Goal: Task Accomplishment & Management: Use online tool/utility

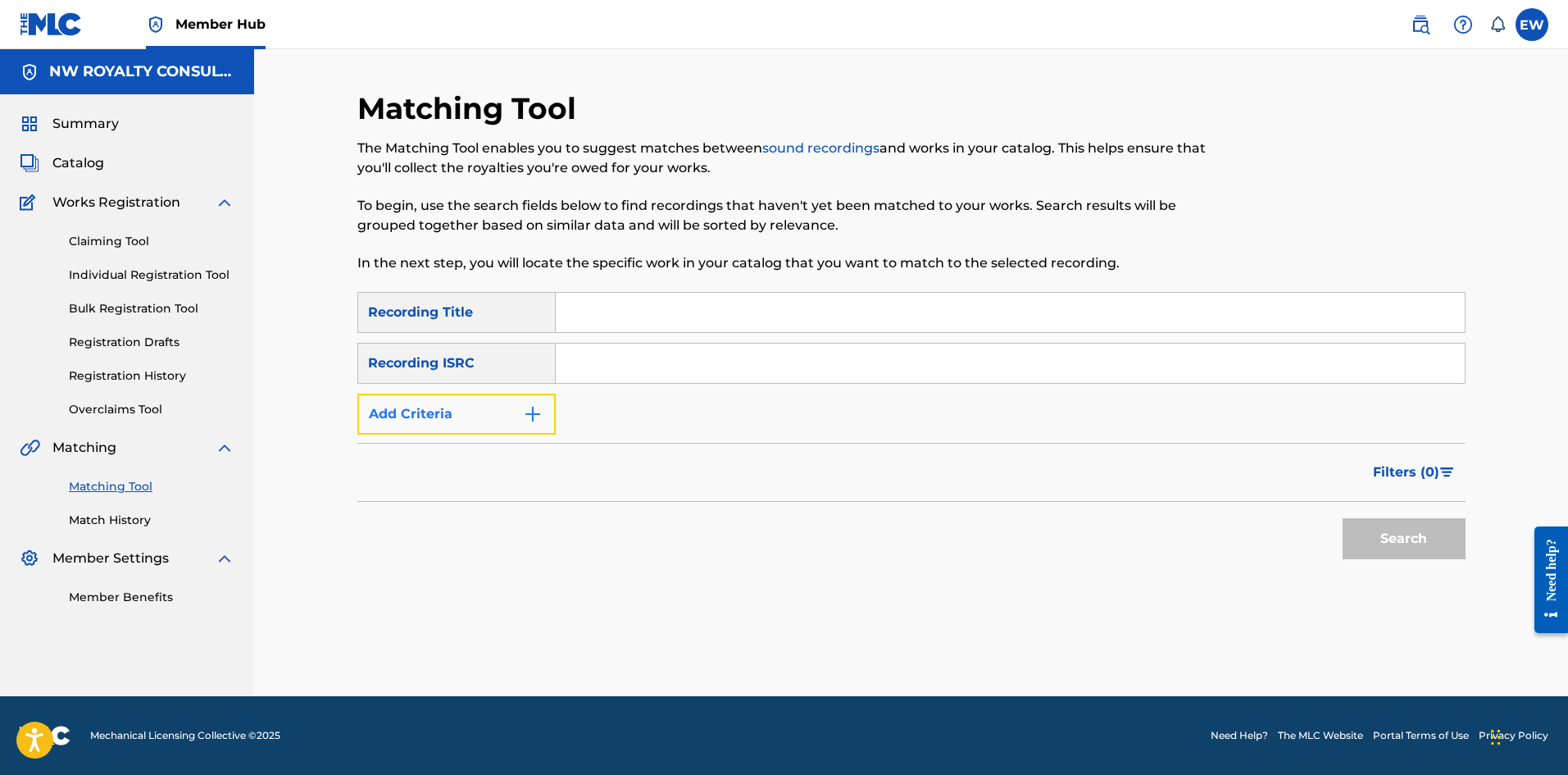
click at [397, 418] on button "Add Criteria" at bounding box center [456, 414] width 199 height 41
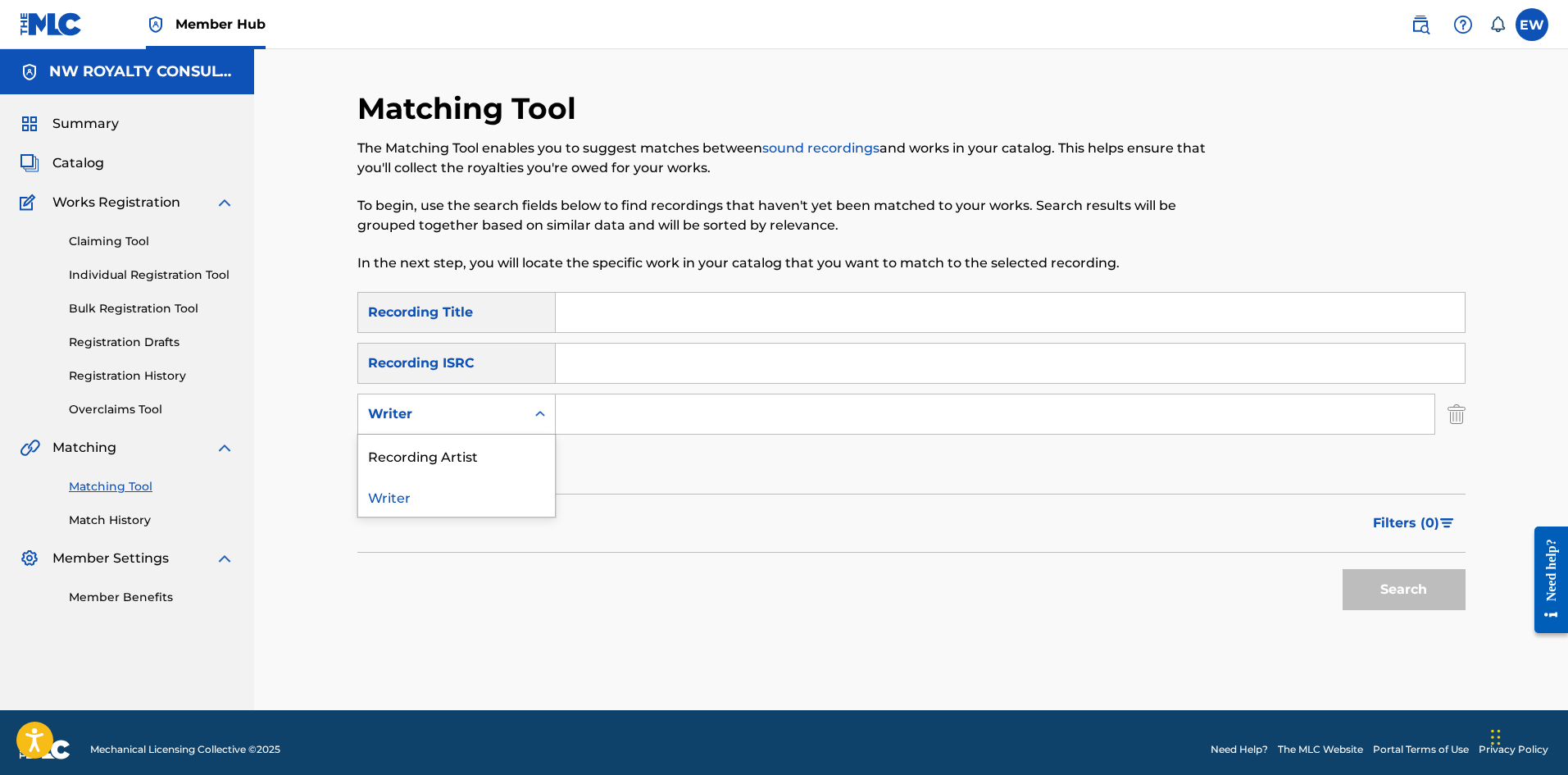
click at [397, 419] on div "Writer" at bounding box center [441, 414] width 147 height 19
click at [386, 452] on div "Recording Artist" at bounding box center [456, 455] width 197 height 41
drag, startPoint x: 601, startPoint y: 410, endPoint x: 607, endPoint y: 400, distance: 11.7
click at [605, 405] on input "Search Form" at bounding box center [995, 413] width 879 height 40
paste input "WASP [PERSON_NAME] CURVY DIVA"
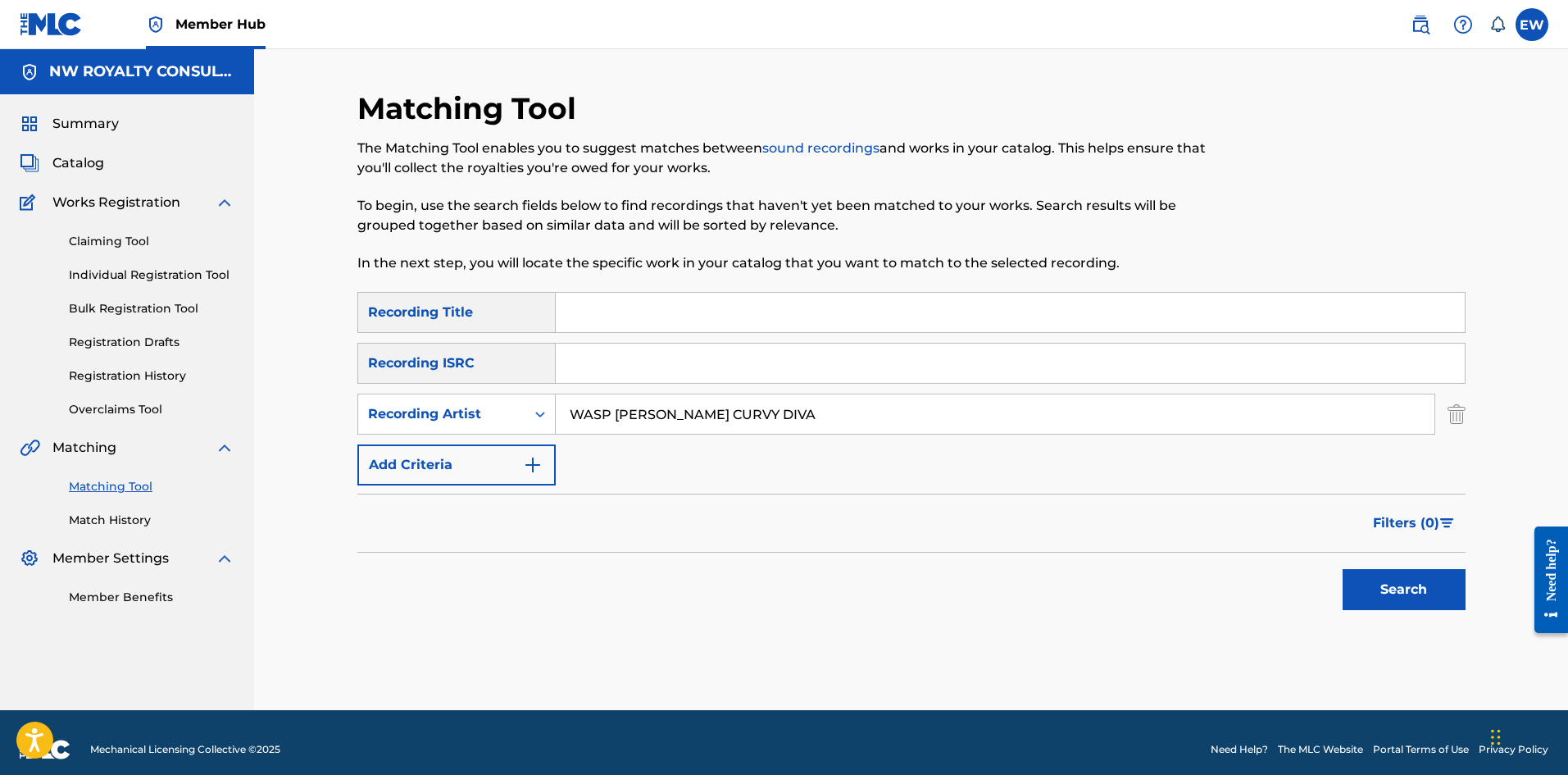
type input "WASP [PERSON_NAME] CURVY DIVA"
drag, startPoint x: 634, startPoint y: 325, endPoint x: 644, endPoint y: 321, distance: 10.8
click at [639, 323] on input "Search Form" at bounding box center [1009, 312] width 909 height 40
paste input "ME MEK YUH HOT"
type input "ME MEK YUH HOT"
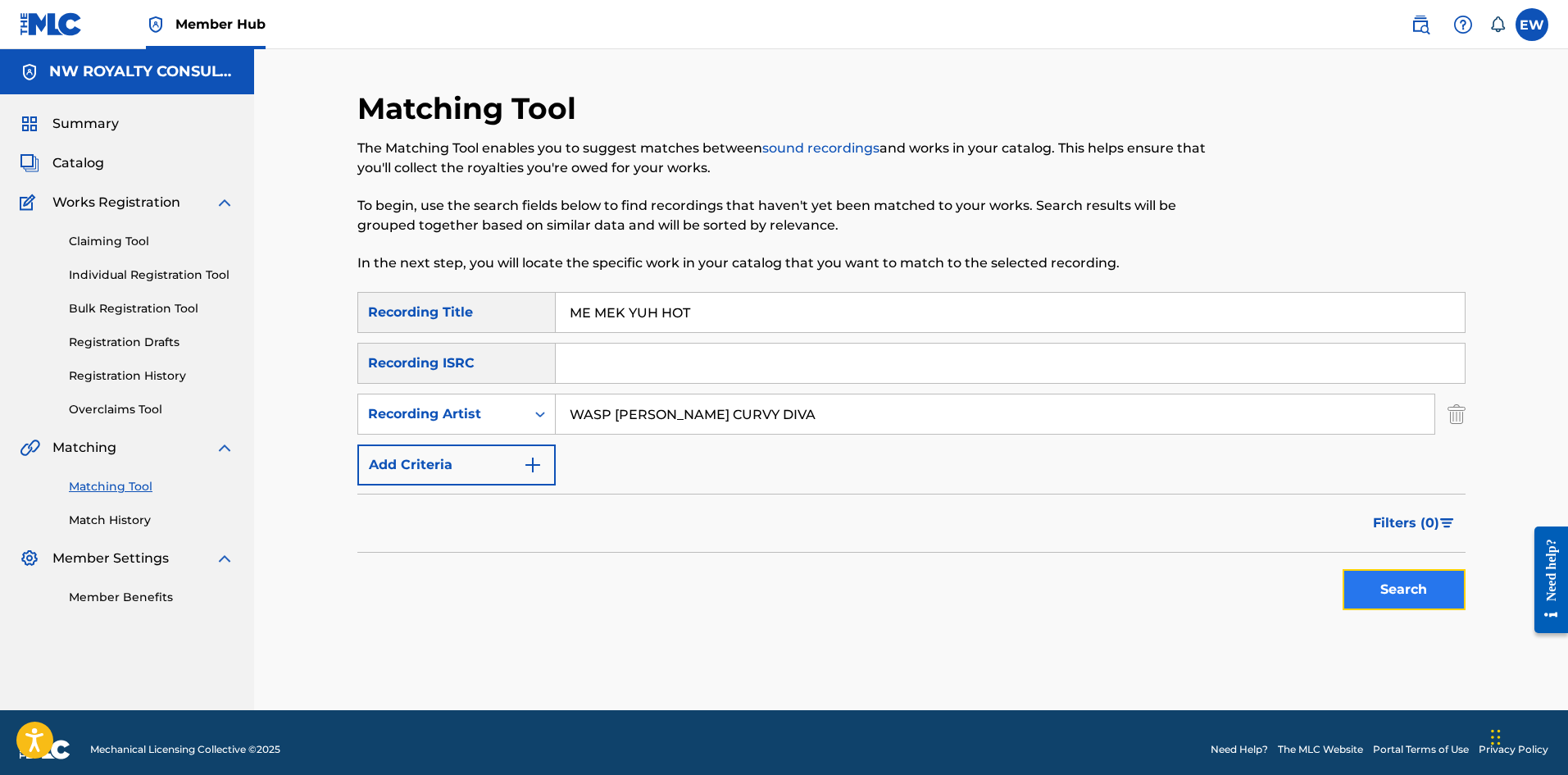
click at [1429, 597] on button "Search" at bounding box center [1403, 589] width 123 height 41
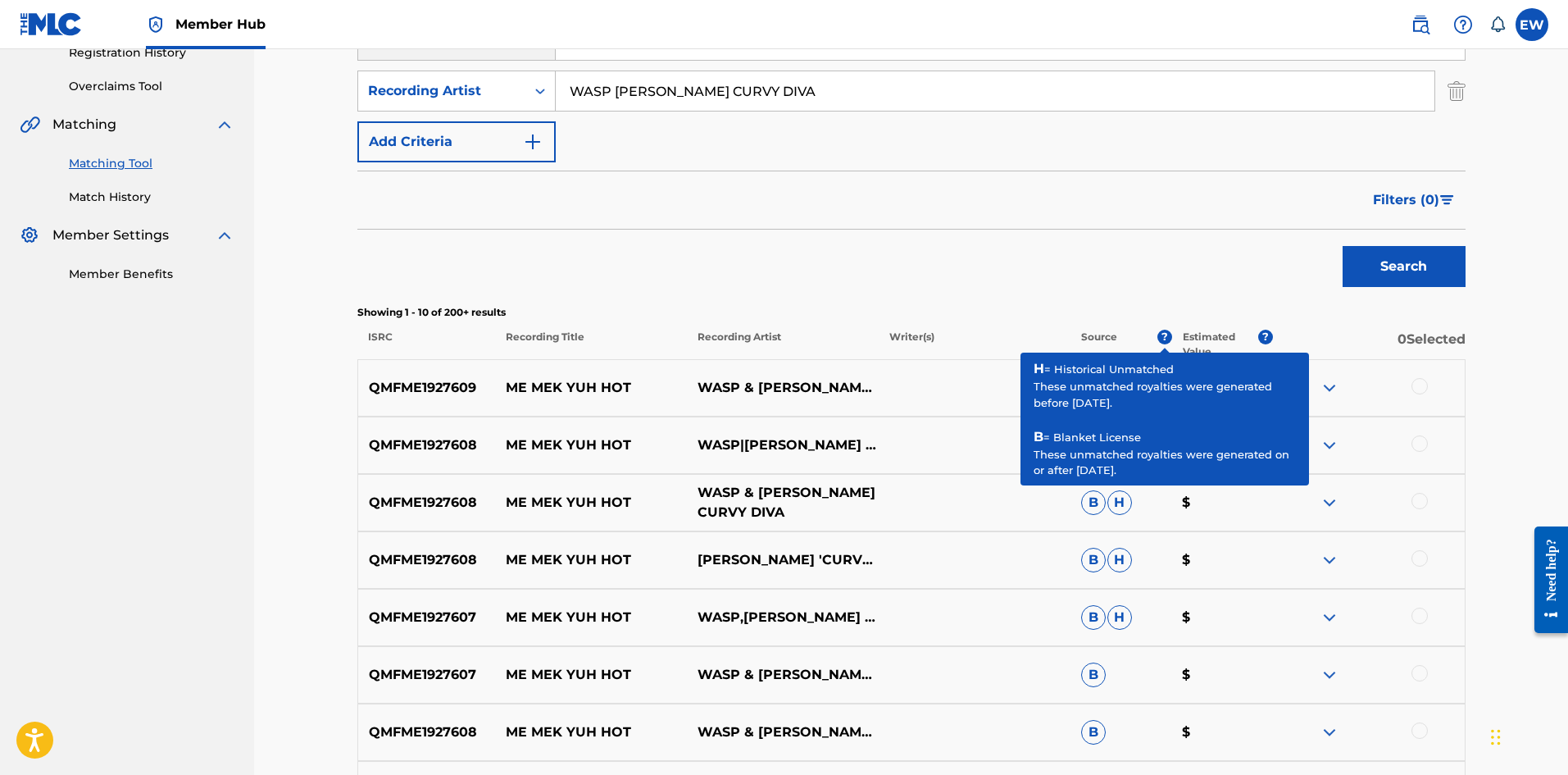
scroll to position [328, 0]
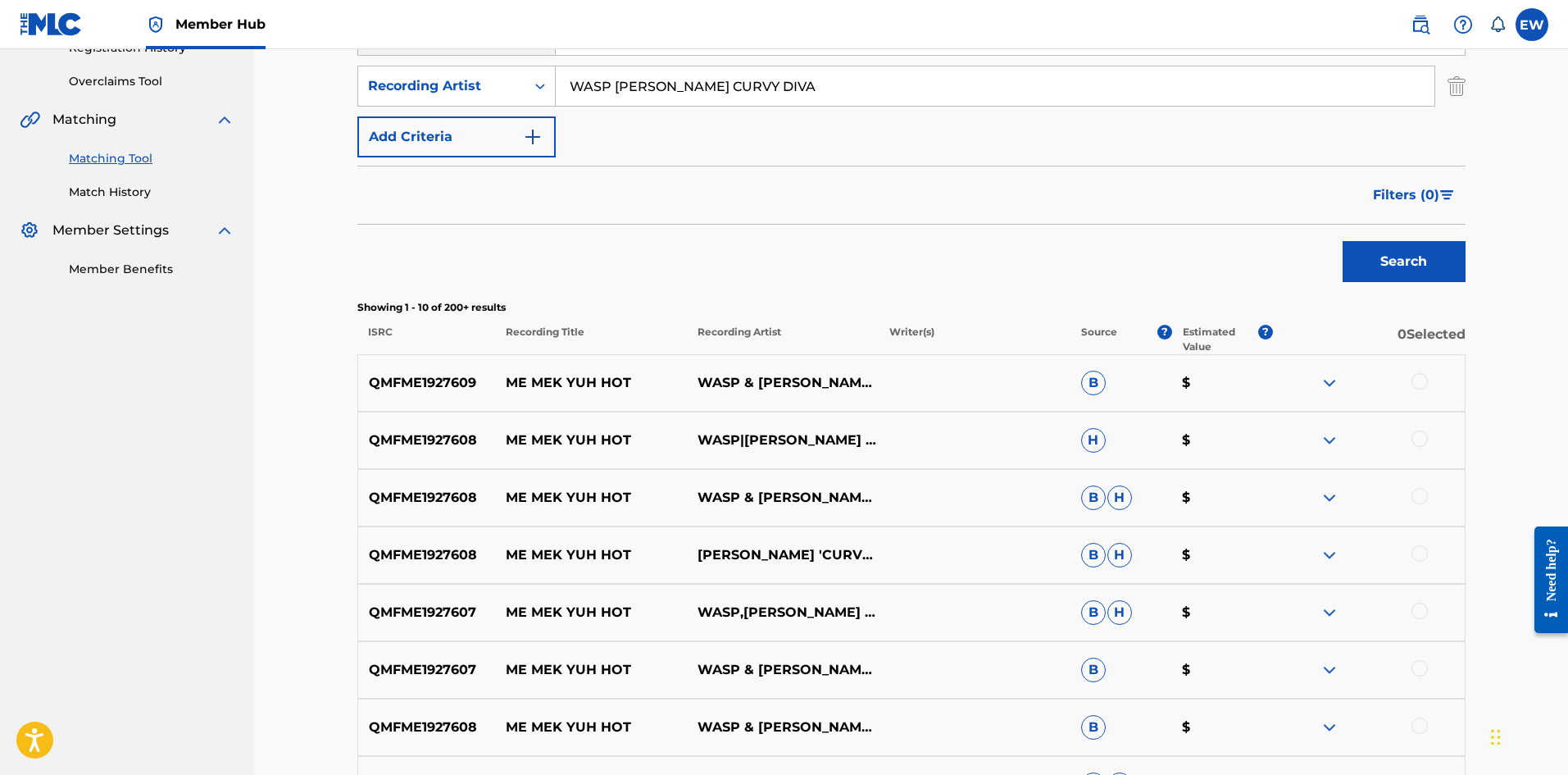
click at [1422, 378] on div at bounding box center [1419, 380] width 16 height 16
click at [1424, 439] on div at bounding box center [1419, 438] width 16 height 16
click at [1423, 489] on div at bounding box center [1419, 496] width 16 height 16
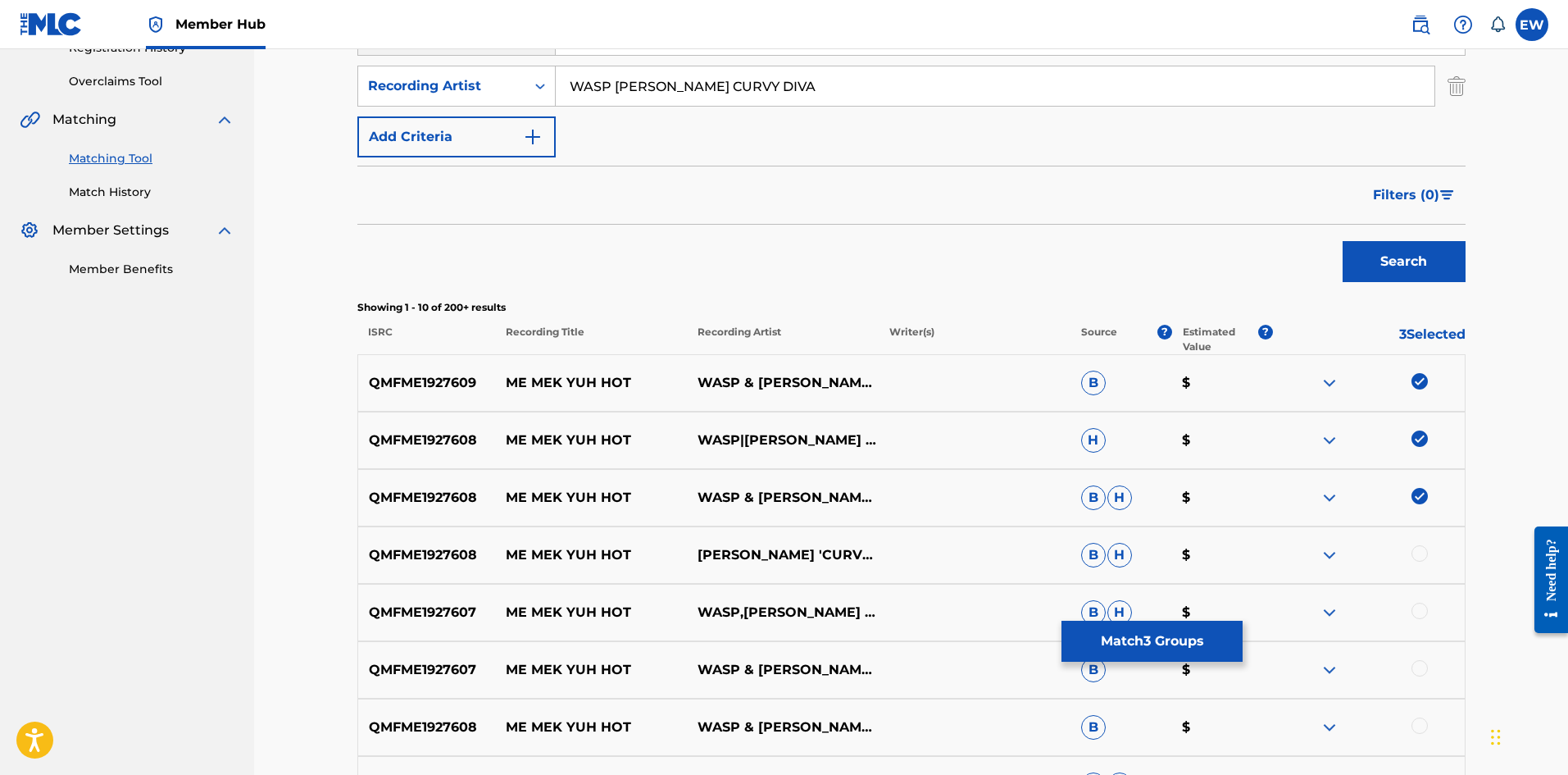
click at [1420, 553] on div at bounding box center [1419, 553] width 16 height 16
click at [1420, 611] on div at bounding box center [1419, 610] width 16 height 16
click at [1424, 670] on div at bounding box center [1419, 667] width 16 height 16
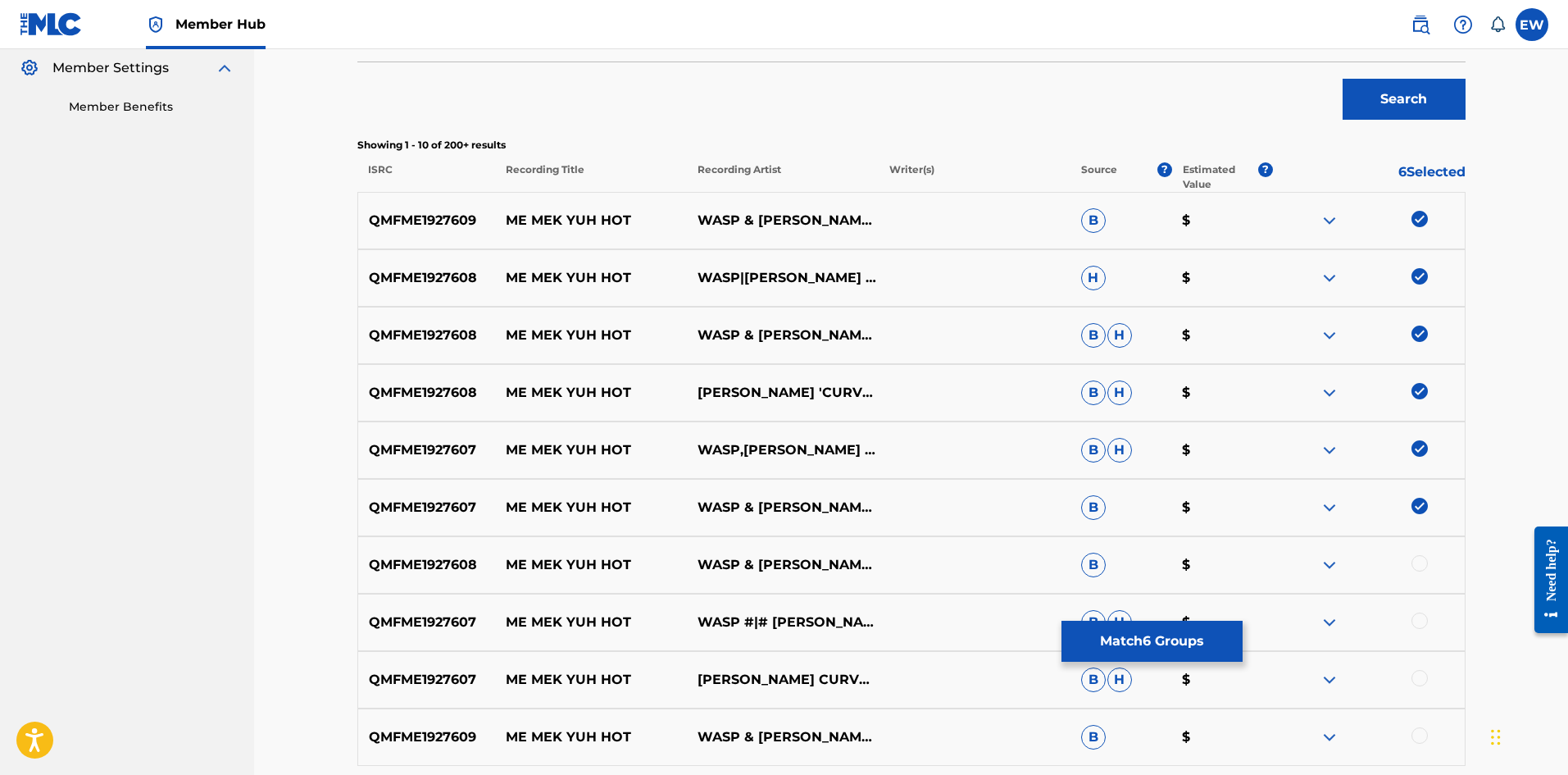
scroll to position [492, 0]
click at [1412, 562] on div at bounding box center [1419, 561] width 16 height 16
click at [1419, 617] on div at bounding box center [1419, 619] width 16 height 16
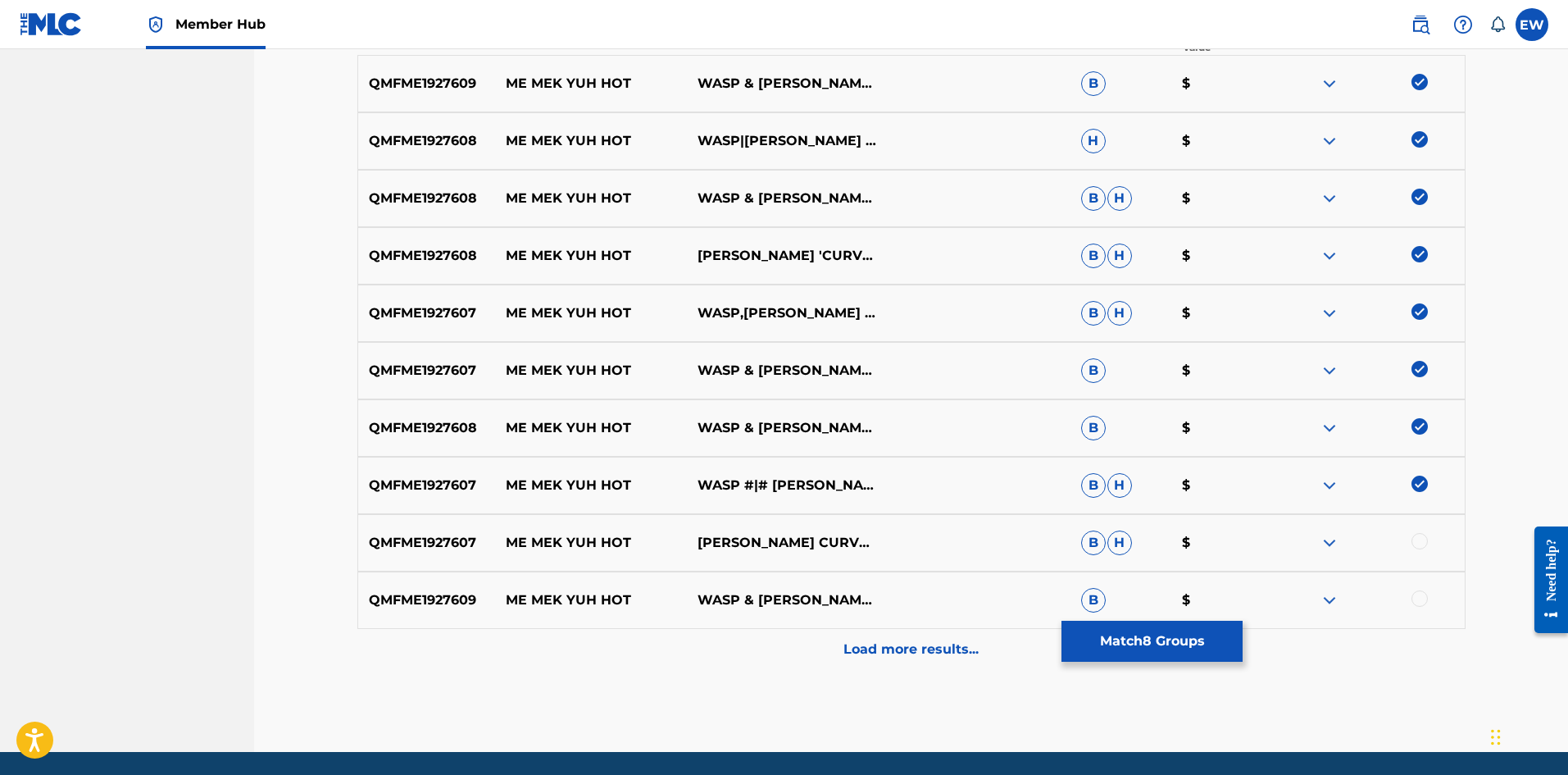
scroll to position [656, 0]
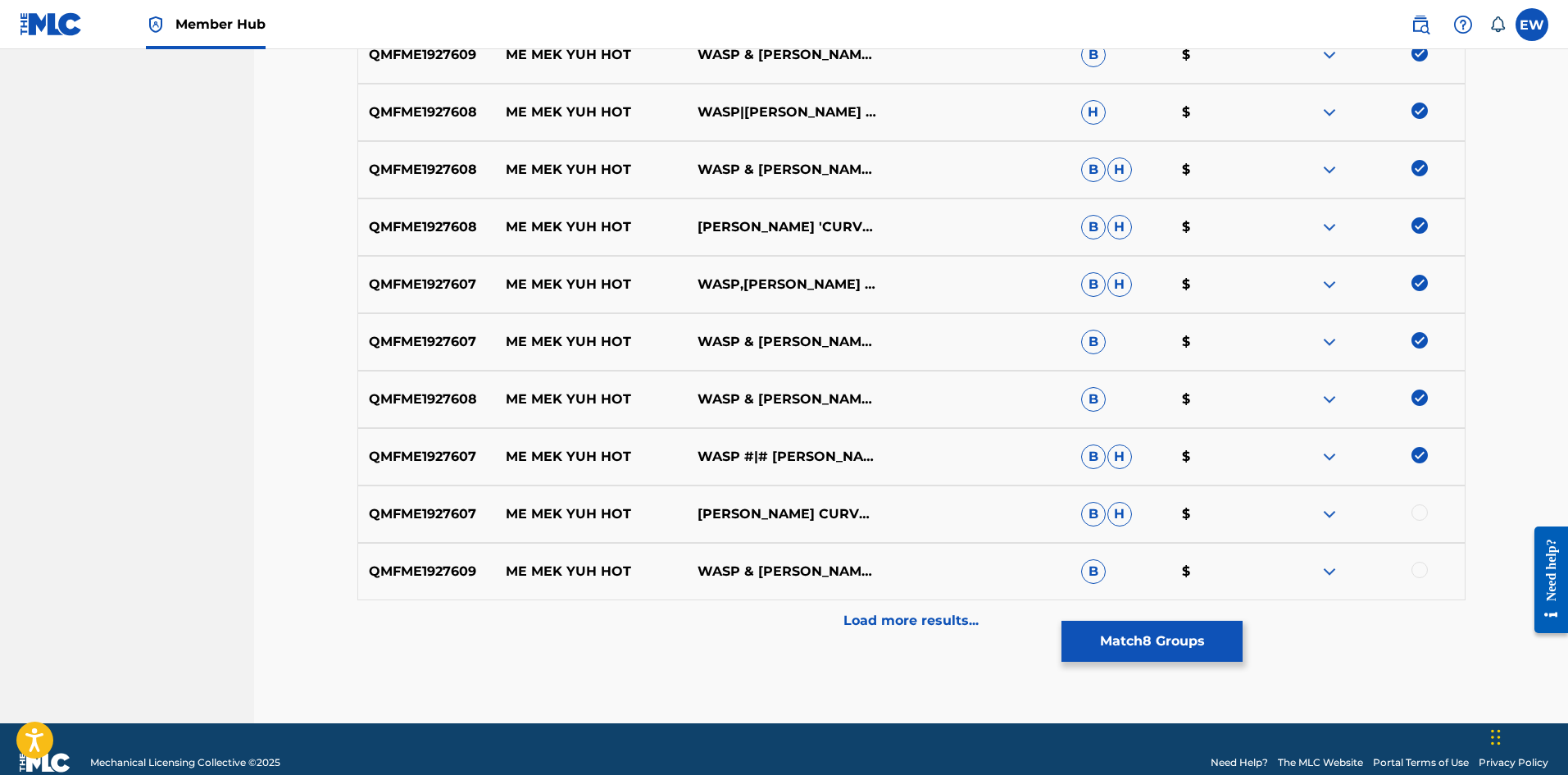
click at [1421, 512] on div at bounding box center [1419, 512] width 16 height 16
drag, startPoint x: 1420, startPoint y: 576, endPoint x: 1410, endPoint y: 570, distance: 11.7
click at [1420, 575] on div at bounding box center [1419, 569] width 16 height 16
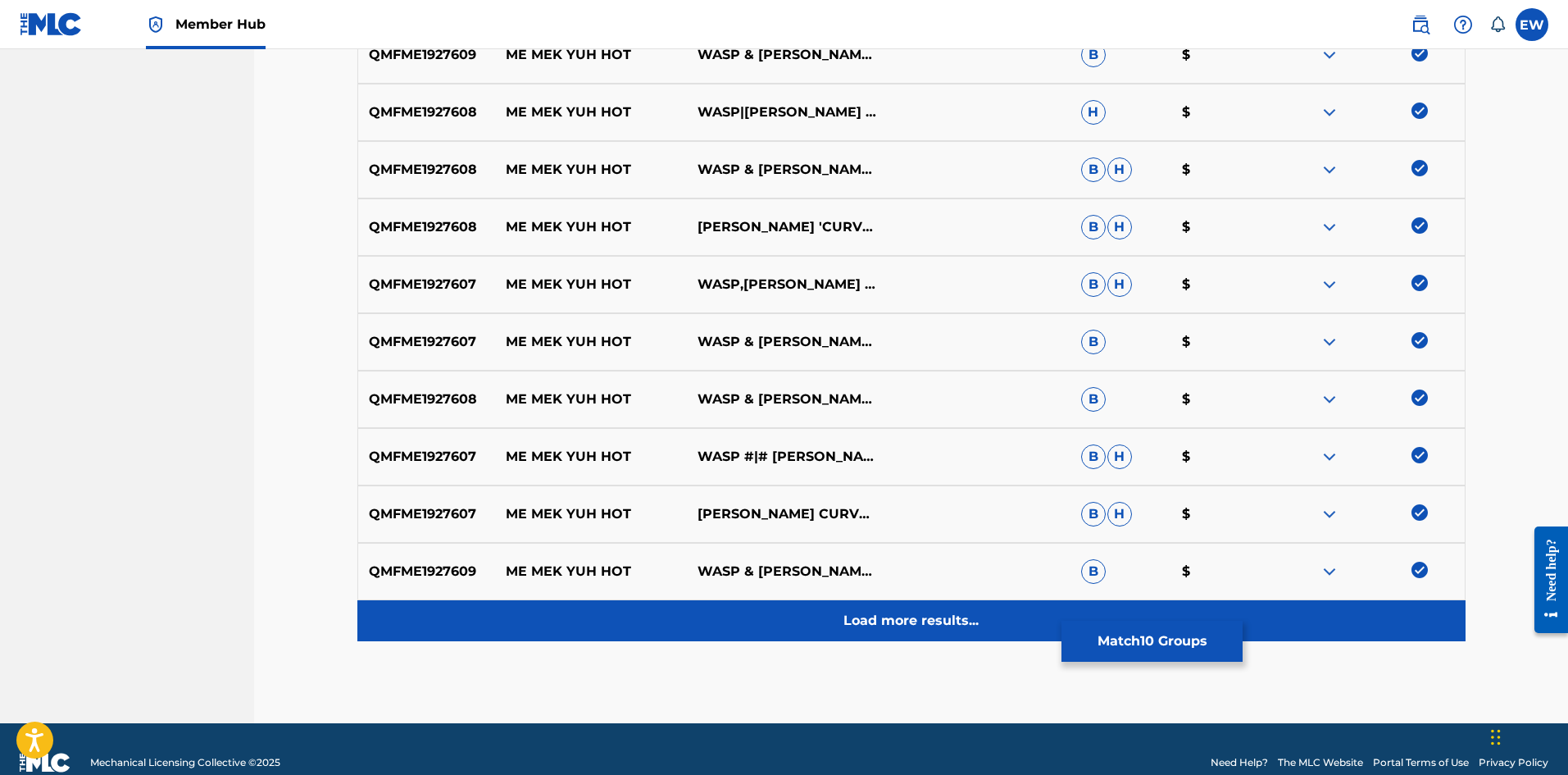
click at [998, 600] on div "Load more results..." at bounding box center [911, 621] width 1108 height 41
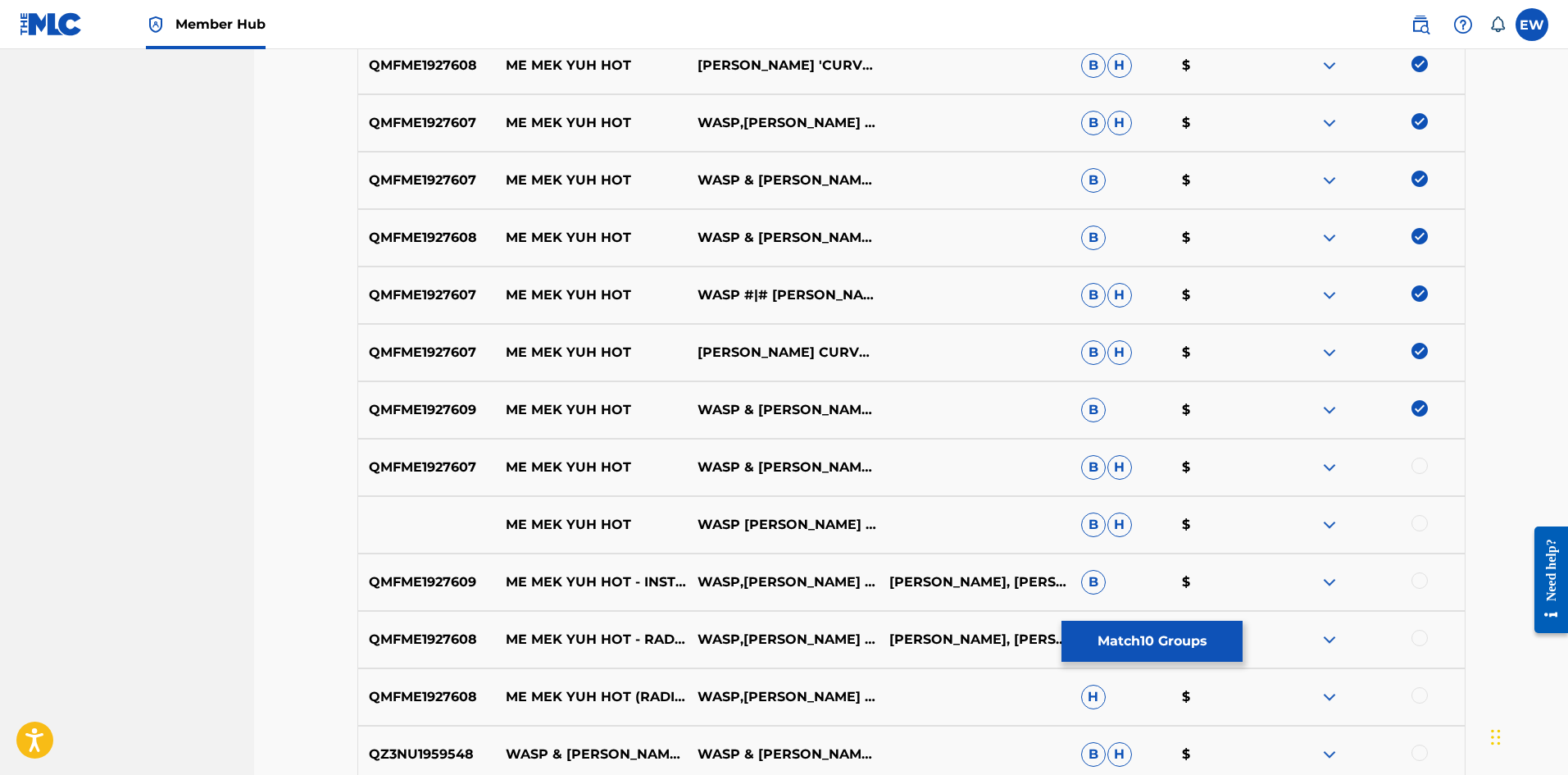
scroll to position [820, 0]
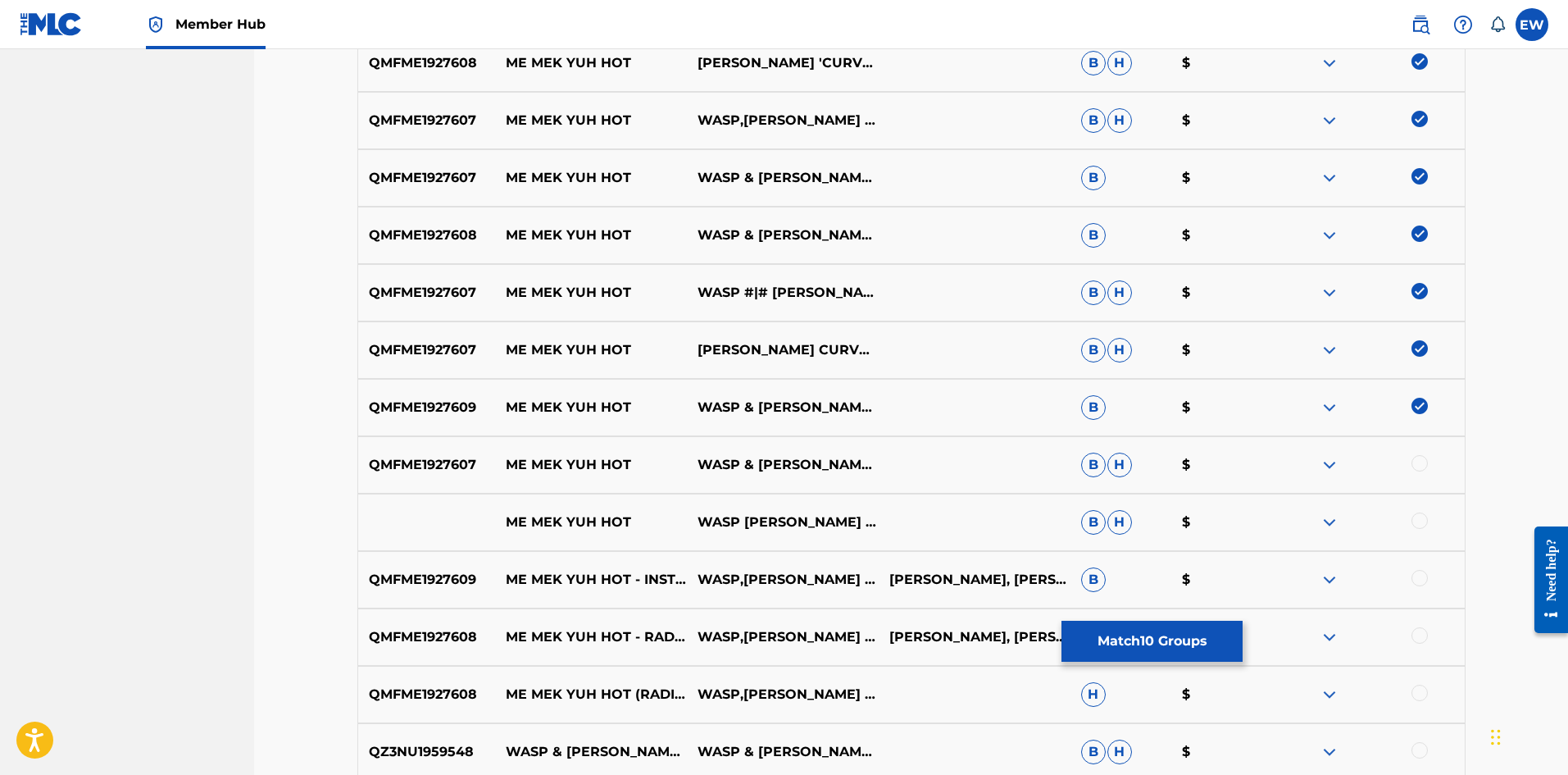
click at [1424, 467] on div at bounding box center [1419, 463] width 16 height 16
click at [1418, 521] on div at bounding box center [1419, 520] width 16 height 16
click at [1422, 575] on div at bounding box center [1419, 577] width 16 height 16
click at [1414, 636] on div at bounding box center [1419, 634] width 16 height 16
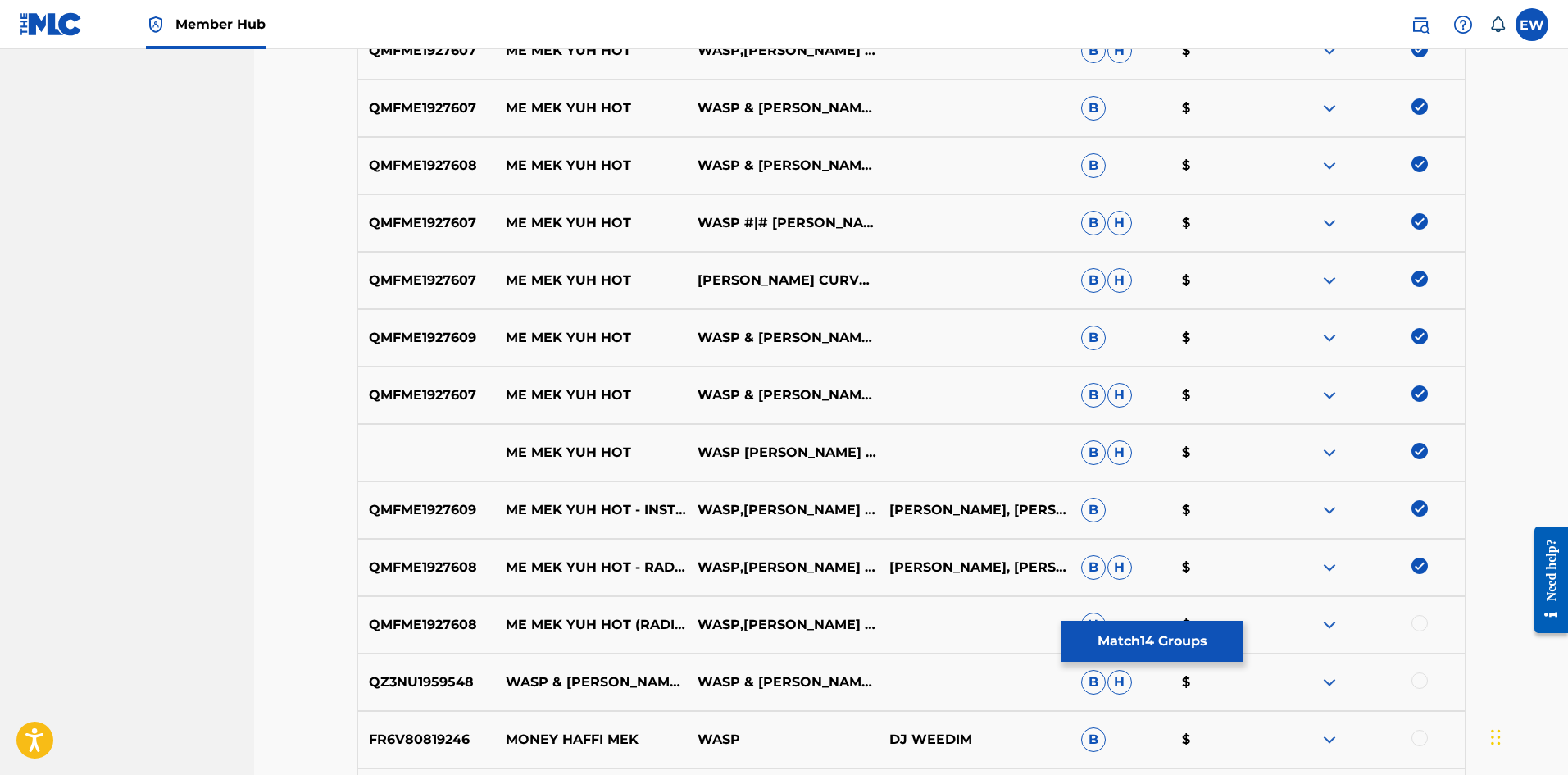
scroll to position [984, 0]
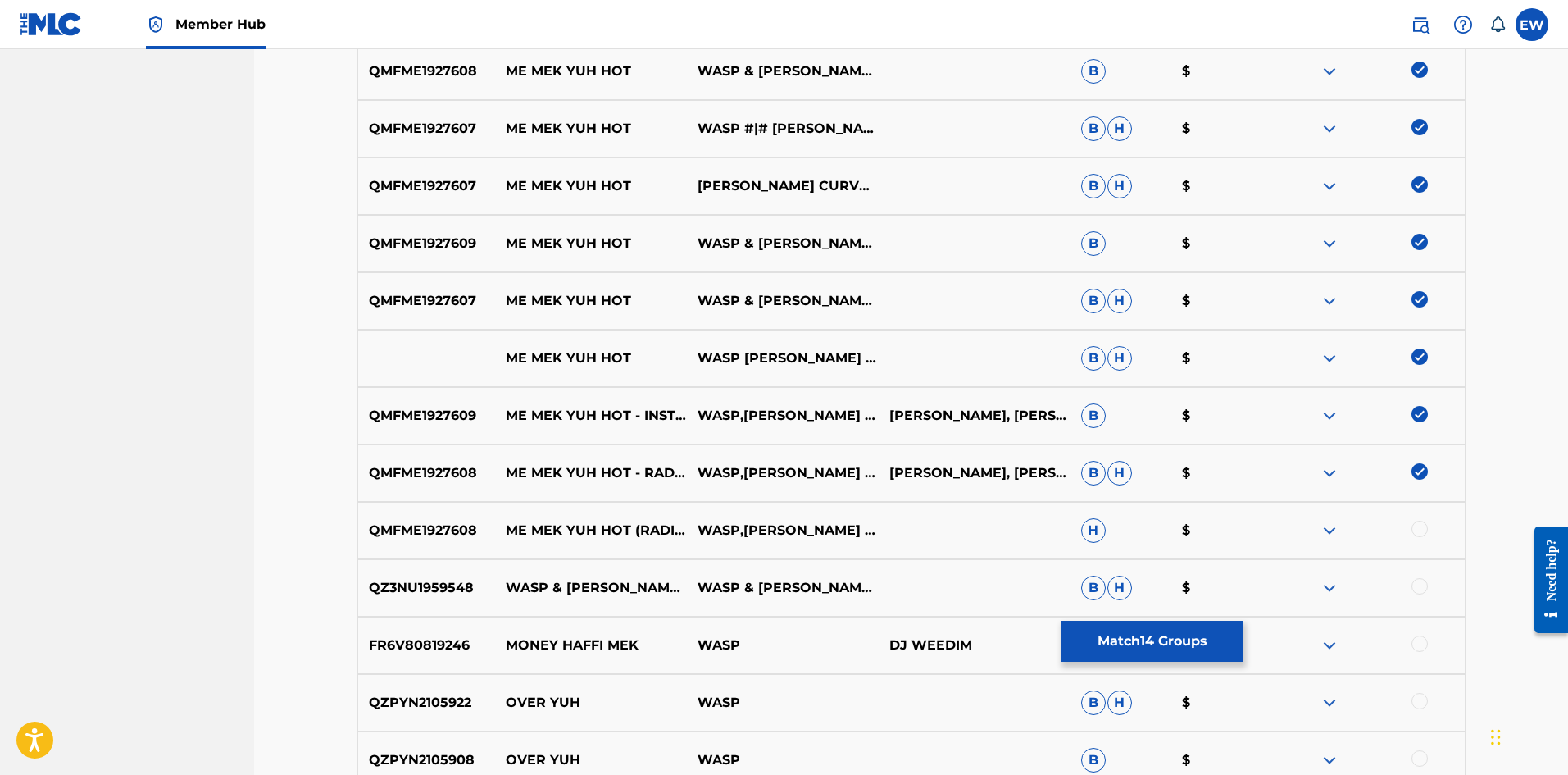
click at [1416, 523] on div at bounding box center [1419, 529] width 16 height 16
click at [1168, 643] on button "Match 15 Groups" at bounding box center [1151, 641] width 181 height 41
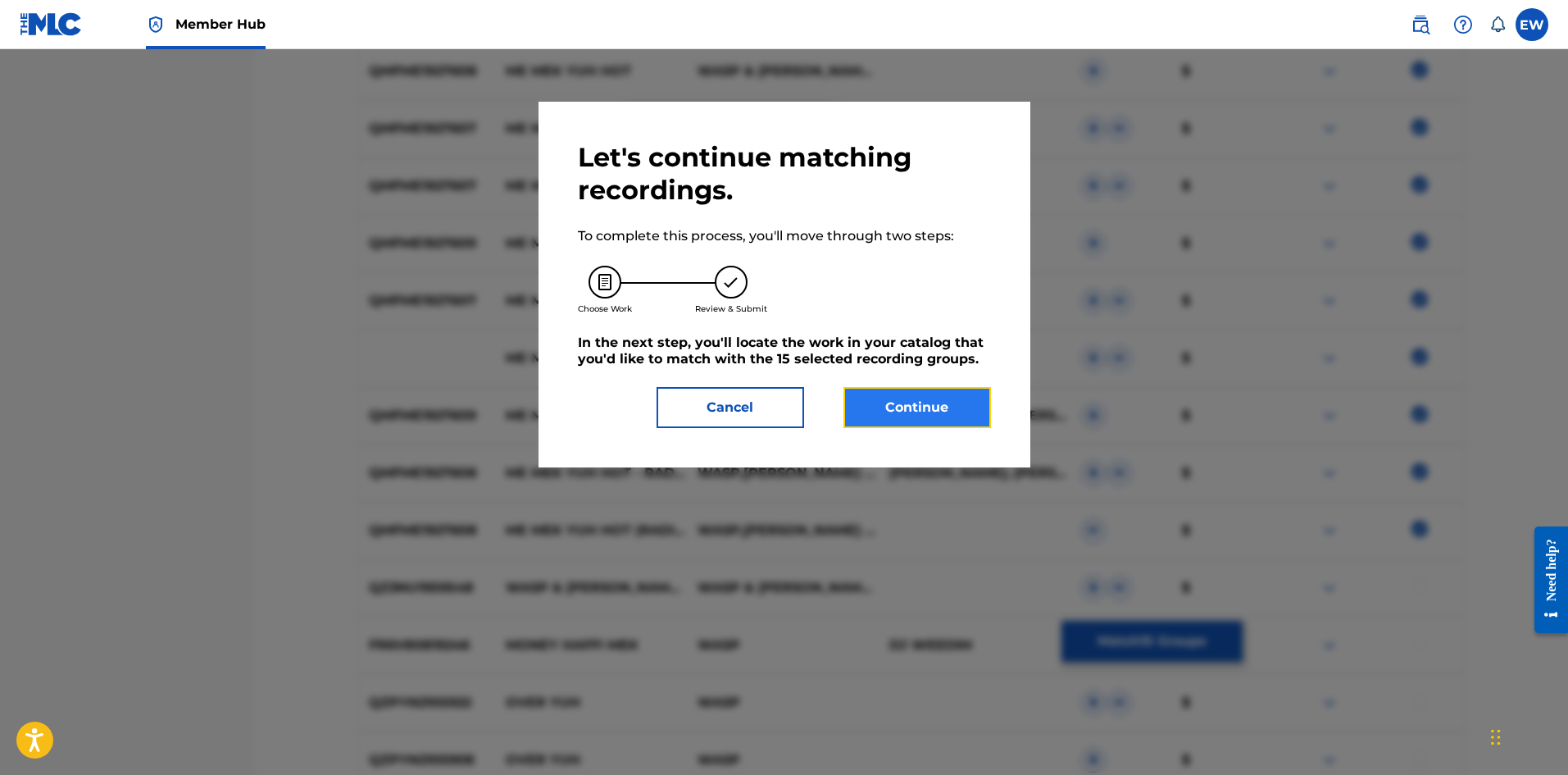
click at [954, 404] on button "Continue" at bounding box center [917, 407] width 147 height 41
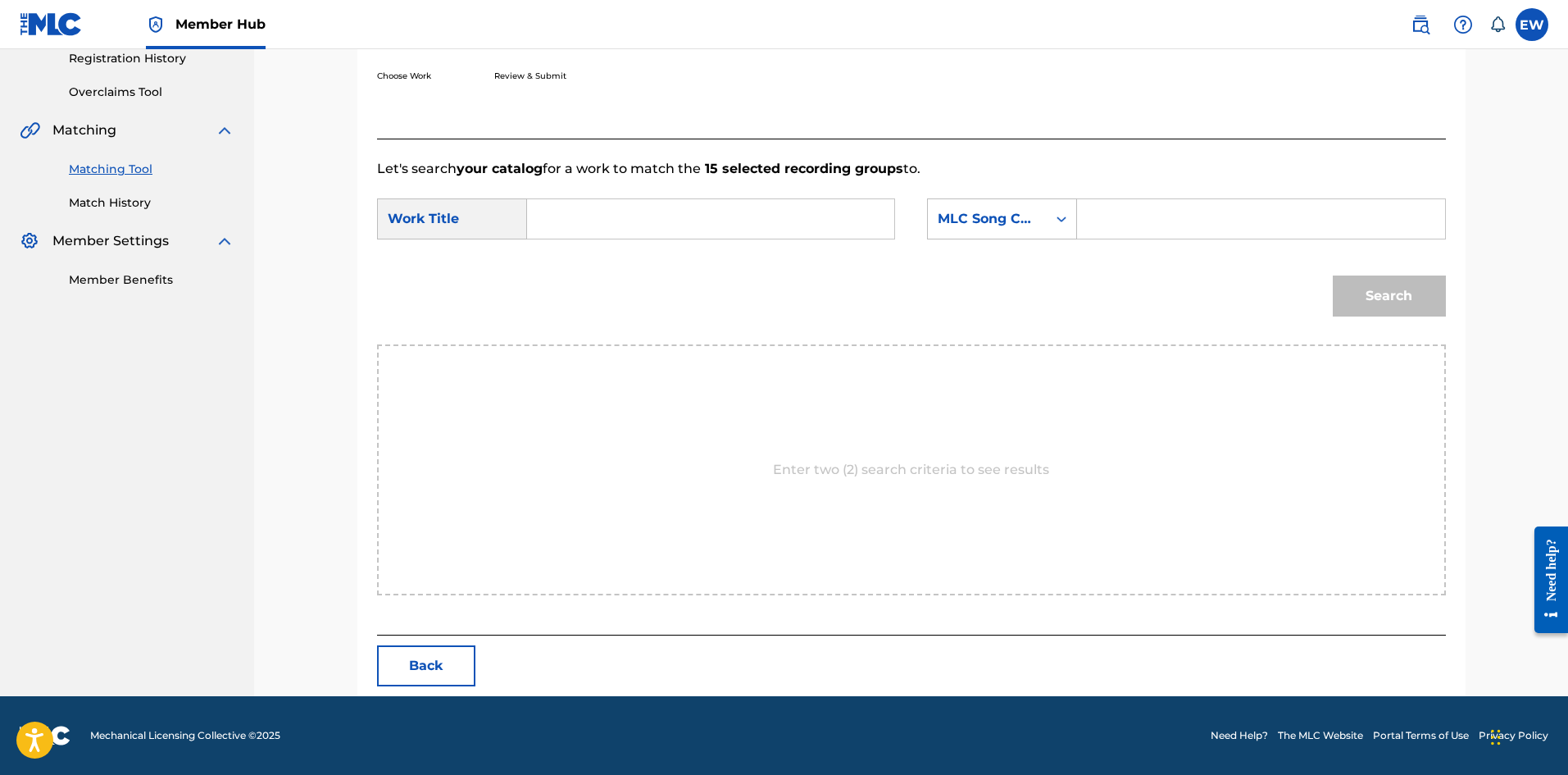
click at [727, 219] on input "Search Form" at bounding box center [711, 218] width 339 height 40
paste input "ME MEK YUH HOT"
type input "ME MEK YUH HOT"
click at [1146, 220] on input "Search Form" at bounding box center [1261, 218] width 339 height 40
paste input "MS1W38"
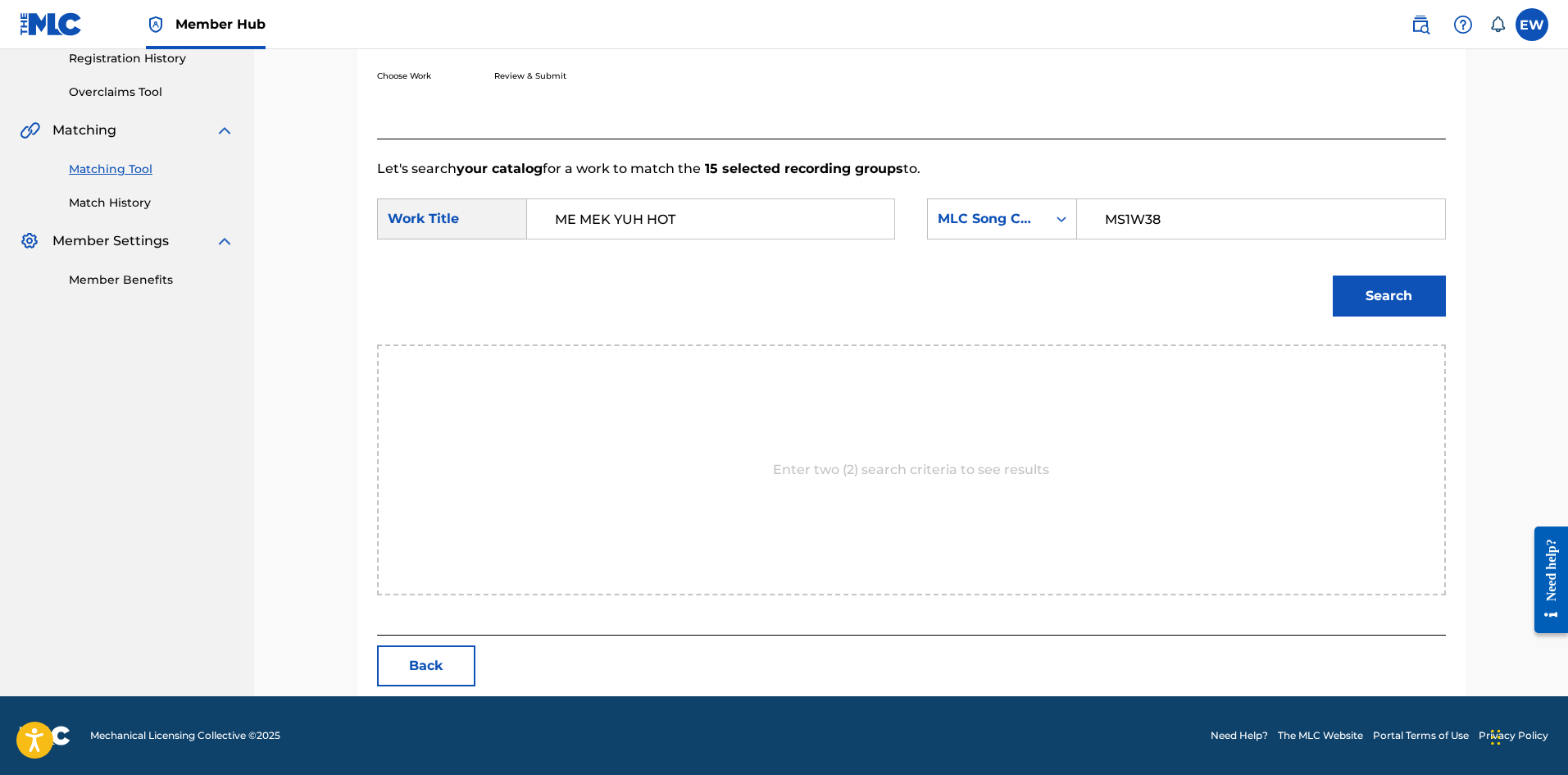
type input "MS1W38"
click at [1369, 299] on button "Search" at bounding box center [1389, 296] width 113 height 41
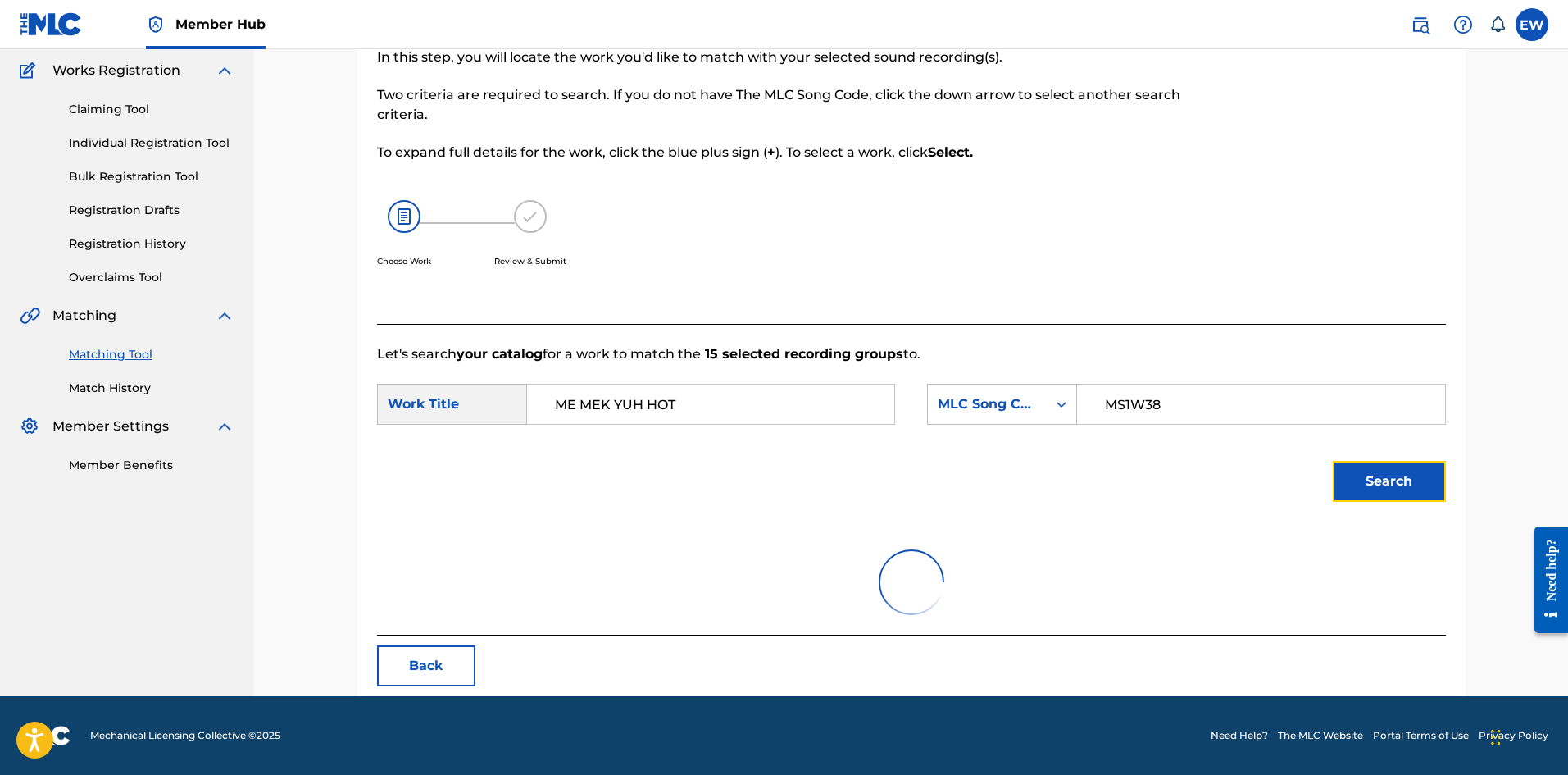
scroll to position [269, 0]
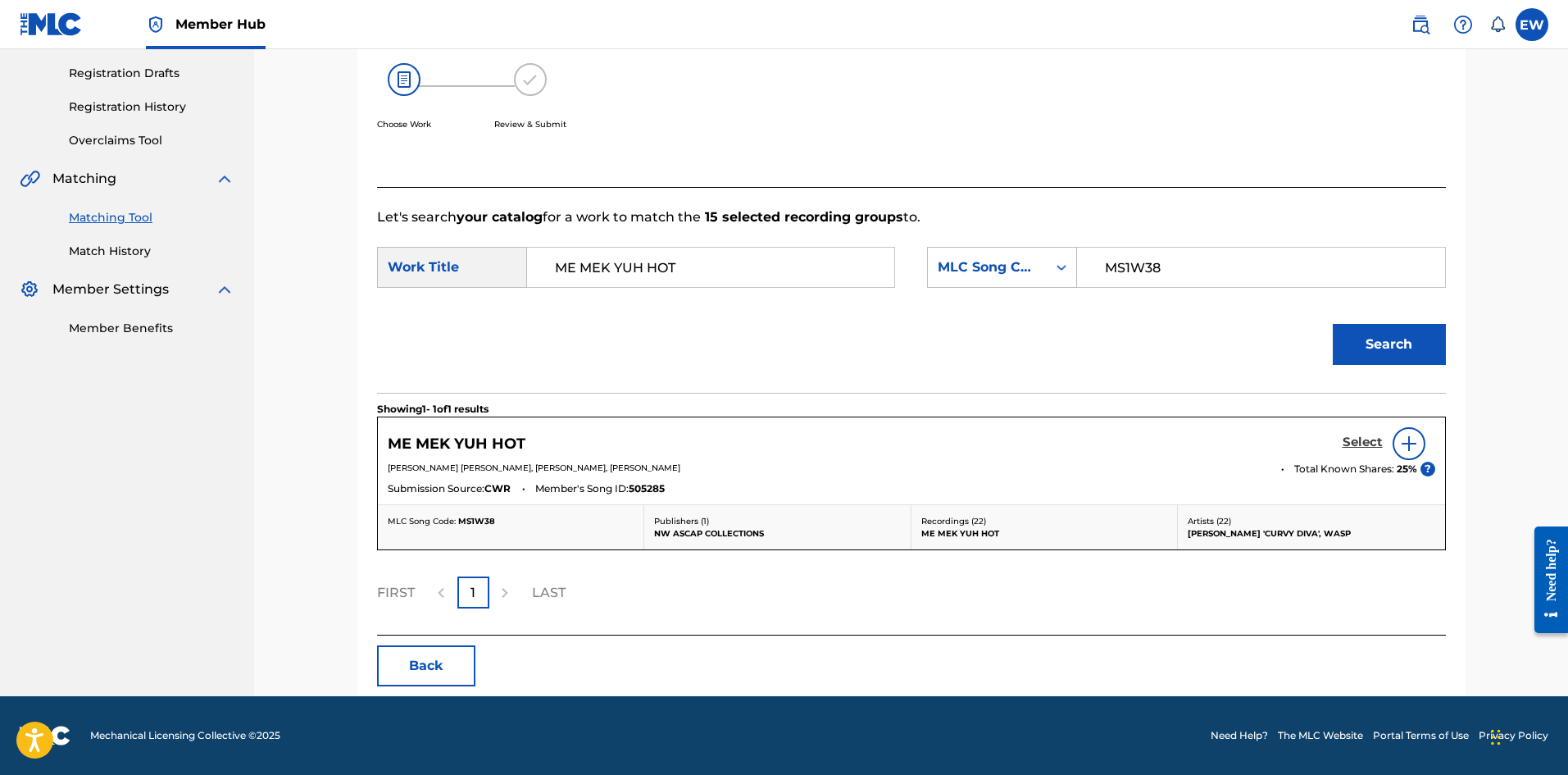
click at [1351, 440] on h5 "Select" at bounding box center [1361, 442] width 40 height 16
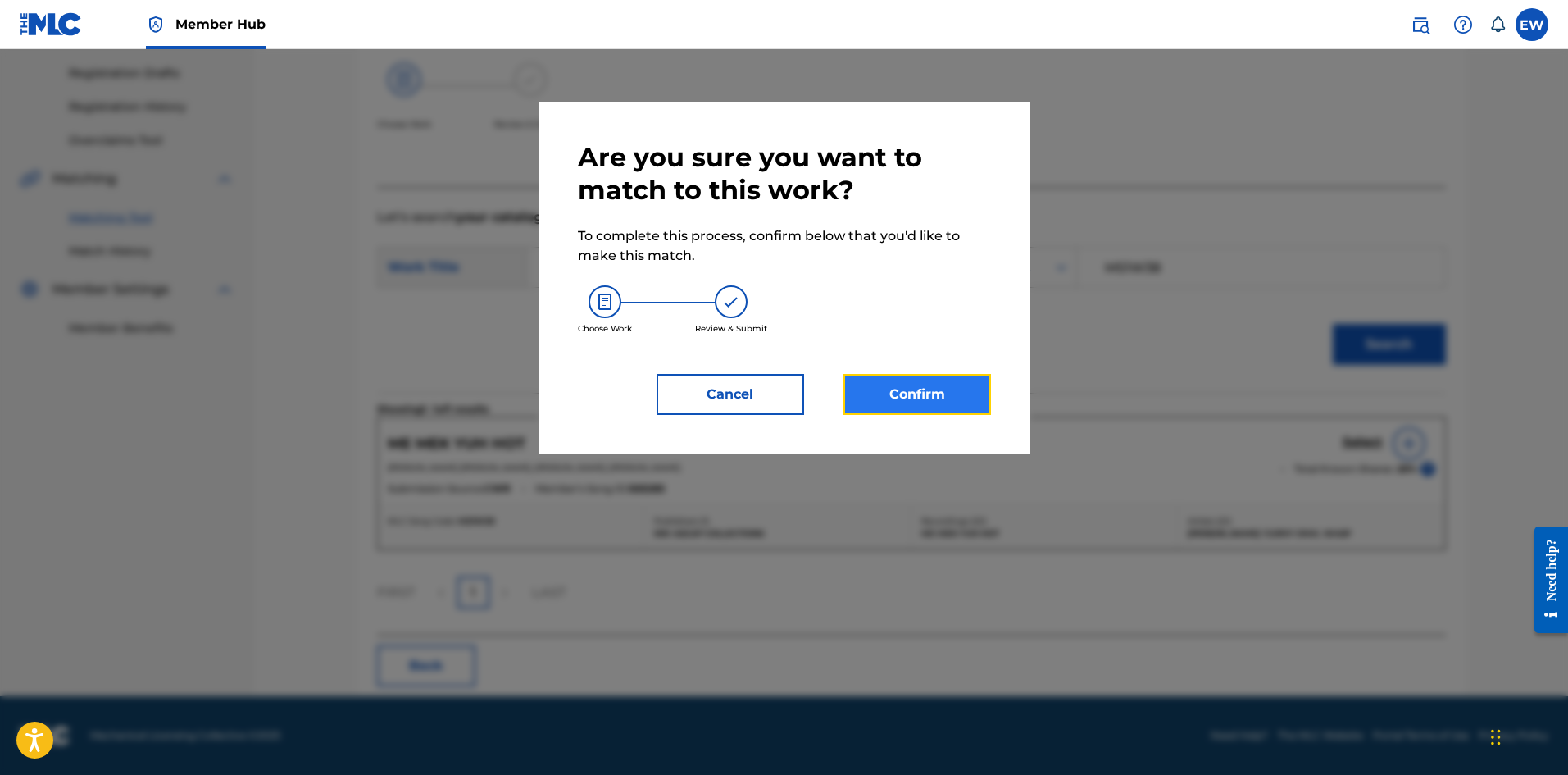
click at [954, 391] on button "Confirm" at bounding box center [917, 394] width 147 height 41
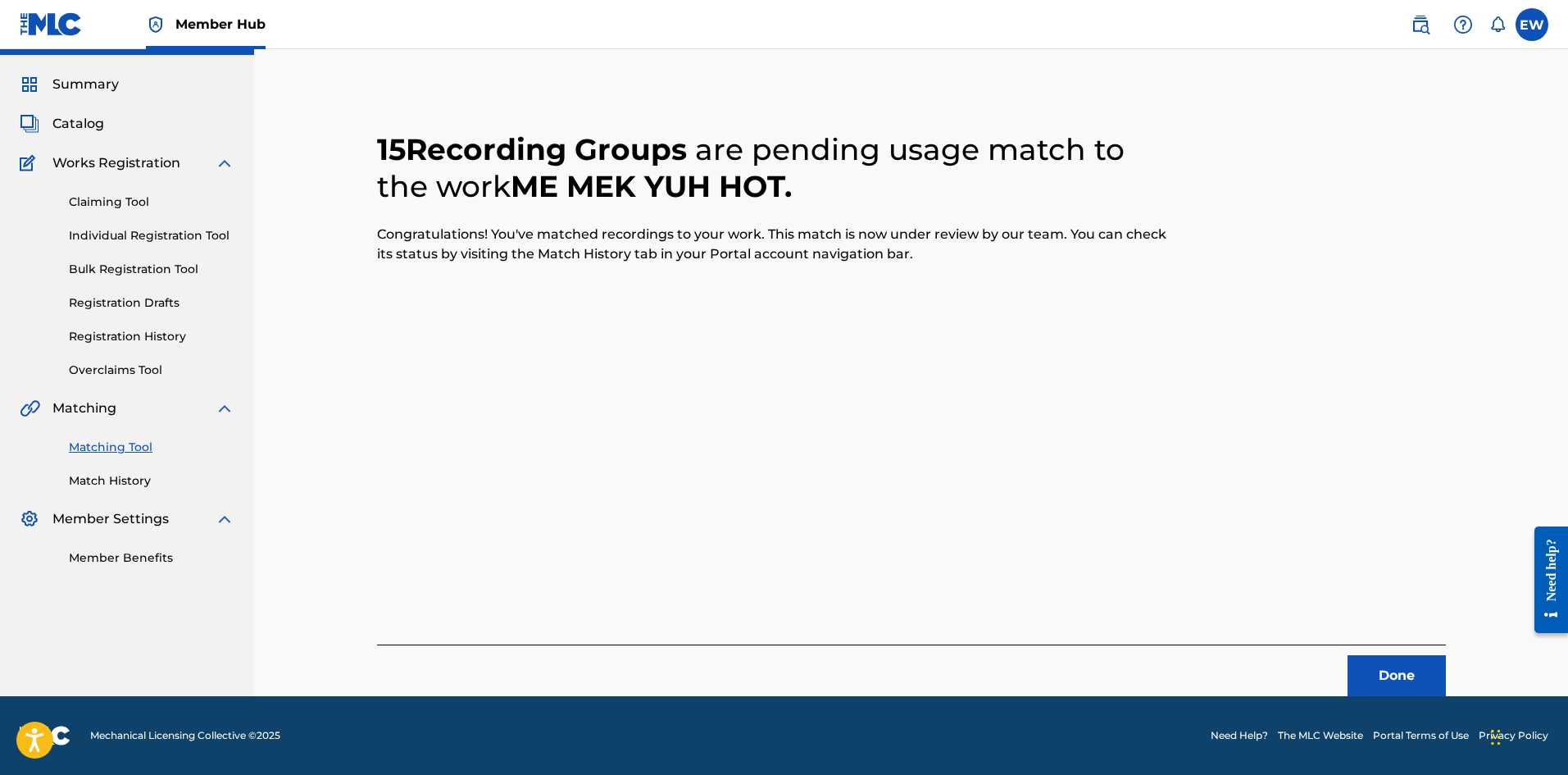
scroll to position [40, 0]
click at [1384, 660] on button "Done" at bounding box center [1395, 675] width 98 height 41
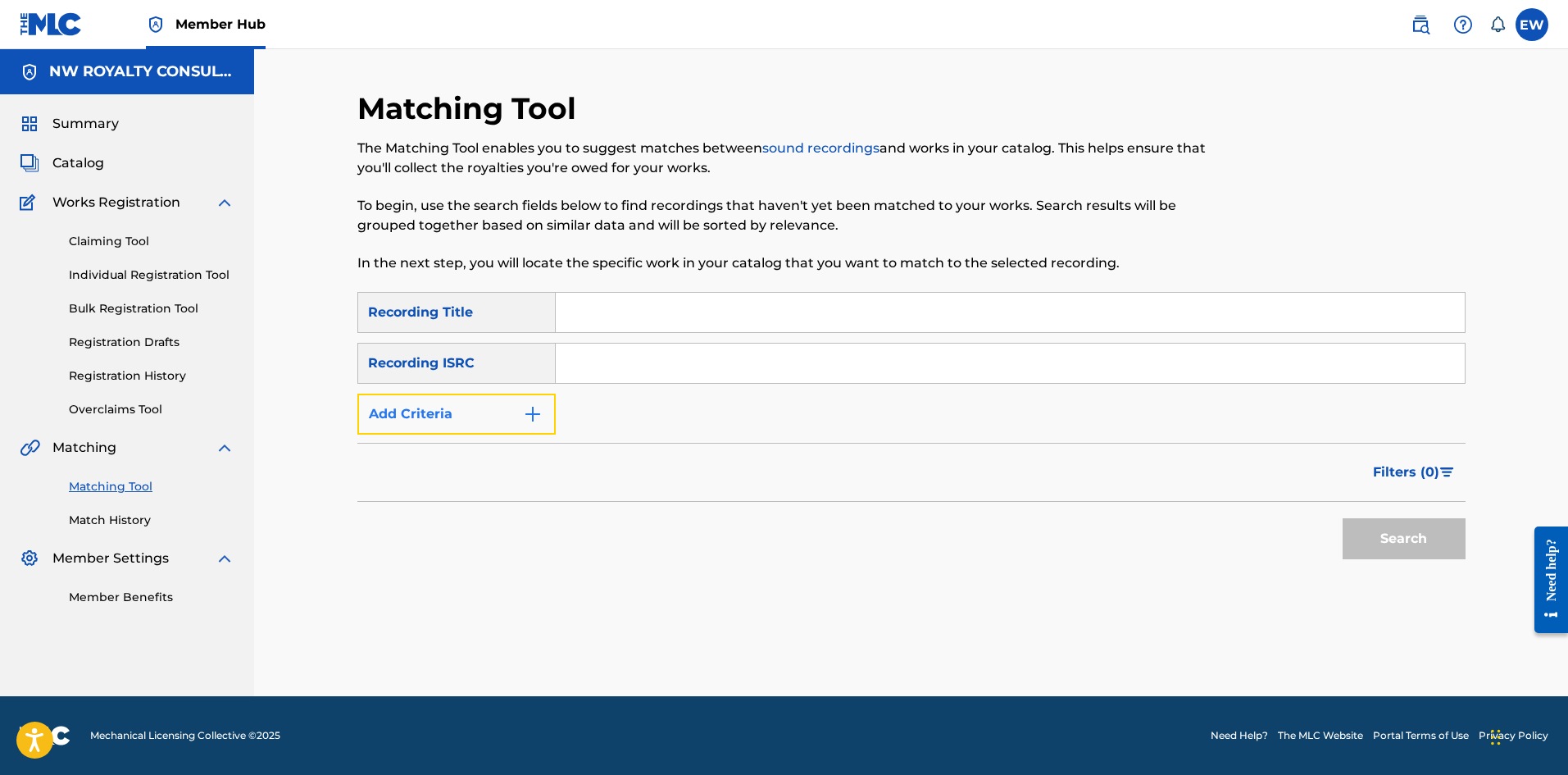
click at [486, 411] on button "Add Criteria" at bounding box center [456, 414] width 199 height 41
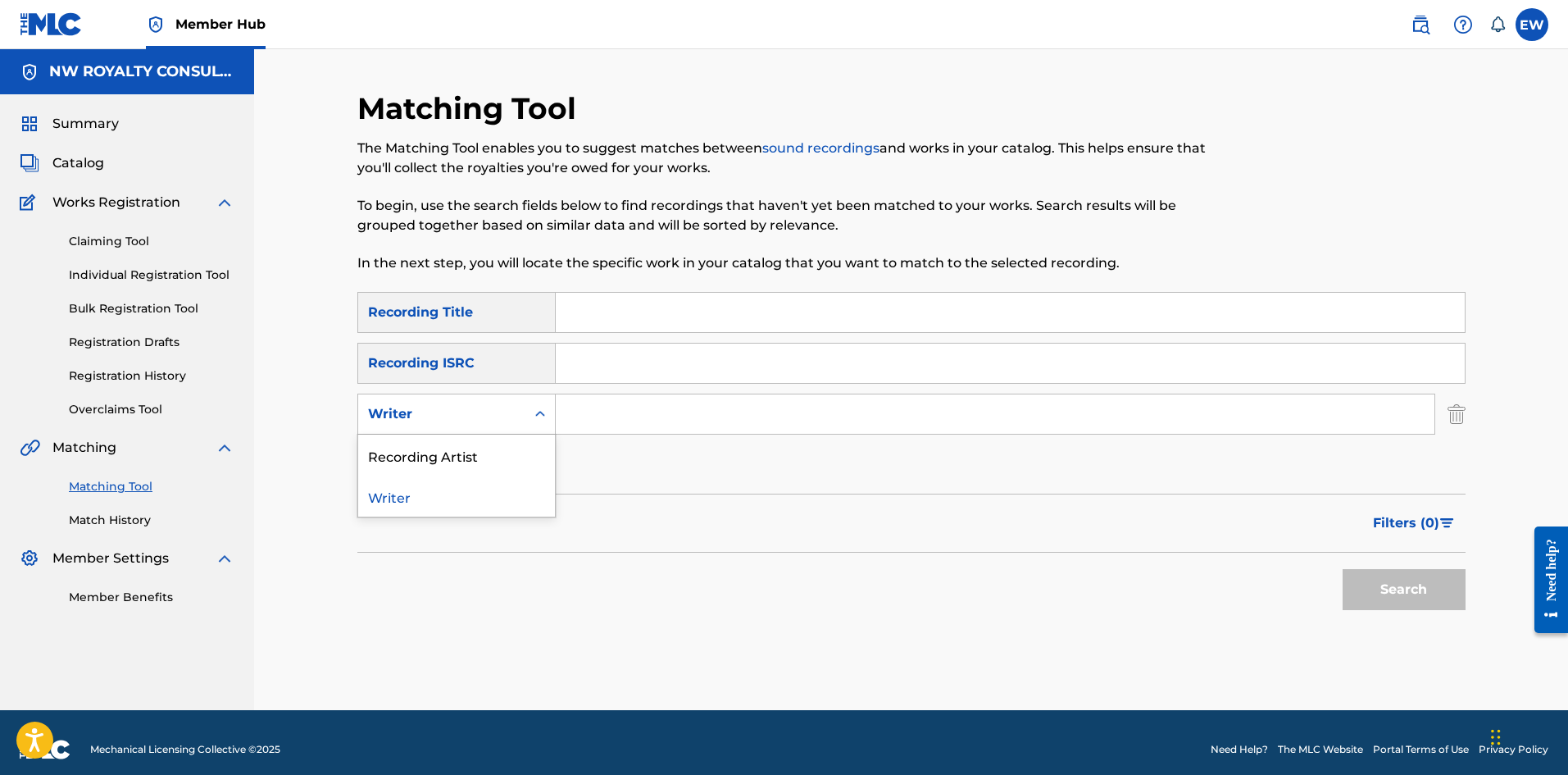
click at [485, 410] on div "Writer" at bounding box center [441, 414] width 147 height 19
drag, startPoint x: 463, startPoint y: 449, endPoint x: 524, endPoint y: 437, distance: 62.2
click at [482, 447] on div "Recording Artist" at bounding box center [456, 455] width 197 height 41
click at [683, 421] on input "Search Form" at bounding box center [995, 413] width 879 height 40
paste input "YOUNG GT"
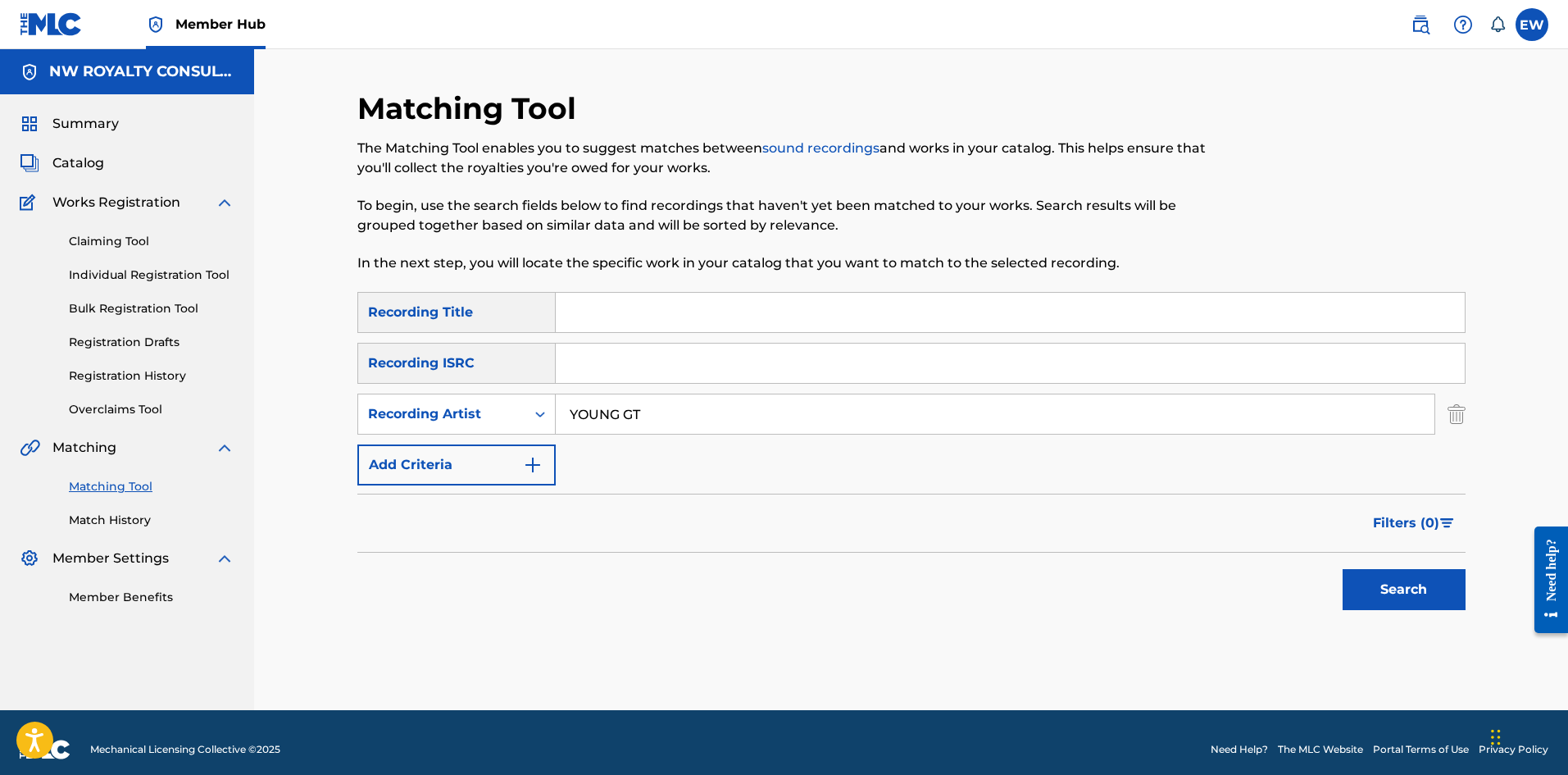
type input "YOUNG GT"
click at [691, 321] on input "Search Form" at bounding box center [1009, 312] width 909 height 40
paste input "MEK IT NOW"
type input "MEK IT NOW"
click at [1383, 583] on button "Search" at bounding box center [1403, 589] width 123 height 41
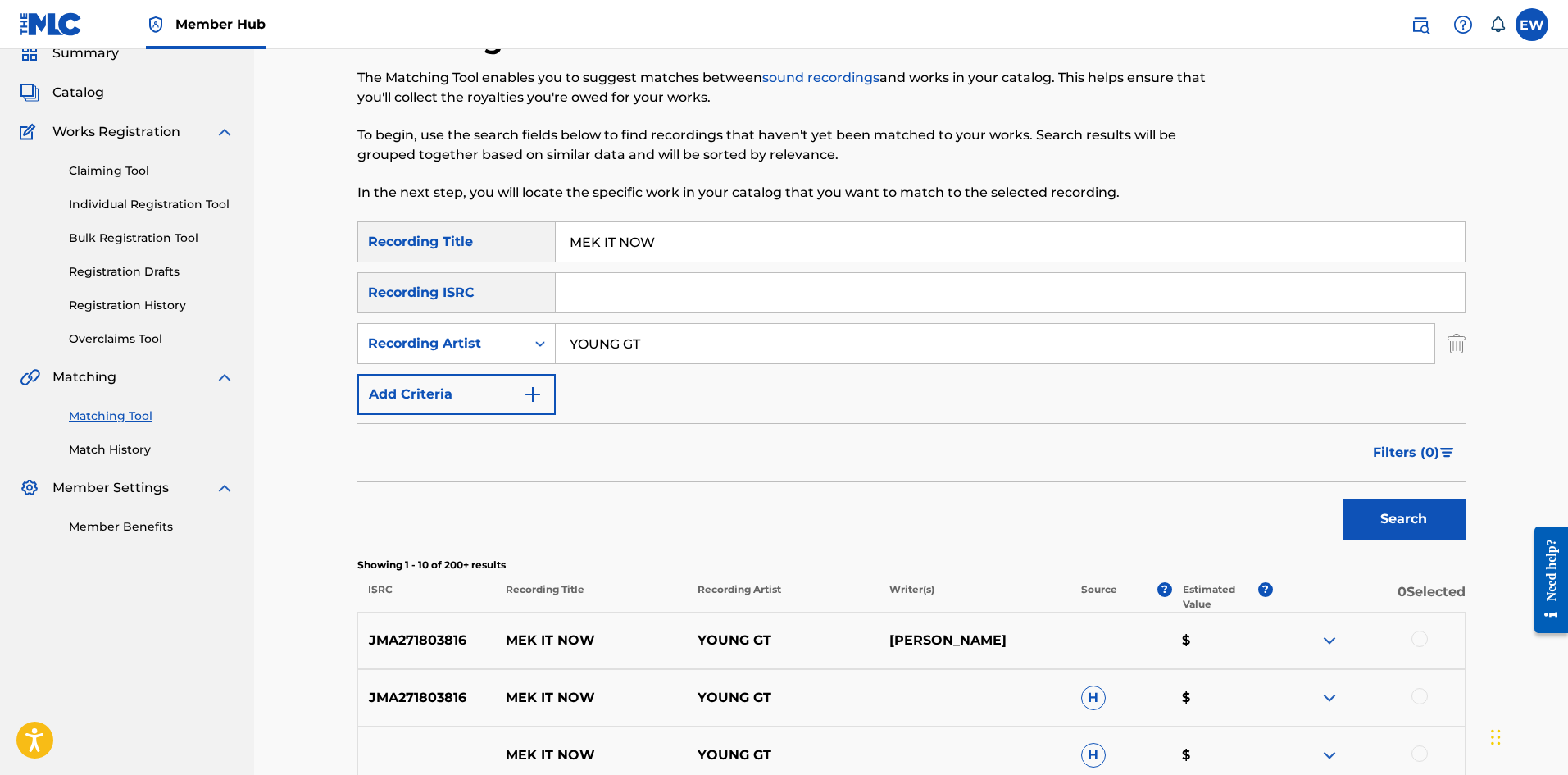
scroll to position [164, 0]
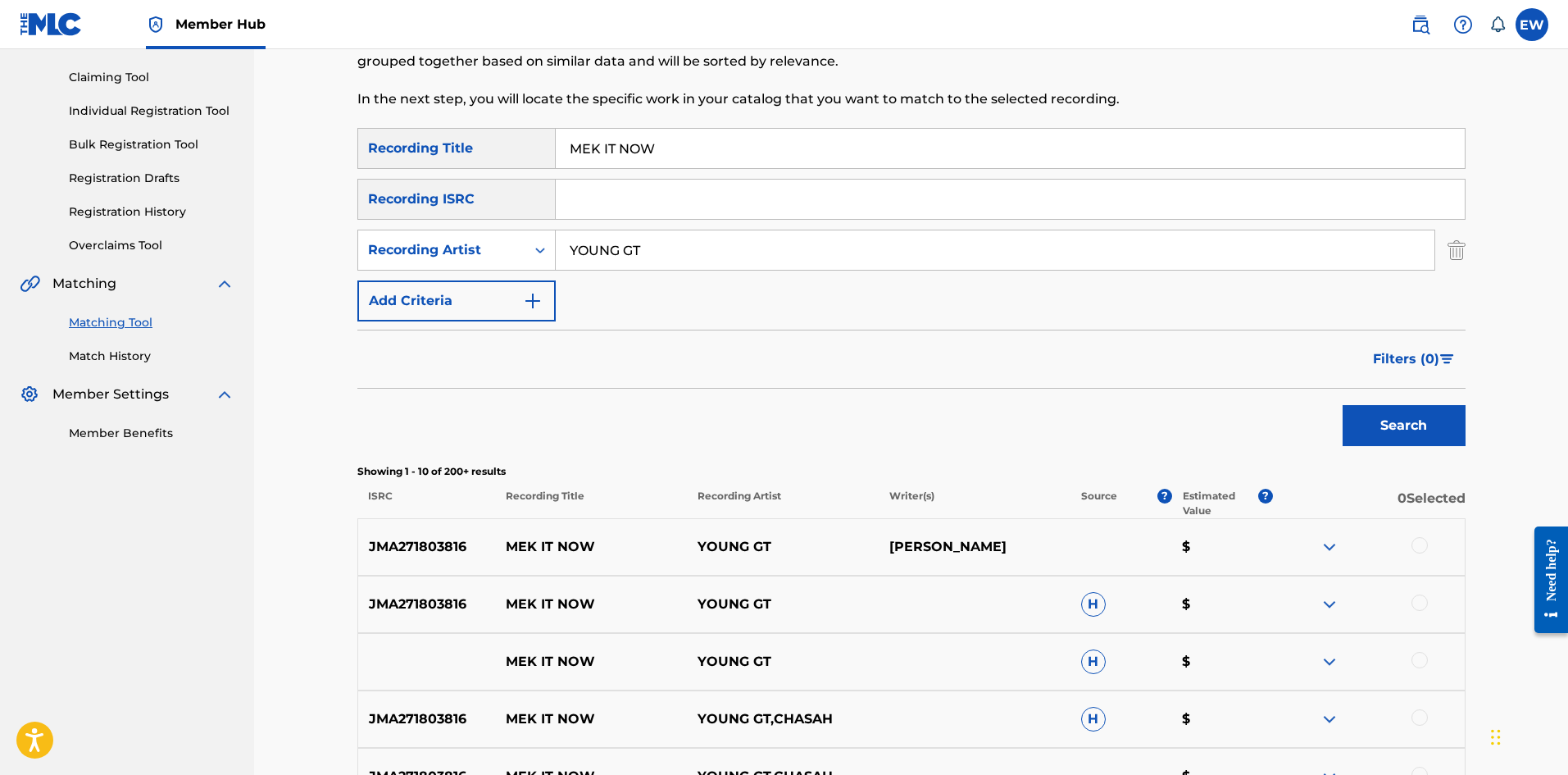
click at [1417, 542] on div at bounding box center [1419, 545] width 16 height 16
click at [1426, 600] on div at bounding box center [1419, 602] width 16 height 16
click at [1422, 662] on div at bounding box center [1419, 660] width 16 height 16
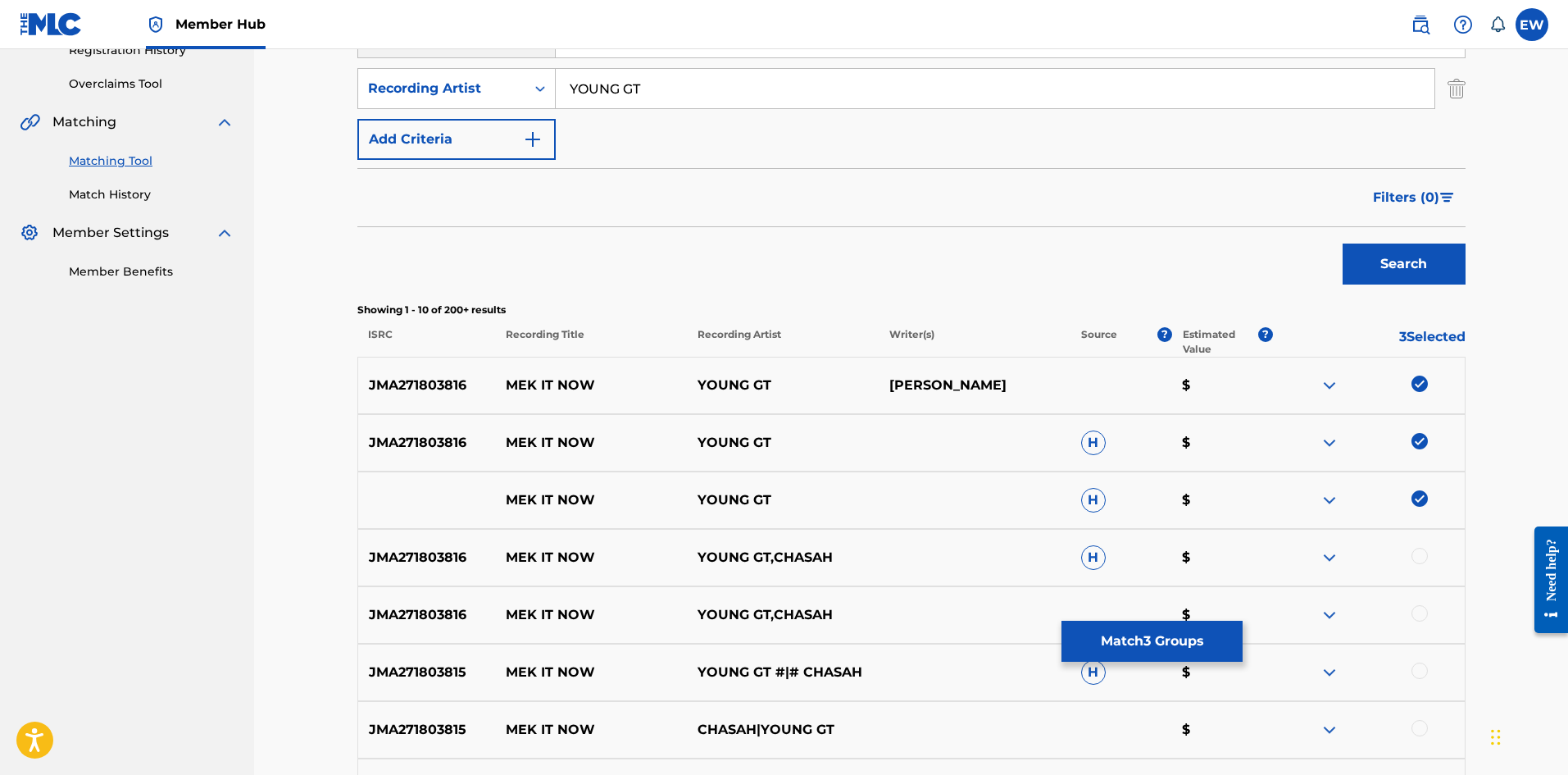
scroll to position [328, 0]
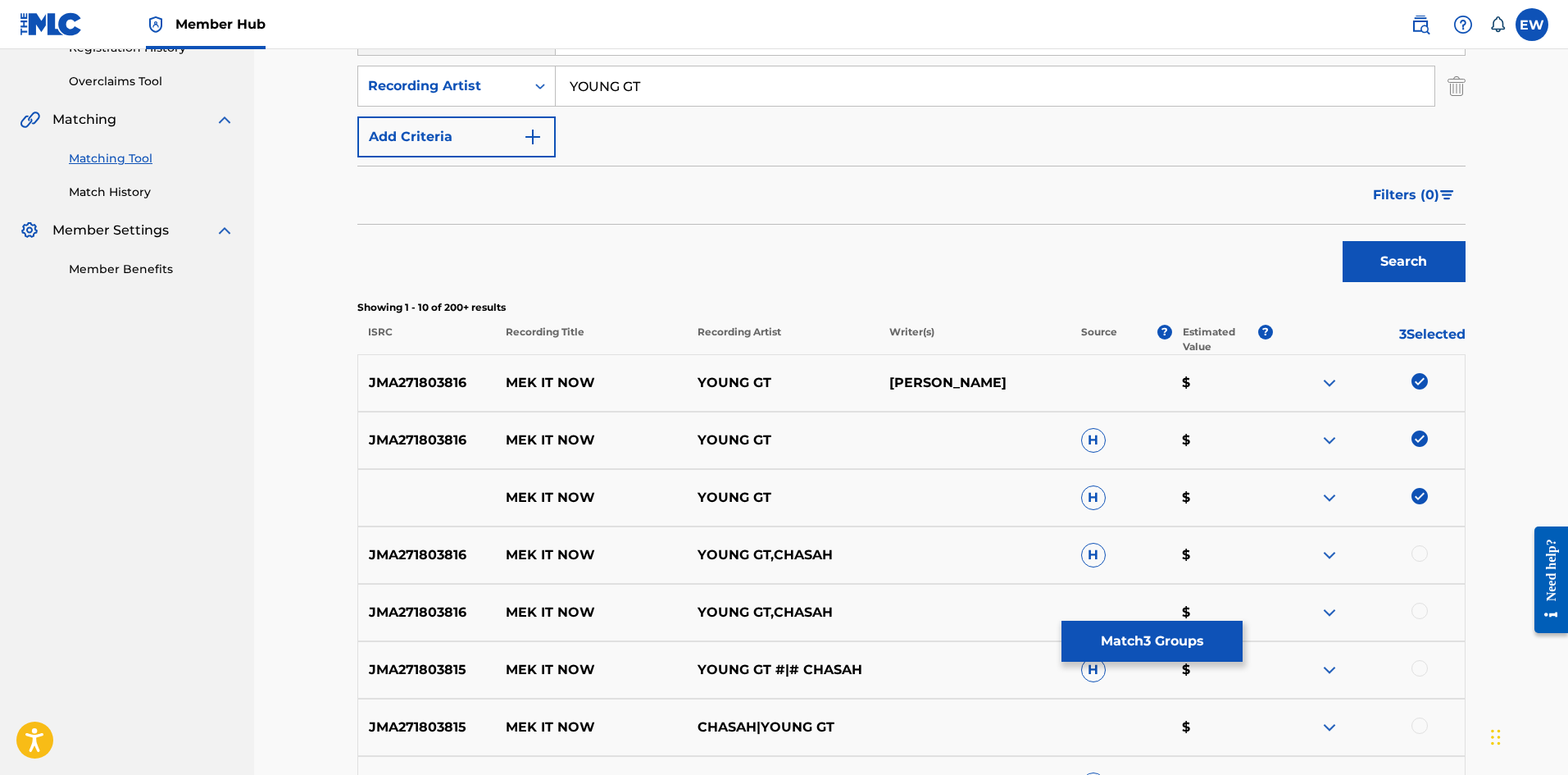
click at [1421, 551] on div at bounding box center [1419, 553] width 16 height 16
click at [1422, 609] on div at bounding box center [1419, 610] width 16 height 16
click at [1421, 668] on div at bounding box center [1419, 667] width 16 height 16
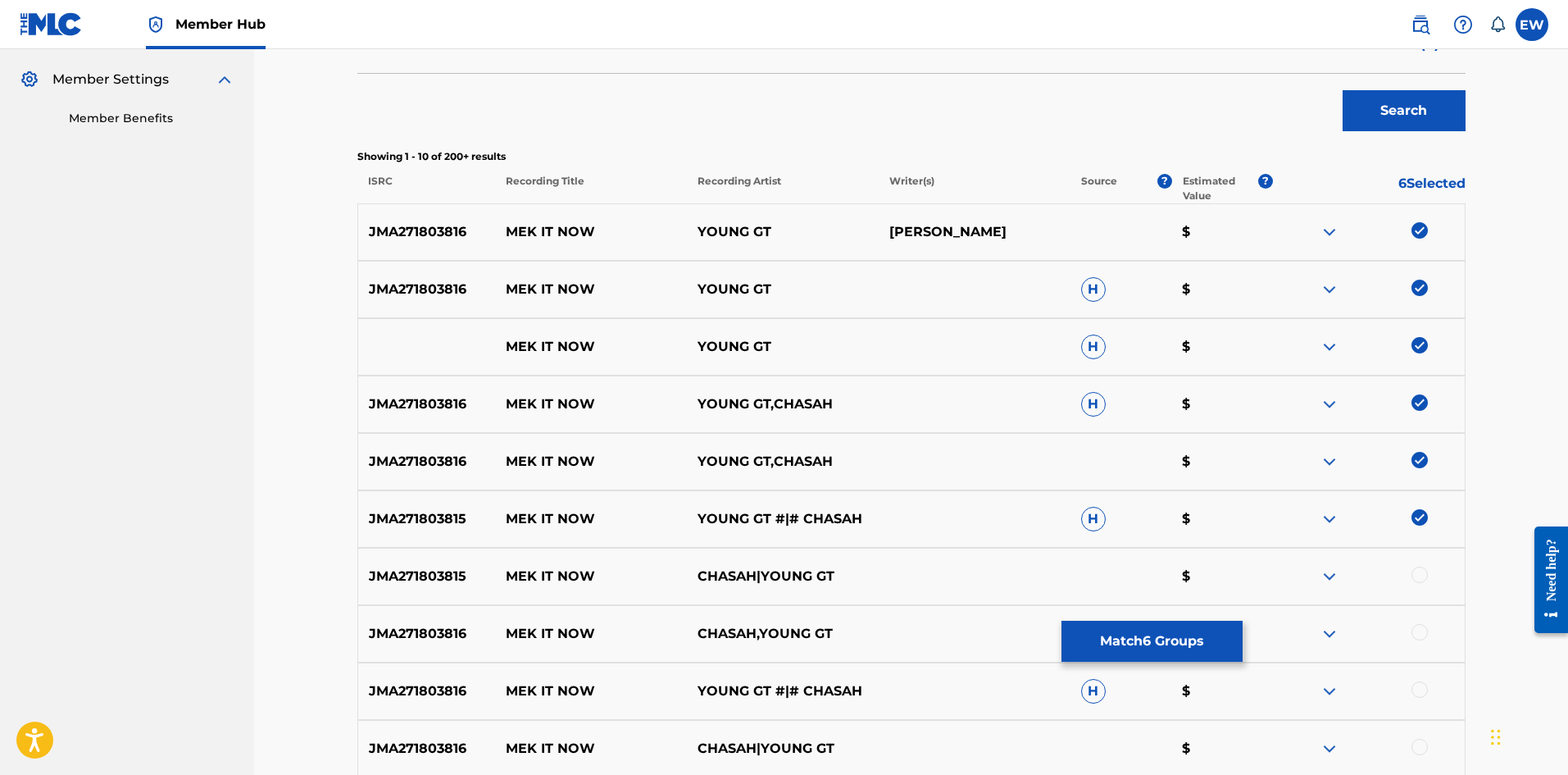
scroll to position [492, 0]
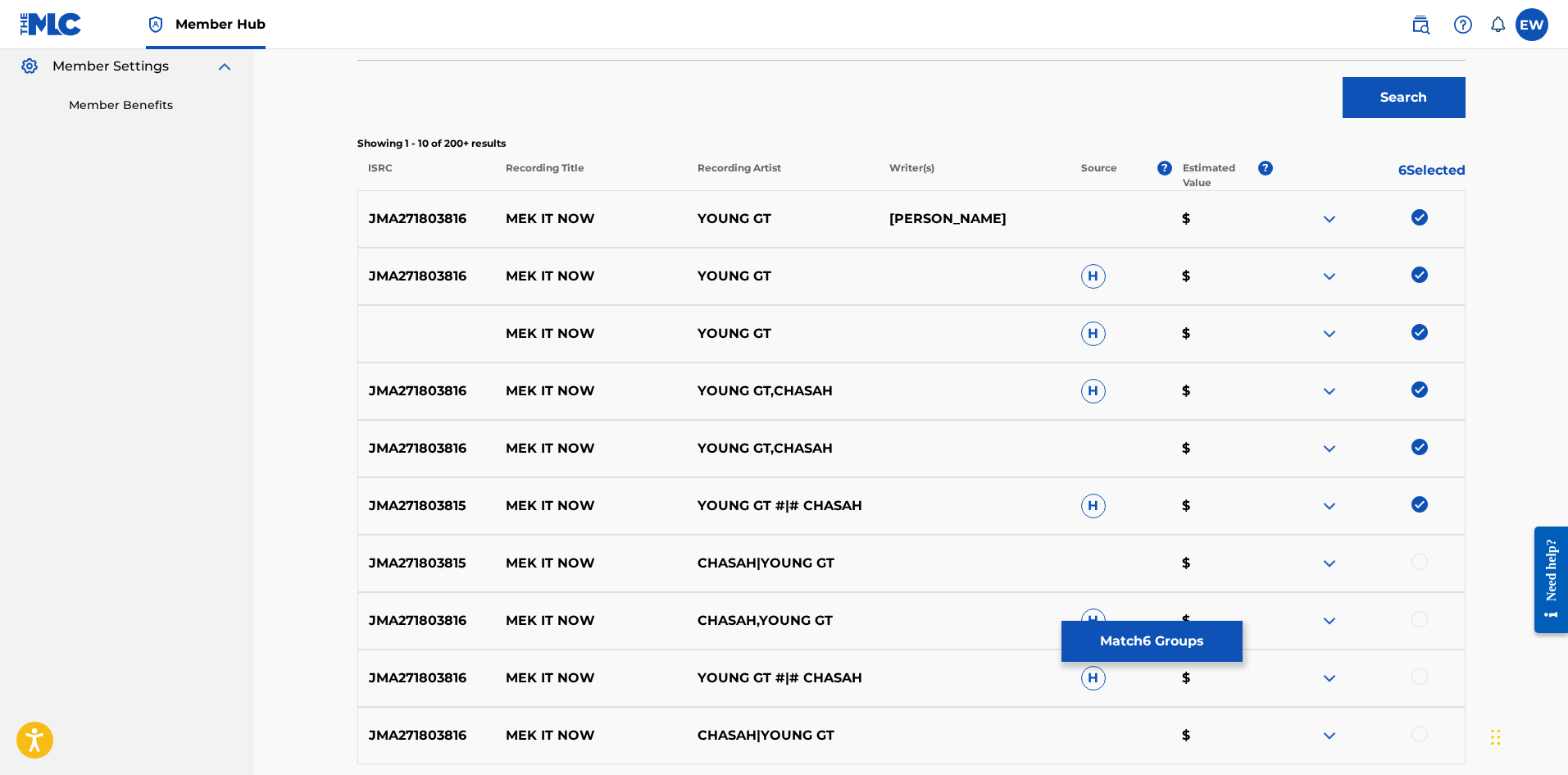
click at [1412, 560] on div at bounding box center [1419, 561] width 16 height 16
click at [1419, 616] on div at bounding box center [1419, 619] width 16 height 16
click at [1424, 681] on div at bounding box center [1419, 676] width 16 height 16
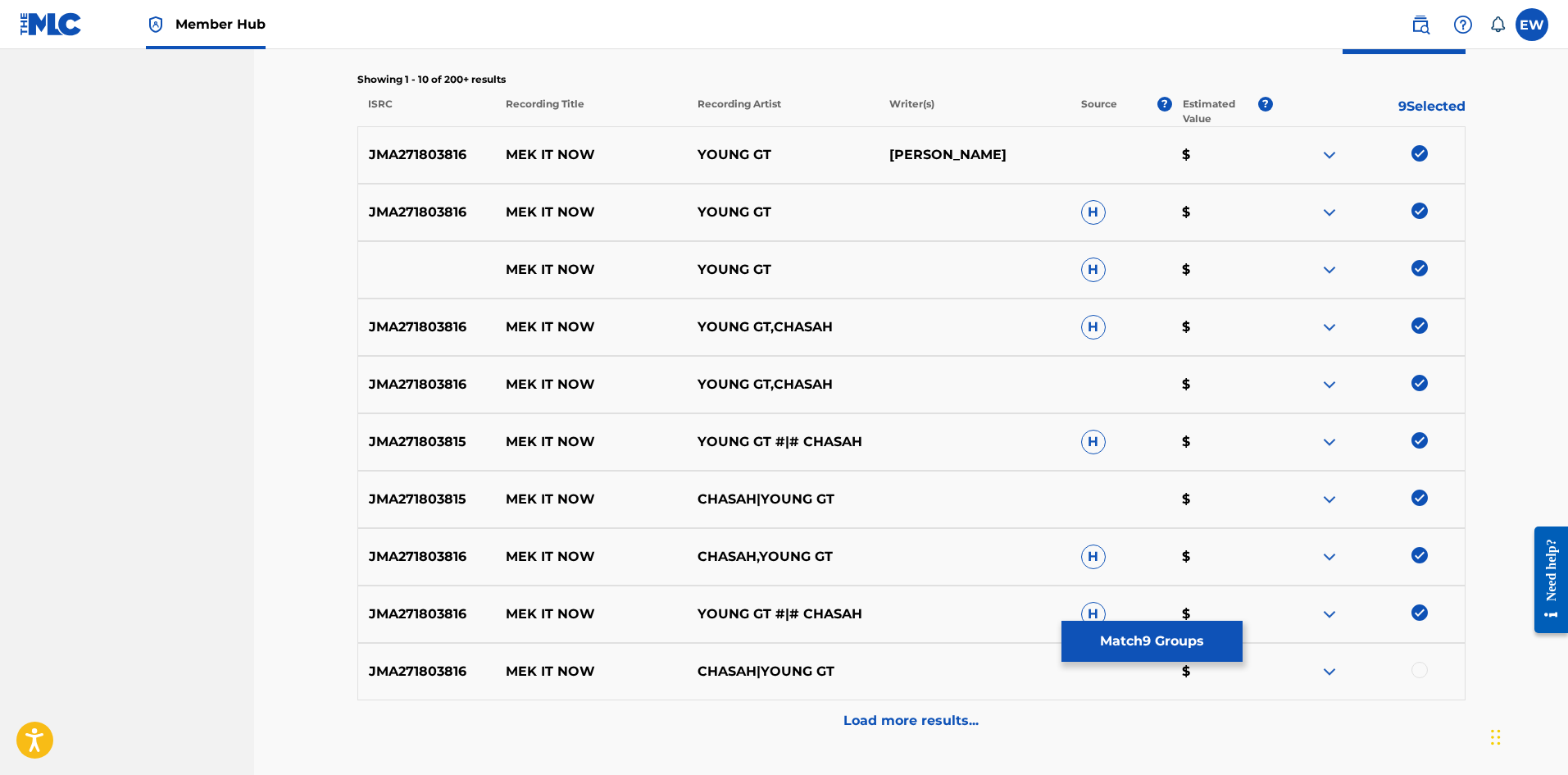
scroll to position [683, 0]
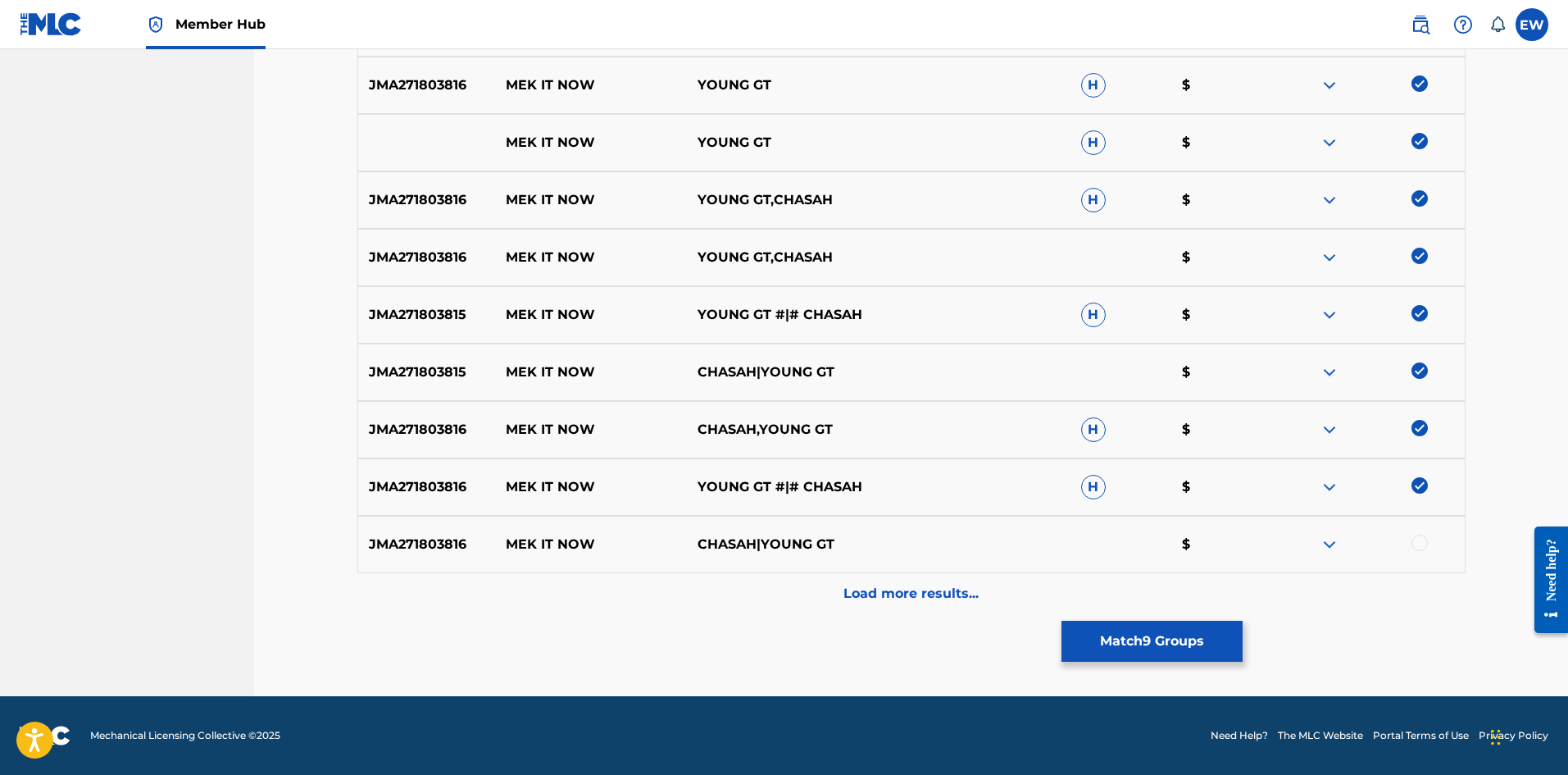
click at [1420, 541] on div at bounding box center [1419, 542] width 16 height 16
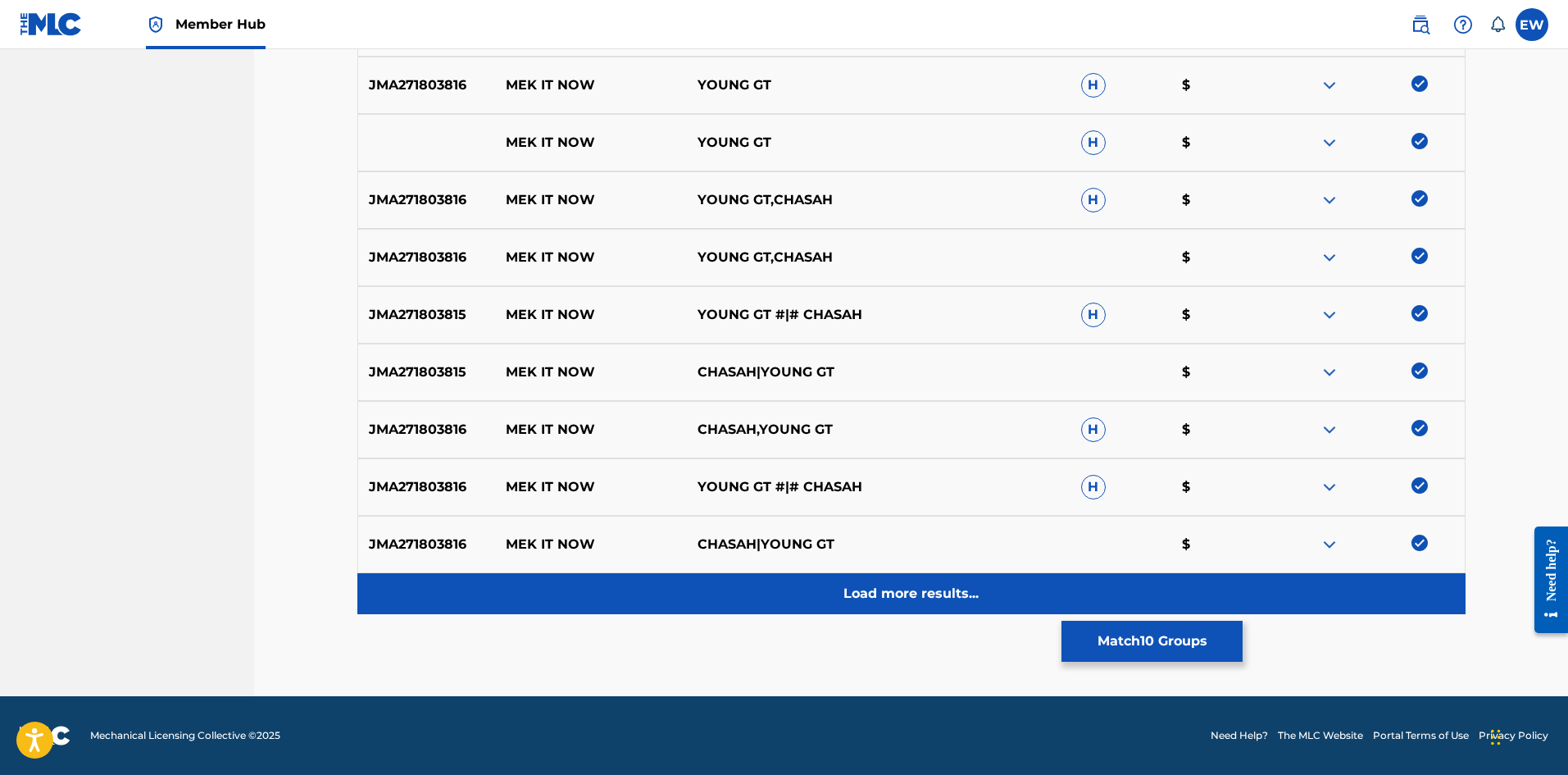
click at [940, 583] on div "Load more results..." at bounding box center [911, 594] width 1108 height 41
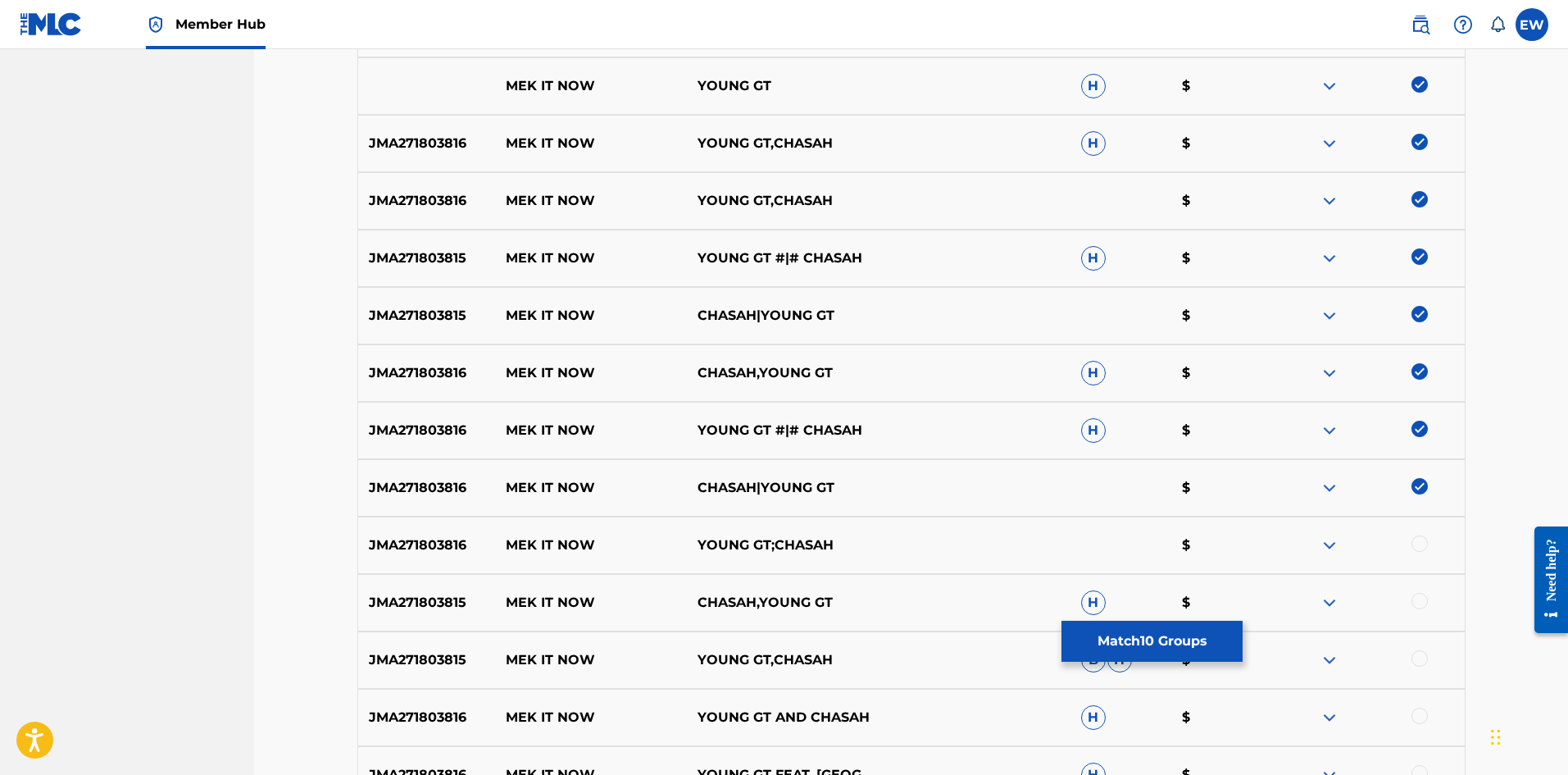
scroll to position [847, 0]
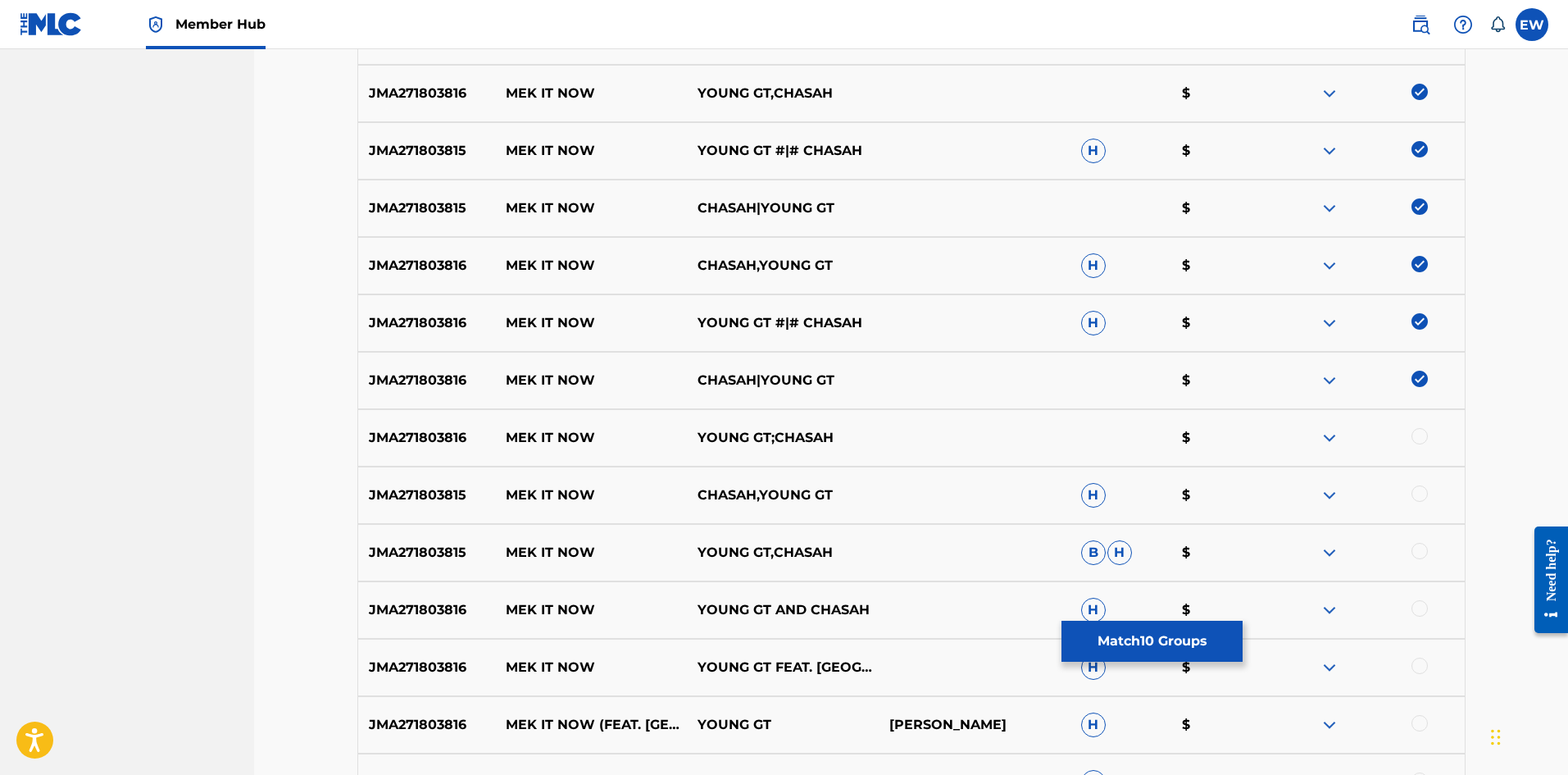
click at [1420, 436] on div at bounding box center [1419, 436] width 16 height 16
click at [1419, 495] on div at bounding box center [1419, 493] width 16 height 16
click at [1412, 549] on div at bounding box center [1419, 550] width 16 height 16
click at [1430, 595] on div "JMA271803816 MEK IT NOW YOUNG GT AND CHASAH H $" at bounding box center [911, 609] width 1108 height 57
click at [1420, 606] on div at bounding box center [1419, 608] width 16 height 16
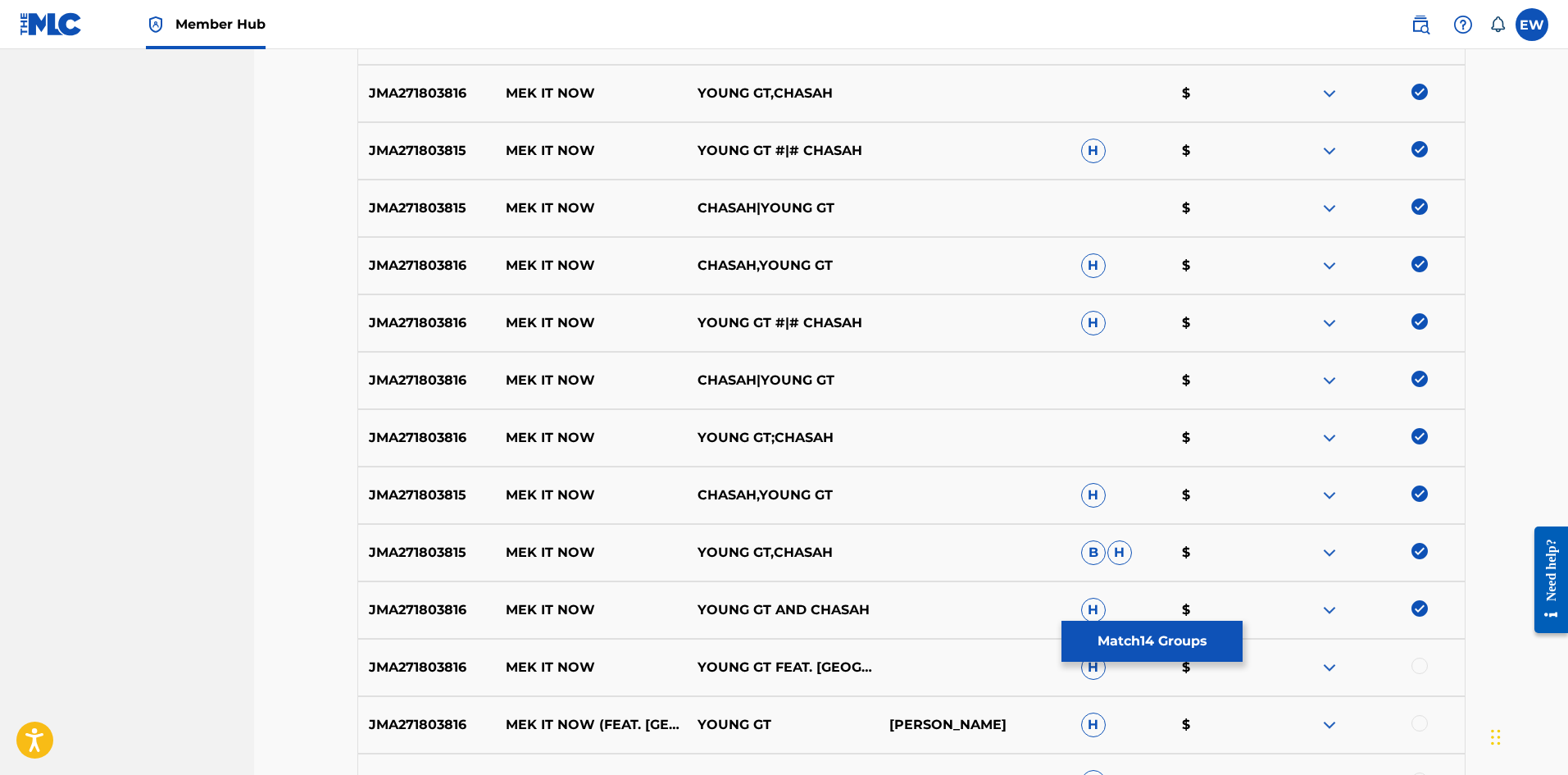
click at [1423, 663] on div at bounding box center [1419, 665] width 16 height 16
click at [1420, 723] on div at bounding box center [1419, 723] width 16 height 16
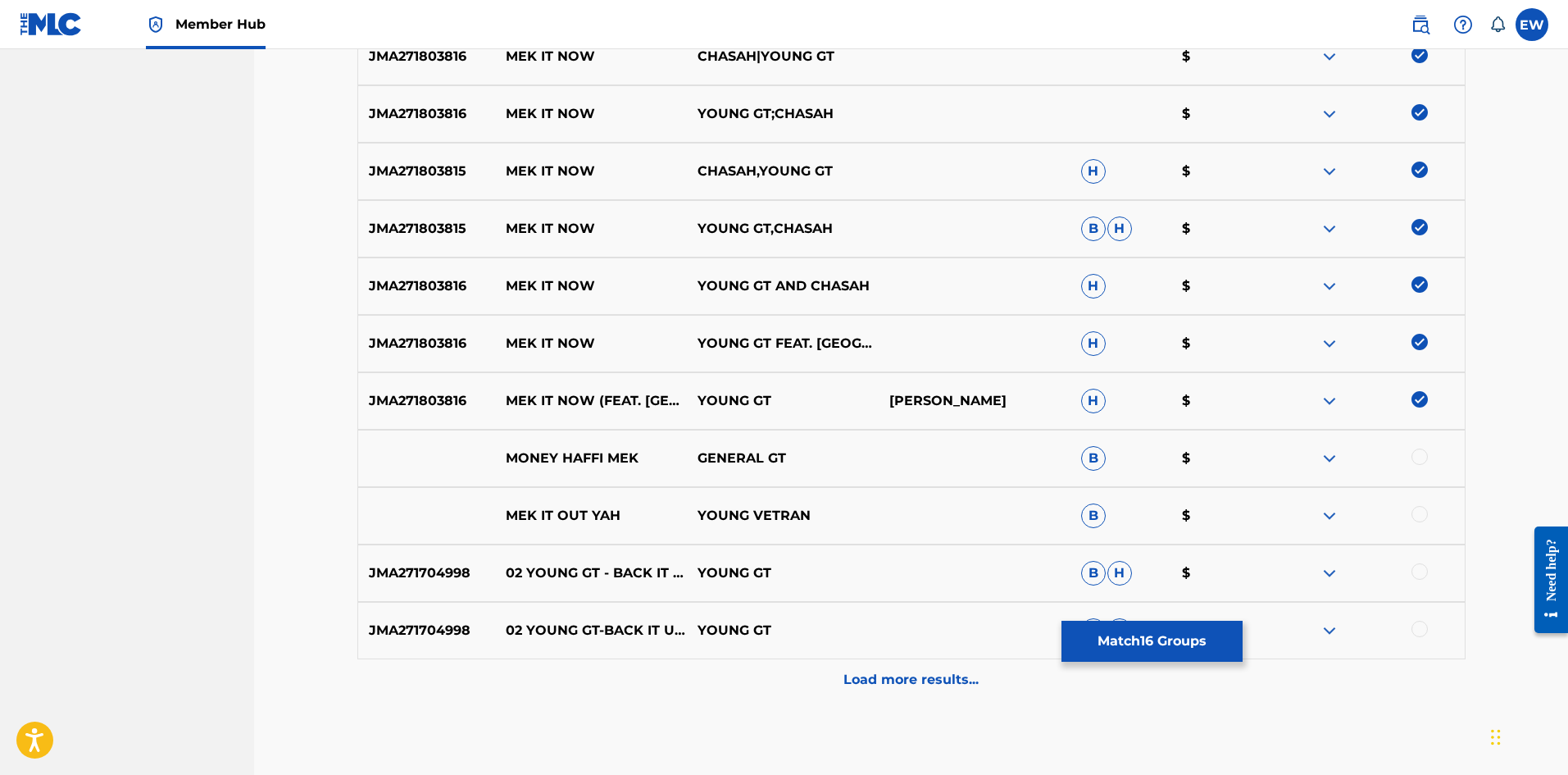
scroll to position [1175, 0]
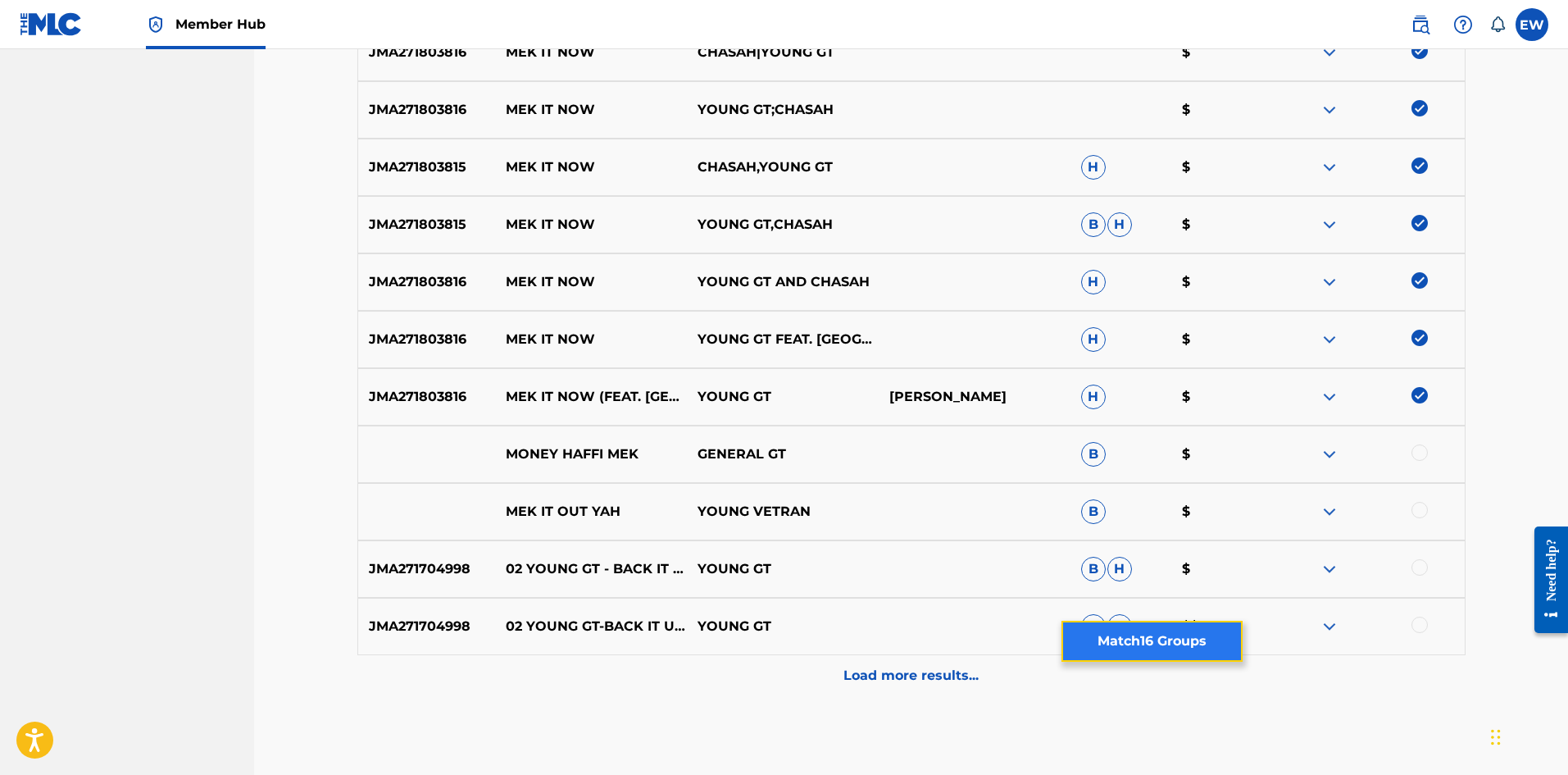
click at [1135, 644] on button "Match 16 Groups" at bounding box center [1151, 641] width 181 height 41
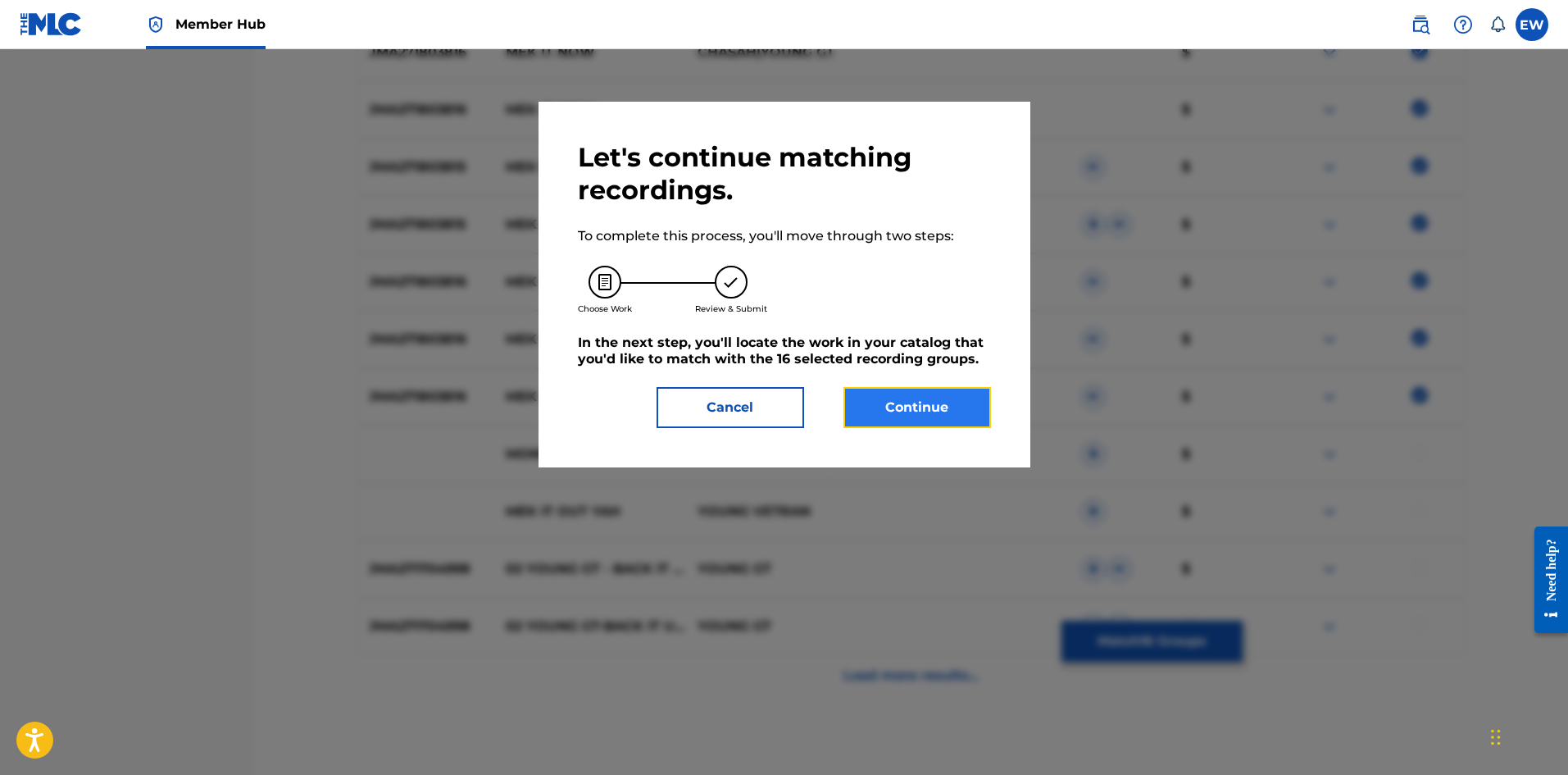
click at [916, 403] on button "Continue" at bounding box center [917, 407] width 147 height 41
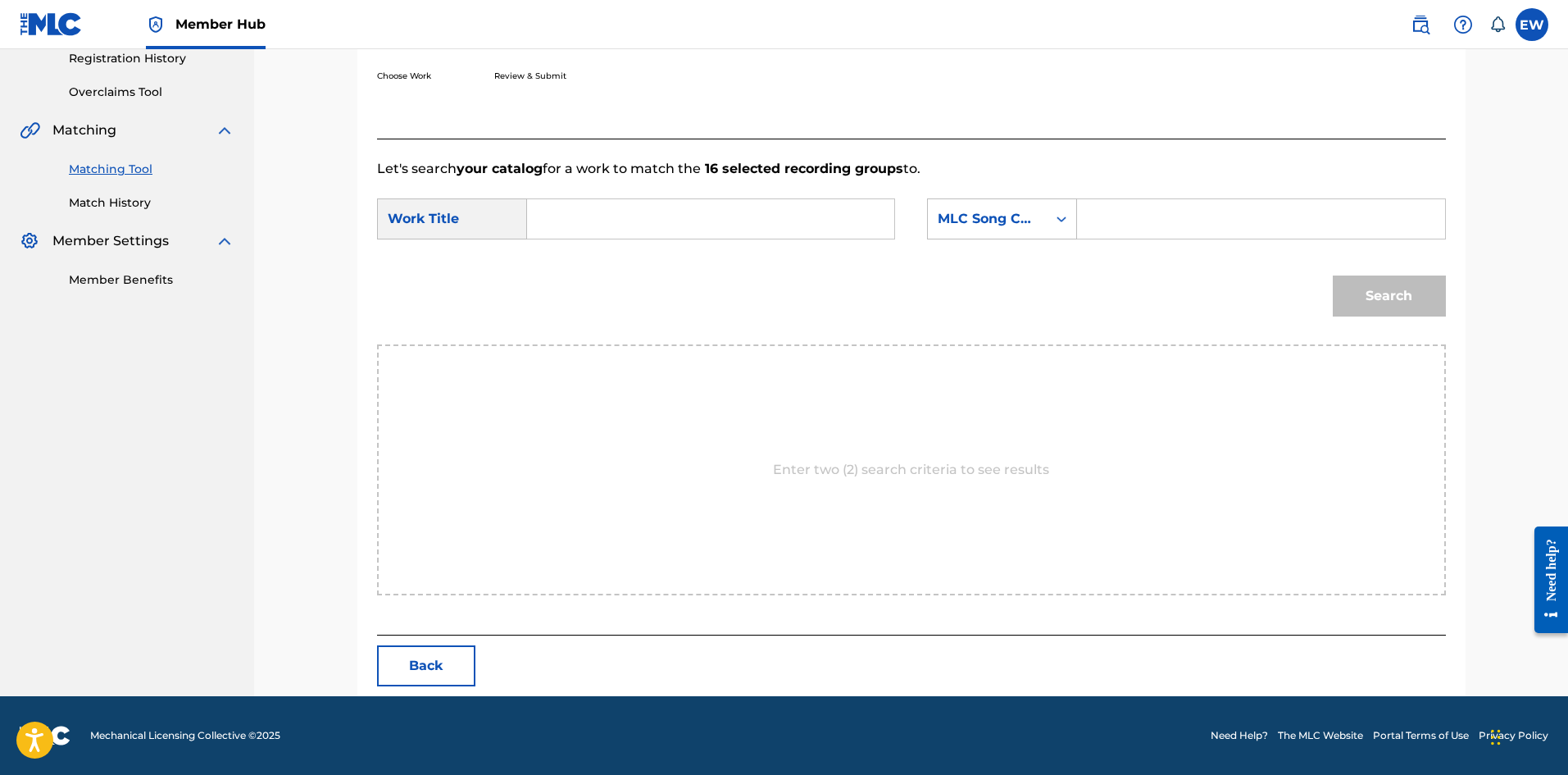
click at [671, 209] on div "Search Form" at bounding box center [710, 219] width 368 height 41
click at [671, 210] on input "Search Form" at bounding box center [711, 218] width 339 height 40
paste input "MEK IT NOW"
type input "MEK IT NOW"
click at [1237, 225] on input "Search Form" at bounding box center [1261, 218] width 339 height 40
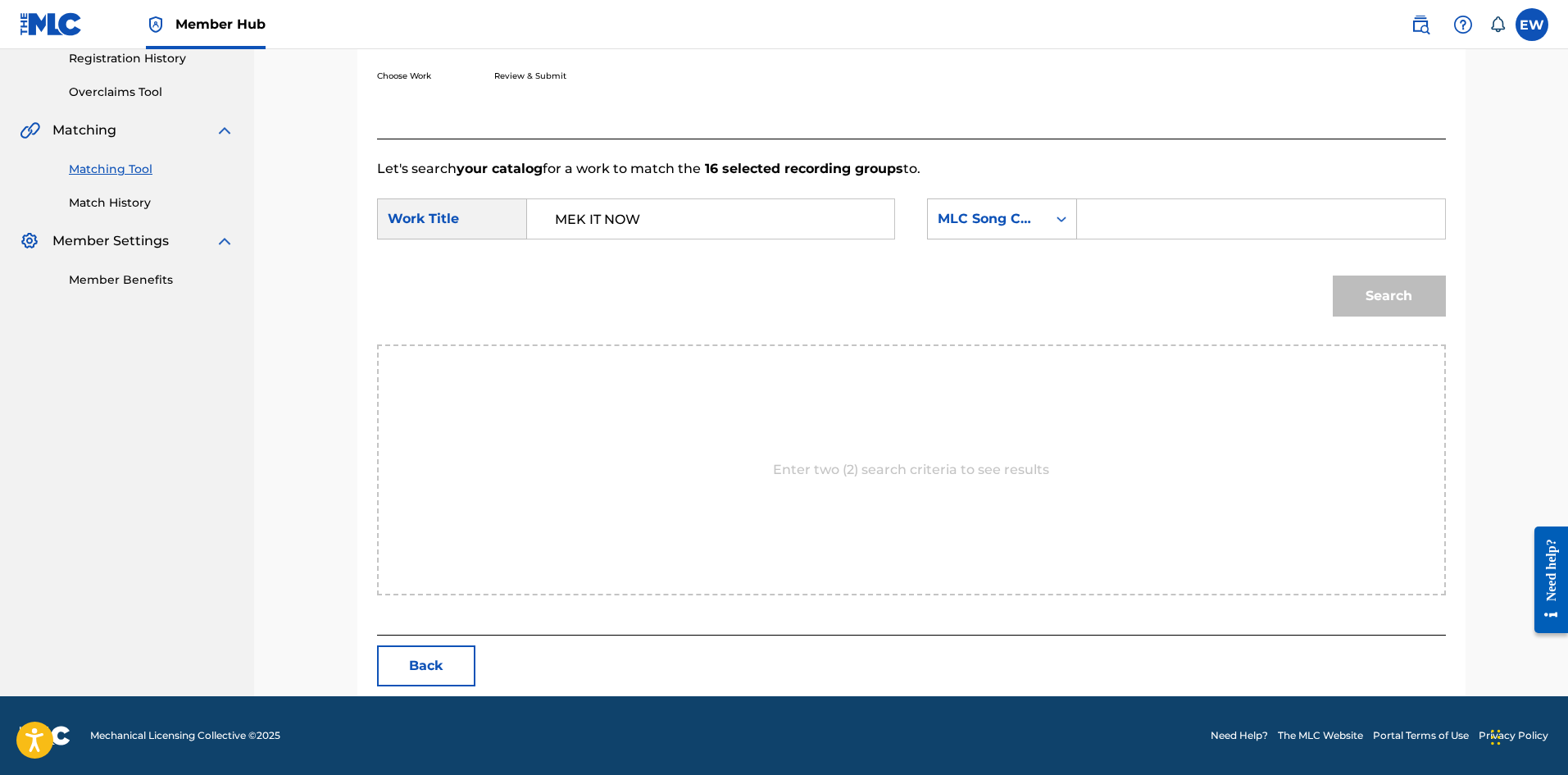
paste input "MR4QAA"
type input "MR4QAA"
click at [1354, 305] on button "Search" at bounding box center [1389, 296] width 113 height 41
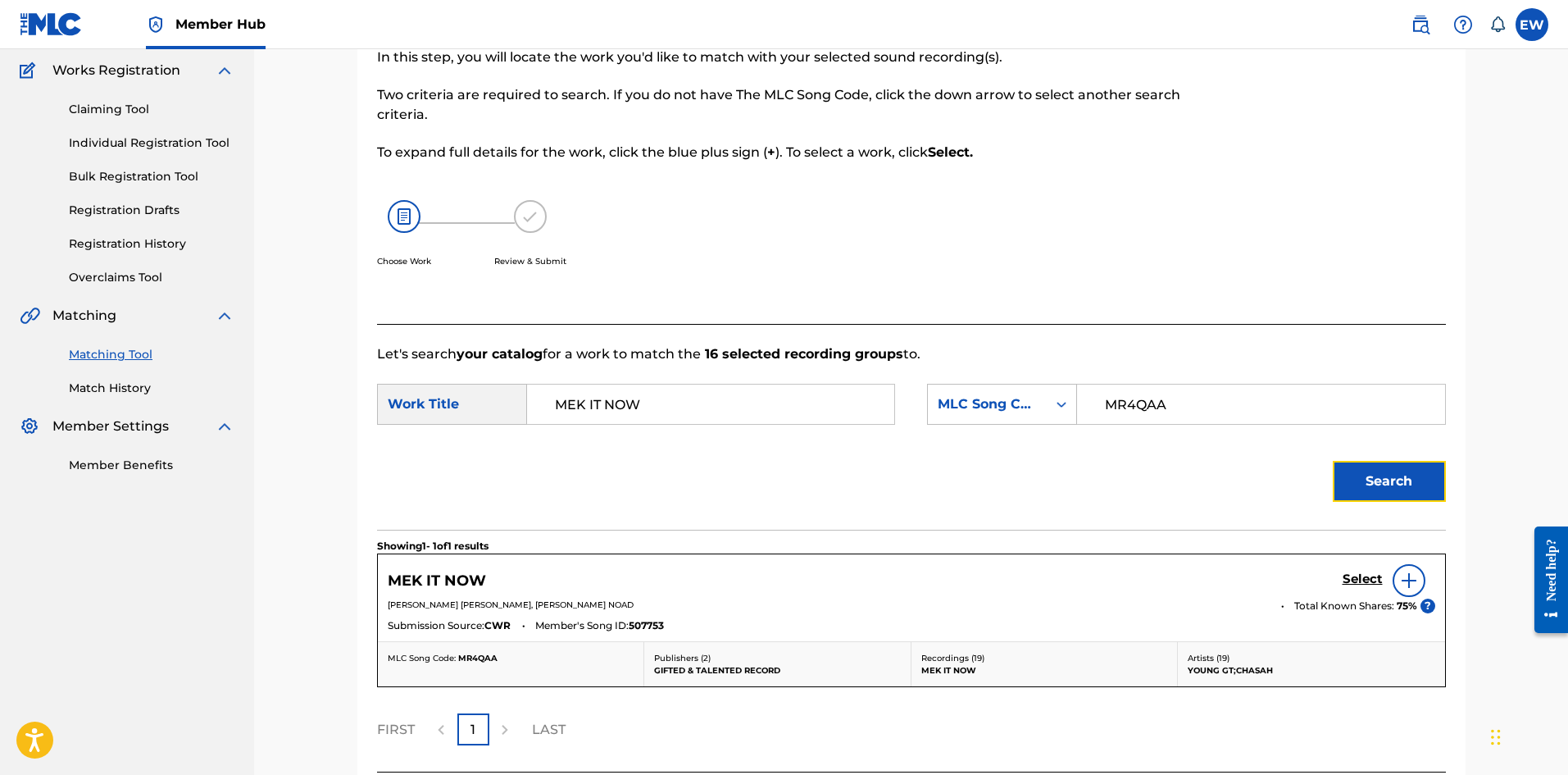
scroll to position [269, 0]
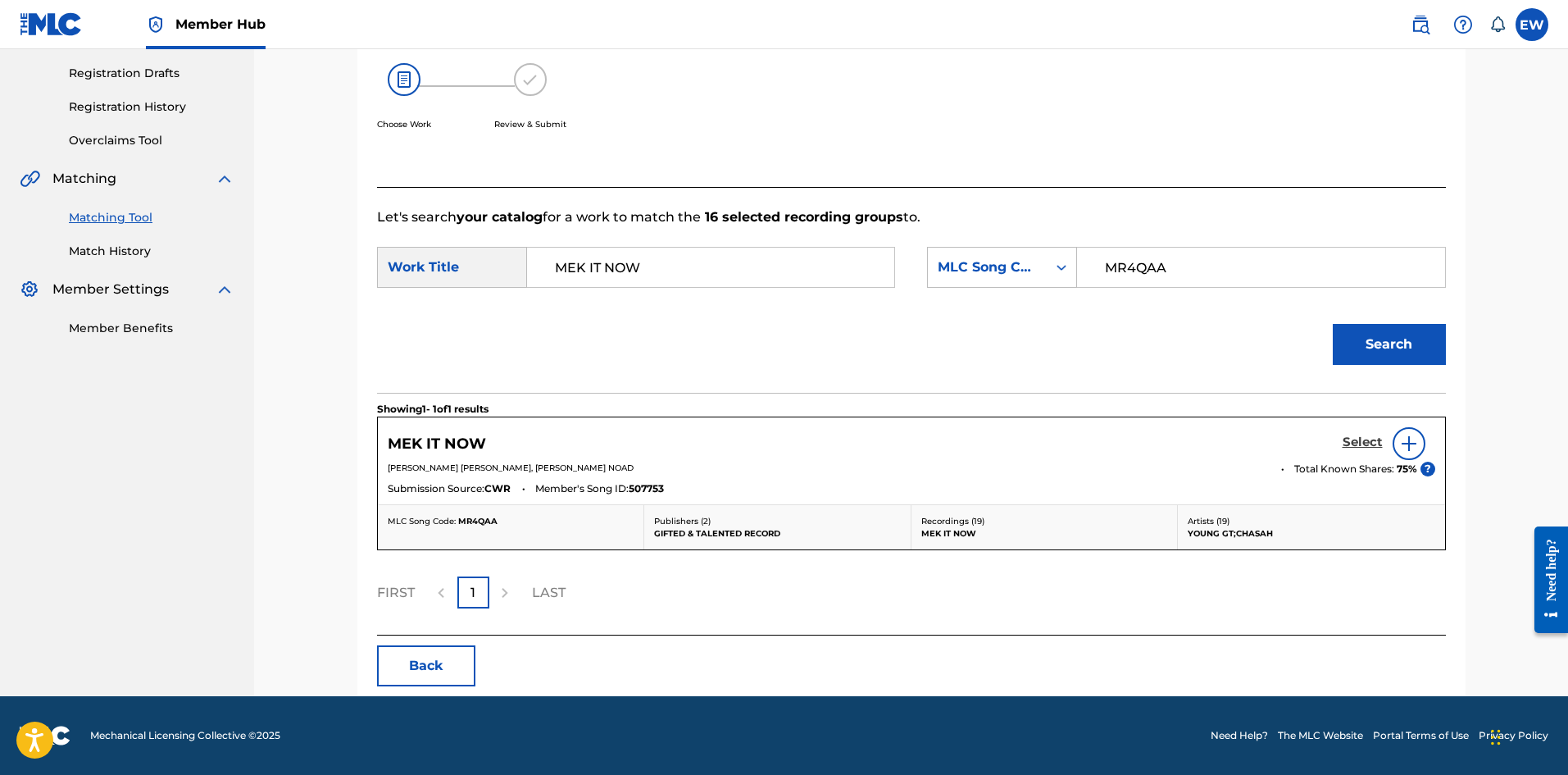
click at [1370, 437] on h5 "Select" at bounding box center [1361, 442] width 40 height 16
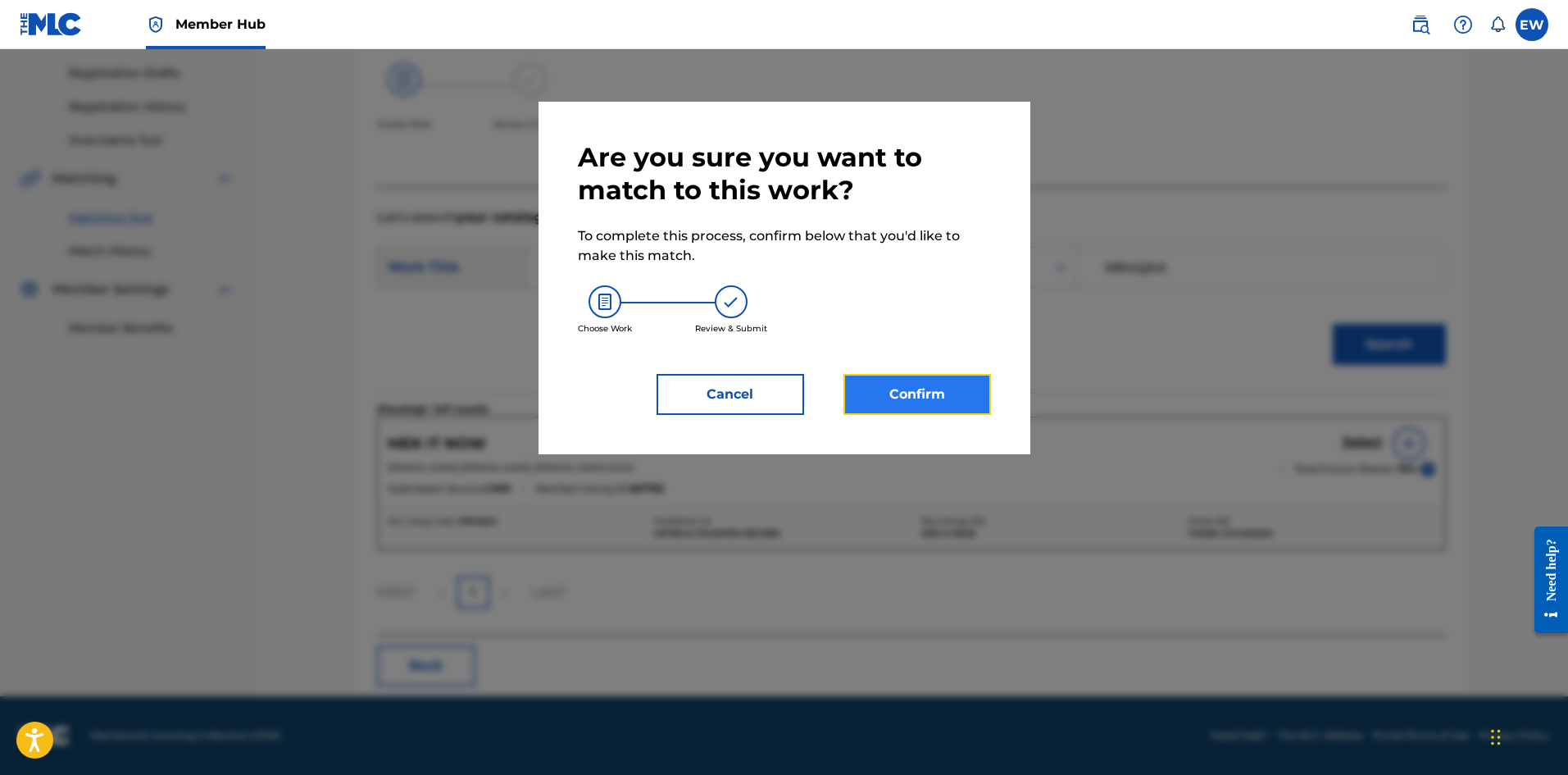
click at [966, 387] on button "Confirm" at bounding box center [917, 394] width 147 height 41
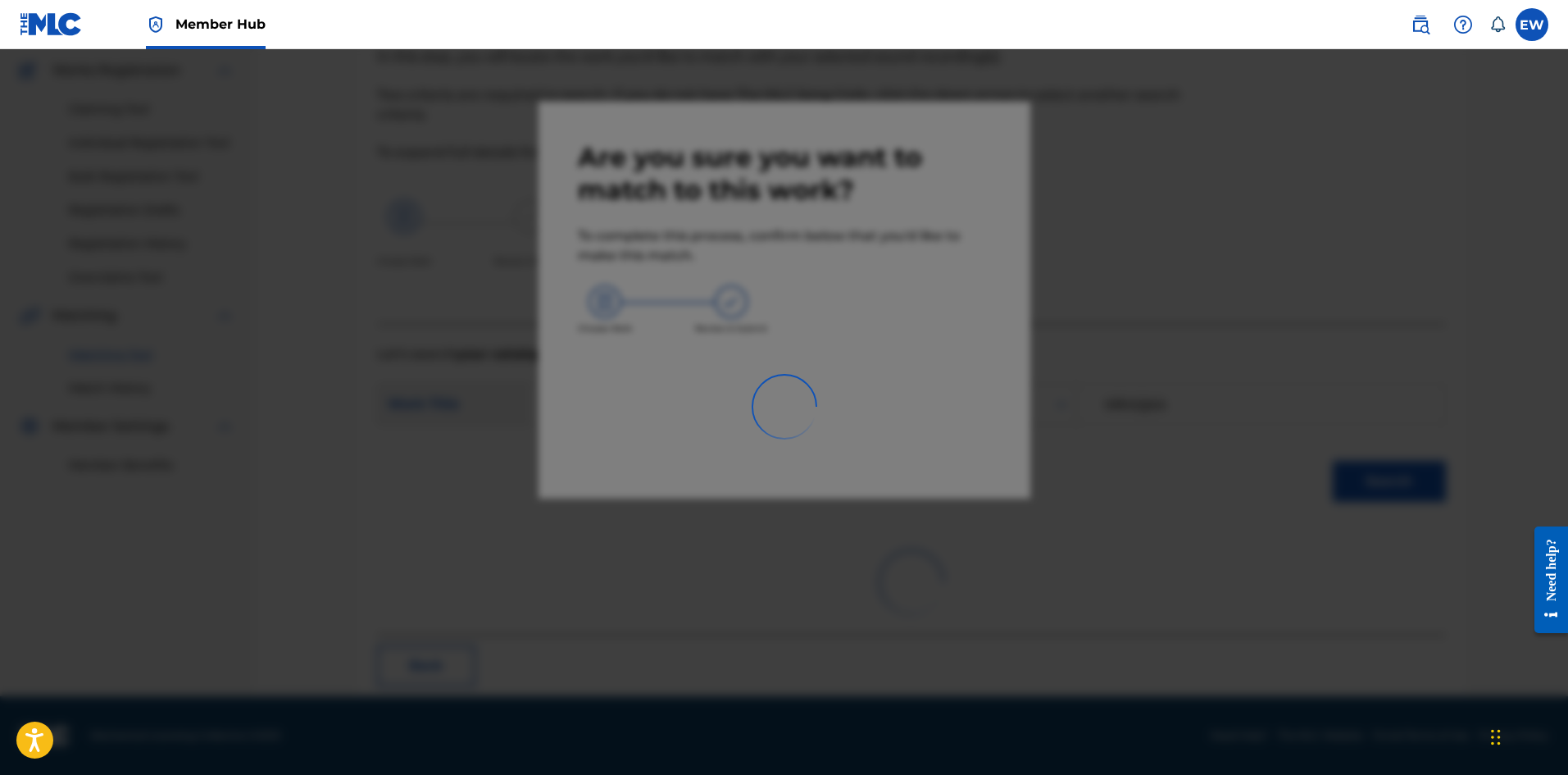
scroll to position [40, 0]
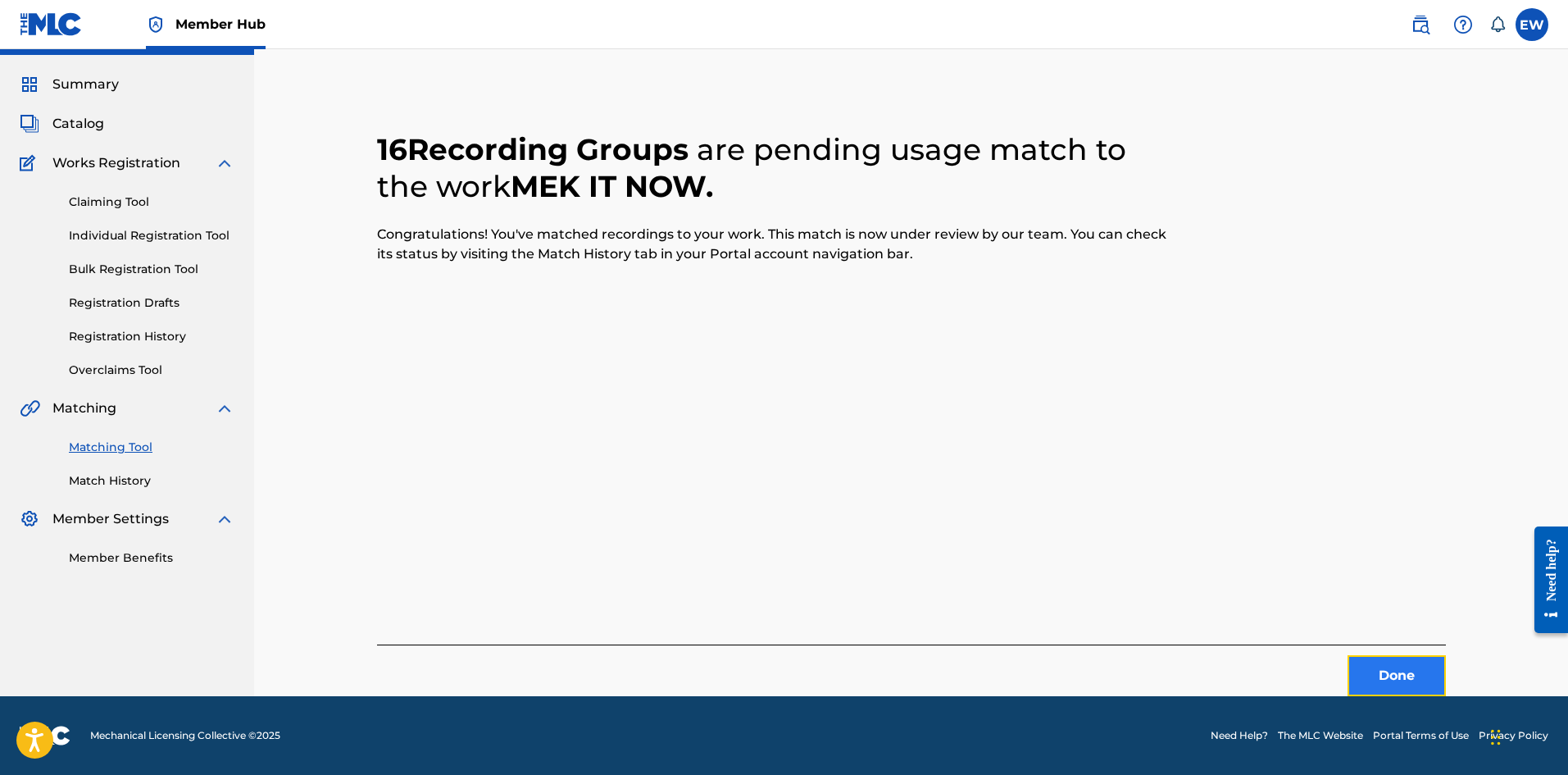
click at [1422, 659] on button "Done" at bounding box center [1395, 675] width 98 height 41
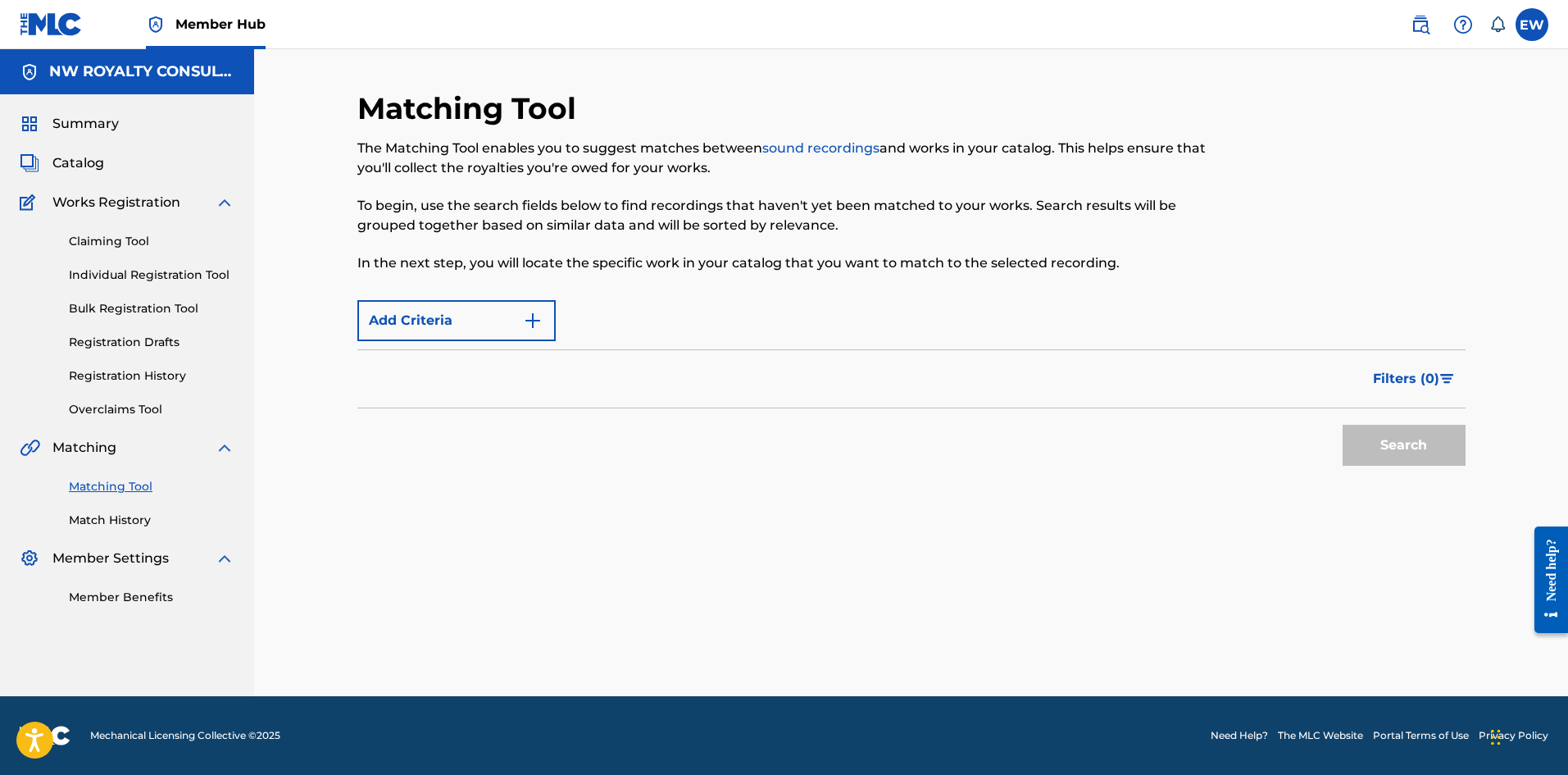
scroll to position [0, 0]
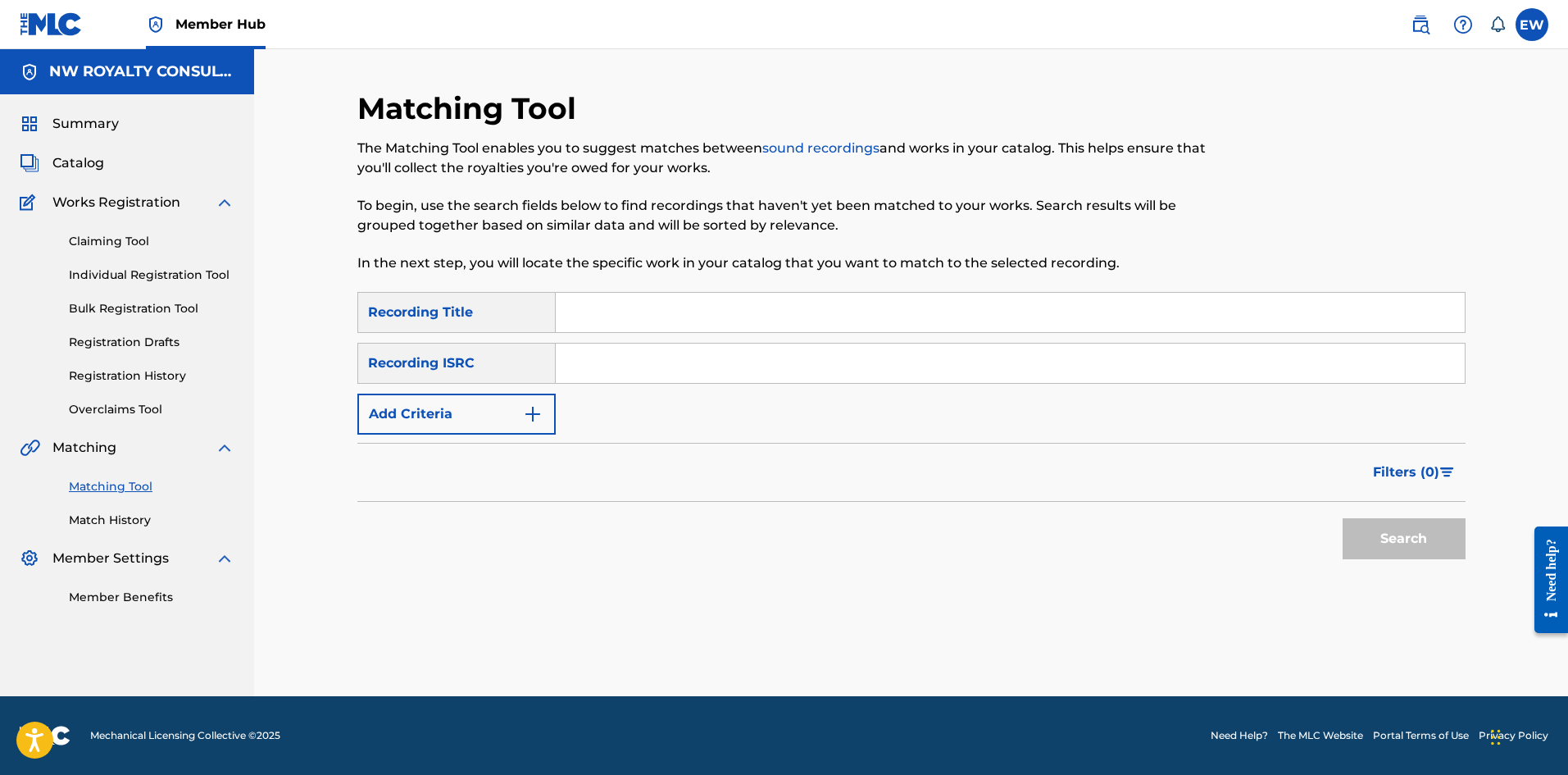
click at [413, 458] on div "Filters ( 0 )" at bounding box center [911, 471] width 1108 height 59
click at [401, 421] on button "Add Criteria" at bounding box center [456, 414] width 199 height 41
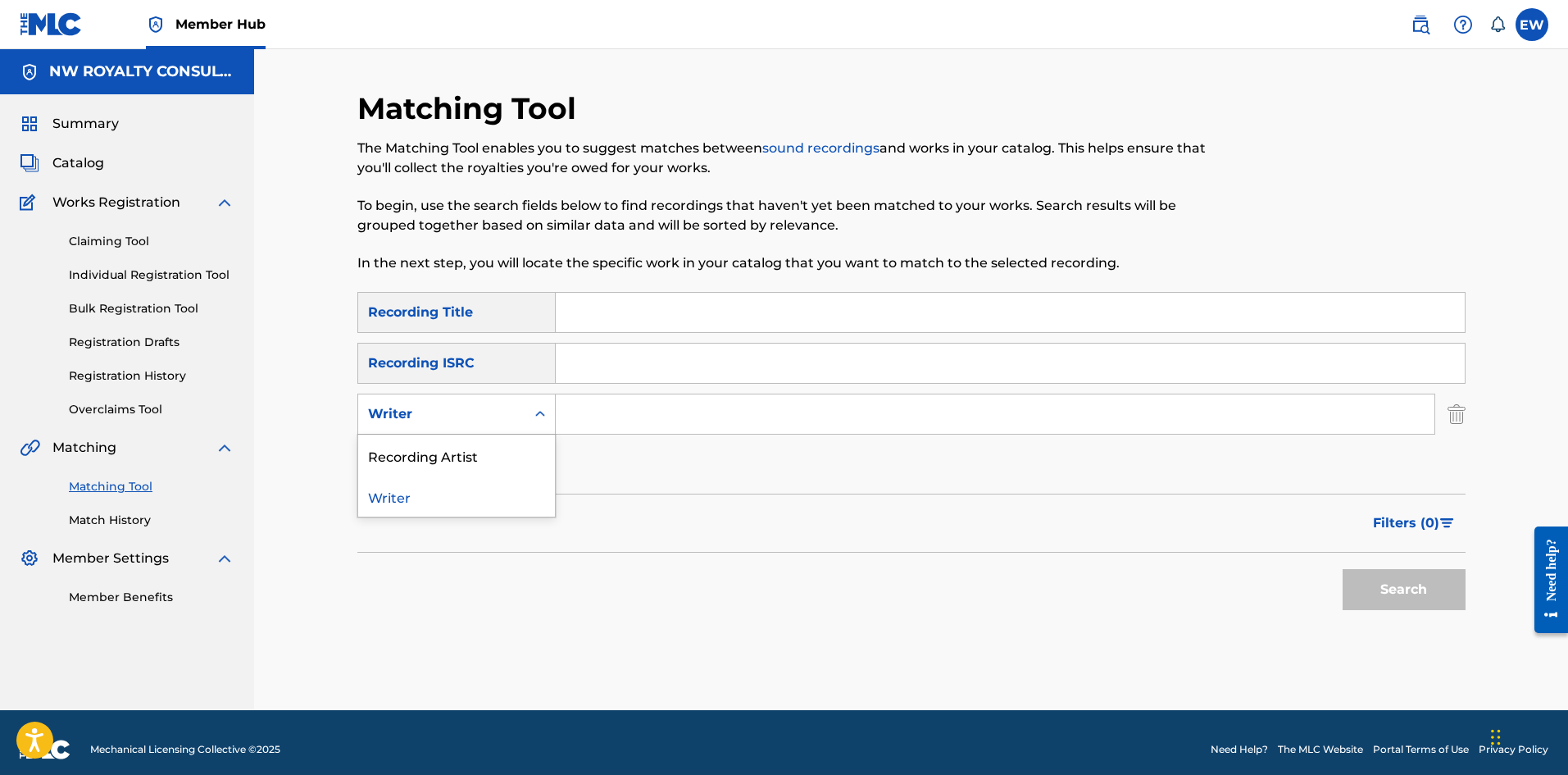
click at [401, 421] on div "Writer" at bounding box center [441, 414] width 147 height 19
drag, startPoint x: 412, startPoint y: 447, endPoint x: 421, endPoint y: 445, distance: 9.2
click at [413, 447] on div "Recording Artist" at bounding box center [456, 455] width 197 height 41
click at [694, 421] on input "Search Form" at bounding box center [995, 413] width 879 height 40
paste input "FYA DOOPS"
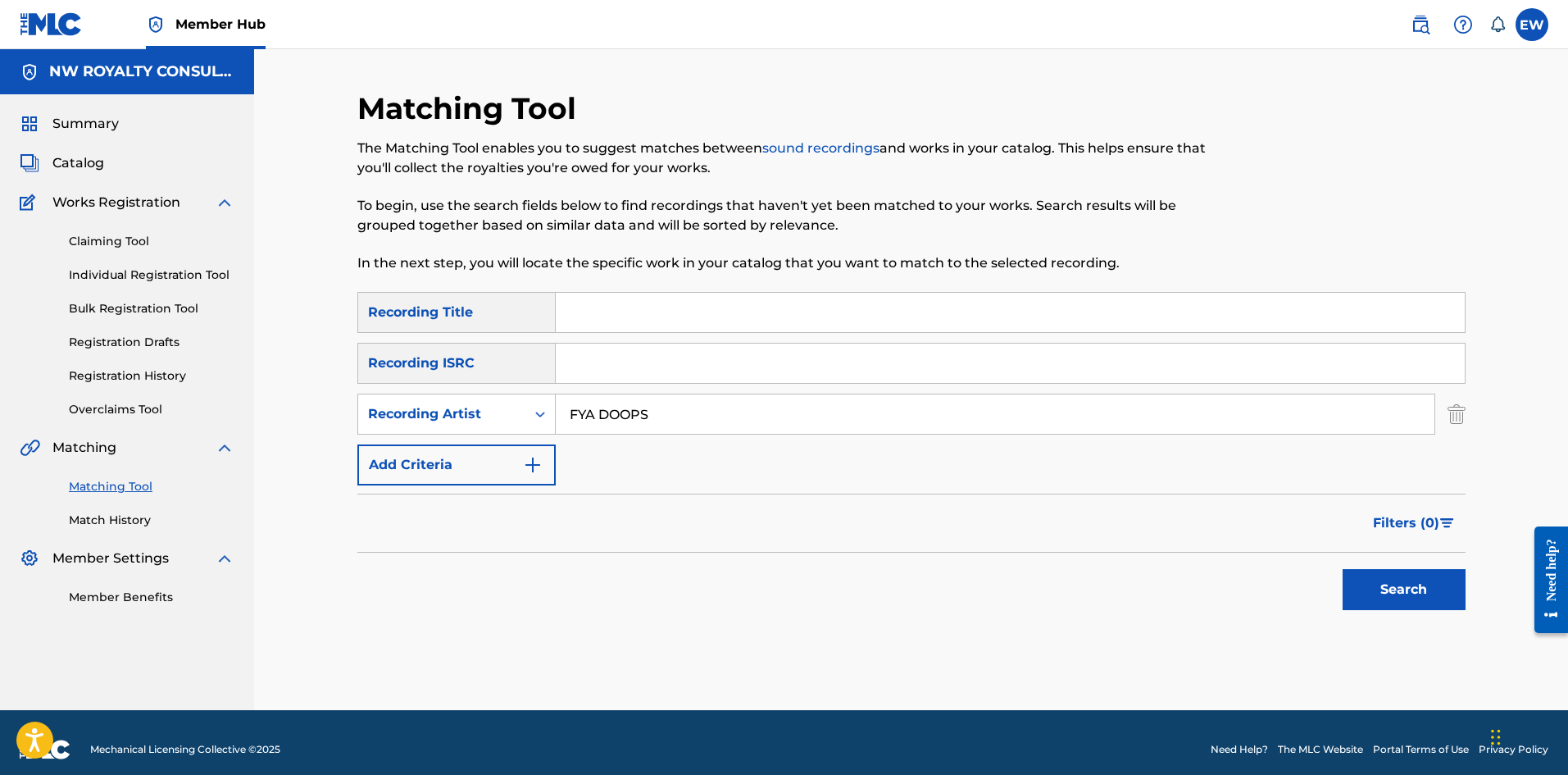
type input "FYA DOOPS"
click at [592, 309] on input "Search Form" at bounding box center [1009, 312] width 909 height 40
paste input "MEK MONEY"
type input "MEK MONEY"
click at [1418, 585] on button "Search" at bounding box center [1403, 589] width 123 height 41
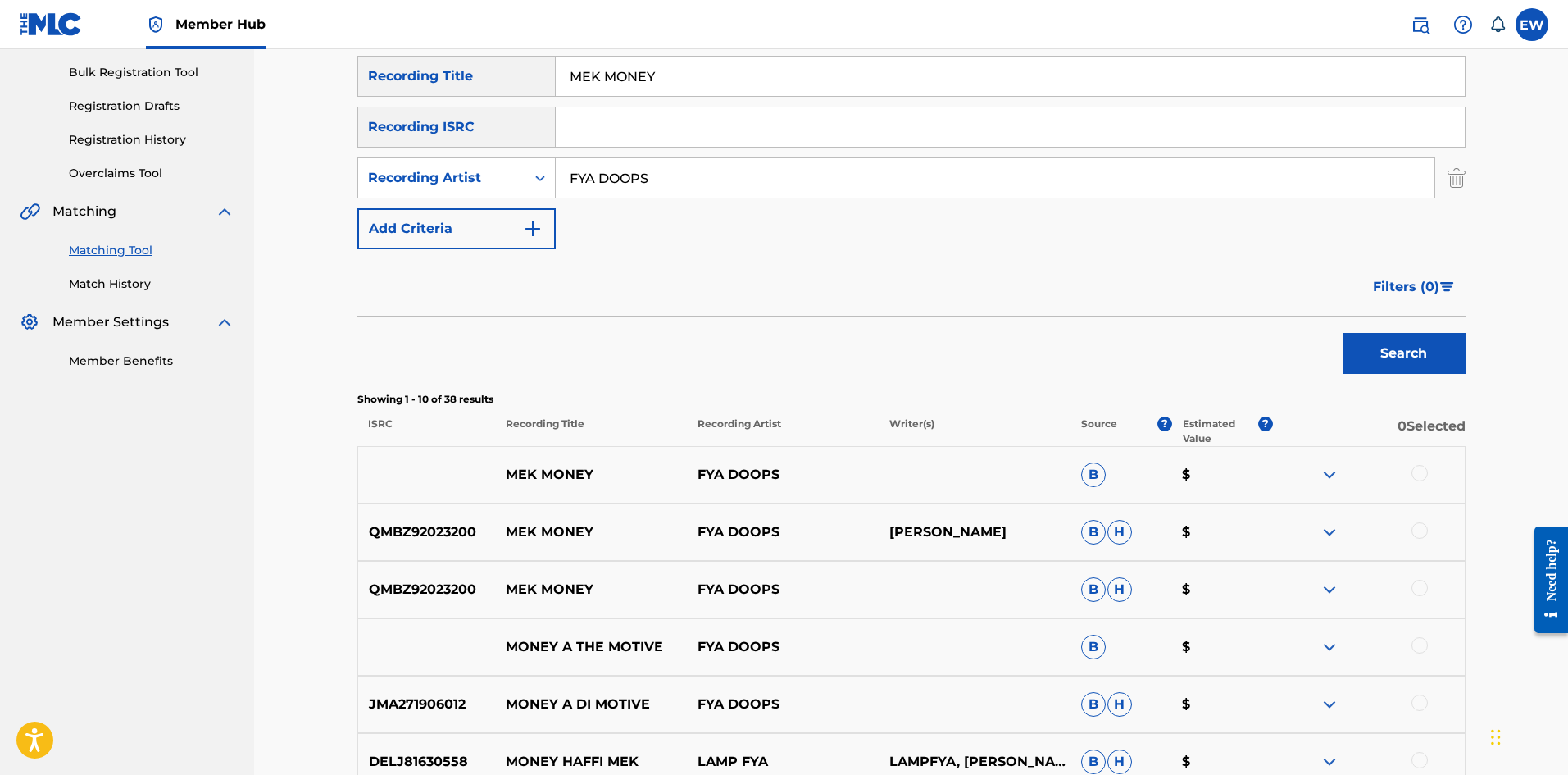
scroll to position [246, 0]
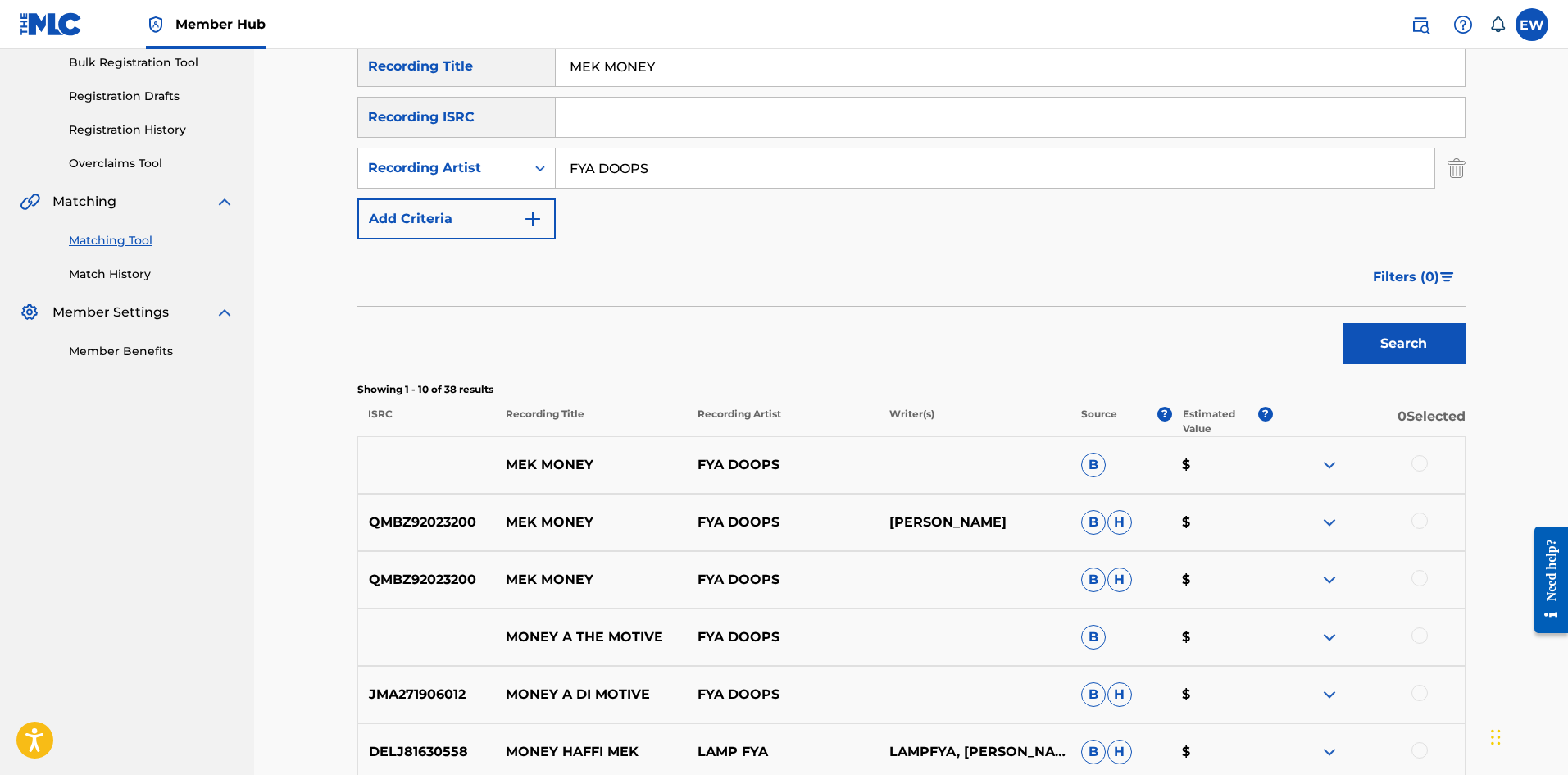
click at [1420, 466] on div at bounding box center [1419, 463] width 16 height 16
click at [1415, 523] on div at bounding box center [1419, 520] width 16 height 16
click at [1424, 581] on div at bounding box center [1419, 577] width 16 height 16
click at [1084, 641] on button "Match 3 Groups" at bounding box center [1151, 641] width 181 height 41
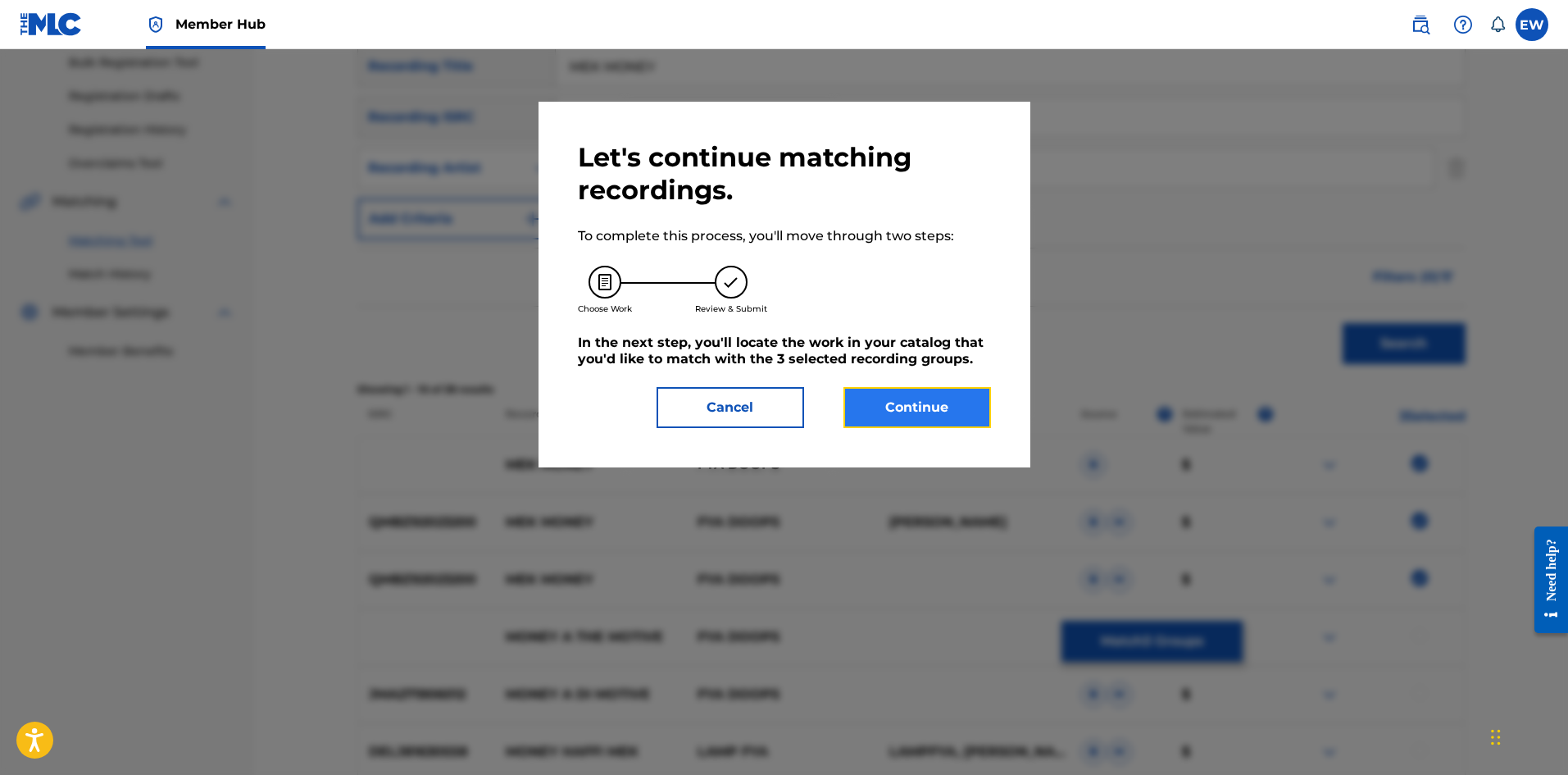
click at [917, 417] on button "Continue" at bounding box center [917, 407] width 147 height 41
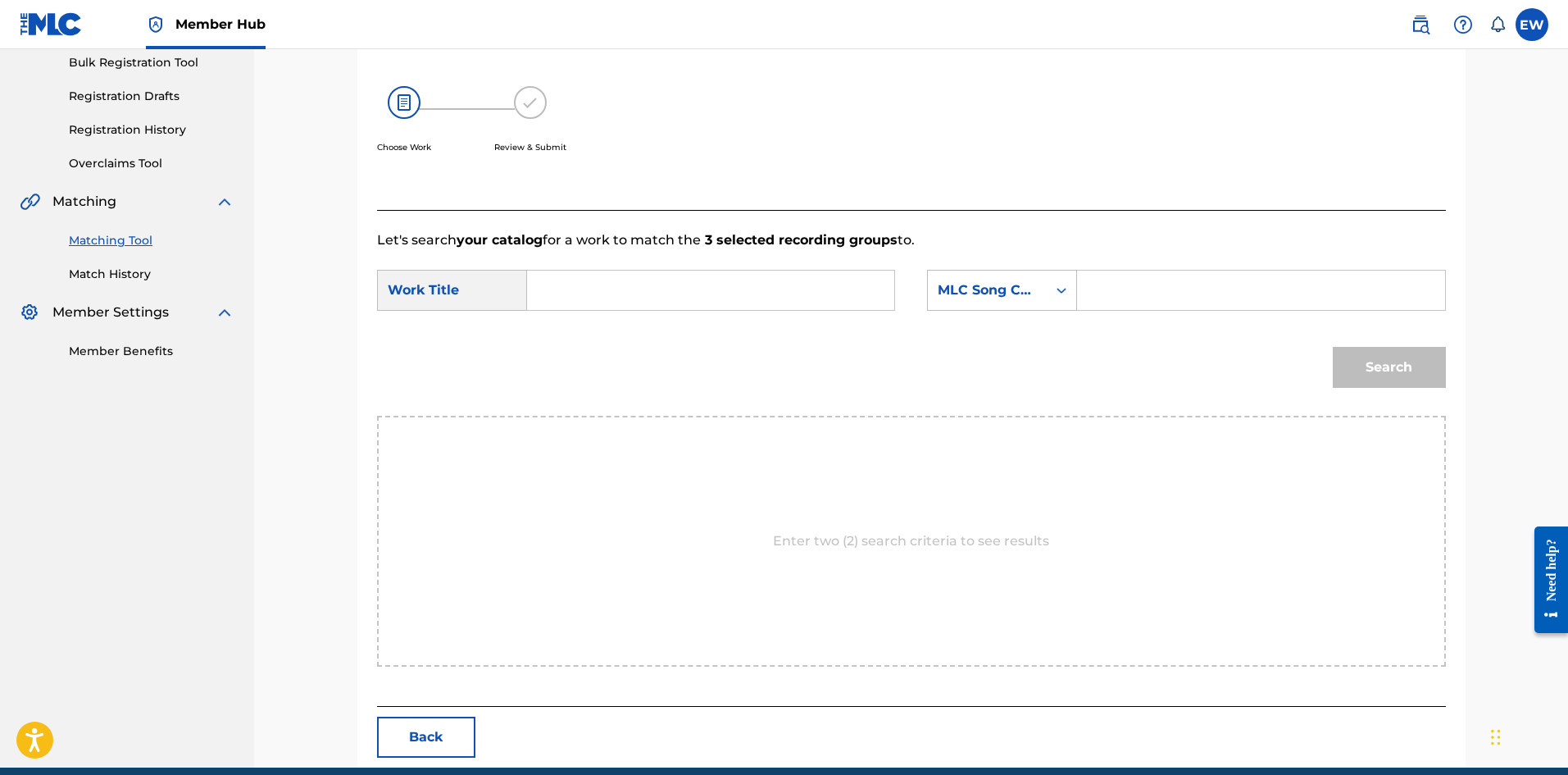
click at [740, 285] on input "Search Form" at bounding box center [711, 290] width 339 height 40
paste input "MEK MONEY"
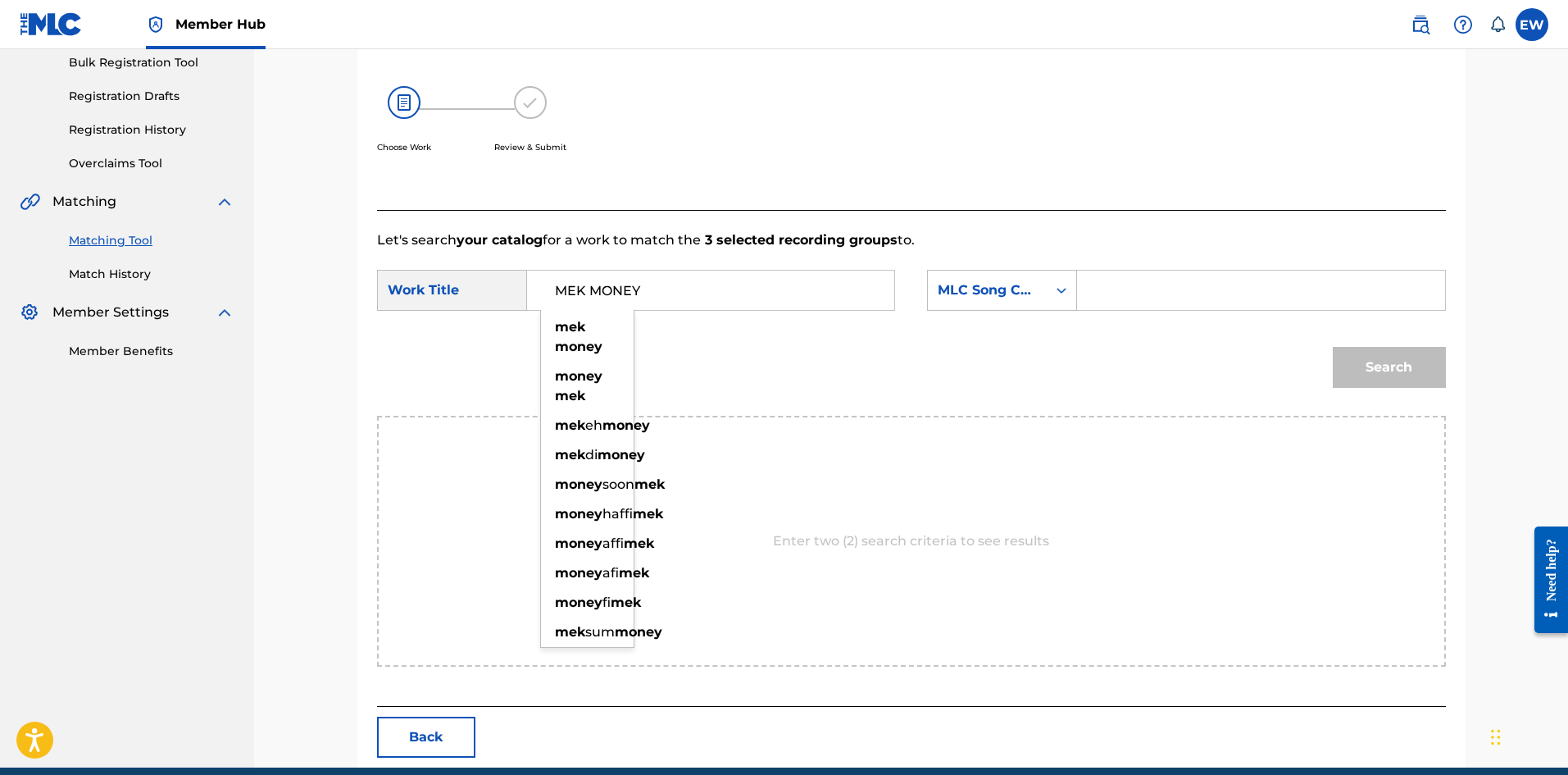
type input "MEK MONEY"
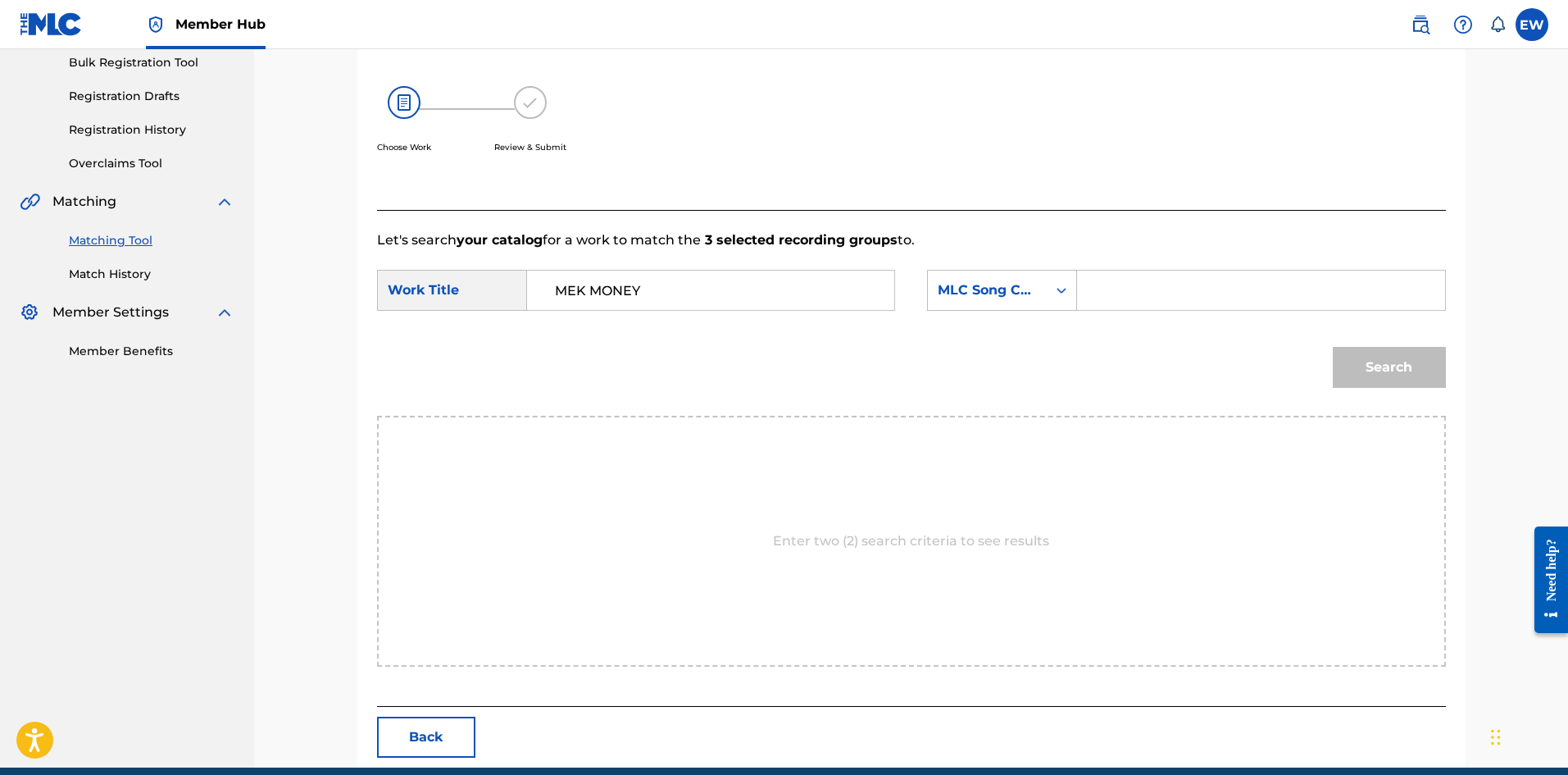
click at [1232, 291] on input "Search Form" at bounding box center [1261, 290] width 339 height 40
paste input "DB3KK6"
type input "DB3KK6"
click at [1411, 386] on button "Search" at bounding box center [1389, 367] width 113 height 41
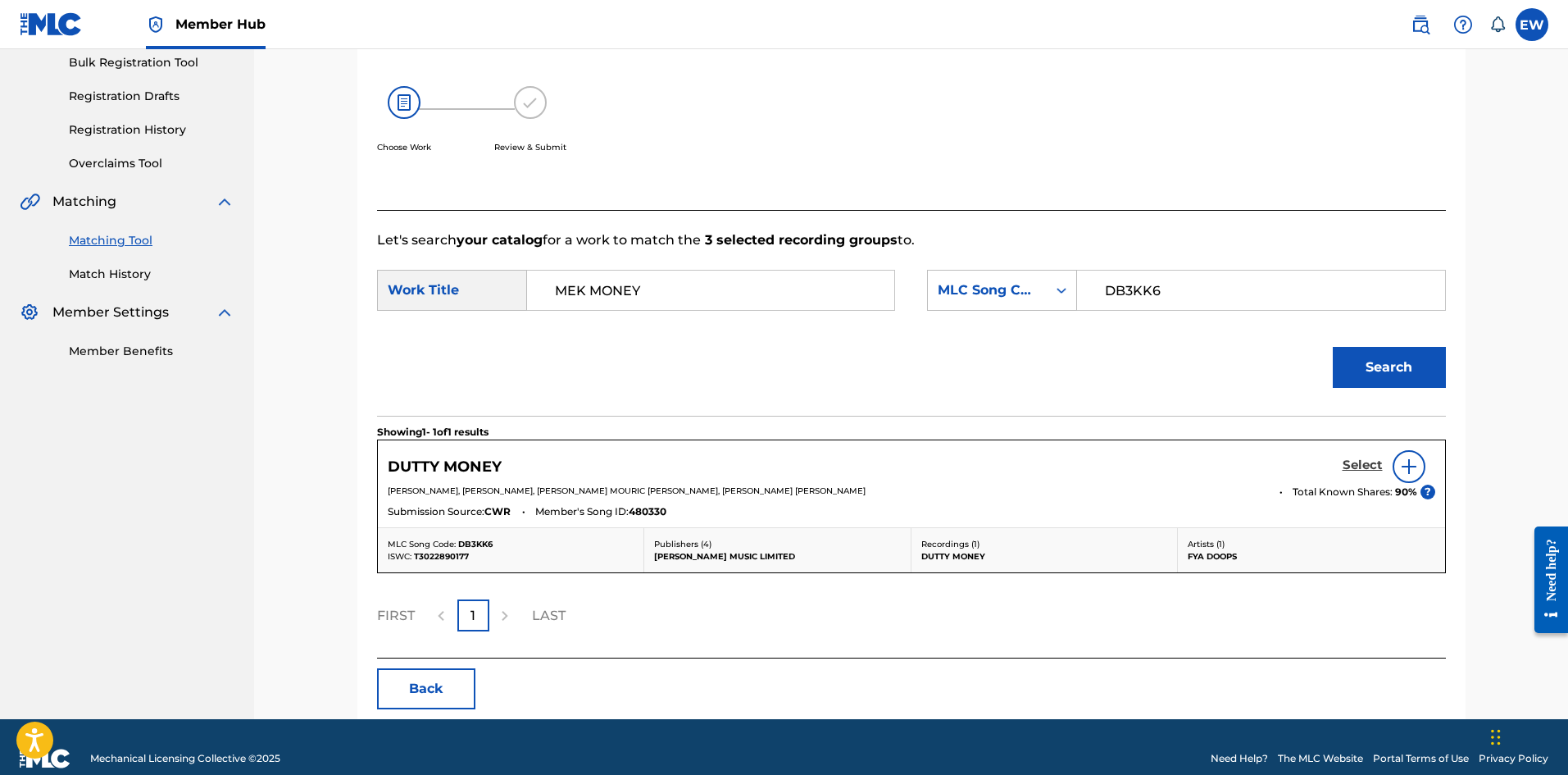
click at [1360, 459] on h5 "Select" at bounding box center [1361, 466] width 40 height 16
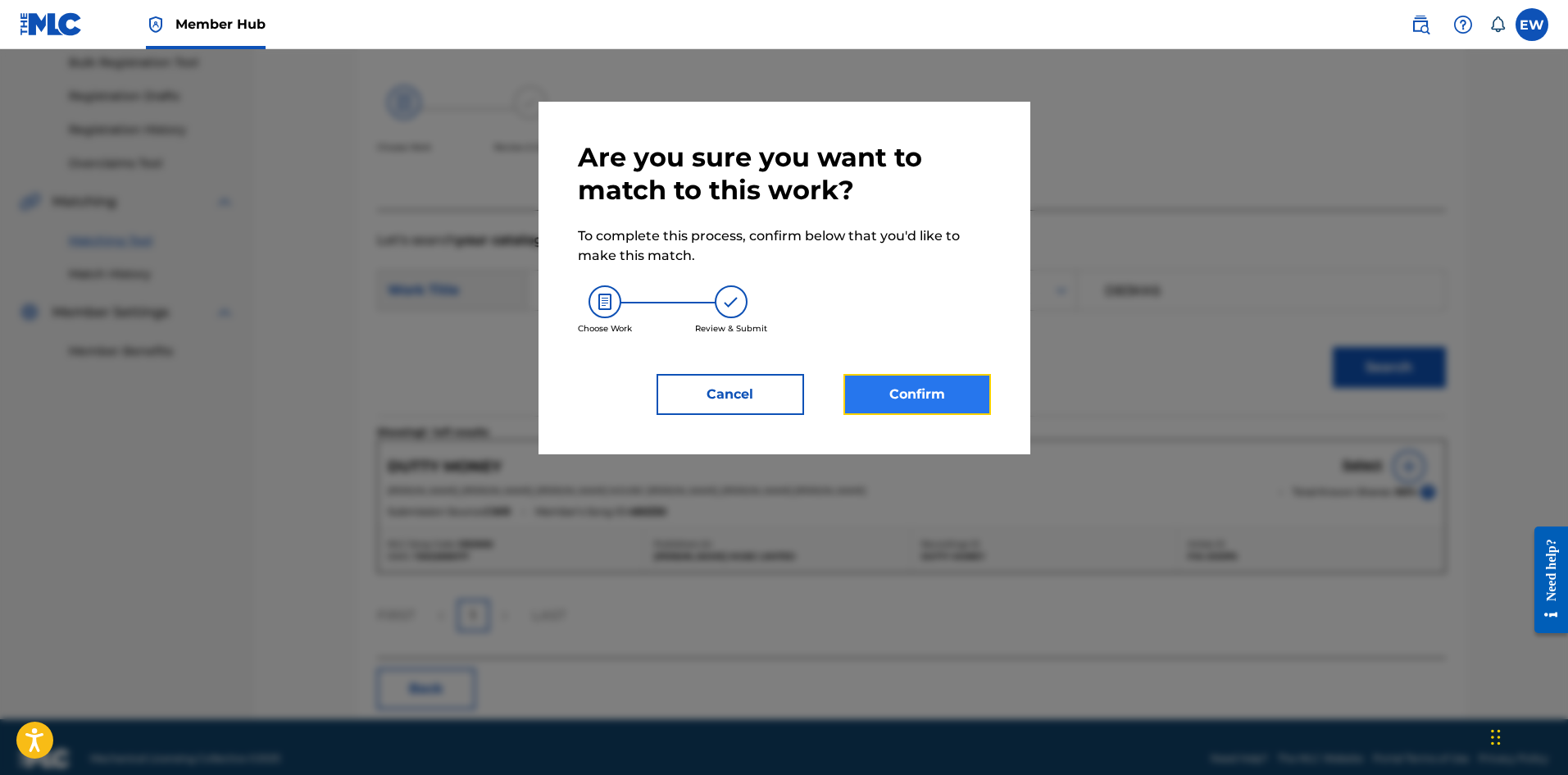
click at [941, 395] on button "Confirm" at bounding box center [917, 394] width 147 height 41
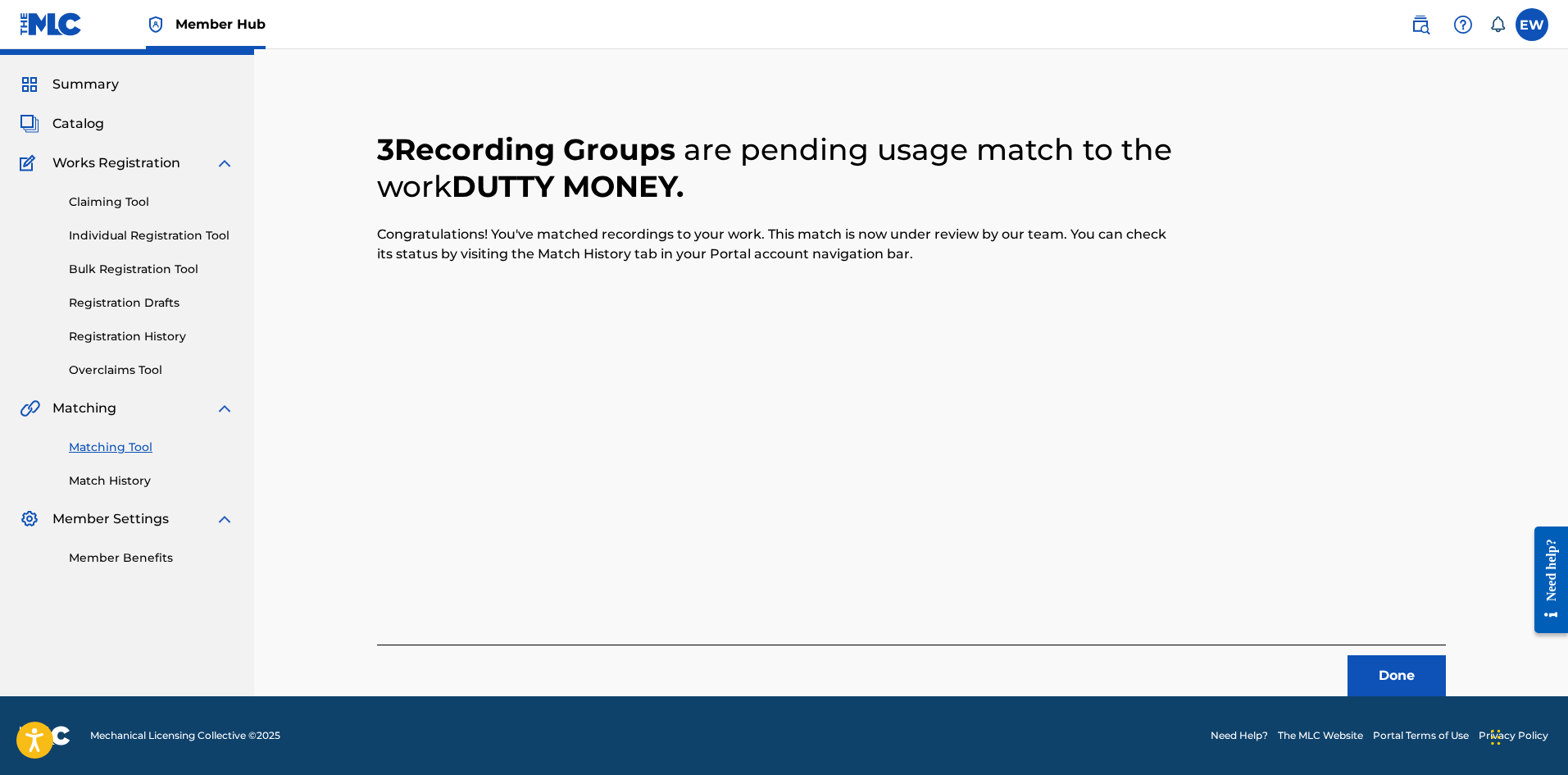
scroll to position [40, 0]
drag, startPoint x: 1387, startPoint y: 671, endPoint x: 1570, endPoint y: 677, distance: 183.1
click at [1387, 670] on button "Done" at bounding box center [1395, 675] width 98 height 41
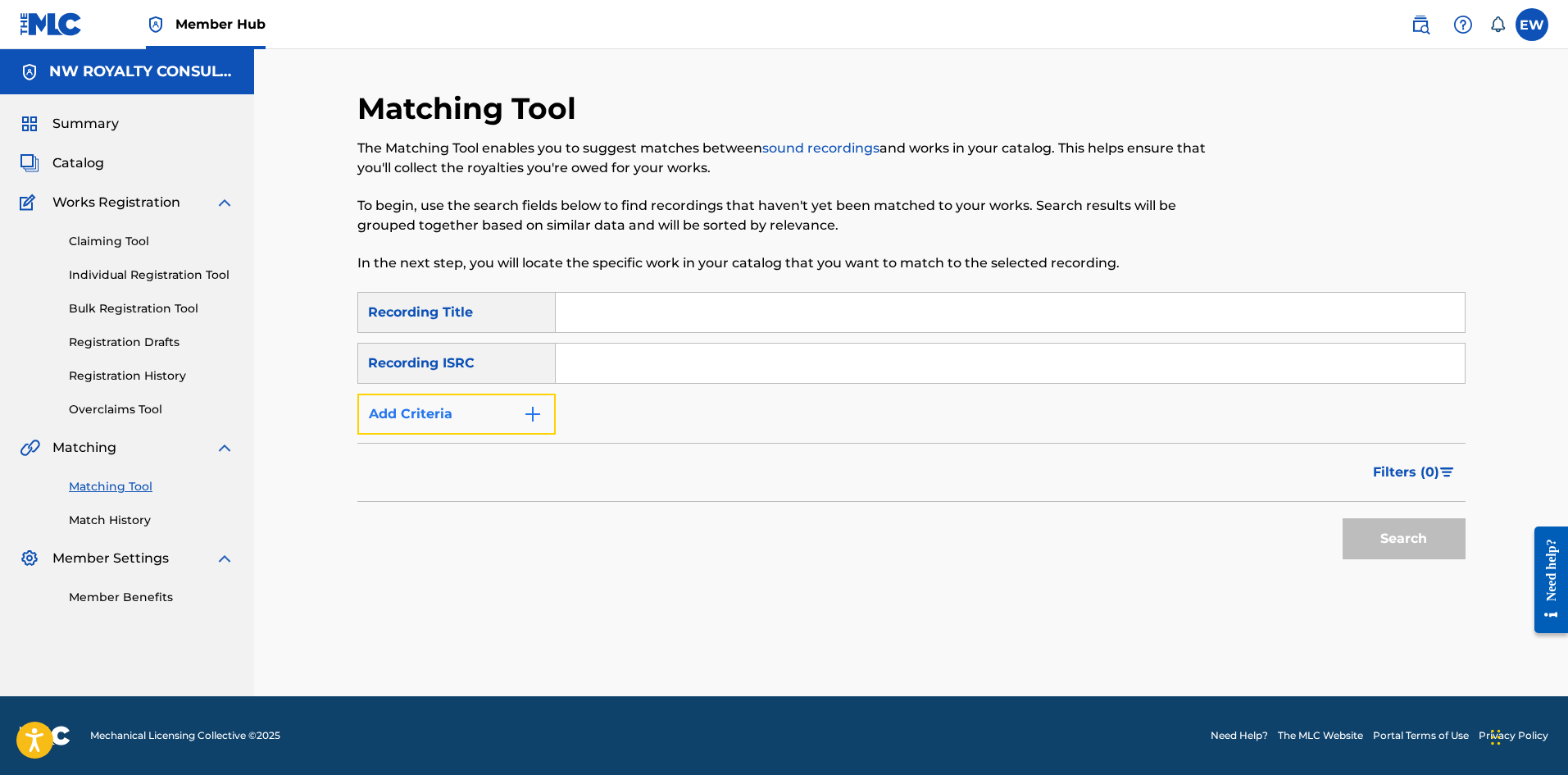
click at [519, 401] on button "Add Criteria" at bounding box center [456, 414] width 199 height 41
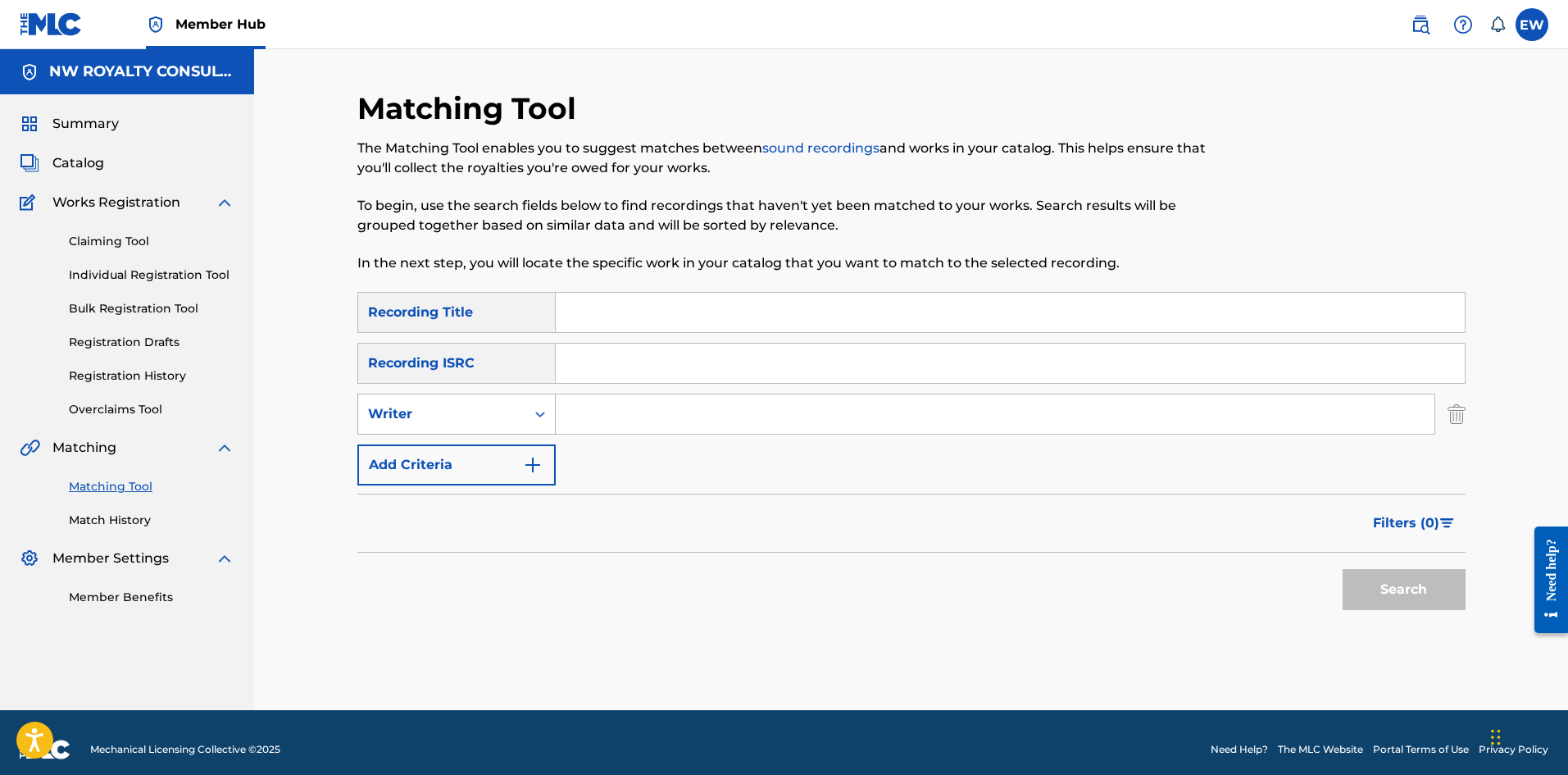
drag, startPoint x: 519, startPoint y: 401, endPoint x: 527, endPoint y: 412, distance: 13.6
click at [521, 401] on div "Writer" at bounding box center [441, 414] width 167 height 31
drag, startPoint x: 540, startPoint y: 458, endPoint x: 585, endPoint y: 435, distance: 50.5
click at [542, 455] on div "Recording Artist" at bounding box center [456, 455] width 197 height 41
drag, startPoint x: 633, startPoint y: 431, endPoint x: 648, endPoint y: 431, distance: 15.0
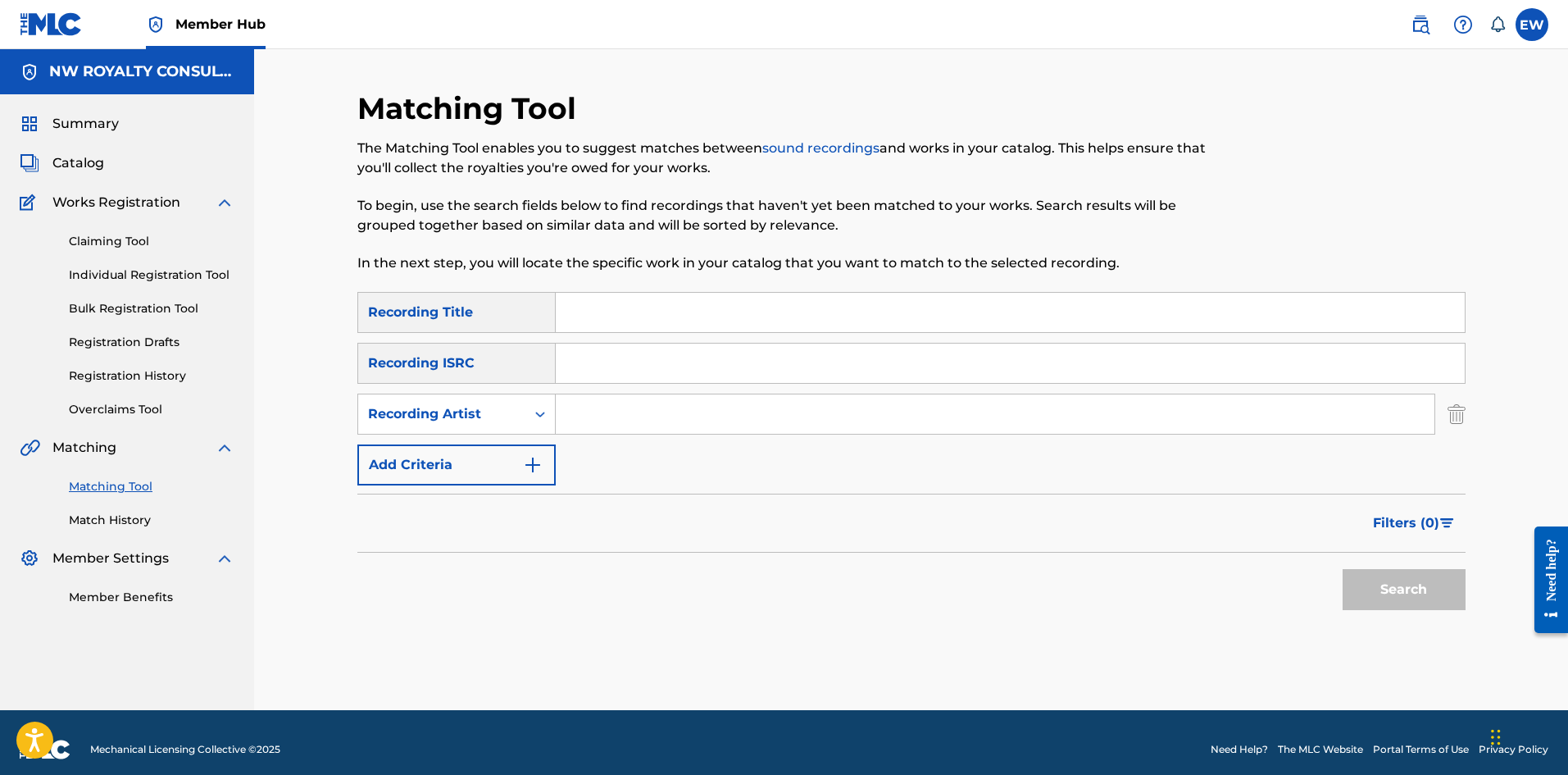
click at [640, 431] on input "Search Form" at bounding box center [995, 413] width 879 height 40
paste input "VAHNI"
type input "VAHNI"
click at [831, 321] on input "Search Form" at bounding box center [1009, 312] width 909 height 40
paste input "MEMORIES"
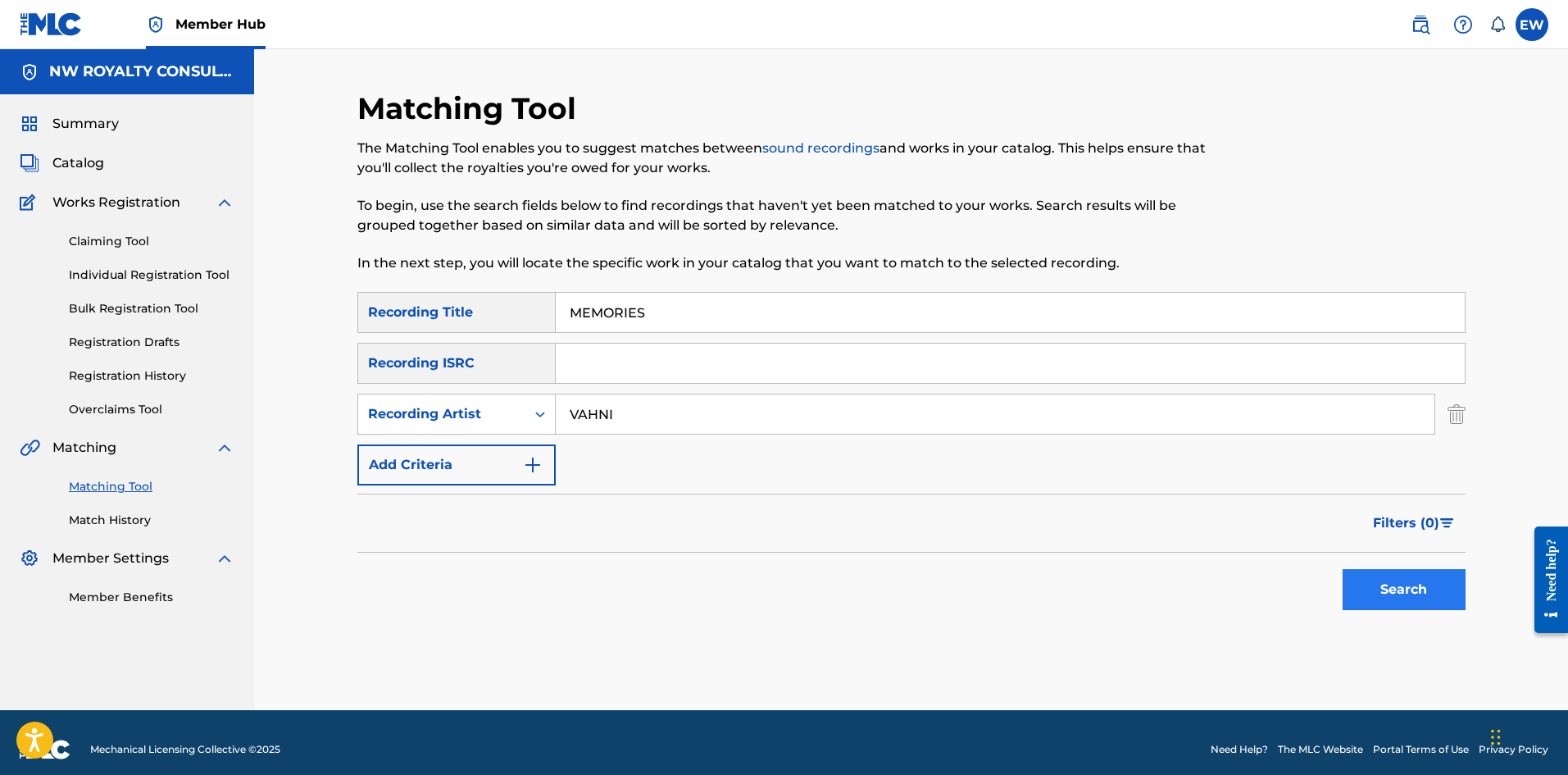
type input "MEMORIES"
click at [1381, 594] on button "Search" at bounding box center [1403, 589] width 123 height 41
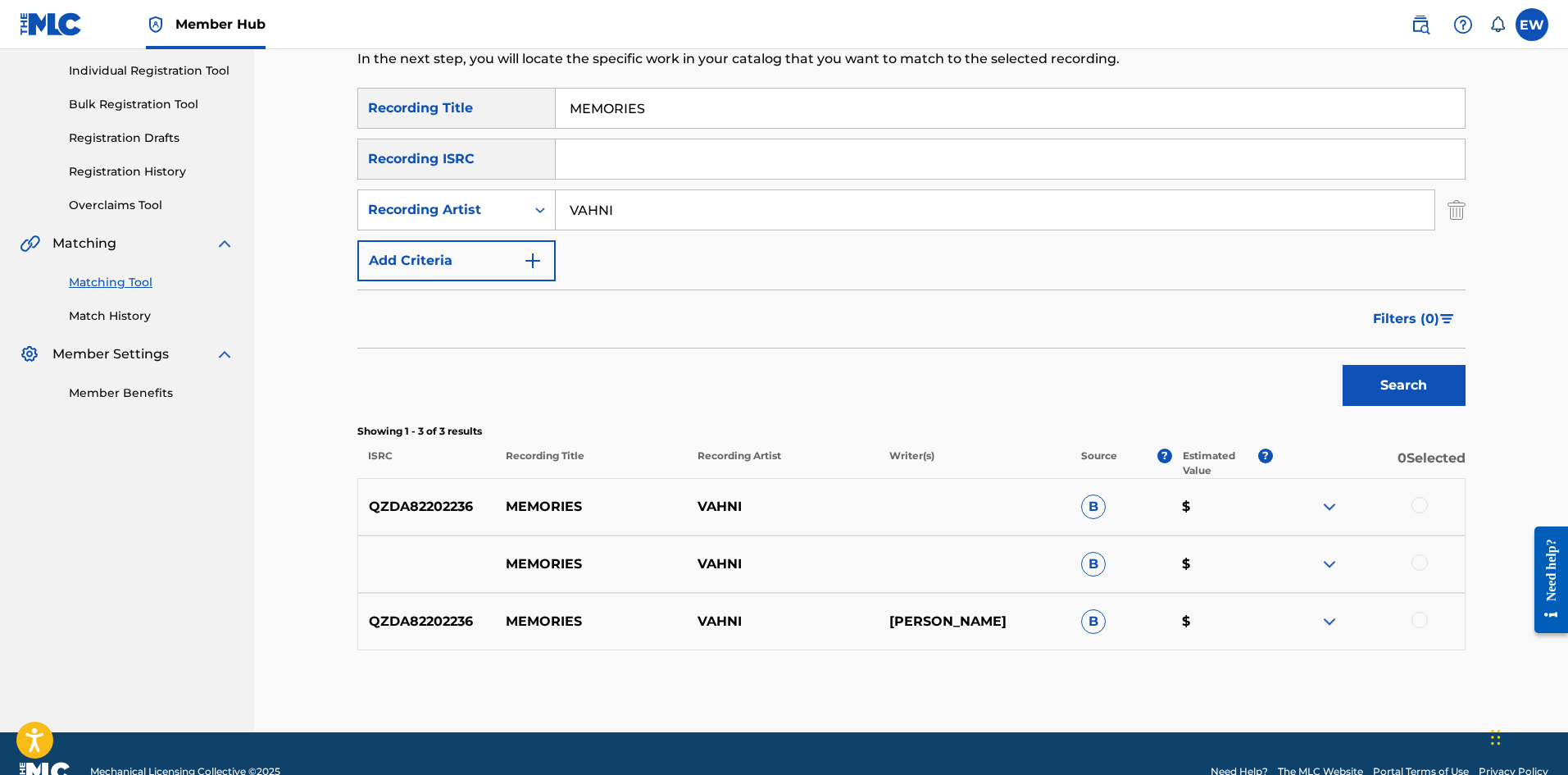
scroll to position [241, 0]
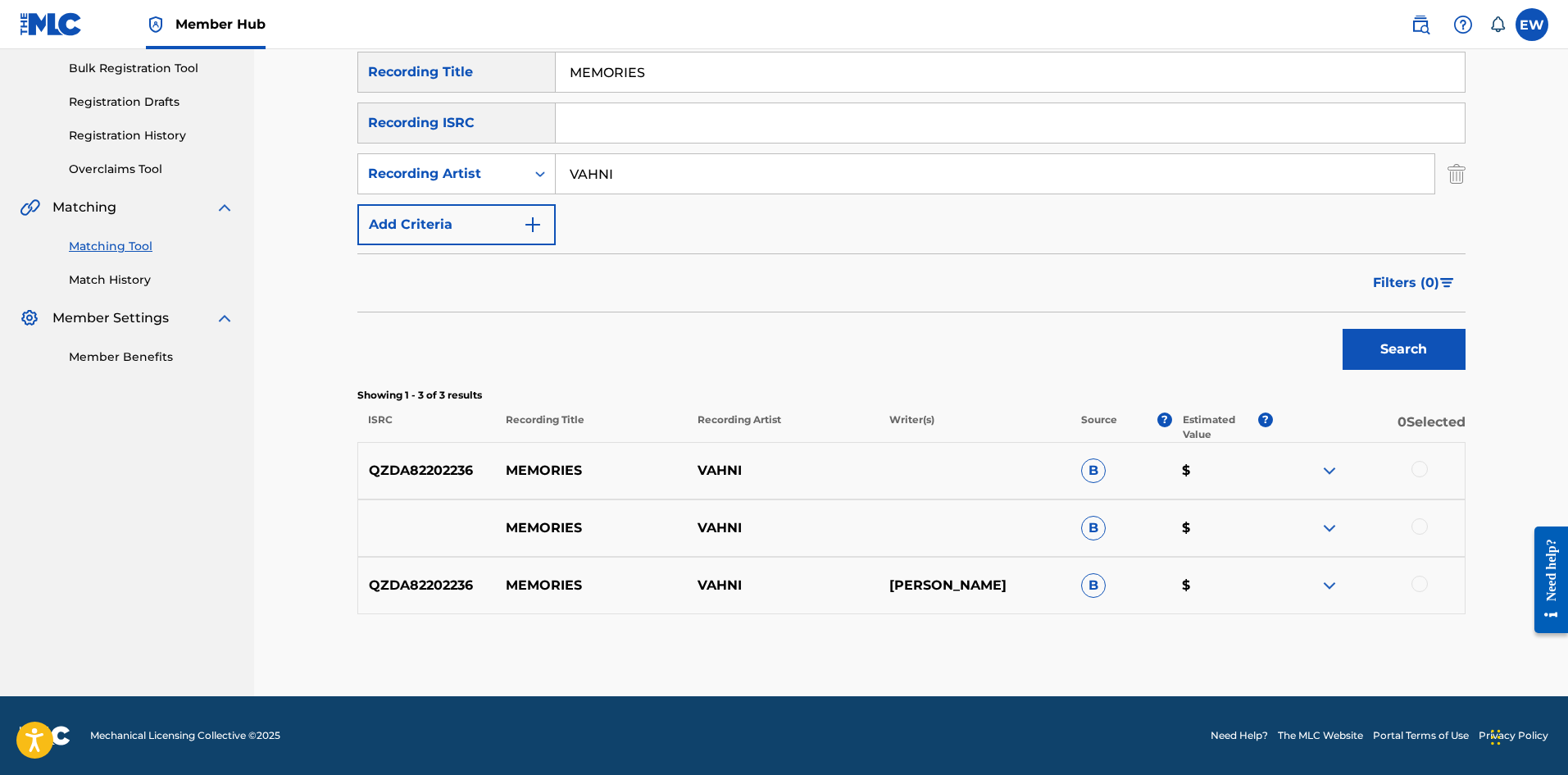
click at [1425, 472] on div at bounding box center [1419, 468] width 16 height 16
click at [1421, 527] on div at bounding box center [1419, 526] width 16 height 16
click at [1420, 593] on div at bounding box center [1368, 585] width 192 height 19
click at [1417, 583] on div at bounding box center [1419, 583] width 16 height 16
click at [1114, 628] on button "Match 3 Groups" at bounding box center [1151, 641] width 181 height 41
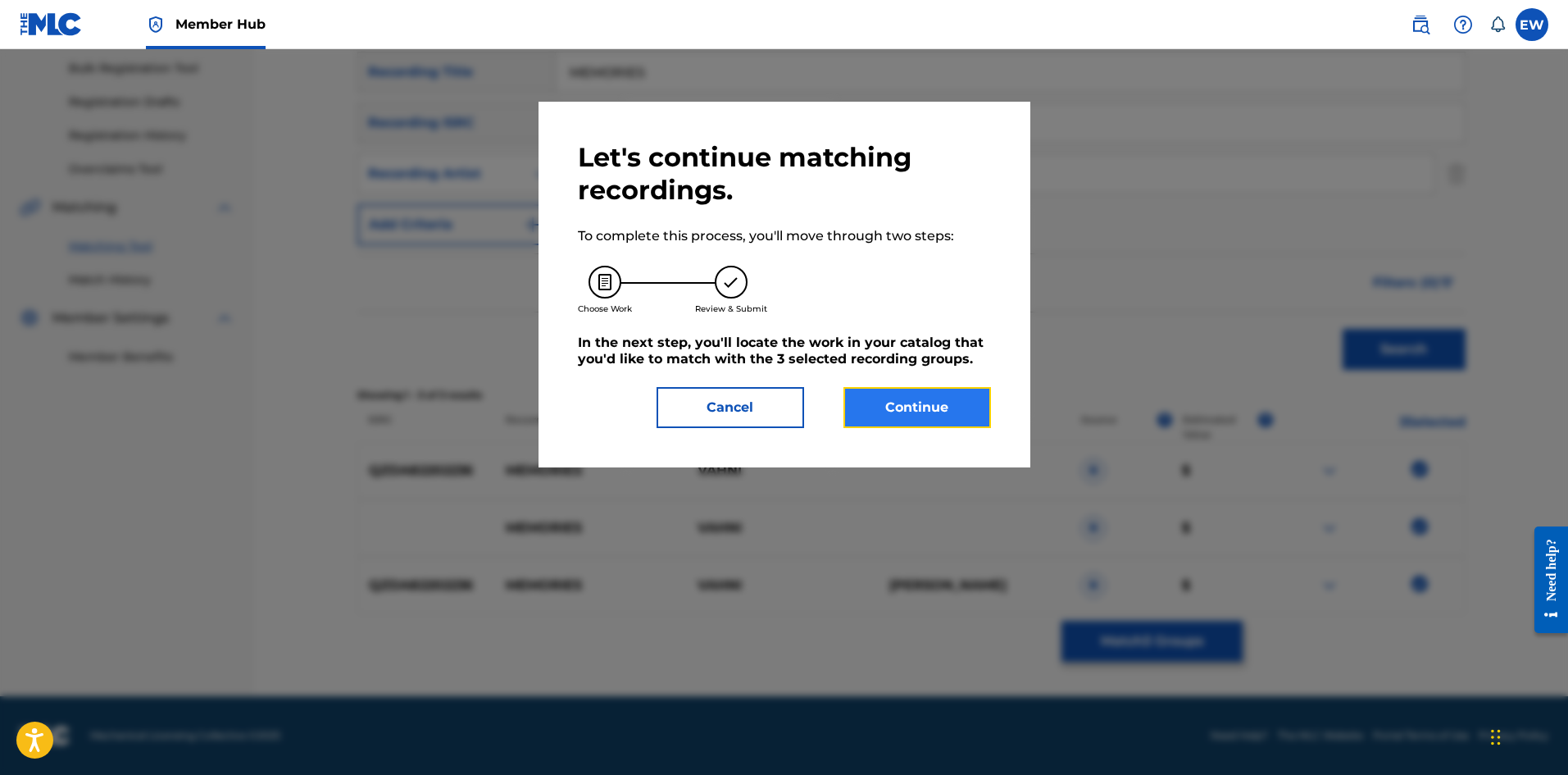
click at [950, 415] on button "Continue" at bounding box center [917, 407] width 147 height 41
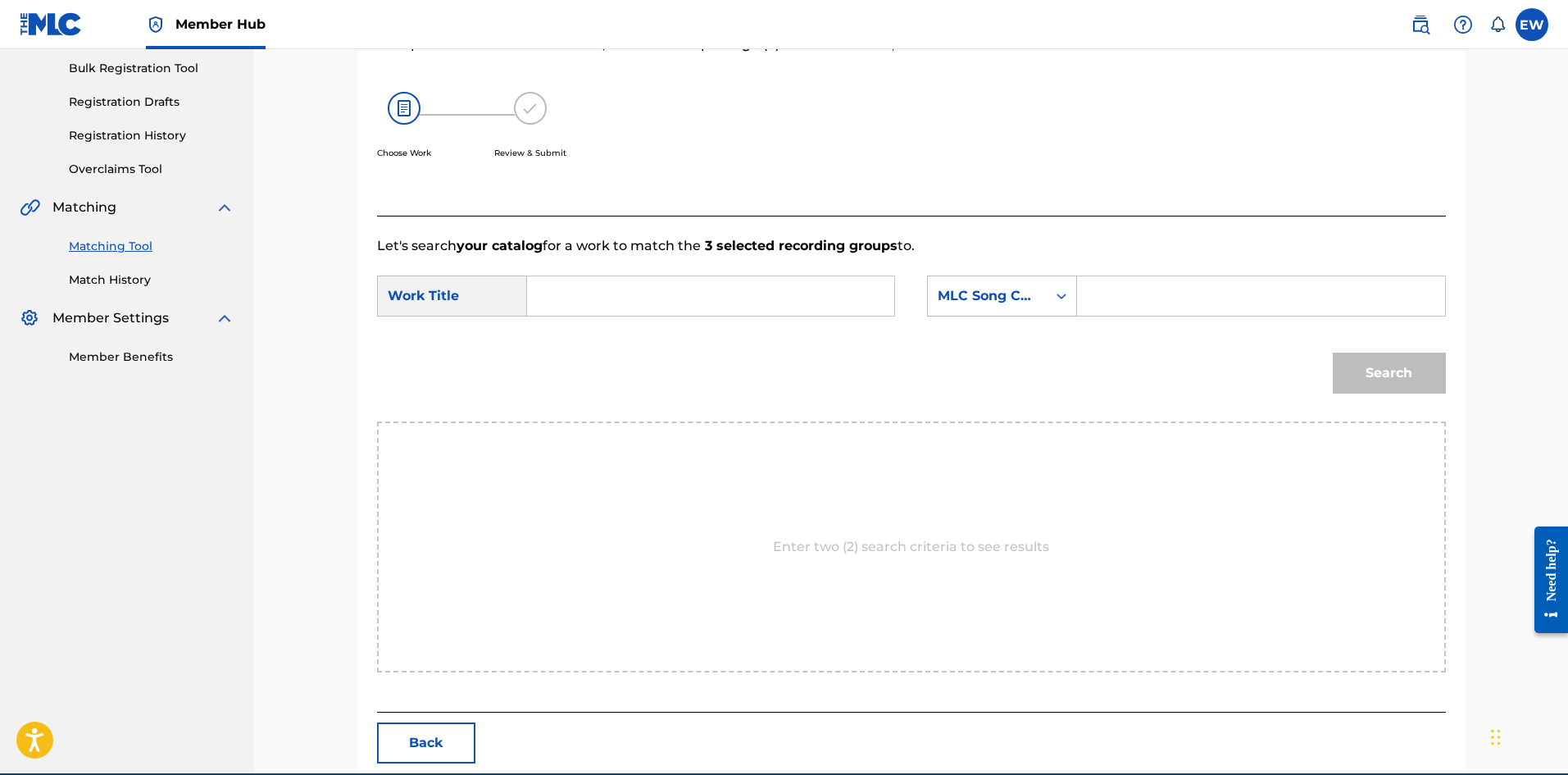
drag, startPoint x: 618, startPoint y: 314, endPoint x: 594, endPoint y: 291, distance: 33.2
click at [597, 297] on input "Search Form" at bounding box center [711, 296] width 339 height 40
paste input "MEMORIES"
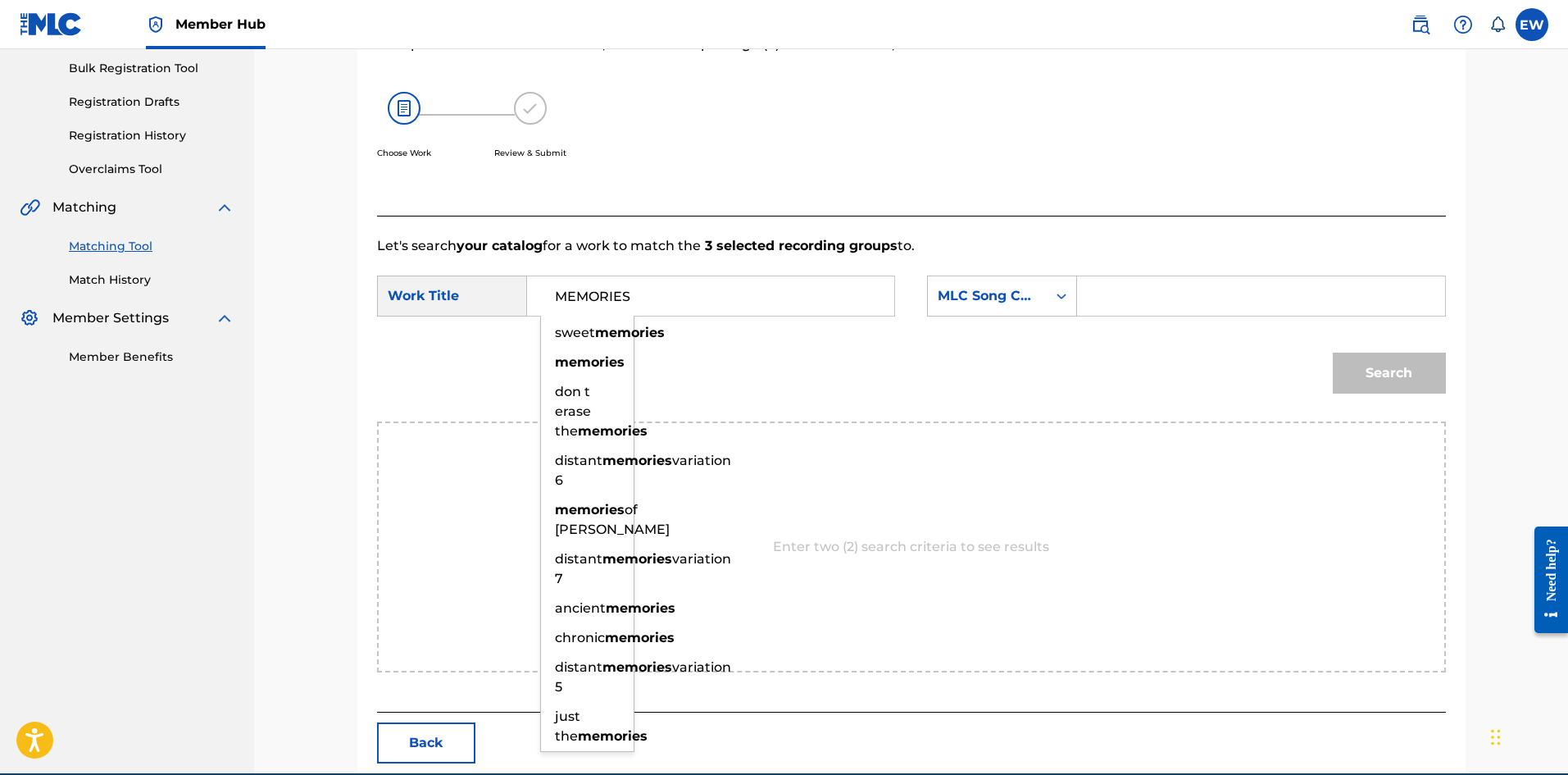
type input "MEMORIES"
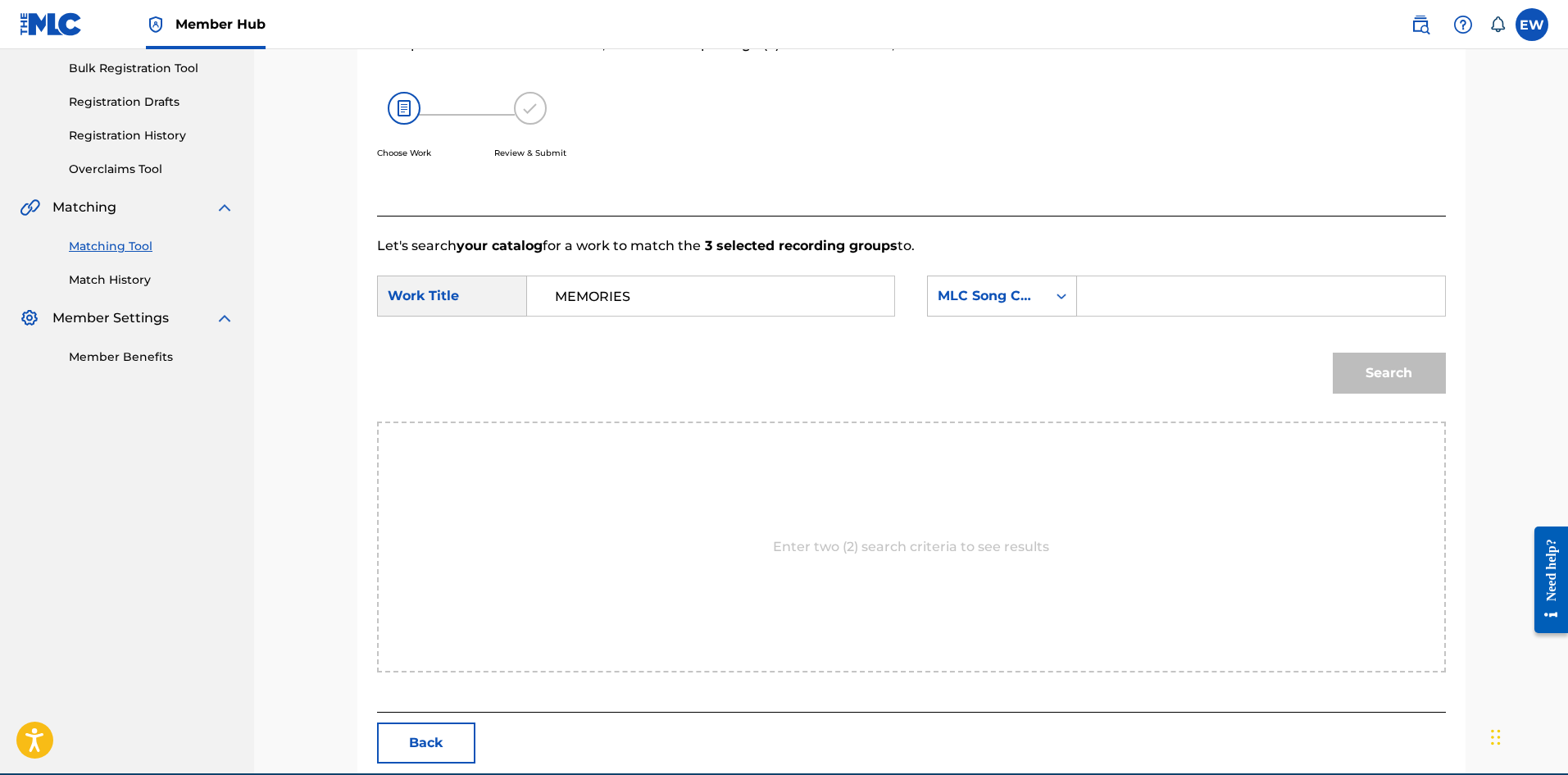
click at [1240, 285] on input "Search Form" at bounding box center [1261, 296] width 339 height 40
paste input "MW3MUP"
type input "MW3MUP"
click at [1375, 385] on button "Search" at bounding box center [1389, 372] width 113 height 41
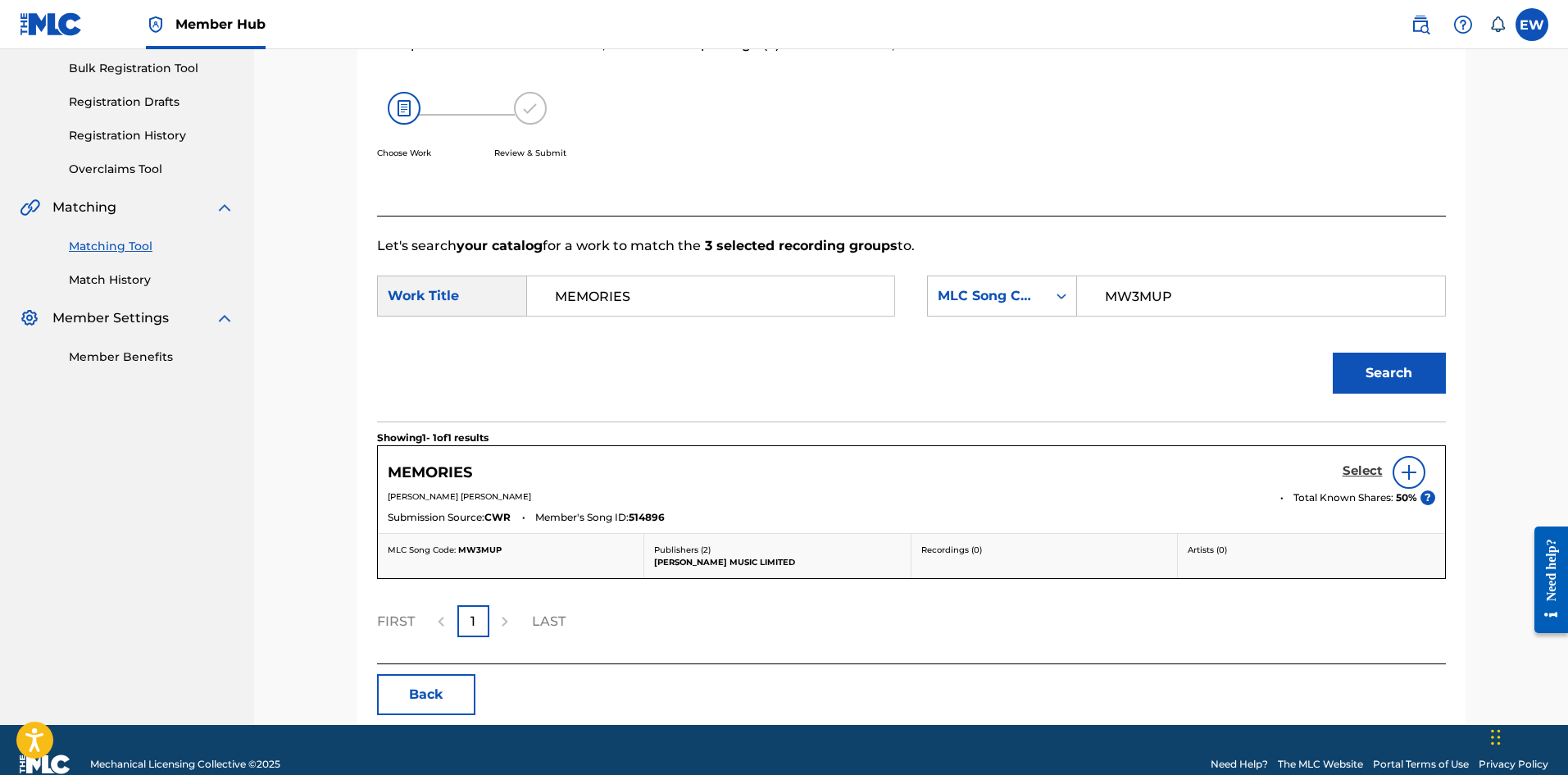
click at [1361, 465] on h5 "Select" at bounding box center [1361, 470] width 40 height 16
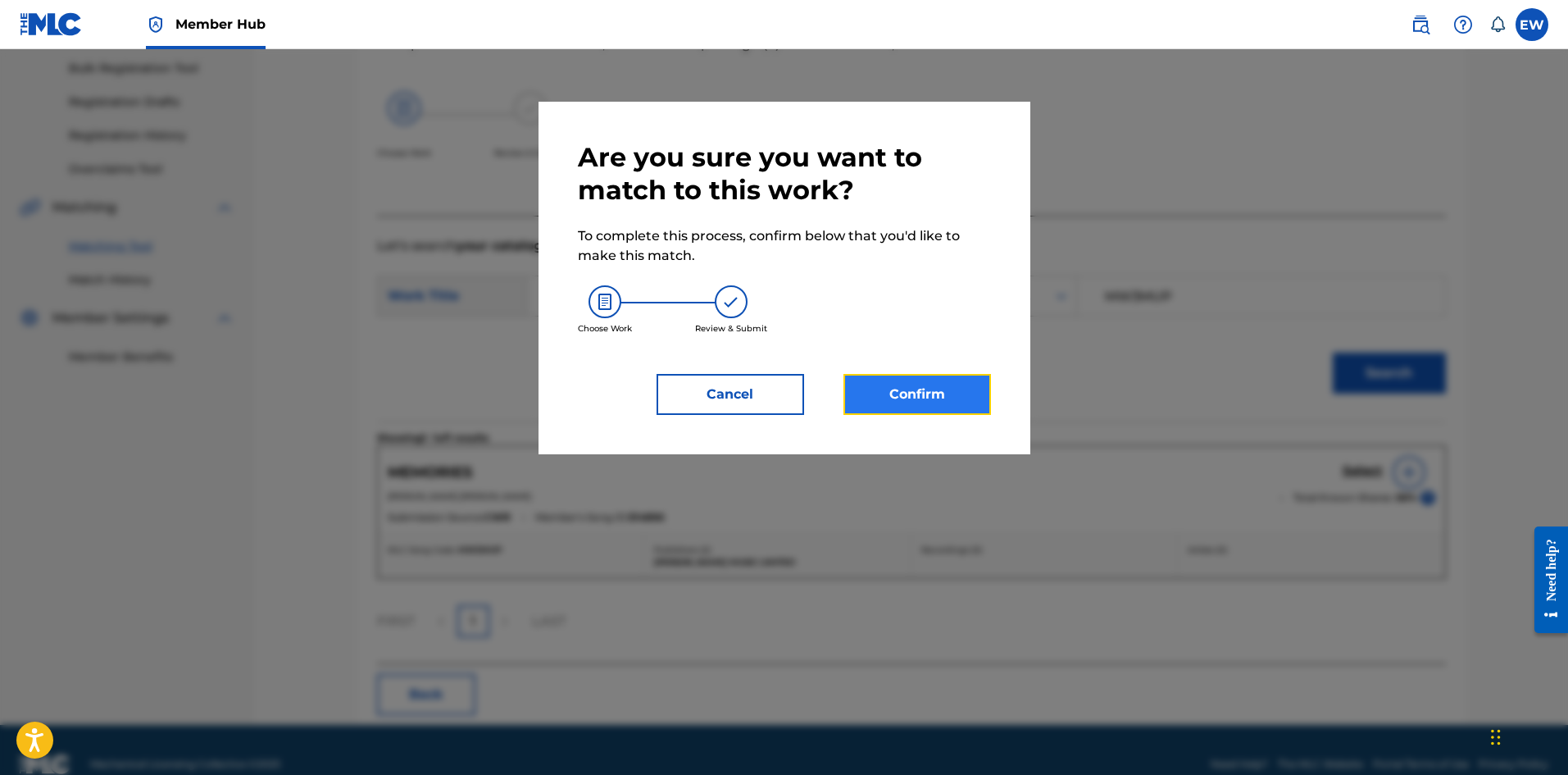
click at [936, 389] on button "Confirm" at bounding box center [917, 394] width 147 height 41
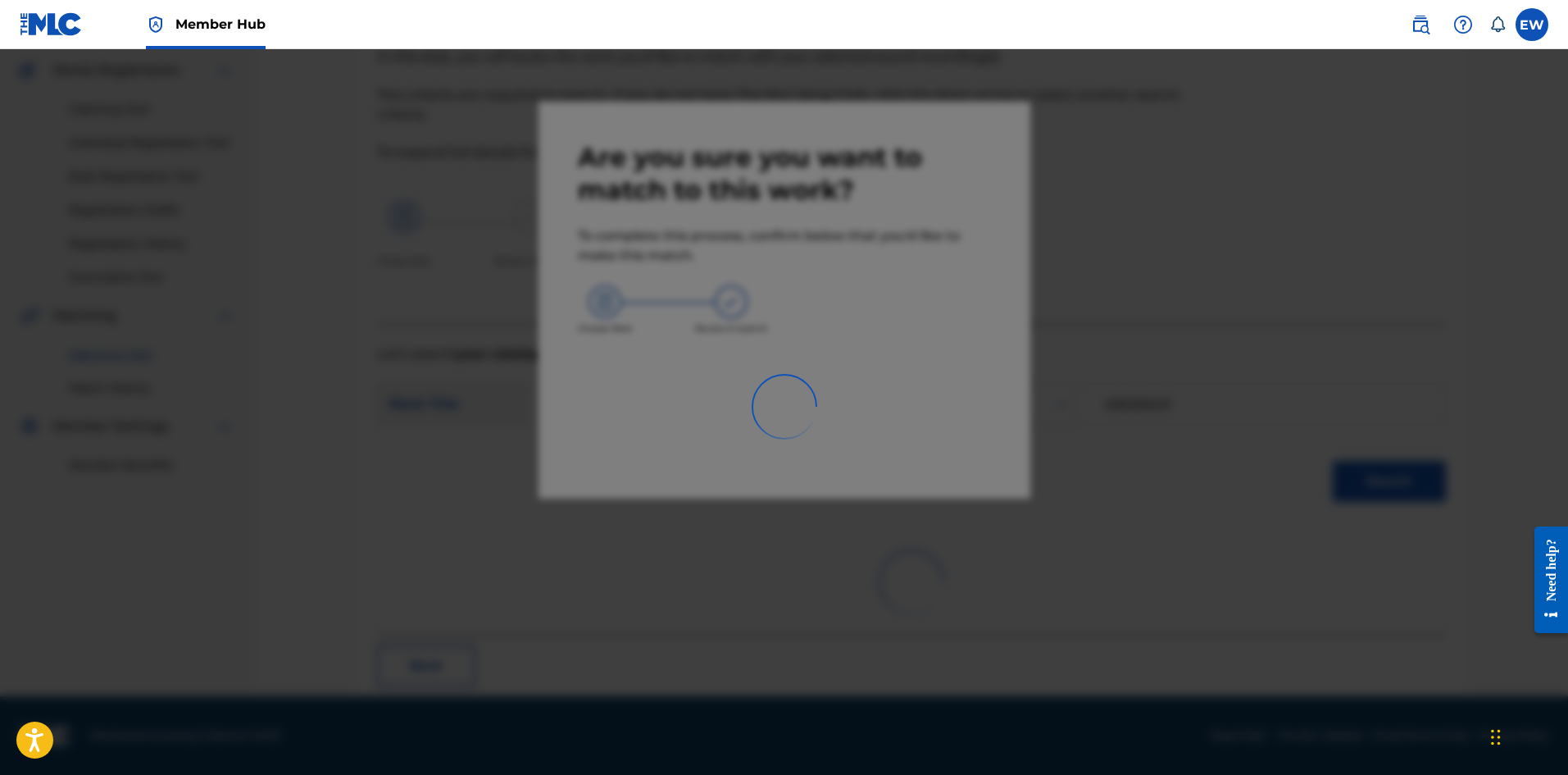
scroll to position [40, 0]
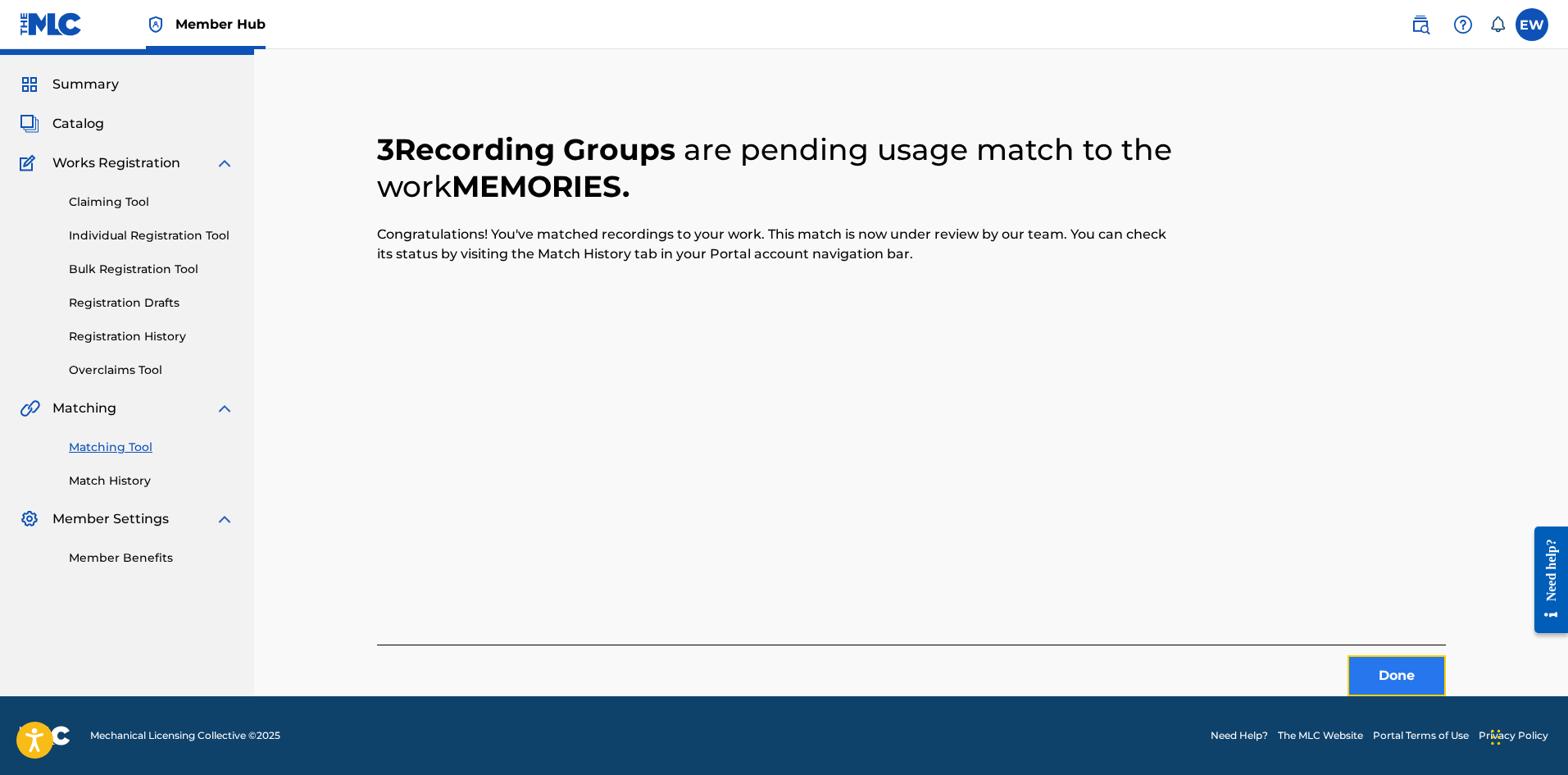
drag, startPoint x: 1406, startPoint y: 674, endPoint x: 1562, endPoint y: 693, distance: 157.2
click at [1405, 674] on button "Done" at bounding box center [1395, 675] width 98 height 41
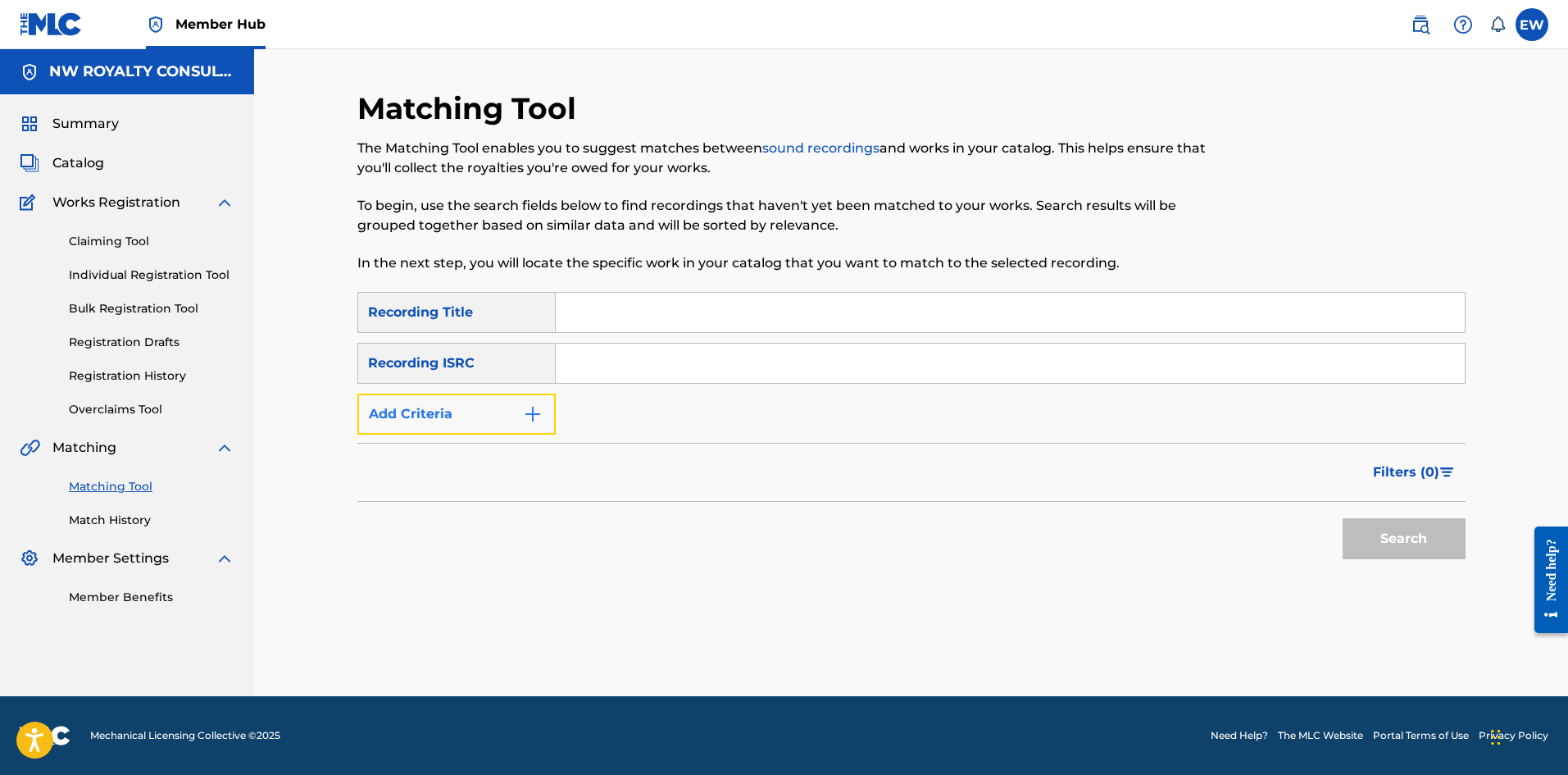
click at [441, 405] on button "Add Criteria" at bounding box center [456, 414] width 199 height 41
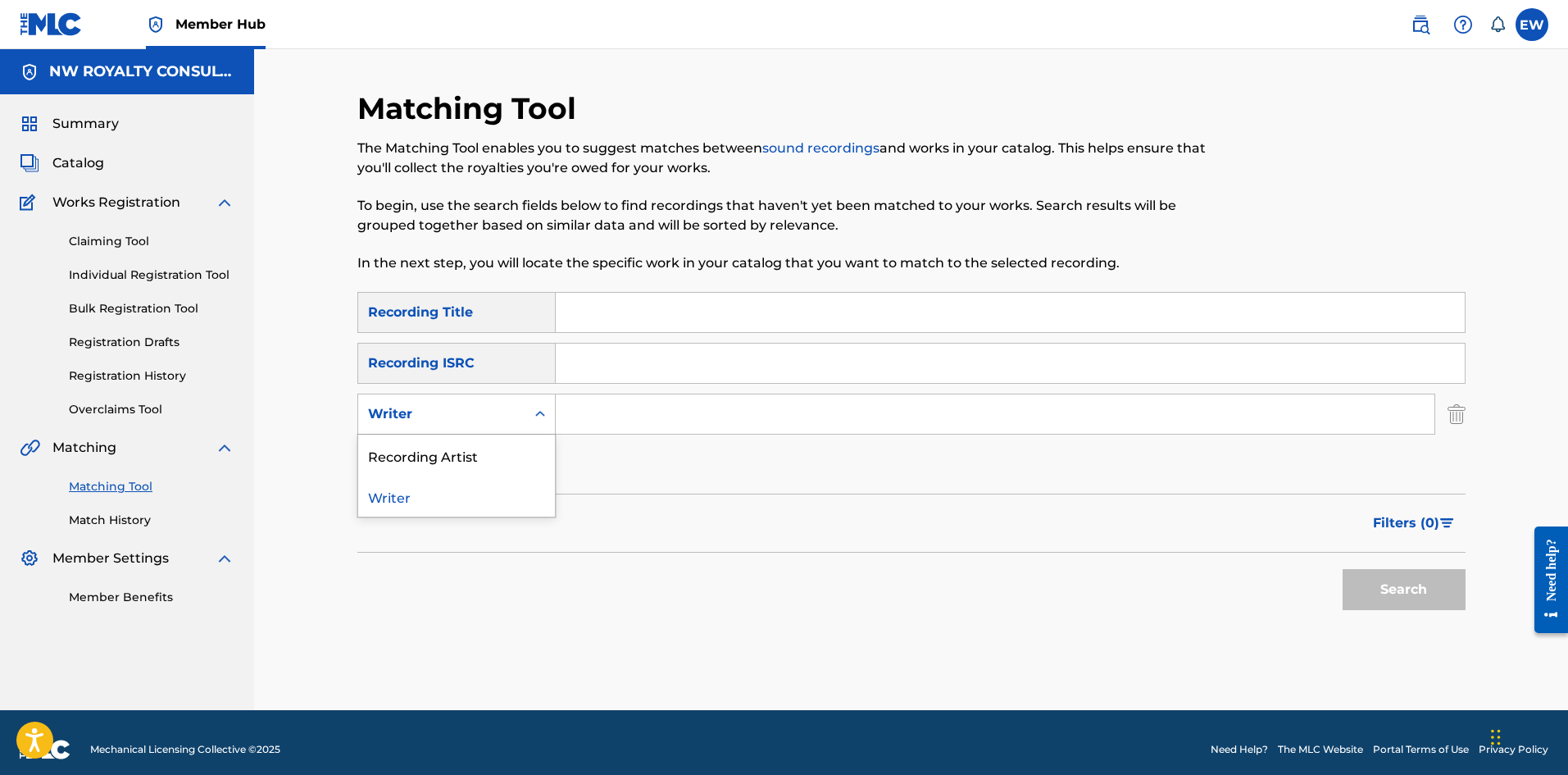
drag, startPoint x: 442, startPoint y: 405, endPoint x: 452, endPoint y: 453, distance: 49.0
click at [443, 406] on div "Writer" at bounding box center [441, 414] width 147 height 19
drag, startPoint x: 452, startPoint y: 454, endPoint x: 495, endPoint y: 443, distance: 44.4
click at [461, 449] on div "Recording Artist" at bounding box center [456, 455] width 197 height 41
click at [669, 421] on input "Search Form" at bounding box center [995, 413] width 879 height 40
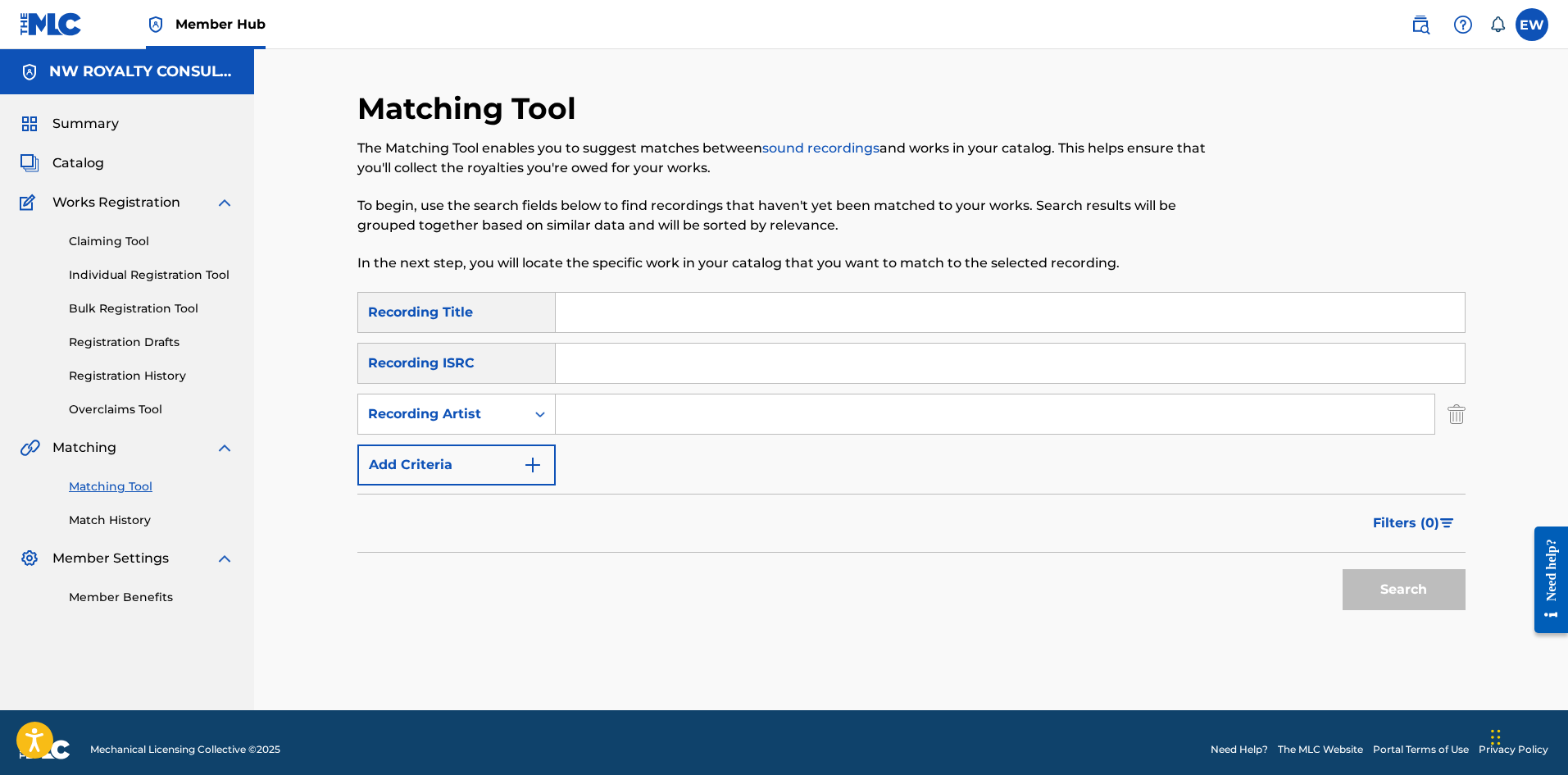
paste input "MASICKA"
type input "MASICKA"
click at [585, 307] on input "Search Form" at bounding box center [1009, 312] width 909 height 40
paste input "MI HAVE THE STYLE (CLEAN)"
type input "MI HAVE THE STYLE (CLEAN)"
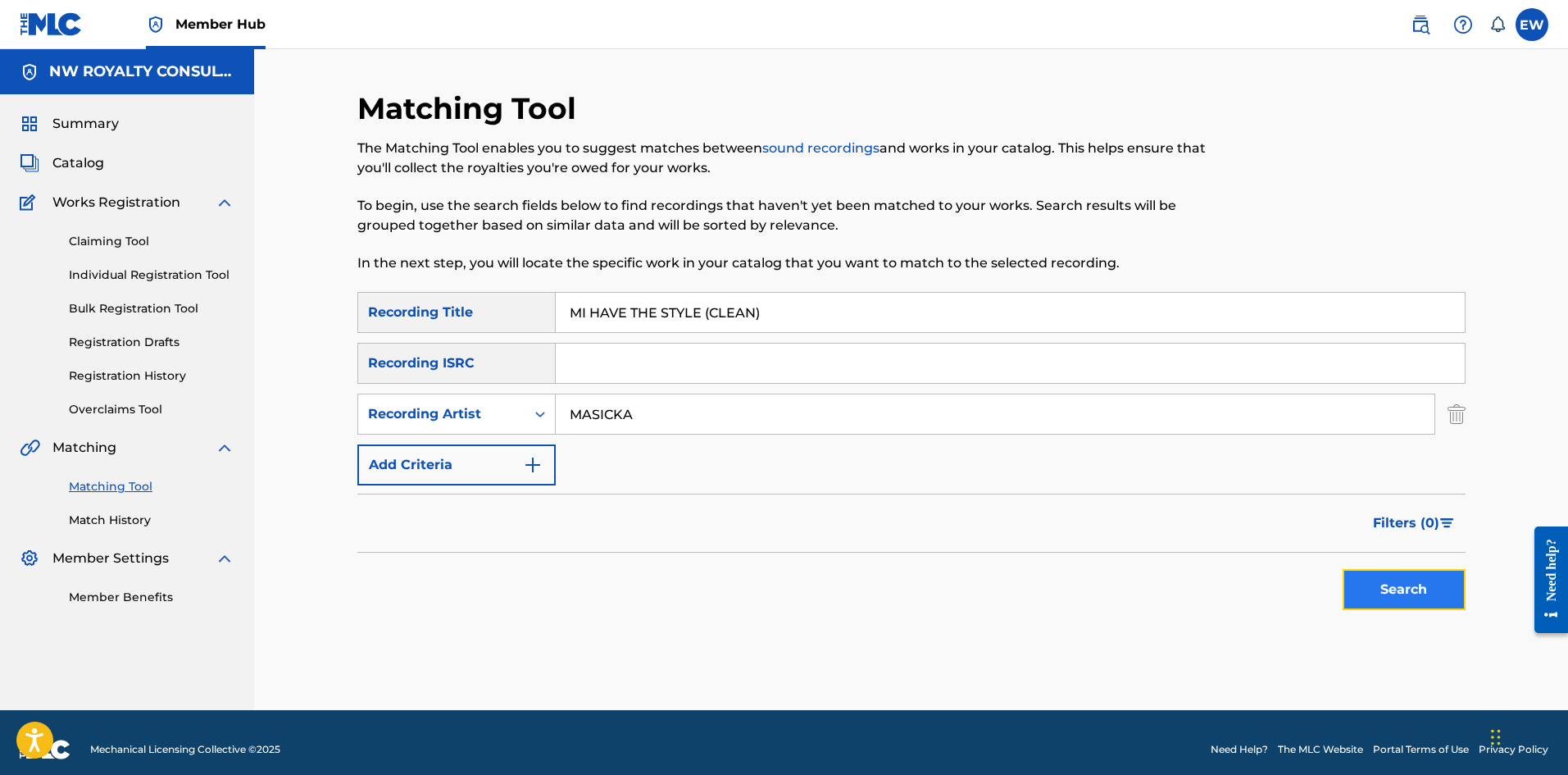
click at [1388, 592] on button "Search" at bounding box center [1403, 589] width 123 height 41
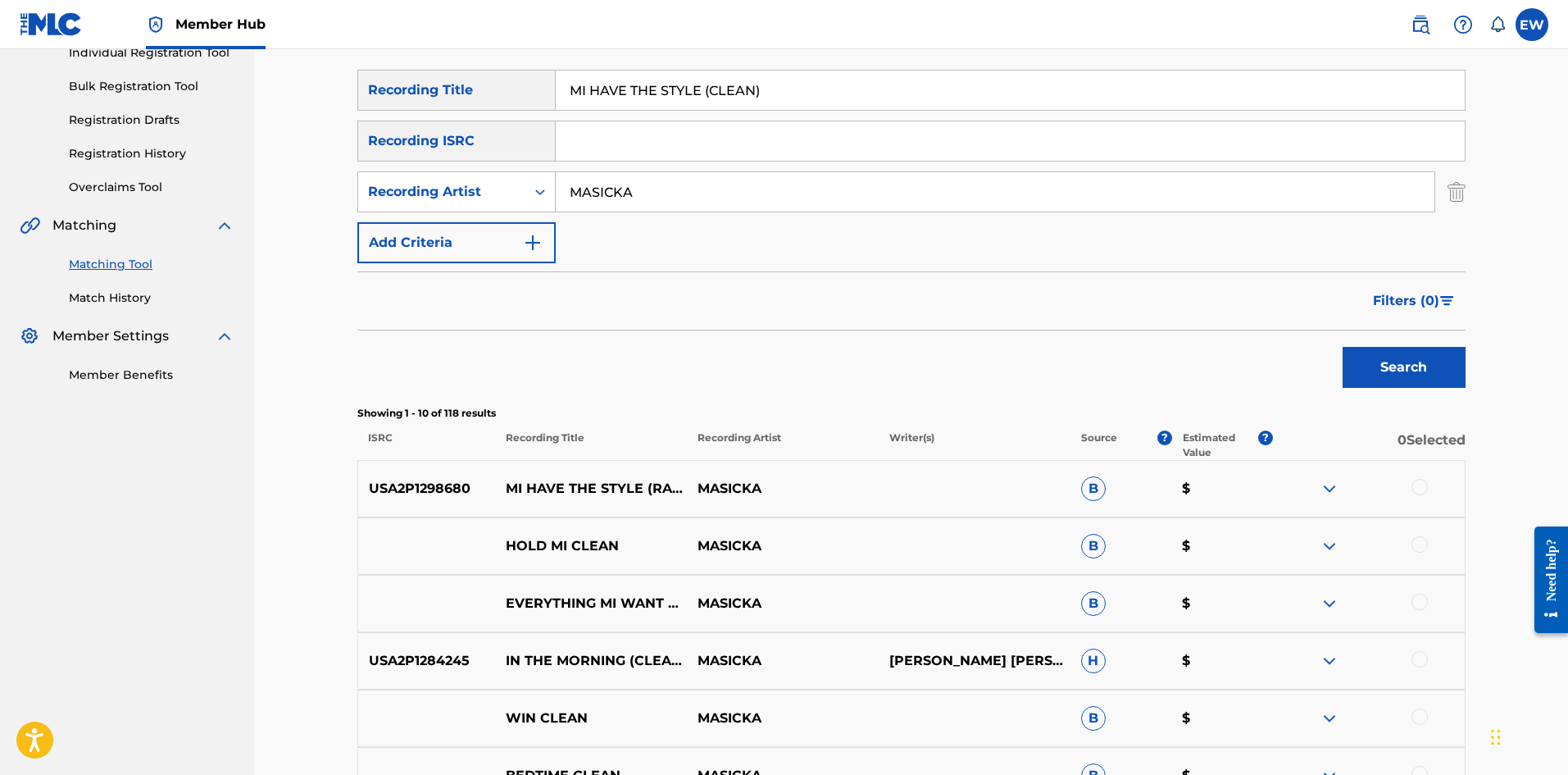
scroll to position [246, 0]
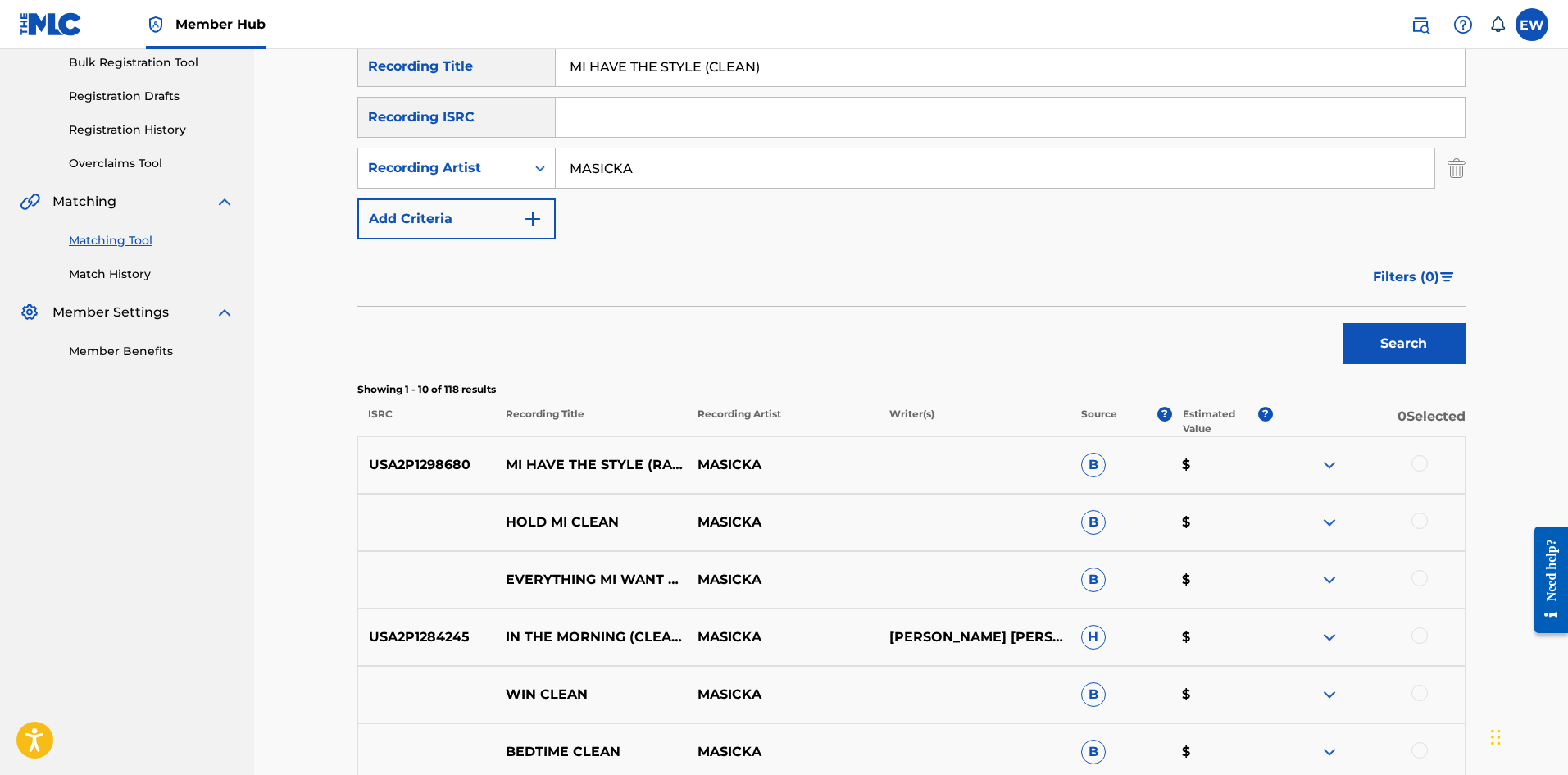
click at [1416, 465] on div at bounding box center [1419, 463] width 16 height 16
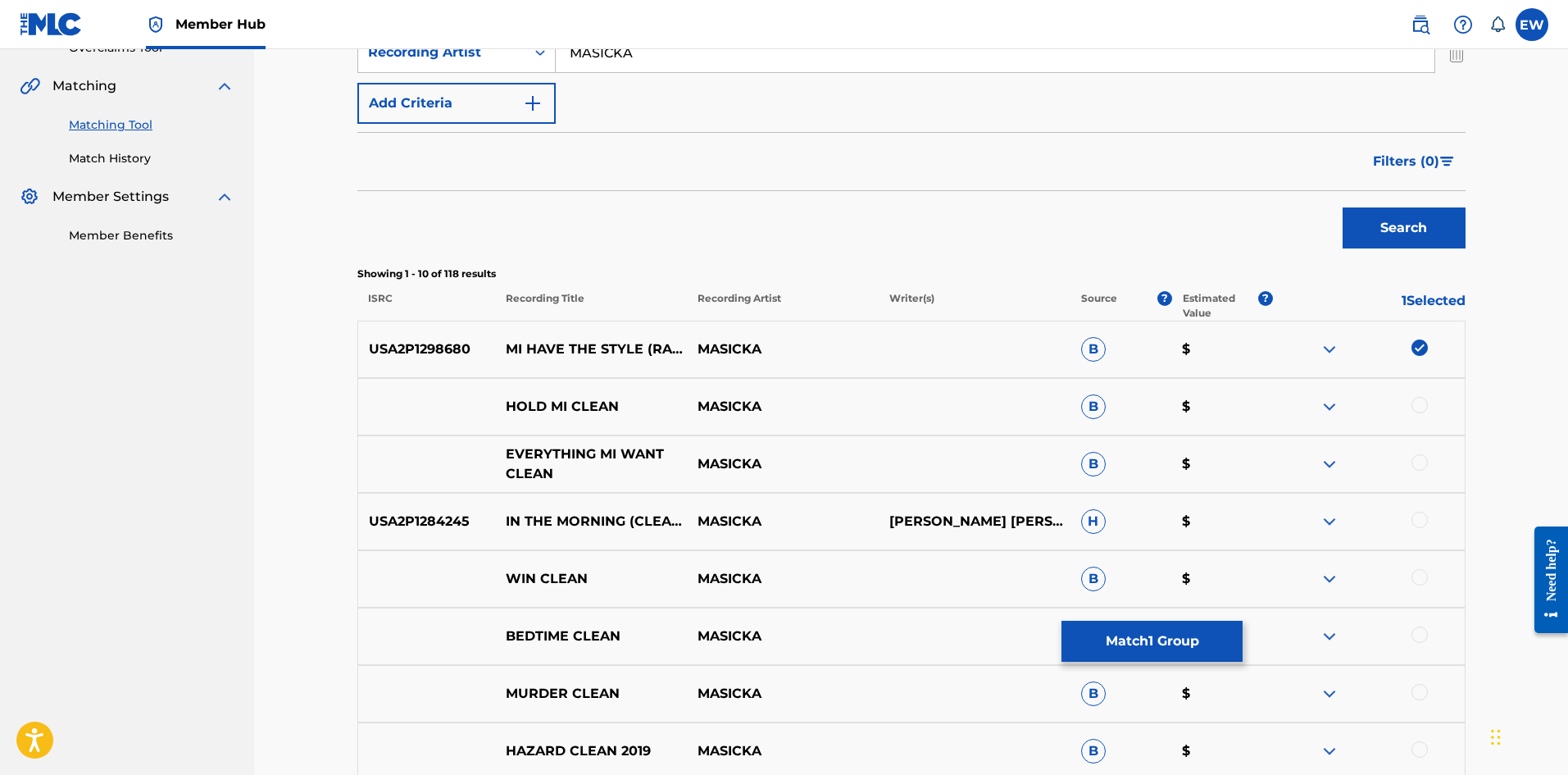
scroll to position [328, 0]
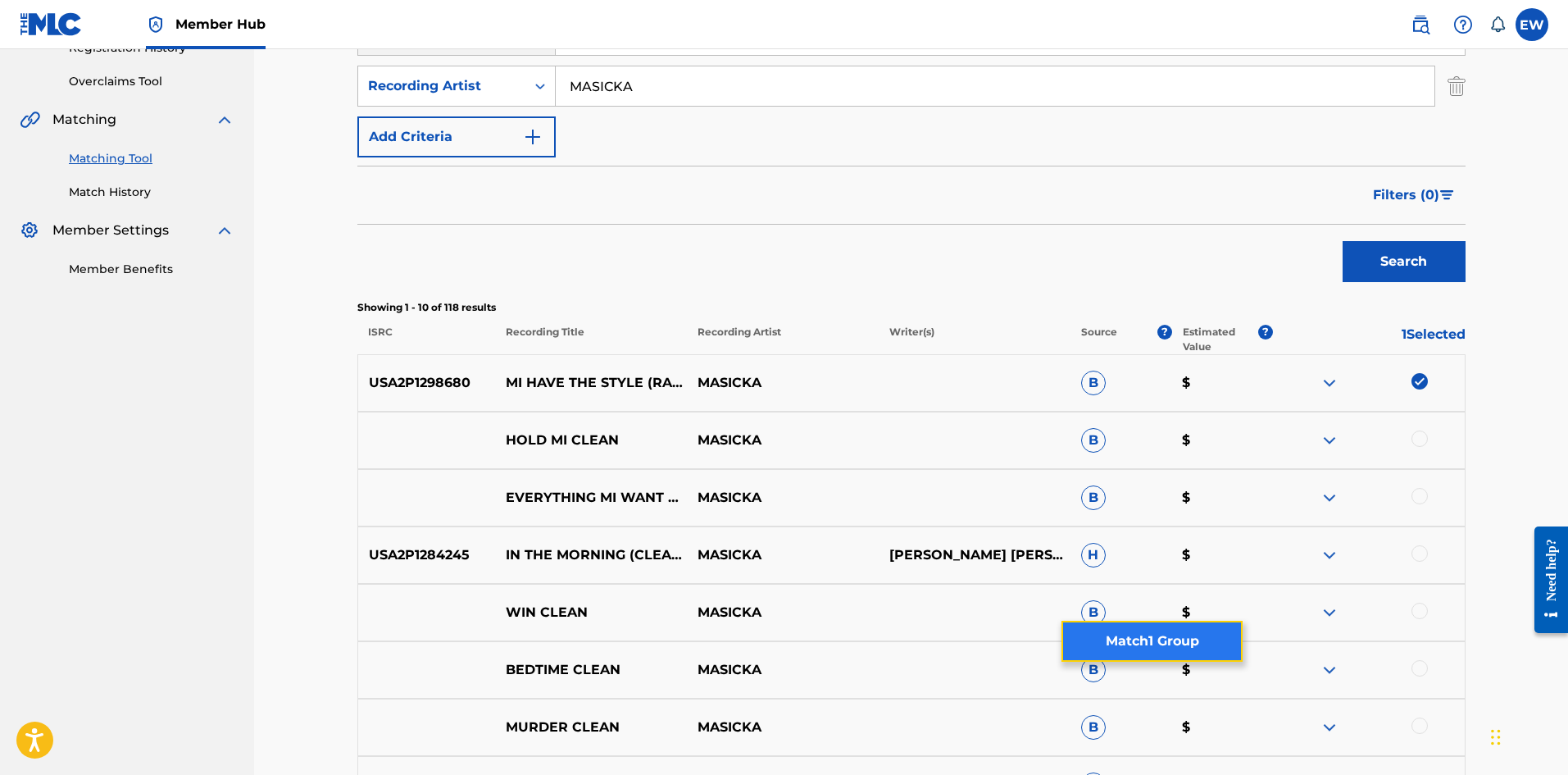
click at [1149, 648] on button "Match 1 Group" at bounding box center [1151, 641] width 181 height 41
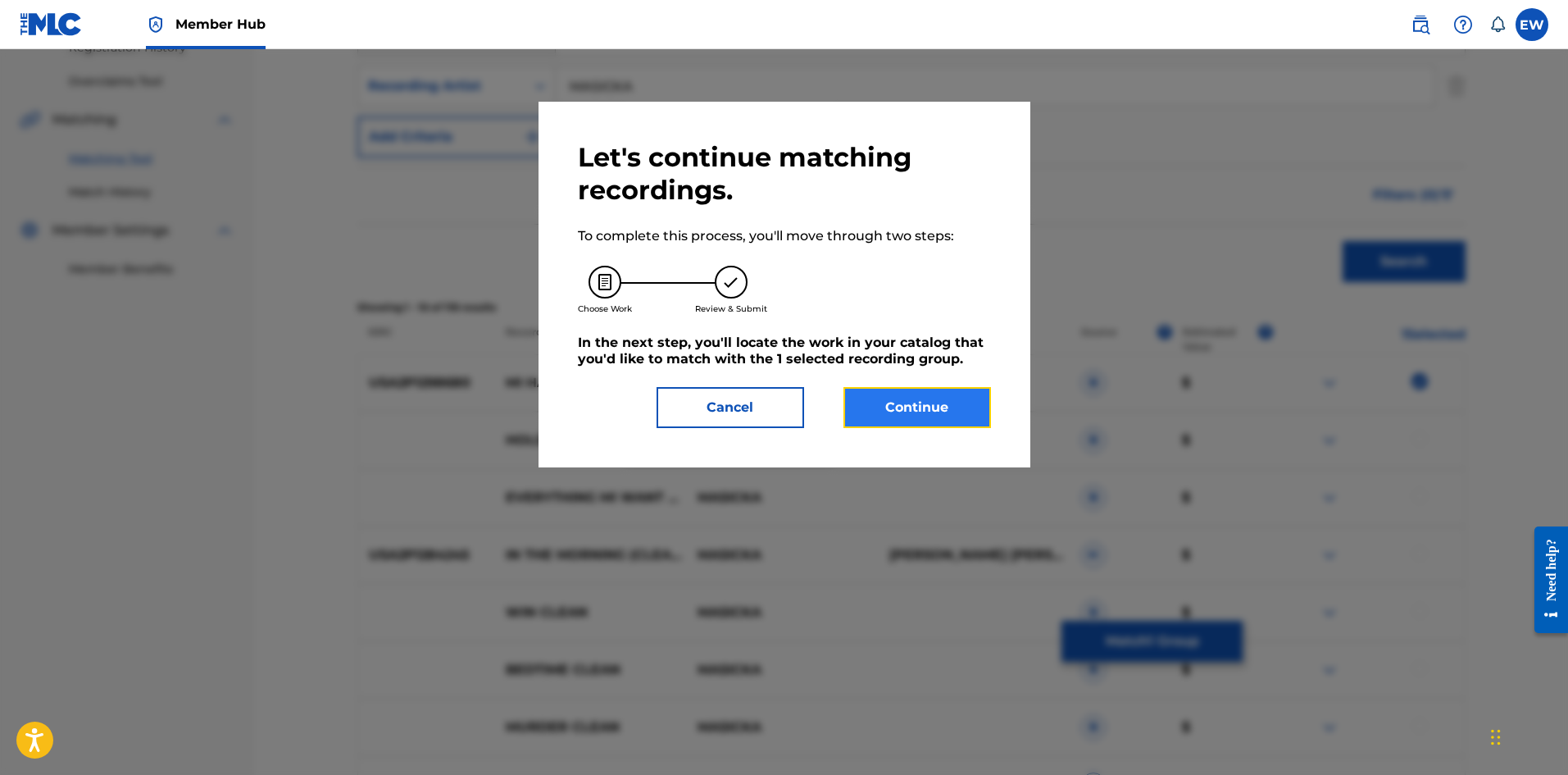
click at [914, 406] on button "Continue" at bounding box center [917, 407] width 147 height 41
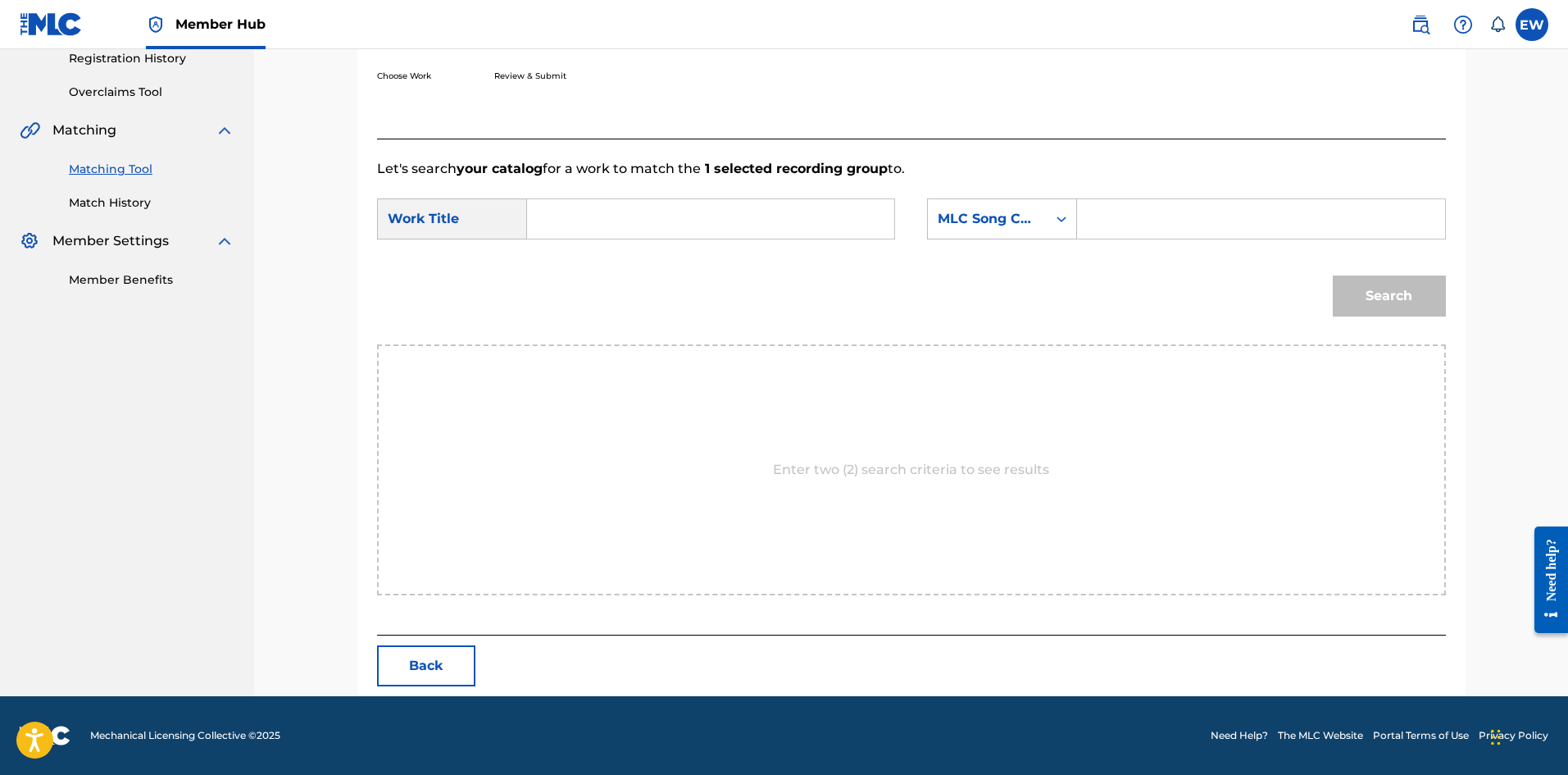
click at [656, 227] on input "Search Form" at bounding box center [711, 218] width 339 height 40
paste input "MI HAVE THE STYLE (CLEAN)"
type input "MI HAVE THE STYLE (CLEAN)"
click at [1234, 217] on input "Search Form" at bounding box center [1261, 218] width 339 height 40
paste input "MA3MG3"
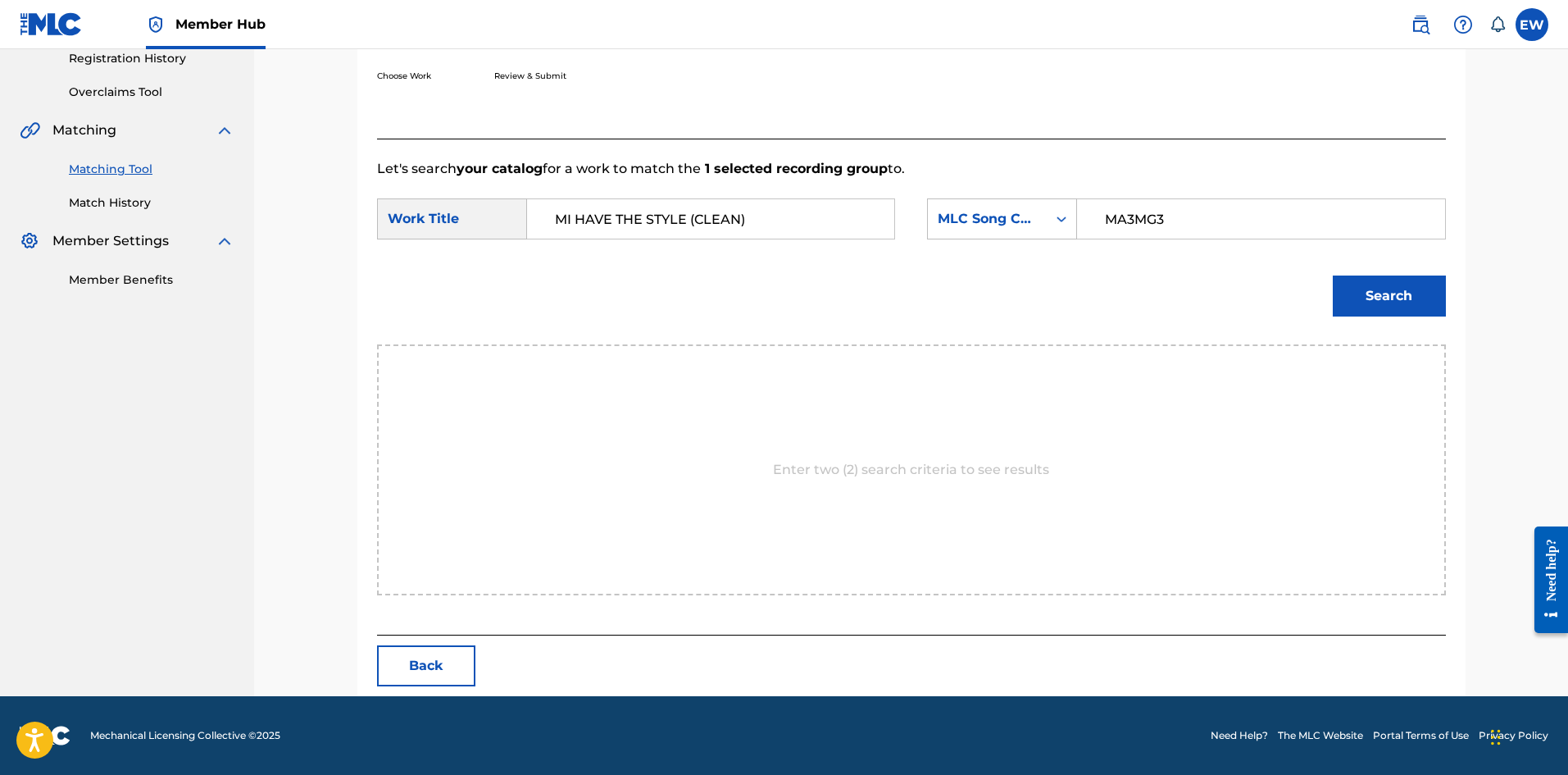
type input "MA3MG3"
click at [1407, 299] on button "Search" at bounding box center [1389, 296] width 113 height 41
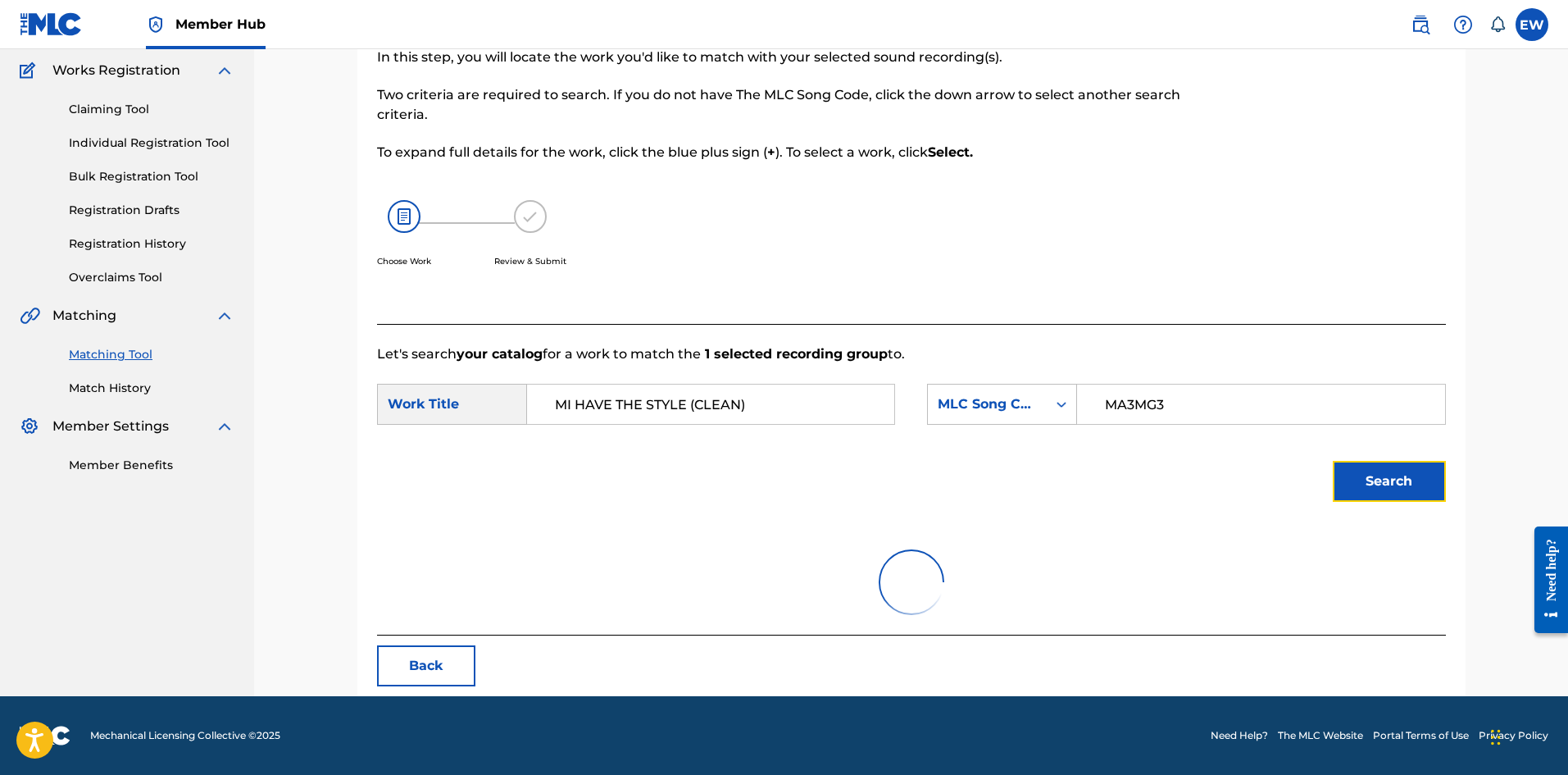
scroll to position [269, 0]
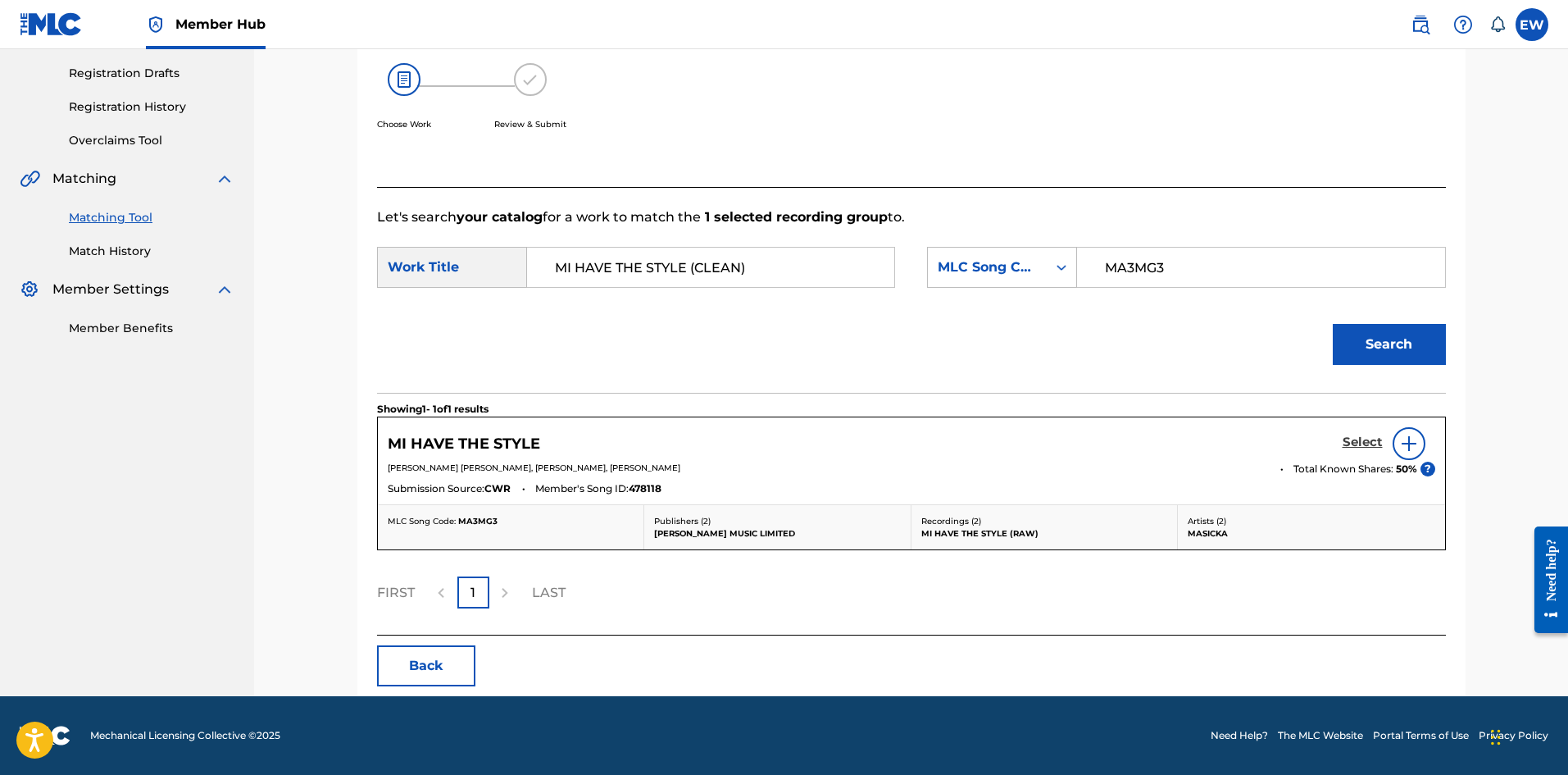
click at [1357, 443] on h5 "Select" at bounding box center [1361, 442] width 40 height 16
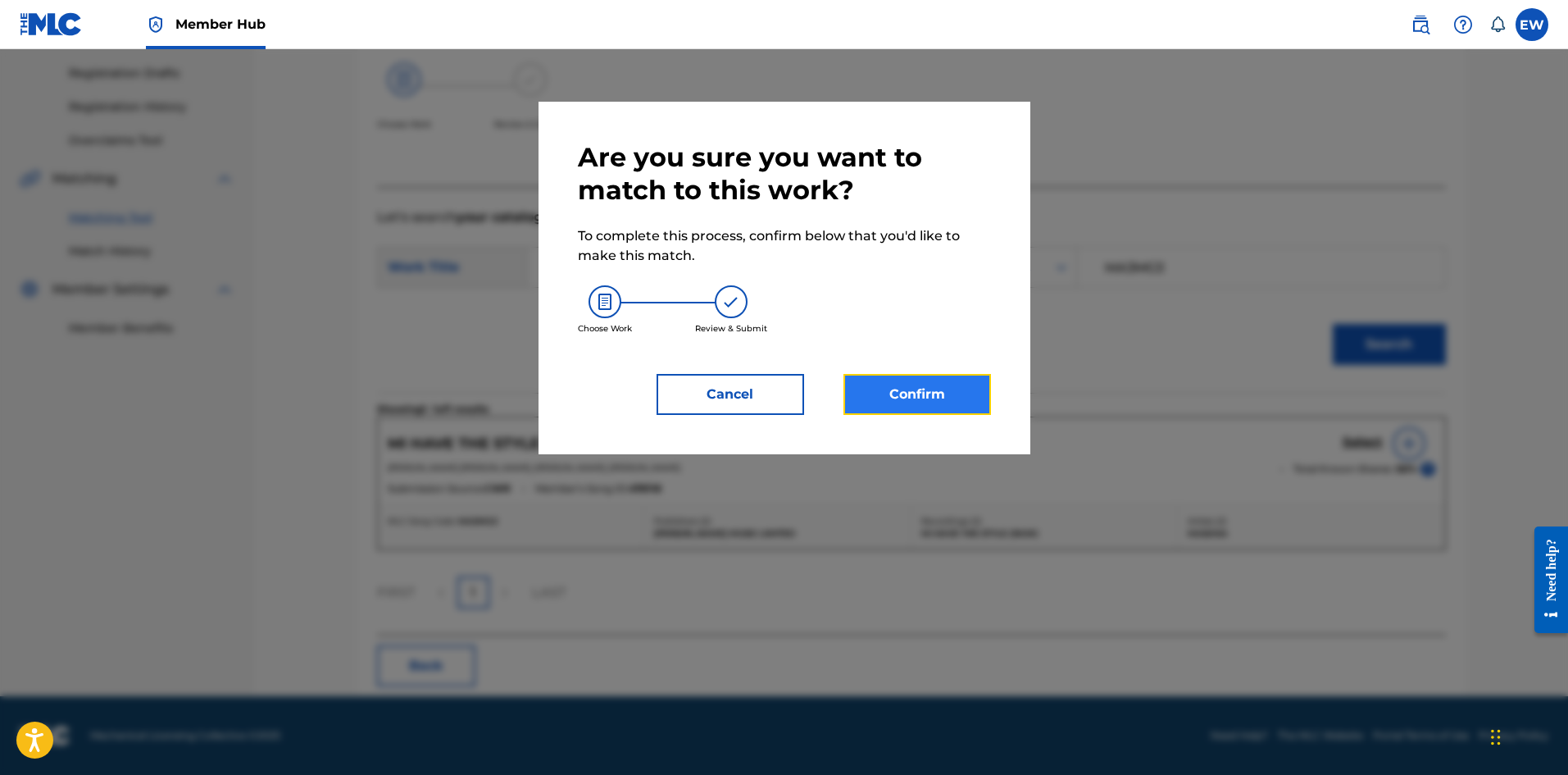
click at [892, 389] on button "Confirm" at bounding box center [917, 394] width 147 height 41
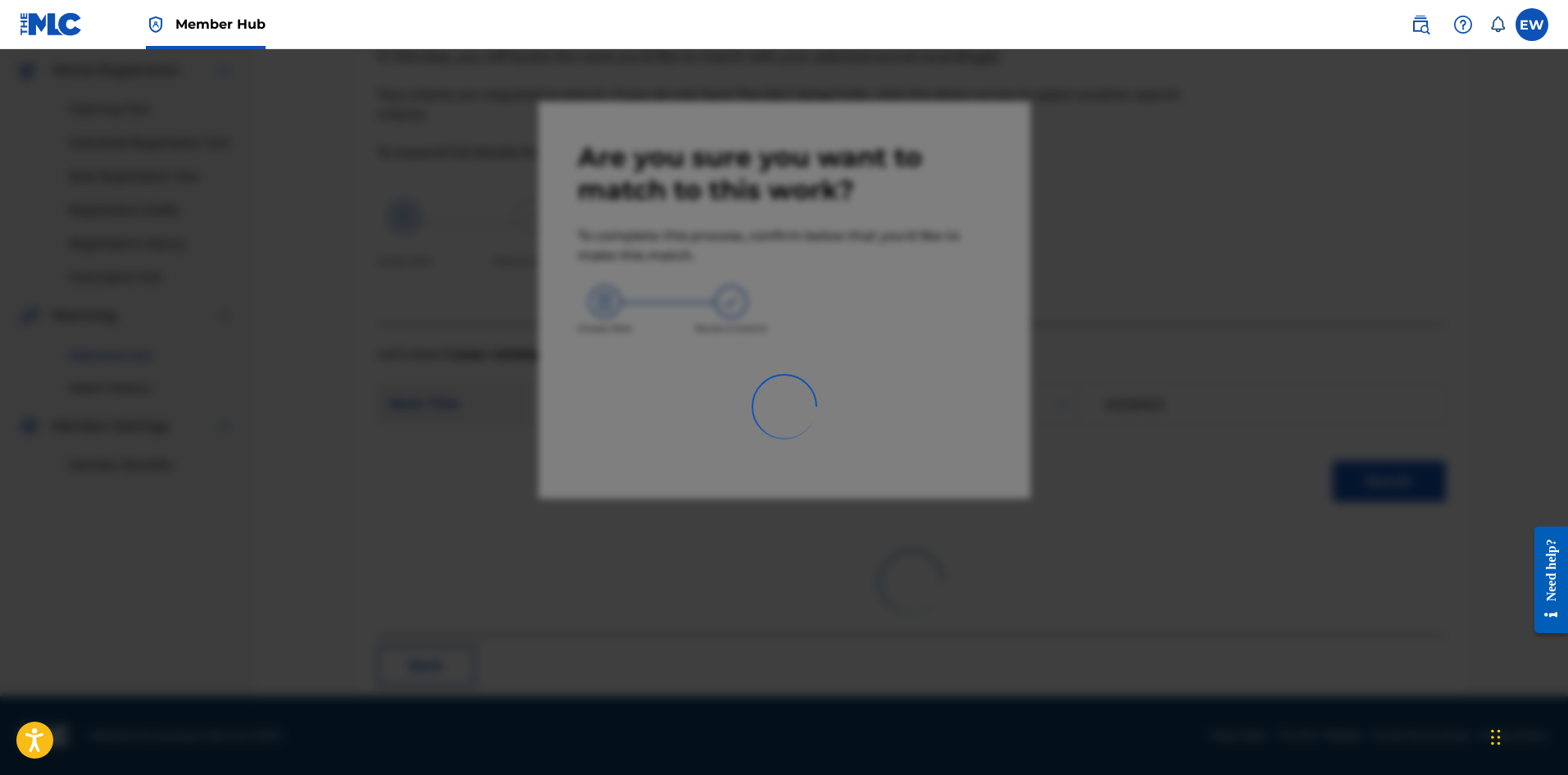
scroll to position [40, 0]
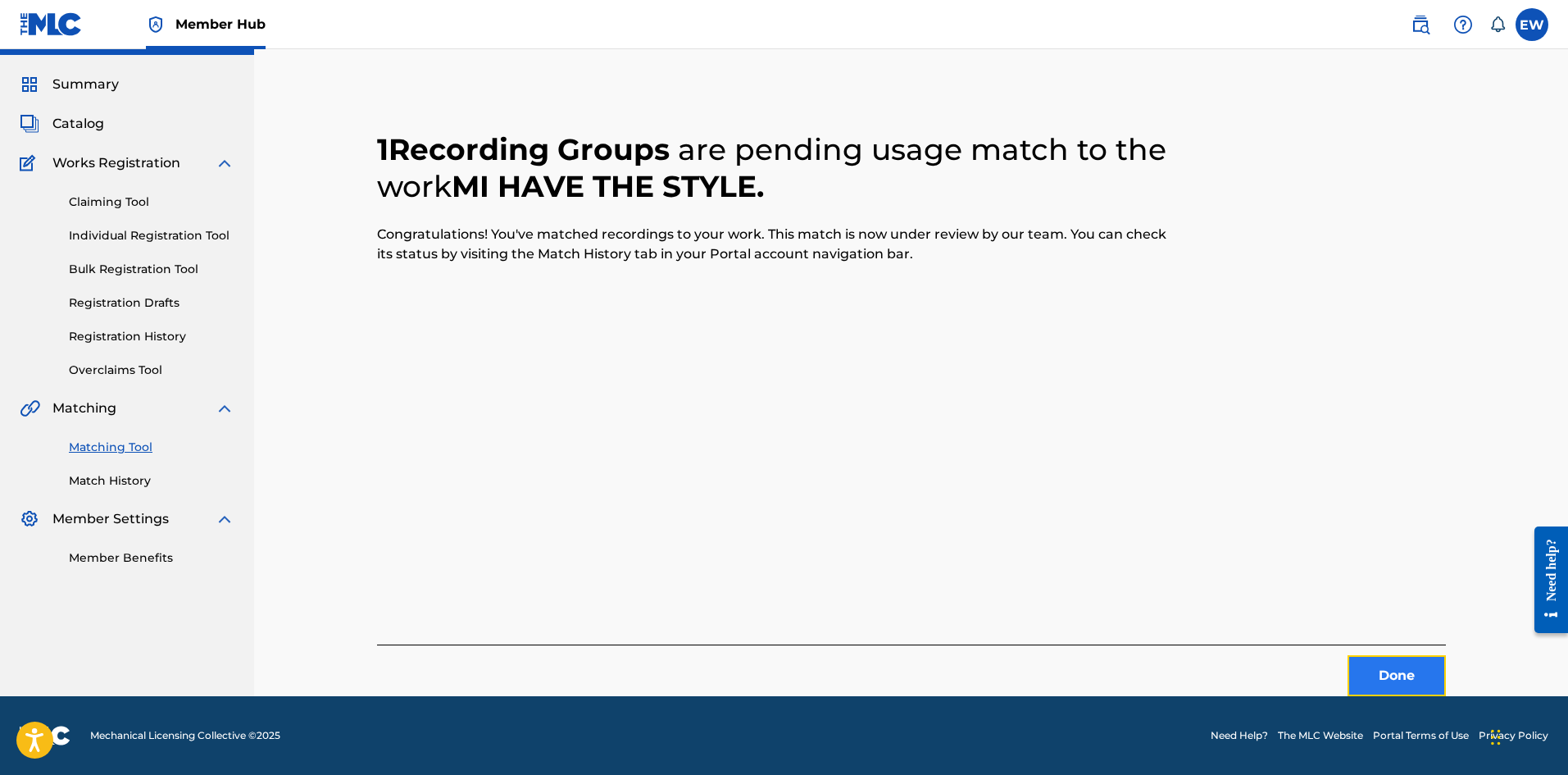
click at [1372, 668] on button "Done" at bounding box center [1395, 675] width 98 height 41
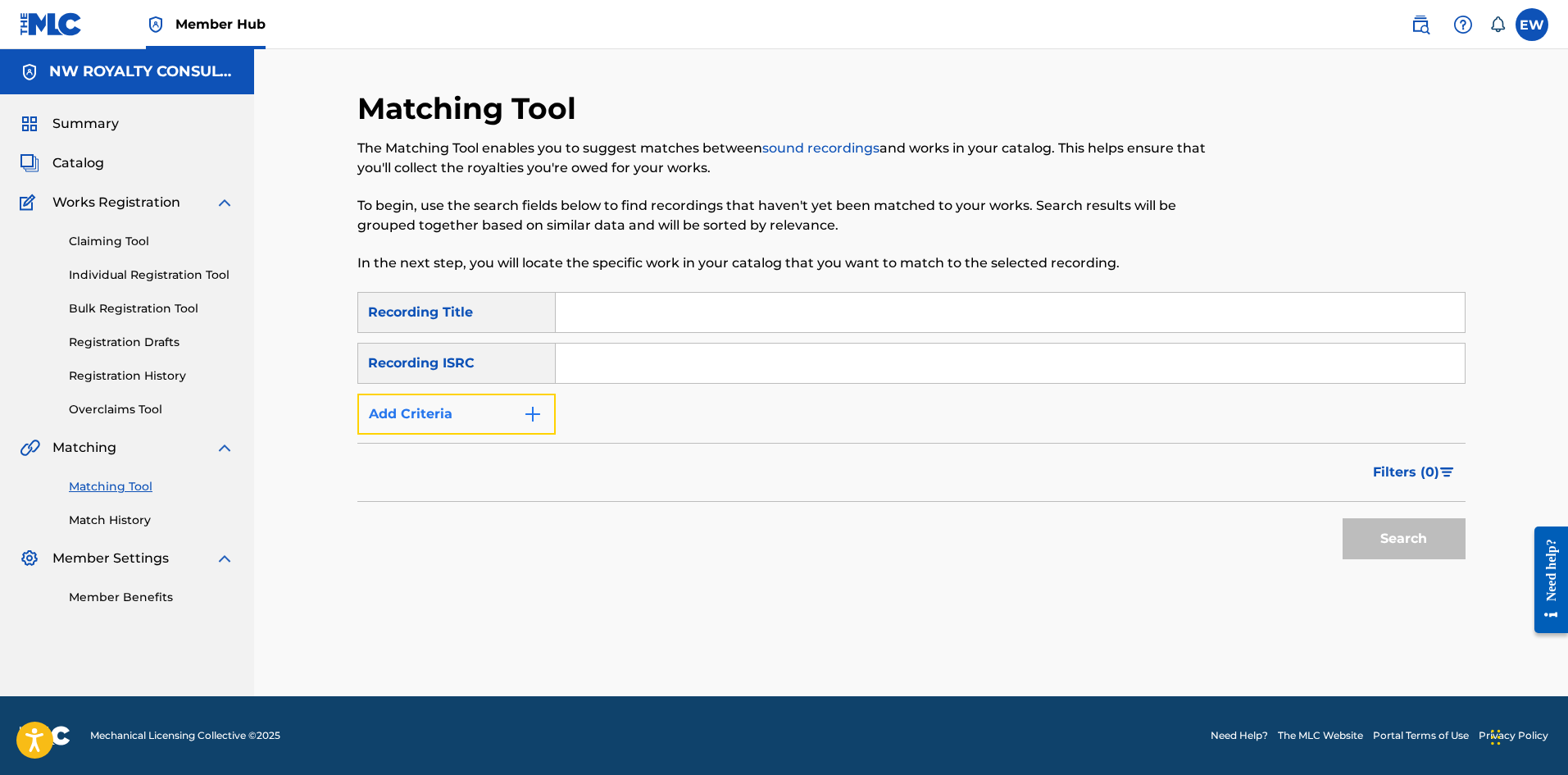
click at [470, 428] on button "Add Criteria" at bounding box center [456, 414] width 199 height 41
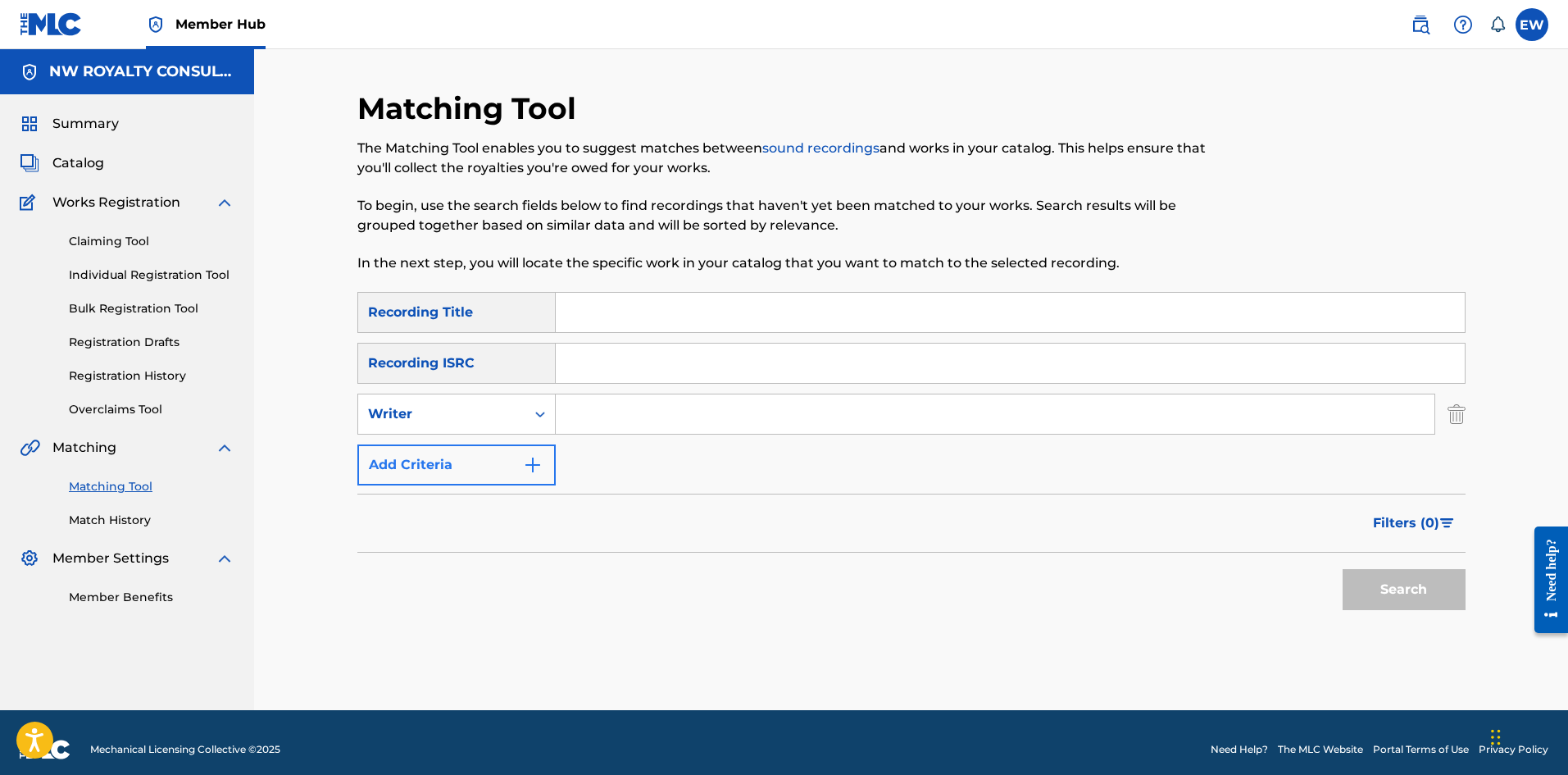
click at [470, 427] on div "Writer" at bounding box center [441, 414] width 167 height 31
drag, startPoint x: 470, startPoint y: 431, endPoint x: 533, endPoint y: 440, distance: 63.6
click at [489, 447] on div "Recording Artist" at bounding box center [456, 455] width 197 height 41
drag, startPoint x: 644, startPoint y: 415, endPoint x: 632, endPoint y: 425, distance: 15.6
click at [647, 416] on input "Search Form" at bounding box center [995, 413] width 879 height 40
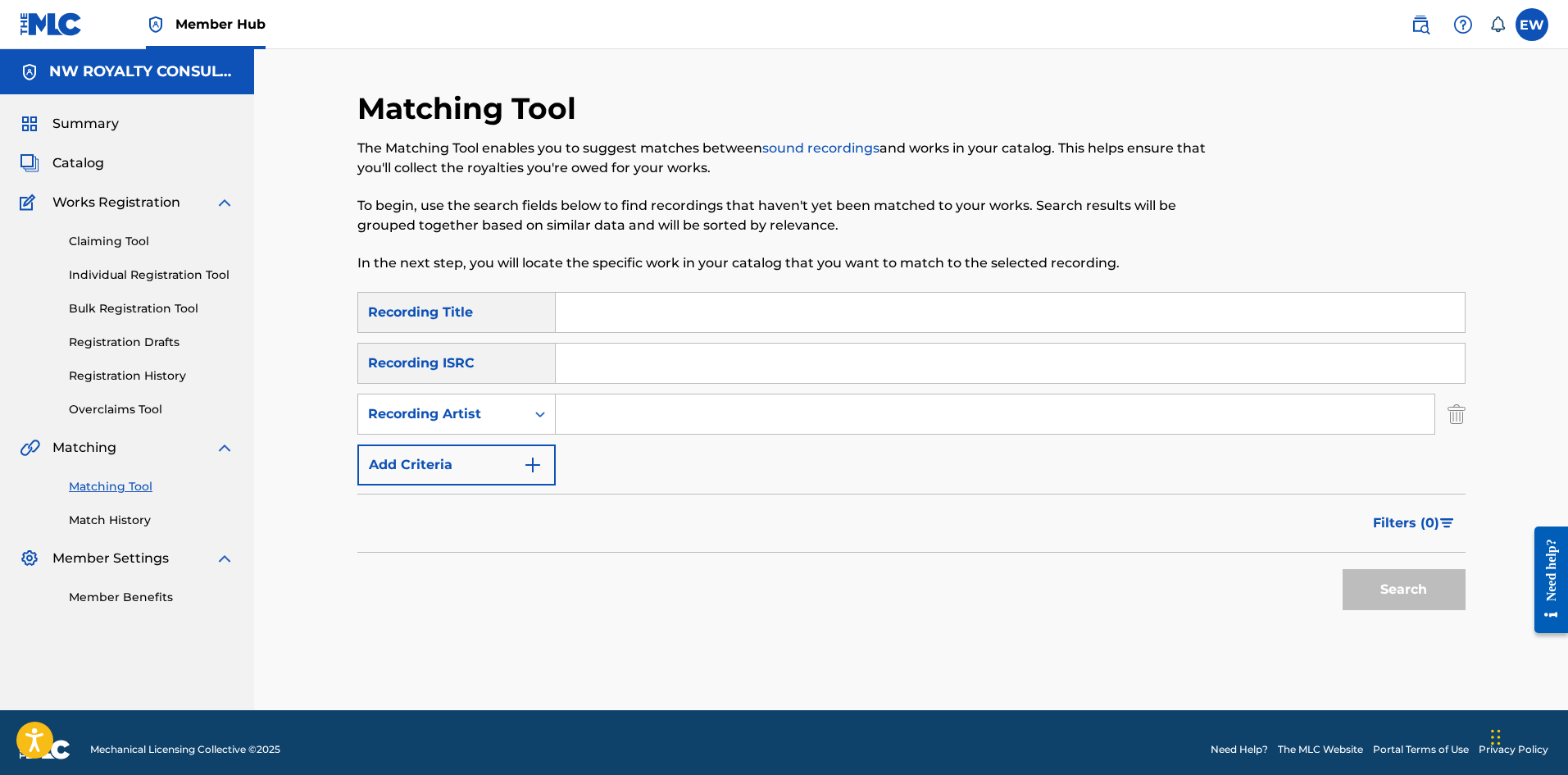
paste input "MASICKA"
type input "MASICKA"
click at [738, 322] on input "Search Form" at bounding box center [1009, 312] width 909 height 40
paste input "MI HAVE THE STYLE (RAW)"
type input "MI HAVE THE STYLE (RAW)"
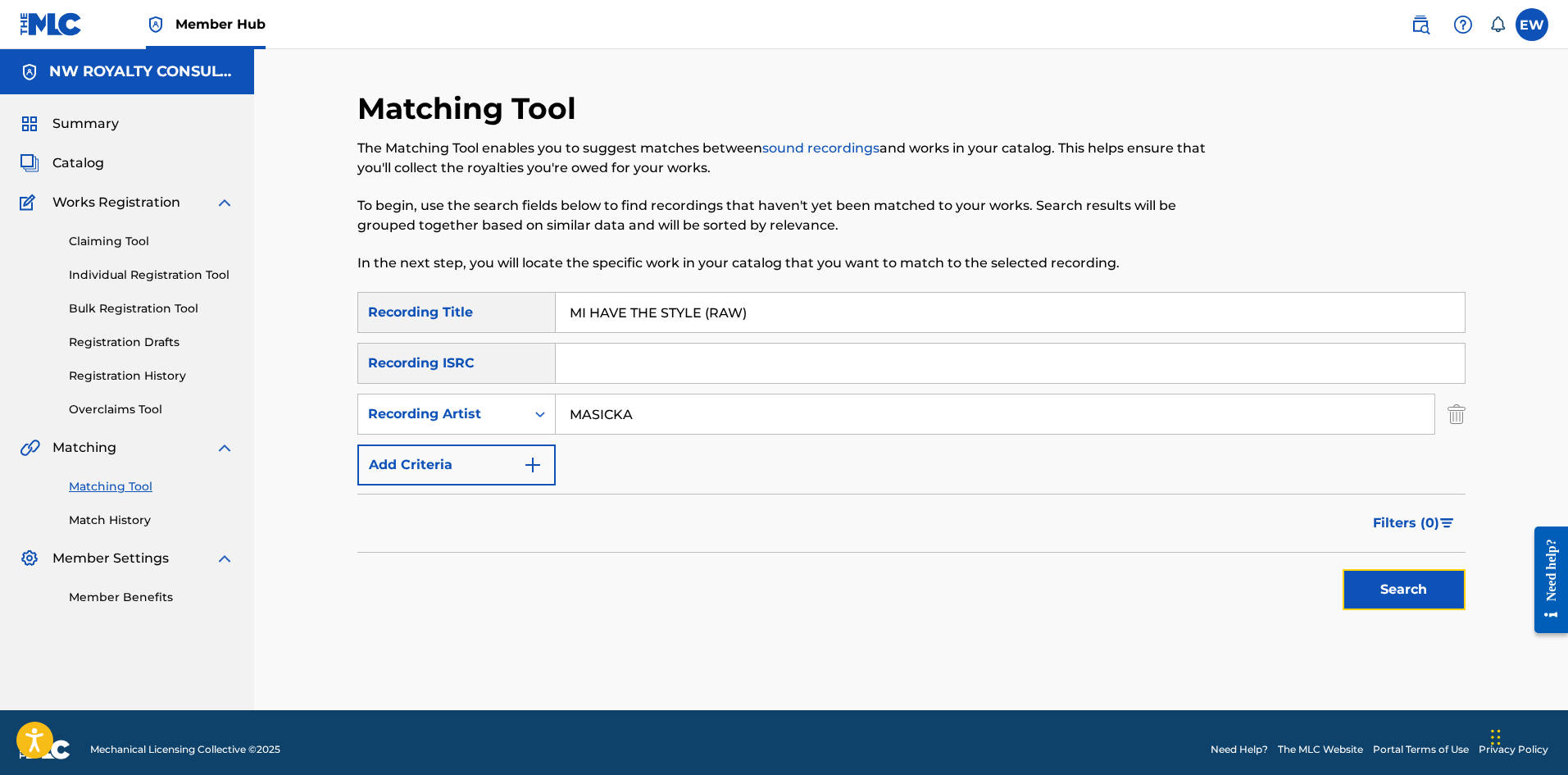
click at [1393, 582] on button "Search" at bounding box center [1403, 589] width 123 height 41
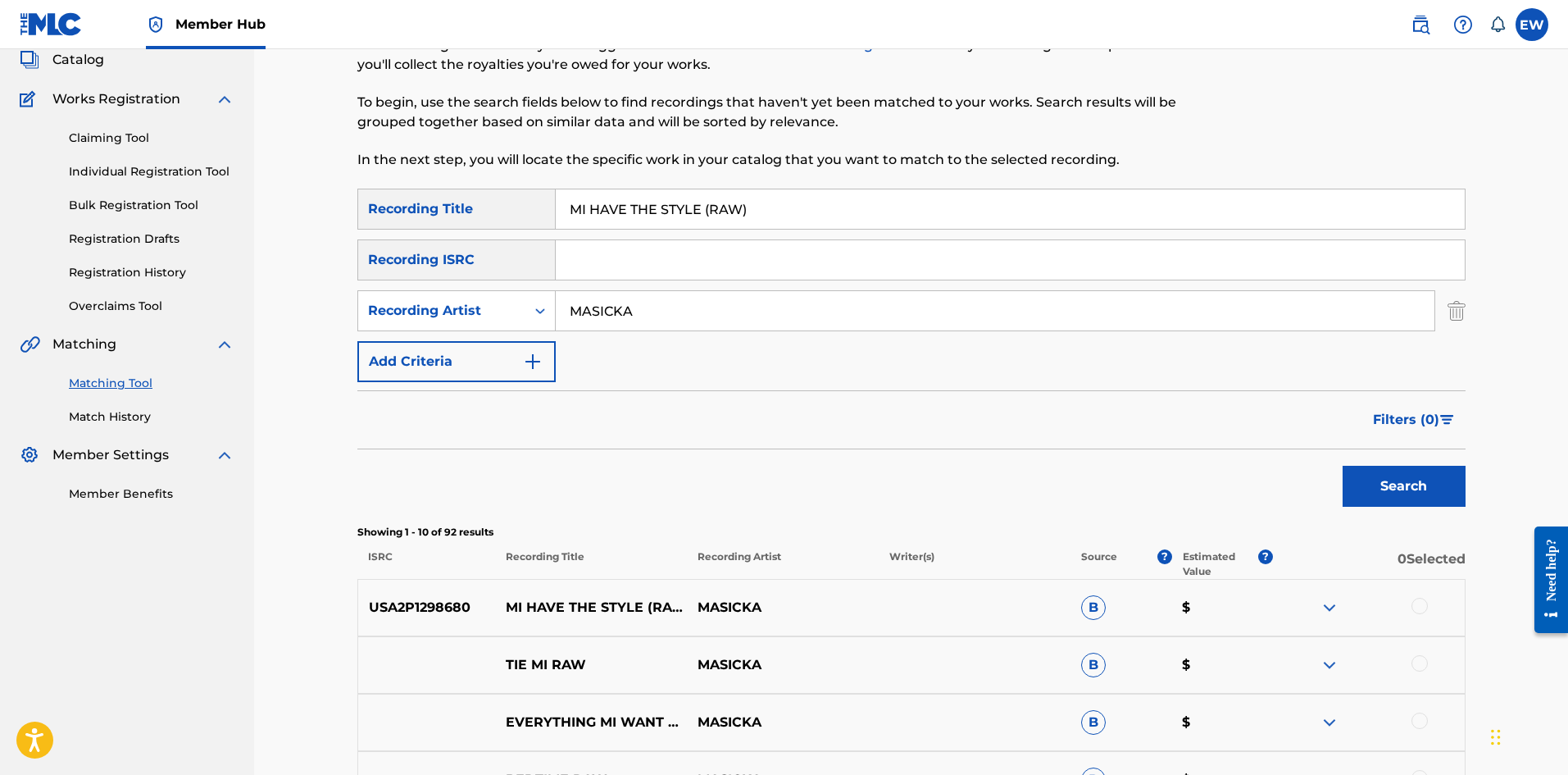
scroll to position [82, 0]
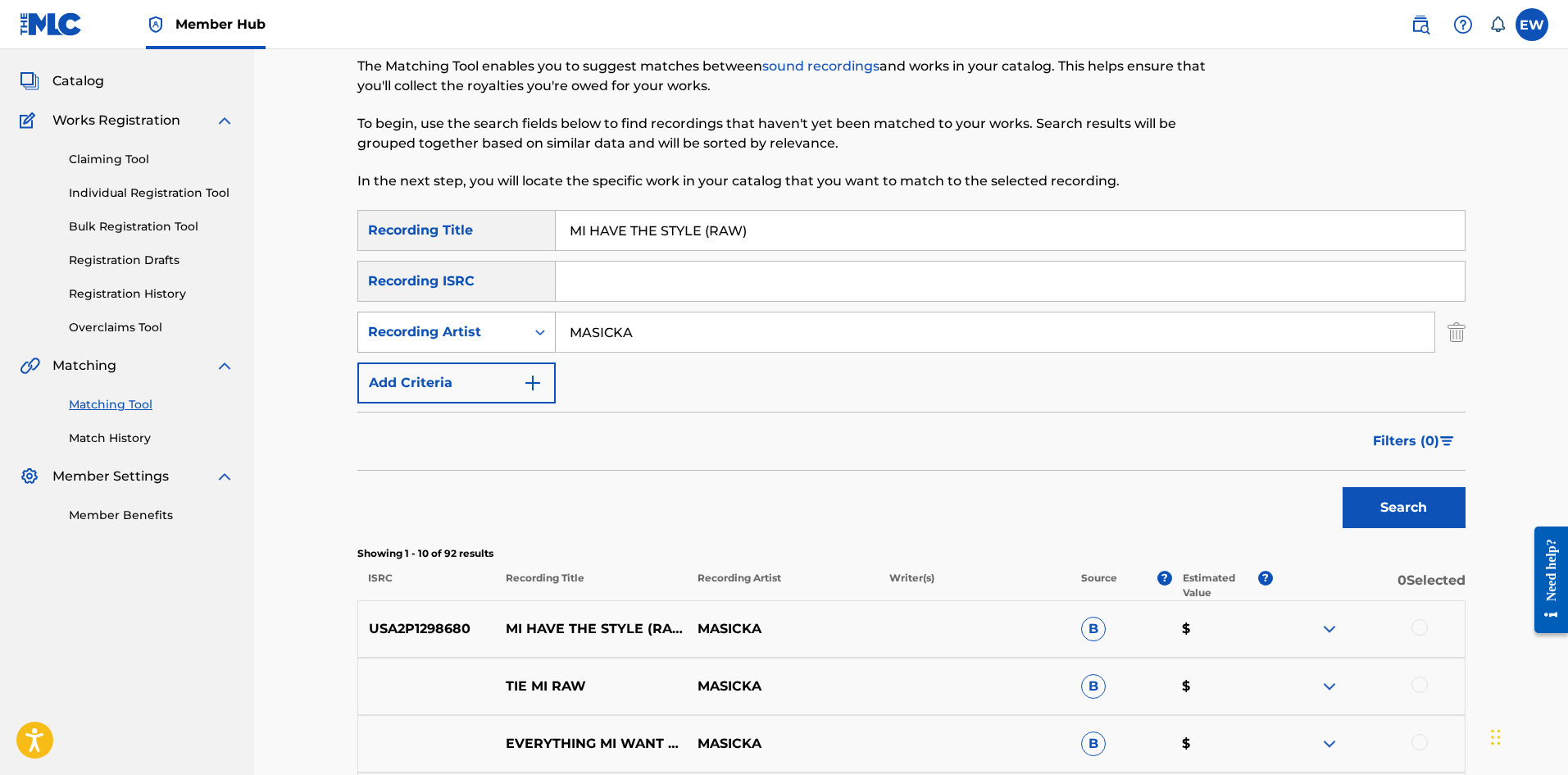
drag, startPoint x: 674, startPoint y: 329, endPoint x: 365, endPoint y: 341, distance: 309.2
click at [436, 346] on div "SearchWithCriteria490580b5-7f81-411c-a7cb-651698ea2725 Recording Artist MASICKA" at bounding box center [911, 332] width 1108 height 41
paste input "[PERSON_NAME]"
type input "[PERSON_NAME]"
drag, startPoint x: 893, startPoint y: 242, endPoint x: 155, endPoint y: 255, distance: 738.1
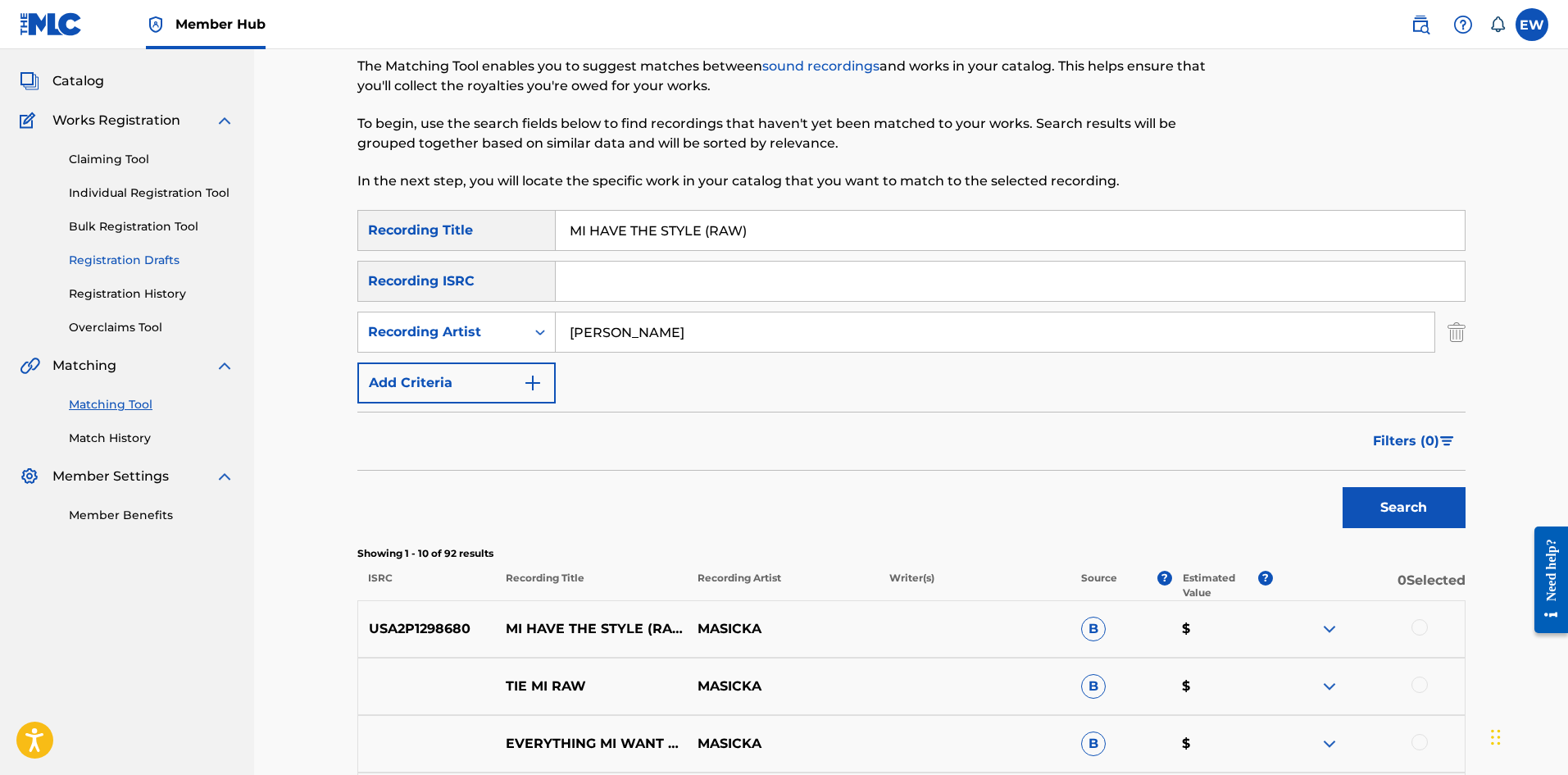
click at [157, 256] on main "NW ROYALTY CONSULTING, LLC. Summary Catalog Works Registration Claiming Tool In…" at bounding box center [784, 631] width 1568 height 1330
paste input "NUH DONE YET"
type input "MI NUH DONE YET"
click at [1389, 516] on button "Search" at bounding box center [1403, 507] width 123 height 41
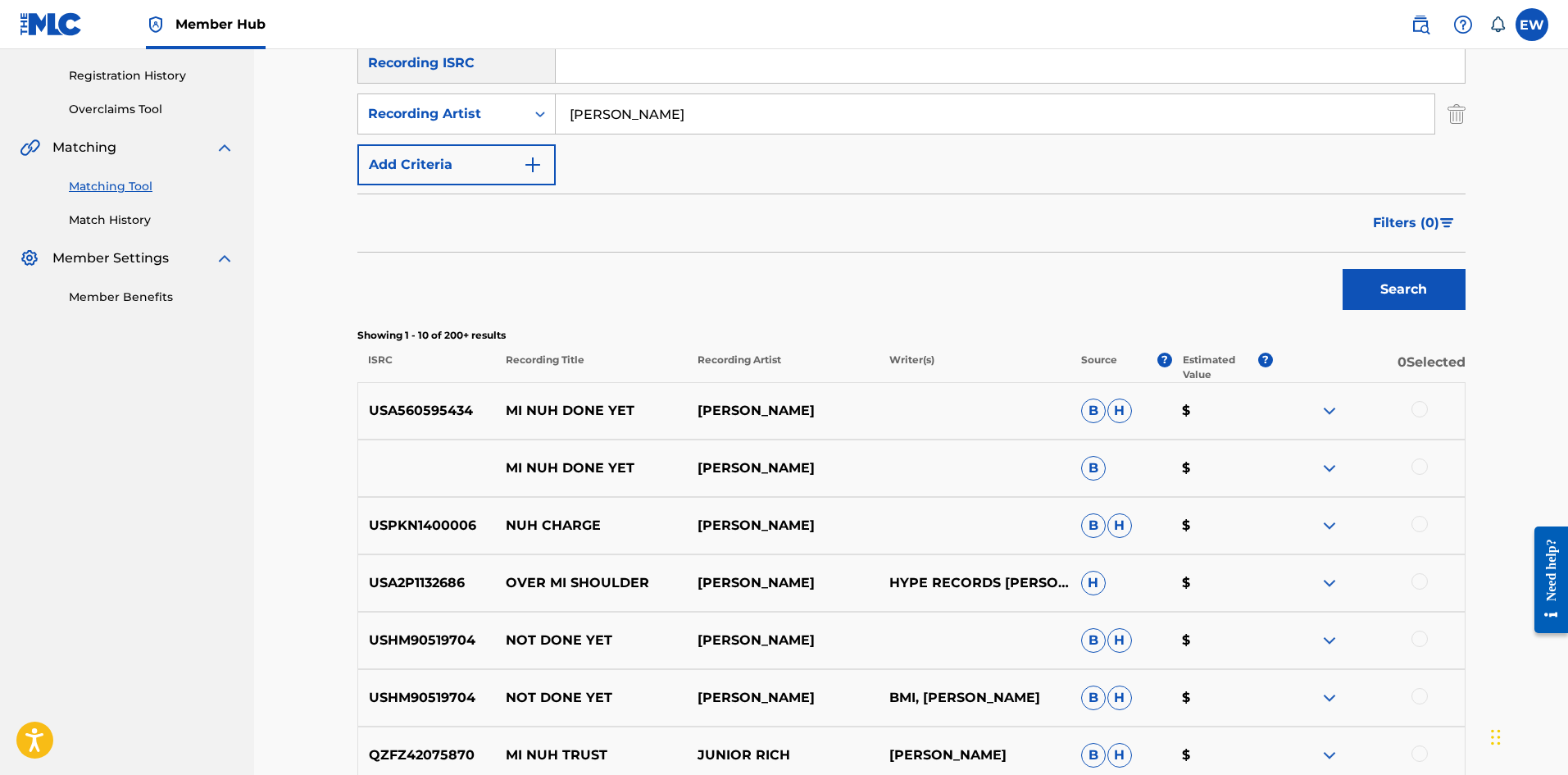
scroll to position [328, 0]
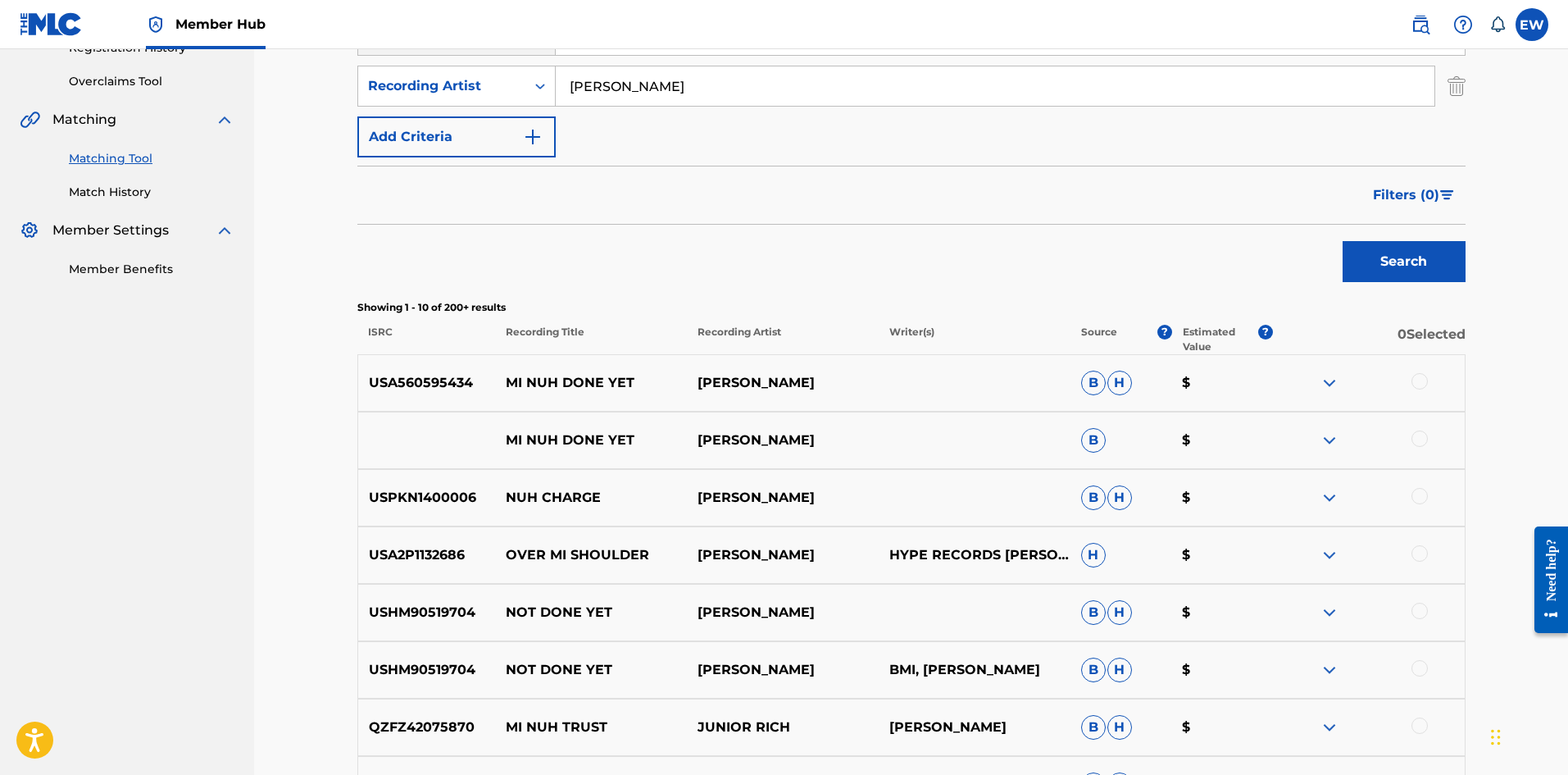
click at [1420, 382] on div at bounding box center [1419, 380] width 16 height 16
click at [1424, 434] on div at bounding box center [1419, 438] width 16 height 16
click at [1124, 633] on button "Match 2 Groups" at bounding box center [1151, 641] width 181 height 41
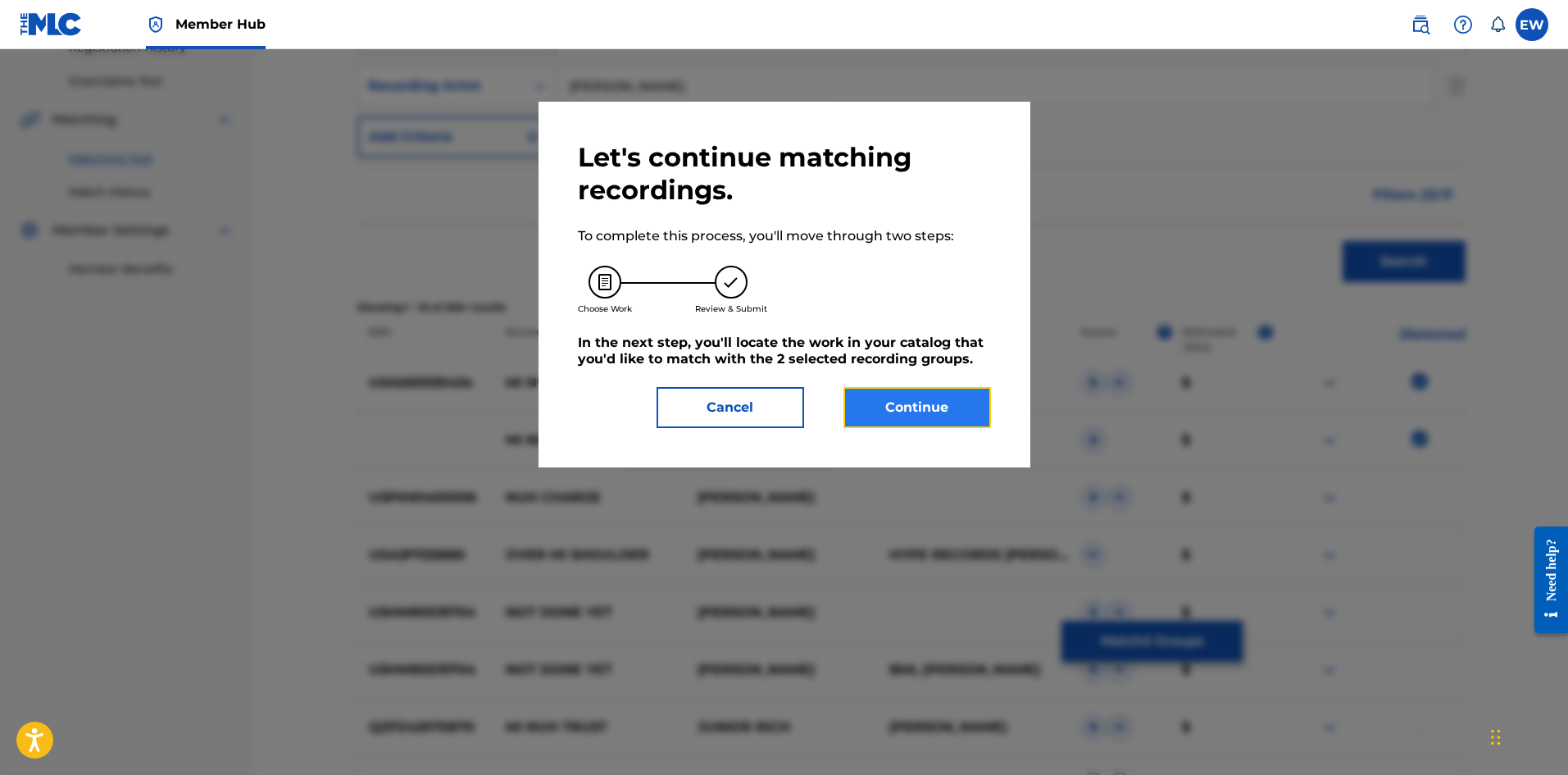
click at [921, 395] on button "Continue" at bounding box center [917, 407] width 147 height 41
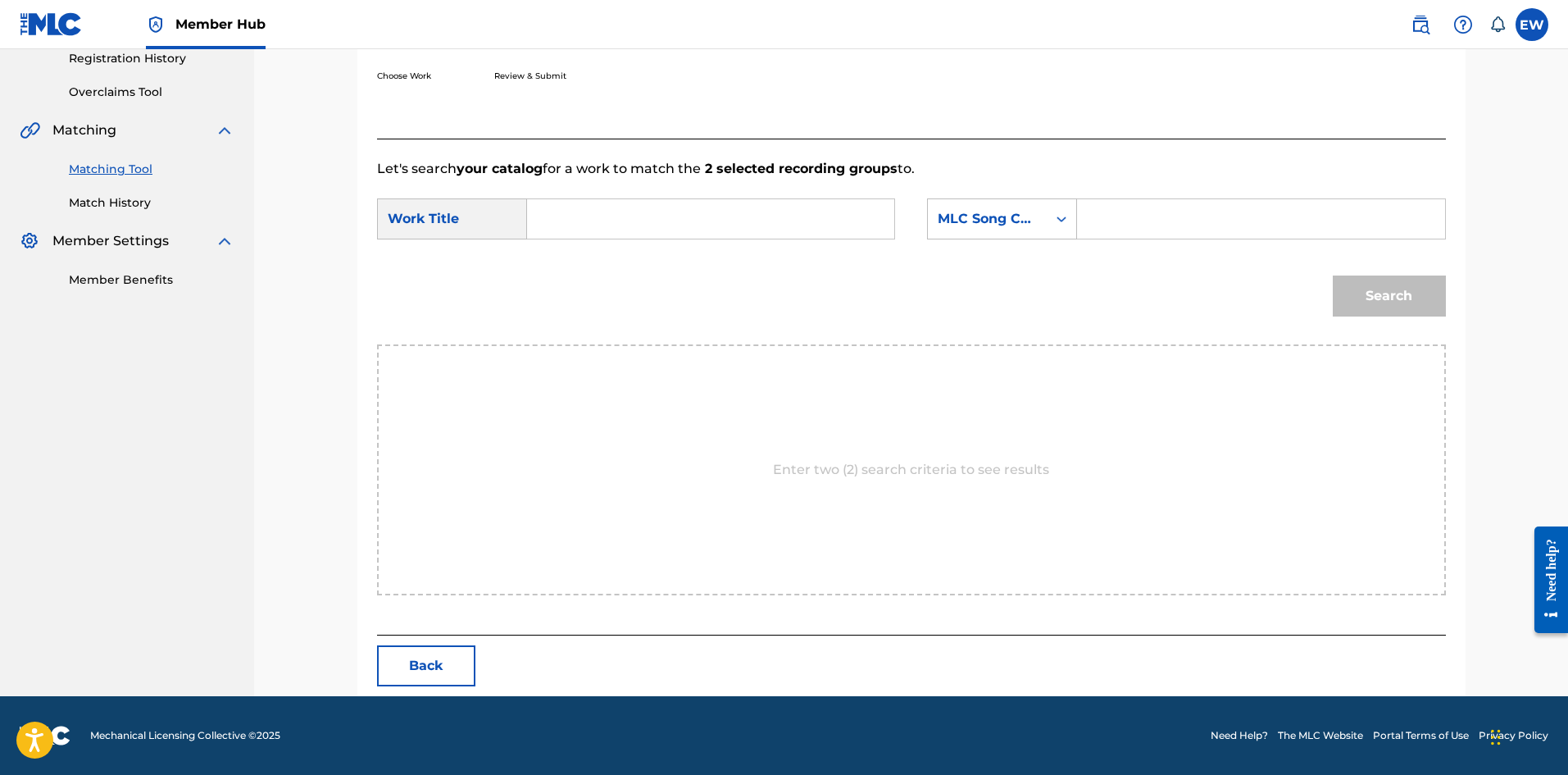
click at [724, 236] on input "Search Form" at bounding box center [711, 218] width 339 height 40
paste input "MI NUH DONE YET"
type input "MI NUH DONE YET"
drag, startPoint x: 1281, startPoint y: 222, endPoint x: 1271, endPoint y: 224, distance: 10.2
click at [1281, 222] on input "Search Form" at bounding box center [1261, 218] width 339 height 40
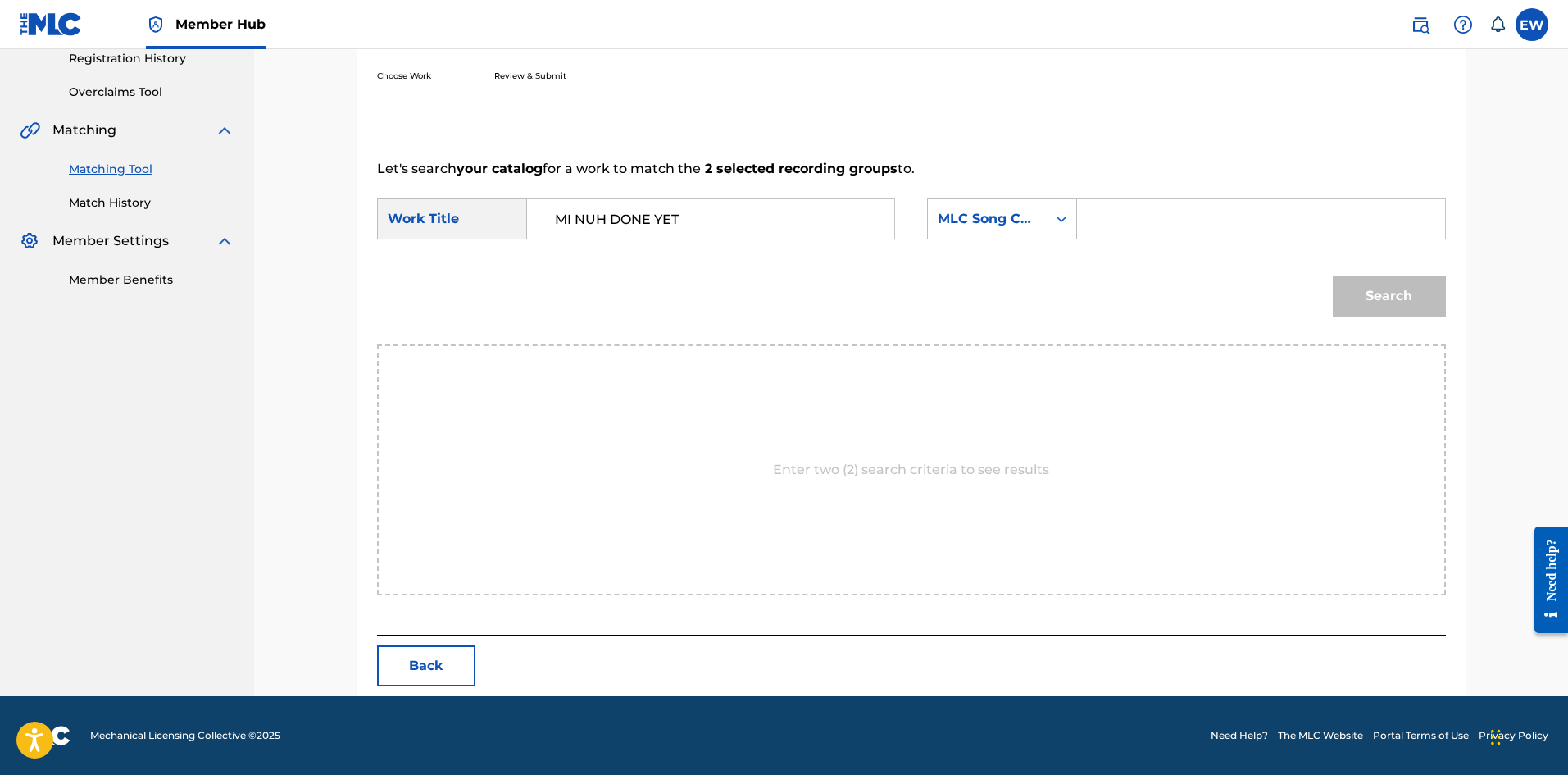
paste input "MVC8DP"
type input "MVC8DP"
click at [1382, 302] on button "Search" at bounding box center [1389, 296] width 113 height 41
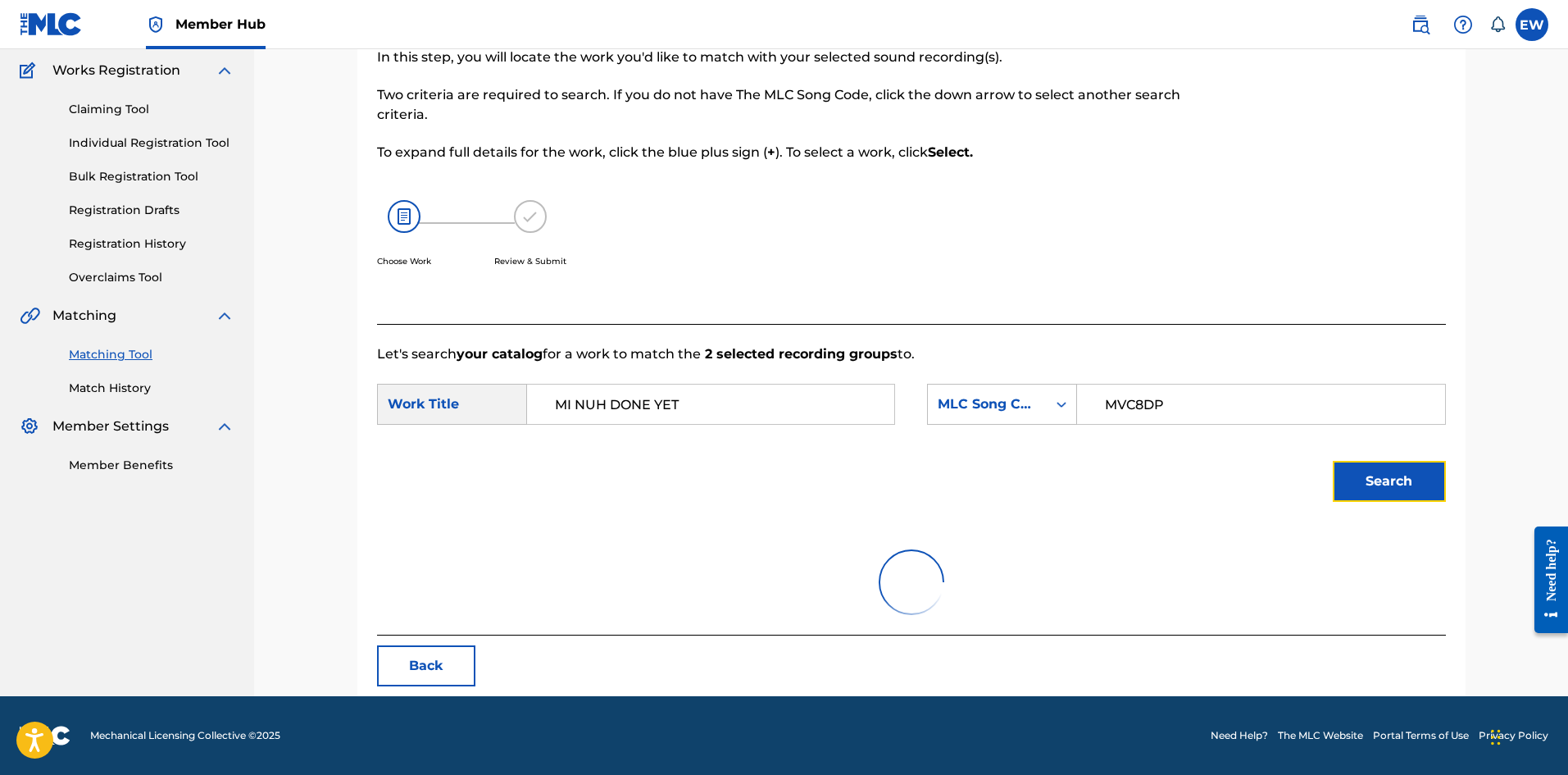
scroll to position [269, 0]
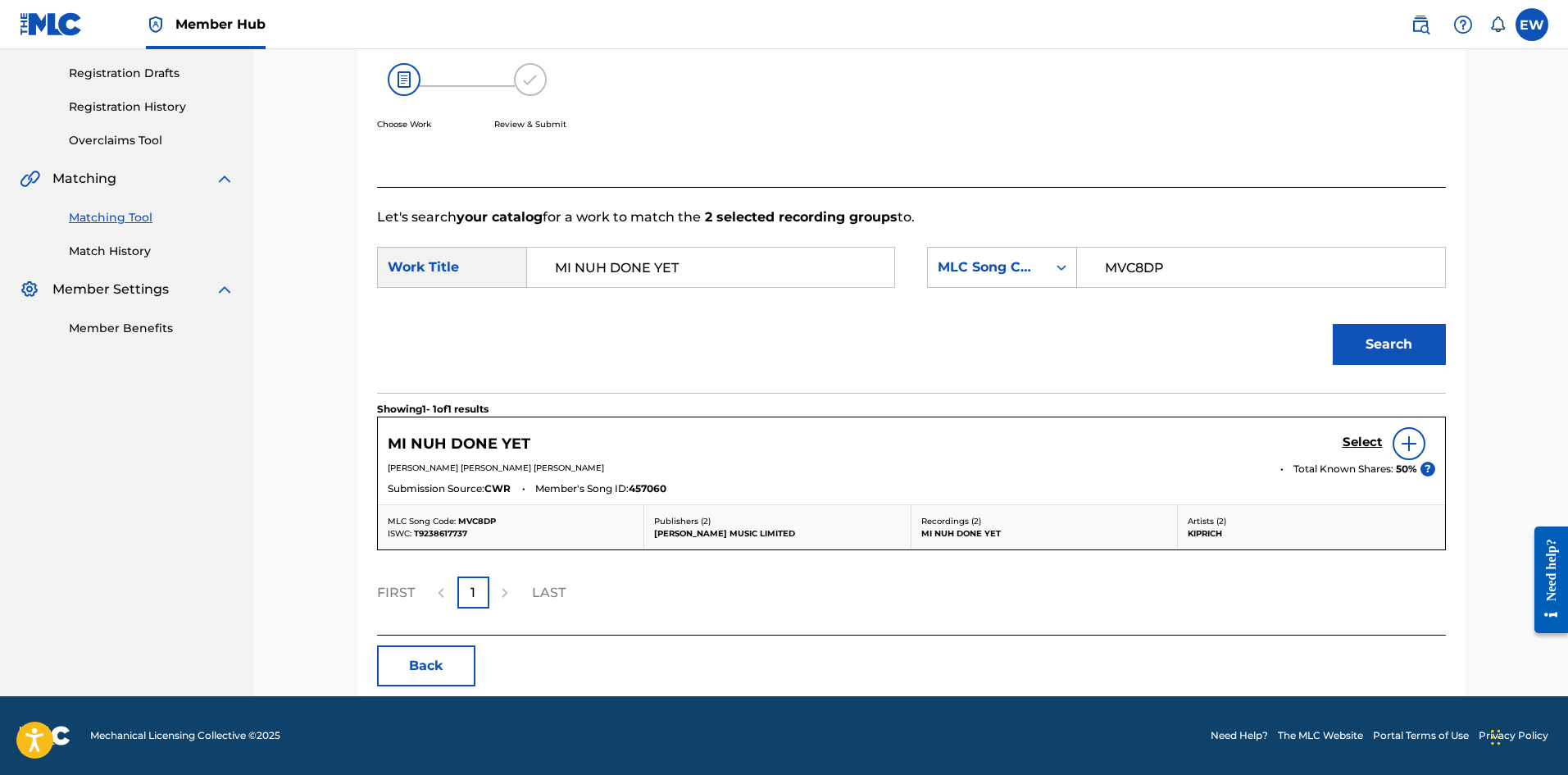
click at [1352, 431] on div "Select" at bounding box center [1388, 443] width 92 height 33
click at [1346, 441] on h5 "Select" at bounding box center [1361, 442] width 40 height 16
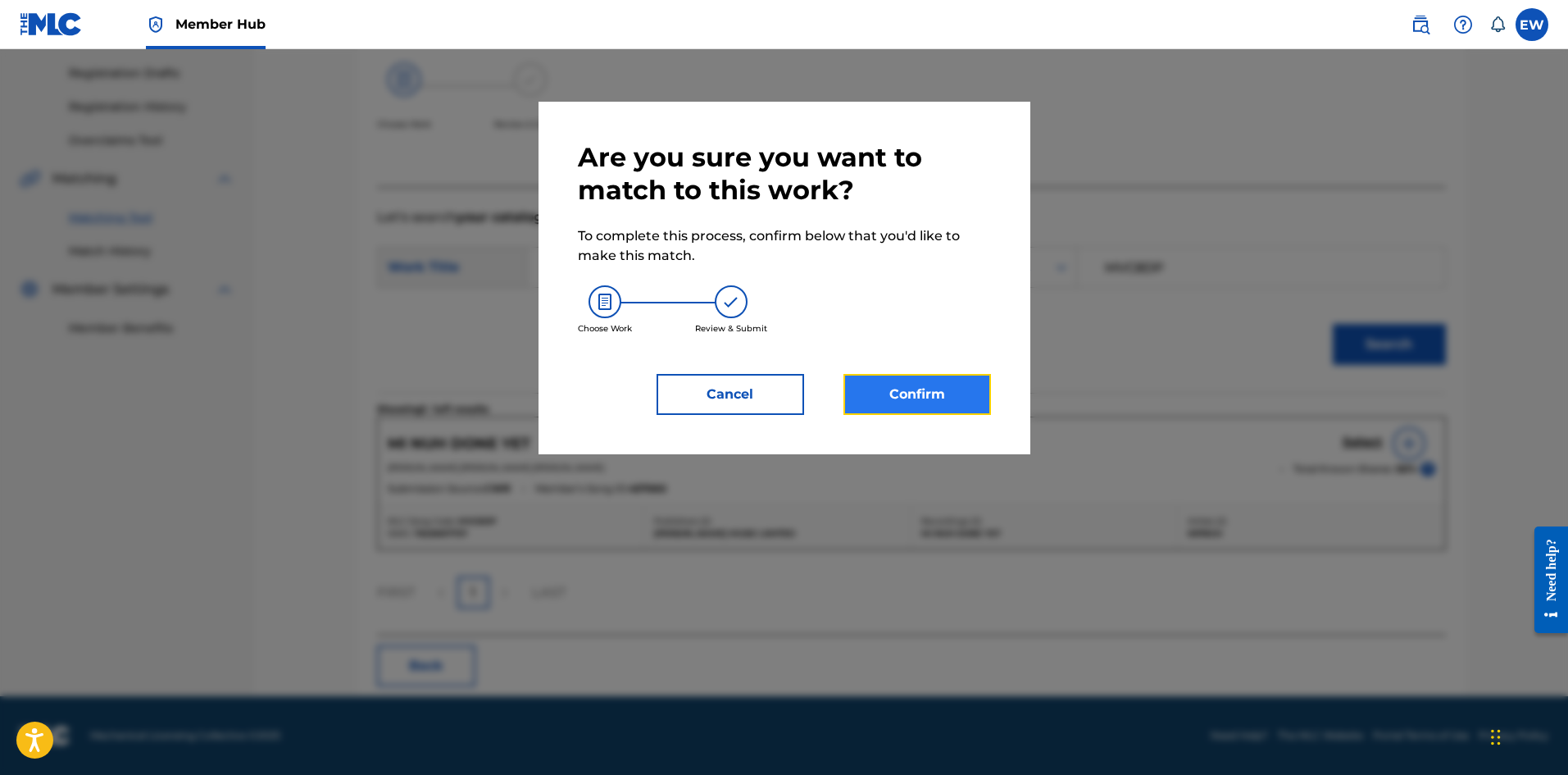
click at [923, 391] on button "Confirm" at bounding box center [917, 394] width 147 height 41
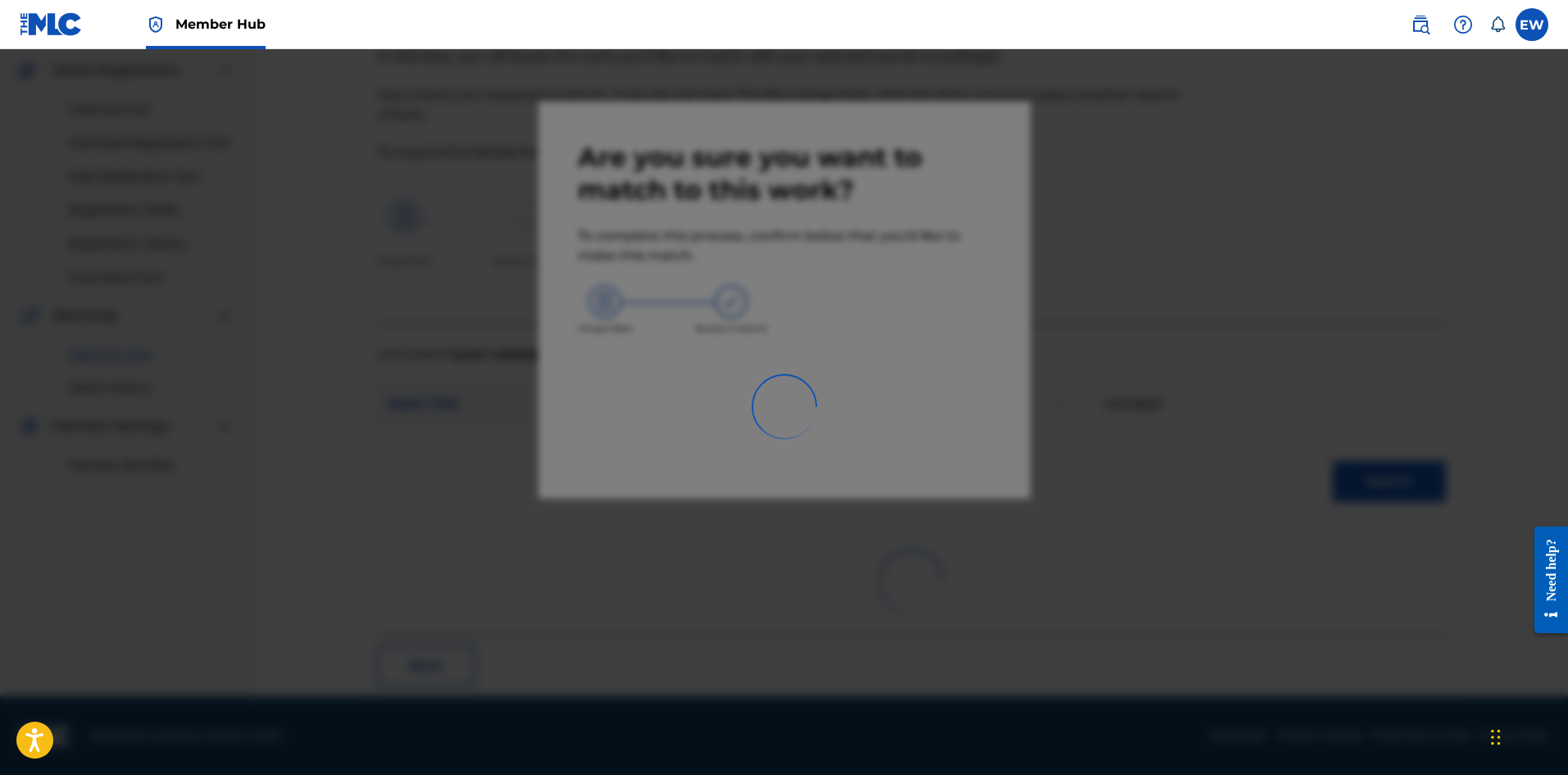
scroll to position [40, 0]
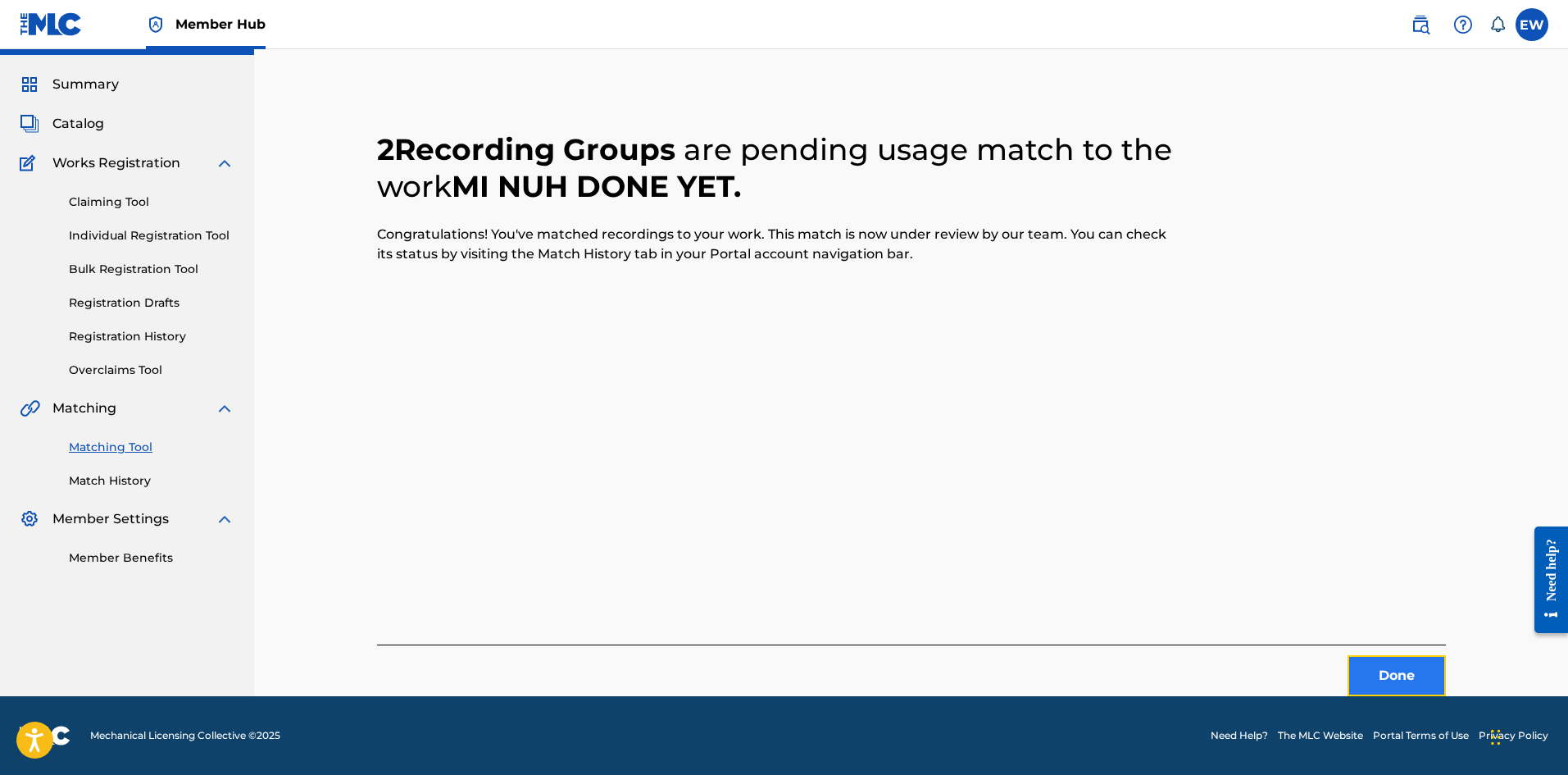
click at [1399, 663] on button "Done" at bounding box center [1395, 675] width 98 height 41
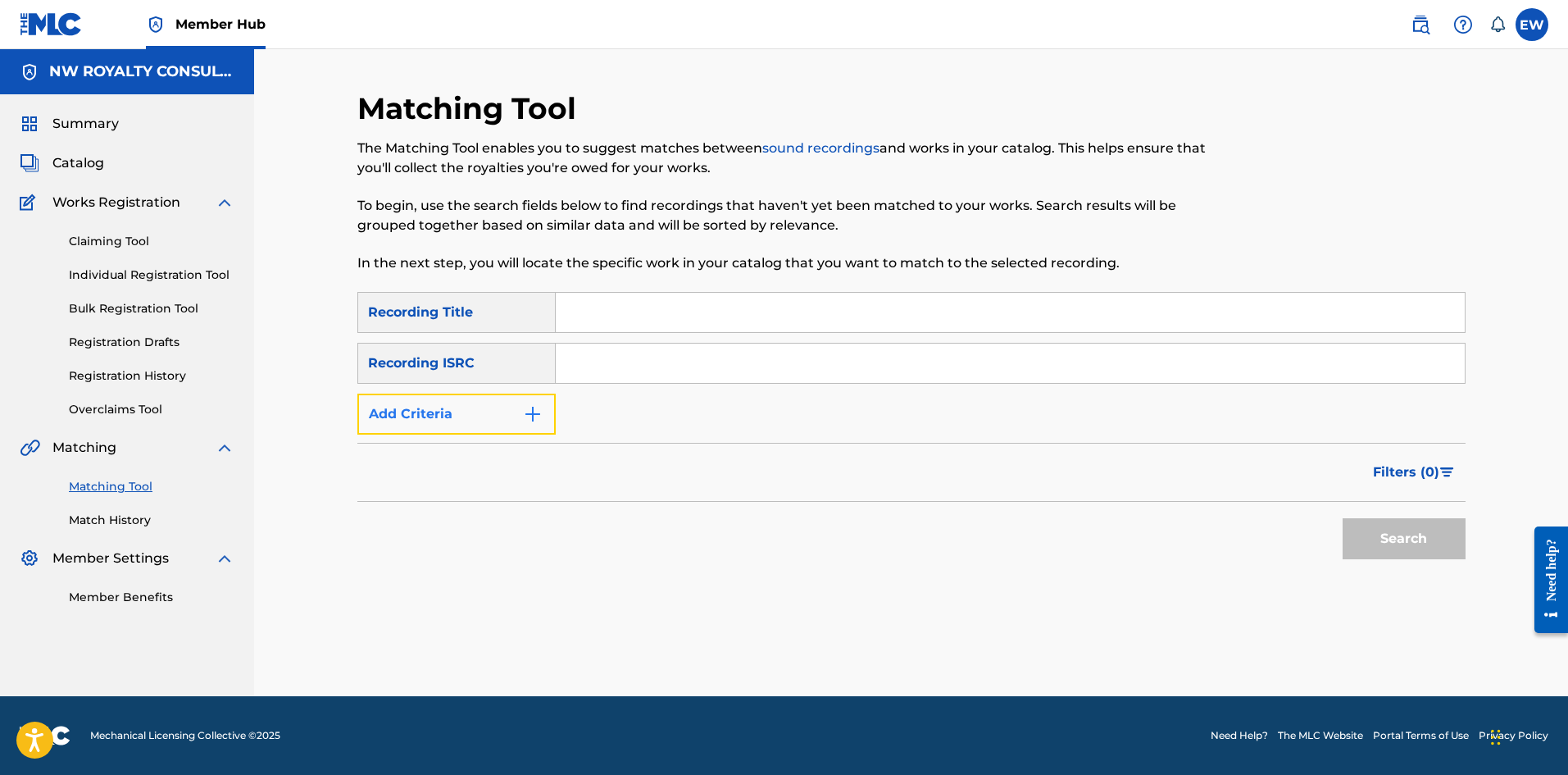
click at [531, 405] on img "Search Form" at bounding box center [532, 414] width 19 height 19
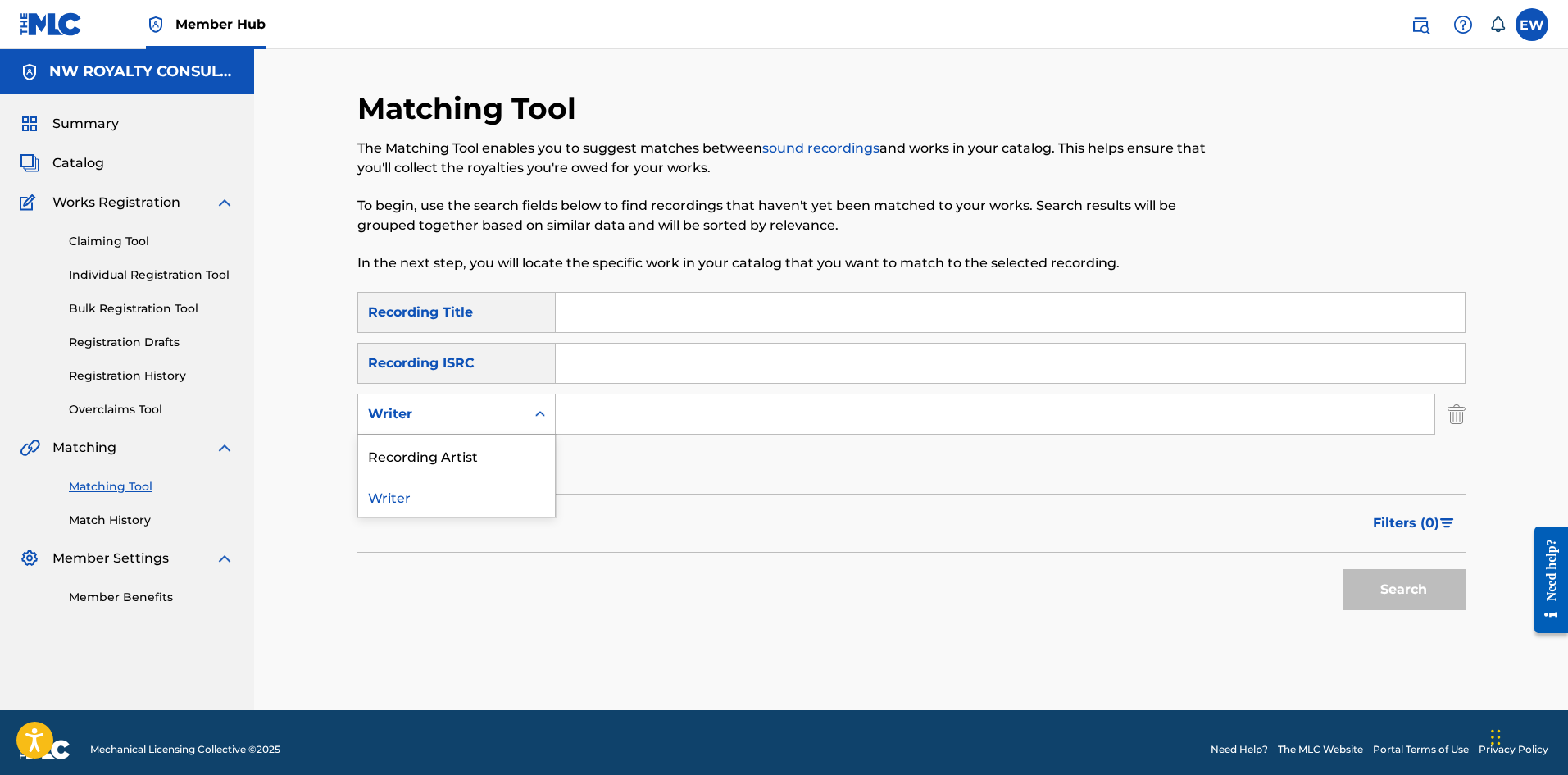
click at [530, 407] on div "Search Form" at bounding box center [540, 414] width 29 height 29
click at [504, 449] on div "Recording Artist" at bounding box center [456, 455] width 197 height 41
click at [600, 425] on input "Search Form" at bounding box center [995, 413] width 879 height 40
paste input "TEFLON"
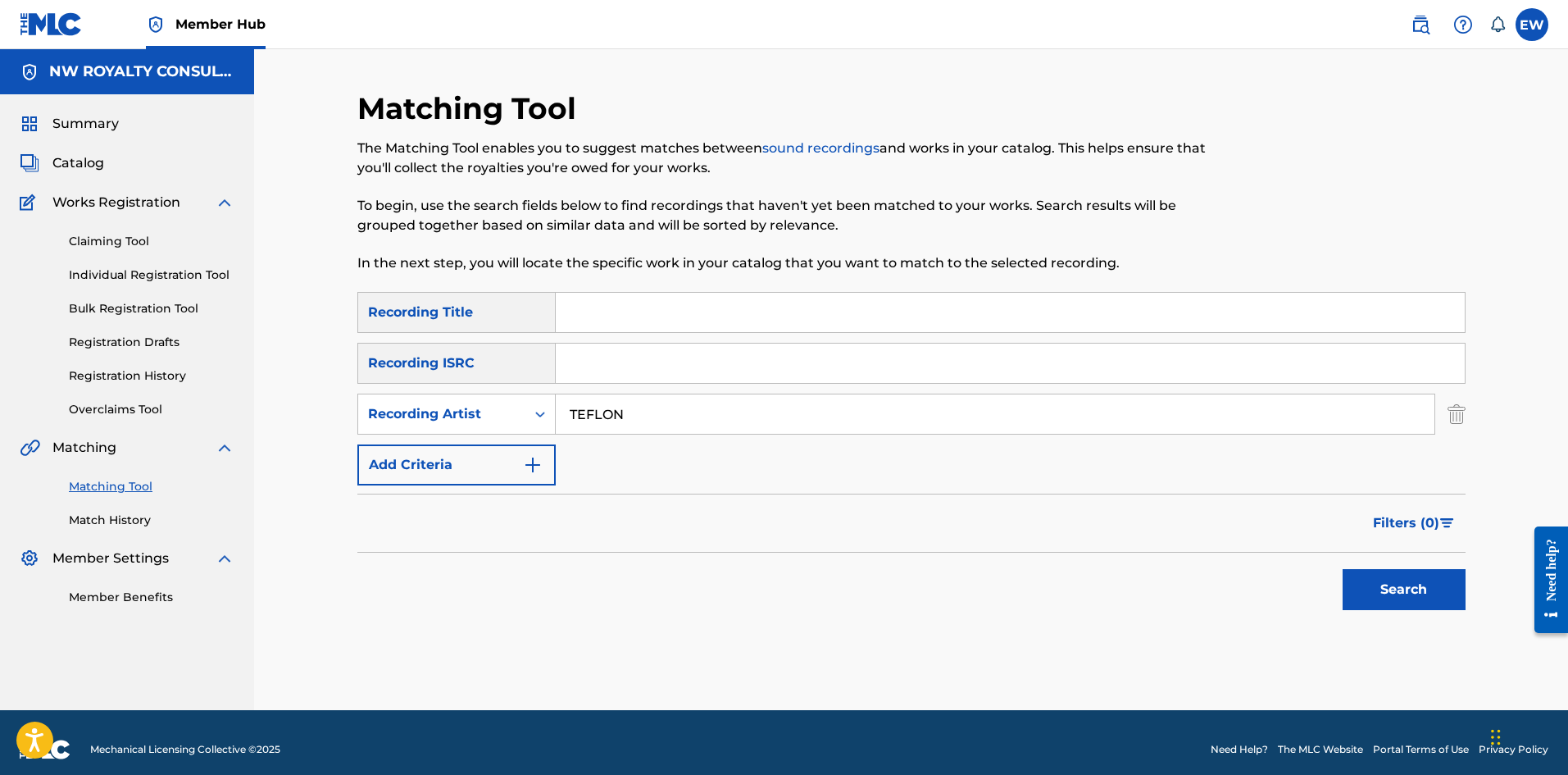
type input "TEFLON"
click at [848, 312] on input "Search Form" at bounding box center [1009, 312] width 909 height 40
paste input "MI NUH SI DEM"
click at [1392, 597] on button "Search" at bounding box center [1403, 589] width 123 height 41
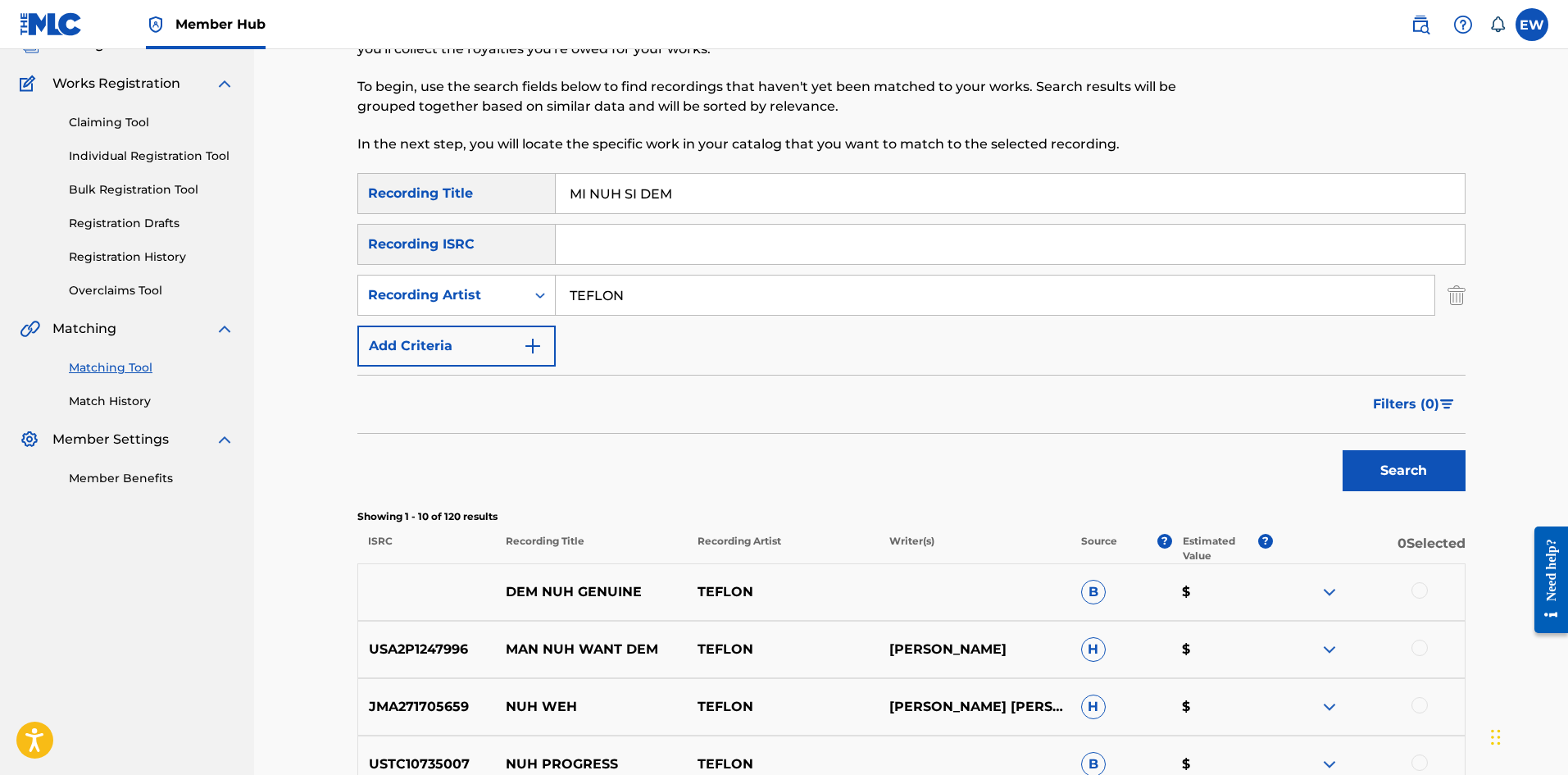
scroll to position [82, 0]
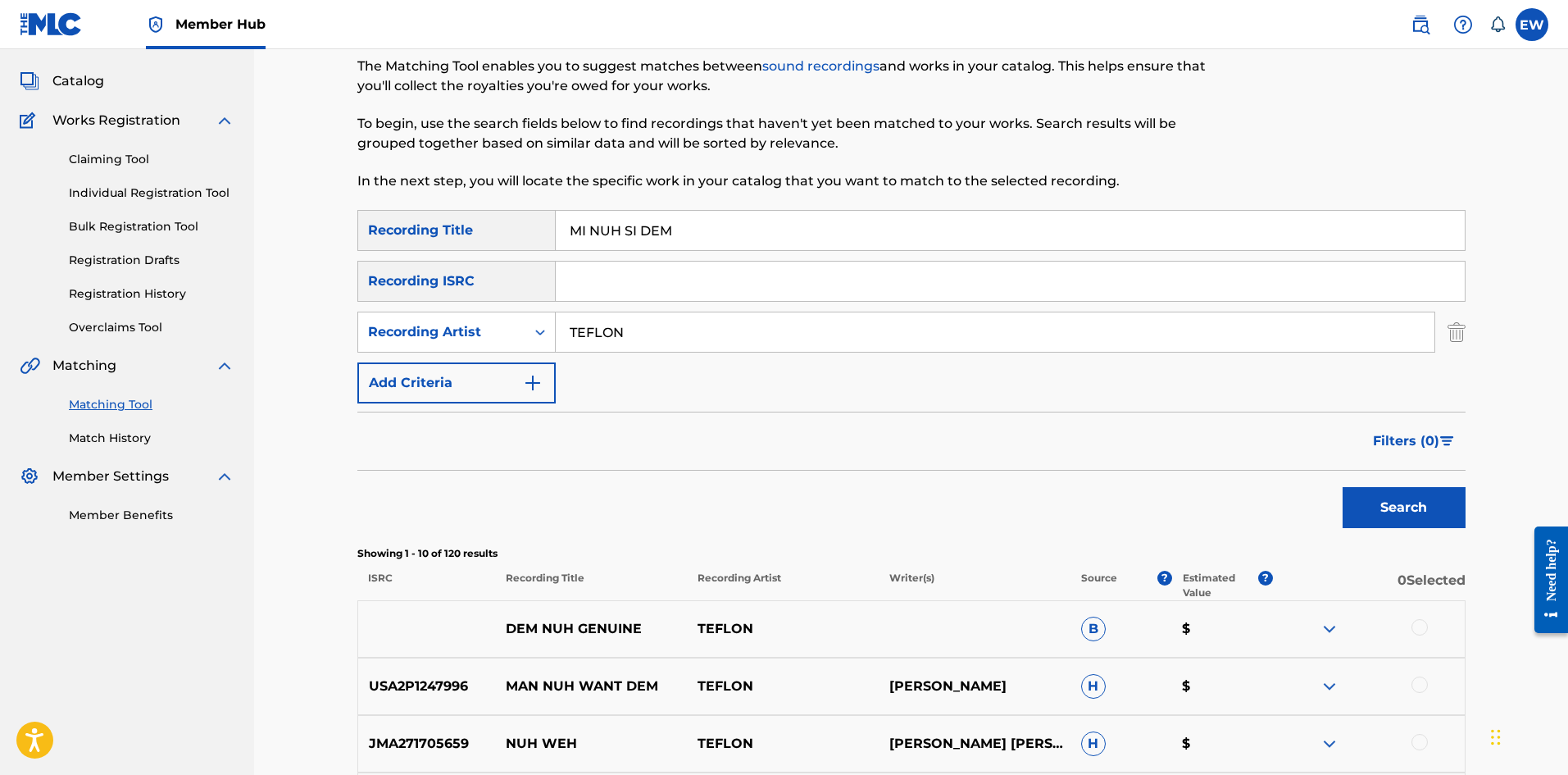
drag, startPoint x: 531, startPoint y: 218, endPoint x: 227, endPoint y: 246, distance: 305.3
click at [227, 246] on main "NW ROYALTY CONSULTING, LLC. Summary Catalog Works Registration Claiming Tool In…" at bounding box center [784, 631] width 1568 height 1330
paste input "EE"
type input "MI NUH SEE DEM"
click at [1390, 520] on button "Search" at bounding box center [1403, 507] width 123 height 41
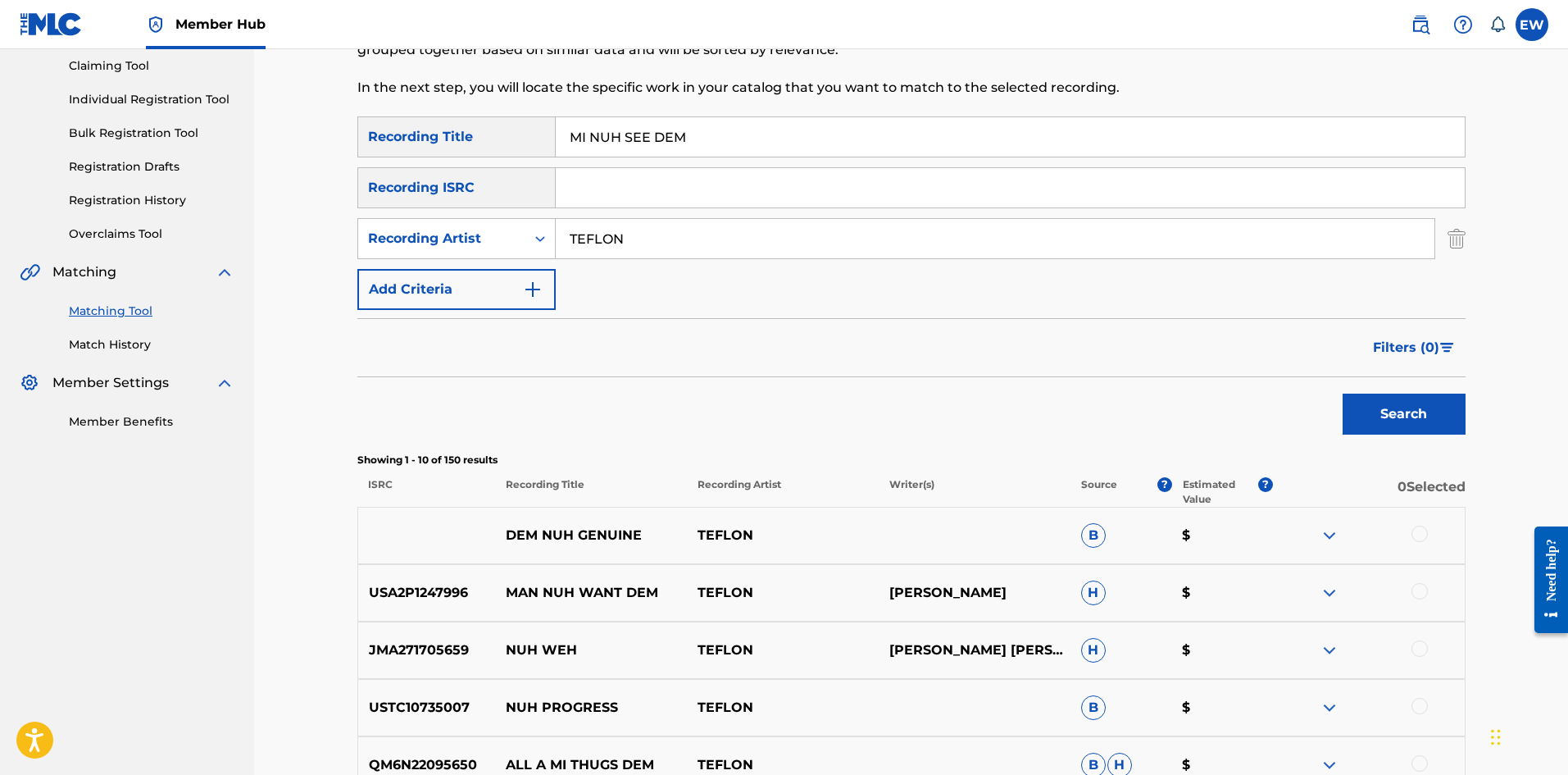
scroll to position [0, 0]
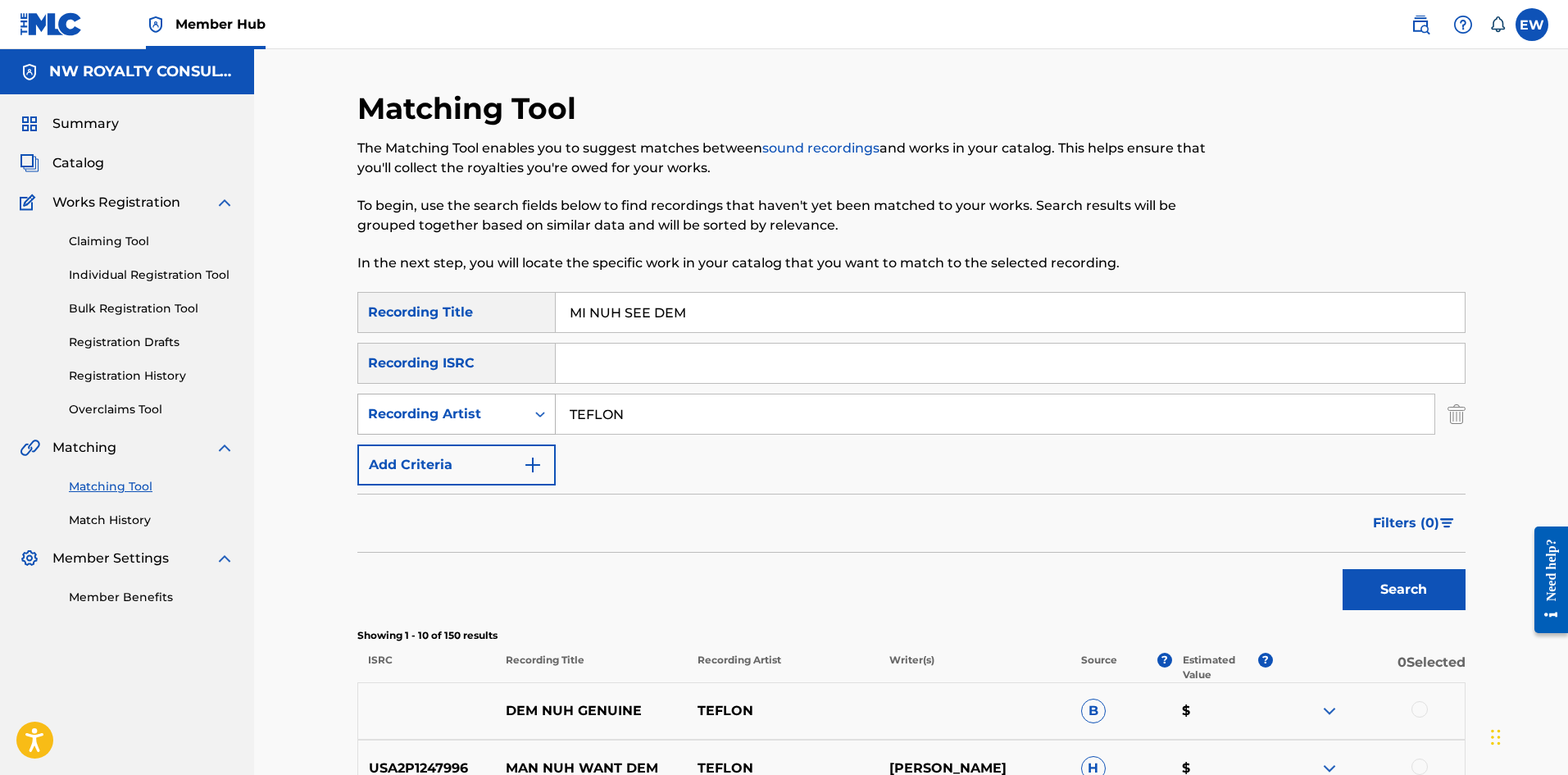
drag, startPoint x: 665, startPoint y: 418, endPoint x: 421, endPoint y: 400, distance: 244.7
click at [431, 406] on div "SearchWithCriteria533c69e2-373d-41fd-8d36-b26f697180ff Recording Artist TEFLON" at bounding box center [911, 414] width 1108 height 41
paste input "[PERSON_NAME]"
type input "[PERSON_NAME]"
drag, startPoint x: 807, startPoint y: 321, endPoint x: 370, endPoint y: 355, distance: 438.3
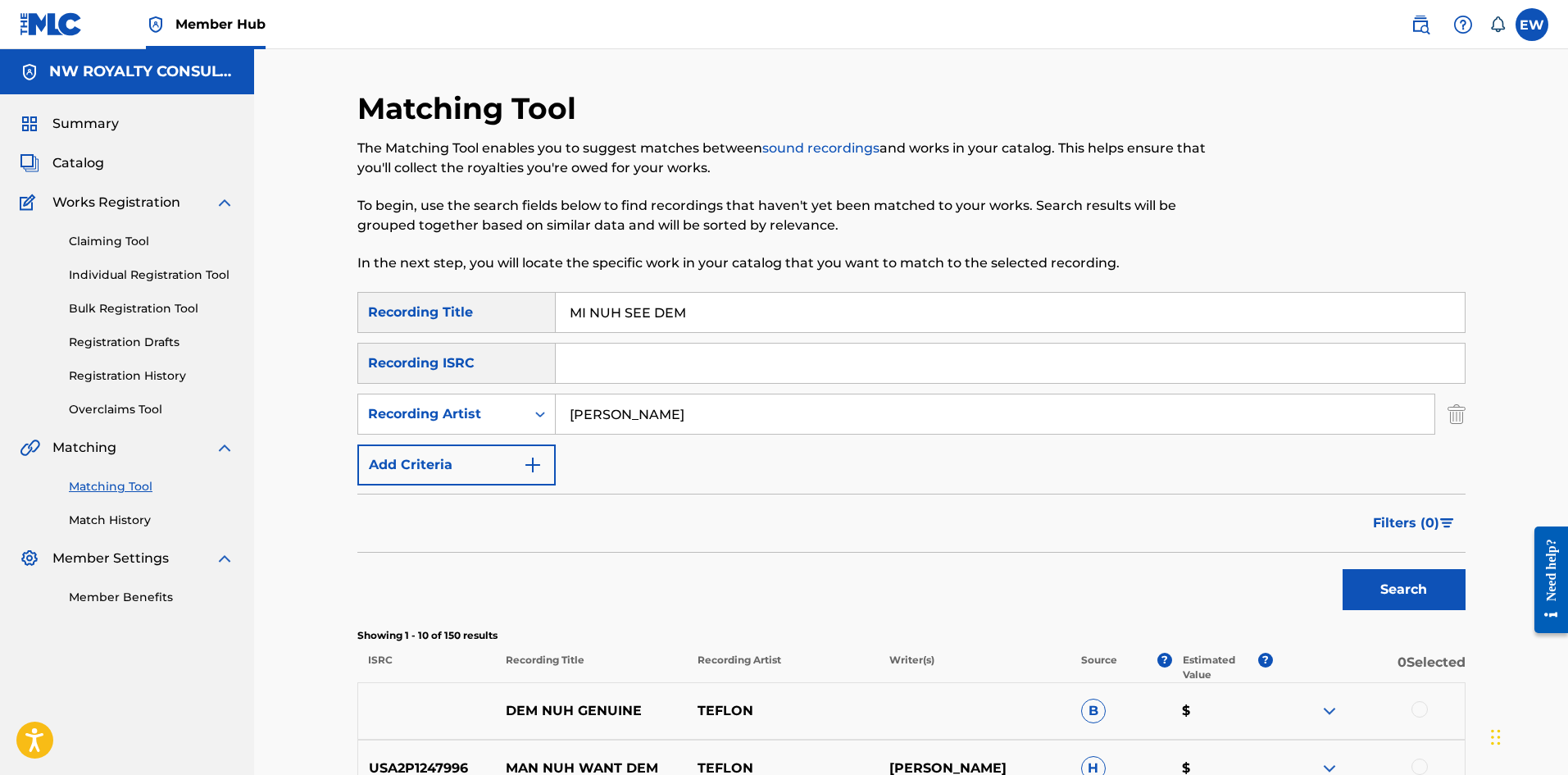
click at [387, 370] on div "SearchWithCriteria225ed313-2817-479a-939c-9055968f0330 Recording Title MI NUH S…" at bounding box center [911, 388] width 1108 height 193
paste input "AMI"
type input "[GEOGRAPHIC_DATA]"
click at [1411, 575] on button "Search" at bounding box center [1403, 589] width 123 height 41
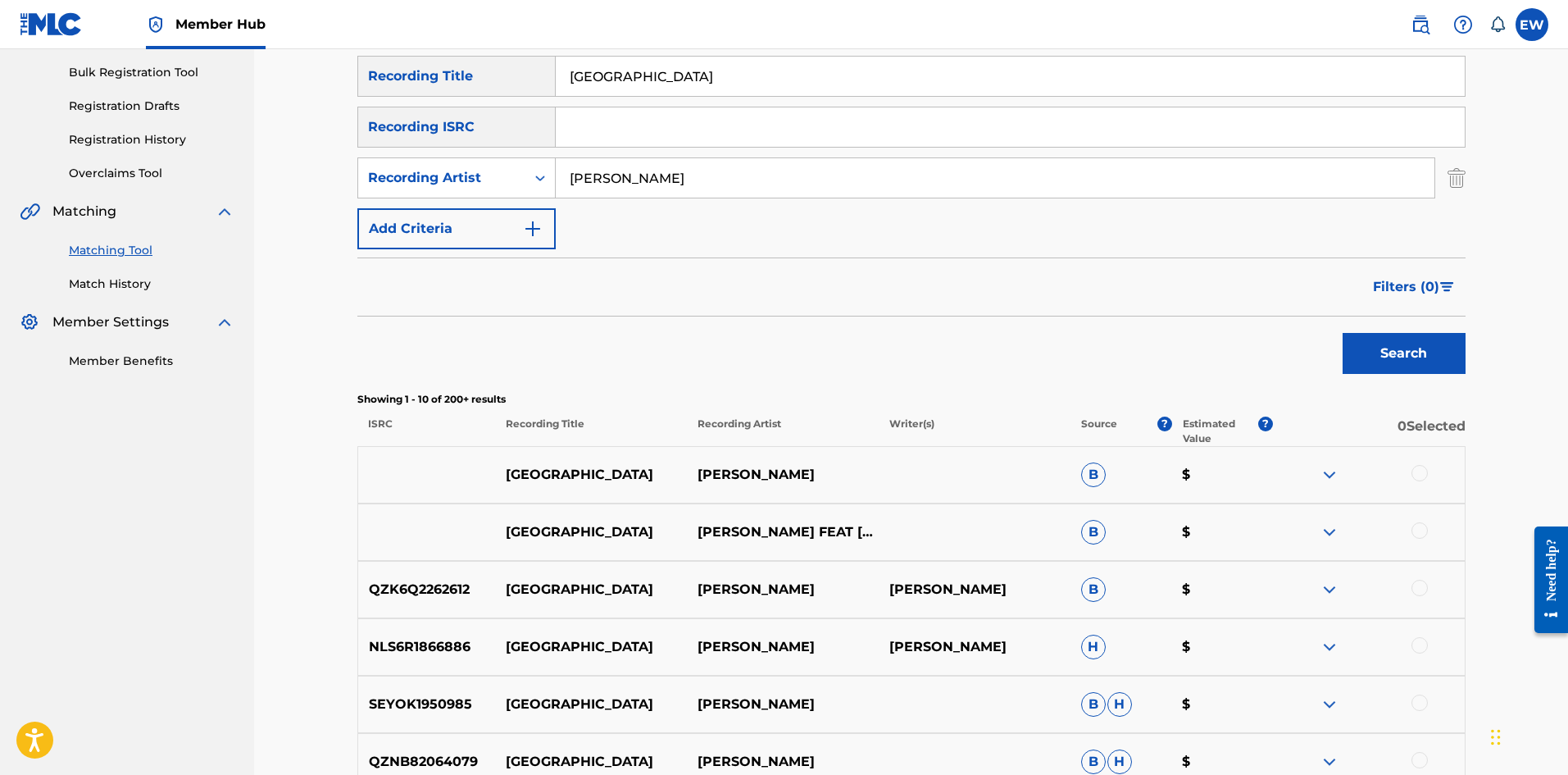
scroll to position [246, 0]
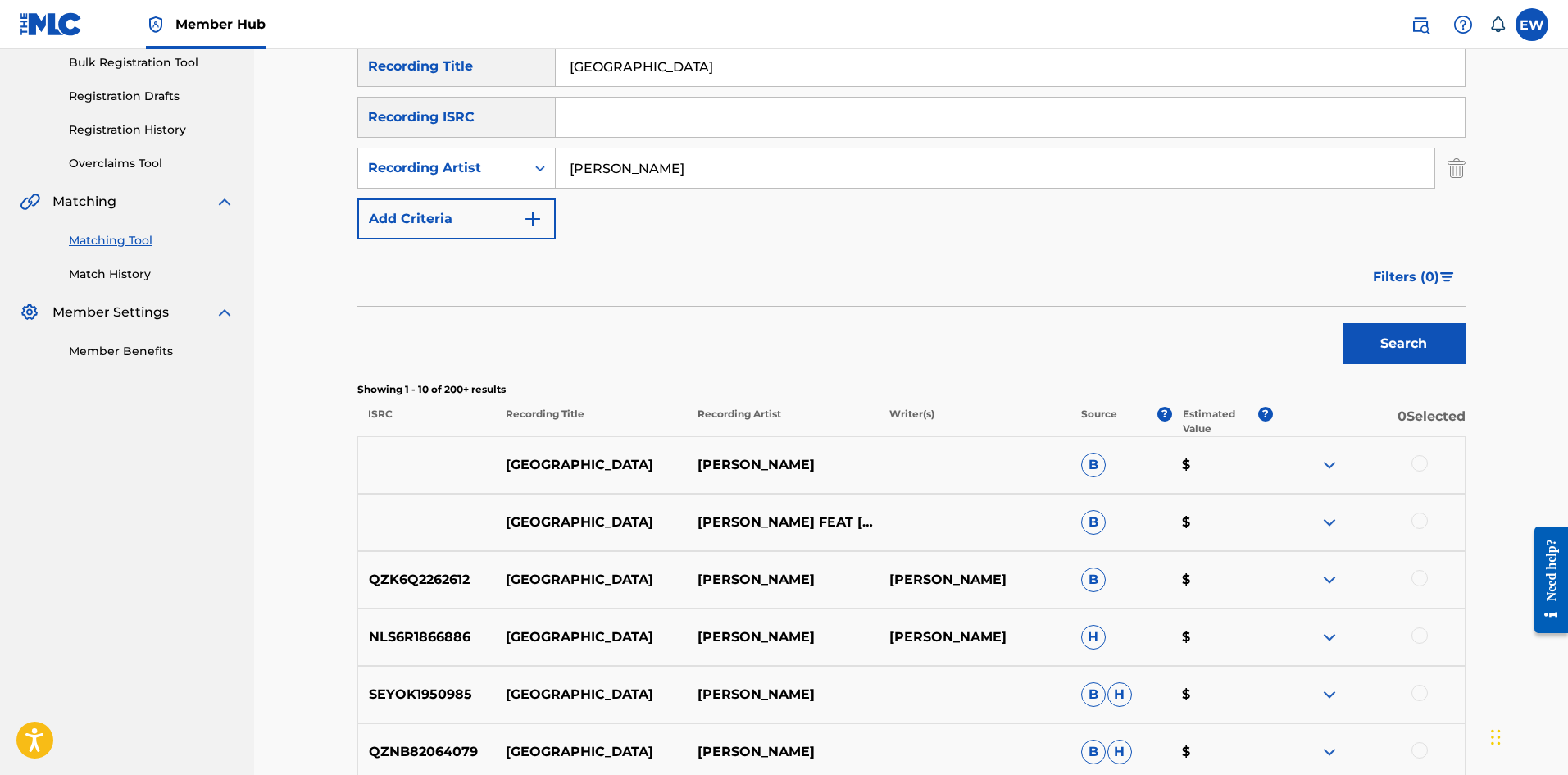
click at [1420, 467] on div at bounding box center [1419, 463] width 16 height 16
click at [1420, 517] on div at bounding box center [1419, 520] width 16 height 16
click at [1130, 633] on button "Match 2 Groups" at bounding box center [1151, 641] width 181 height 41
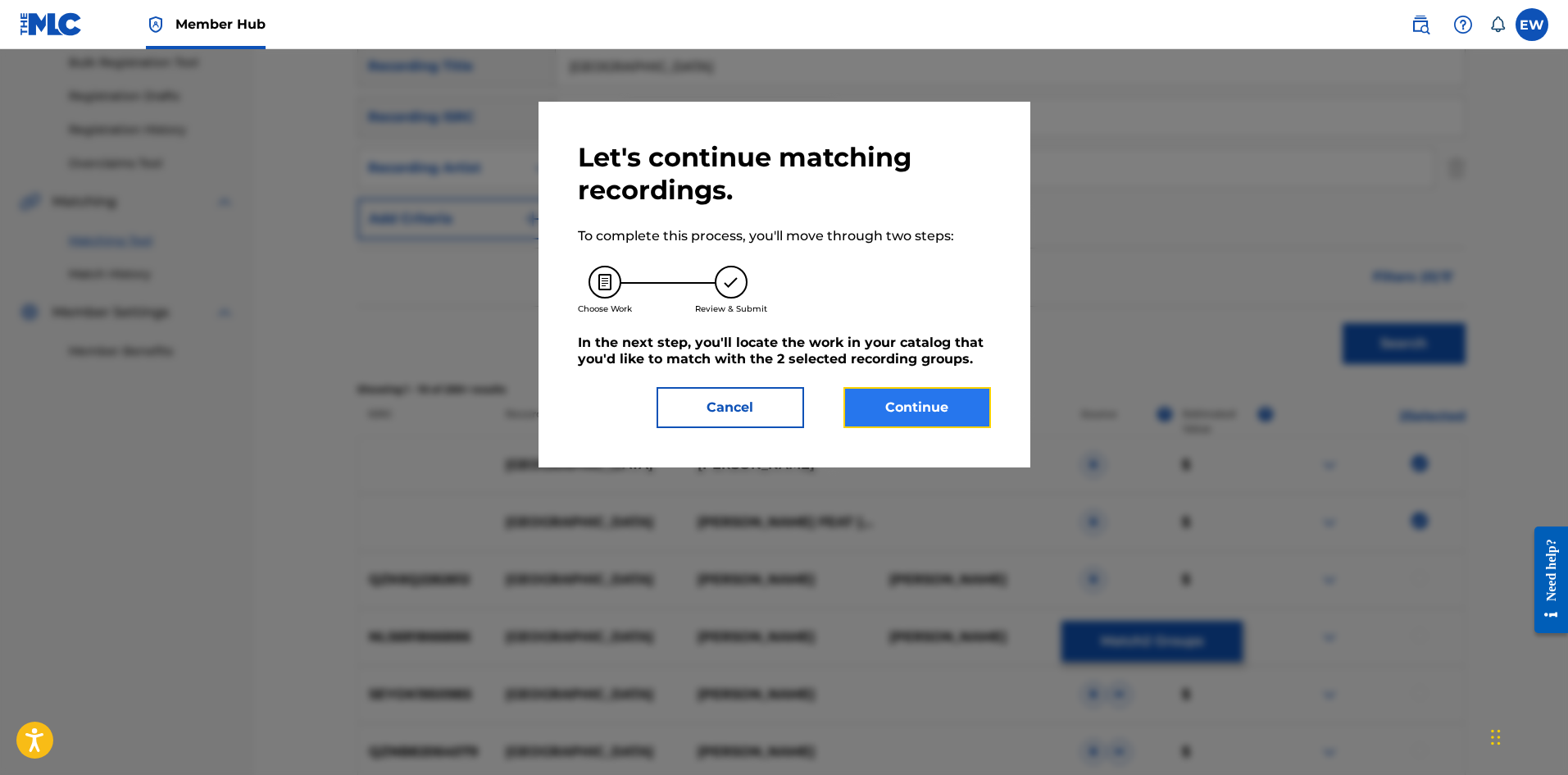
click at [915, 408] on button "Continue" at bounding box center [917, 407] width 147 height 41
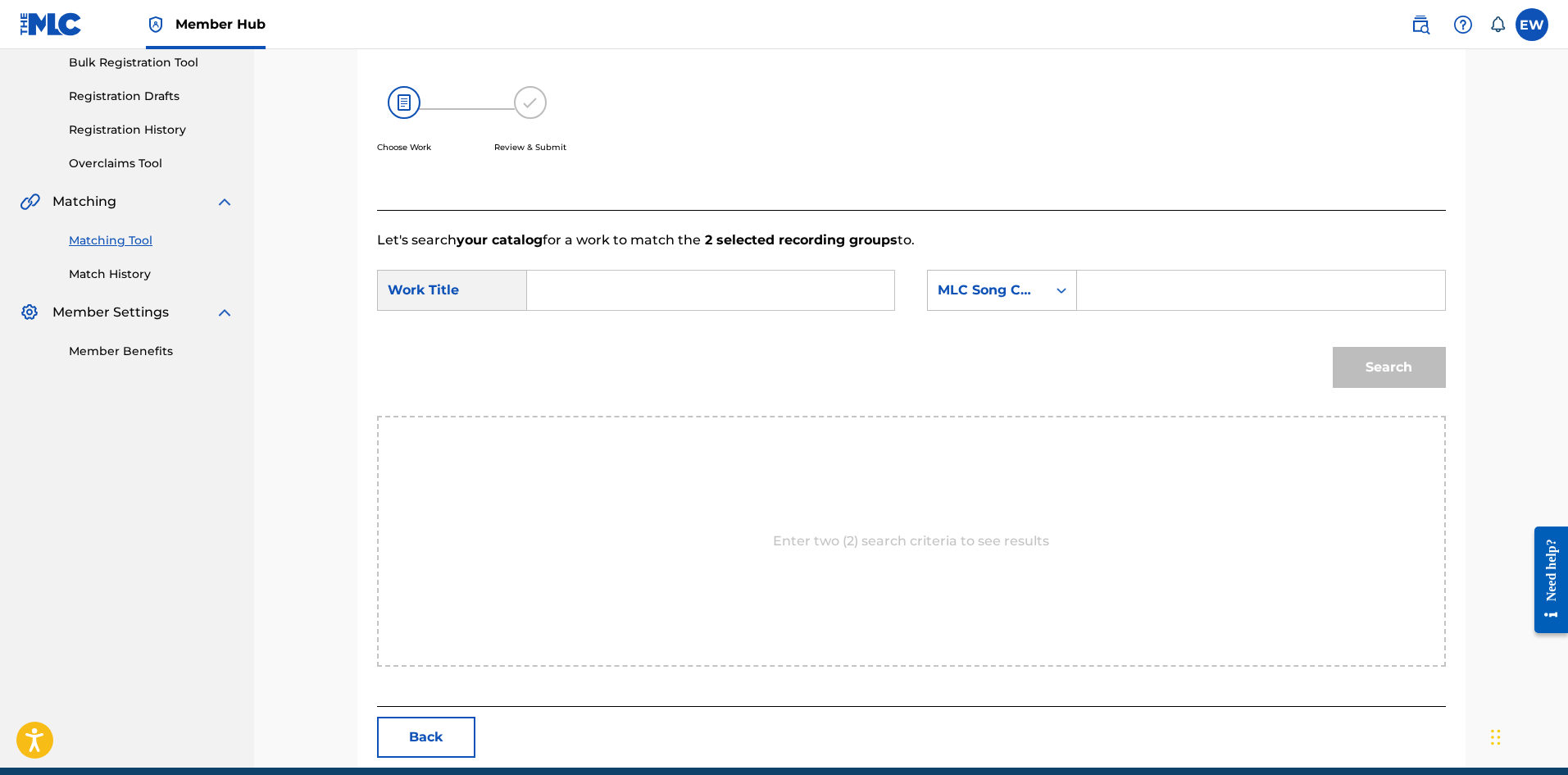
click at [713, 291] on input "Search Form" at bounding box center [711, 290] width 339 height 40
paste input "[GEOGRAPHIC_DATA]"
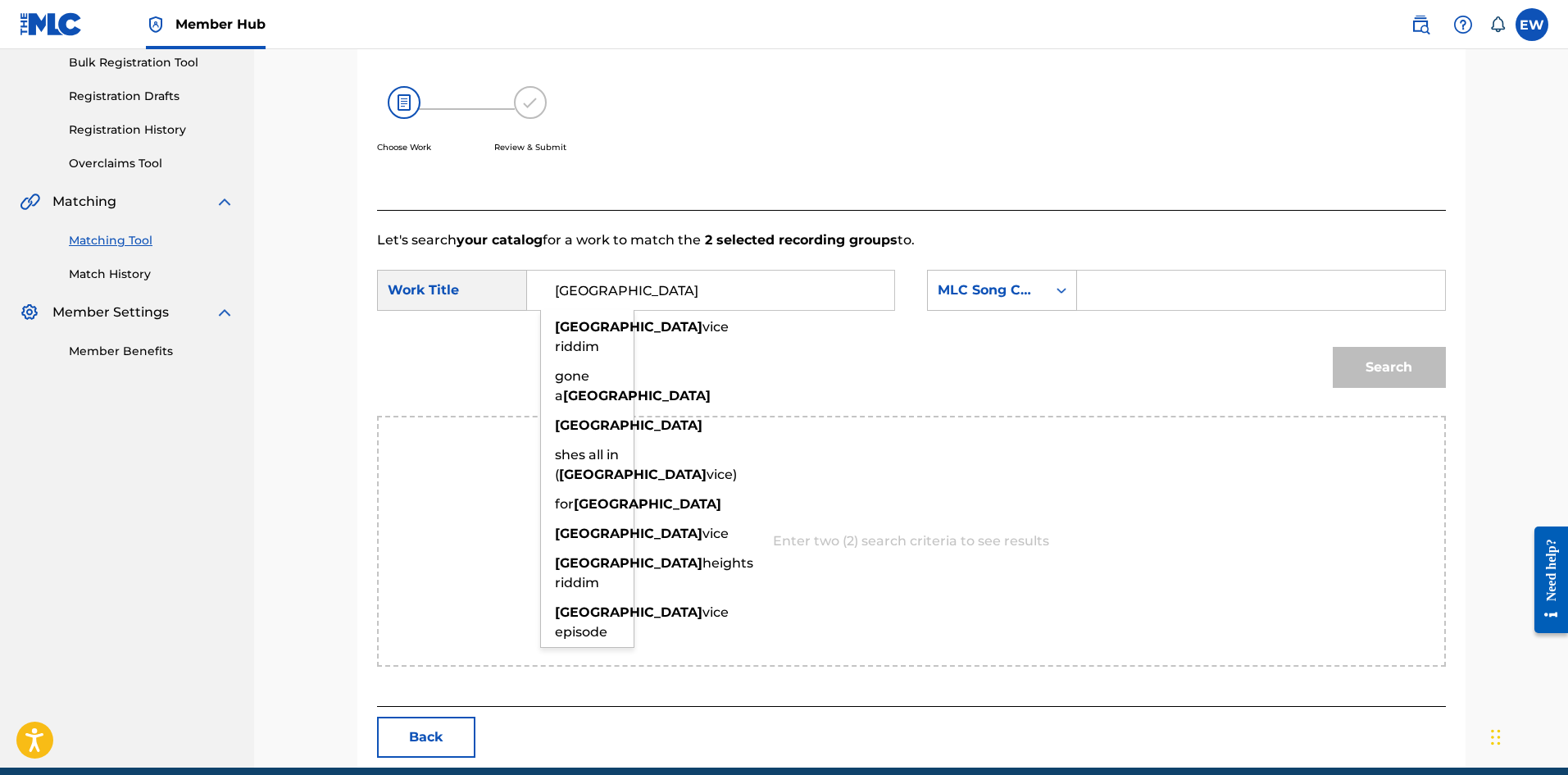
type input "[GEOGRAPHIC_DATA]"
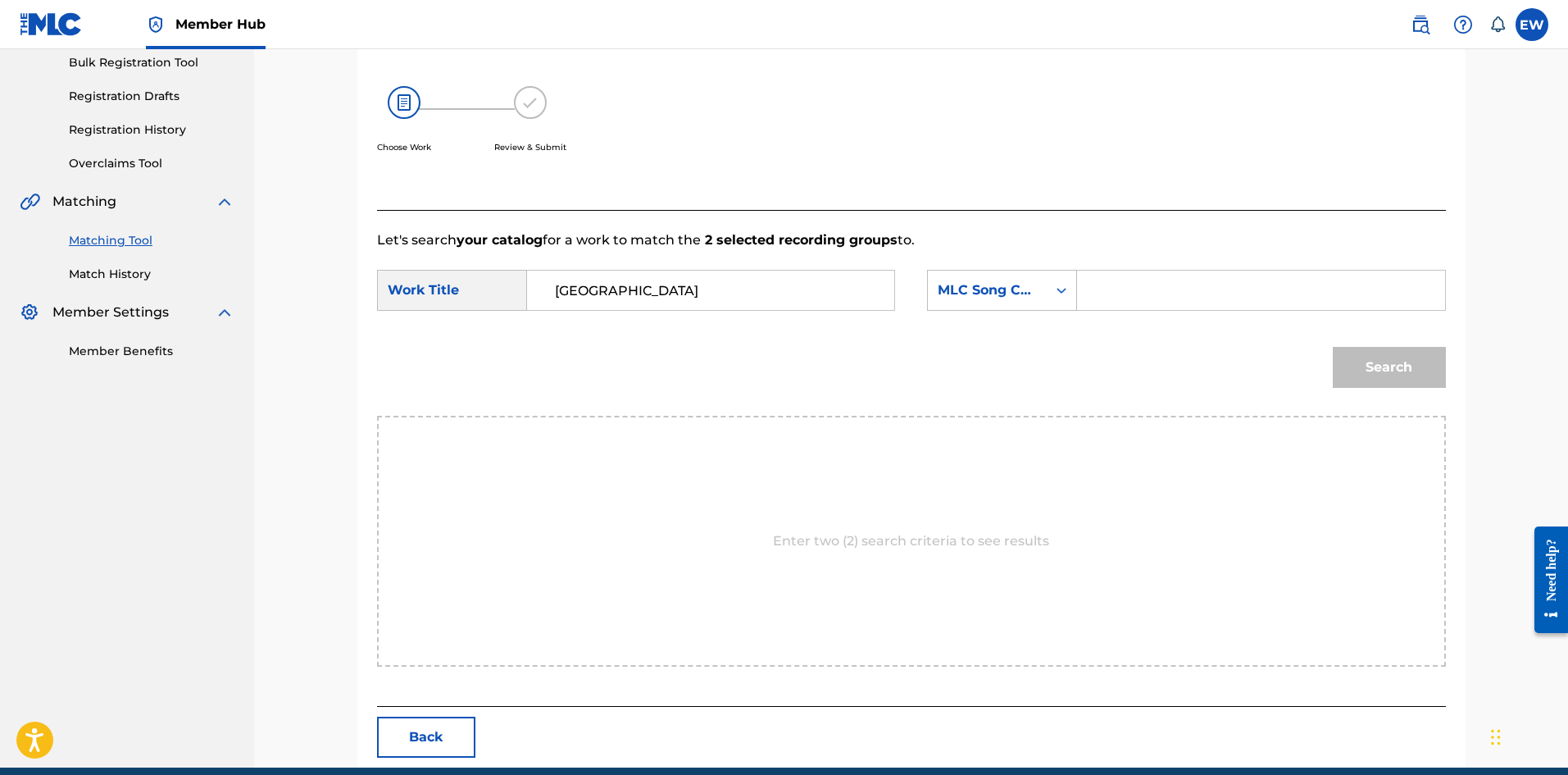
click at [1200, 294] on input "Search Form" at bounding box center [1261, 290] width 339 height 40
paste input "EVCC0V"
type input "EVCC0V"
click at [1411, 384] on button "Search" at bounding box center [1389, 367] width 113 height 41
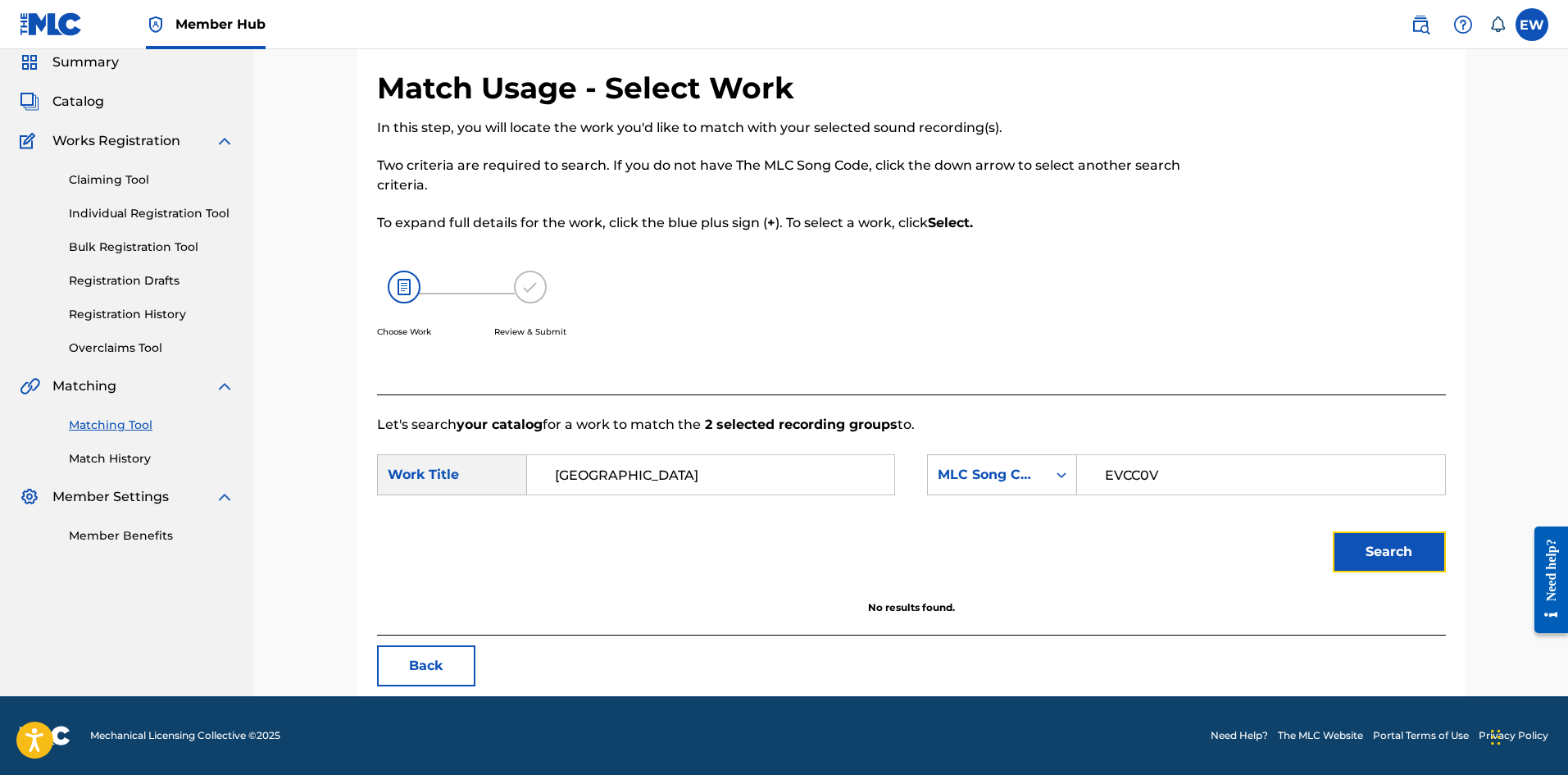
scroll to position [61, 0]
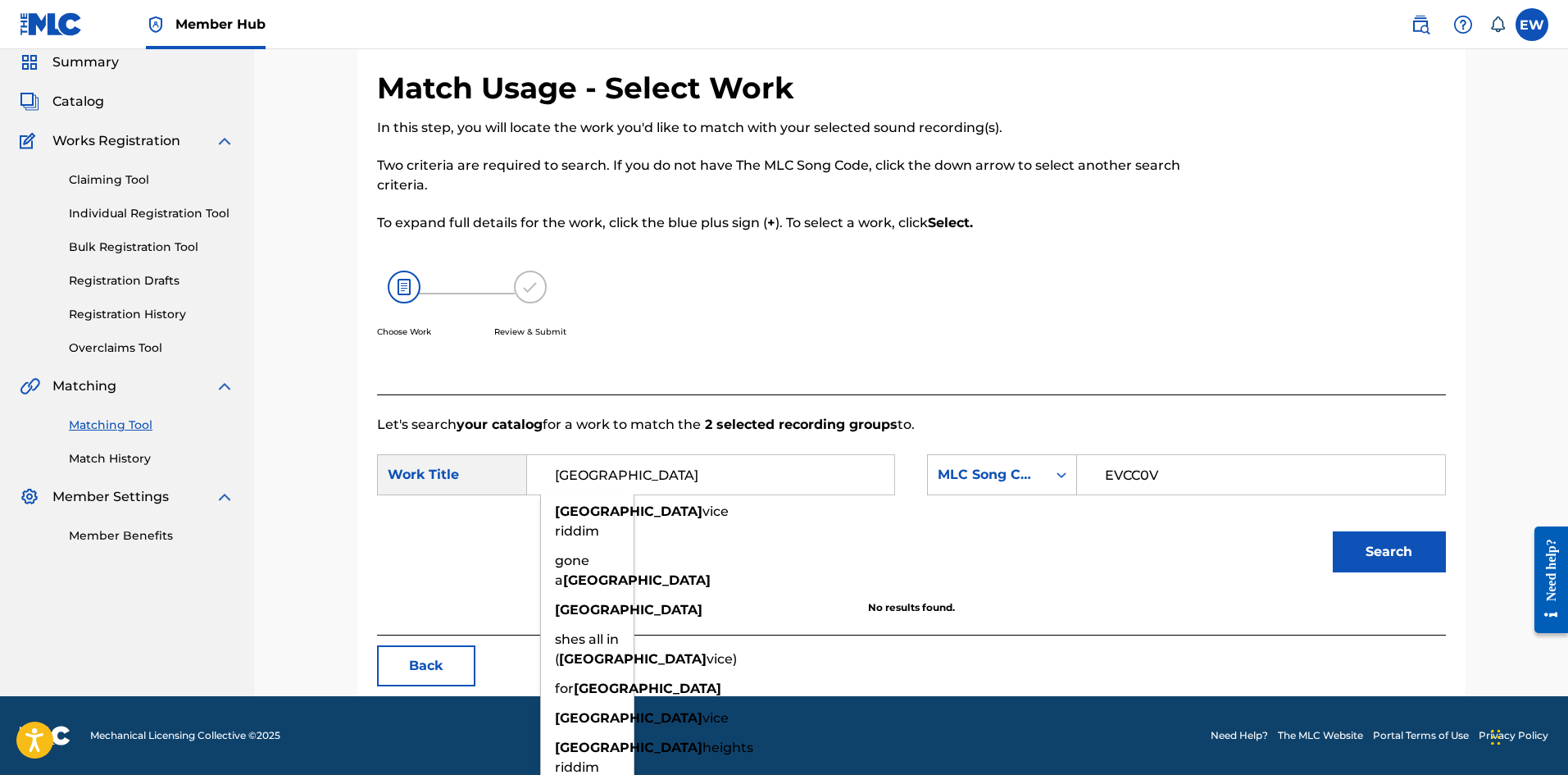
drag, startPoint x: 686, startPoint y: 471, endPoint x: 378, endPoint y: 440, distance: 309.6
click at [377, 437] on form "SearchWithCriteriaf79c5386-57b2-4cb7-be53-10ac80d3fcc9 Work Title MIAMI miami v…" at bounding box center [912, 517] width 1069 height 166
paste input "EVERY GHETTO, EVERY CITY"
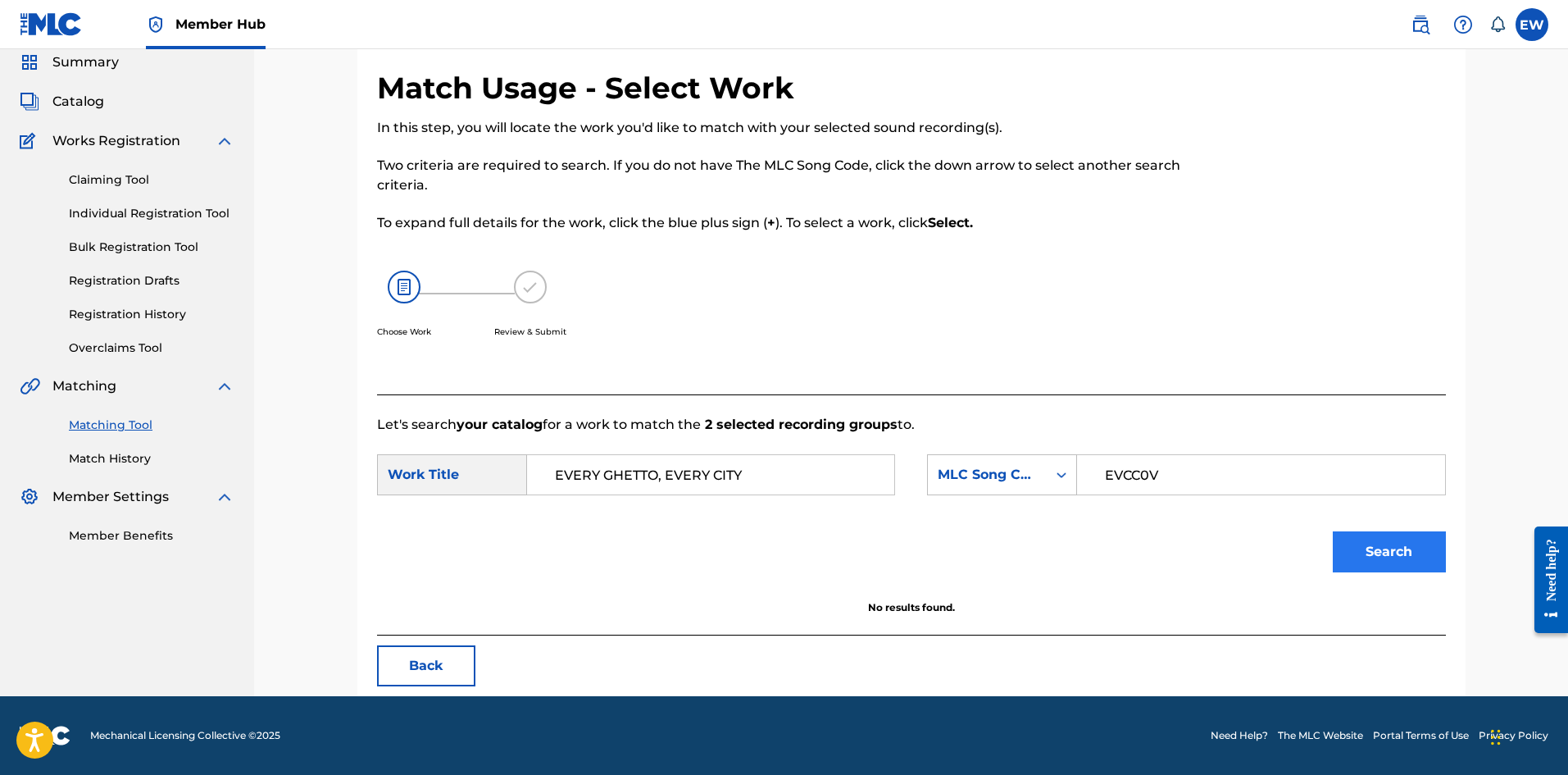
type input "EVERY GHETTO, EVERY CITY"
click at [1385, 563] on button "Search" at bounding box center [1389, 552] width 113 height 41
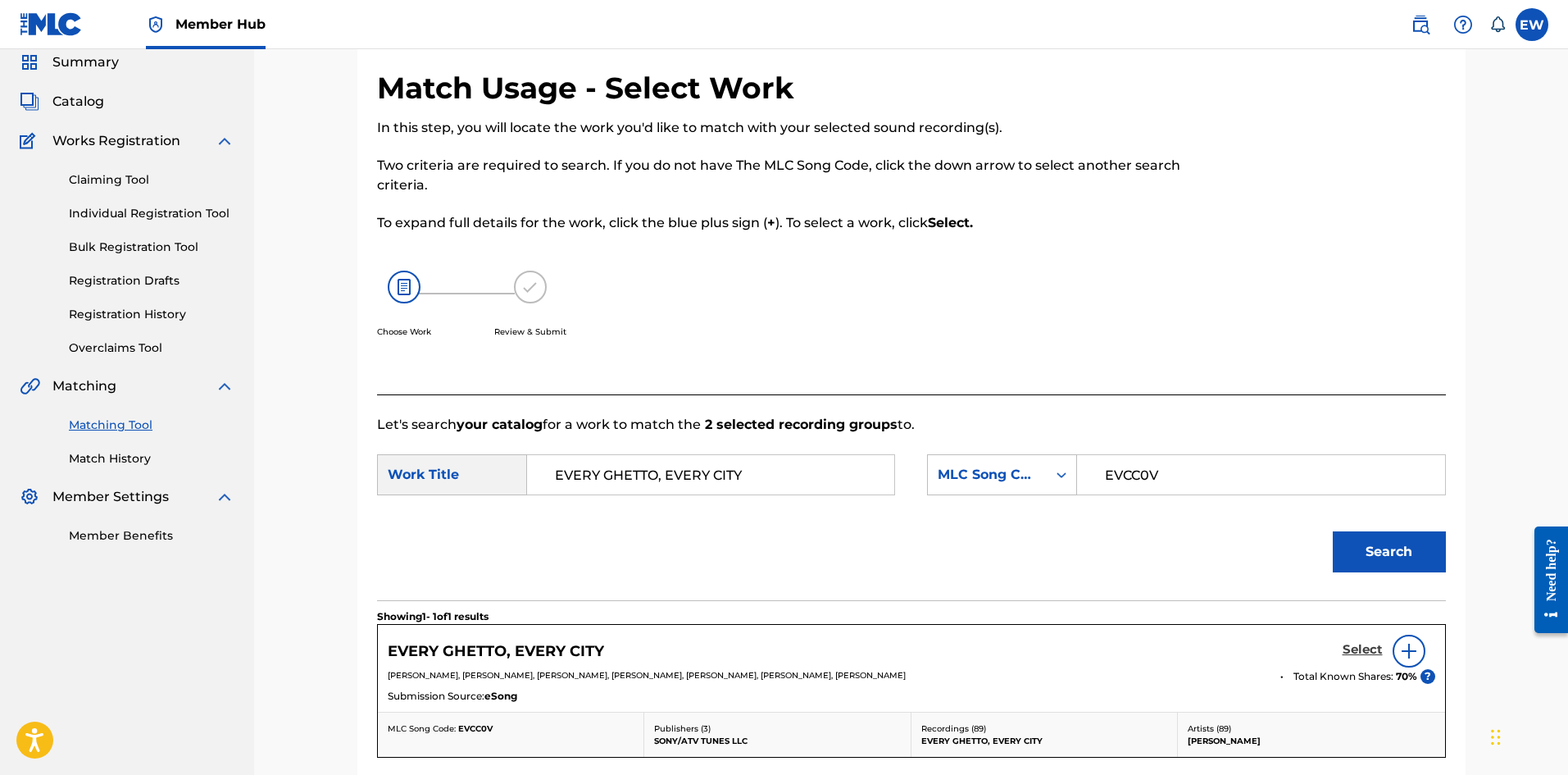
click at [1367, 648] on h5 "Select" at bounding box center [1361, 650] width 40 height 16
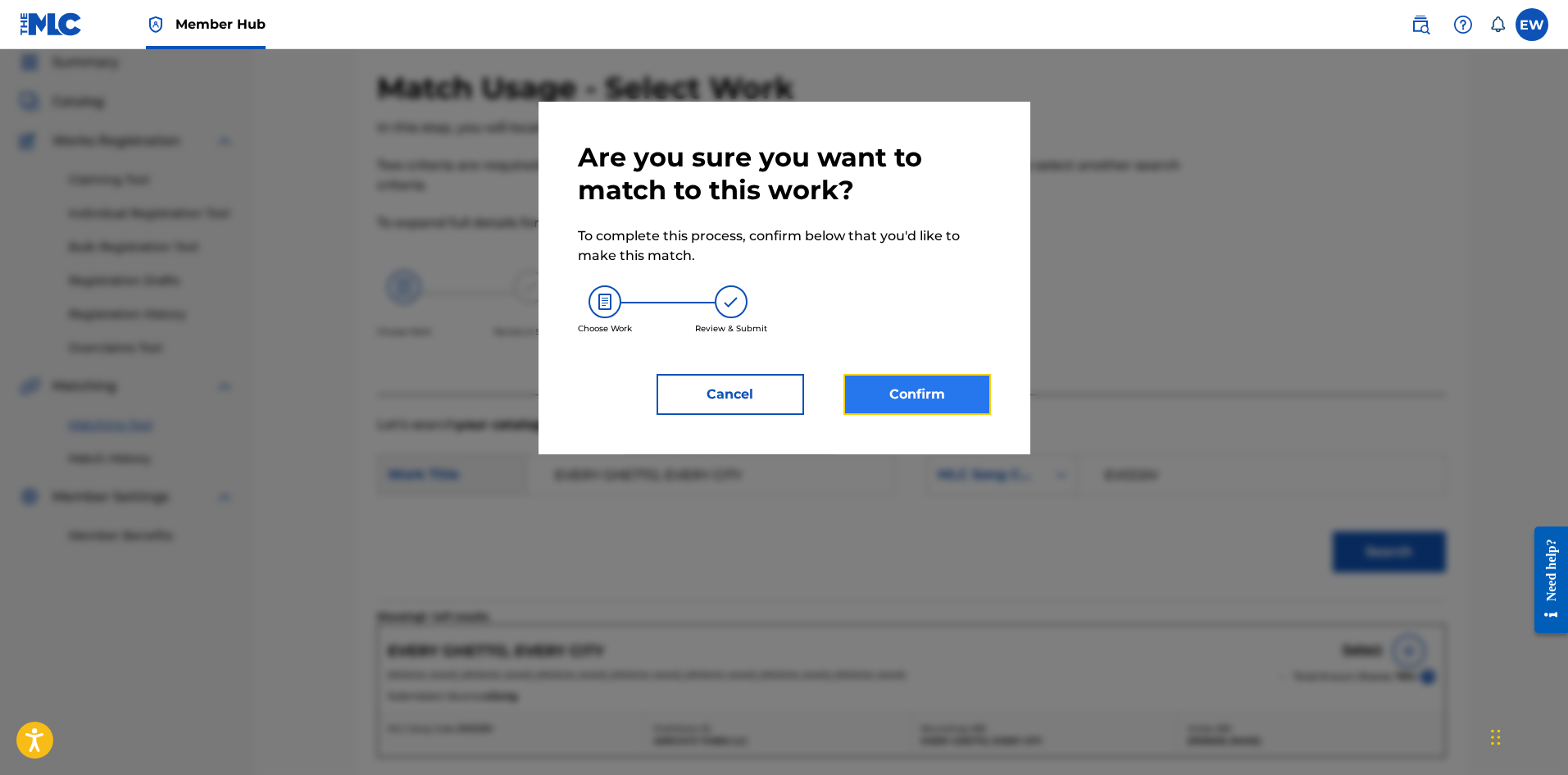
click at [932, 395] on button "Confirm" at bounding box center [917, 394] width 147 height 41
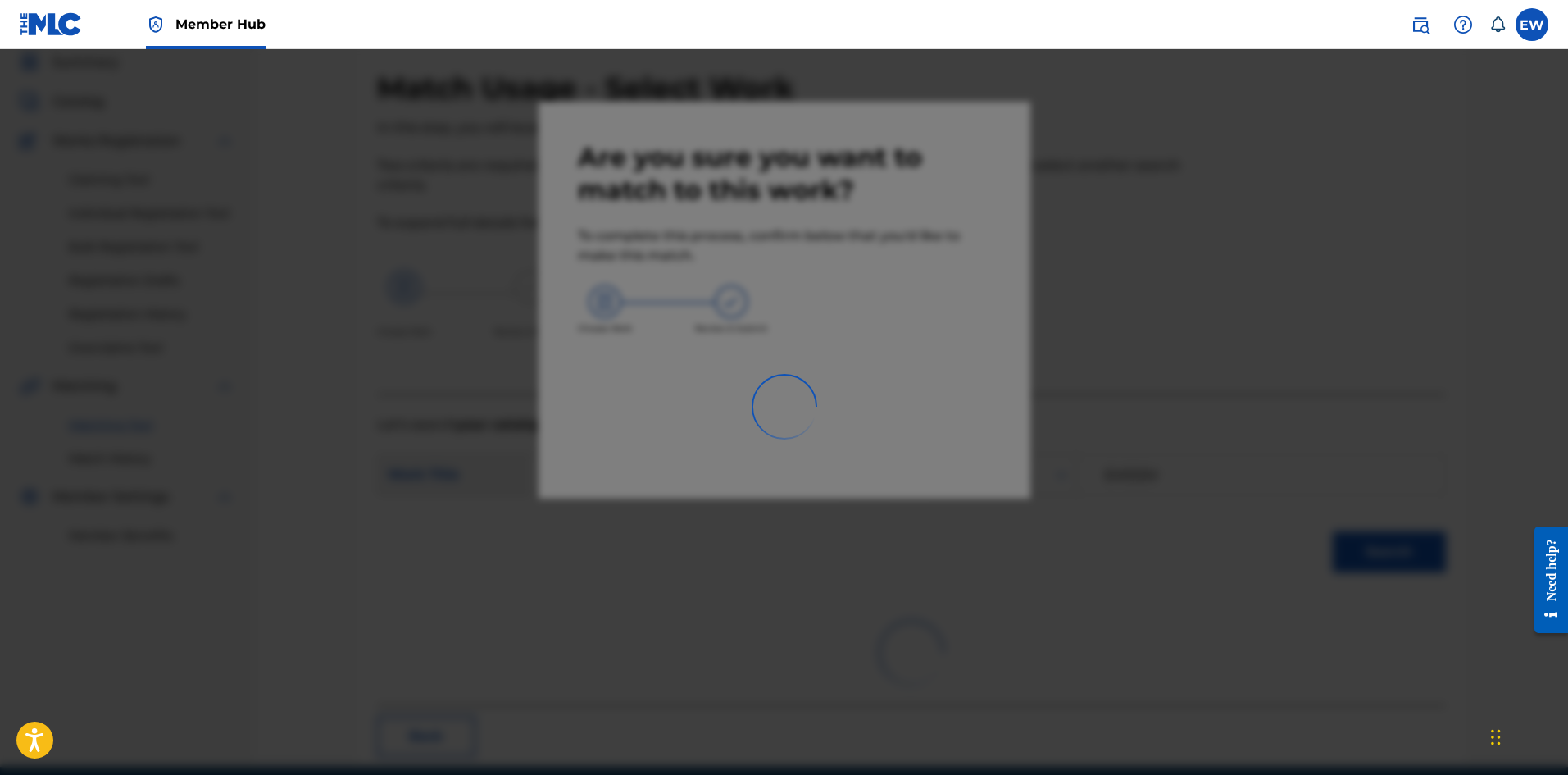
scroll to position [40, 0]
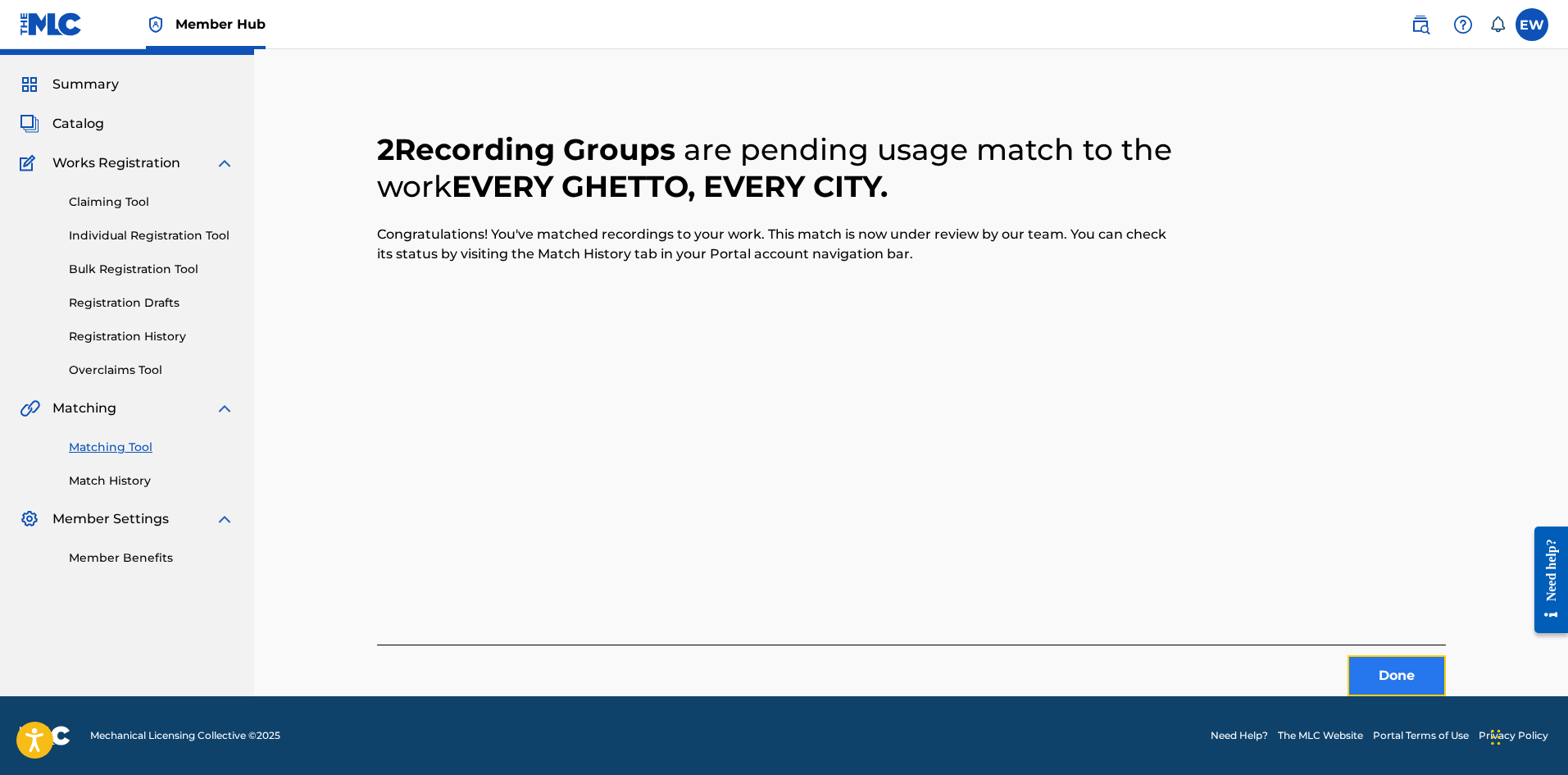
click at [1372, 680] on button "Done" at bounding box center [1395, 675] width 98 height 41
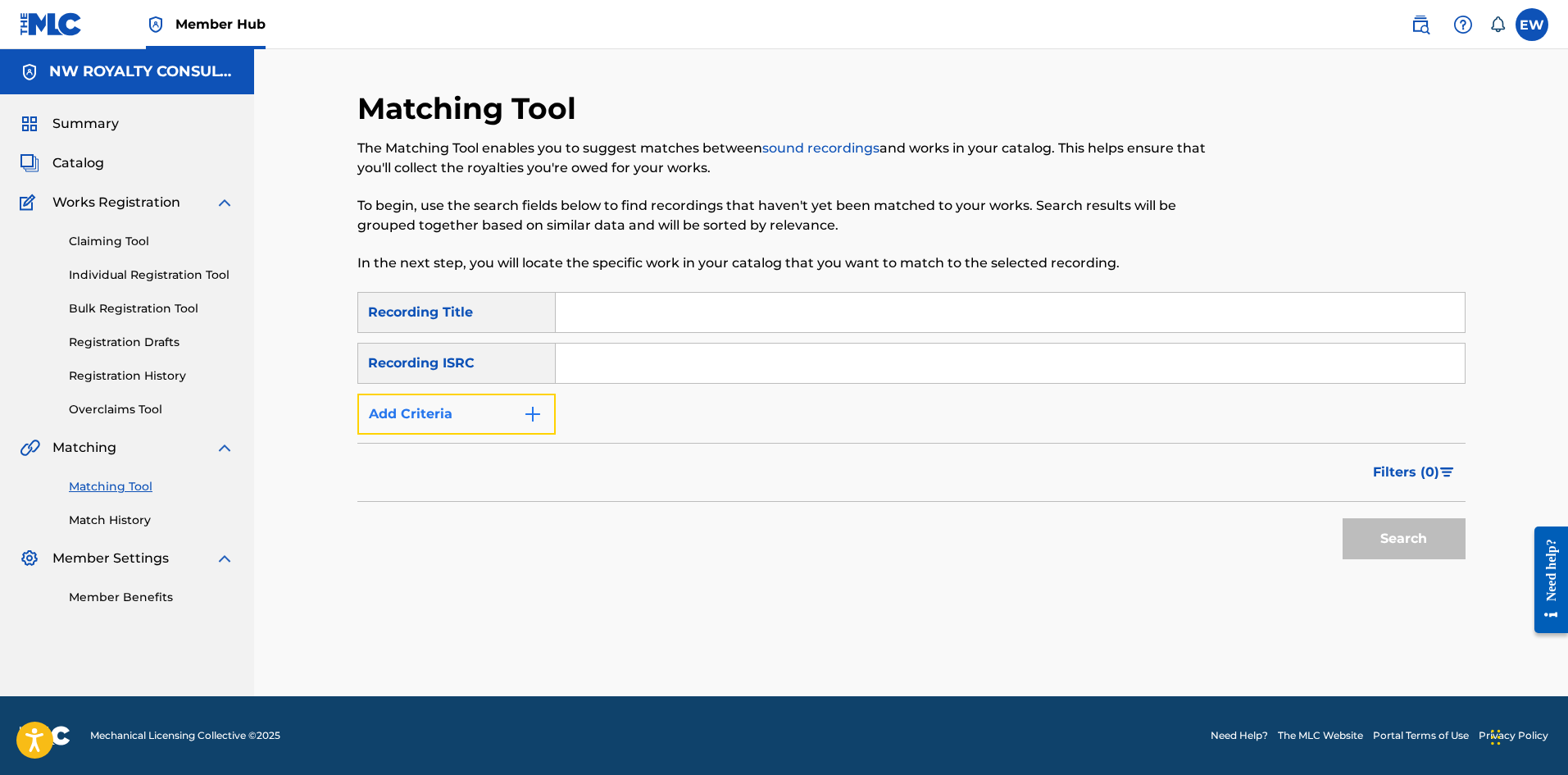
click at [463, 420] on button "Add Criteria" at bounding box center [456, 414] width 199 height 41
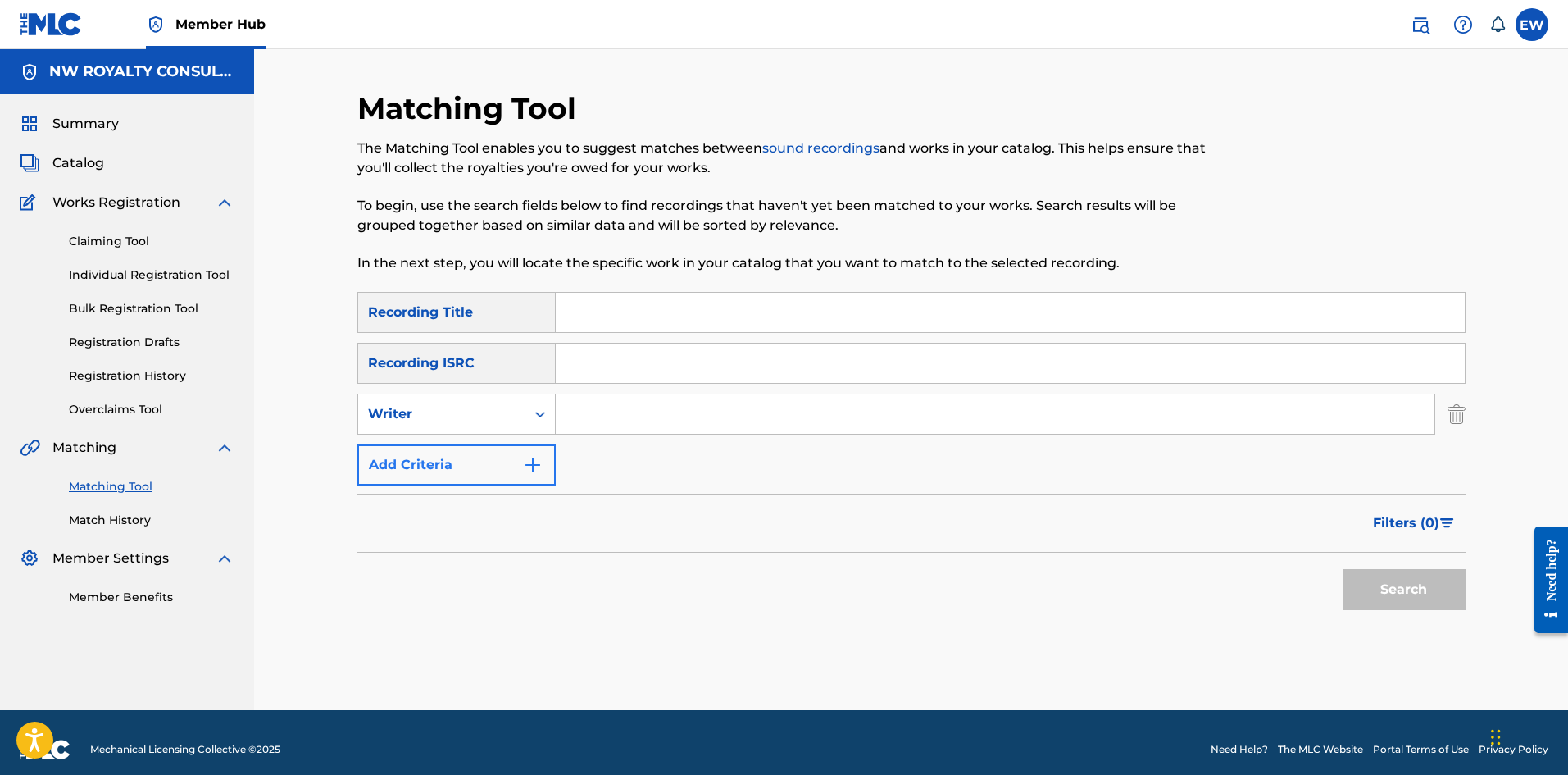
click at [463, 420] on div "Writer" at bounding box center [441, 414] width 147 height 19
click at [455, 453] on div "Recording Artist" at bounding box center [456, 455] width 197 height 41
click at [636, 419] on input "Search Form" at bounding box center [995, 413] width 879 height 40
paste input "TESHADON TRXPSKULL"
type input "TESHADON TRXPSKULL"
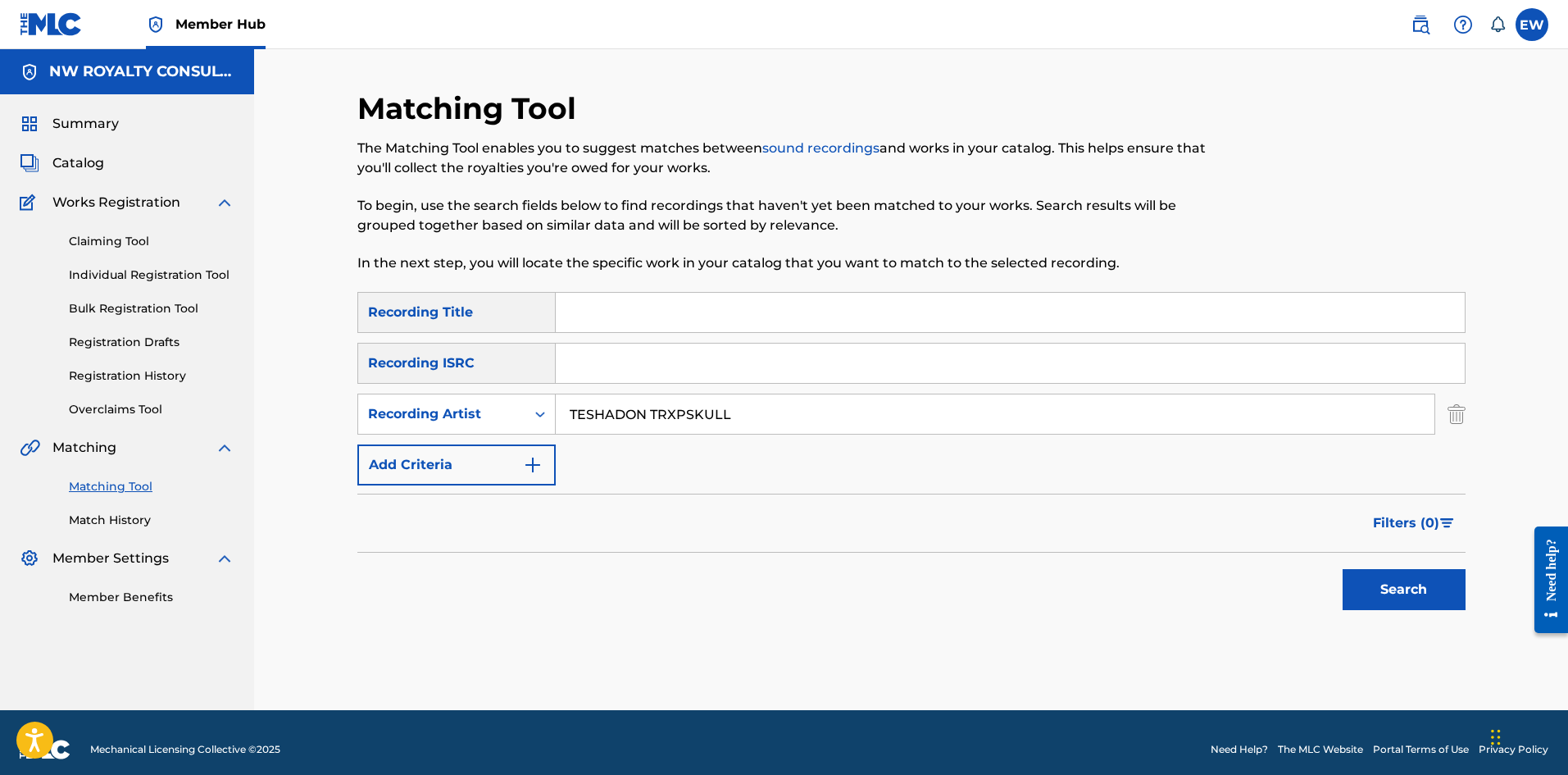
click at [621, 297] on input "Search Form" at bounding box center [1009, 312] width 909 height 40
paste input "MILLIONS"
type input "MILLIONS"
click at [1379, 605] on button "Search" at bounding box center [1403, 589] width 123 height 41
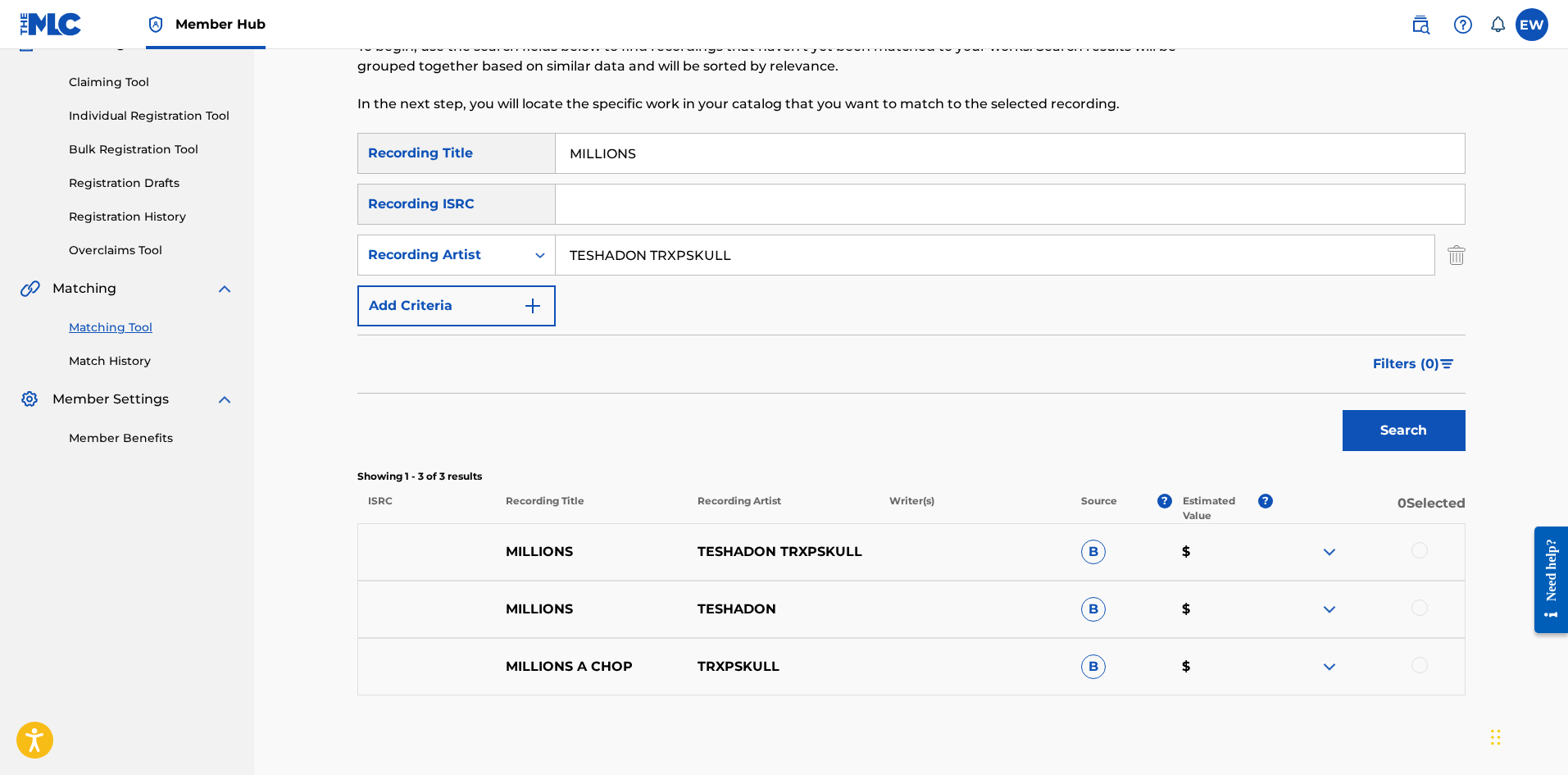
scroll to position [164, 0]
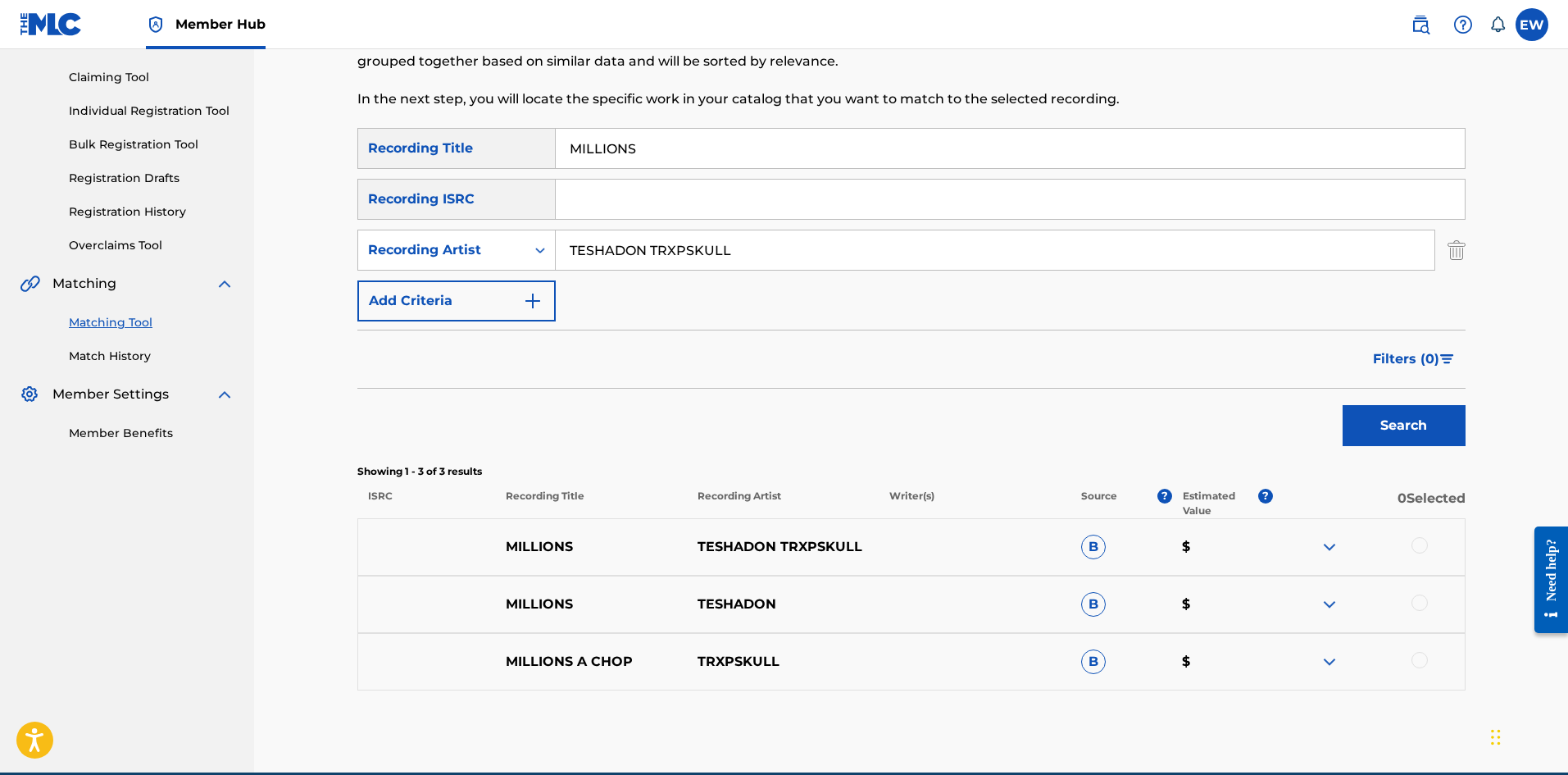
click at [1428, 544] on div at bounding box center [1368, 547] width 192 height 19
click at [1421, 550] on div at bounding box center [1419, 545] width 16 height 16
click at [1403, 595] on div at bounding box center [1368, 604] width 192 height 19
click at [1415, 605] on div at bounding box center [1419, 602] width 16 height 16
click at [1162, 632] on button "Match 2 Groups" at bounding box center [1151, 641] width 181 height 41
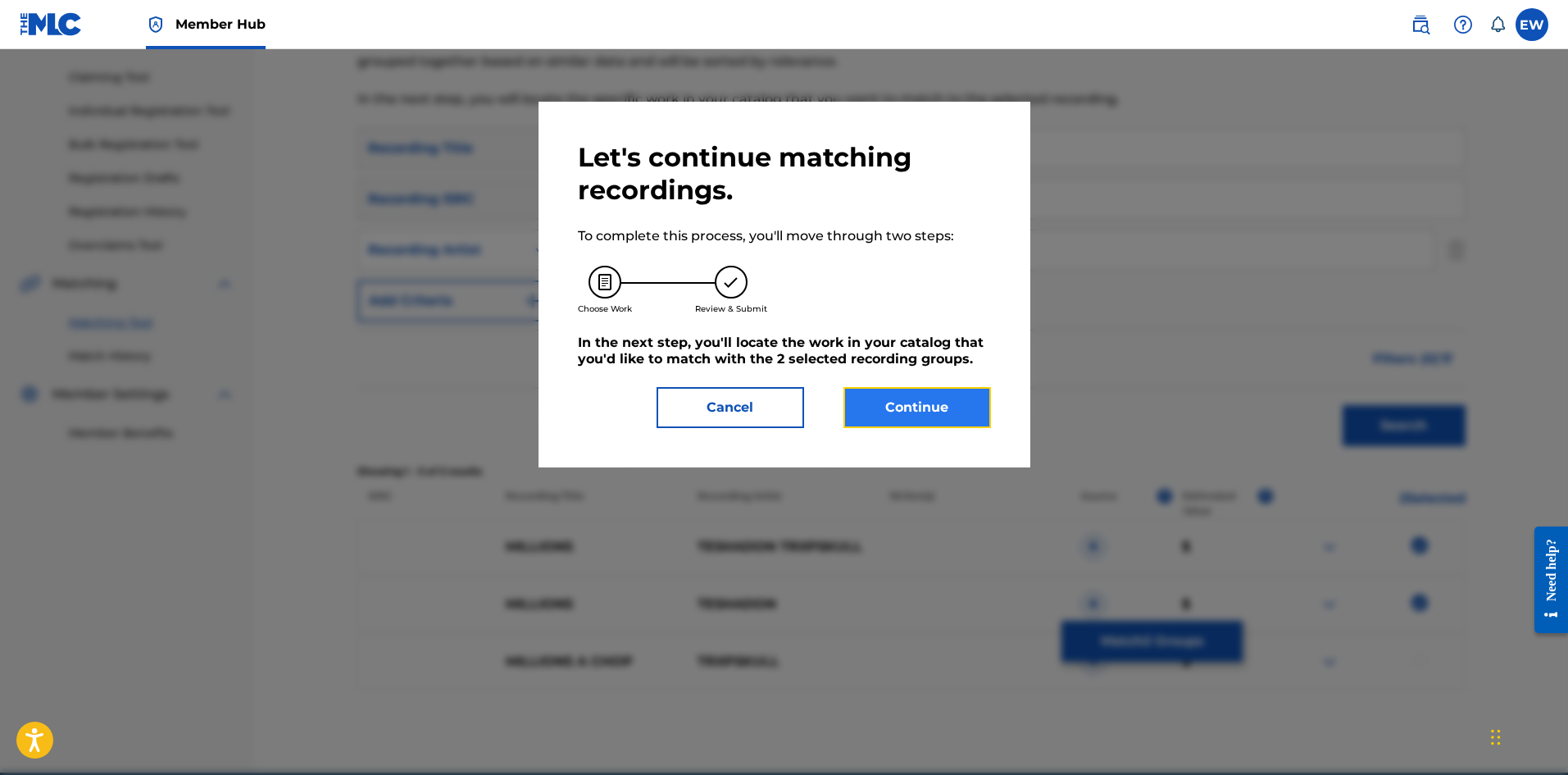
click at [941, 403] on button "Continue" at bounding box center [917, 407] width 147 height 41
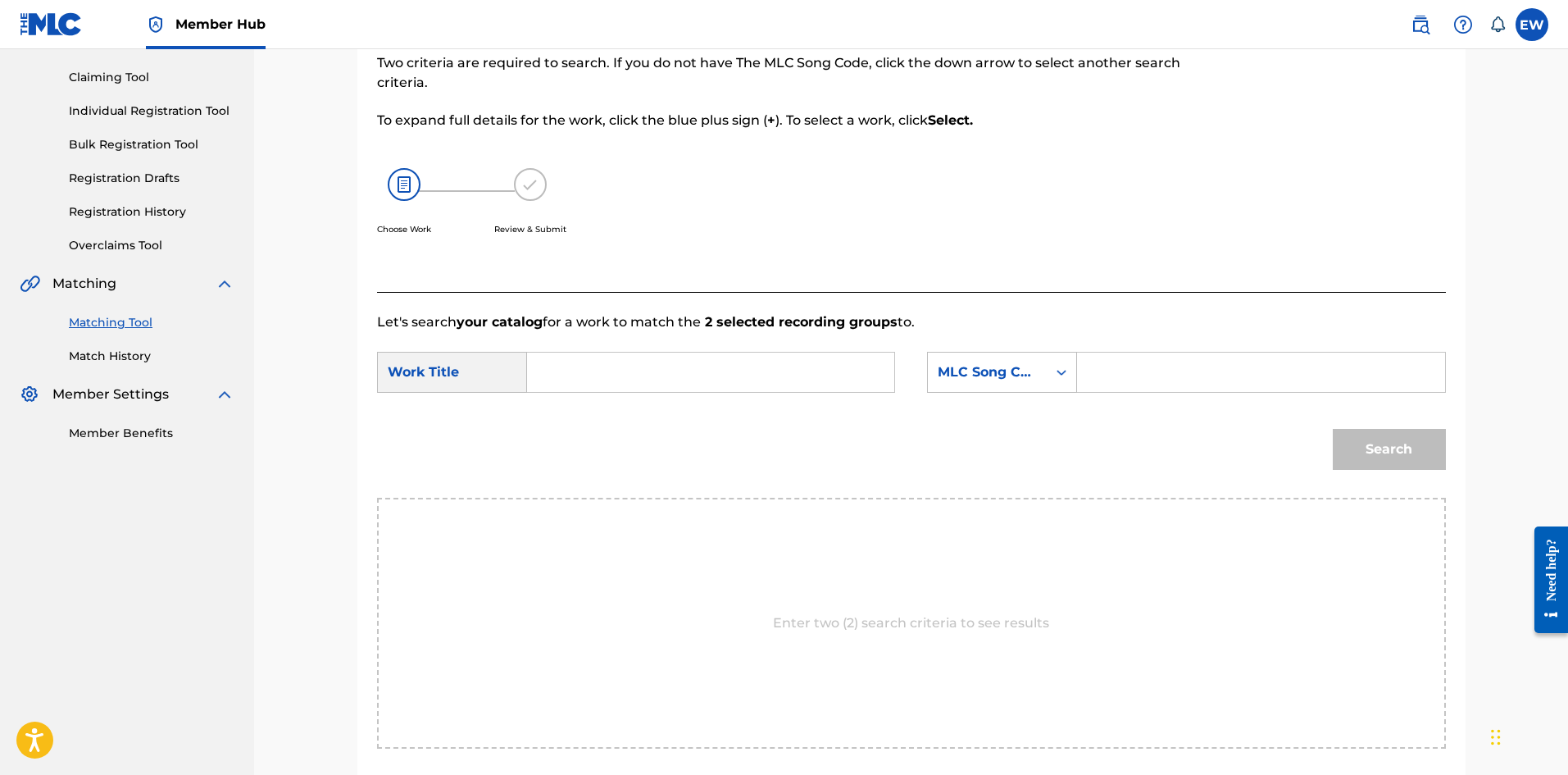
click at [783, 374] on input "Search Form" at bounding box center [711, 371] width 339 height 40
paste input "MILLIONS"
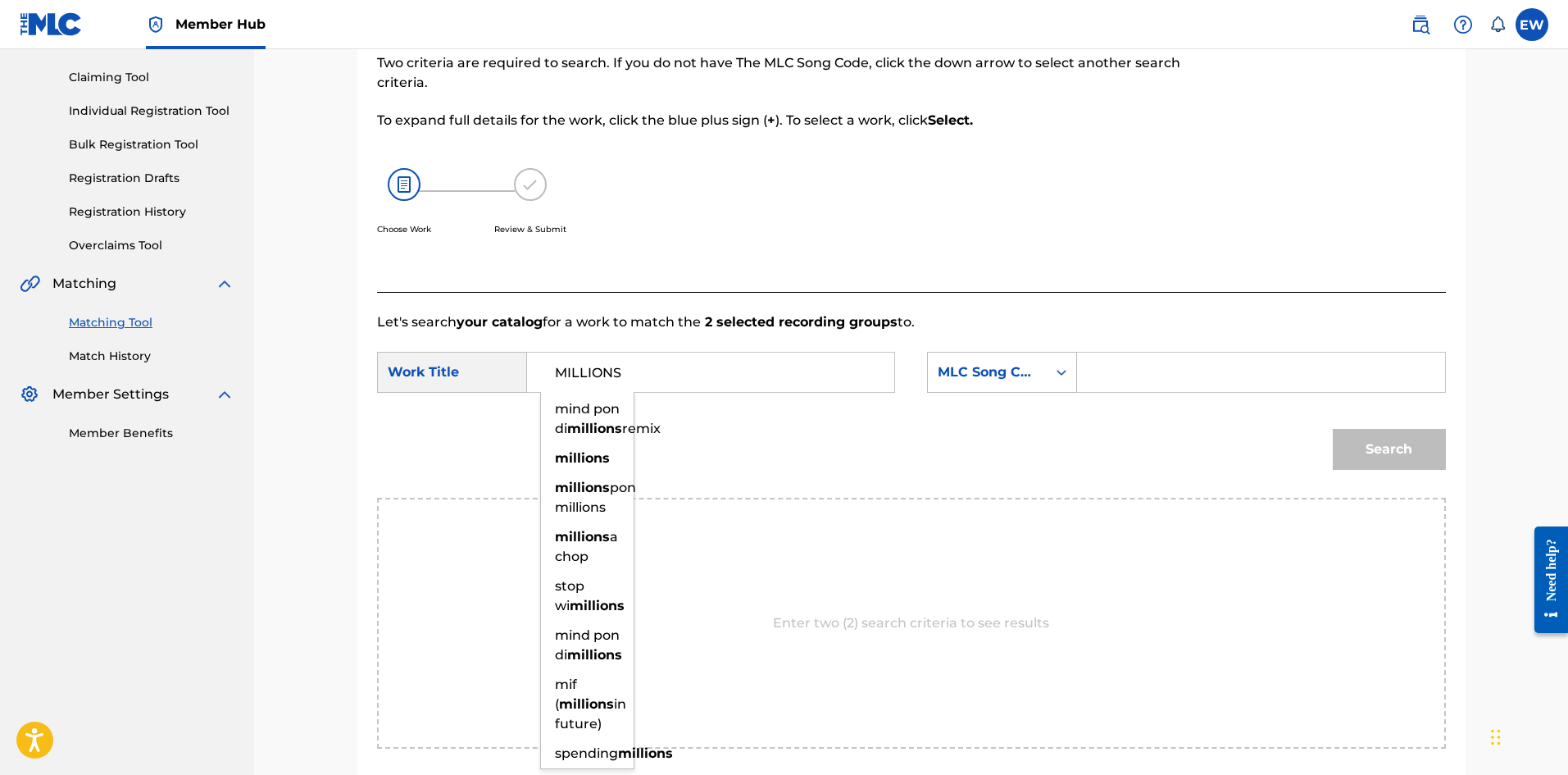
type input "MILLIONS"
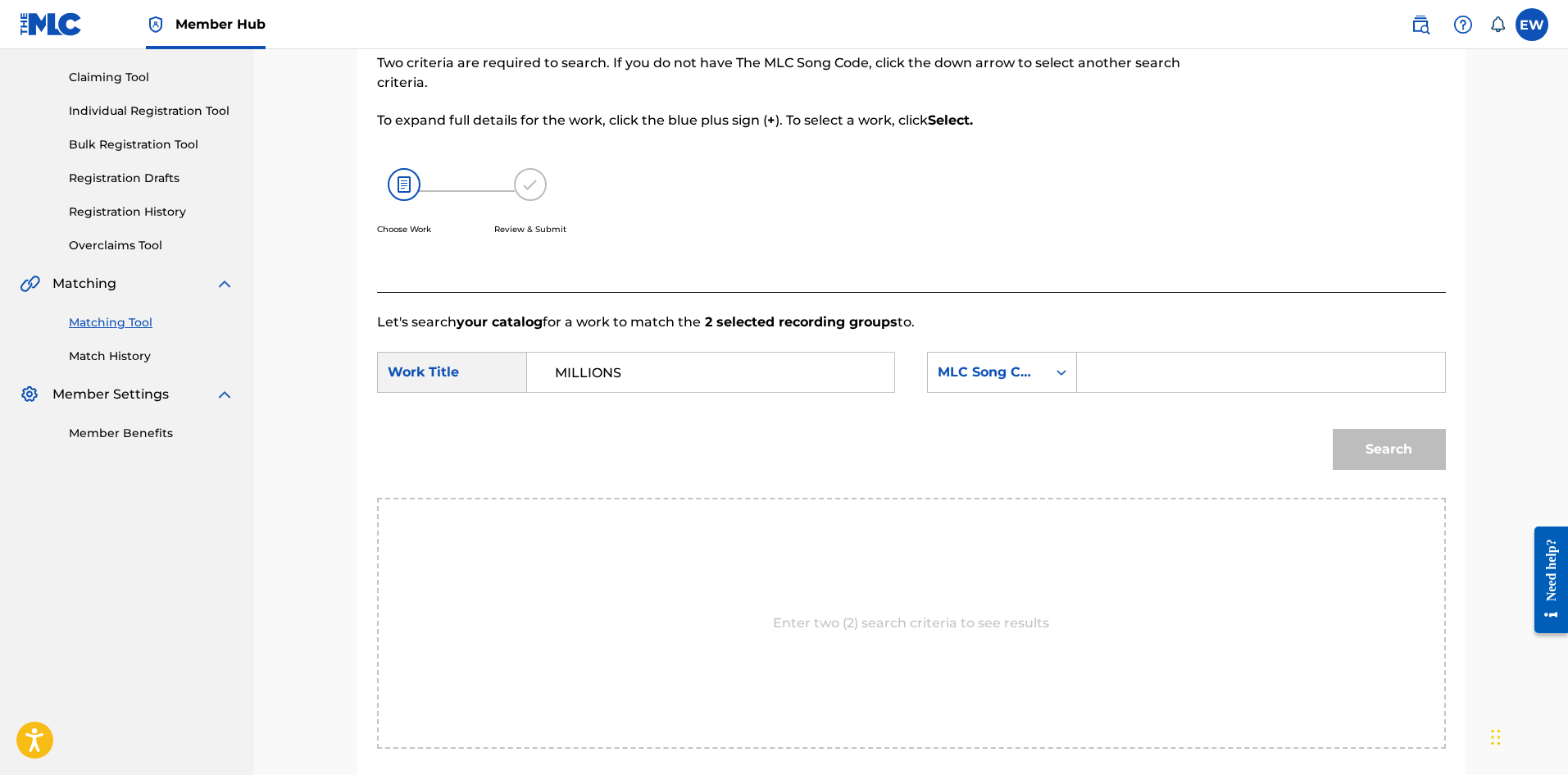
click at [1182, 380] on input "Search Form" at bounding box center [1261, 371] width 339 height 40
paste input "MW3M0S"
type input "MW3M0S"
click at [1357, 434] on button "Search" at bounding box center [1389, 449] width 113 height 41
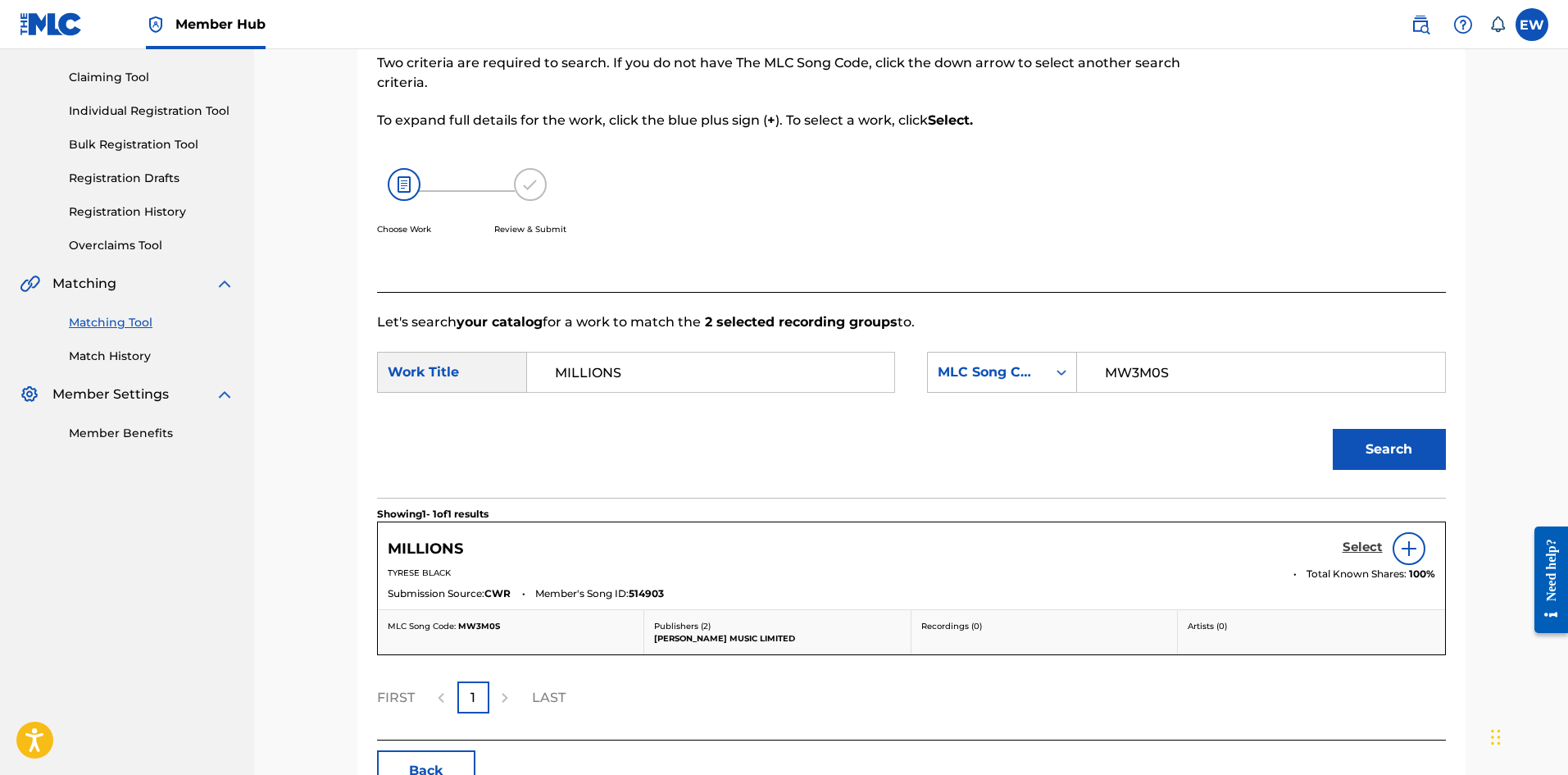
click at [1361, 543] on h5 "Select" at bounding box center [1361, 547] width 40 height 16
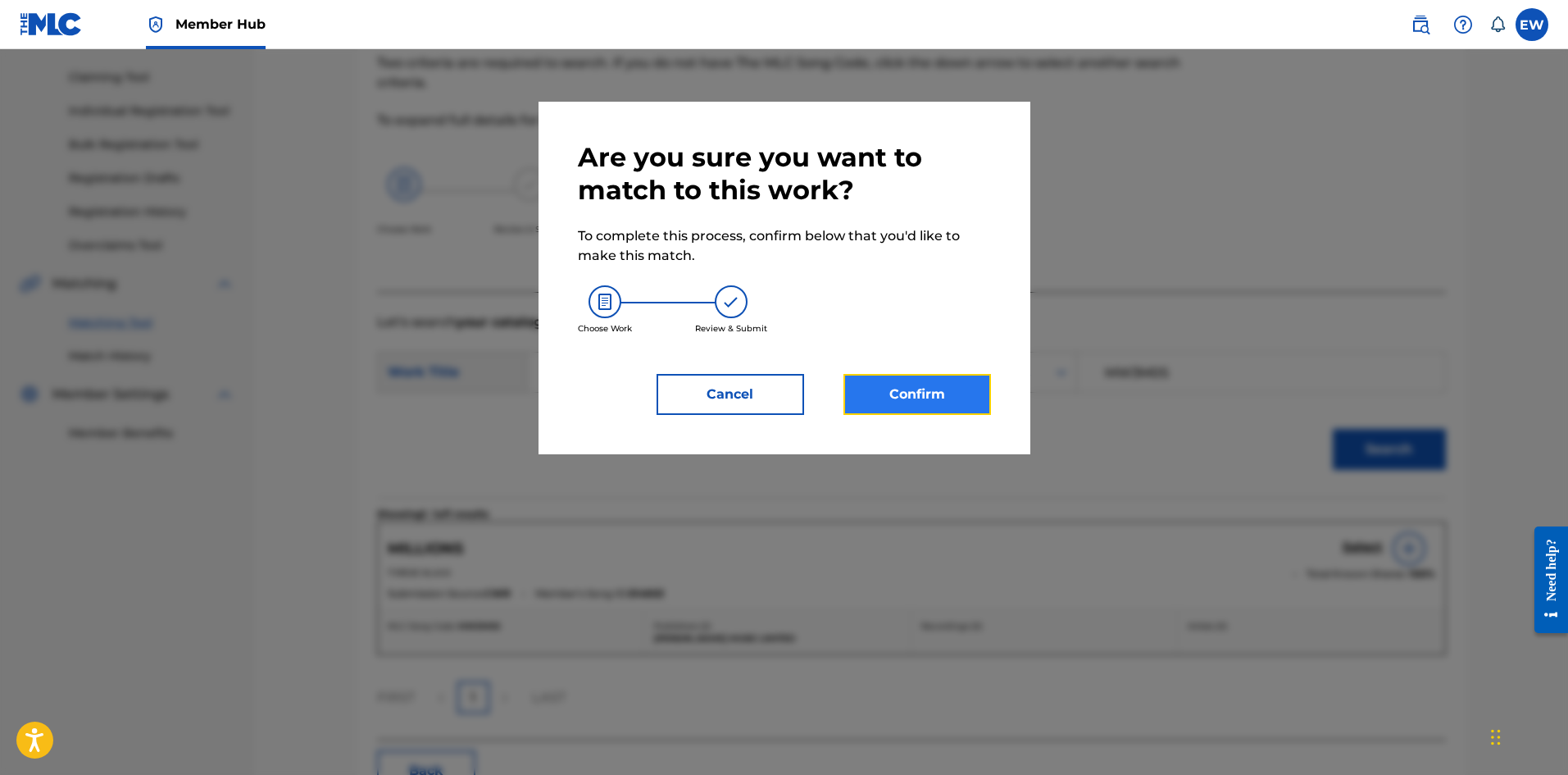
click at [928, 398] on button "Confirm" at bounding box center [917, 394] width 147 height 41
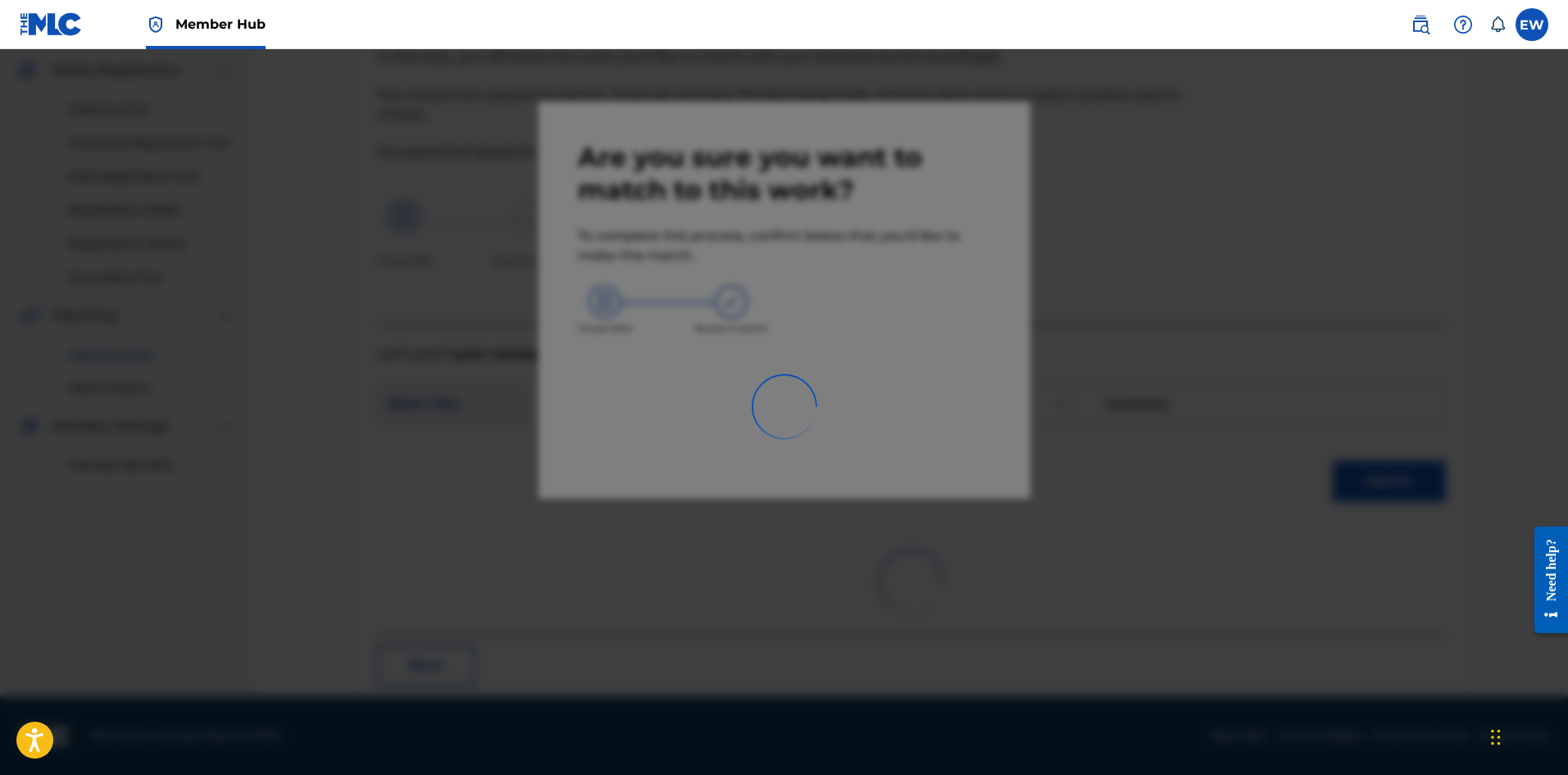
scroll to position [40, 0]
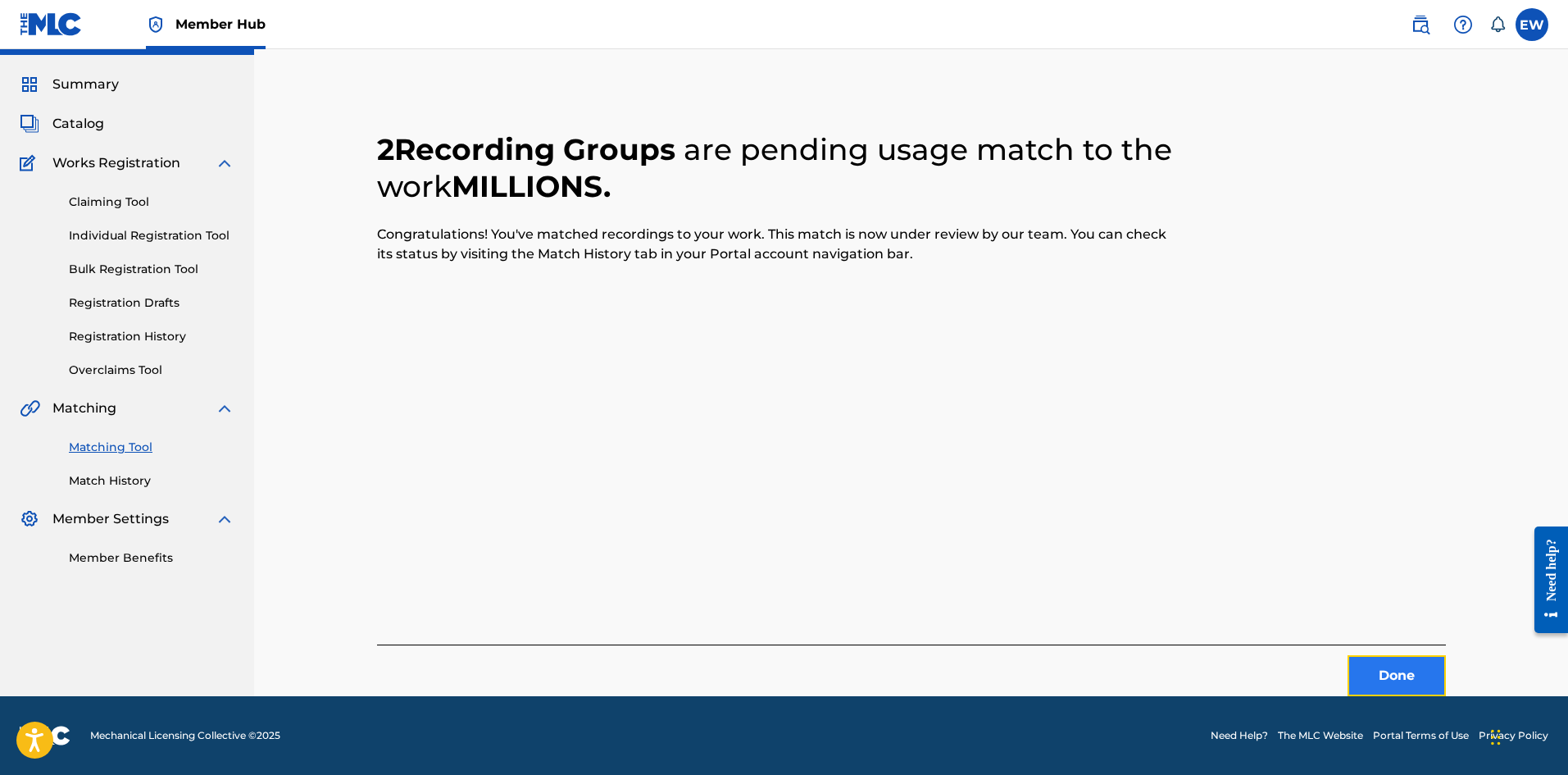
click at [1394, 676] on button "Done" at bounding box center [1395, 675] width 98 height 41
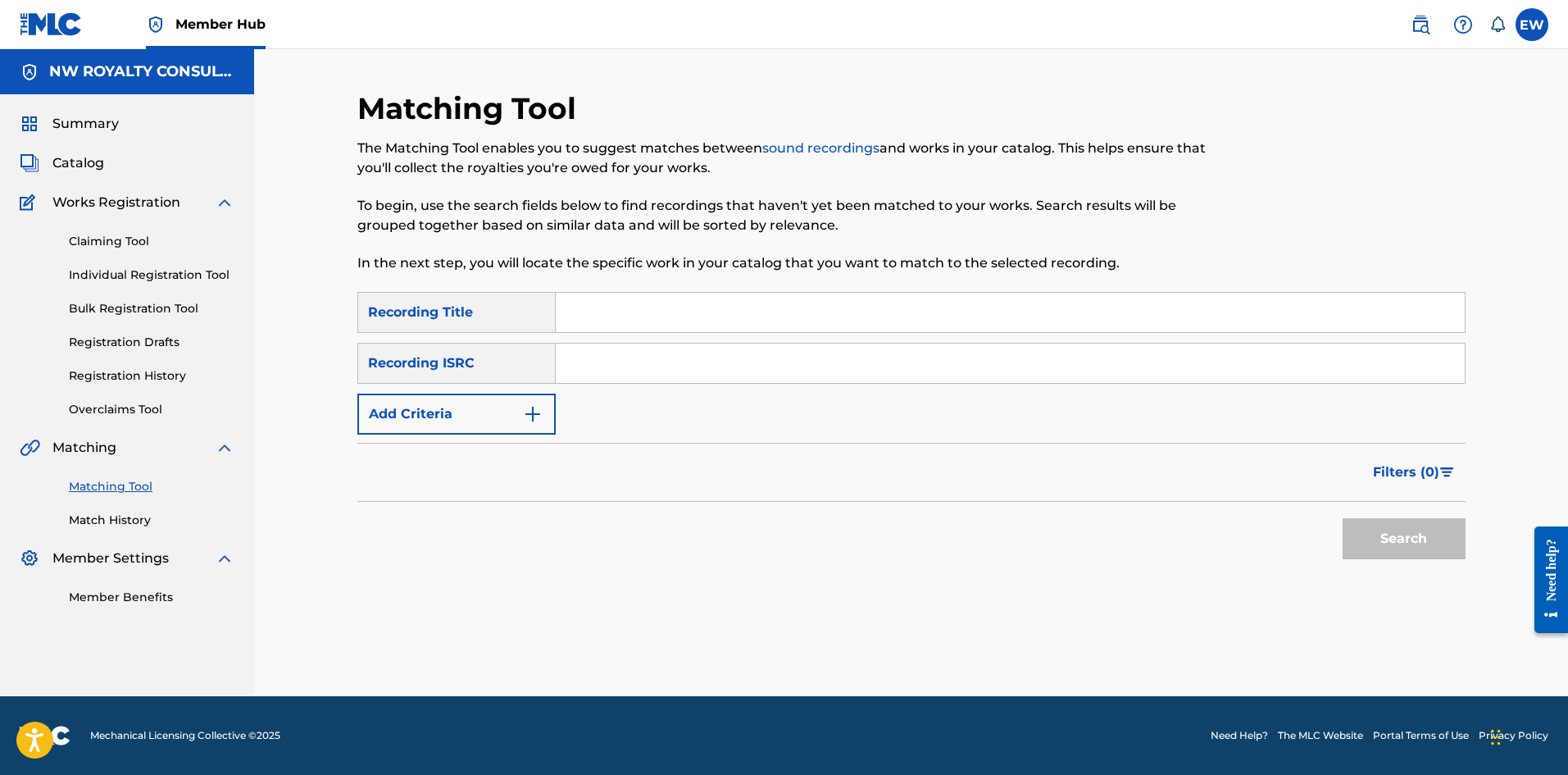
drag, startPoint x: 494, startPoint y: 384, endPoint x: 491, endPoint y: 393, distance: 9.5
click at [493, 391] on div "SearchWithCriteria225ed313-2817-479a-939c-9055968f0330 Recording Title SearchWi…" at bounding box center [911, 363] width 1108 height 143
click at [484, 409] on button "Add Criteria" at bounding box center [456, 414] width 199 height 41
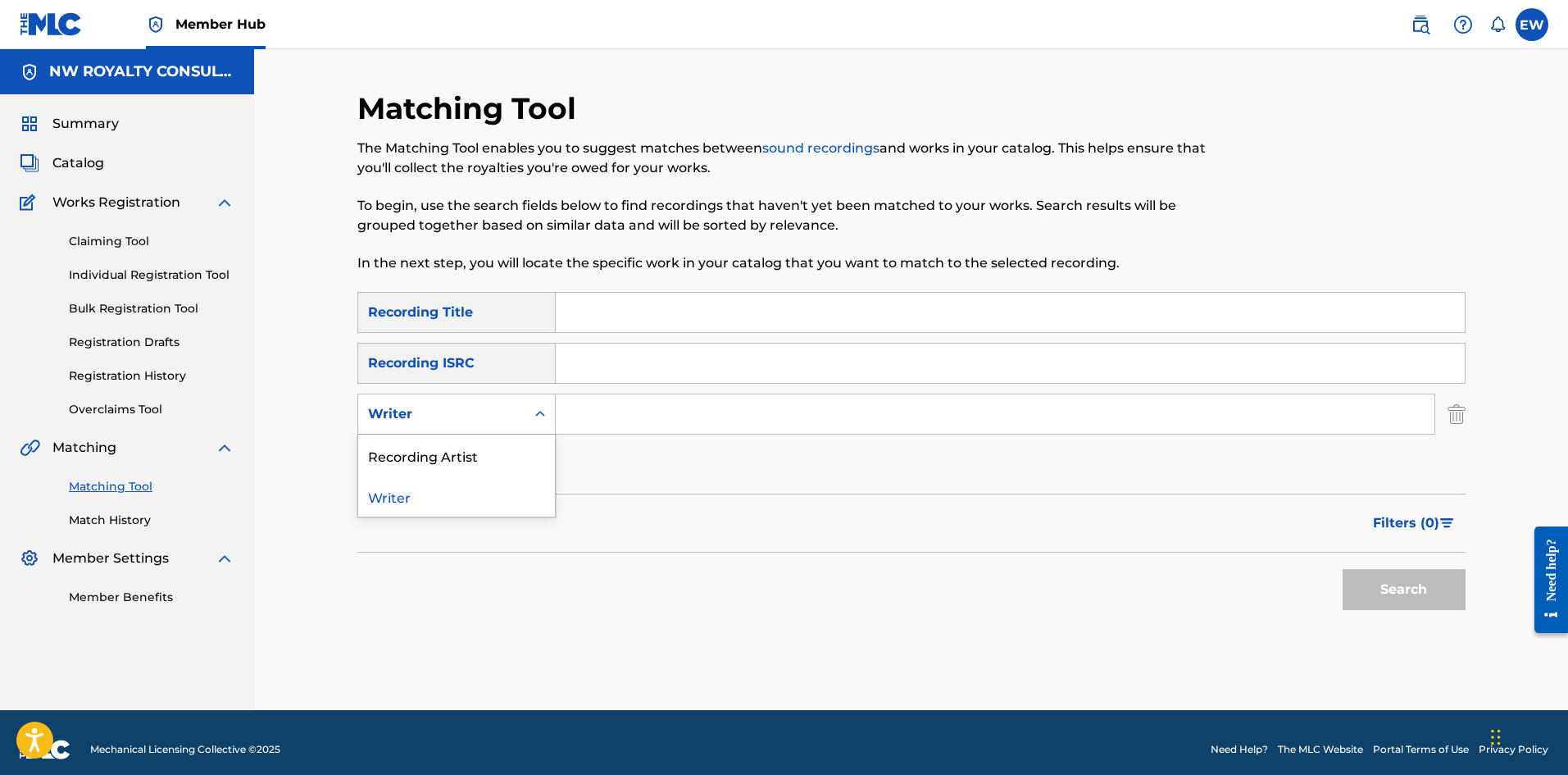
click at [479, 412] on div "Writer" at bounding box center [441, 414] width 147 height 19
drag, startPoint x: 469, startPoint y: 452, endPoint x: 516, endPoint y: 436, distance: 49.6
click at [473, 448] on div "Recording Artist" at bounding box center [456, 455] width 197 height 41
click at [673, 415] on input "Search Form" at bounding box center [995, 413] width 879 height 40
paste input "MK"
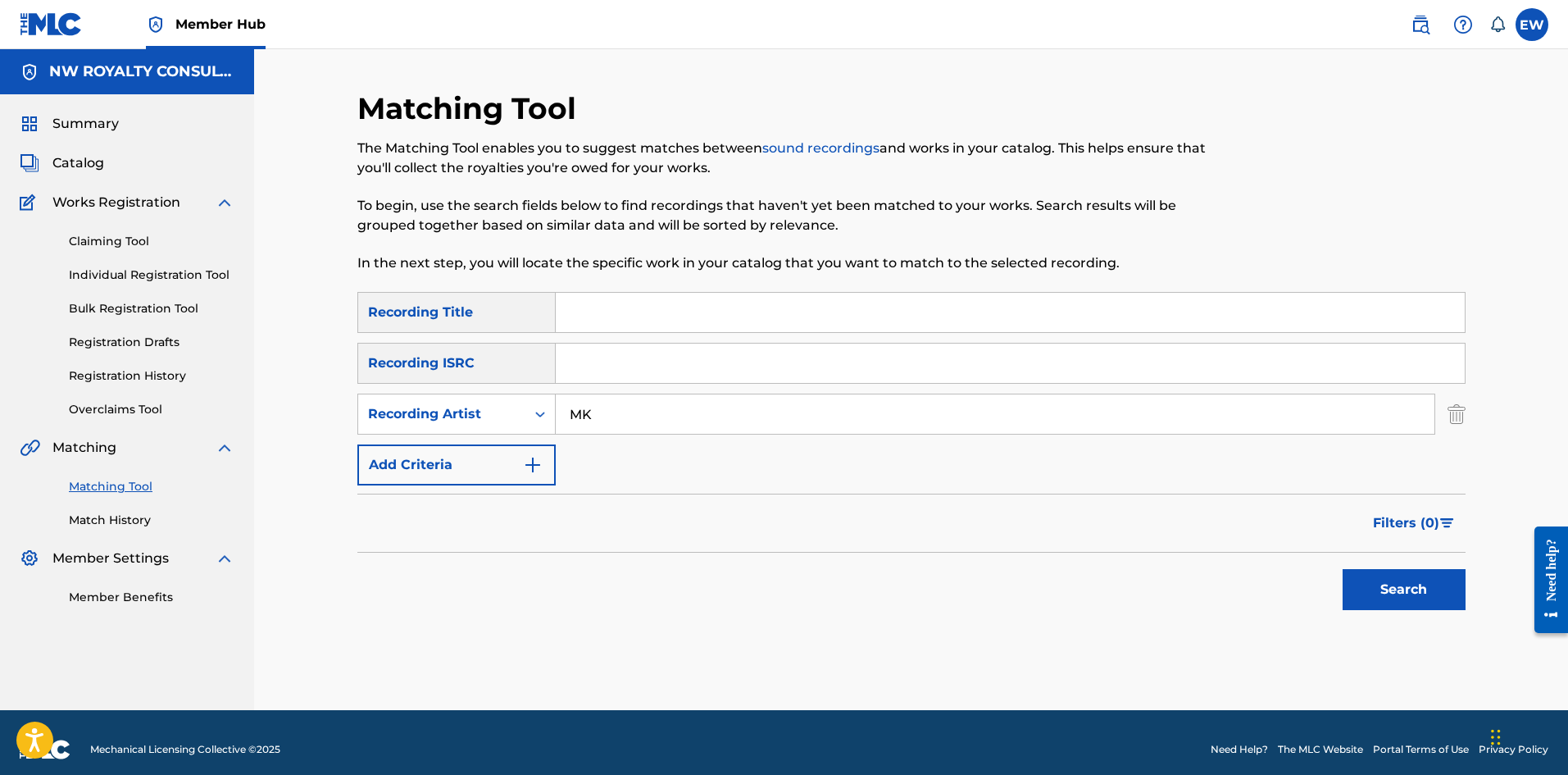
type input "MK"
click at [697, 312] on input "Search Form" at bounding box center [1009, 312] width 909 height 40
paste input "MOMMA"
type input "MOMMA"
click at [1391, 588] on button "Search" at bounding box center [1403, 589] width 123 height 41
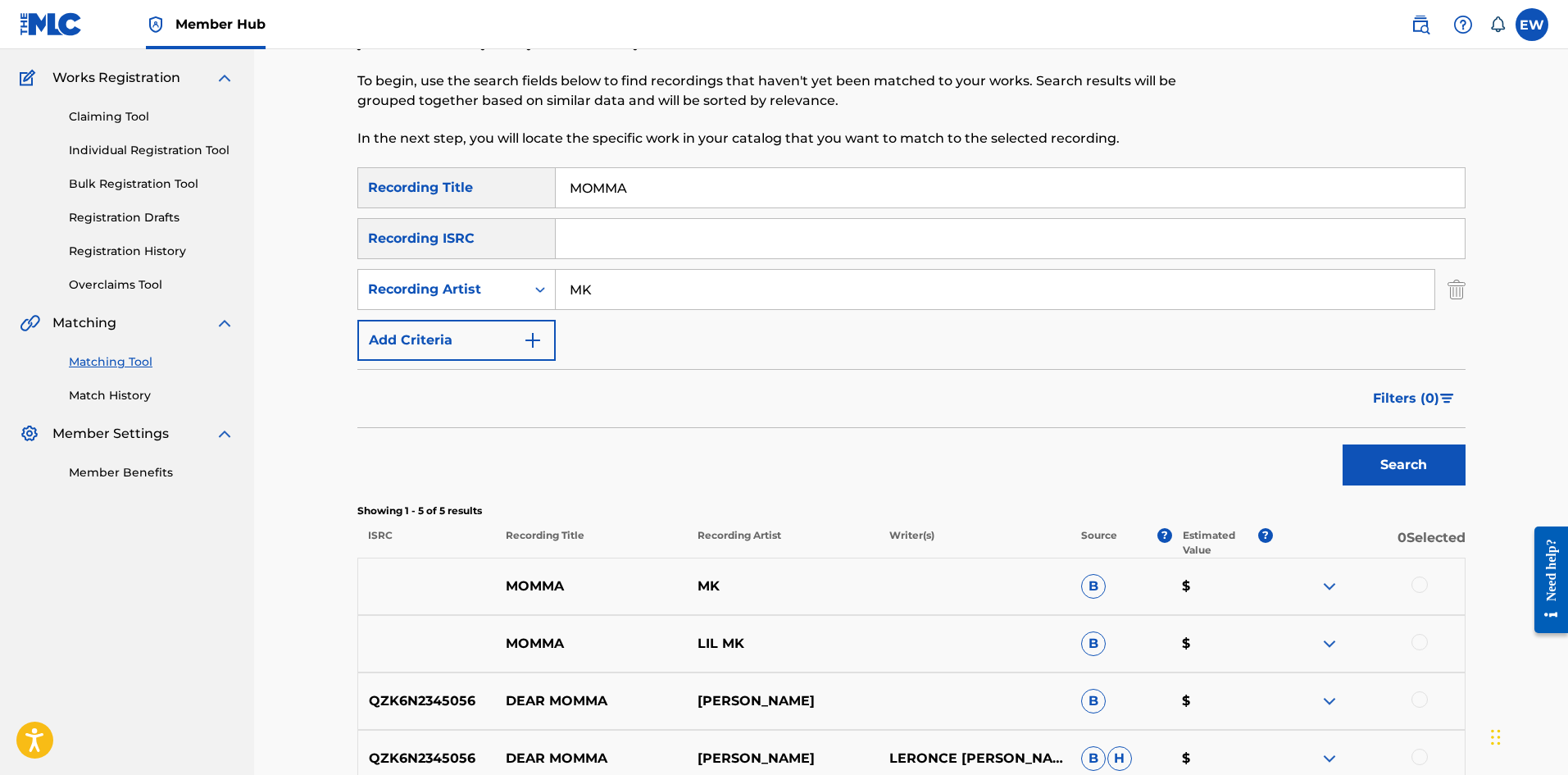
scroll to position [164, 0]
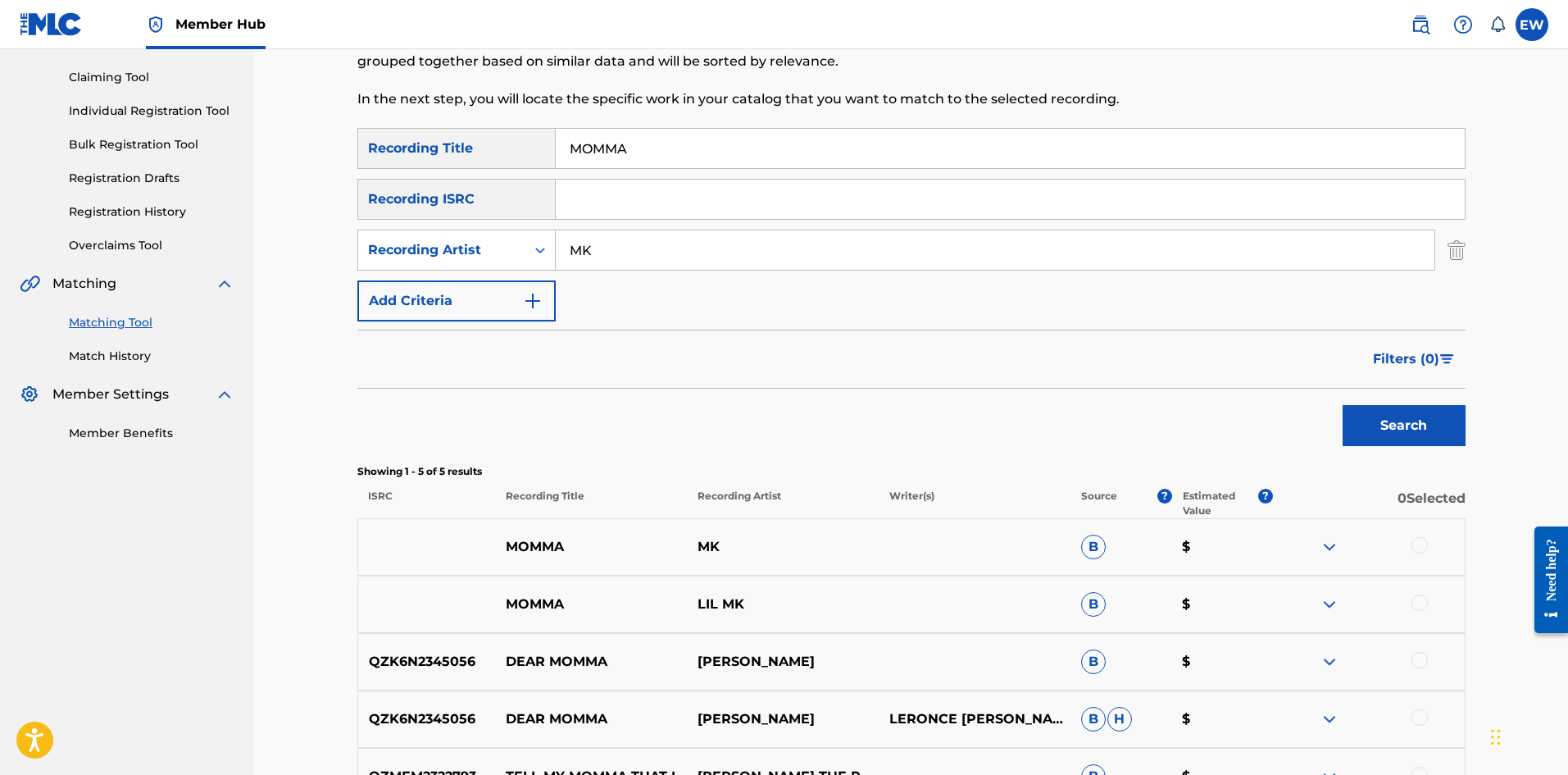
click at [1421, 544] on div at bounding box center [1419, 545] width 16 height 16
click at [1157, 649] on button "Match 1 Group" at bounding box center [1151, 641] width 181 height 41
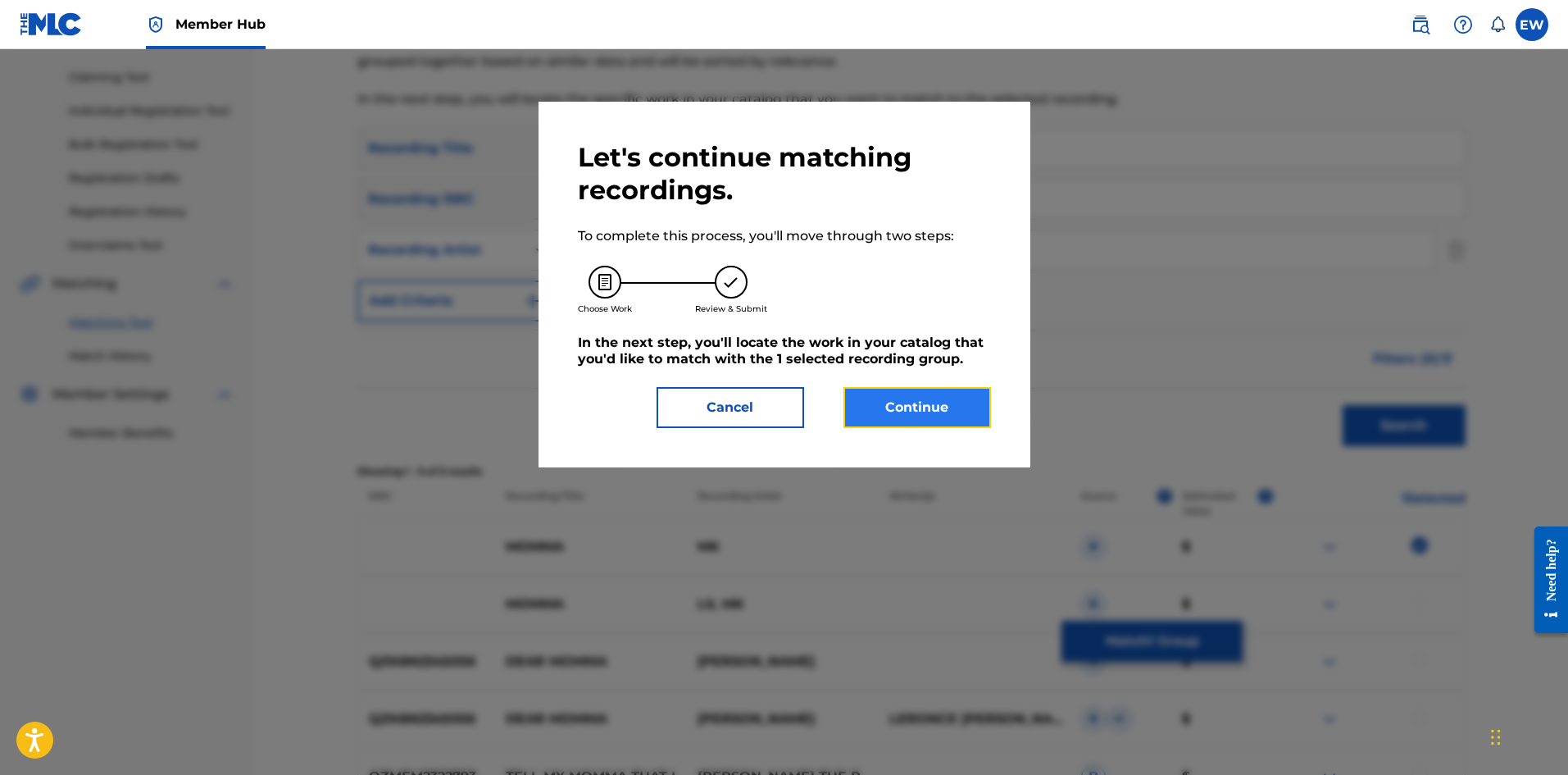
click at [893, 415] on button "Continue" at bounding box center [917, 407] width 147 height 41
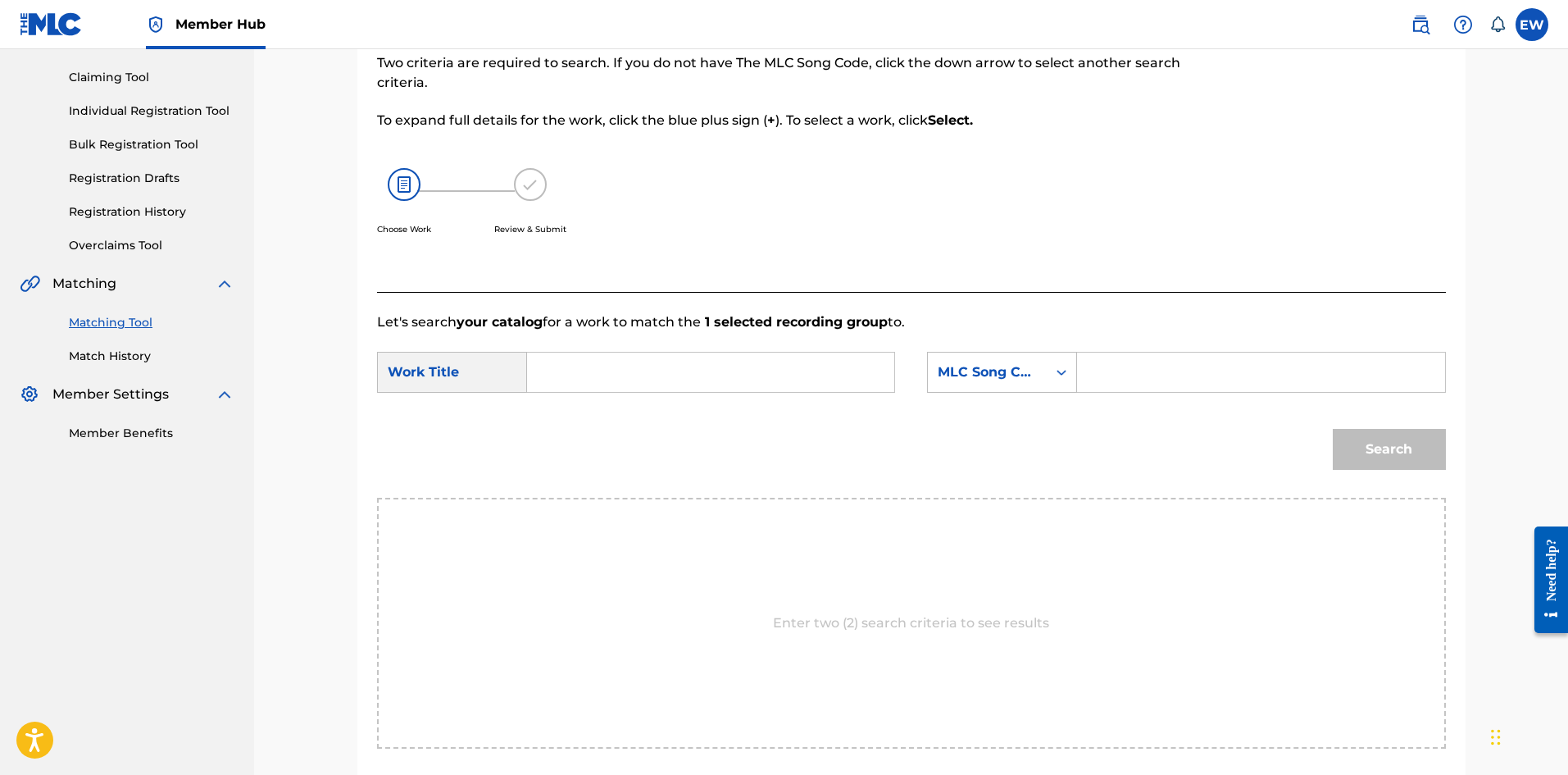
click at [723, 389] on input "Search Form" at bounding box center [711, 371] width 339 height 40
paste input "MOMMA"
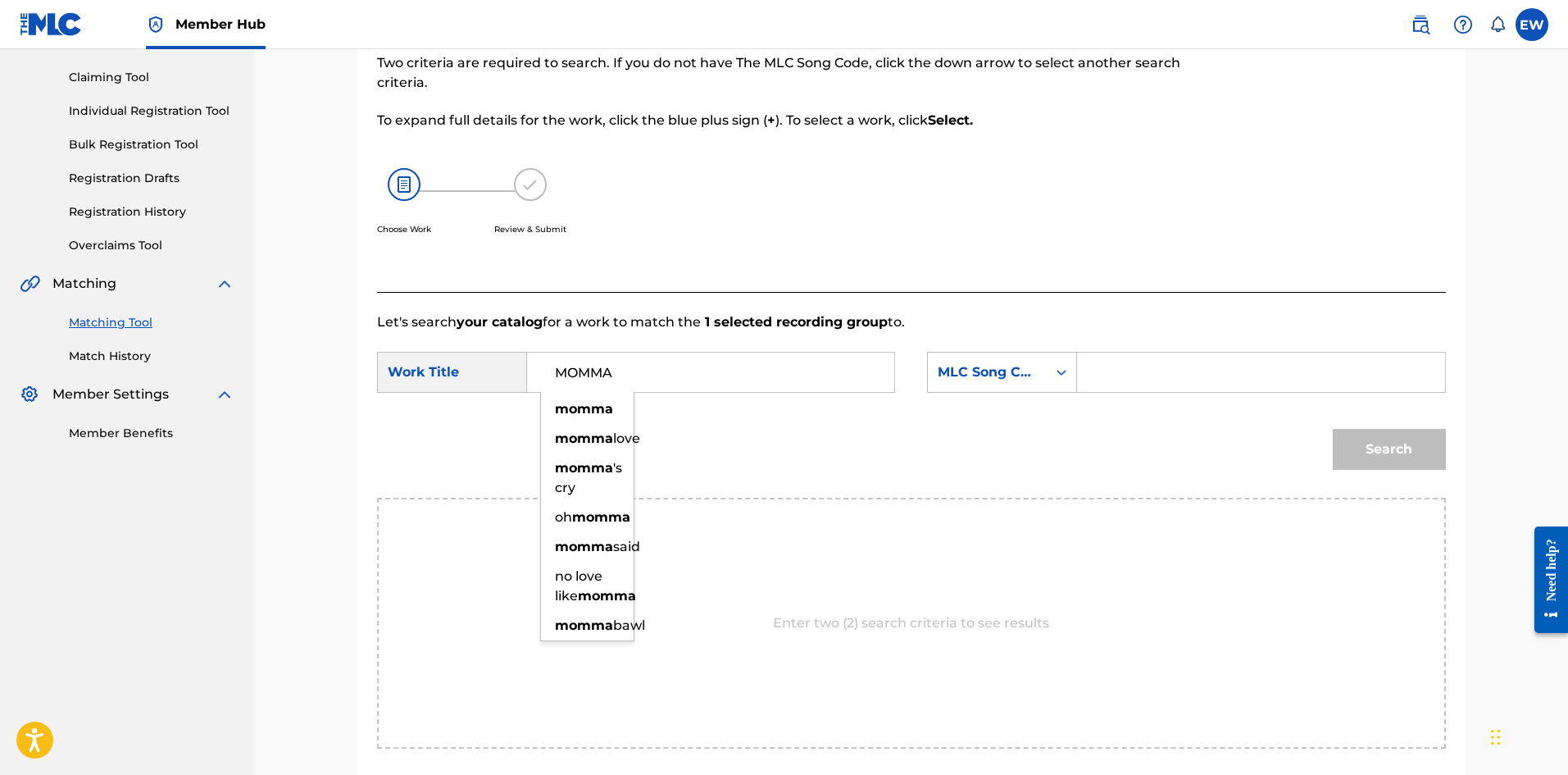
type input "MOMMA"
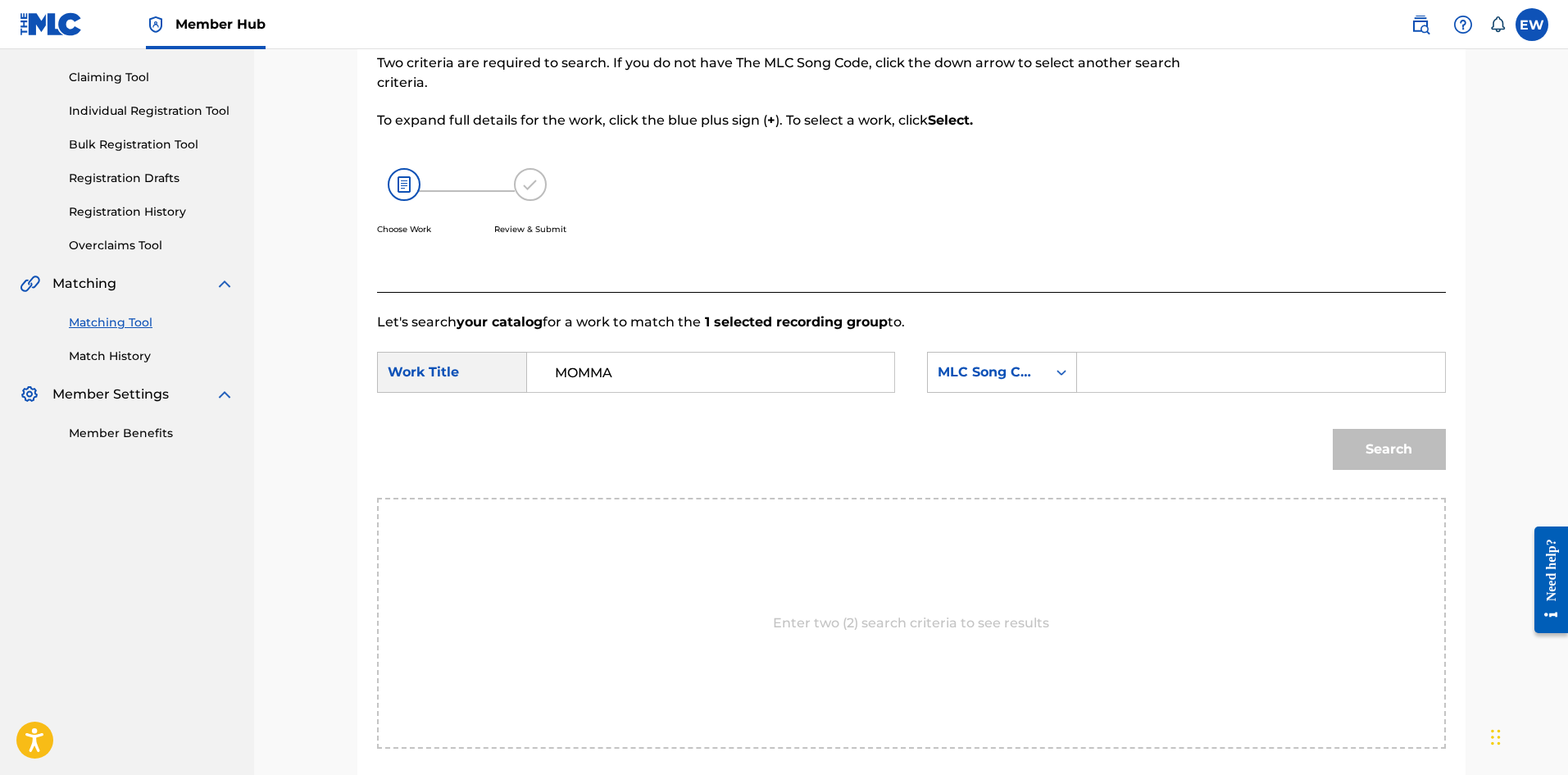
click at [1144, 377] on input "Search Form" at bounding box center [1261, 371] width 339 height 40
paste input "EVCC0V"
type input "EVCC0V"
click at [1404, 456] on button "Search" at bounding box center [1389, 449] width 113 height 41
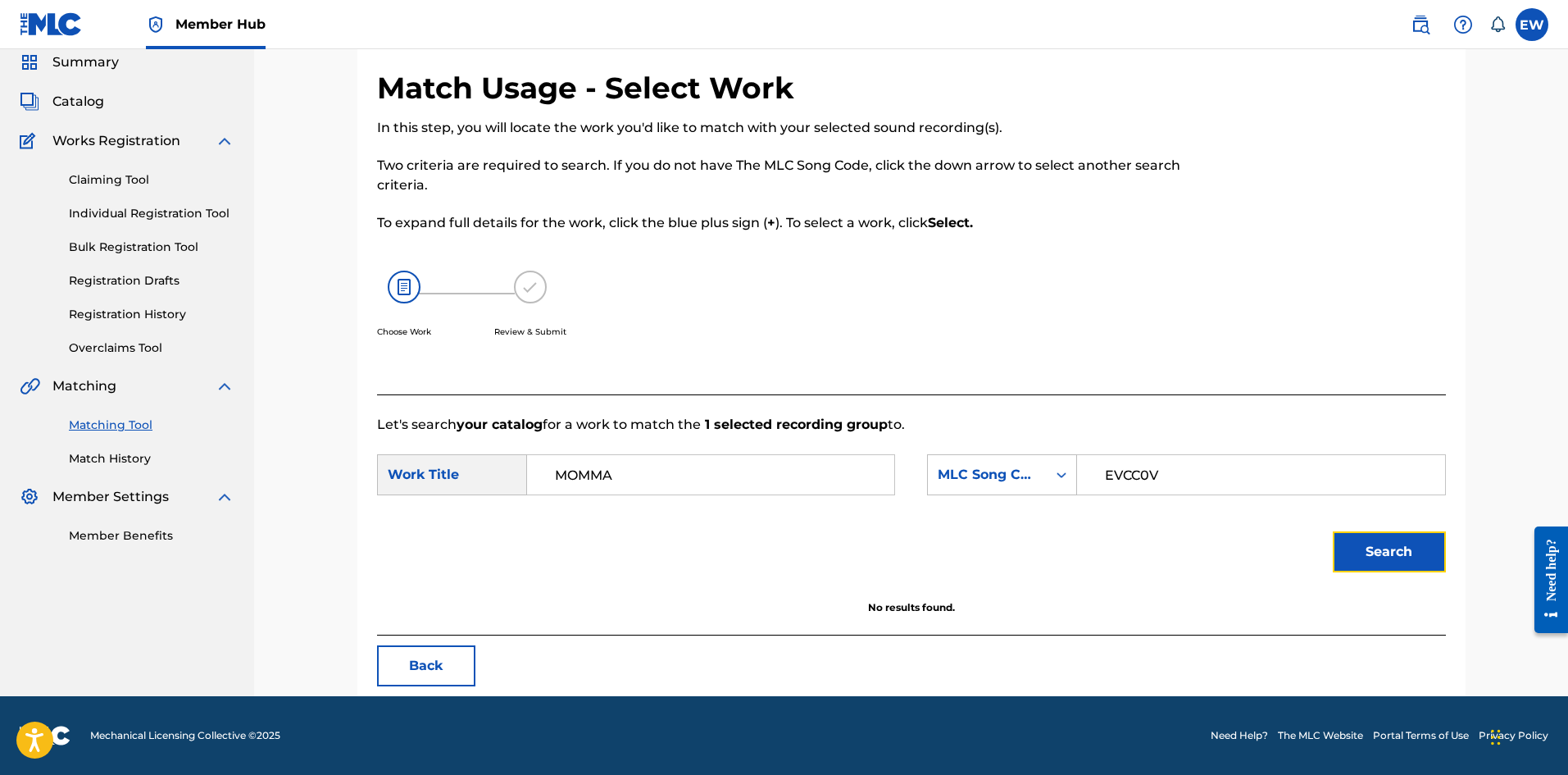
scroll to position [61, 0]
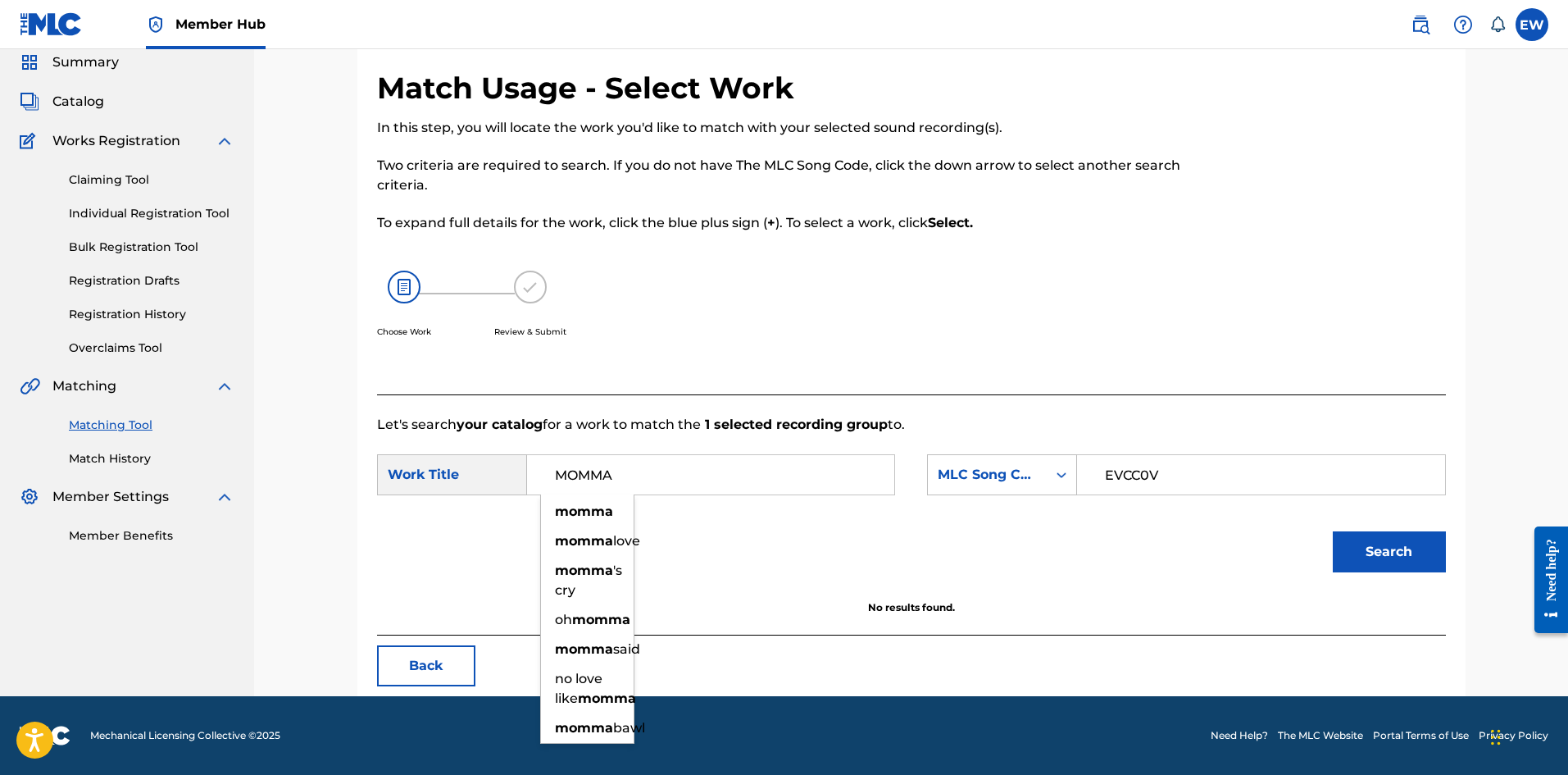
drag, startPoint x: 766, startPoint y: 467, endPoint x: 402, endPoint y: 462, distance: 364.0
click at [404, 463] on div "SearchWithCriteriaf79c5386-57b2-4cb7-be53-10ac80d3fcc9 Work Title MOMMA momma m…" at bounding box center [636, 474] width 518 height 41
paste input "EVERY GHETTO, EVERY CITY"
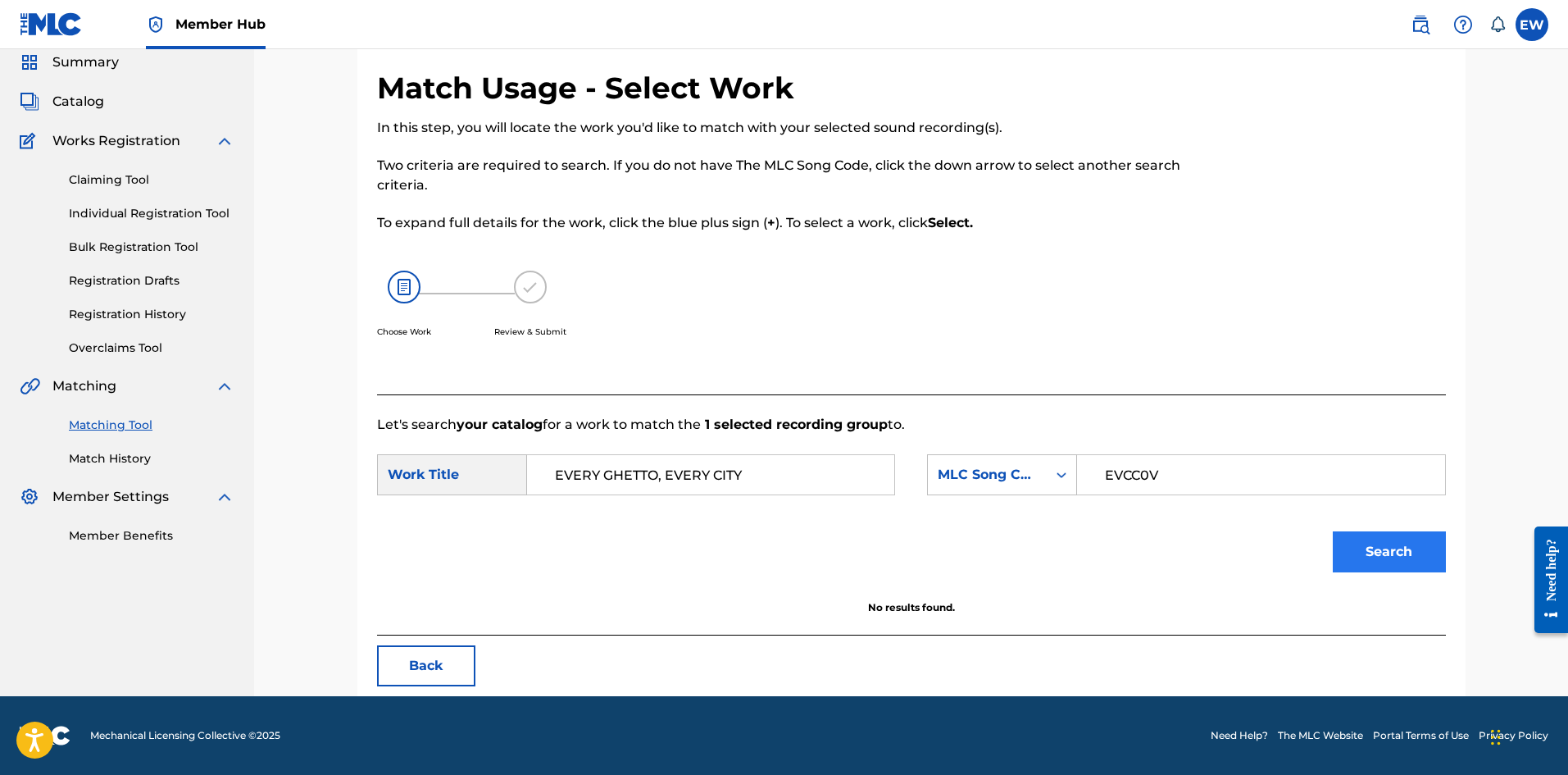
type input "EVERY GHETTO, EVERY CITY"
click at [1374, 552] on button "Search" at bounding box center [1389, 552] width 113 height 41
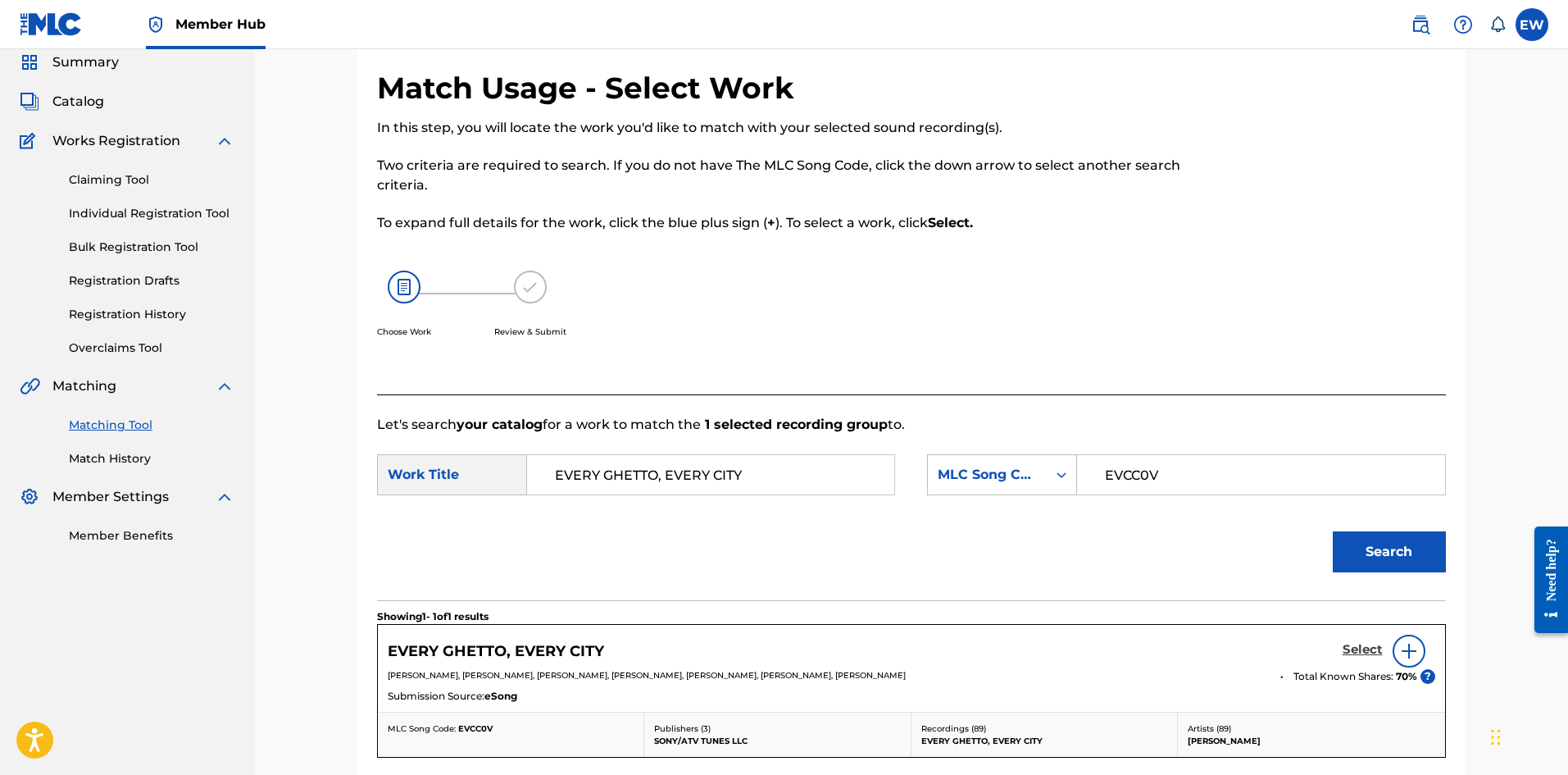
click at [1351, 654] on h5 "Select" at bounding box center [1361, 650] width 40 height 16
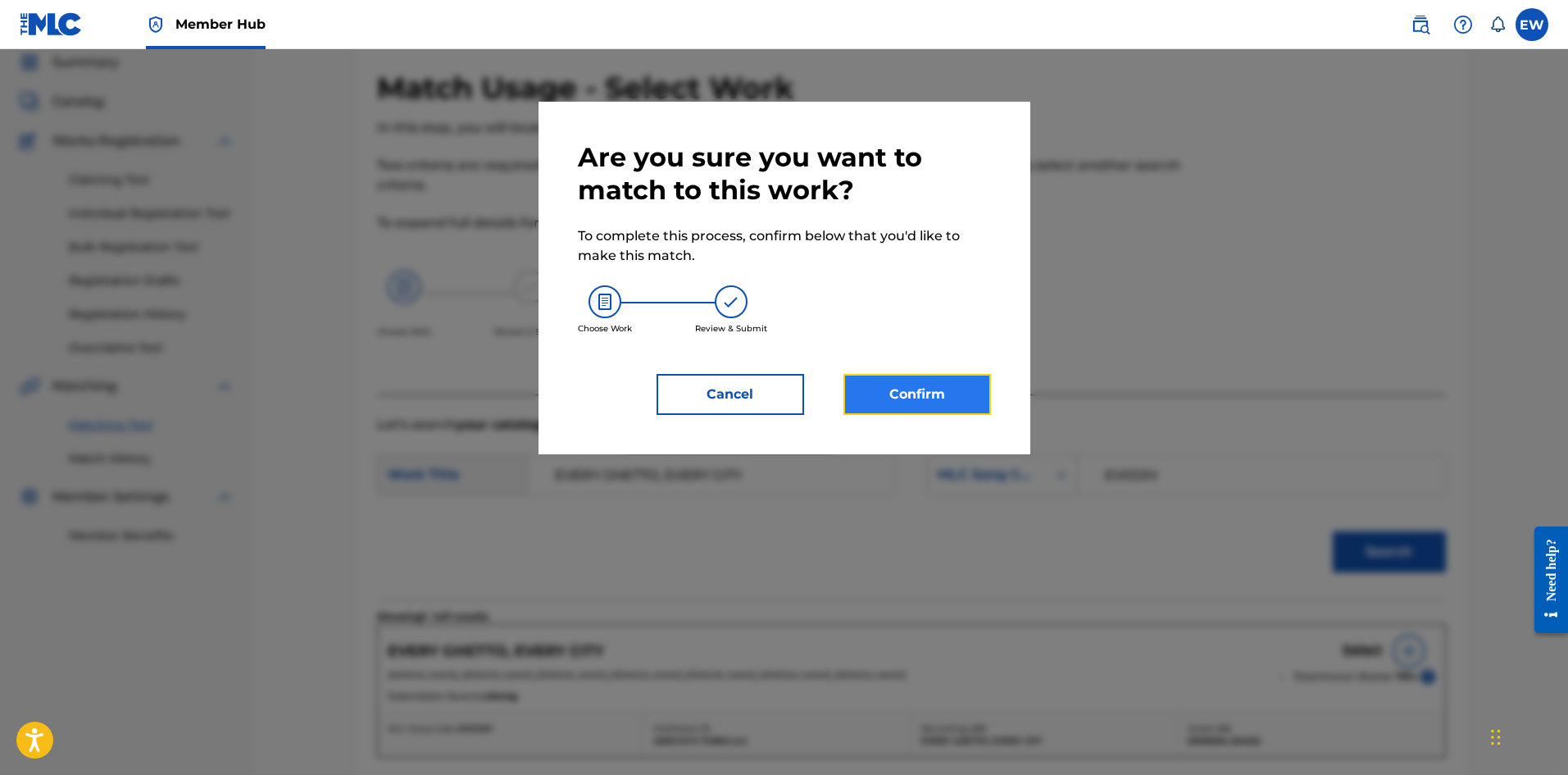
click at [910, 395] on button "Confirm" at bounding box center [917, 394] width 147 height 41
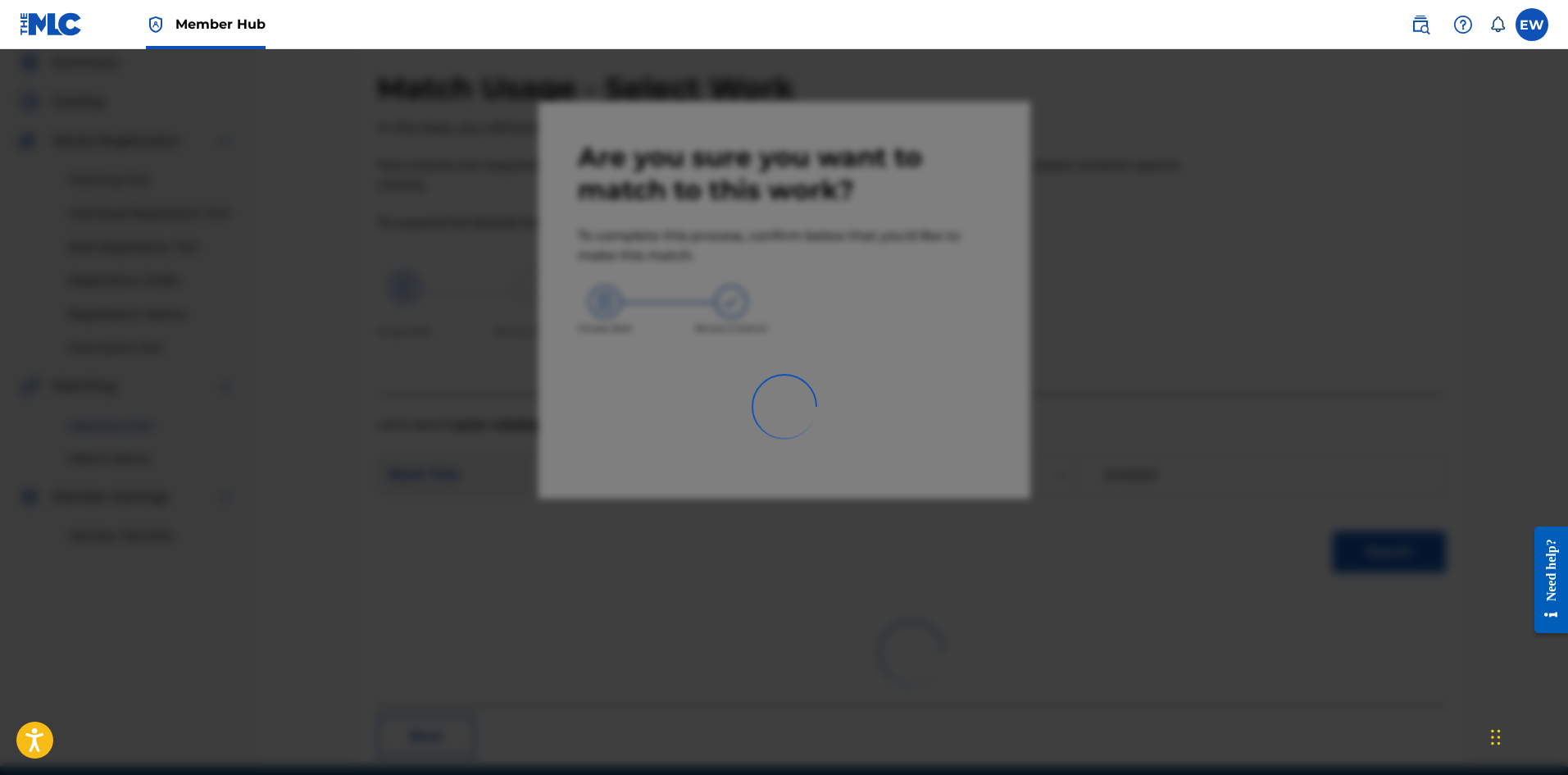
scroll to position [40, 0]
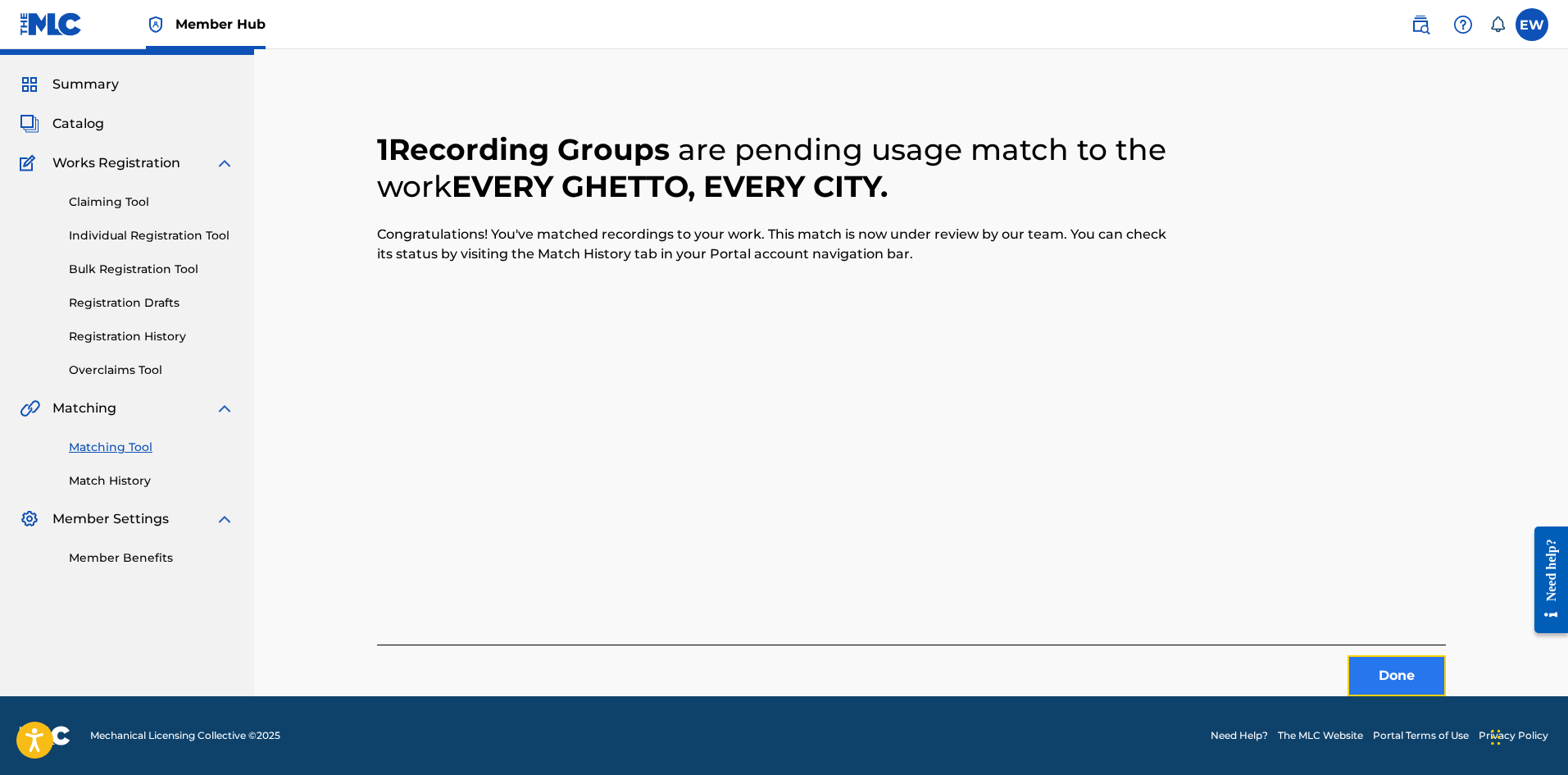
click at [1376, 681] on button "Done" at bounding box center [1395, 675] width 98 height 41
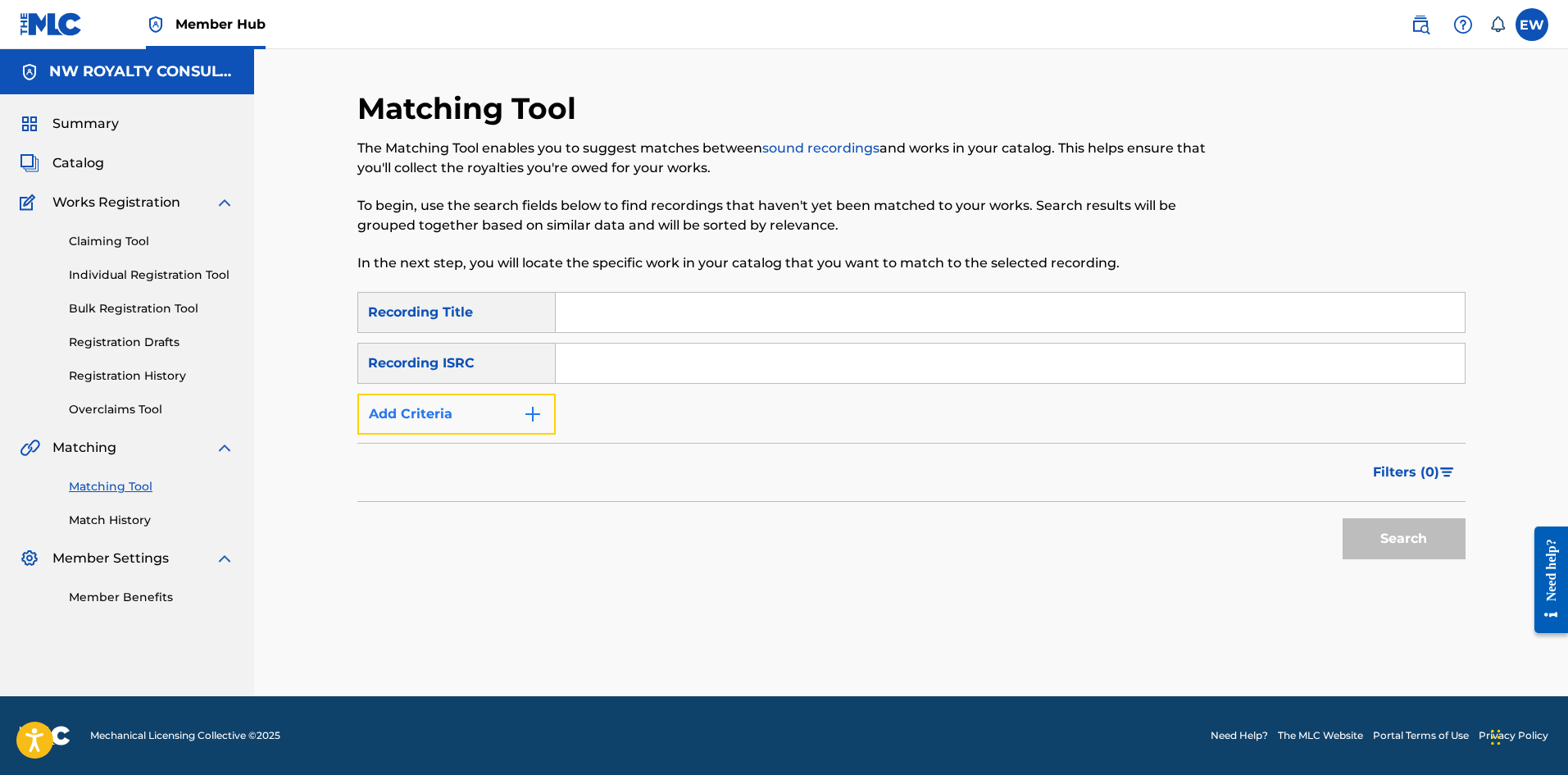
drag, startPoint x: 542, startPoint y: 411, endPoint x: 507, endPoint y: 404, distance: 35.7
click at [530, 410] on button "Add Criteria" at bounding box center [456, 414] width 199 height 41
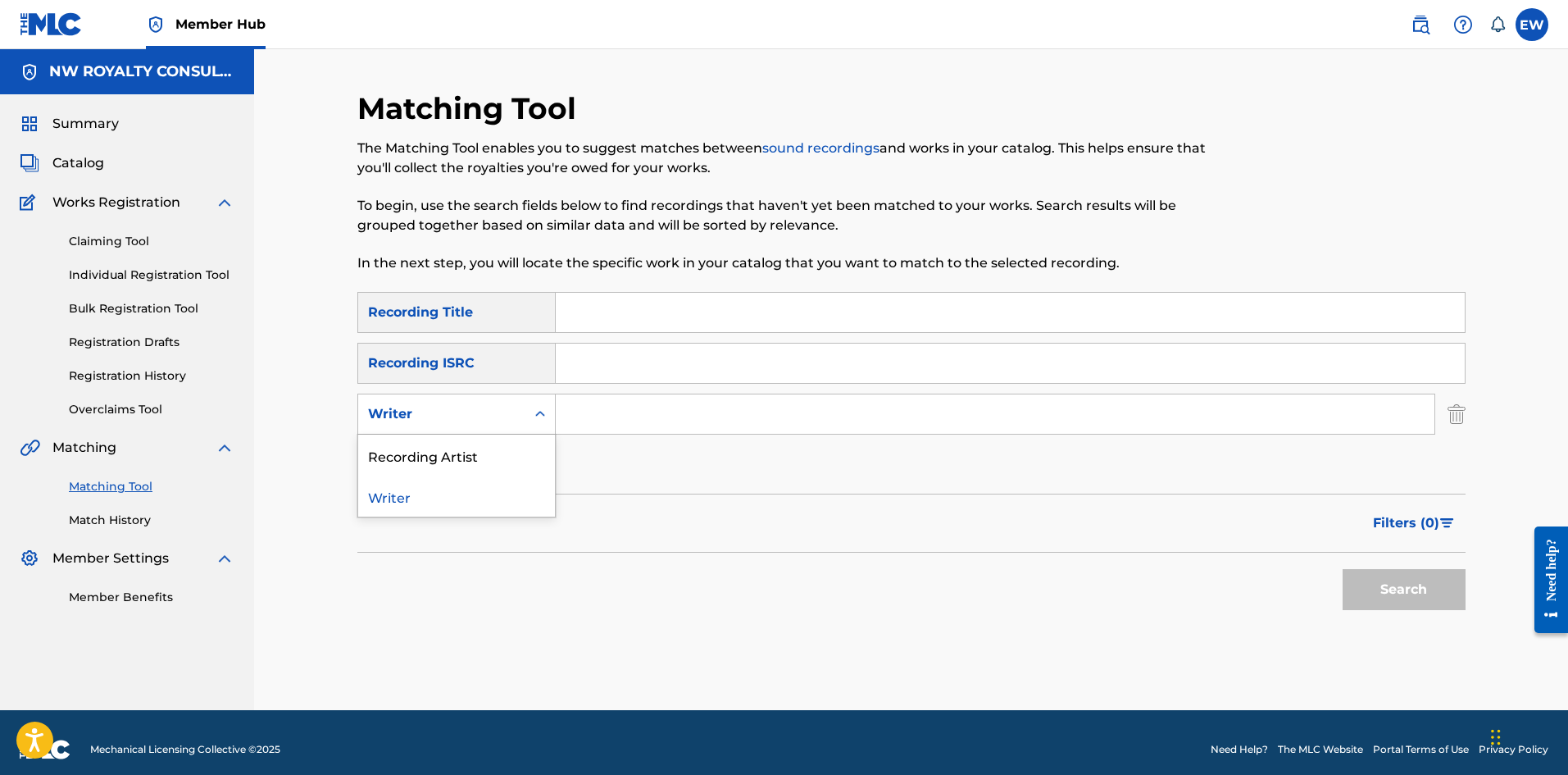
click at [466, 405] on div "Writer" at bounding box center [441, 414] width 147 height 19
drag, startPoint x: 493, startPoint y: 447, endPoint x: 587, endPoint y: 451, distance: 94.1
click at [510, 447] on div "Recording Artist" at bounding box center [456, 455] width 197 height 41
click at [686, 412] on input "Search Form" at bounding box center [995, 413] width 879 height 40
paste input "PALLASO"
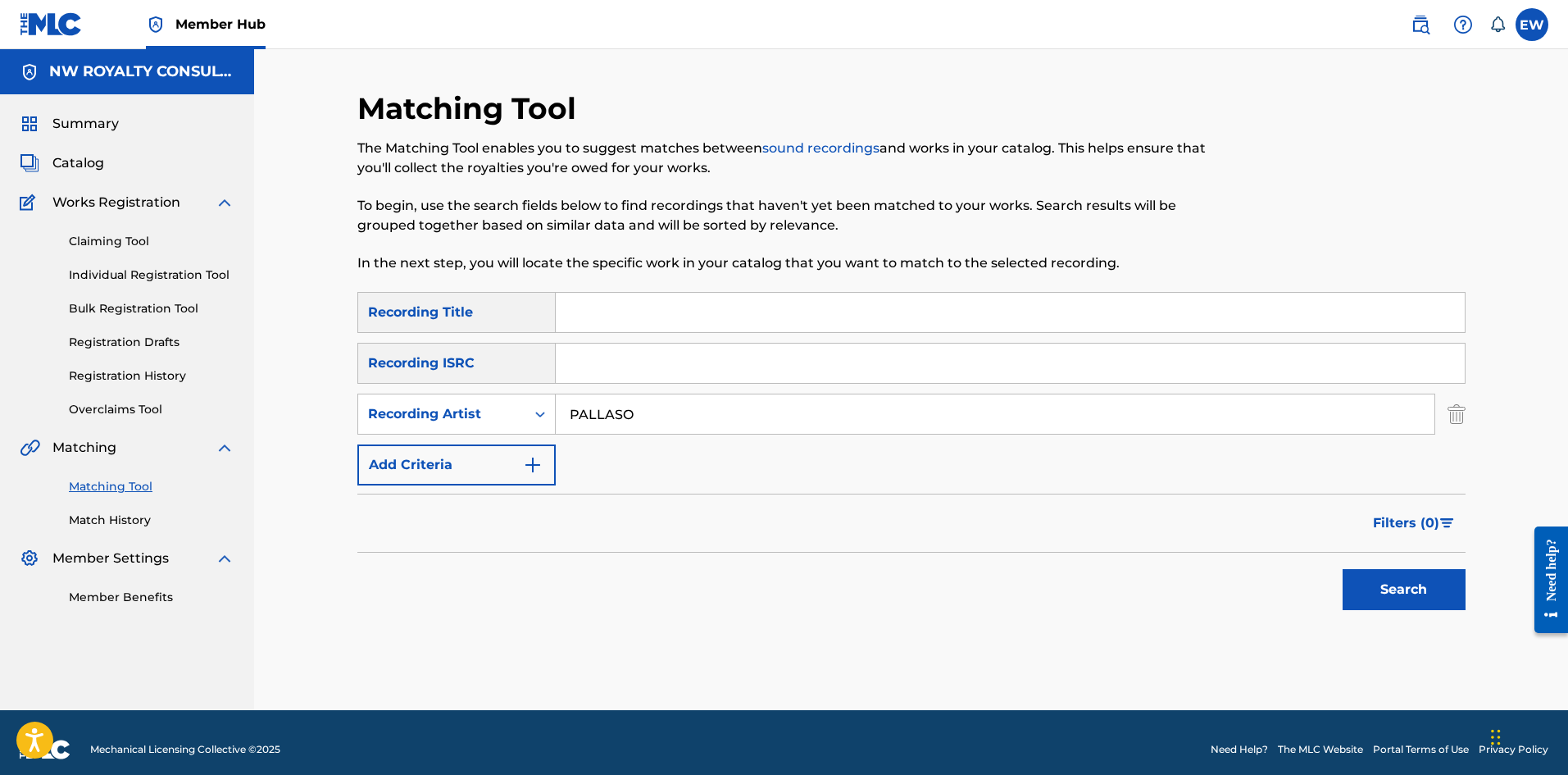
type input "PALLASO"
click at [842, 323] on input "Search Form" at bounding box center [1009, 312] width 909 height 40
paste input "MONEY"
type input "MONEY"
click at [1404, 591] on button "Search" at bounding box center [1403, 589] width 123 height 41
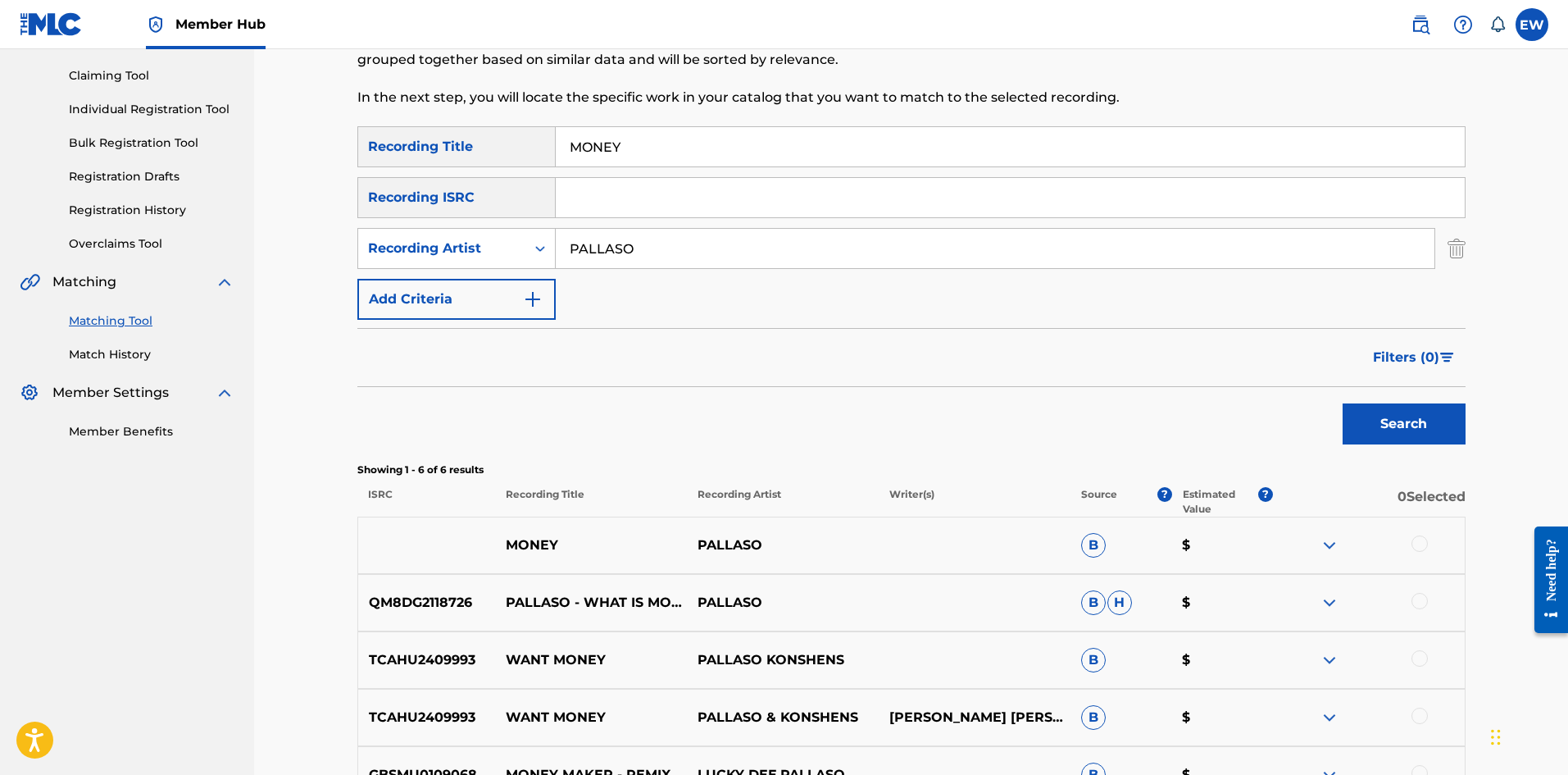
scroll to position [246, 0]
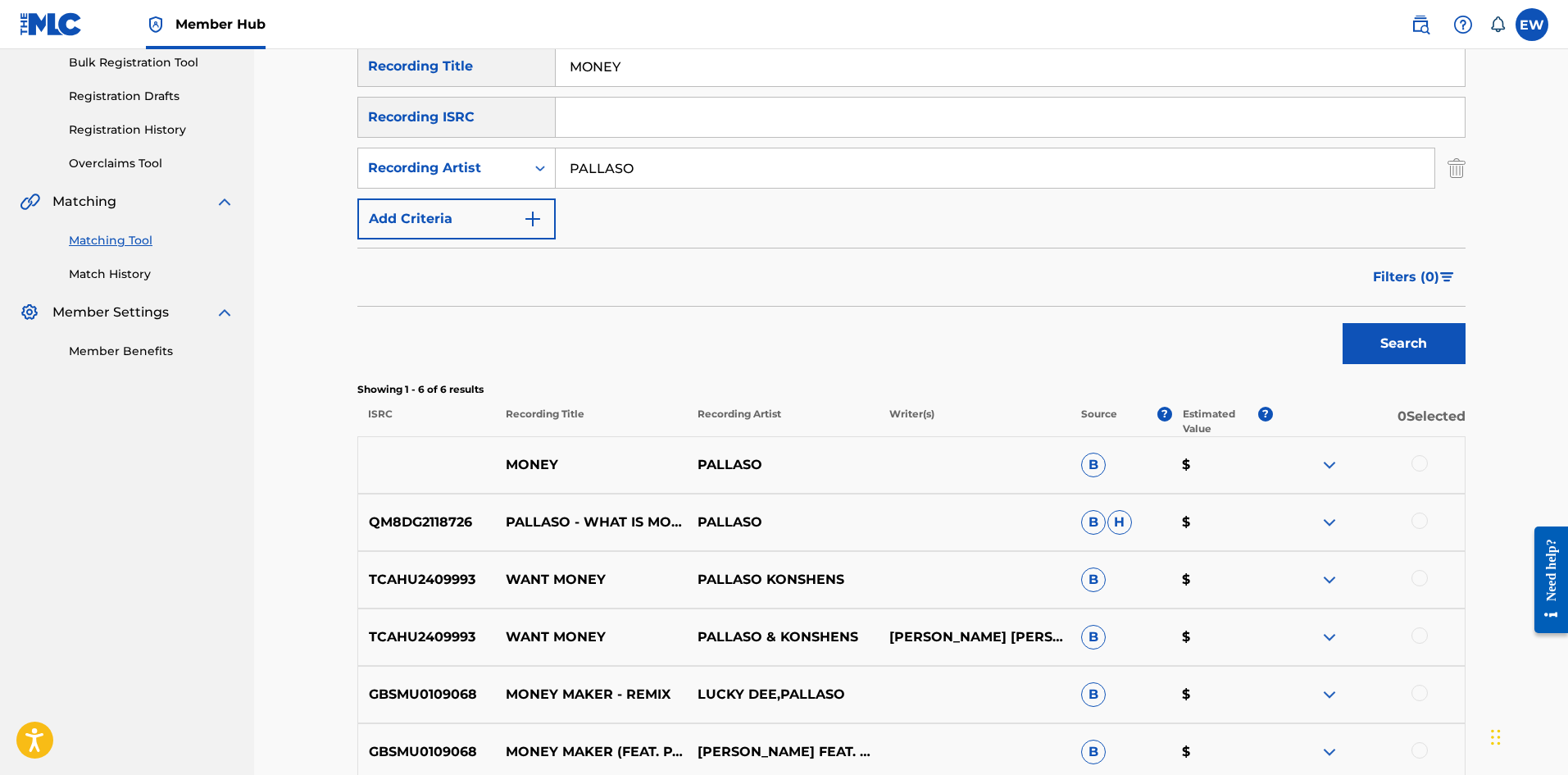
click at [1420, 461] on div at bounding box center [1419, 463] width 16 height 16
click at [1120, 639] on button "Match 1 Group" at bounding box center [1151, 641] width 181 height 41
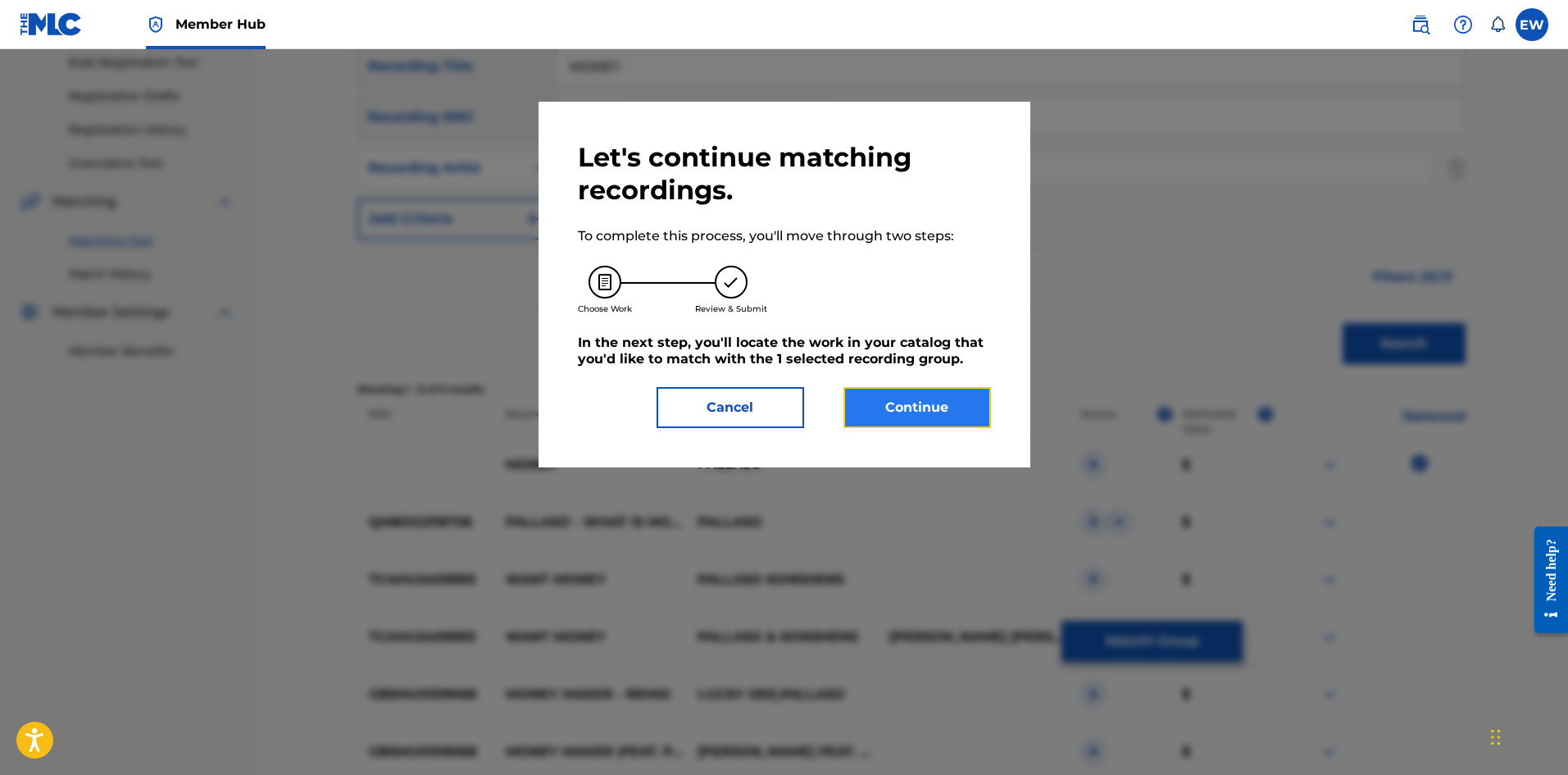
click at [880, 422] on button "Continue" at bounding box center [917, 407] width 147 height 41
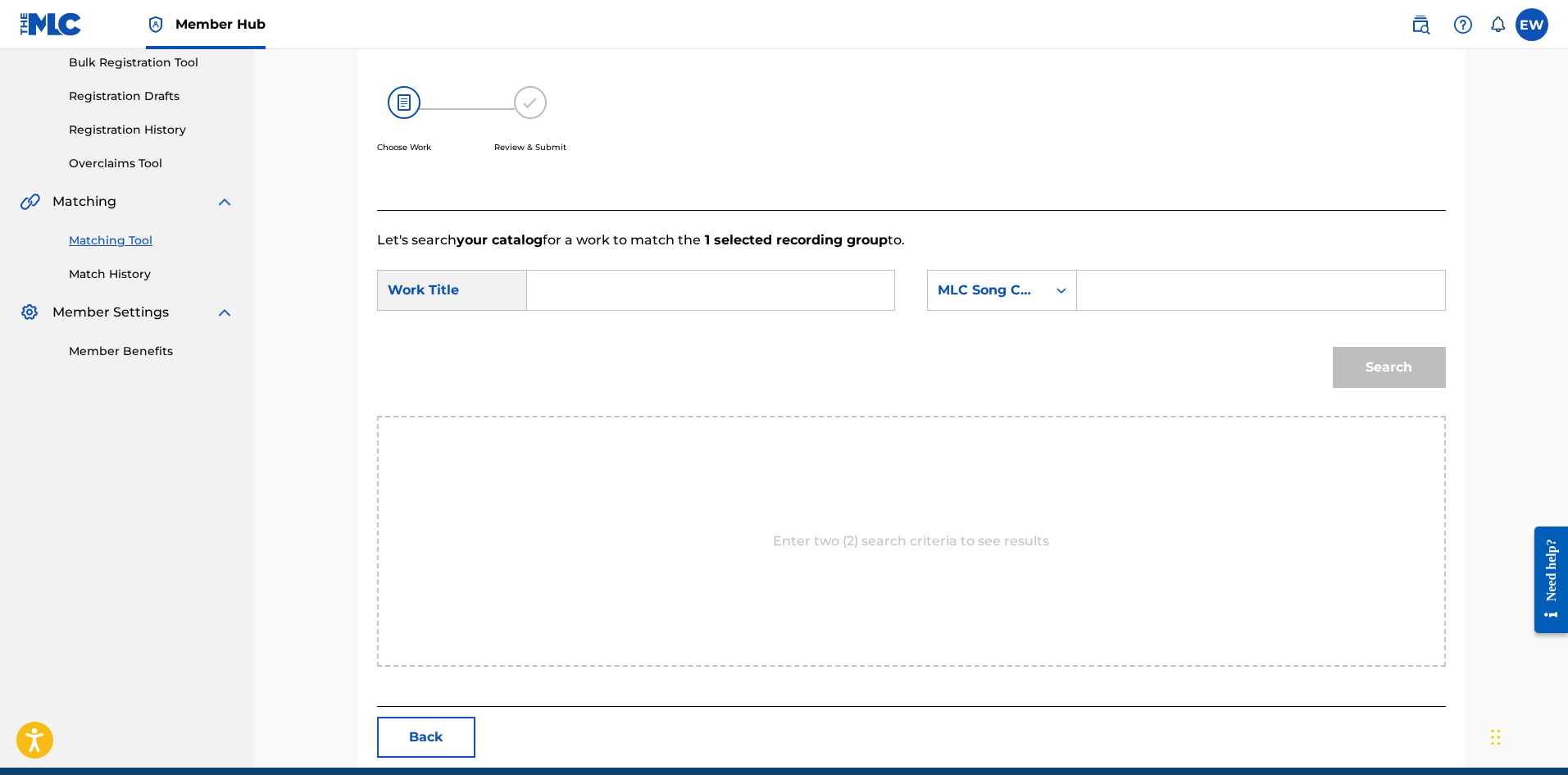
click at [644, 308] on input "Search Form" at bounding box center [711, 290] width 339 height 40
paste input "MONEY"
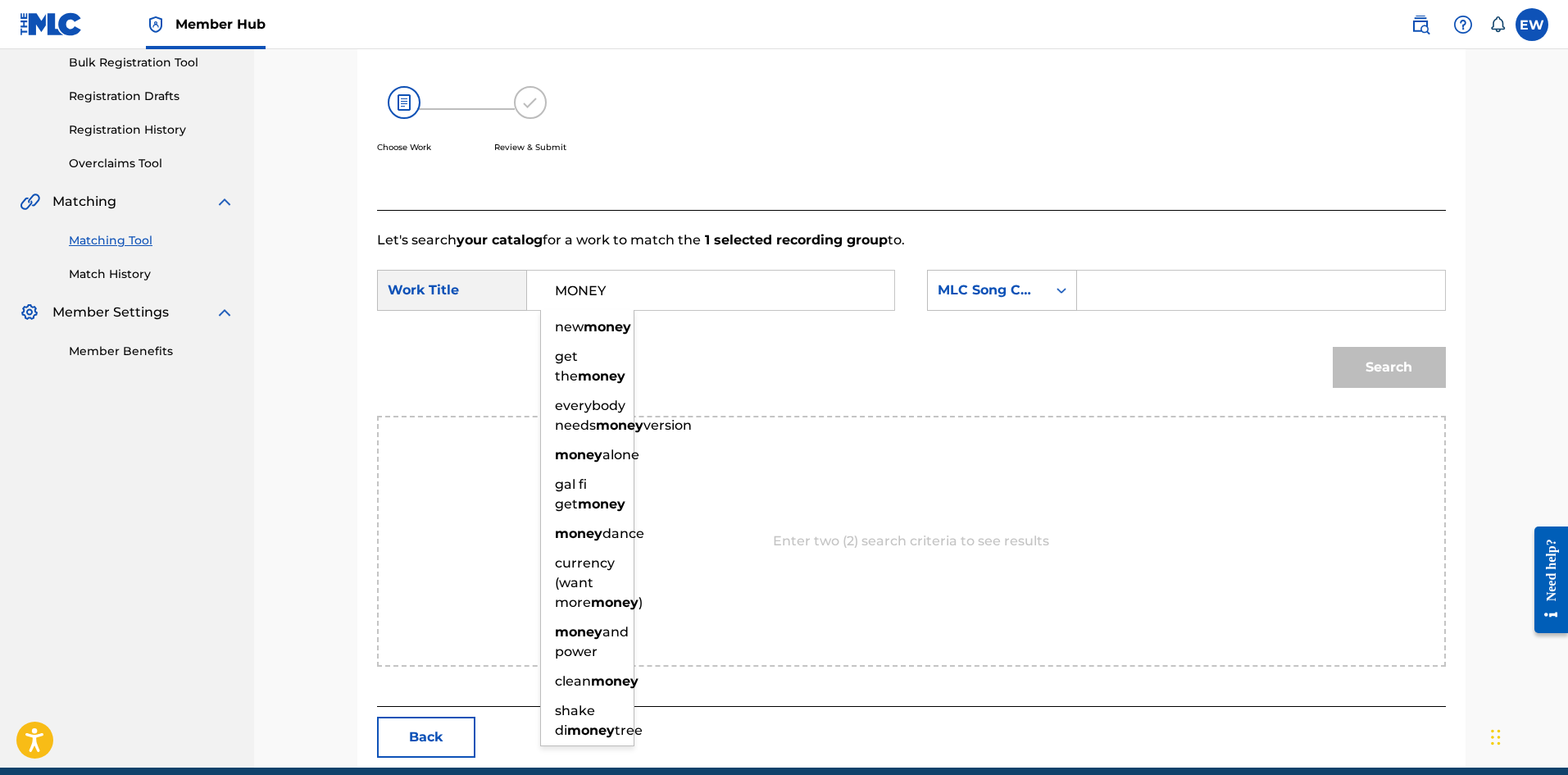
type input "MONEY"
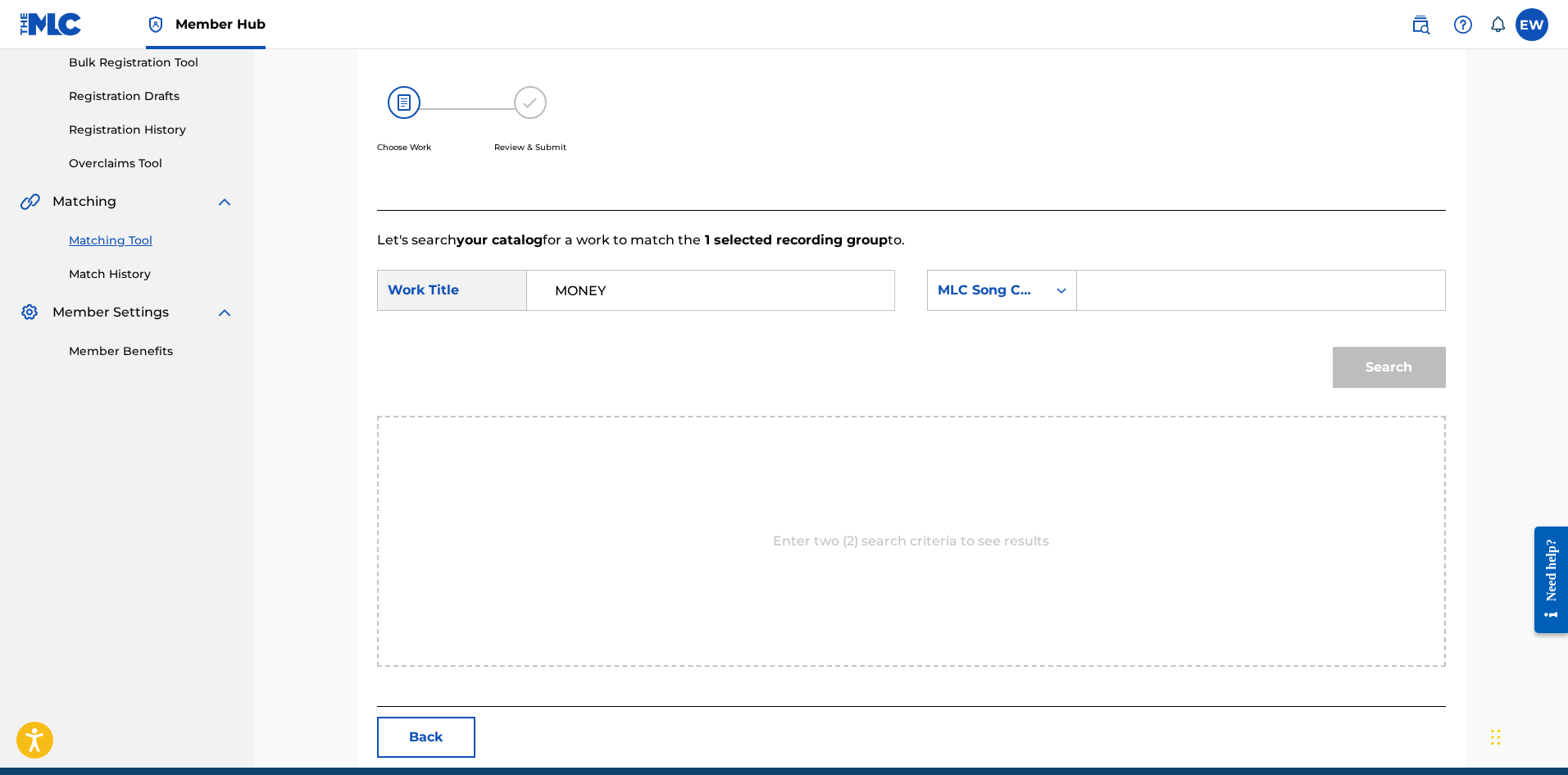
click at [1209, 291] on input "Search Form" at bounding box center [1261, 290] width 339 height 40
paste input "MA1J76"
type input "MA1J76"
click at [1409, 371] on button "Search" at bounding box center [1389, 367] width 113 height 41
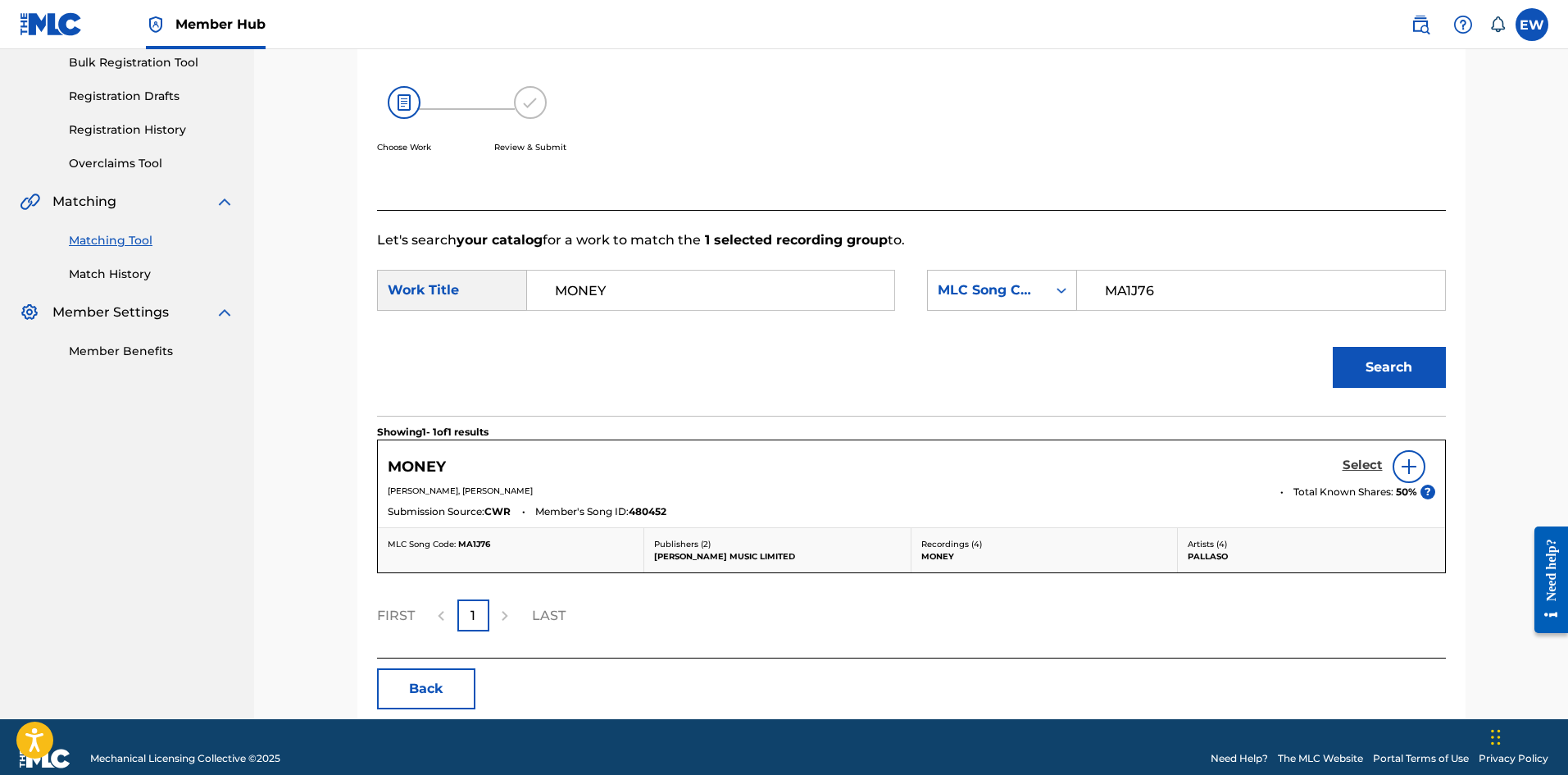
click at [1360, 468] on h5 "Select" at bounding box center [1361, 466] width 40 height 16
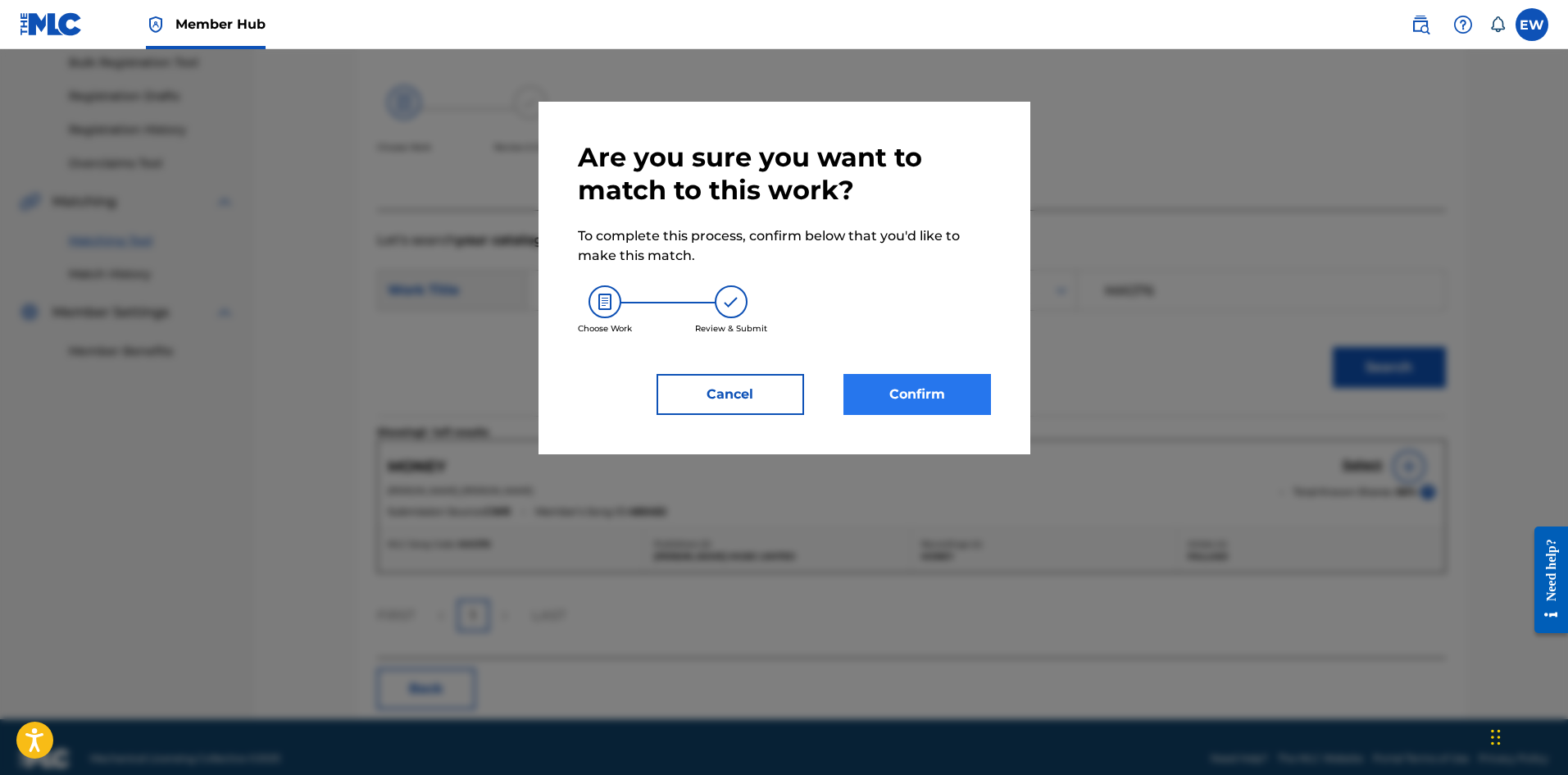
drag, startPoint x: 883, startPoint y: 375, endPoint x: 897, endPoint y: 380, distance: 14.9
click at [893, 380] on div "Are you sure you want to match to this work? To complete this process, confirm …" at bounding box center [784, 277] width 413 height 274
click at [919, 390] on button "Confirm" at bounding box center [917, 394] width 147 height 41
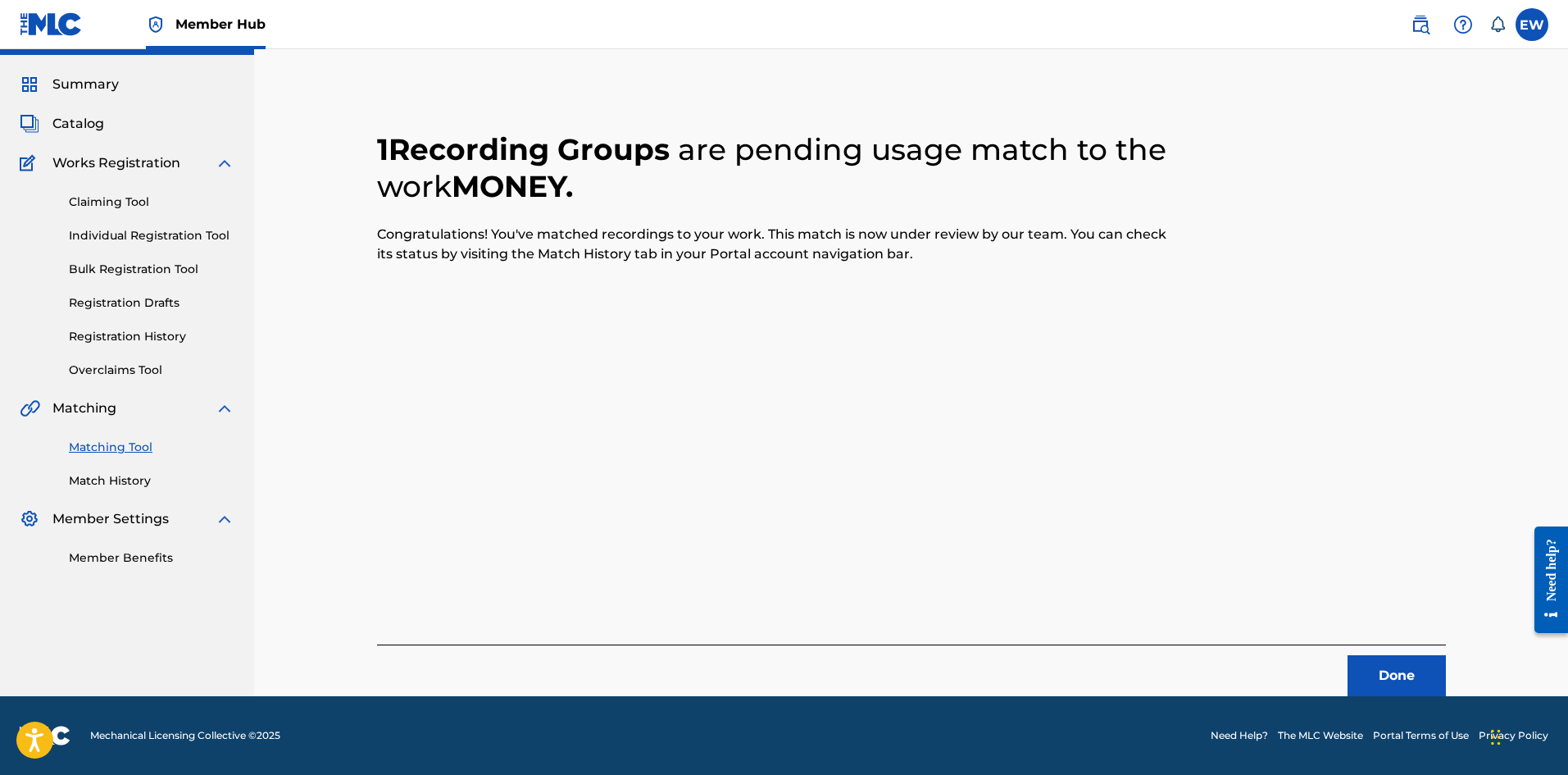
scroll to position [40, 0]
click at [1384, 682] on button "Done" at bounding box center [1395, 675] width 98 height 41
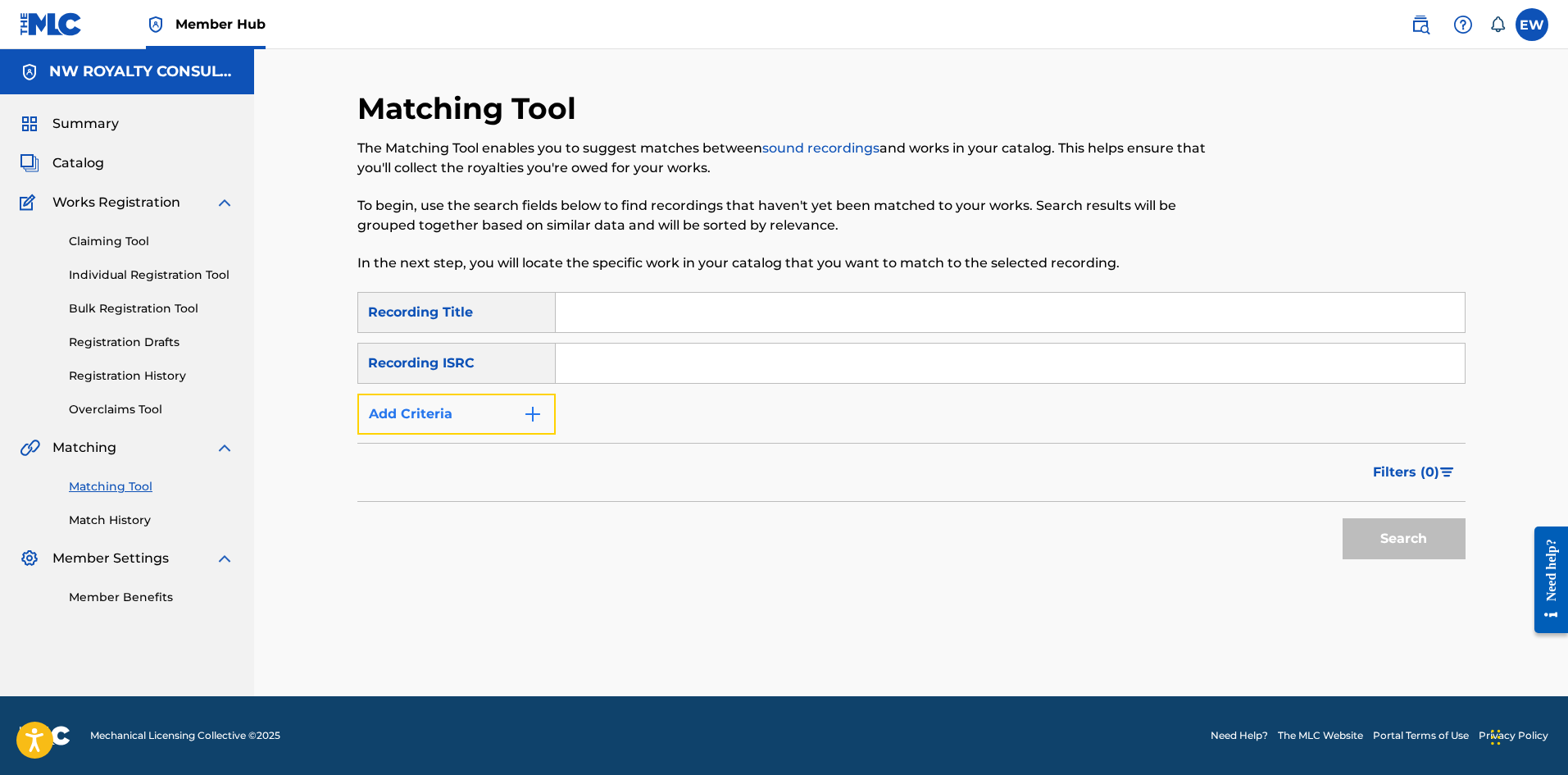
click at [451, 403] on button "Add Criteria" at bounding box center [456, 414] width 199 height 41
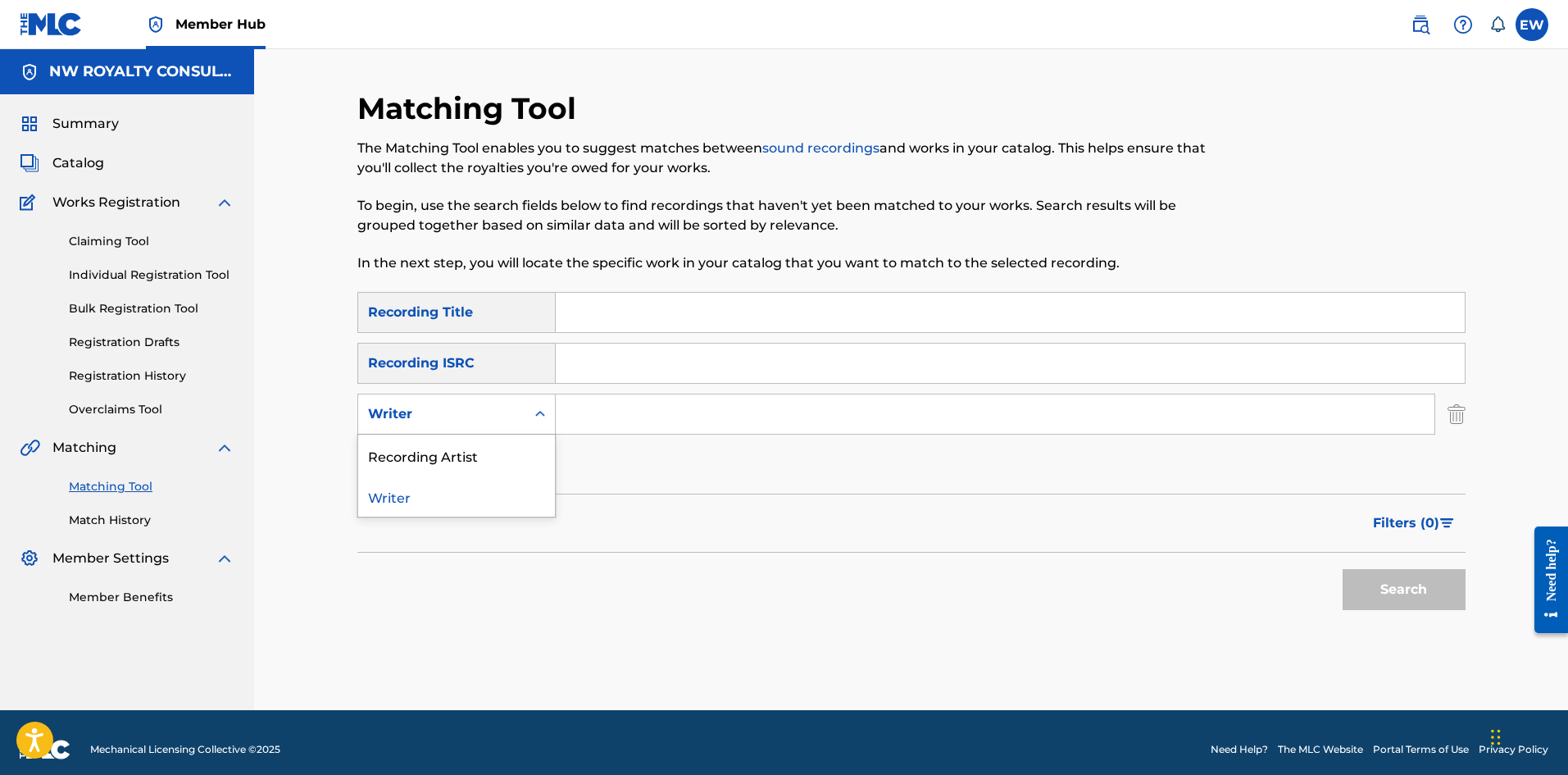
click at [446, 404] on div "Writer" at bounding box center [441, 414] width 167 height 31
drag, startPoint x: 417, startPoint y: 447, endPoint x: 544, endPoint y: 453, distance: 127.1
click at [443, 449] on div "Recording Artist" at bounding box center [456, 455] width 197 height 41
click at [654, 419] on input "Search Form" at bounding box center [995, 413] width 879 height 40
paste input "MAVADO, BLACK SHADOW & POP STYLE"
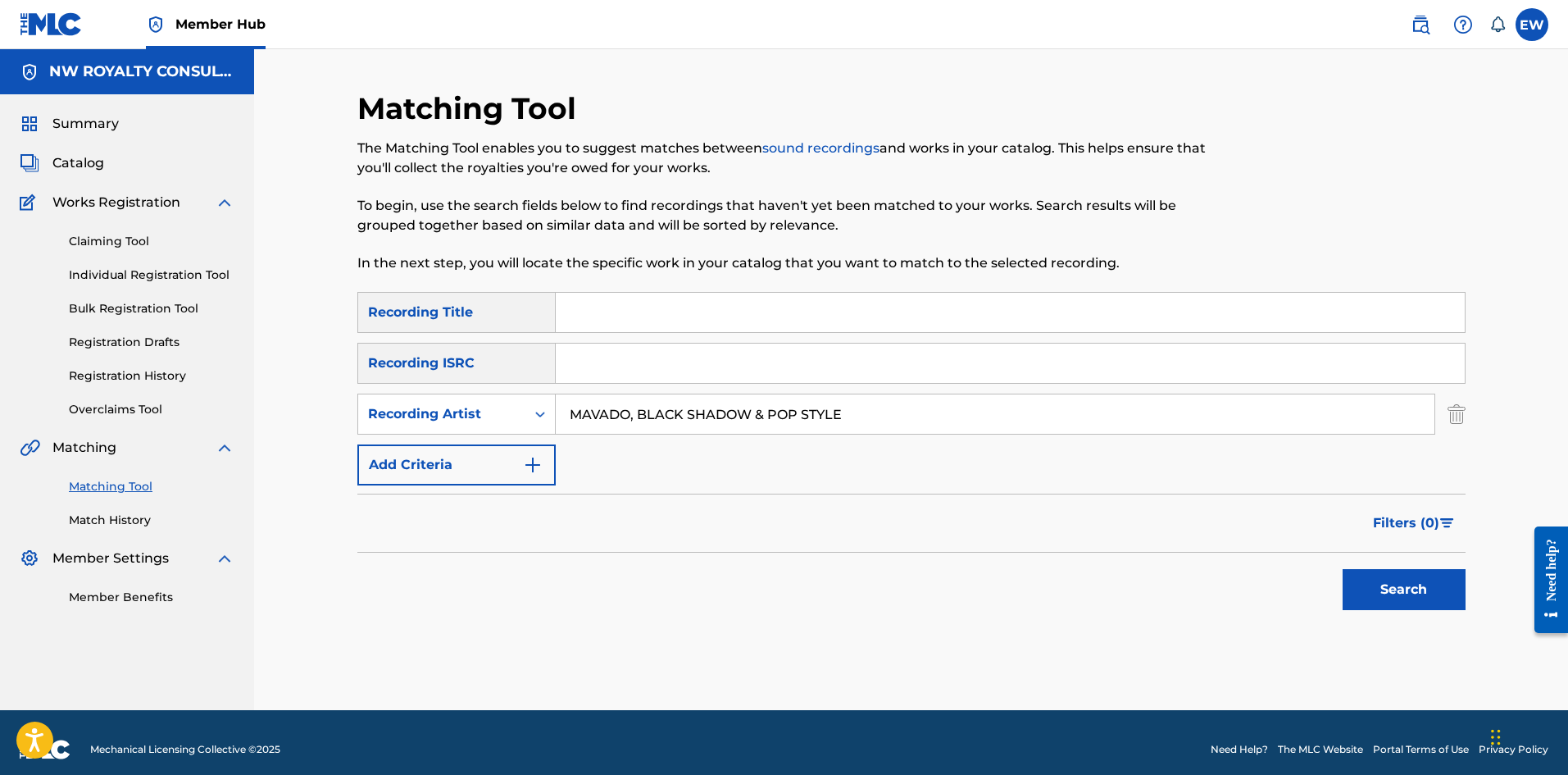
type input "MAVADO, BLACK SHADOW & POP STYLE"
drag, startPoint x: 733, startPoint y: 323, endPoint x: 741, endPoint y: 312, distance: 13.6
click at [736, 320] on input "Search Form" at bounding box center [1009, 312] width 909 height 40
paste input "MONEY & DONE"
type input "MONEY & DONE"
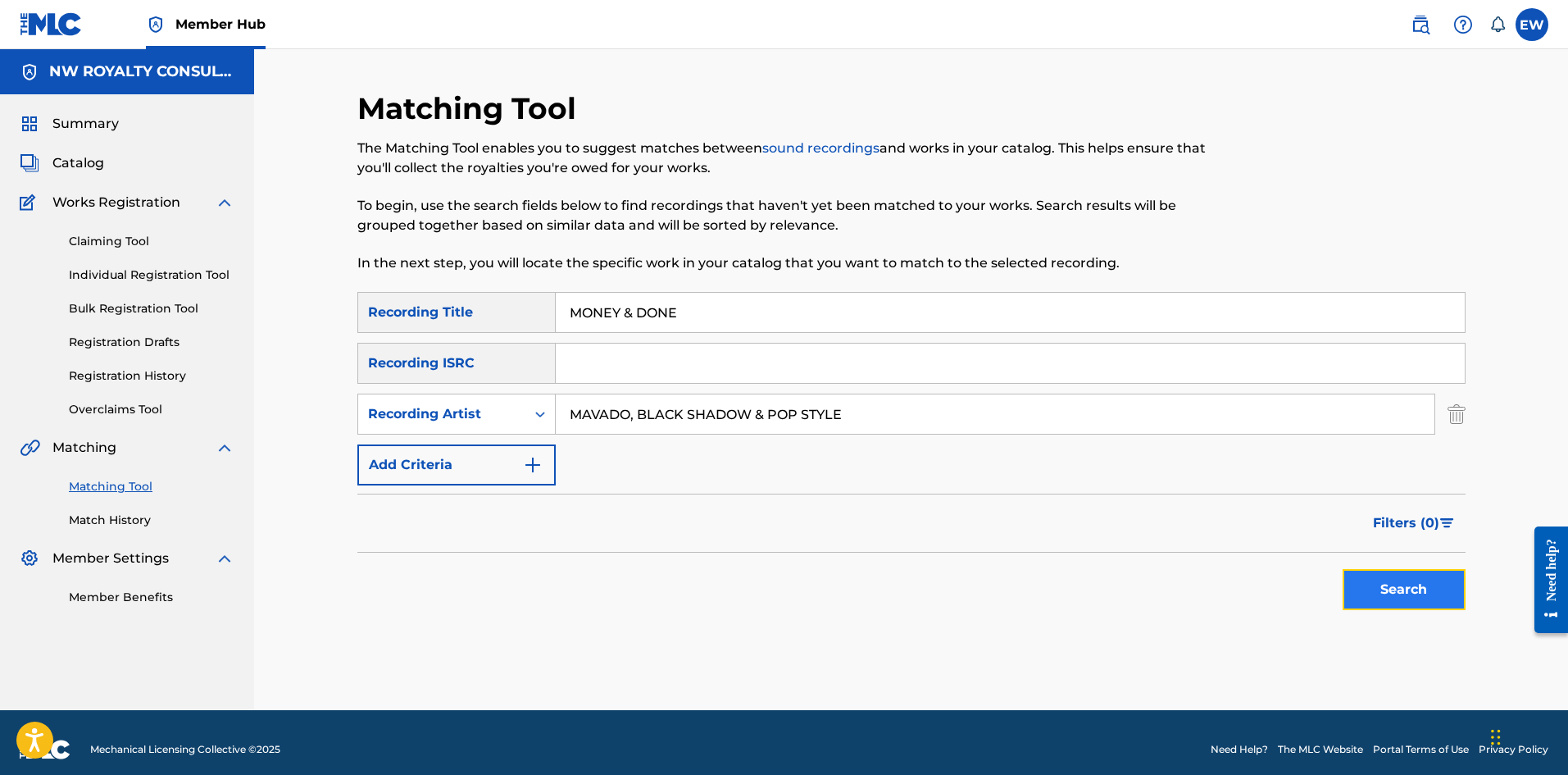
click at [1369, 592] on button "Search" at bounding box center [1403, 589] width 123 height 41
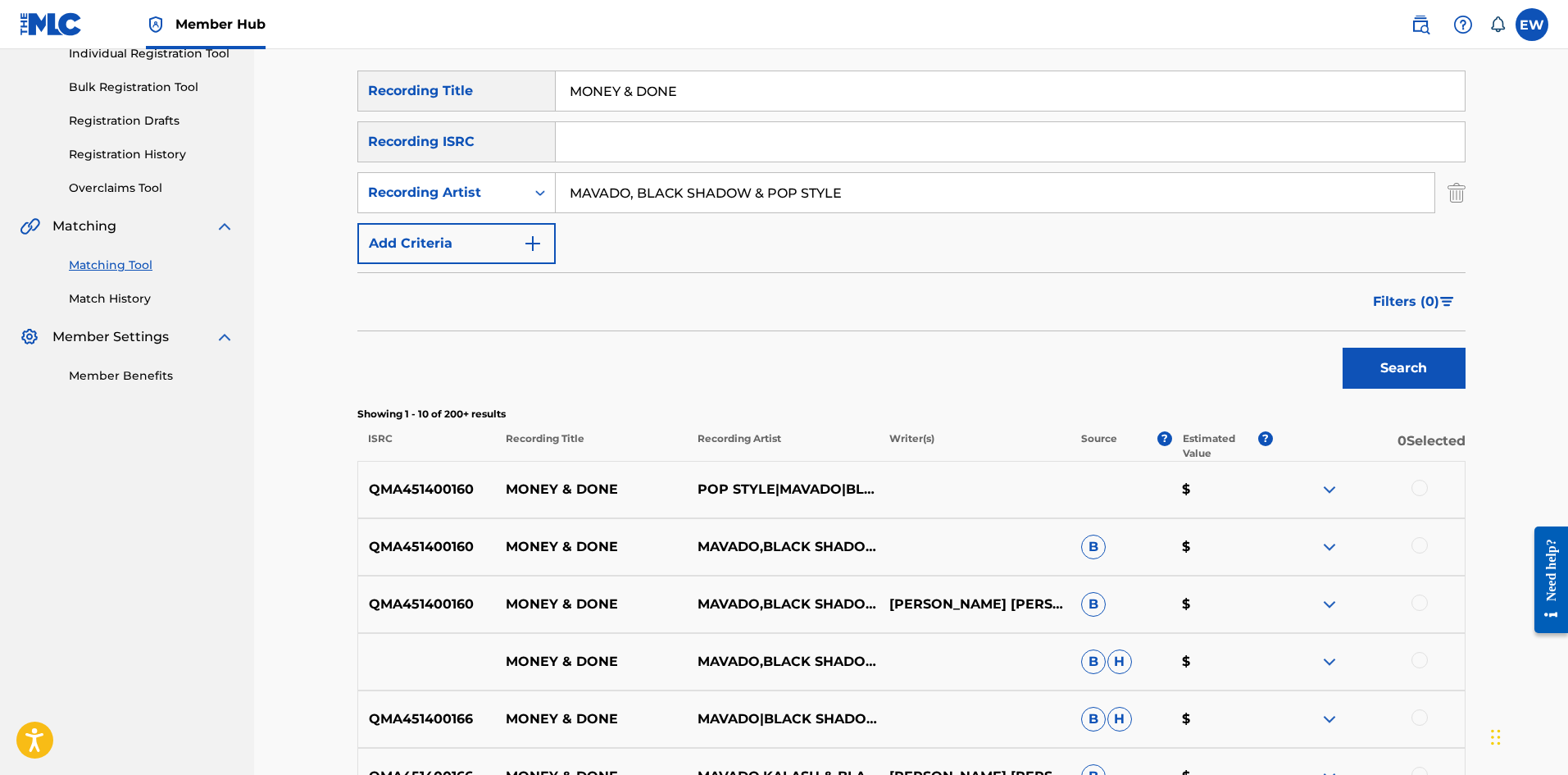
scroll to position [328, 0]
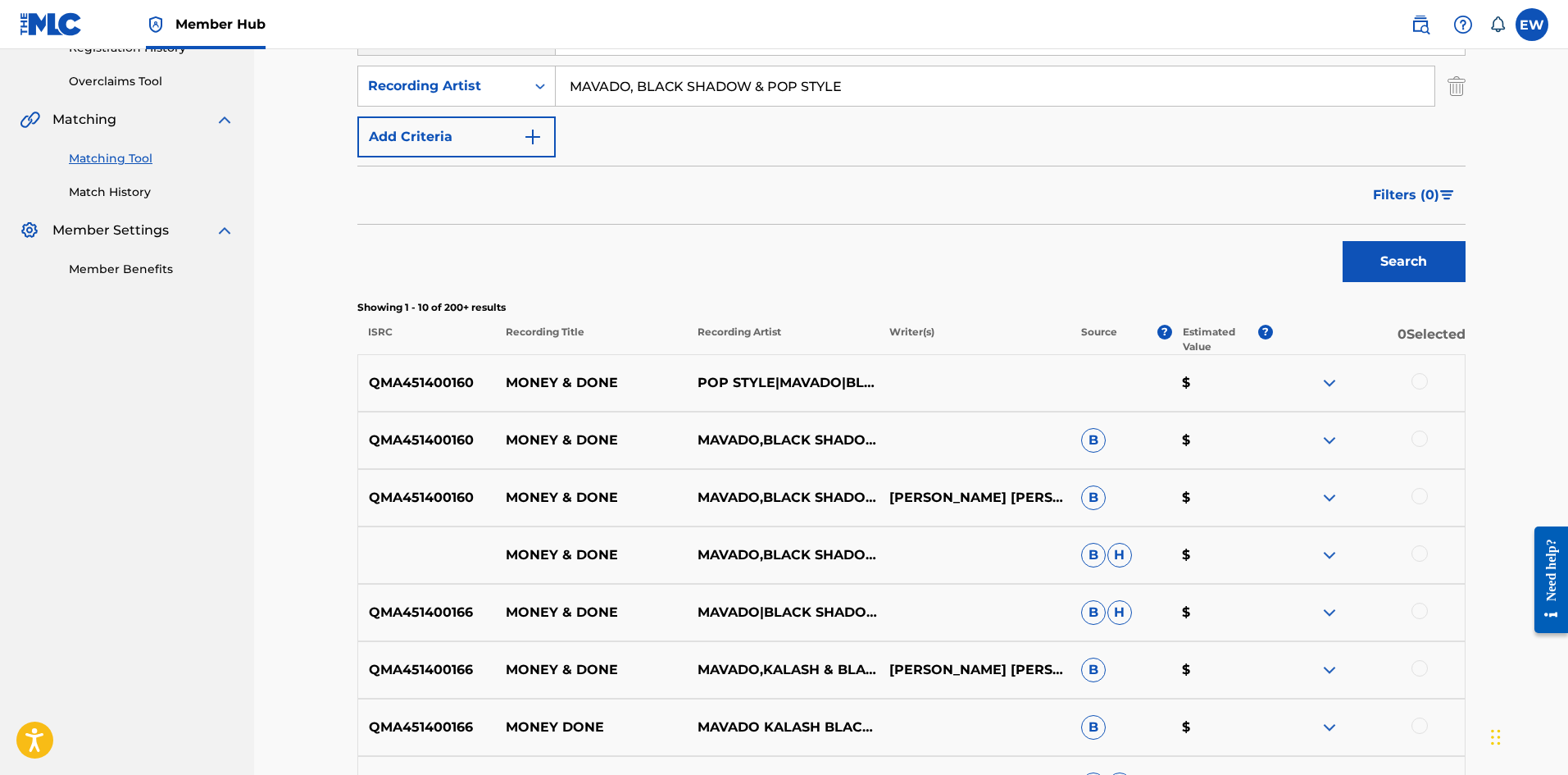
click at [1431, 397] on div "QMA451400160 MONEY & DONE POP STYLE|MAVADO|BLACK SHADOW $" at bounding box center [911, 382] width 1108 height 57
click at [1424, 388] on div at bounding box center [1419, 380] width 16 height 16
click at [1420, 431] on div at bounding box center [1419, 438] width 16 height 16
click at [1424, 492] on div at bounding box center [1419, 496] width 16 height 16
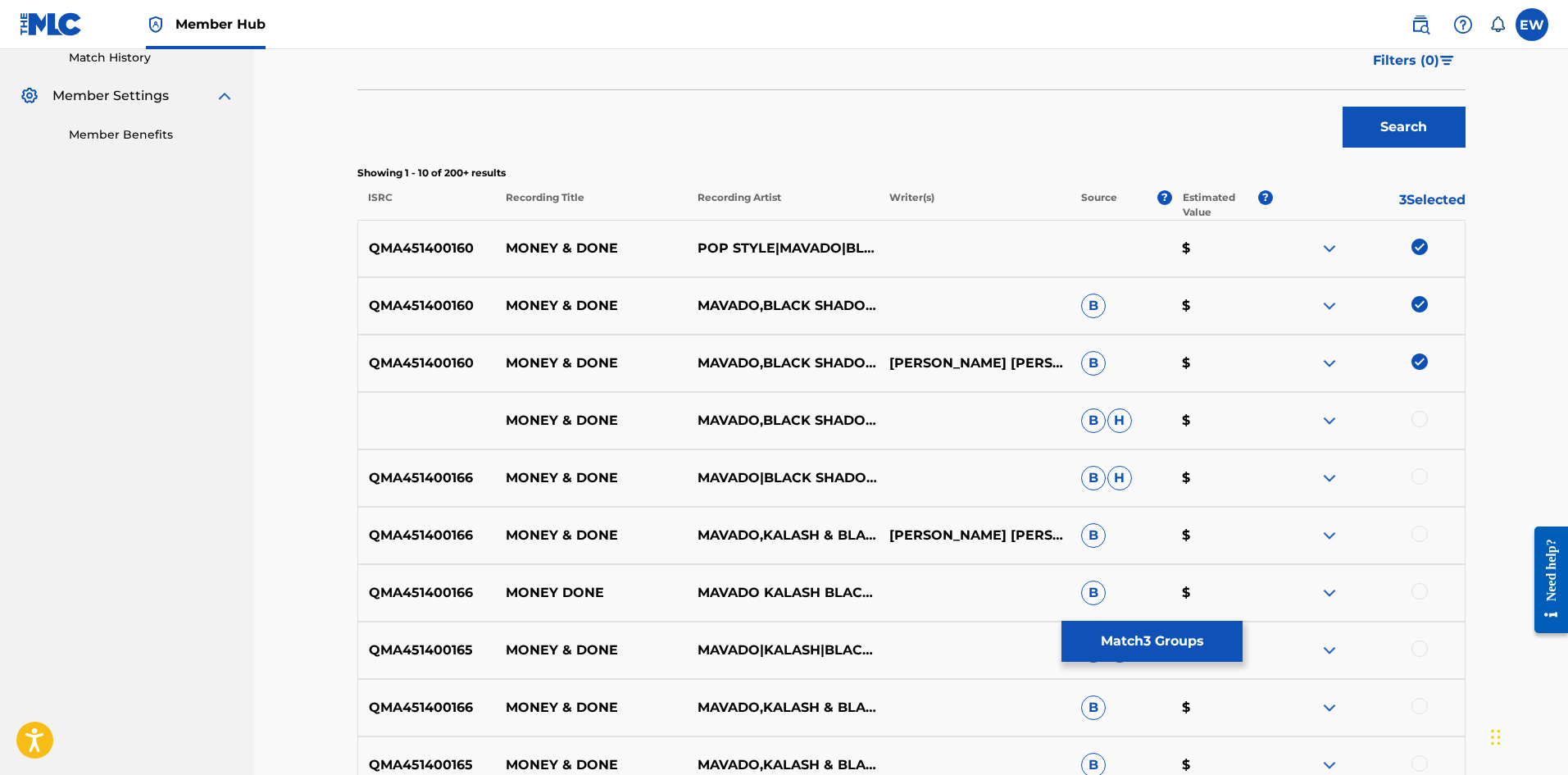
scroll to position [492, 0]
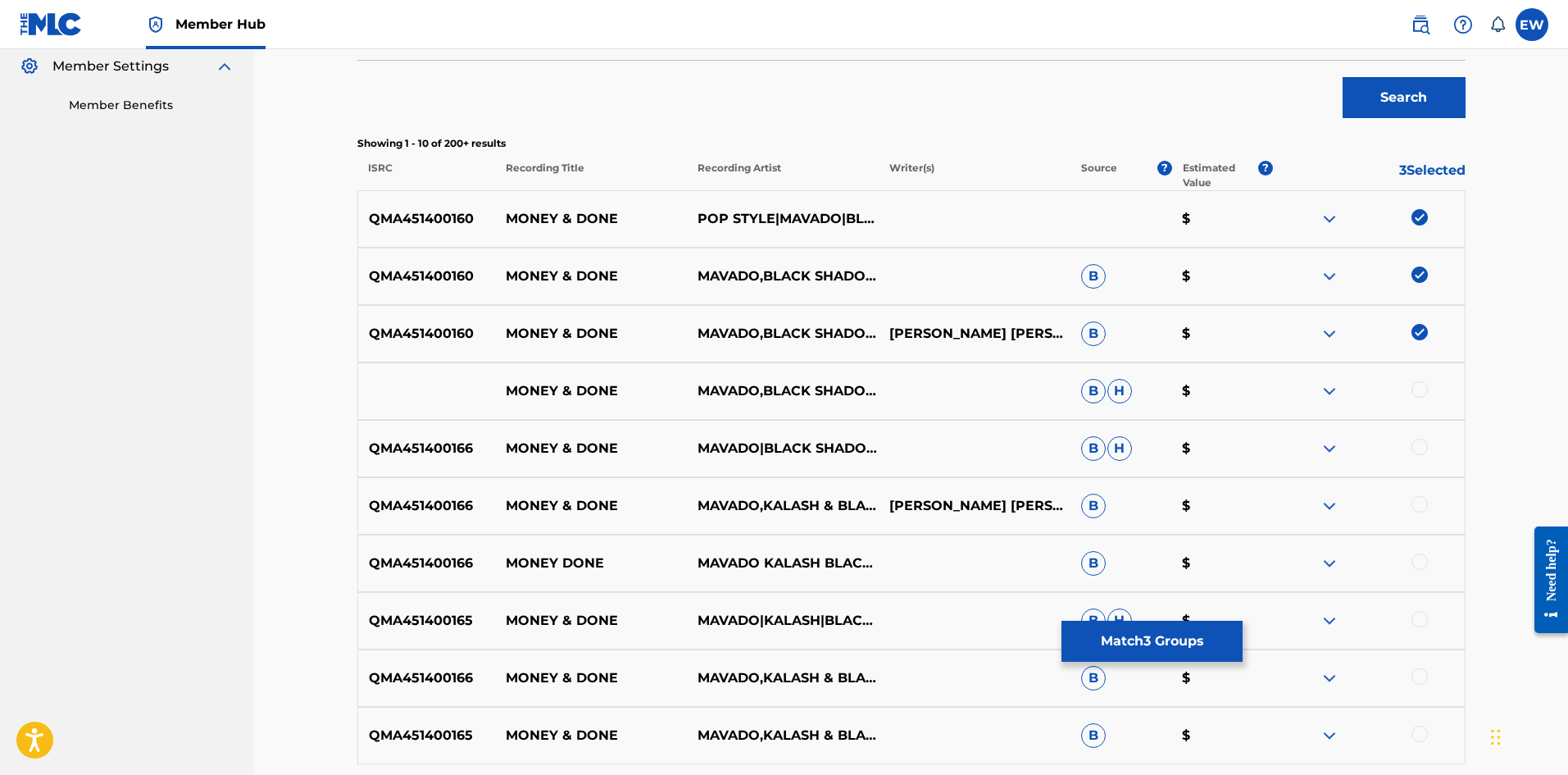
click at [1416, 387] on div at bounding box center [1419, 389] width 16 height 16
click at [1426, 447] on div at bounding box center [1419, 446] width 16 height 16
click at [1415, 505] on div at bounding box center [1419, 503] width 16 height 16
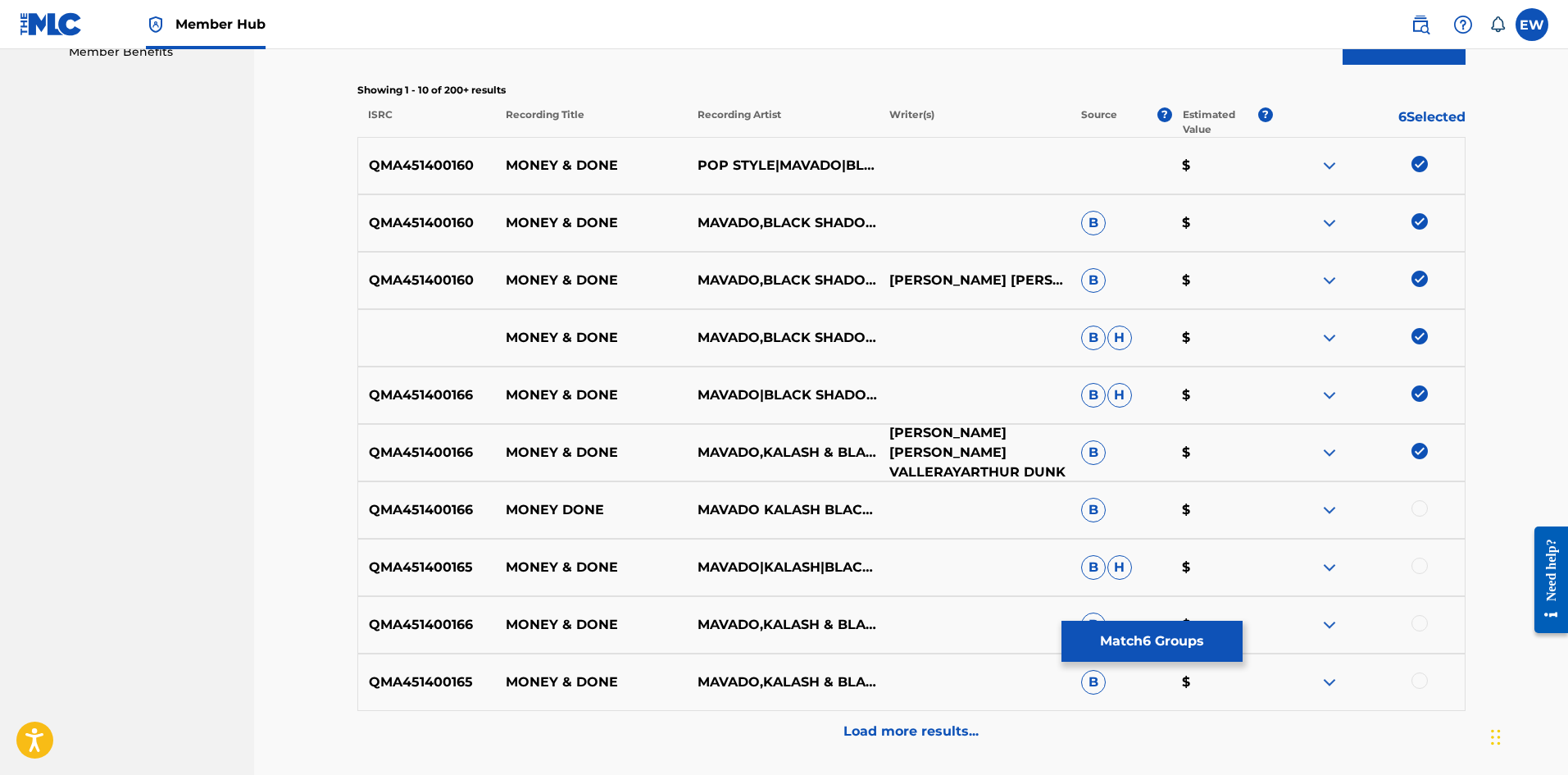
scroll to position [574, 0]
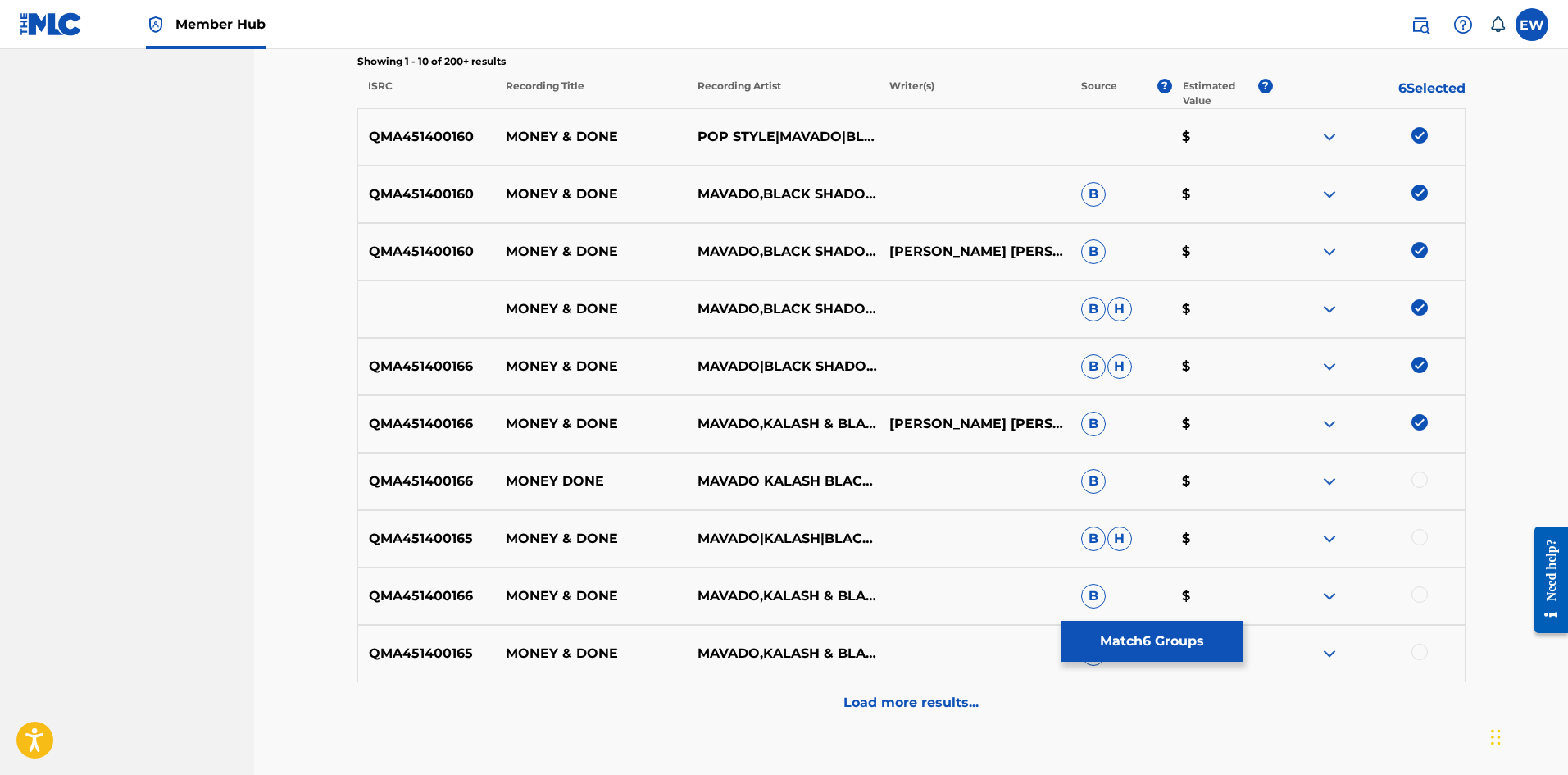
click at [1420, 537] on div at bounding box center [1419, 536] width 16 height 16
click at [1420, 590] on div at bounding box center [1419, 594] width 16 height 16
drag, startPoint x: 1425, startPoint y: 648, endPoint x: 1276, endPoint y: 608, distance: 154.3
click at [1425, 648] on div at bounding box center [1419, 651] width 16 height 16
click at [957, 706] on p "Load more results..." at bounding box center [911, 702] width 135 height 19
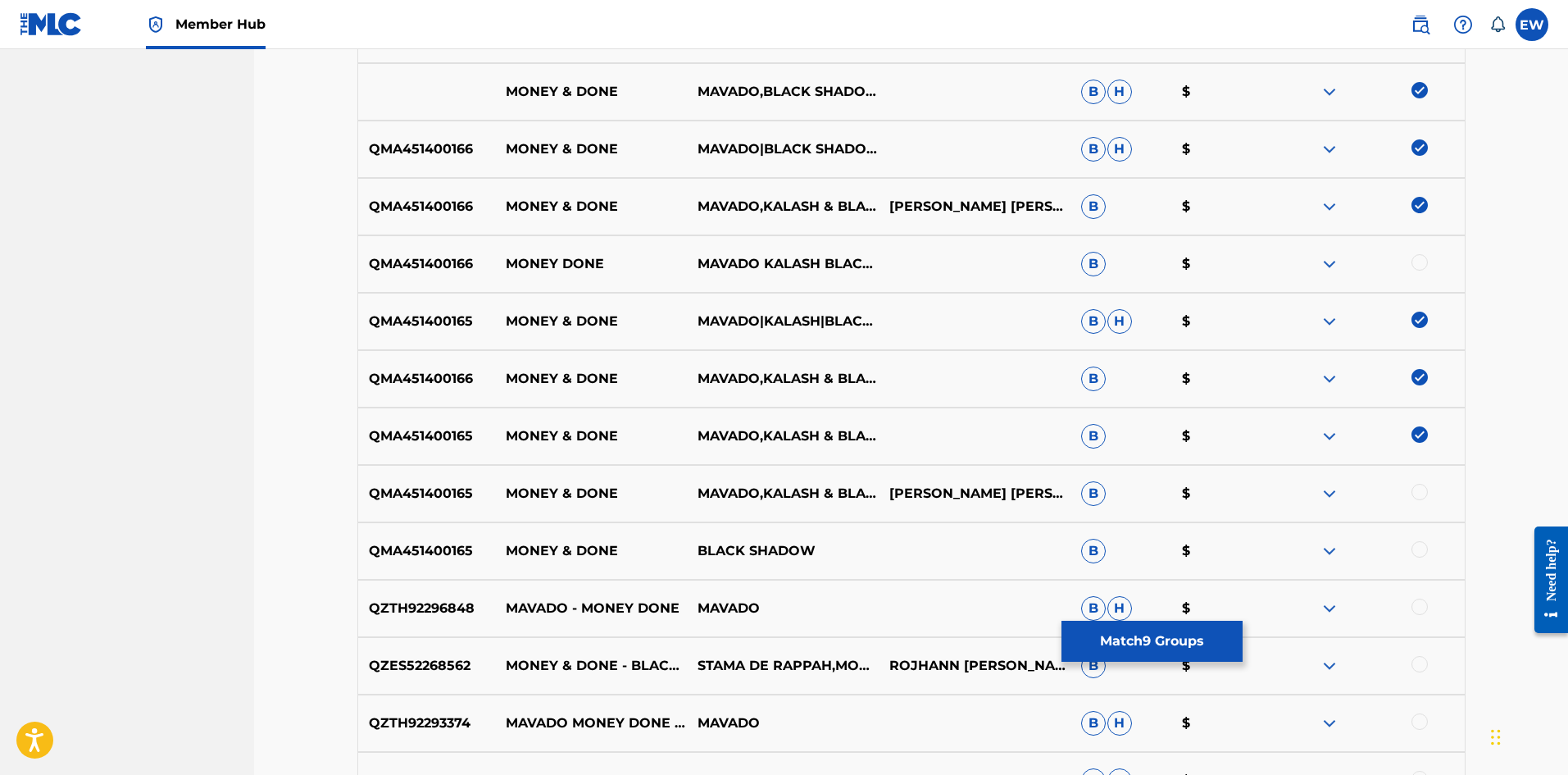
scroll to position [820, 0]
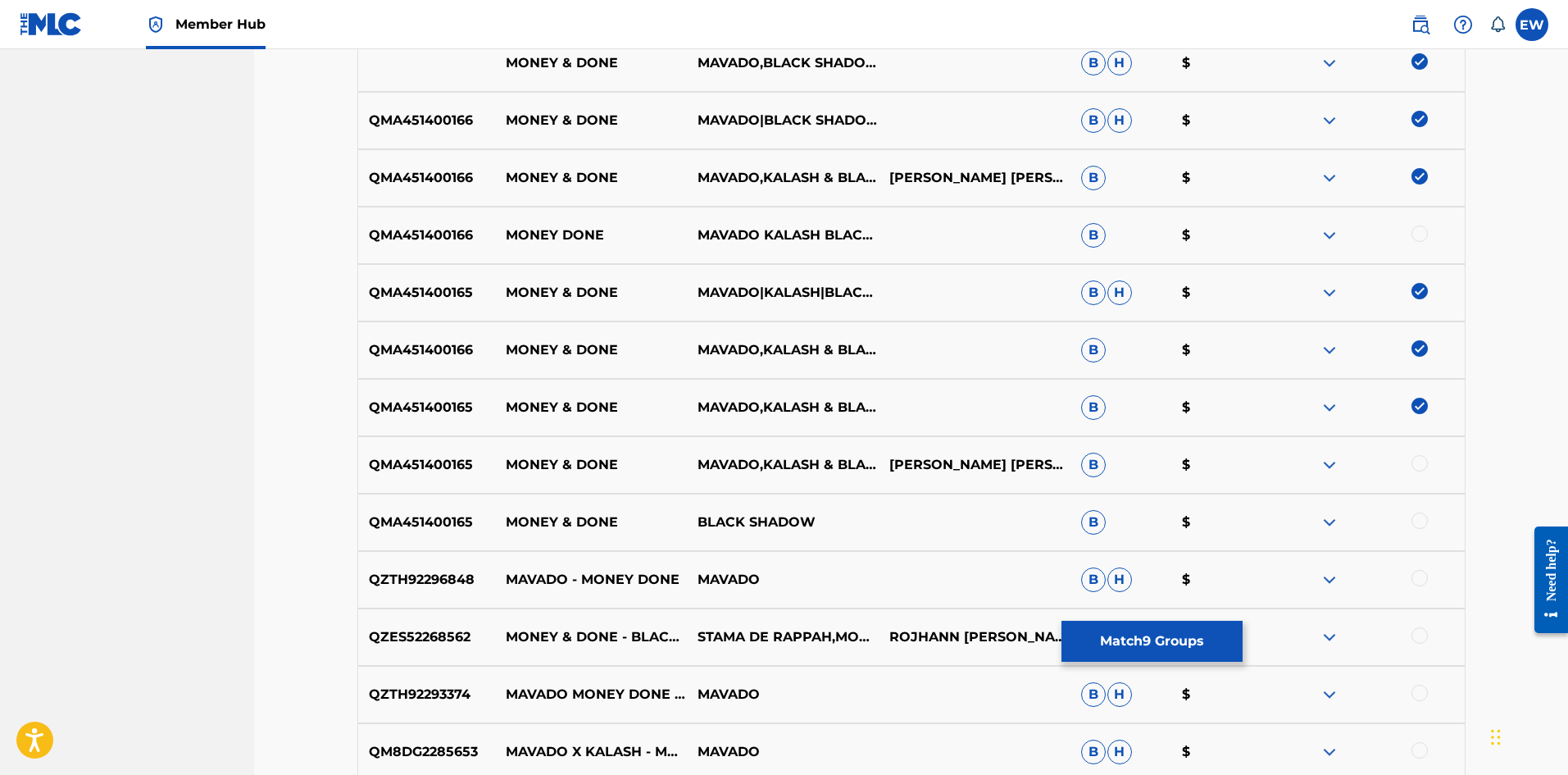
click at [1420, 465] on div at bounding box center [1419, 463] width 16 height 16
click at [1414, 520] on div at bounding box center [1419, 520] width 16 height 16
click at [1424, 575] on div at bounding box center [1419, 577] width 16 height 16
click at [1424, 577] on img at bounding box center [1419, 577] width 16 height 16
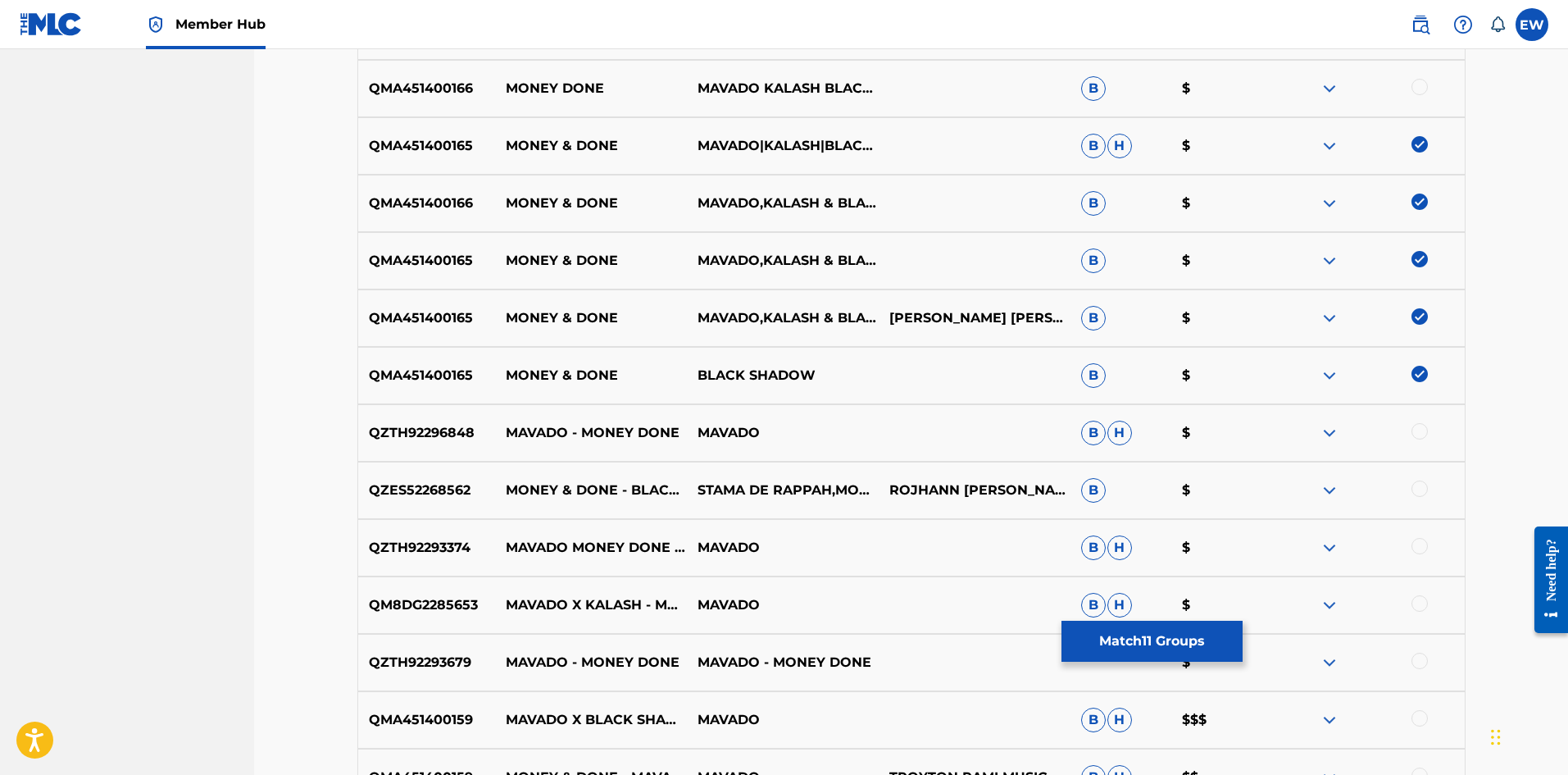
scroll to position [984, 0]
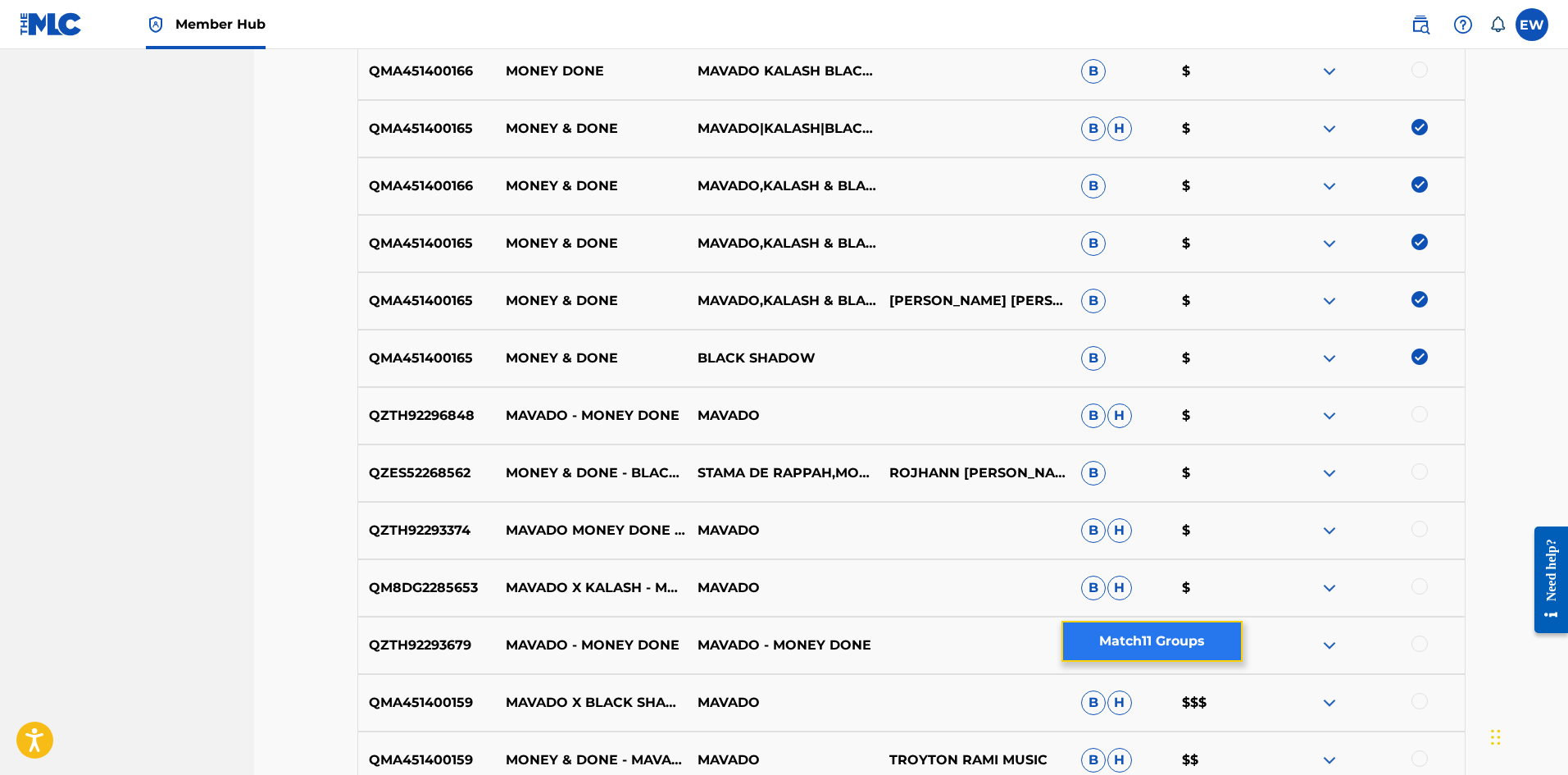
click at [1161, 648] on button "Match 11 Groups" at bounding box center [1151, 641] width 181 height 41
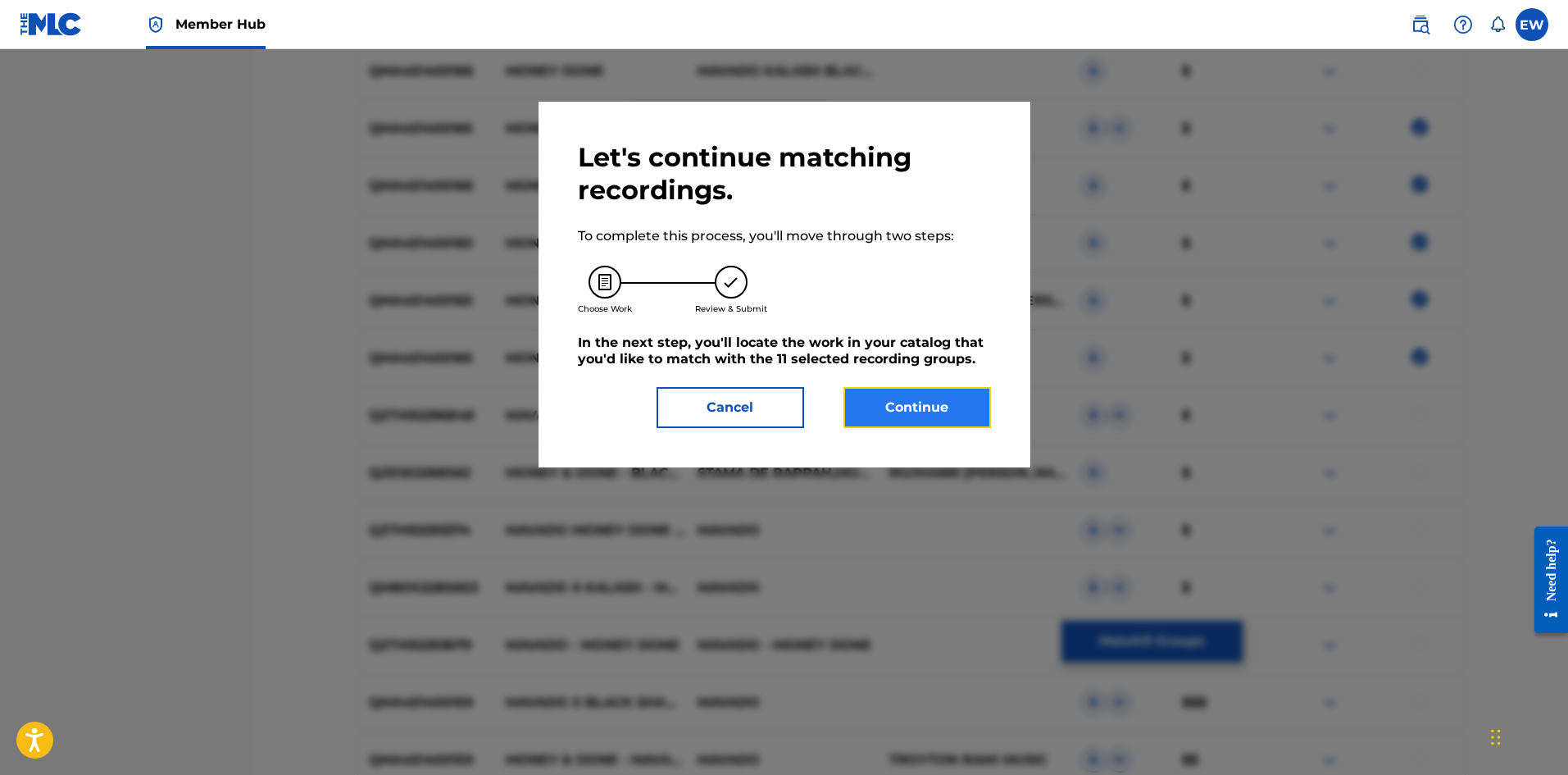
click at [975, 424] on button "Continue" at bounding box center [917, 407] width 147 height 41
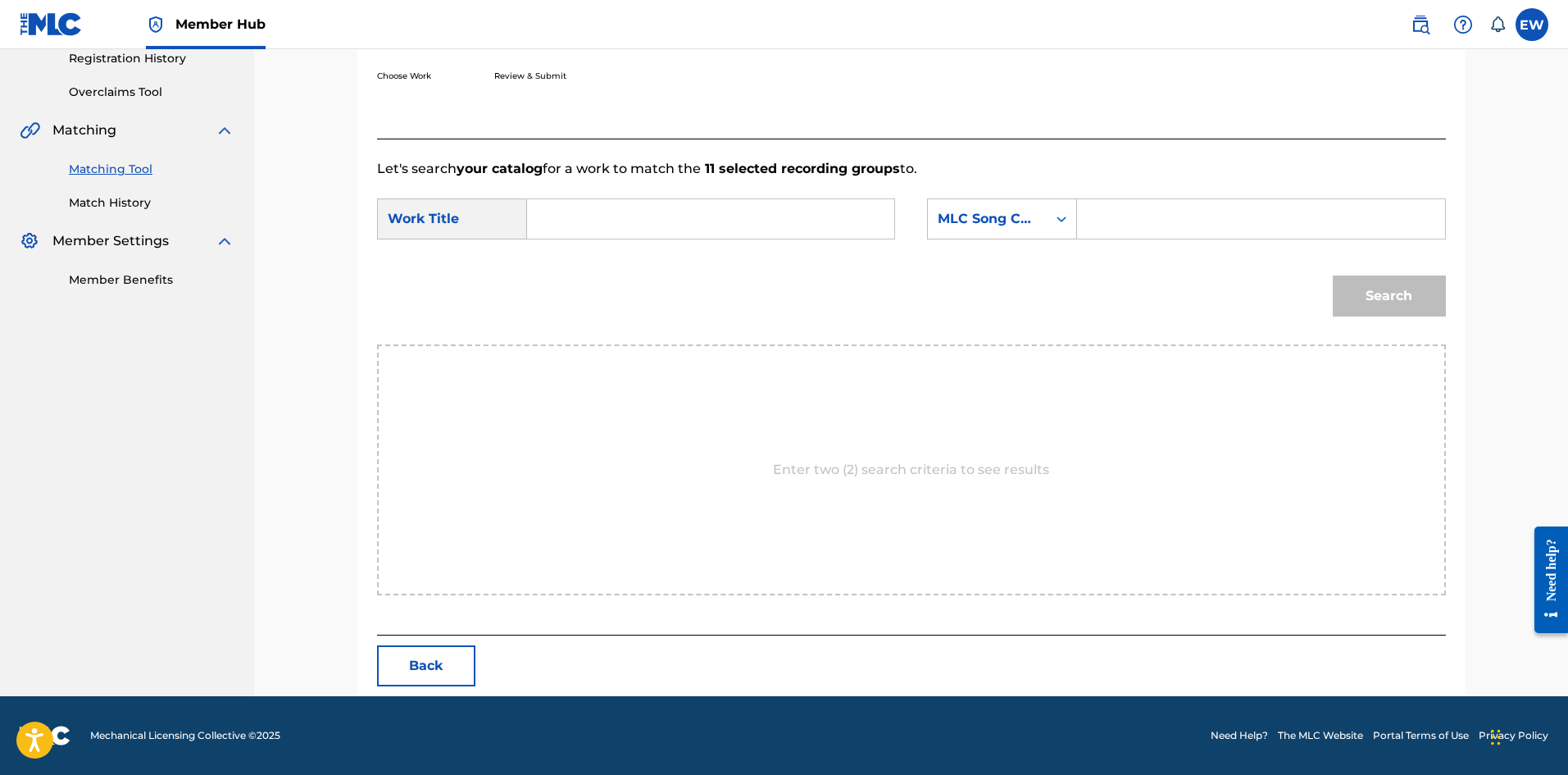
click at [836, 225] on input "Search Form" at bounding box center [711, 218] width 339 height 40
paste input "MONEY & DONE"
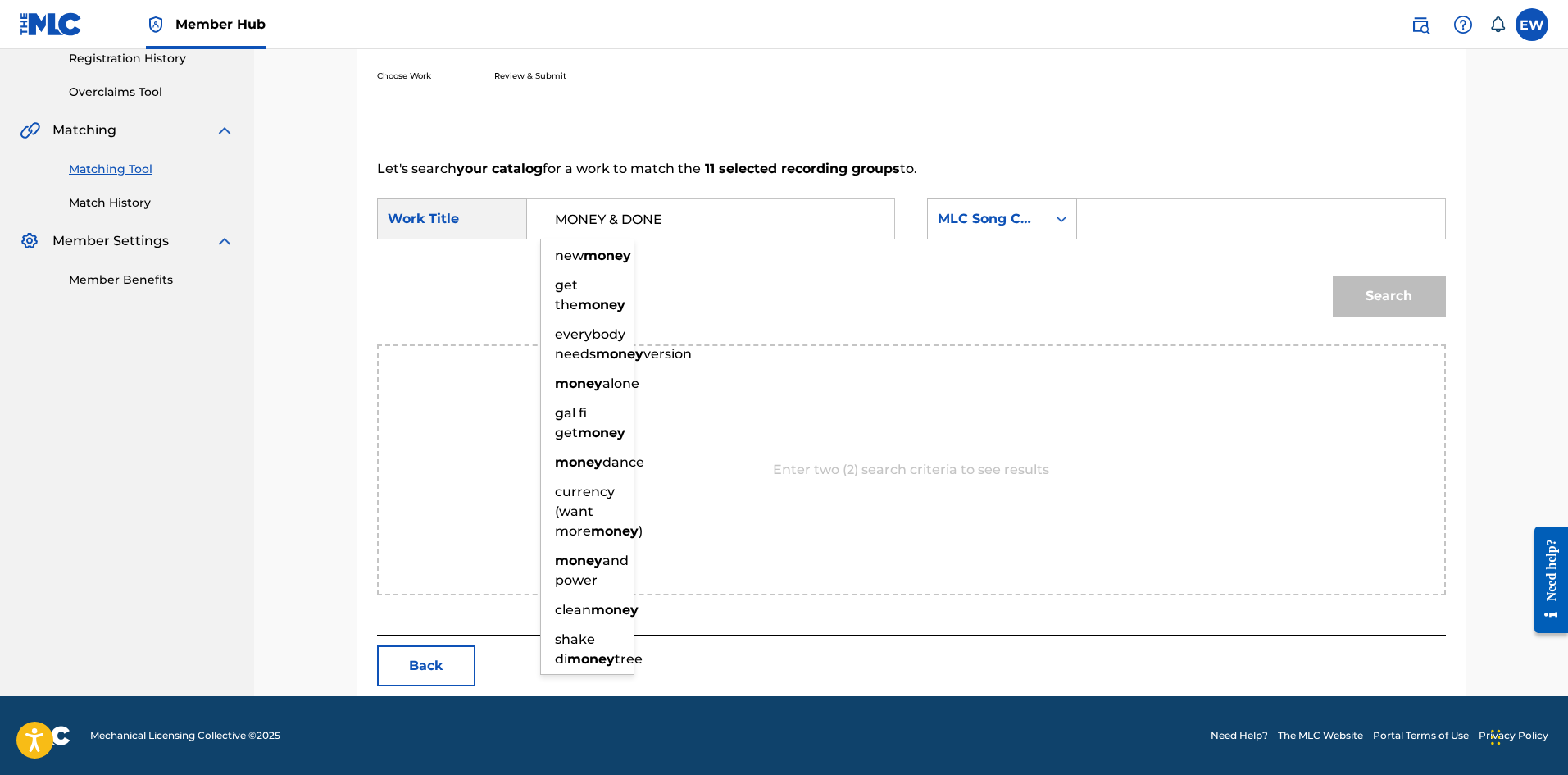
type input "MONEY & DONE"
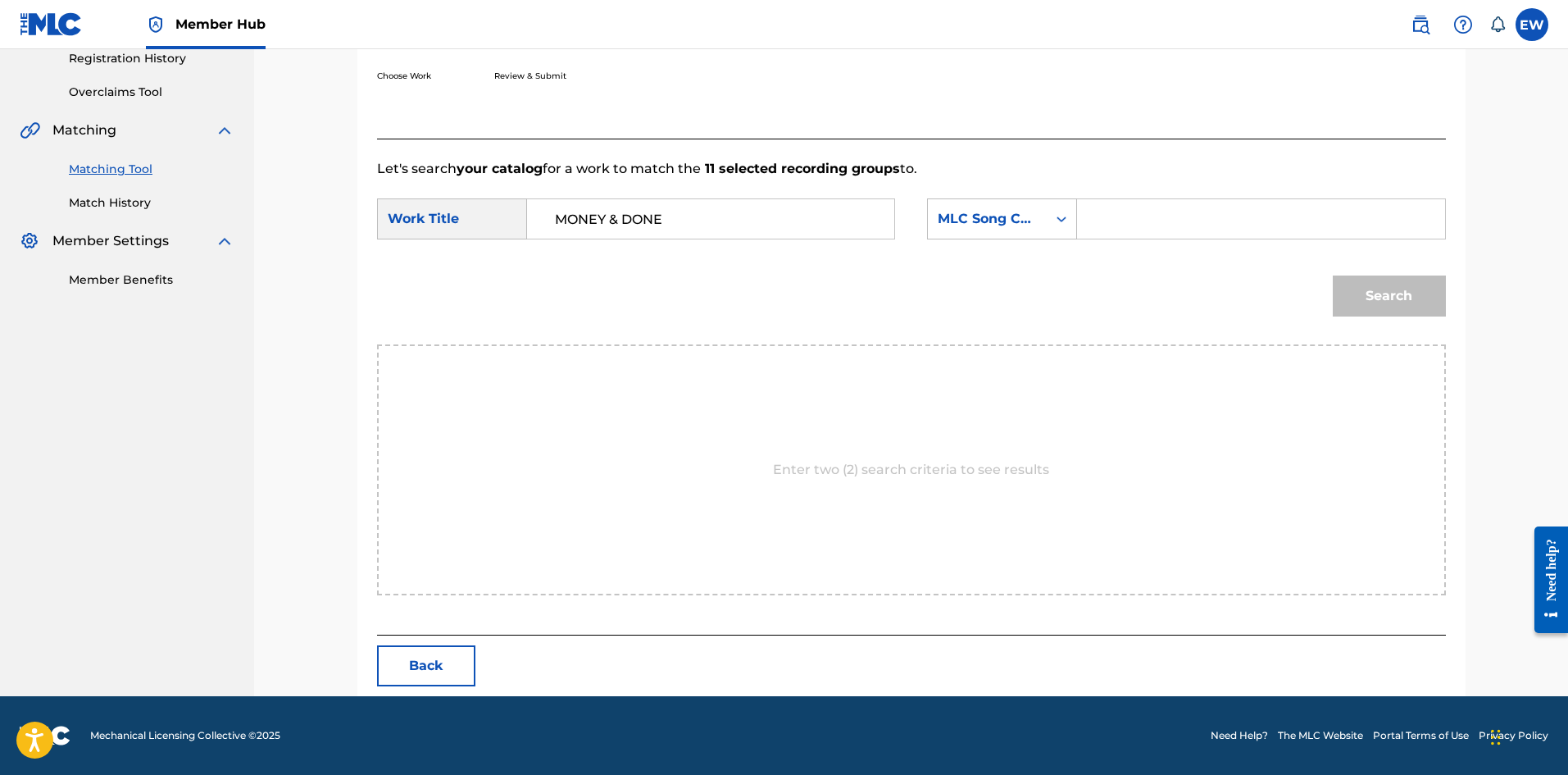
click at [1261, 219] on input "Search Form" at bounding box center [1261, 218] width 339 height 40
paste input "MB6XG1"
type input "MB6XG1"
click at [1389, 314] on button "Search" at bounding box center [1389, 296] width 113 height 41
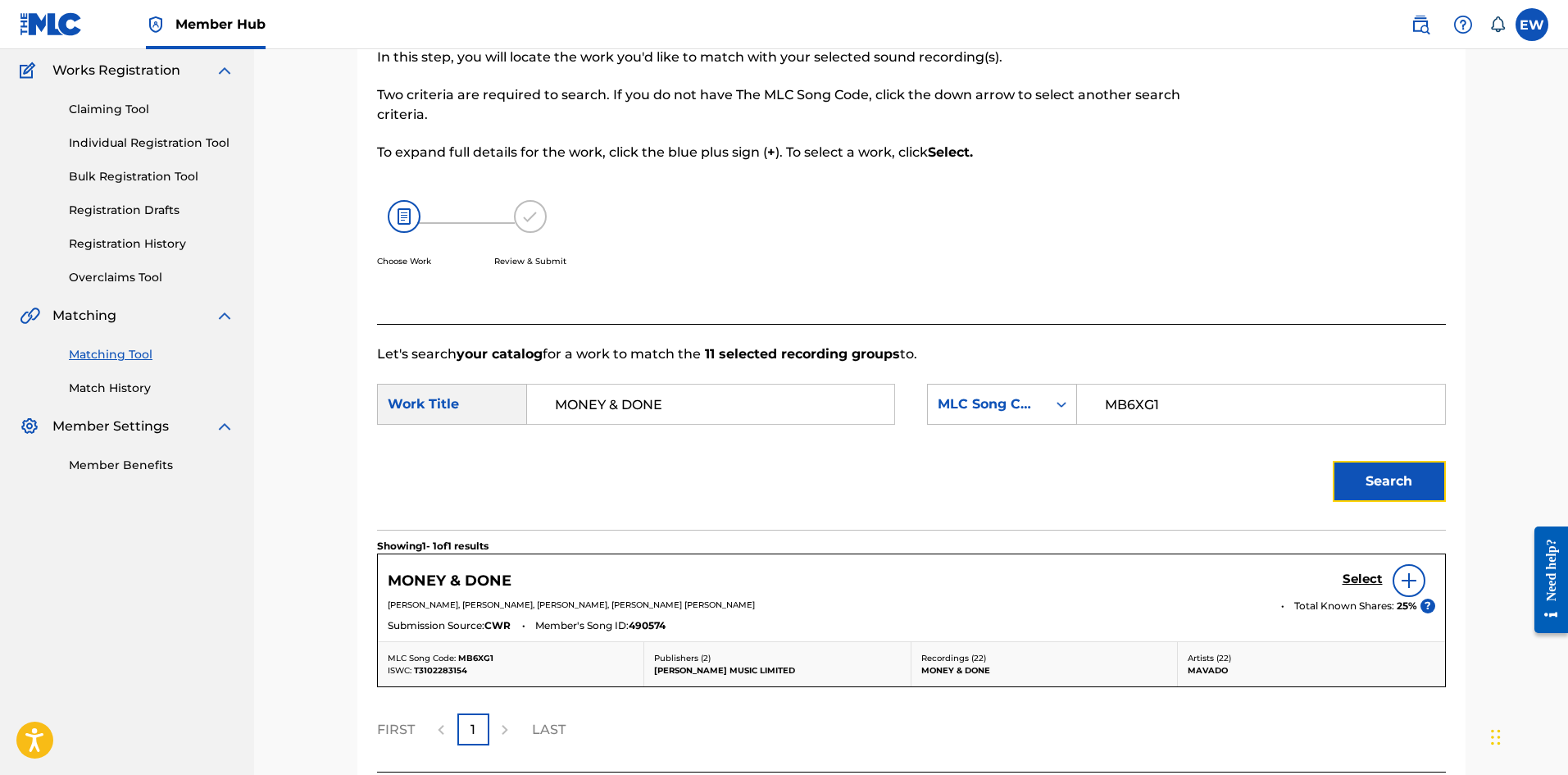
scroll to position [269, 0]
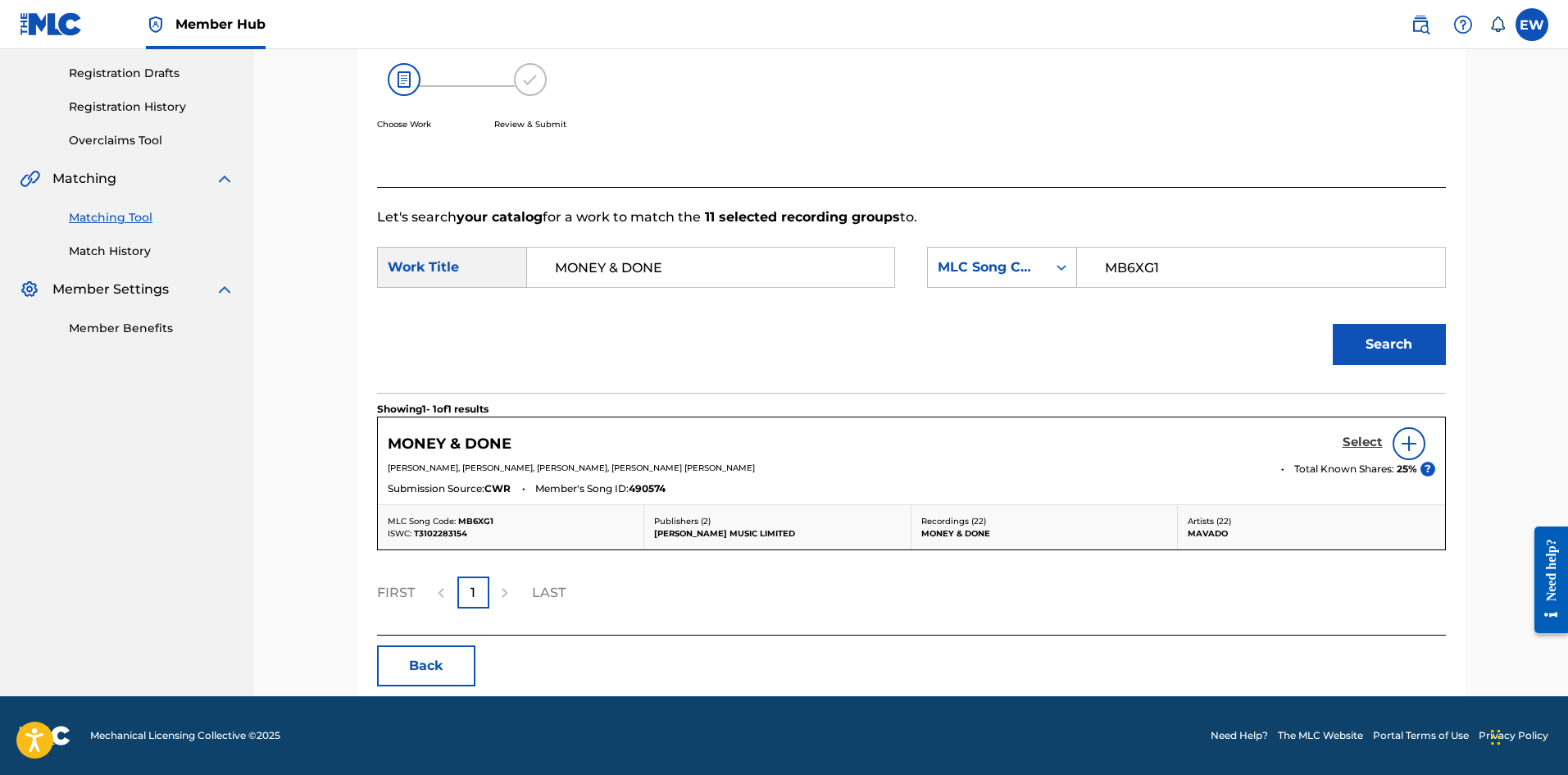
click at [1371, 446] on h5 "Select" at bounding box center [1361, 442] width 40 height 16
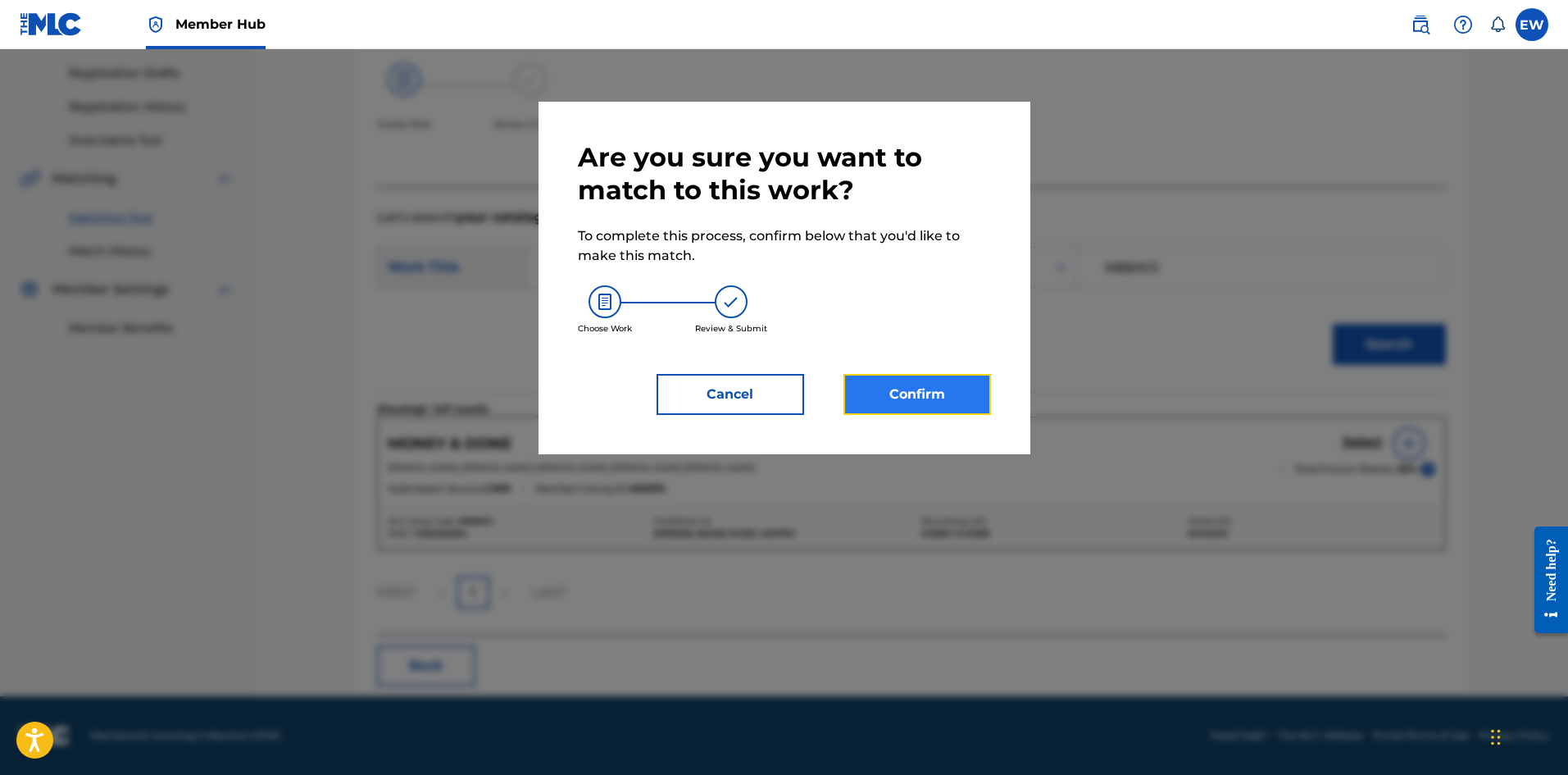
click at [947, 378] on button "Confirm" at bounding box center [917, 394] width 147 height 41
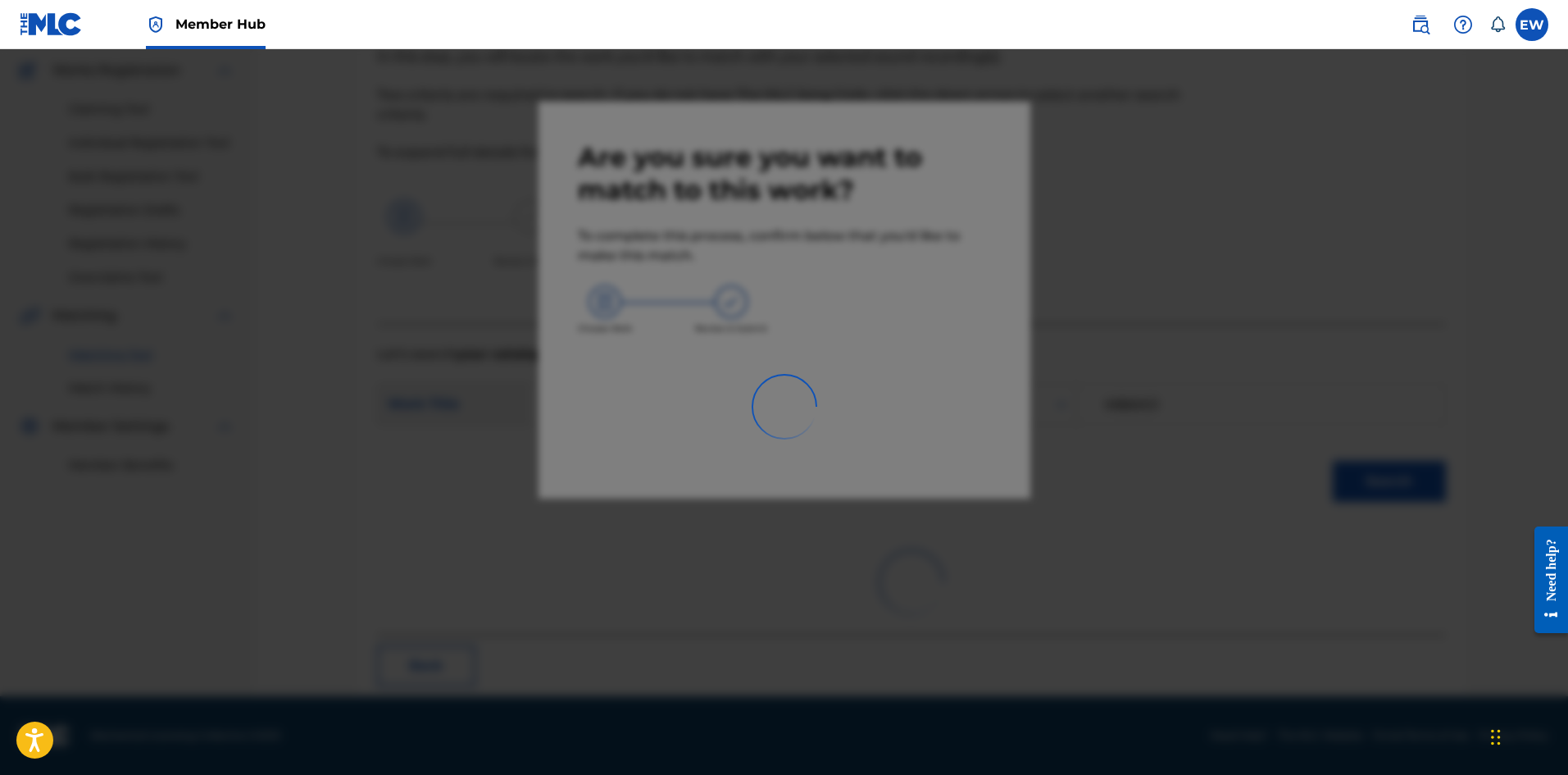
scroll to position [40, 0]
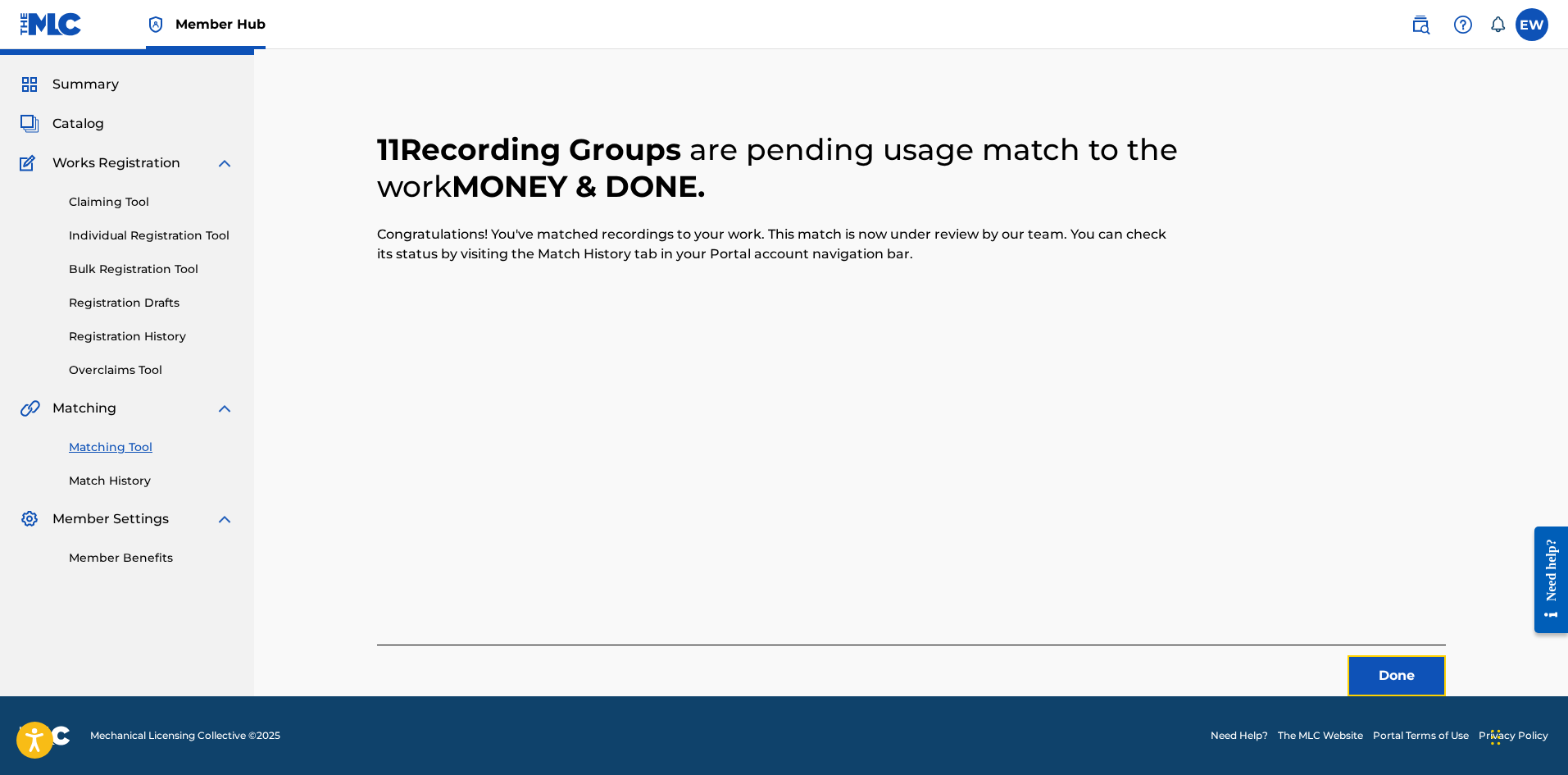
drag, startPoint x: 1395, startPoint y: 685, endPoint x: 1572, endPoint y: 690, distance: 177.1
click at [1403, 685] on button "Done" at bounding box center [1395, 675] width 98 height 41
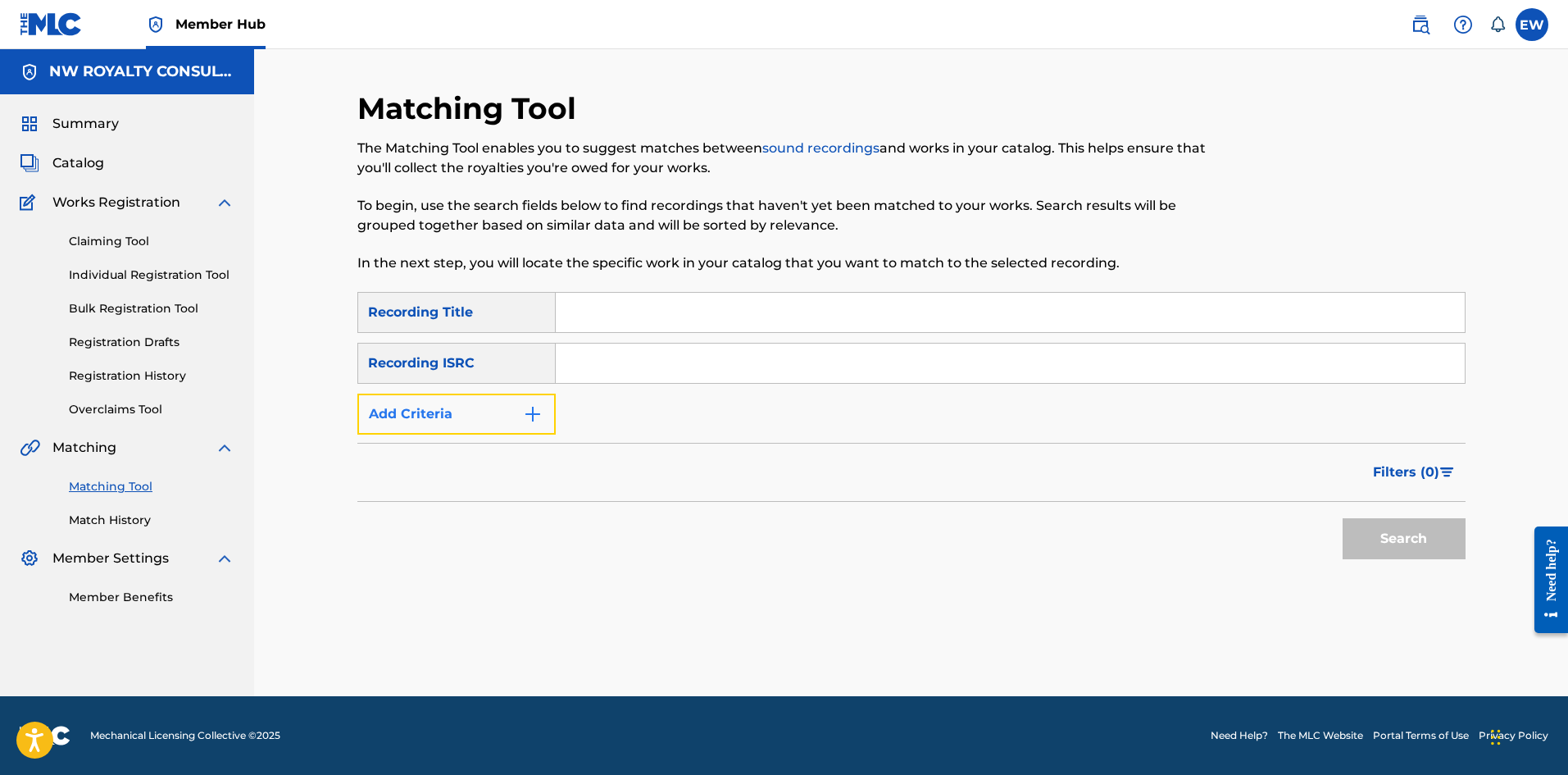
click at [441, 410] on button "Add Criteria" at bounding box center [456, 414] width 199 height 41
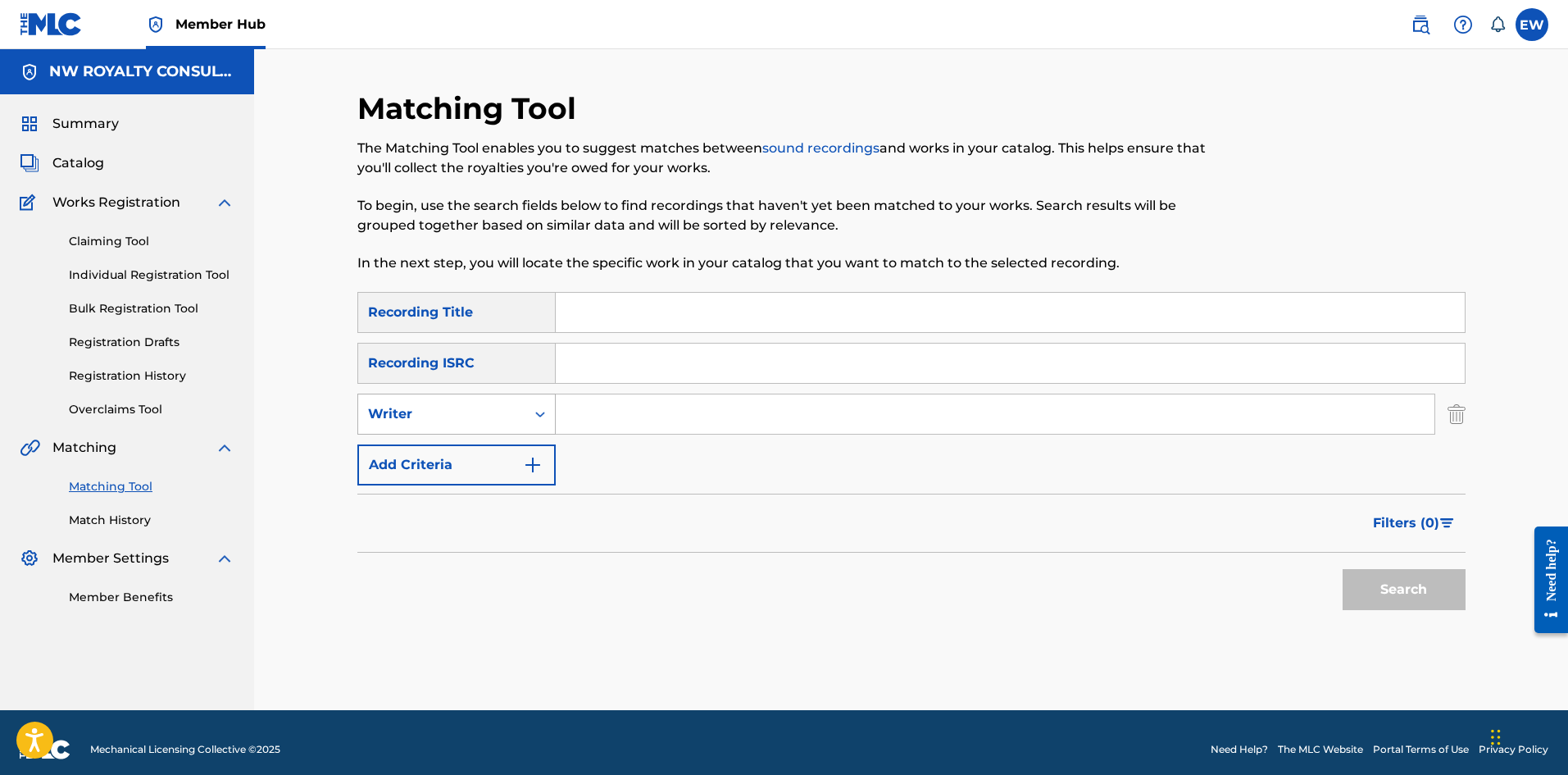
click at [436, 406] on div "Writer" at bounding box center [441, 414] width 147 height 19
click at [400, 439] on div "Recording Artist" at bounding box center [456, 455] width 197 height 41
click at [617, 419] on input "Search Form" at bounding box center [995, 413] width 879 height 40
paste input "LABBA"
type input "LABBA"
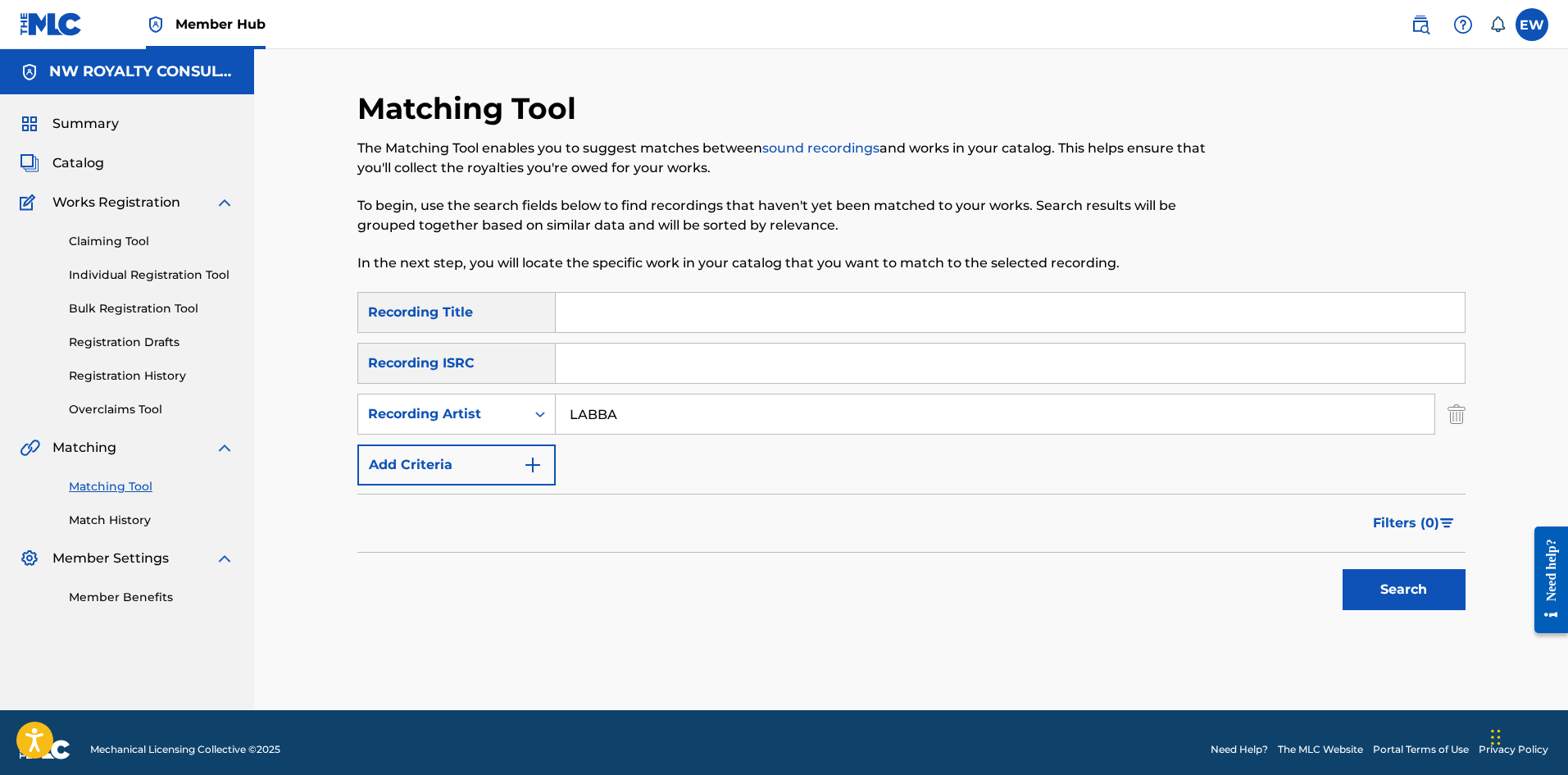
click at [645, 314] on input "Search Form" at bounding box center [1009, 312] width 909 height 40
paste input "MONEY A MI BEST GYAL"
type input "MONEY A MI BEST GYAL"
click at [1344, 582] on button "Search" at bounding box center [1403, 589] width 123 height 41
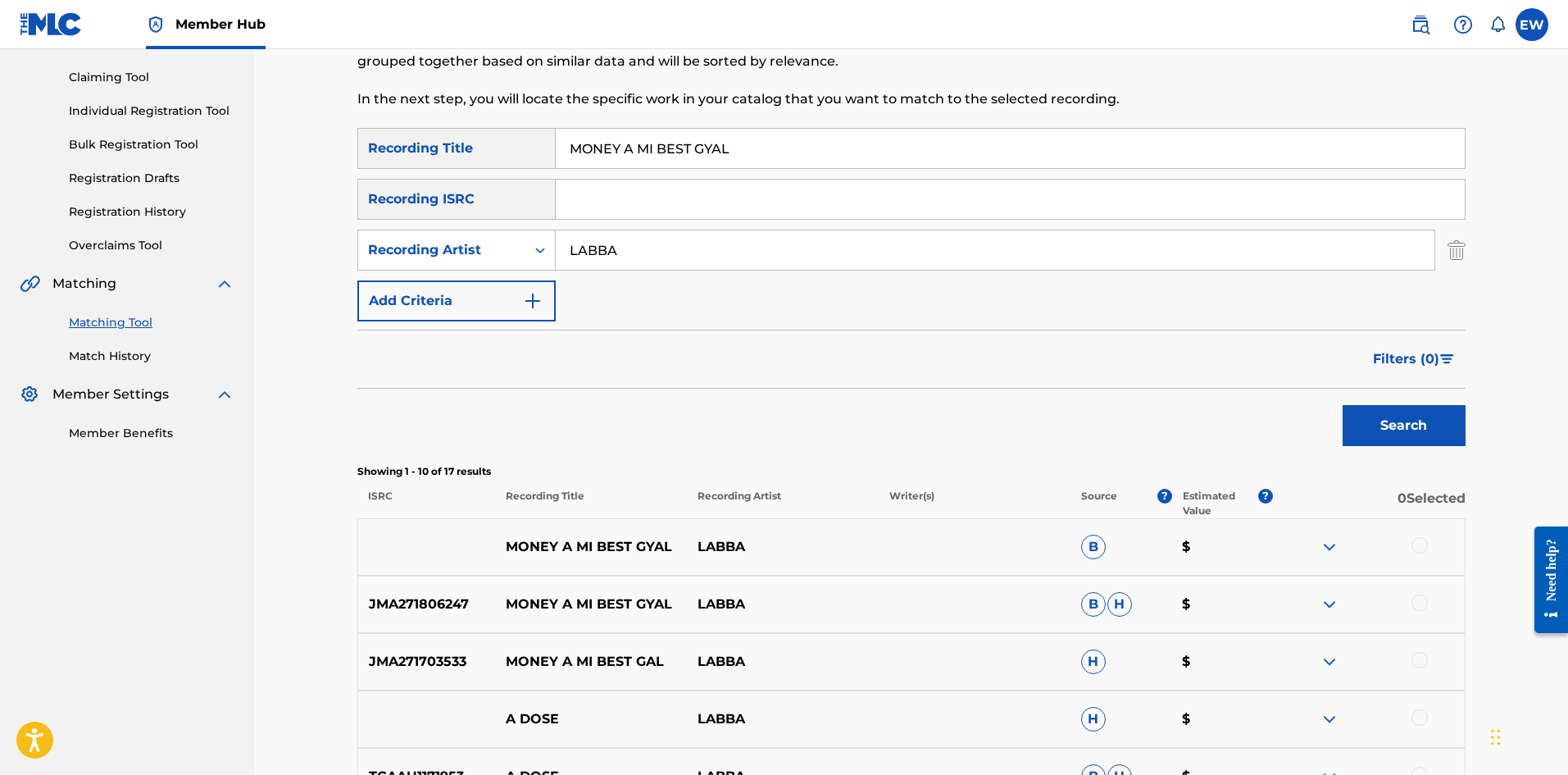
scroll to position [246, 0]
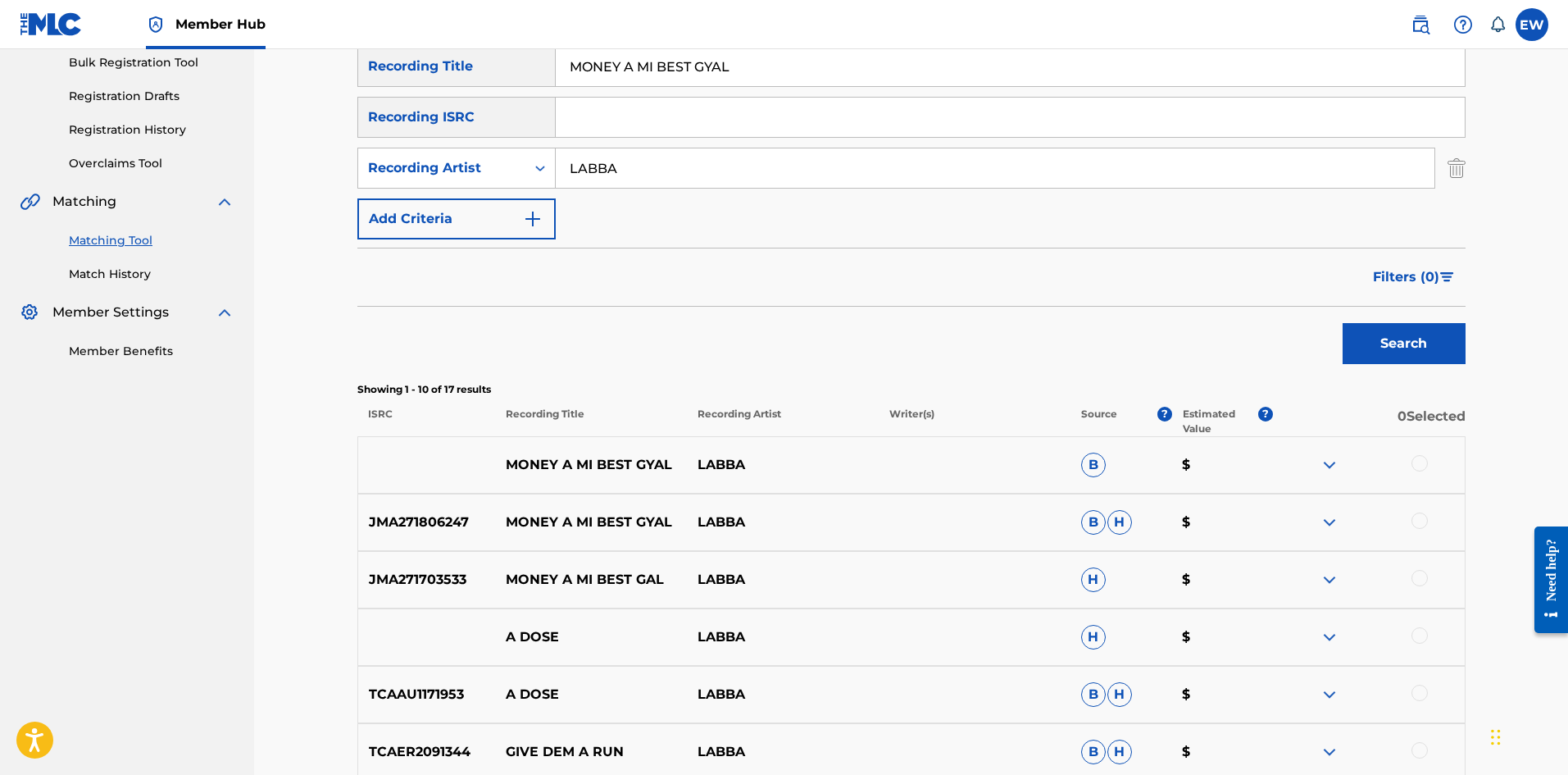
click at [1415, 467] on div at bounding box center [1419, 463] width 16 height 16
click at [1415, 518] on div at bounding box center [1419, 520] width 16 height 16
click at [1420, 579] on div at bounding box center [1419, 577] width 16 height 16
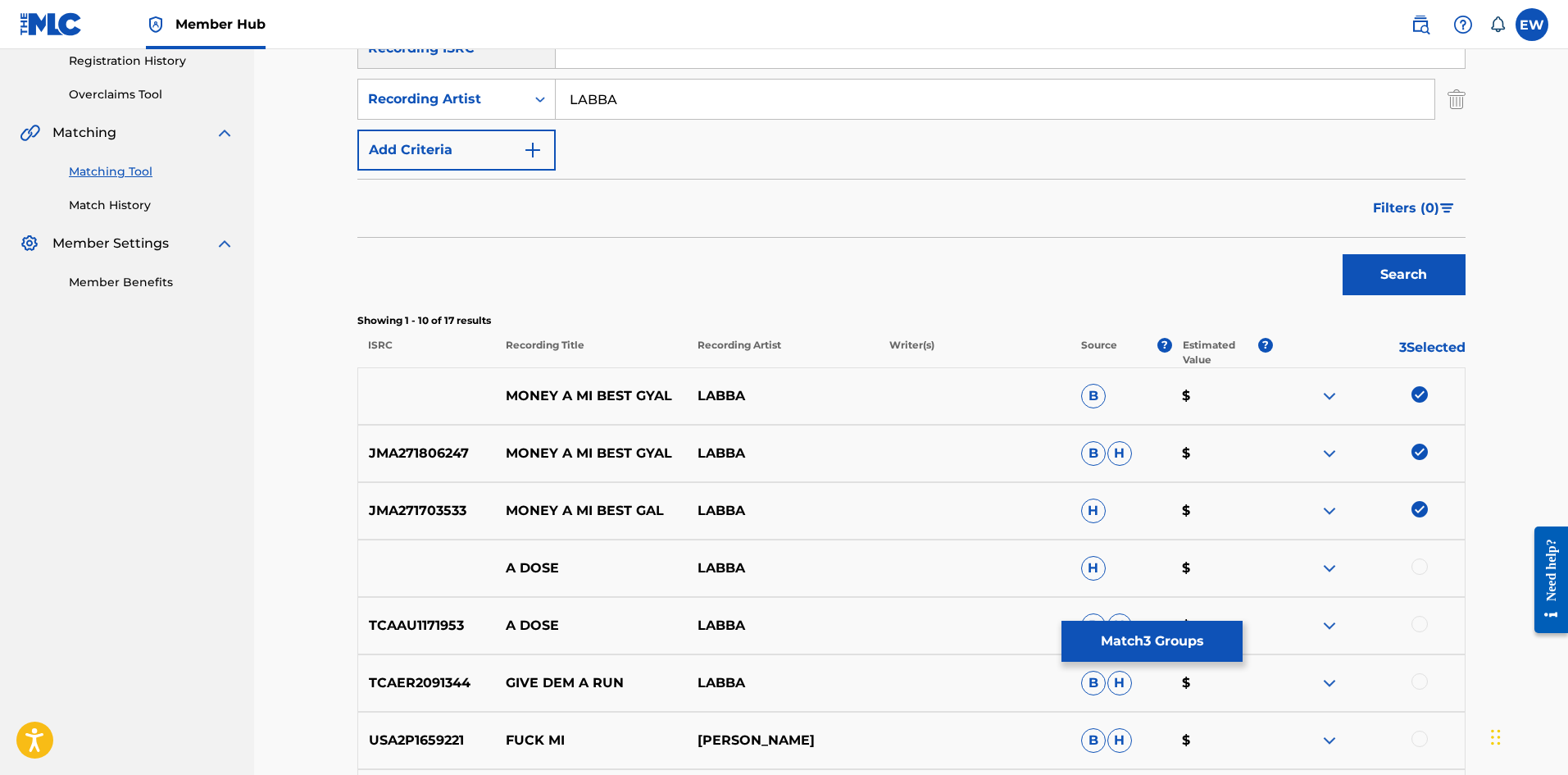
scroll to position [410, 0]
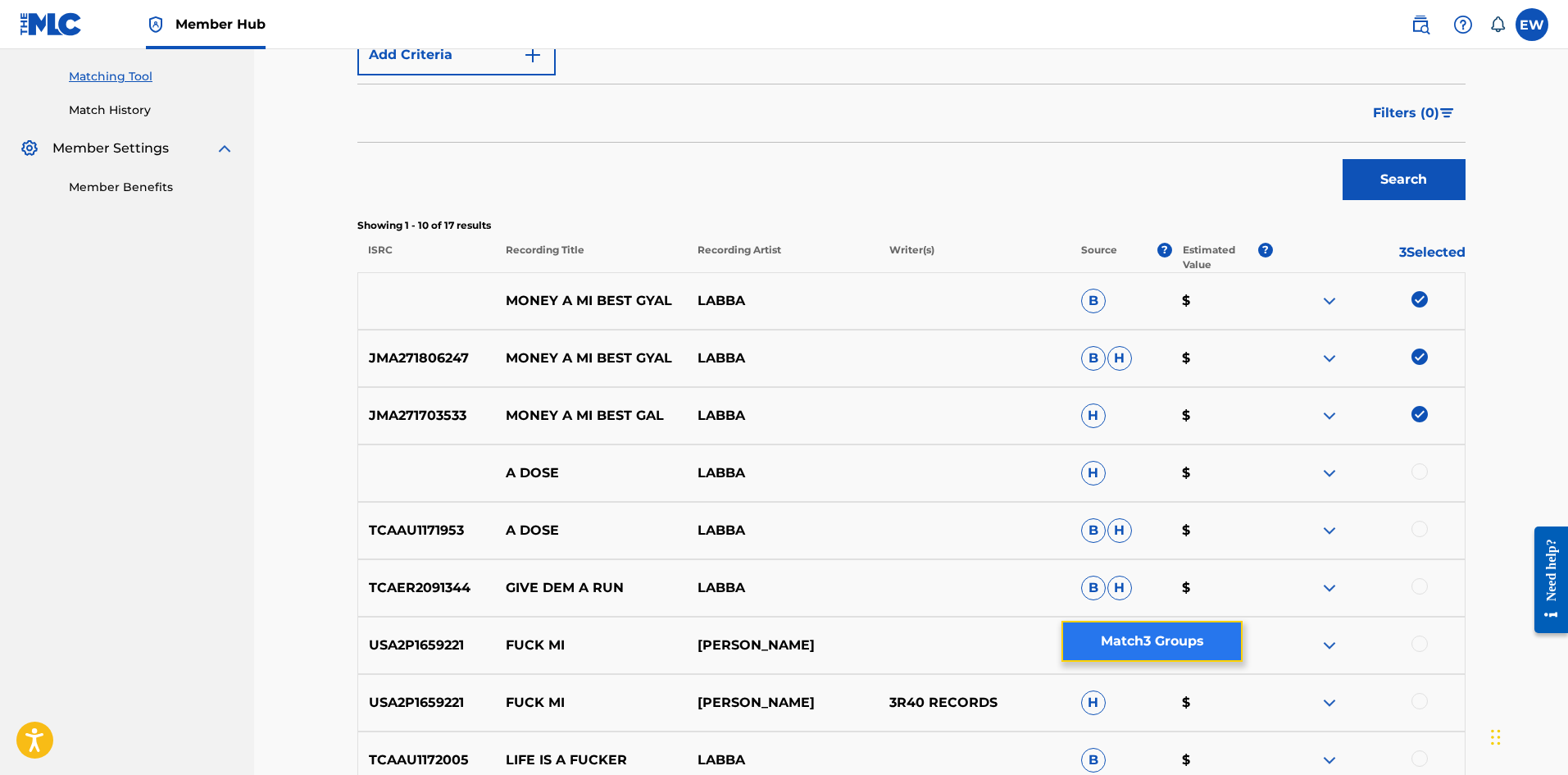
click at [1151, 632] on button "Match 3 Groups" at bounding box center [1151, 641] width 181 height 41
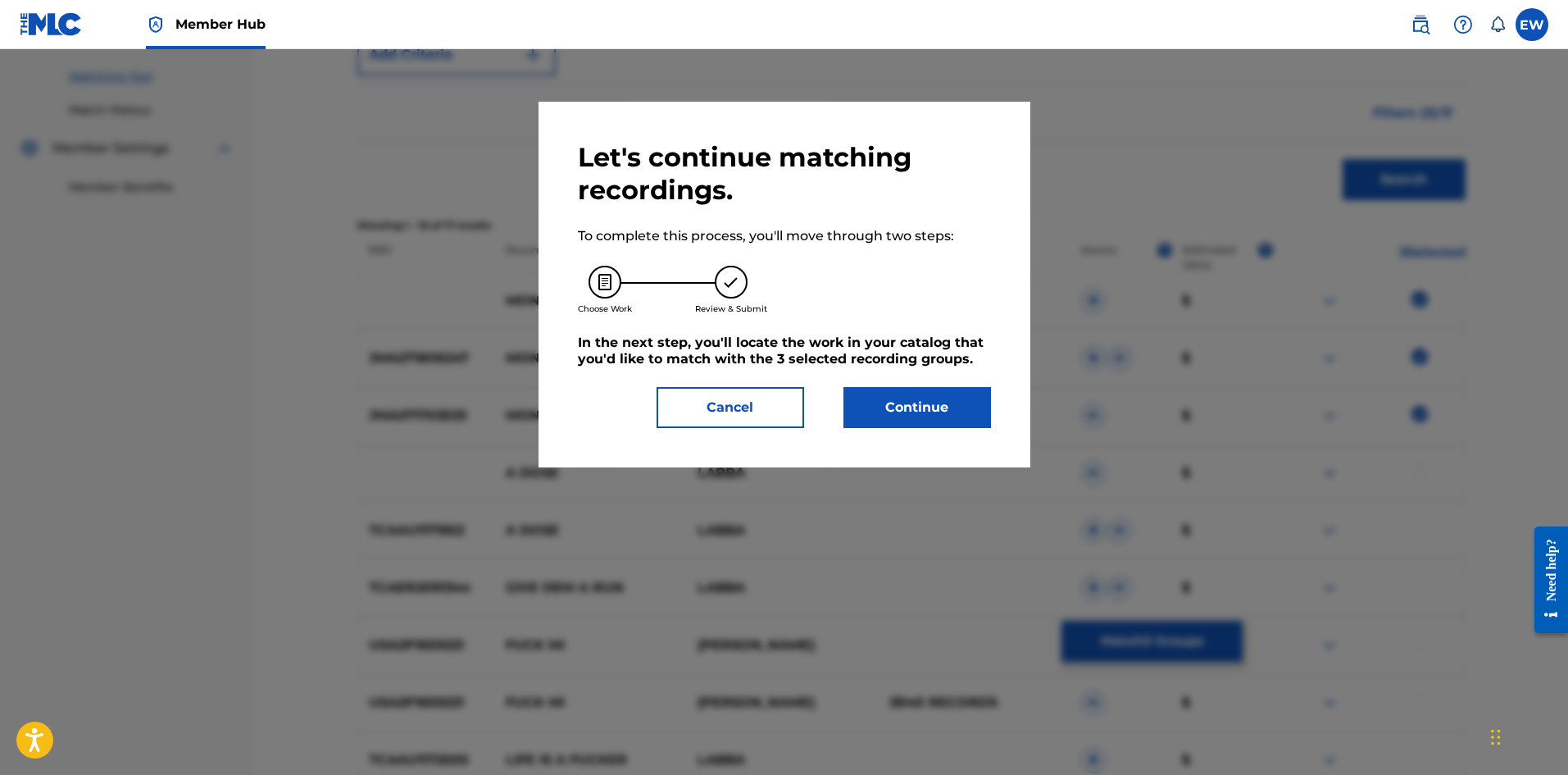
click at [891, 383] on div "Let's continue matching recordings. To complete this process, you'll move throu…" at bounding box center [784, 284] width 413 height 287
click at [879, 401] on button "Continue" at bounding box center [917, 407] width 147 height 41
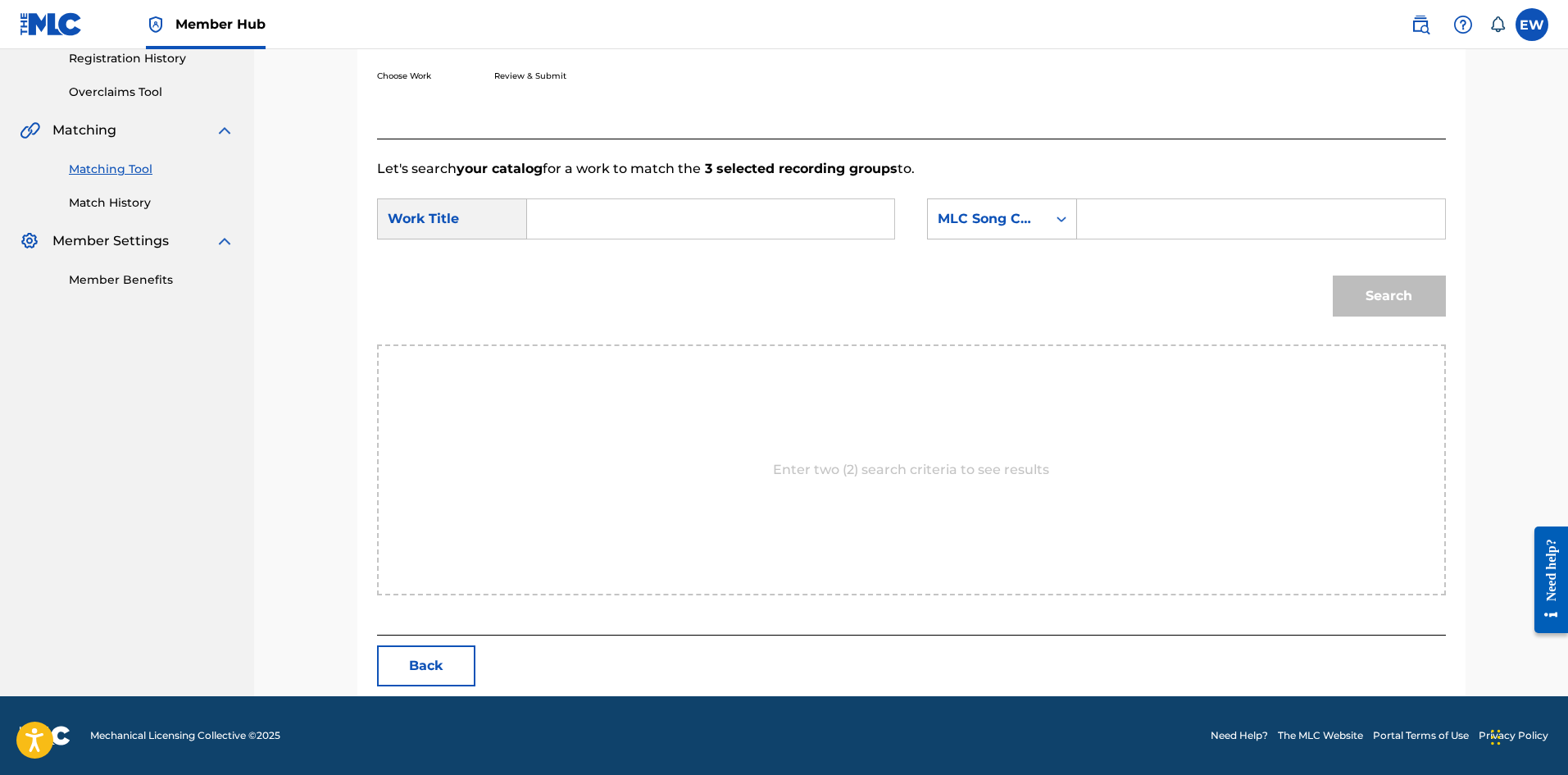
click at [618, 224] on input "Search Form" at bounding box center [711, 218] width 339 height 40
paste input "MONEY A MI BEST GYAL"
type input "MONEY A MI BEST GYAL"
click at [1216, 215] on input "Search Form" at bounding box center [1261, 218] width 339 height 40
paste input "MA75I5"
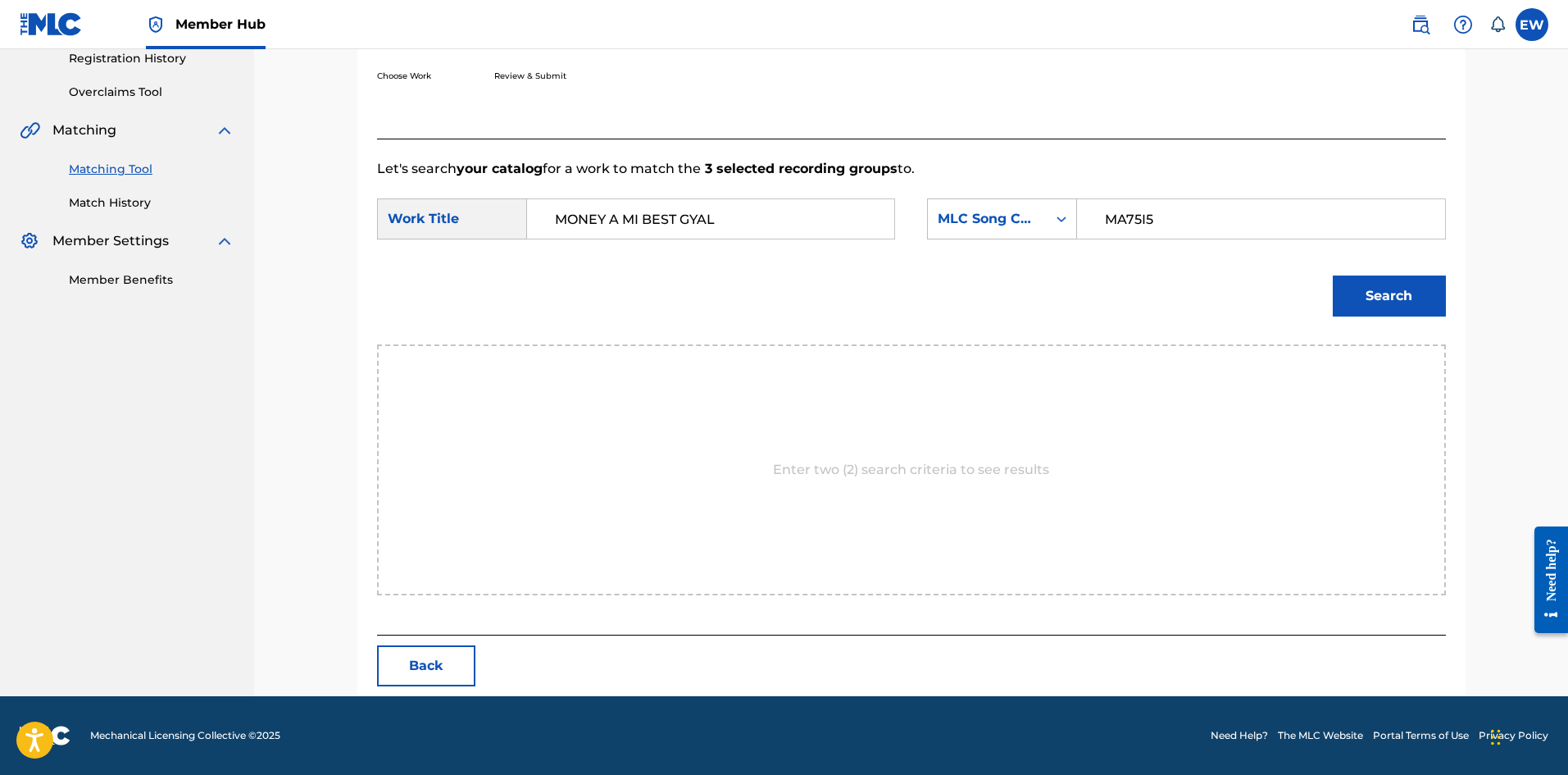
type input "MA75I5"
click at [1365, 313] on button "Search" at bounding box center [1389, 296] width 113 height 41
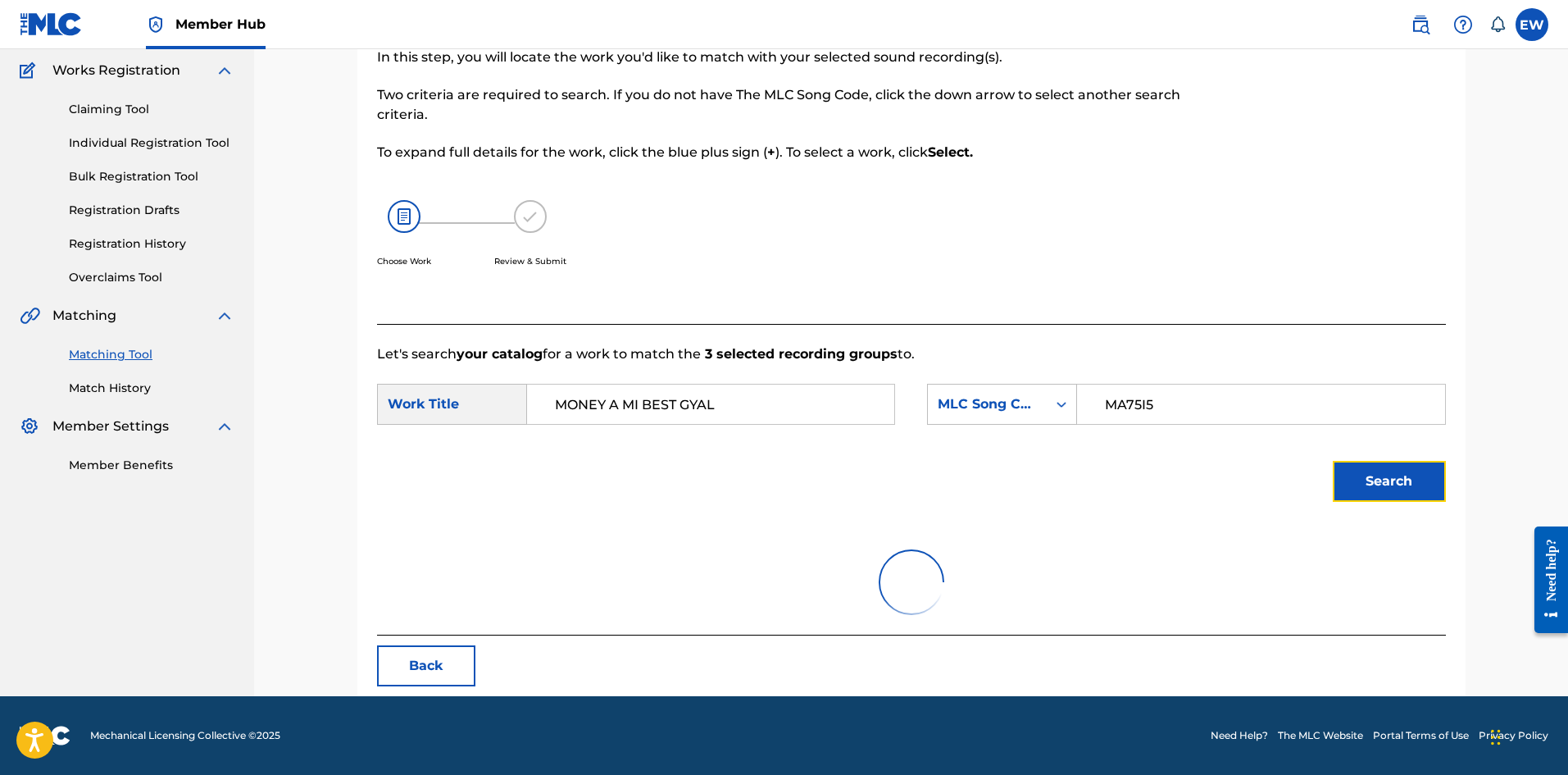
scroll to position [269, 0]
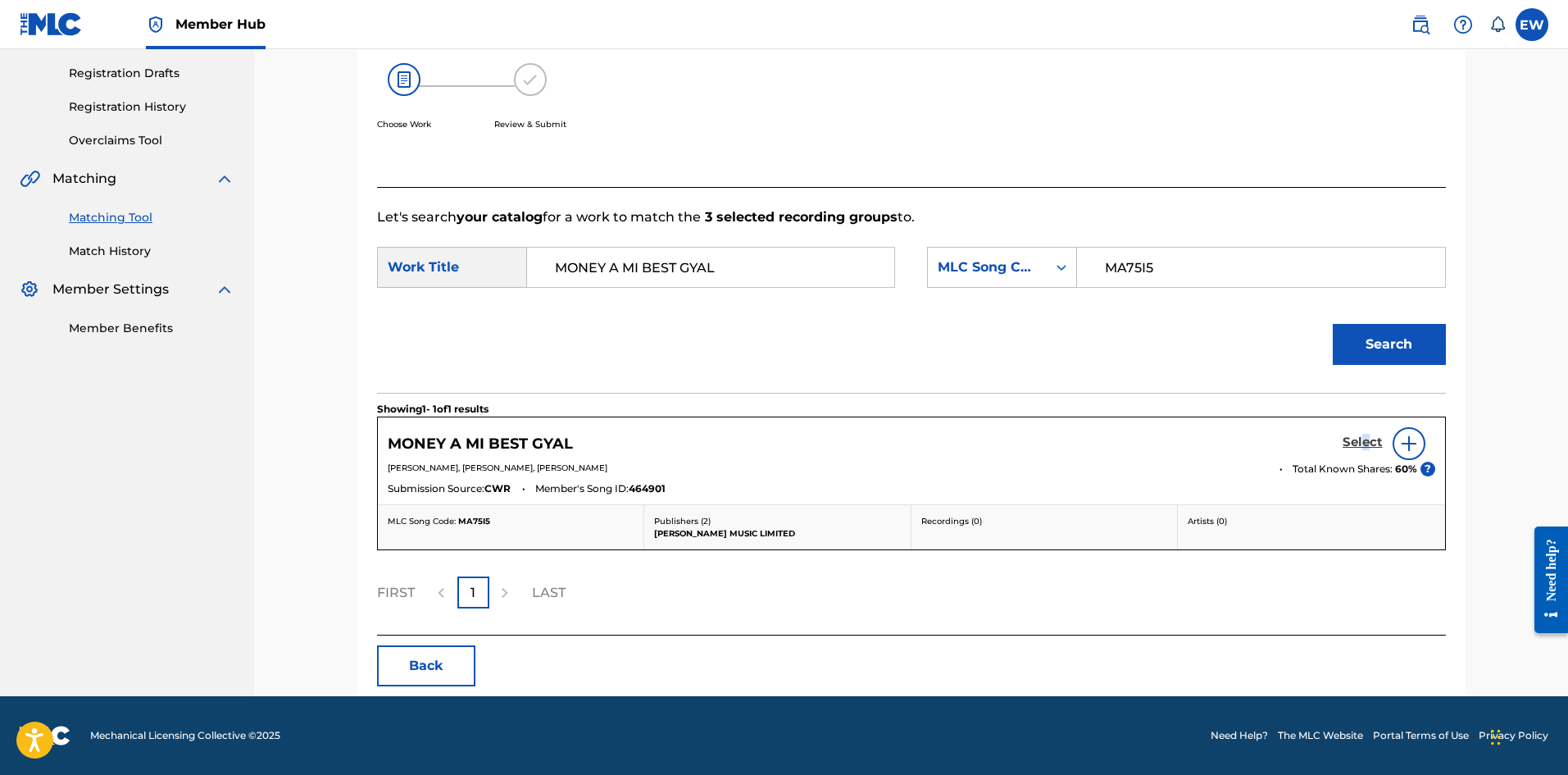
click at [1366, 438] on h5 "Select" at bounding box center [1361, 442] width 40 height 16
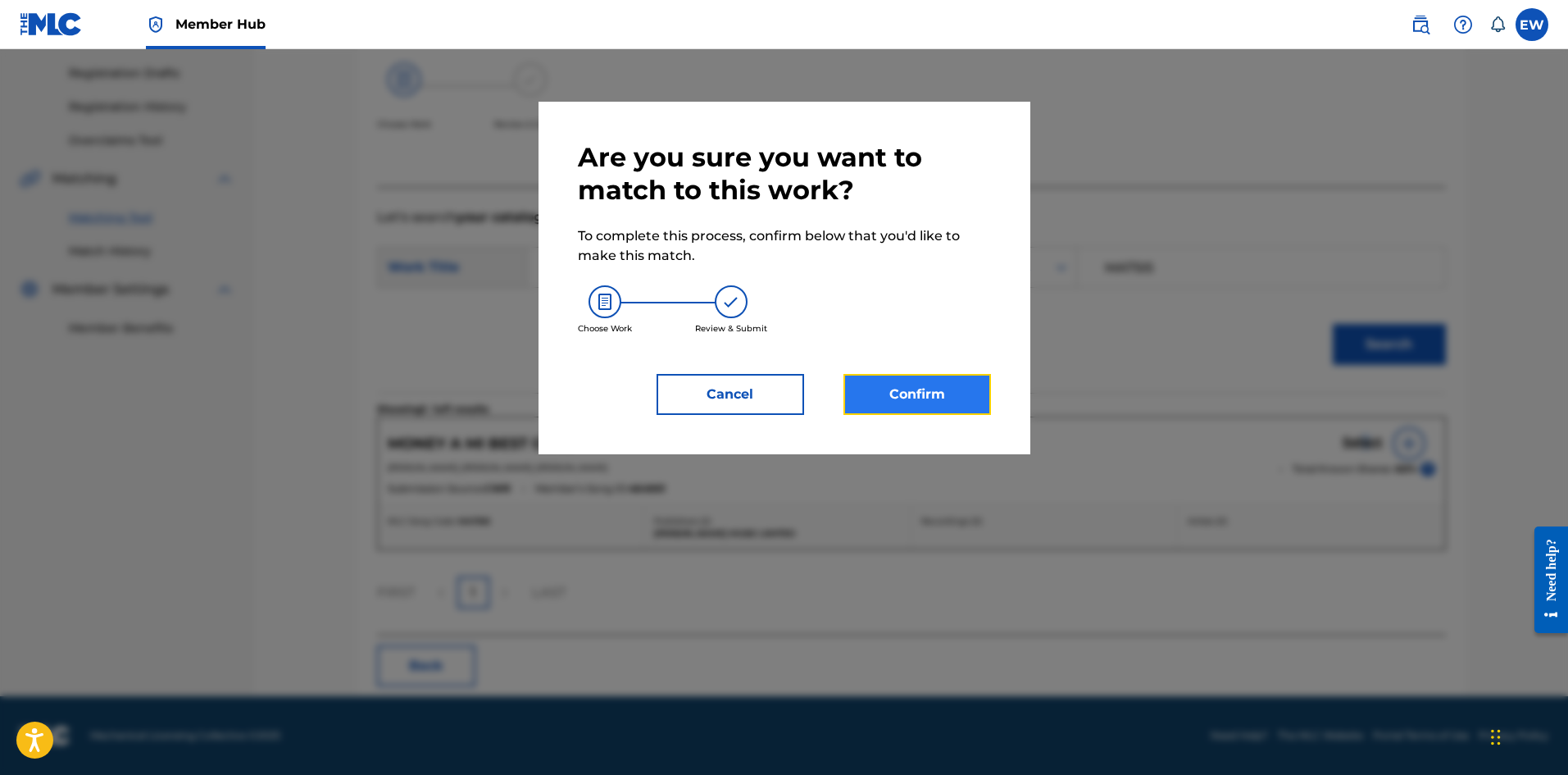
click at [985, 395] on button "Confirm" at bounding box center [917, 394] width 147 height 41
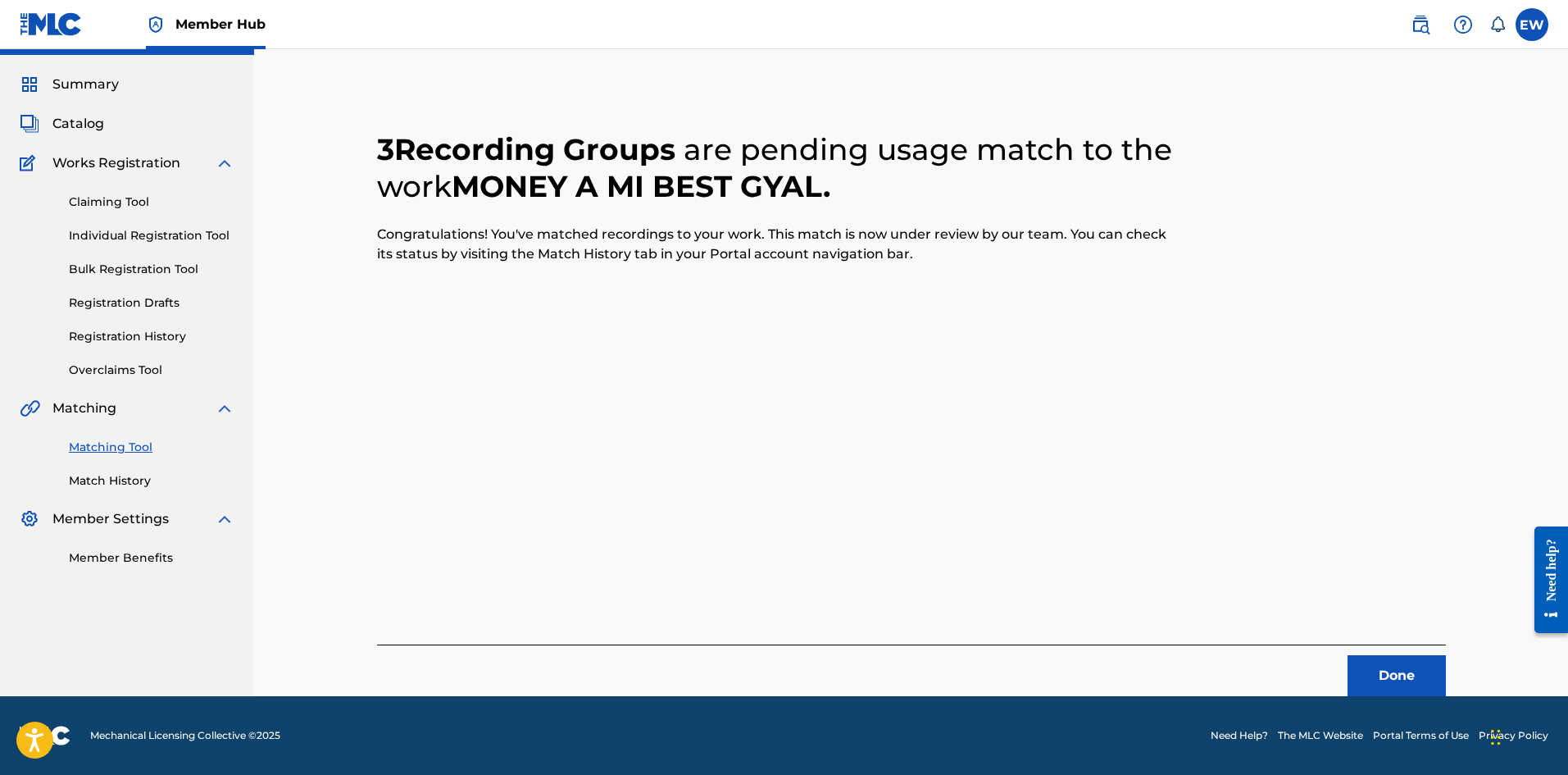
scroll to position [40, 0]
drag, startPoint x: 1377, startPoint y: 671, endPoint x: 1571, endPoint y: 701, distance: 196.3
click at [1386, 674] on button "Done" at bounding box center [1395, 675] width 98 height 41
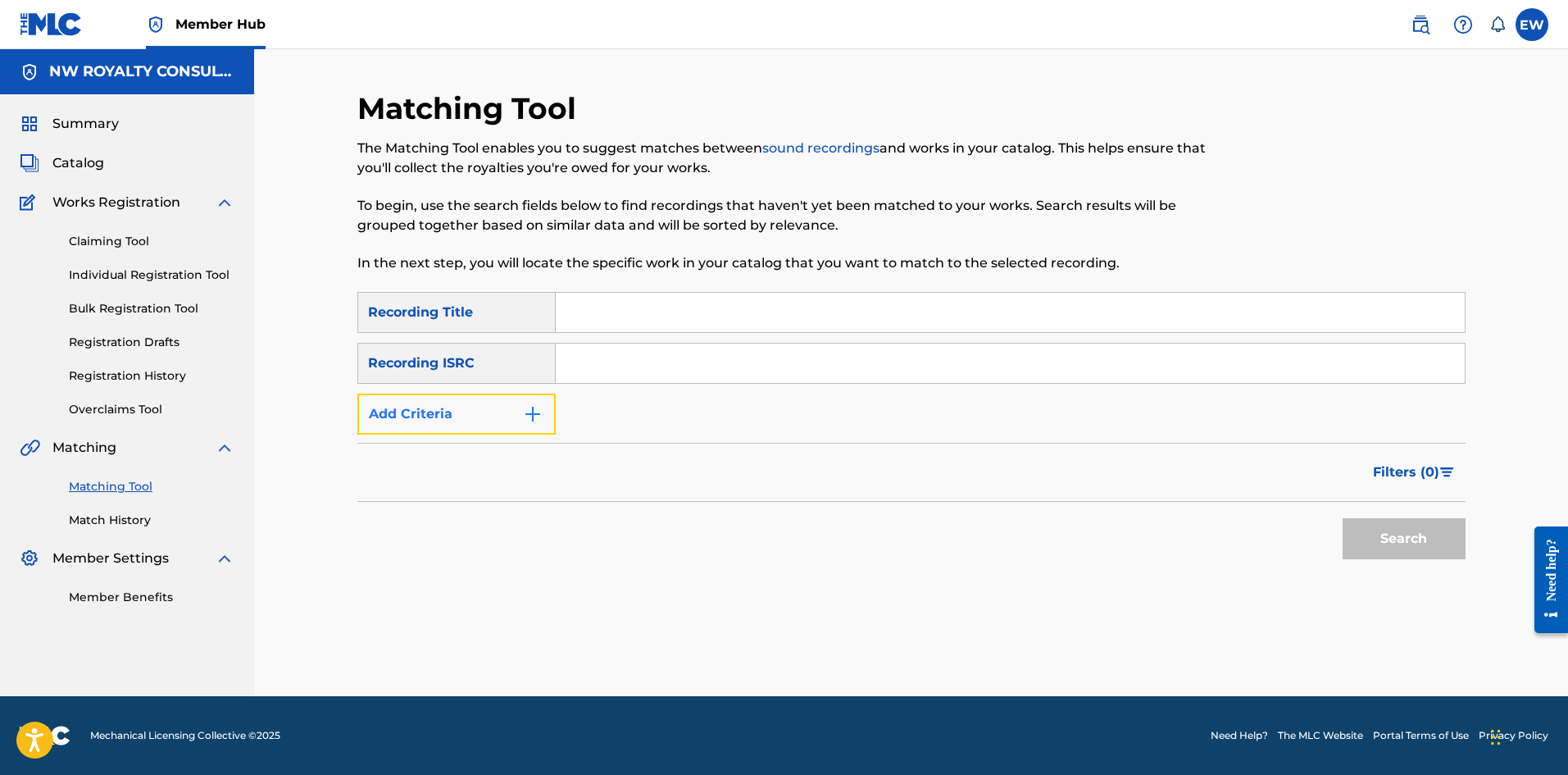
click at [491, 416] on button "Add Criteria" at bounding box center [456, 414] width 199 height 41
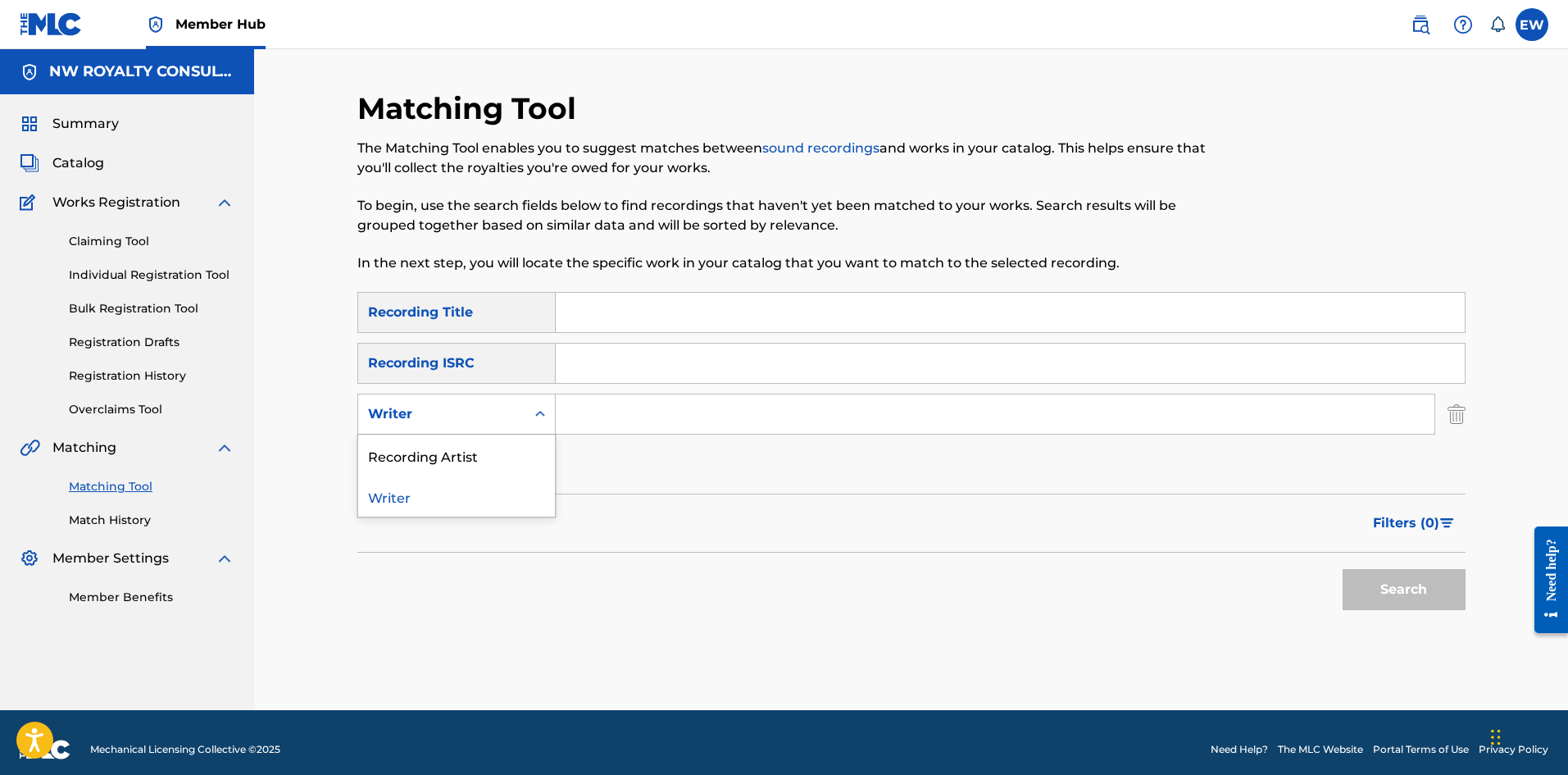
click at [491, 416] on div "Writer" at bounding box center [441, 414] width 147 height 19
drag, startPoint x: 492, startPoint y: 454, endPoint x: 552, endPoint y: 442, distance: 61.2
click at [528, 448] on div "Recording Artist" at bounding box center [456, 455] width 197 height 41
drag, startPoint x: 716, startPoint y: 399, endPoint x: 721, endPoint y: 408, distance: 10.3
click at [721, 408] on input "Search Form" at bounding box center [995, 413] width 879 height 40
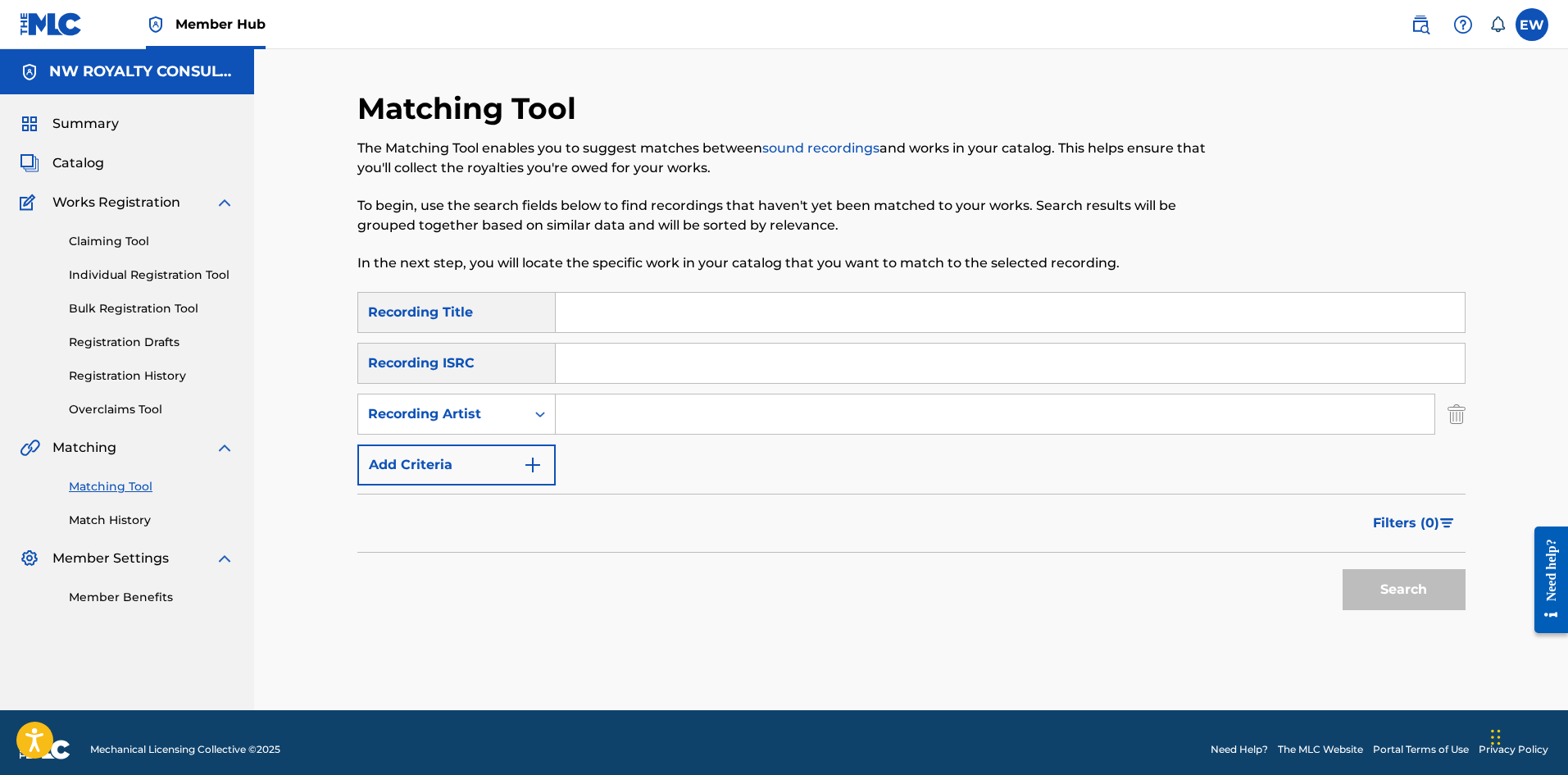
paste input "FOURTEEN BOMBER"
type input "FOURTEEN BOMBER"
click at [687, 319] on input "Search Form" at bounding box center [1009, 312] width 909 height 40
paste input "MONEY MACHINE"
type input "MONEY MACHINE"
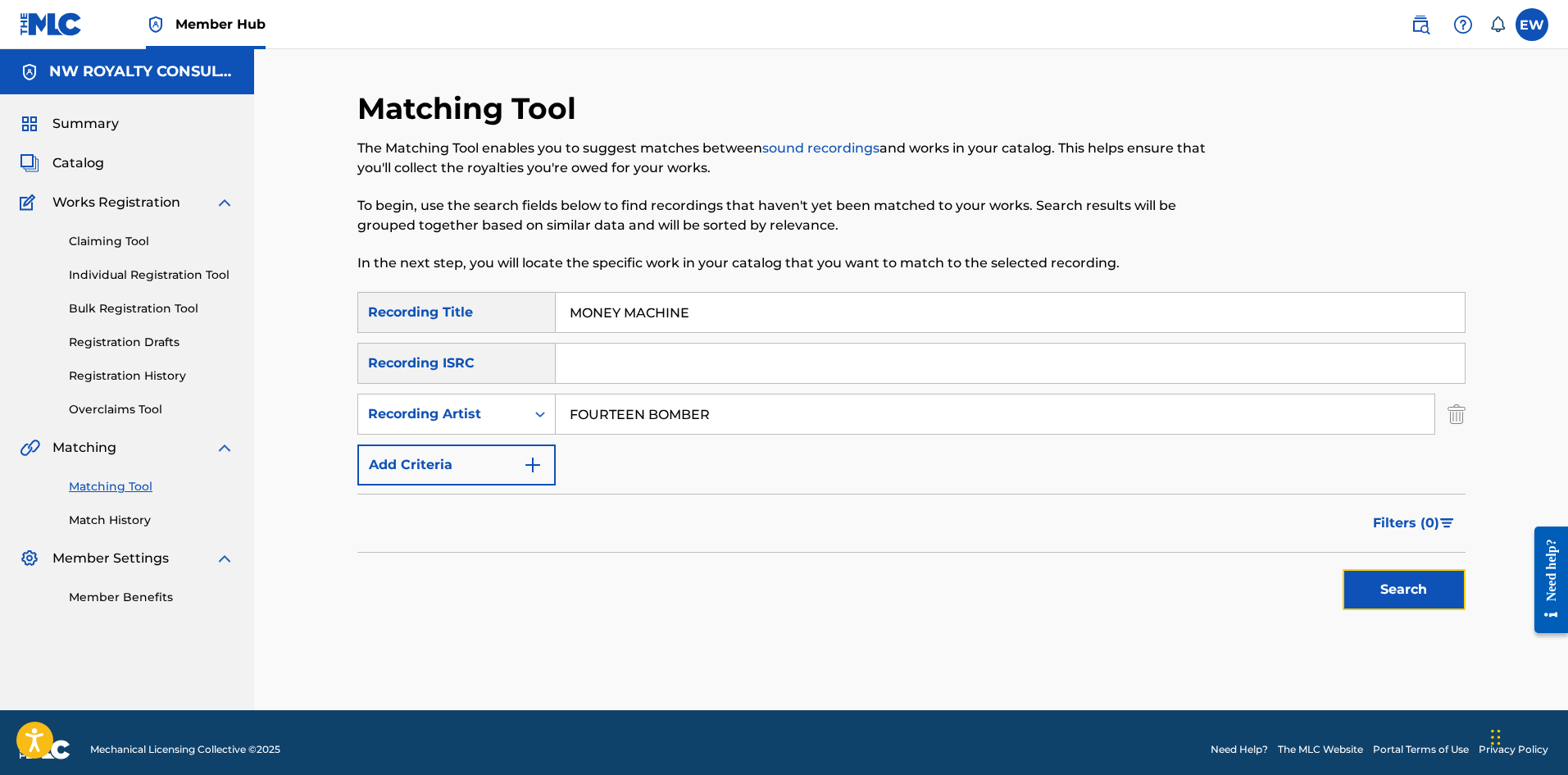
click at [1377, 585] on button "Search" at bounding box center [1403, 589] width 123 height 41
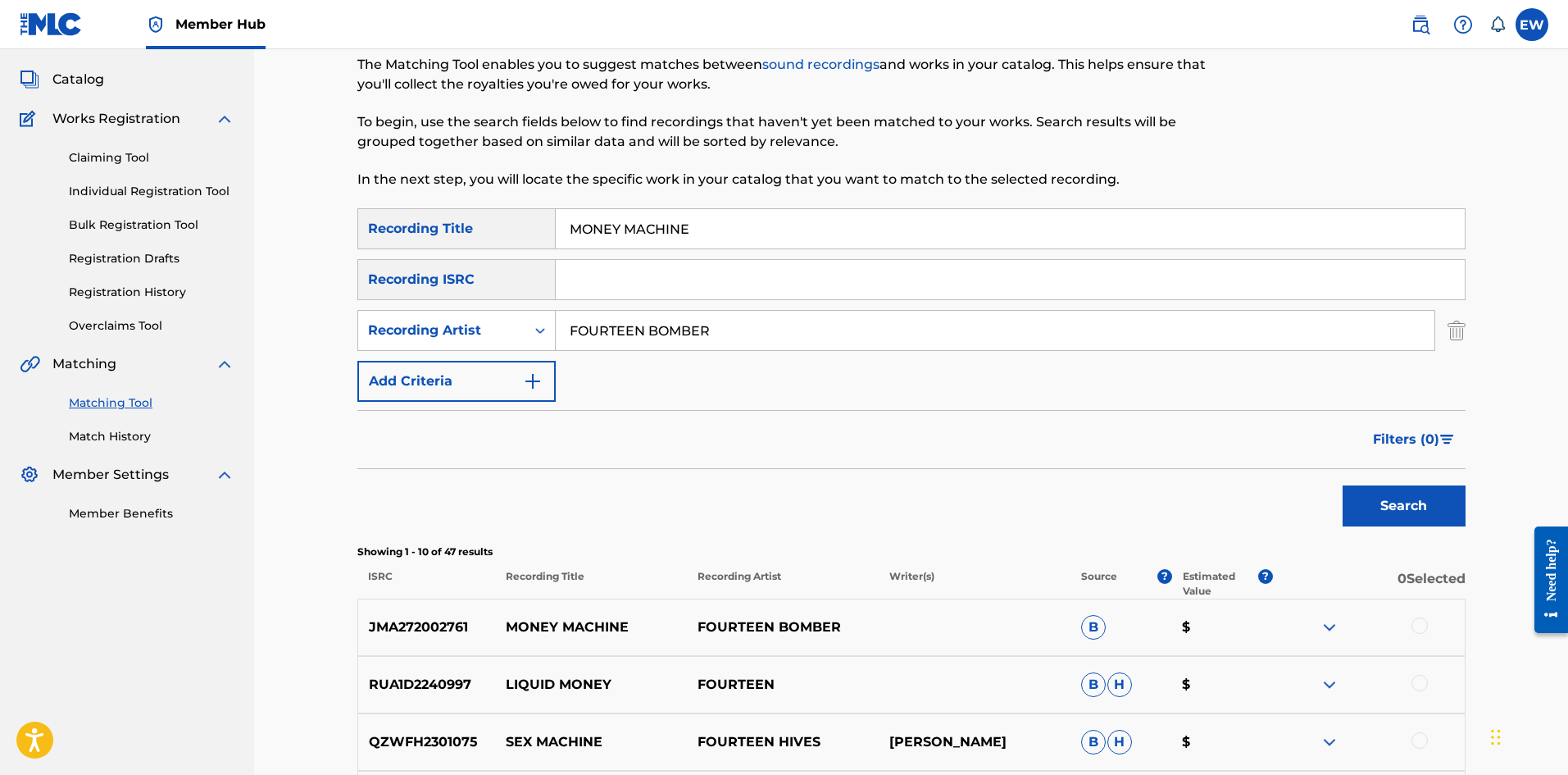
scroll to position [164, 0]
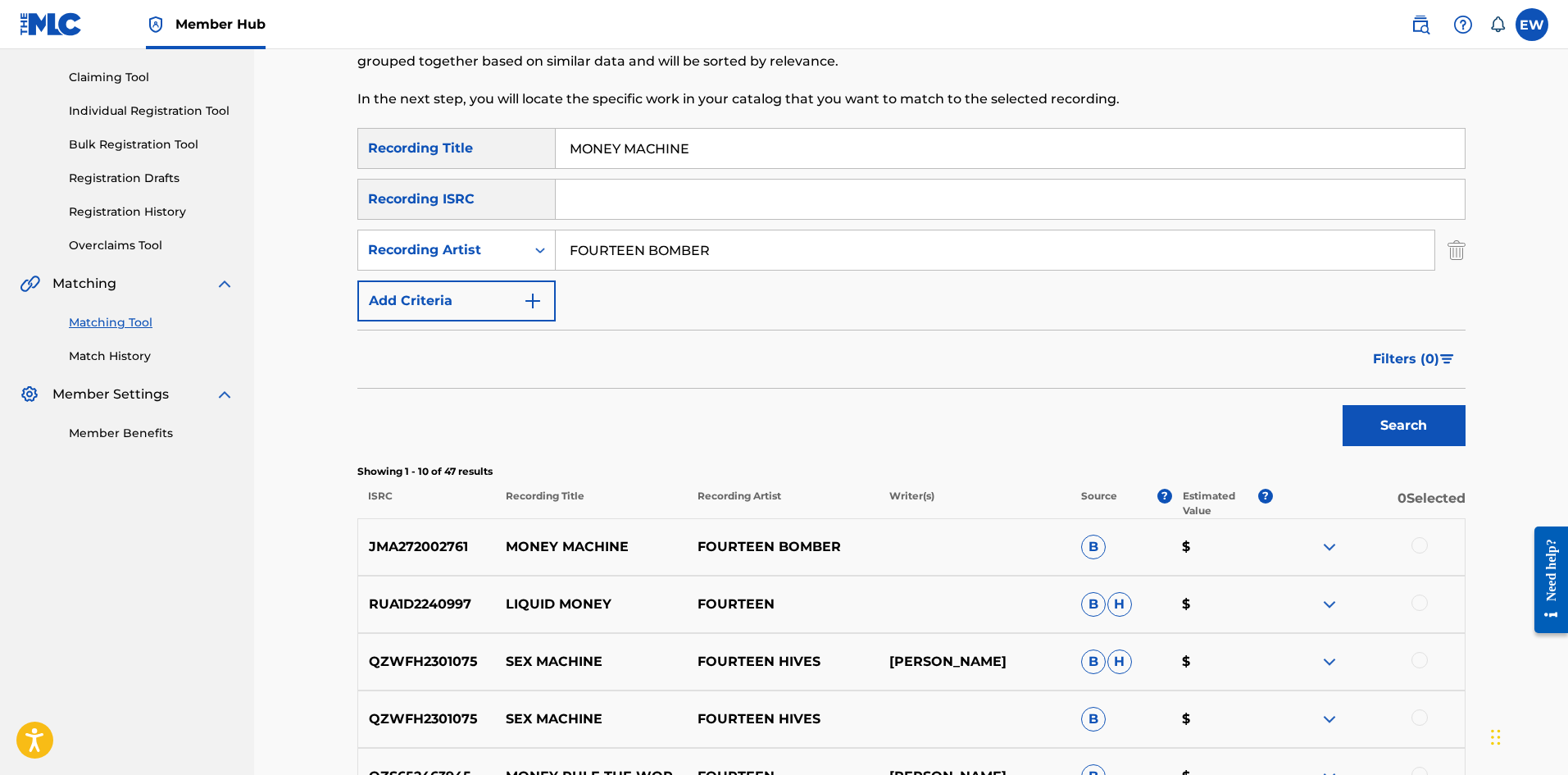
click at [1424, 545] on div at bounding box center [1419, 545] width 16 height 16
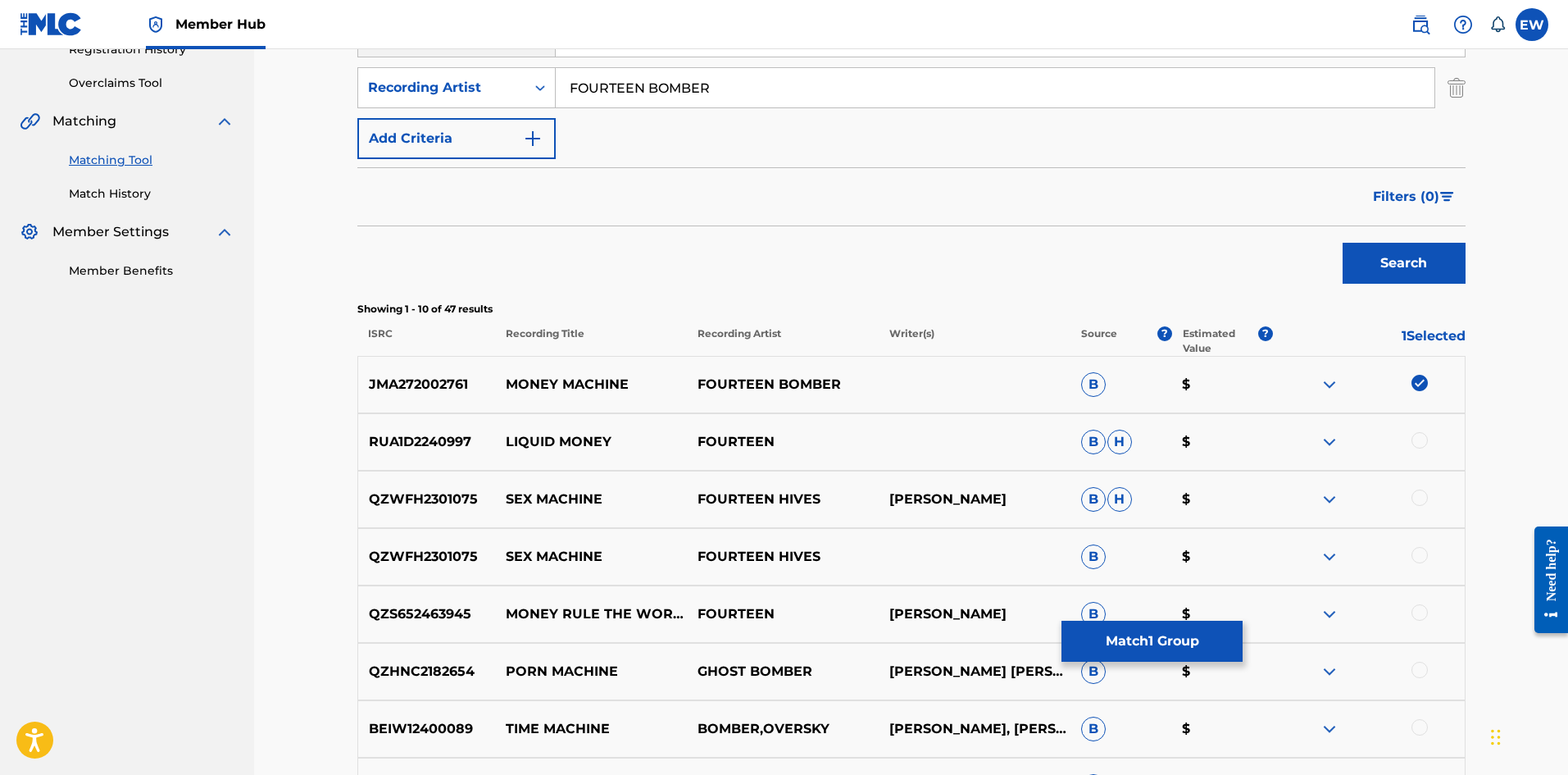
scroll to position [328, 0]
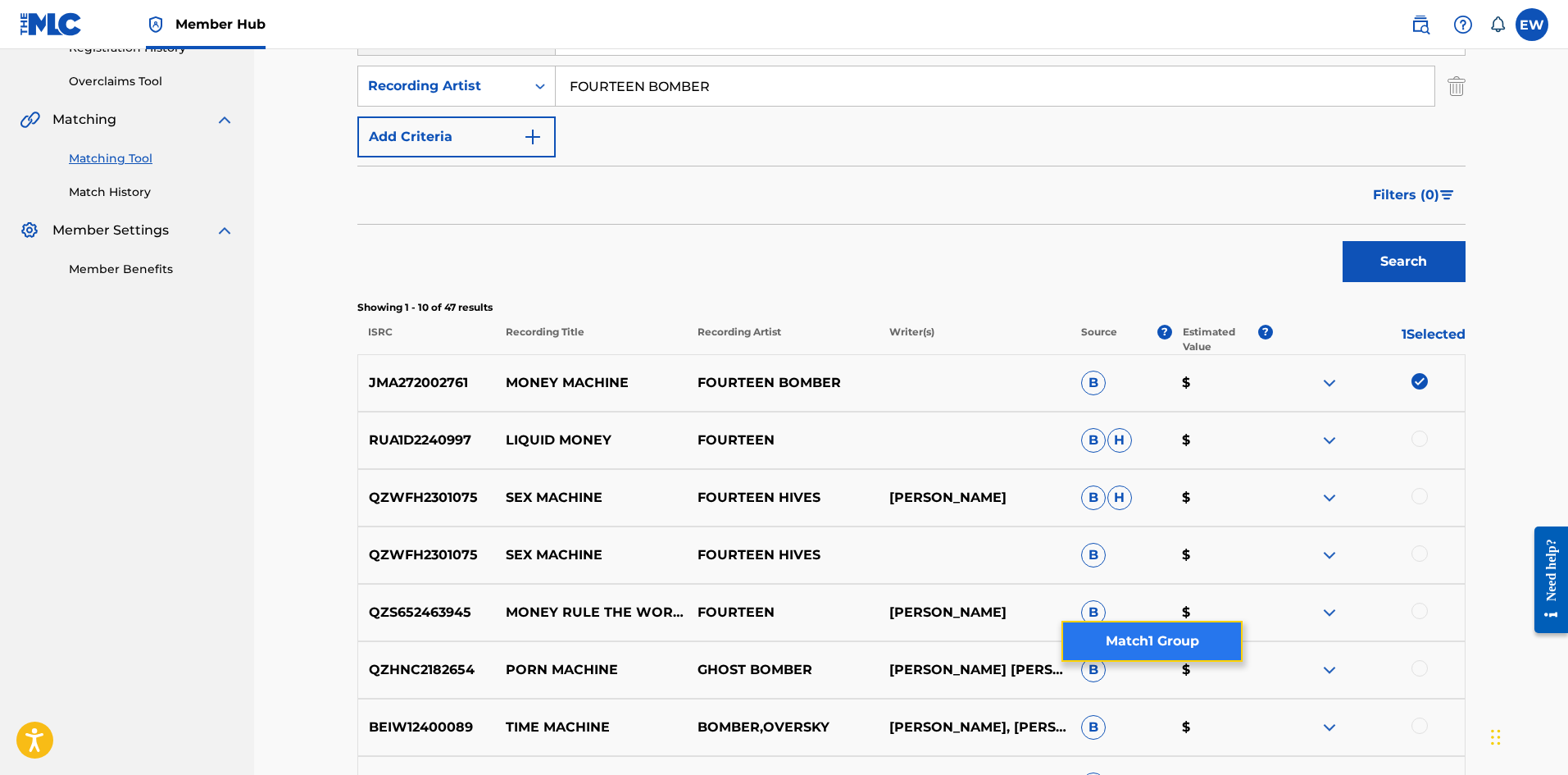
click at [1171, 645] on button "Match 1 Group" at bounding box center [1151, 641] width 181 height 41
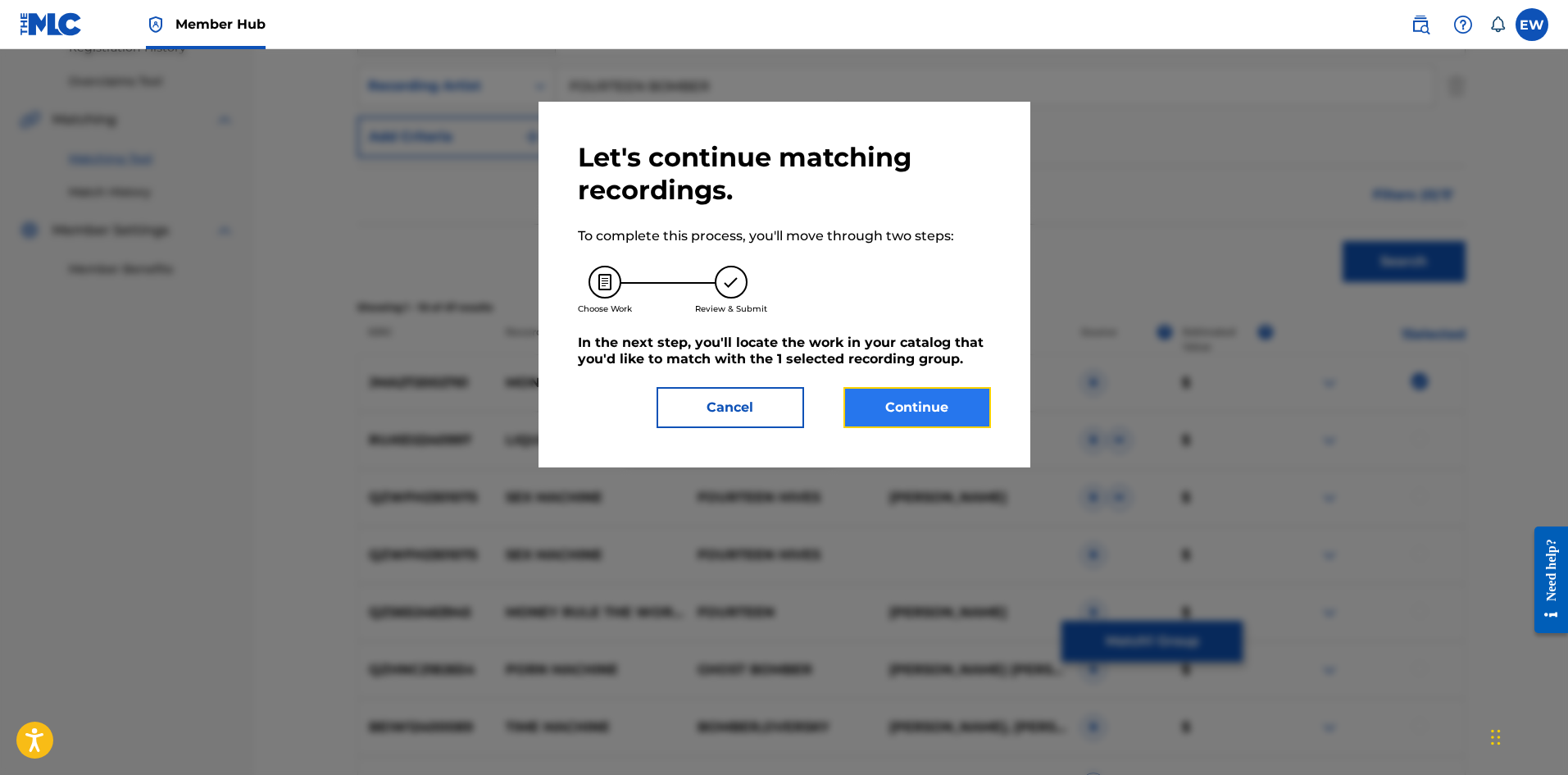
click at [893, 404] on button "Continue" at bounding box center [917, 407] width 147 height 41
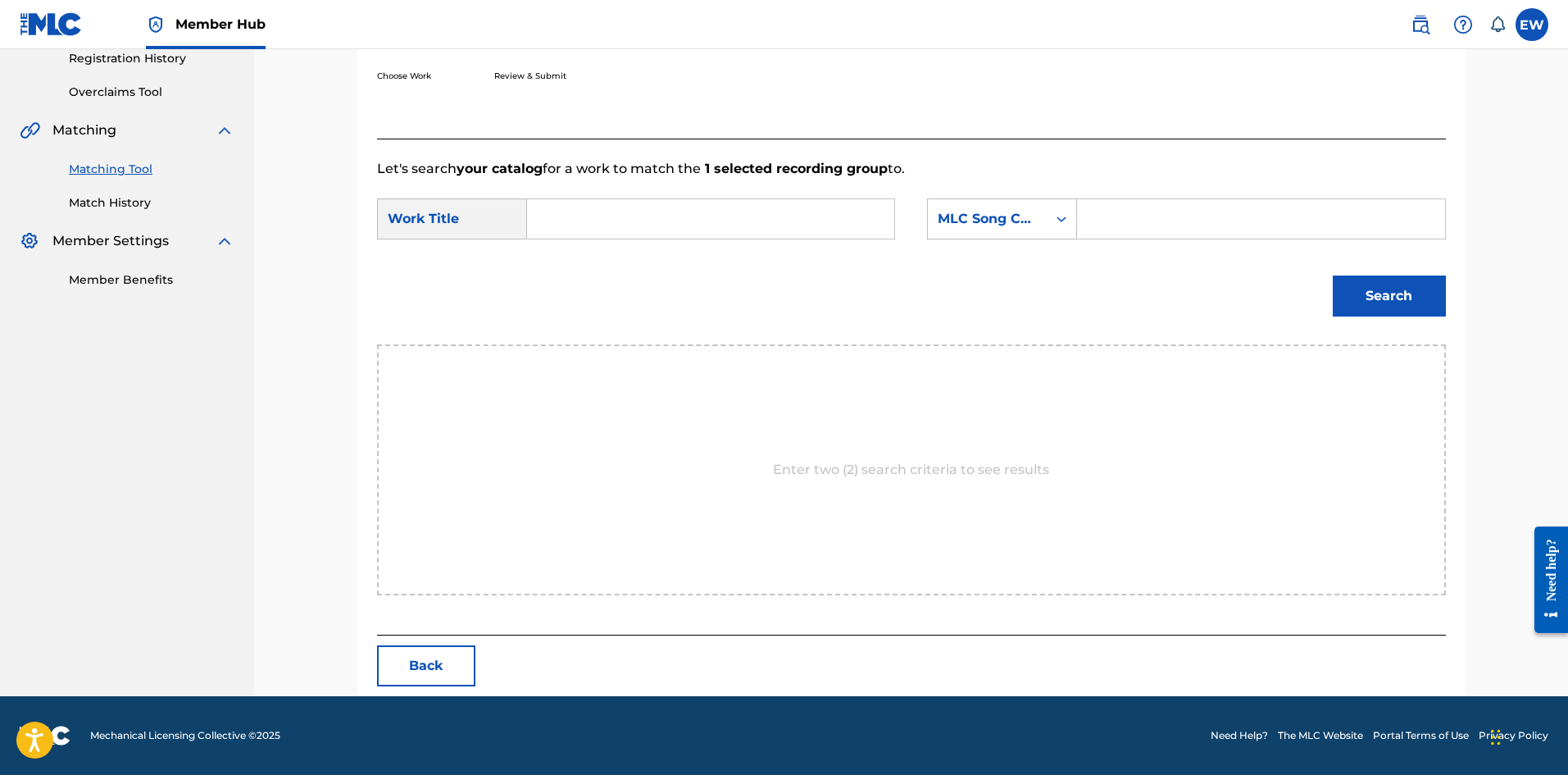
scroll to position [317, 0]
click at [678, 213] on input "Search Form" at bounding box center [711, 218] width 339 height 40
paste input "MONEY MACHINE"
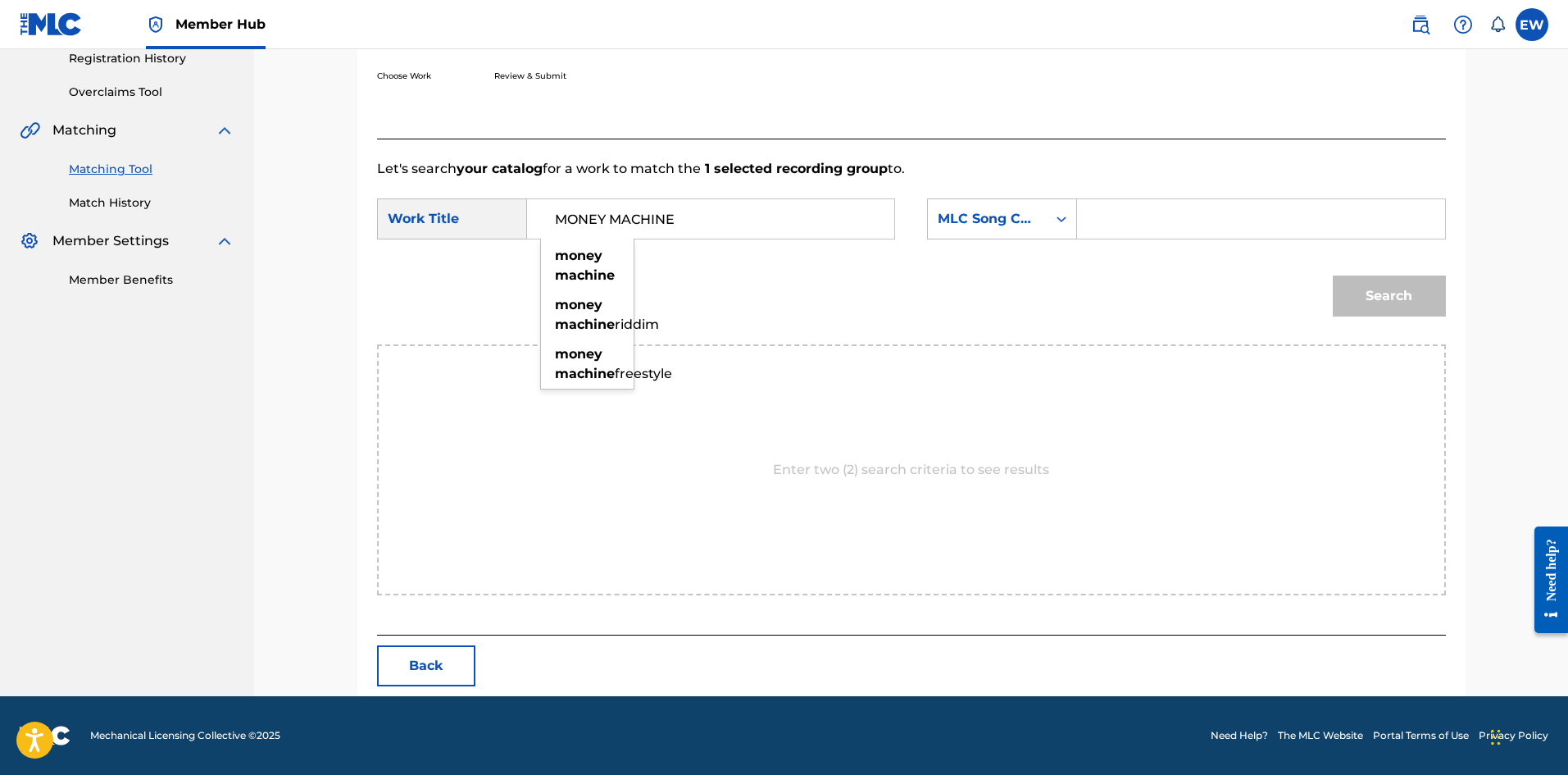
type input "MONEY MACHINE"
click at [1196, 219] on input "Search Form" at bounding box center [1261, 218] width 339 height 40
paste input "MB89E9"
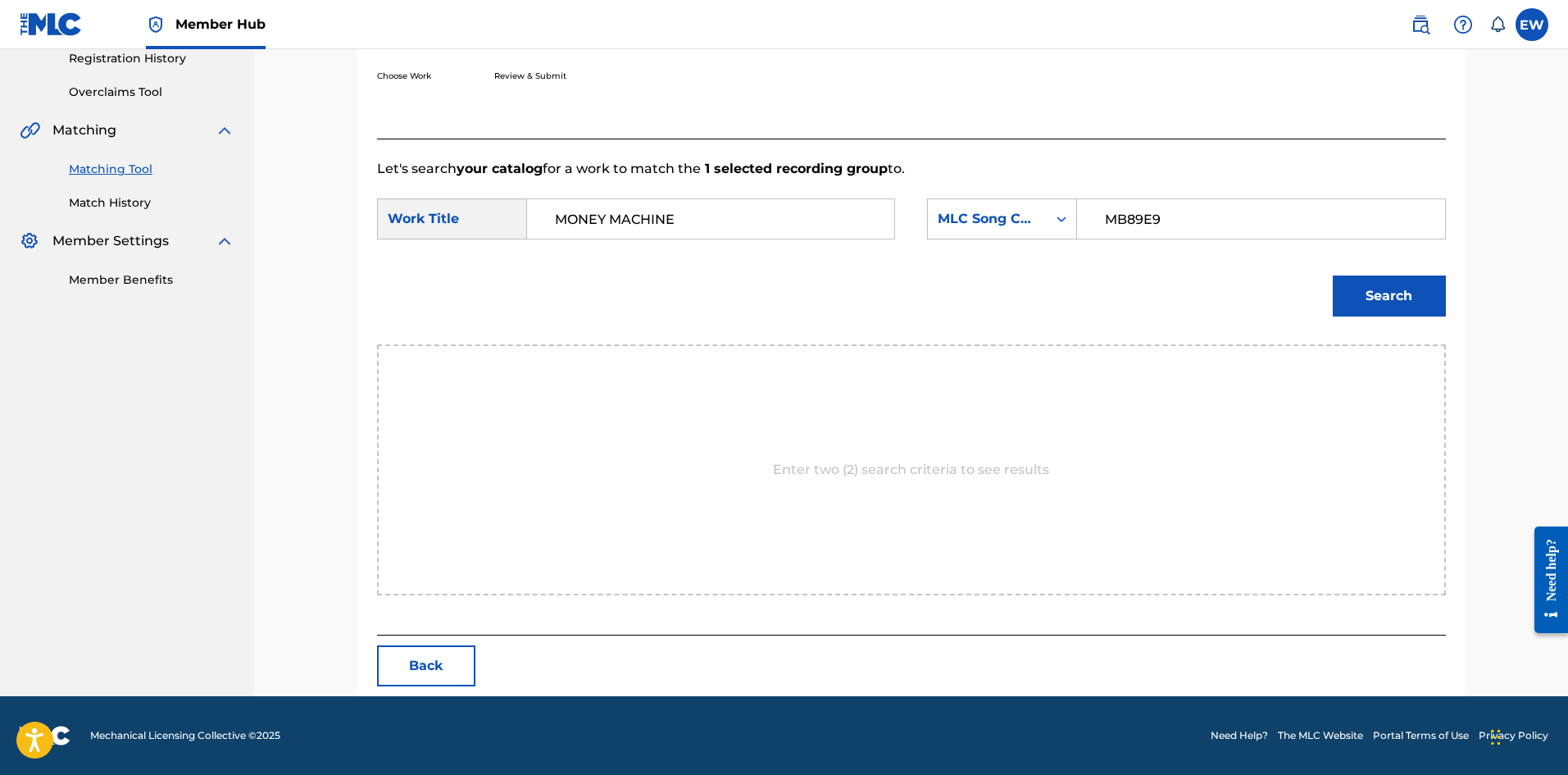
type input "MB89E9"
click at [1418, 304] on button "Search" at bounding box center [1389, 296] width 113 height 41
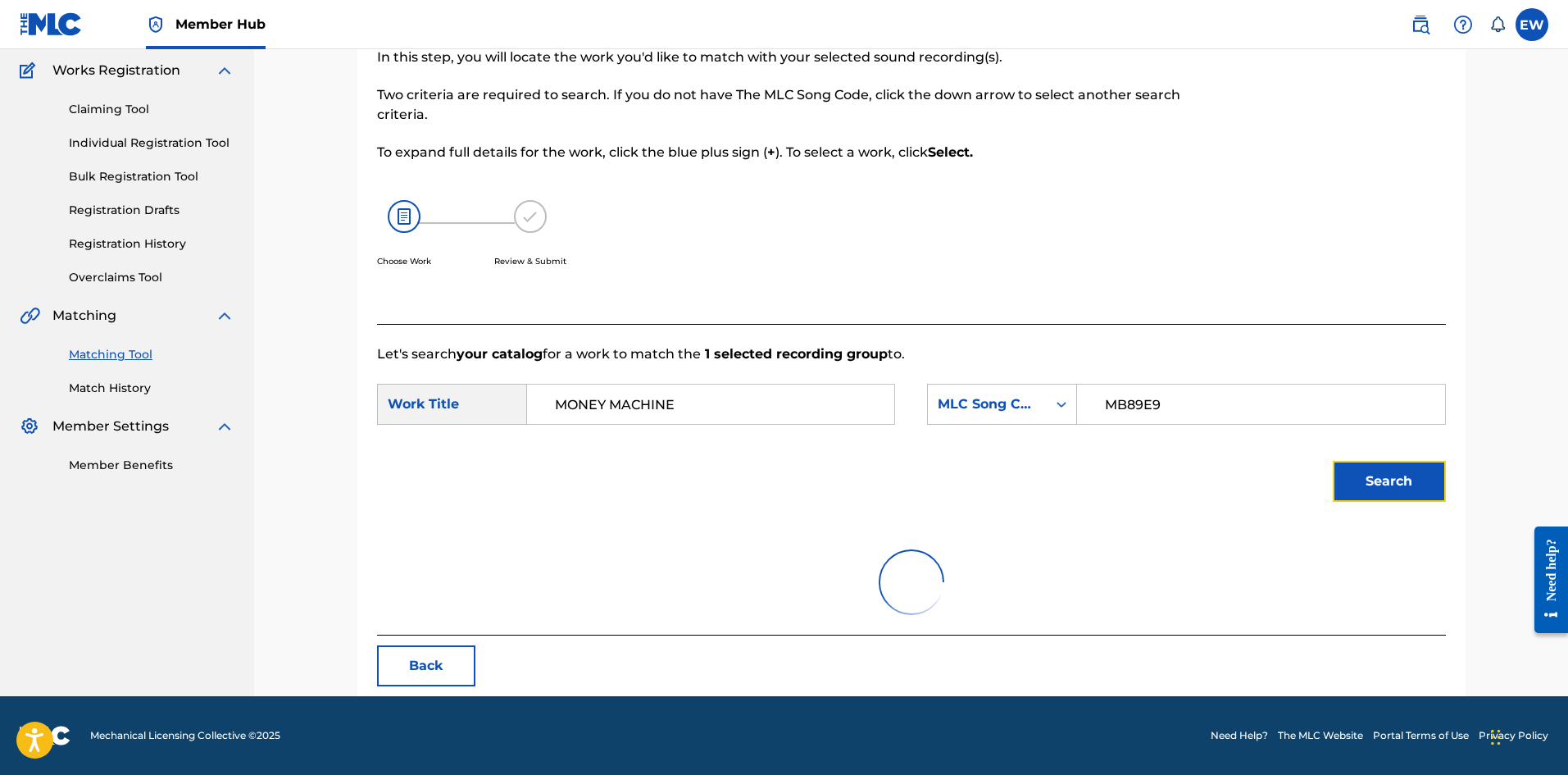
scroll to position [269, 0]
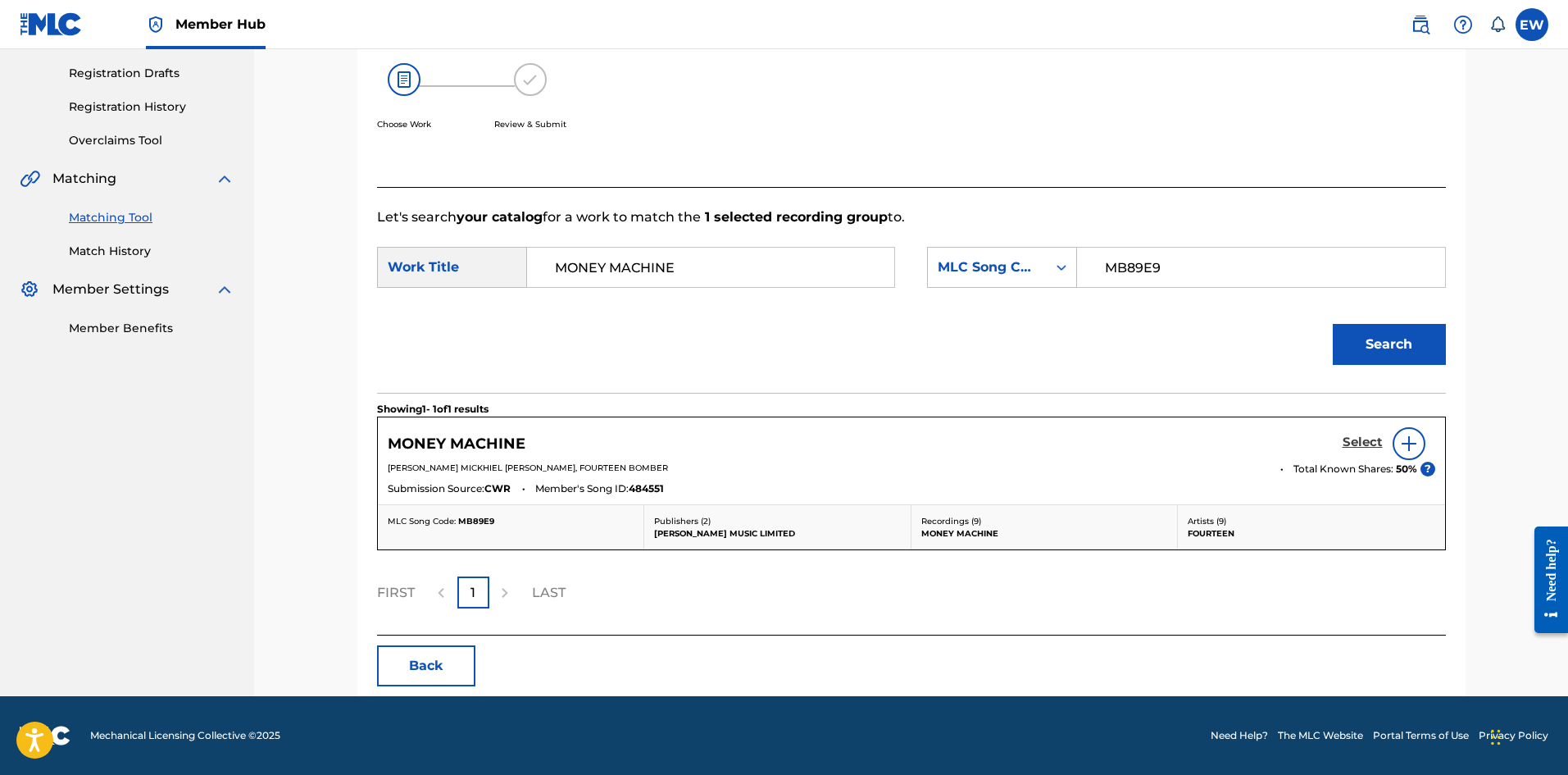
click at [1361, 443] on h5 "Select" at bounding box center [1361, 442] width 40 height 16
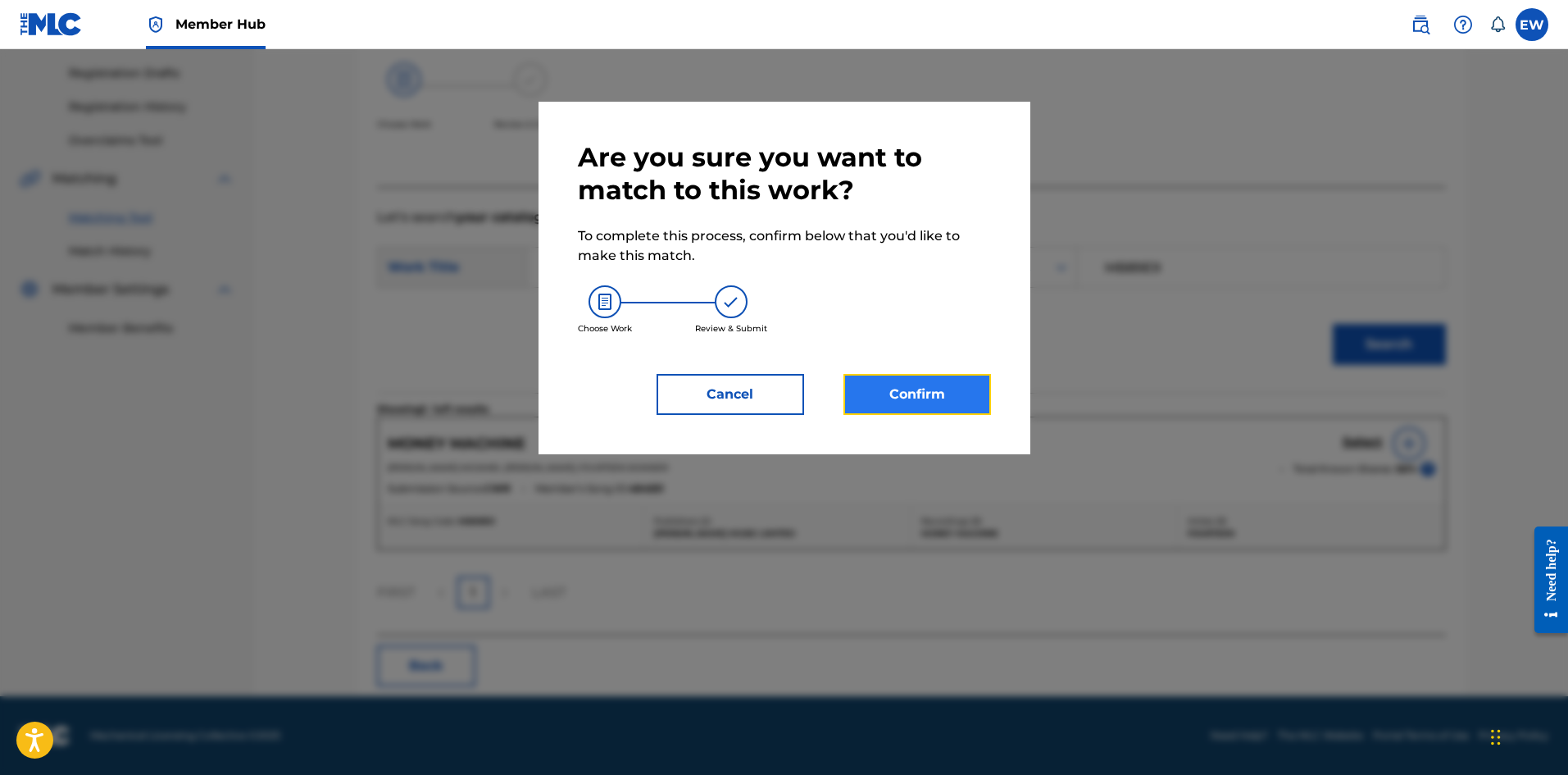
click at [928, 406] on button "Confirm" at bounding box center [917, 394] width 147 height 41
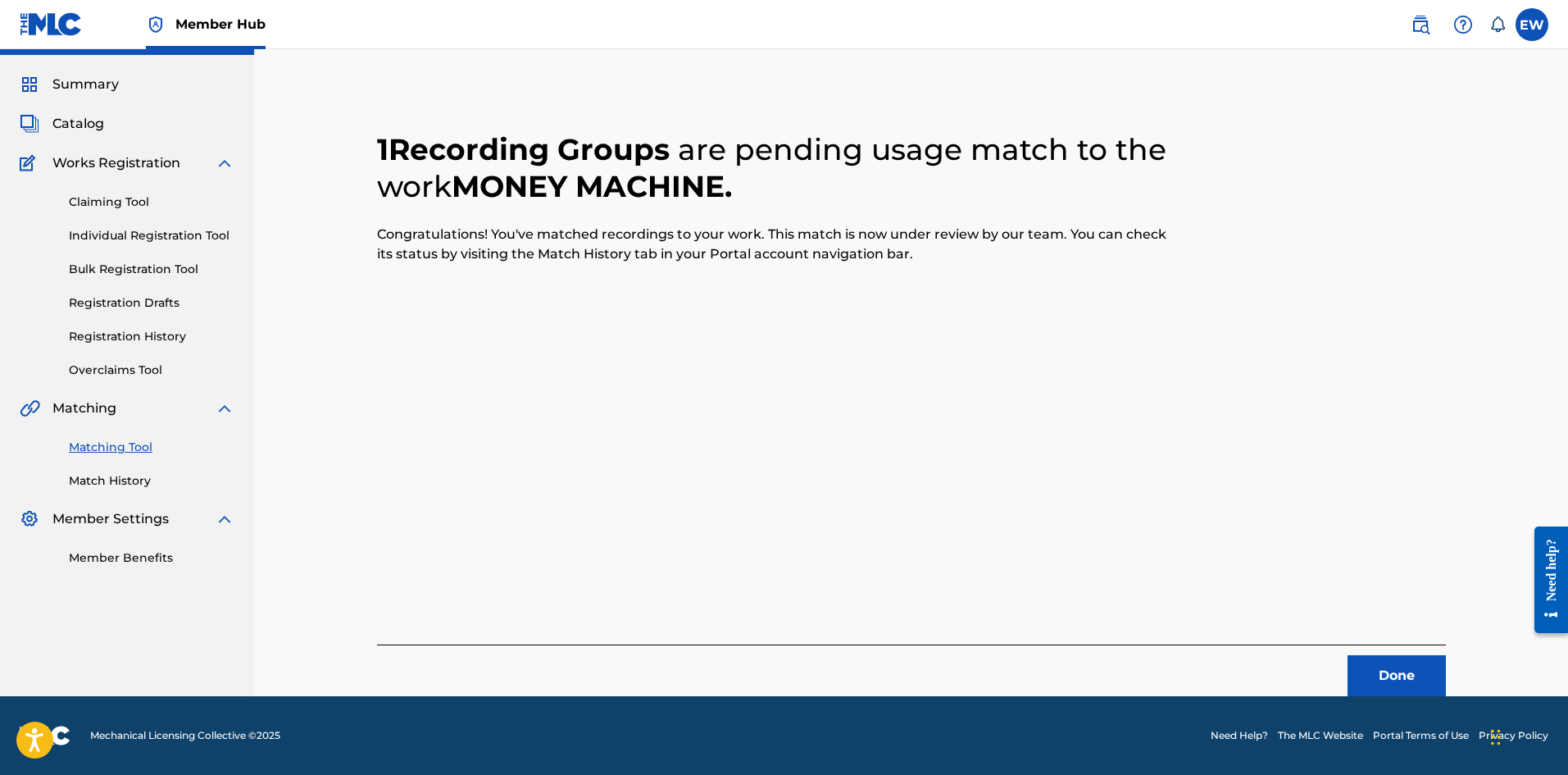
scroll to position [40, 0]
click at [1409, 680] on button "Done" at bounding box center [1395, 675] width 98 height 41
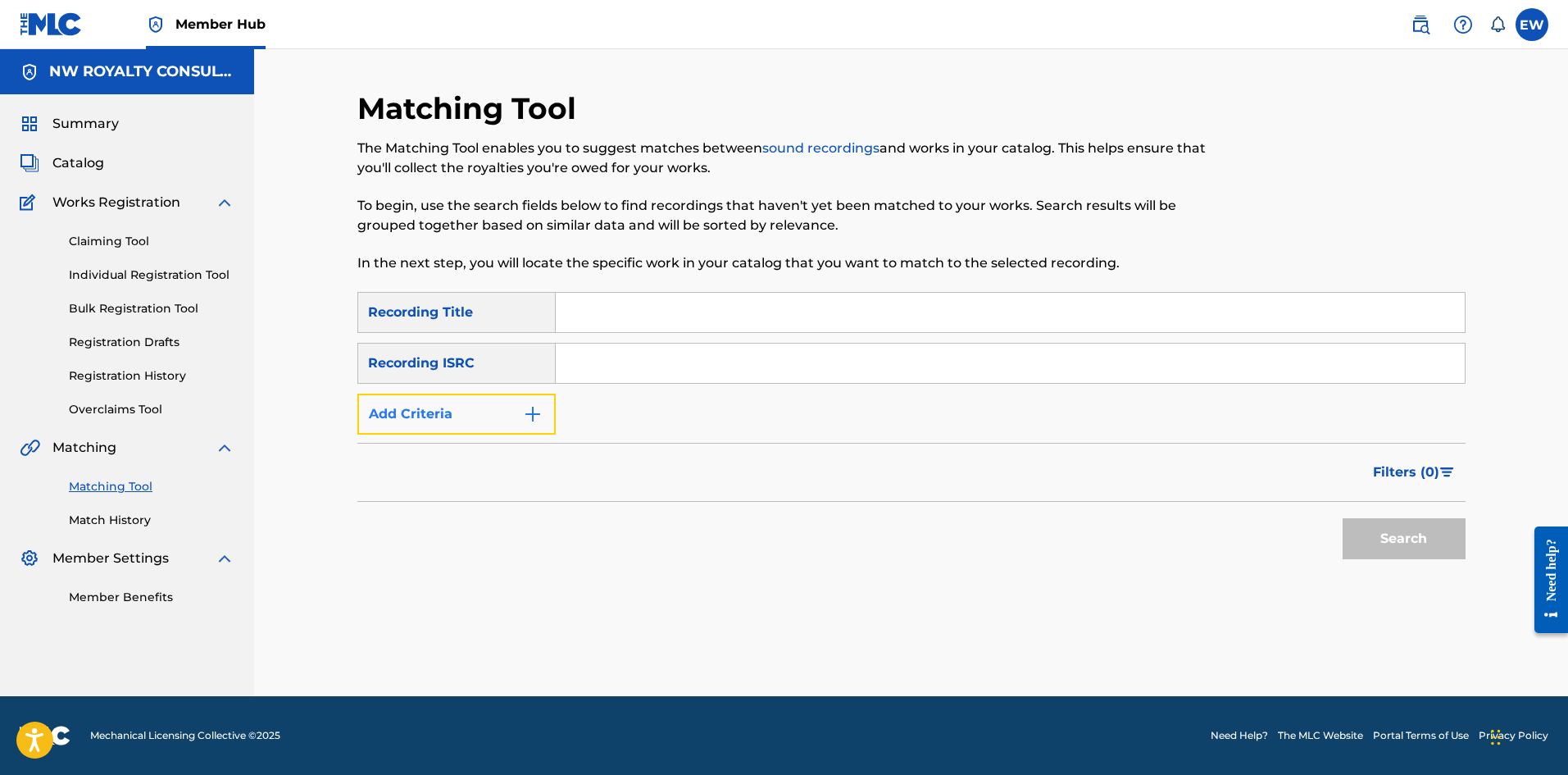
click at [492, 422] on button "Add Criteria" at bounding box center [456, 414] width 199 height 41
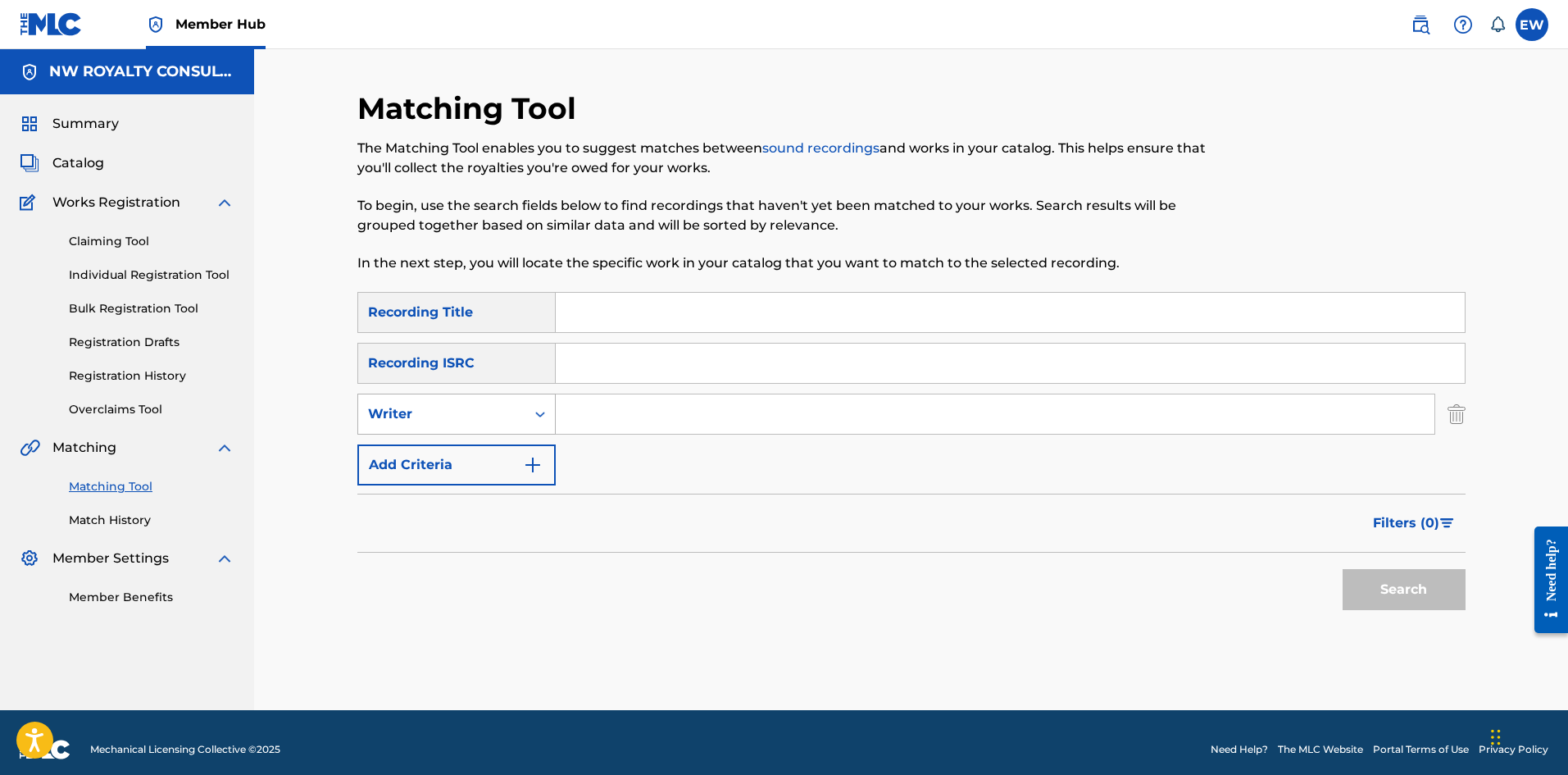
click at [486, 426] on div "Writer" at bounding box center [441, 414] width 167 height 31
drag, startPoint x: 478, startPoint y: 431, endPoint x: 573, endPoint y: 440, distance: 95.4
click at [481, 449] on div "Recording Artist" at bounding box center [456, 455] width 197 height 41
click at [643, 421] on input "Search Form" at bounding box center [995, 413] width 879 height 40
paste input "[PERSON_NAME] SPARTA"
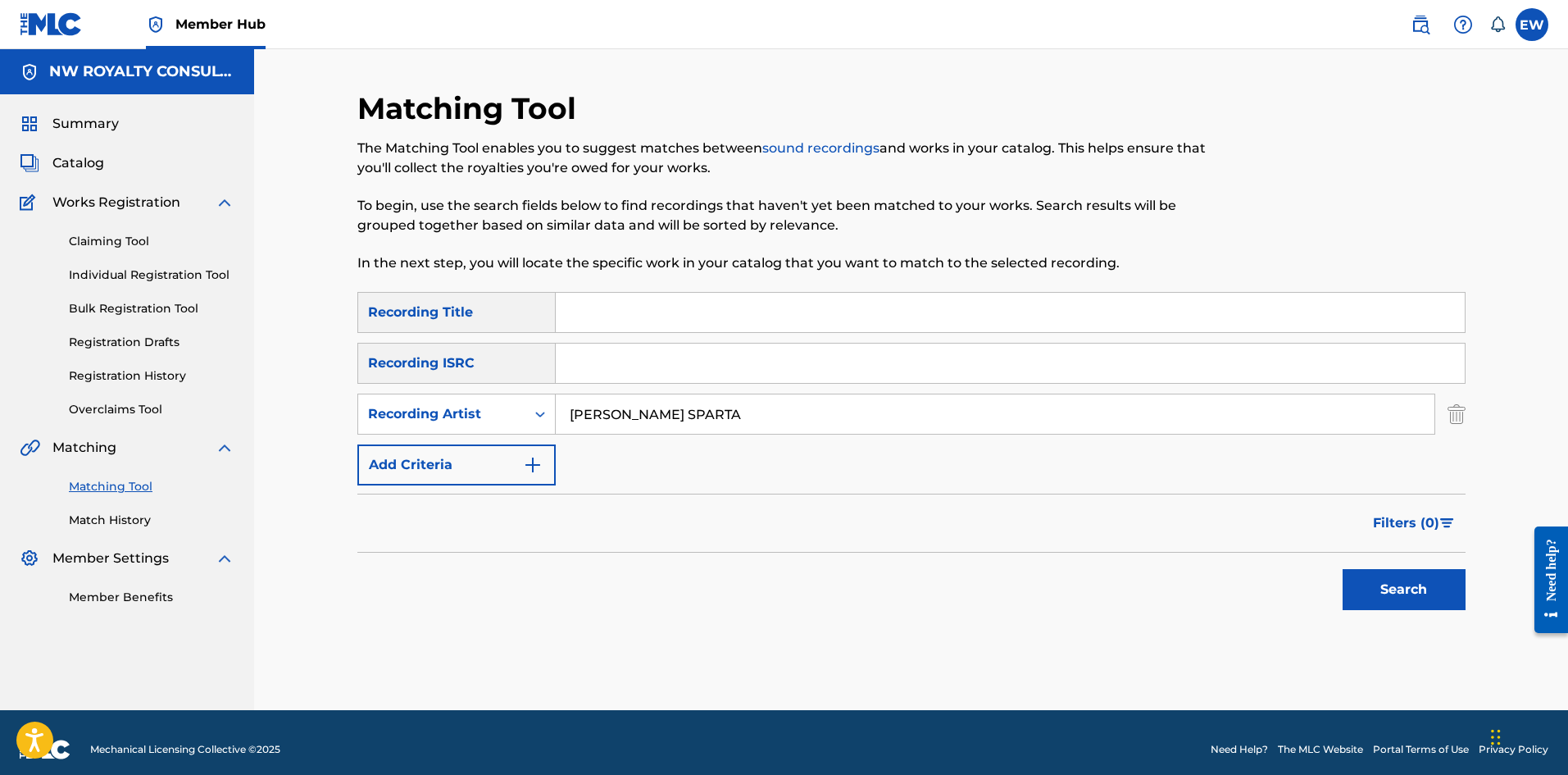
type input "[PERSON_NAME] SPARTA"
drag, startPoint x: 725, startPoint y: 295, endPoint x: 700, endPoint y: 300, distance: 25.5
click at [725, 295] on input "Search Form" at bounding box center [1009, 312] width 909 height 40
paste input "MONEY STRENGTH"
type input "MONEY STRENGTH"
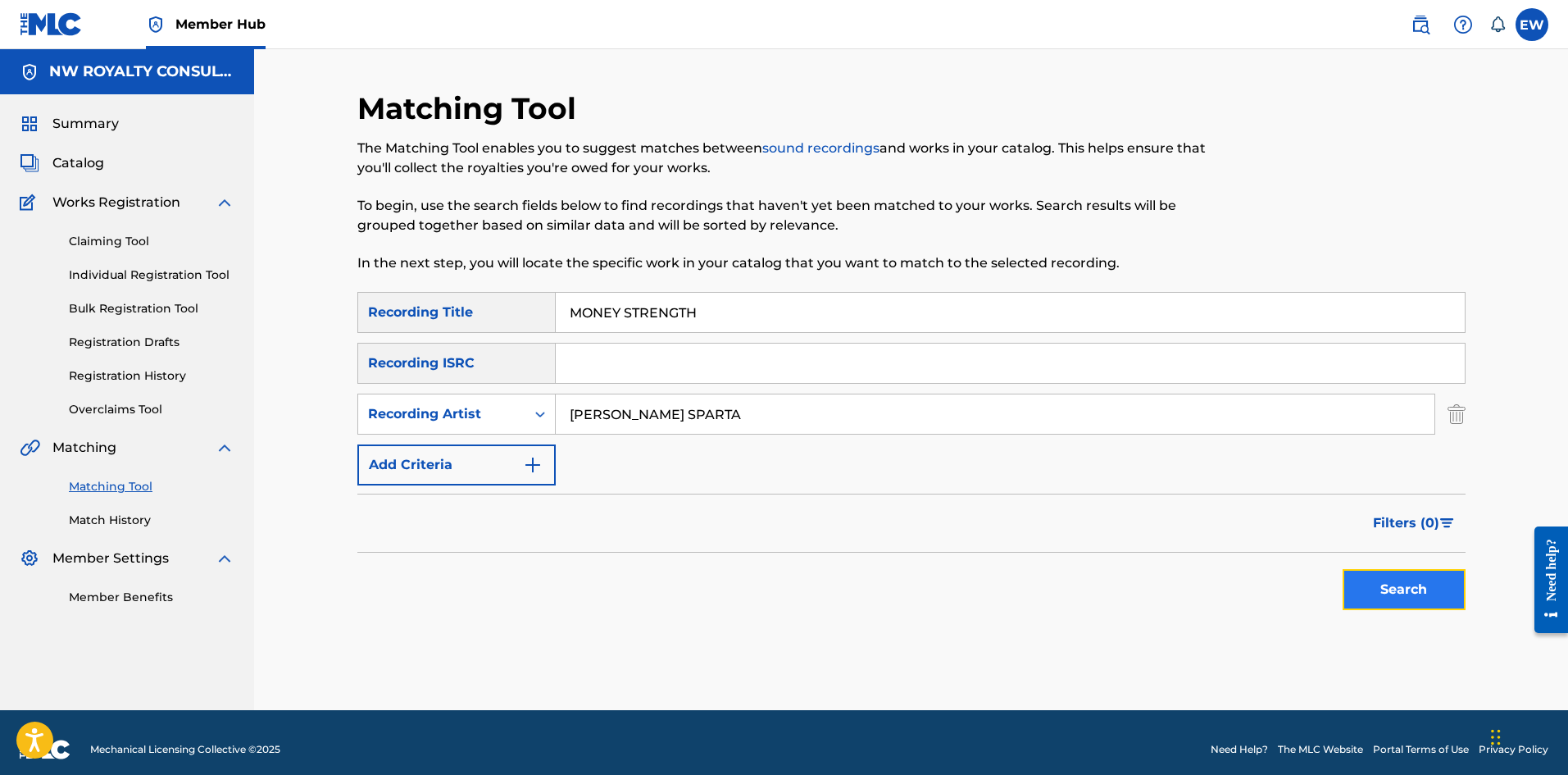
click at [1385, 594] on button "Search" at bounding box center [1403, 589] width 123 height 41
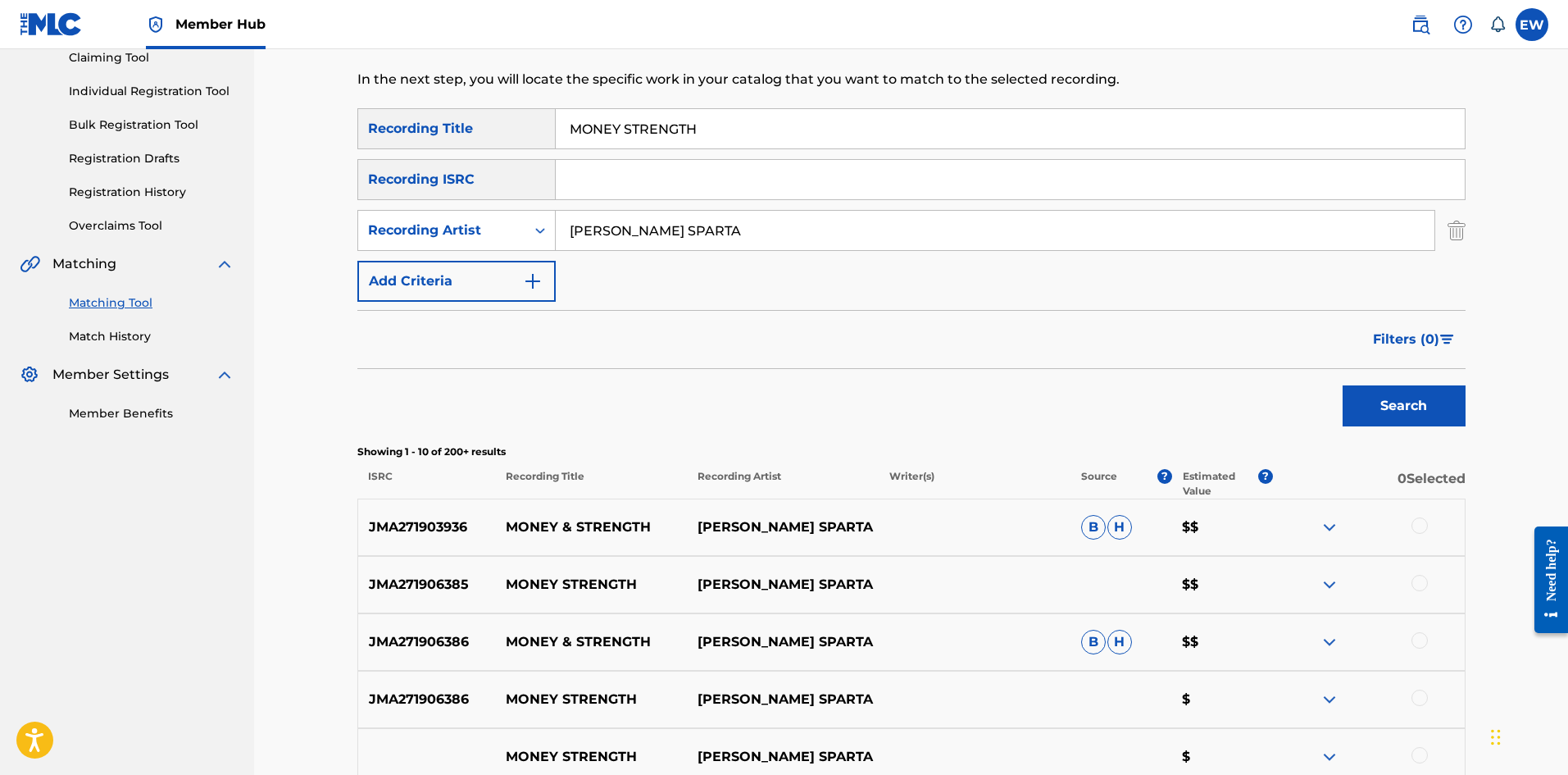
scroll to position [246, 0]
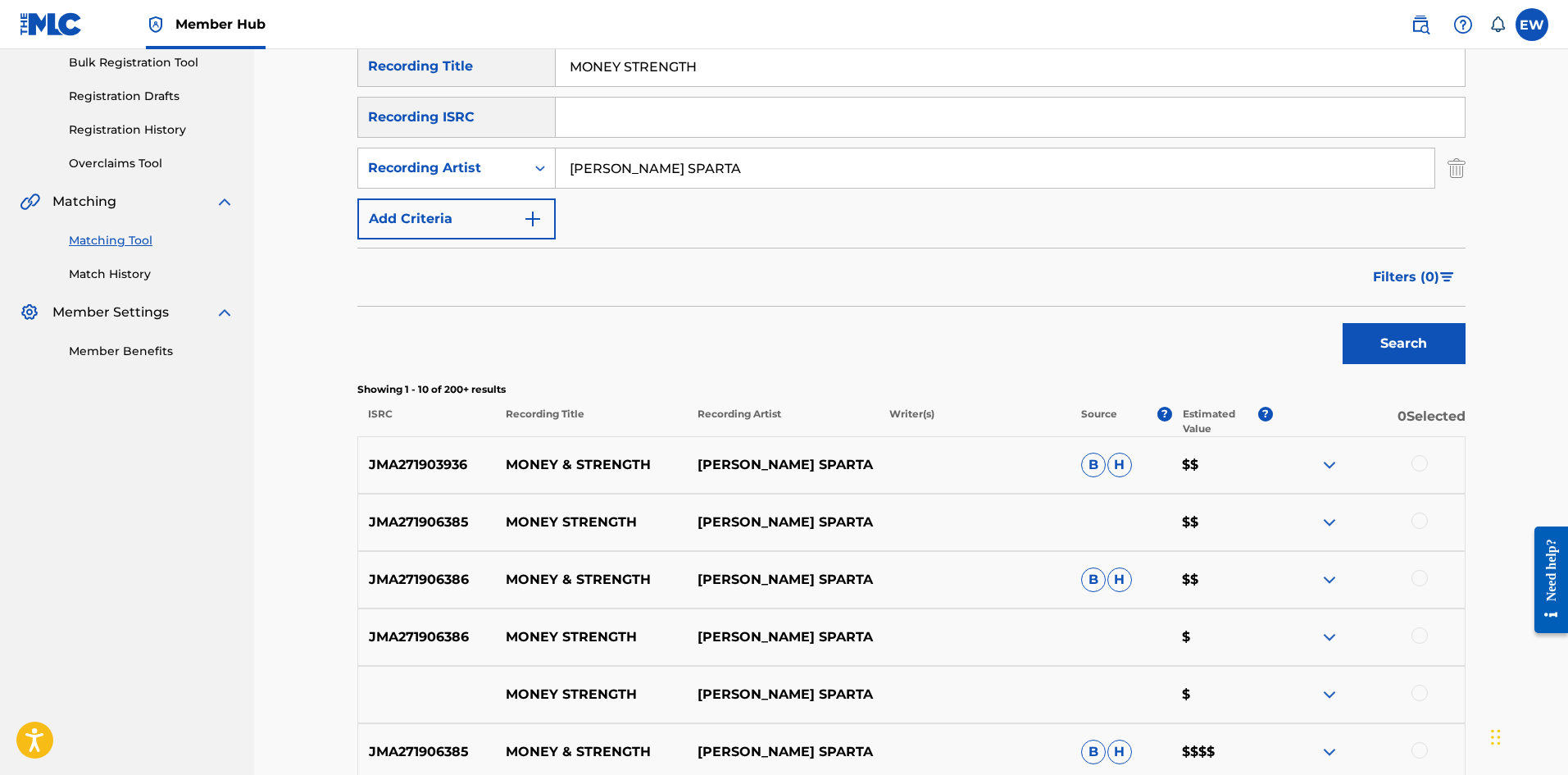
click at [1419, 466] on div at bounding box center [1419, 463] width 16 height 16
click at [1420, 516] on div at bounding box center [1419, 520] width 16 height 16
click at [1424, 573] on div at bounding box center [1419, 577] width 16 height 16
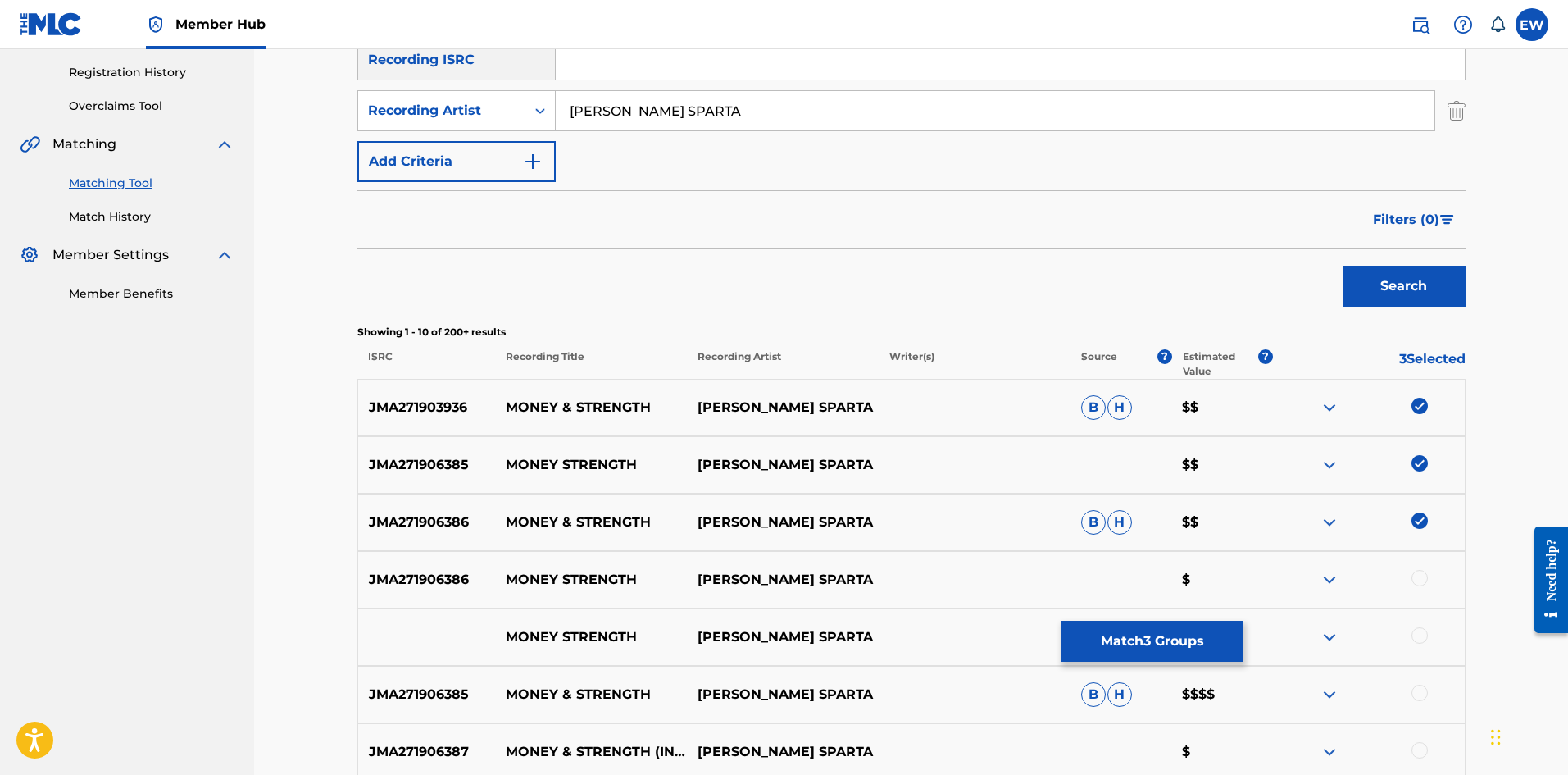
scroll to position [328, 0]
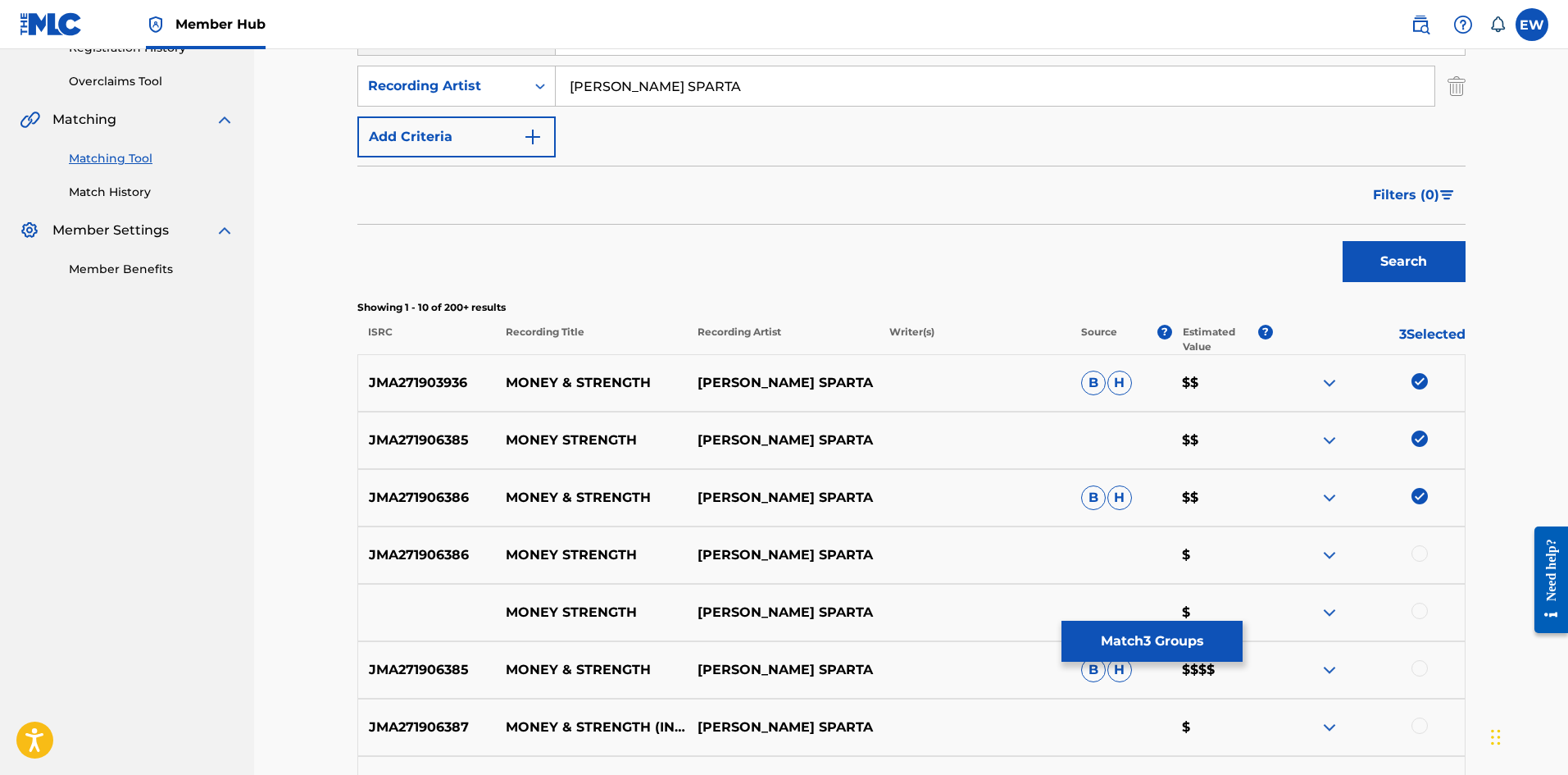
click at [1413, 553] on div at bounding box center [1419, 553] width 16 height 16
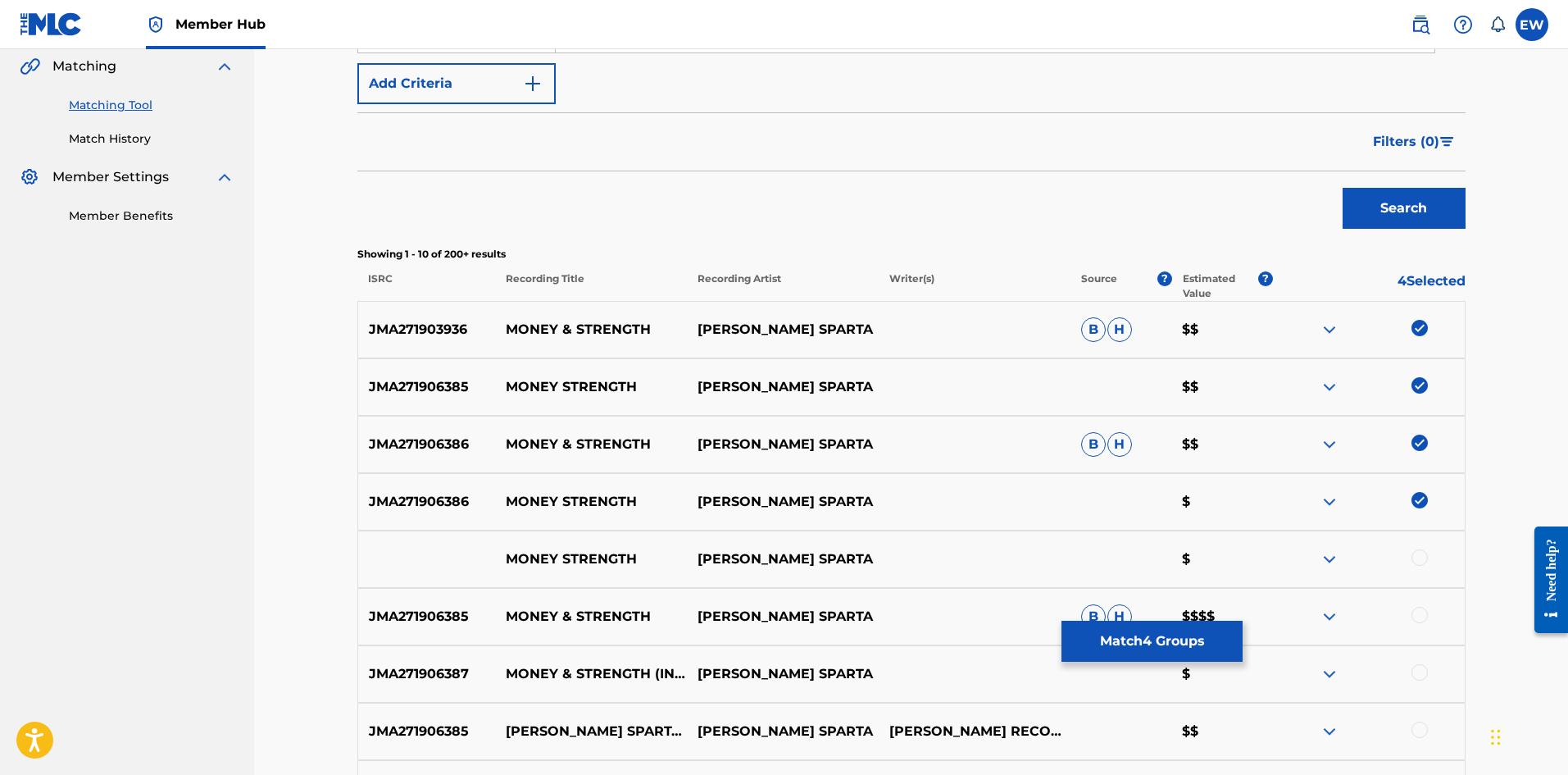
scroll to position [410, 0]
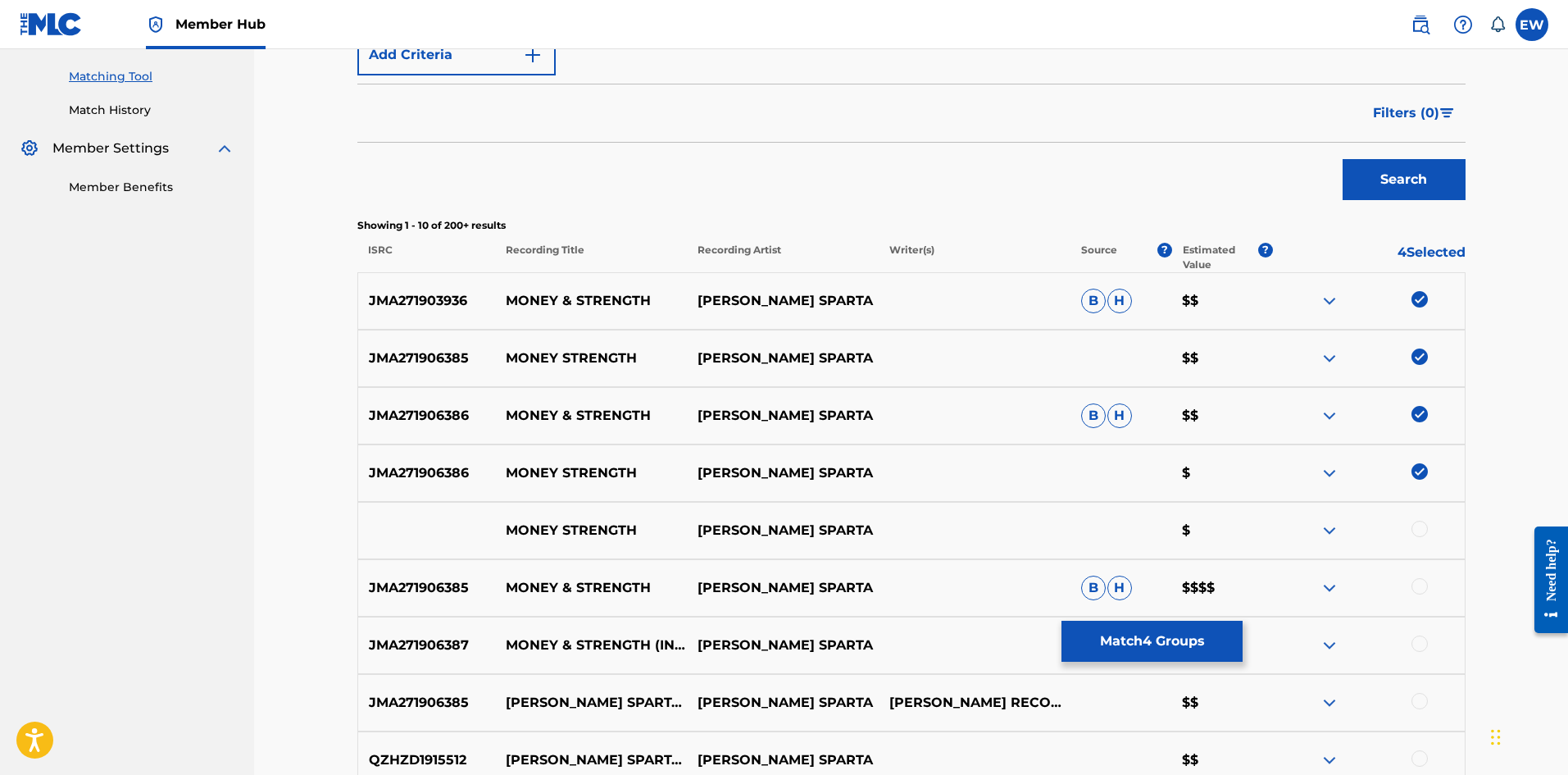
click at [1426, 528] on div at bounding box center [1419, 529] width 16 height 16
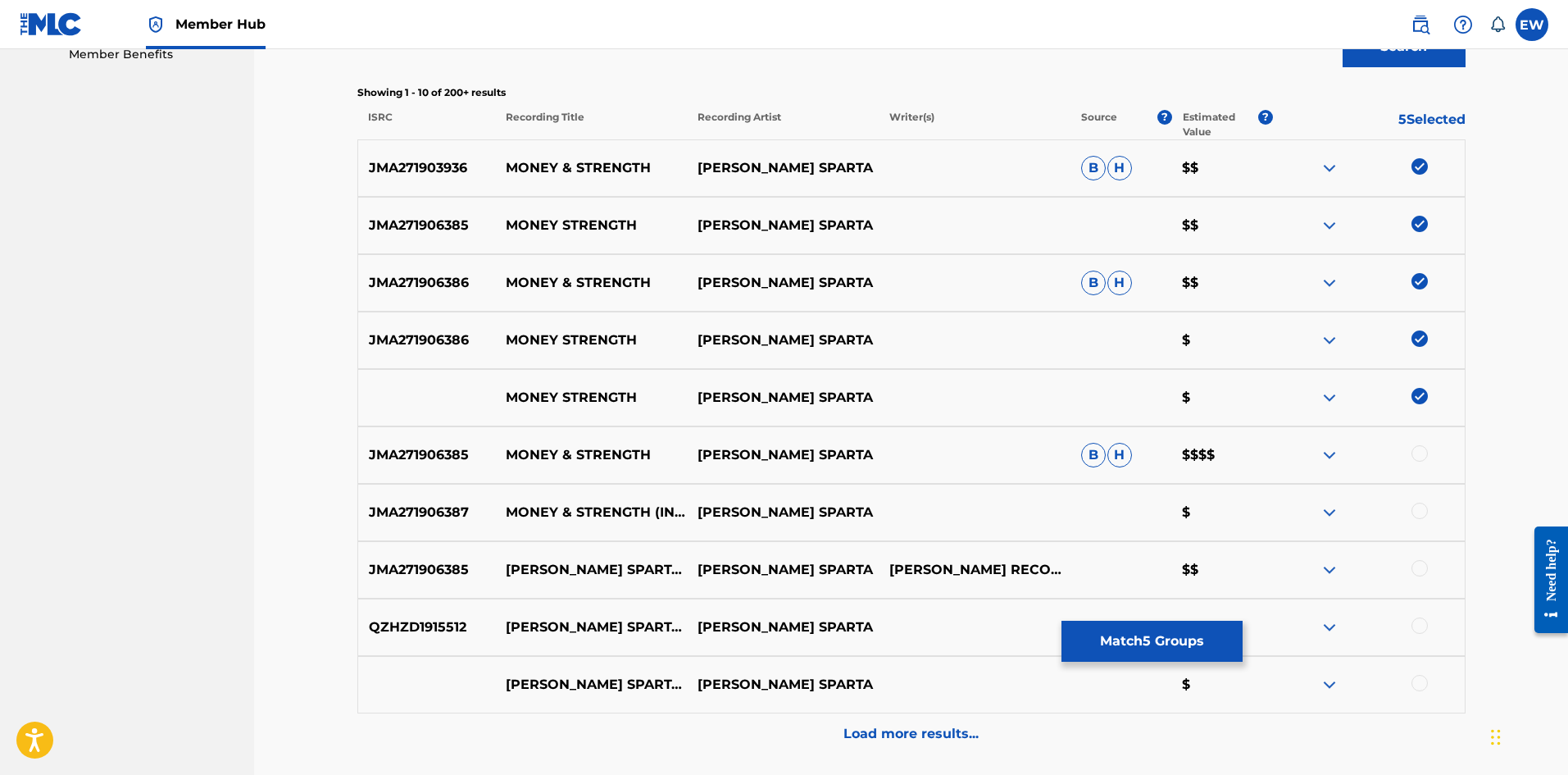
scroll to position [574, 0]
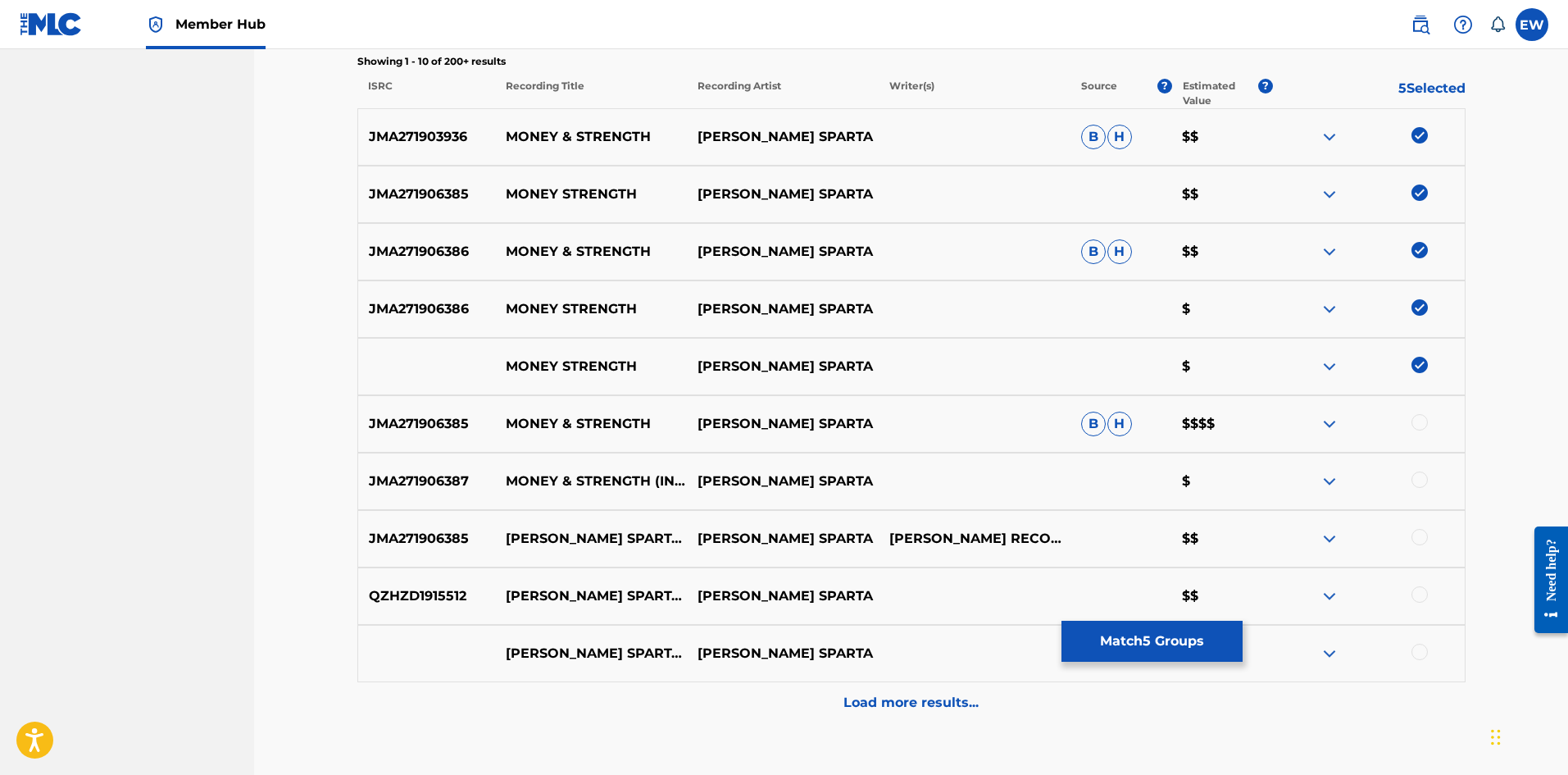
click at [1416, 426] on div at bounding box center [1419, 422] width 16 height 16
click at [1415, 484] on div at bounding box center [1419, 479] width 16 height 16
click at [1420, 530] on div at bounding box center [1419, 536] width 16 height 16
click at [1424, 590] on div at bounding box center [1419, 594] width 16 height 16
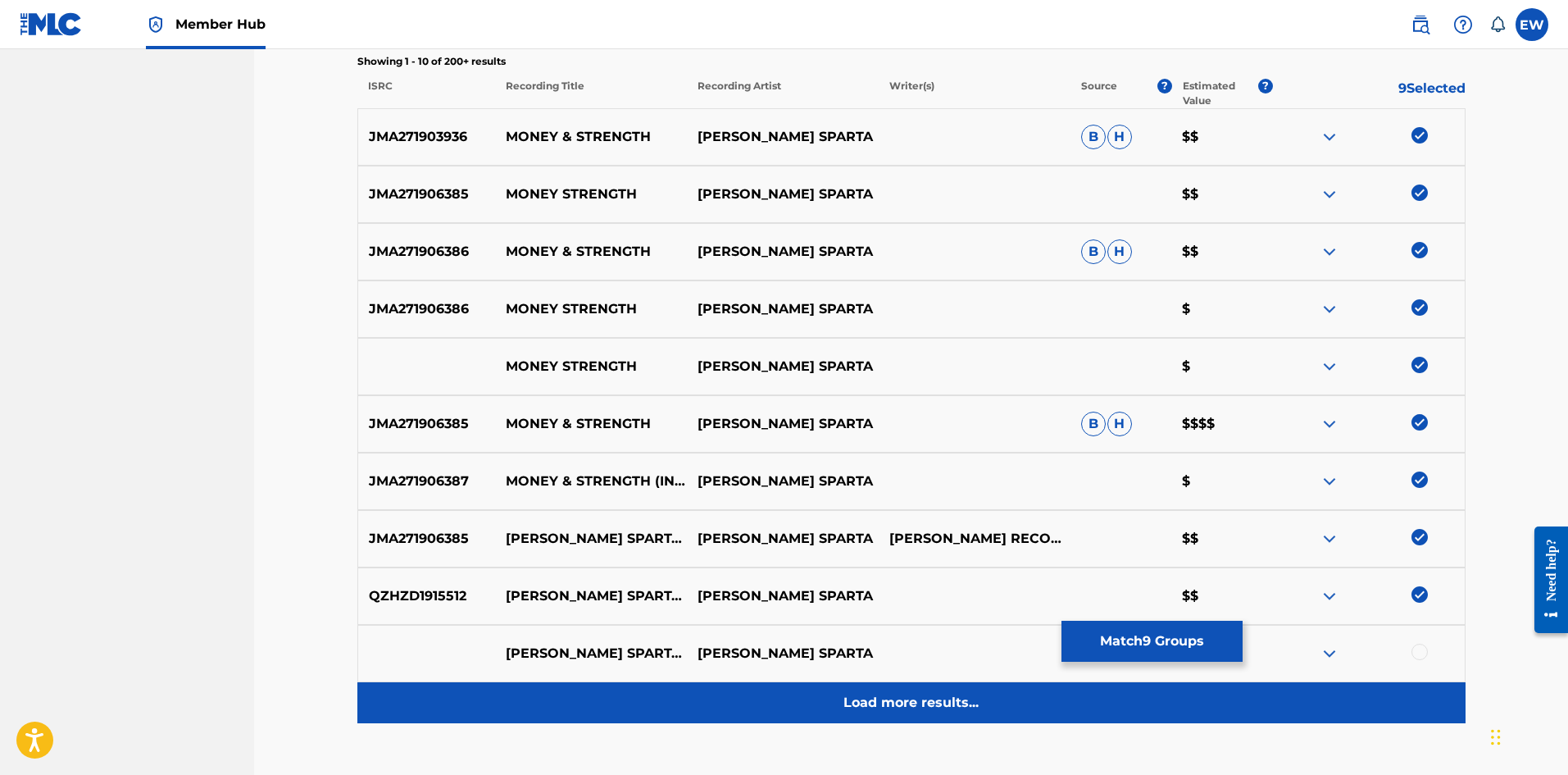
click at [992, 702] on div "Load more results..." at bounding box center [911, 702] width 1108 height 41
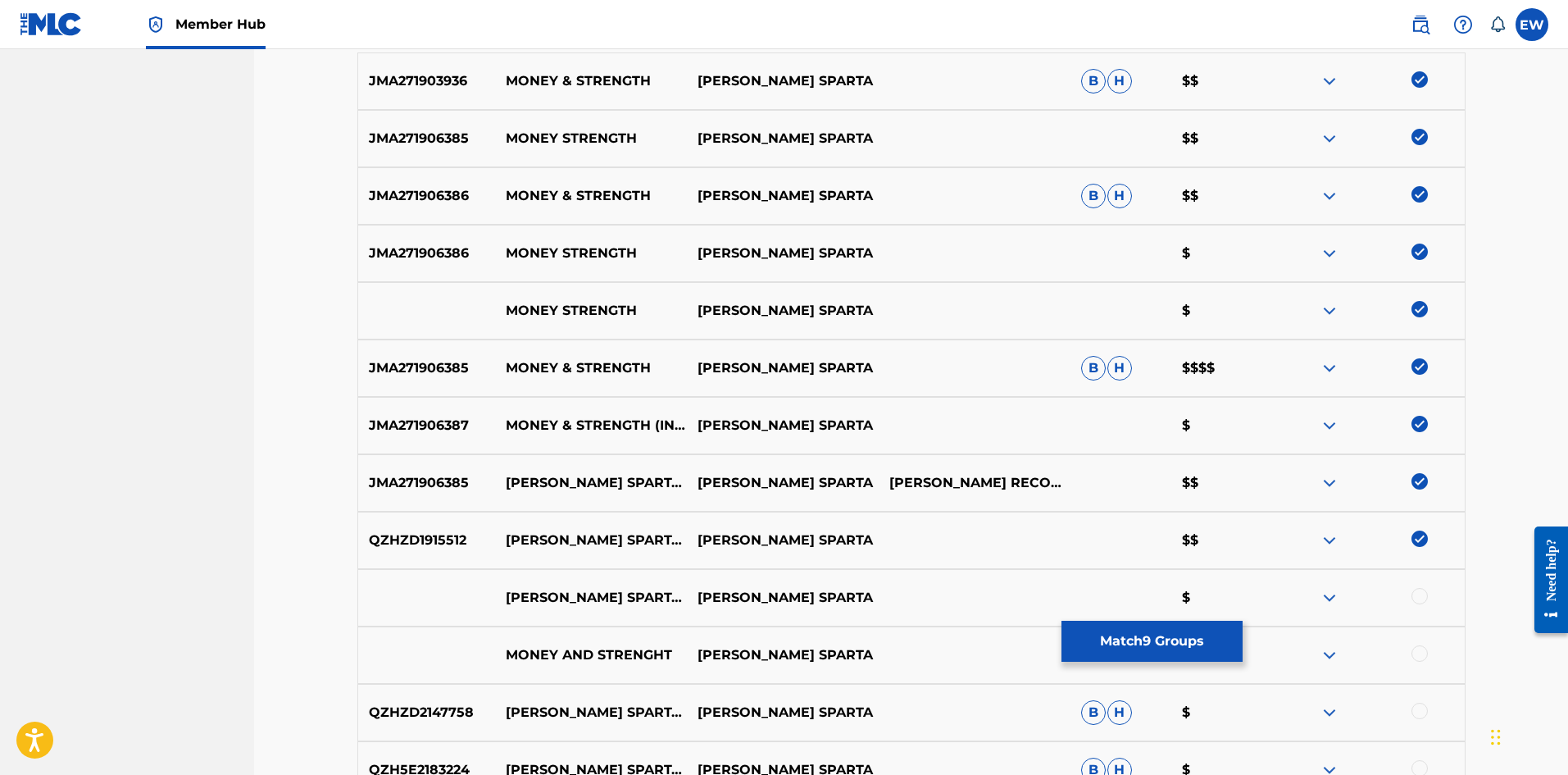
scroll to position [656, 0]
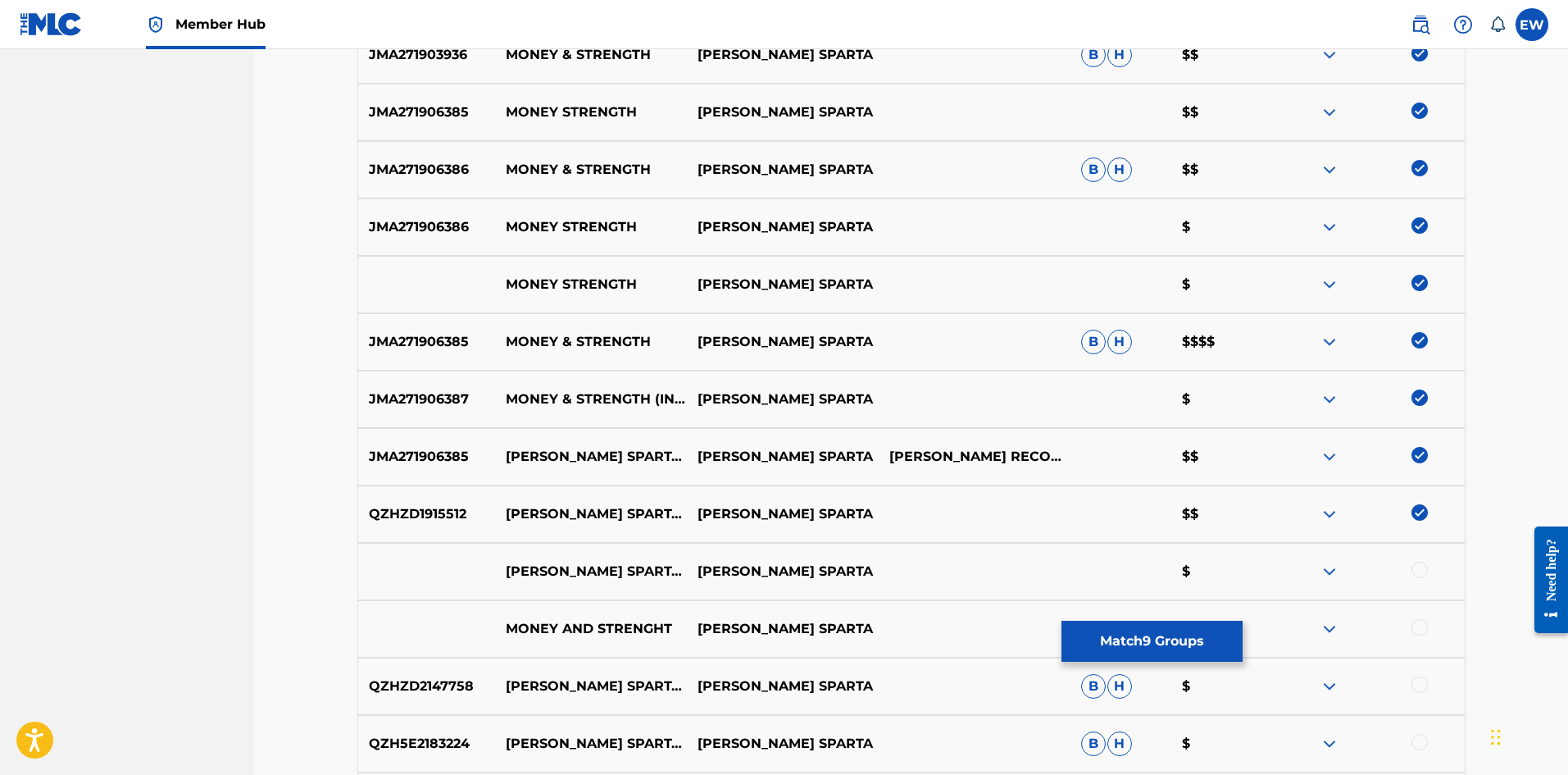
click at [1419, 627] on div at bounding box center [1419, 627] width 16 height 16
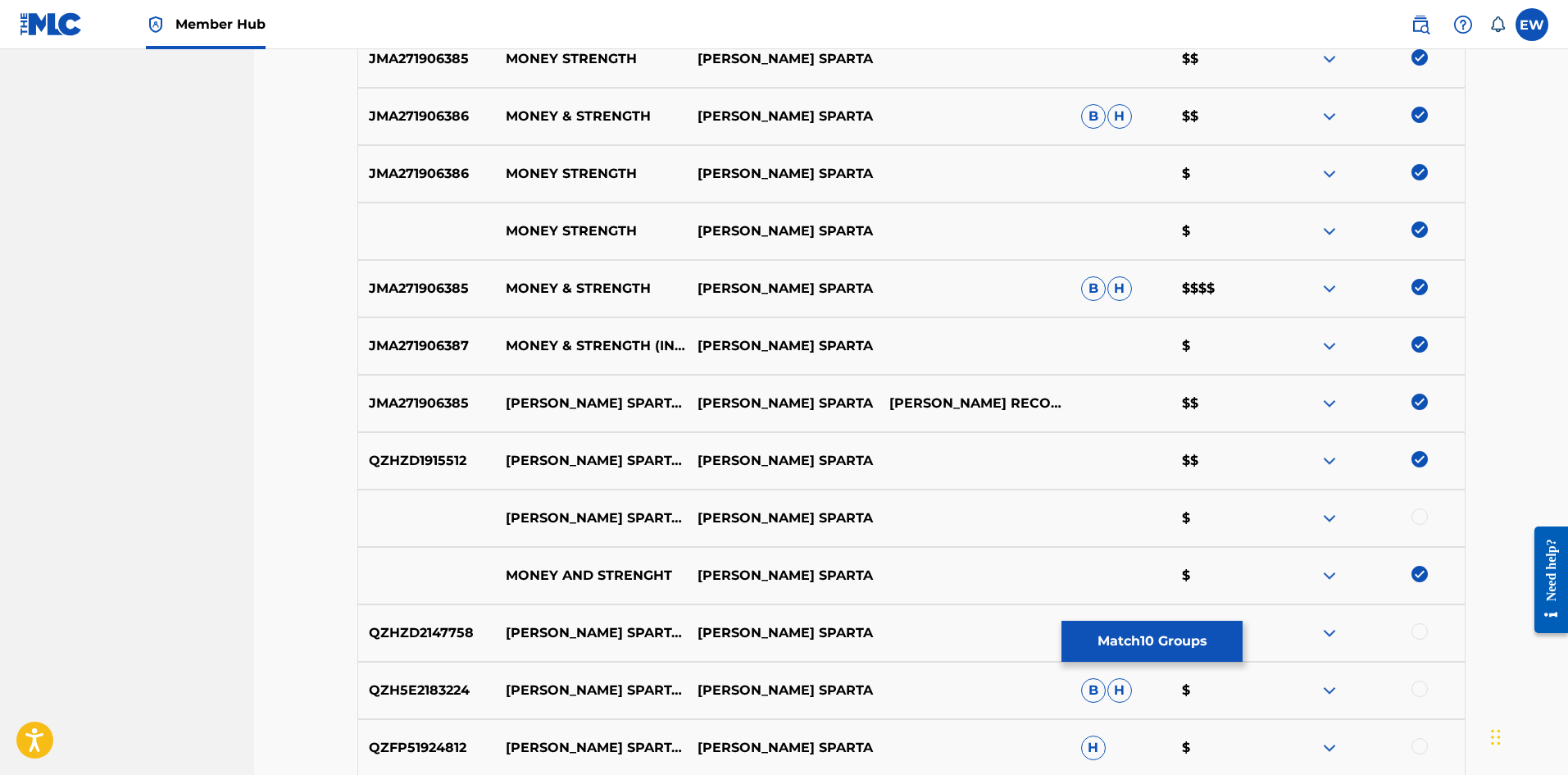
scroll to position [738, 0]
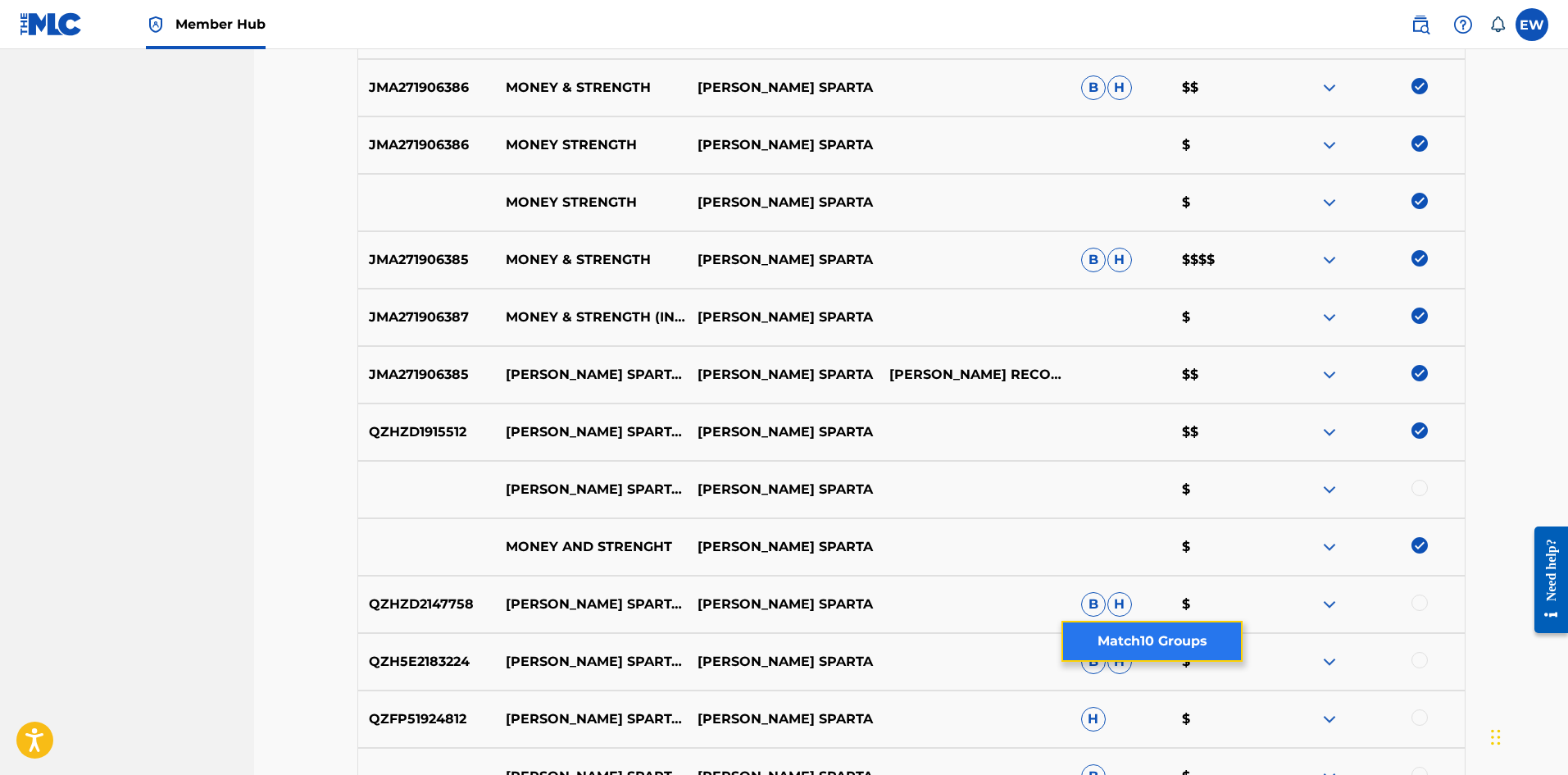
click at [1123, 644] on button "Match 10 Groups" at bounding box center [1151, 641] width 181 height 41
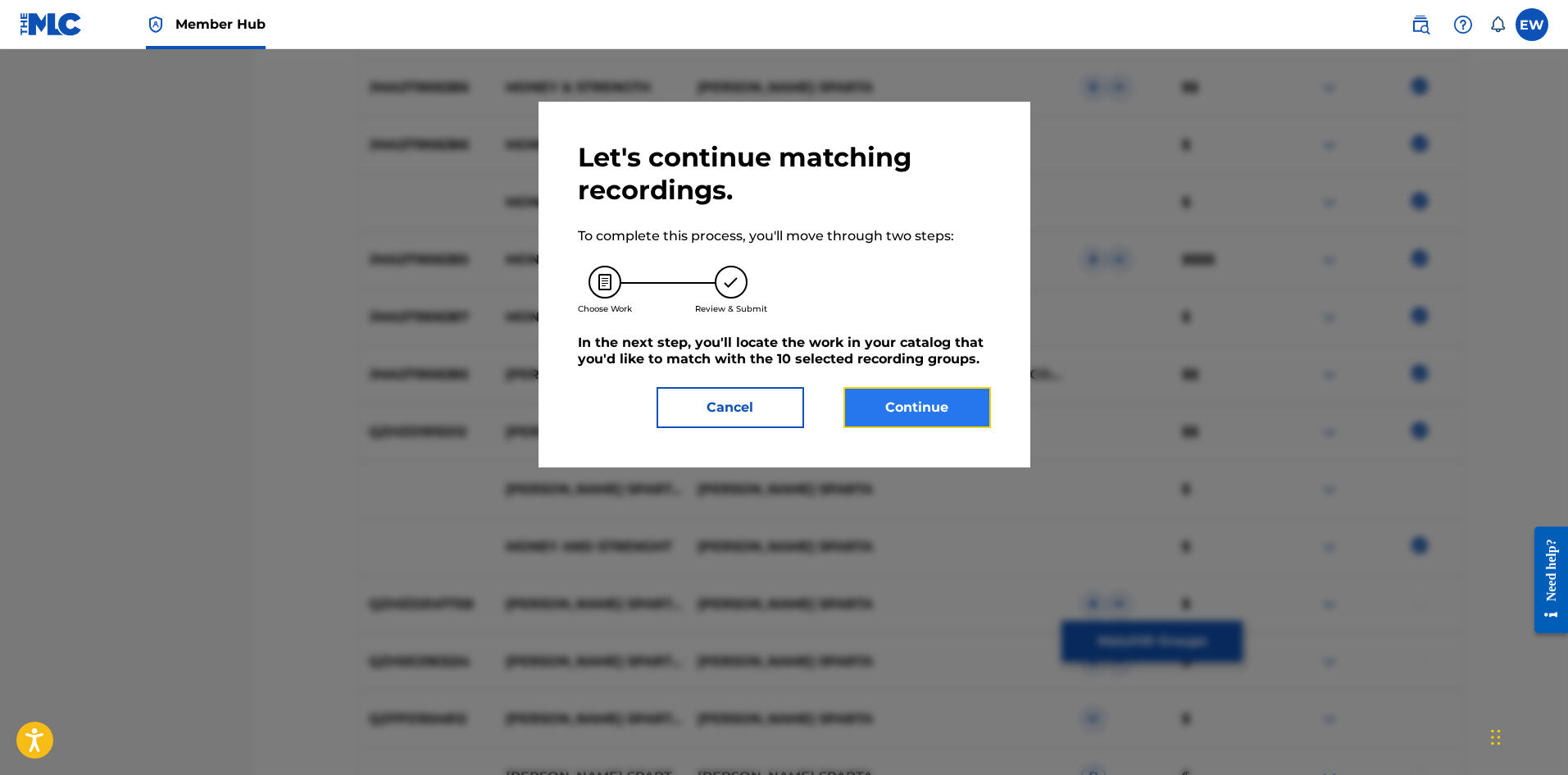
click at [902, 416] on button "Continue" at bounding box center [917, 407] width 147 height 41
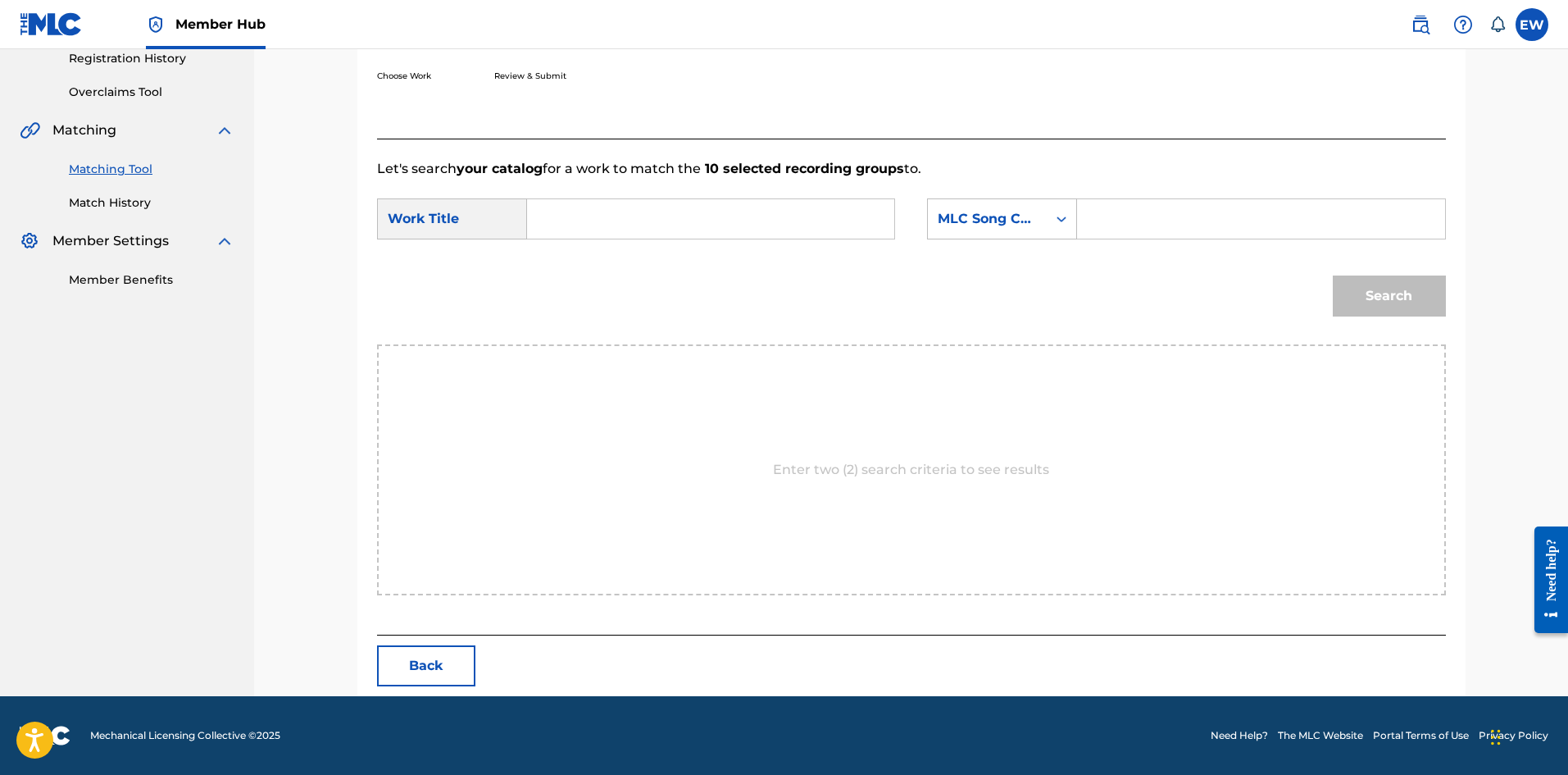
drag, startPoint x: 605, startPoint y: 227, endPoint x: 597, endPoint y: 225, distance: 8.2
click at [600, 225] on input "Search Form" at bounding box center [711, 218] width 339 height 40
paste input "MONEY STRENGTH"
type input "MONEY STRENGTH"
click at [1144, 225] on input "Search Form" at bounding box center [1261, 218] width 339 height 40
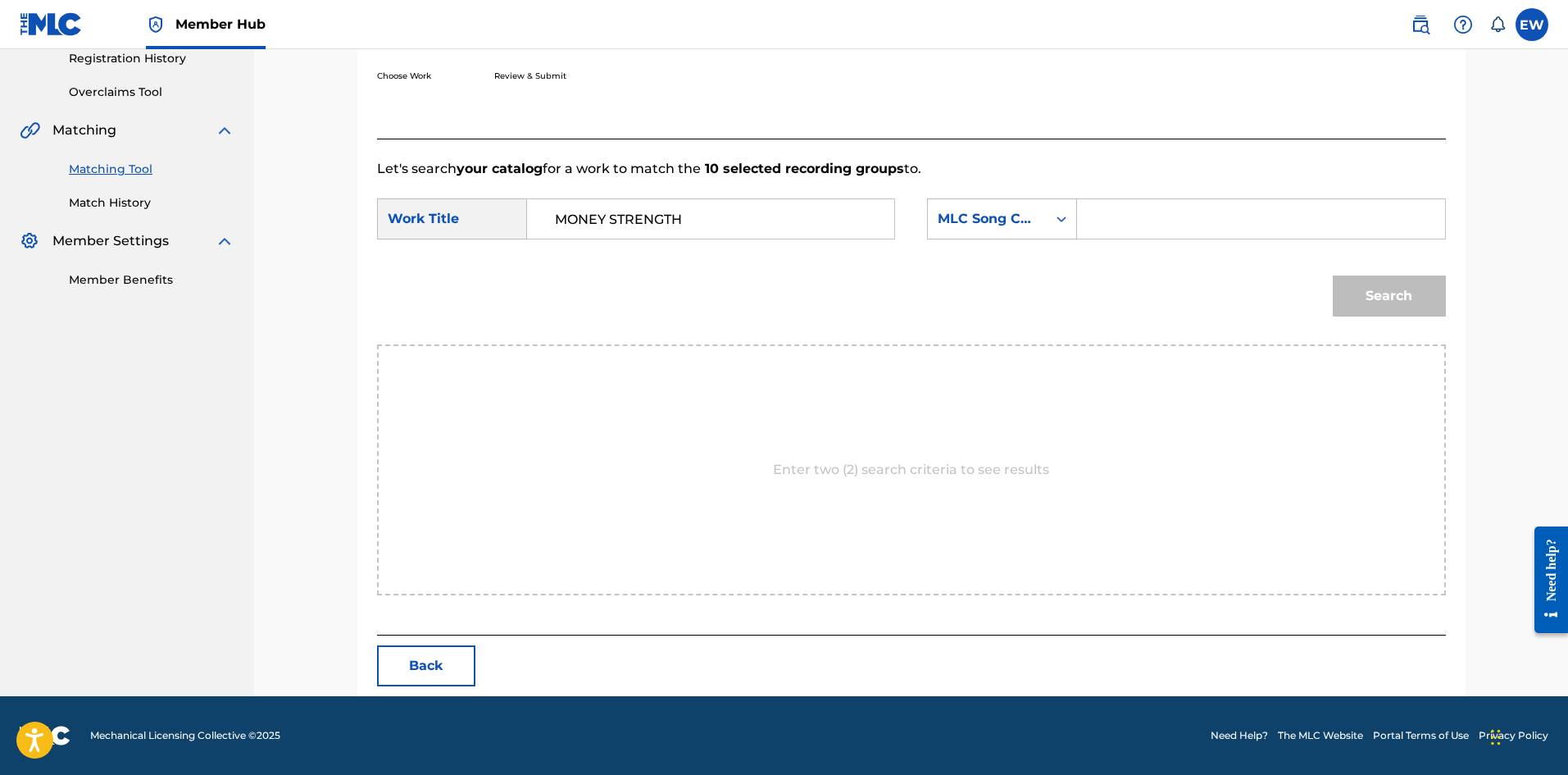
paste input "MA2CTA"
type input "MA2CTA"
drag, startPoint x: 1379, startPoint y: 290, endPoint x: 1363, endPoint y: 297, distance: 17.5
click at [1379, 293] on button "Search" at bounding box center [1389, 296] width 113 height 41
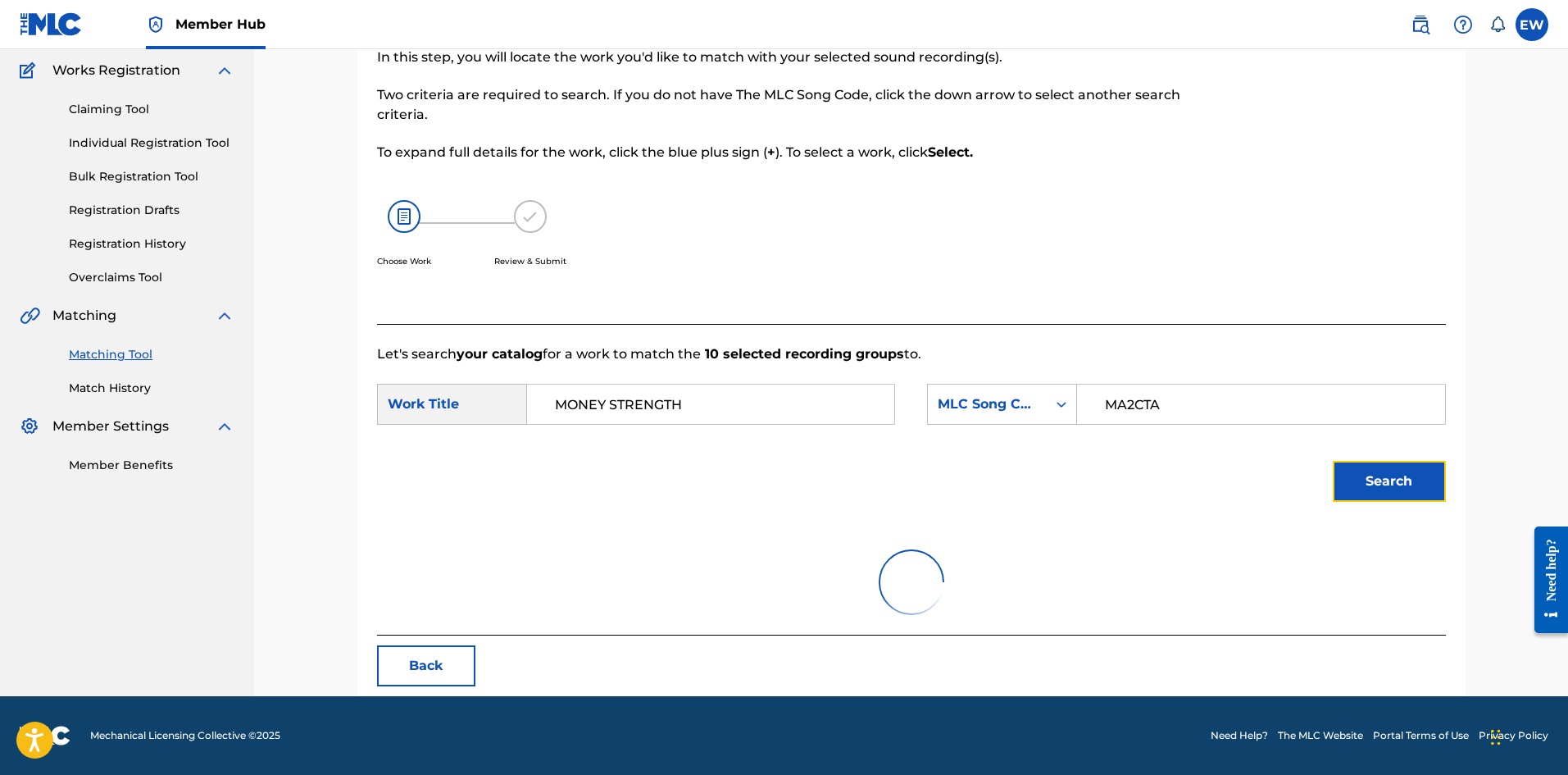
scroll to position [269, 0]
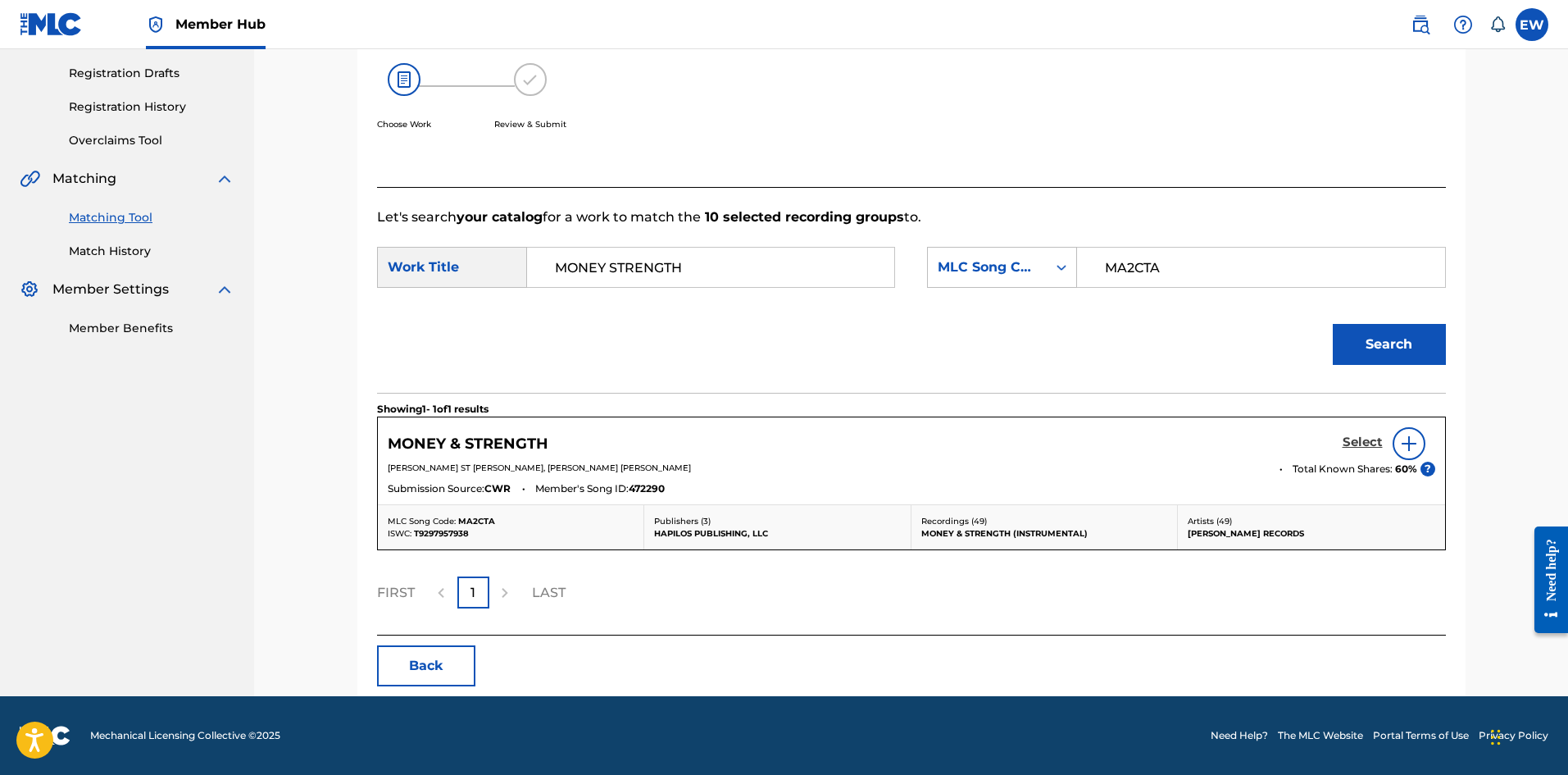
click at [1378, 445] on h5 "Select" at bounding box center [1361, 442] width 40 height 16
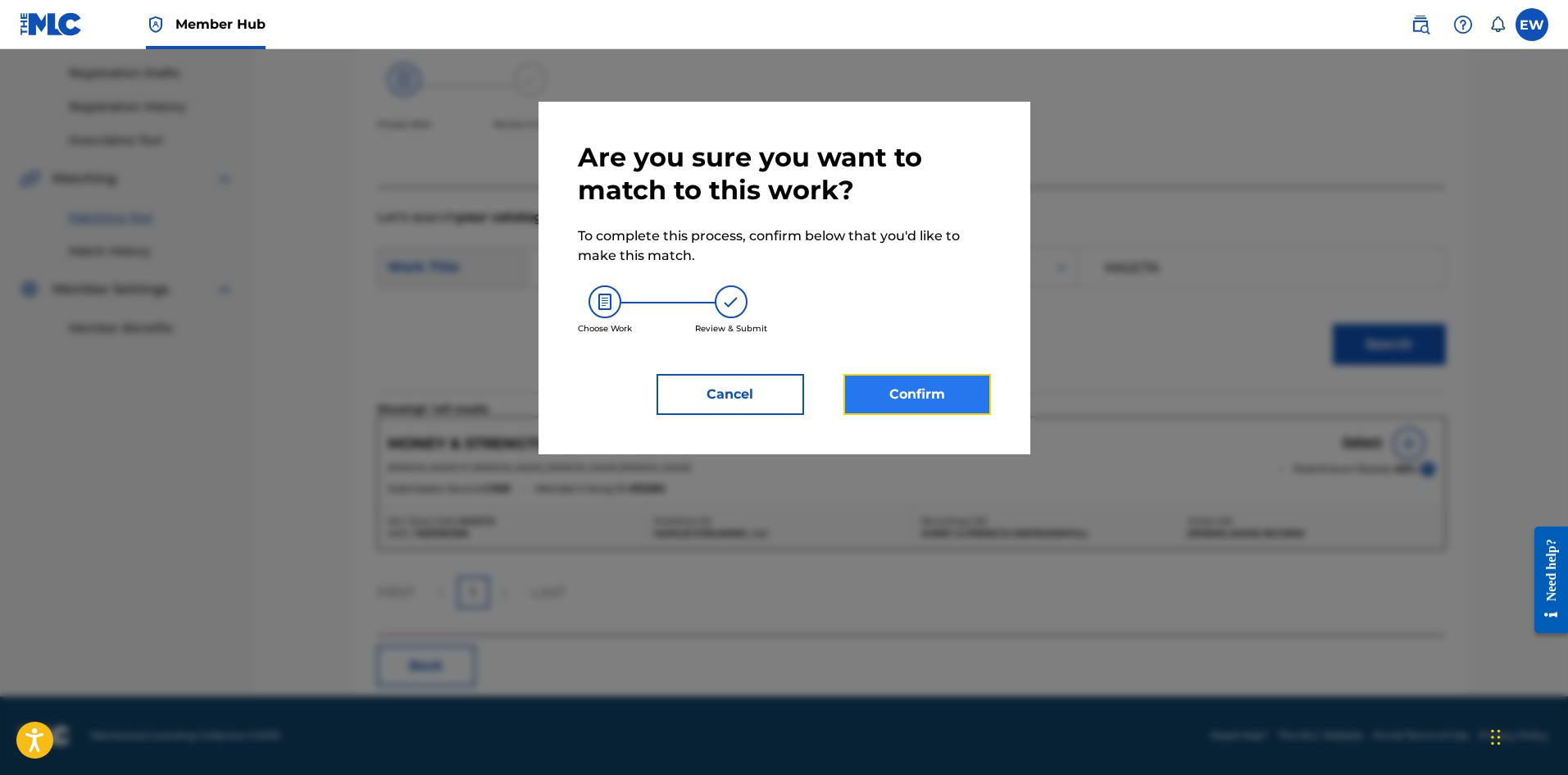
drag, startPoint x: 907, startPoint y: 405, endPoint x: 897, endPoint y: 410, distance: 11.2
click at [897, 410] on button "Confirm" at bounding box center [917, 394] width 147 height 41
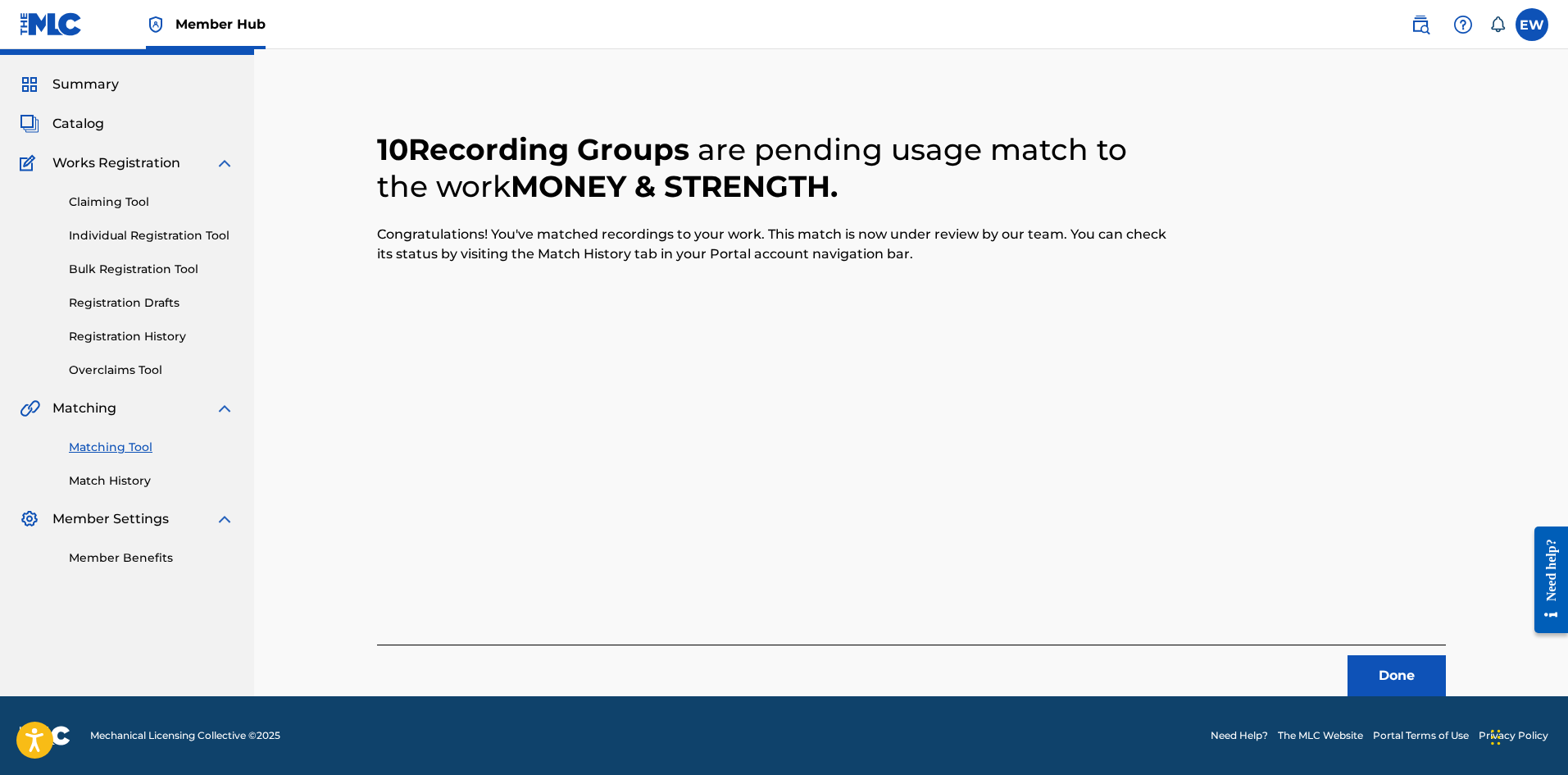
scroll to position [40, 0]
click at [1372, 668] on button "Done" at bounding box center [1395, 675] width 98 height 41
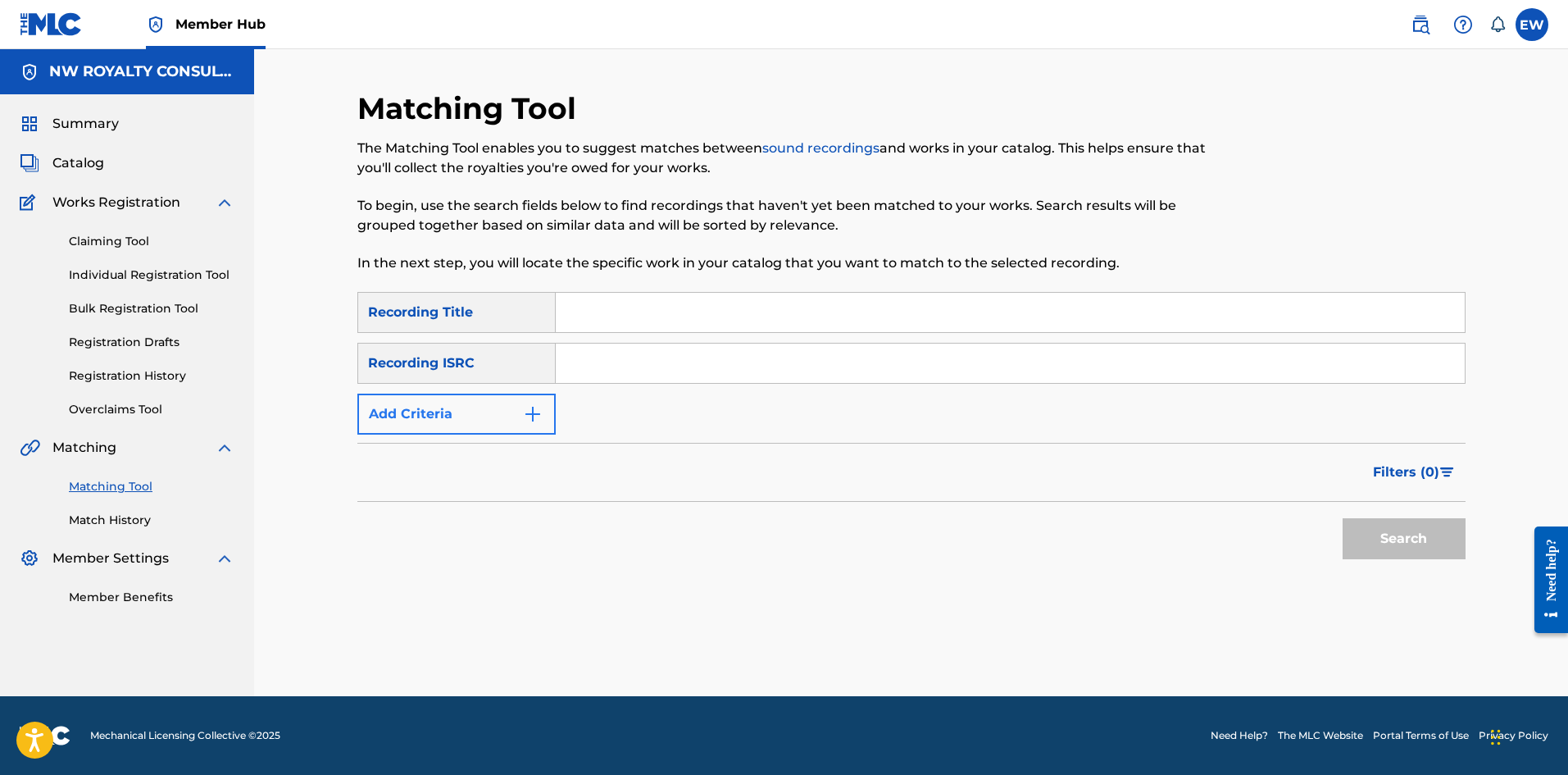
drag, startPoint x: 502, startPoint y: 389, endPoint x: 495, endPoint y: 404, distance: 16.6
click at [499, 393] on div "SearchWithCriteria225ed313-2817-479a-939c-9055968f0330 Recording Title SearchWi…" at bounding box center [911, 363] width 1108 height 143
click at [489, 421] on button "Add Criteria" at bounding box center [456, 414] width 199 height 41
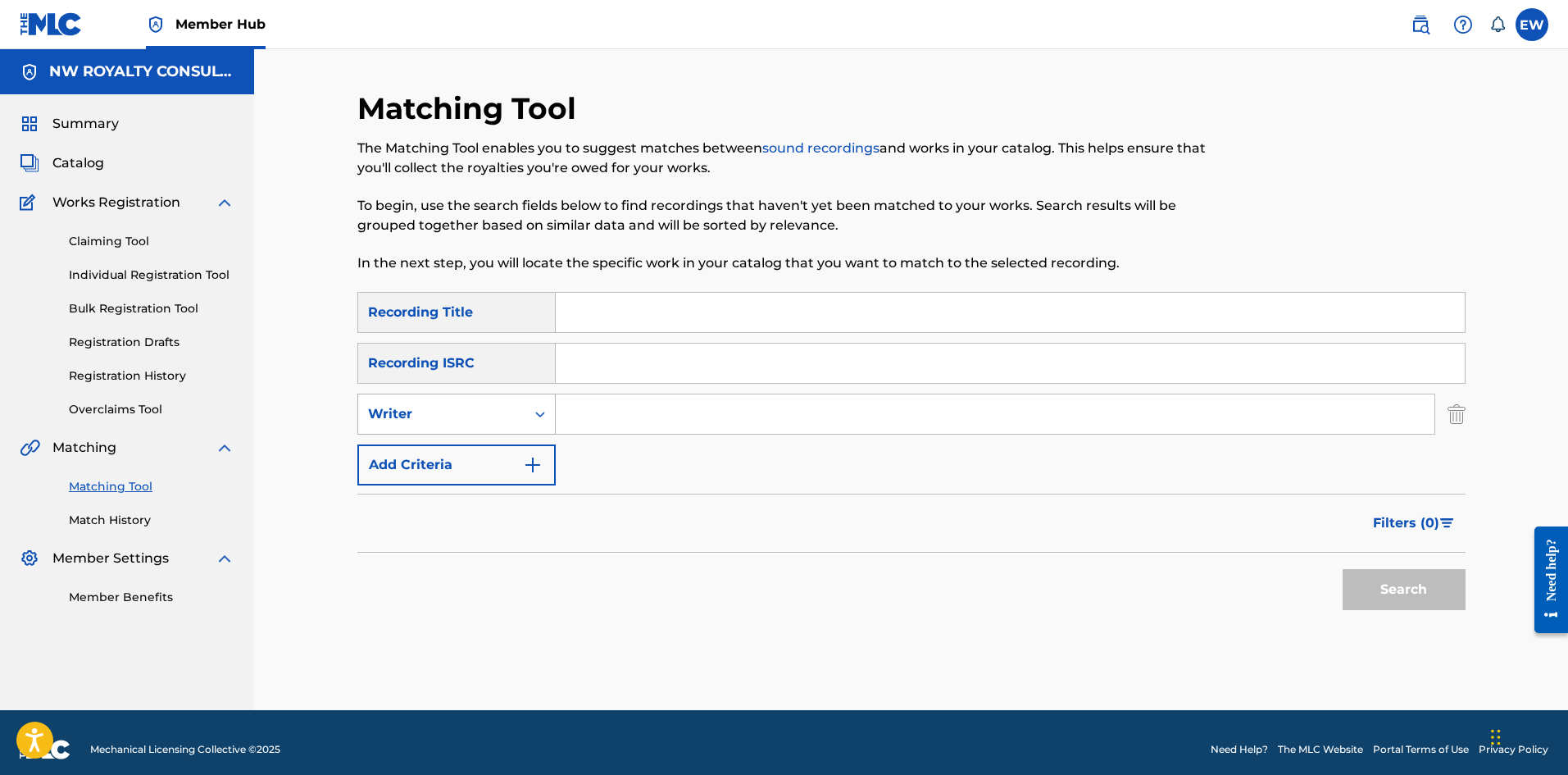
click at [460, 435] on div "Writer" at bounding box center [456, 414] width 199 height 41
drag, startPoint x: 456, startPoint y: 452, endPoint x: 496, endPoint y: 436, distance: 43.1
click at [469, 446] on div "Recording Artist" at bounding box center [456, 455] width 197 height 41
click at [617, 426] on input "Search Form" at bounding box center [995, 413] width 879 height 40
paste input "[PERSON_NAME]"
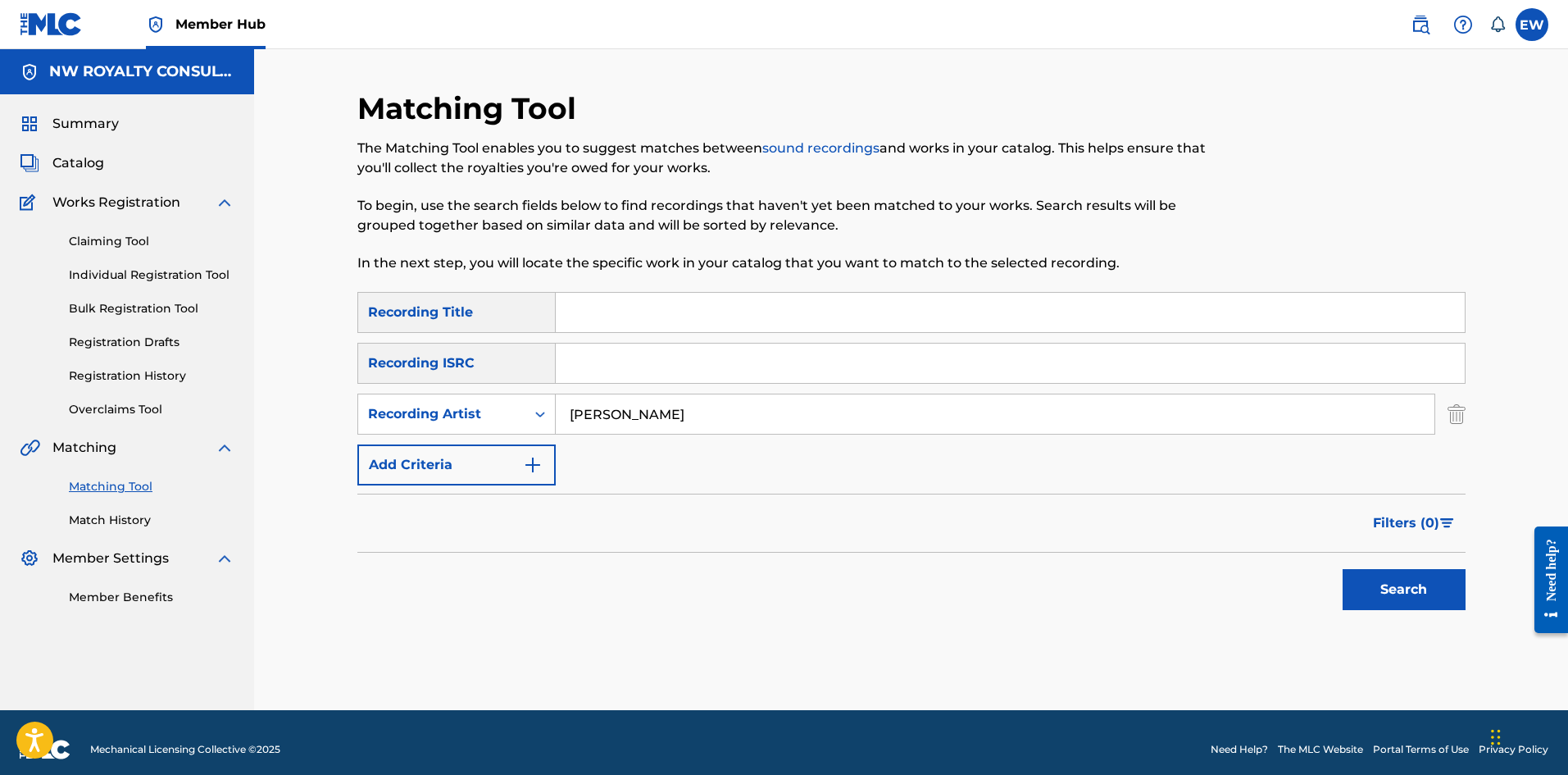
type input "[PERSON_NAME]"
click at [703, 313] on input "Search Form" at bounding box center [1009, 312] width 909 height 40
paste input "MORE TERRIBLE (A.K.A. 911)"
type input "MORE TERRIBLE (A.K.A. 911)"
click at [1372, 594] on button "Search" at bounding box center [1403, 589] width 123 height 41
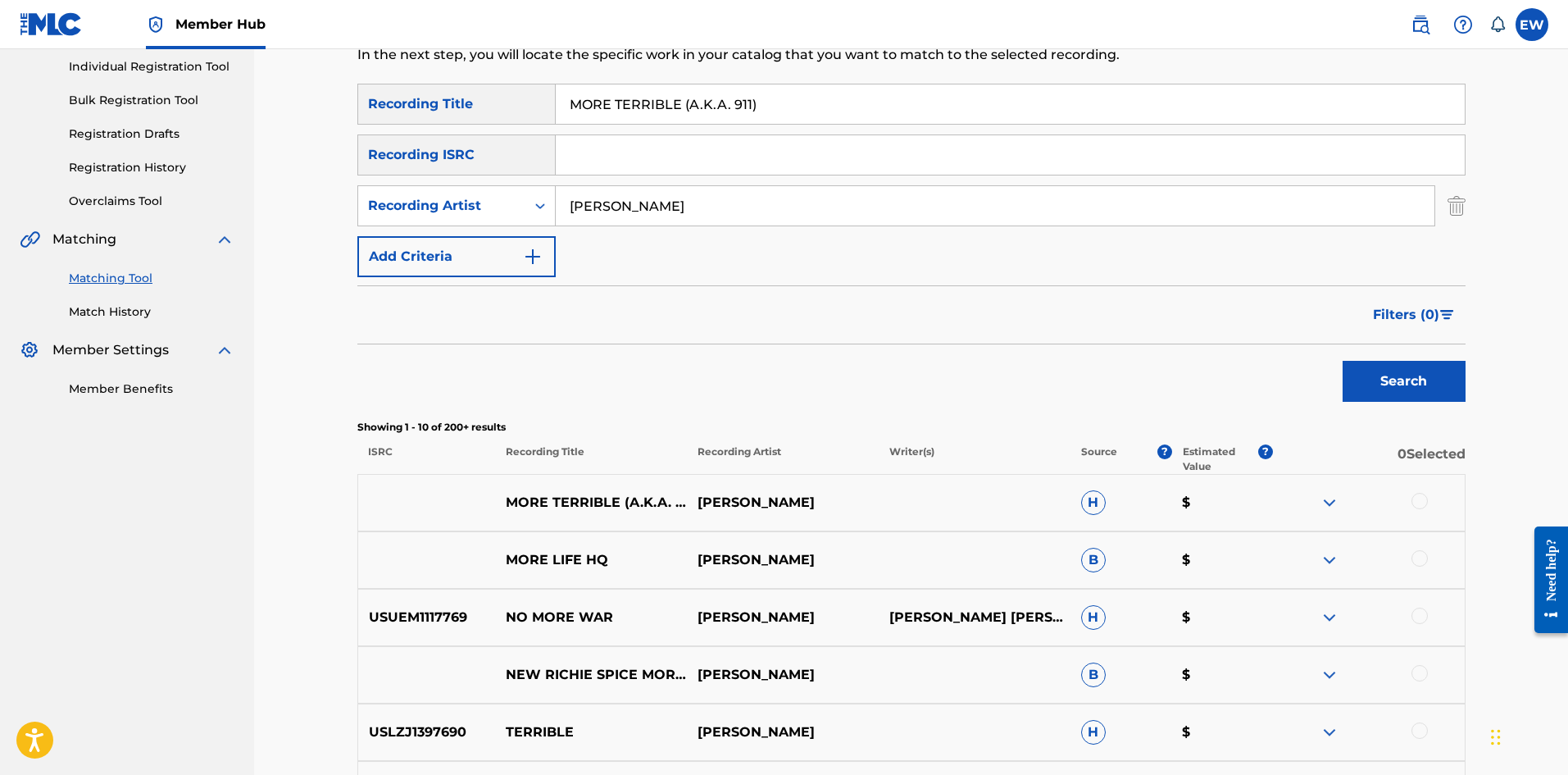
scroll to position [246, 0]
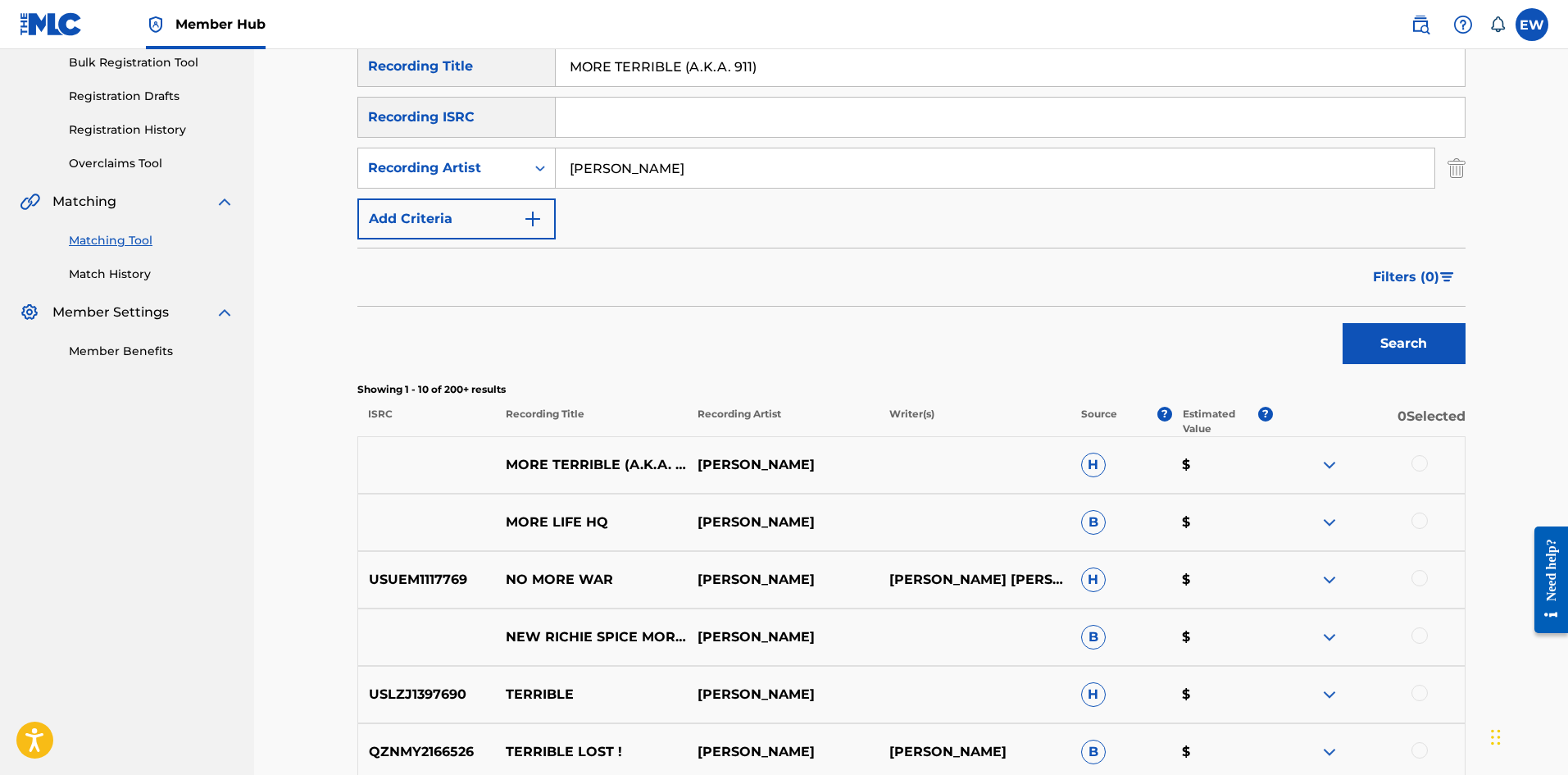
click at [1415, 466] on div at bounding box center [1419, 463] width 16 height 16
click at [1087, 655] on button "Match 1 Group" at bounding box center [1151, 641] width 181 height 41
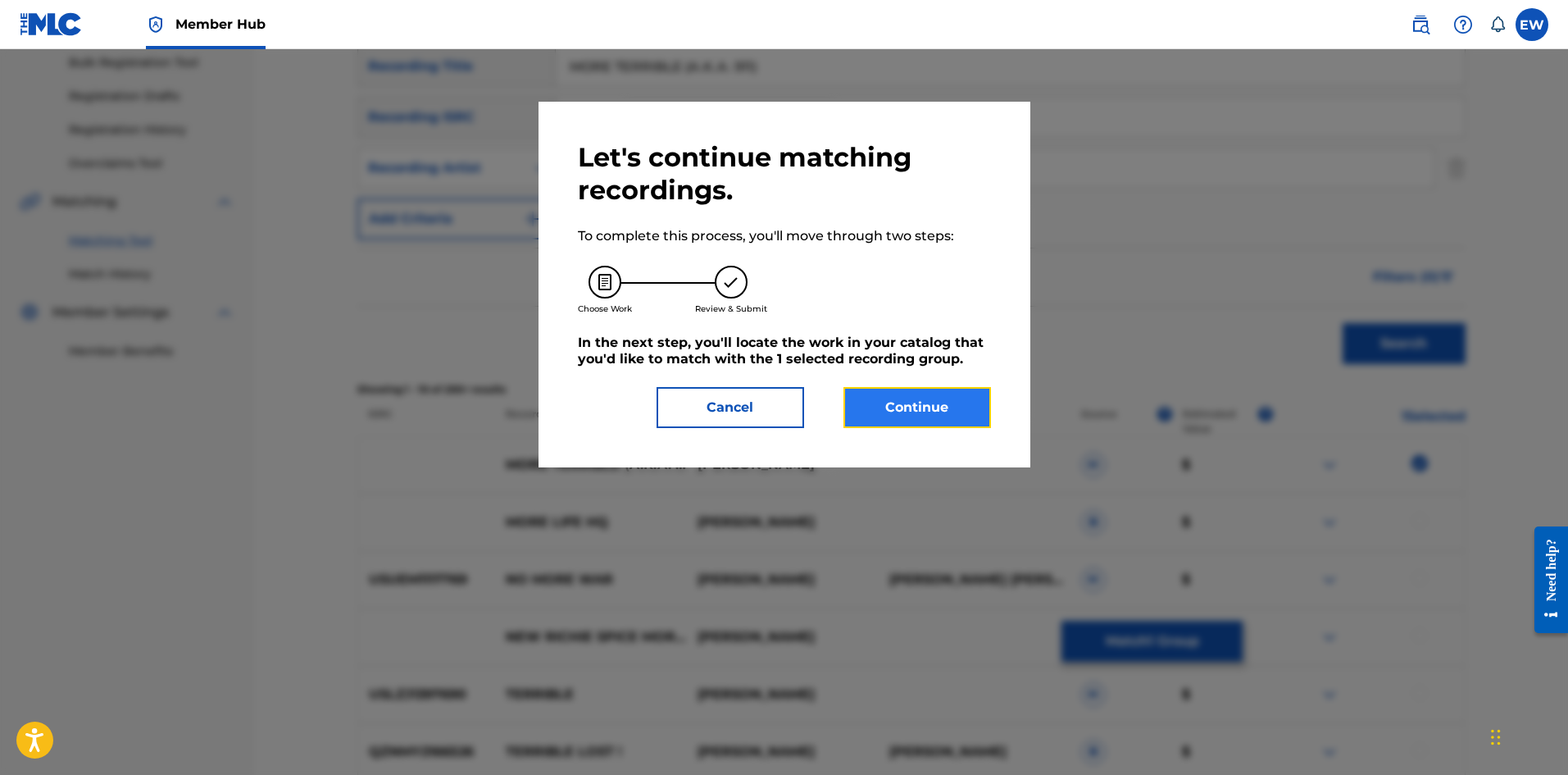
click at [903, 420] on button "Continue" at bounding box center [917, 407] width 147 height 41
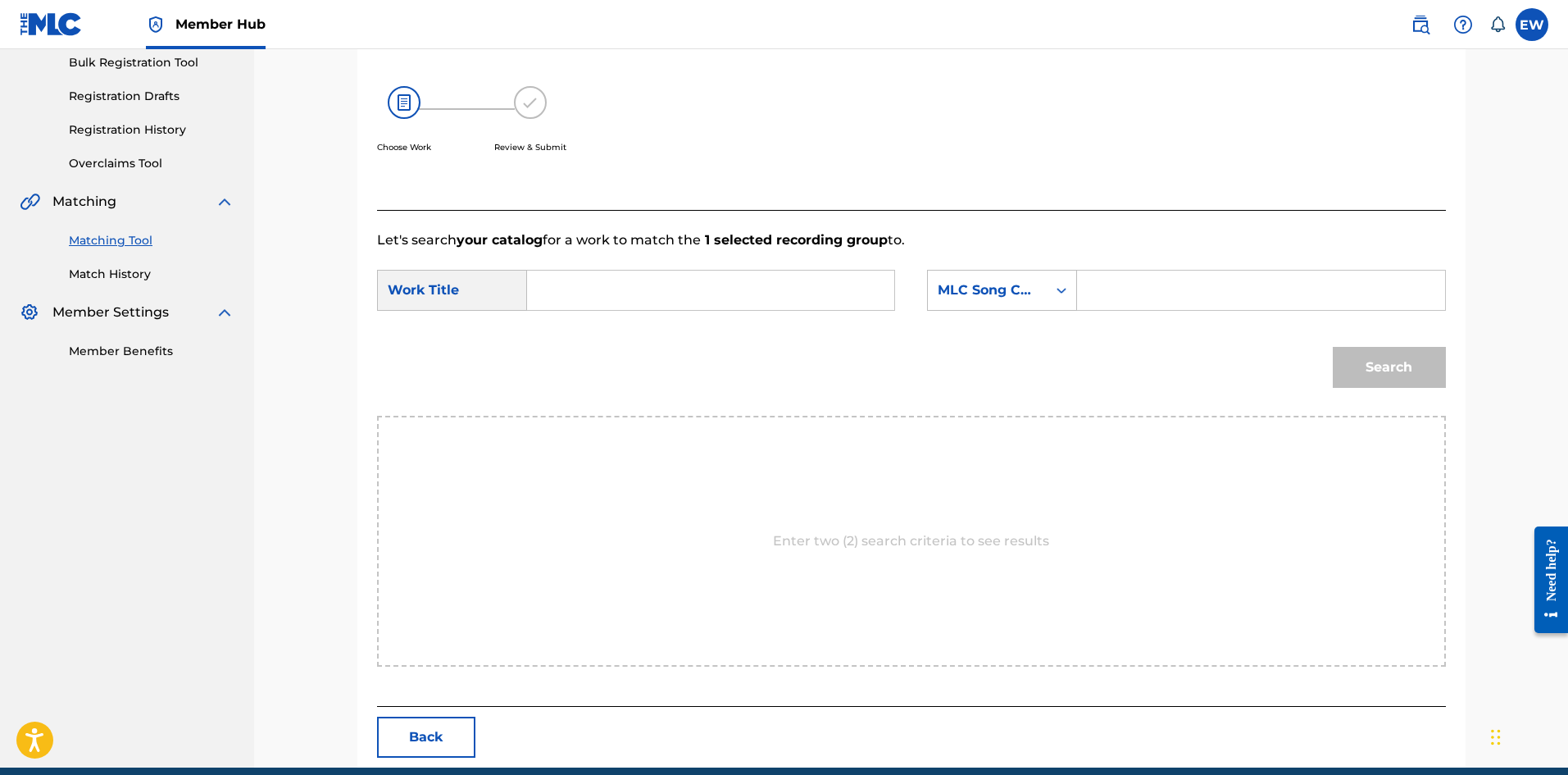
drag, startPoint x: 632, startPoint y: 275, endPoint x: 620, endPoint y: 298, distance: 25.9
click at [635, 278] on input "Search Form" at bounding box center [711, 290] width 339 height 40
paste input "MORE TERRIBLE (A.K.A. 911)"
type input "MORE TERRIBLE (A.K.A. 911)"
click at [1195, 297] on input "Search Form" at bounding box center [1261, 290] width 339 height 40
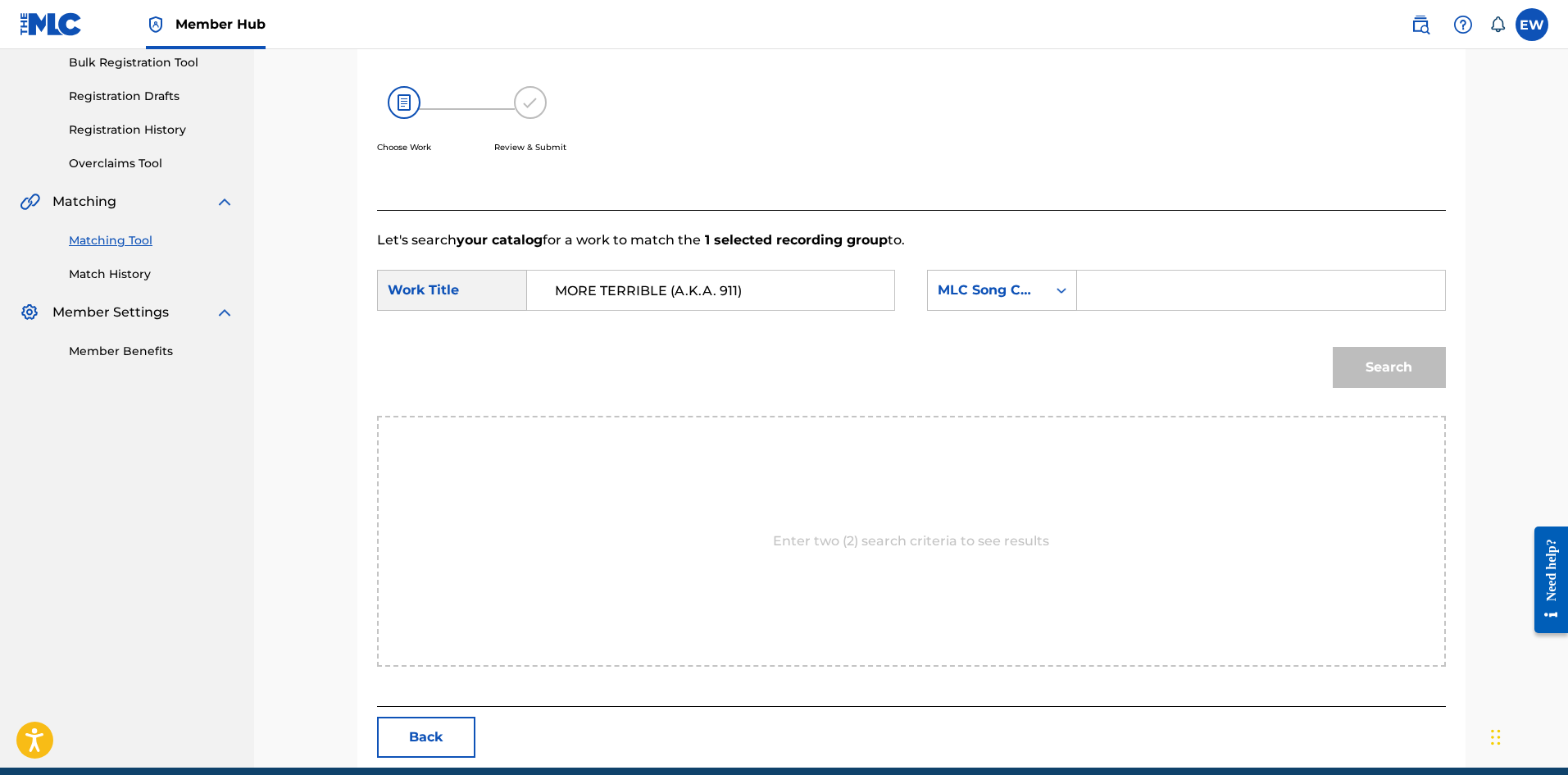
paste input "MA3MKQ"
type input "MA3MKQ"
click at [1404, 367] on button "Search" at bounding box center [1389, 367] width 113 height 41
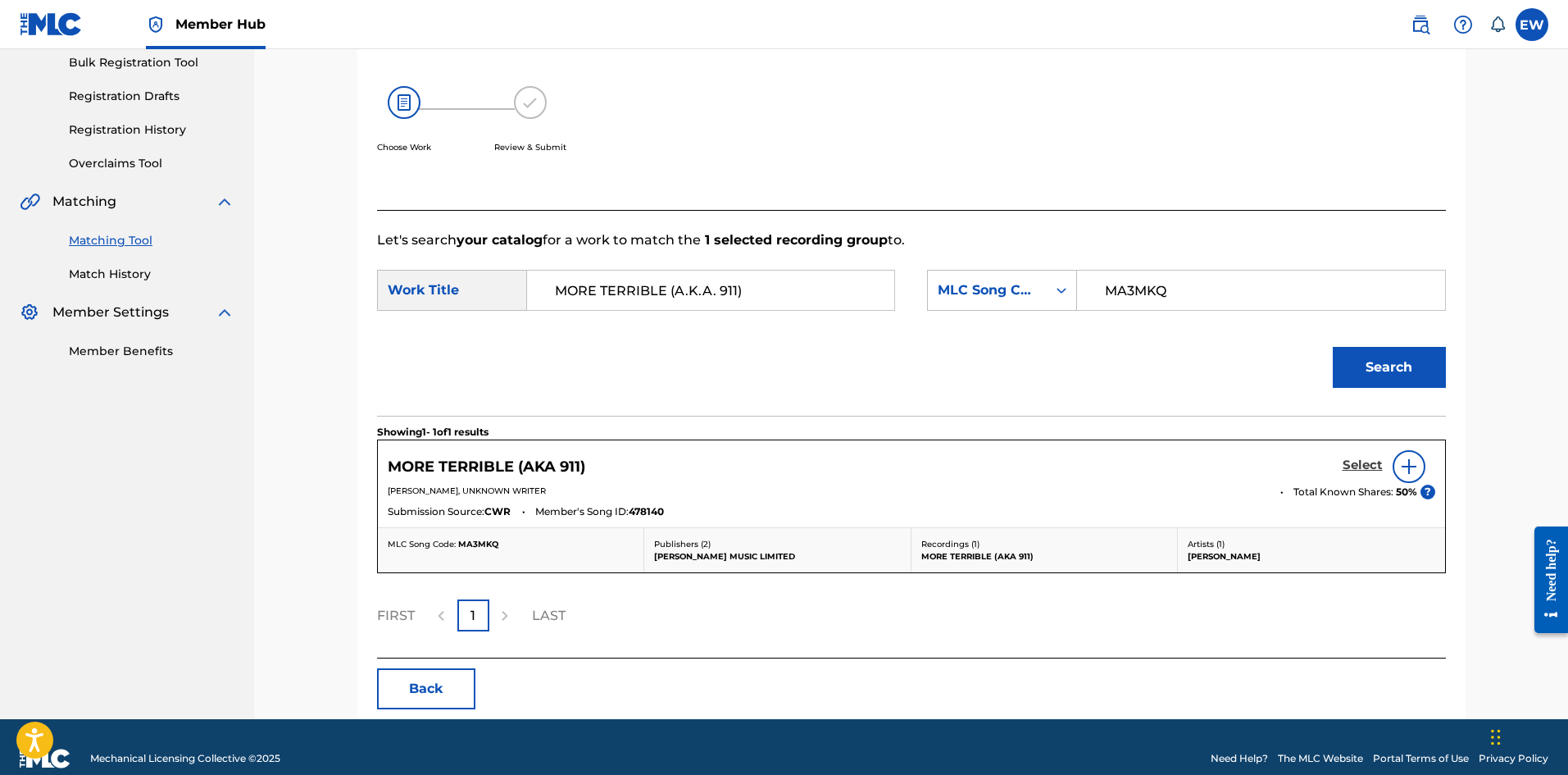
click at [1370, 458] on div "Select" at bounding box center [1388, 467] width 92 height 33
click at [1320, 461] on div "MORE TERRIBLE (AKA 911) Select" at bounding box center [912, 467] width 1047 height 33
click at [1362, 464] on h5 "Select" at bounding box center [1361, 466] width 40 height 16
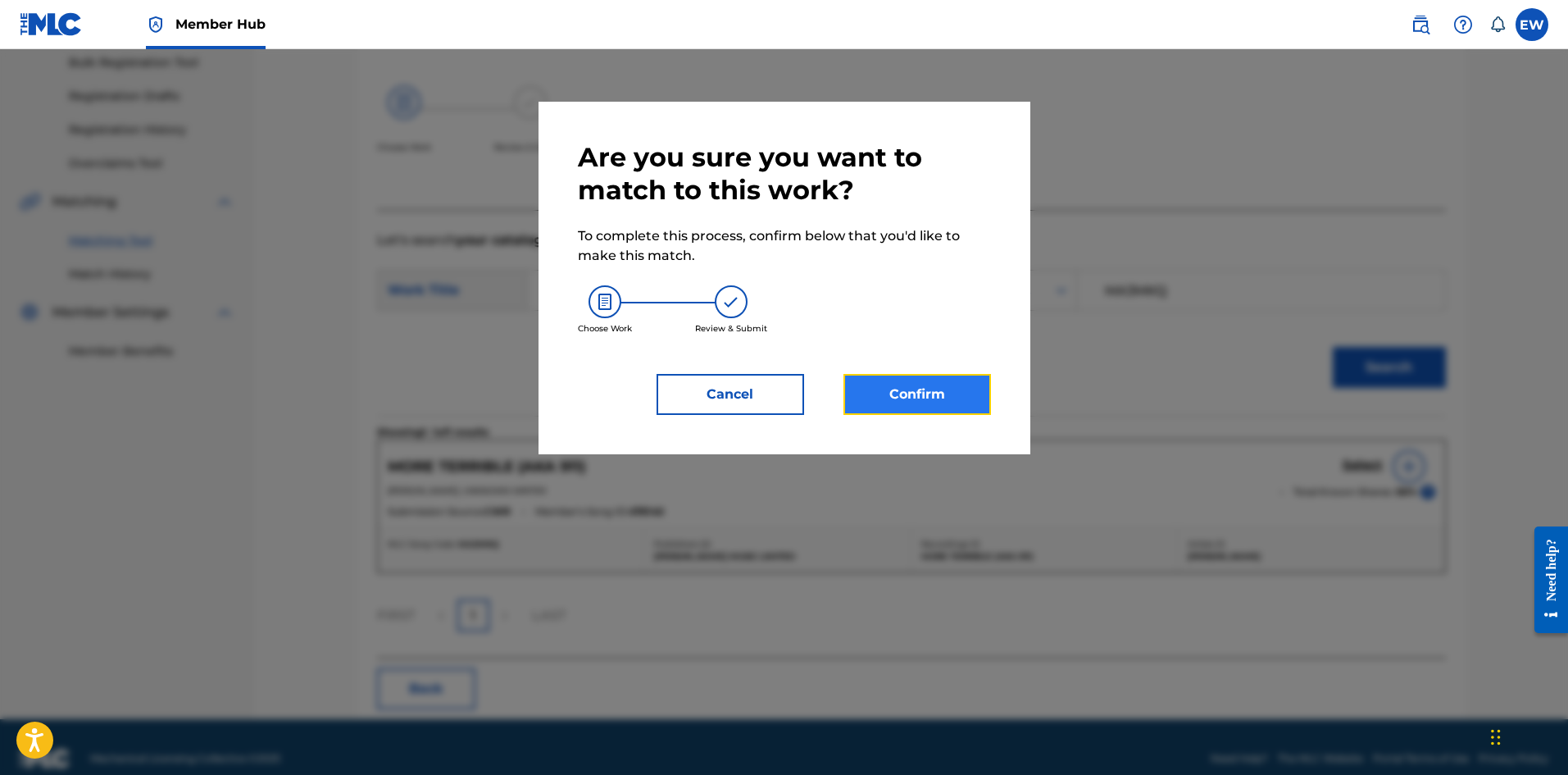
click at [944, 402] on button "Confirm" at bounding box center [917, 394] width 147 height 41
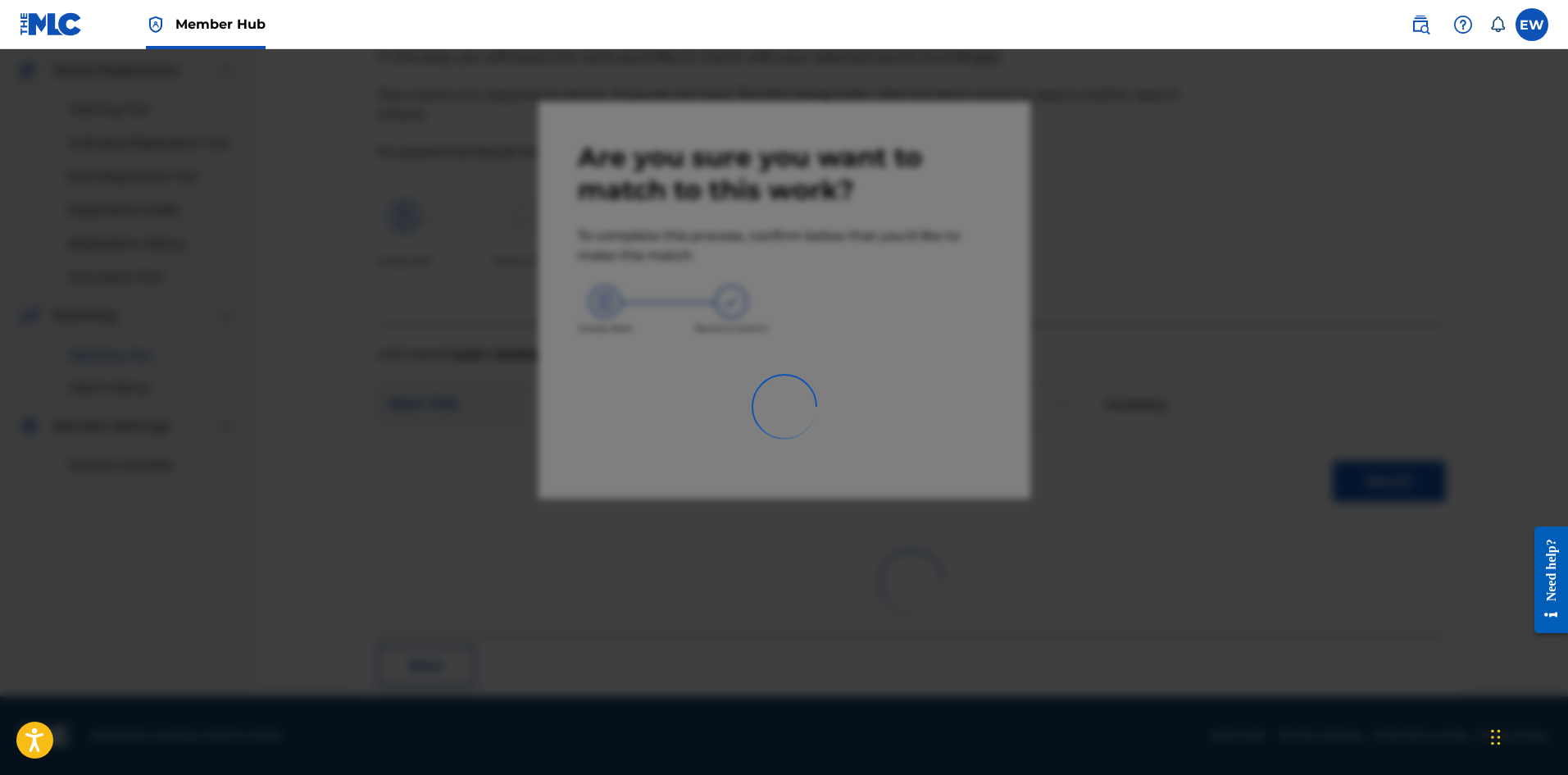
scroll to position [40, 0]
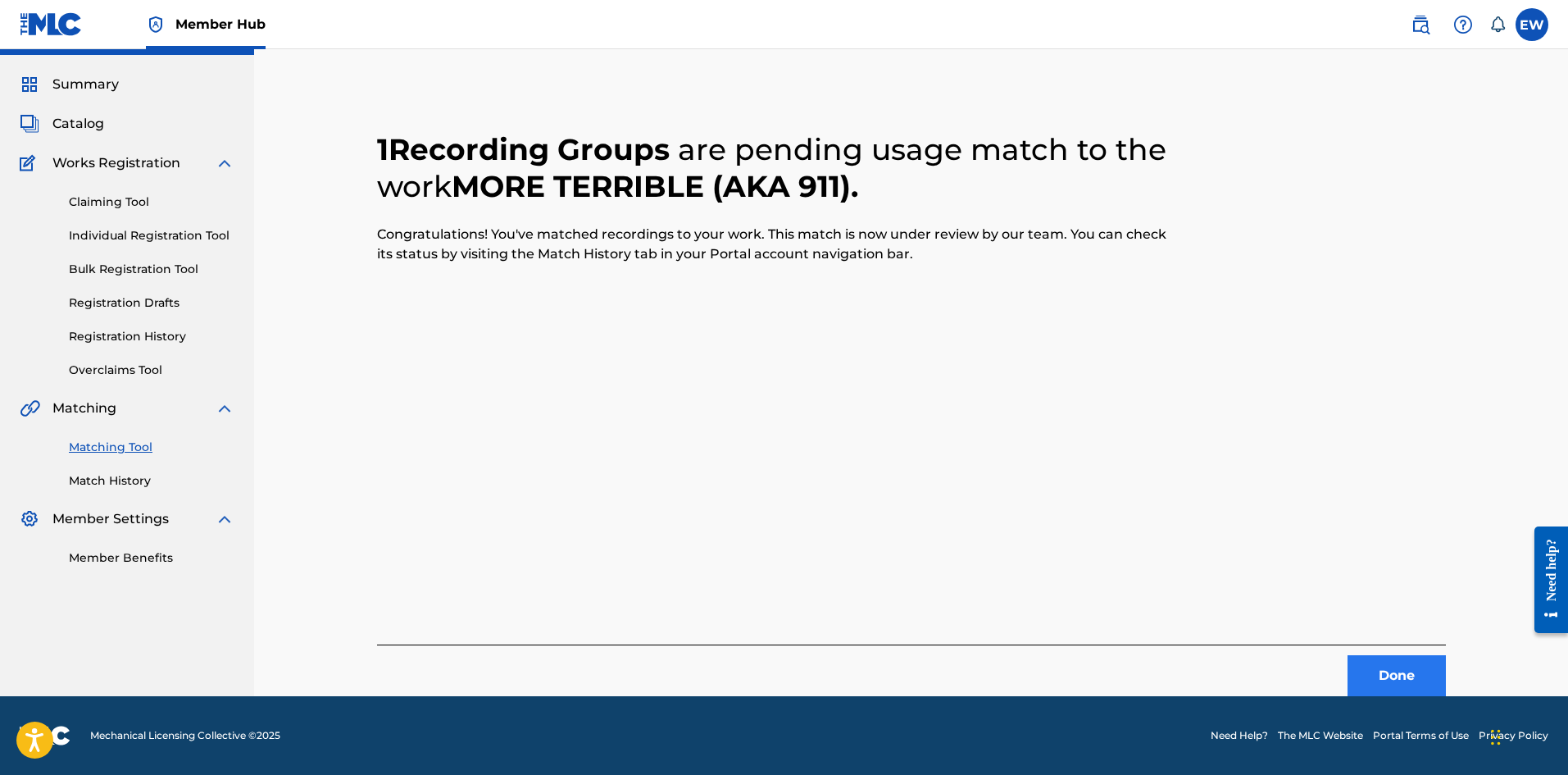
drag, startPoint x: 1340, startPoint y: 659, endPoint x: 1349, endPoint y: 663, distance: 9.8
click at [1344, 661] on div "Done" at bounding box center [912, 669] width 1069 height 51
drag, startPoint x: 1369, startPoint y: 669, endPoint x: 1461, endPoint y: 697, distance: 96.2
click at [1378, 672] on button "Done" at bounding box center [1395, 675] width 98 height 41
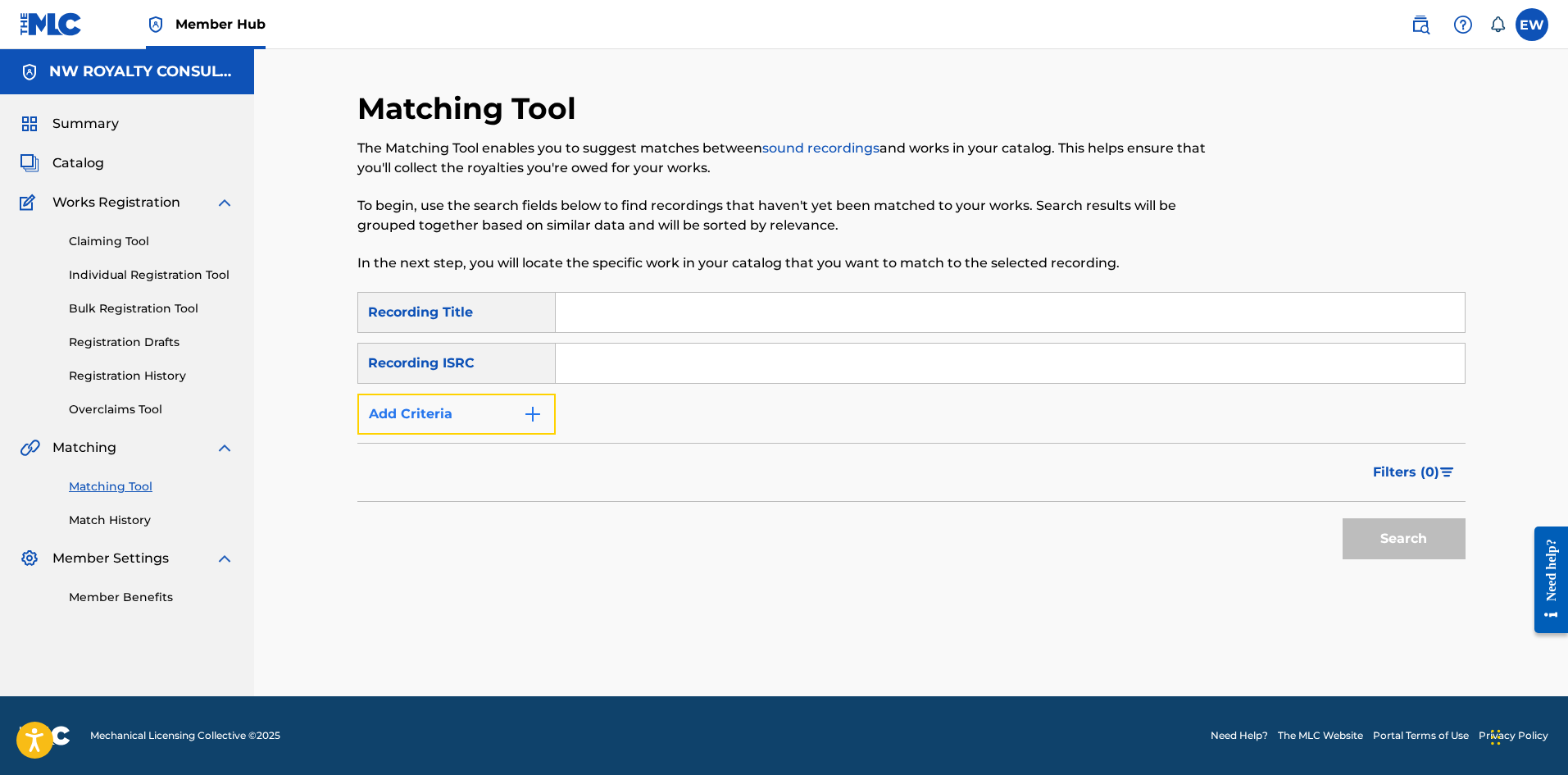
click at [506, 424] on button "Add Criteria" at bounding box center [456, 414] width 199 height 41
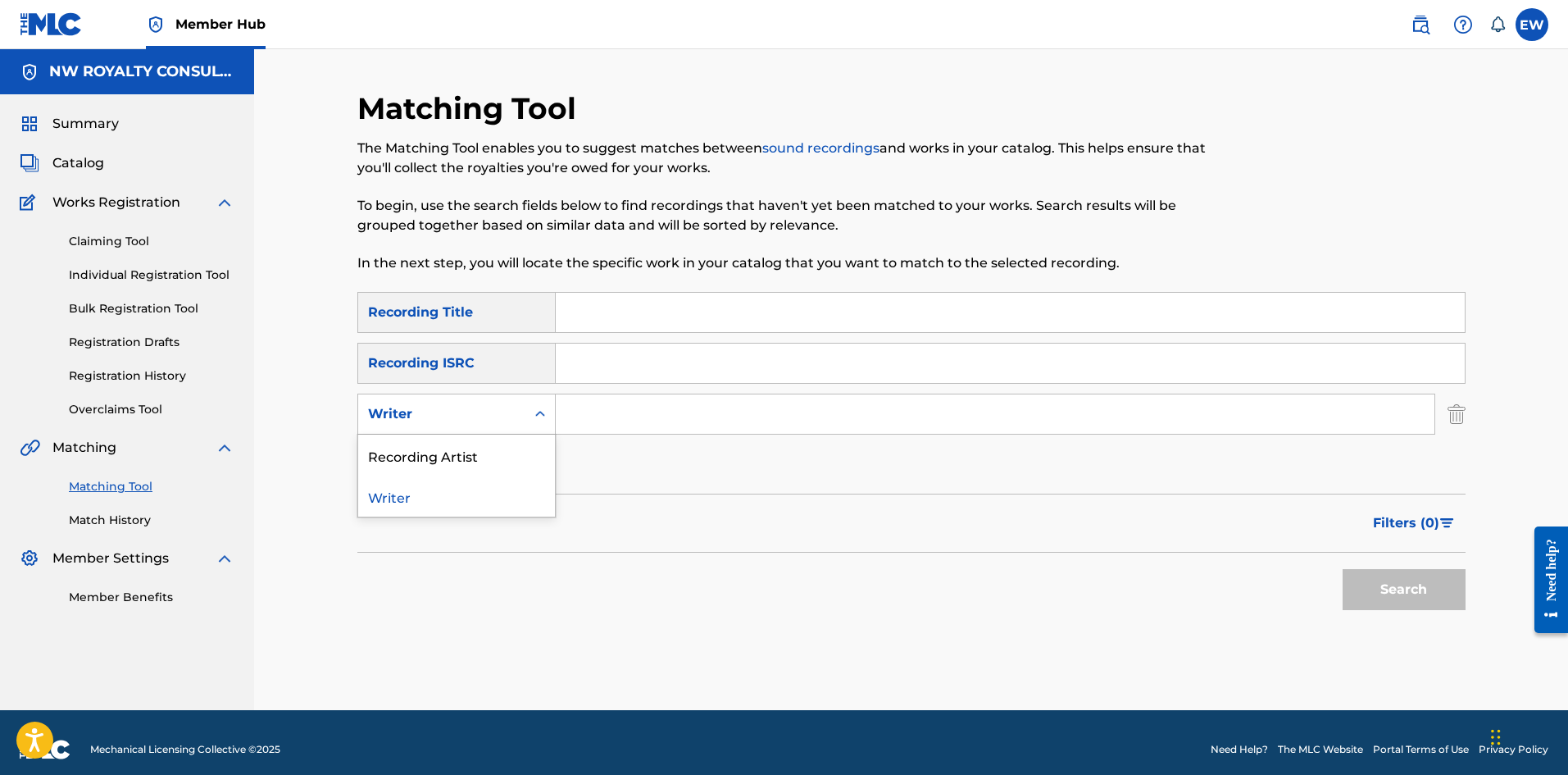
drag, startPoint x: 504, startPoint y: 424, endPoint x: 490, endPoint y: 450, distance: 29.5
click at [504, 423] on div "Writer" at bounding box center [441, 414] width 167 height 31
click at [490, 455] on div "Recording Artist" at bounding box center [456, 455] width 197 height 41
click at [717, 413] on input "Search Form" at bounding box center [995, 413] width 879 height 40
paste input "[PERSON_NAME]"
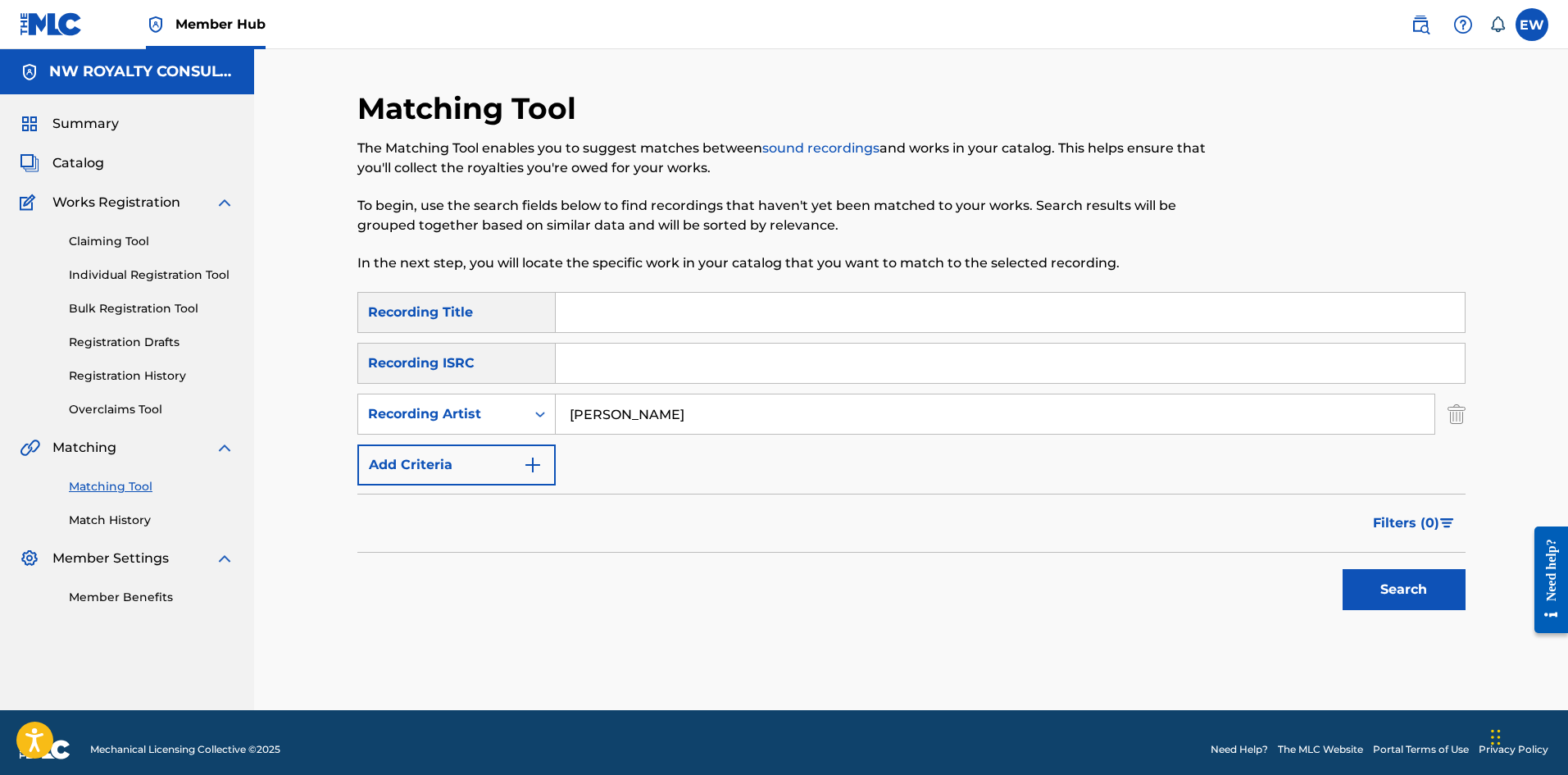
type input "[PERSON_NAME]"
drag, startPoint x: 690, startPoint y: 309, endPoint x: 680, endPoint y: 314, distance: 11.2
click at [690, 309] on input "Search Form" at bounding box center [1009, 312] width 909 height 40
paste input "MOVING MOUNTAIN"
type input "MOVING MOUNTAIN"
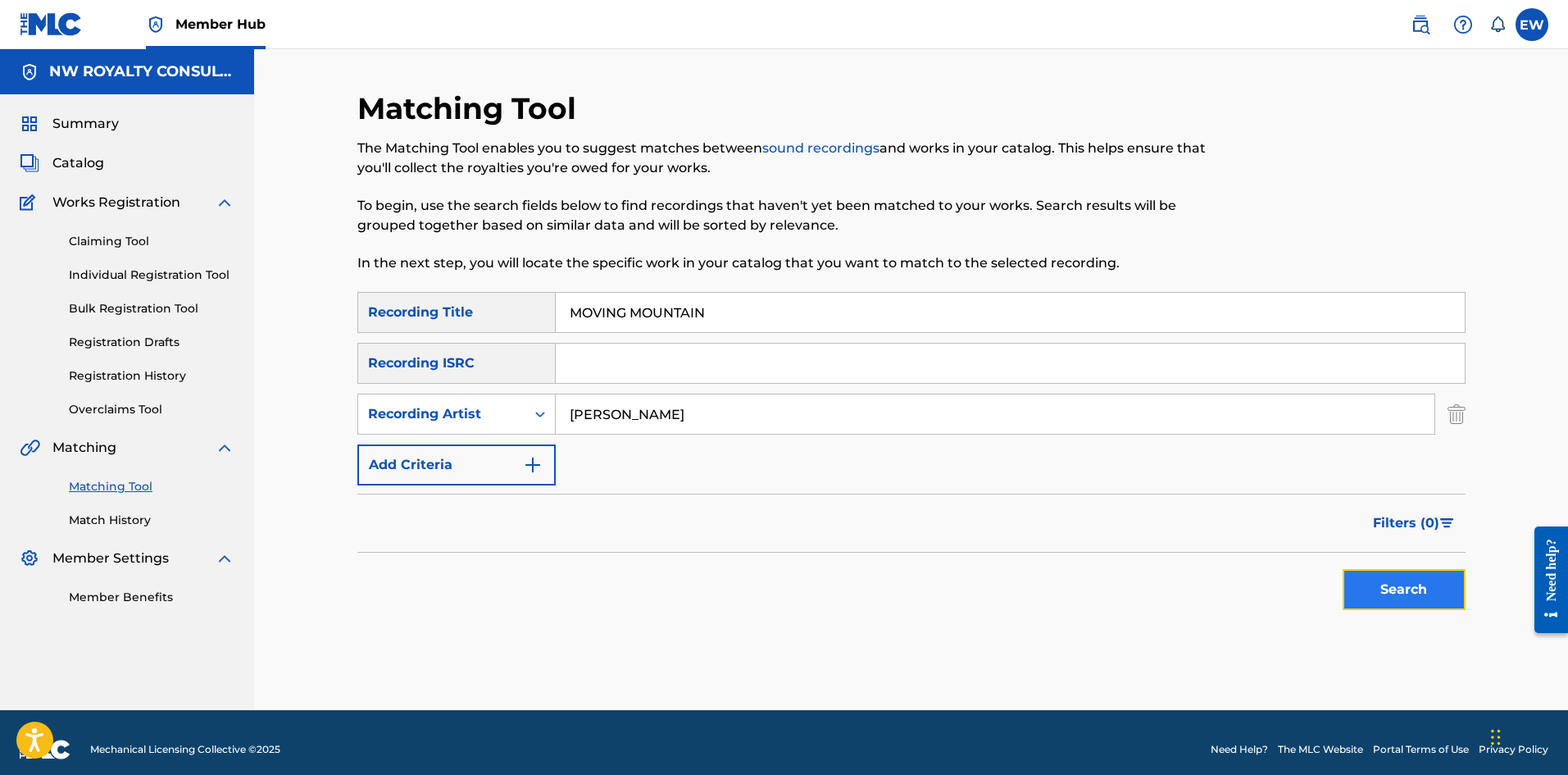
click at [1386, 582] on button "Search" at bounding box center [1403, 589] width 123 height 41
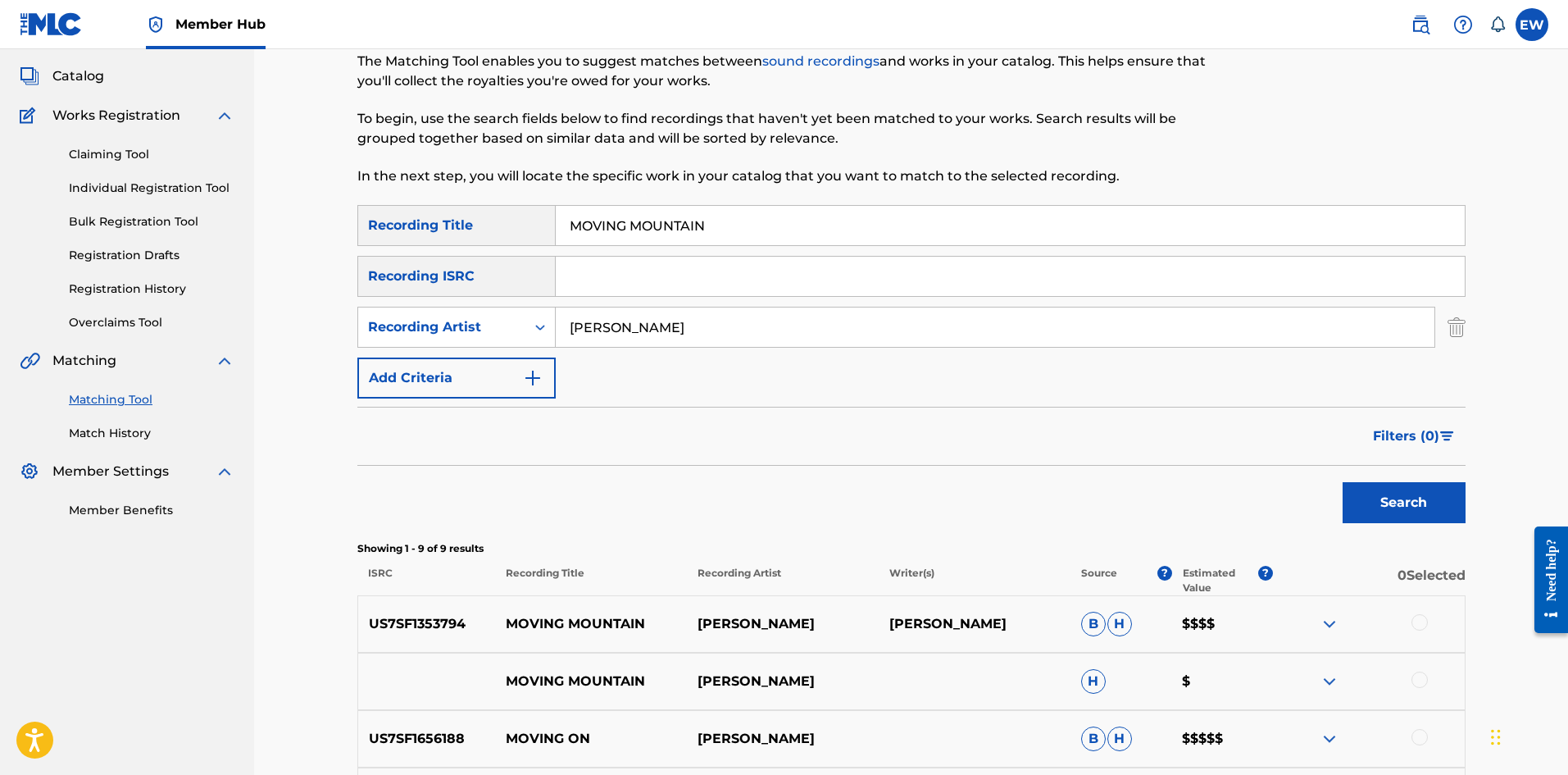
scroll to position [246, 0]
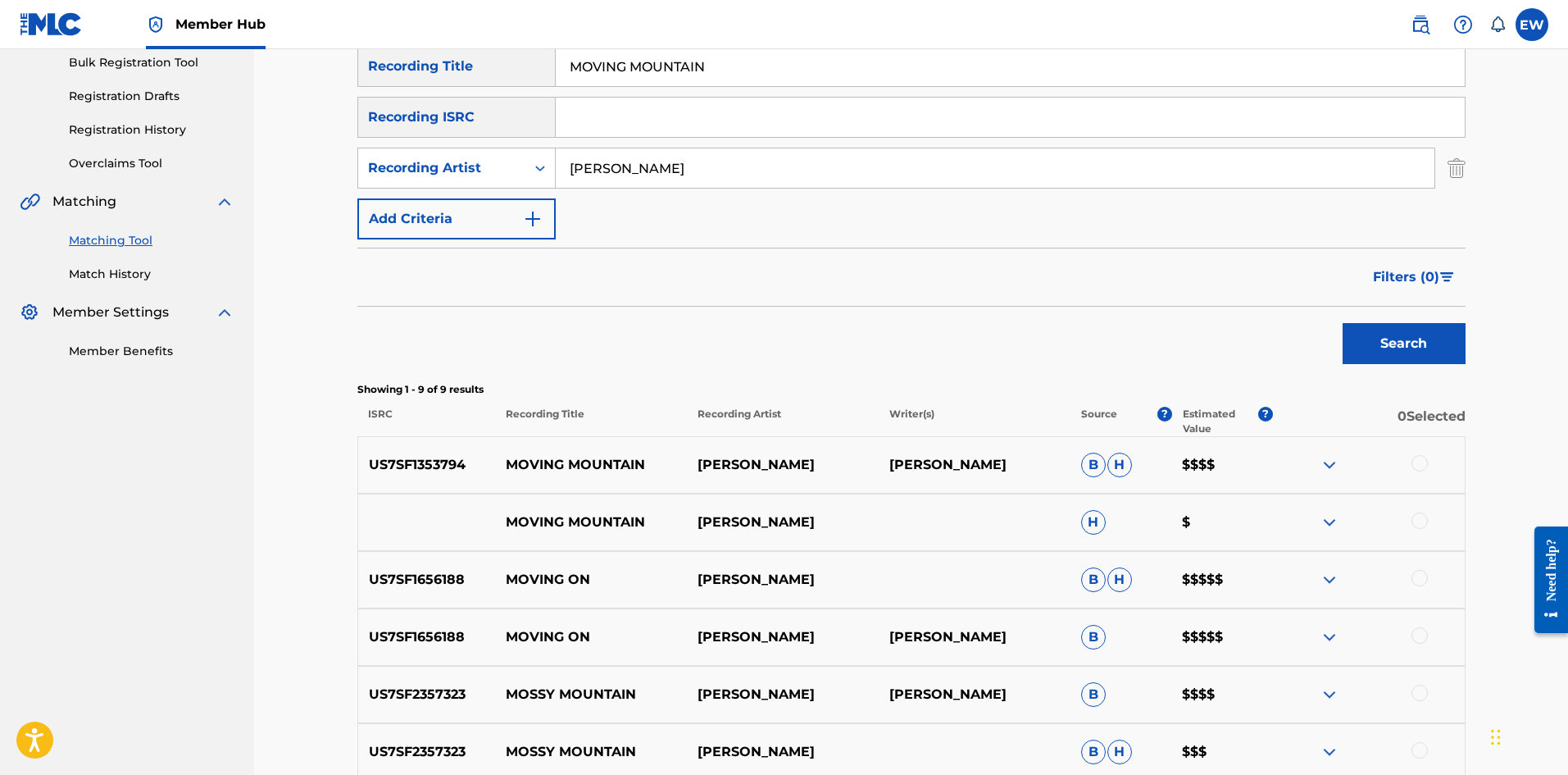
click at [1417, 468] on div at bounding box center [1419, 463] width 16 height 16
drag, startPoint x: 1414, startPoint y: 519, endPoint x: 1400, endPoint y: 516, distance: 14.3
click at [1415, 519] on div at bounding box center [1419, 520] width 16 height 16
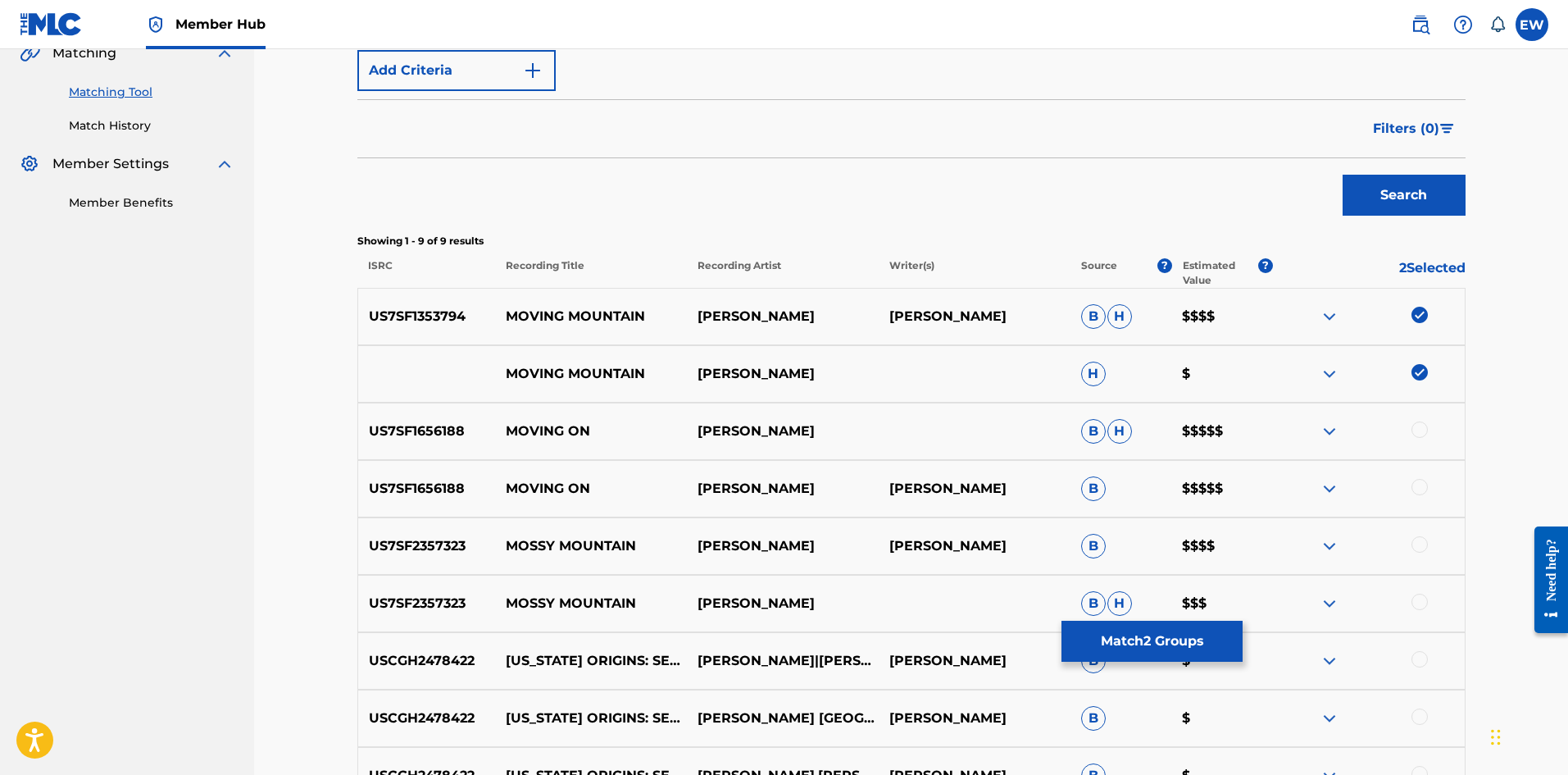
scroll to position [410, 0]
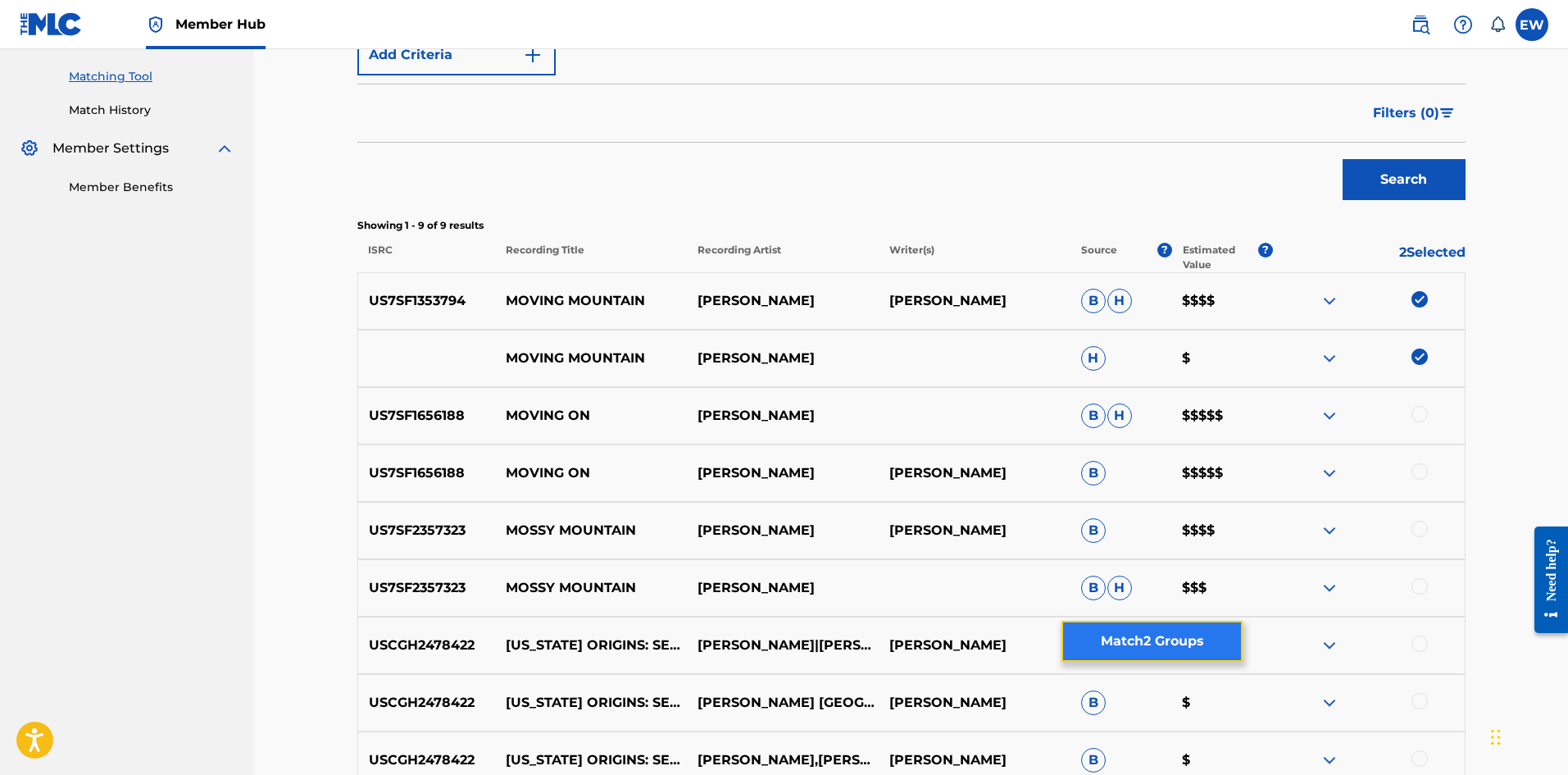
click at [1122, 632] on button "Match 2 Groups" at bounding box center [1151, 641] width 181 height 41
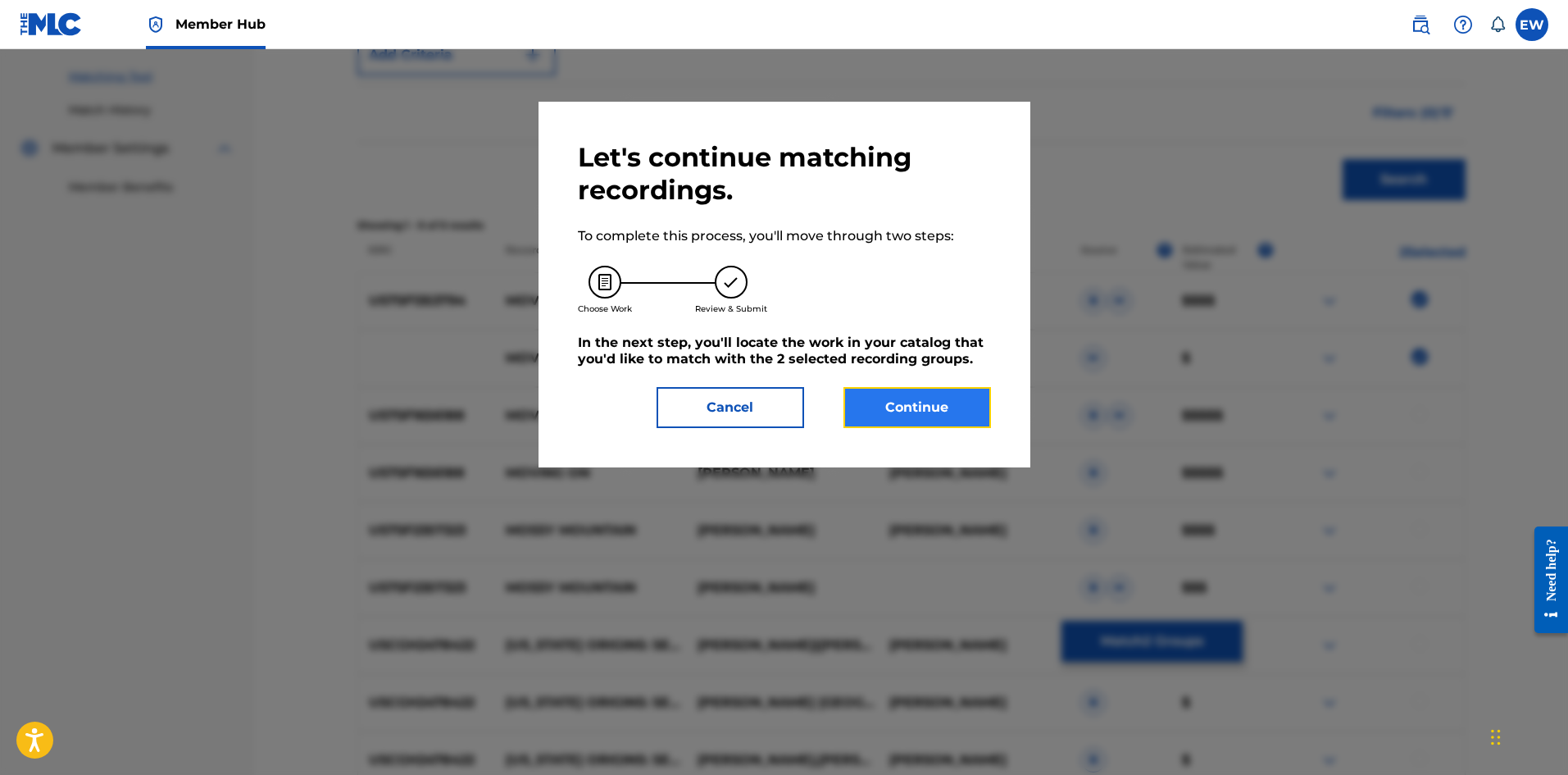
click at [902, 409] on button "Continue" at bounding box center [917, 407] width 147 height 41
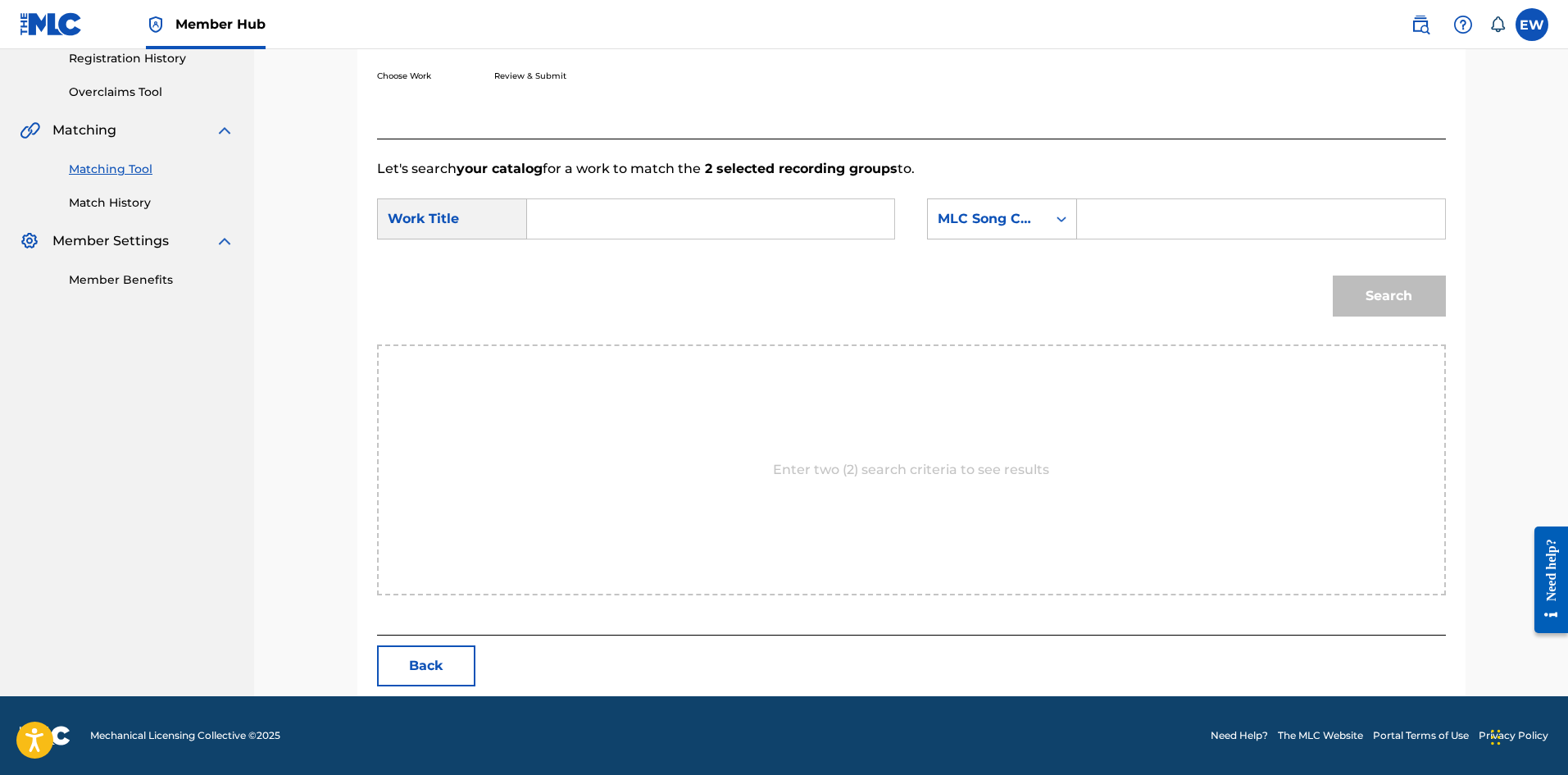
scroll to position [317, 0]
click at [601, 236] on input "Search Form" at bounding box center [711, 218] width 339 height 40
paste input "MOVING MOUNTAIN"
type input "MOVING MOUNTAIN"
click at [1242, 216] on input "Search Form" at bounding box center [1261, 218] width 339 height 40
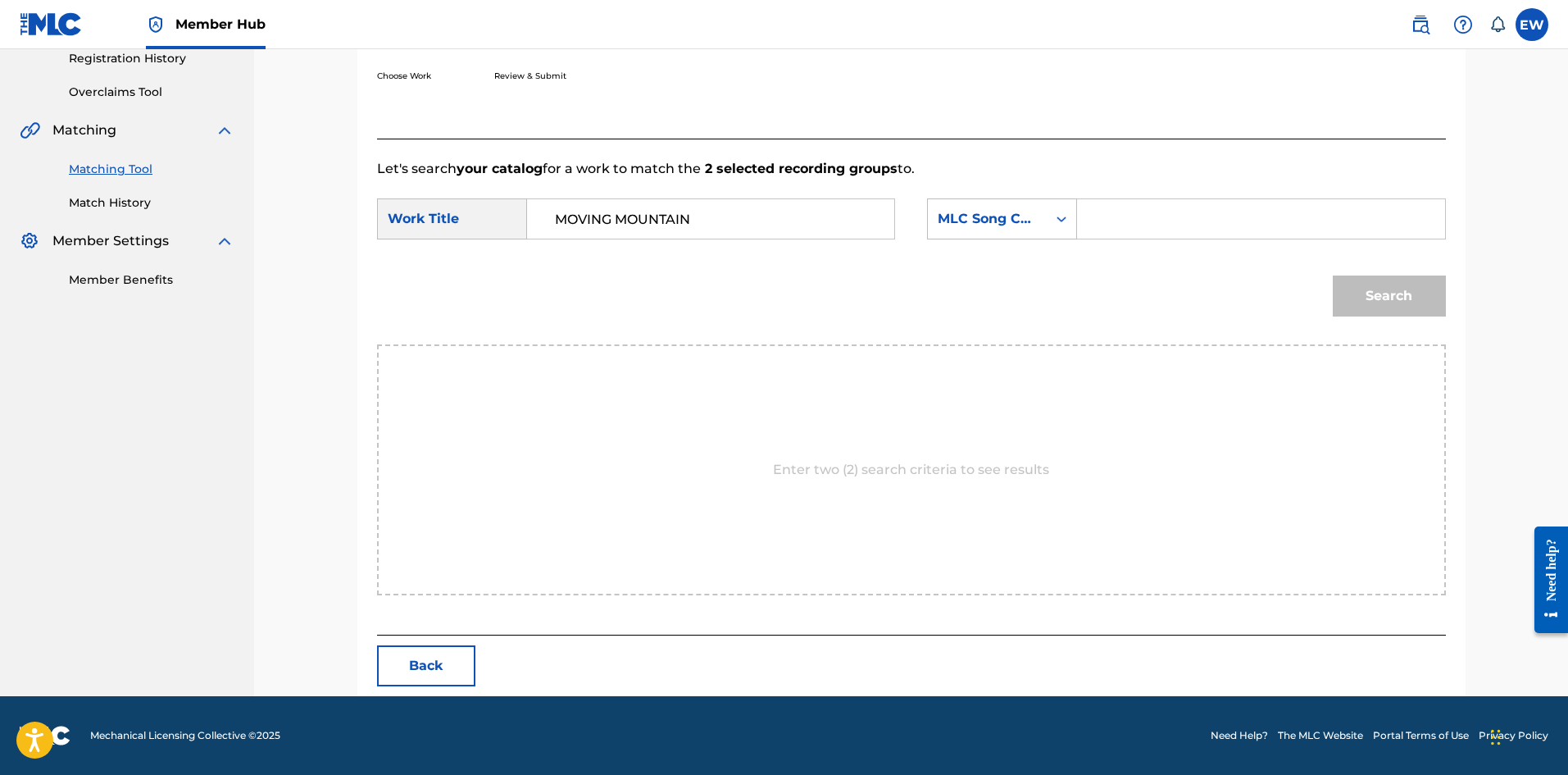
paste input "W4277H"
type input "W4277H"
click at [1393, 294] on button "Search" at bounding box center [1389, 296] width 113 height 41
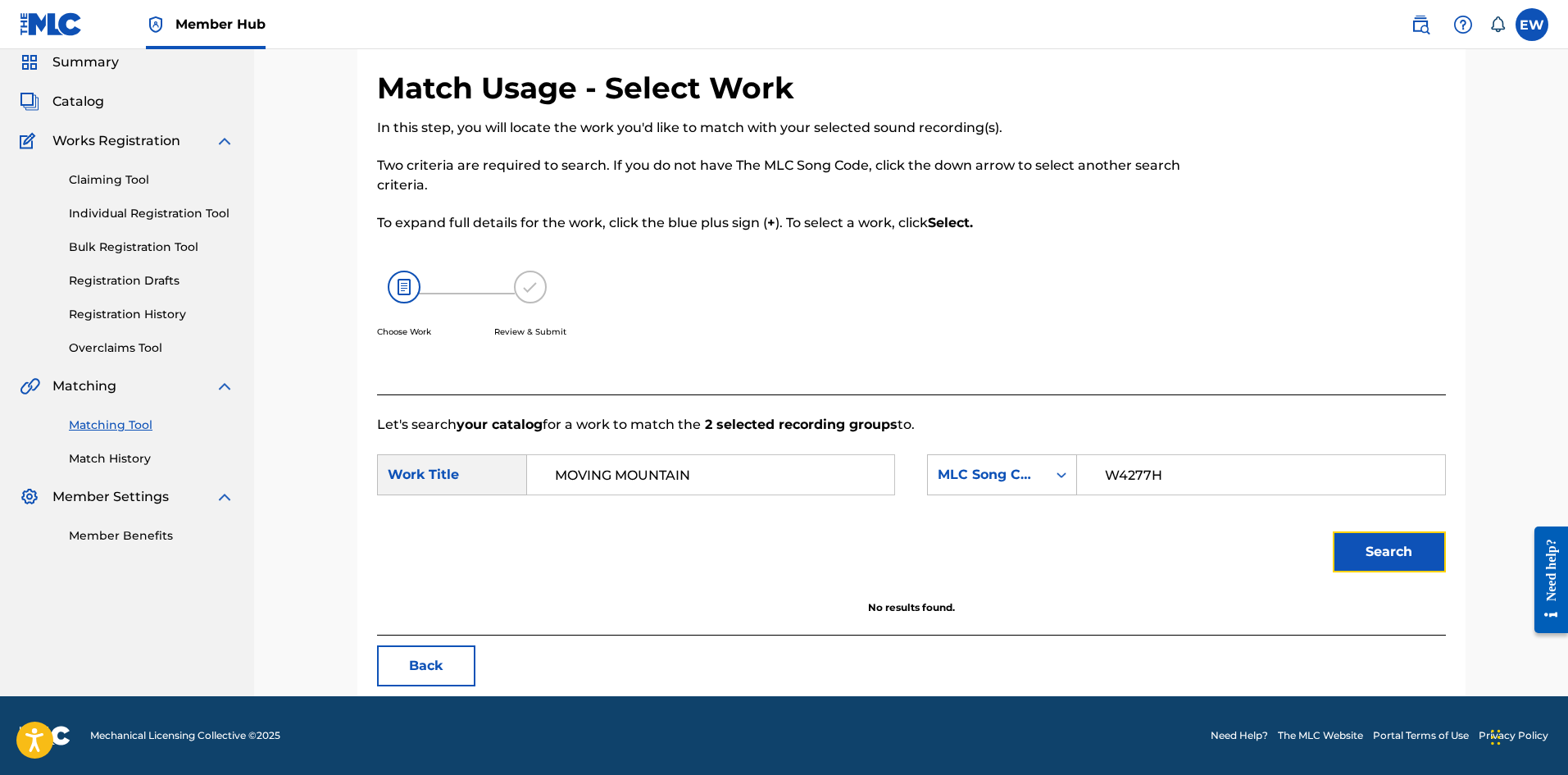
scroll to position [61, 0]
drag, startPoint x: 698, startPoint y: 480, endPoint x: 368, endPoint y: 438, distance: 332.7
click at [388, 445] on form "SearchWithCriteriaf79c5386-57b2-4cb7-be53-10ac80d3fcc9 Work Title MOVING MOUNTA…" at bounding box center [912, 517] width 1069 height 166
paste input "WHY DO WE HAVE TO WAR"
type input "WHY DO WE HAVE TO WAR"
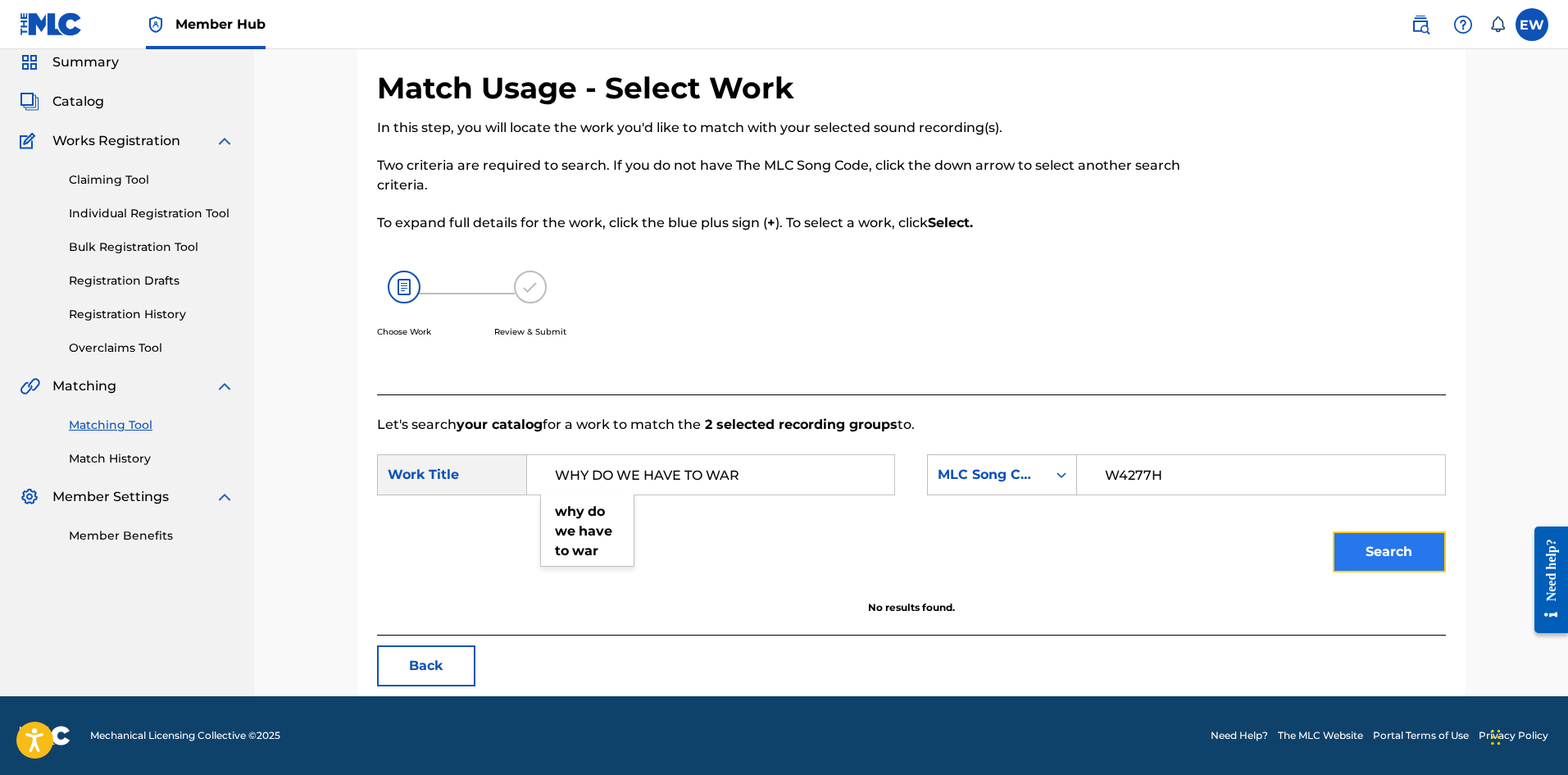
drag, startPoint x: 1405, startPoint y: 556, endPoint x: 1335, endPoint y: 551, distance: 70.2
click at [1404, 558] on button "Search" at bounding box center [1389, 552] width 113 height 41
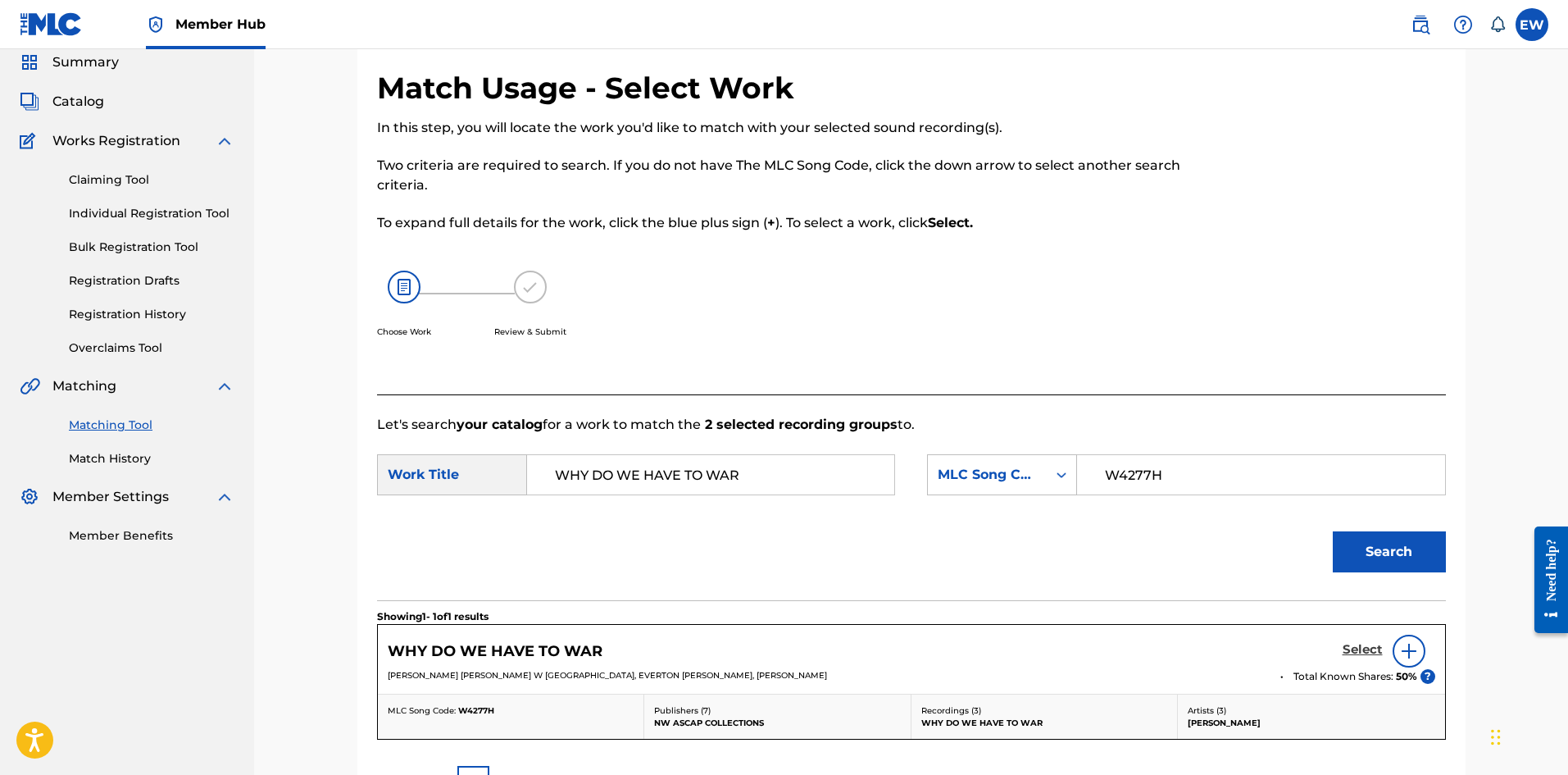
click at [1363, 647] on h5 "Select" at bounding box center [1361, 650] width 40 height 16
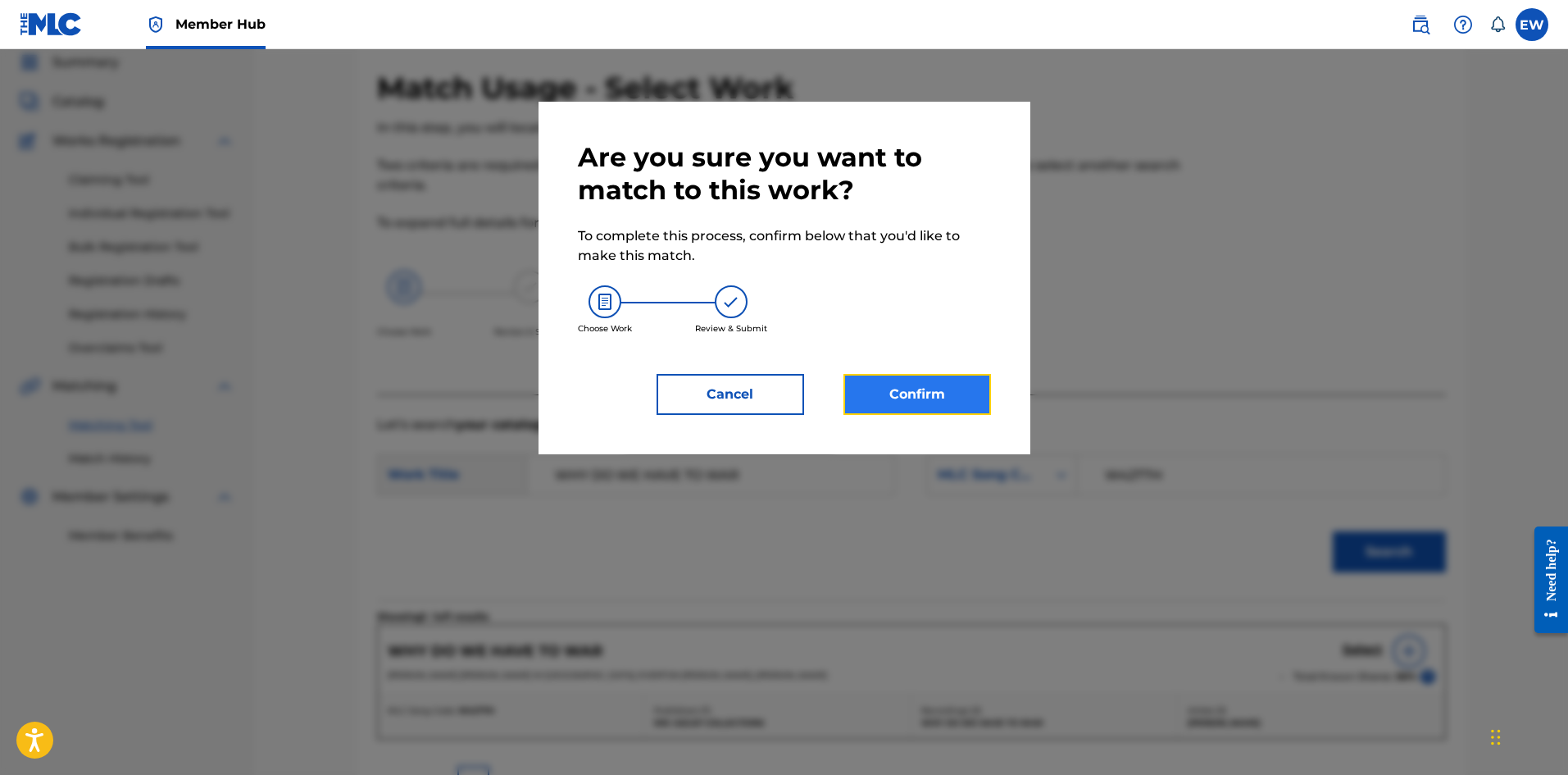
click at [887, 400] on button "Confirm" at bounding box center [917, 394] width 147 height 41
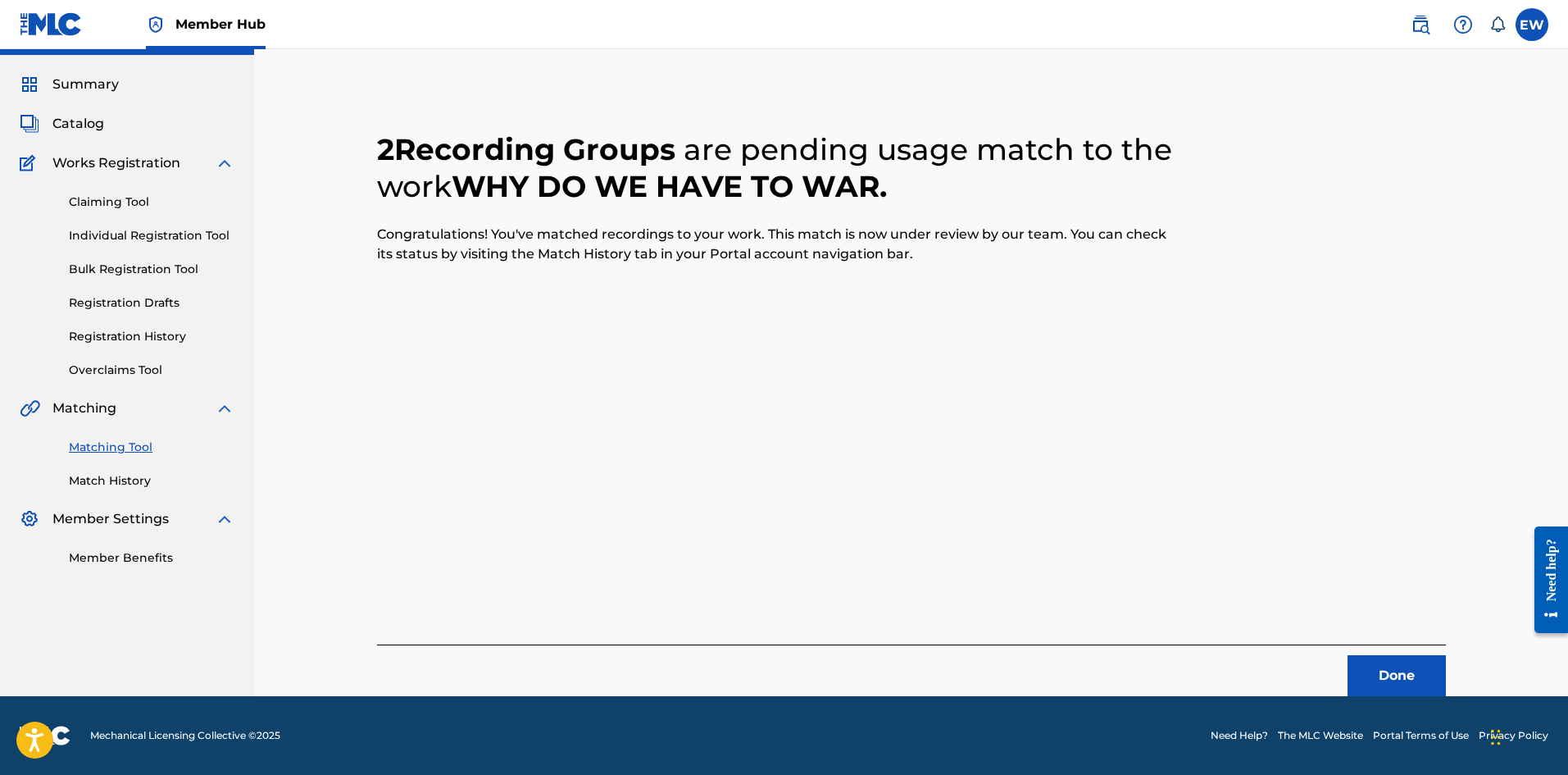
scroll to position [40, 0]
click at [1415, 671] on button "Done" at bounding box center [1395, 675] width 98 height 41
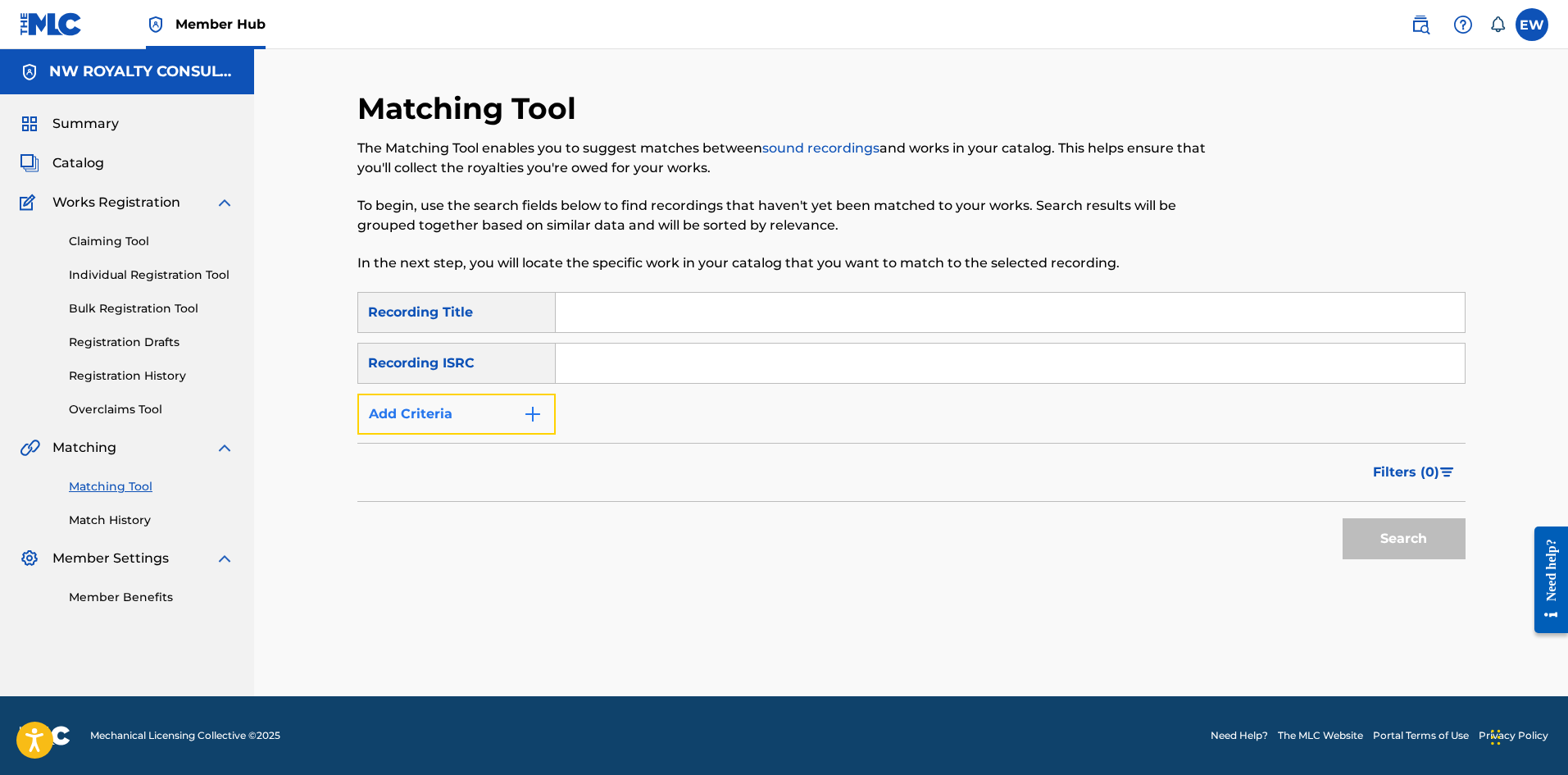
click at [435, 421] on button "Add Criteria" at bounding box center [456, 414] width 199 height 41
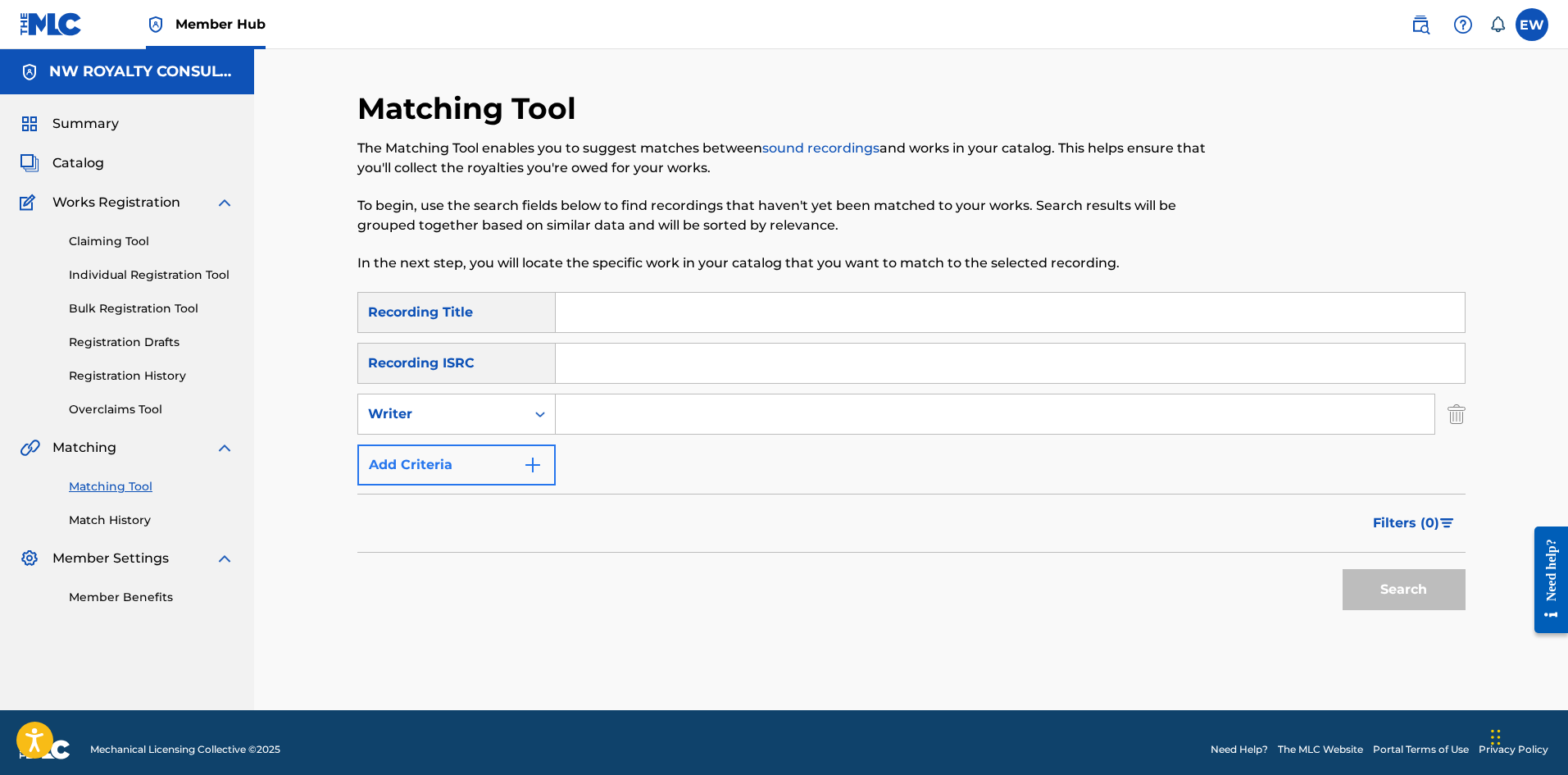
click at [435, 421] on div "Writer" at bounding box center [441, 414] width 147 height 19
drag, startPoint x: 434, startPoint y: 453, endPoint x: 499, endPoint y: 436, distance: 67.2
click at [466, 443] on div "Recording Artist" at bounding box center [456, 455] width 197 height 41
click at [622, 418] on input "Search Form" at bounding box center [995, 413] width 879 height 40
paste input "BEENIE MAN,VARIOUS ARTISTS"
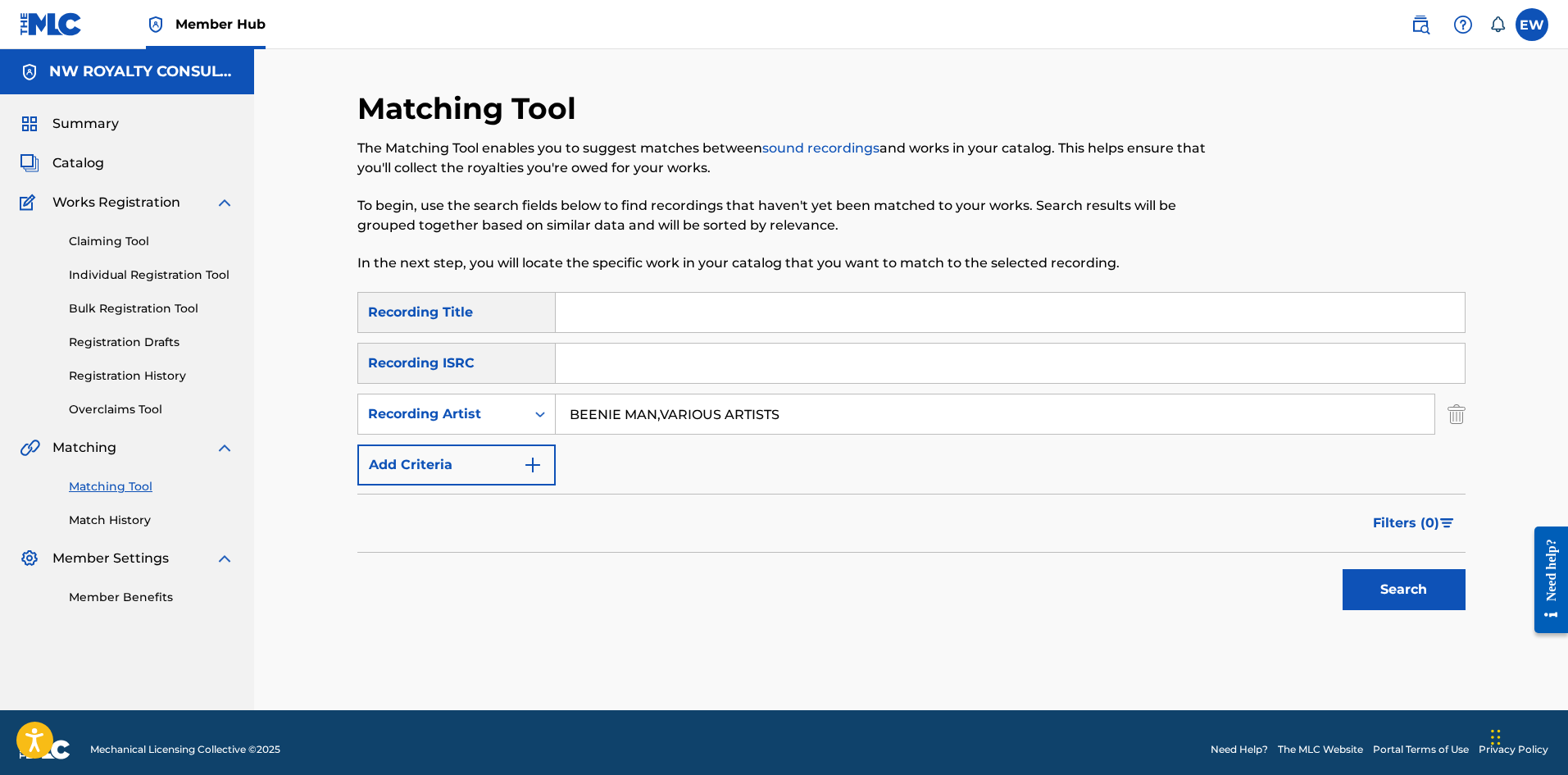
type input "BEENIE MAN,VARIOUS ARTISTS"
click at [669, 320] on input "Search Form" at bounding box center [1009, 312] width 909 height 40
paste input "MR FEEL GOOD"
type input "MR FEEL GOOD"
drag, startPoint x: 1429, startPoint y: 585, endPoint x: 1427, endPoint y: 566, distance: 19.1
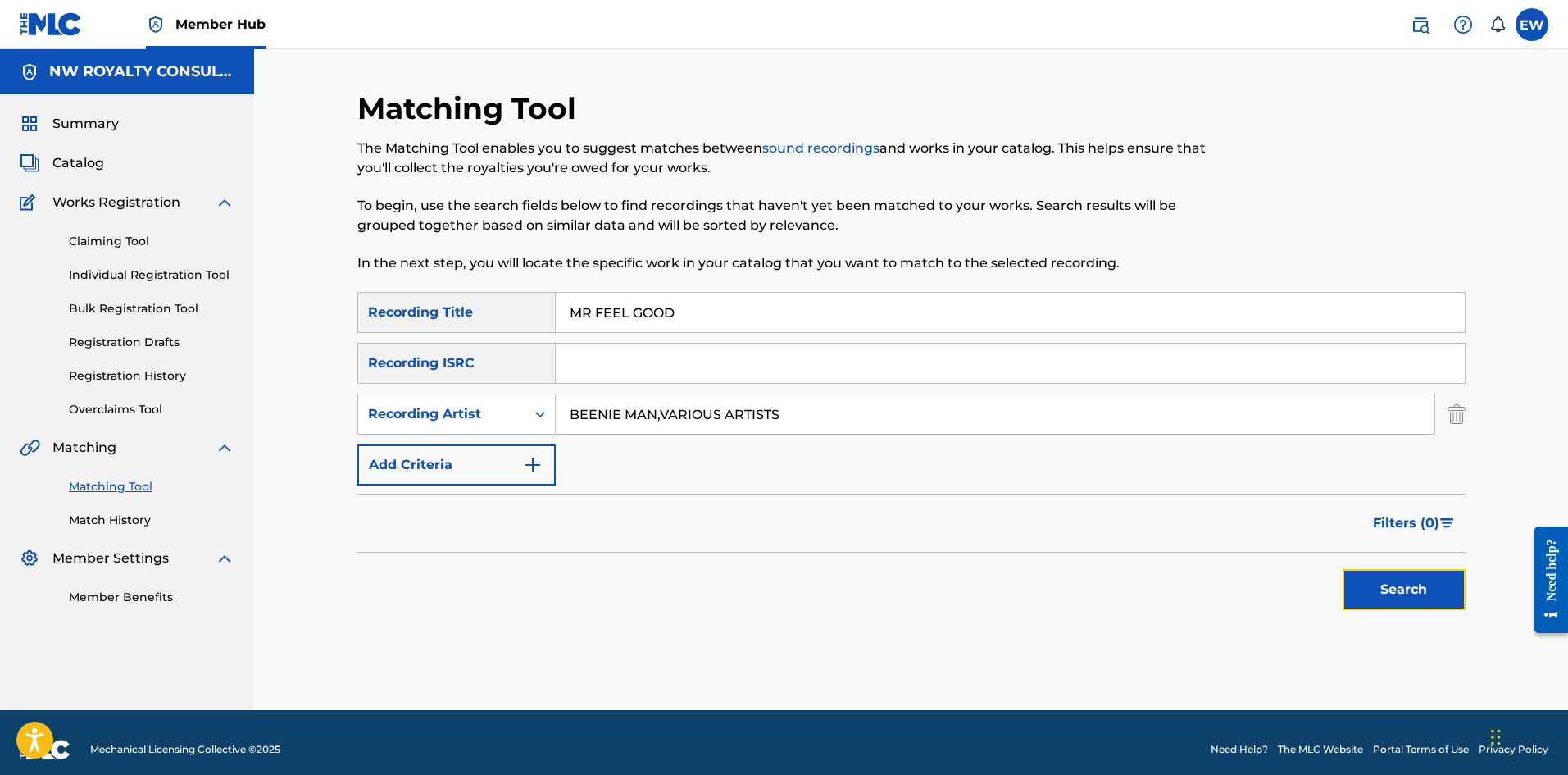
click at [1429, 582] on button "Search" at bounding box center [1403, 589] width 123 height 41
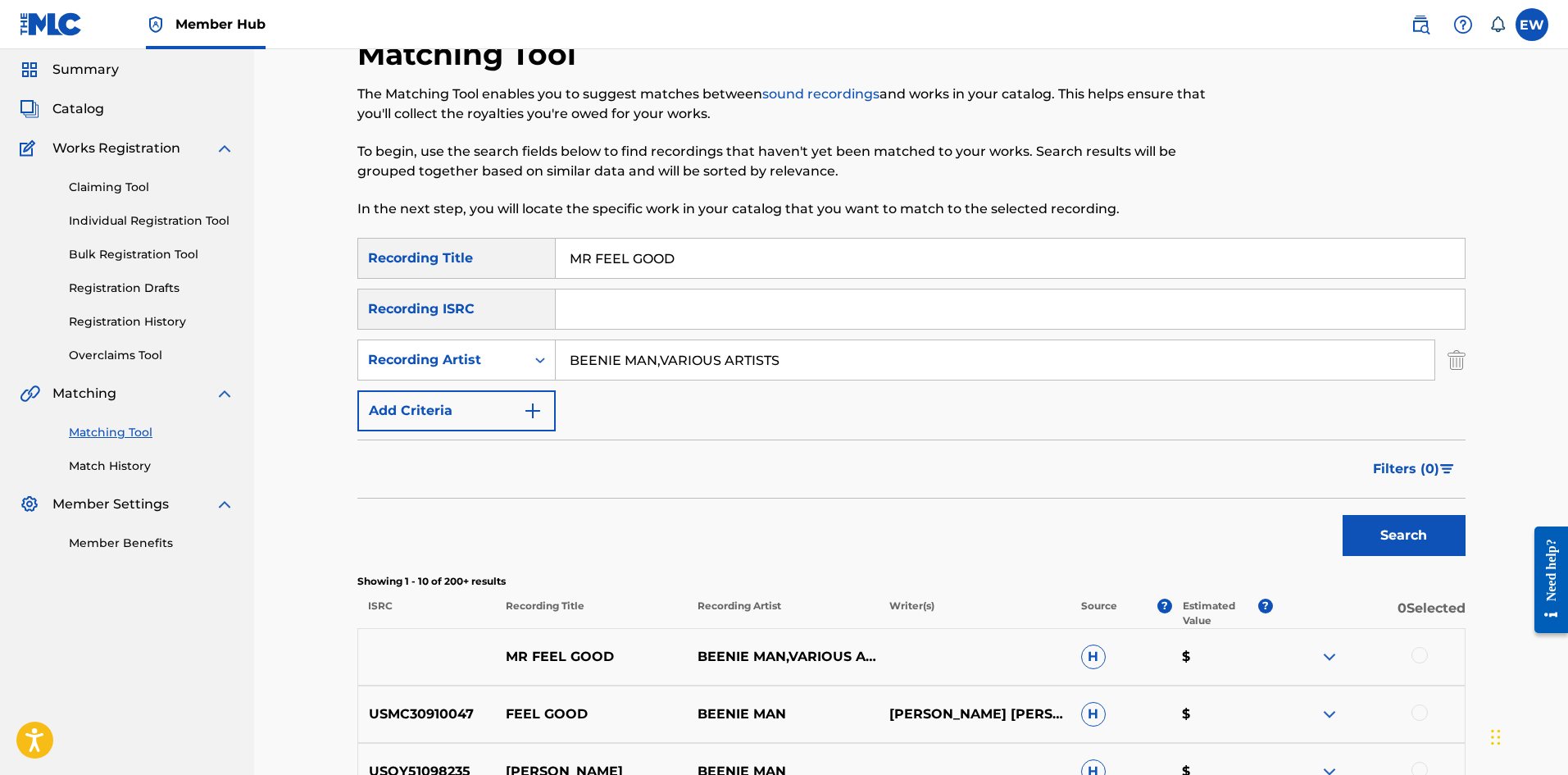
scroll to position [164, 0]
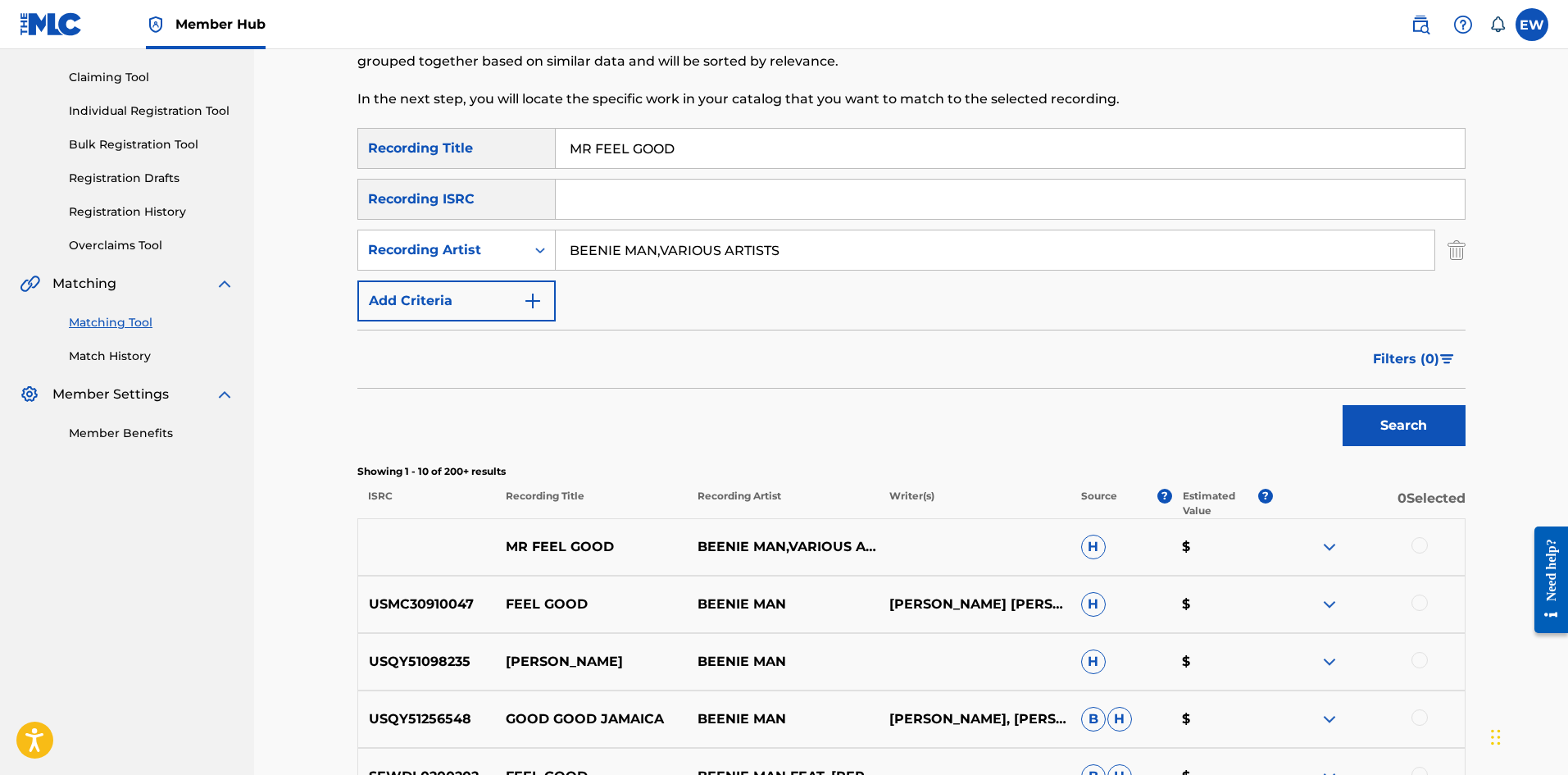
click at [1421, 547] on div at bounding box center [1419, 545] width 16 height 16
click at [1102, 648] on button "Match 1 Group" at bounding box center [1151, 641] width 181 height 41
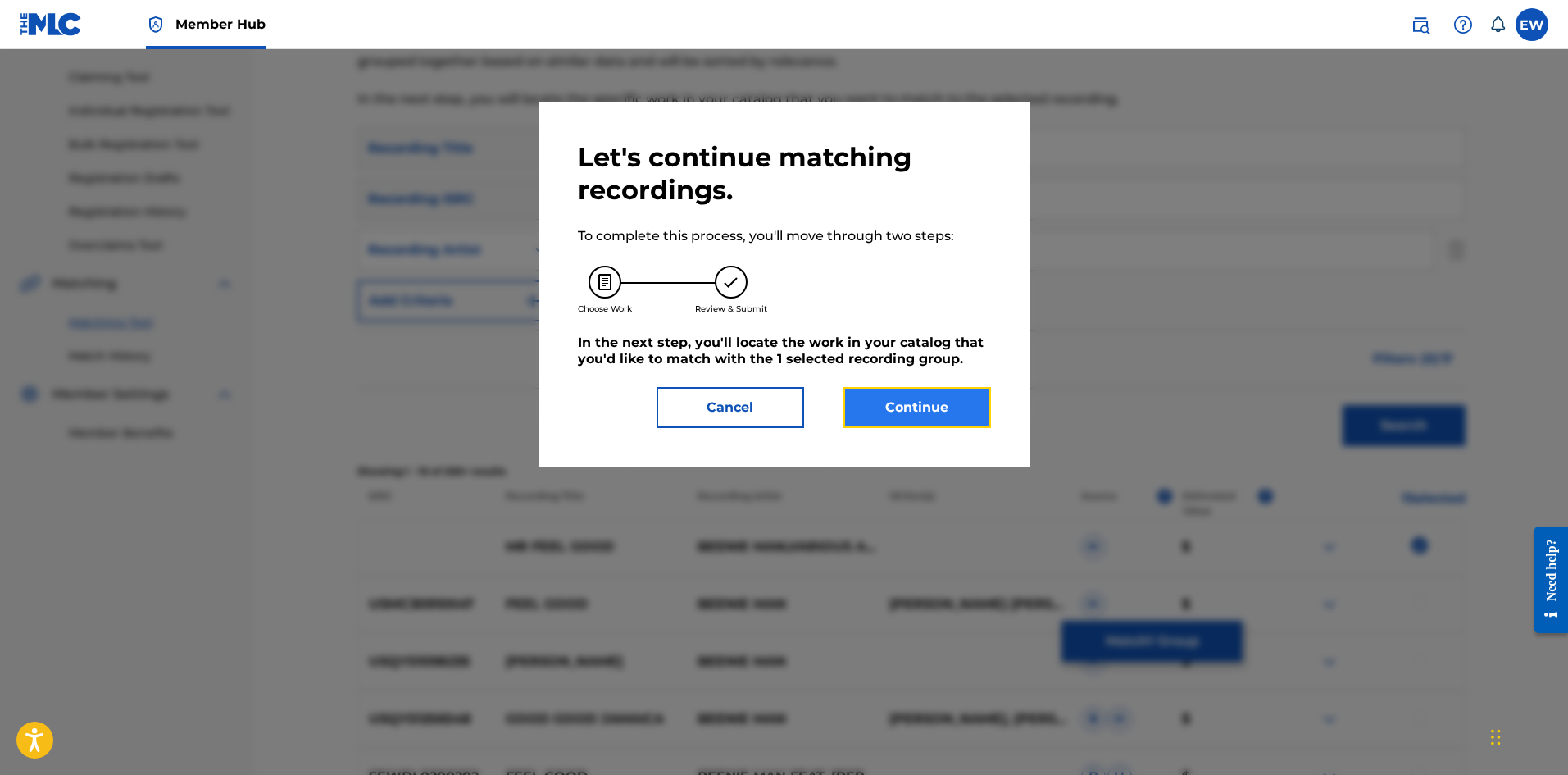
click at [927, 402] on button "Continue" at bounding box center [917, 407] width 147 height 41
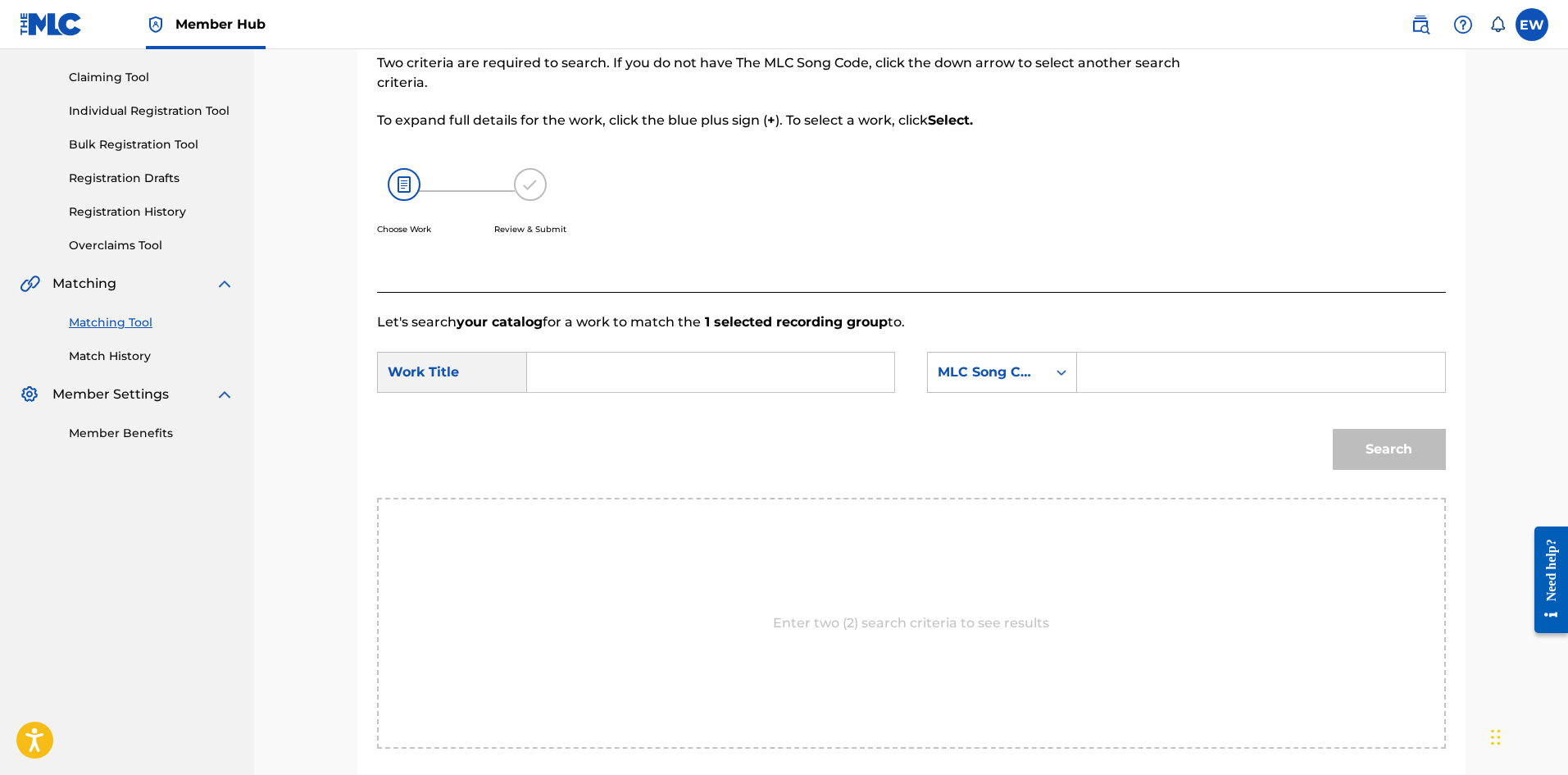
click at [783, 371] on input "Search Form" at bounding box center [711, 371] width 339 height 40
paste input "MR FEEL GOOD"
type input "MR FEEL GOOD"
click at [1161, 368] on input "Search Form" at bounding box center [1261, 371] width 339 height 40
paste input "F6056P"
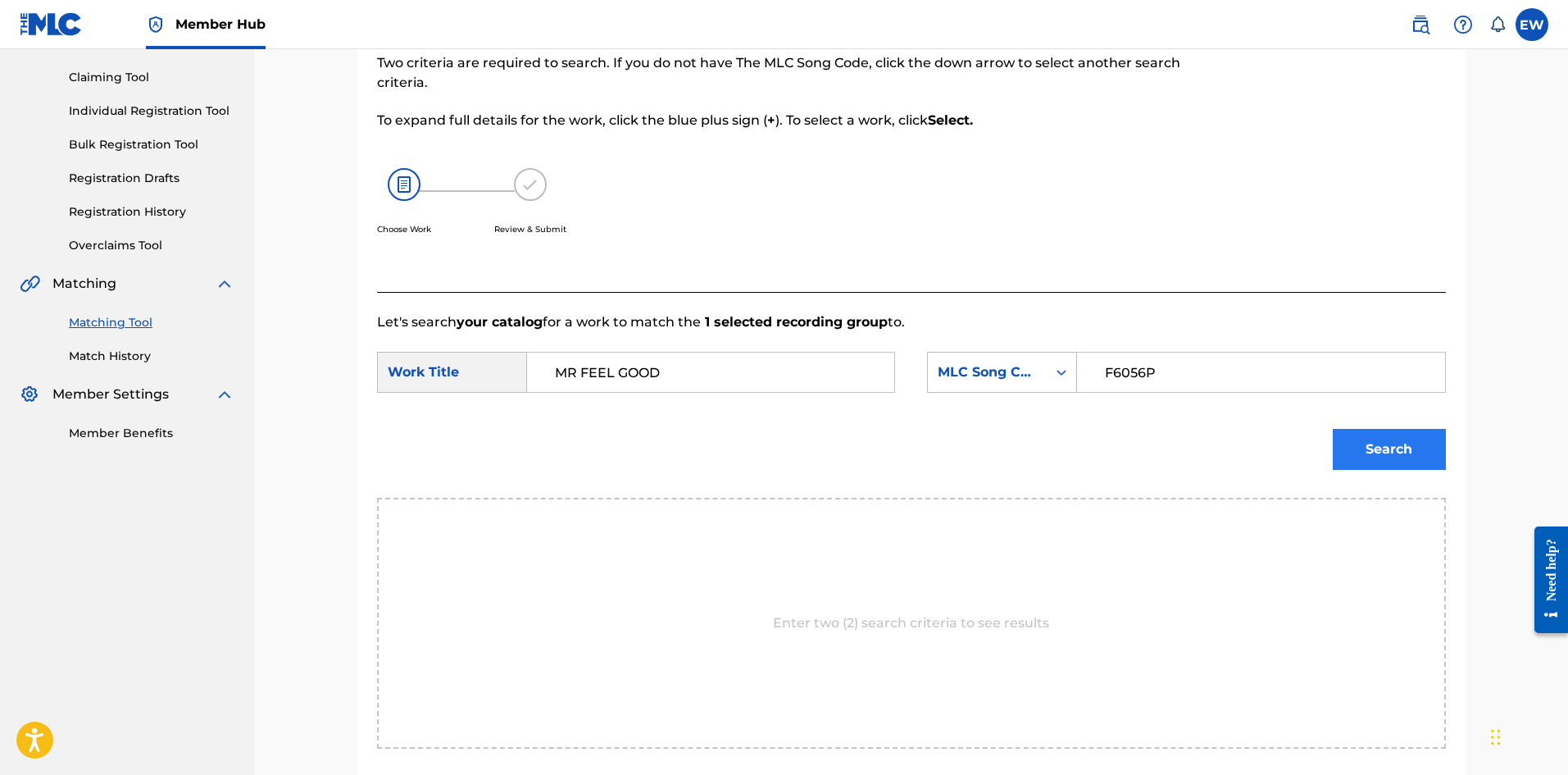
type input "F6056P"
click at [1370, 443] on button "Search" at bounding box center [1389, 449] width 113 height 41
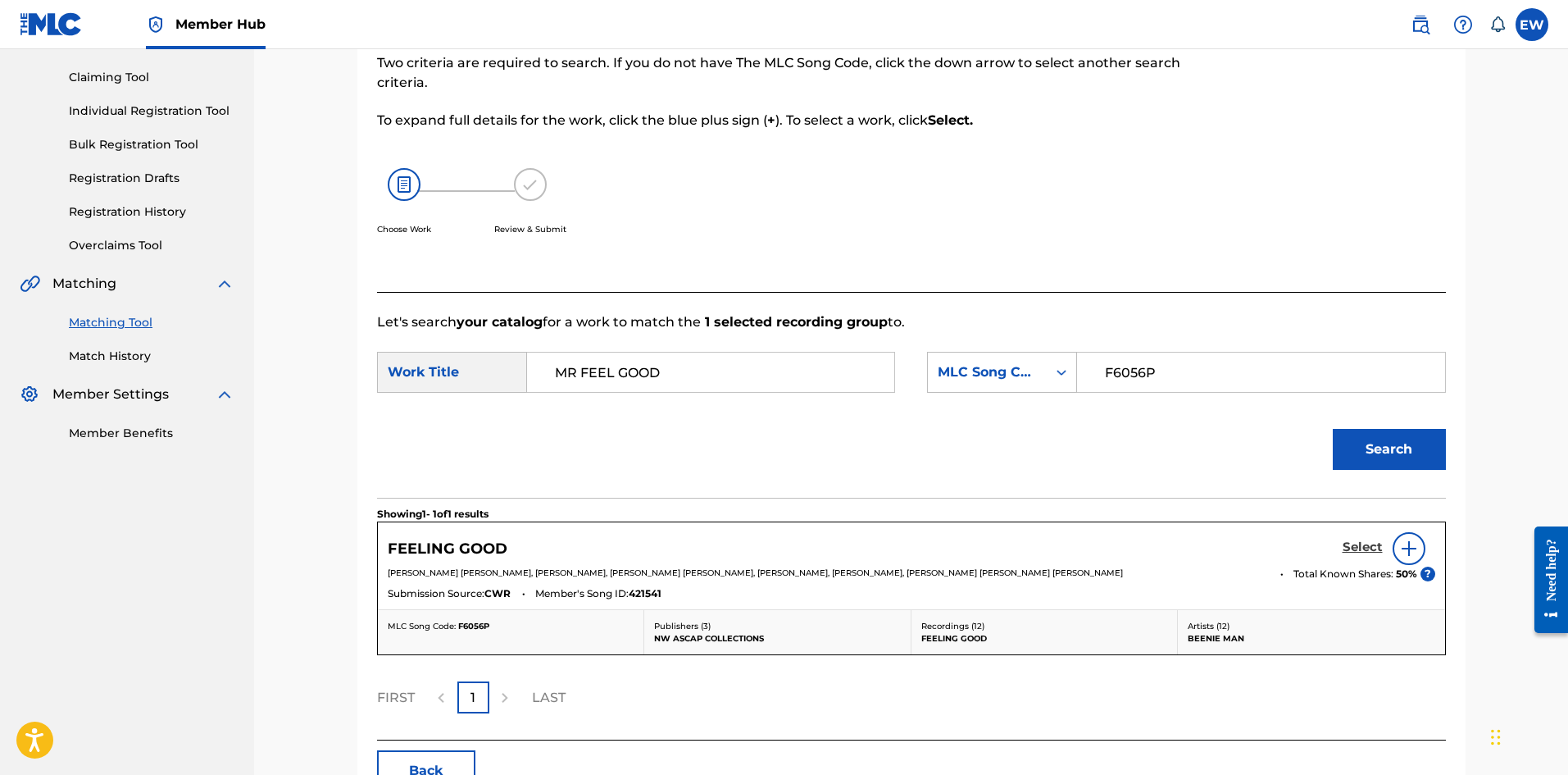
click at [1362, 546] on h5 "Select" at bounding box center [1361, 547] width 40 height 16
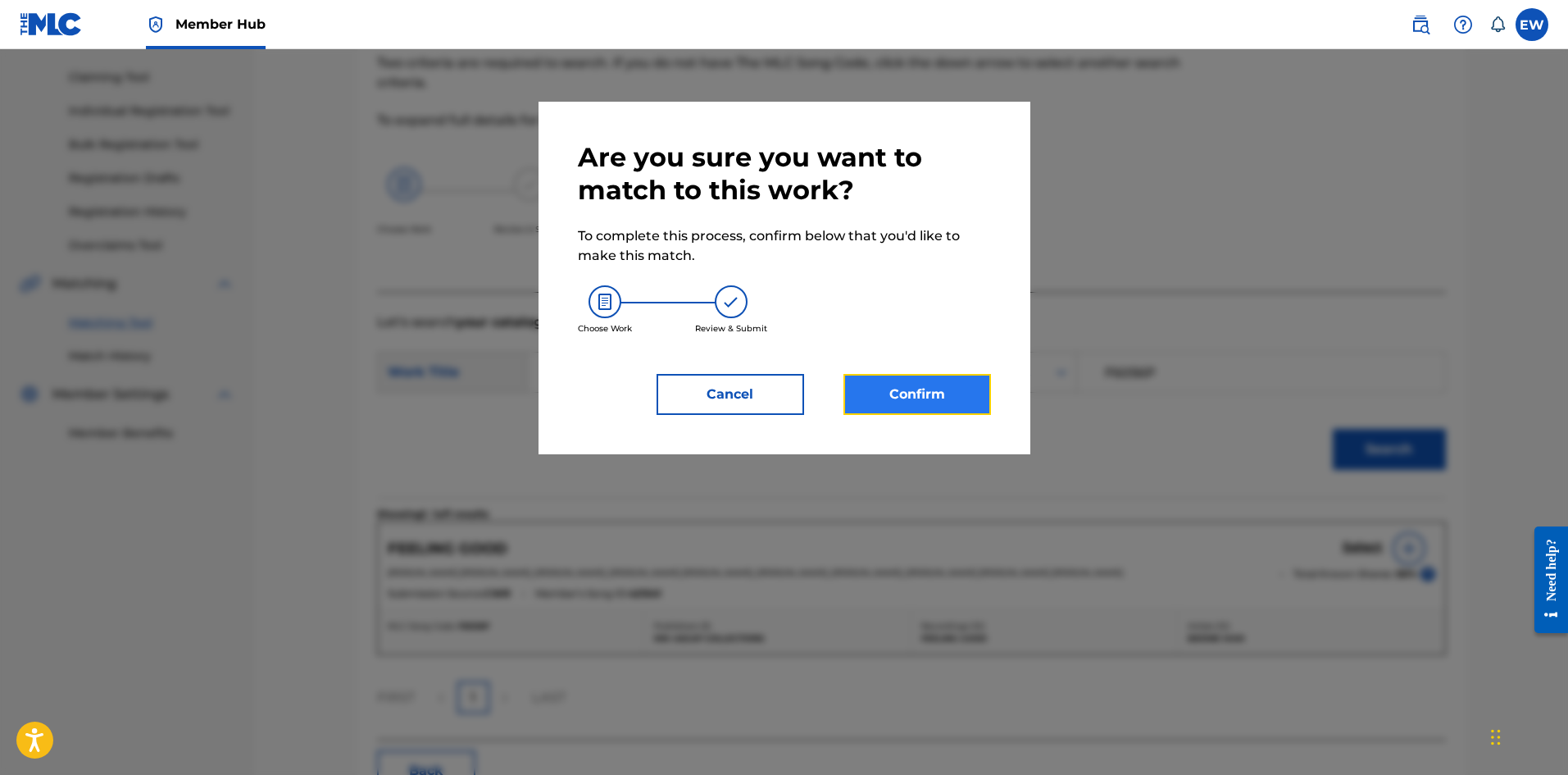
click at [928, 408] on button "Confirm" at bounding box center [917, 394] width 147 height 41
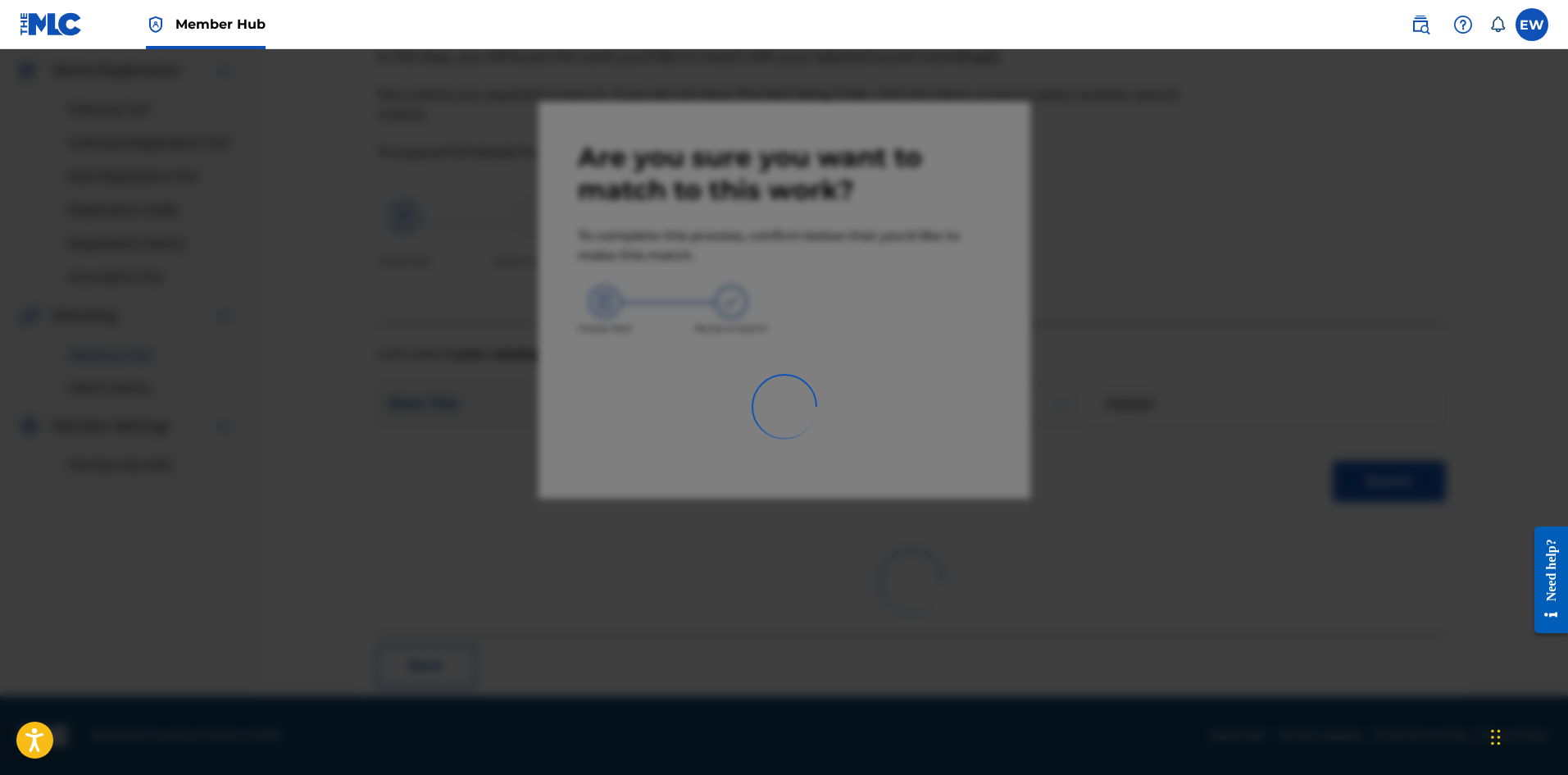
scroll to position [40, 0]
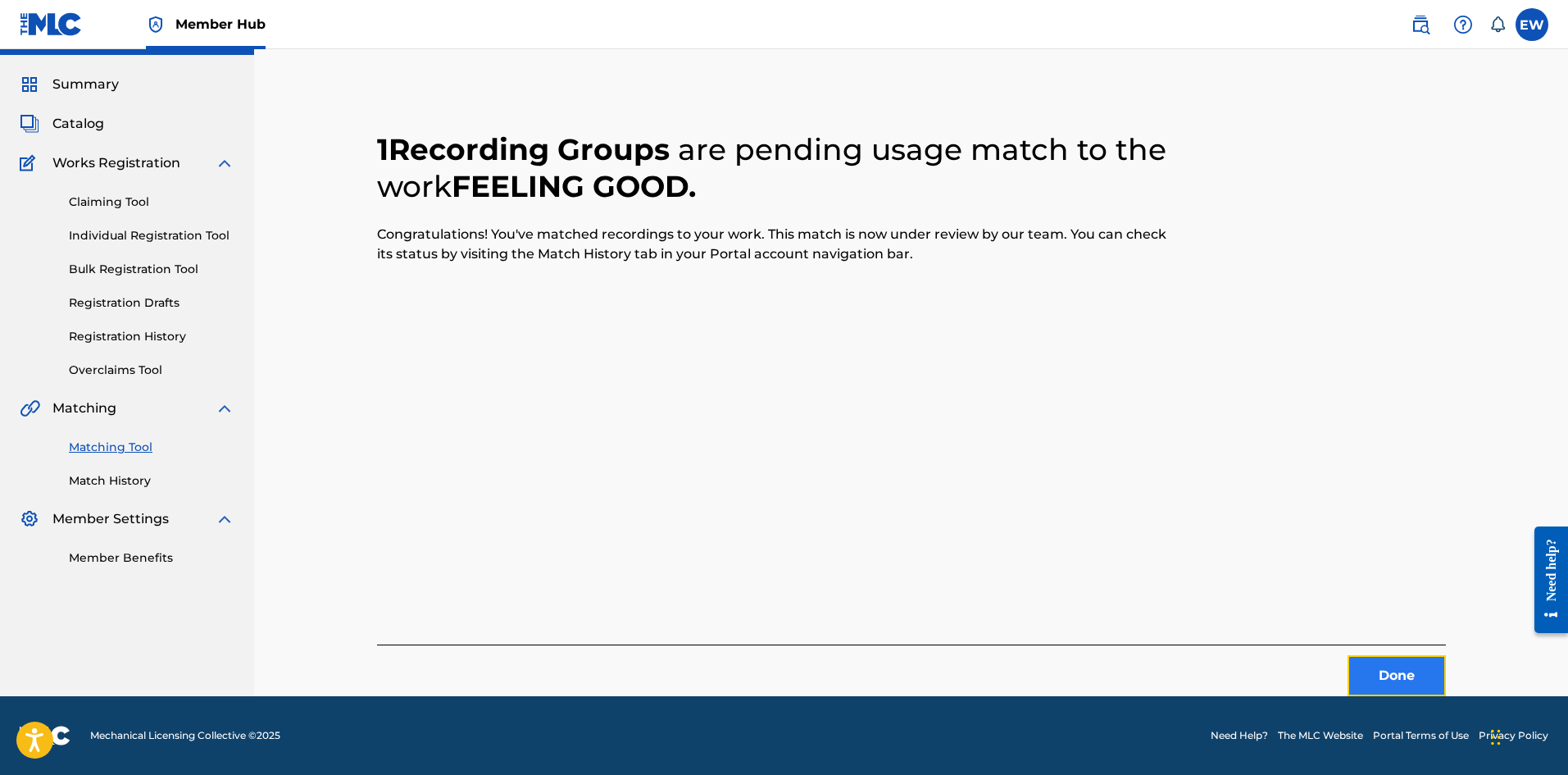
click at [1362, 674] on button "Done" at bounding box center [1395, 675] width 98 height 41
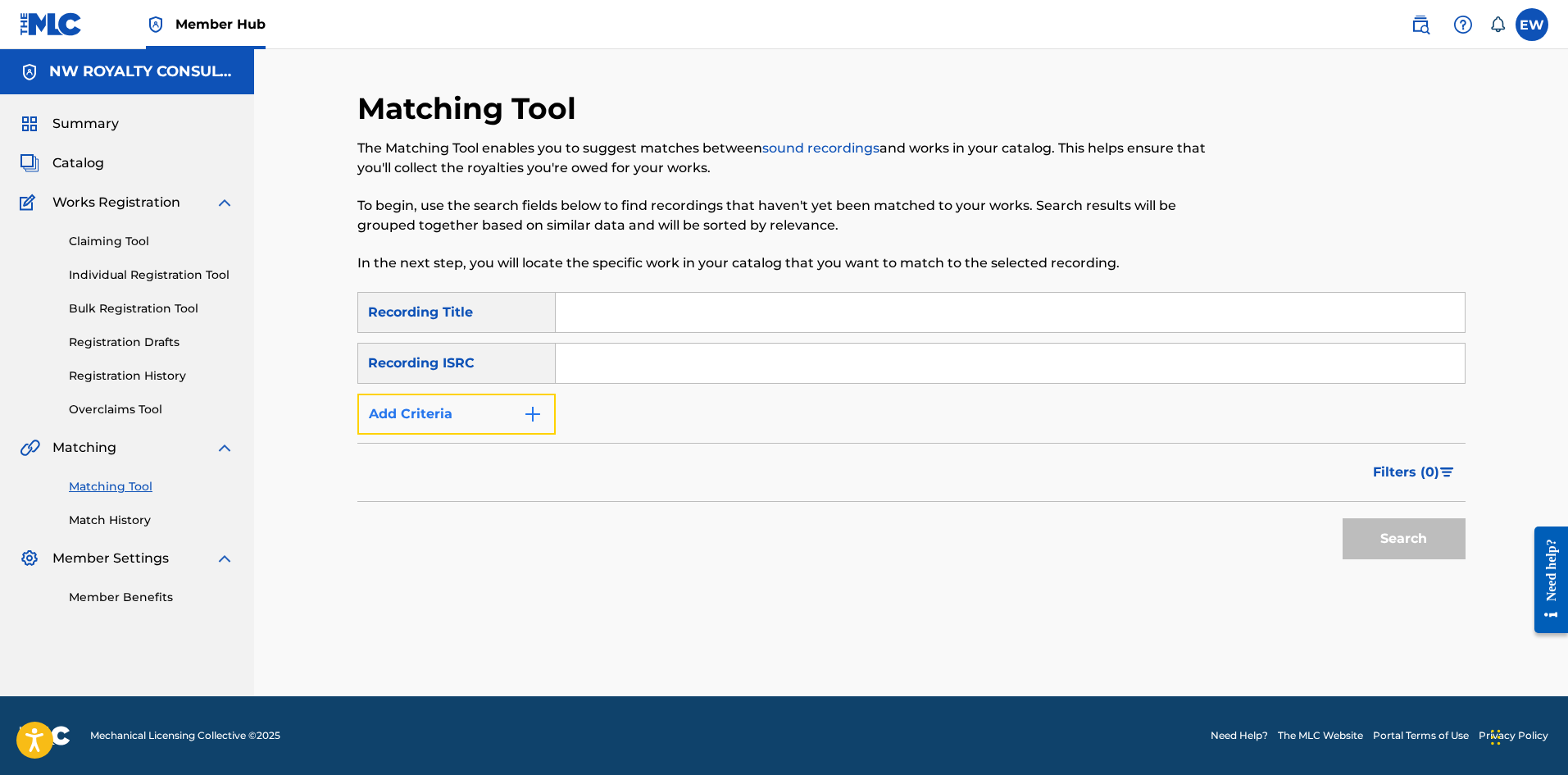
click at [463, 407] on button "Add Criteria" at bounding box center [456, 414] width 199 height 41
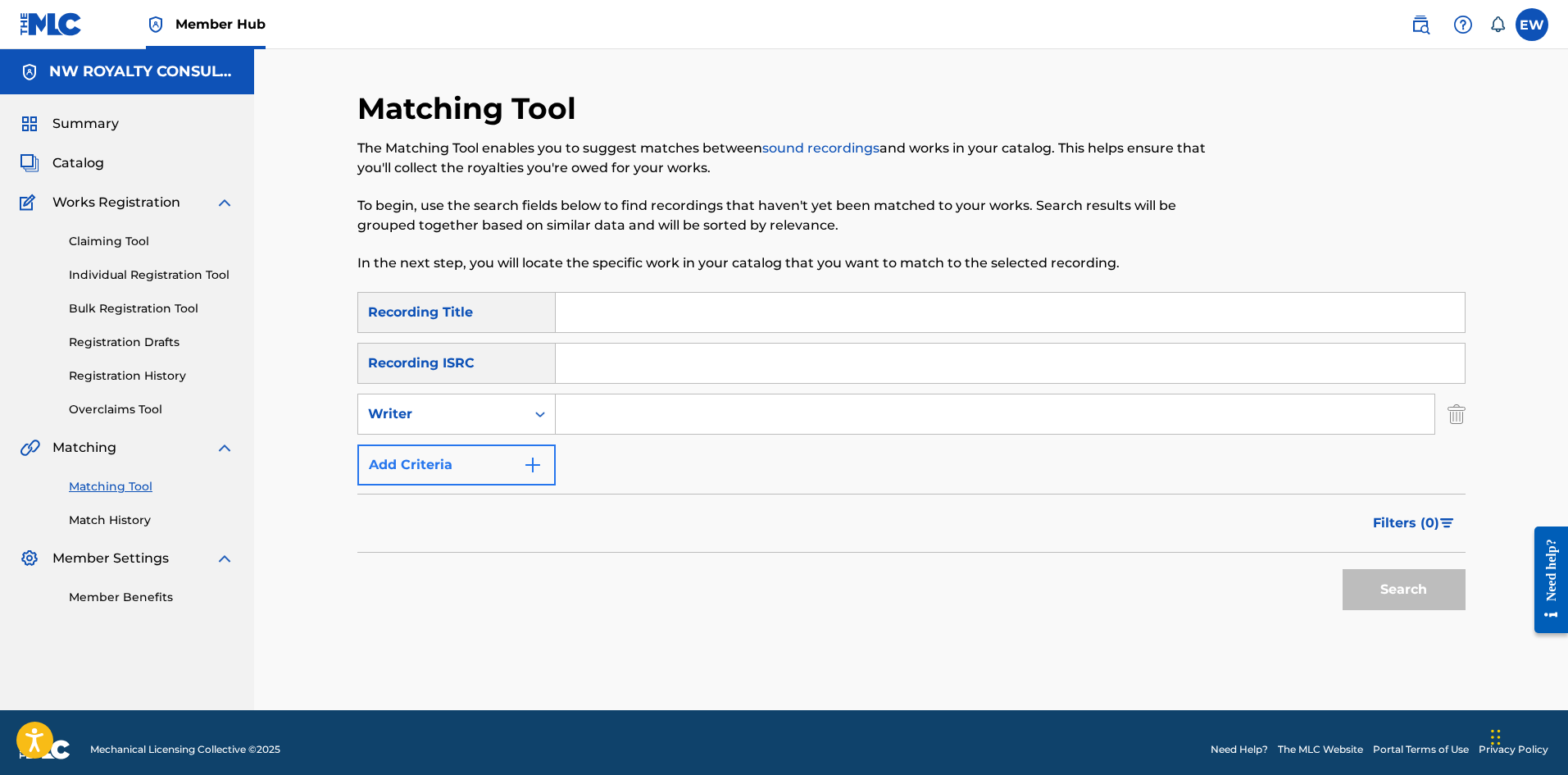
click at [445, 411] on div "Writer" at bounding box center [441, 414] width 147 height 19
drag, startPoint x: 454, startPoint y: 448, endPoint x: 548, endPoint y: 436, distance: 94.8
click at [497, 449] on div "Recording Artist" at bounding box center [456, 455] width 197 height 41
click at [654, 414] on input "Search Form" at bounding box center [995, 413] width 879 height 40
paste input "[PERSON_NAME] ART"
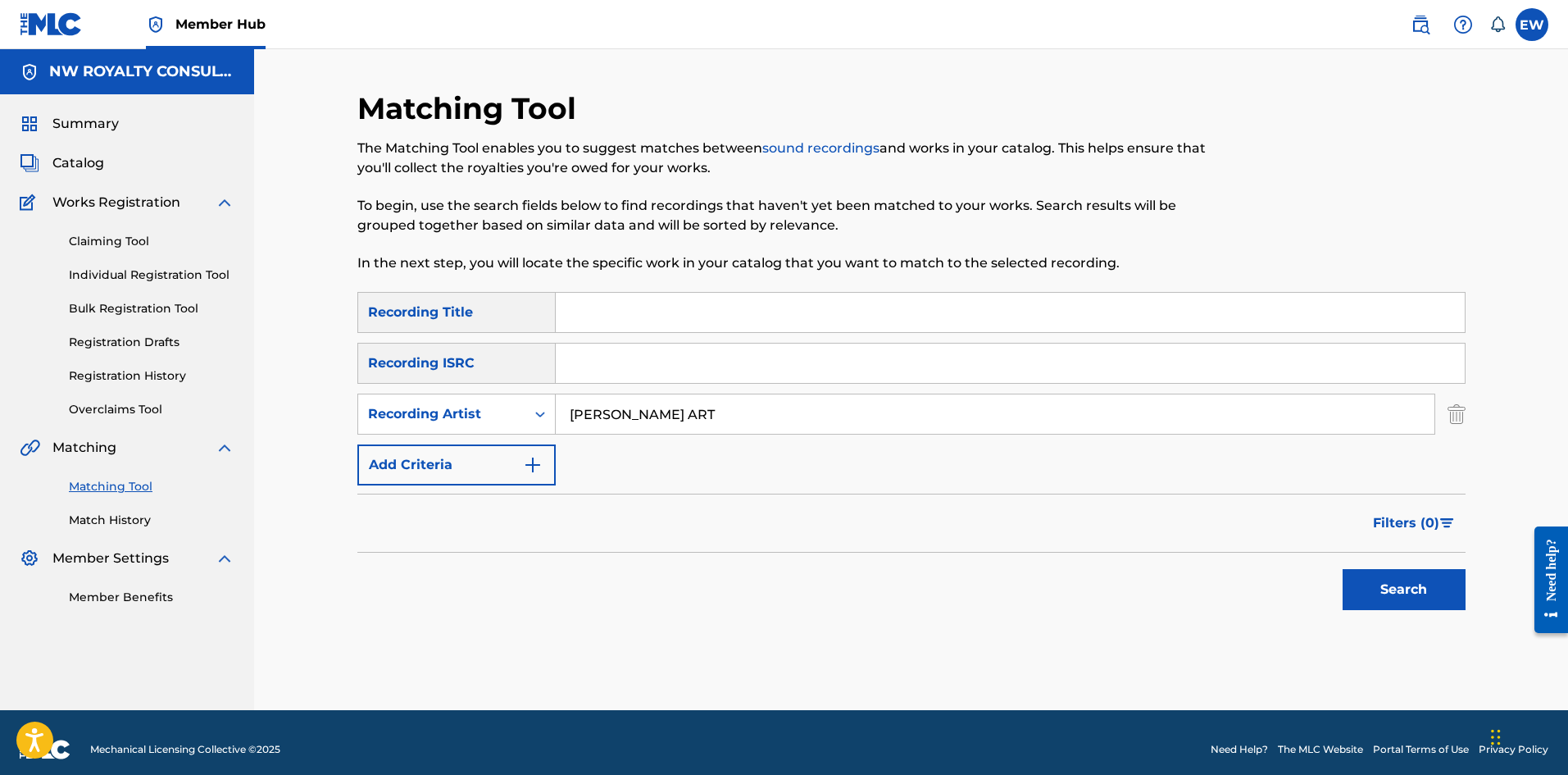
type input "[PERSON_NAME] ART"
drag, startPoint x: 605, startPoint y: 336, endPoint x: 617, endPoint y: 326, distance: 15.6
click at [610, 332] on div "SearchWithCriteria225ed313-2817-479a-939c-9055968f0330 Recording Title SearchWi…" at bounding box center [911, 388] width 1108 height 193
click at [620, 323] on input "Search Form" at bounding box center [1009, 312] width 909 height 40
paste input "MURDER DEM A PLAY"
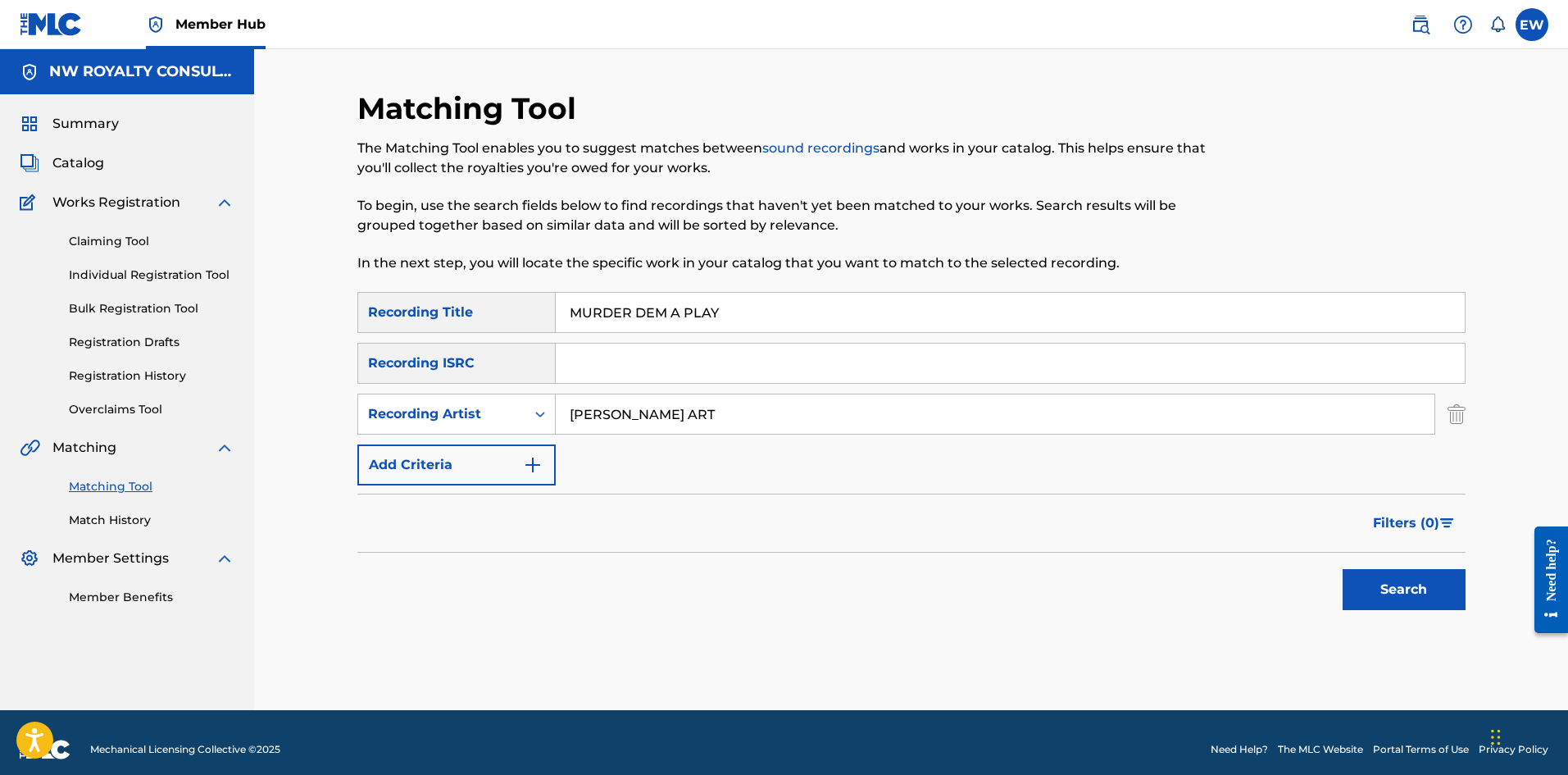
type input "MURDER DEM A PLAY"
click at [1398, 565] on div "Search" at bounding box center [1399, 586] width 131 height 66
click at [1402, 568] on div "Search" at bounding box center [1399, 586] width 131 height 66
click at [1409, 589] on button "Search" at bounding box center [1403, 589] width 123 height 41
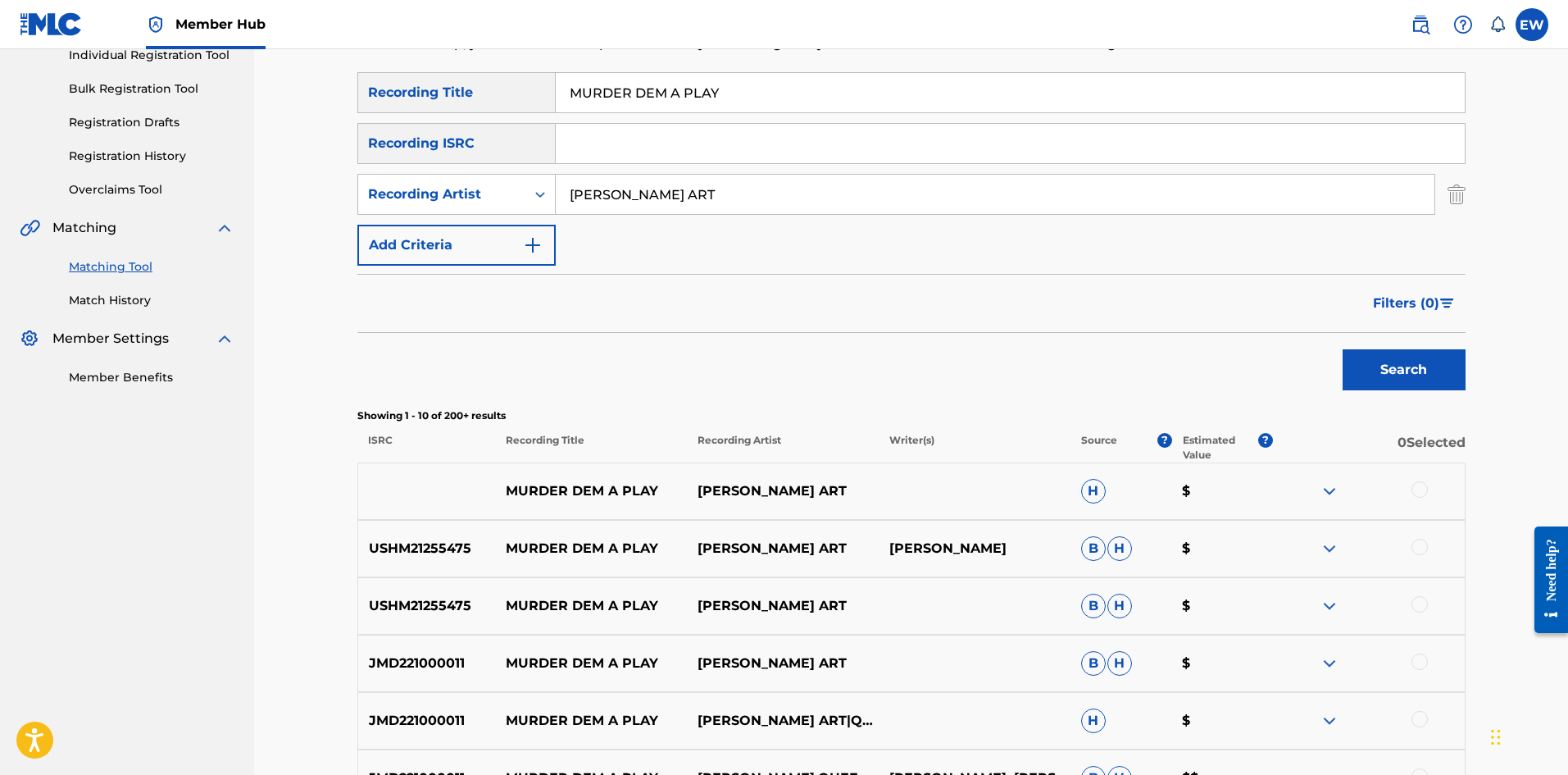
scroll to position [246, 0]
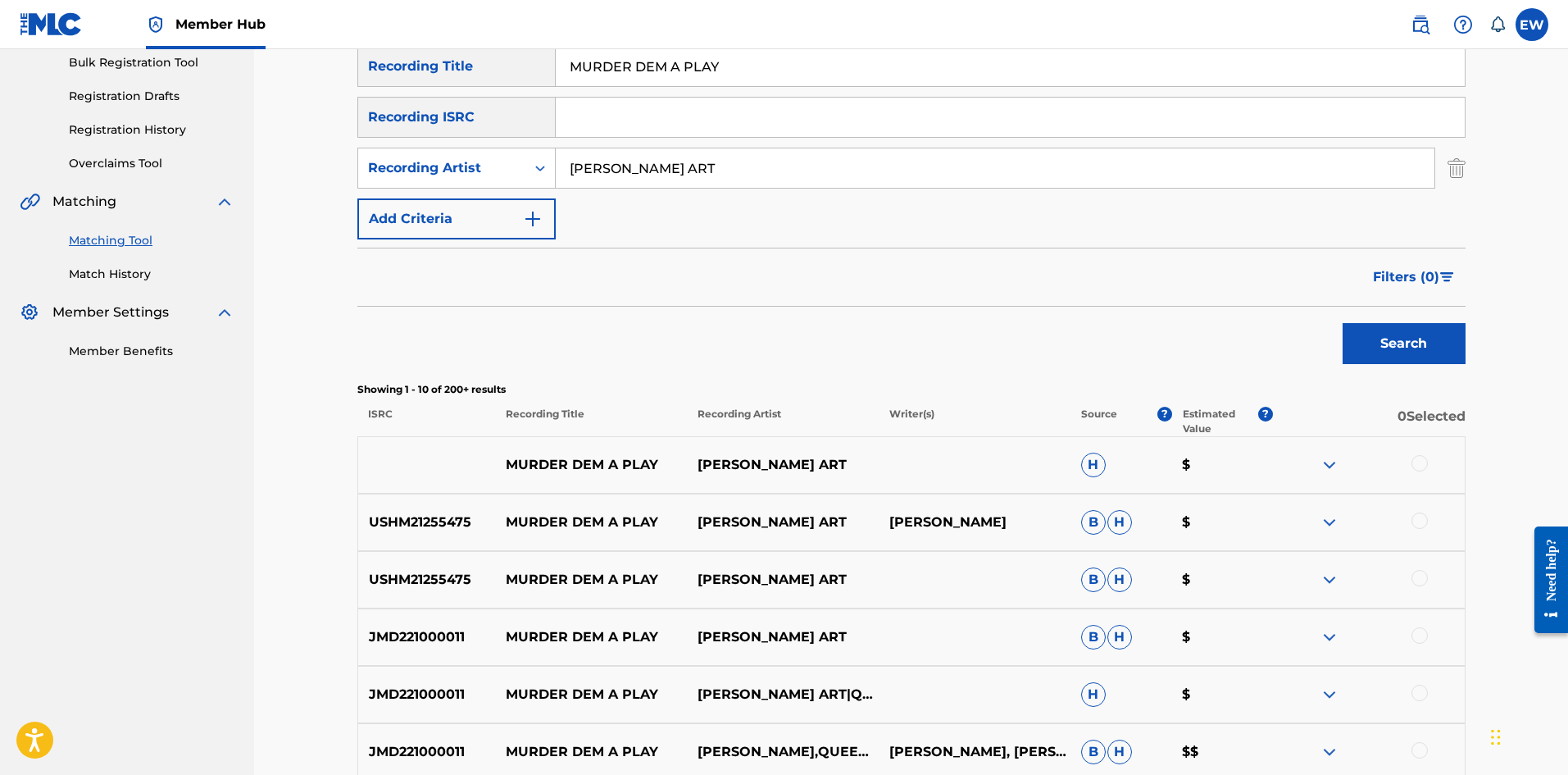
click at [1428, 462] on div at bounding box center [1368, 465] width 192 height 19
click at [1419, 465] on div at bounding box center [1419, 463] width 16 height 16
click at [1424, 516] on div at bounding box center [1419, 520] width 16 height 16
click at [1415, 583] on div at bounding box center [1419, 577] width 16 height 16
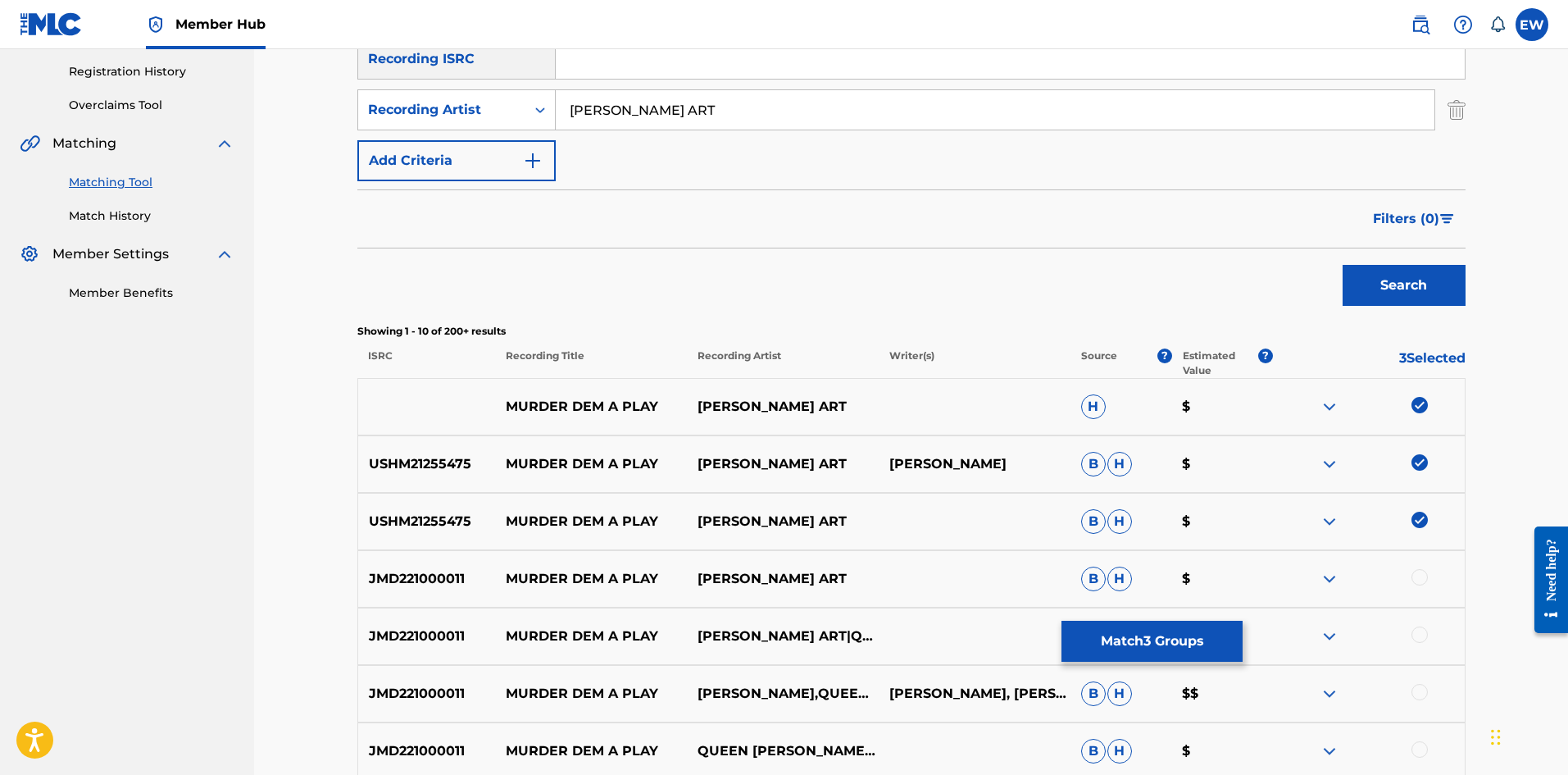
scroll to position [410, 0]
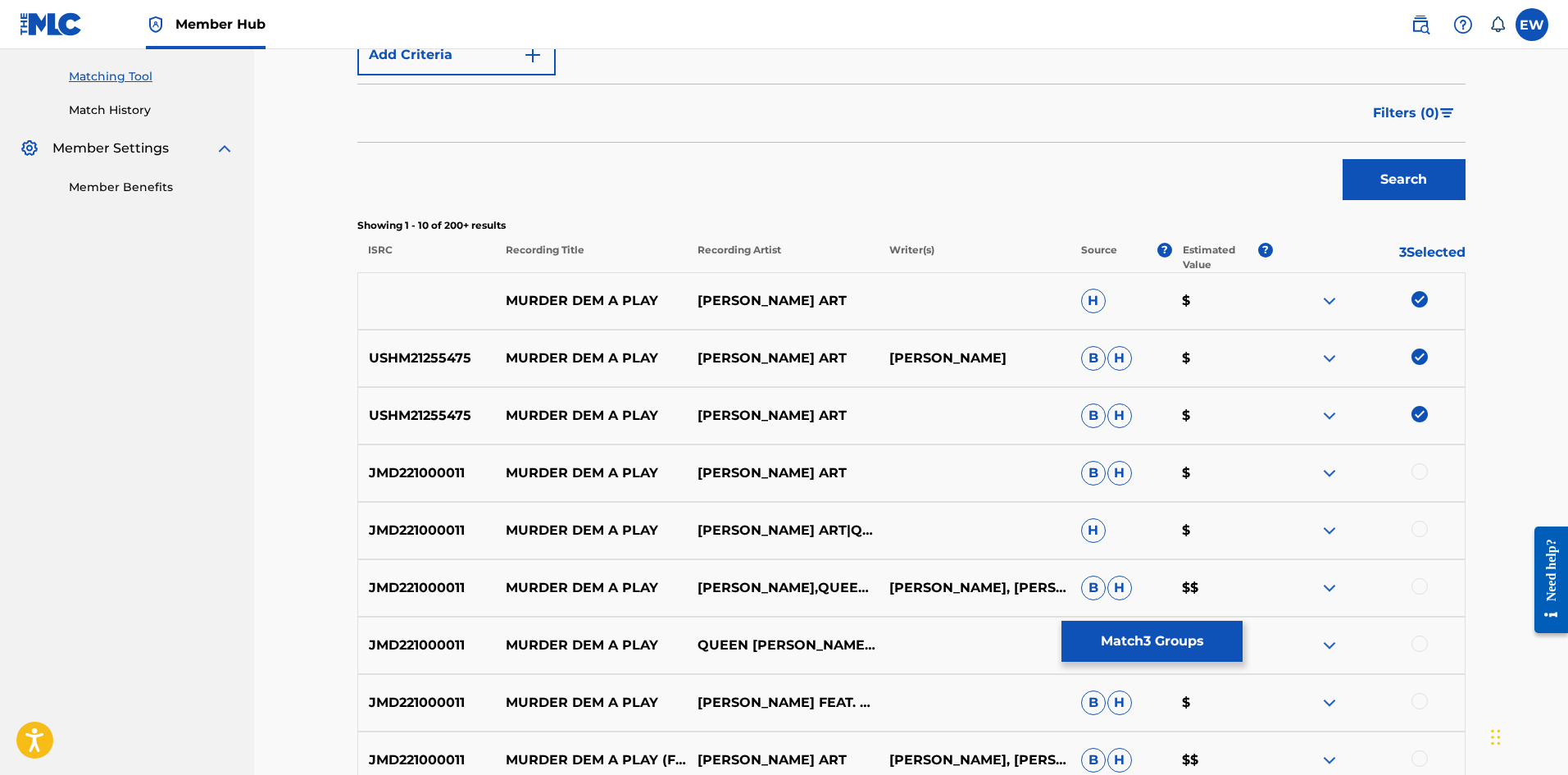
click at [1420, 473] on div at bounding box center [1419, 470] width 16 height 16
click at [1425, 532] on div at bounding box center [1419, 529] width 16 height 16
click at [1416, 589] on div at bounding box center [1419, 586] width 16 height 16
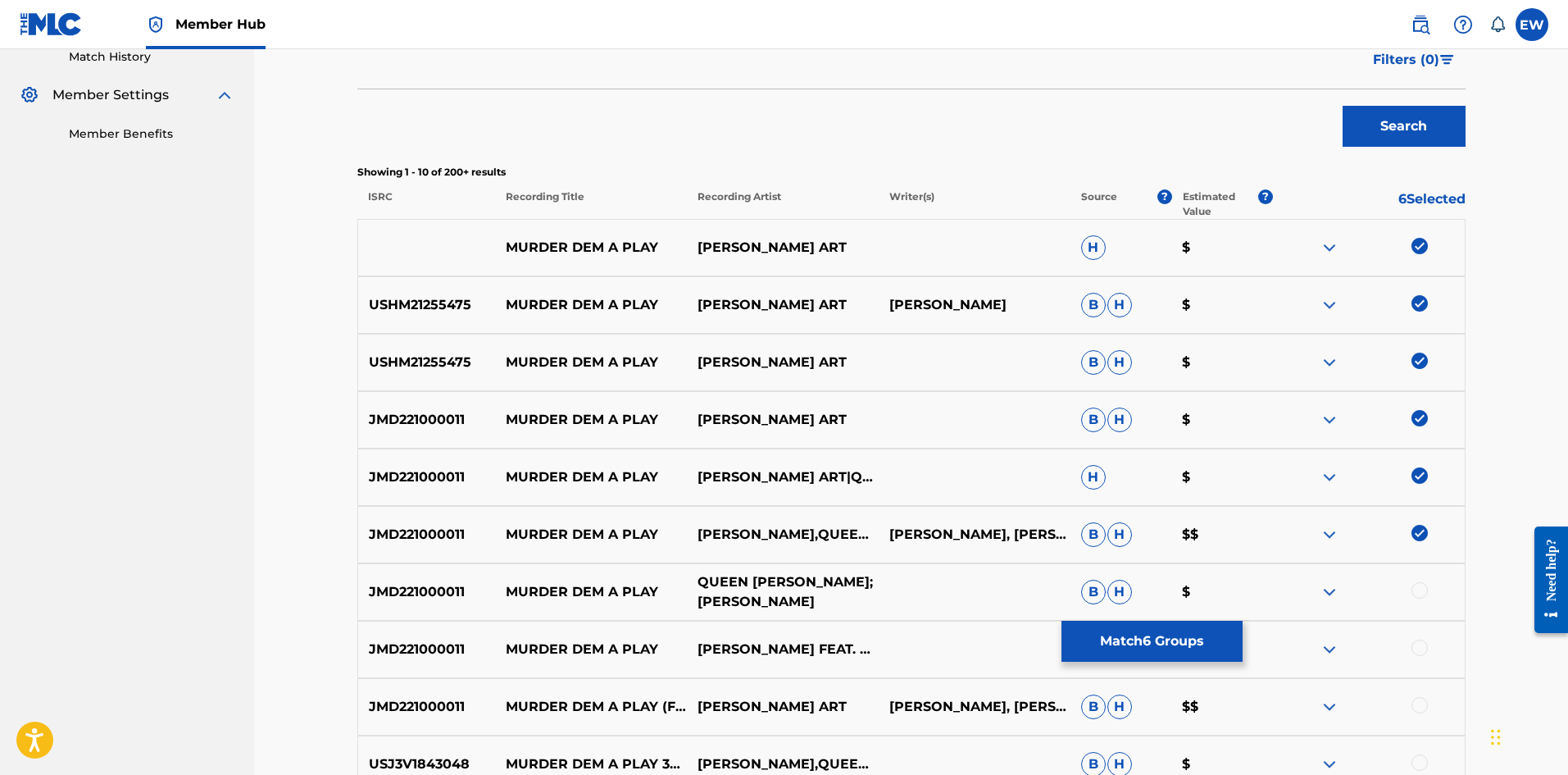
scroll to position [492, 0]
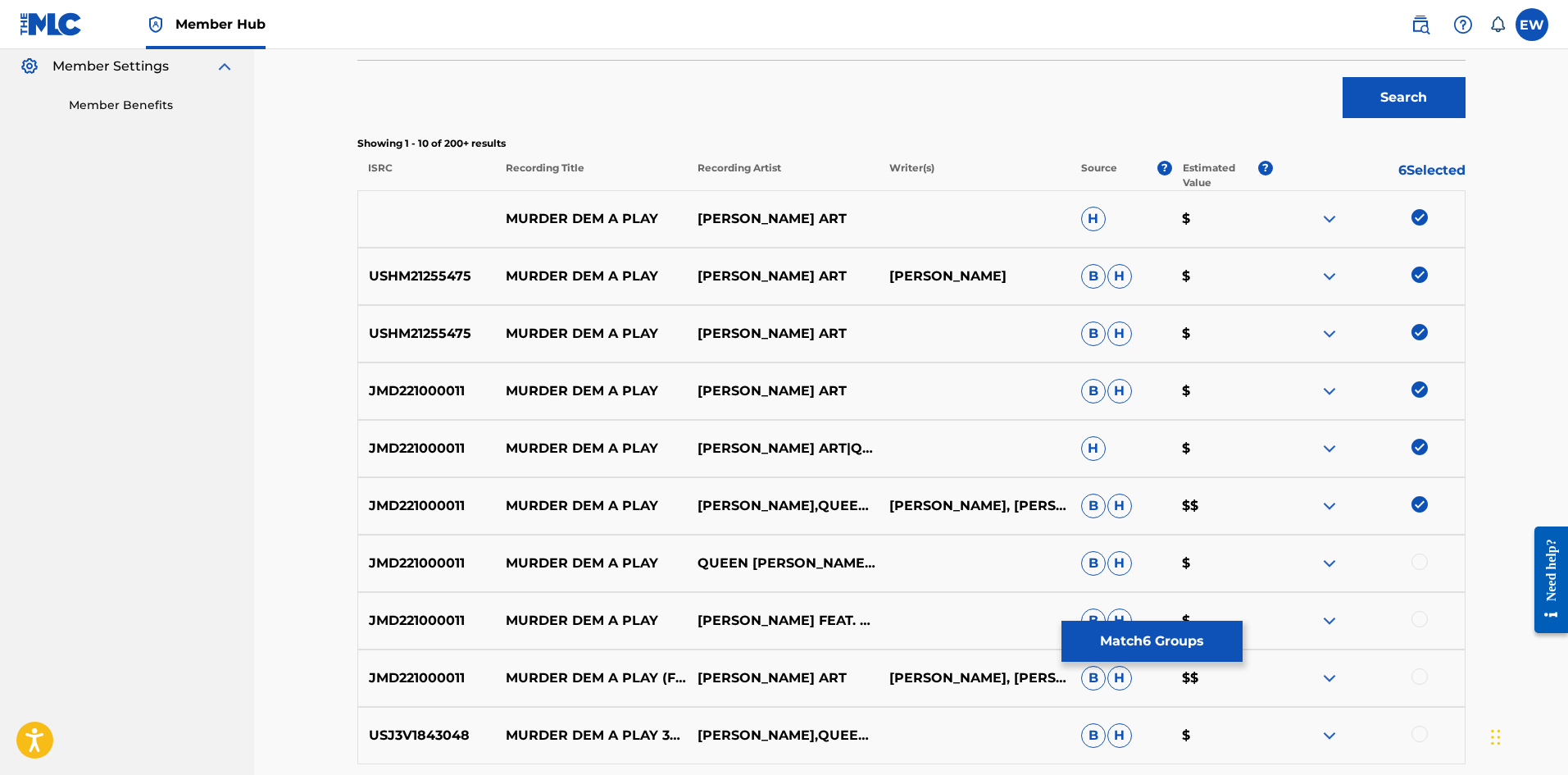
click at [1416, 619] on div at bounding box center [1419, 619] width 16 height 16
click at [1415, 563] on div at bounding box center [1419, 561] width 16 height 16
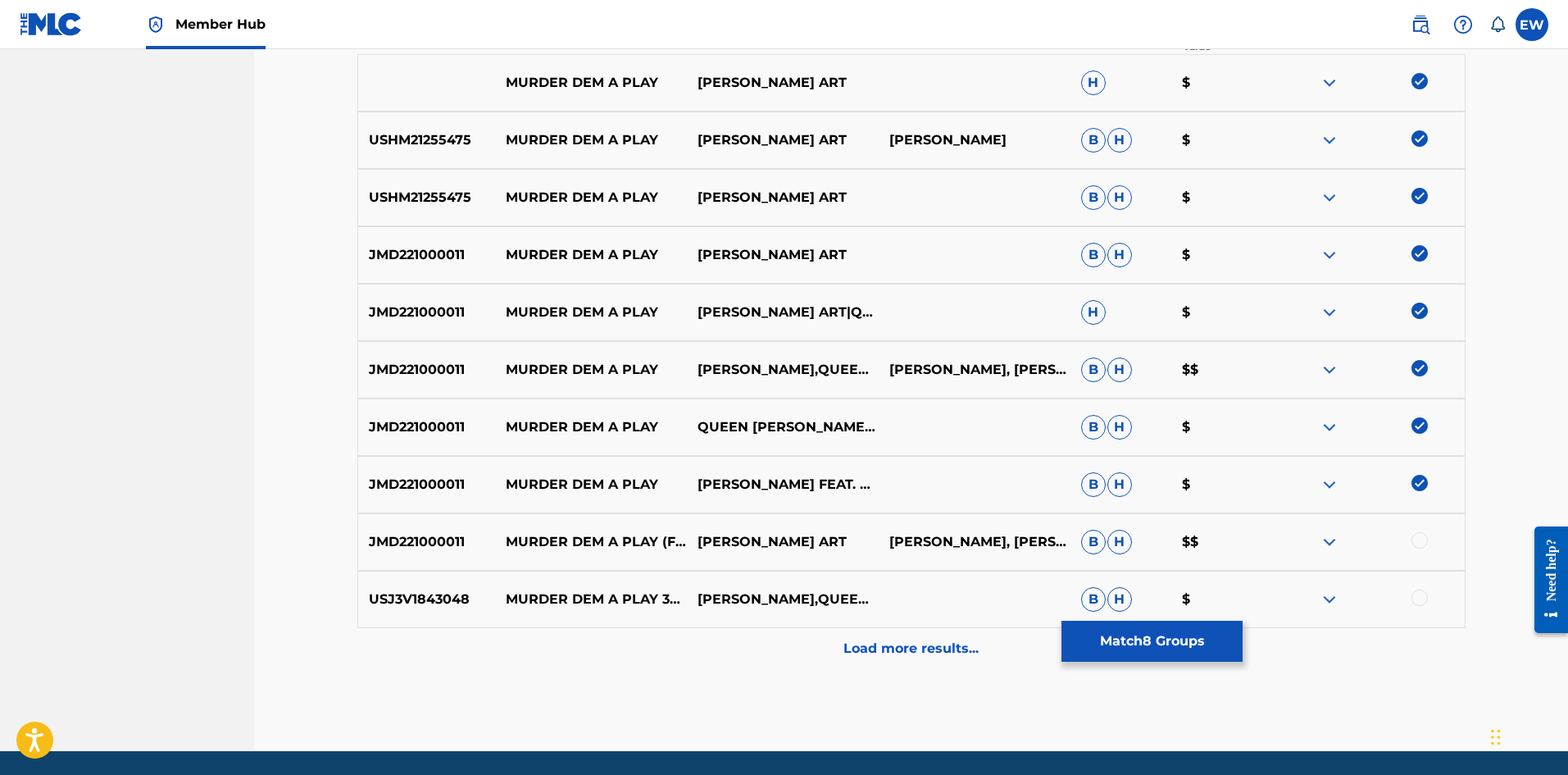
scroll to position [656, 0]
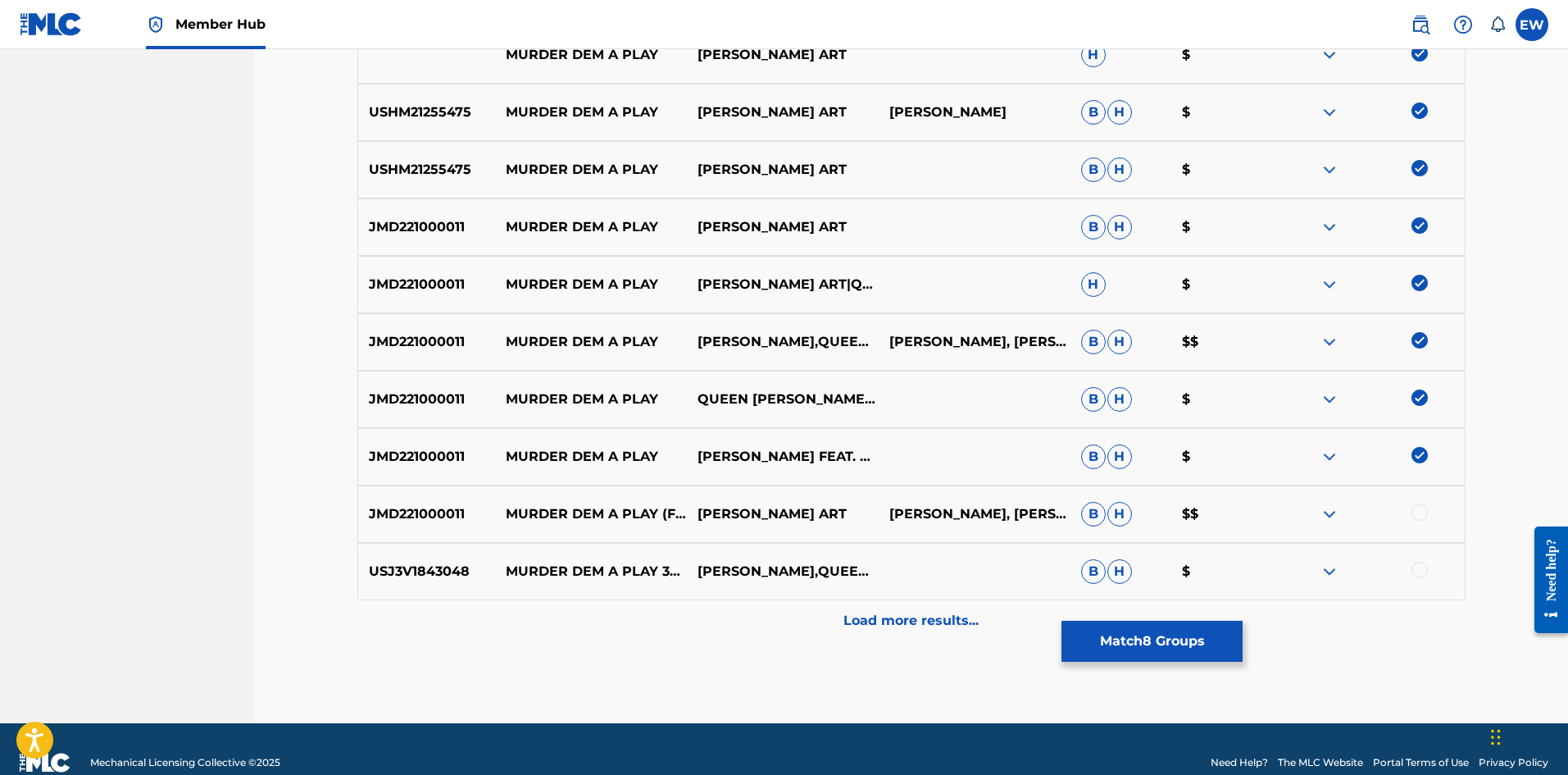
click at [1424, 515] on div at bounding box center [1419, 512] width 16 height 16
click at [1423, 564] on div at bounding box center [1419, 569] width 16 height 16
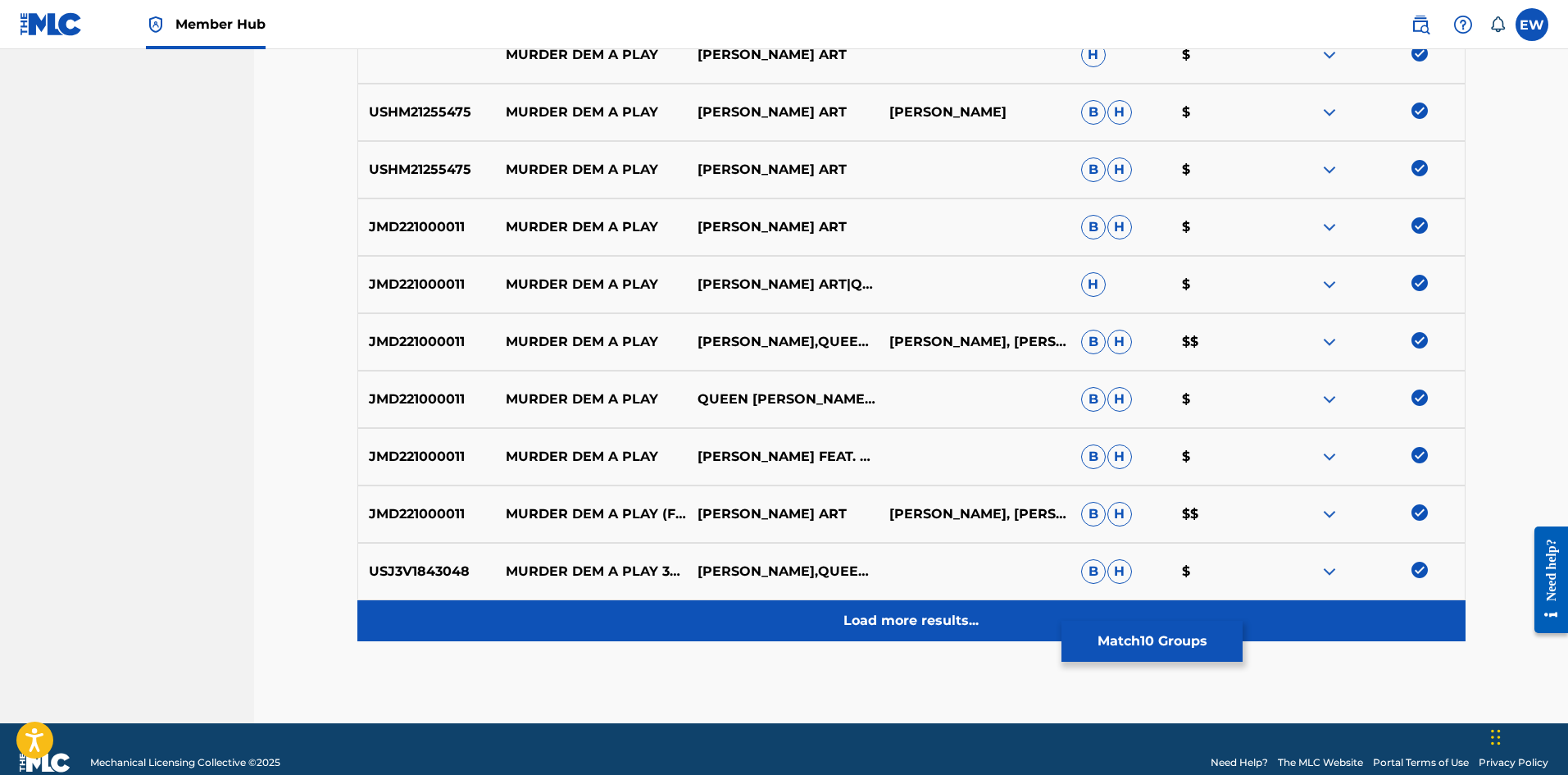
click at [869, 628] on p "Load more results..." at bounding box center [911, 621] width 135 height 19
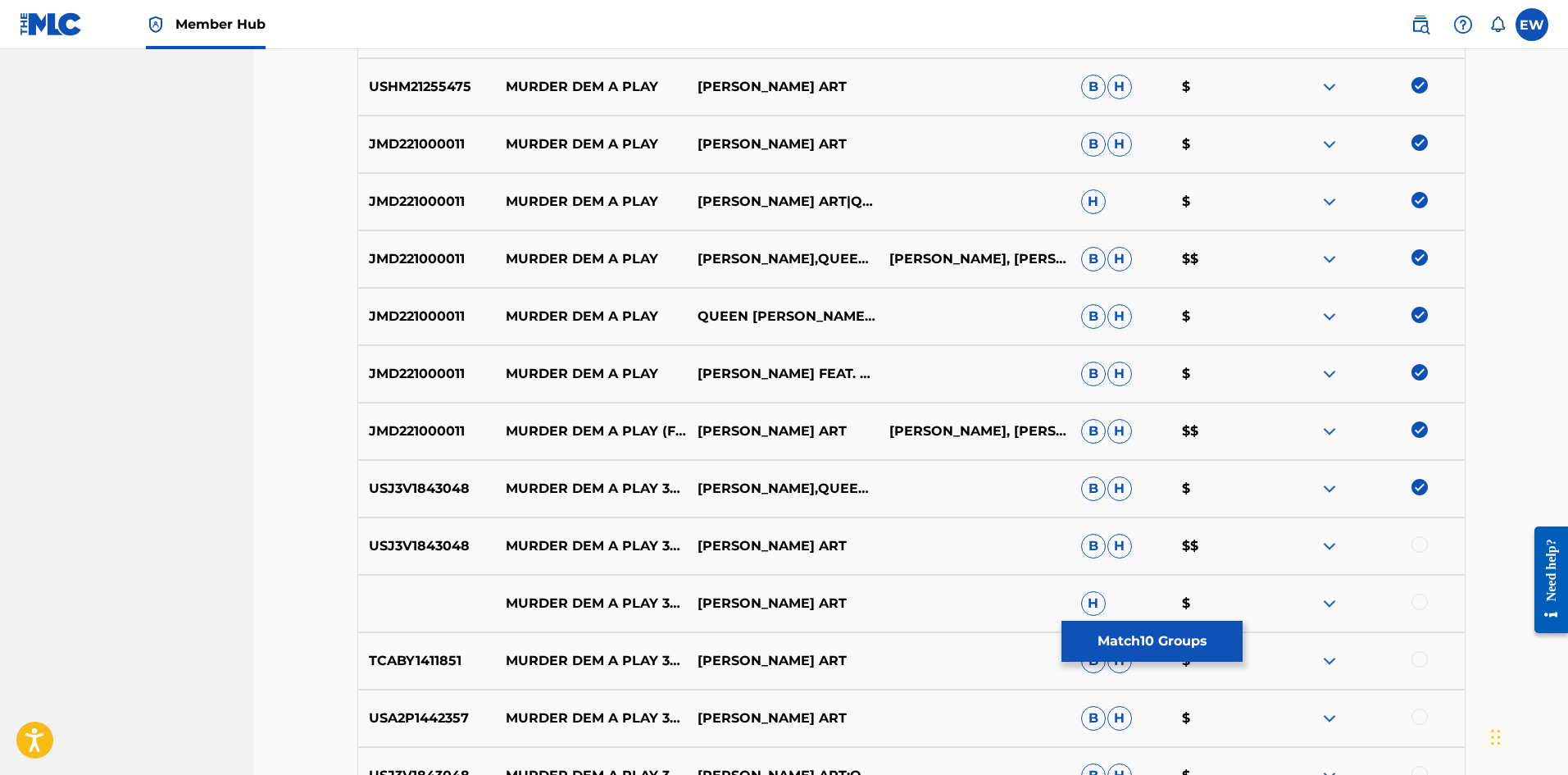
scroll to position [738, 0]
click at [1155, 631] on button "Match 10 Groups" at bounding box center [1151, 641] width 181 height 41
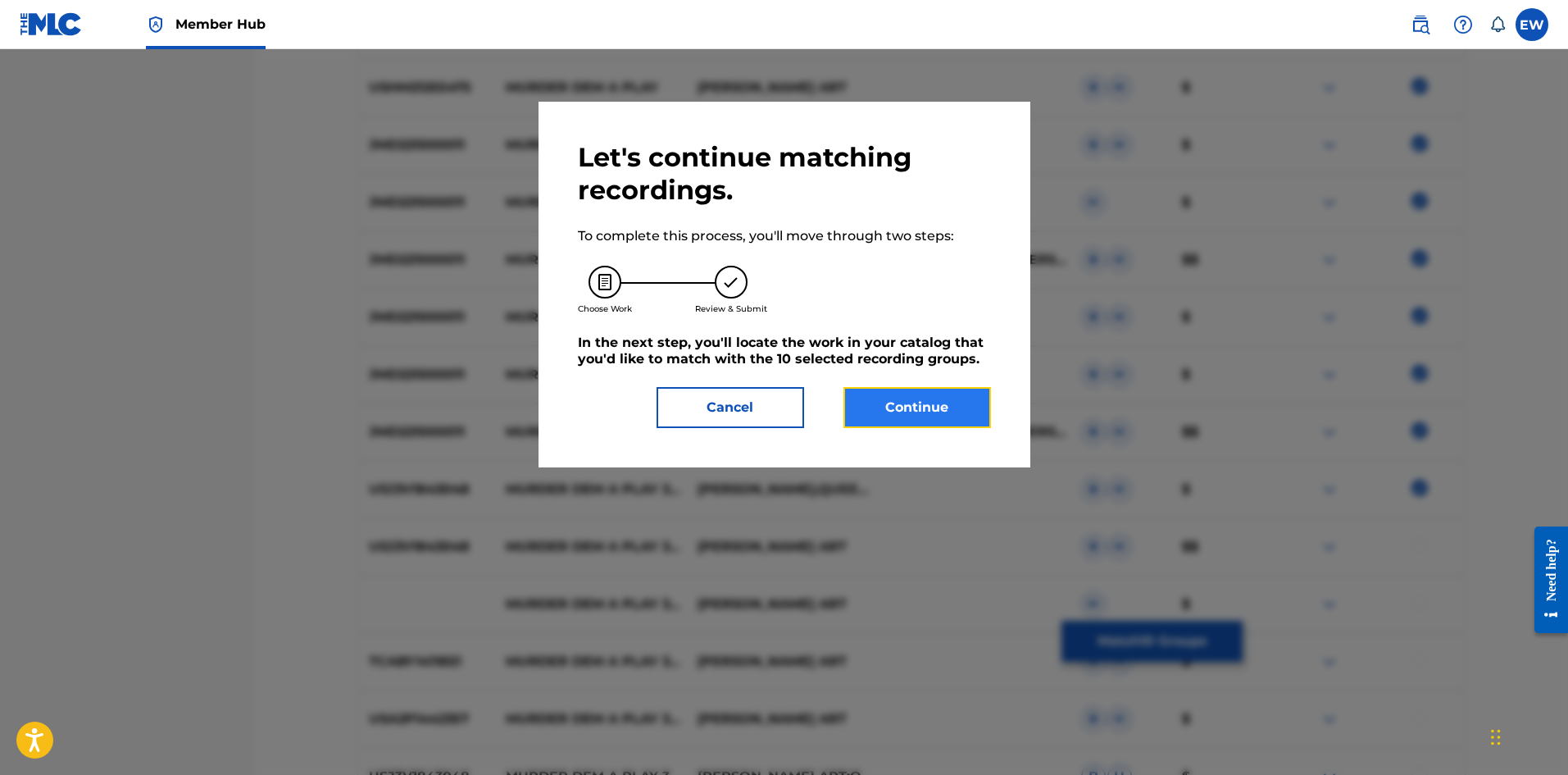
click at [891, 391] on button "Continue" at bounding box center [917, 407] width 147 height 41
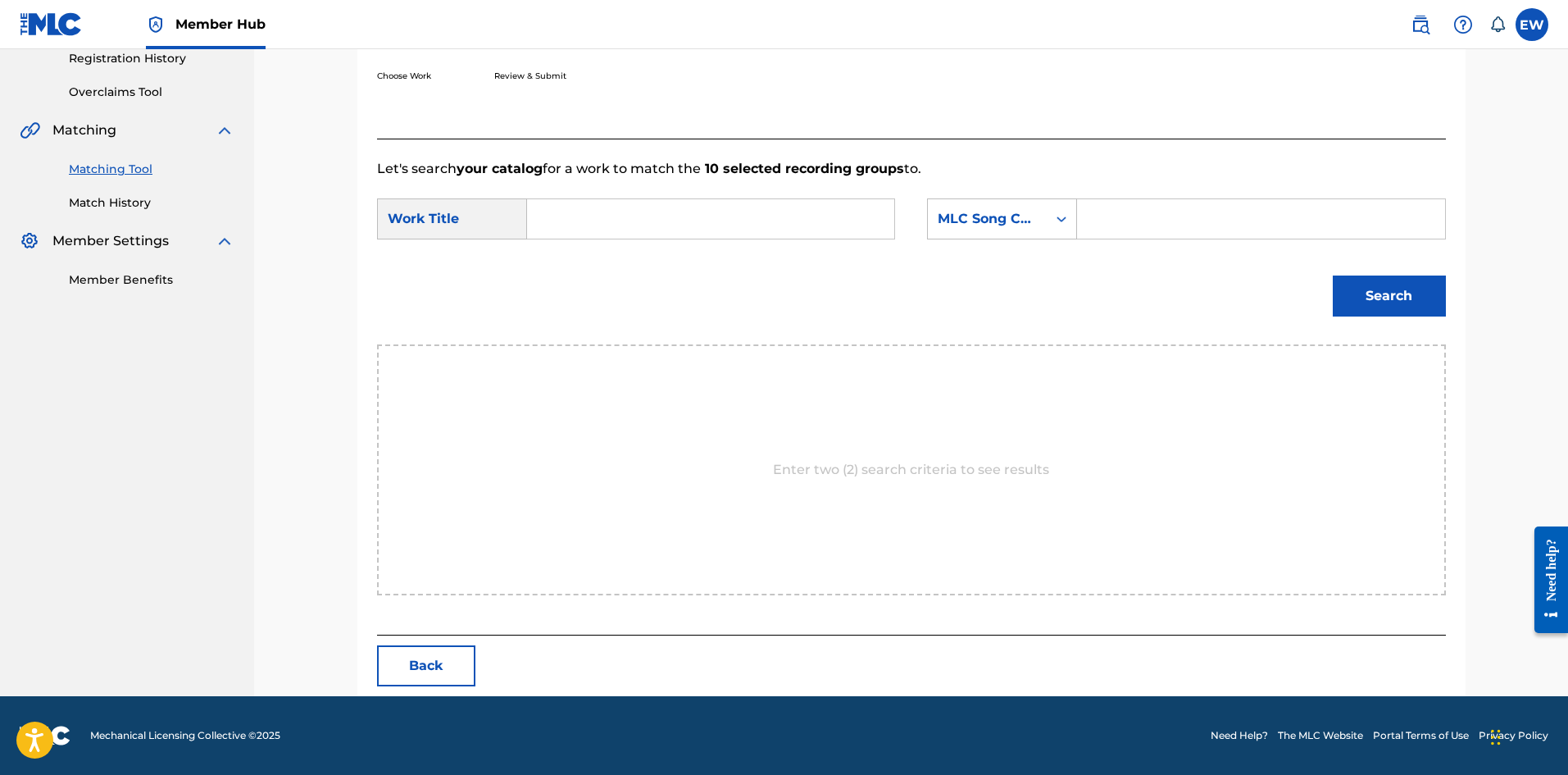
scroll to position [317, 0]
drag, startPoint x: 720, startPoint y: 200, endPoint x: 720, endPoint y: 213, distance: 13.0
click at [720, 204] on input "Search Form" at bounding box center [711, 218] width 339 height 40
paste input "MURDER DEM A PLAY"
type input "MURDER DEM A PLAY"
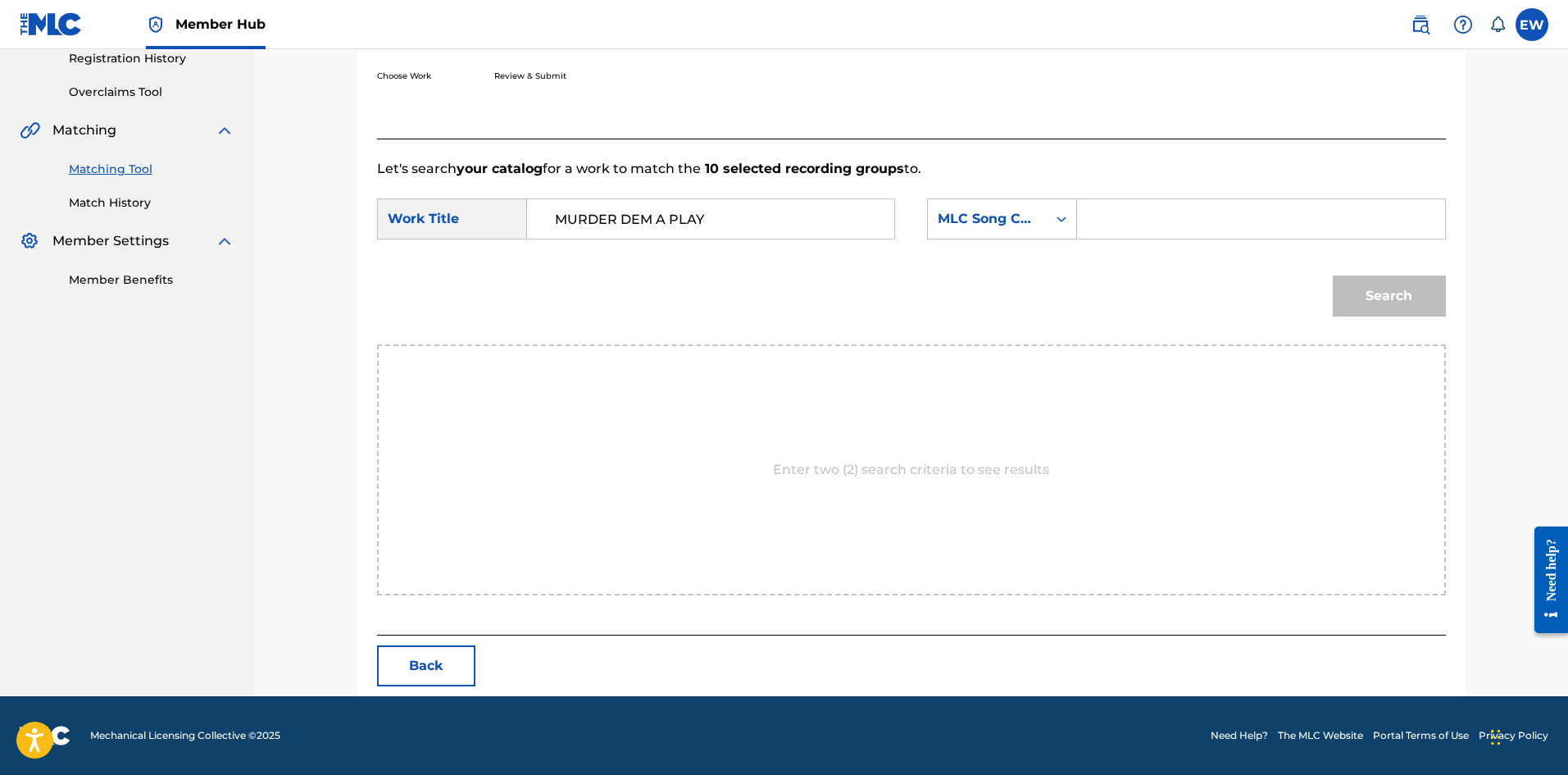
click at [1182, 234] on input "Search Form" at bounding box center [1261, 218] width 339 height 40
paste input "OV96KV"
type input "OV96KV"
click at [1401, 283] on button "Search" at bounding box center [1389, 296] width 113 height 41
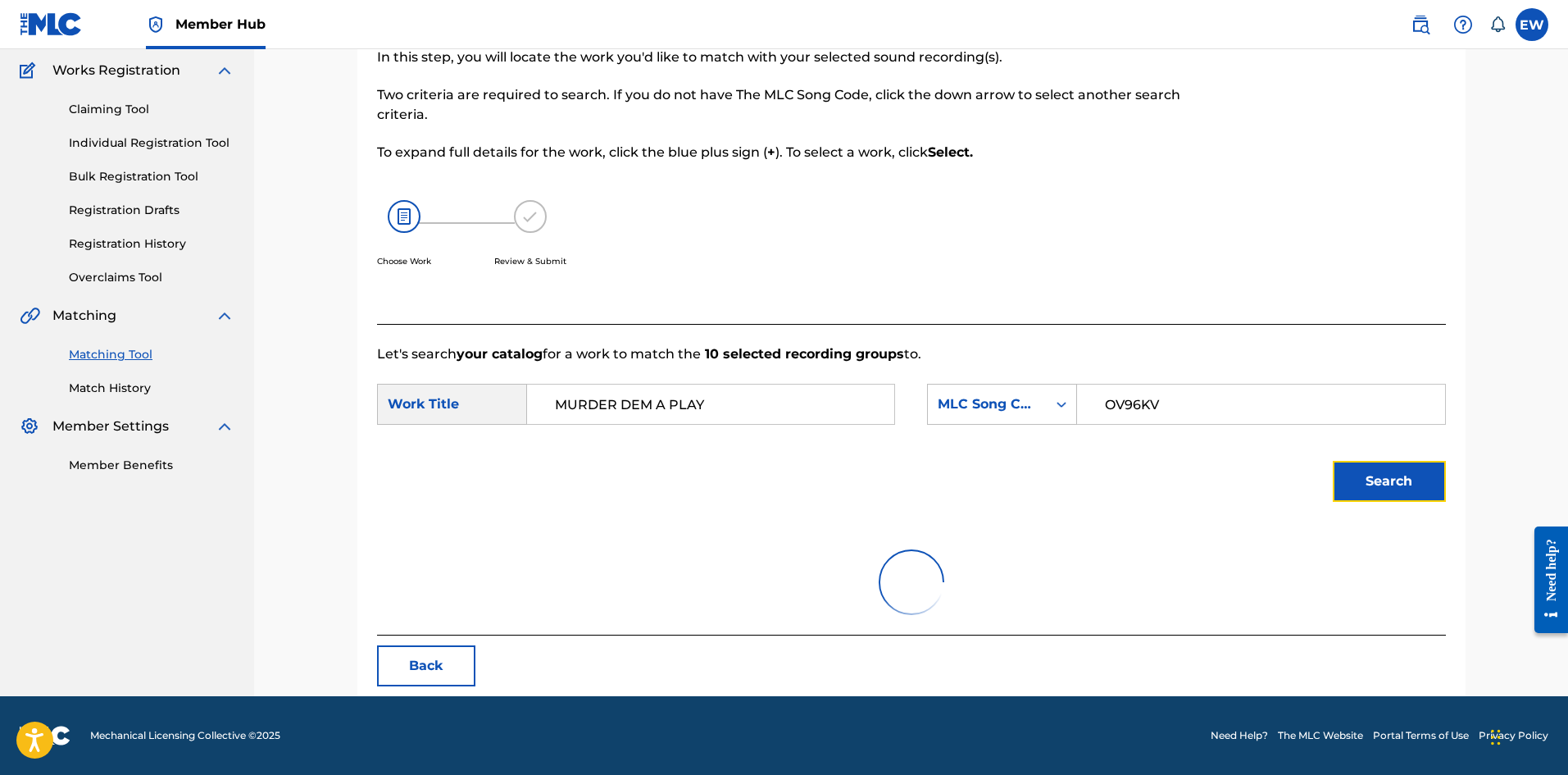
scroll to position [61, 0]
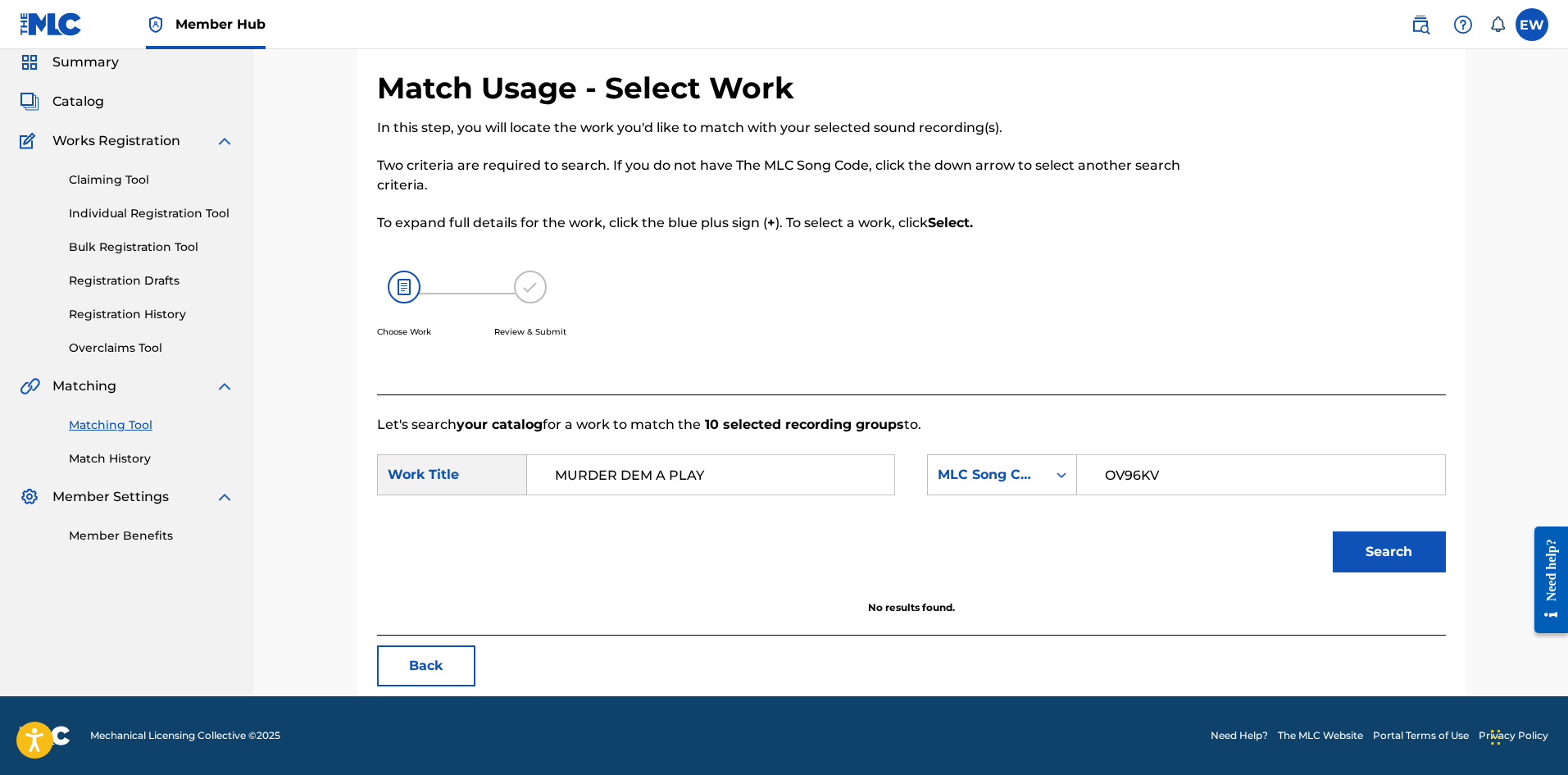
drag, startPoint x: 623, startPoint y: 498, endPoint x: 315, endPoint y: 551, distance: 312.5
click at [322, 569] on div "Match Usage - Select Work In this step, you will locate the work you'd like to …" at bounding box center [911, 341] width 1314 height 708
paste input "OH I"
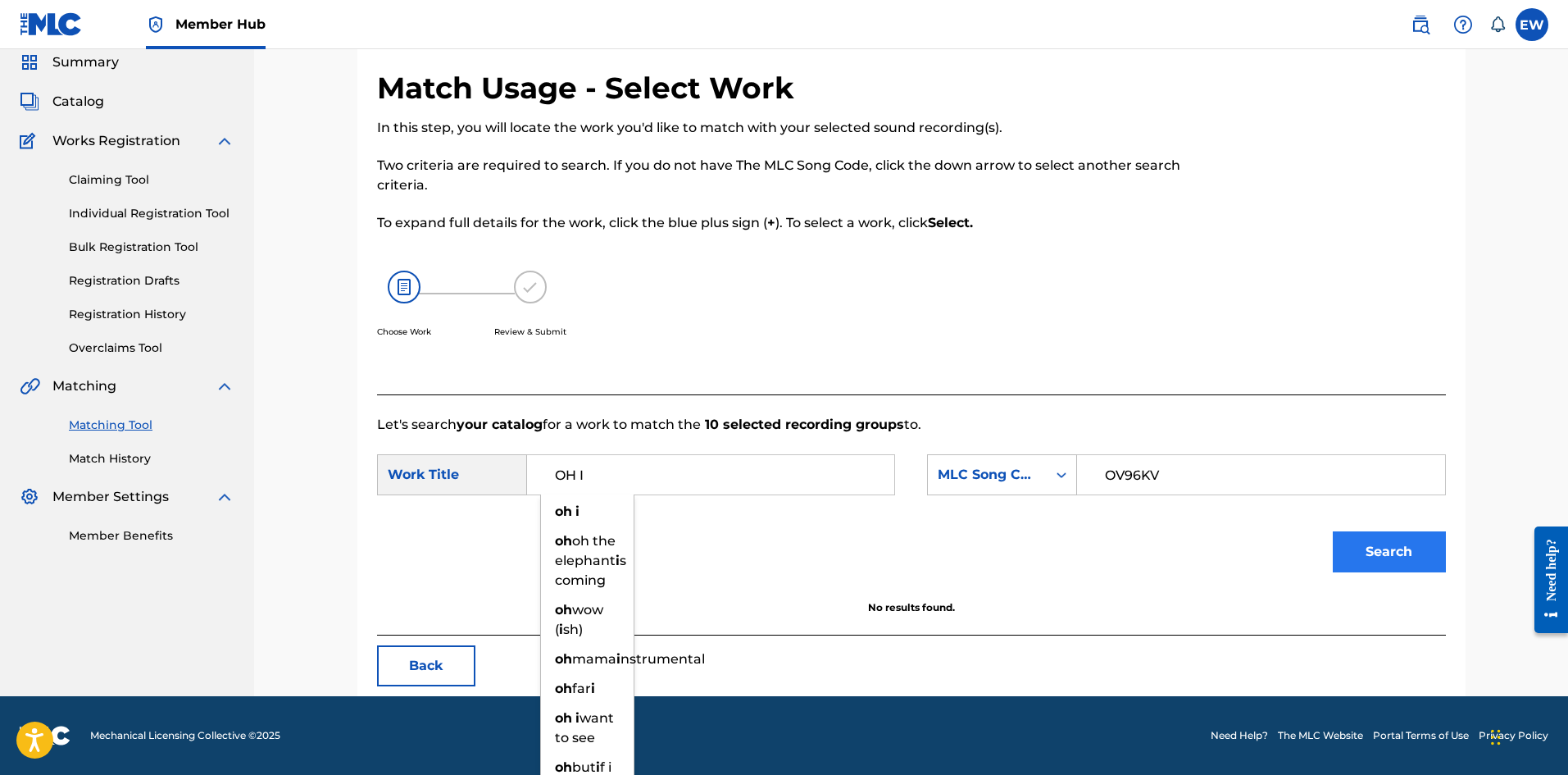
type input "OH I"
click at [1406, 542] on button "Search" at bounding box center [1389, 552] width 113 height 41
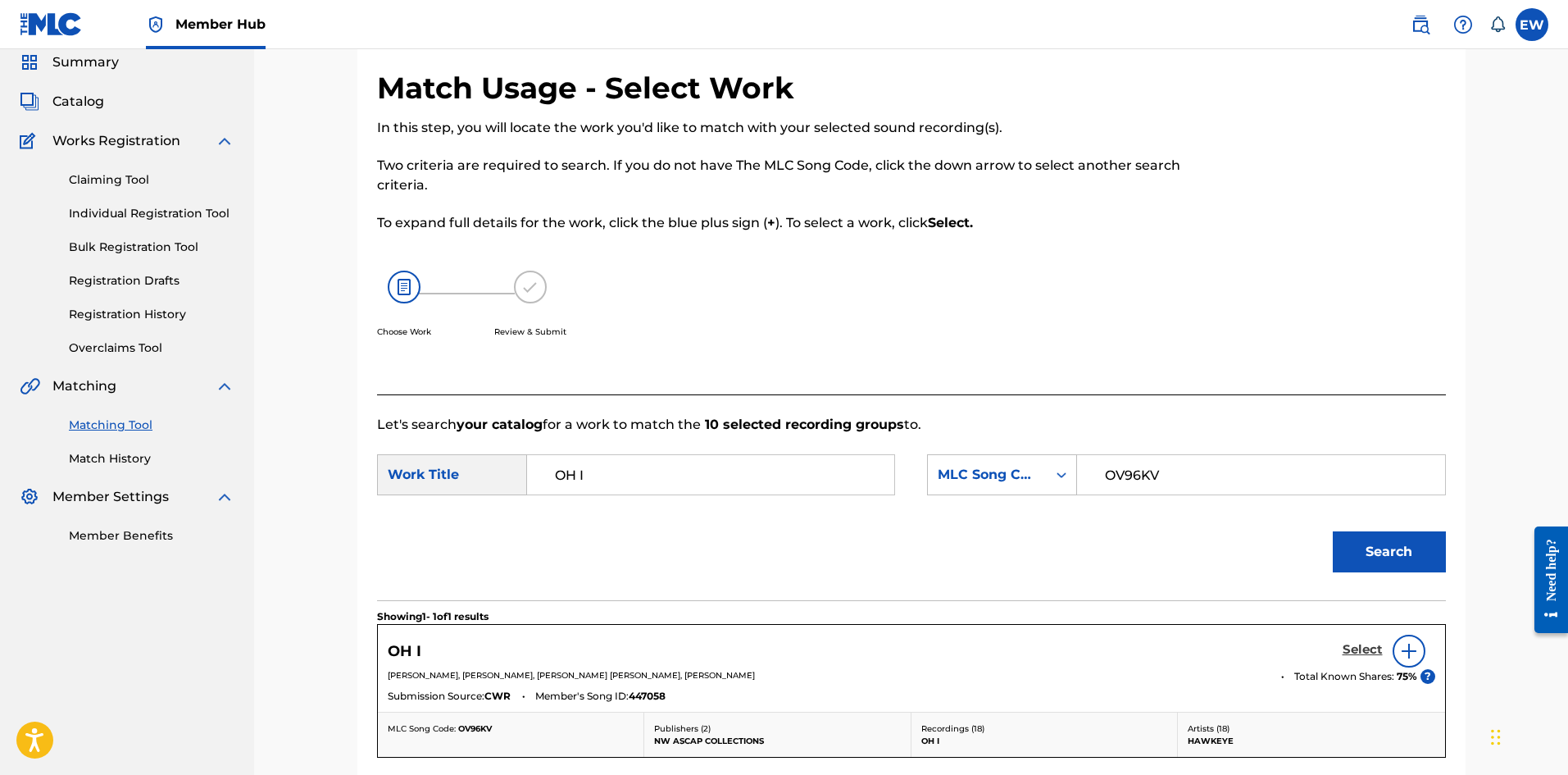
click at [1366, 647] on h5 "Select" at bounding box center [1361, 650] width 40 height 16
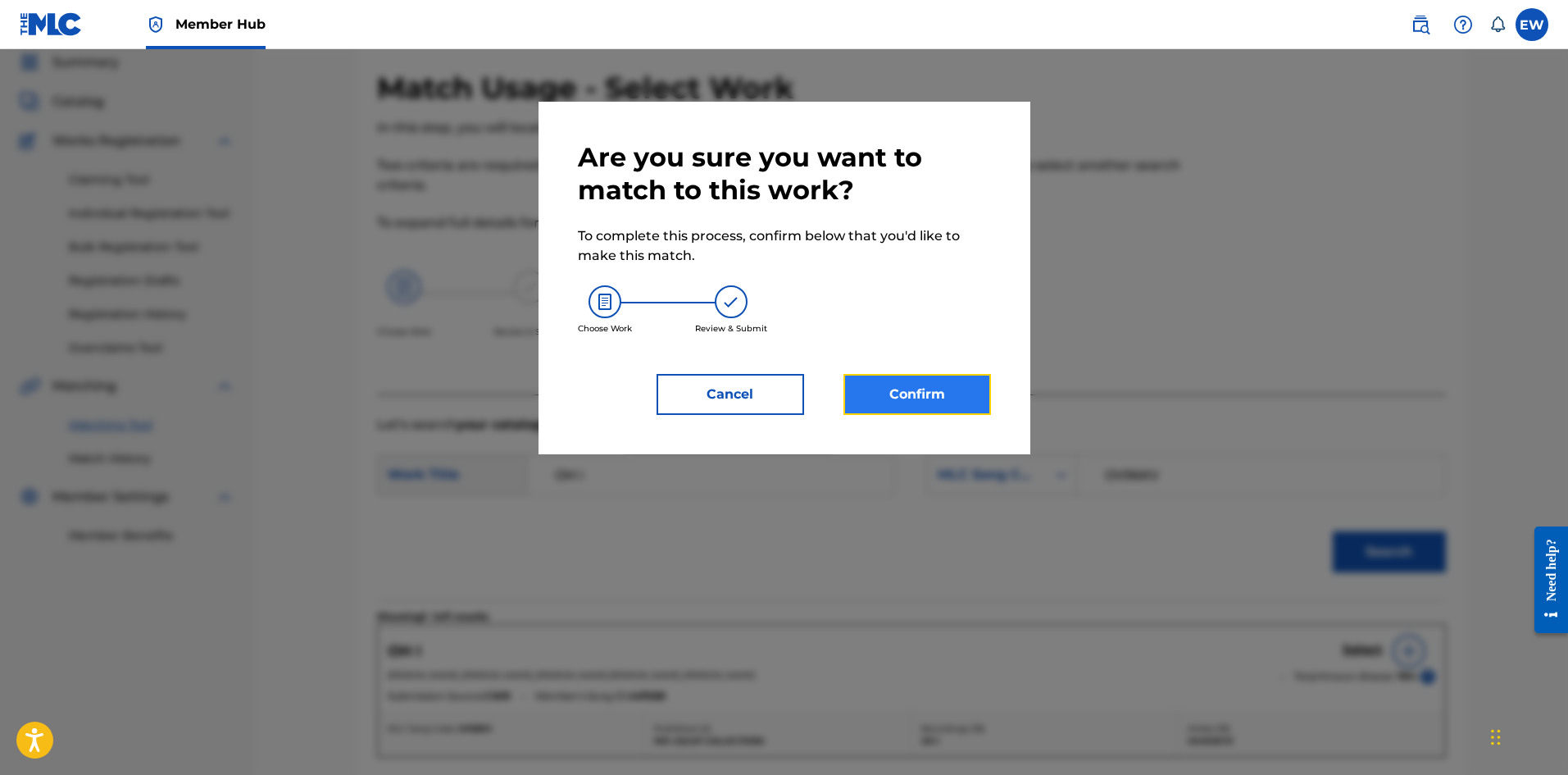
click at [904, 397] on button "Confirm" at bounding box center [917, 394] width 147 height 41
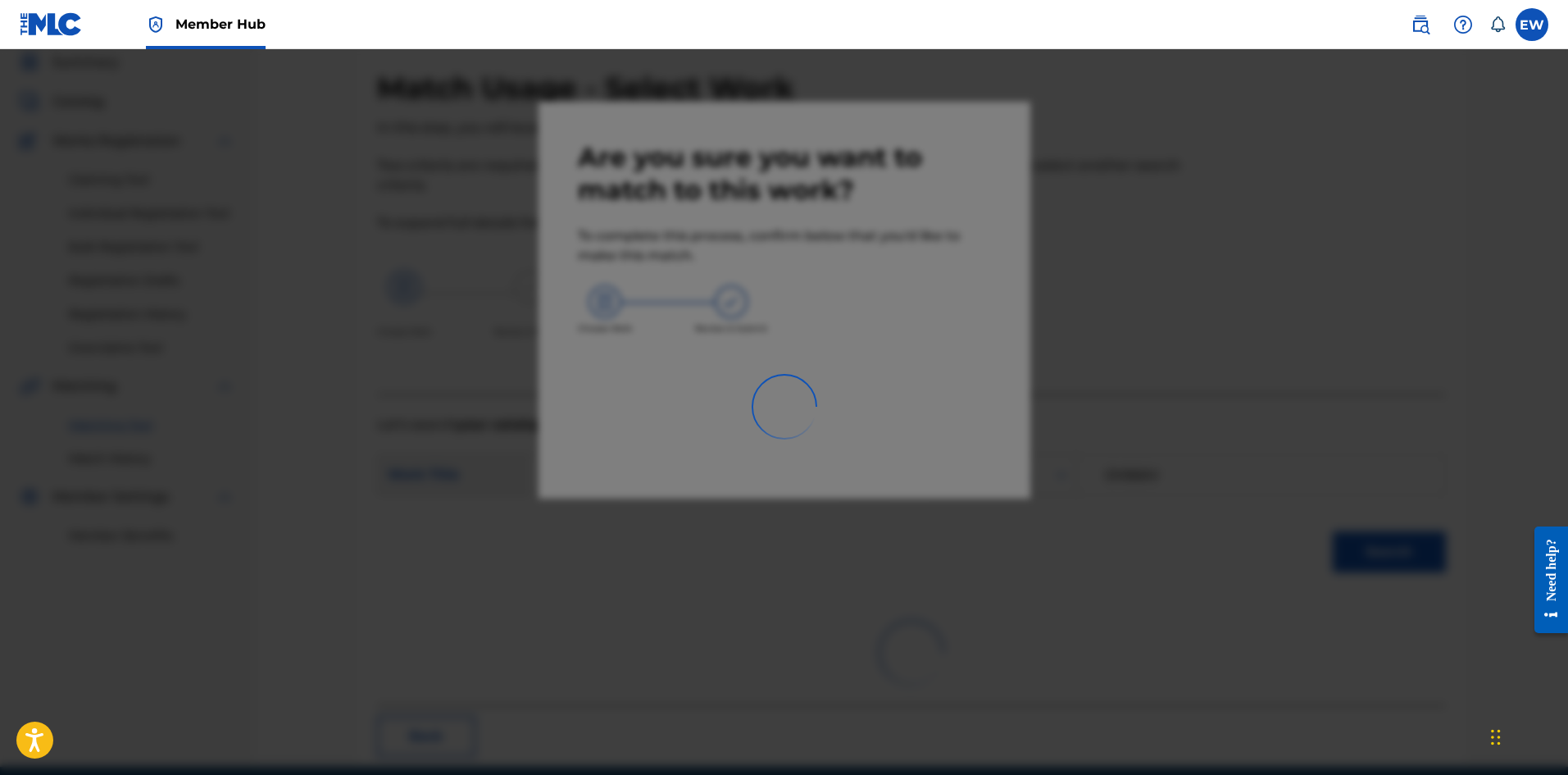
scroll to position [40, 0]
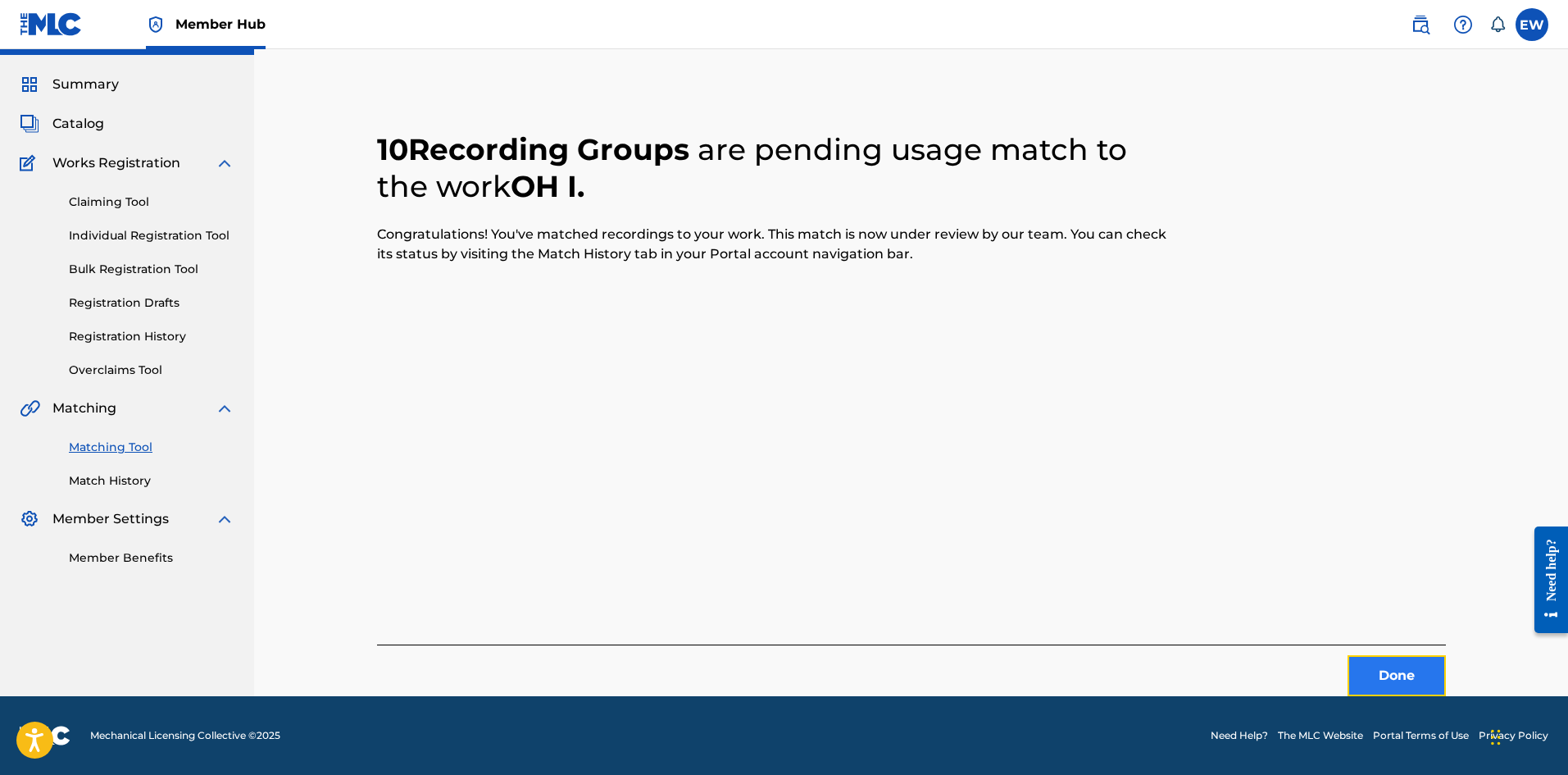
click at [1366, 675] on button "Done" at bounding box center [1395, 675] width 98 height 41
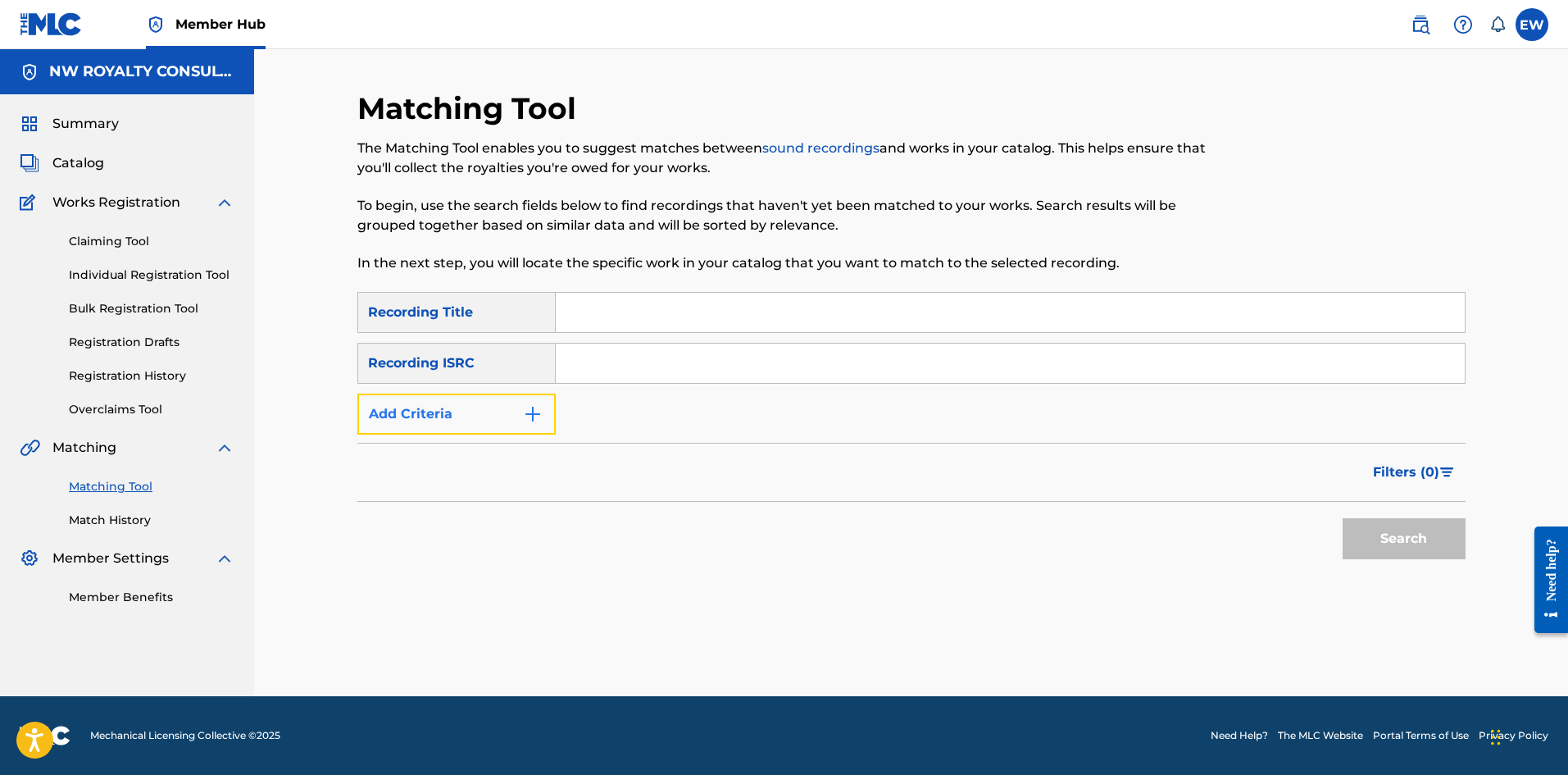
click at [510, 412] on button "Add Criteria" at bounding box center [456, 414] width 199 height 41
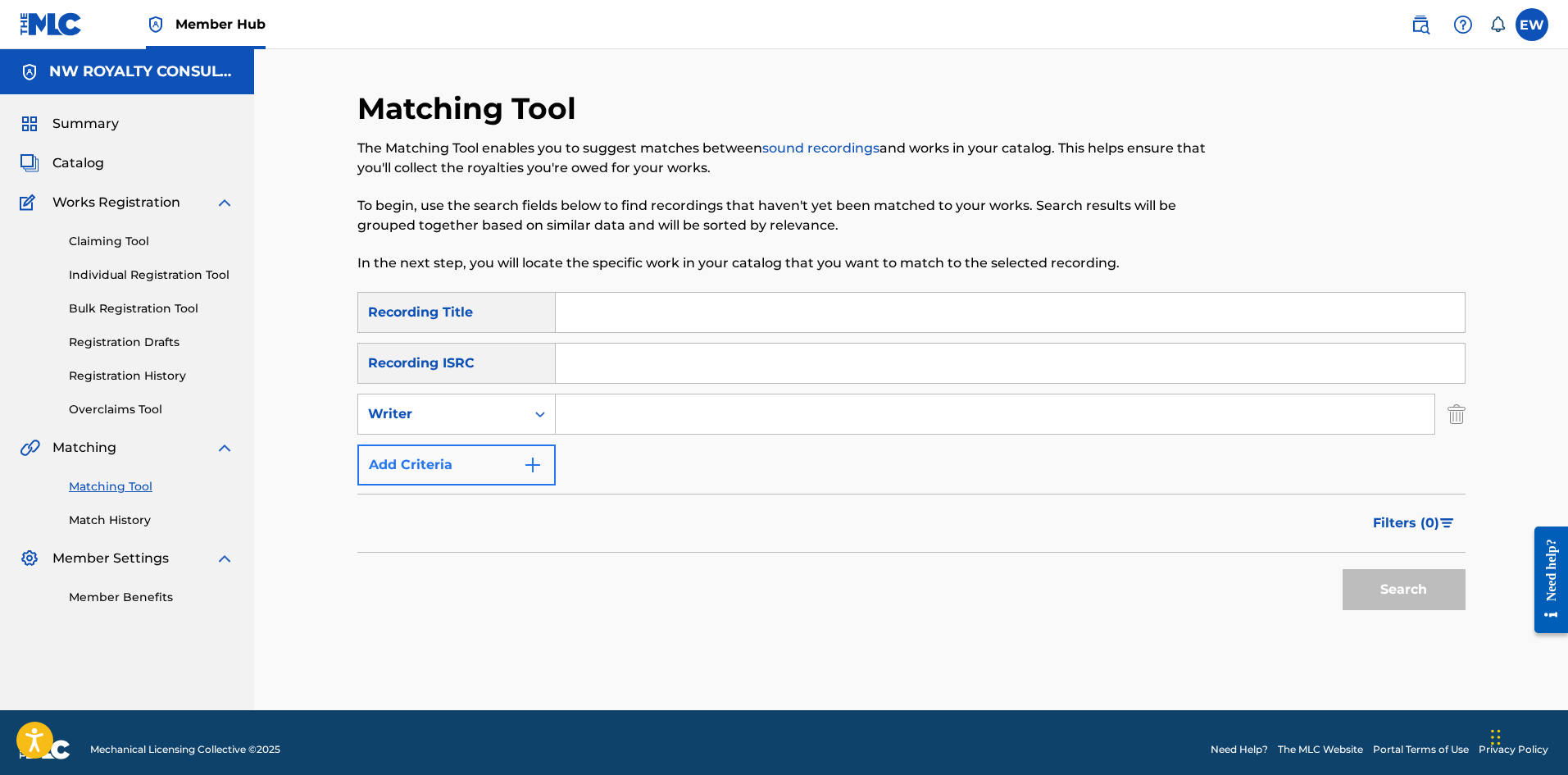
click at [510, 412] on div "Writer" at bounding box center [441, 414] width 147 height 19
drag, startPoint x: 491, startPoint y: 436, endPoint x: 531, endPoint y: 452, distance: 43.1
click at [517, 442] on div "Recording Artist" at bounding box center [456, 455] width 197 height 41
click at [650, 408] on input "Search Form" at bounding box center [995, 413] width 879 height 40
paste input "[DEMOGRAPHIC_DATA] RYTIKAL"
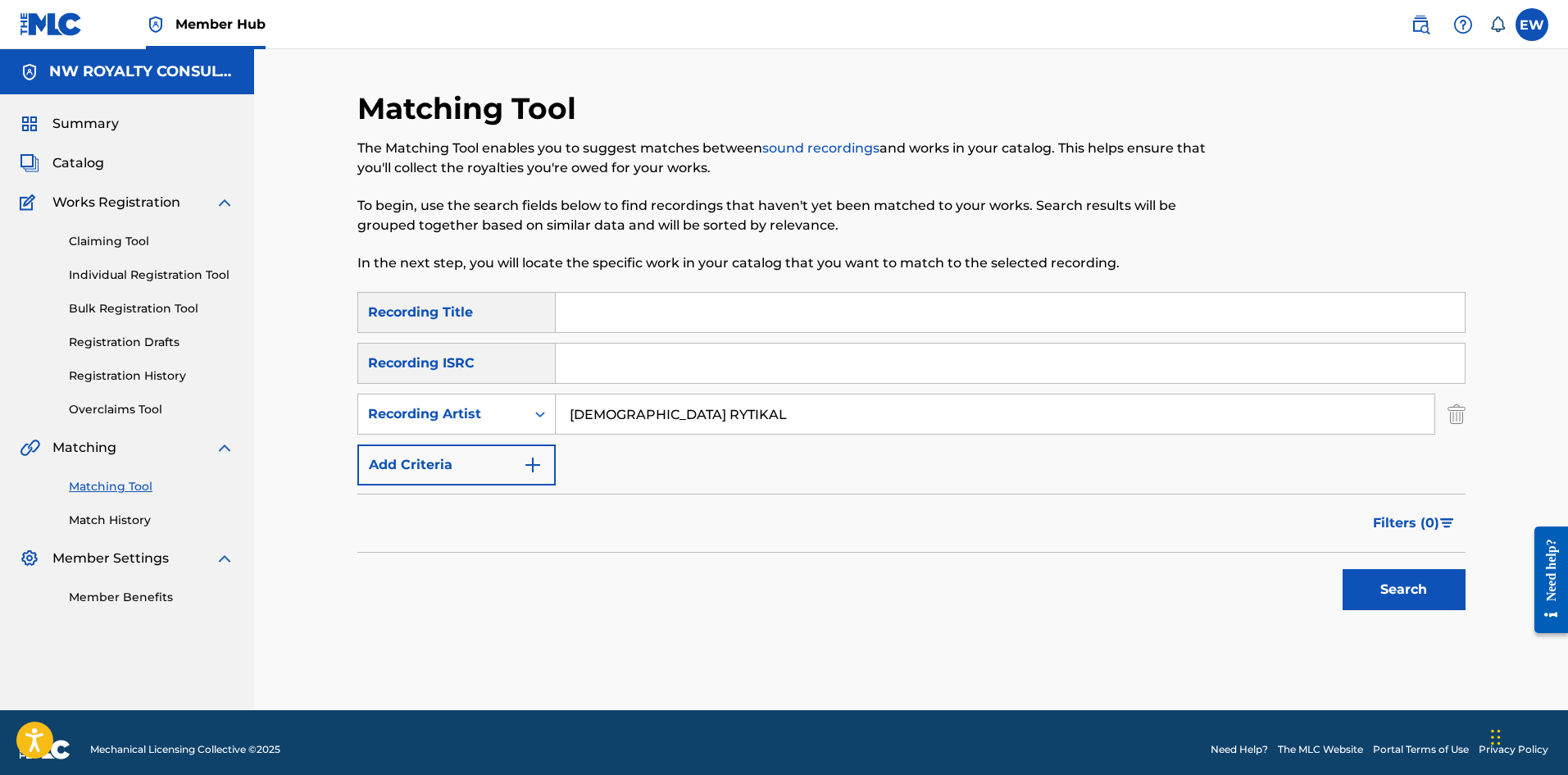
type input "[DEMOGRAPHIC_DATA] RYTIKAL"
click at [648, 314] on input "Search Form" at bounding box center [1009, 312] width 909 height 40
paste input "MURDER OFFICIAL AUDIO"
type input "MURDER OFFICIAL AUDIO"
click at [1398, 603] on button "Search" at bounding box center [1403, 589] width 123 height 41
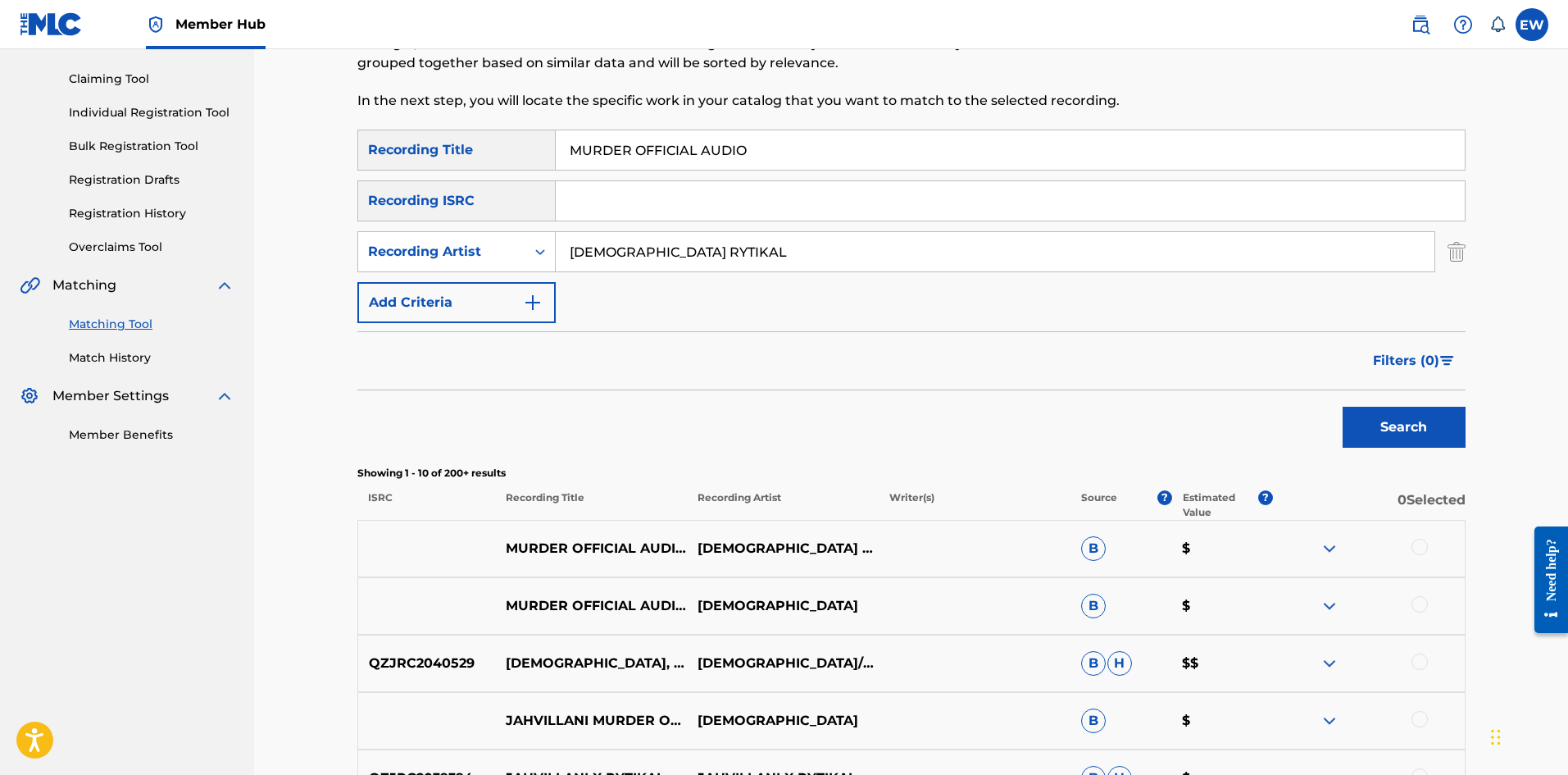
scroll to position [164, 0]
click at [1427, 542] on div at bounding box center [1368, 547] width 192 height 19
click at [1428, 541] on div at bounding box center [1368, 547] width 192 height 19
click at [1423, 542] on div at bounding box center [1419, 545] width 16 height 16
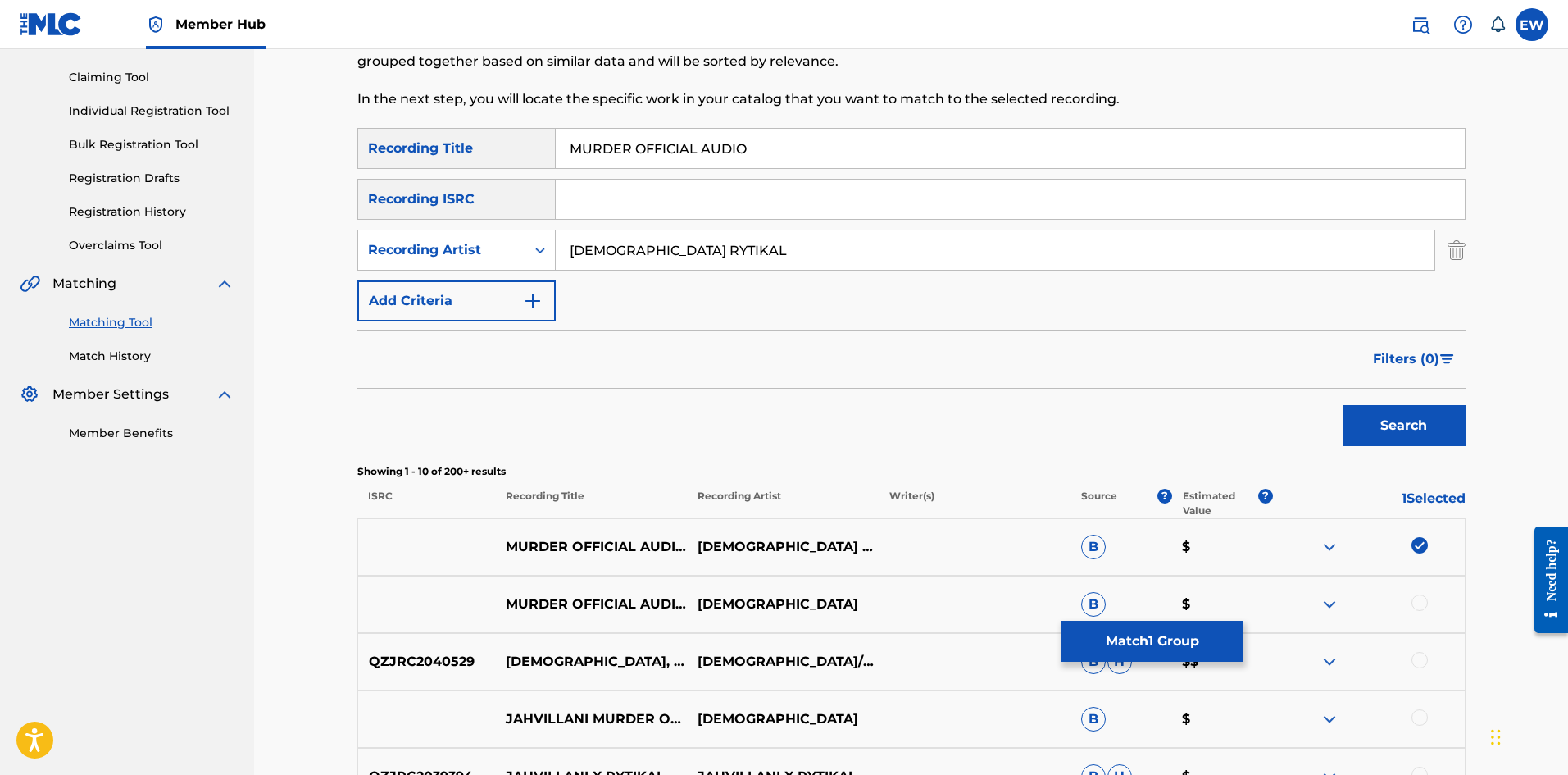
click at [1415, 603] on div at bounding box center [1419, 602] width 16 height 16
click at [1420, 662] on div at bounding box center [1419, 660] width 16 height 16
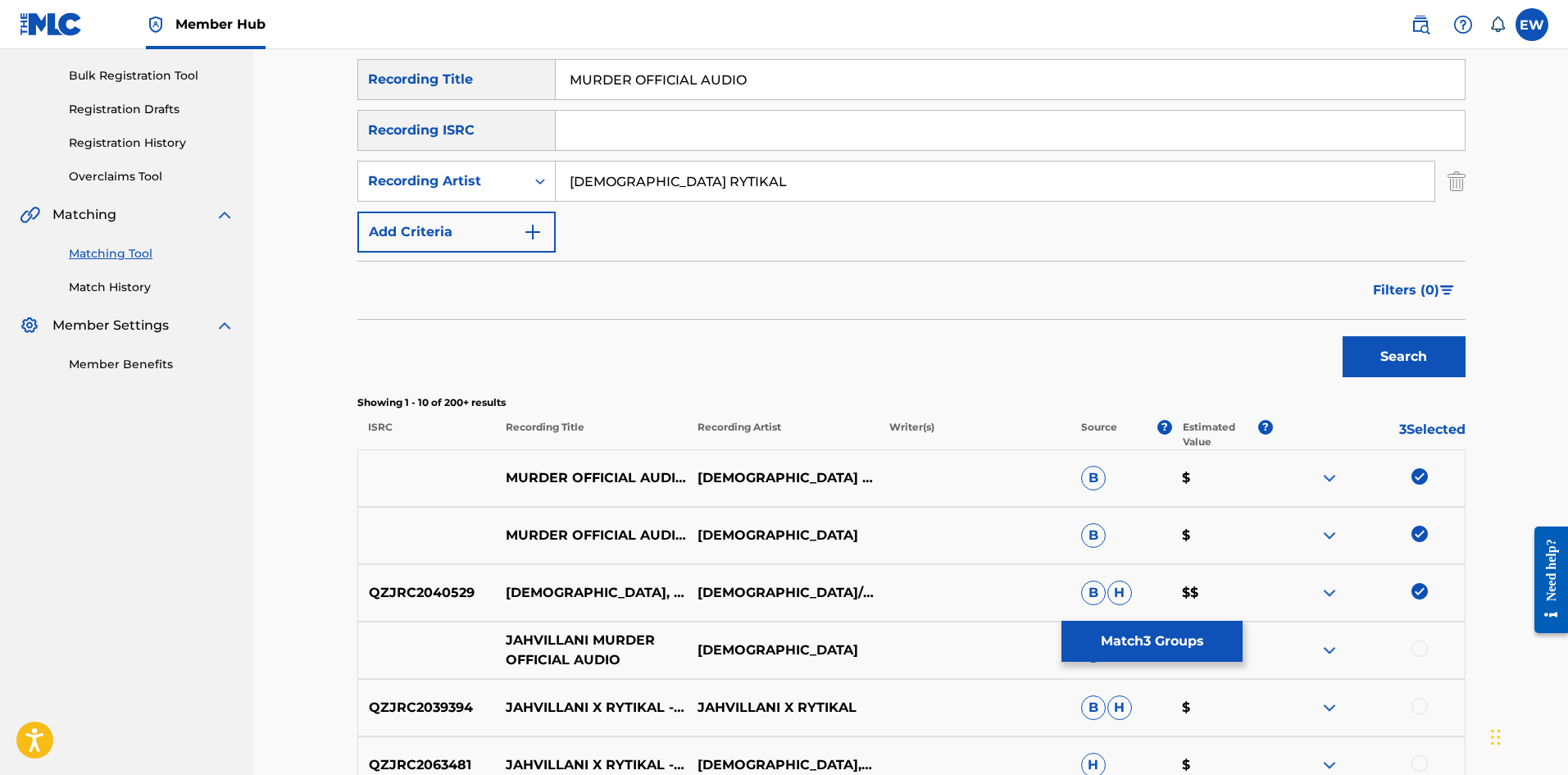
scroll to position [328, 0]
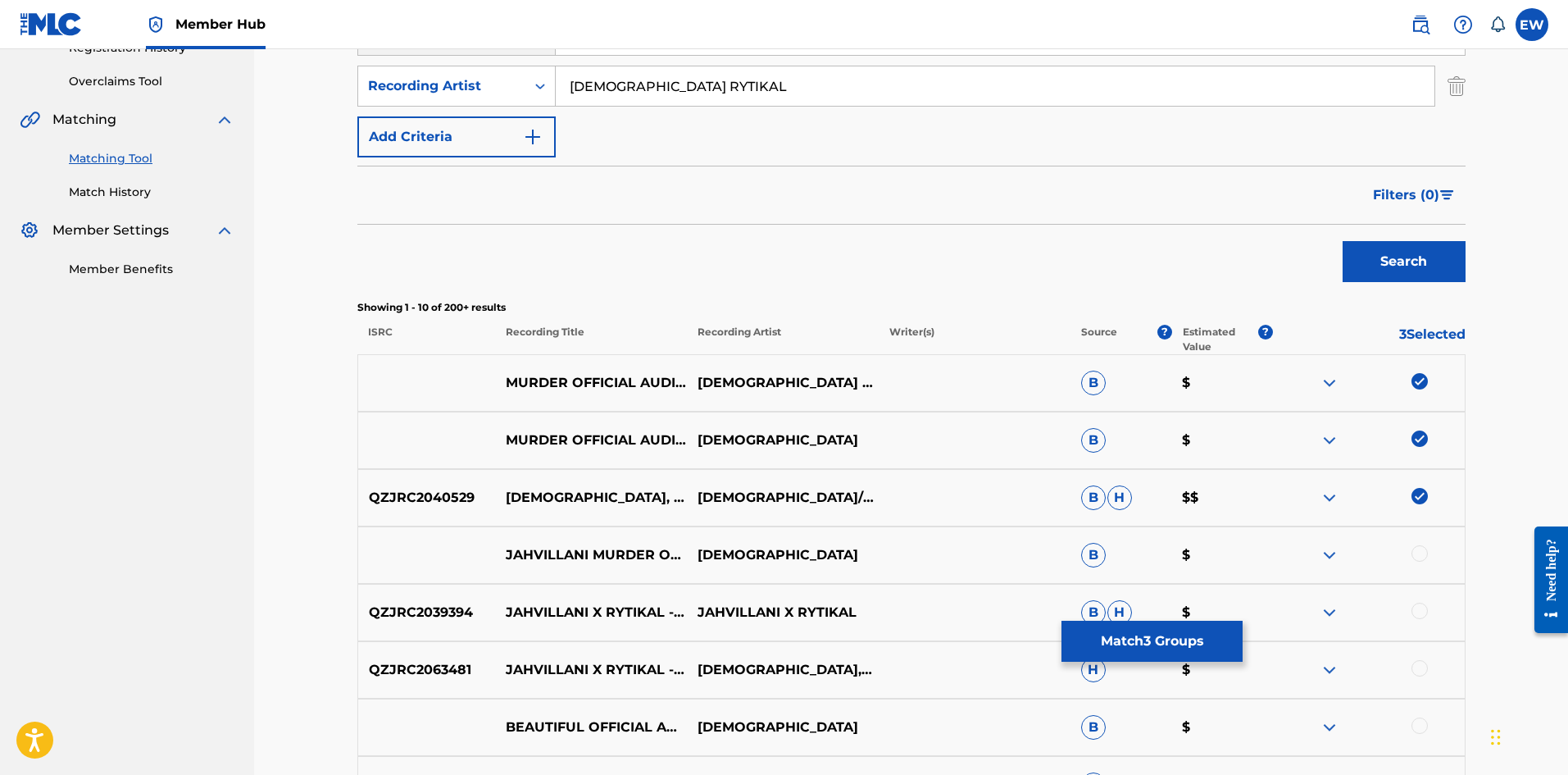
click at [1423, 554] on div at bounding box center [1419, 553] width 16 height 16
click at [1148, 636] on button "Match 4 Groups" at bounding box center [1151, 641] width 181 height 41
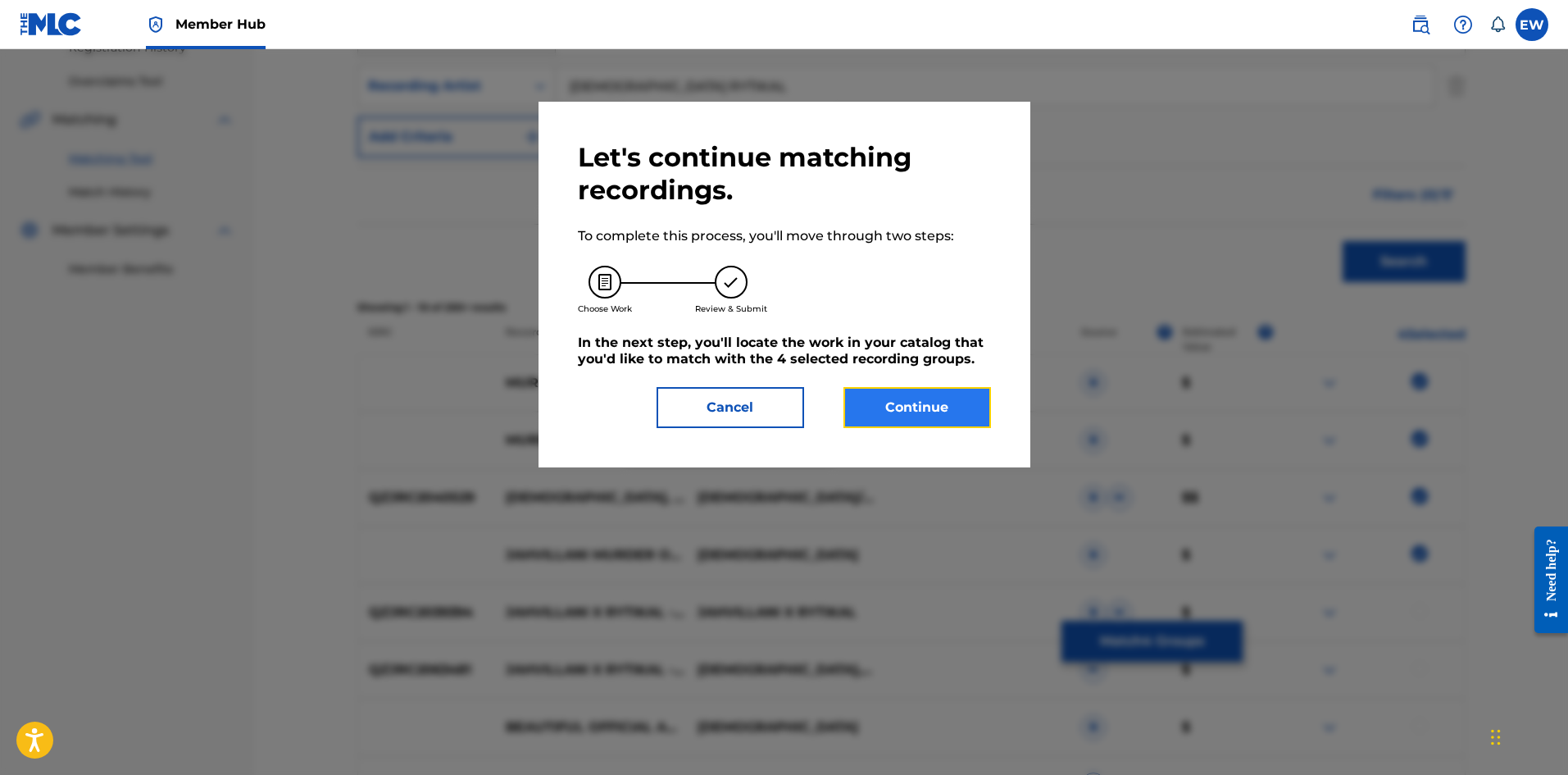
click at [896, 421] on button "Continue" at bounding box center [917, 407] width 147 height 41
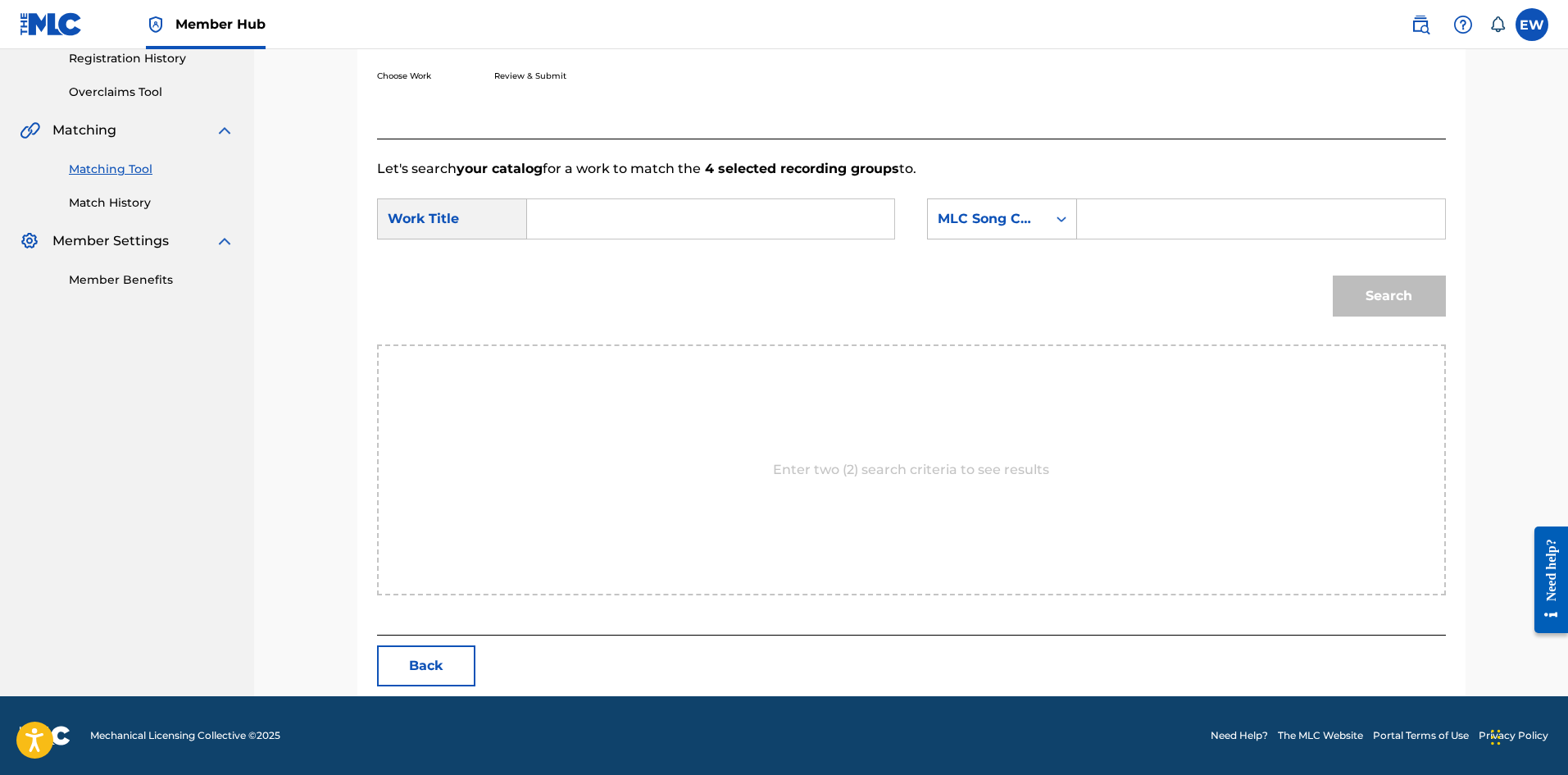
click at [713, 230] on input "Search Form" at bounding box center [711, 218] width 339 height 40
paste input "MURDER OFFICIAL AUDIO"
type input "MURDER OFFICIAL AUDIO"
drag, startPoint x: 1194, startPoint y: 217, endPoint x: 1192, endPoint y: 227, distance: 10.2
click at [1194, 218] on input "Search Form" at bounding box center [1261, 218] width 339 height 40
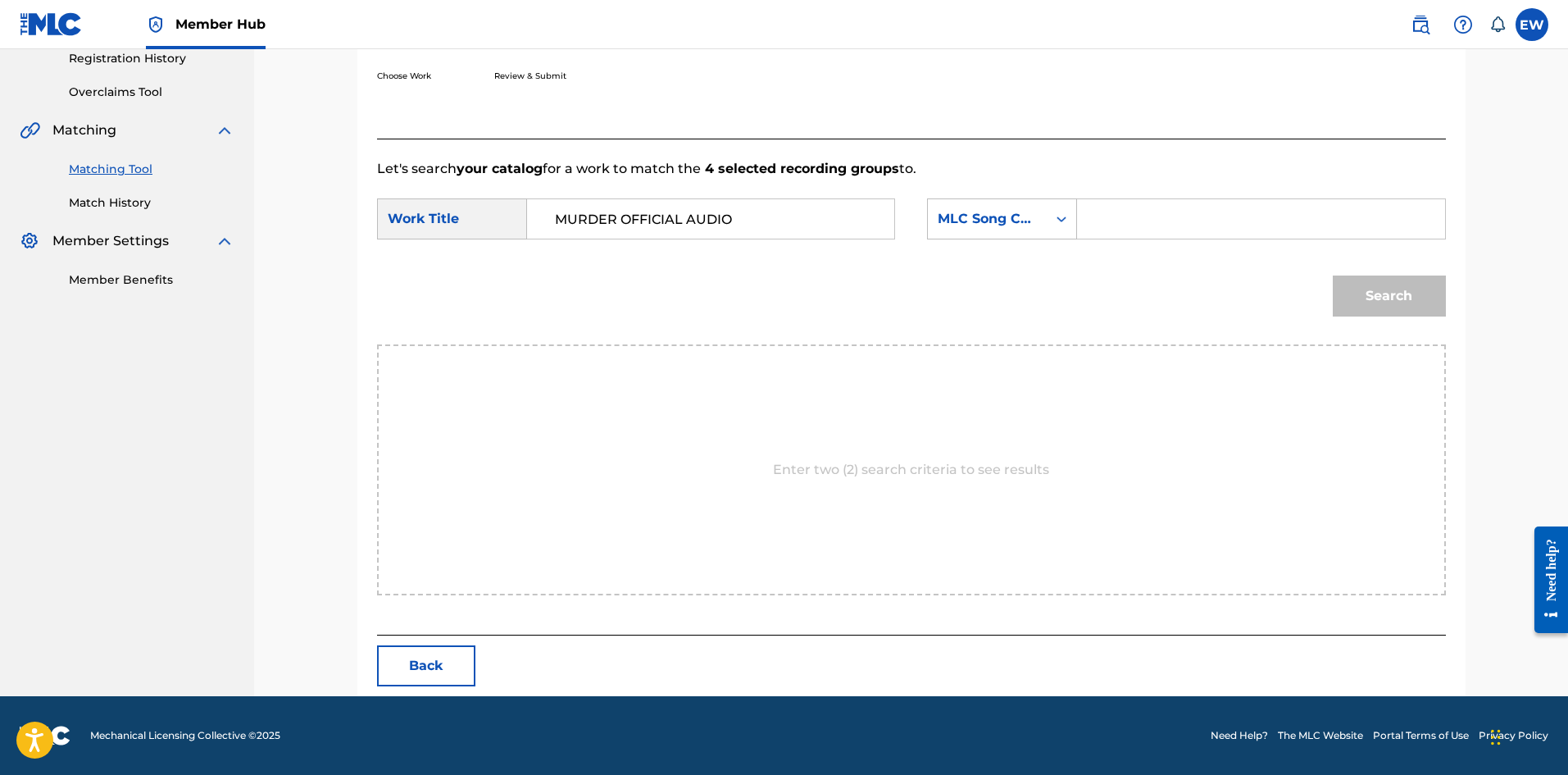
paste input "MA1CLT"
type input "MA1CLT"
click at [1392, 289] on button "Search" at bounding box center [1389, 296] width 113 height 41
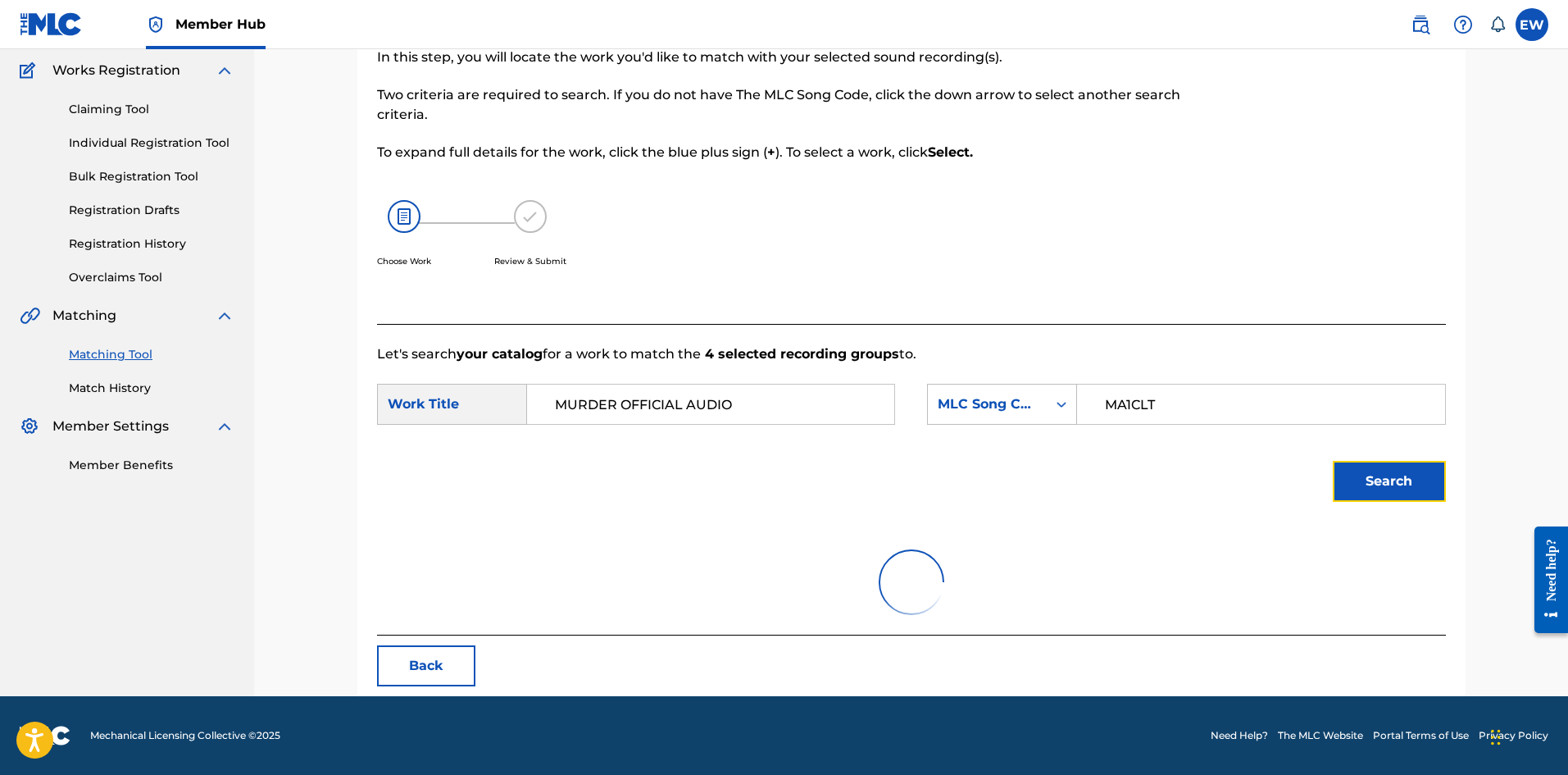
scroll to position [269, 0]
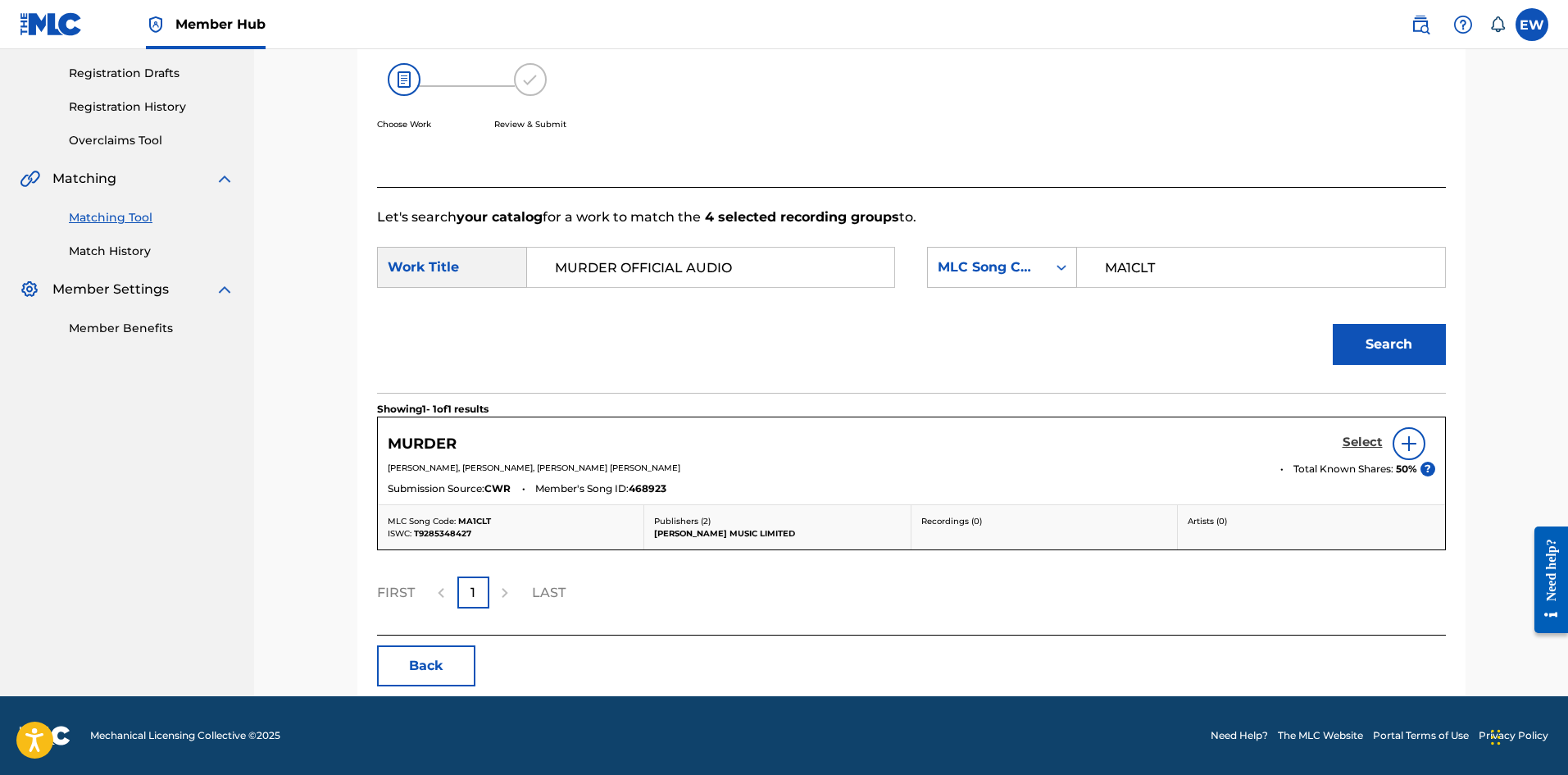
click at [1362, 435] on h5 "Select" at bounding box center [1361, 442] width 40 height 16
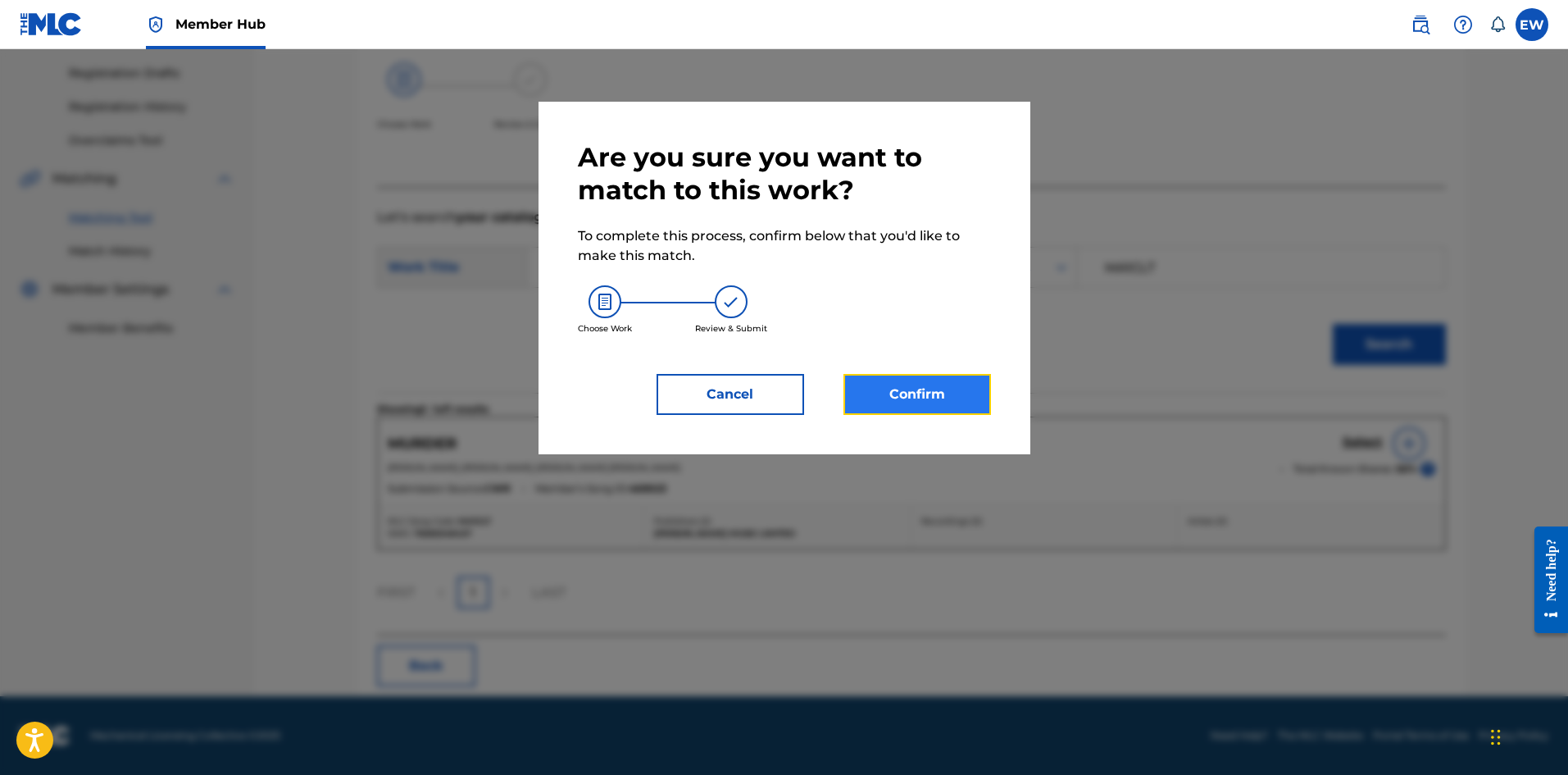
click at [944, 412] on button "Confirm" at bounding box center [917, 394] width 147 height 41
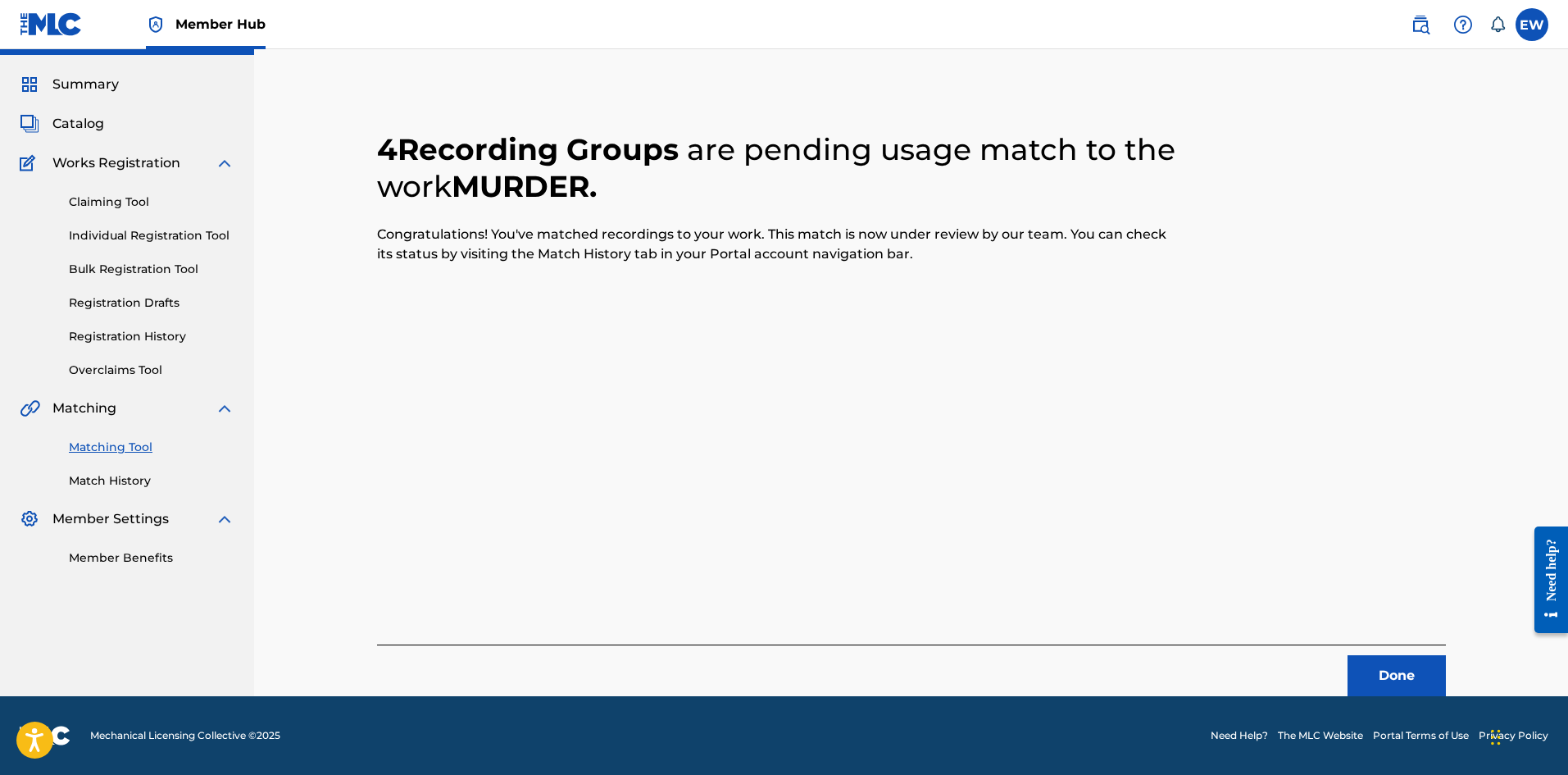
scroll to position [40, 0]
click at [1385, 674] on button "Done" at bounding box center [1395, 675] width 98 height 41
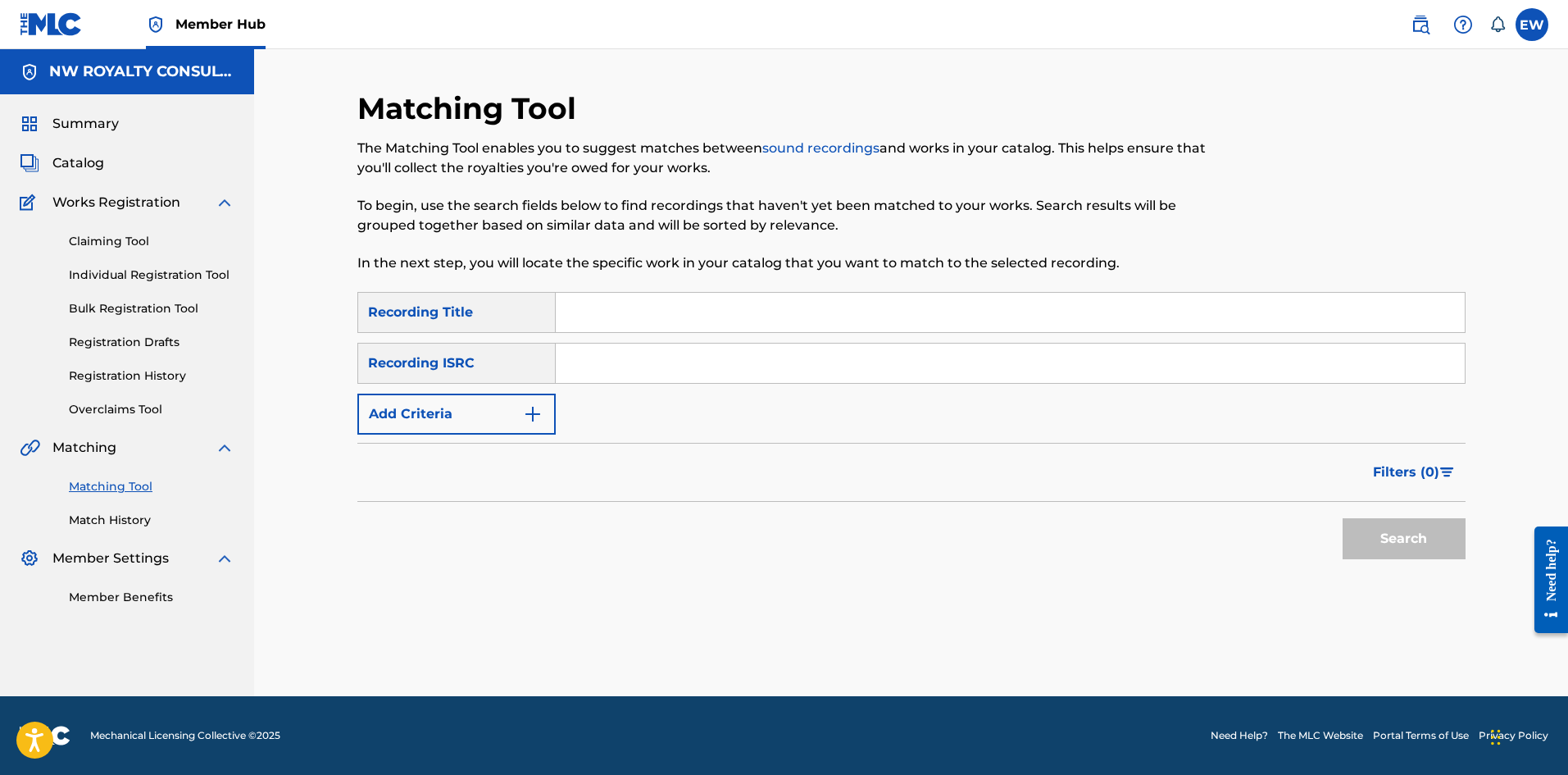
scroll to position [0, 0]
click at [499, 410] on button "Add Criteria" at bounding box center [456, 414] width 199 height 41
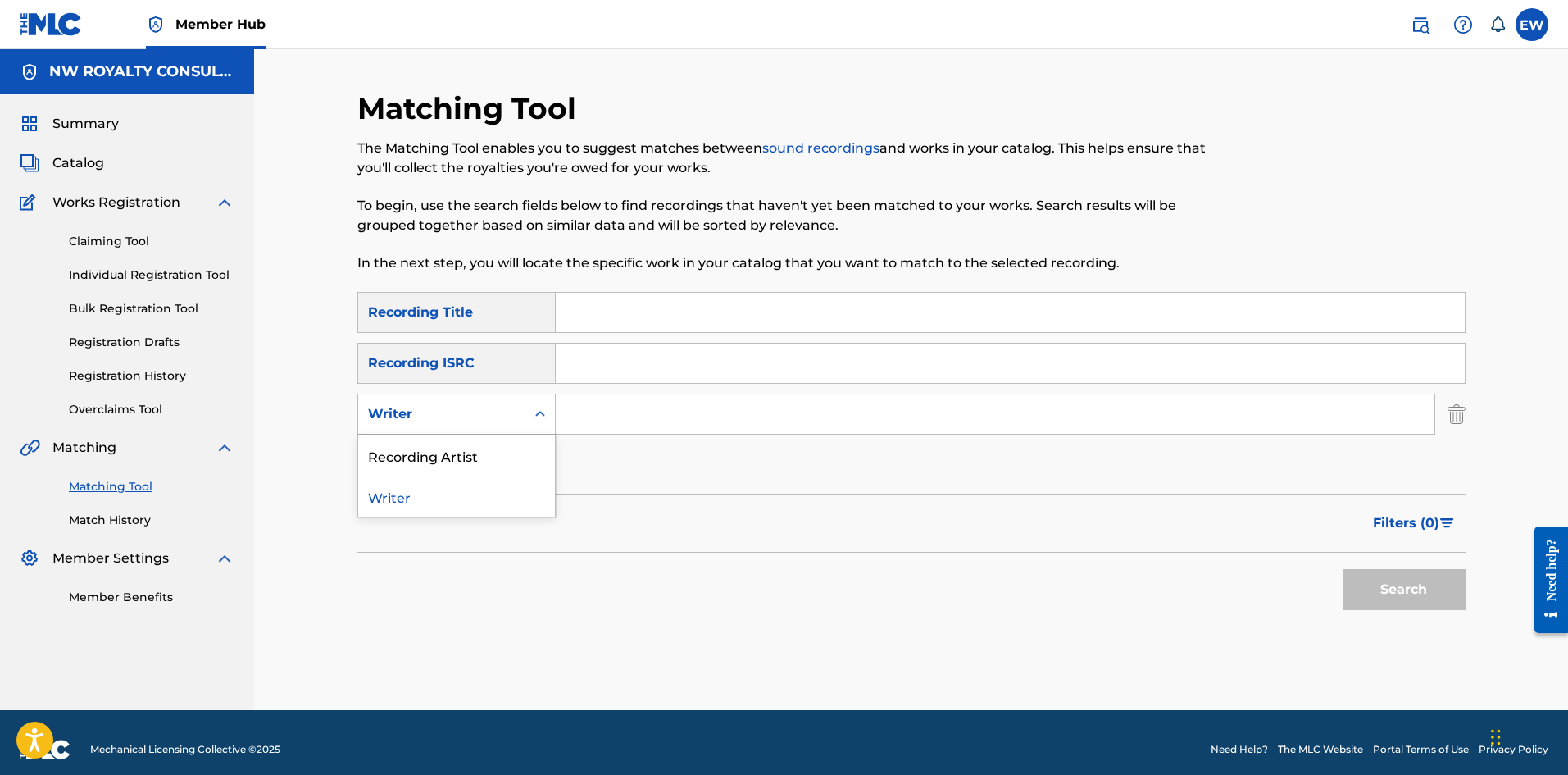
click at [500, 410] on div "Writer" at bounding box center [441, 414] width 147 height 19
drag, startPoint x: 503, startPoint y: 448, endPoint x: 585, endPoint y: 436, distance: 82.9
click at [540, 447] on div "Recording Artist" at bounding box center [456, 455] width 197 height 41
click at [634, 416] on input "Search Form" at bounding box center [995, 413] width 879 height 40
paste input "[PERSON_NAME]"
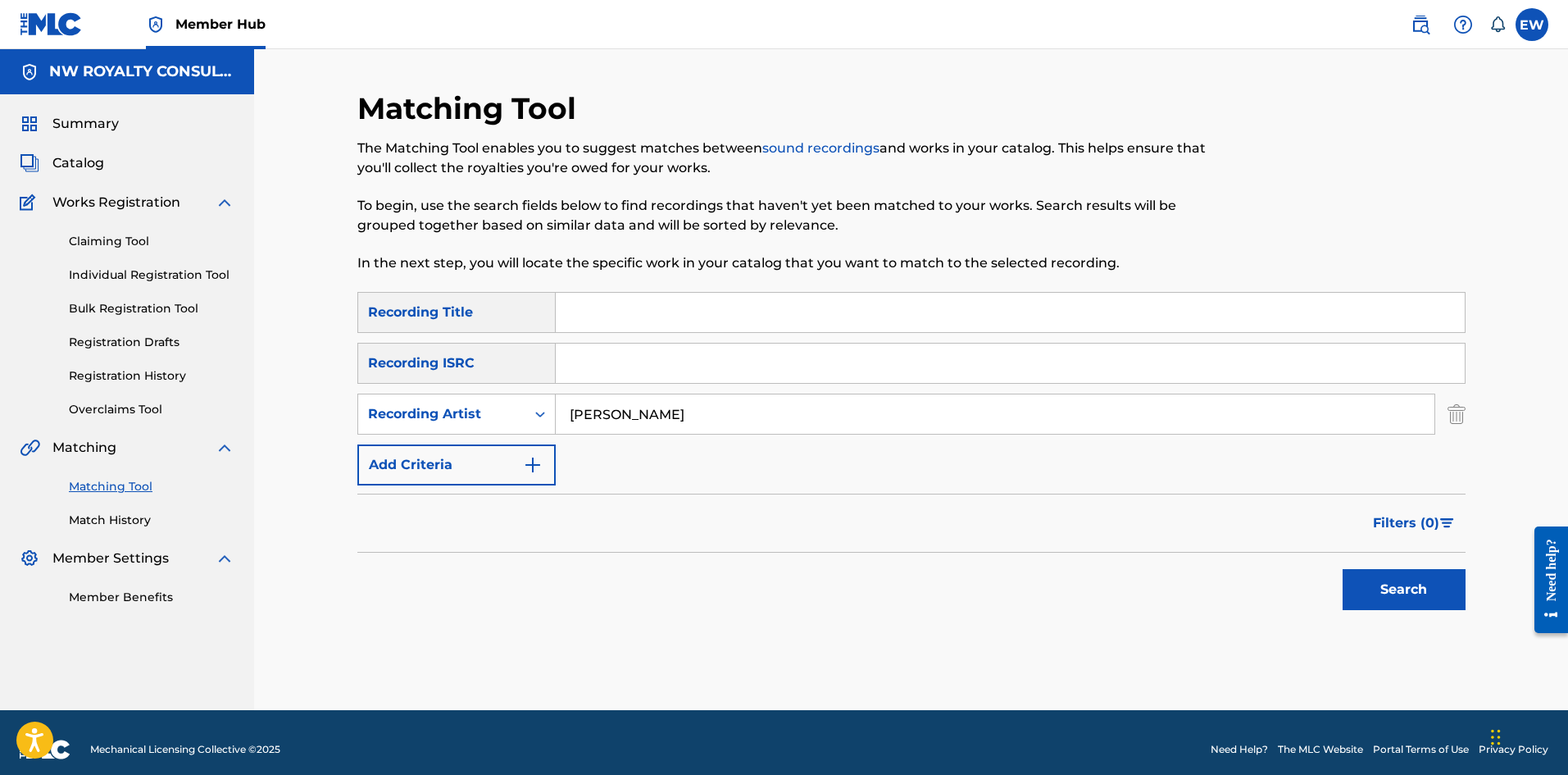
type input "[PERSON_NAME]"
click at [690, 305] on input "Search Form" at bounding box center [1009, 312] width 909 height 40
paste input "MUSIC"
type input "MUSIC"
drag, startPoint x: 1378, startPoint y: 586, endPoint x: 1357, endPoint y: 576, distance: 23.3
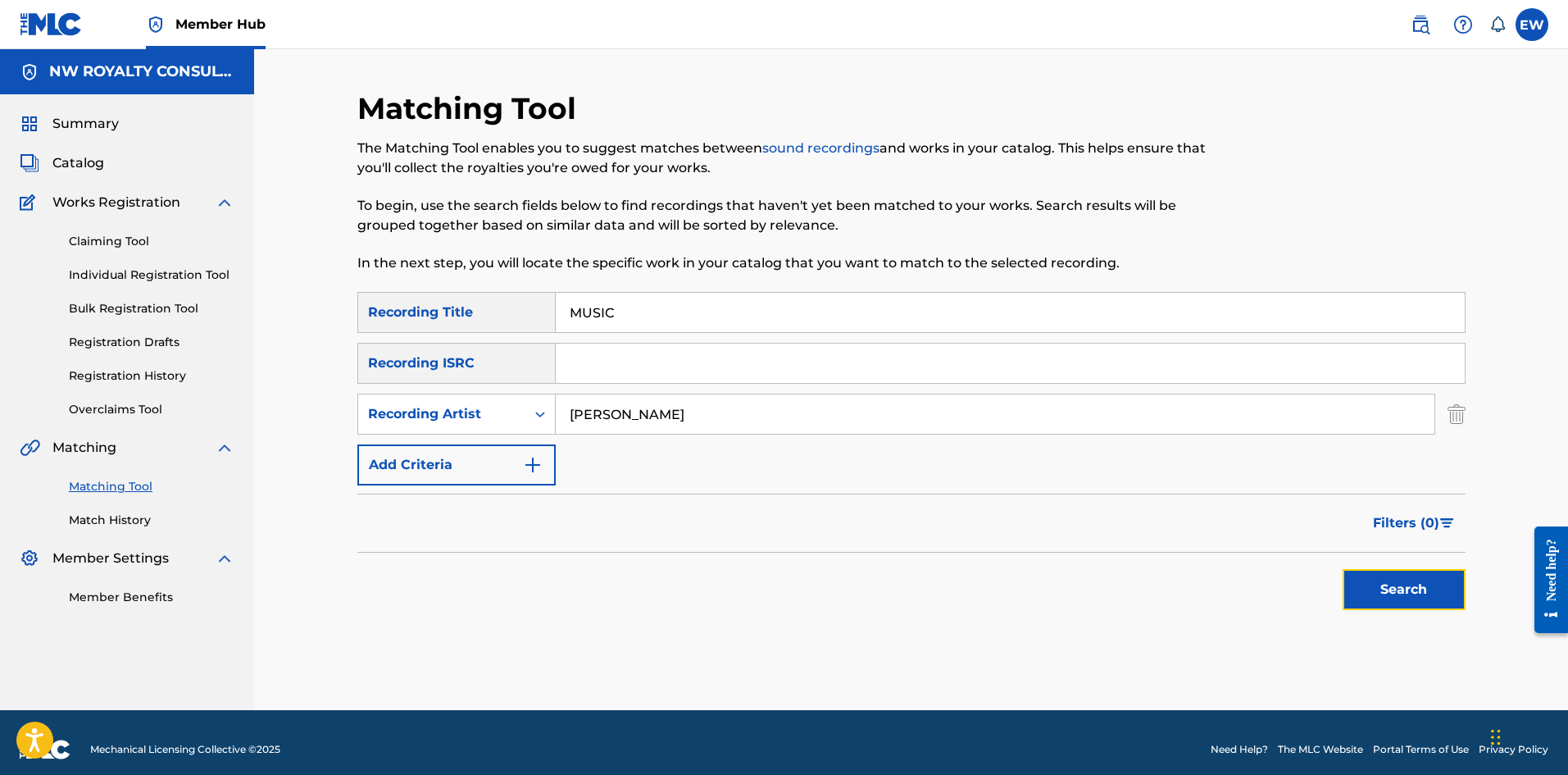
click at [1378, 587] on button "Search" at bounding box center [1403, 589] width 123 height 41
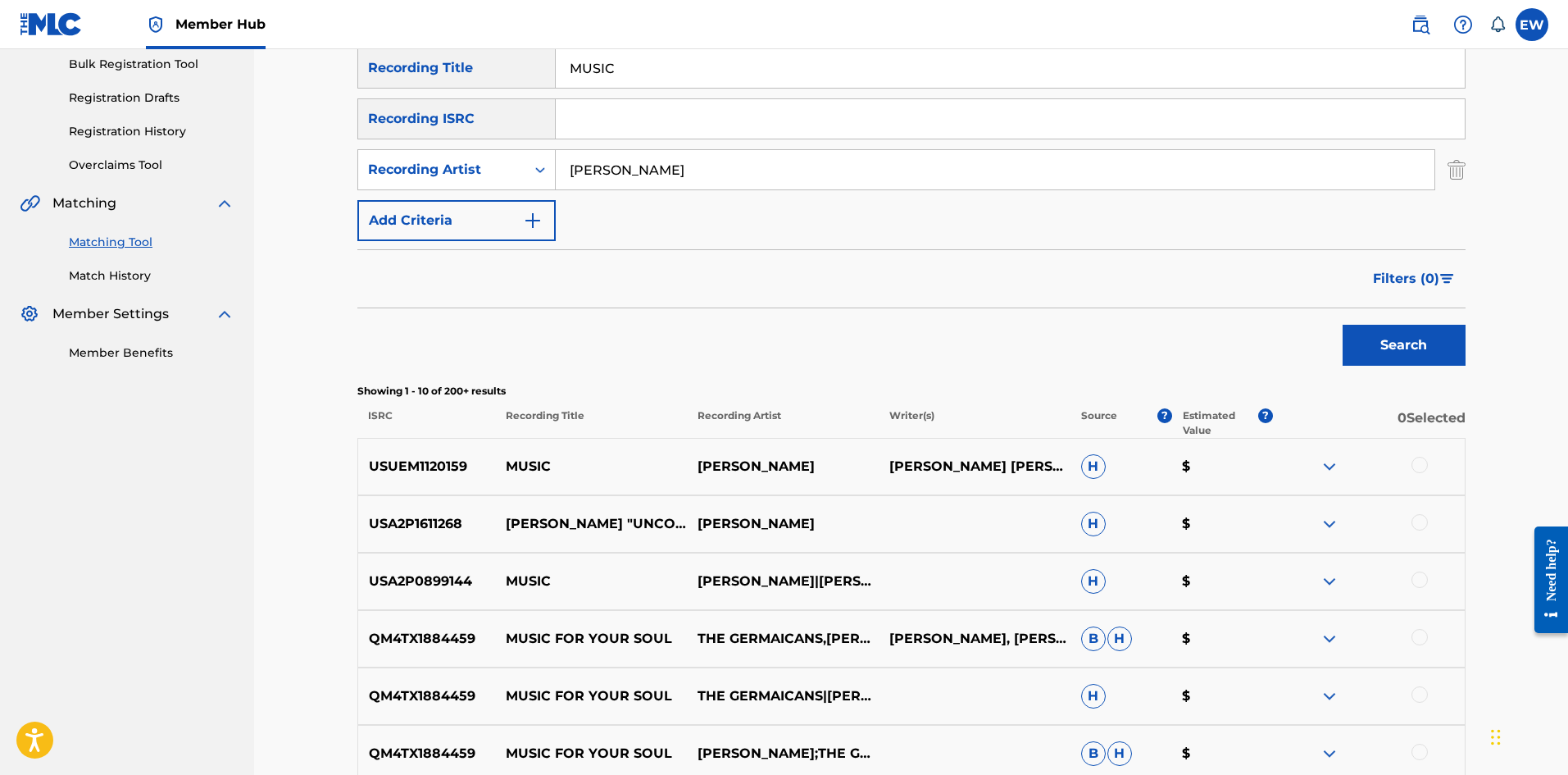
scroll to position [246, 0]
drag, startPoint x: 1412, startPoint y: 464, endPoint x: 1421, endPoint y: 462, distance: 9.2
click at [1416, 464] on div at bounding box center [1419, 463] width 16 height 16
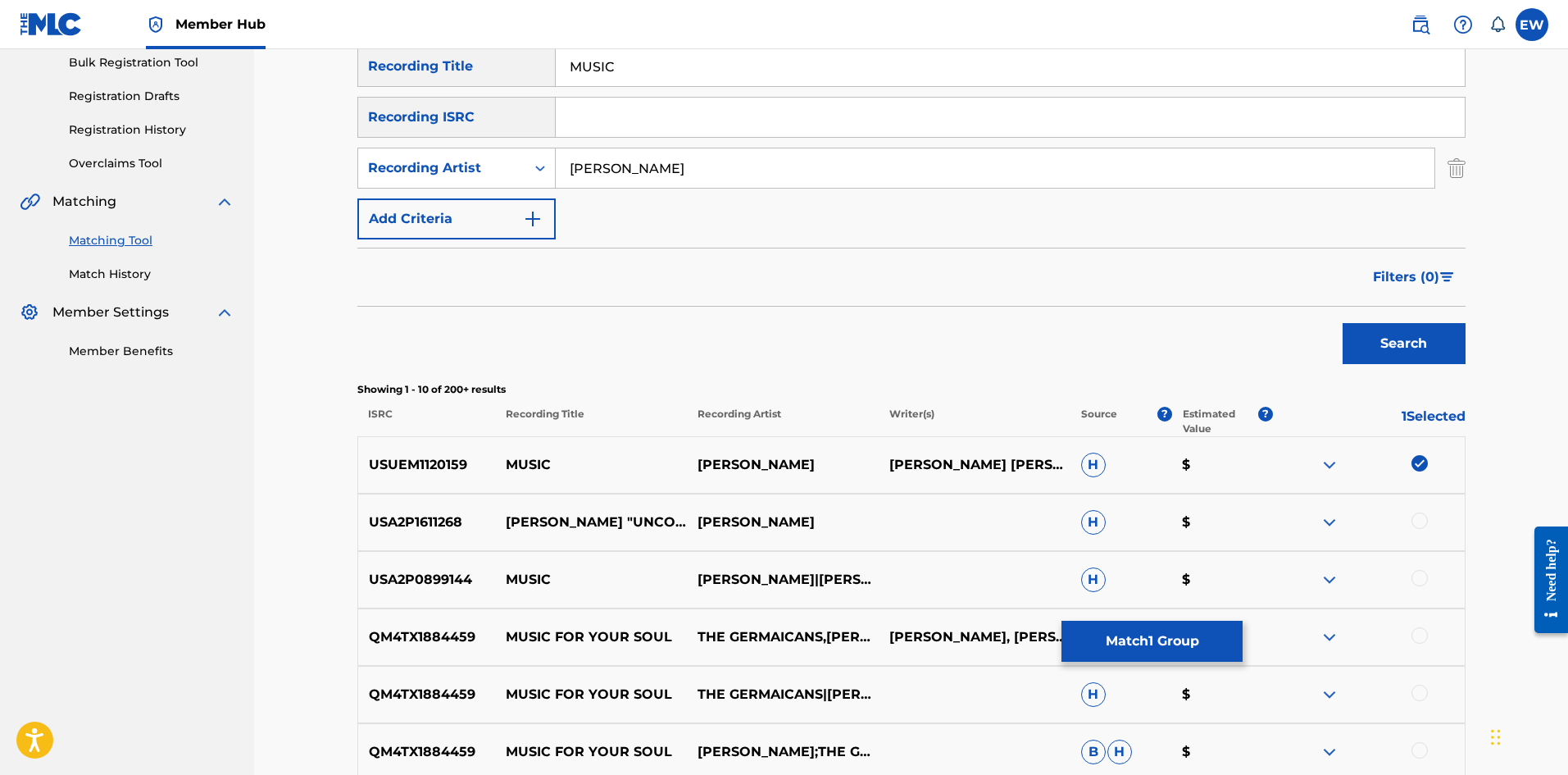
drag, startPoint x: 1424, startPoint y: 574, endPoint x: 1400, endPoint y: 565, distance: 25.6
click at [1423, 574] on div at bounding box center [1419, 577] width 16 height 16
click at [1182, 643] on button "Match 2 Groups" at bounding box center [1151, 641] width 181 height 41
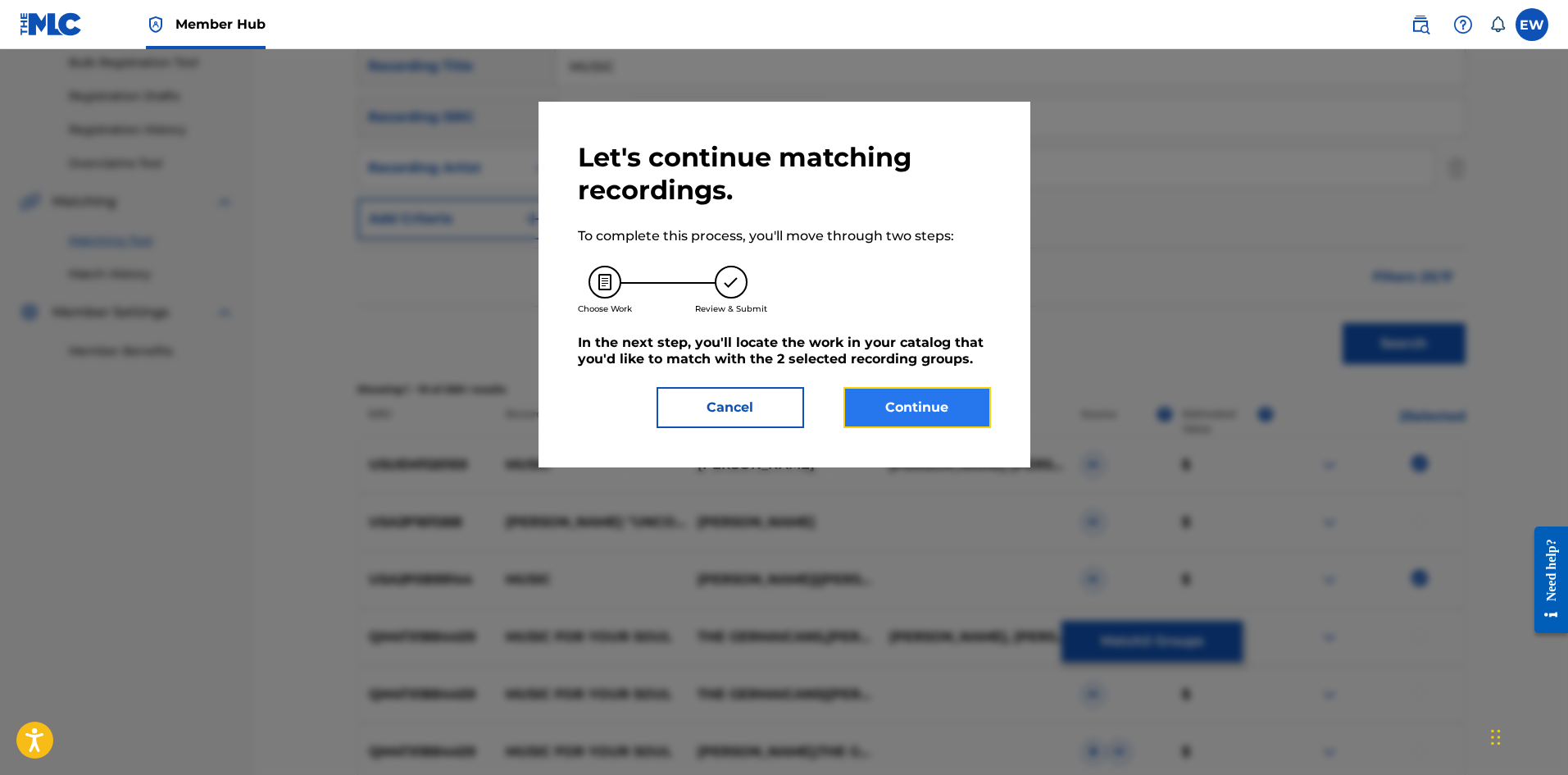
drag, startPoint x: 930, startPoint y: 414, endPoint x: 920, endPoint y: 407, distance: 12.2
click at [920, 407] on button "Continue" at bounding box center [917, 407] width 147 height 41
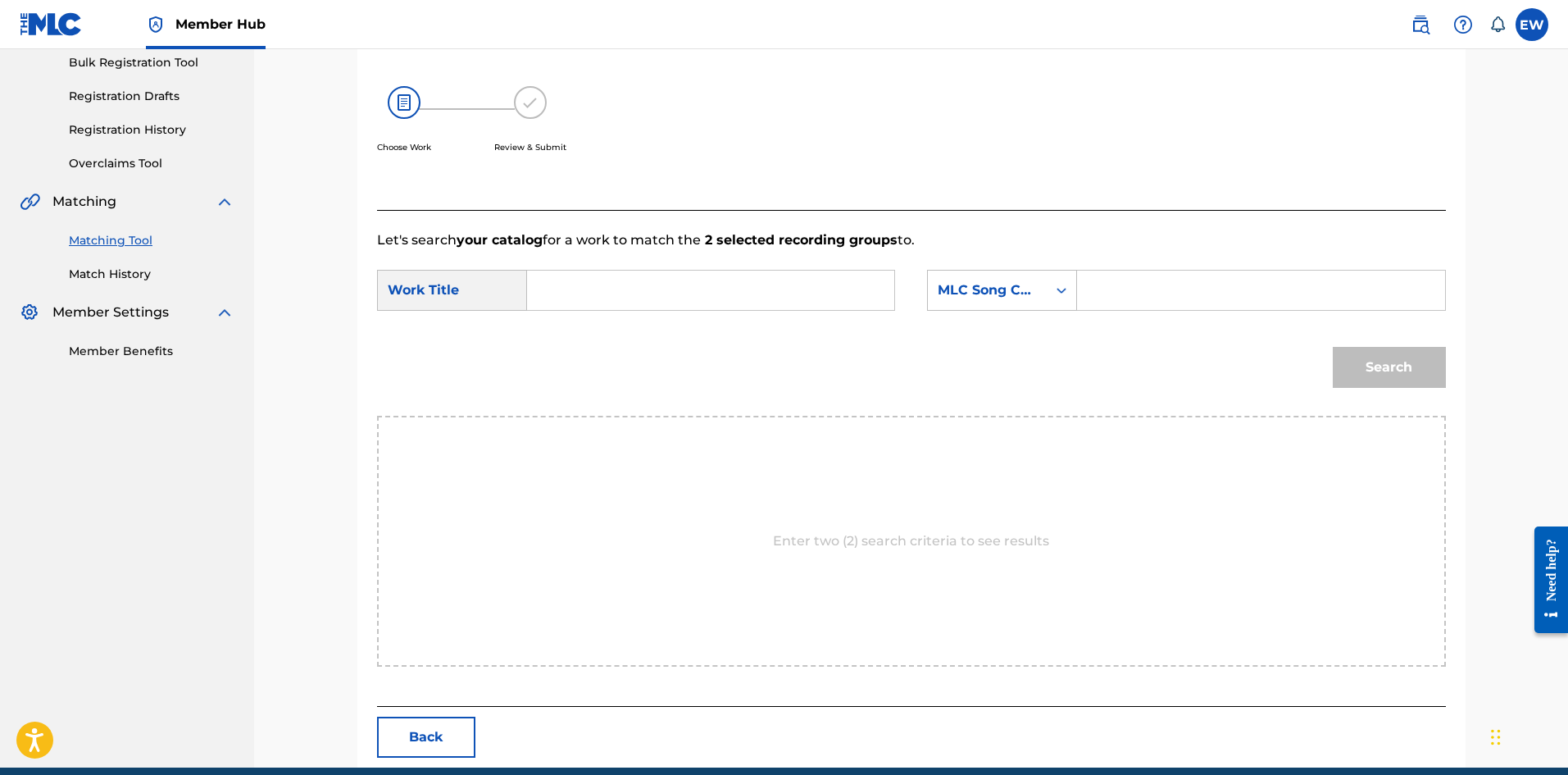
drag, startPoint x: 729, startPoint y: 308, endPoint x: 719, endPoint y: 296, distance: 15.6
click at [725, 300] on div "SearchWithCriteriaf79c5386-57b2-4cb7-be53-10ac80d3fcc9 Work Title SearchWithCri…" at bounding box center [912, 295] width 1069 height 50
click at [719, 296] on input "Search Form" at bounding box center [711, 290] width 339 height 40
paste input "MUSIC"
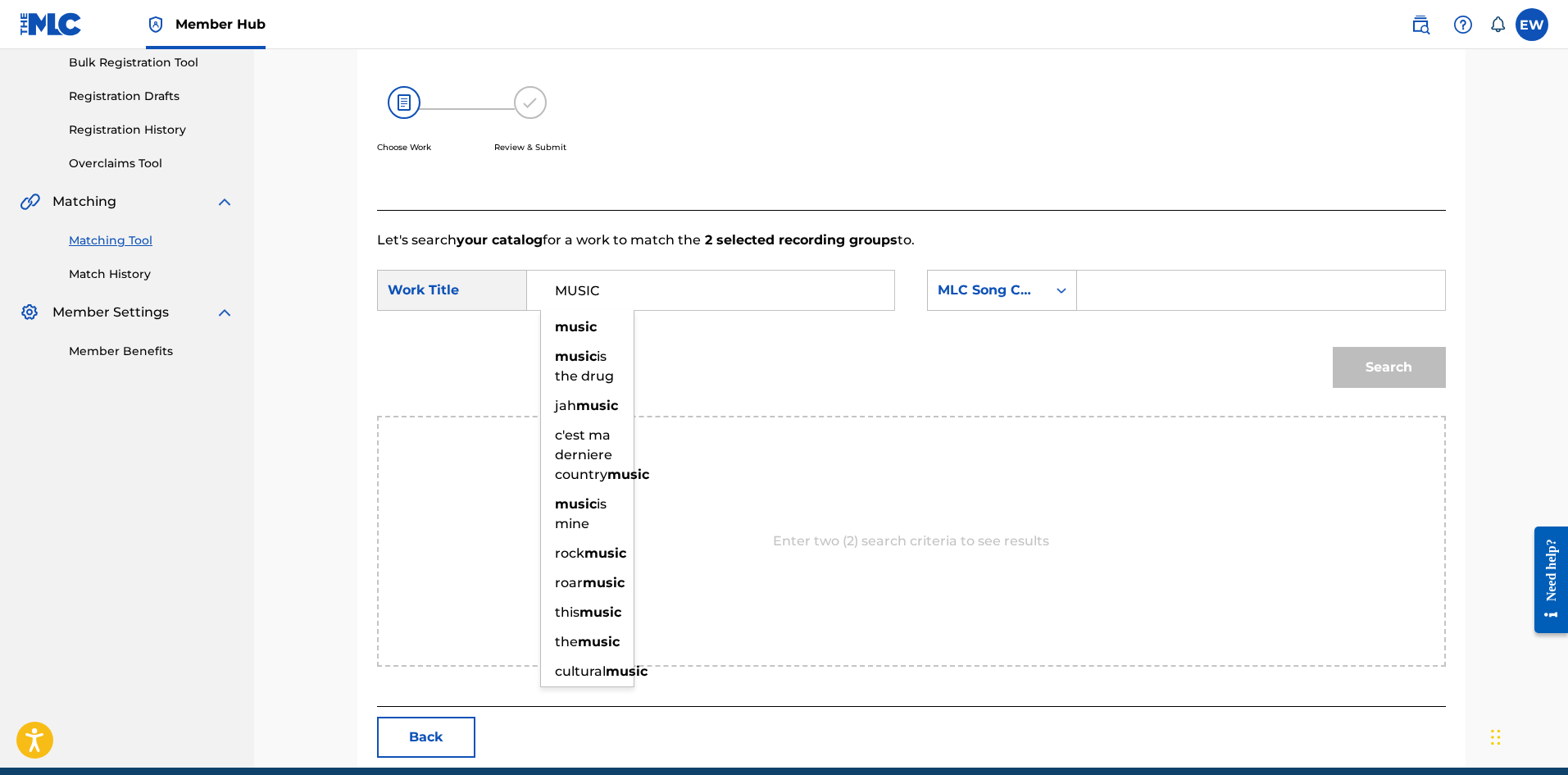
type input "MUSIC"
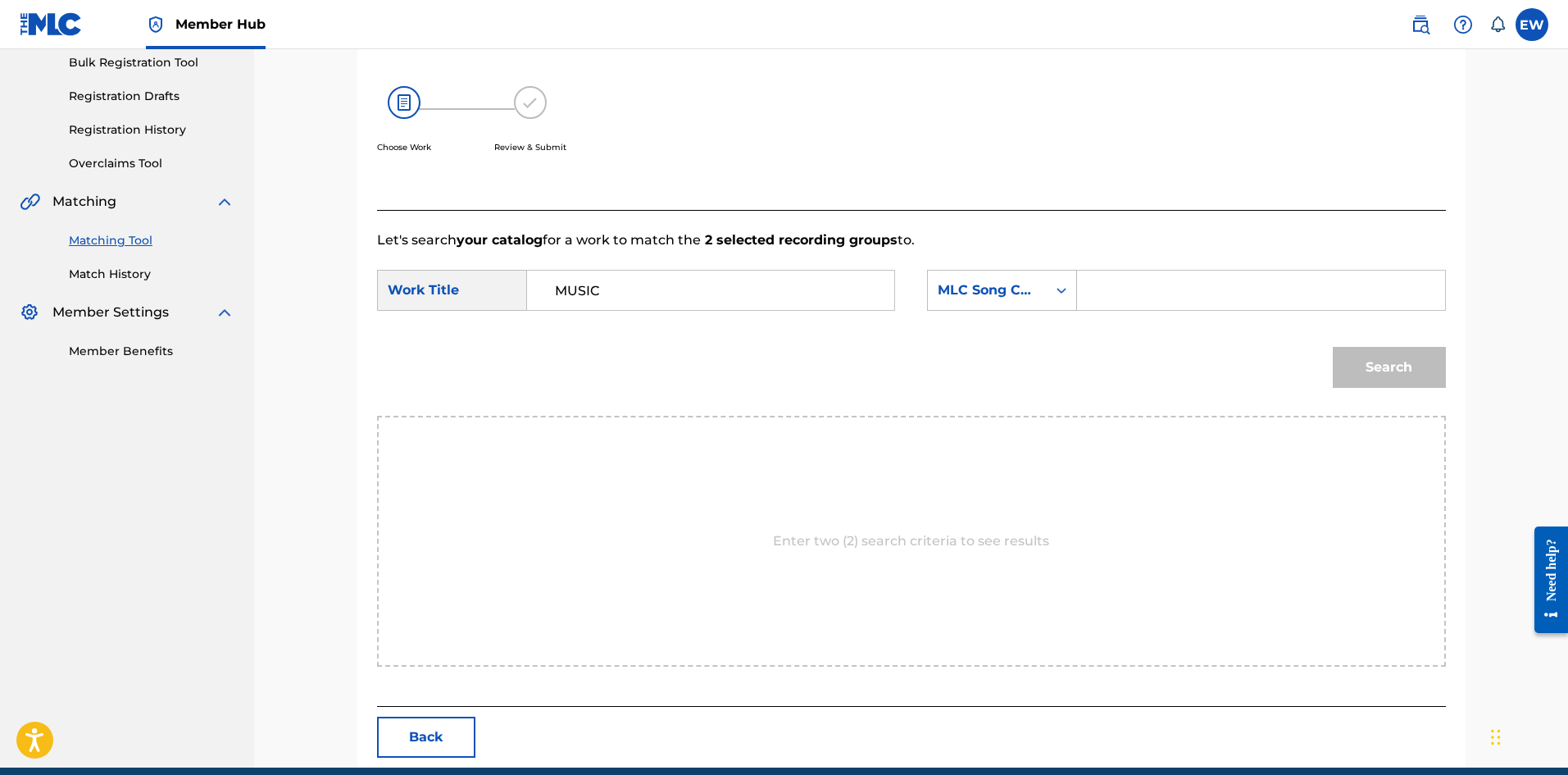
click at [1165, 296] on input "Search Form" at bounding box center [1261, 290] width 339 height 40
paste input "M6996S"
type input "M6996S"
drag, startPoint x: 1391, startPoint y: 374, endPoint x: 1403, endPoint y: 355, distance: 22.5
click at [1392, 372] on button "Search" at bounding box center [1389, 367] width 113 height 41
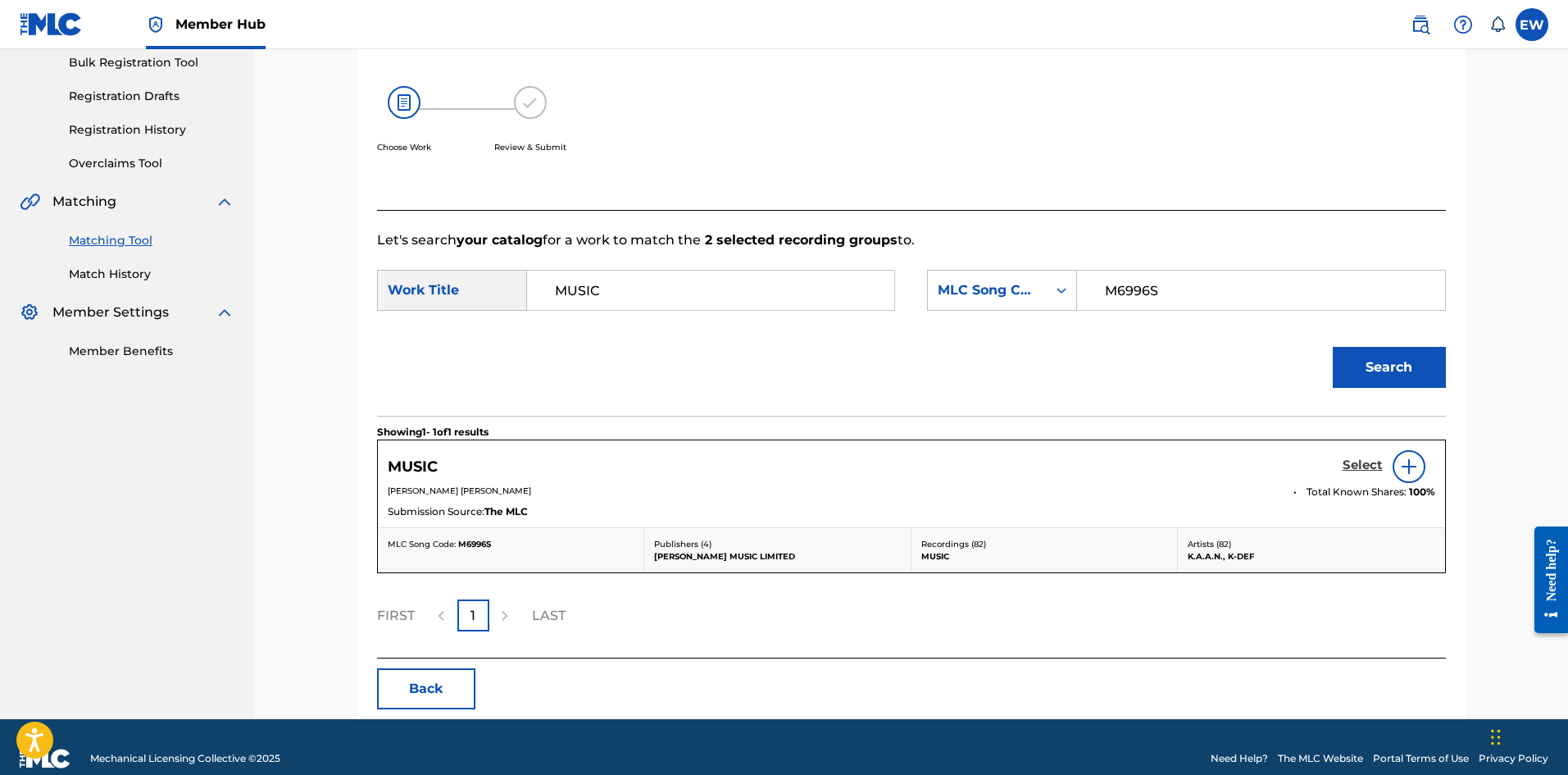
click at [1359, 468] on h5 "Select" at bounding box center [1361, 466] width 40 height 16
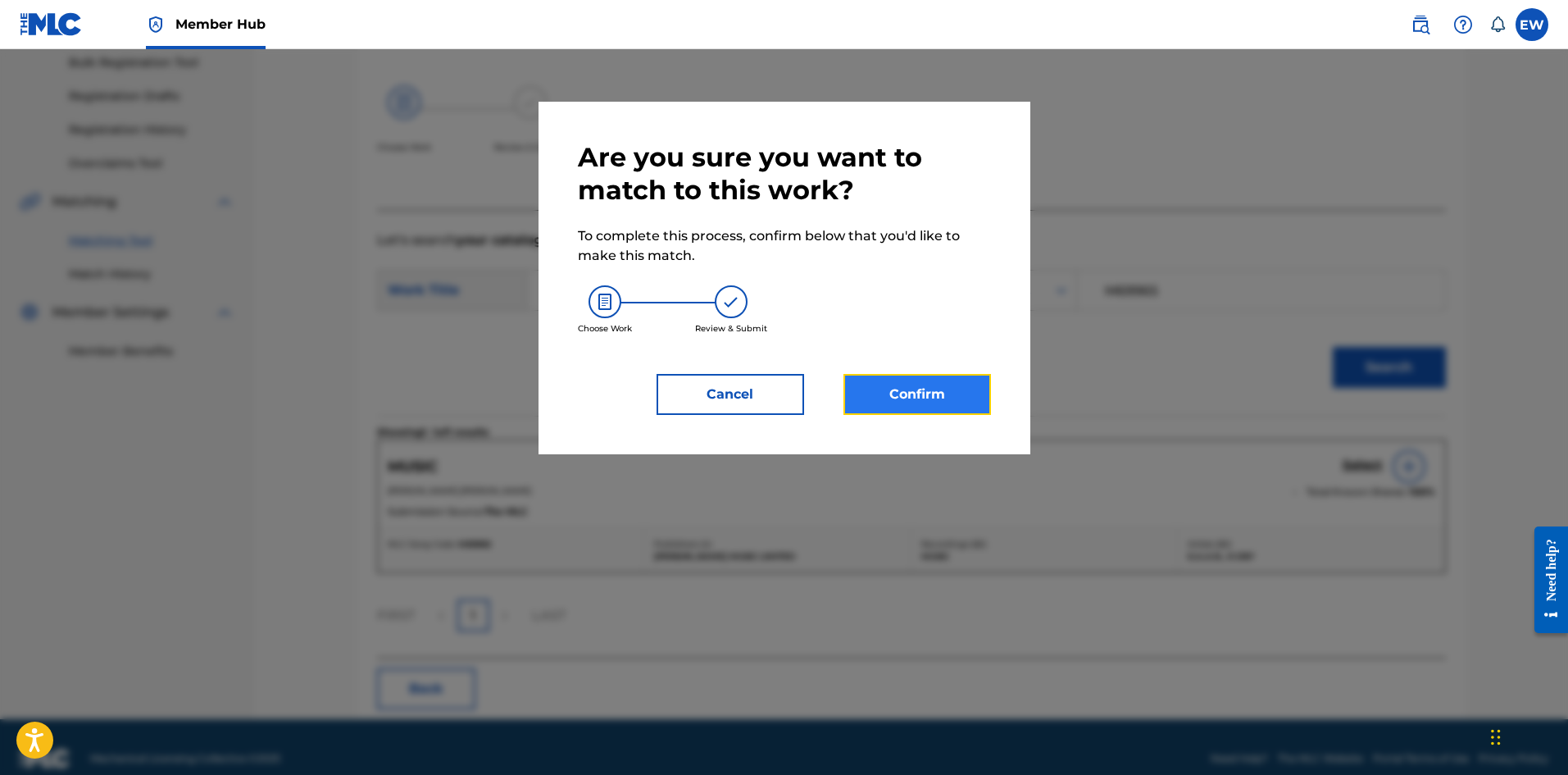
click at [933, 398] on button "Confirm" at bounding box center [917, 394] width 147 height 41
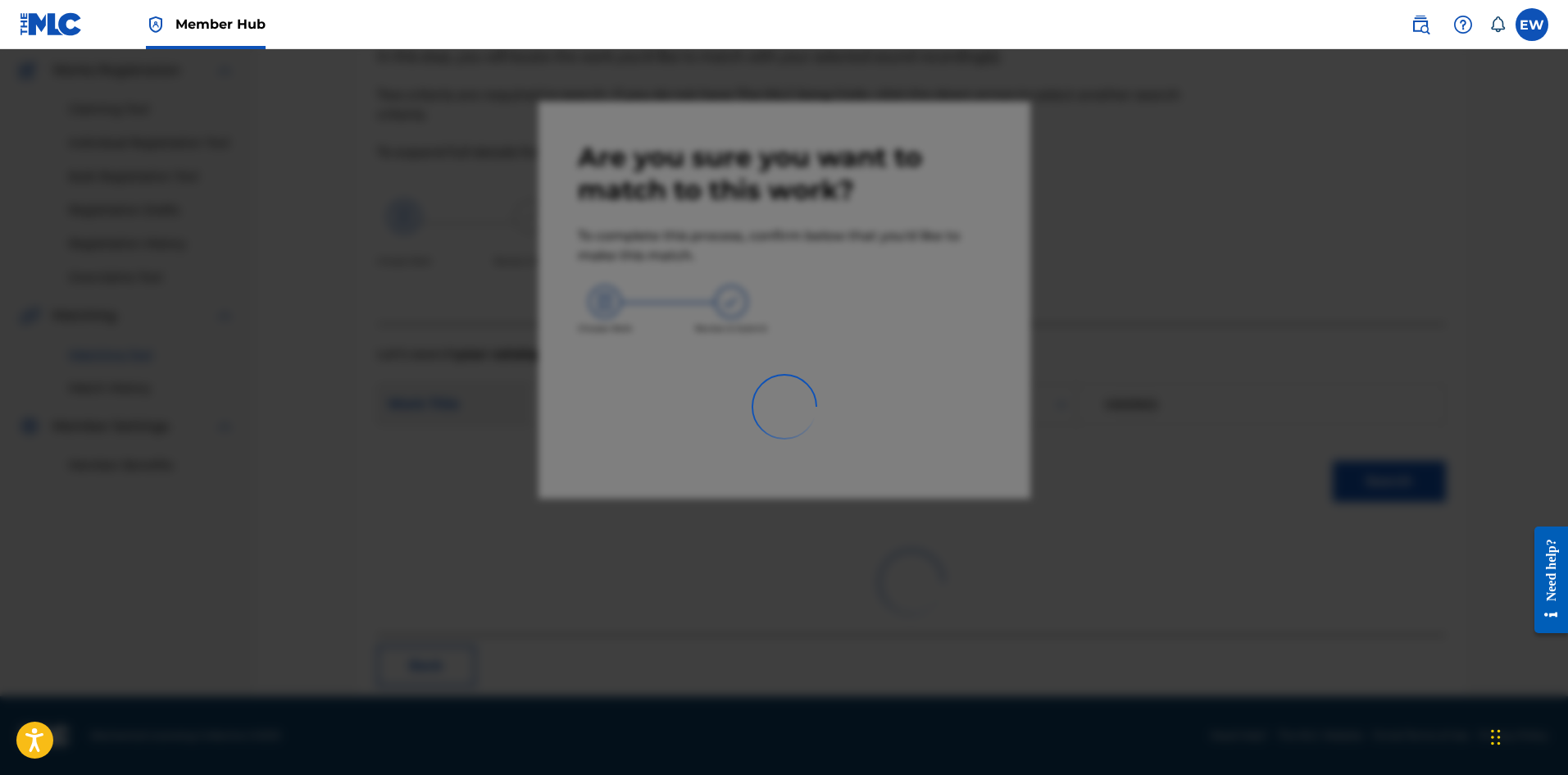
scroll to position [40, 0]
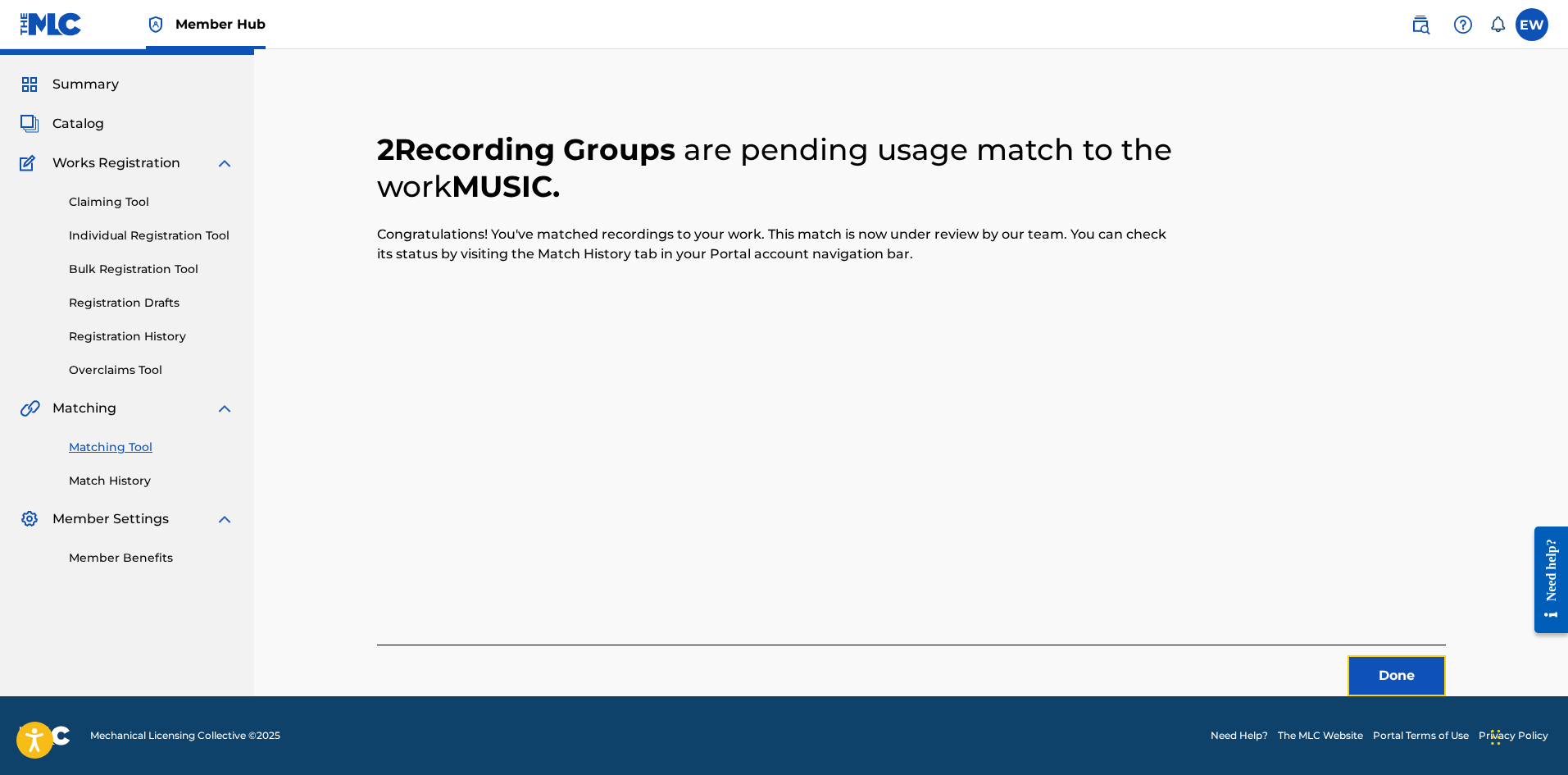
drag, startPoint x: 1384, startPoint y: 672, endPoint x: 1569, endPoint y: 654, distance: 185.9
click at [1383, 673] on button "Done" at bounding box center [1395, 675] width 98 height 41
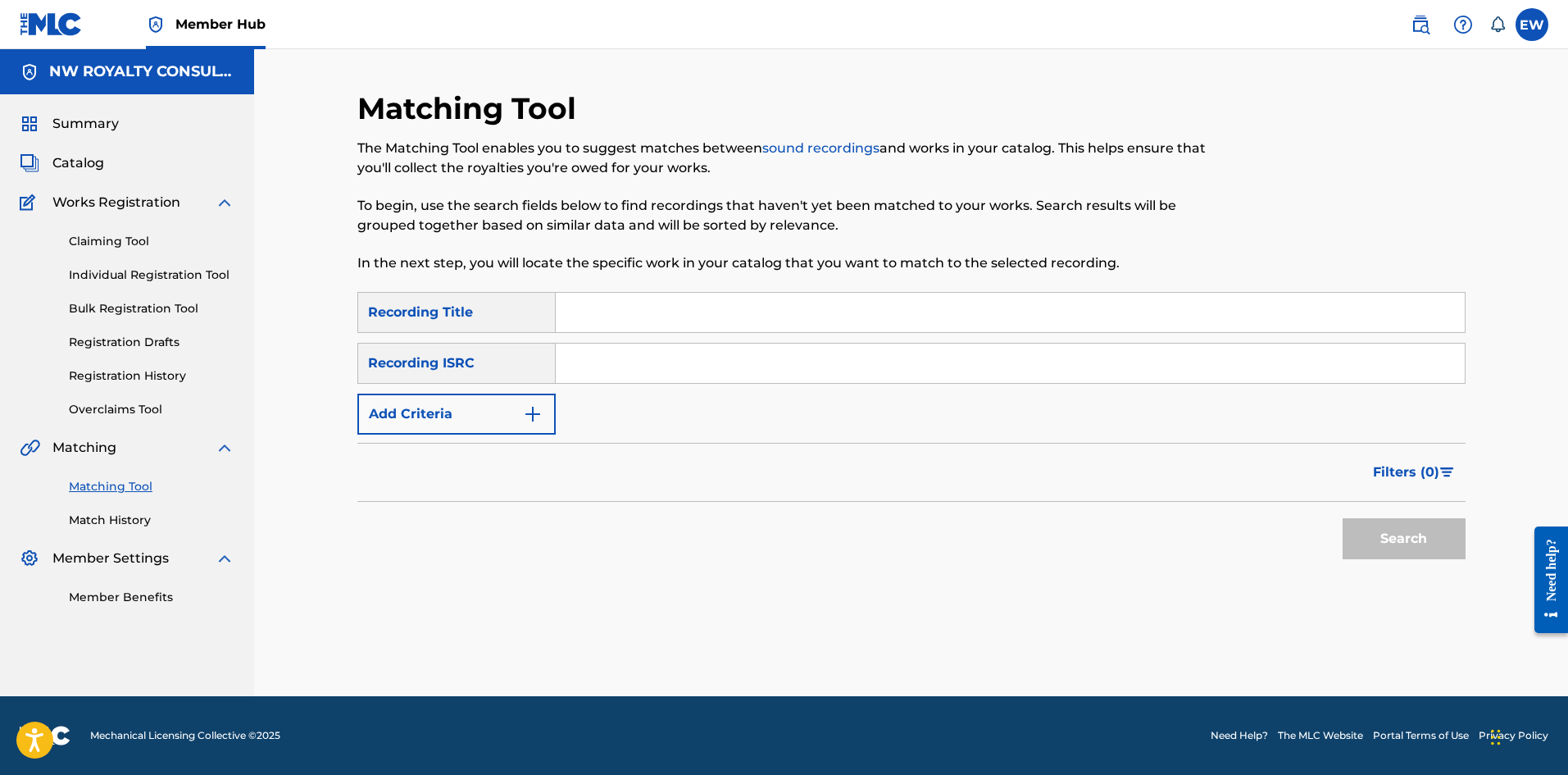
scroll to position [0, 0]
click at [443, 427] on button "Add Criteria" at bounding box center [456, 414] width 199 height 41
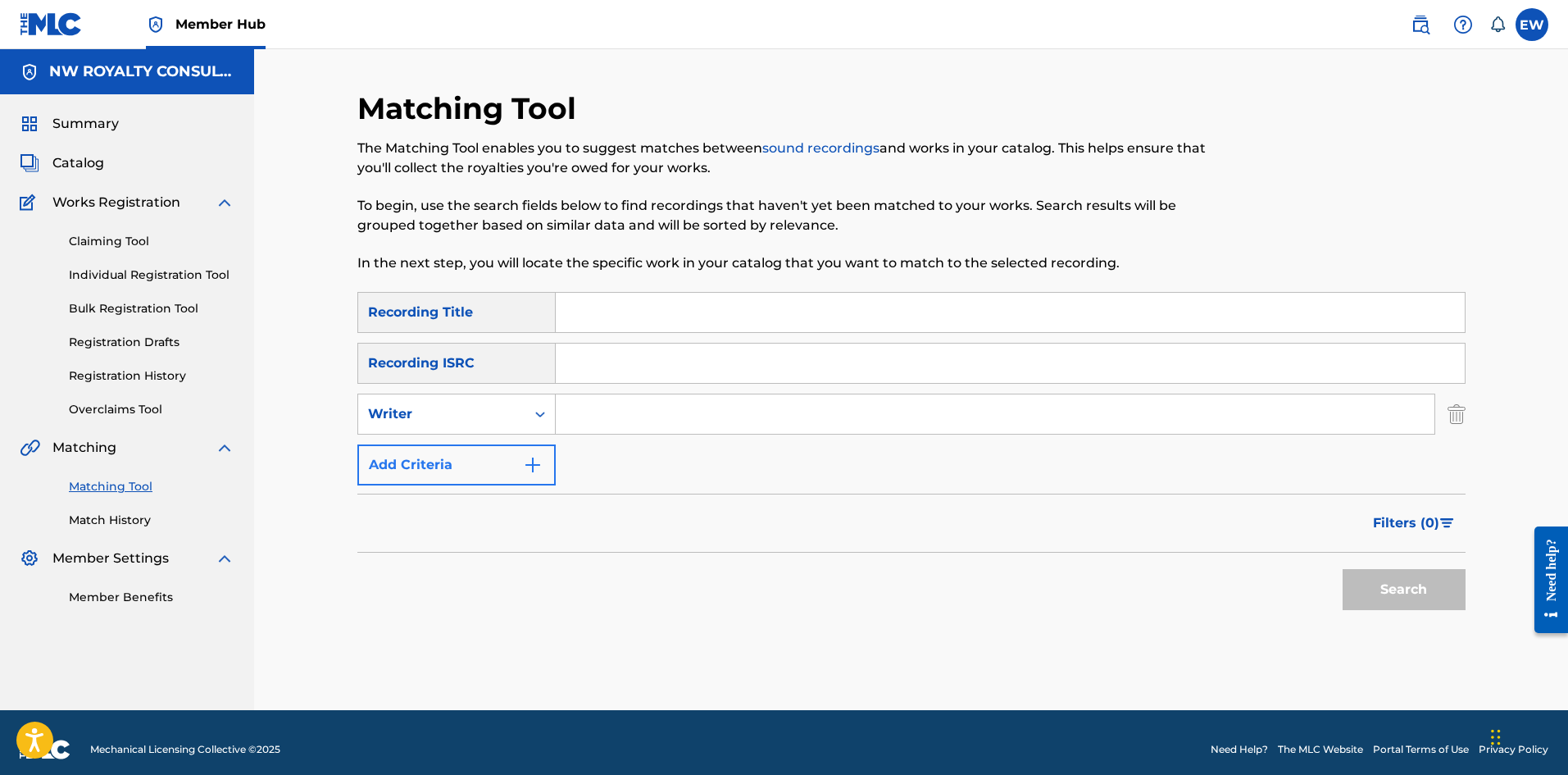
click at [433, 428] on div "Writer" at bounding box center [441, 414] width 167 height 31
drag, startPoint x: 432, startPoint y: 452, endPoint x: 534, endPoint y: 437, distance: 103.1
click at [468, 450] on div "Recording Artist" at bounding box center [456, 455] width 197 height 41
click at [614, 426] on input "Search Form" at bounding box center [995, 413] width 879 height 40
paste input "[PERSON_NAME]"
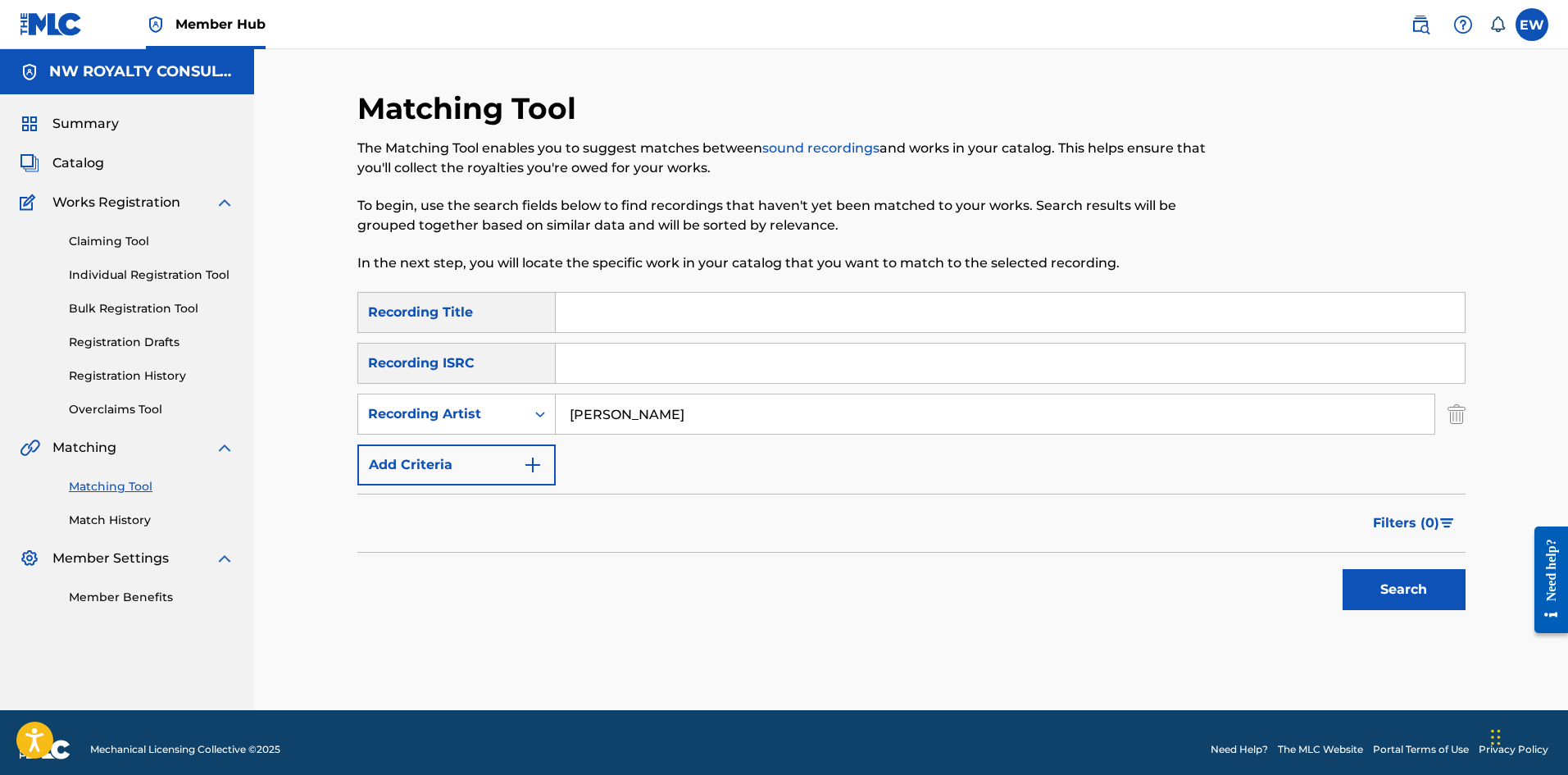
type input "[PERSON_NAME]"
drag, startPoint x: 654, startPoint y: 292, endPoint x: 653, endPoint y: 302, distance: 10.0
click at [654, 295] on div "Matching Tool The Matching Tool enables you to suggest matches between sound re…" at bounding box center [911, 400] width 1108 height 620
click at [635, 320] on input "Search Form" at bounding box center [1009, 312] width 909 height 40
paste input "MY EYES"
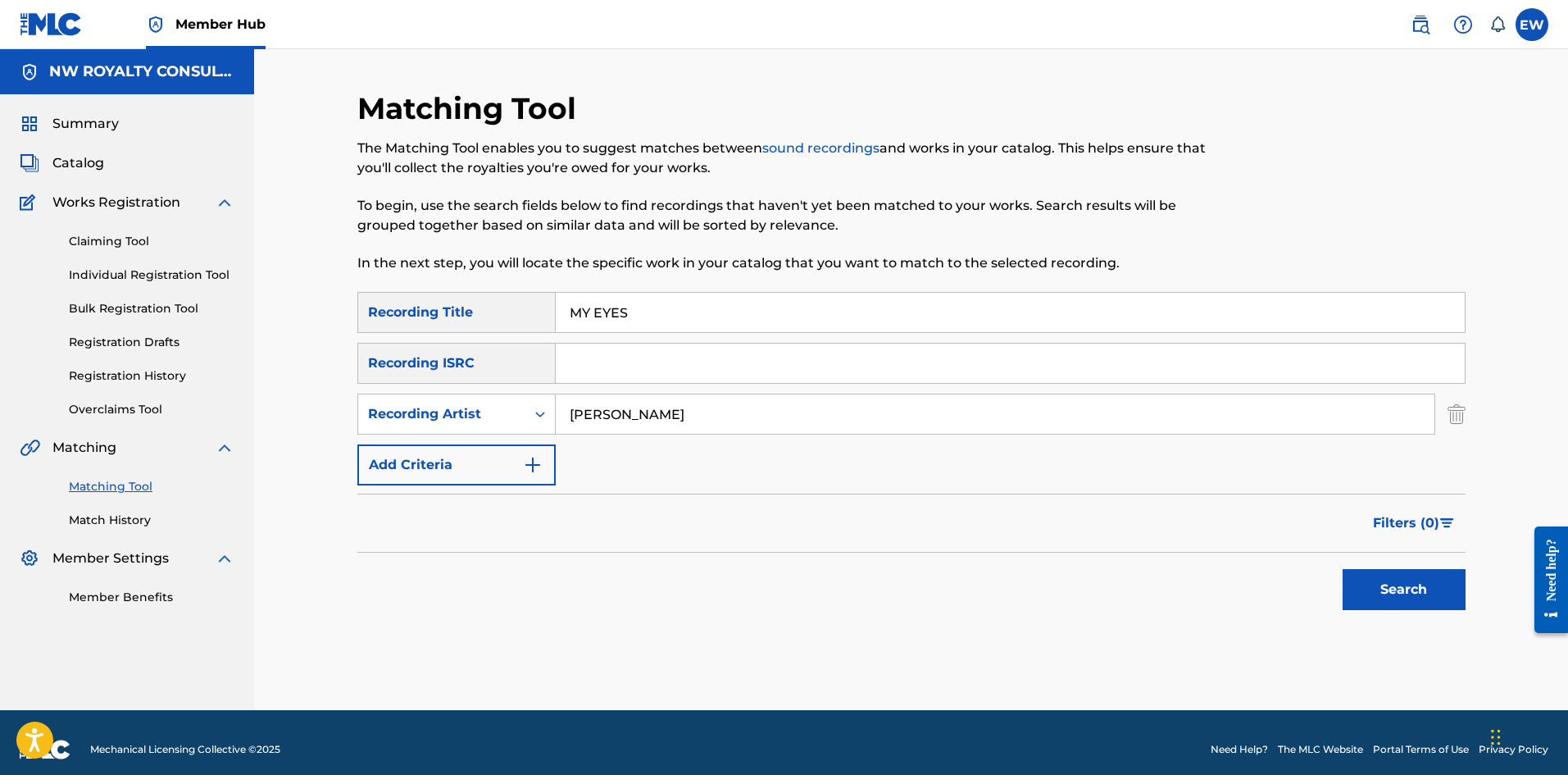
type input "MY EYES"
click at [1430, 586] on button "Search" at bounding box center [1403, 589] width 123 height 41
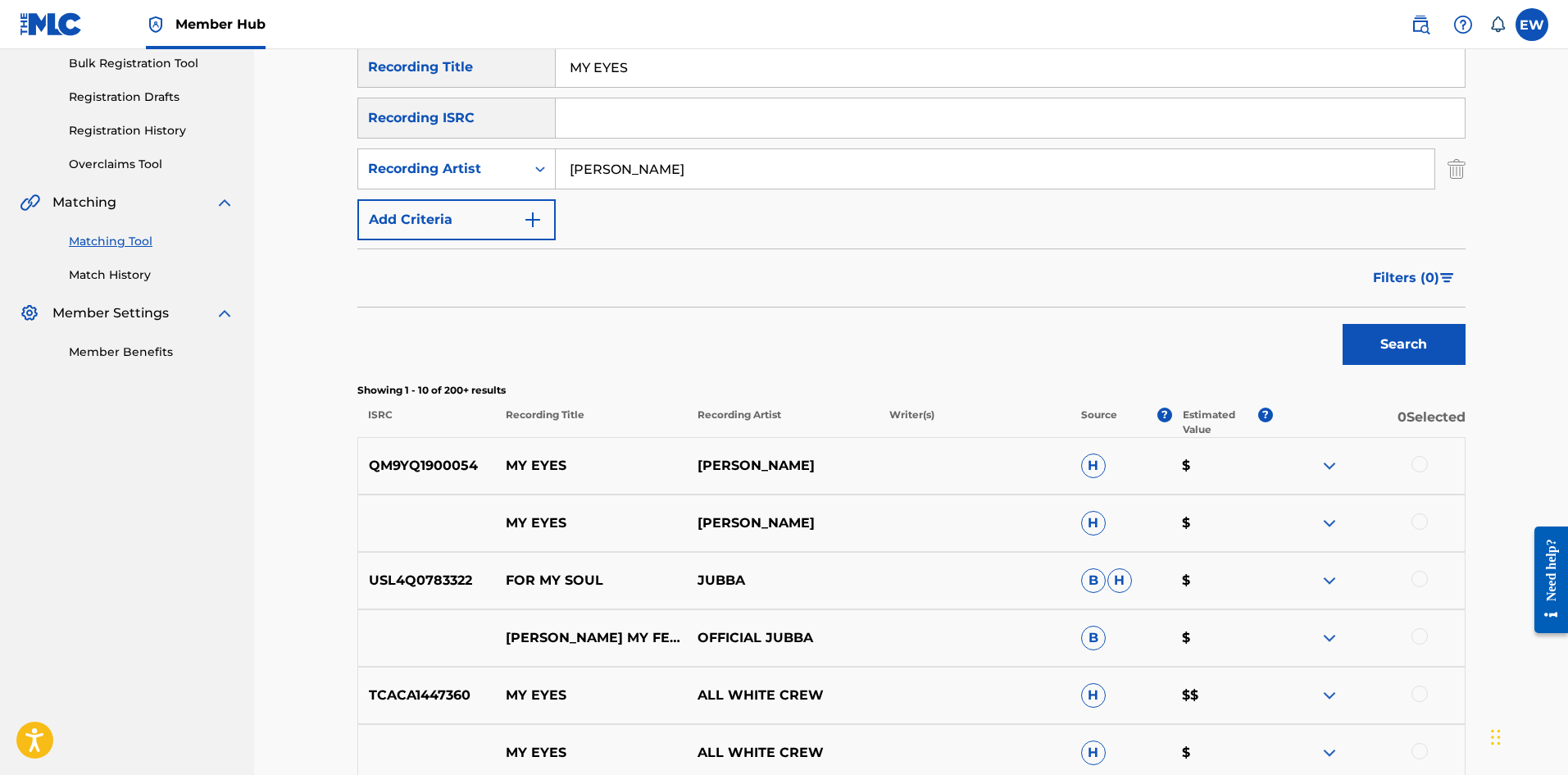
scroll to position [246, 0]
click at [1416, 459] on div at bounding box center [1419, 463] width 16 height 16
click at [1424, 520] on div at bounding box center [1419, 520] width 16 height 16
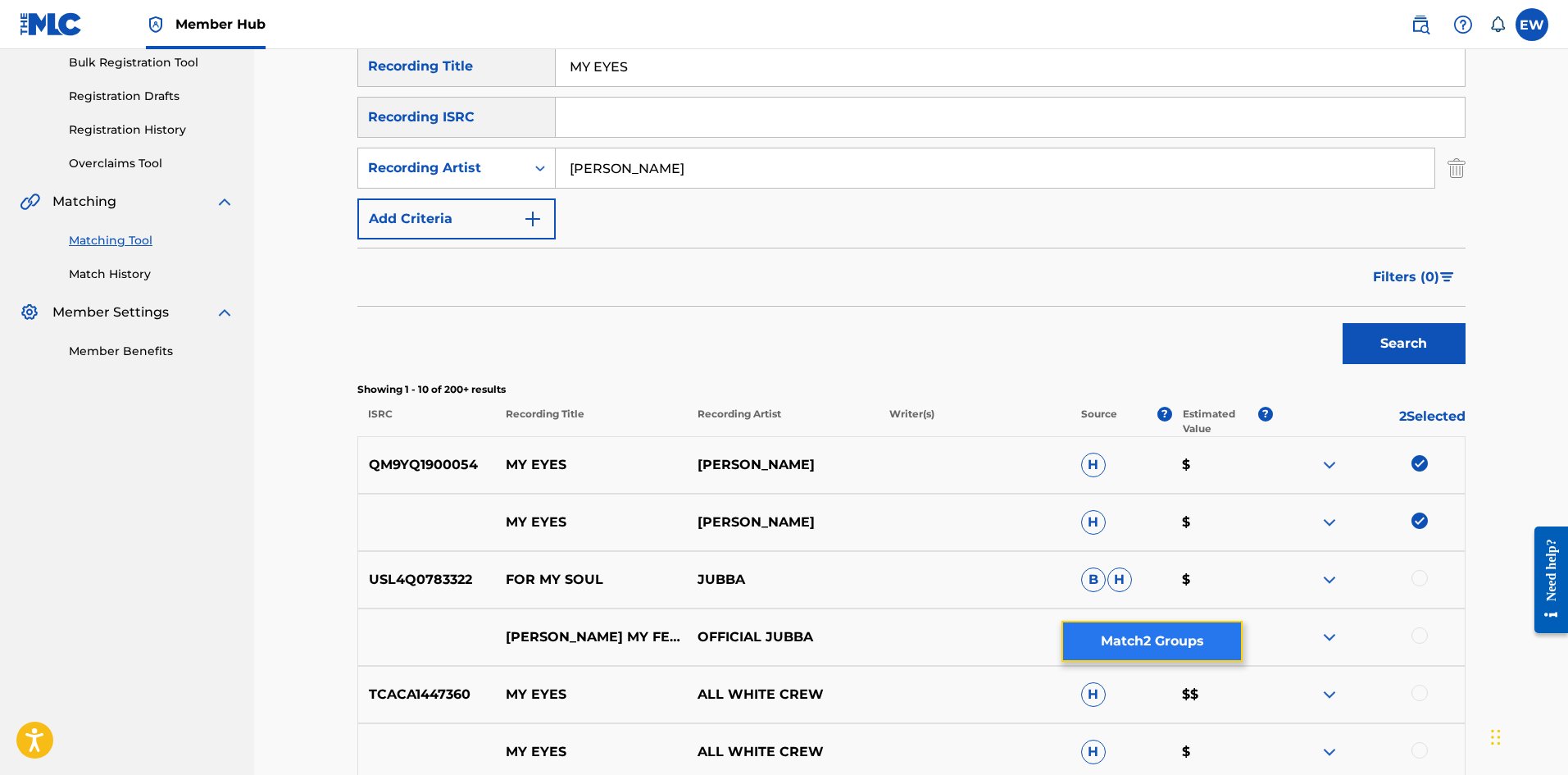
click at [1124, 626] on button "Match 2 Groups" at bounding box center [1151, 641] width 181 height 41
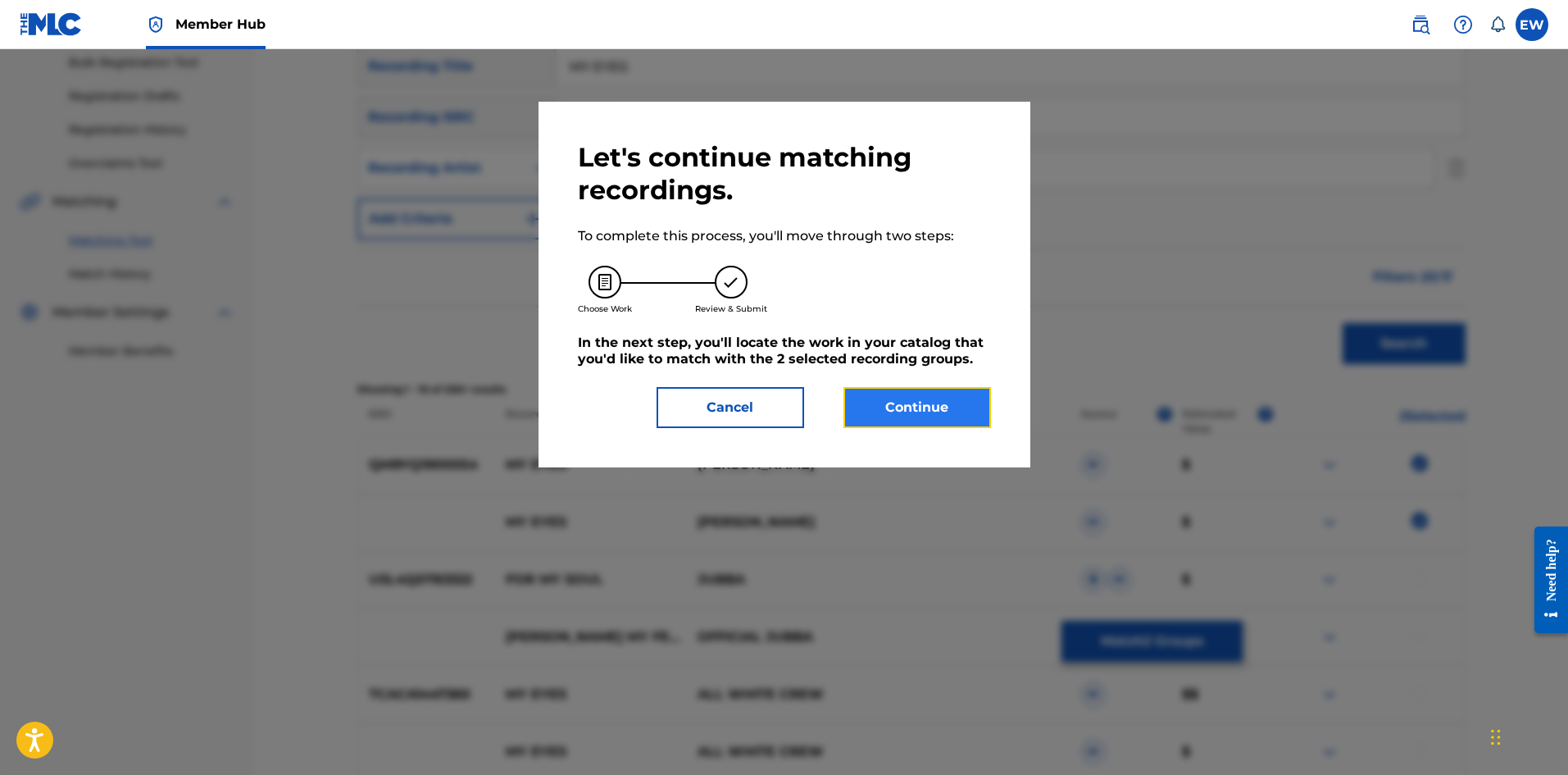
click at [891, 405] on button "Continue" at bounding box center [917, 407] width 147 height 41
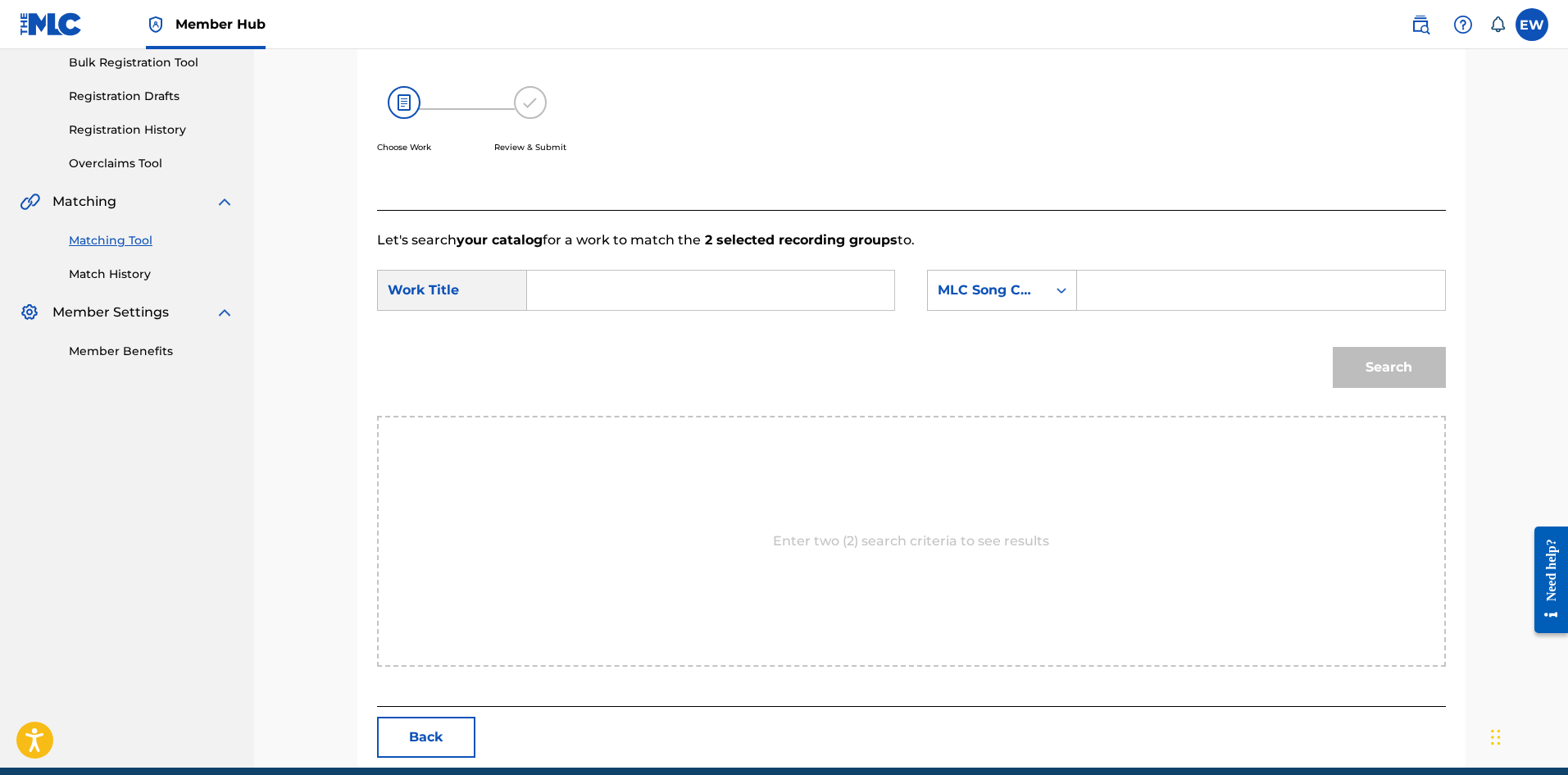
click at [725, 282] on input "Search Form" at bounding box center [711, 290] width 339 height 40
paste input "MY EYES"
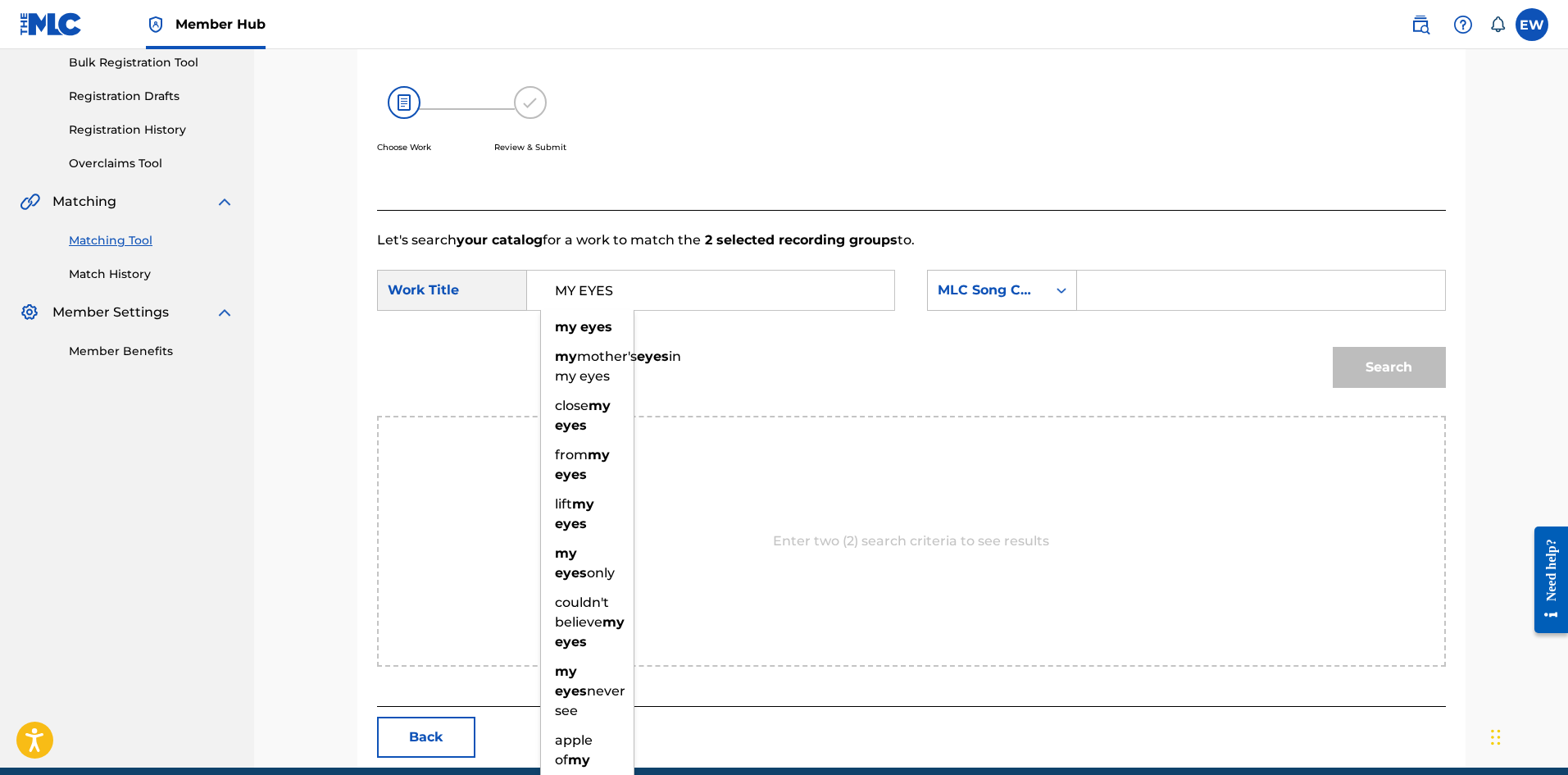
type input "MY EYES"
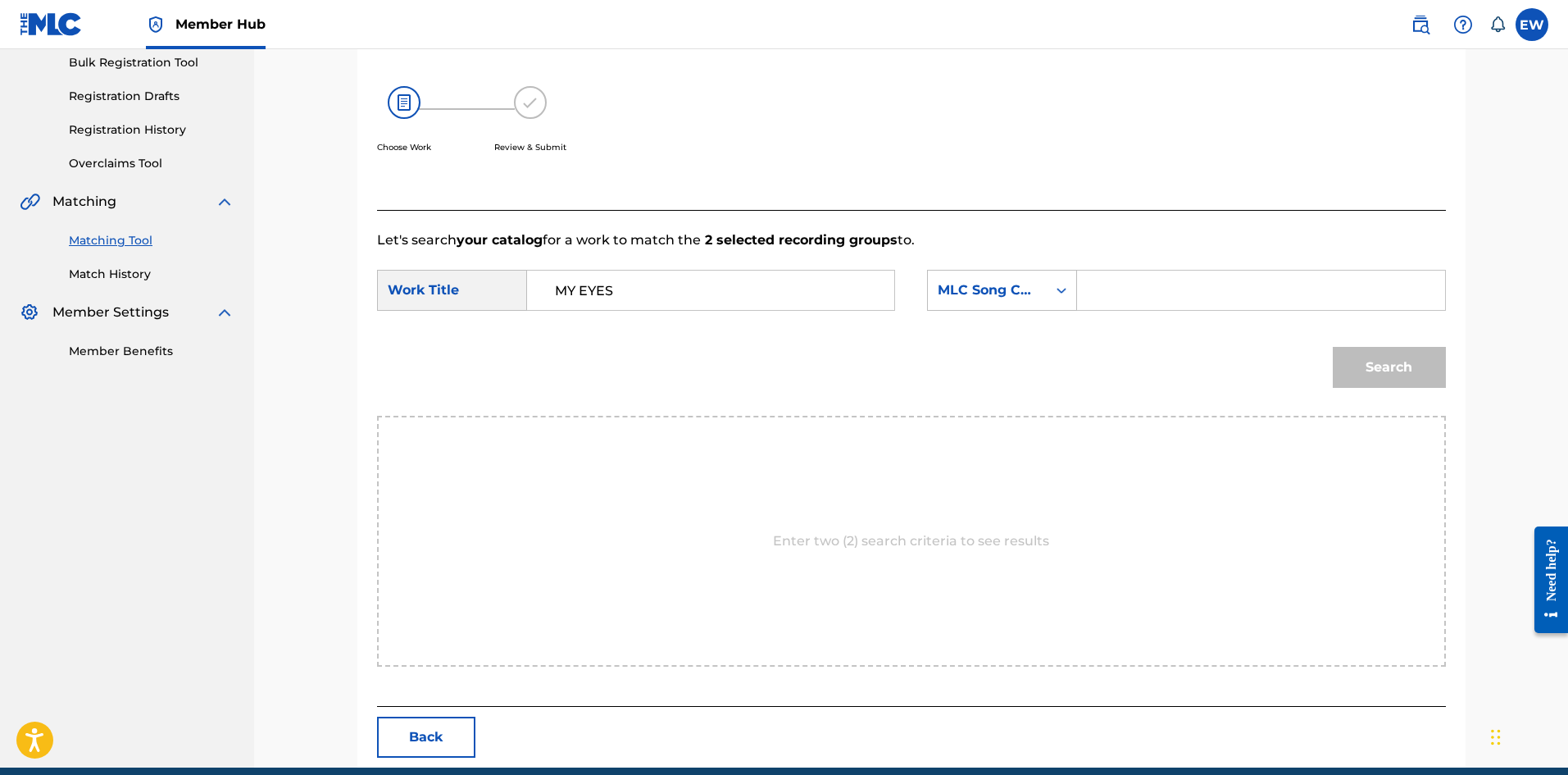
drag, startPoint x: 1214, startPoint y: 296, endPoint x: 1216, endPoint y: 305, distance: 9.2
click at [1215, 297] on input "Search Form" at bounding box center [1261, 290] width 339 height 40
paste input "MA6N1Q"
type input "MA6N1Q"
click at [1399, 384] on button "Search" at bounding box center [1389, 367] width 113 height 41
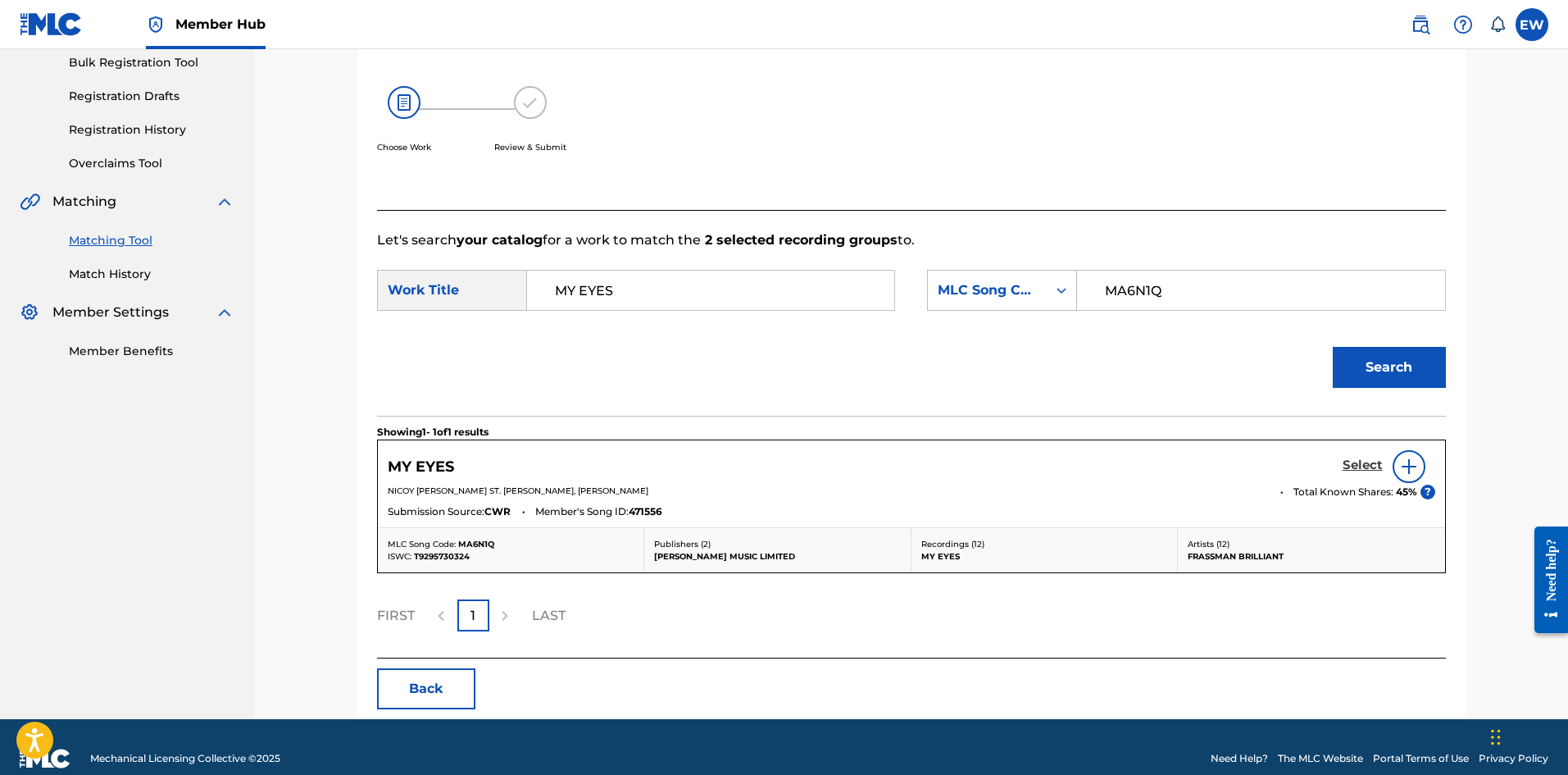
click at [1358, 463] on h5 "Select" at bounding box center [1361, 466] width 40 height 16
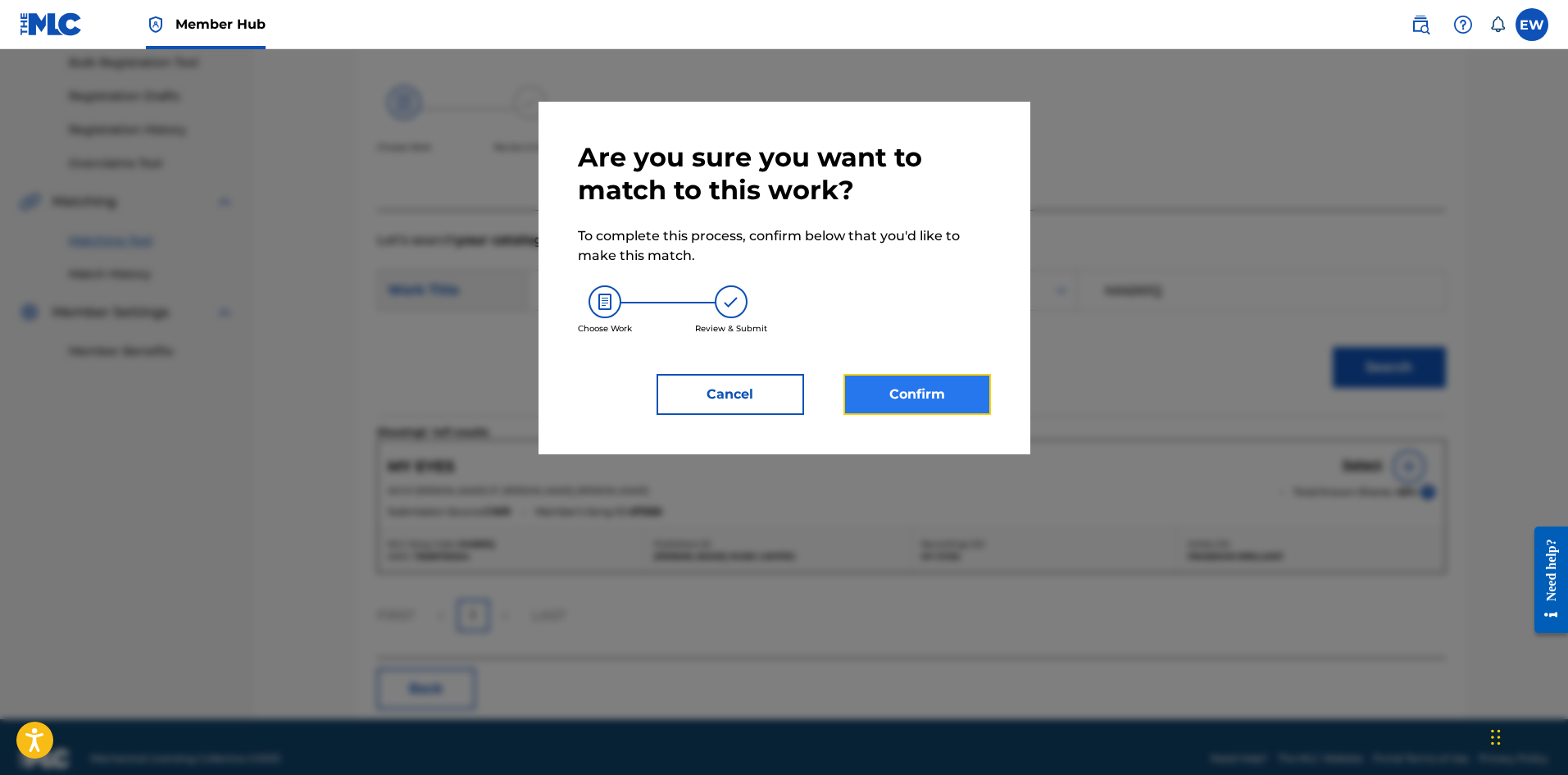
click at [931, 404] on button "Confirm" at bounding box center [917, 394] width 147 height 41
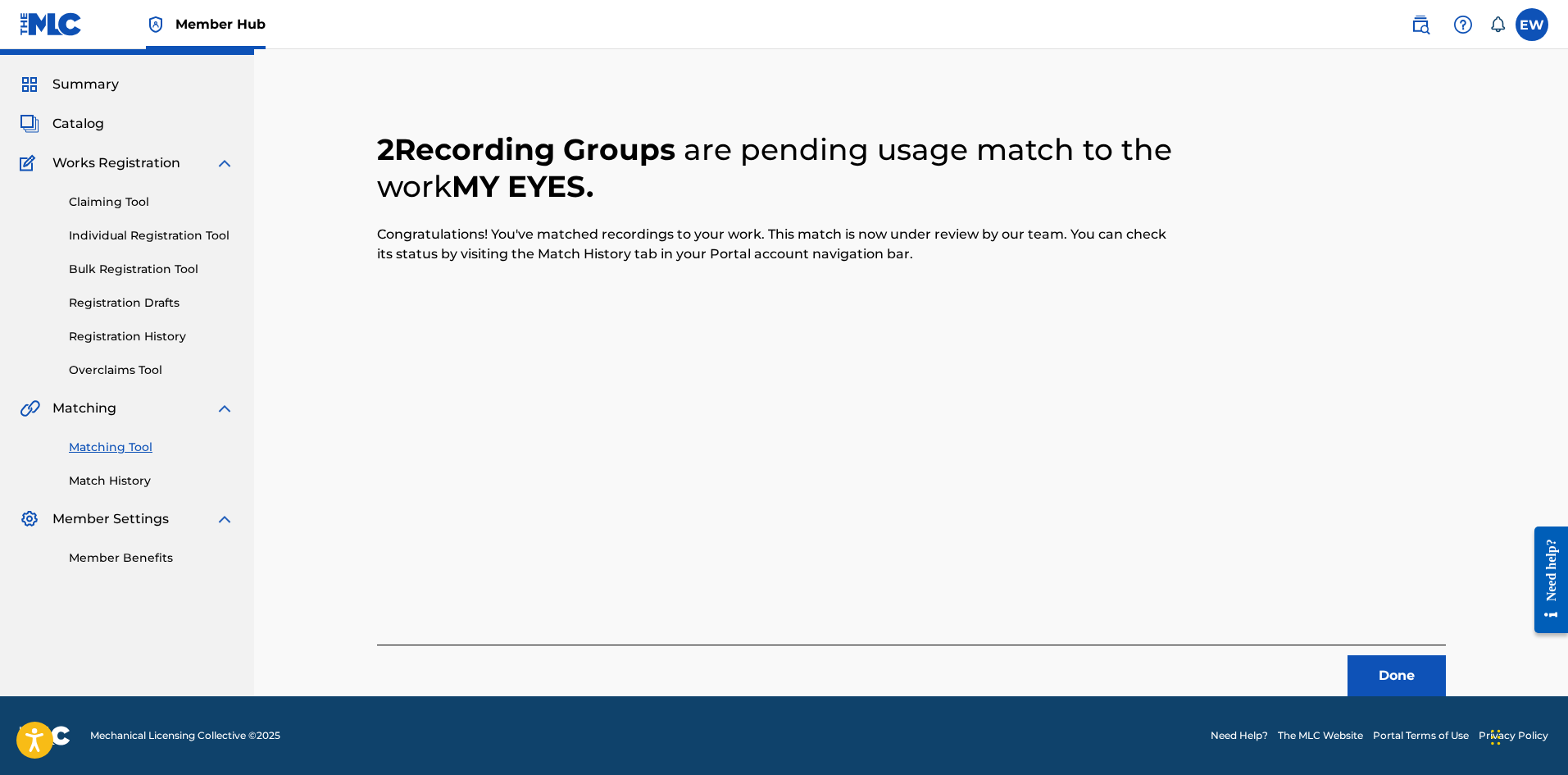
scroll to position [40, 0]
drag, startPoint x: 1385, startPoint y: 653, endPoint x: 1380, endPoint y: 678, distance: 25.5
click at [1376, 663] on div "Done" at bounding box center [912, 669] width 1069 height 51
click at [1357, 587] on div "2 Recording Groups are pending usage match to the work MY EYES . Congratulation…" at bounding box center [912, 394] width 1069 height 604
click at [1368, 678] on button "Done" at bounding box center [1395, 675] width 98 height 41
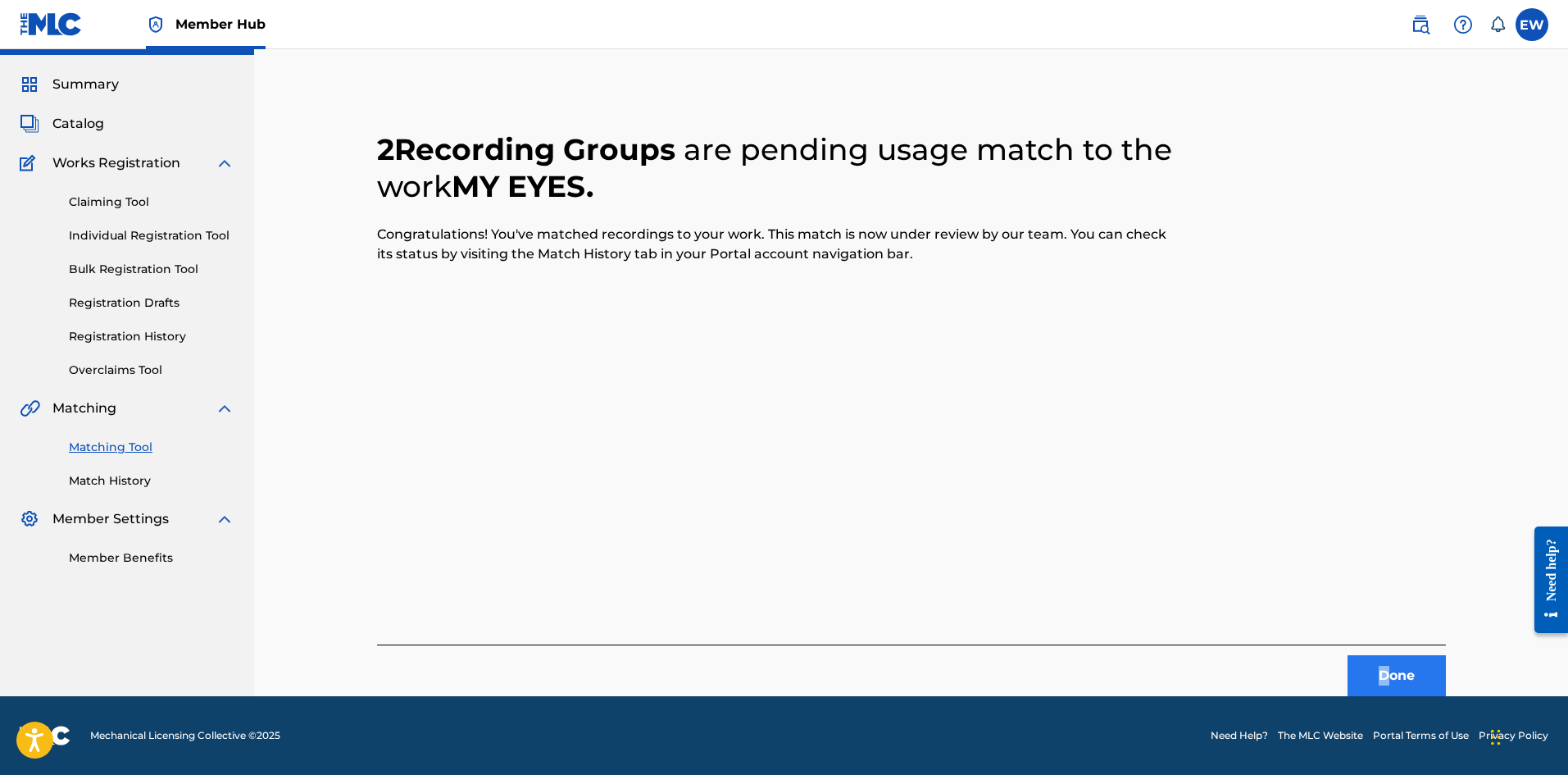
scroll to position [0, 0]
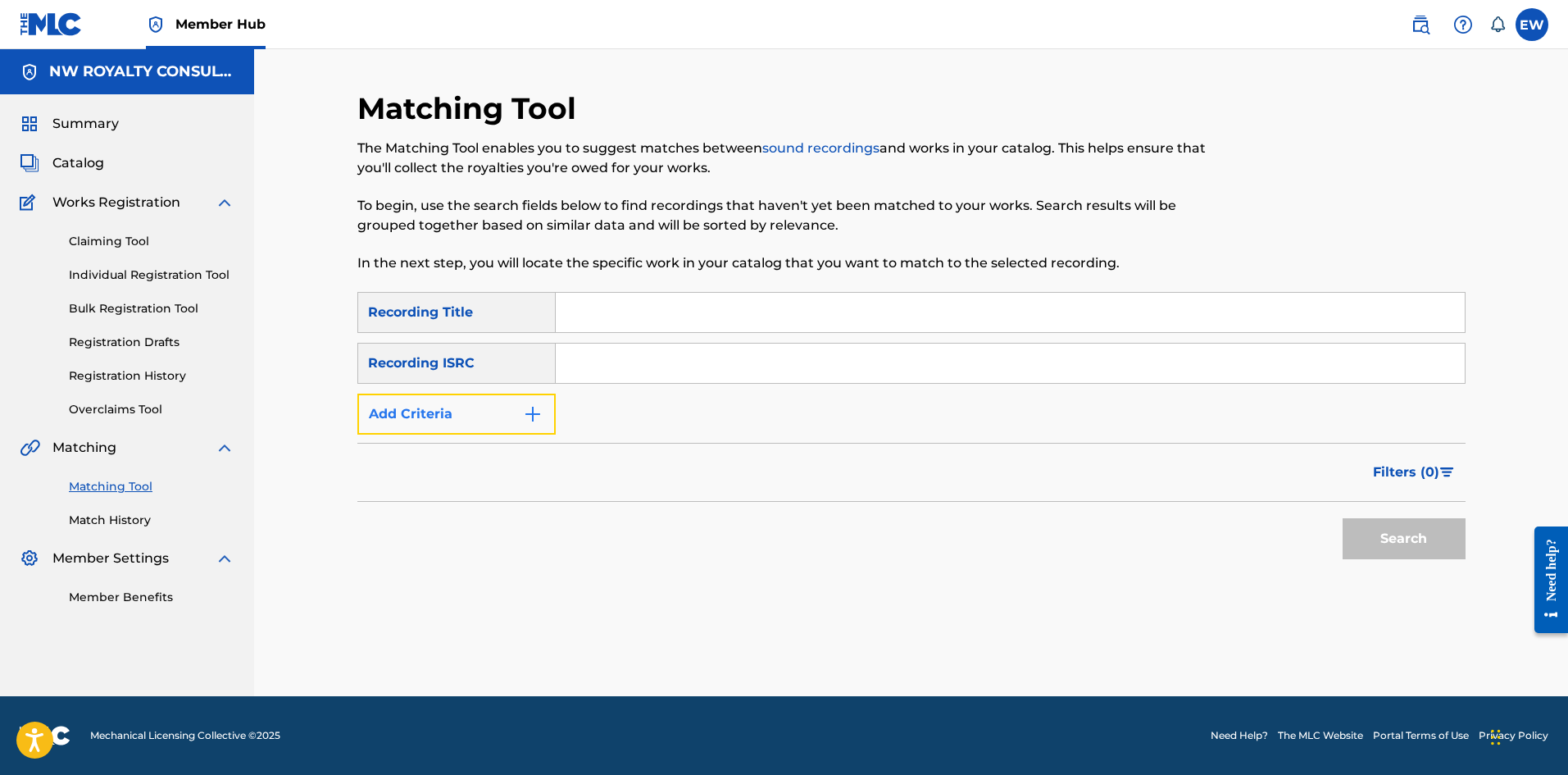
click at [490, 411] on button "Add Criteria" at bounding box center [456, 414] width 199 height 41
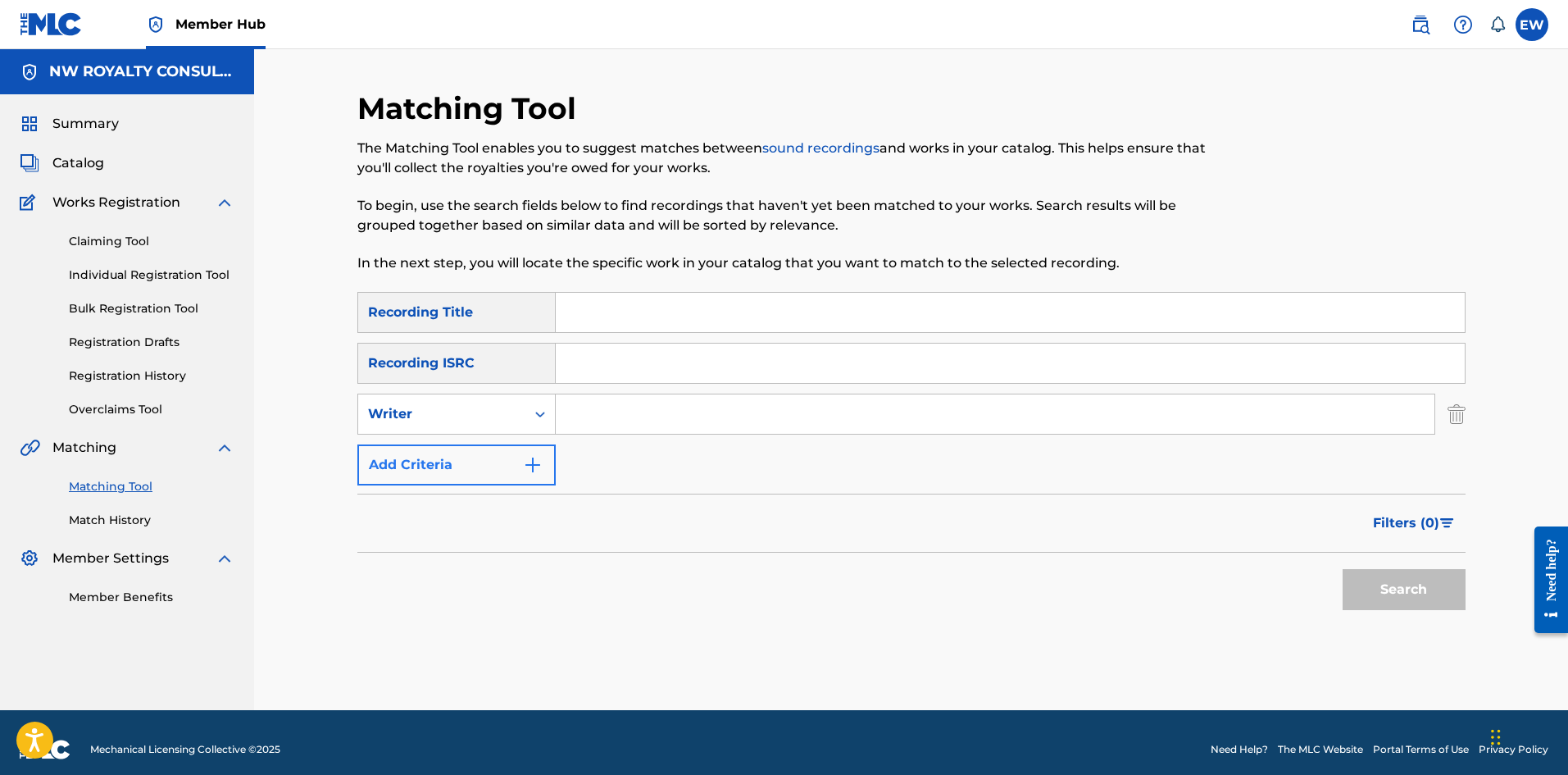
click at [490, 411] on div "Writer" at bounding box center [441, 414] width 147 height 19
click at [502, 463] on div "Recording Artist" at bounding box center [456, 455] width 197 height 41
click at [743, 412] on input "Search Form" at bounding box center [995, 413] width 879 height 40
paste input "VARIOUS ARTIST"
type input "VARIOUS ARTIST"
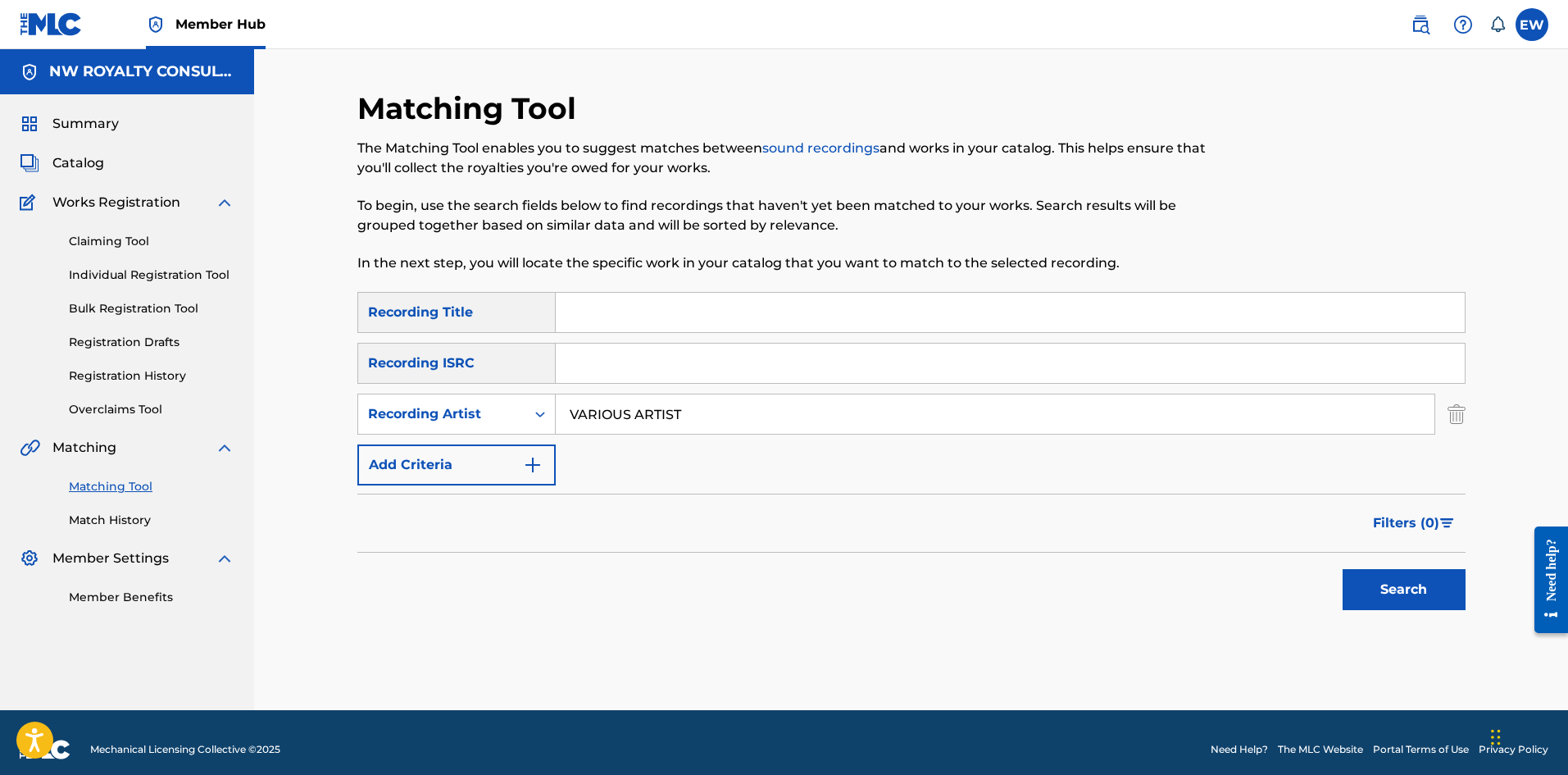
click at [704, 309] on input "Search Form" at bounding box center [1009, 312] width 909 height 40
paste input "MY [DEMOGRAPHIC_DATA]"
type input "MY [DEMOGRAPHIC_DATA]"
drag, startPoint x: 1400, startPoint y: 605, endPoint x: 1389, endPoint y: 601, distance: 11.7
click at [1400, 605] on button "Search" at bounding box center [1403, 589] width 123 height 41
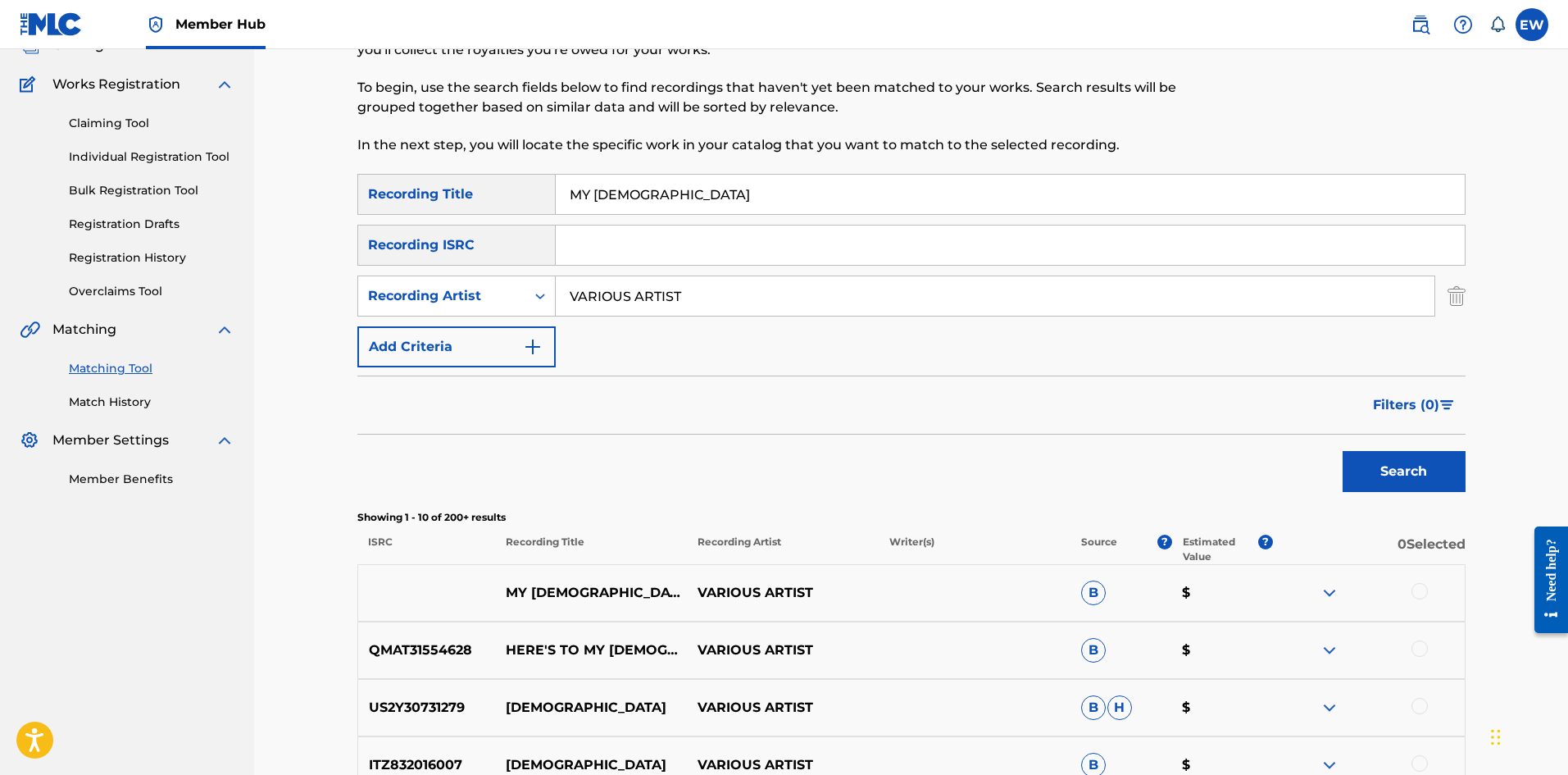
scroll to position [119, 0]
click at [1415, 596] on div at bounding box center [1419, 590] width 16 height 16
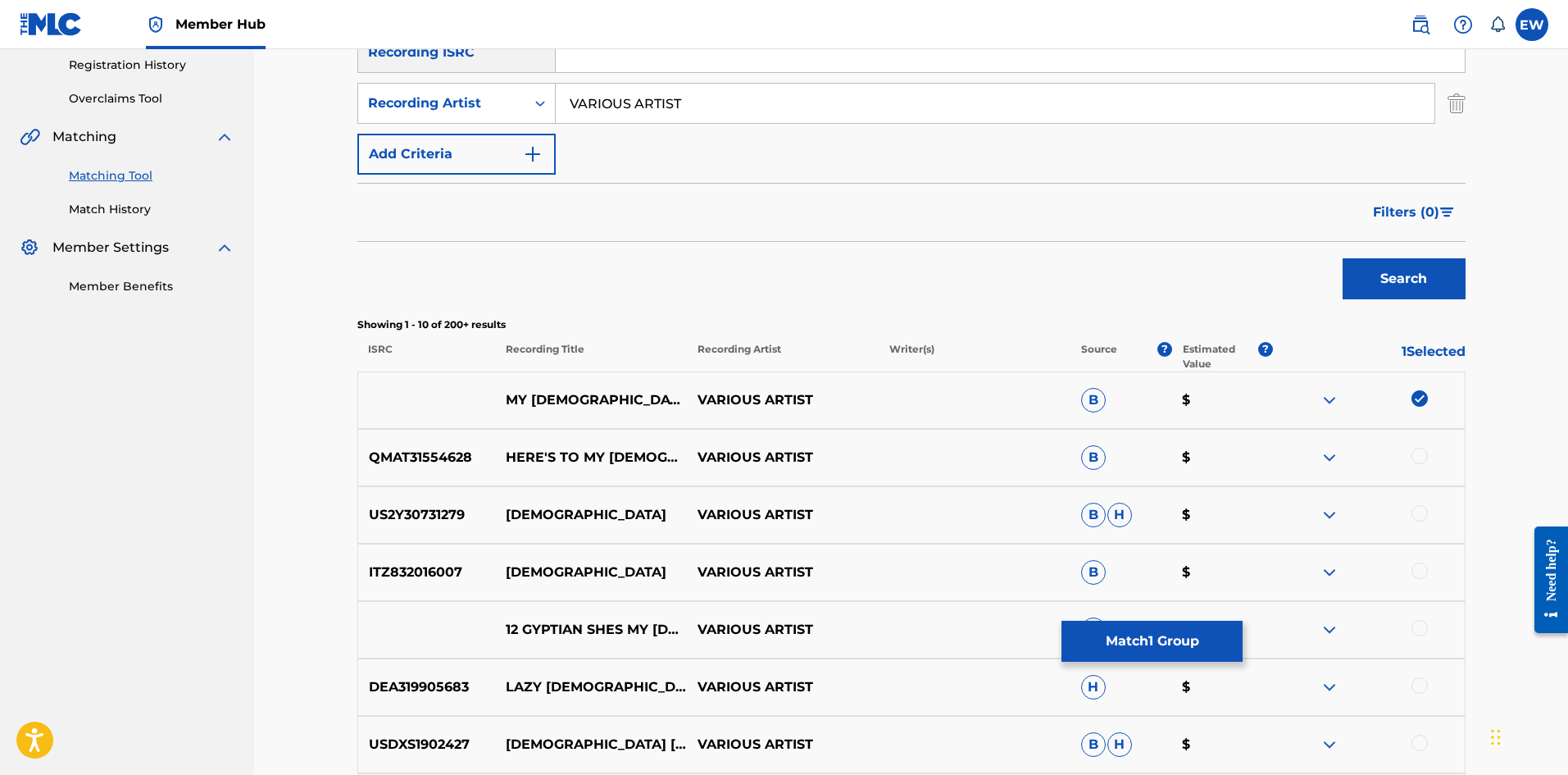
scroll to position [365, 0]
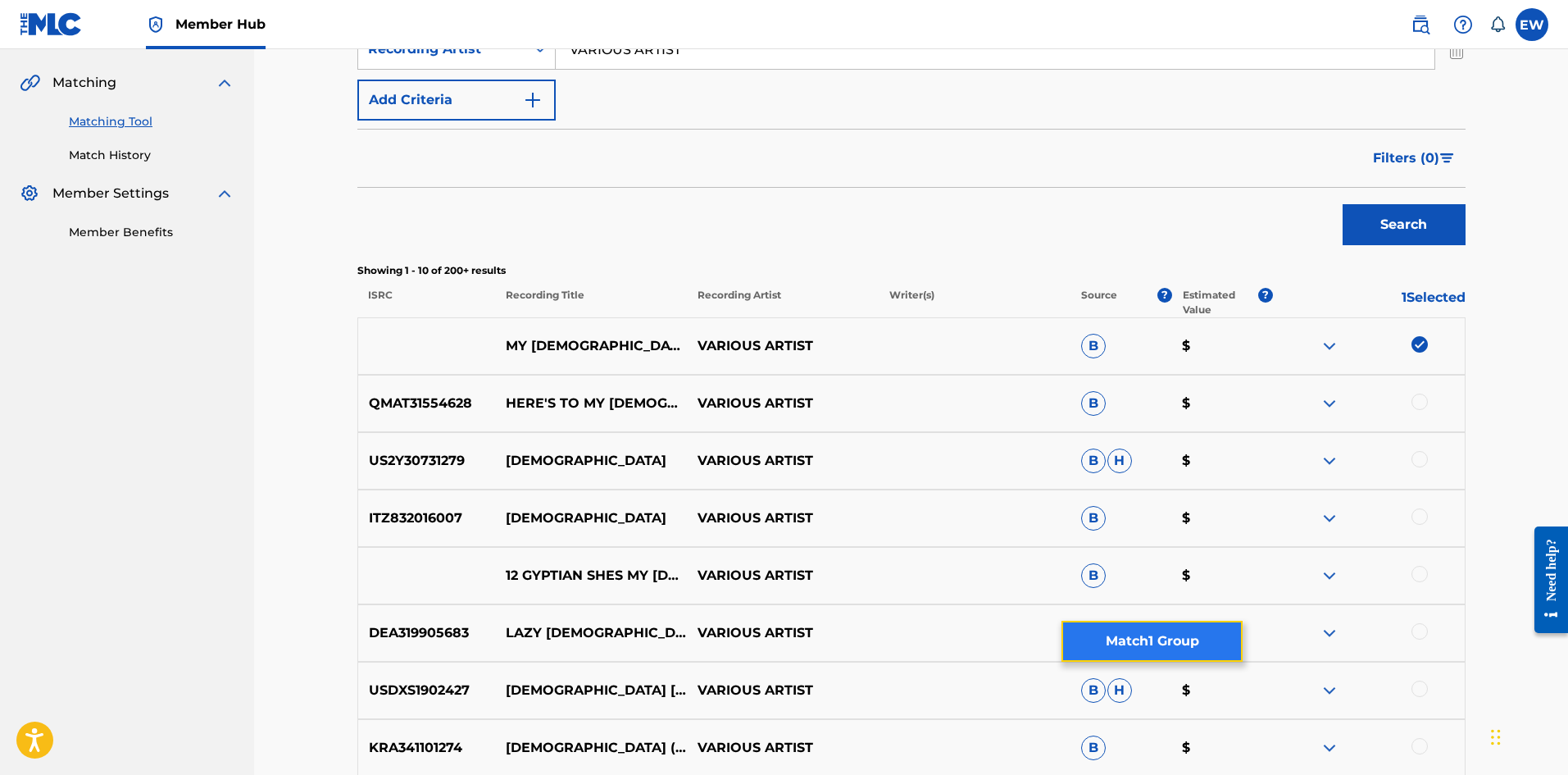
drag, startPoint x: 1197, startPoint y: 643, endPoint x: 1187, endPoint y: 634, distance: 13.5
click at [1187, 634] on button "Match 1 Group" at bounding box center [1151, 641] width 181 height 41
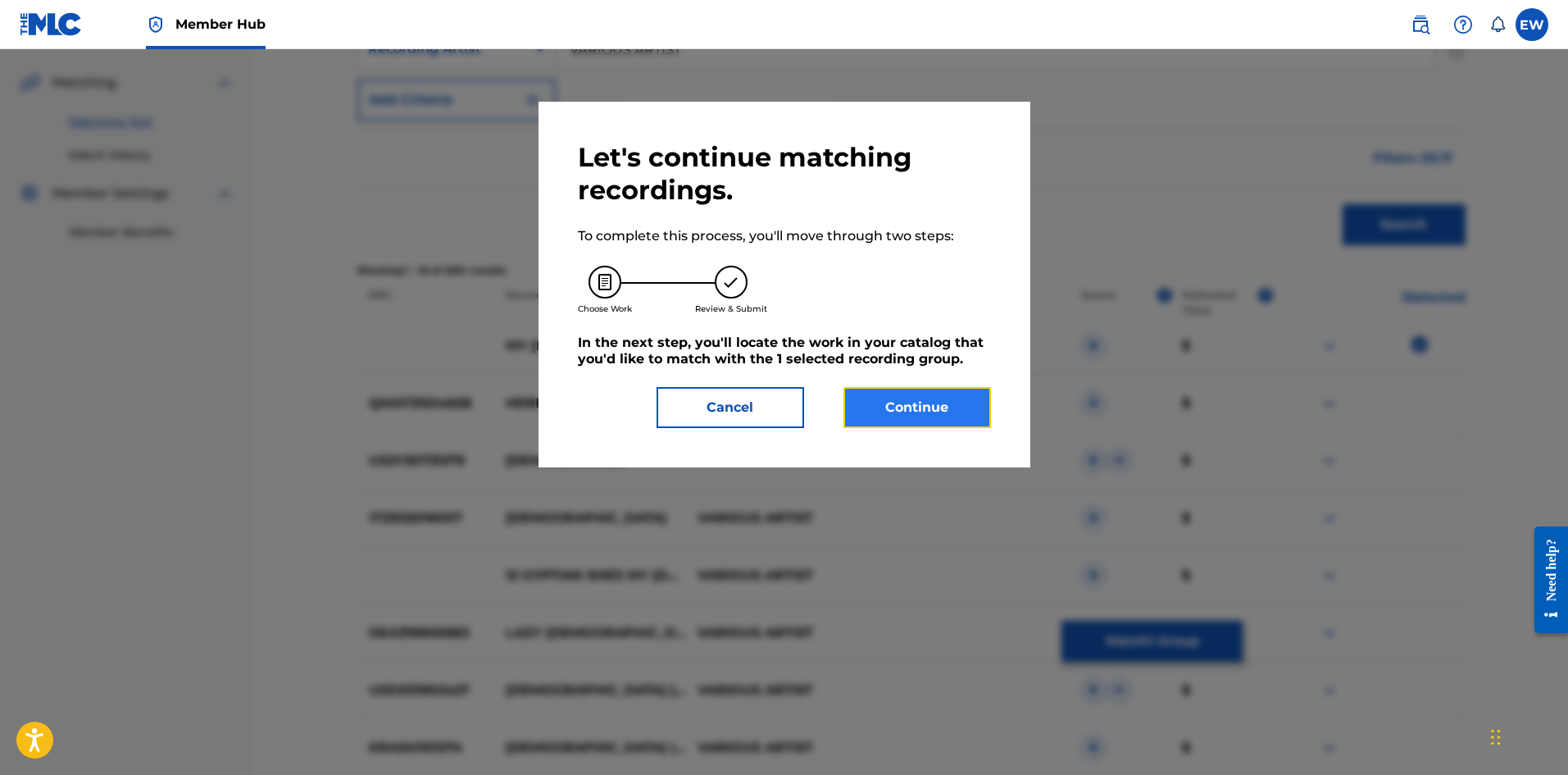
click at [965, 391] on button "Continue" at bounding box center [917, 407] width 147 height 41
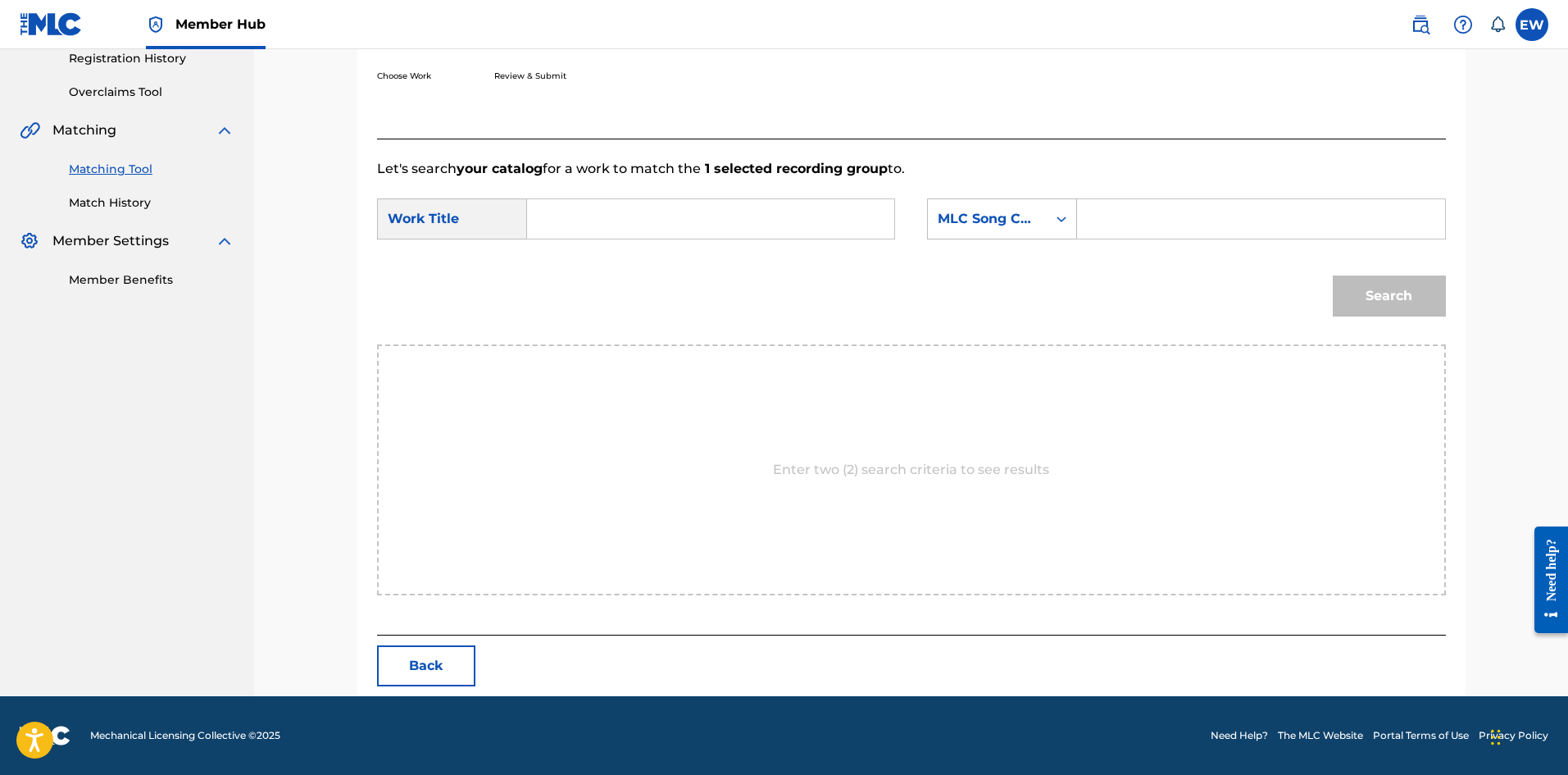
click at [657, 214] on input "Search Form" at bounding box center [711, 218] width 339 height 40
paste input "MY [DEMOGRAPHIC_DATA]"
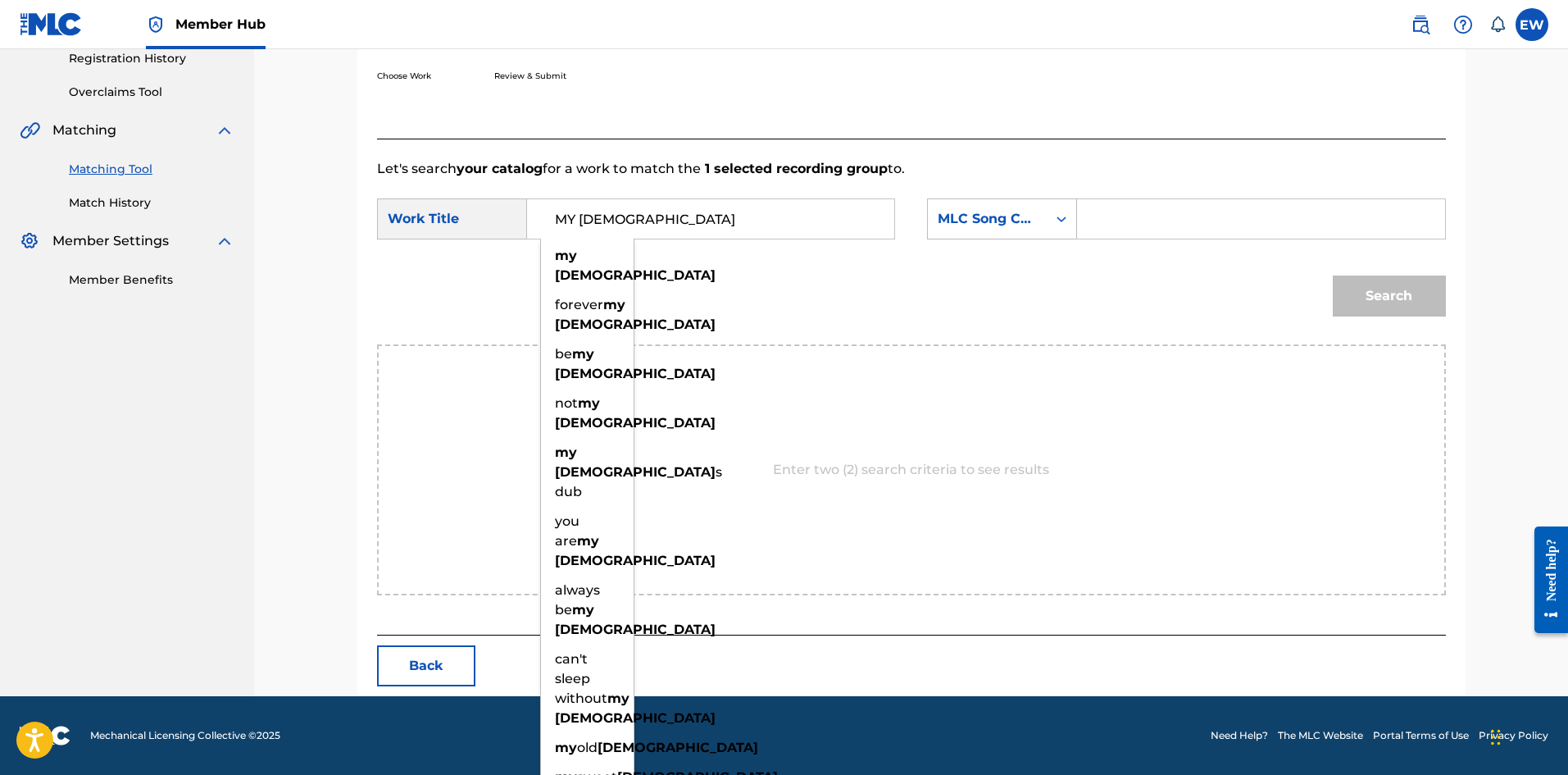
type input "MY [DEMOGRAPHIC_DATA]"
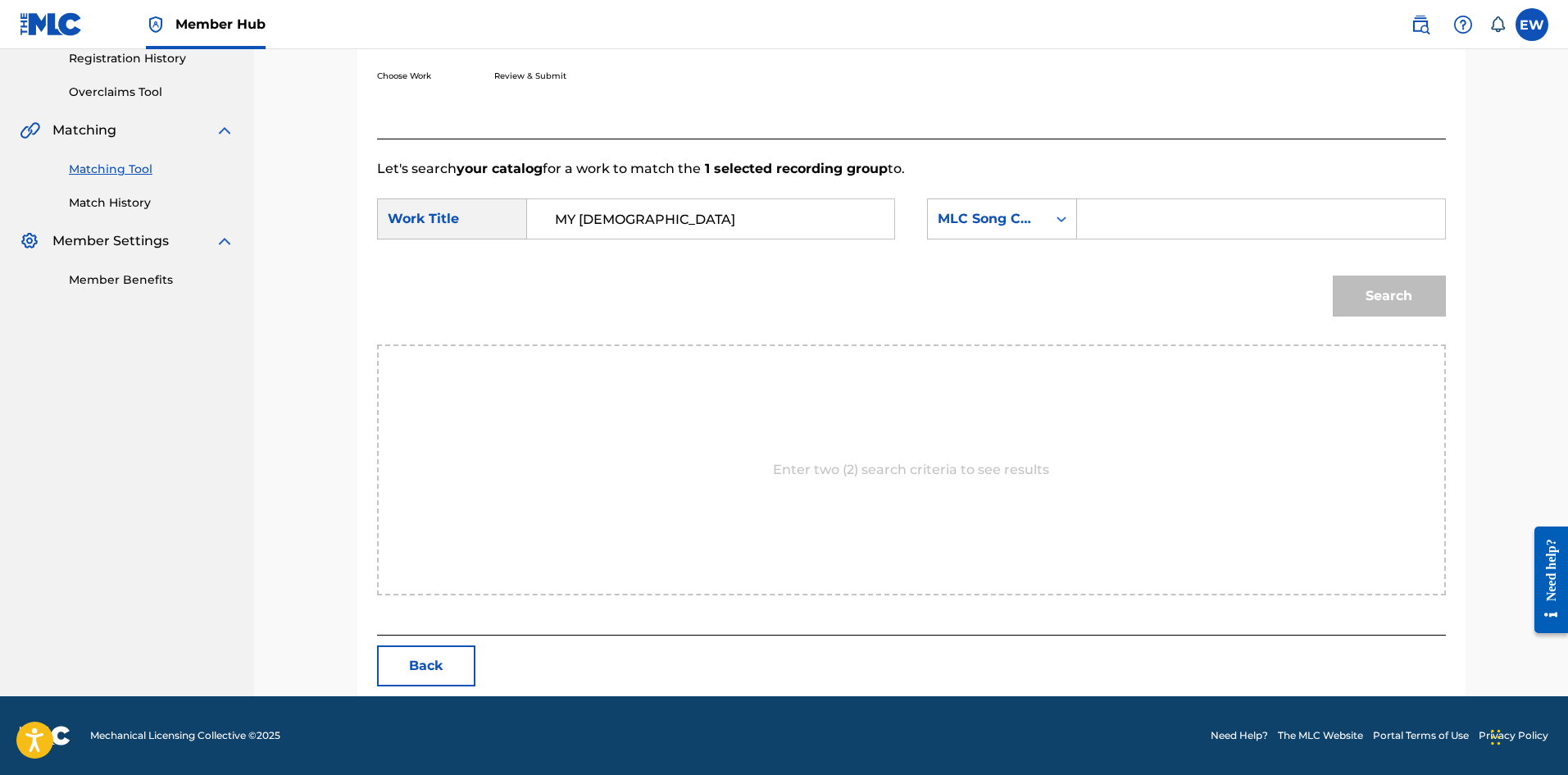
click at [1174, 212] on input "Search Form" at bounding box center [1261, 218] width 339 height 40
paste input "M8410C"
type input "M8410C"
drag, startPoint x: 1393, startPoint y: 307, endPoint x: 1372, endPoint y: 295, distance: 24.2
click at [1393, 306] on button "Search" at bounding box center [1389, 296] width 113 height 41
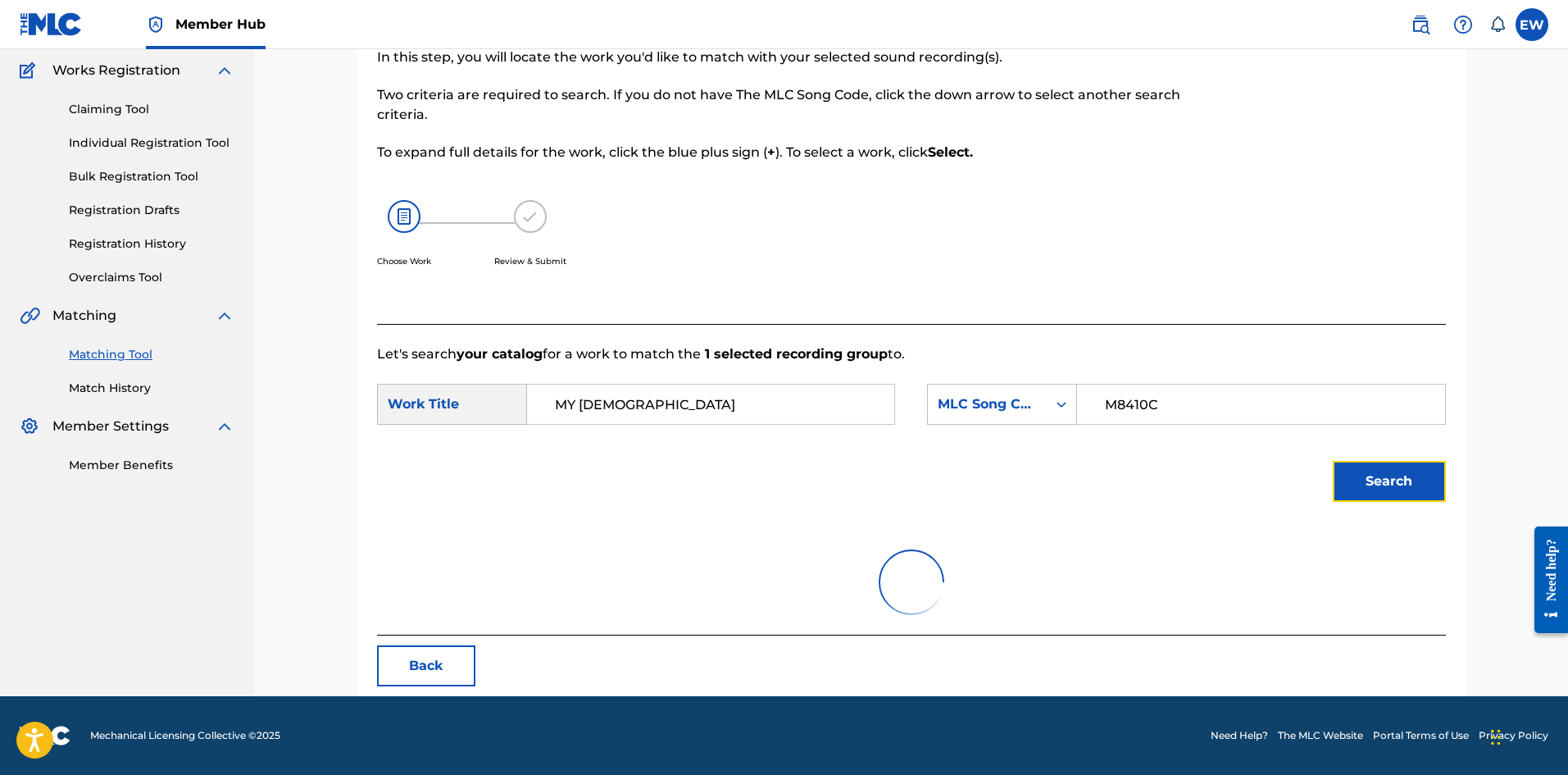
scroll to position [251, 0]
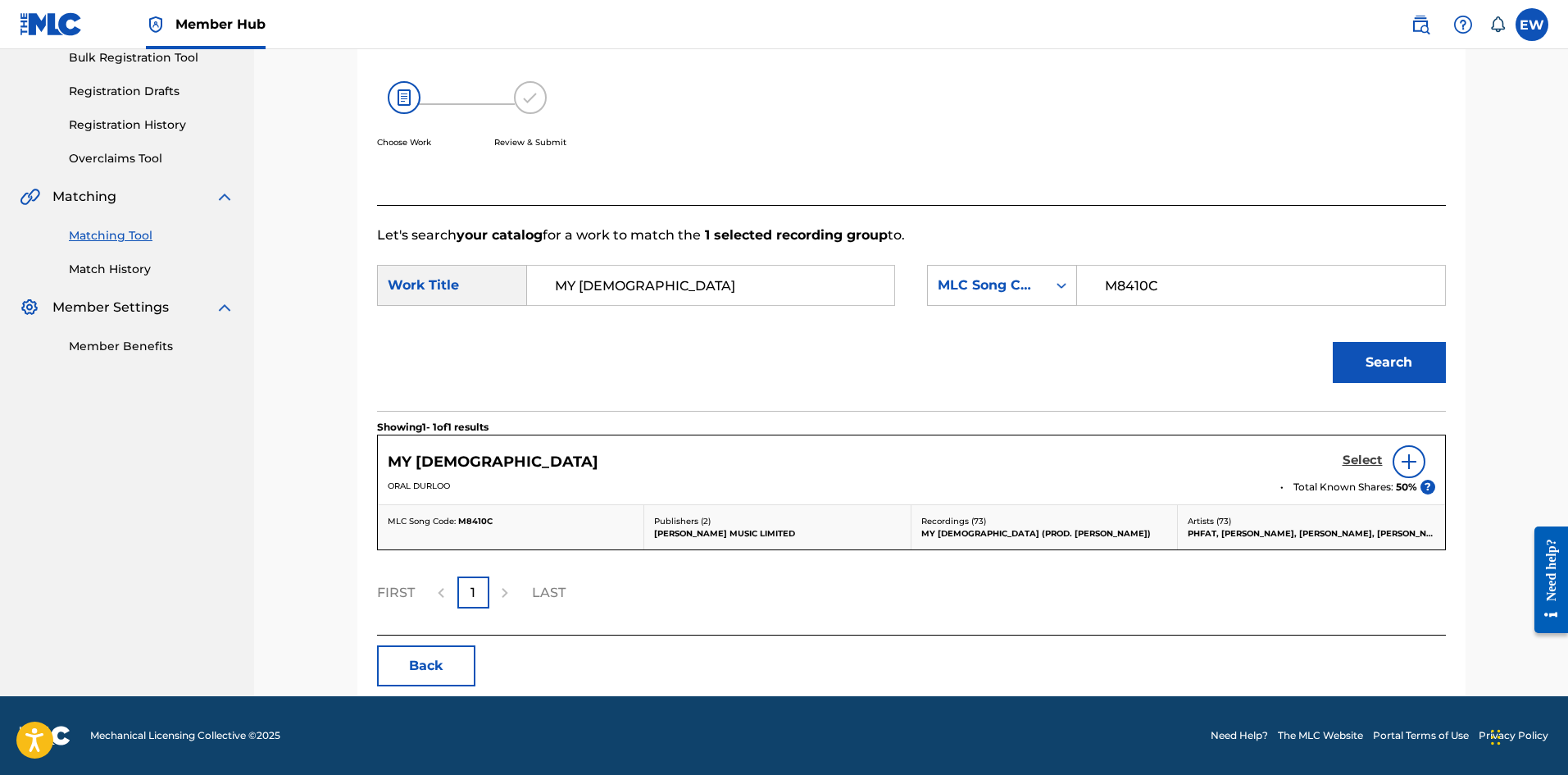
click at [1366, 458] on h5 "Select" at bounding box center [1361, 460] width 40 height 16
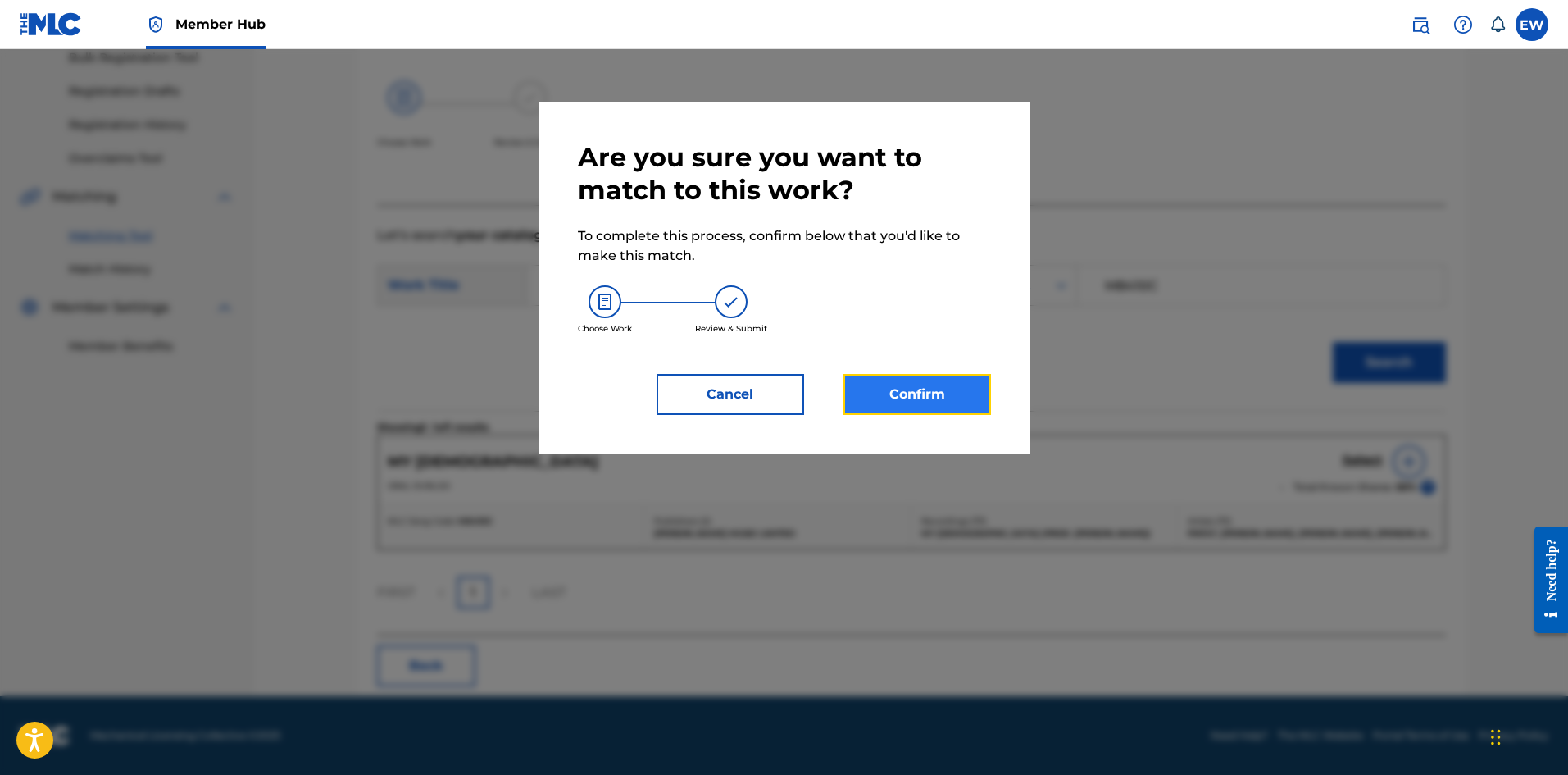
click at [918, 393] on button "Confirm" at bounding box center [917, 394] width 147 height 41
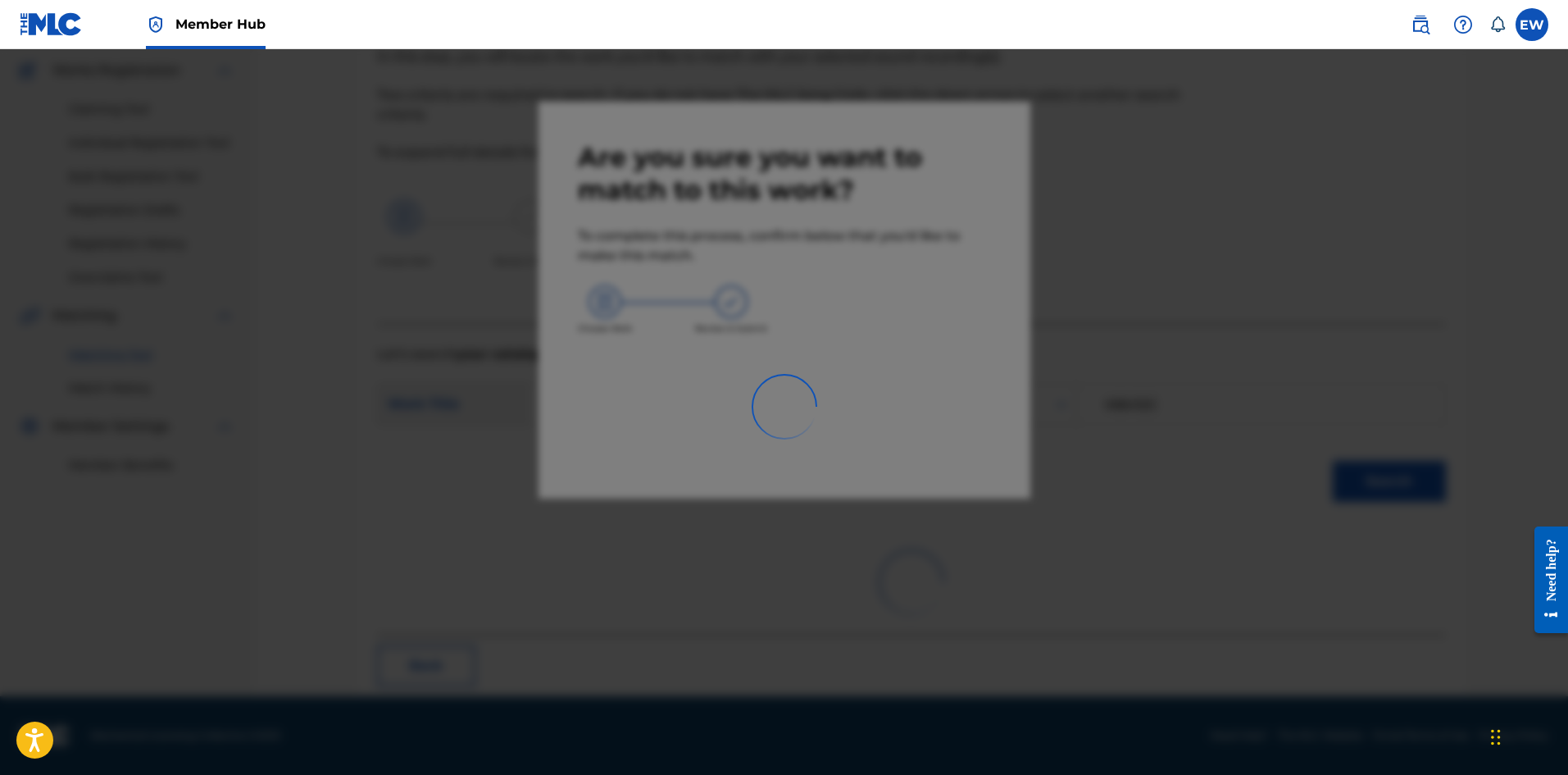
scroll to position [40, 0]
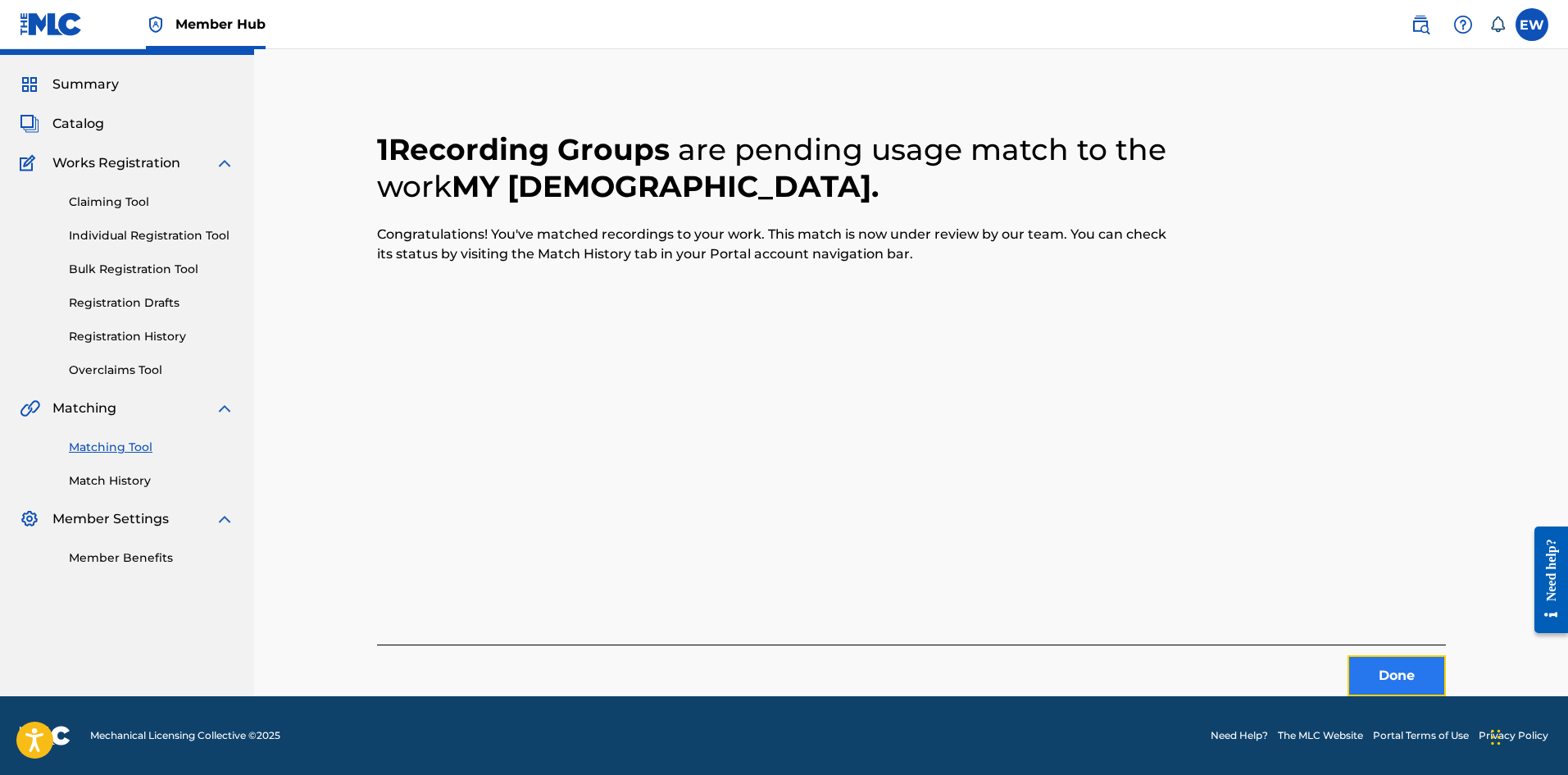
click at [1369, 674] on button "Done" at bounding box center [1395, 675] width 98 height 41
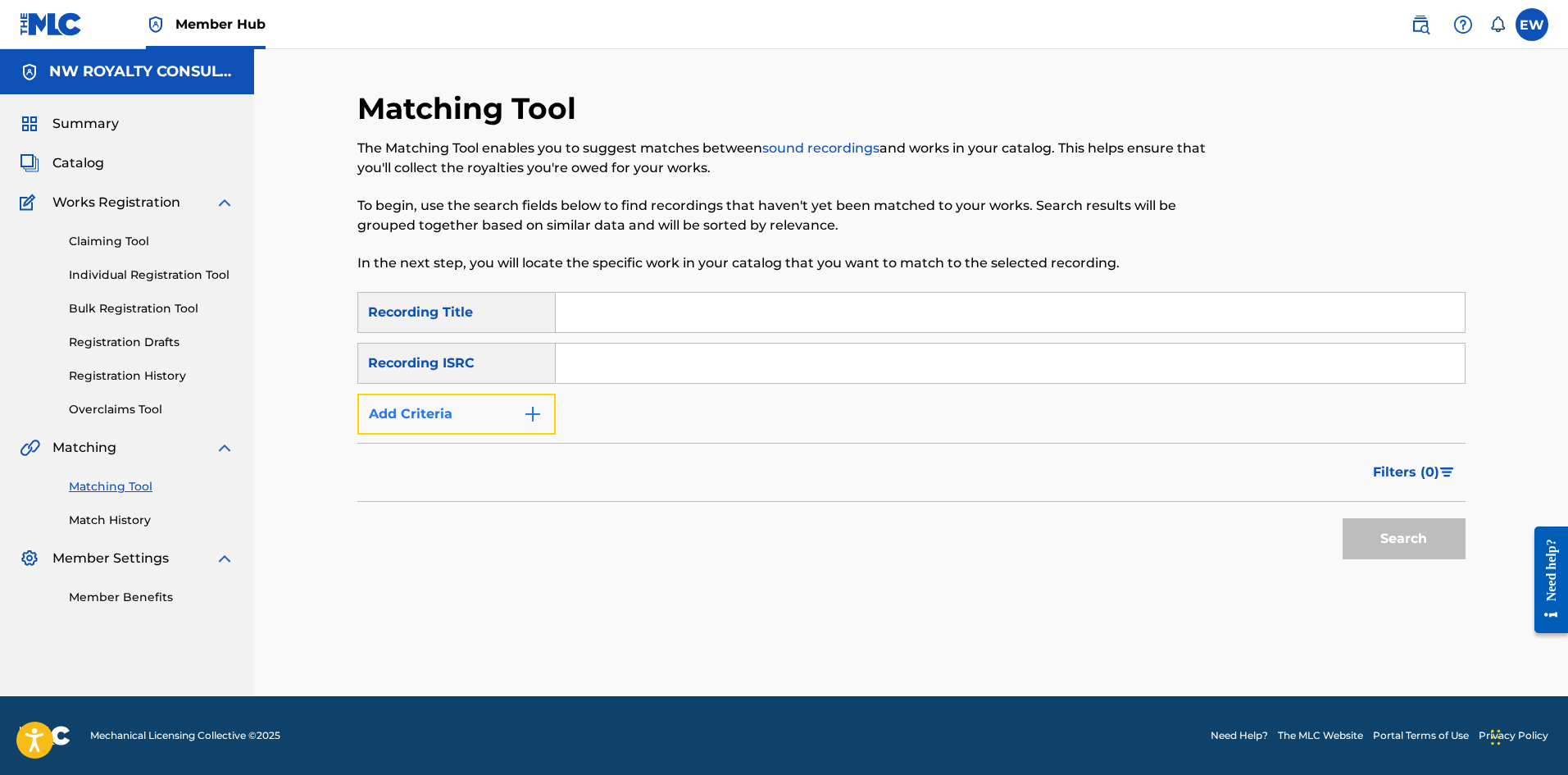
click at [537, 404] on img "Search Form" at bounding box center [532, 414] width 19 height 19
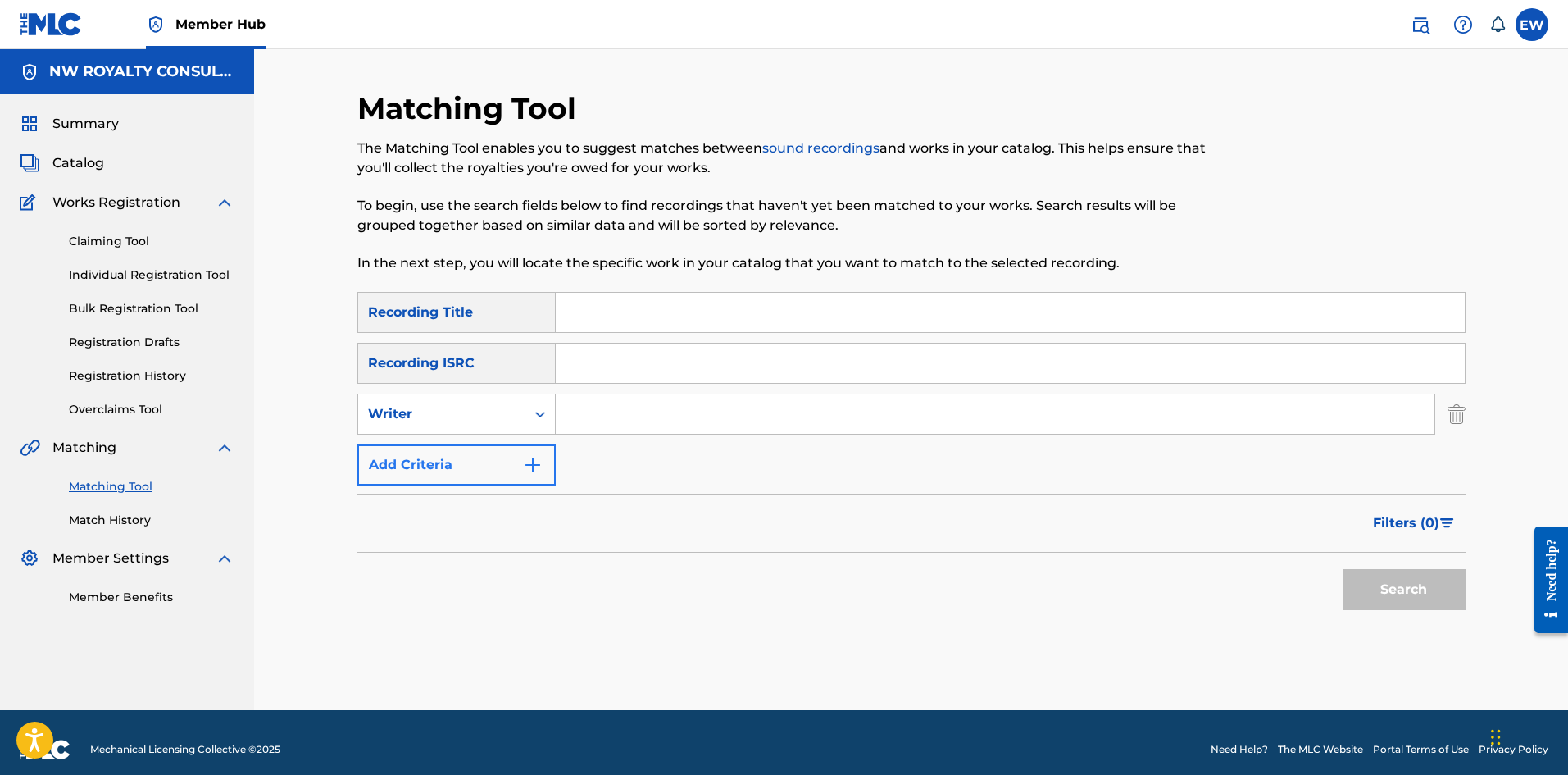
click at [537, 404] on div "Search Form" at bounding box center [540, 414] width 29 height 29
drag, startPoint x: 501, startPoint y: 459, endPoint x: 632, endPoint y: 435, distance: 133.2
click at [502, 458] on div "Recording Artist" at bounding box center [456, 455] width 197 height 41
click at [682, 410] on input "Search Form" at bounding box center [995, 413] width 879 height 40
paste input "[PERSON_NAME]"
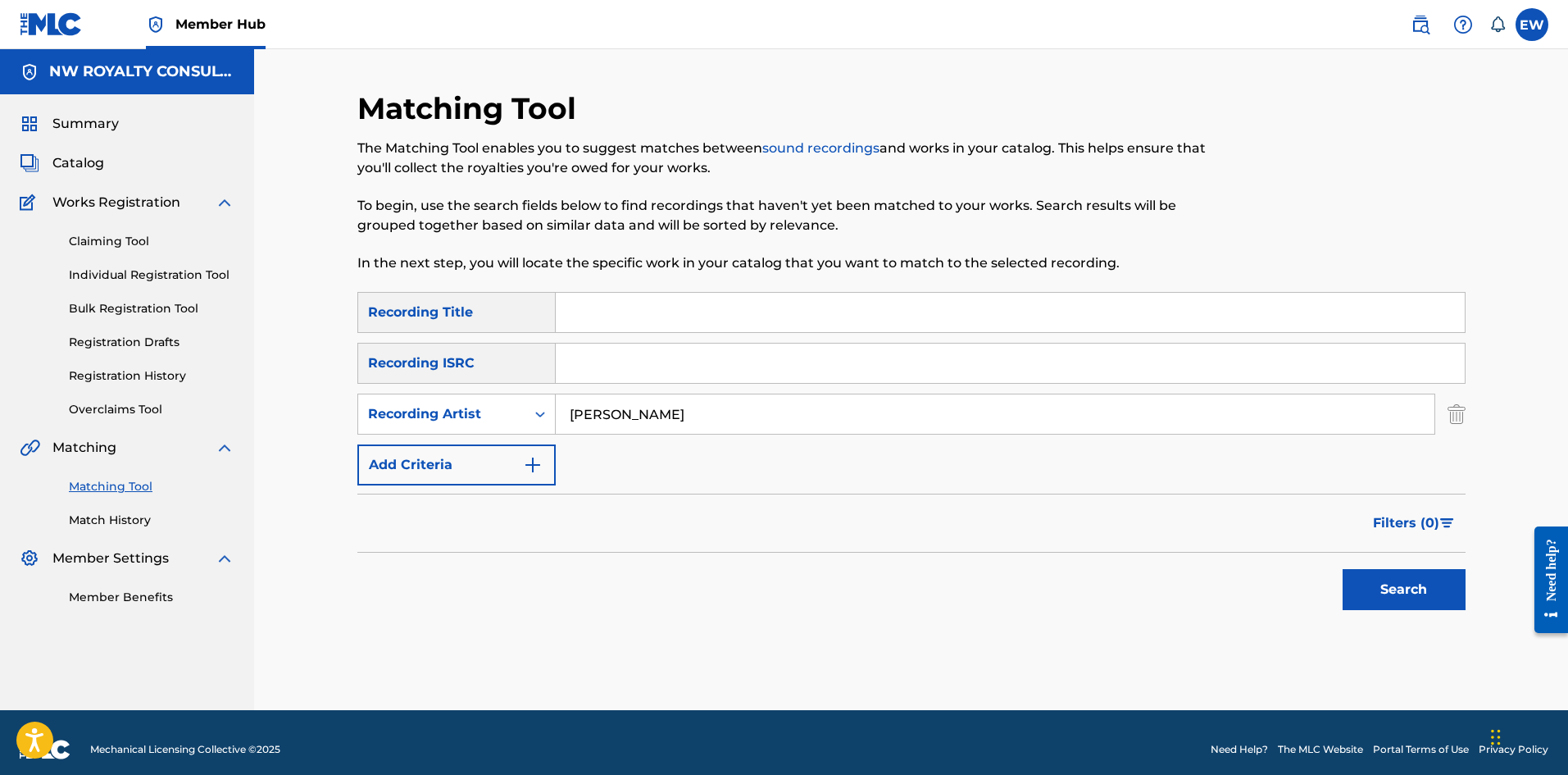
type input "[PERSON_NAME]"
click at [668, 325] on input "Search Form" at bounding box center [1009, 312] width 909 height 40
paste input "MY LOVE"
type input "MY LOVE"
click at [1416, 585] on button "Search" at bounding box center [1403, 589] width 123 height 41
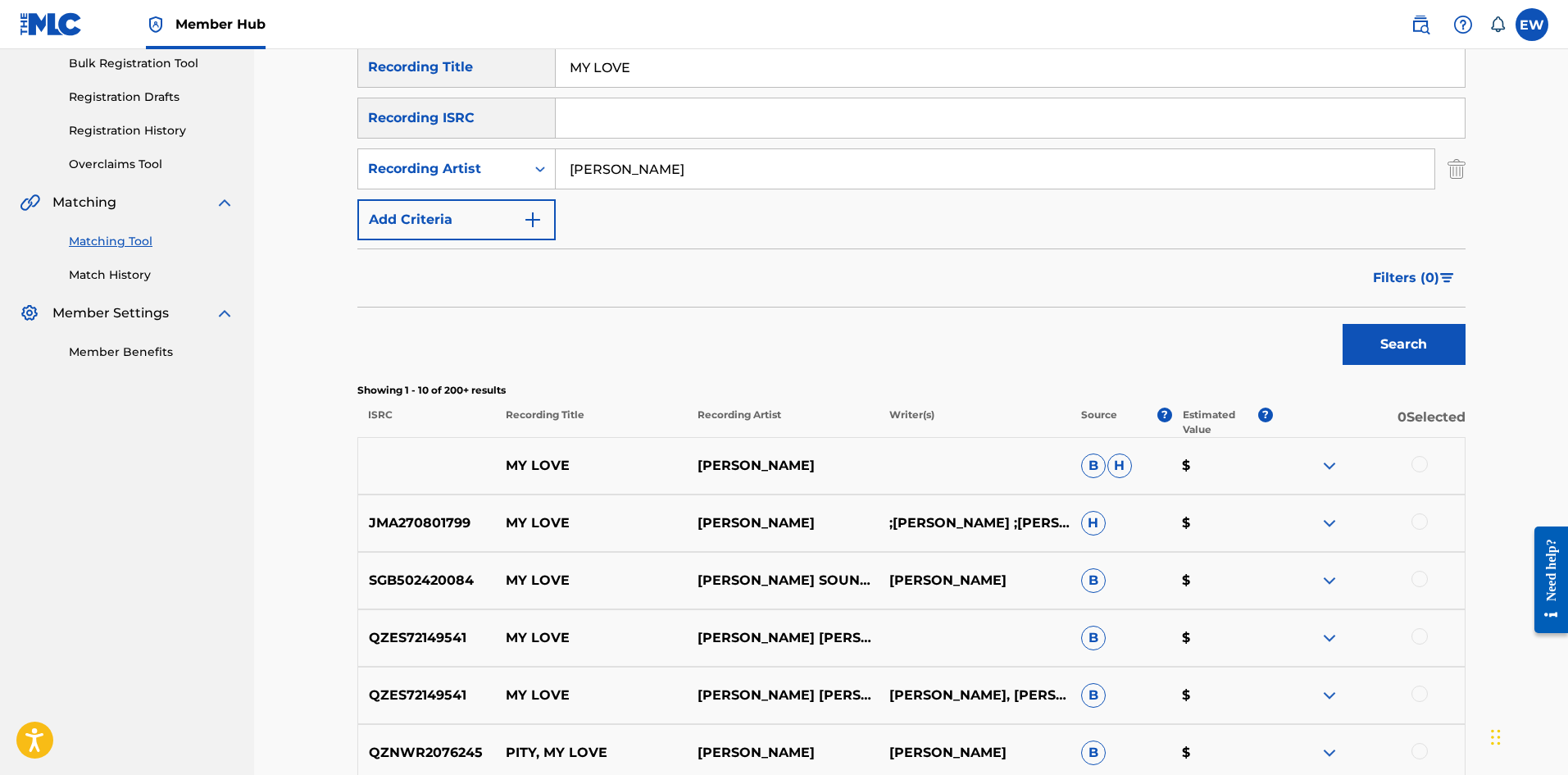
scroll to position [246, 0]
click at [1427, 463] on div at bounding box center [1419, 463] width 16 height 16
click at [1412, 520] on div at bounding box center [1419, 520] width 16 height 16
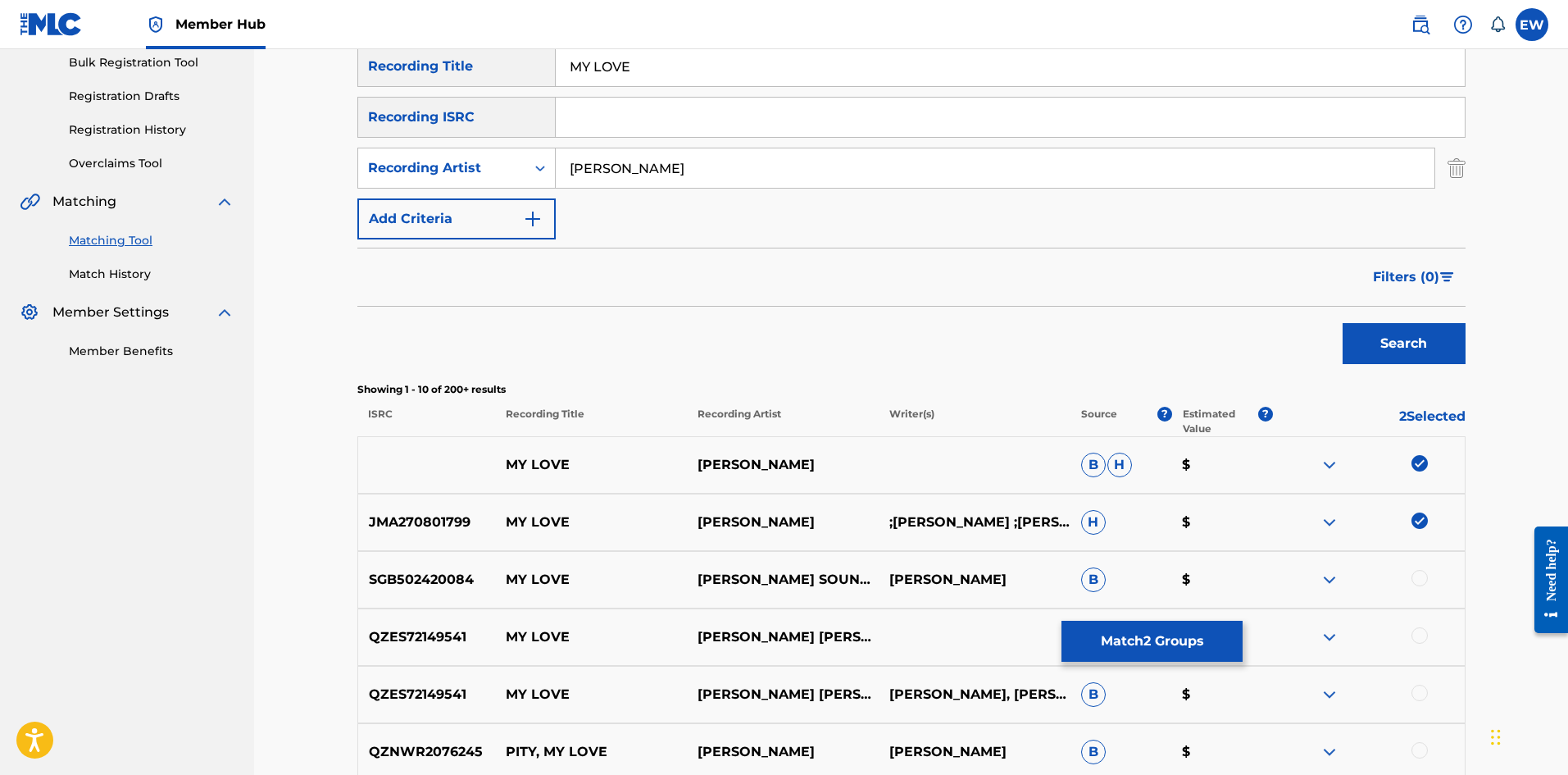
click at [1422, 582] on div at bounding box center [1419, 577] width 16 height 16
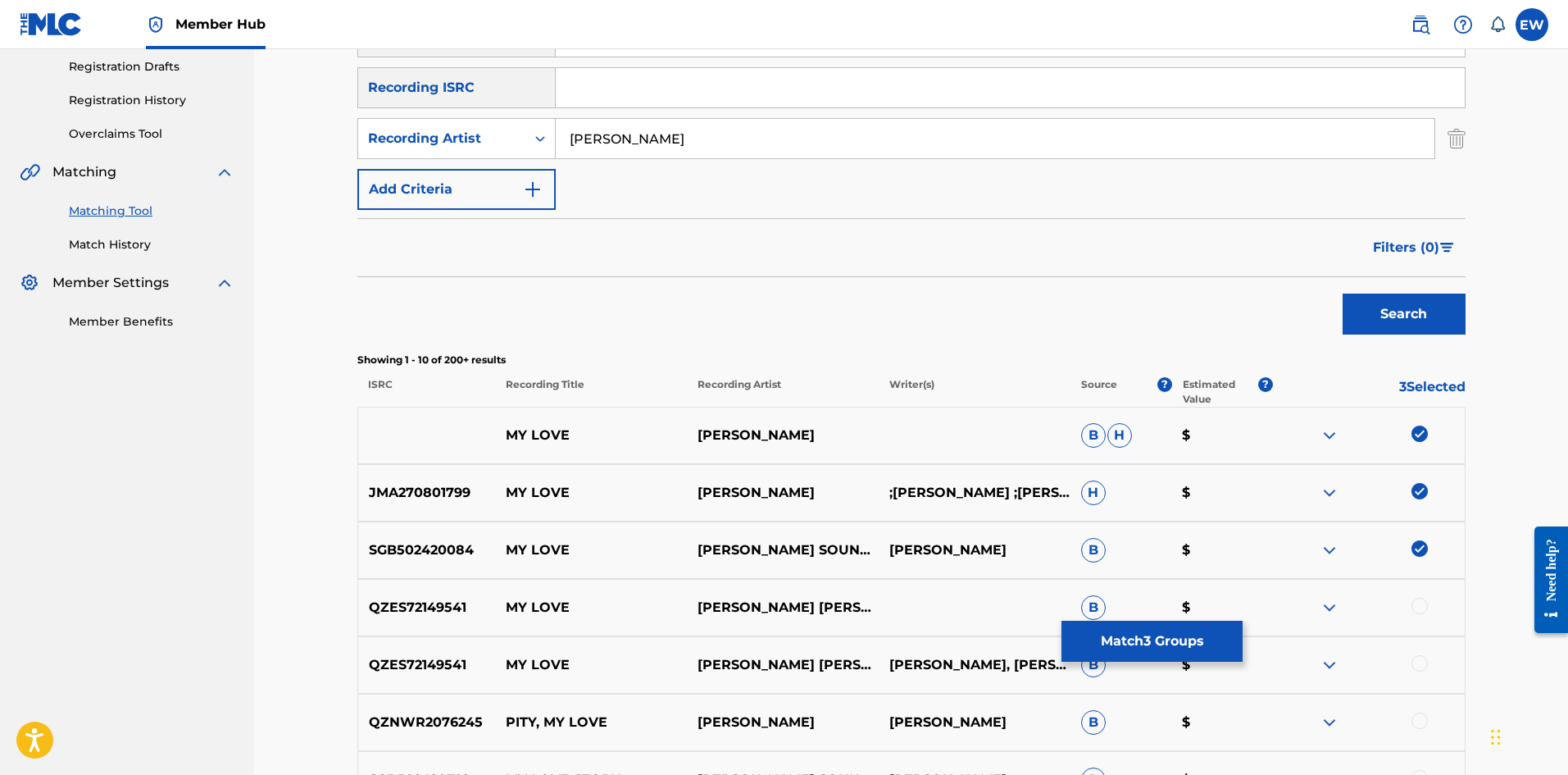
scroll to position [328, 0]
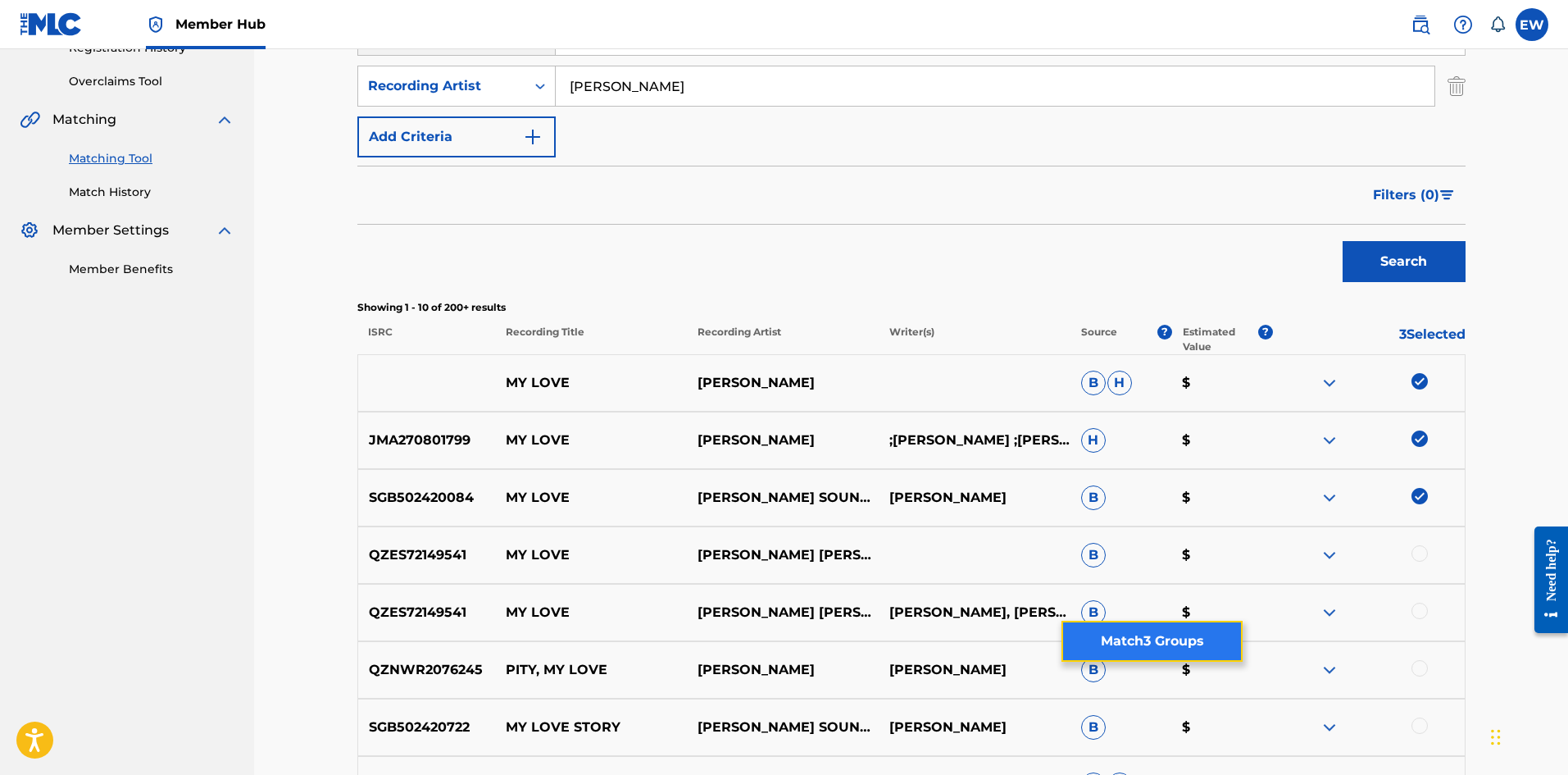
click at [1181, 646] on button "Match 3 Groups" at bounding box center [1151, 641] width 181 height 41
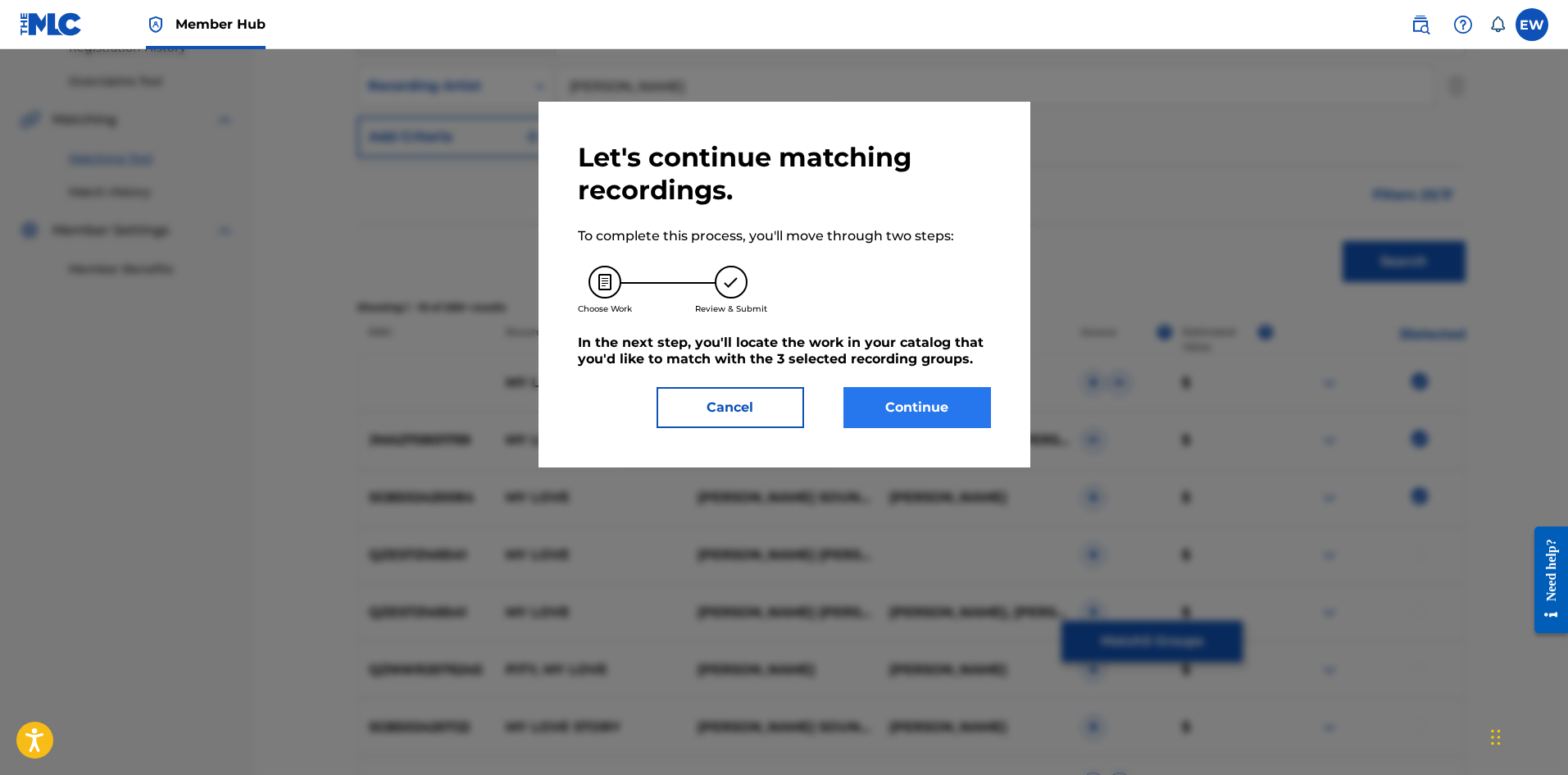
drag, startPoint x: 977, startPoint y: 431, endPoint x: 980, endPoint y: 387, distance: 44.1
click at [977, 431] on div "Let's continue matching recordings. To complete this process, you'll move throu…" at bounding box center [784, 284] width 492 height 366
click at [951, 416] on button "Continue" at bounding box center [917, 407] width 147 height 41
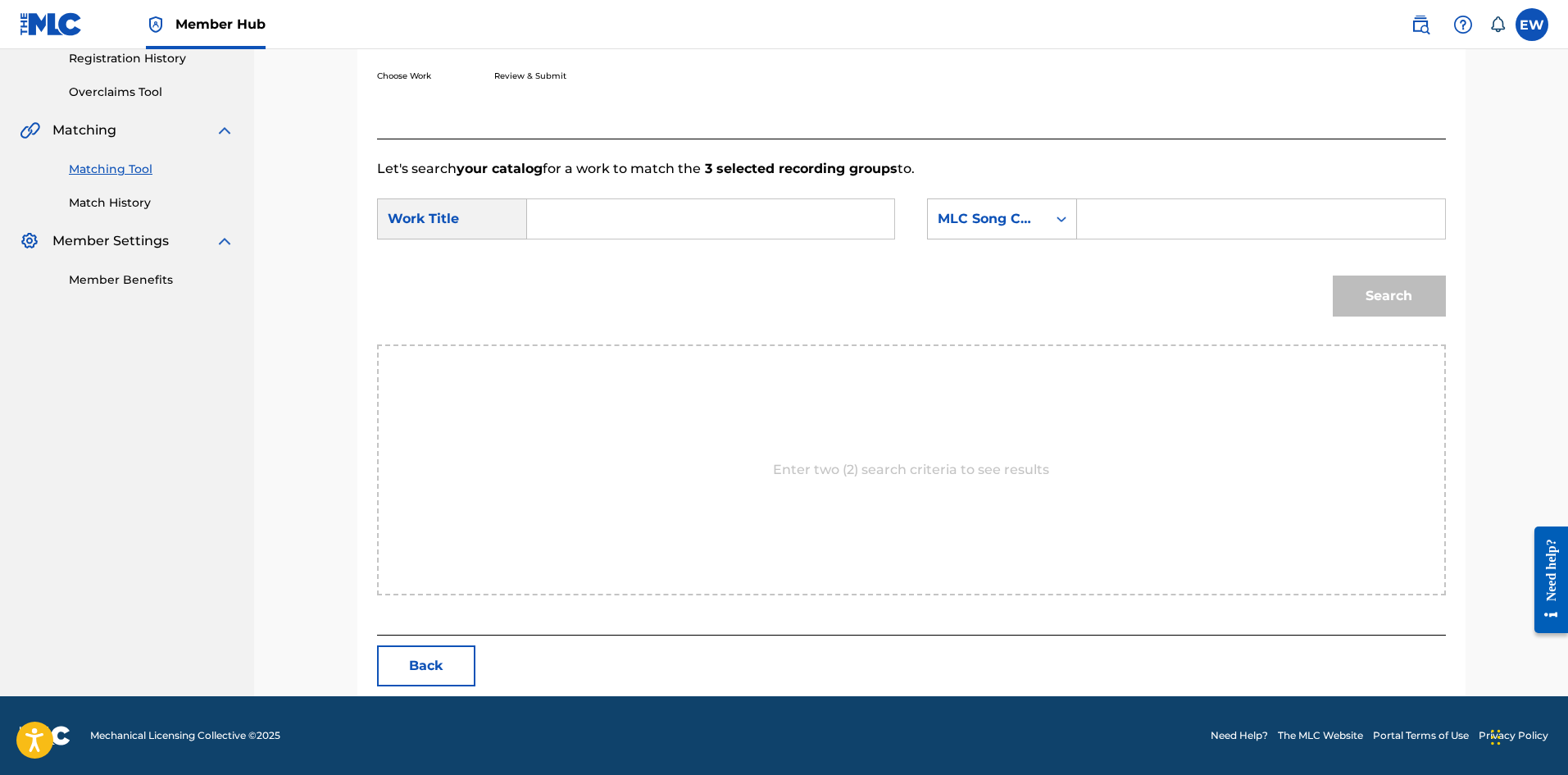
click at [590, 201] on input "Search Form" at bounding box center [711, 218] width 339 height 40
paste input "MY LOVE"
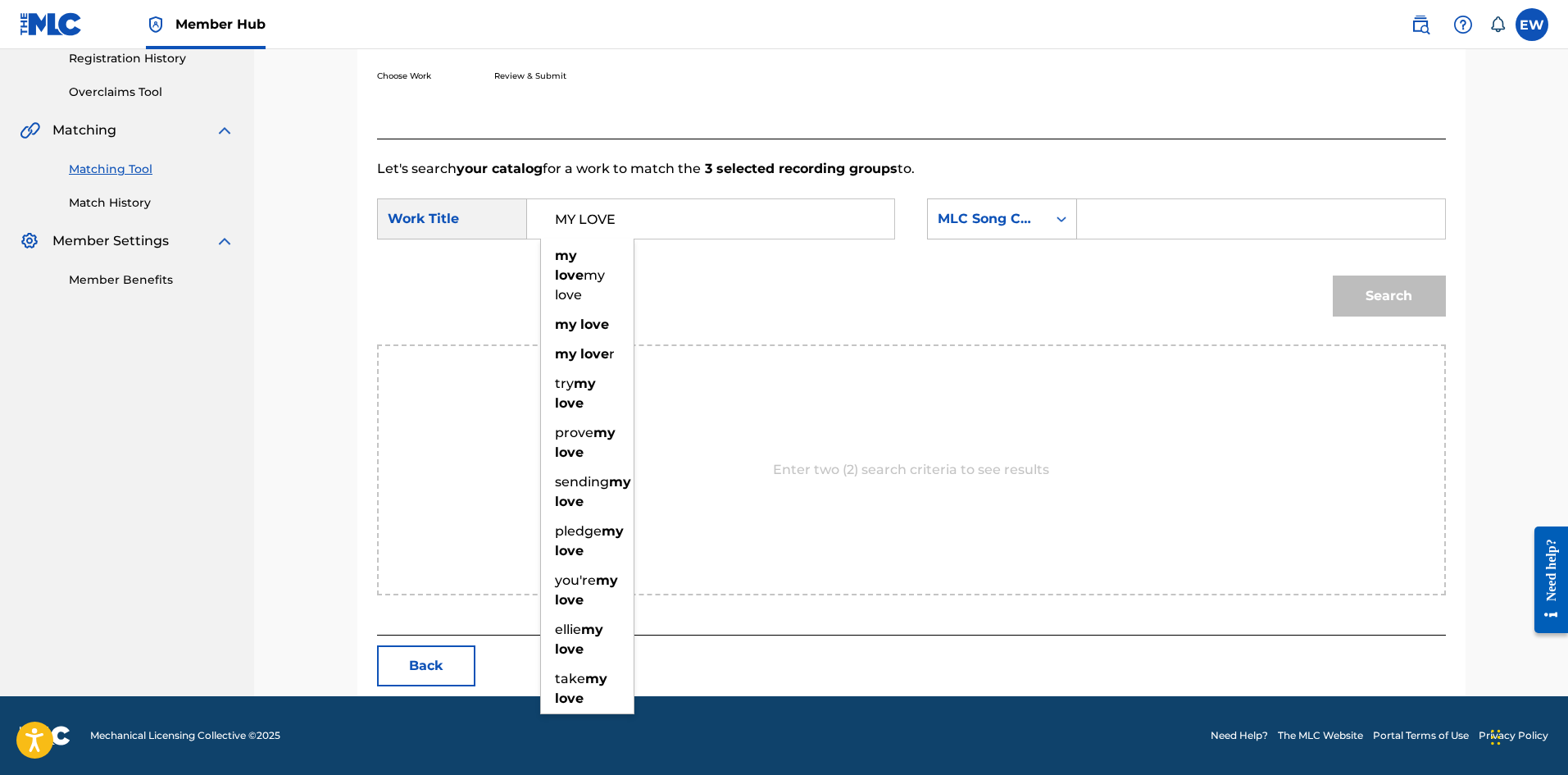
type input "MY LOVE"
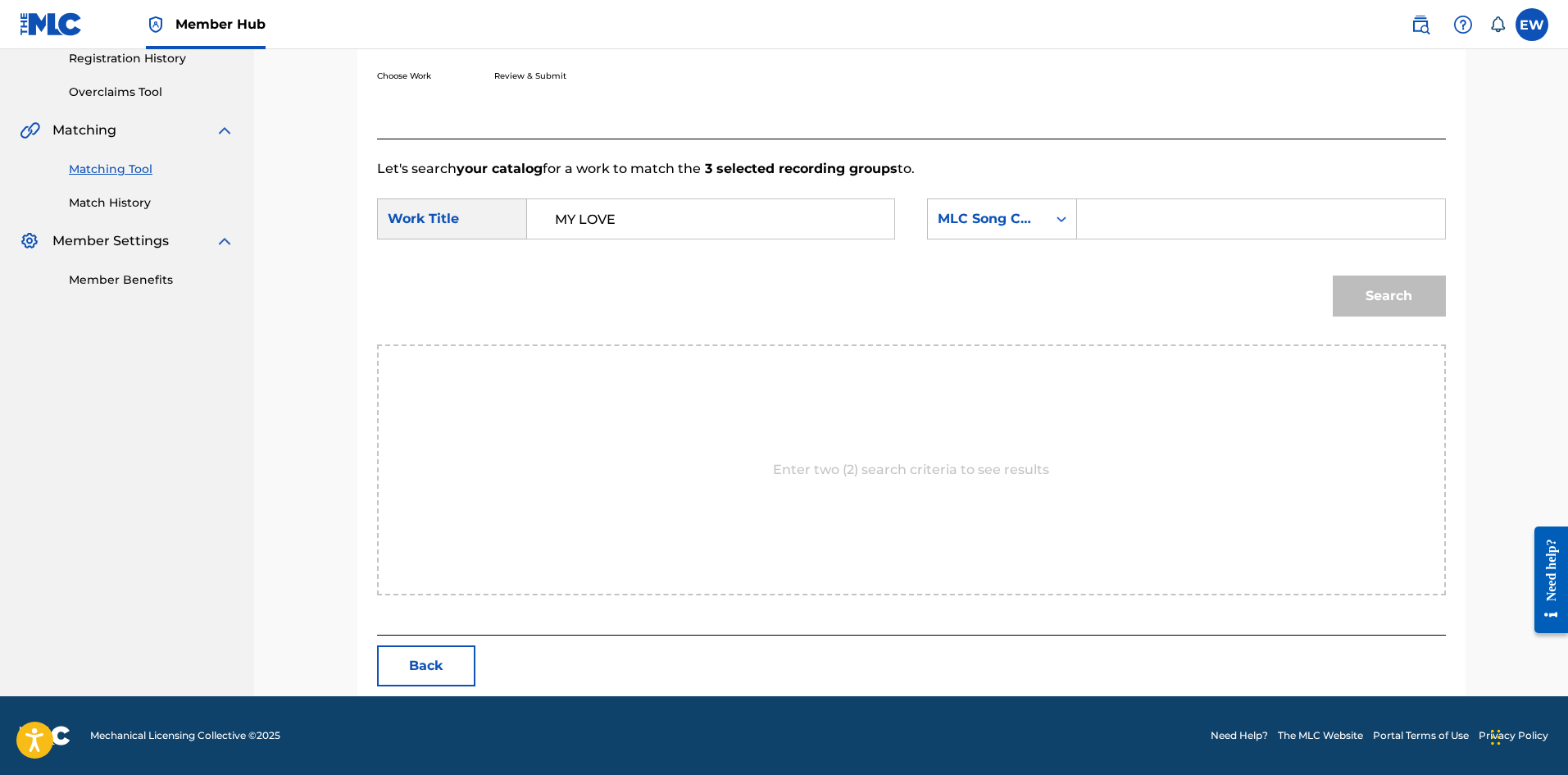
click at [1227, 229] on input "Search Form" at bounding box center [1261, 218] width 339 height 40
paste
type input "MVD43F"
click at [1436, 308] on button "Search" at bounding box center [1389, 296] width 113 height 41
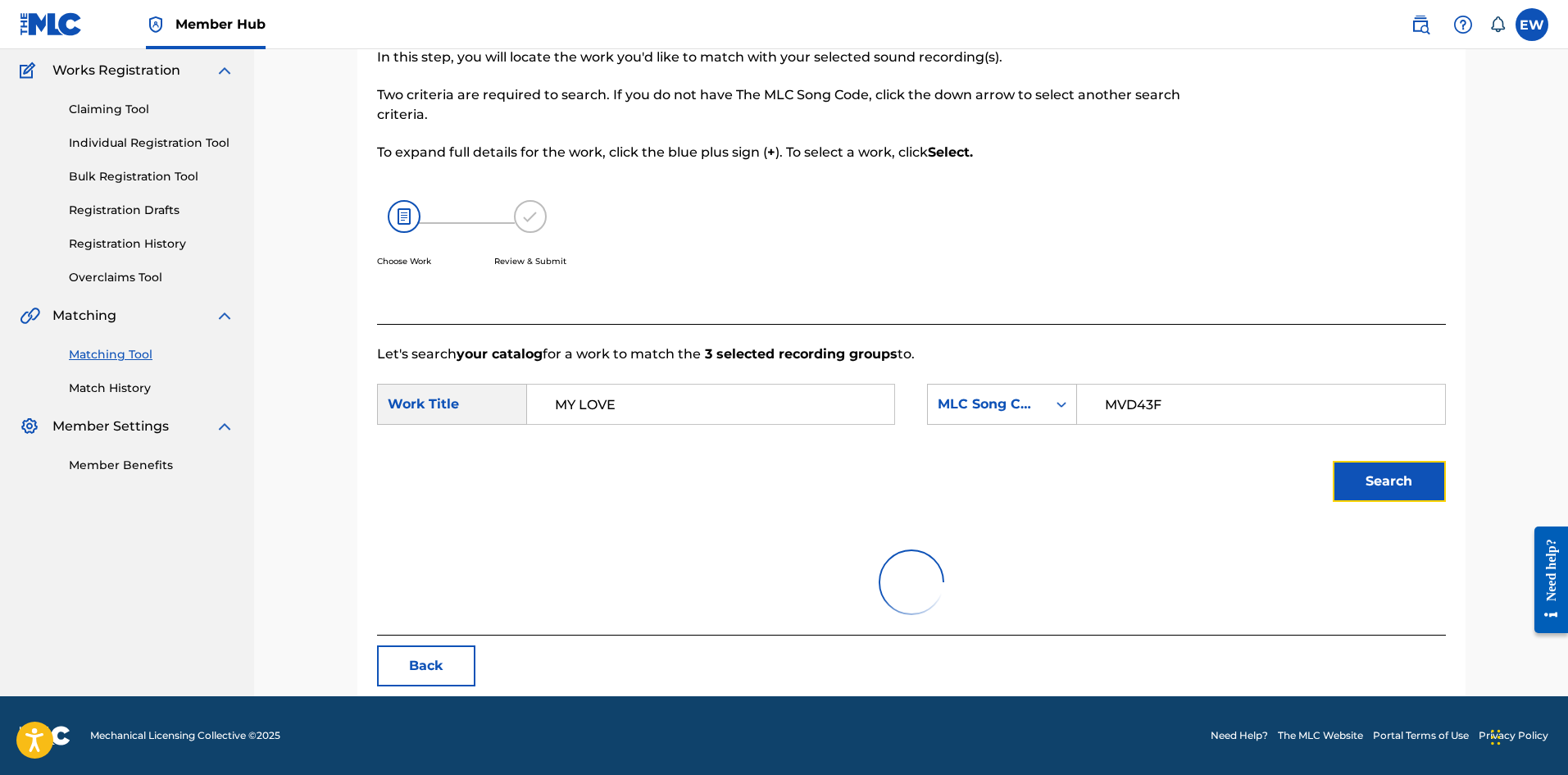
scroll to position [269, 0]
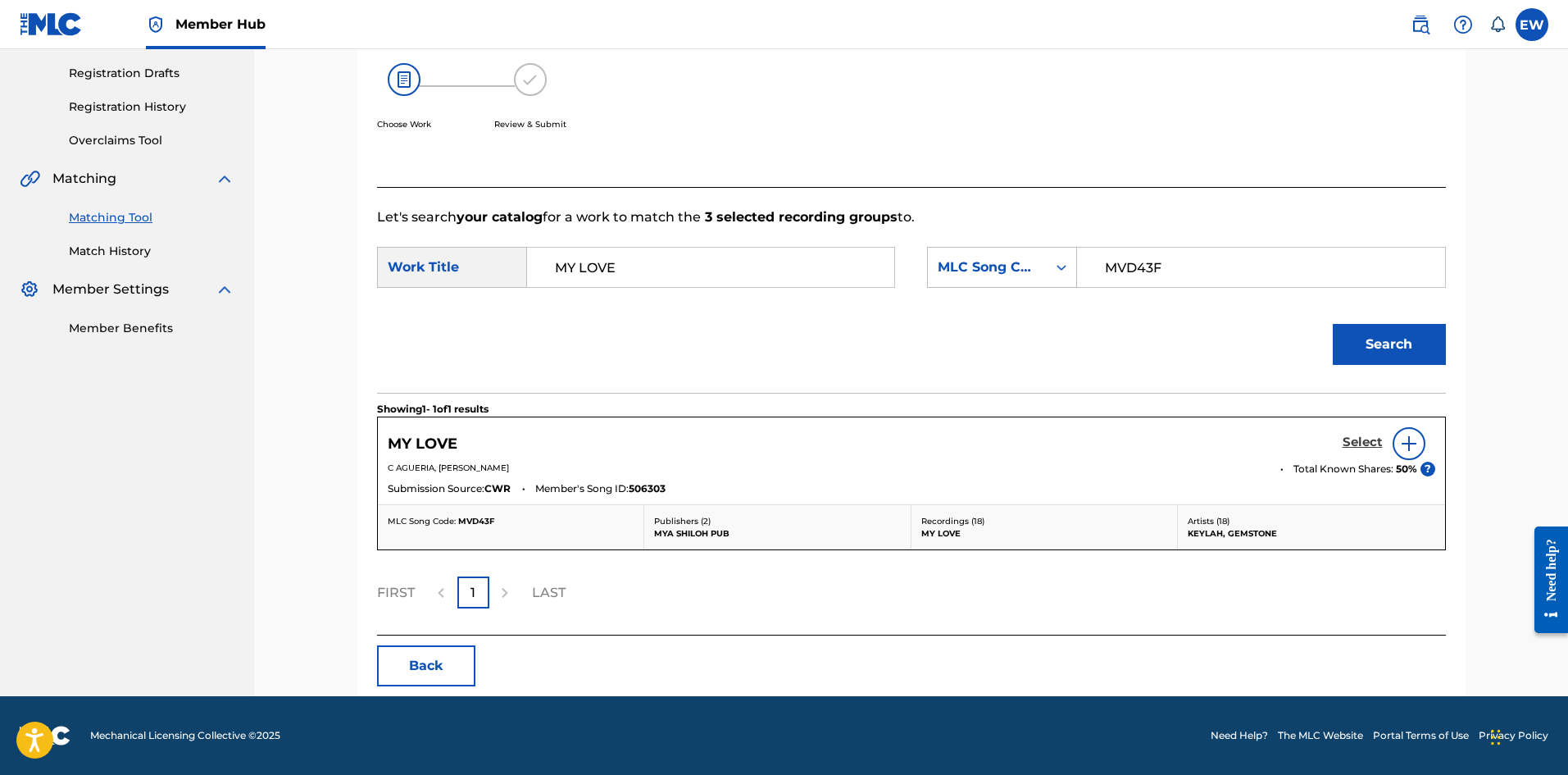
click at [1378, 441] on h5 "Select" at bounding box center [1361, 442] width 40 height 16
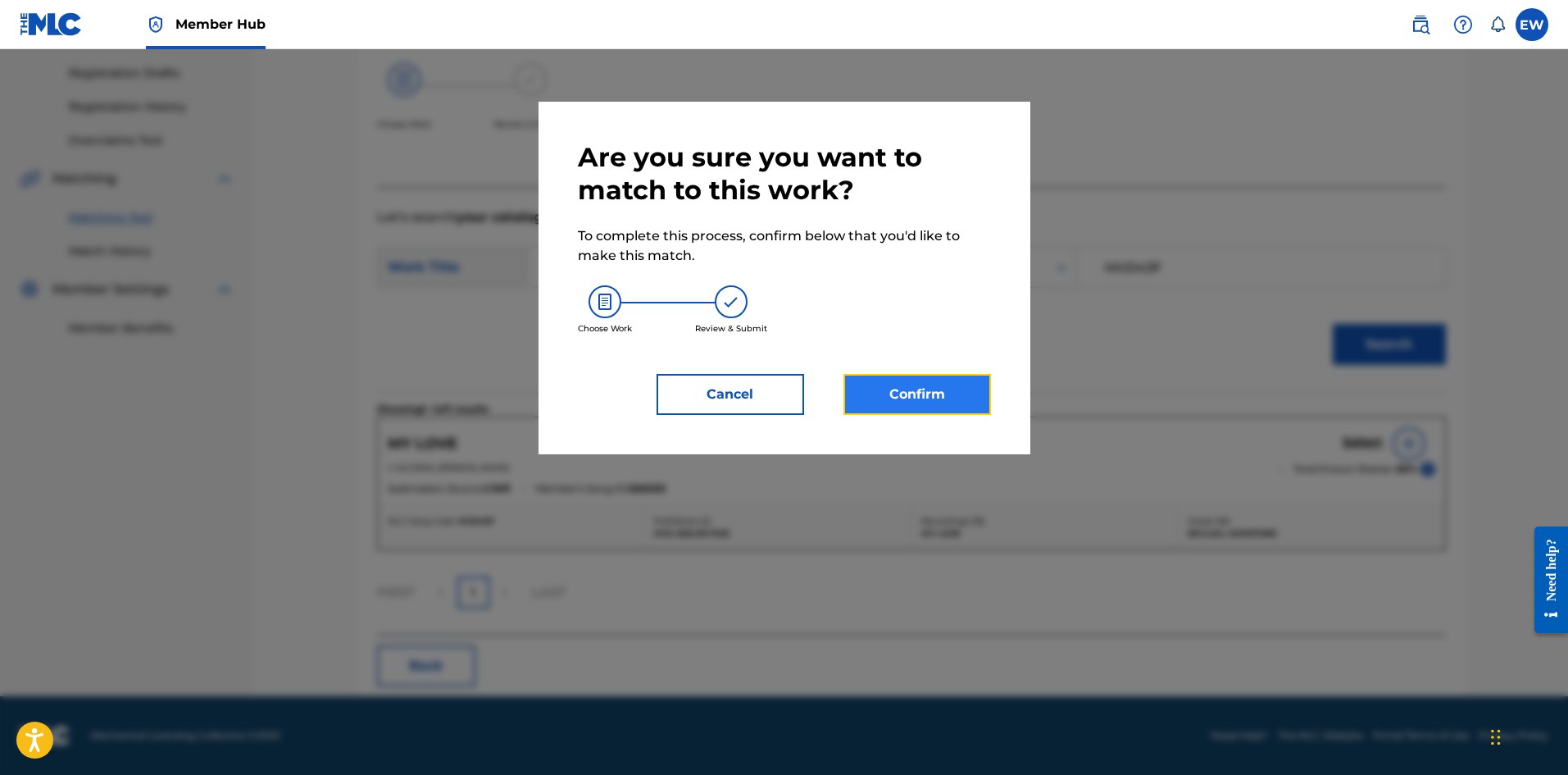
click at [915, 395] on button "Confirm" at bounding box center [917, 394] width 147 height 41
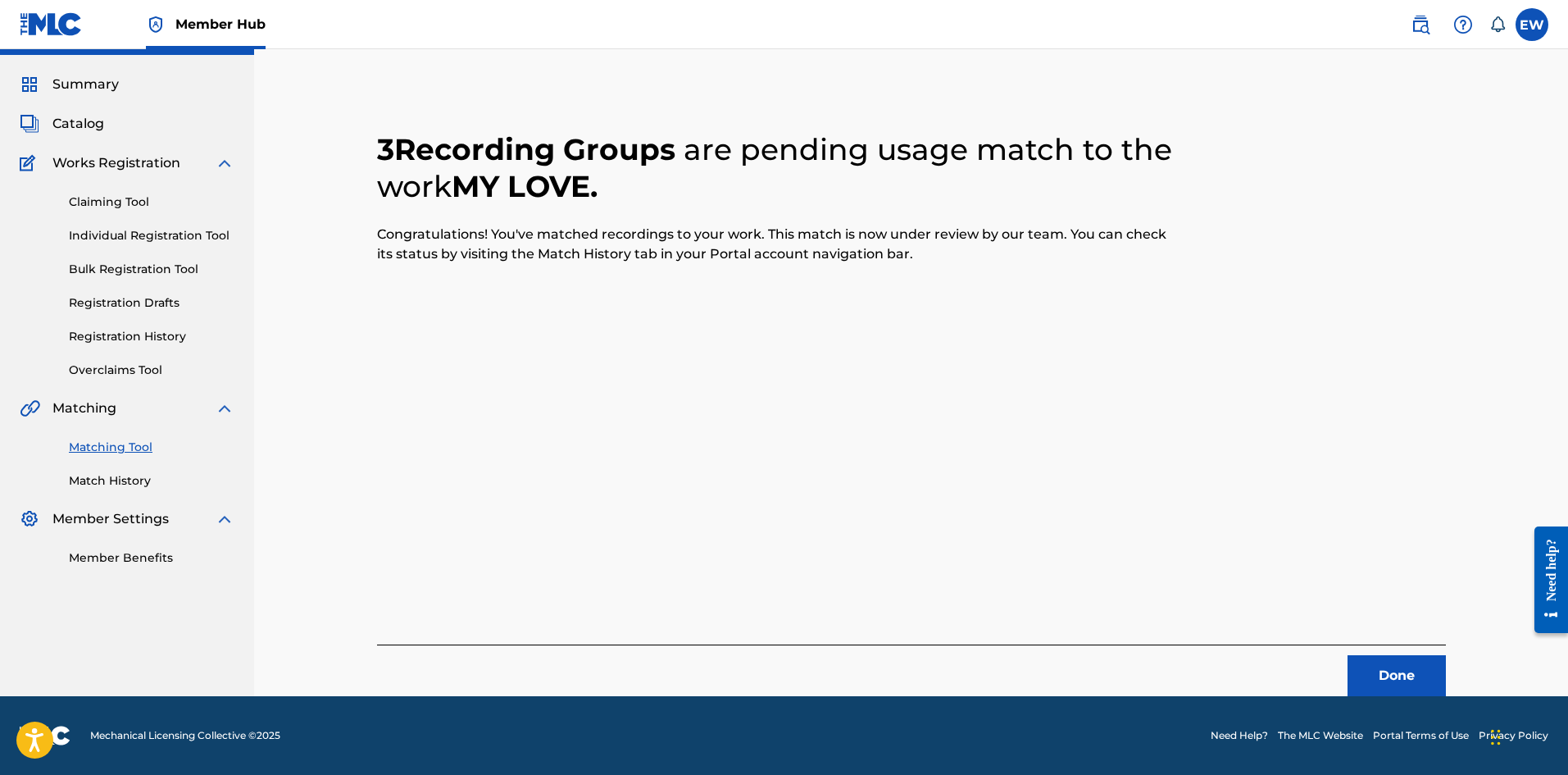
scroll to position [40, 0]
click at [1377, 674] on button "Done" at bounding box center [1395, 675] width 98 height 41
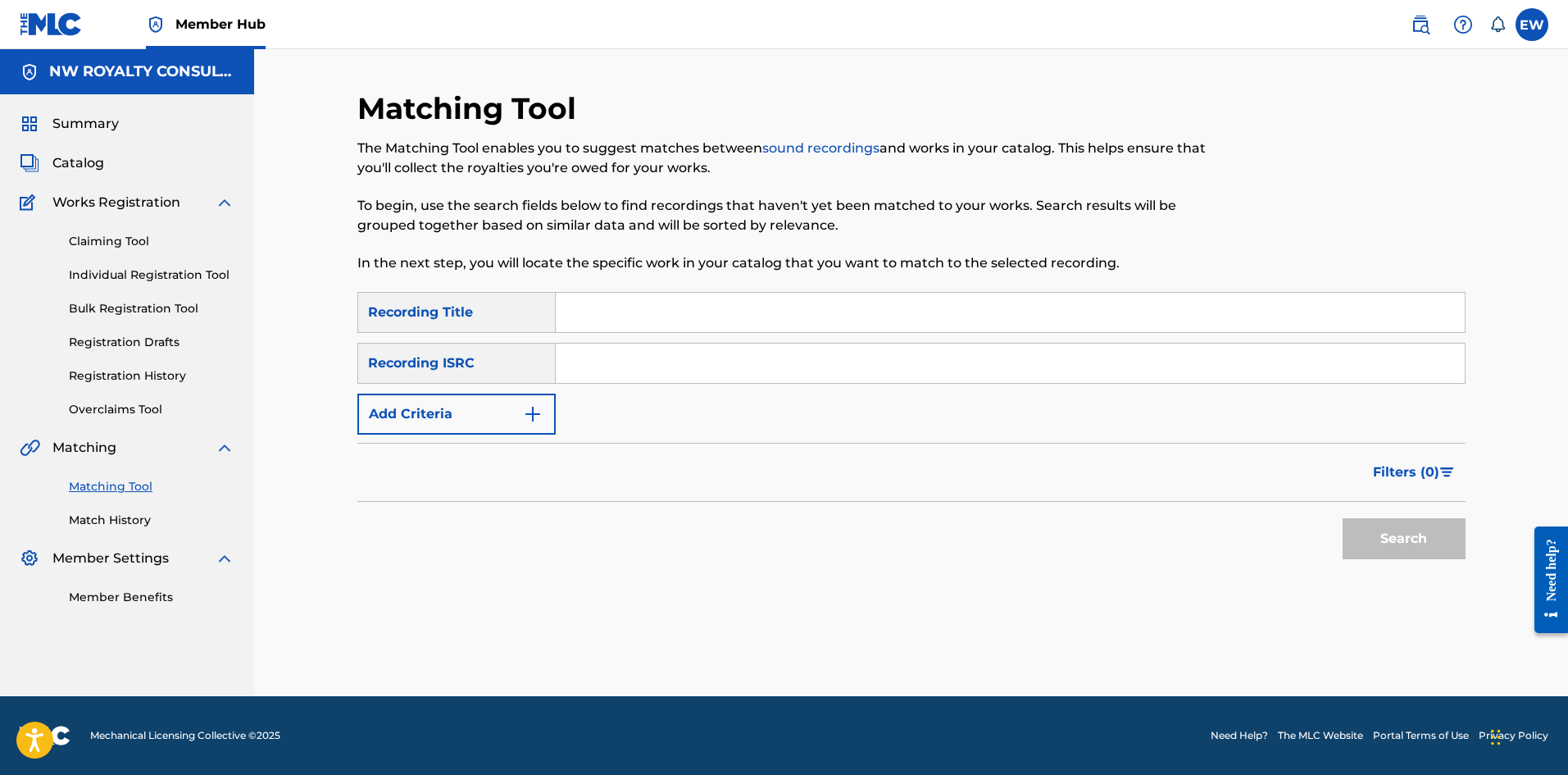
scroll to position [0, 0]
click at [459, 420] on button "Add Criteria" at bounding box center [456, 414] width 199 height 41
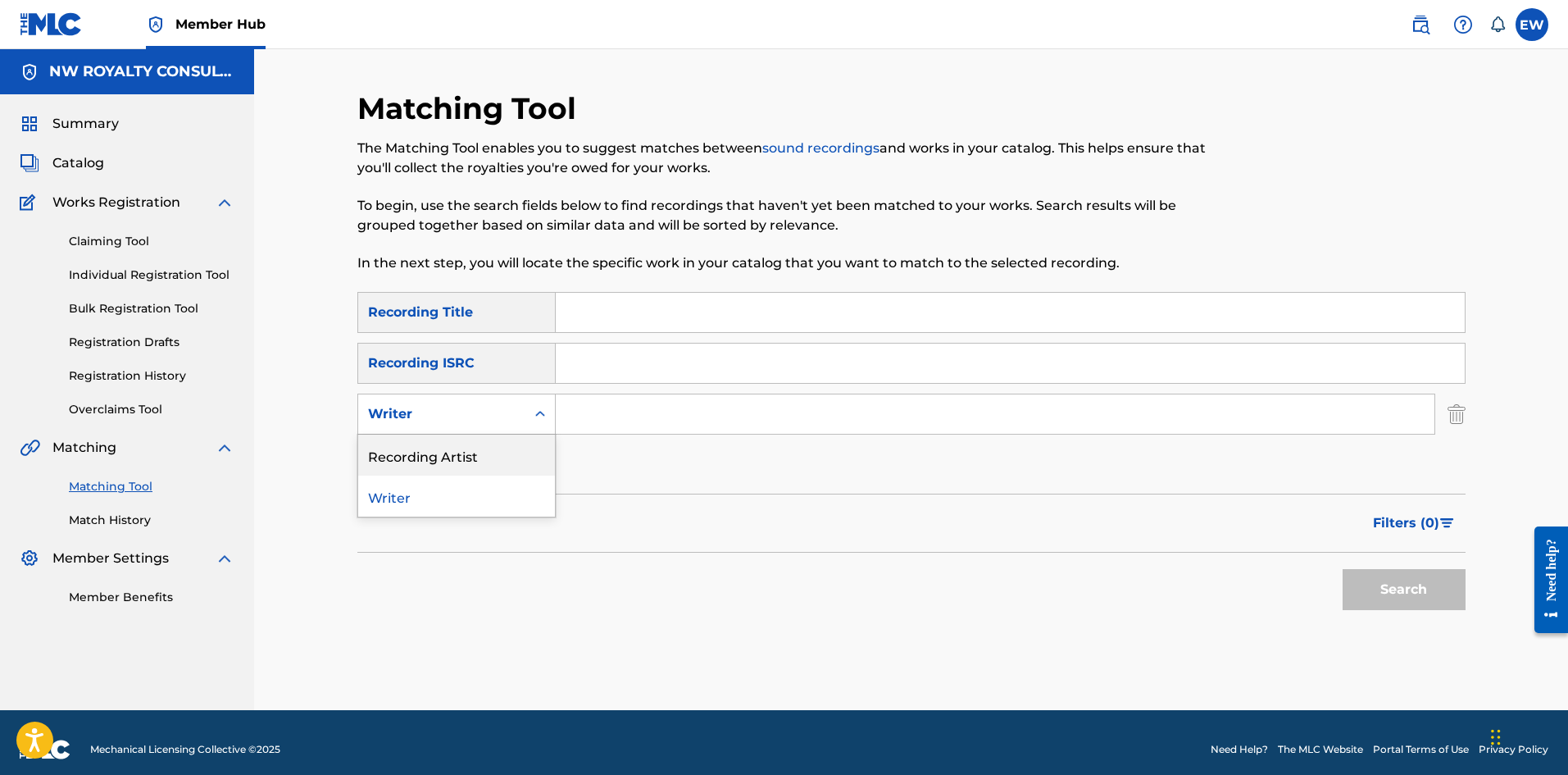
drag, startPoint x: 434, startPoint y: 447, endPoint x: 586, endPoint y: 436, distance: 152.4
click at [439, 447] on div "Recording Artist" at bounding box center [456, 455] width 197 height 41
click at [629, 421] on input "Search Form" at bounding box center [995, 413] width 879 height 40
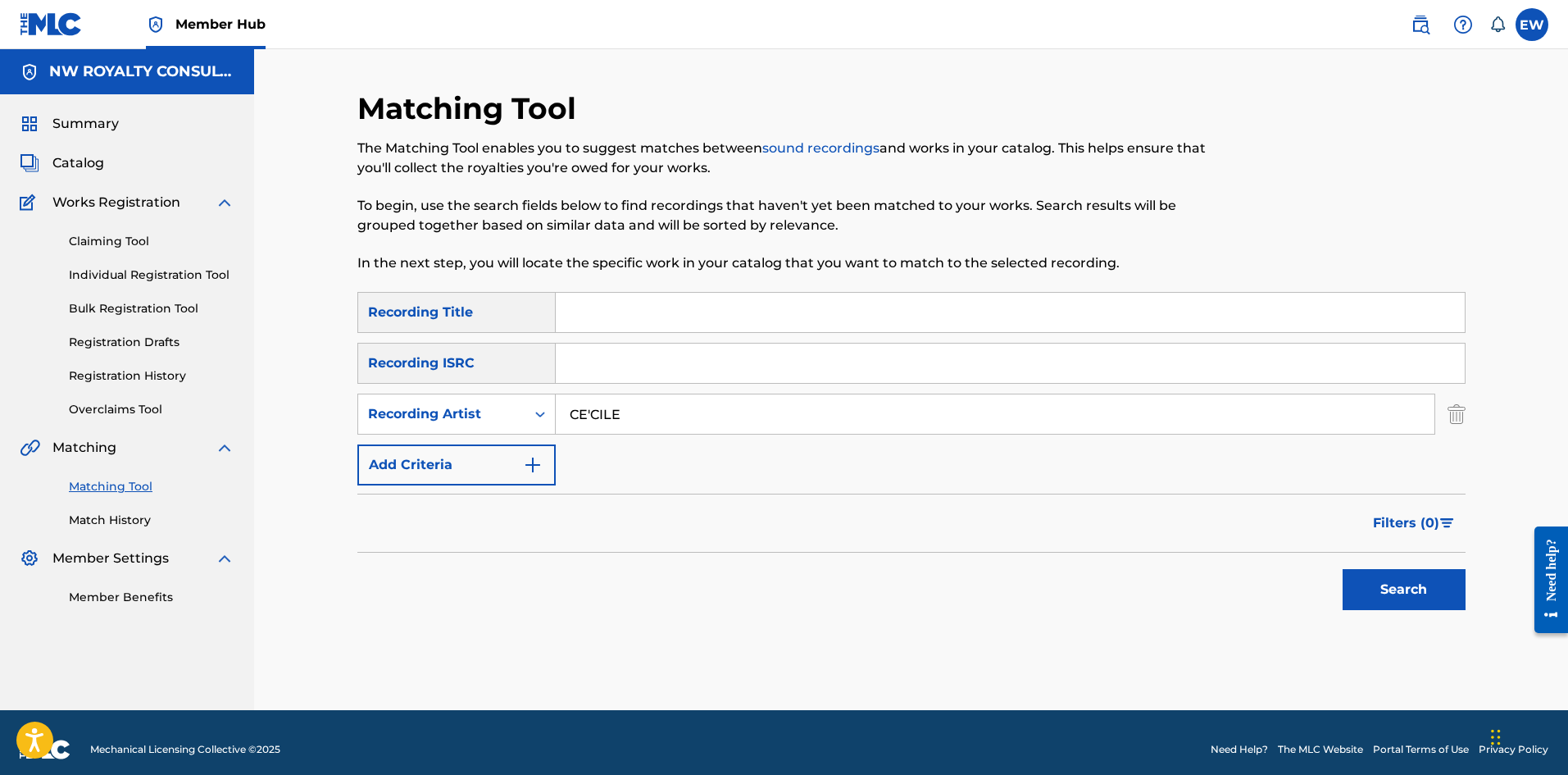
type input "CE'CILE"
click at [720, 311] on input "Search Form" at bounding box center [1009, 312] width 909 height 40
type input "MY MAN"
click at [1390, 585] on button "Search" at bounding box center [1403, 589] width 123 height 41
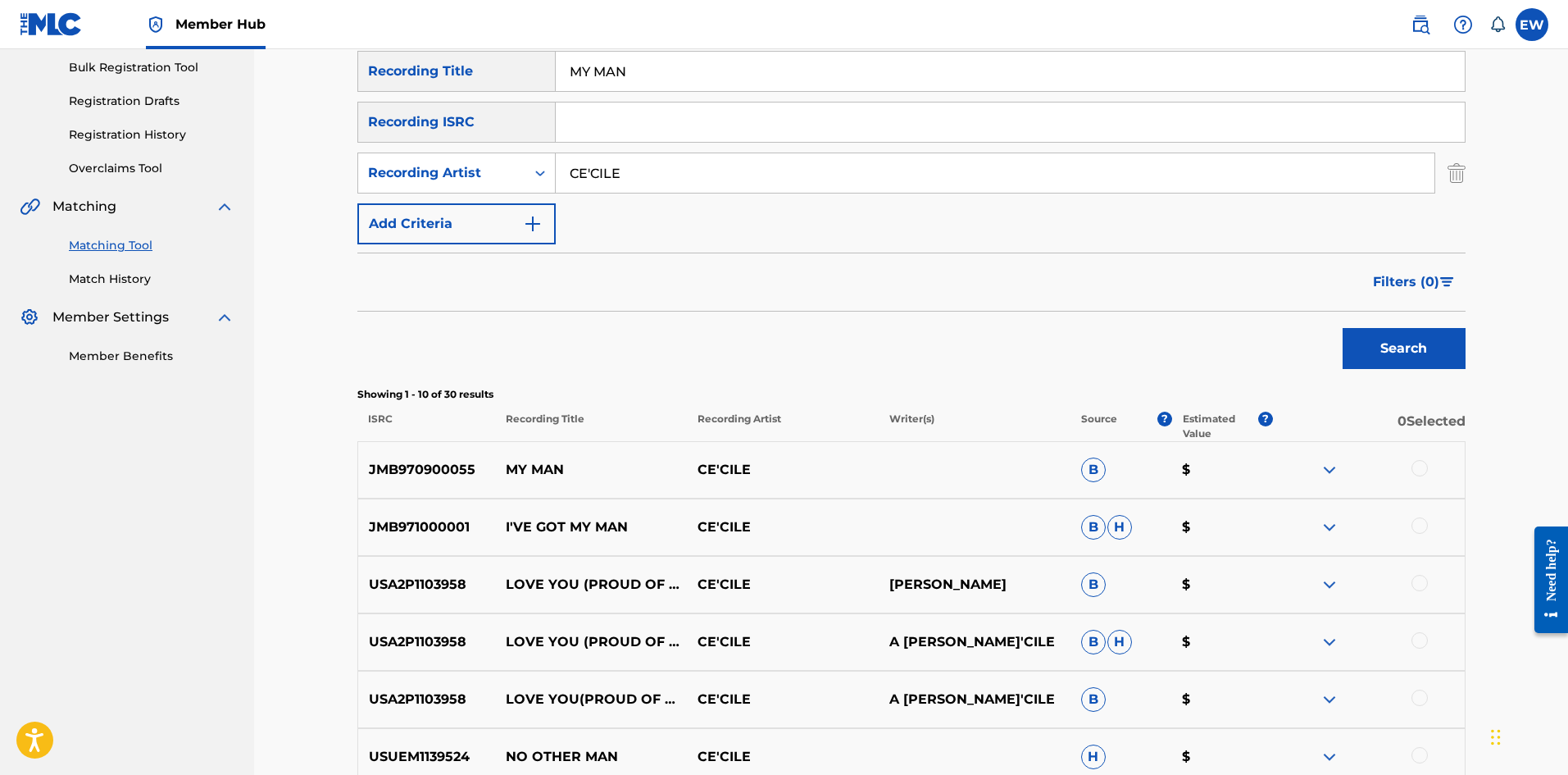
scroll to position [246, 0]
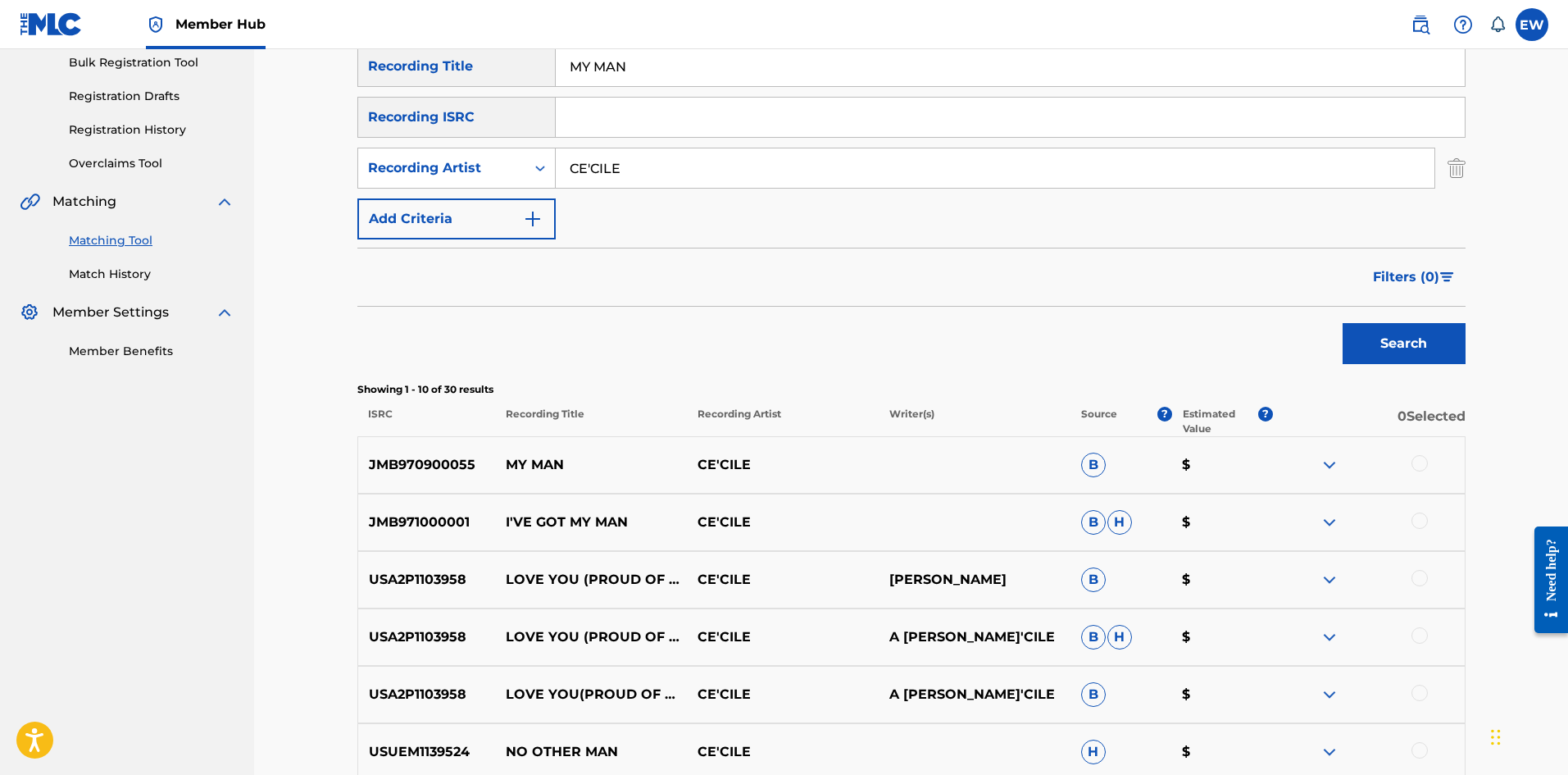
click at [1424, 466] on div at bounding box center [1419, 463] width 16 height 16
click at [1178, 651] on button "Match 1 Group" at bounding box center [1151, 641] width 181 height 41
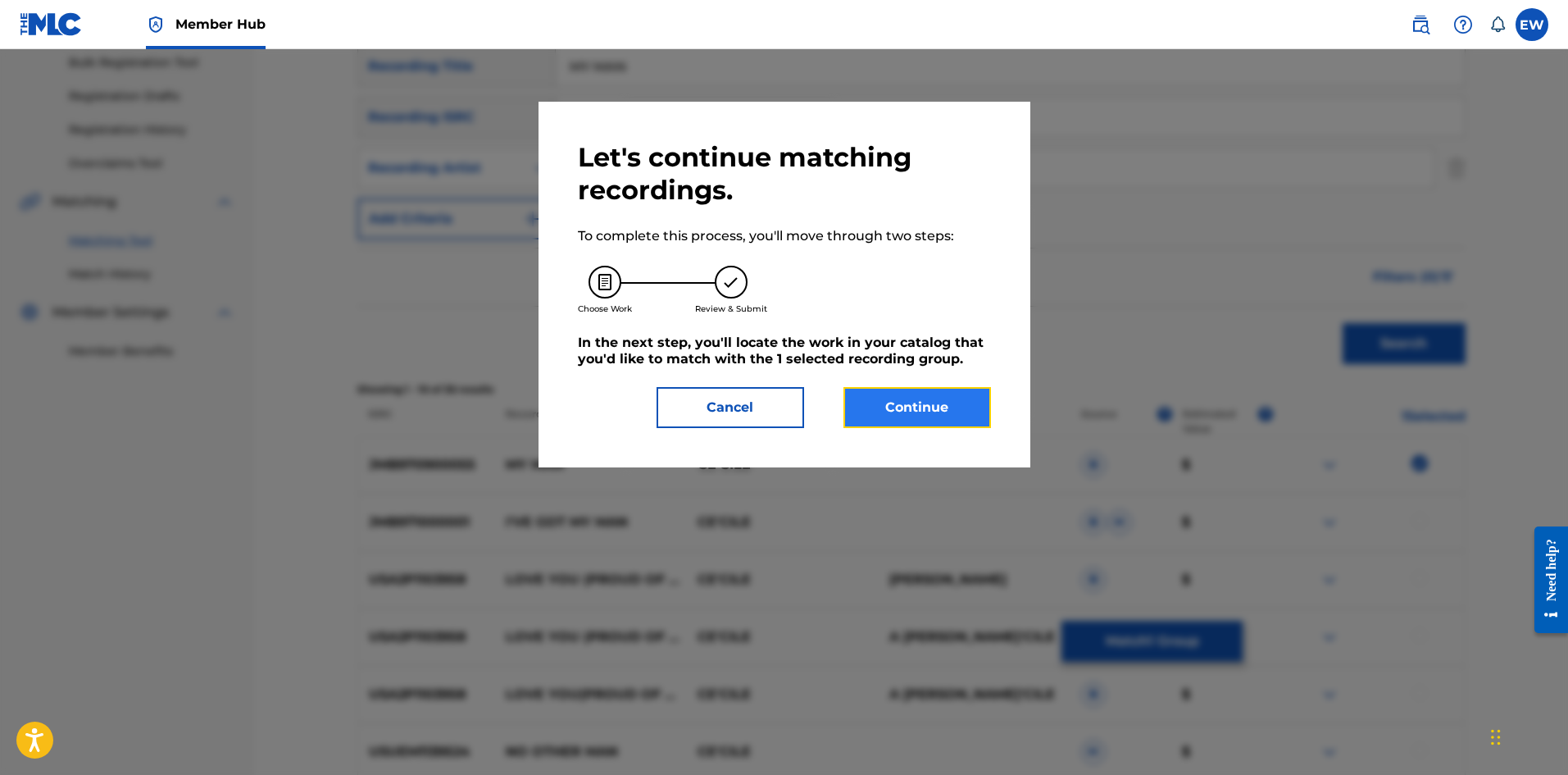
click at [906, 393] on button "Continue" at bounding box center [917, 407] width 147 height 41
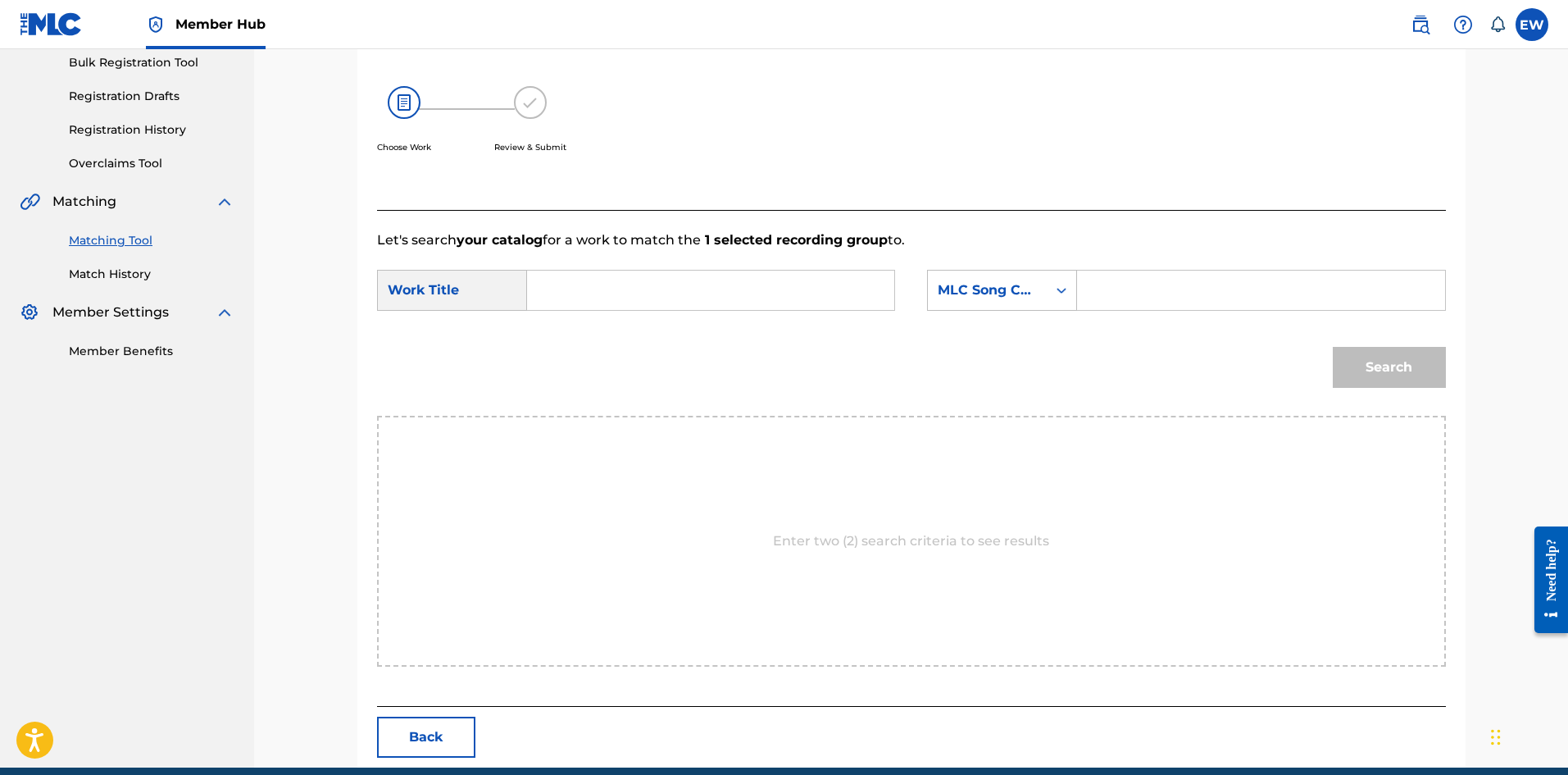
click at [737, 297] on input "Search Form" at bounding box center [711, 290] width 339 height 40
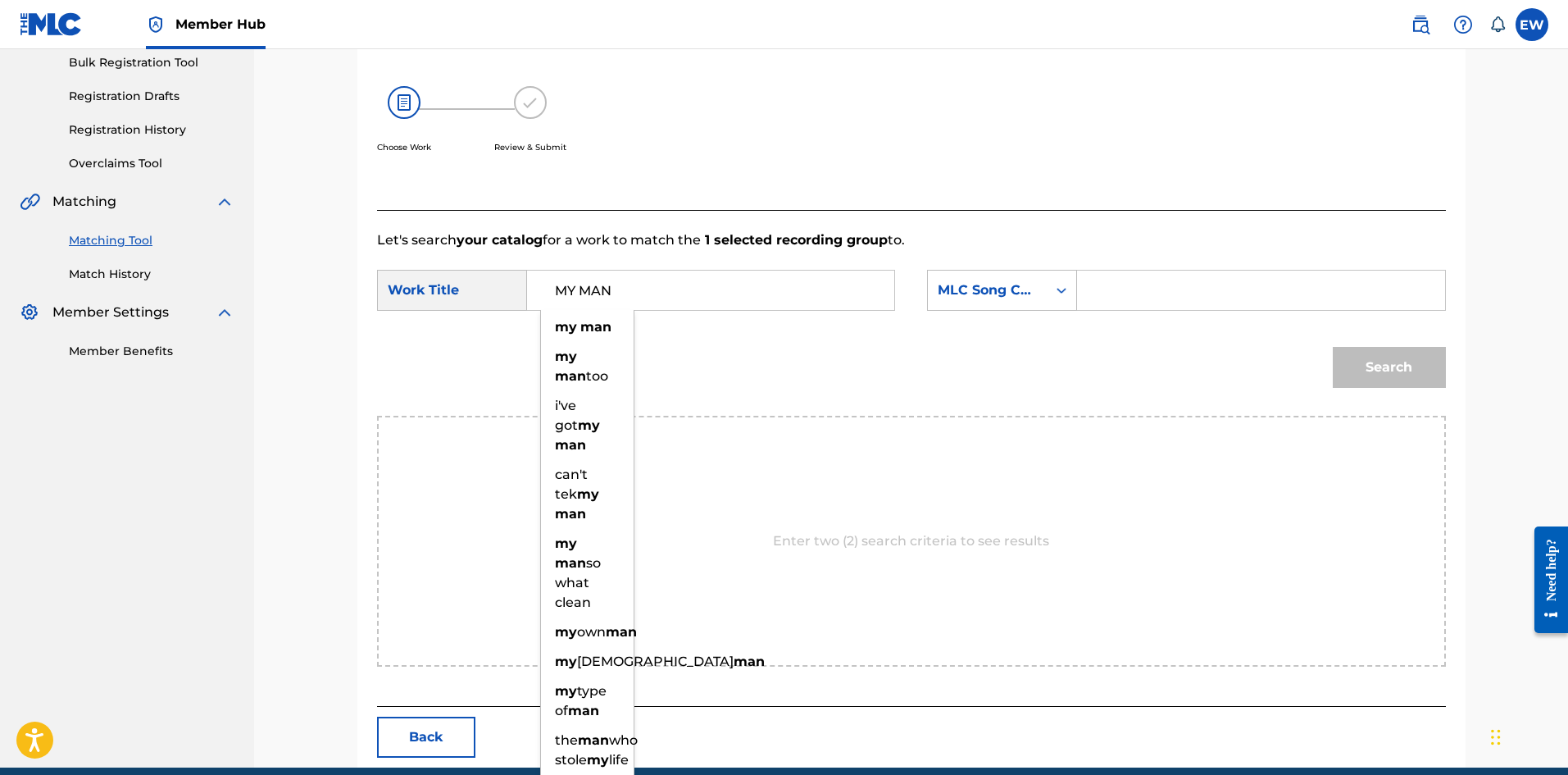
type input "MY MAN"
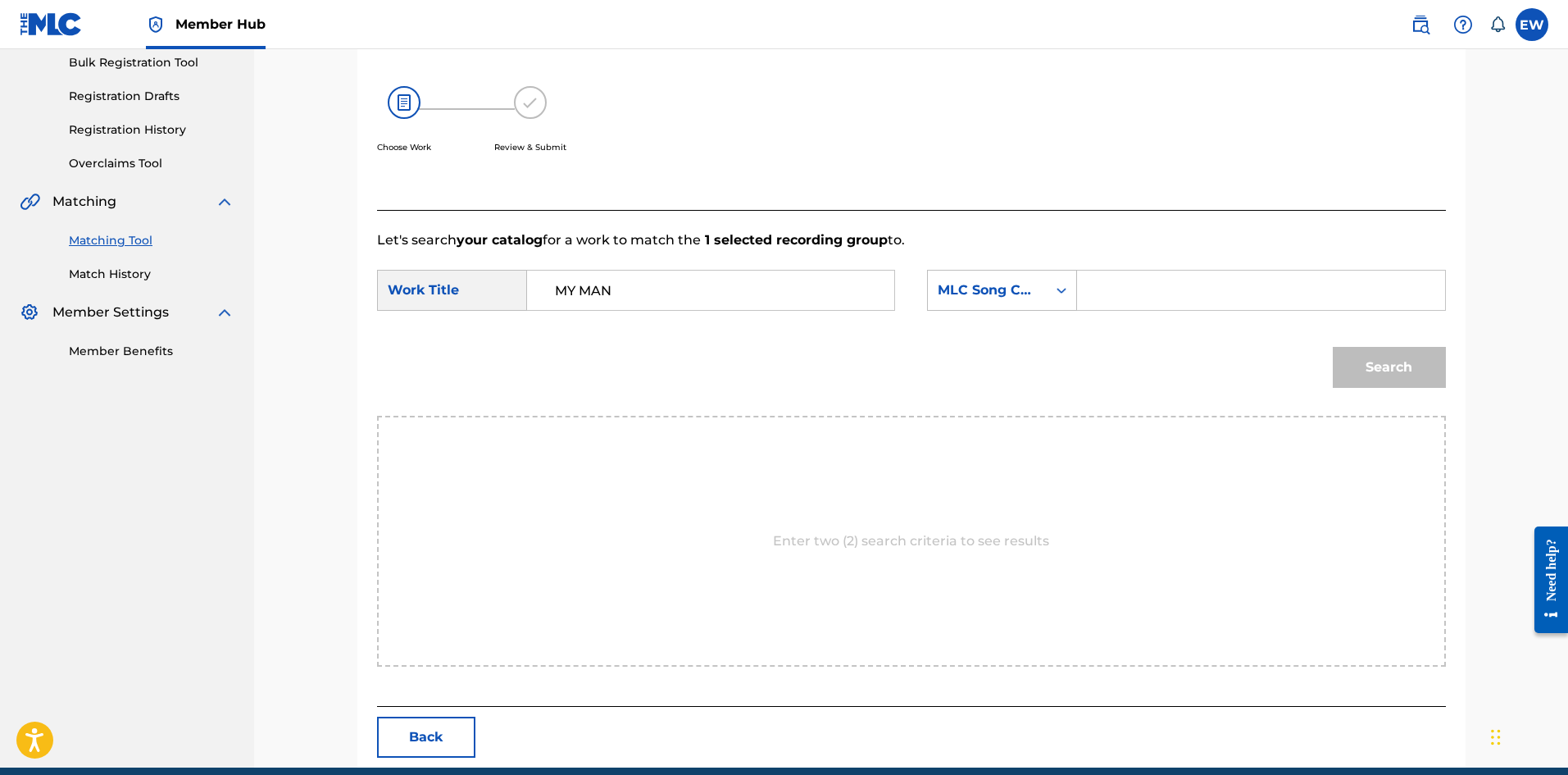
drag, startPoint x: 1215, startPoint y: 292, endPoint x: 1208, endPoint y: 265, distance: 27.9
click at [1210, 274] on input "Search Form" at bounding box center [1261, 290] width 339 height 40
type input "SV7VA9"
click at [1390, 372] on button "Search" at bounding box center [1389, 367] width 113 height 41
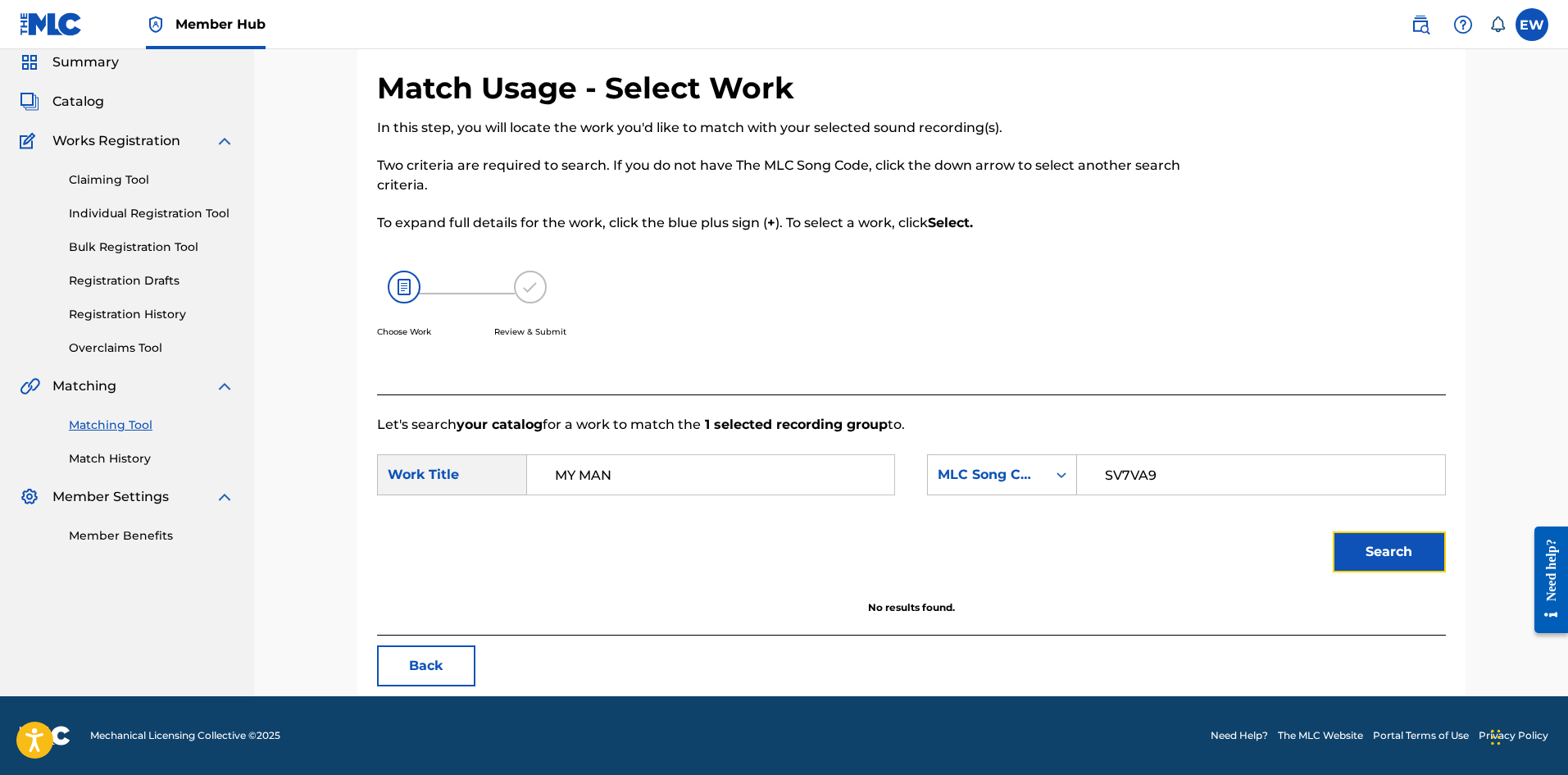
scroll to position [61, 0]
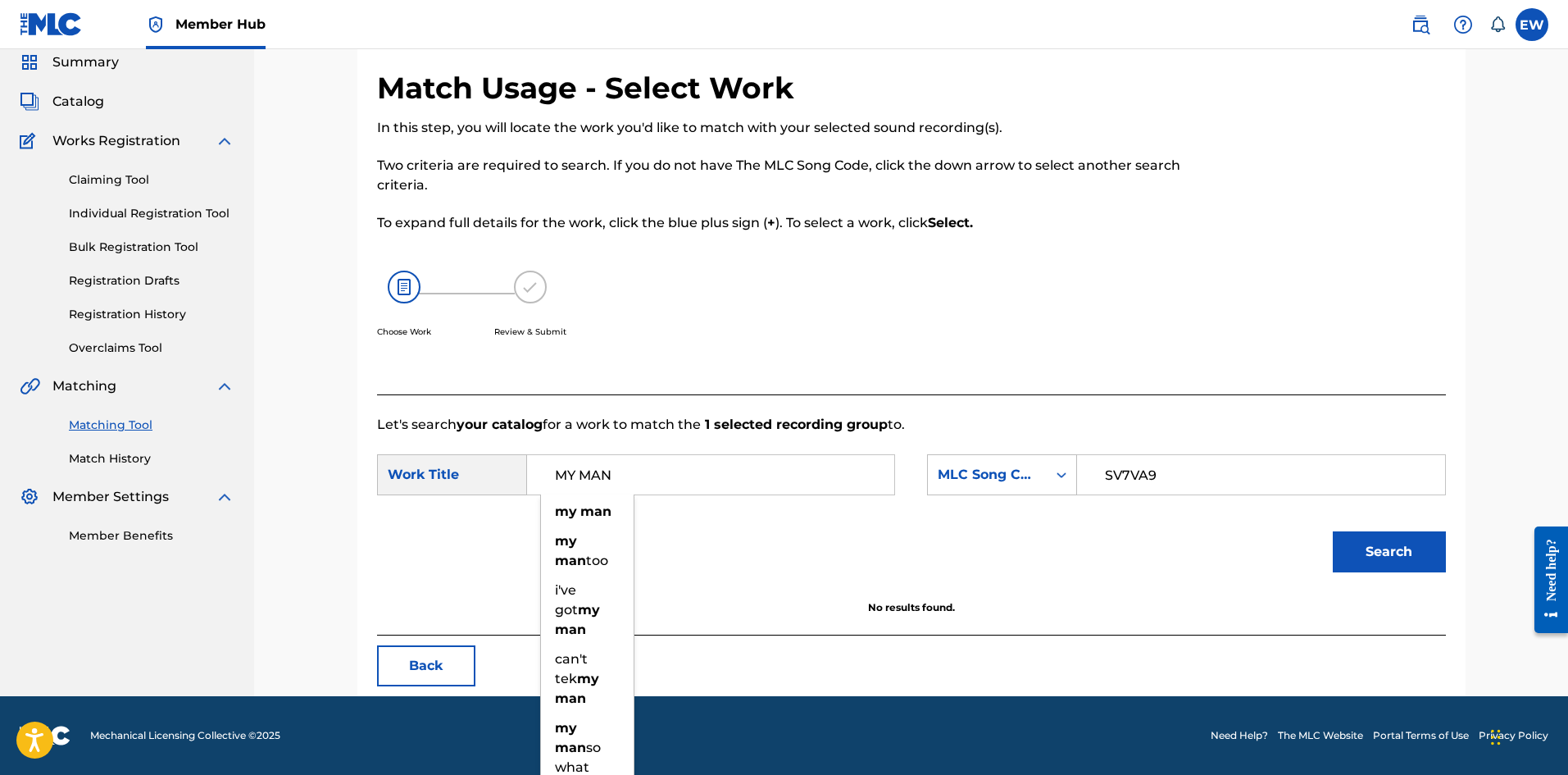
drag, startPoint x: 700, startPoint y: 478, endPoint x: 255, endPoint y: 492, distance: 445.2
click at [256, 497] on div "Match Usage - Select Work In this step, you will locate the work you'd like to …" at bounding box center [911, 341] width 1314 height 708
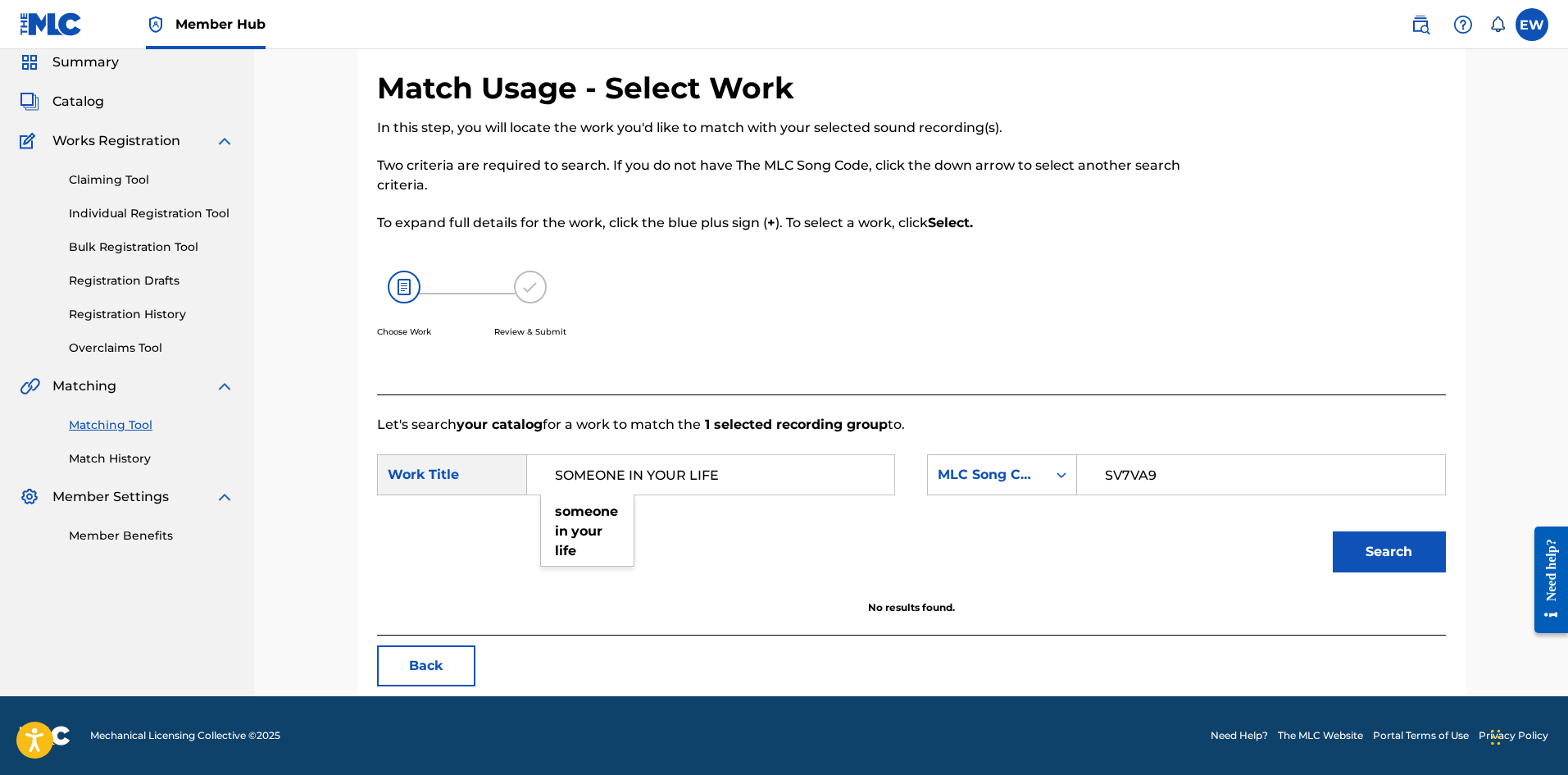
type input "SOMEONE IN YOUR LIFE"
click at [1447, 558] on div "Match Usage - Select Work In this step, you will locate the work you'd like to …" at bounding box center [911, 383] width 1108 height 627
drag, startPoint x: 1400, startPoint y: 545, endPoint x: 1360, endPoint y: 545, distance: 40.0
click at [1401, 546] on button "Search" at bounding box center [1389, 552] width 113 height 41
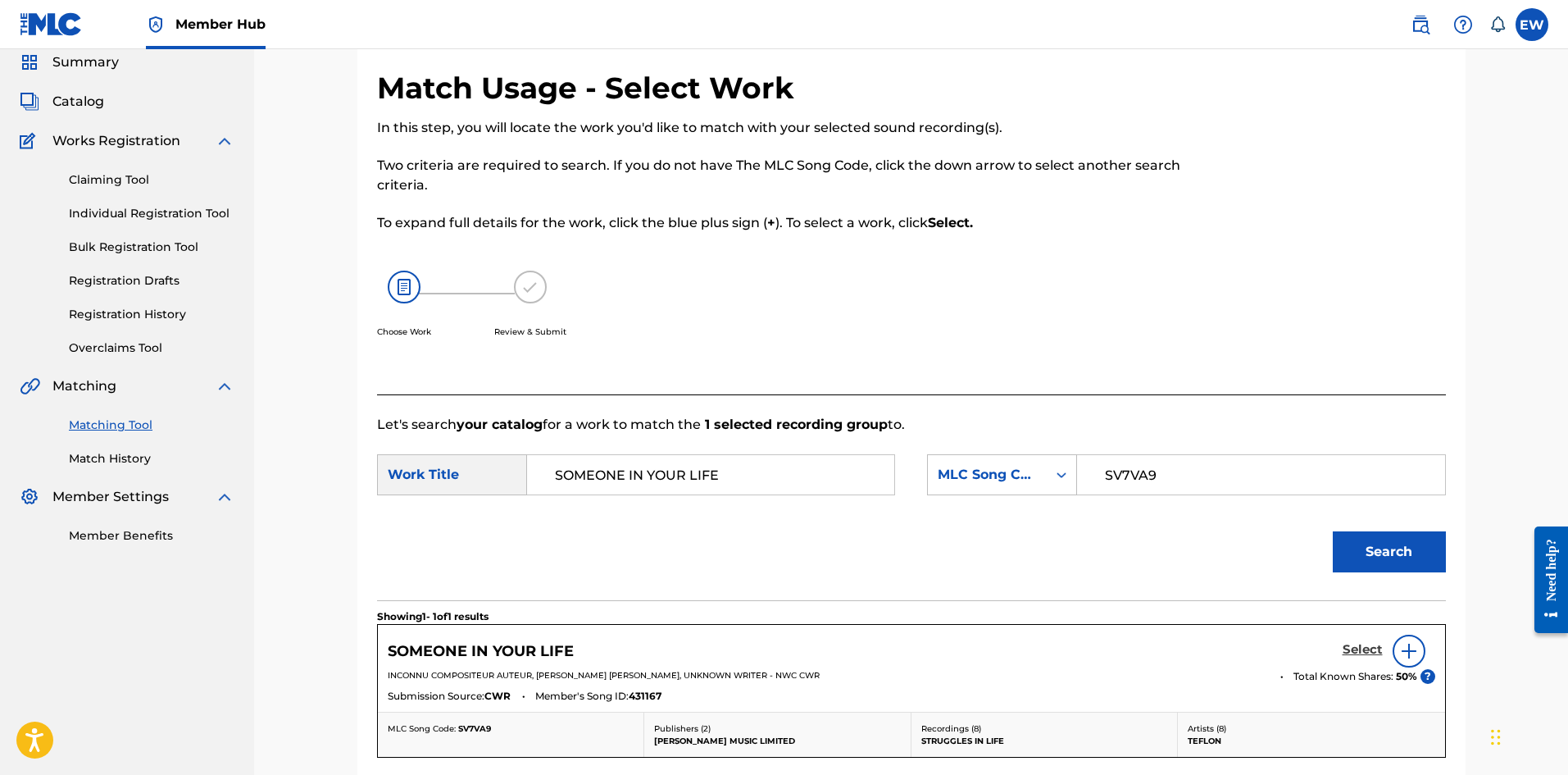
click at [1374, 649] on h5 "Select" at bounding box center [1361, 650] width 40 height 16
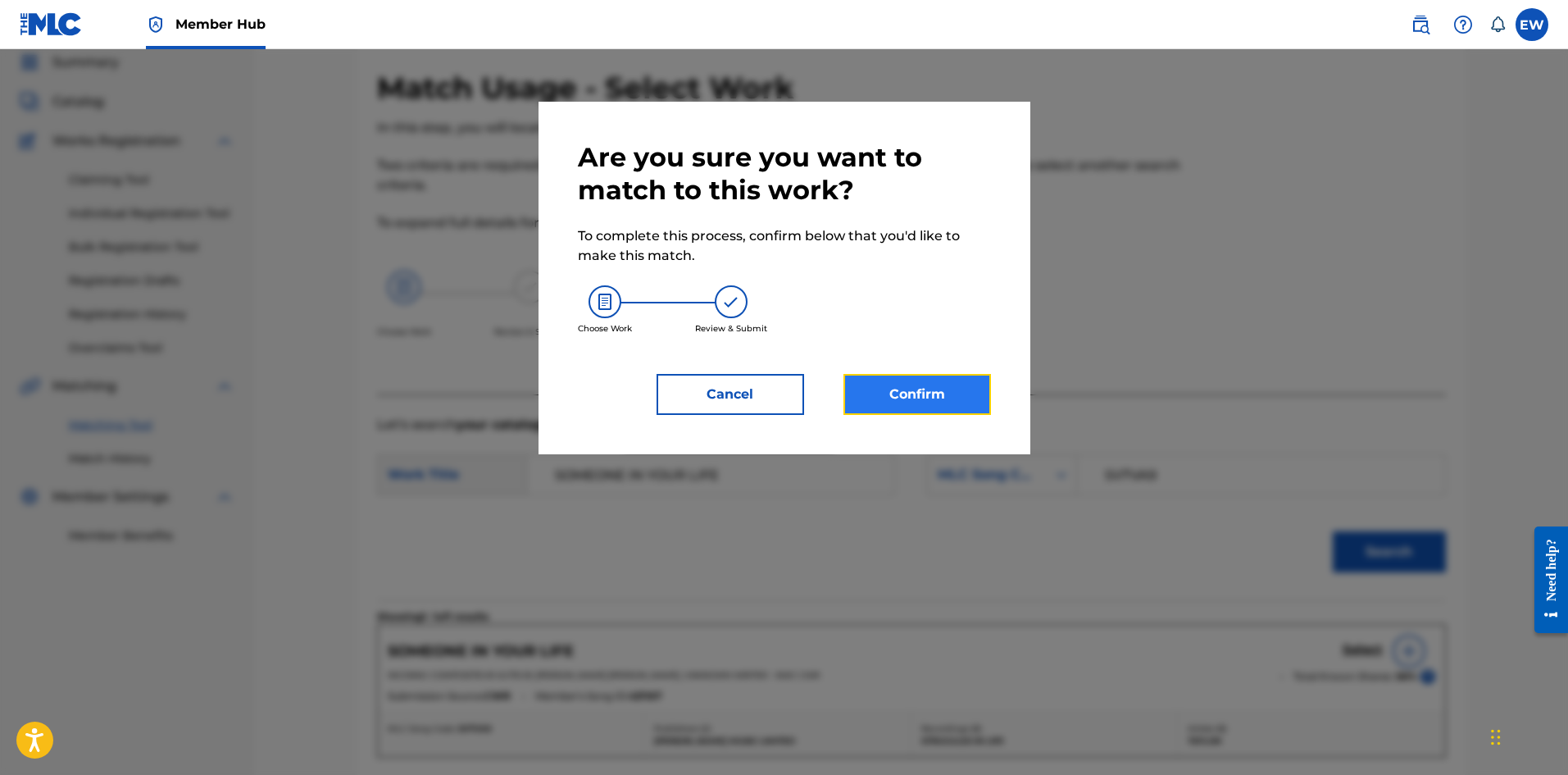
click at [950, 397] on button "Confirm" at bounding box center [917, 394] width 147 height 41
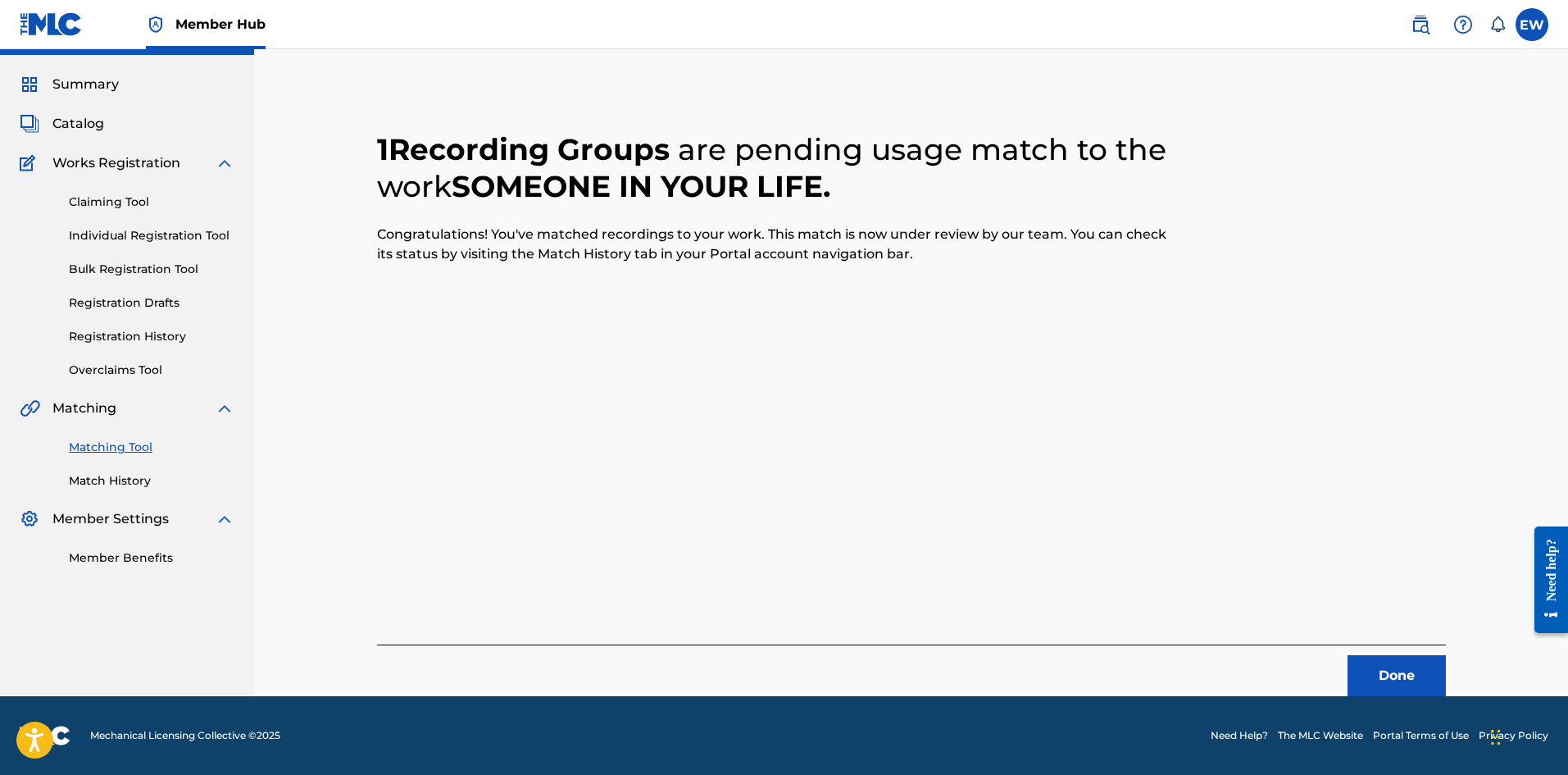
scroll to position [40, 0]
click at [1388, 684] on button "Done" at bounding box center [1395, 675] width 98 height 41
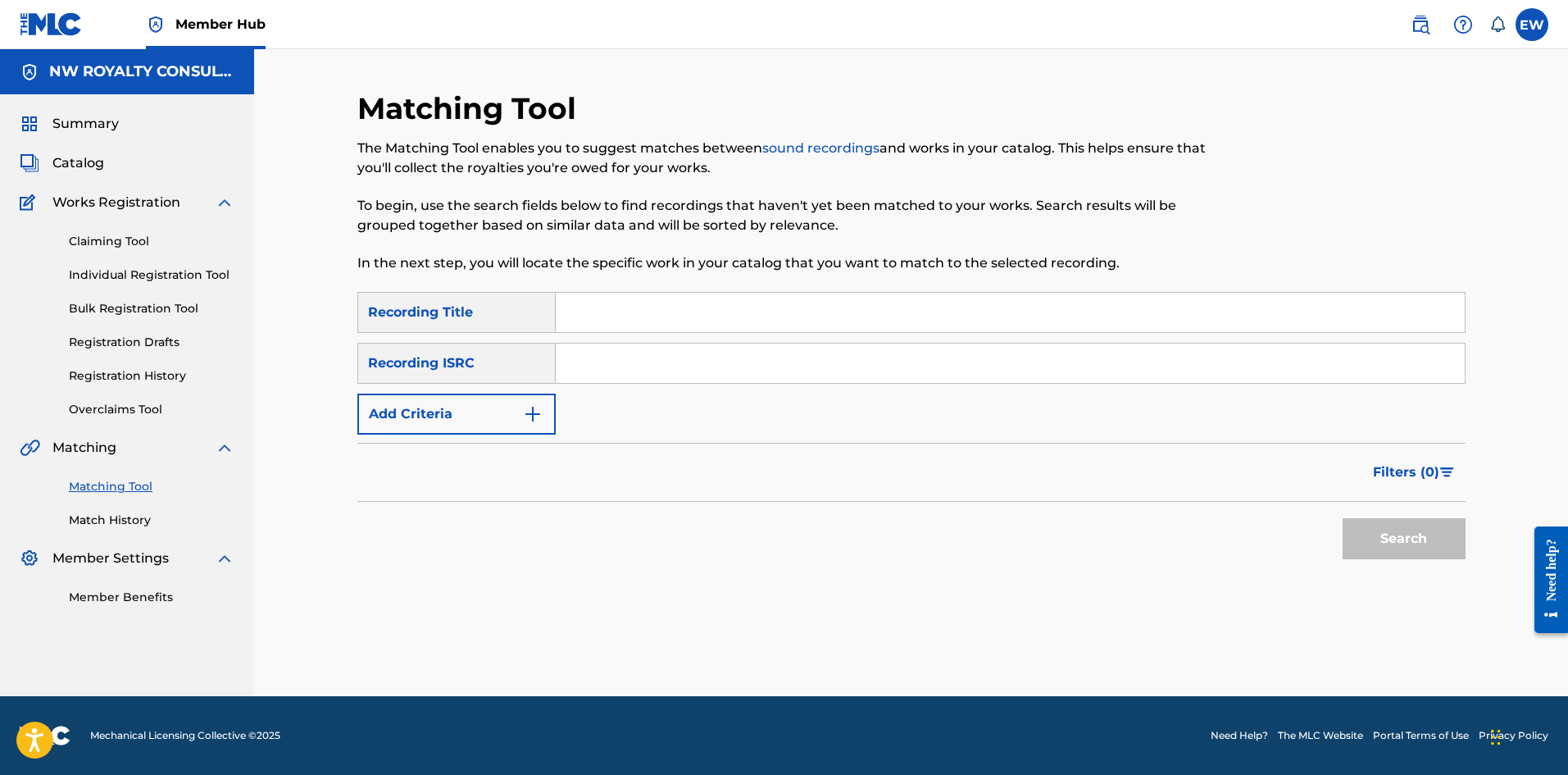
scroll to position [0, 0]
click at [429, 416] on button "Add Criteria" at bounding box center [456, 414] width 199 height 41
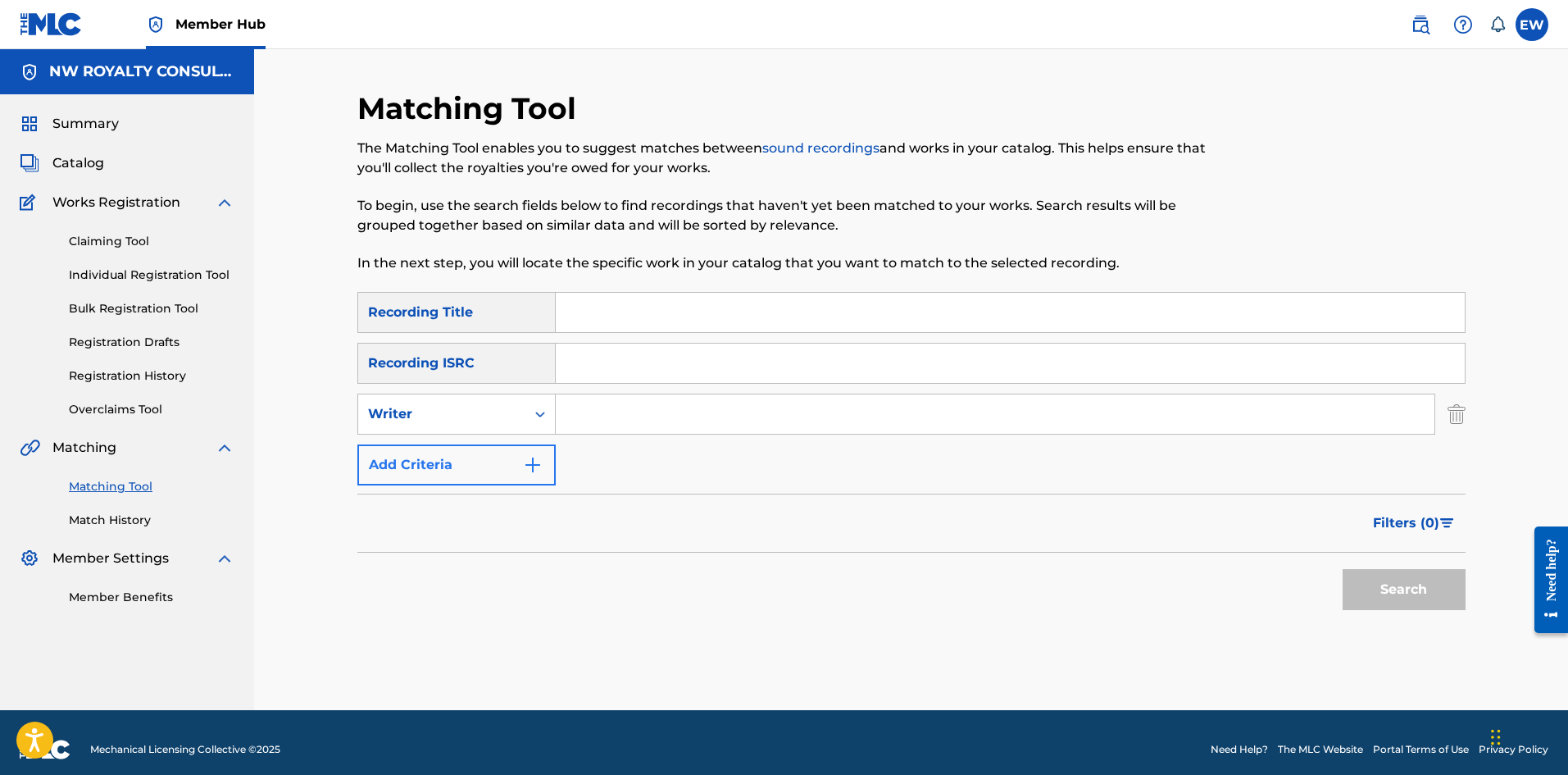
click at [423, 417] on div "Writer" at bounding box center [441, 414] width 147 height 19
click at [412, 452] on div "Recording Artist" at bounding box center [456, 455] width 197 height 41
click at [600, 415] on input "Search Form" at bounding box center [995, 413] width 879 height 40
type input "ISRAEL VOICE"
drag, startPoint x: 686, startPoint y: 314, endPoint x: 678, endPoint y: 320, distance: 10.0
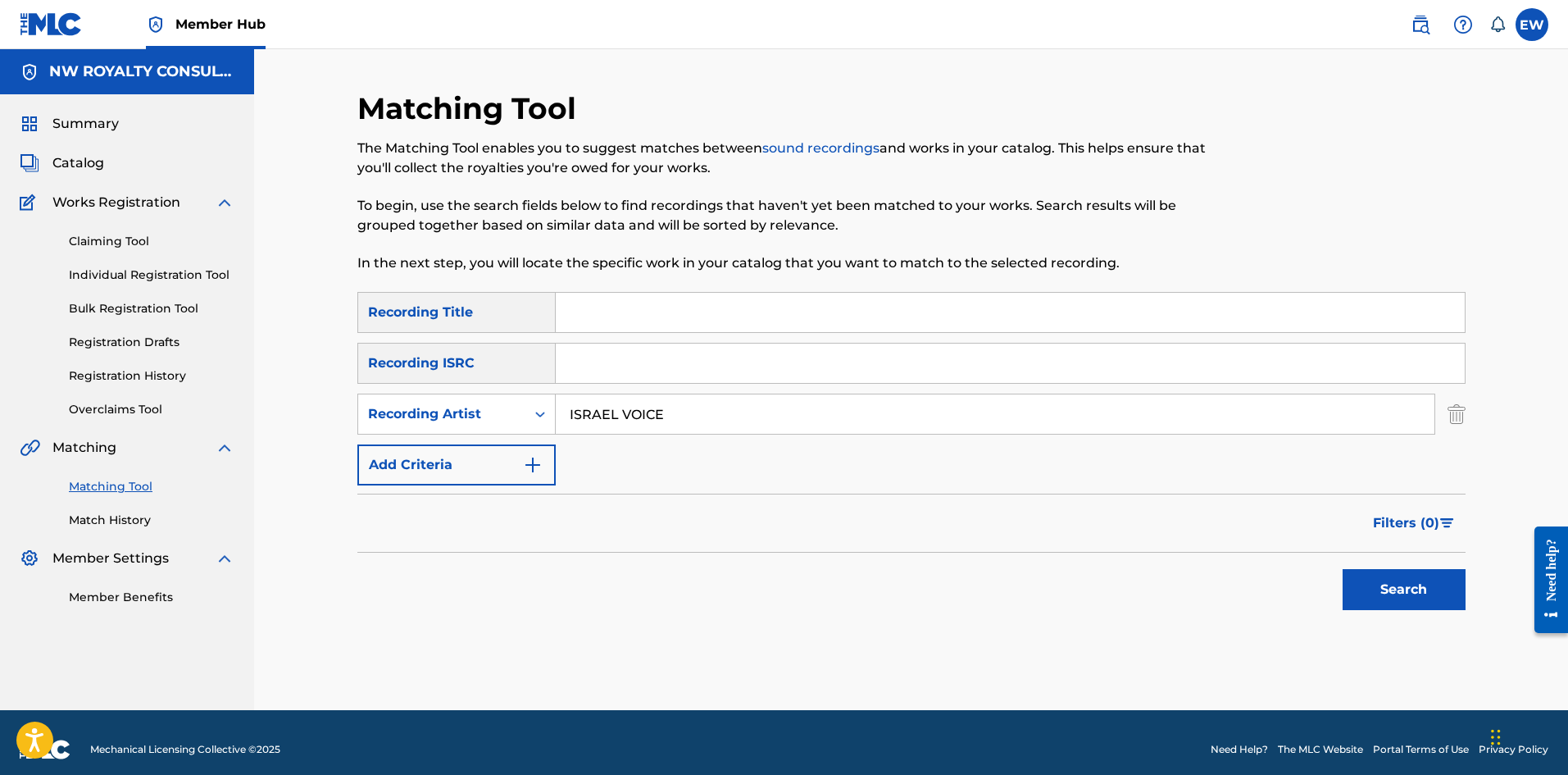
click at [685, 314] on input "Search Form" at bounding box center [1009, 312] width 909 height 40
type input "MYSTERY BABYLON (FEAT. FIDO [PERSON_NAME])"
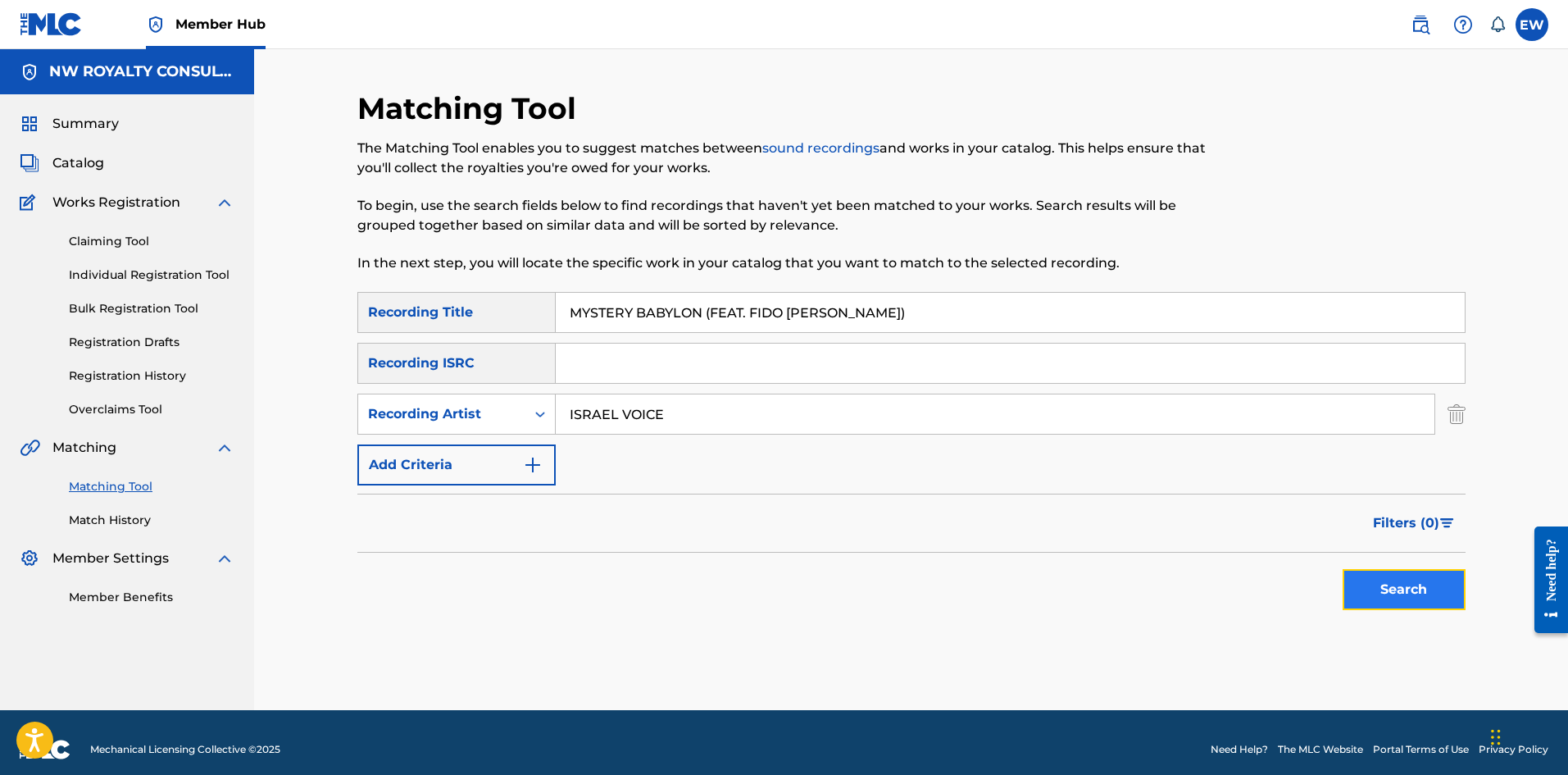
click at [1432, 586] on button "Search" at bounding box center [1403, 589] width 123 height 41
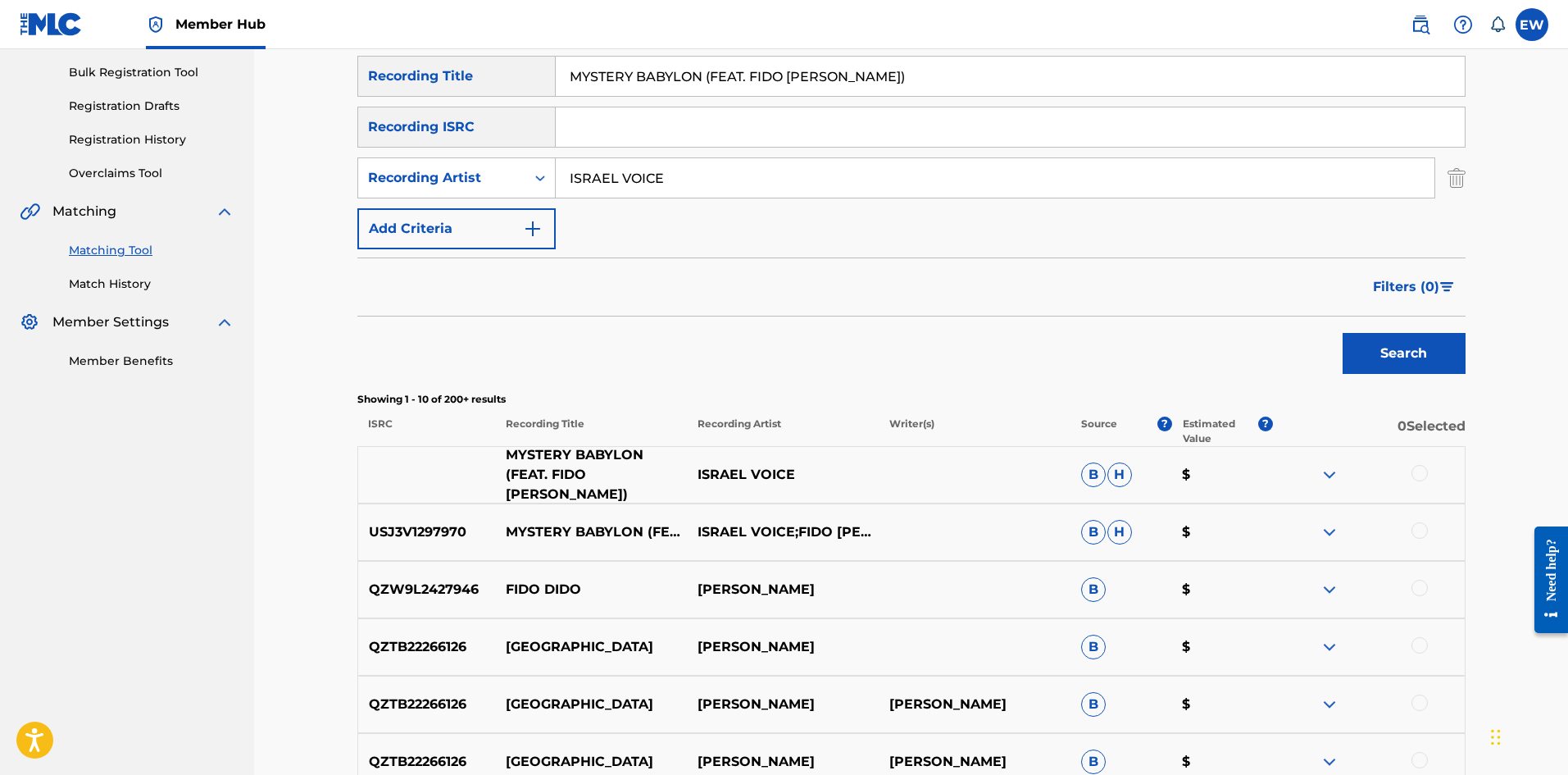
scroll to position [246, 0]
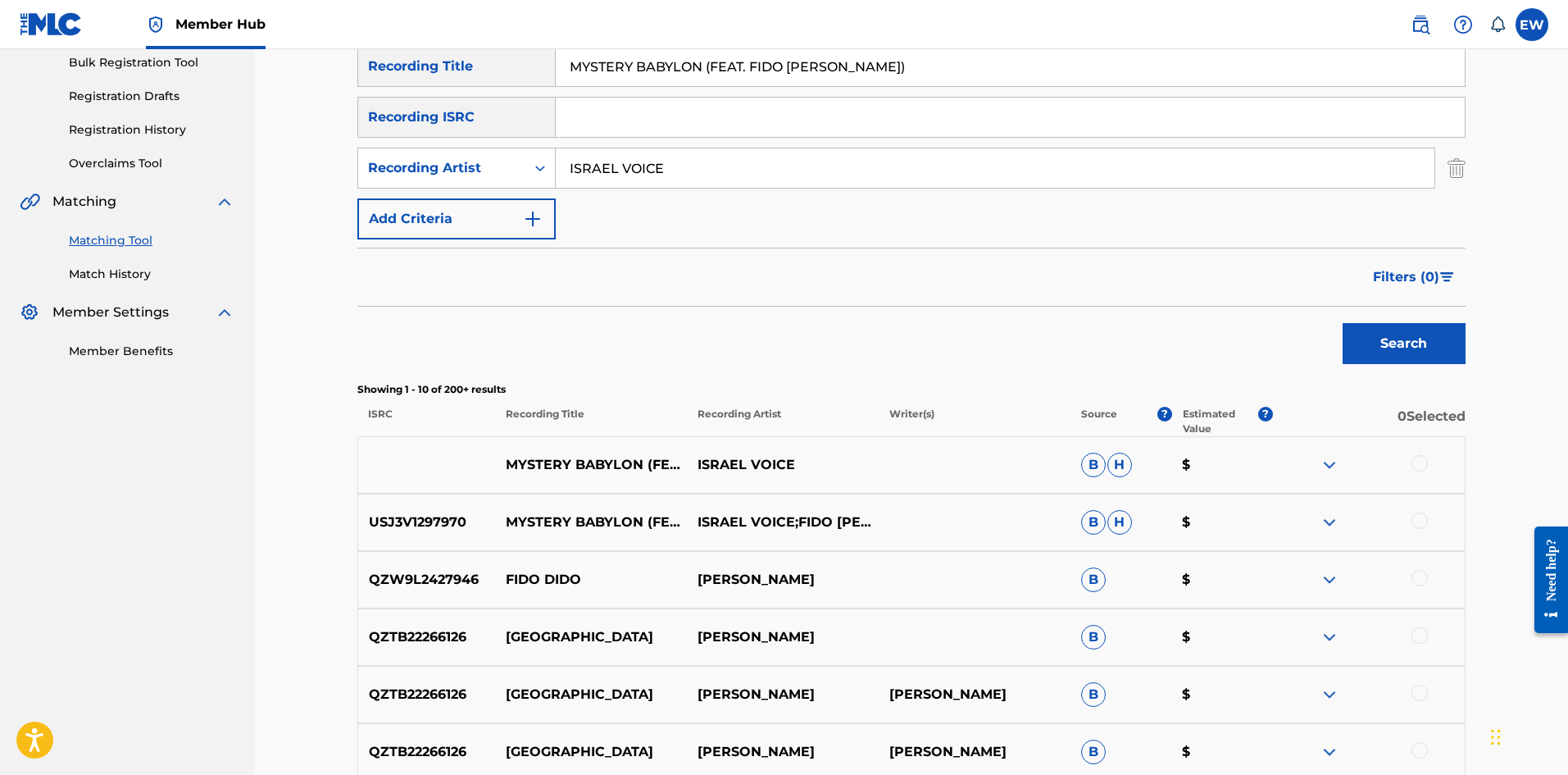
click at [1412, 461] on div at bounding box center [1419, 463] width 16 height 16
click at [1423, 517] on div at bounding box center [1419, 520] width 16 height 16
click at [1124, 635] on button "Match 2 Groups" at bounding box center [1151, 641] width 181 height 41
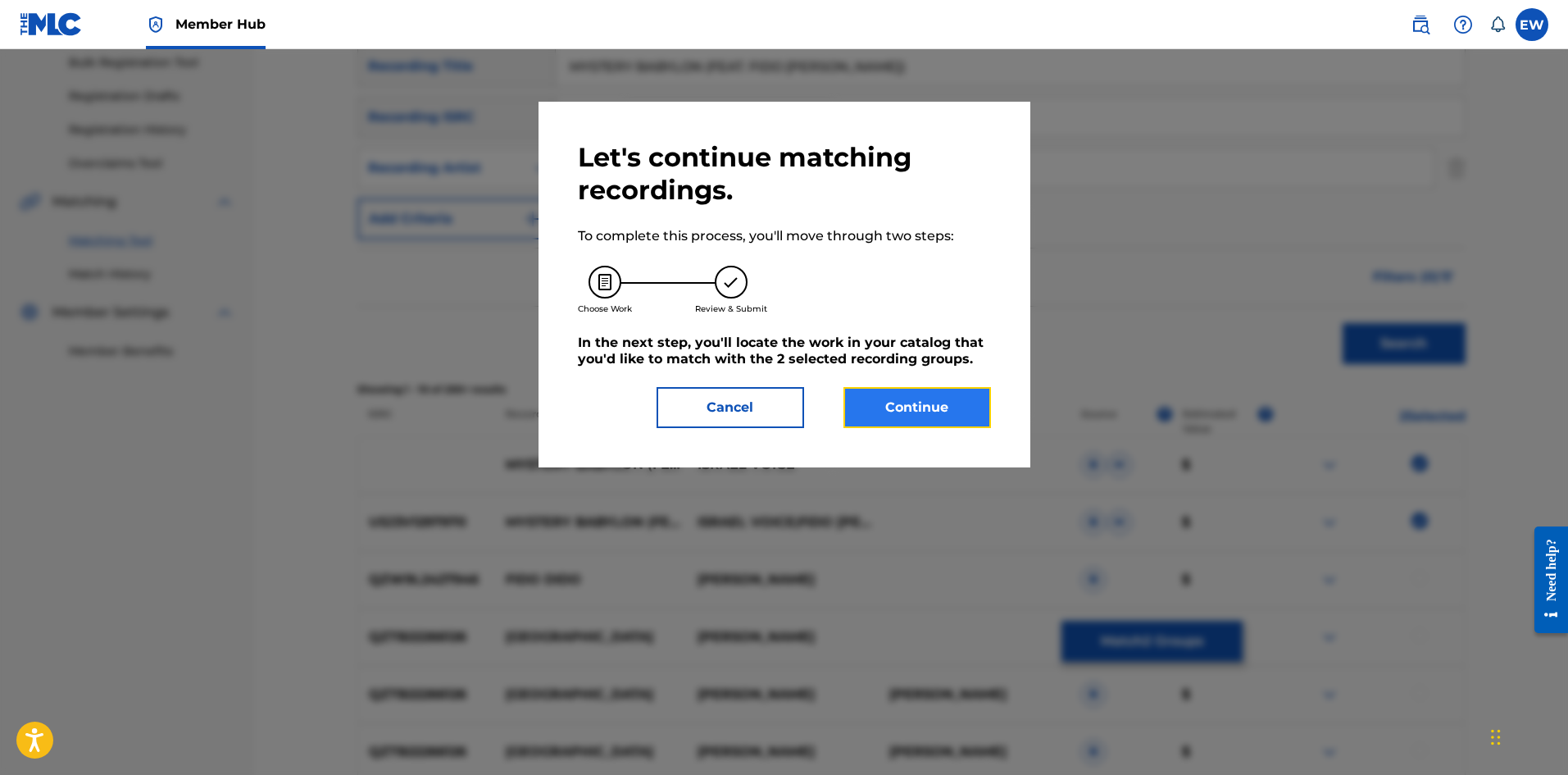
click at [957, 401] on button "Continue" at bounding box center [917, 407] width 147 height 41
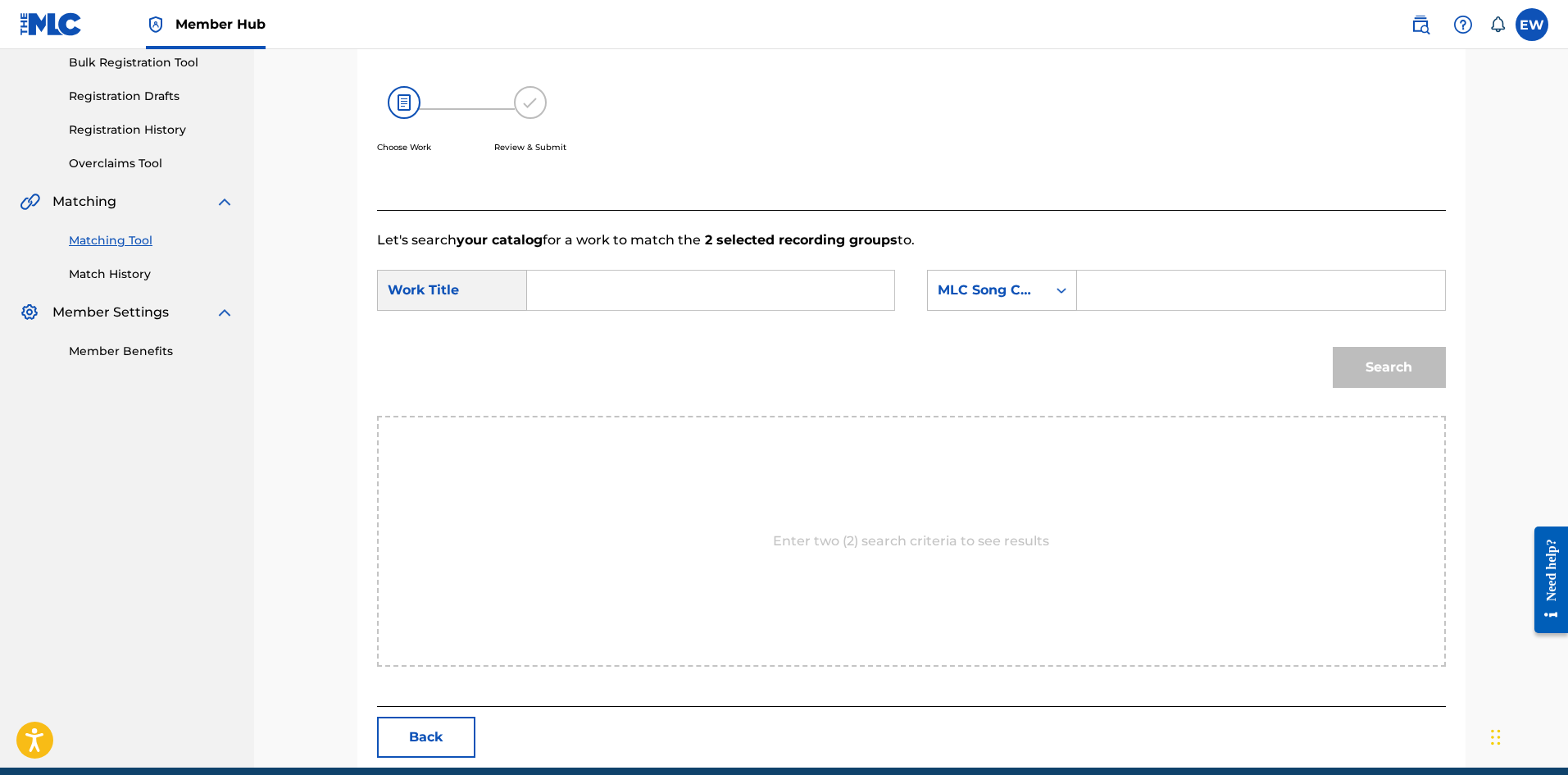
click at [651, 282] on input "Search Form" at bounding box center [711, 290] width 339 height 40
type input "MYSTERY BABYLON (FEAT. FIDO [PERSON_NAME])"
click at [1157, 276] on input "Search Form" at bounding box center [1261, 290] width 339 height 40
type input "MV7NG7"
drag, startPoint x: 1385, startPoint y: 372, endPoint x: 1180, endPoint y: 325, distance: 210.3
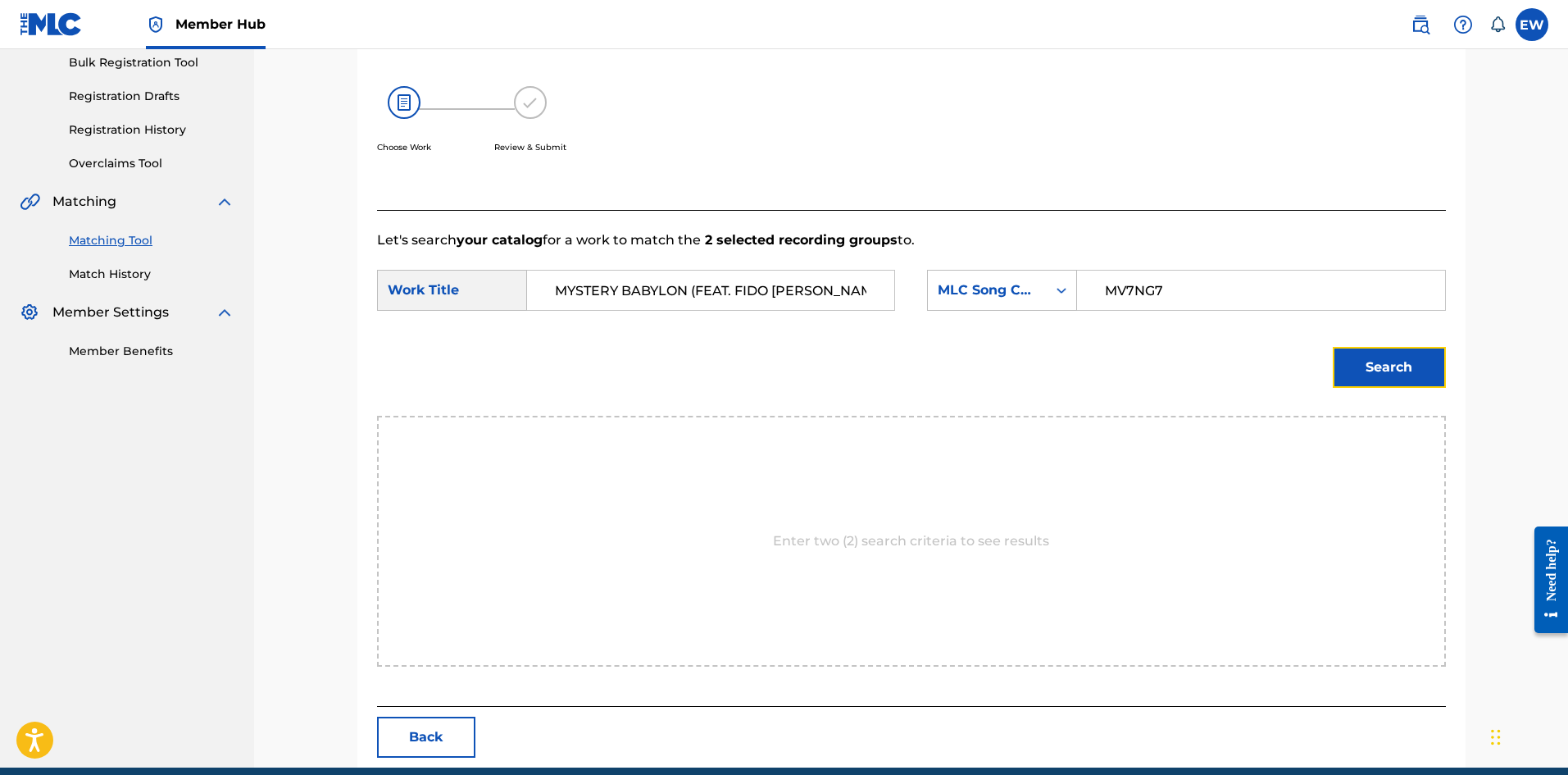
click at [1386, 372] on button "Search" at bounding box center [1389, 367] width 113 height 41
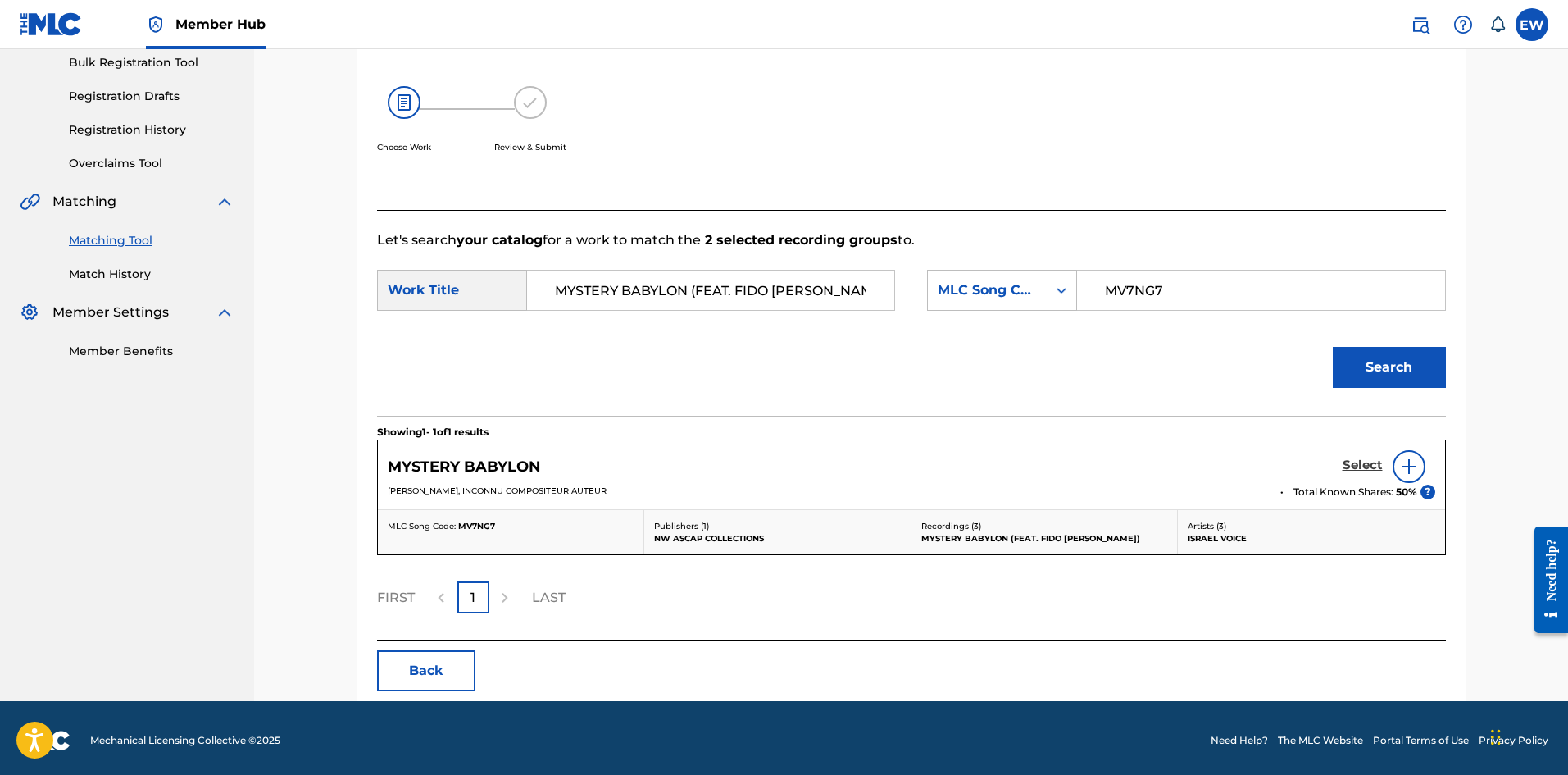
click at [1357, 469] on h5 "Select" at bounding box center [1361, 466] width 40 height 16
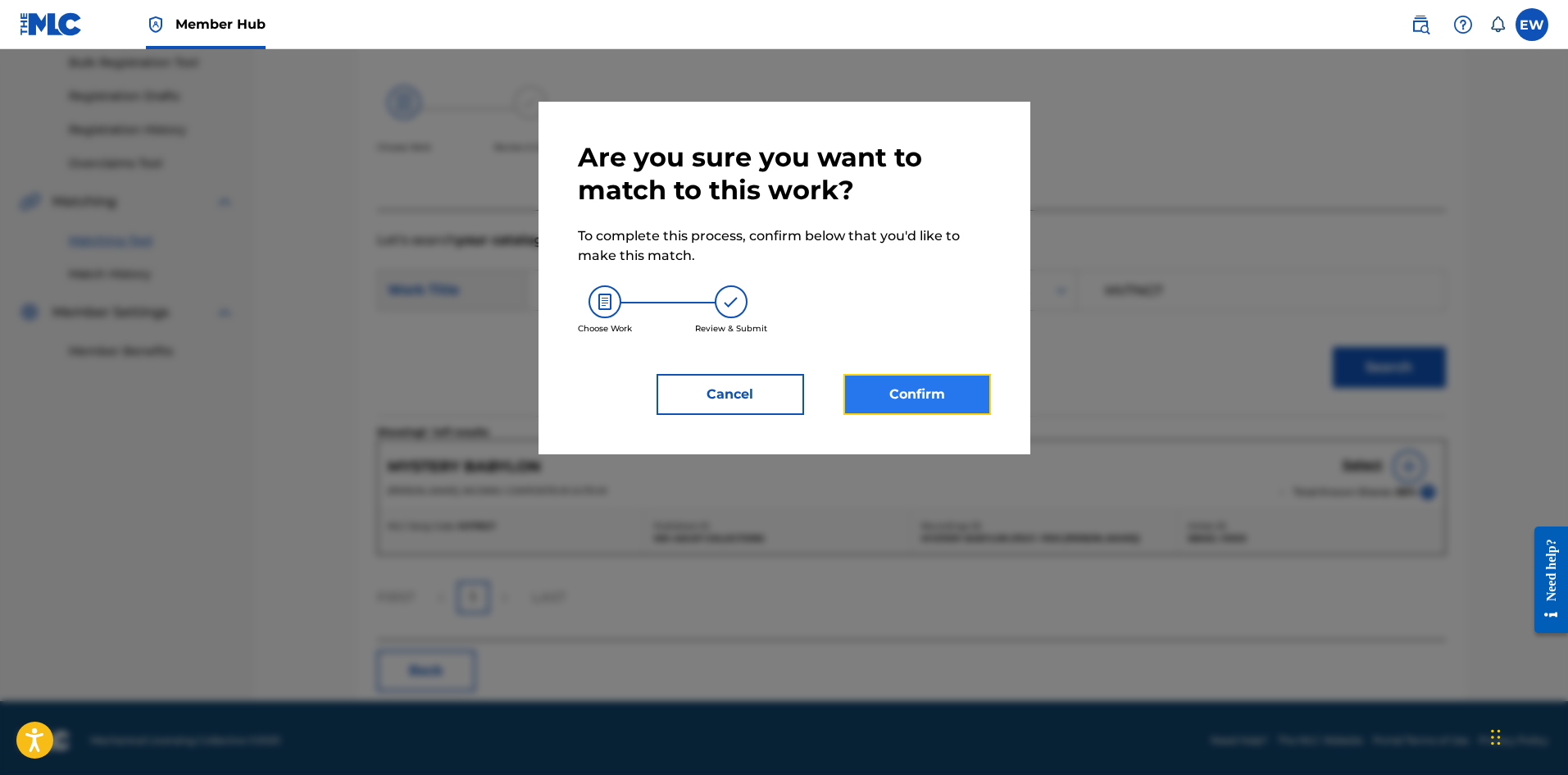
click at [932, 389] on button "Confirm" at bounding box center [917, 394] width 147 height 41
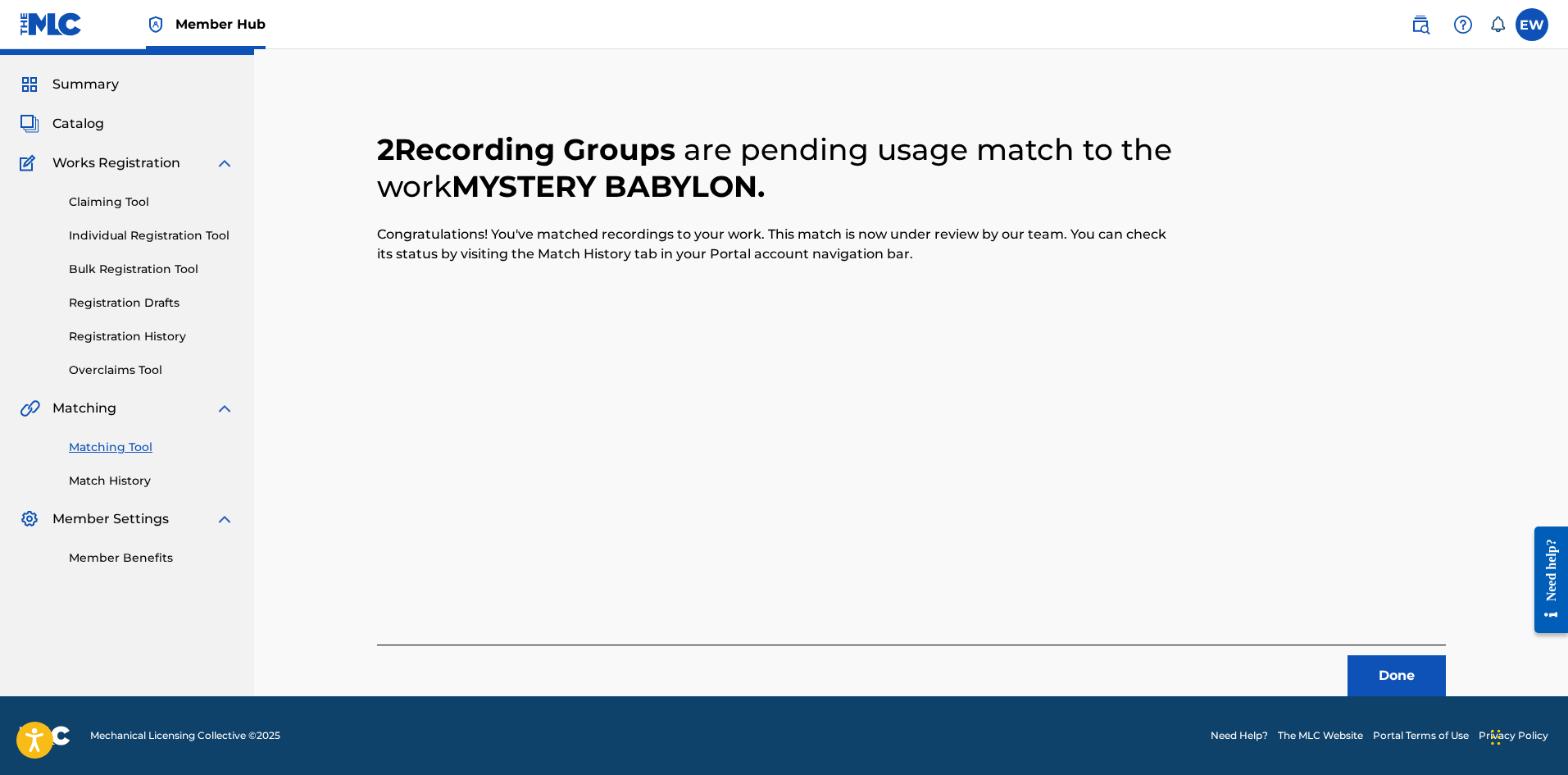
scroll to position [40, 0]
click at [1360, 661] on button "Done" at bounding box center [1395, 675] width 98 height 41
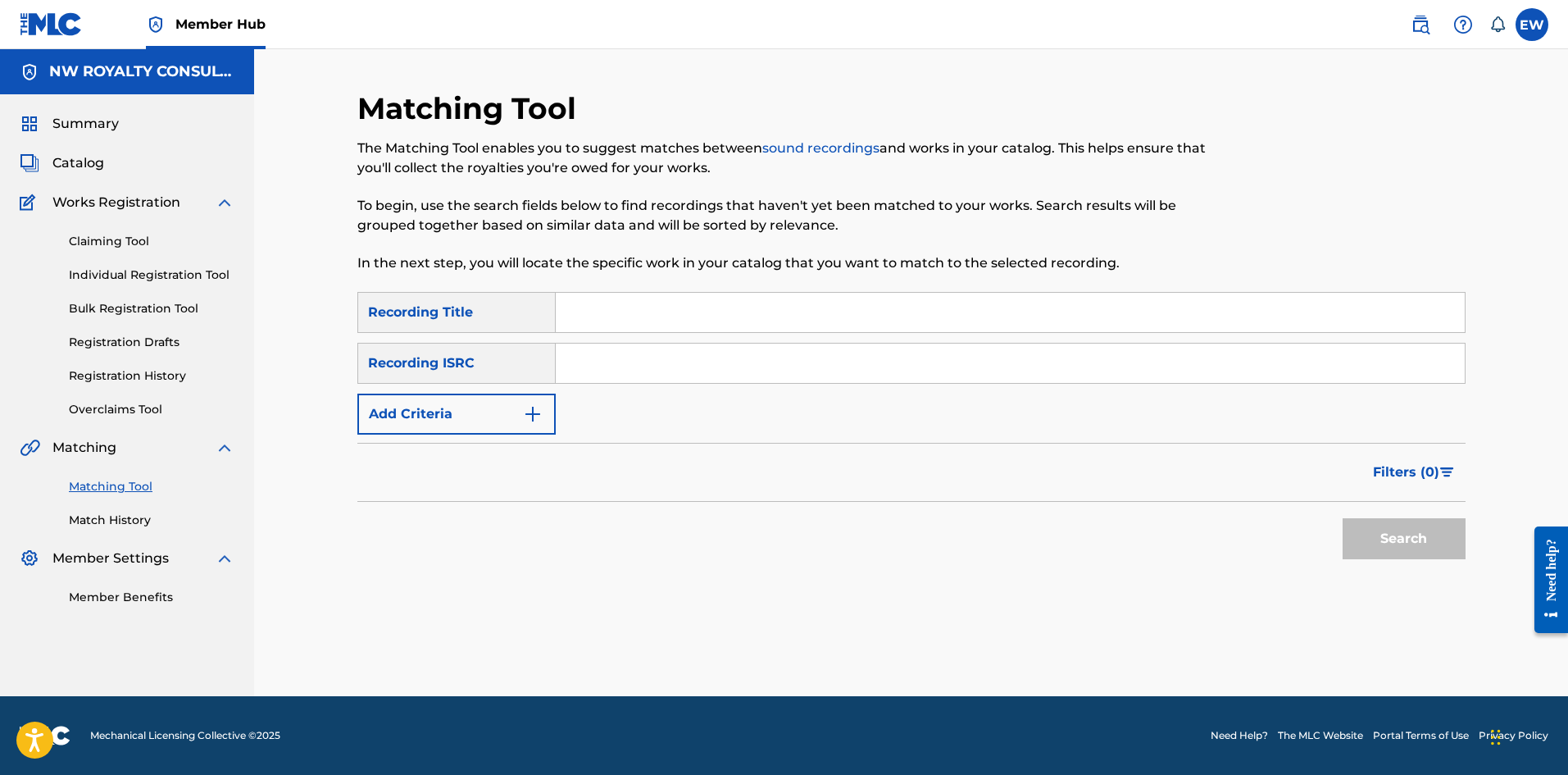
scroll to position [0, 0]
click at [527, 398] on button "Add Criteria" at bounding box center [456, 414] width 199 height 41
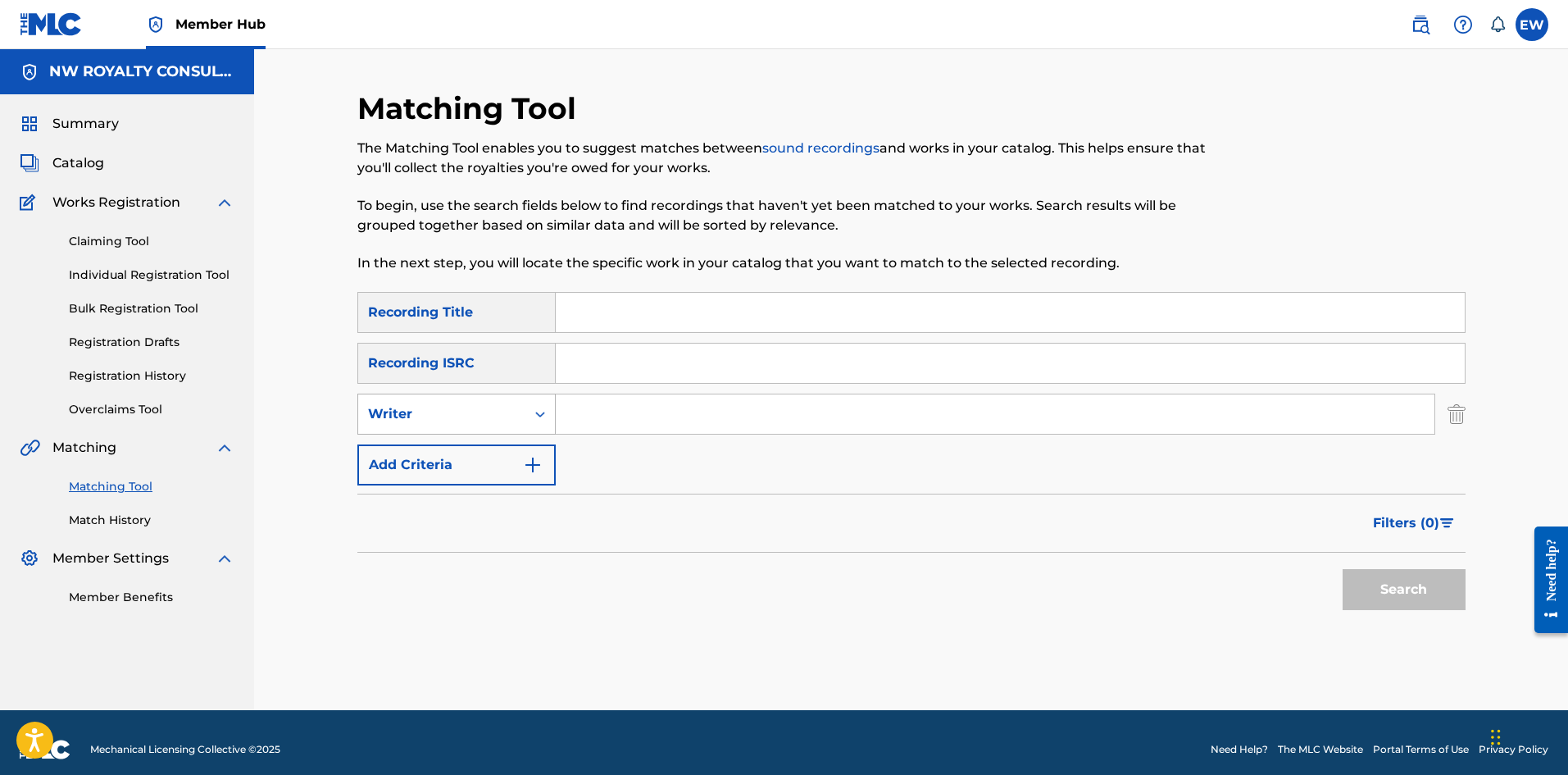
drag, startPoint x: 496, startPoint y: 420, endPoint x: 487, endPoint y: 430, distance: 13.5
click at [489, 428] on div "Writer" at bounding box center [441, 414] width 167 height 31
drag, startPoint x: 481, startPoint y: 452, endPoint x: 537, endPoint y: 437, distance: 58.0
click at [485, 452] on div "Recording Artist" at bounding box center [456, 455] width 197 height 41
click at [615, 420] on input "Search Form" at bounding box center [995, 413] width 879 height 40
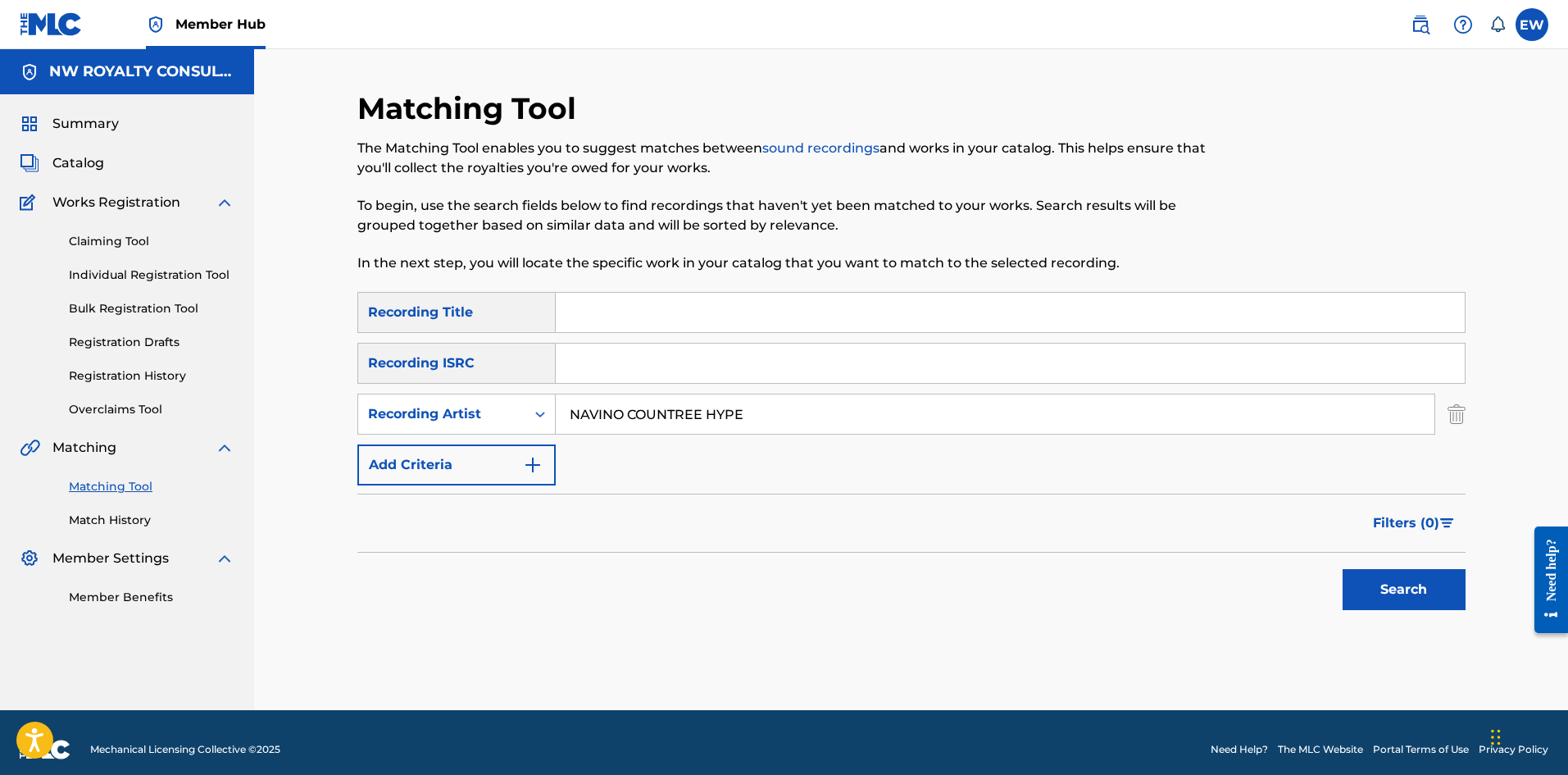
type input "NAVINO COUNTREE HYPE"
click at [622, 307] on input "Search Form" at bounding box center [1009, 312] width 909 height 40
type input "NAH DWEET"
drag, startPoint x: 1402, startPoint y: 594, endPoint x: 1222, endPoint y: 564, distance: 182.5
click at [1402, 593] on button "Search" at bounding box center [1403, 589] width 123 height 41
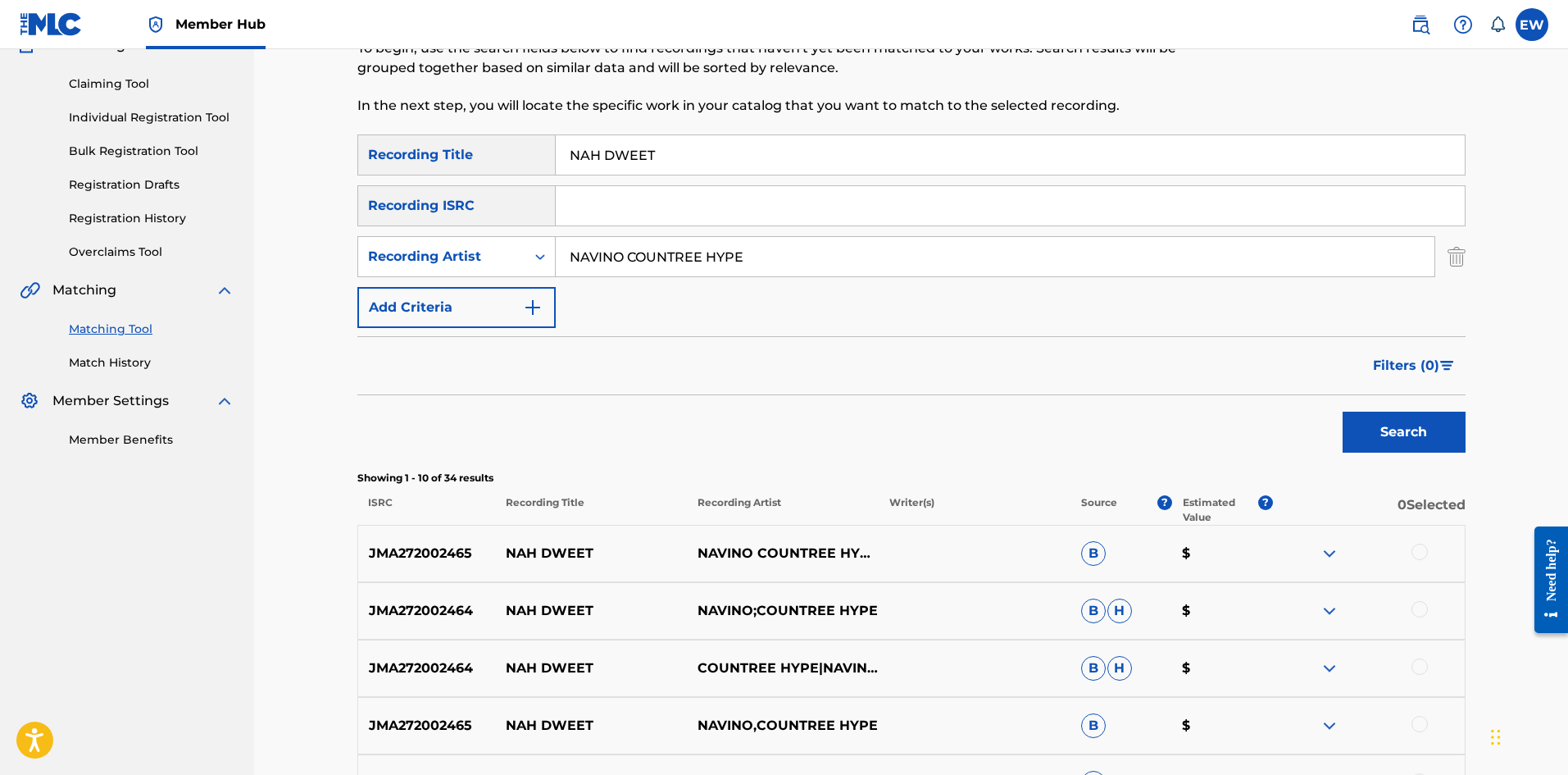
scroll to position [164, 0]
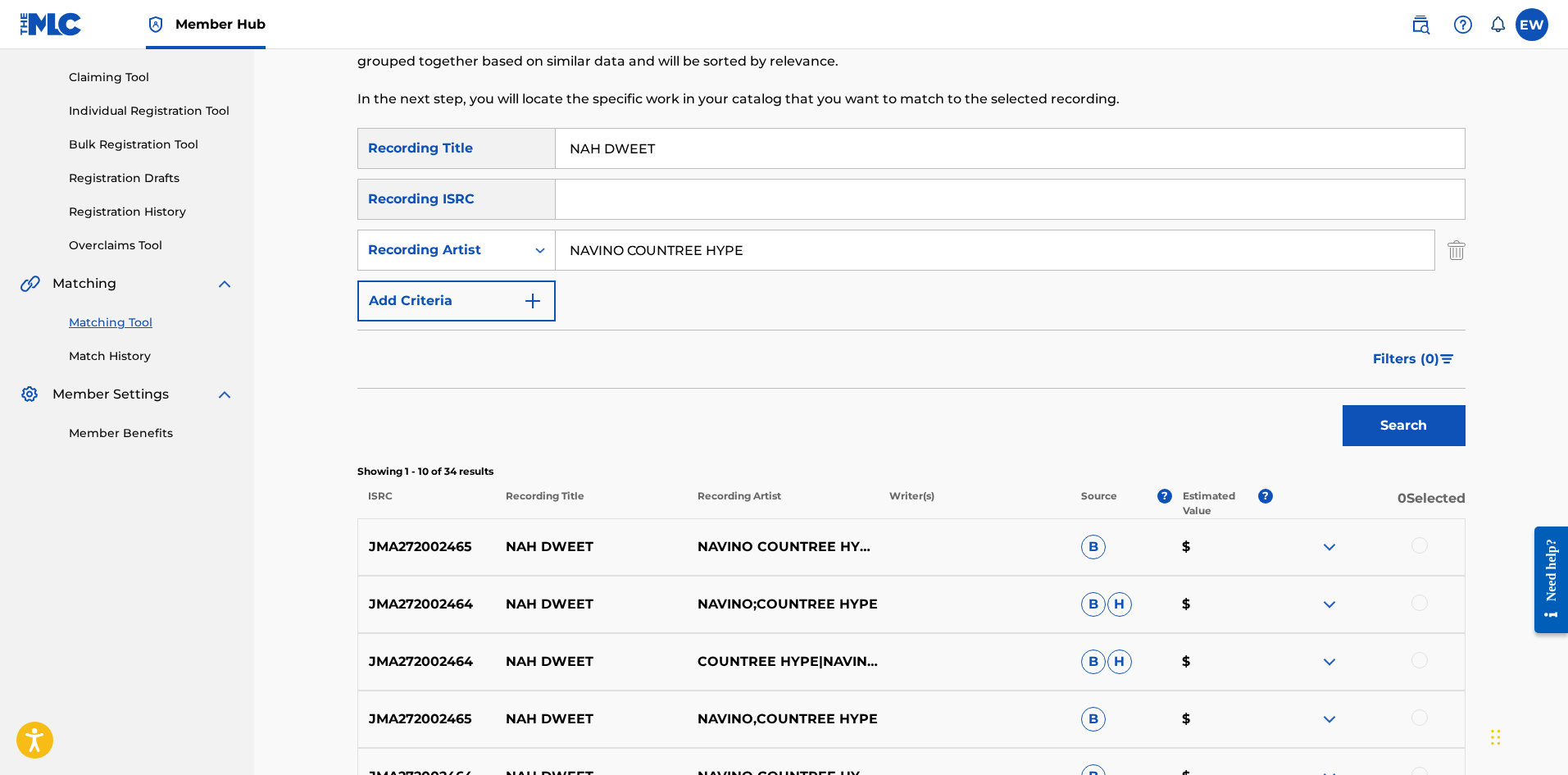
click at [1415, 547] on div at bounding box center [1419, 545] width 16 height 16
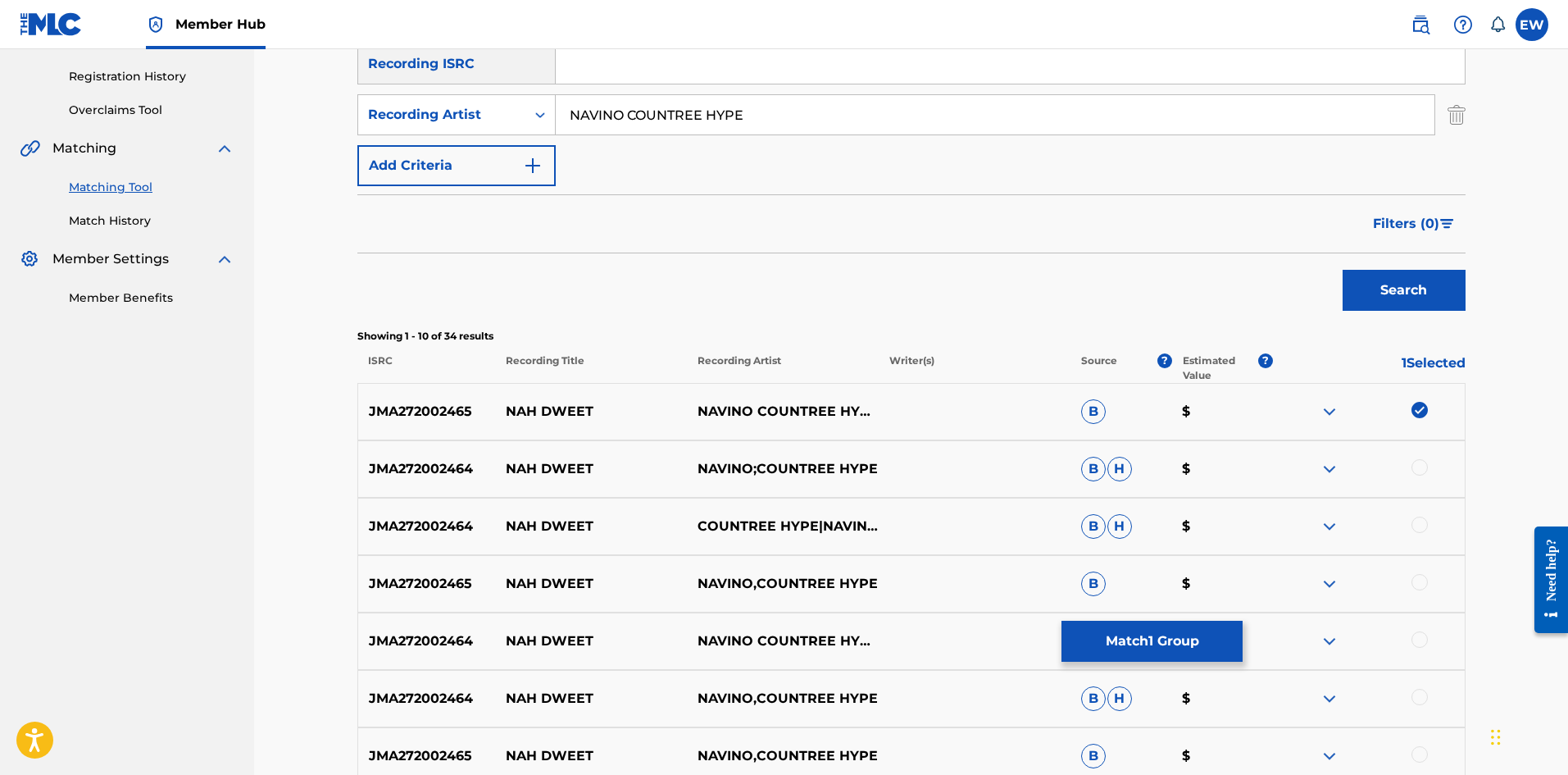
scroll to position [328, 0]
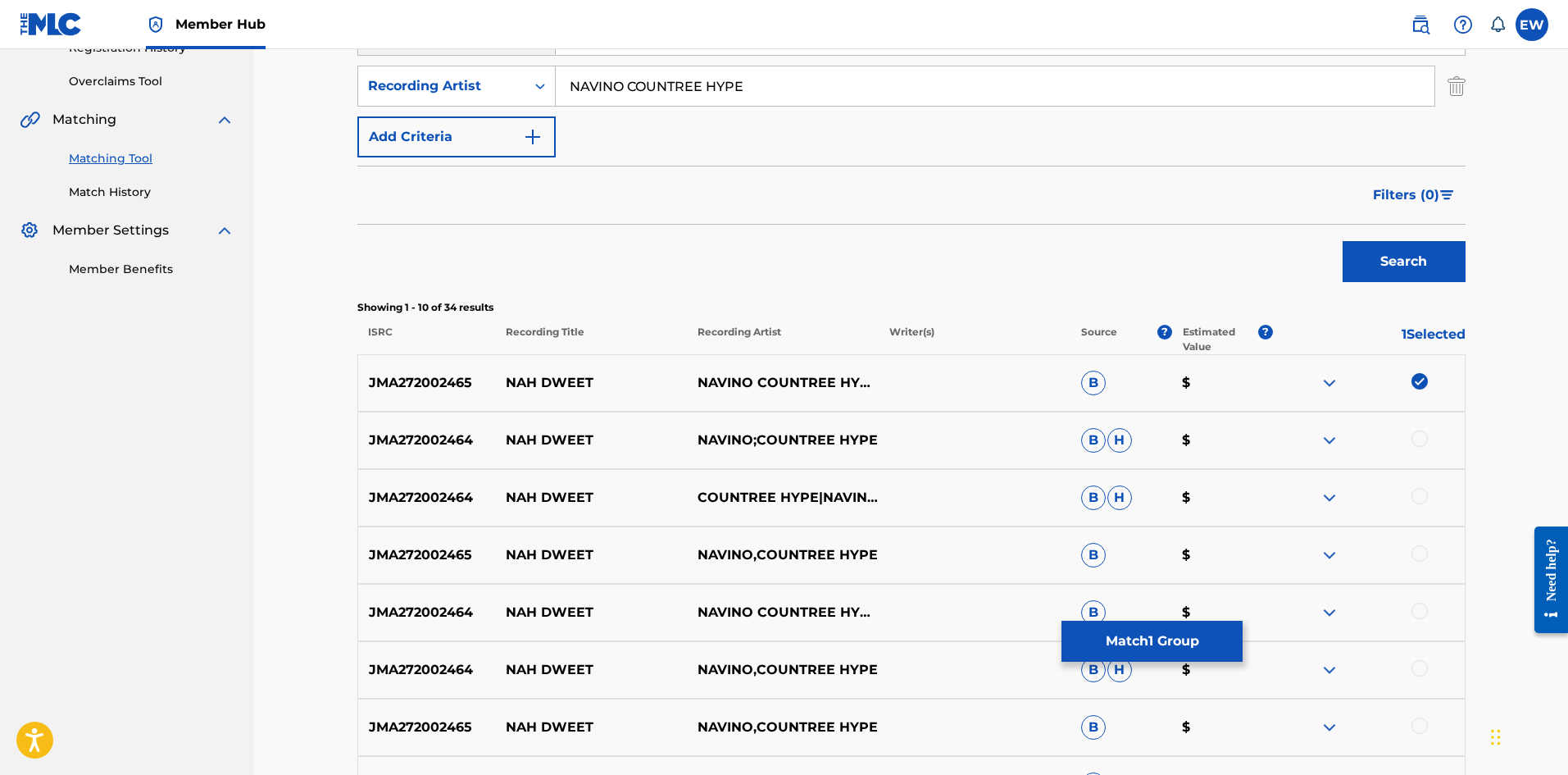
click at [1428, 441] on div at bounding box center [1368, 440] width 192 height 19
drag, startPoint x: 1422, startPoint y: 441, endPoint x: 1420, endPoint y: 468, distance: 27.1
click at [1423, 441] on div at bounding box center [1419, 438] width 16 height 16
click at [1420, 489] on div at bounding box center [1419, 496] width 16 height 16
click at [1415, 553] on div at bounding box center [1419, 553] width 16 height 16
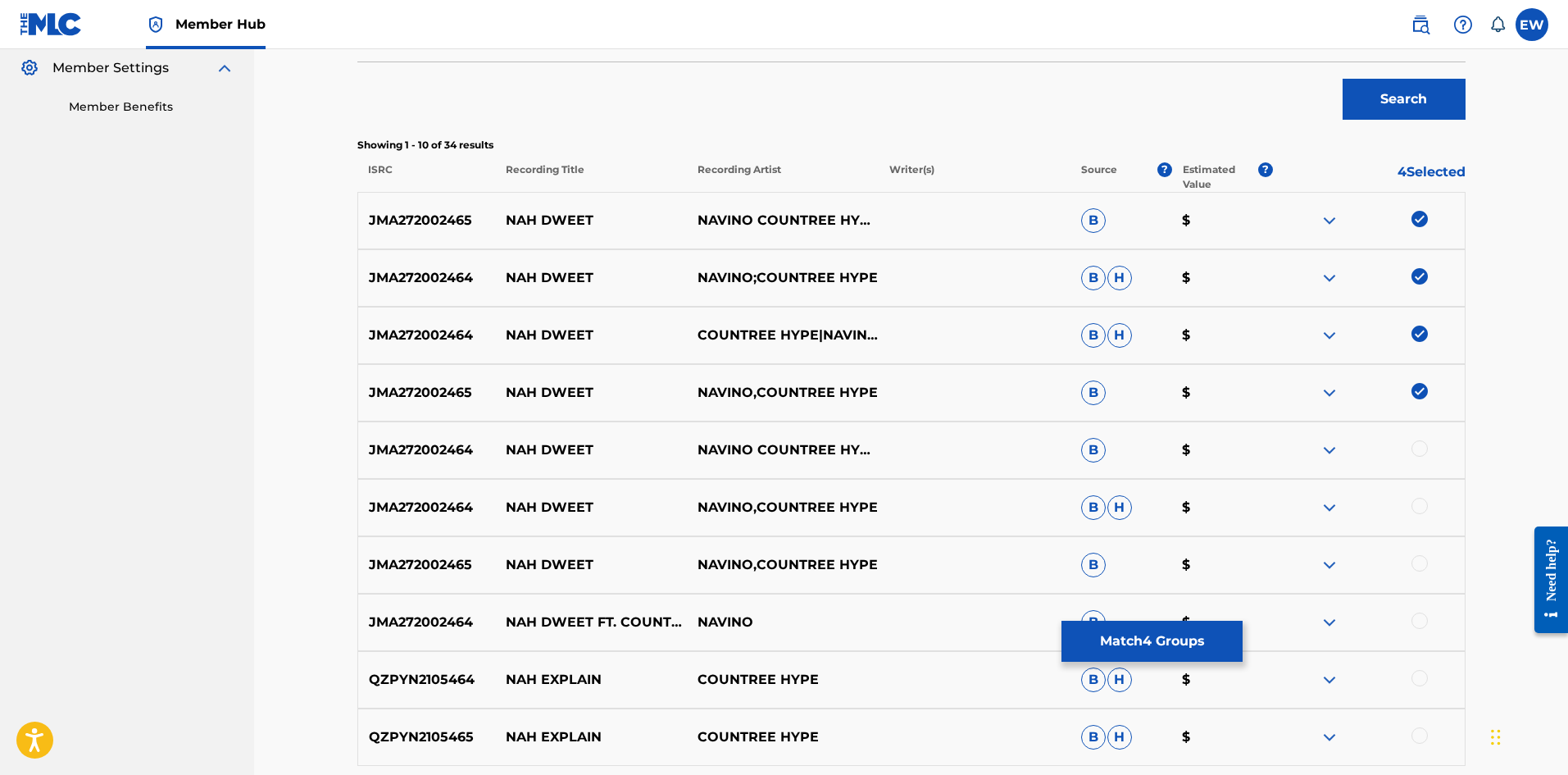
scroll to position [492, 0]
click at [1425, 451] on div at bounding box center [1419, 446] width 16 height 16
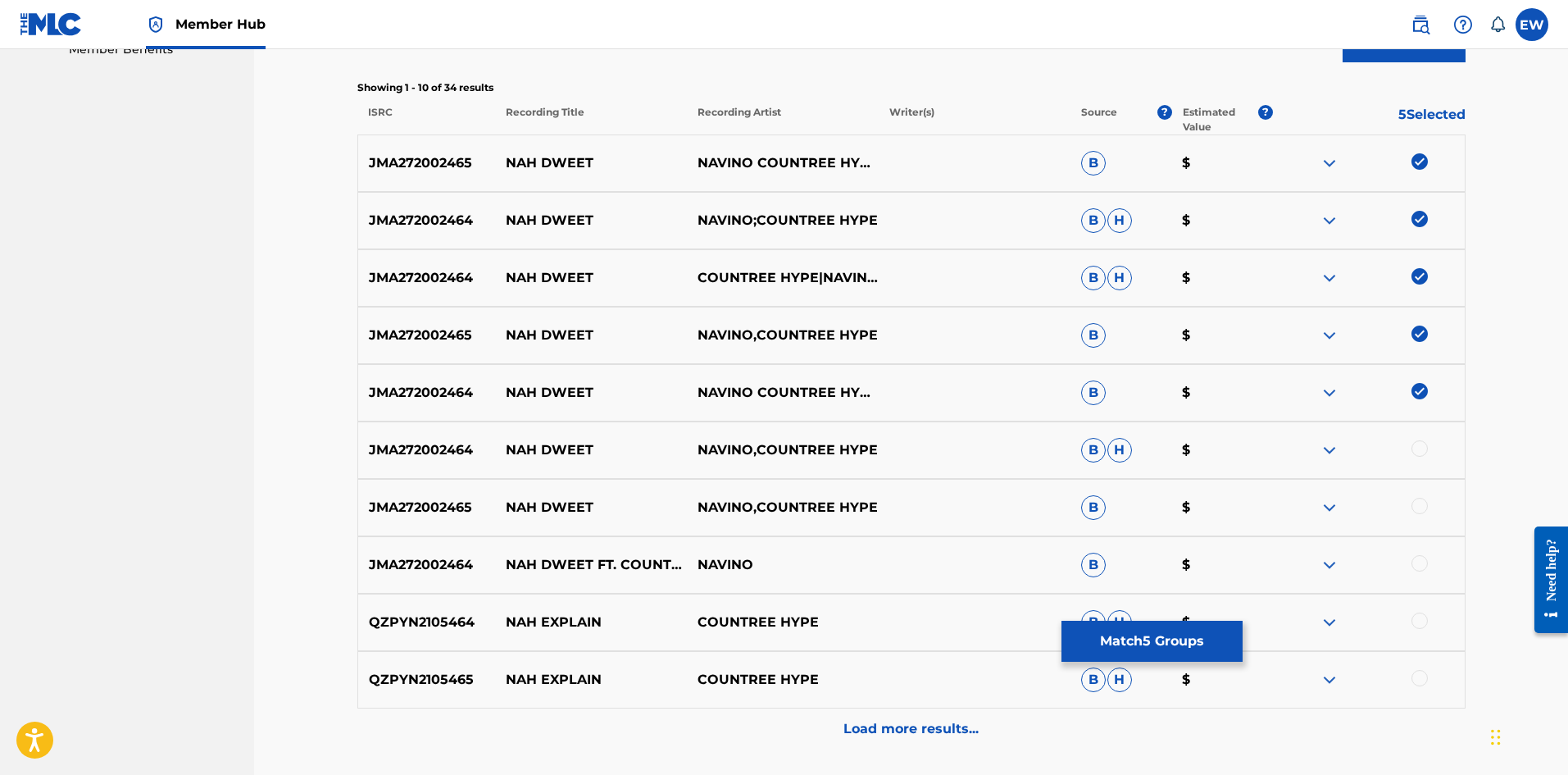
scroll to position [574, 0]
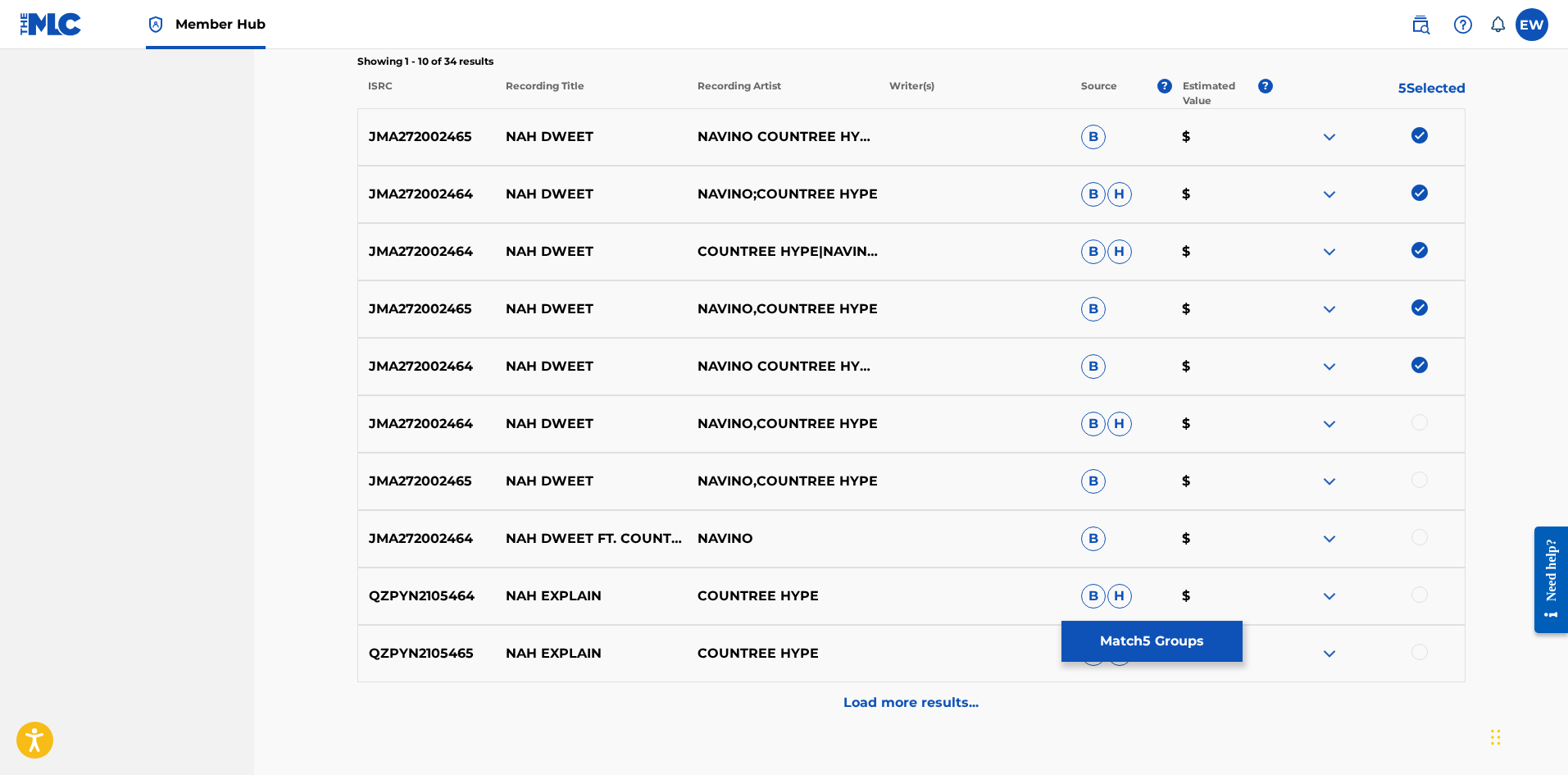
click at [1425, 426] on div at bounding box center [1419, 422] width 16 height 16
click at [1422, 470] on div "JMA272002465 NAH DWEET NAVINO,COUNTREE HYPE B $" at bounding box center [911, 480] width 1108 height 57
click at [1420, 479] on div at bounding box center [1419, 479] width 16 height 16
click at [1422, 543] on div at bounding box center [1419, 536] width 16 height 16
drag, startPoint x: 1423, startPoint y: 594, endPoint x: 1430, endPoint y: 597, distance: 7.6
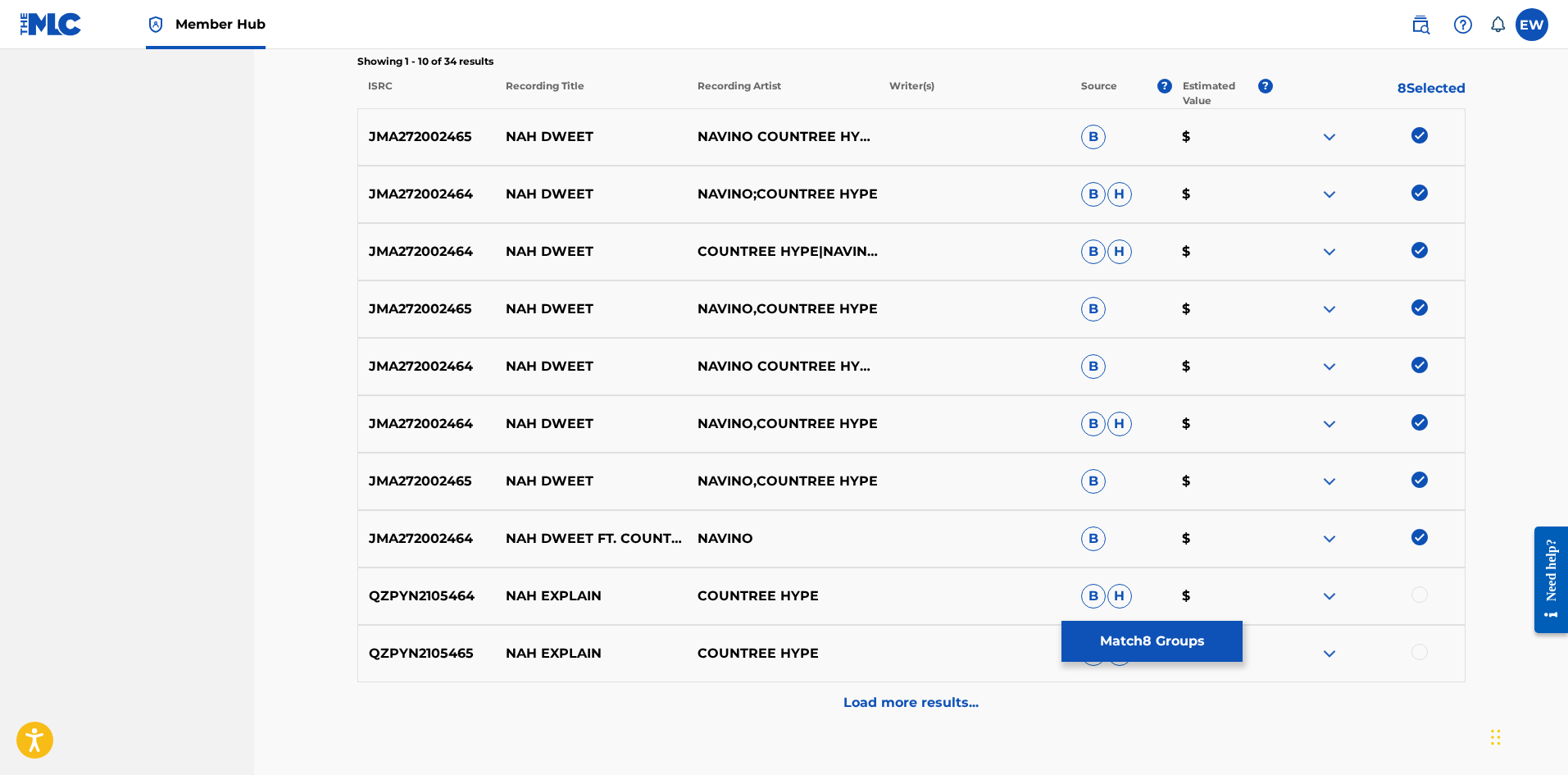
click at [1425, 596] on div at bounding box center [1419, 594] width 16 height 16
click at [1425, 605] on div "QZPYN2105464 NAH EXPLAIN COUNTREE HYPE B H $" at bounding box center [911, 596] width 1108 height 57
click at [1416, 593] on img at bounding box center [1419, 594] width 16 height 16
click at [1202, 649] on button "Match 8 Groups" at bounding box center [1151, 641] width 181 height 41
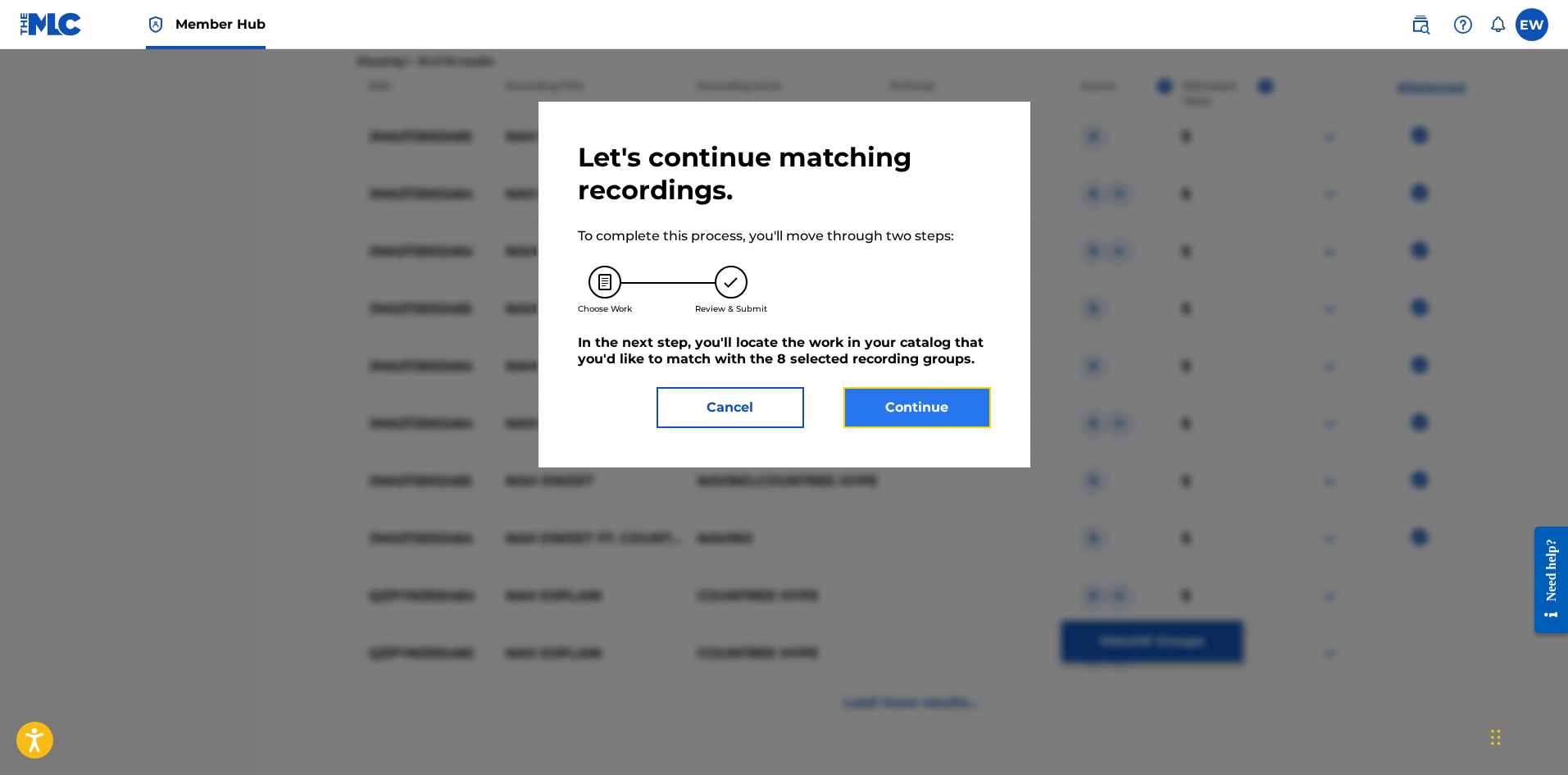
click at [892, 410] on button "Continue" at bounding box center [917, 407] width 147 height 41
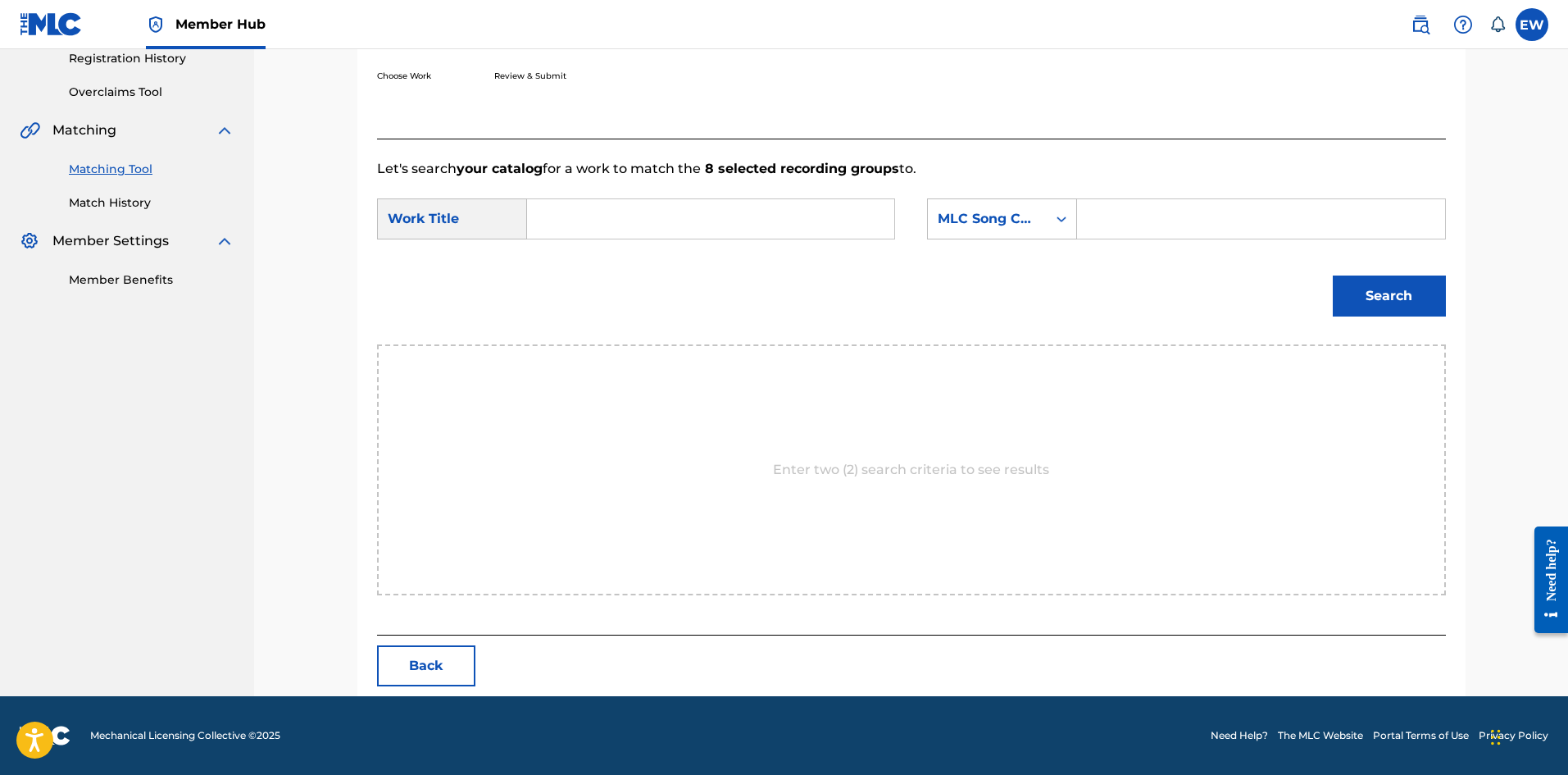
scroll to position [317, 0]
click at [606, 210] on input "Search Form" at bounding box center [711, 218] width 339 height 40
type input "NAH DWEET"
click at [1240, 210] on input "Search Form" at bounding box center [1261, 218] width 339 height 40
type input "NC6NHX"
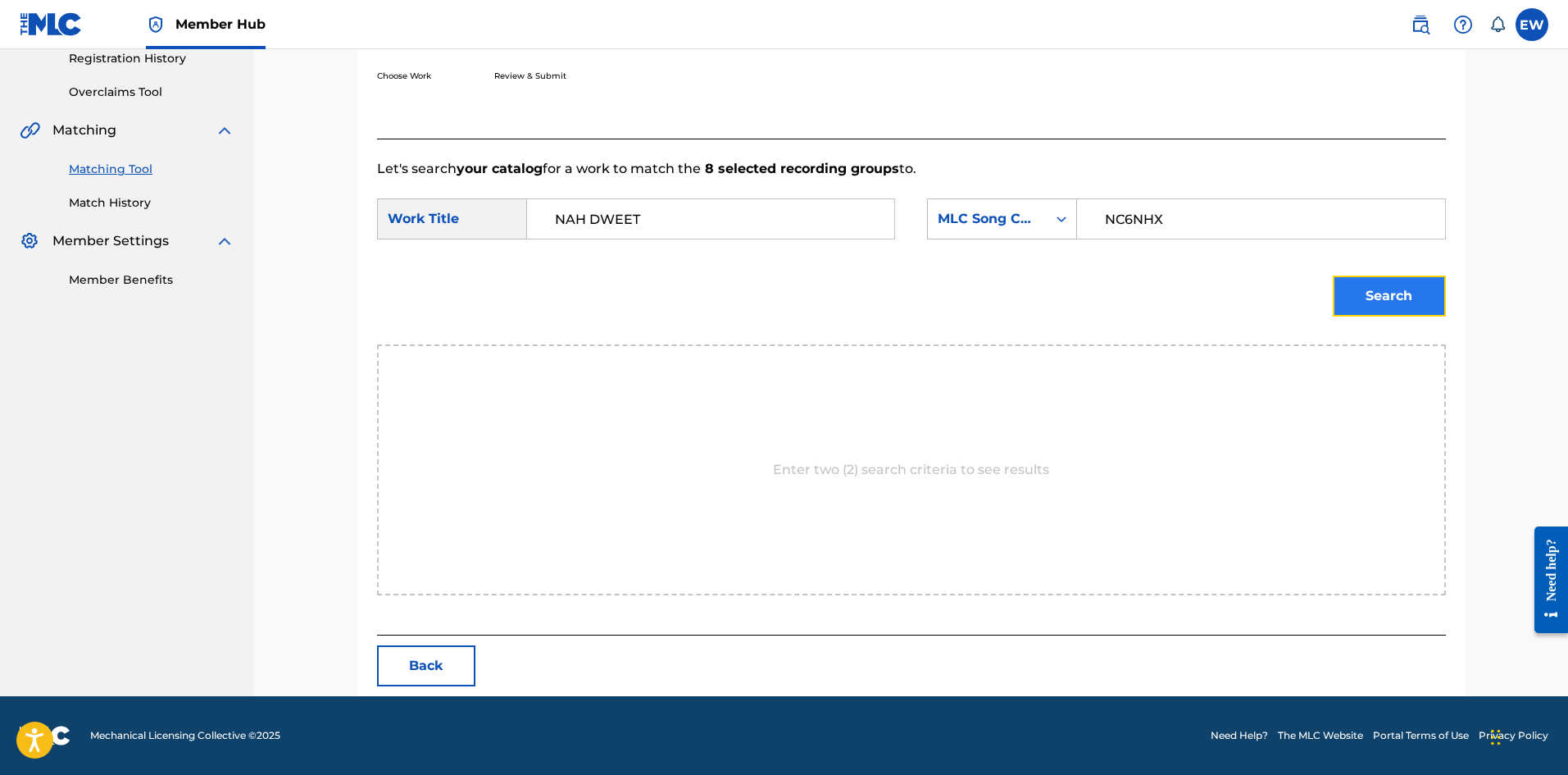
click at [1412, 303] on button "Search" at bounding box center [1389, 296] width 113 height 41
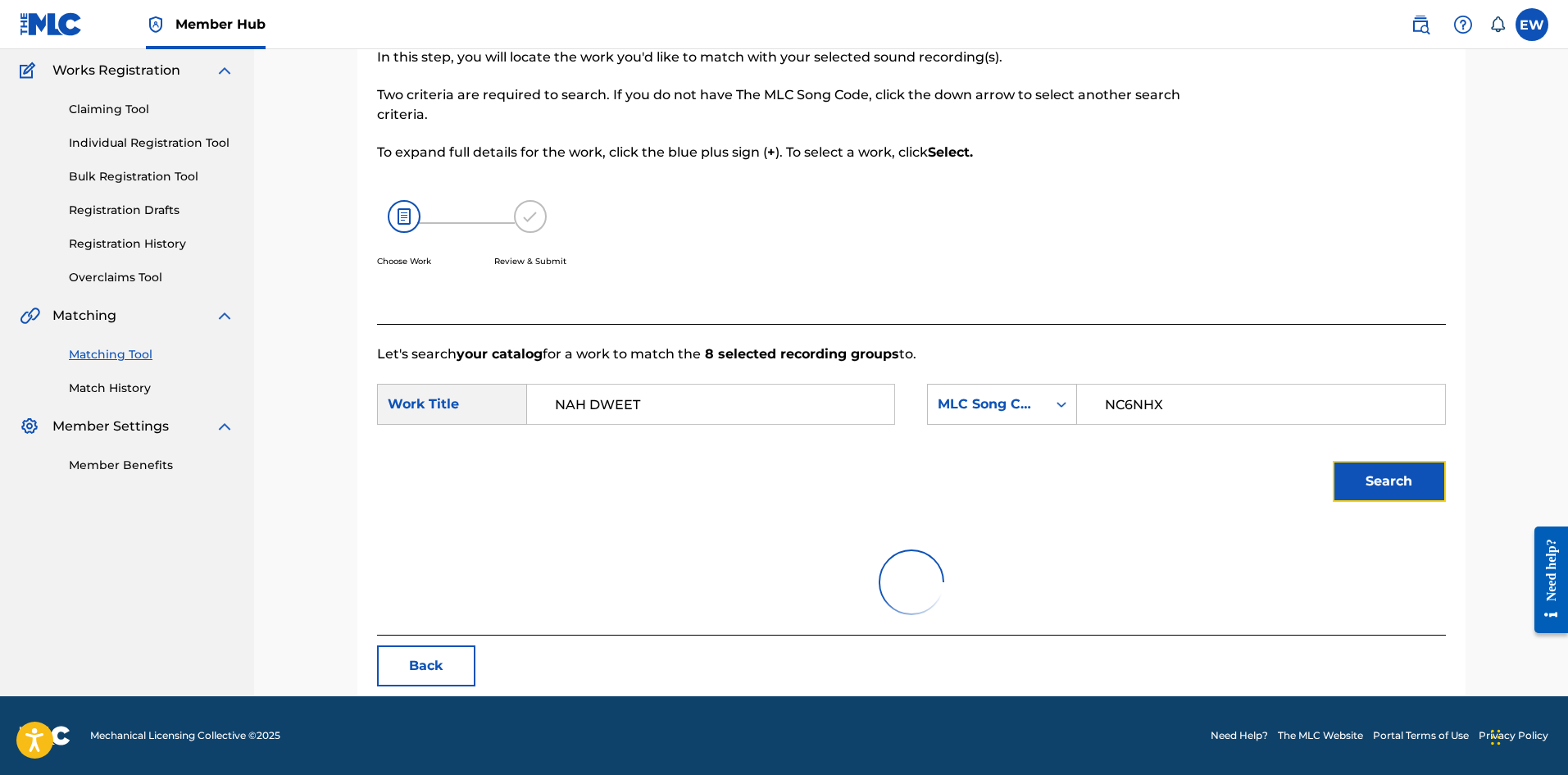
scroll to position [269, 0]
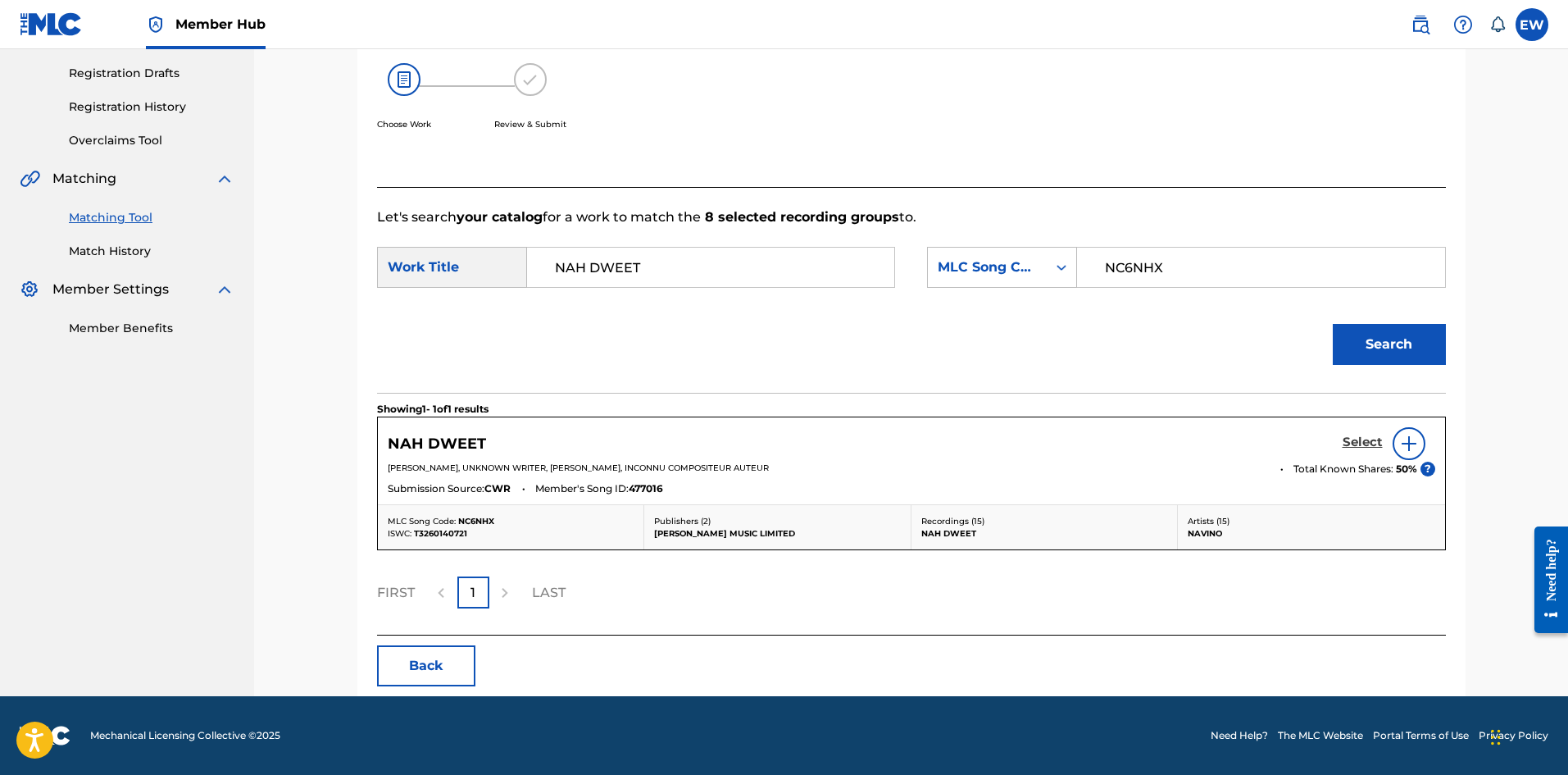
click at [1364, 439] on h5 "Select" at bounding box center [1361, 442] width 40 height 16
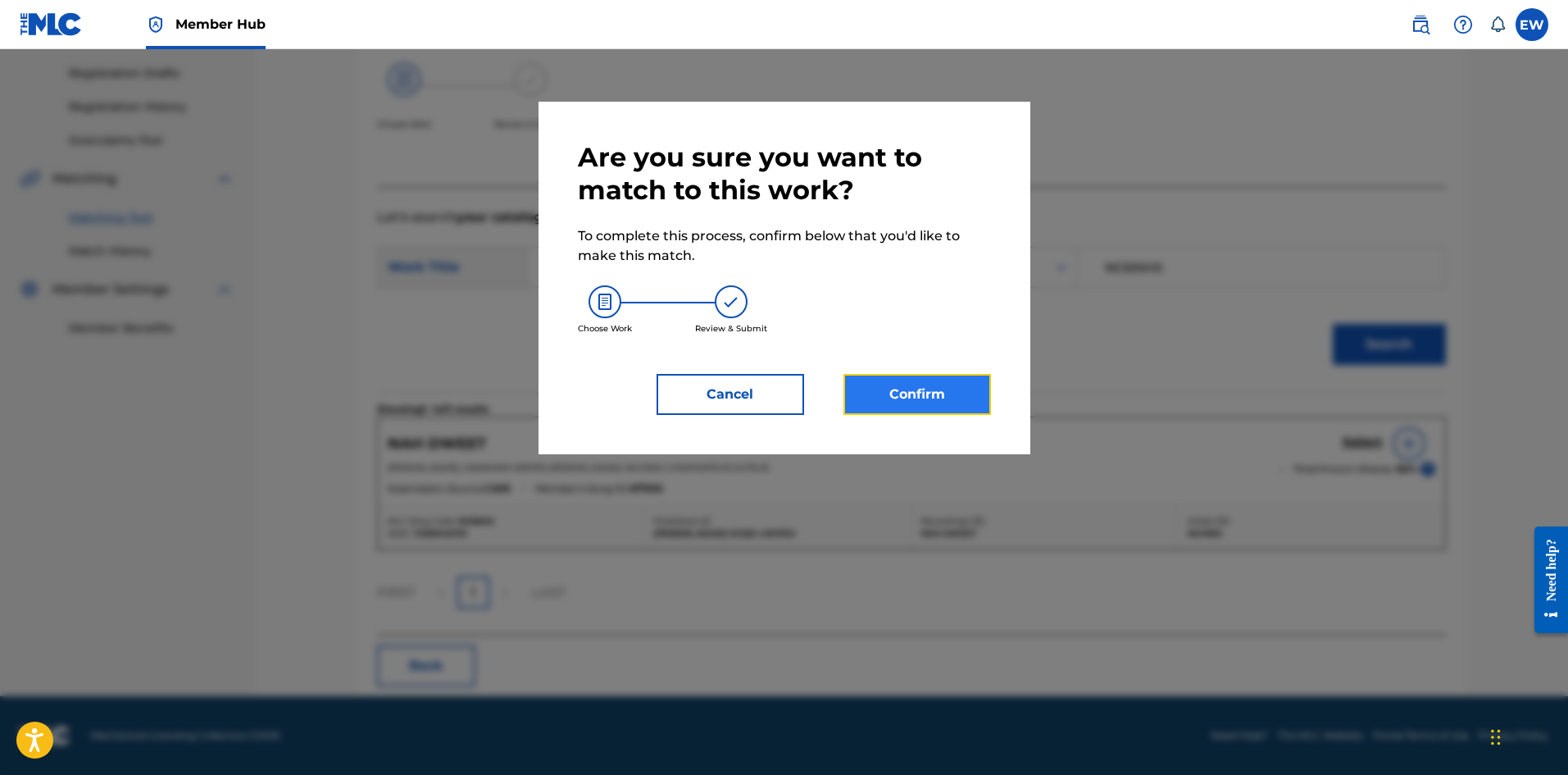
click at [967, 383] on button "Confirm" at bounding box center [917, 394] width 147 height 41
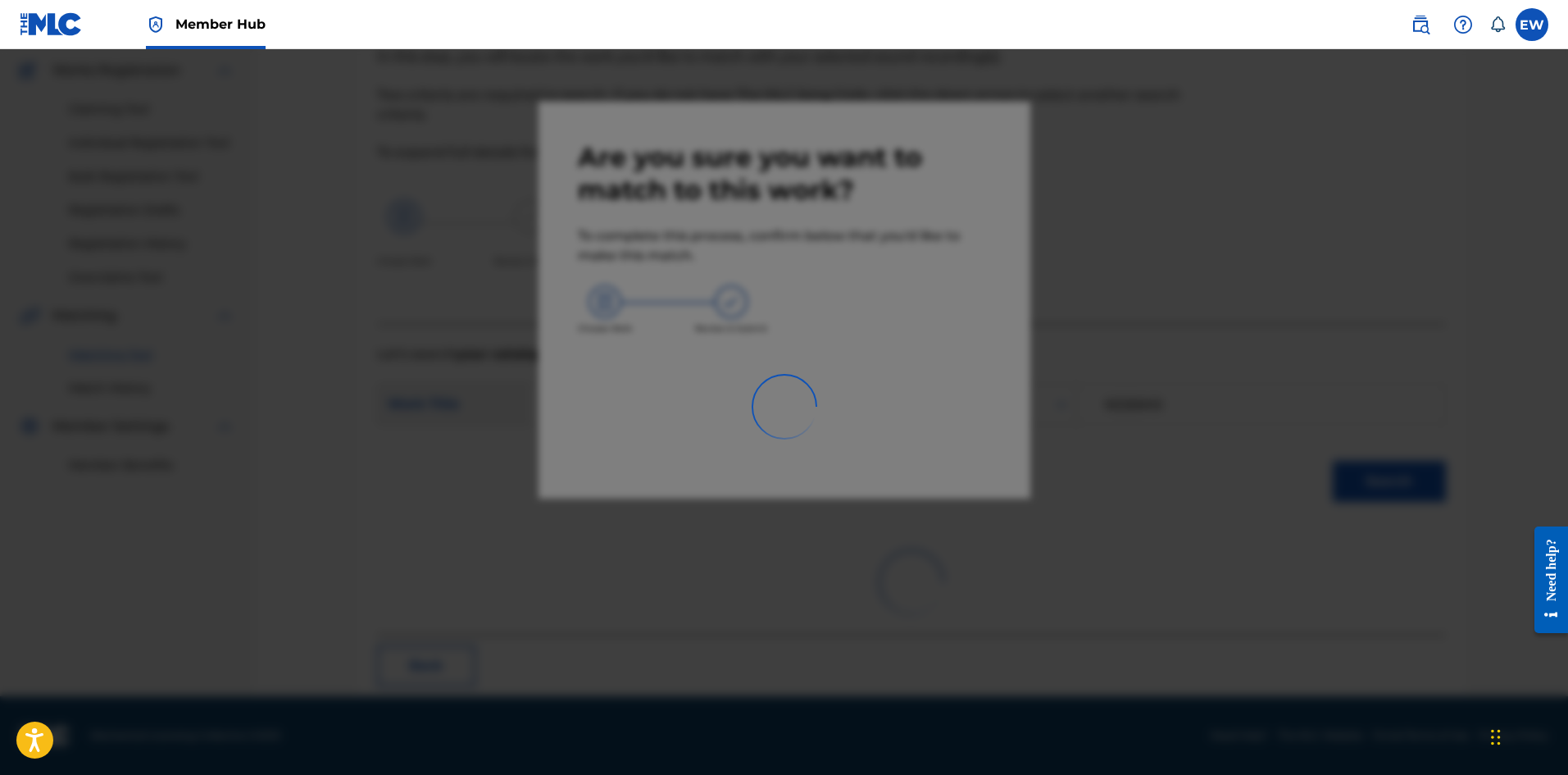
scroll to position [40, 0]
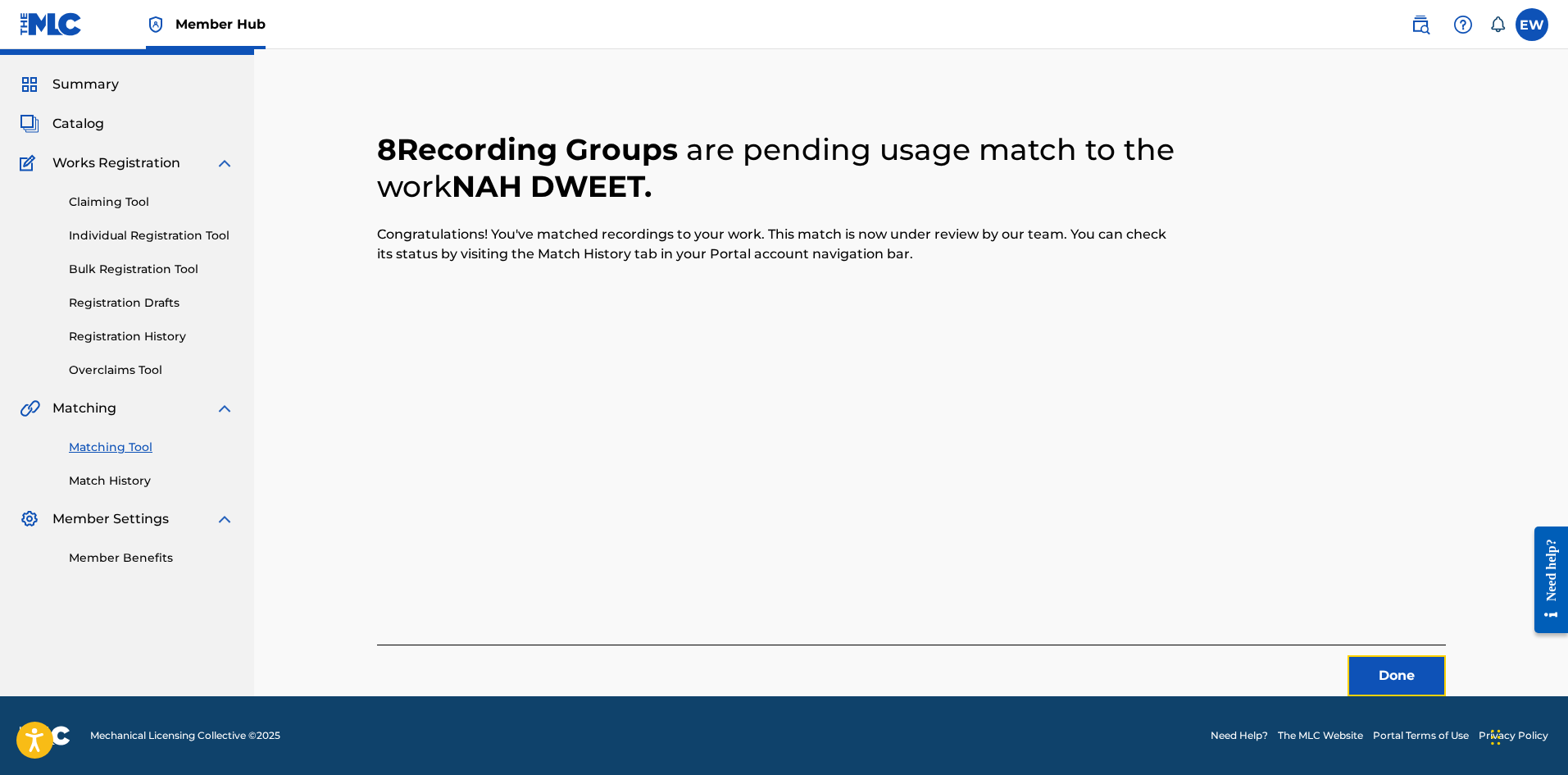
drag, startPoint x: 1393, startPoint y: 672, endPoint x: 1570, endPoint y: 727, distance: 185.3
click at [1393, 672] on button "Done" at bounding box center [1395, 675] width 98 height 41
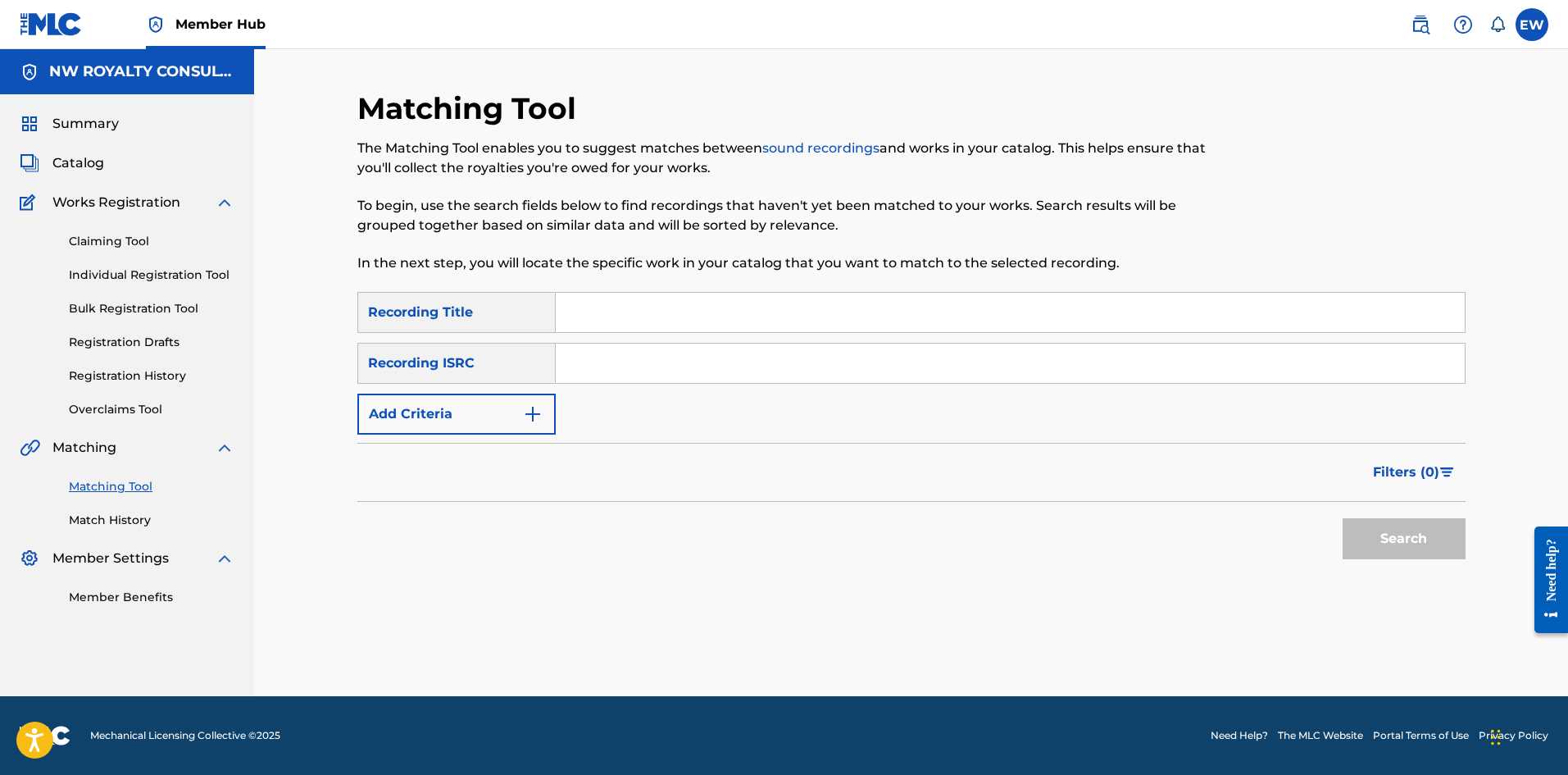
scroll to position [0, 0]
click at [431, 416] on button "Add Criteria" at bounding box center [456, 414] width 199 height 41
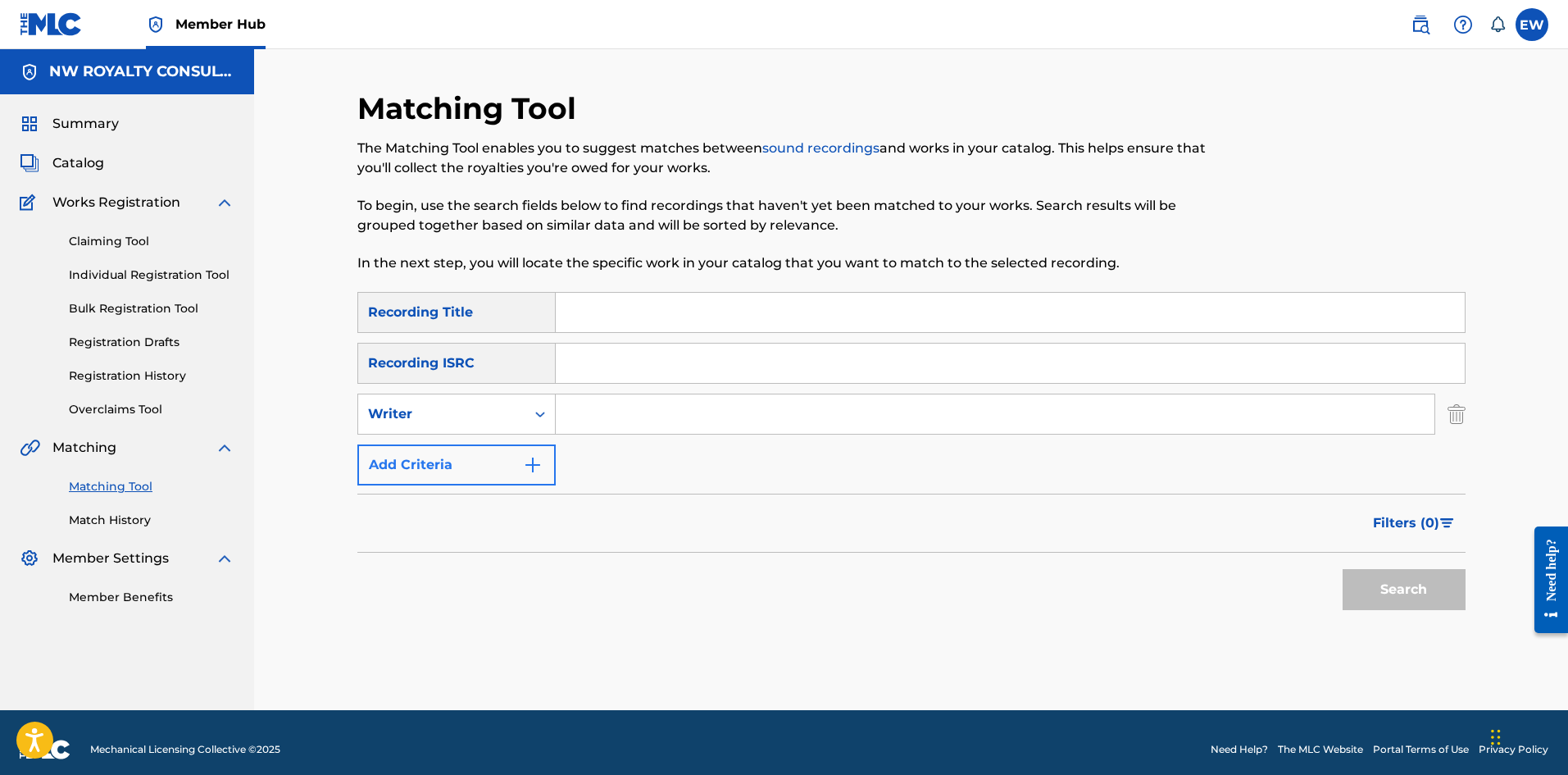
click at [431, 416] on div "Writer" at bounding box center [441, 414] width 147 height 19
drag, startPoint x: 429, startPoint y: 441, endPoint x: 499, endPoint y: 435, distance: 70.3
click at [460, 440] on div "Recording Artist" at bounding box center [456, 455] width 197 height 41
click at [659, 419] on input "Search Form" at bounding box center [995, 413] width 879 height 40
type input "[PERSON_NAME]"
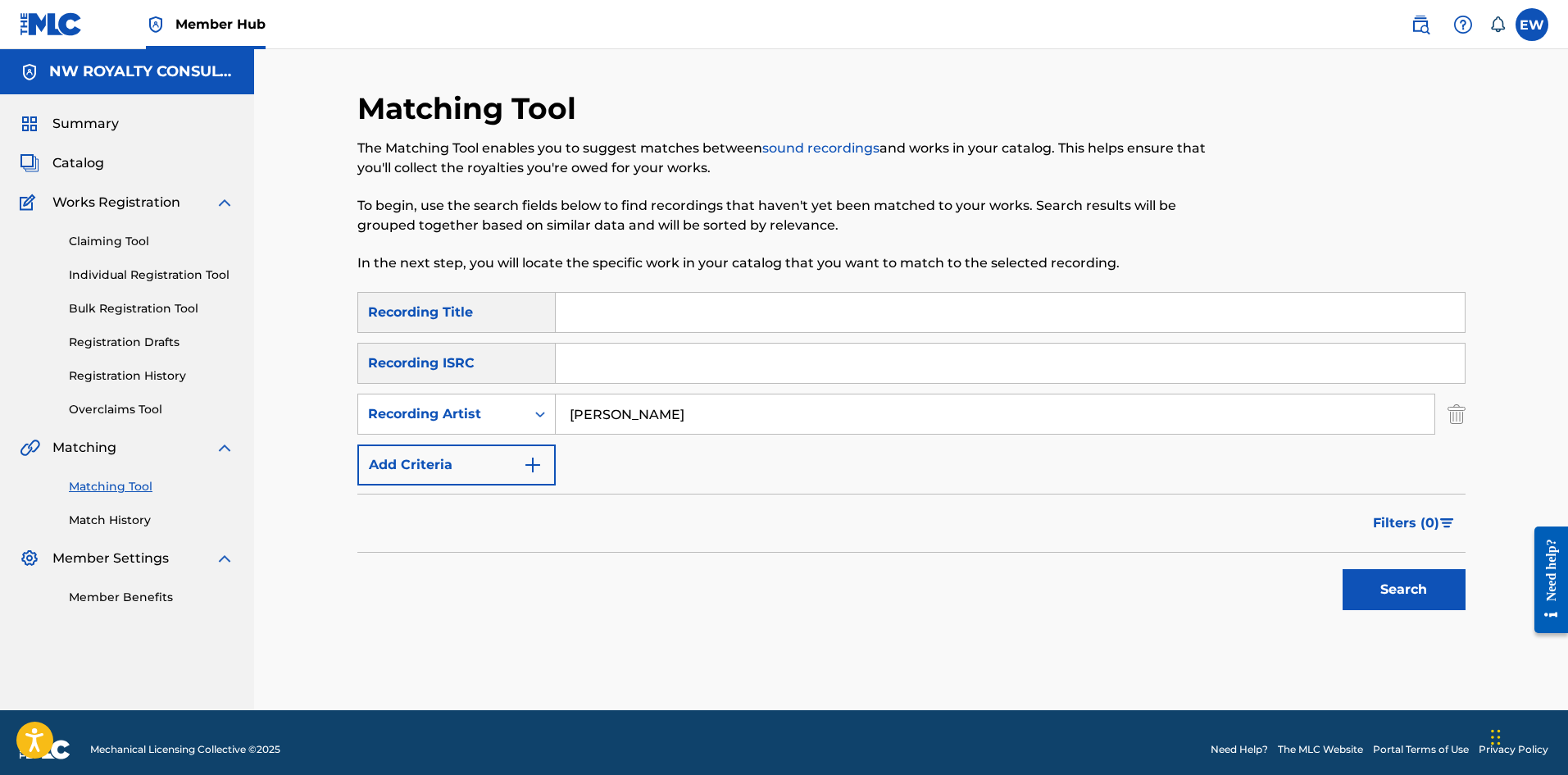
click at [663, 314] on input "Search Form" at bounding box center [1009, 312] width 909 height 40
type input "NAH STAY"
click at [1359, 589] on button "Search" at bounding box center [1403, 589] width 123 height 41
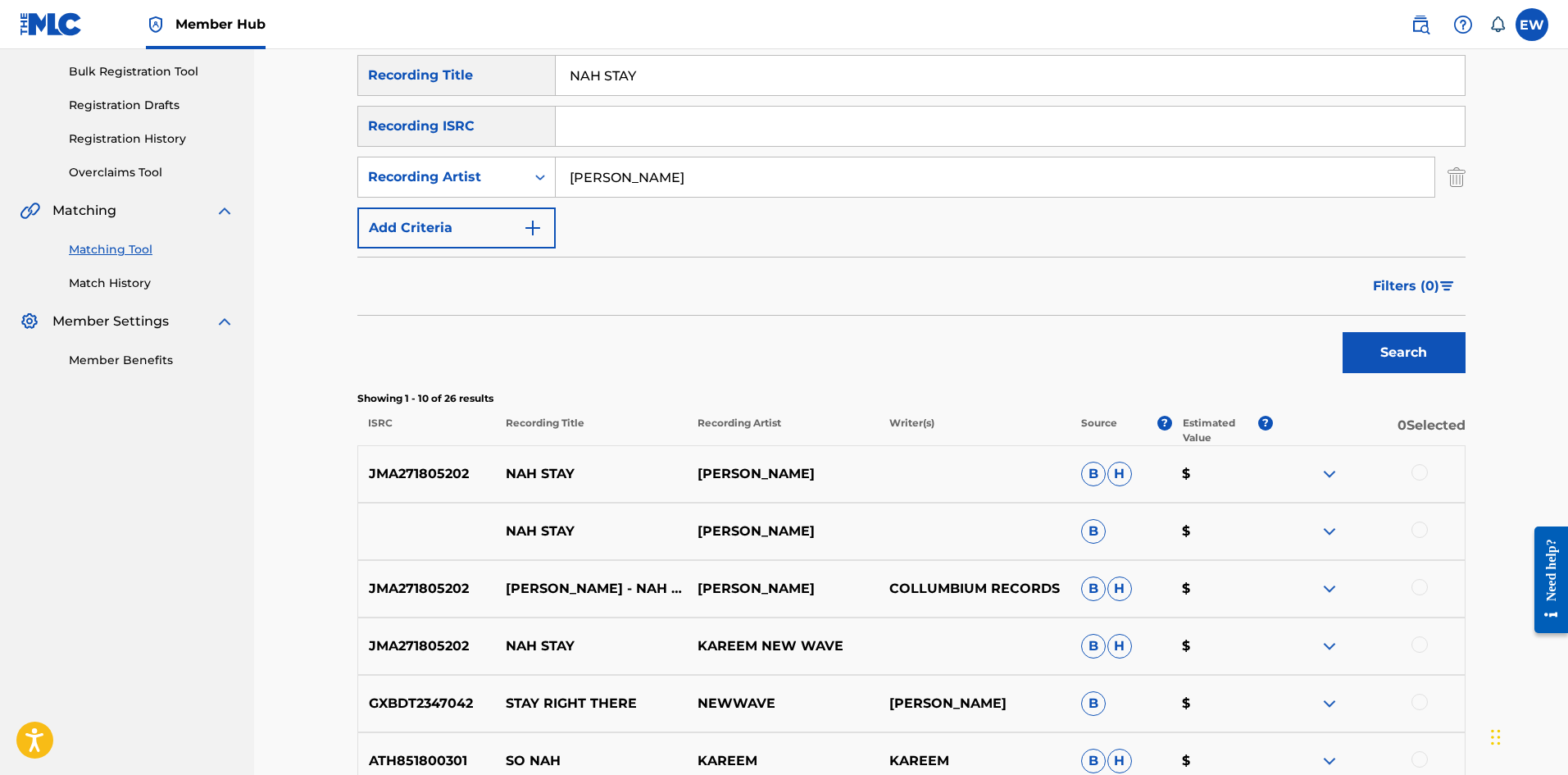
scroll to position [246, 0]
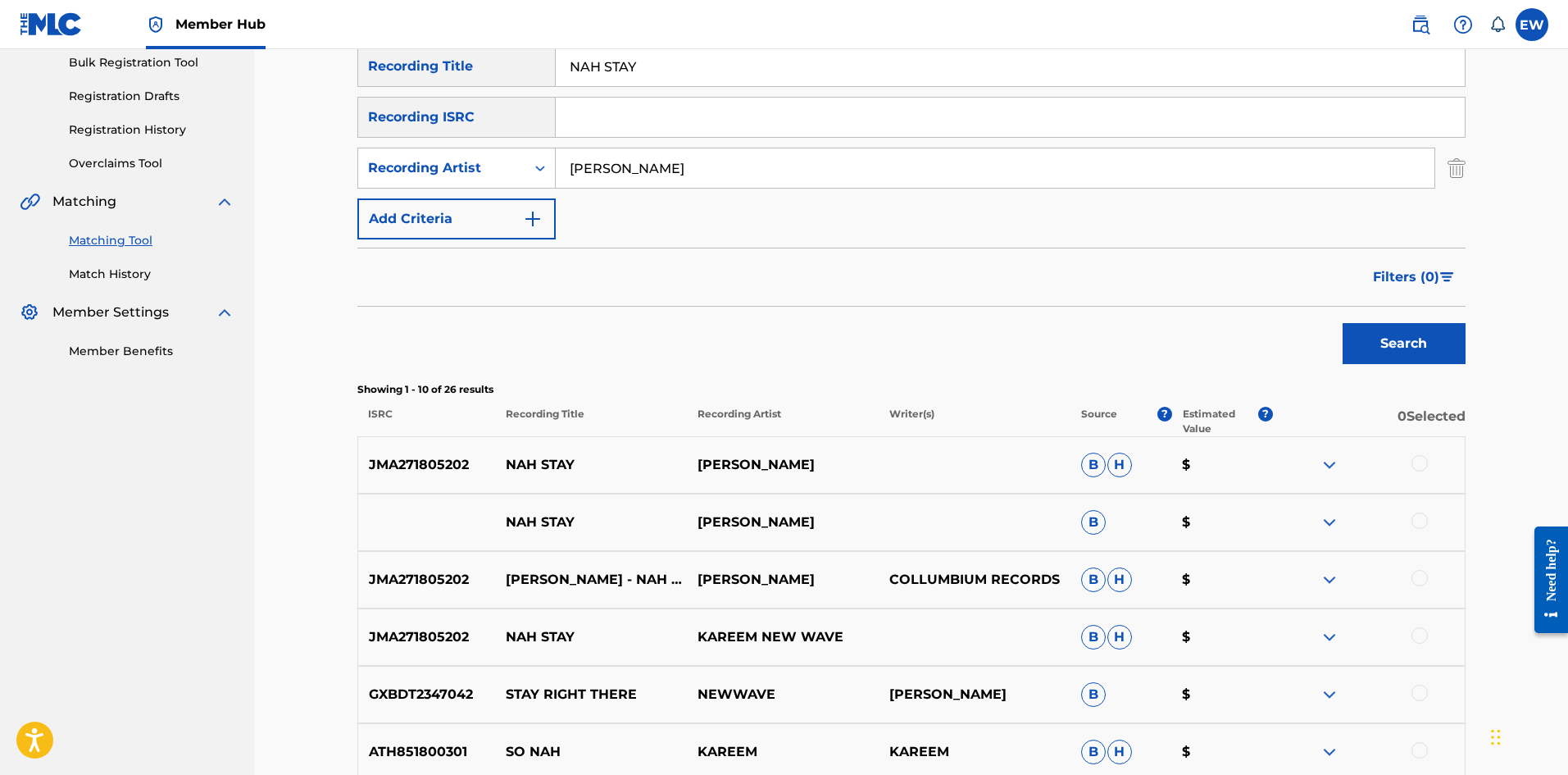
click at [1424, 463] on div at bounding box center [1419, 463] width 16 height 16
click at [1415, 521] on div at bounding box center [1419, 520] width 16 height 16
click at [1423, 575] on div at bounding box center [1419, 577] width 16 height 16
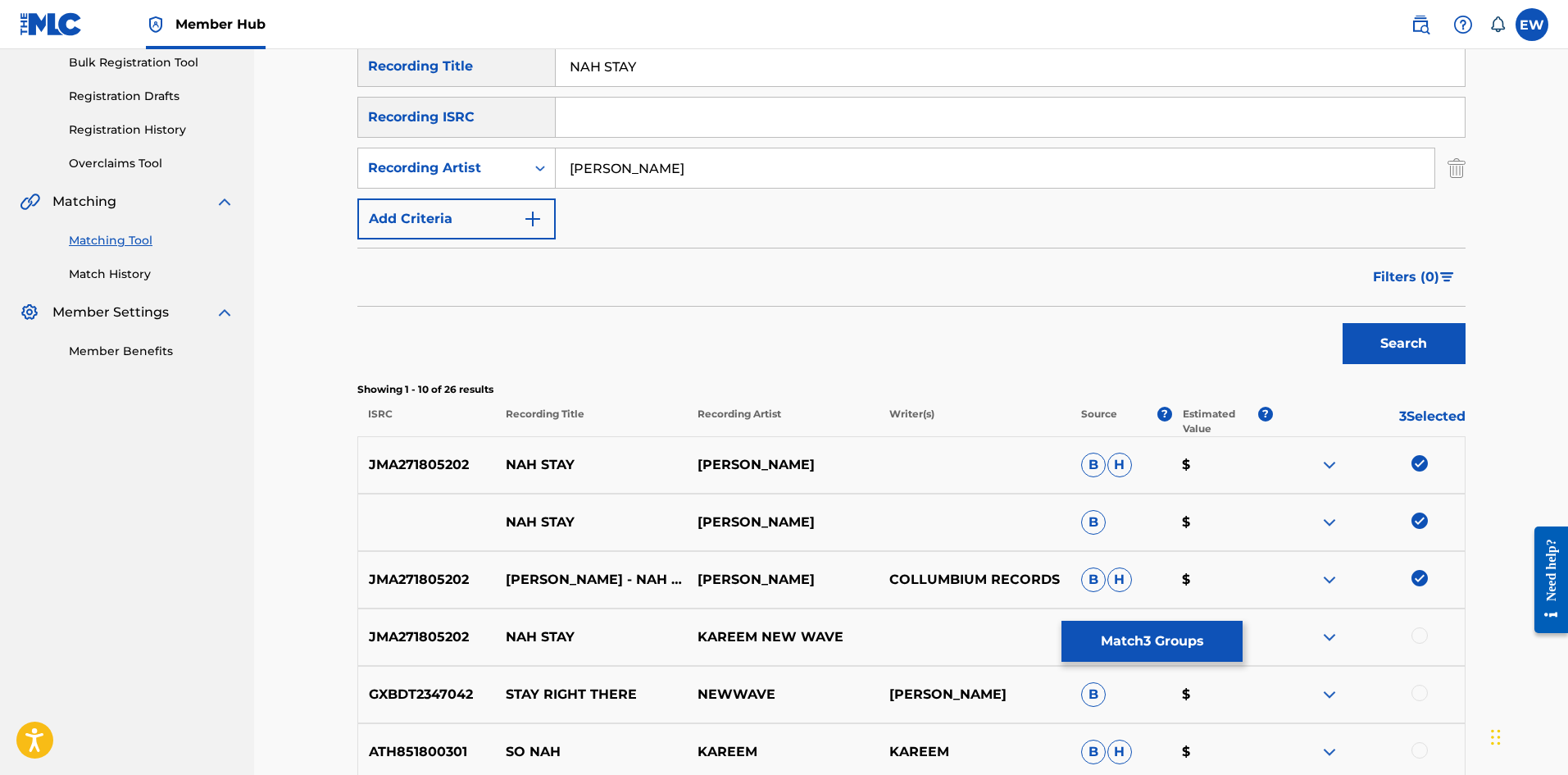
click at [1423, 626] on div "JMA271805202 NAH STAY KAREEM NEW WAVE B H $" at bounding box center [911, 636] width 1108 height 57
click at [1417, 631] on div at bounding box center [1419, 634] width 16 height 16
click at [1174, 639] on button "Match 4 Groups" at bounding box center [1151, 641] width 181 height 41
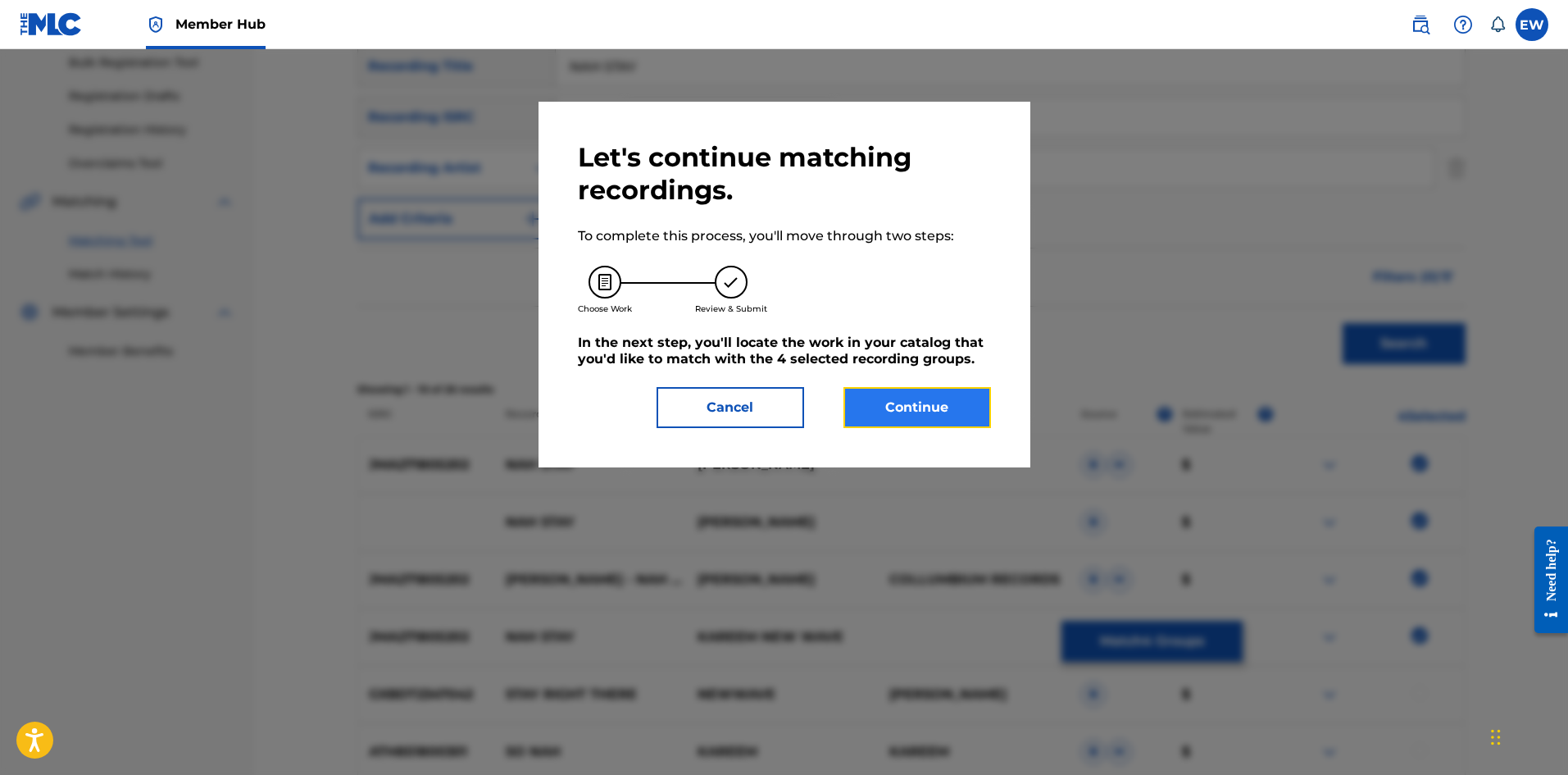
click at [960, 409] on button "Continue" at bounding box center [917, 407] width 147 height 41
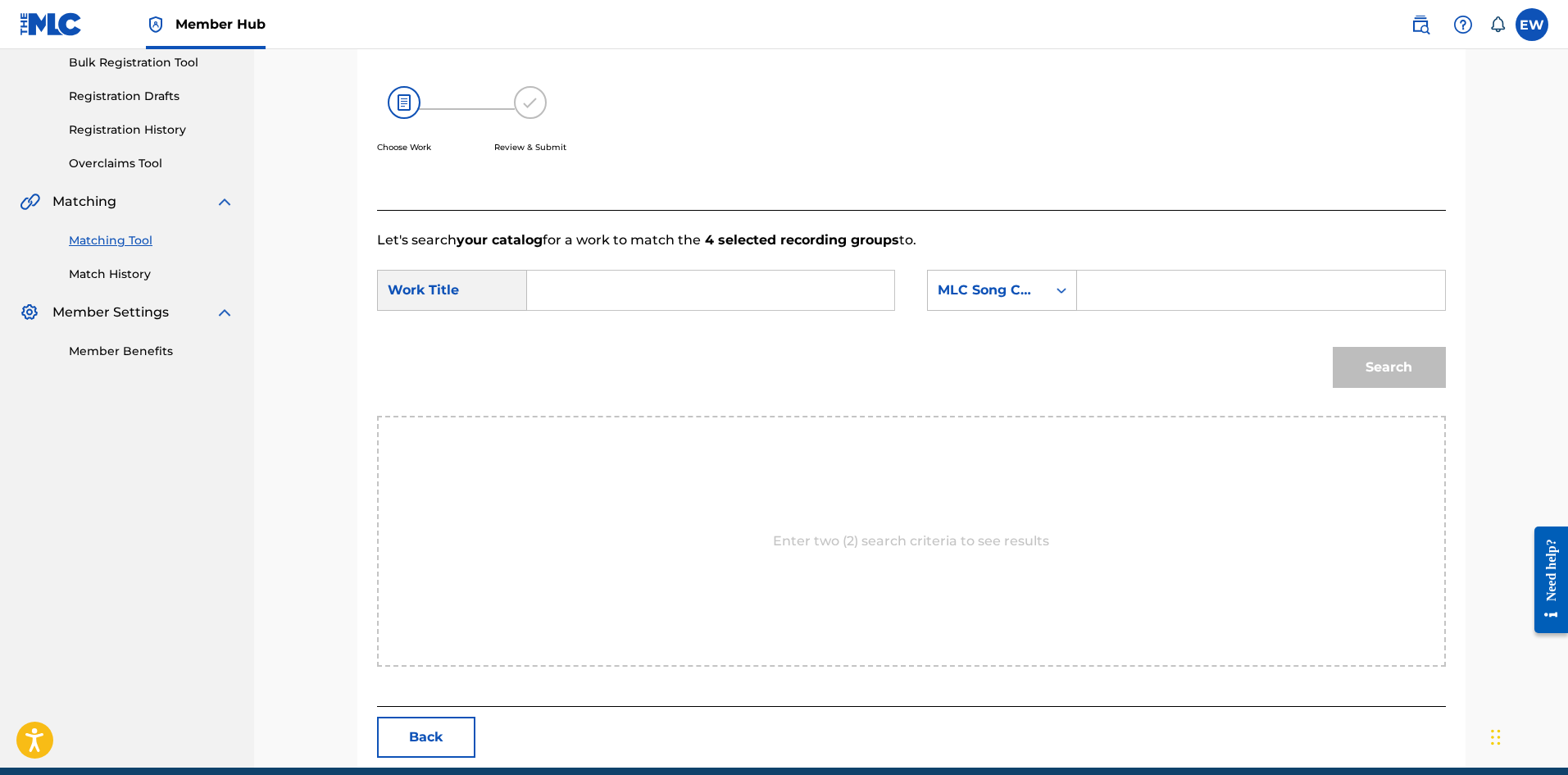
click at [604, 298] on input "Search Form" at bounding box center [711, 290] width 339 height 40
type input "NAH STAY"
click at [1122, 295] on input "Search Form" at bounding box center [1261, 290] width 339 height 40
type input "NC971Q"
drag, startPoint x: 1348, startPoint y: 357, endPoint x: 1360, endPoint y: 372, distance: 19.2
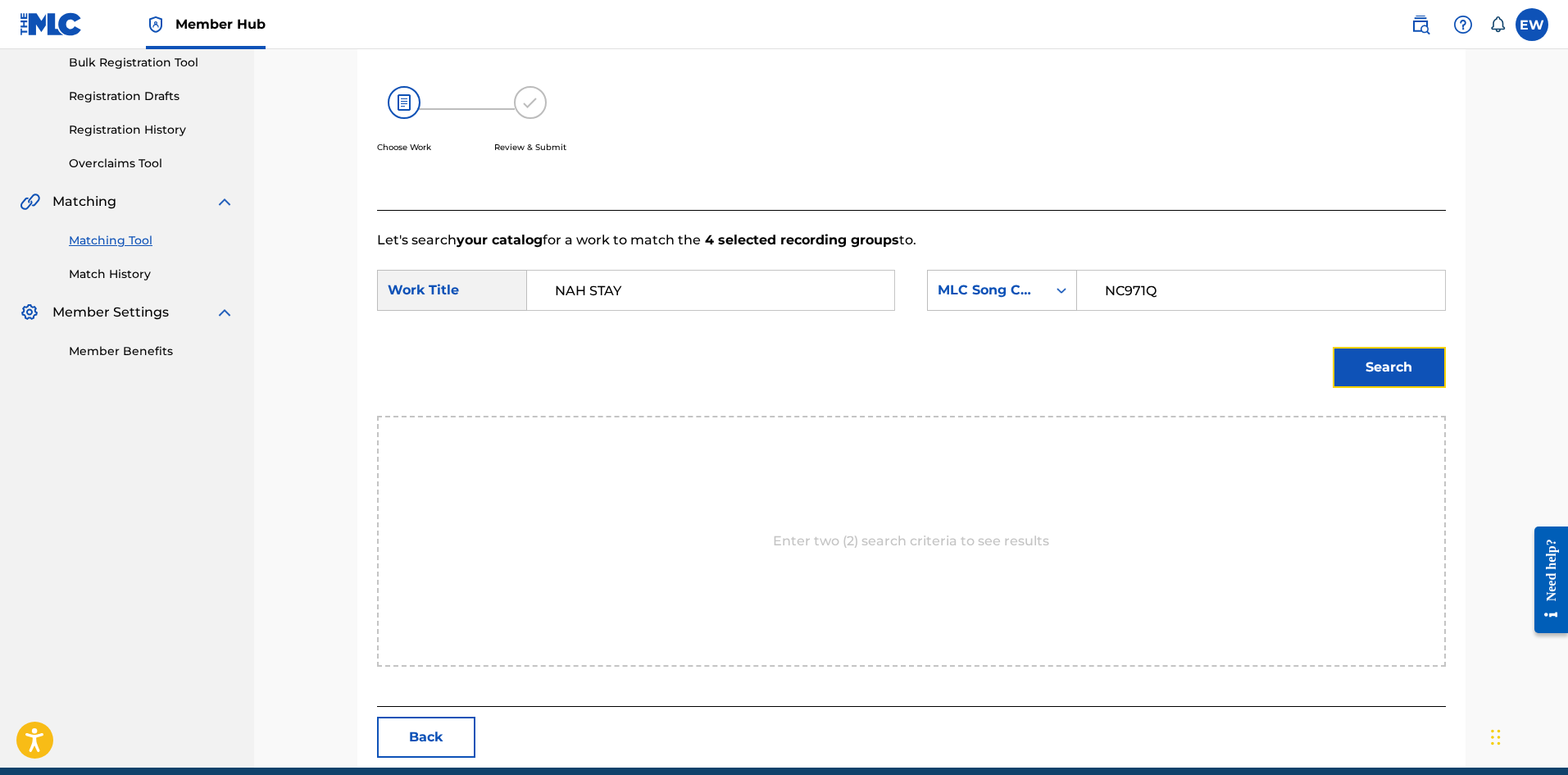
click at [1349, 359] on button "Search" at bounding box center [1389, 367] width 113 height 41
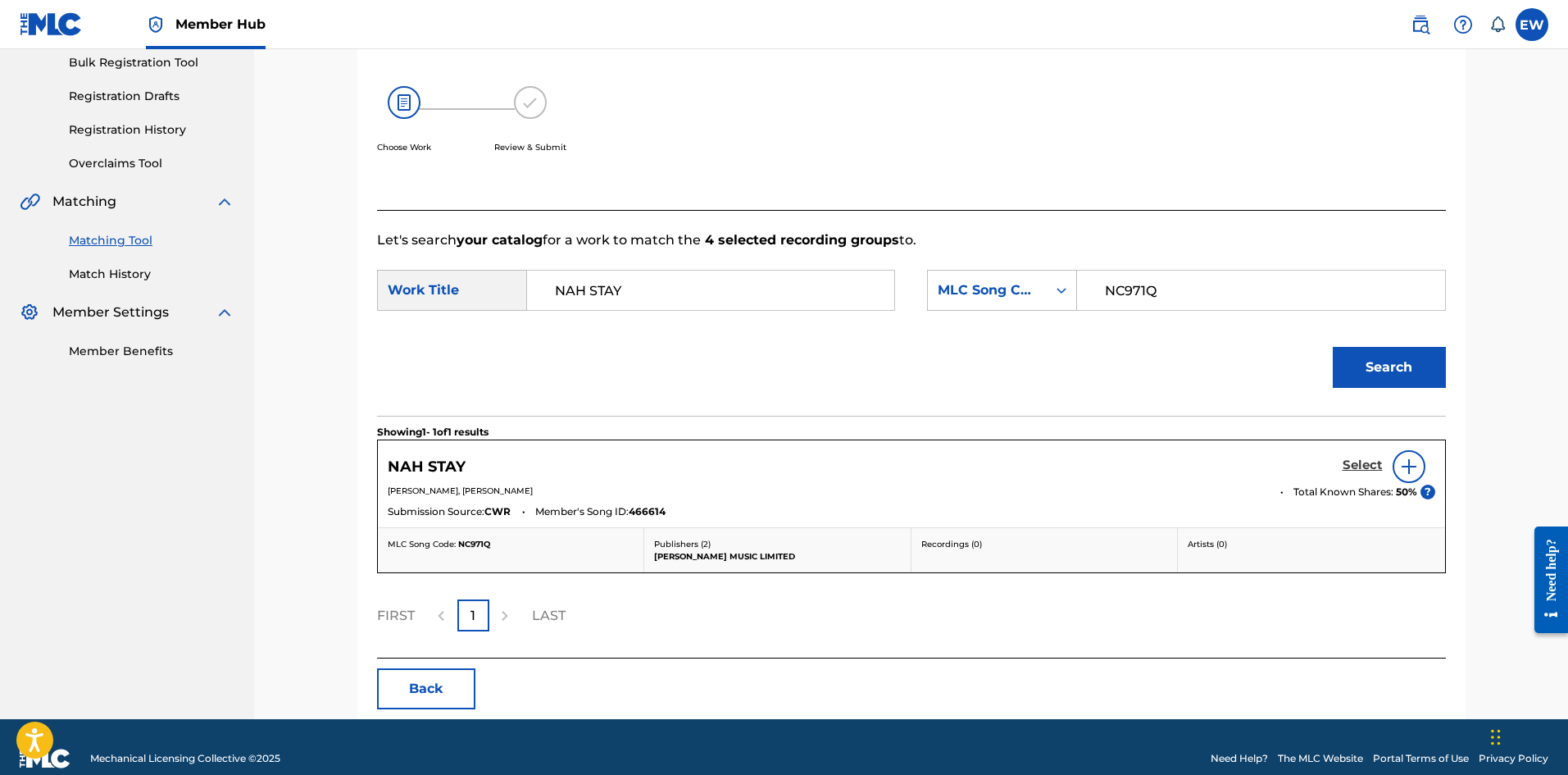
click at [1355, 459] on h5 "Select" at bounding box center [1361, 466] width 40 height 16
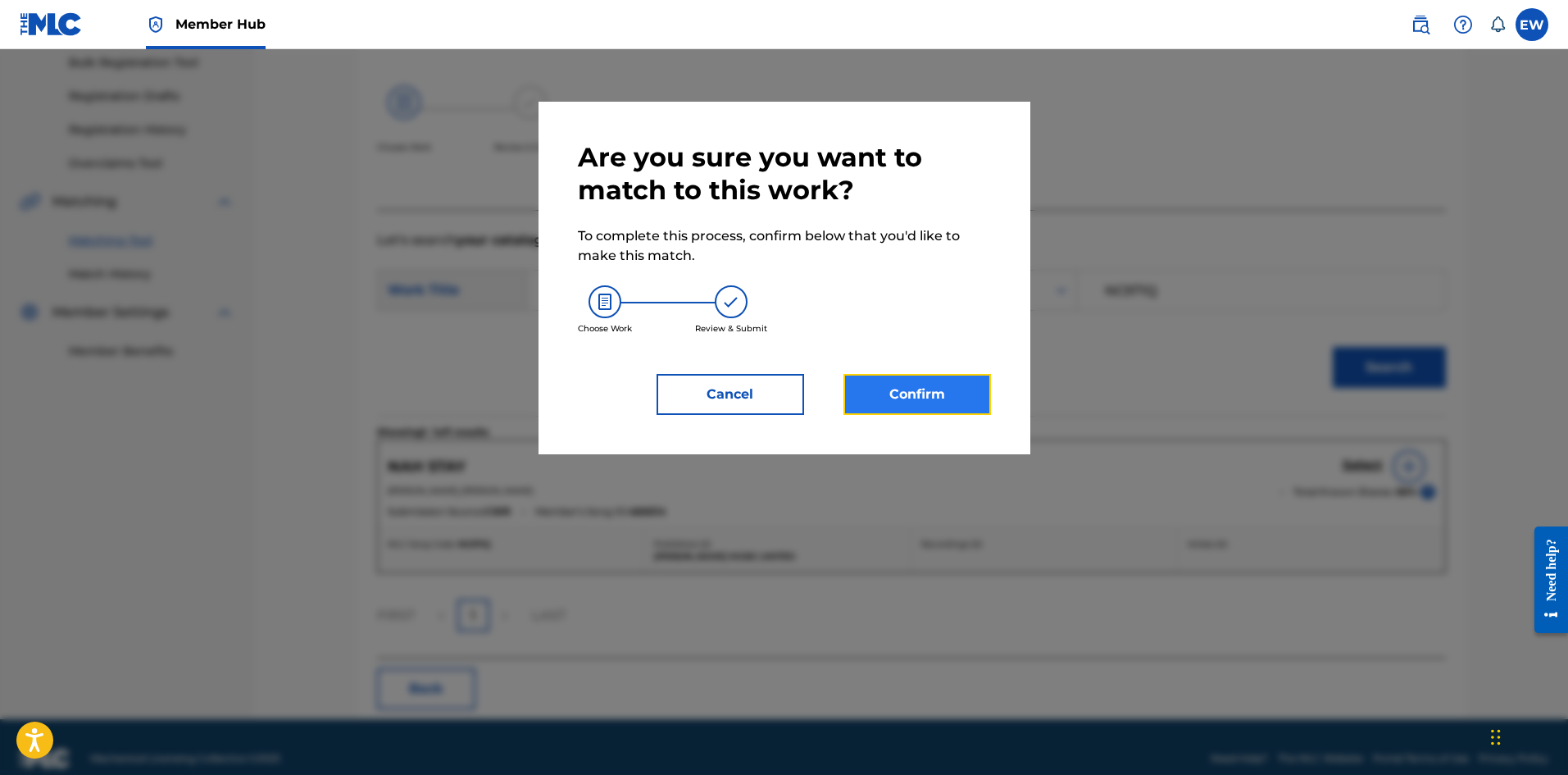
click at [978, 400] on button "Confirm" at bounding box center [917, 394] width 147 height 41
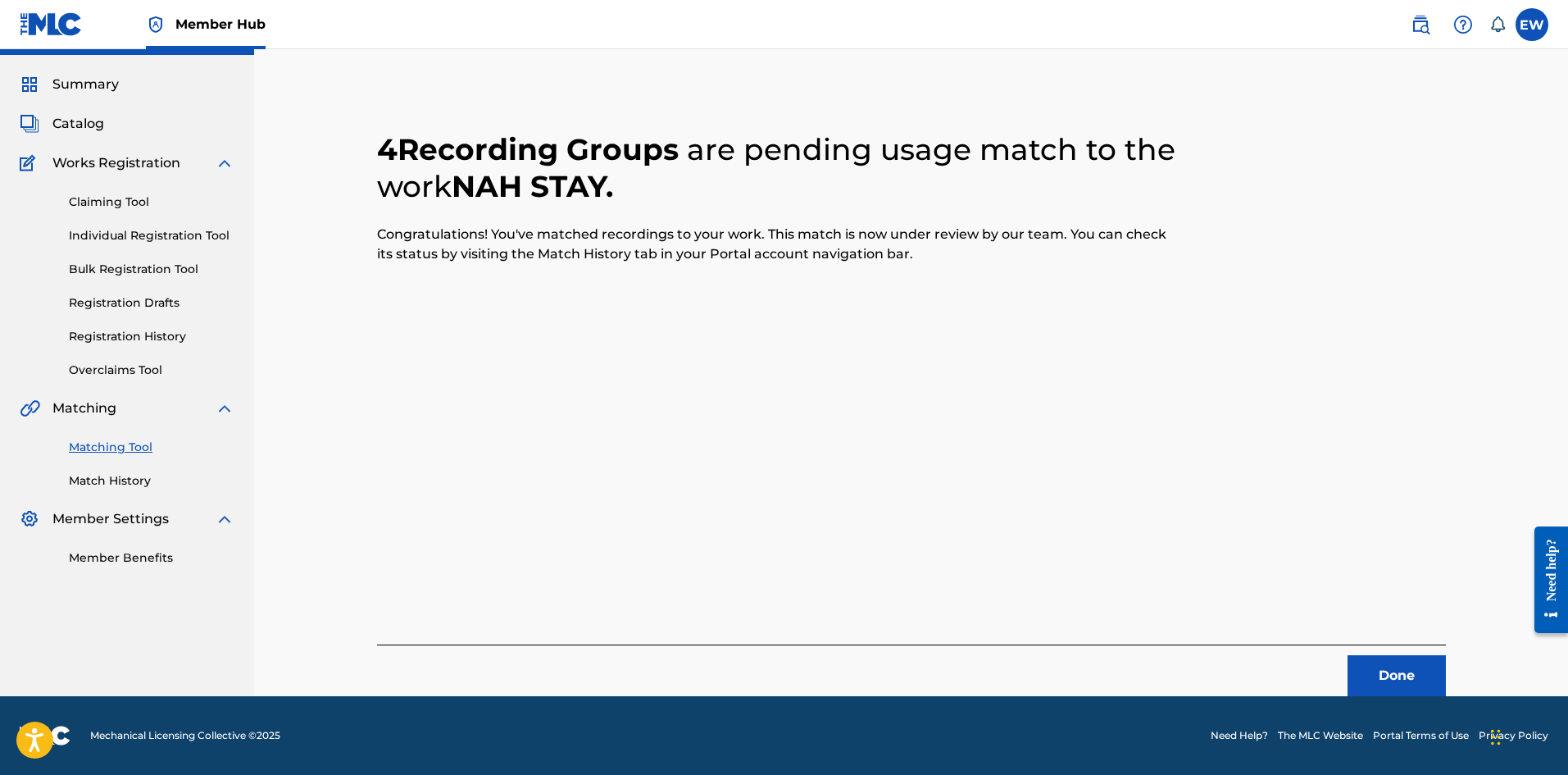
scroll to position [40, 0]
click at [1379, 660] on button "Done" at bounding box center [1395, 675] width 98 height 41
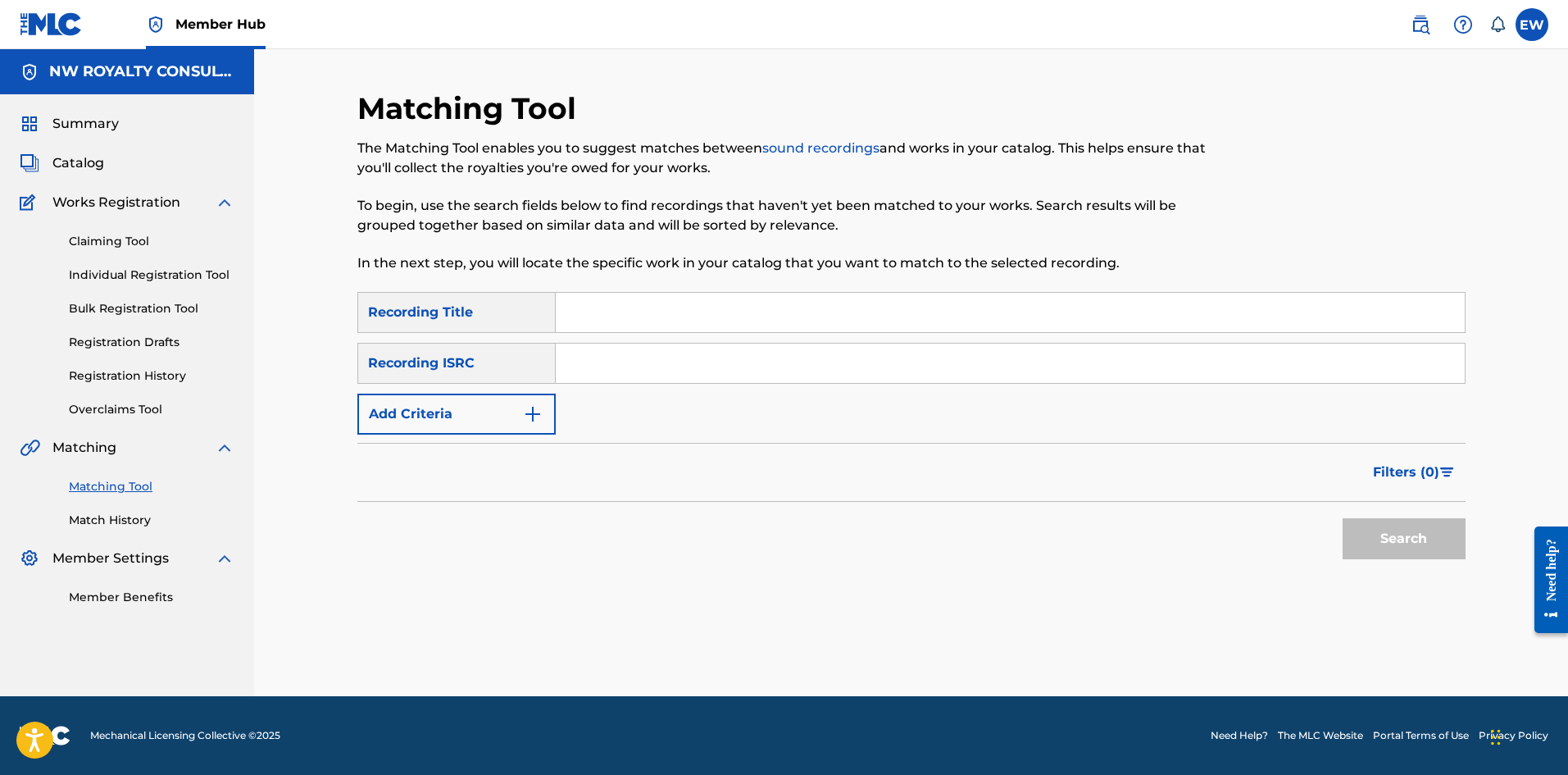
scroll to position [0, 0]
click at [495, 397] on button "Add Criteria" at bounding box center [456, 414] width 199 height 41
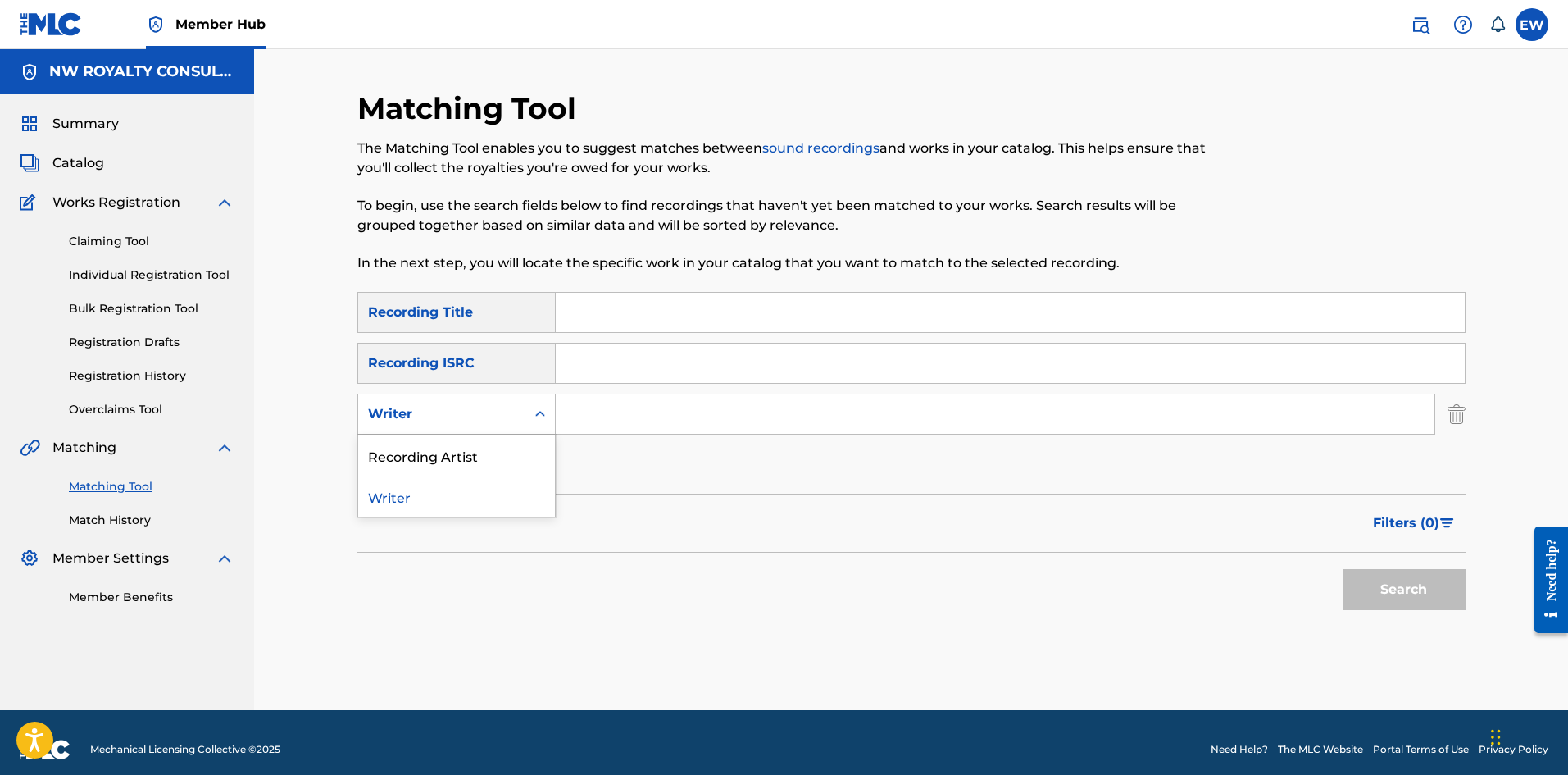
click at [499, 400] on div "Writer" at bounding box center [441, 414] width 167 height 31
click at [525, 439] on div "Recording Artist" at bounding box center [456, 455] width 197 height 41
drag, startPoint x: 661, startPoint y: 426, endPoint x: 672, endPoint y: 421, distance: 12.1
click at [662, 426] on input "Search Form" at bounding box center [995, 413] width 879 height 40
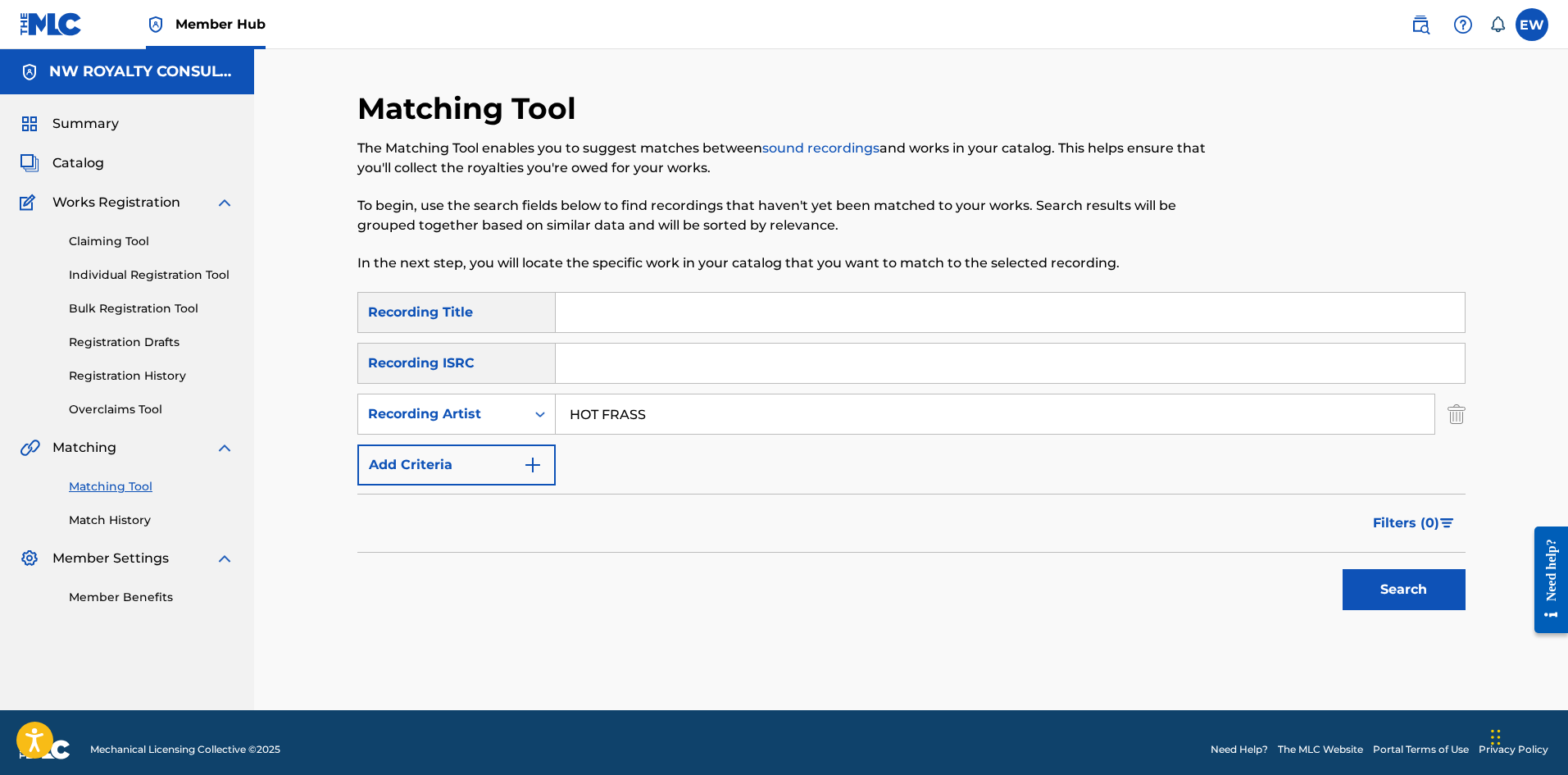
type input "HOT FRASS"
click at [605, 305] on input "Search Form" at bounding box center [1009, 312] width 909 height 40
type input "NAH STOP CHOP"
click at [1391, 590] on button "Search" at bounding box center [1403, 589] width 123 height 41
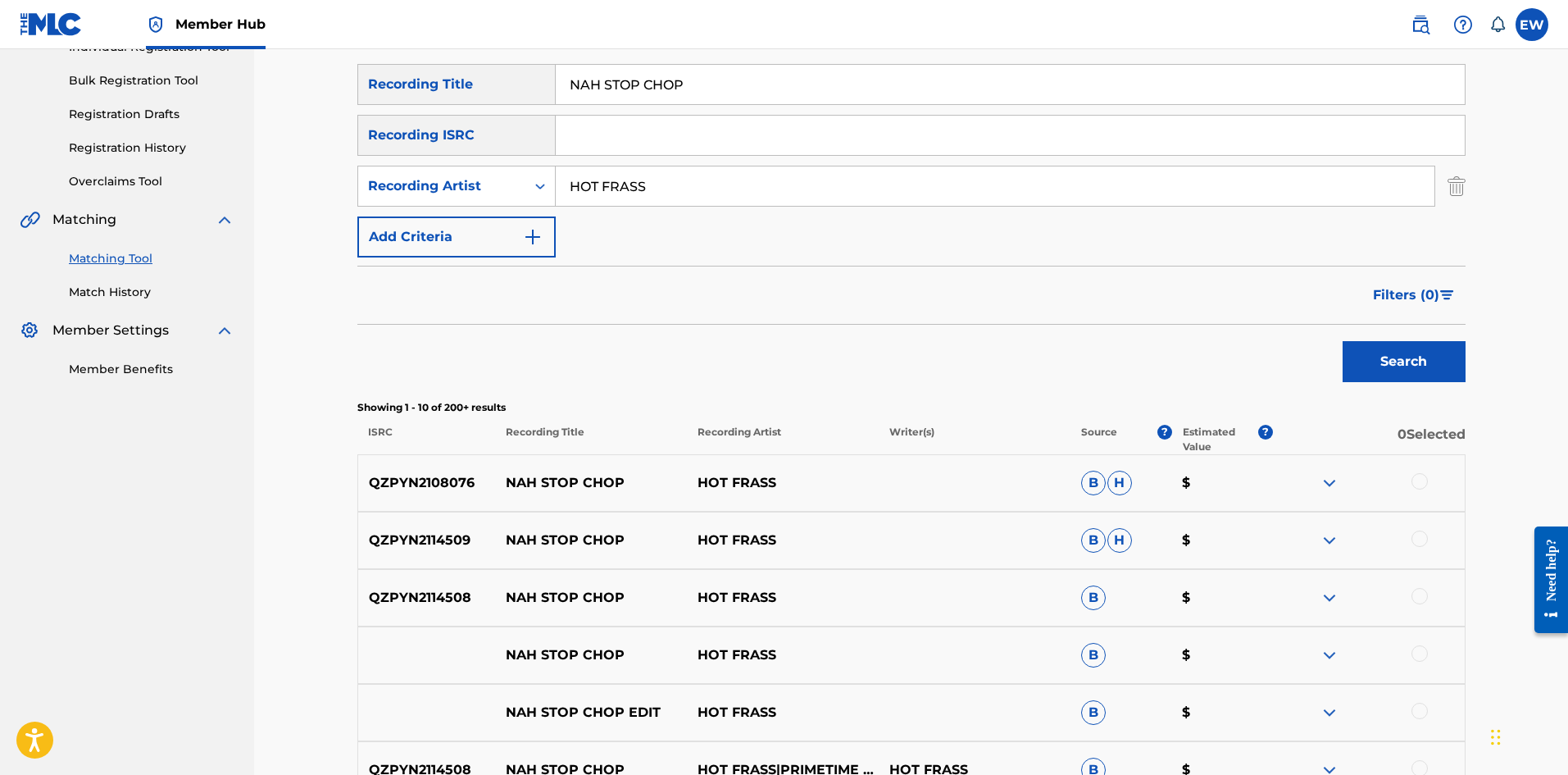
scroll to position [246, 0]
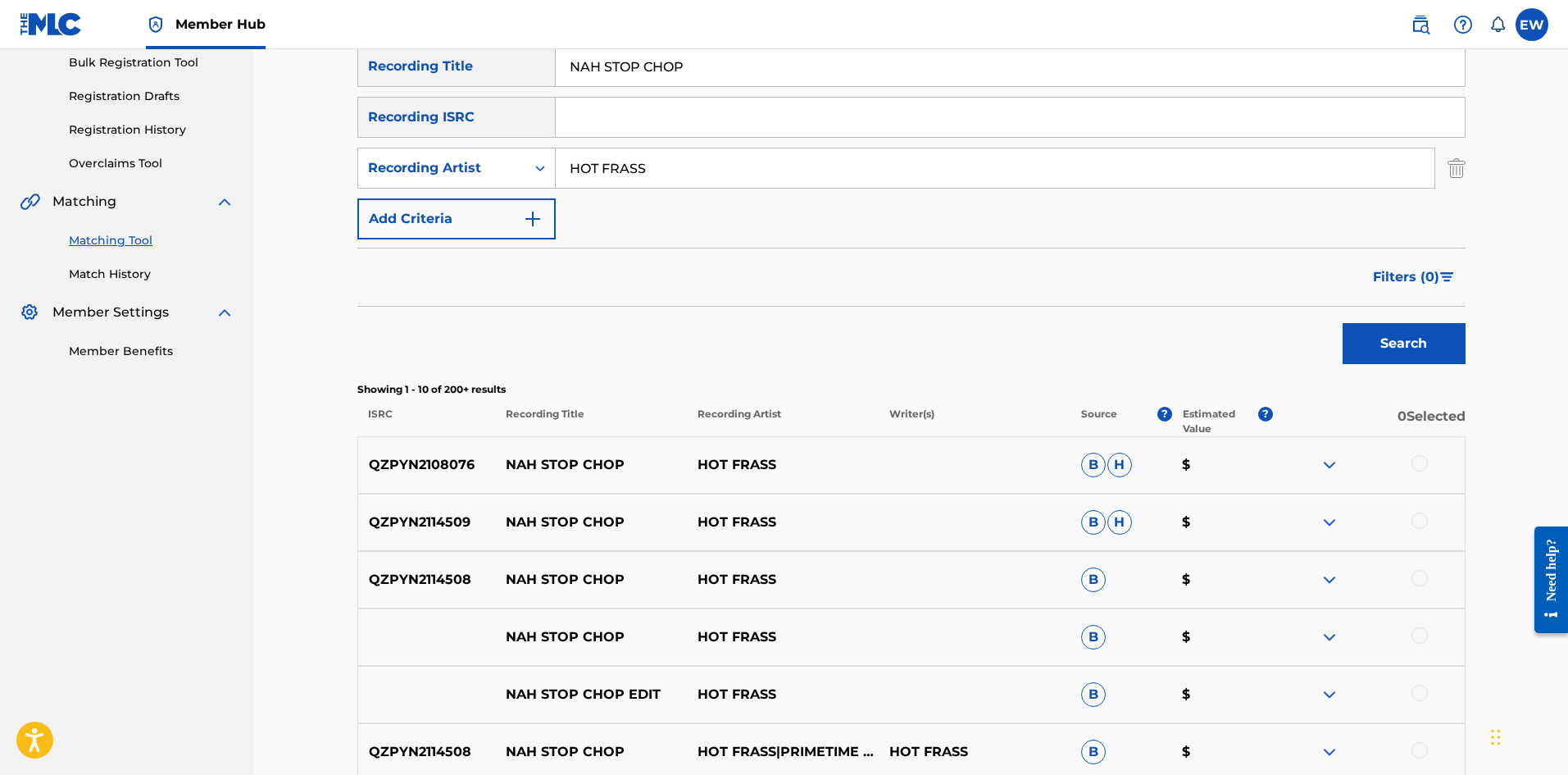
click at [1420, 463] on div at bounding box center [1419, 463] width 16 height 16
click at [1421, 522] on div at bounding box center [1419, 520] width 16 height 16
click at [1419, 577] on div at bounding box center [1419, 577] width 16 height 16
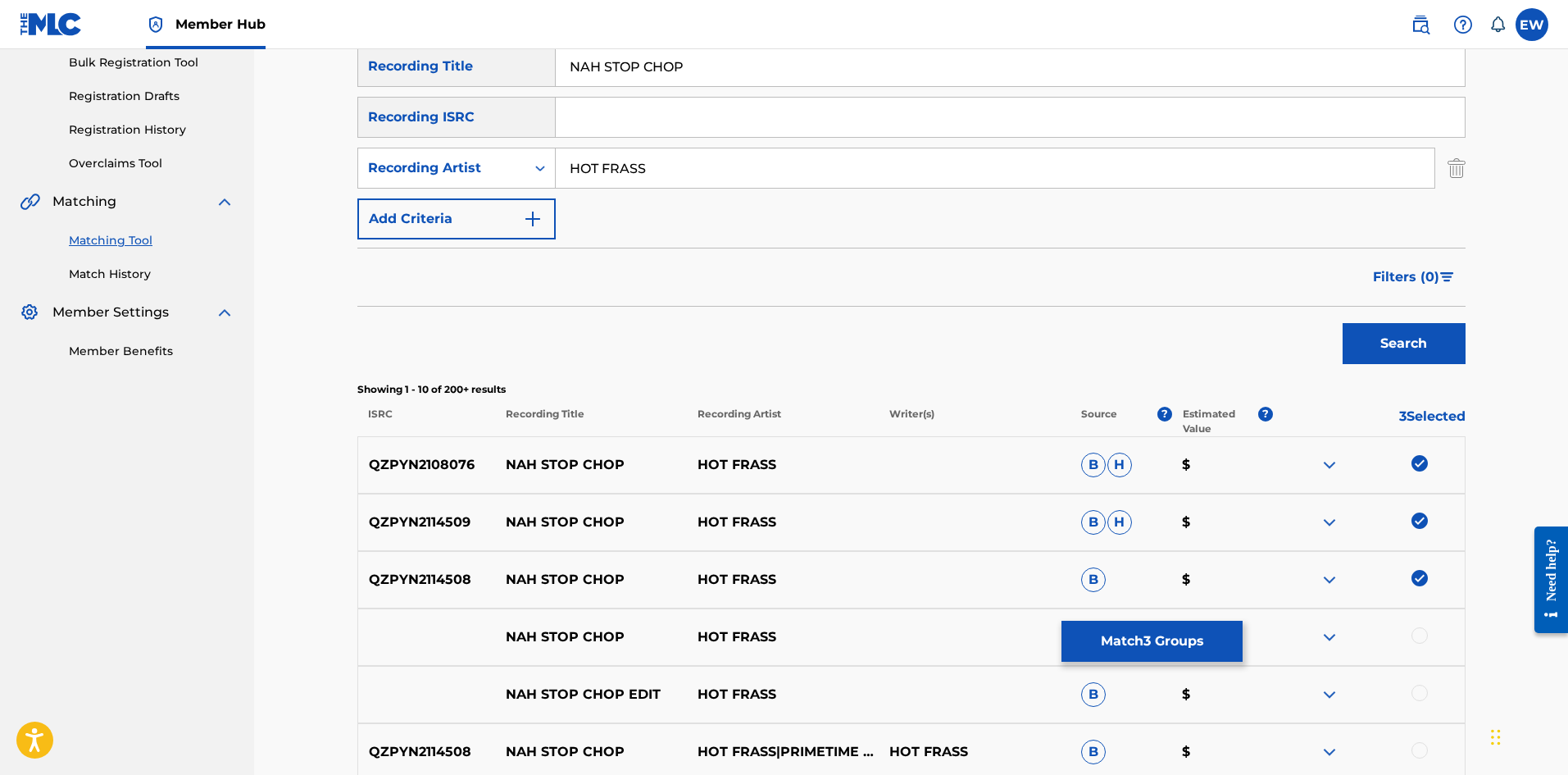
drag, startPoint x: 1424, startPoint y: 632, endPoint x: 1415, endPoint y: 624, distance: 12.0
click at [1422, 631] on div at bounding box center [1419, 634] width 16 height 16
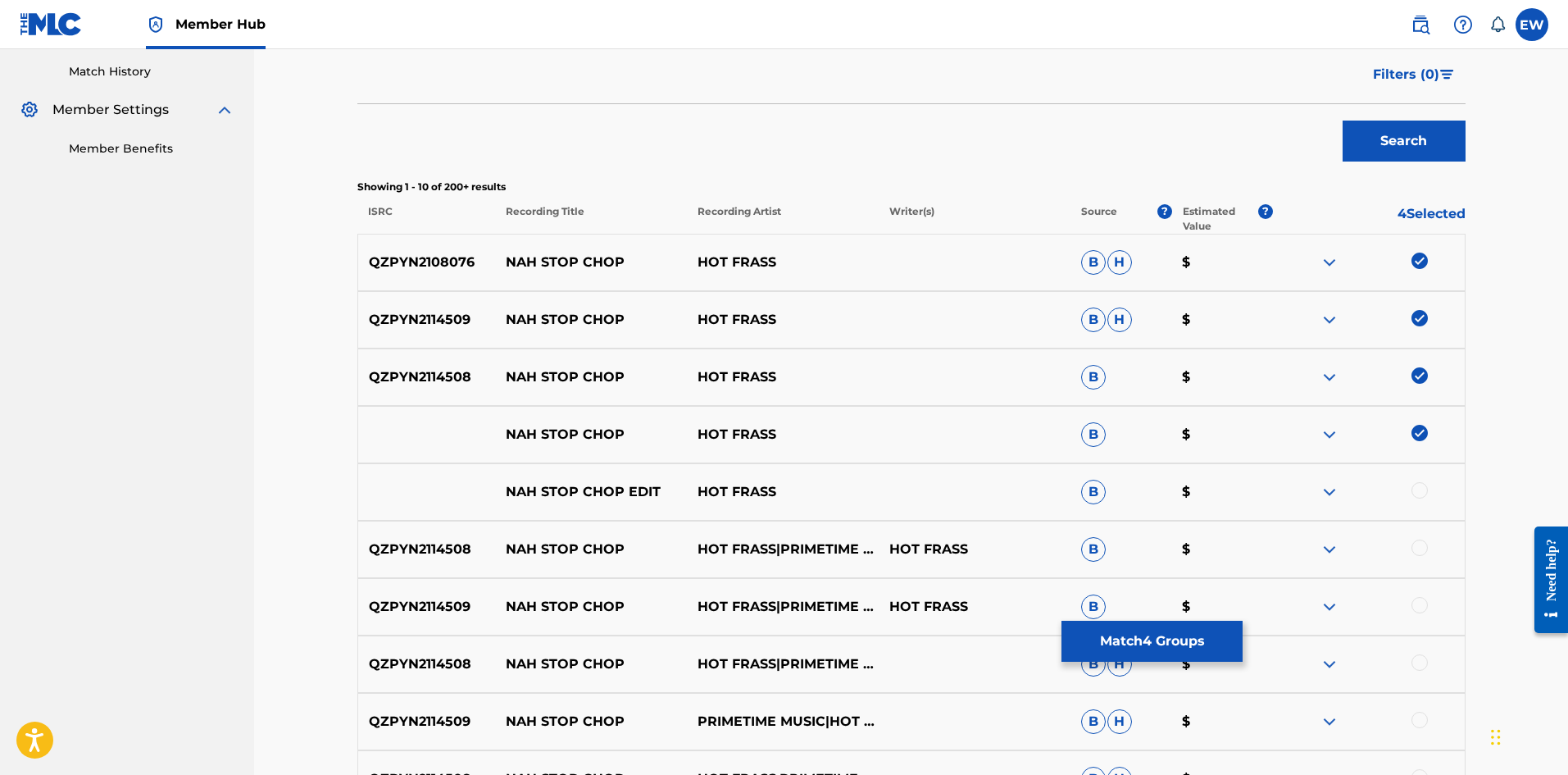
scroll to position [492, 0]
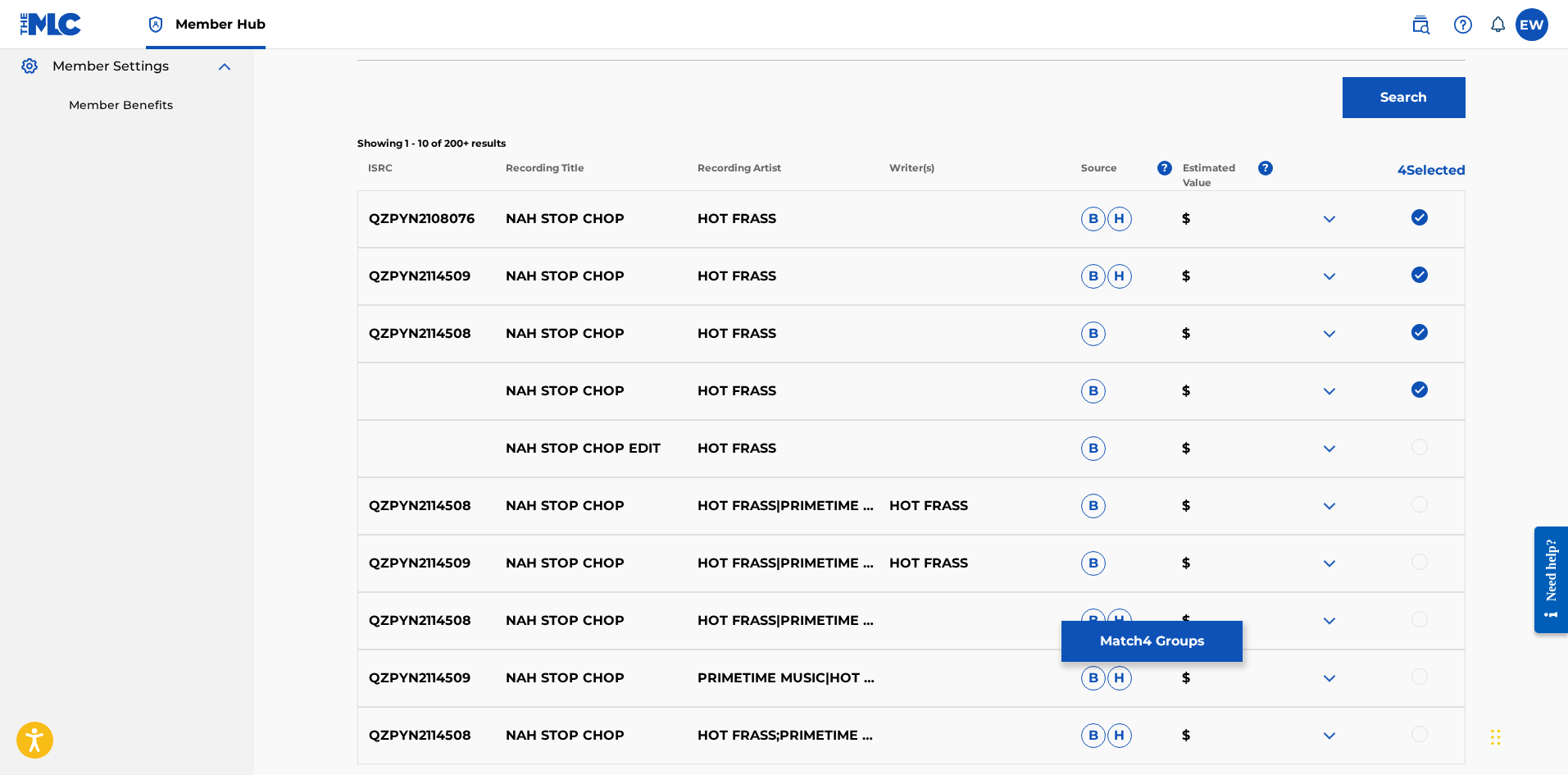
click at [1429, 445] on div at bounding box center [1368, 448] width 192 height 19
click at [1425, 449] on div at bounding box center [1419, 446] width 16 height 16
click at [1424, 505] on div at bounding box center [1419, 503] width 16 height 16
click at [1416, 555] on div at bounding box center [1419, 561] width 16 height 16
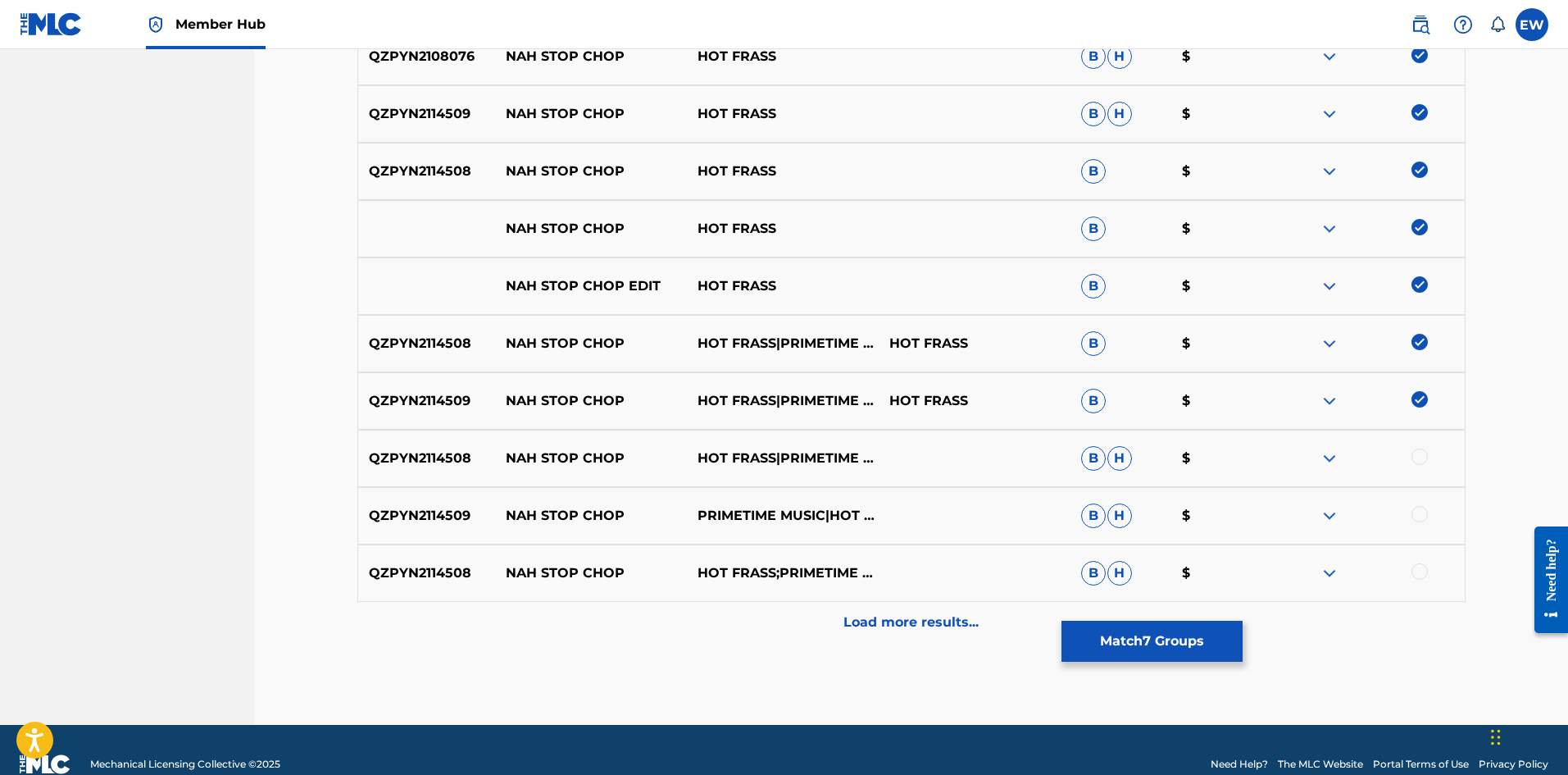
scroll to position [656, 0]
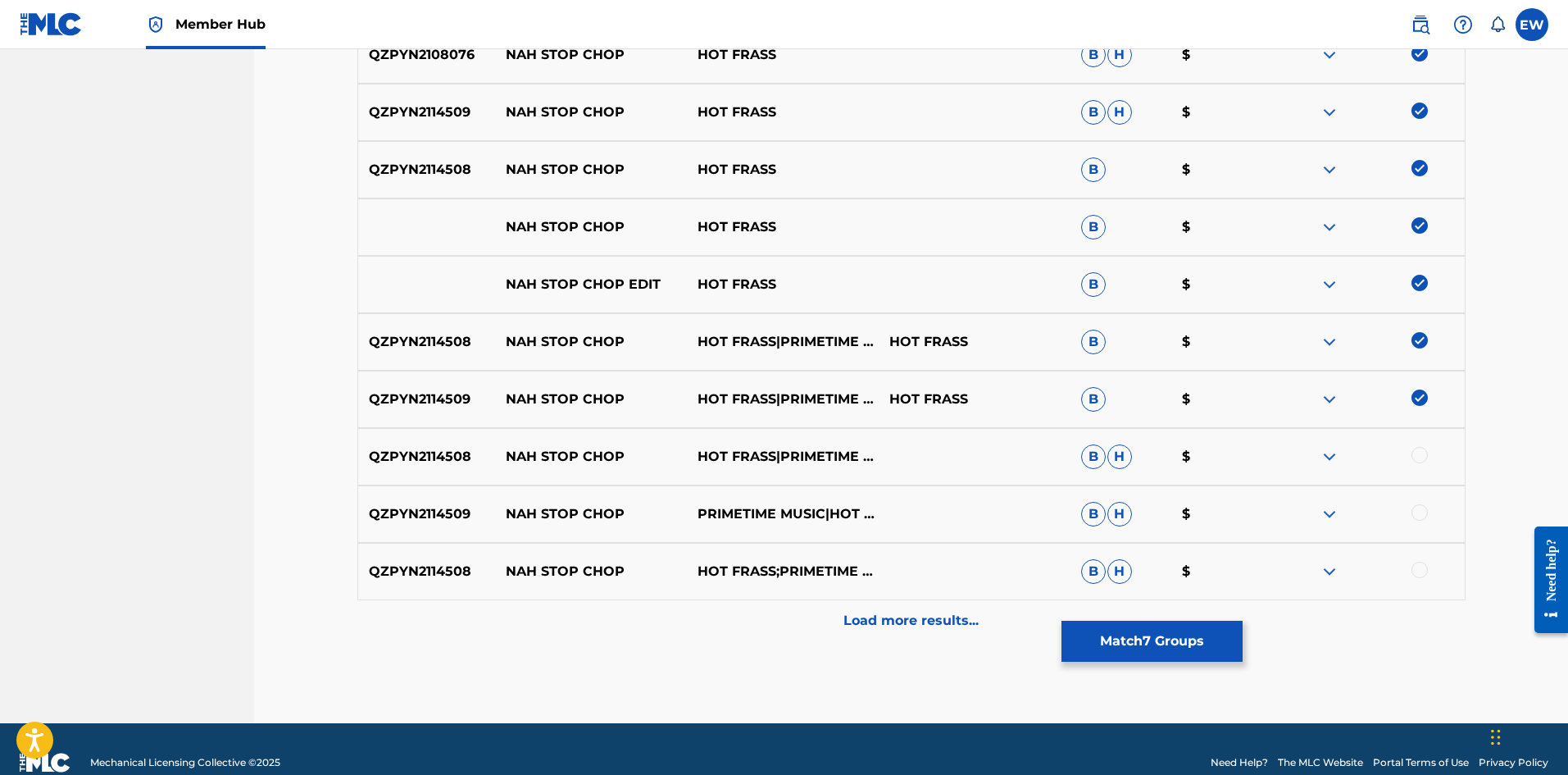
drag, startPoint x: 1422, startPoint y: 458, endPoint x: 1441, endPoint y: 503, distance: 48.8
click at [1423, 458] on div at bounding box center [1419, 455] width 16 height 16
drag, startPoint x: 1426, startPoint y: 505, endPoint x: 1432, endPoint y: 511, distance: 8.5
click at [1431, 510] on div at bounding box center [1368, 514] width 192 height 19
click at [1425, 516] on div at bounding box center [1419, 512] width 16 height 16
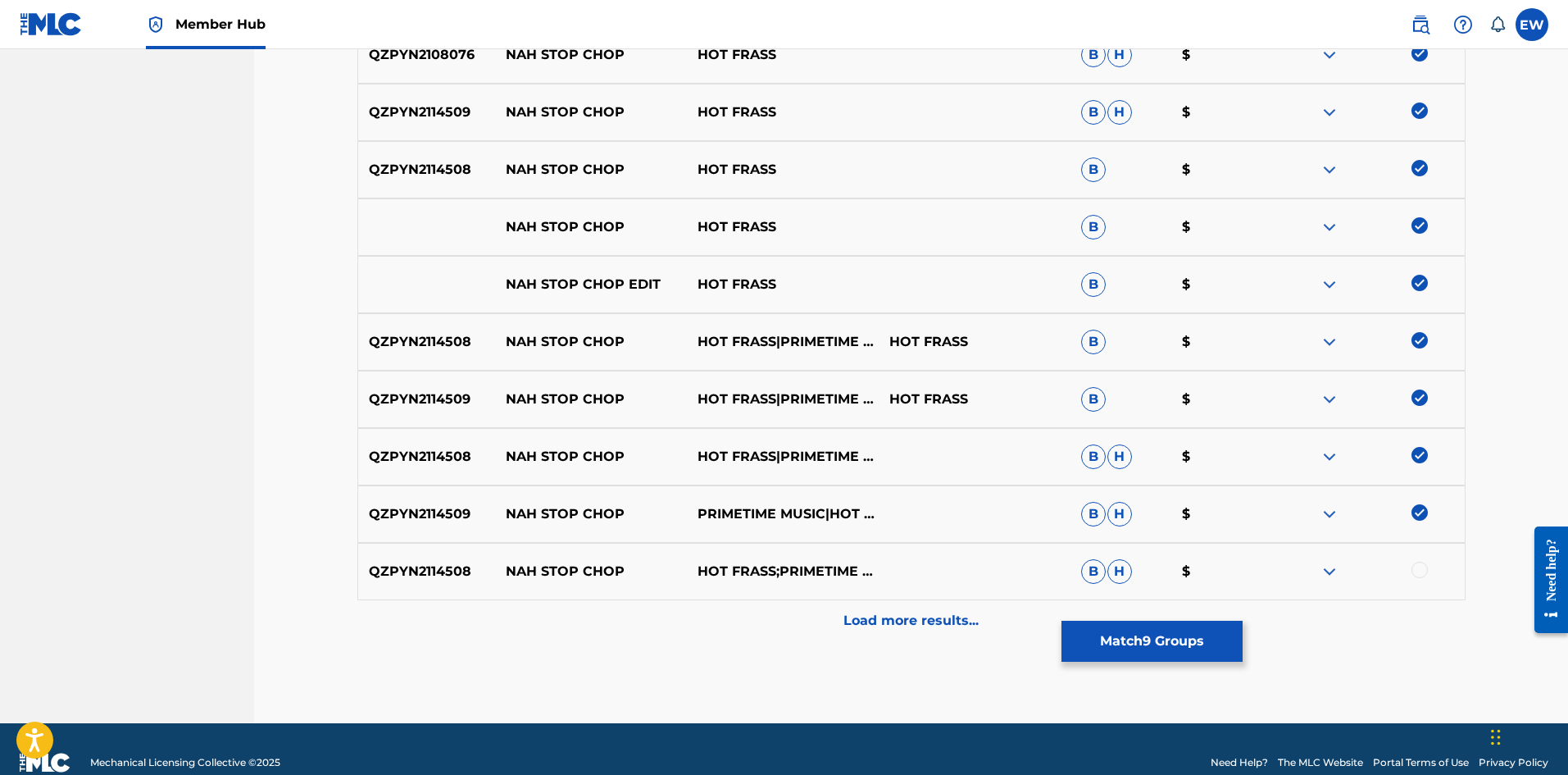
click at [1421, 574] on div at bounding box center [1419, 569] width 16 height 16
click at [947, 617] on p "Load more results..." at bounding box center [911, 621] width 135 height 19
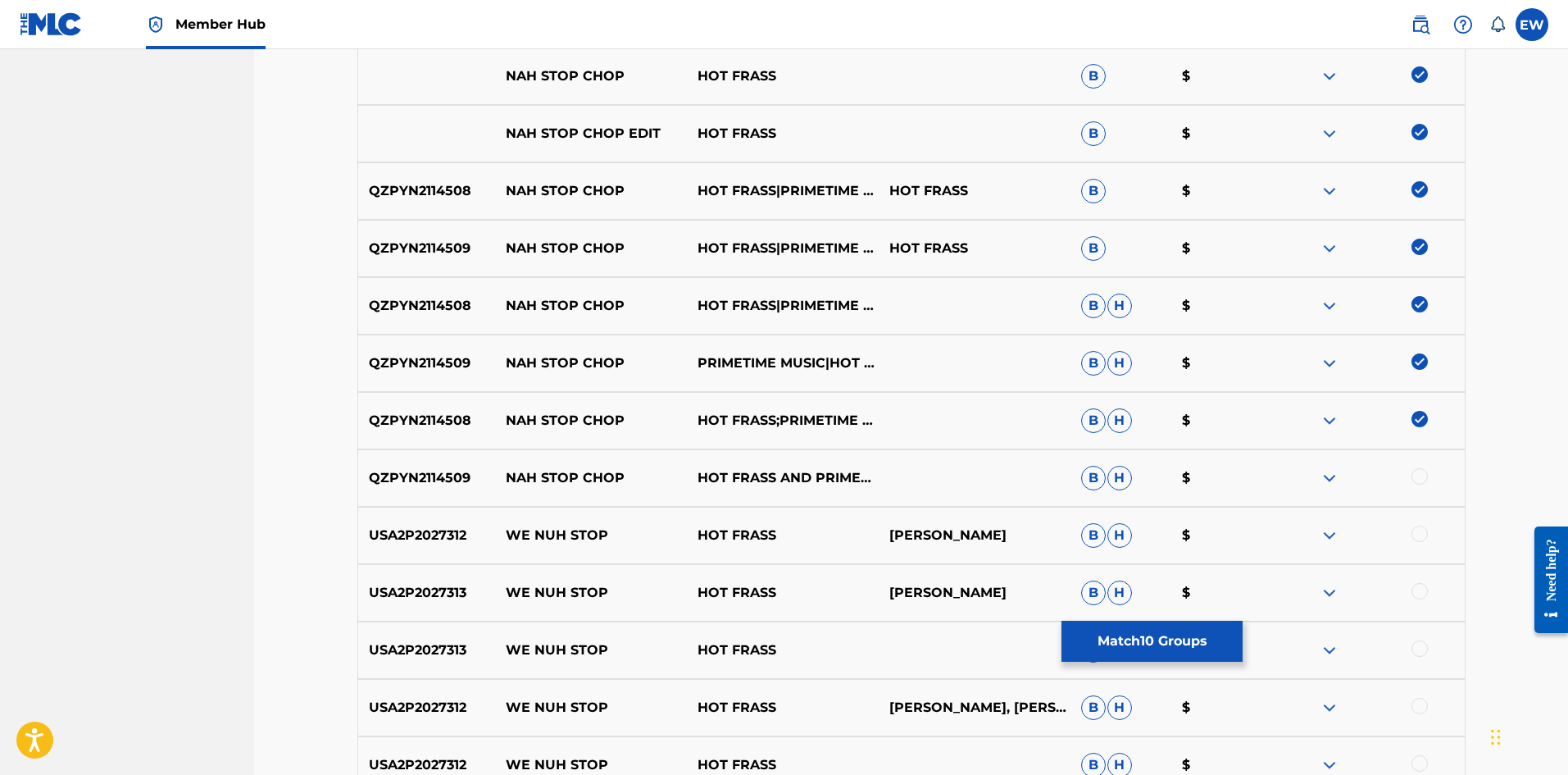
scroll to position [820, 0]
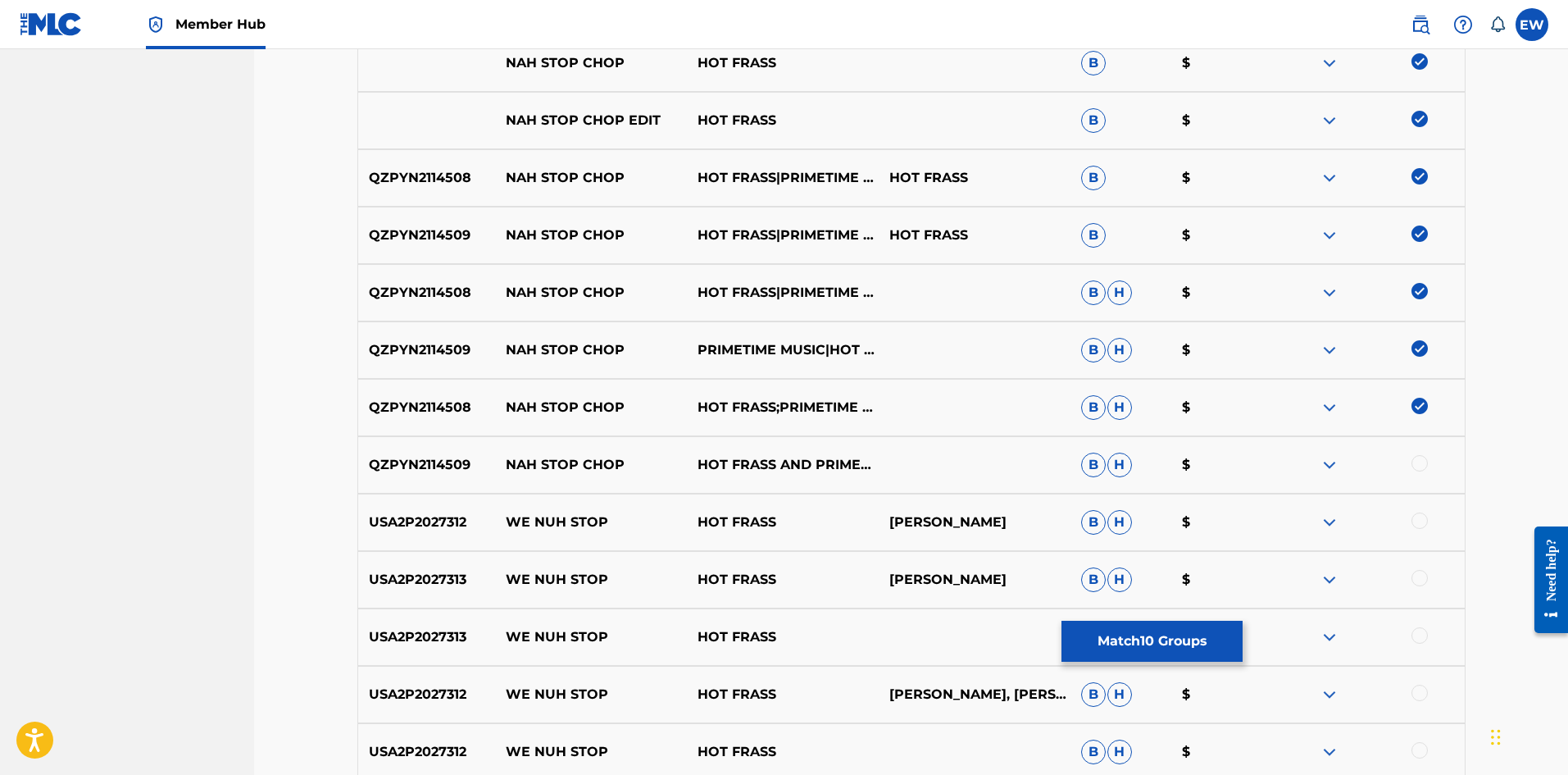
click at [1422, 461] on div at bounding box center [1419, 463] width 16 height 16
click at [1178, 627] on button "Match 11 Groups" at bounding box center [1151, 641] width 181 height 41
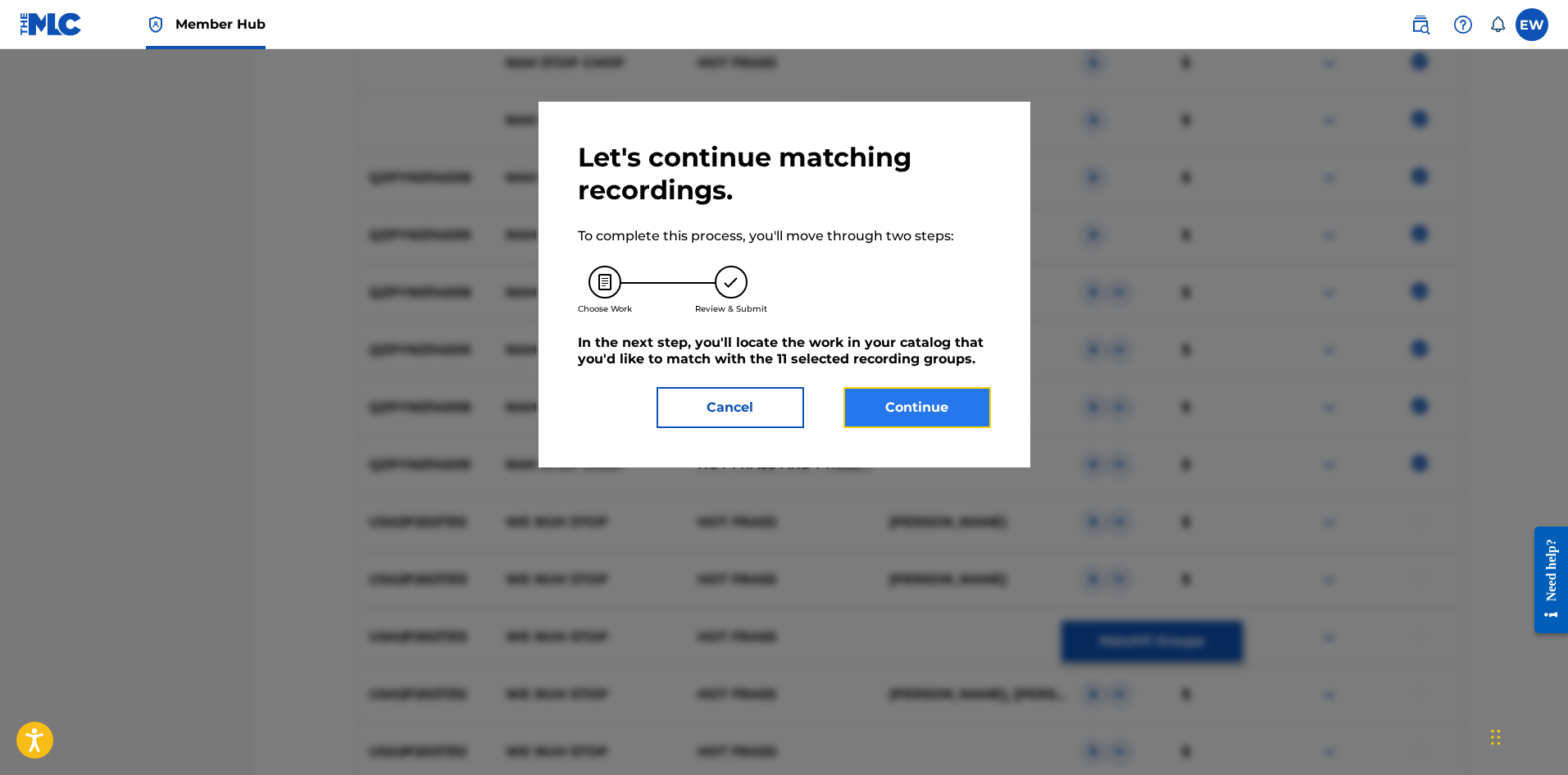
drag, startPoint x: 944, startPoint y: 406, endPoint x: 941, endPoint y: 417, distance: 11.4
click at [941, 417] on button "Continue" at bounding box center [917, 407] width 147 height 41
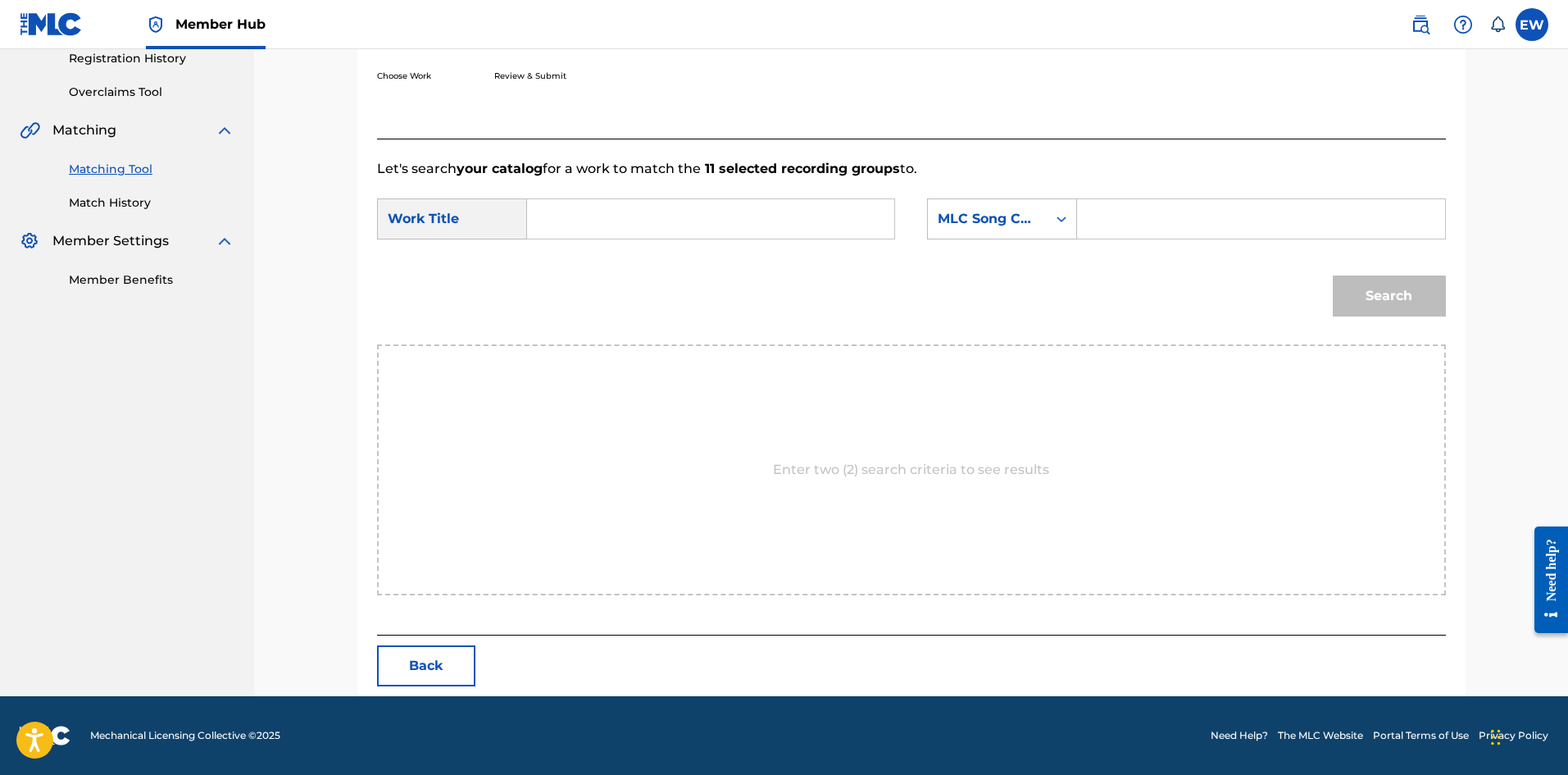
click at [752, 202] on input "Search Form" at bounding box center [711, 218] width 339 height 40
type input "NAH STOP CHOP"
click at [1192, 225] on input "Search Form" at bounding box center [1261, 218] width 339 height 40
type input "ND5TUR"
click at [1377, 294] on button "Search" at bounding box center [1389, 296] width 113 height 41
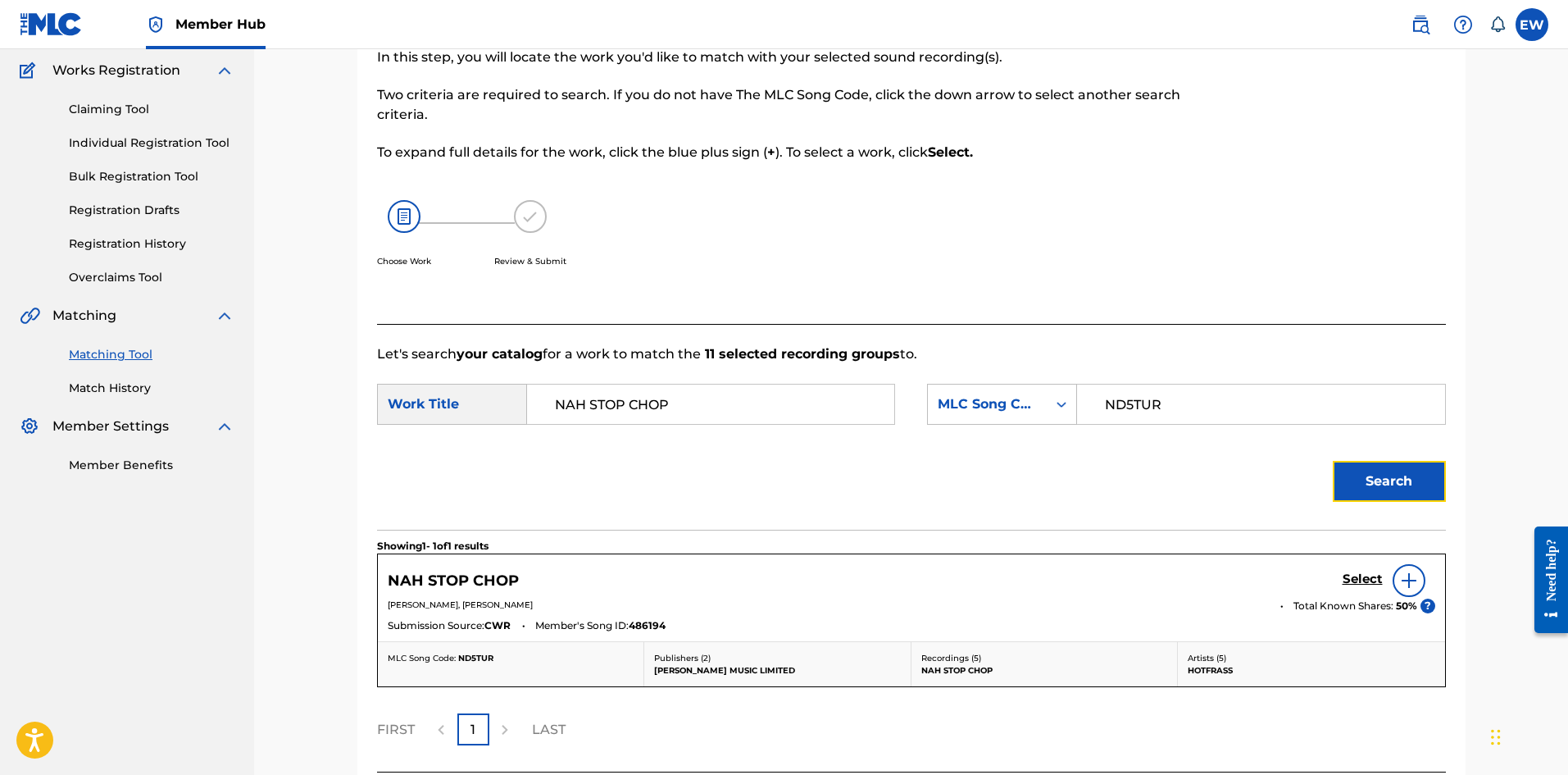
scroll to position [269, 0]
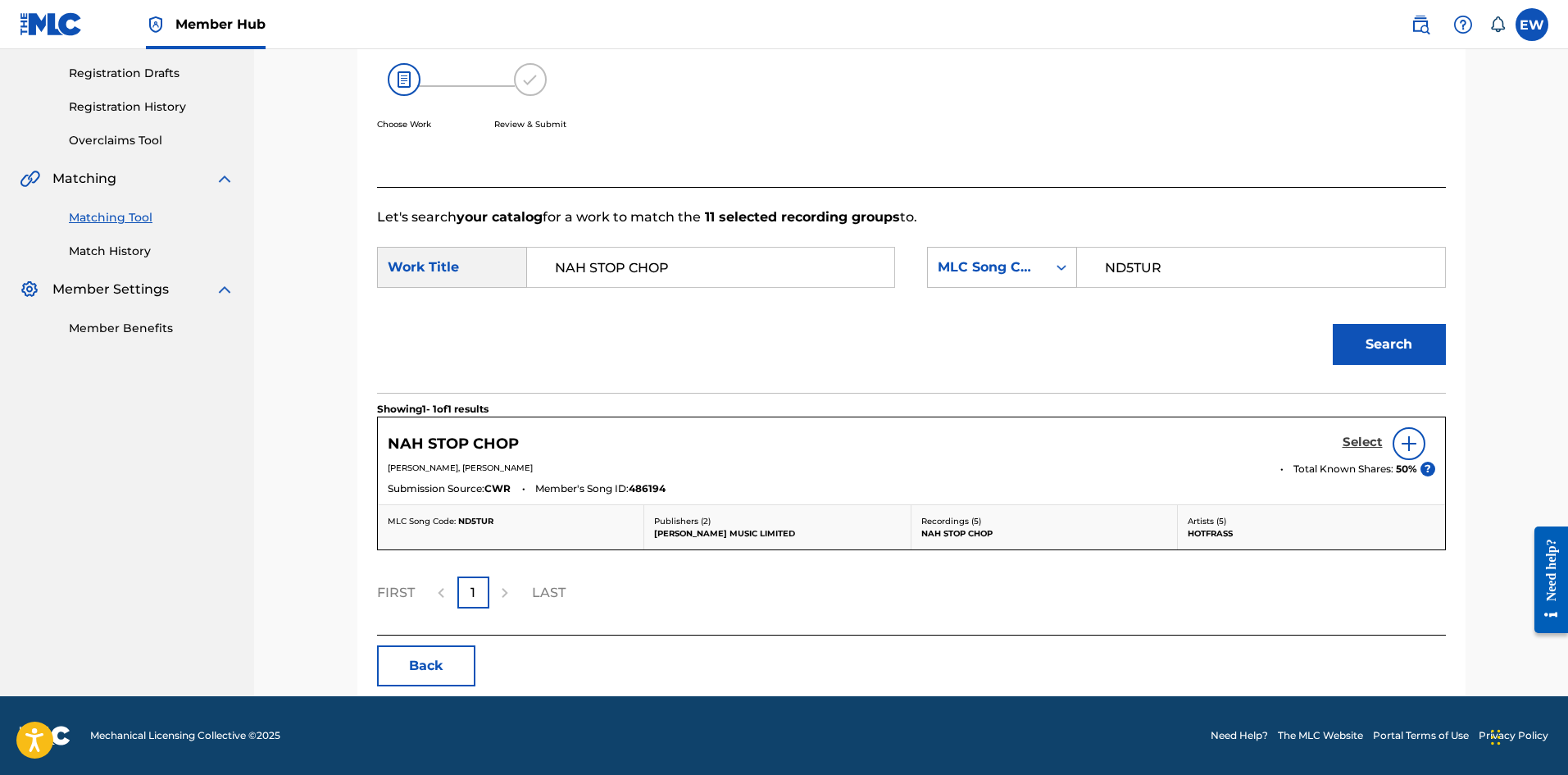
click at [1352, 438] on h5 "Select" at bounding box center [1361, 442] width 40 height 16
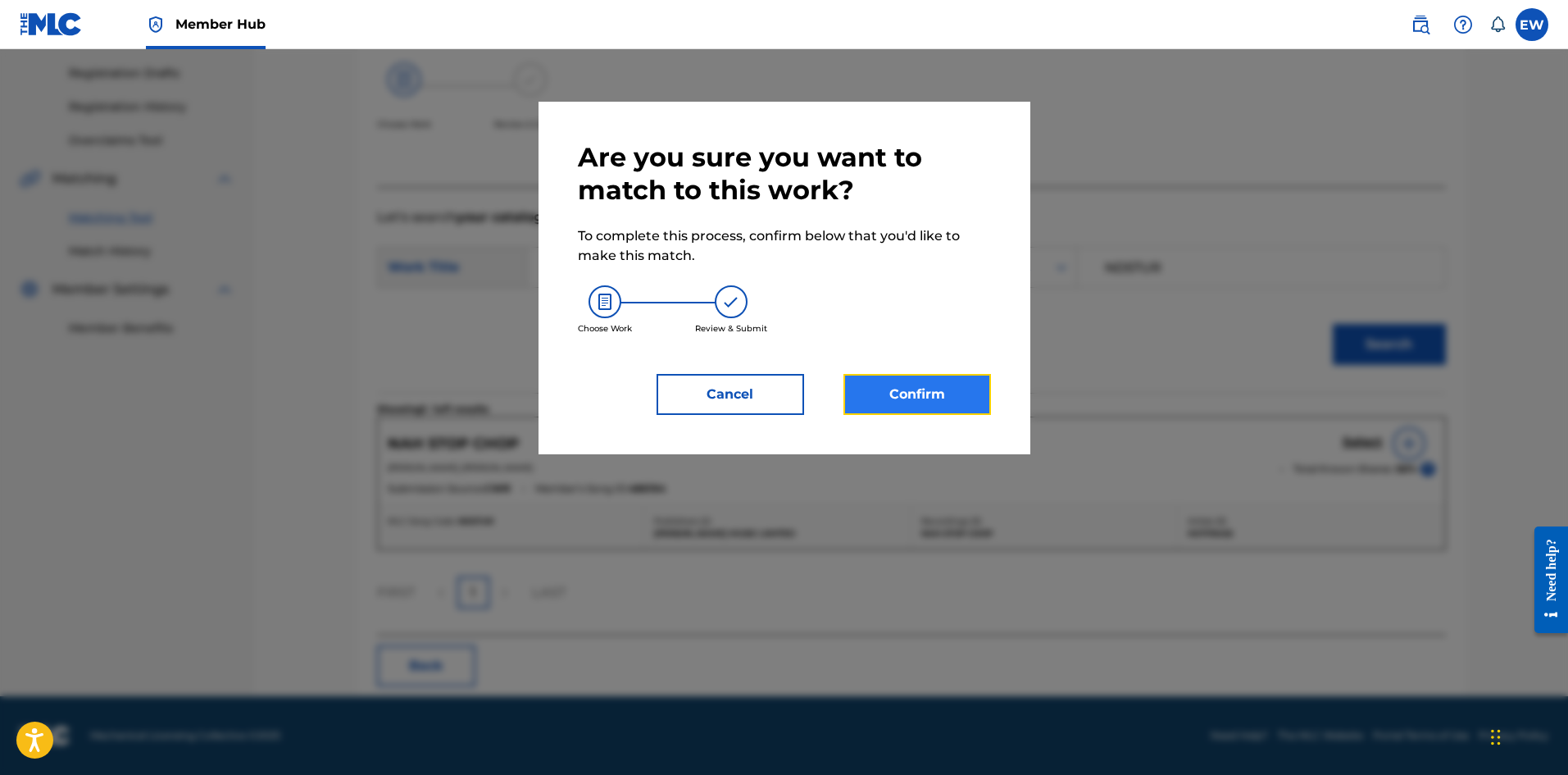
click at [907, 383] on button "Confirm" at bounding box center [917, 394] width 147 height 41
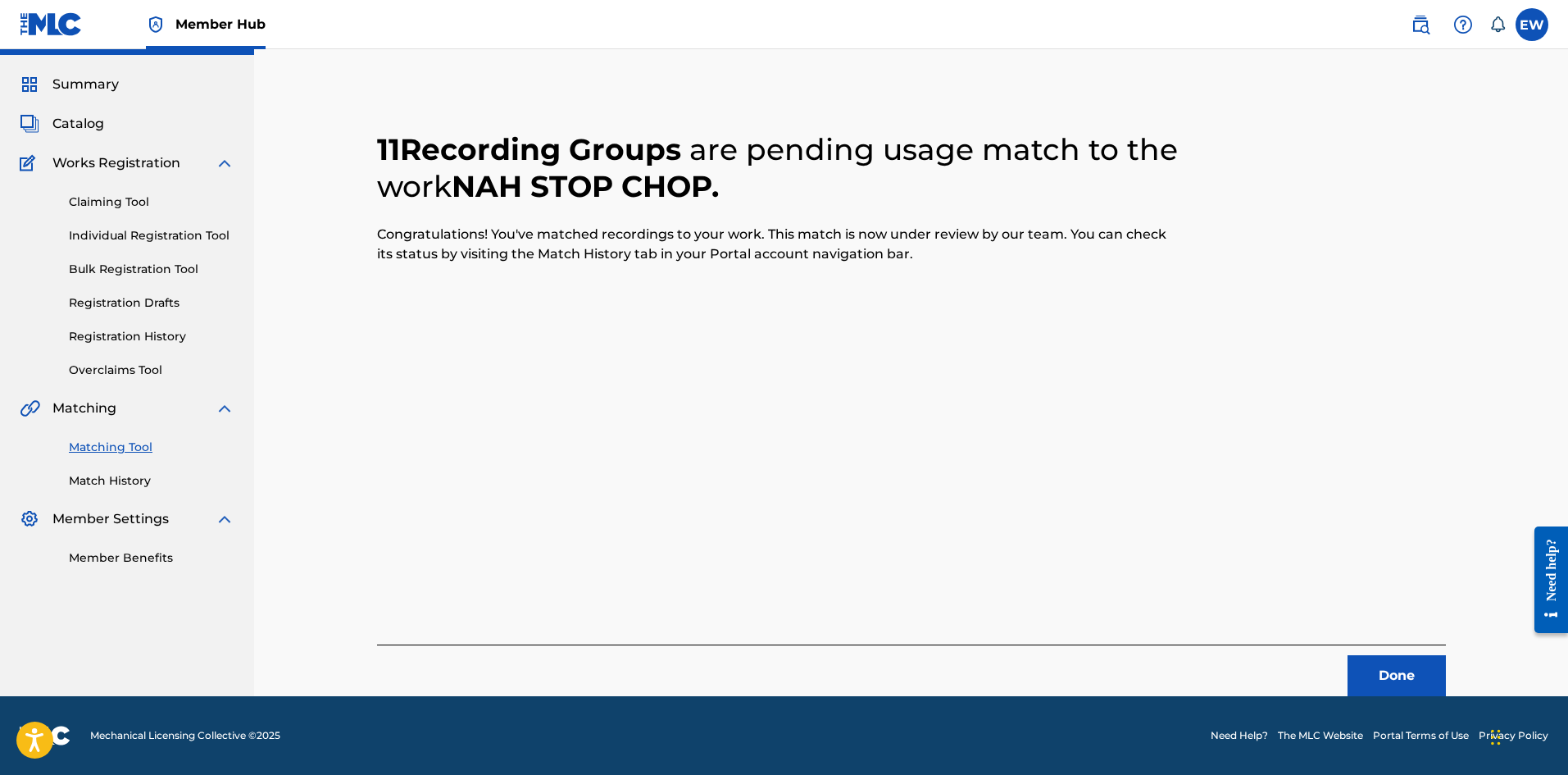
scroll to position [40, 0]
click at [1383, 688] on button "Done" at bounding box center [1395, 675] width 98 height 41
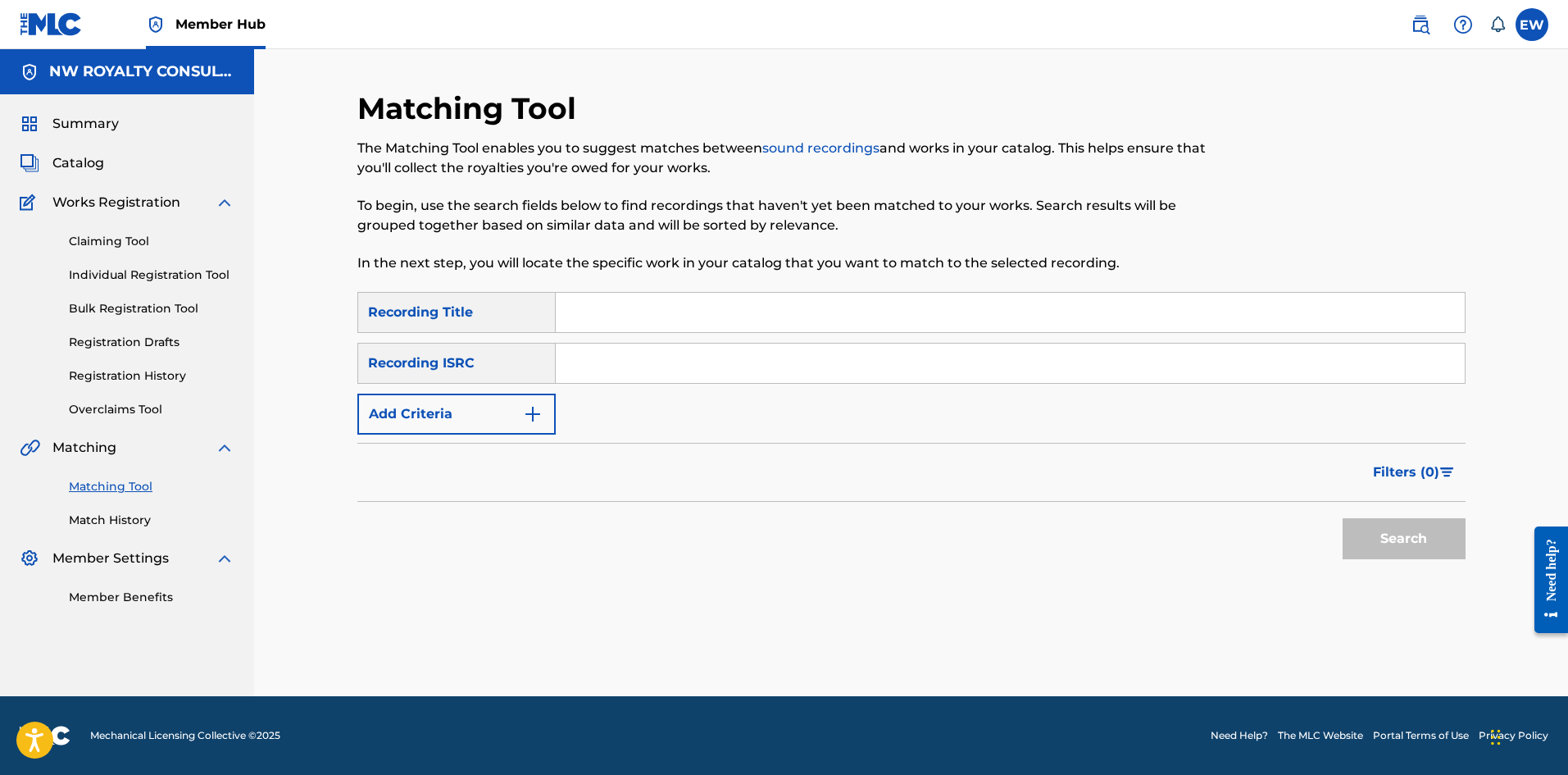
scroll to position [0, 0]
drag, startPoint x: 496, startPoint y: 421, endPoint x: 489, endPoint y: 416, distance: 8.6
click at [496, 421] on button "Add Criteria" at bounding box center [456, 414] width 199 height 41
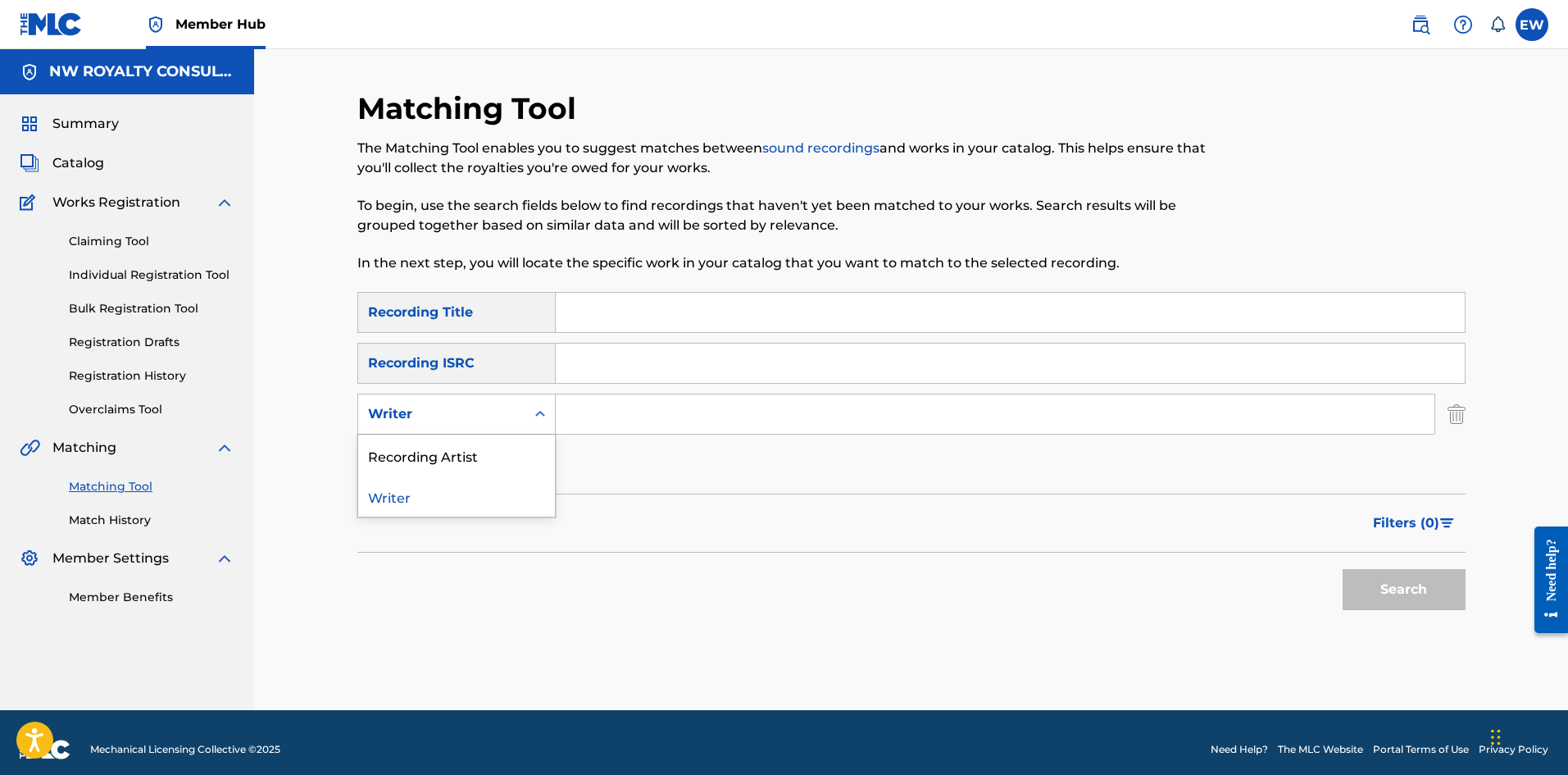
click at [489, 415] on div "Writer" at bounding box center [441, 414] width 147 height 19
drag, startPoint x: 470, startPoint y: 468, endPoint x: 543, endPoint y: 452, distance: 74.7
click at [496, 459] on div "Recording Artist" at bounding box center [456, 455] width 197 height 41
drag, startPoint x: 692, startPoint y: 418, endPoint x: 703, endPoint y: 416, distance: 11.2
click at [695, 418] on input "Search Form" at bounding box center [995, 413] width 879 height 40
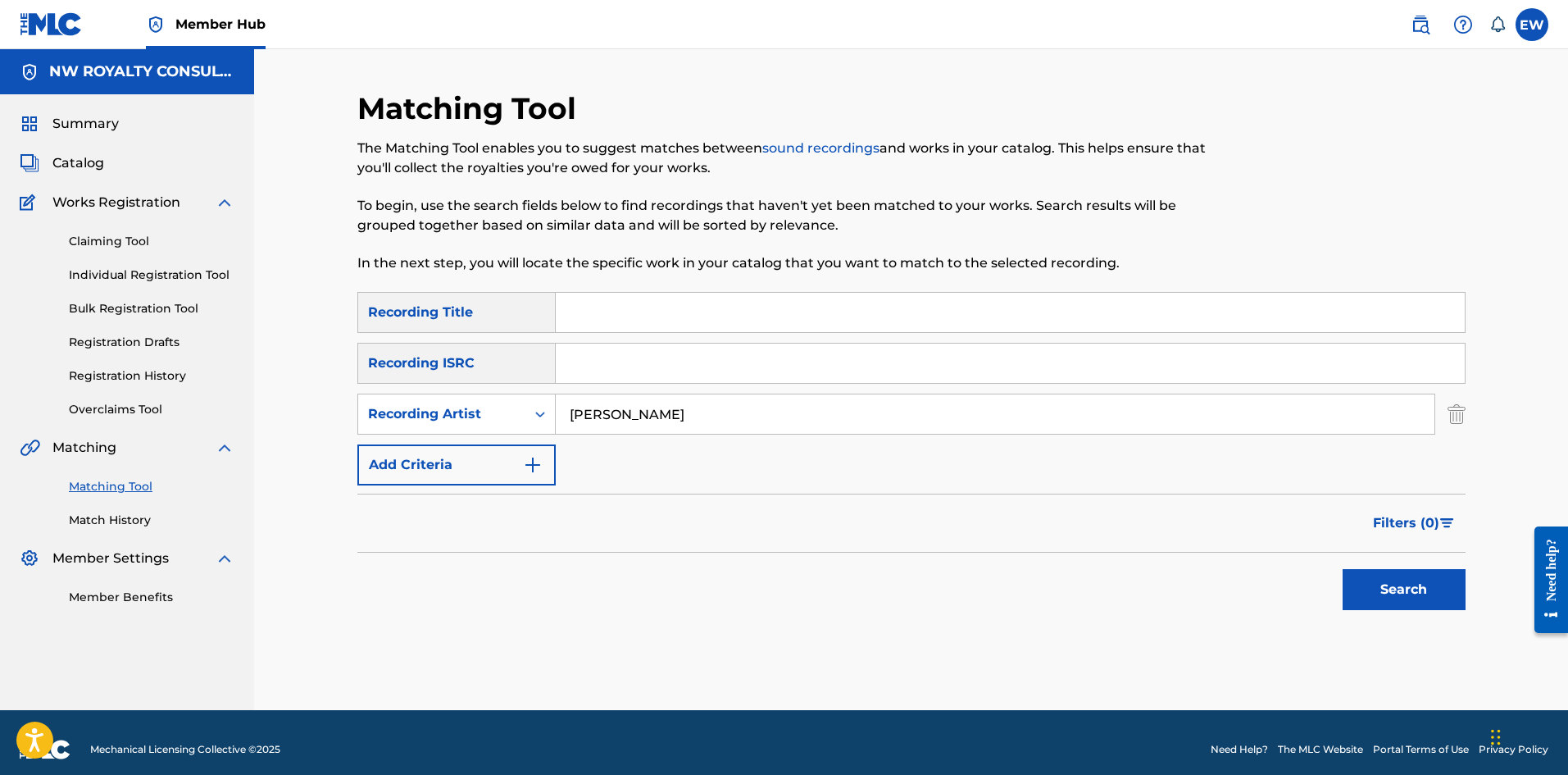
type input "[PERSON_NAME]"
click at [670, 320] on input "Search Form" at bounding box center [1009, 312] width 909 height 40
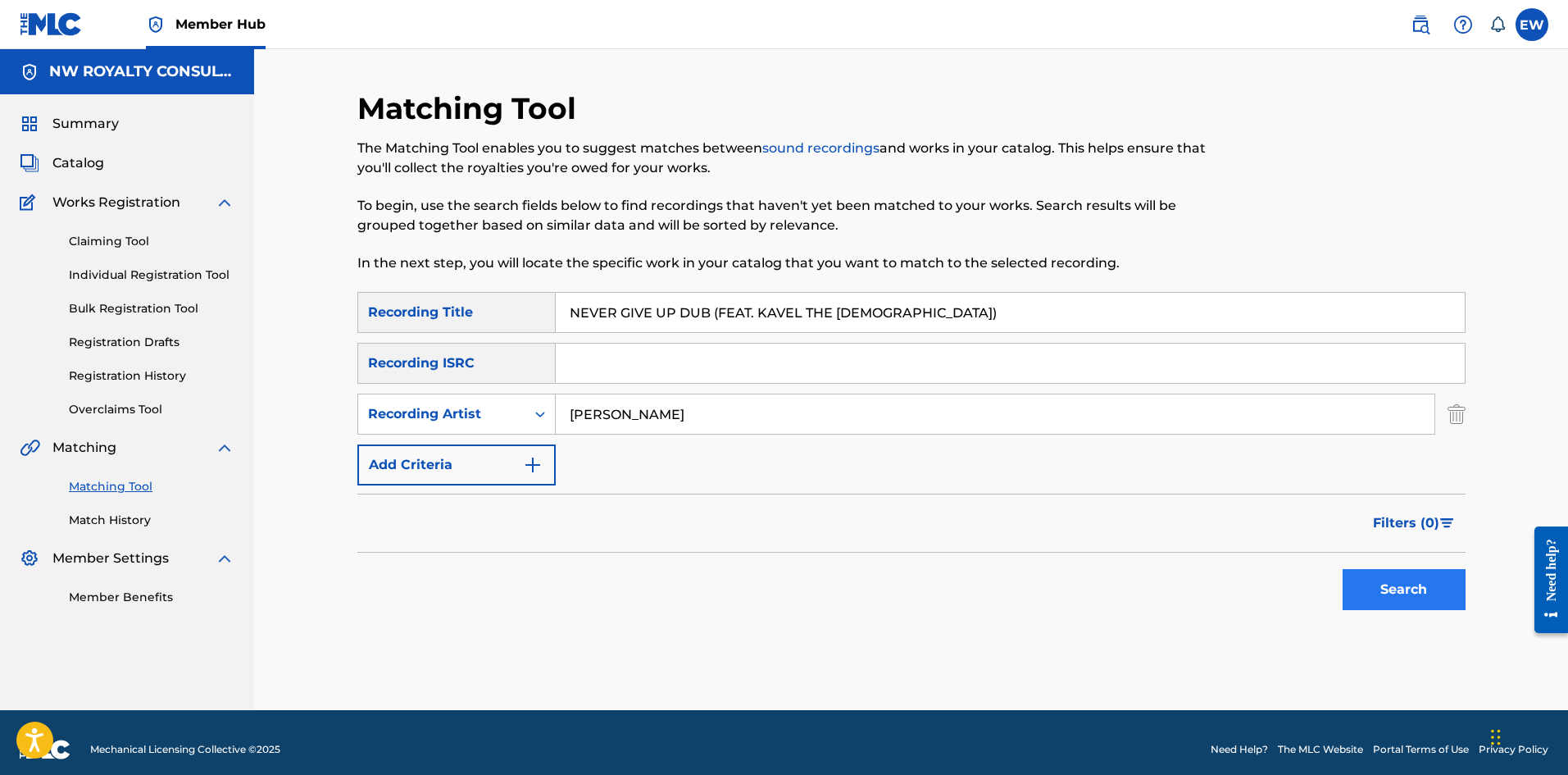
type input "NEVER GIVE UP DUB (FEAT. KAVEL THE [DEMOGRAPHIC_DATA])"
click at [1402, 607] on button "Search" at bounding box center [1403, 589] width 123 height 41
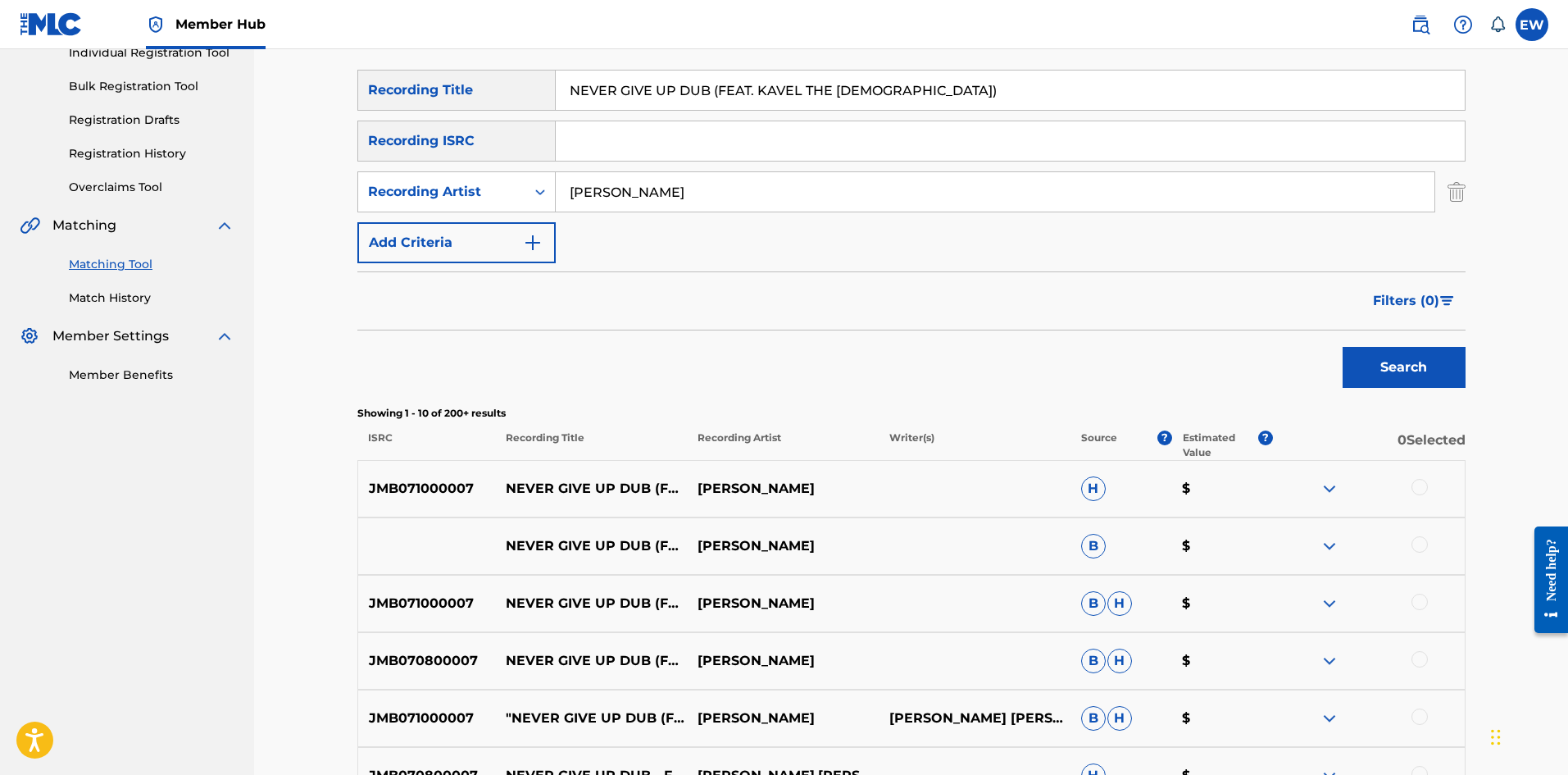
scroll to position [246, 0]
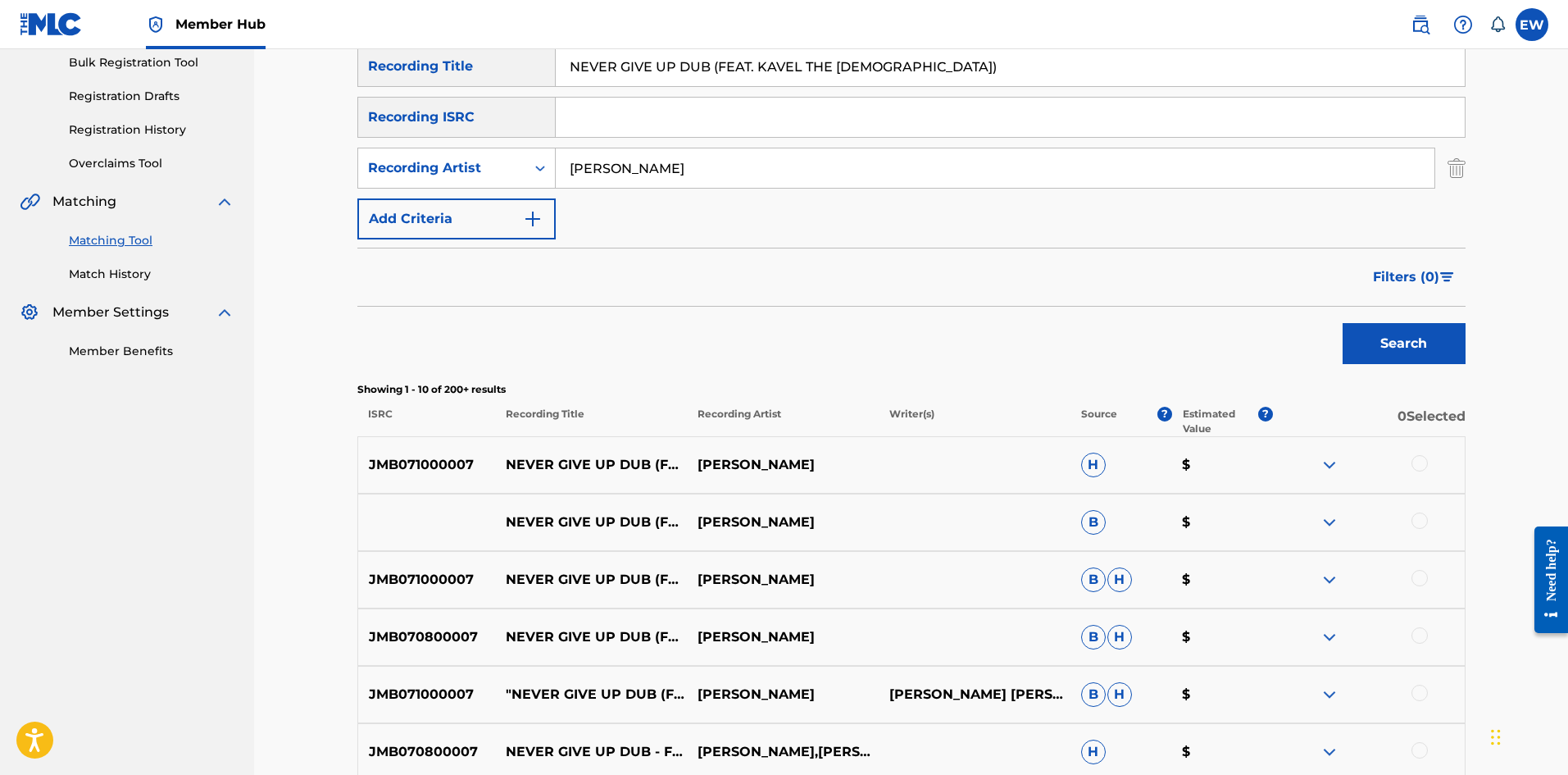
click at [1424, 466] on div at bounding box center [1419, 463] width 16 height 16
click at [1418, 525] on div at bounding box center [1419, 520] width 16 height 16
click at [1420, 579] on div at bounding box center [1419, 577] width 16 height 16
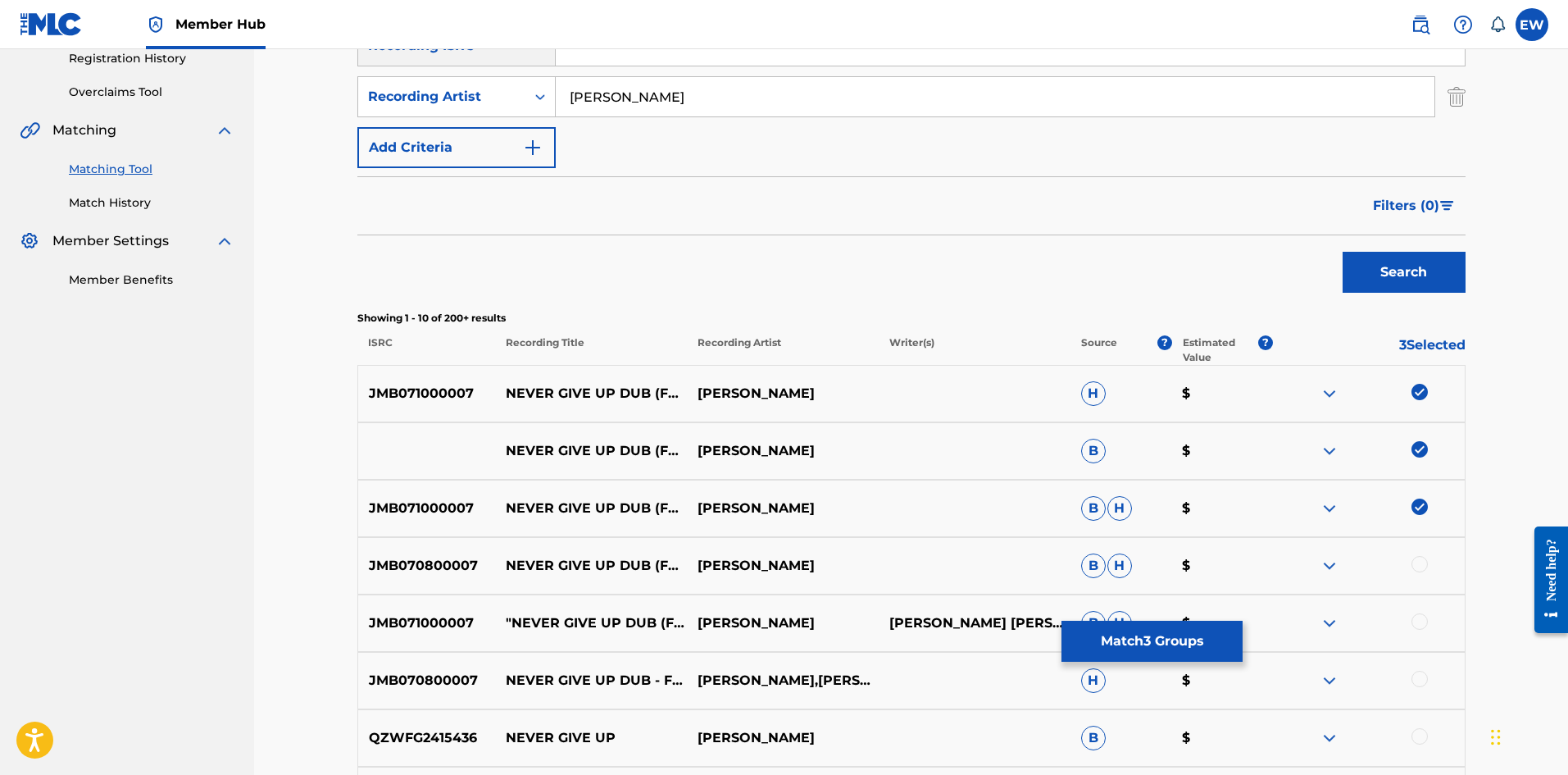
scroll to position [410, 0]
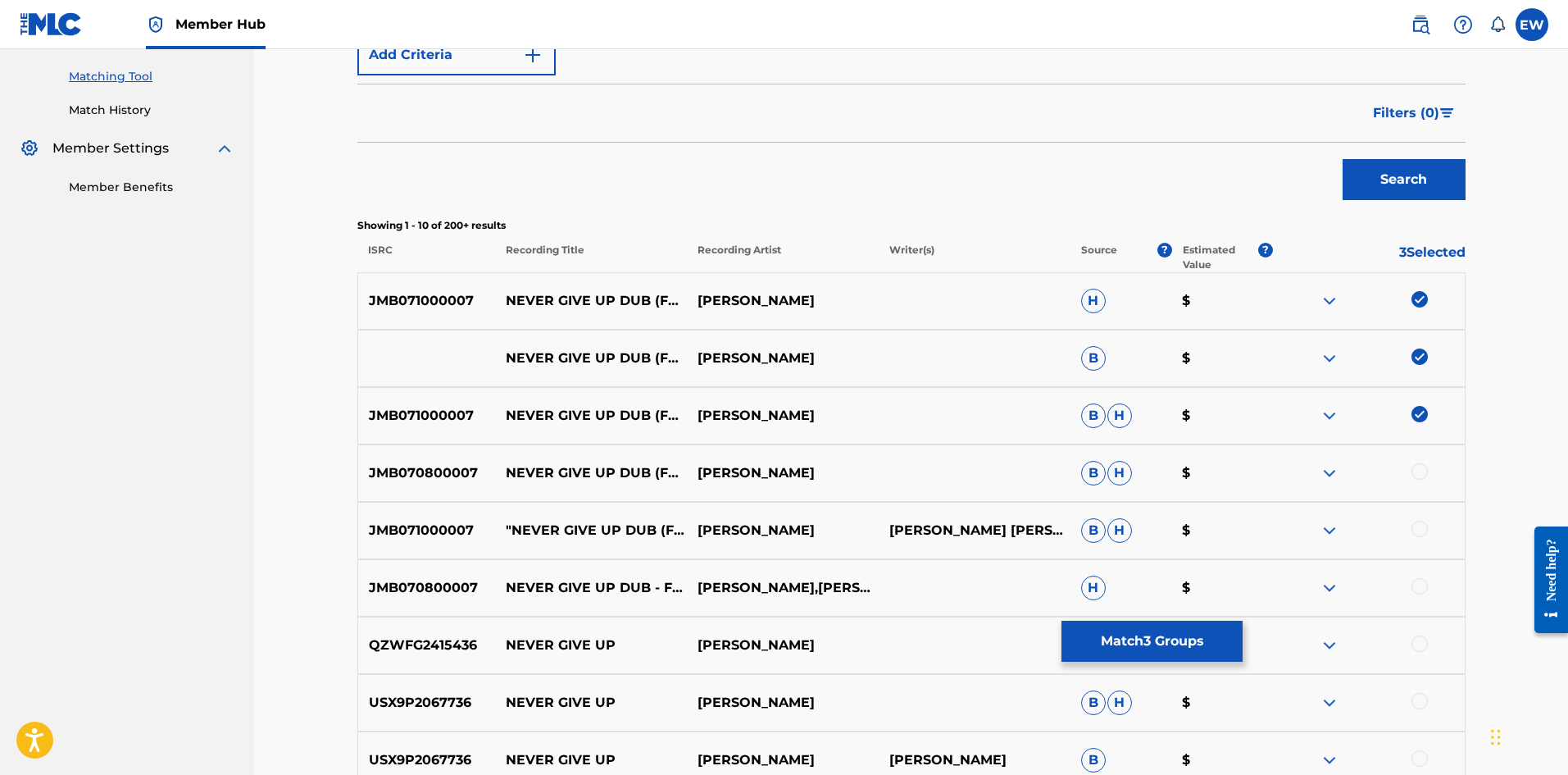
click at [1420, 478] on div at bounding box center [1419, 470] width 16 height 16
click at [1425, 532] on div at bounding box center [1419, 529] width 16 height 16
click at [1424, 585] on div at bounding box center [1419, 586] width 16 height 16
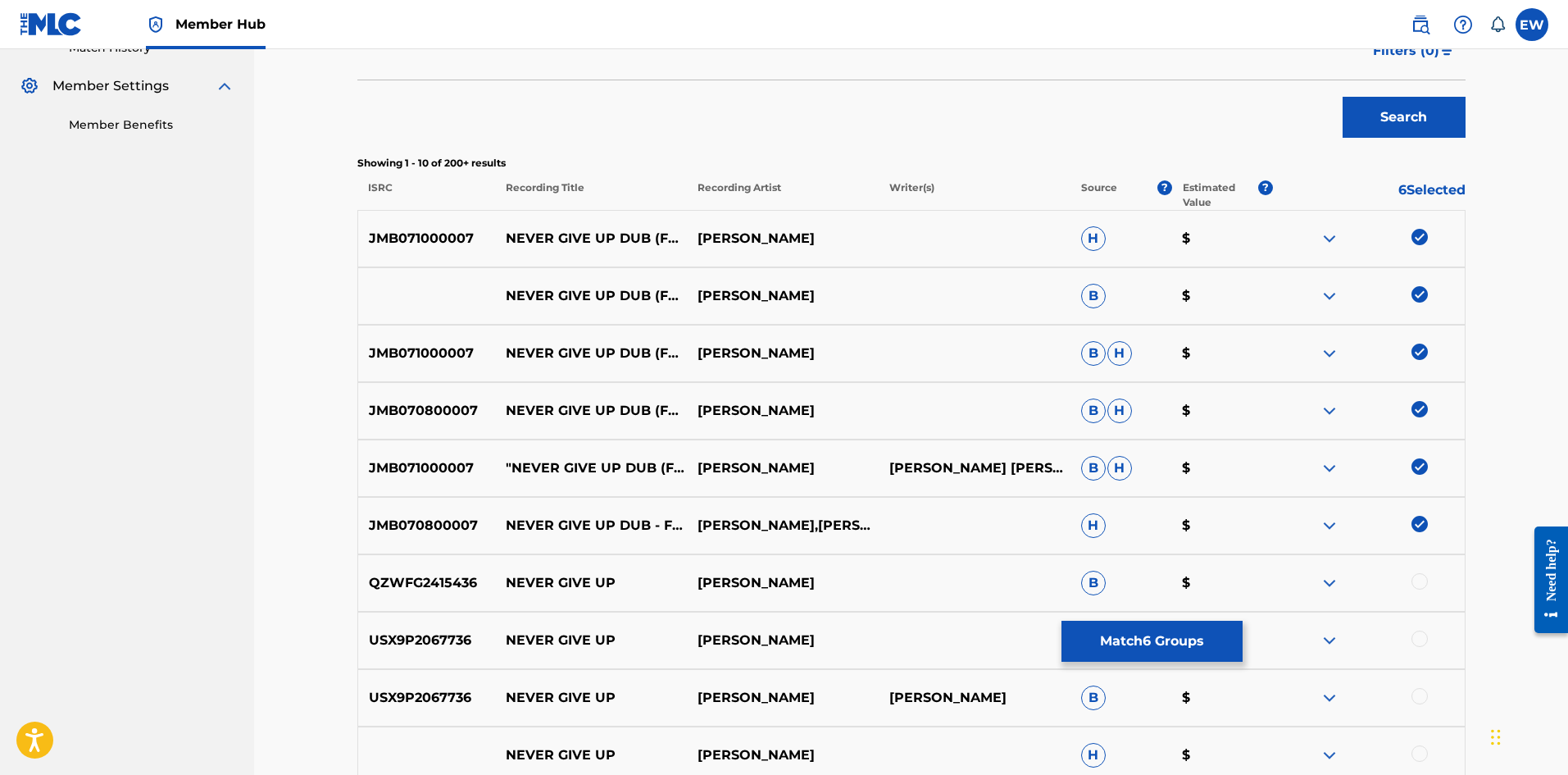
scroll to position [492, 0]
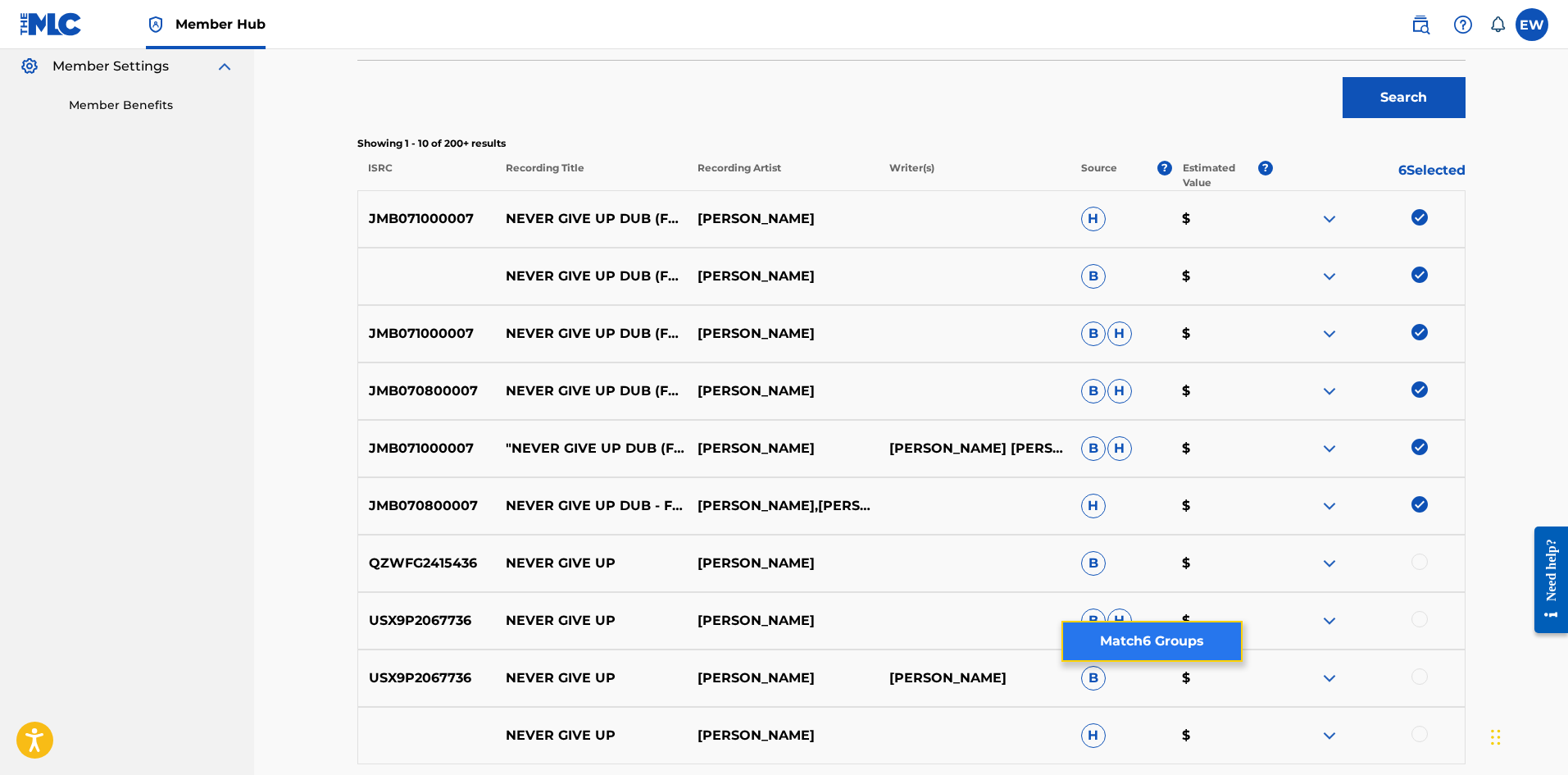
click at [1121, 646] on button "Match 6 Groups" at bounding box center [1151, 641] width 181 height 41
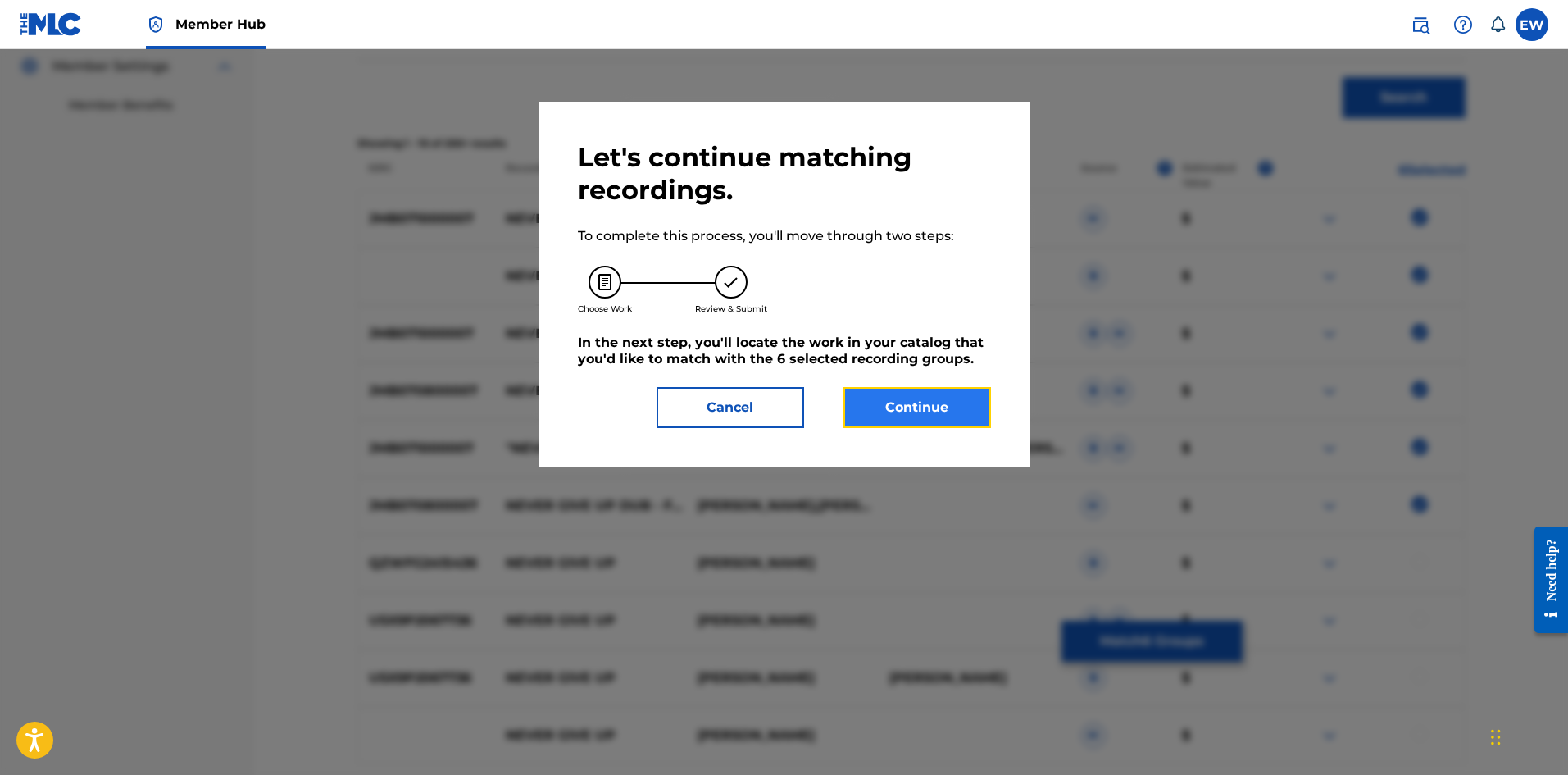
click at [931, 412] on button "Continue" at bounding box center [917, 407] width 147 height 41
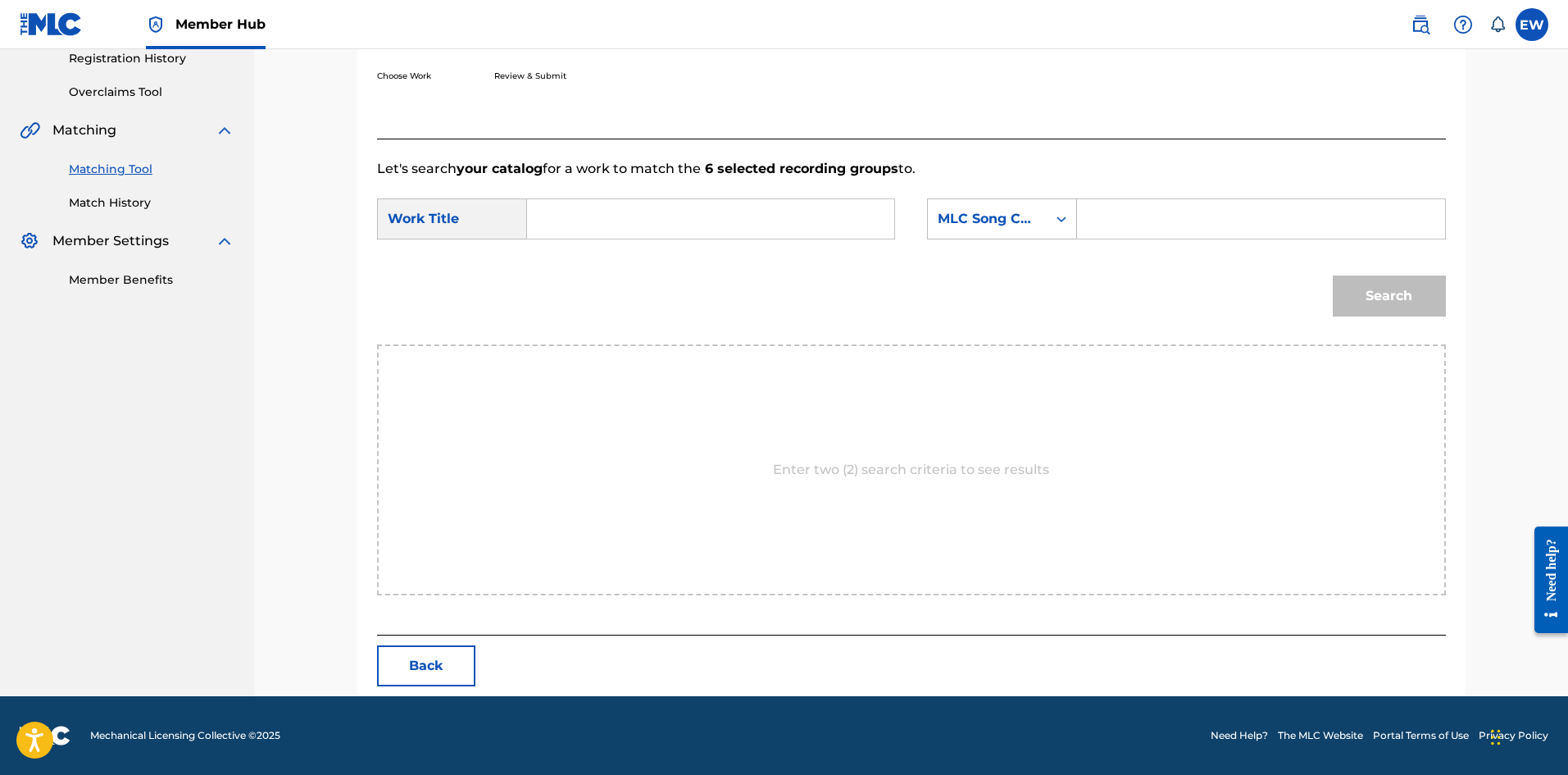
click at [732, 225] on input "Search Form" at bounding box center [711, 218] width 339 height 40
type input "NEVER GIVE UP DUB (FEAT. KAVEL THE [DEMOGRAPHIC_DATA])"
click at [1157, 221] on input "Search Form" at bounding box center [1261, 218] width 339 height 40
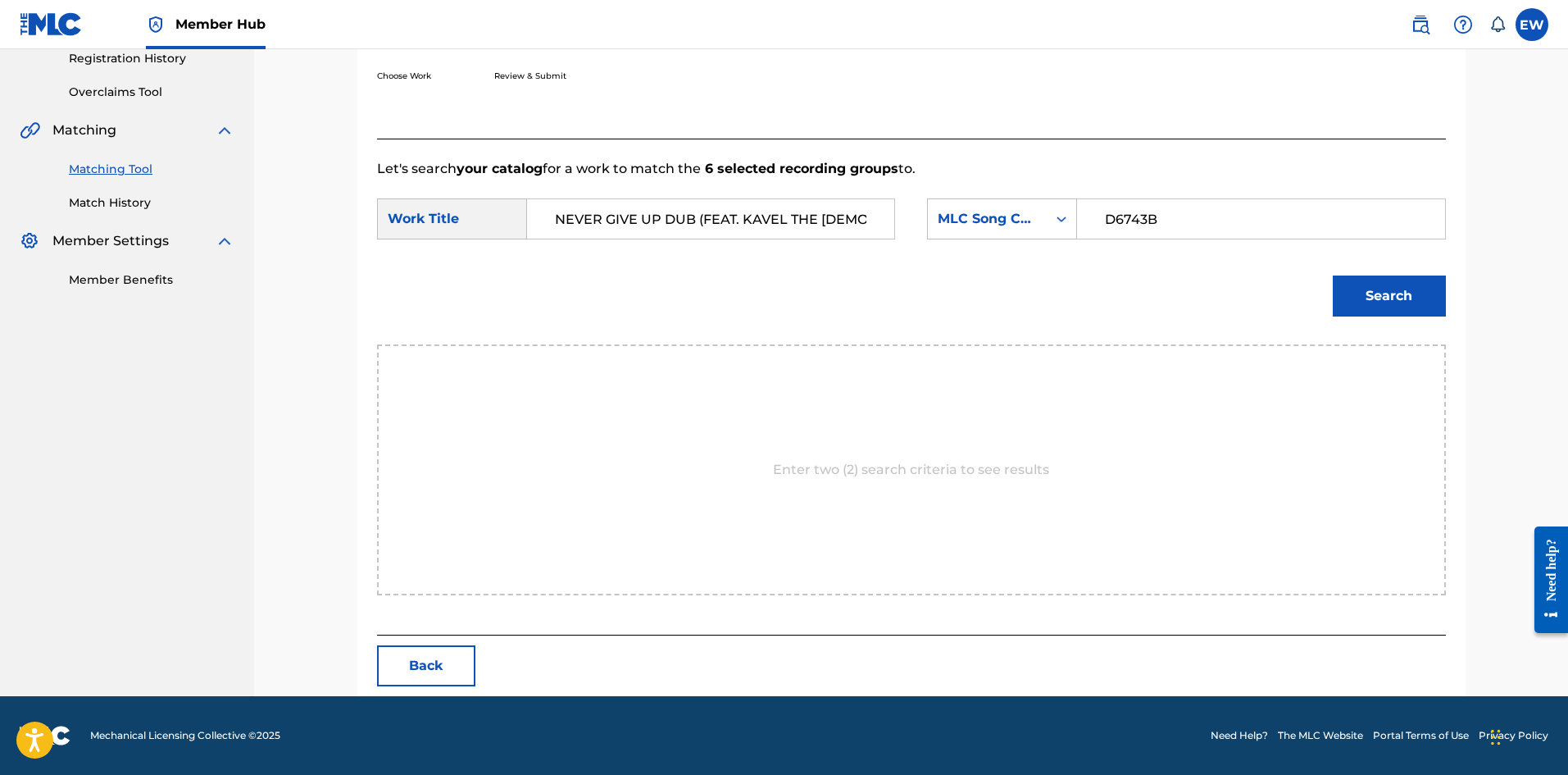
type input "D6743B"
click at [1400, 294] on button "Search" at bounding box center [1389, 296] width 113 height 41
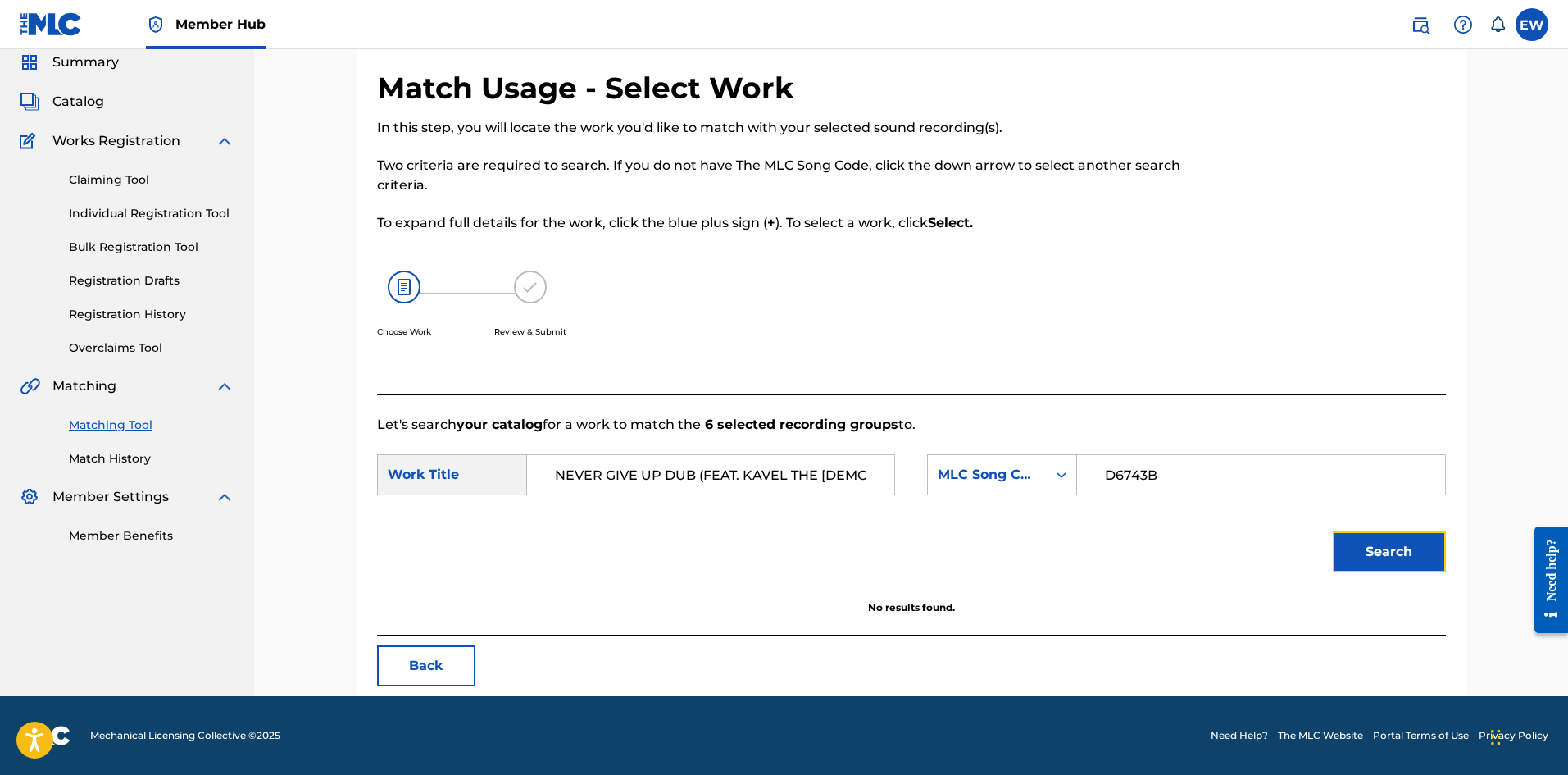
scroll to position [61, 0]
drag, startPoint x: 880, startPoint y: 478, endPoint x: 759, endPoint y: 486, distance: 121.3
click at [714, 487] on div "NEVER GIVE UP DUB (FEAT. KAVEL THE [DEMOGRAPHIC_DATA])" at bounding box center [710, 474] width 368 height 41
drag, startPoint x: 870, startPoint y: 477, endPoint x: 430, endPoint y: 452, distance: 440.7
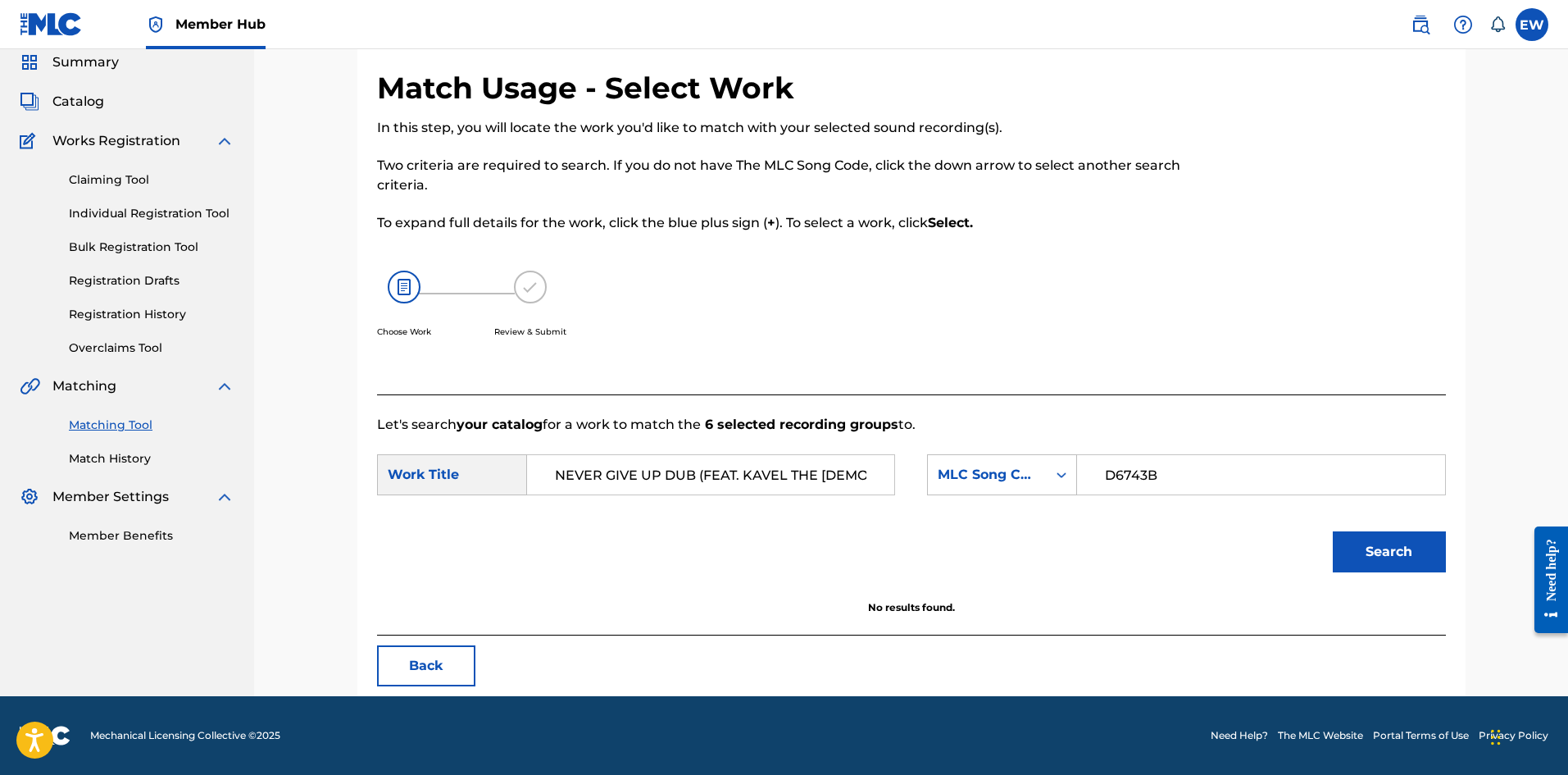
click at [353, 442] on div "Match Usage - Select Work In this step, you will locate the work you'd like to …" at bounding box center [911, 363] width 1147 height 667
drag, startPoint x: 780, startPoint y: 473, endPoint x: 480, endPoint y: 448, distance: 301.0
click at [464, 456] on div "SearchWithCriteriaf79c5386-57b2-4cb7-be53-10ac80d3fcc9 Work Title DON'T LET HIM…" at bounding box center [636, 474] width 518 height 41
type input "DON'T LET HIM FOOL AROUND"
drag, startPoint x: 1372, startPoint y: 558, endPoint x: 1225, endPoint y: 542, distance: 147.9
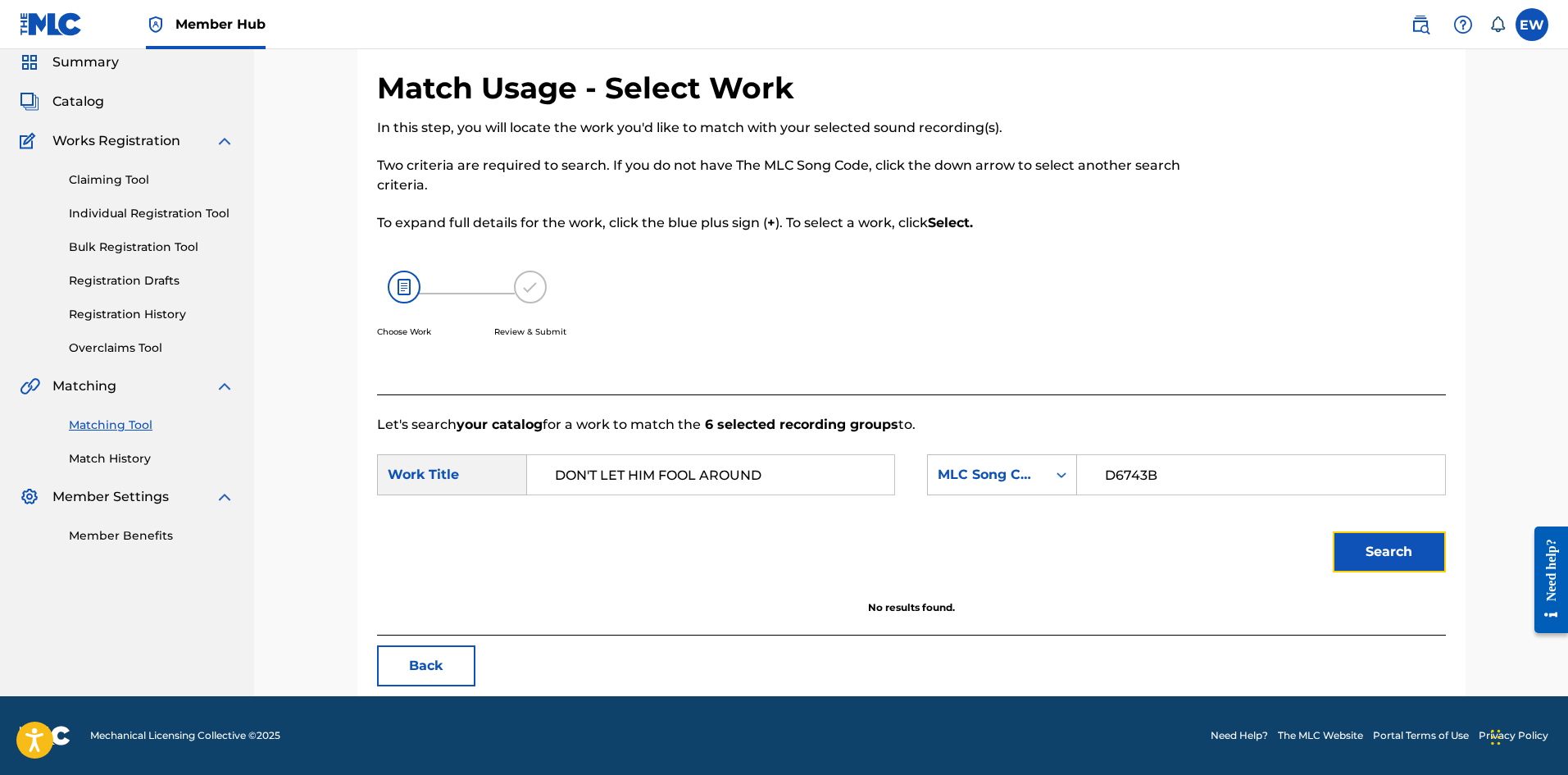
click at [1370, 560] on button "Search" at bounding box center [1389, 552] width 113 height 41
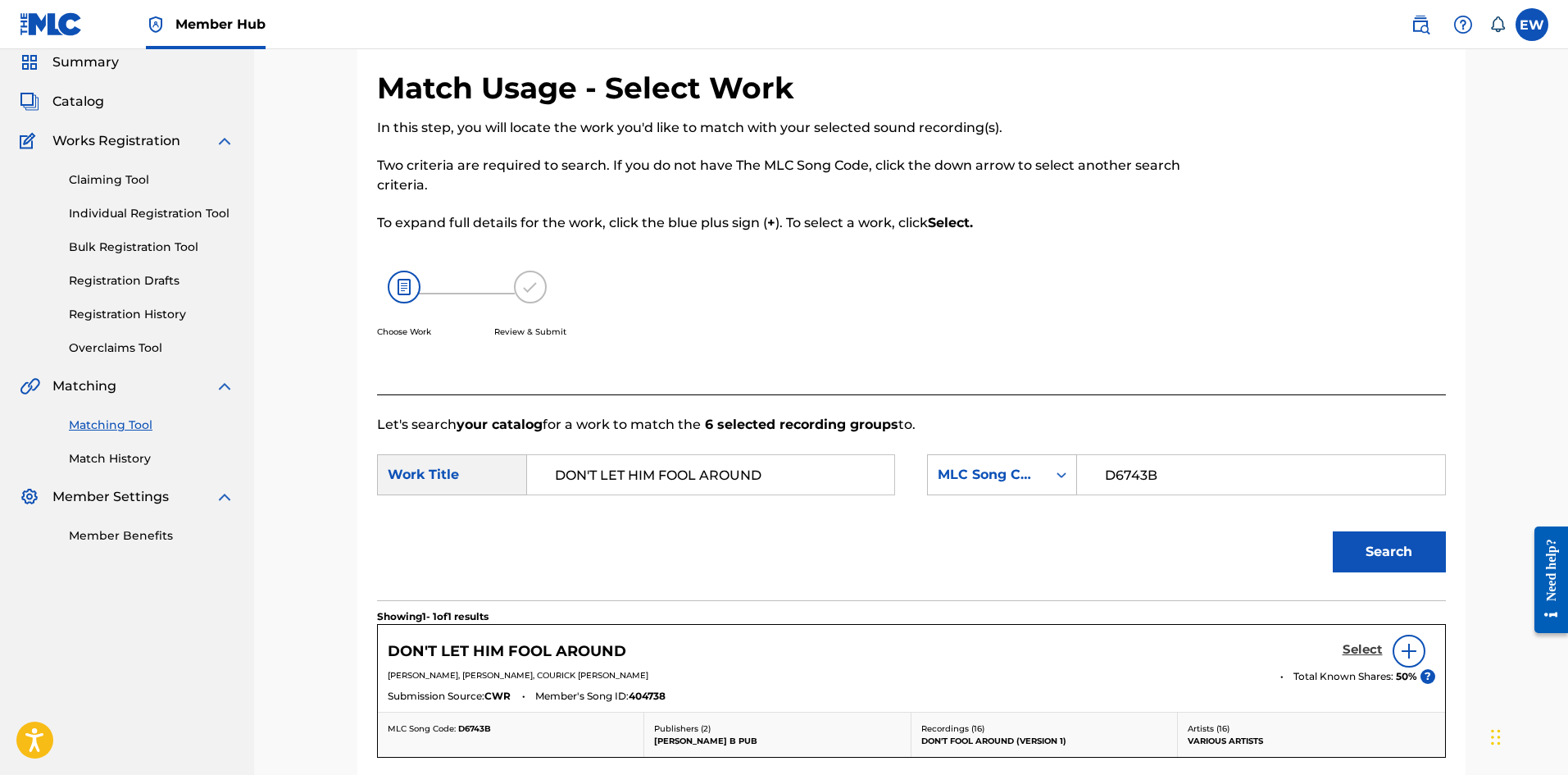
click at [1365, 648] on h5 "Select" at bounding box center [1361, 650] width 40 height 16
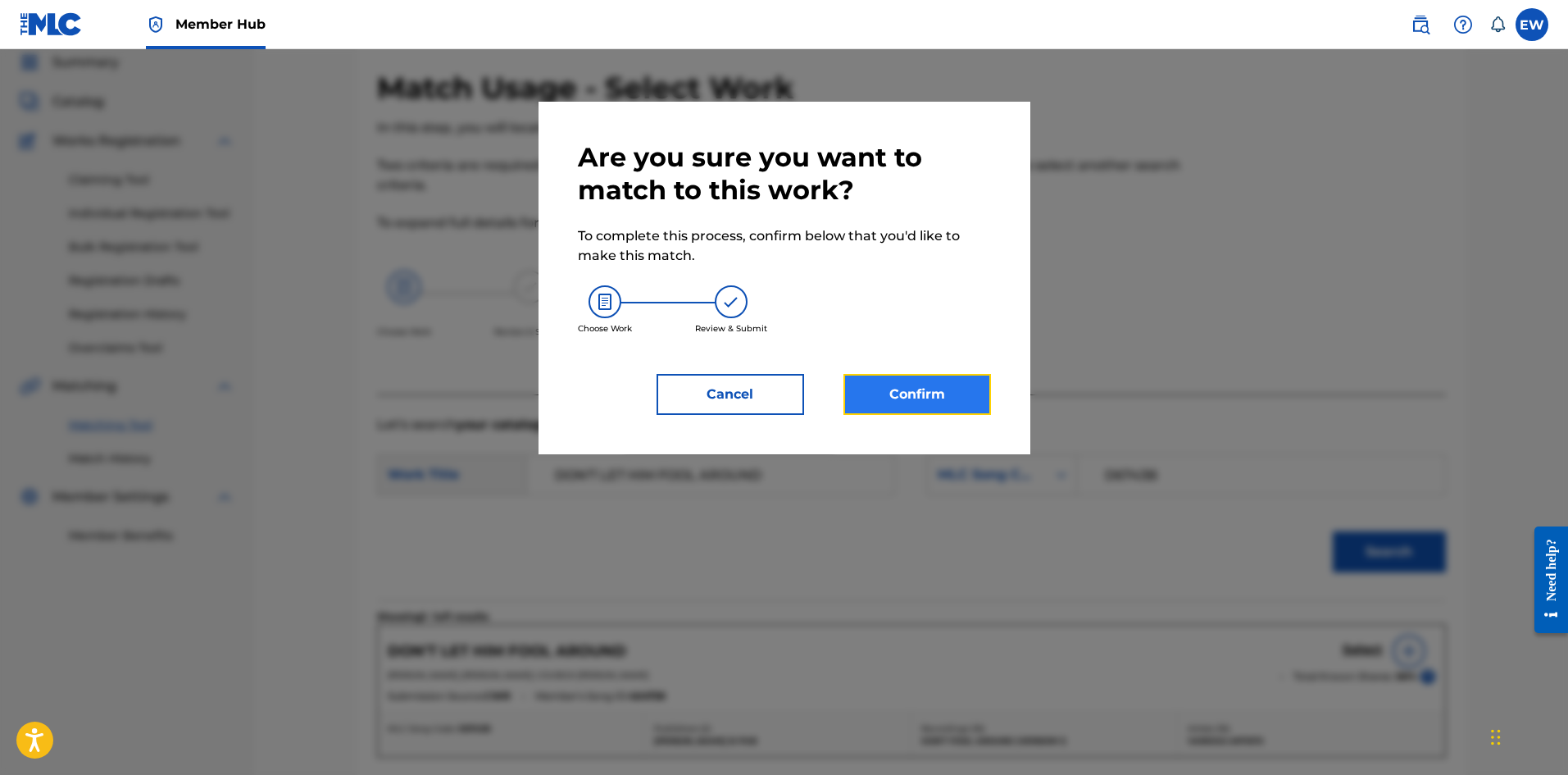
click at [875, 395] on button "Confirm" at bounding box center [917, 394] width 147 height 41
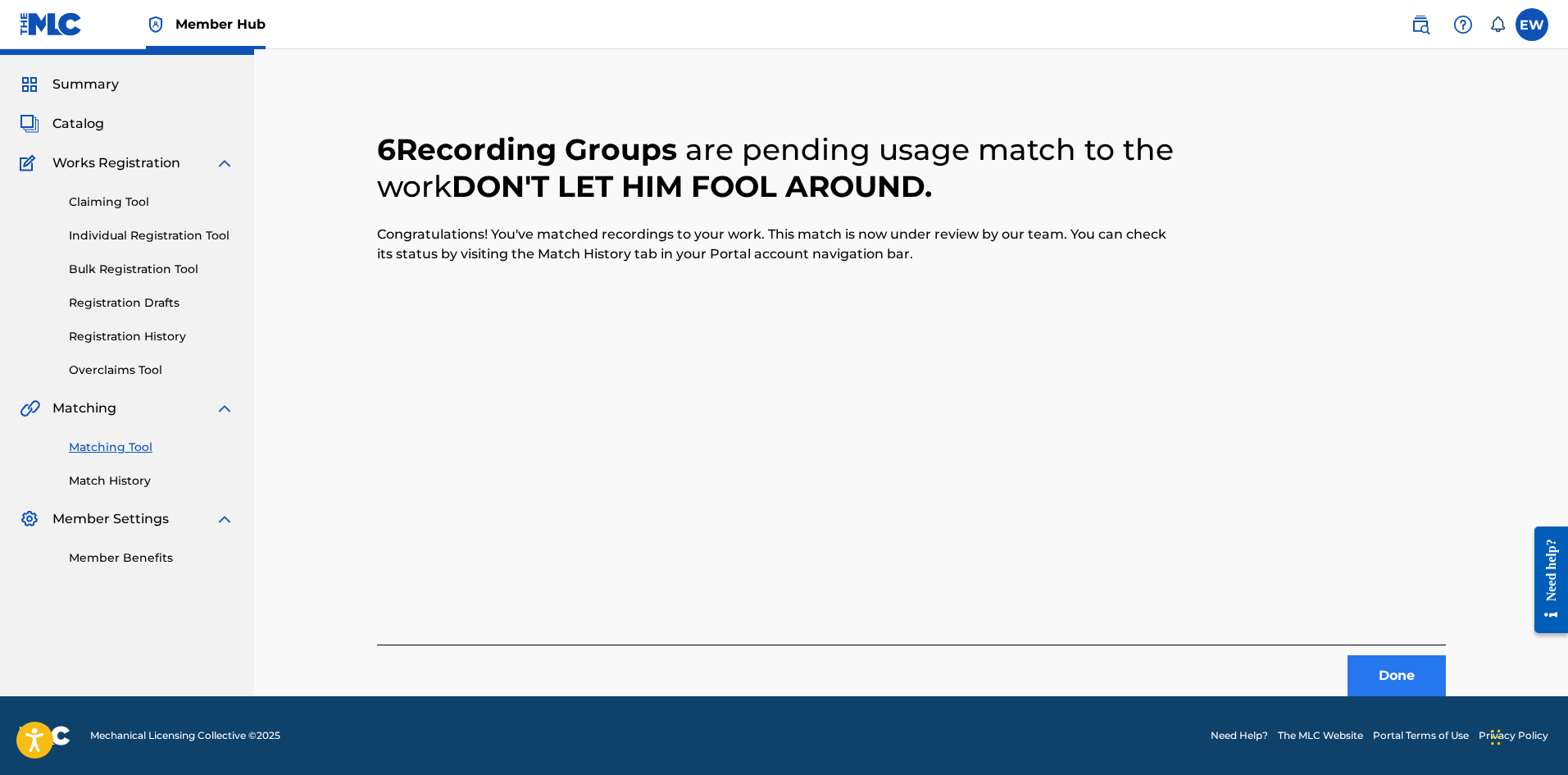
scroll to position [40, 0]
click at [1416, 674] on button "Done" at bounding box center [1395, 675] width 98 height 41
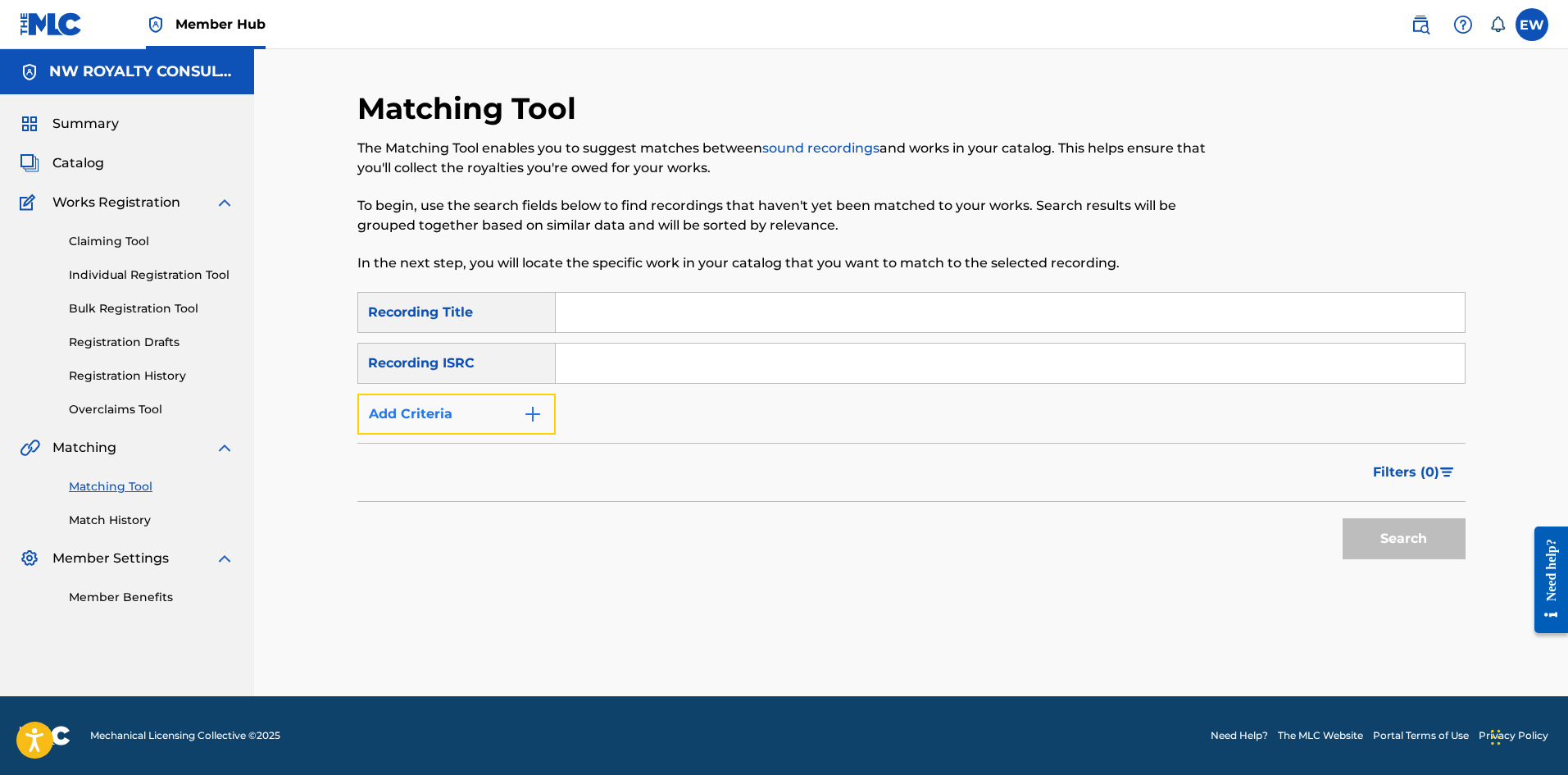
click at [479, 409] on button "Add Criteria" at bounding box center [456, 414] width 199 height 41
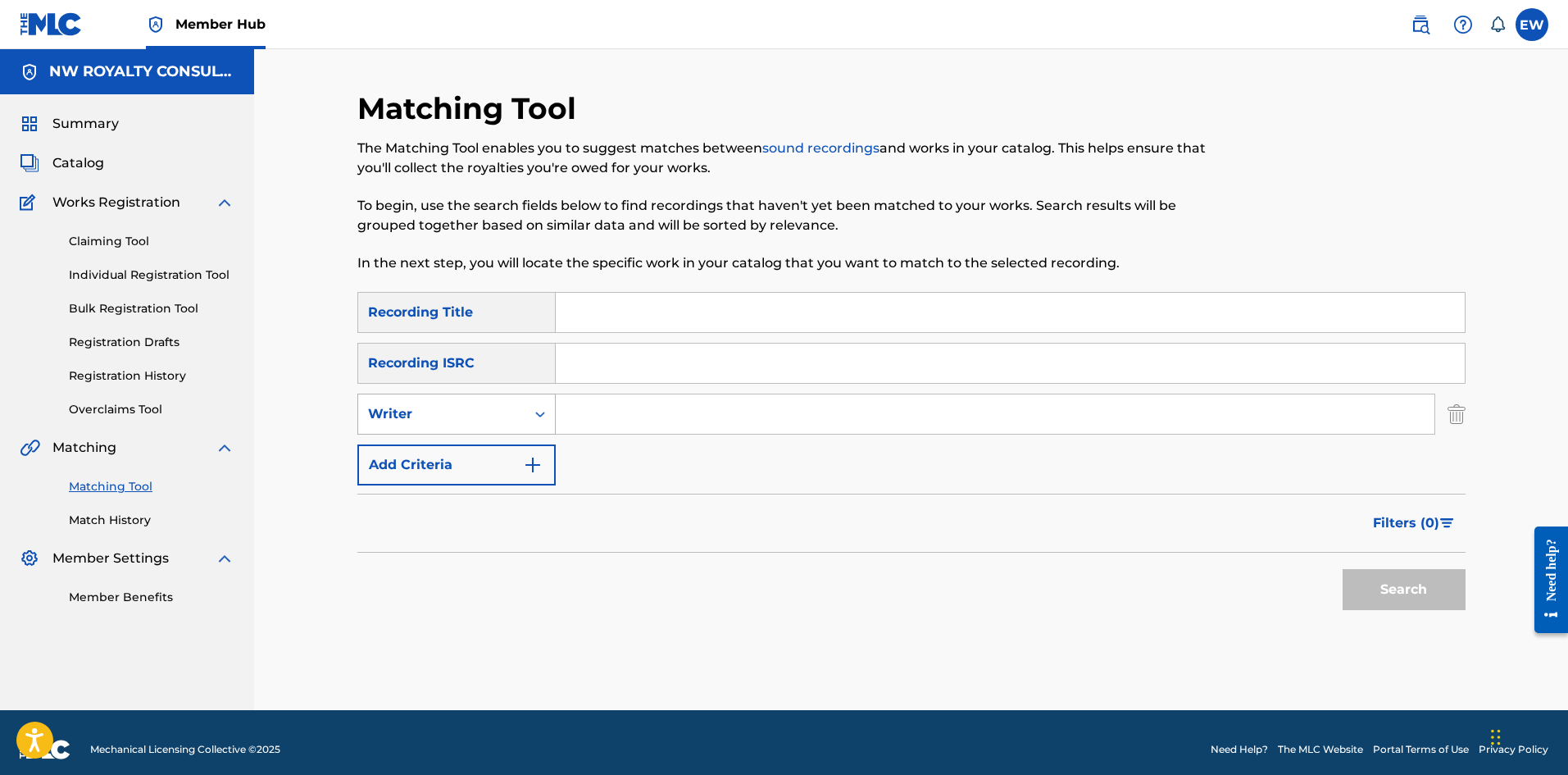
click at [474, 408] on div "Writer" at bounding box center [441, 414] width 147 height 19
drag, startPoint x: 432, startPoint y: 459, endPoint x: 505, endPoint y: 436, distance: 76.5
click at [456, 451] on div "Recording Artist" at bounding box center [456, 455] width 197 height 41
drag, startPoint x: 695, startPoint y: 399, endPoint x: 681, endPoint y: 415, distance: 21.3
click at [689, 411] on input "Search Form" at bounding box center [995, 413] width 879 height 40
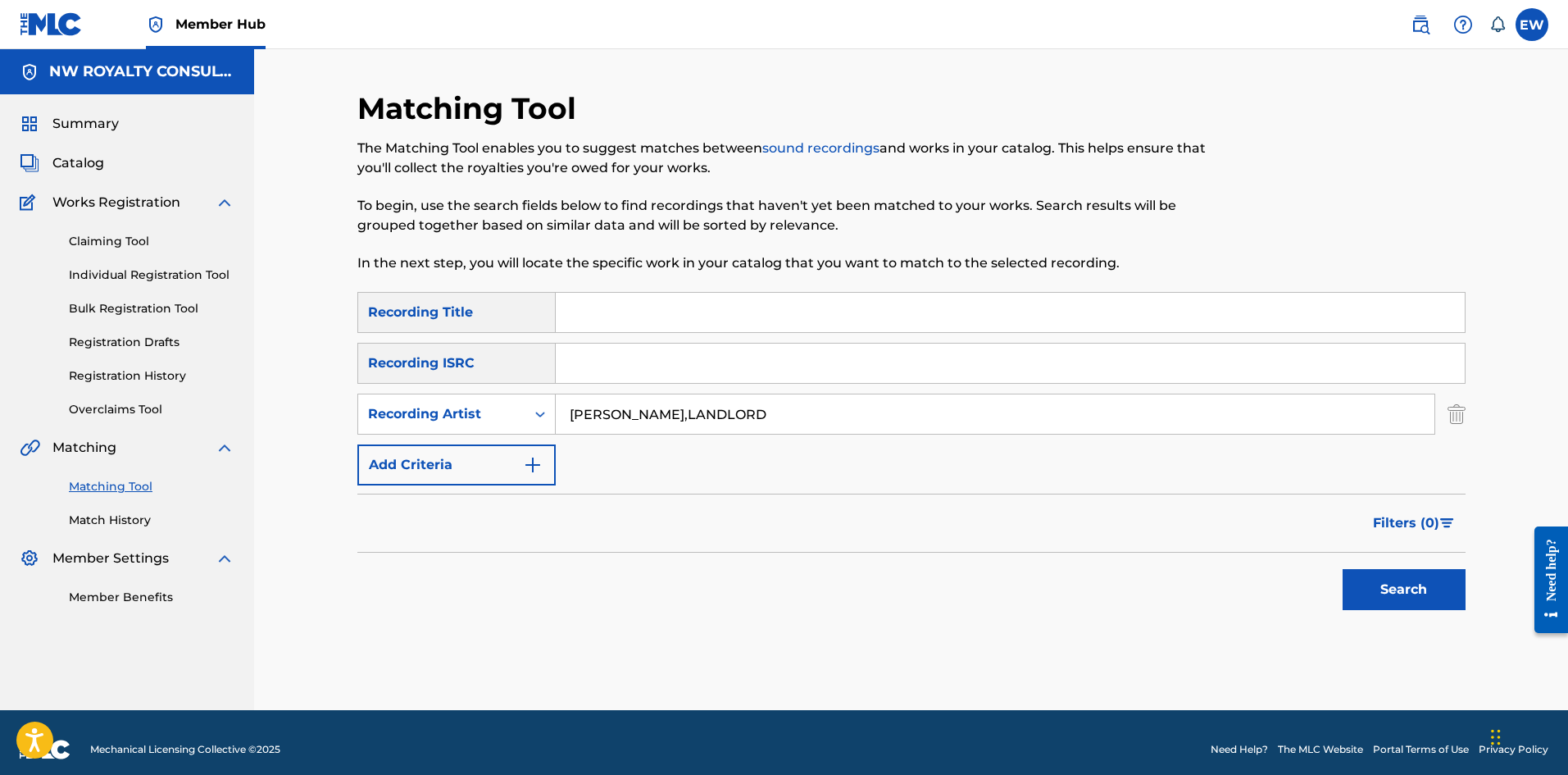
type input "[PERSON_NAME],LANDLORD"
click at [681, 319] on input "Search Form" at bounding box center [1009, 312] width 909 height 40
type input "NEVER SEEN THE RIGHTEOUS FORSAKEN (FEAT. LANDLORD)"
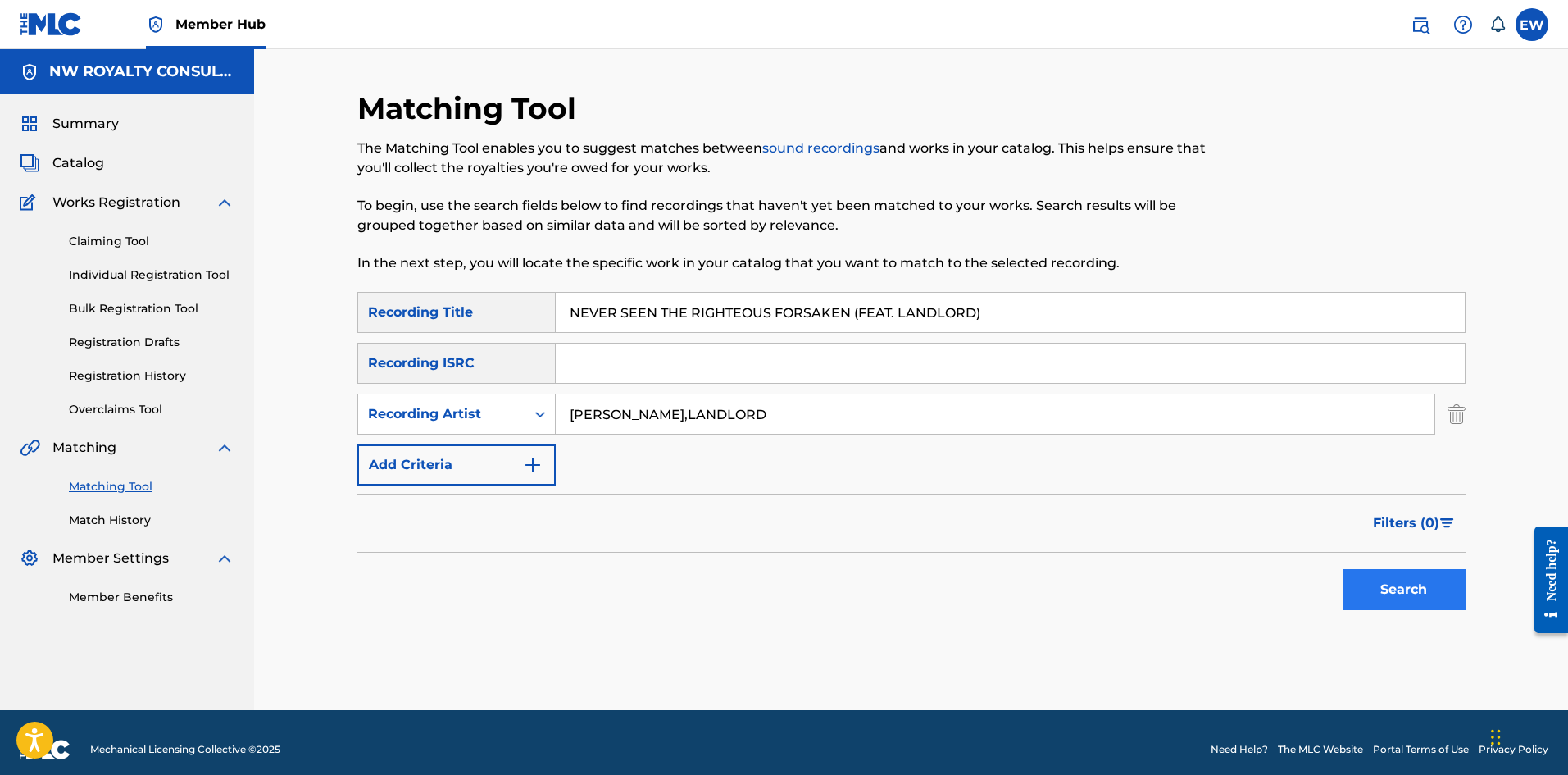
click at [1372, 574] on div "Search" at bounding box center [1399, 586] width 131 height 66
click at [1375, 574] on button "Search" at bounding box center [1403, 589] width 123 height 41
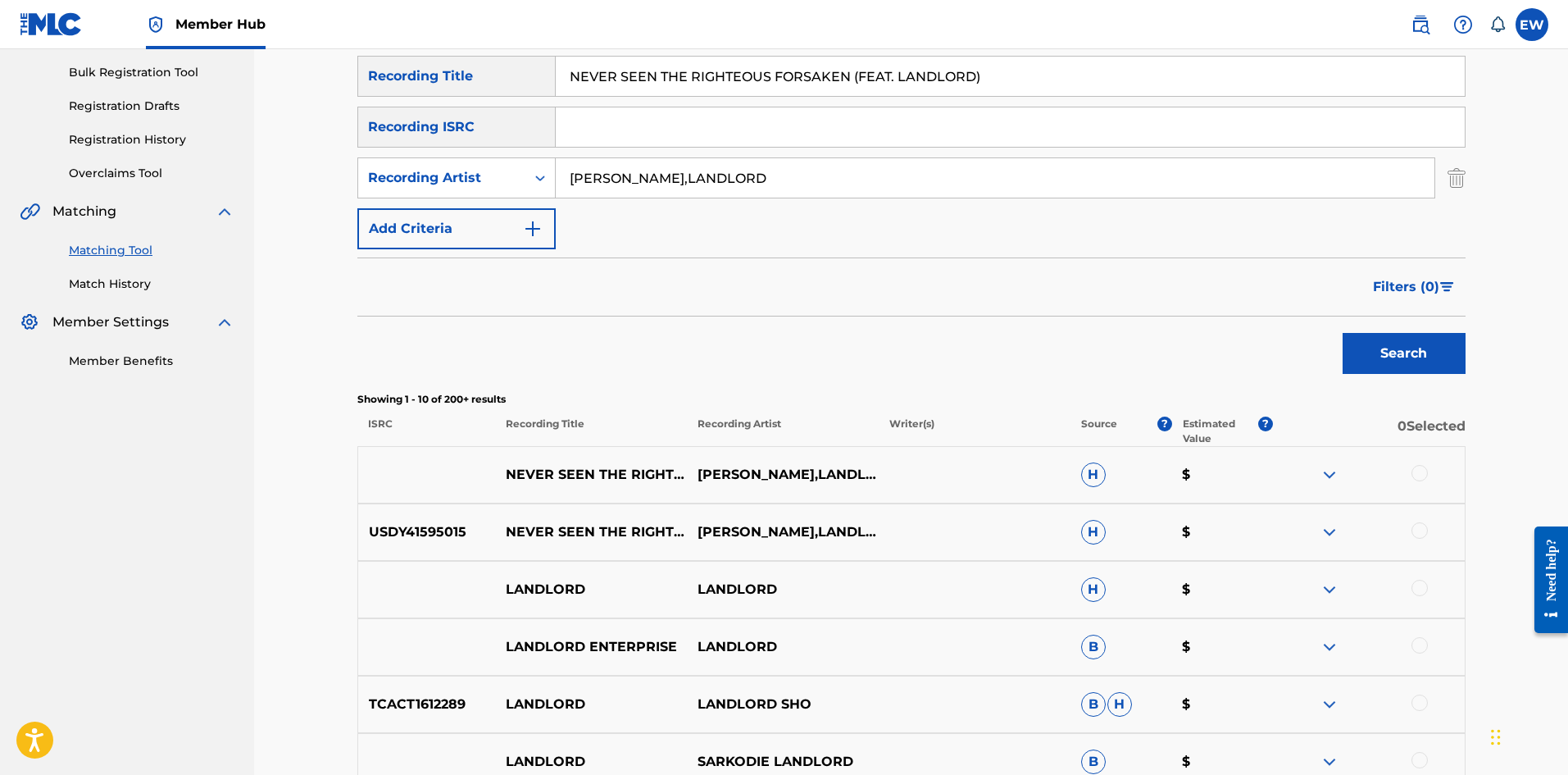
scroll to position [246, 0]
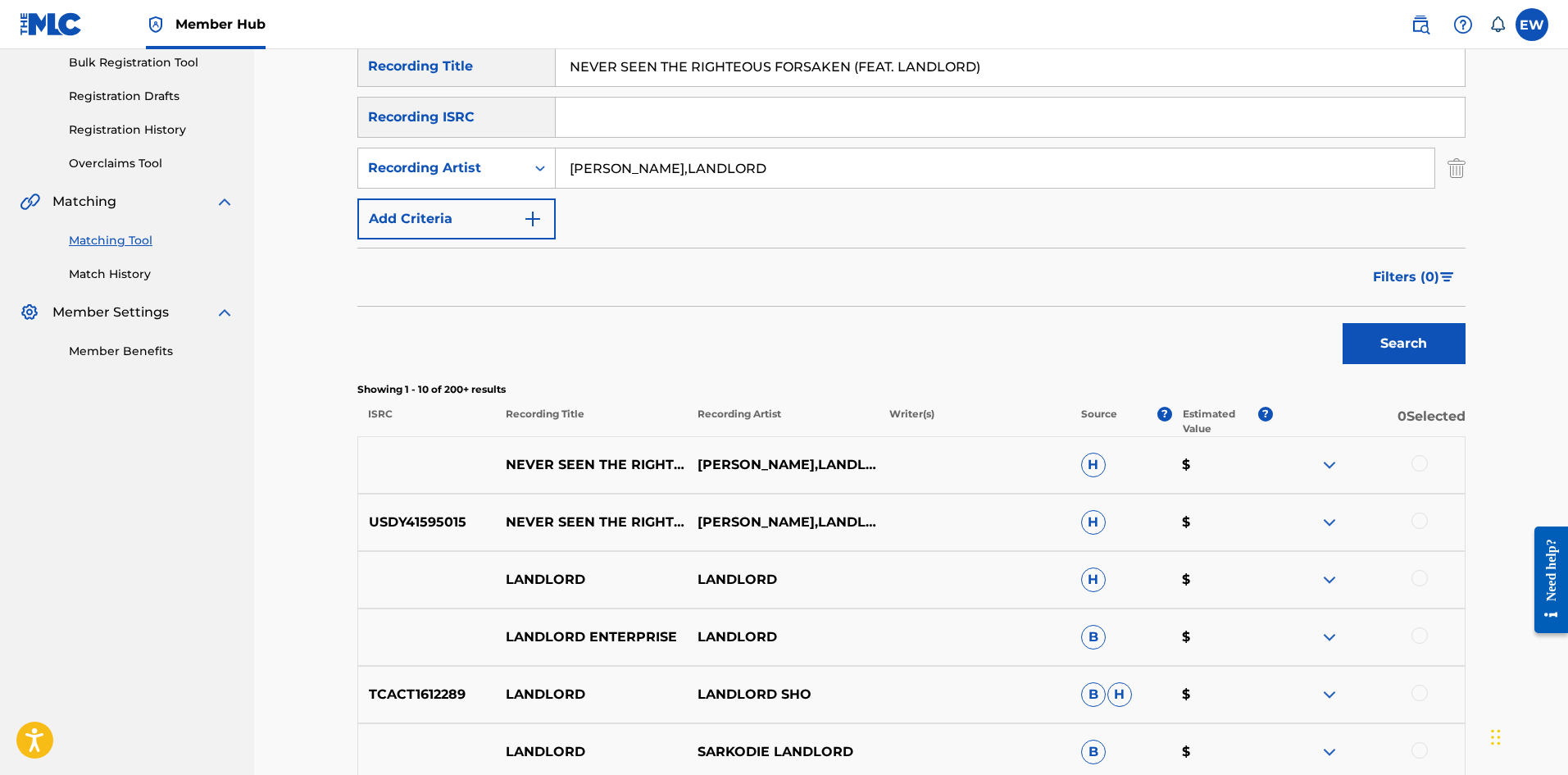
click at [1425, 459] on div at bounding box center [1419, 463] width 16 height 16
click at [1415, 521] on div at bounding box center [1419, 520] width 16 height 16
click at [1142, 634] on button "Match 2 Groups" at bounding box center [1151, 641] width 181 height 41
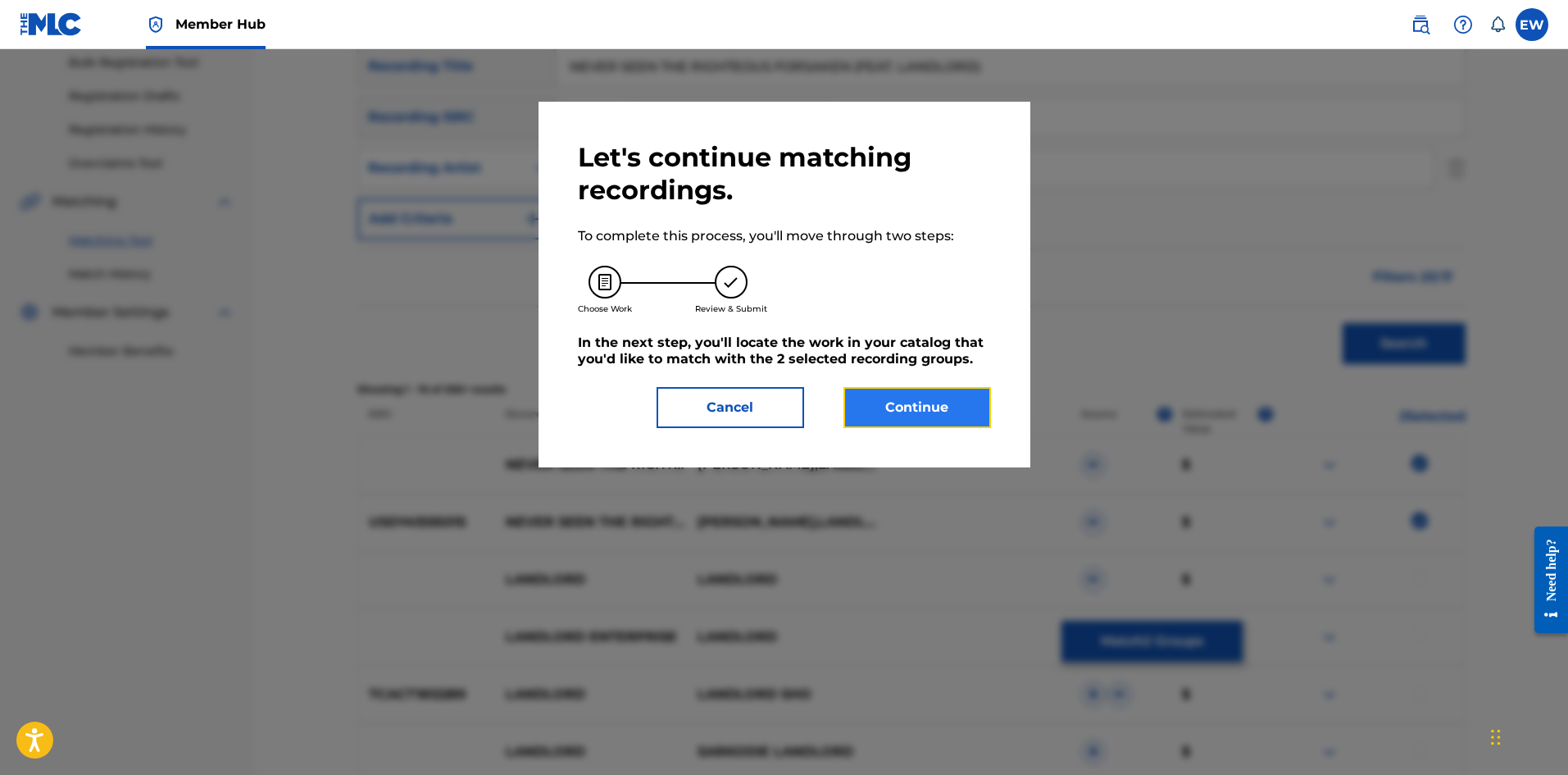
click at [932, 396] on button "Continue" at bounding box center [917, 407] width 147 height 41
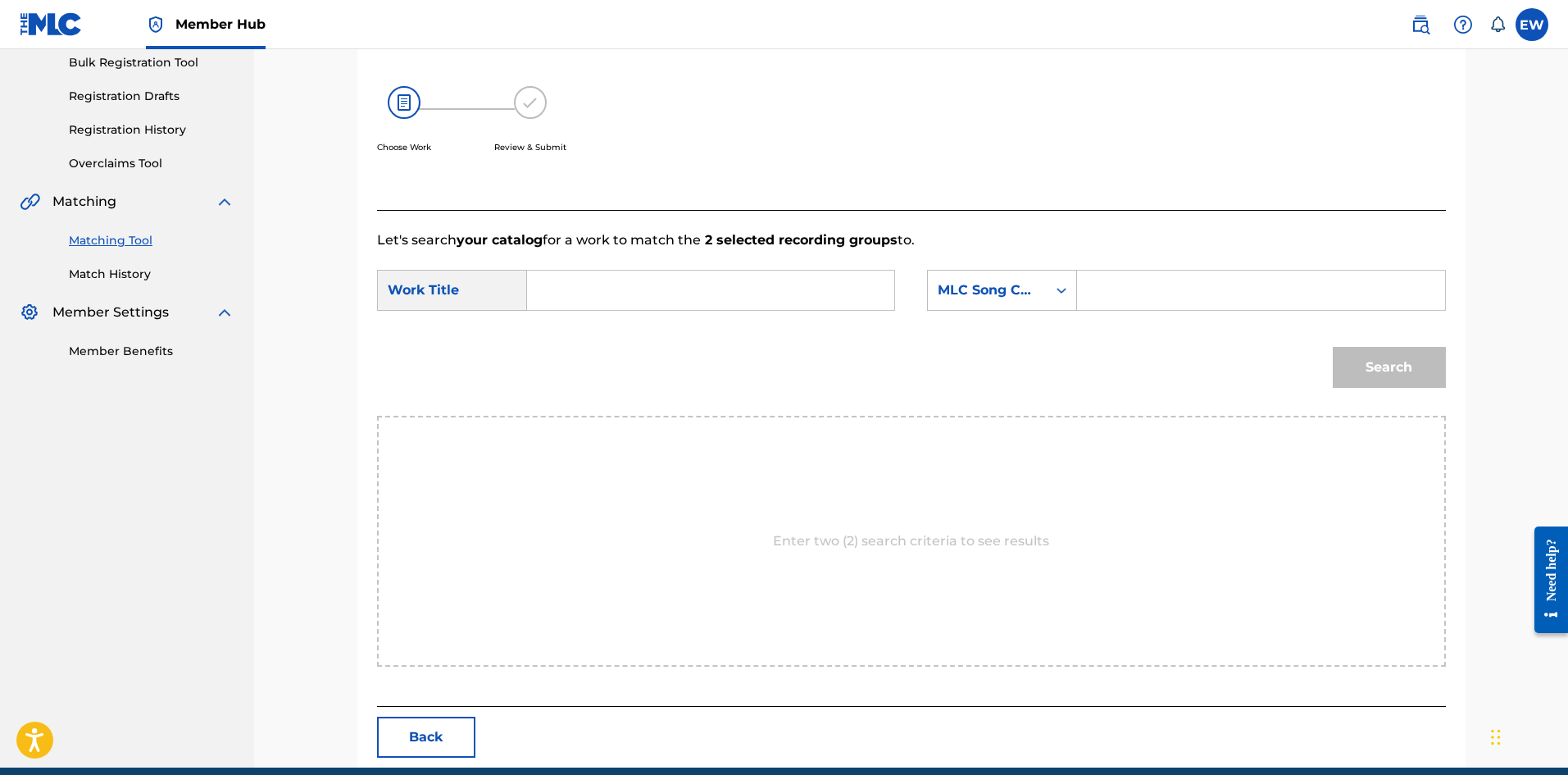
click at [547, 305] on input "Search Form" at bounding box center [711, 290] width 339 height 40
type input "NEVER SEEN THE RIGHTEOUS FORSAKEN (FEAT. LANDLORD)"
click at [1152, 292] on input "Search Form" at bounding box center [1261, 290] width 339 height 40
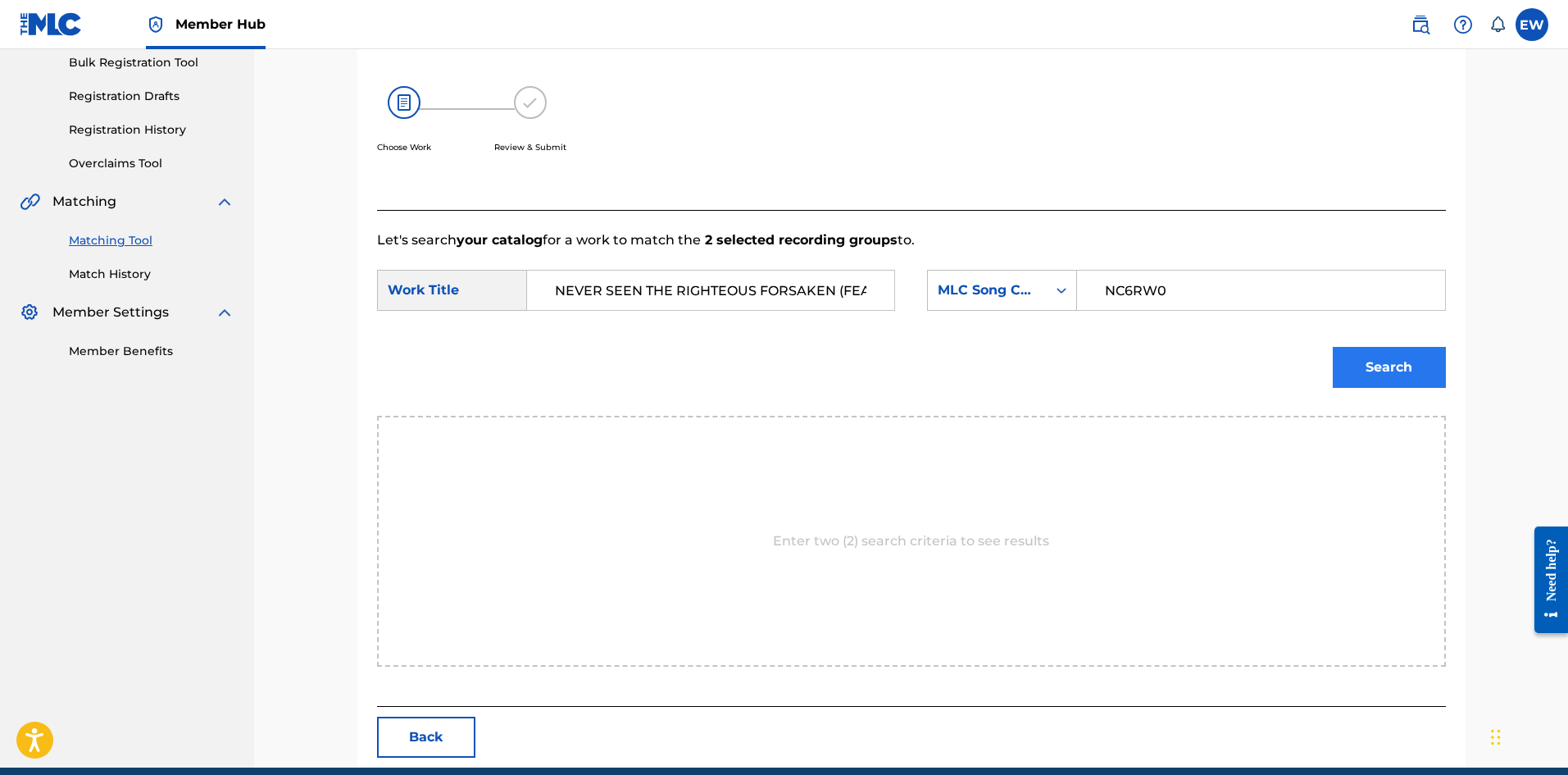
type input "NC6RW0"
click at [1365, 371] on button "Search" at bounding box center [1389, 367] width 113 height 41
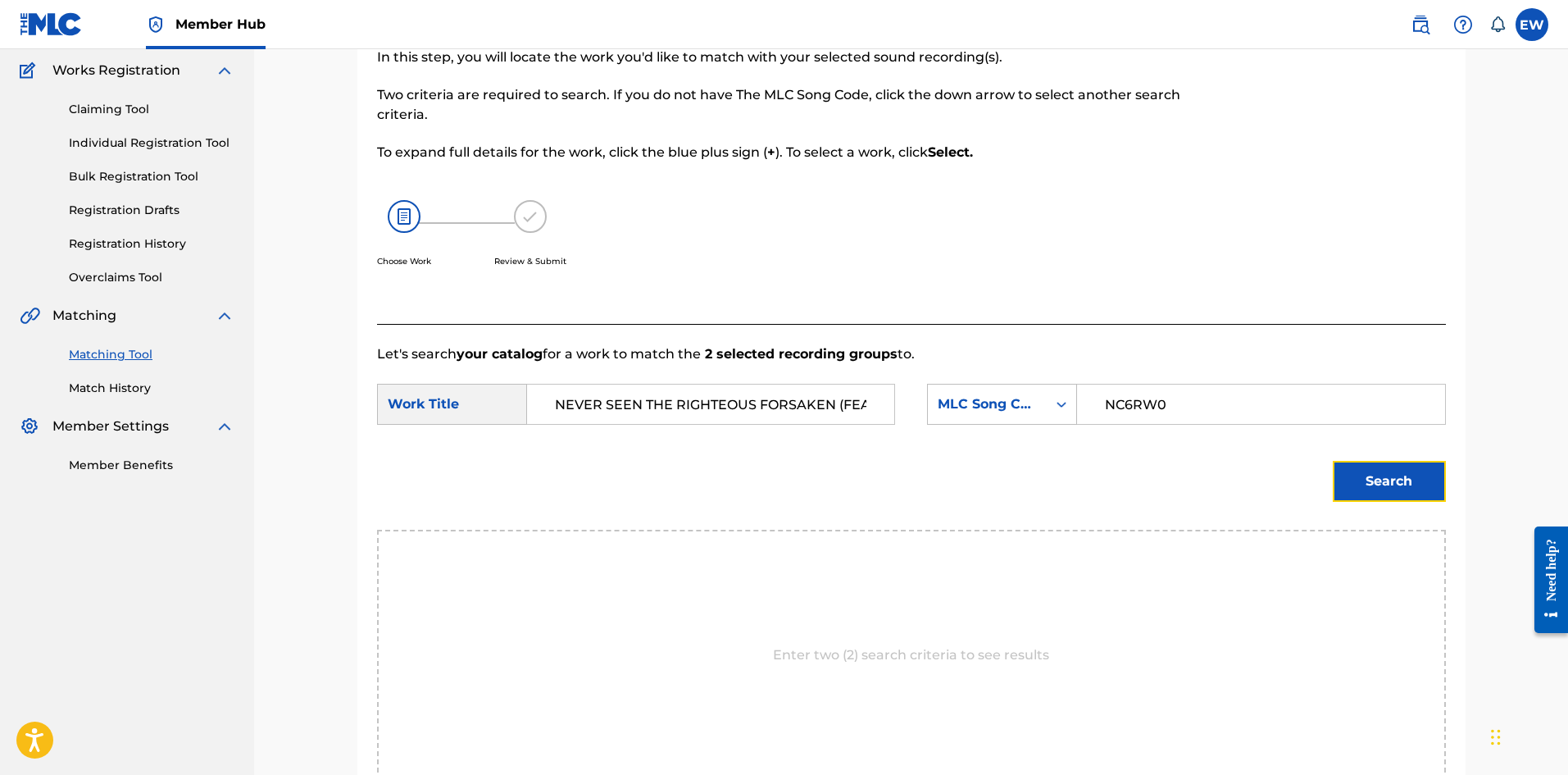
scroll to position [246, 0]
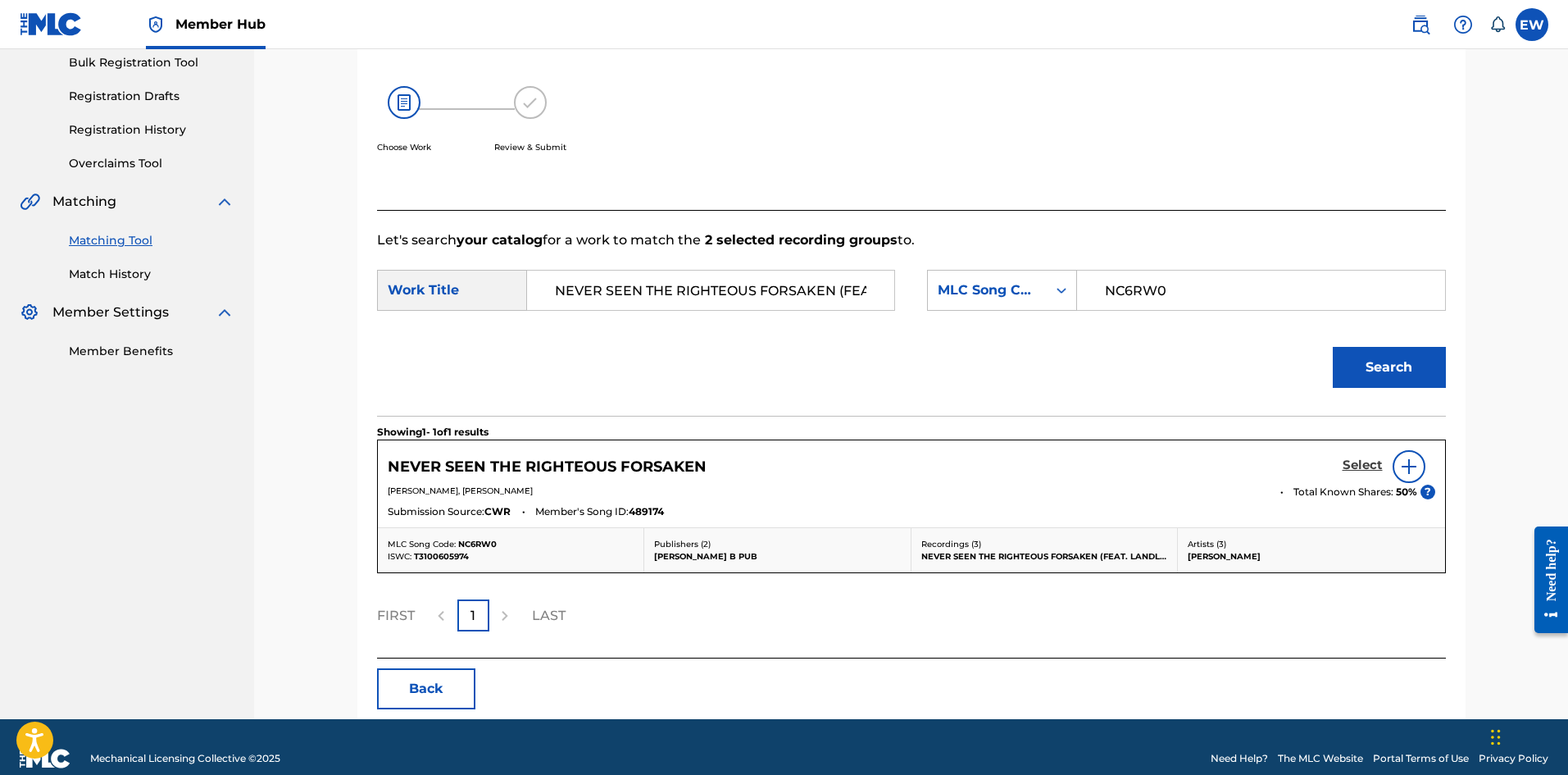
click at [1346, 463] on h5 "Select" at bounding box center [1361, 466] width 40 height 16
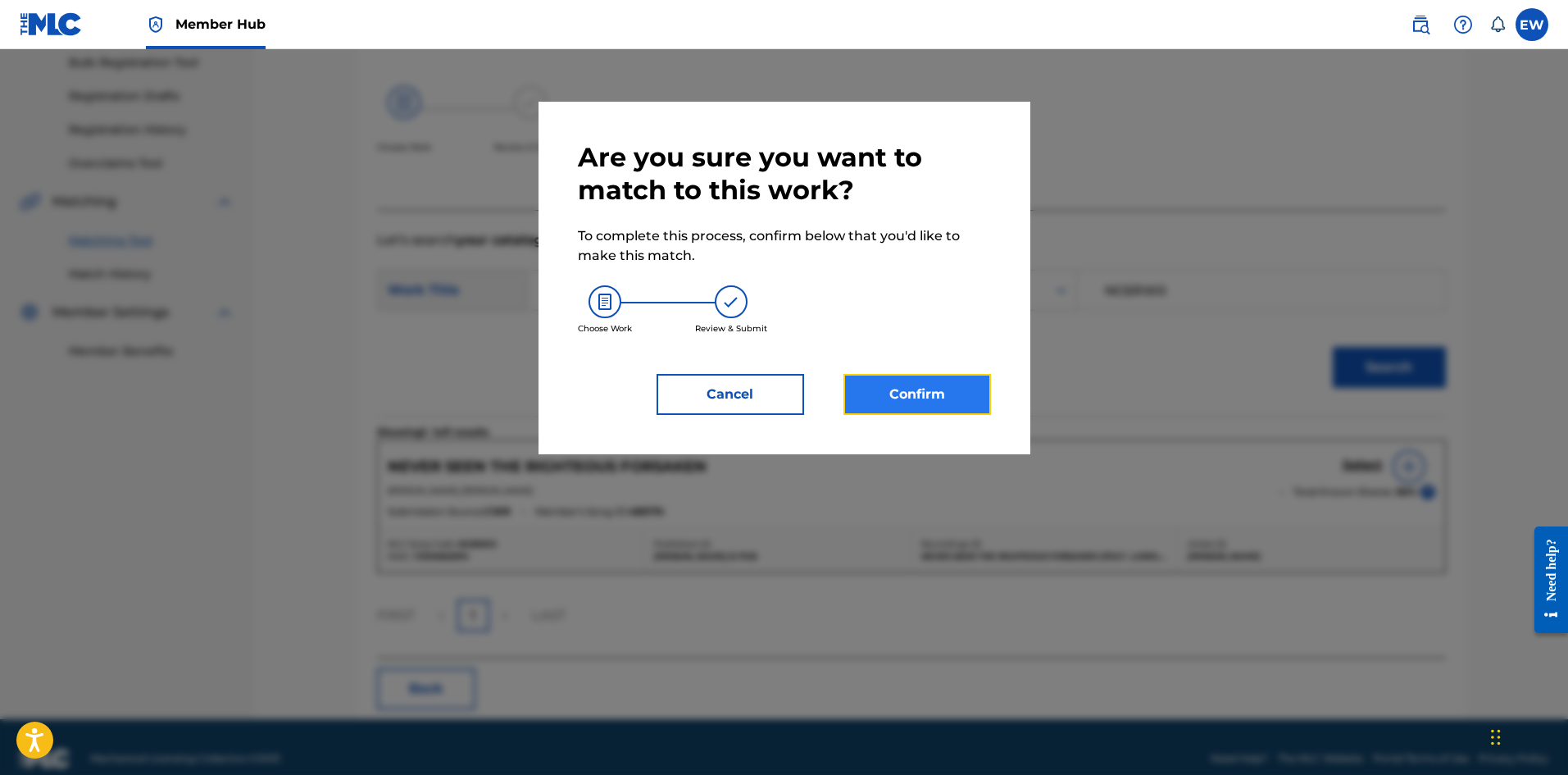
click at [930, 398] on button "Confirm" at bounding box center [917, 394] width 147 height 41
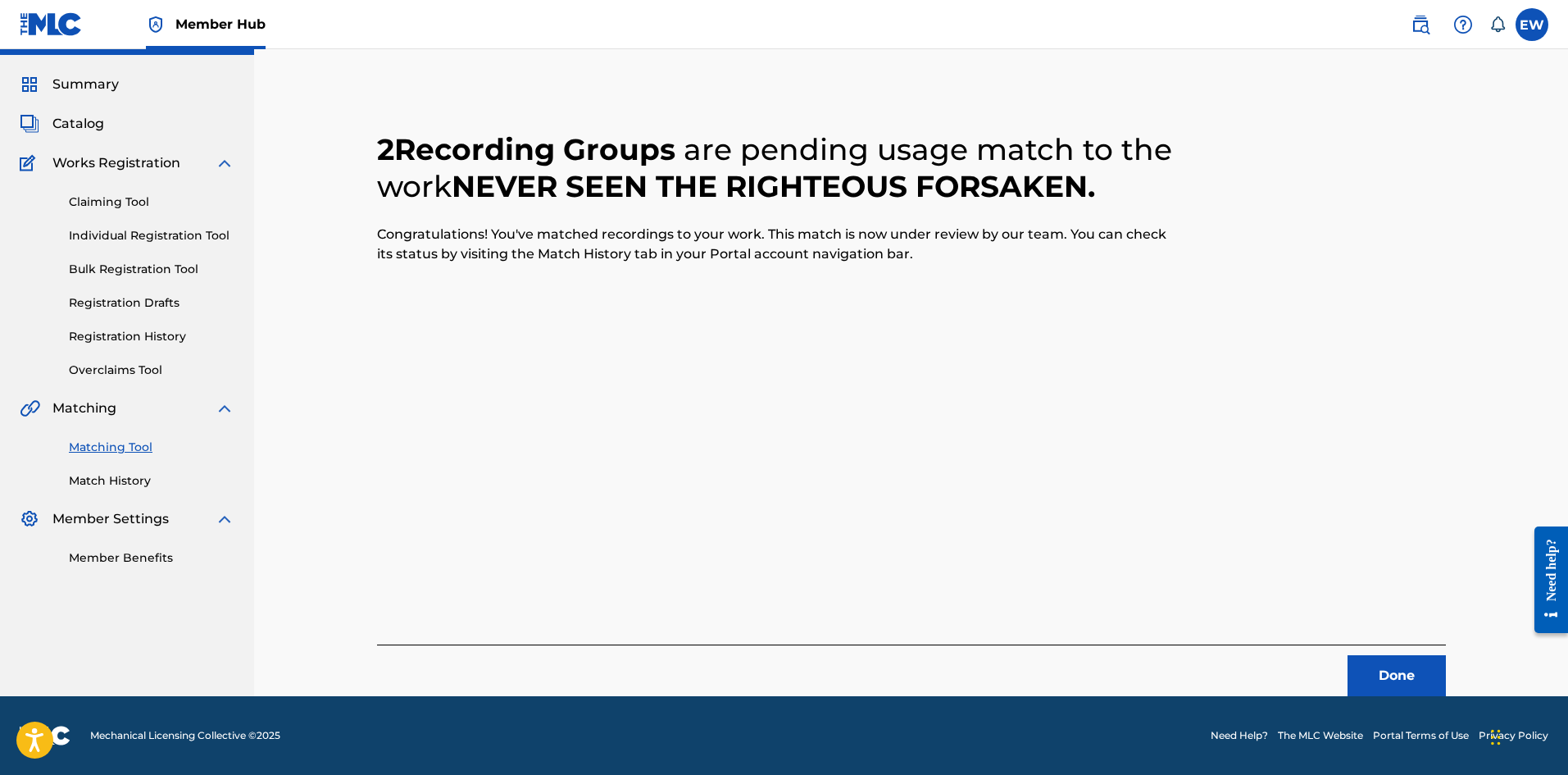
scroll to position [40, 0]
drag, startPoint x: 1409, startPoint y: 669, endPoint x: 1572, endPoint y: 665, distance: 163.0
click at [1409, 668] on button "Done" at bounding box center [1395, 675] width 98 height 41
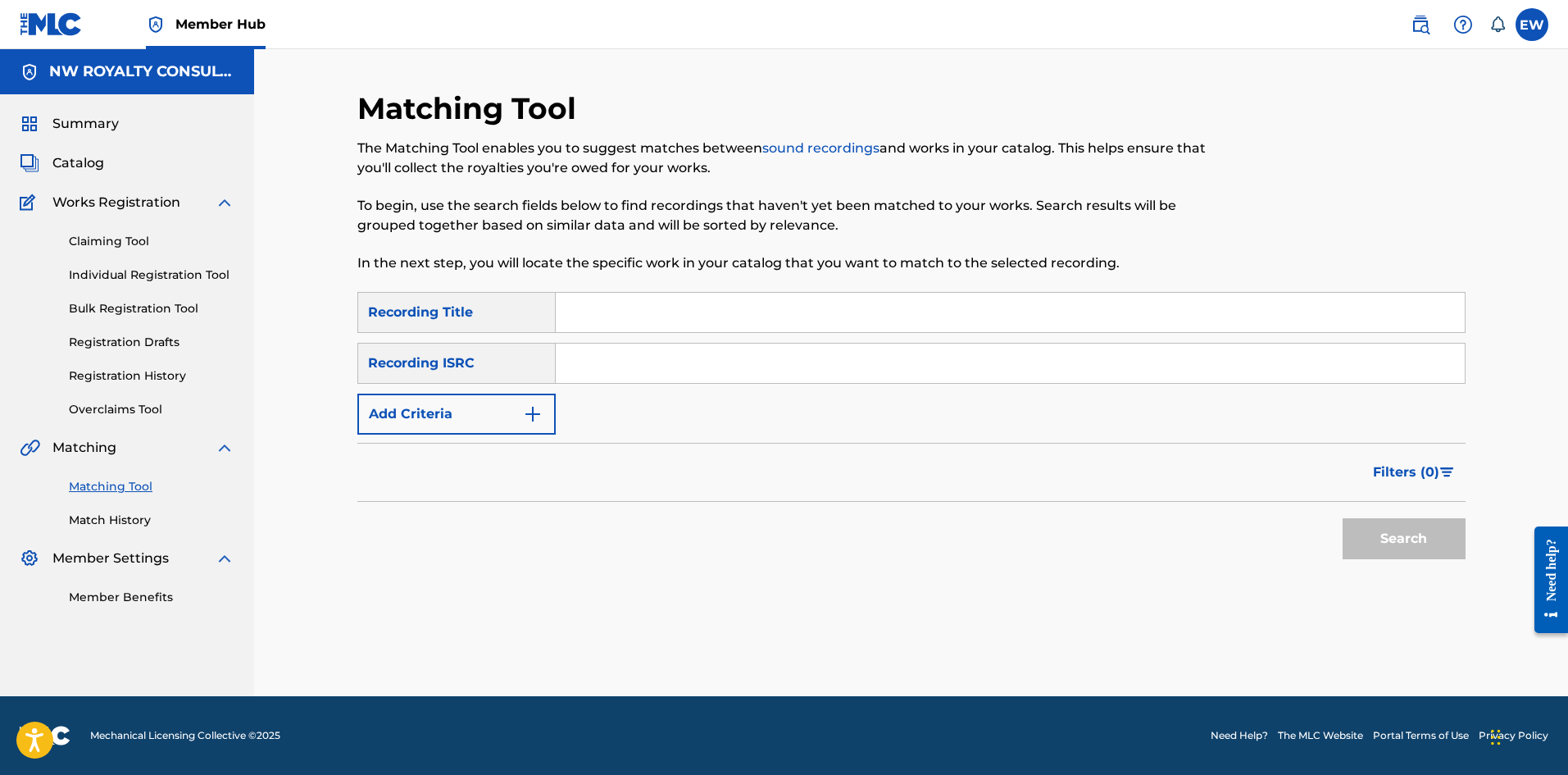
scroll to position [0, 0]
drag, startPoint x: 415, startPoint y: 418, endPoint x: 417, endPoint y: 408, distance: 10.2
click at [415, 417] on button "Add Criteria" at bounding box center [456, 414] width 199 height 41
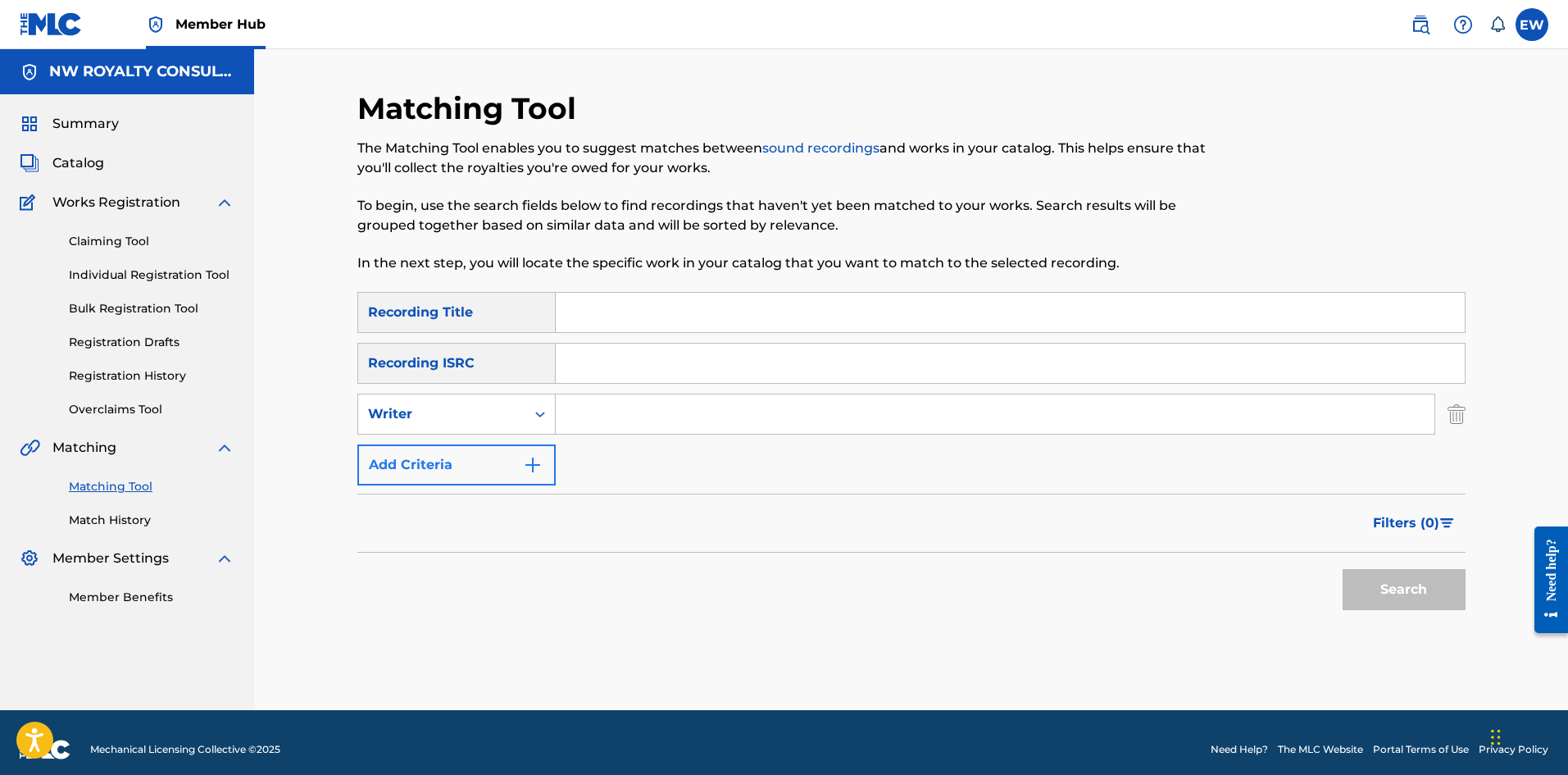
click at [417, 408] on div "Writer" at bounding box center [441, 414] width 147 height 19
drag, startPoint x: 432, startPoint y: 441, endPoint x: 543, endPoint y: 436, distance: 111.1
click at [458, 445] on div "Recording Artist" at bounding box center [456, 455] width 197 height 41
click at [639, 410] on input "Search Form" at bounding box center [995, 413] width 879 height 40
type input "[PERSON_NAME]"
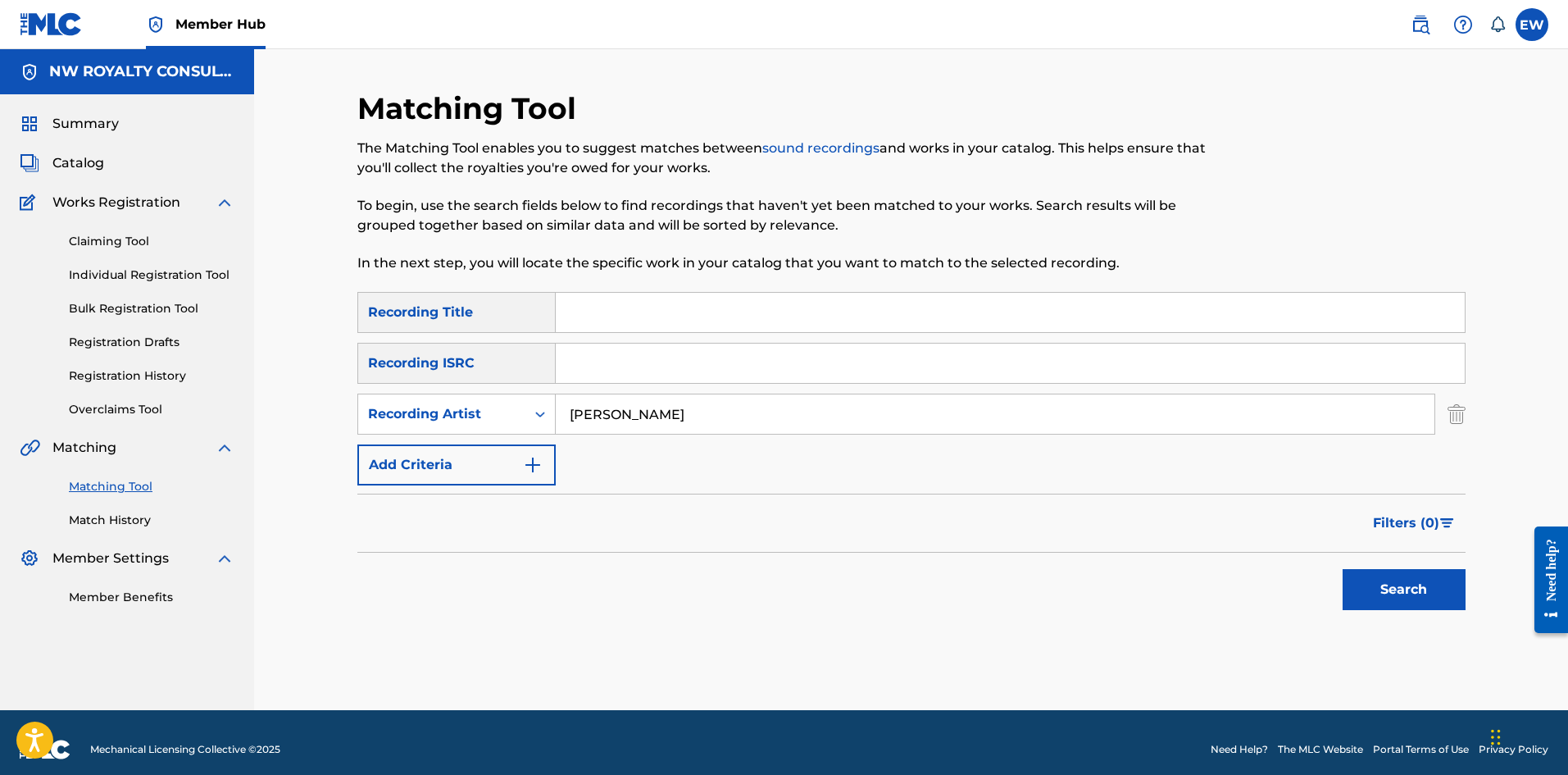
click at [615, 320] on input "Search Form" at bounding box center [1009, 312] width 909 height 40
type input "[US_STATE][GEOGRAPHIC_DATA]"
click at [1399, 590] on button "Search" at bounding box center [1403, 589] width 123 height 41
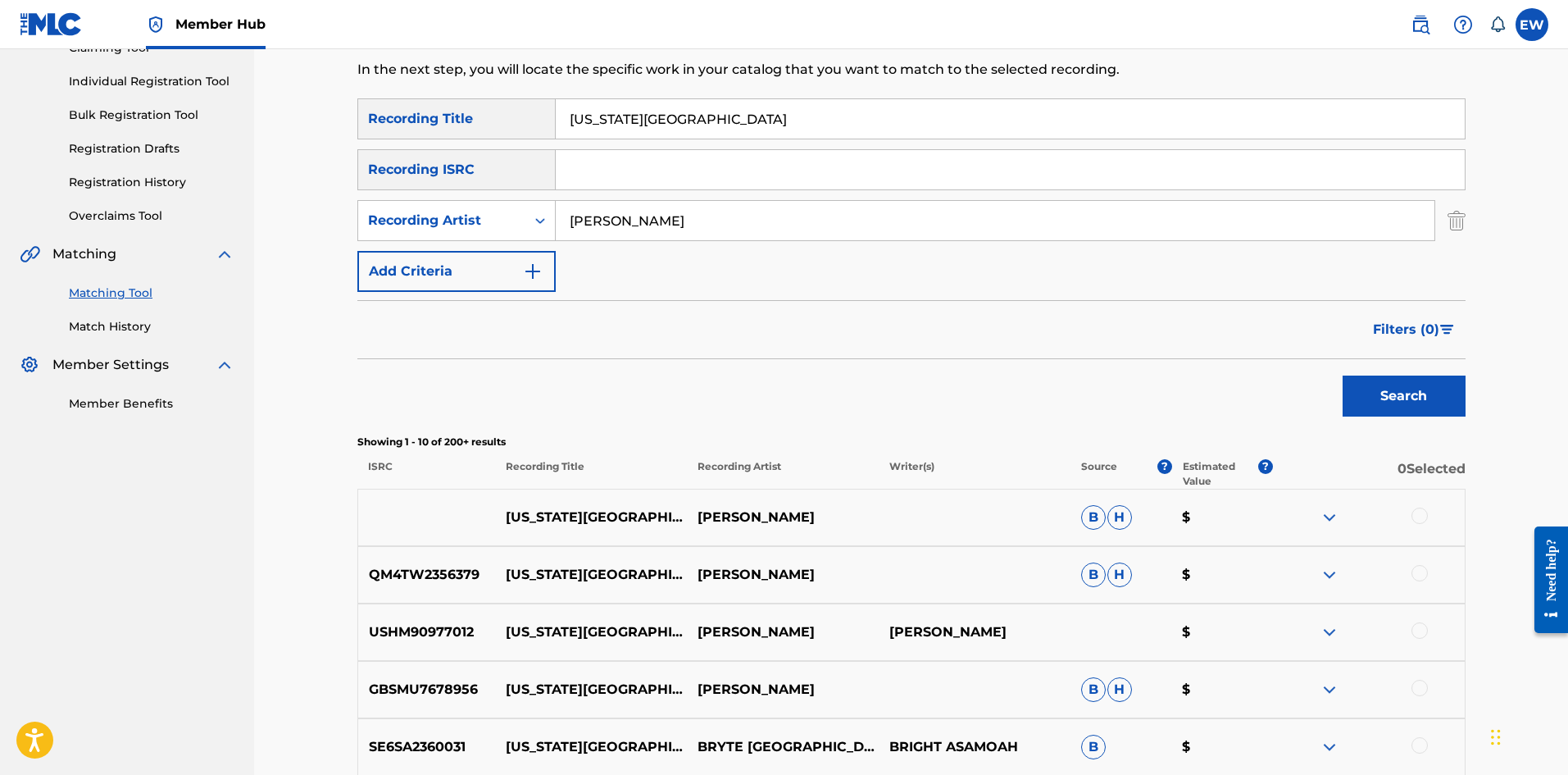
scroll to position [246, 0]
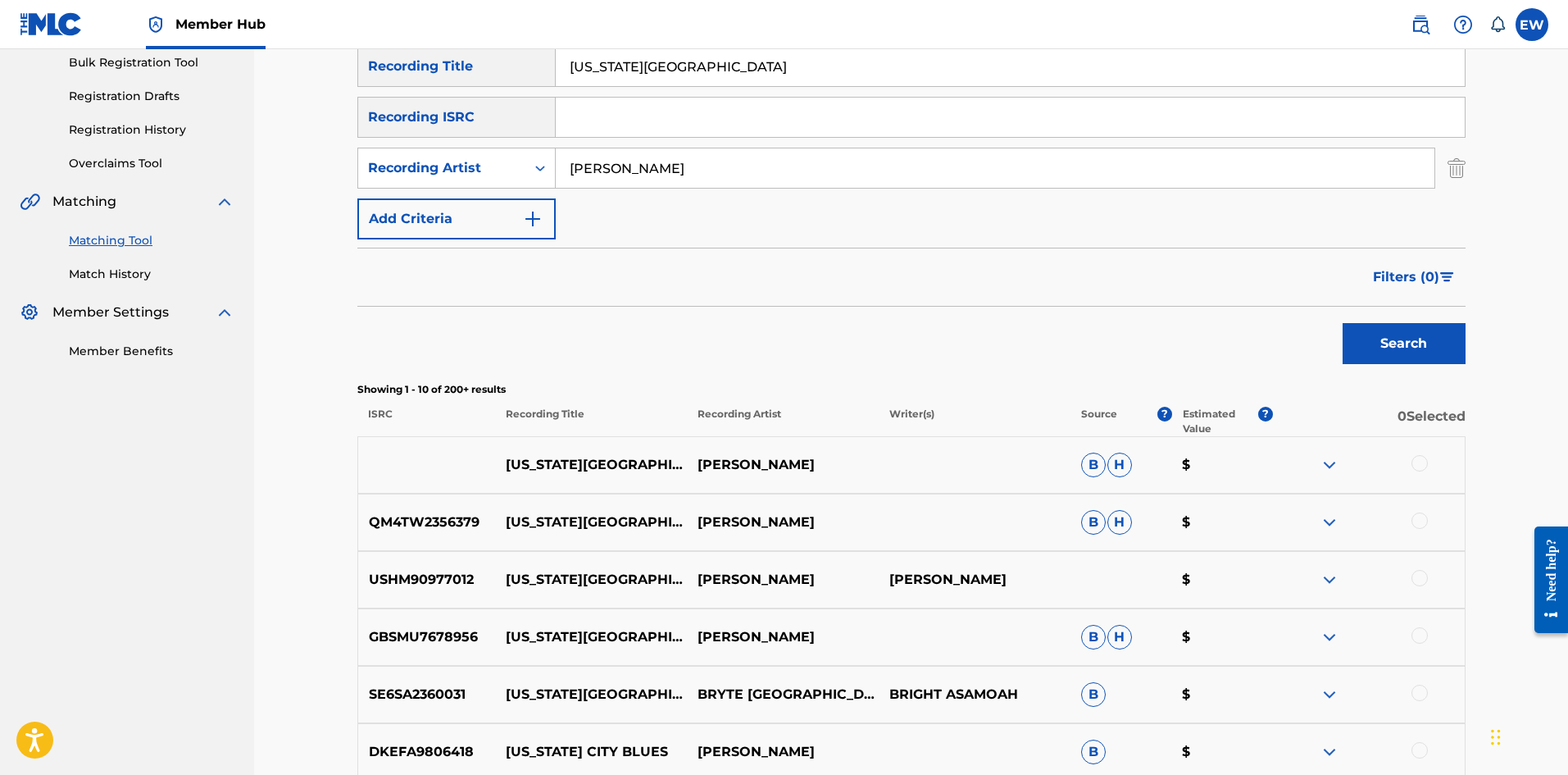
click at [1425, 466] on div at bounding box center [1419, 463] width 16 height 16
click at [1124, 642] on button "Match 1 Group" at bounding box center [1151, 641] width 181 height 41
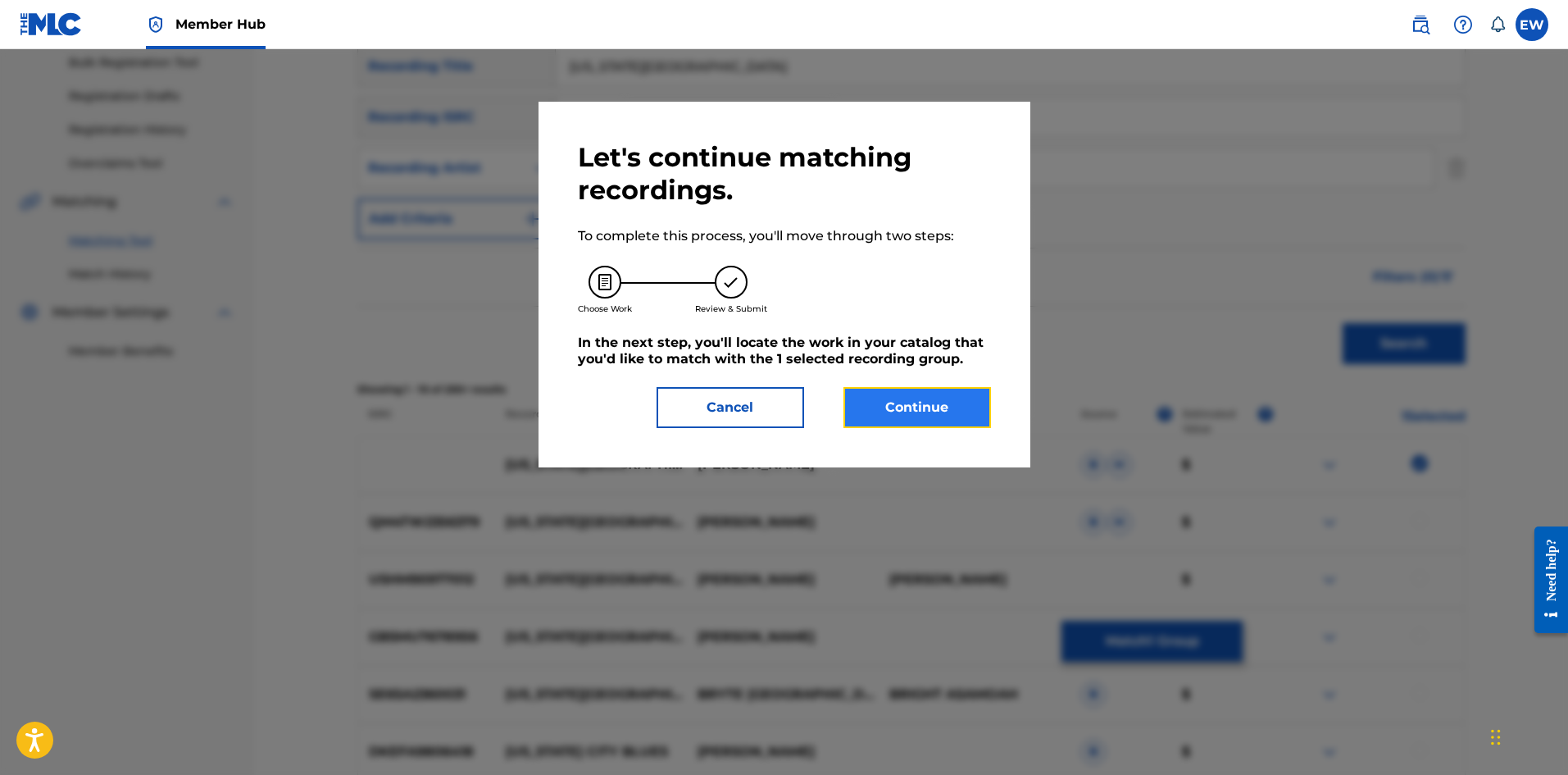
click at [896, 421] on button "Continue" at bounding box center [917, 407] width 147 height 41
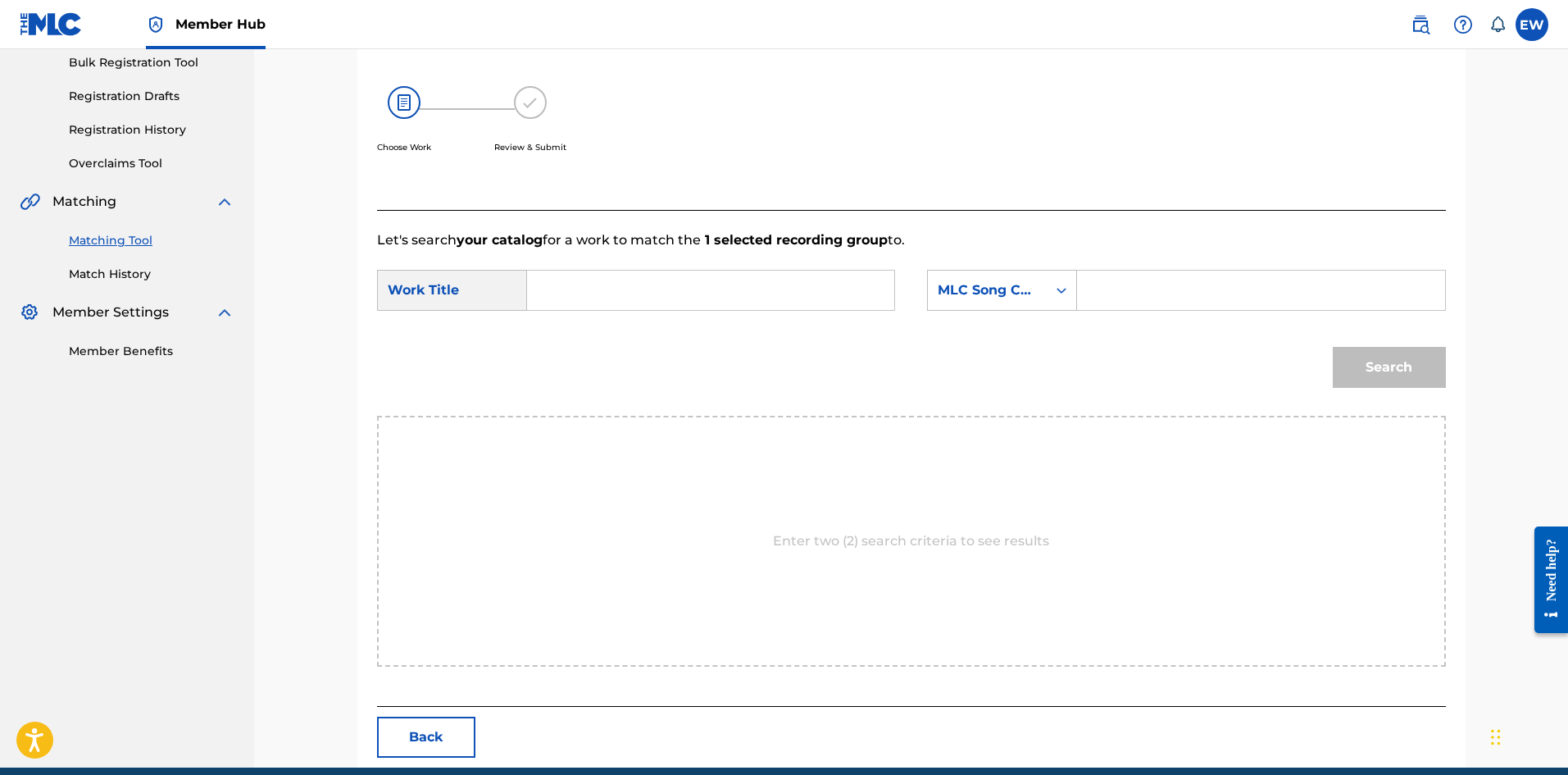
click at [680, 287] on input "Search Form" at bounding box center [711, 290] width 339 height 40
type input "[US_STATE][GEOGRAPHIC_DATA]"
click at [1164, 282] on input "Search Form" at bounding box center [1261, 290] width 339 height 40
type input "NVCY34"
drag, startPoint x: 1415, startPoint y: 371, endPoint x: 1312, endPoint y: 346, distance: 106.0
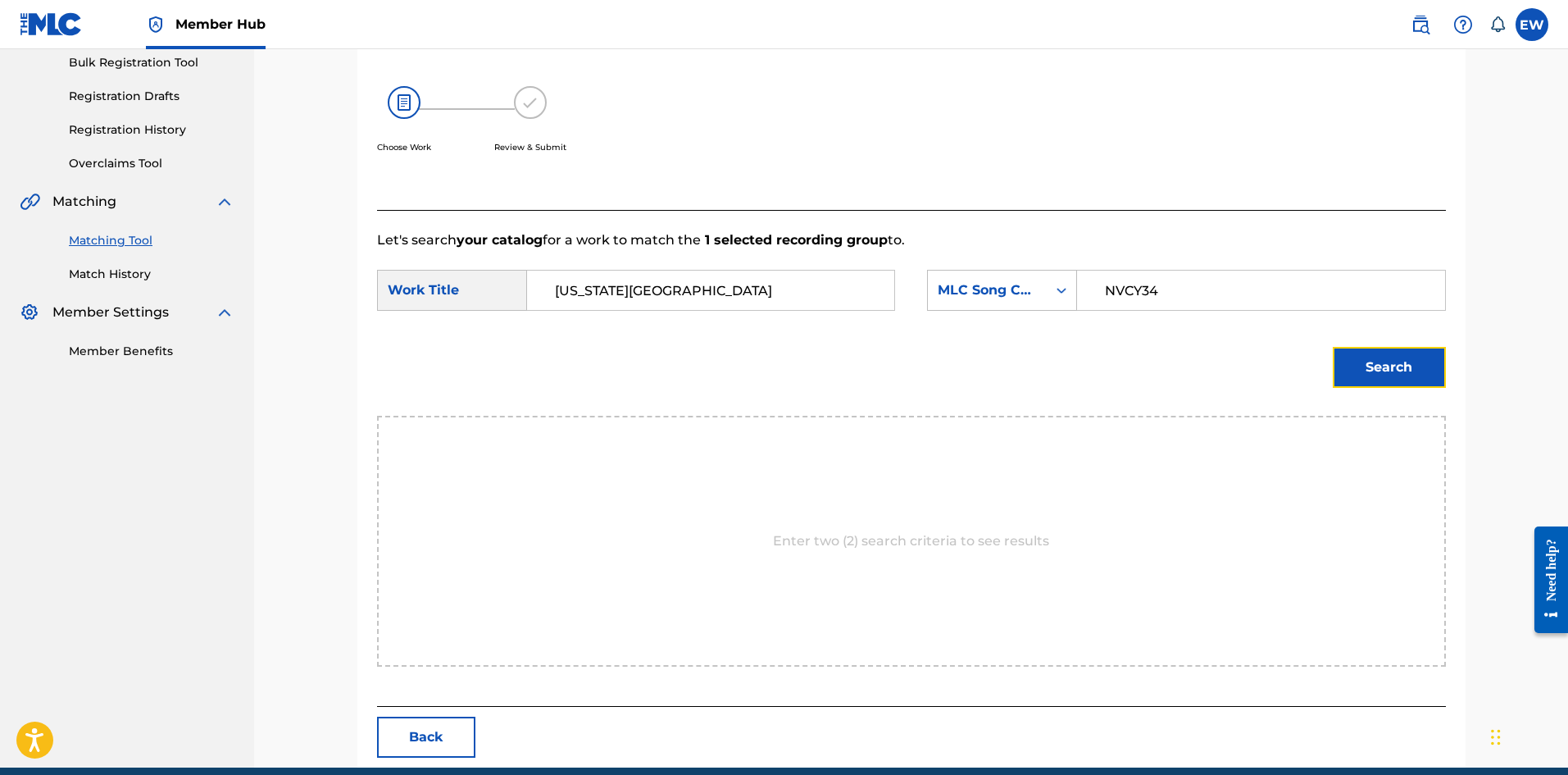
click at [1415, 372] on button "Search" at bounding box center [1389, 367] width 113 height 41
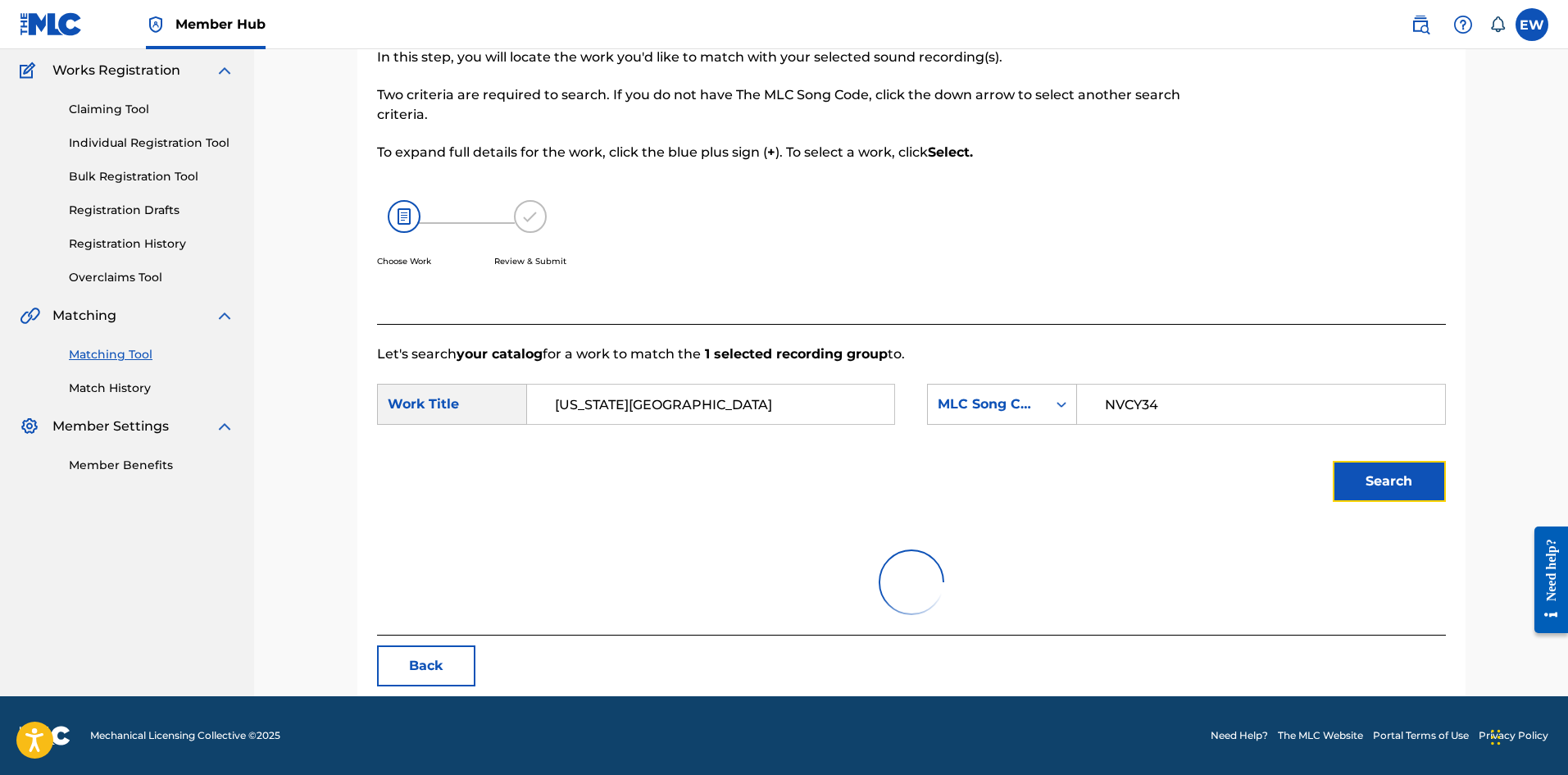
scroll to position [61, 0]
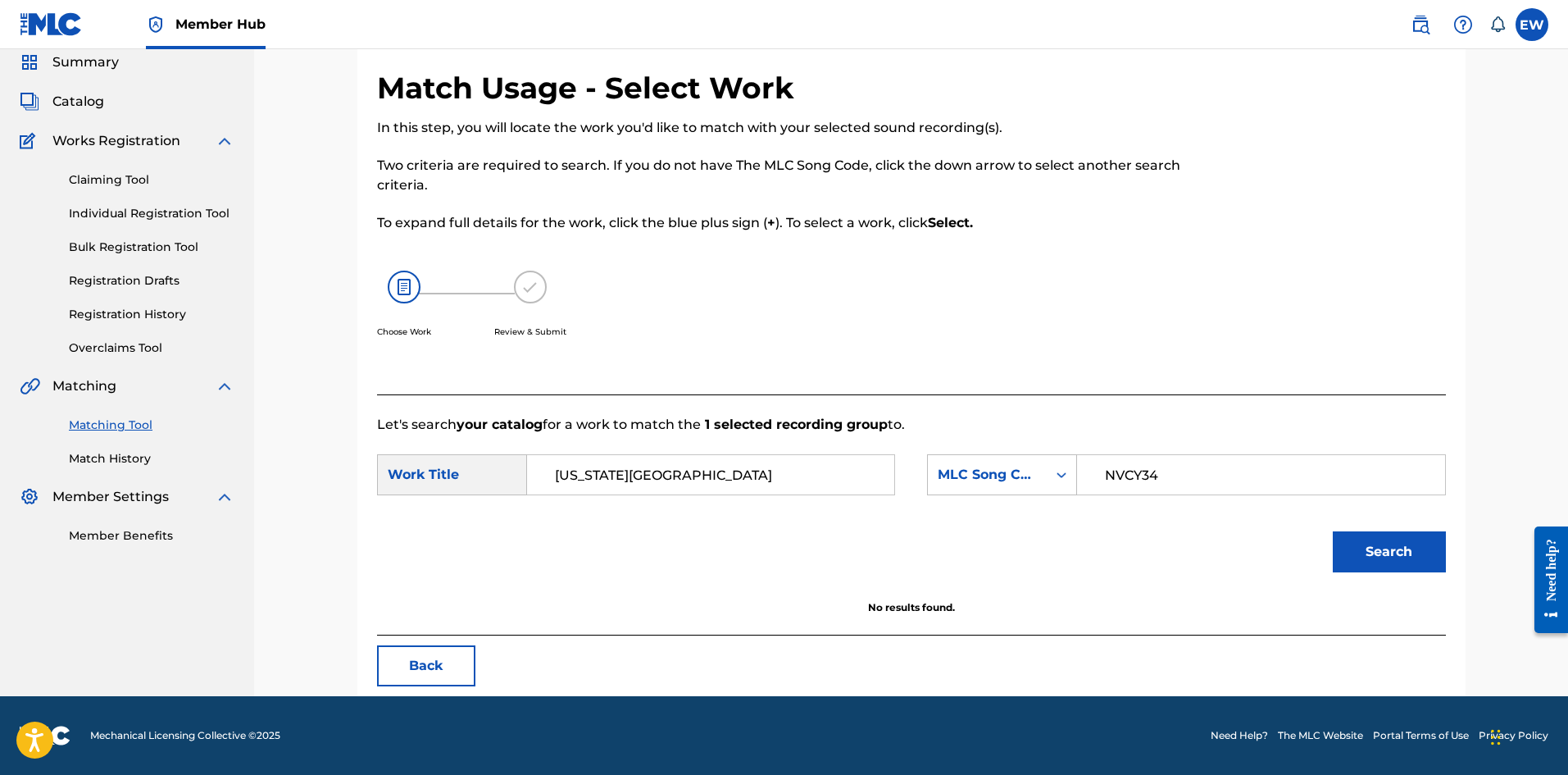
click at [646, 458] on input "[US_STATE][GEOGRAPHIC_DATA]" at bounding box center [711, 474] width 339 height 40
drag, startPoint x: 801, startPoint y: 472, endPoint x: 387, endPoint y: 501, distance: 415.0
click at [375, 514] on div "Match Usage - Select Work In this step, you will locate the work you'd like to …" at bounding box center [911, 383] width 1108 height 627
drag, startPoint x: 1365, startPoint y: 537, endPoint x: 1353, endPoint y: 542, distance: 13.0
click at [1366, 538] on button "Search" at bounding box center [1389, 552] width 113 height 41
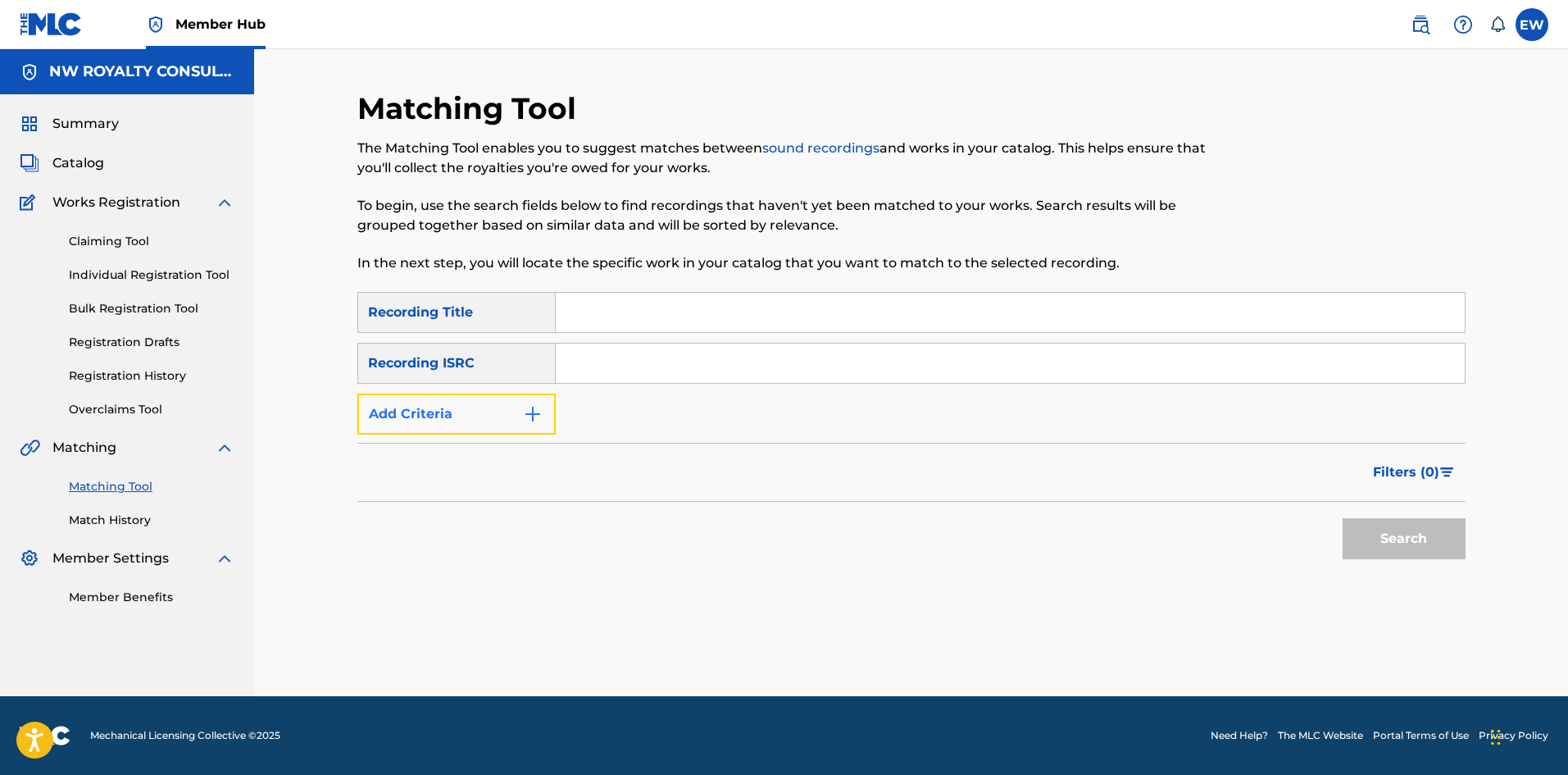
click at [496, 413] on button "Add Criteria" at bounding box center [456, 414] width 199 height 41
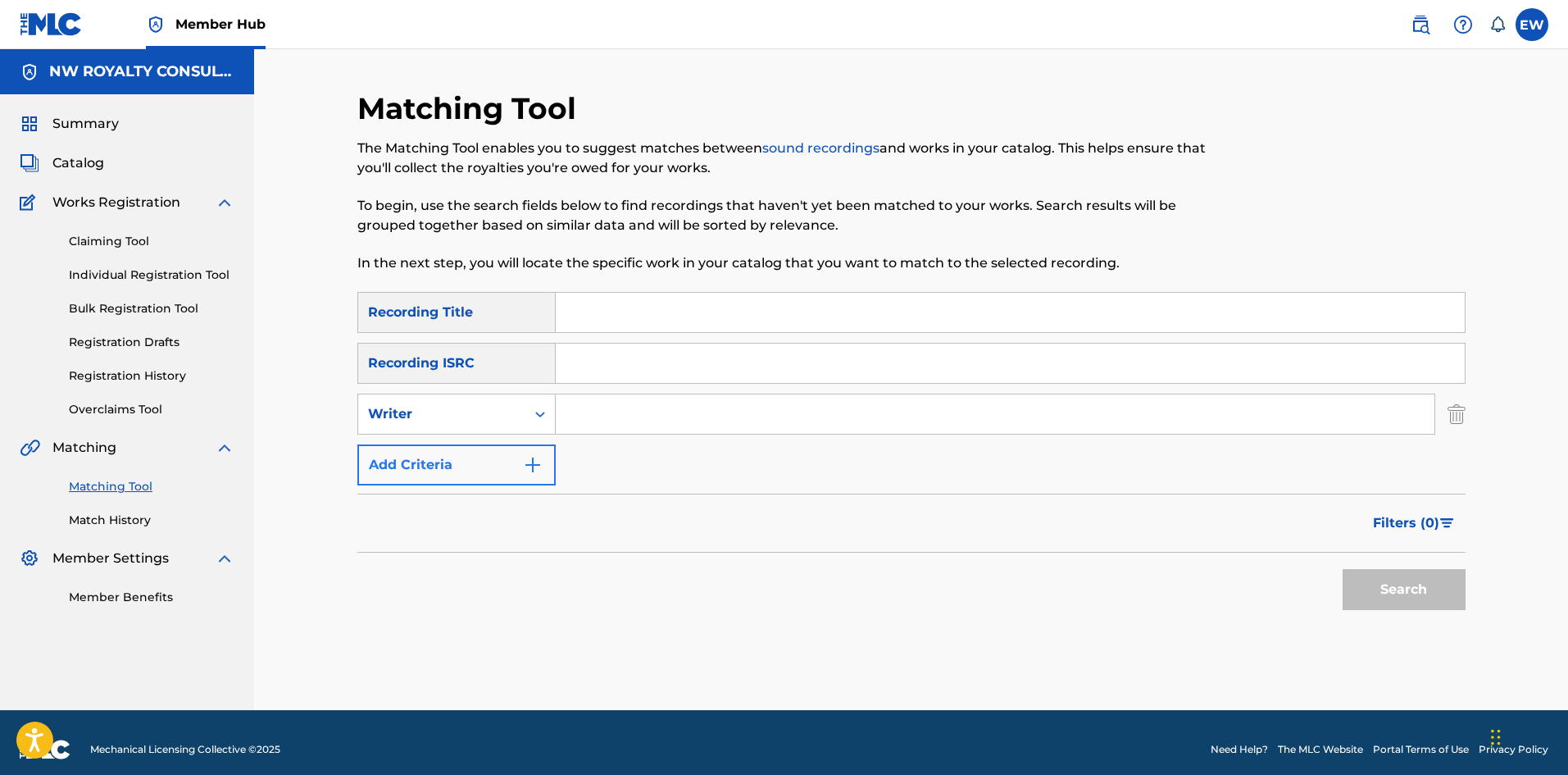
click at [496, 413] on div "Writer" at bounding box center [441, 414] width 147 height 19
drag, startPoint x: 462, startPoint y: 460, endPoint x: 592, endPoint y: 436, distance: 132.2
click at [466, 458] on div "Recording Artist" at bounding box center [456, 455] width 197 height 41
click at [677, 414] on input "Search Form" at bounding box center [995, 413] width 879 height 40
paste input "IYARA"
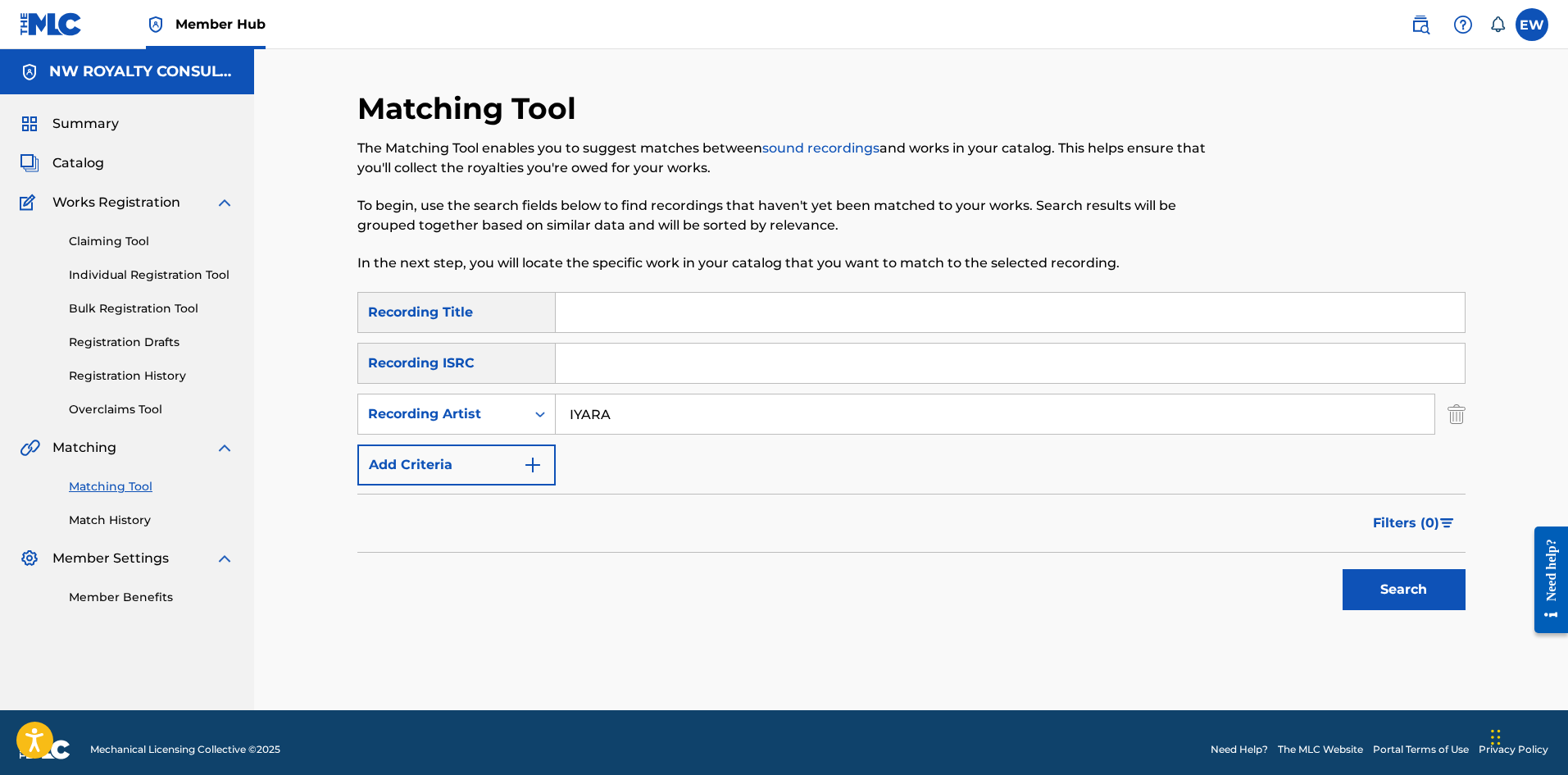
type input "IYARA"
click at [801, 297] on input "Search Form" at bounding box center [1009, 312] width 909 height 40
paste input "NIGHT & DAY - INSTRUMENTAL"
type input "NIGHT & DAY - INSTRUMENTAL"
click at [1419, 591] on button "Search" at bounding box center [1403, 589] width 123 height 41
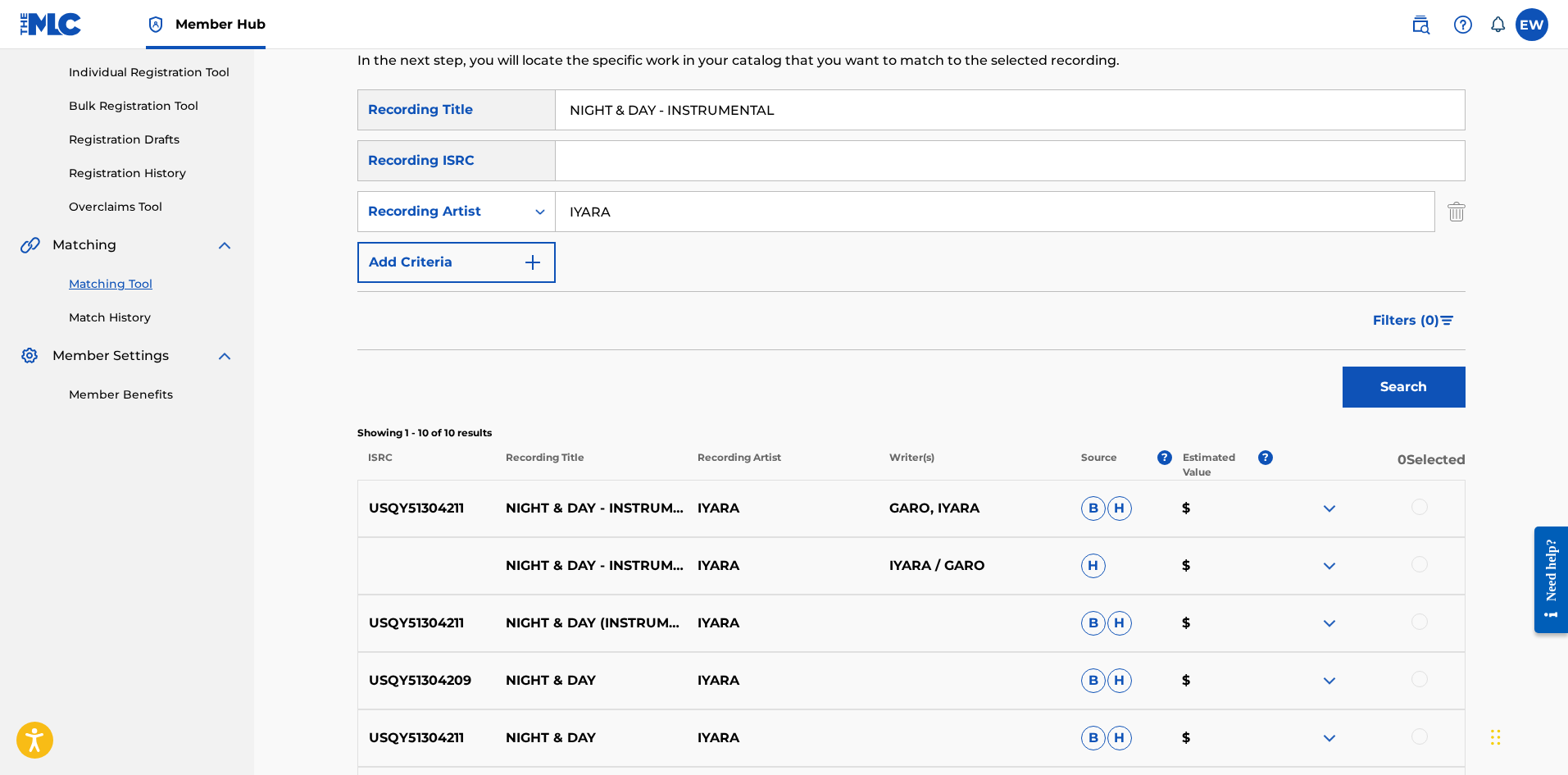
scroll to position [246, 0]
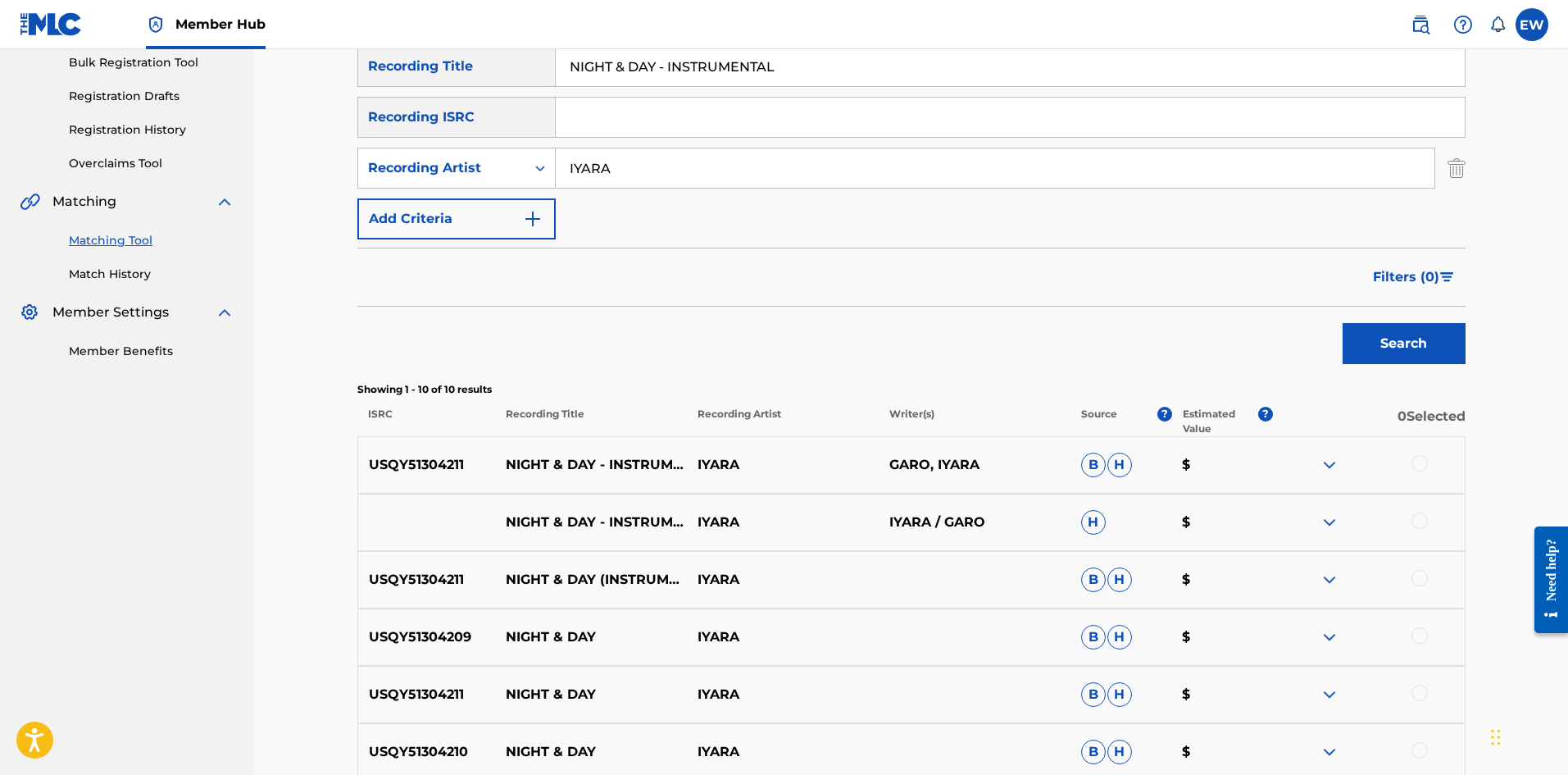
click at [1424, 466] on div at bounding box center [1419, 463] width 16 height 16
click at [1415, 520] on div at bounding box center [1419, 520] width 16 height 16
click at [1424, 574] on div at bounding box center [1419, 577] width 16 height 16
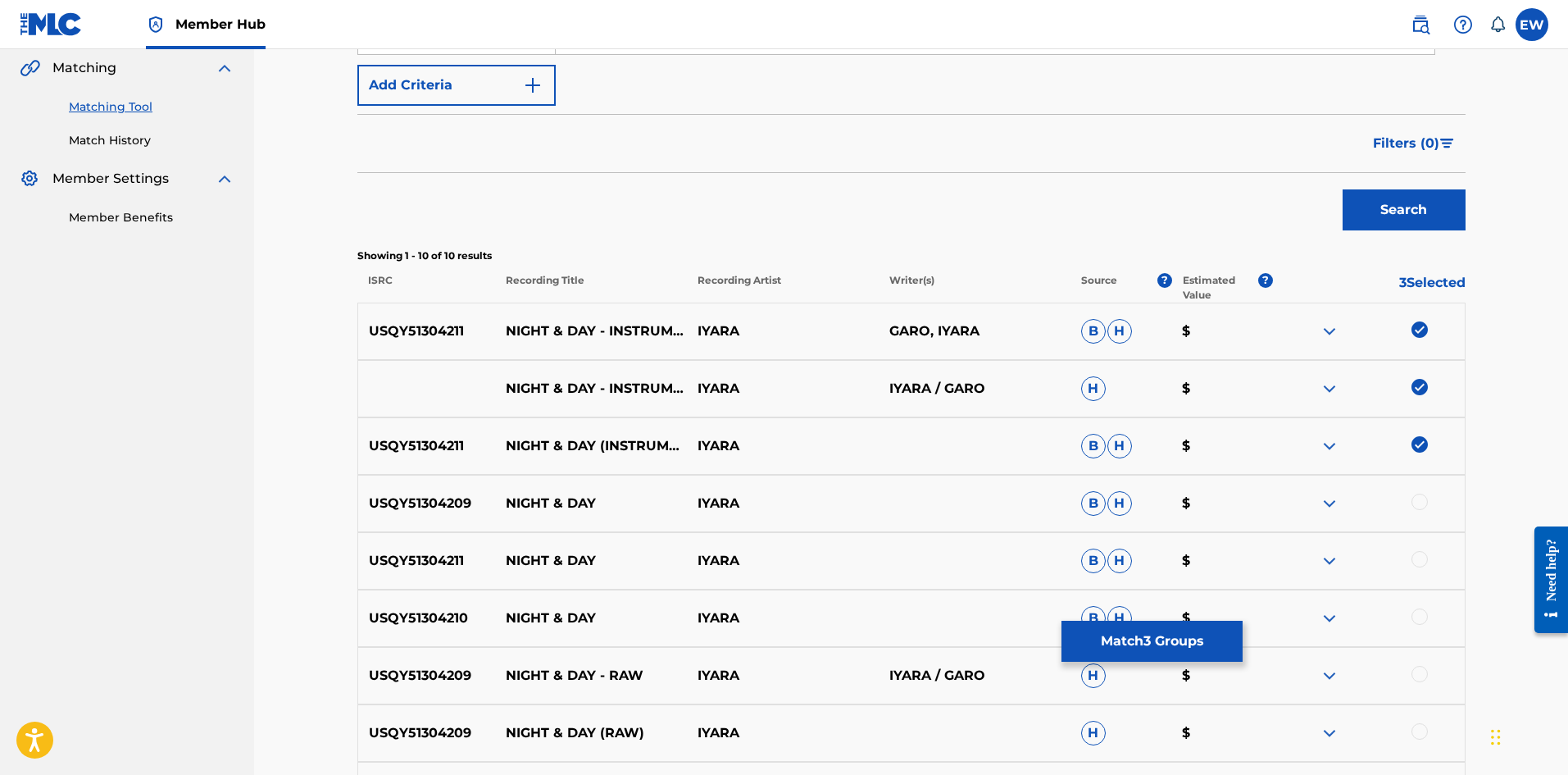
scroll to position [410, 0]
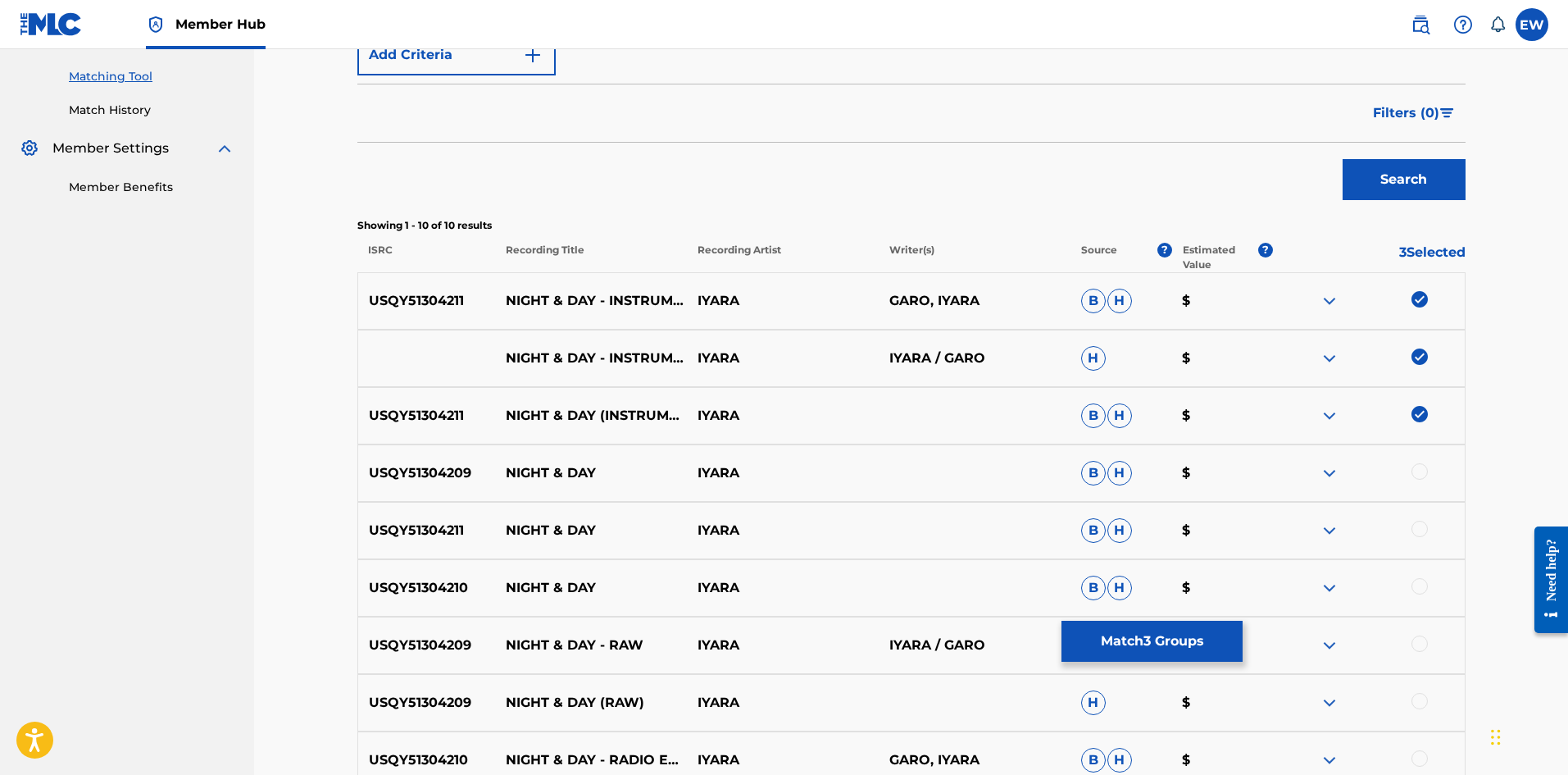
click at [1423, 468] on div at bounding box center [1419, 470] width 16 height 16
click at [1419, 531] on div at bounding box center [1419, 529] width 16 height 16
drag, startPoint x: 1423, startPoint y: 581, endPoint x: 1303, endPoint y: 560, distance: 121.8
click at [1422, 581] on div at bounding box center [1419, 586] width 16 height 16
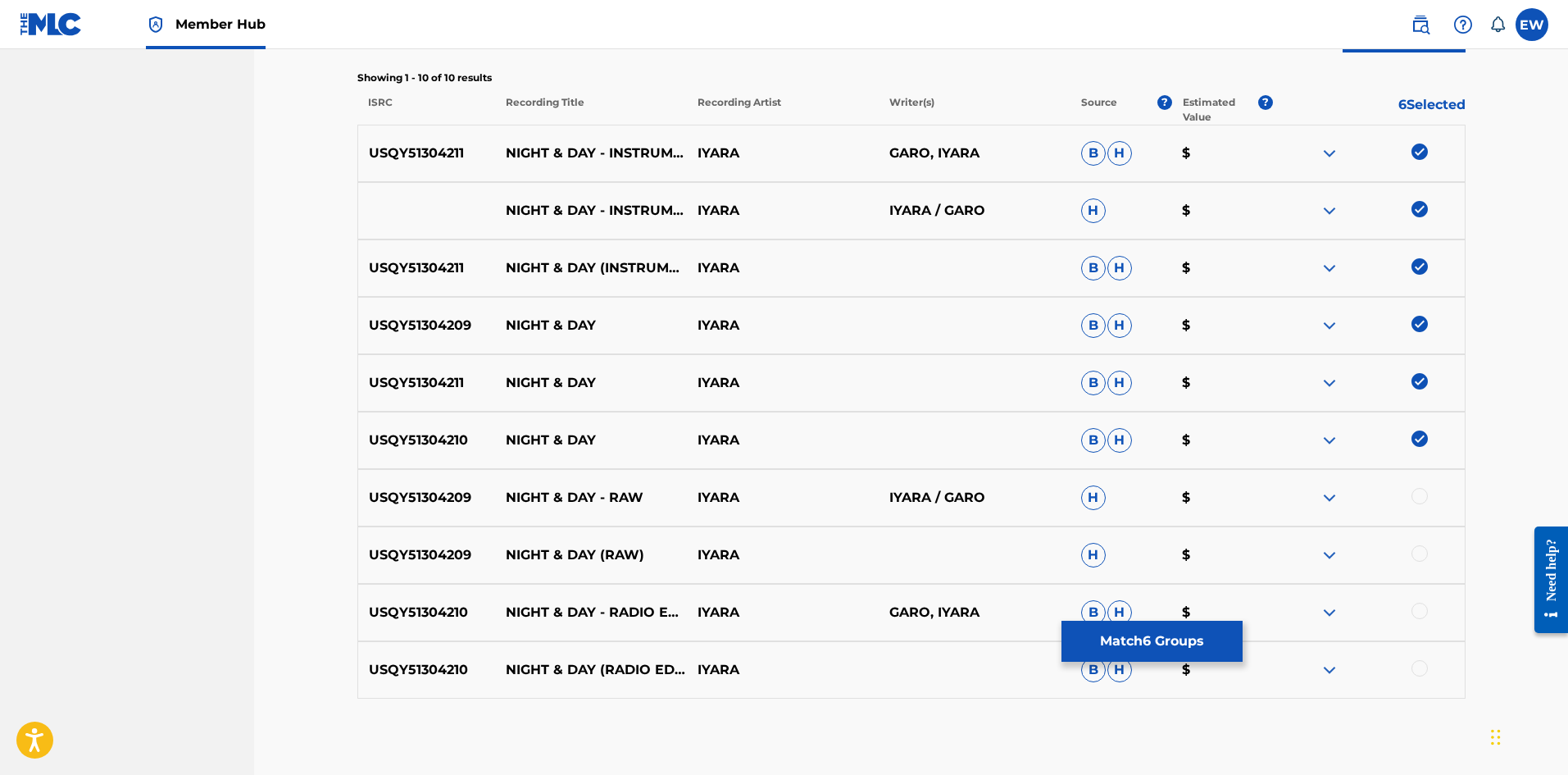
scroll to position [574, 0]
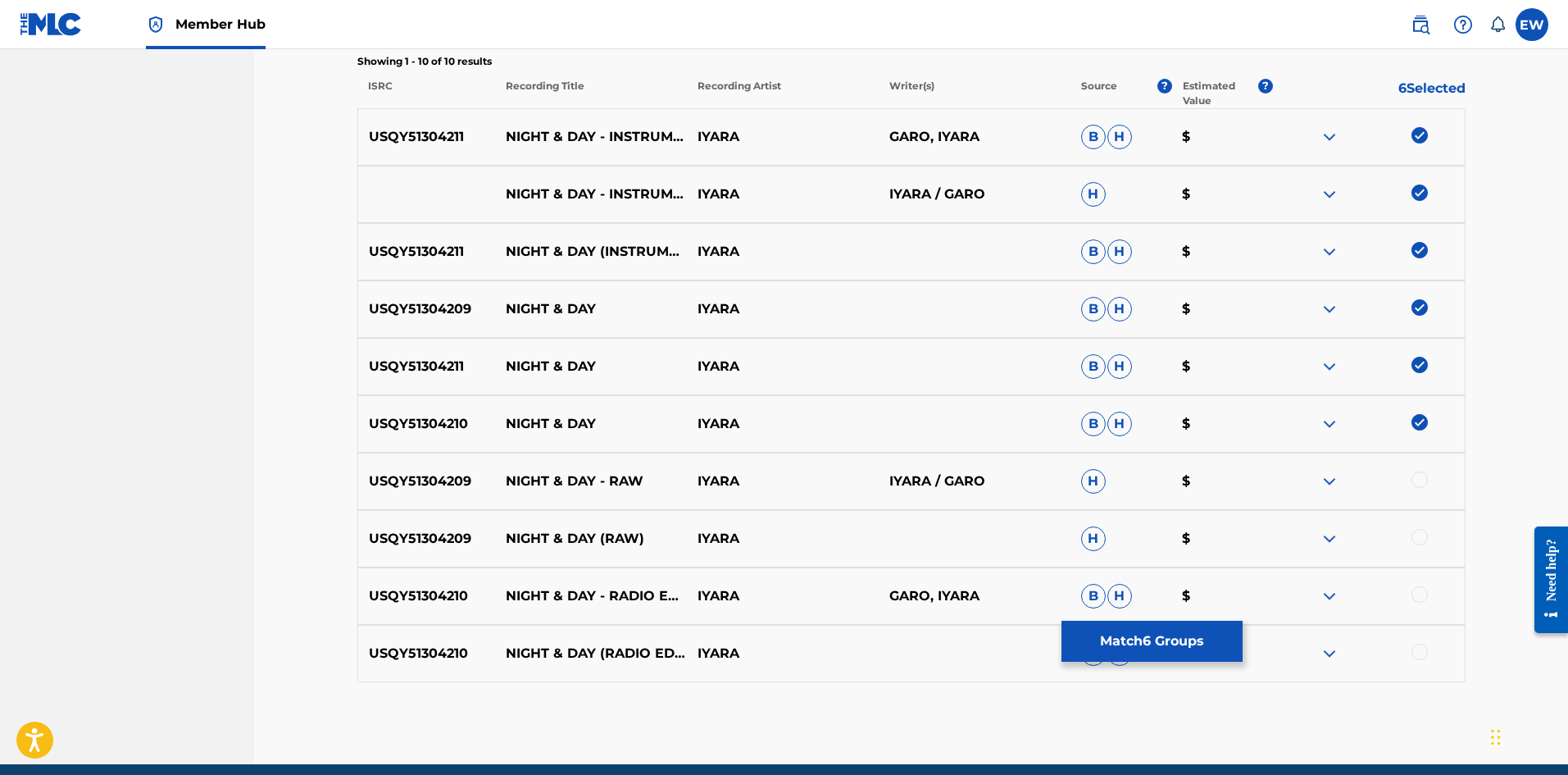
click at [1424, 474] on div at bounding box center [1419, 479] width 16 height 16
click at [1420, 536] on div at bounding box center [1419, 536] width 16 height 16
click at [1412, 594] on div at bounding box center [1419, 594] width 16 height 16
click at [1417, 651] on div at bounding box center [1419, 651] width 16 height 16
click at [1165, 654] on button "Match 10 Groups" at bounding box center [1151, 641] width 181 height 41
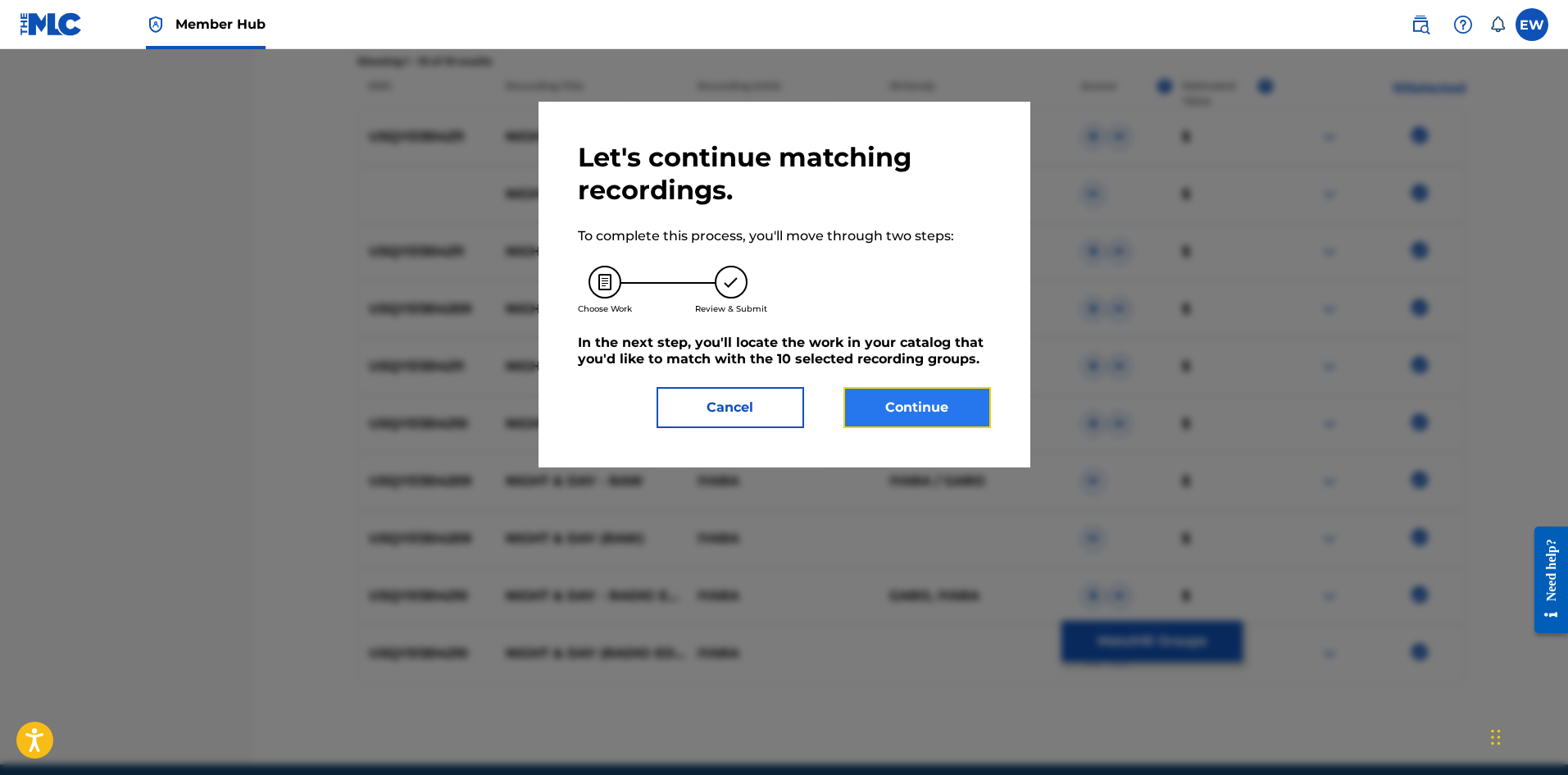
click at [870, 389] on button "Continue" at bounding box center [917, 407] width 147 height 41
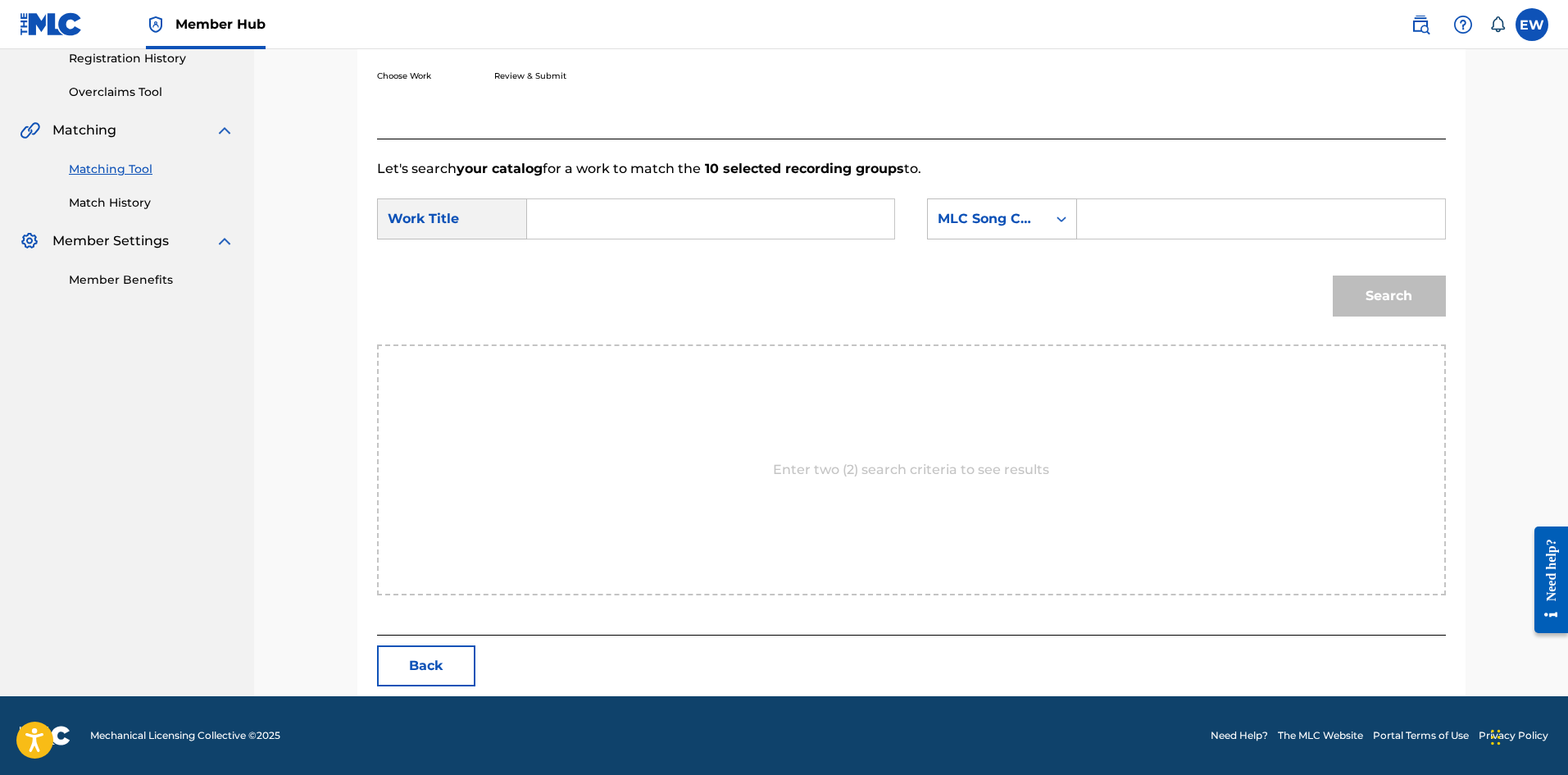
scroll to position [317, 0]
click at [648, 228] on input "Search Form" at bounding box center [711, 218] width 339 height 40
paste input "NIGHT & DAY - INSTRUMENTAL"
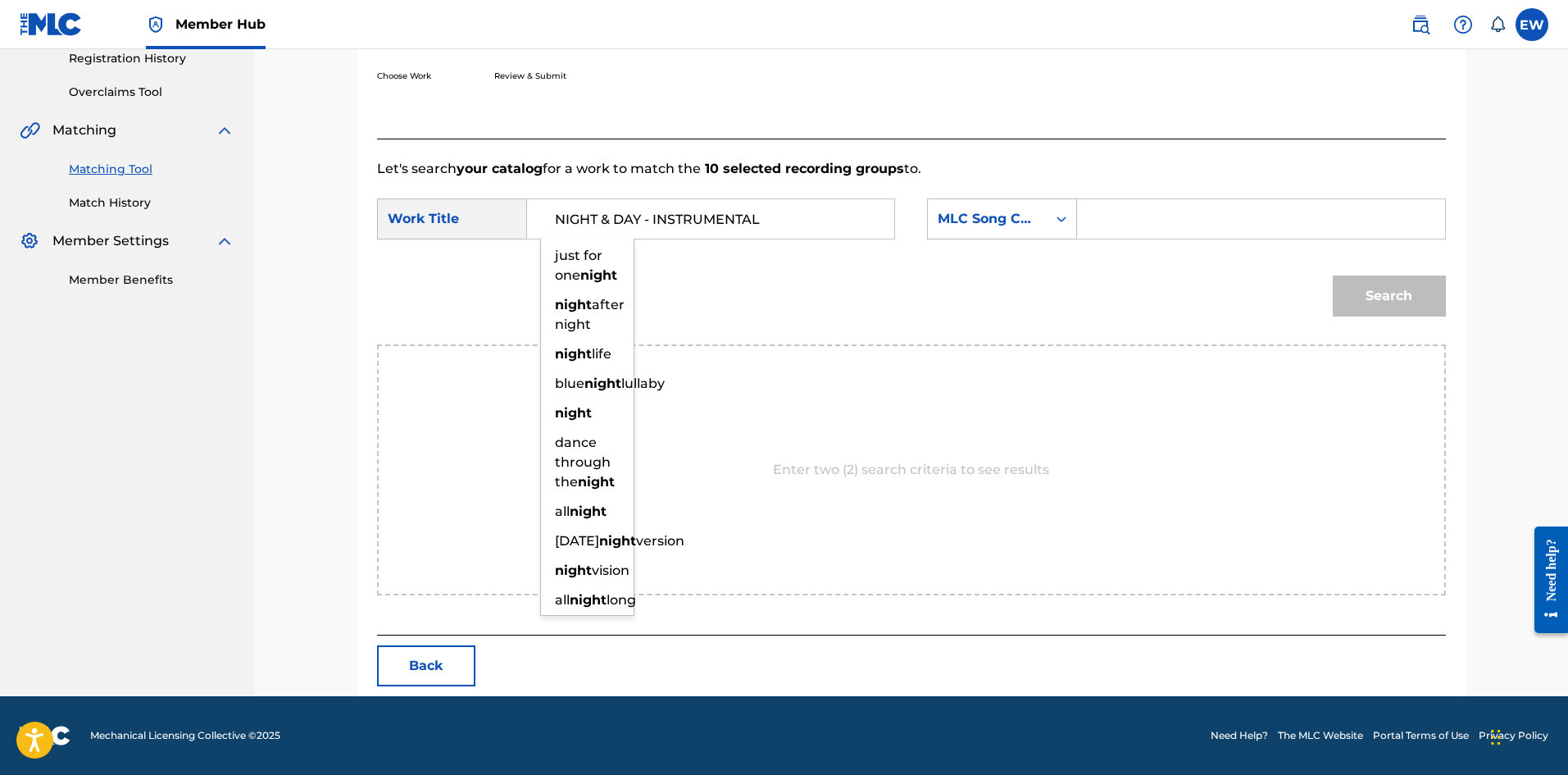
type input "NIGHT & DAY - INSTRUMENTAL"
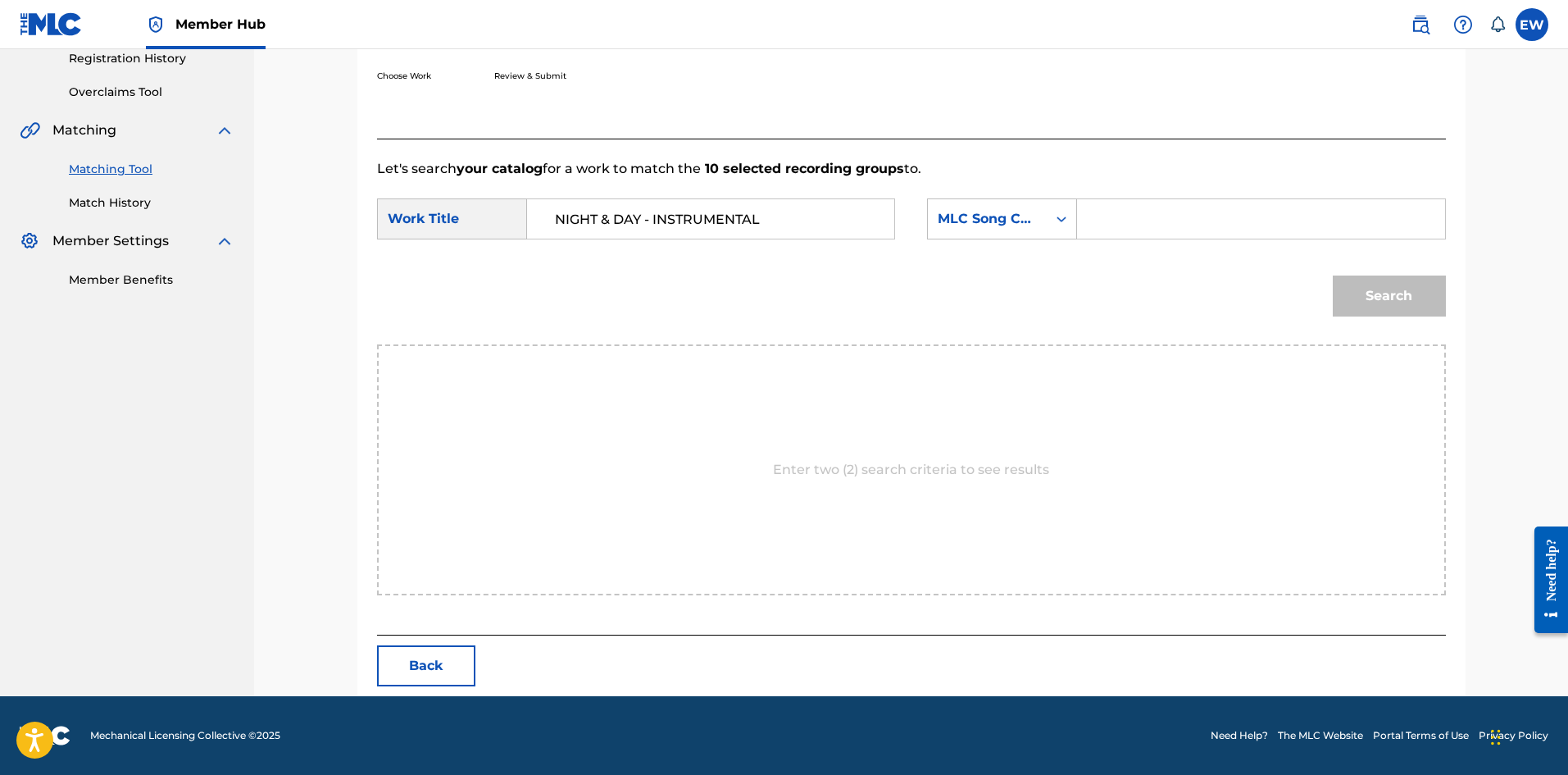
click at [1139, 230] on input "Search Form" at bounding box center [1261, 218] width 339 height 40
paste input "N6254S"
type input "N6254S"
click at [1378, 284] on button "Search" at bounding box center [1389, 296] width 113 height 41
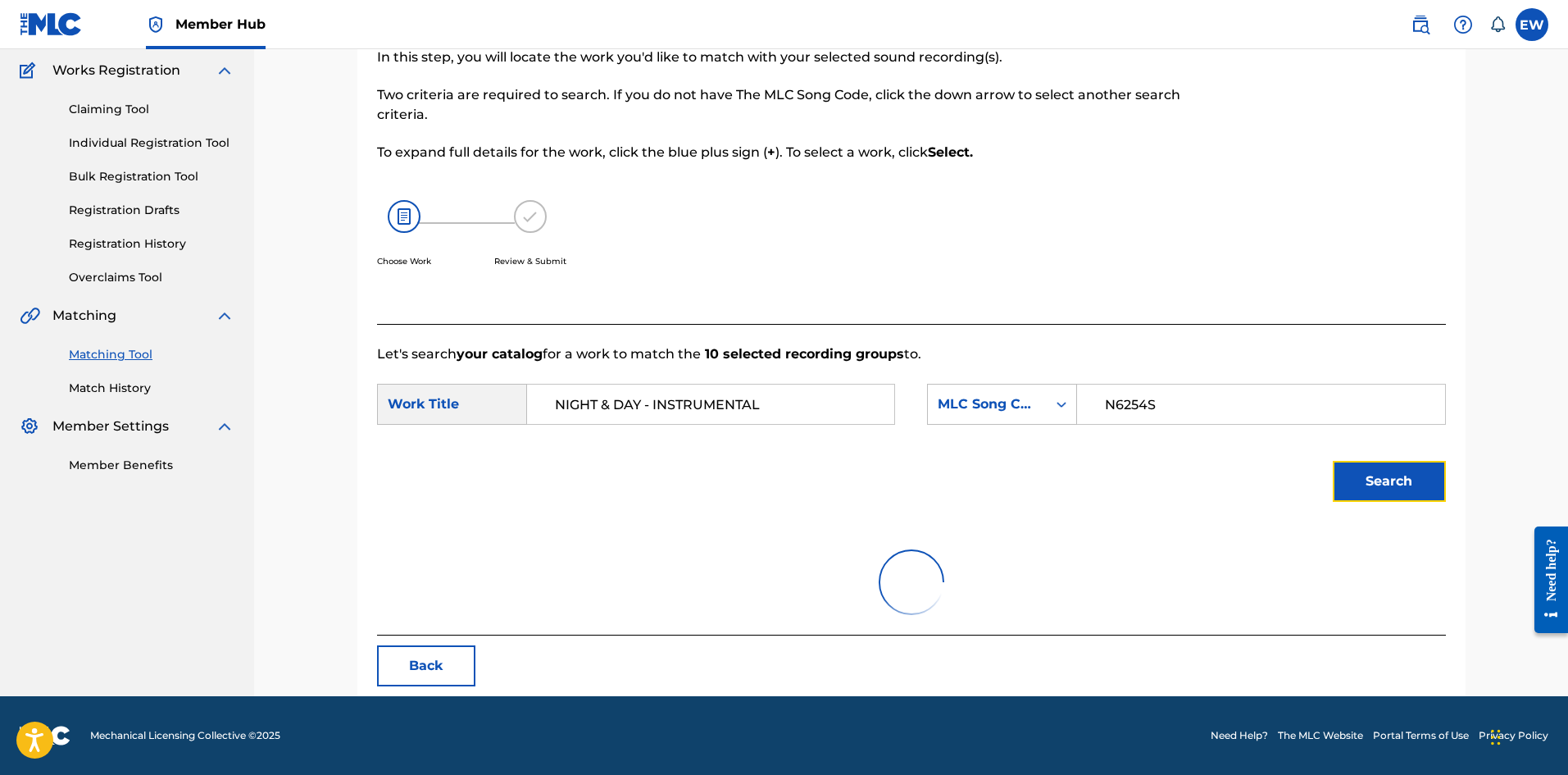
scroll to position [269, 0]
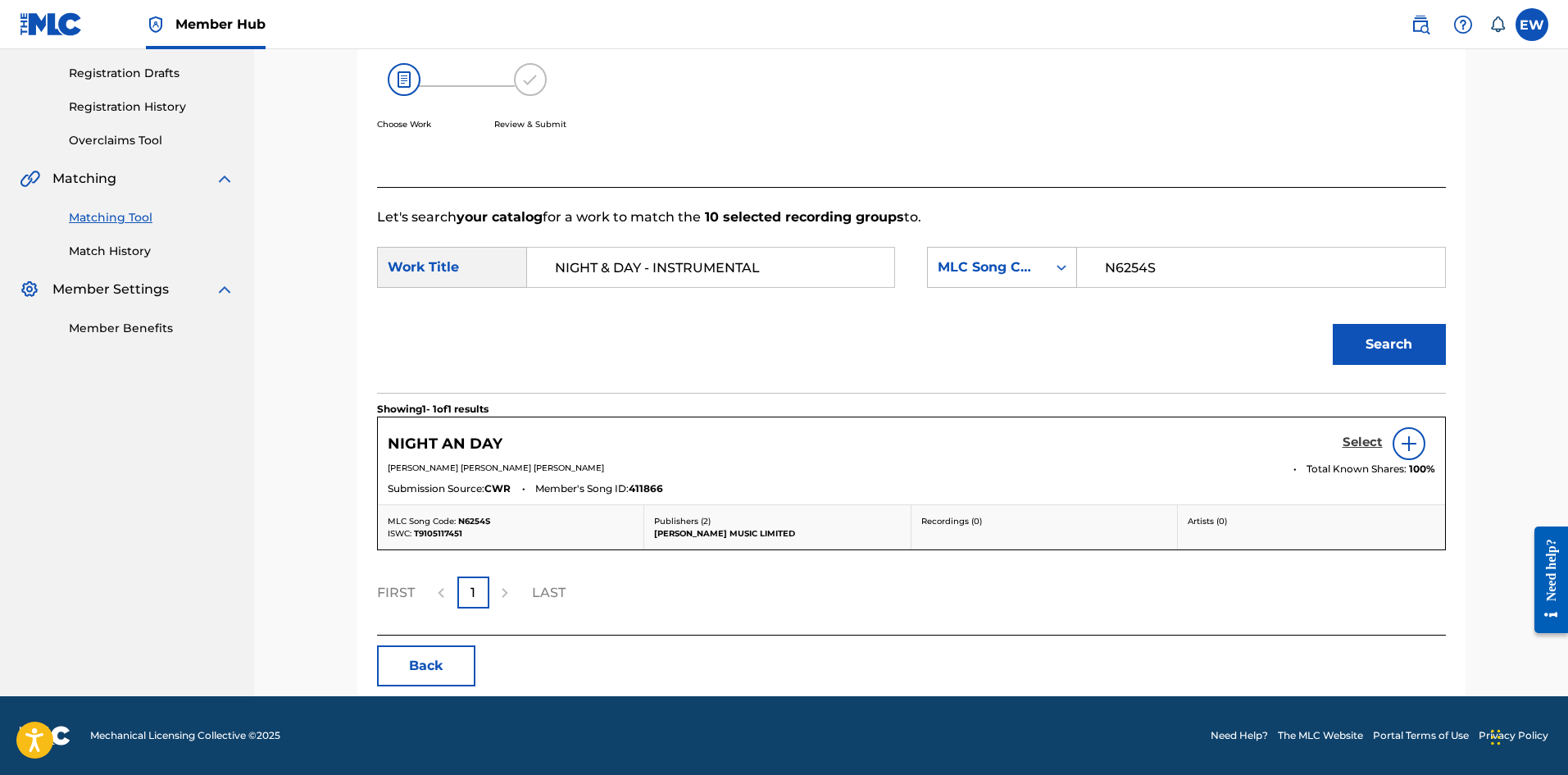
click at [1351, 442] on h5 "Select" at bounding box center [1361, 442] width 40 height 16
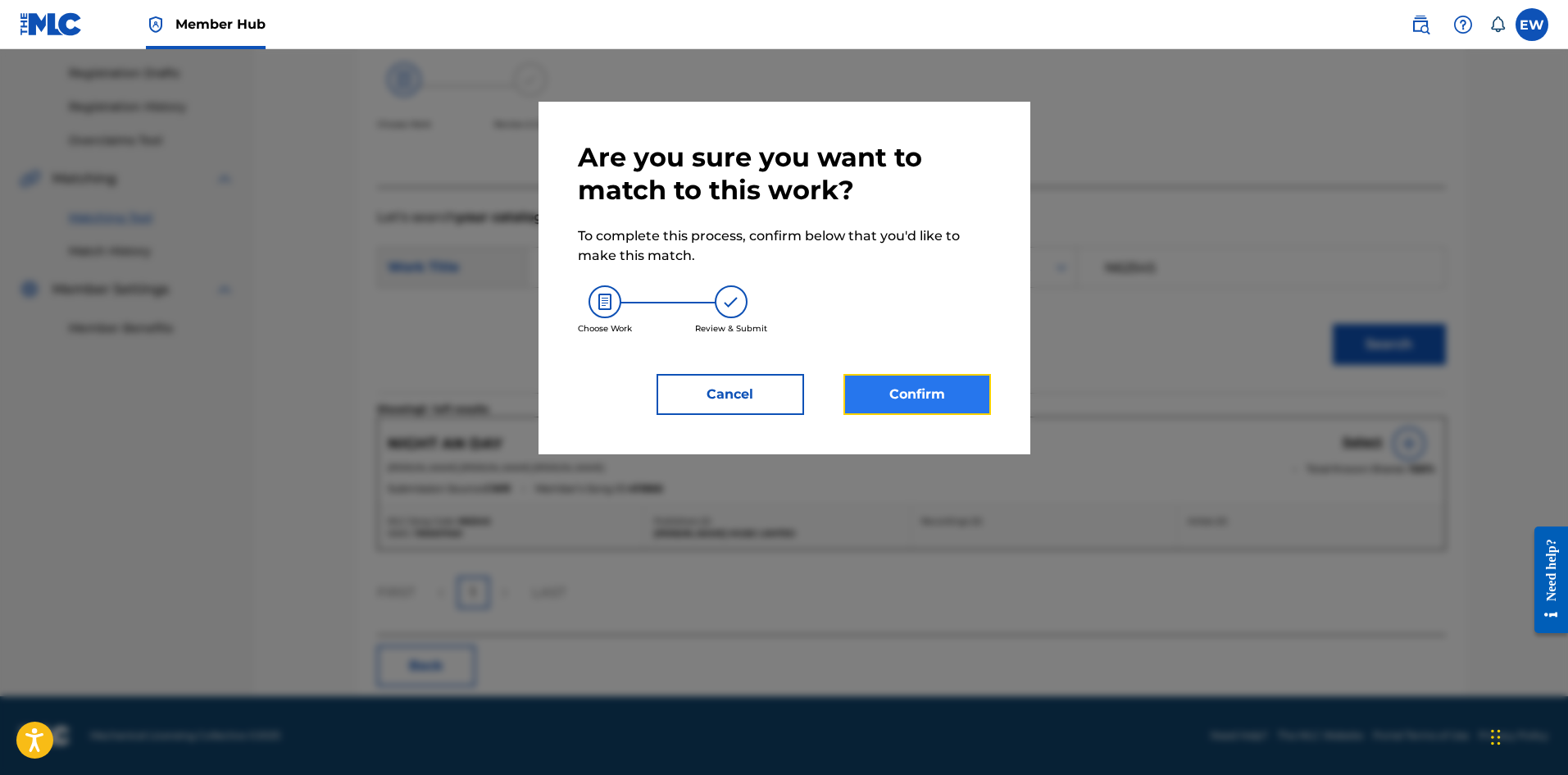
click at [976, 389] on button "Confirm" at bounding box center [917, 394] width 147 height 41
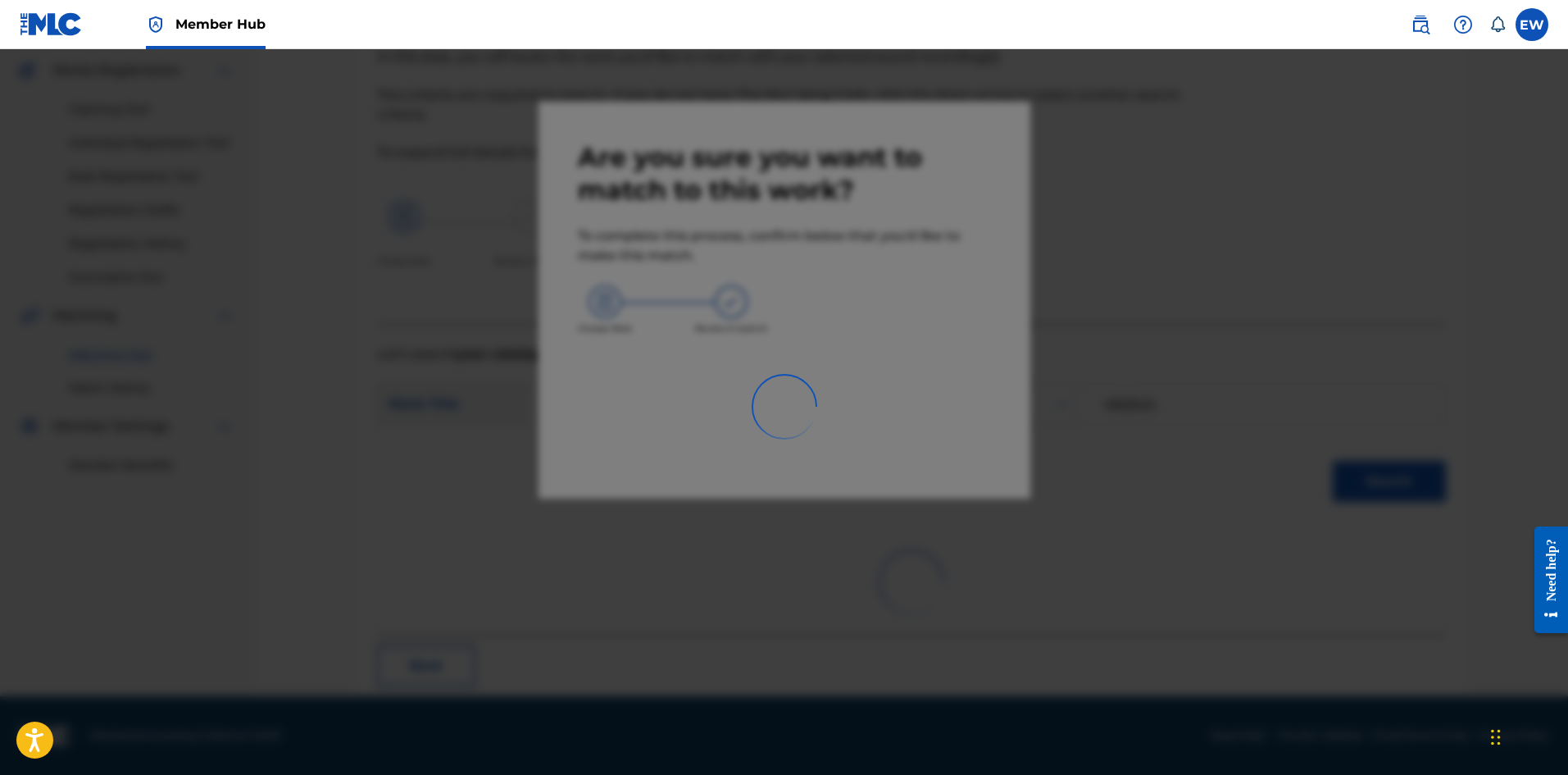
scroll to position [40, 0]
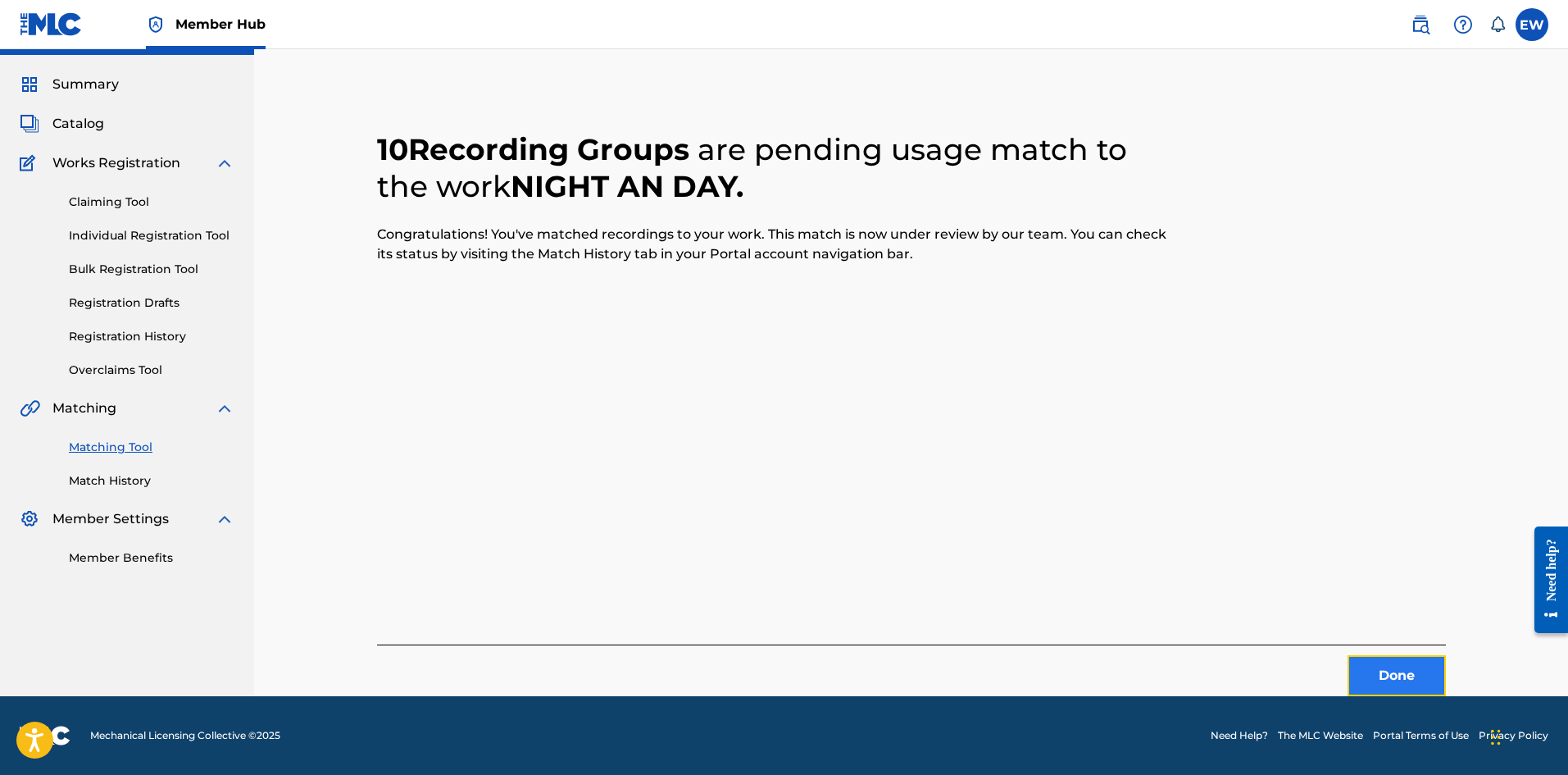
click at [1429, 674] on button "Done" at bounding box center [1395, 675] width 98 height 41
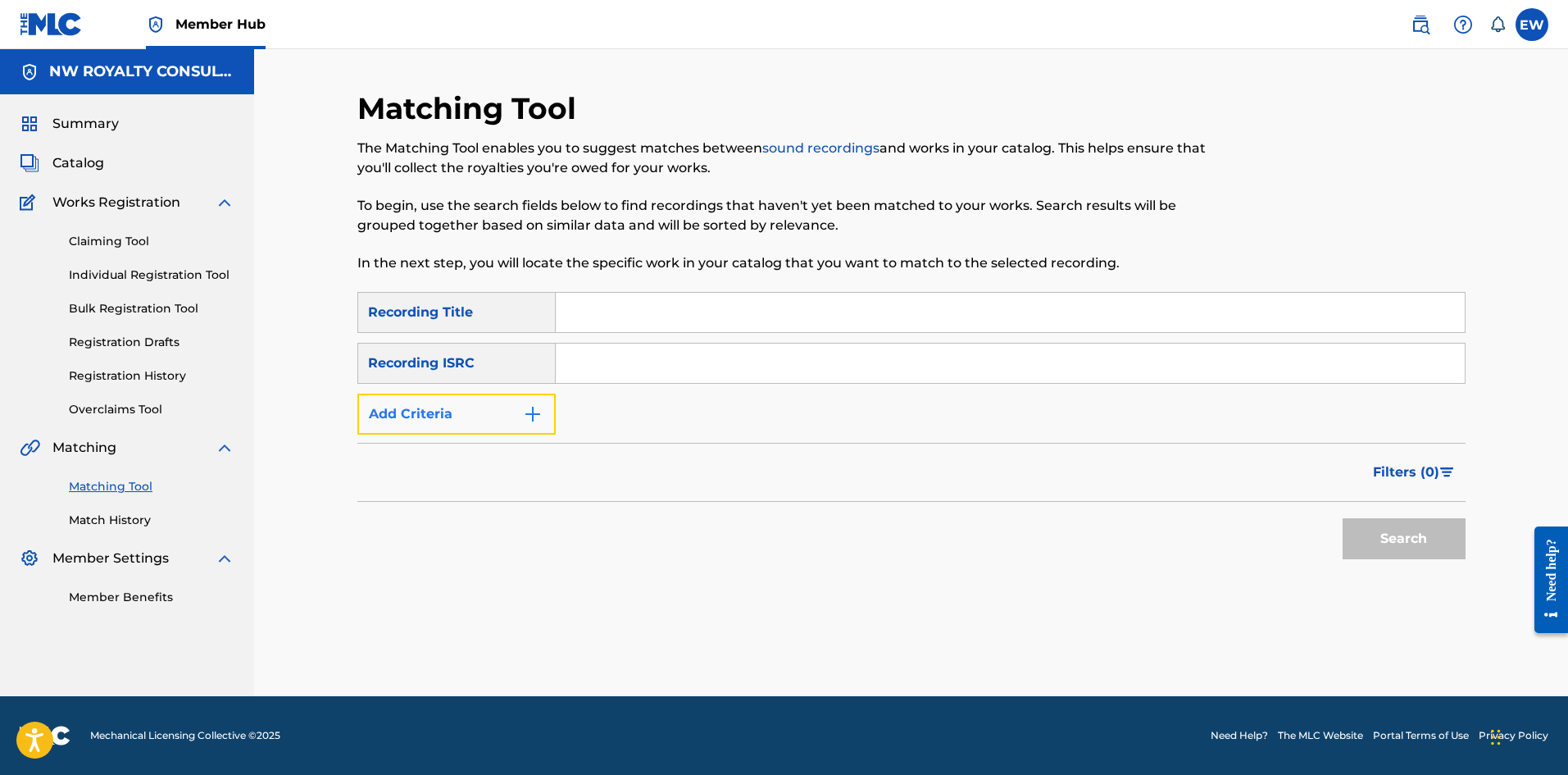
click at [433, 400] on button "Add Criteria" at bounding box center [456, 414] width 199 height 41
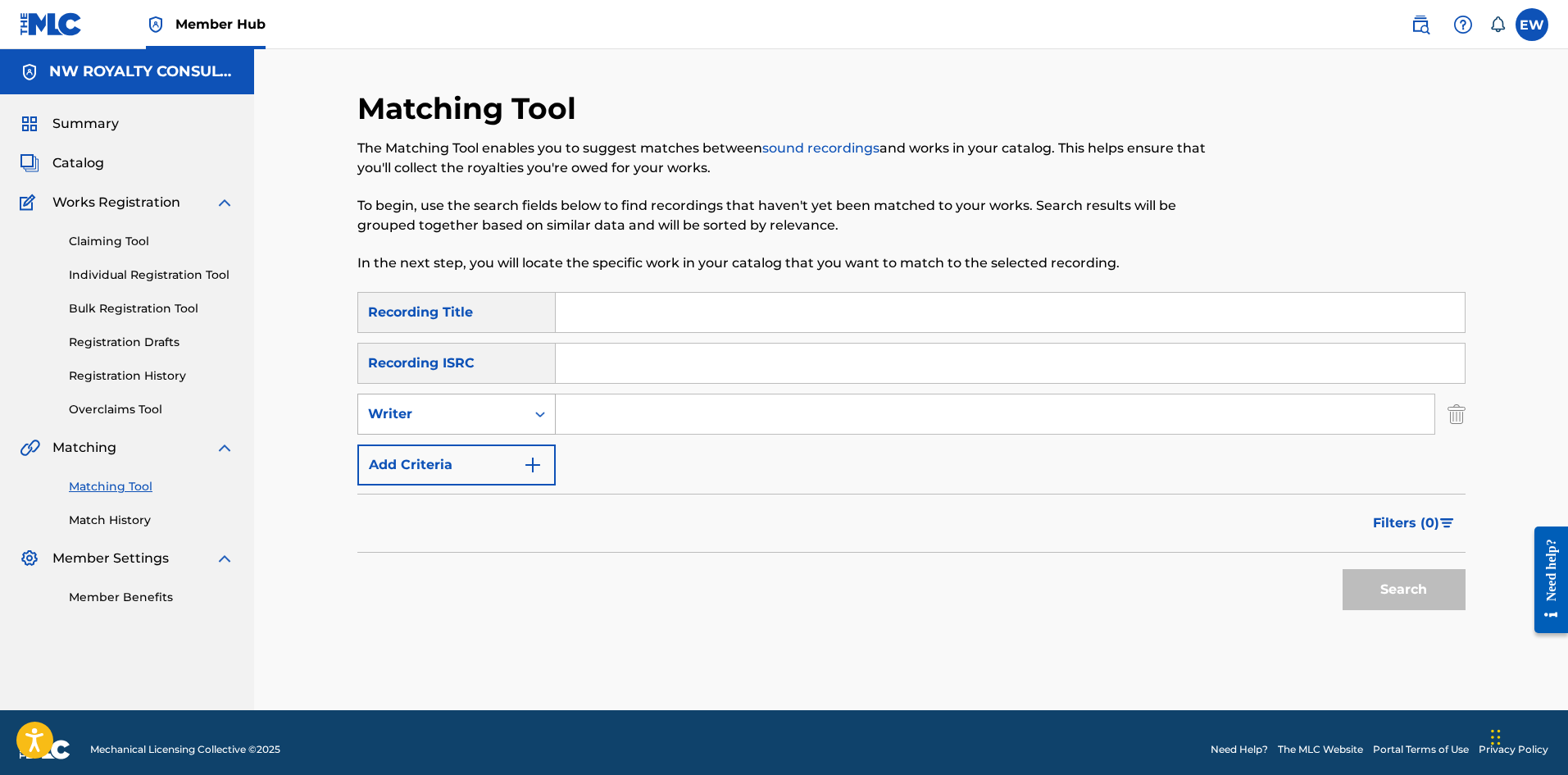
click at [433, 400] on div "Writer" at bounding box center [441, 414] width 167 height 31
drag, startPoint x: 407, startPoint y: 469, endPoint x: 466, endPoint y: 454, distance: 60.9
click at [411, 468] on div "Recording Artist" at bounding box center [456, 455] width 197 height 41
click at [633, 423] on input "Search Form" at bounding box center [995, 413] width 879 height 40
paste input "KWANDA"
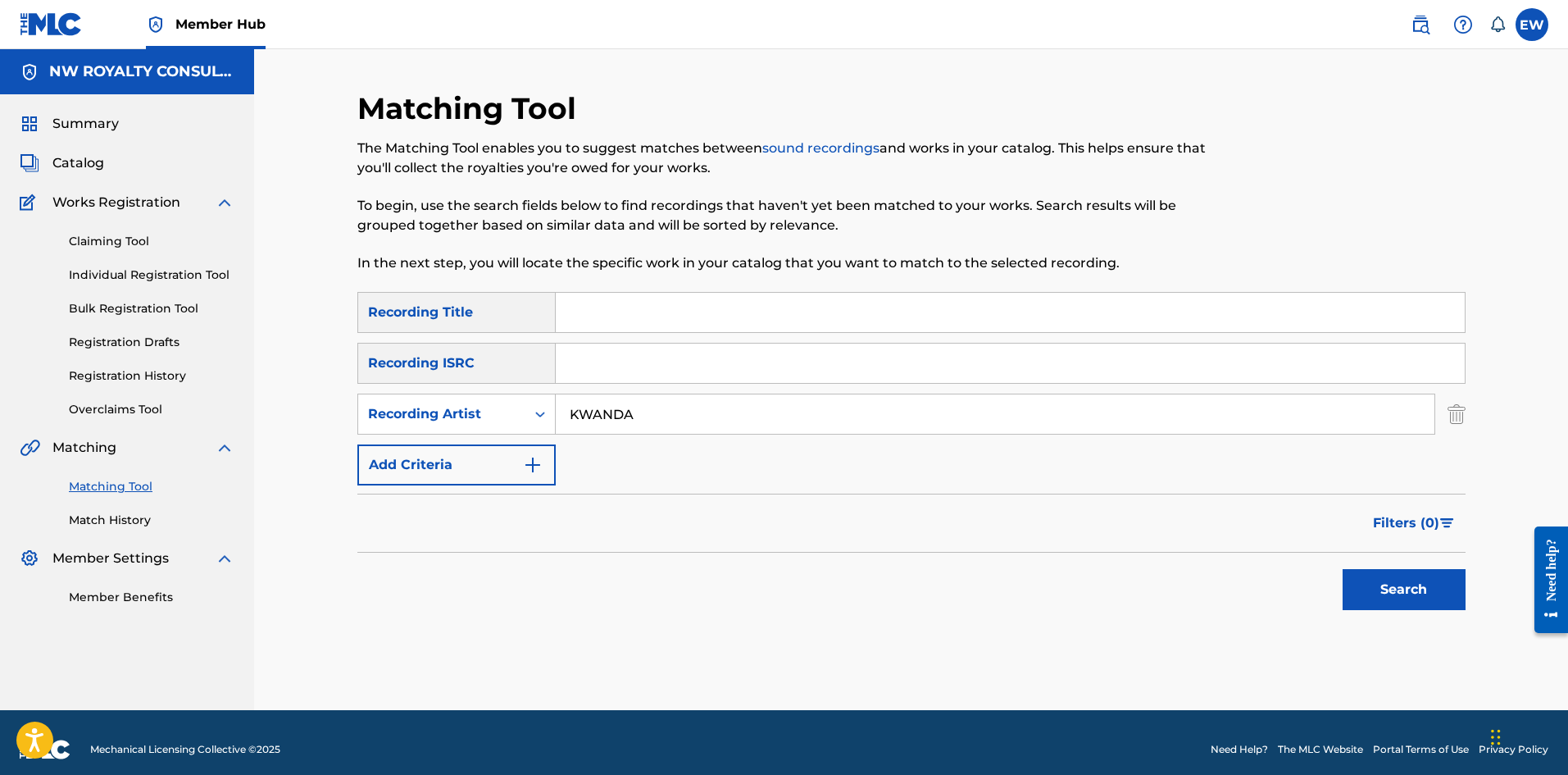
type input "KWANDA"
click at [633, 311] on input "Search Form" at bounding box center [1009, 312] width 909 height 40
paste input "NIMWE"
type input "NIMWE"
click at [1405, 593] on button "Search" at bounding box center [1403, 589] width 123 height 41
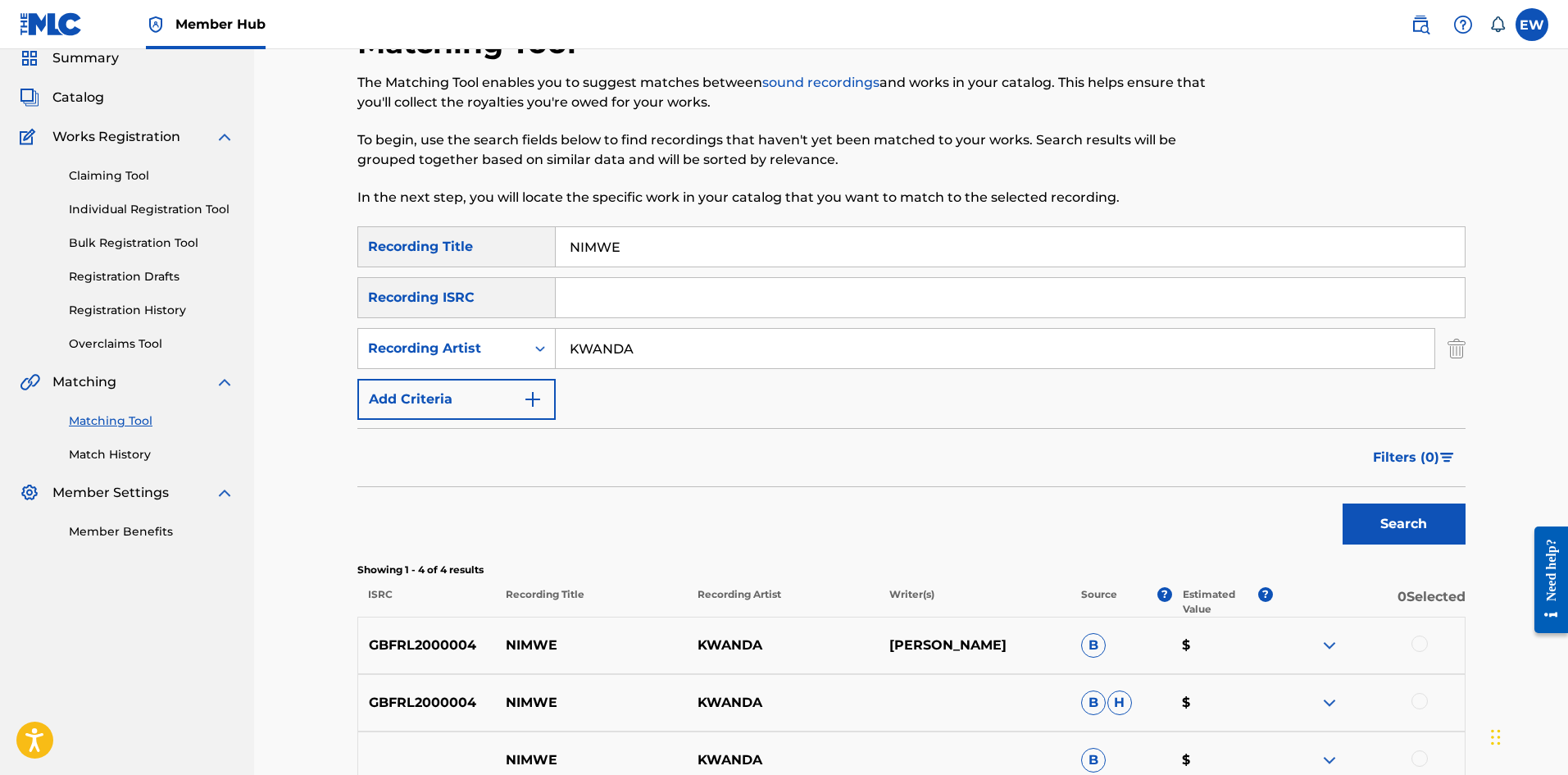
scroll to position [164, 0]
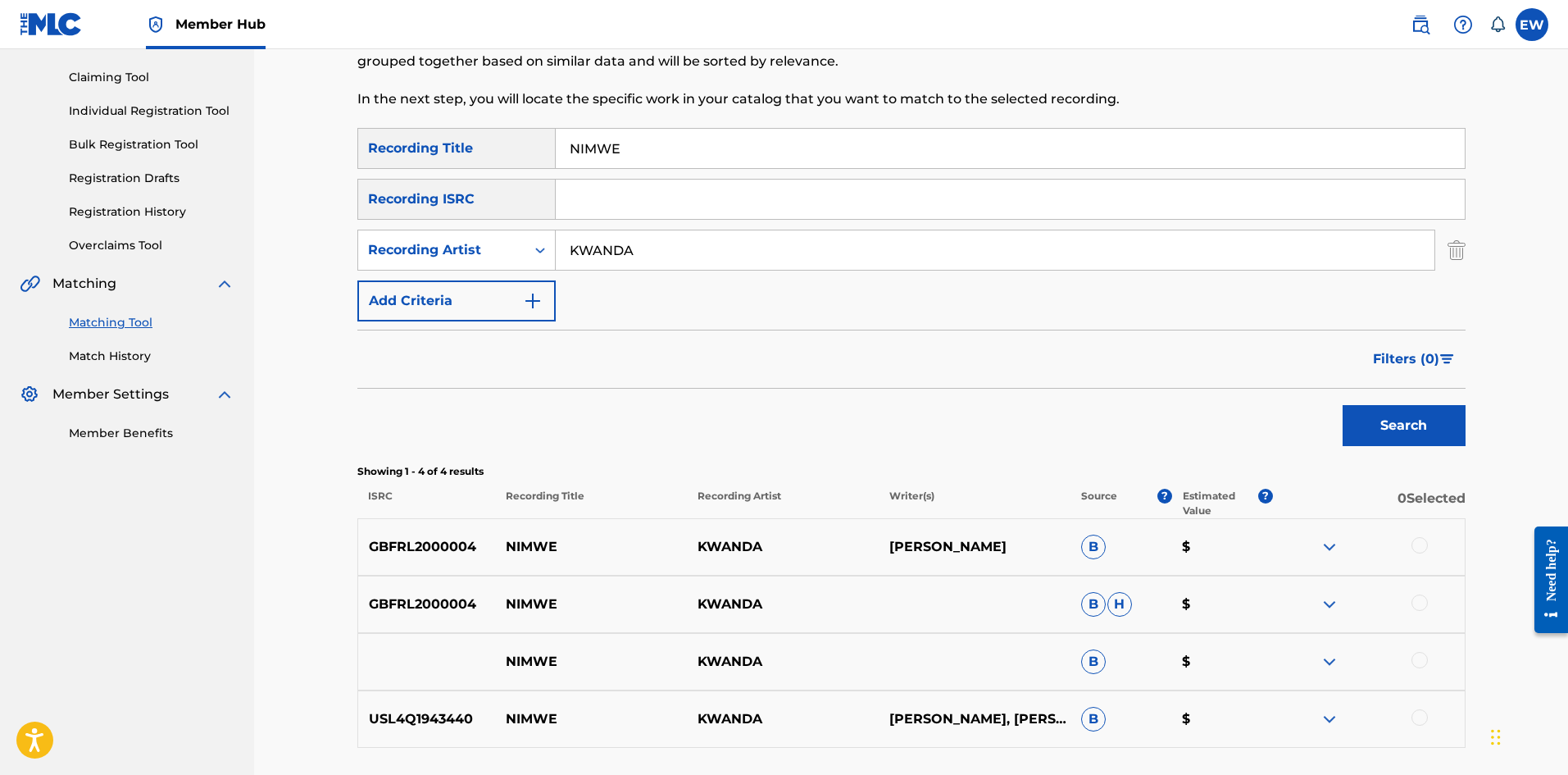
click at [1413, 544] on div at bounding box center [1419, 545] width 16 height 16
click at [1416, 601] on div at bounding box center [1419, 602] width 16 height 16
click at [1422, 656] on div at bounding box center [1419, 660] width 16 height 16
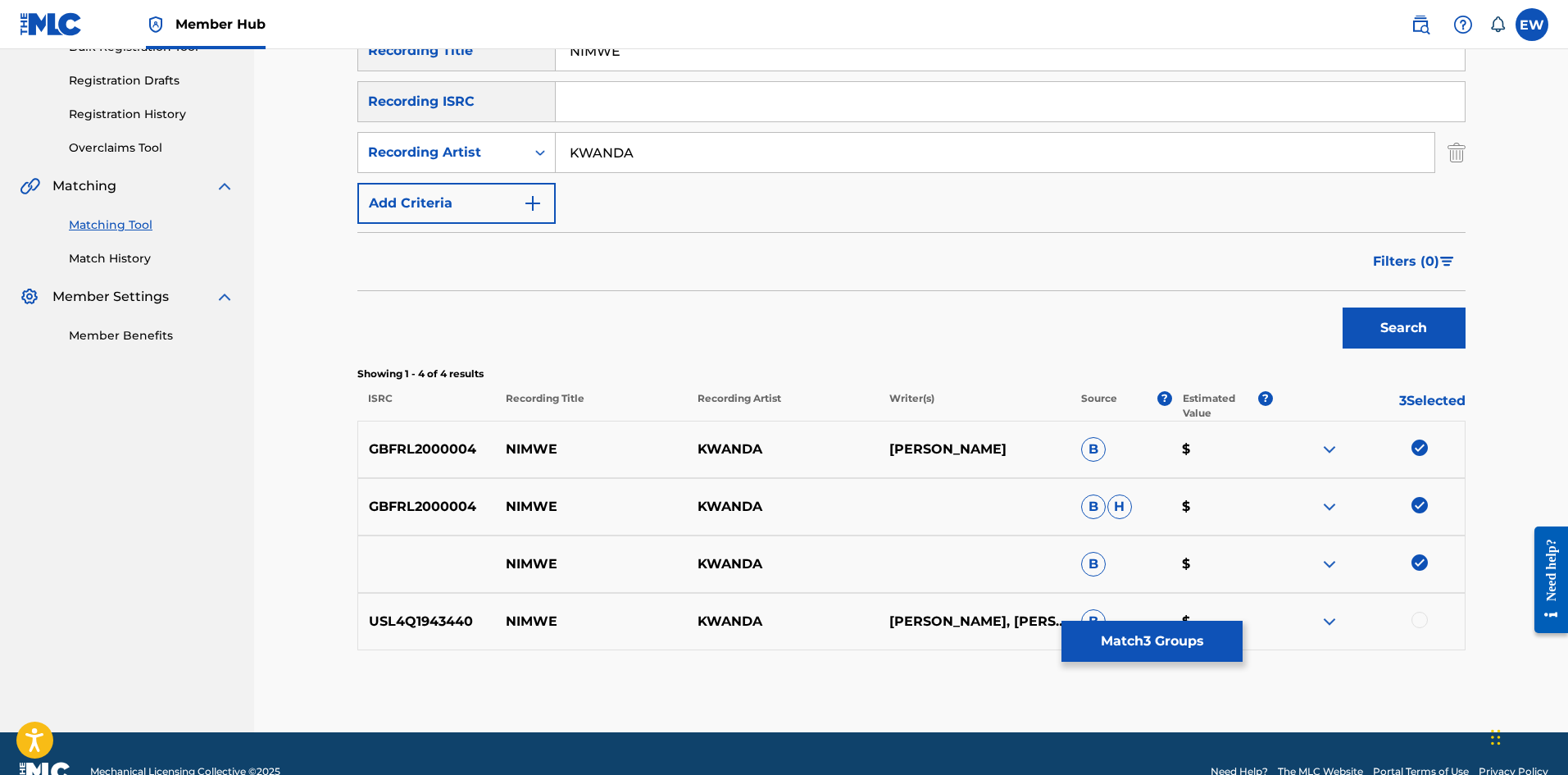
scroll to position [298, 0]
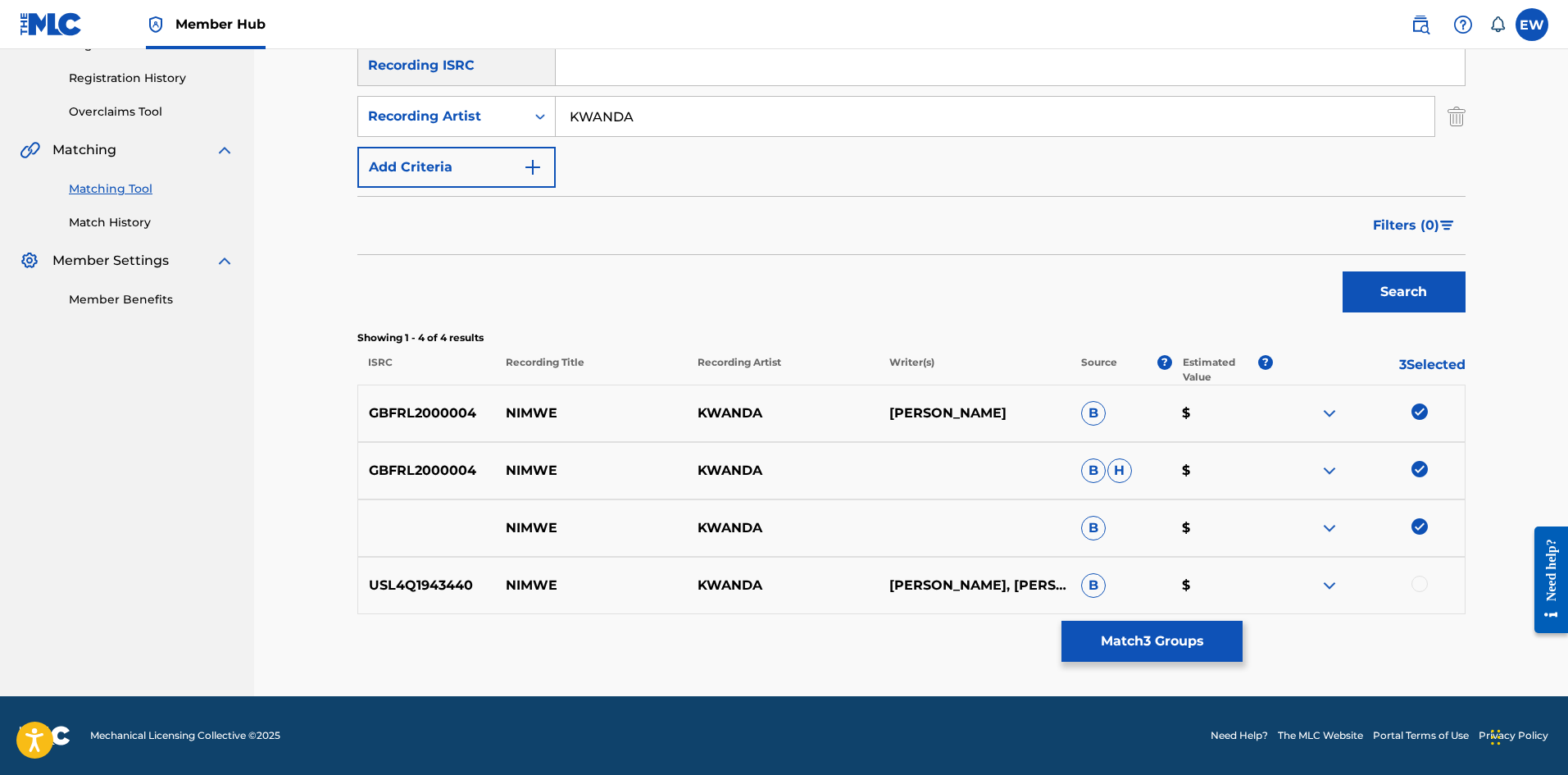
click at [1411, 587] on div at bounding box center [1419, 583] width 16 height 16
click at [1175, 632] on button "Match 4 Groups" at bounding box center [1151, 641] width 181 height 41
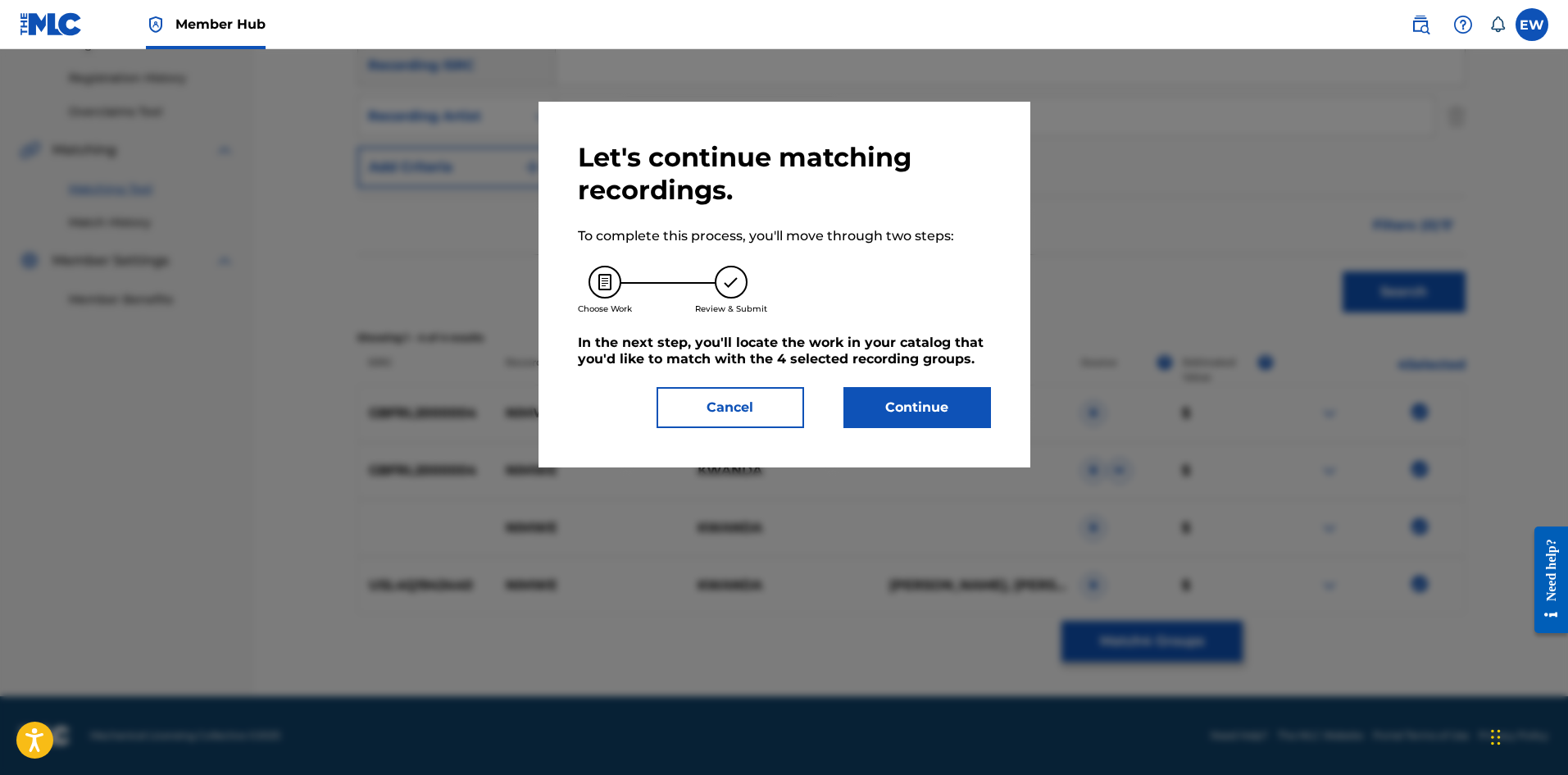
click at [899, 386] on div "Let's continue matching recordings. To complete this process, you'll move throu…" at bounding box center [784, 284] width 413 height 287
click at [889, 407] on button "Continue" at bounding box center [917, 407] width 147 height 41
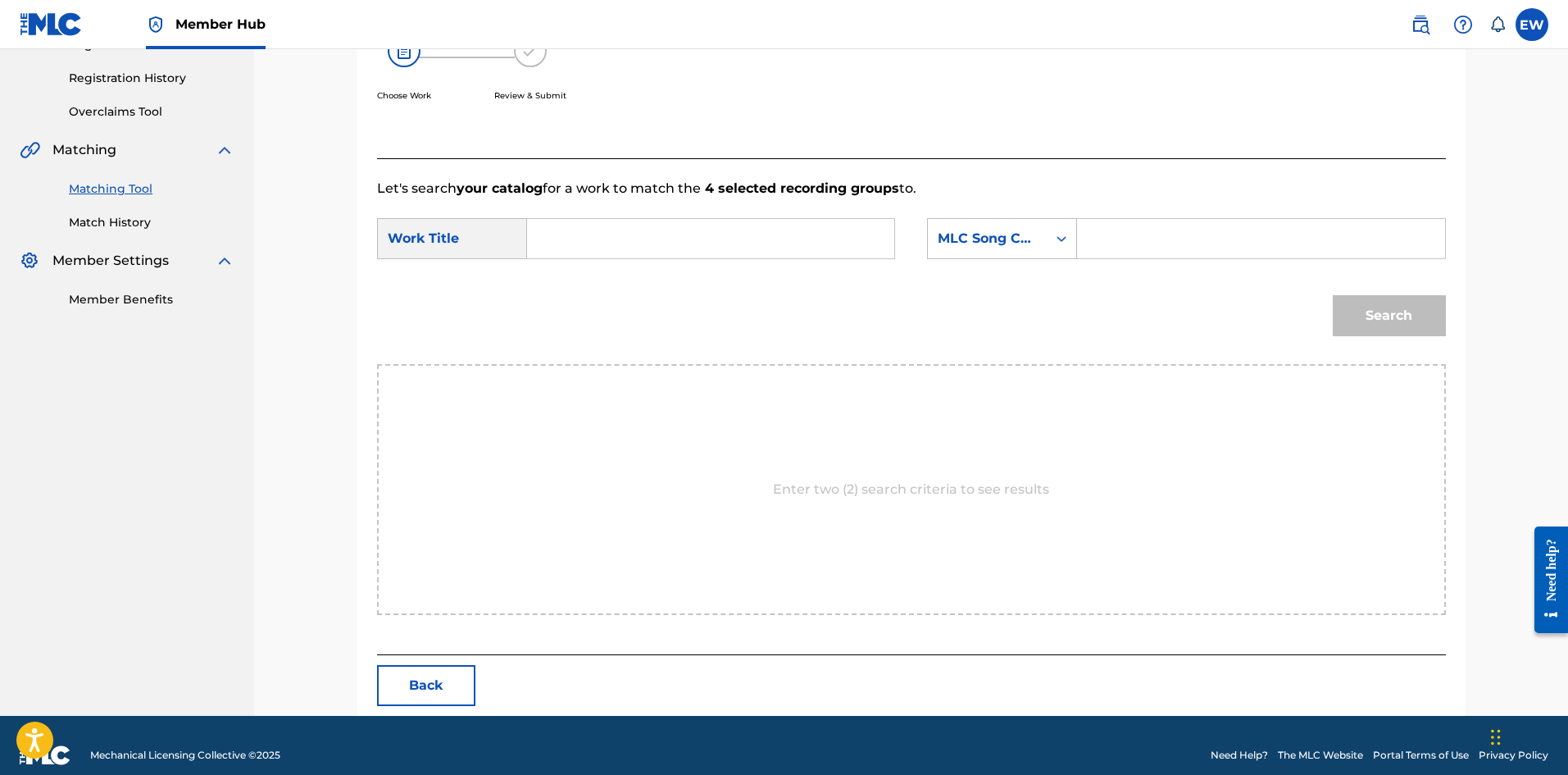
click at [708, 250] on input "Search Form" at bounding box center [711, 239] width 339 height 40
paste input "NIMWE"
type input "NIMWE"
click at [1334, 248] on input "Search Form" at bounding box center [1261, 239] width 339 height 40
paste input "ND3BJG"
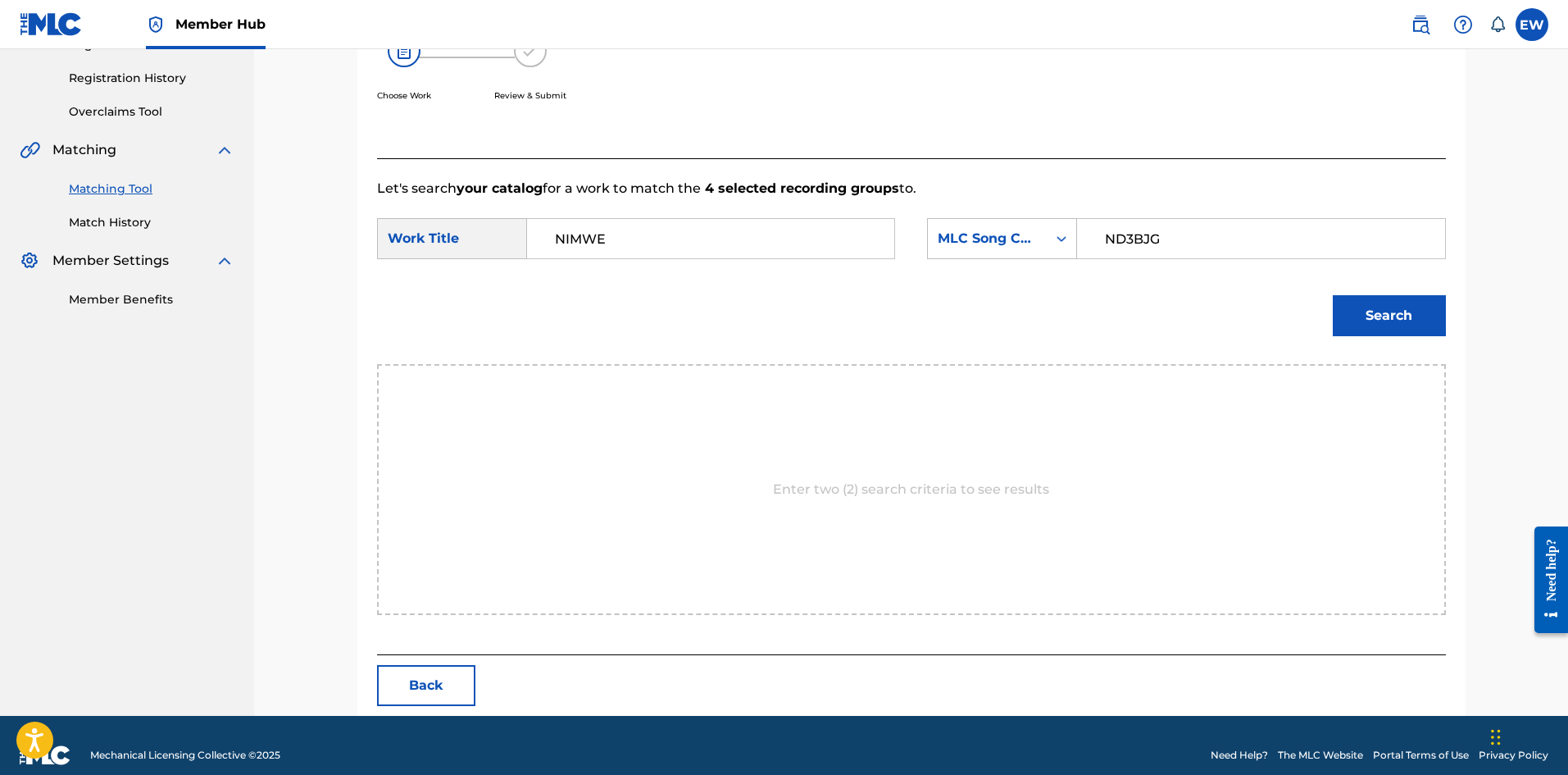
type input "ND3BJG"
click at [1436, 339] on div "Search" at bounding box center [1385, 311] width 121 height 66
click at [1419, 306] on button "Search" at bounding box center [1389, 315] width 113 height 41
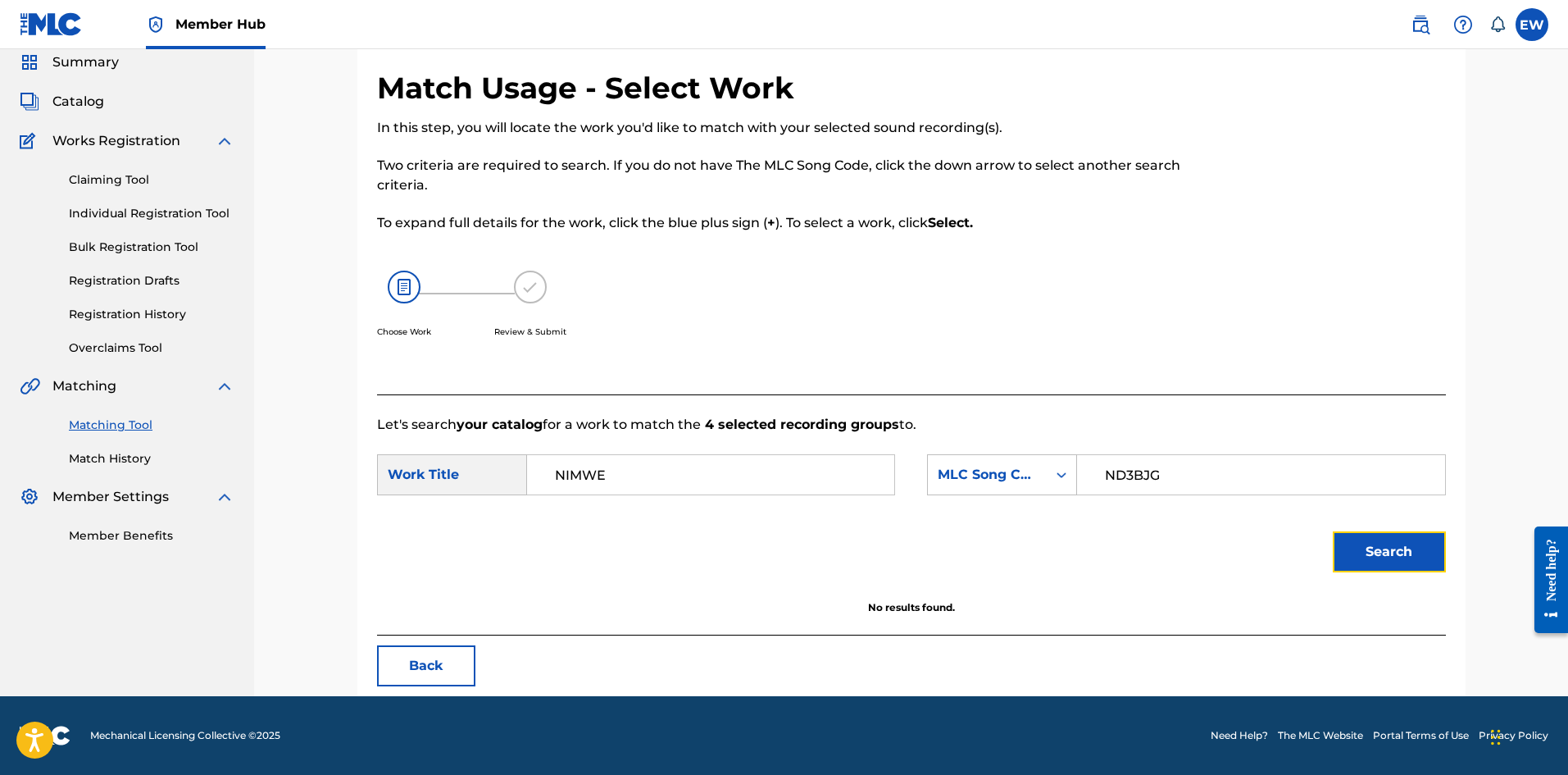
scroll to position [61, 0]
drag, startPoint x: 706, startPoint y: 478, endPoint x: 406, endPoint y: 494, distance: 300.4
click at [406, 494] on div "SearchWithCriteriac87b2b9d-70fb-409f-98ce-6ffcf0b8e020 Work Title NIMWE" at bounding box center [636, 474] width 518 height 41
paste input "UBIAN QUEEN"
type input "NUBIAN QUEEN"
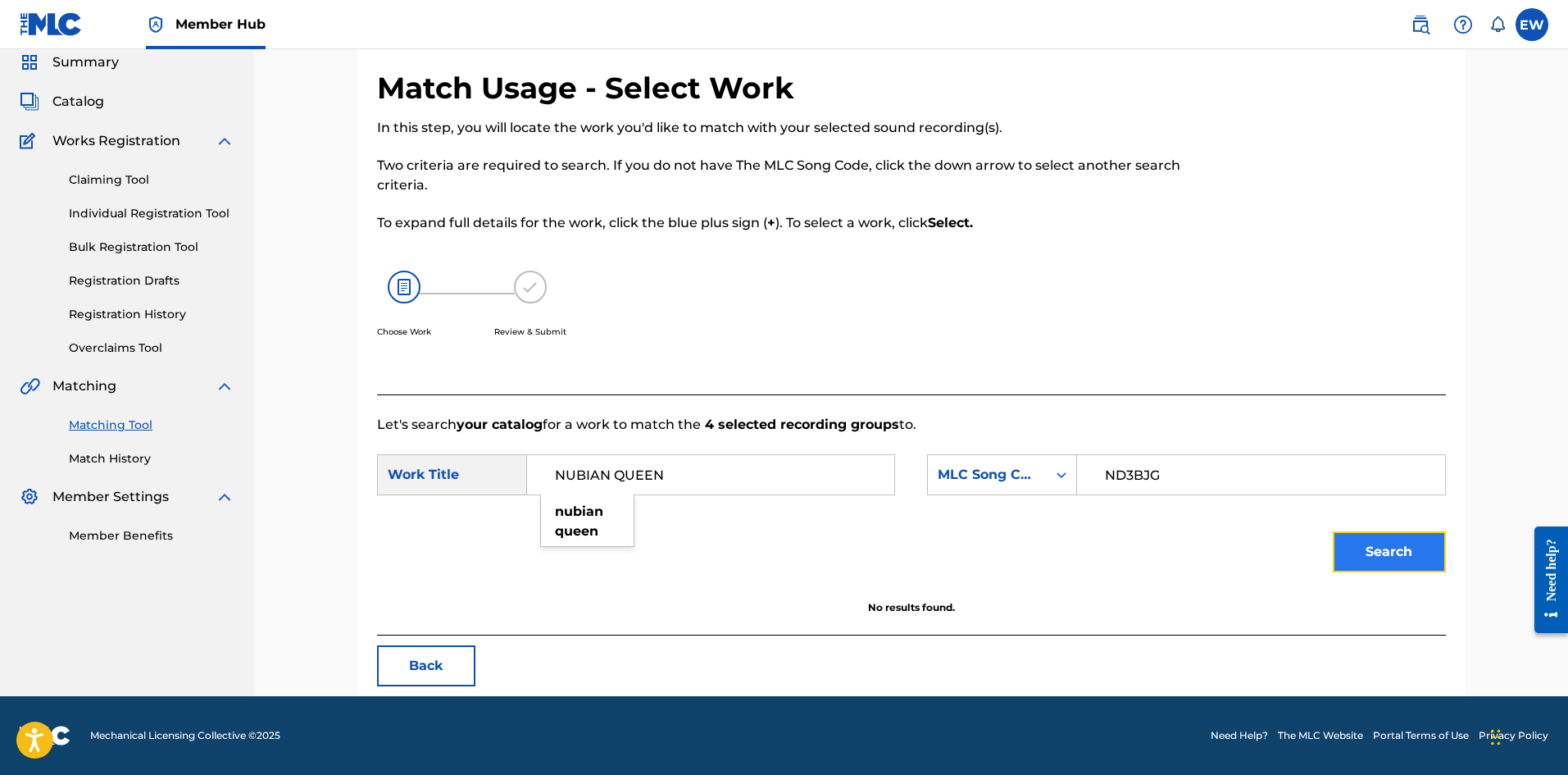
drag, startPoint x: 1361, startPoint y: 534, endPoint x: 1353, endPoint y: 547, distance: 15.3
click at [1361, 535] on button "Search" at bounding box center [1389, 552] width 113 height 41
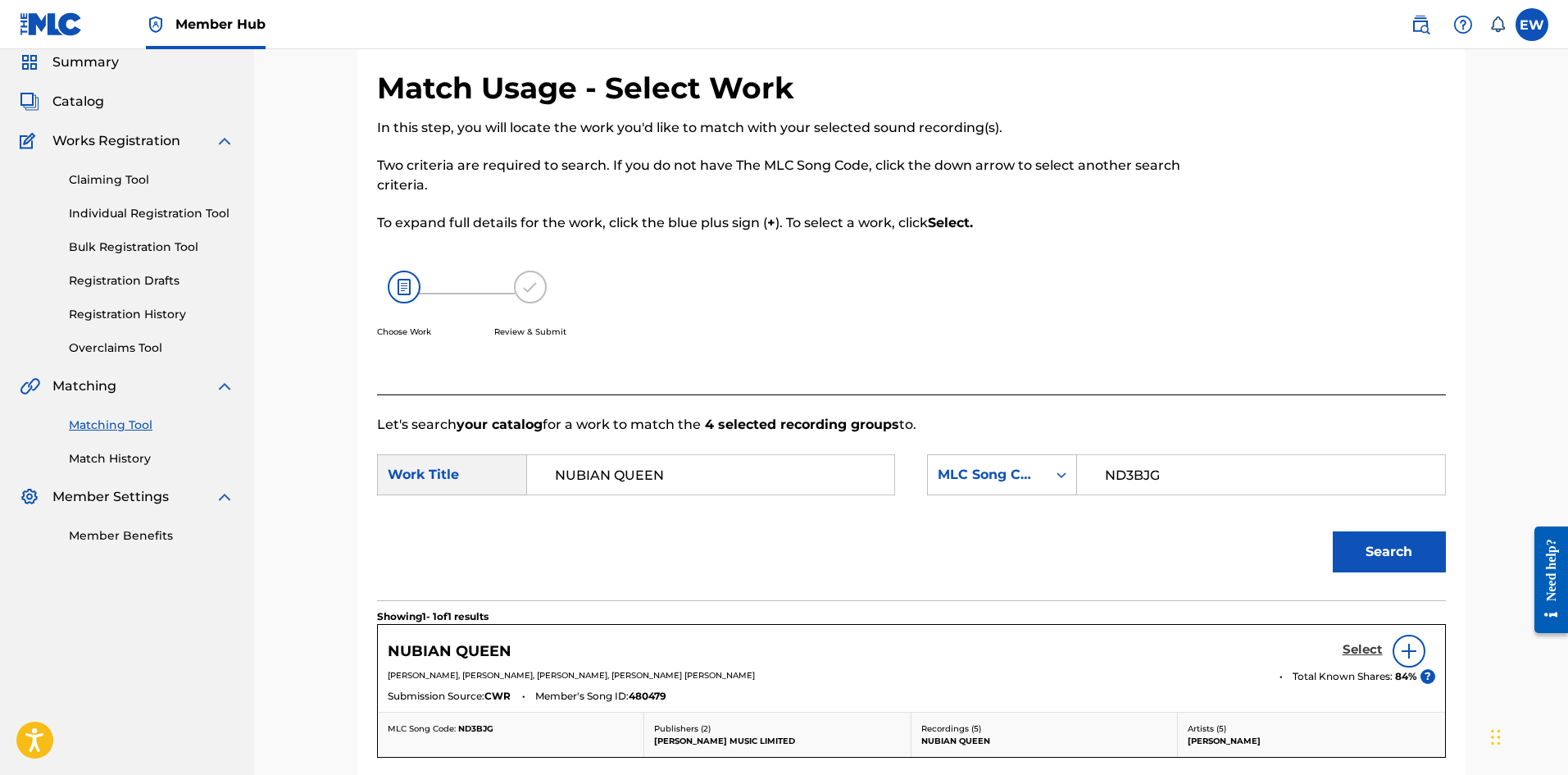
click at [1371, 651] on h5 "Select" at bounding box center [1361, 650] width 40 height 16
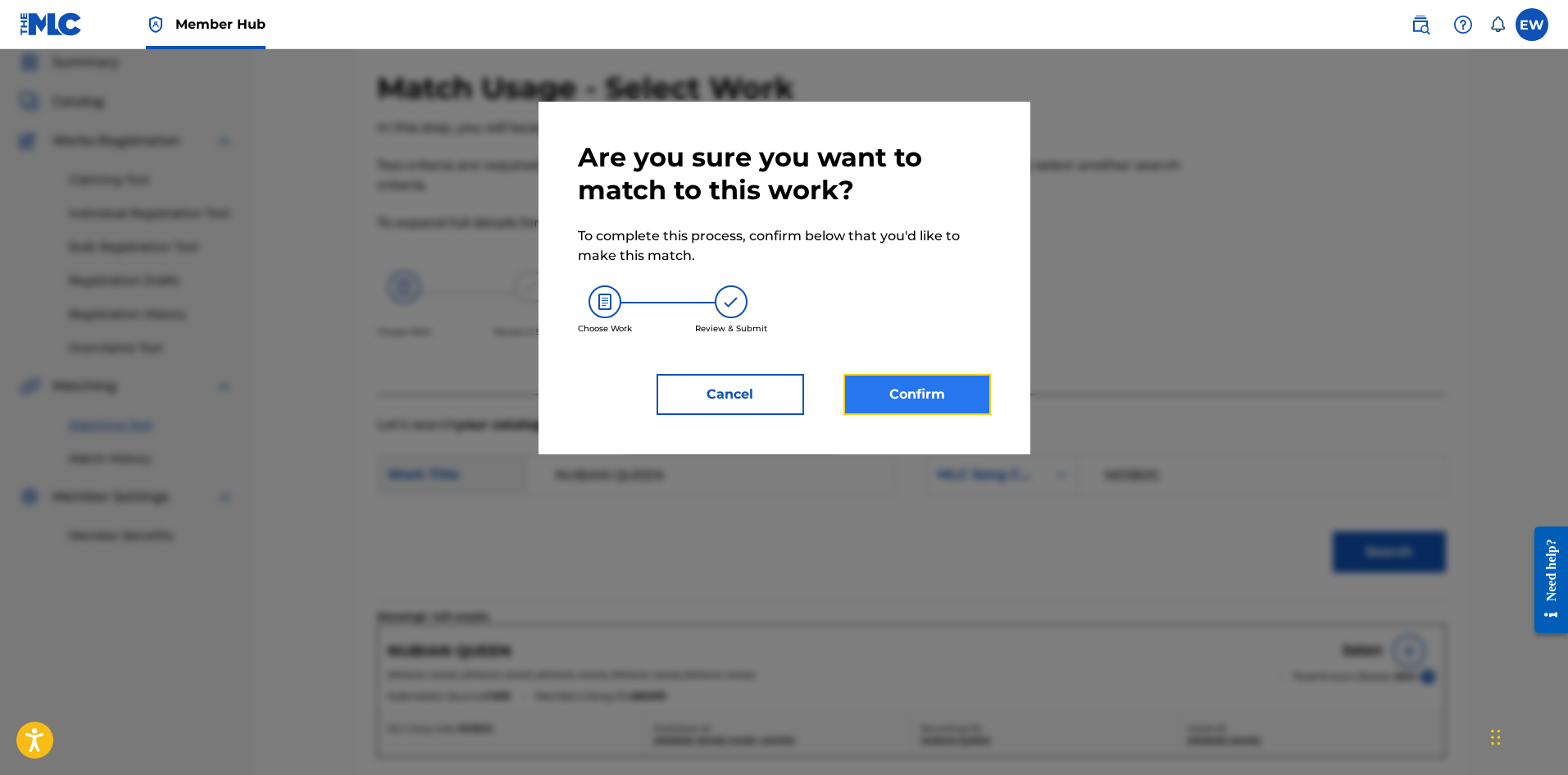
click at [880, 384] on button "Confirm" at bounding box center [917, 394] width 147 height 41
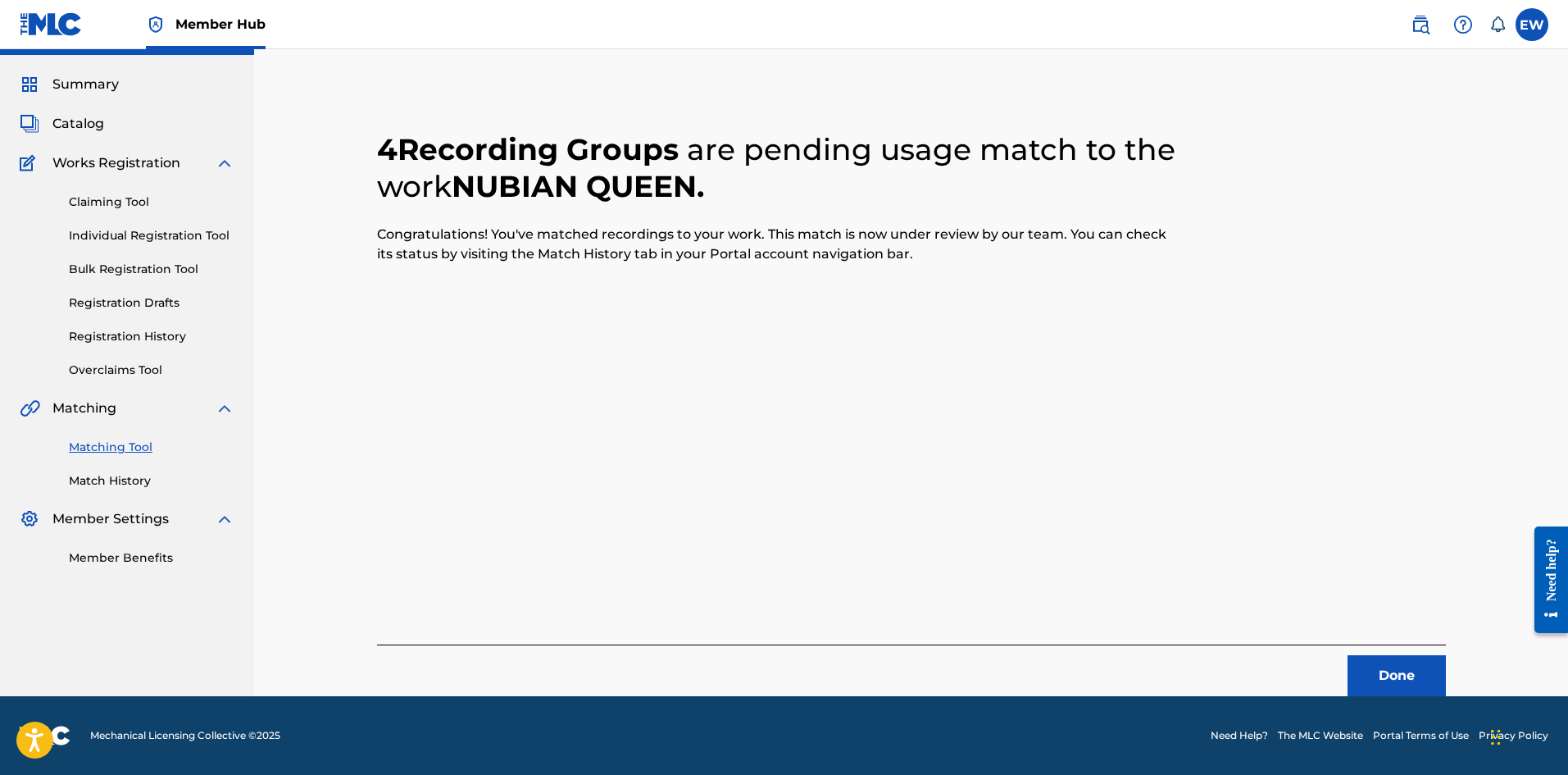
scroll to position [40, 0]
click at [1388, 676] on button "Done" at bounding box center [1395, 675] width 98 height 41
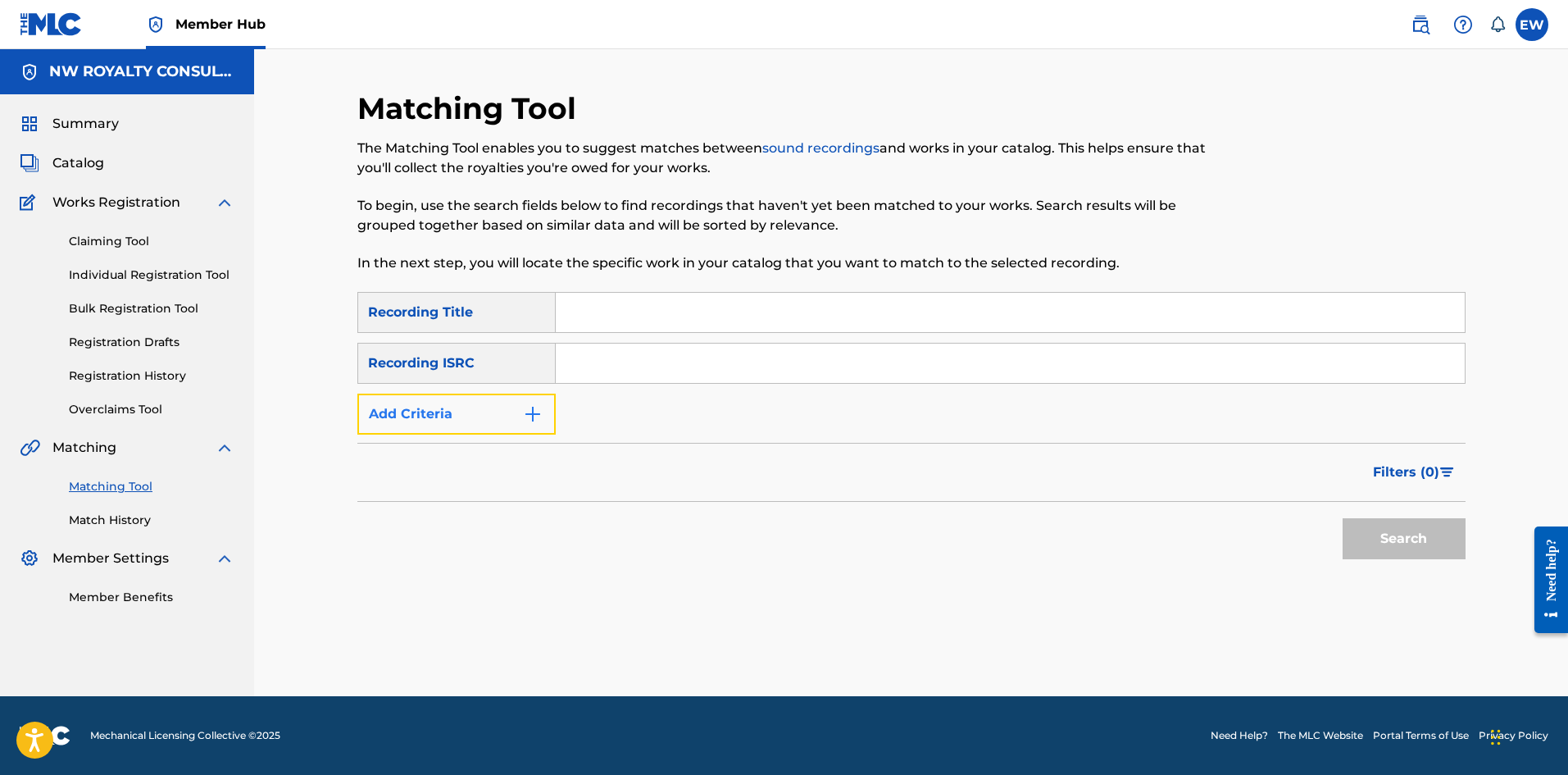
click at [496, 410] on button "Add Criteria" at bounding box center [456, 414] width 199 height 41
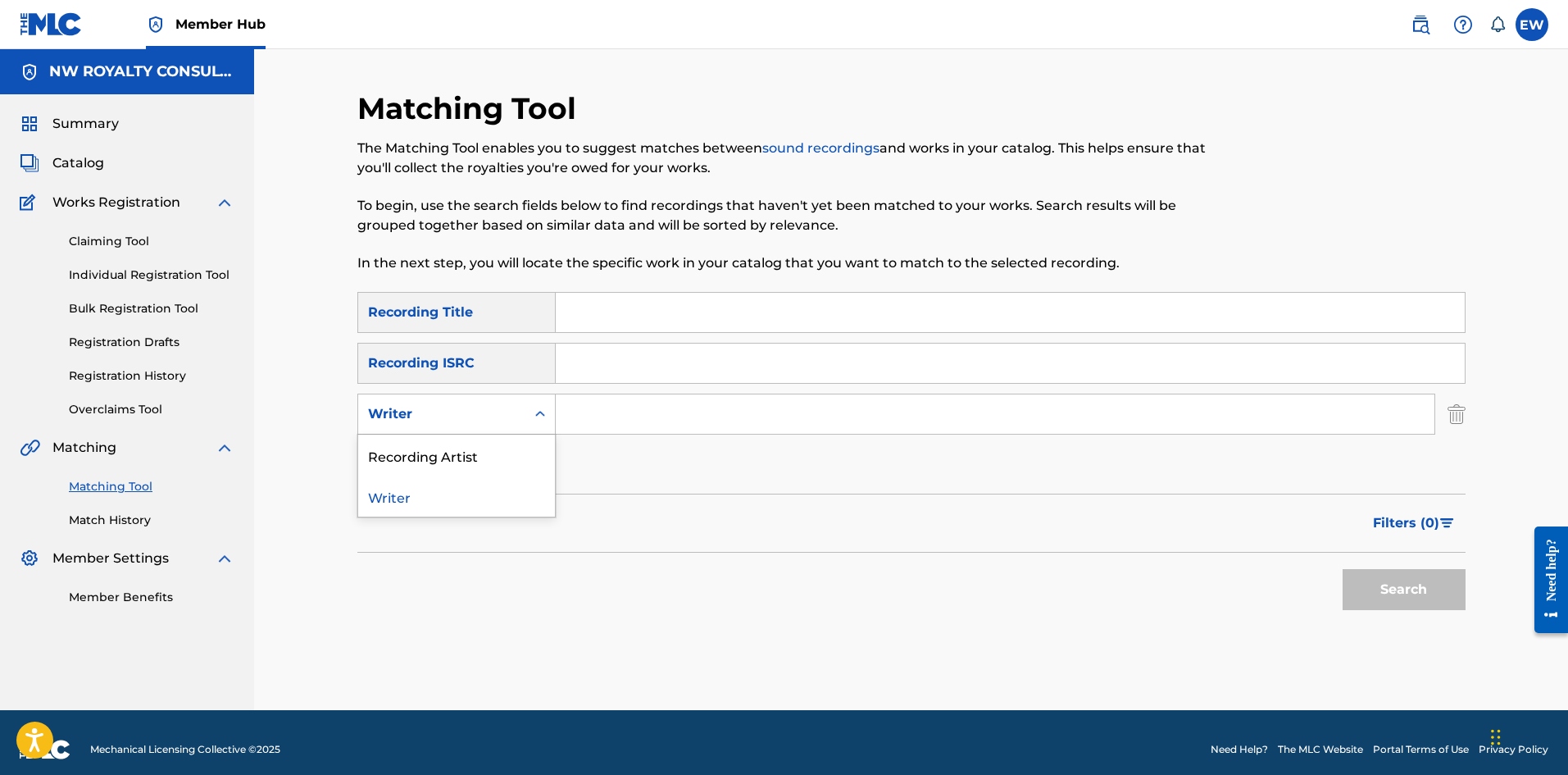
click at [496, 410] on div "Writer" at bounding box center [441, 414] width 147 height 19
click at [509, 443] on div "Recording Artist" at bounding box center [456, 455] width 197 height 41
click at [658, 409] on input "Search Form" at bounding box center [995, 413] width 879 height 40
paste input "D YANI BULBY YORK"
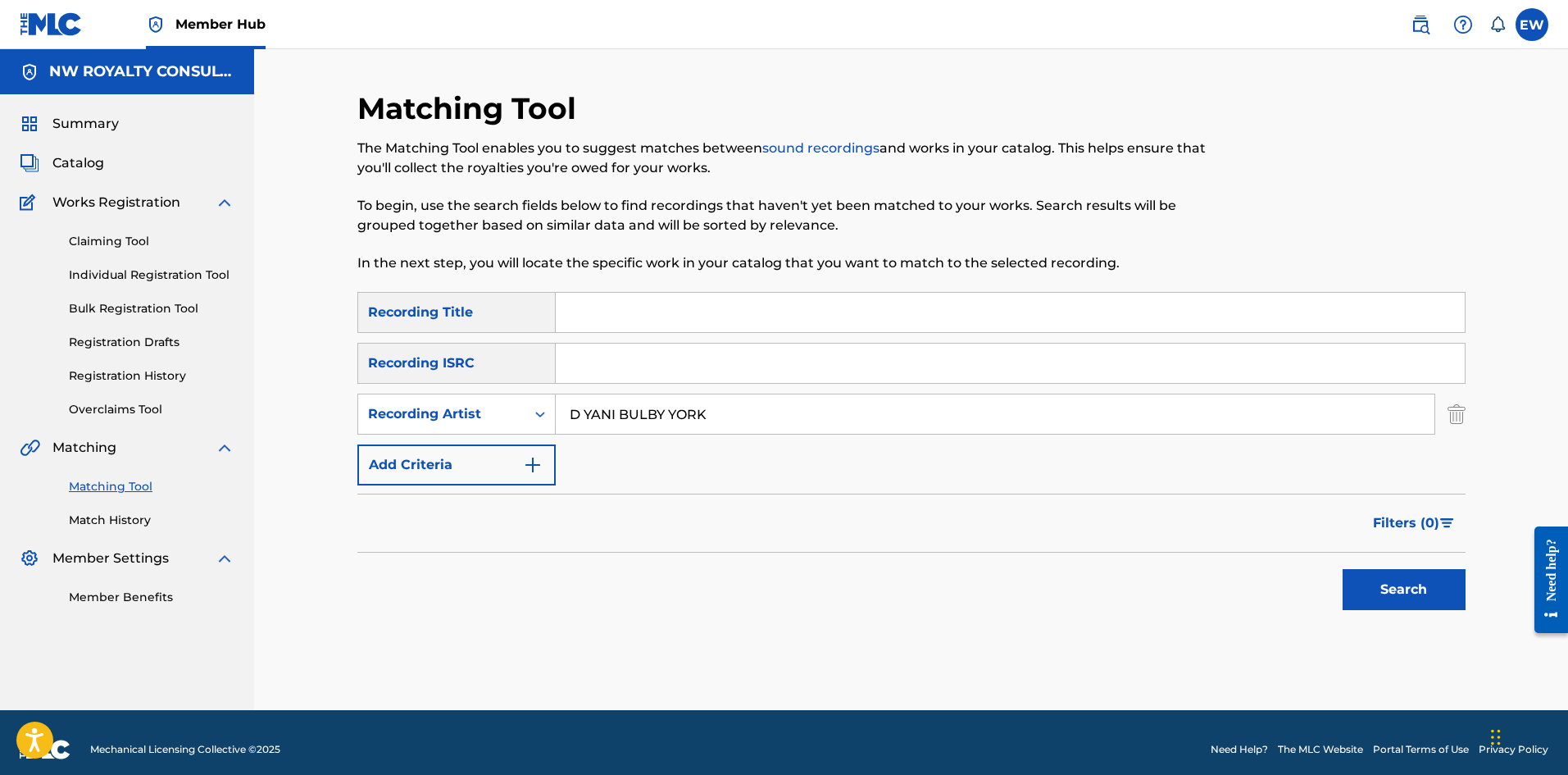
type input "D YANI BULBY YORK"
click at [632, 325] on input "Search Form" at bounding box center [1009, 312] width 909 height 40
paste input "NINE TO FIVE"
type input "NINE TO FIVE"
click at [1383, 582] on button "Search" at bounding box center [1403, 589] width 123 height 41
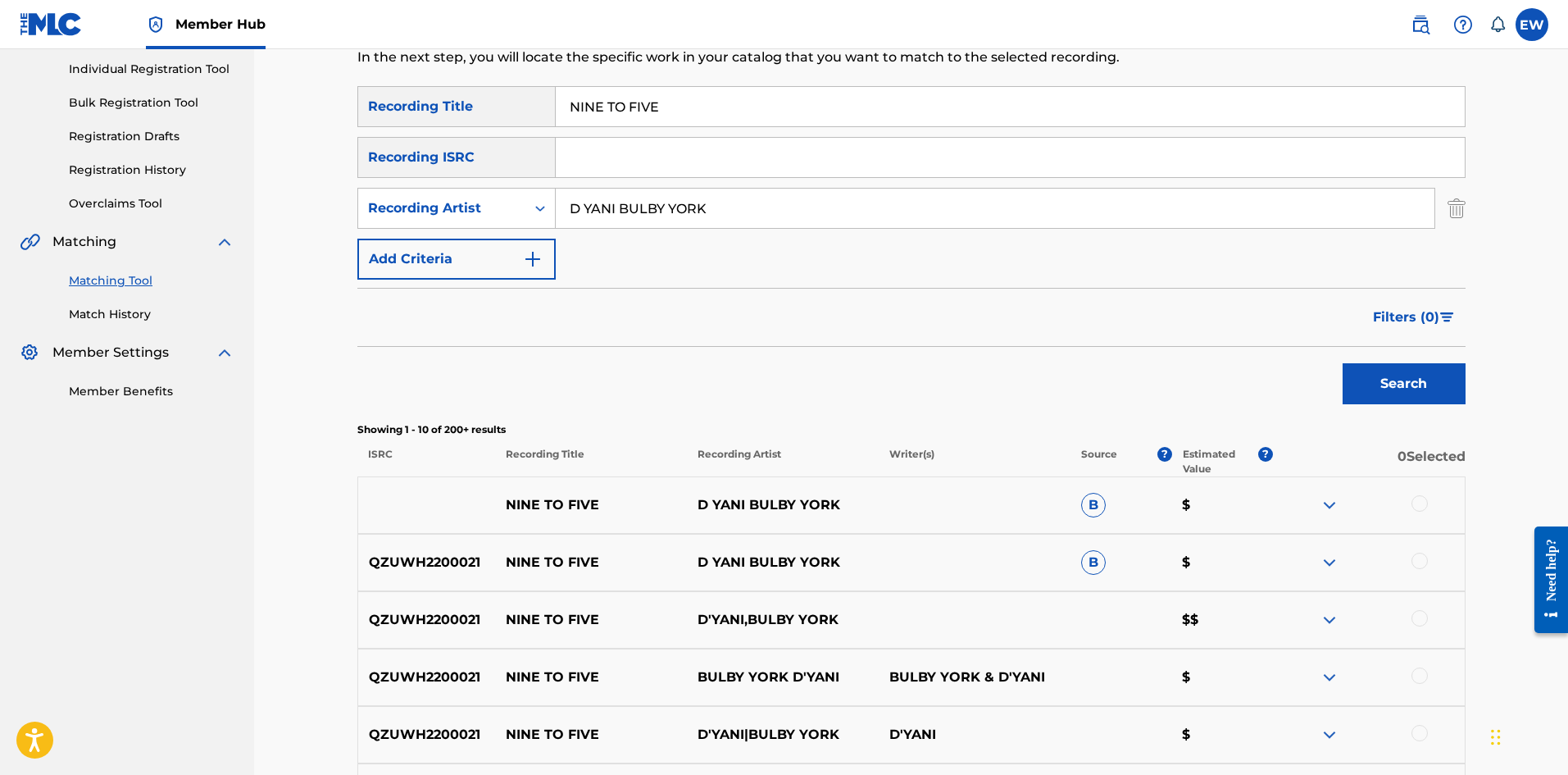
scroll to position [246, 0]
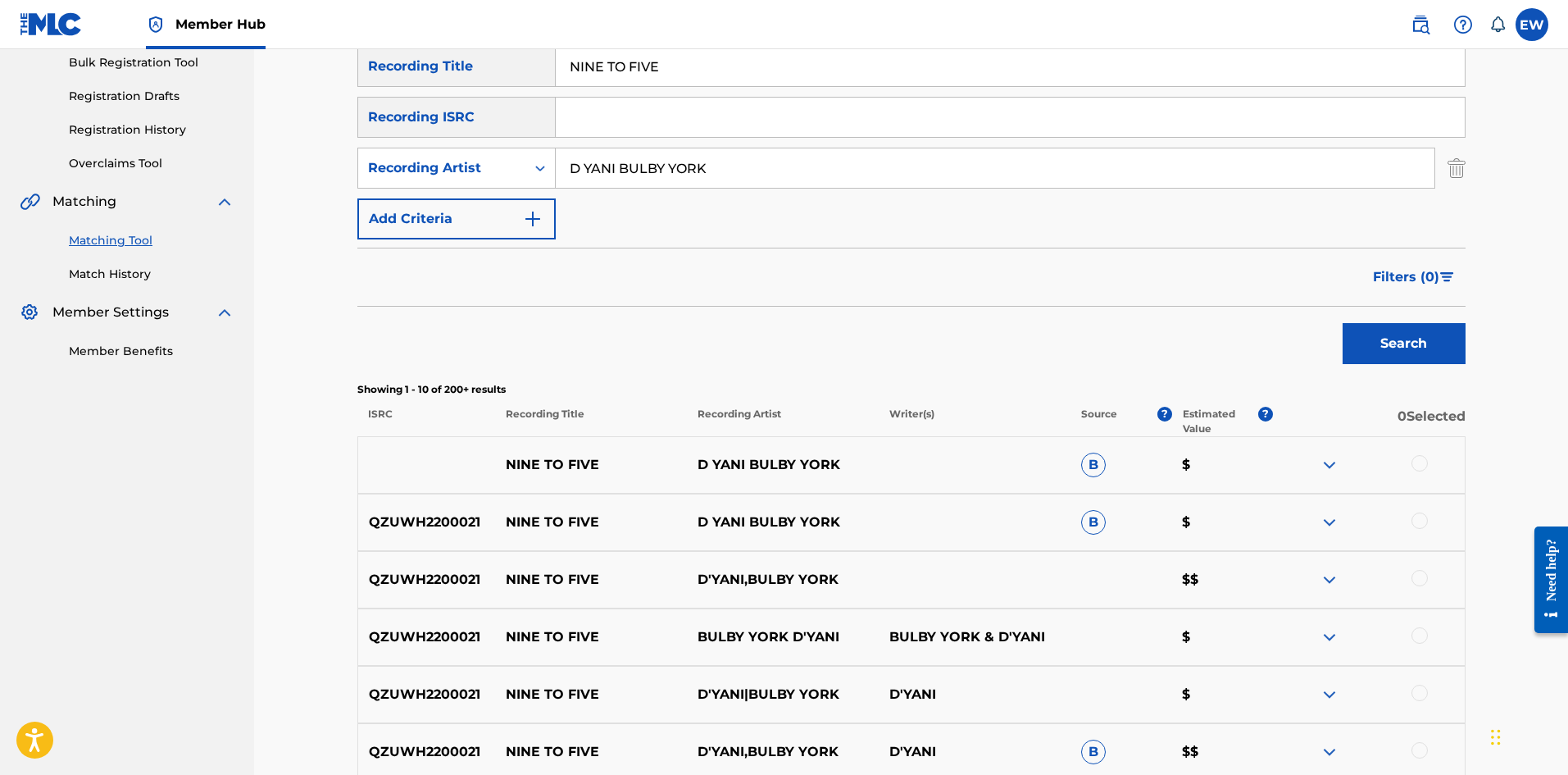
click at [1416, 459] on div at bounding box center [1419, 463] width 16 height 16
click at [1420, 527] on div at bounding box center [1419, 520] width 16 height 16
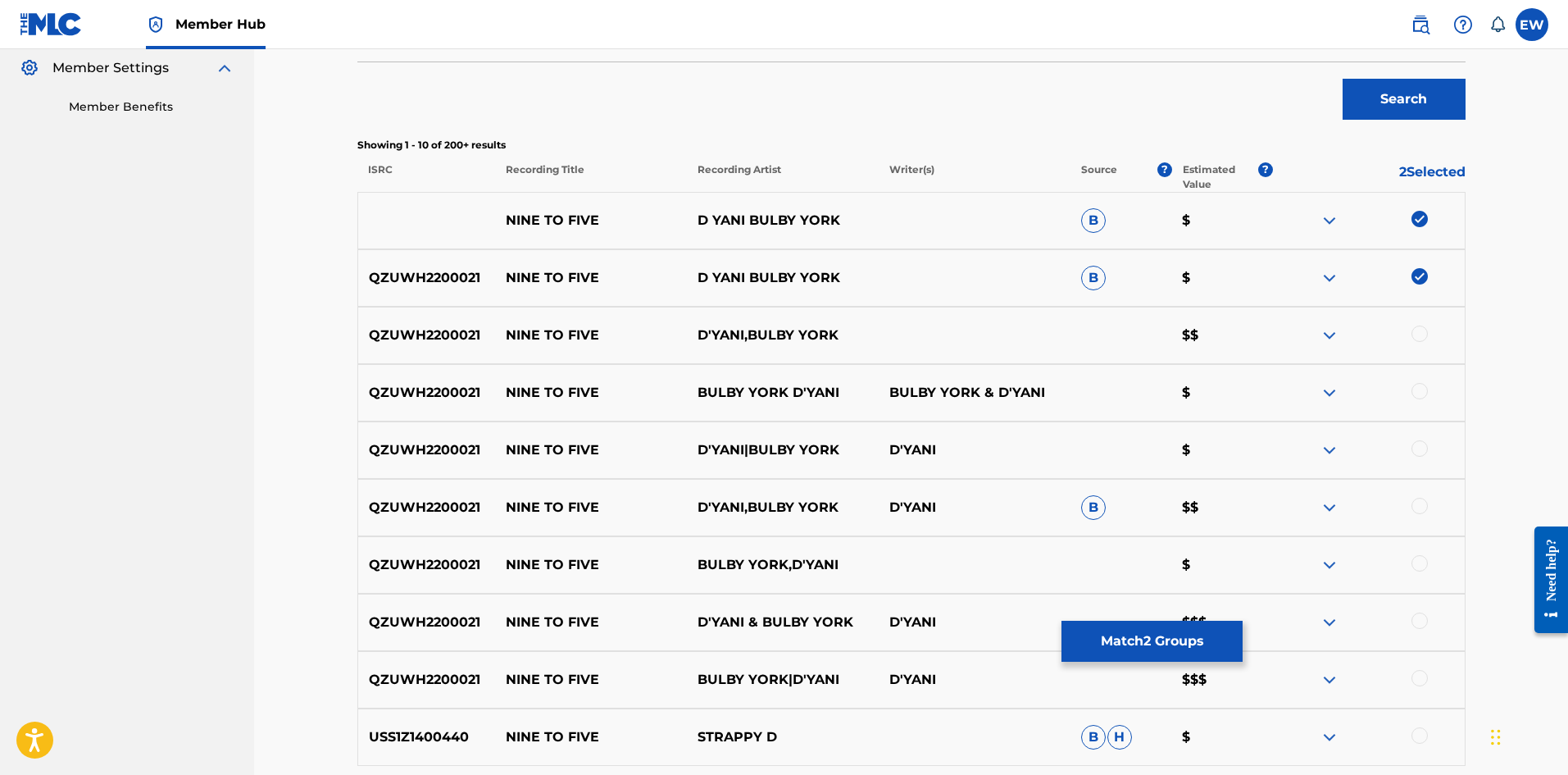
scroll to position [492, 0]
click at [1425, 332] on div at bounding box center [1419, 332] width 16 height 16
click at [1418, 383] on div at bounding box center [1419, 389] width 16 height 16
click at [1415, 451] on div at bounding box center [1419, 446] width 16 height 16
click at [1418, 501] on div at bounding box center [1419, 503] width 16 height 16
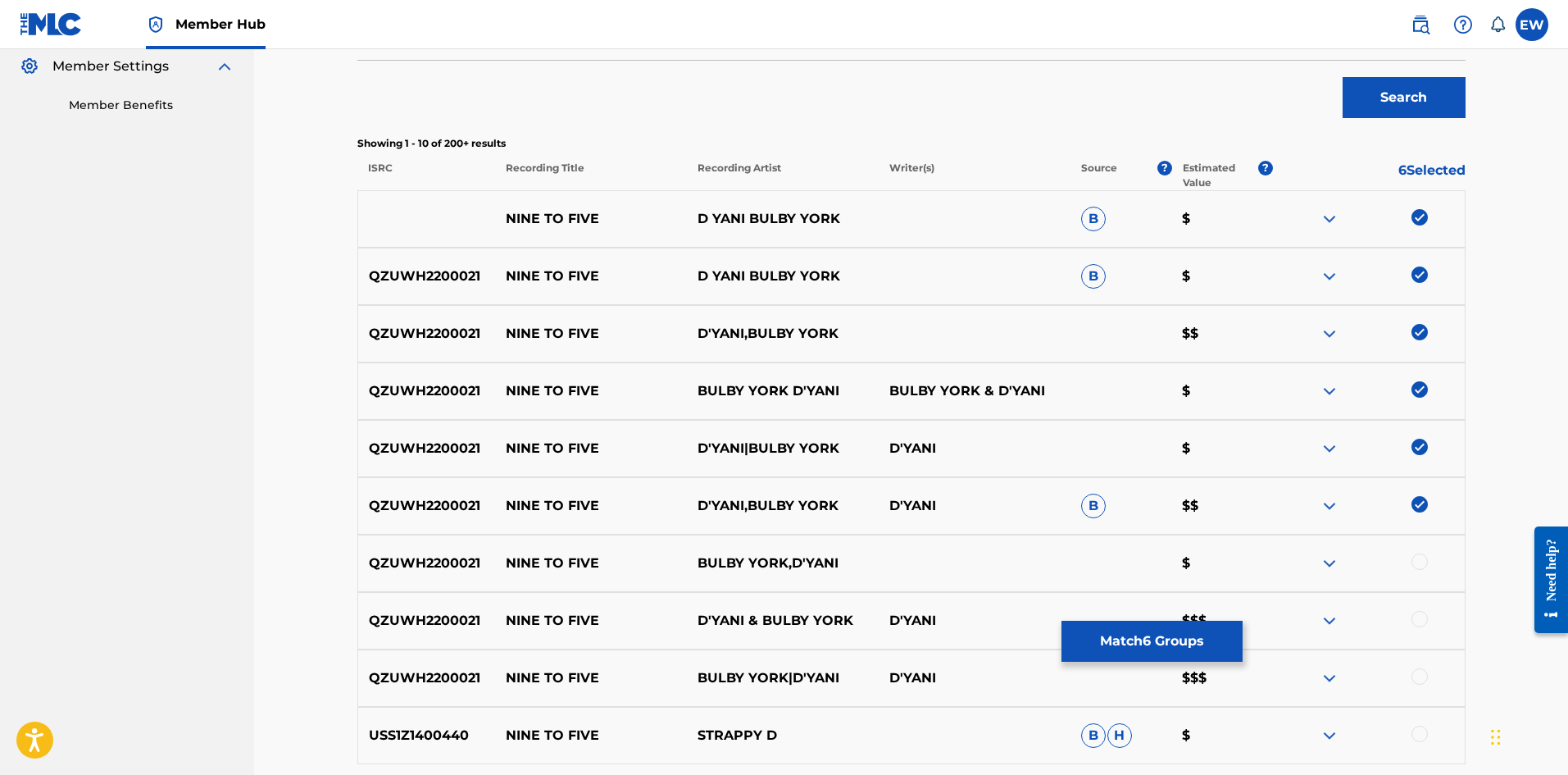
click at [1420, 556] on div at bounding box center [1419, 561] width 16 height 16
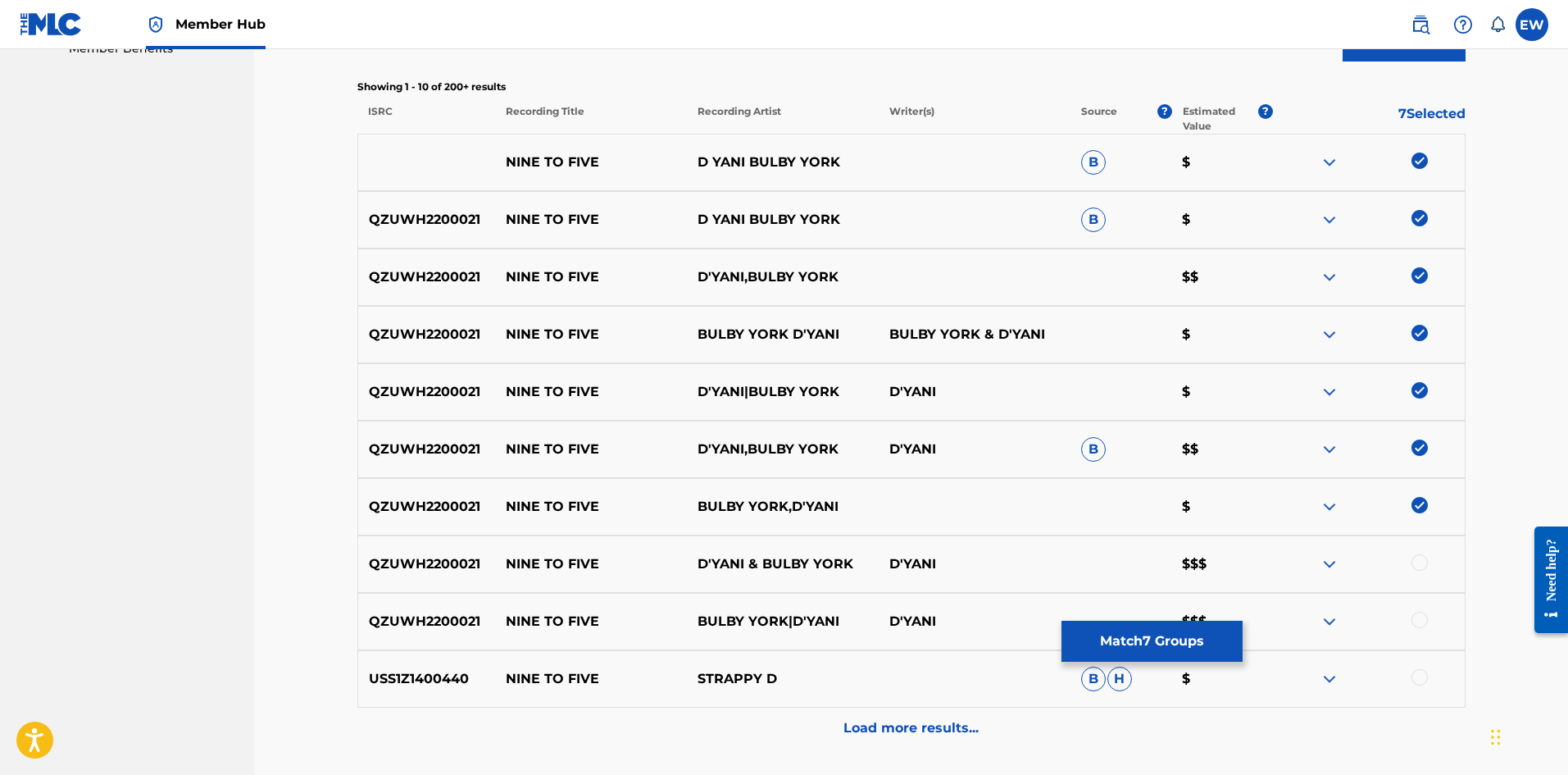
scroll to position [656, 0]
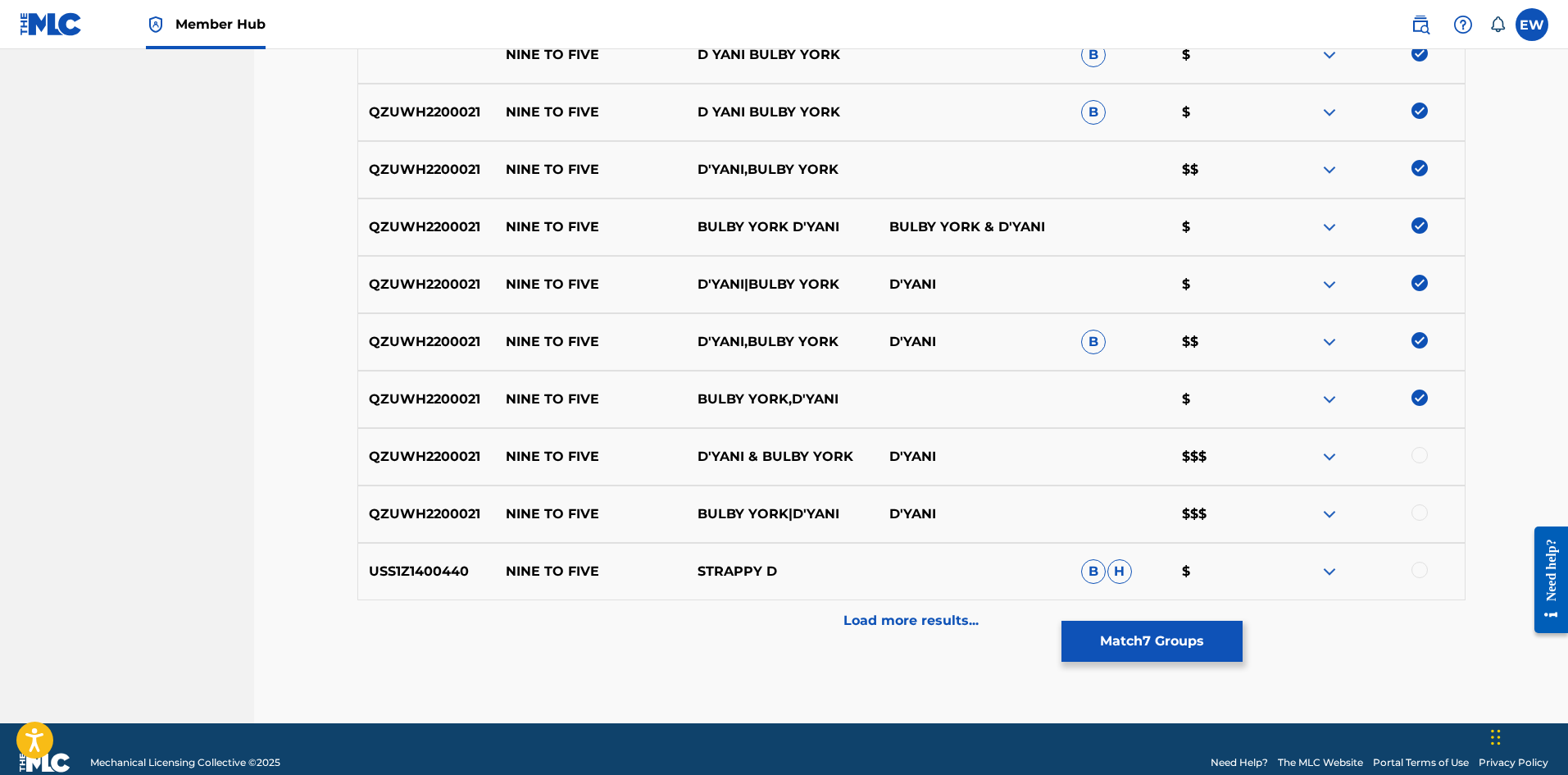
click at [1417, 452] on div at bounding box center [1419, 455] width 16 height 16
click at [1430, 504] on div at bounding box center [1368, 514] width 192 height 19
click at [1417, 511] on div at bounding box center [1419, 512] width 16 height 16
click at [1226, 631] on button "Match 9 Groups" at bounding box center [1151, 641] width 181 height 41
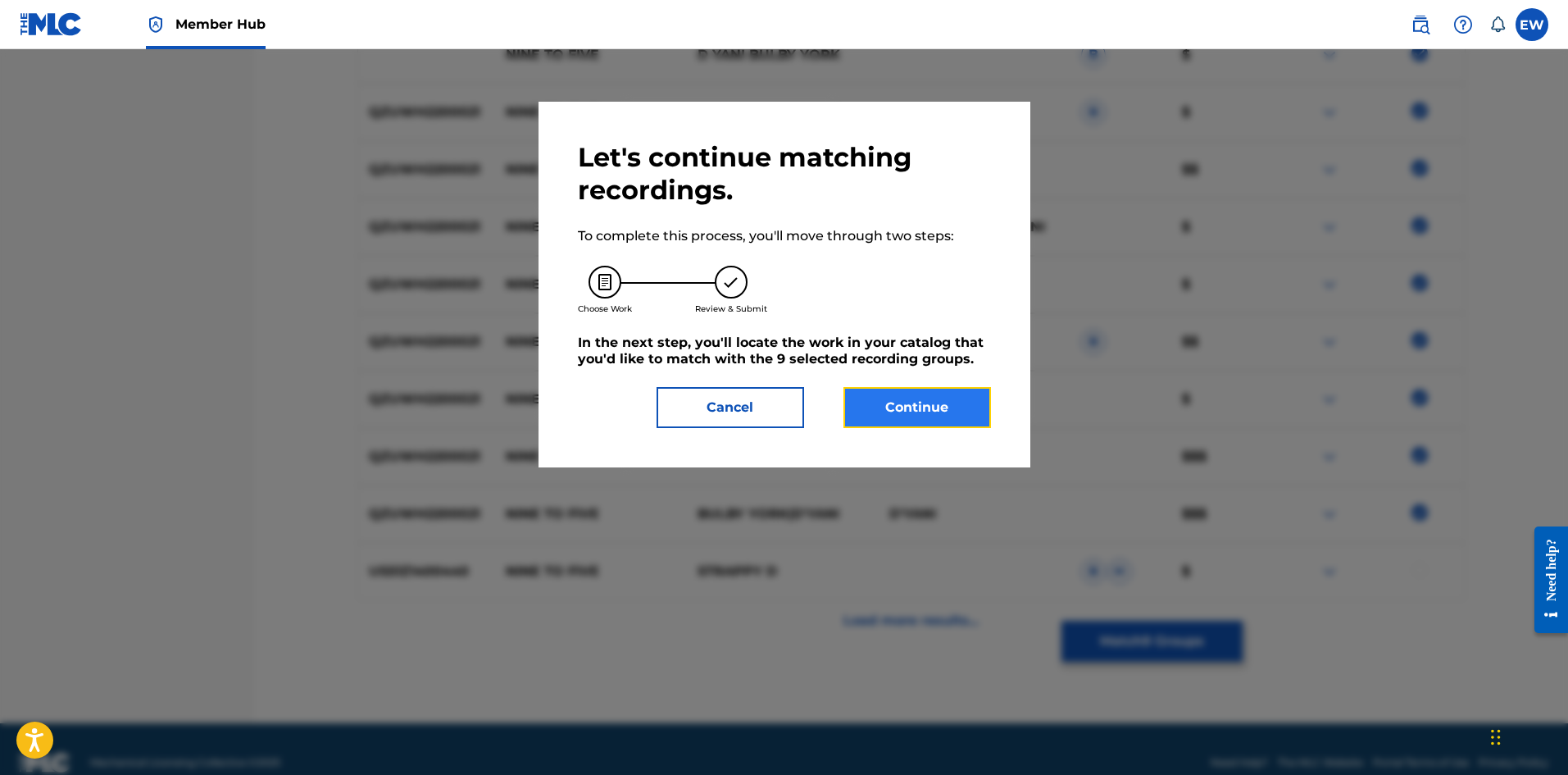
drag, startPoint x: 918, startPoint y: 404, endPoint x: 886, endPoint y: 394, distance: 33.5
click at [886, 394] on button "Continue" at bounding box center [917, 407] width 147 height 41
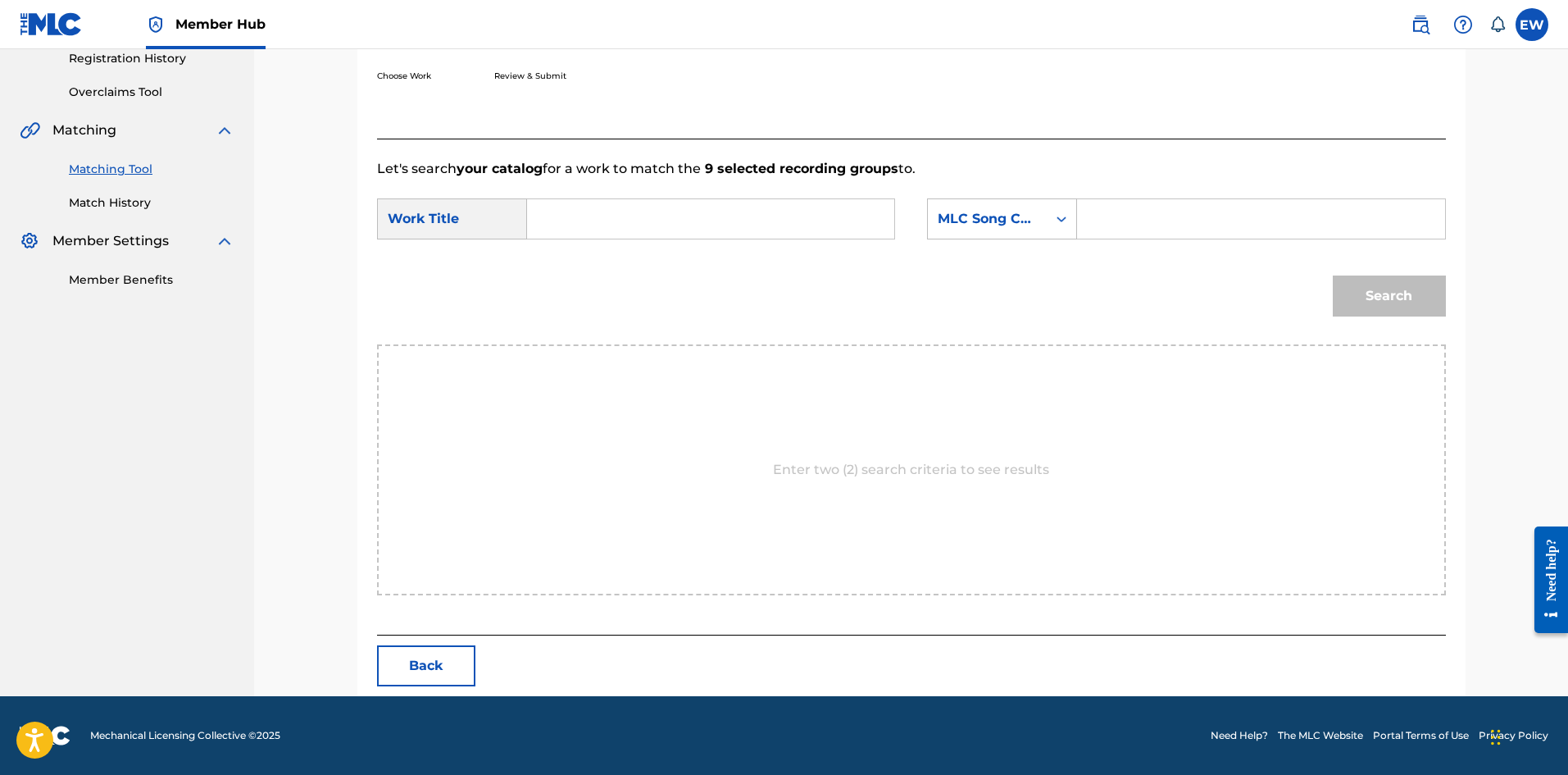
scroll to position [317, 0]
drag, startPoint x: 625, startPoint y: 223, endPoint x: 700, endPoint y: 255, distance: 81.5
click at [626, 223] on input "Search Form" at bounding box center [711, 218] width 339 height 40
paste input "NINE TO FIVE"
type input "NINE TO FIVE"
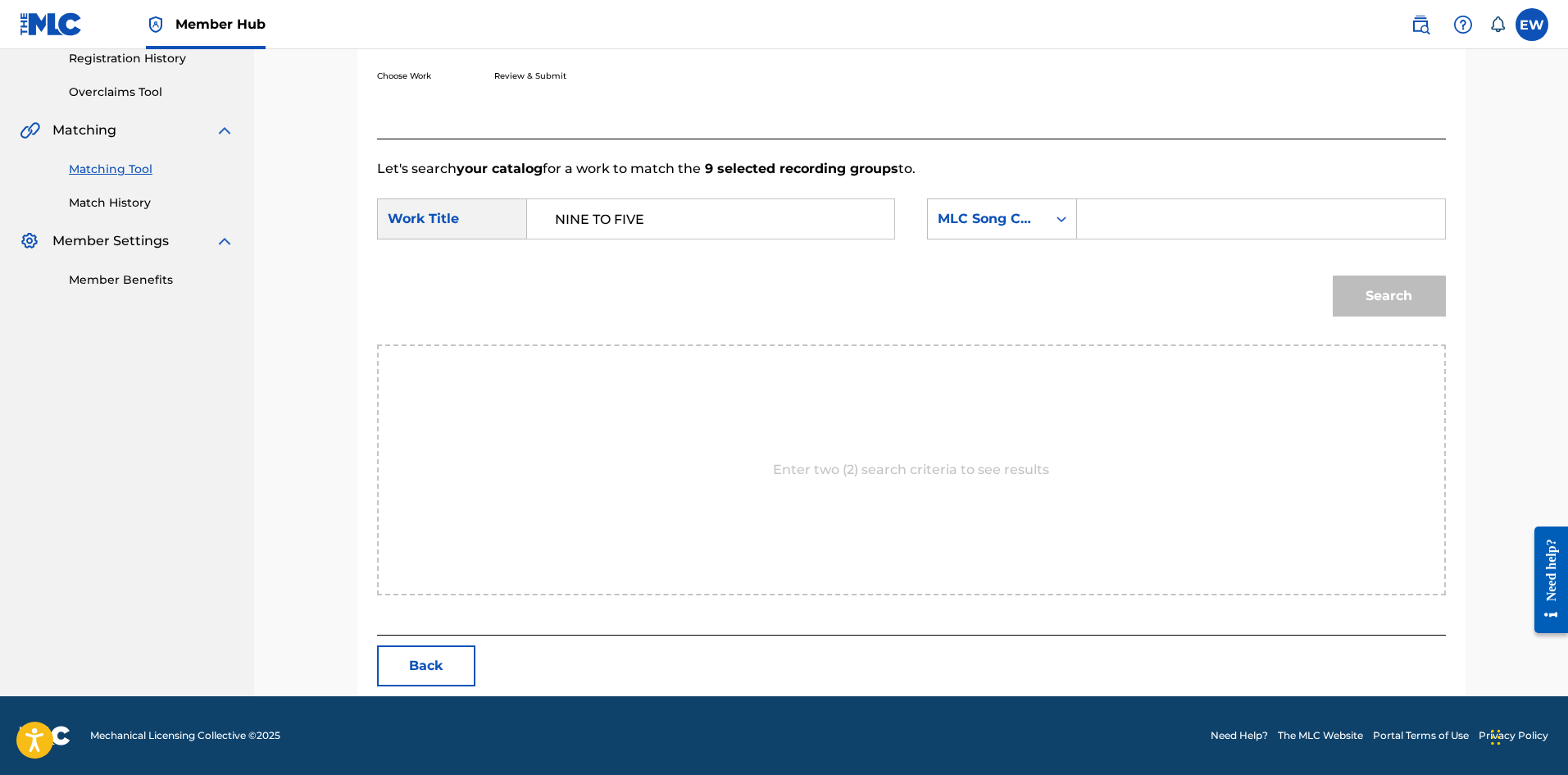
click at [1150, 209] on input "Search Form" at bounding box center [1261, 218] width 339 height 40
paste input "N78YKP"
type input "N78YKP"
click at [1401, 295] on button "Search" at bounding box center [1389, 296] width 113 height 41
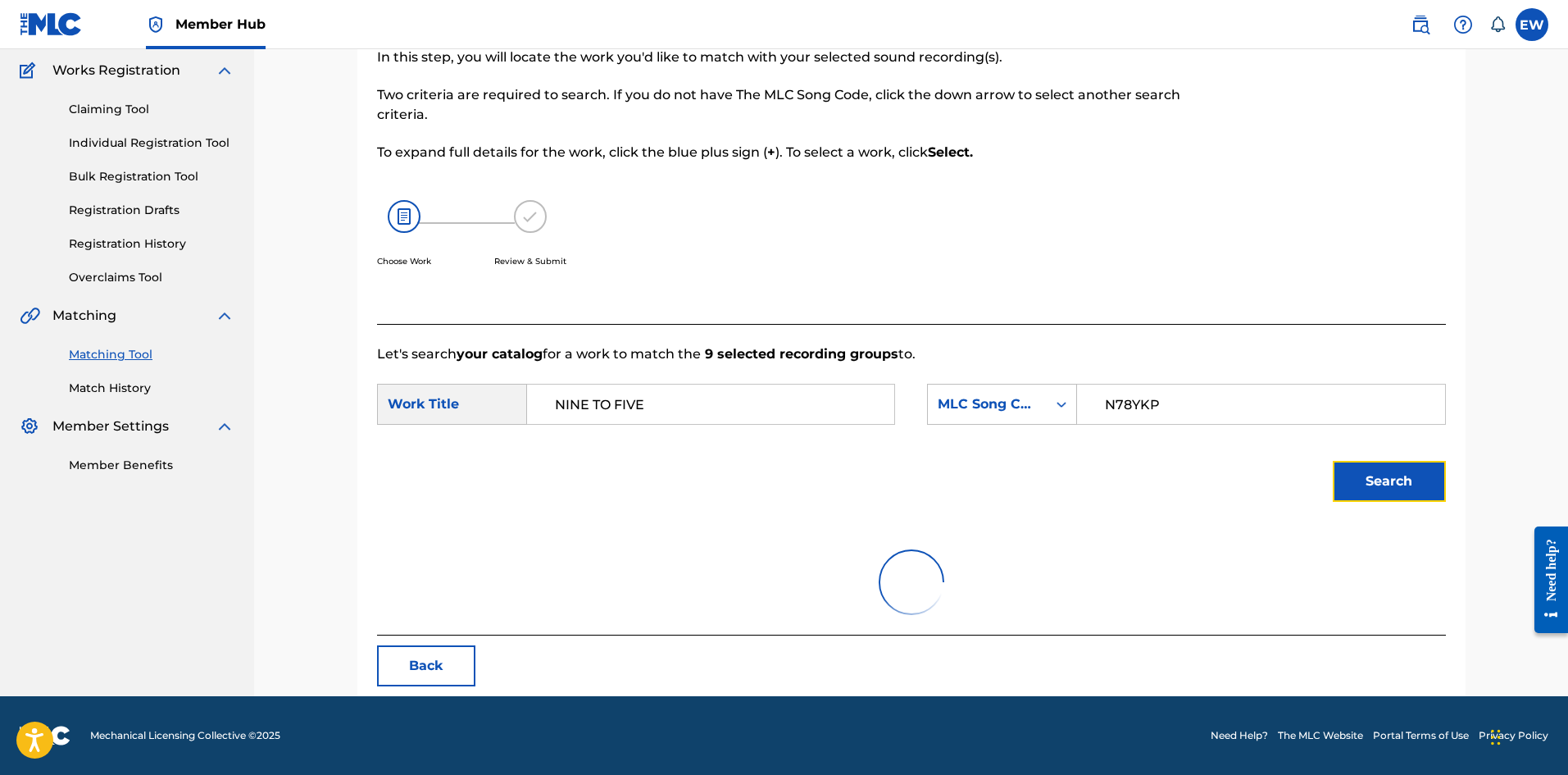
scroll to position [269, 0]
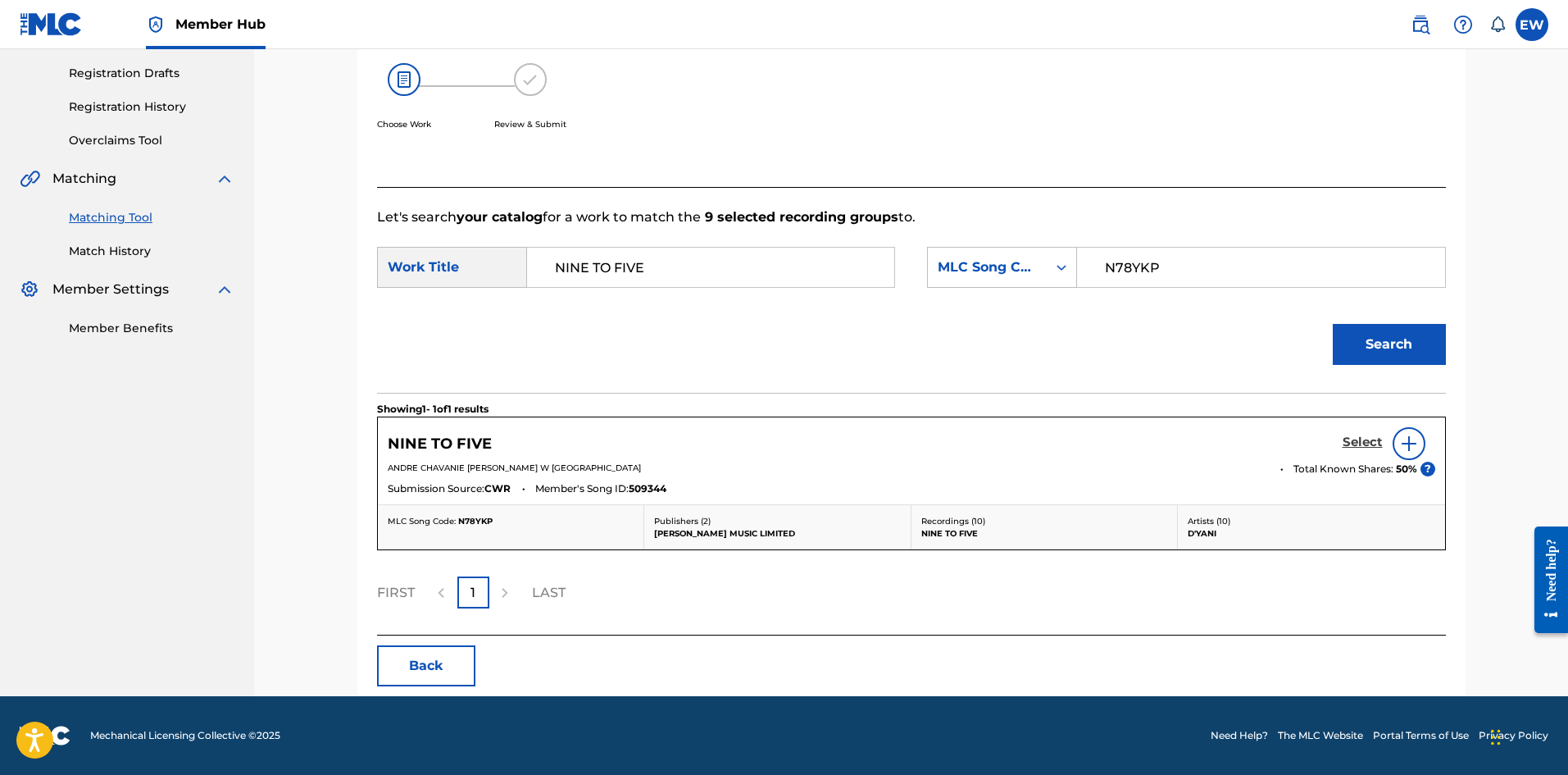
click at [1361, 441] on h5 "Select" at bounding box center [1361, 442] width 40 height 16
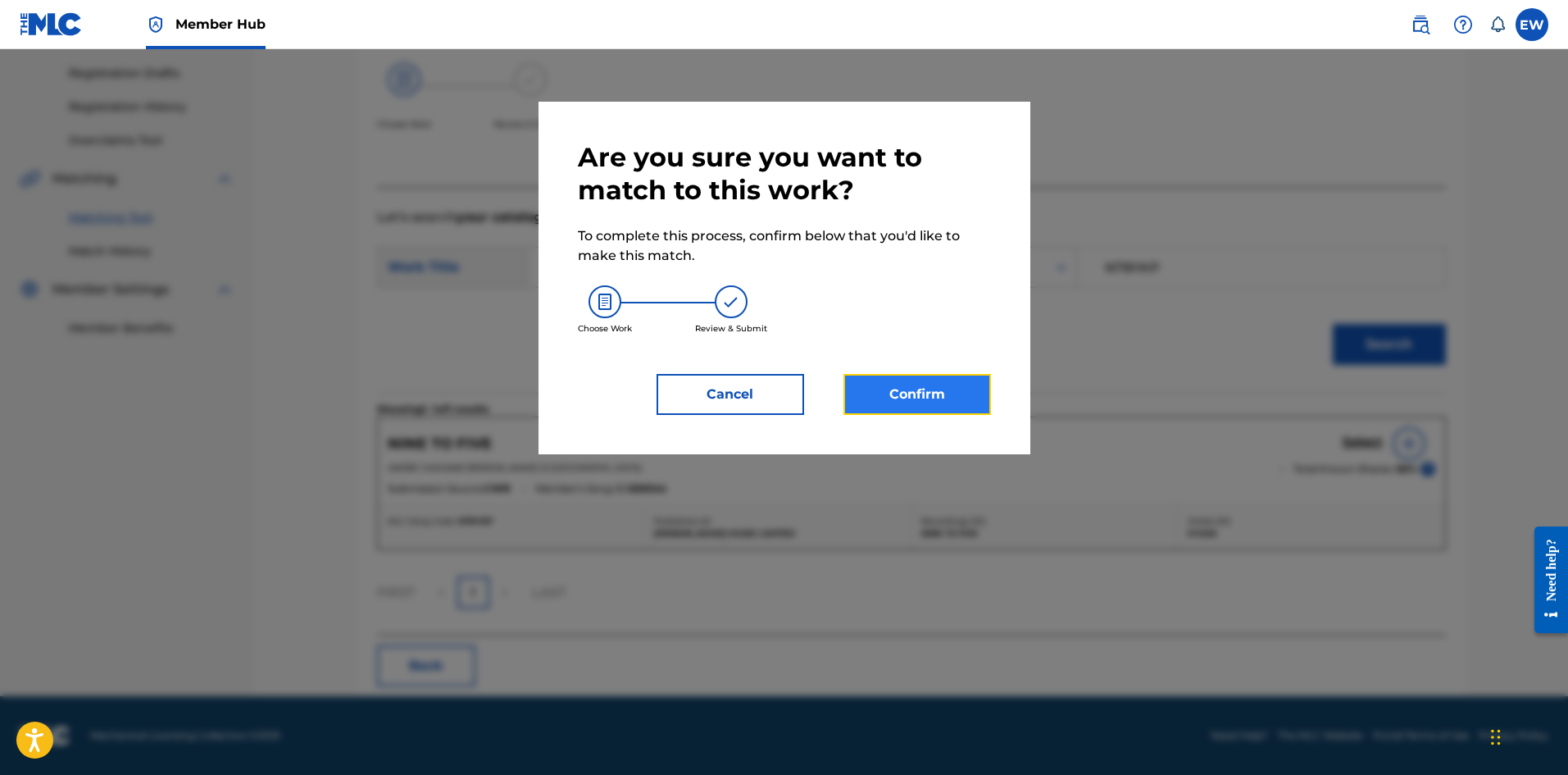
click at [931, 402] on button "Confirm" at bounding box center [917, 394] width 147 height 41
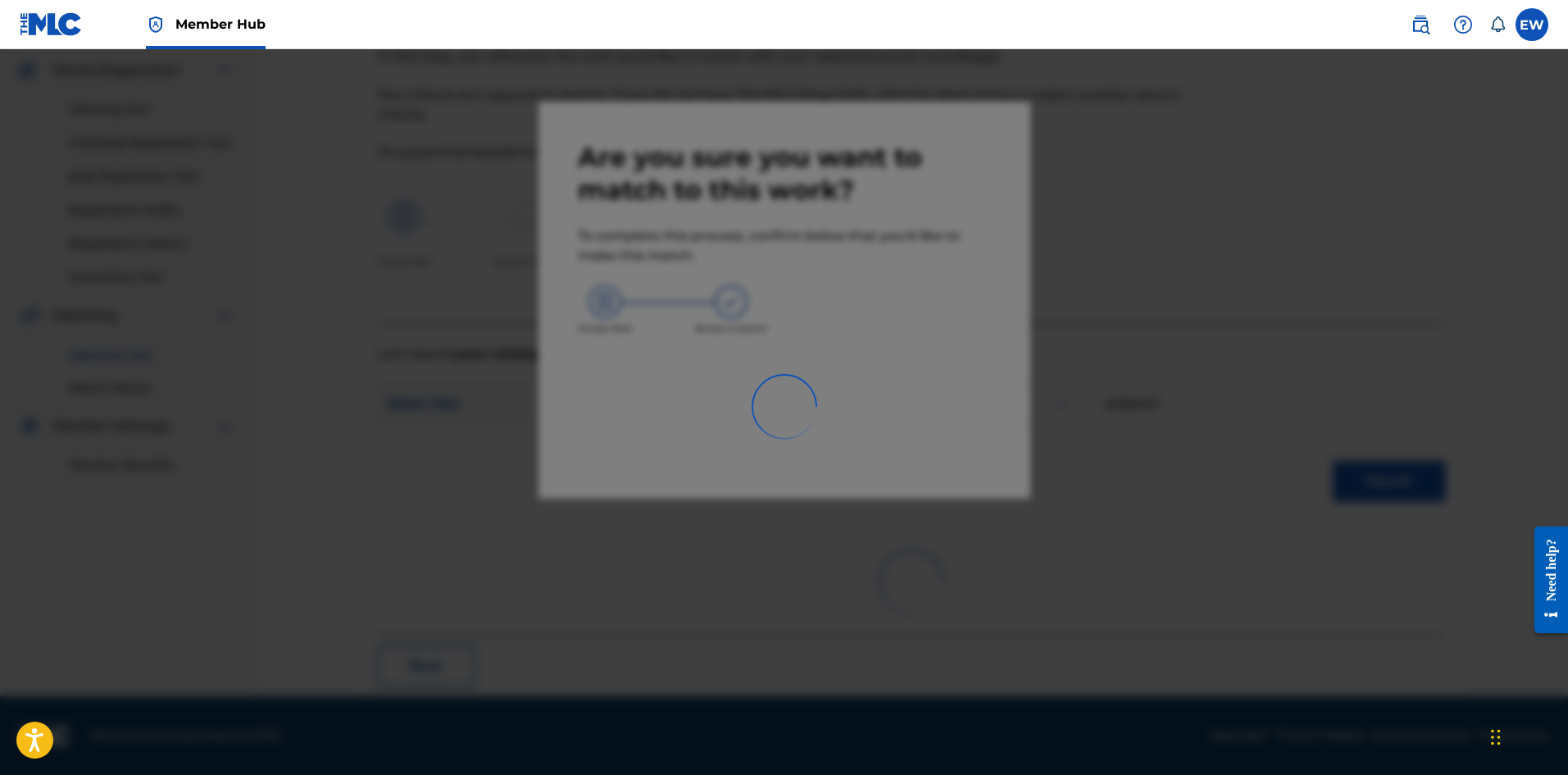
scroll to position [40, 0]
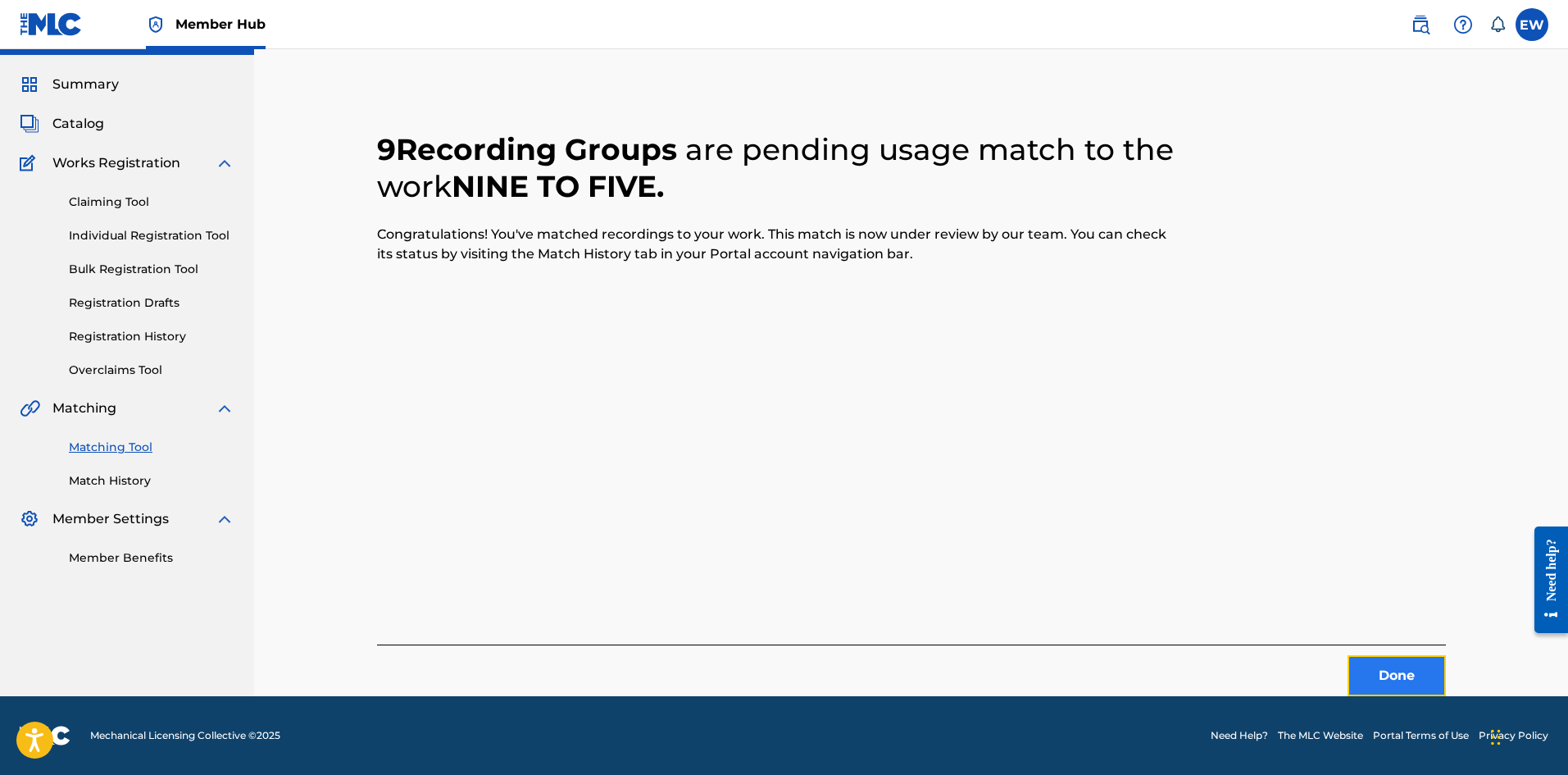
click at [1404, 674] on button "Done" at bounding box center [1395, 675] width 98 height 41
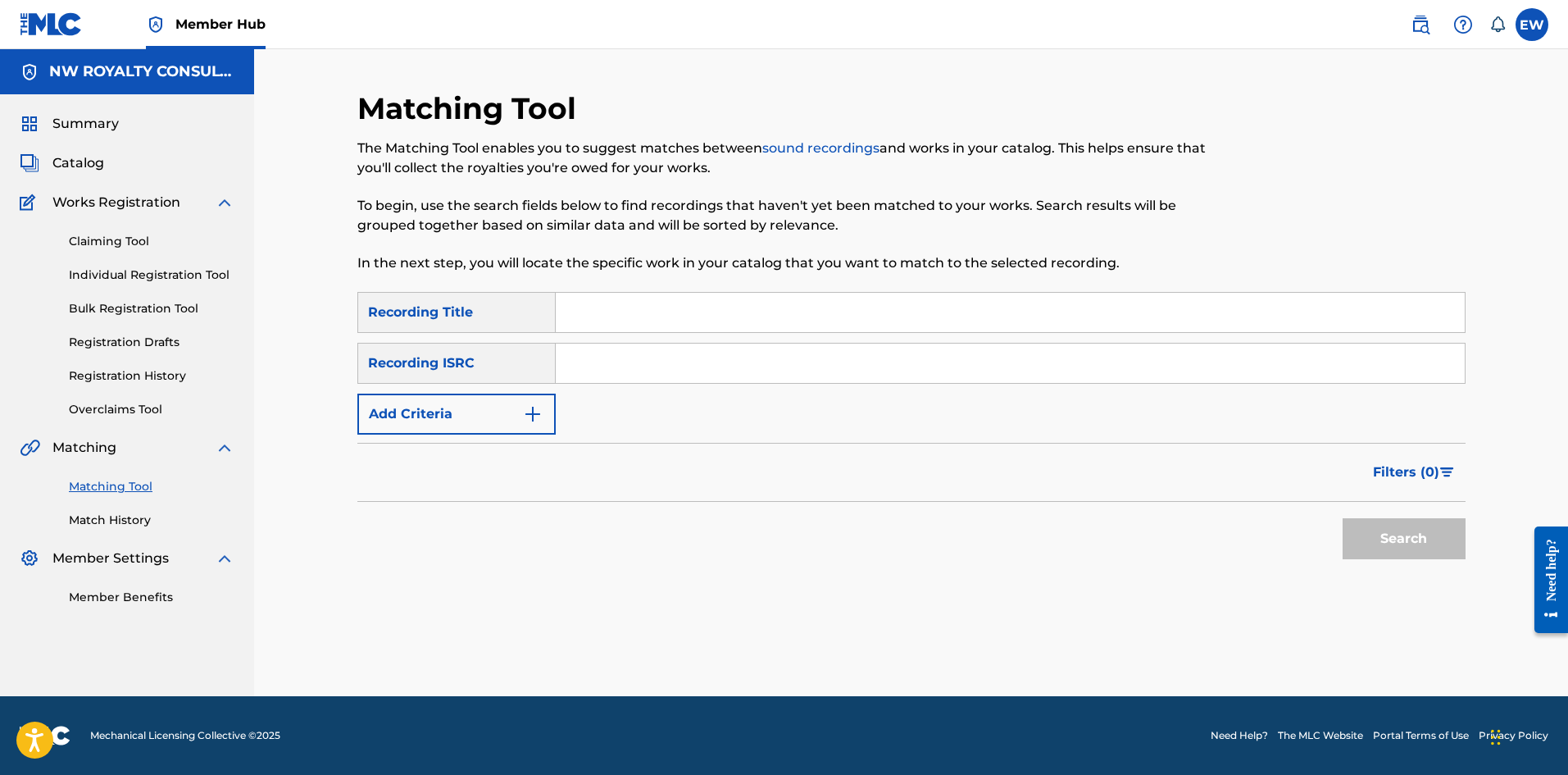
scroll to position [0, 0]
click at [388, 421] on button "Add Criteria" at bounding box center [456, 414] width 199 height 41
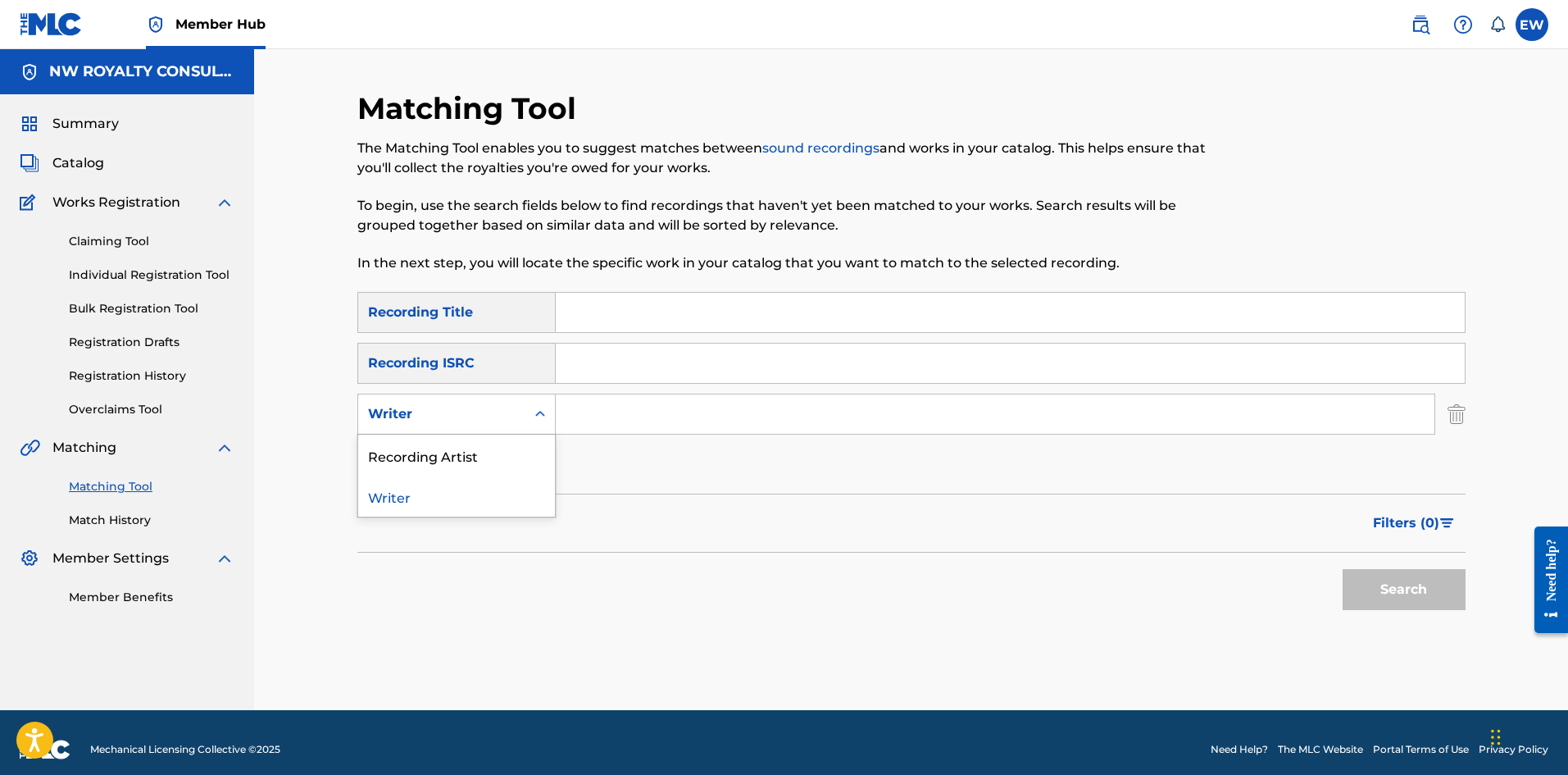
click at [388, 408] on div "Writer" at bounding box center [441, 414] width 147 height 19
click at [397, 447] on div "Recording Artist" at bounding box center [456, 455] width 197 height 41
click at [575, 405] on input "Search Form" at bounding box center [995, 413] width 879 height 40
paste input "SILKBOSS"
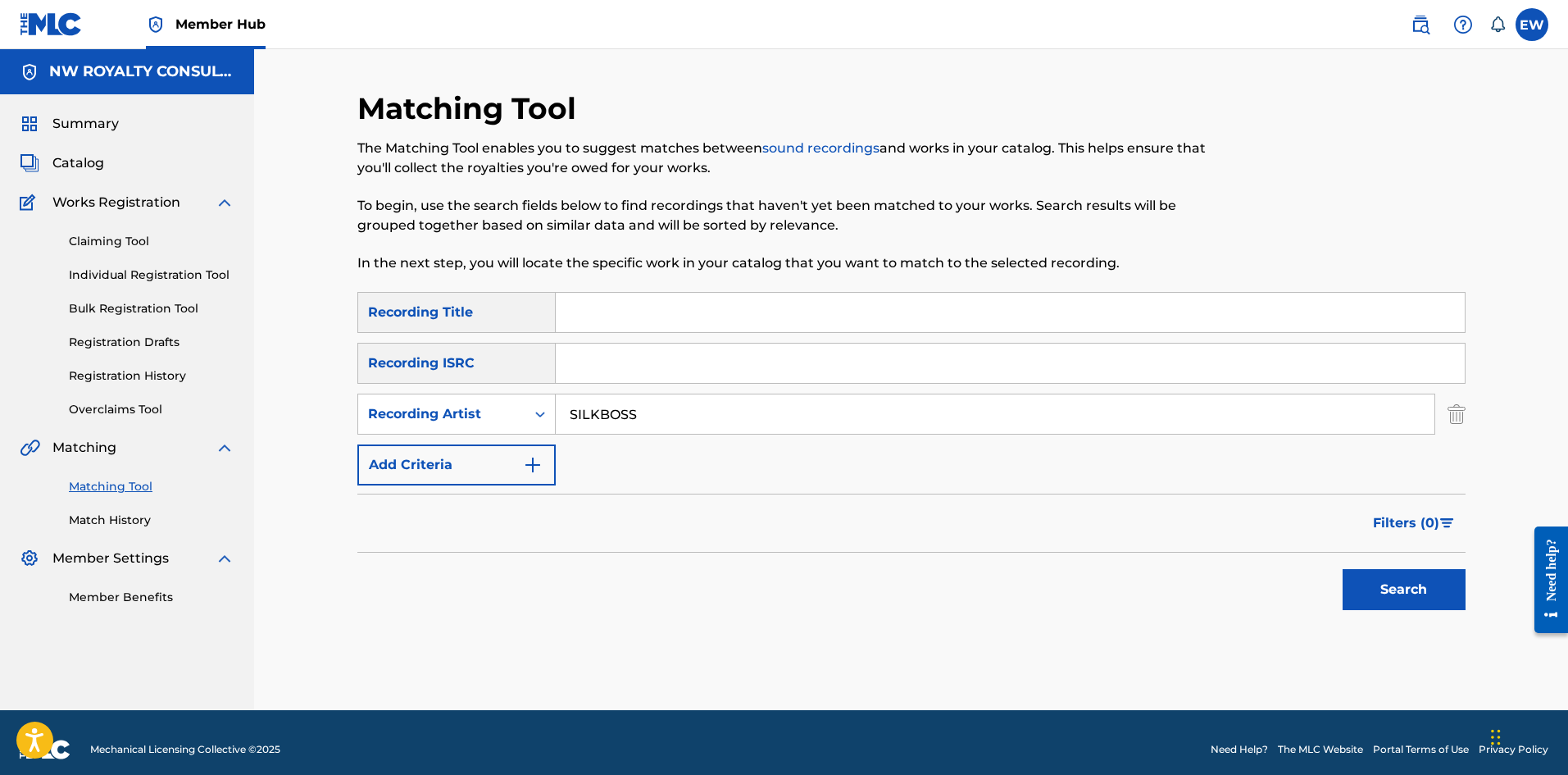
type input "SILKBOSS"
click at [638, 320] on input "Search Form" at bounding box center [1009, 312] width 909 height 40
paste input "NO LOVE"
type input "NO LOVE"
click at [1414, 590] on button "Search" at bounding box center [1403, 589] width 123 height 41
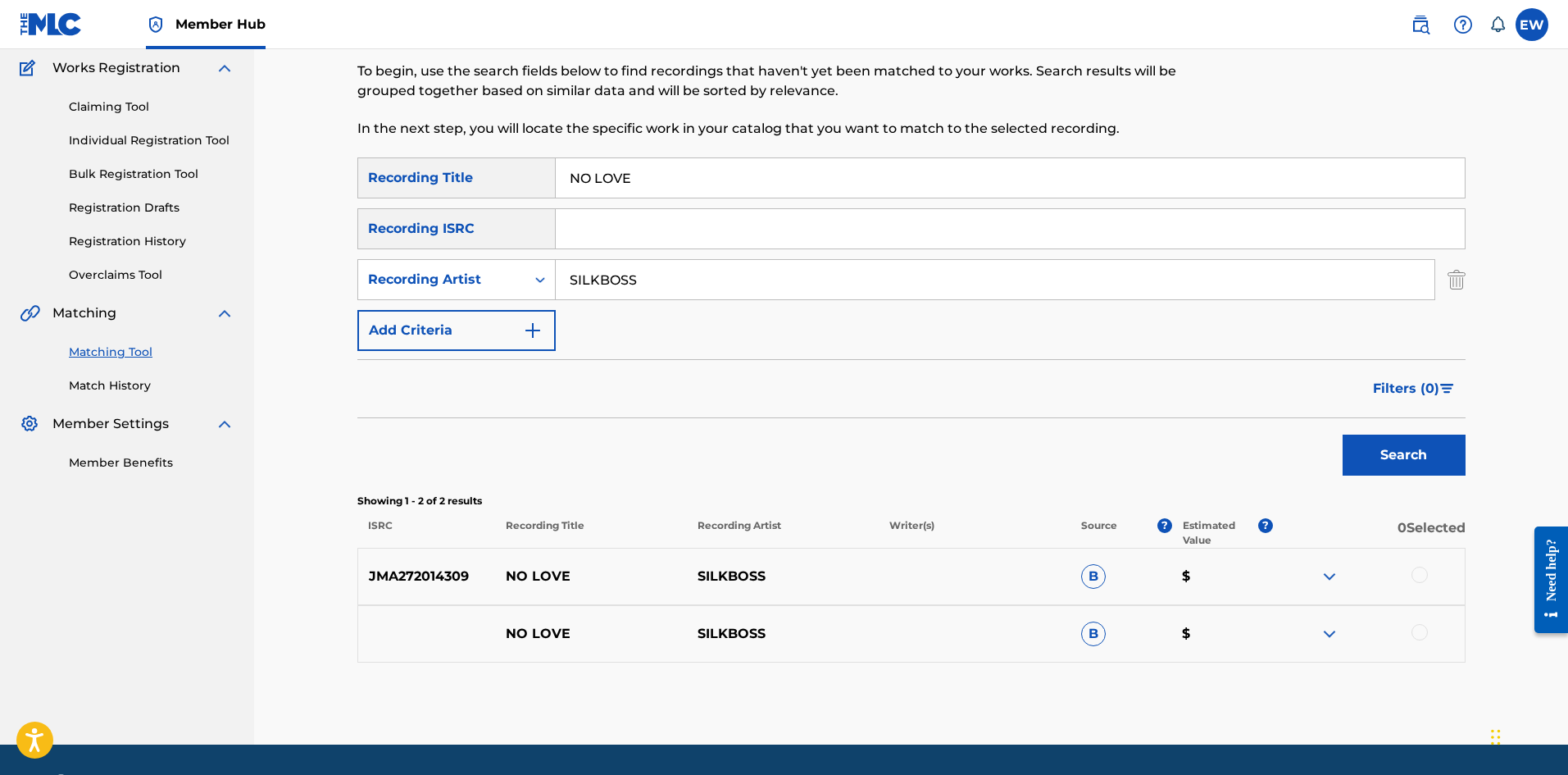
scroll to position [182, 0]
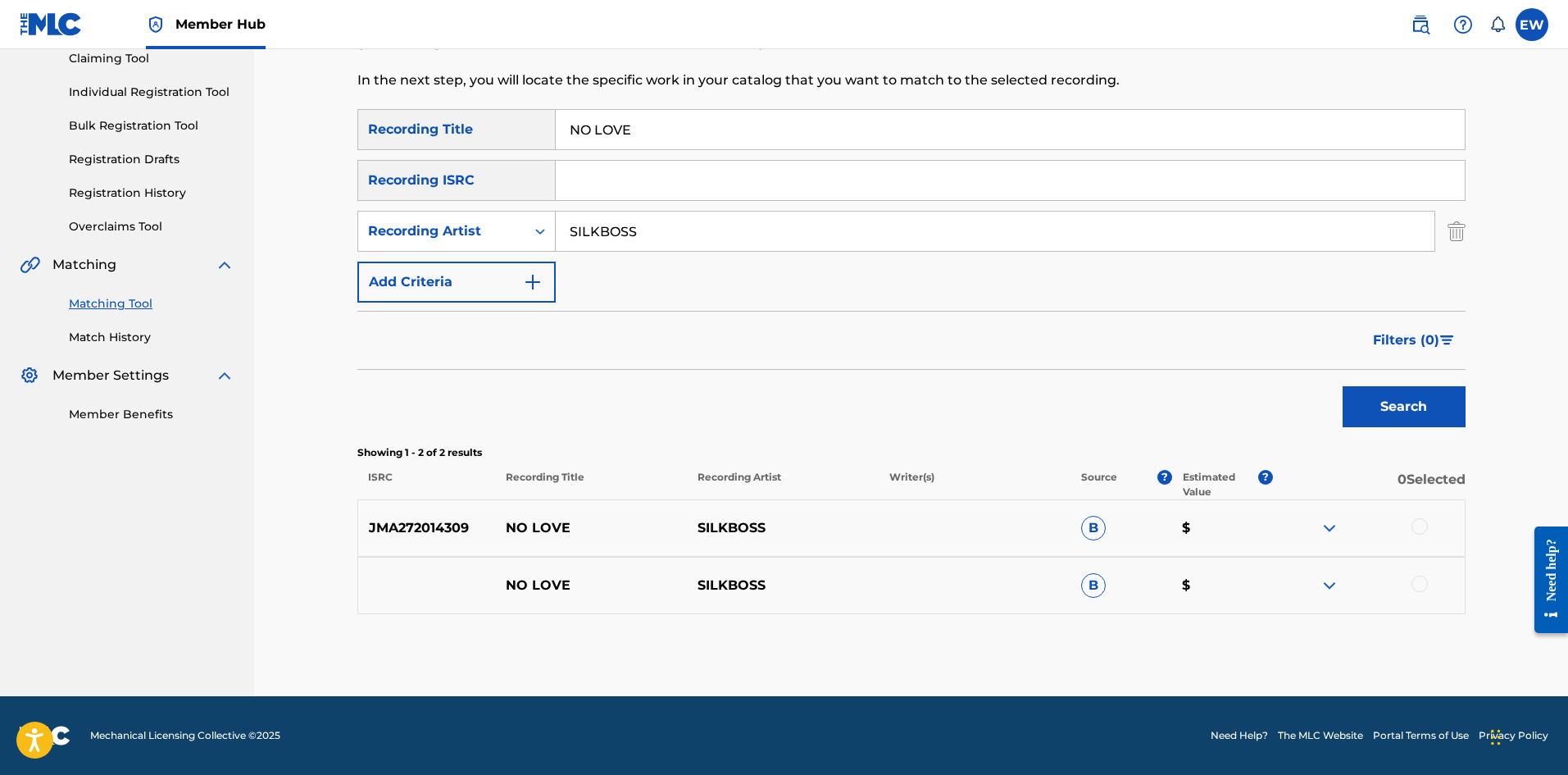
click at [1415, 523] on div at bounding box center [1419, 526] width 16 height 16
click at [1421, 586] on div at bounding box center [1419, 583] width 16 height 16
click at [1166, 633] on button "Match 2 Groups" at bounding box center [1151, 641] width 181 height 41
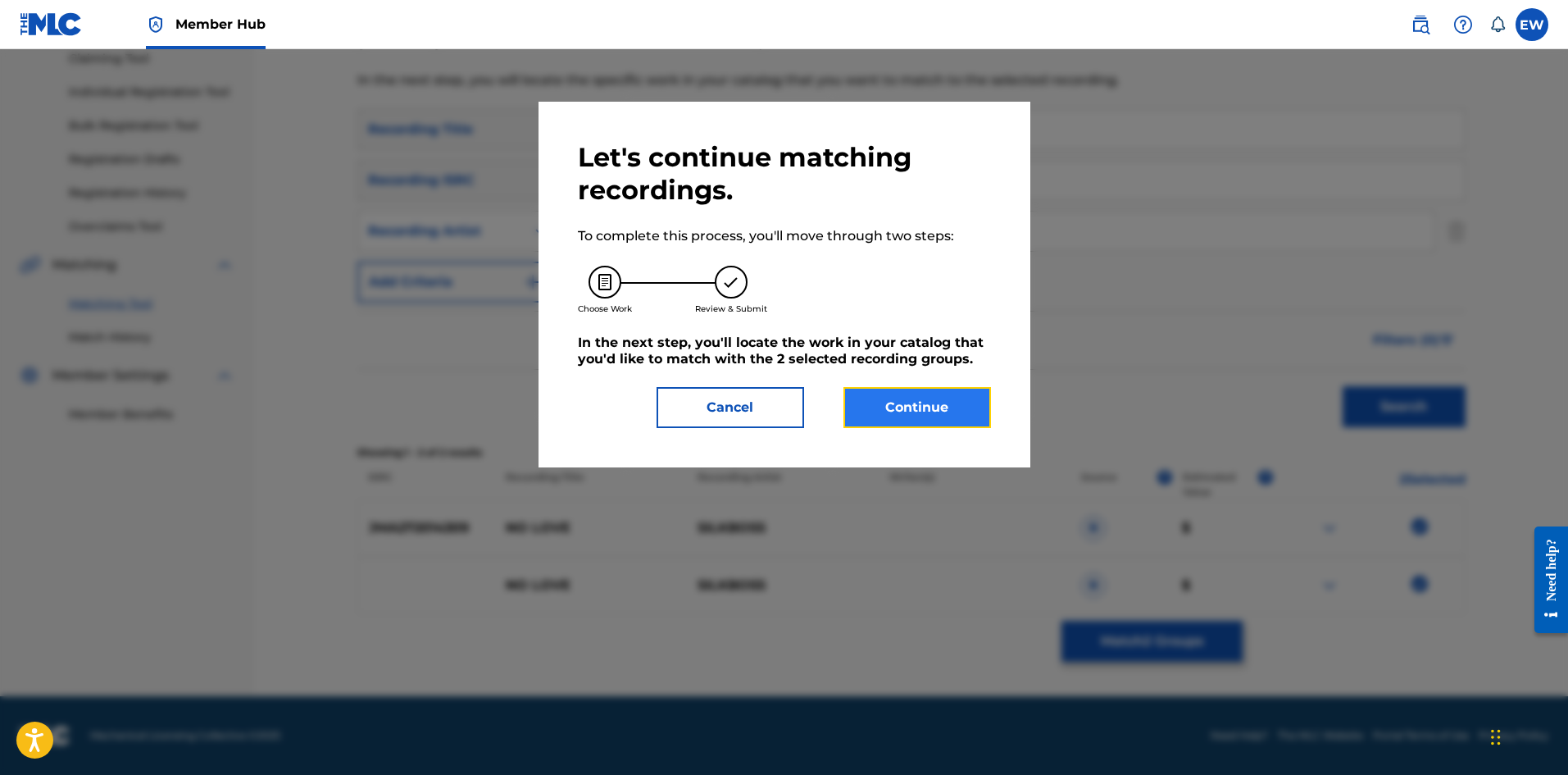
click at [948, 406] on button "Continue" at bounding box center [917, 407] width 147 height 41
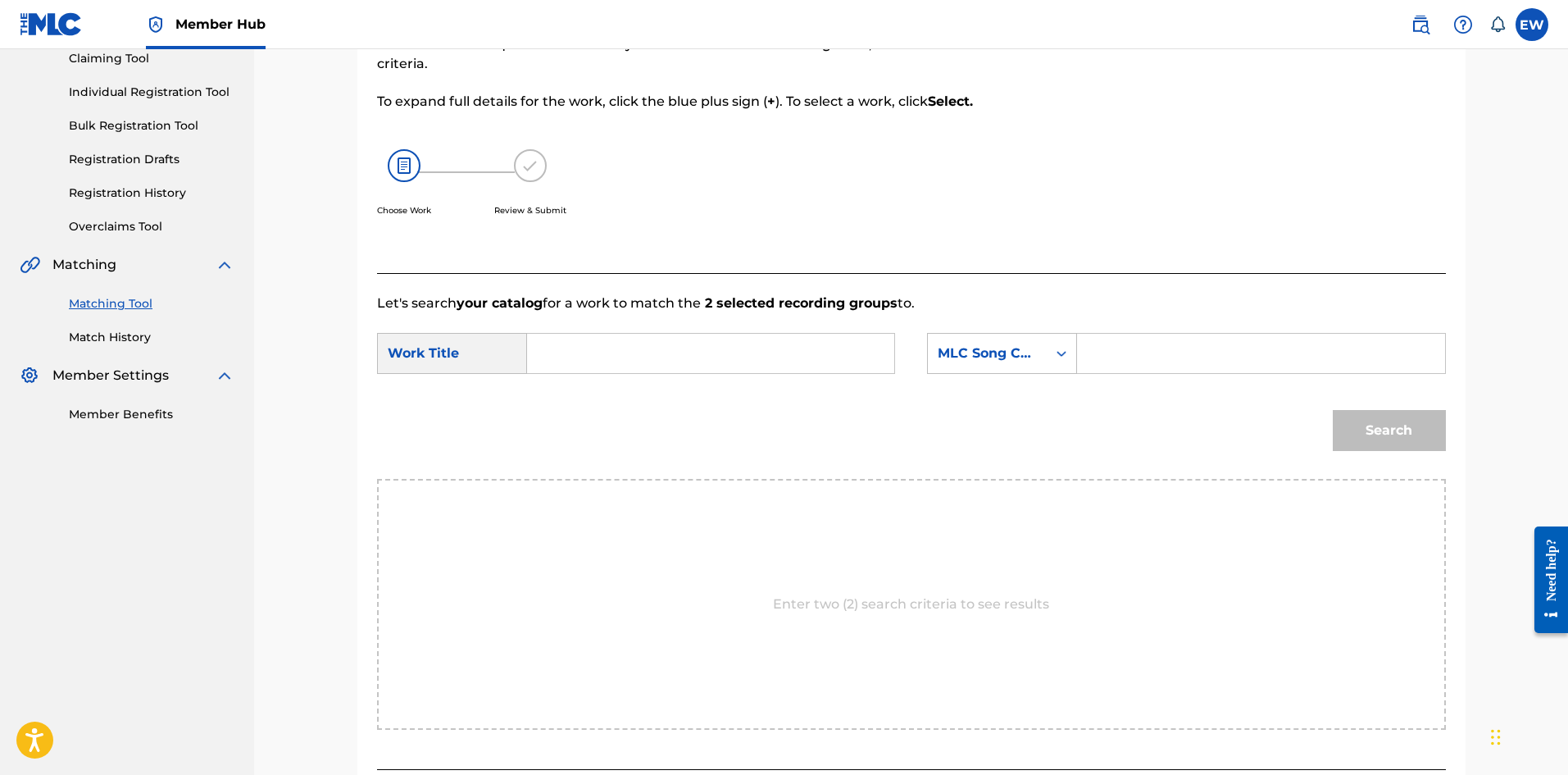
click at [587, 363] on input "Search Form" at bounding box center [711, 353] width 339 height 40
paste input "NO LOVE"
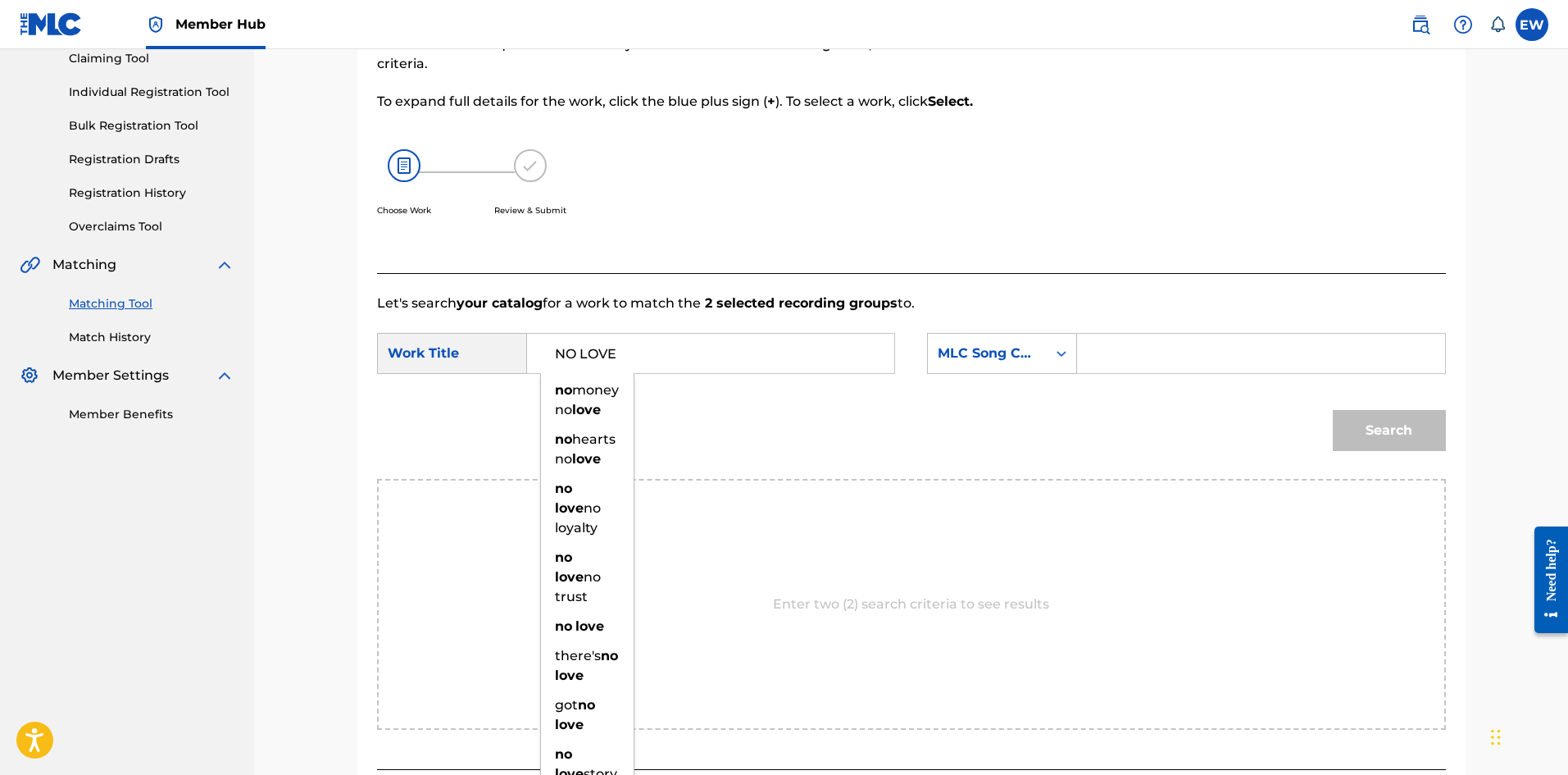
type input "NO LOVE"
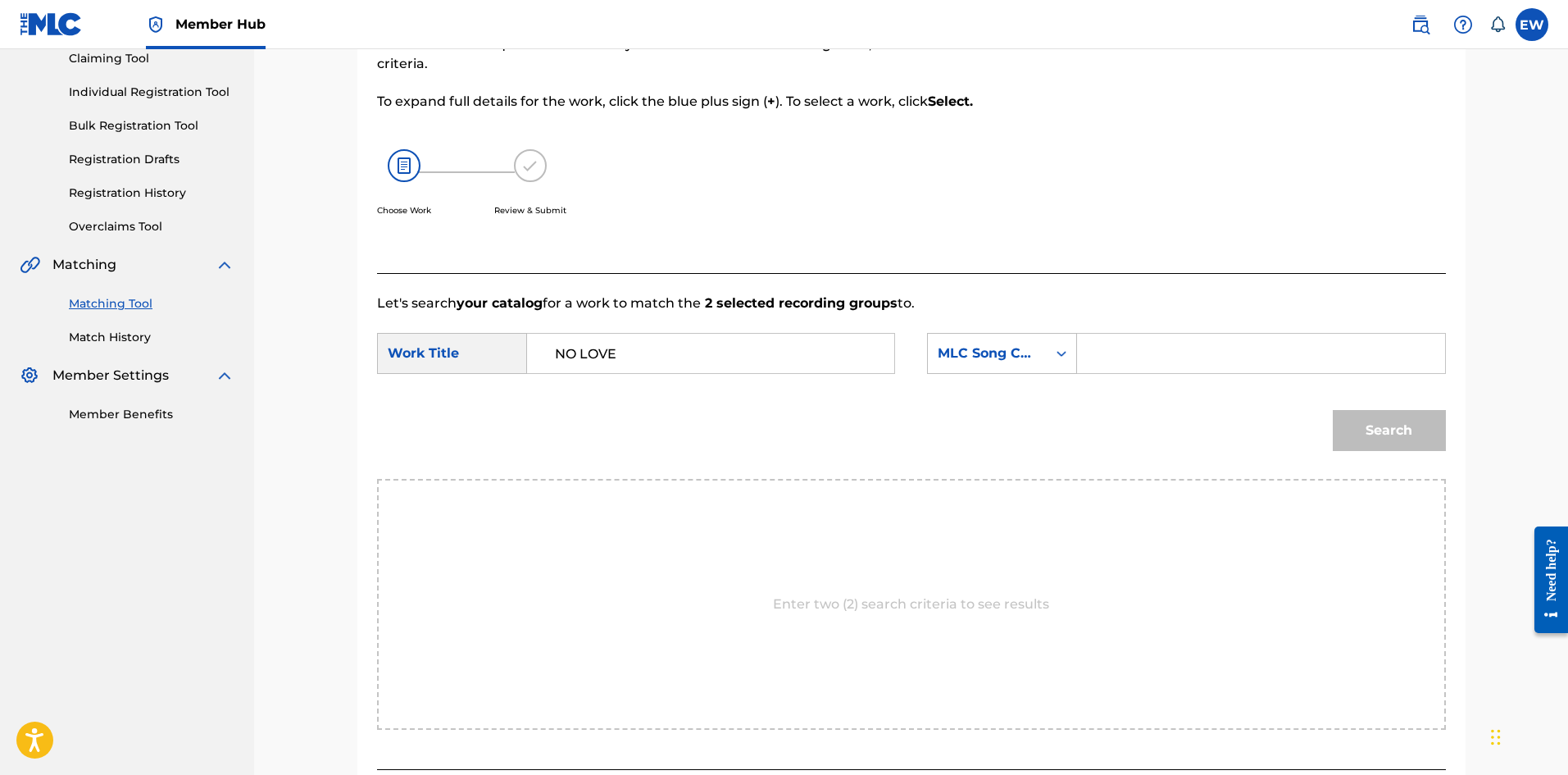
click at [1171, 346] on input "Search Form" at bounding box center [1261, 353] width 339 height 40
paste input "ND422Z"
type input "ND422Z"
click at [1406, 433] on button "Search" at bounding box center [1389, 431] width 113 height 41
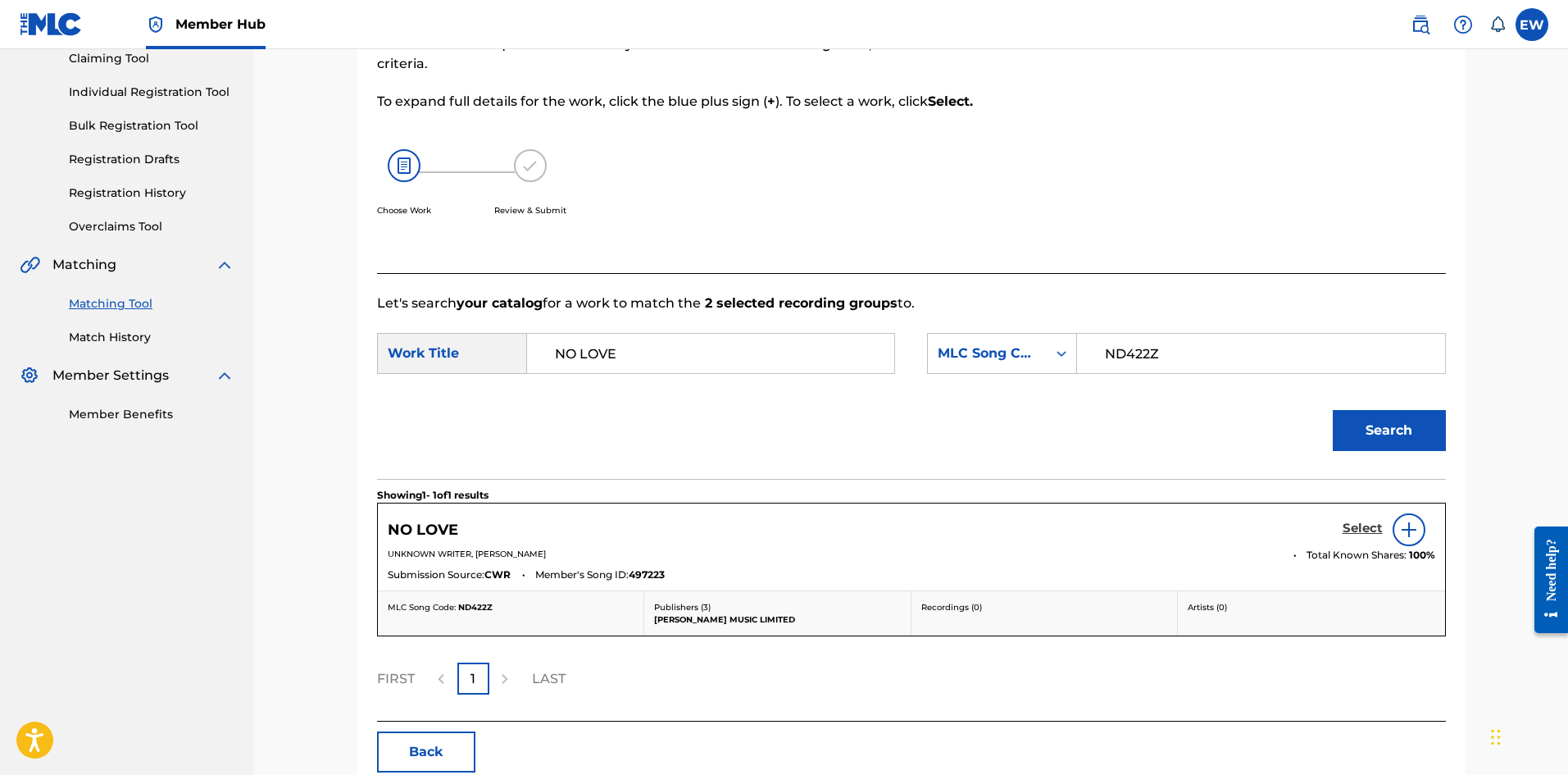
click at [1341, 519] on div "NO LOVE Select" at bounding box center [912, 530] width 1047 height 33
click at [1355, 526] on h5 "Select" at bounding box center [1361, 529] width 40 height 16
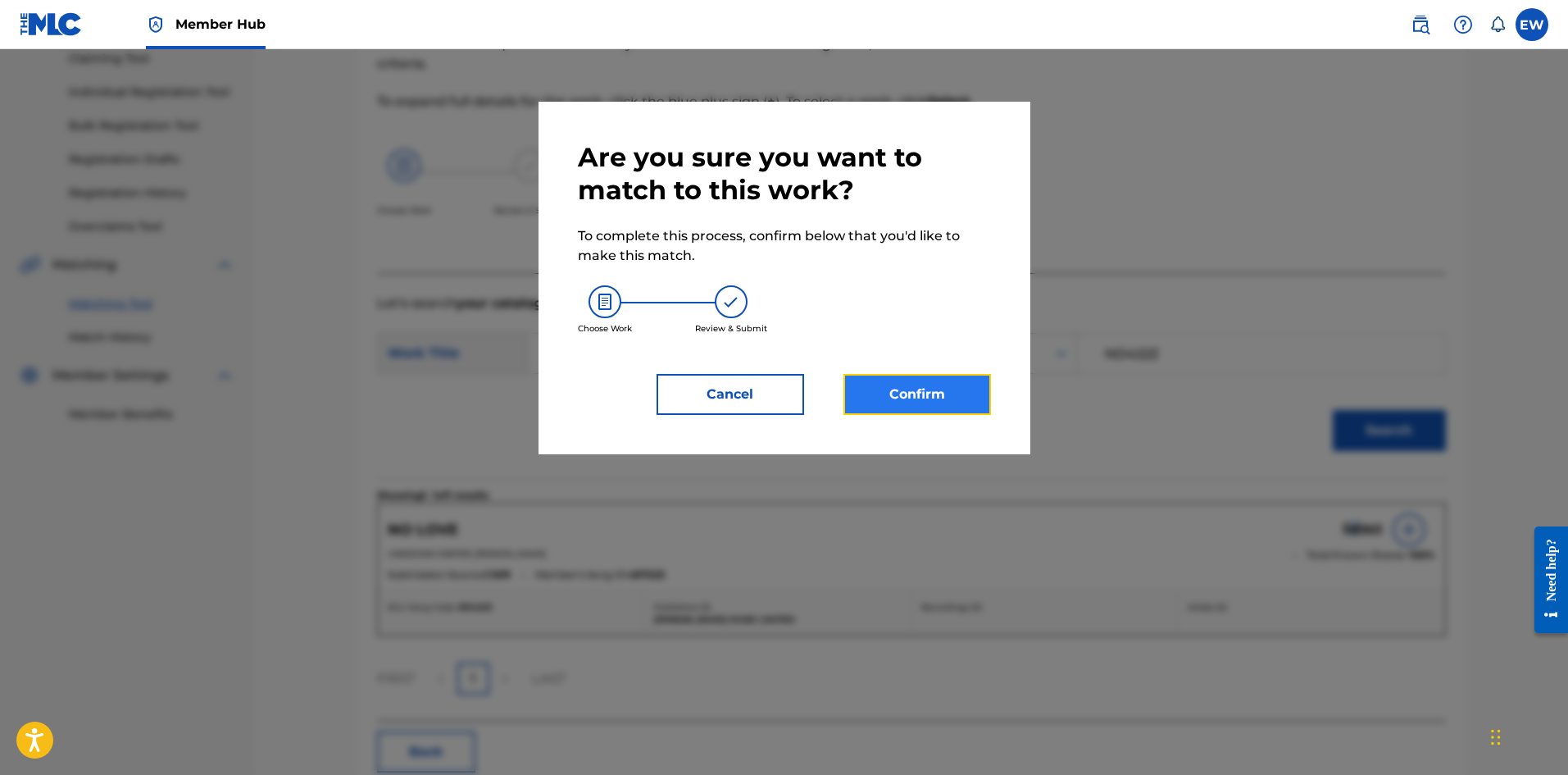
click at [934, 400] on button "Confirm" at bounding box center [917, 394] width 147 height 41
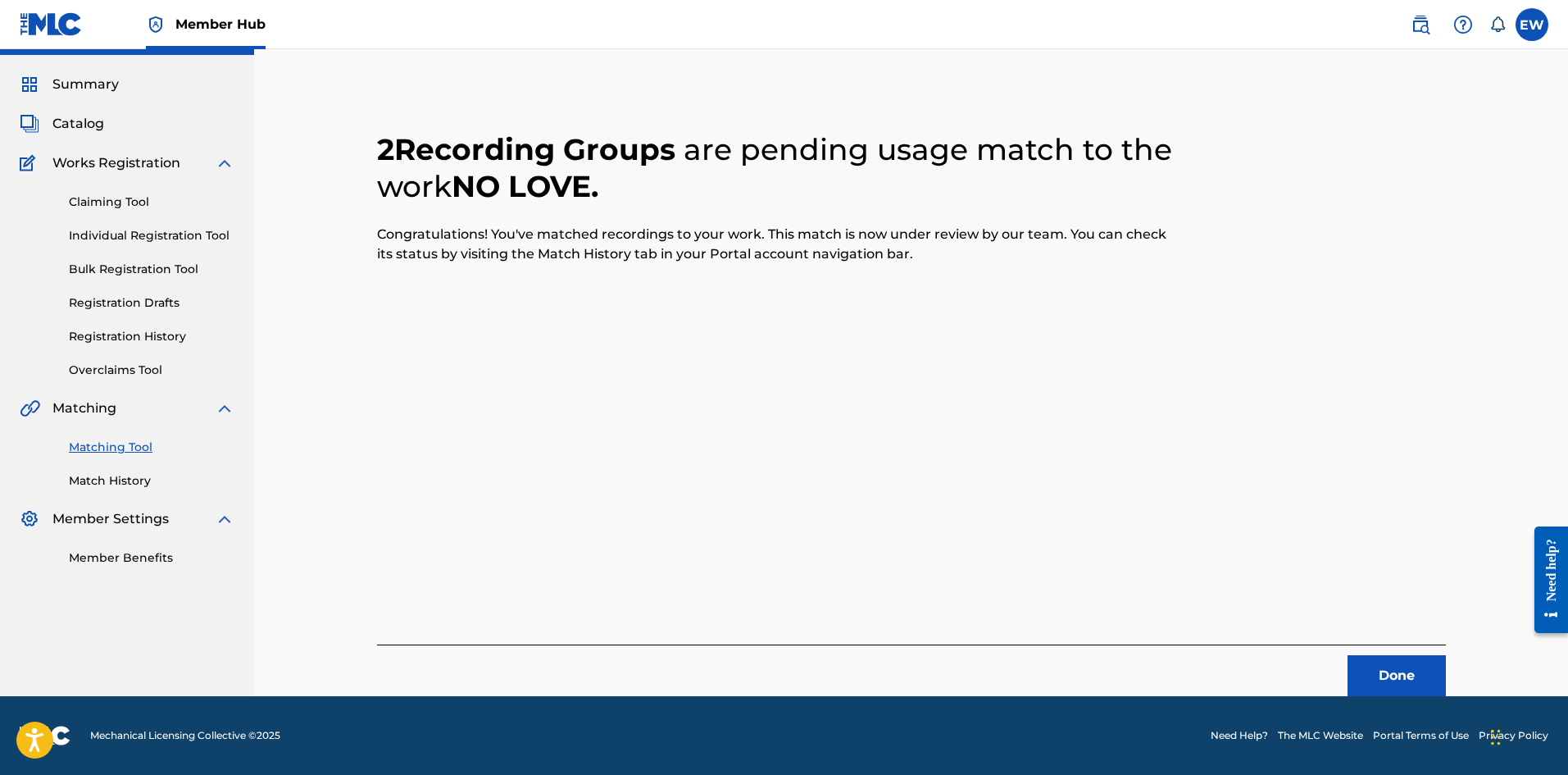
scroll to position [40, 0]
drag, startPoint x: 1368, startPoint y: 684, endPoint x: 1378, endPoint y: 670, distance: 17.2
click at [1378, 670] on button "Done" at bounding box center [1395, 675] width 98 height 41
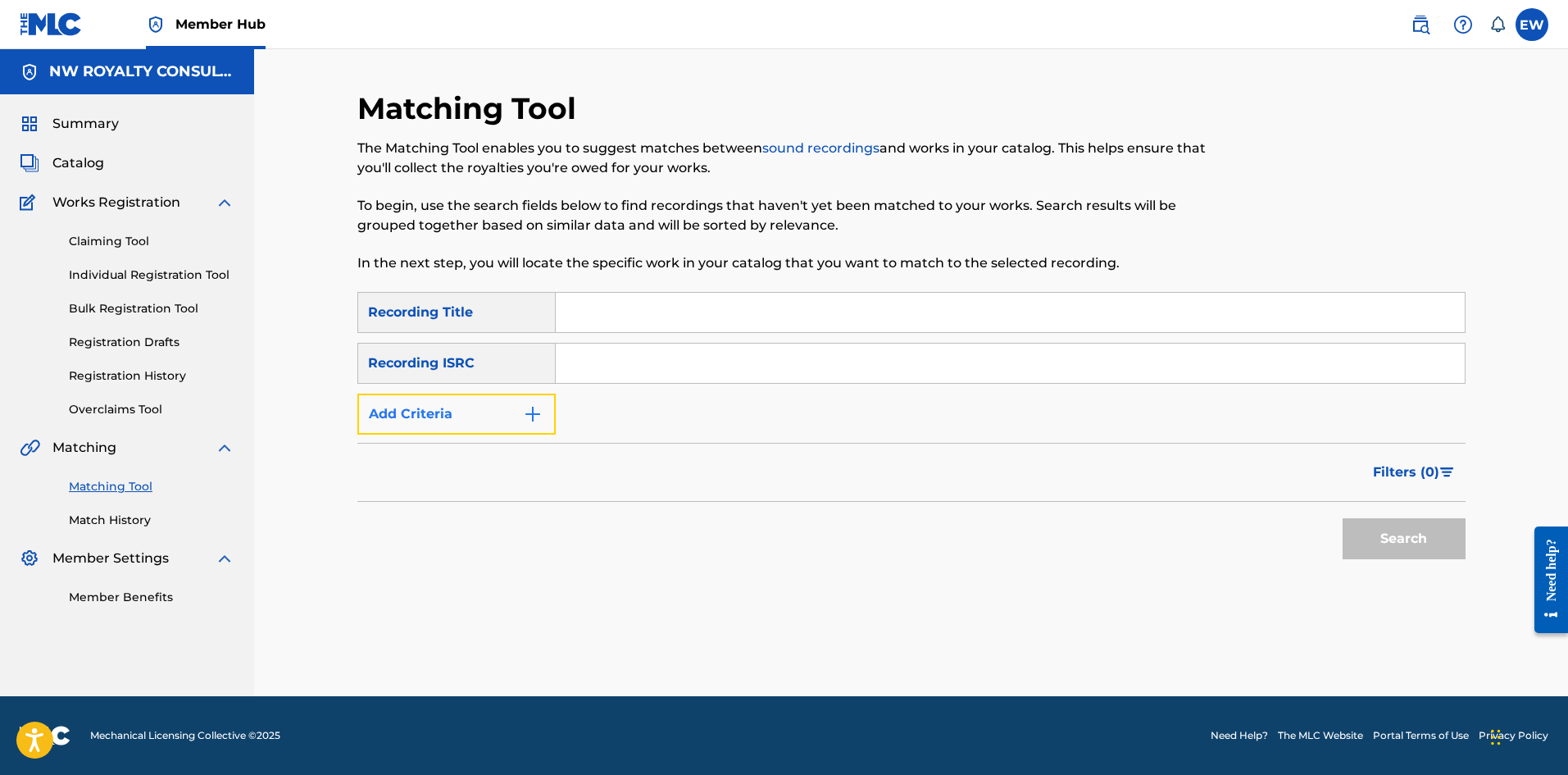
click at [445, 408] on button "Add Criteria" at bounding box center [456, 414] width 199 height 41
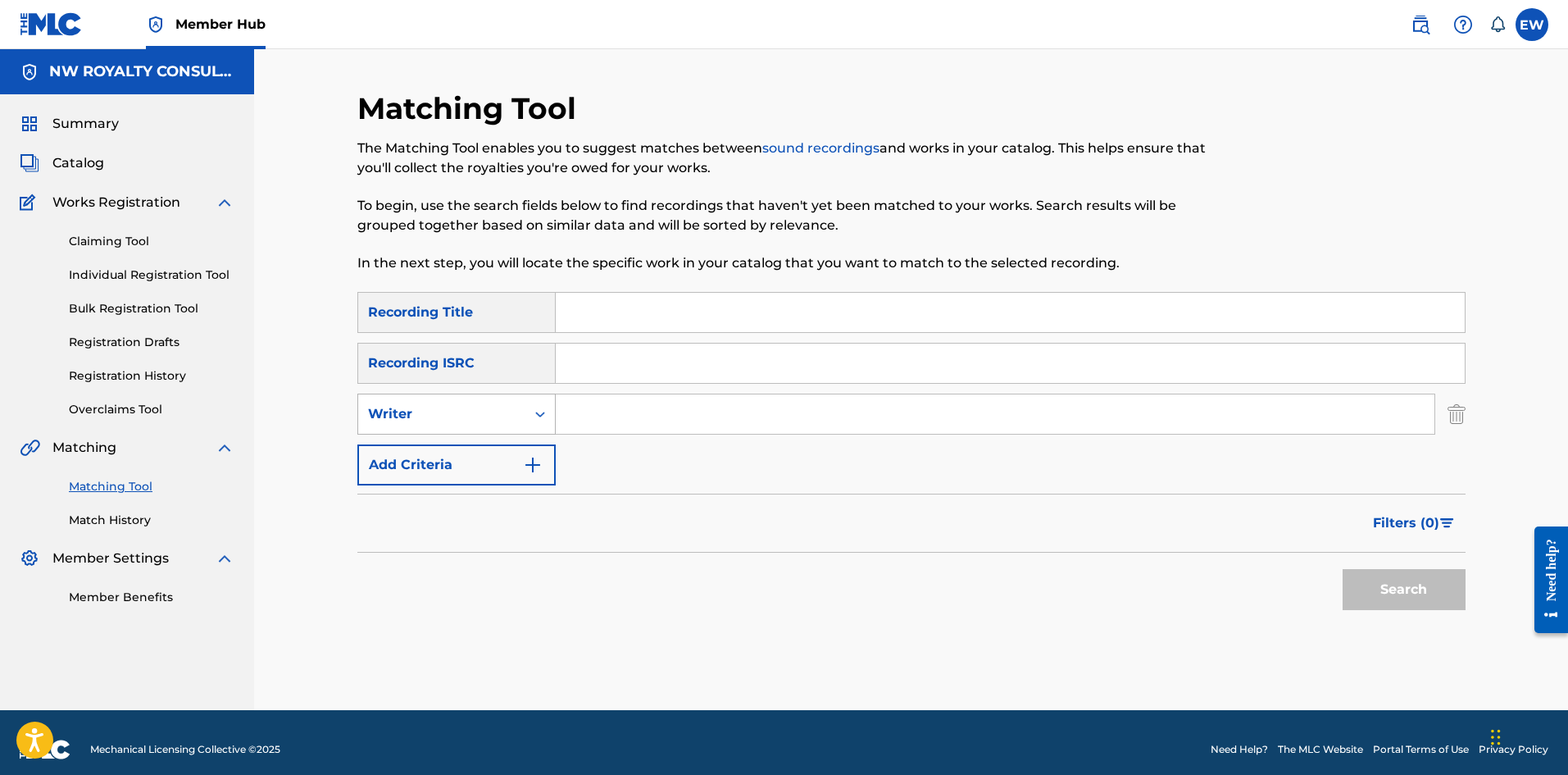
click at [442, 411] on div "Writer" at bounding box center [441, 414] width 147 height 19
drag, startPoint x: 435, startPoint y: 463, endPoint x: 560, endPoint y: 436, distance: 127.9
click at [468, 455] on div "Recording Artist" at bounding box center [456, 455] width 197 height 41
click at [674, 404] on input "Search Form" at bounding box center [995, 413] width 879 height 40
paste input "FUTURE"
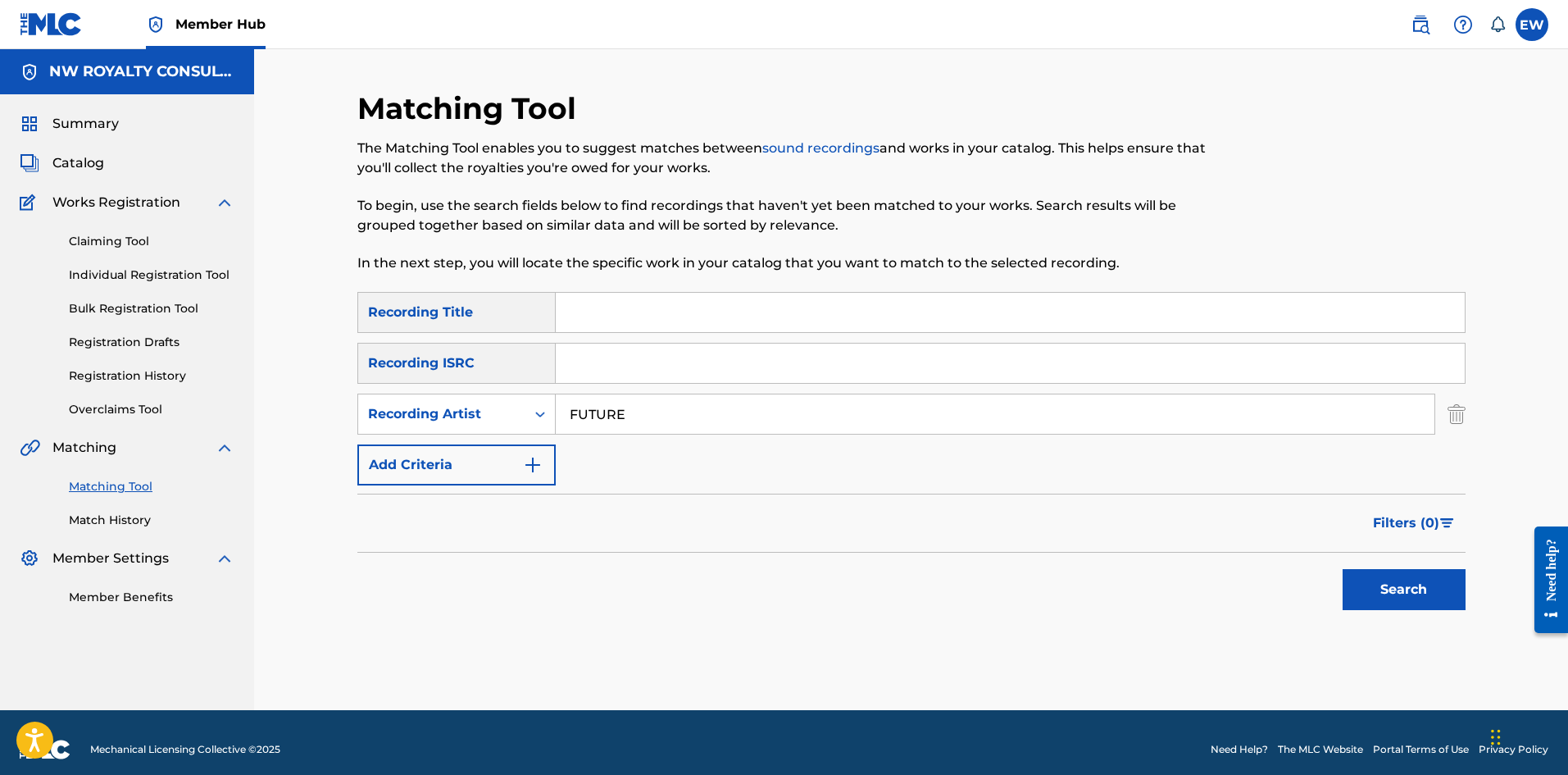
type input "FUTURE"
drag, startPoint x: 648, startPoint y: 305, endPoint x: 639, endPoint y: 310, distance: 10.3
click at [648, 305] on input "Search Form" at bounding box center [1009, 312] width 909 height 40
paste input "NO WAY"
type input "NO WAY"
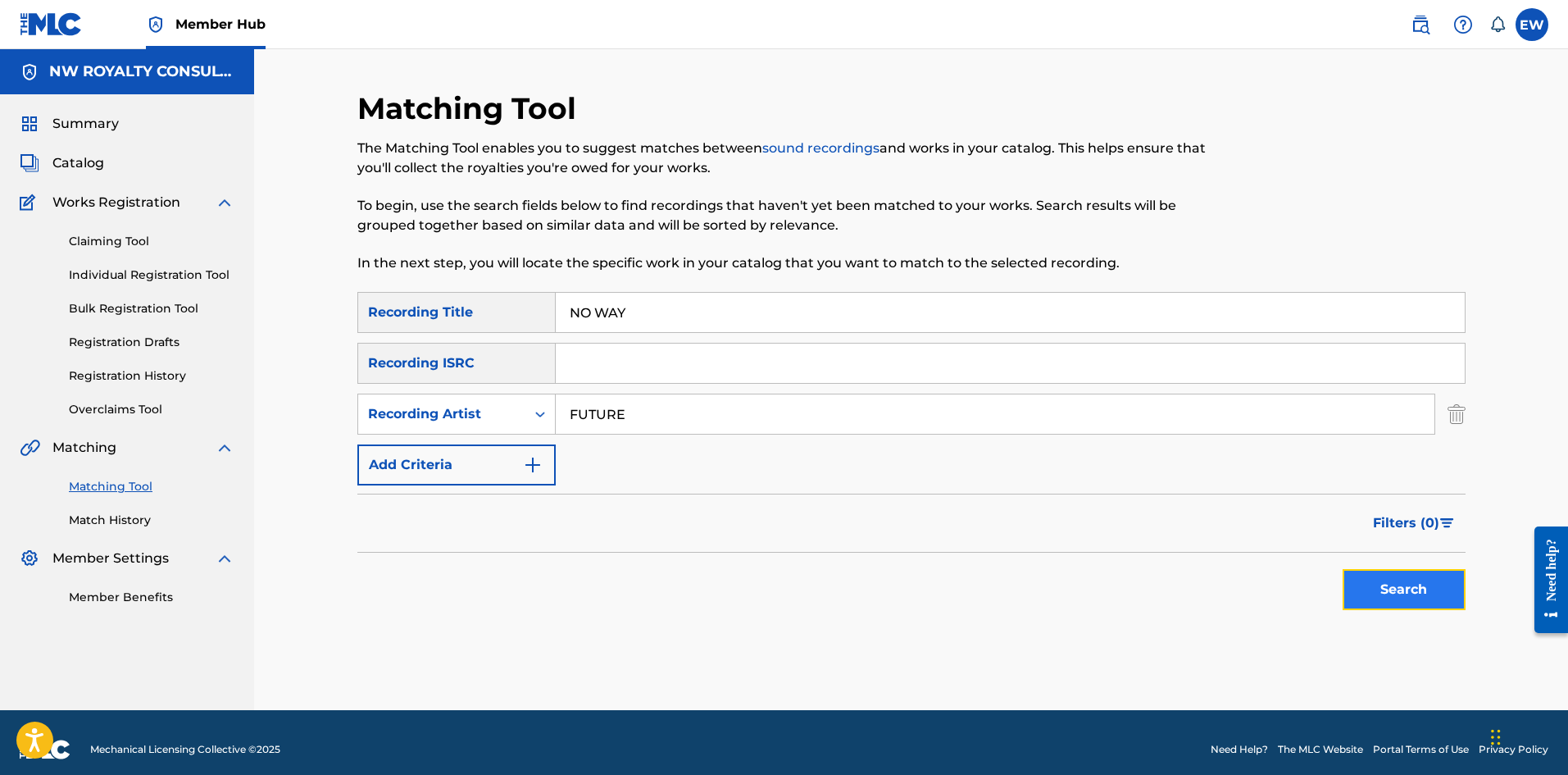
click at [1394, 600] on button "Search" at bounding box center [1403, 589] width 123 height 41
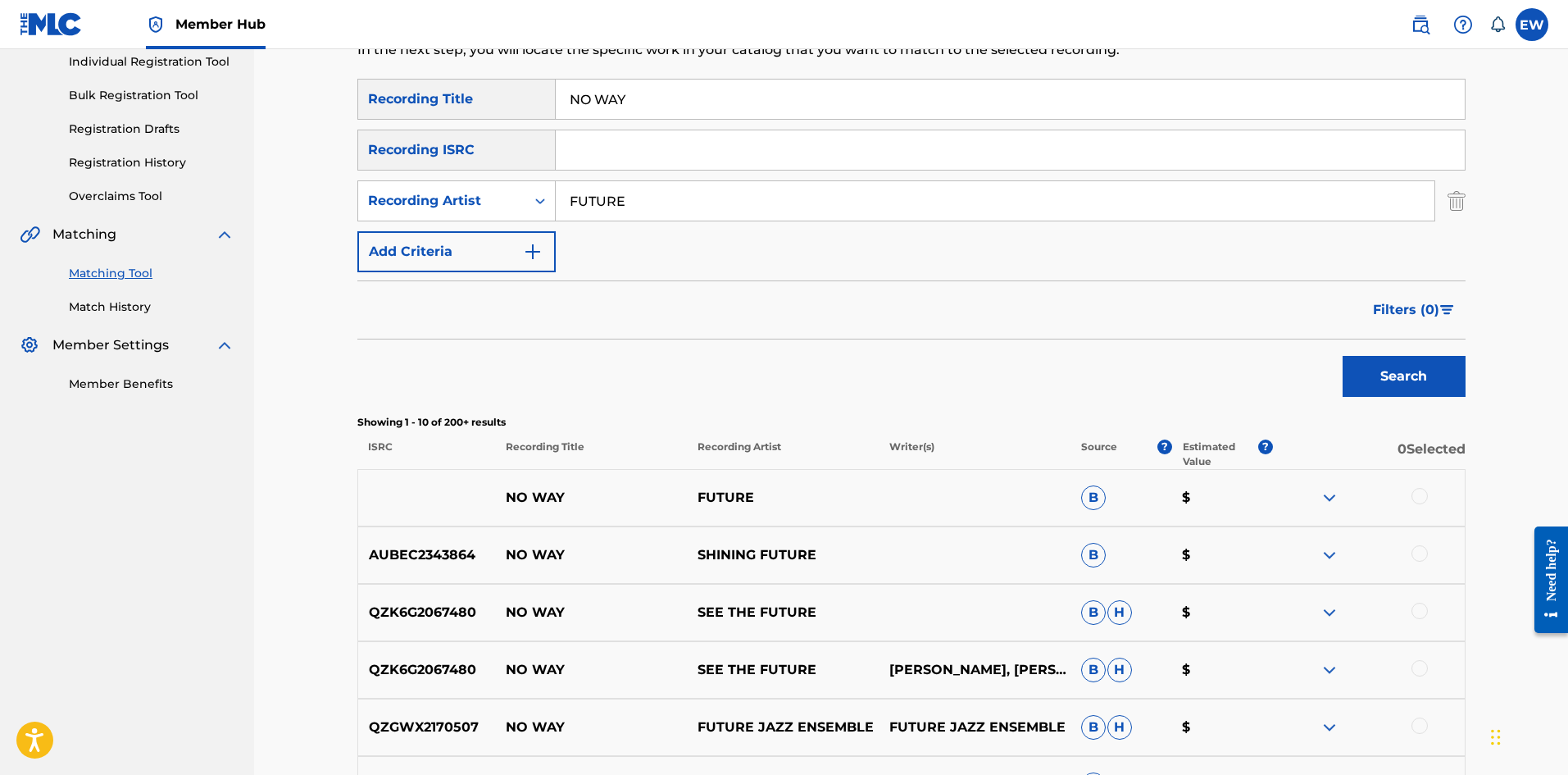
scroll to position [246, 0]
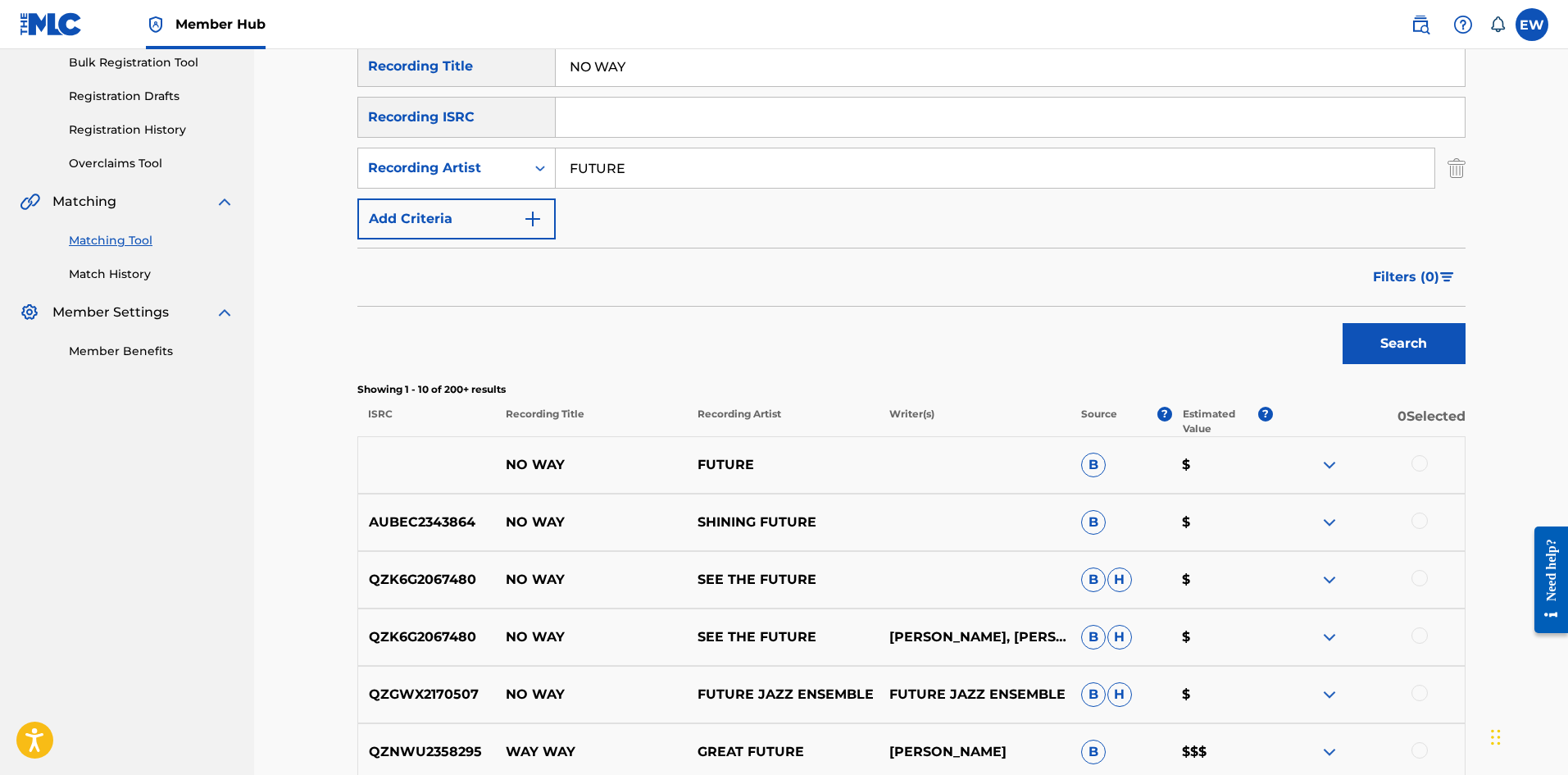
click at [1424, 463] on div at bounding box center [1419, 463] width 16 height 16
click at [1150, 634] on button "Match 1 Group" at bounding box center [1151, 641] width 181 height 41
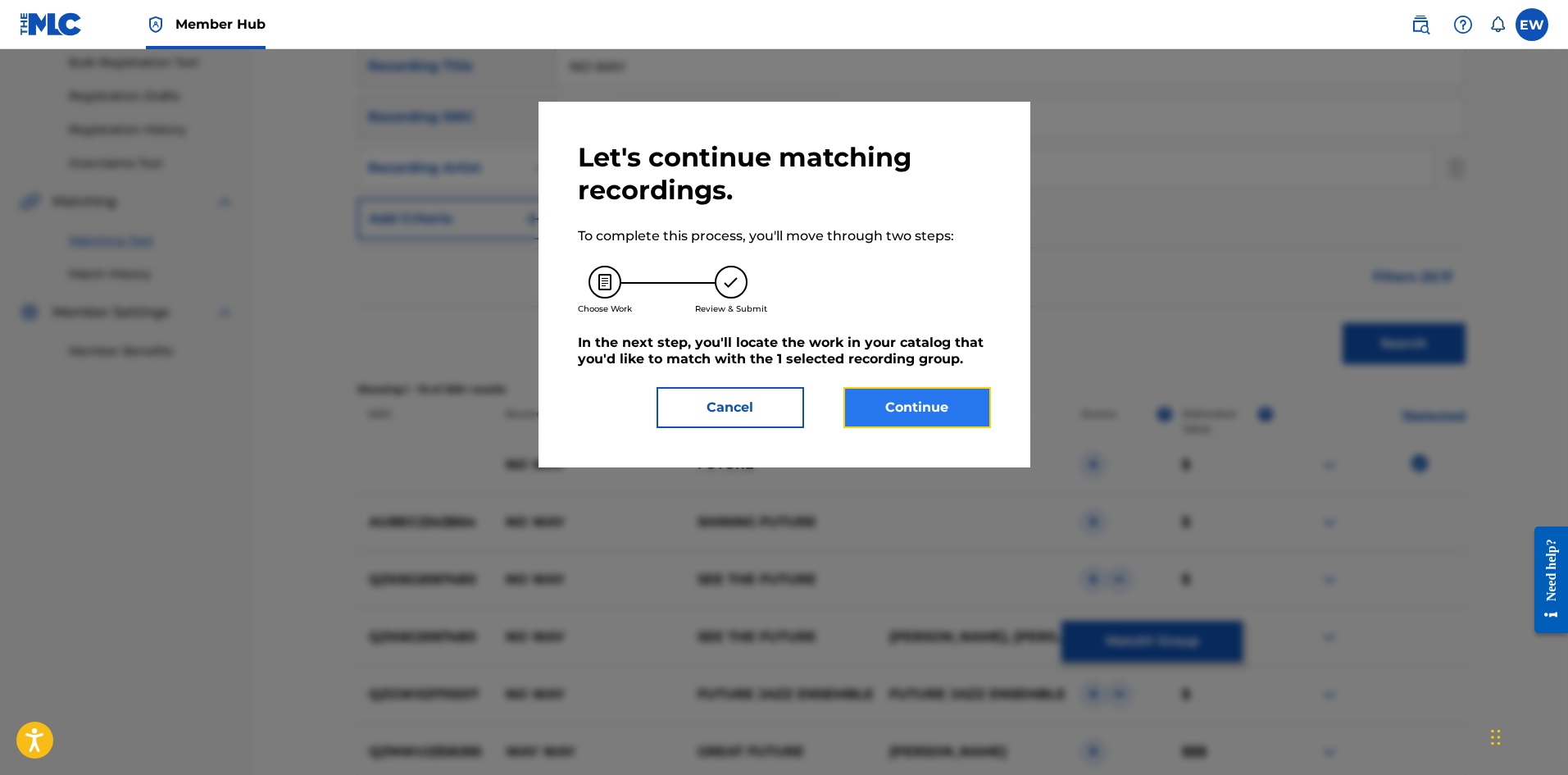
click at [892, 411] on button "Continue" at bounding box center [917, 407] width 147 height 41
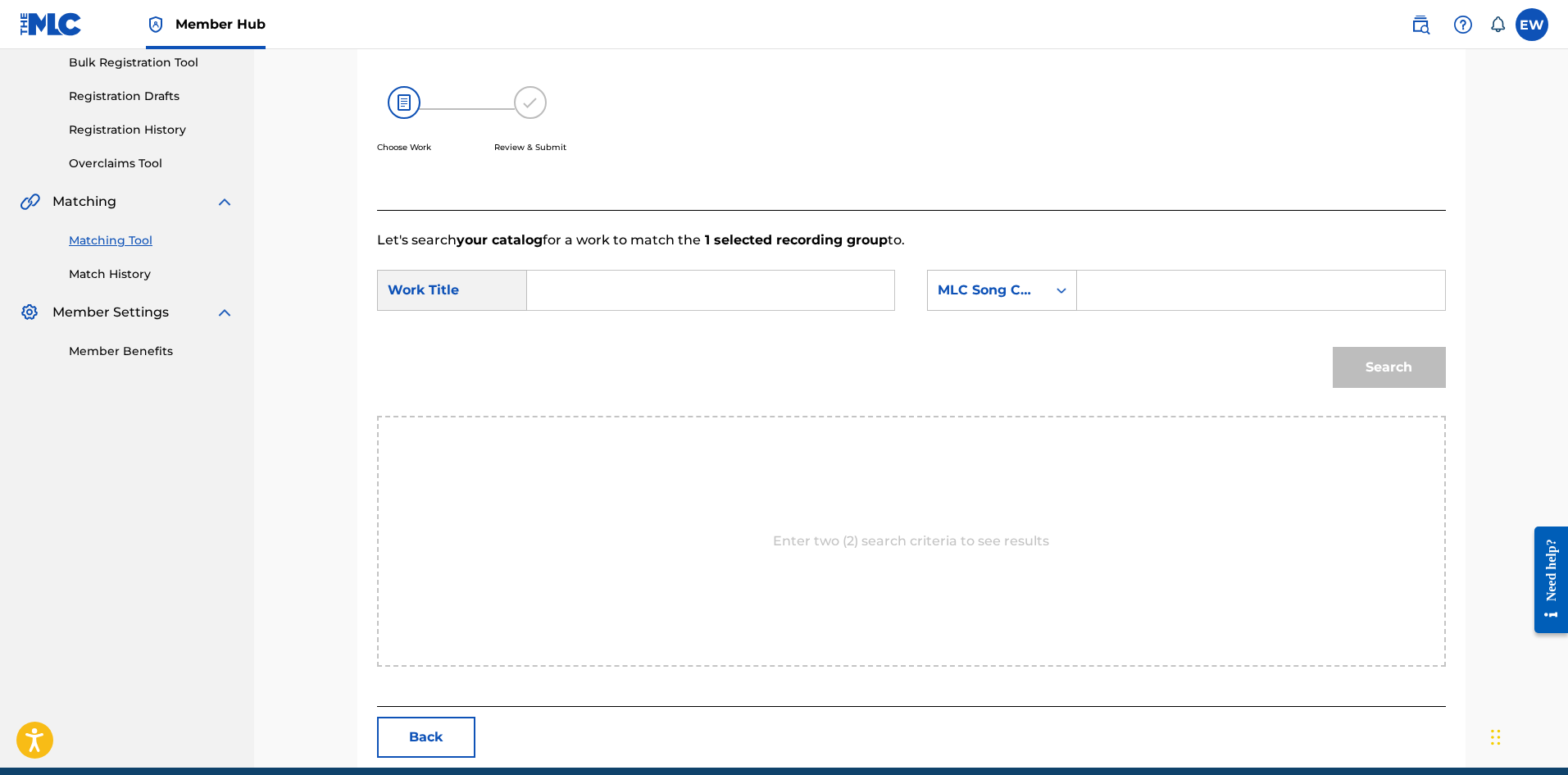
click at [689, 281] on input "Search Form" at bounding box center [711, 290] width 339 height 40
paste input "NO WAY"
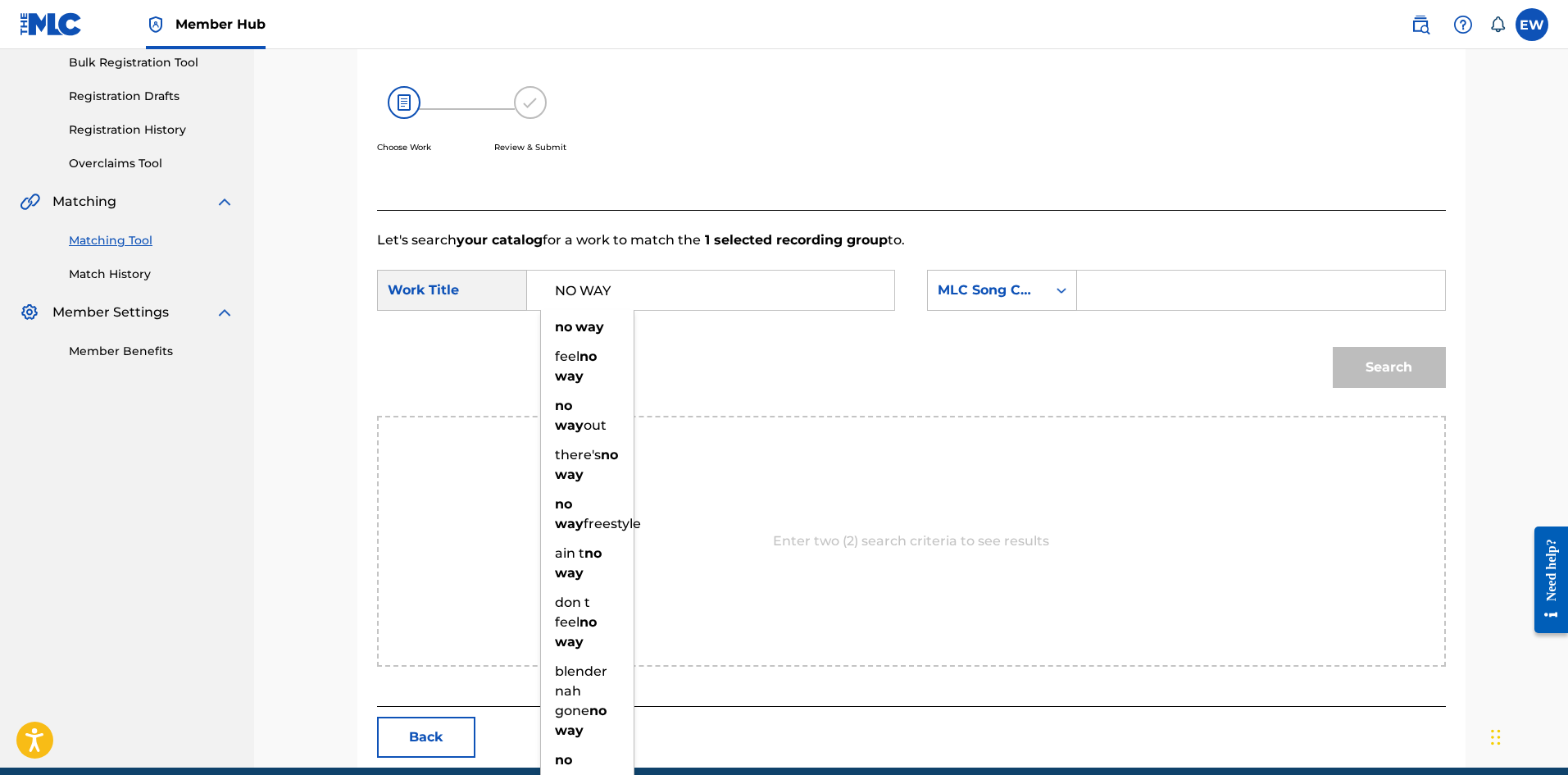
type input "NO WAY"
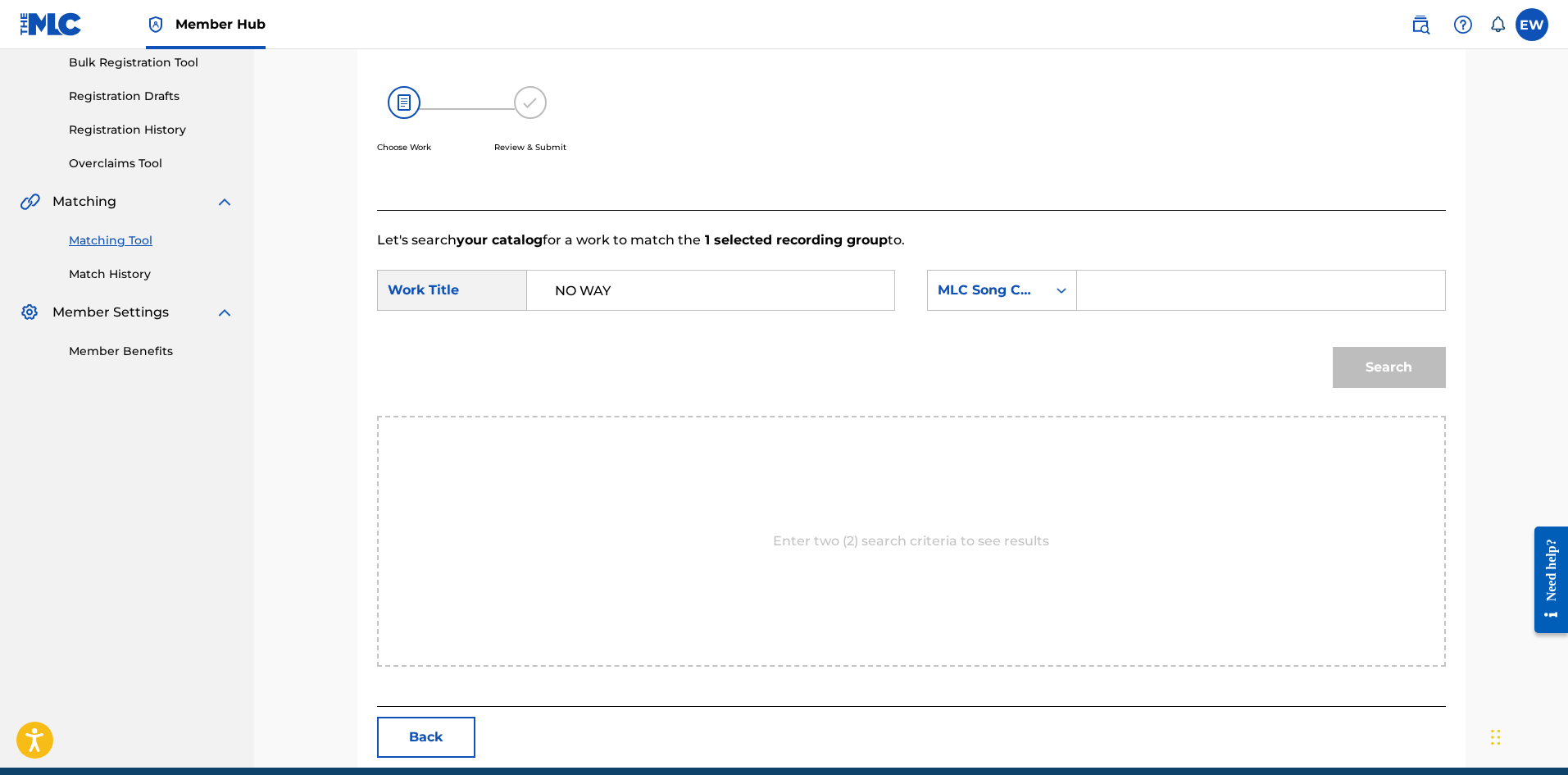
click at [1156, 277] on input "Search Form" at bounding box center [1261, 290] width 339 height 40
paste input "EVCC0V"
type input "EVCC0V"
click at [1366, 383] on button "Search" at bounding box center [1389, 367] width 113 height 41
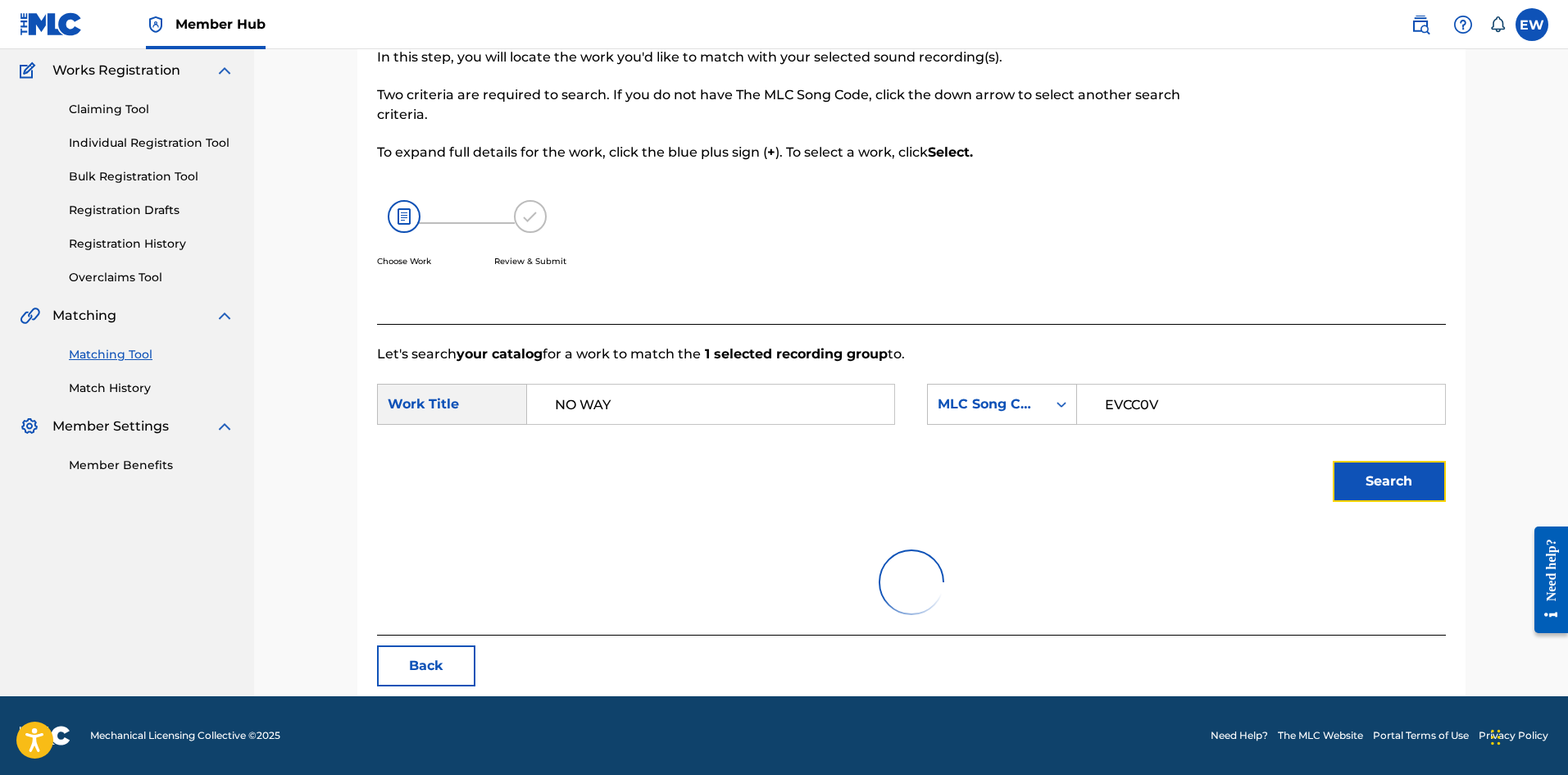
scroll to position [61, 0]
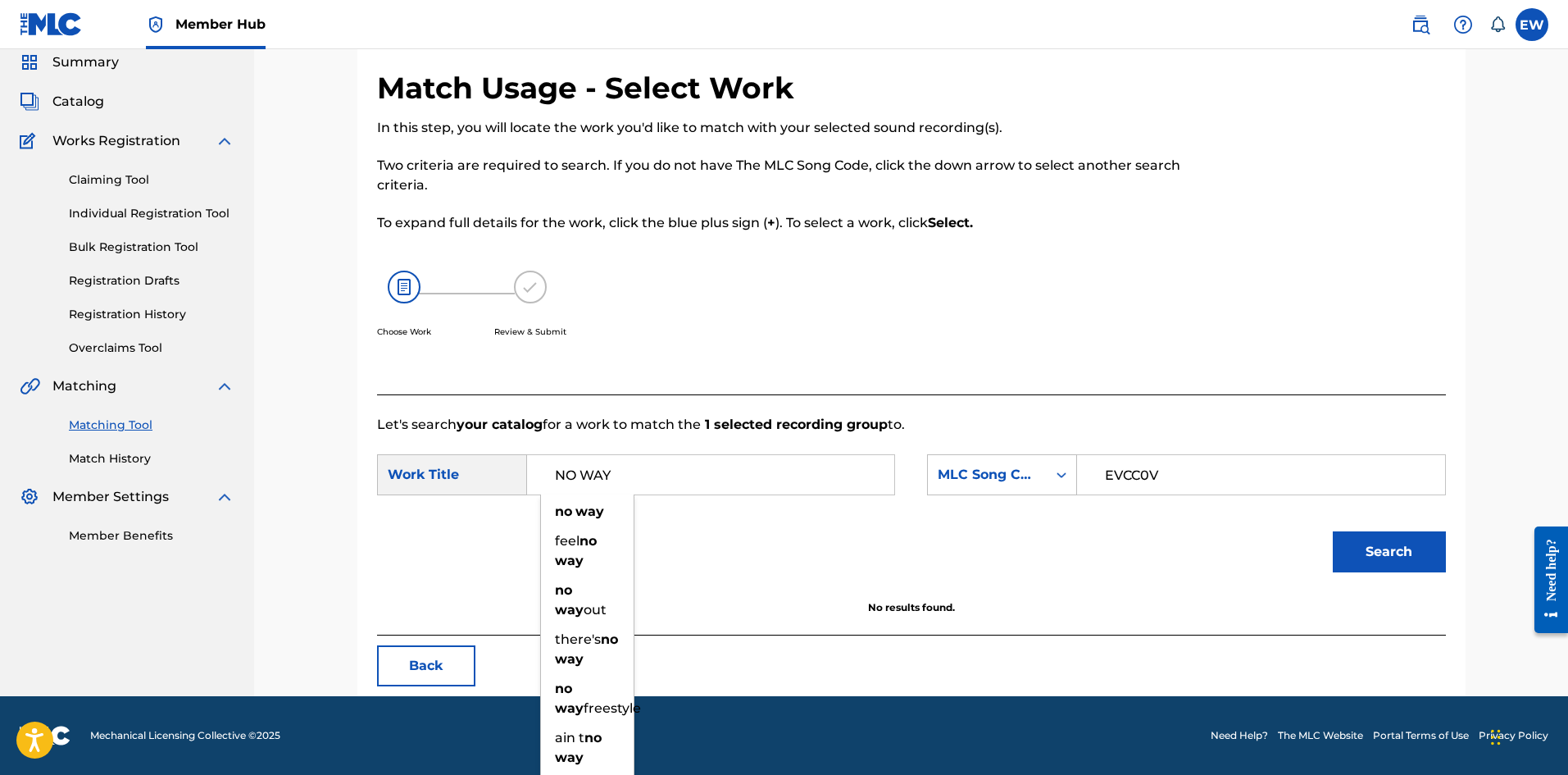
drag, startPoint x: 727, startPoint y: 461, endPoint x: 307, endPoint y: 511, distance: 423.0
click at [349, 505] on div "Match Usage - Select Work In this step, you will locate the work you'd like to …" at bounding box center [911, 363] width 1147 height 667
paste input "EVERY GHETTO, EVERY CIT"
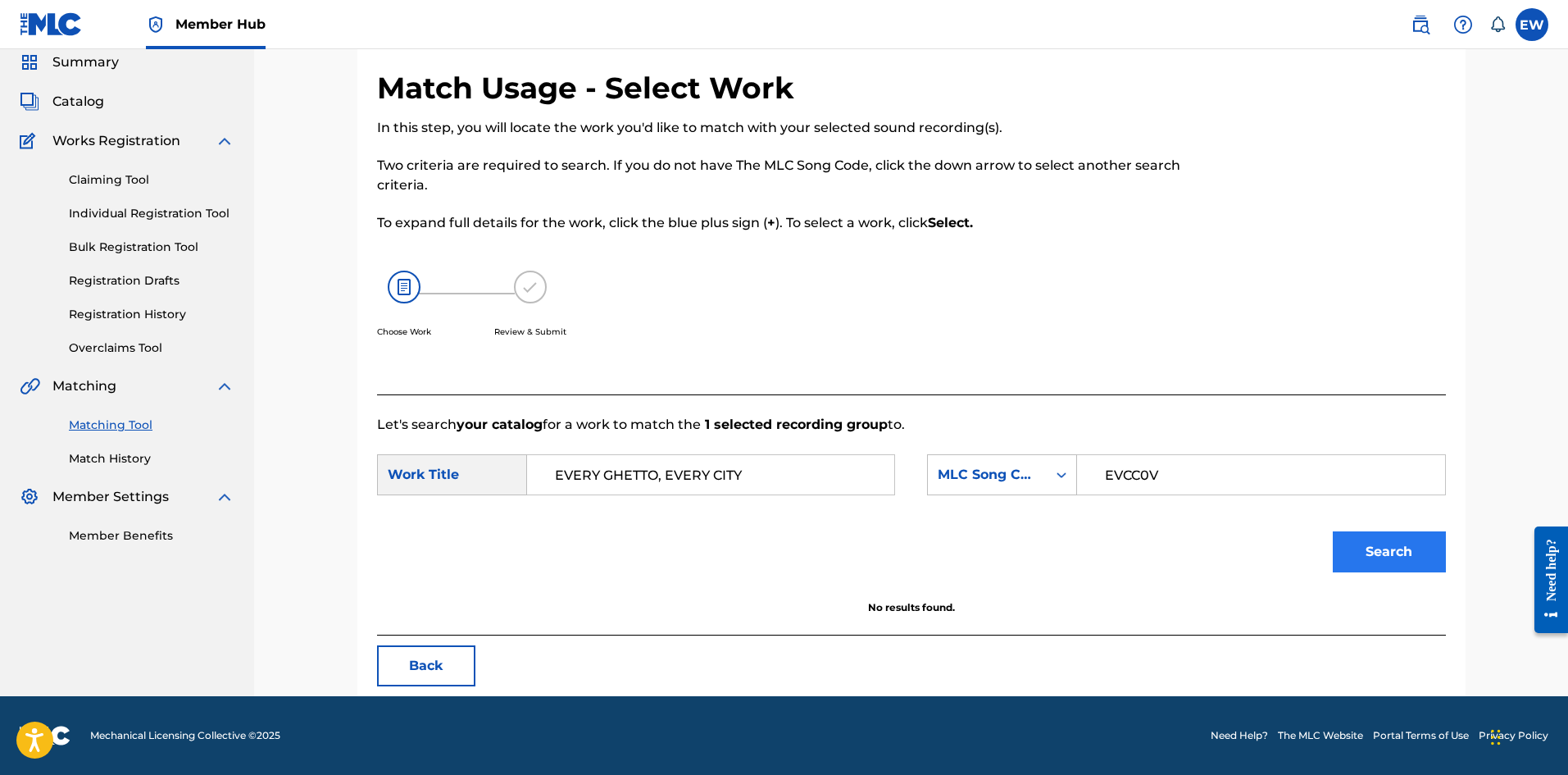
type input "EVERY GHETTO, EVERY CITY"
click at [1420, 543] on button "Search" at bounding box center [1389, 552] width 113 height 41
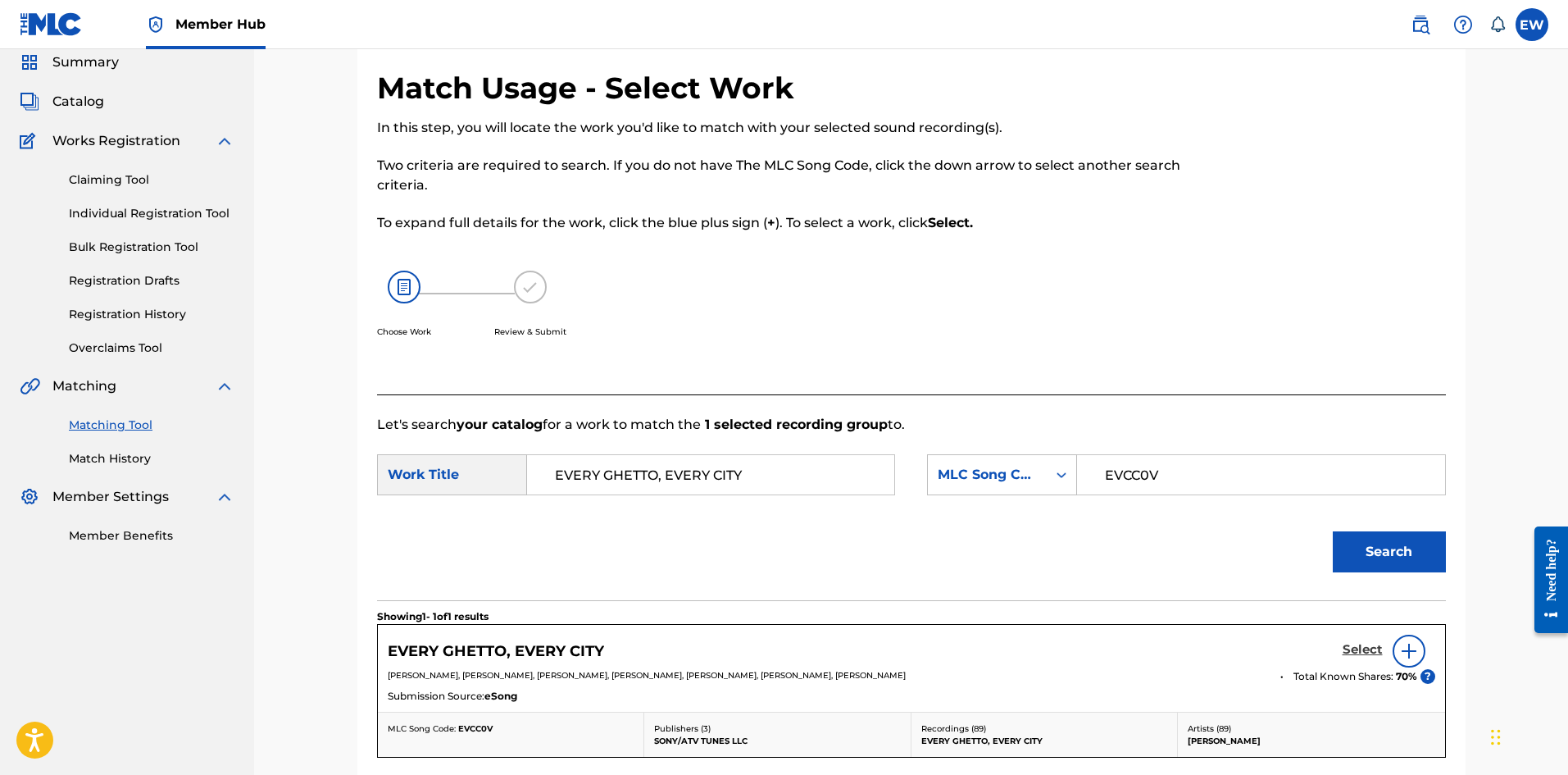
click at [1353, 648] on h5 "Select" at bounding box center [1361, 650] width 40 height 16
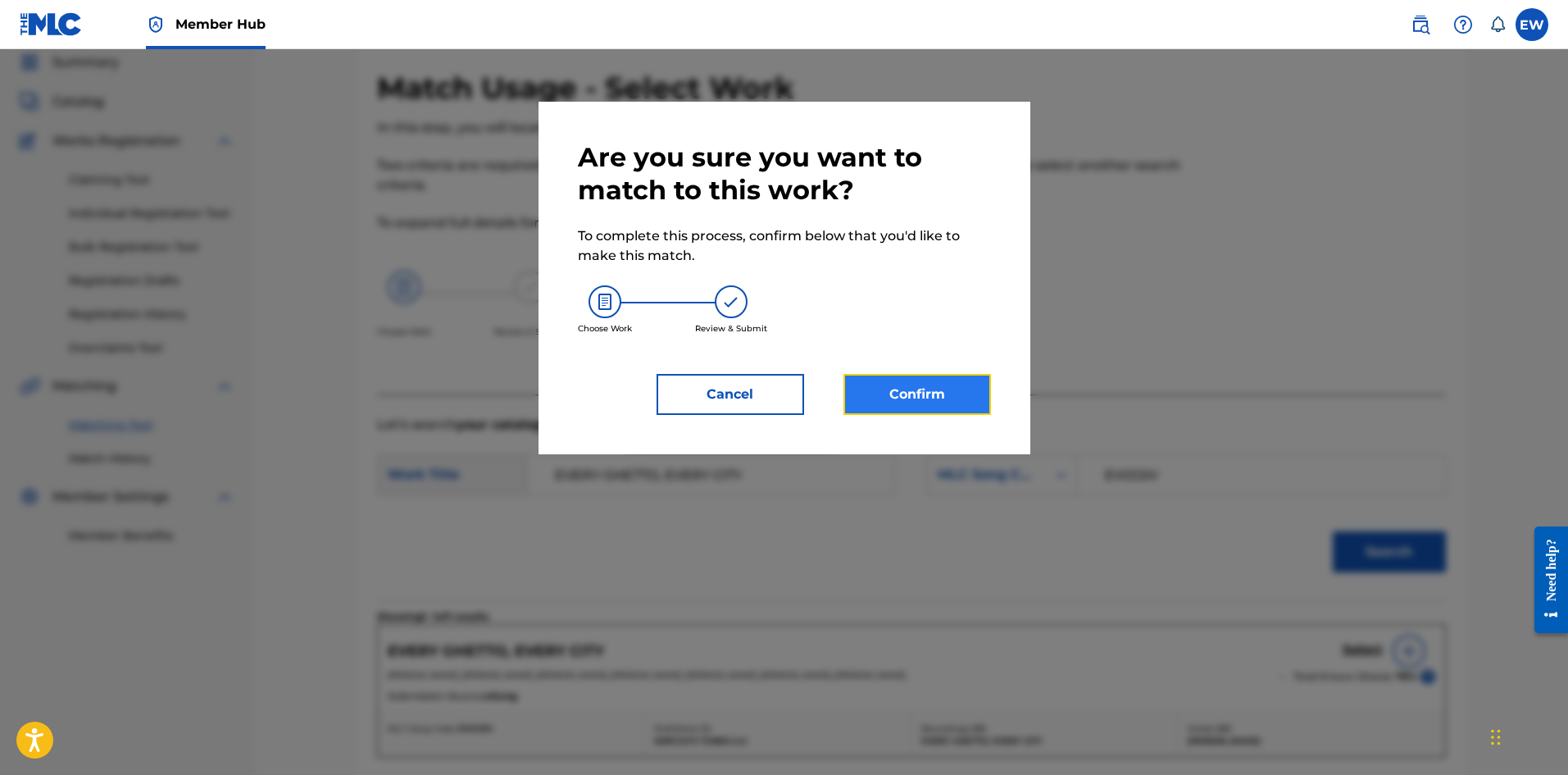
click at [886, 400] on button "Confirm" at bounding box center [917, 394] width 147 height 41
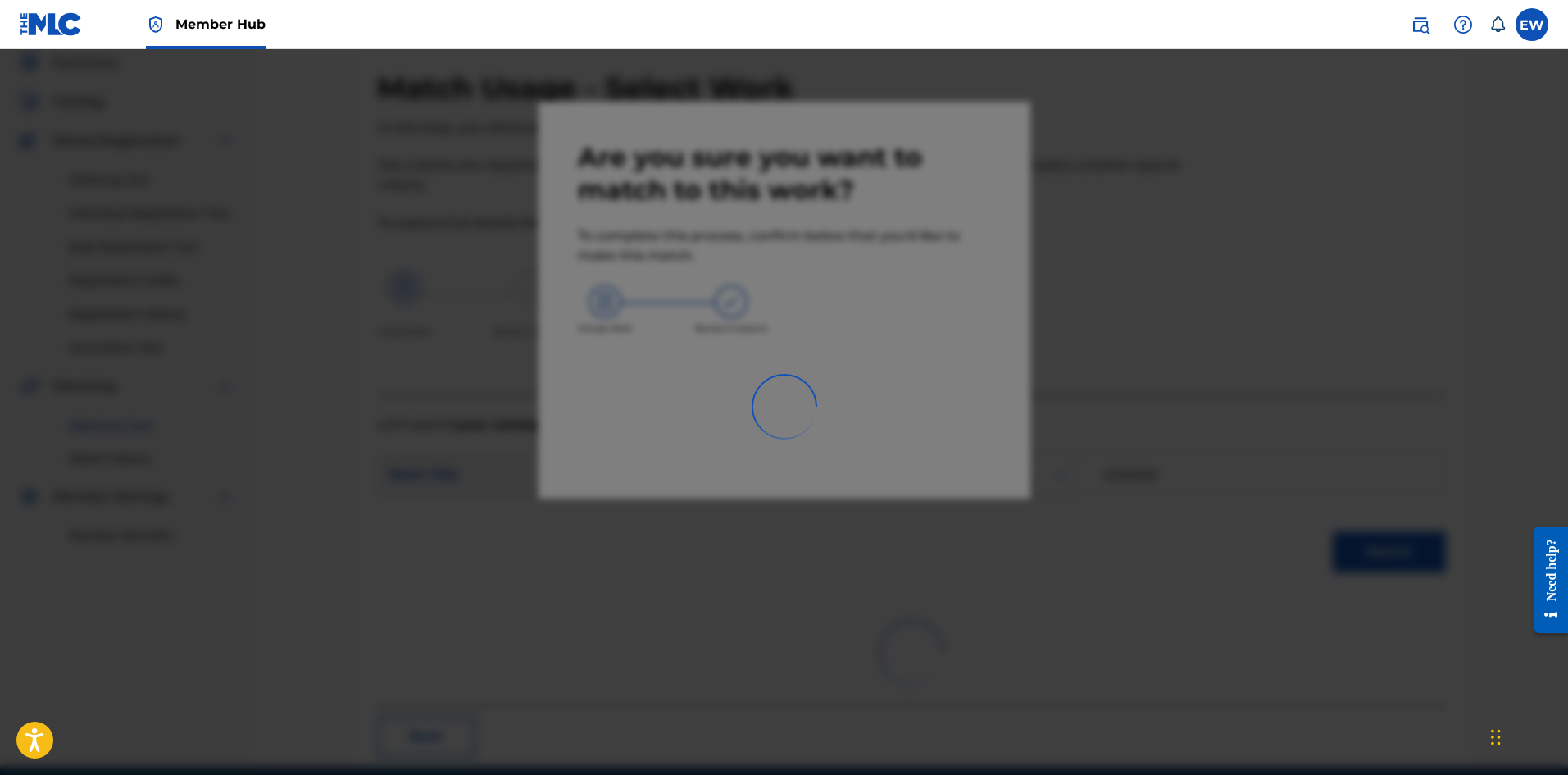
scroll to position [40, 0]
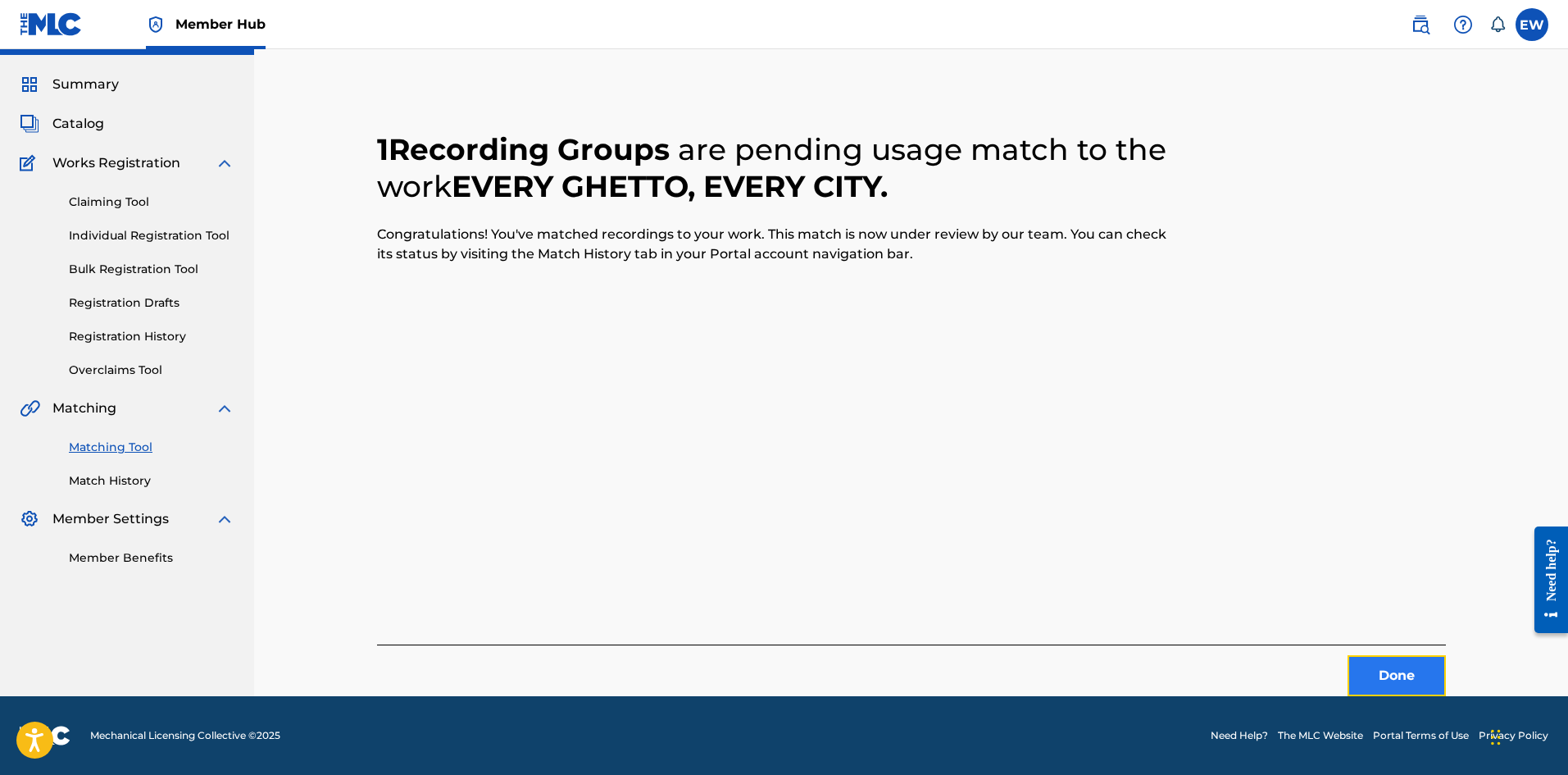
click at [1405, 683] on button "Done" at bounding box center [1395, 675] width 98 height 41
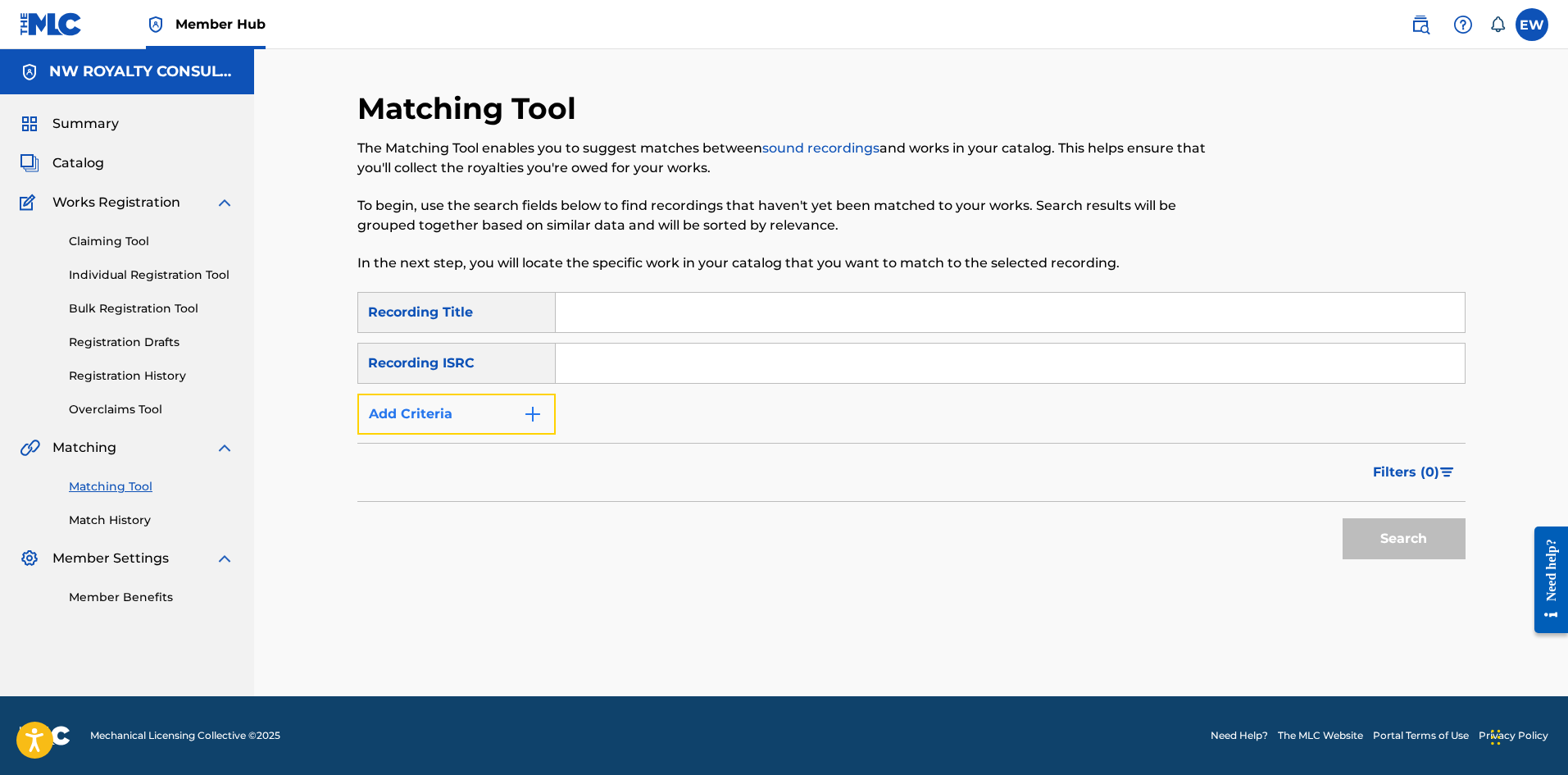
click at [473, 429] on button "Add Criteria" at bounding box center [456, 414] width 199 height 41
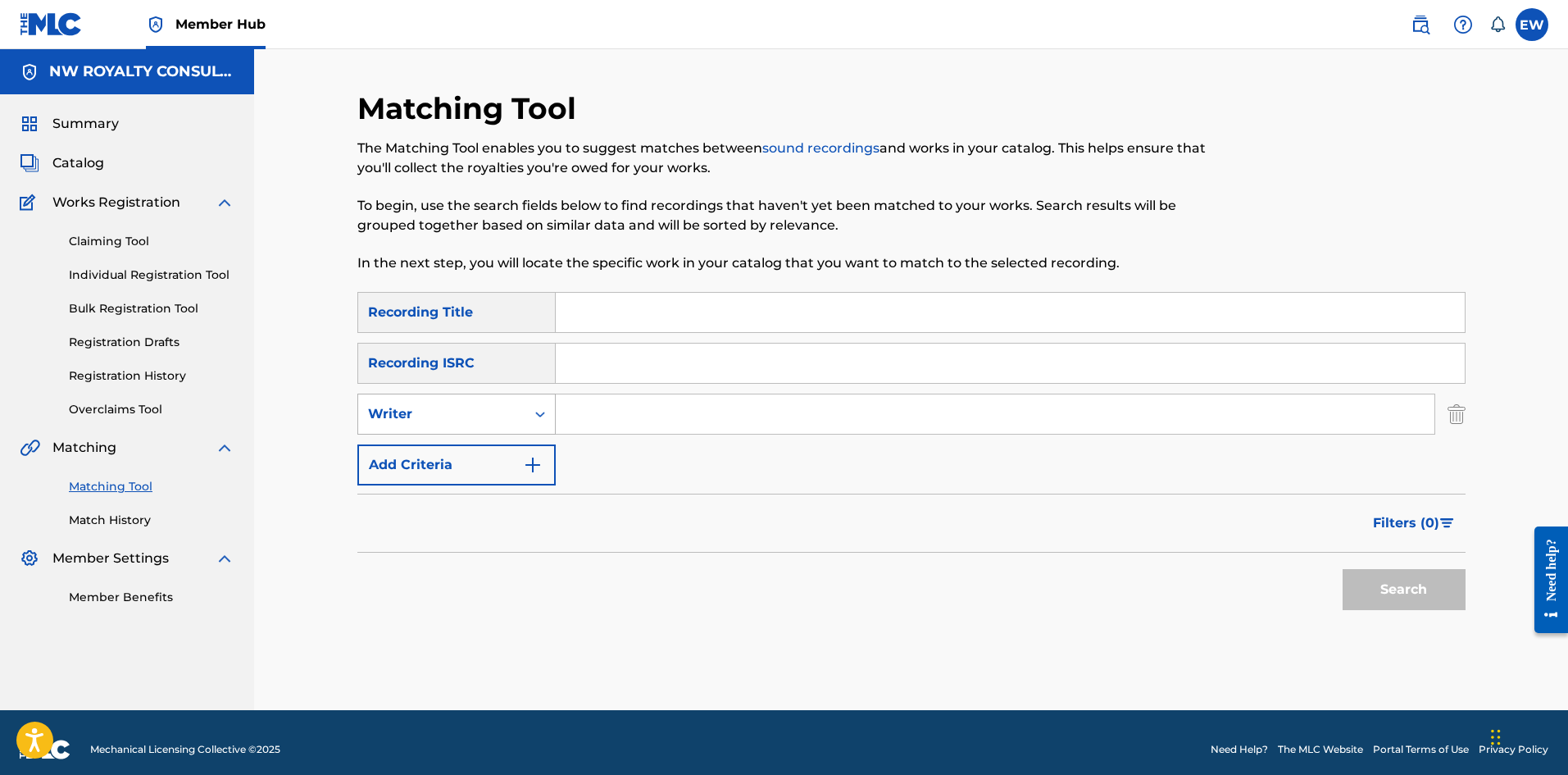
click at [467, 426] on div "Writer" at bounding box center [441, 414] width 167 height 31
drag, startPoint x: 438, startPoint y: 452, endPoint x: 617, endPoint y: 436, distance: 179.7
click at [439, 452] on div "Recording Artist" at bounding box center [456, 455] width 197 height 41
click at [651, 417] on input "Search Form" at bounding box center [995, 413] width 879 height 40
paste input "GLEN WASHINGTON"
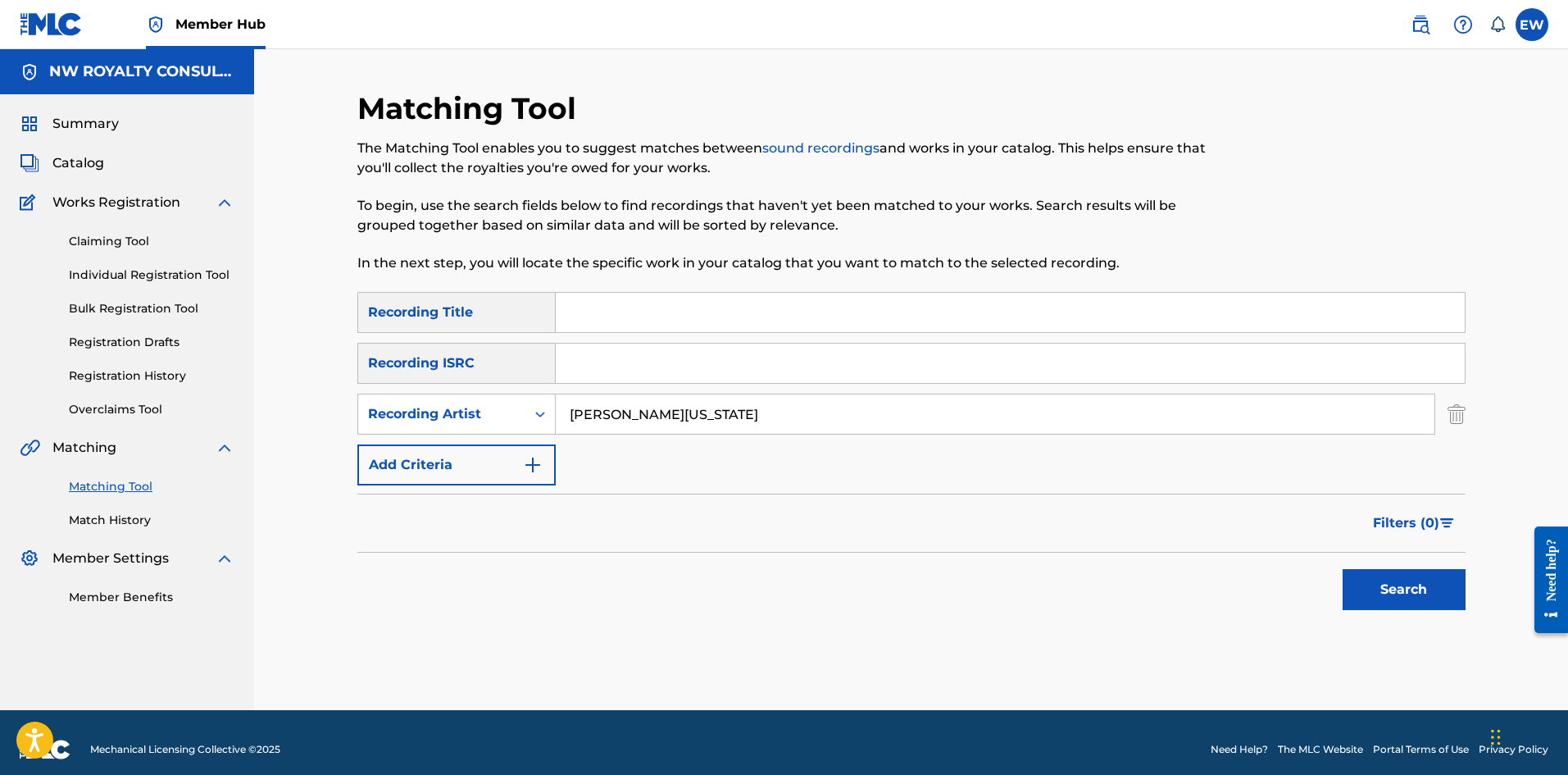
type input "GLEN WASHINGTON"
click at [704, 312] on input "Search Form" at bounding box center [1009, 312] width 909 height 40
paste input "NOTHING TO DITTER ME"
type input "NOTHING TO DITTER ME"
click at [1395, 574] on button "Search" at bounding box center [1403, 589] width 123 height 41
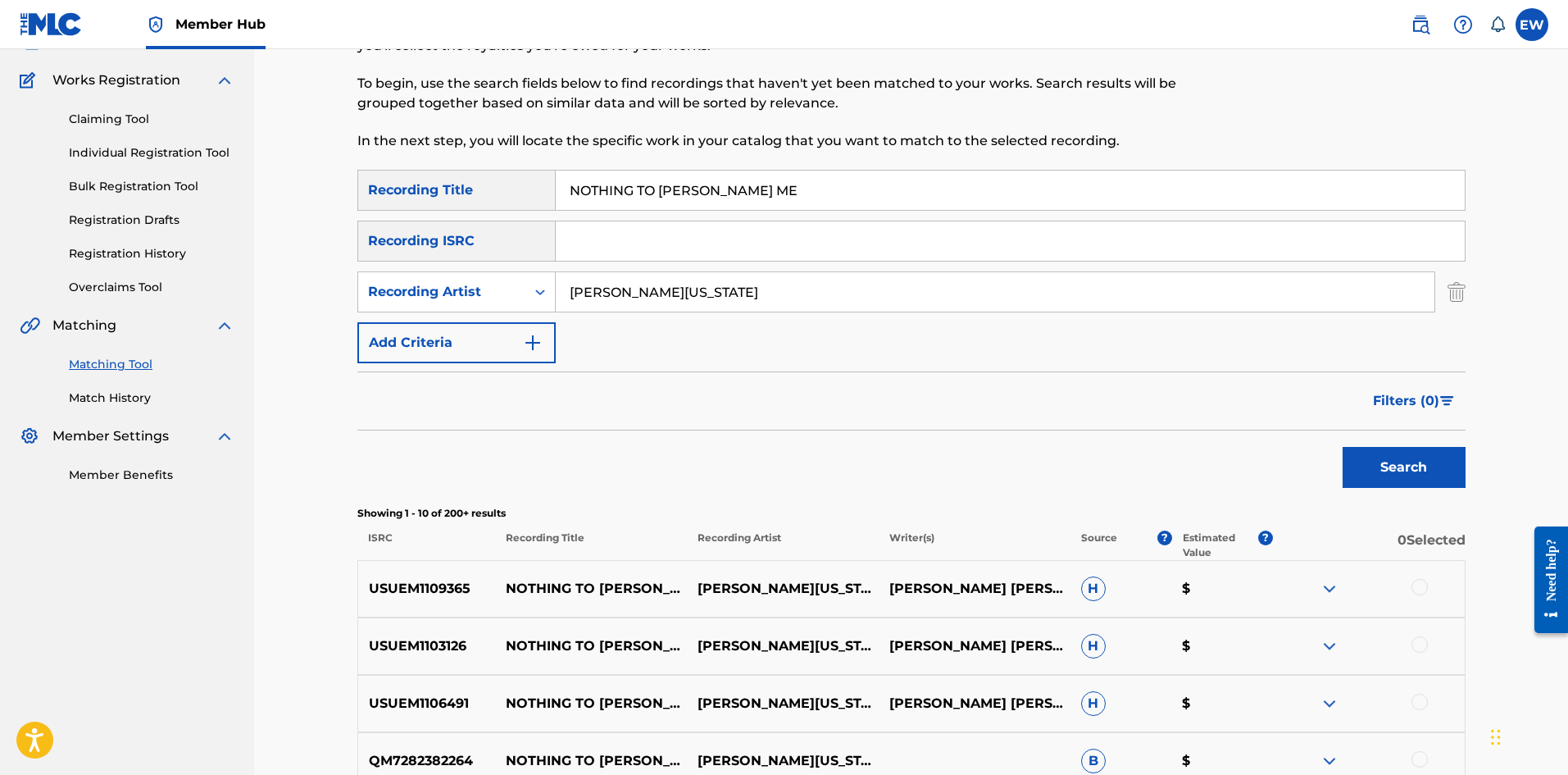
scroll to position [164, 0]
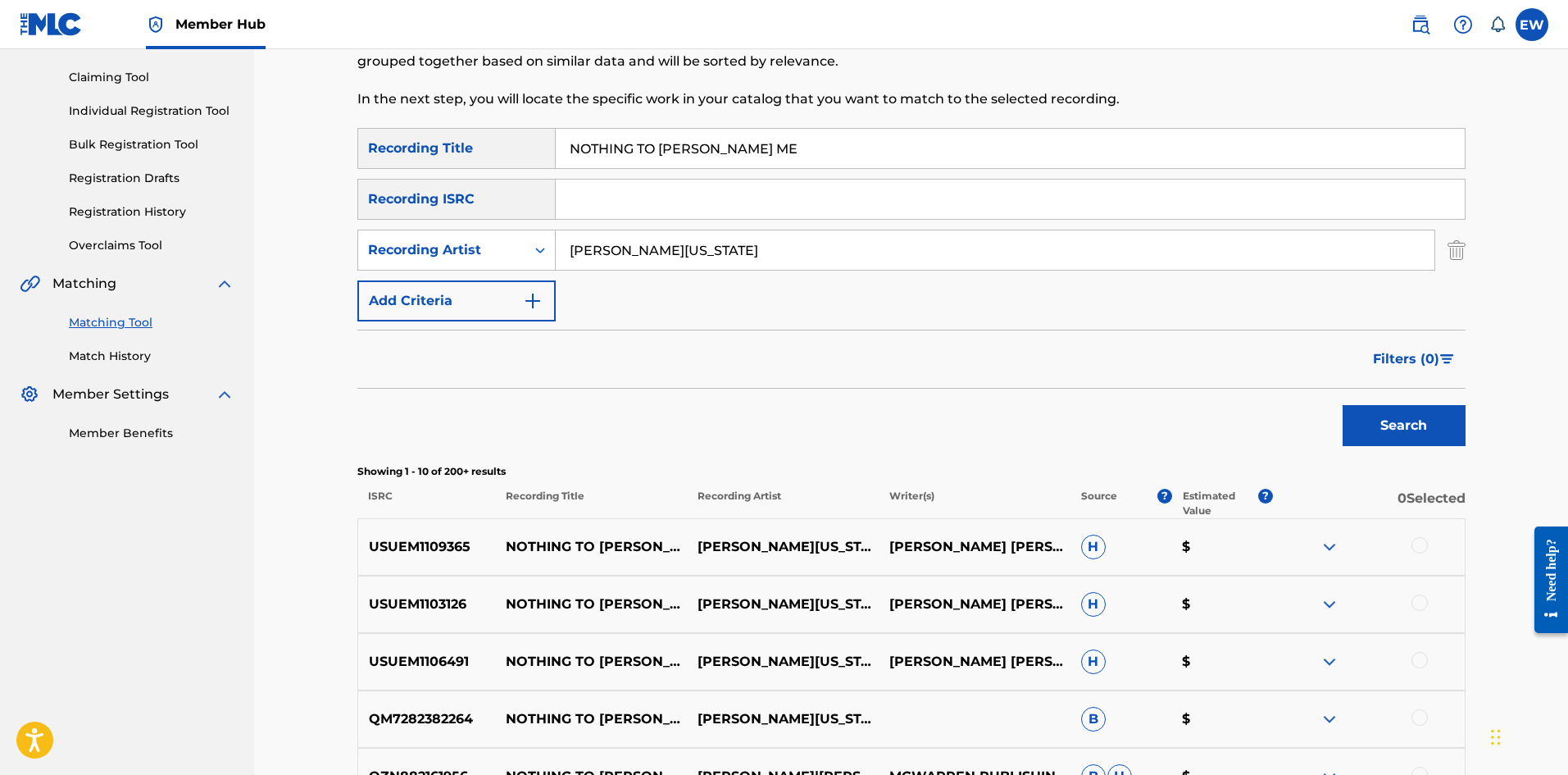
click at [1421, 547] on div at bounding box center [1419, 545] width 16 height 16
click at [1417, 598] on div at bounding box center [1419, 602] width 16 height 16
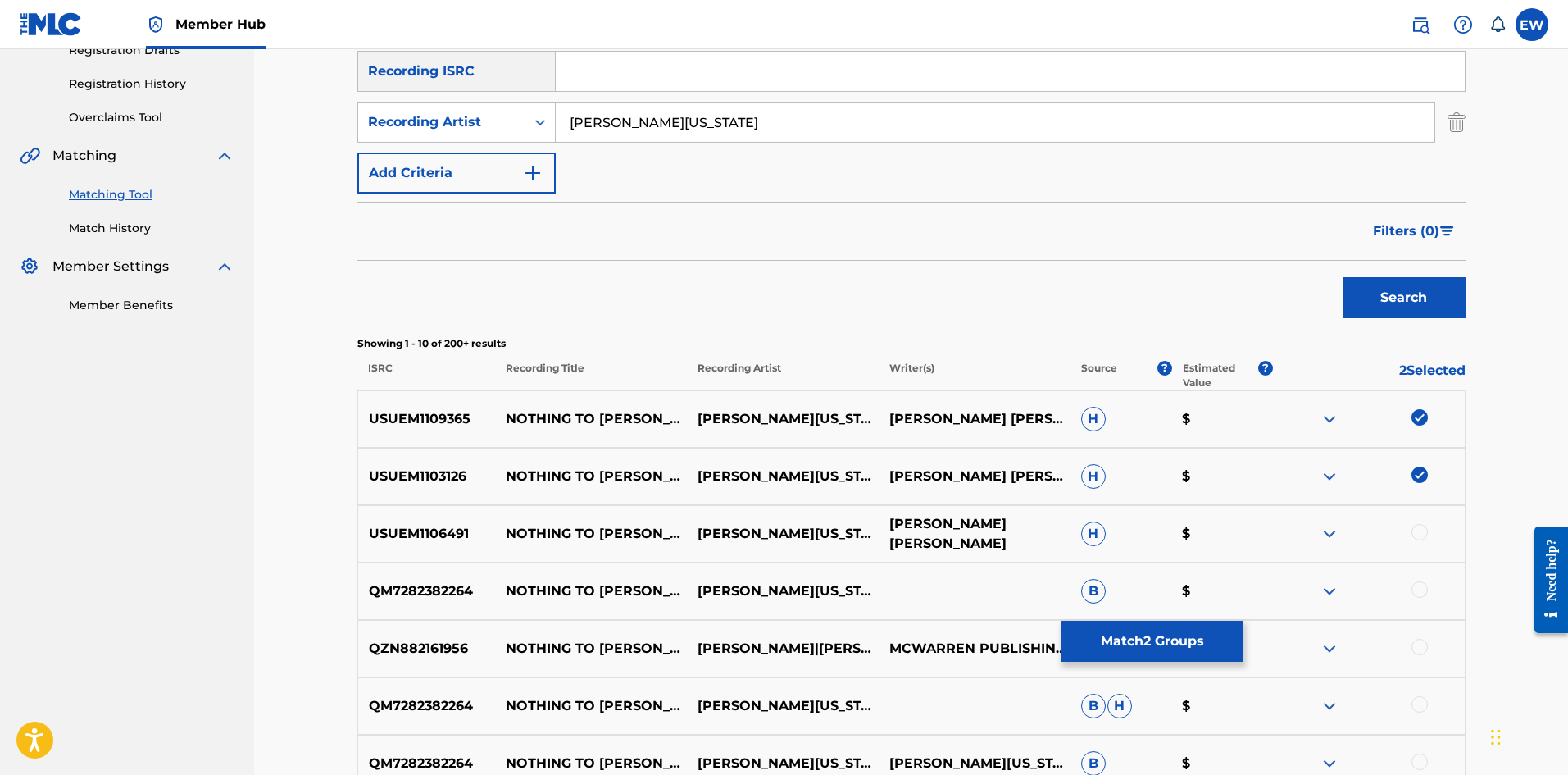
scroll to position [328, 0]
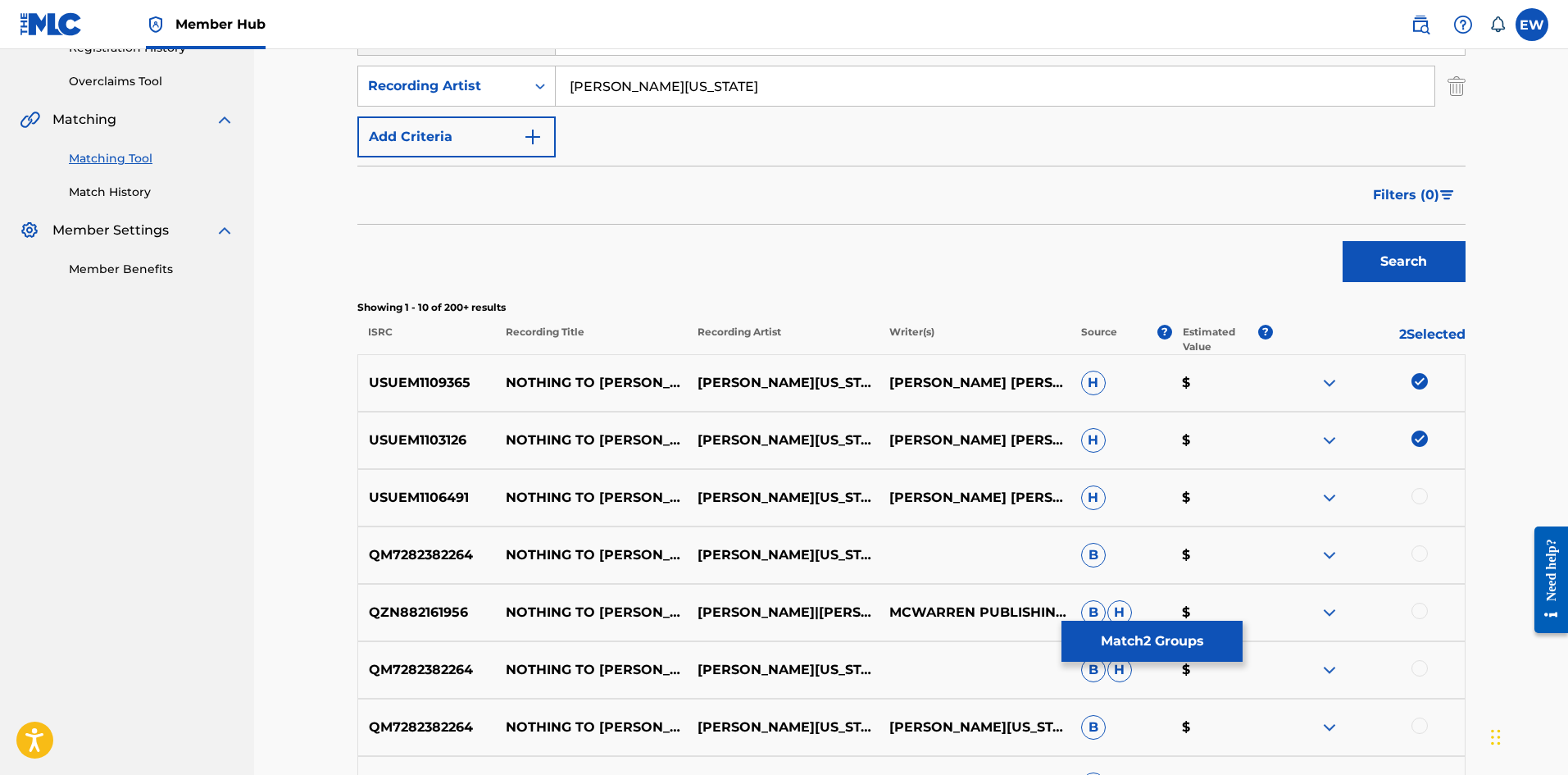
click at [1424, 494] on div at bounding box center [1419, 496] width 16 height 16
click at [1424, 553] on div at bounding box center [1419, 553] width 16 height 16
click at [1422, 611] on div at bounding box center [1419, 610] width 16 height 16
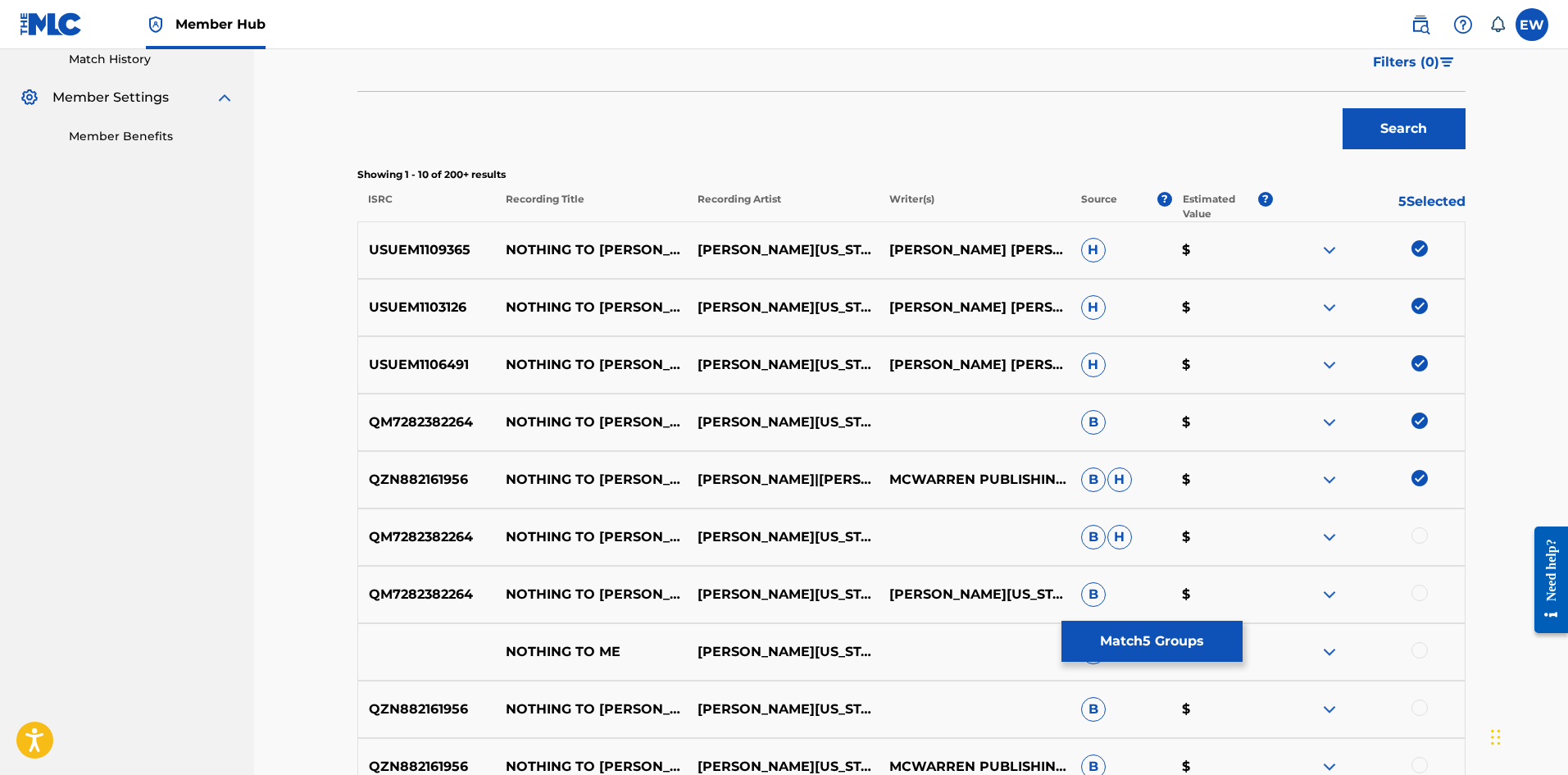
scroll to position [492, 0]
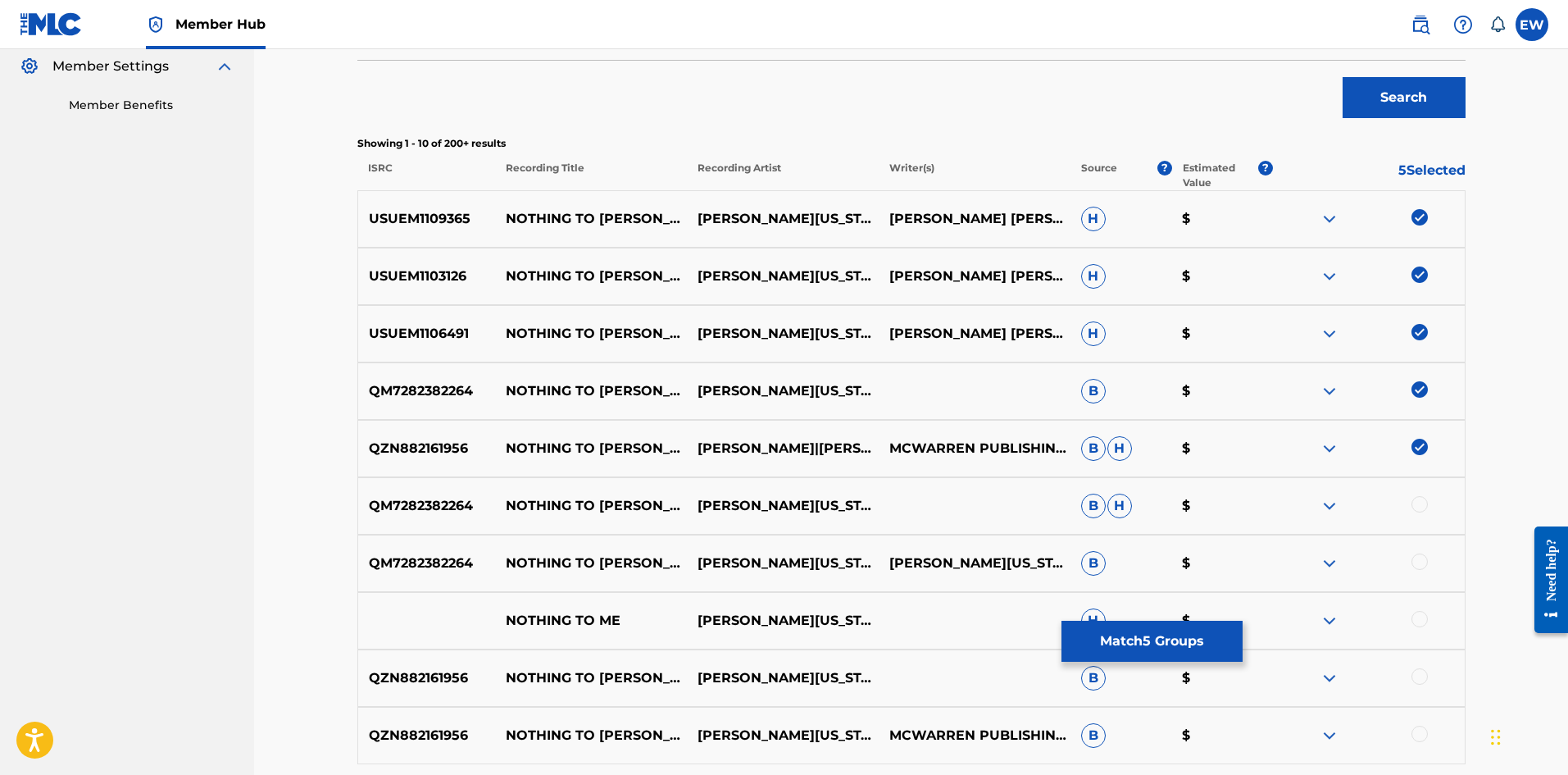
click at [1416, 501] on div at bounding box center [1419, 503] width 16 height 16
drag, startPoint x: 1420, startPoint y: 559, endPoint x: 1334, endPoint y: 533, distance: 89.8
click at [1419, 560] on div at bounding box center [1419, 561] width 16 height 16
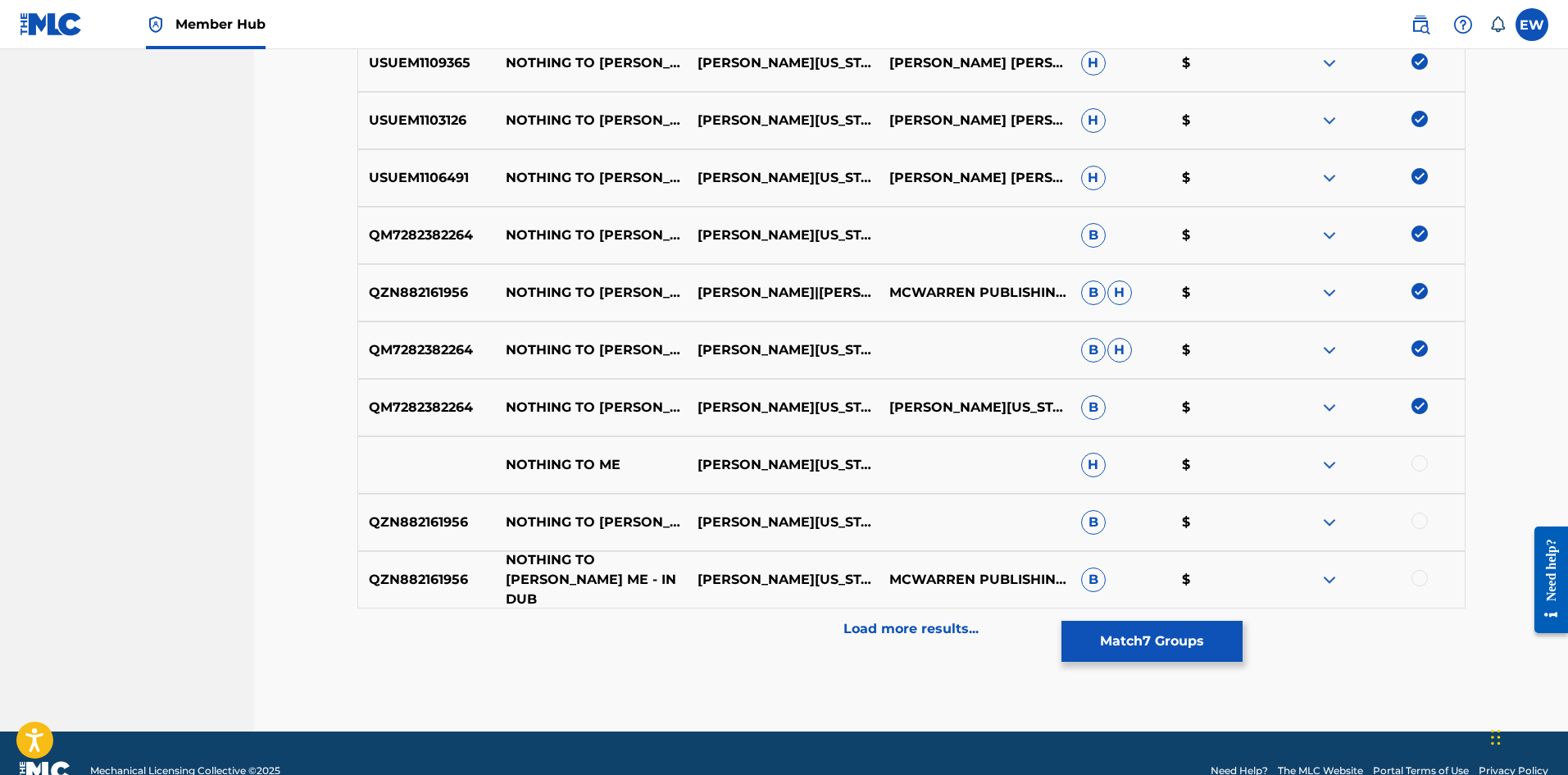
scroll to position [656, 0]
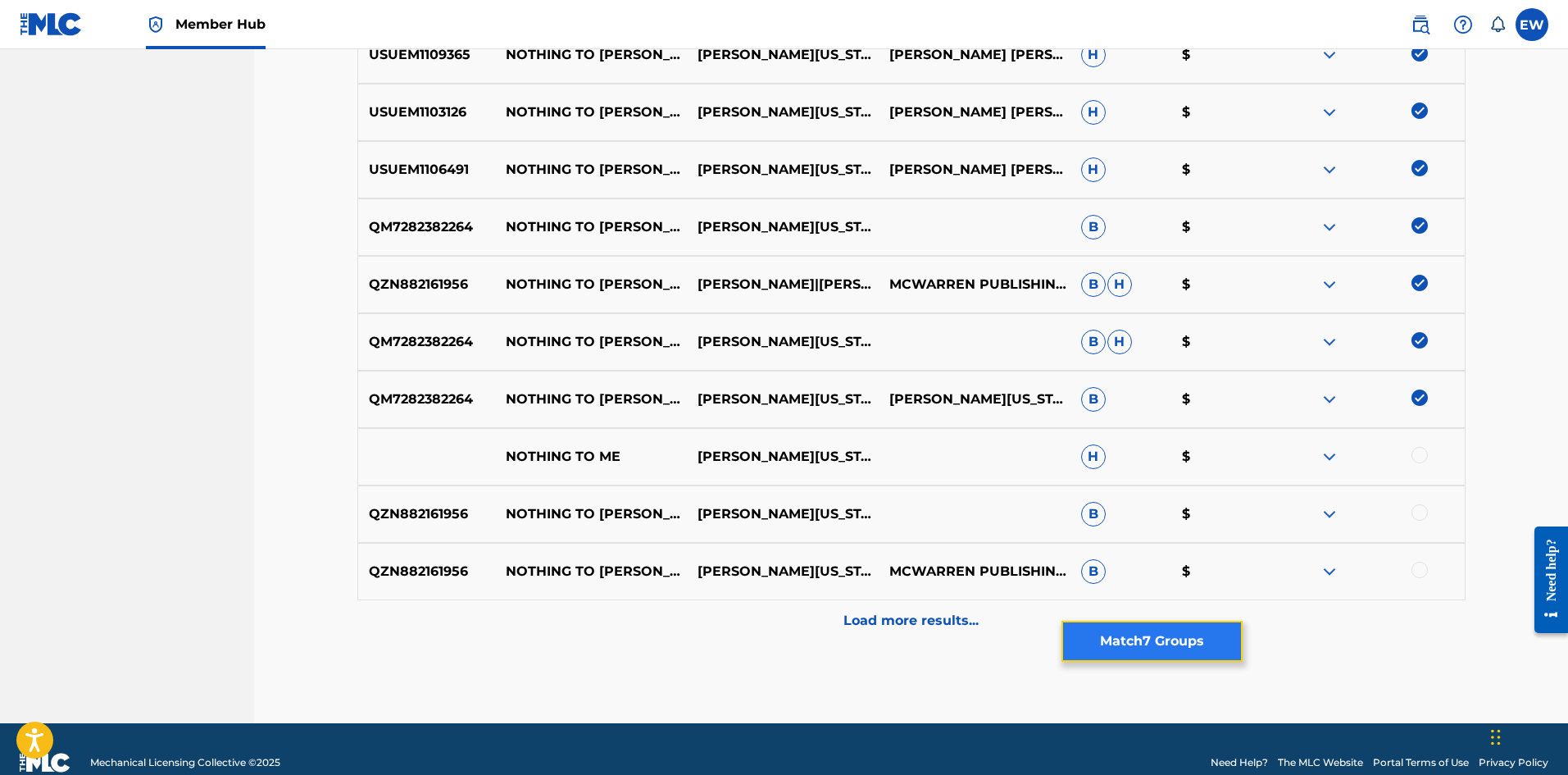
click at [1156, 646] on button "Match 7 Groups" at bounding box center [1151, 641] width 181 height 41
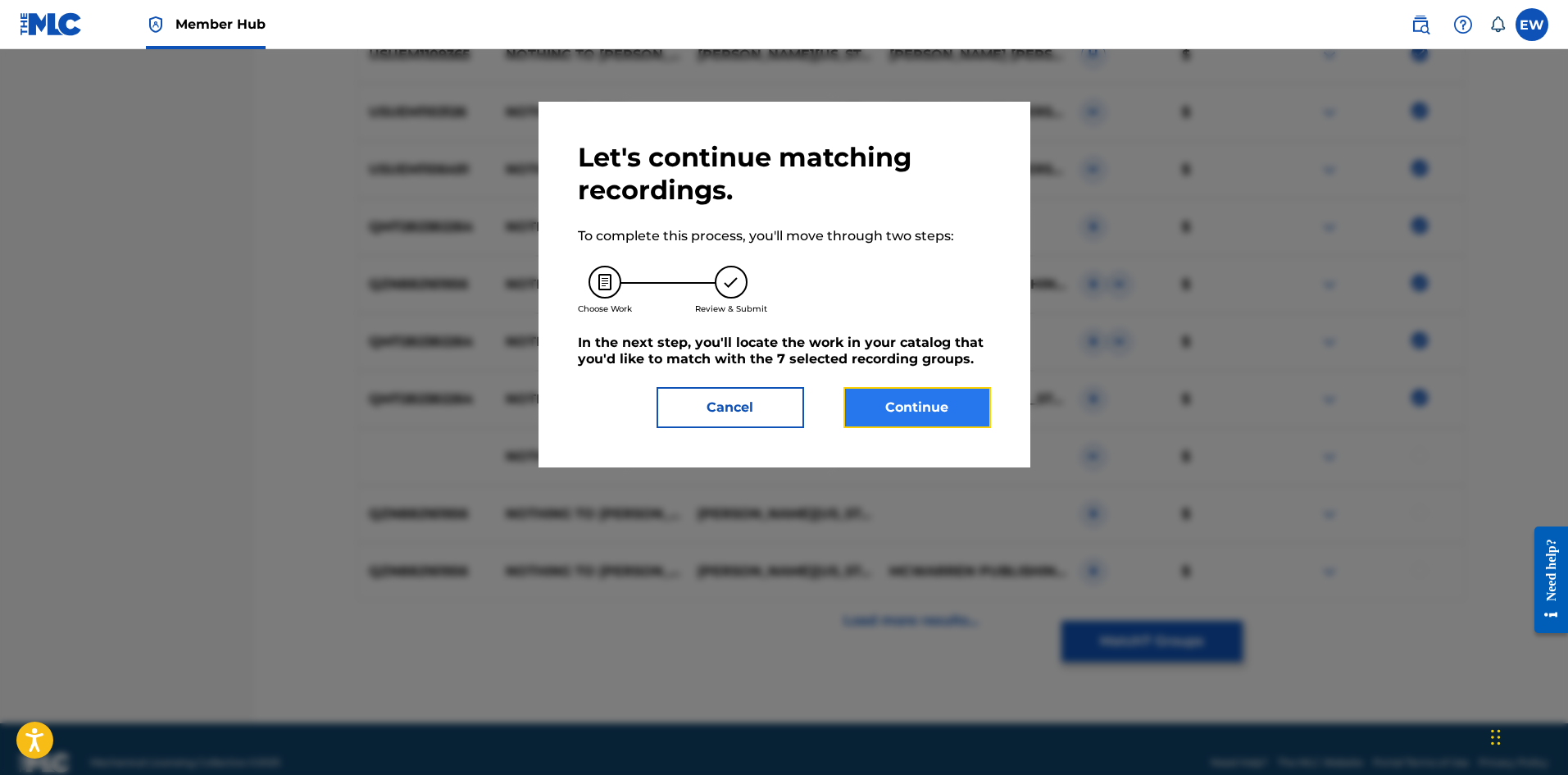
click at [901, 393] on button "Continue" at bounding box center [917, 407] width 147 height 41
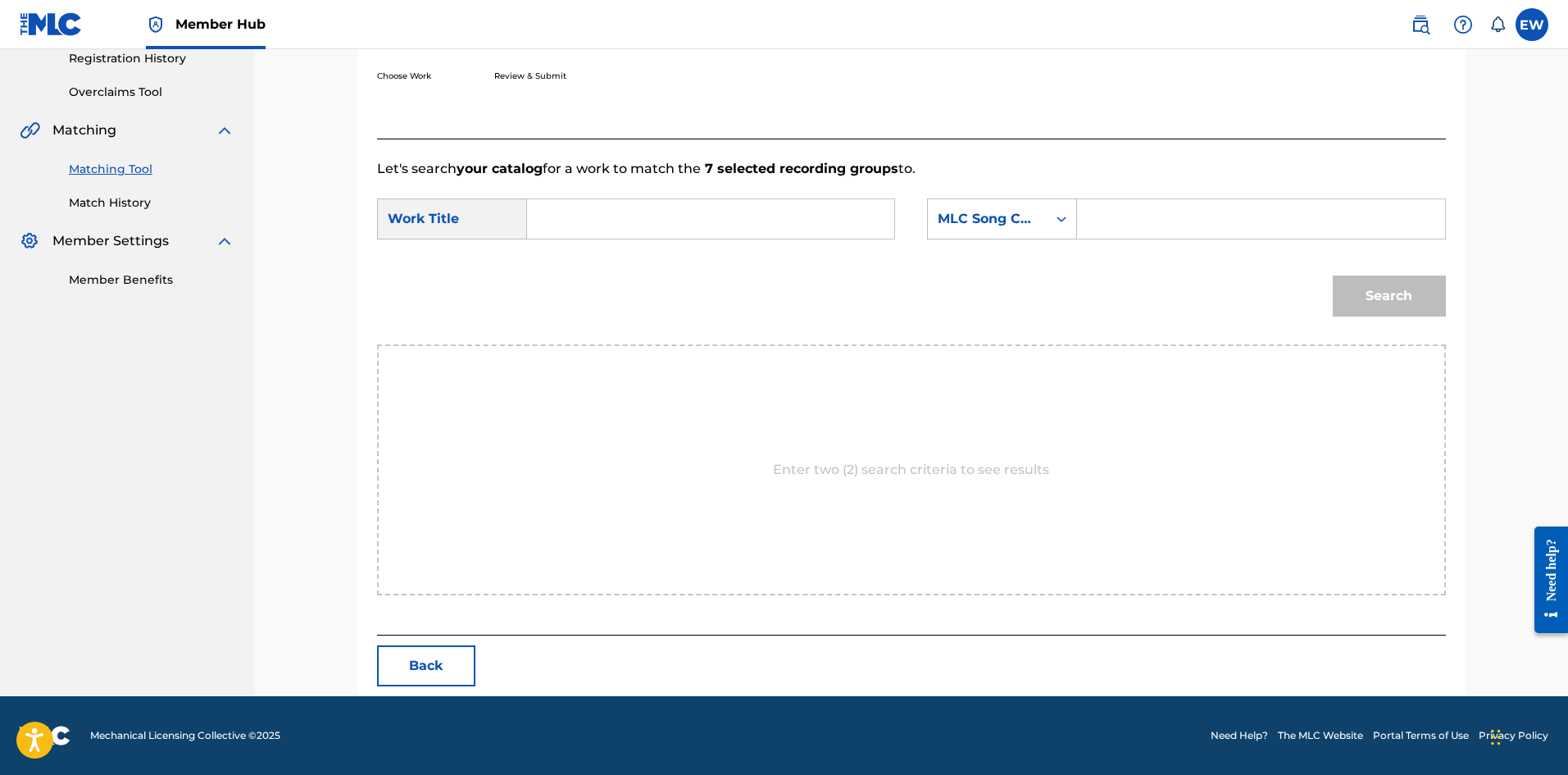
click at [663, 233] on input "Search Form" at bounding box center [711, 218] width 339 height 40
paste input "NOTHING TO DITTER ME"
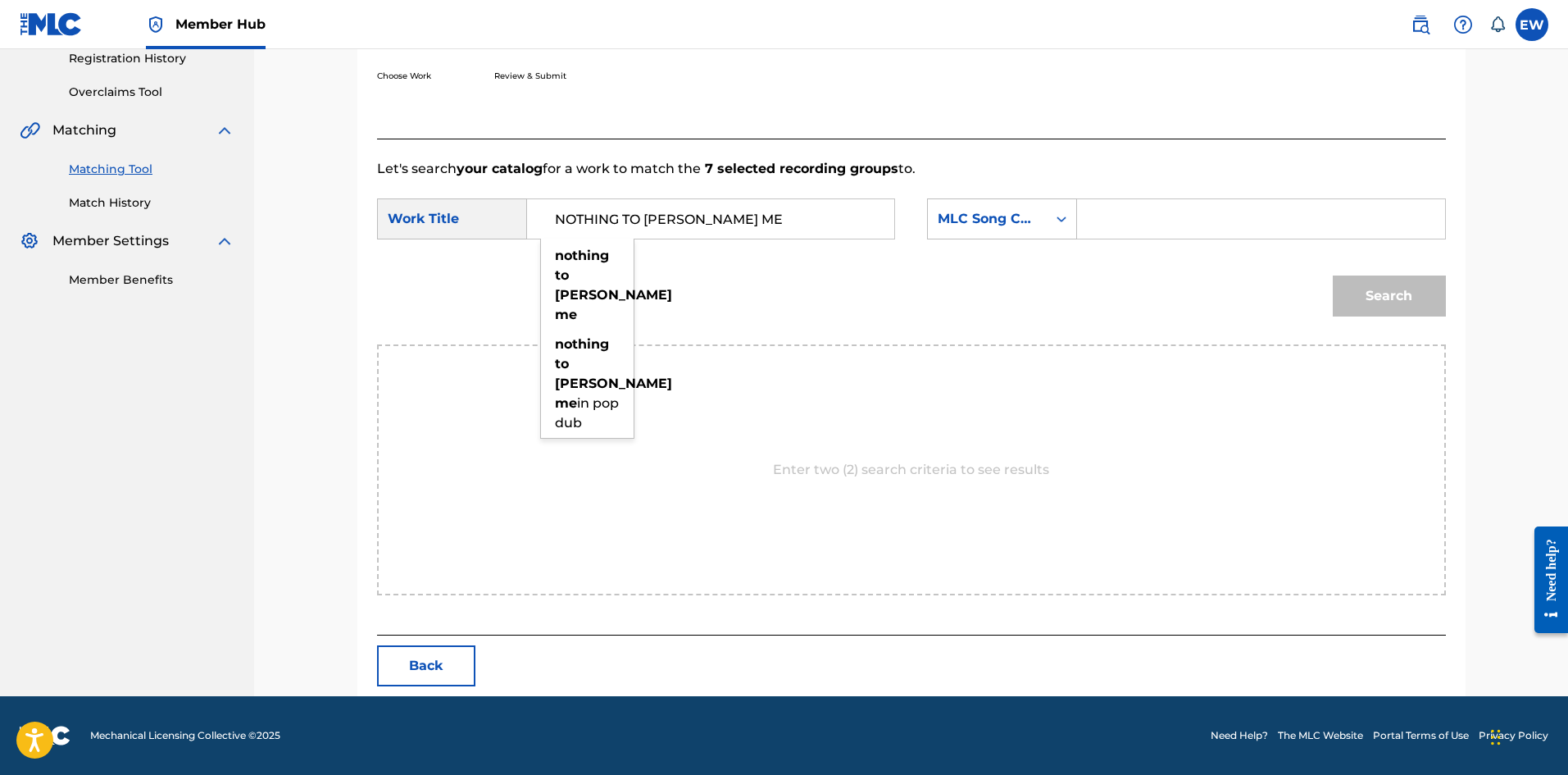
type input "NOTHING TO DITTER ME"
click at [1146, 210] on input "Search Form" at bounding box center [1261, 218] width 339 height 40
paste input "NC5MB7"
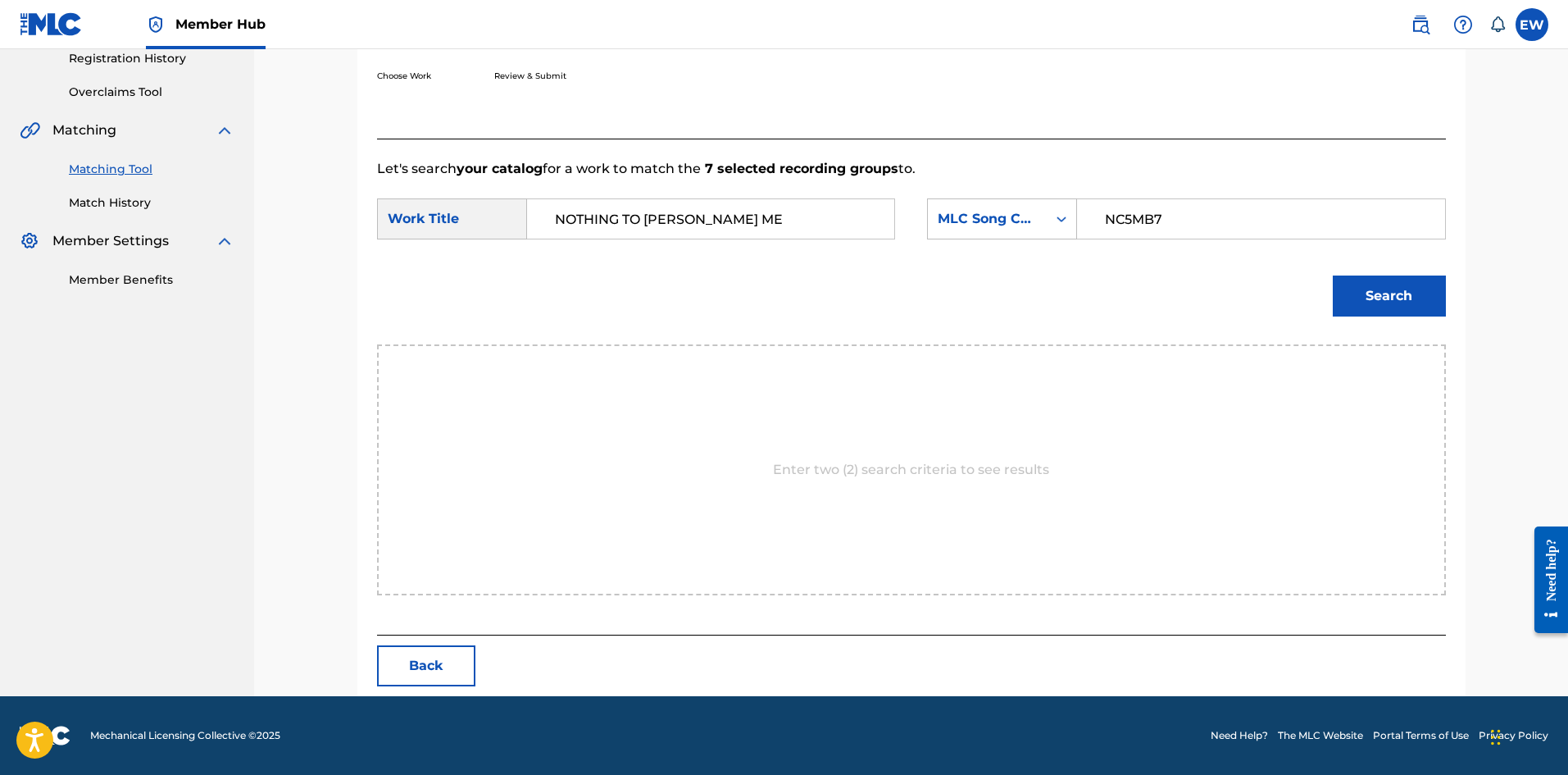
type input "NC5MB7"
drag, startPoint x: 1378, startPoint y: 316, endPoint x: 1360, endPoint y: 312, distance: 18.4
click at [1376, 316] on div "Search" at bounding box center [1385, 292] width 121 height 66
click at [1372, 307] on button "Search" at bounding box center [1389, 296] width 113 height 41
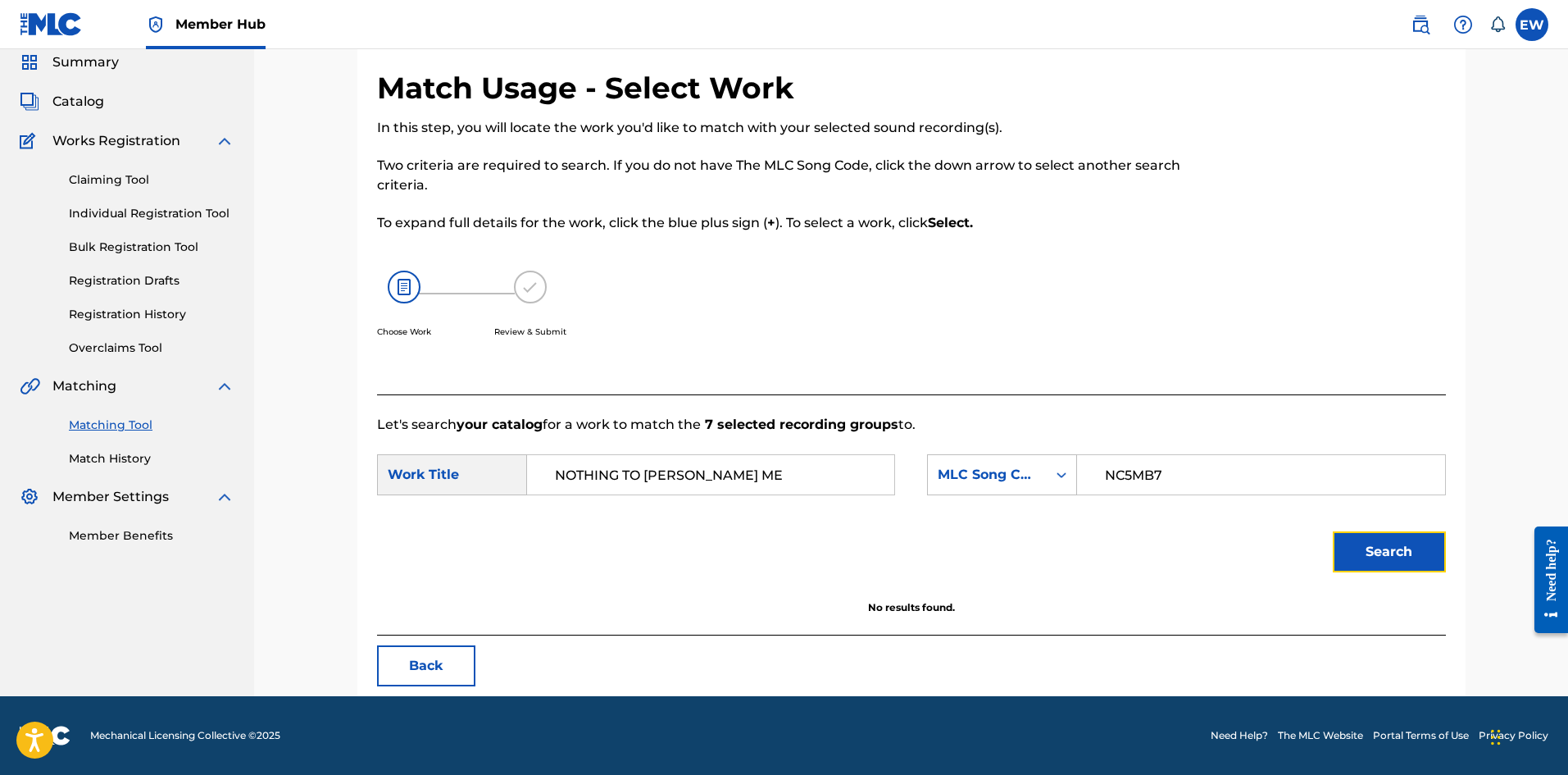
scroll to position [61, 0]
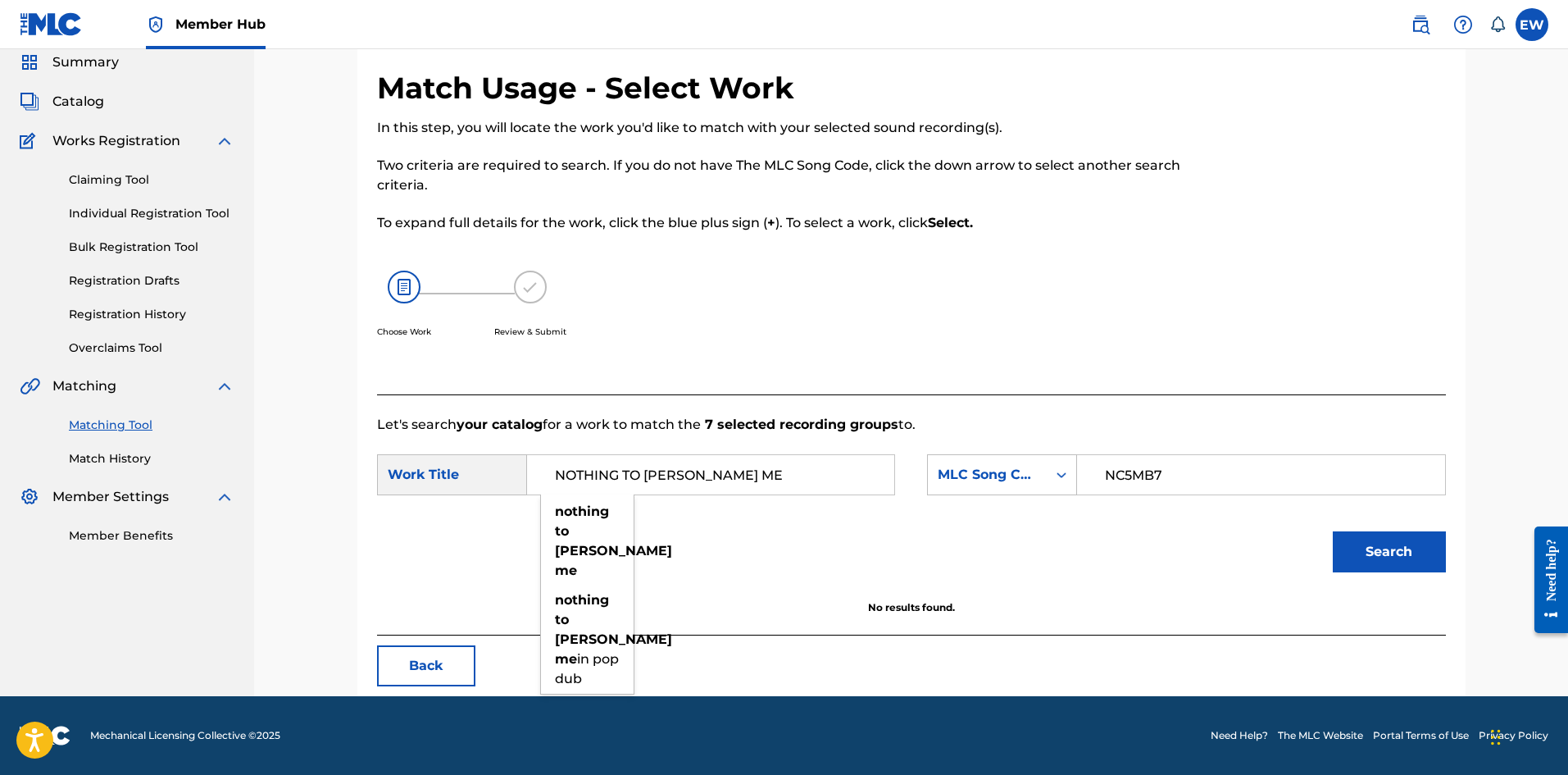
drag, startPoint x: 563, startPoint y: 489, endPoint x: 471, endPoint y: 503, distance: 93.1
click at [479, 502] on div "SearchWithCriteriac87b2b9d-70fb-409f-98ce-6ffcf0b8e020 Work Title NOTHING TO DI…" at bounding box center [912, 479] width 1069 height 50
paste input "AH GO SURRENDER"
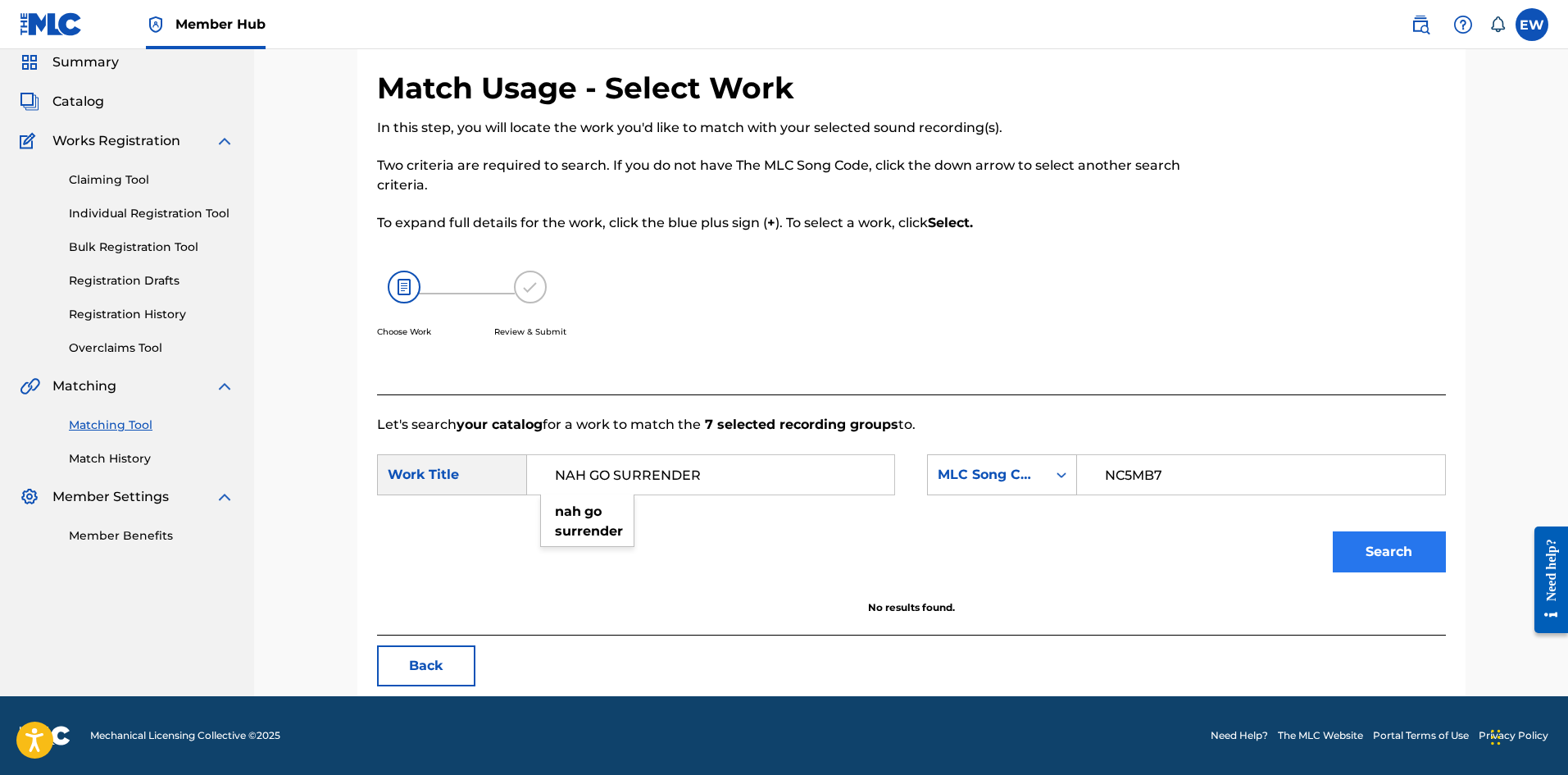
type input "NAH GO SURRENDER"
click at [1390, 553] on button "Search" at bounding box center [1389, 552] width 113 height 41
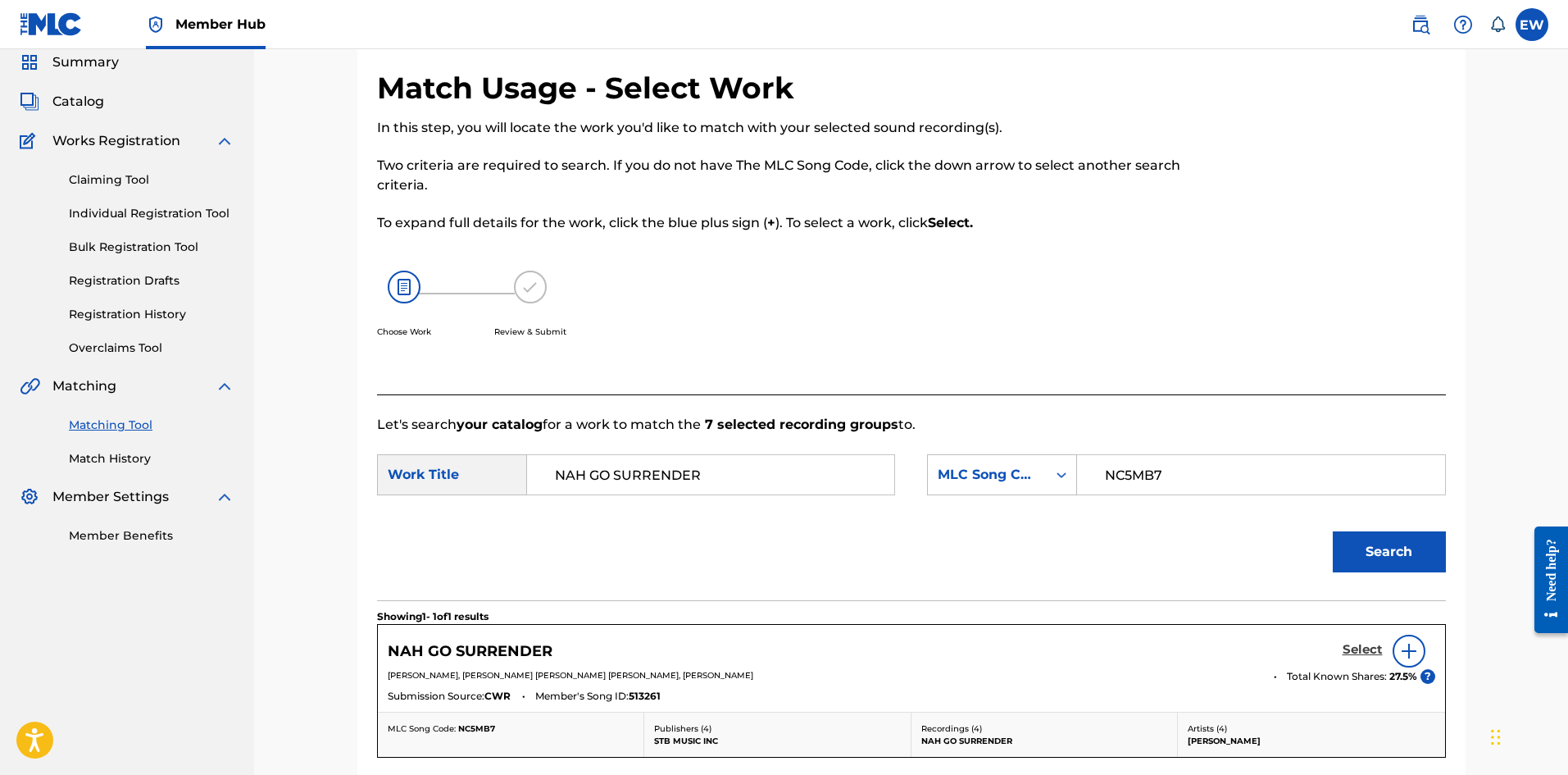
click at [1363, 643] on h5 "Select" at bounding box center [1361, 650] width 40 height 16
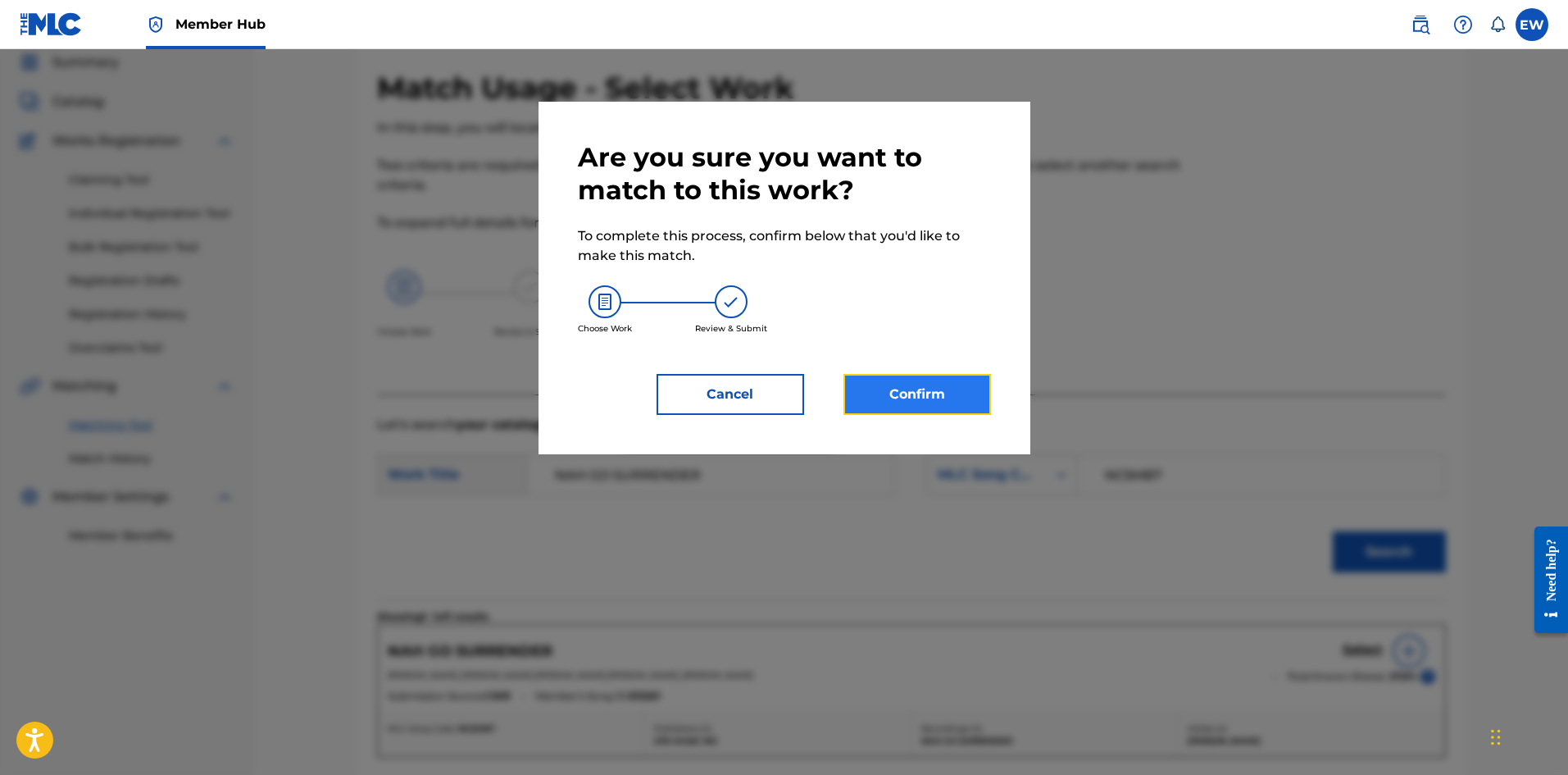
click at [902, 401] on button "Confirm" at bounding box center [917, 394] width 147 height 41
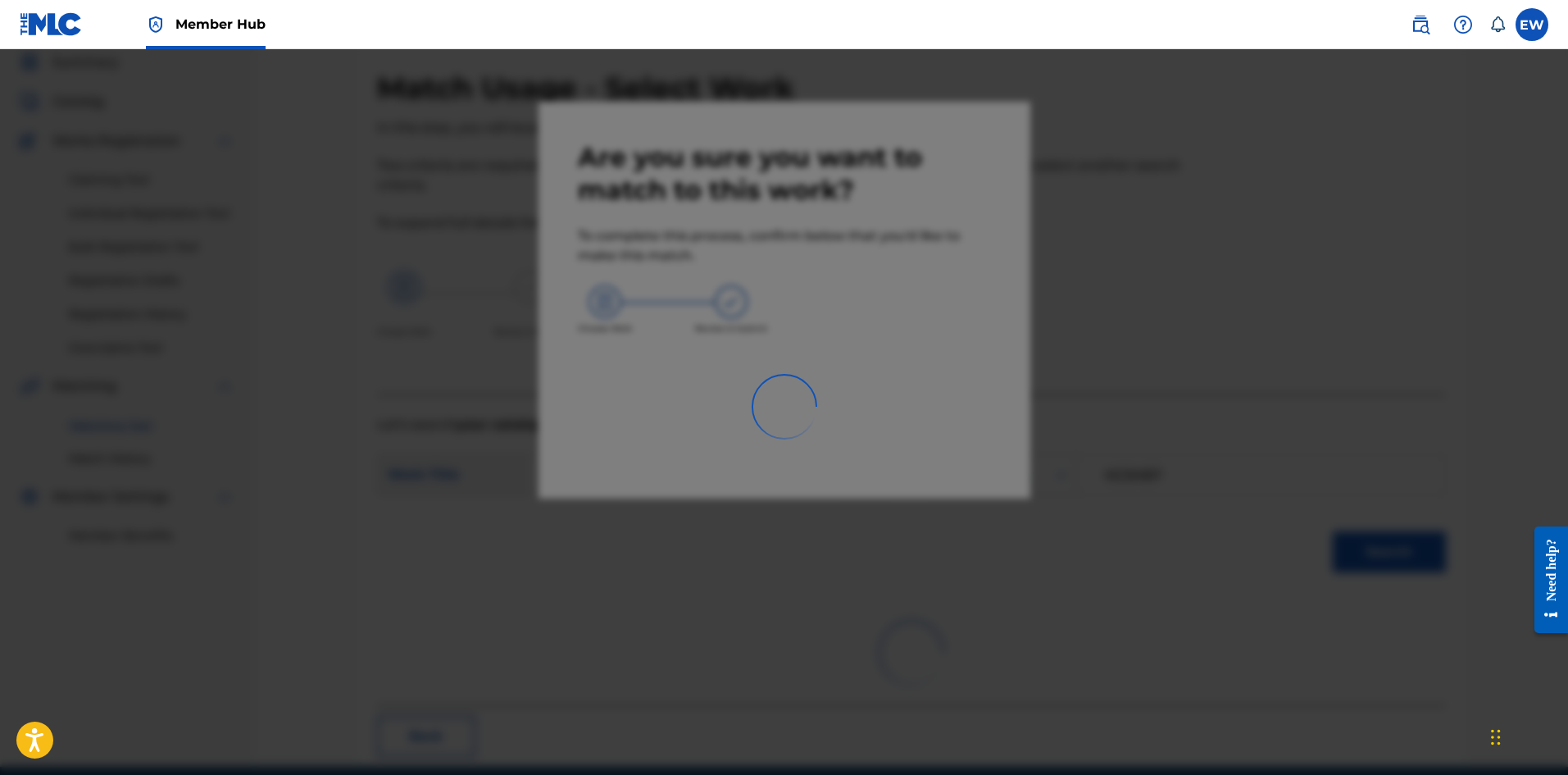
scroll to position [40, 0]
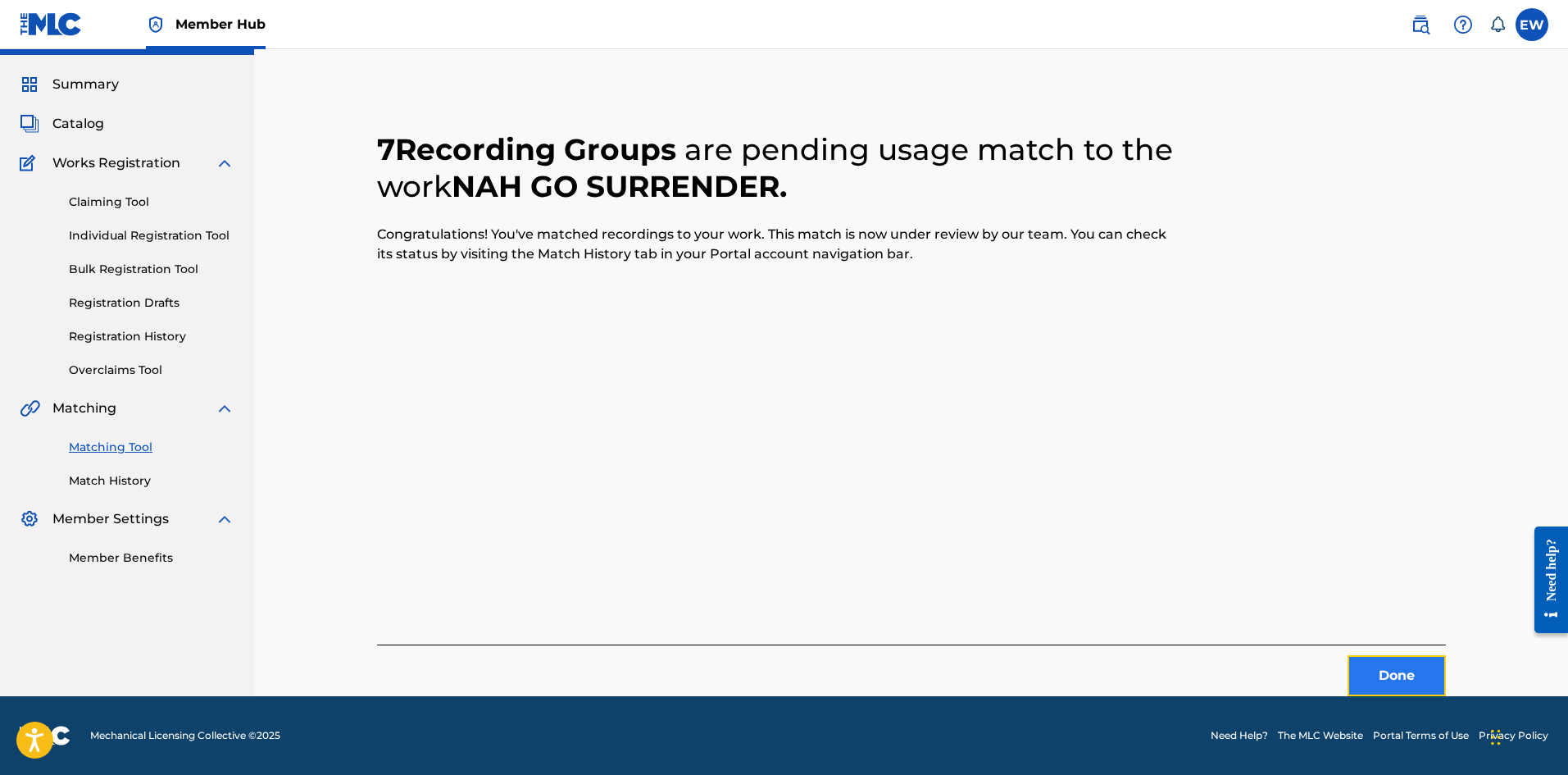
click at [1402, 674] on button "Done" at bounding box center [1395, 675] width 98 height 41
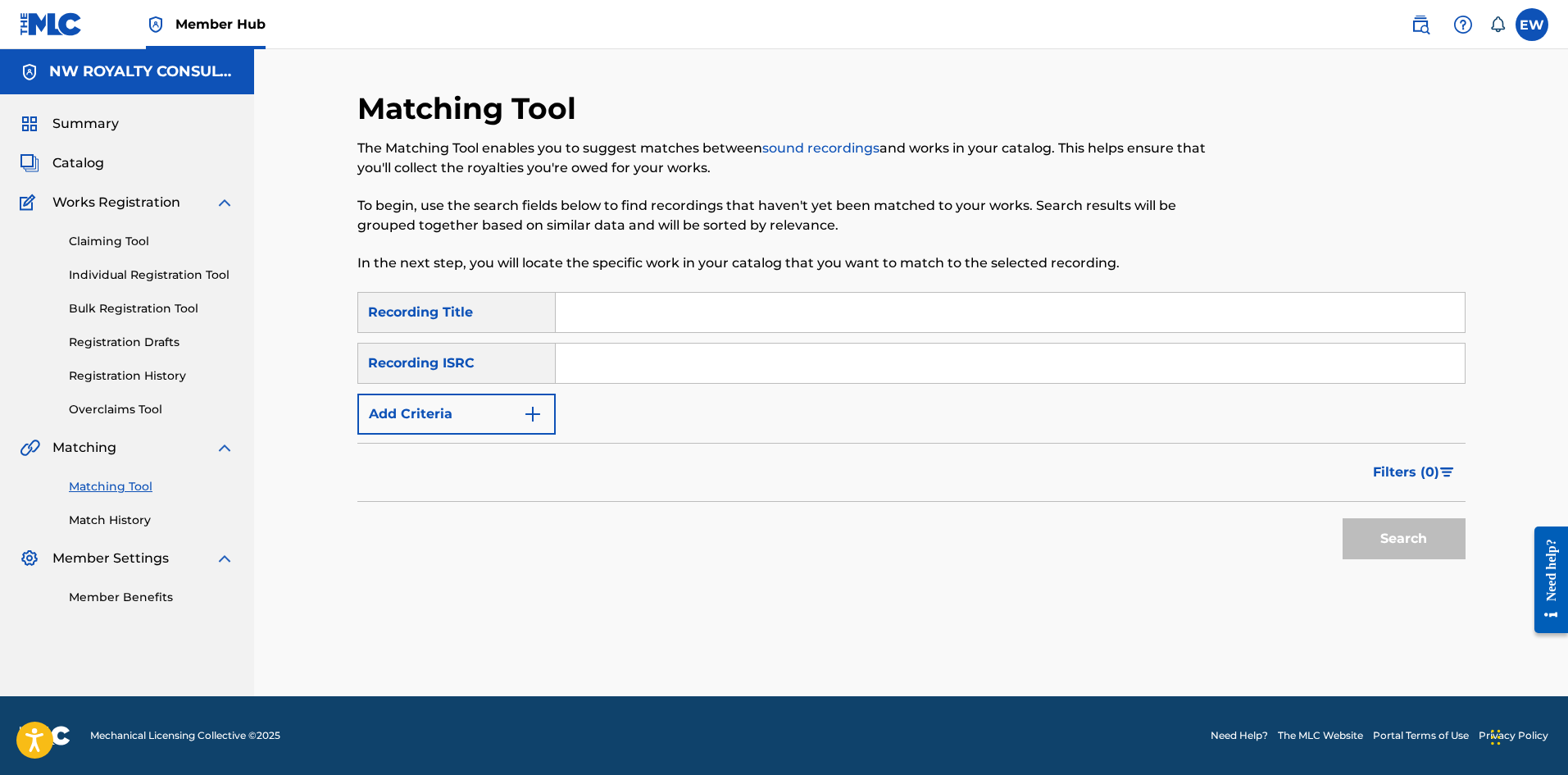
scroll to position [0, 0]
click at [530, 404] on img "Search Form" at bounding box center [532, 414] width 19 height 19
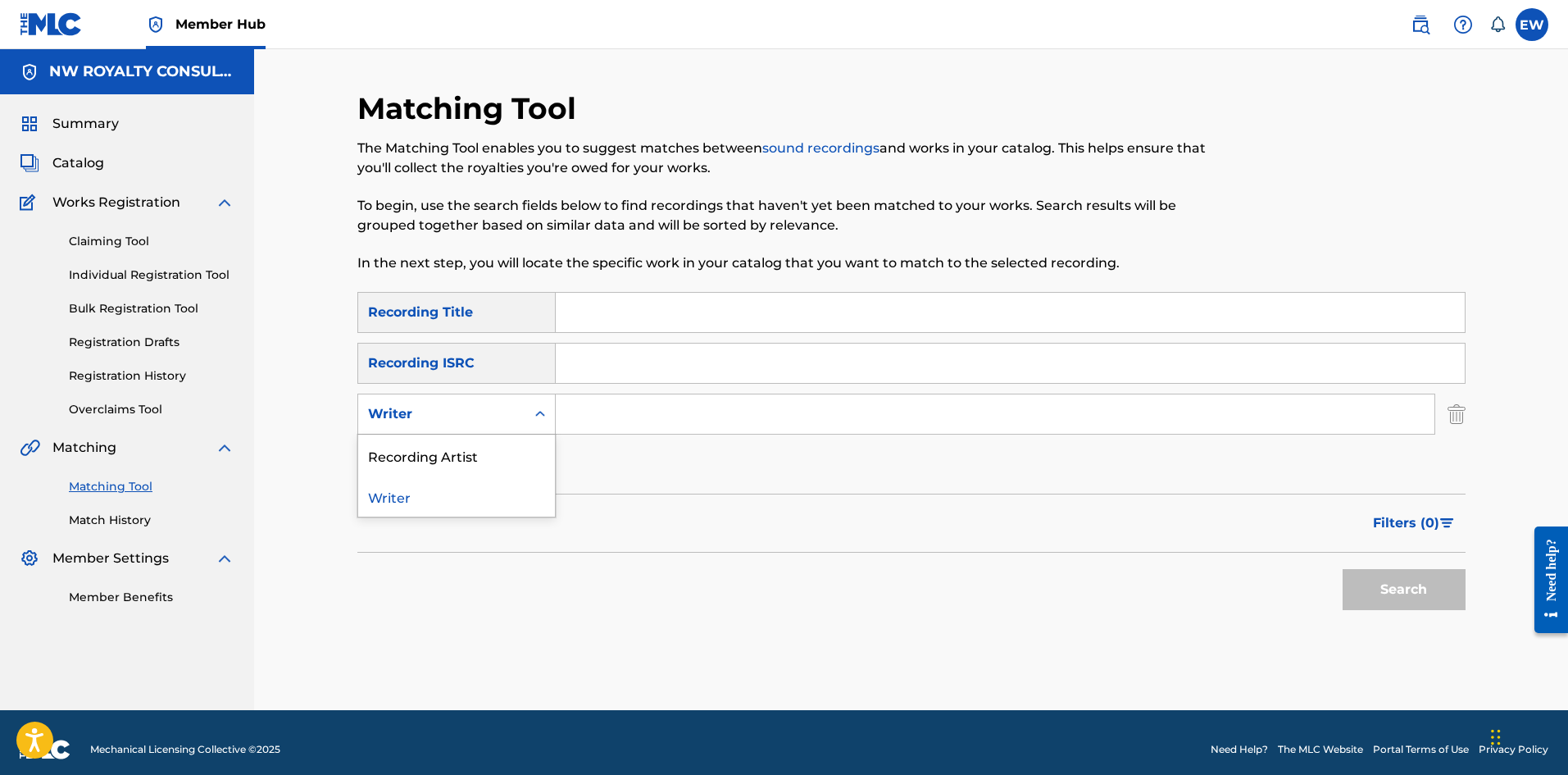
click at [518, 414] on div "Writer" at bounding box center [441, 414] width 167 height 31
drag, startPoint x: 488, startPoint y: 451, endPoint x: 598, endPoint y: 435, distance: 111.2
click at [545, 443] on div "Recording Artist" at bounding box center [456, 455] width 197 height 41
click at [671, 417] on input "Search Form" at bounding box center [995, 413] width 879 height 40
paste input "TEFLON YOUNG KING"
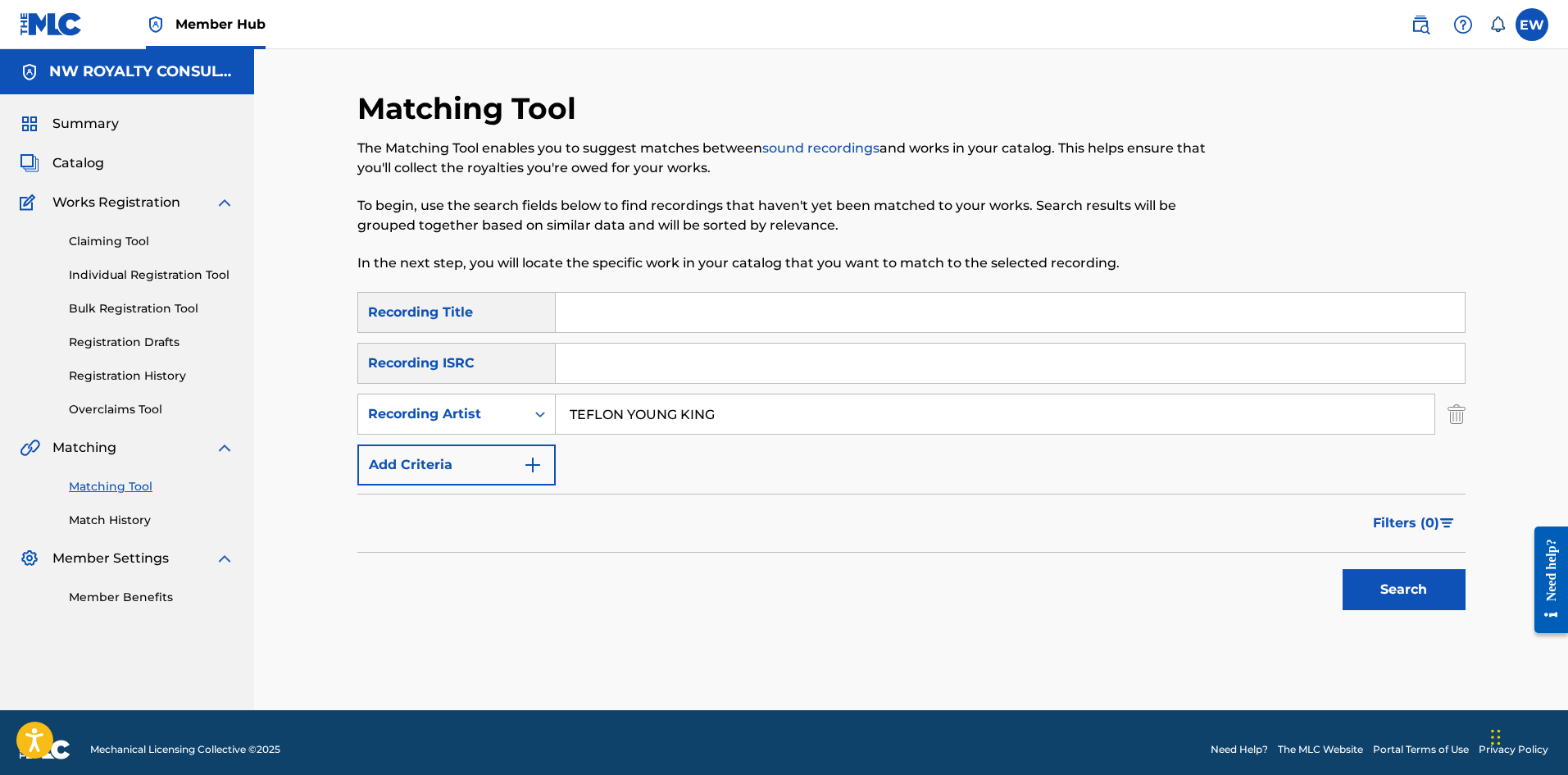
type input "TEFLON YOUNG KING"
click at [681, 314] on input "Search Form" at bounding box center [1009, 312] width 909 height 40
paste input "NOTHING TO PROVE"
type input "NOTHING TO PROVE"
click at [1421, 588] on button "Search" at bounding box center [1403, 589] width 123 height 41
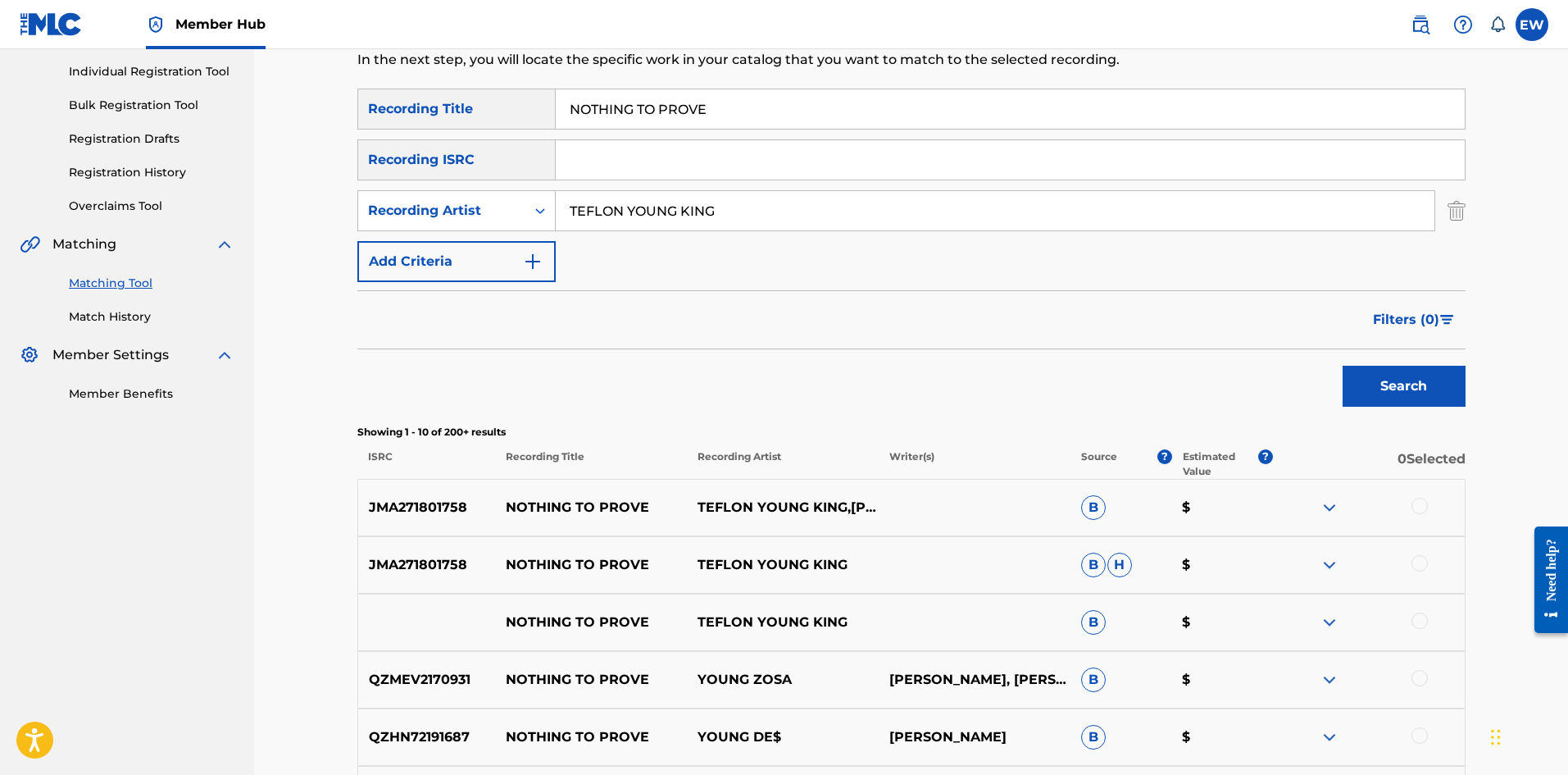
scroll to position [246, 0]
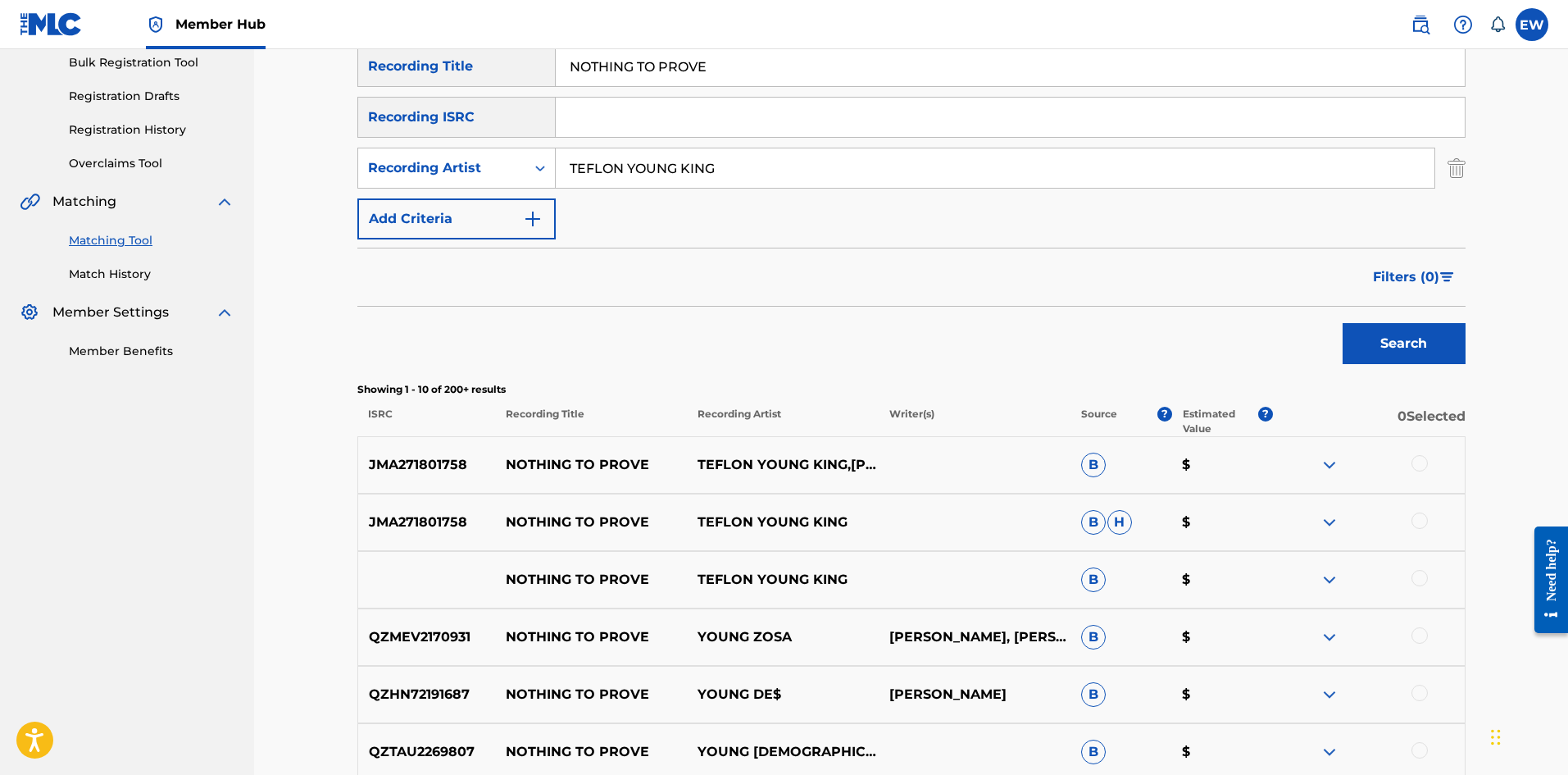
click at [1417, 463] on div at bounding box center [1419, 463] width 16 height 16
click at [1419, 518] on div at bounding box center [1419, 520] width 16 height 16
click at [1427, 576] on div at bounding box center [1368, 579] width 192 height 19
click at [1407, 572] on div at bounding box center [1368, 579] width 192 height 19
click at [1430, 586] on div at bounding box center [1368, 579] width 192 height 19
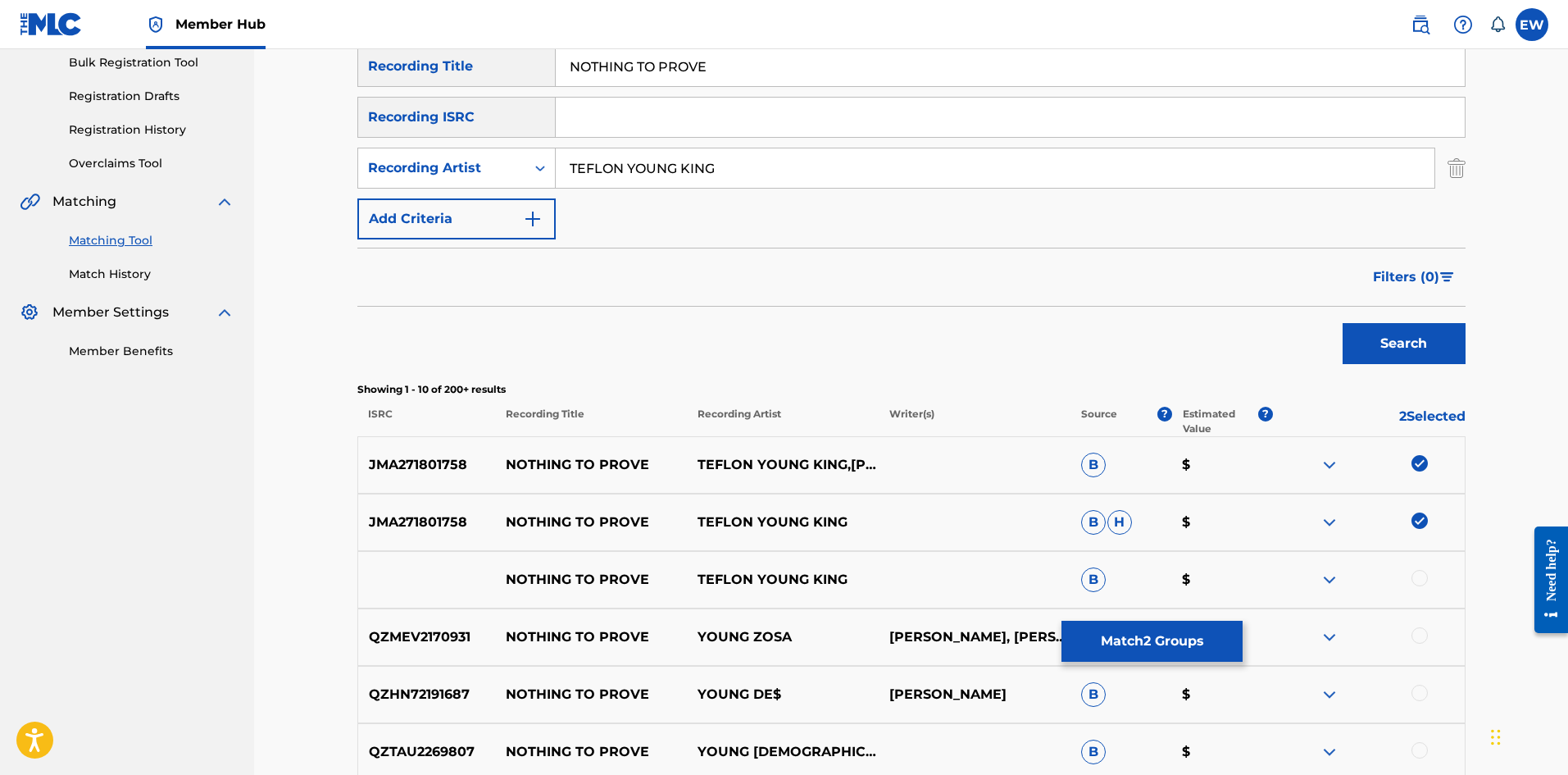
click at [1422, 579] on div at bounding box center [1419, 577] width 16 height 16
click at [1088, 639] on button "Match 3 Groups" at bounding box center [1151, 641] width 181 height 41
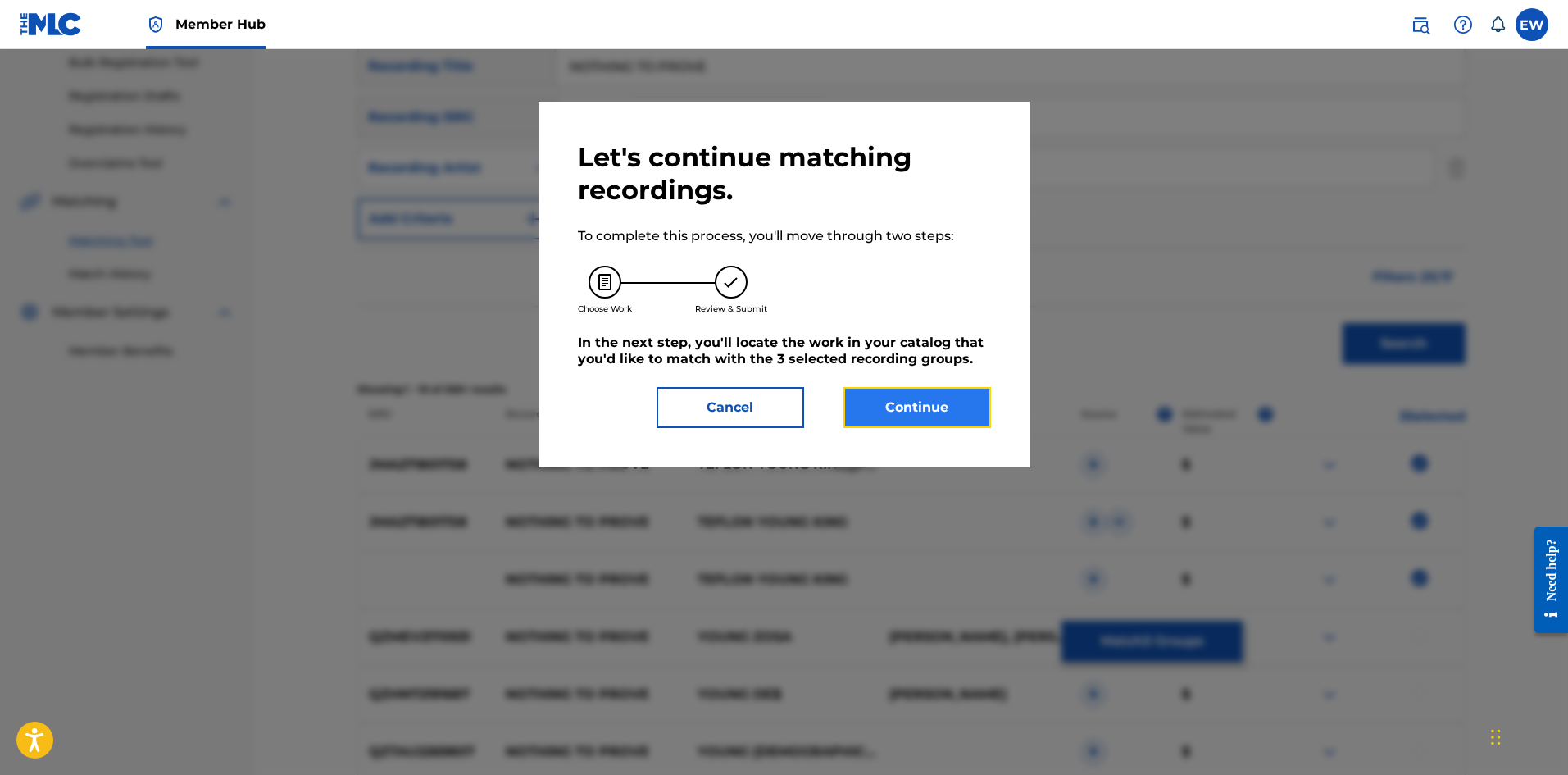
click at [950, 400] on button "Continue" at bounding box center [917, 407] width 147 height 41
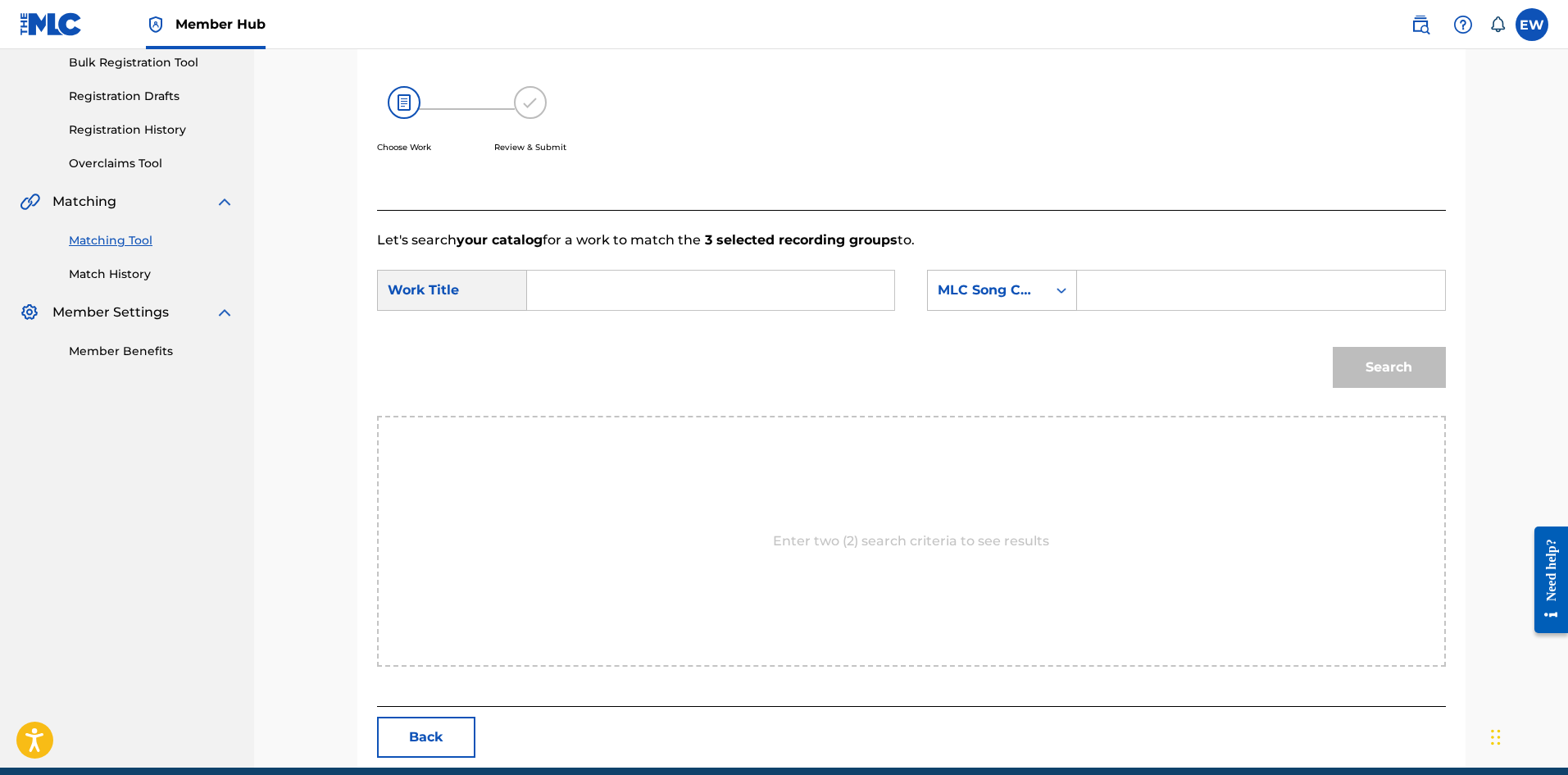
click at [745, 289] on input "Search Form" at bounding box center [711, 290] width 339 height 40
paste input "NOTHING TO PROVE"
type input "NOTHING TO PROVE"
click at [1132, 286] on input "Search Form" at bounding box center [1261, 290] width 339 height 40
paste input "NVD2BX"
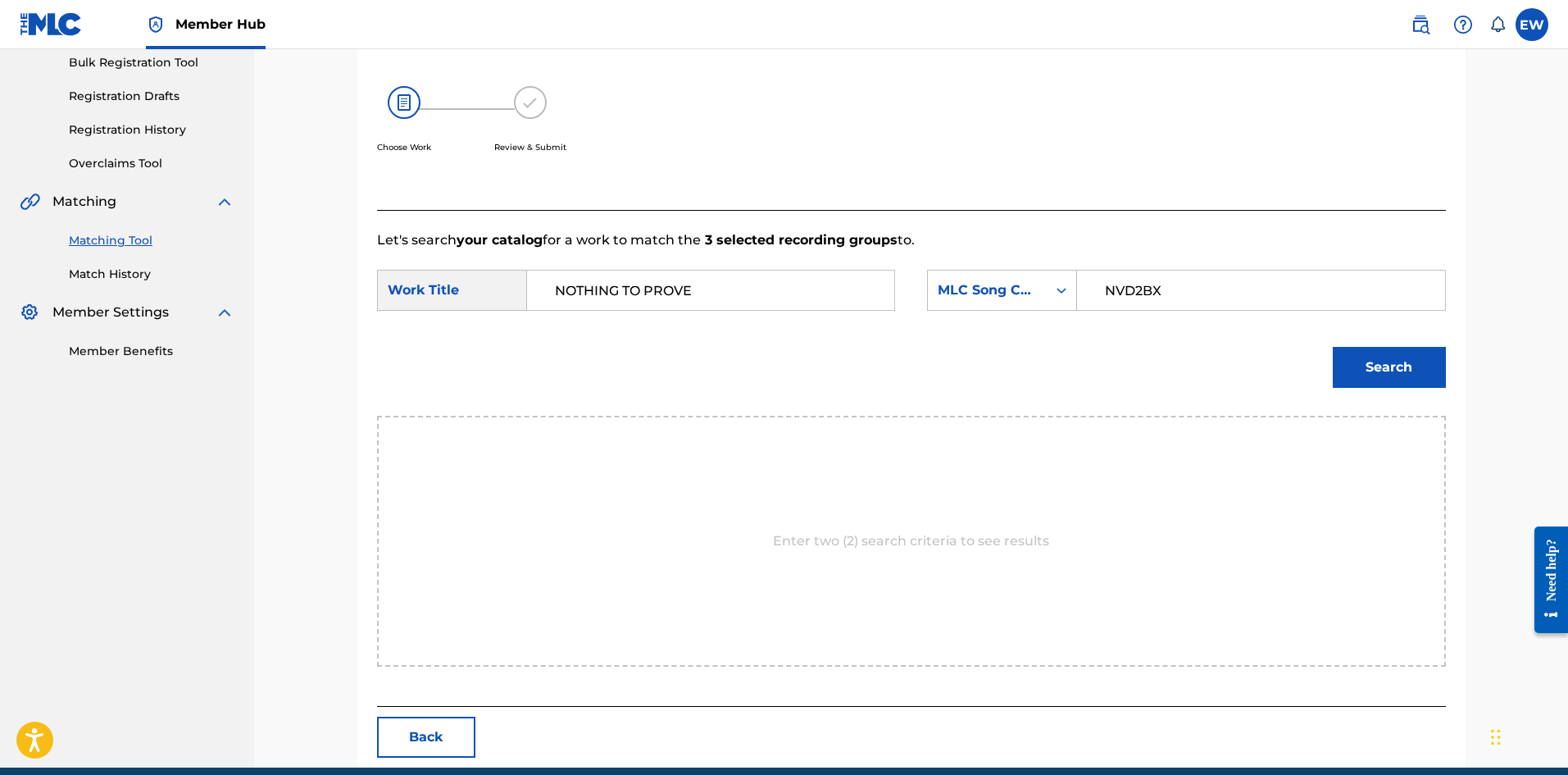
type input "NVD2BX"
click at [1368, 378] on button "Search" at bounding box center [1389, 367] width 113 height 41
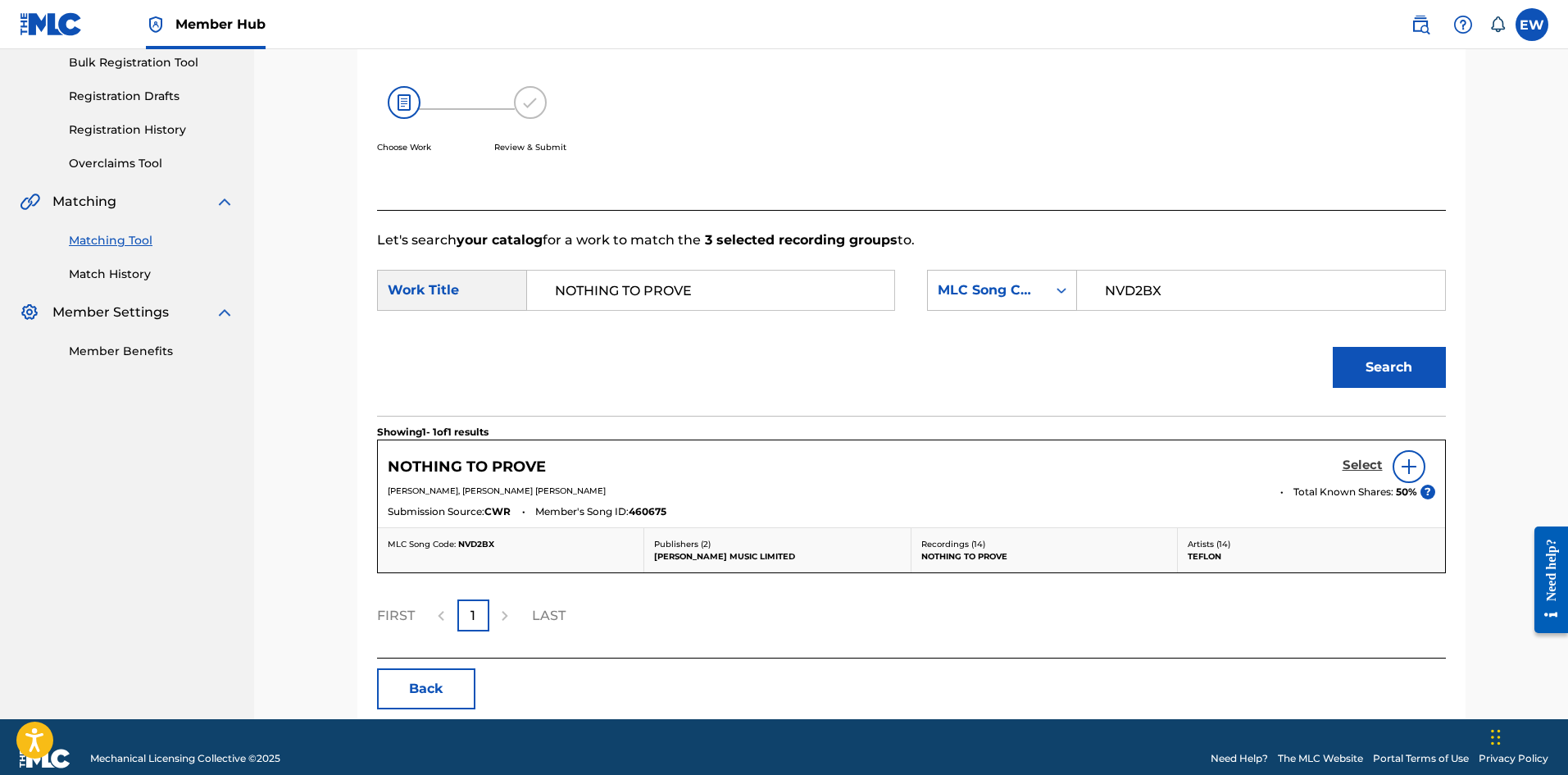
click at [1355, 463] on h5 "Select" at bounding box center [1361, 466] width 40 height 16
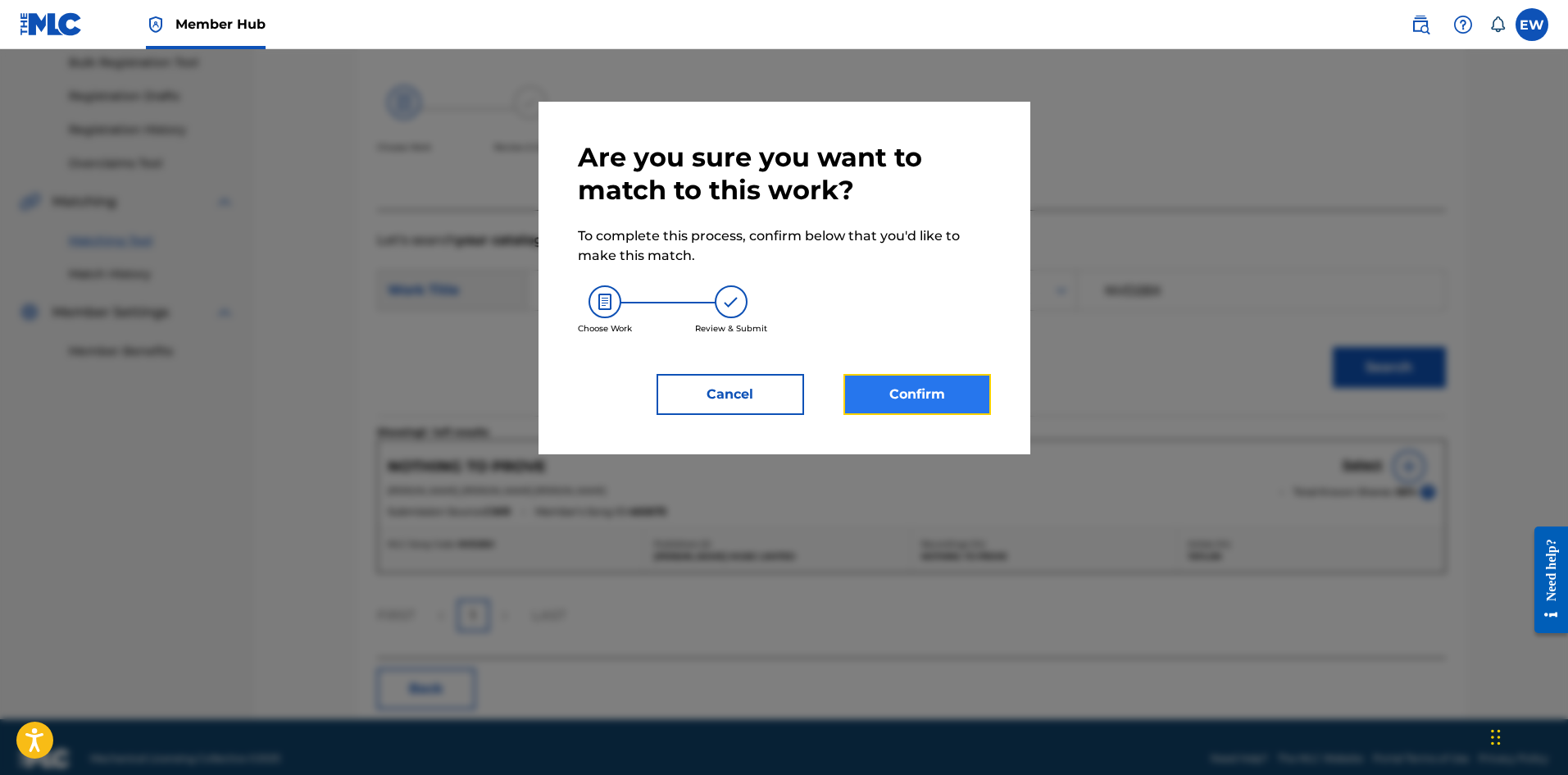
drag, startPoint x: 924, startPoint y: 398, endPoint x: 943, endPoint y: 389, distance: 21.0
click at [943, 389] on button "Confirm" at bounding box center [917, 394] width 147 height 41
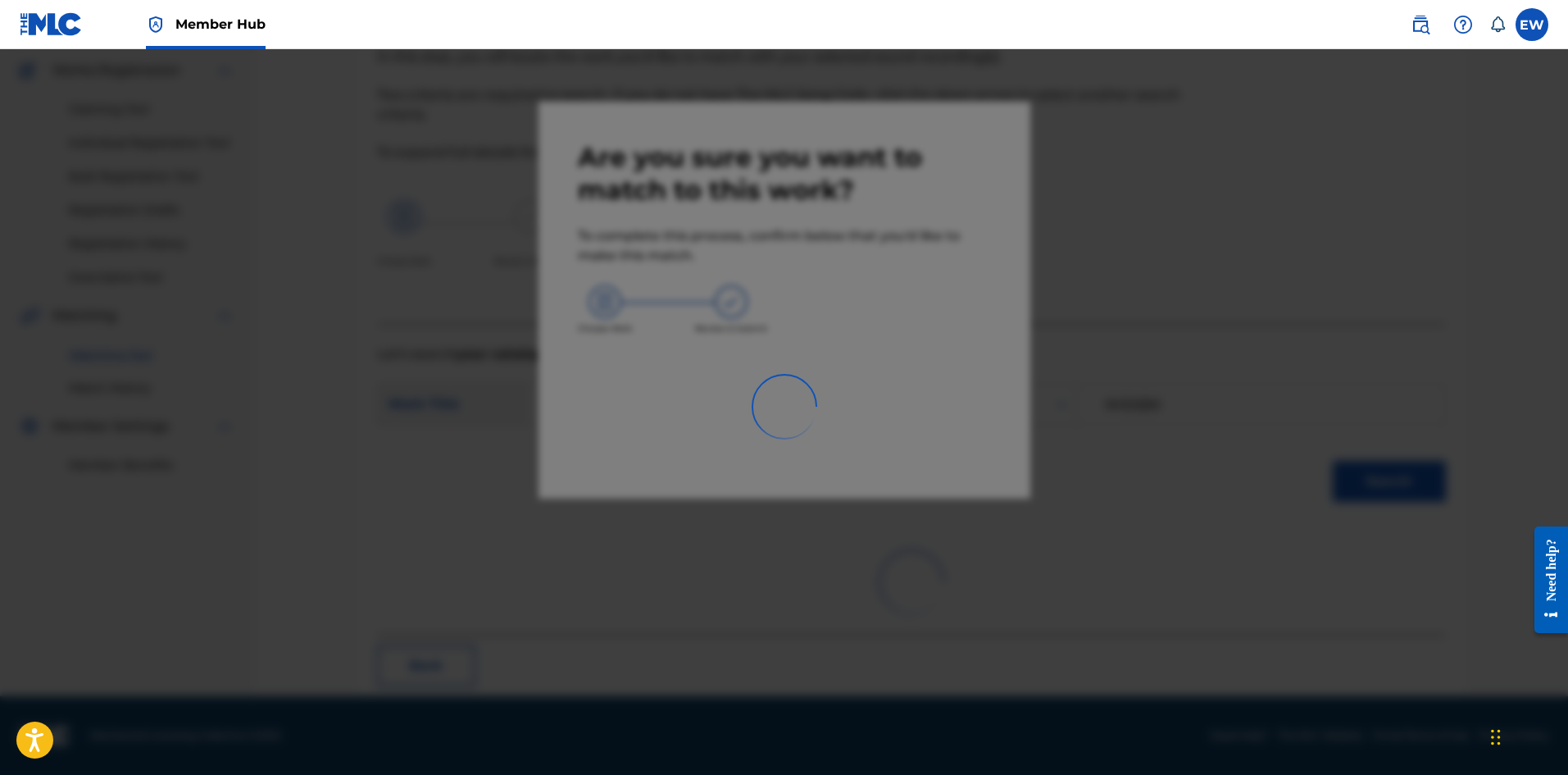
scroll to position [40, 0]
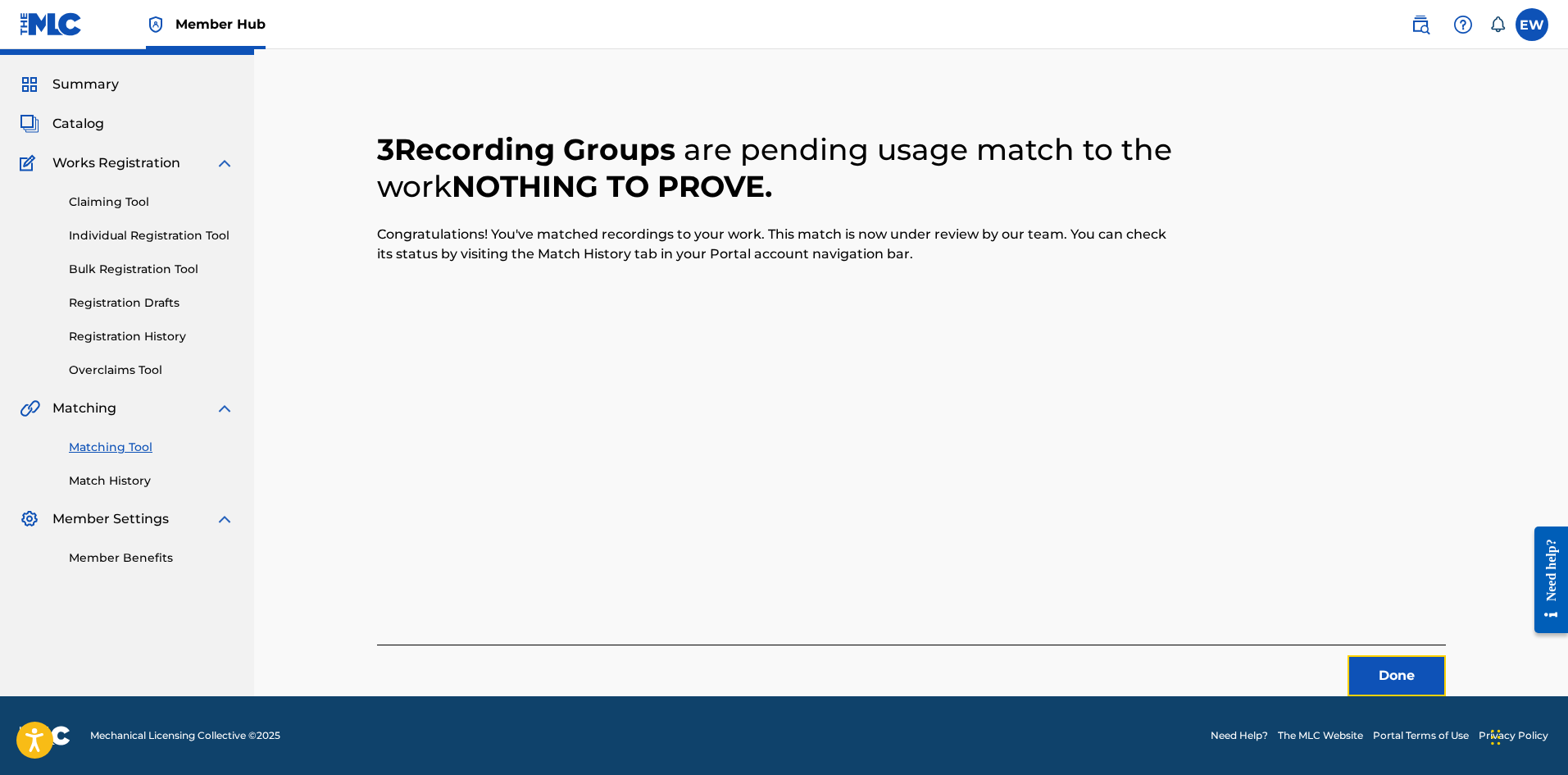
drag, startPoint x: 1372, startPoint y: 683, endPoint x: 1572, endPoint y: 731, distance: 205.7
click at [1373, 683] on button "Done" at bounding box center [1395, 675] width 98 height 41
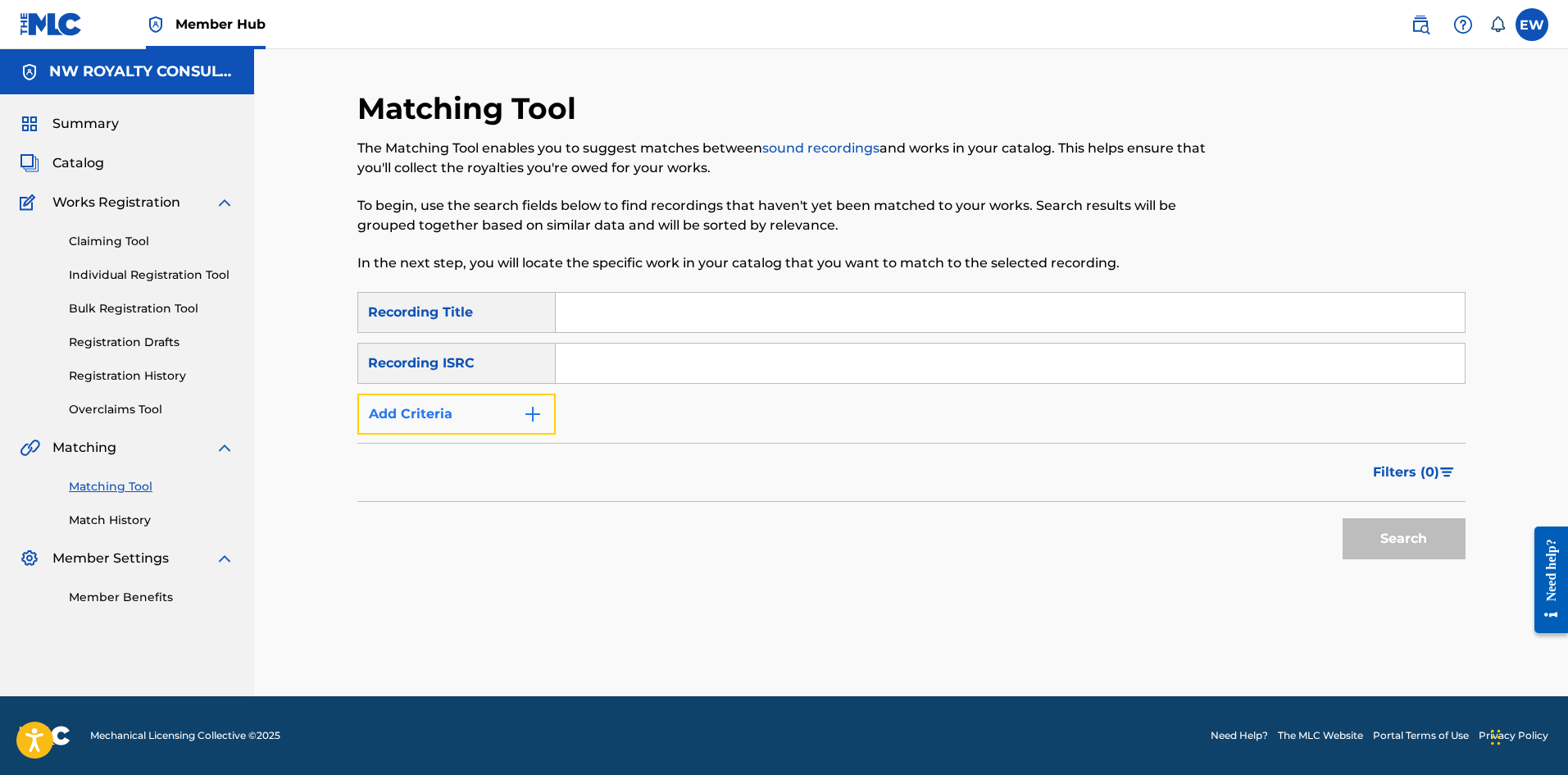
click at [495, 421] on button "Add Criteria" at bounding box center [456, 414] width 199 height 41
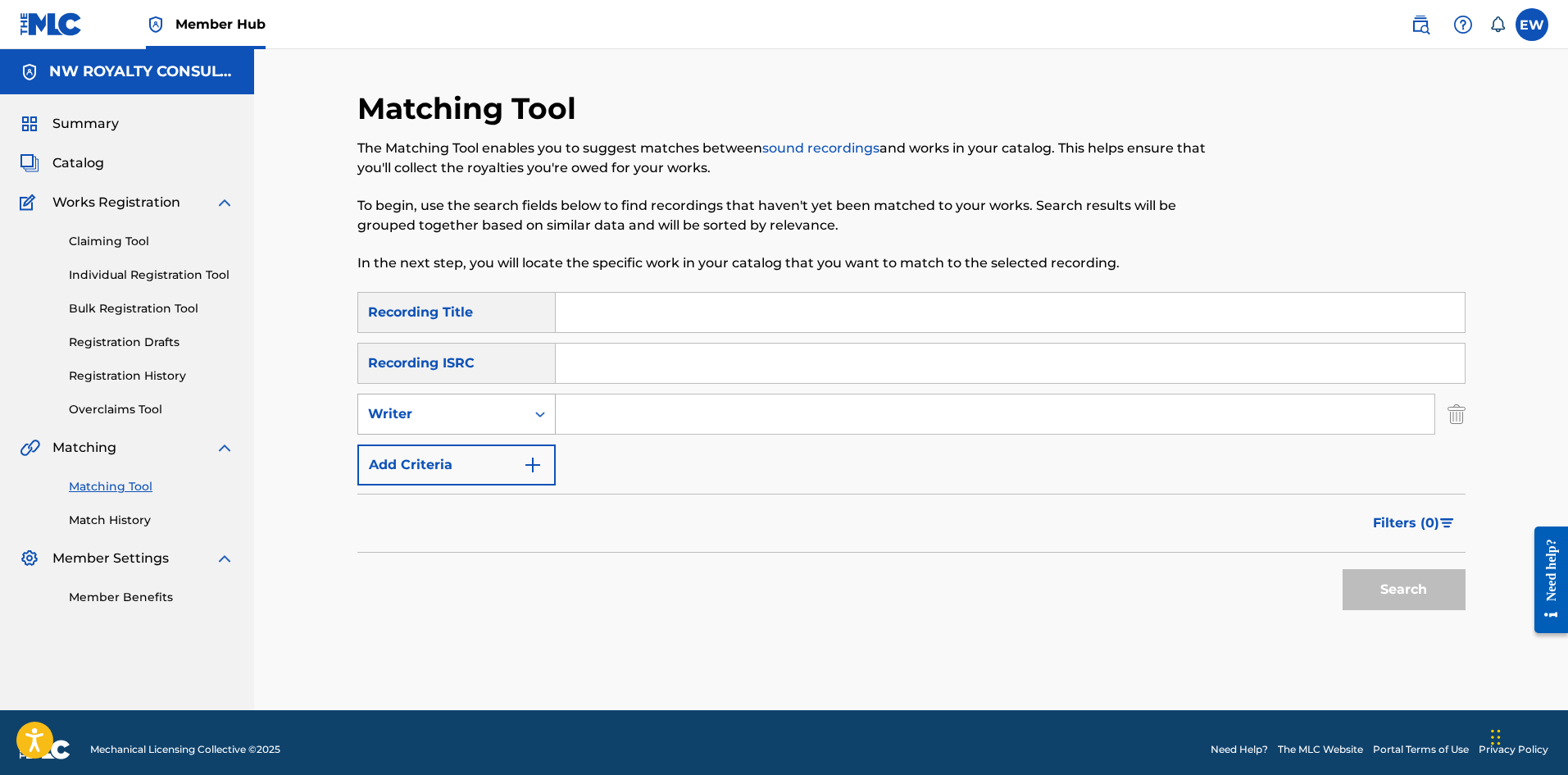
click at [479, 423] on div "Writer" at bounding box center [441, 414] width 147 height 19
drag, startPoint x: 453, startPoint y: 452, endPoint x: 527, endPoint y: 435, distance: 75.9
click at [457, 452] on div "Recording Artist" at bounding box center [456, 455] width 197 height 41
click at [601, 418] on input "Search Form" at bounding box center [995, 413] width 879 height 40
paste input "IWAATA"
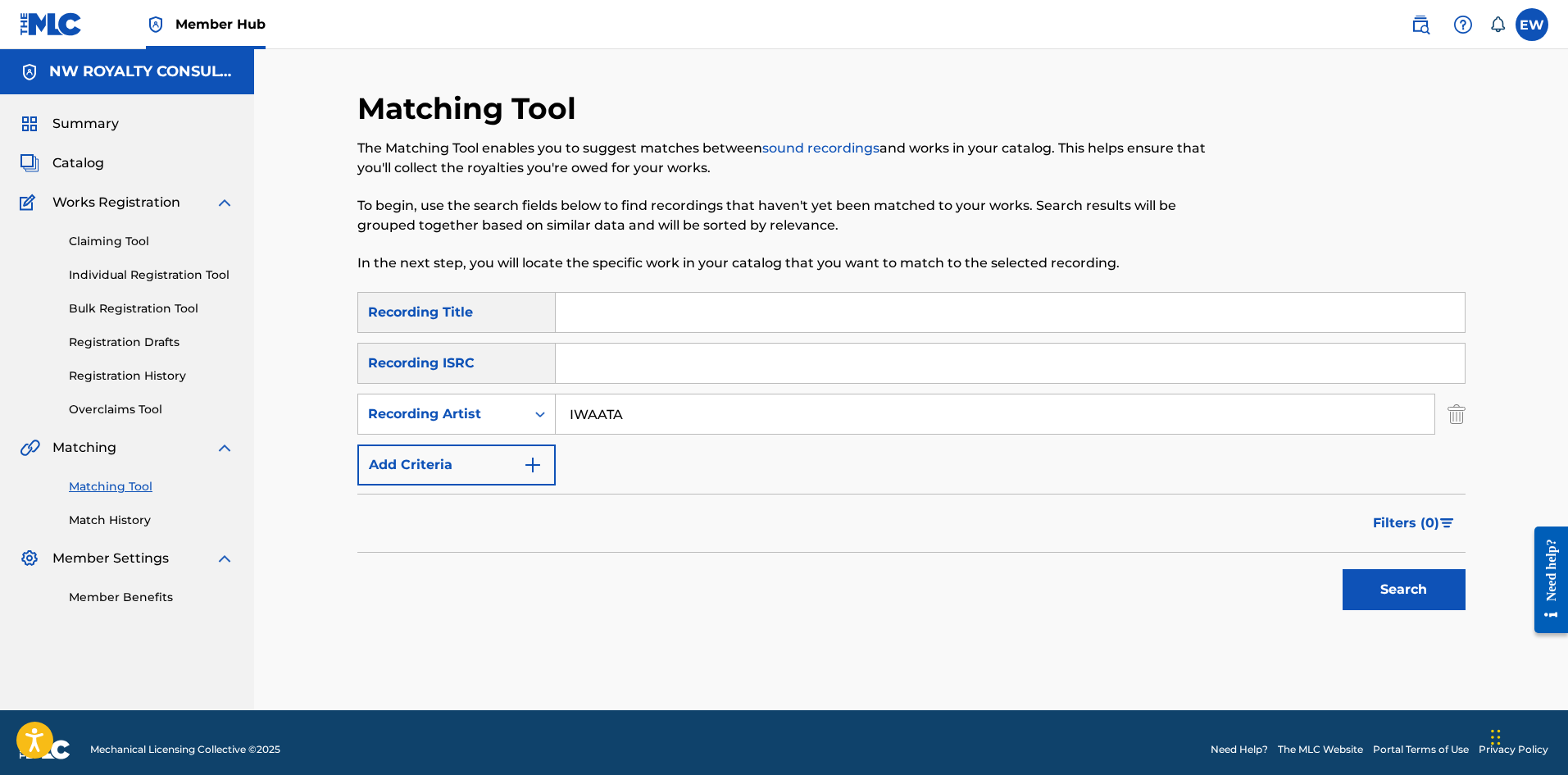
type input "IWAATA"
click at [632, 319] on input "Search Form" at bounding box center [1009, 312] width 909 height 40
paste input "NTN"
type input "NTN"
click at [1415, 575] on button "Search" at bounding box center [1403, 589] width 123 height 41
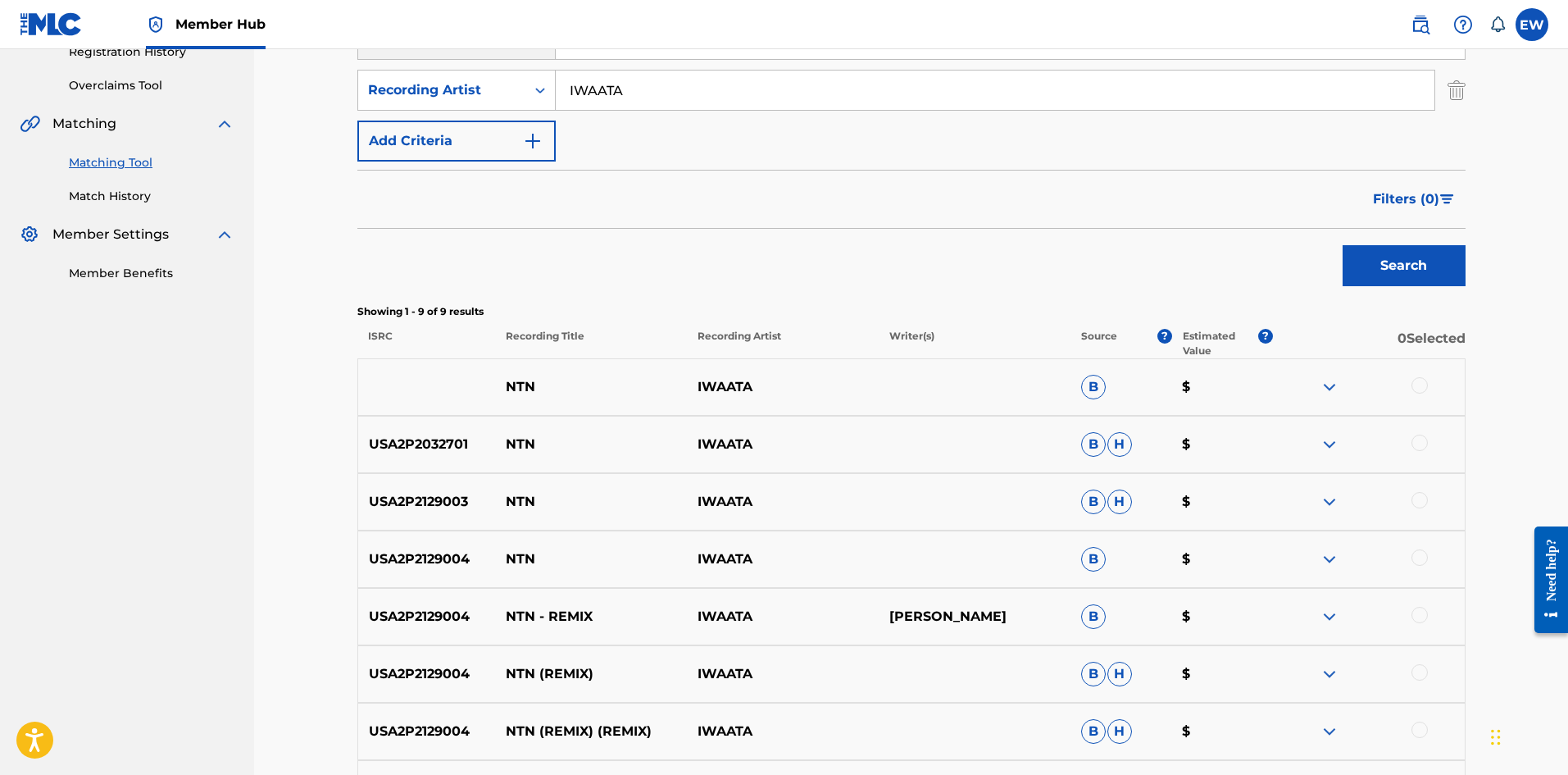
scroll to position [328, 0]
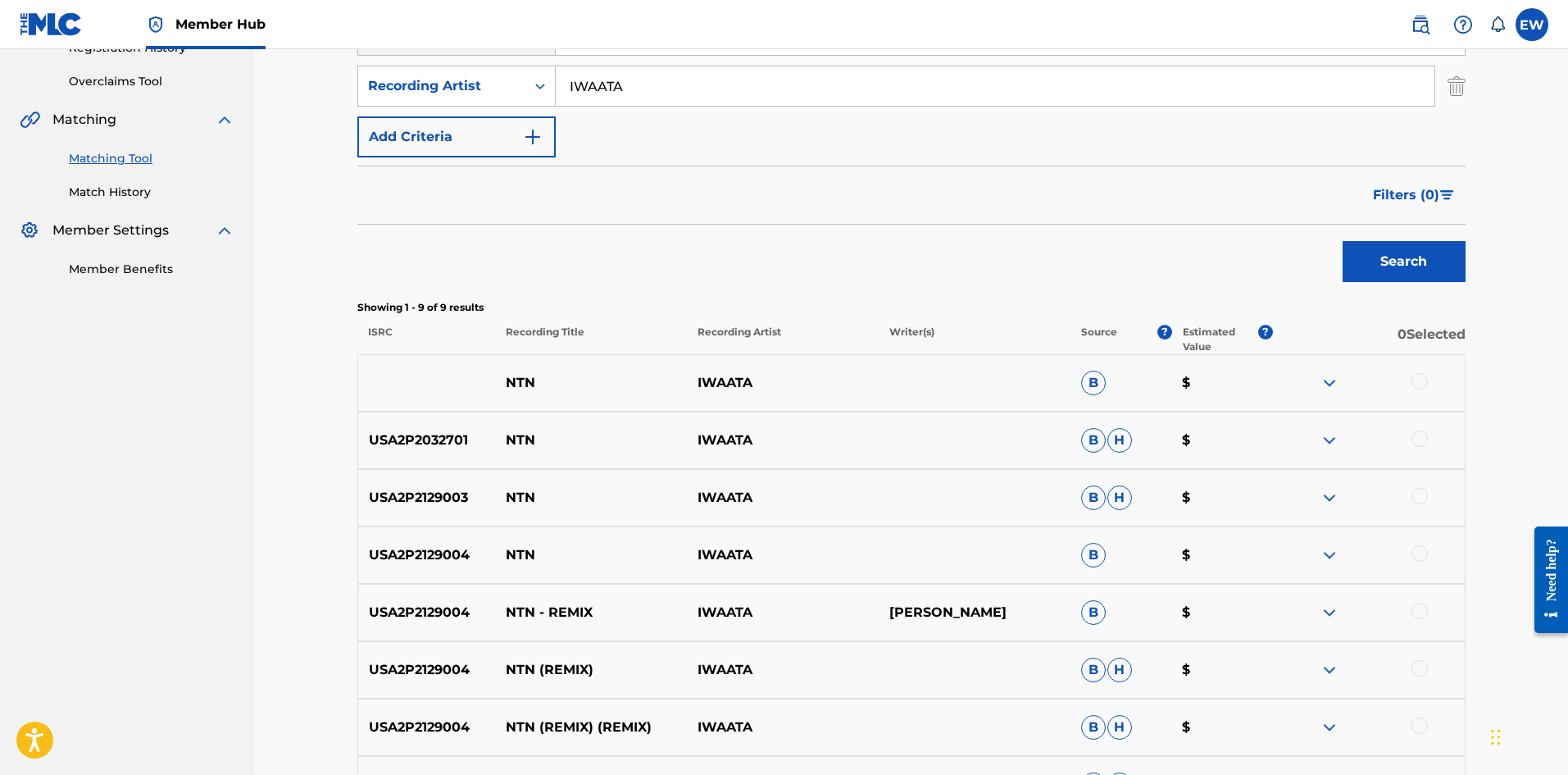
drag, startPoint x: 1420, startPoint y: 378, endPoint x: 1417, endPoint y: 389, distance: 11.4
click at [1420, 378] on div at bounding box center [1419, 380] width 16 height 16
click at [1420, 436] on div at bounding box center [1419, 438] width 16 height 16
click at [1422, 500] on div at bounding box center [1419, 496] width 16 height 16
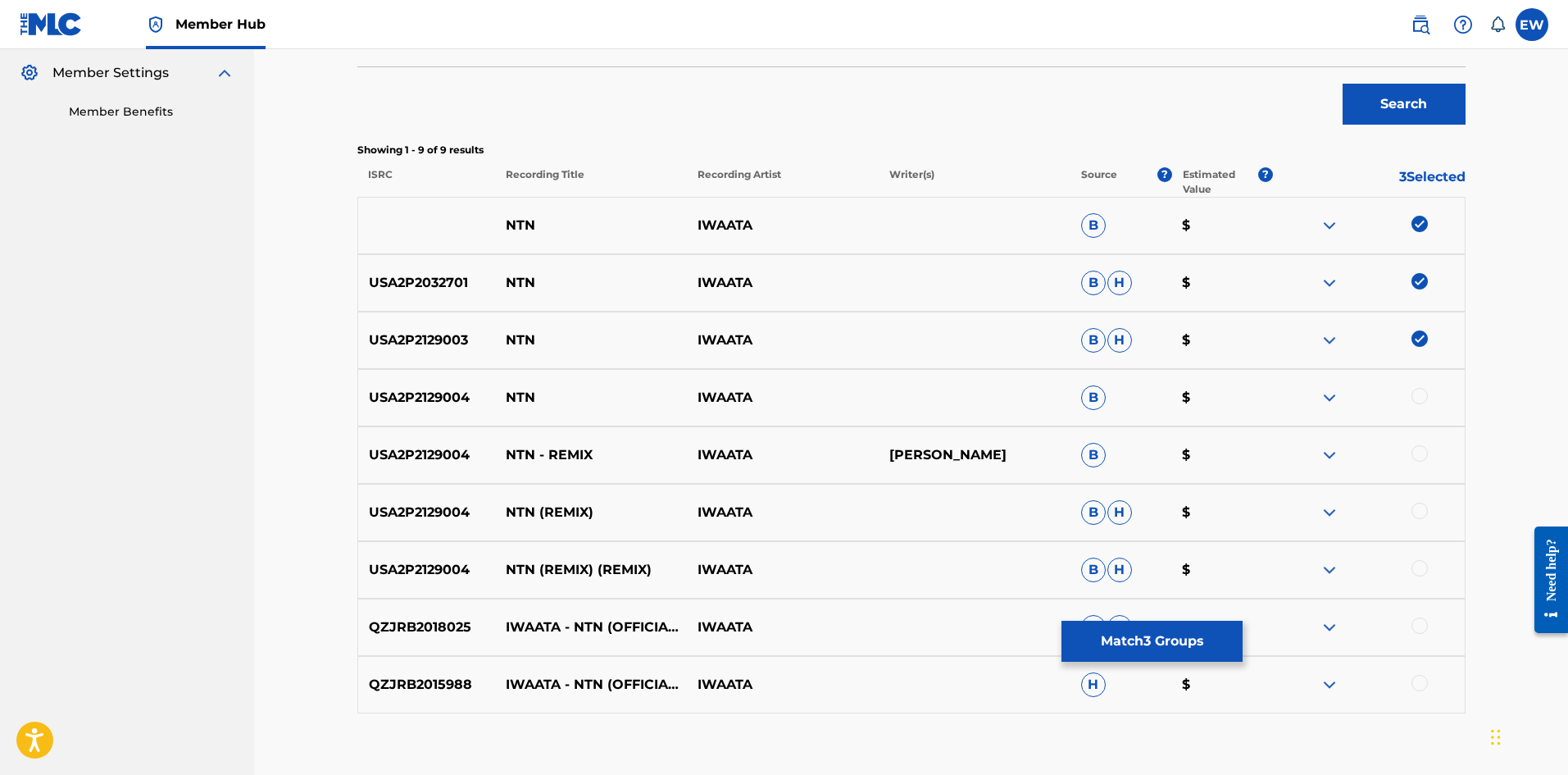
scroll to position [492, 0]
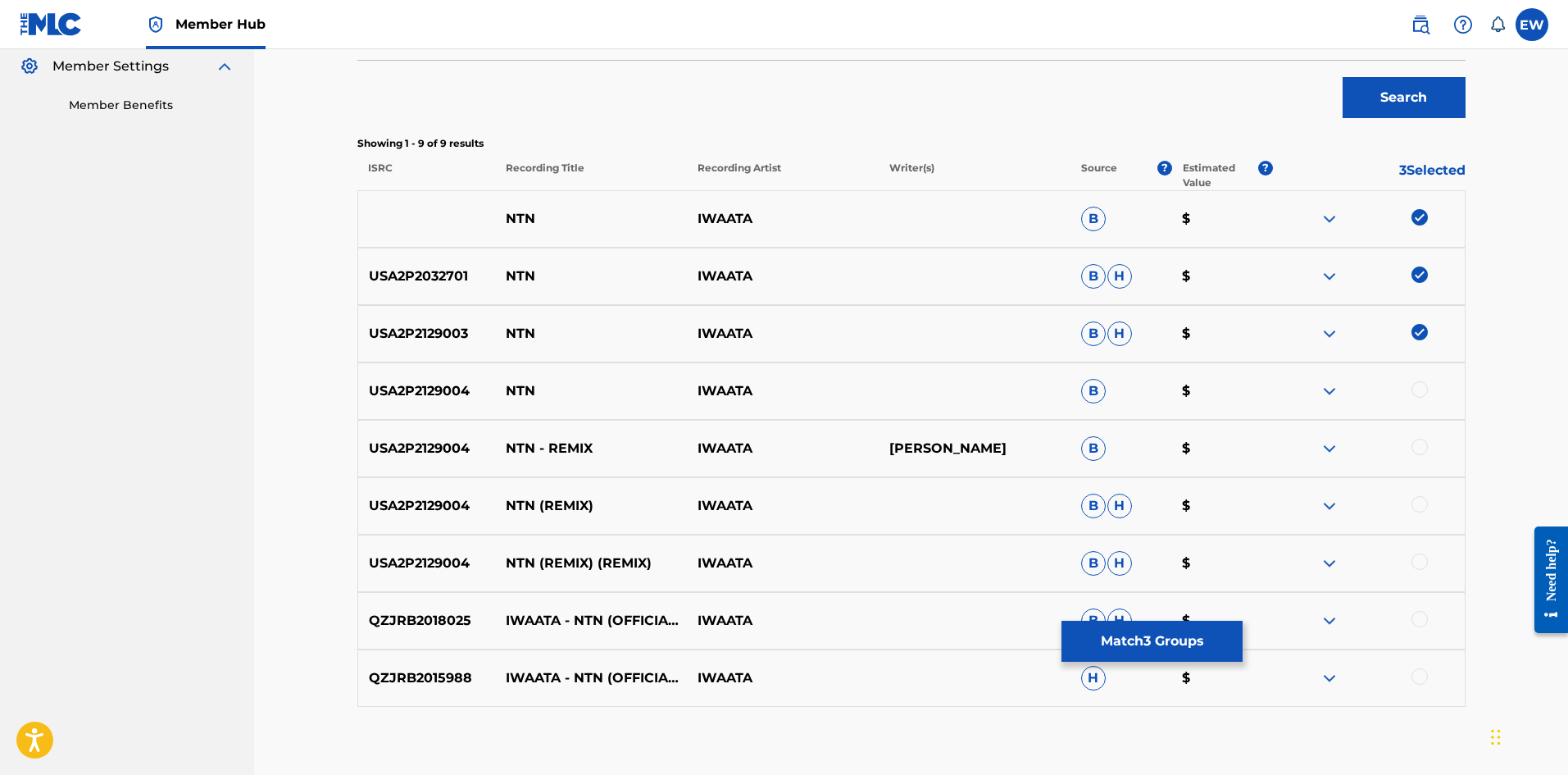
click at [1422, 391] on div at bounding box center [1419, 389] width 16 height 16
click at [1419, 447] on div at bounding box center [1419, 446] width 16 height 16
click at [1424, 501] on div at bounding box center [1419, 503] width 16 height 16
click at [1424, 557] on div at bounding box center [1419, 561] width 16 height 16
click at [1428, 622] on div at bounding box center [1368, 621] width 192 height 19
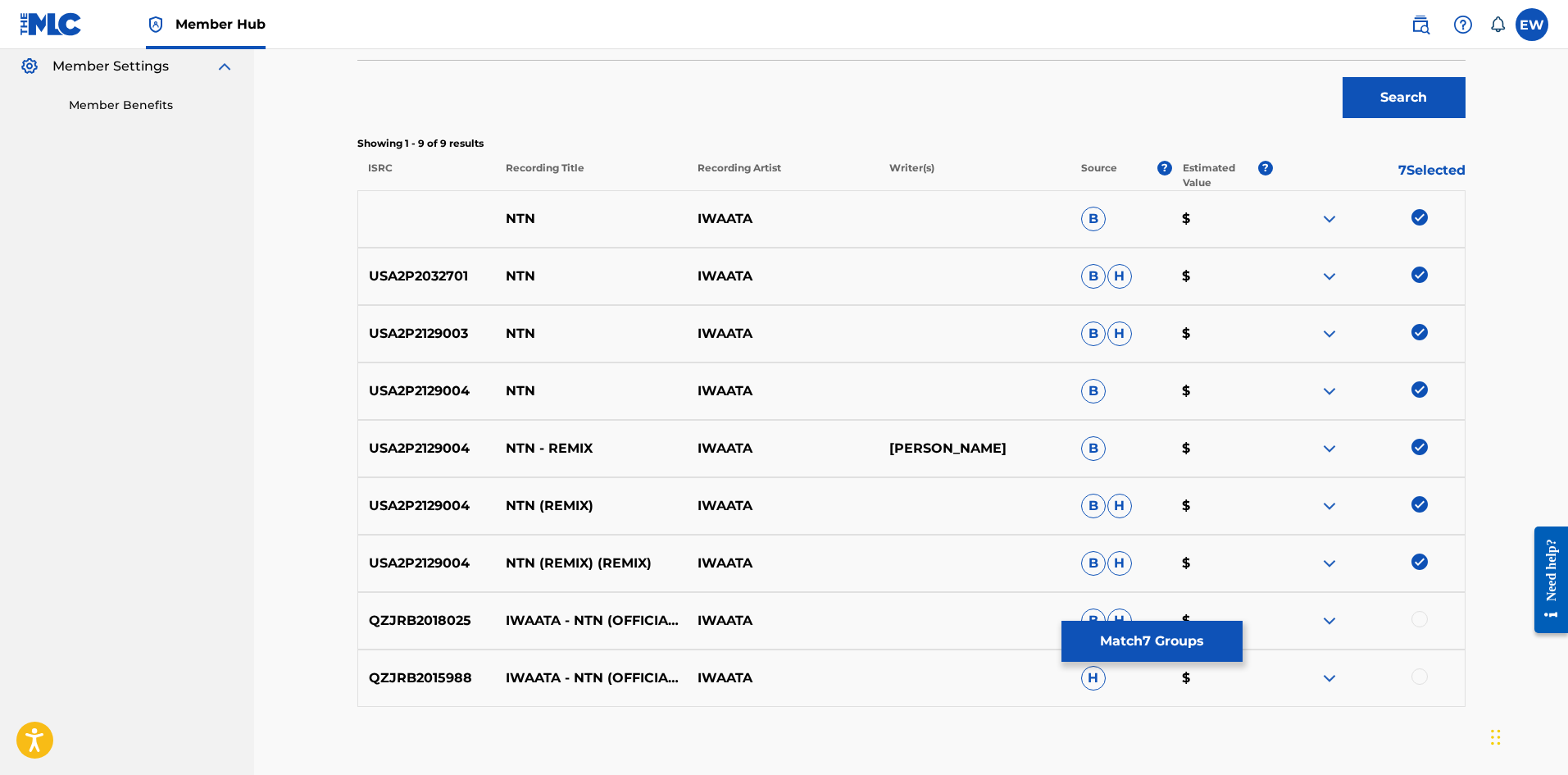
click at [1411, 624] on div at bounding box center [1368, 621] width 192 height 19
click at [1425, 618] on div at bounding box center [1419, 619] width 16 height 16
click at [1414, 676] on div at bounding box center [1419, 676] width 16 height 16
click at [1219, 643] on button "Match 9 Groups" at bounding box center [1151, 641] width 181 height 41
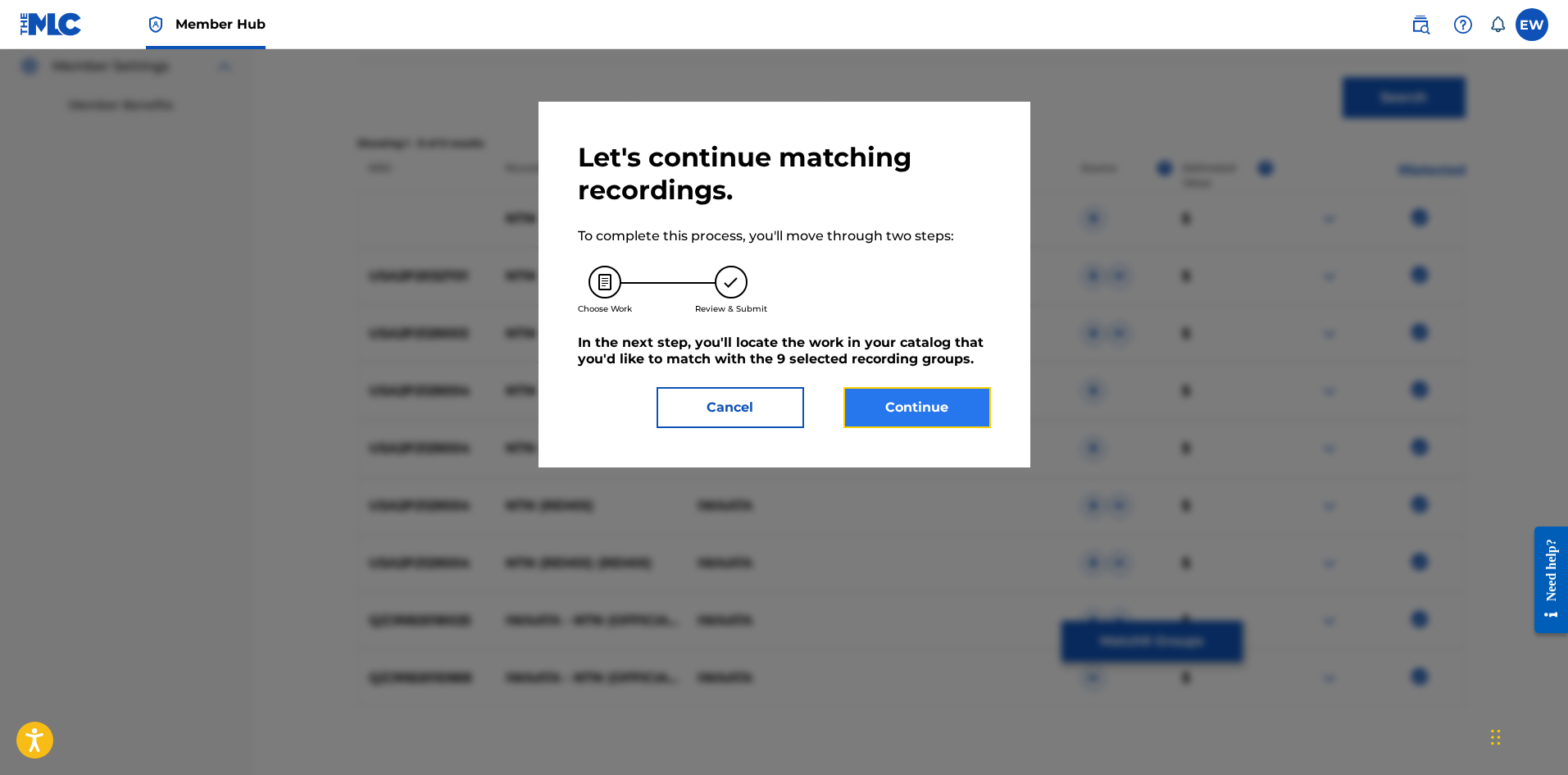
click at [865, 415] on button "Continue" at bounding box center [917, 407] width 147 height 41
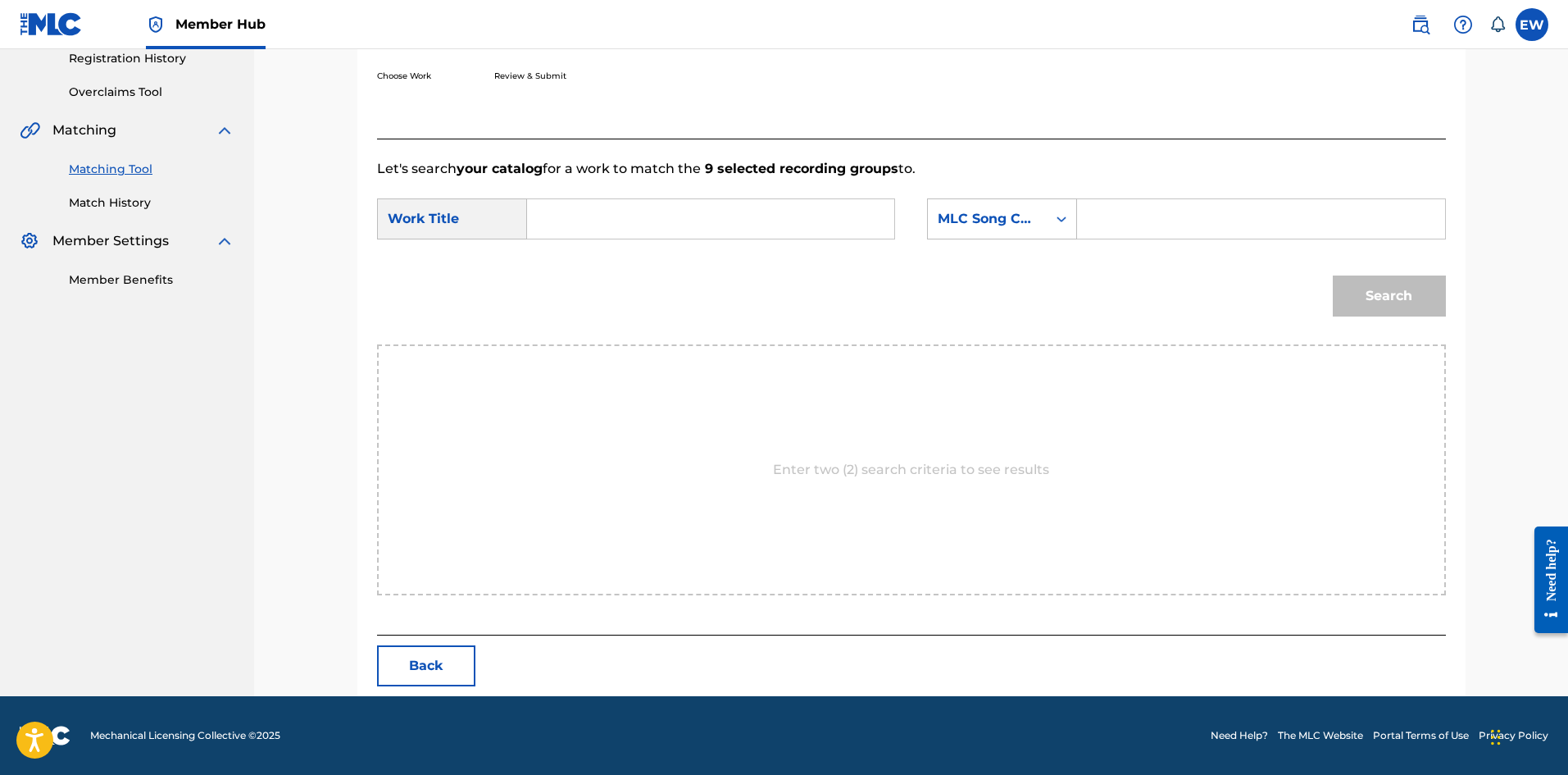
click at [762, 226] on input "Search Form" at bounding box center [711, 218] width 339 height 40
paste input "NTN"
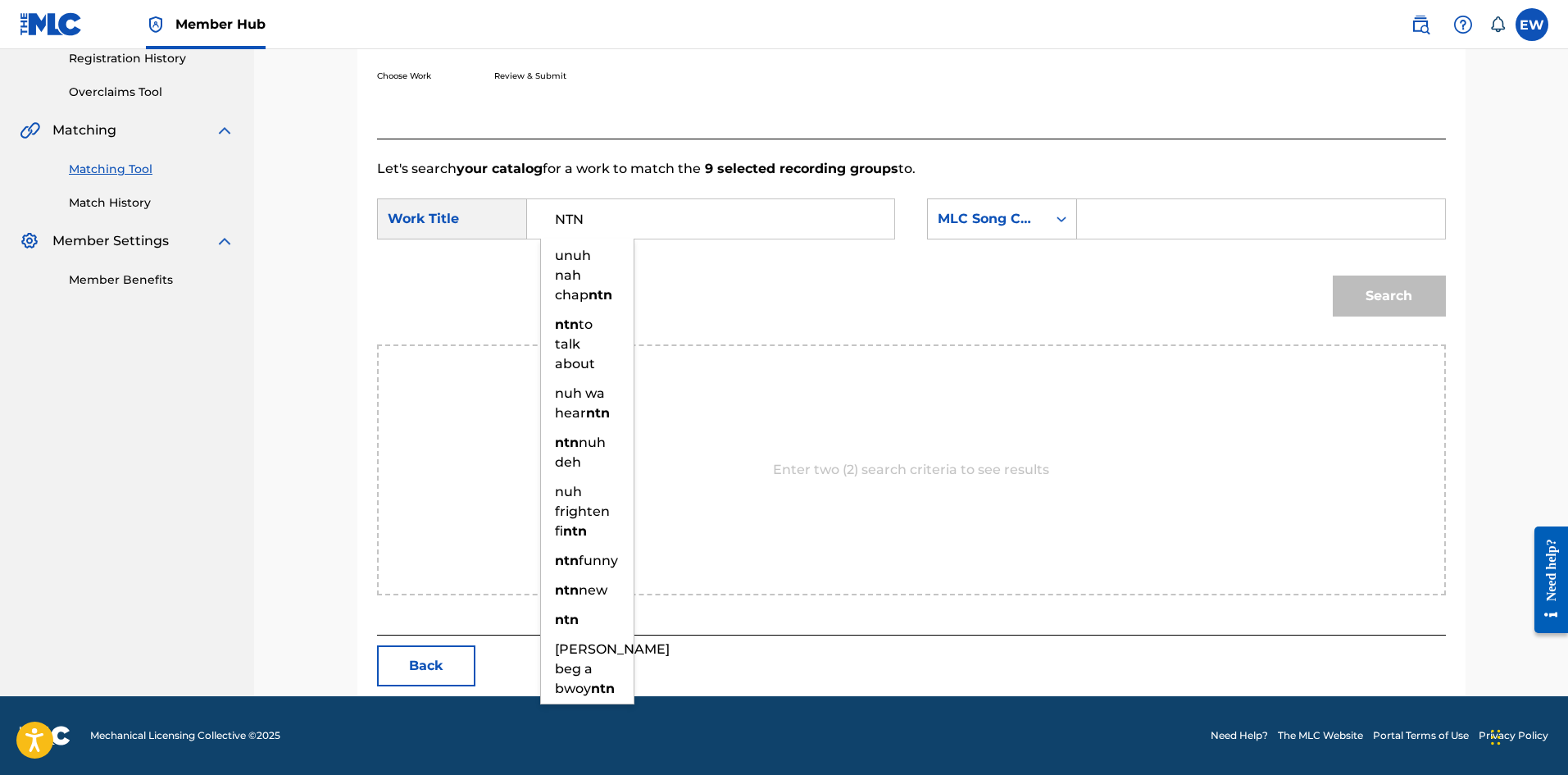
type input "NTN"
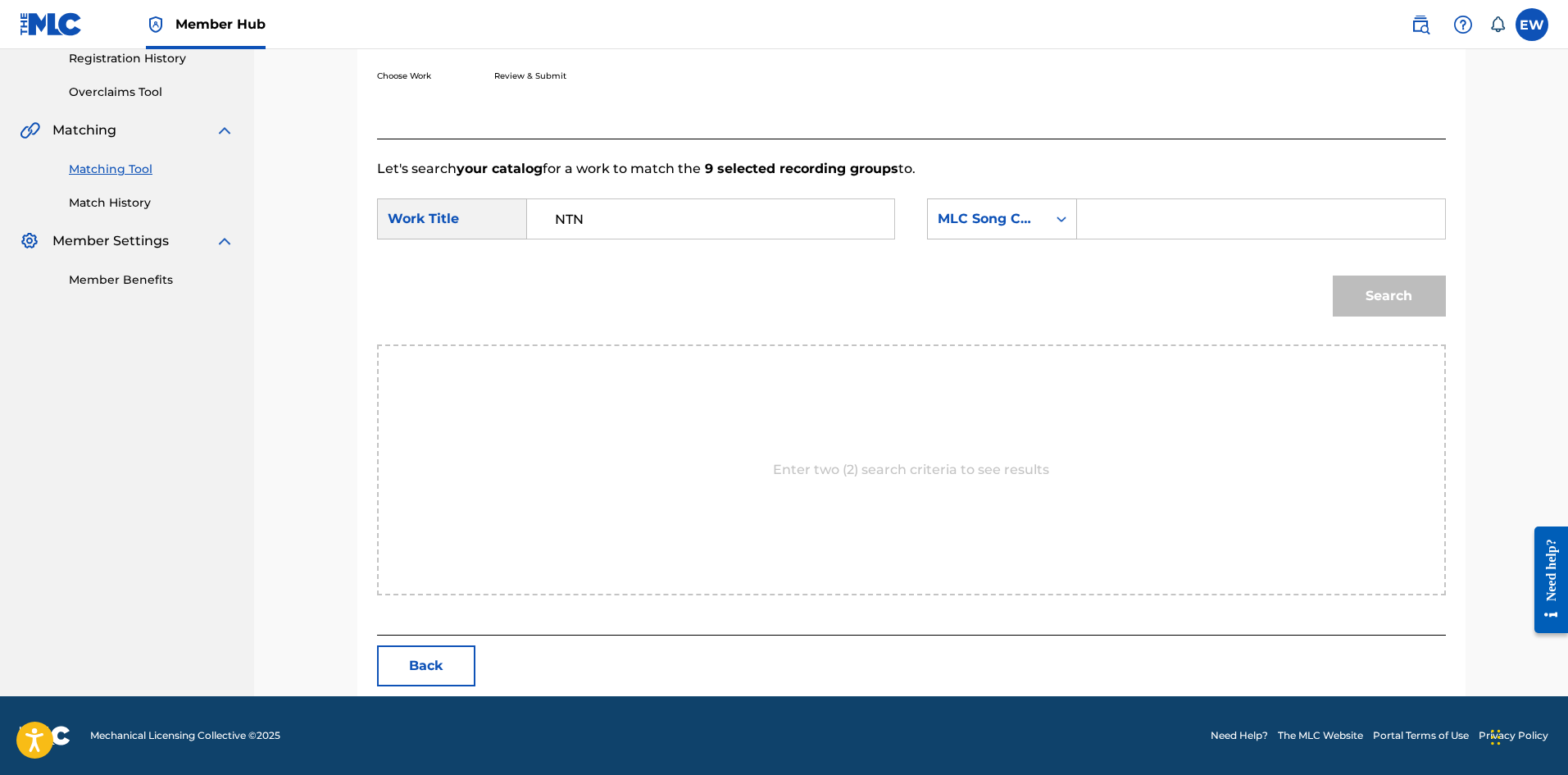
click at [1169, 214] on input "Search Form" at bounding box center [1261, 218] width 339 height 40
paste input "NG56QN"
type input "NG56QN"
click at [1388, 304] on button "Search" at bounding box center [1389, 296] width 113 height 41
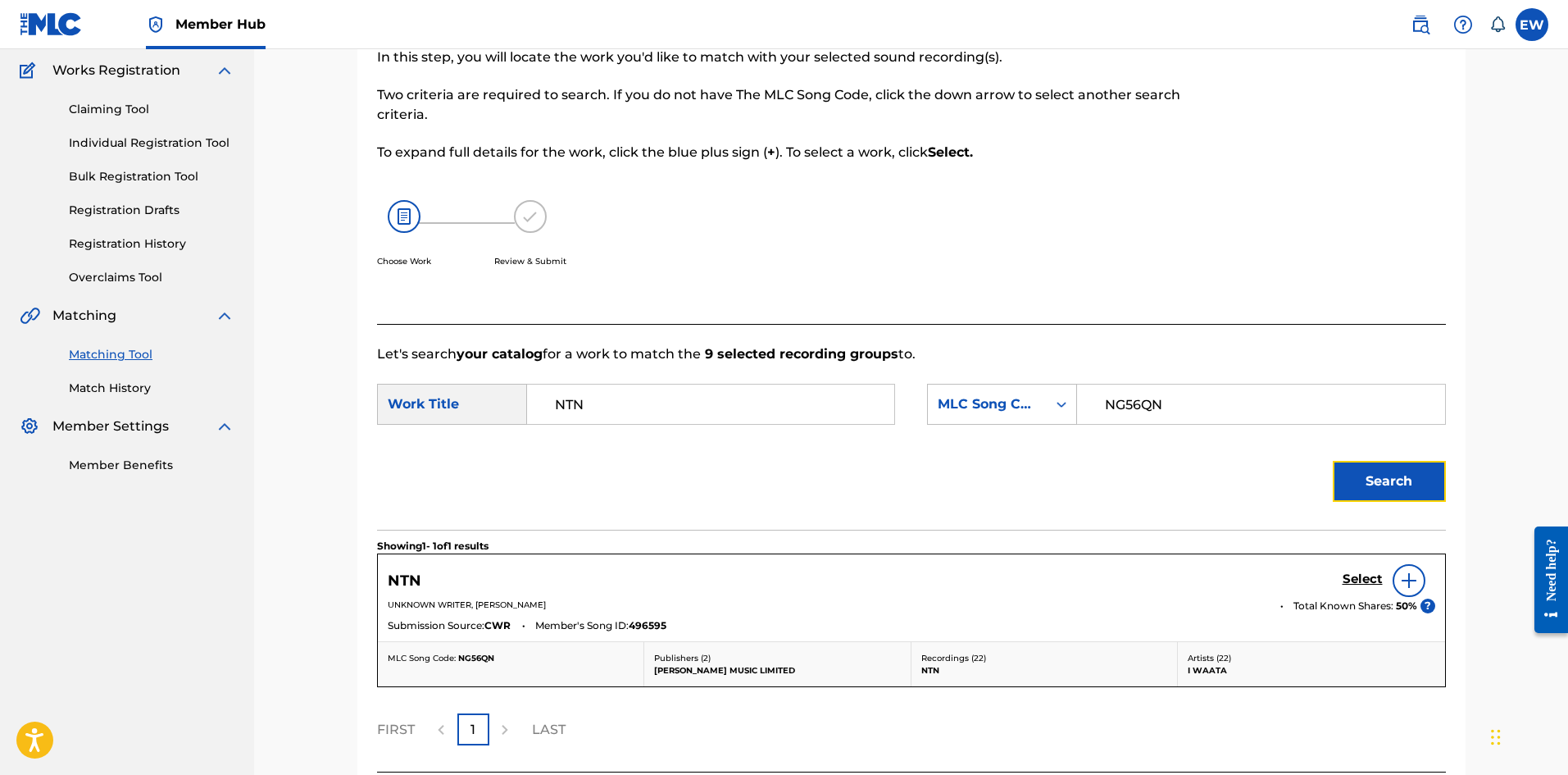
scroll to position [269, 0]
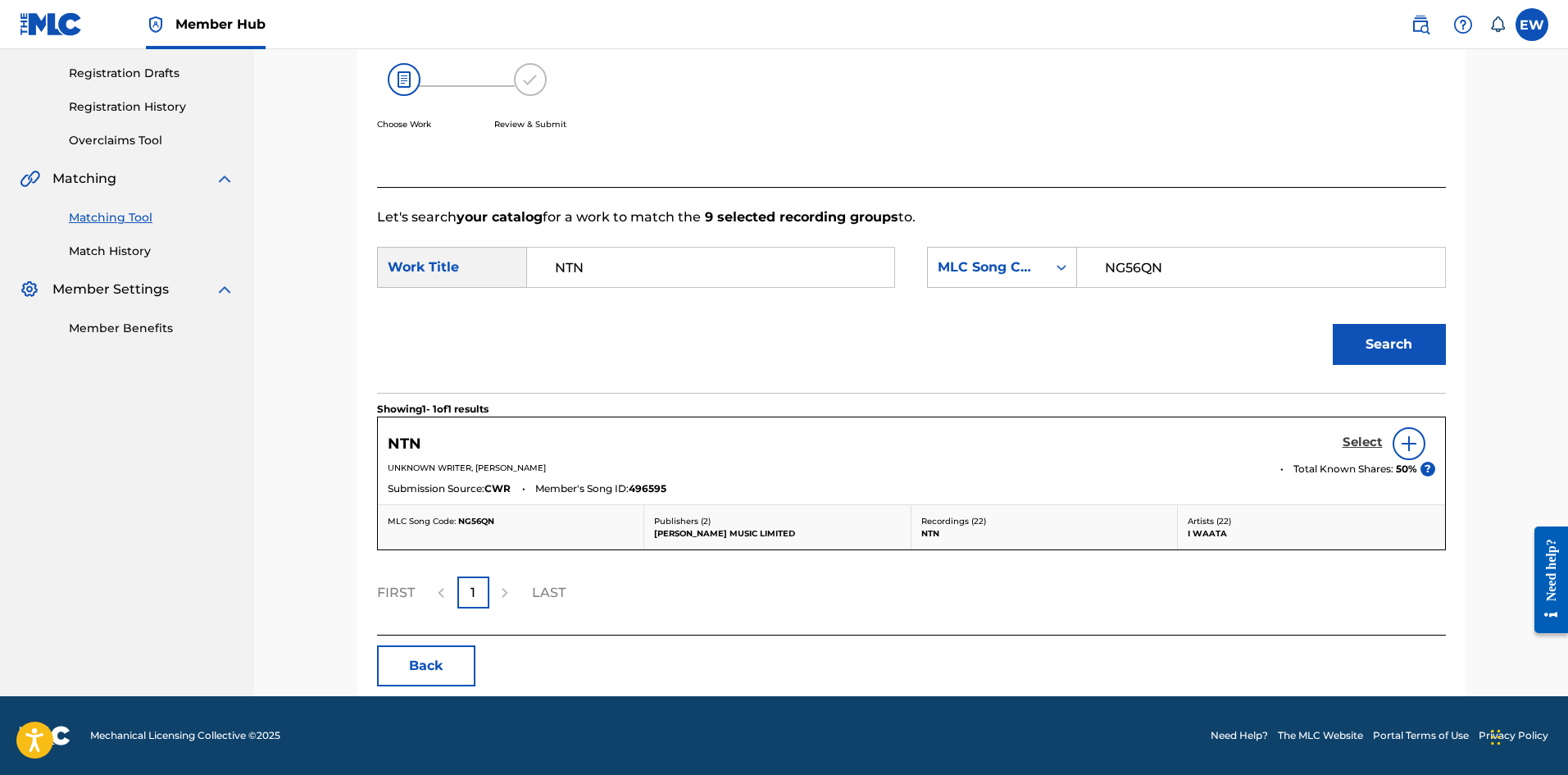
click at [1367, 436] on h5 "Select" at bounding box center [1361, 442] width 40 height 16
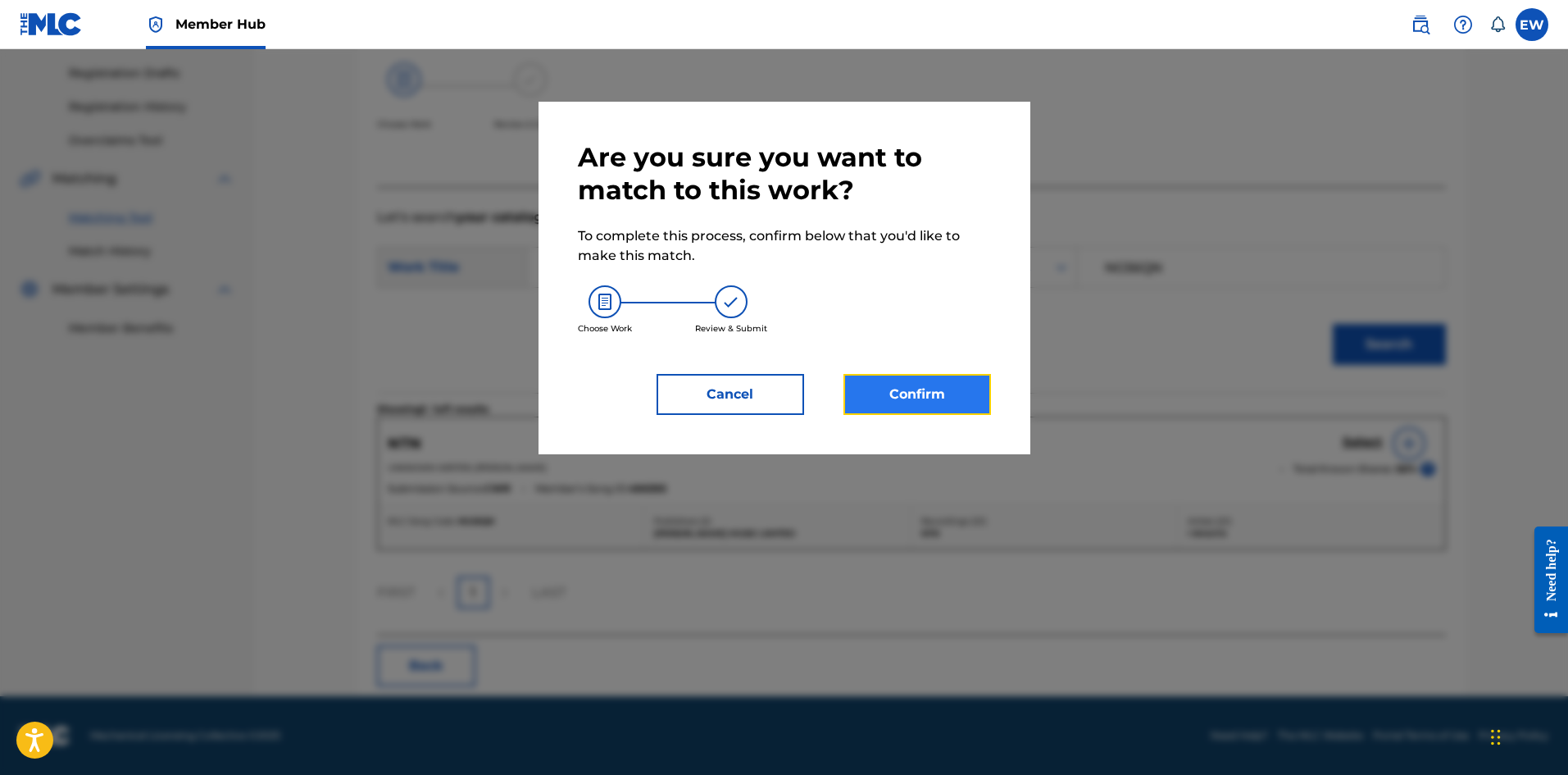
click at [981, 409] on button "Confirm" at bounding box center [917, 394] width 147 height 41
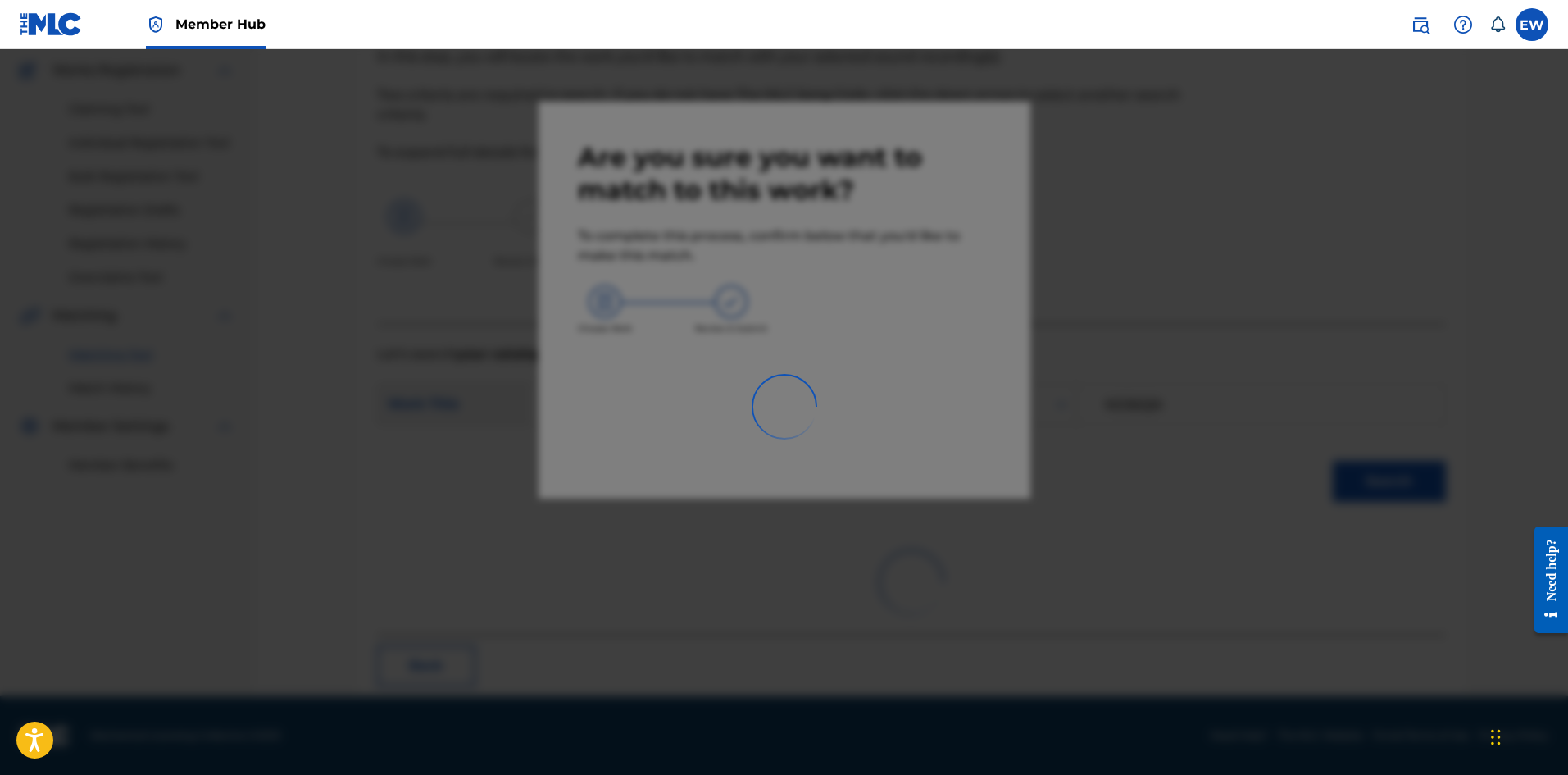
scroll to position [40, 0]
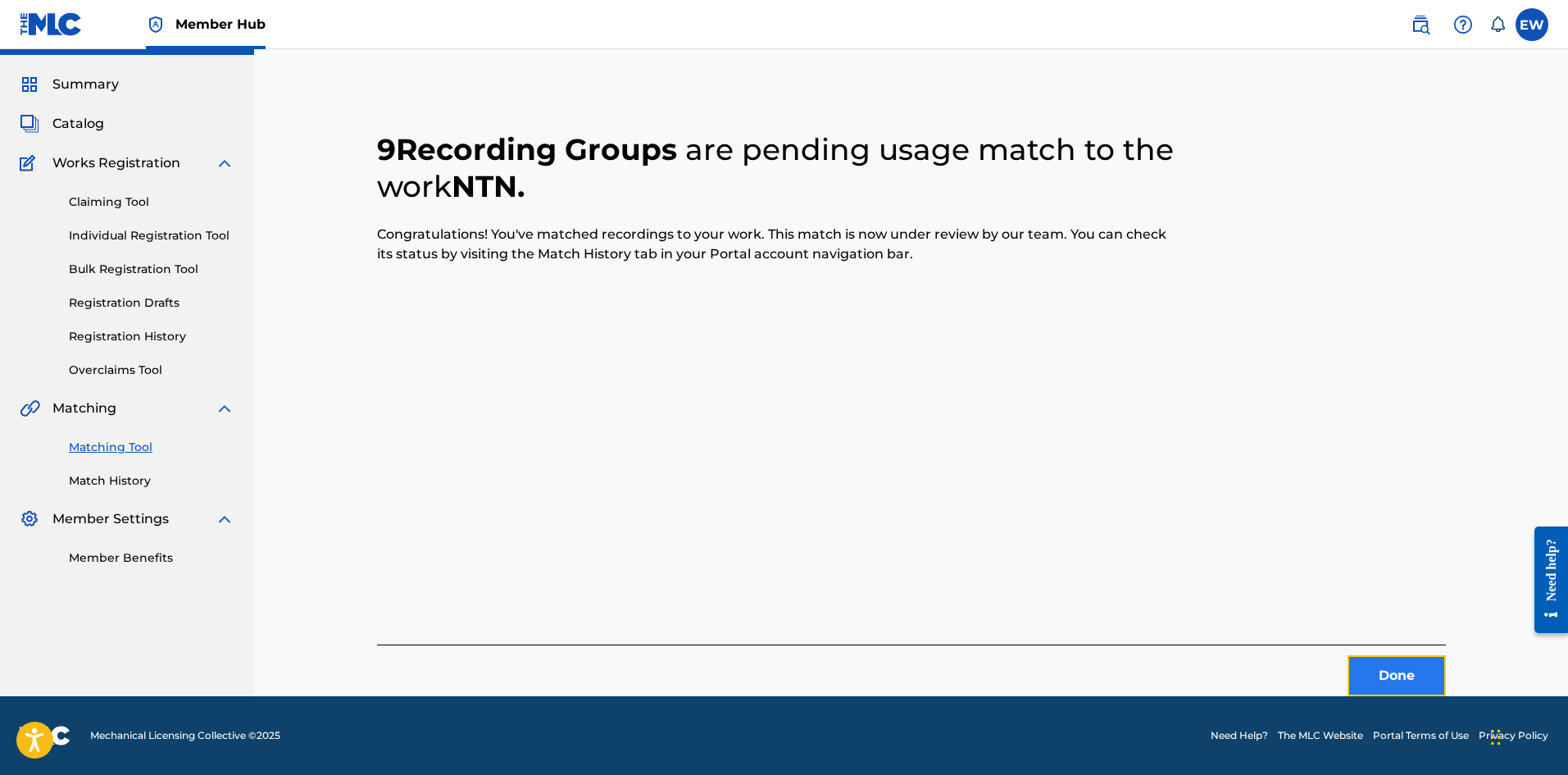
click at [1392, 676] on button "Done" at bounding box center [1395, 675] width 98 height 41
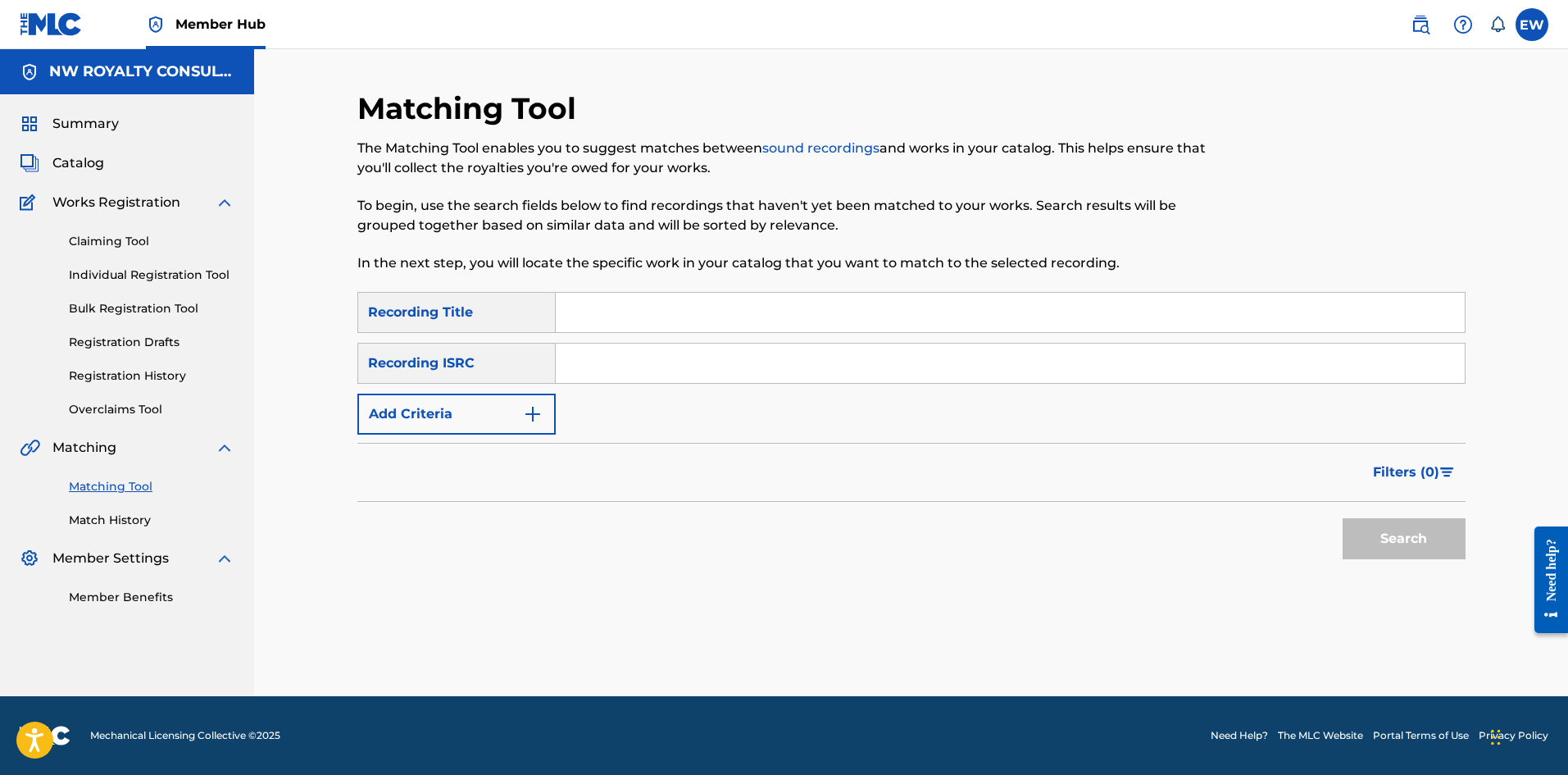
scroll to position [0, 0]
click at [463, 407] on button "Add Criteria" at bounding box center [456, 414] width 199 height 41
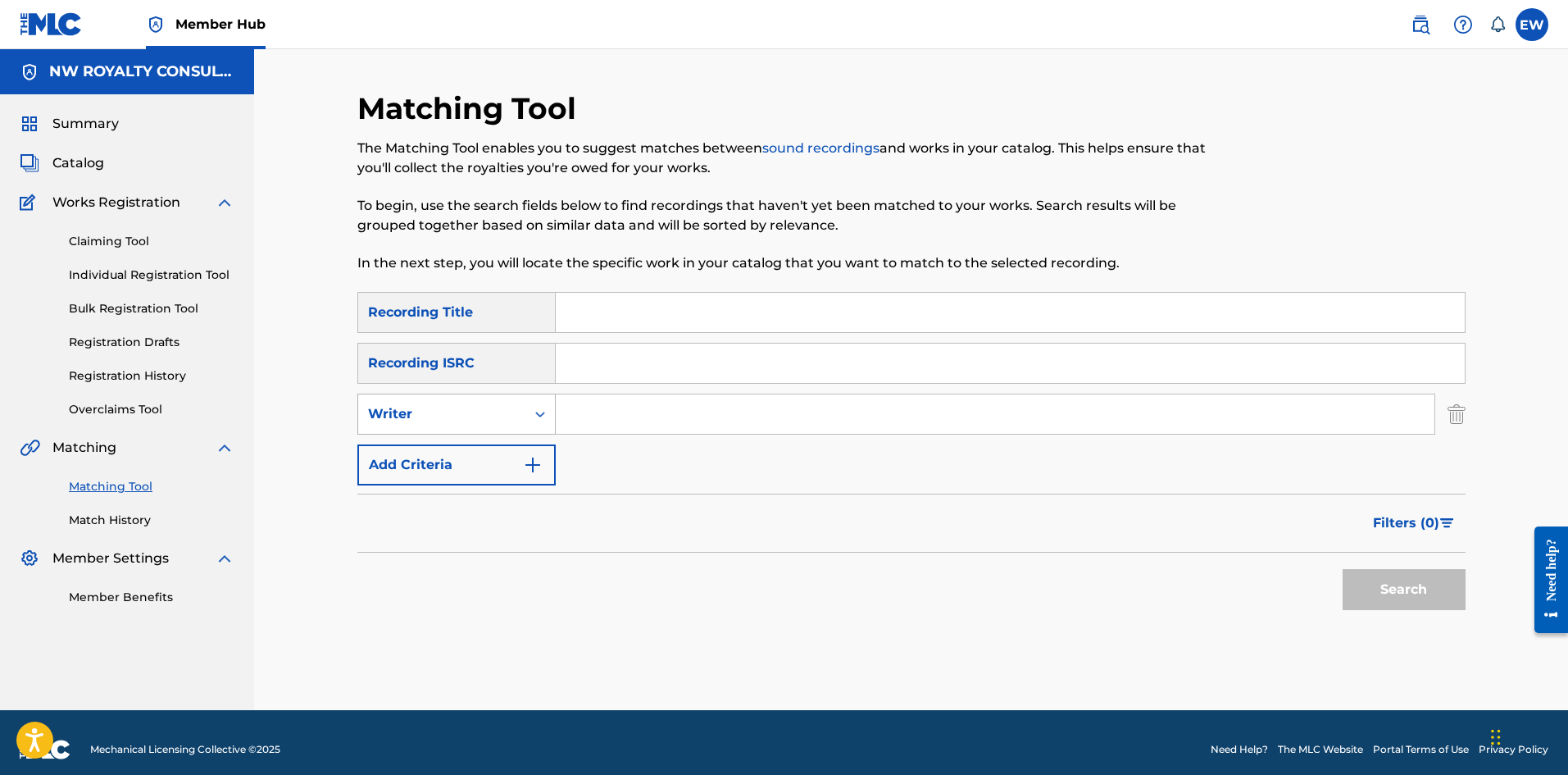
drag, startPoint x: 463, startPoint y: 407, endPoint x: 447, endPoint y: 431, distance: 28.8
click at [463, 408] on div "Writer" at bounding box center [441, 414] width 147 height 19
click at [522, 446] on div "Recording Artist" at bounding box center [456, 455] width 197 height 41
click at [637, 415] on input "Search Form" at bounding box center [995, 413] width 879 height 40
paste input "VEGAS"
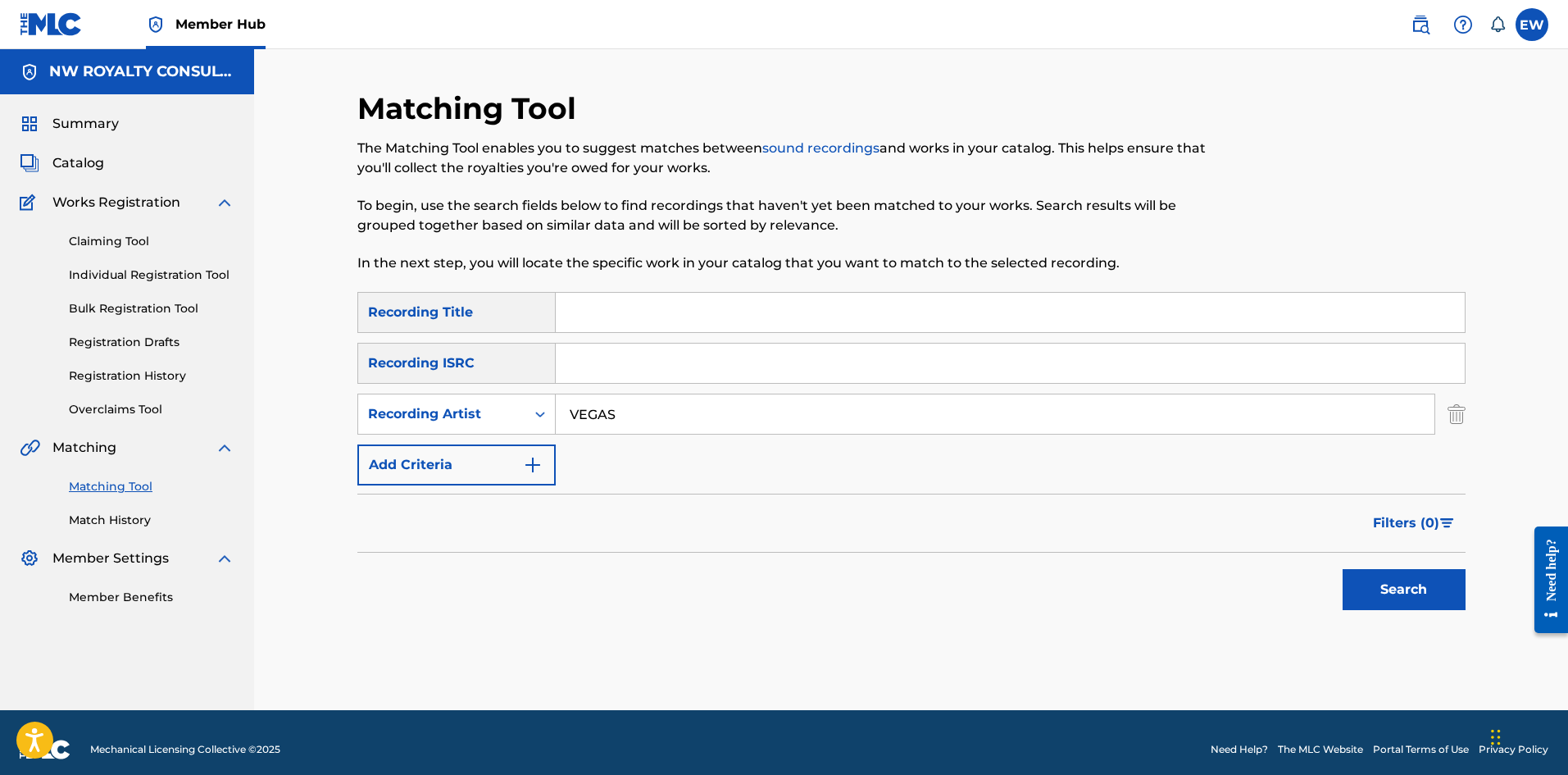
type input "VEGAS"
click at [637, 307] on input "Search Form" at bounding box center [1009, 312] width 909 height 40
paste input "NUH EASY"
type input "NUH EASY"
drag, startPoint x: 1373, startPoint y: 589, endPoint x: 1314, endPoint y: 562, distance: 64.9
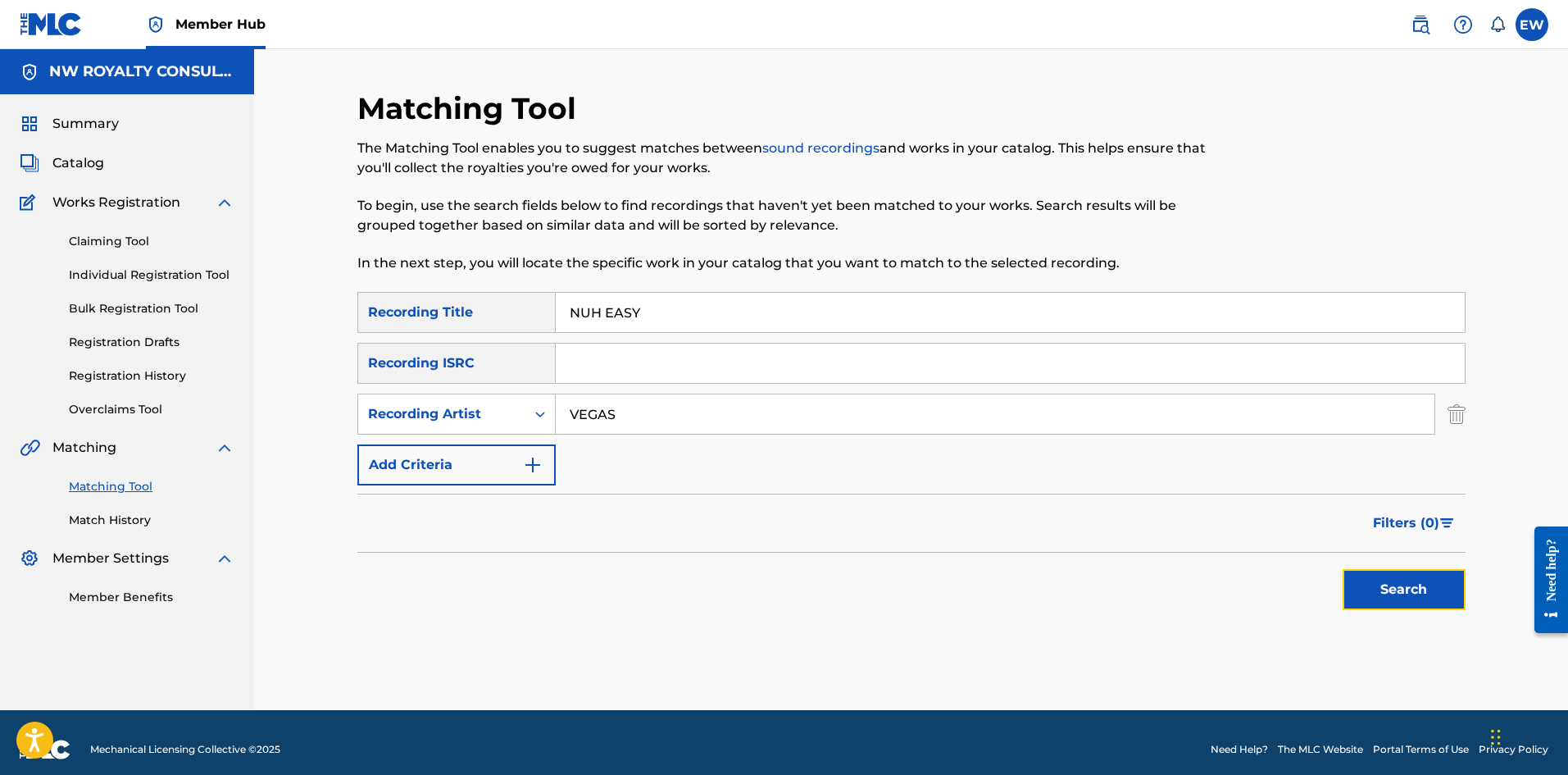
click at [1373, 590] on button "Search" at bounding box center [1403, 589] width 123 height 41
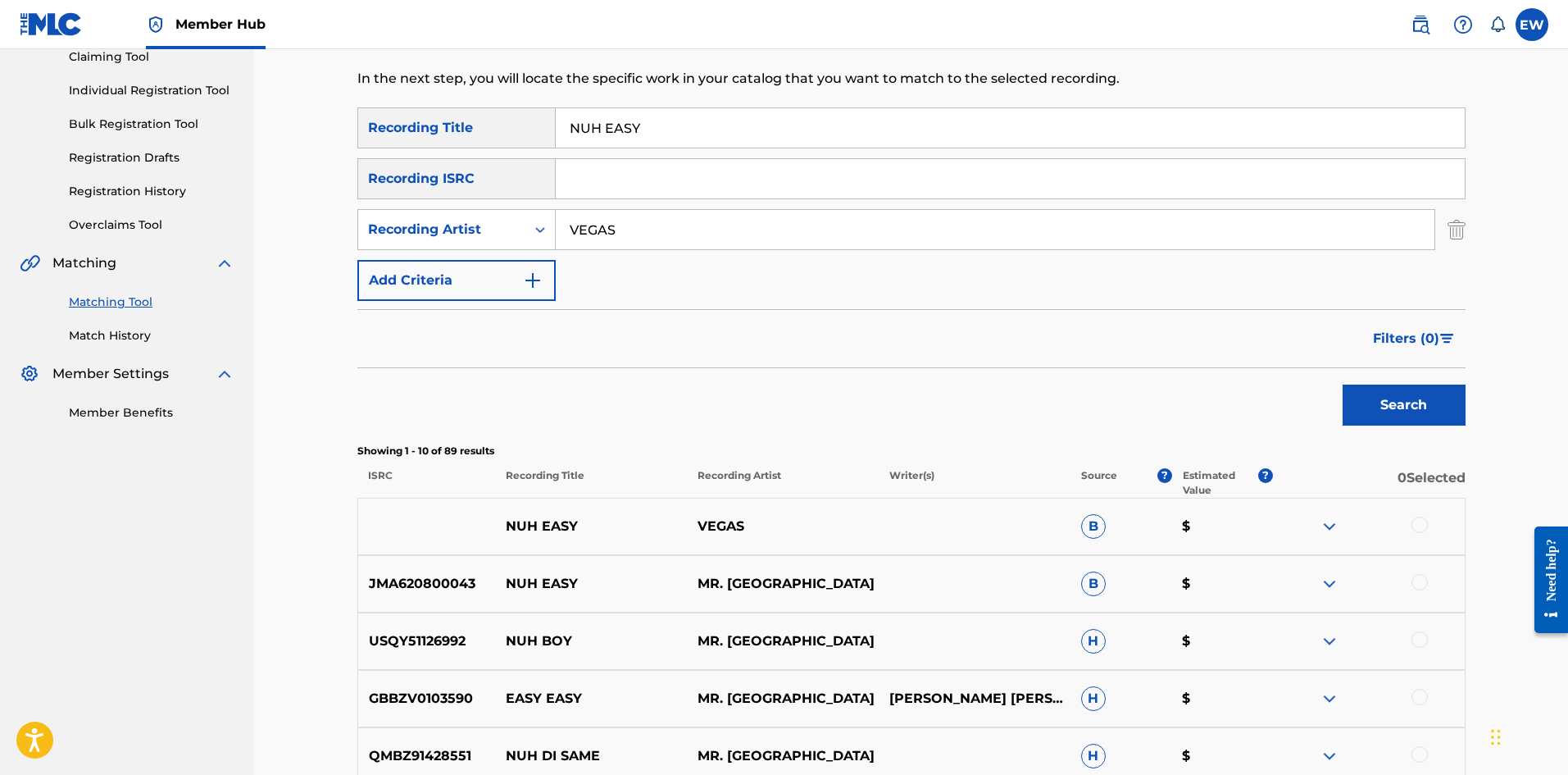
scroll to position [328, 0]
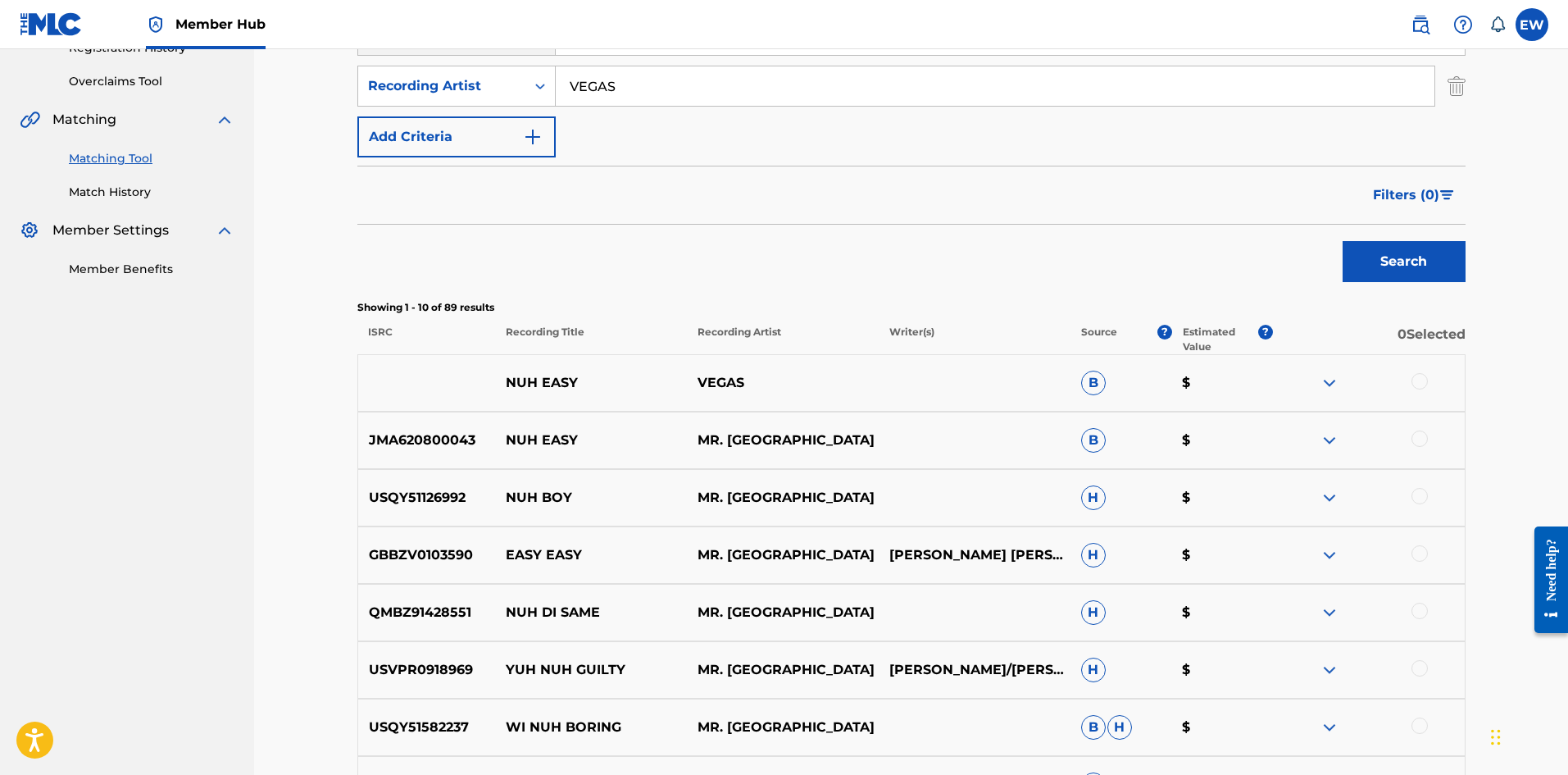
click at [1419, 383] on div at bounding box center [1419, 380] width 16 height 16
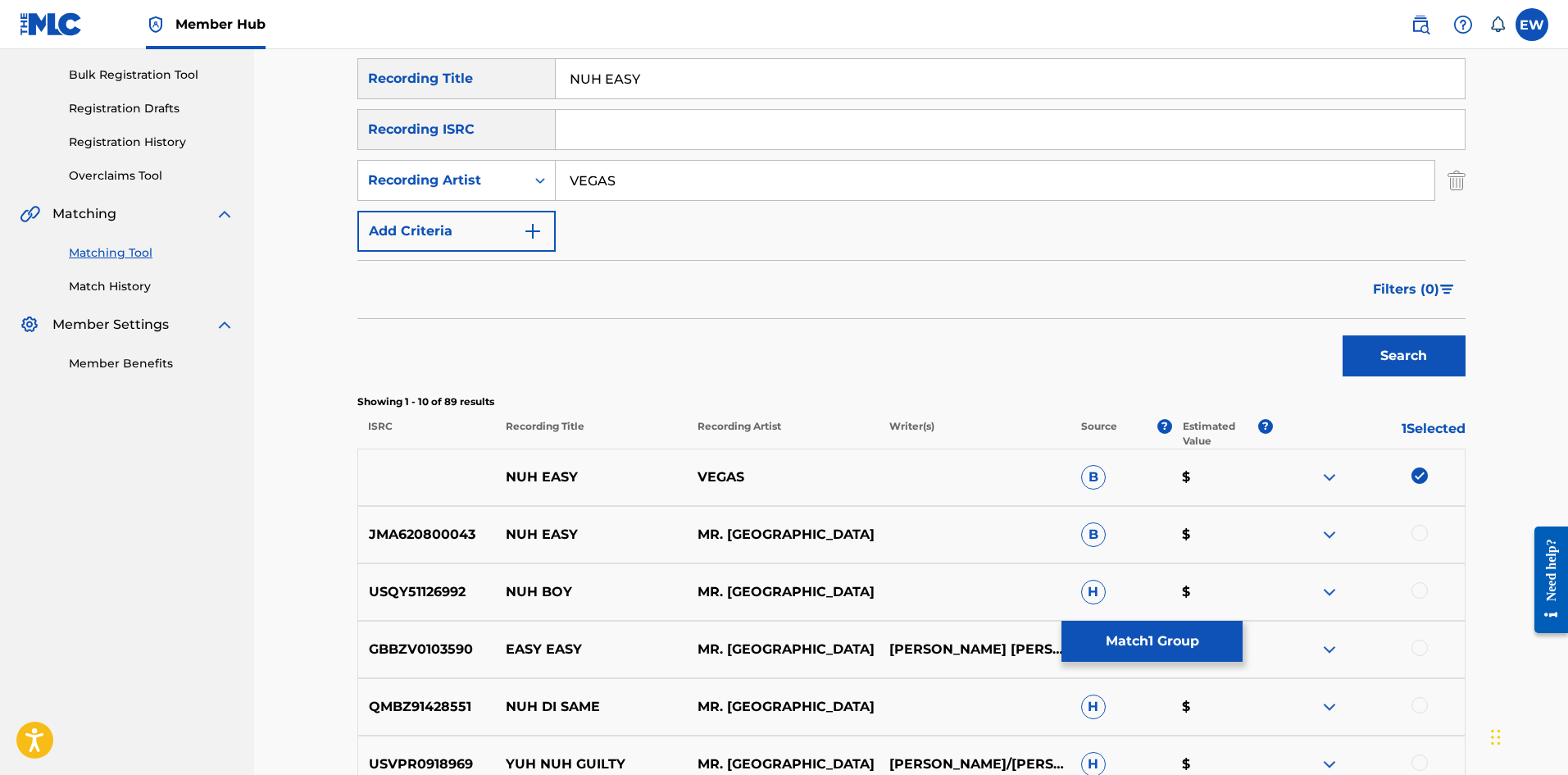
scroll to position [410, 0]
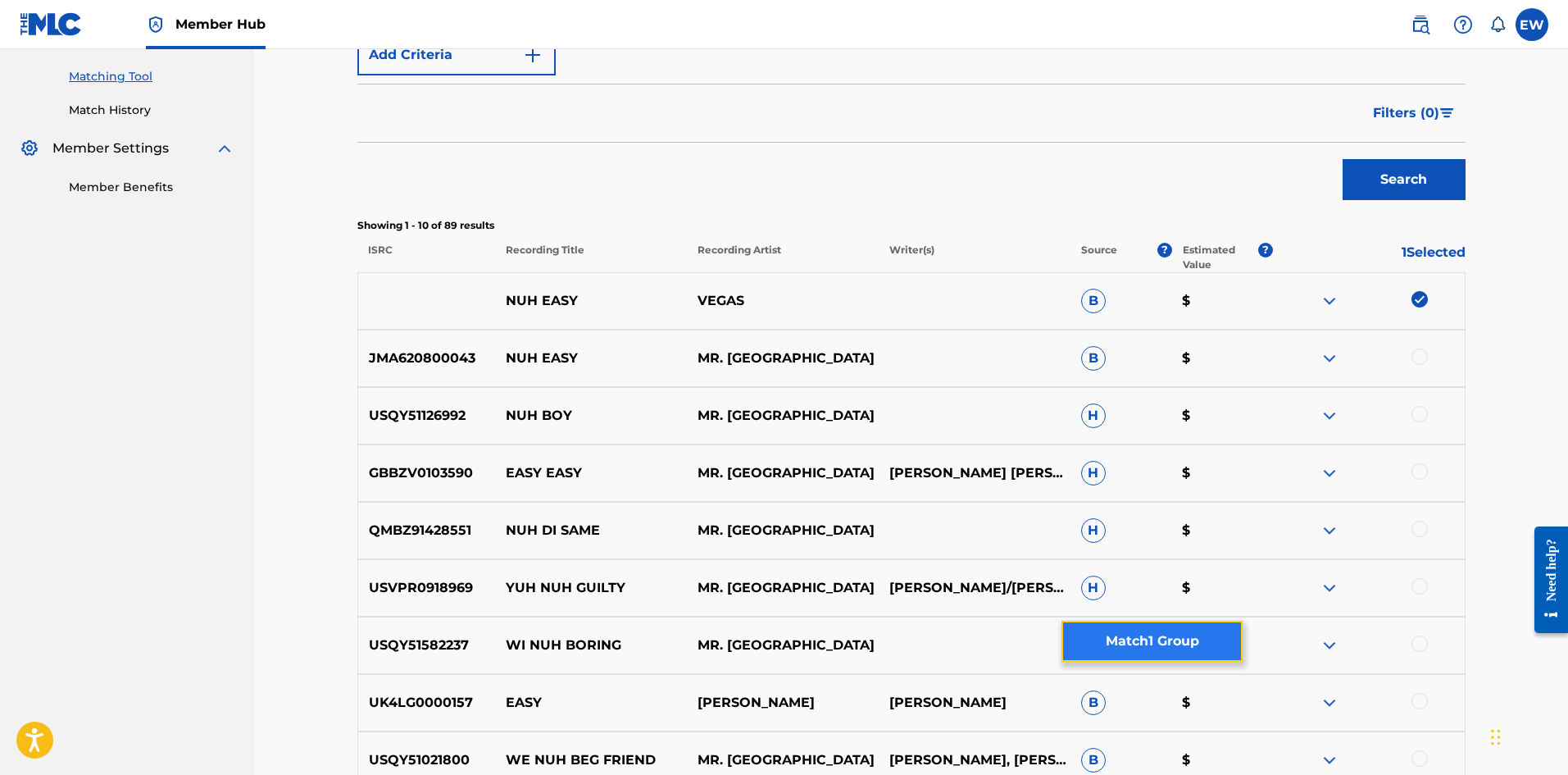
click at [1118, 633] on button "Match 1 Group" at bounding box center [1151, 641] width 181 height 41
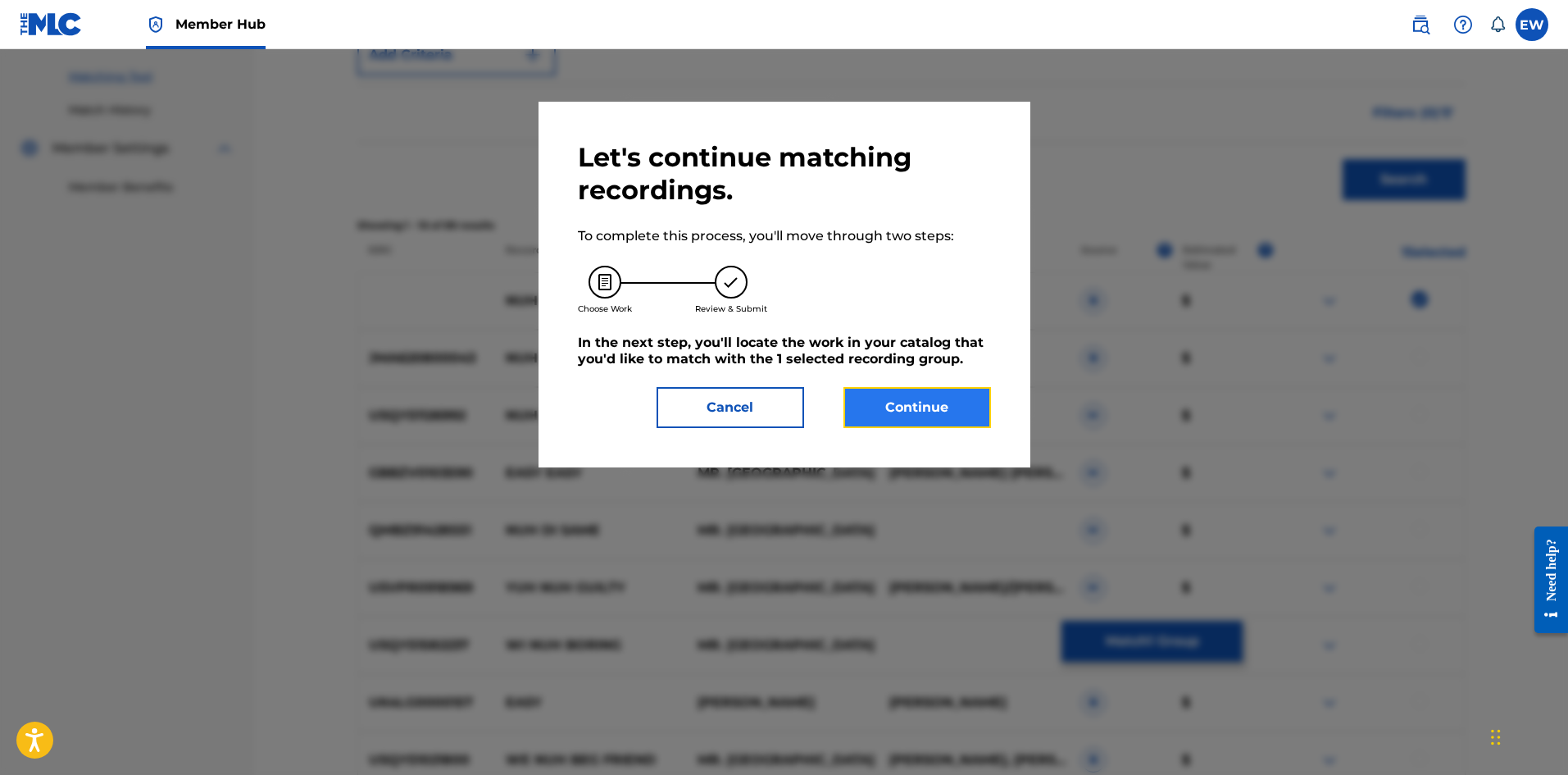
click at [954, 407] on button "Continue" at bounding box center [917, 407] width 147 height 41
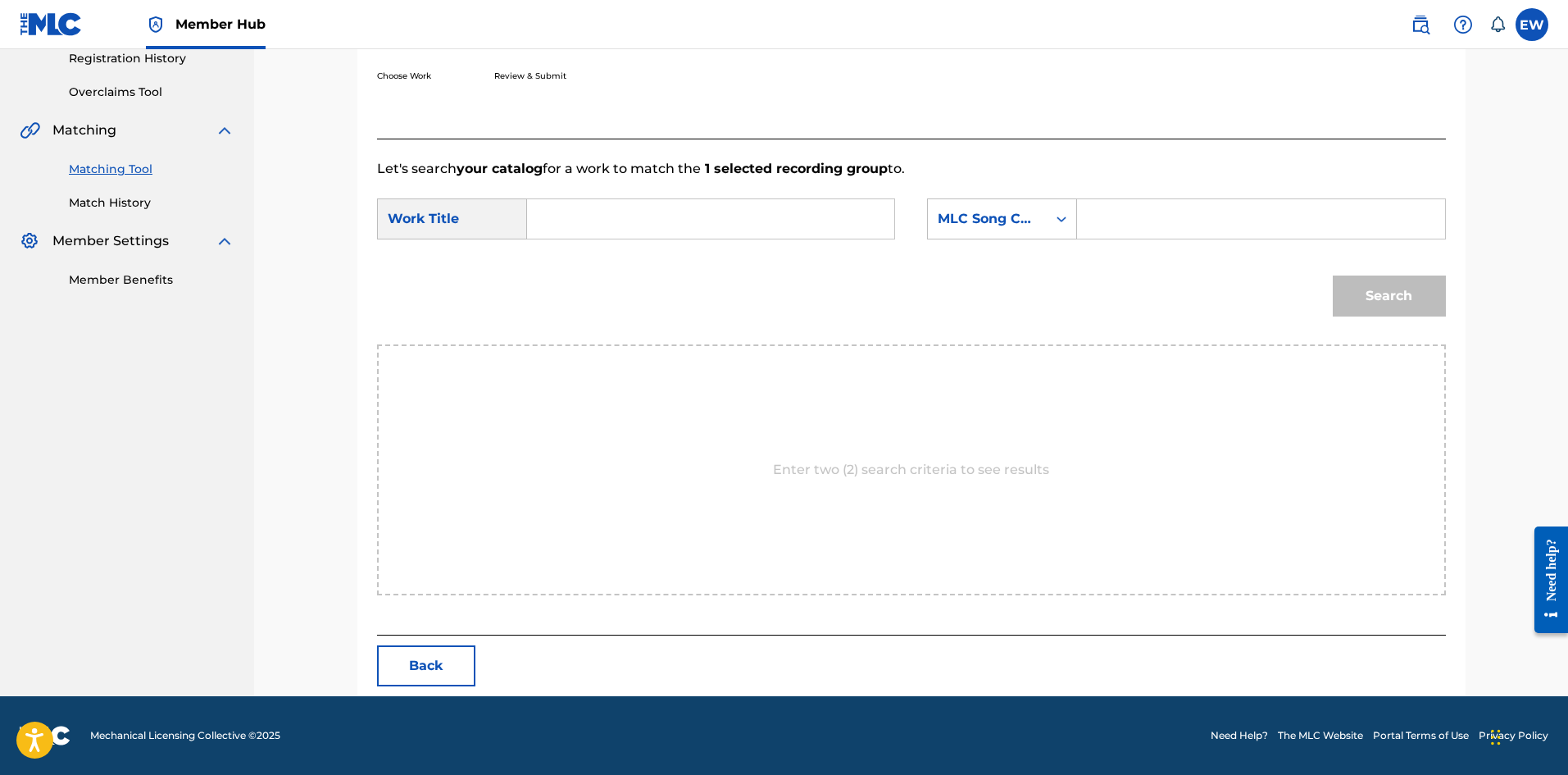
scroll to position [317, 0]
click at [745, 221] on input "Search Form" at bounding box center [711, 218] width 339 height 40
paste input "NUH EASY"
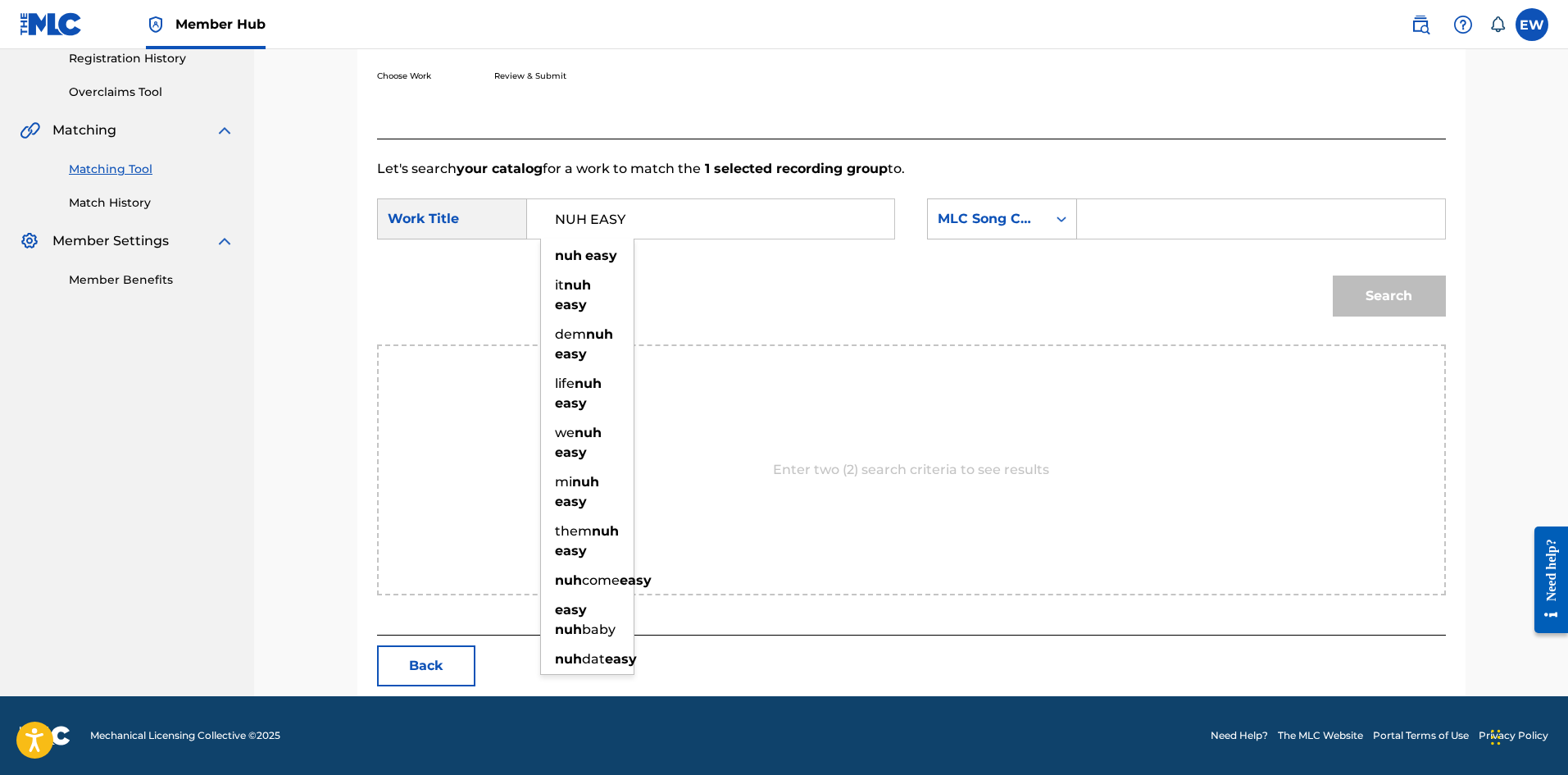
type input "NUH EASY"
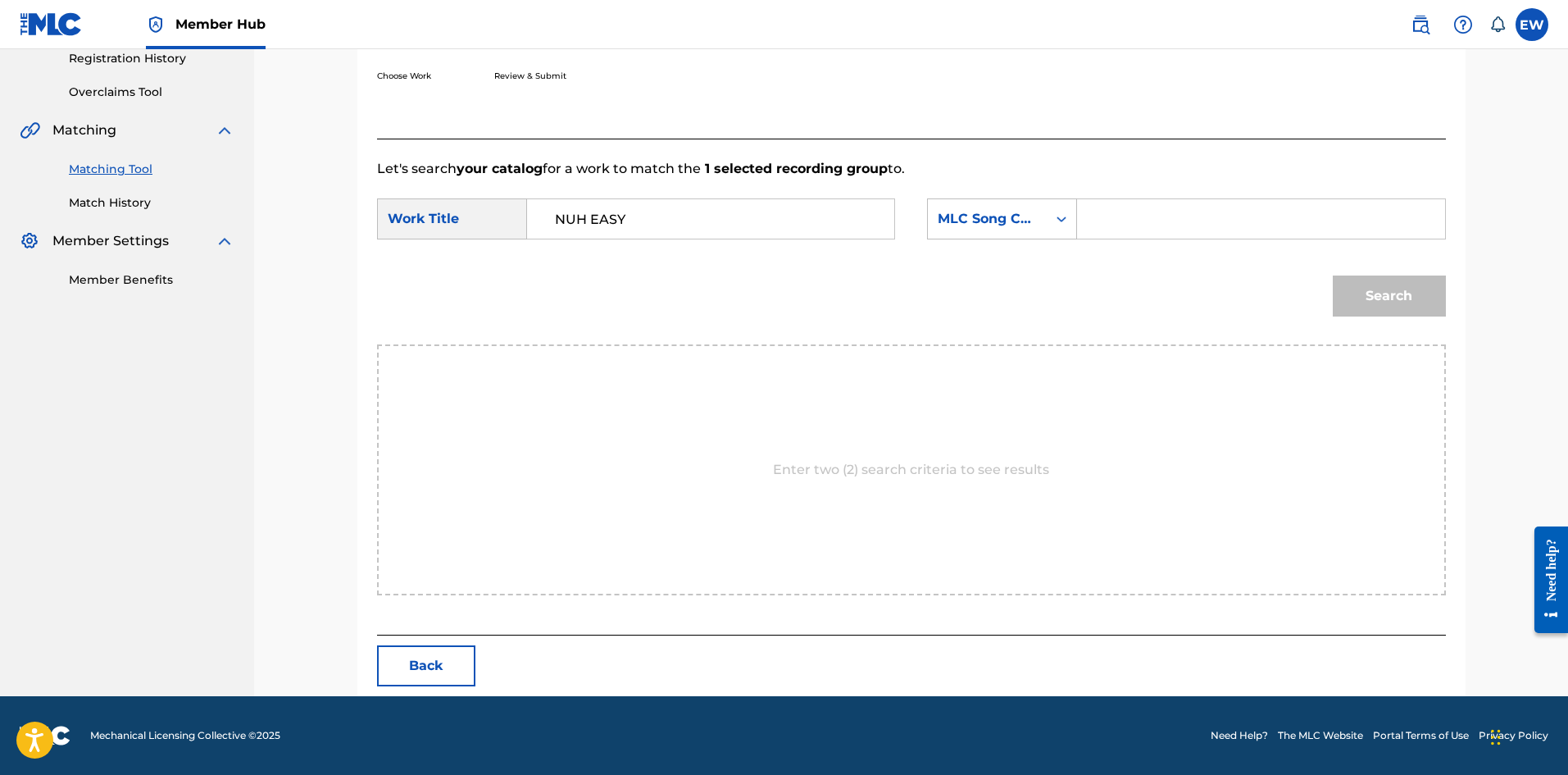
click at [1203, 227] on input "Search Form" at bounding box center [1261, 218] width 339 height 40
paste input "N5073V"
type input "N5073V"
click at [1383, 282] on button "Search" at bounding box center [1389, 296] width 113 height 41
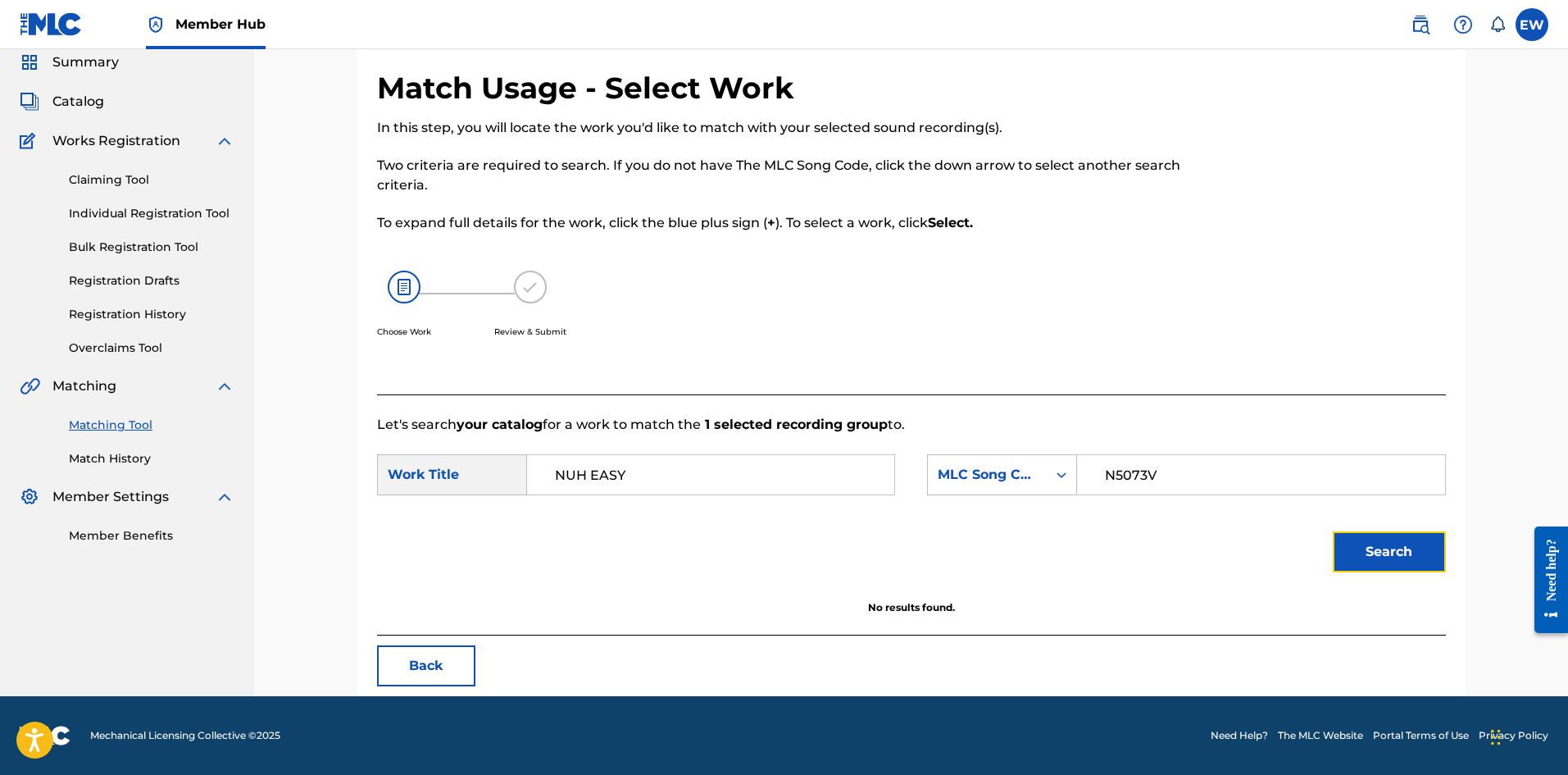
scroll to position [61, 0]
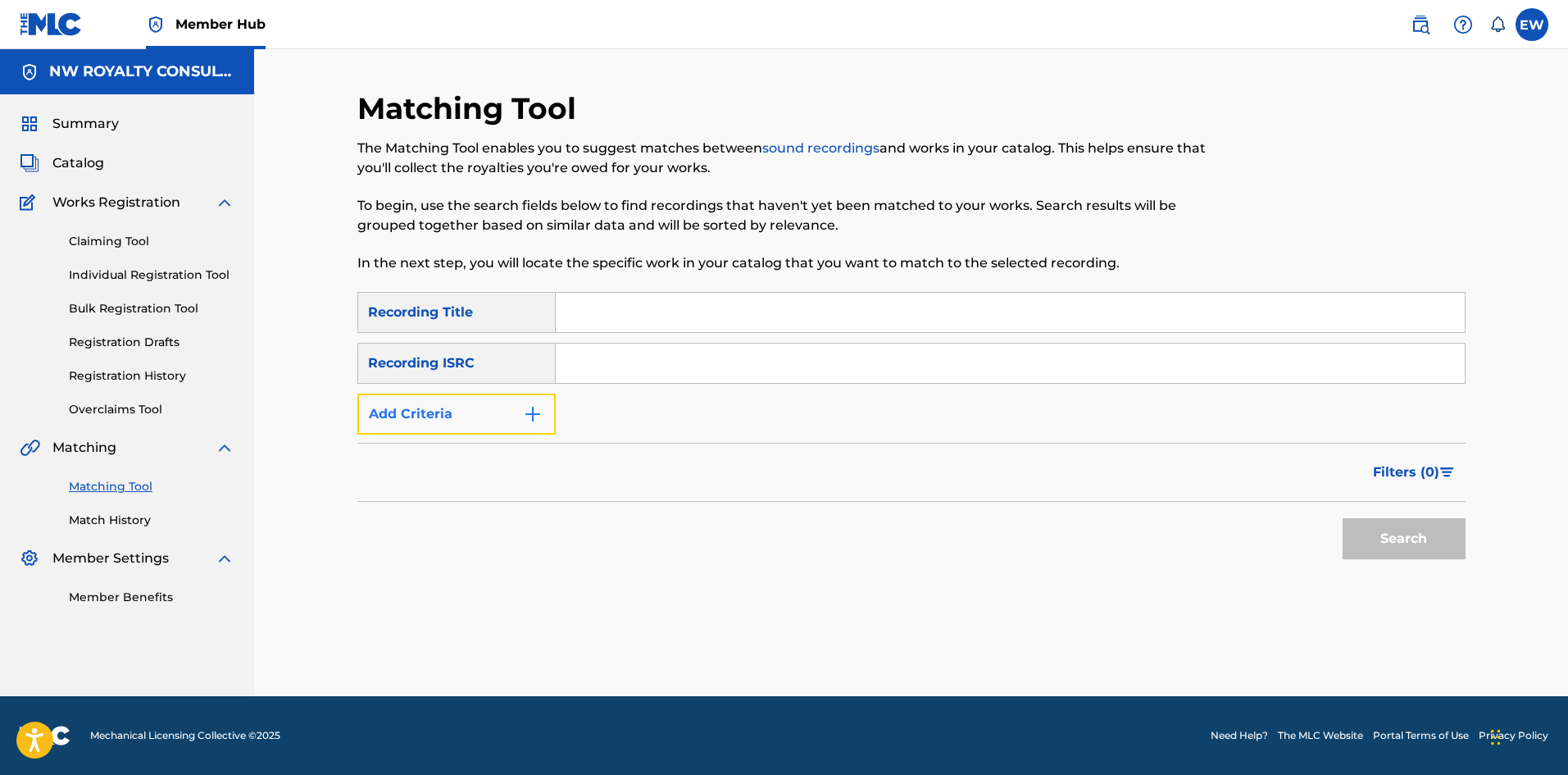
click at [517, 418] on button "Add Criteria" at bounding box center [456, 414] width 199 height 41
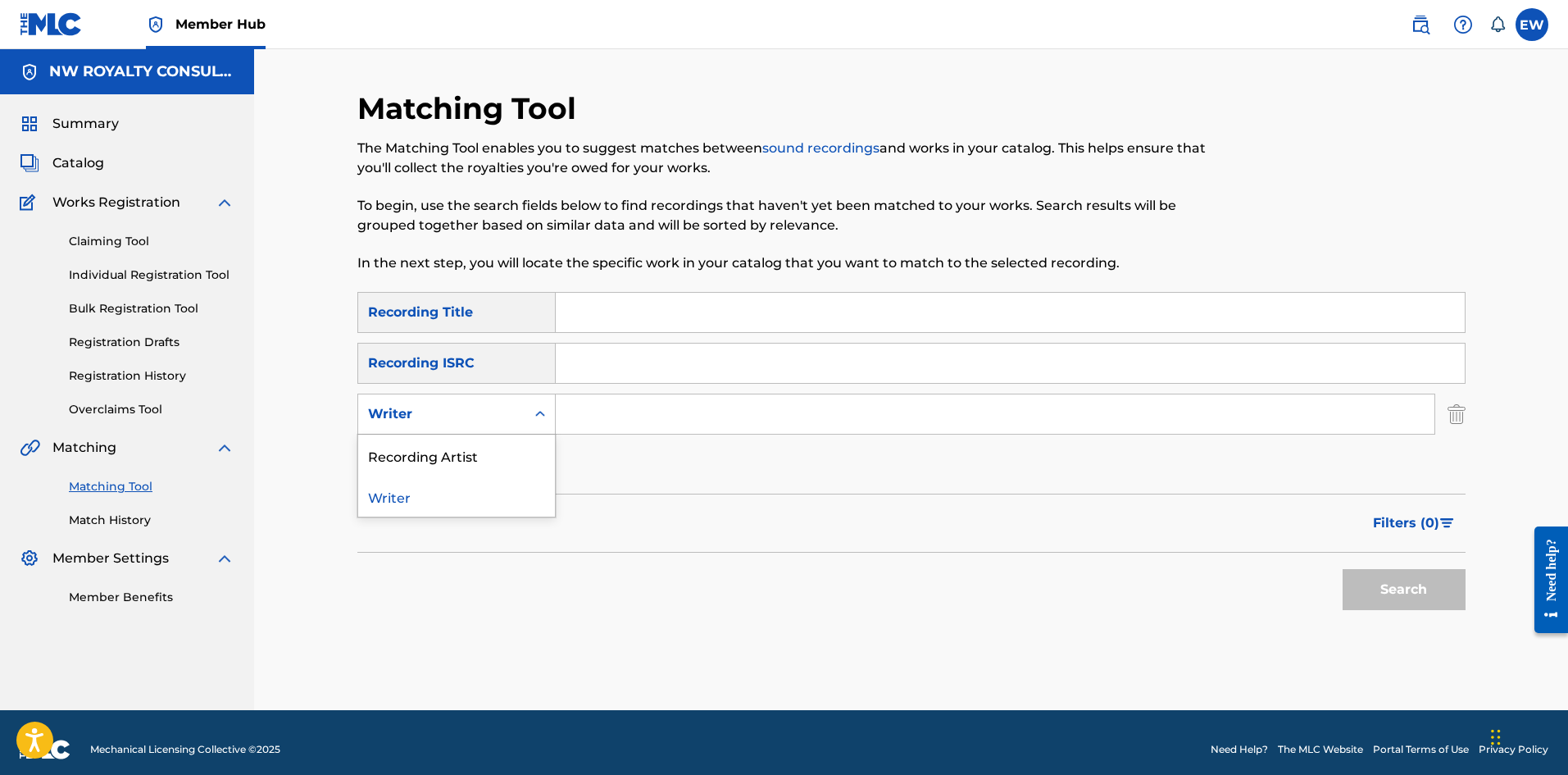
click at [507, 414] on div "Writer" at bounding box center [441, 414] width 147 height 19
click at [480, 451] on div "Recording Artist" at bounding box center [456, 455] width 197 height 41
click at [616, 419] on input "Search Form" at bounding box center [995, 413] width 879 height 40
paste input "TUFF LIKE IRON"
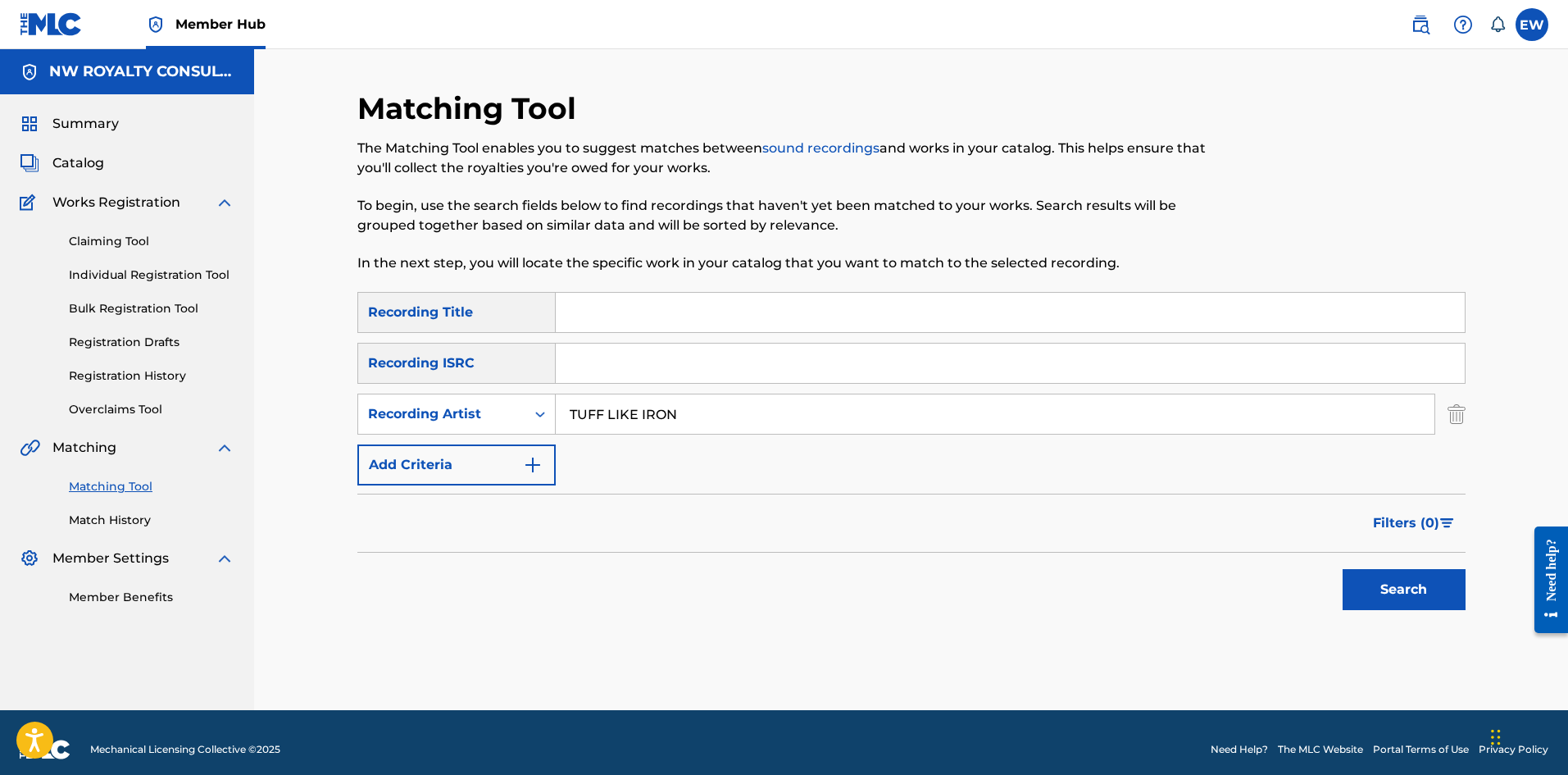
type input "TUFF LIKE IRON"
click at [644, 323] on input "Search Form" at bounding box center [1009, 312] width 909 height 40
paste input "NUH PLAY THAT"
type input "NUH PLAY THAT"
click at [1365, 587] on button "Search" at bounding box center [1403, 589] width 123 height 41
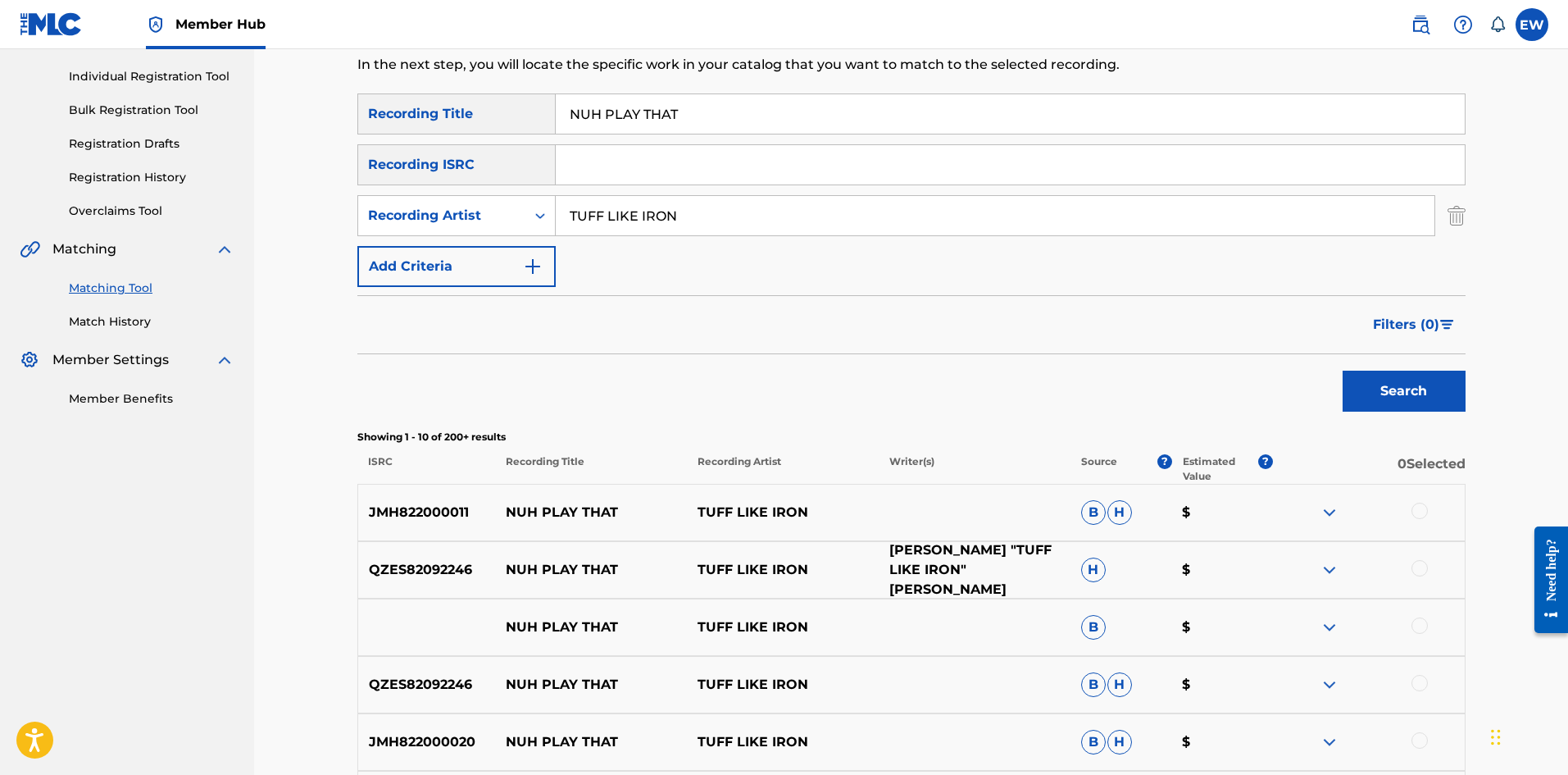
scroll to position [246, 0]
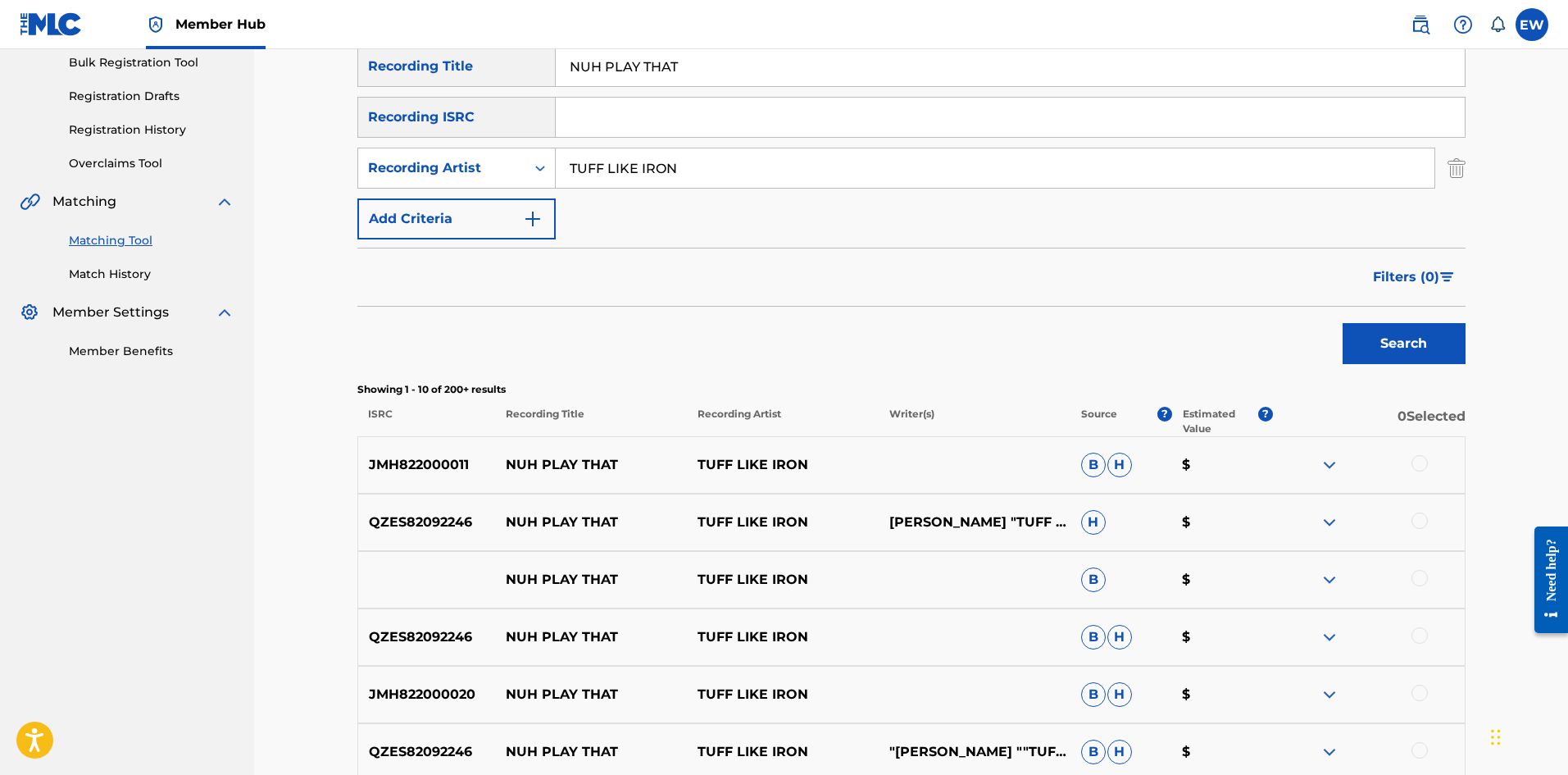
click at [1424, 467] on div at bounding box center [1419, 463] width 16 height 16
click at [1414, 516] on div at bounding box center [1419, 520] width 16 height 16
click at [1420, 580] on div at bounding box center [1419, 577] width 16 height 16
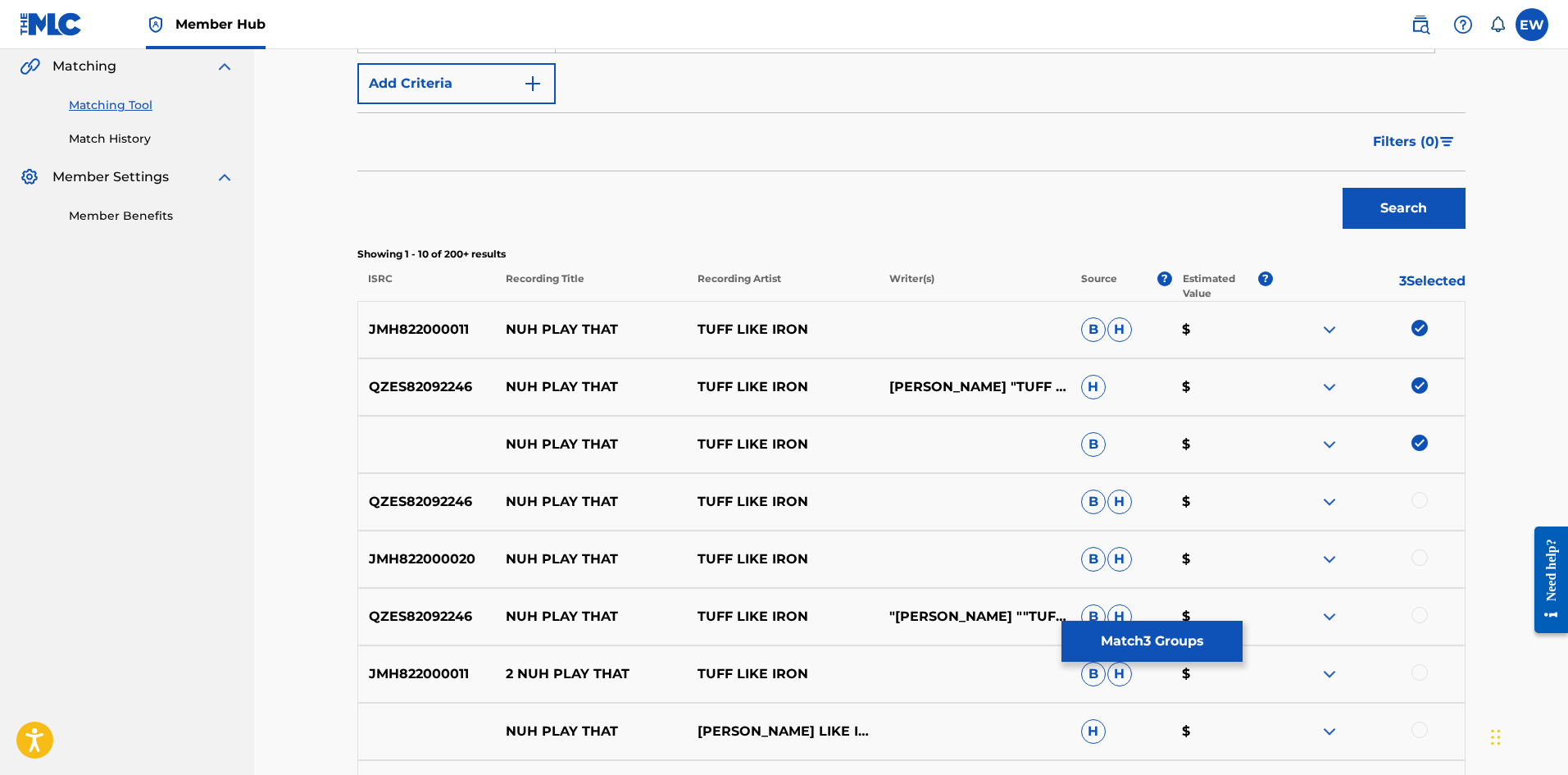
scroll to position [410, 0]
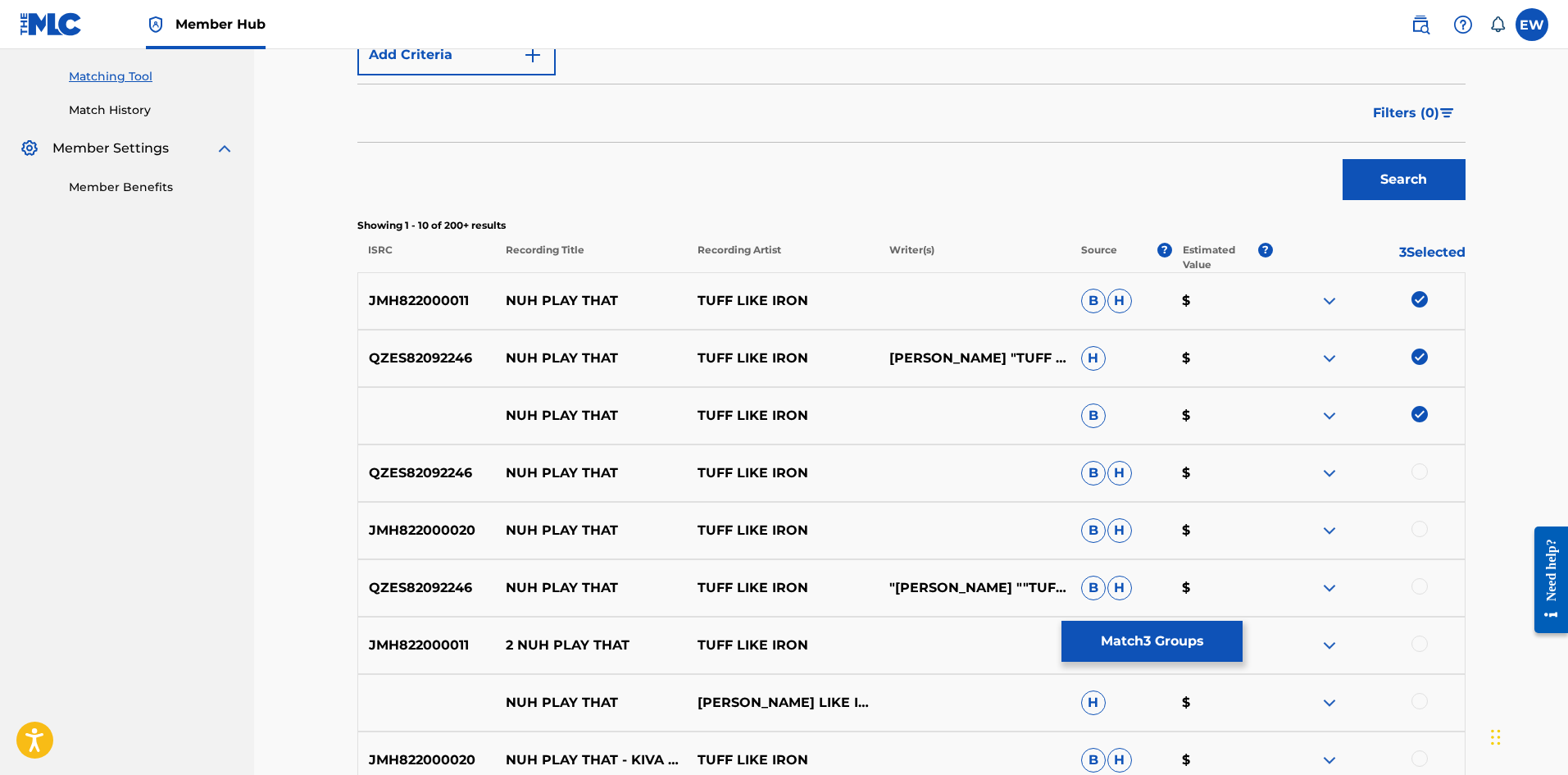
click at [1425, 472] on div at bounding box center [1419, 470] width 16 height 16
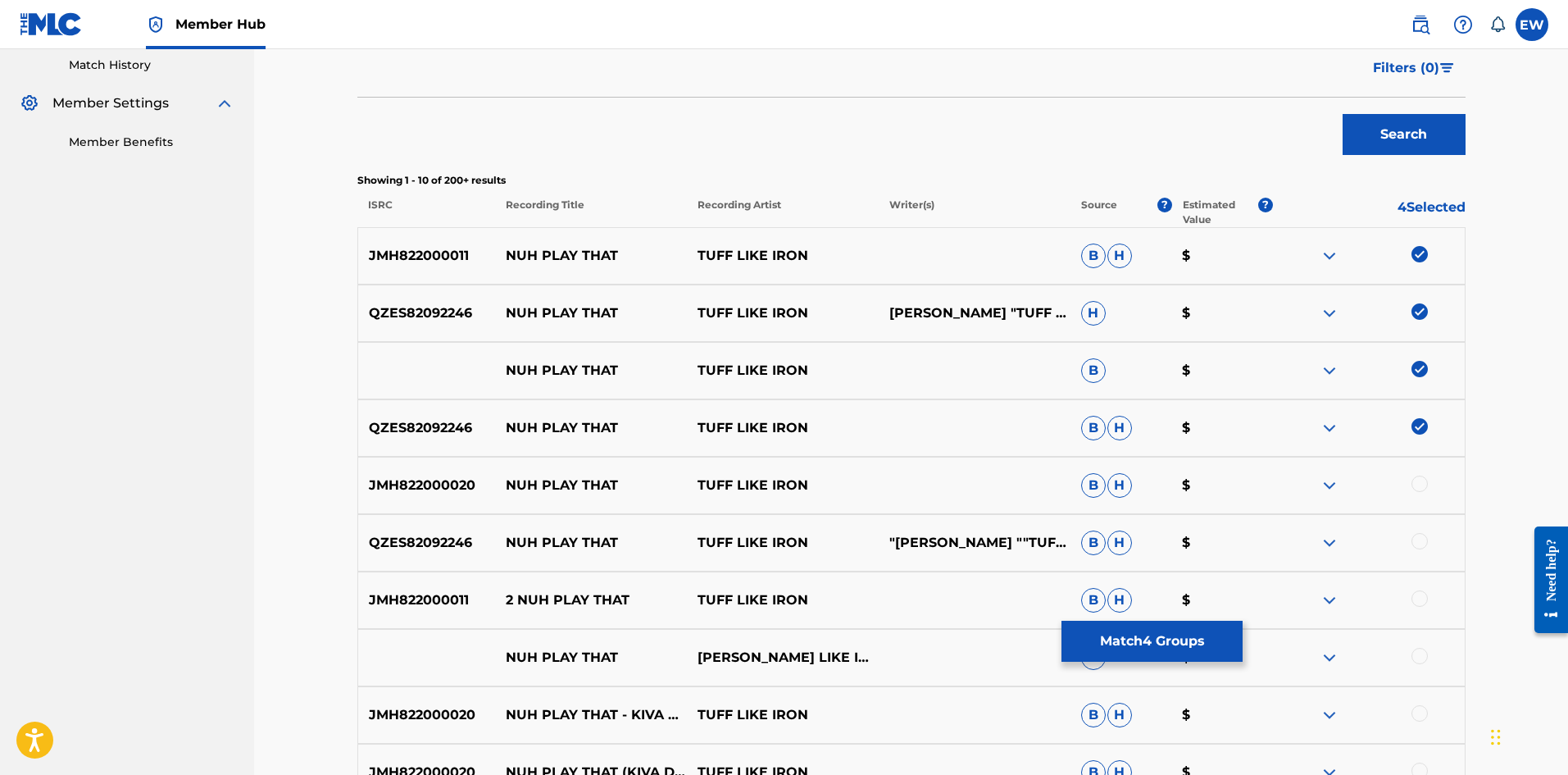
scroll to position [492, 0]
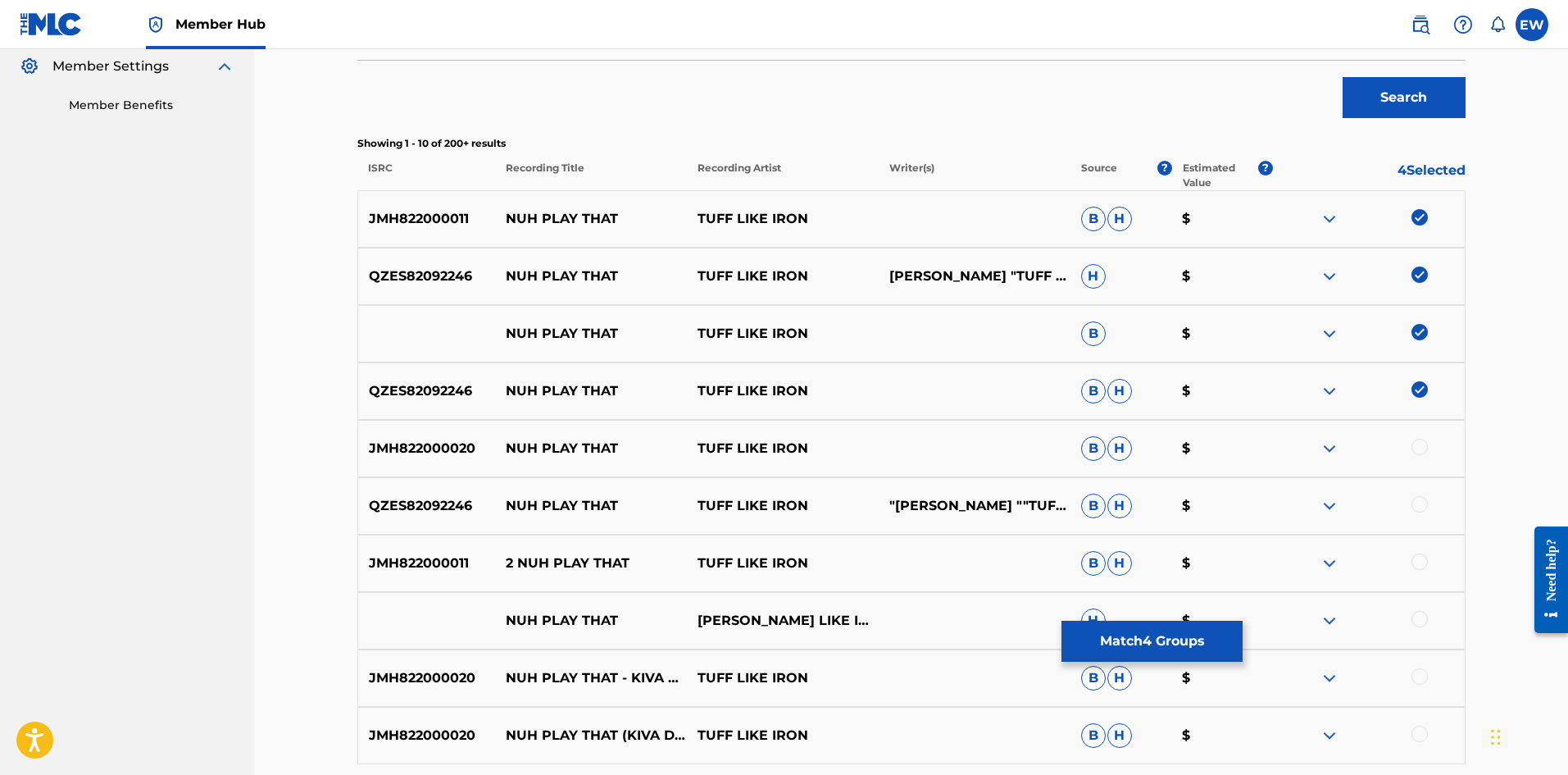
click at [1418, 448] on div at bounding box center [1419, 446] width 16 height 16
click at [1425, 501] on div at bounding box center [1419, 503] width 16 height 16
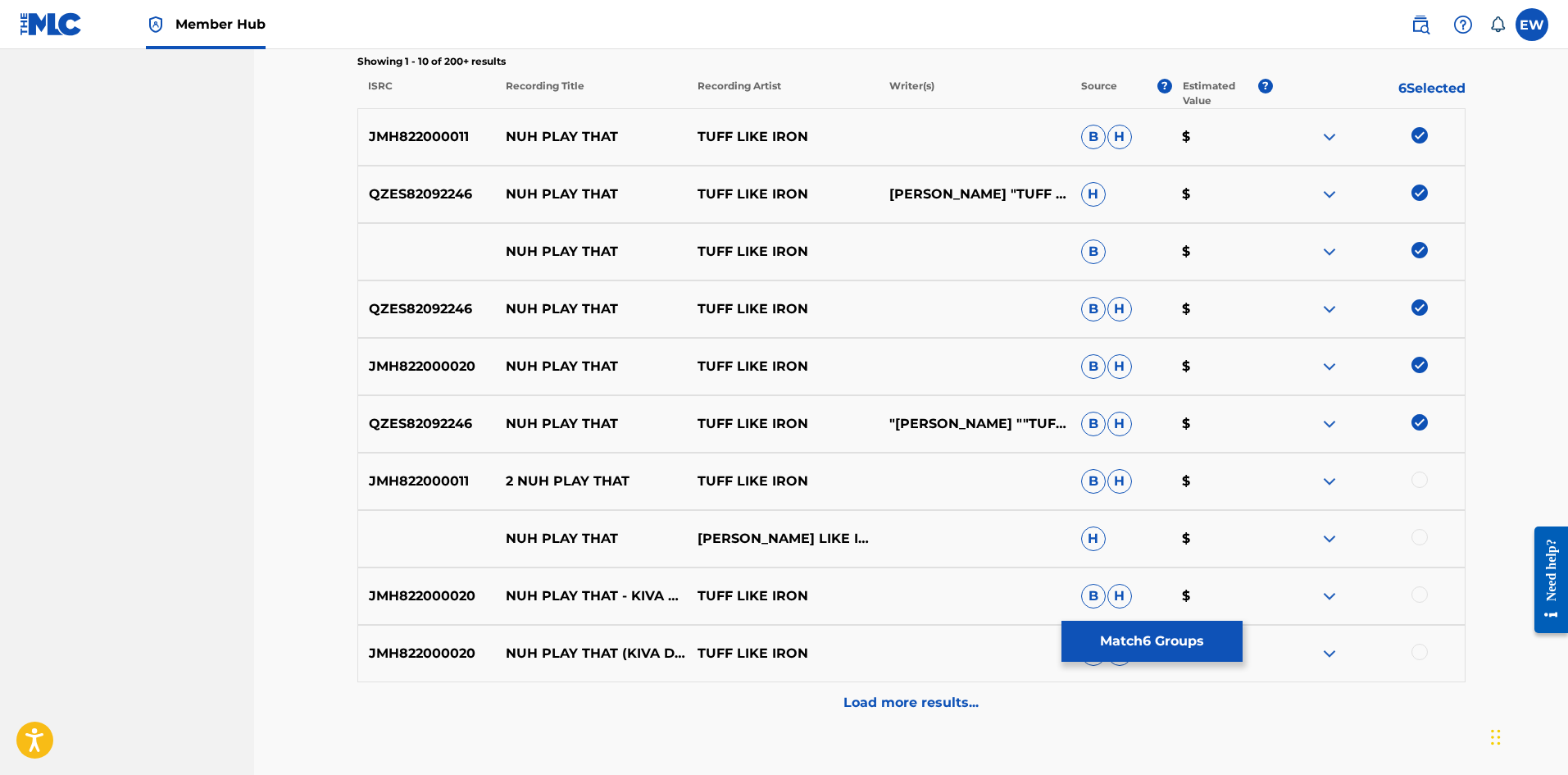
click at [1415, 534] on div at bounding box center [1419, 536] width 16 height 16
click at [1413, 596] on div at bounding box center [1419, 594] width 16 height 16
click at [1424, 649] on div at bounding box center [1419, 651] width 16 height 16
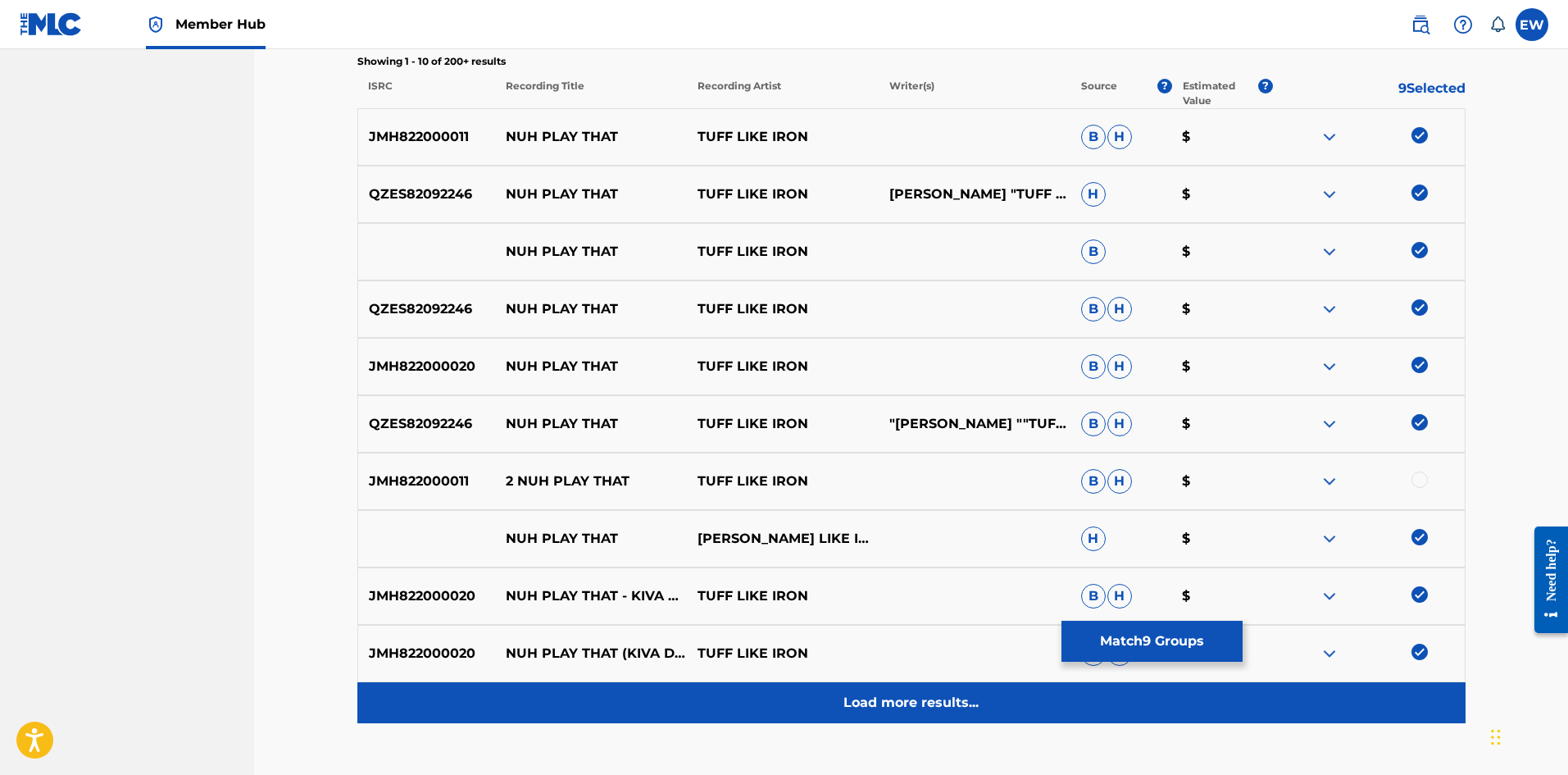
click at [854, 695] on p "Load more results..." at bounding box center [911, 702] width 135 height 19
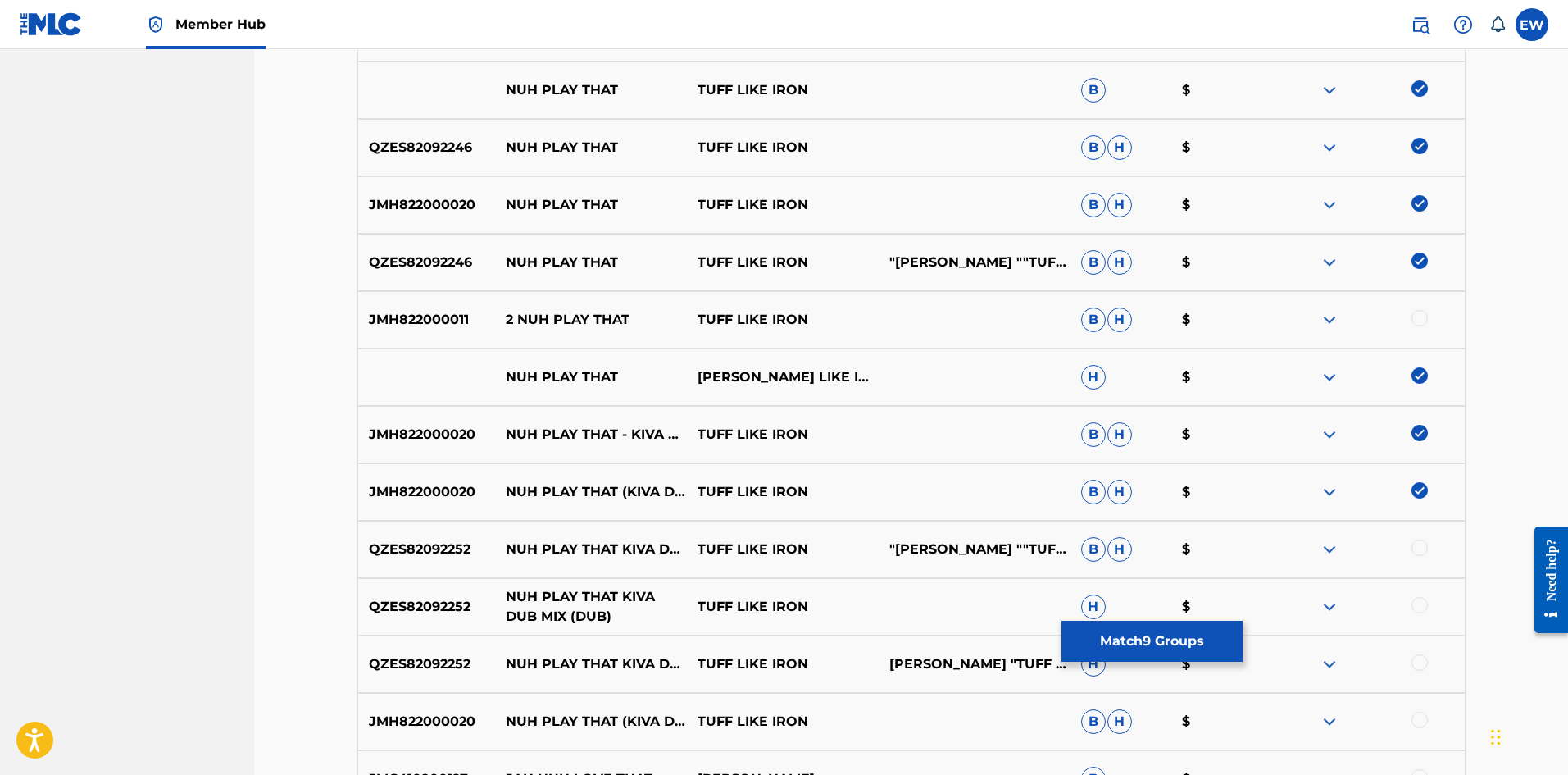
scroll to position [738, 0]
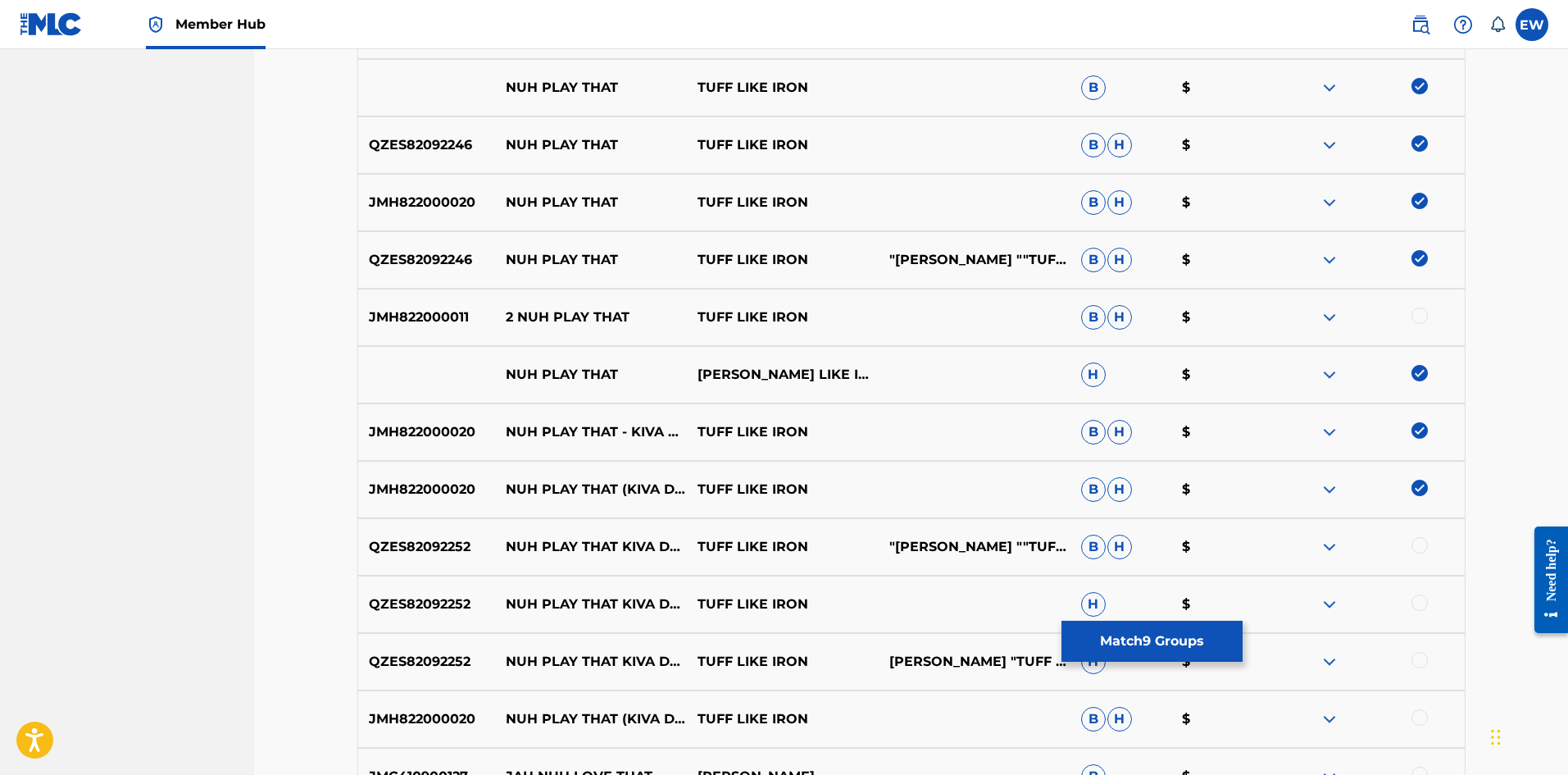
click at [1421, 547] on div at bounding box center [1419, 545] width 16 height 16
click at [1416, 597] on div at bounding box center [1419, 602] width 16 height 16
click at [1427, 599] on img at bounding box center [1419, 602] width 16 height 16
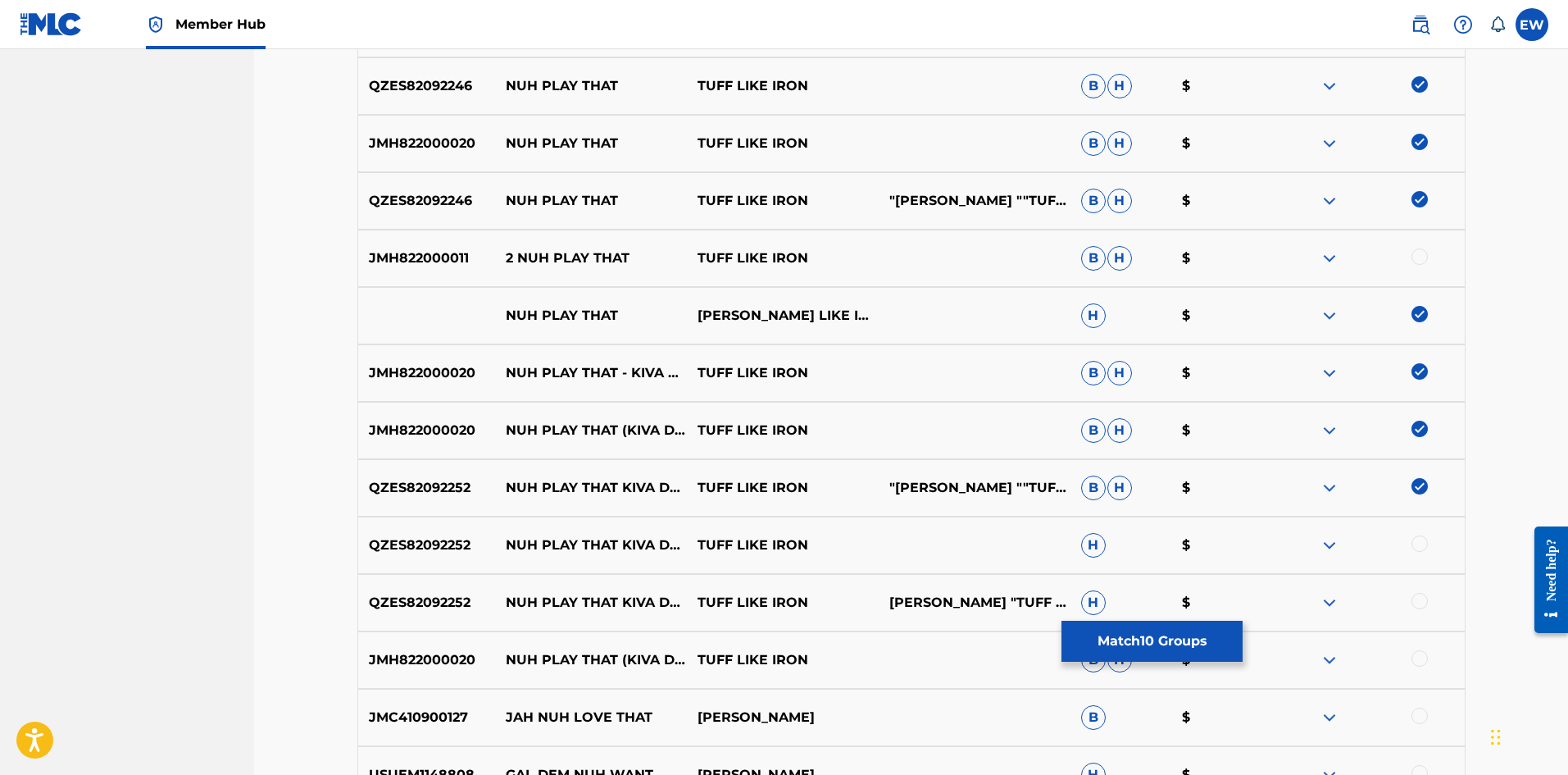
scroll to position [902, 0]
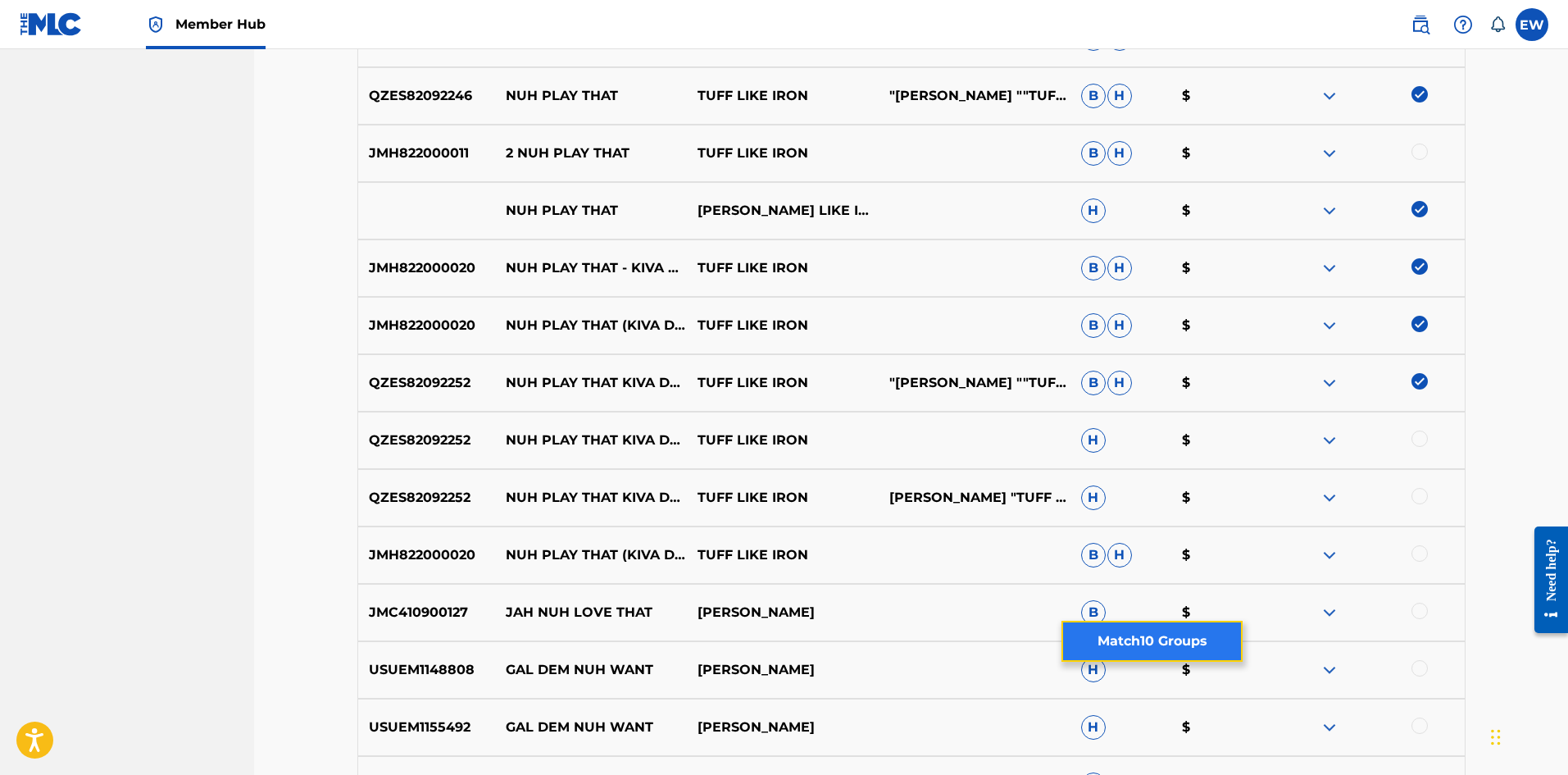
click at [1164, 645] on button "Match 10 Groups" at bounding box center [1151, 641] width 181 height 41
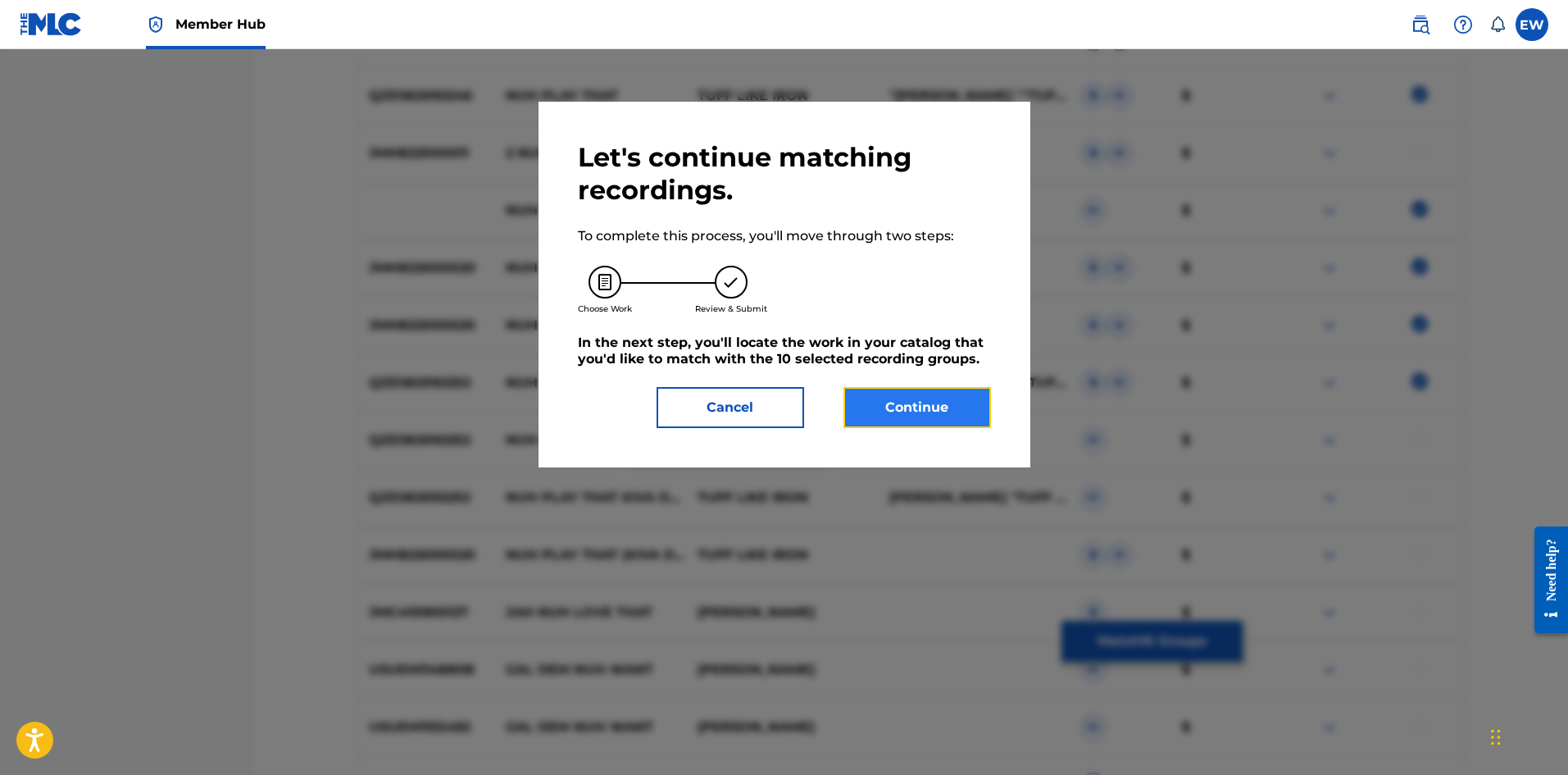
click at [927, 393] on button "Continue" at bounding box center [917, 407] width 147 height 41
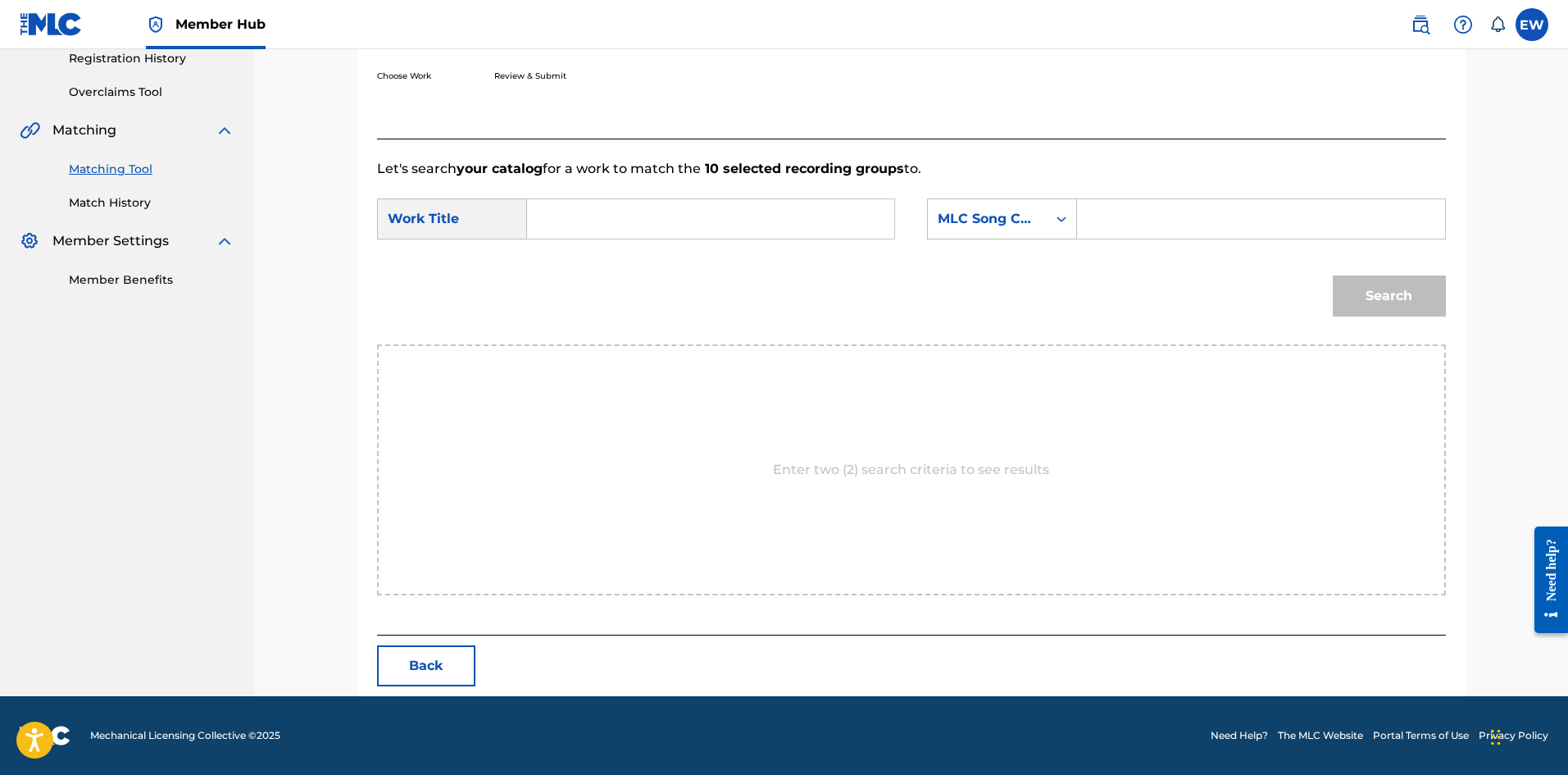
click at [644, 226] on input "Search Form" at bounding box center [711, 218] width 339 height 40
paste input "NUH PLAY THAT"
type input "NUH PLAY THAT"
click at [1216, 215] on input "Search Form" at bounding box center [1261, 218] width 339 height 40
paste input "ND3R86"
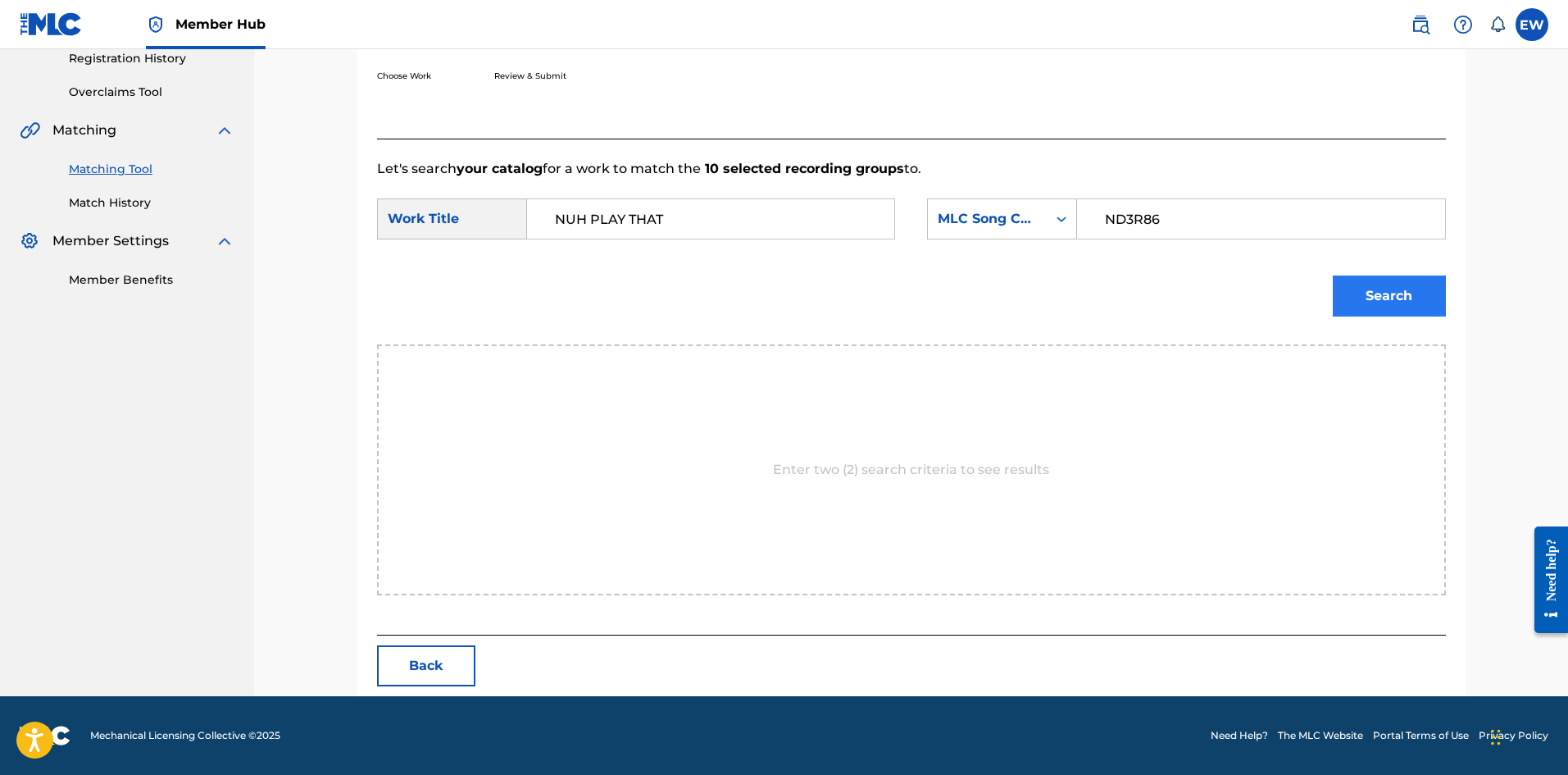
type input "ND3R86"
click at [1414, 305] on button "Search" at bounding box center [1389, 296] width 113 height 41
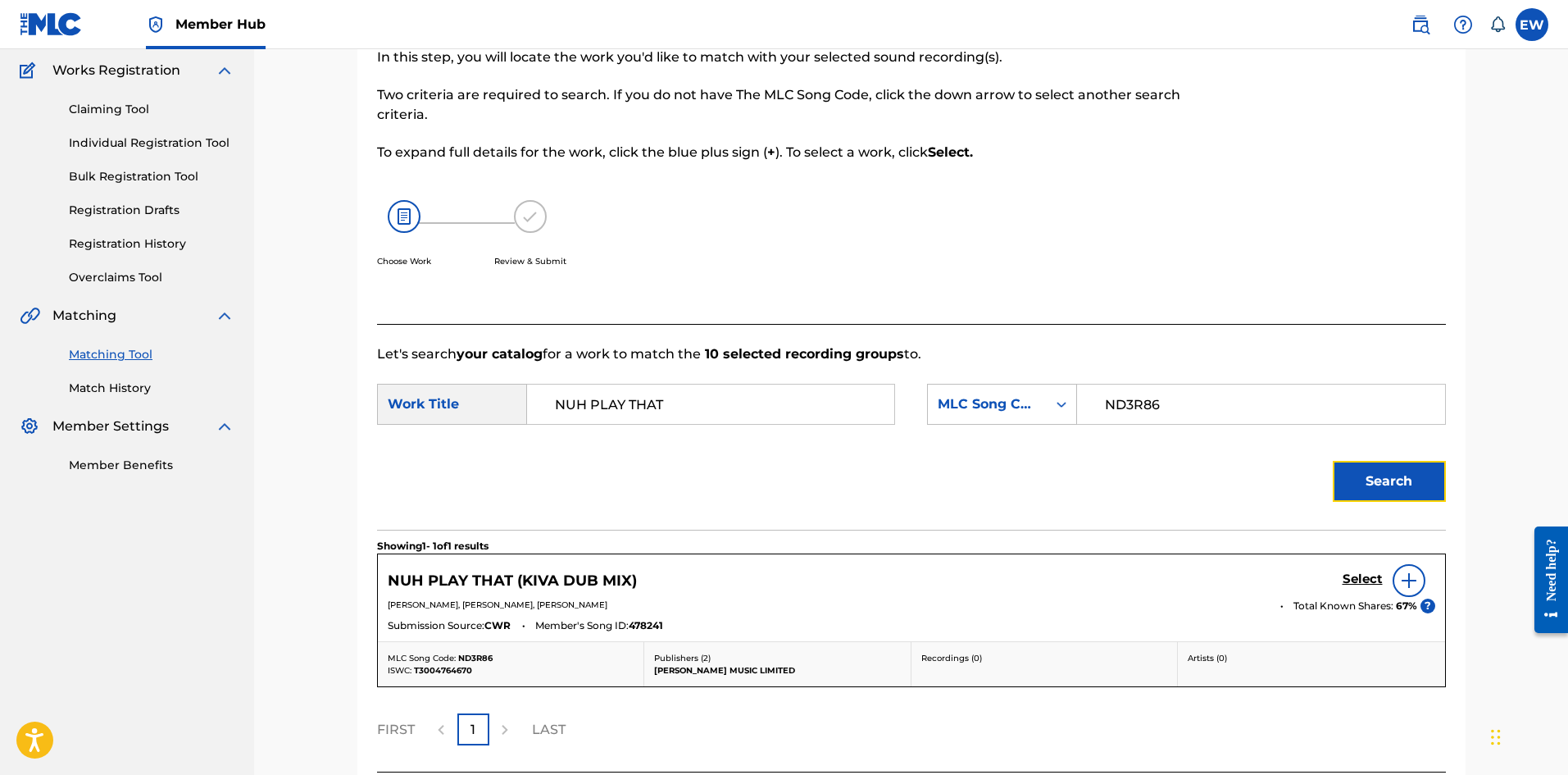
scroll to position [269, 0]
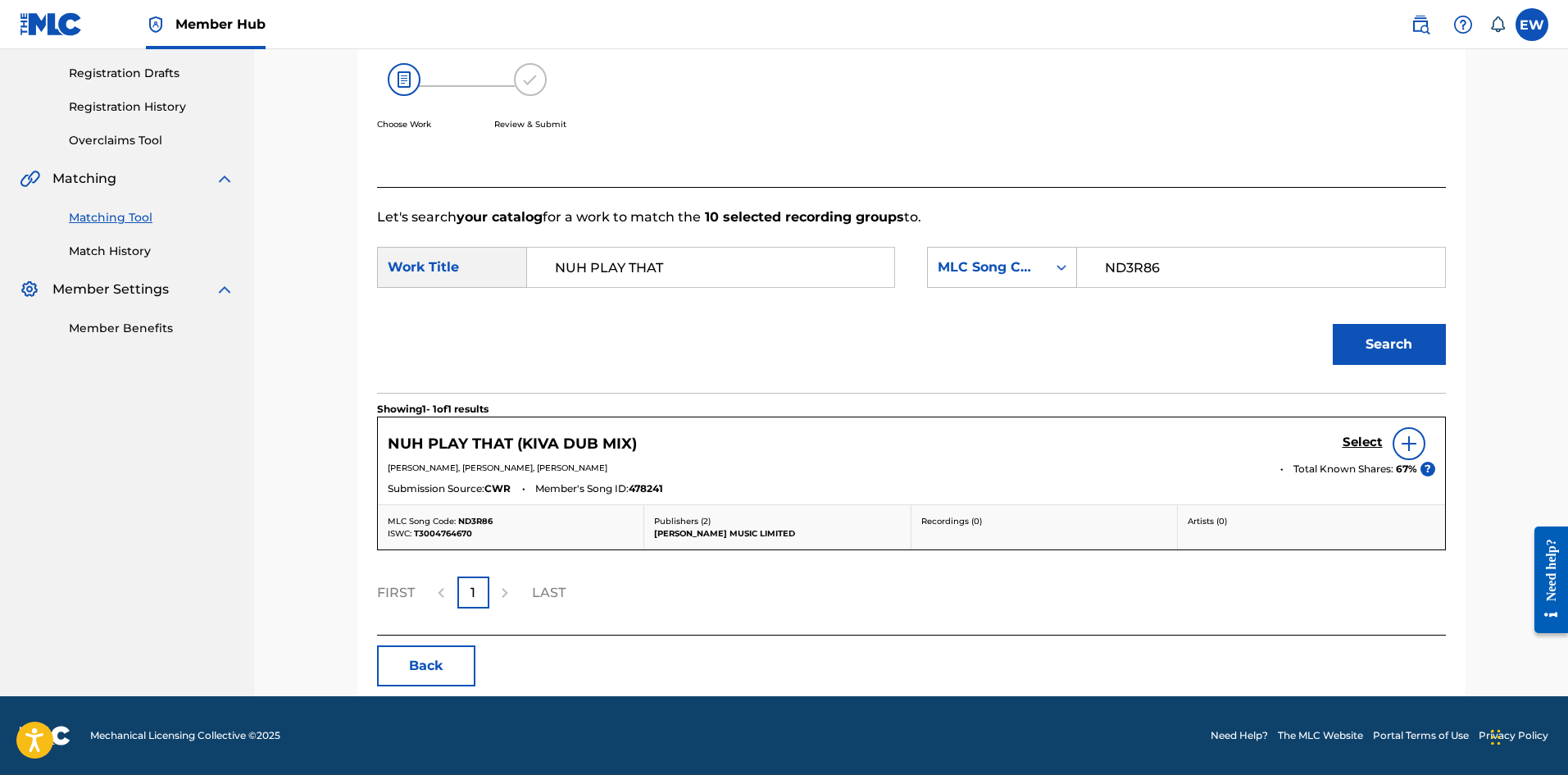
click at [1351, 430] on div "Select" at bounding box center [1388, 443] width 92 height 33
click at [1361, 442] on h5 "Select" at bounding box center [1361, 442] width 40 height 16
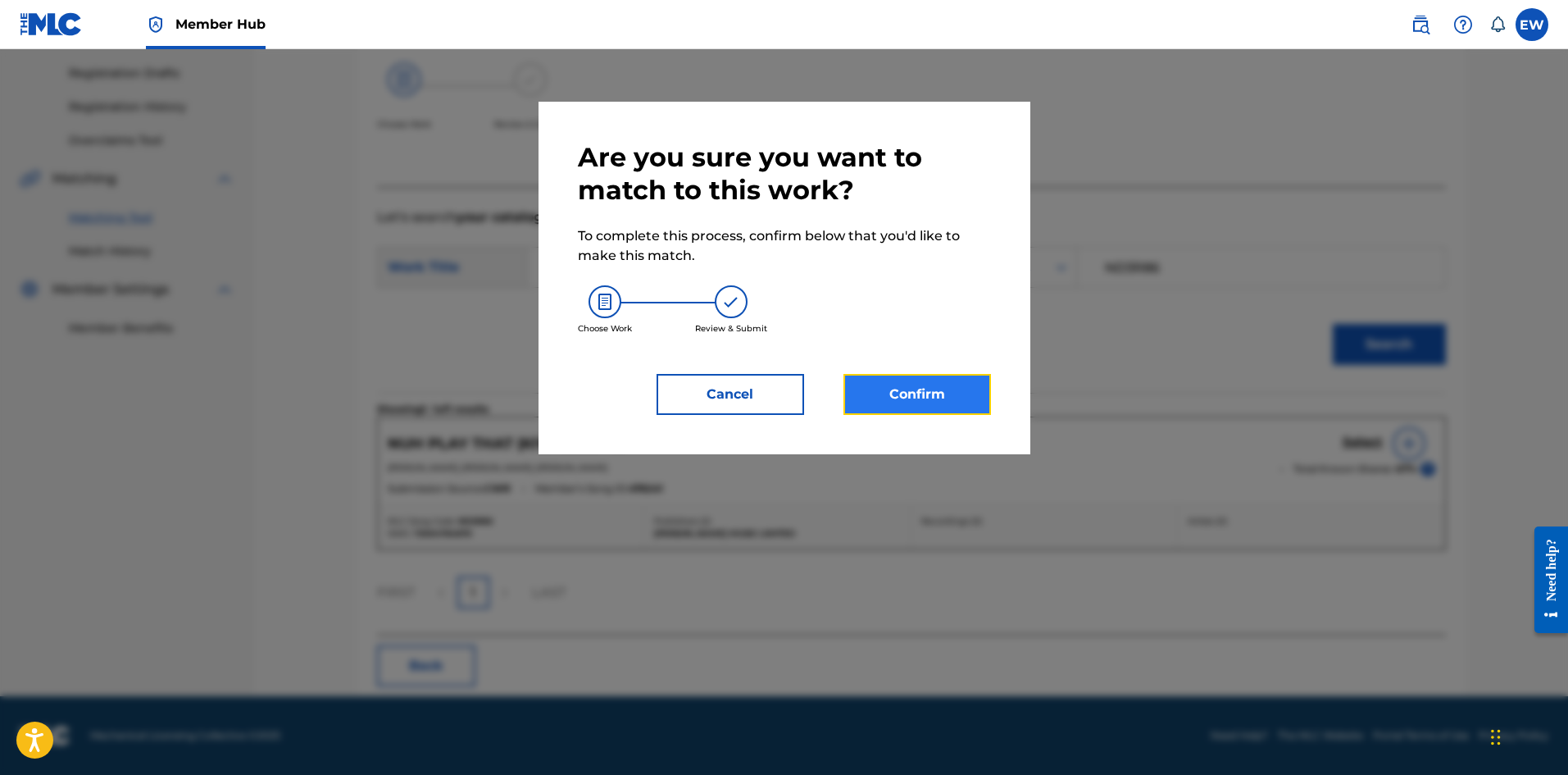
click at [944, 401] on button "Confirm" at bounding box center [917, 394] width 147 height 41
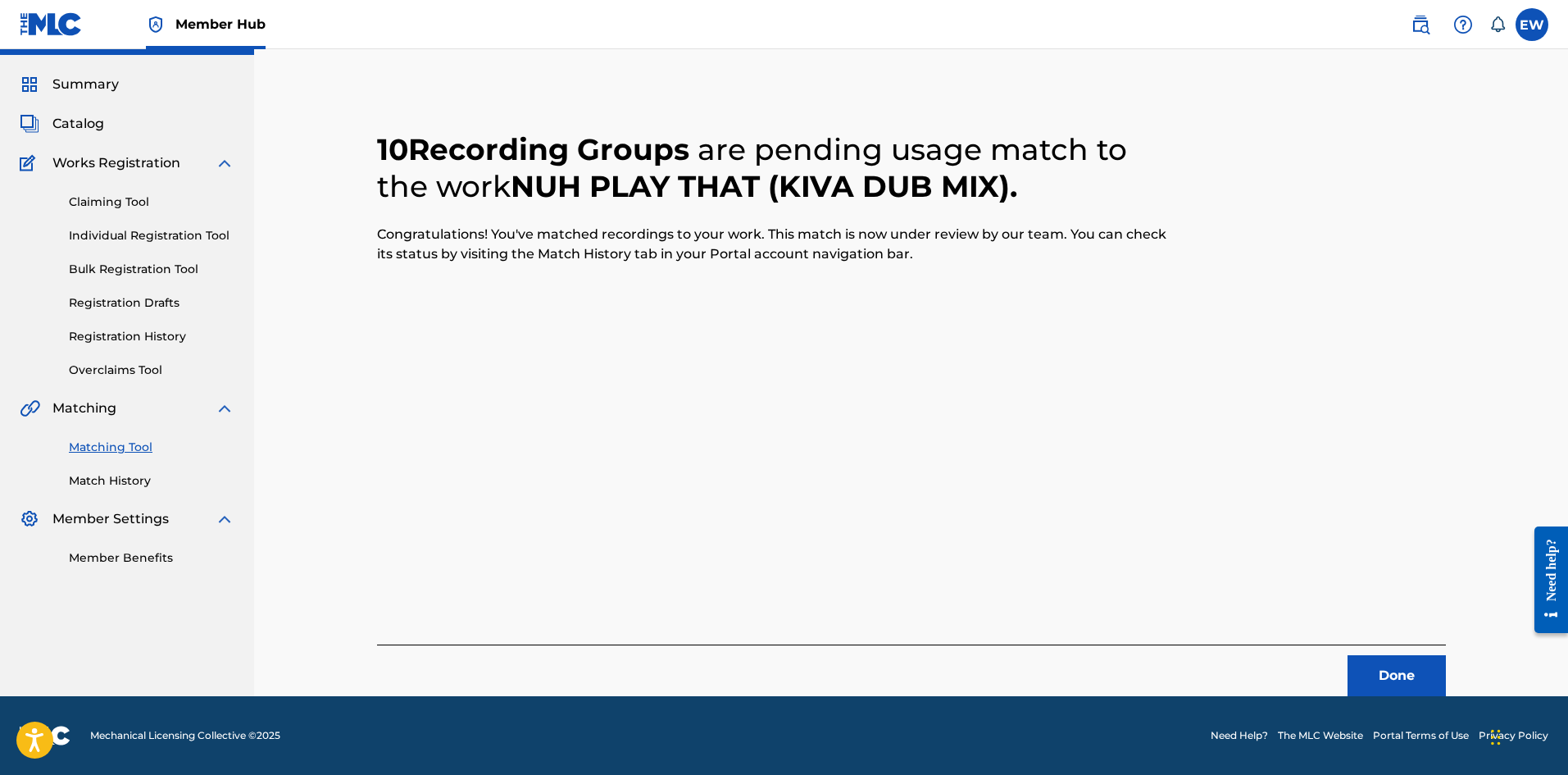
scroll to position [40, 0]
click at [1389, 672] on button "Done" at bounding box center [1395, 675] width 98 height 41
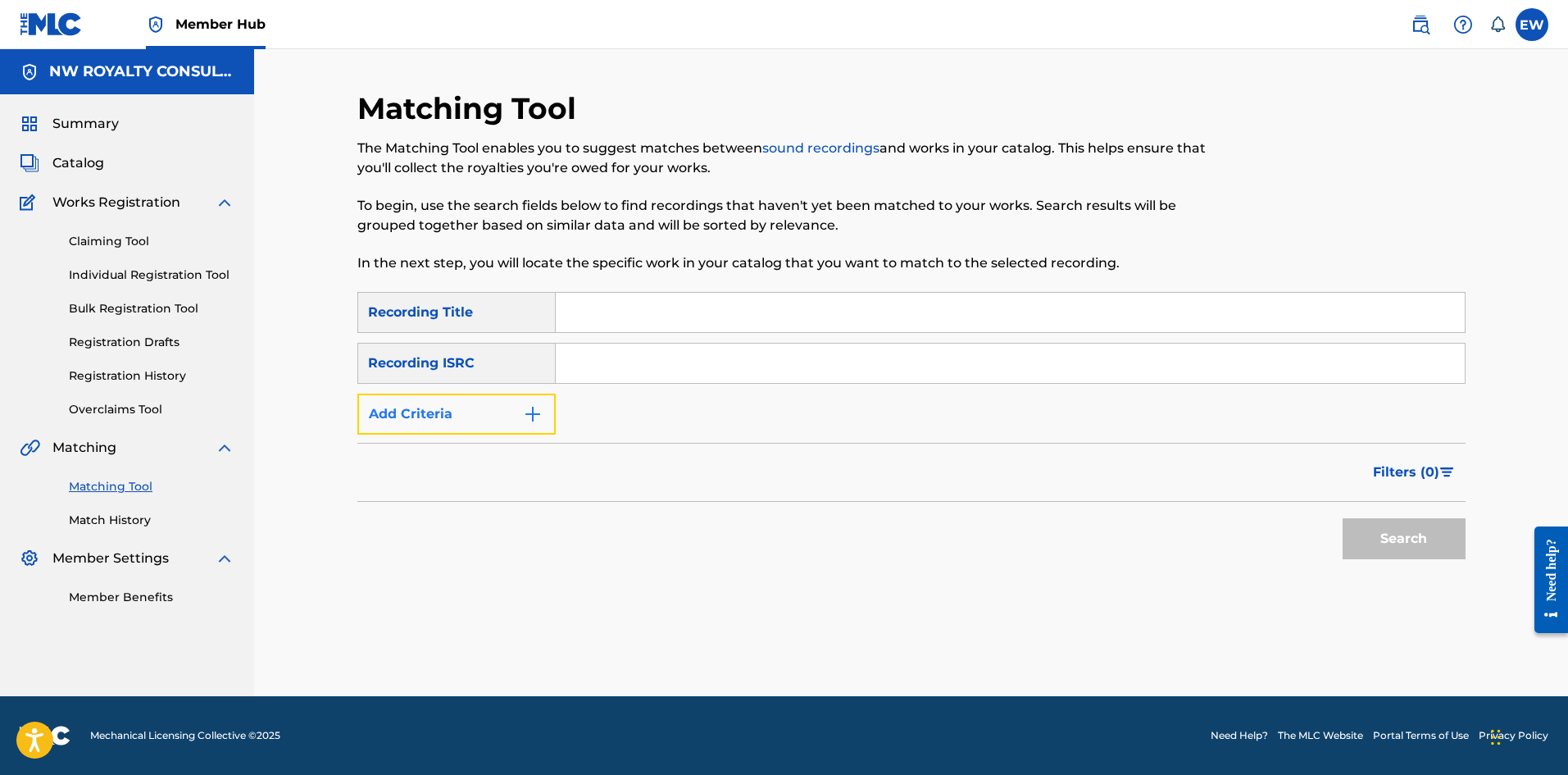
click at [457, 416] on button "Add Criteria" at bounding box center [456, 414] width 199 height 41
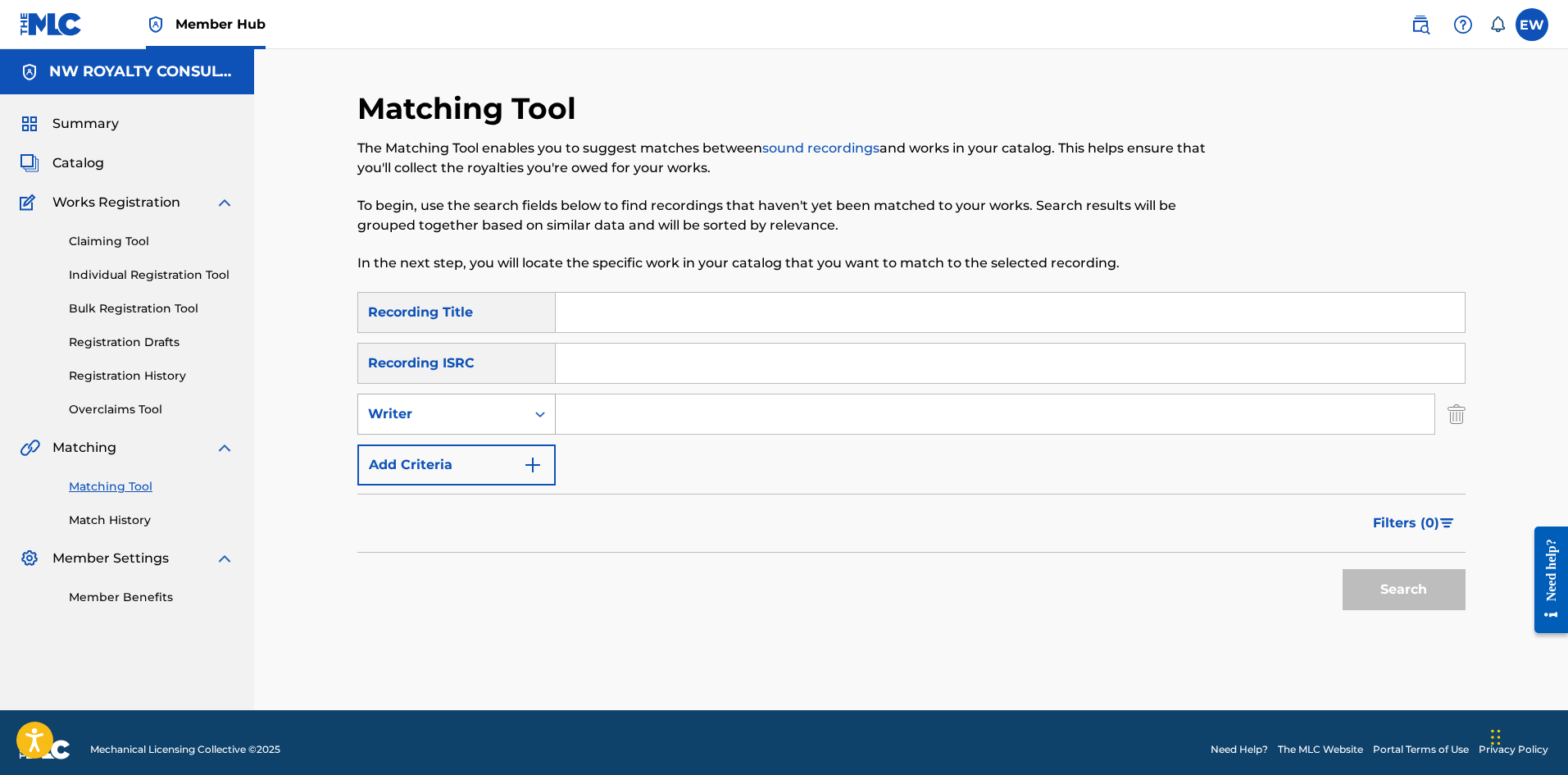
click at [455, 417] on div "Writer" at bounding box center [441, 414] width 147 height 19
drag, startPoint x: 449, startPoint y: 439, endPoint x: 484, endPoint y: 436, distance: 35.1
click at [452, 439] on div "Recording Artist" at bounding box center [456, 455] width 197 height 41
click at [624, 412] on input "Search Form" at bounding box center [995, 413] width 879 height 40
paste input "TEFLON YOUNG KING"
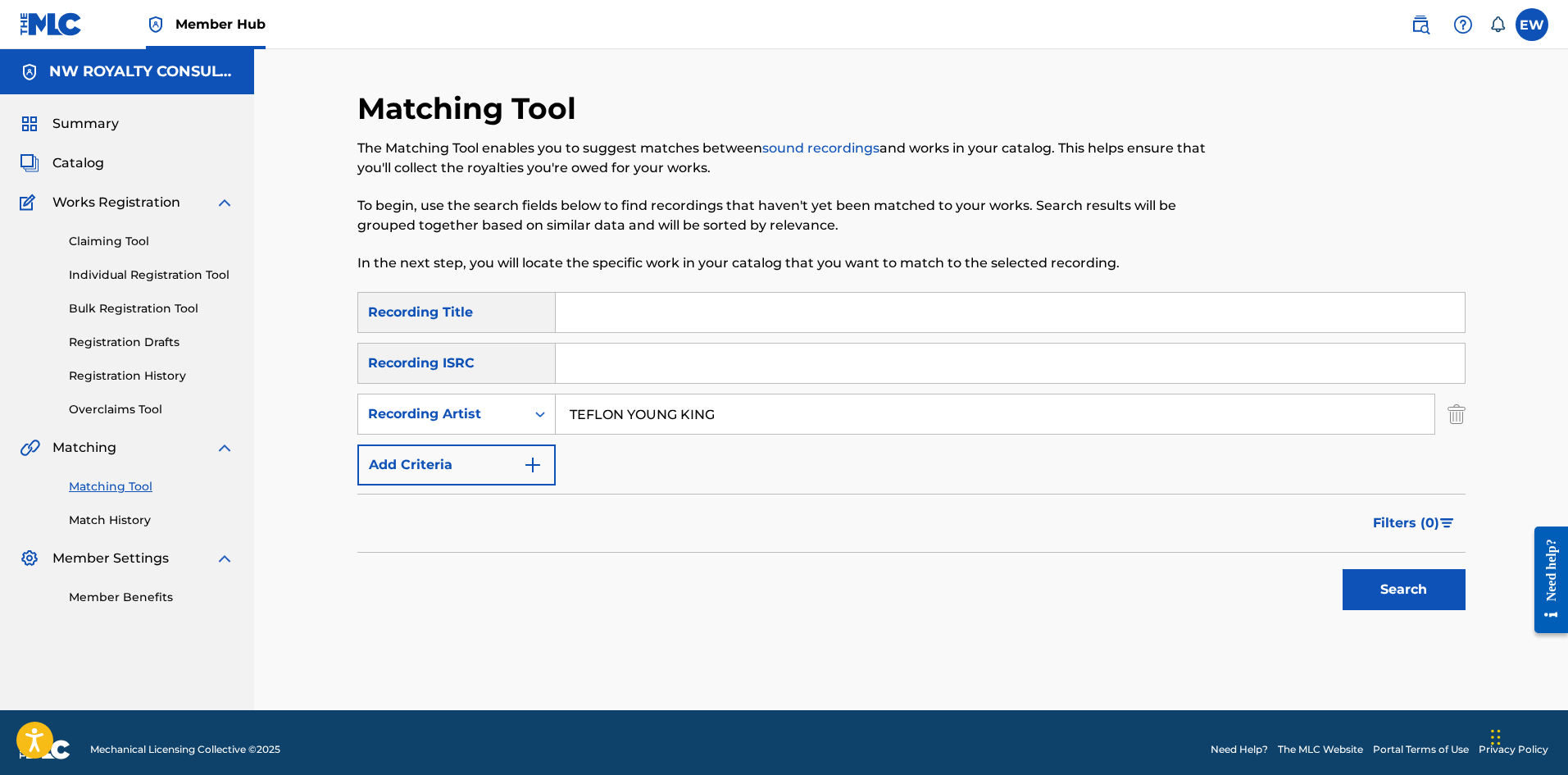
type input "TEFLON YOUNG KING"
click at [684, 310] on input "Search Form" at bounding box center [1009, 312] width 909 height 40
paste input "NUH TIME FI GAZE"
type input "NUH TIME FI GAZE"
click at [1375, 578] on button "Search" at bounding box center [1403, 589] width 123 height 41
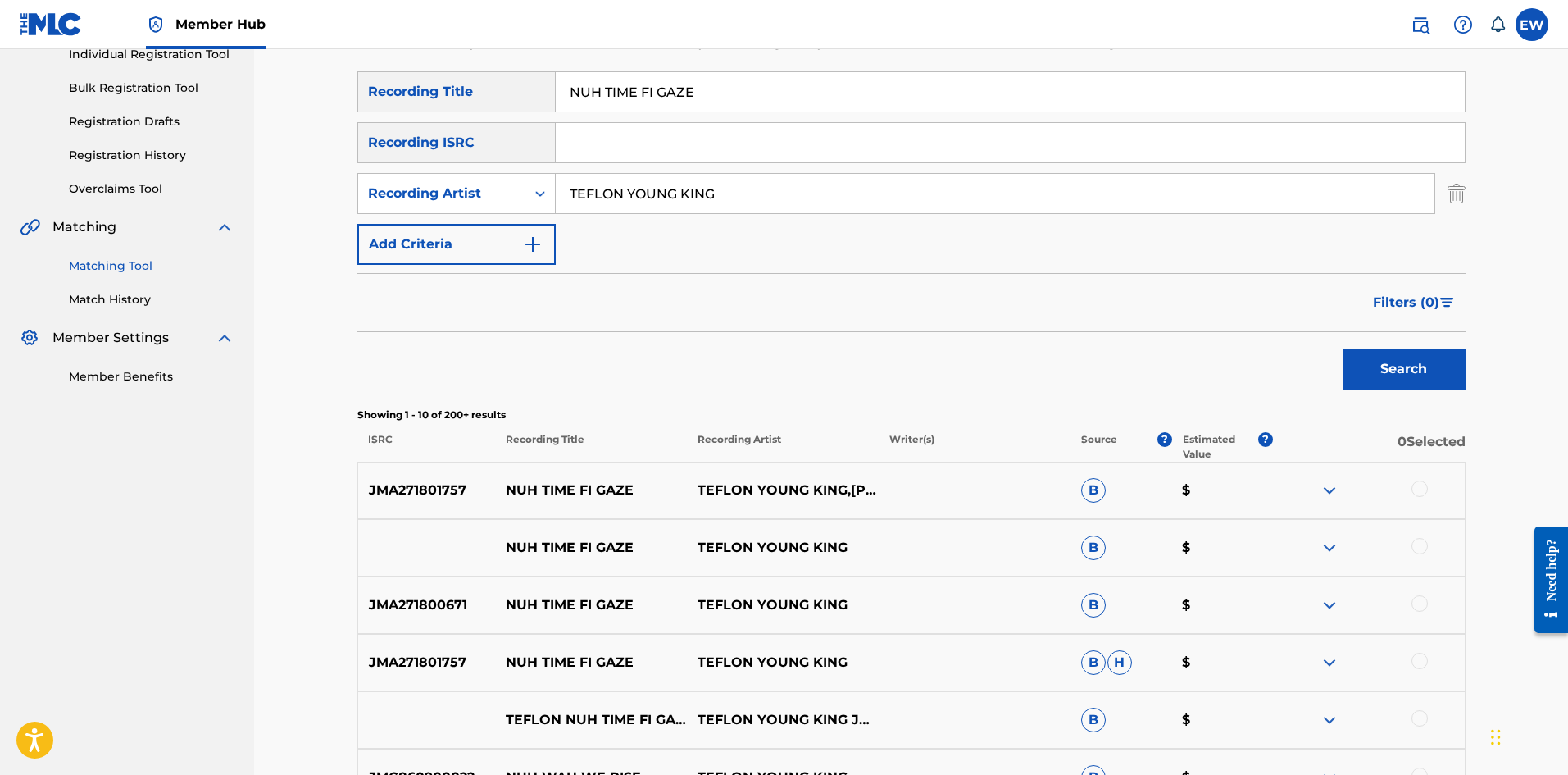
scroll to position [246, 0]
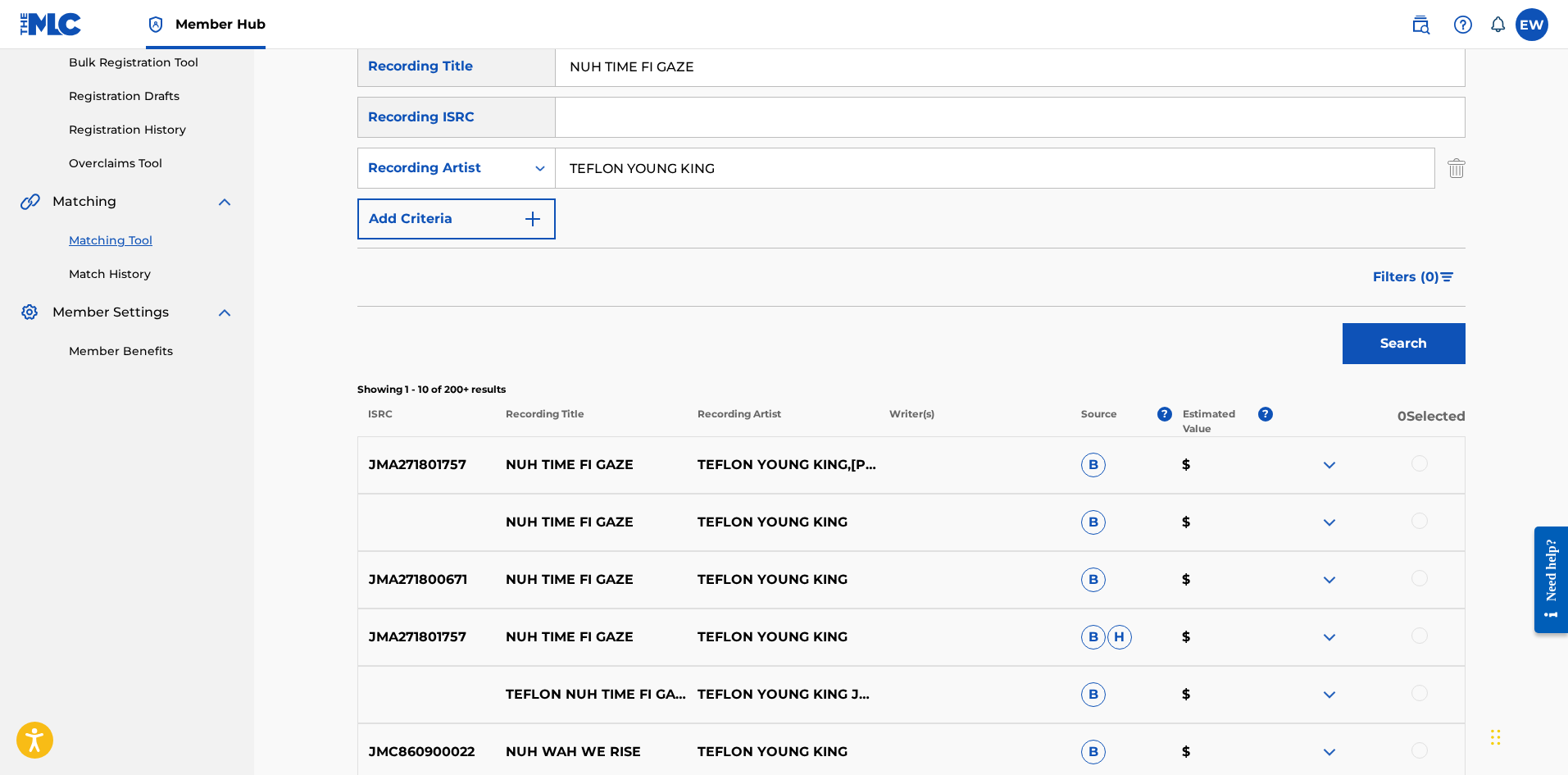
click at [1421, 470] on div at bounding box center [1419, 463] width 16 height 16
click at [1423, 525] on div at bounding box center [1419, 520] width 16 height 16
click at [1424, 579] on div at bounding box center [1419, 577] width 16 height 16
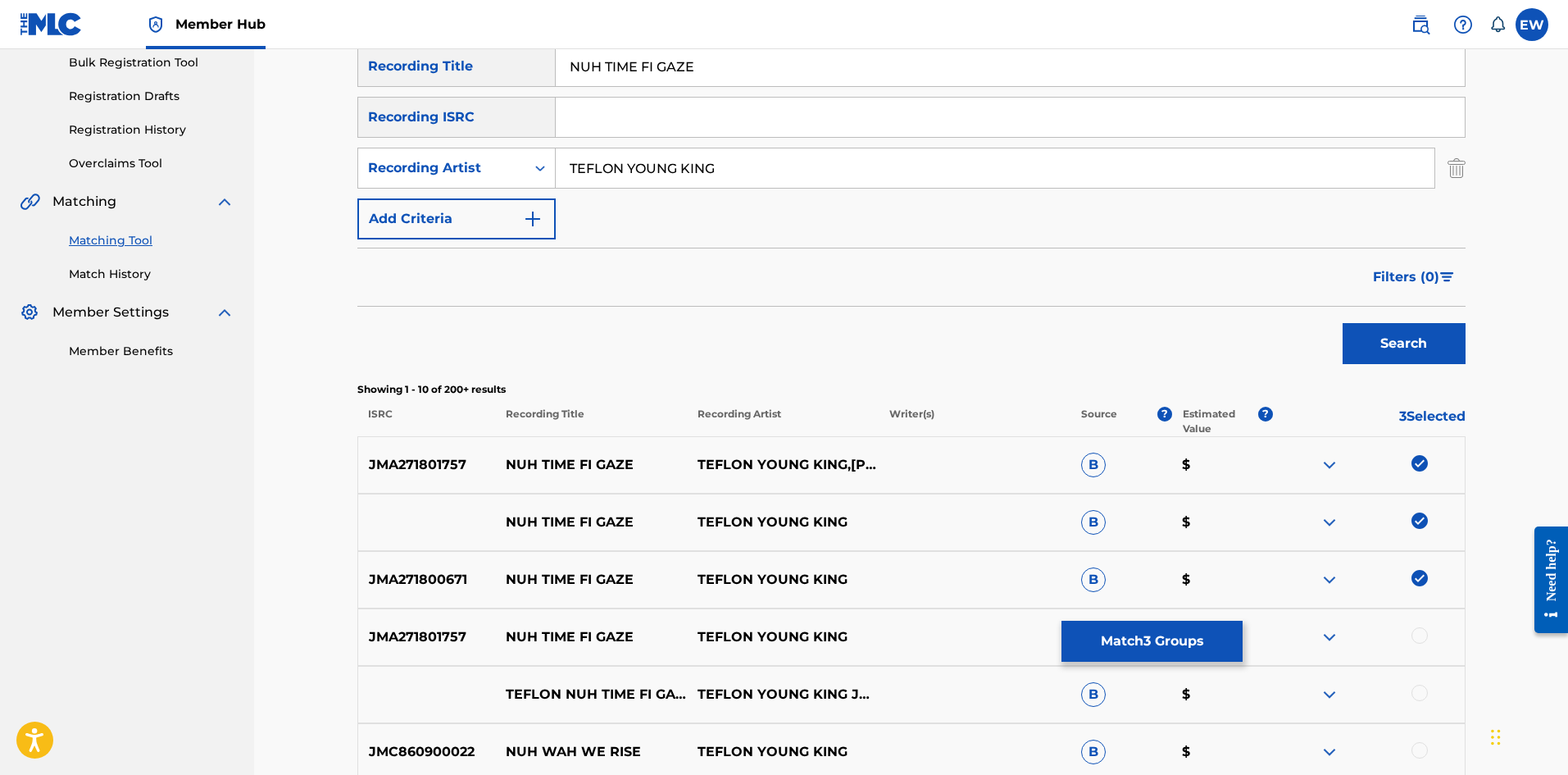
click at [1421, 642] on div at bounding box center [1419, 634] width 16 height 16
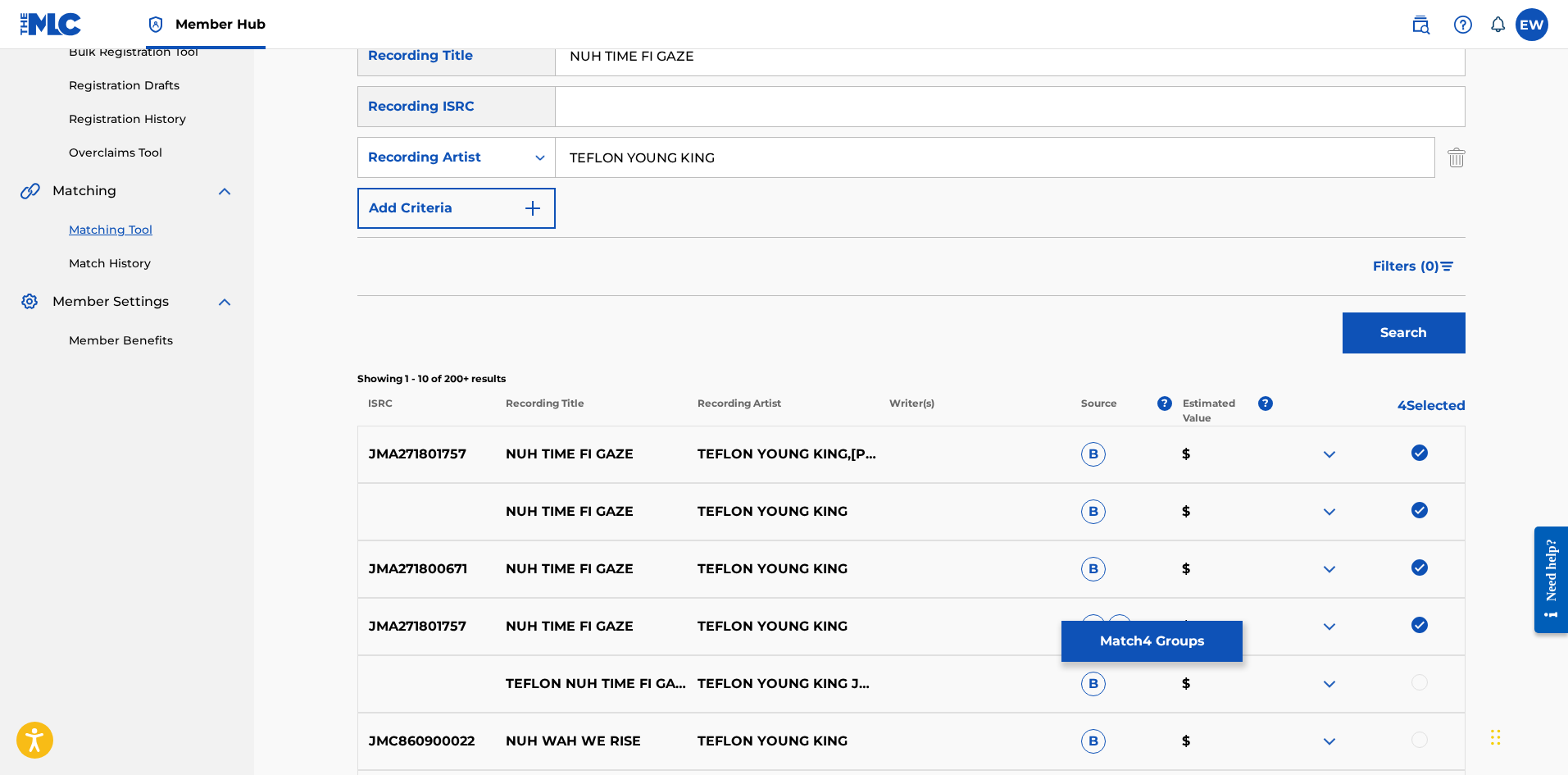
scroll to position [410, 0]
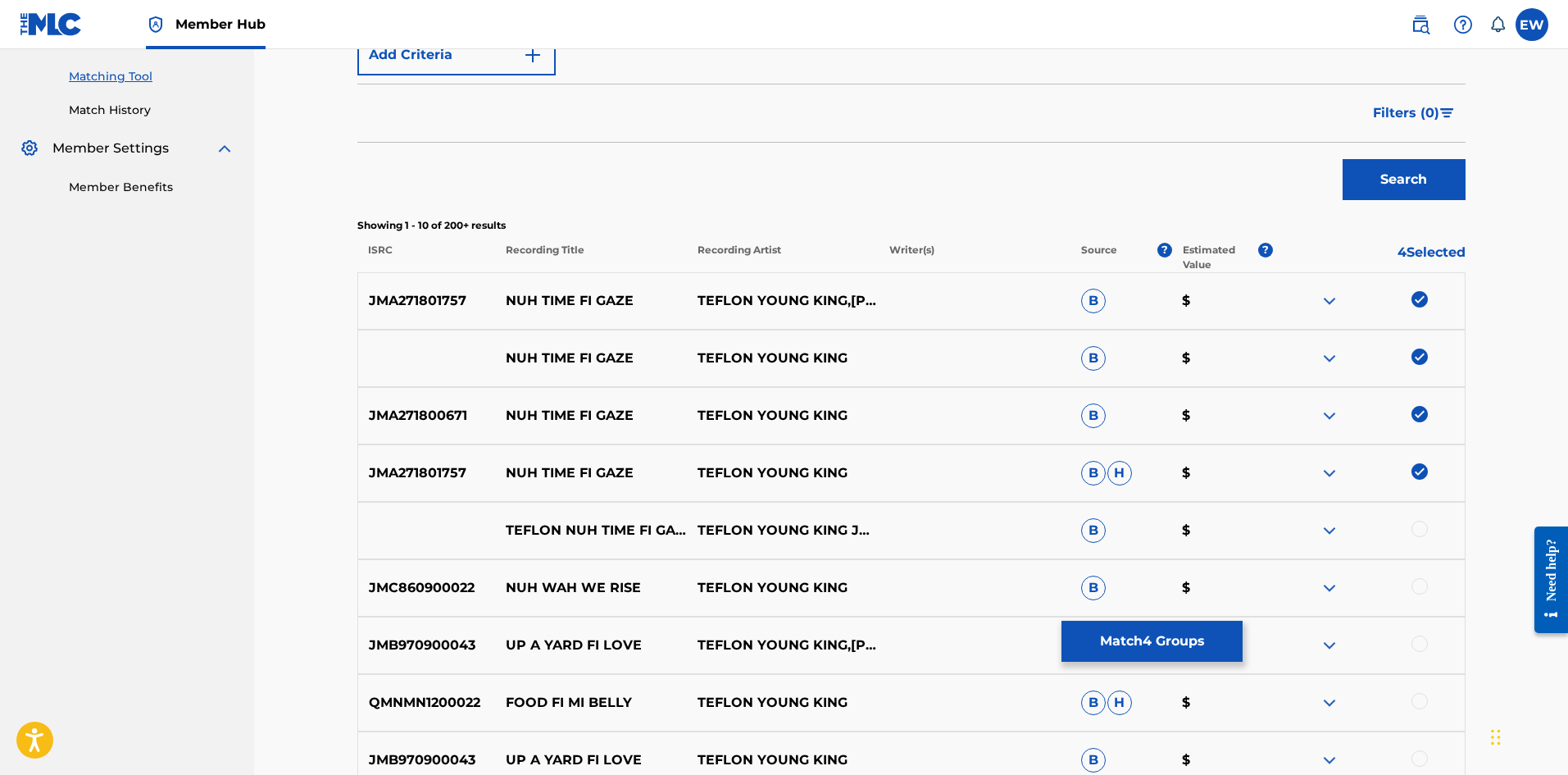
drag, startPoint x: 1418, startPoint y: 524, endPoint x: 1393, endPoint y: 517, distance: 26.0
click at [1418, 525] on div at bounding box center [1419, 529] width 16 height 16
click at [1100, 637] on button "Match 5 Groups" at bounding box center [1151, 641] width 181 height 41
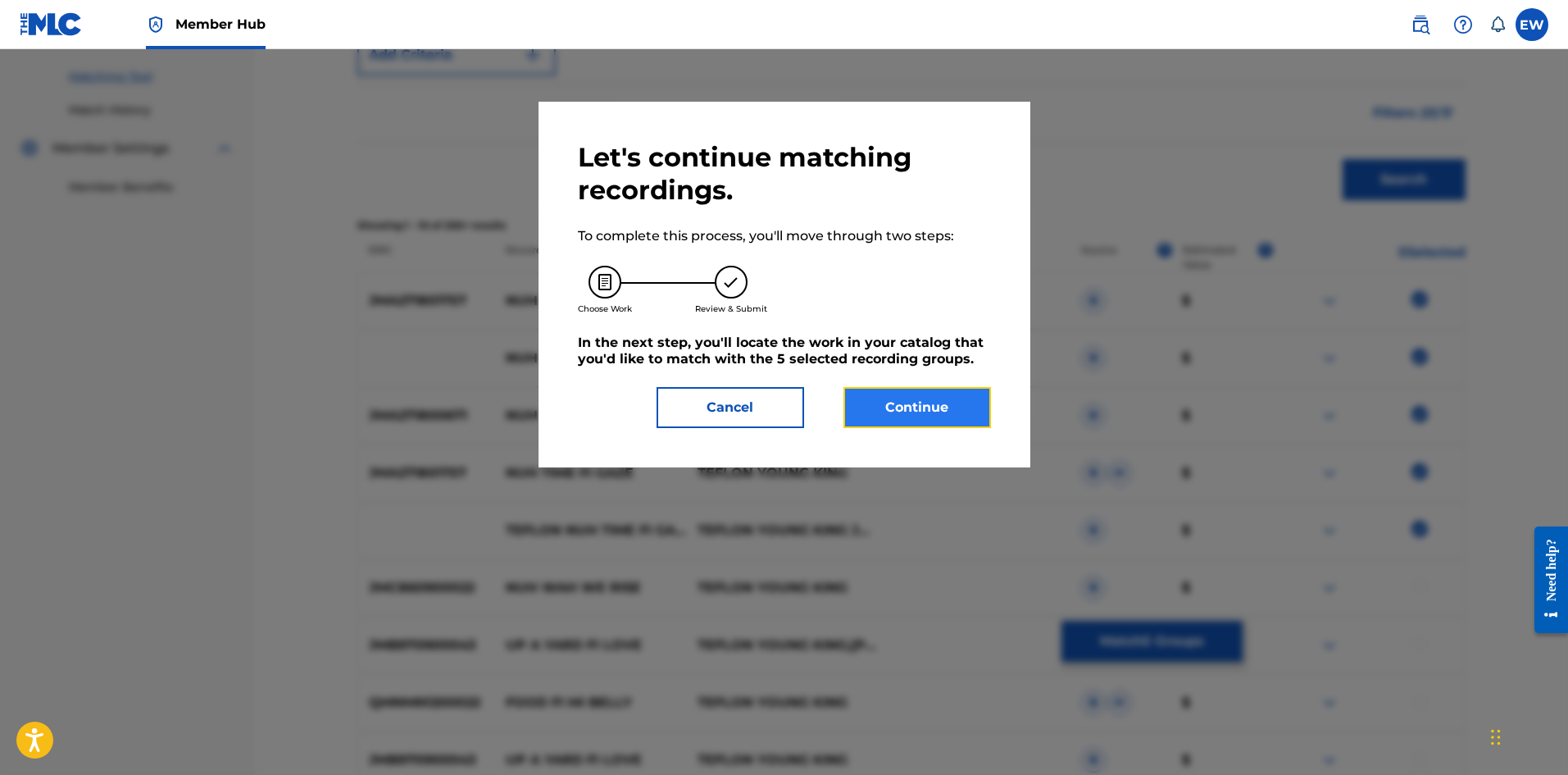
click at [931, 409] on button "Continue" at bounding box center [917, 407] width 147 height 41
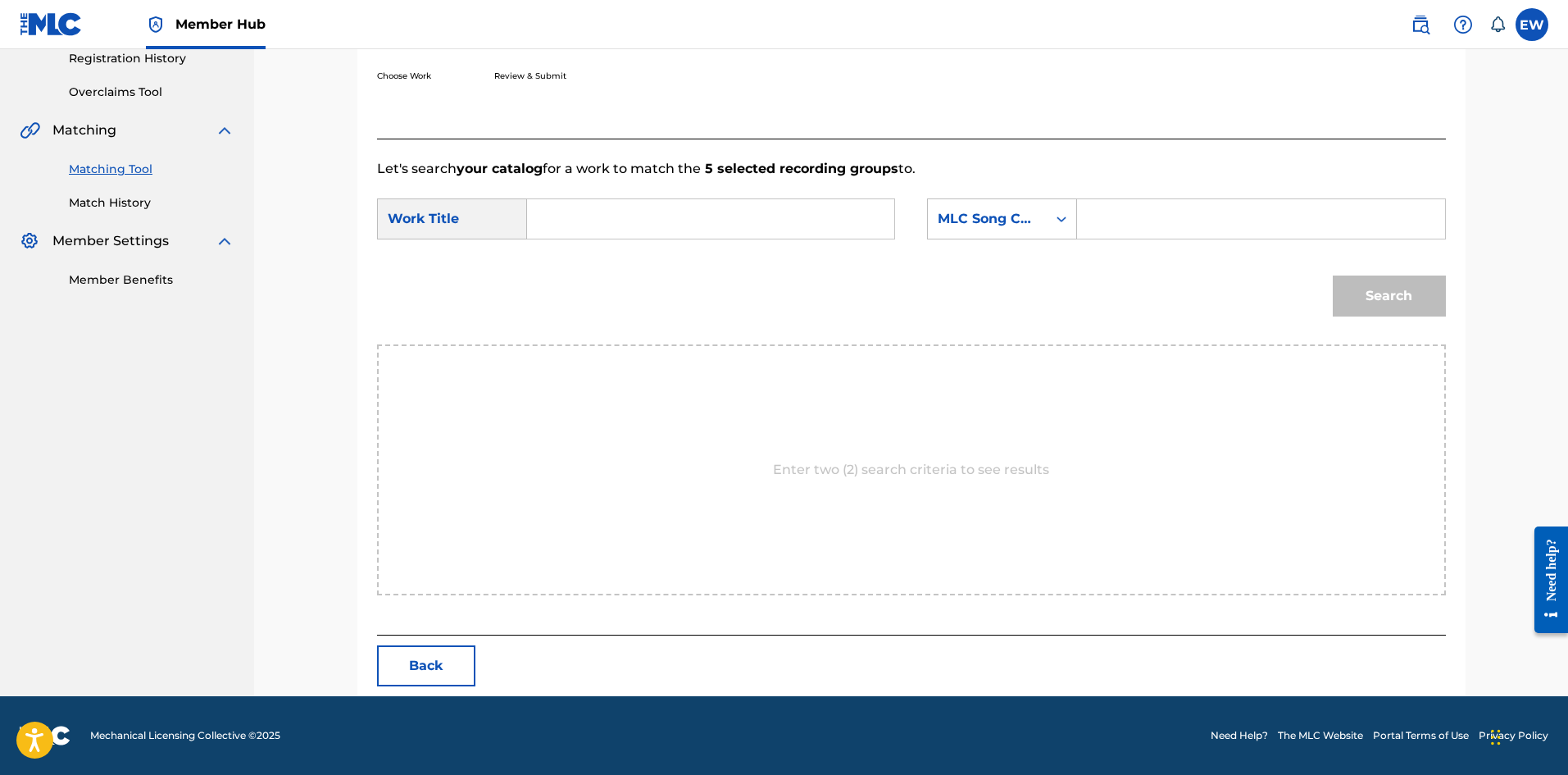
click at [774, 217] on input "Search Form" at bounding box center [711, 218] width 339 height 40
paste input "NUH TIME FI GAZE"
type input "NUH TIME FI GAZE"
click at [1129, 218] on input "Search Form" at bounding box center [1261, 218] width 339 height 40
paste input "NVD0CL"
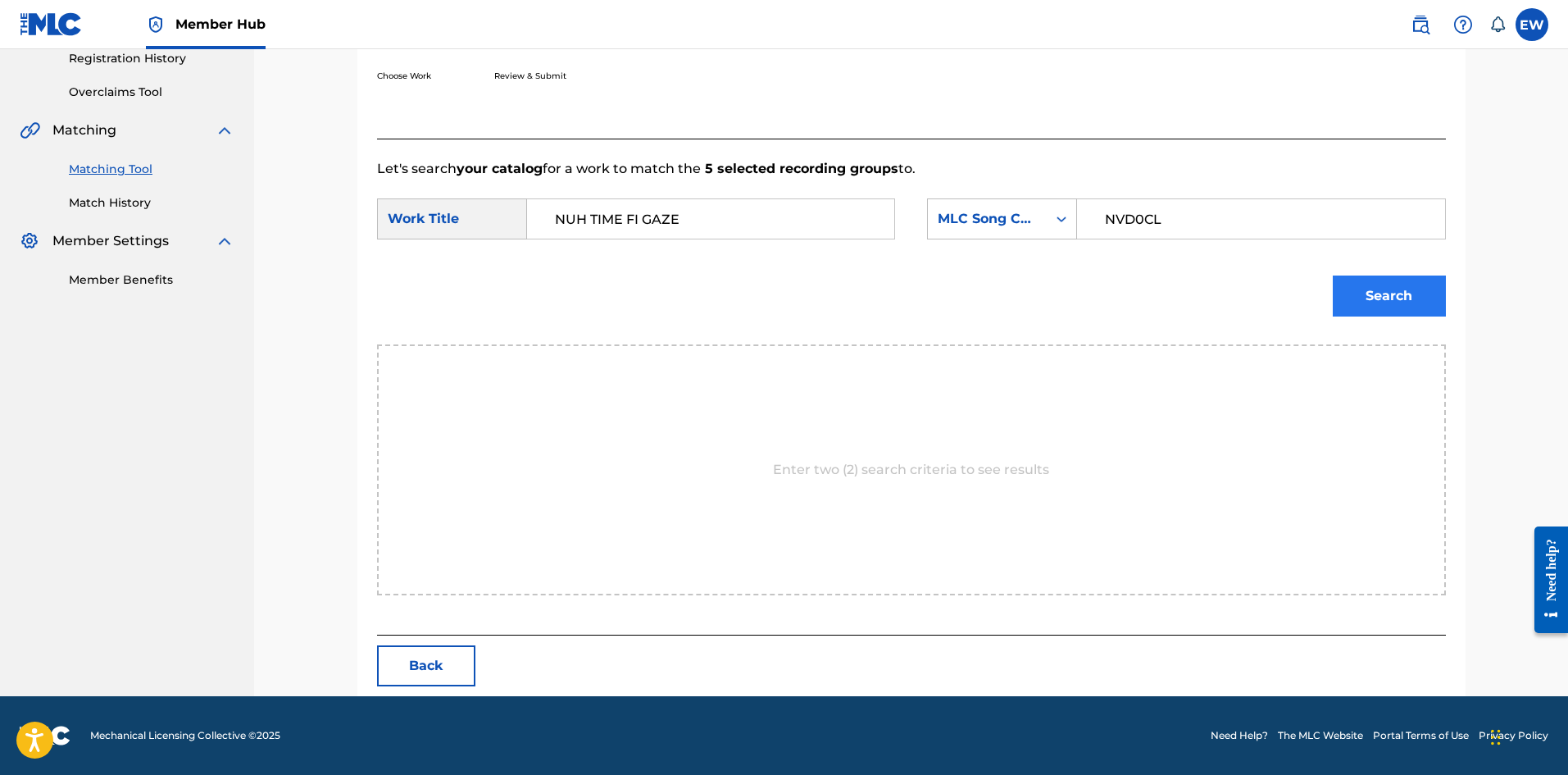
type input "NVD0CL"
click at [1380, 313] on button "Search" at bounding box center [1389, 296] width 113 height 41
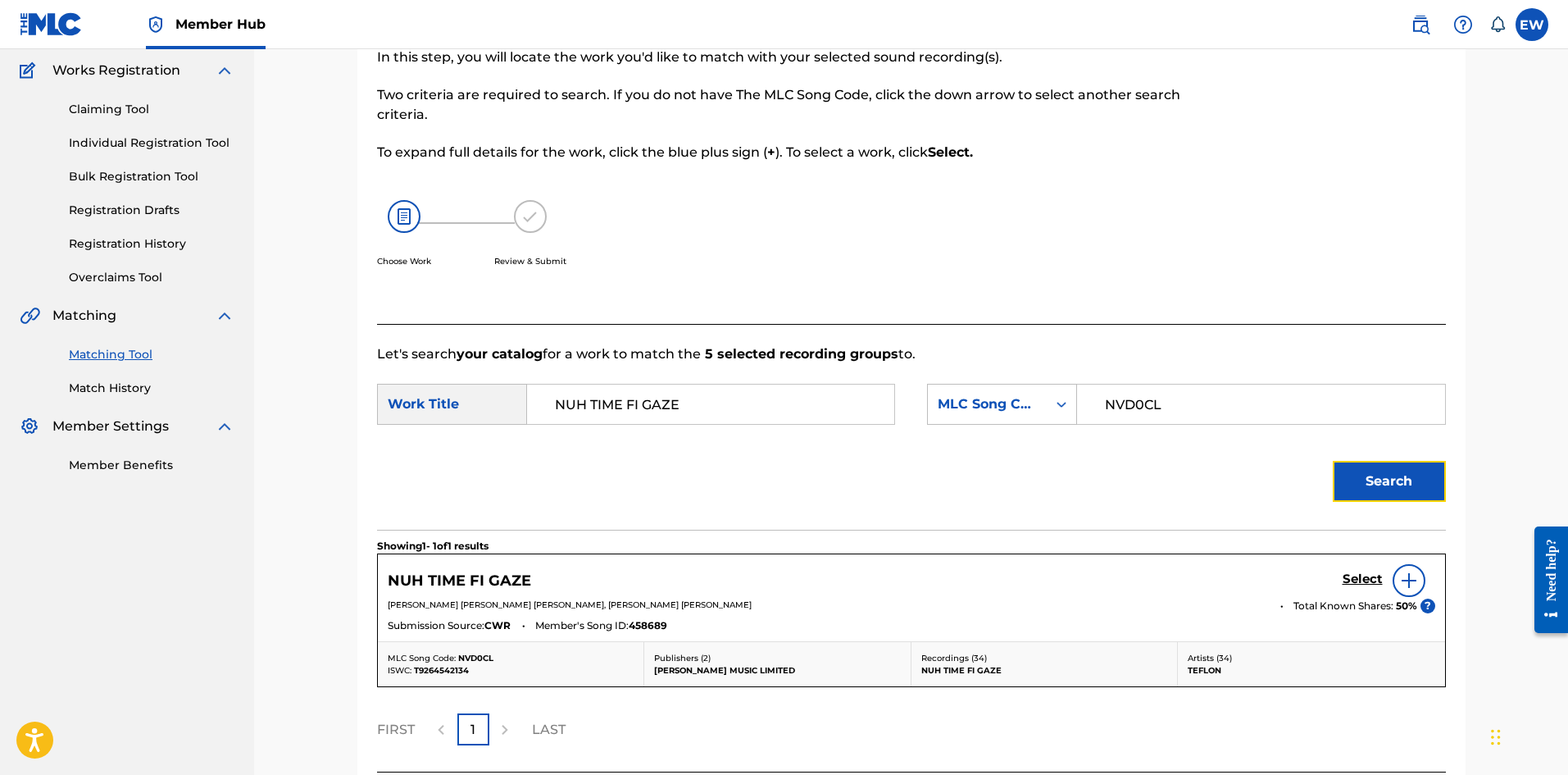
scroll to position [269, 0]
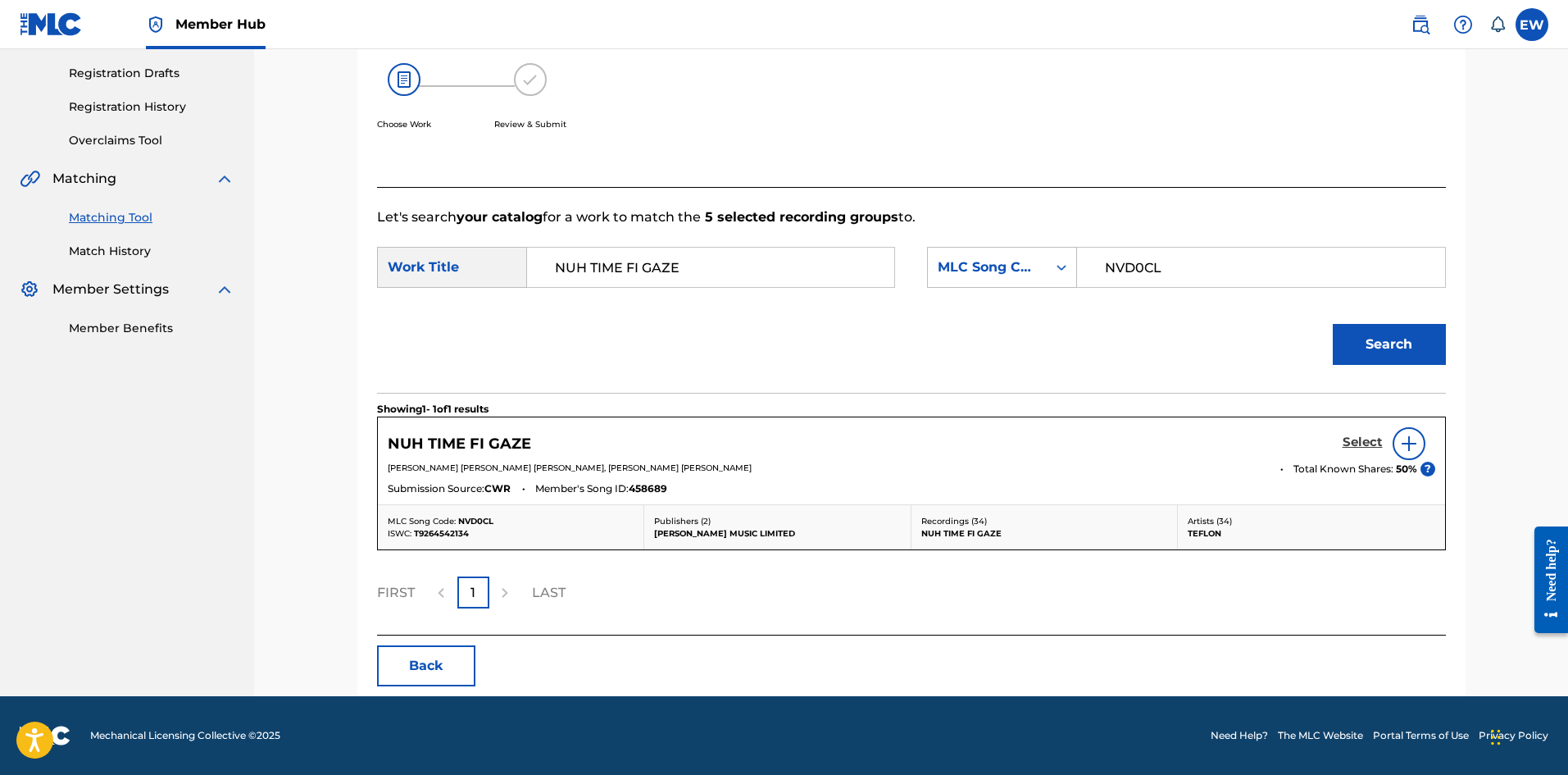
click at [1362, 436] on h5 "Select" at bounding box center [1361, 442] width 40 height 16
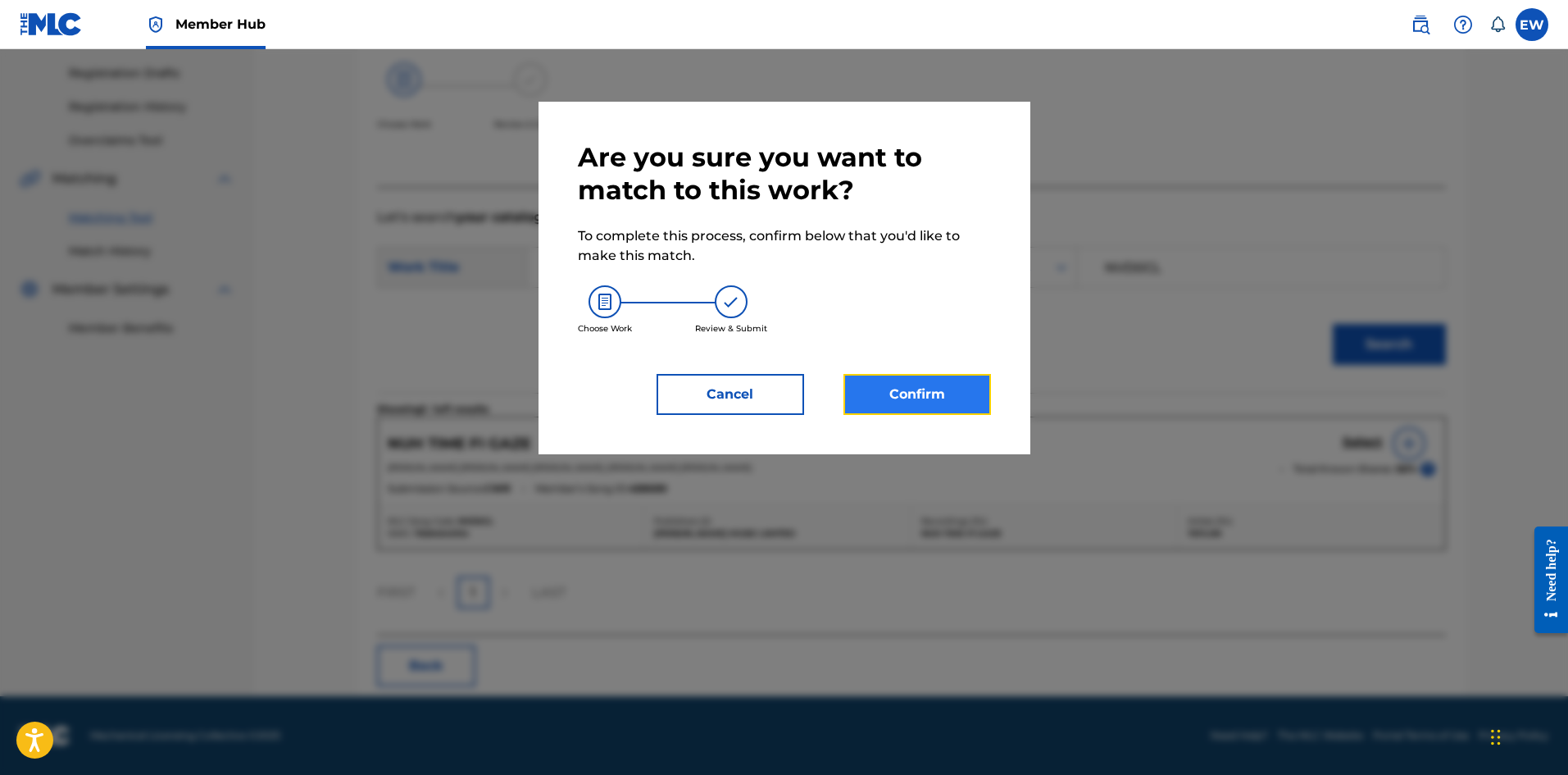
click at [907, 405] on button "Confirm" at bounding box center [917, 394] width 147 height 41
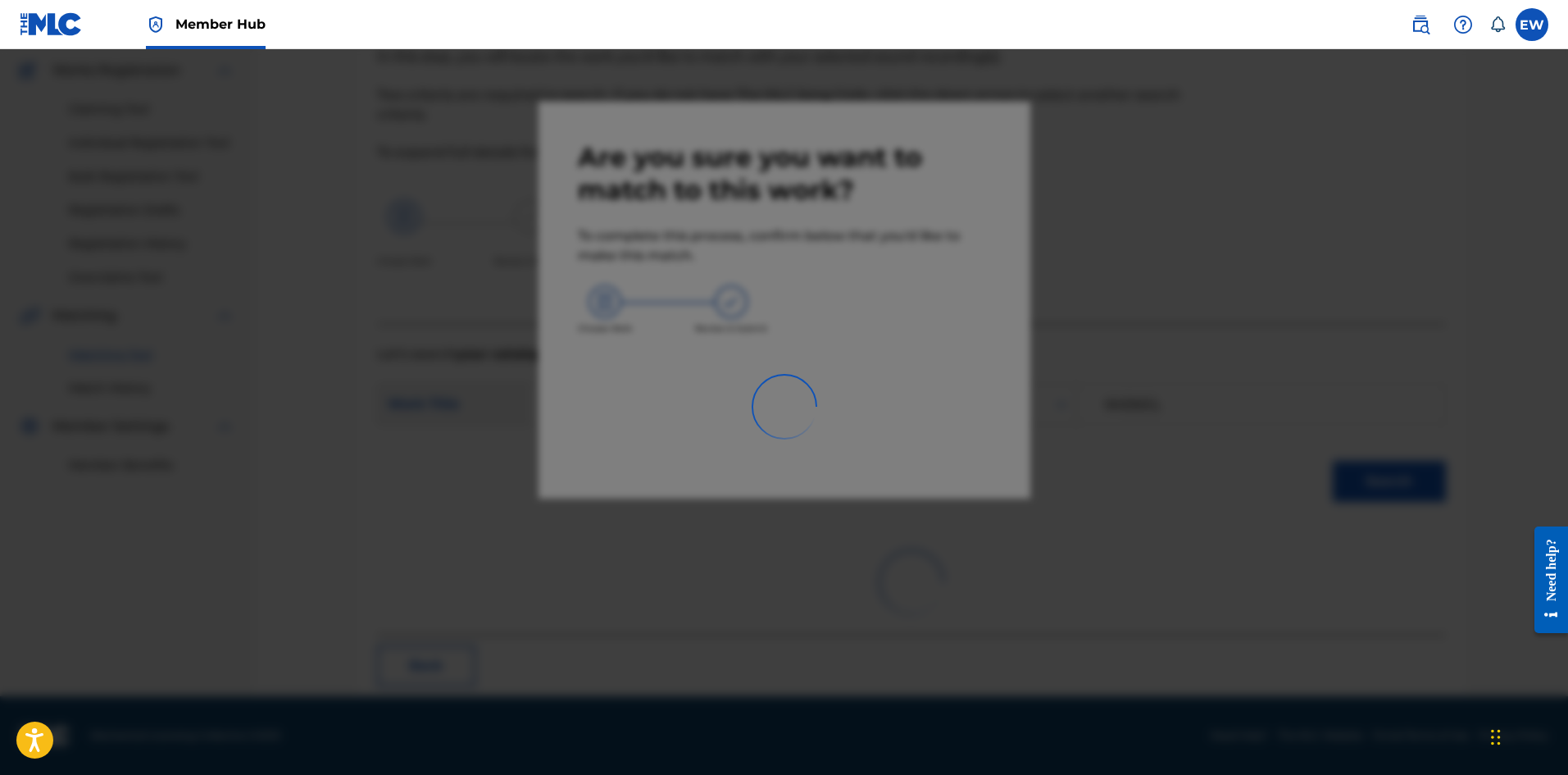
scroll to position [40, 0]
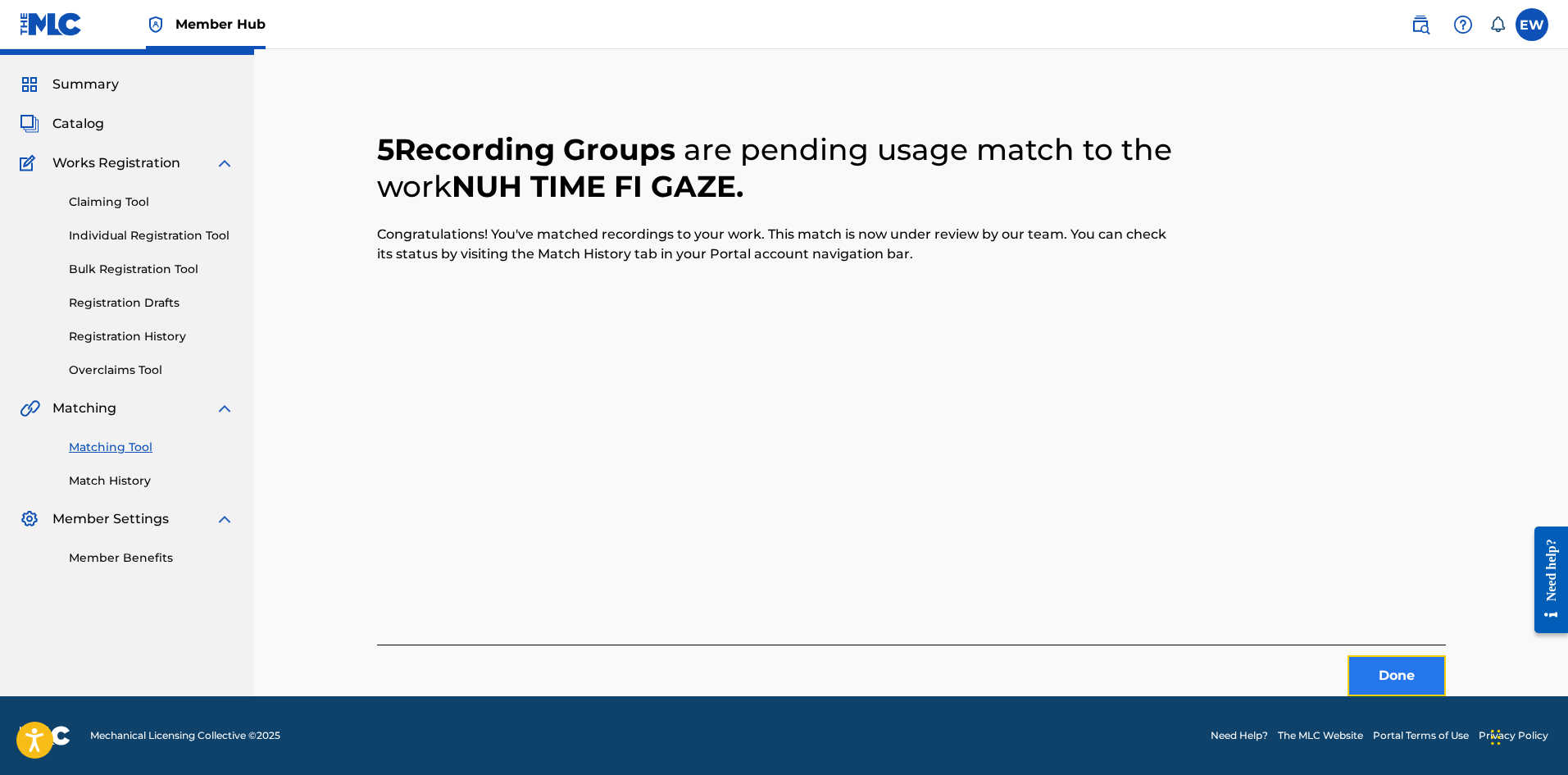
click at [1393, 673] on button "Done" at bounding box center [1395, 675] width 98 height 41
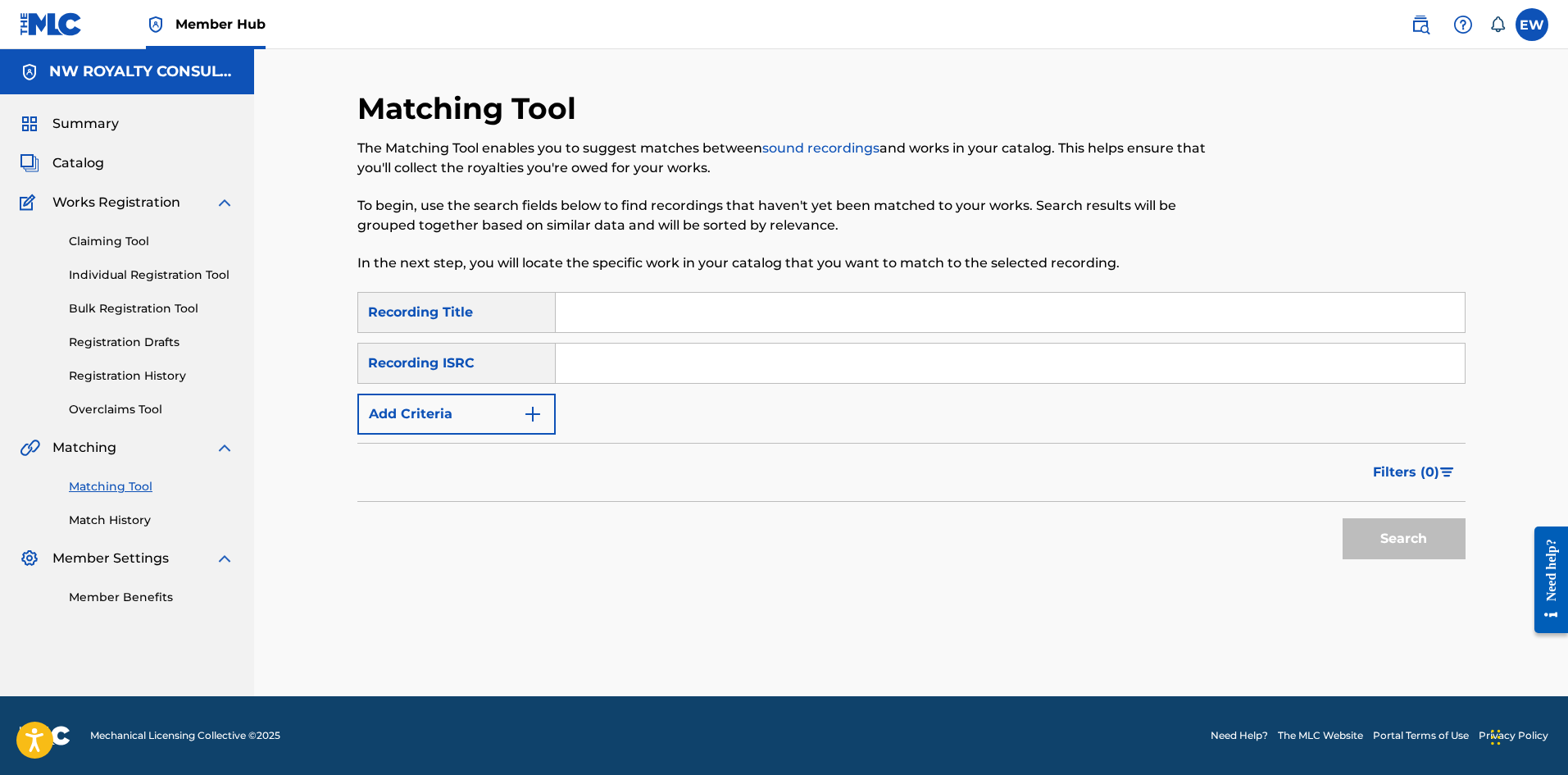
scroll to position [0, 0]
click at [408, 413] on button "Add Criteria" at bounding box center [456, 414] width 199 height 41
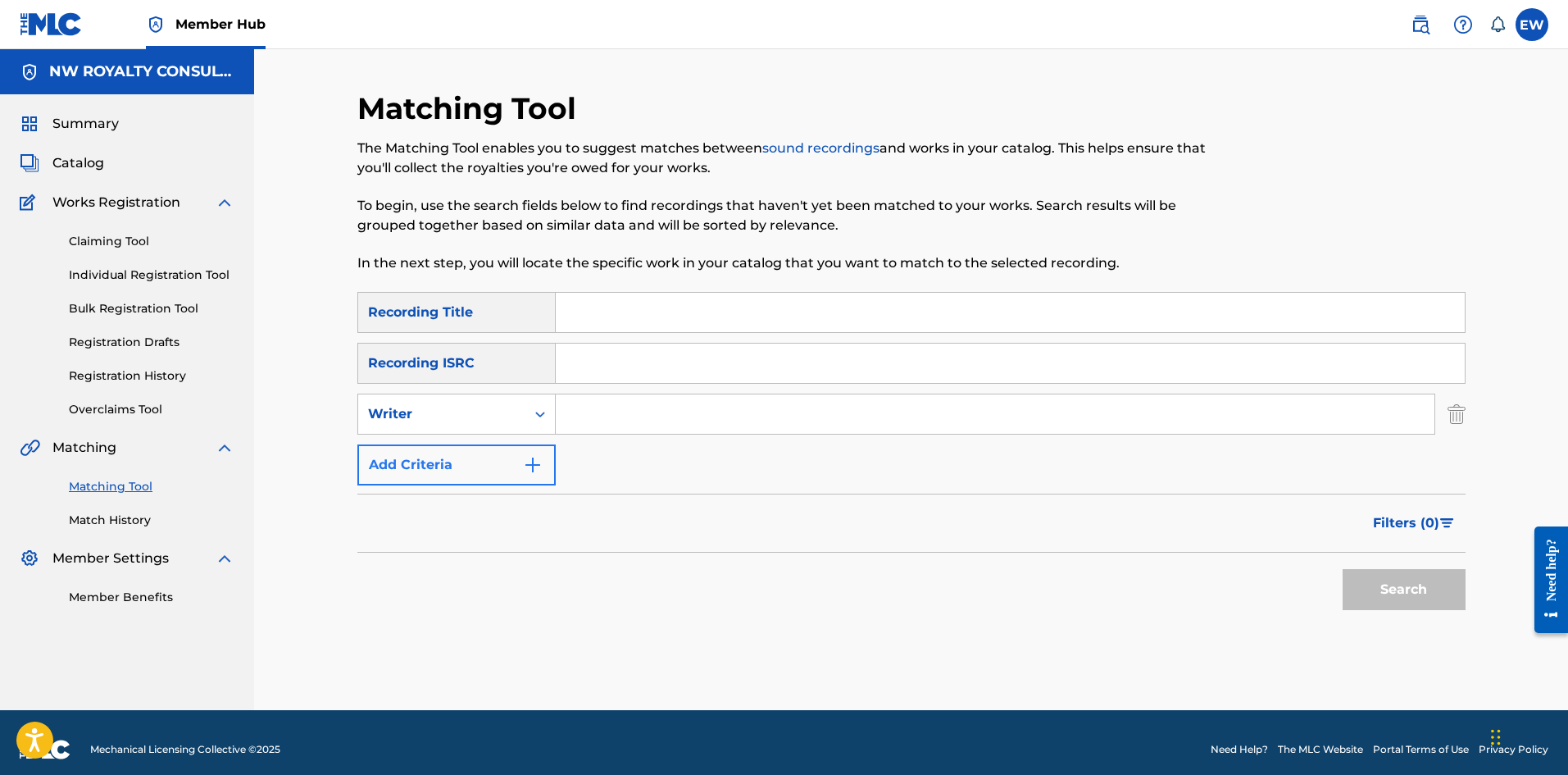
click at [408, 413] on div "Writer" at bounding box center [441, 414] width 147 height 19
click at [437, 436] on div "Recording Artist" at bounding box center [456, 455] width 197 height 41
click at [626, 421] on input "Search Form" at bounding box center [995, 413] width 879 height 40
paste input "IWAATA"
type input "IWAATA"
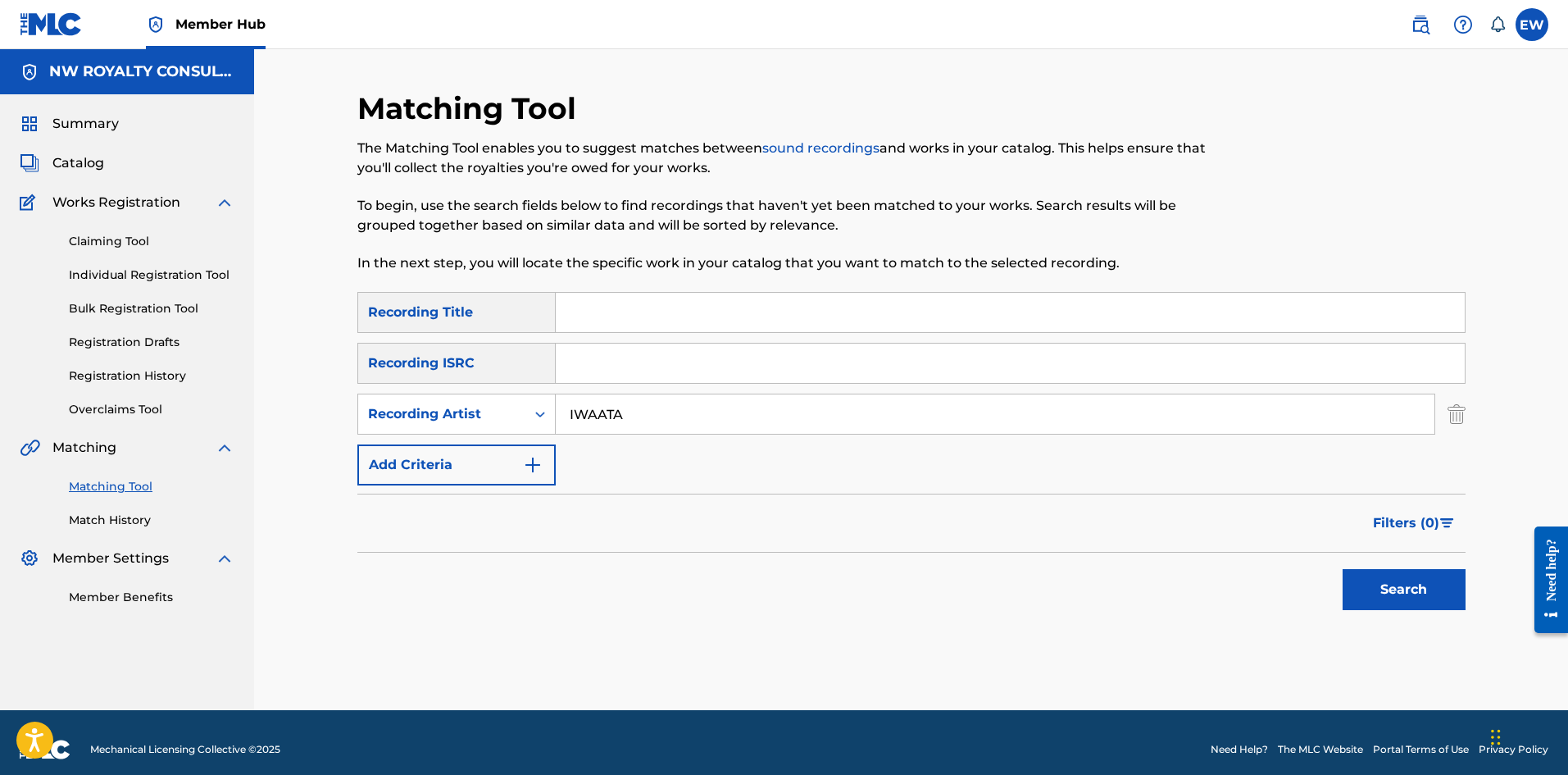
click at [732, 300] on input "Search Form" at bounding box center [1009, 312] width 909 height 40
paste input "OH FUCK"
type input "OH FUCK"
click at [1386, 581] on button "Search" at bounding box center [1403, 589] width 123 height 41
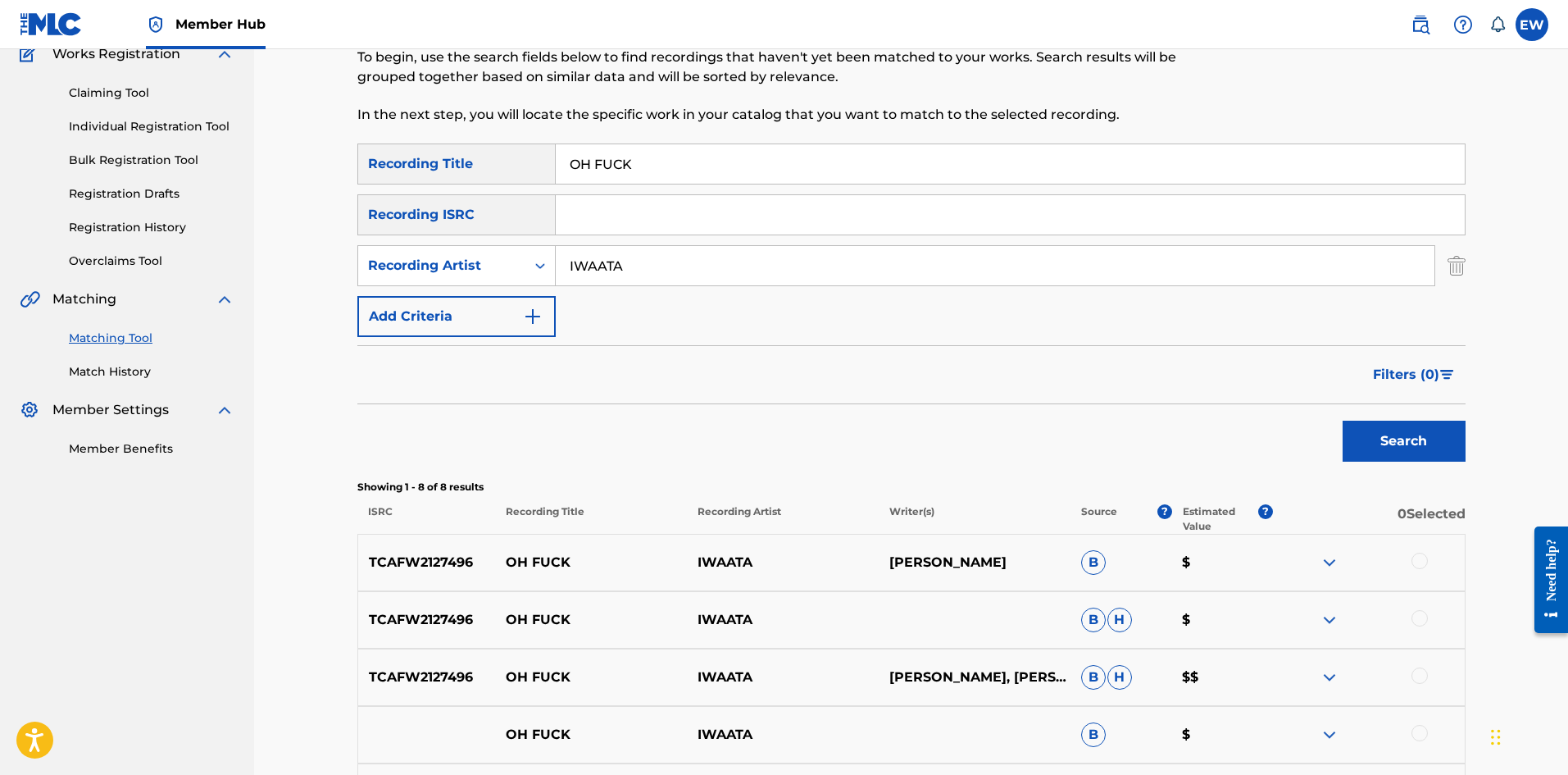
scroll to position [328, 0]
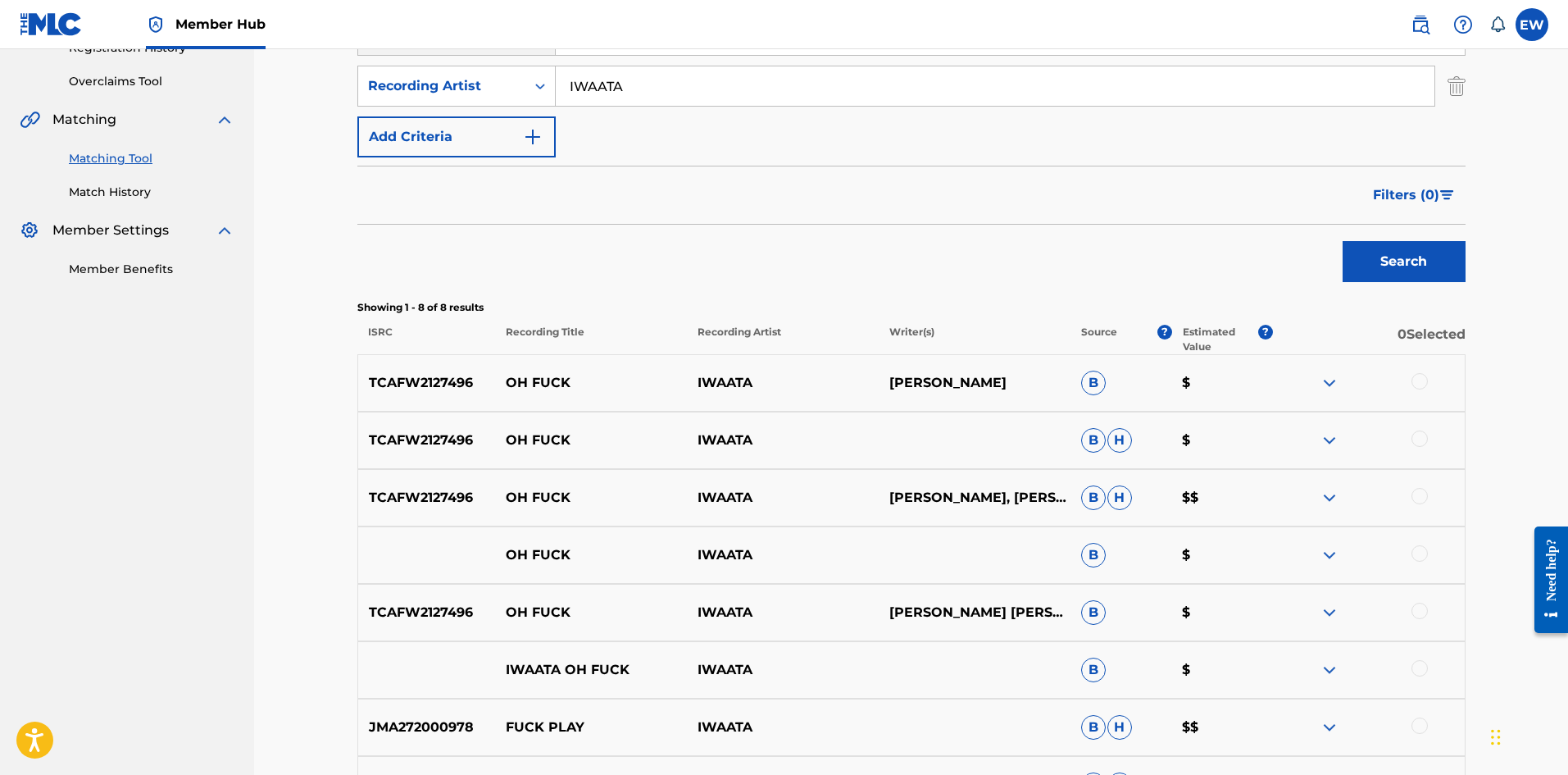
click at [1422, 379] on div at bounding box center [1419, 380] width 16 height 16
click at [1417, 434] on div at bounding box center [1419, 438] width 16 height 16
click at [1414, 495] on div at bounding box center [1419, 496] width 16 height 16
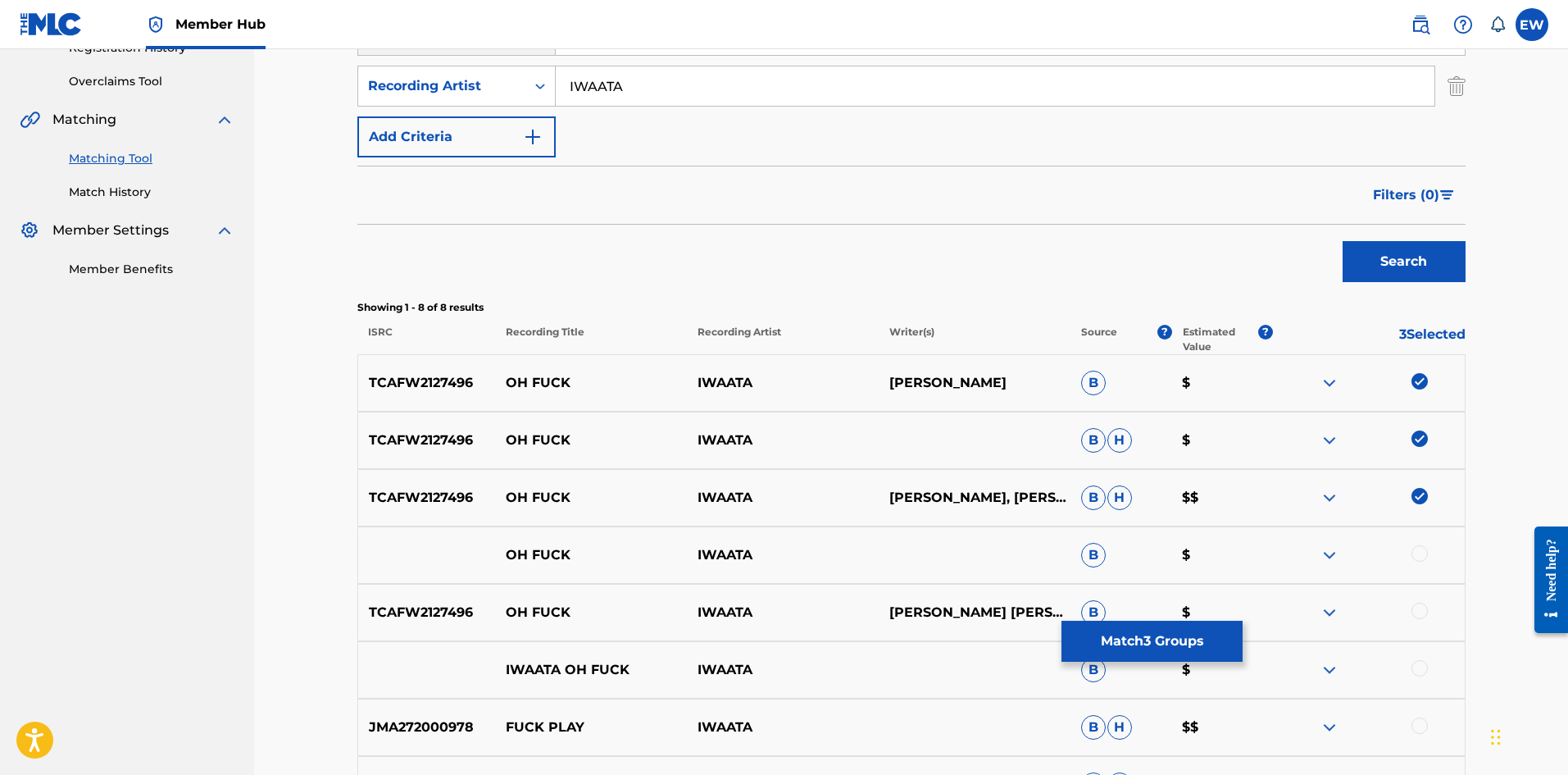
click at [1422, 553] on div at bounding box center [1419, 553] width 16 height 16
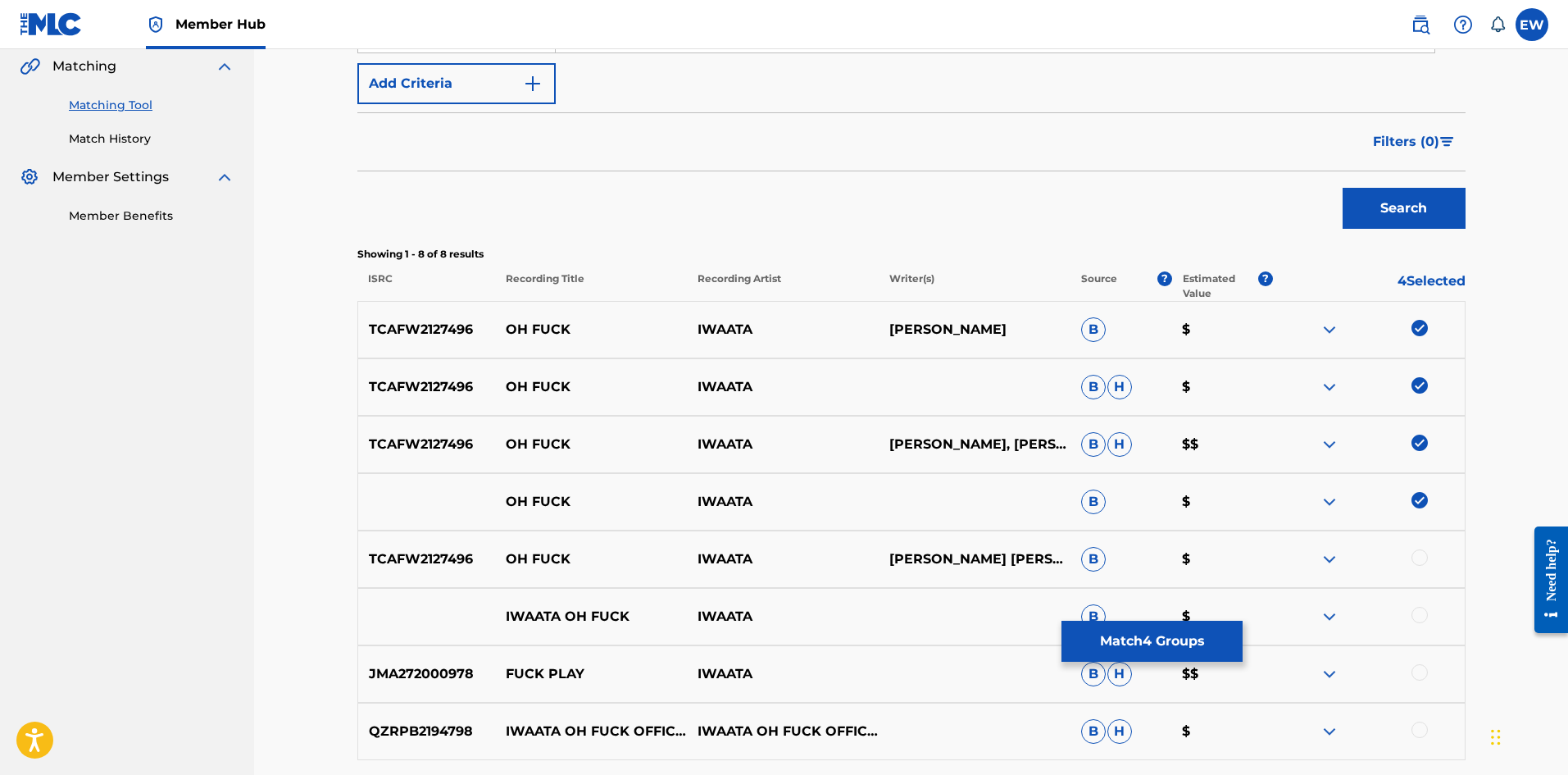
scroll to position [410, 0]
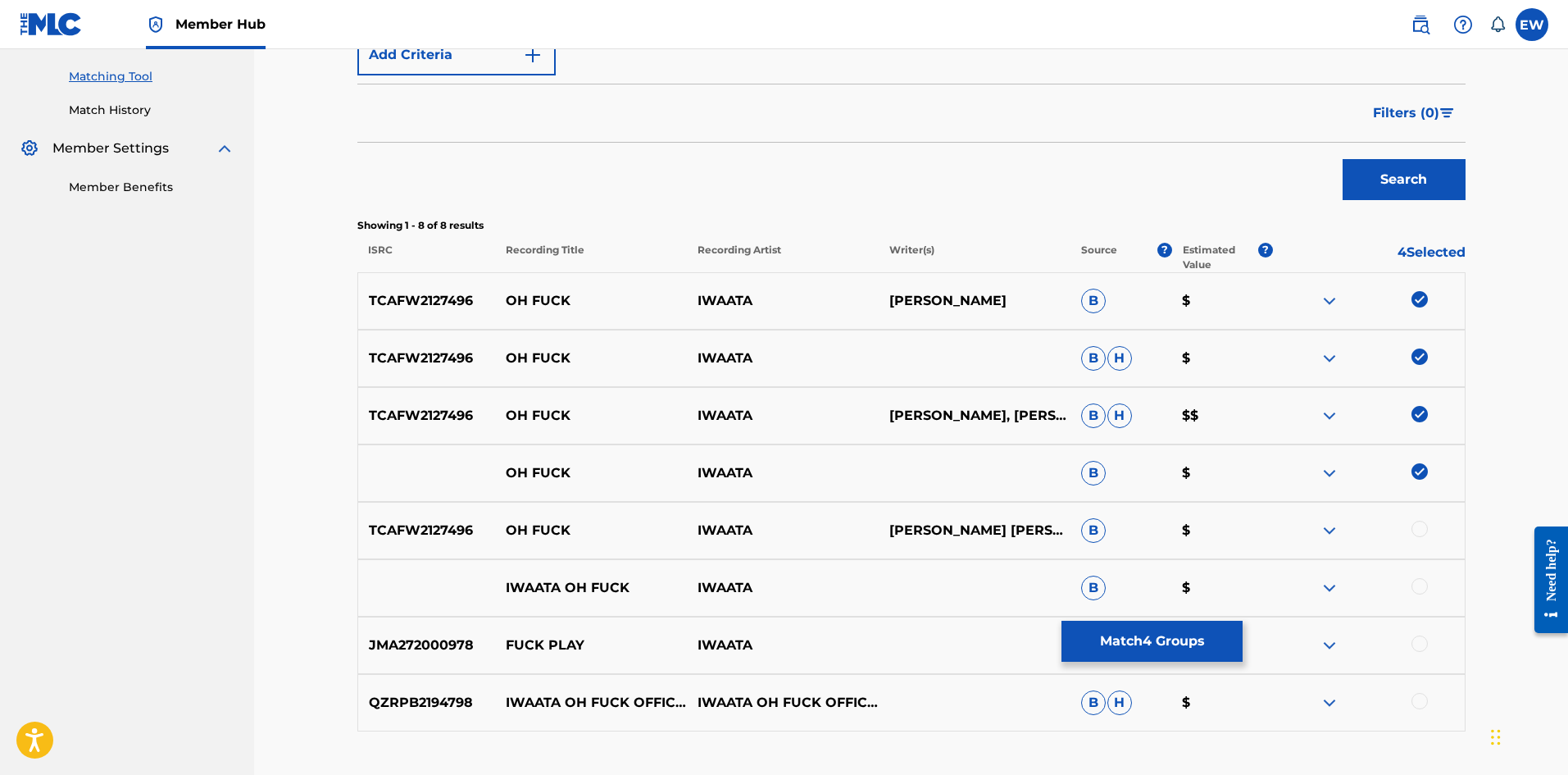
click at [1420, 532] on div at bounding box center [1419, 529] width 16 height 16
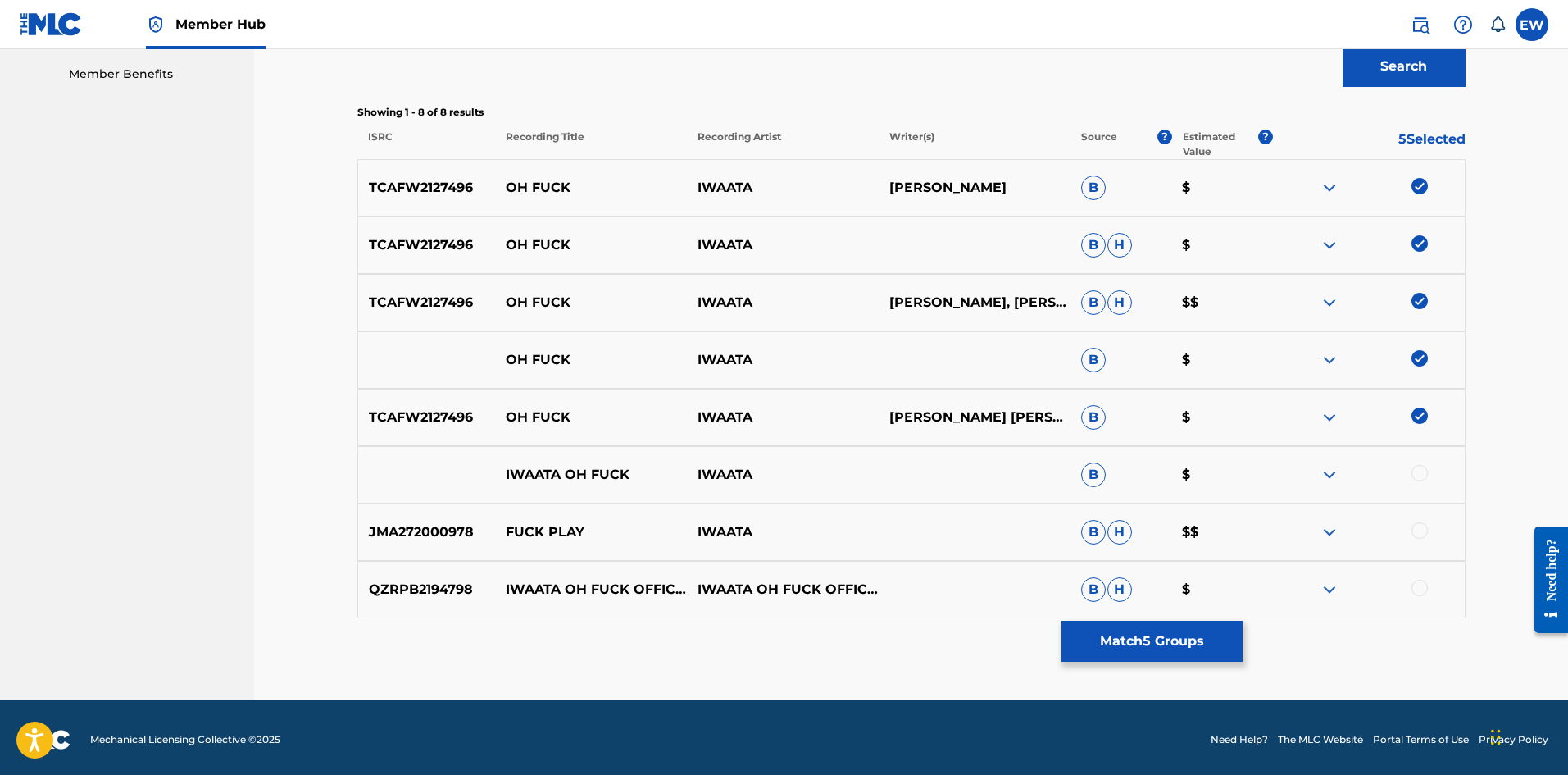
scroll to position [527, 0]
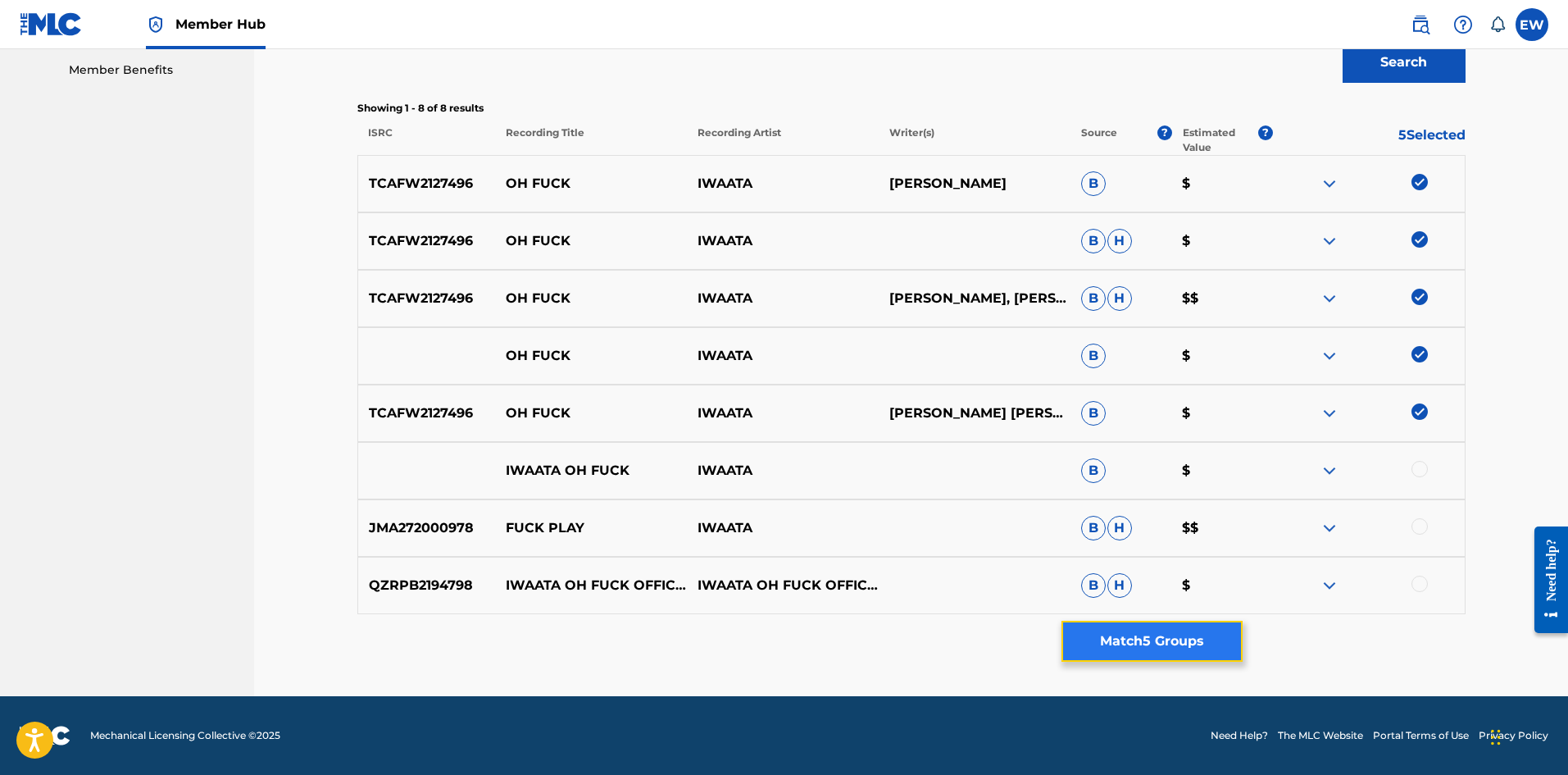
click at [1150, 638] on button "Match 5 Groups" at bounding box center [1151, 641] width 181 height 41
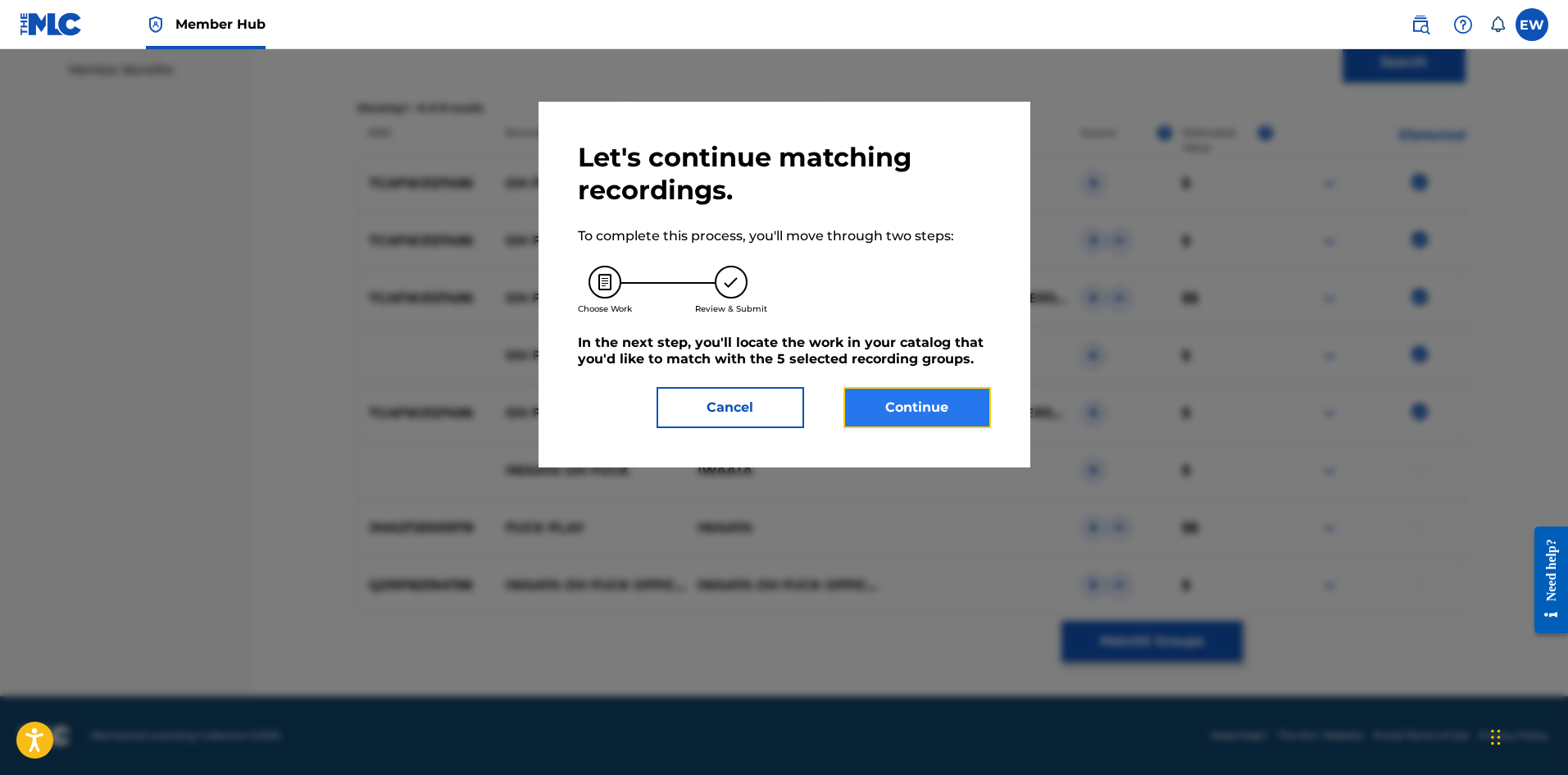
click at [924, 394] on button "Continue" at bounding box center [917, 407] width 147 height 41
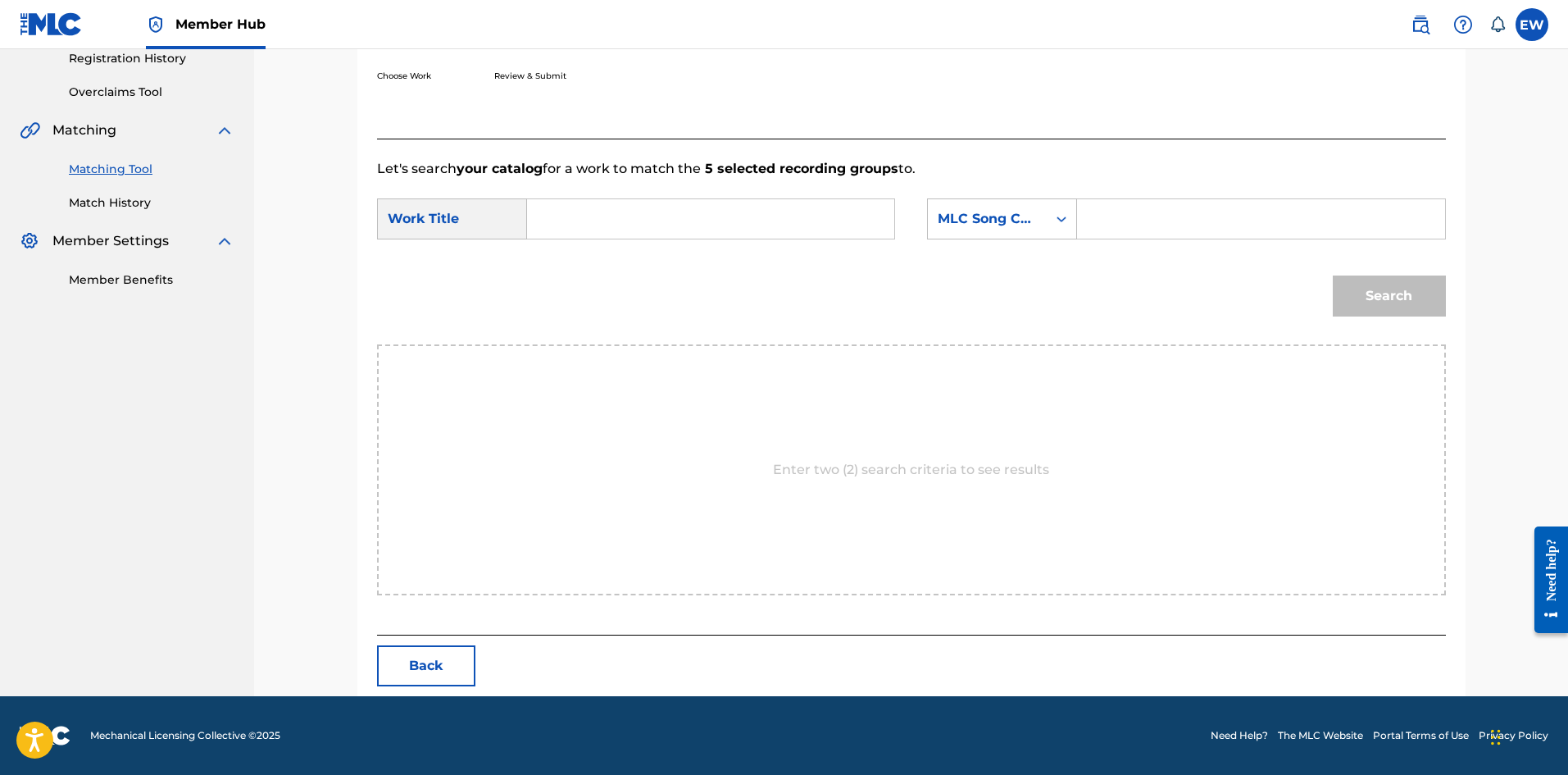
click at [601, 230] on input "Search Form" at bounding box center [711, 218] width 339 height 40
paste input "OH FUCK"
type input "OH FUCK"
click at [1164, 212] on input "Search Form" at bounding box center [1261, 218] width 339 height 40
paste input "OD3BSO"
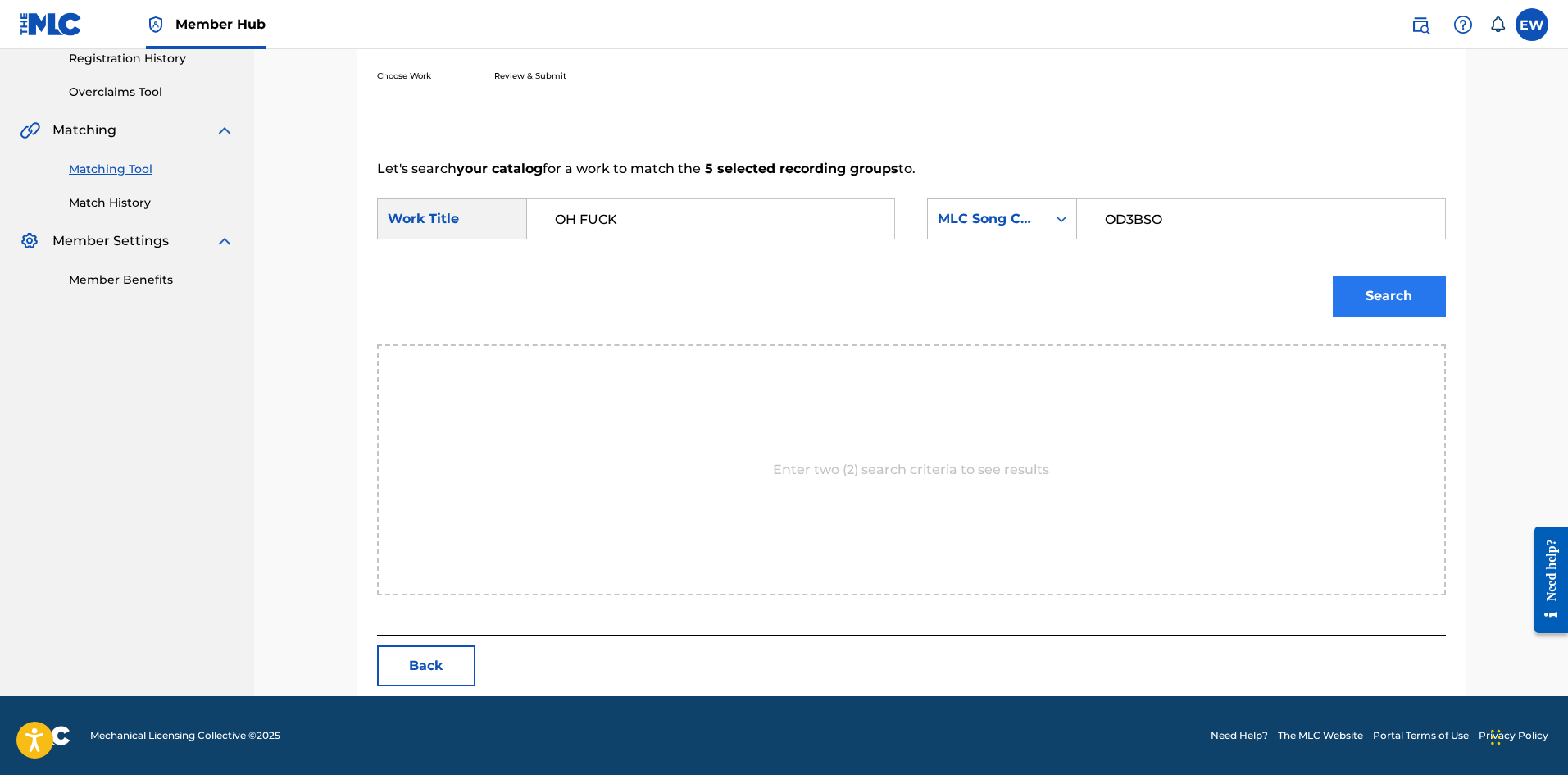
type input "OD3BSO"
click at [1395, 295] on button "Search" at bounding box center [1389, 296] width 113 height 41
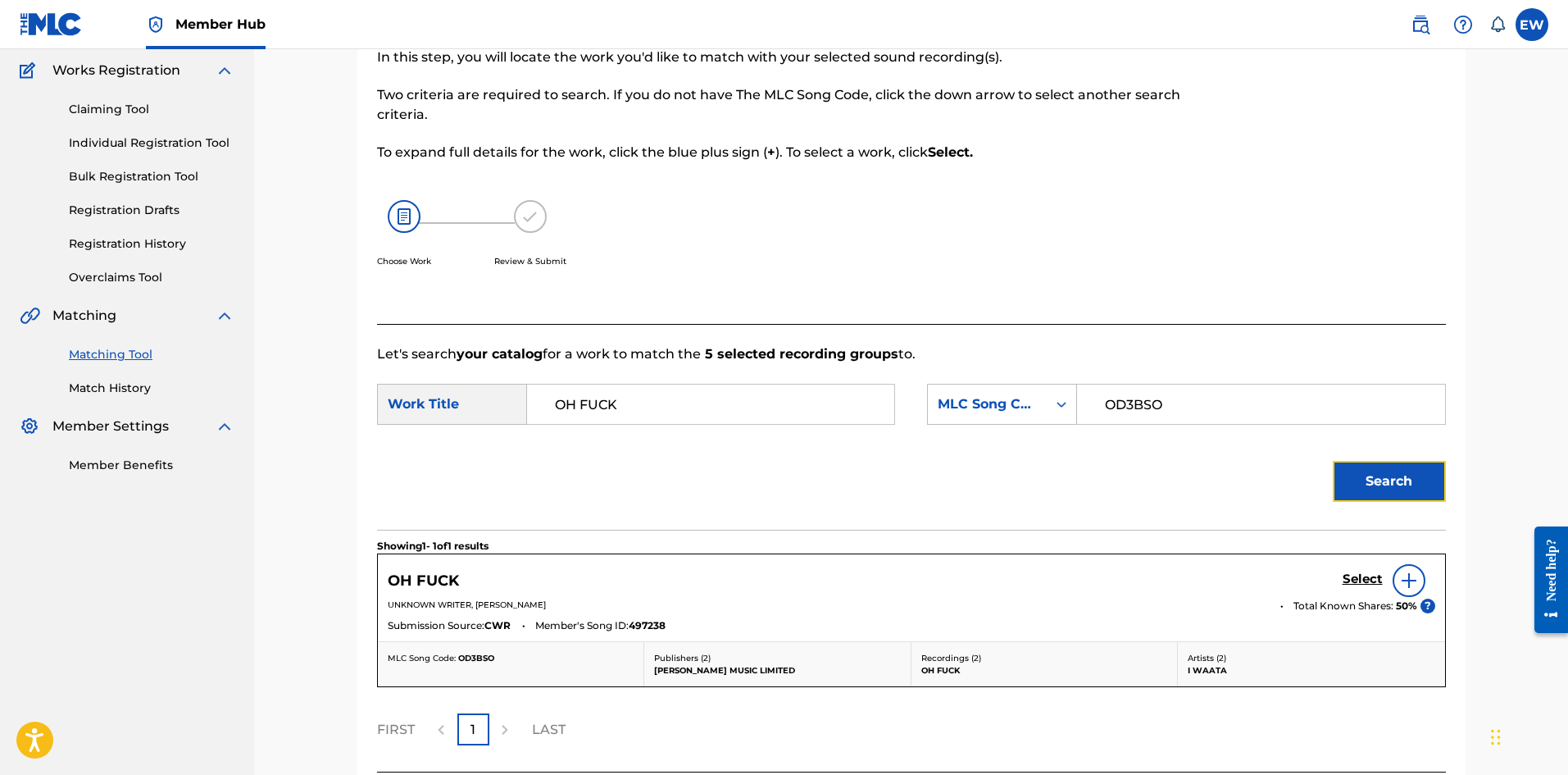
scroll to position [269, 0]
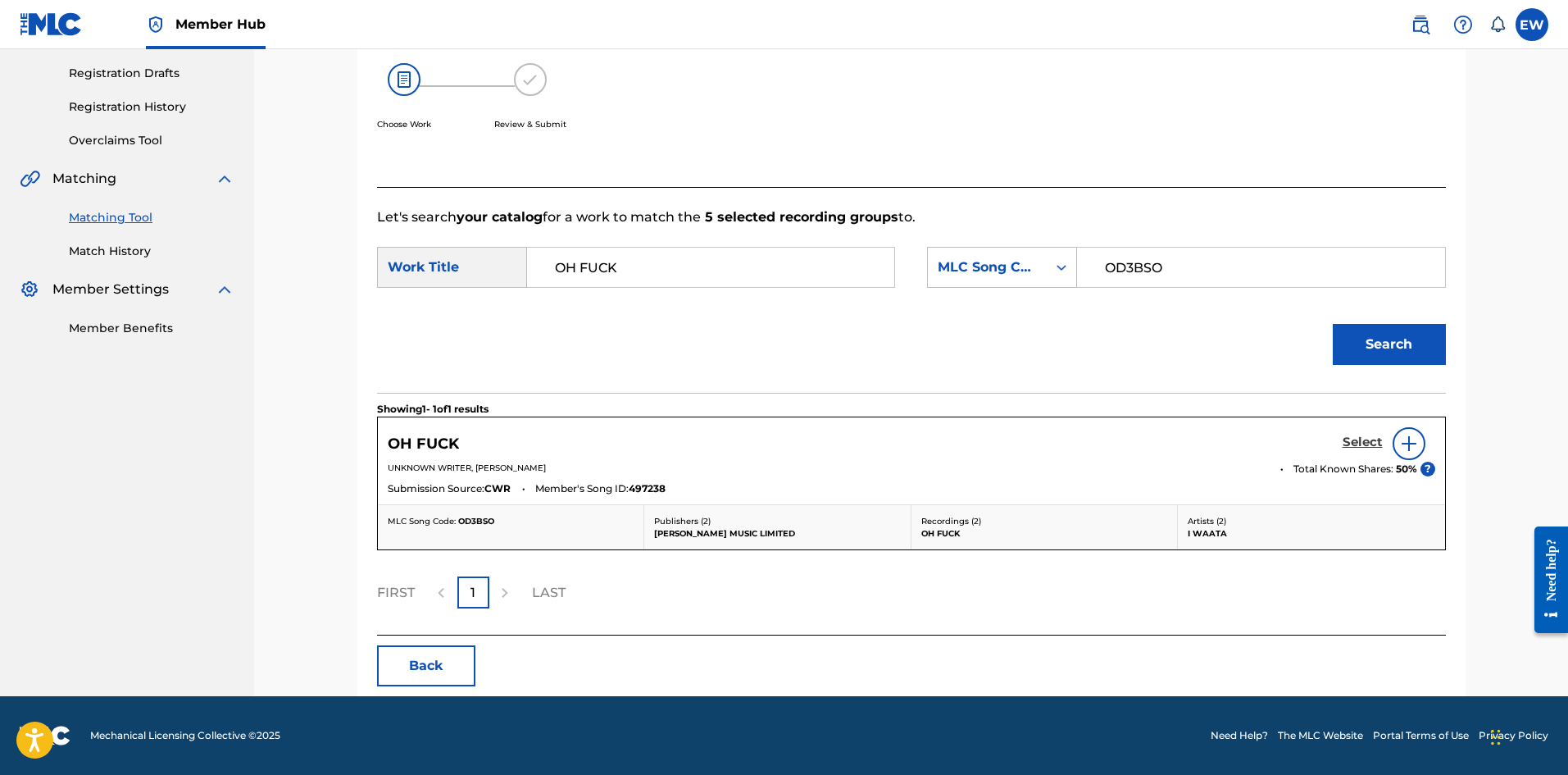
click at [1363, 442] on h5 "Select" at bounding box center [1361, 442] width 40 height 16
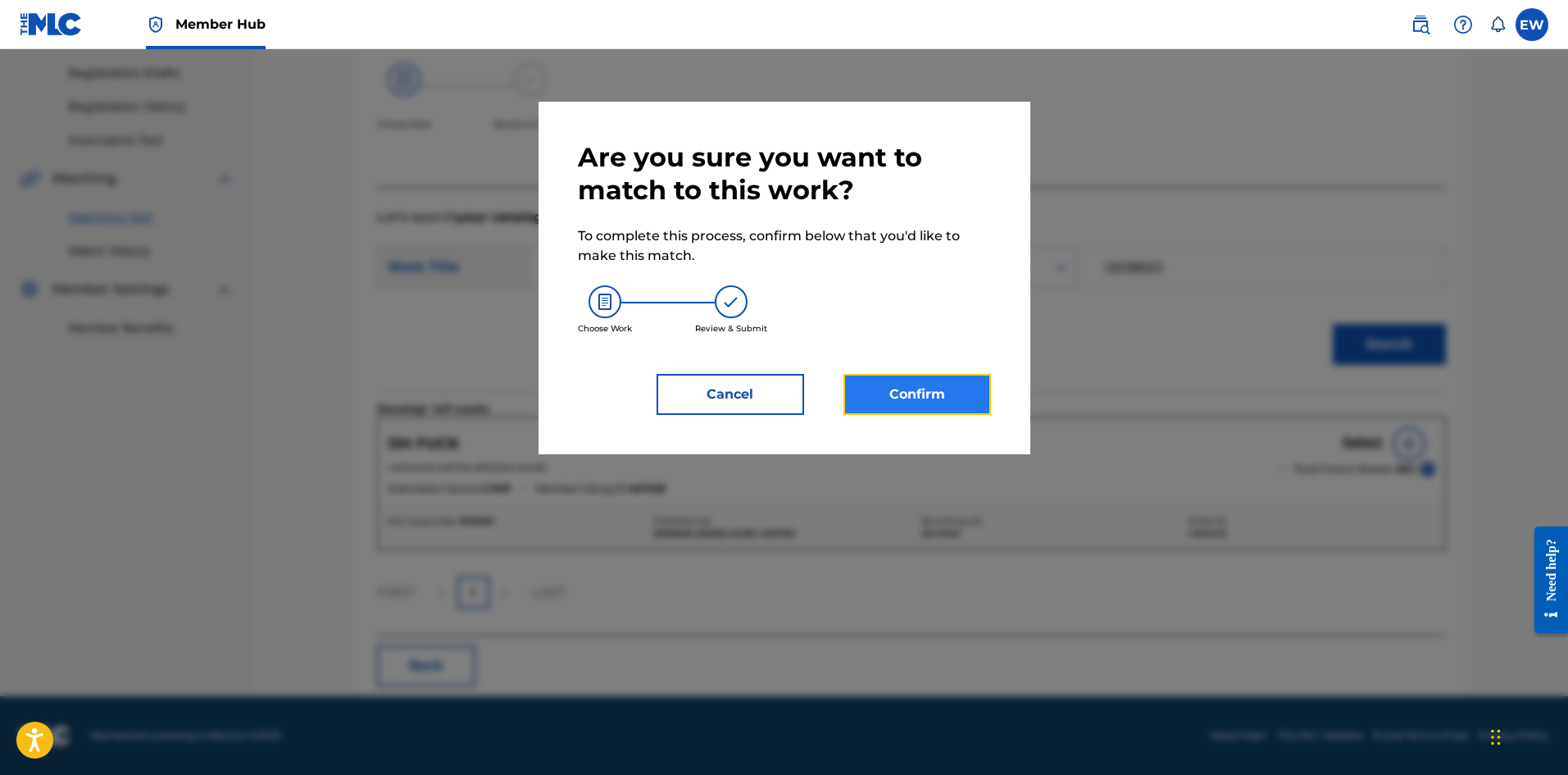
click at [934, 377] on button "Confirm" at bounding box center [917, 394] width 147 height 41
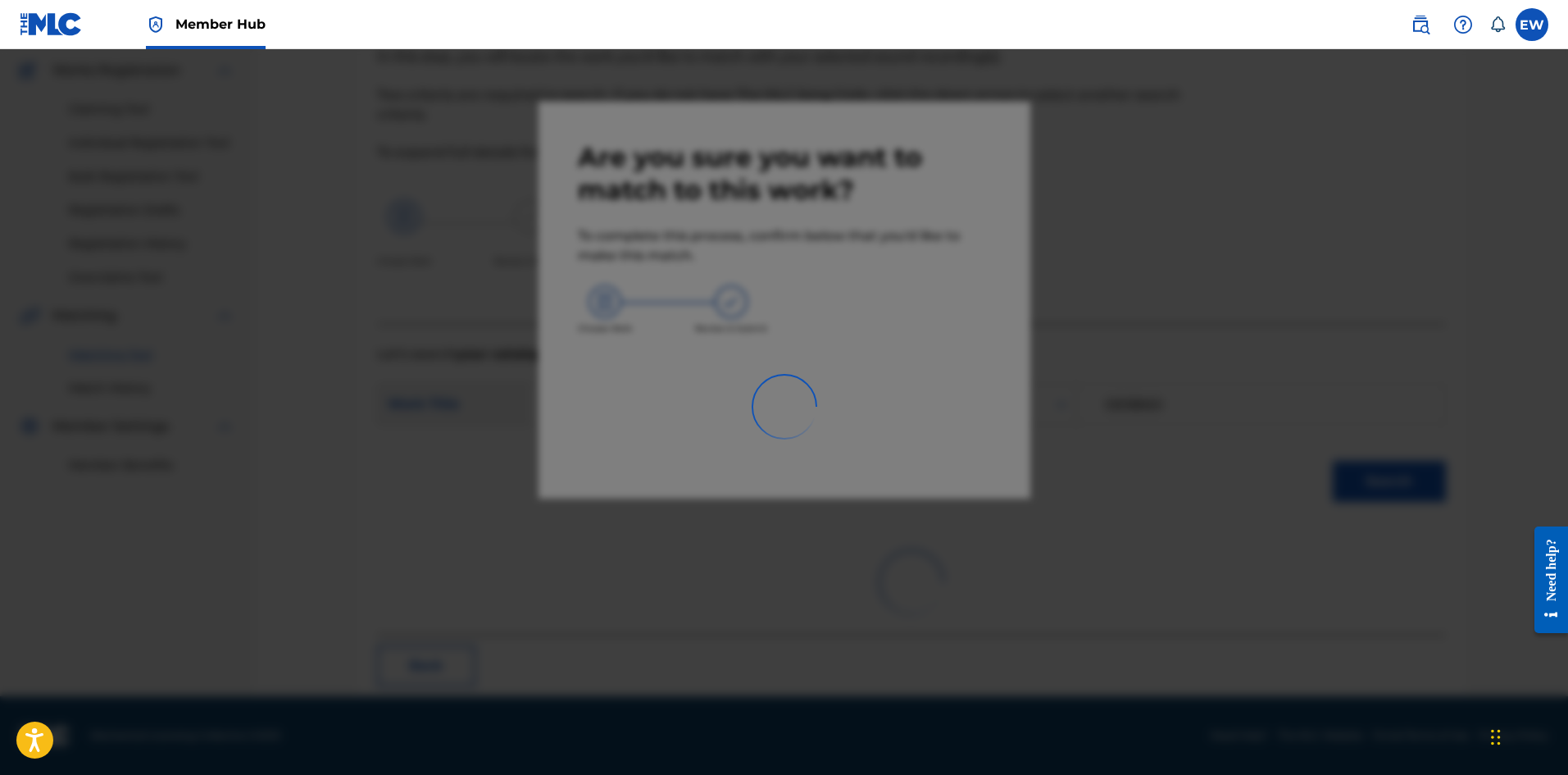
scroll to position [40, 0]
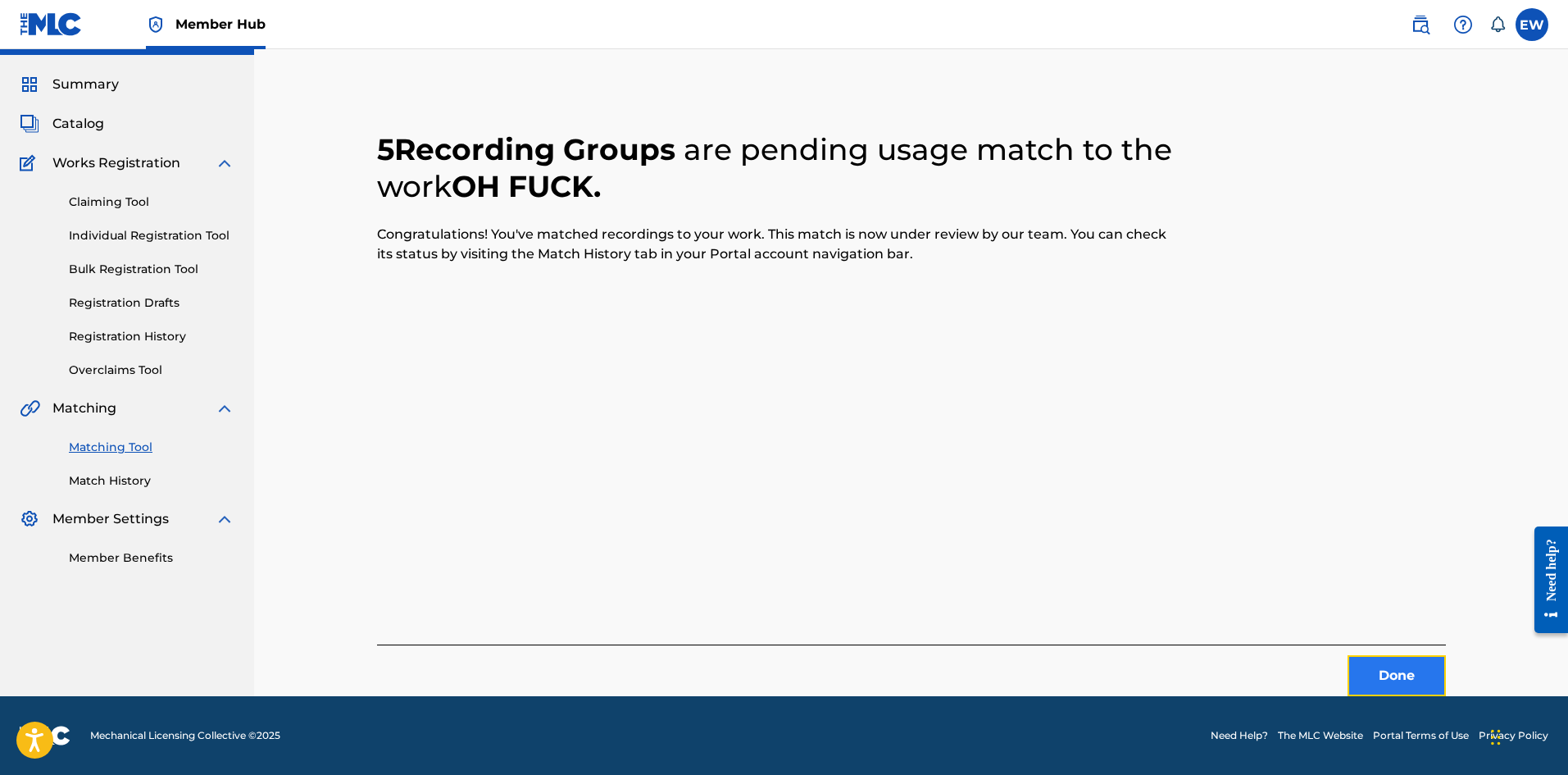
click at [1415, 675] on button "Done" at bounding box center [1395, 675] width 98 height 41
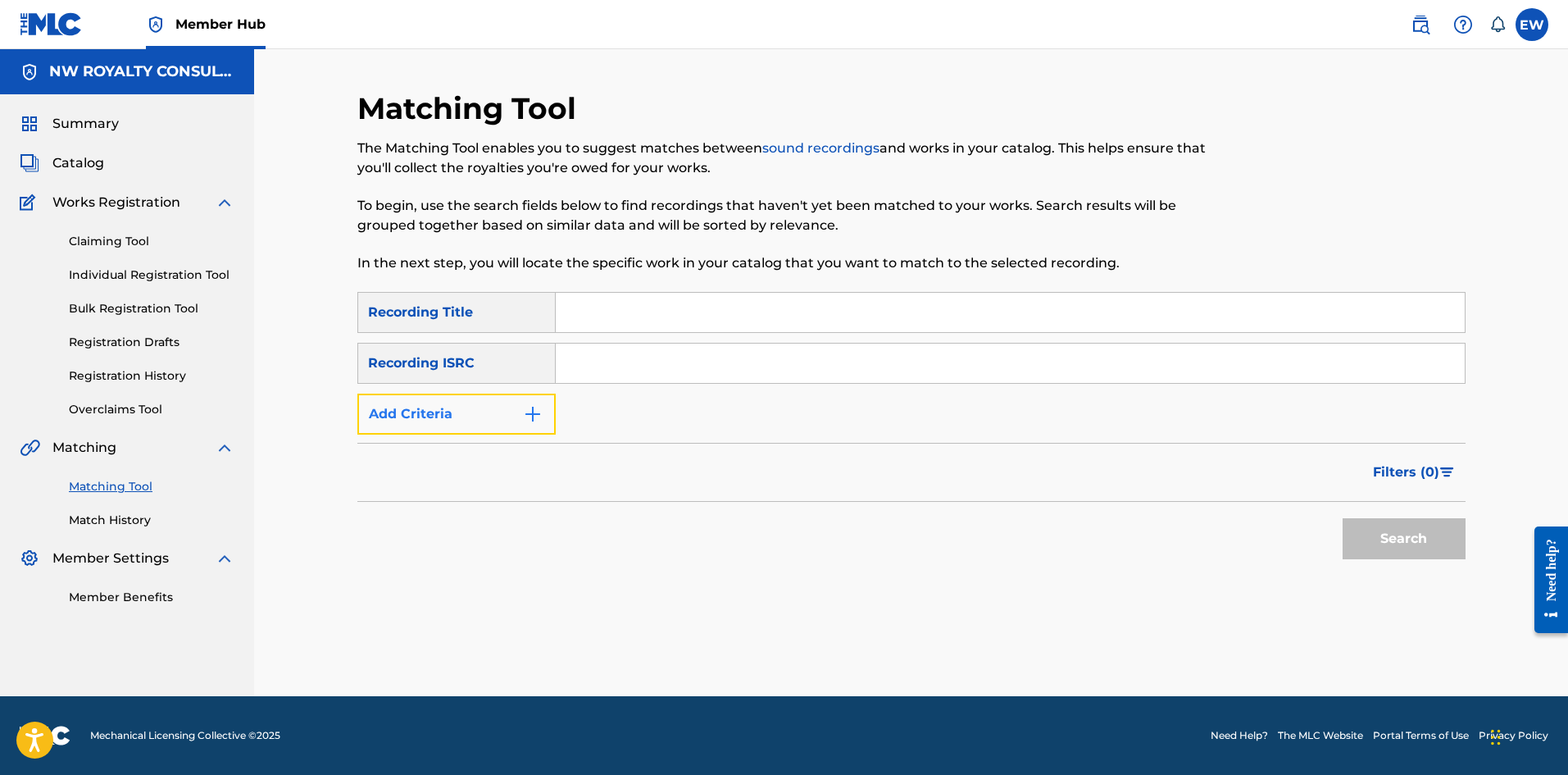
click at [453, 406] on button "Add Criteria" at bounding box center [456, 414] width 199 height 41
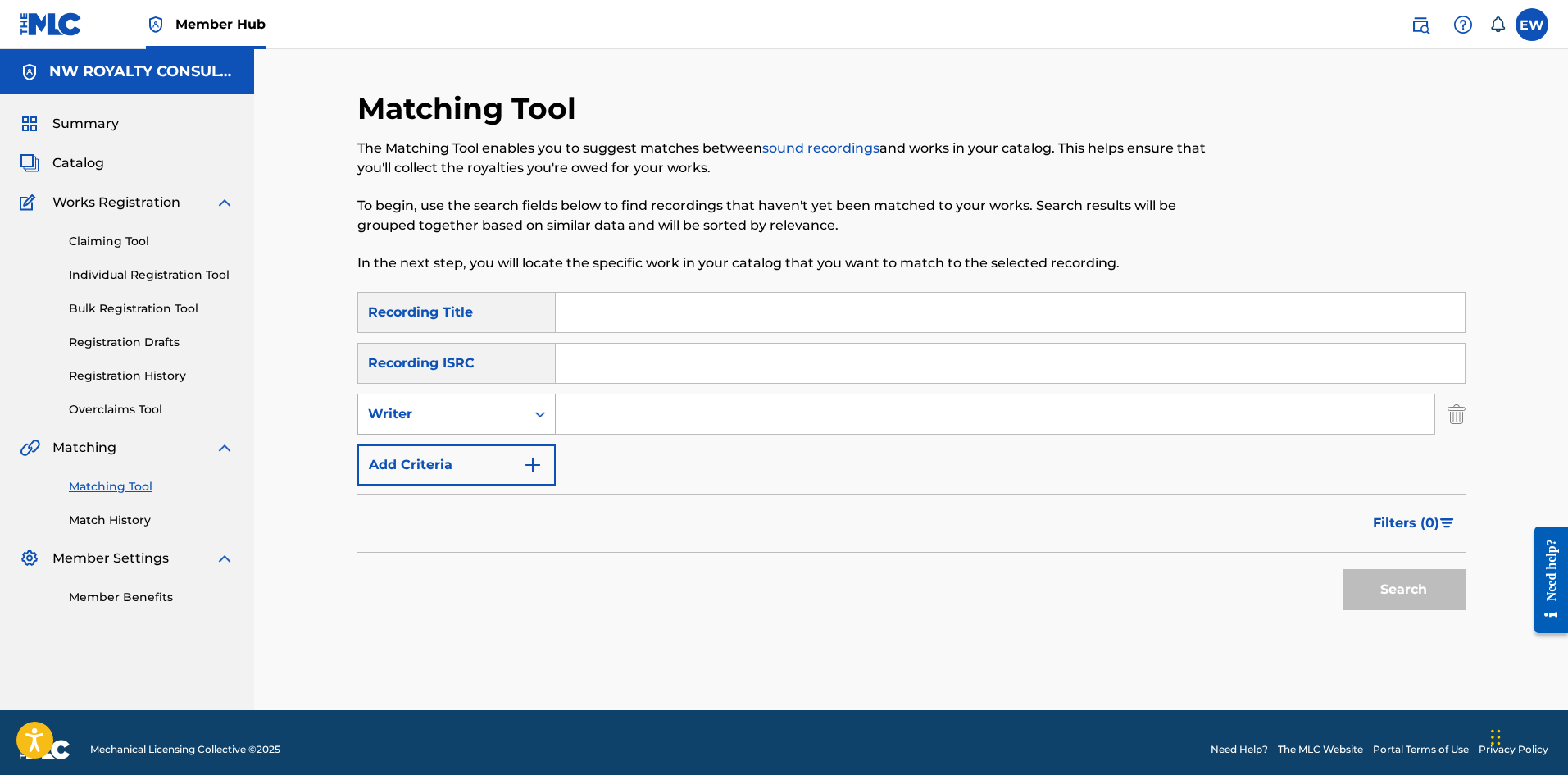
click at [437, 408] on div "Writer" at bounding box center [441, 414] width 147 height 19
drag, startPoint x: 388, startPoint y: 462, endPoint x: 495, endPoint y: 447, distance: 108.0
click at [391, 462] on div "Recording Artist" at bounding box center [456, 455] width 197 height 41
click at [629, 409] on input "Search Form" at bounding box center [995, 413] width 879 height 40
paste input "TONY REBEL"
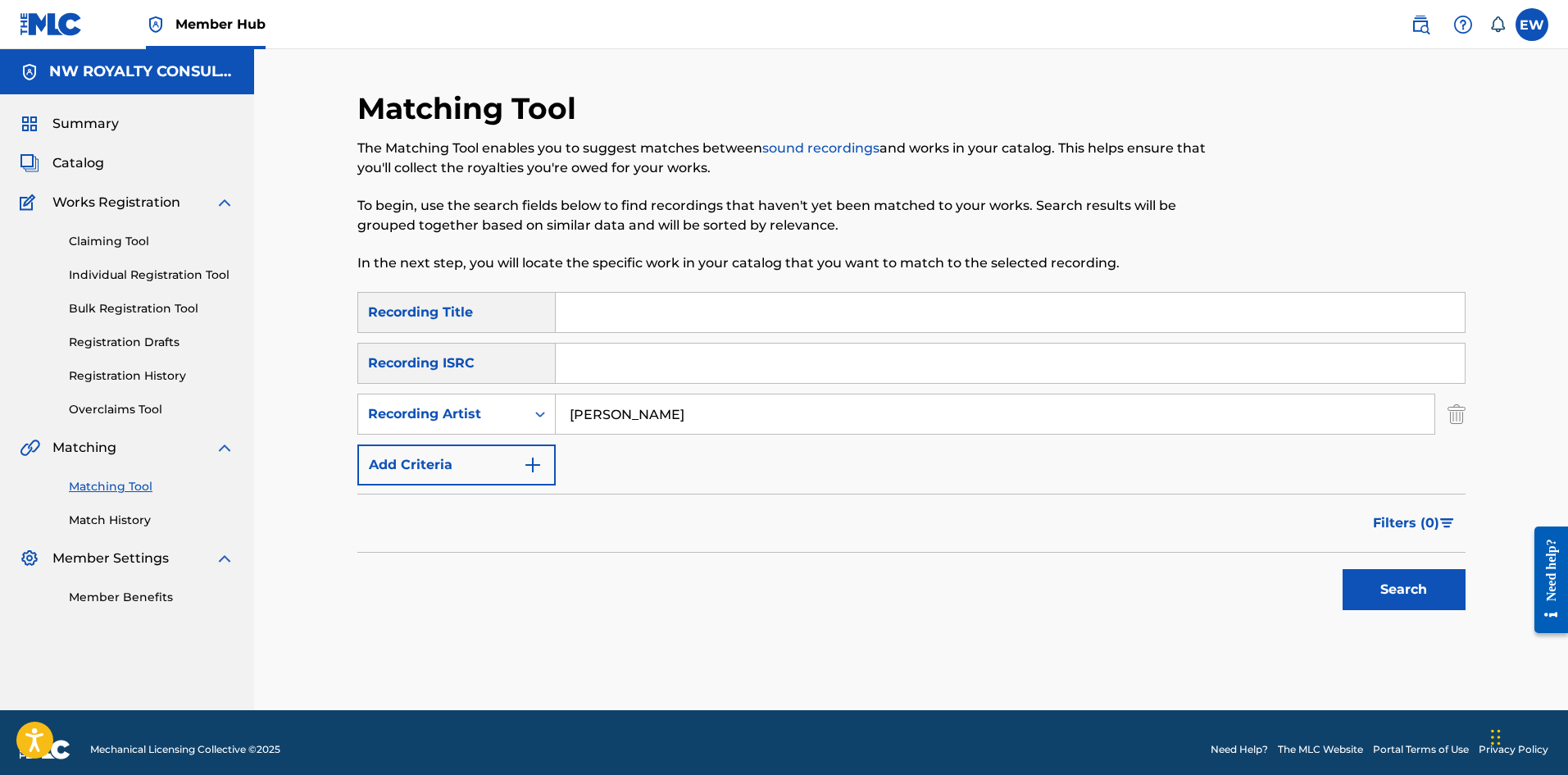
type input "TONY REBEL"
click at [620, 317] on input "Search Form" at bounding box center [1009, 312] width 909 height 40
paste input "OH JAH"
type input "OH JAH"
click at [1422, 582] on button "Search" at bounding box center [1403, 589] width 123 height 41
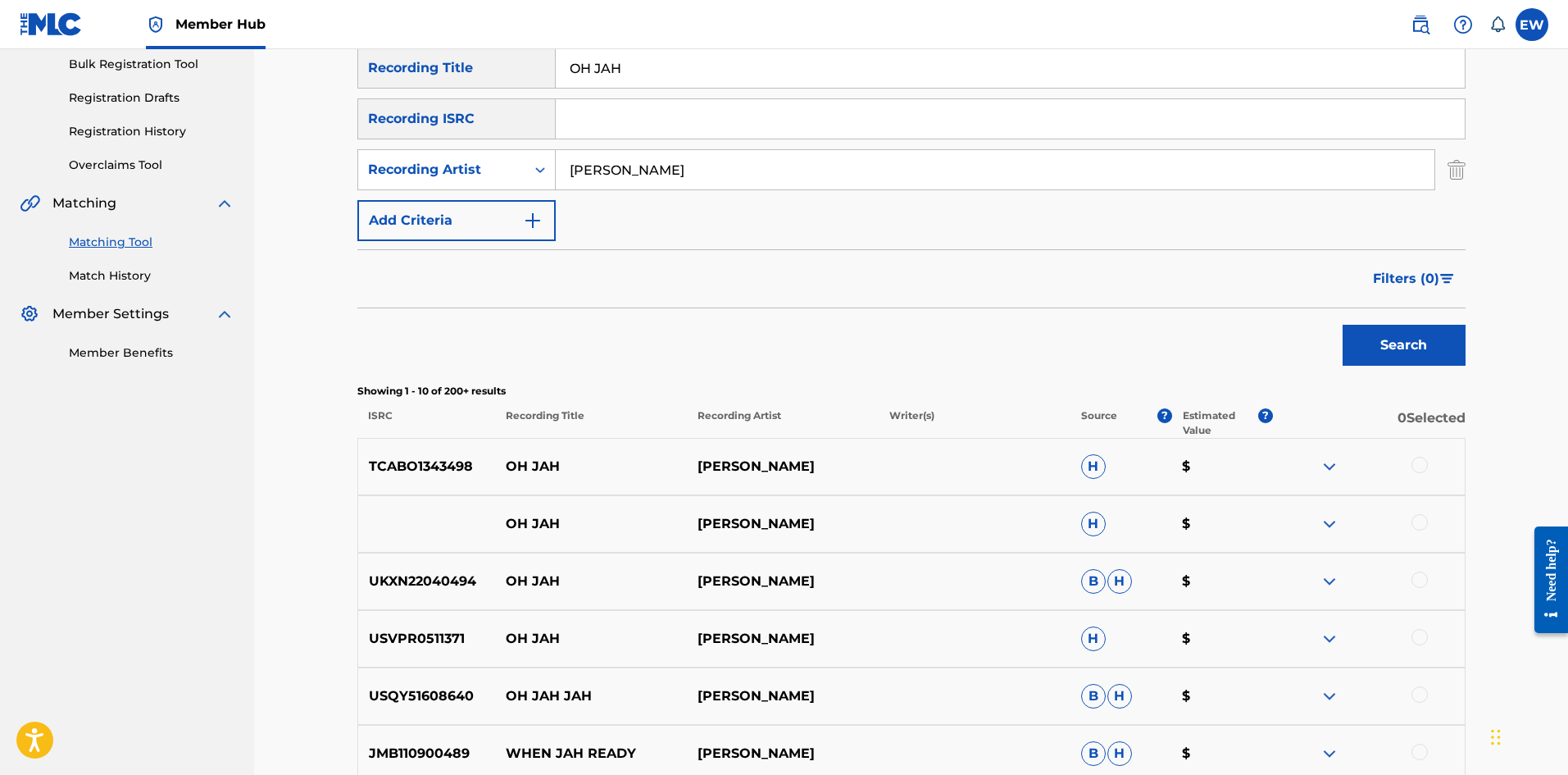
scroll to position [246, 0]
click at [1420, 459] on div at bounding box center [1419, 463] width 16 height 16
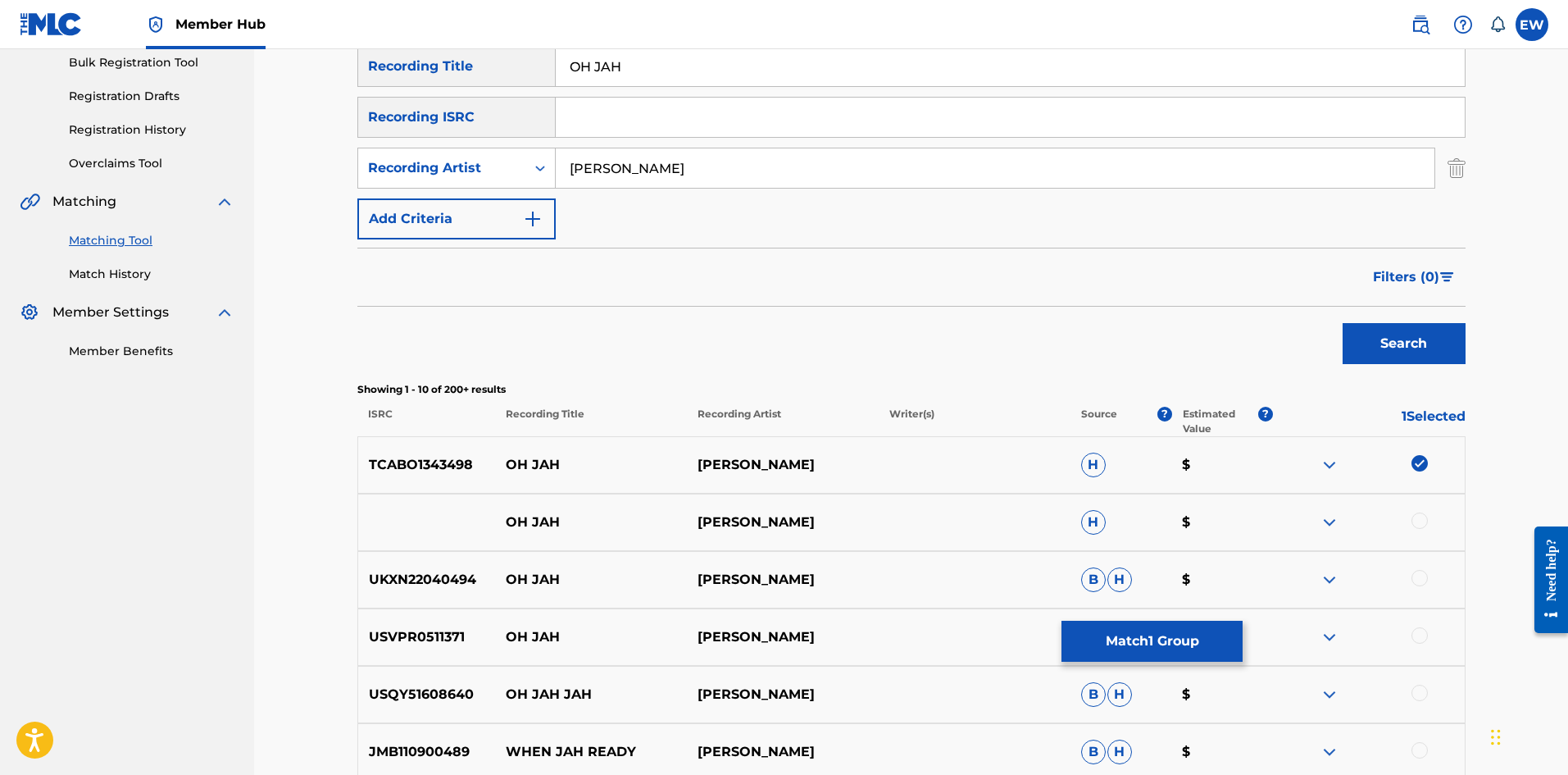
click at [1415, 516] on div at bounding box center [1419, 520] width 16 height 16
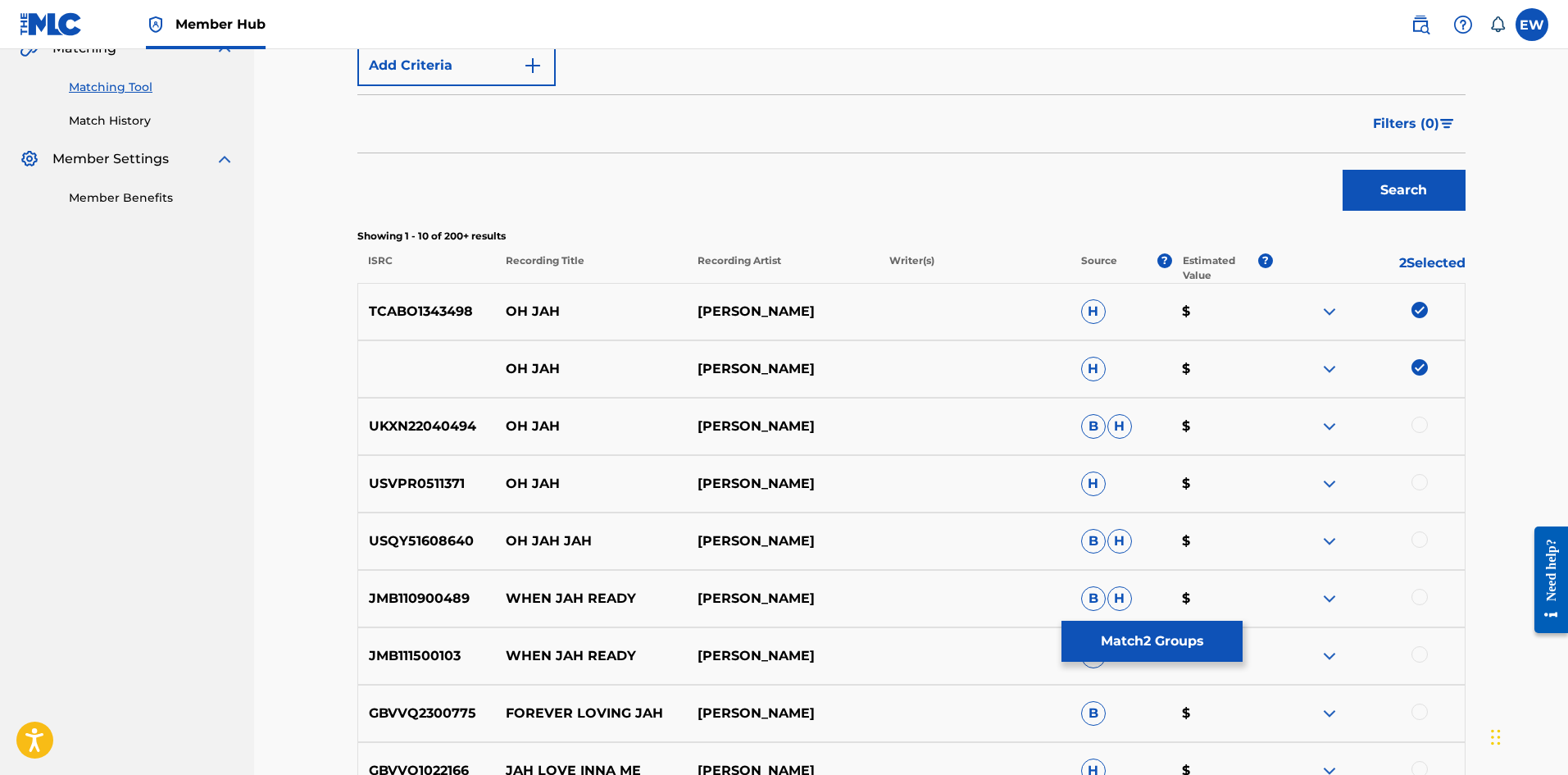
scroll to position [410, 0]
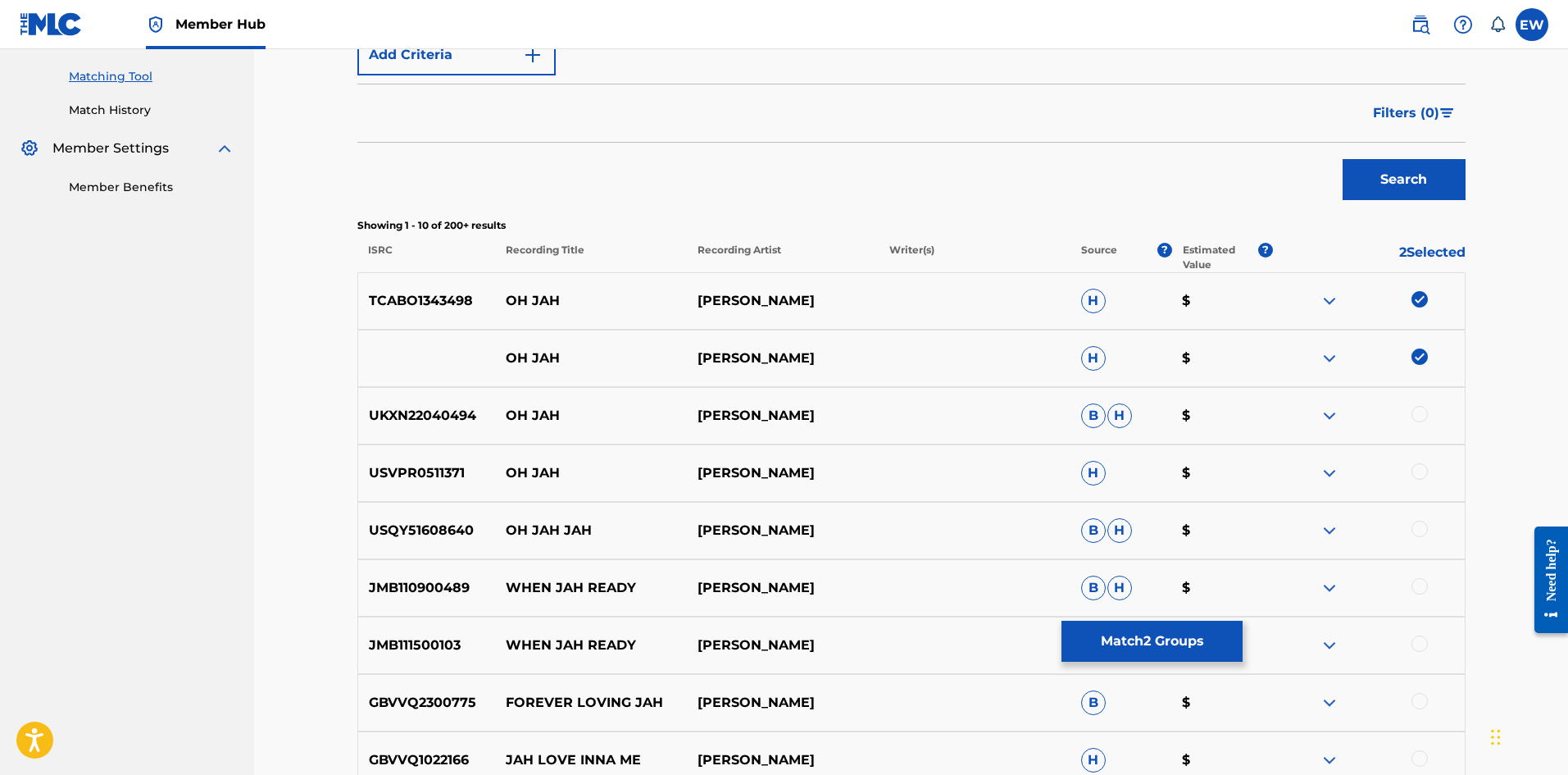
click at [1425, 411] on div at bounding box center [1419, 413] width 16 height 16
click at [1425, 468] on div at bounding box center [1419, 470] width 16 height 16
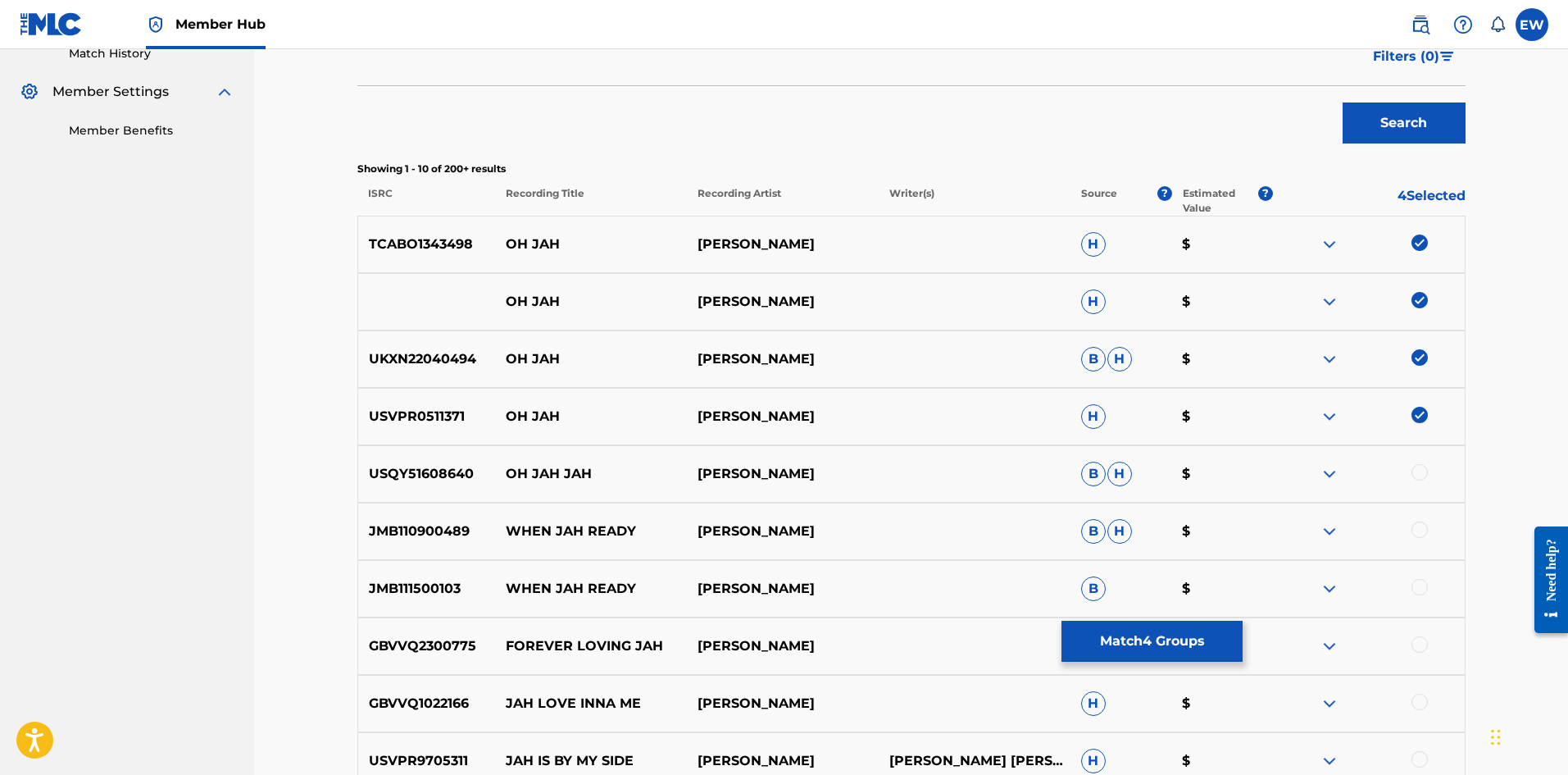
scroll to position [492, 0]
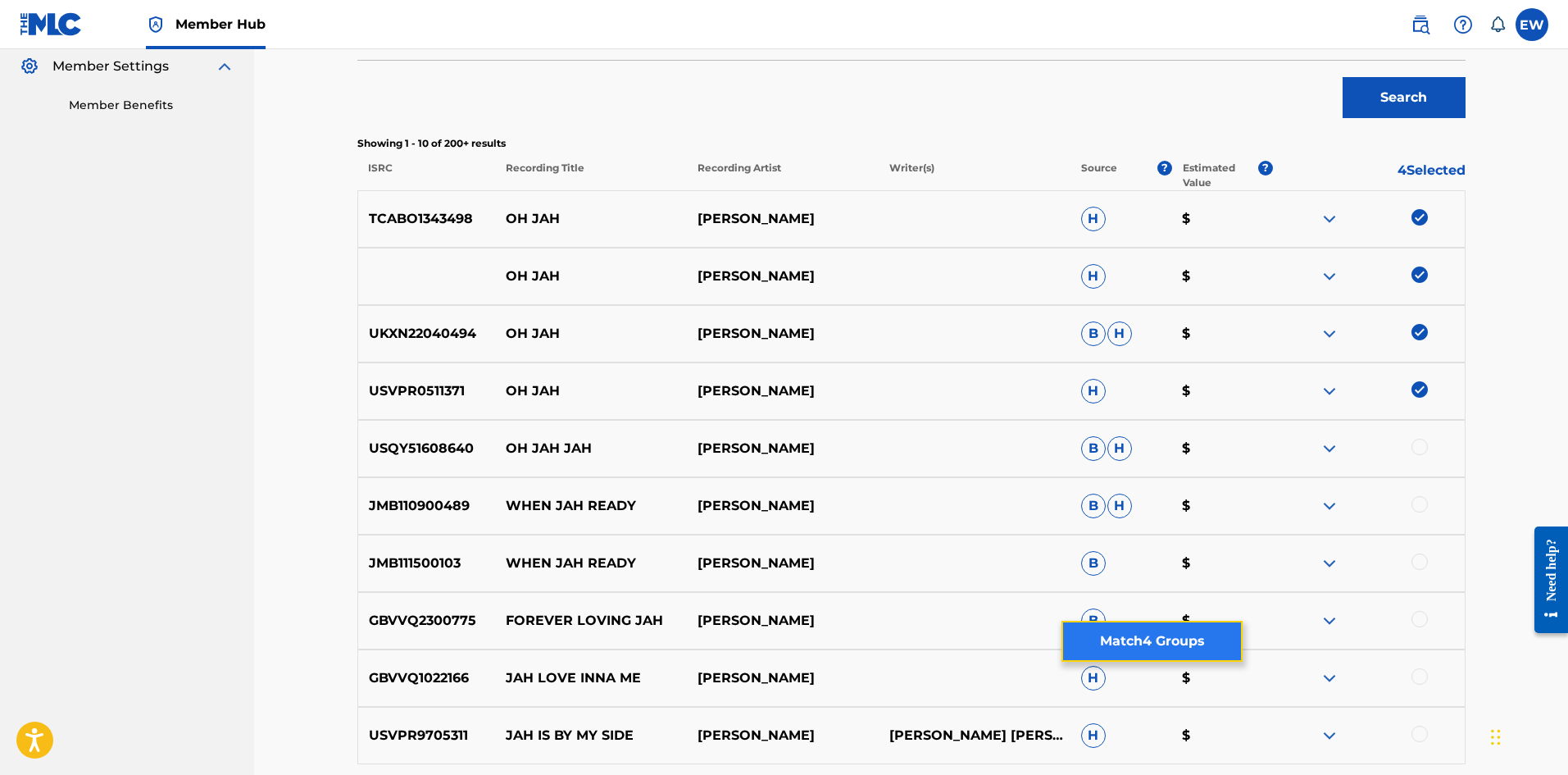
click at [1098, 629] on button "Match 4 Groups" at bounding box center [1151, 641] width 181 height 41
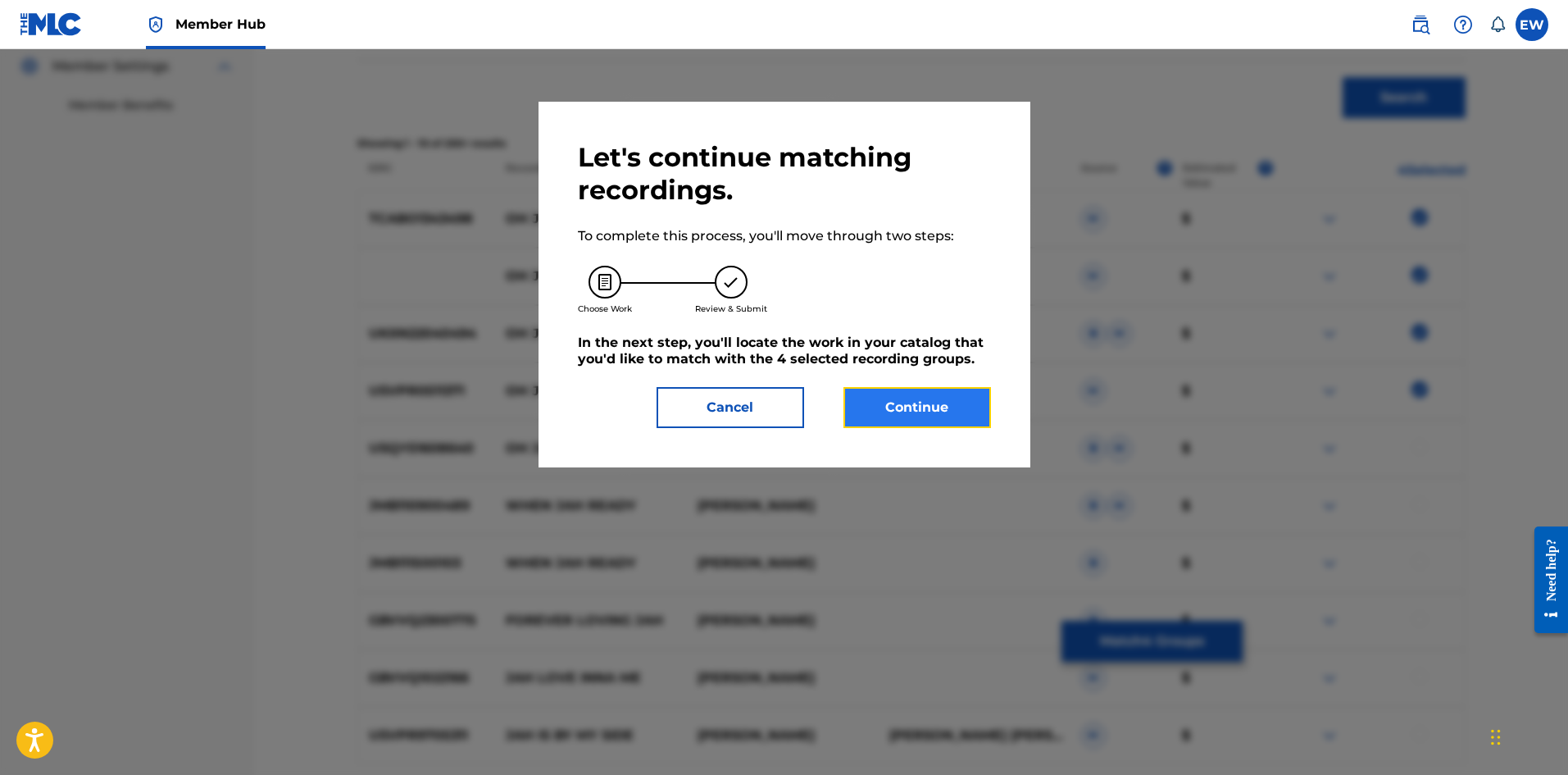
click at [934, 410] on button "Continue" at bounding box center [917, 407] width 147 height 41
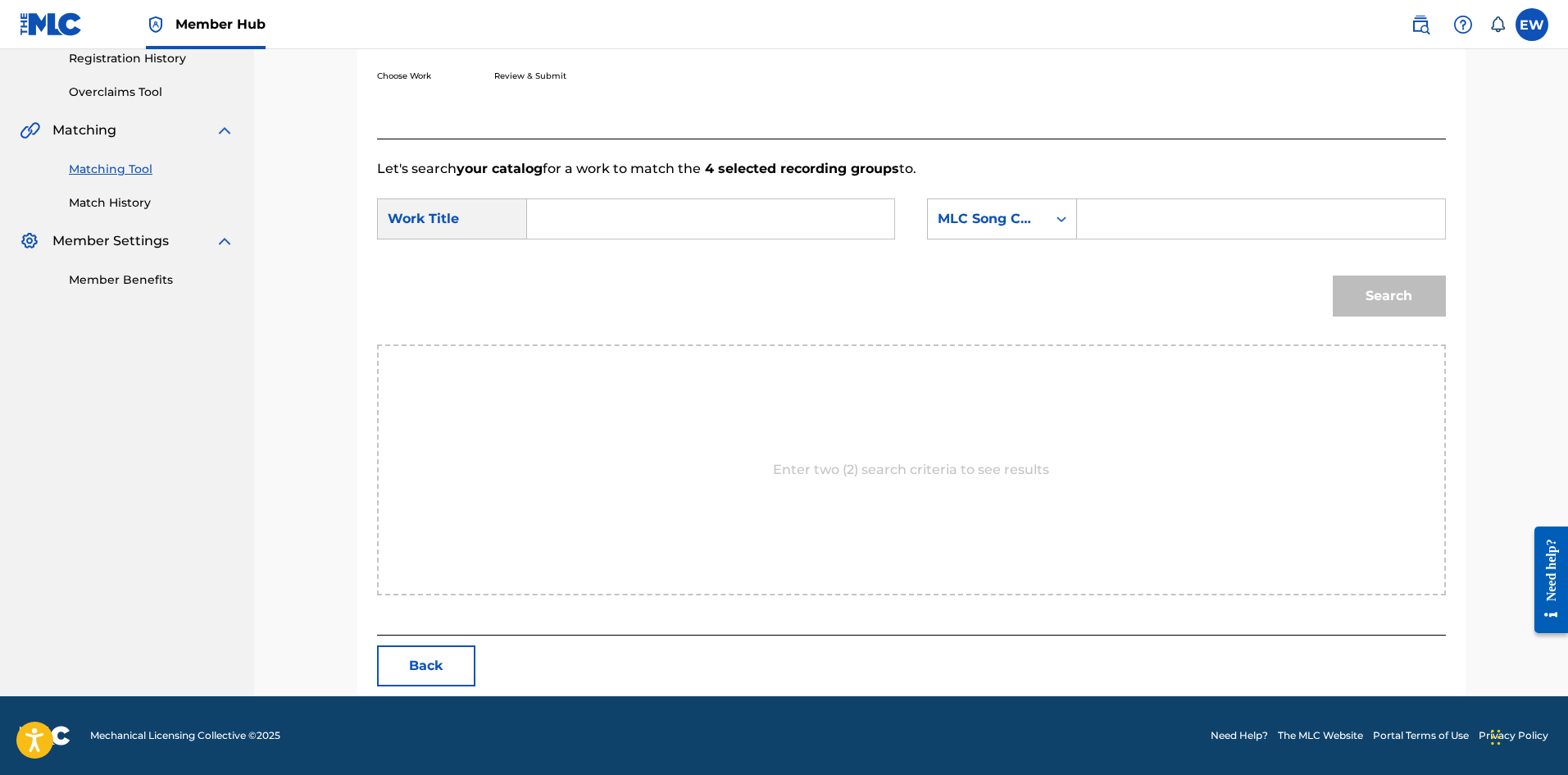
scroll to position [317, 0]
click at [654, 221] on input "Search Form" at bounding box center [711, 218] width 339 height 40
paste input "OH JAH"
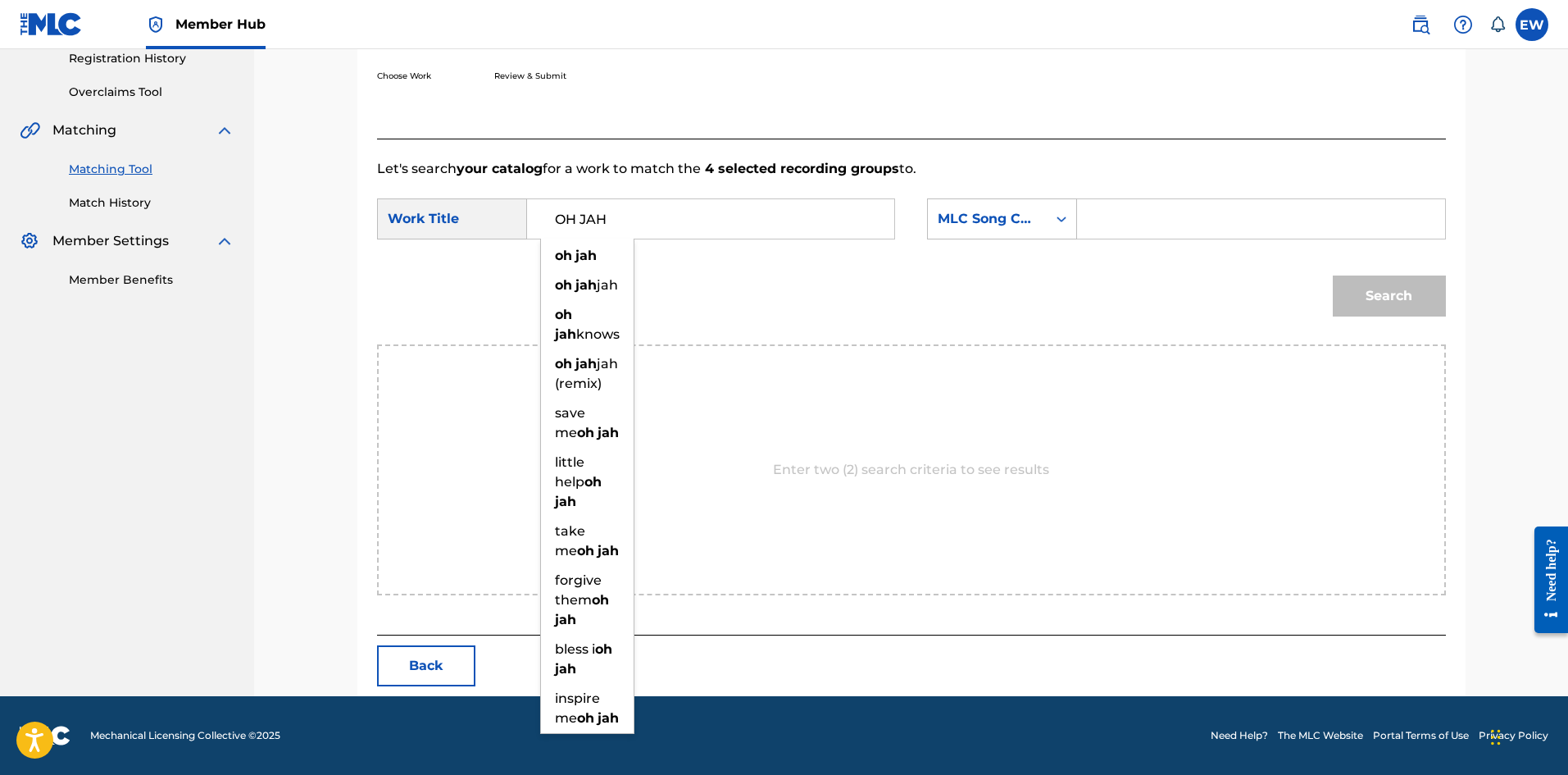
type input "OH JAH"
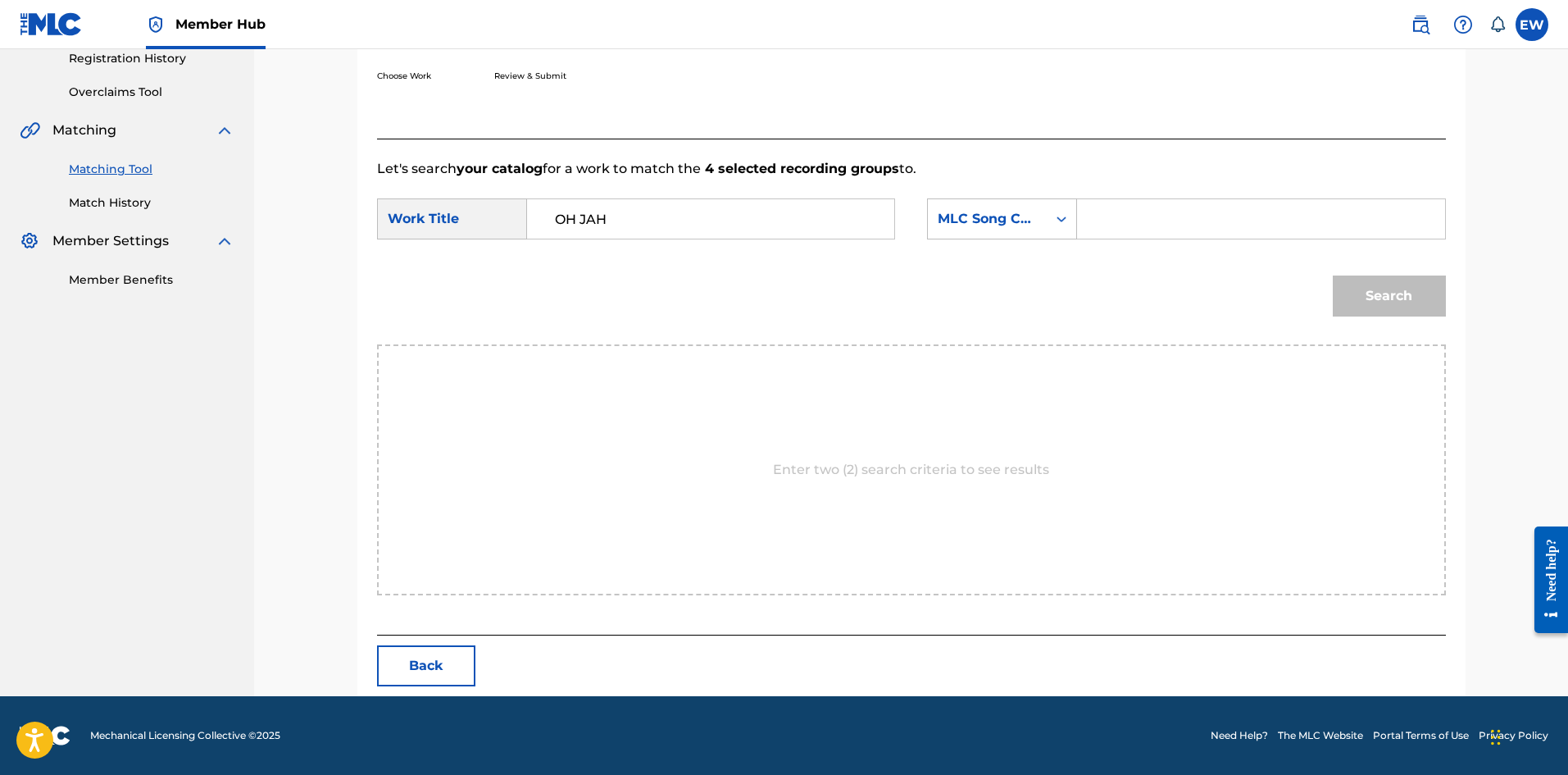
click at [1131, 212] on input "Search Form" at bounding box center [1261, 218] width 339 height 40
paste input "O06567"
type input "O06567"
click at [1361, 295] on button "Search" at bounding box center [1389, 296] width 113 height 41
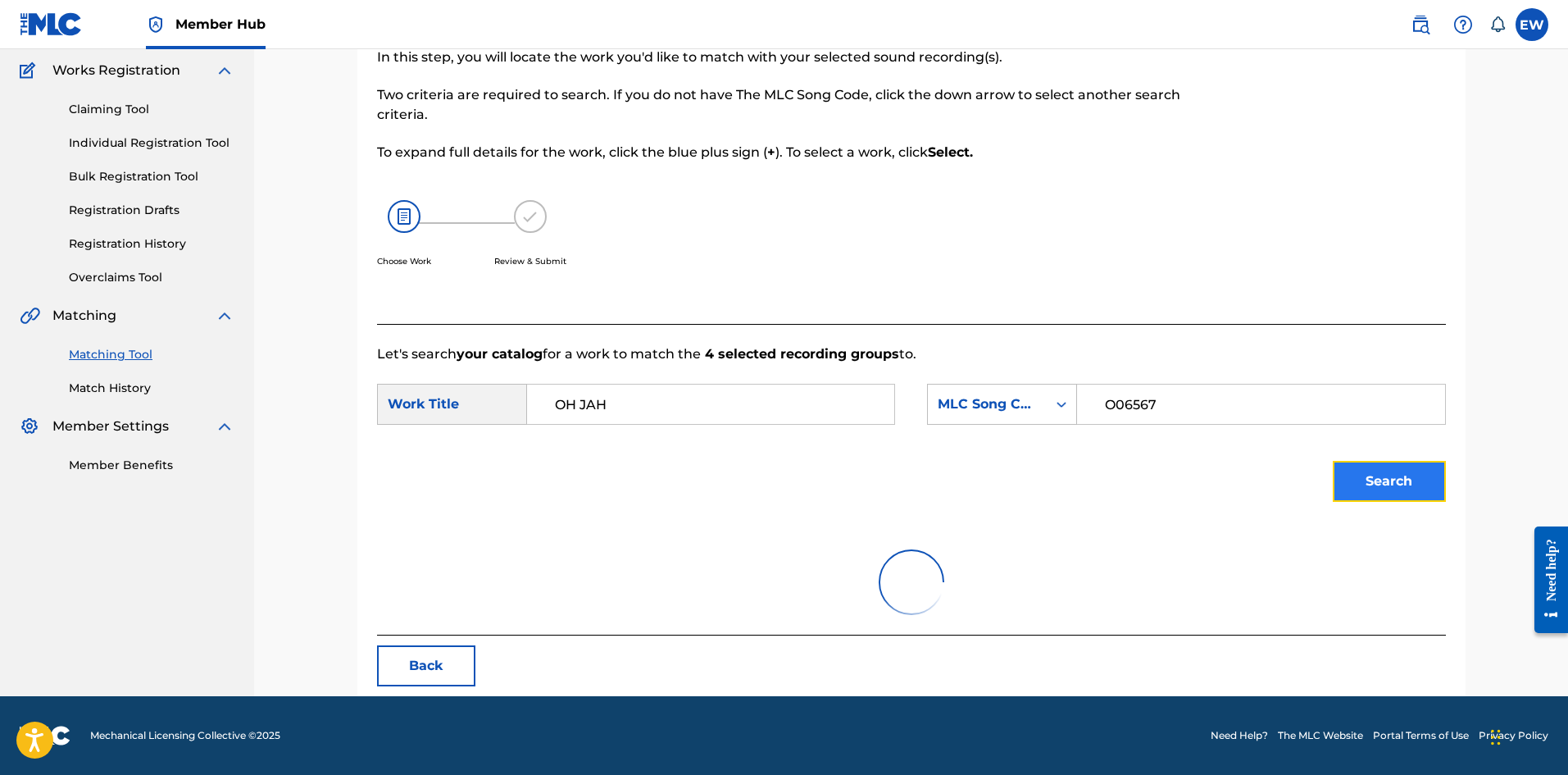
scroll to position [269, 0]
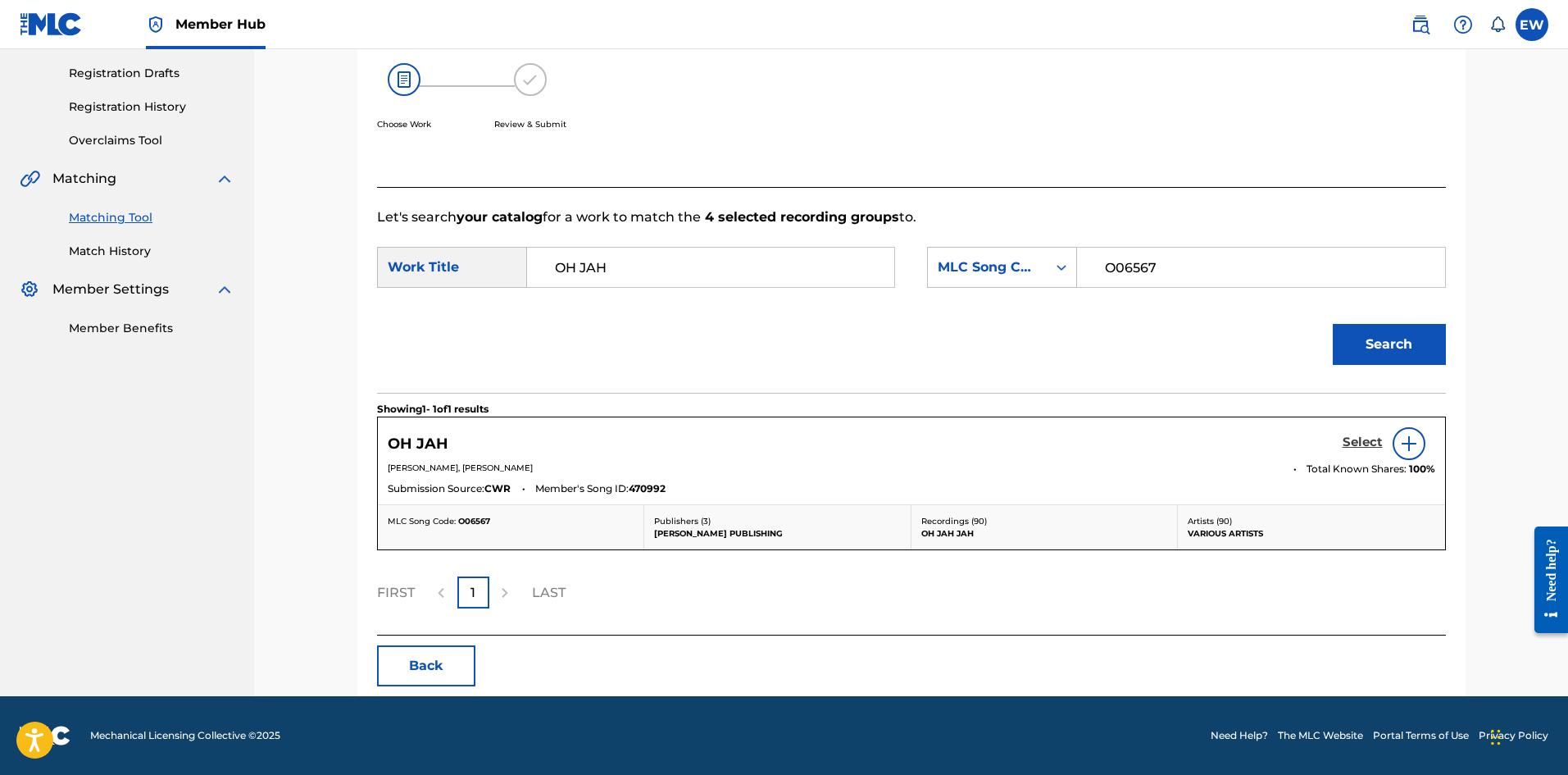
click at [1366, 437] on h5 "Select" at bounding box center [1361, 442] width 40 height 16
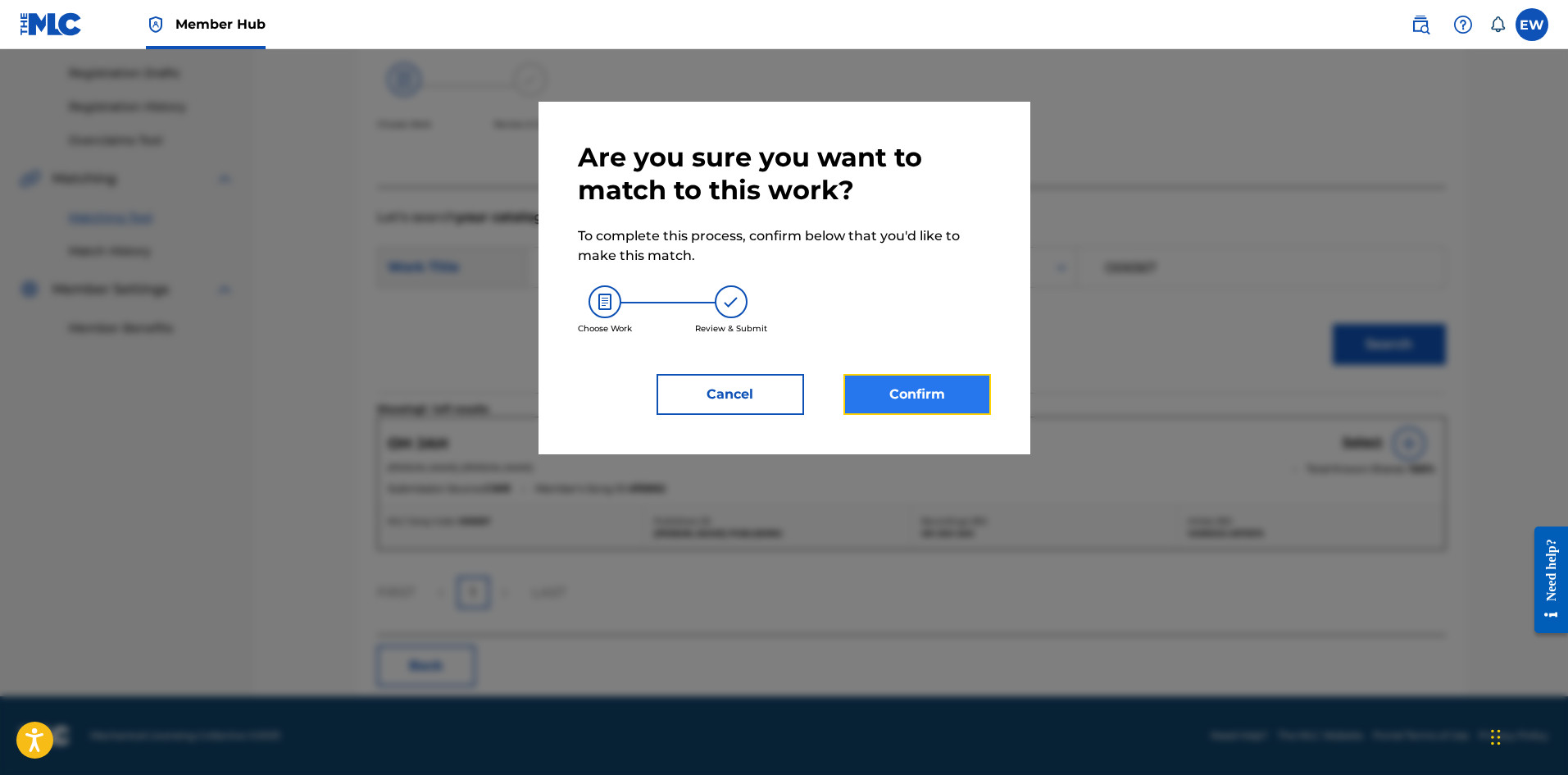
click at [918, 394] on button "Confirm" at bounding box center [917, 394] width 147 height 41
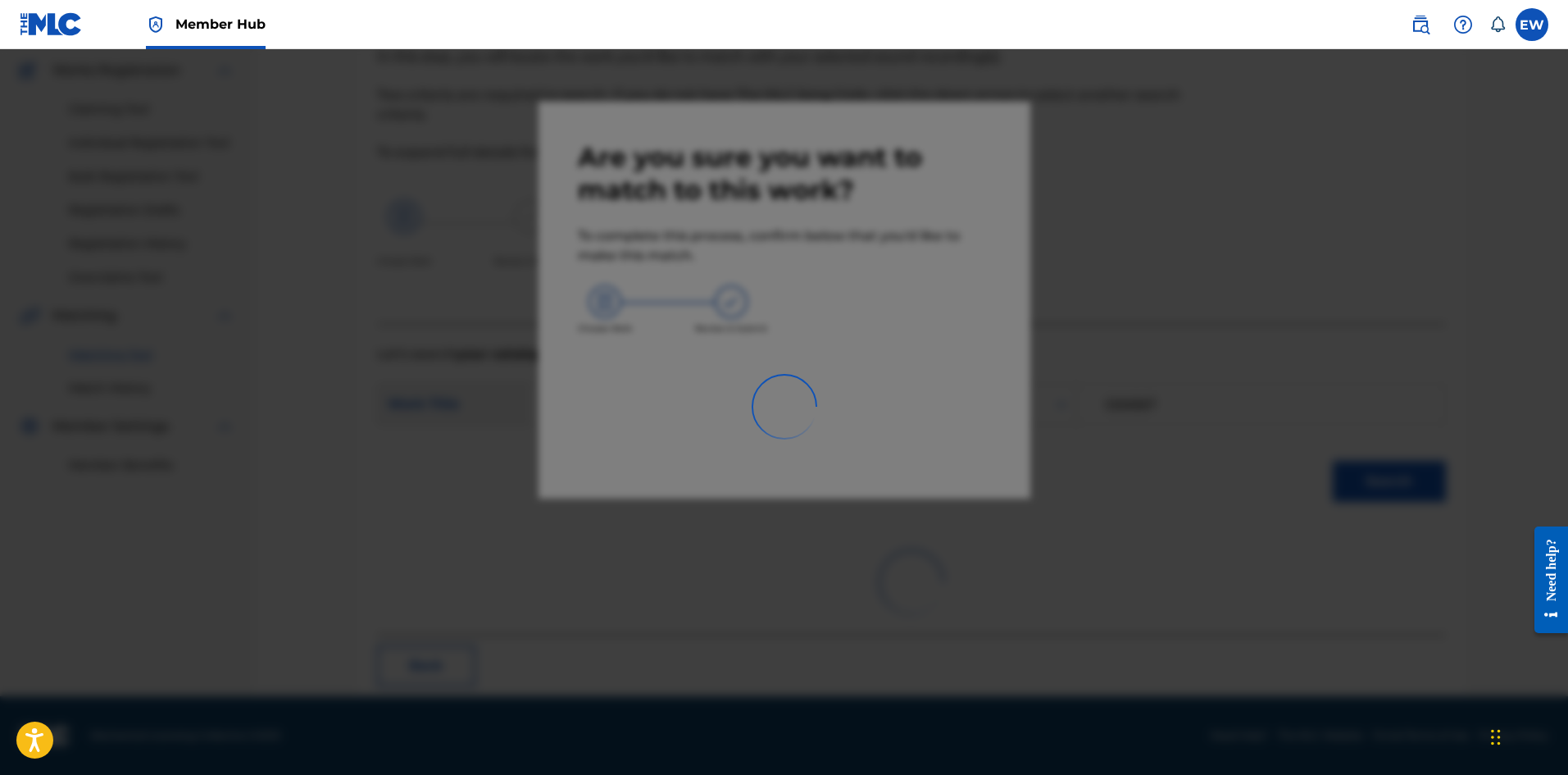
scroll to position [40, 0]
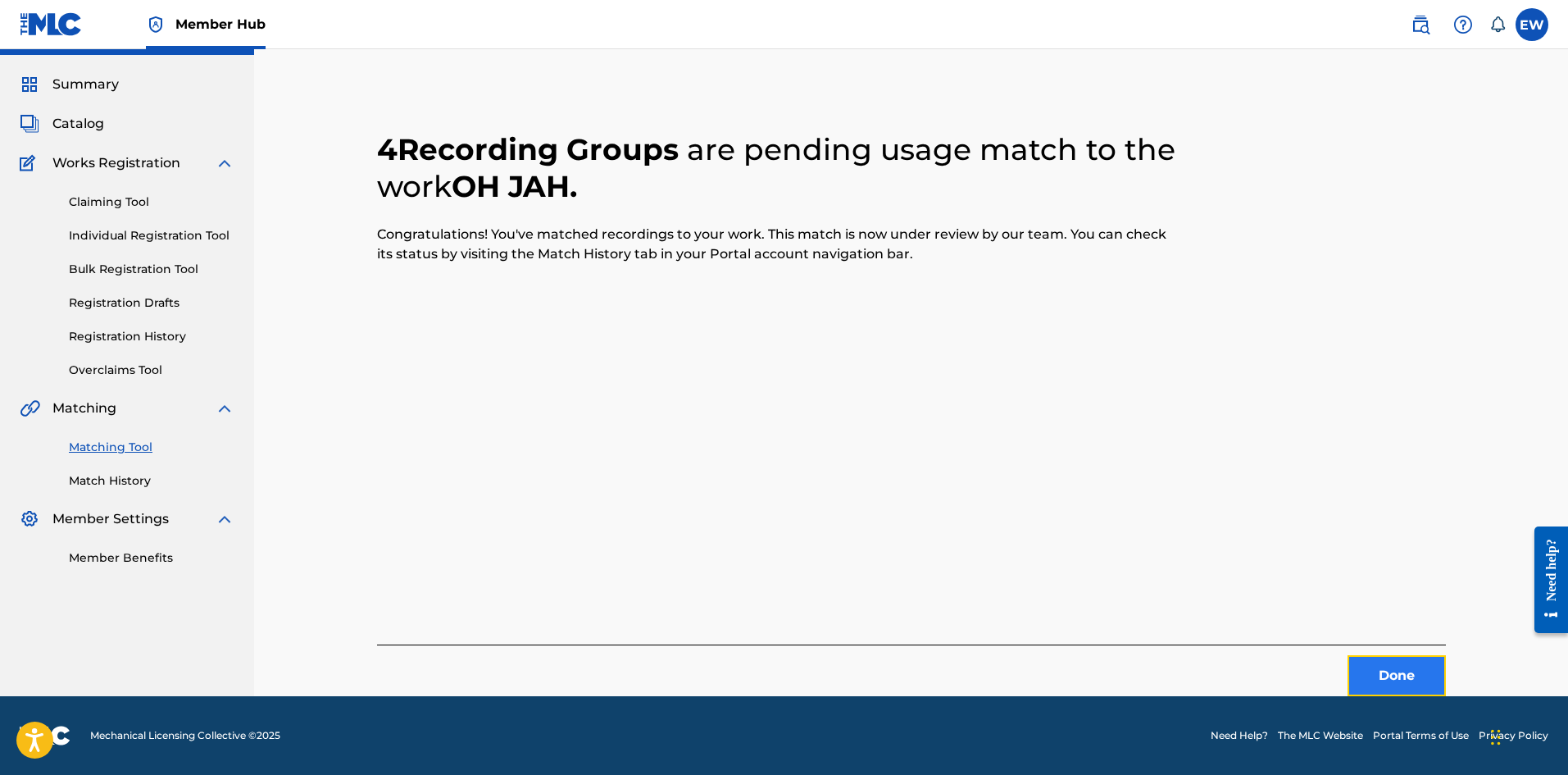
click at [1420, 677] on button "Done" at bounding box center [1395, 675] width 98 height 41
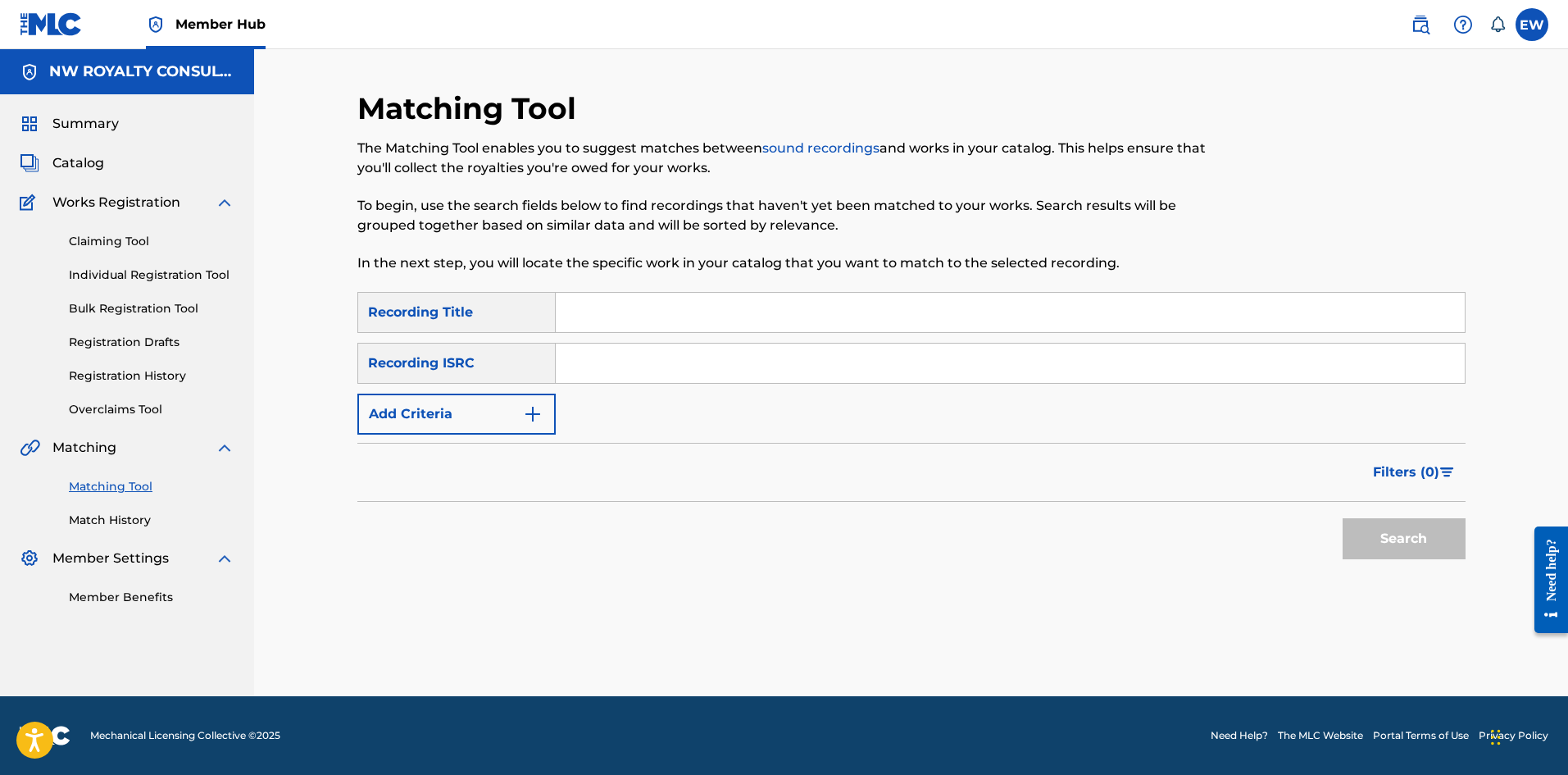
scroll to position [0, 0]
click at [478, 419] on button "Add Criteria" at bounding box center [456, 414] width 199 height 41
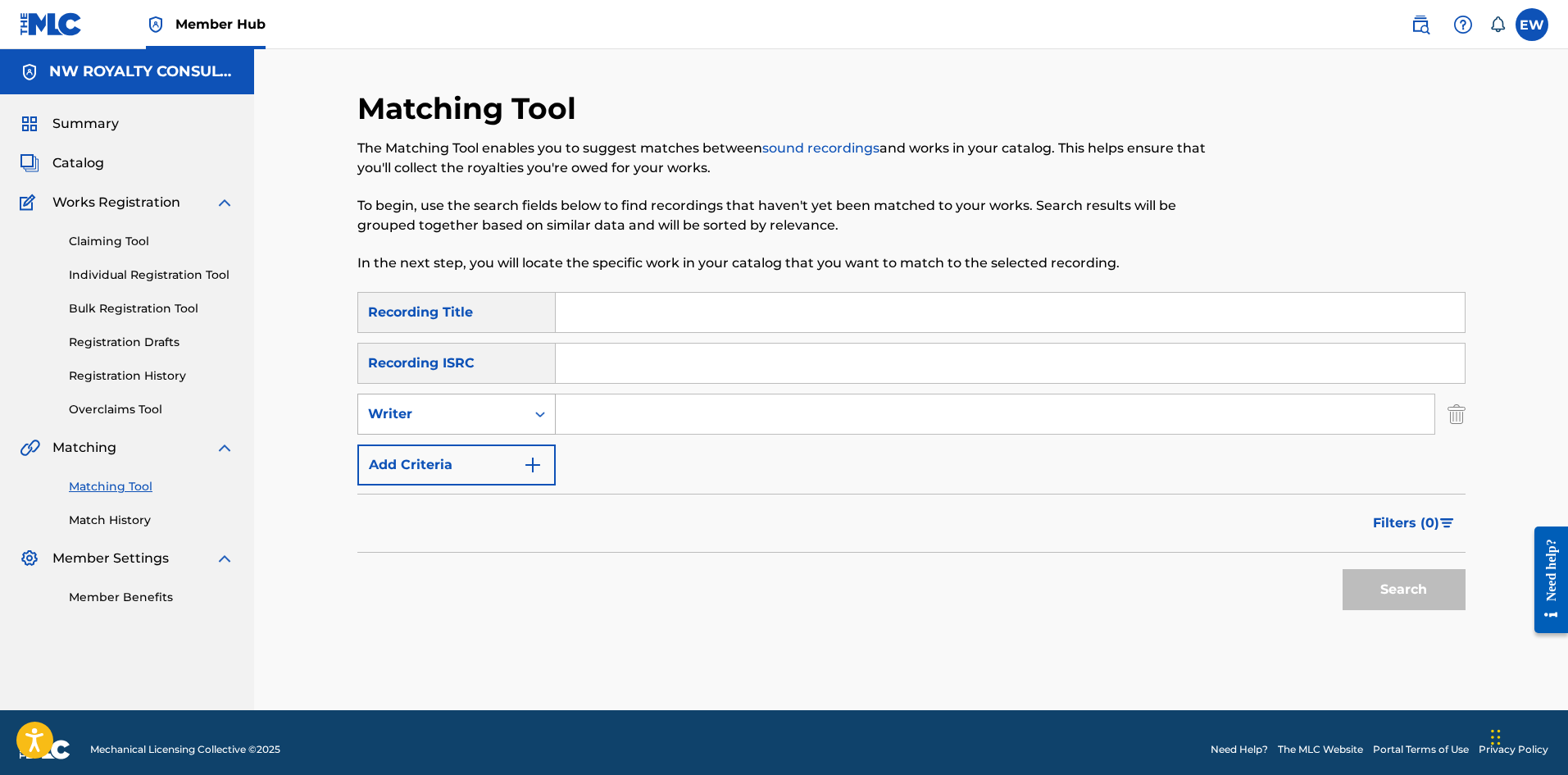
click at [468, 416] on div "Writer" at bounding box center [441, 414] width 147 height 19
drag, startPoint x: 473, startPoint y: 456, endPoint x: 557, endPoint y: 436, distance: 86.3
click at [527, 447] on div "Recording Artist" at bounding box center [456, 455] width 197 height 41
click at [651, 410] on input "Search Form" at bounding box center [995, 413] width 879 height 40
paste input "FUTURE"
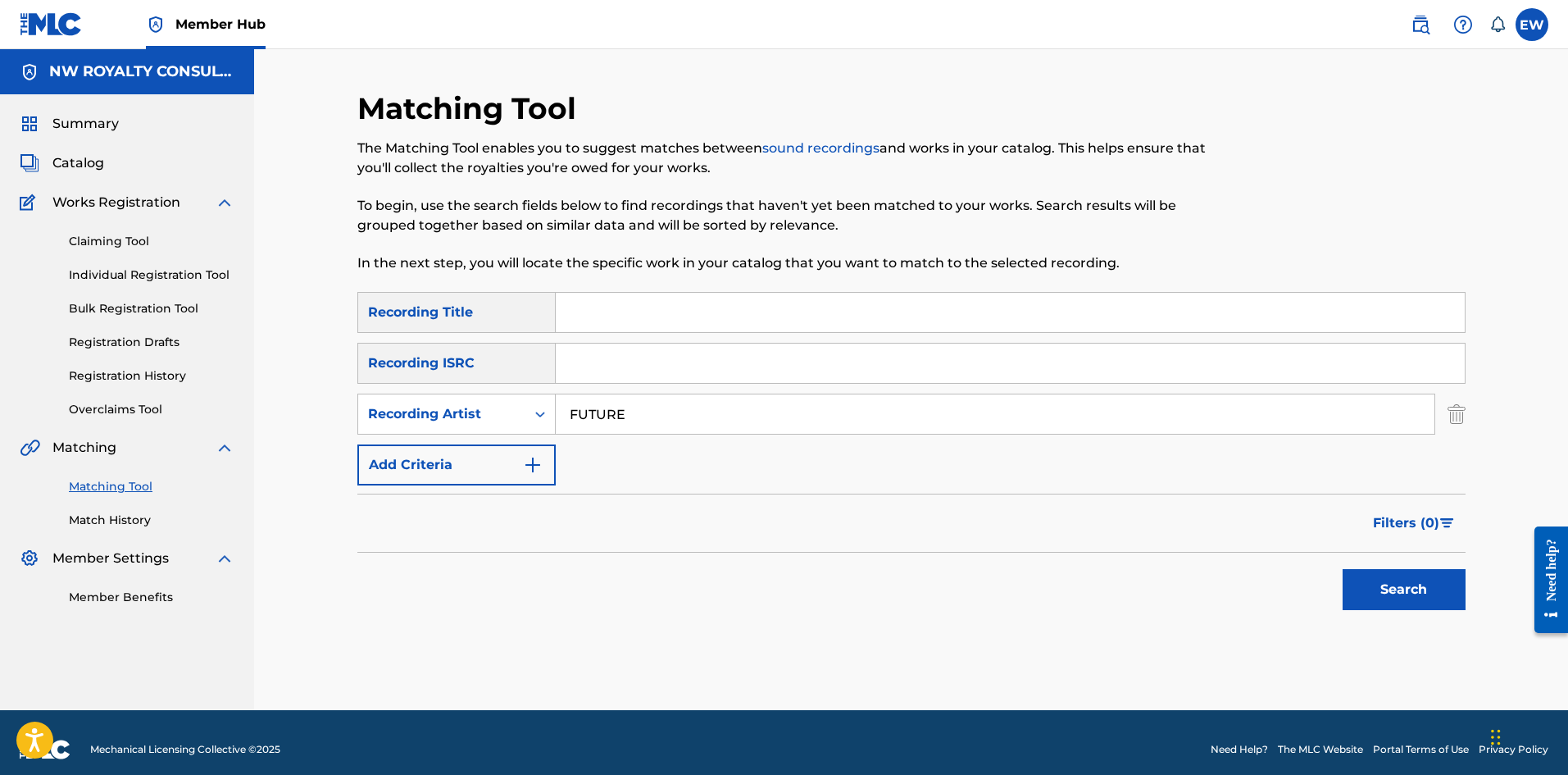
type input "FUTURE"
click at [784, 314] on input "Search Form" at bounding box center [1009, 312] width 909 height 40
paste input "OH YEAH"
type input "OH YEAH"
click at [1440, 579] on button "Search" at bounding box center [1403, 589] width 123 height 41
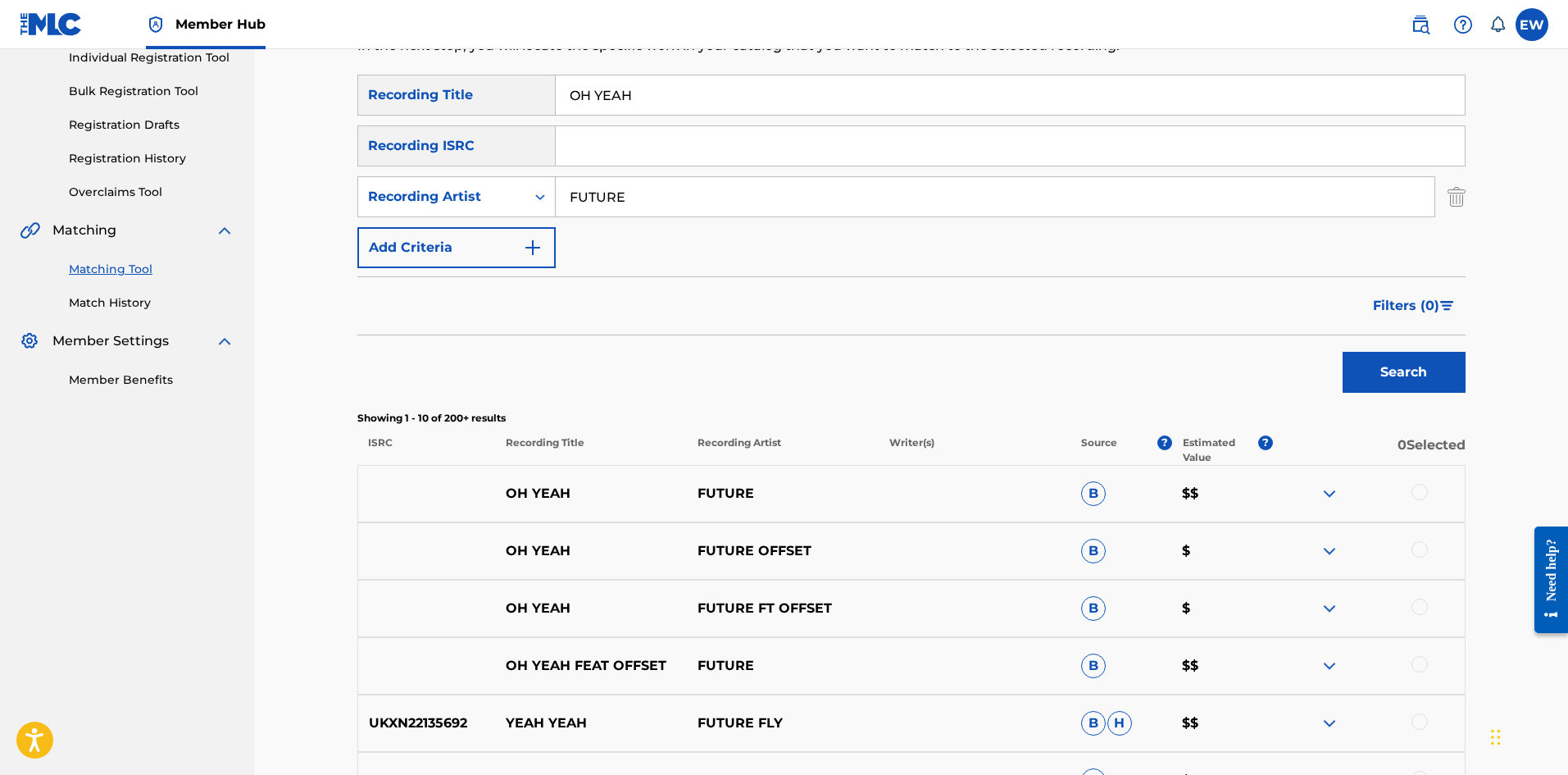
scroll to position [246, 0]
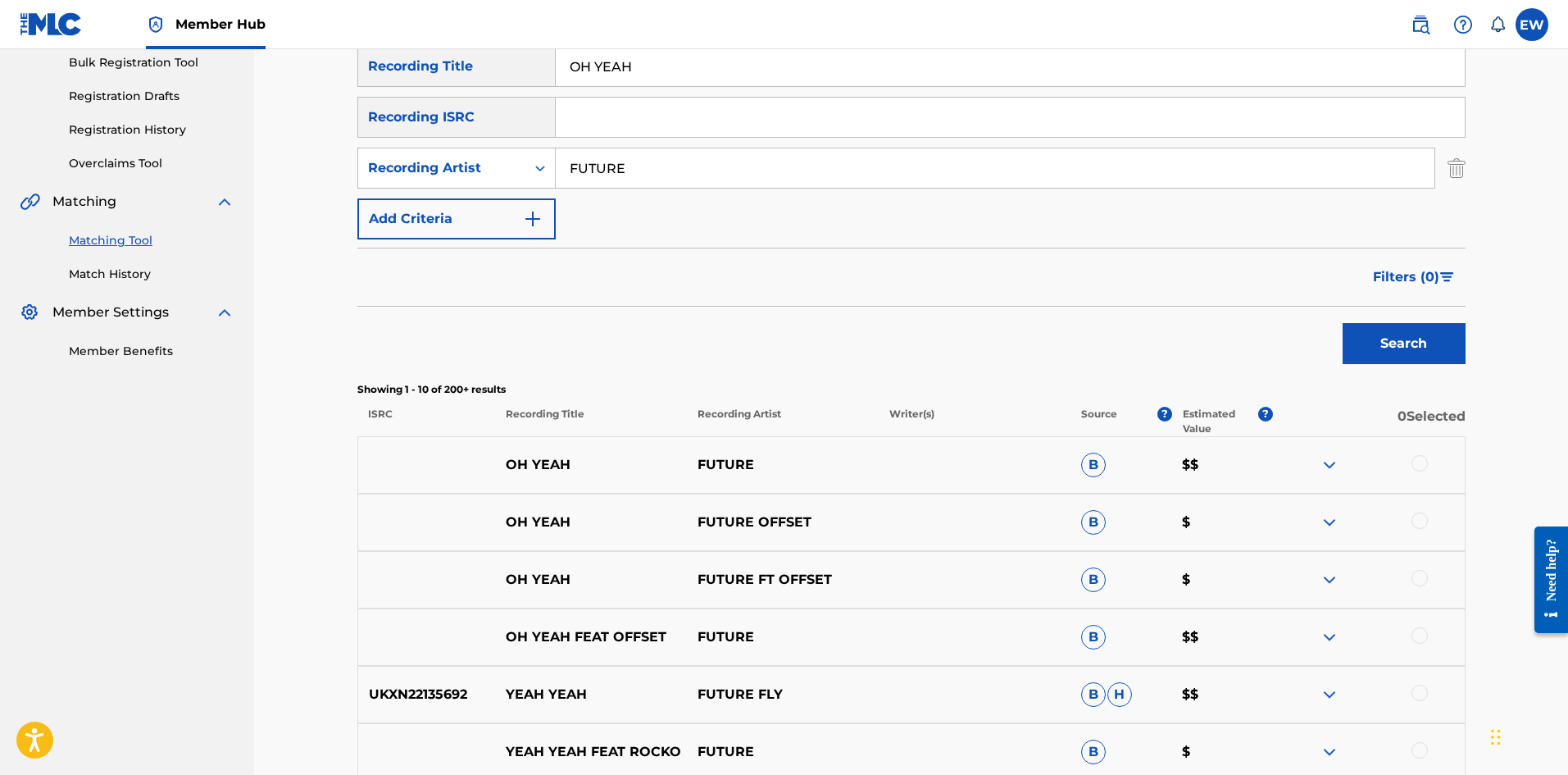
click at [1424, 467] on div at bounding box center [1419, 463] width 16 height 16
click at [1424, 519] on div at bounding box center [1419, 520] width 16 height 16
click at [1417, 579] on div at bounding box center [1419, 577] width 16 height 16
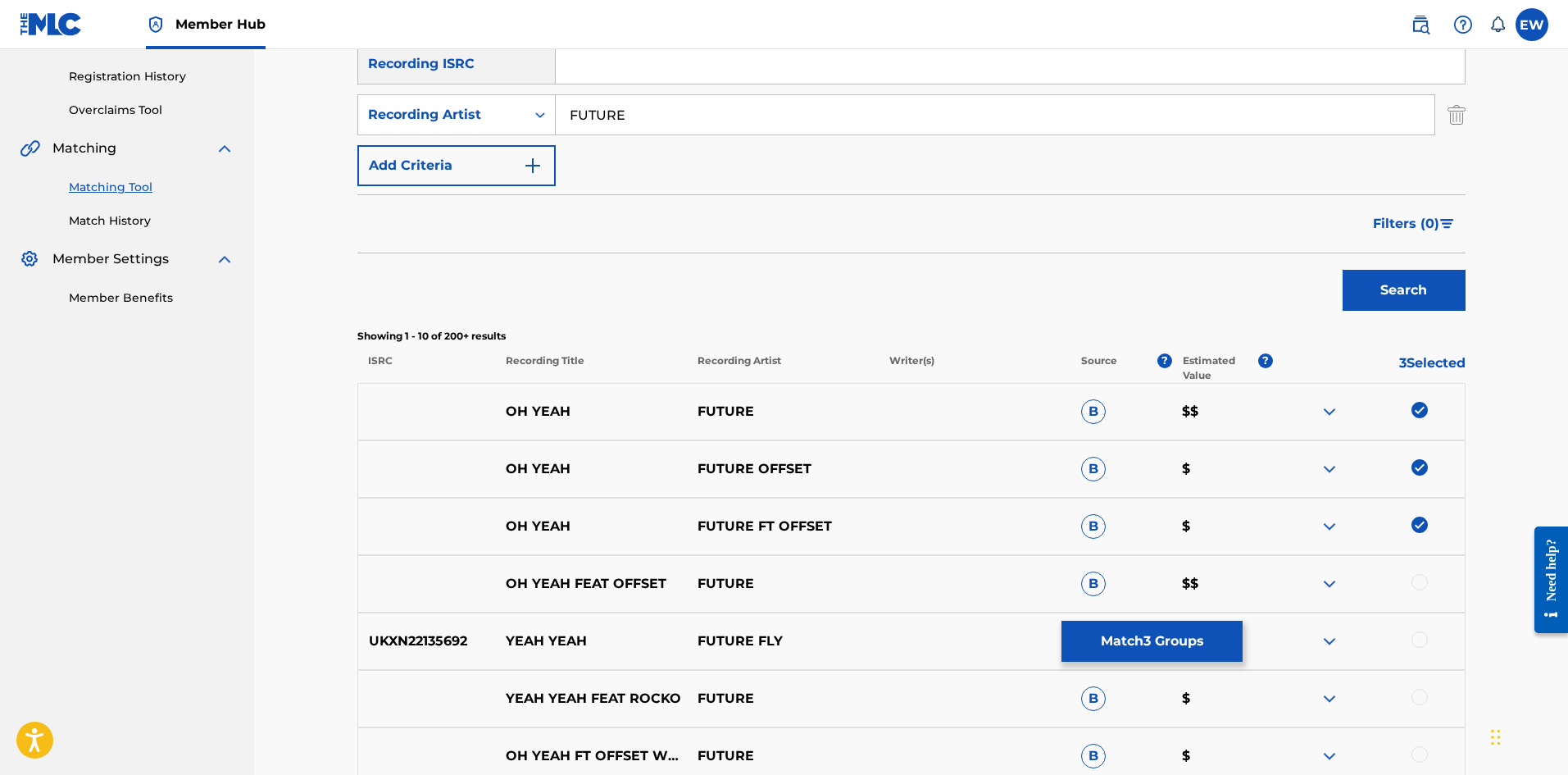
scroll to position [328, 0]
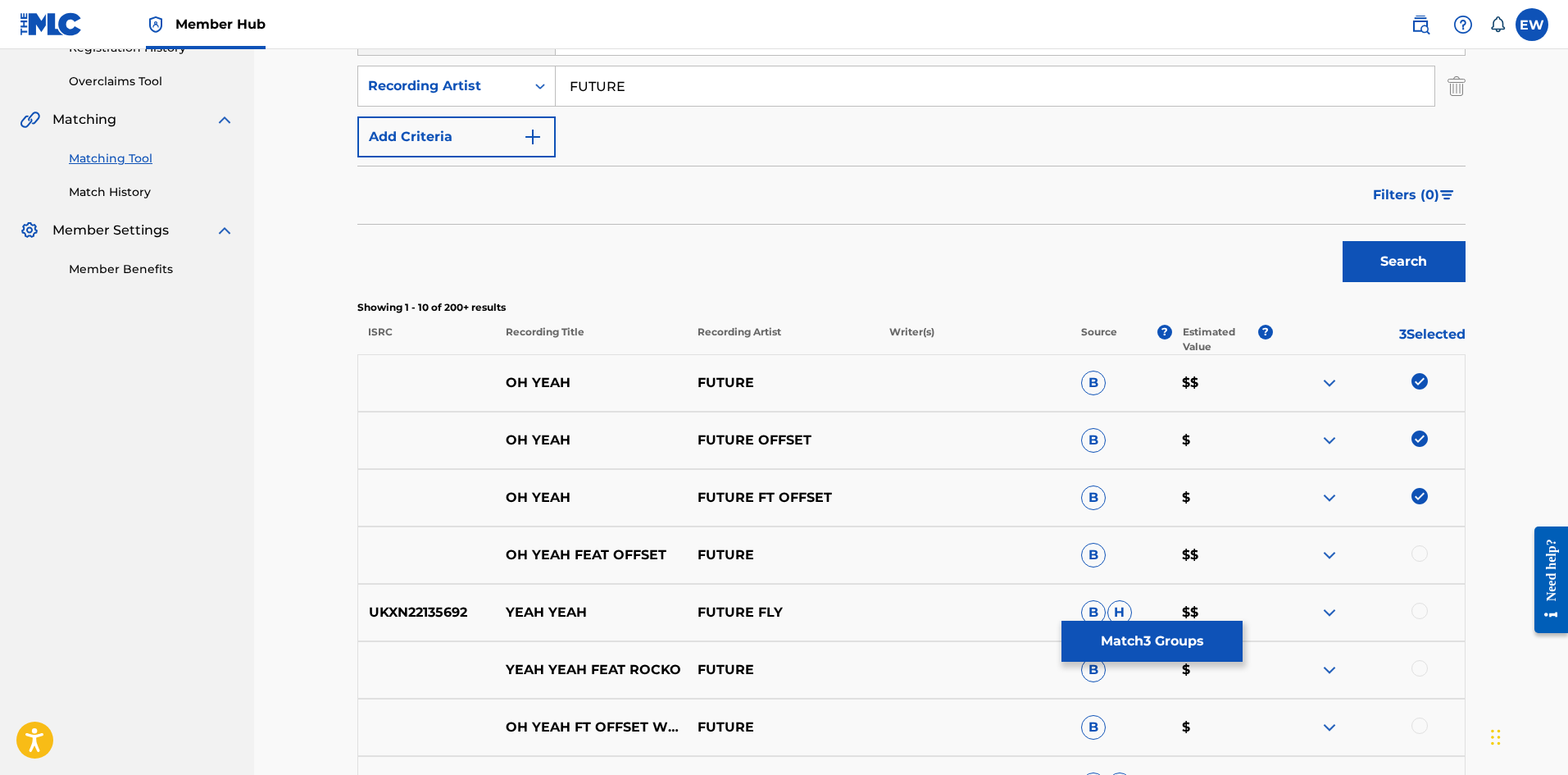
click at [1420, 551] on div at bounding box center [1419, 553] width 16 height 16
click at [1208, 643] on button "Match 4 Groups" at bounding box center [1151, 641] width 181 height 41
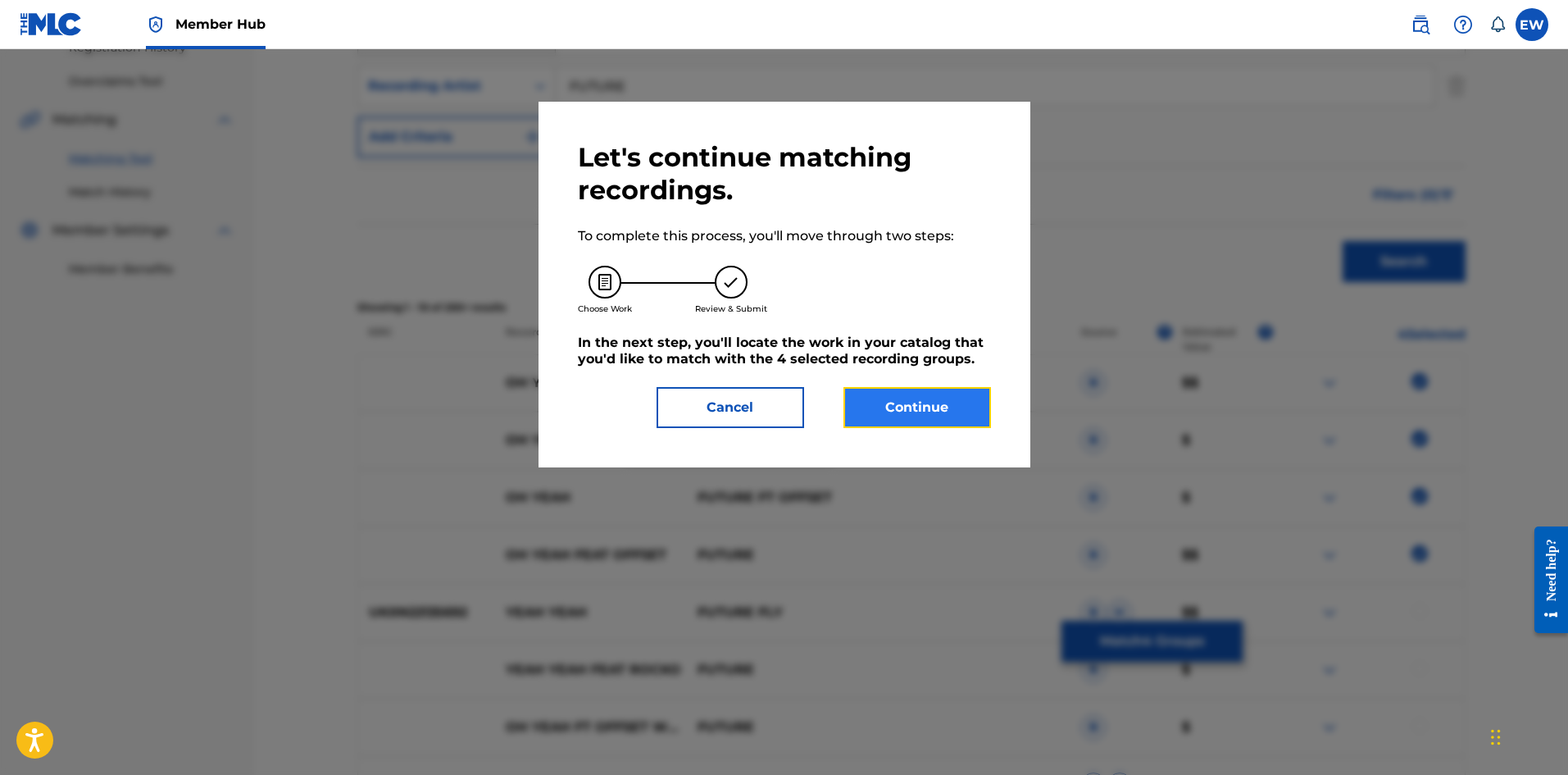
click at [872, 394] on button "Continue" at bounding box center [917, 407] width 147 height 41
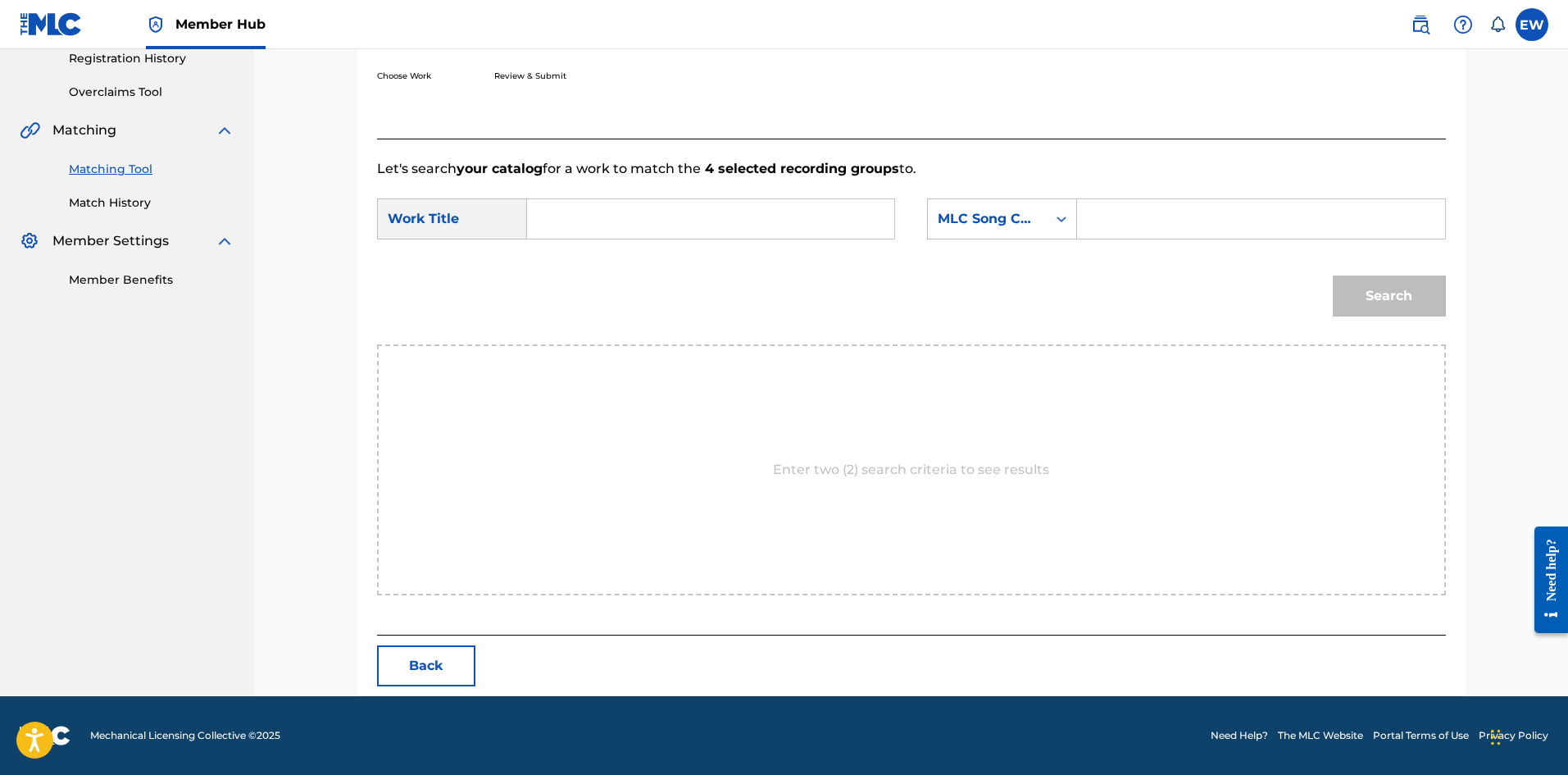
scroll to position [317, 0]
click at [655, 227] on input "Search Form" at bounding box center [711, 218] width 339 height 40
paste input "OH YEAH"
type input "OH YEAH"
click at [1122, 206] on input "Search Form" at bounding box center [1261, 218] width 339 height 40
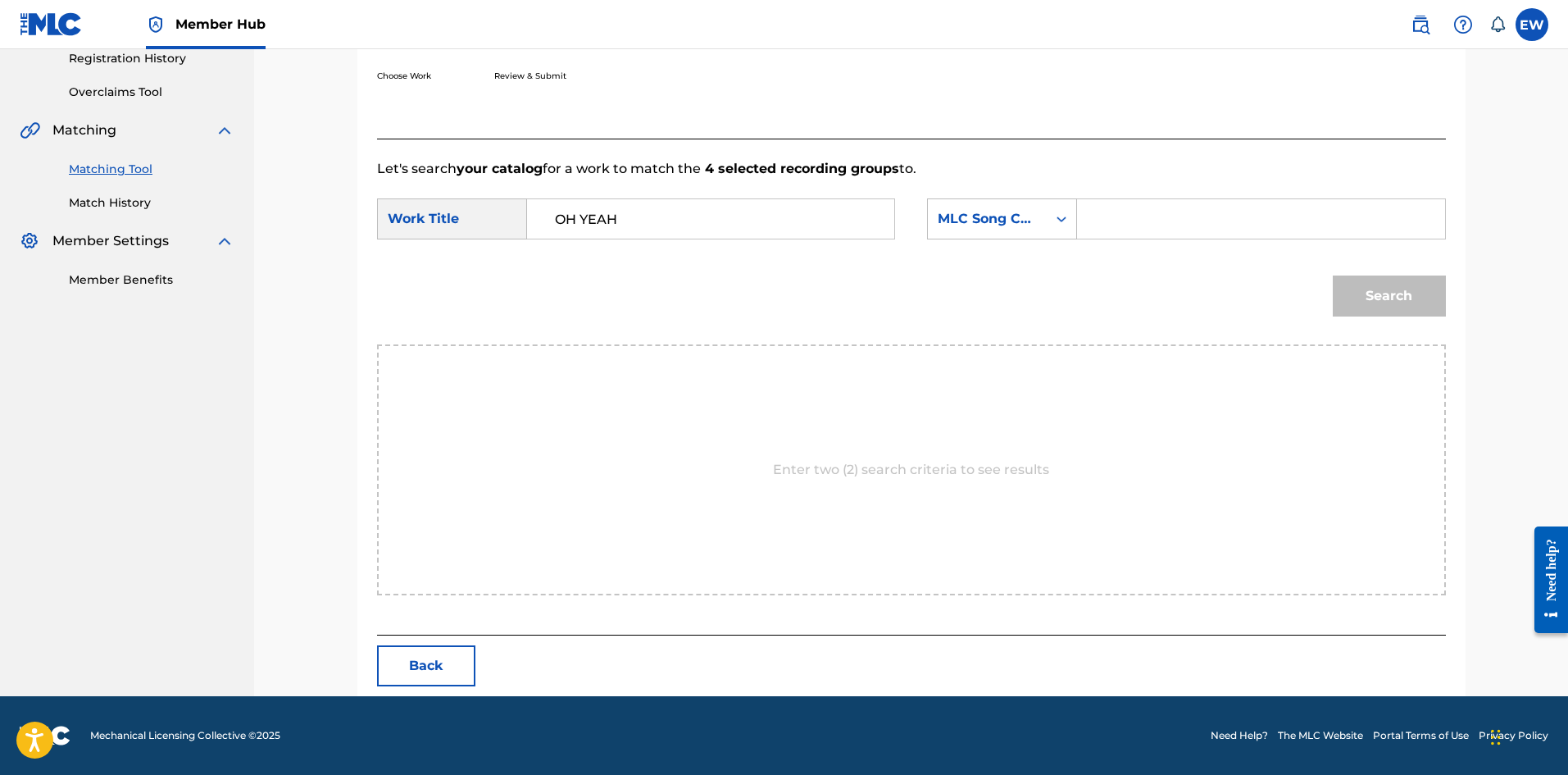
paste input "EVCC0V"
type input "EVCC0V"
click at [1374, 311] on button "Search" at bounding box center [1389, 296] width 113 height 41
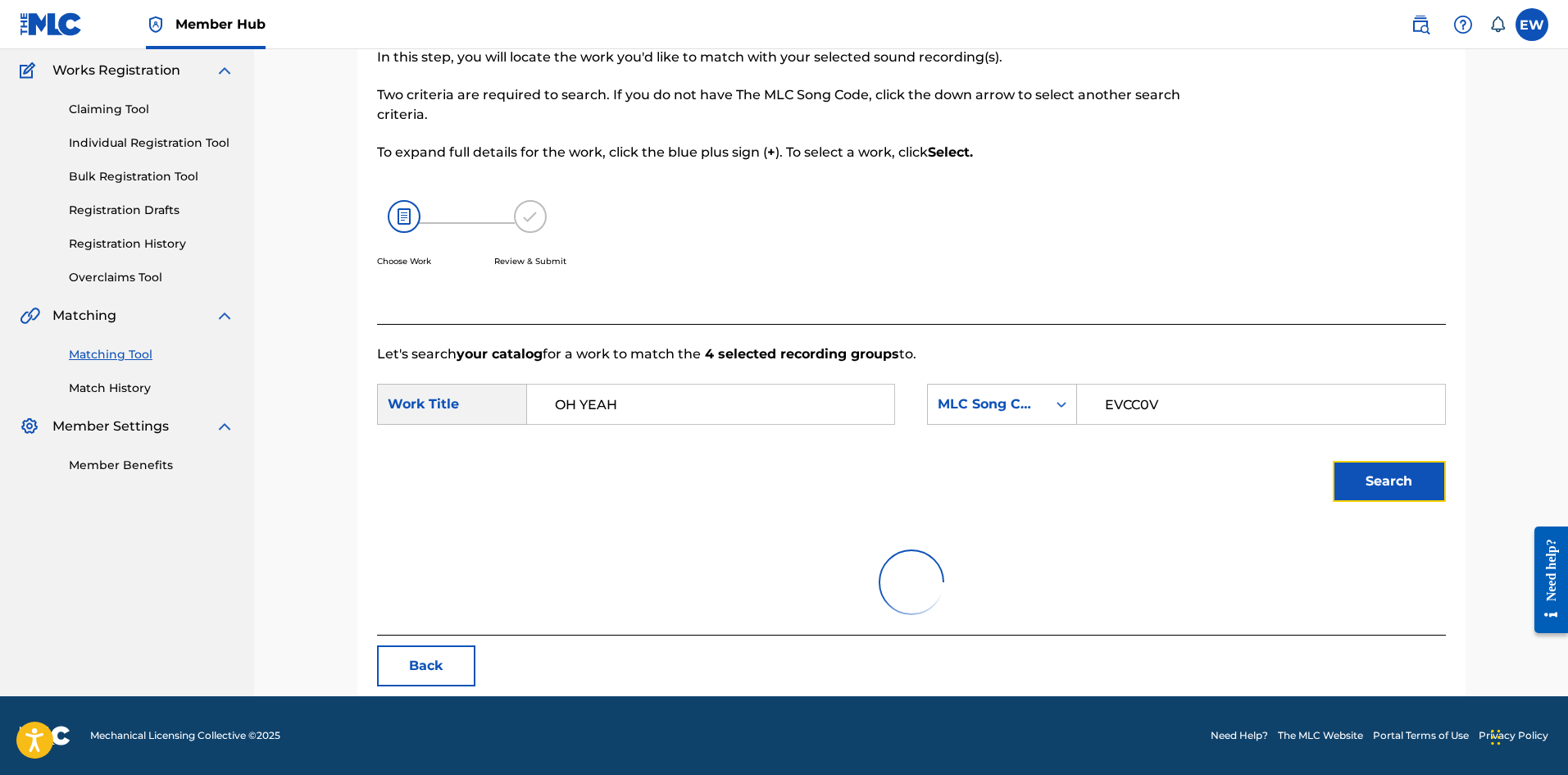
scroll to position [61, 0]
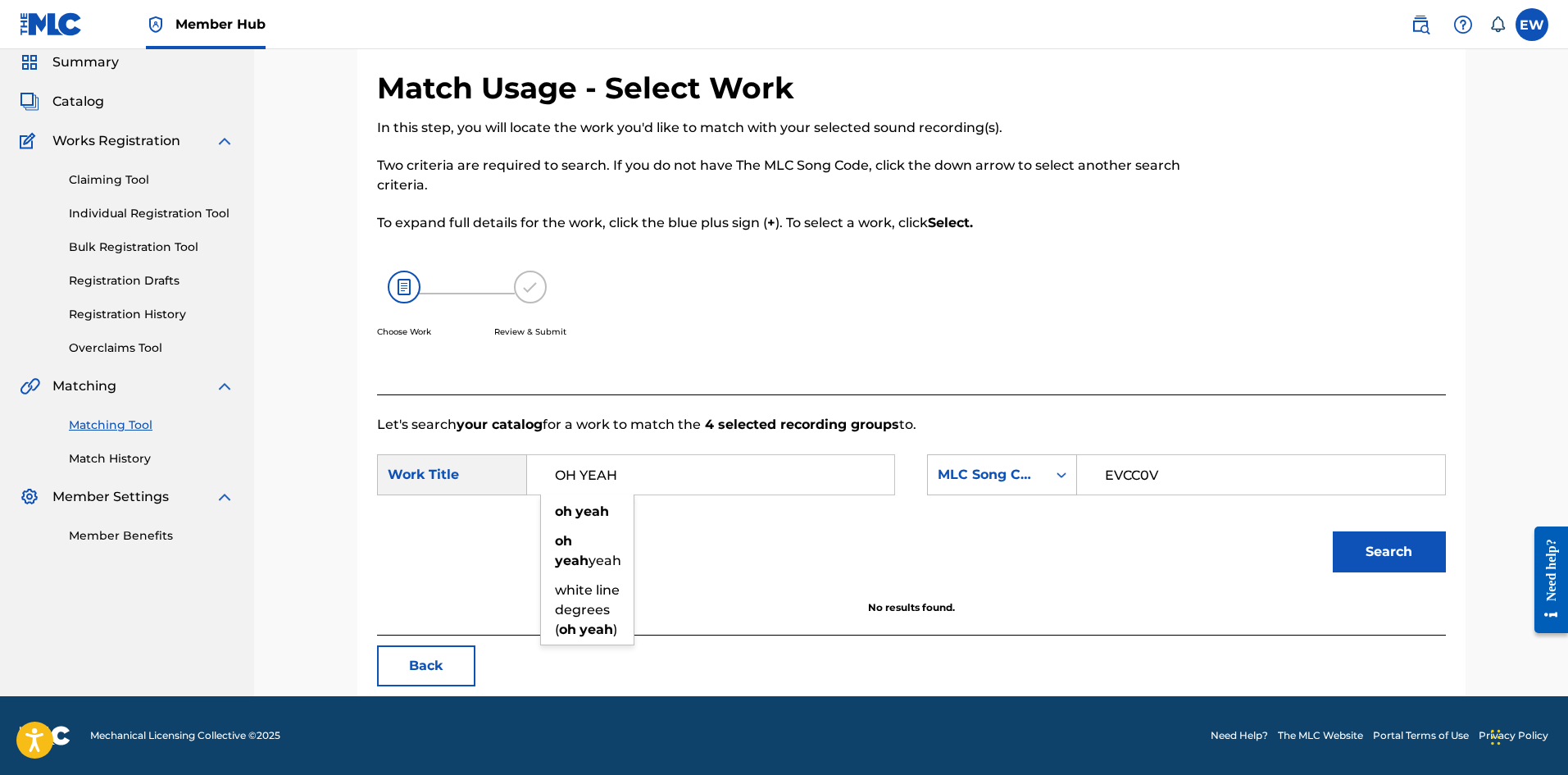
drag, startPoint x: 798, startPoint y: 469, endPoint x: 436, endPoint y: 486, distance: 362.4
click at [502, 489] on div "SearchWithCriteria866f5214-1585-4993-aa49-ee57e7c4745a Work Title OH YEAH oh ye…" at bounding box center [636, 474] width 518 height 41
paste input "EVERY GHETTO, EVERY CITY"
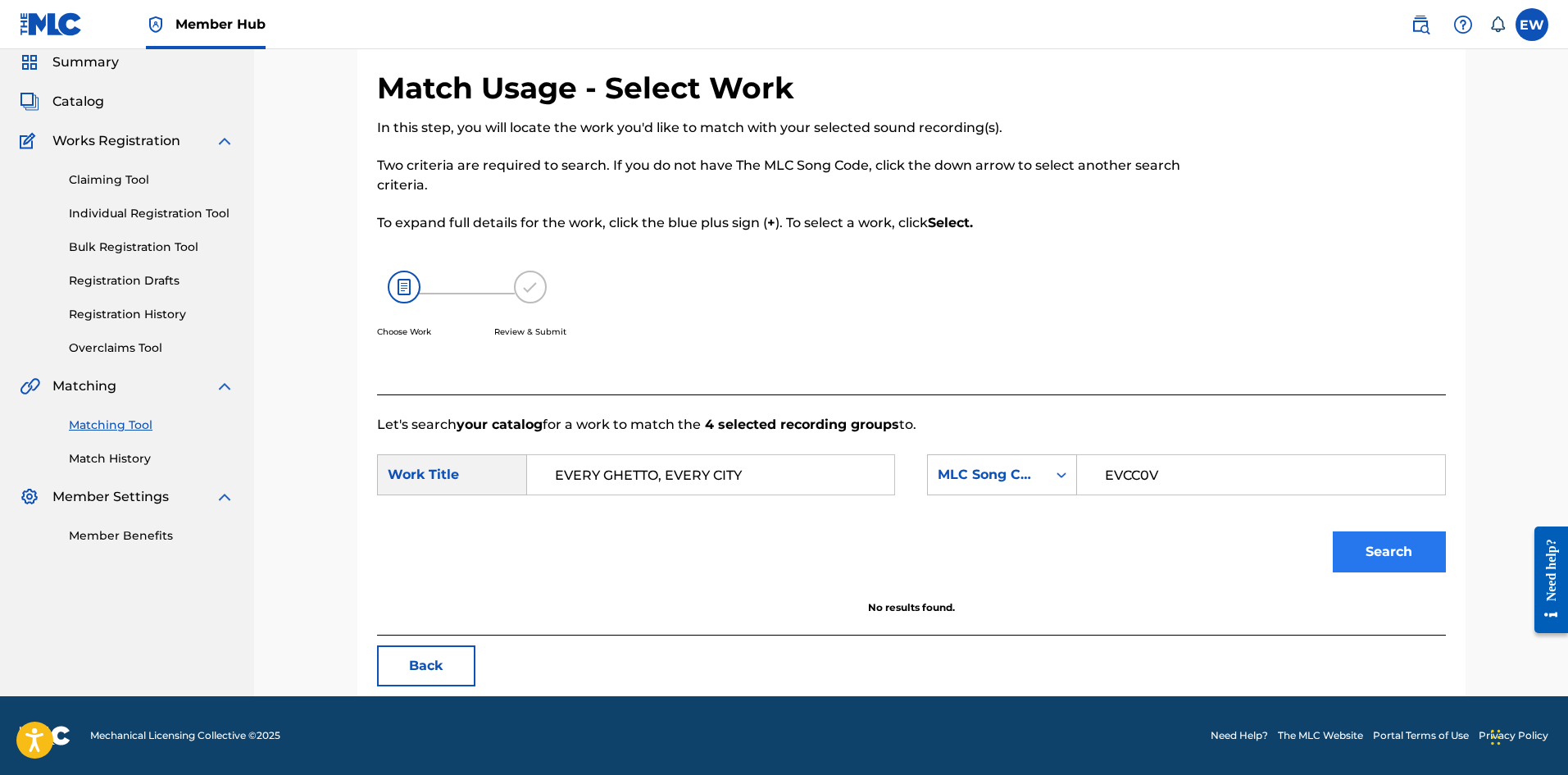
type input "EVERY GHETTO, EVERY CITY"
click at [1368, 557] on button "Search" at bounding box center [1389, 552] width 113 height 41
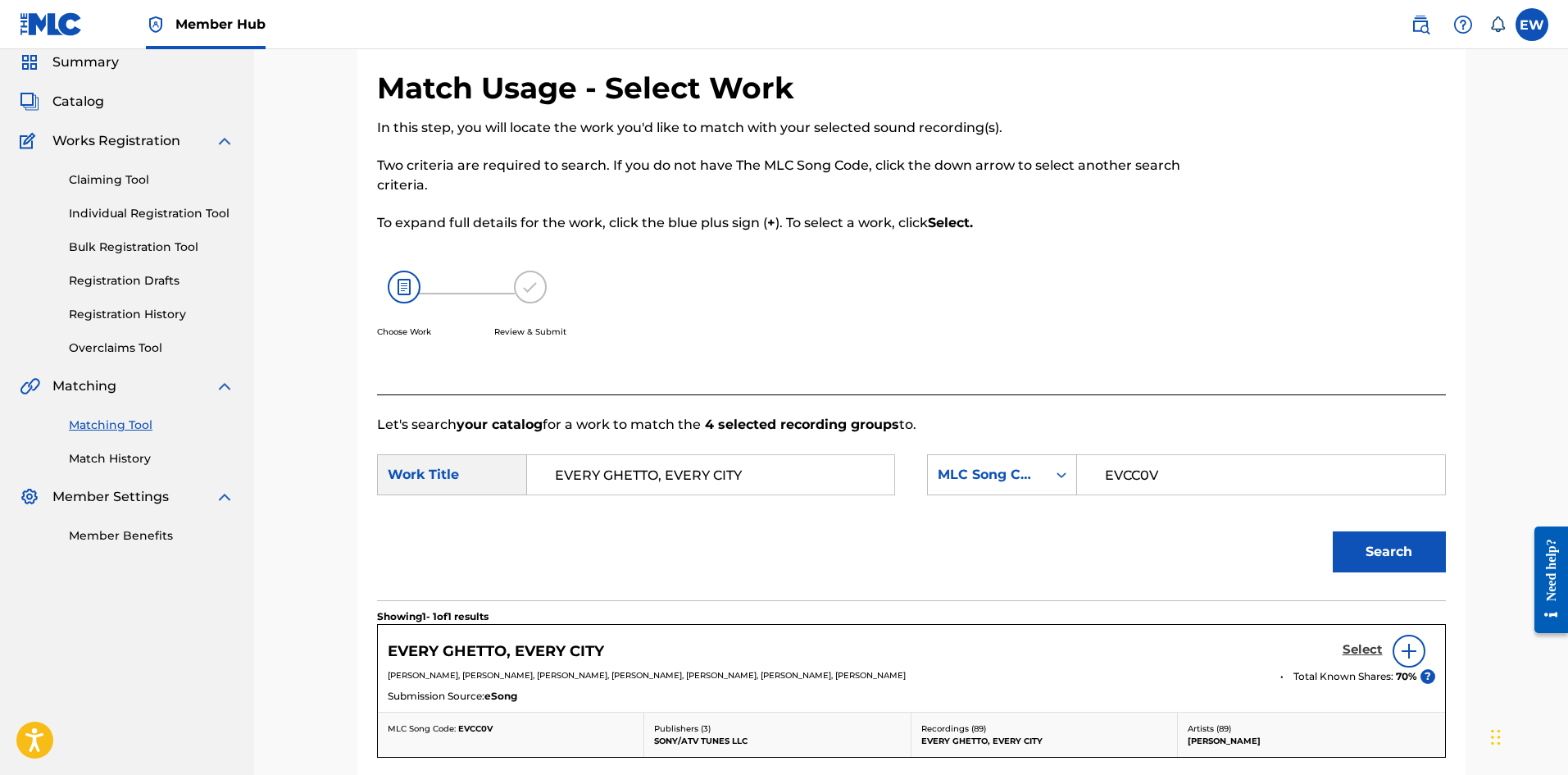
click at [1348, 644] on h5 "Select" at bounding box center [1361, 650] width 40 height 16
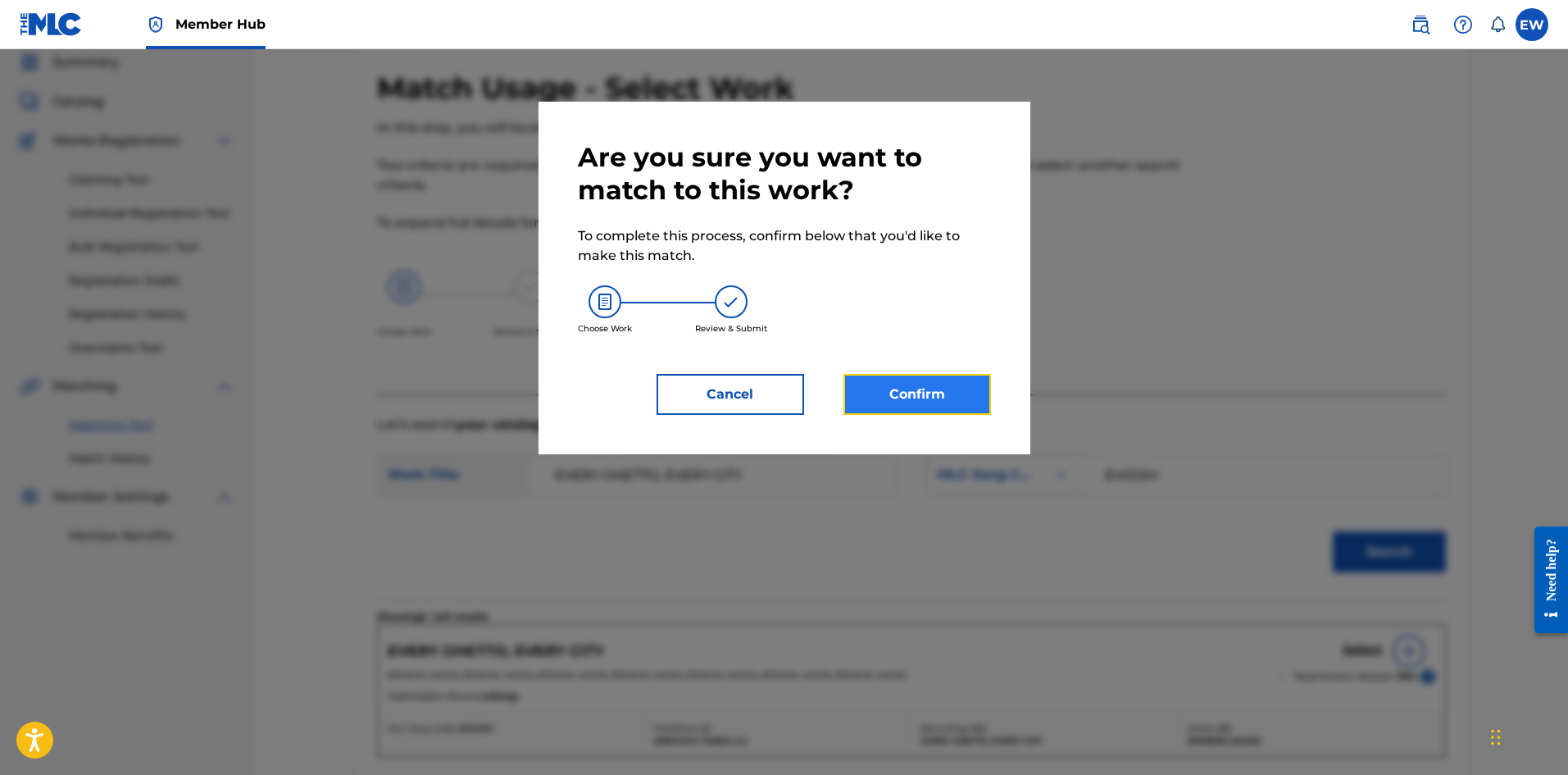
click at [907, 383] on button "Confirm" at bounding box center [917, 394] width 147 height 41
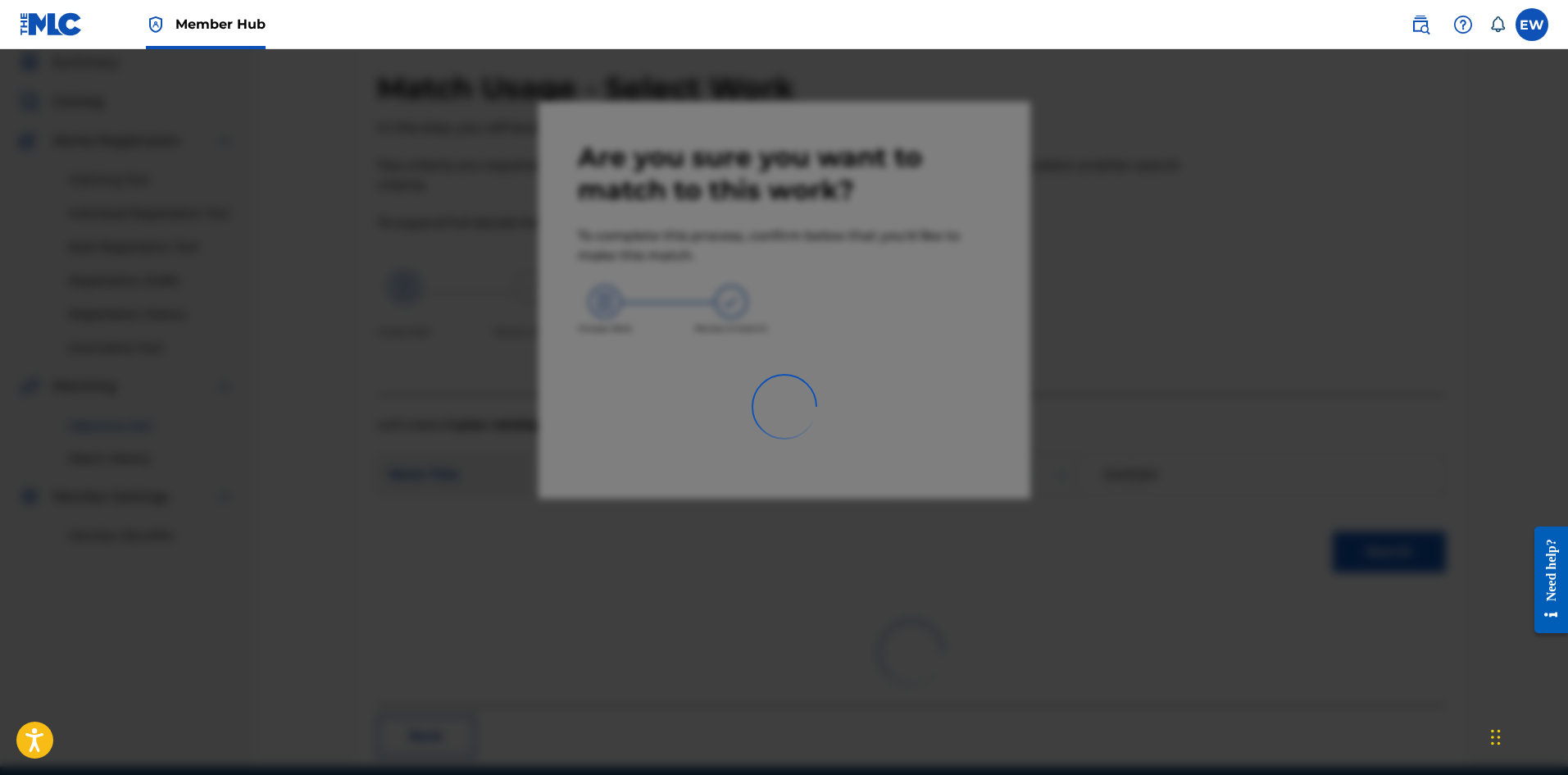
scroll to position [40, 0]
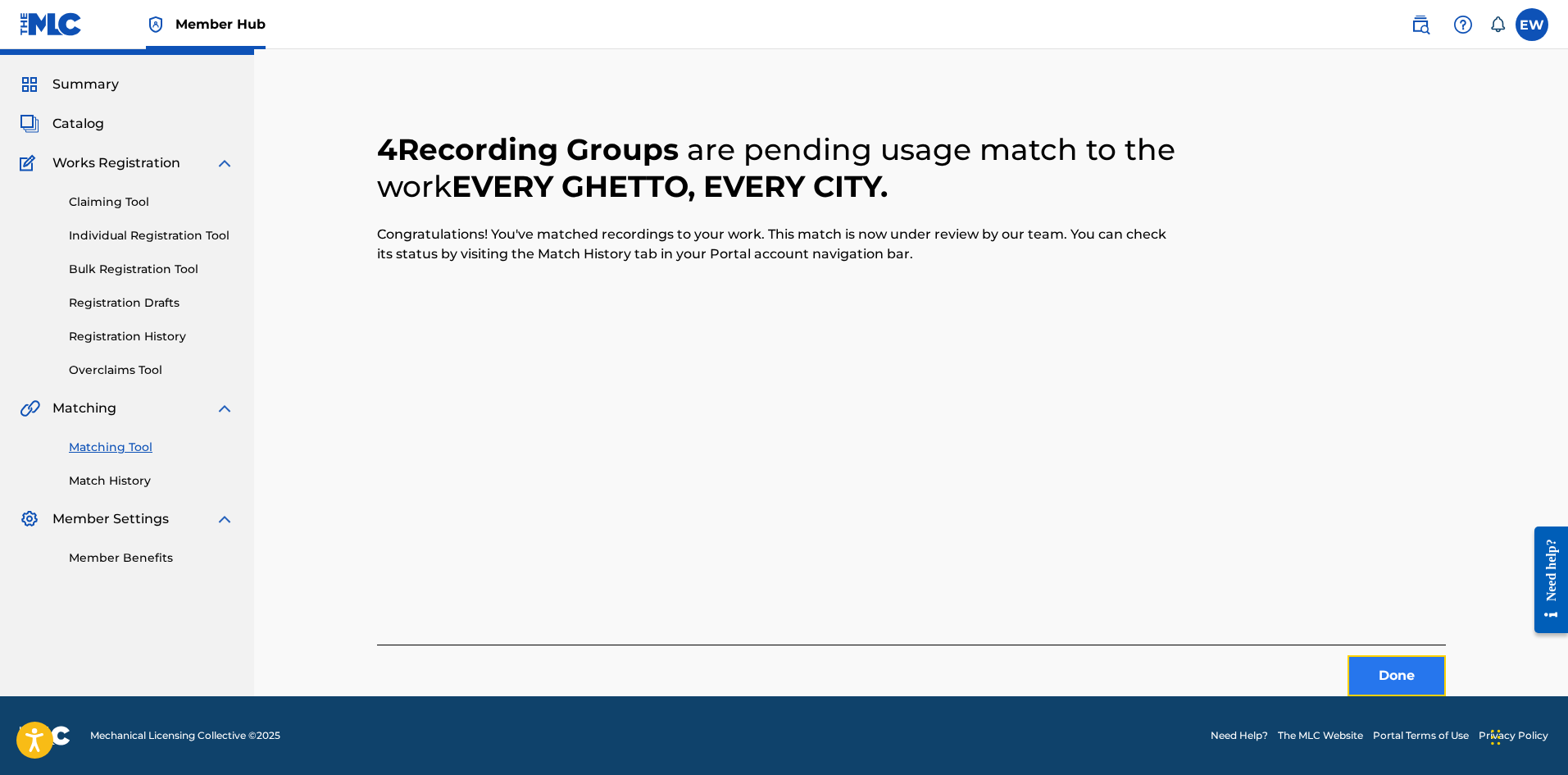
click at [1391, 664] on button "Done" at bounding box center [1395, 675] width 98 height 41
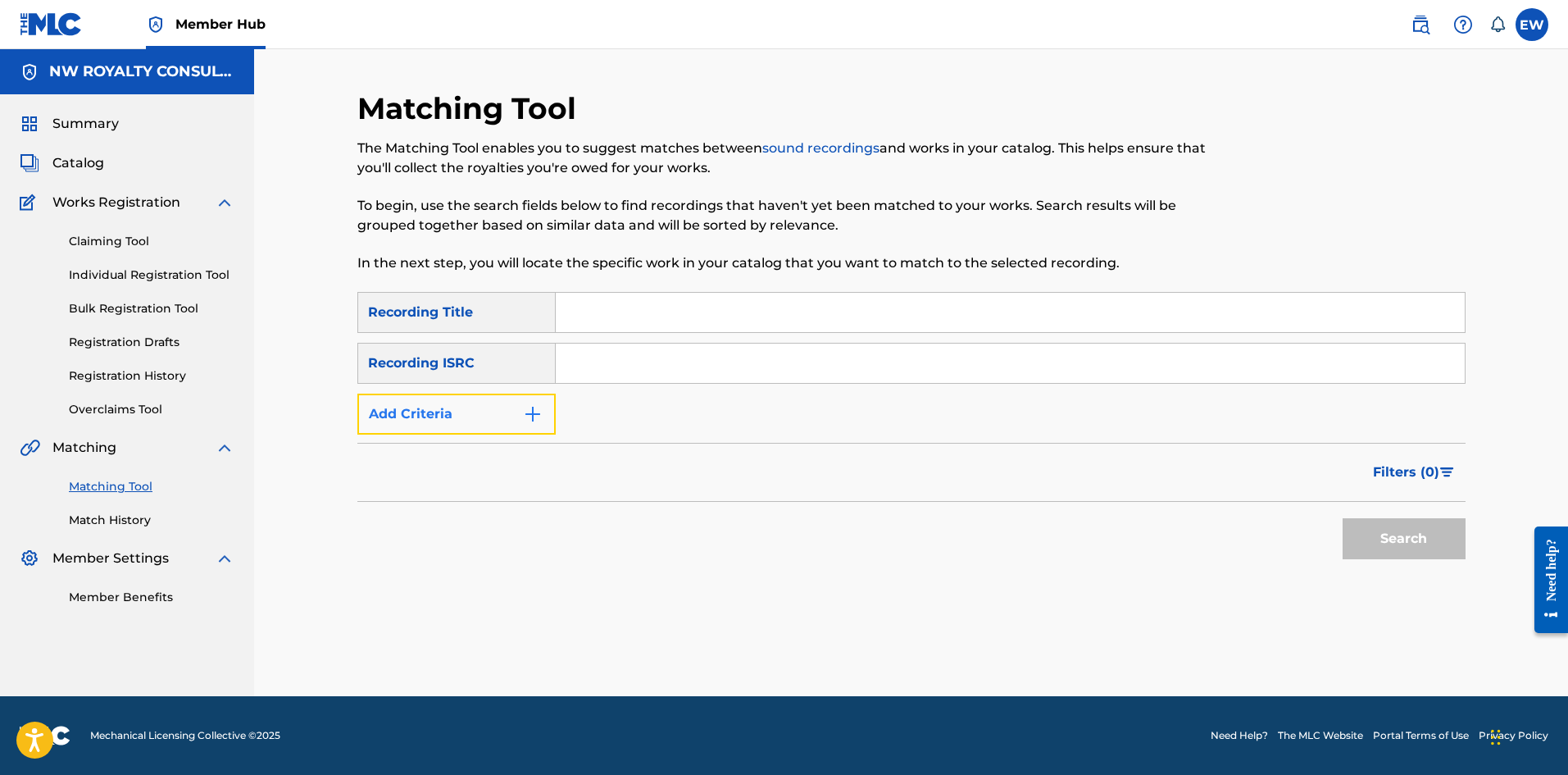
click at [497, 421] on button "Add Criteria" at bounding box center [456, 414] width 199 height 41
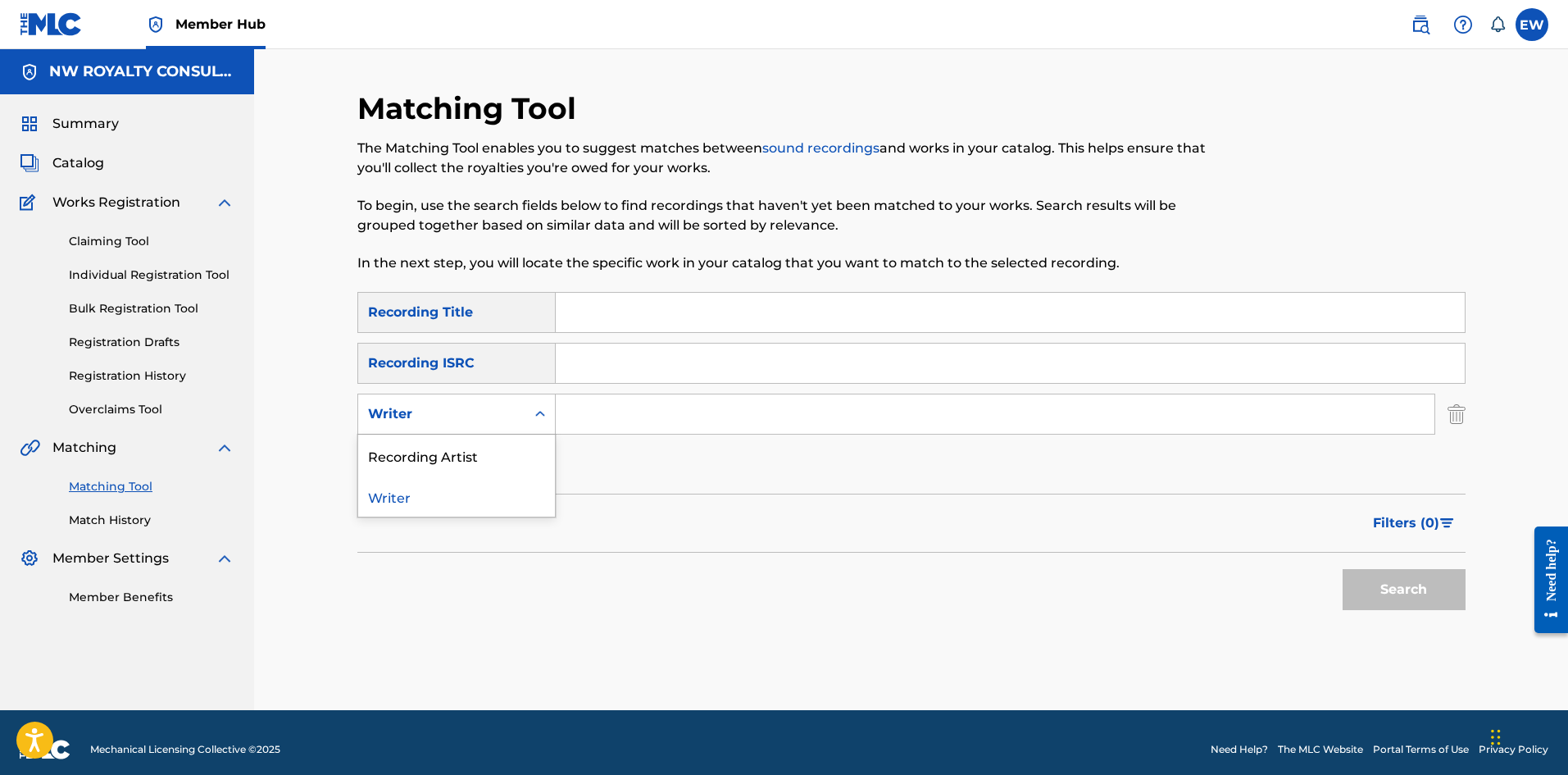
click at [497, 421] on div "Writer" at bounding box center [441, 414] width 147 height 19
drag, startPoint x: 486, startPoint y: 463, endPoint x: 527, endPoint y: 441, distance: 46.5
click at [487, 462] on div "Recording Artist" at bounding box center [456, 455] width 197 height 41
click at [609, 415] on input "Search Form" at bounding box center [995, 413] width 879 height 40
paste input "GRIZZLY"
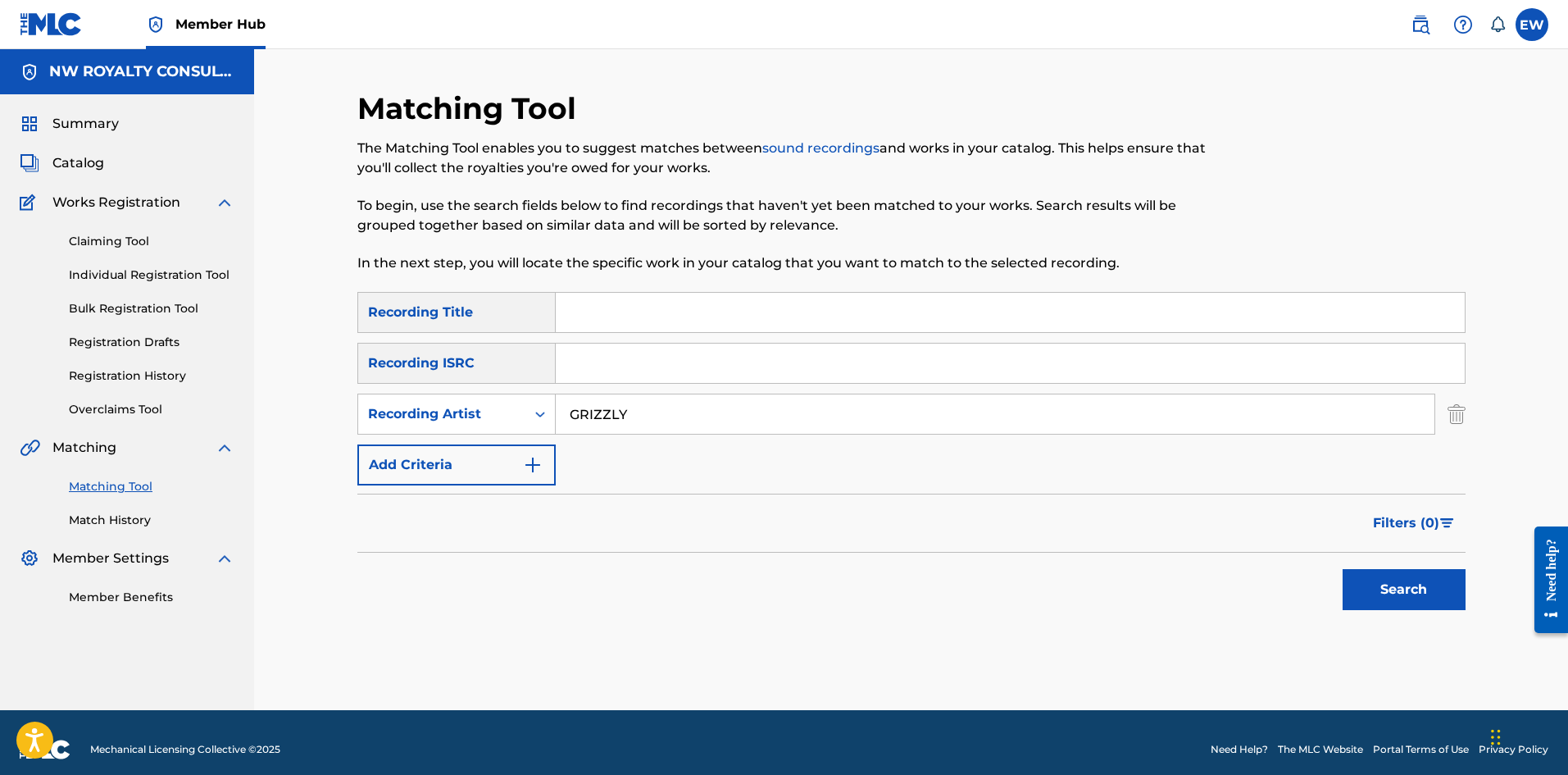
type input "GRIZZLY"
click at [616, 305] on input "Search Form" at bounding box center [1009, 312] width 909 height 40
paste input "ON JOB (RADIO EDIT)"
type input "ON JOB (RADIO EDIT)"
click at [1370, 594] on button "Search" at bounding box center [1403, 589] width 123 height 41
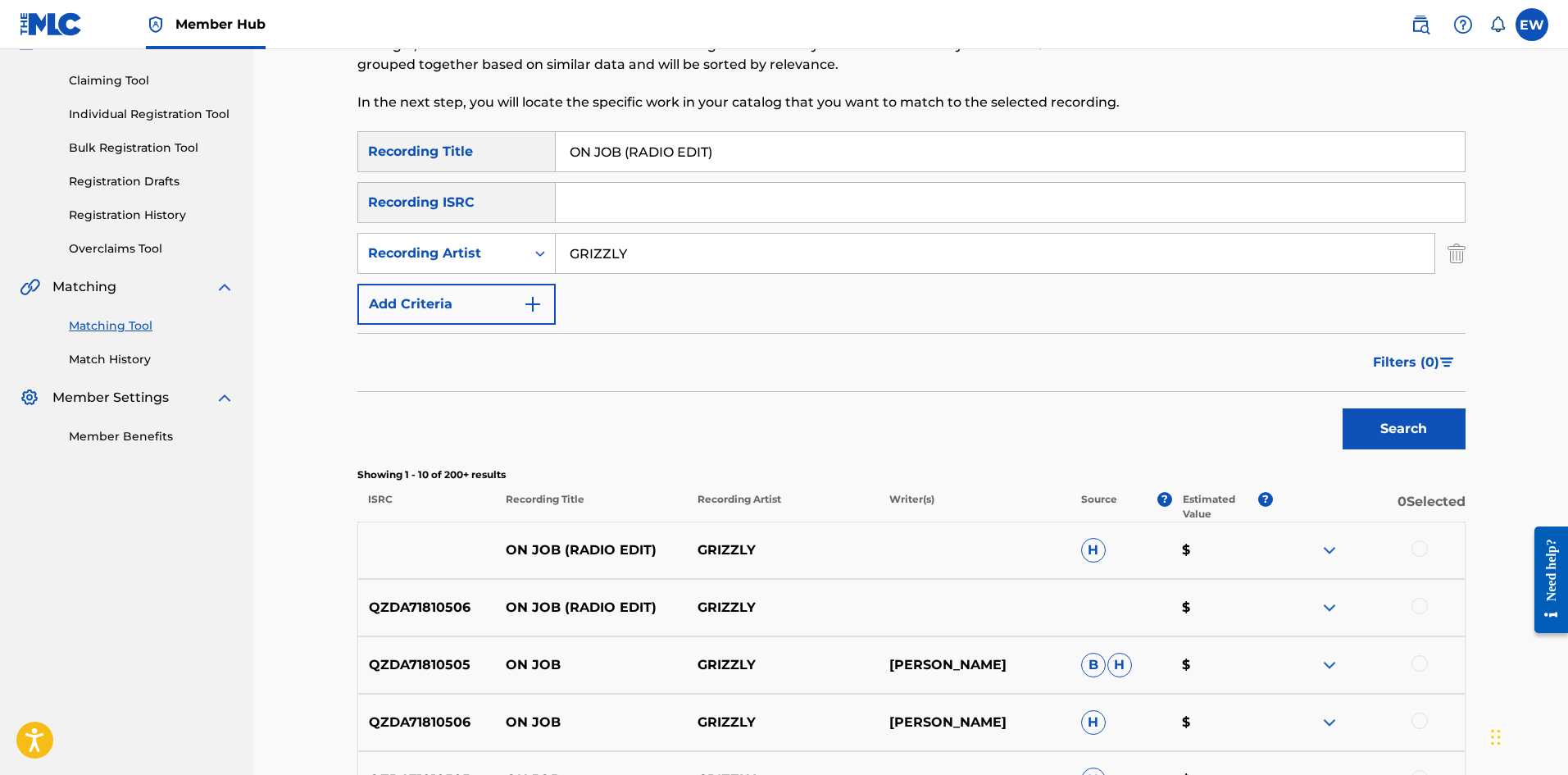
scroll to position [164, 0]
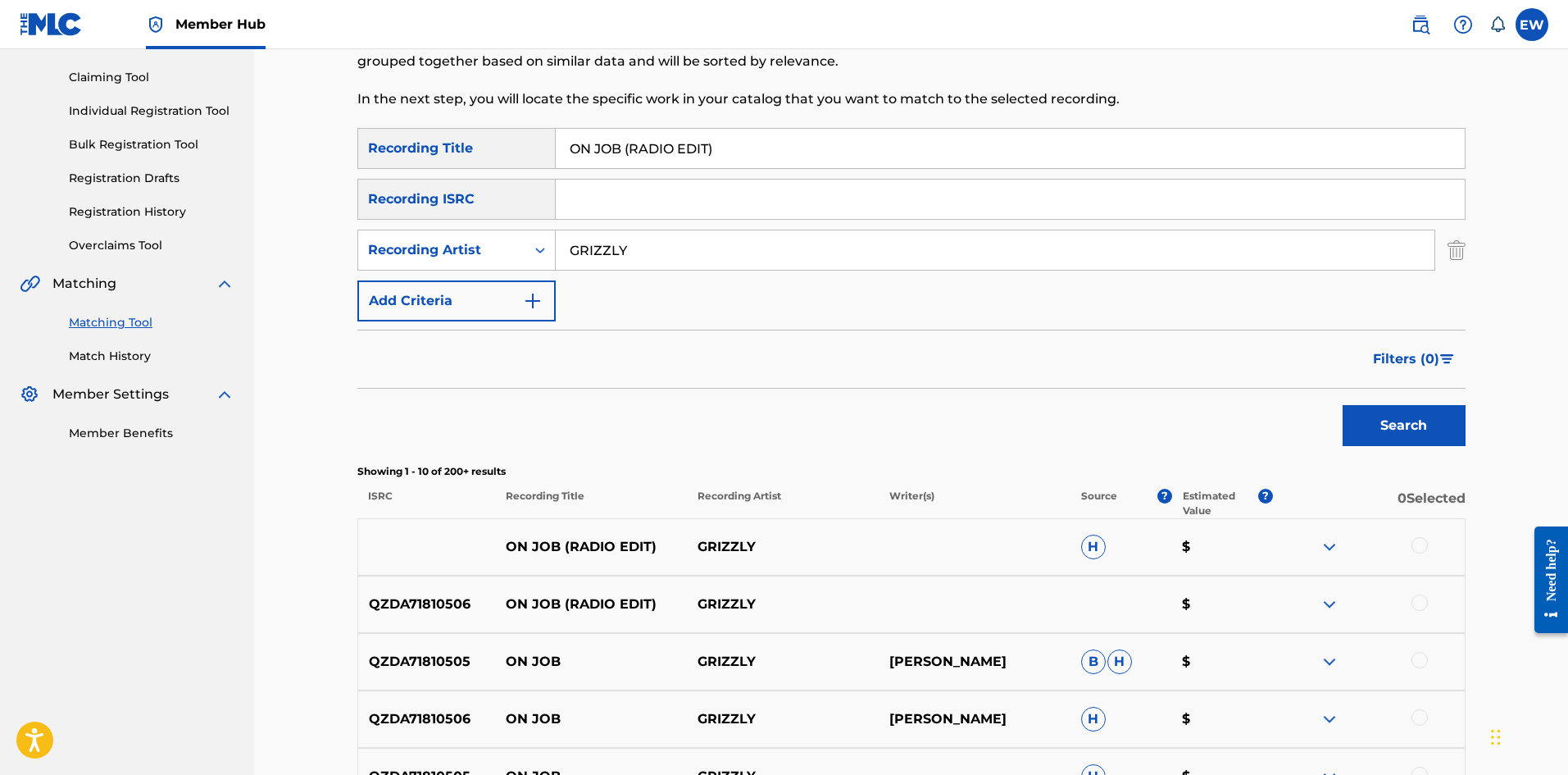
click at [1425, 543] on div at bounding box center [1419, 545] width 16 height 16
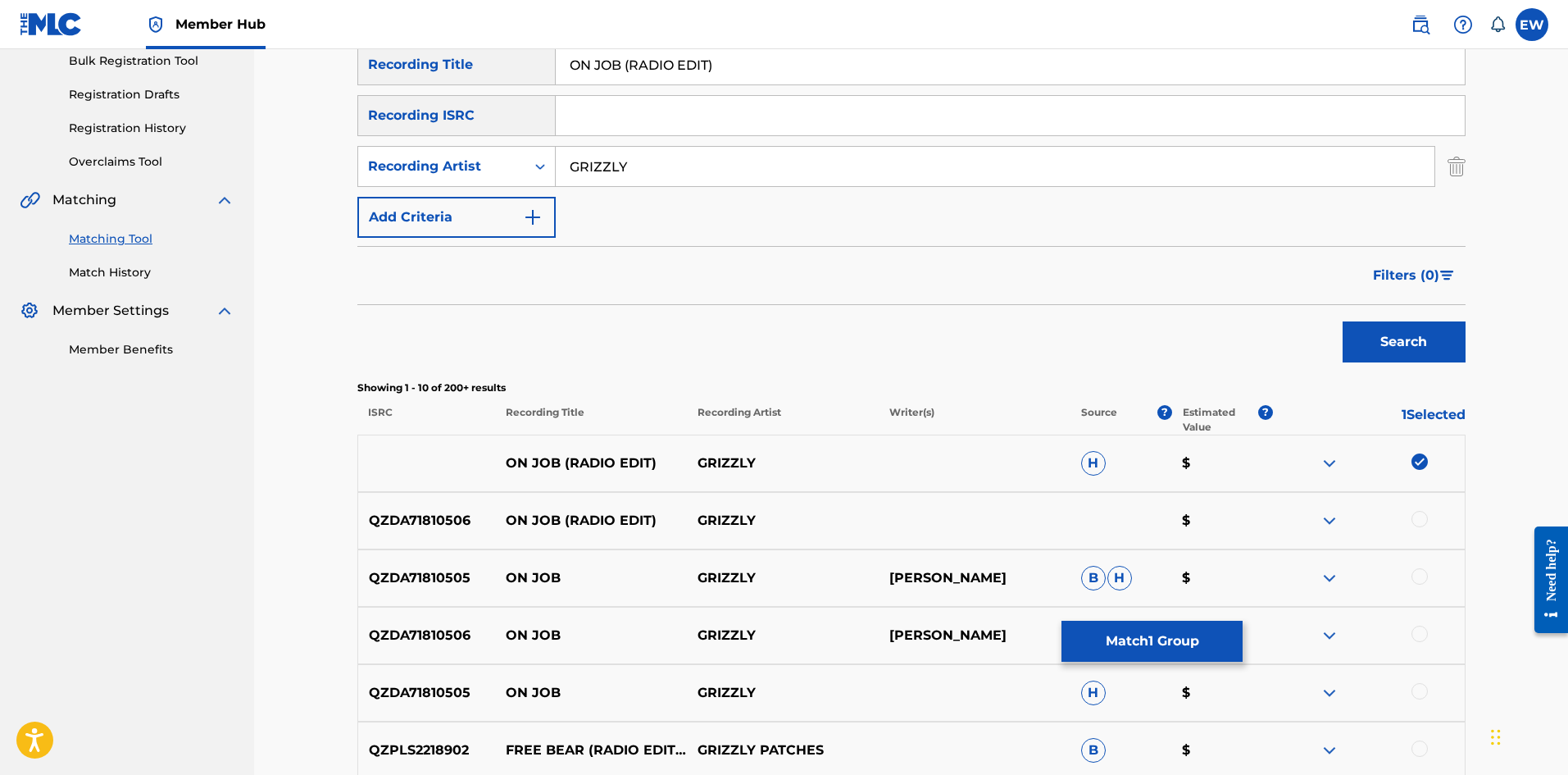
scroll to position [328, 0]
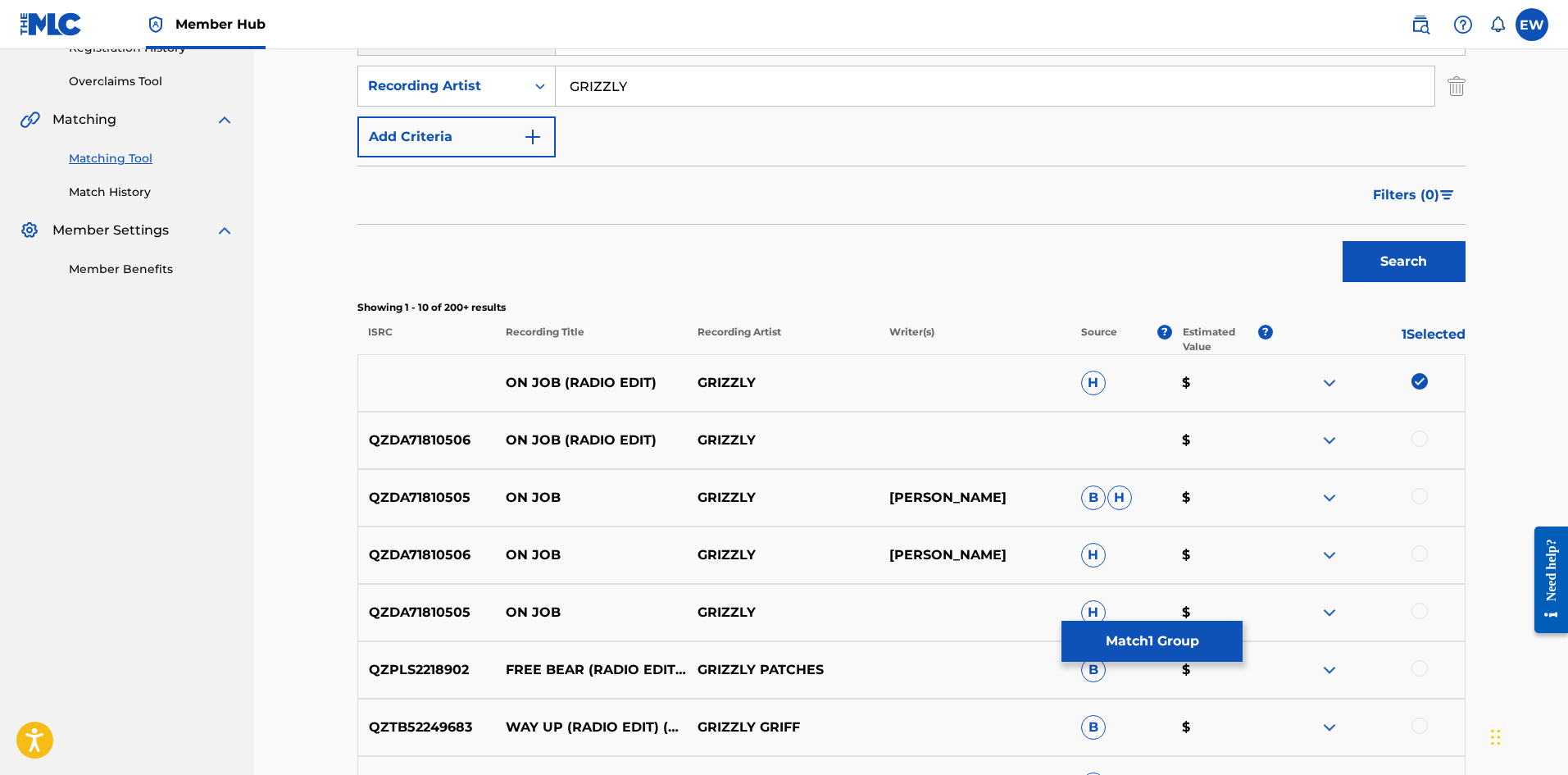
click at [1424, 440] on div at bounding box center [1419, 438] width 16 height 16
click at [1420, 500] on div at bounding box center [1419, 496] width 16 height 16
click at [1418, 552] on div at bounding box center [1419, 553] width 16 height 16
click at [1420, 608] on div at bounding box center [1419, 610] width 16 height 16
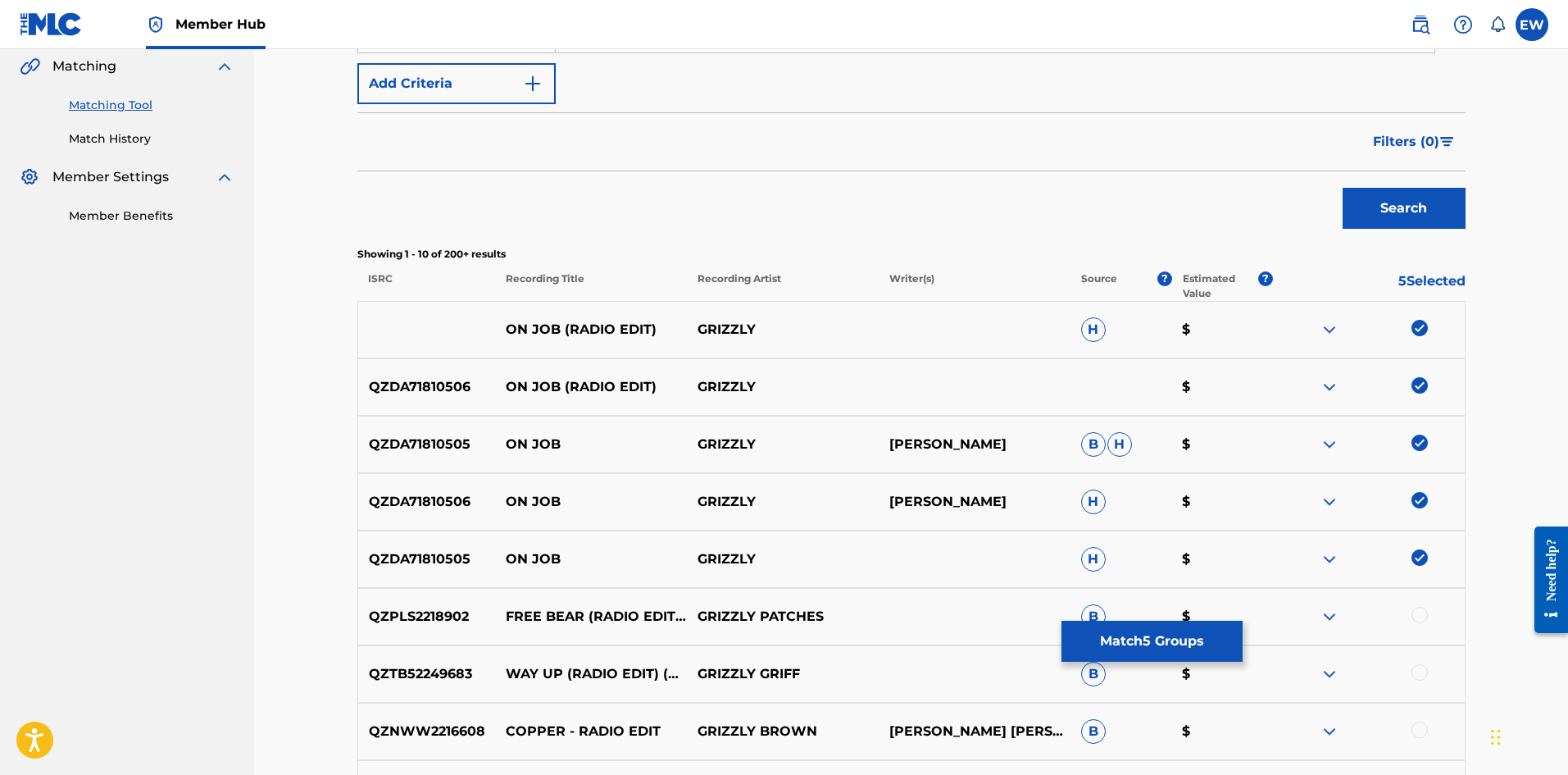
scroll to position [492, 0]
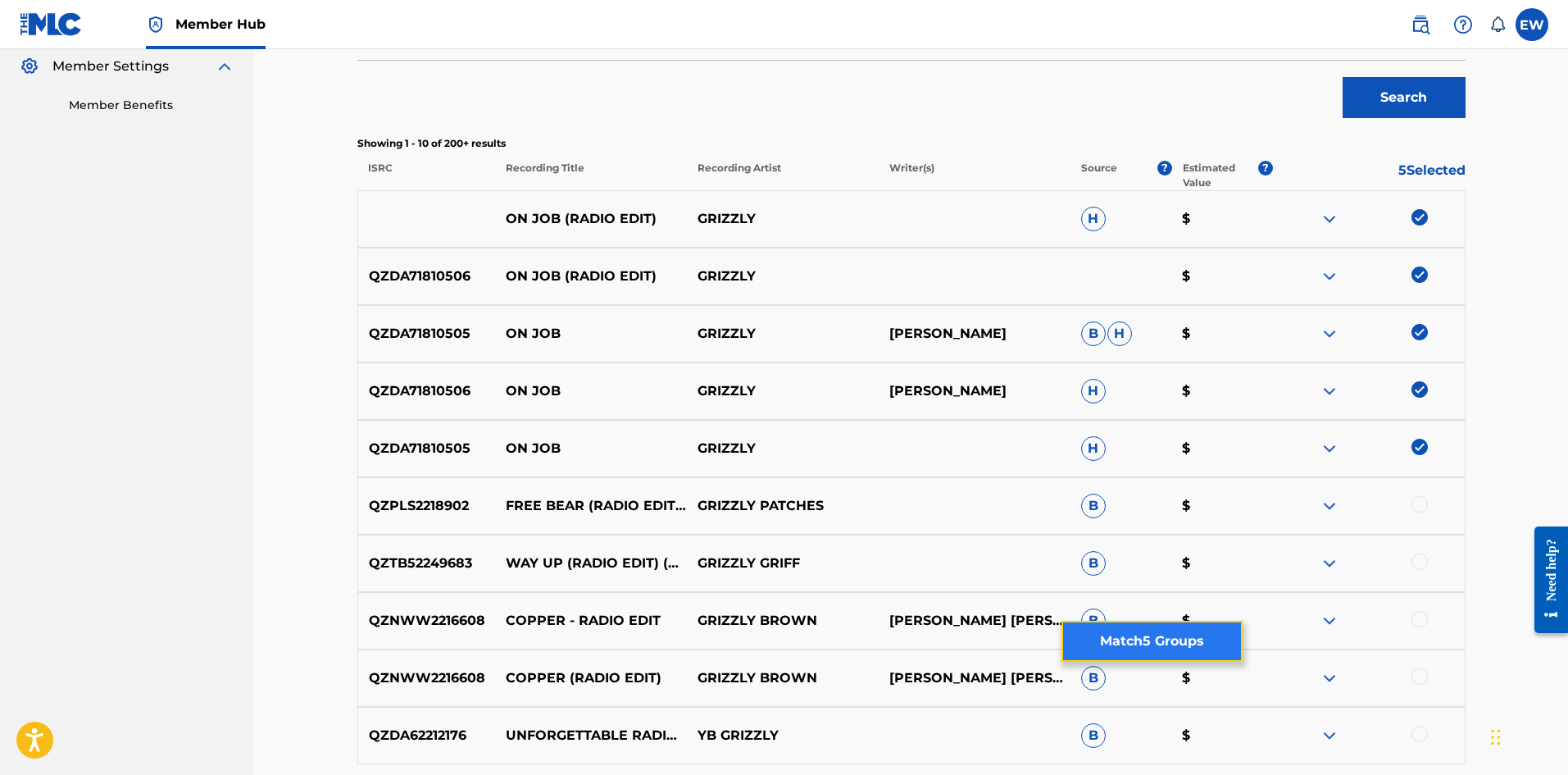
click at [1118, 633] on button "Match 5 Groups" at bounding box center [1151, 641] width 181 height 41
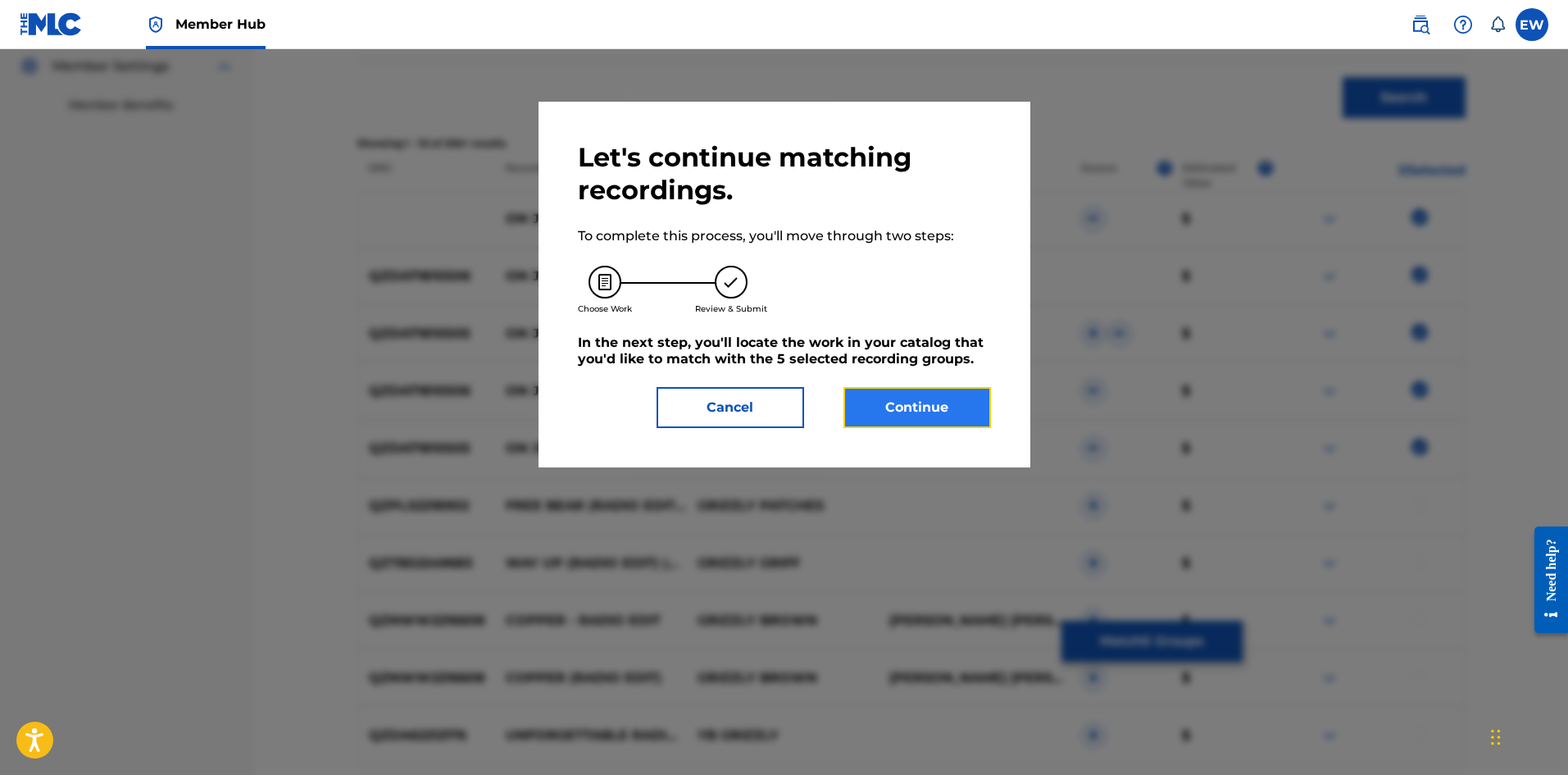
click at [931, 420] on button "Continue" at bounding box center [917, 407] width 147 height 41
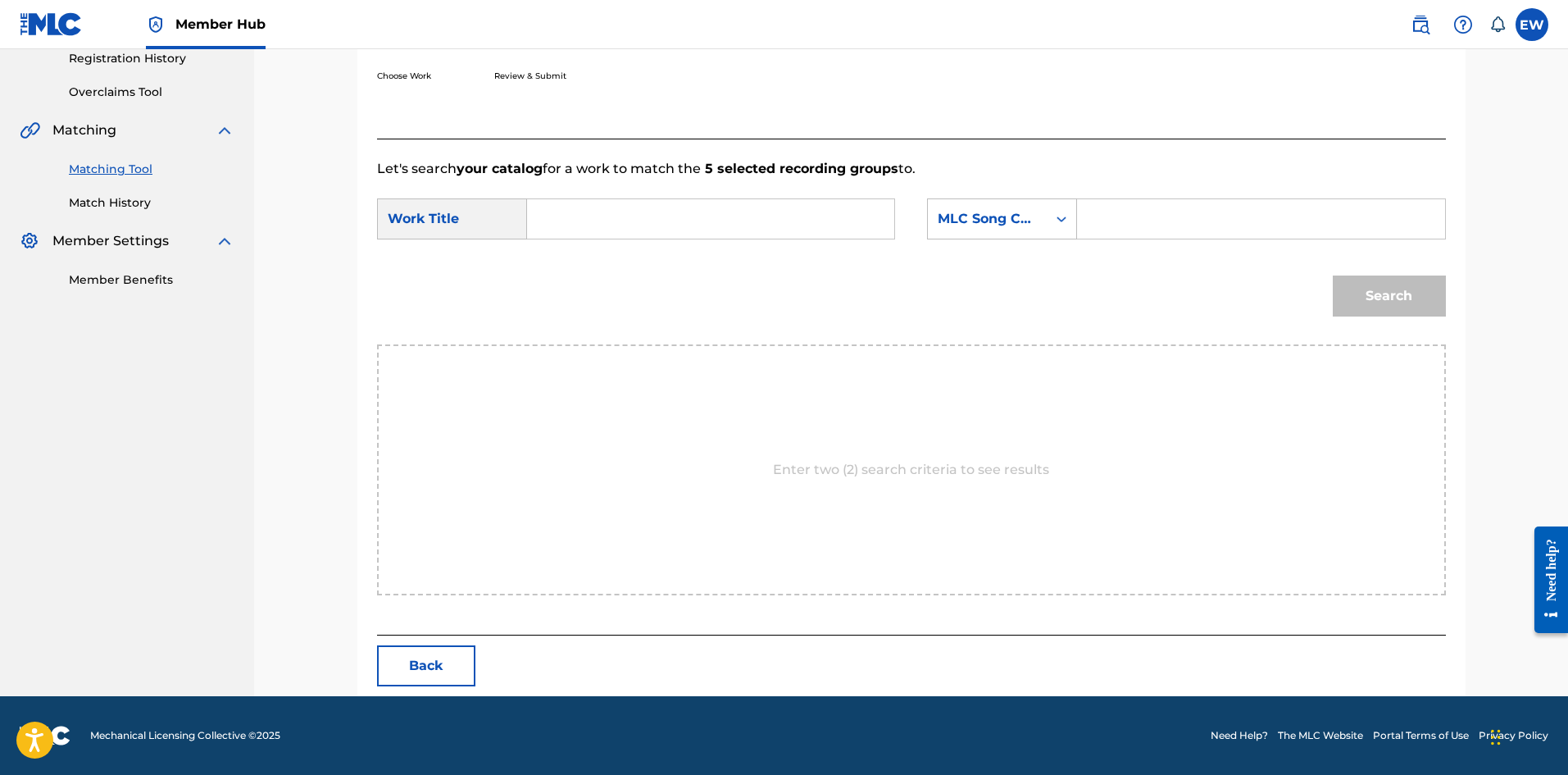
click at [631, 214] on input "Search Form" at bounding box center [711, 218] width 339 height 40
paste input "ON JOB (RADIO EDIT)"
type input "ON JOB (RADIO EDIT)"
drag, startPoint x: 1075, startPoint y: 193, endPoint x: 1075, endPoint y: 205, distance: 12.0
click at [1075, 193] on form "SearchWithCriteria866f5214-1585-4993-aa49-ee57e7c4745a Work Title ON JOB (RADIO…" at bounding box center [912, 261] width 1069 height 166
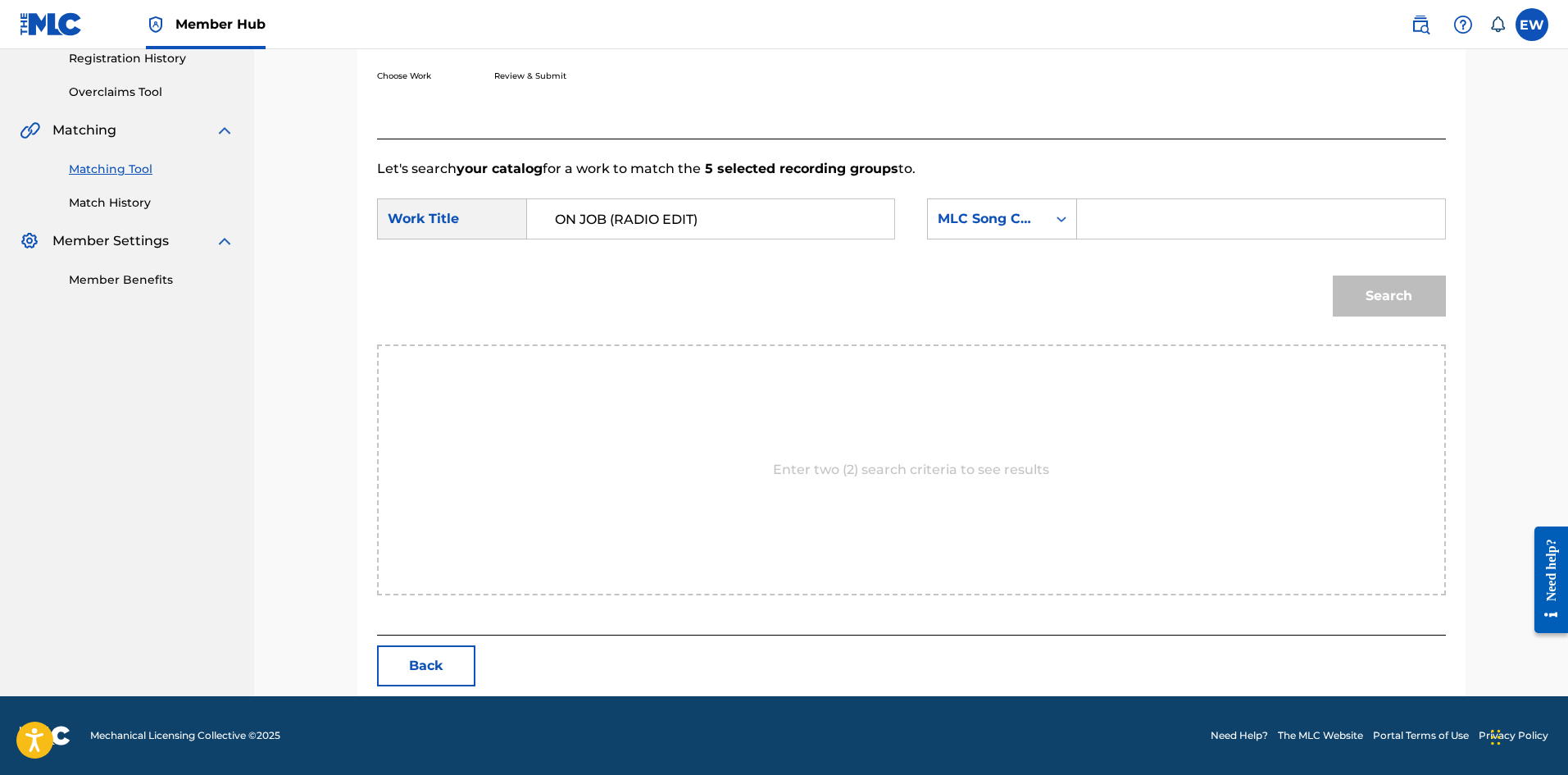
click at [1113, 212] on input "Search Form" at bounding box center [1261, 218] width 339 height 40
paste input "OM2OWM"
type input "OM2OWM"
click at [1390, 297] on button "Search" at bounding box center [1389, 296] width 113 height 41
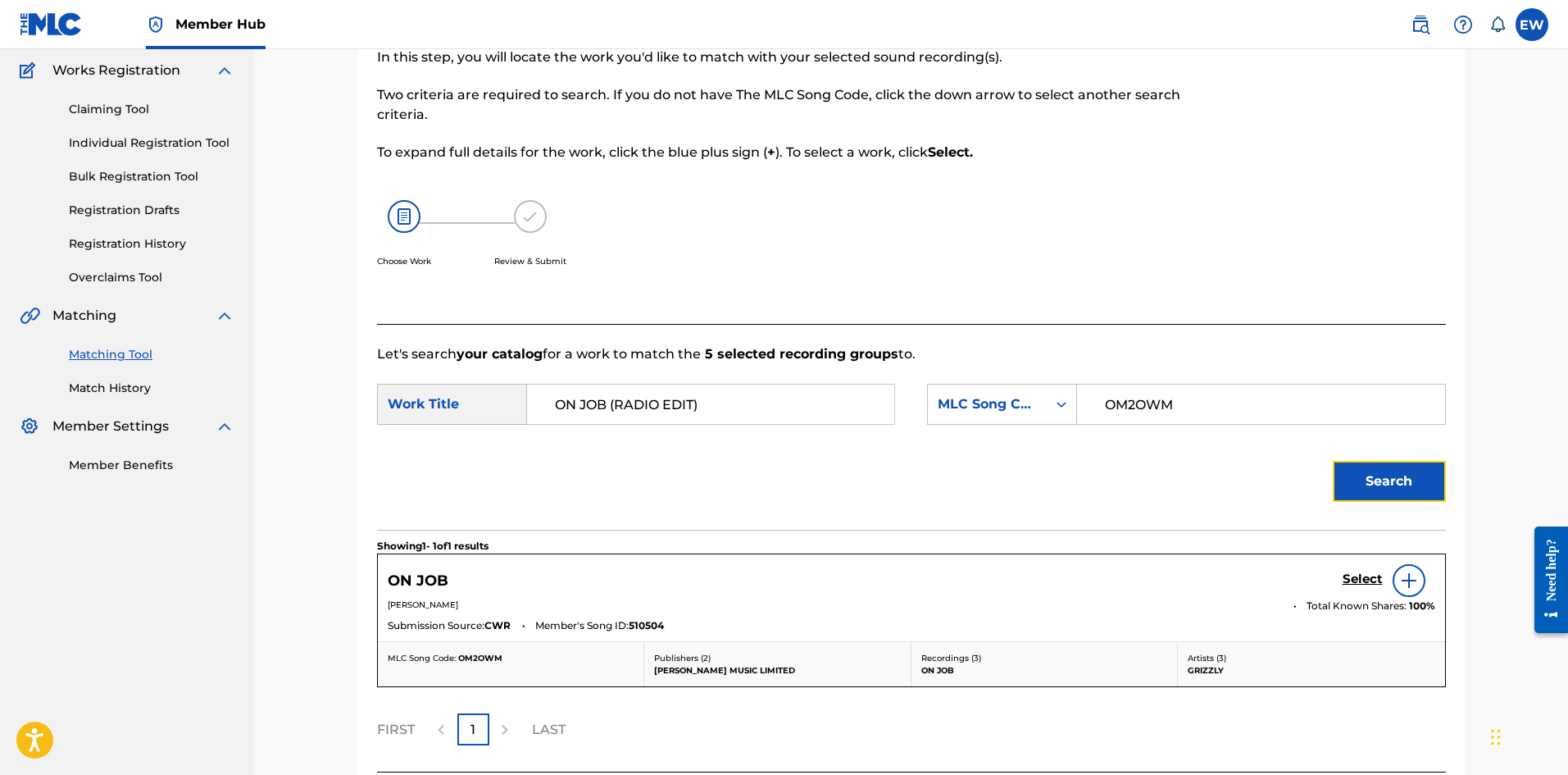
scroll to position [269, 0]
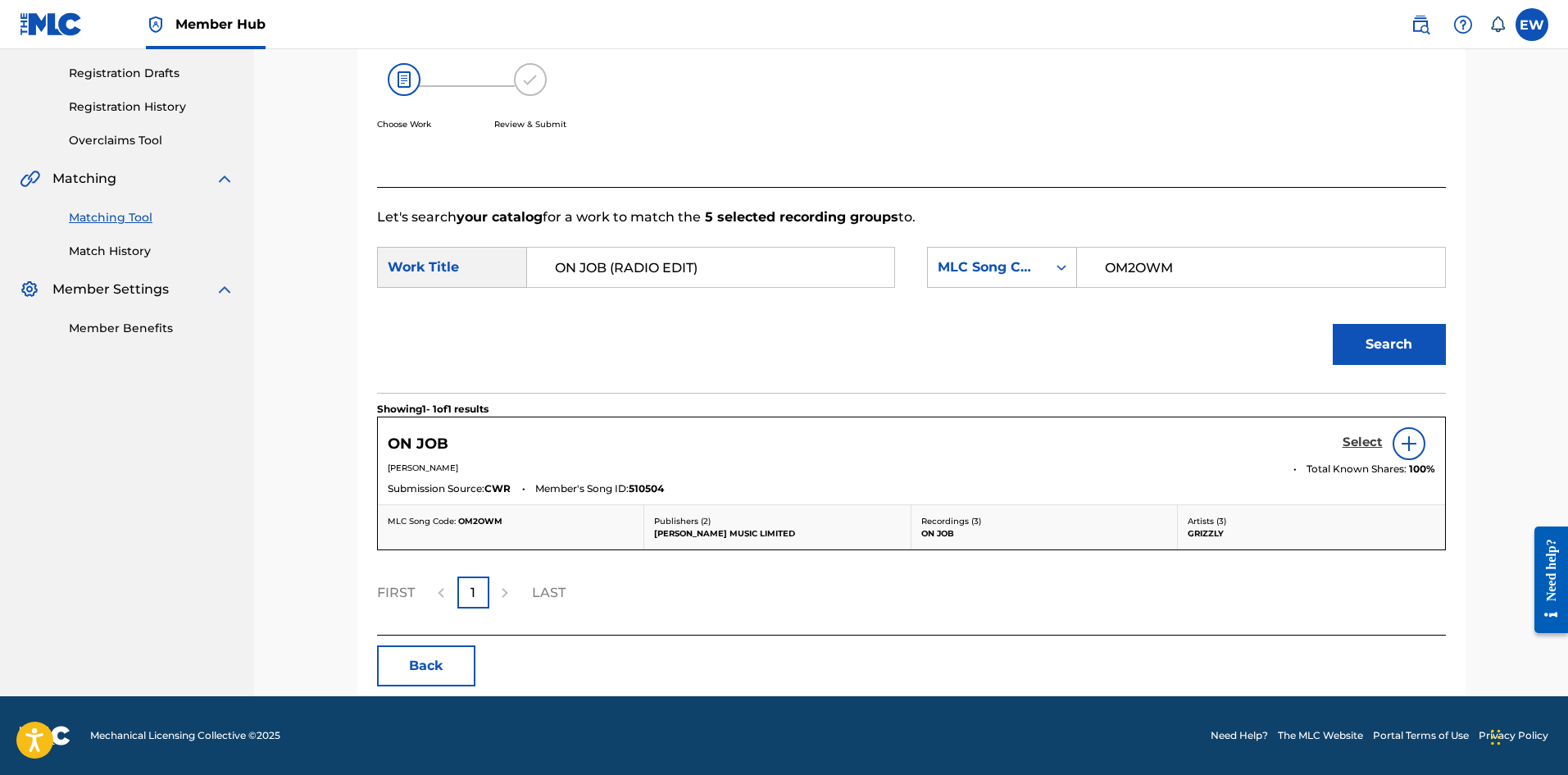
click at [1345, 443] on h5 "Select" at bounding box center [1361, 442] width 40 height 16
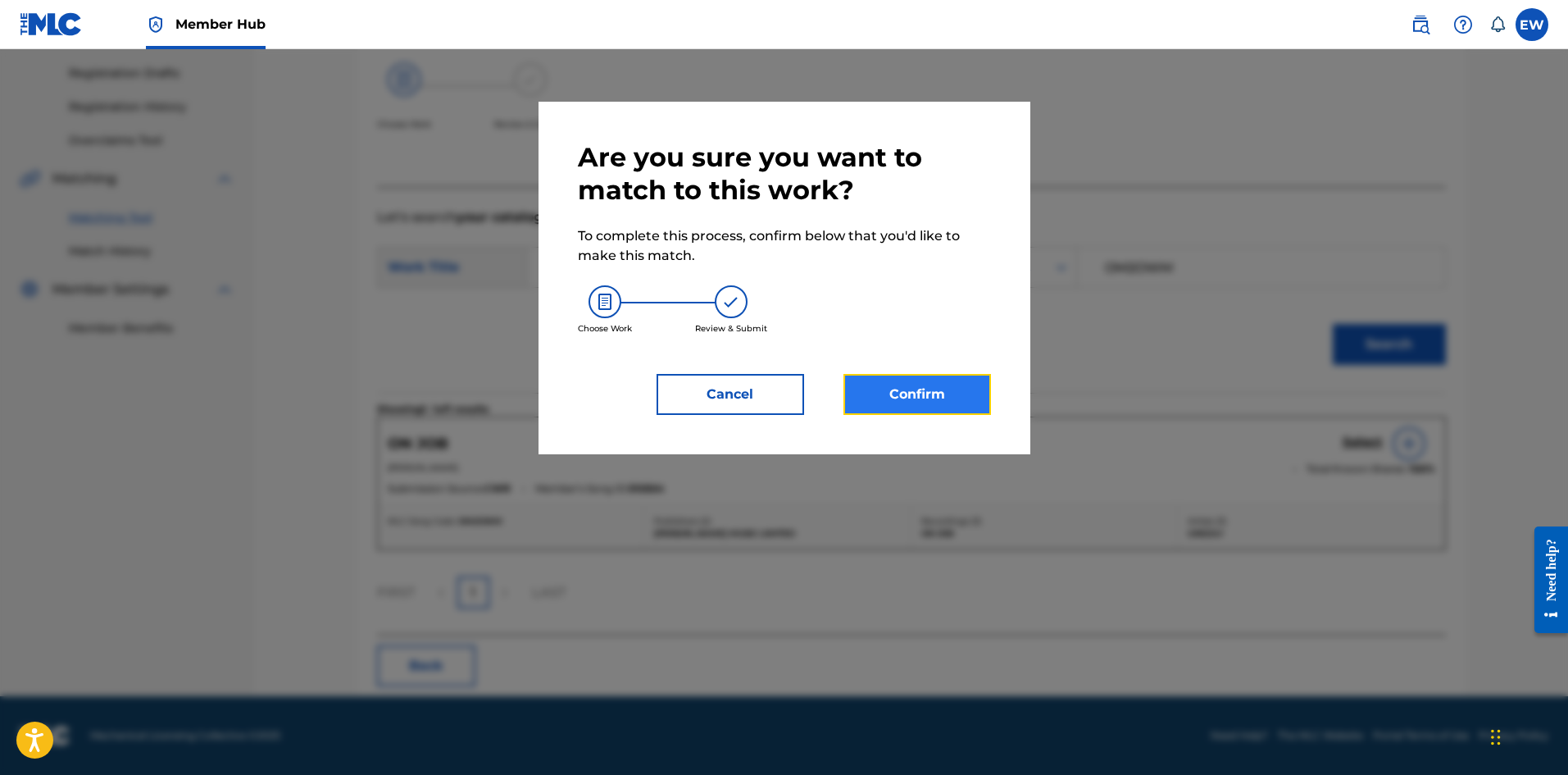
click at [976, 384] on button "Confirm" at bounding box center [917, 394] width 147 height 41
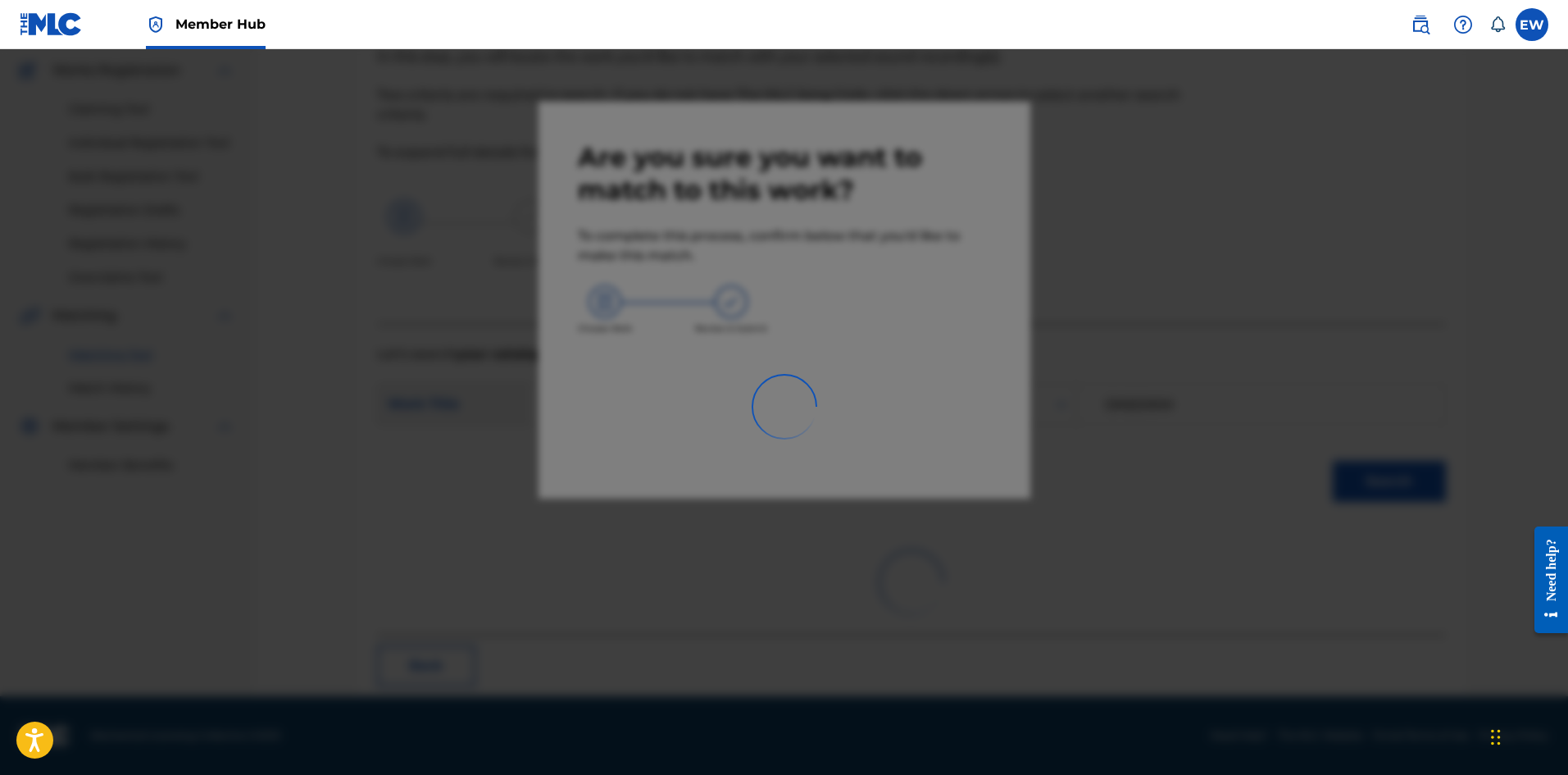
scroll to position [40, 0]
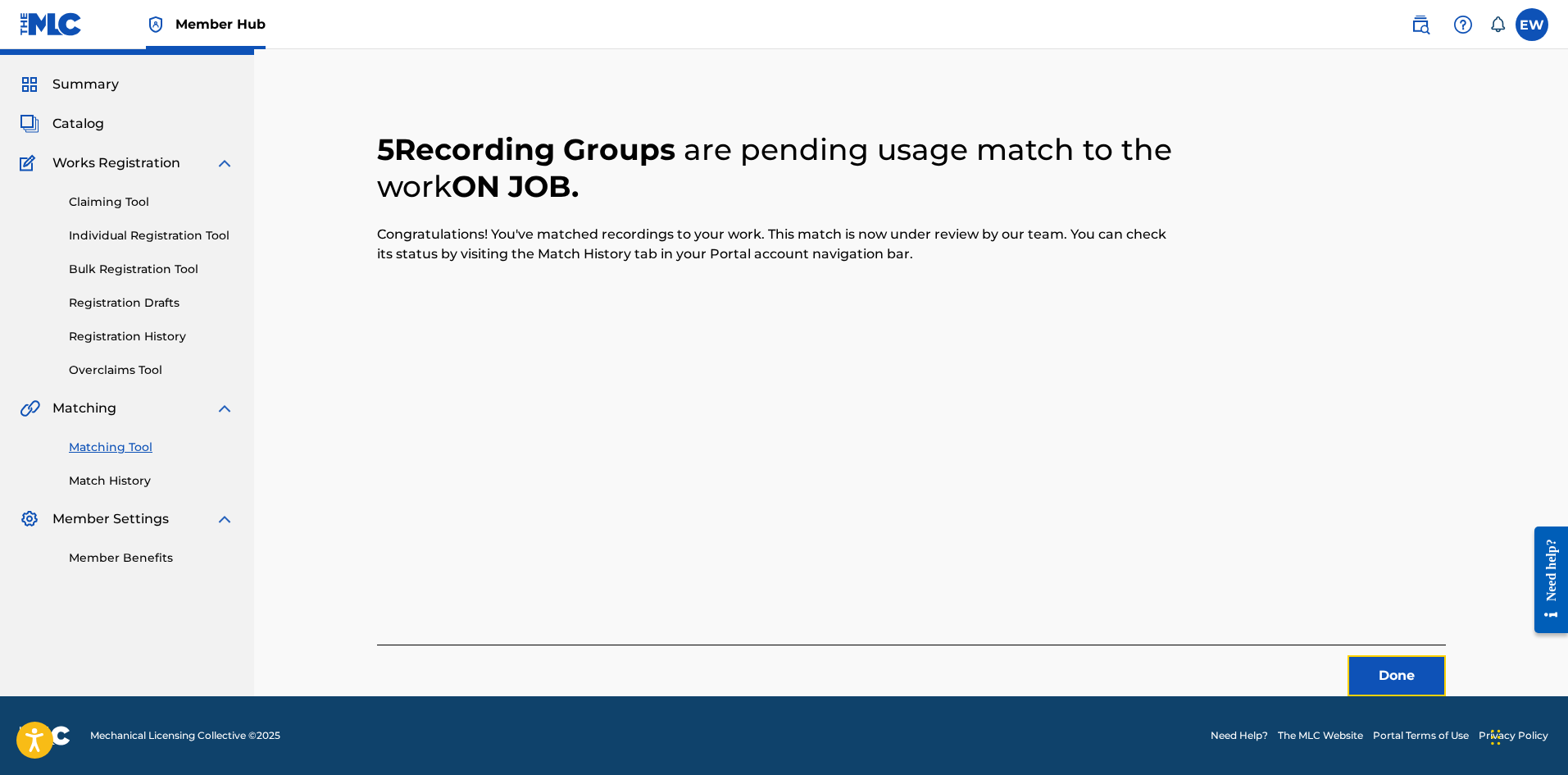
drag, startPoint x: 1375, startPoint y: 665, endPoint x: 1569, endPoint y: 712, distance: 199.6
click at [1374, 663] on button "Done" at bounding box center [1395, 675] width 98 height 41
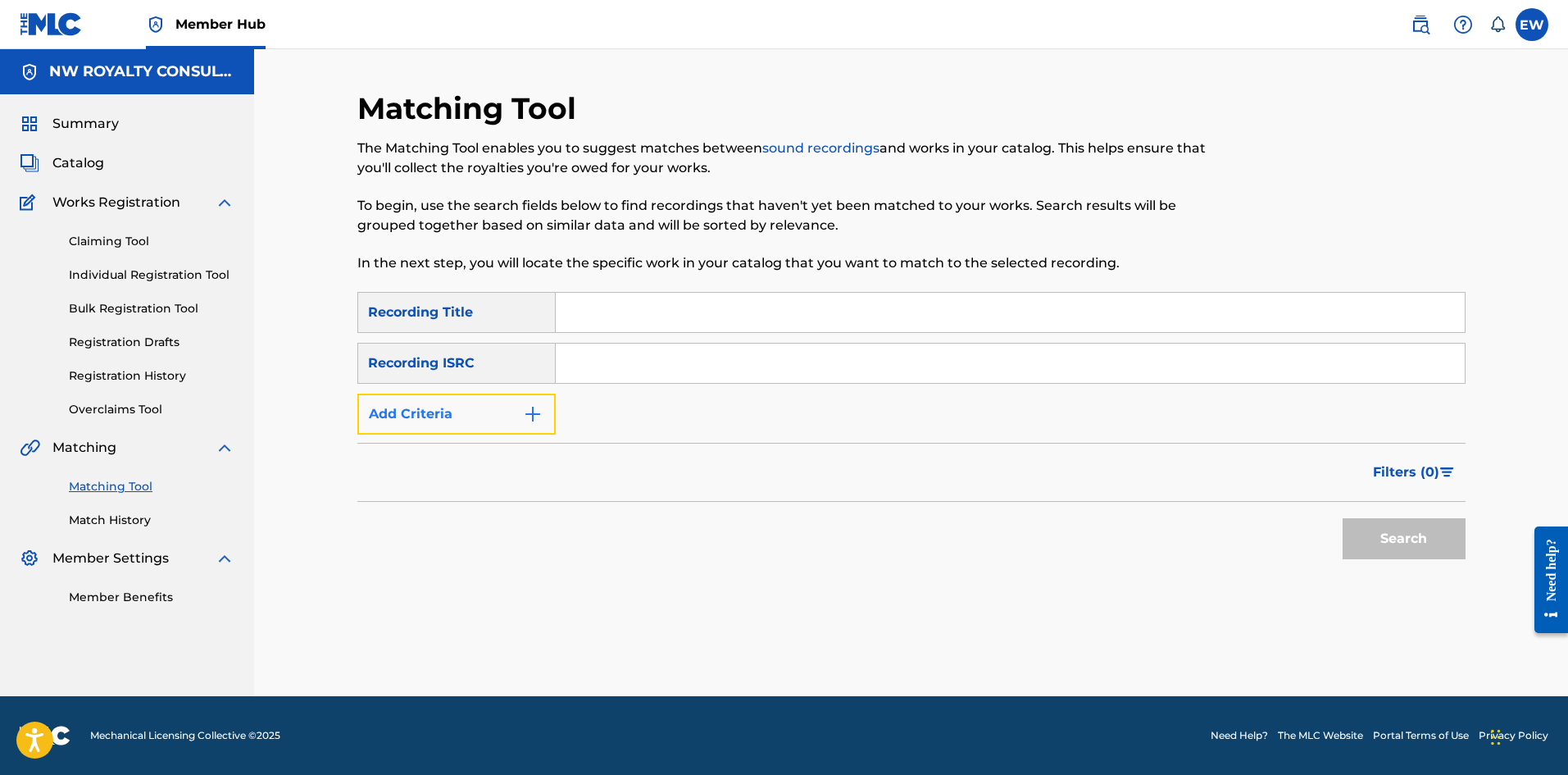
click at [415, 417] on button "Add Criteria" at bounding box center [456, 414] width 199 height 41
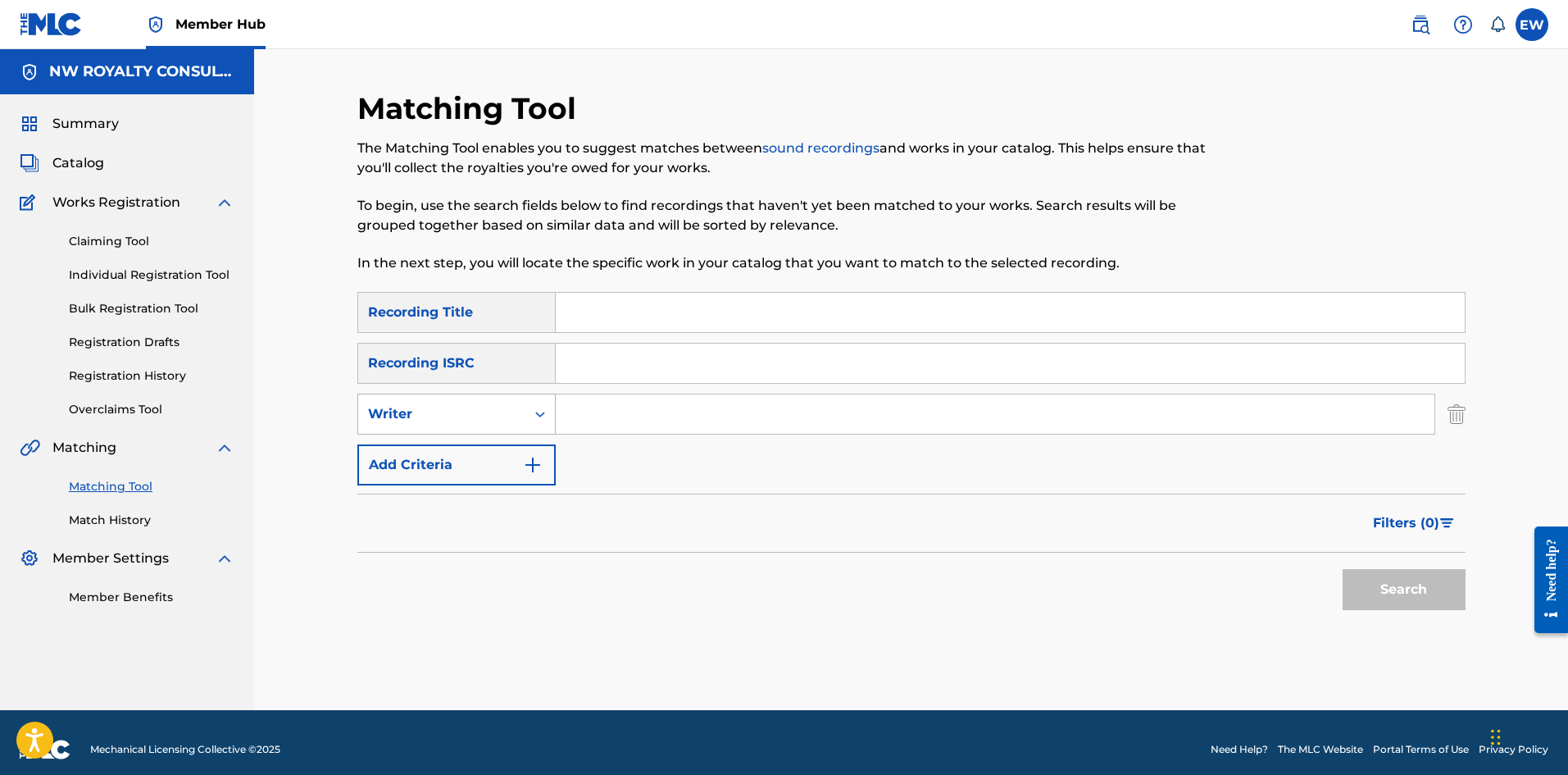
click at [388, 410] on div "Writer" at bounding box center [441, 414] width 147 height 19
drag, startPoint x: 373, startPoint y: 455, endPoint x: 466, endPoint y: 436, distance: 94.9
click at [442, 439] on div "Recording Artist" at bounding box center [456, 455] width 197 height 41
click at [622, 426] on input "Search Form" at bounding box center [995, 413] width 879 height 40
paste input "MR. VEGAS"
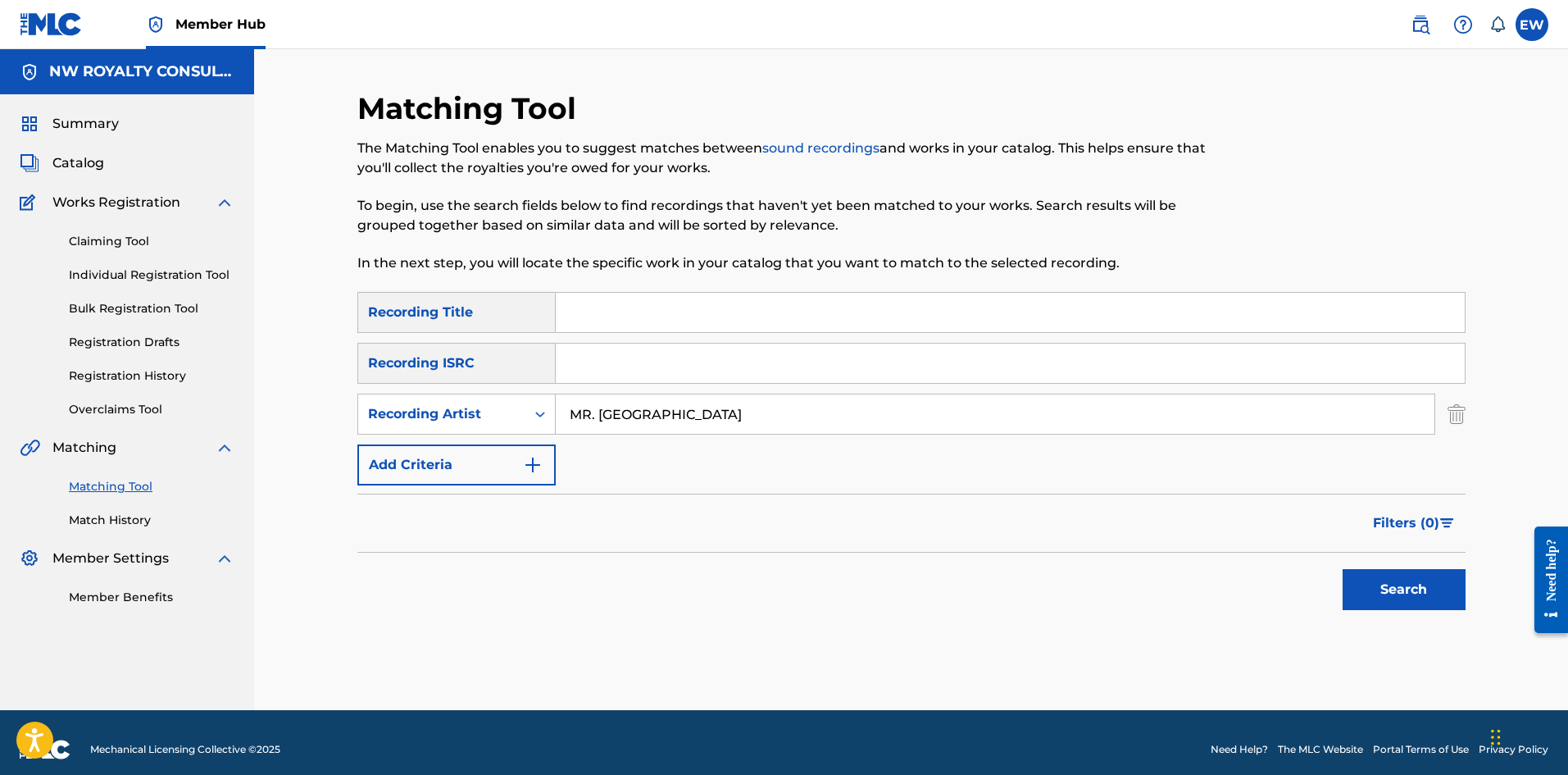
type input "MR. VEGAS"
click at [692, 316] on input "Search Form" at bounding box center [1009, 312] width 909 height 40
paste input "ON THE FLOOR (FEAT. MR. VEGAS)"
type input "ON THE FLOOR (FEAT. MR. VEGAS)"
click at [1389, 591] on button "Search" at bounding box center [1403, 589] width 123 height 41
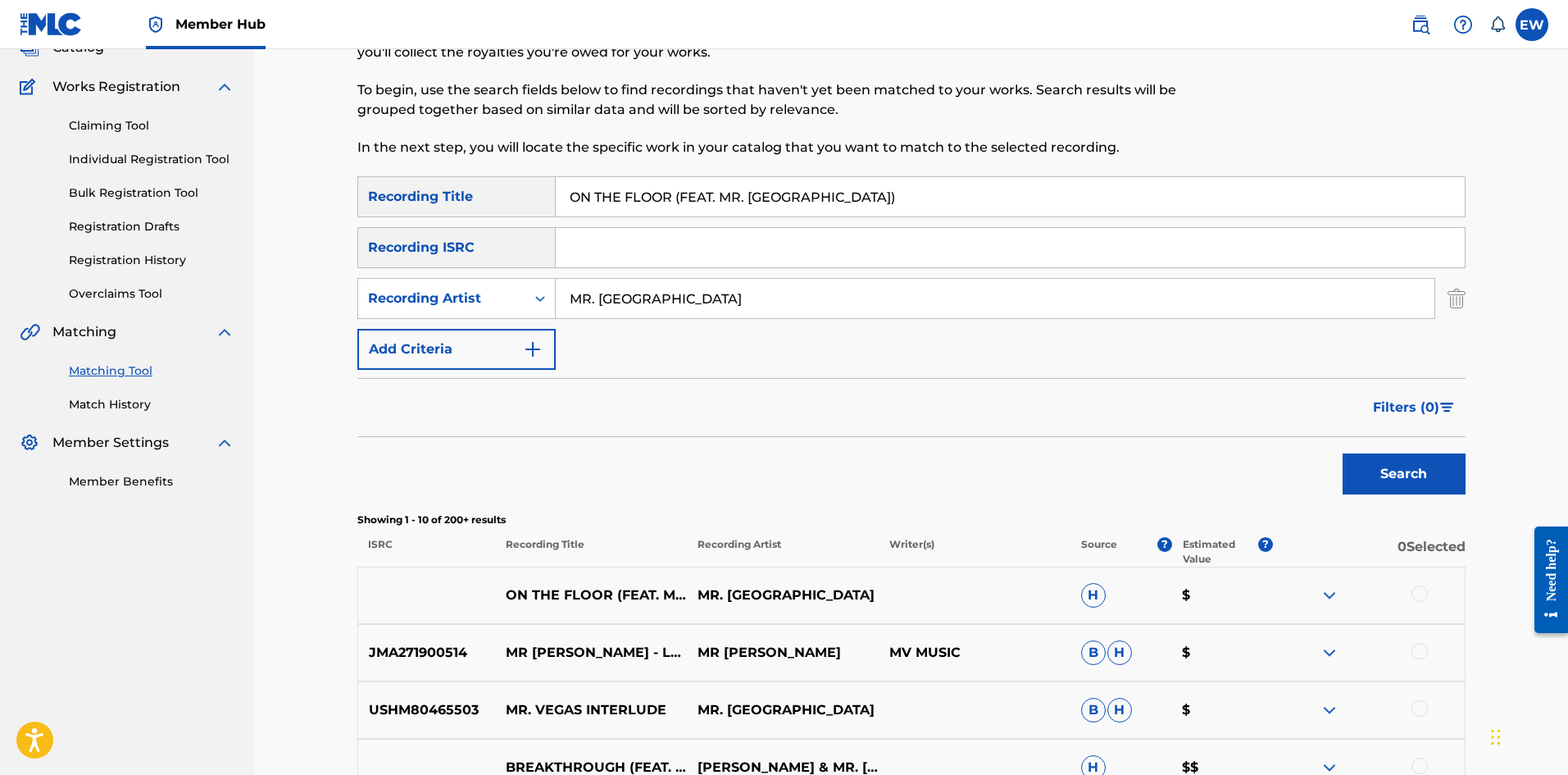
scroll to position [164, 0]
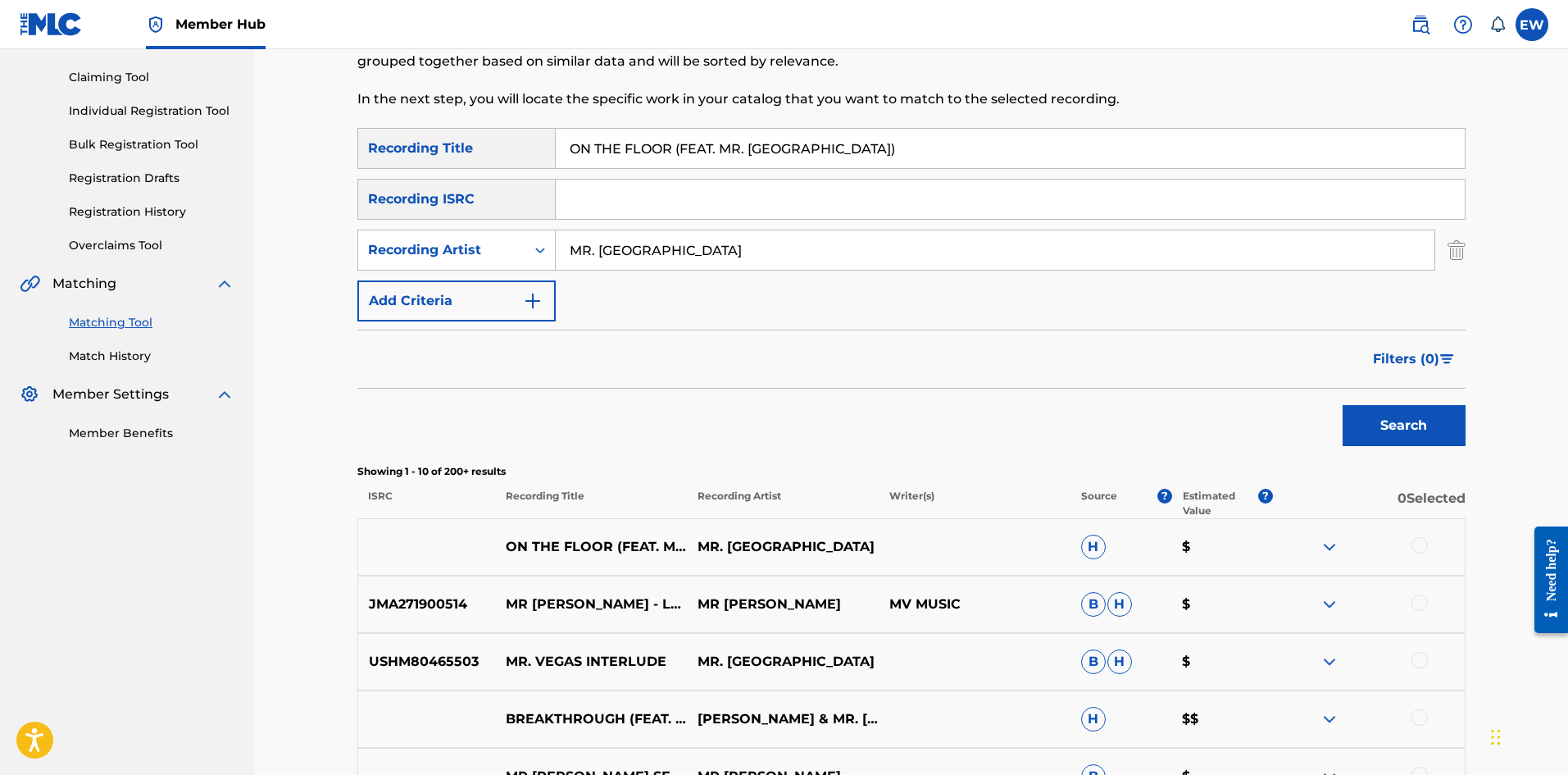
click at [1415, 543] on div at bounding box center [1419, 545] width 16 height 16
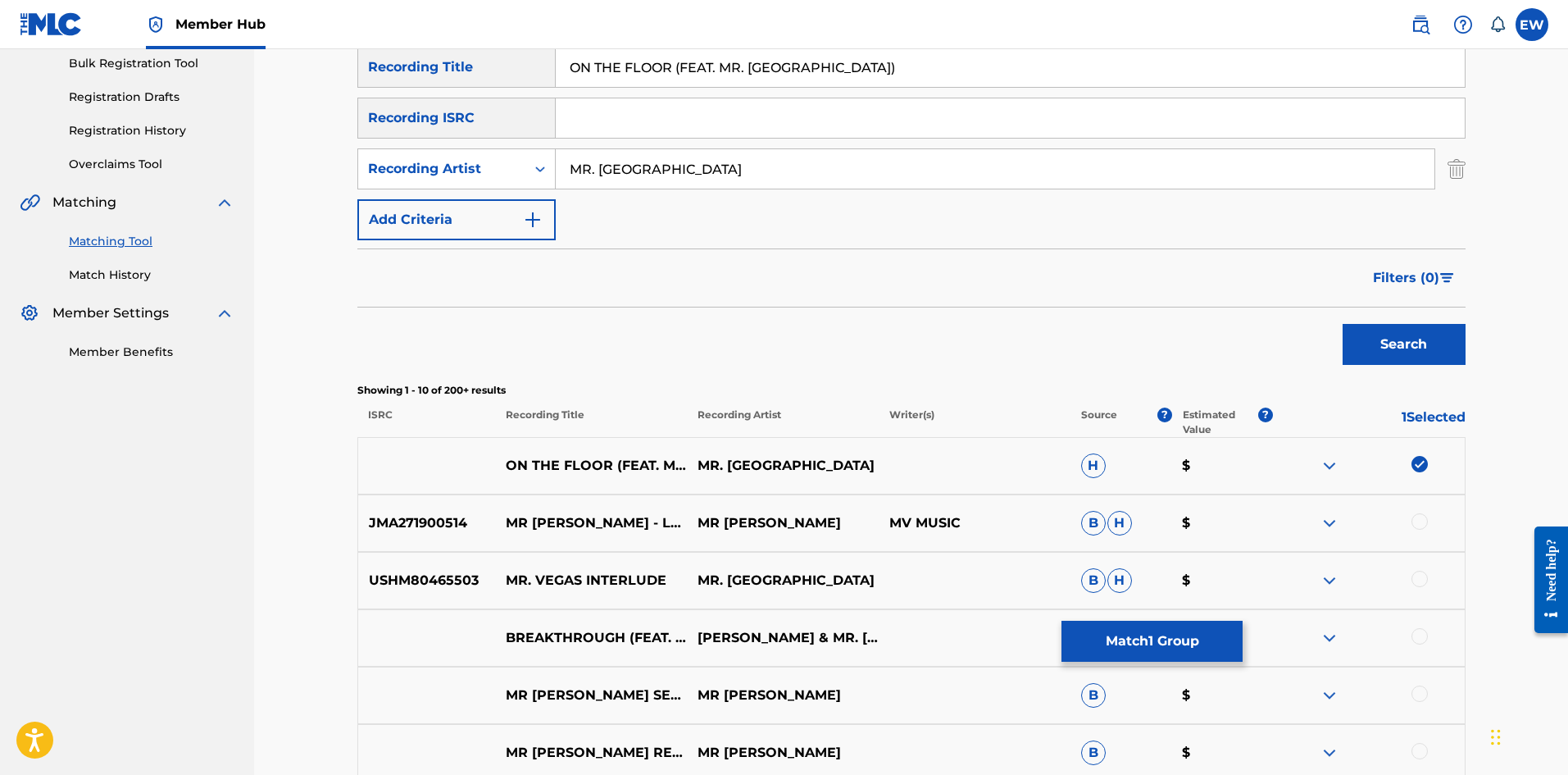
scroll to position [246, 0]
click at [1159, 631] on button "Match 1 Group" at bounding box center [1151, 641] width 181 height 41
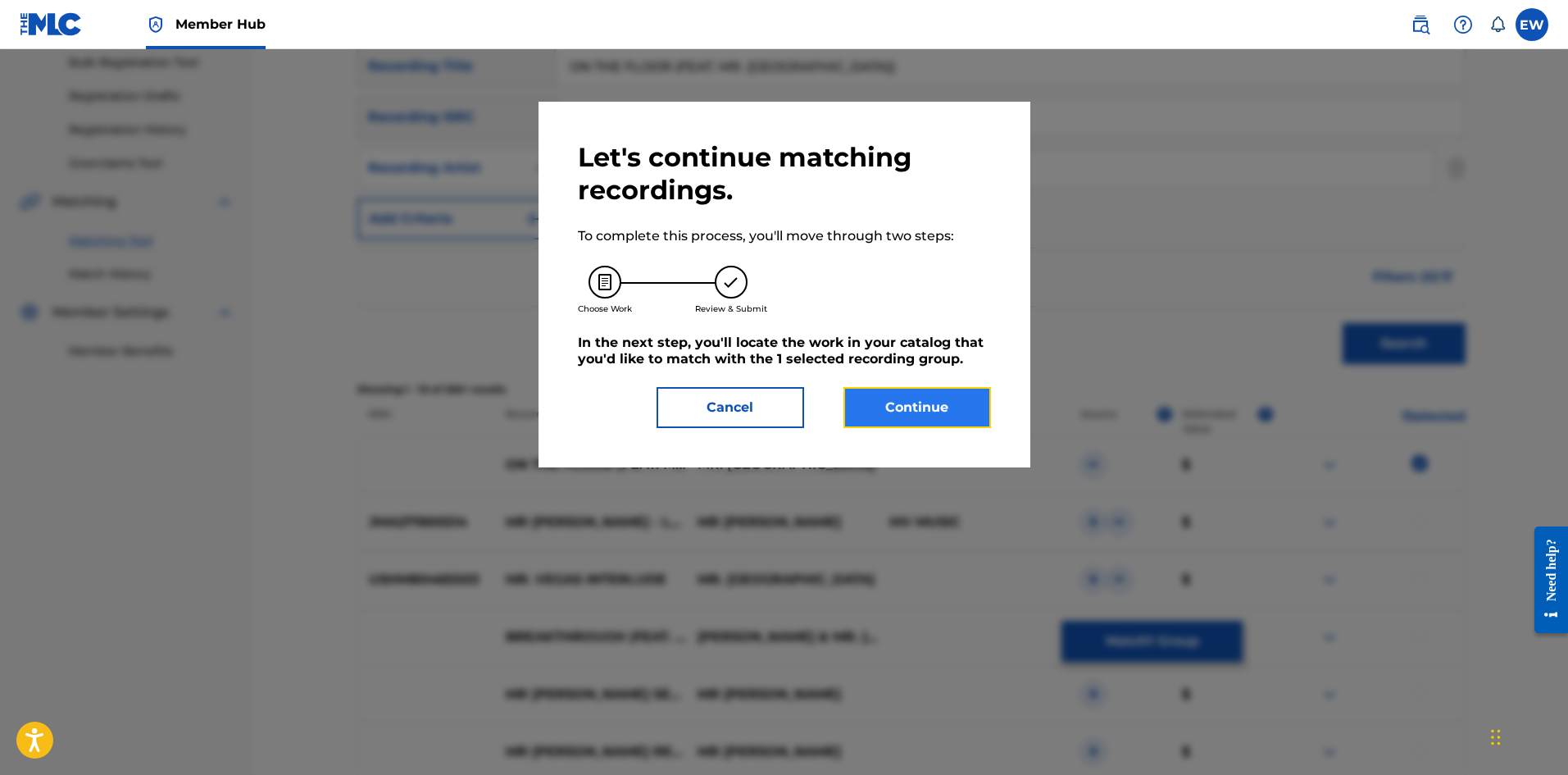
drag, startPoint x: 954, startPoint y: 422, endPoint x: 945, endPoint y: 411, distance: 14.2
click at [945, 411] on button "Continue" at bounding box center [917, 407] width 147 height 41
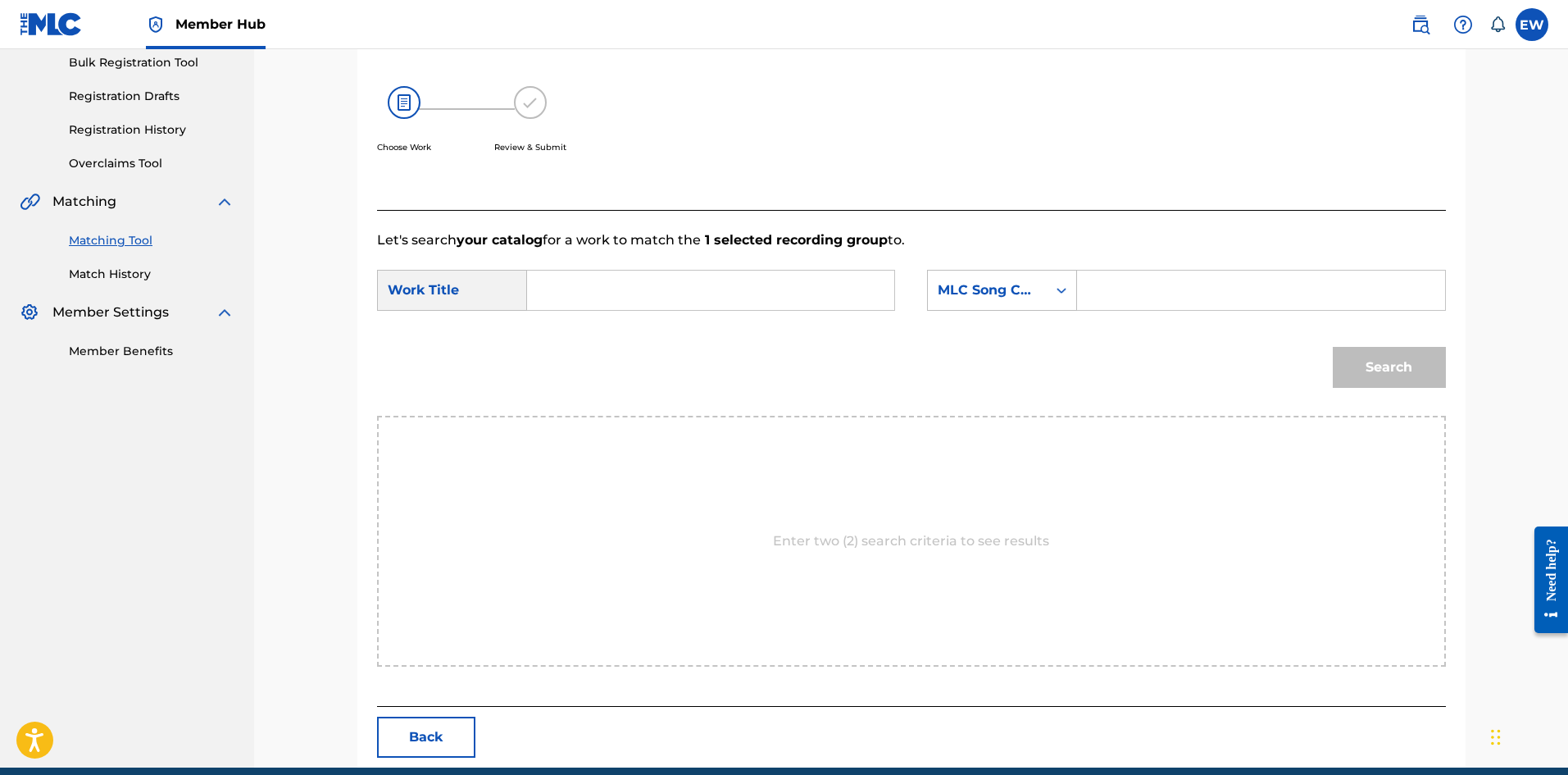
click at [683, 282] on input "Search Form" at bounding box center [711, 290] width 339 height 40
paste input "ON THE FLOOR (FEAT. MR. VEGAS)"
type input "ON THE FLOOR (FEAT. MR. VEGAS)"
click at [1124, 298] on input "Search Form" at bounding box center [1261, 290] width 339 height 40
paste input "O30884"
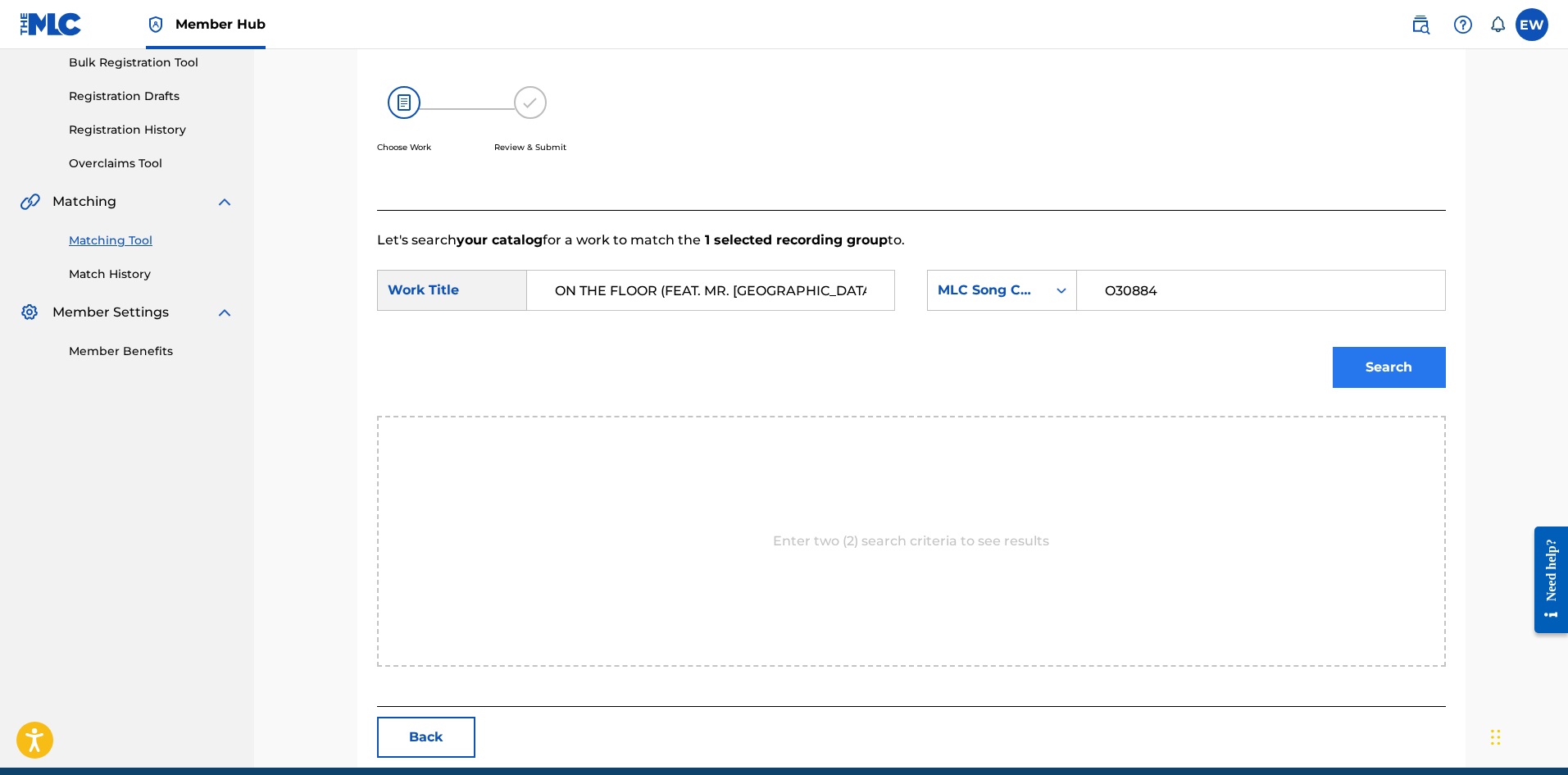
type input "O30884"
click at [1360, 375] on button "Search" at bounding box center [1389, 367] width 113 height 41
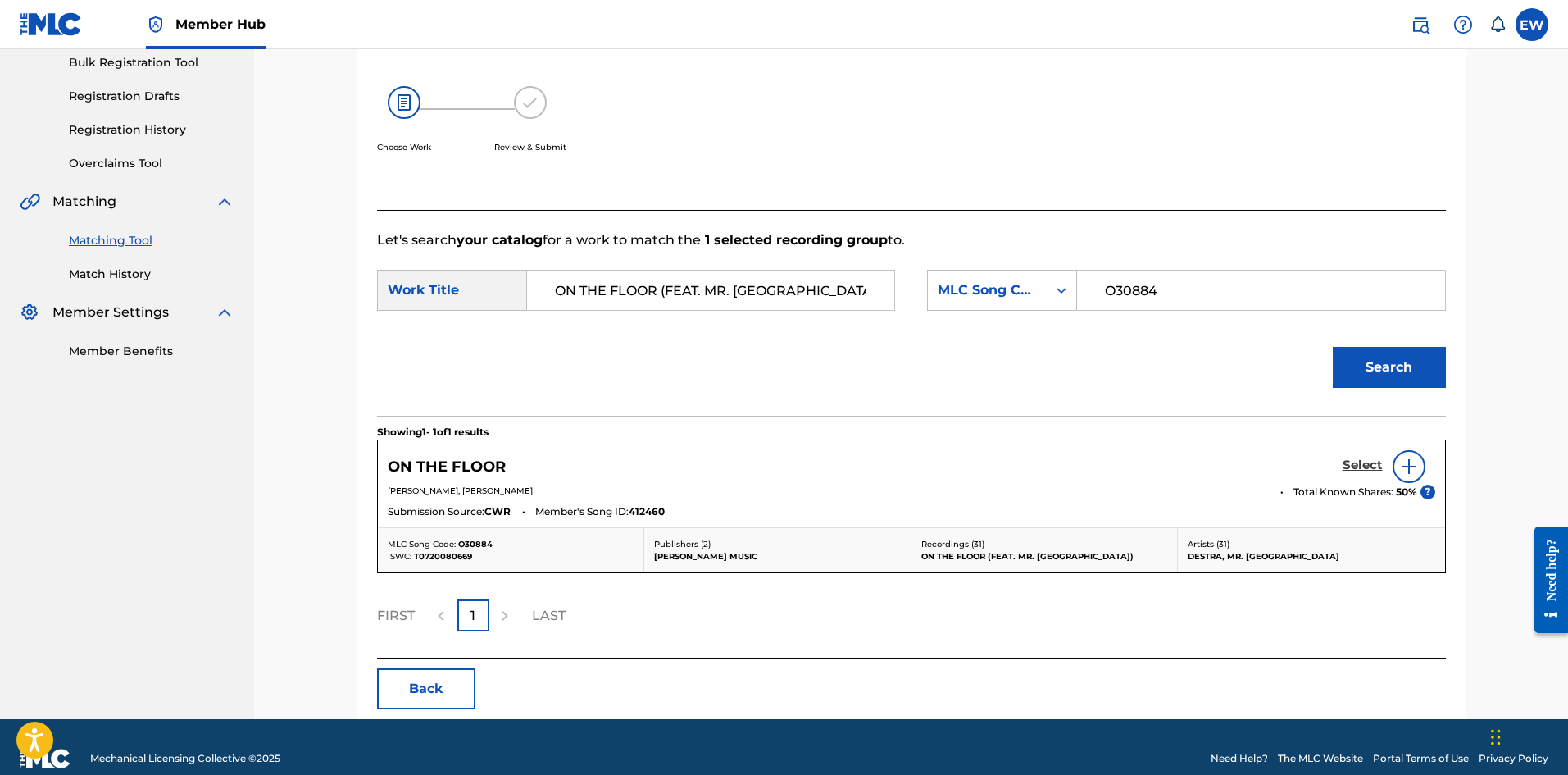
click at [1367, 464] on h5 "Select" at bounding box center [1361, 466] width 40 height 16
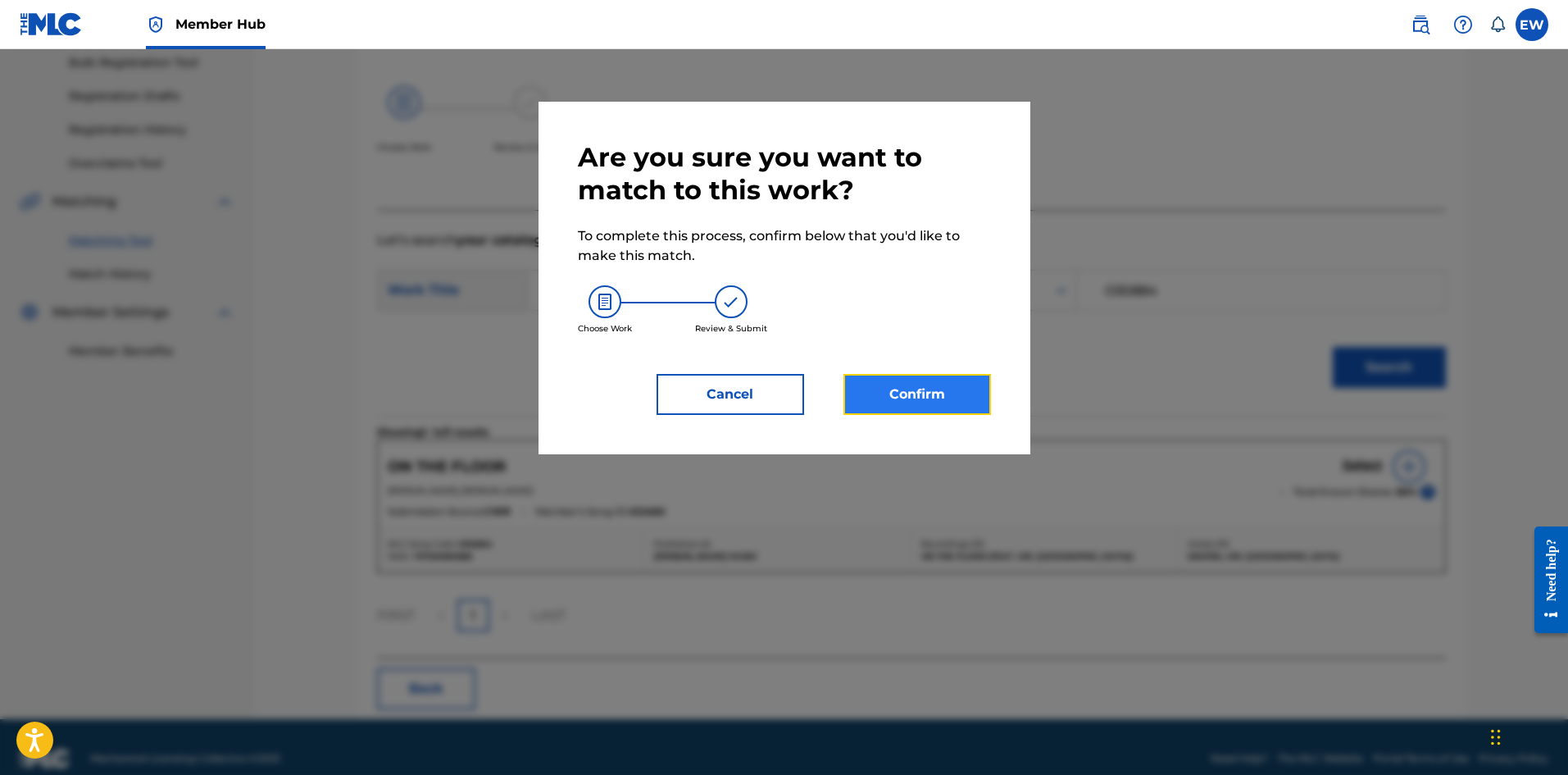
click at [942, 400] on button "Confirm" at bounding box center [917, 394] width 147 height 41
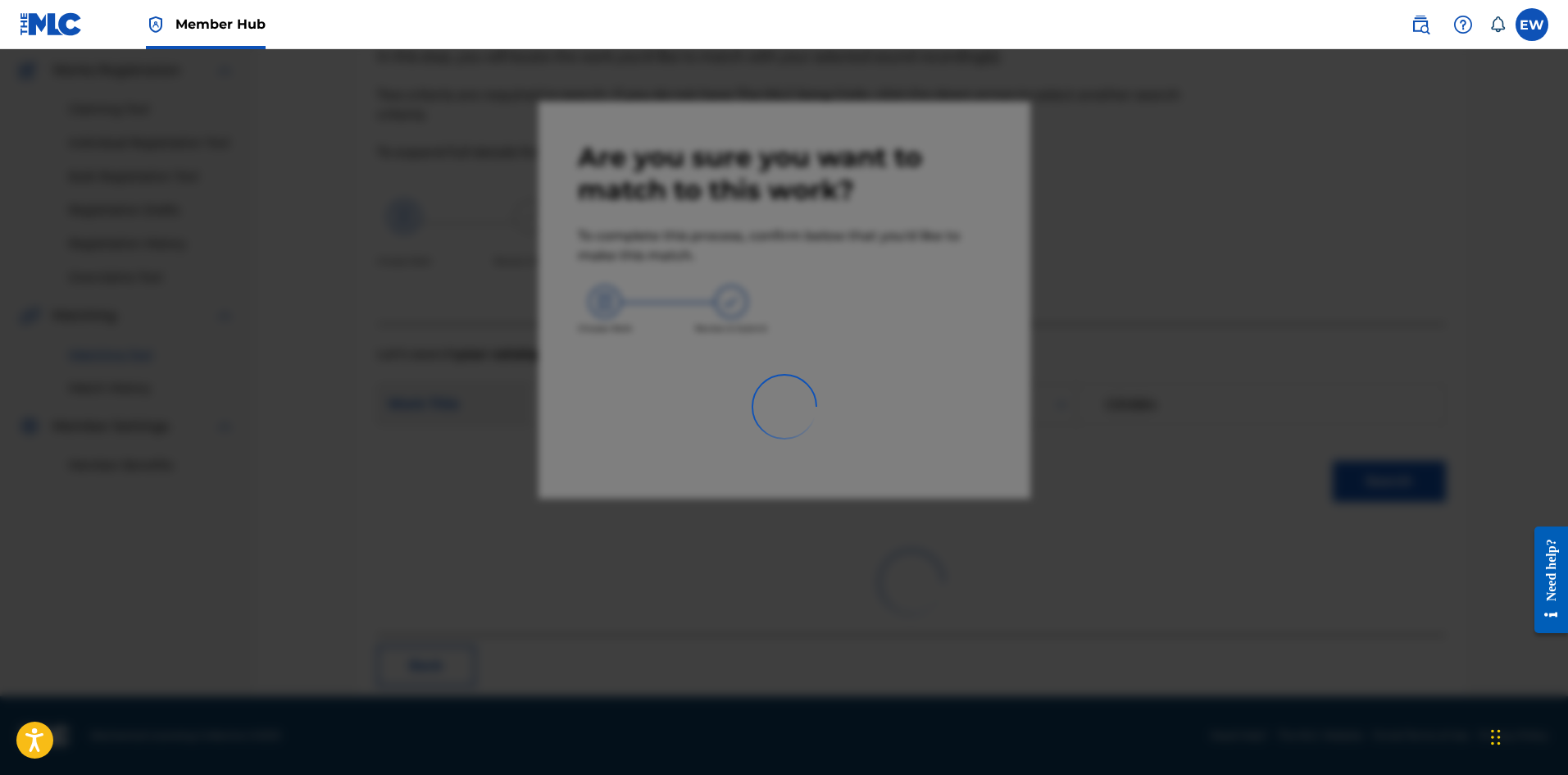
scroll to position [40, 0]
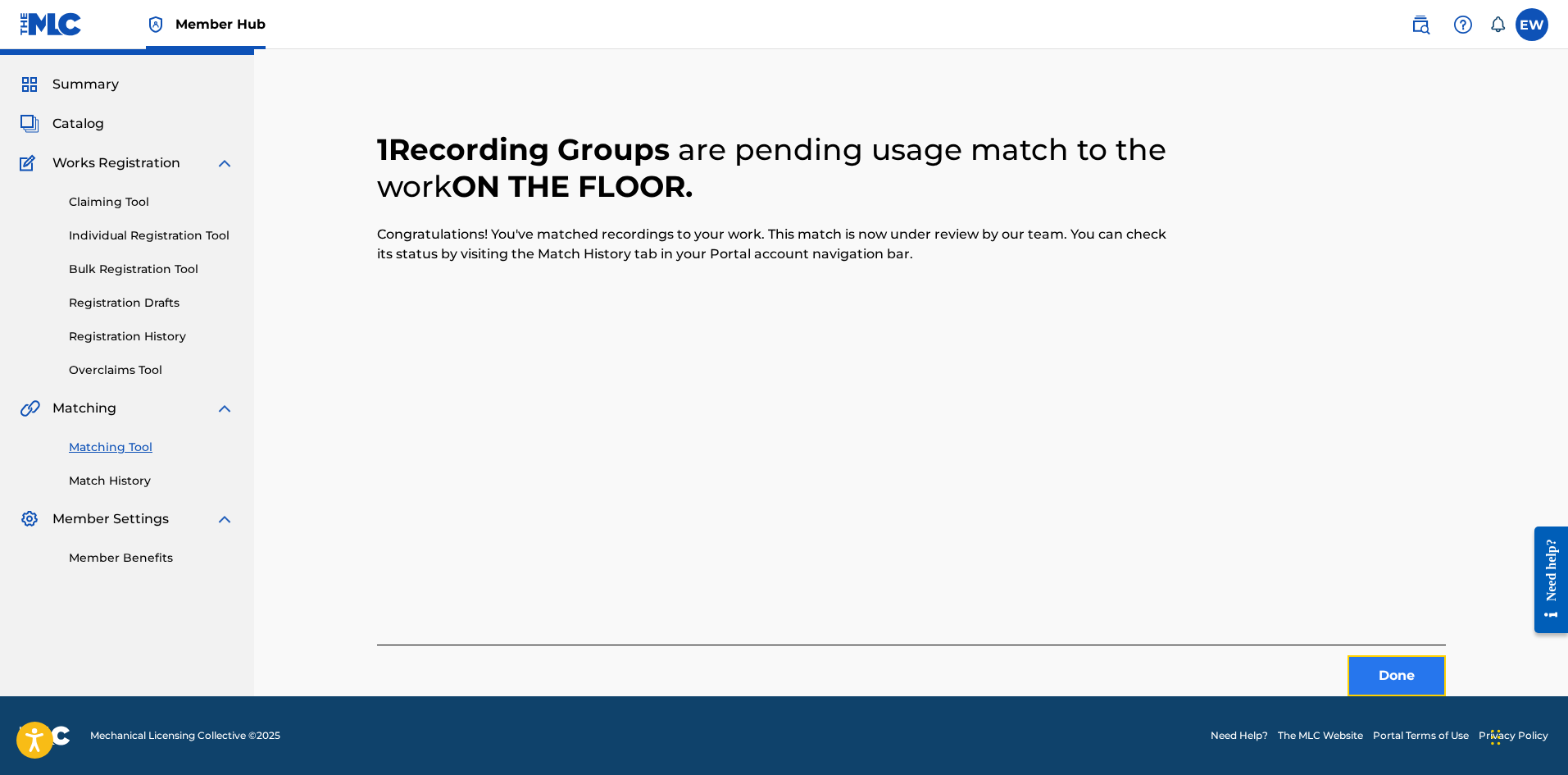
click at [1368, 669] on button "Done" at bounding box center [1395, 675] width 98 height 41
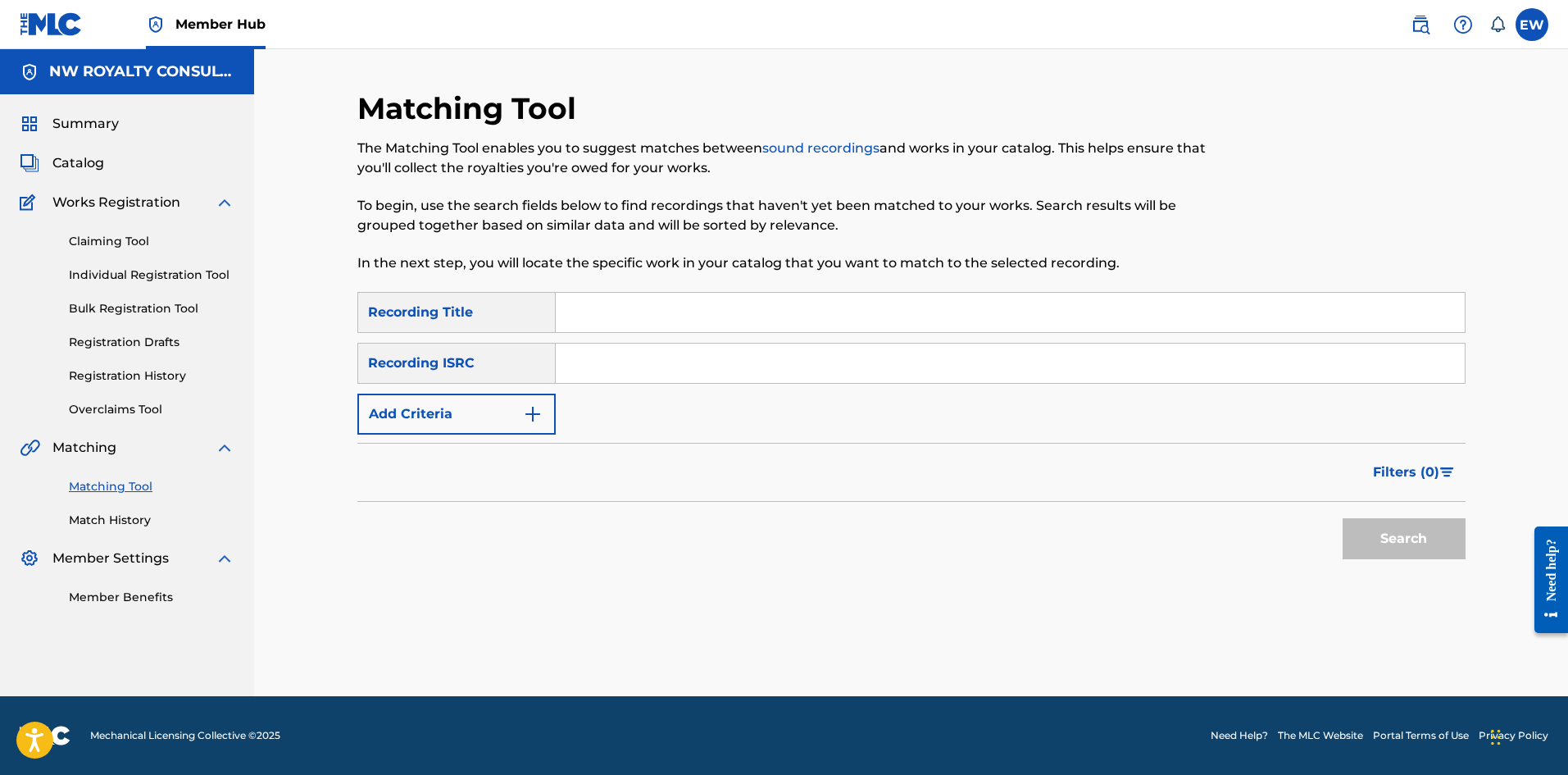
scroll to position [0, 0]
drag, startPoint x: 516, startPoint y: 421, endPoint x: 502, endPoint y: 418, distance: 14.3
click at [513, 421] on button "Add Criteria" at bounding box center [456, 414] width 199 height 41
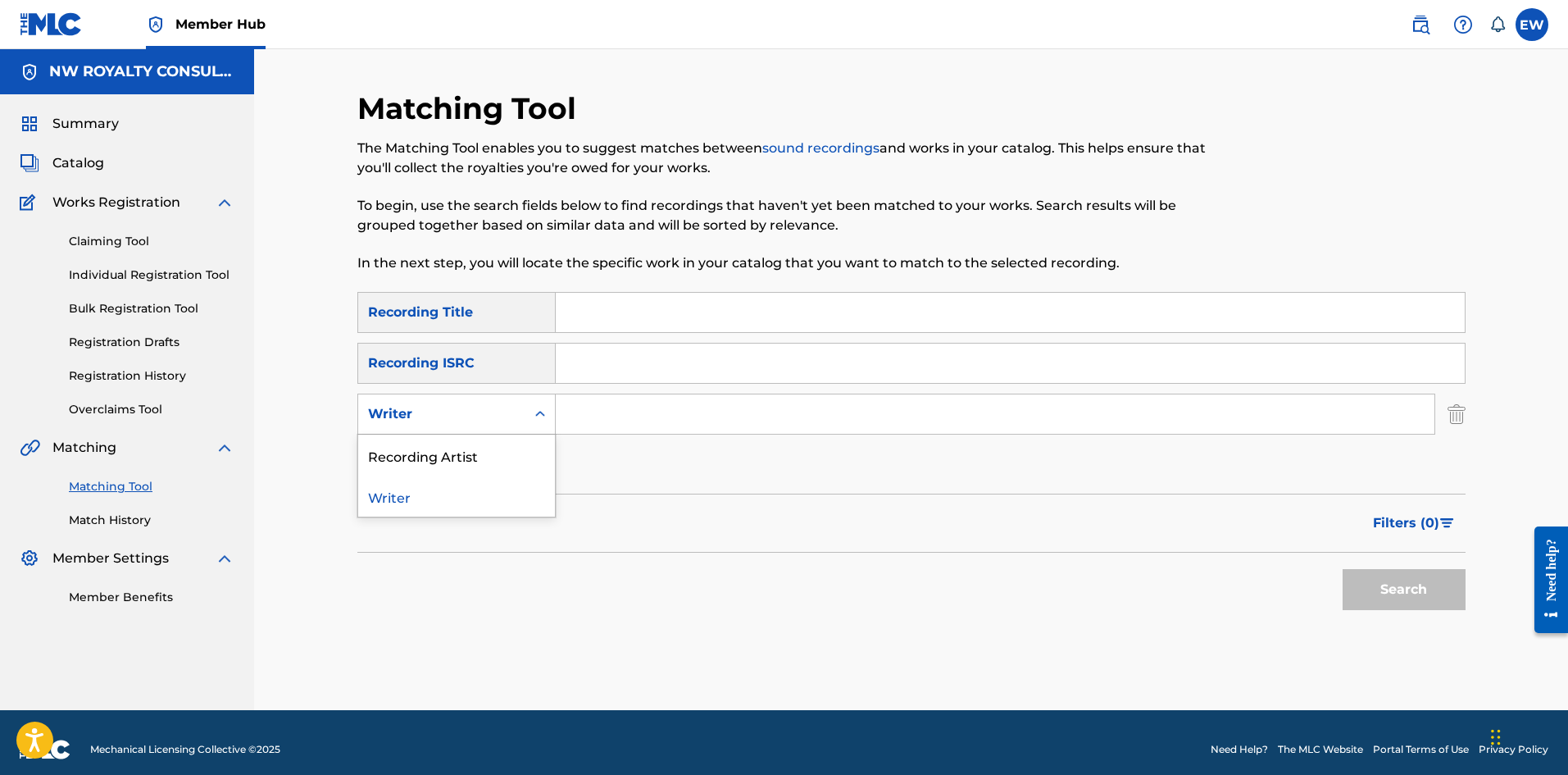
click at [470, 408] on div "Writer" at bounding box center [441, 414] width 147 height 19
drag, startPoint x: 453, startPoint y: 457, endPoint x: 546, endPoint y: 441, distance: 94.4
click at [473, 457] on div "Recording Artist" at bounding box center [456, 455] width 197 height 41
click at [664, 419] on input "Search Form" at bounding box center [995, 413] width 879 height 40
paste input "ACE GAWD"
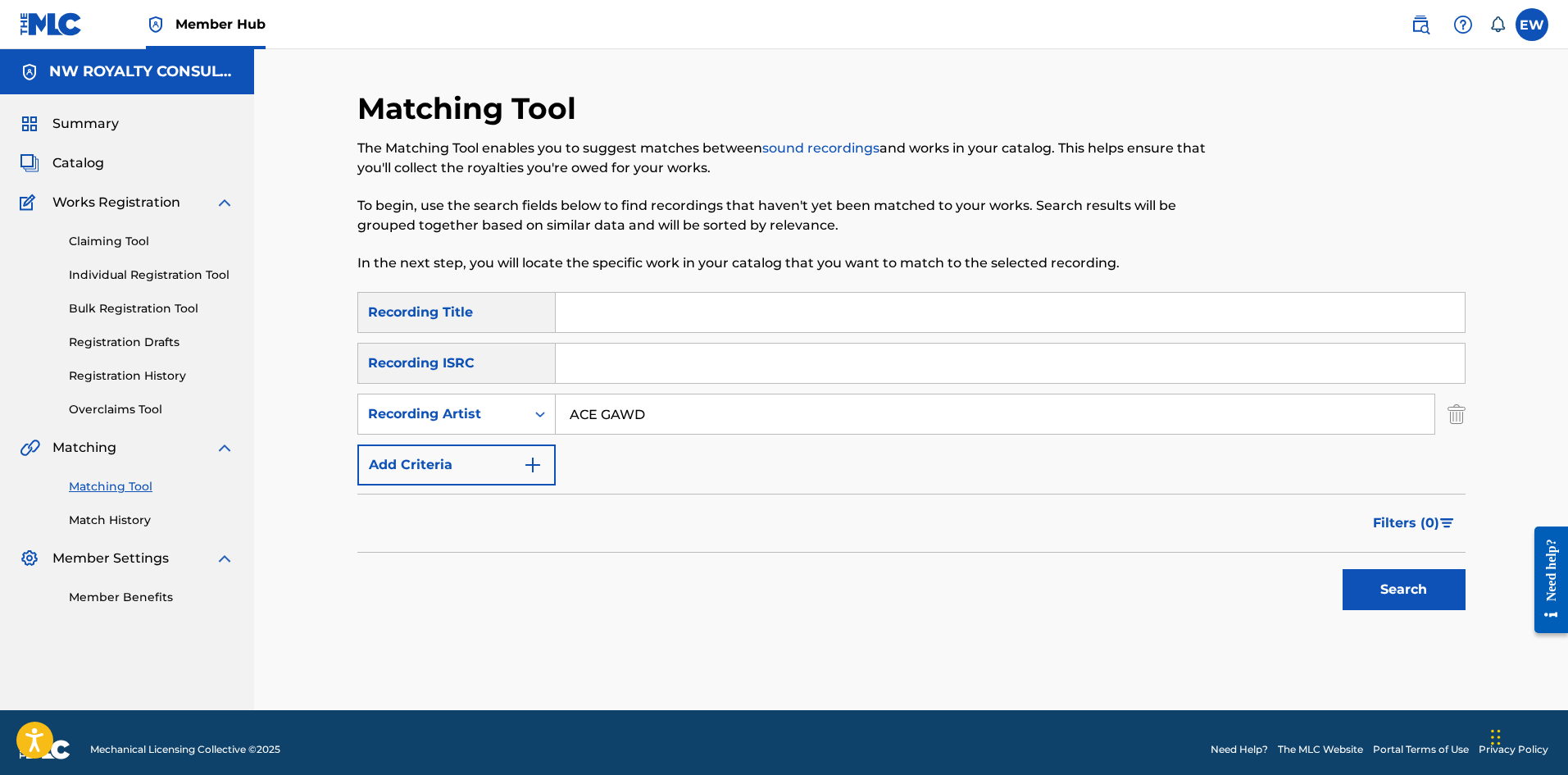
type input "ACE GAWD"
click at [592, 307] on input "Search Form" at bounding box center [1009, 312] width 909 height 40
paste input "ONE DAY"
type input "ONE DAY"
click at [1373, 585] on button "Search" at bounding box center [1403, 589] width 123 height 41
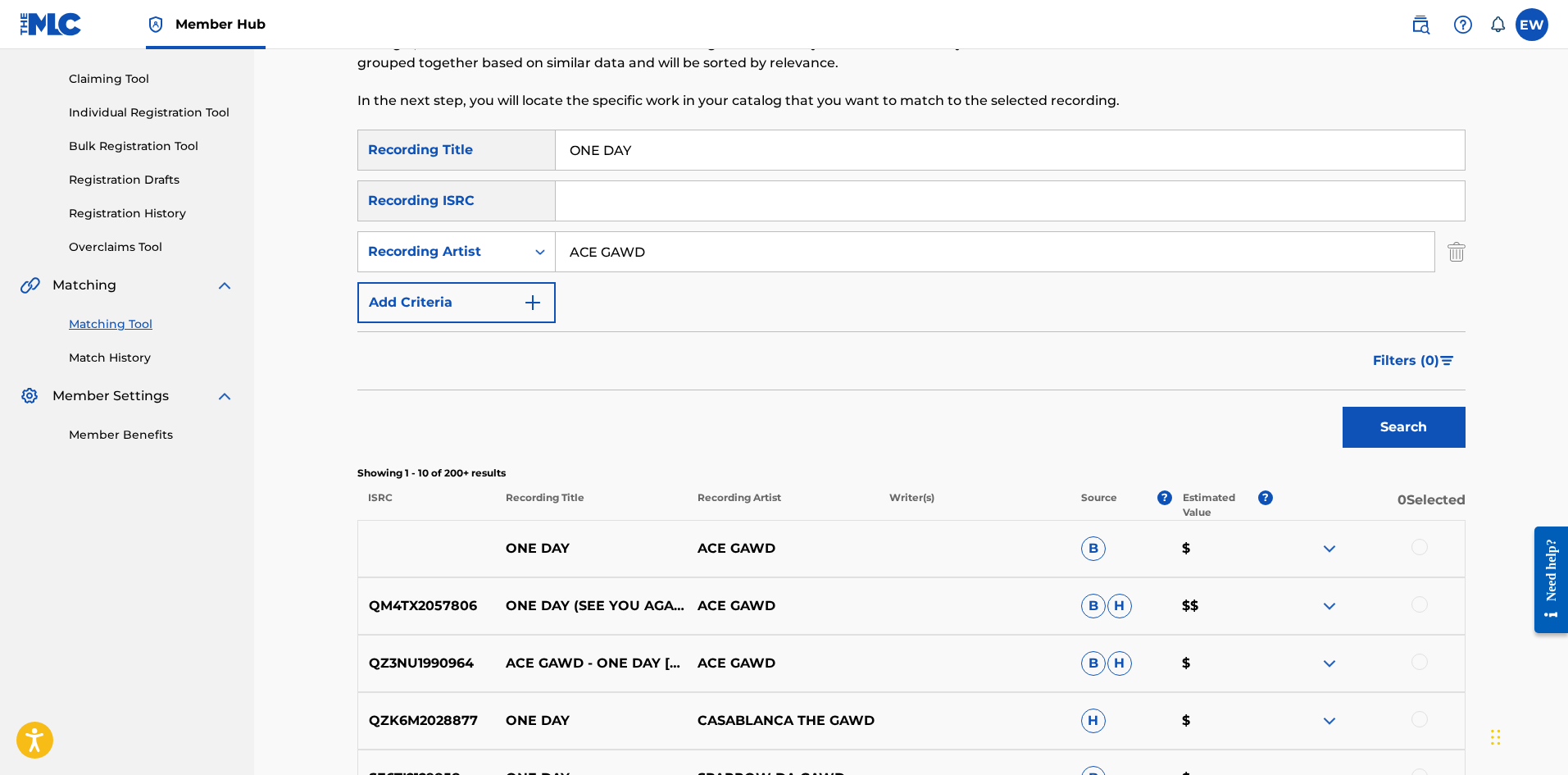
scroll to position [164, 0]
drag, startPoint x: 1415, startPoint y: 540, endPoint x: 1393, endPoint y: 540, distance: 22.0
click at [1415, 541] on div at bounding box center [1419, 545] width 16 height 16
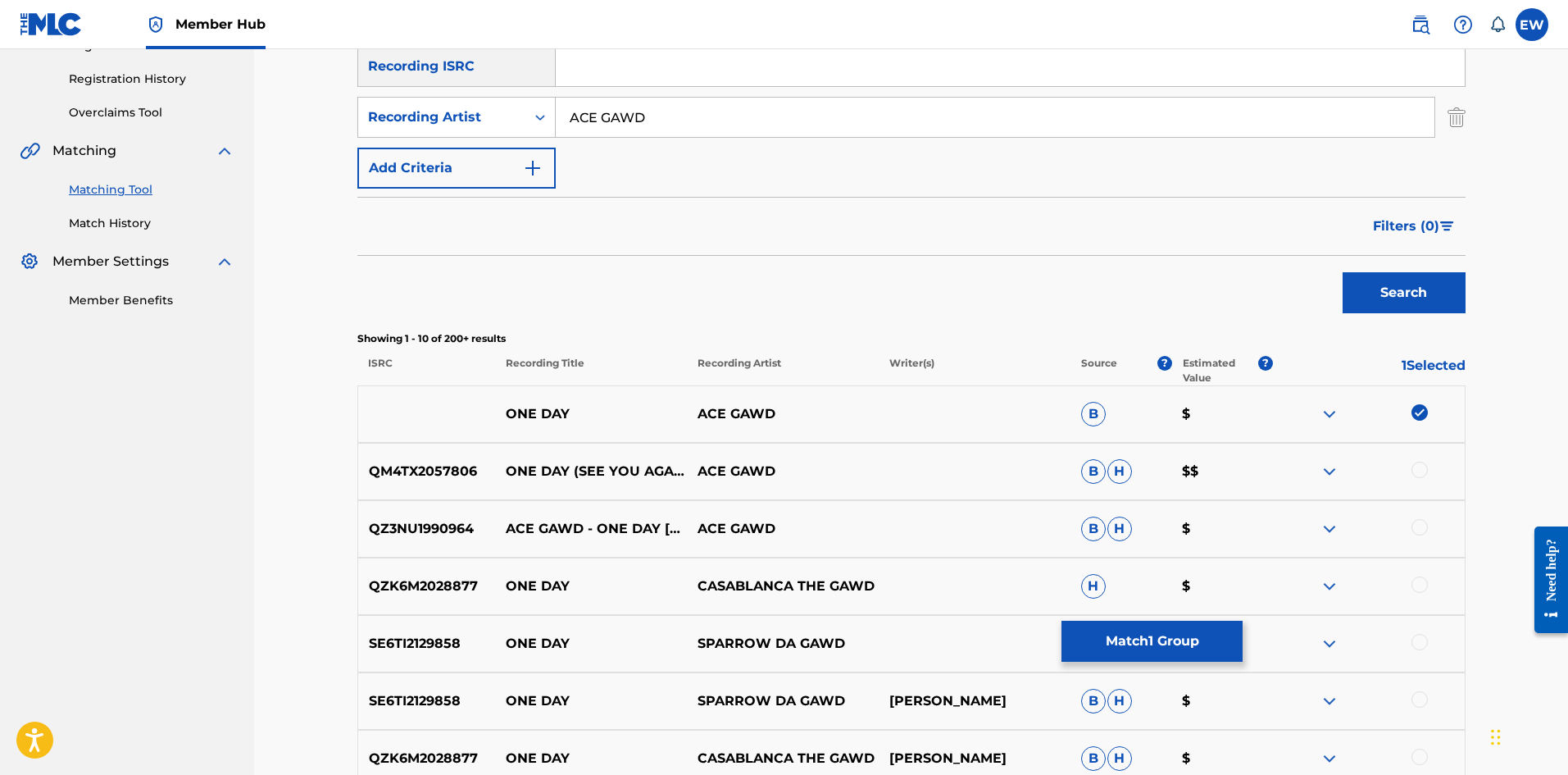
scroll to position [328, 0]
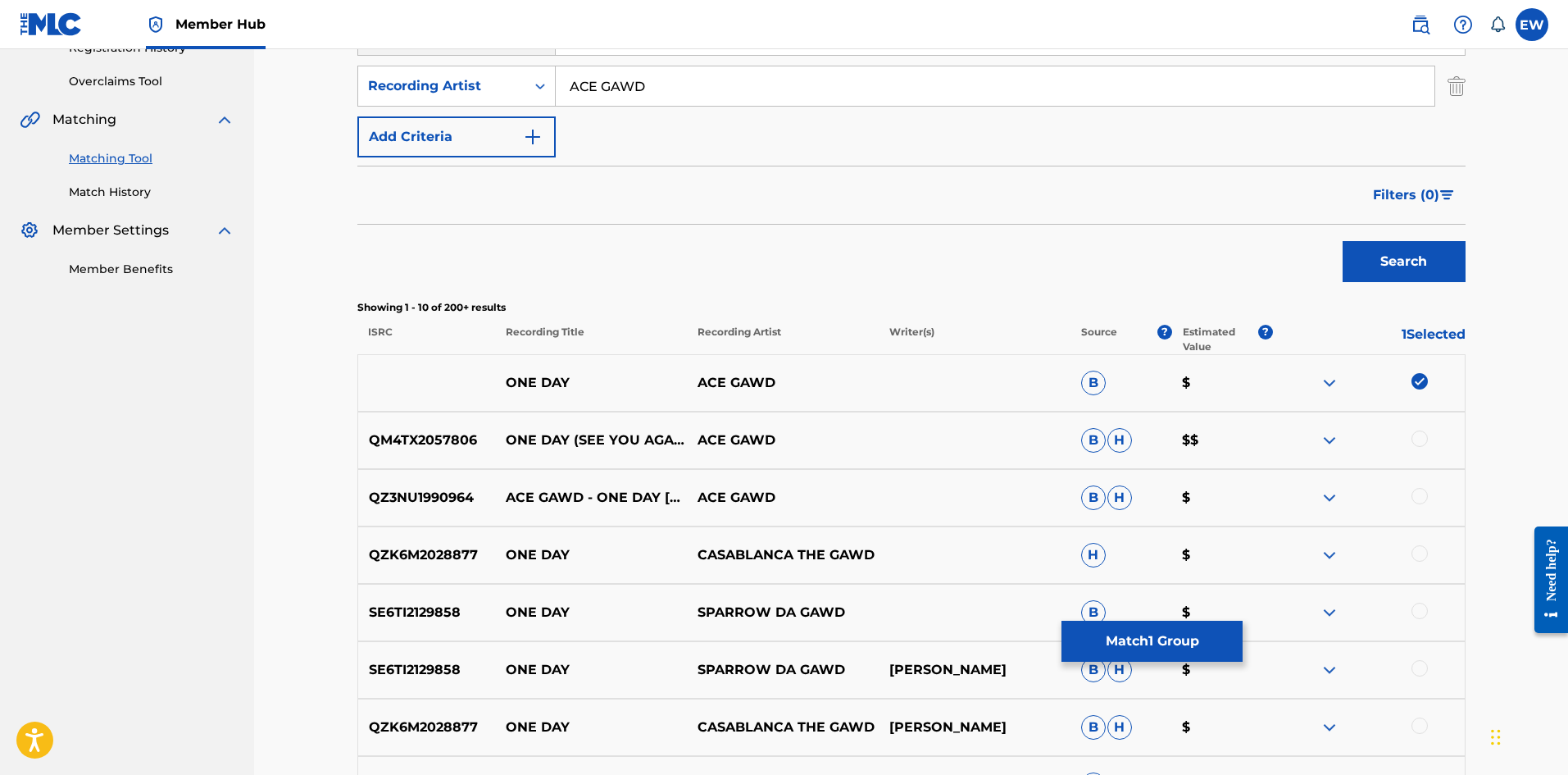
click at [1424, 436] on div at bounding box center [1419, 438] width 16 height 16
click at [1420, 500] on div at bounding box center [1419, 496] width 16 height 16
click at [1193, 642] on button "Match 3 Groups" at bounding box center [1151, 641] width 181 height 41
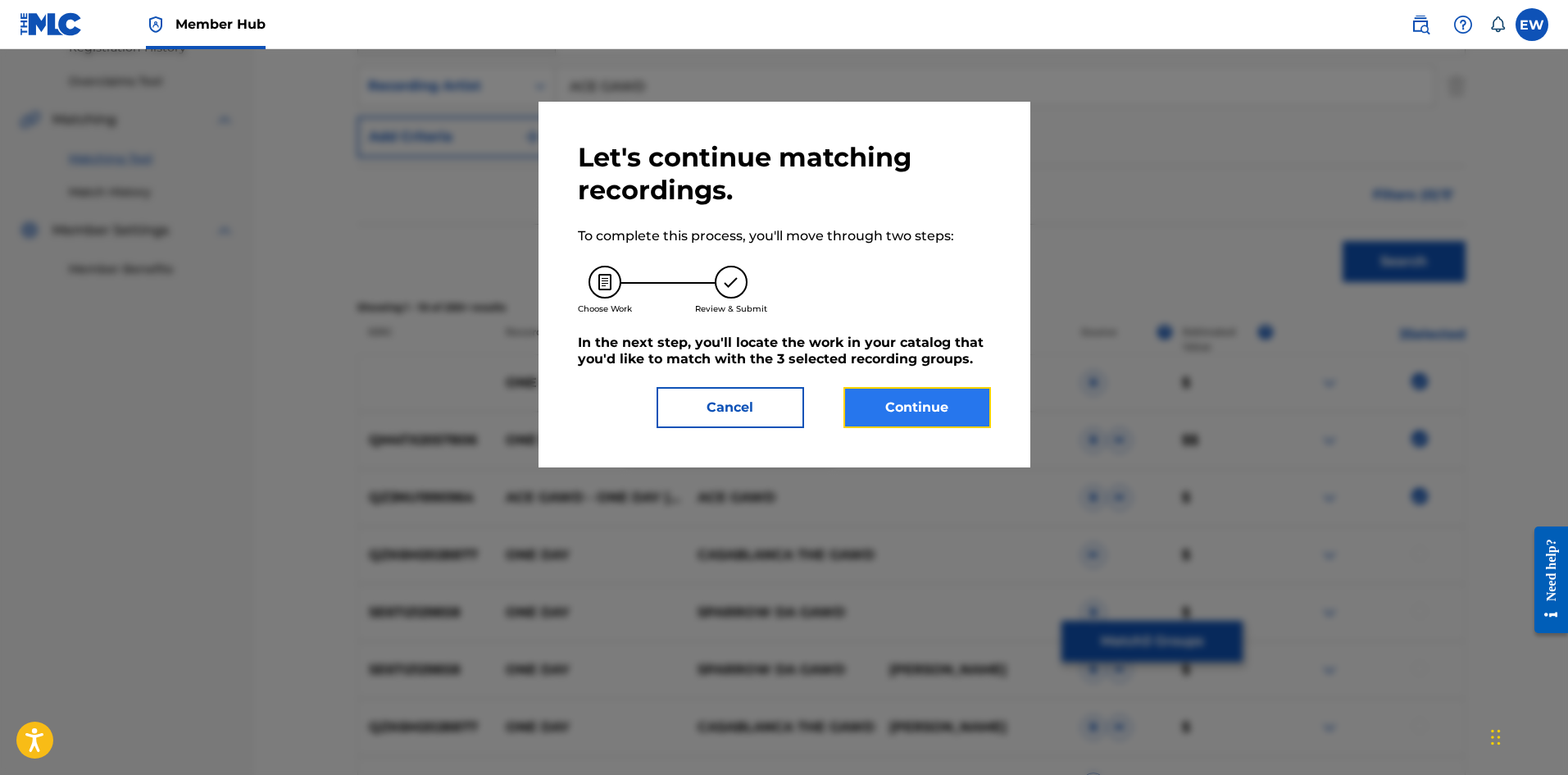
click at [924, 410] on button "Continue" at bounding box center [917, 407] width 147 height 41
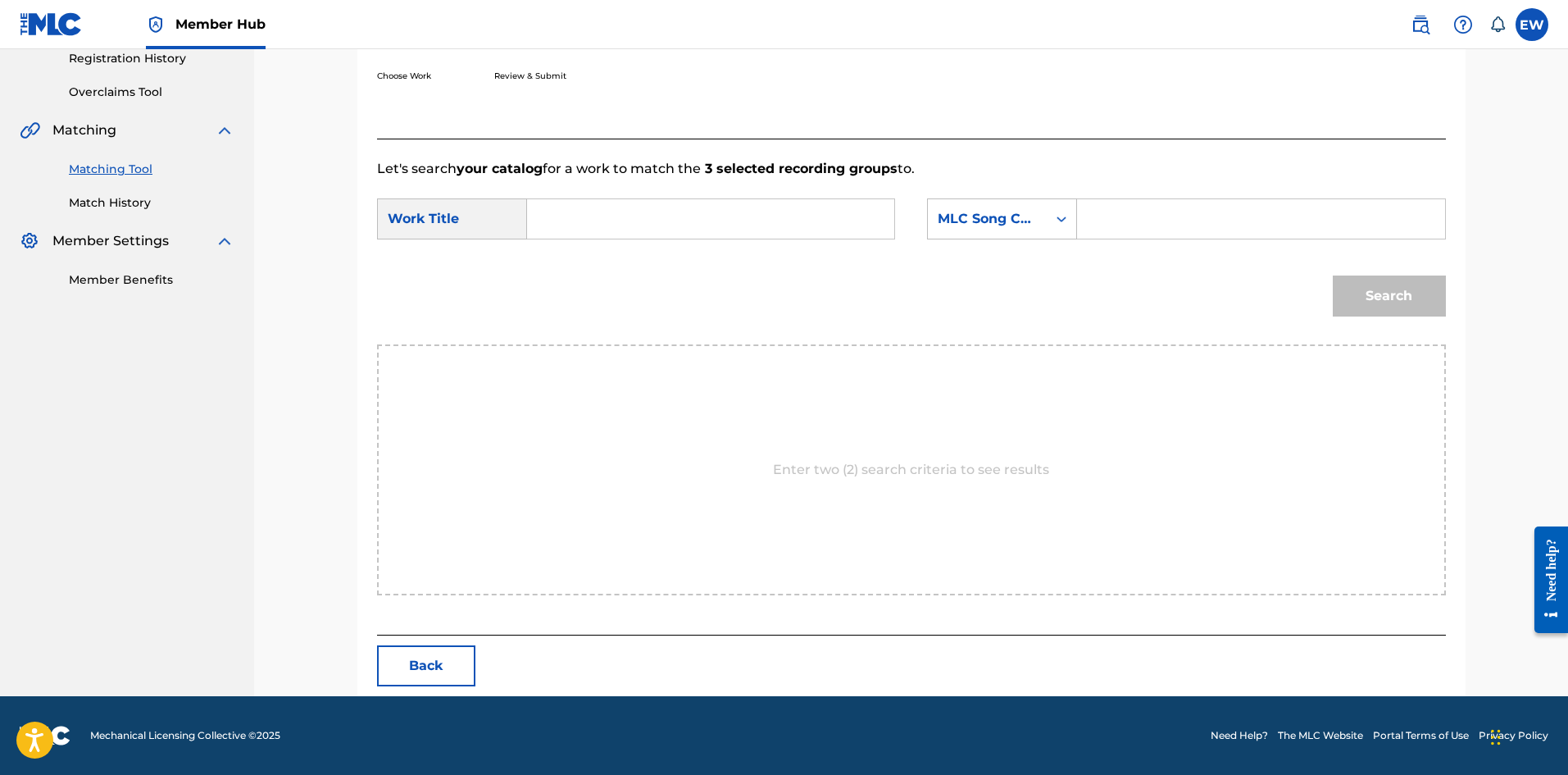
scroll to position [317, 0]
click at [617, 230] on input "Search Form" at bounding box center [711, 218] width 339 height 40
paste input "ONE DAY"
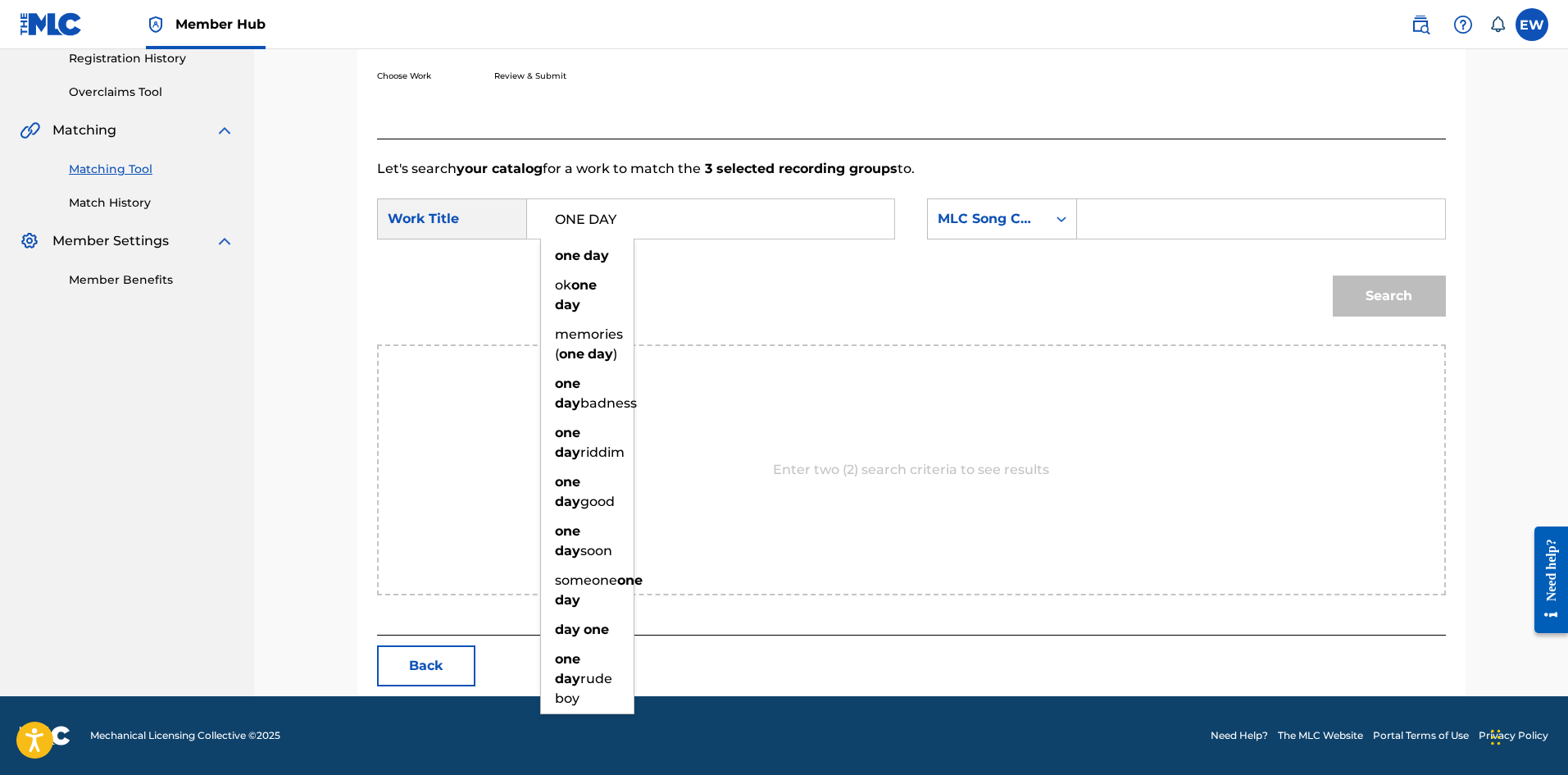
type input "ONE DAY"
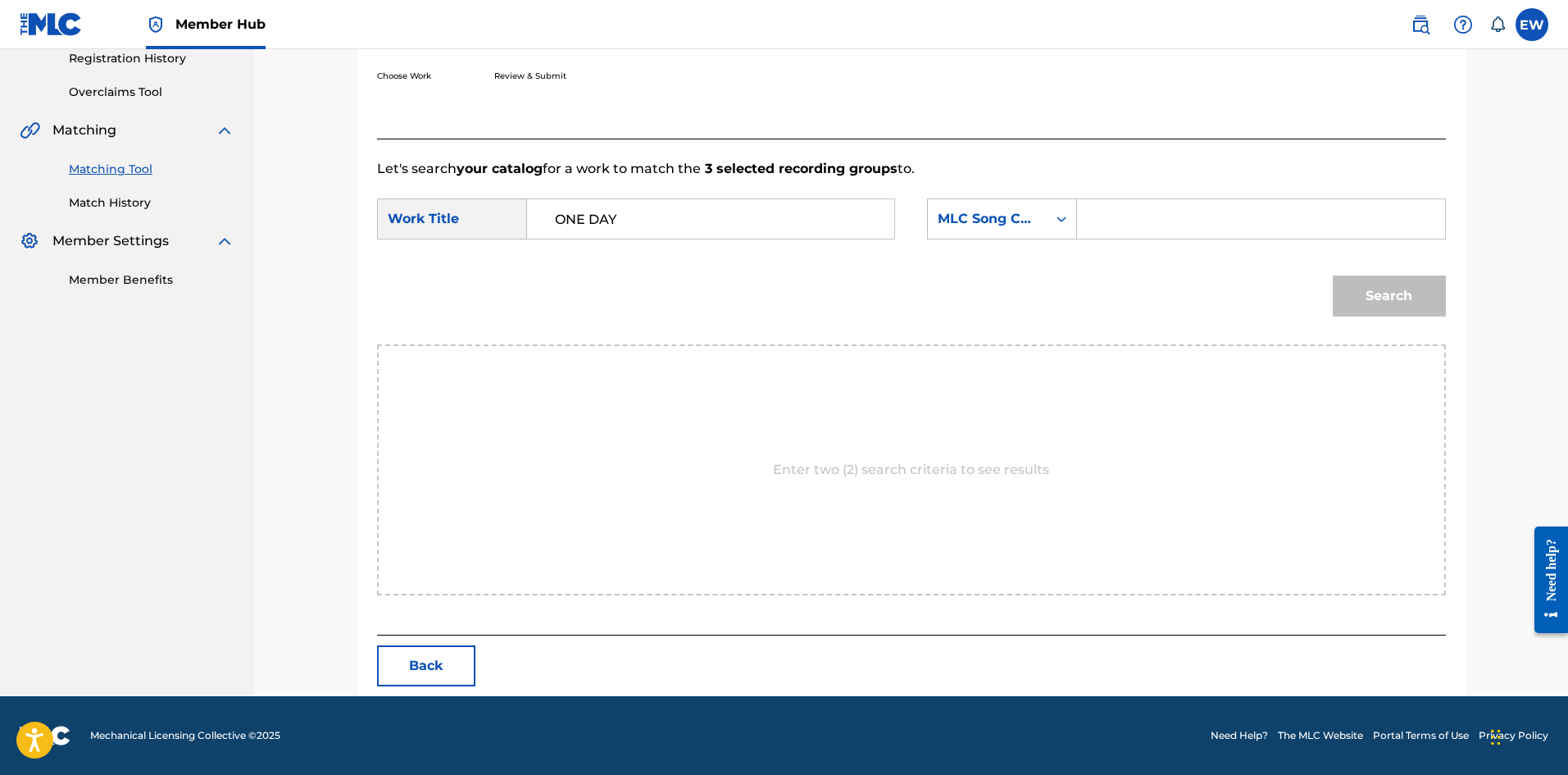
click at [1140, 232] on input "Search Form" at bounding box center [1261, 218] width 339 height 40
paste input "OC5CWV"
type input "OC5CWV"
click at [1372, 303] on button "Search" at bounding box center [1389, 296] width 113 height 41
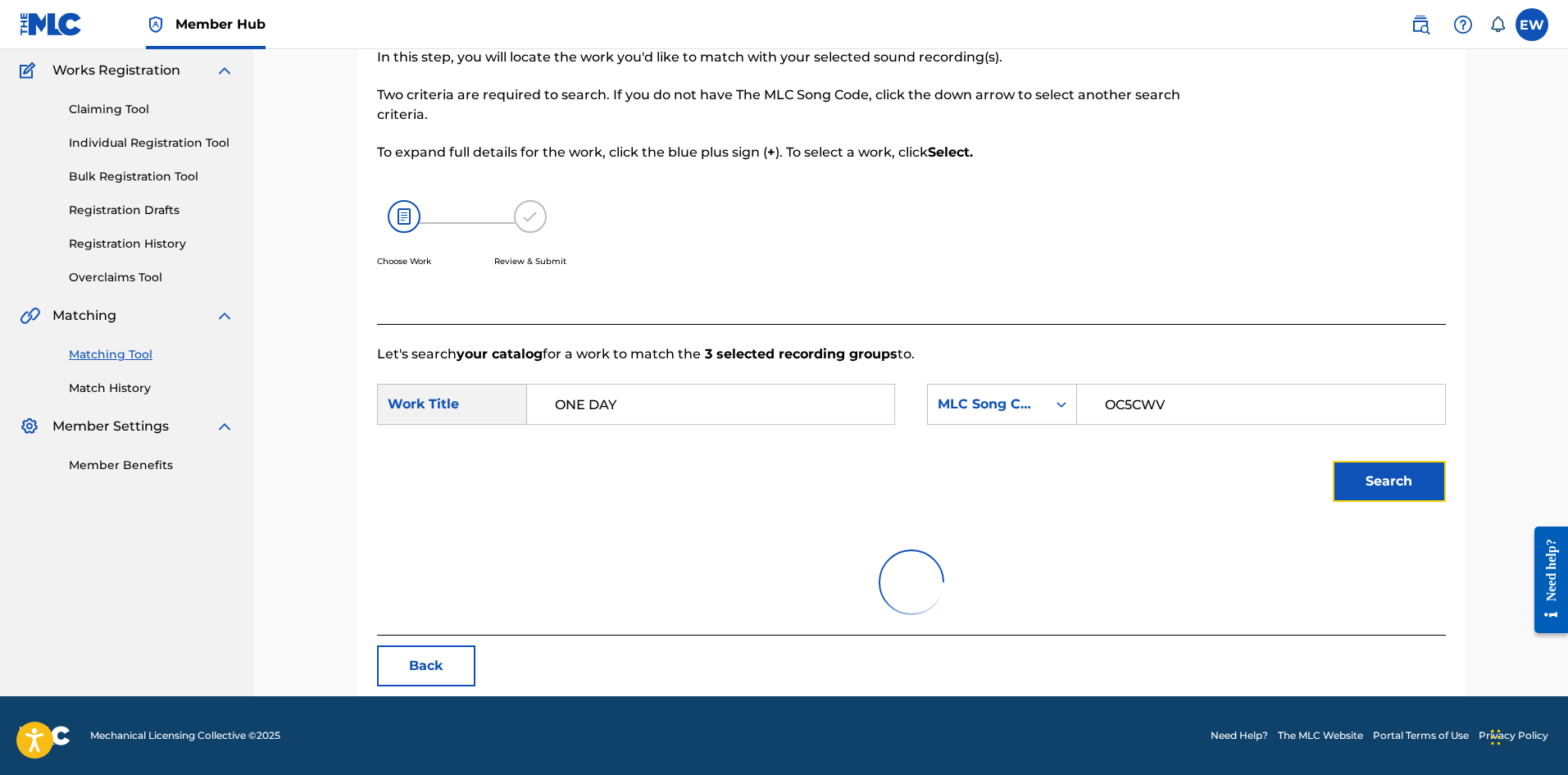
scroll to position [269, 0]
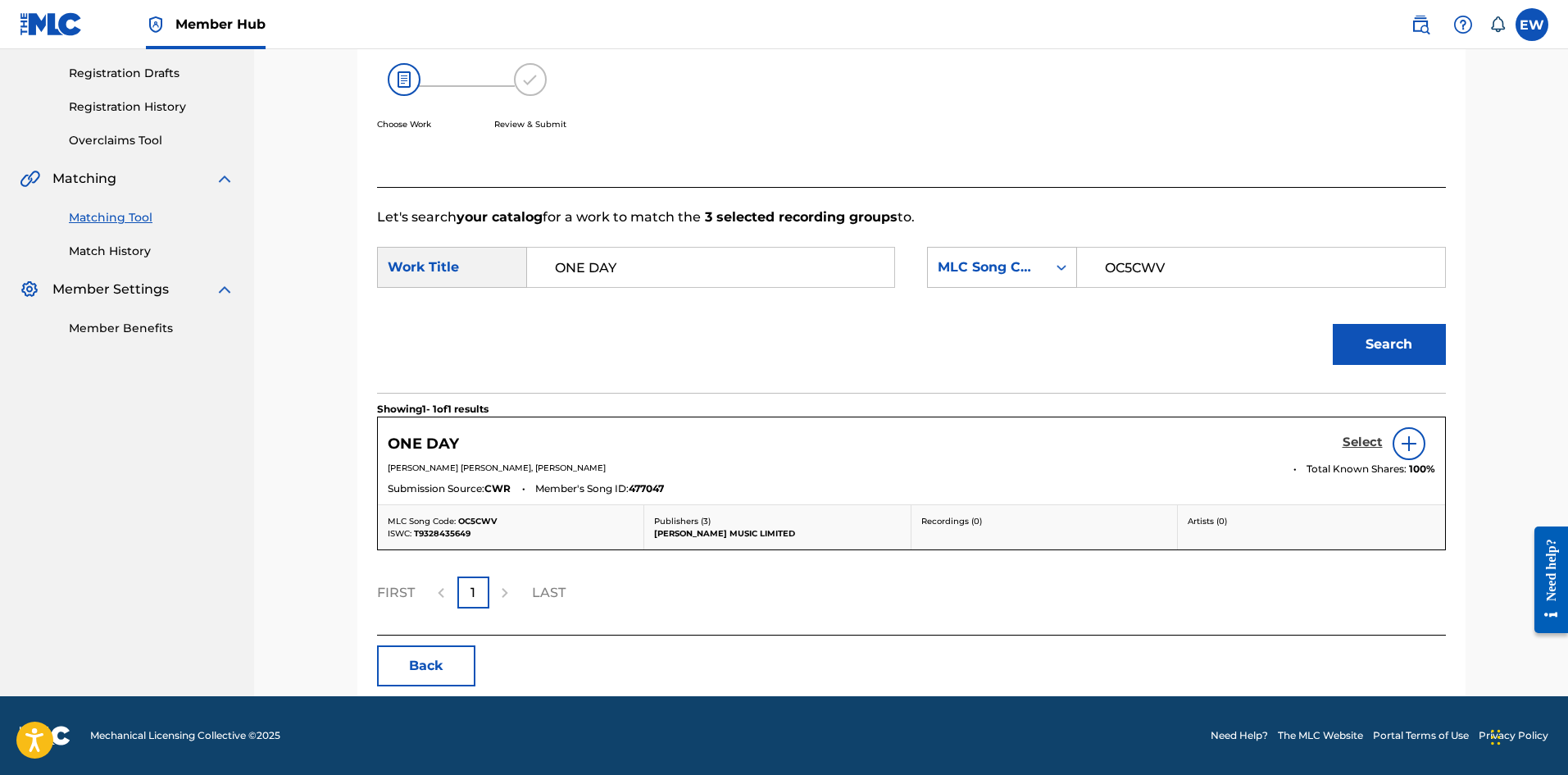
click at [1354, 440] on h5 "Select" at bounding box center [1361, 442] width 40 height 16
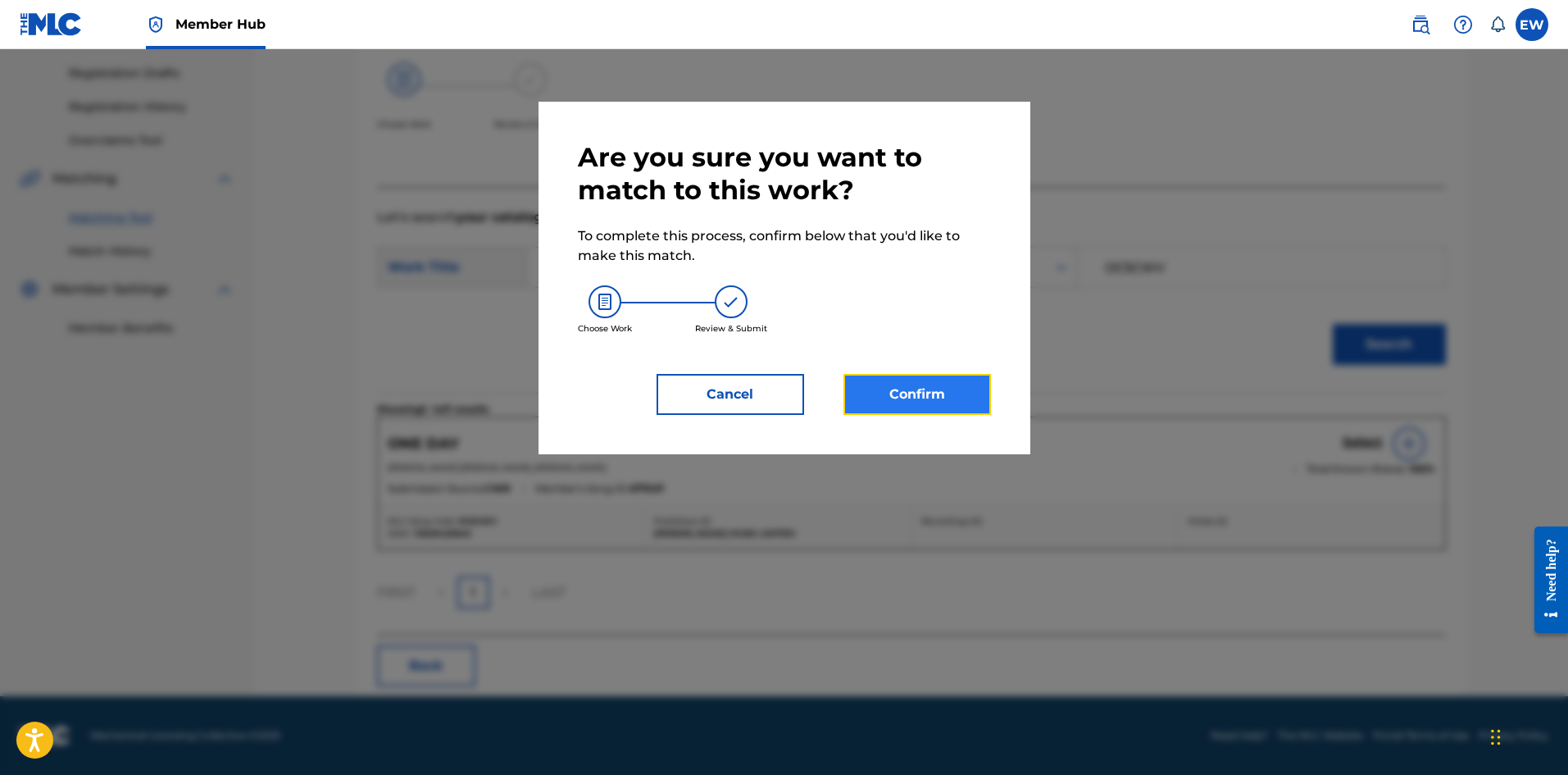
click at [953, 389] on button "Confirm" at bounding box center [917, 394] width 147 height 41
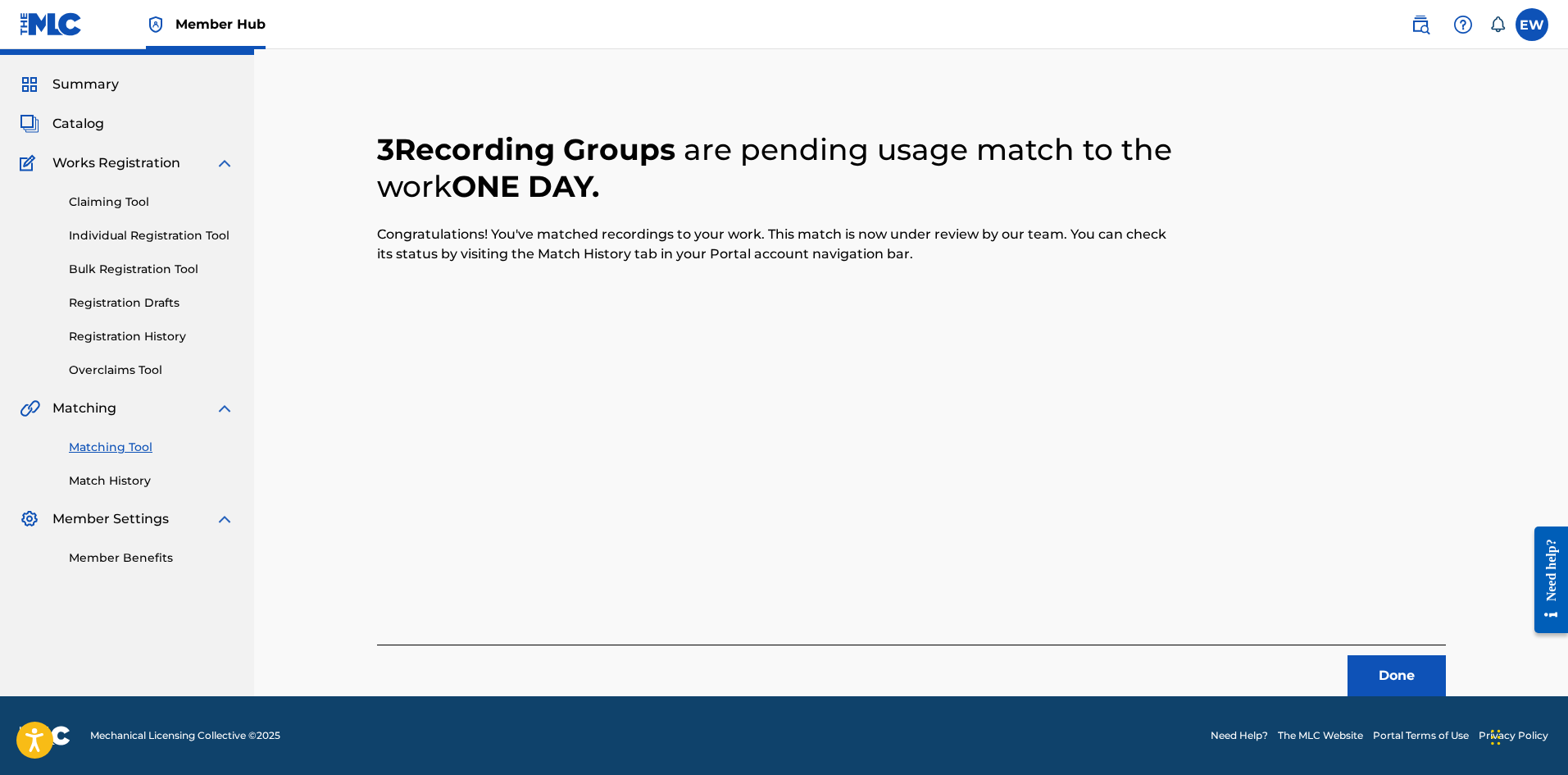
scroll to position [40, 0]
click at [1399, 671] on button "Done" at bounding box center [1395, 675] width 98 height 41
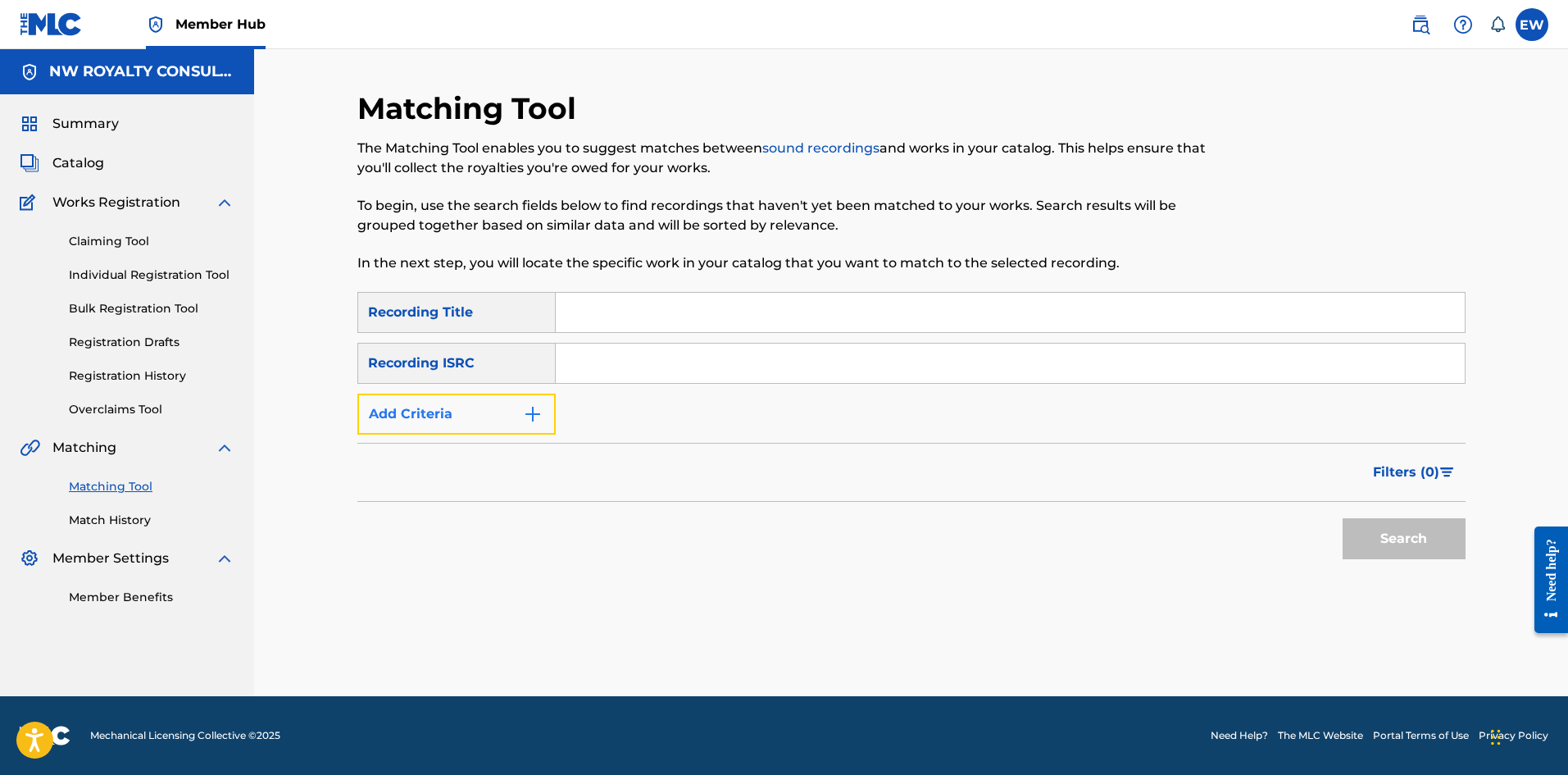
click at [437, 417] on button "Add Criteria" at bounding box center [456, 414] width 199 height 41
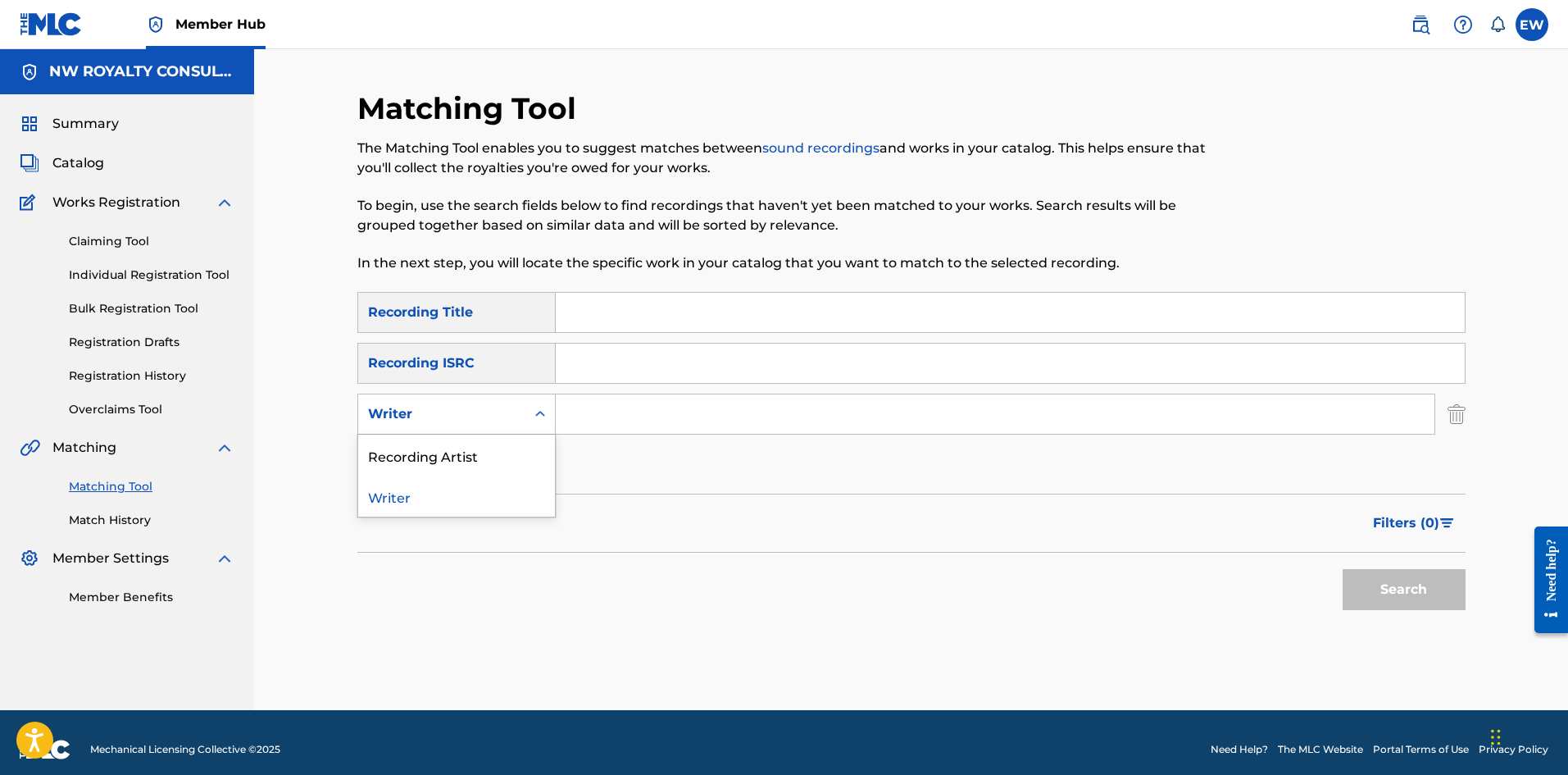
click at [439, 415] on div "Writer" at bounding box center [441, 414] width 147 height 19
drag, startPoint x: 447, startPoint y: 459, endPoint x: 584, endPoint y: 443, distance: 137.9
click at [473, 458] on div "Recording Artist" at bounding box center [456, 455] width 197 height 41
click at [693, 421] on input "Search Form" at bounding box center [995, 413] width 879 height 40
paste input "TEFLON YOUNG KING"
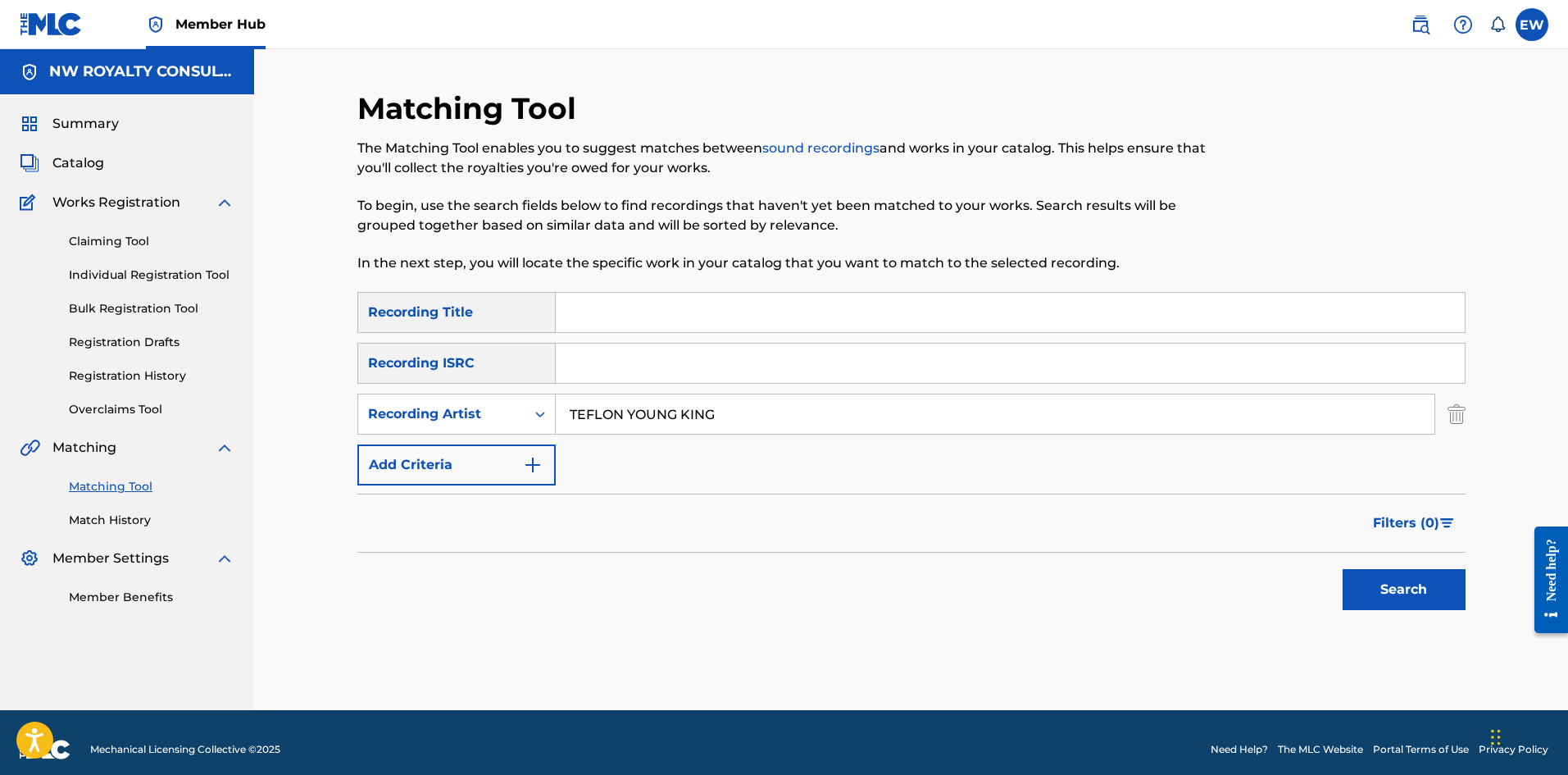
type input "TEFLON YOUNG KING"
click at [702, 318] on input "Search Form" at bounding box center [1009, 312] width 909 height 40
paste input "ONE YARD"
type input "ONE YARD"
click at [1391, 591] on button "Search" at bounding box center [1403, 589] width 123 height 41
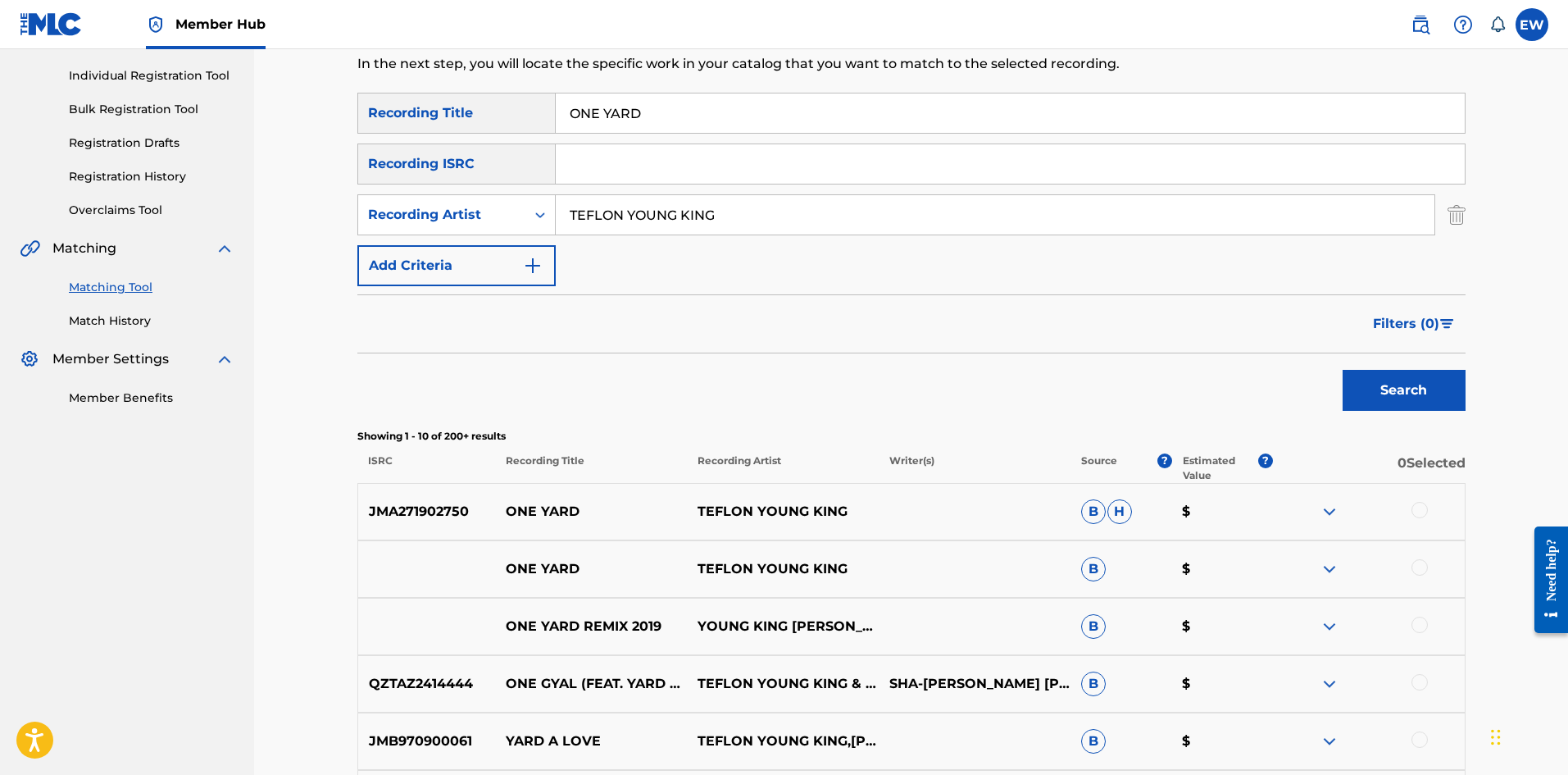
scroll to position [246, 0]
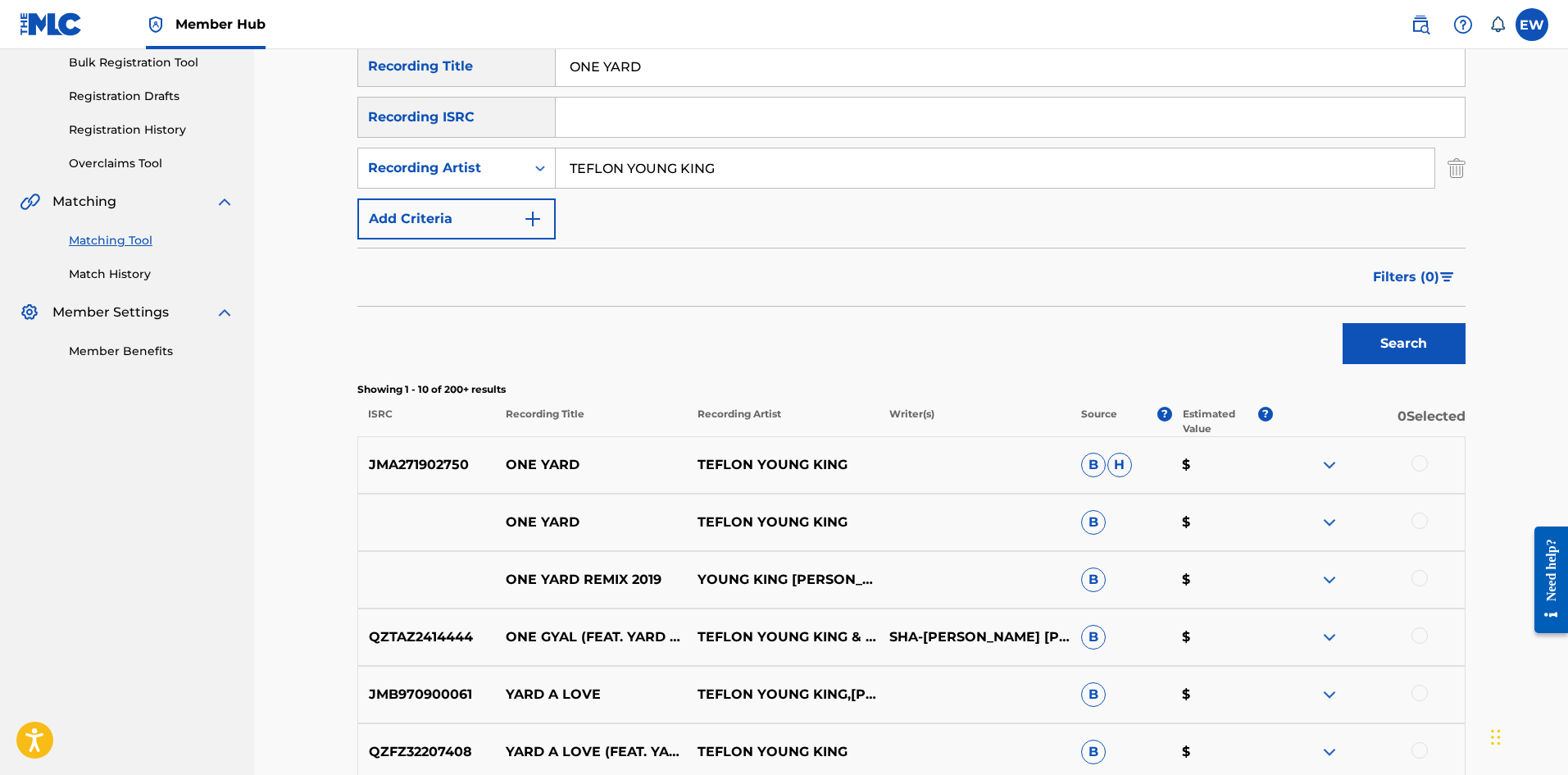
click at [1424, 464] on div at bounding box center [1419, 463] width 16 height 16
click at [1420, 525] on div at bounding box center [1419, 520] width 16 height 16
click at [1171, 645] on button "Match 2 Groups" at bounding box center [1151, 641] width 181 height 41
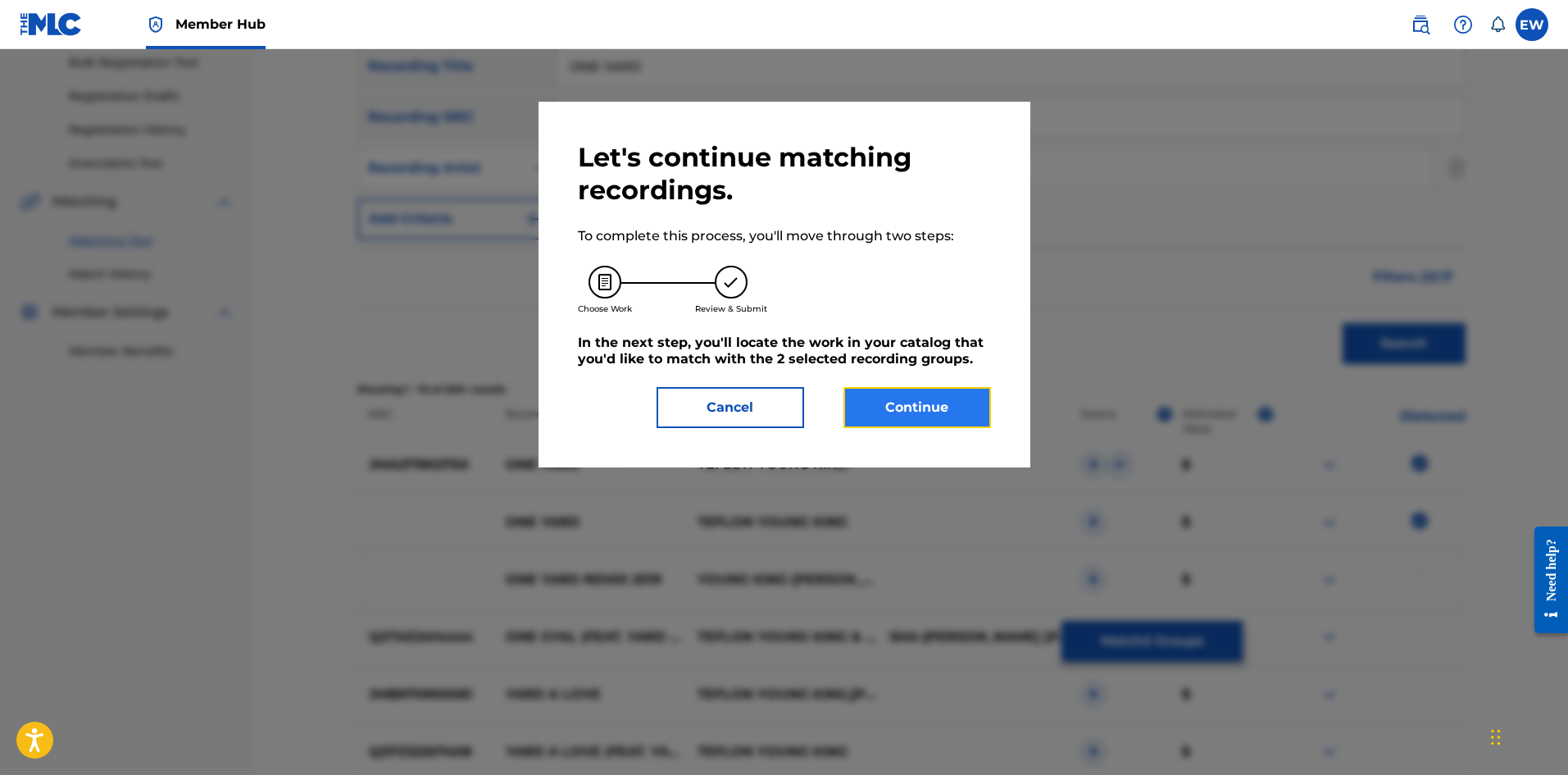
drag, startPoint x: 931, startPoint y: 406, endPoint x: 915, endPoint y: 403, distance: 16.3
click at [915, 403] on button "Continue" at bounding box center [917, 407] width 147 height 41
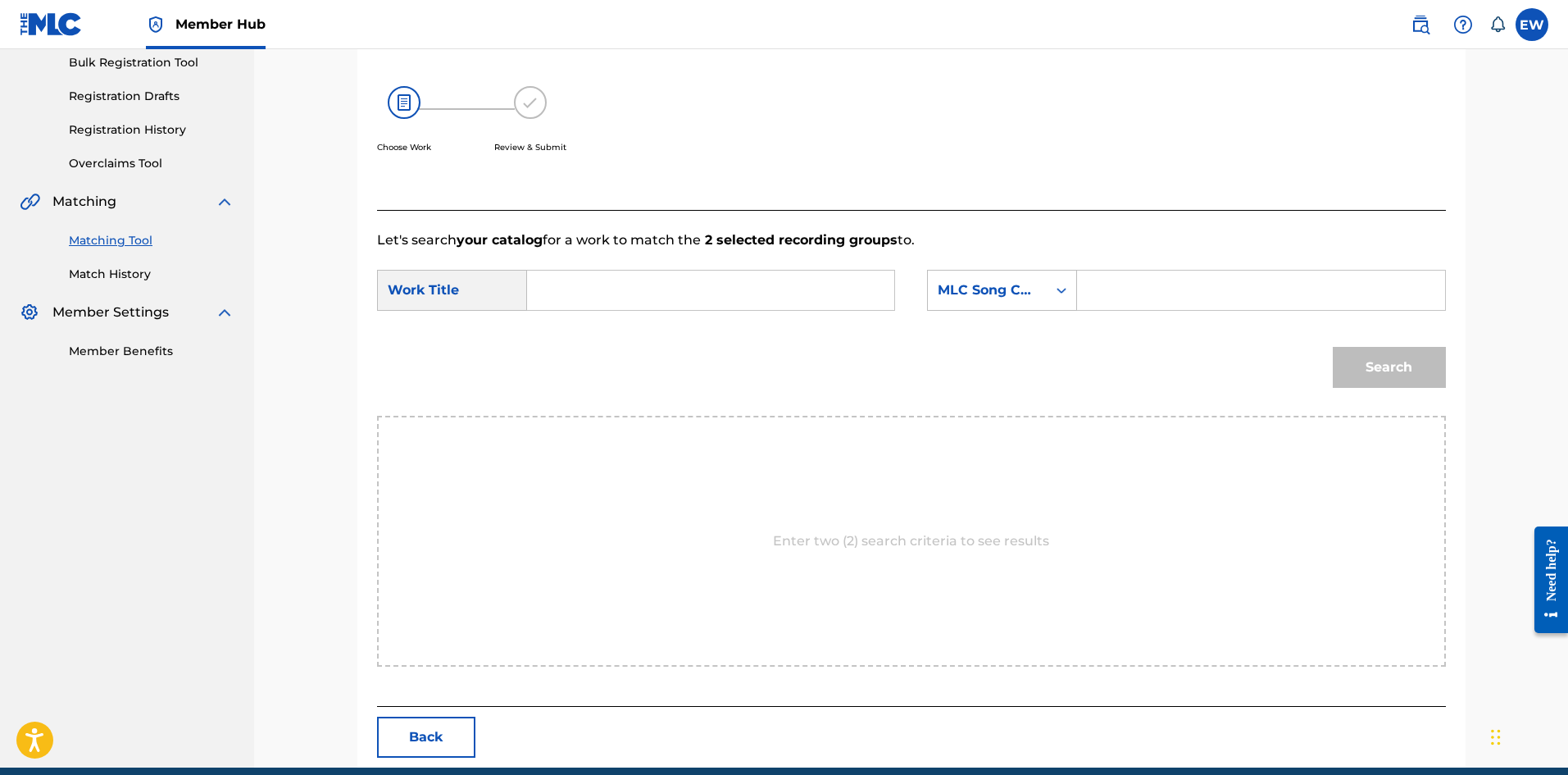
click at [702, 298] on input "Search Form" at bounding box center [711, 290] width 339 height 40
paste input "ONE YARD"
type input "ONE YARD"
click at [1233, 292] on input "Search Form" at bounding box center [1261, 290] width 339 height 40
paste input "ONE YARD"
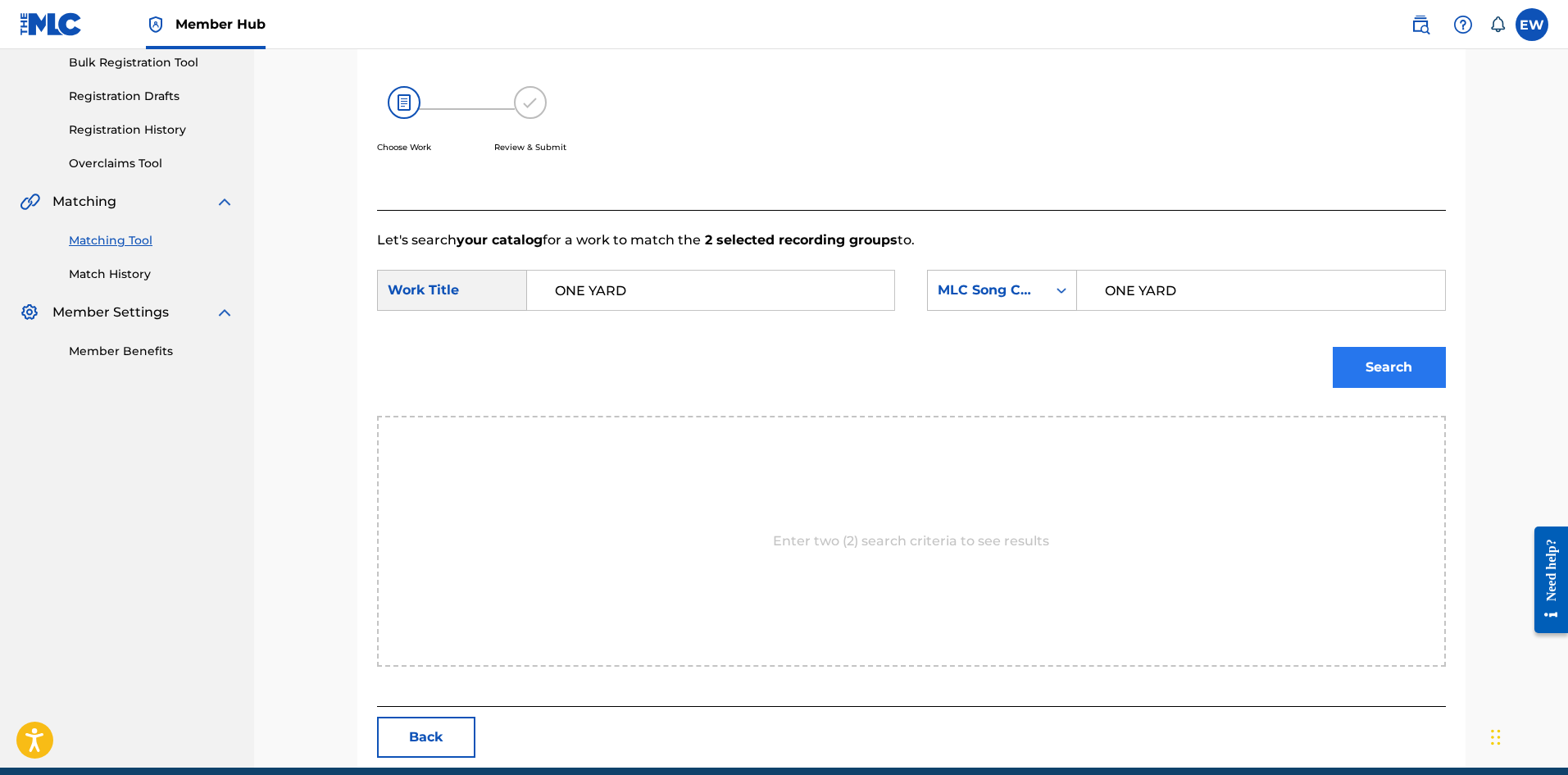
type input "ONE YARD"
click at [1385, 374] on button "Search" at bounding box center [1389, 367] width 113 height 41
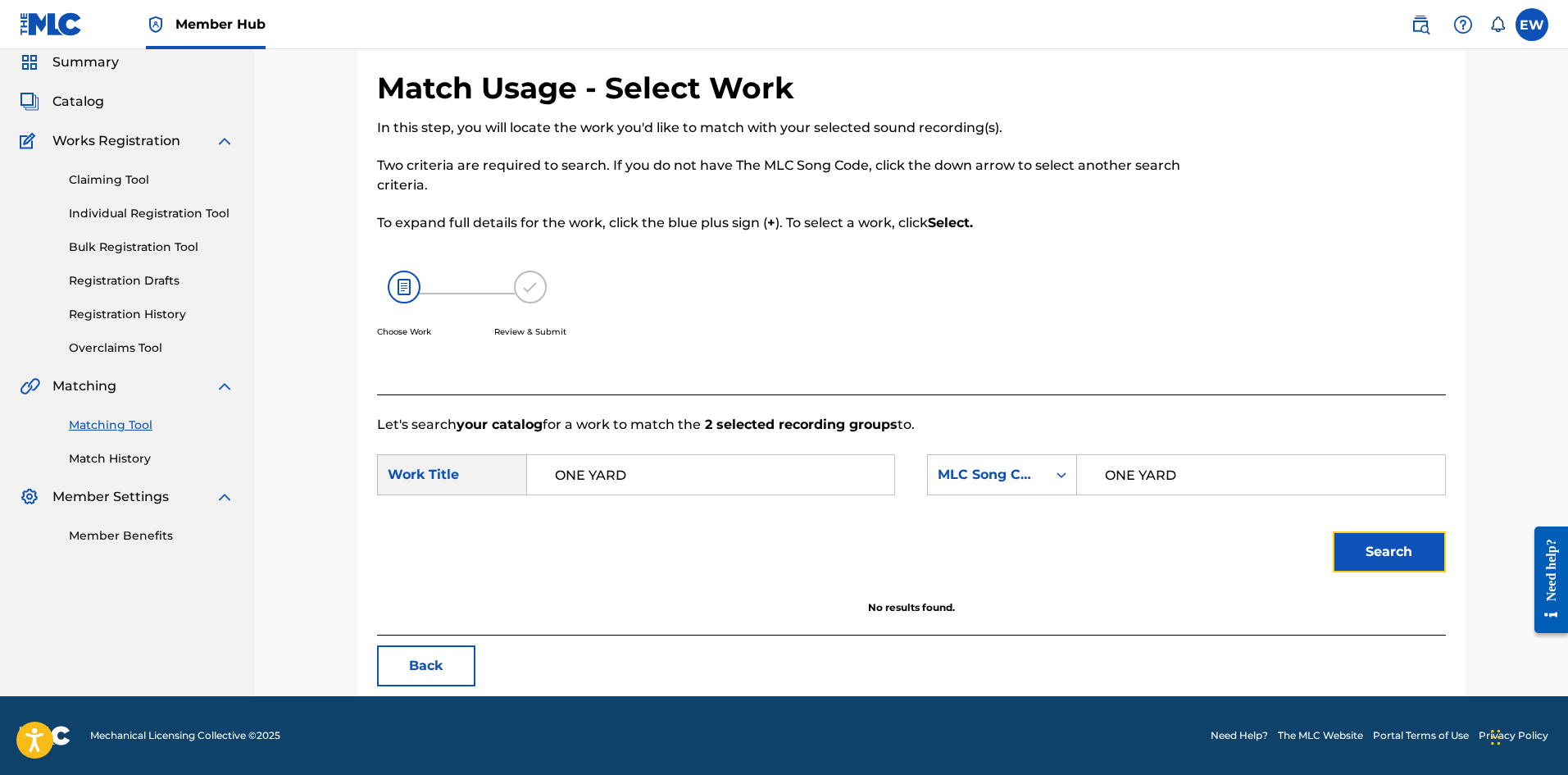
scroll to position [61, 0]
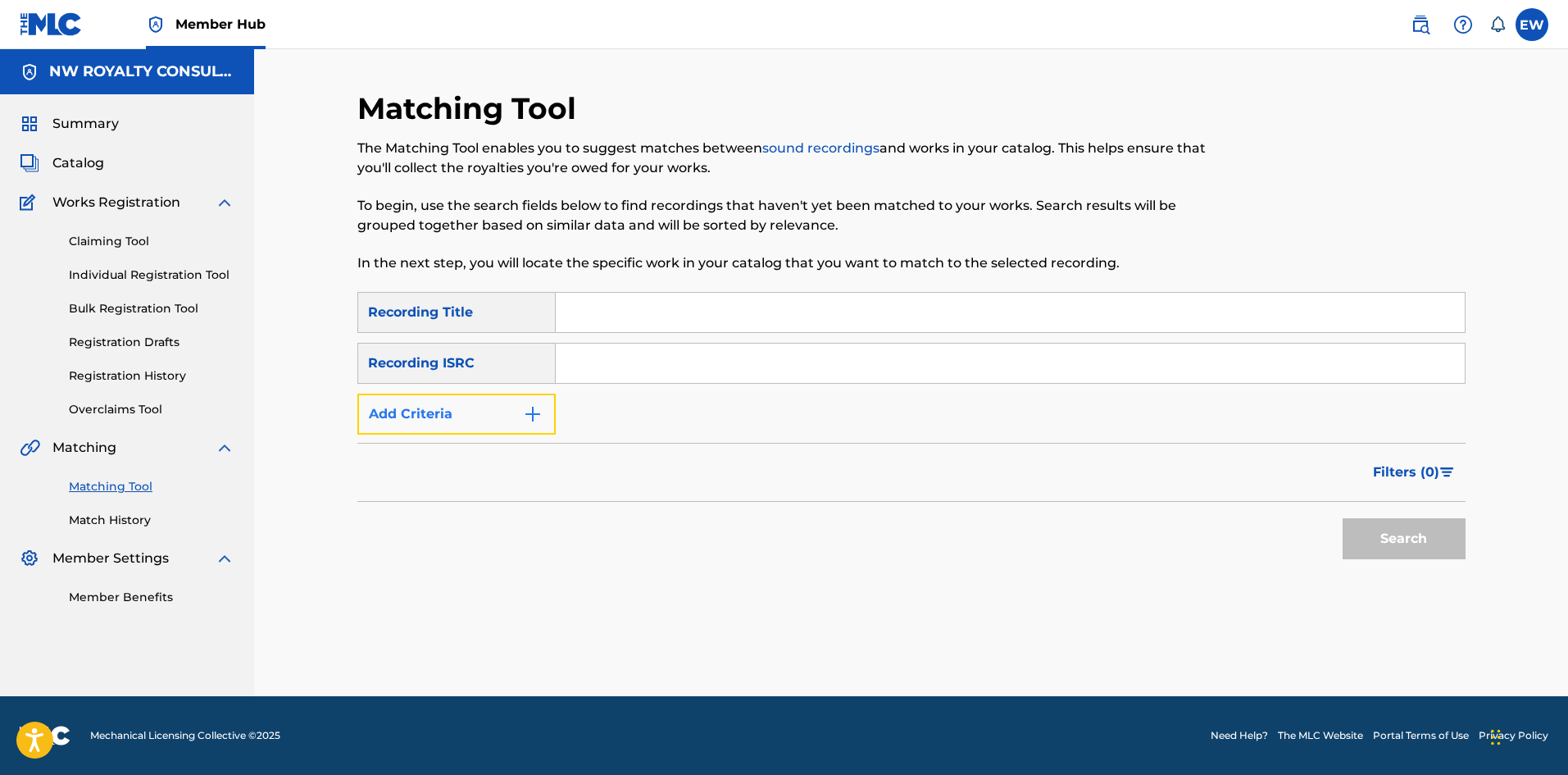
click at [428, 410] on button "Add Criteria" at bounding box center [456, 414] width 199 height 41
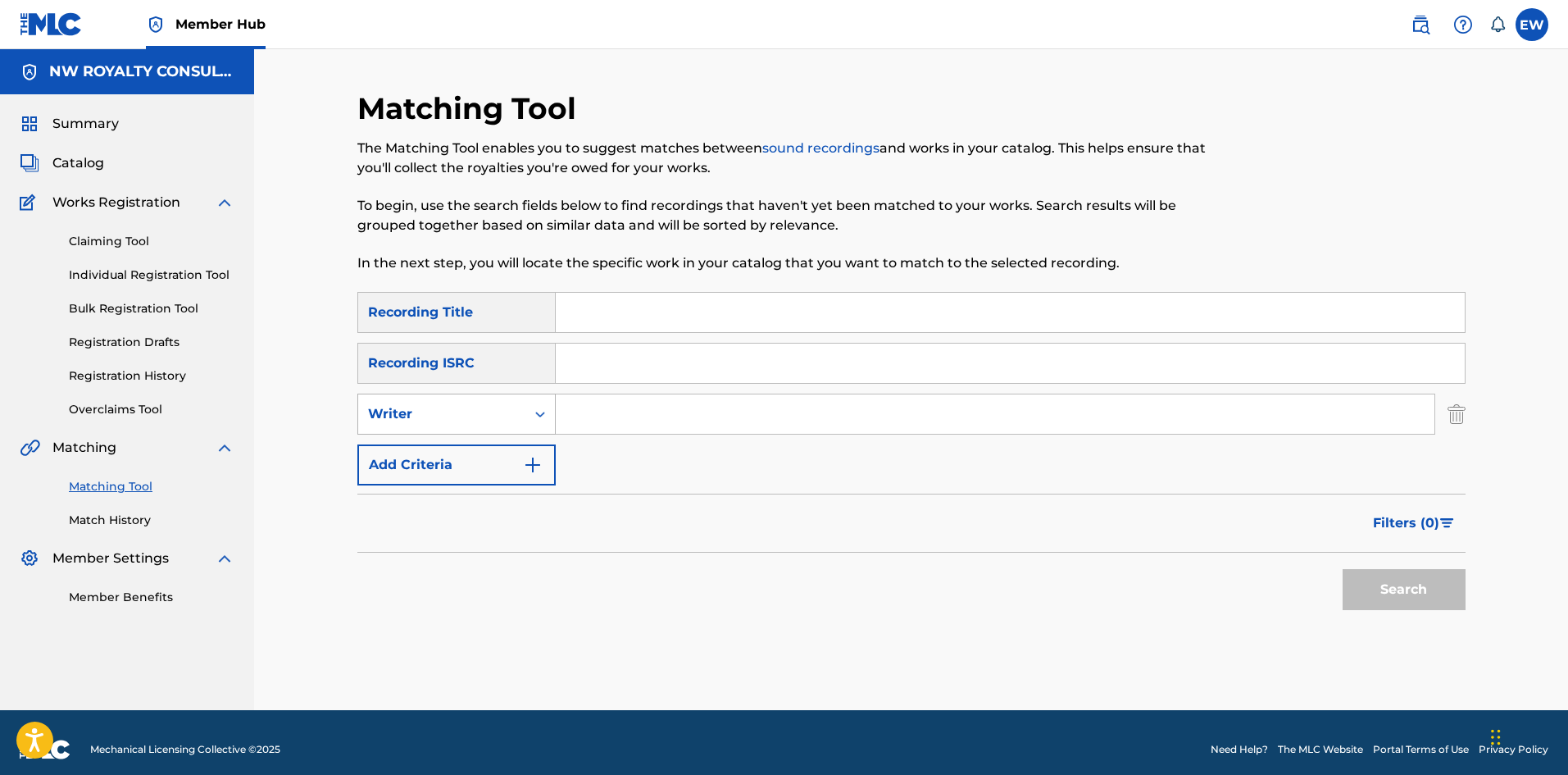
click at [410, 403] on div "Writer" at bounding box center [441, 414] width 167 height 31
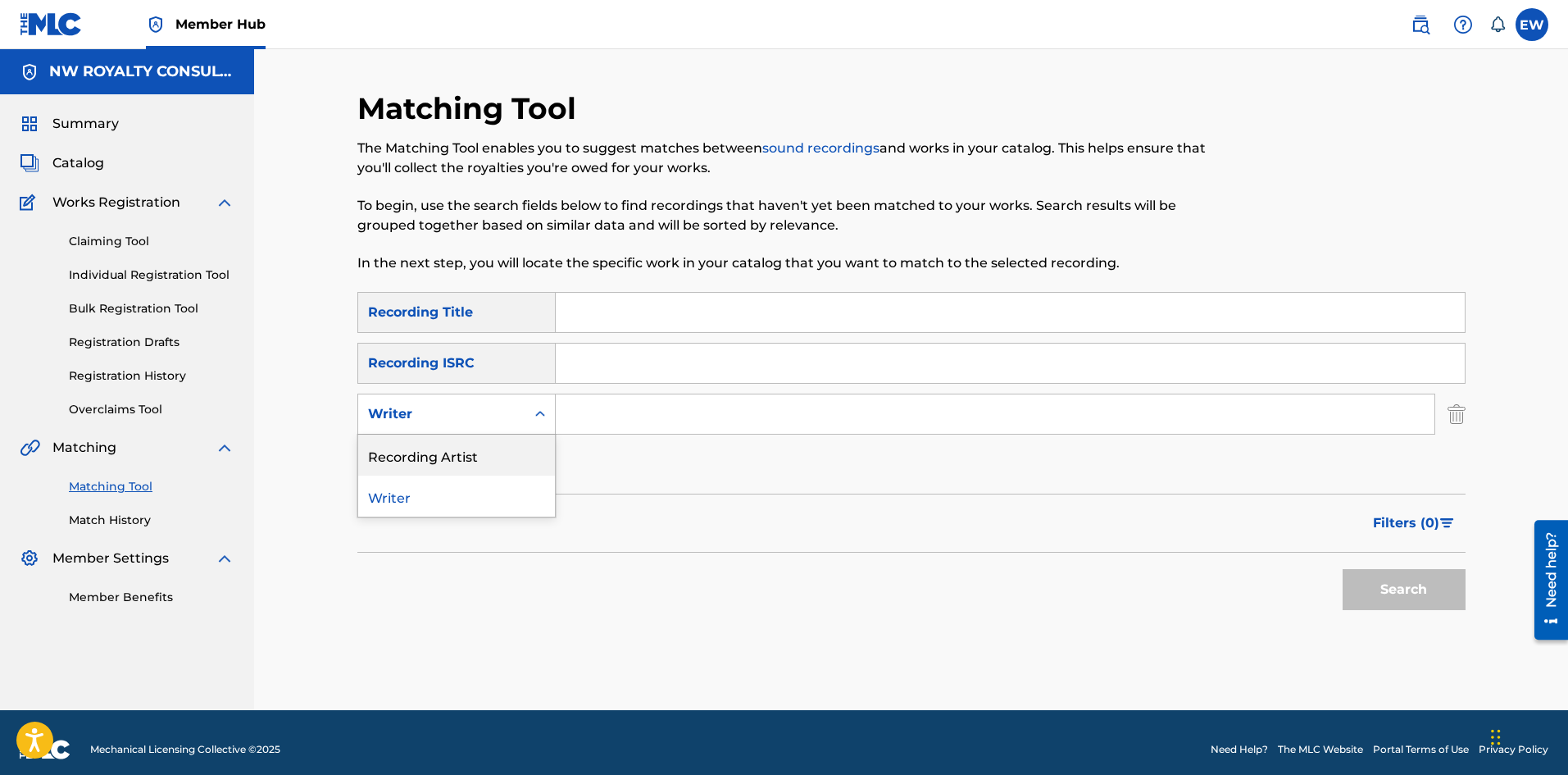
drag, startPoint x: 419, startPoint y: 450, endPoint x: 577, endPoint y: 436, distance: 158.6
click at [456, 445] on div "Recording Artist" at bounding box center [456, 455] width 197 height 41
drag, startPoint x: 657, startPoint y: 417, endPoint x: 643, endPoint y: 418, distance: 14.0
click at [658, 418] on input "Search Form" at bounding box center [995, 413] width 879 height 40
paste input "SAN VB"
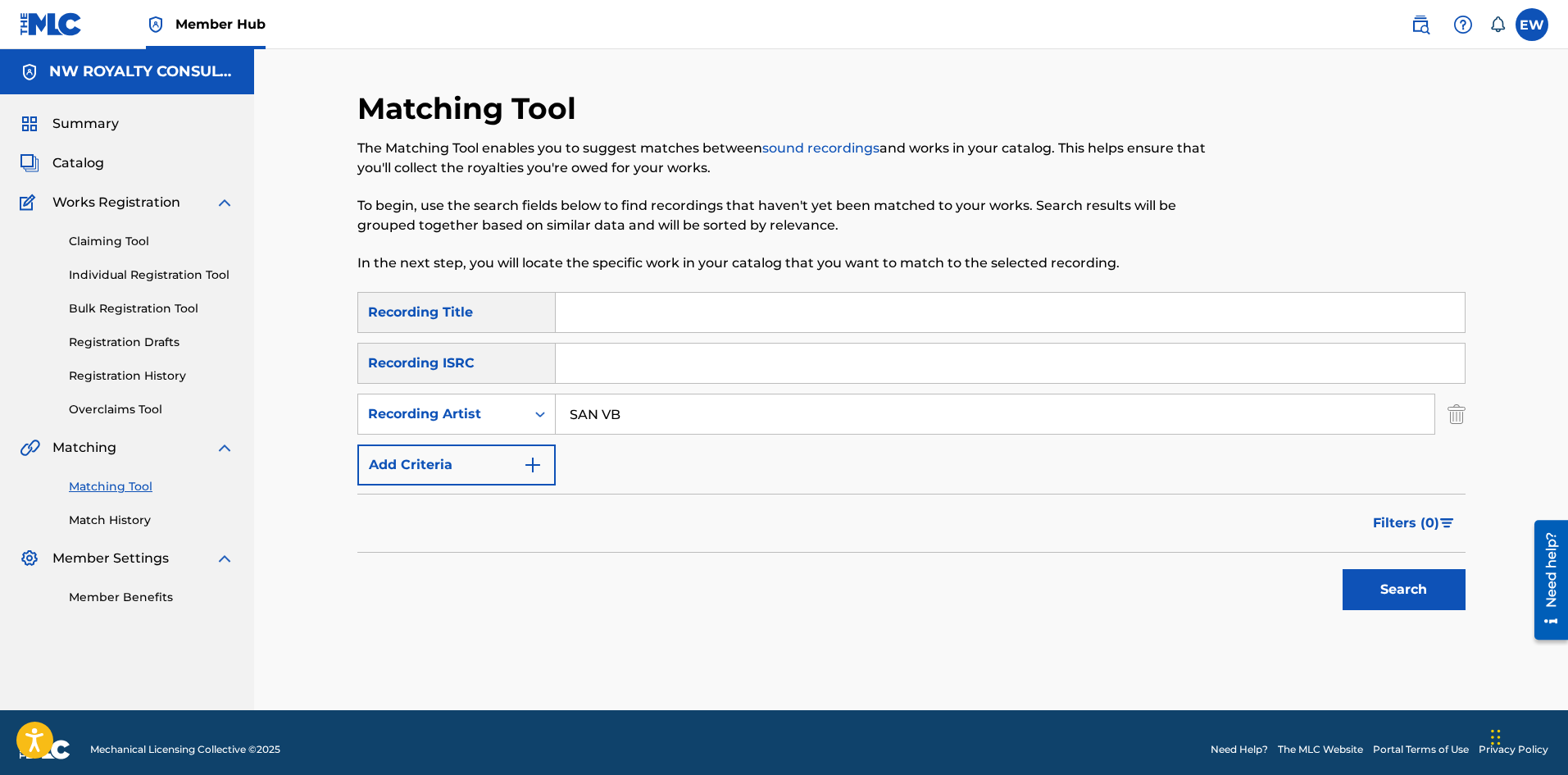
type input "SAN VB"
click at [623, 314] on input "Search Form" at bounding box center [1009, 312] width 909 height 40
paste input "ONLY DREAMERS"
type input "ONLY DREAMERS"
click at [1404, 590] on button "Search" at bounding box center [1403, 589] width 123 height 41
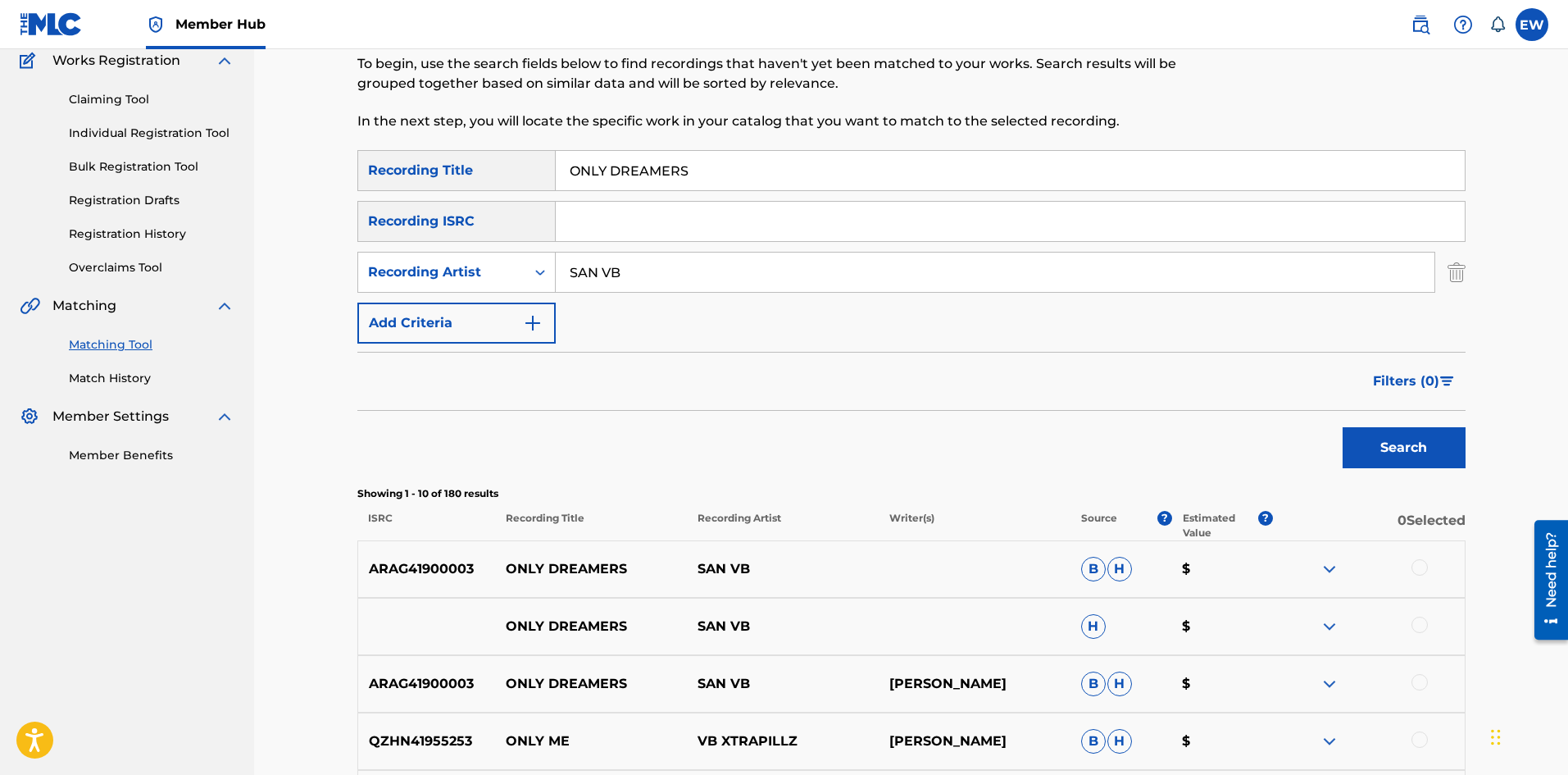
scroll to position [164, 0]
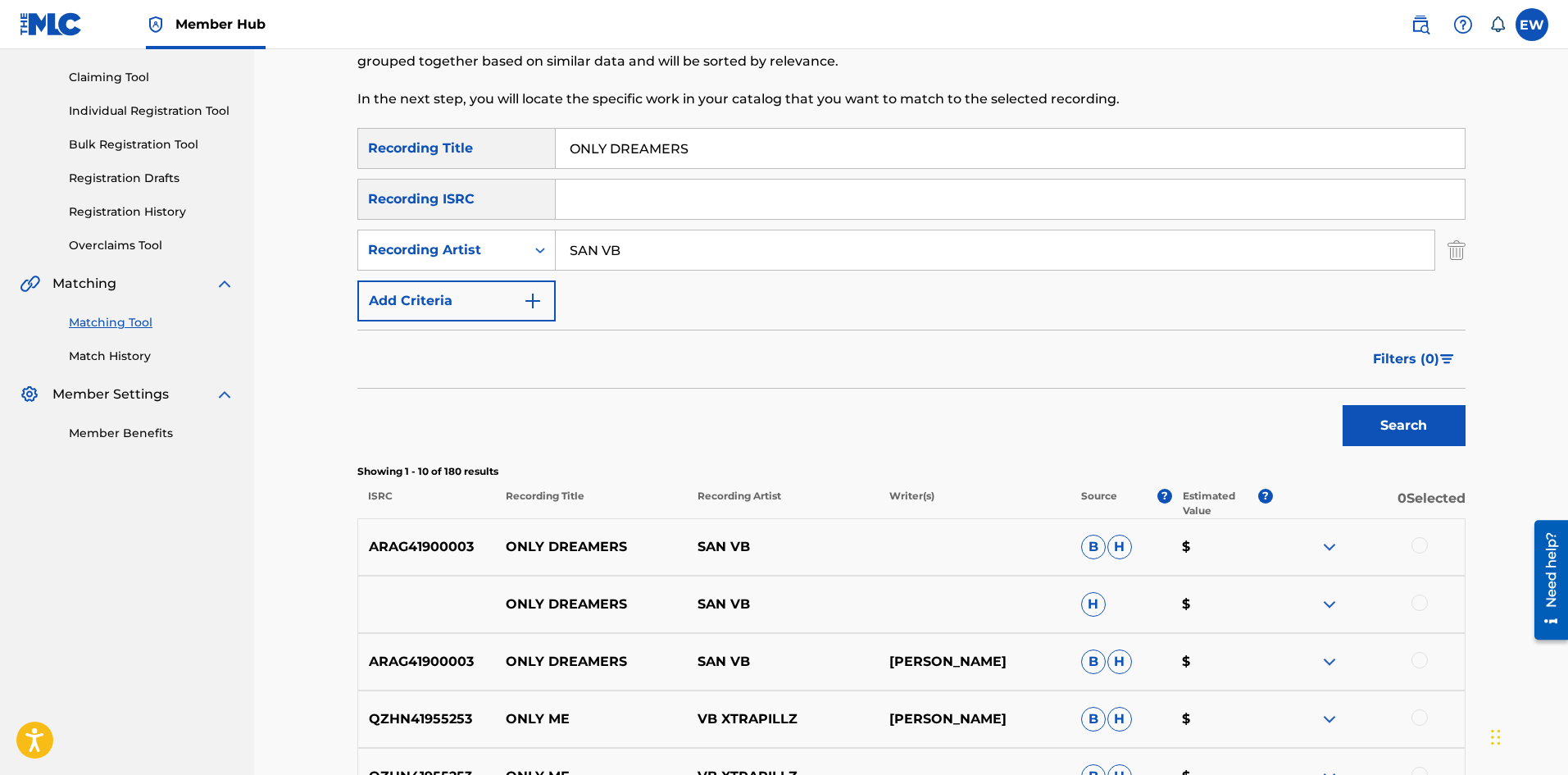
click at [1421, 542] on div at bounding box center [1419, 545] width 16 height 16
click at [1418, 600] on div at bounding box center [1419, 602] width 16 height 16
click at [1417, 659] on div at bounding box center [1419, 660] width 16 height 16
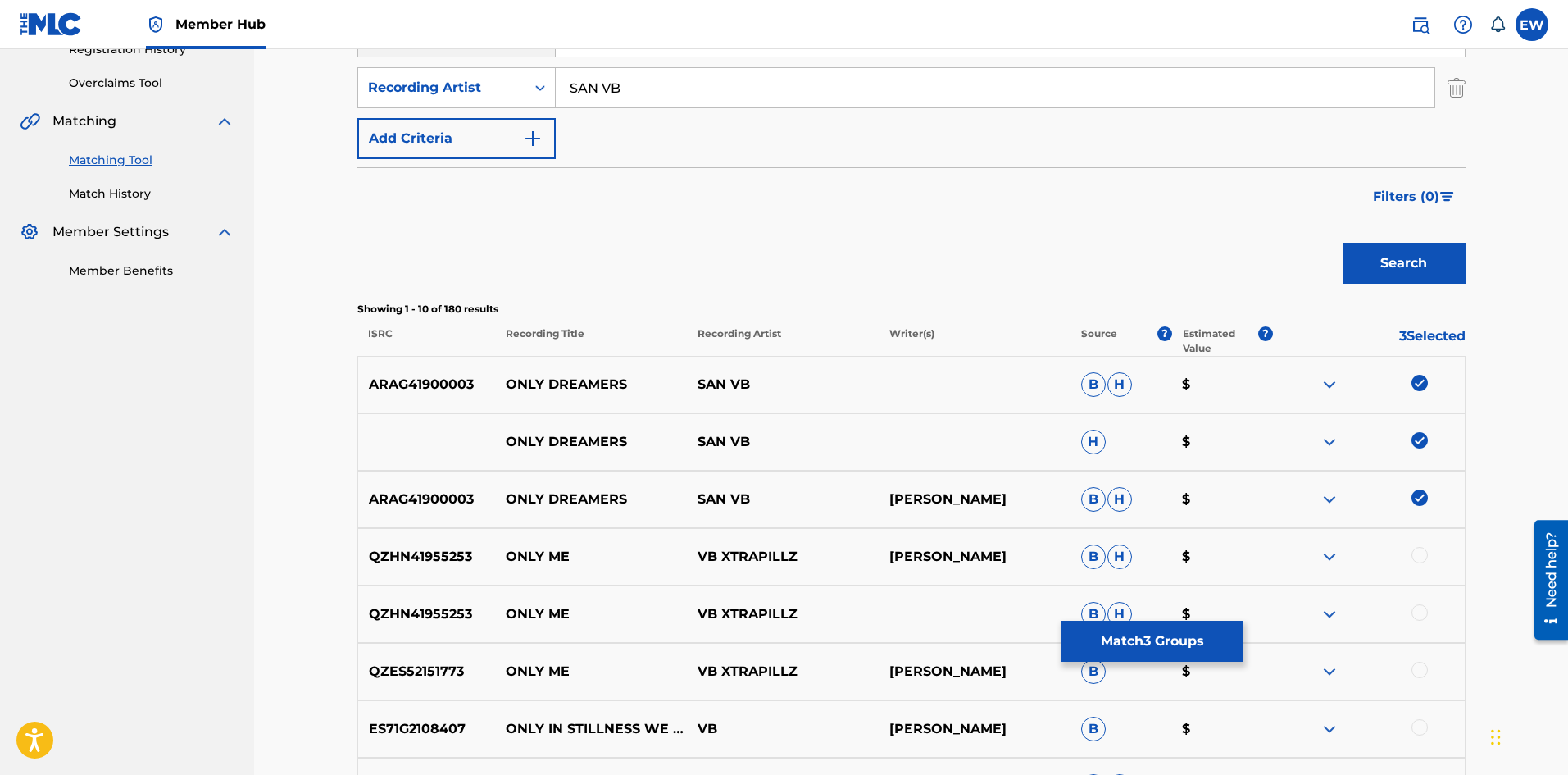
scroll to position [328, 0]
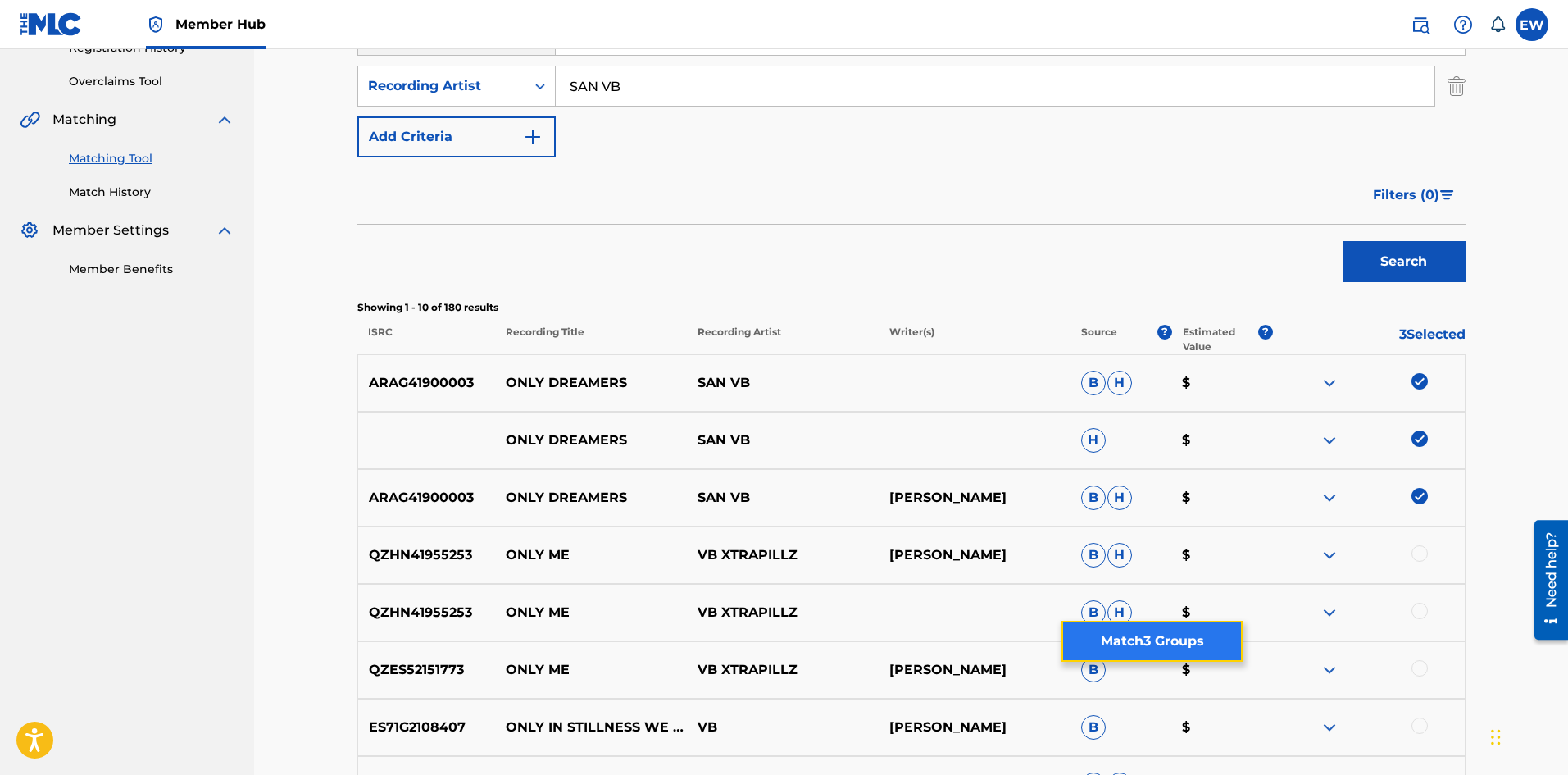
drag, startPoint x: 1169, startPoint y: 642, endPoint x: 1167, endPoint y: 630, distance: 12.2
click at [1167, 630] on button "Match 3 Groups" at bounding box center [1151, 641] width 181 height 41
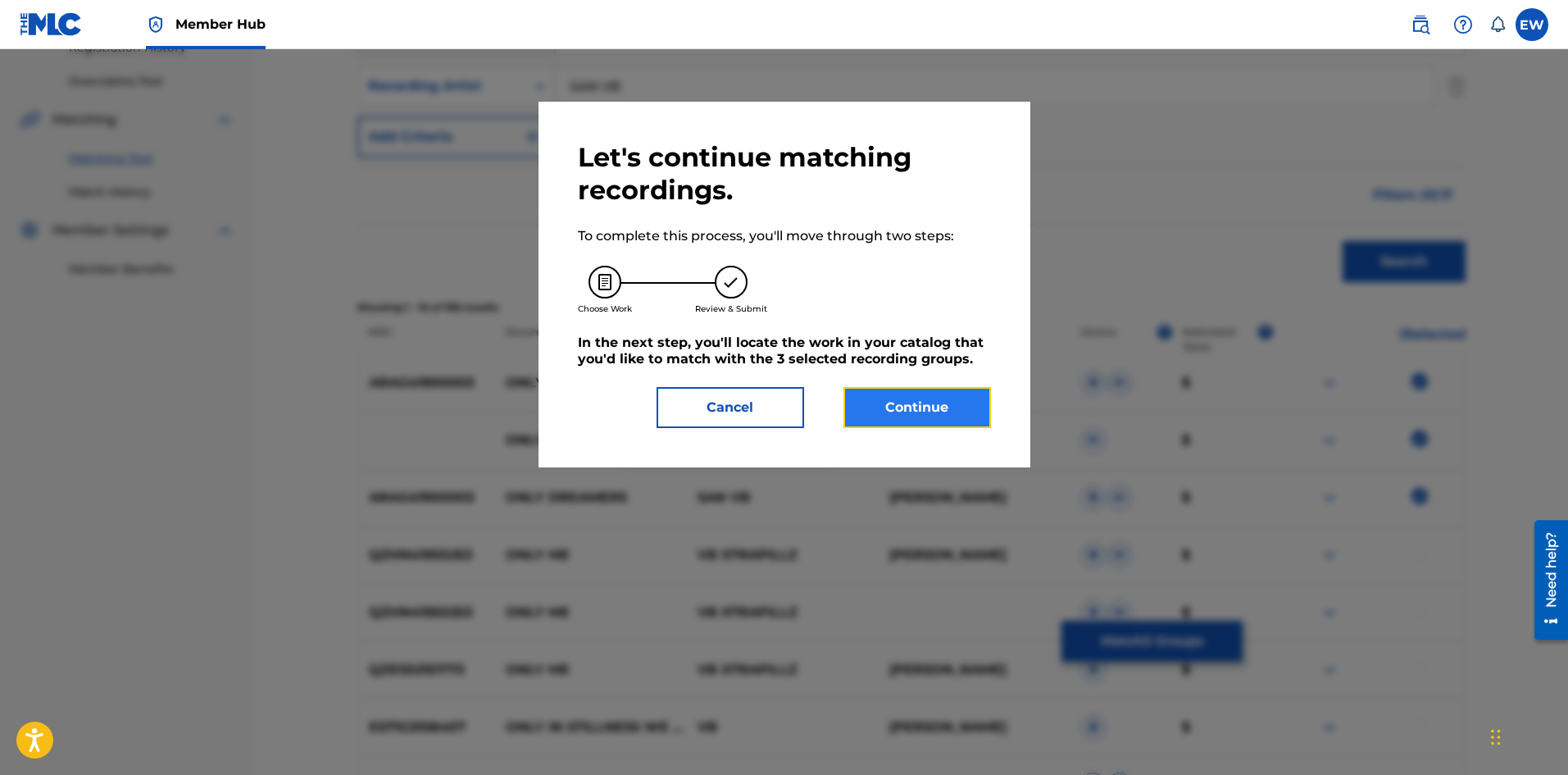
click at [853, 395] on button "Continue" at bounding box center [917, 407] width 147 height 41
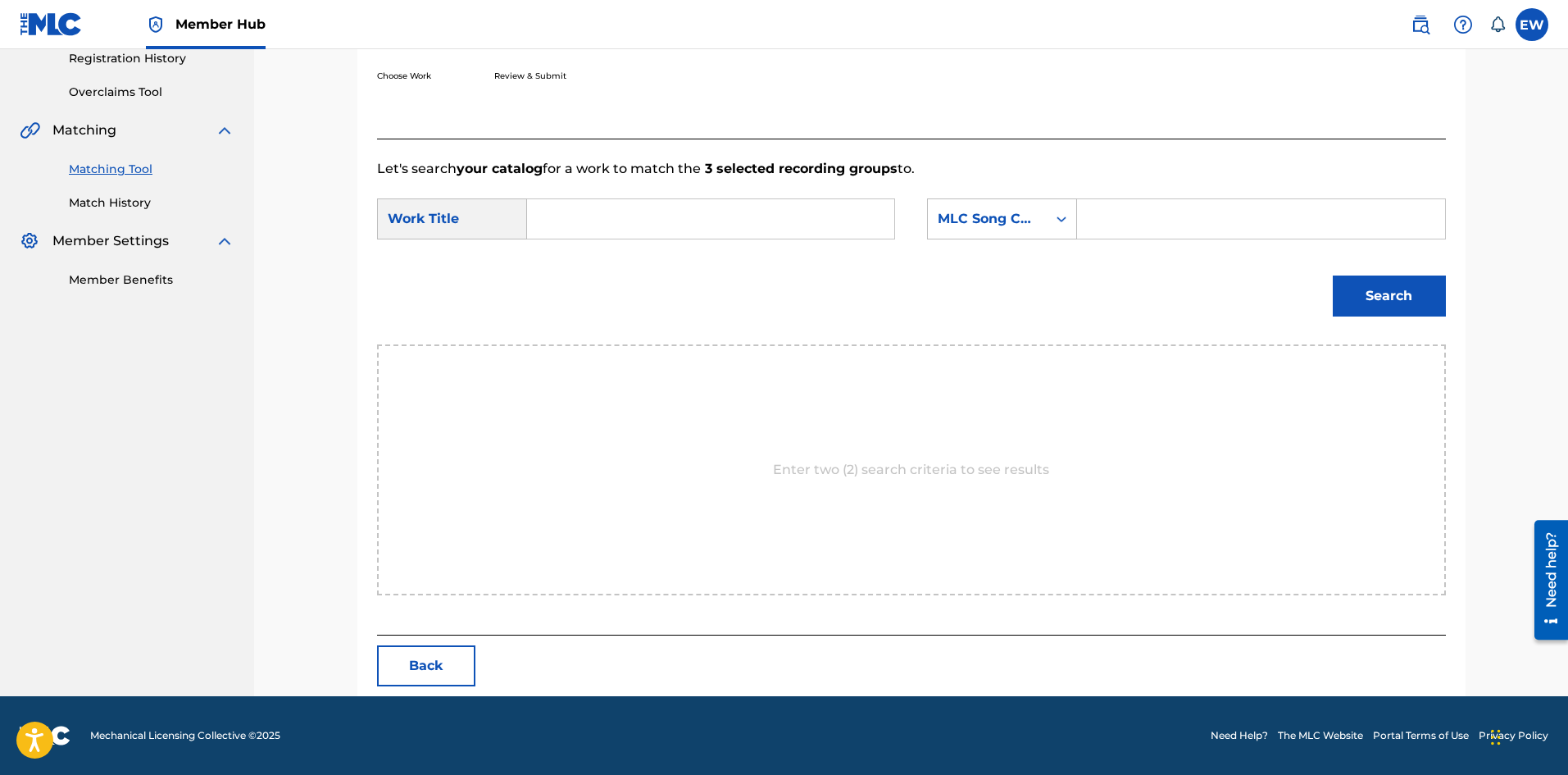
scroll to position [317, 0]
click at [707, 232] on input "Search Form" at bounding box center [711, 218] width 339 height 40
paste input "ONLY DREAMERS"
type input "ONLY DREAMERS"
click at [1174, 215] on input "Search Form" at bounding box center [1261, 218] width 339 height 40
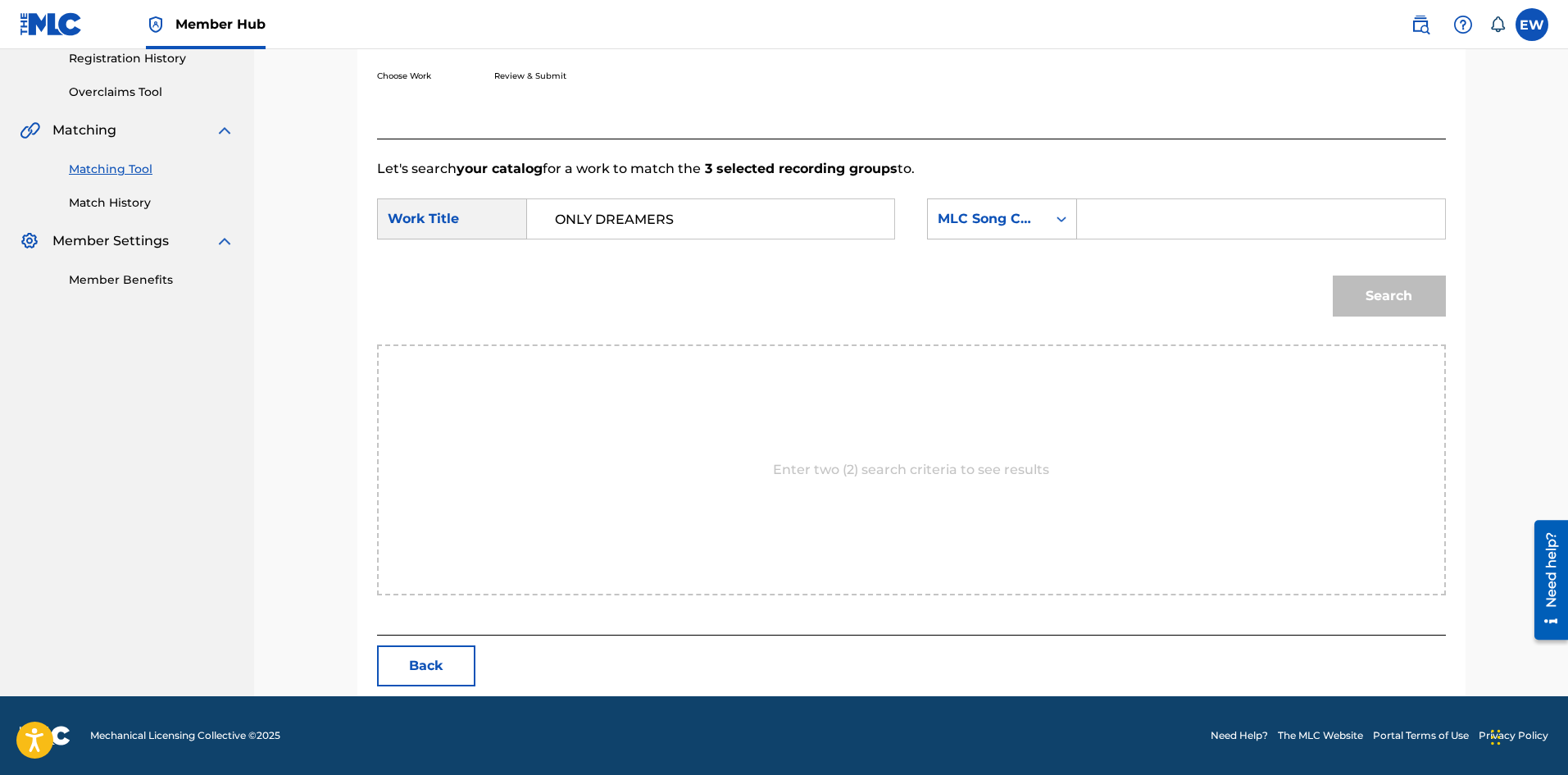
paste input "TC7F5R"
type input "TC7F5R"
click at [1424, 305] on button "Search" at bounding box center [1389, 296] width 113 height 41
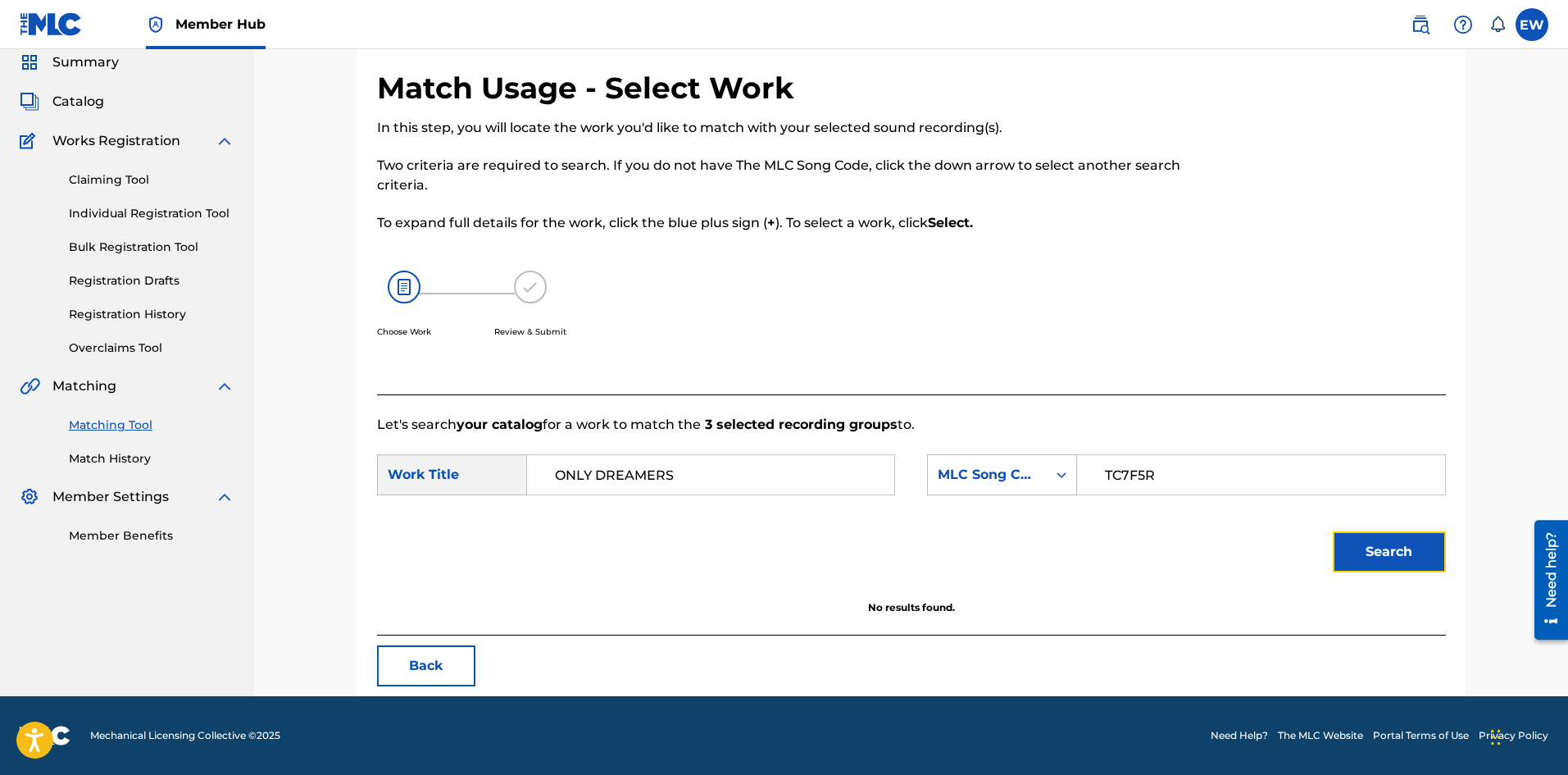
scroll to position [61, 0]
drag, startPoint x: 752, startPoint y: 458, endPoint x: 511, endPoint y: 475, distance: 241.6
click at [511, 475] on form "SearchWithCriteria48b46754-6ef4-4445-91fc-b4faae44363a Work Title ONLY DREAMERS…" at bounding box center [912, 517] width 1069 height 166
drag, startPoint x: 732, startPoint y: 473, endPoint x: 314, endPoint y: 467, distance: 418.0
click at [336, 466] on div "Match Usage - Select Work In this step, you will locate the work you'd like to …" at bounding box center [911, 341] width 1314 height 708
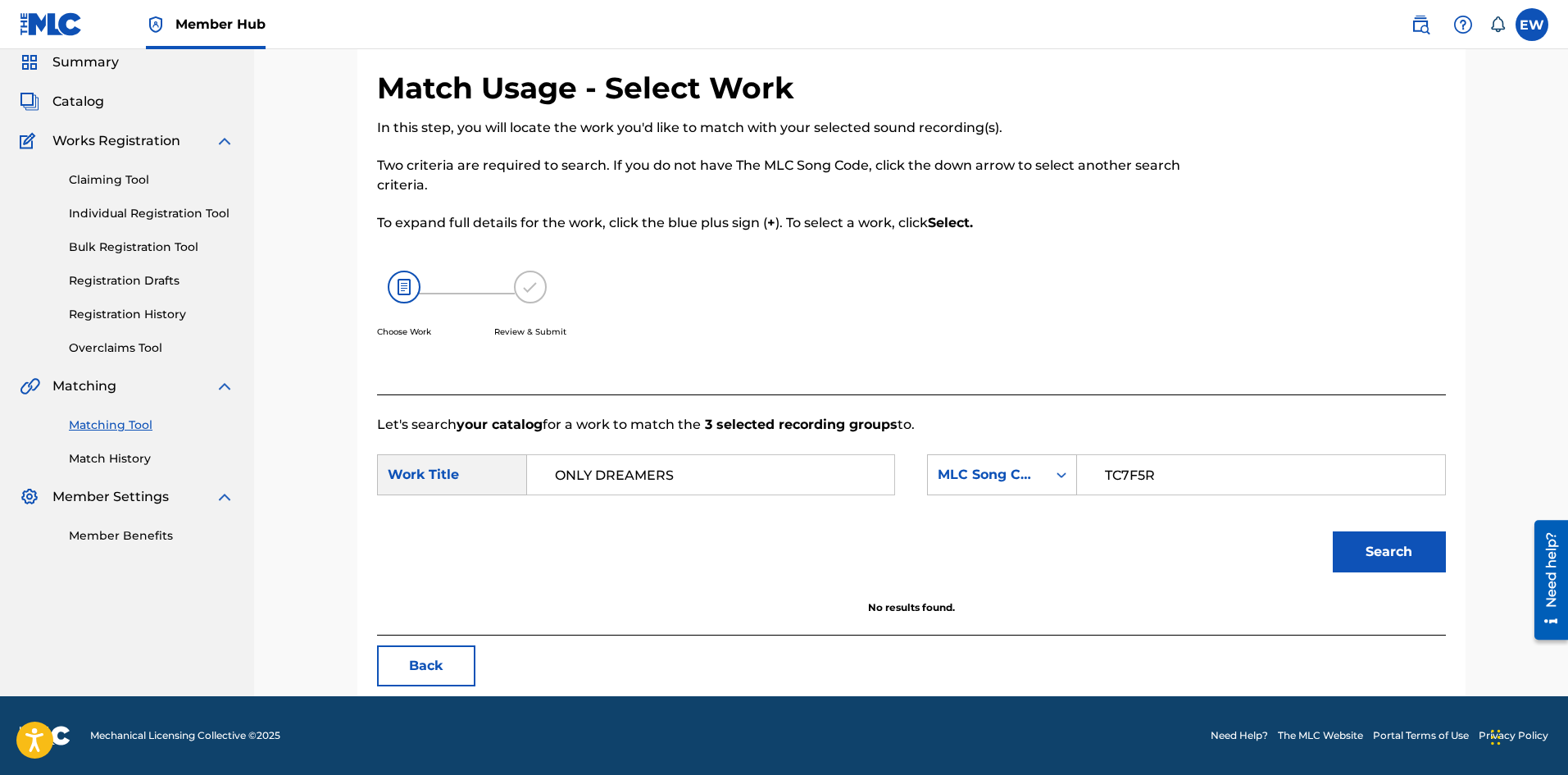
paste input "YOU SHOULD BE THANKFUL"
type input "YOU SHOULD BE THANKFUL"
click at [1382, 562] on button "Search" at bounding box center [1389, 552] width 113 height 41
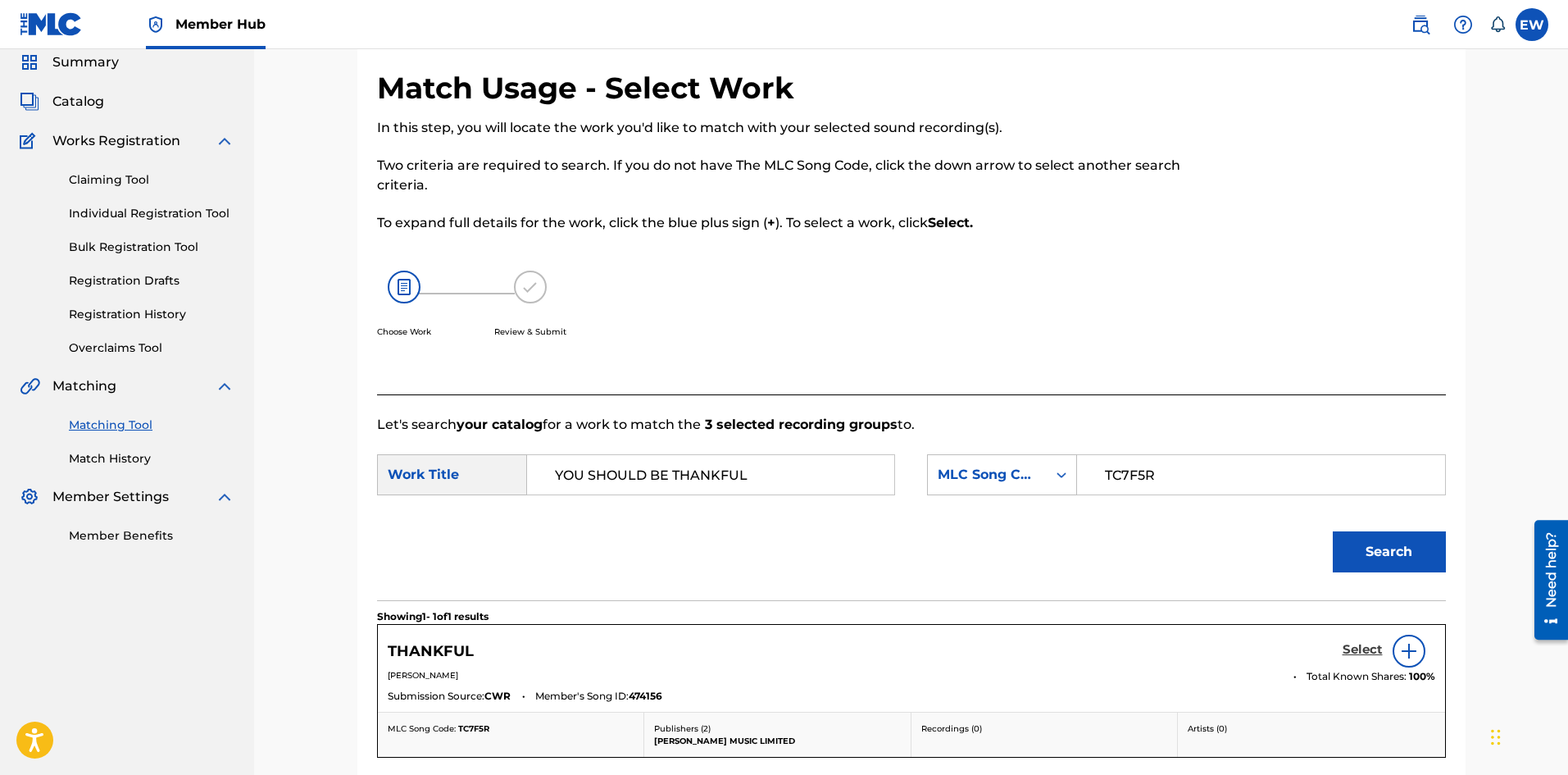
click at [1348, 646] on h5 "Select" at bounding box center [1361, 650] width 40 height 16
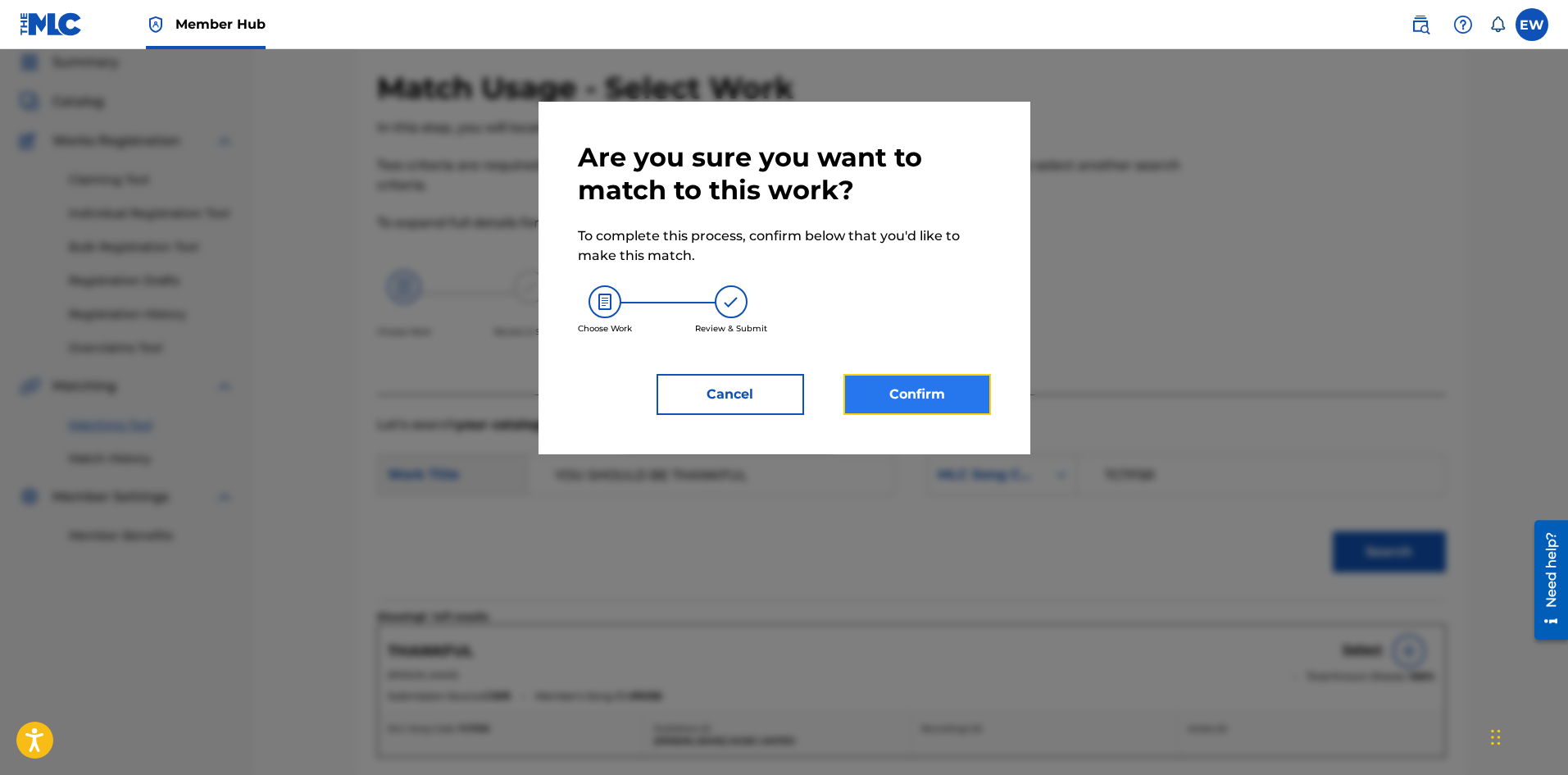
click at [953, 404] on button "Confirm" at bounding box center [917, 394] width 147 height 41
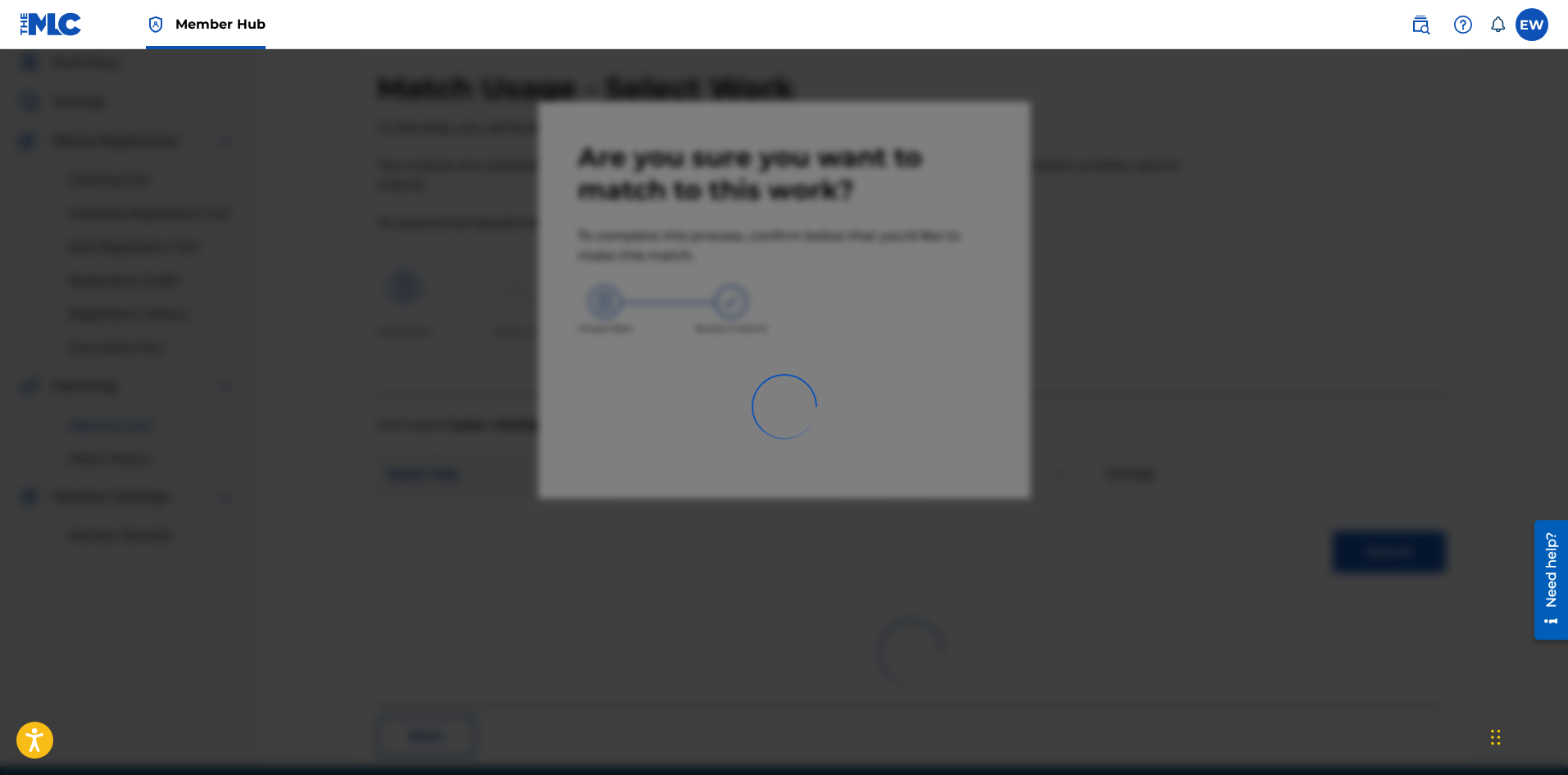
scroll to position [40, 0]
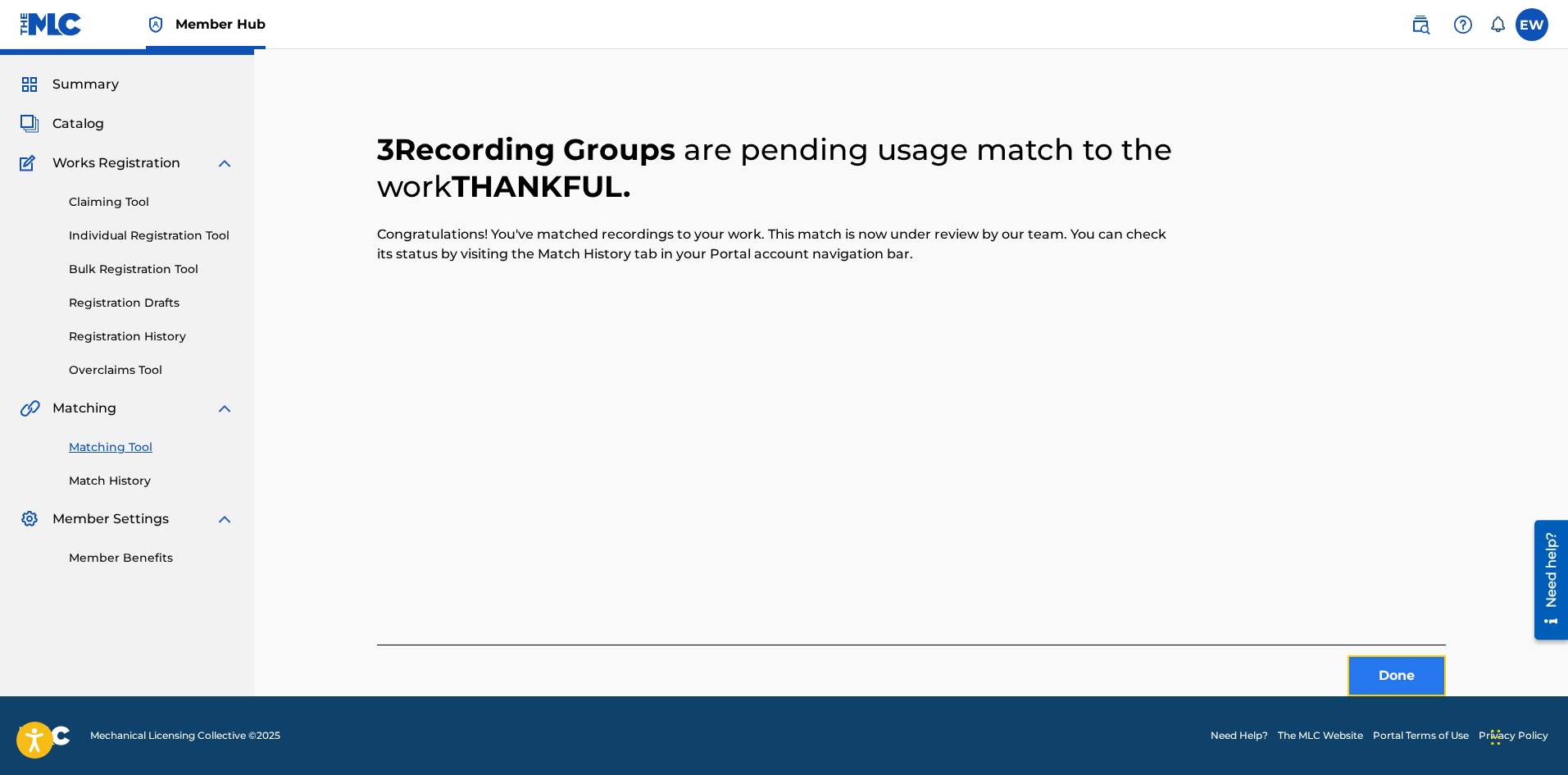
click at [1364, 669] on button "Done" at bounding box center [1395, 675] width 98 height 41
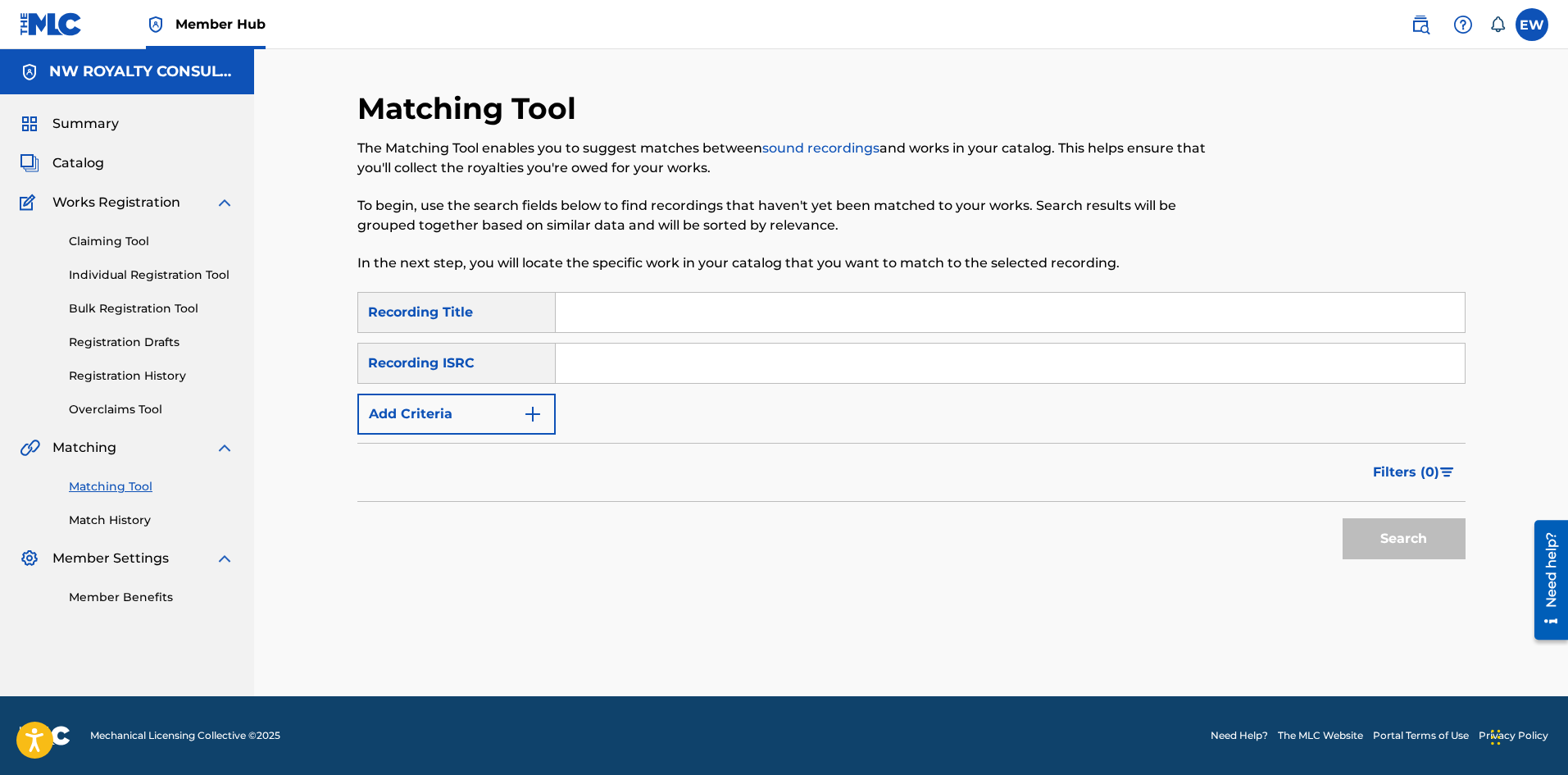
scroll to position [0, 0]
click at [371, 400] on button "Add Criteria" at bounding box center [456, 414] width 199 height 41
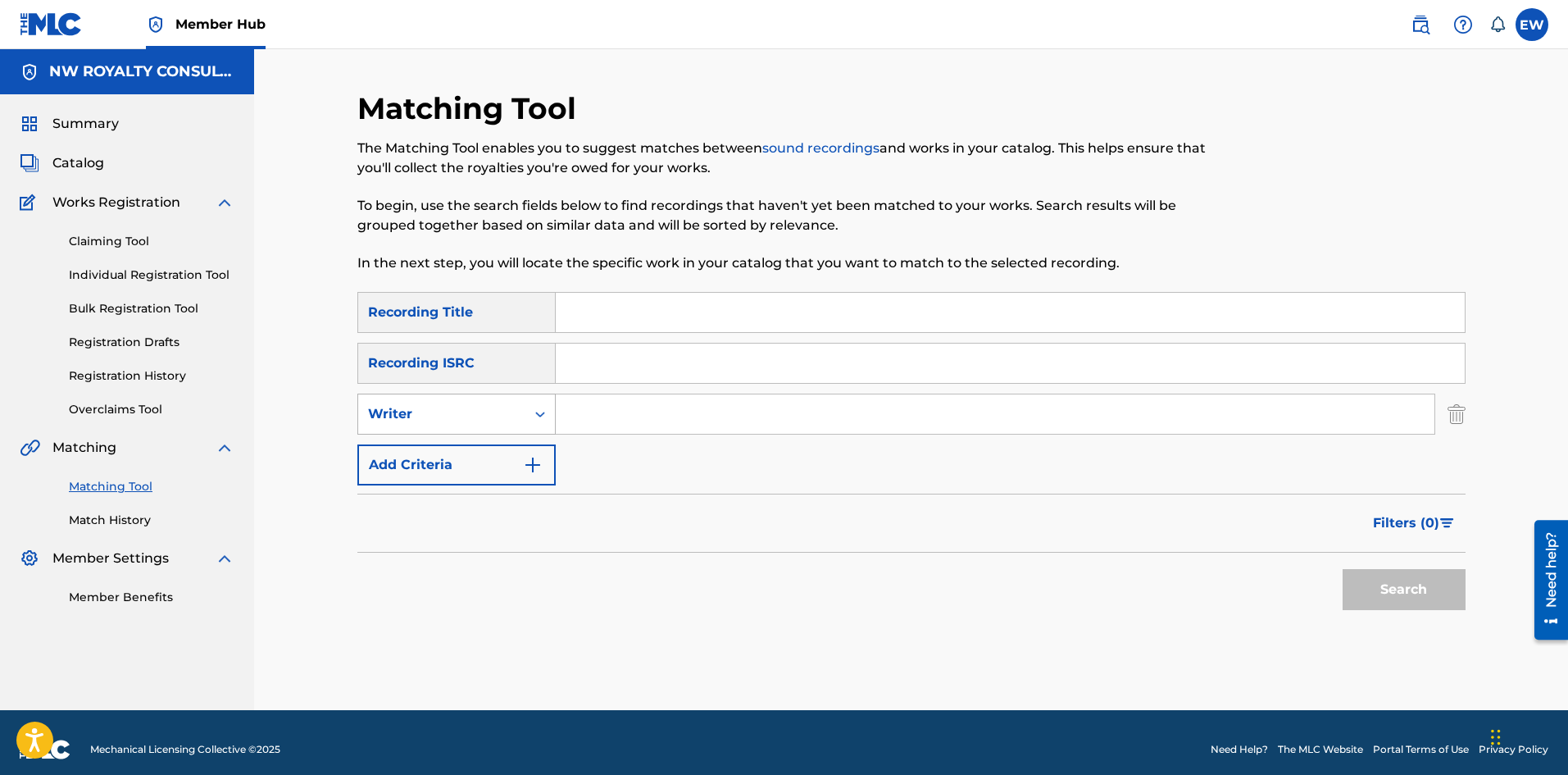
click at [365, 411] on div "Writer" at bounding box center [441, 414] width 167 height 31
drag, startPoint x: 383, startPoint y: 456, endPoint x: 534, endPoint y: 451, distance: 151.1
click at [389, 456] on div "Recording Artist" at bounding box center [456, 455] width 197 height 41
click at [641, 420] on input "Search Form" at bounding box center [995, 413] width 879 height 40
paste input "[PERSON_NAME]"
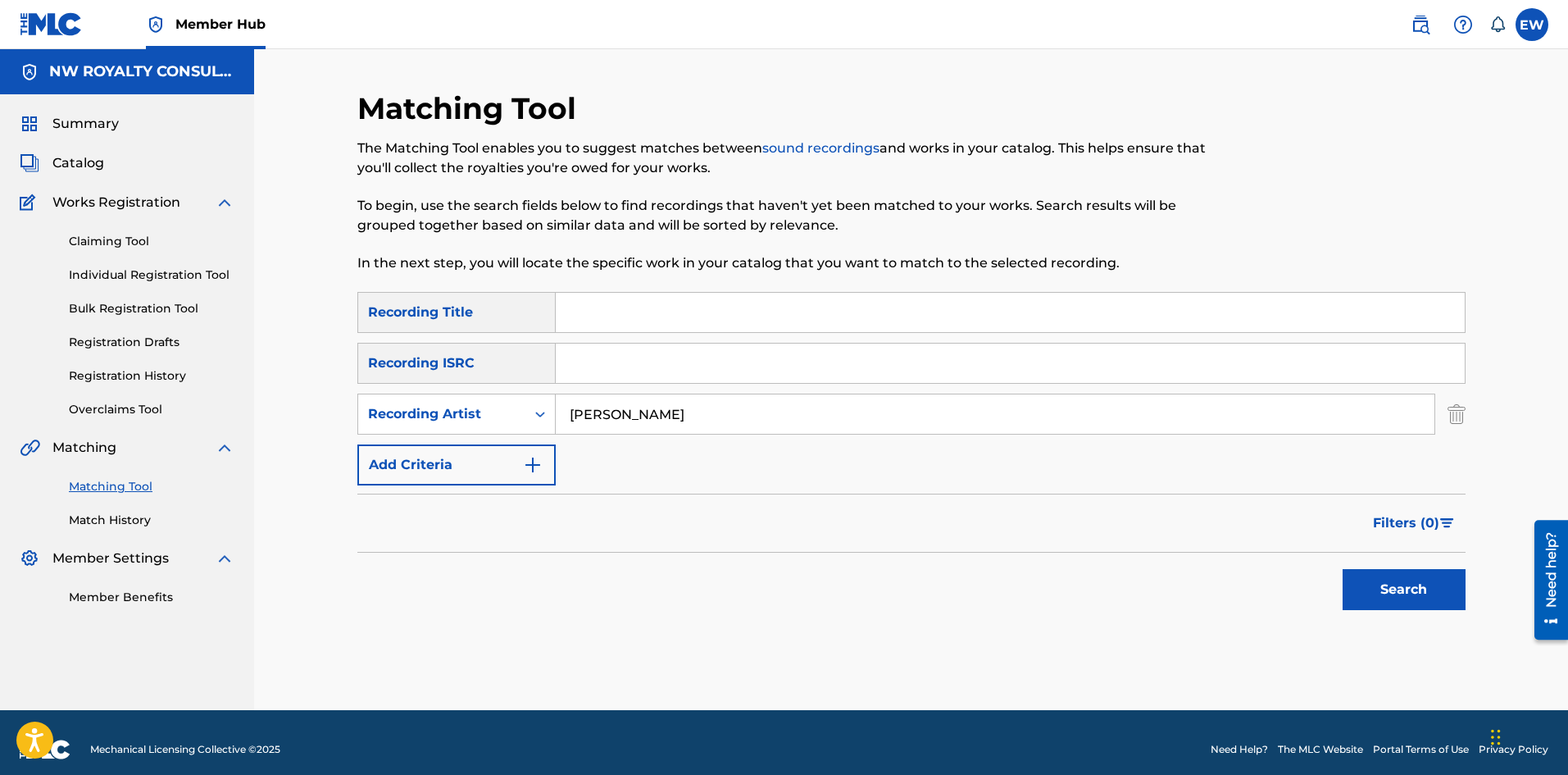
type input "[PERSON_NAME]"
click at [637, 308] on input "Search Form" at bounding box center [1009, 312] width 909 height 40
paste input "ONLY JAH LOVE"
type input "ONLY JAH LOVE"
click at [1393, 579] on button "Search" at bounding box center [1403, 589] width 123 height 41
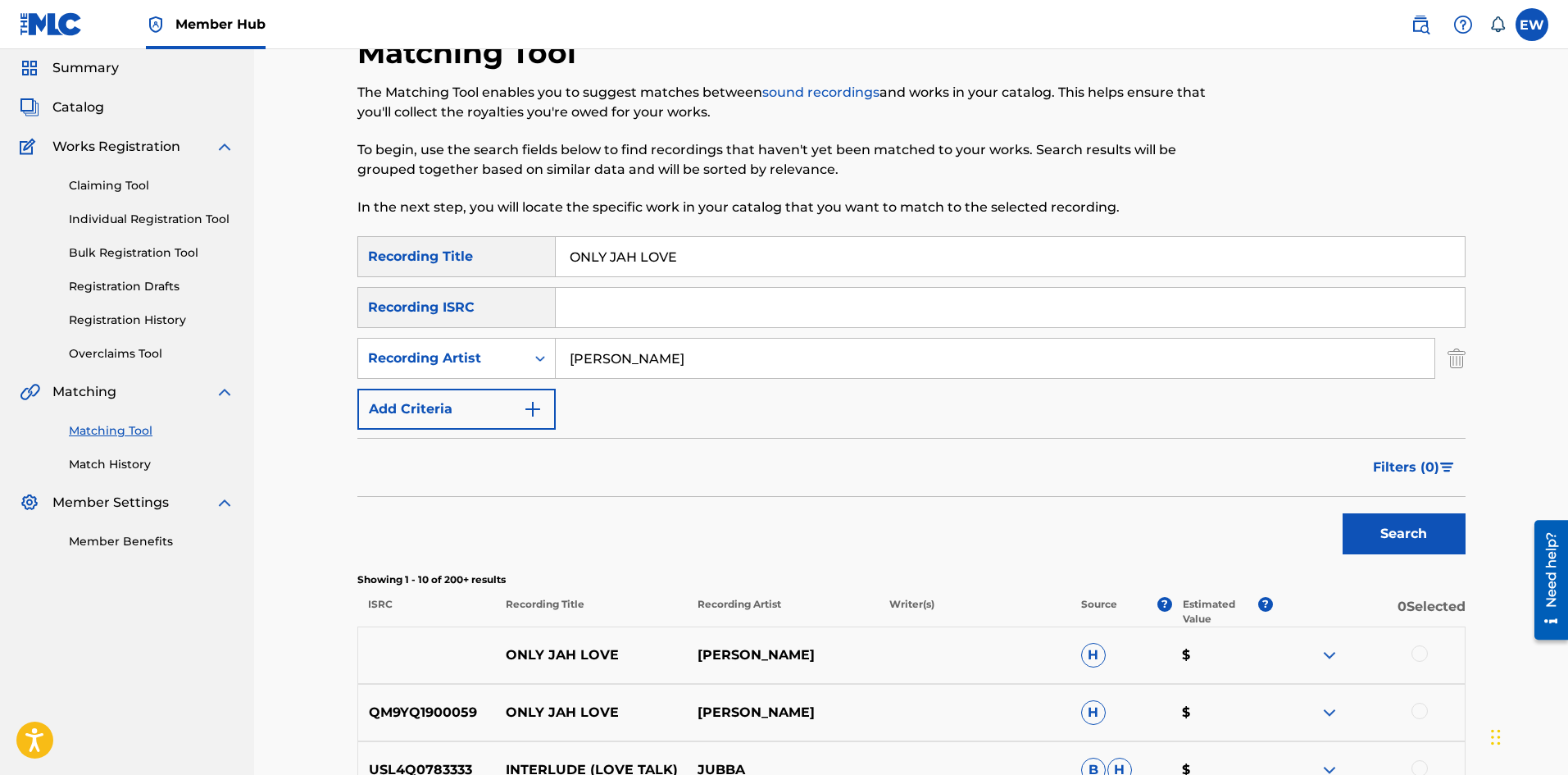
scroll to position [164, 0]
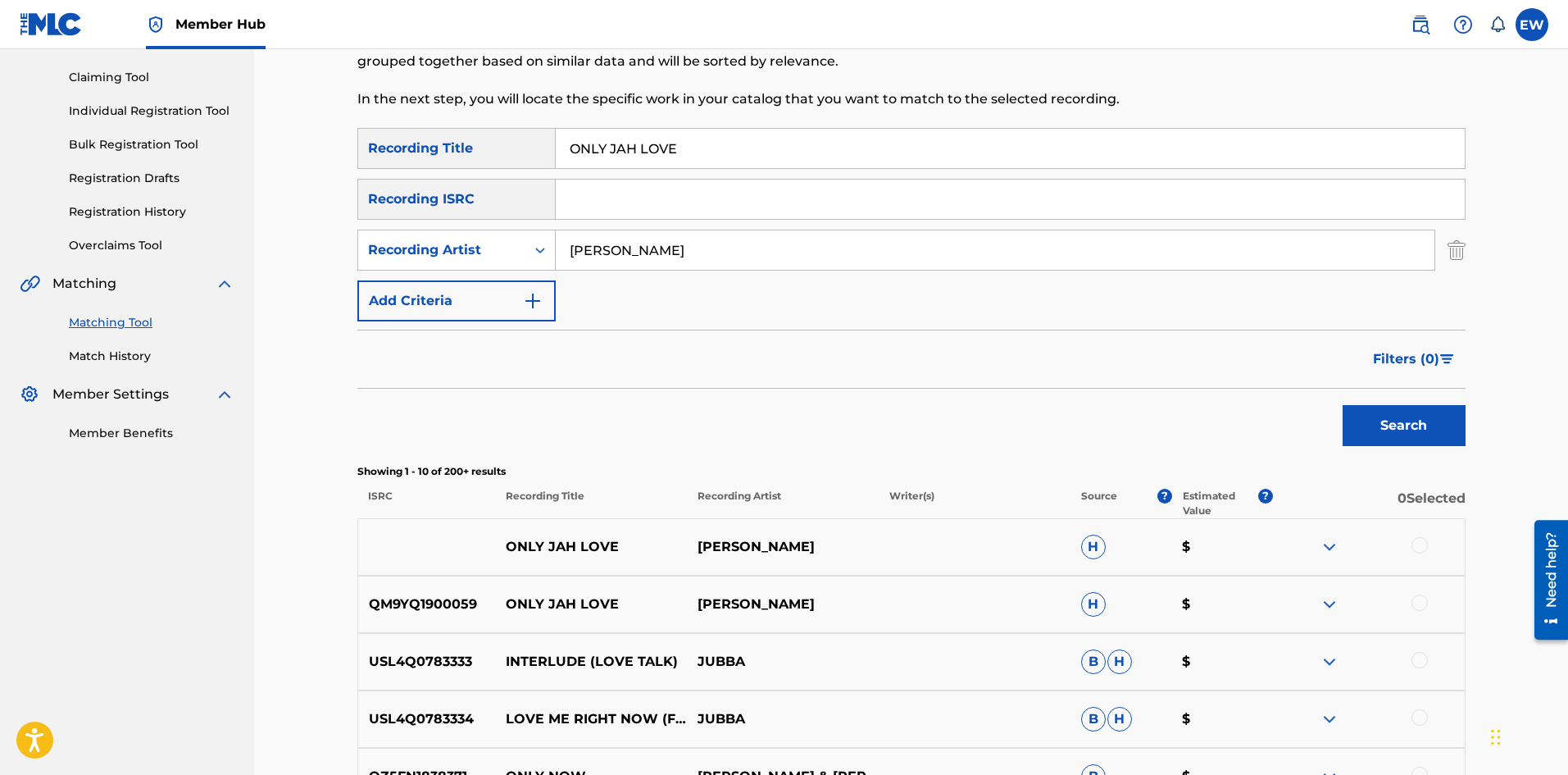
click at [1415, 547] on div at bounding box center [1419, 545] width 16 height 16
click at [1420, 602] on div at bounding box center [1419, 602] width 16 height 16
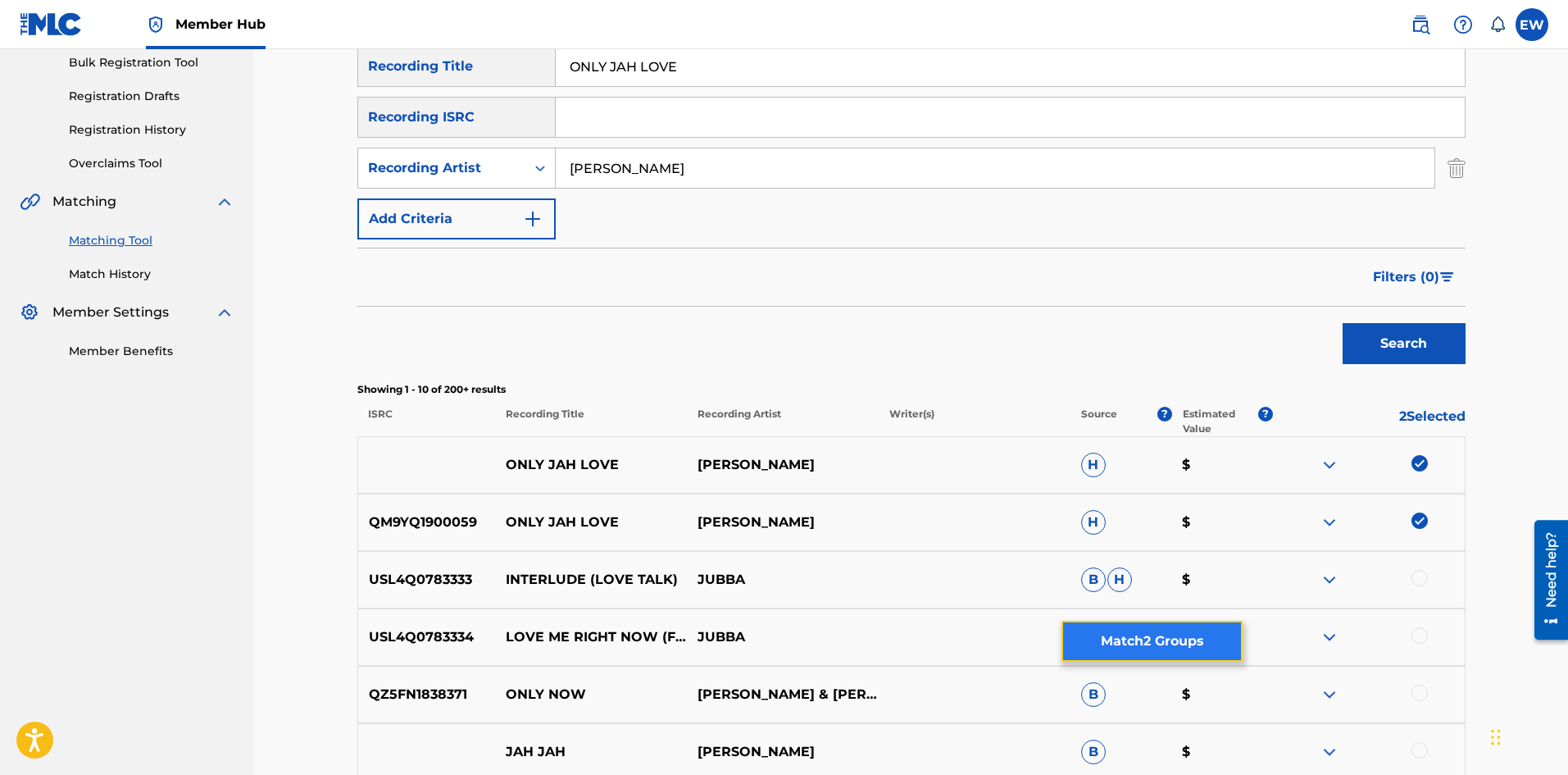
click at [1135, 629] on button "Match 2 Groups" at bounding box center [1151, 641] width 181 height 41
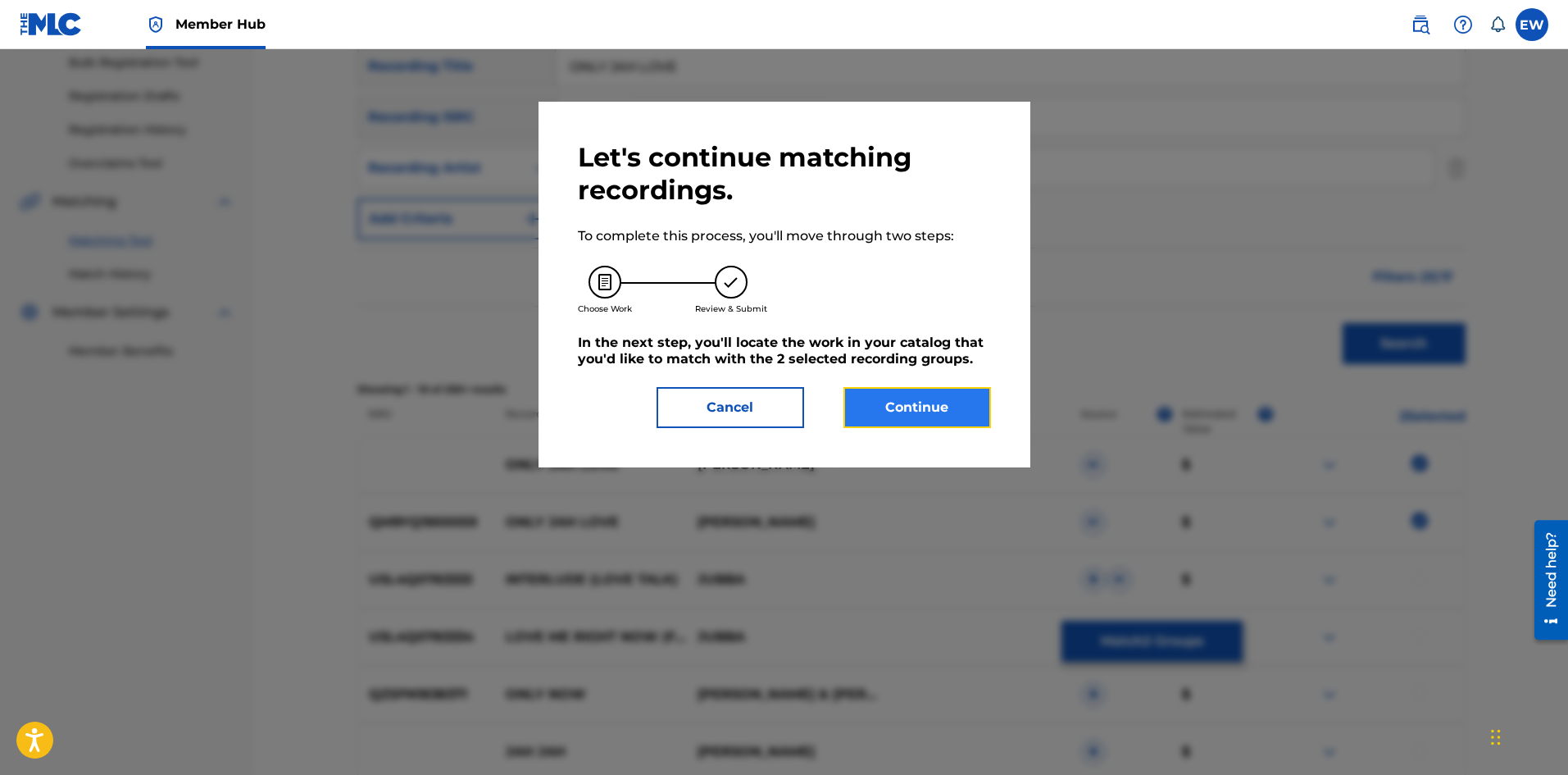
click at [902, 415] on button "Continue" at bounding box center [917, 407] width 147 height 41
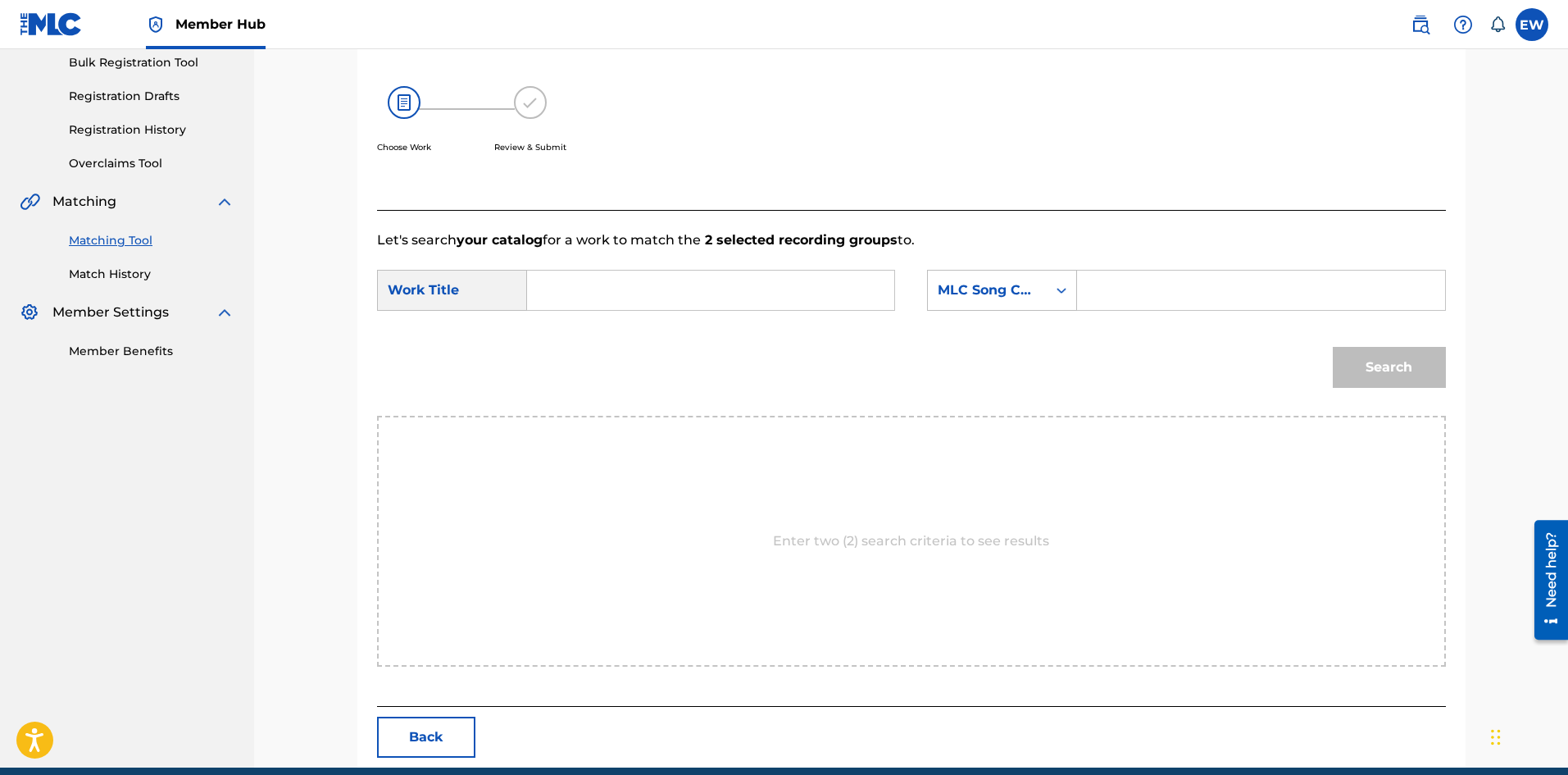
click at [704, 282] on input "Search Form" at bounding box center [711, 290] width 339 height 40
paste input "ONLY JAH LOVE"
type input "ONLY JAH LOVE"
click at [1169, 291] on input "Search Form" at bounding box center [1261, 290] width 339 height 40
paste input "OD2YVA"
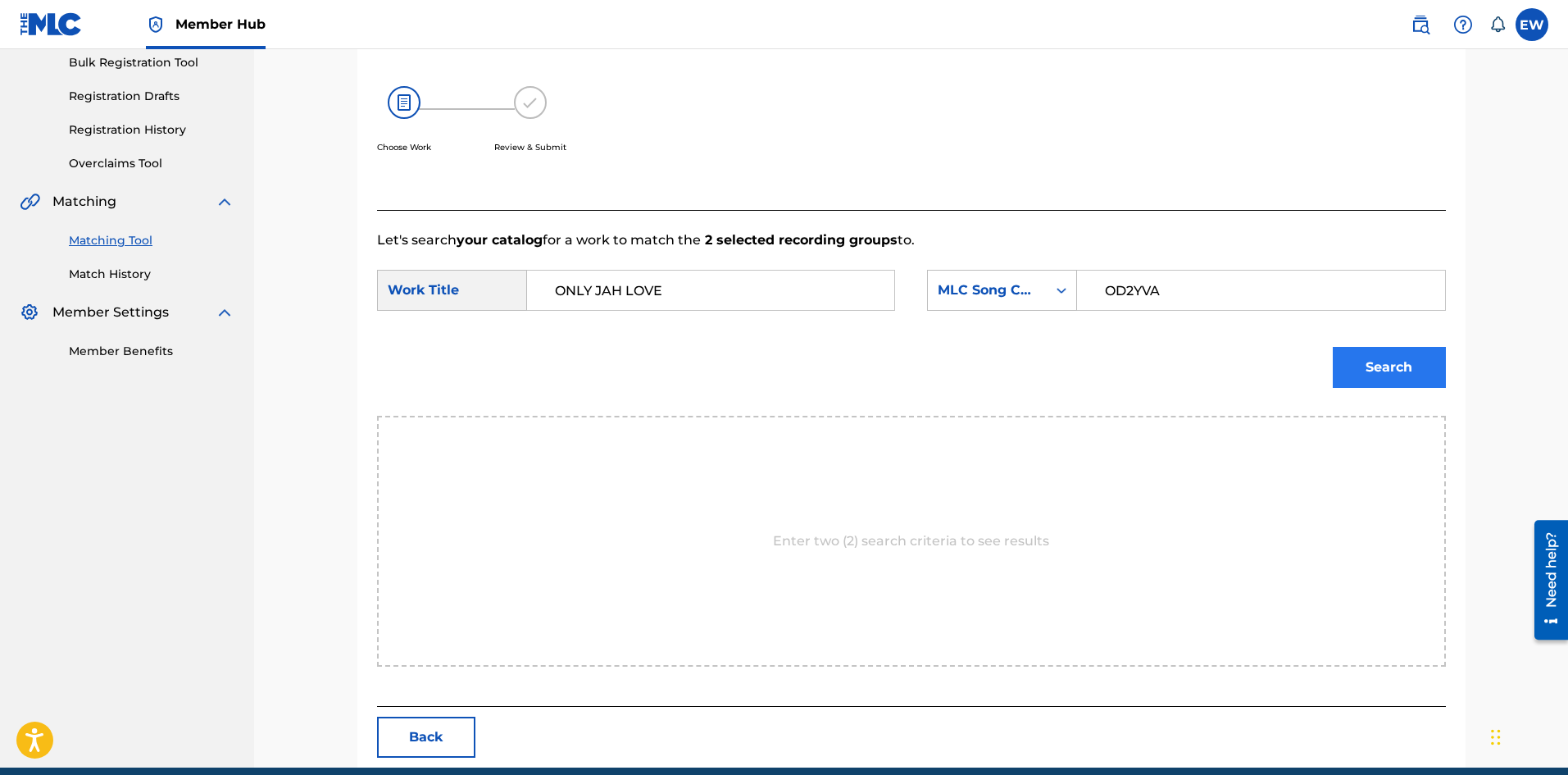
type input "OD2YVA"
click at [1399, 380] on button "Search" at bounding box center [1389, 367] width 113 height 41
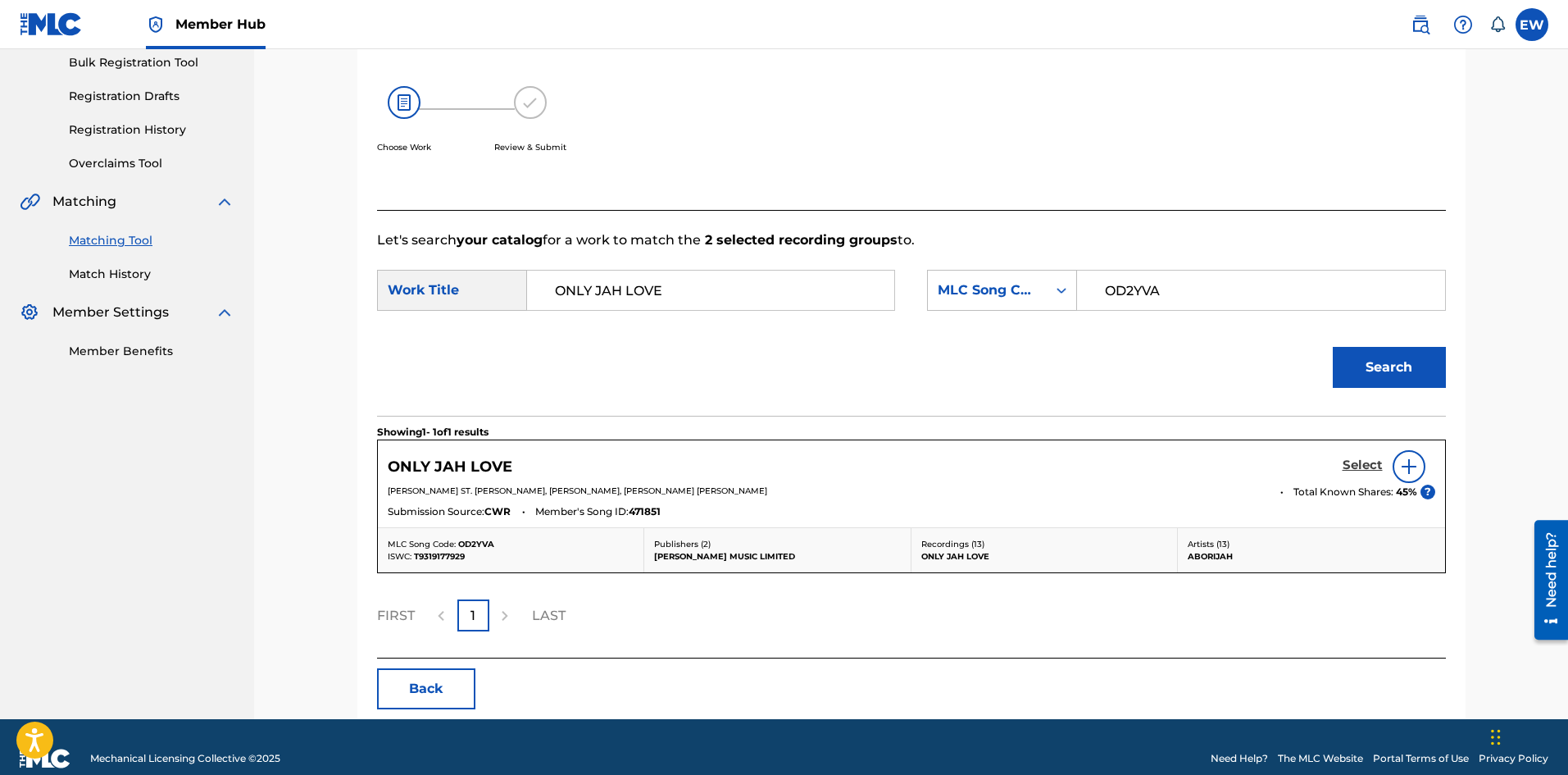
click at [1372, 470] on h5 "Select" at bounding box center [1361, 466] width 40 height 16
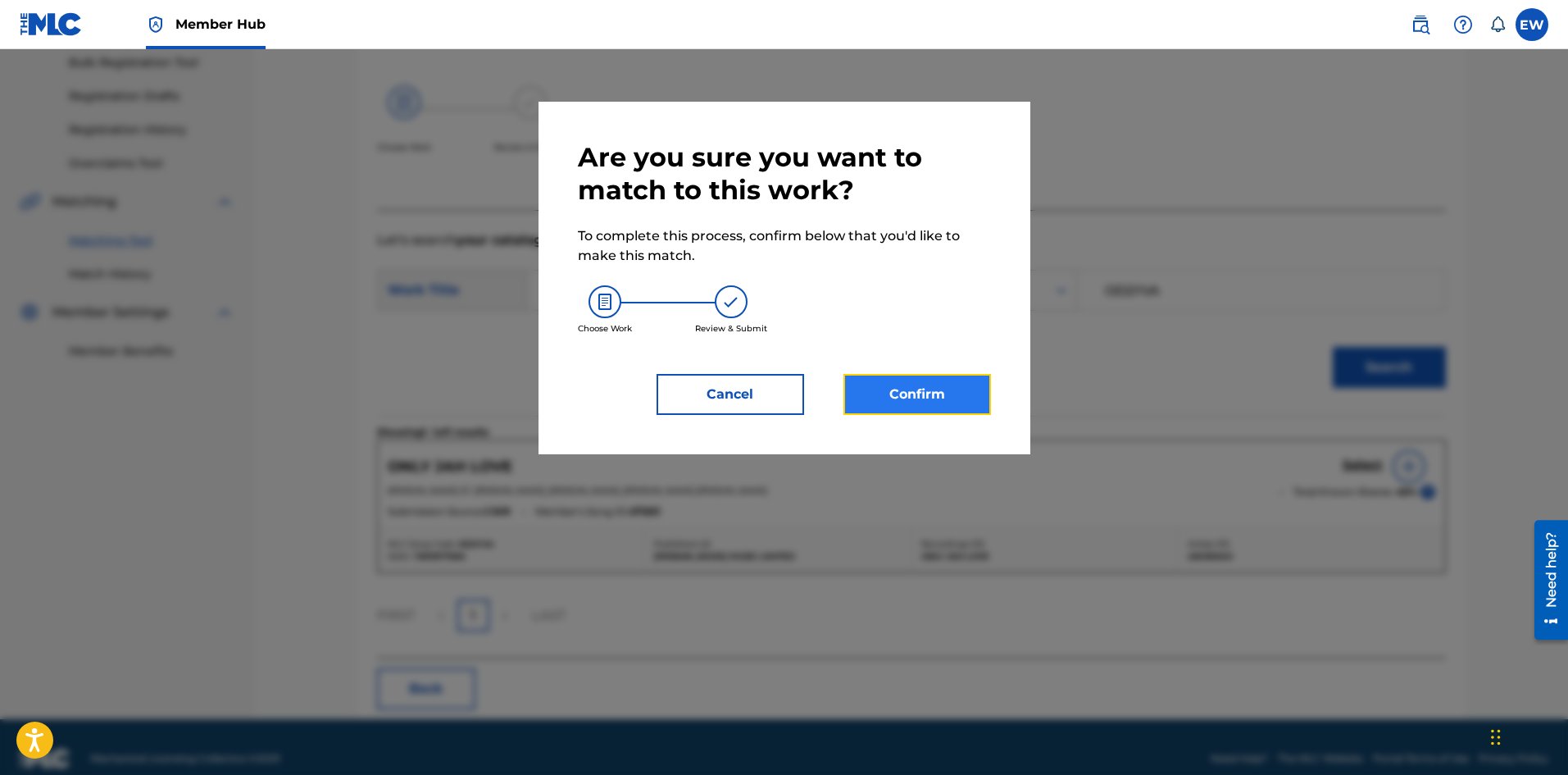
click at [960, 389] on button "Confirm" at bounding box center [917, 394] width 147 height 41
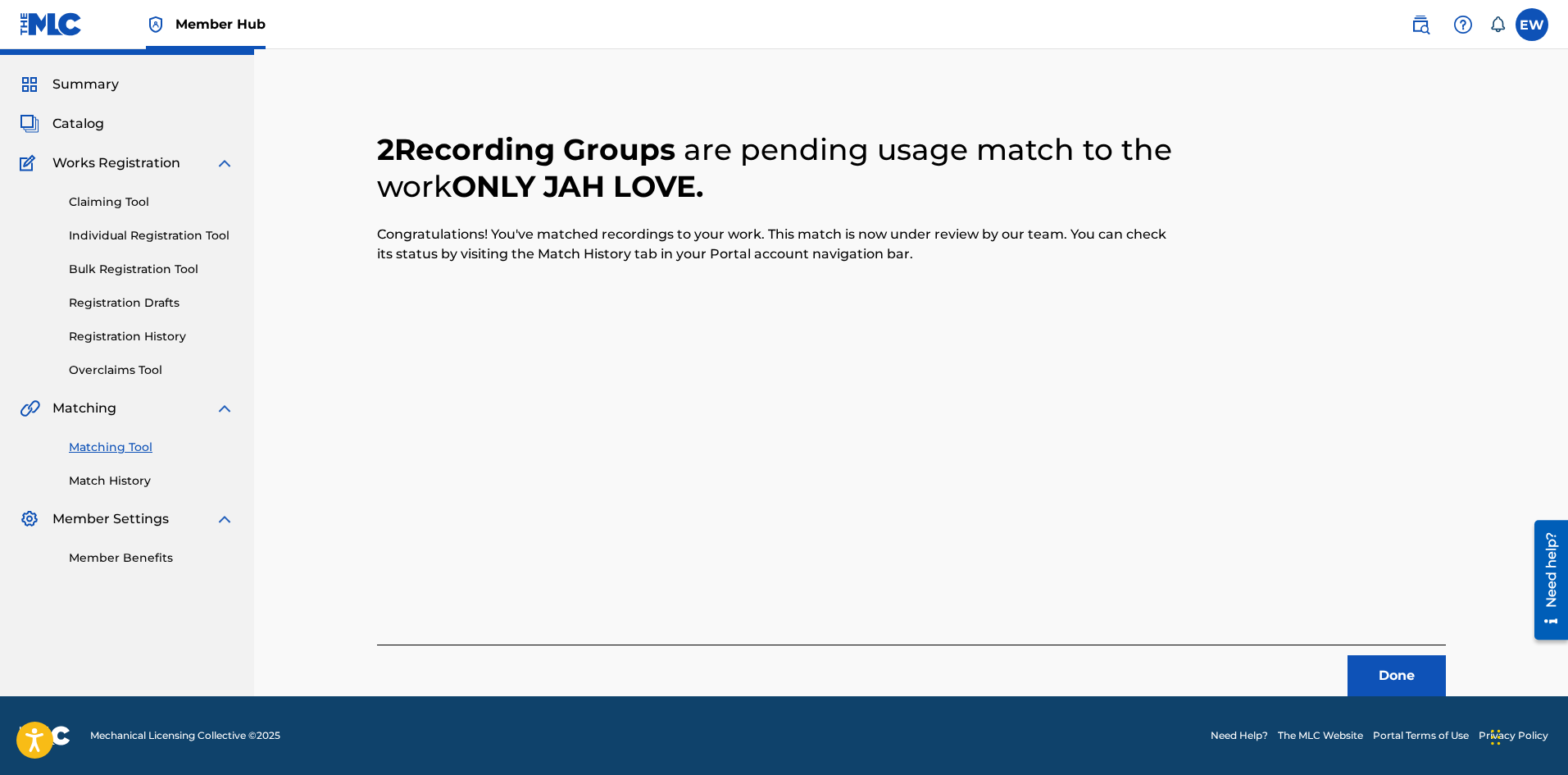
scroll to position [40, 0]
click at [1374, 669] on button "Done" at bounding box center [1395, 675] width 98 height 41
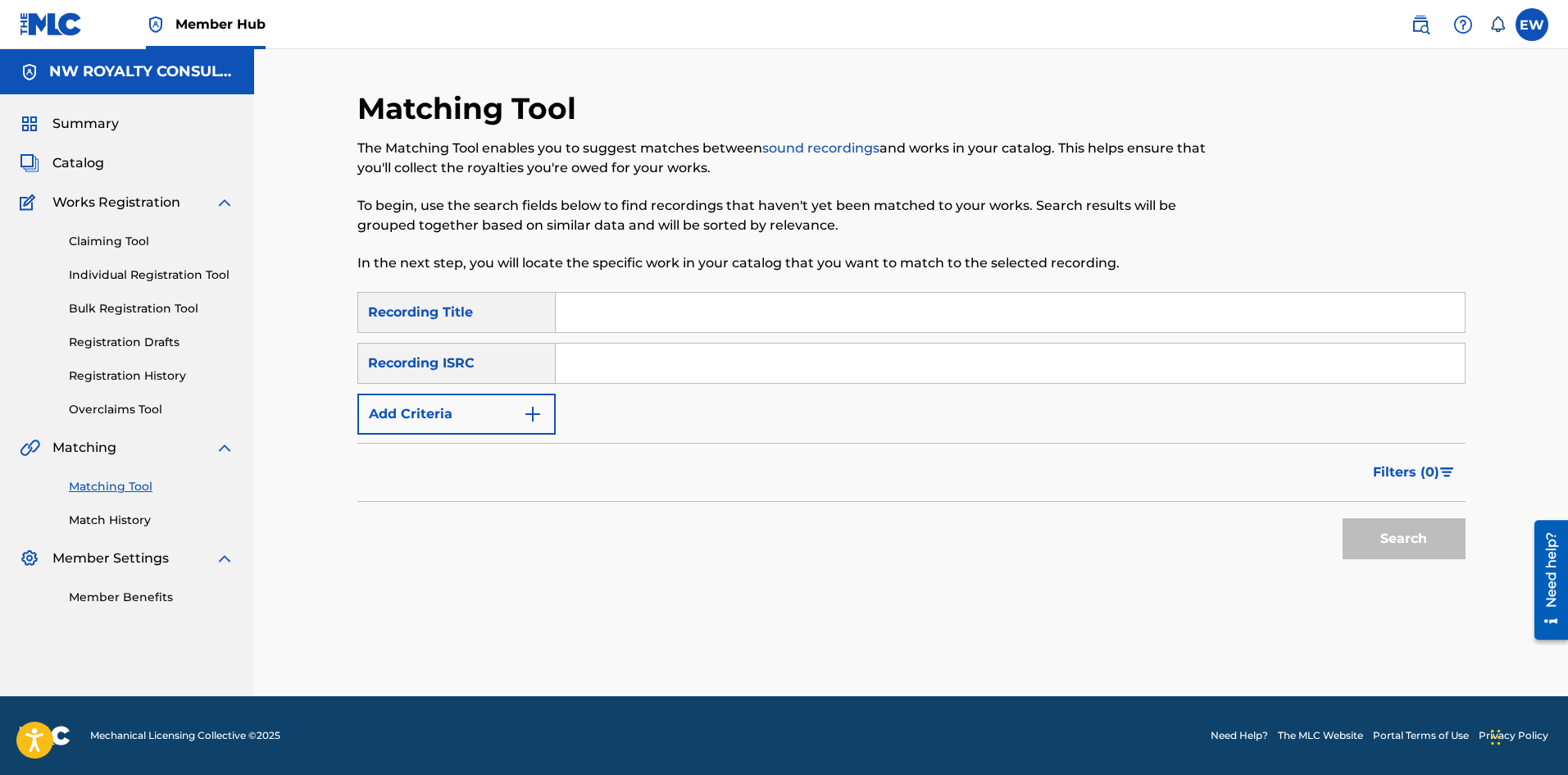
scroll to position [0, 0]
click at [527, 421] on img "Search Form" at bounding box center [532, 414] width 19 height 19
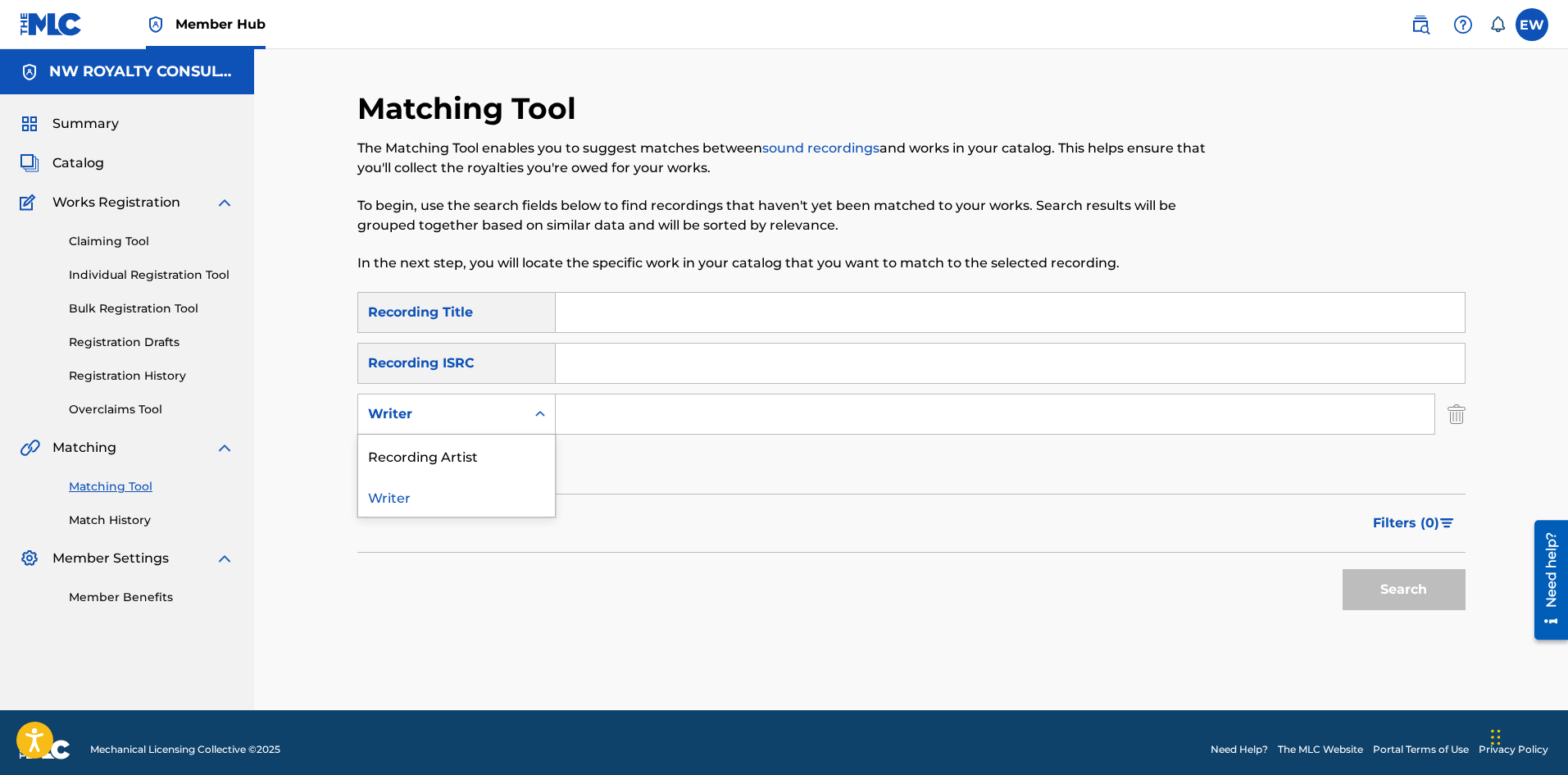
drag, startPoint x: 523, startPoint y: 419, endPoint x: 479, endPoint y: 459, distance: 59.5
click at [519, 420] on div "Writer" at bounding box center [441, 414] width 167 height 31
drag, startPoint x: 484, startPoint y: 463, endPoint x: 569, endPoint y: 444, distance: 87.1
click at [507, 458] on div "Recording Artist" at bounding box center [456, 455] width 197 height 41
click at [651, 420] on input "Search Form" at bounding box center [995, 413] width 879 height 40
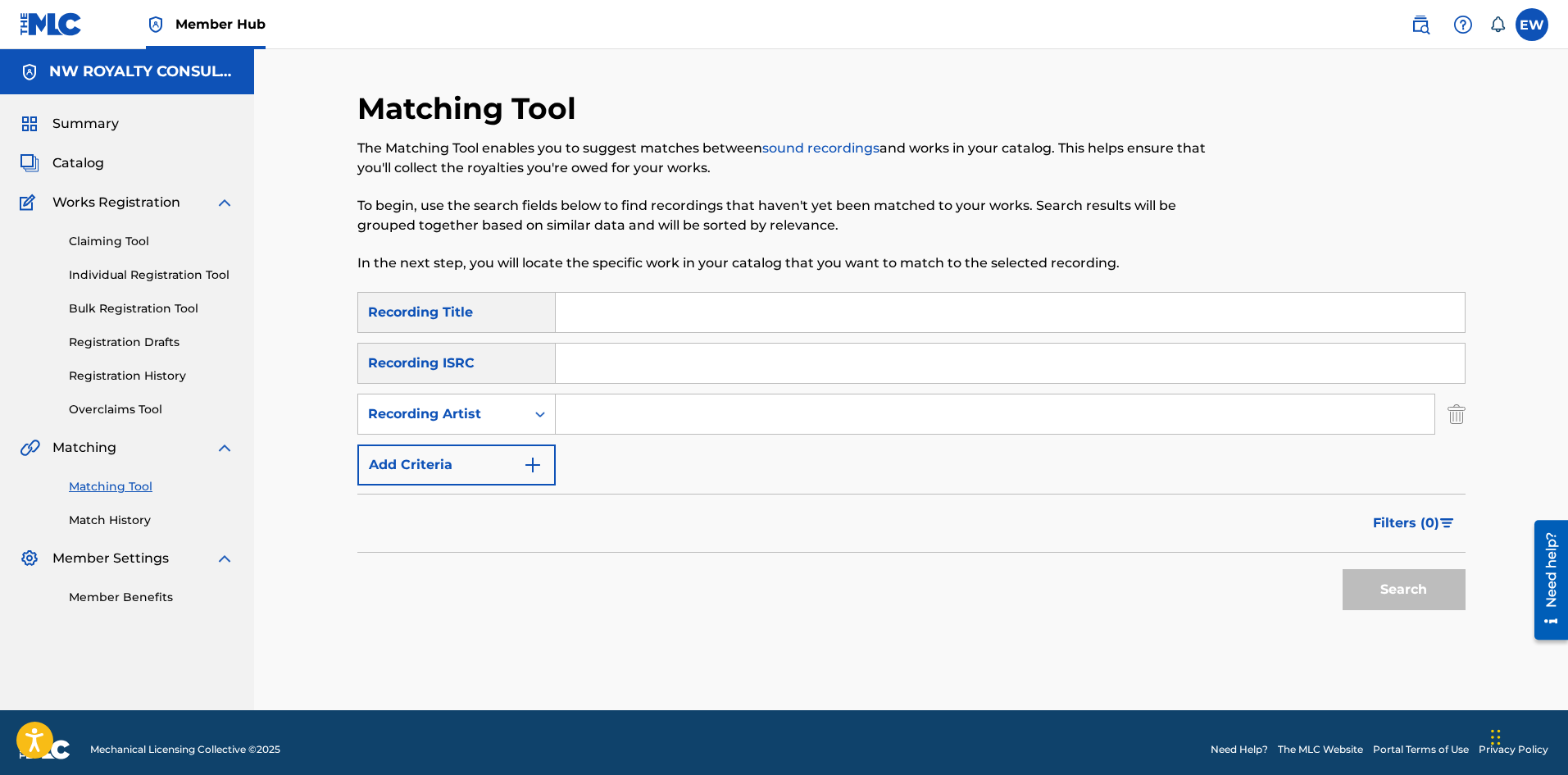
paste input "CARLOS"
type input "CARLOS"
click at [700, 325] on input "Search Form" at bounding box center [1009, 312] width 909 height 40
paste input "OUT DEH"
type input "OUT DEH"
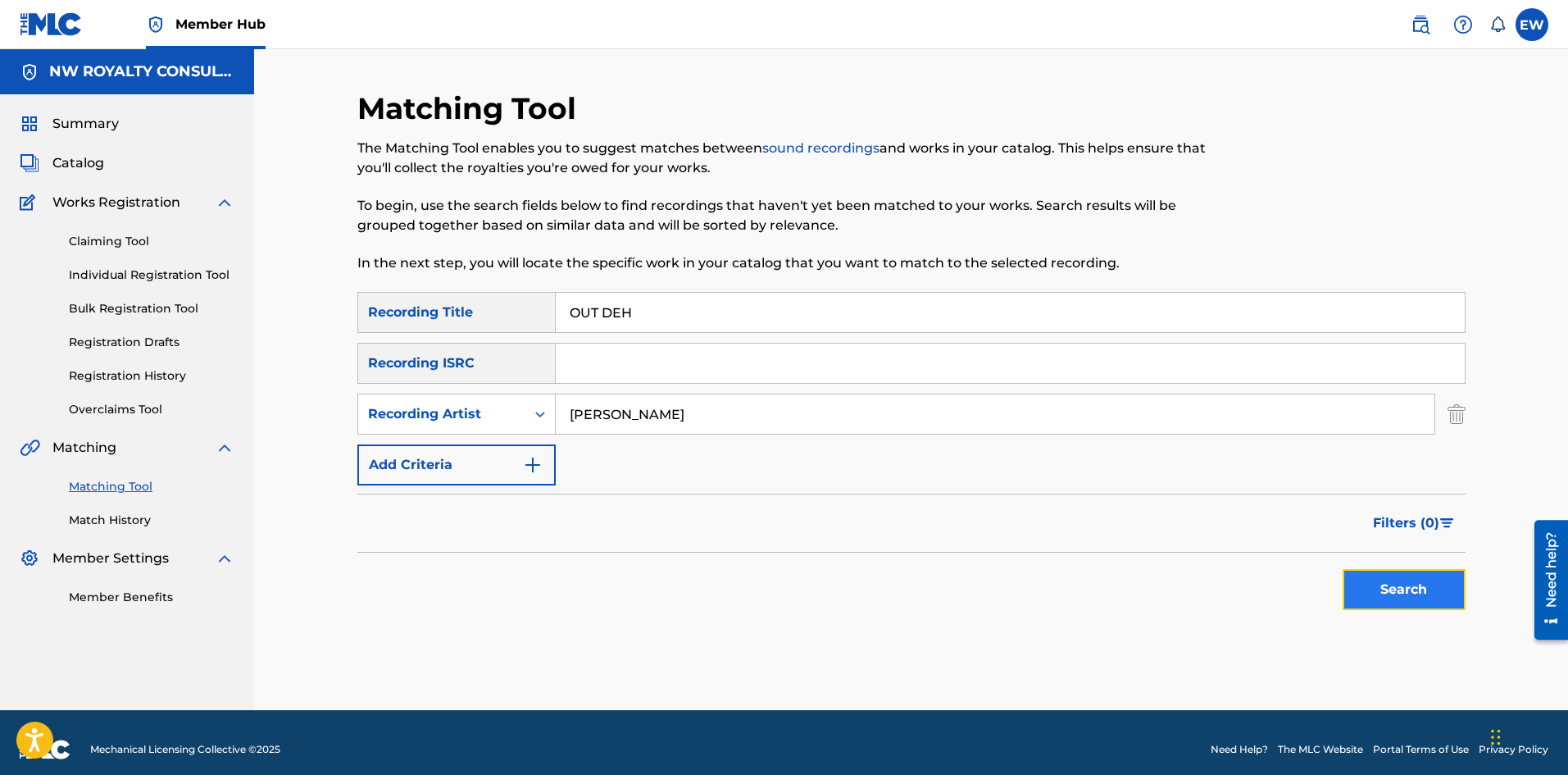
click at [1436, 568] on button "Search" at bounding box center [1403, 589] width 123 height 41
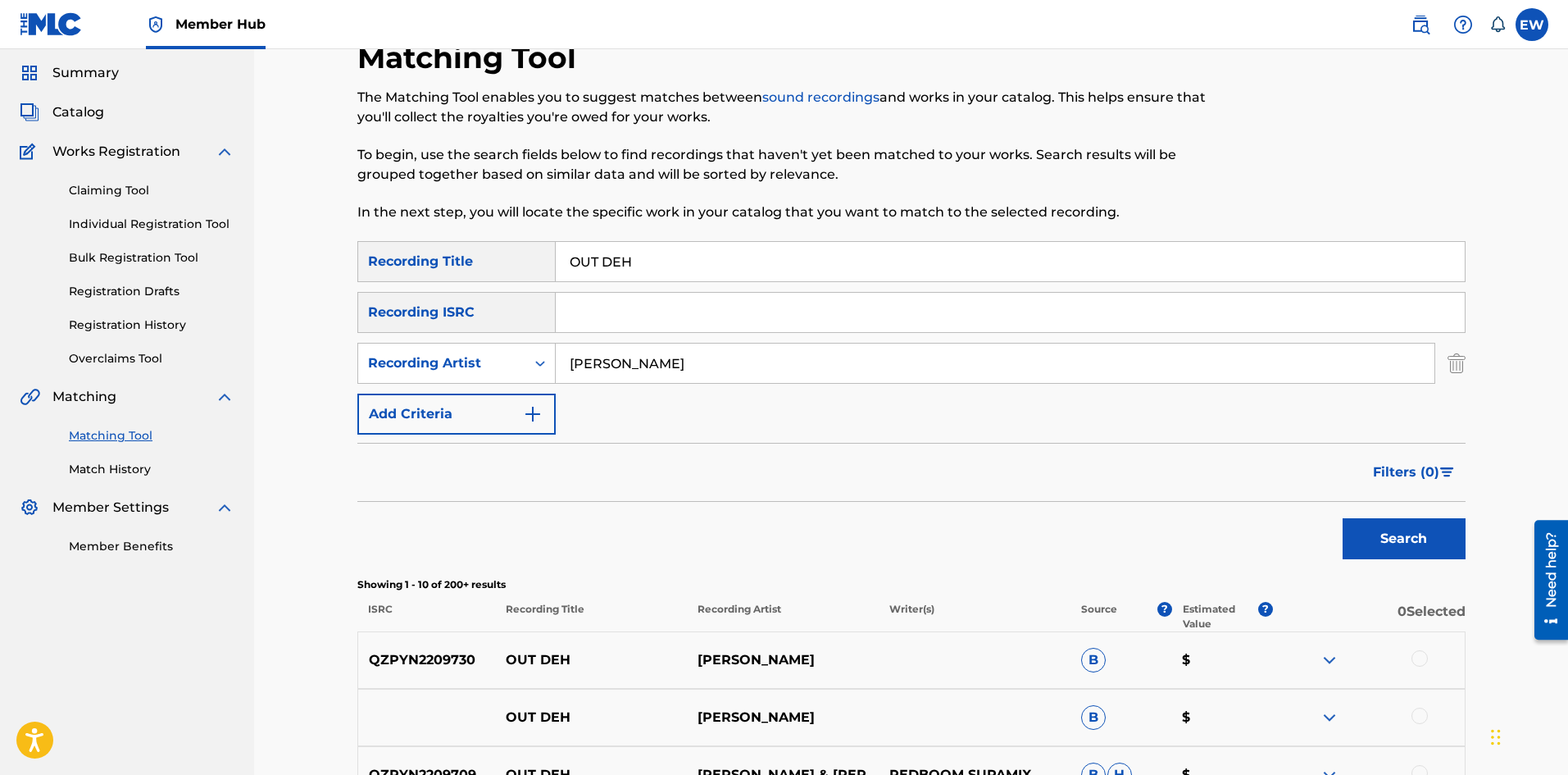
scroll to position [164, 0]
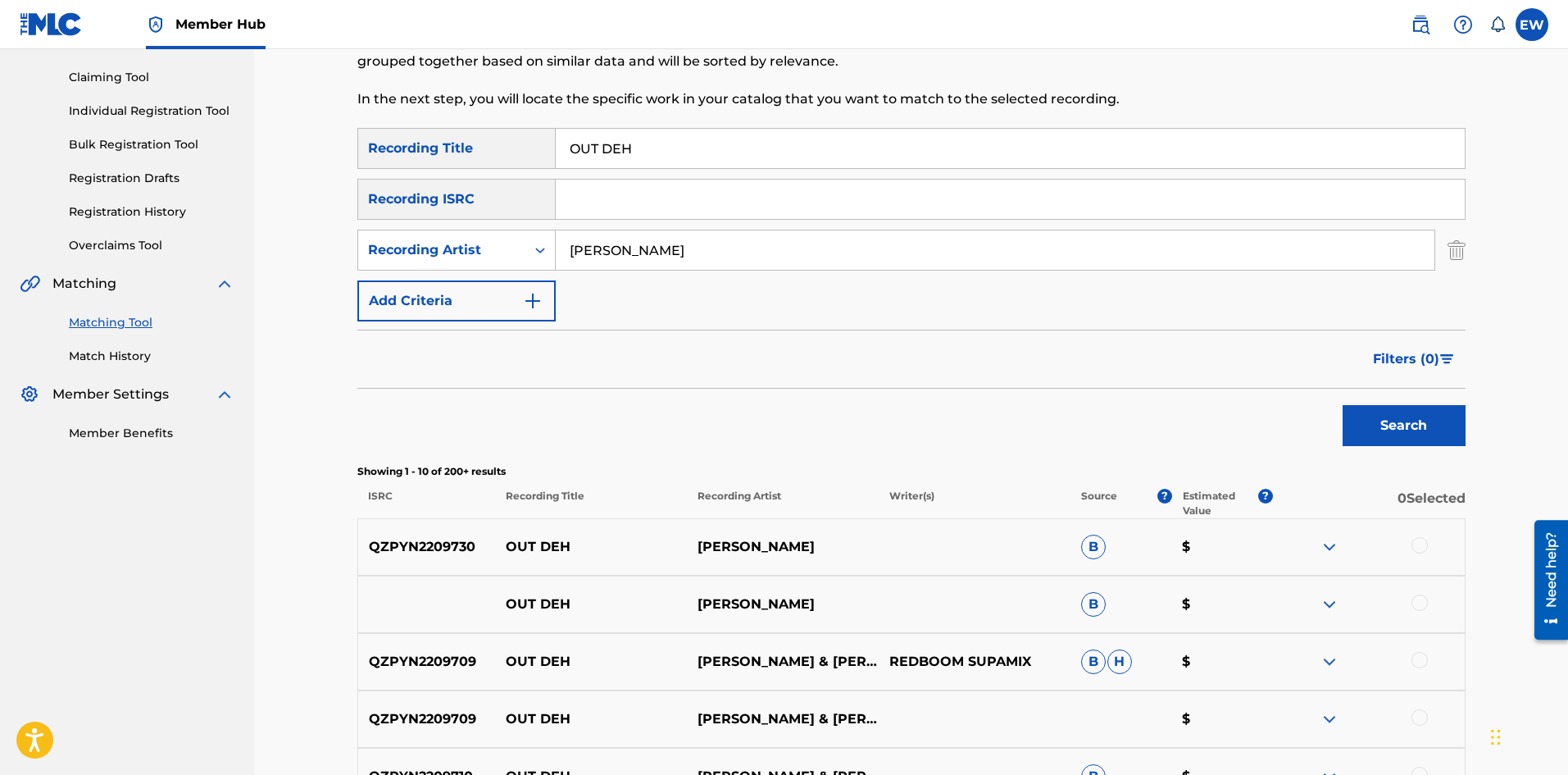
click at [1425, 545] on div at bounding box center [1419, 545] width 16 height 16
click at [1416, 597] on div at bounding box center [1419, 602] width 16 height 16
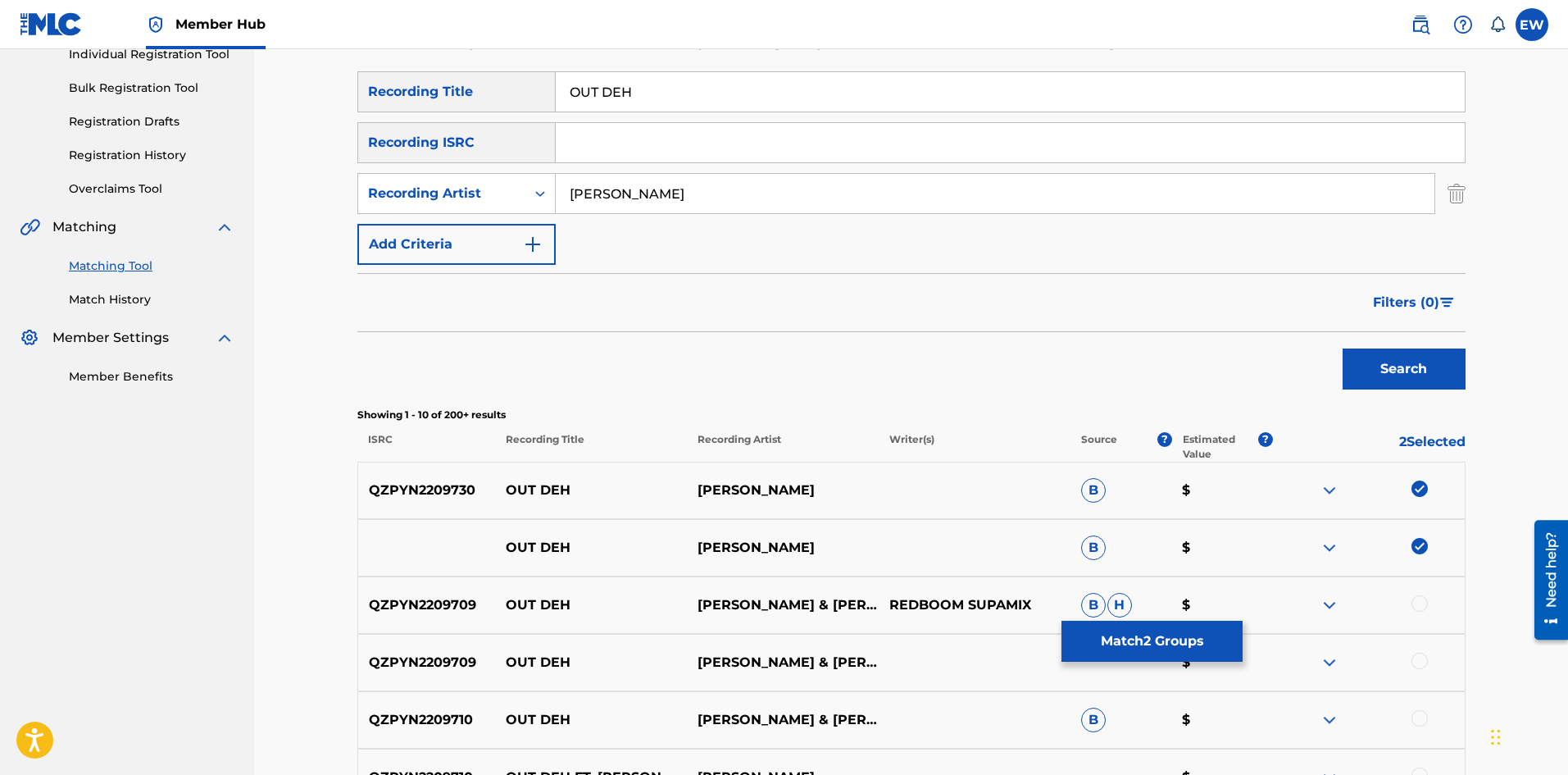
scroll to position [246, 0]
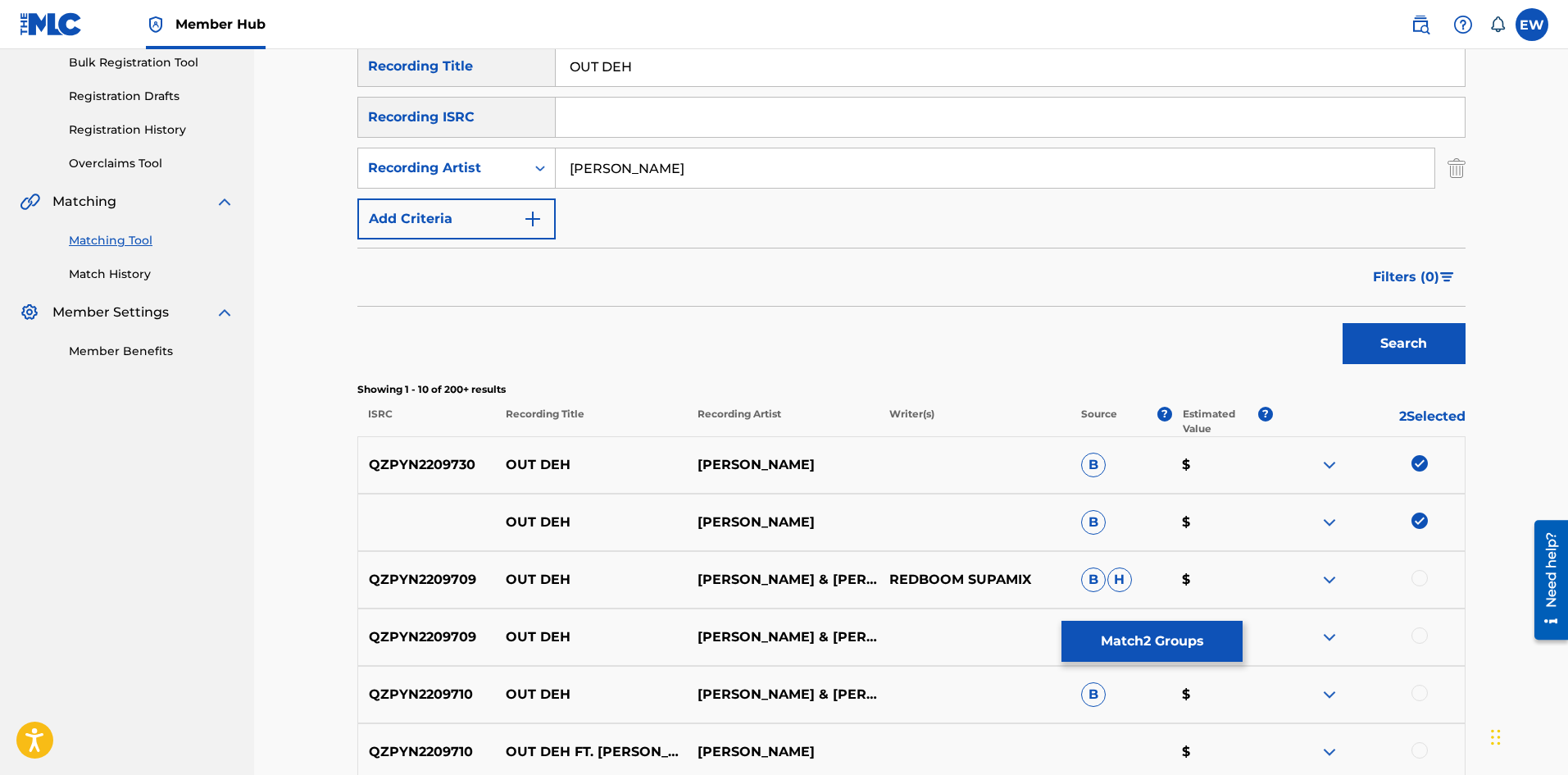
click at [1414, 577] on div at bounding box center [1419, 577] width 16 height 16
click at [1424, 627] on div at bounding box center [1368, 636] width 192 height 19
click at [1412, 639] on div at bounding box center [1419, 634] width 16 height 16
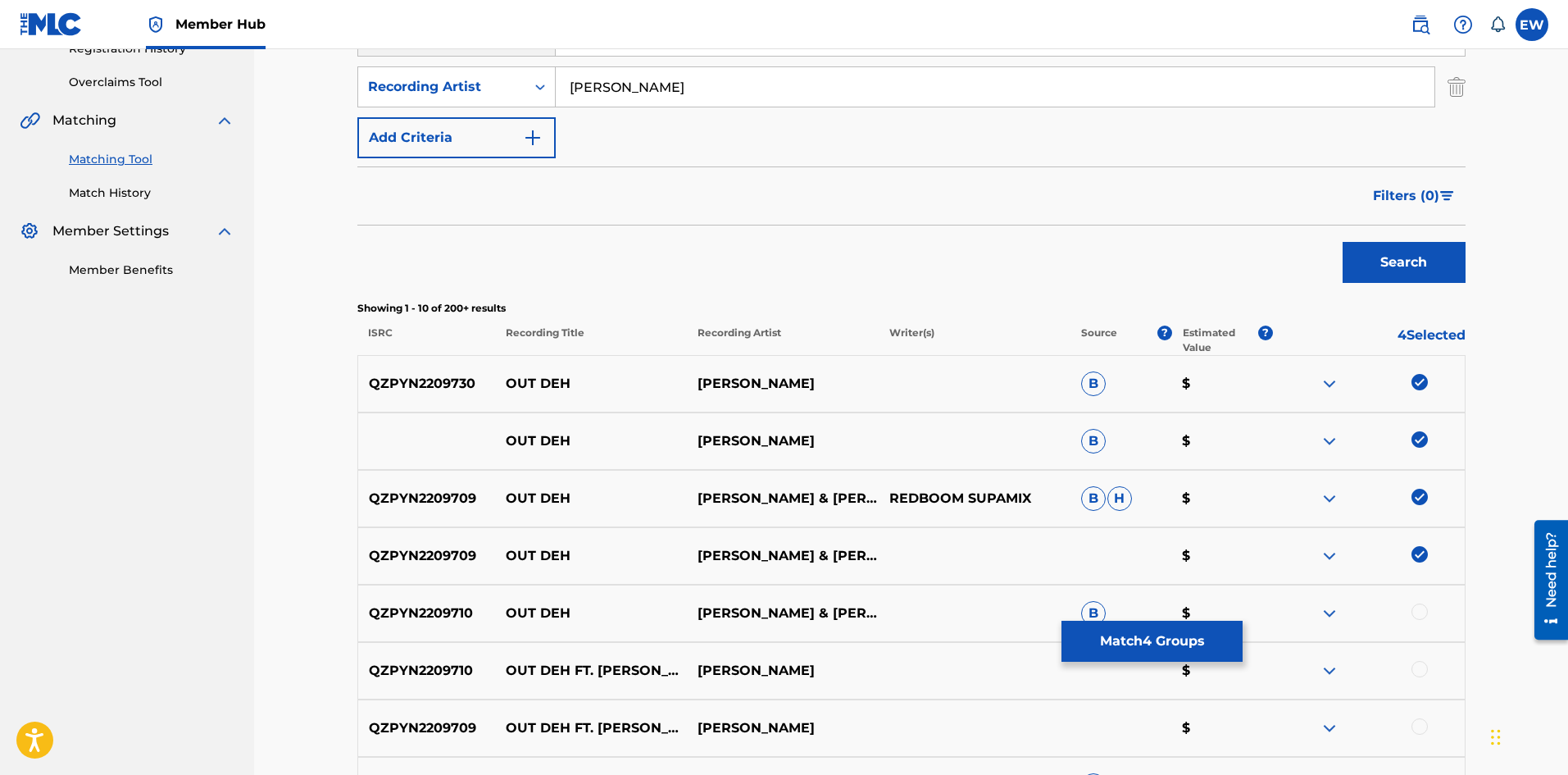
scroll to position [328, 0]
click at [1413, 609] on div at bounding box center [1419, 610] width 16 height 16
click at [1420, 669] on div at bounding box center [1419, 667] width 16 height 16
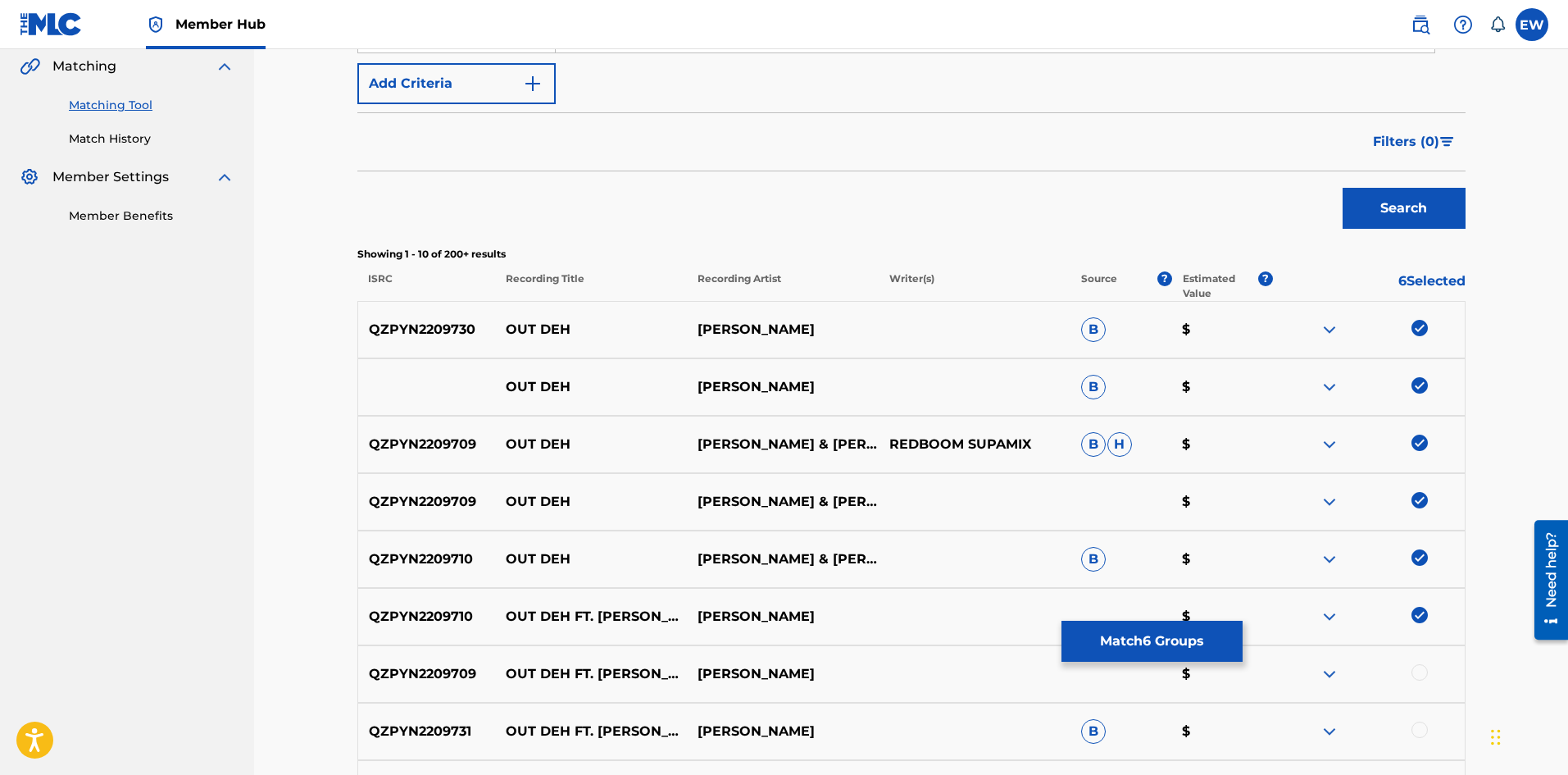
scroll to position [410, 0]
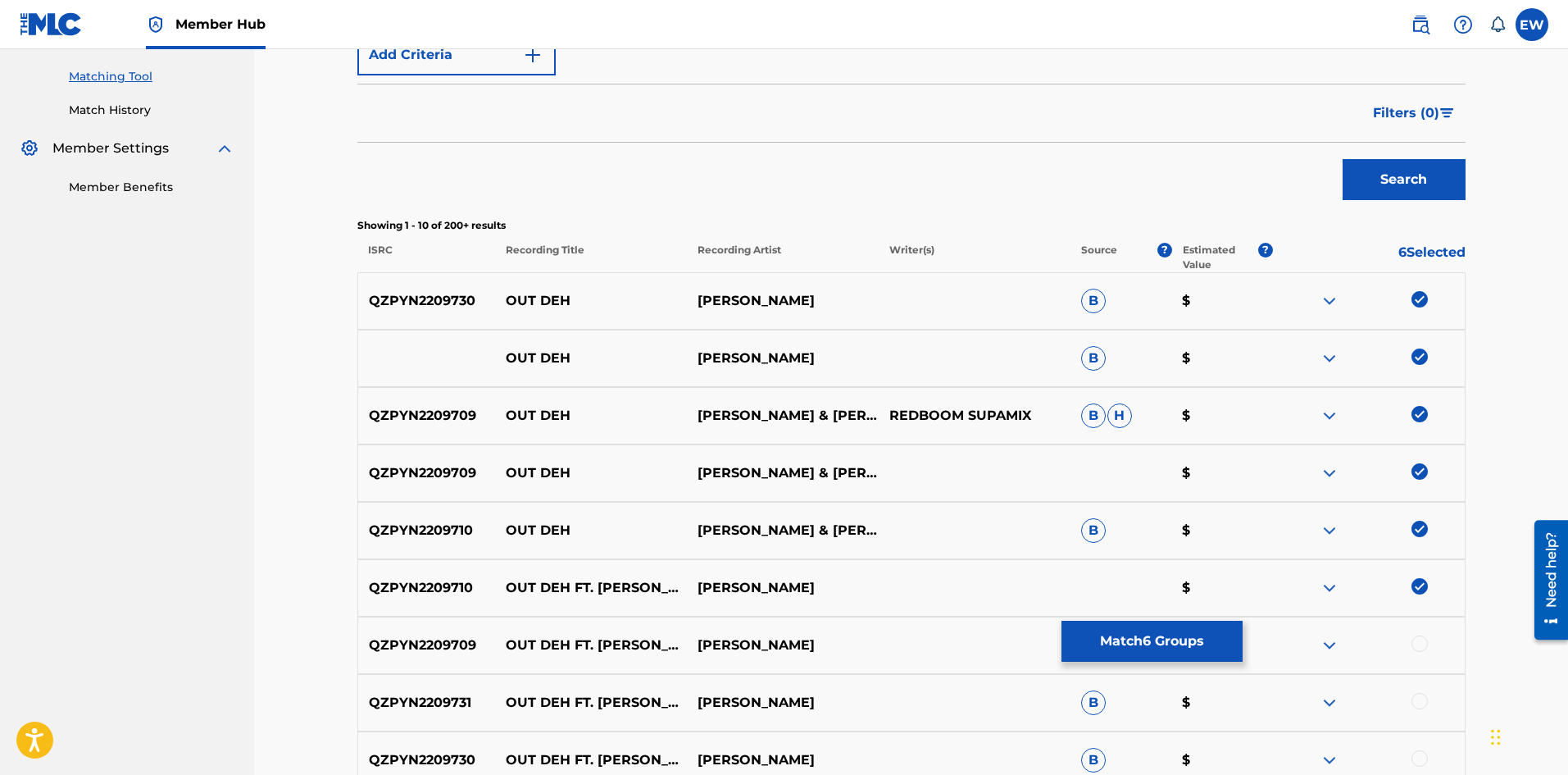
click at [1425, 642] on div at bounding box center [1419, 643] width 16 height 16
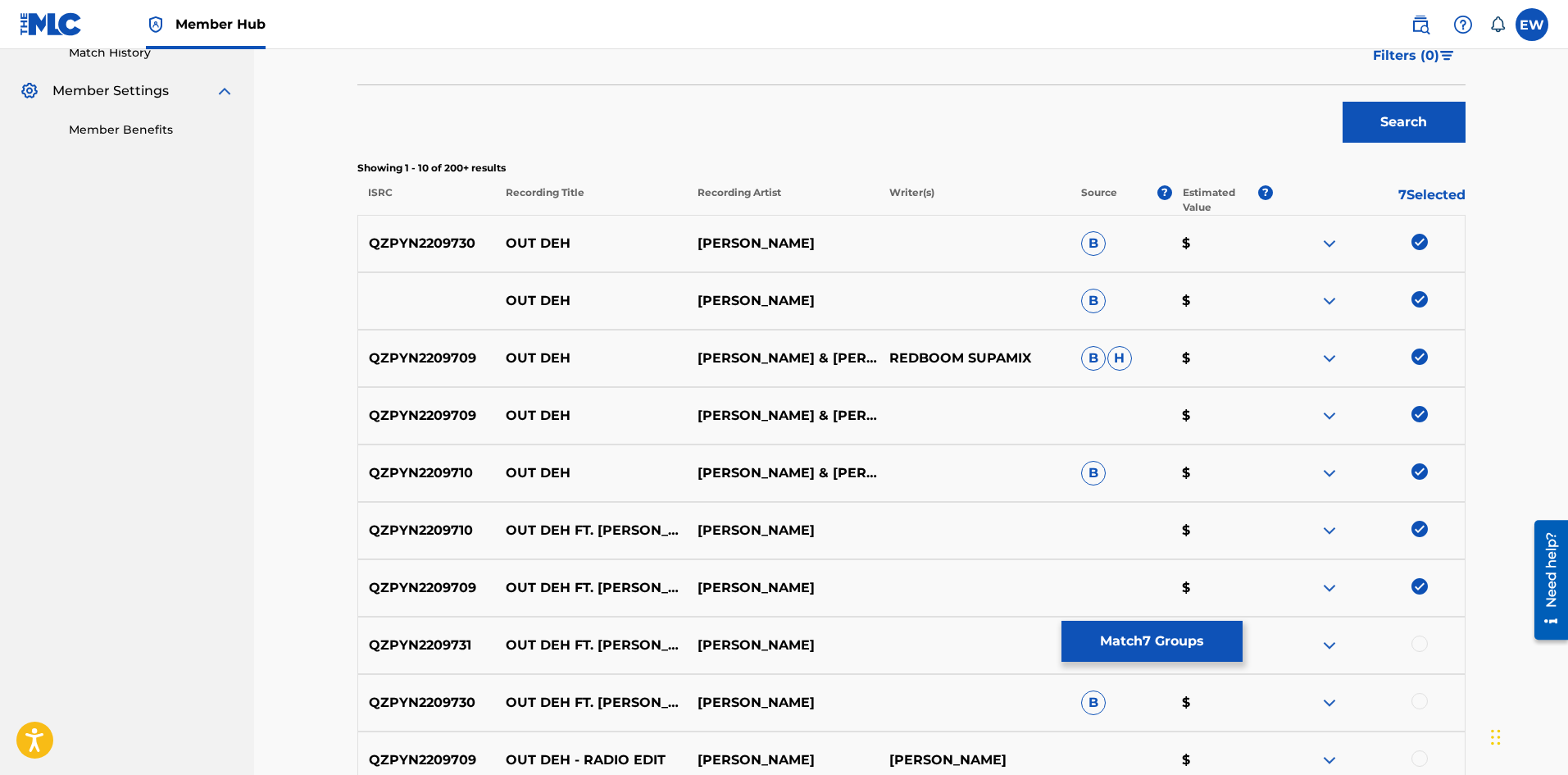
scroll to position [492, 0]
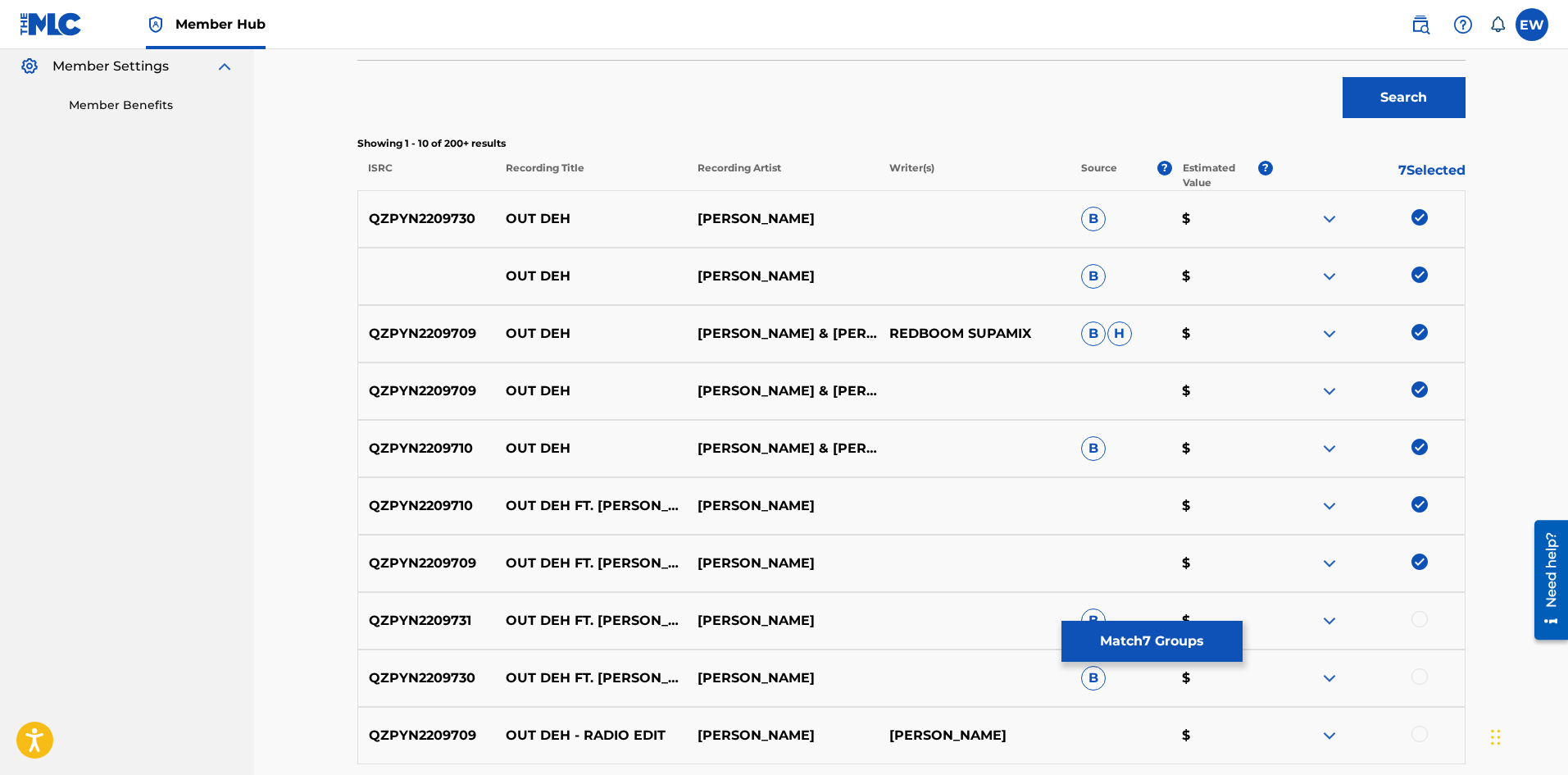
click at [1429, 623] on div at bounding box center [1368, 621] width 192 height 19
click at [1420, 626] on div at bounding box center [1419, 619] width 16 height 16
click at [1424, 675] on div at bounding box center [1419, 676] width 16 height 16
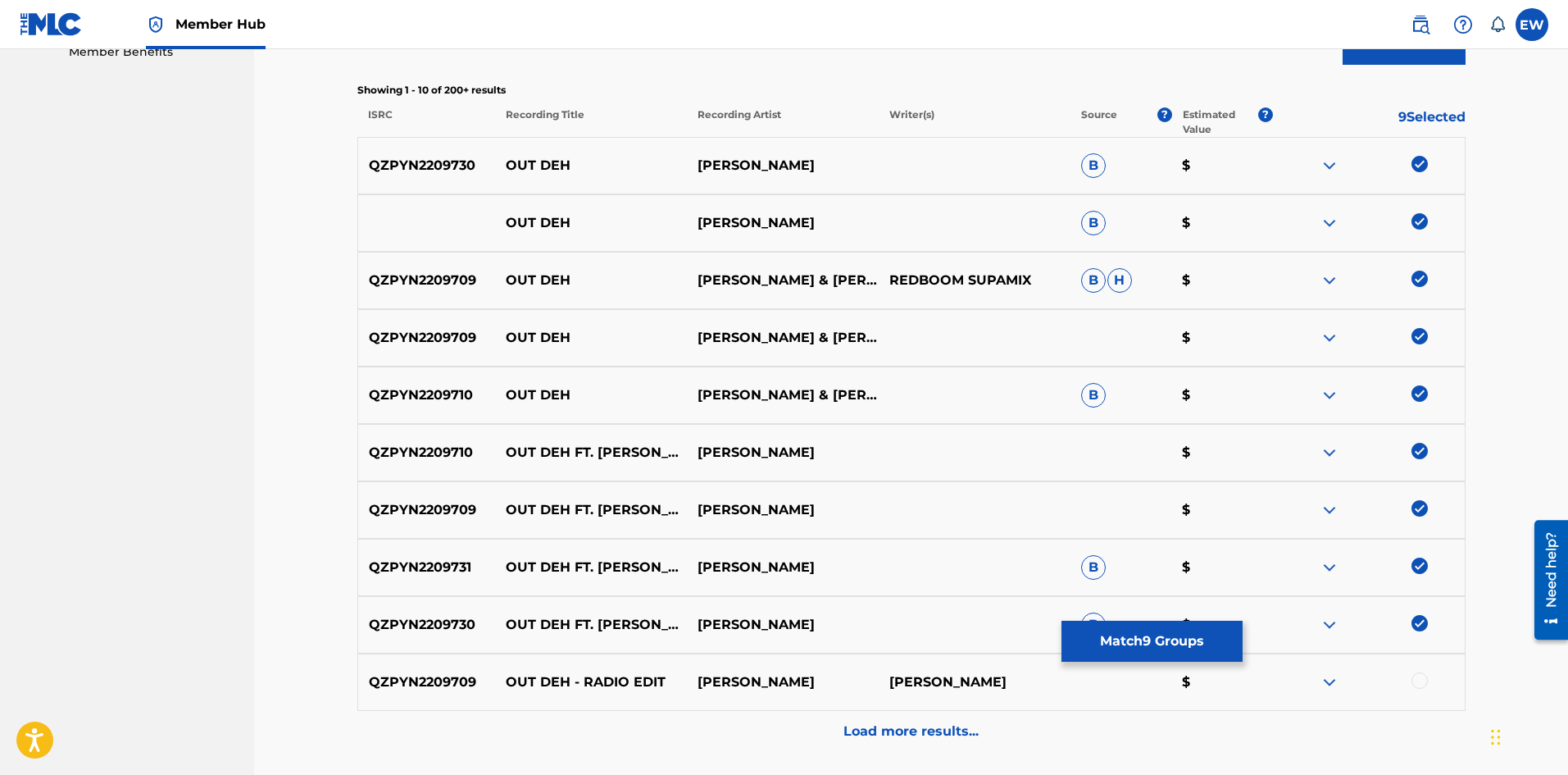
scroll to position [574, 0]
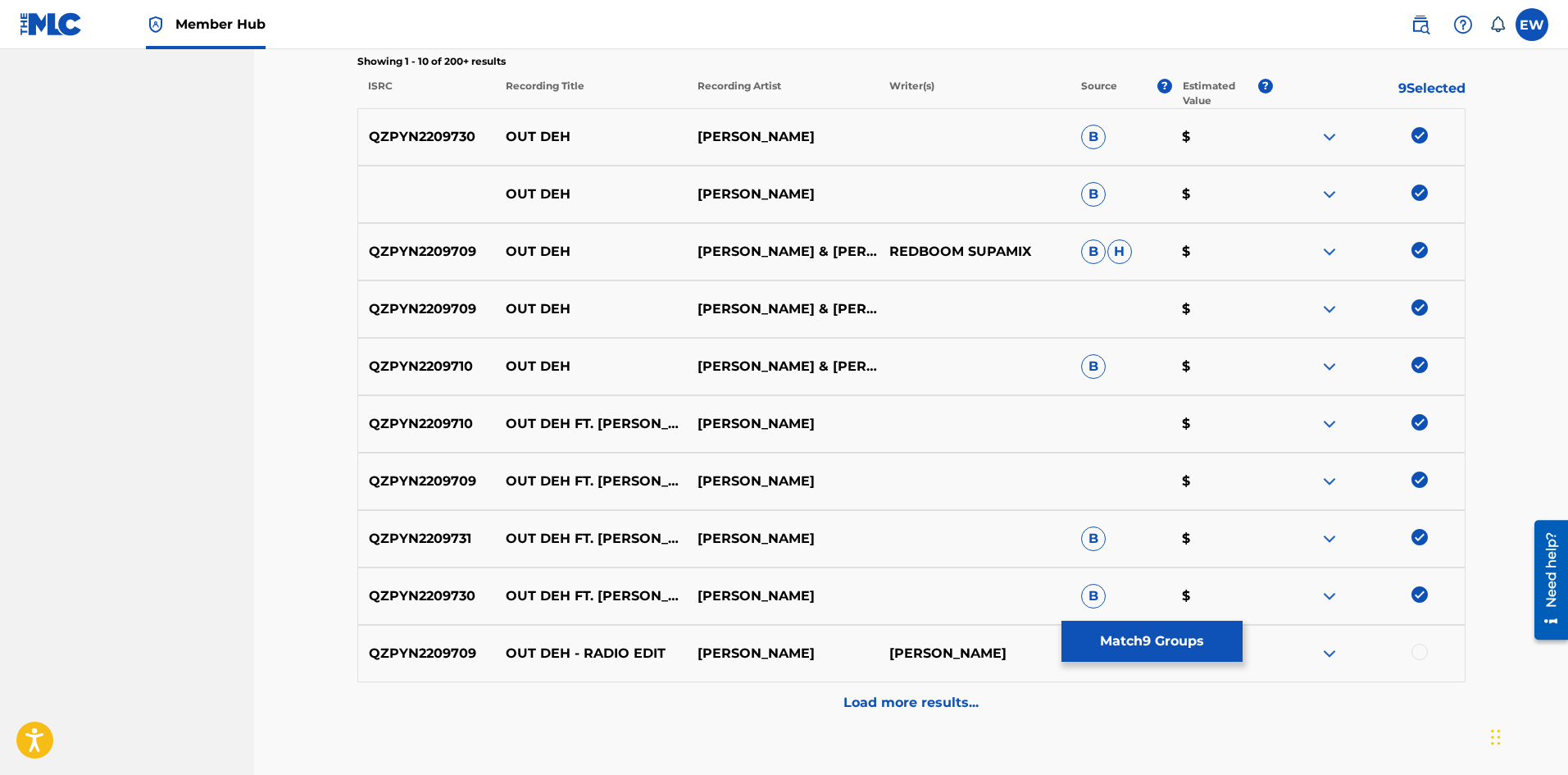
click at [1425, 649] on div at bounding box center [1419, 651] width 16 height 16
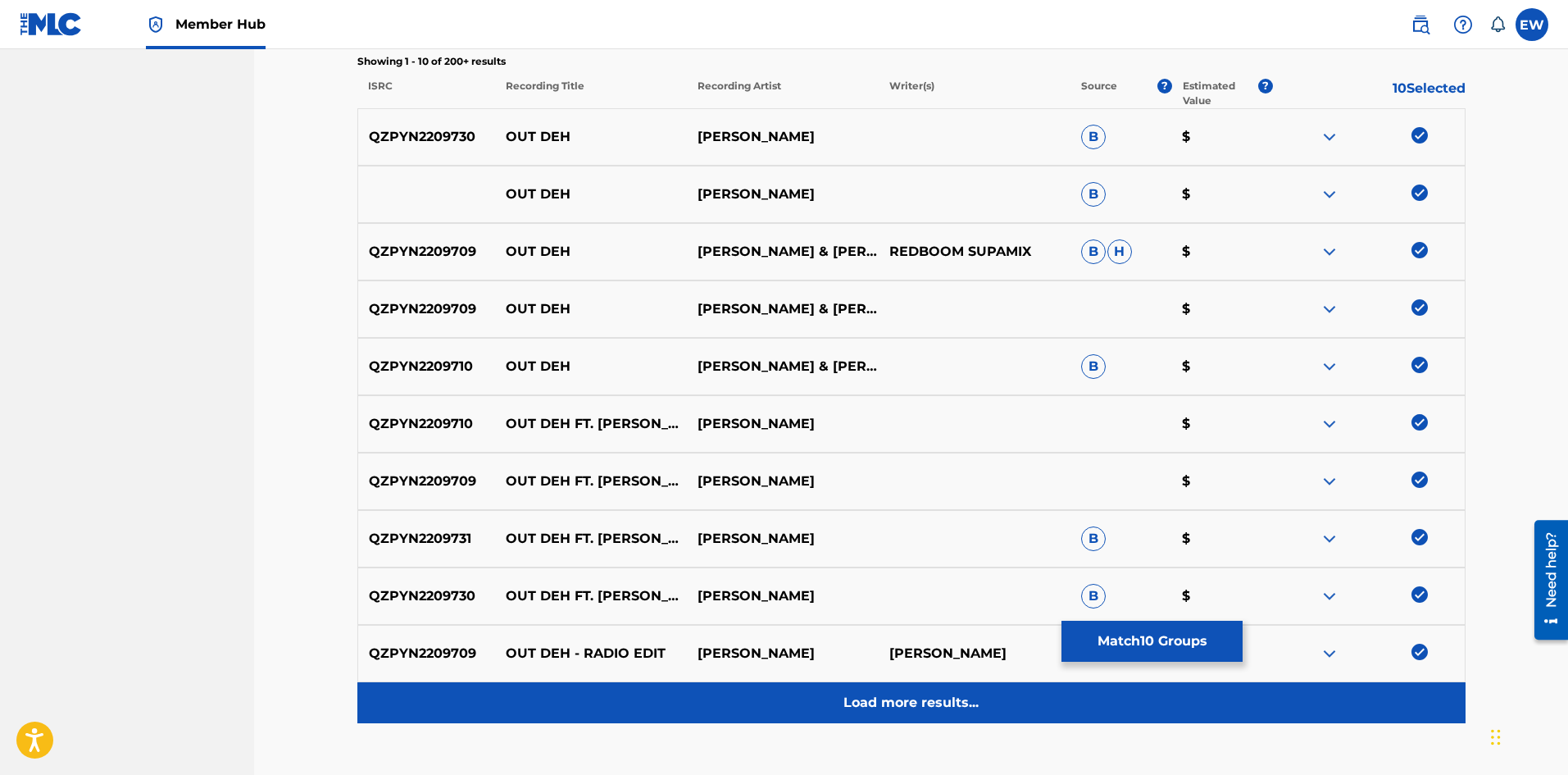
click at [954, 721] on div "Load more results..." at bounding box center [911, 702] width 1108 height 41
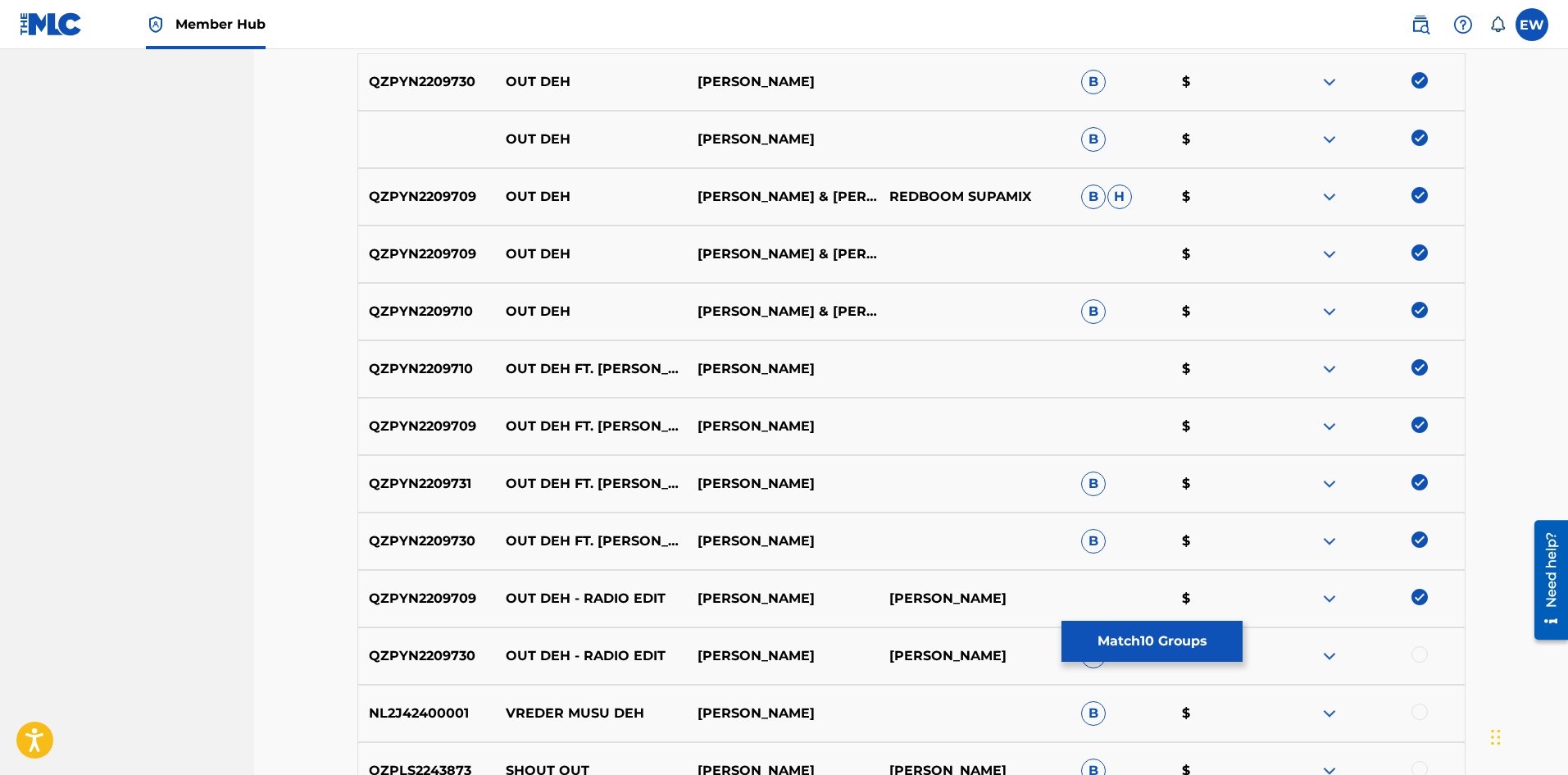
scroll to position [656, 0]
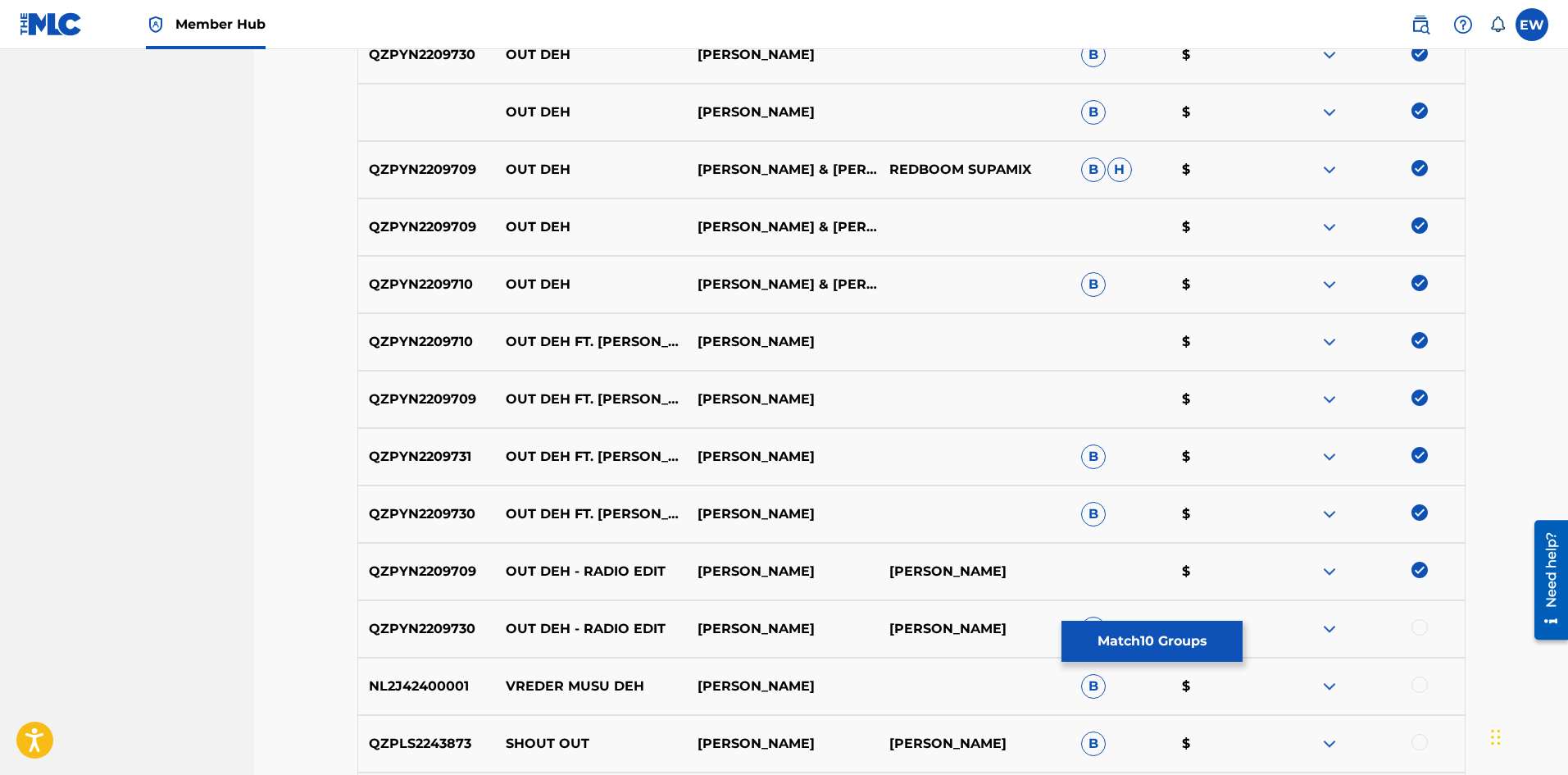
click at [1424, 623] on div at bounding box center [1419, 627] width 16 height 16
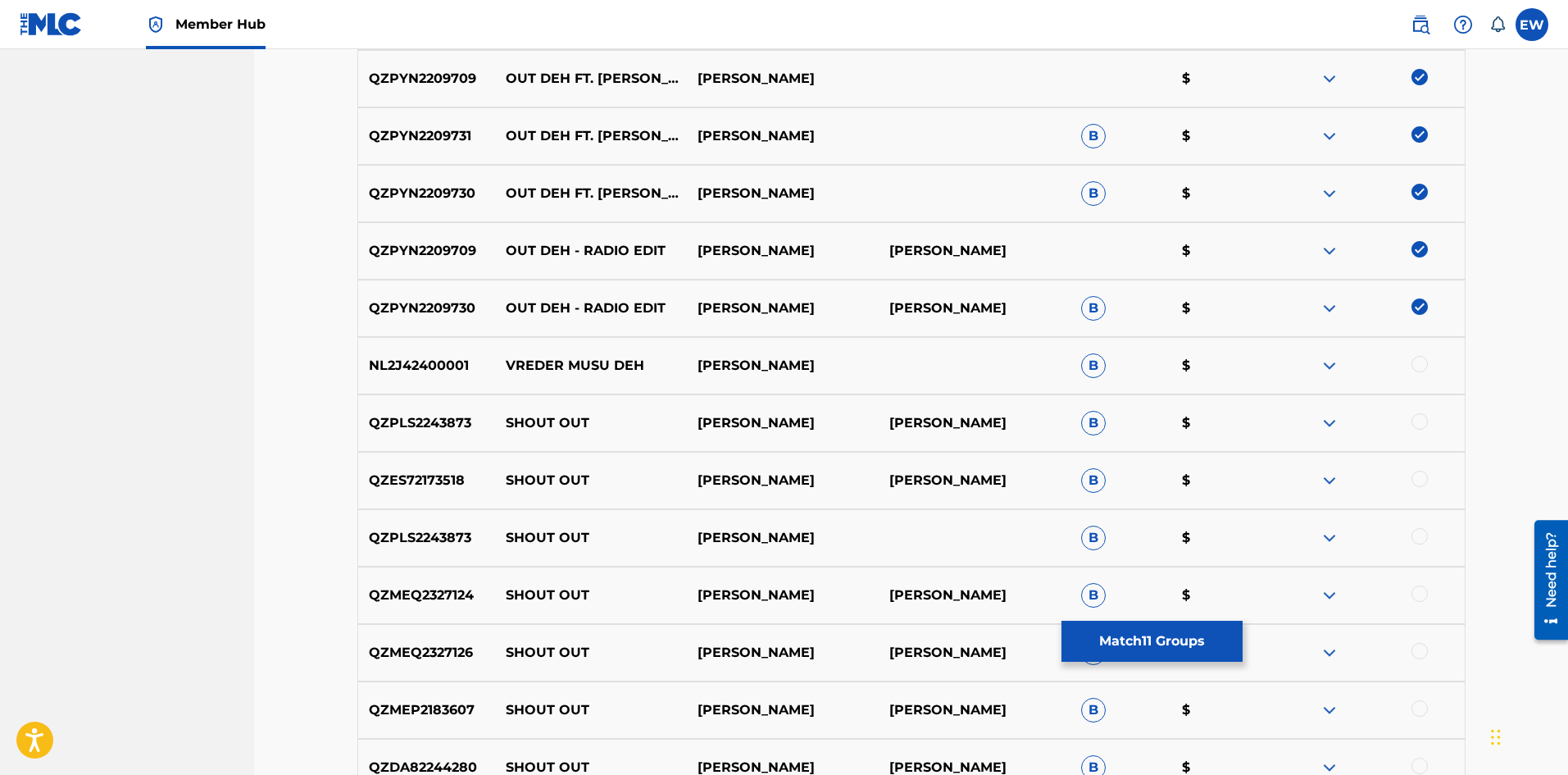
scroll to position [984, 0]
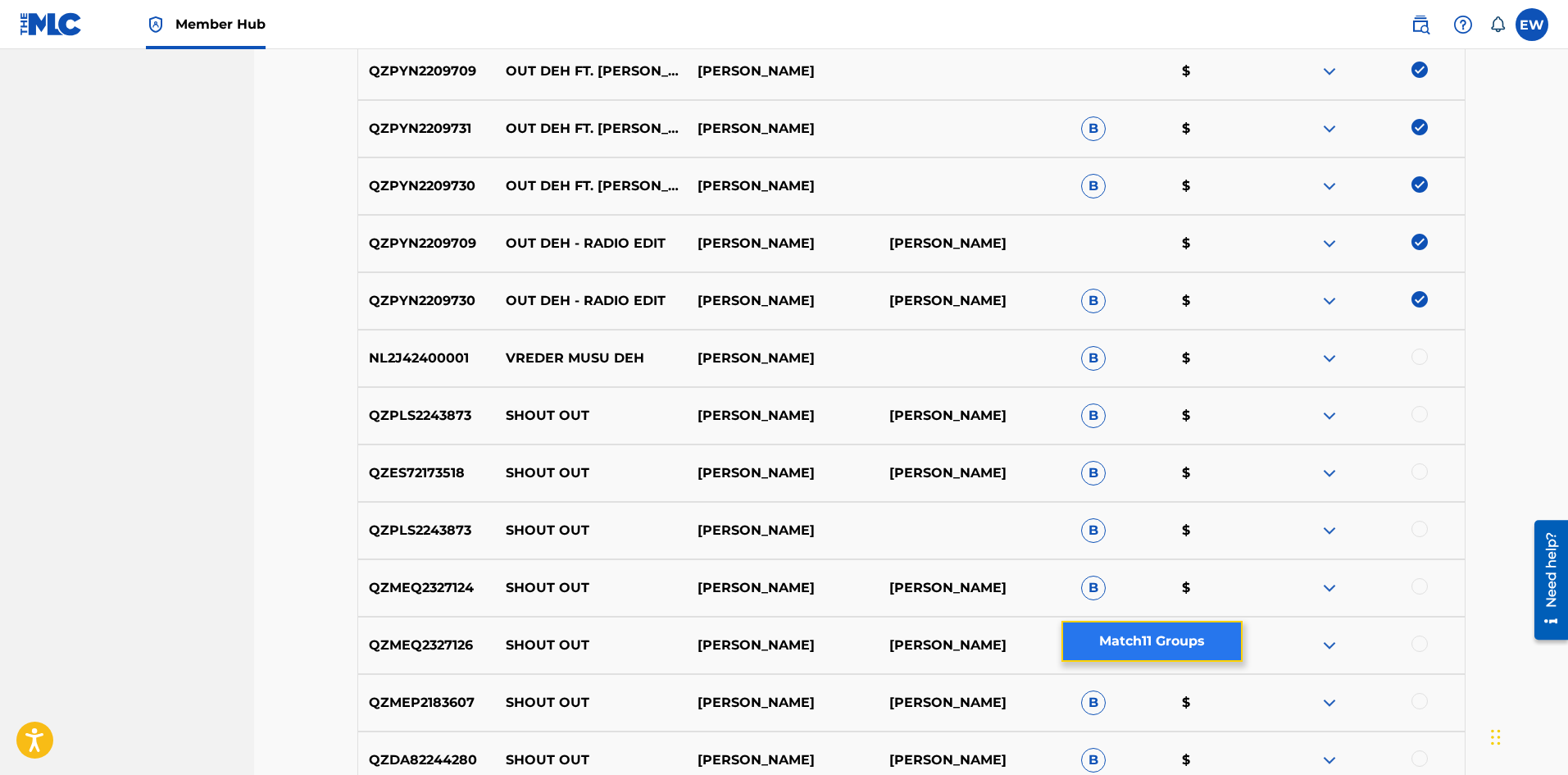
click at [1112, 634] on button "Match 11 Groups" at bounding box center [1151, 641] width 181 height 41
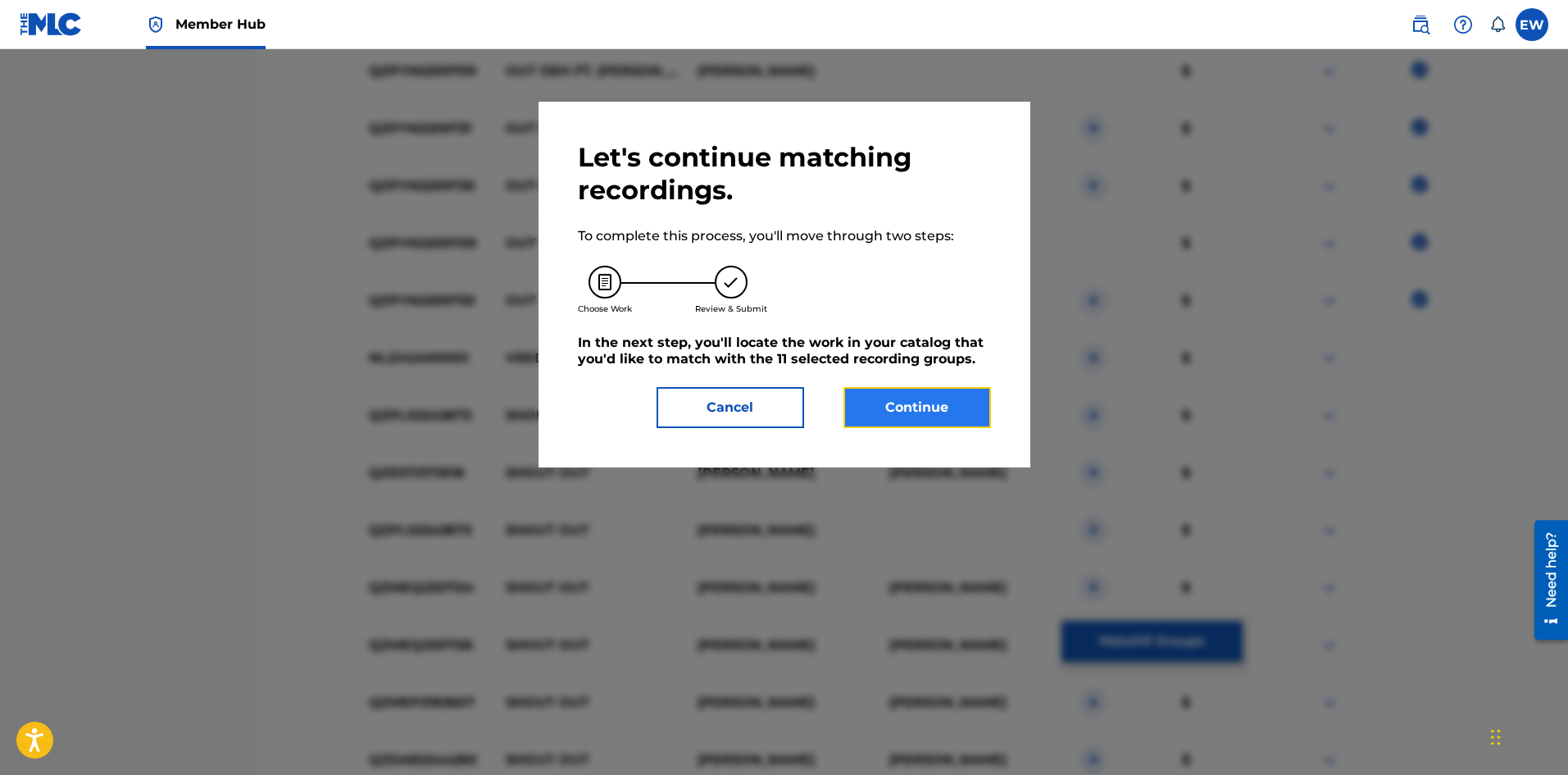
click at [932, 411] on button "Continue" at bounding box center [917, 407] width 147 height 41
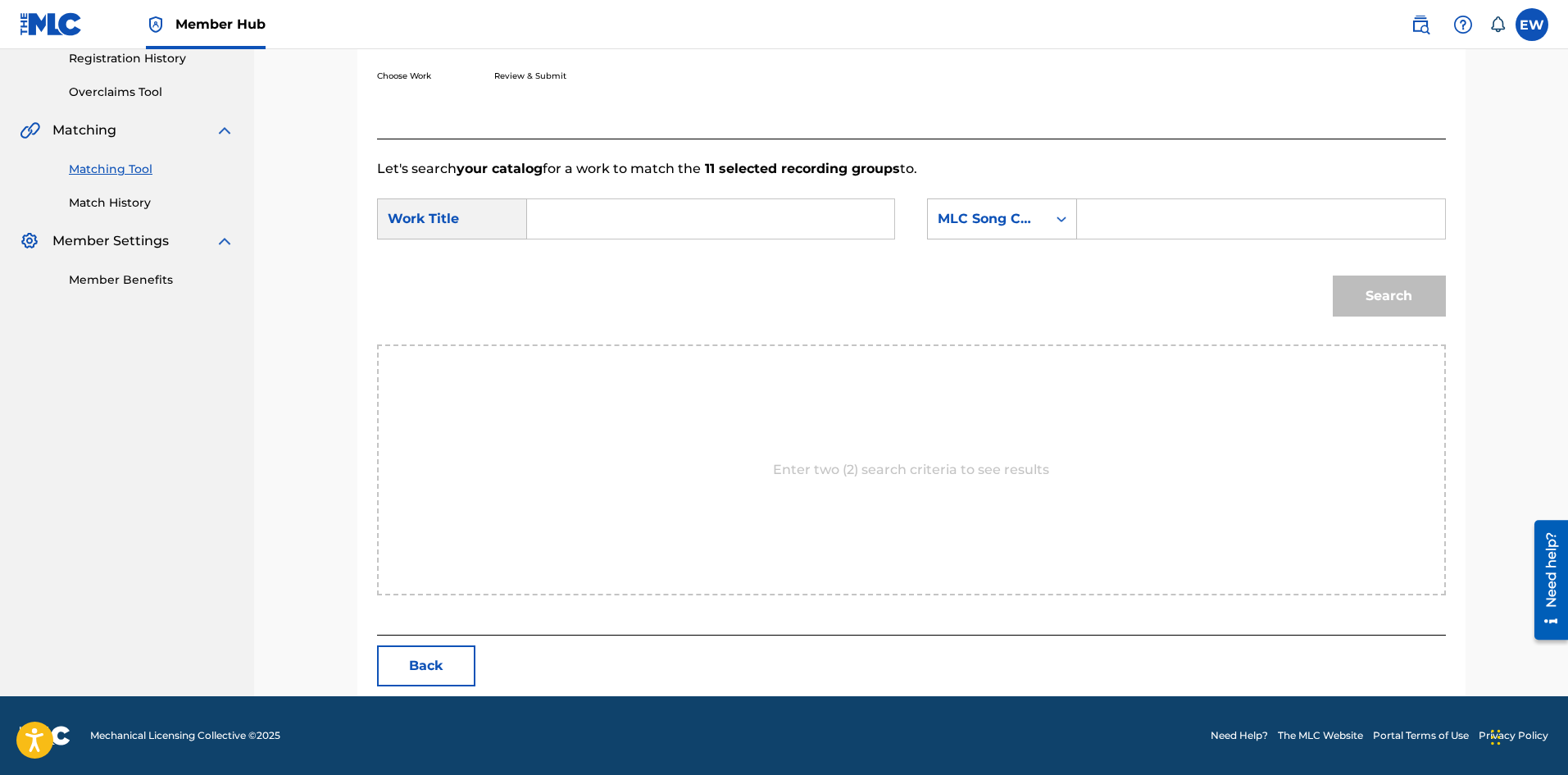
click at [690, 222] on input "Search Form" at bounding box center [711, 218] width 339 height 40
paste input "OUT DEH"
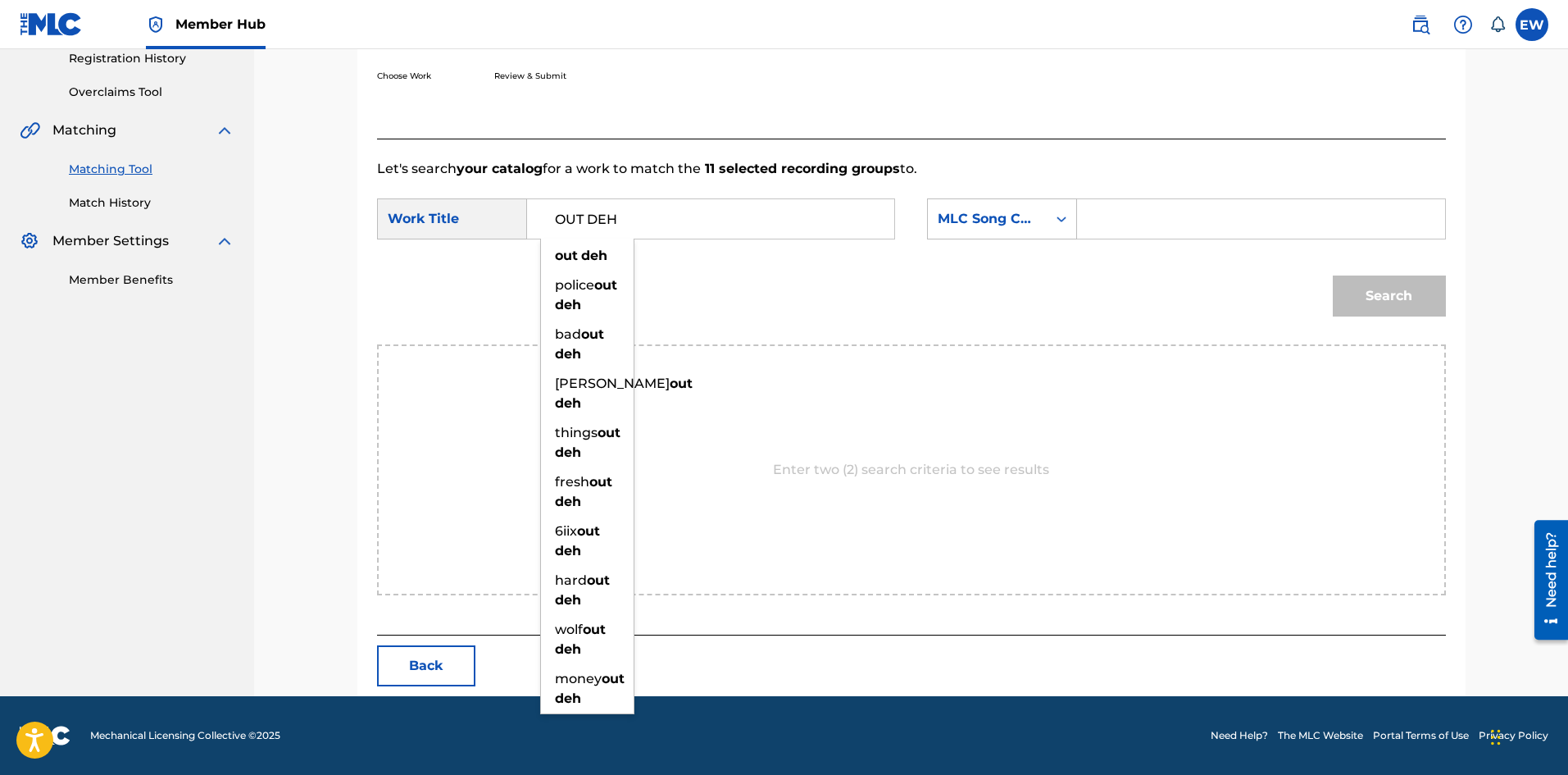
type input "OUT DEH"
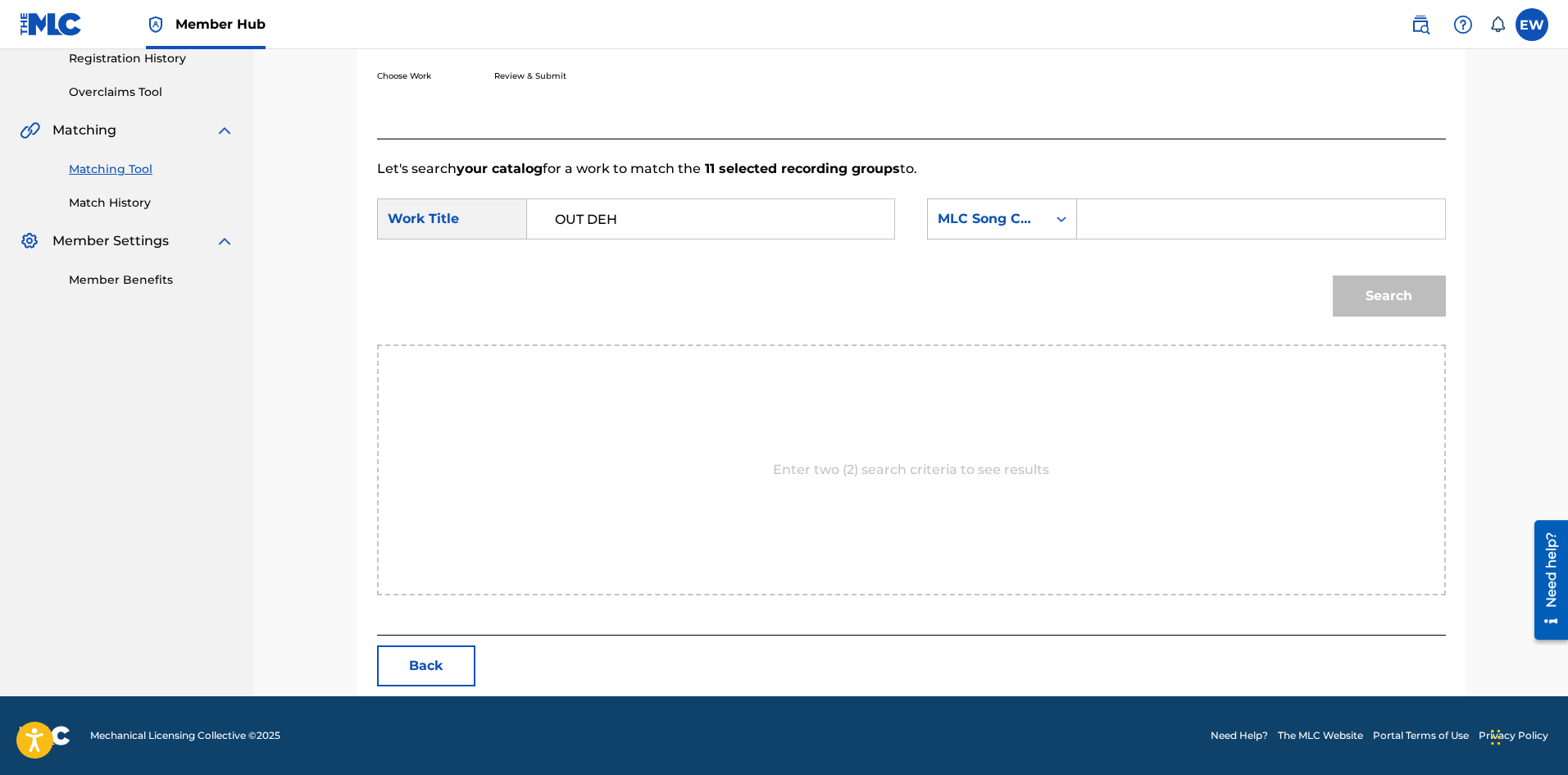
drag, startPoint x: 1314, startPoint y: 216, endPoint x: 1295, endPoint y: 226, distance: 21.5
click at [1313, 217] on input "Search Form" at bounding box center [1261, 218] width 339 height 40
paste input "OC8TI3"
type input "OC8TI3"
click at [1420, 297] on button "Search" at bounding box center [1389, 296] width 113 height 41
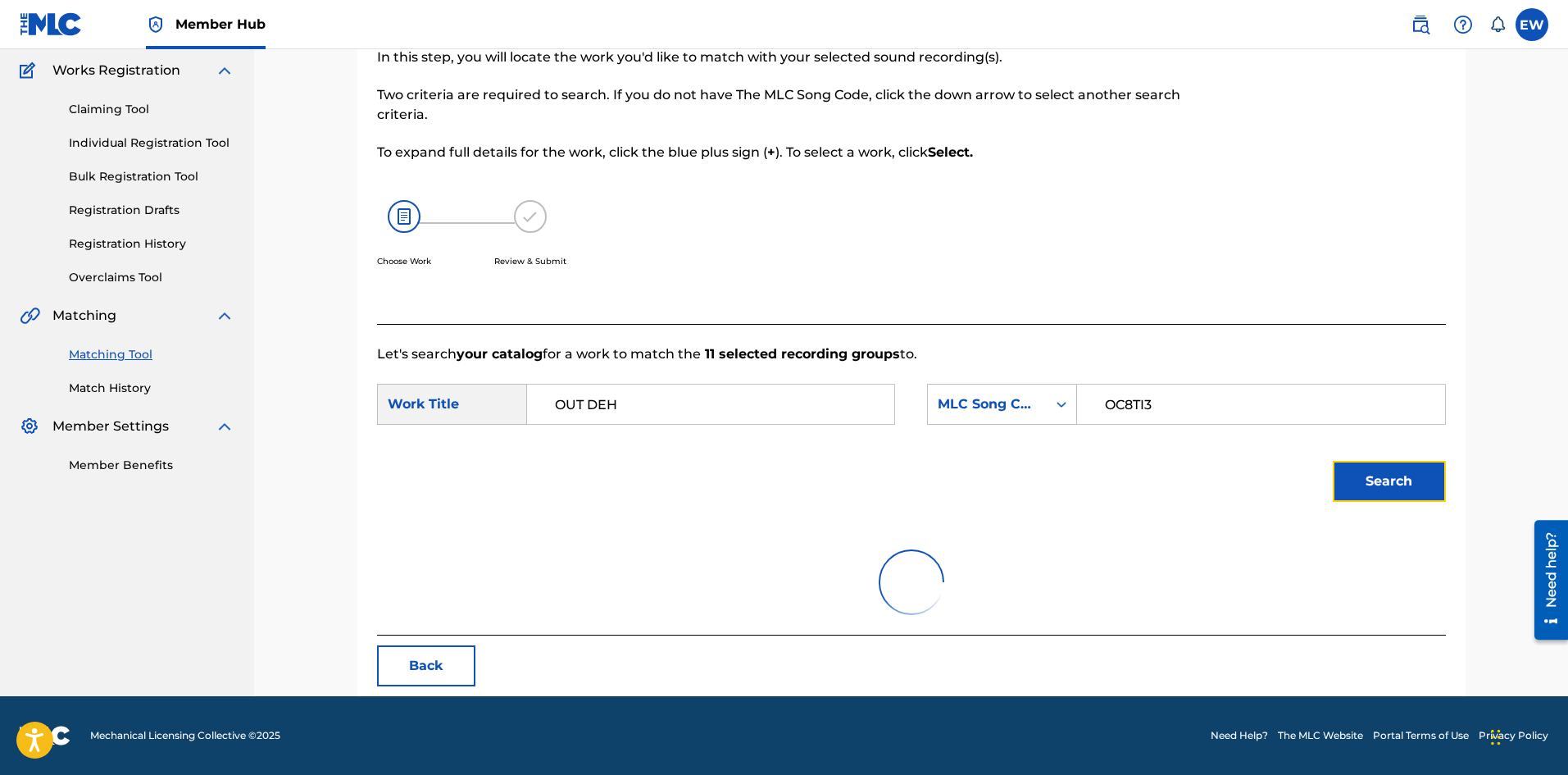
scroll to position [269, 0]
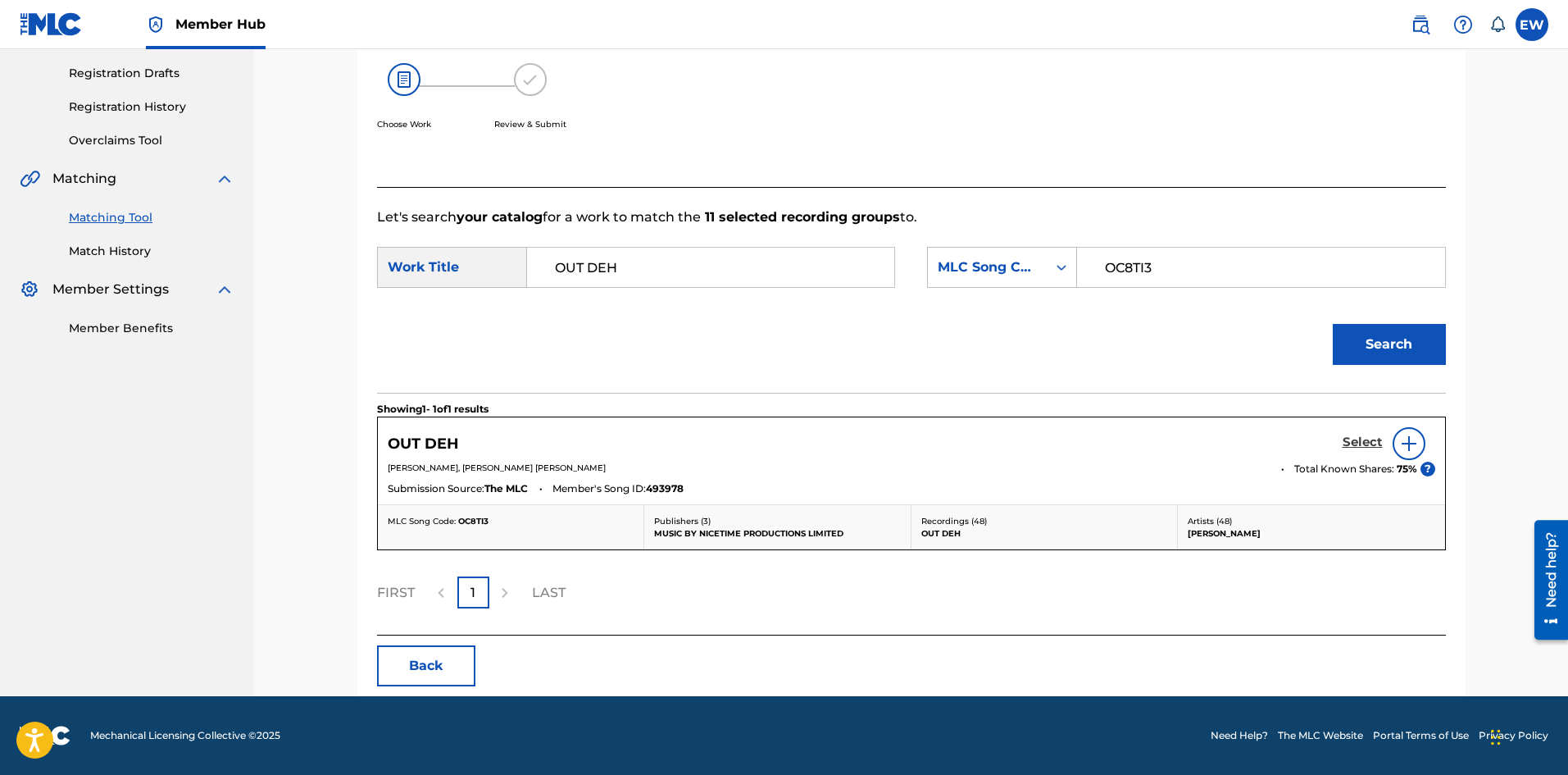
click at [1363, 442] on h5 "Select" at bounding box center [1361, 442] width 40 height 16
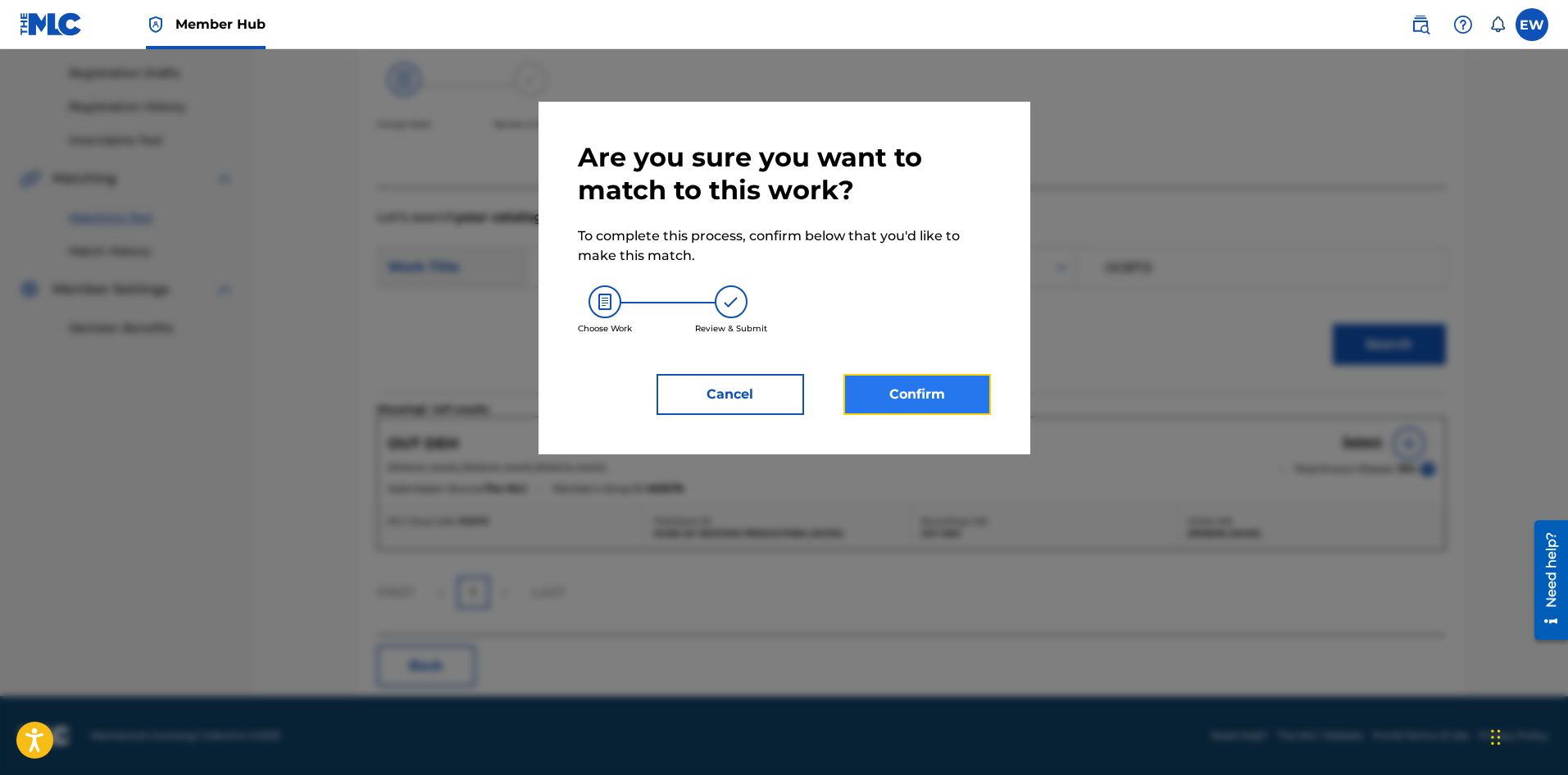
click at [960, 382] on button "Confirm" at bounding box center [917, 394] width 147 height 41
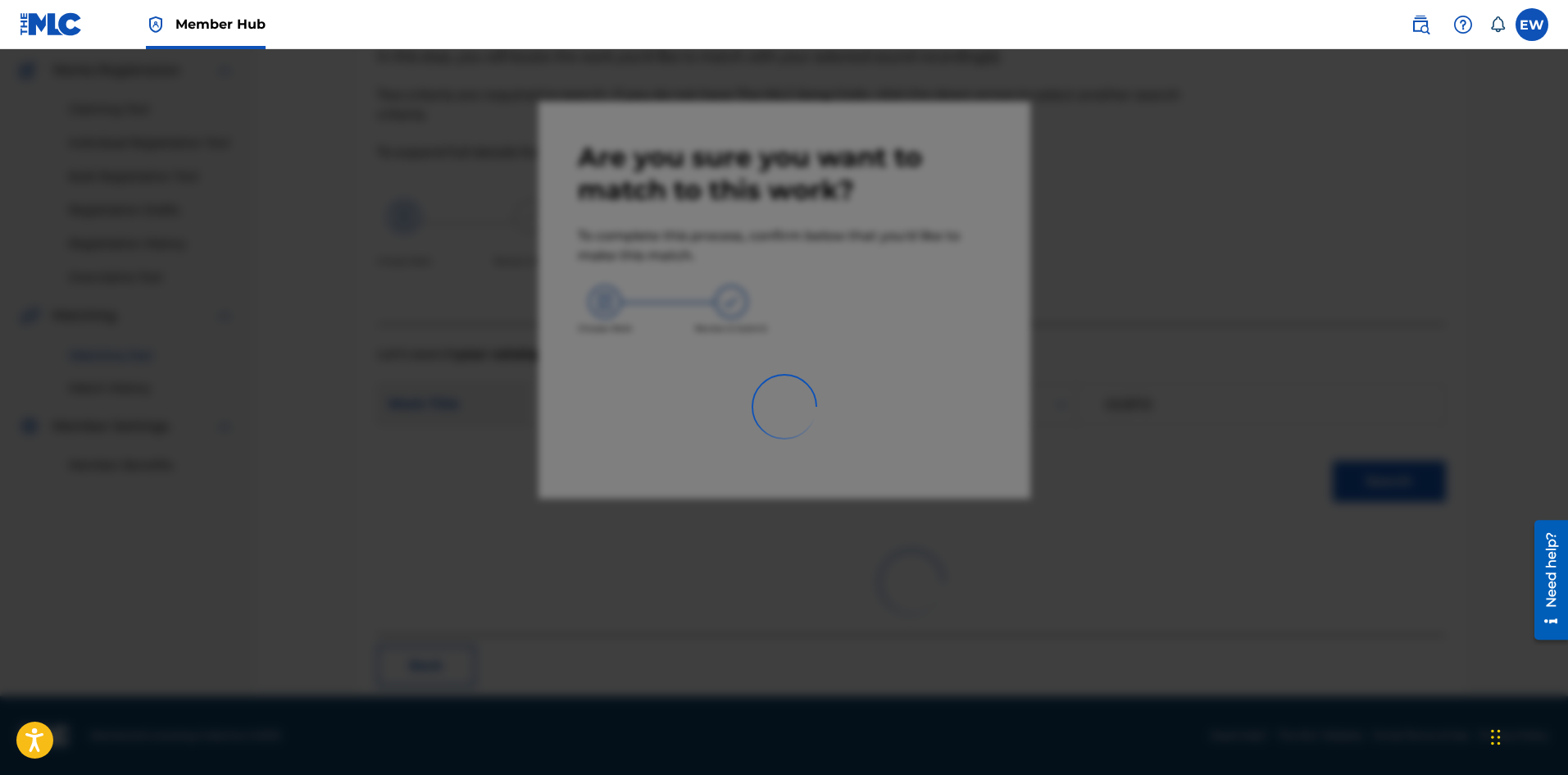
scroll to position [40, 0]
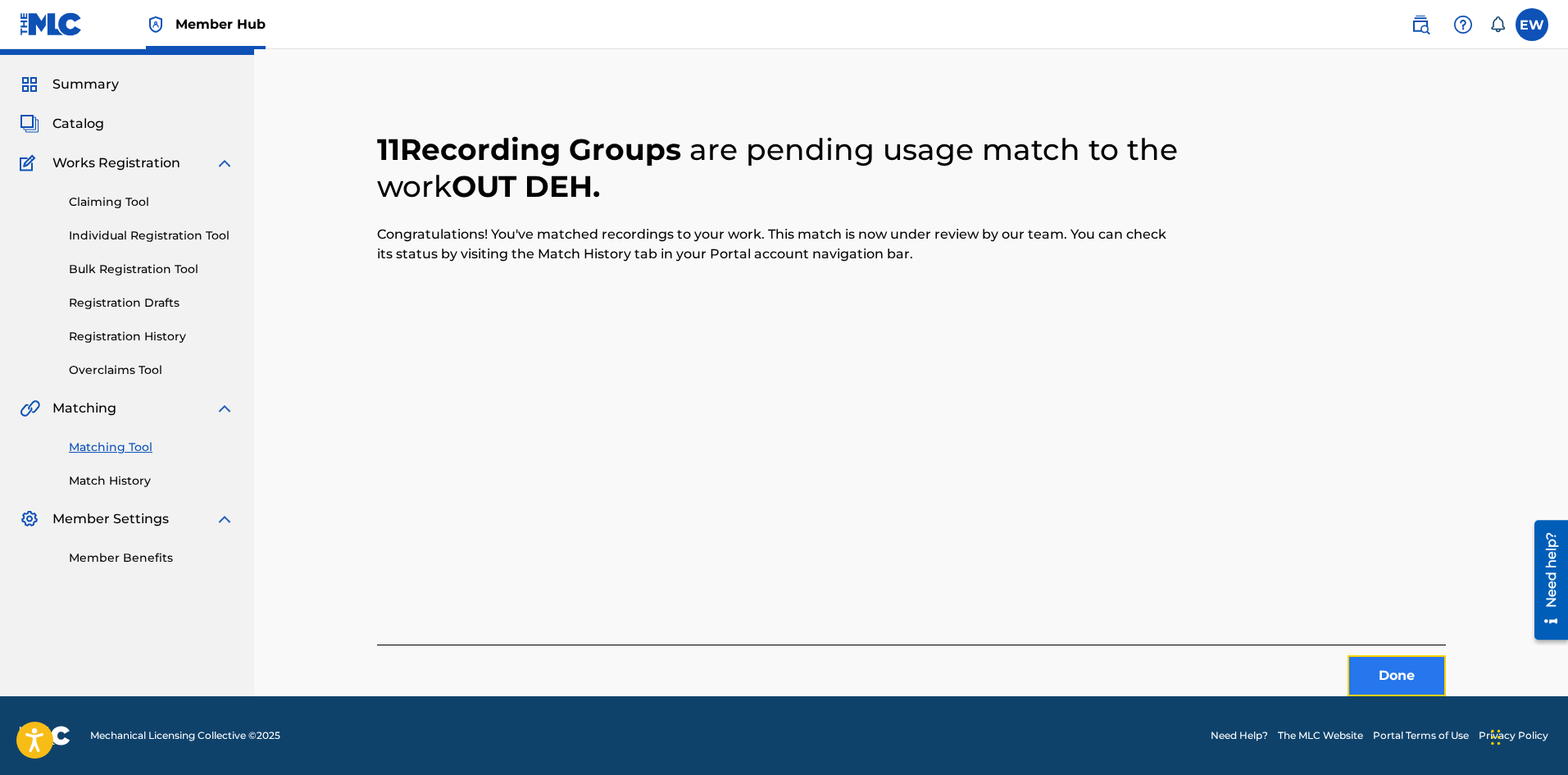
click at [1388, 673] on button "Done" at bounding box center [1395, 675] width 98 height 41
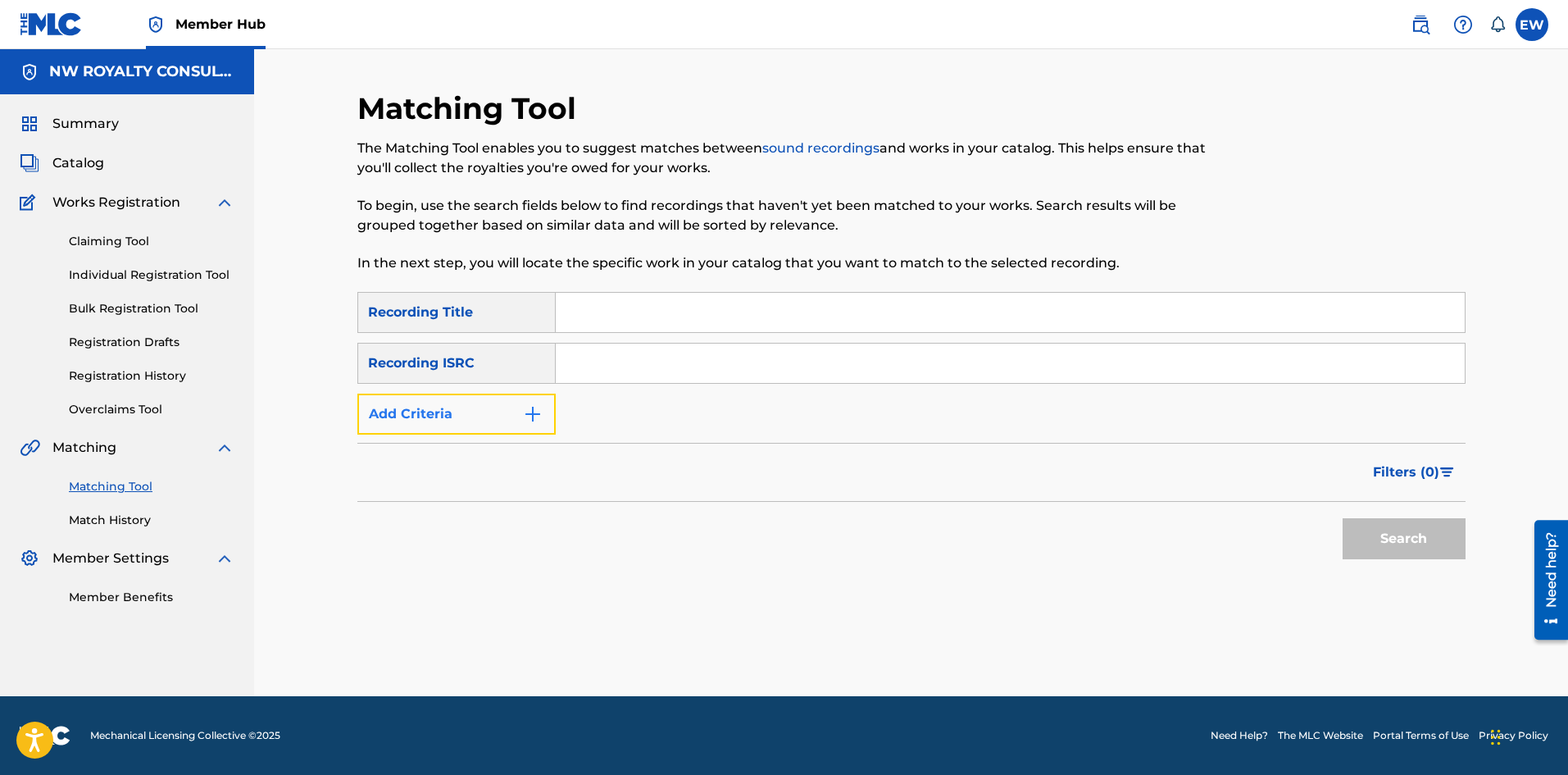
click at [482, 416] on button "Add Criteria" at bounding box center [456, 414] width 199 height 41
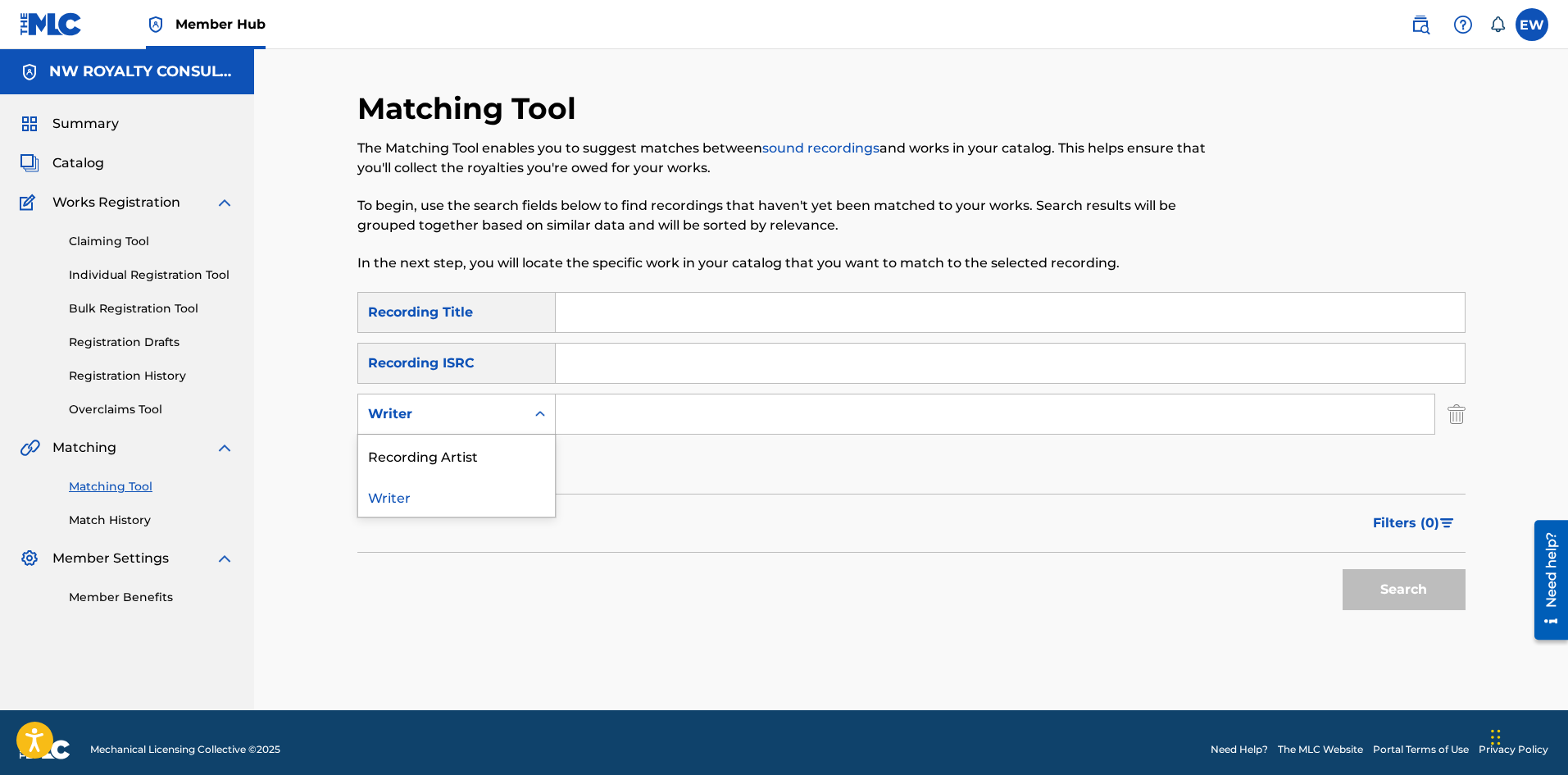
click at [480, 416] on div "Writer" at bounding box center [441, 414] width 147 height 19
drag, startPoint x: 460, startPoint y: 443, endPoint x: 538, endPoint y: 436, distance: 78.3
click at [505, 441] on div "Recording Artist" at bounding box center [456, 455] width 197 height 41
click at [644, 418] on input "Search Form" at bounding box center [995, 413] width 879 height 40
paste input "VERSHON"
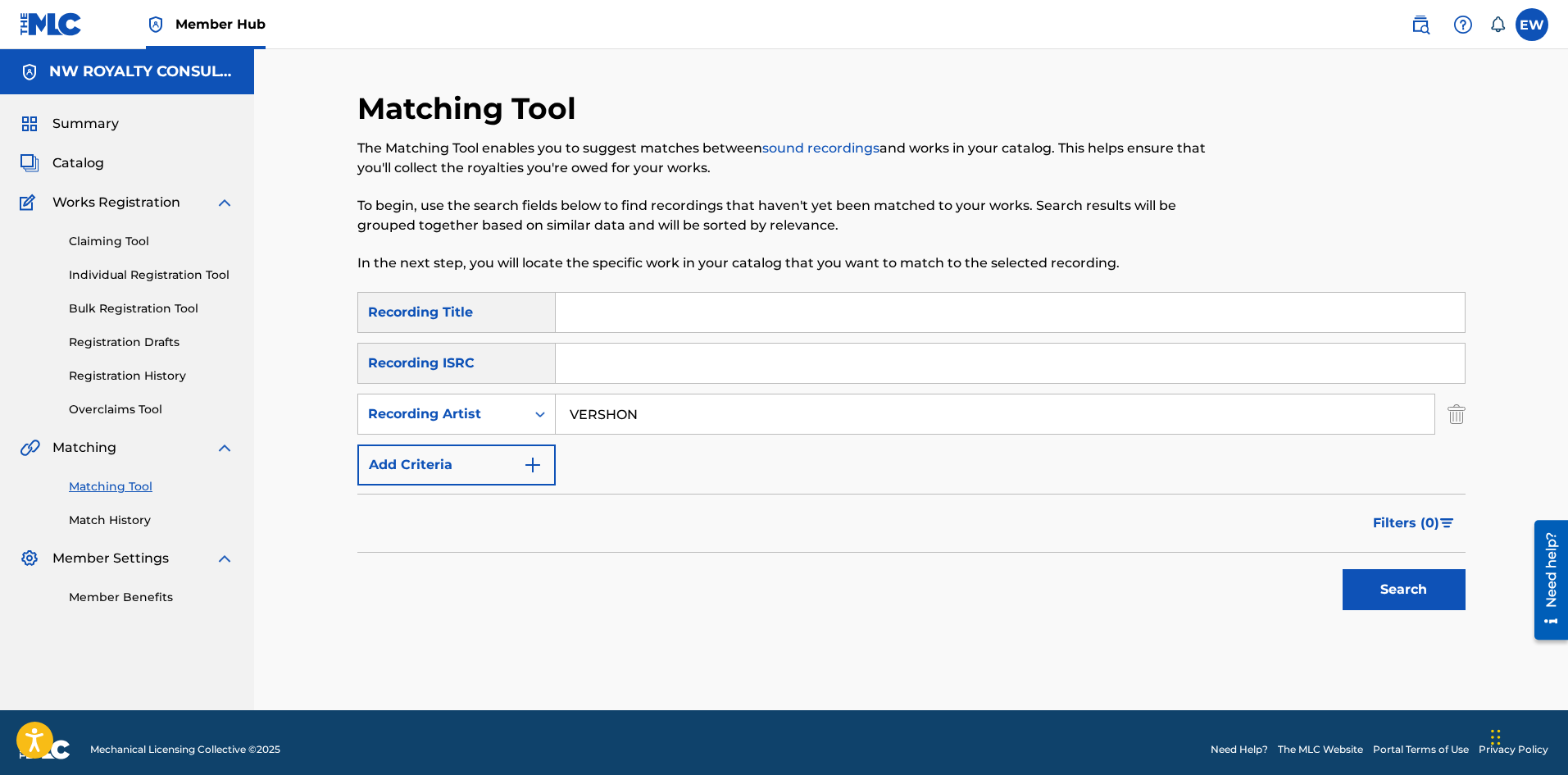
type input "VERSHON"
click at [710, 321] on input "Search Form" at bounding box center [1009, 312] width 909 height 40
paste input "OUTSIDE"
type input "OUTSIDE"
click at [1387, 598] on button "Search" at bounding box center [1403, 589] width 123 height 41
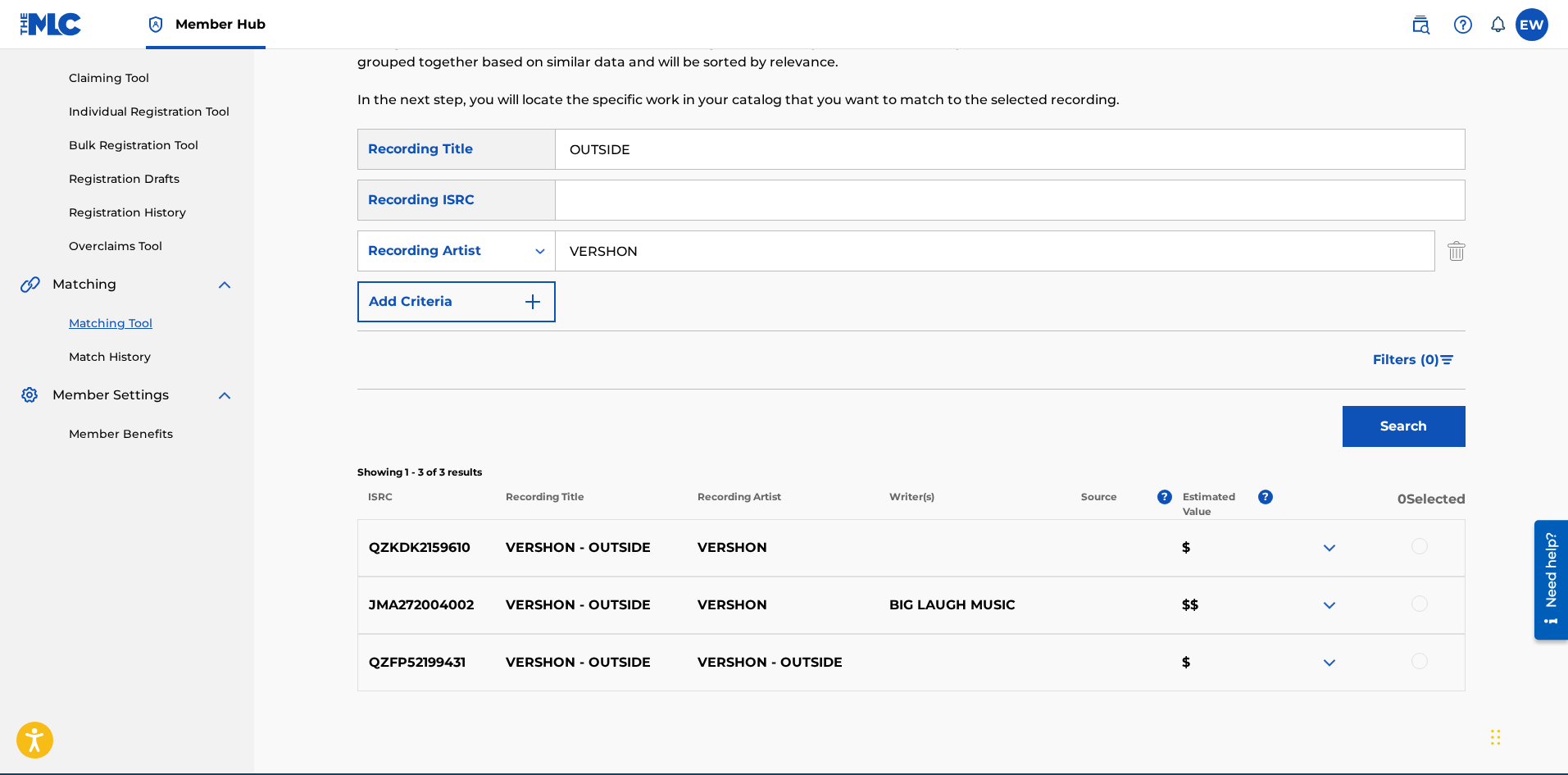
scroll to position [164, 0]
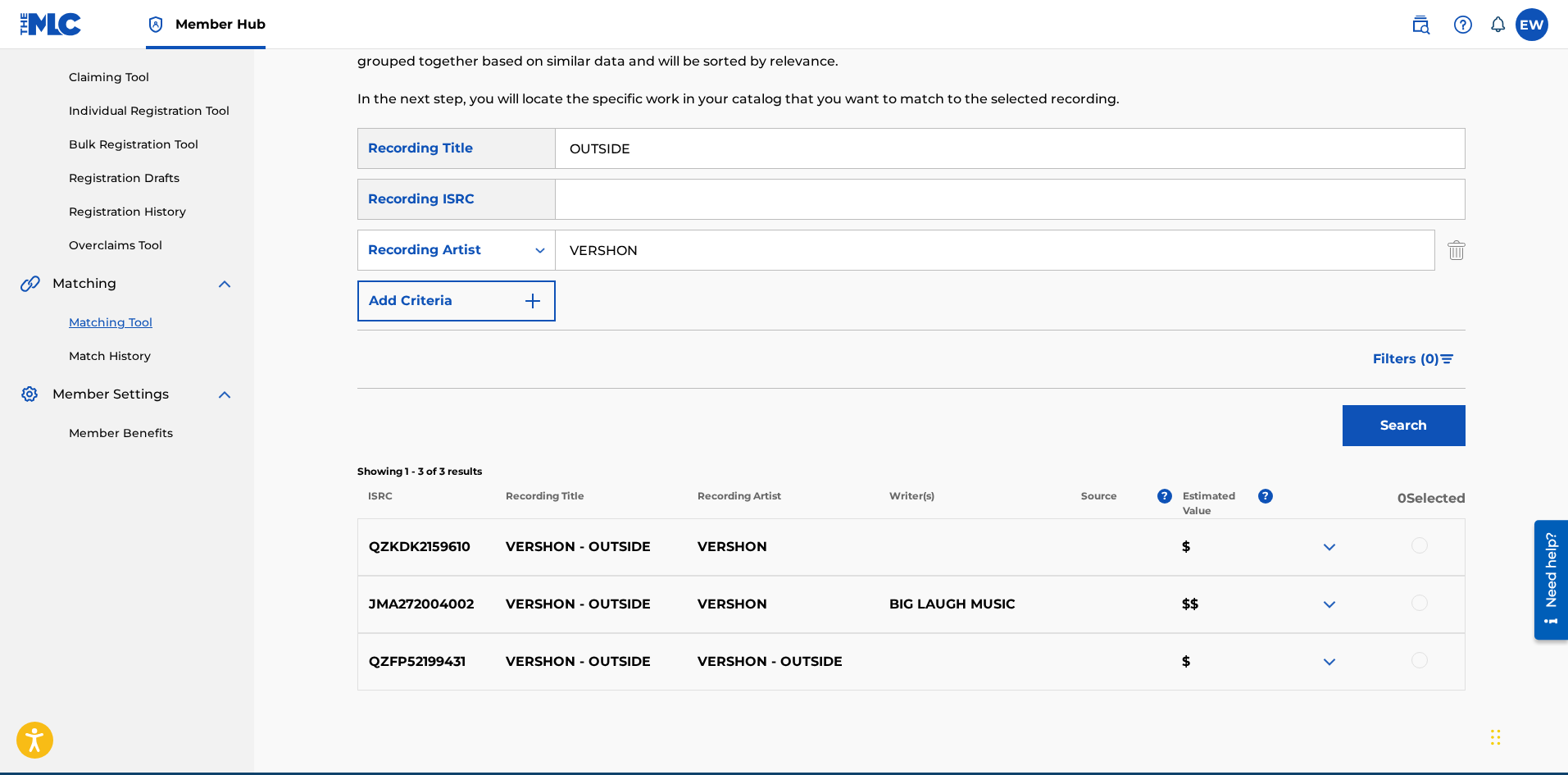
click at [1420, 549] on div at bounding box center [1419, 545] width 16 height 16
click at [1418, 597] on div at bounding box center [1419, 602] width 16 height 16
click at [1425, 659] on div at bounding box center [1419, 660] width 16 height 16
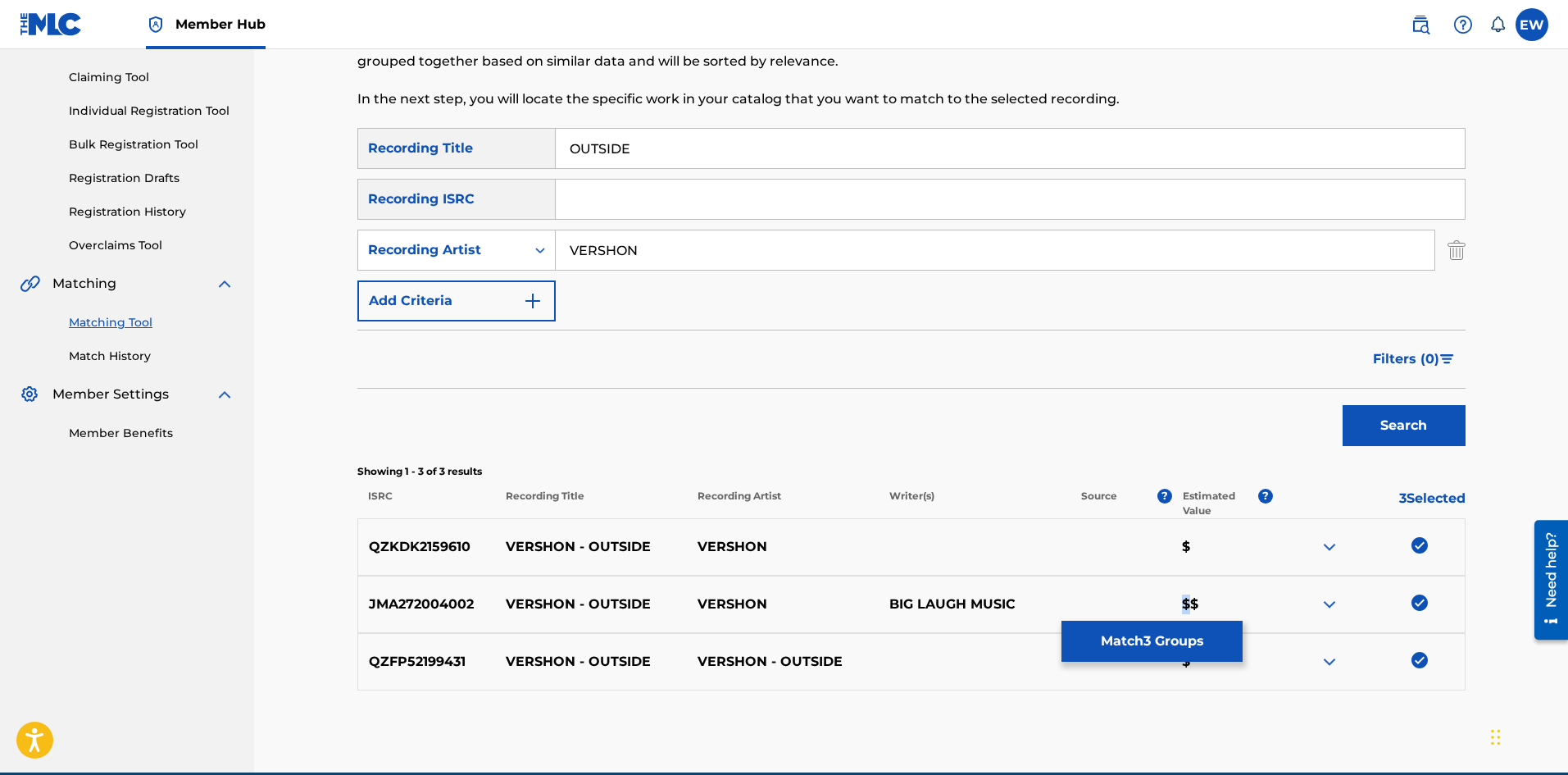
click at [1185, 615] on div "JMA272004002 VERSHON - OUTSIDE VERSHON BIG LAUGH MUSIC $$" at bounding box center [911, 603] width 1108 height 57
click at [1186, 639] on button "Match 3 Groups" at bounding box center [1151, 641] width 181 height 41
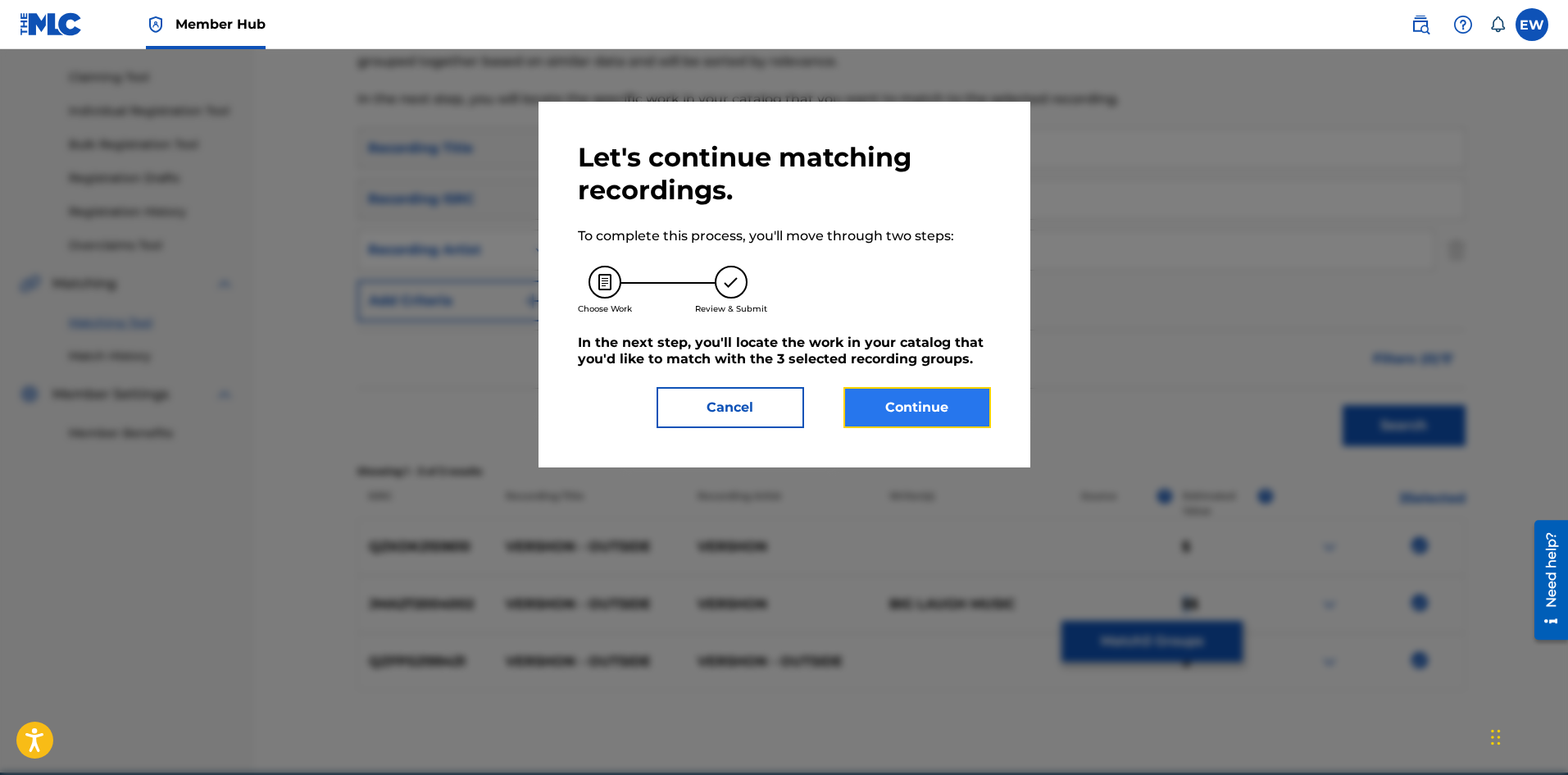
click at [944, 408] on button "Continue" at bounding box center [917, 407] width 147 height 41
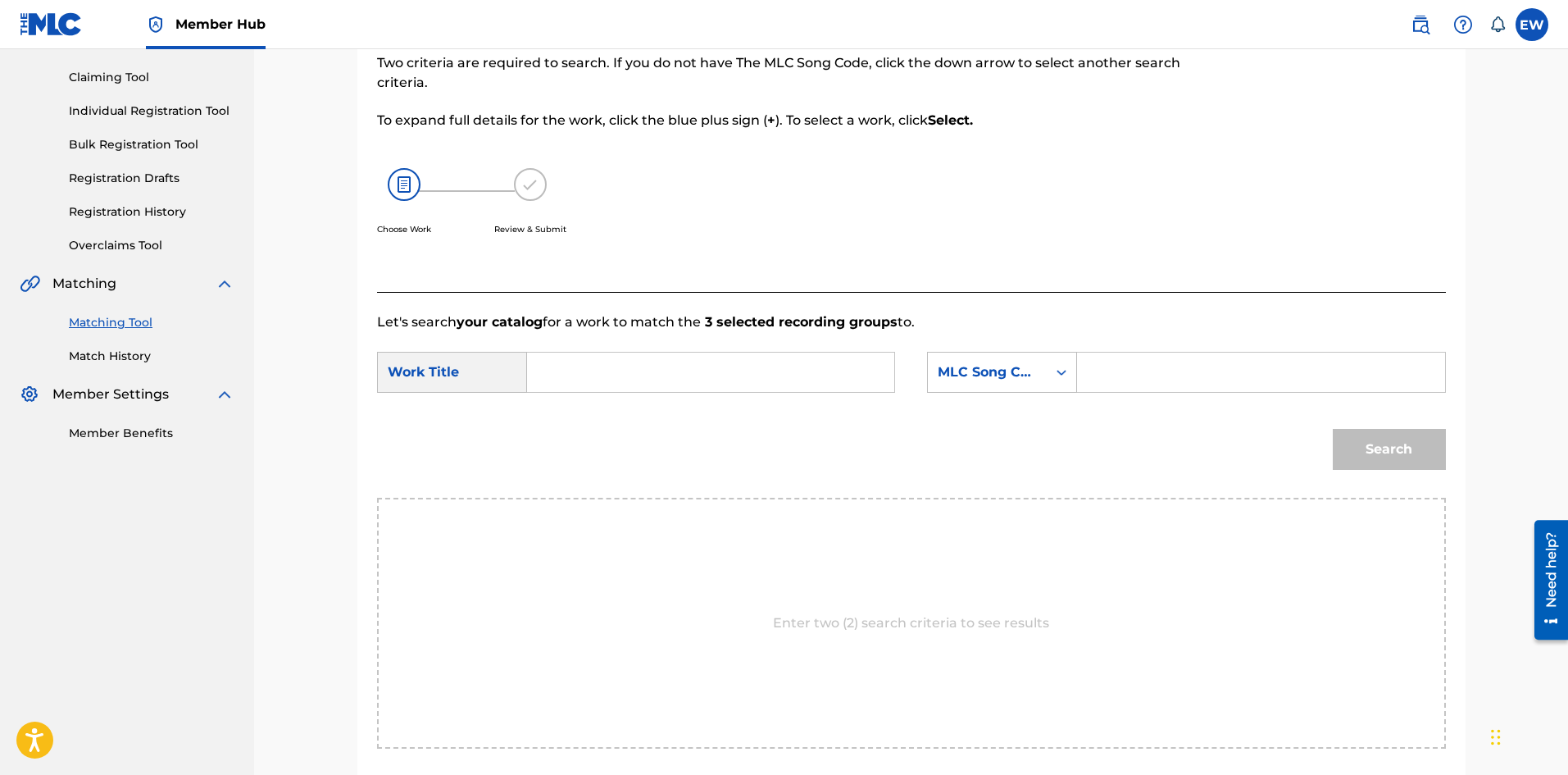
click at [640, 372] on input "Search Form" at bounding box center [711, 371] width 339 height 40
paste input "OUTSIDE"
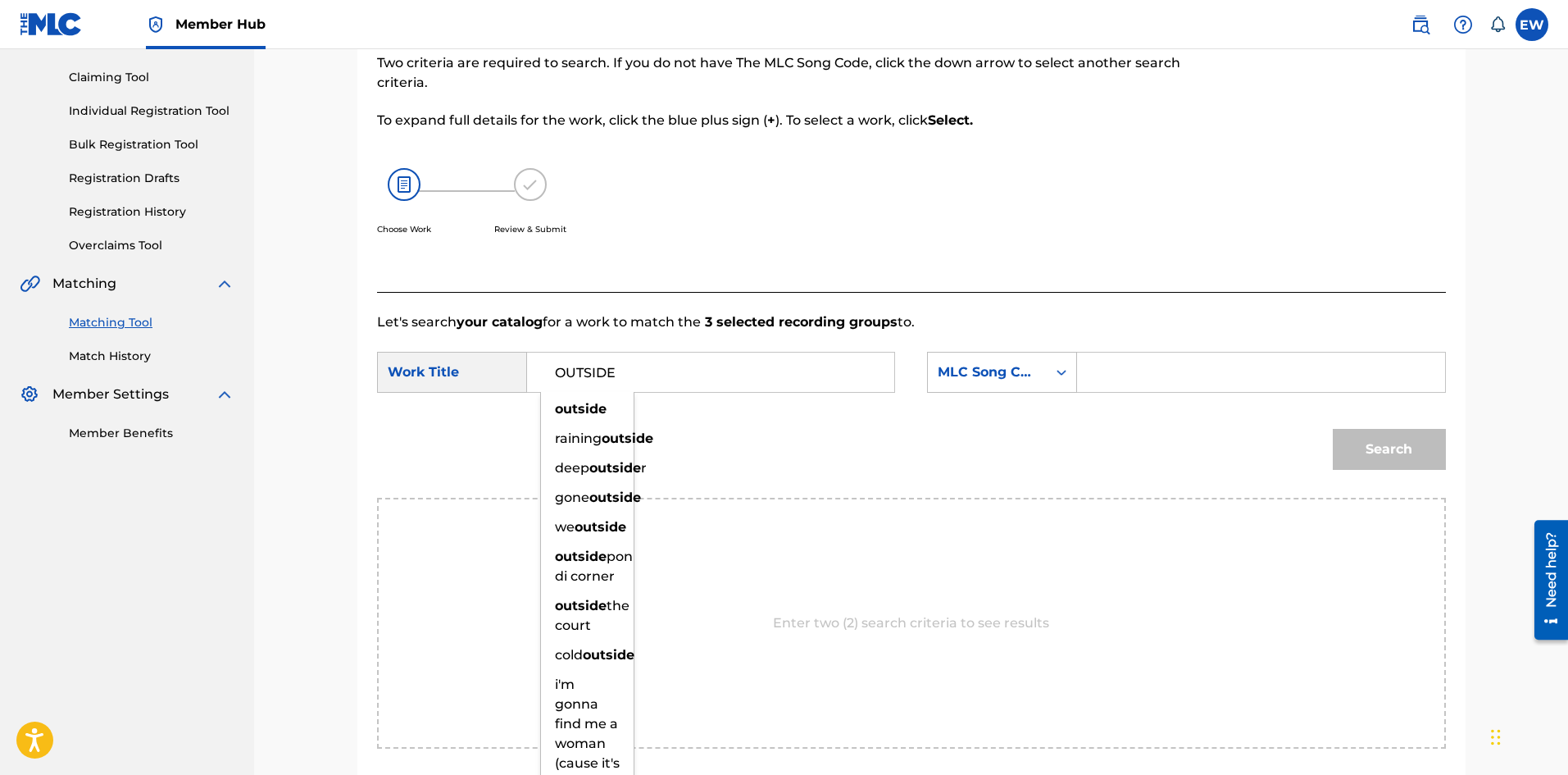
type input "OUTSIDE"
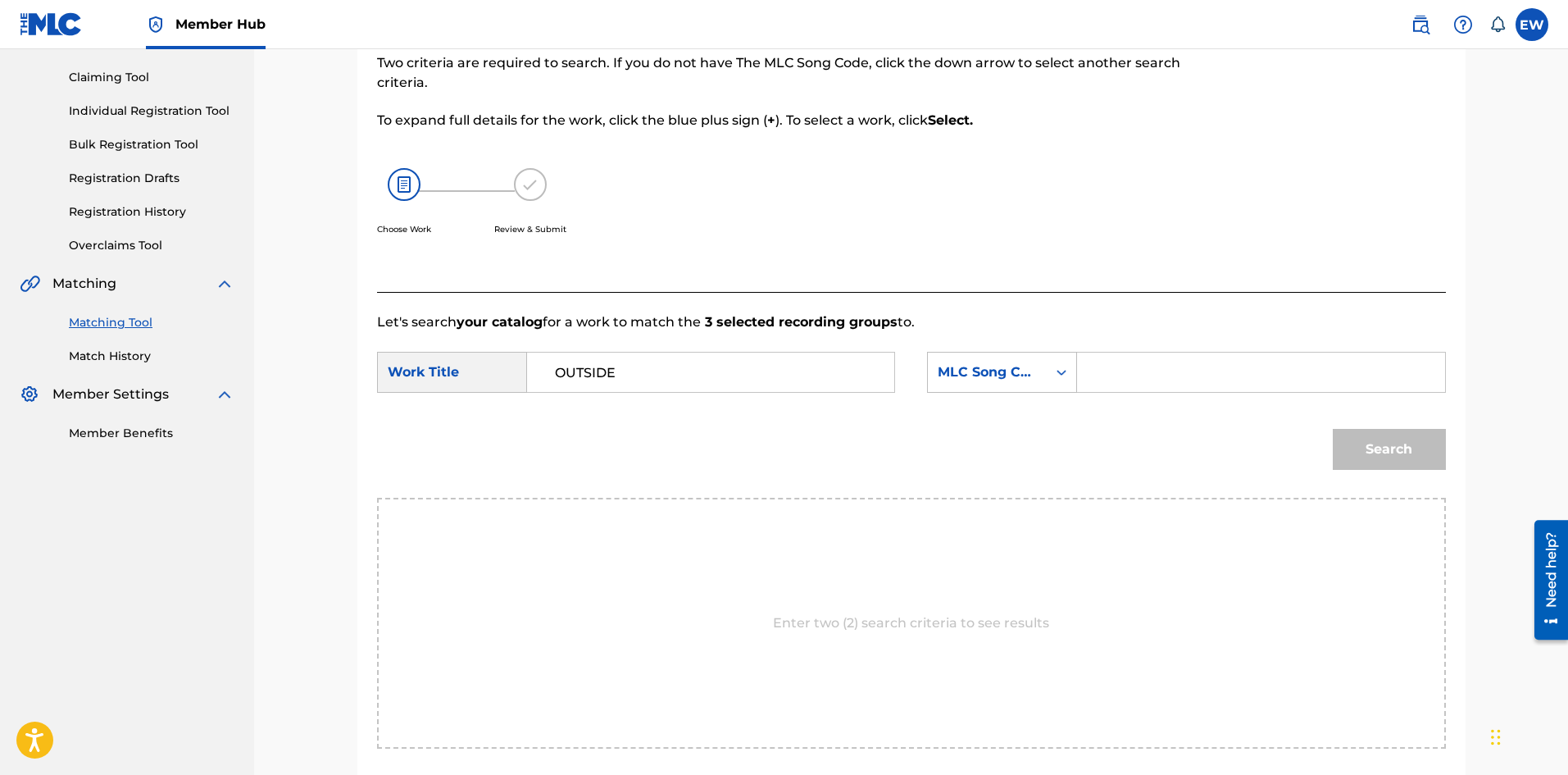
click at [1100, 376] on input "Search Form" at bounding box center [1261, 371] width 339 height 40
paste input "OD1INF"
type input "OD1INF"
click at [1423, 457] on button "Search" at bounding box center [1389, 449] width 113 height 41
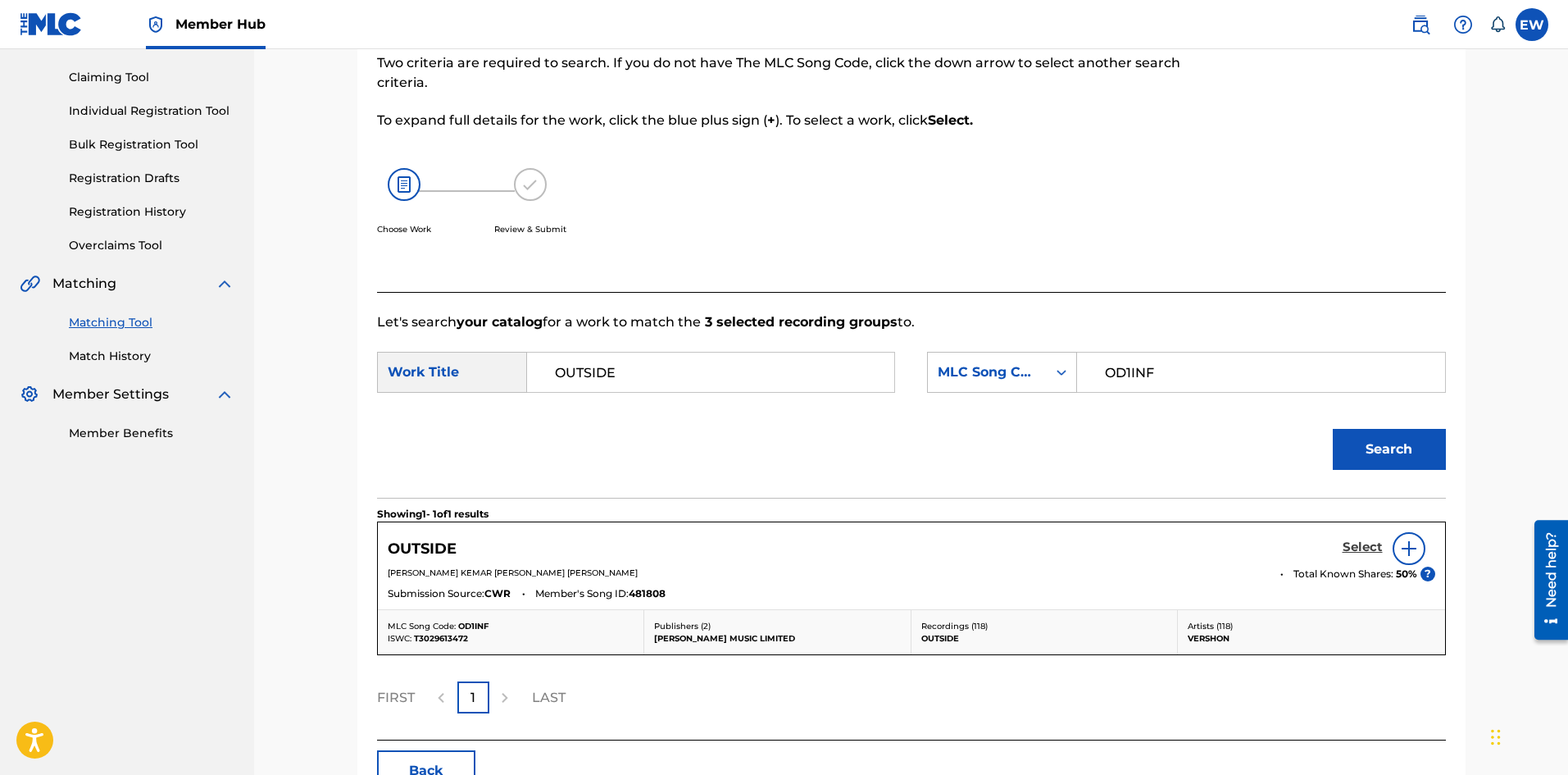
click at [1344, 547] on h5 "Select" at bounding box center [1361, 547] width 40 height 16
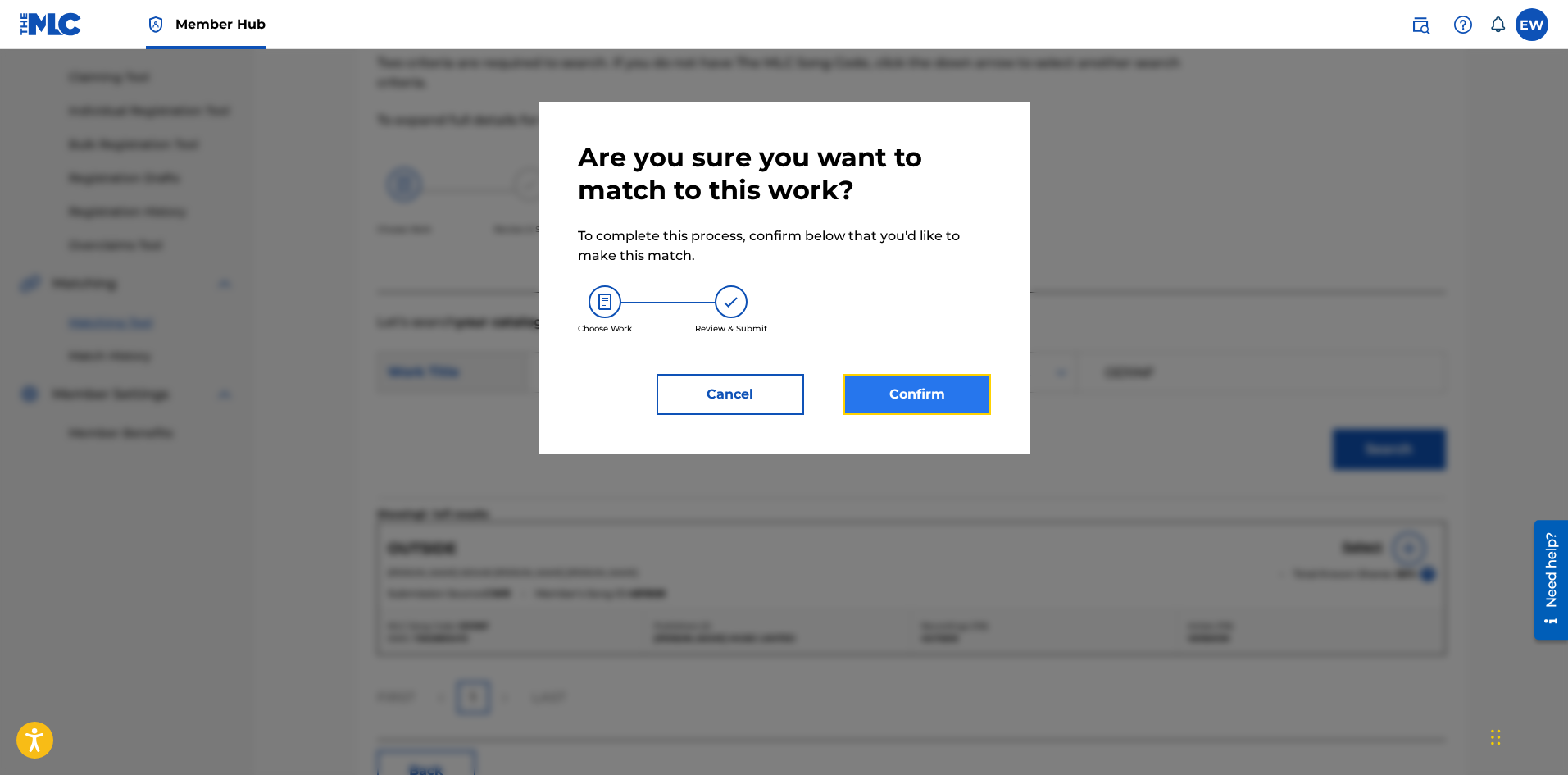
click at [955, 400] on button "Confirm" at bounding box center [917, 394] width 147 height 41
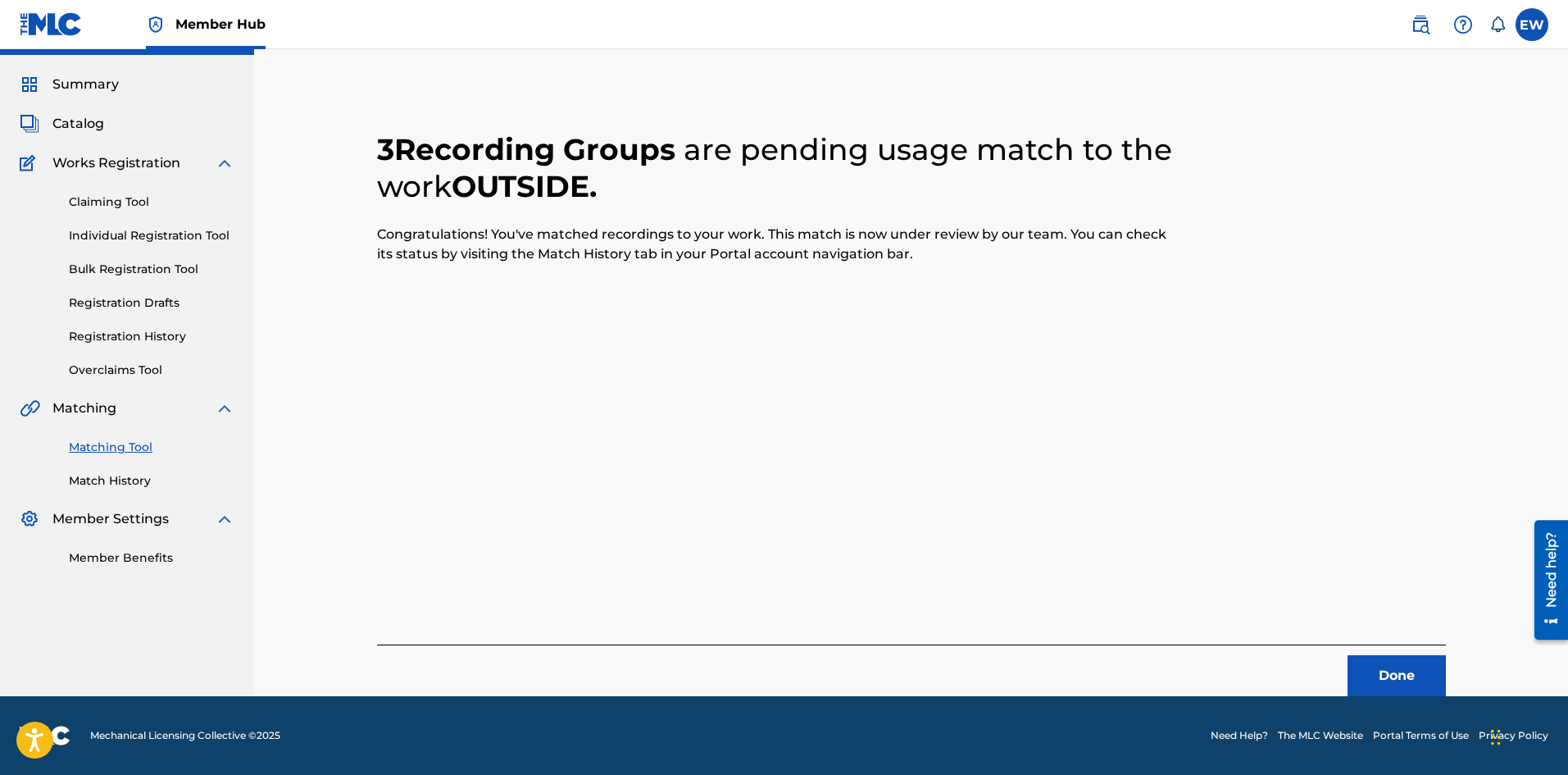
scroll to position [40, 0]
drag, startPoint x: 1374, startPoint y: 666, endPoint x: 1571, endPoint y: 710, distance: 201.9
click at [1383, 666] on button "Done" at bounding box center [1395, 675] width 98 height 41
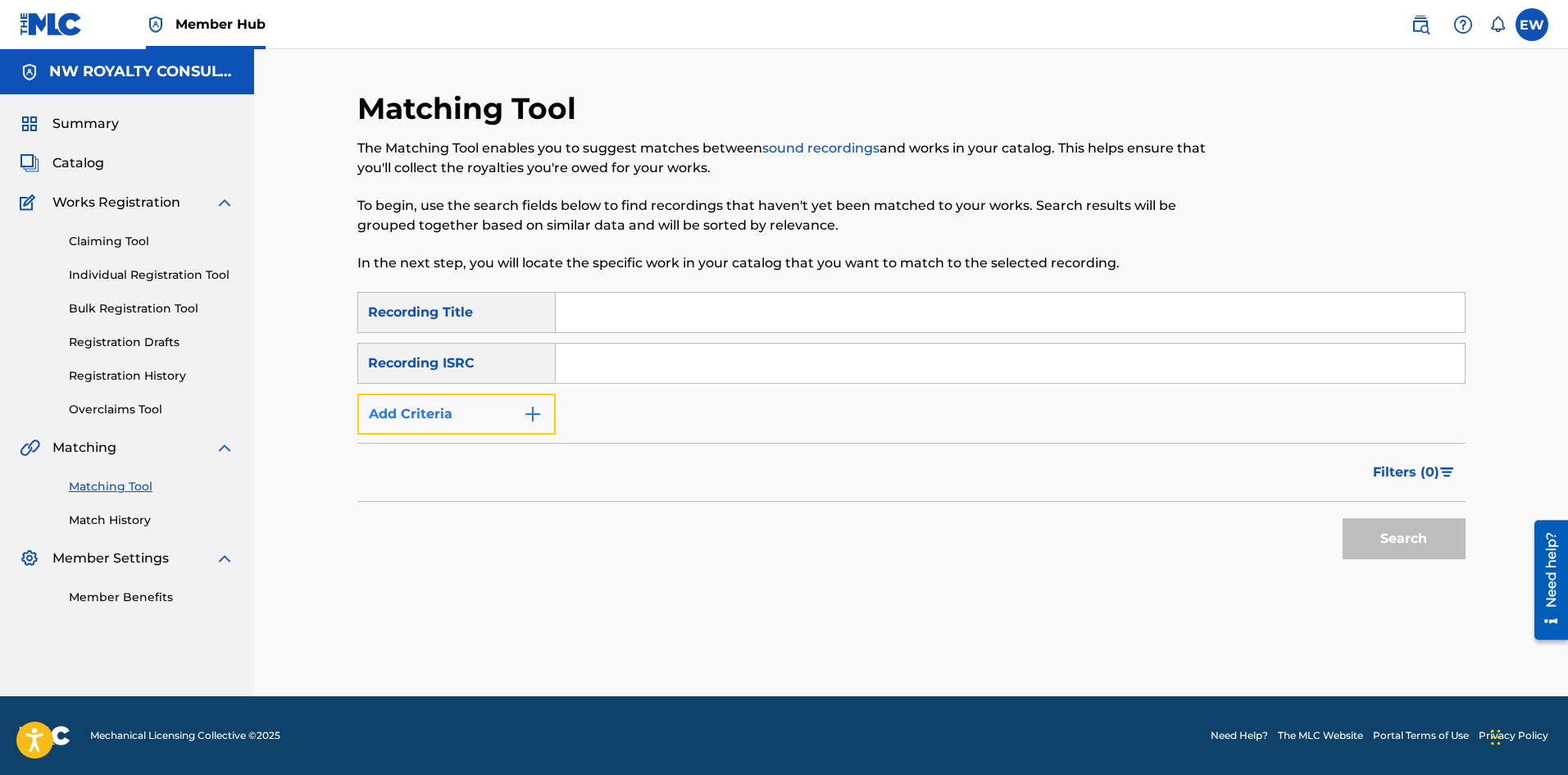
click at [441, 408] on button "Add Criteria" at bounding box center [456, 414] width 199 height 41
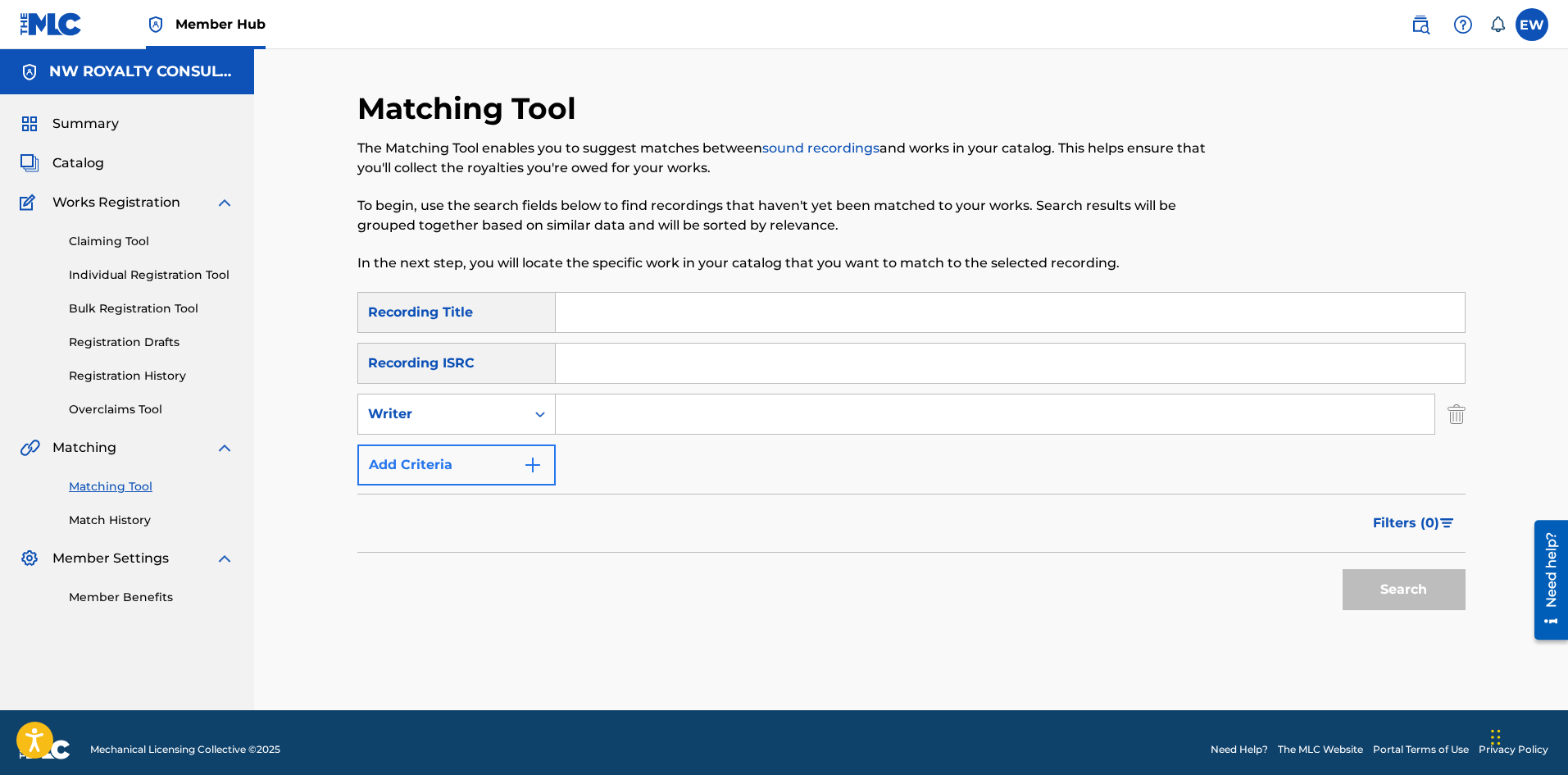
click at [441, 408] on div "Writer" at bounding box center [441, 414] width 147 height 19
click at [429, 463] on div "Recording Artist" at bounding box center [456, 455] width 197 height 41
click at [624, 416] on input "Search Form" at bounding box center [995, 413] width 879 height 40
paste input "LIQUID"
type input "LIQUID"
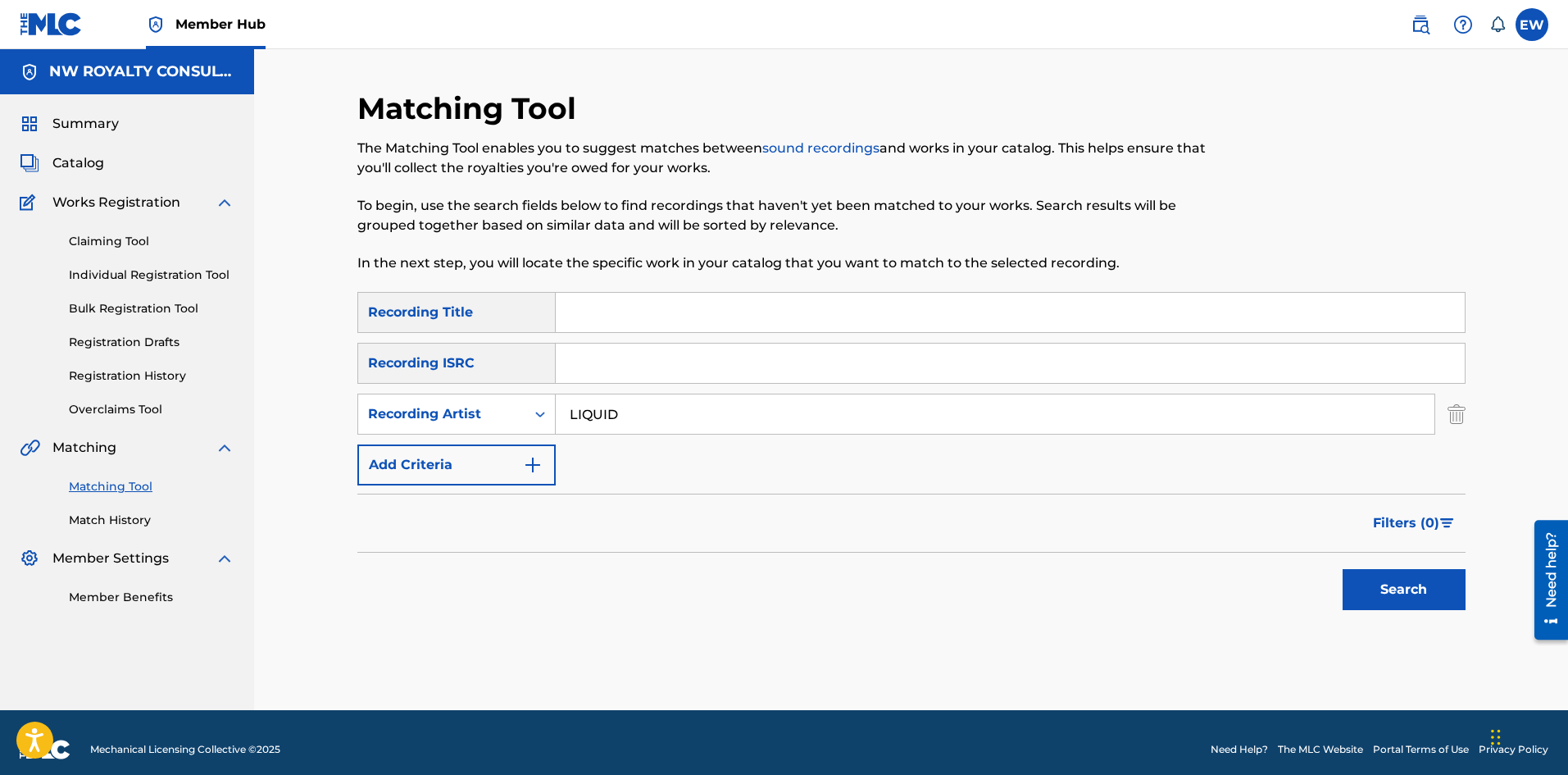
click at [658, 318] on input "Search Form" at bounding box center [1009, 312] width 909 height 40
paste input "OVERCOME"
type input "OVERCOME"
click at [1404, 599] on button "Search" at bounding box center [1403, 589] width 123 height 41
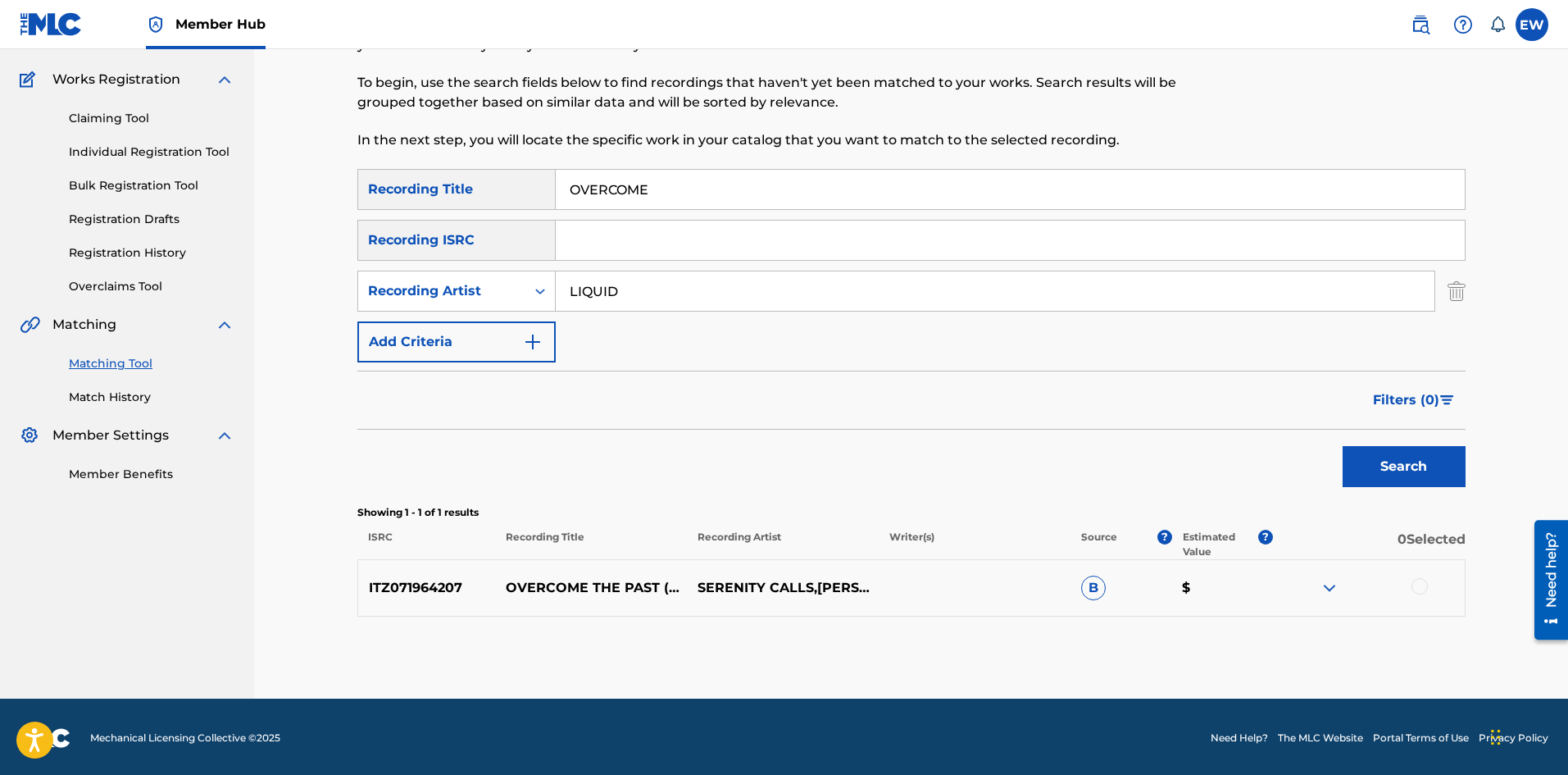
scroll to position [125, 0]
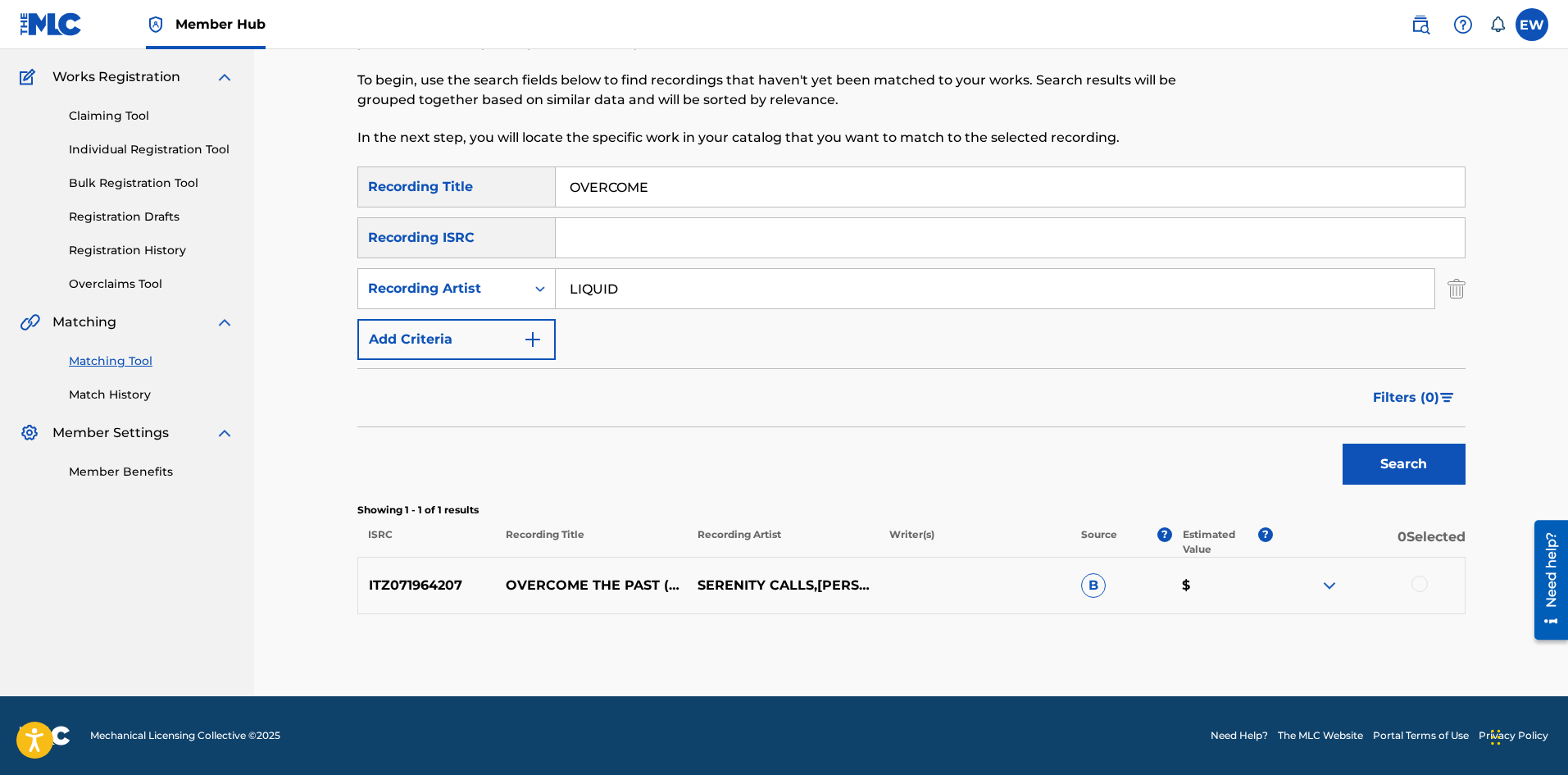
click at [1425, 587] on div at bounding box center [1419, 583] width 16 height 16
click at [1160, 642] on button "Match 1 Group" at bounding box center [1151, 641] width 181 height 41
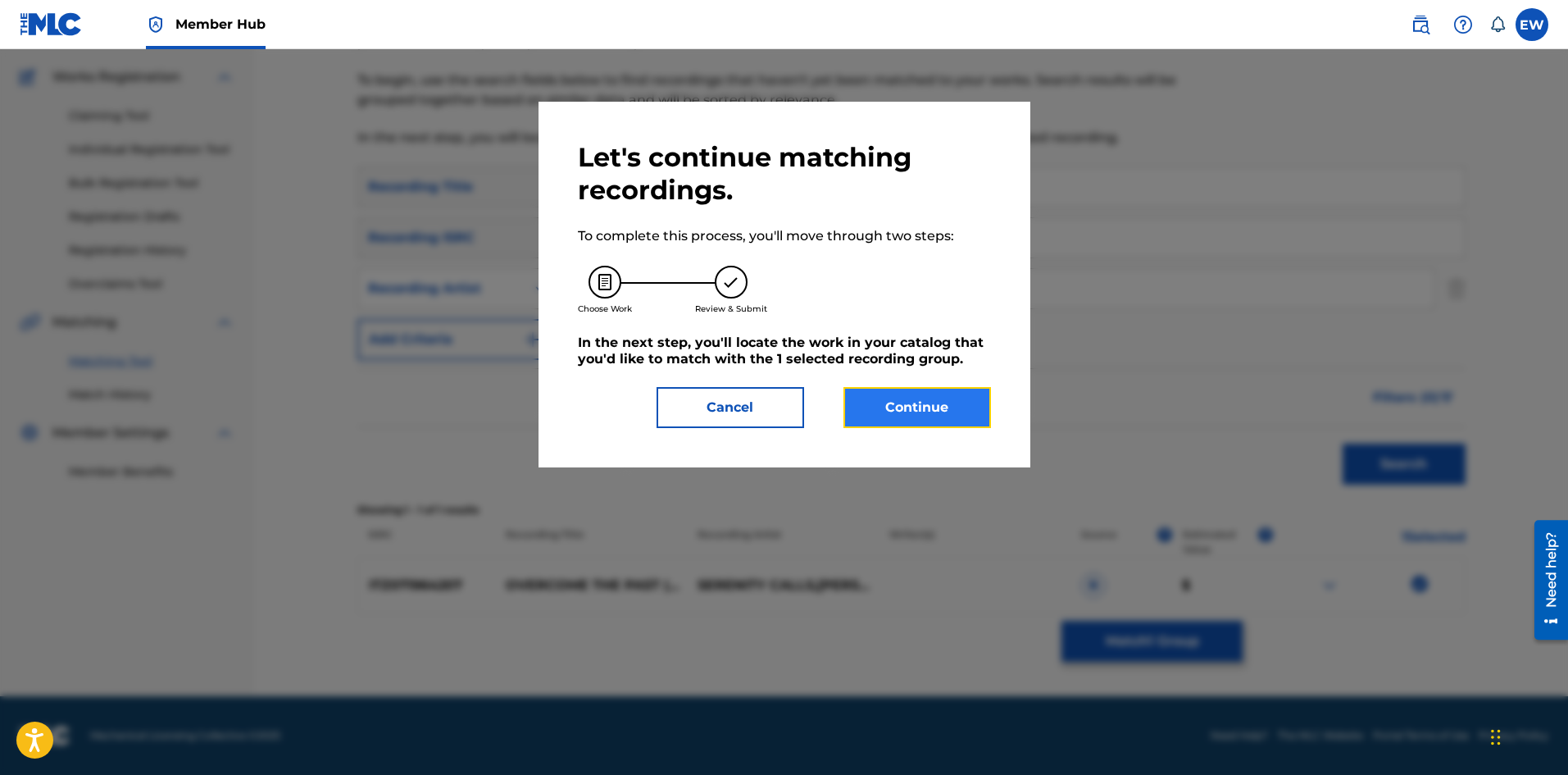
click at [900, 414] on button "Continue" at bounding box center [917, 407] width 147 height 41
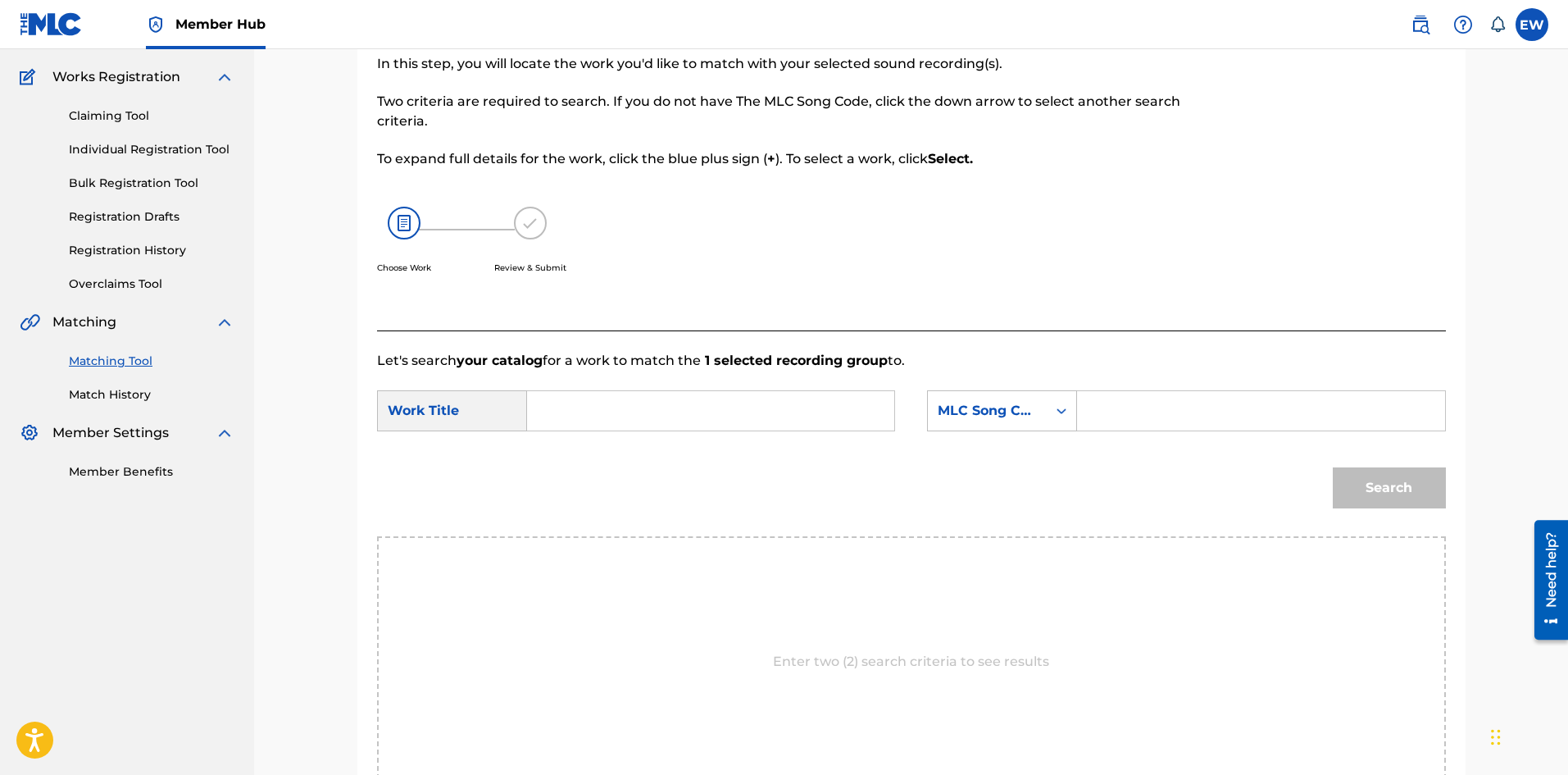
click at [680, 410] on input "Search Form" at bounding box center [711, 410] width 339 height 40
paste input "OVERCOME"
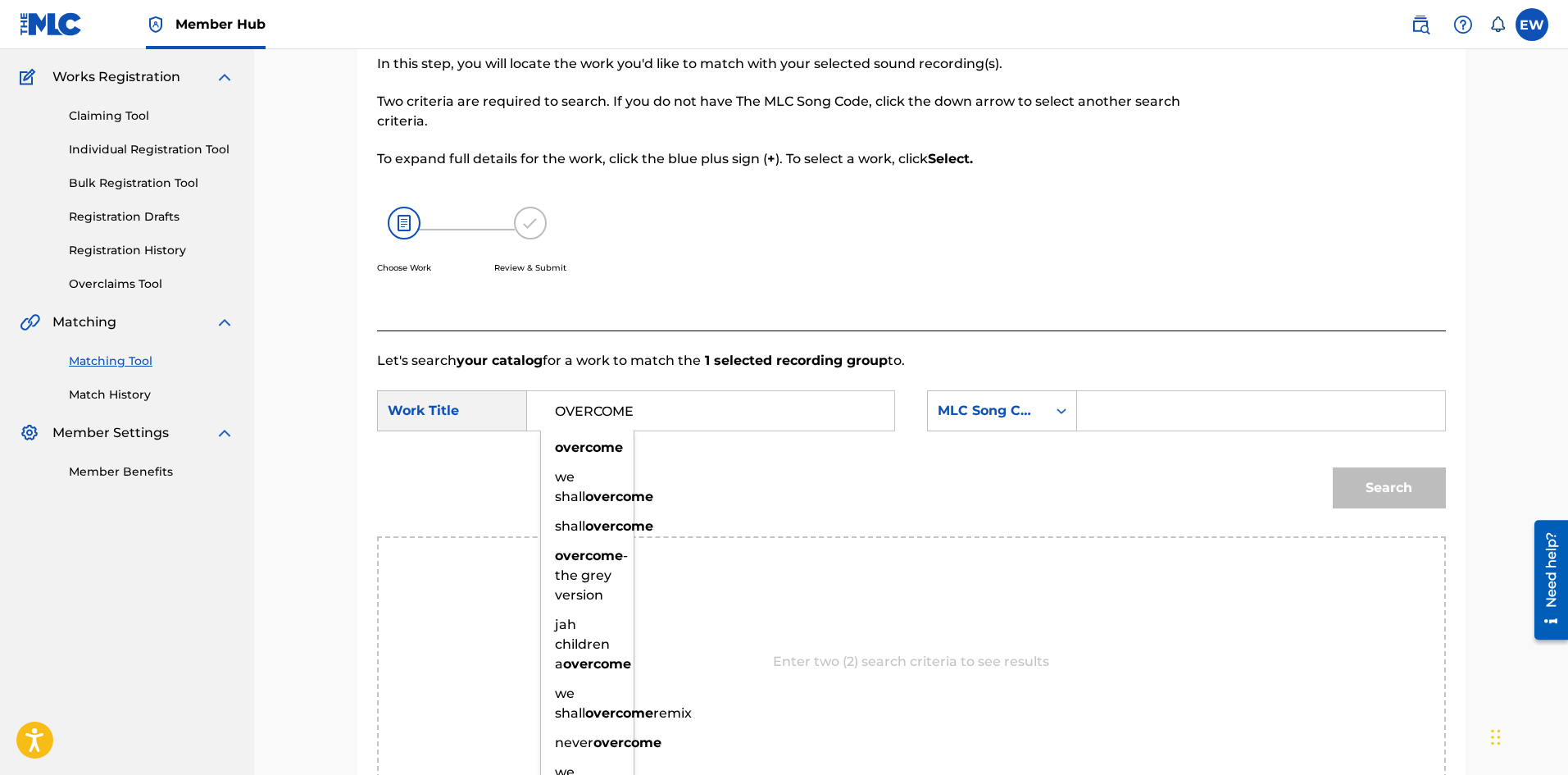
type input "OVERCOME"
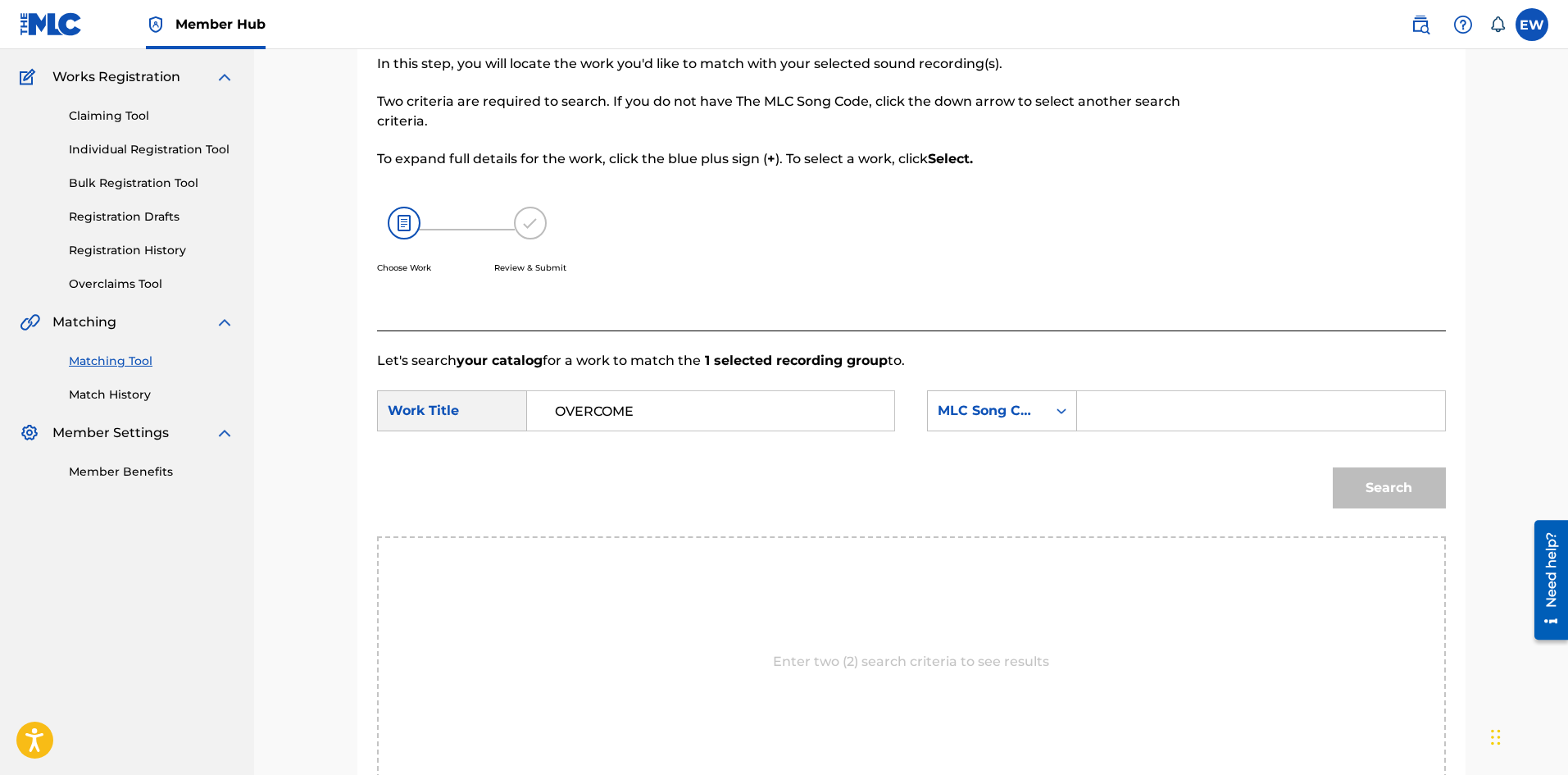
click at [1141, 394] on input "Search Form" at bounding box center [1261, 410] width 339 height 40
paste input "OD1ZM6"
type input "OD1ZM6"
click at [1414, 485] on button "Search" at bounding box center [1389, 488] width 113 height 41
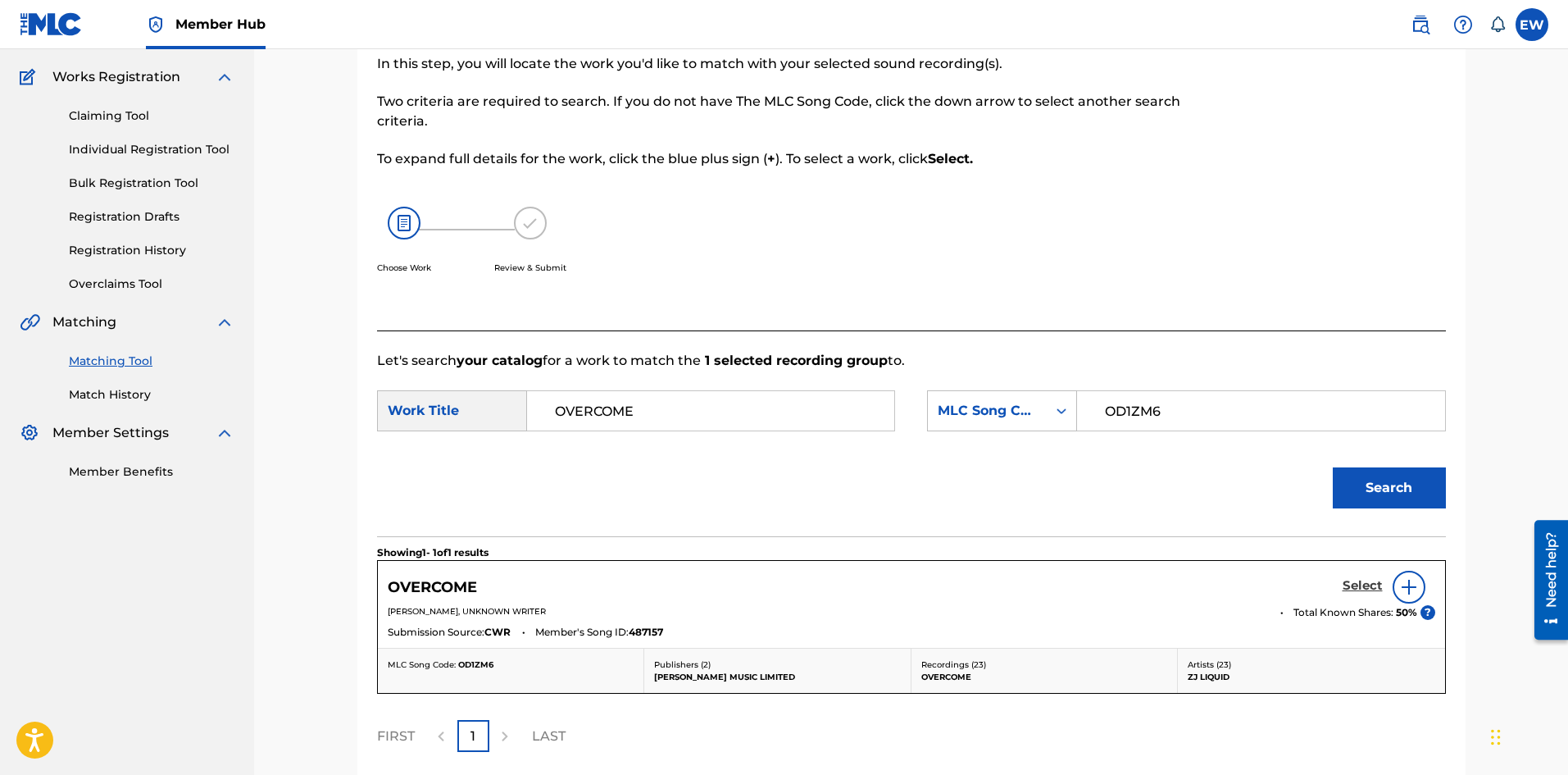
click at [1357, 585] on h5 "Select" at bounding box center [1361, 586] width 40 height 16
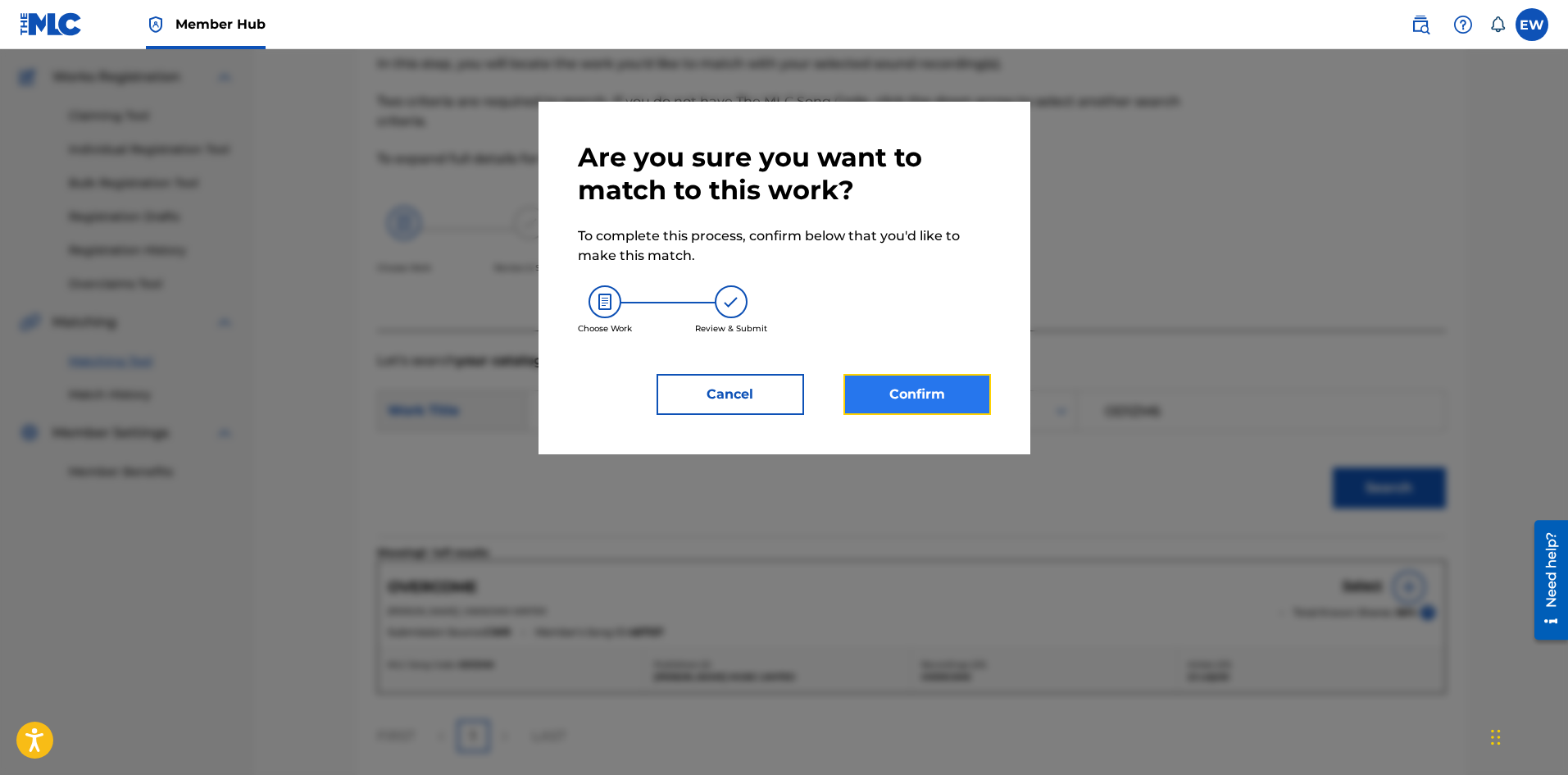
click at [890, 407] on button "Confirm" at bounding box center [917, 394] width 147 height 41
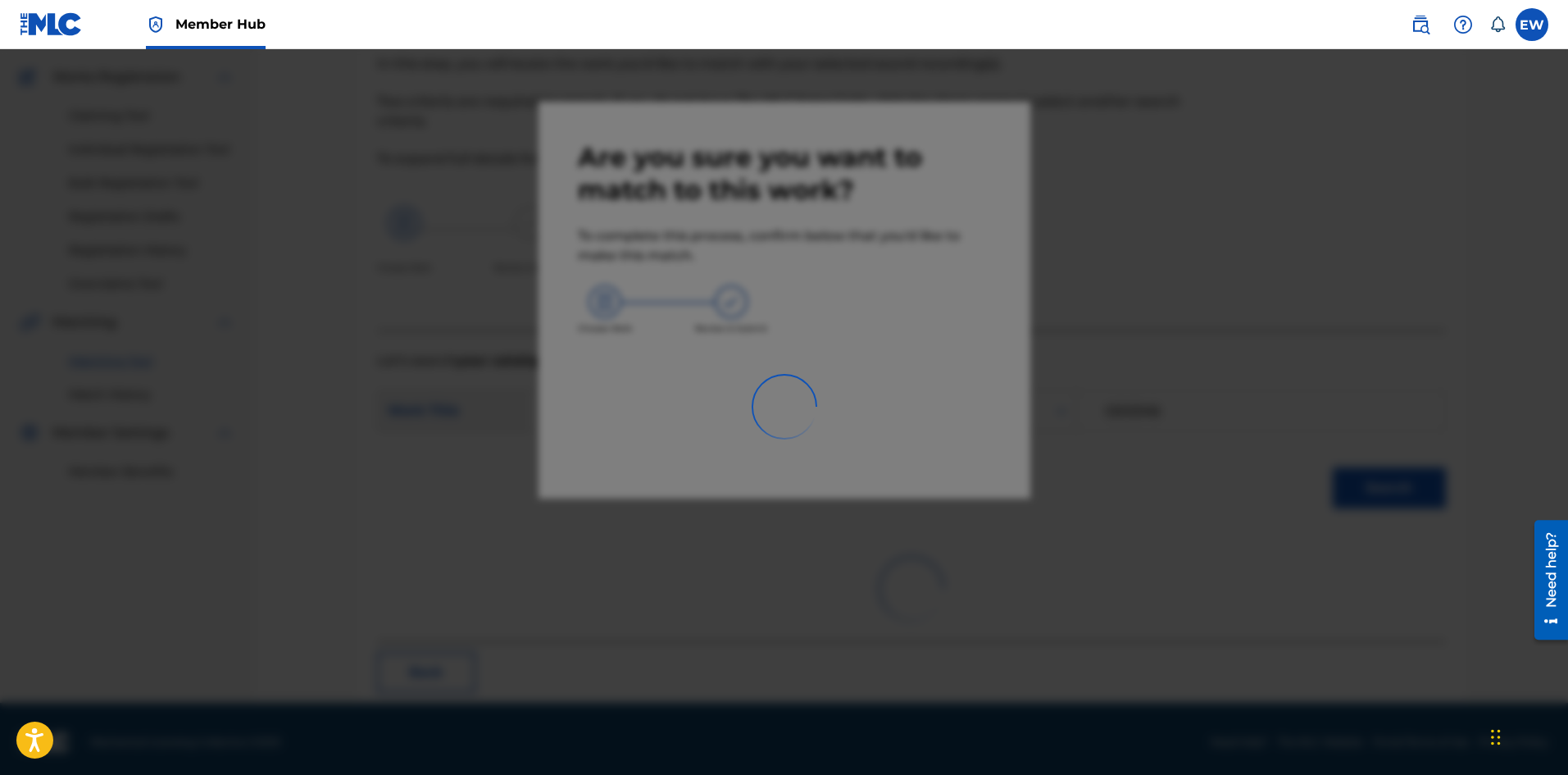
scroll to position [40, 0]
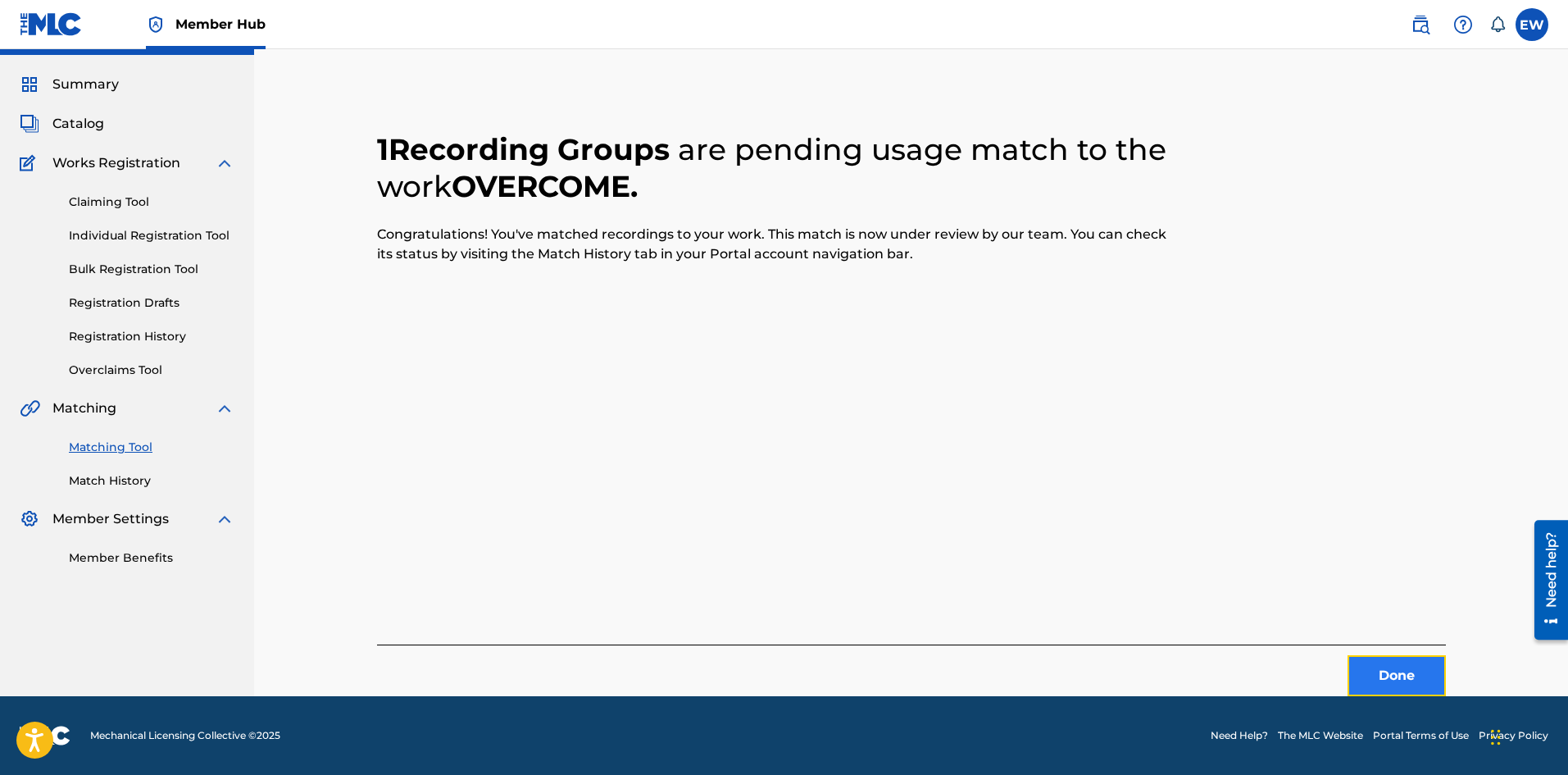
click at [1410, 669] on button "Done" at bounding box center [1395, 675] width 98 height 41
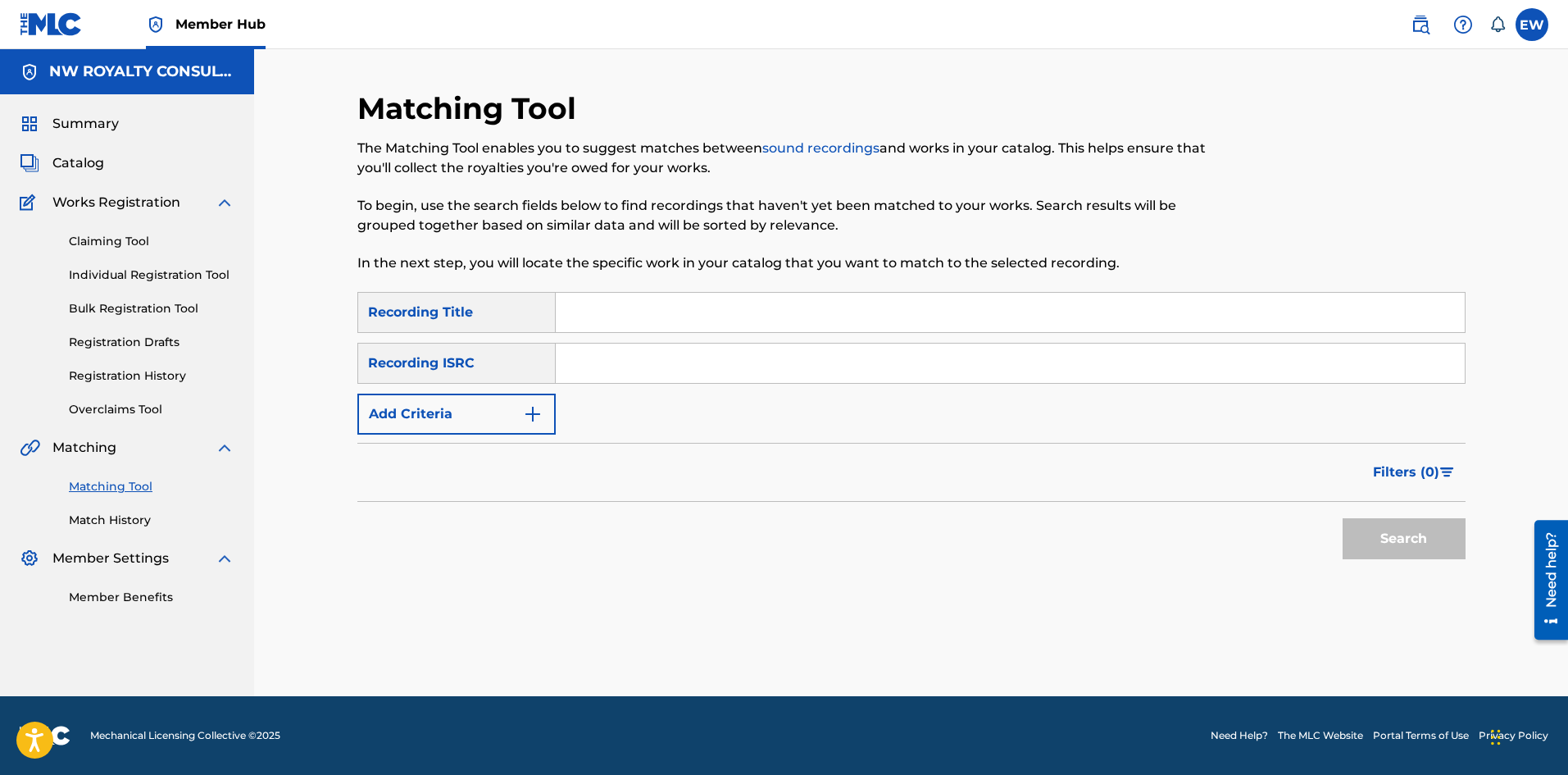
scroll to position [0, 0]
click at [459, 411] on button "Add Criteria" at bounding box center [456, 414] width 199 height 41
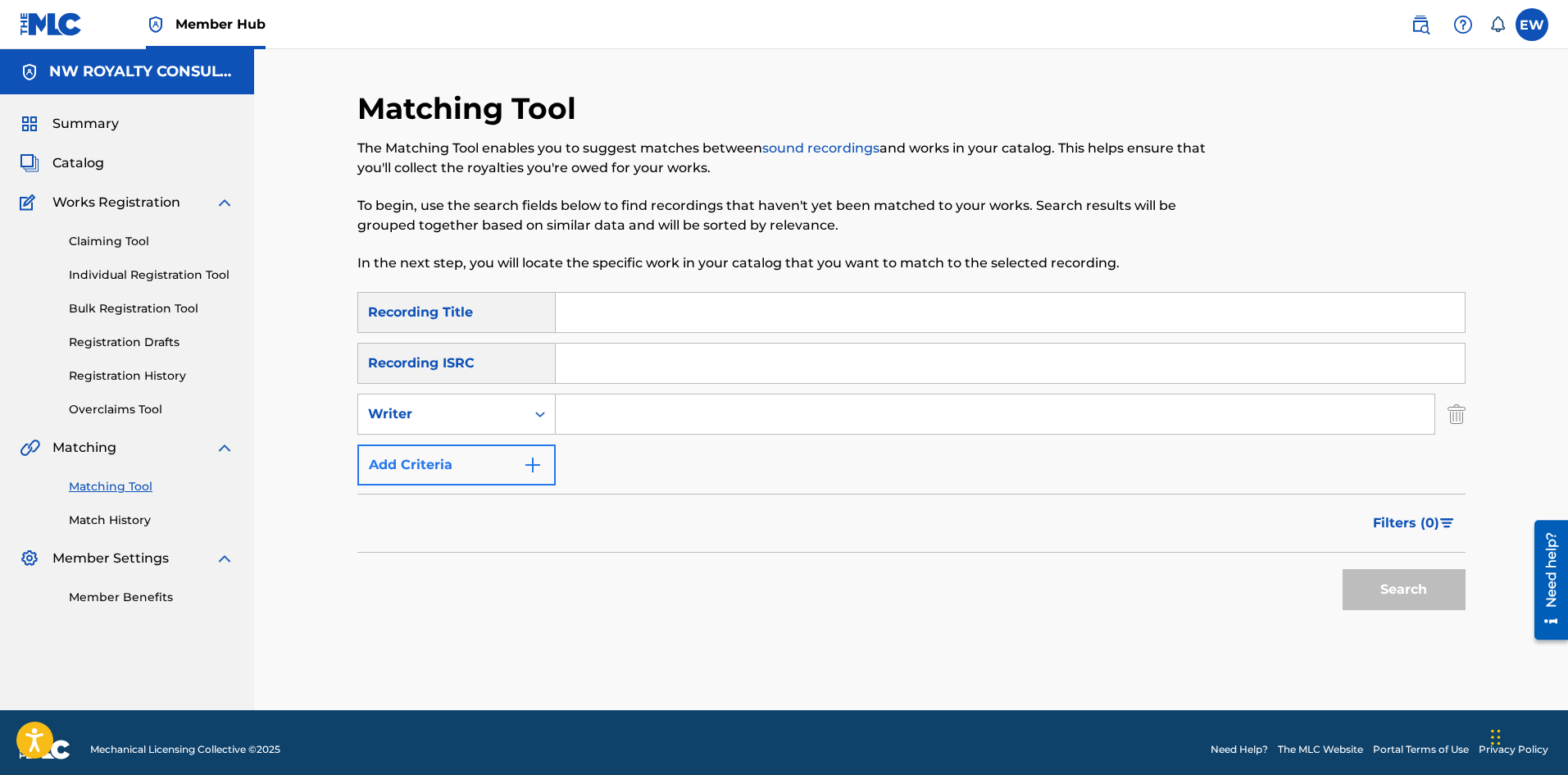
click at [459, 411] on div "Writer" at bounding box center [441, 414] width 147 height 19
click at [479, 441] on div "SearchWithCriteriaafd8ceb7-3774-406e-84ce-1ae342146623 Recording Title SearchWi…" at bounding box center [911, 388] width 1108 height 193
click at [510, 417] on div "Writer" at bounding box center [441, 414] width 147 height 19
drag, startPoint x: 486, startPoint y: 446, endPoint x: 543, endPoint y: 437, distance: 57.7
click at [500, 444] on div "Recording Artist" at bounding box center [456, 455] width 197 height 41
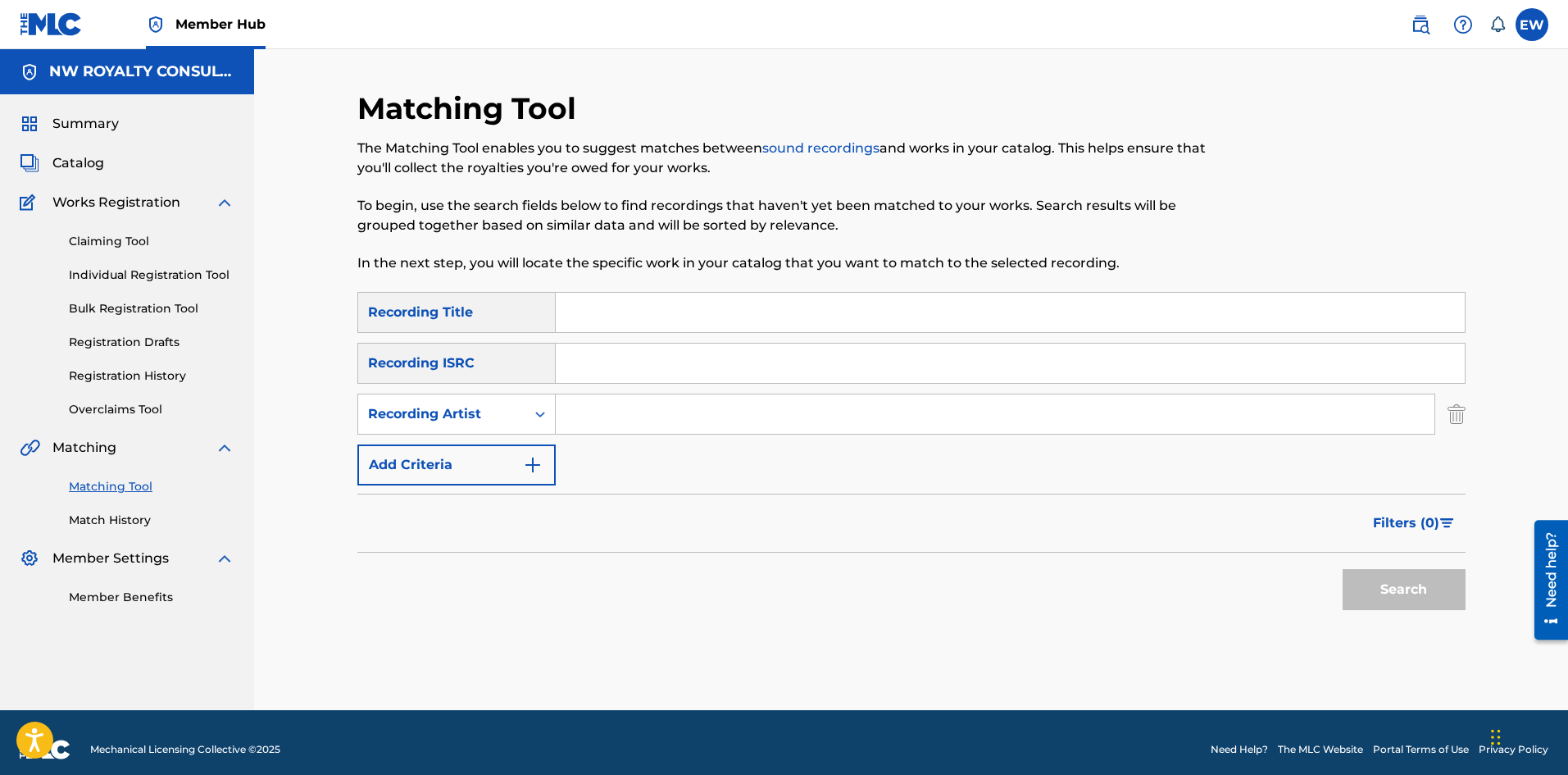
click at [621, 415] on input "Search Form" at bounding box center [995, 413] width 879 height 40
paste input "PERFECT"
type input "PERFECT"
click at [648, 310] on input "Search Form" at bounding box center [1009, 312] width 909 height 40
paste input "OXYGEN (FEAT. SHEBA)"
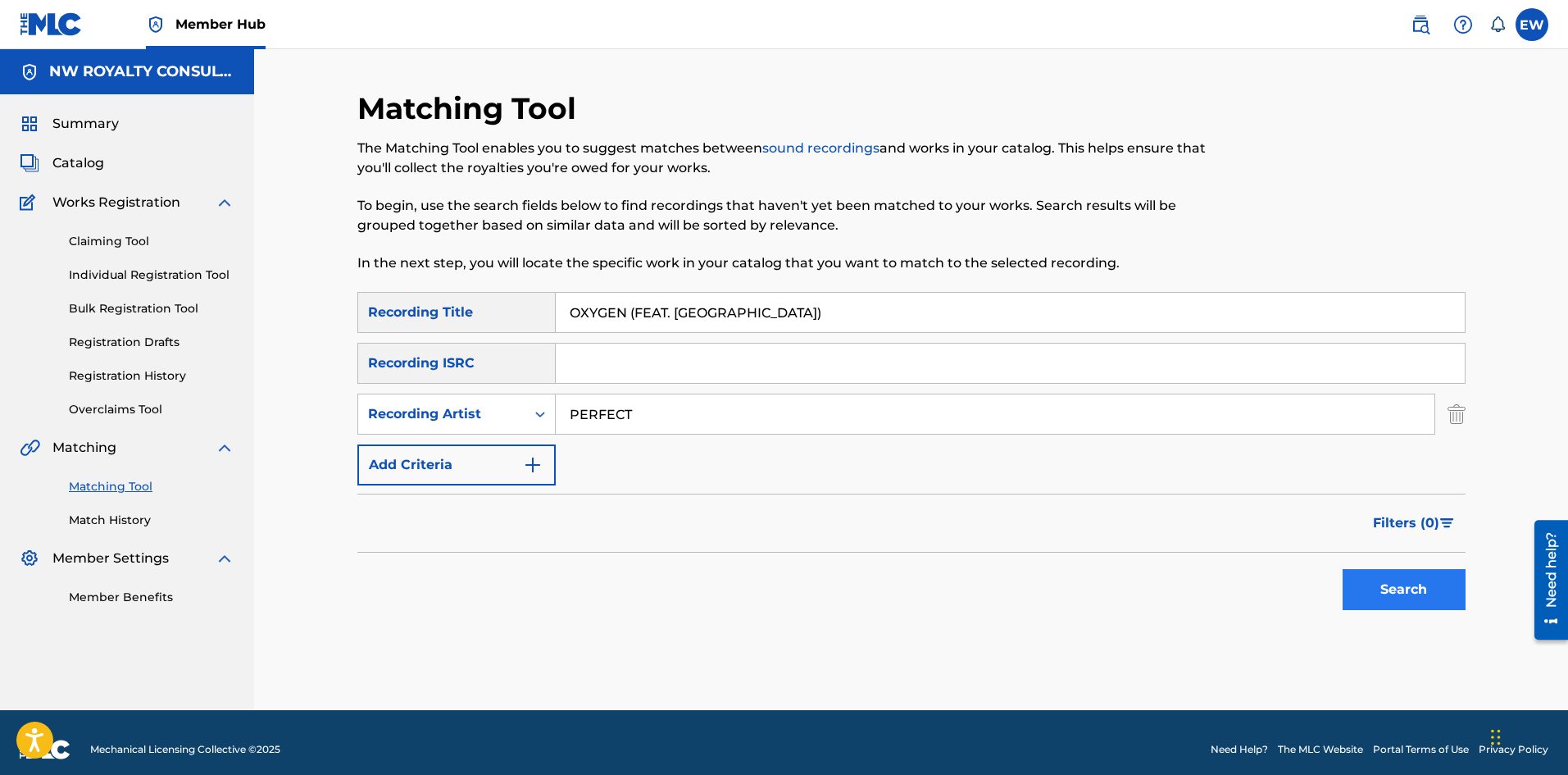
type input "OXYGEN (FEAT. SHEBA)"
click at [1376, 587] on button "Search" at bounding box center [1403, 589] width 123 height 41
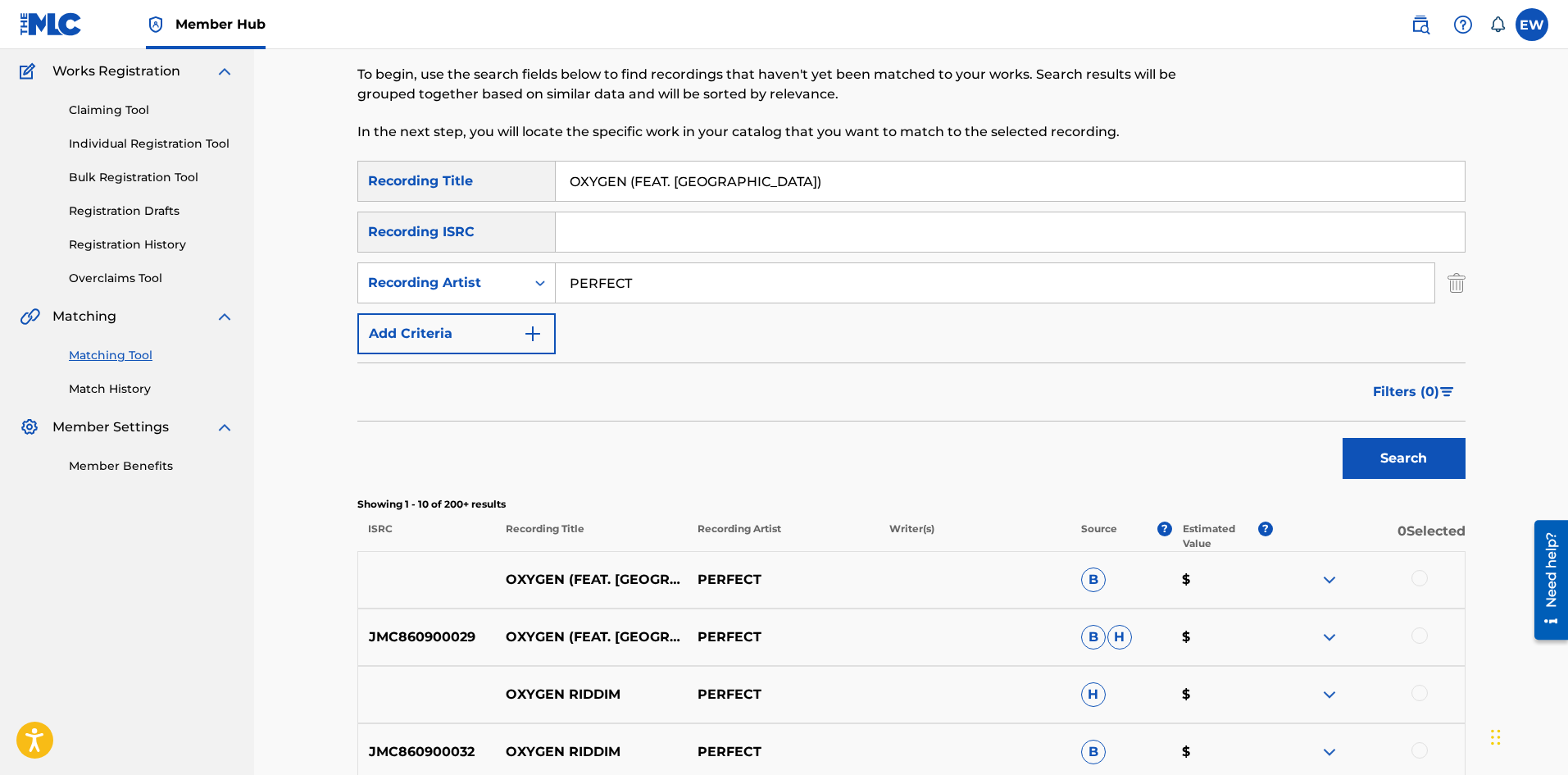
scroll to position [164, 0]
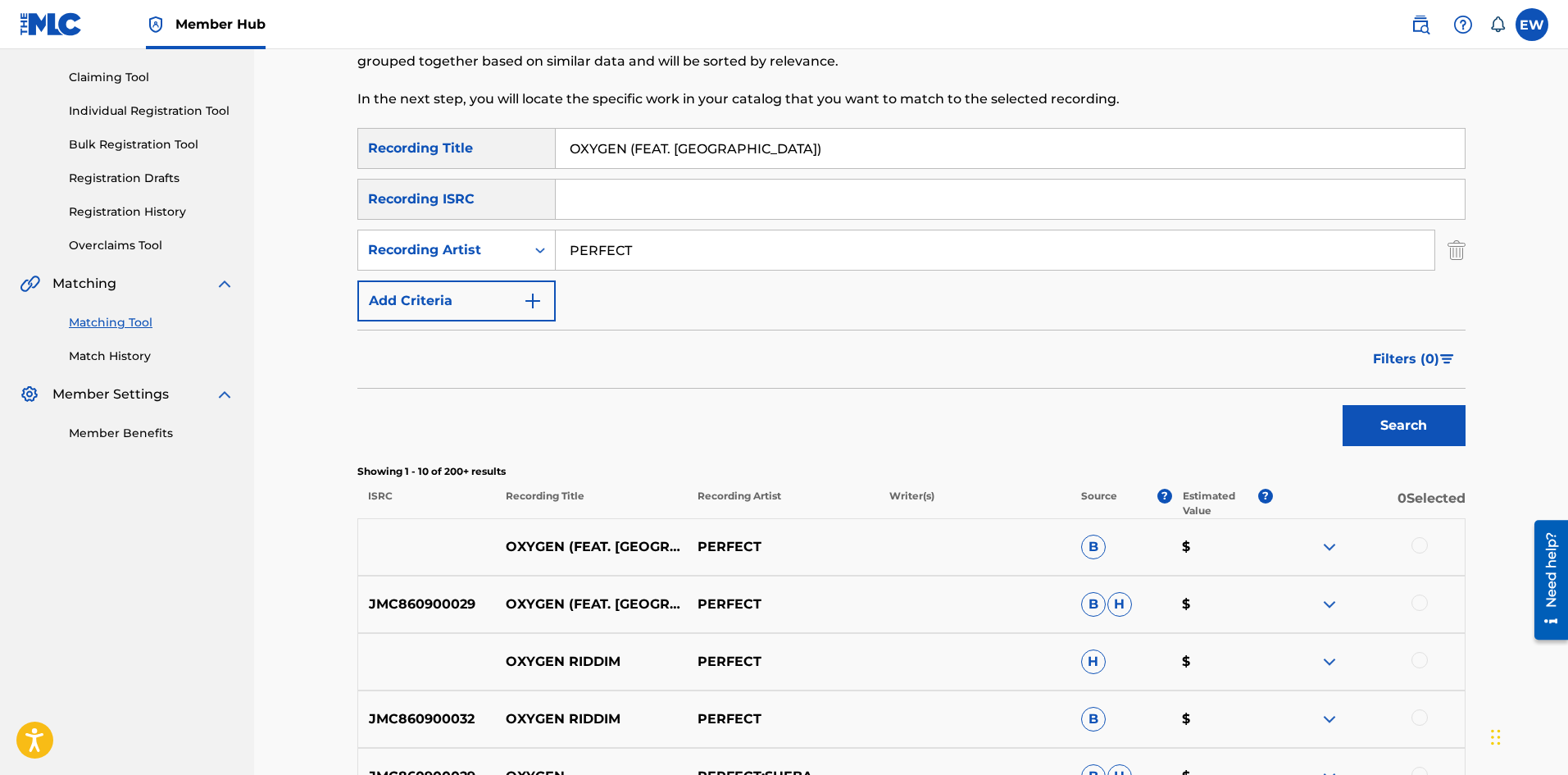
click at [1418, 538] on div at bounding box center [1419, 545] width 16 height 16
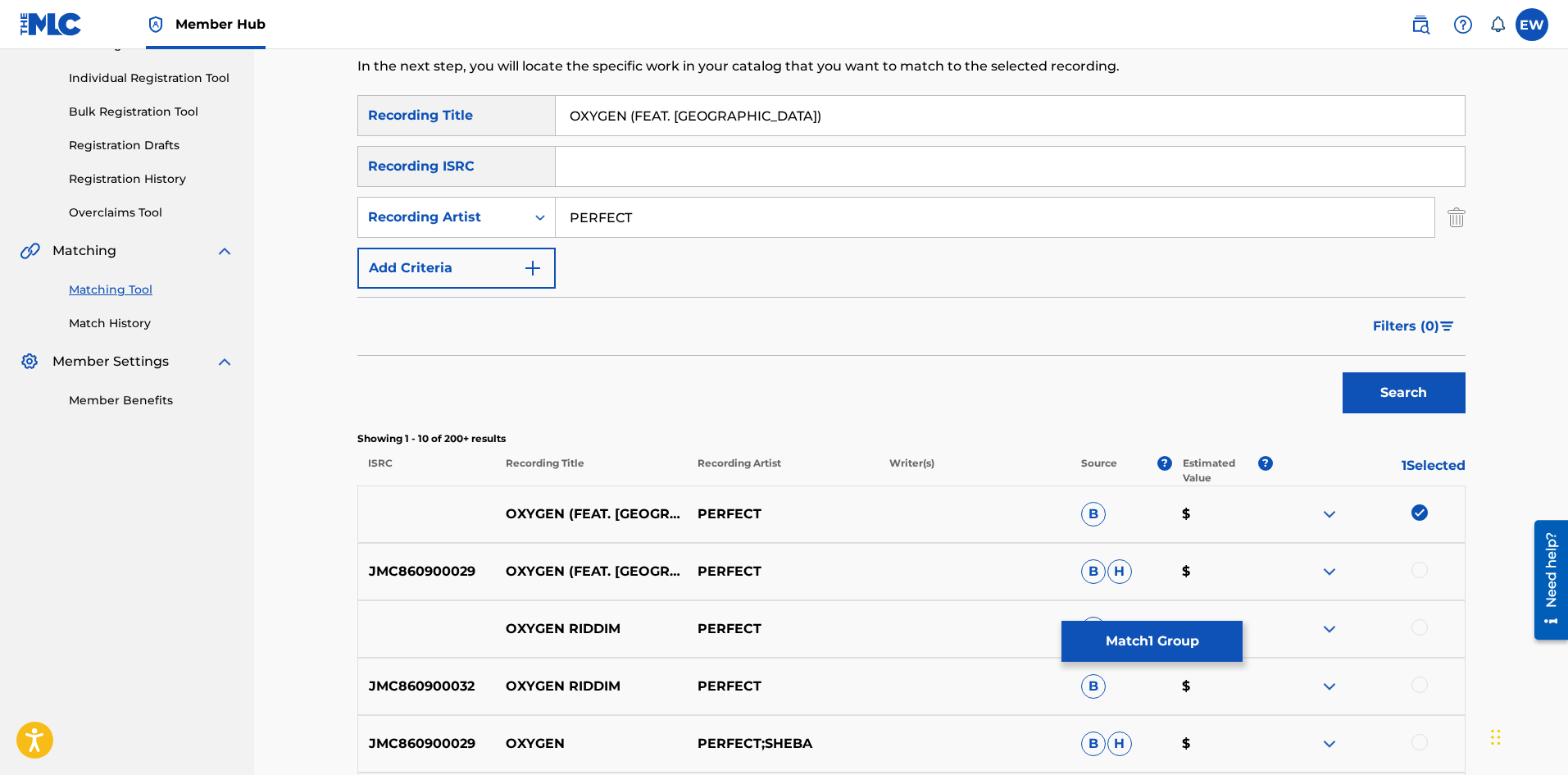
scroll to position [246, 0]
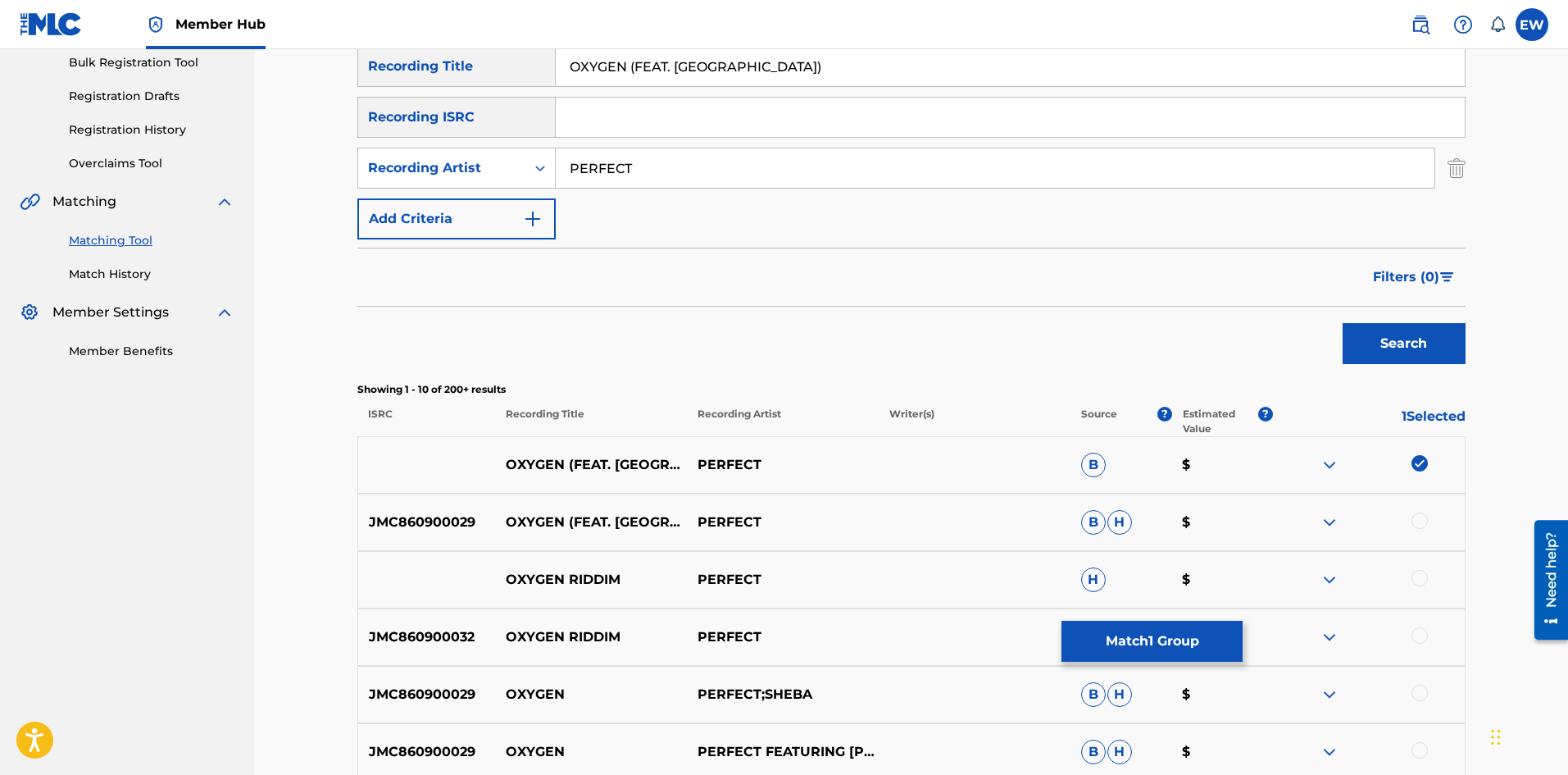
click at [1416, 520] on div at bounding box center [1419, 520] width 16 height 16
click at [1424, 579] on div at bounding box center [1419, 577] width 16 height 16
click at [1407, 640] on div at bounding box center [1368, 636] width 192 height 19
click at [1415, 634] on div at bounding box center [1419, 634] width 16 height 16
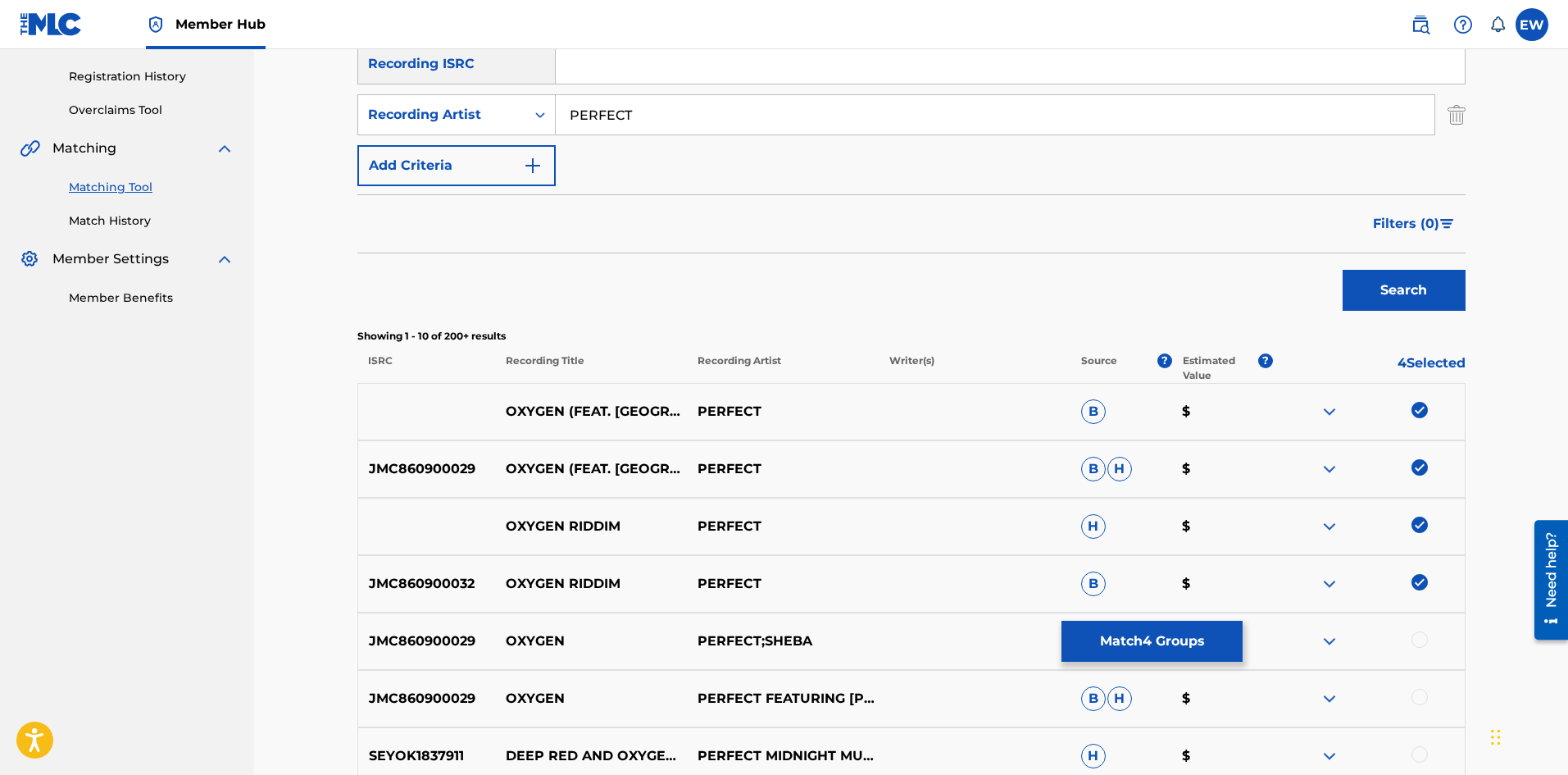
scroll to position [328, 0]
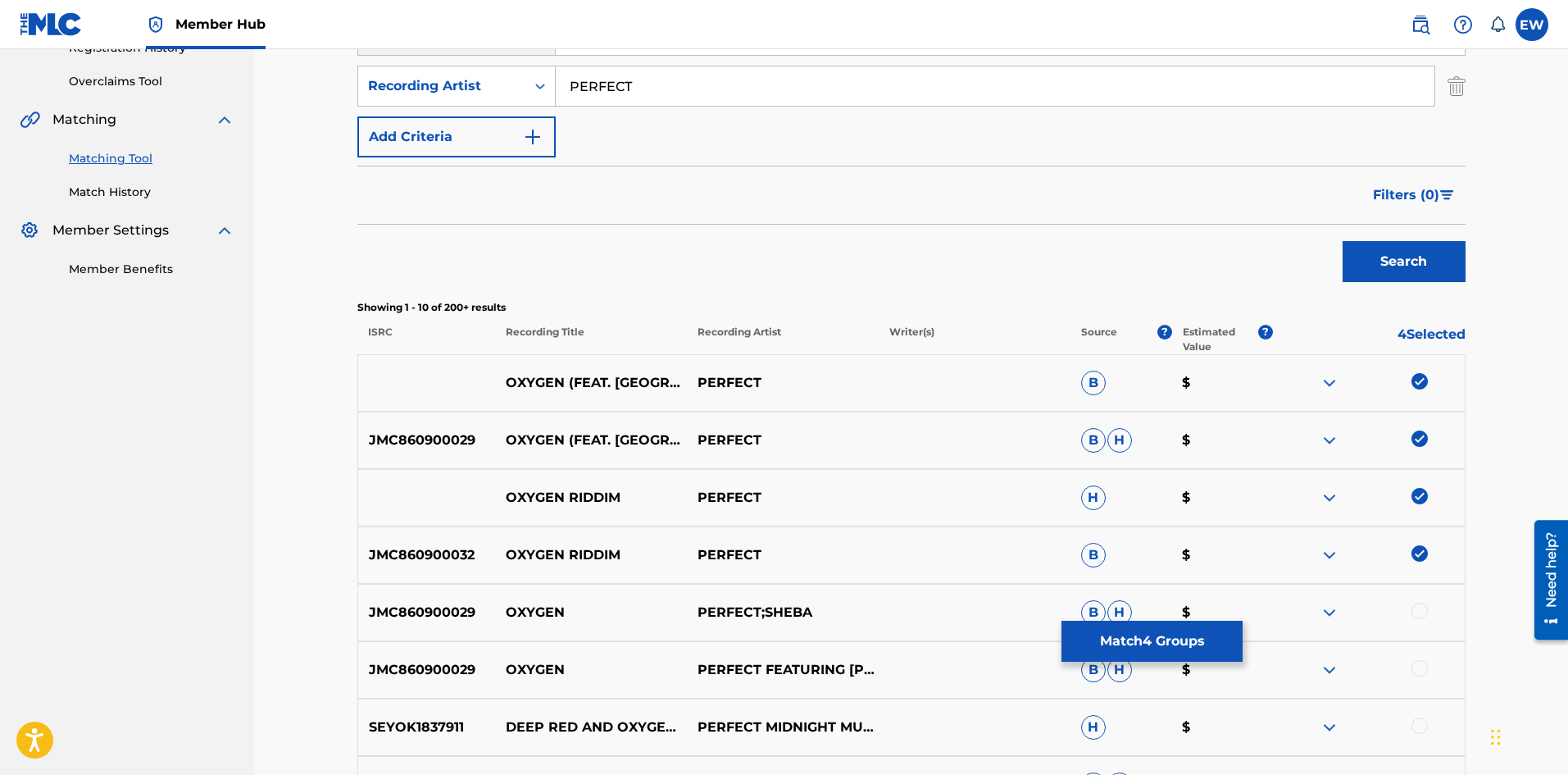
click at [1424, 617] on div at bounding box center [1419, 610] width 16 height 16
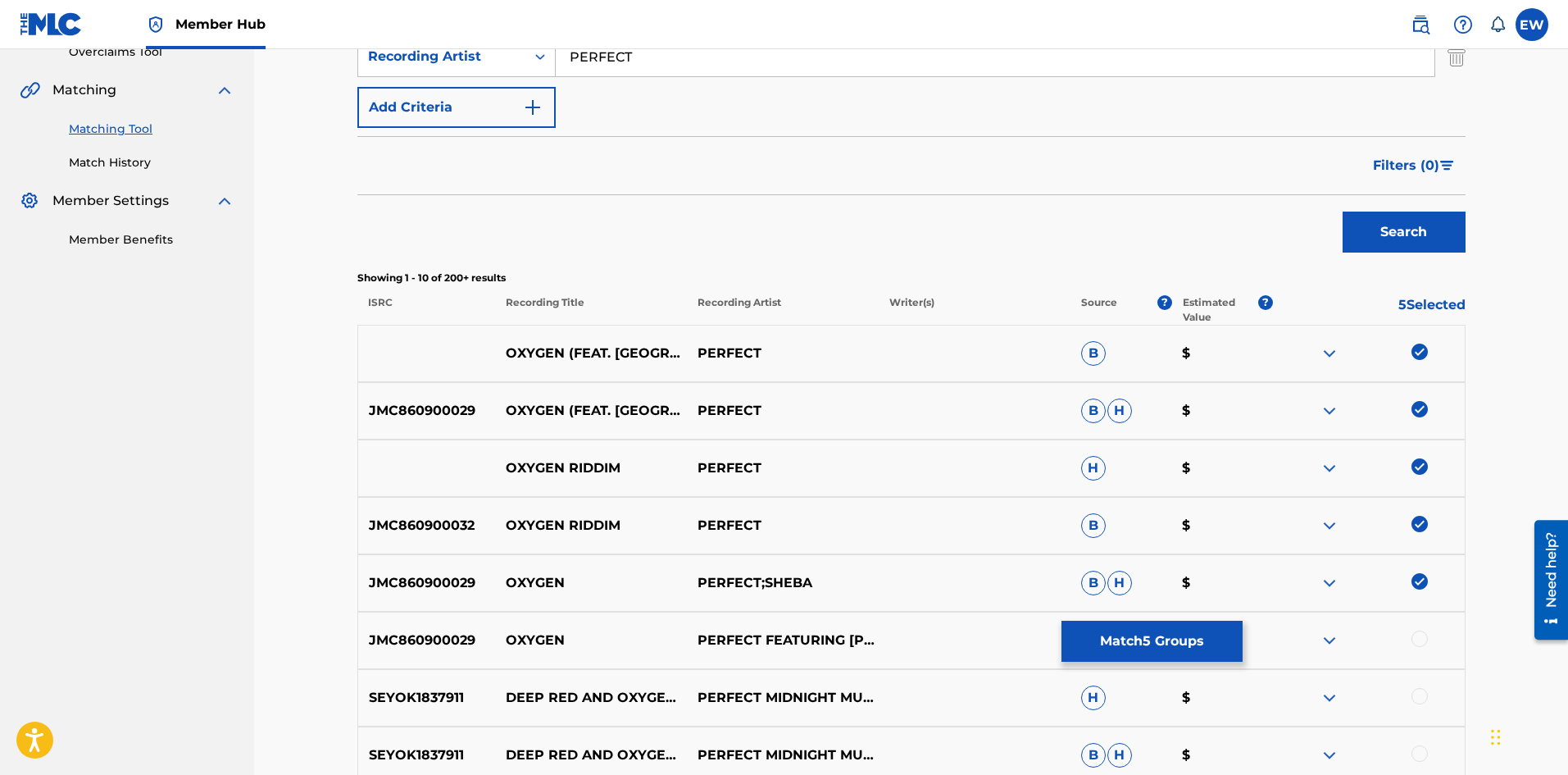
scroll to position [410, 0]
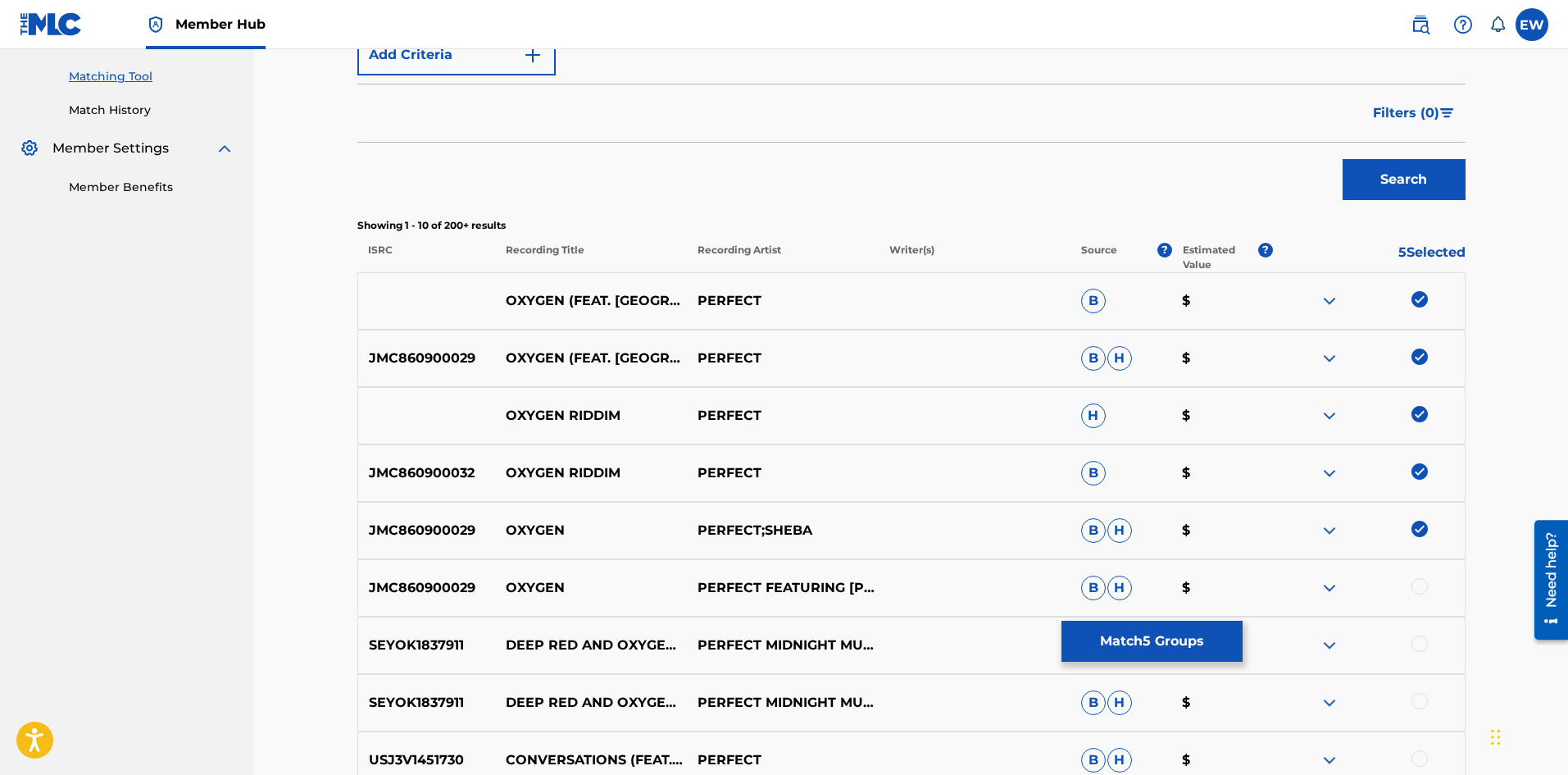
click at [1404, 575] on div "JMC860900029 OXYGEN PERFECT FEATURING SHEBA B H $" at bounding box center [911, 587] width 1108 height 57
click at [1420, 585] on div at bounding box center [1419, 586] width 16 height 16
drag, startPoint x: 1108, startPoint y: 640, endPoint x: 1103, endPoint y: 629, distance: 12.1
click at [1103, 629] on button "Match 6 Groups" at bounding box center [1151, 641] width 181 height 41
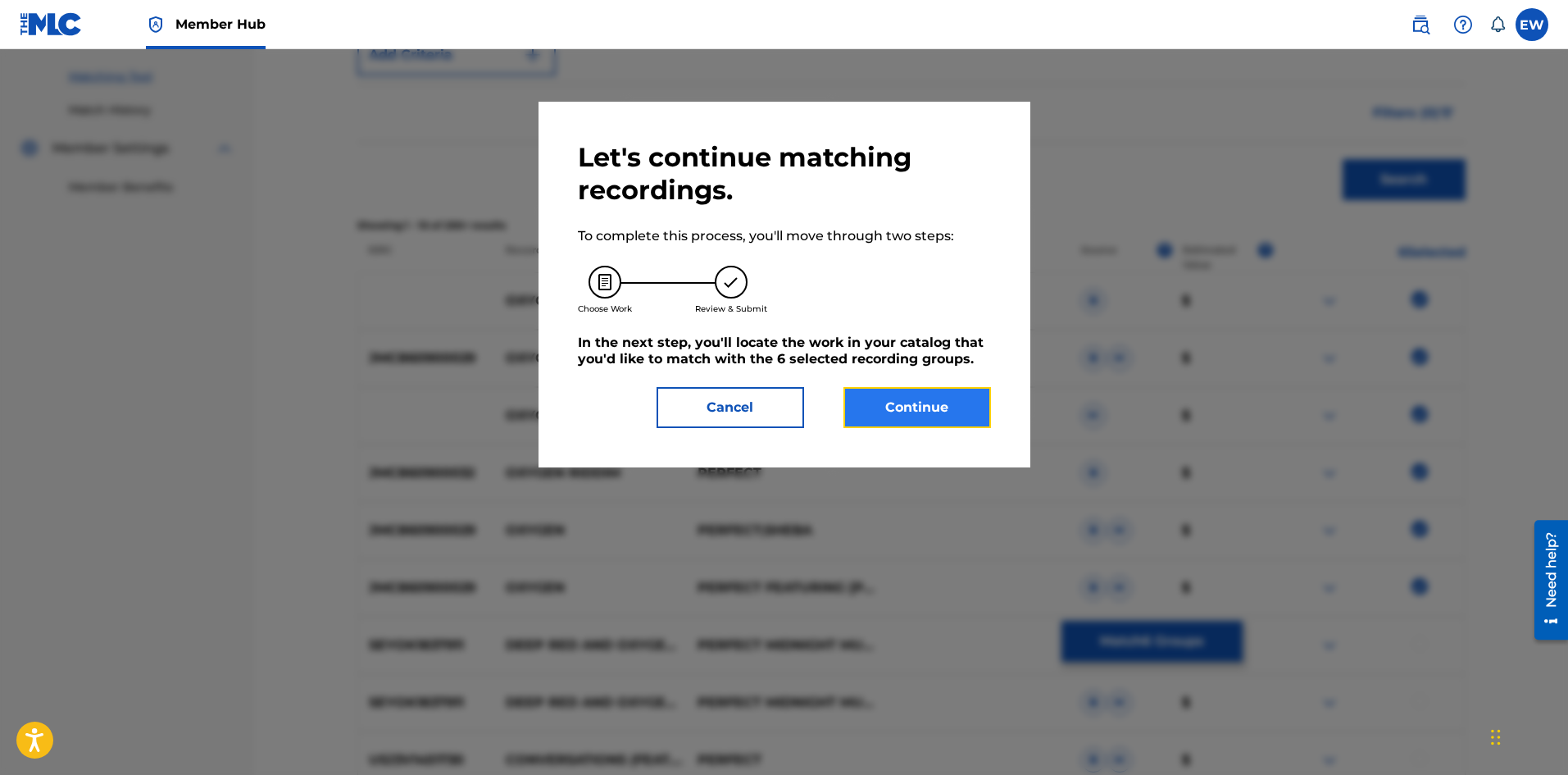
click at [936, 412] on button "Continue" at bounding box center [917, 407] width 147 height 41
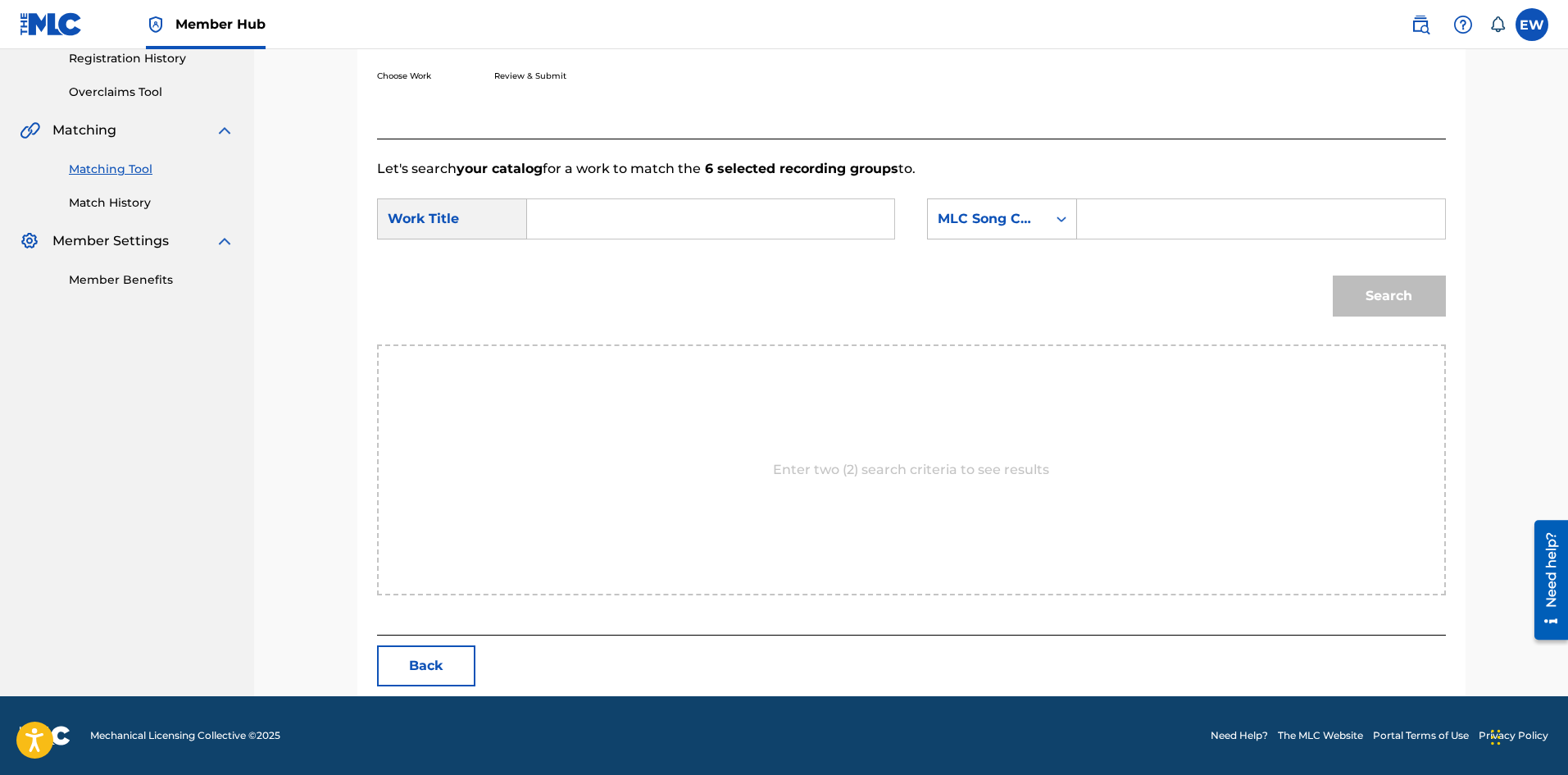
scroll to position [317, 0]
click at [676, 219] on input "Search Form" at bounding box center [711, 218] width 339 height 40
paste input "OXYGEN (FEAT. SHEBA)"
type input "OXYGEN (FEAT. SHEBA)"
click at [1126, 209] on input "Search Form" at bounding box center [1261, 218] width 339 height 40
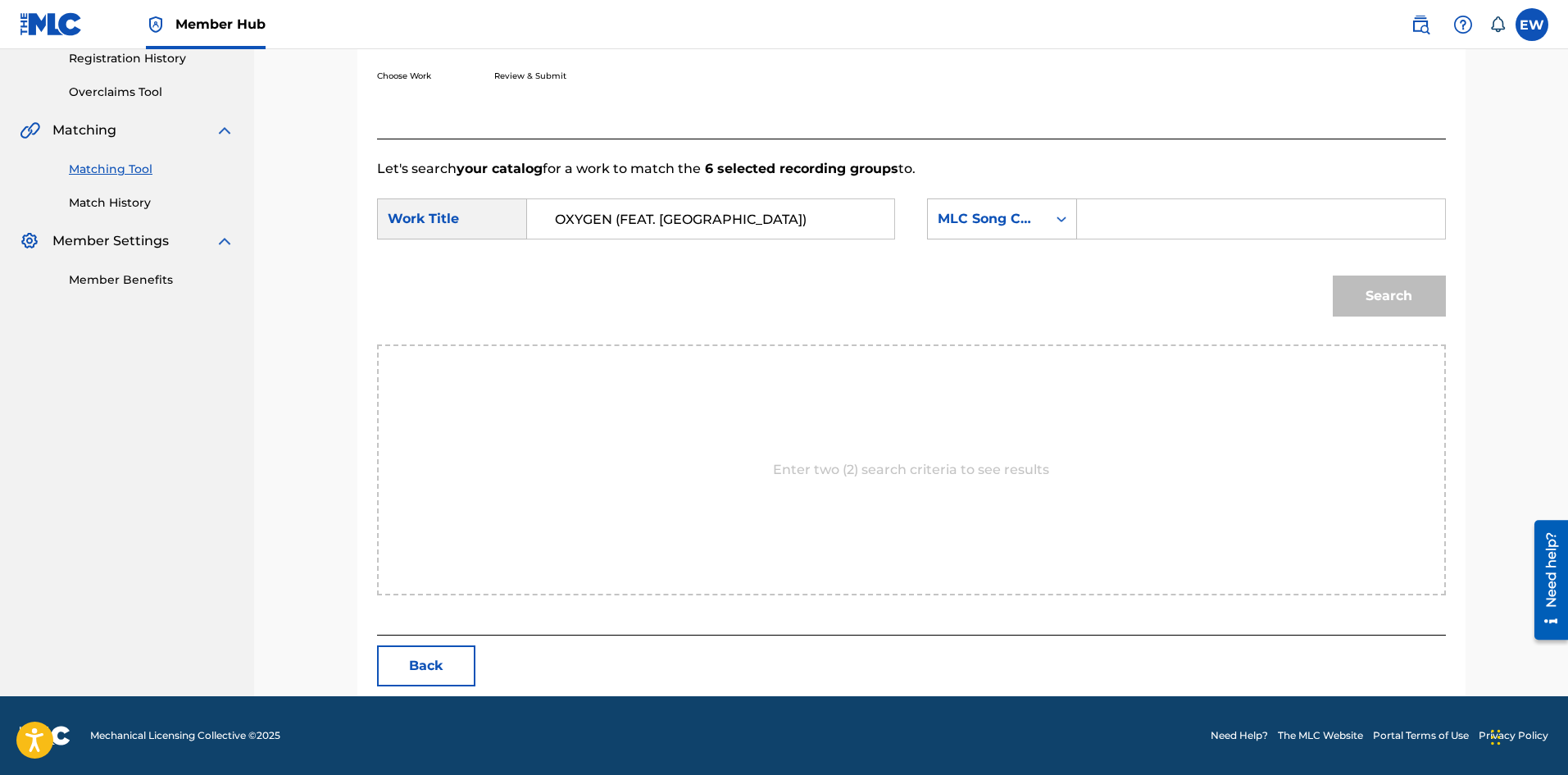
paste input "O3687P"
type input "O3687P"
drag, startPoint x: 1436, startPoint y: 322, endPoint x: 1426, endPoint y: 312, distance: 14.1
click at [1434, 320] on div "Search" at bounding box center [1385, 292] width 121 height 66
click at [1382, 306] on button "Search" at bounding box center [1389, 296] width 113 height 41
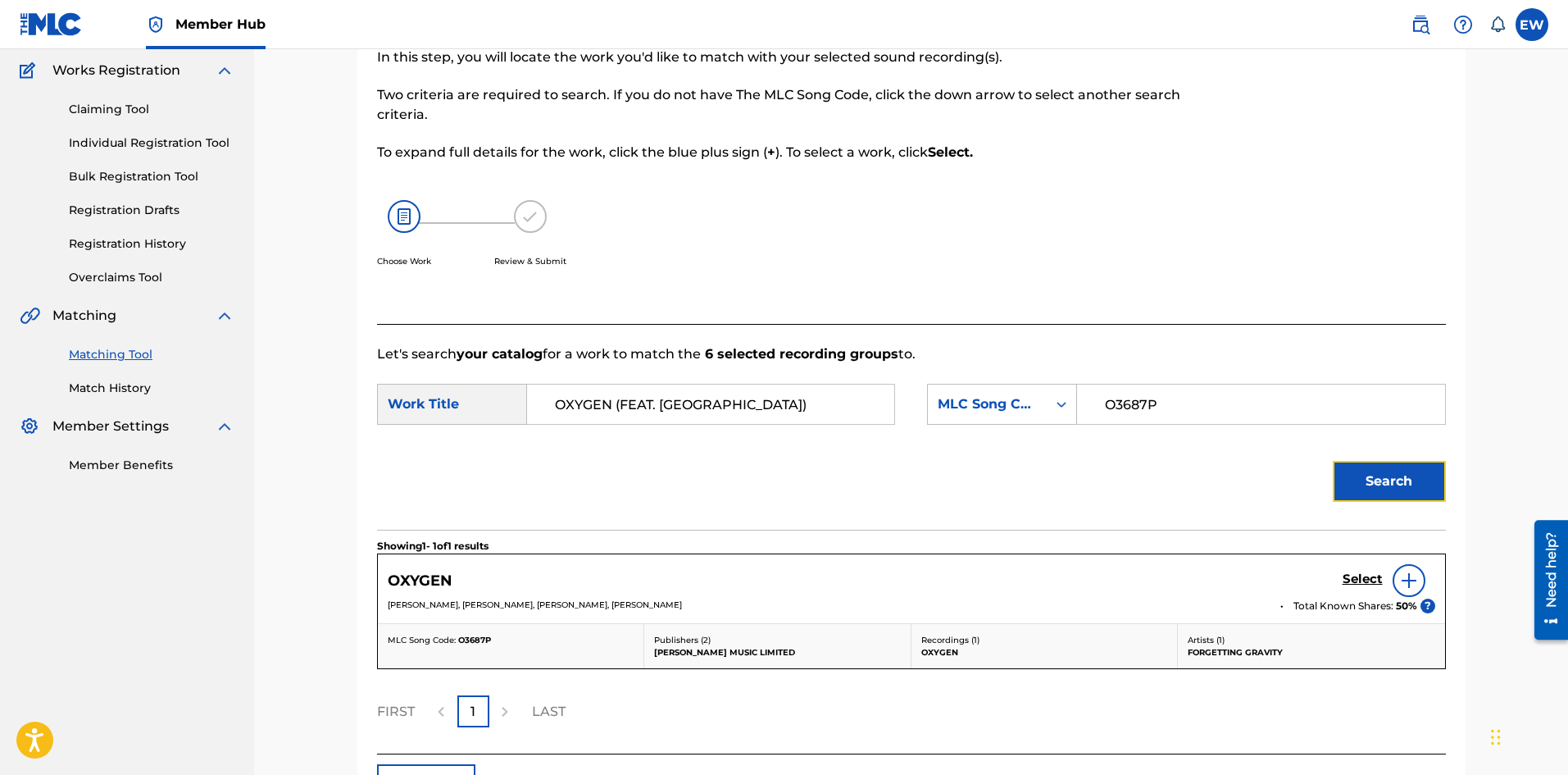
scroll to position [251, 0]
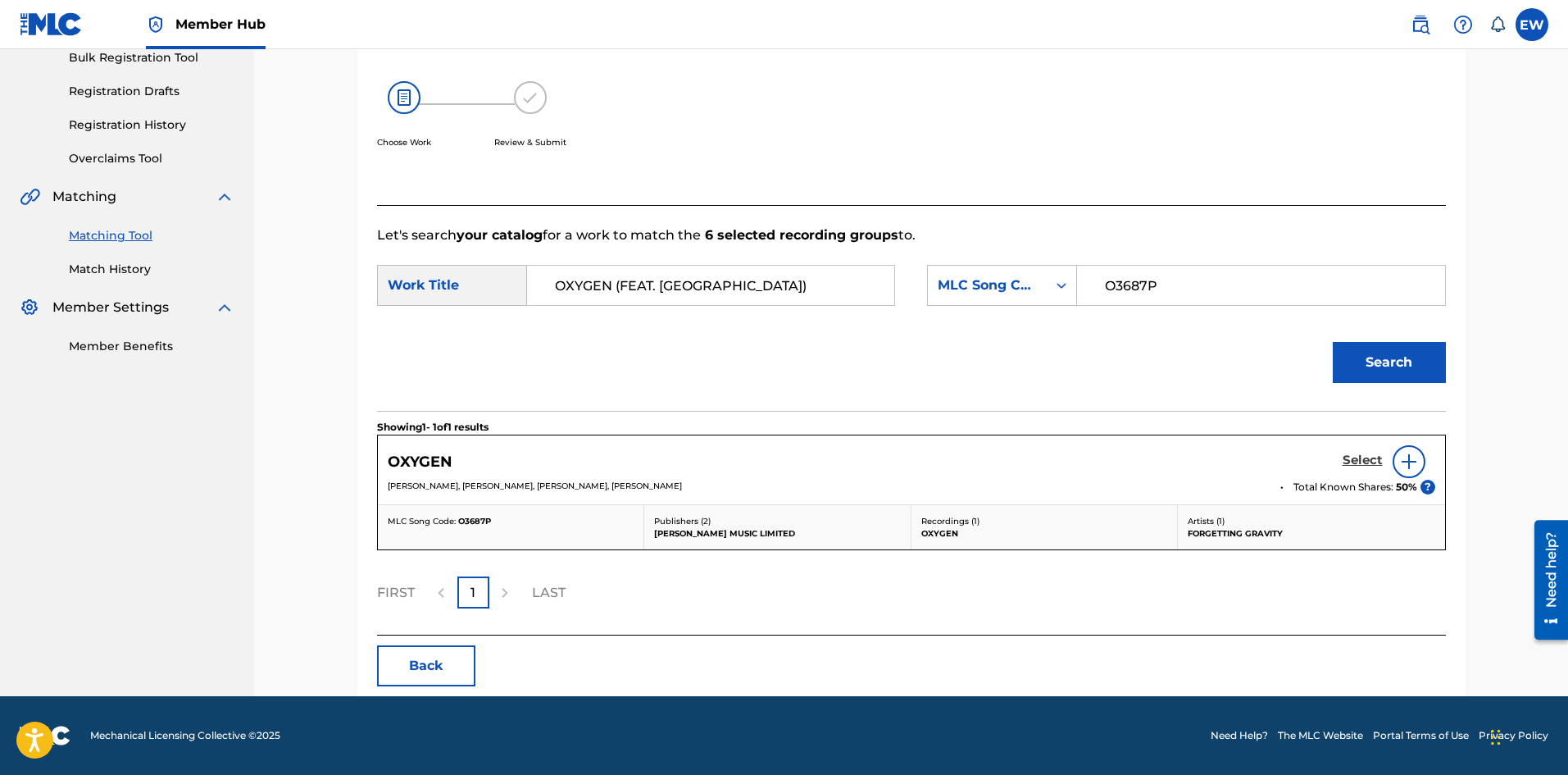
click at [1368, 458] on h5 "Select" at bounding box center [1361, 460] width 40 height 16
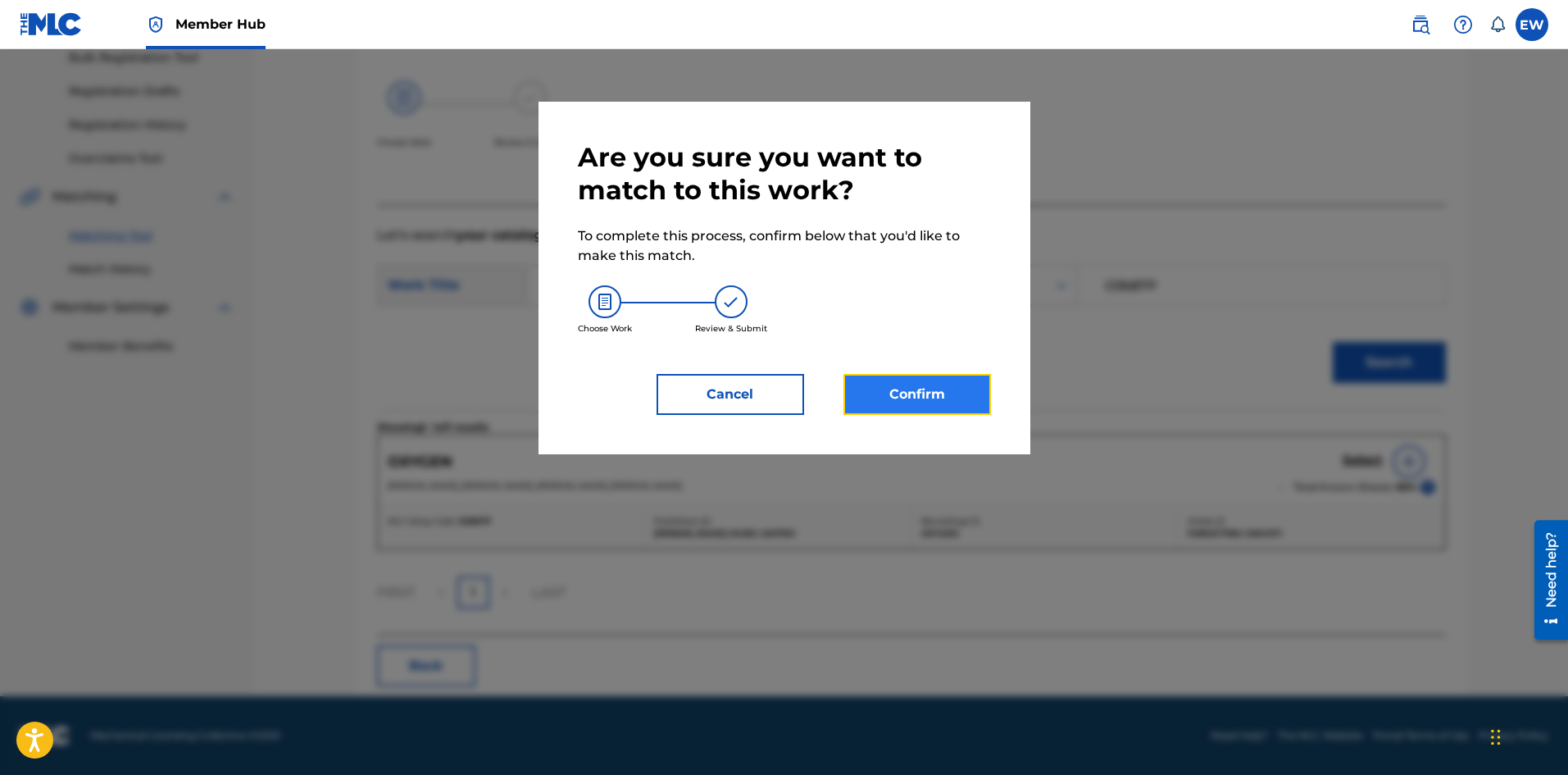
click at [951, 395] on button "Confirm" at bounding box center [917, 394] width 147 height 41
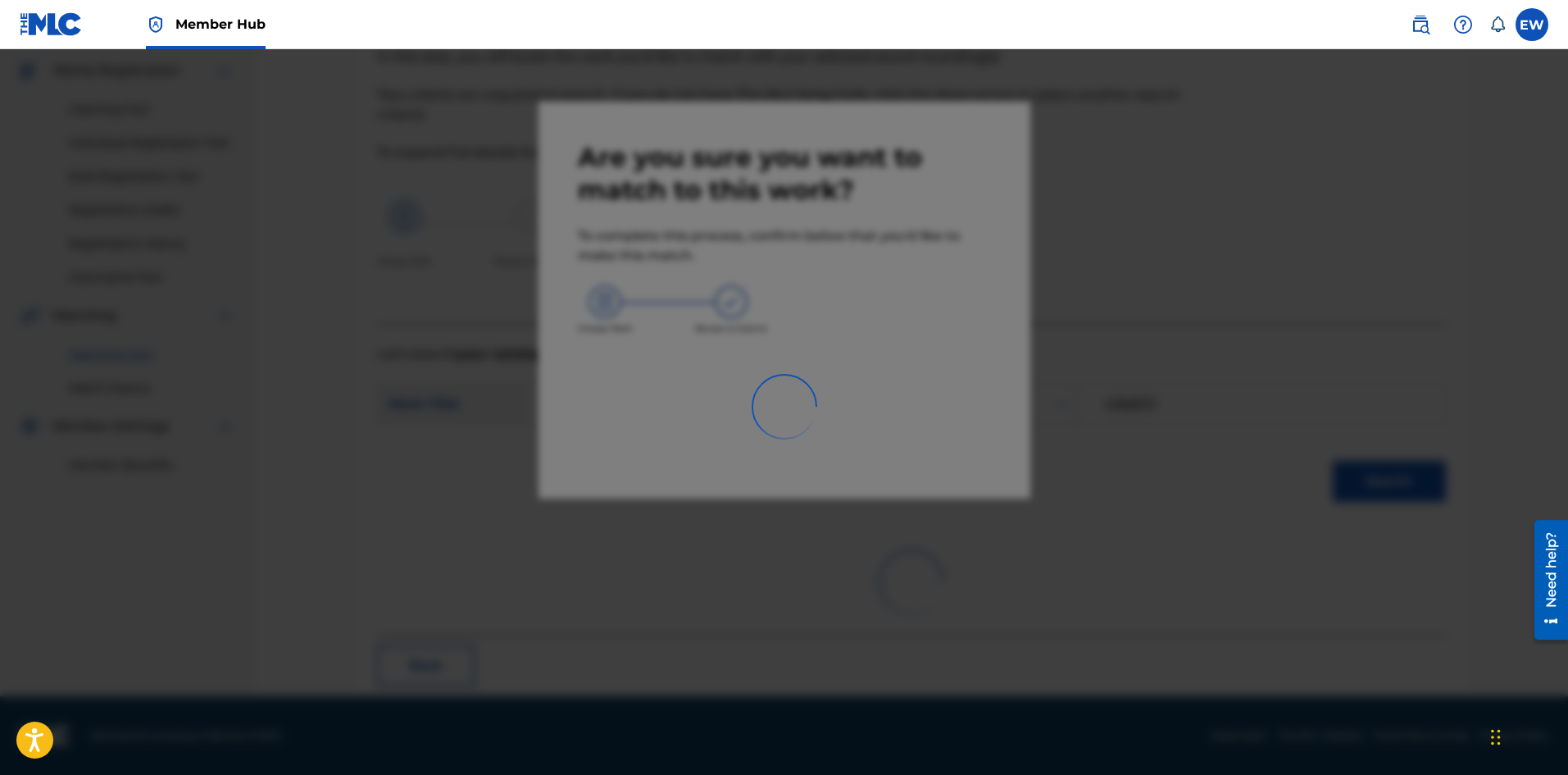
scroll to position [40, 0]
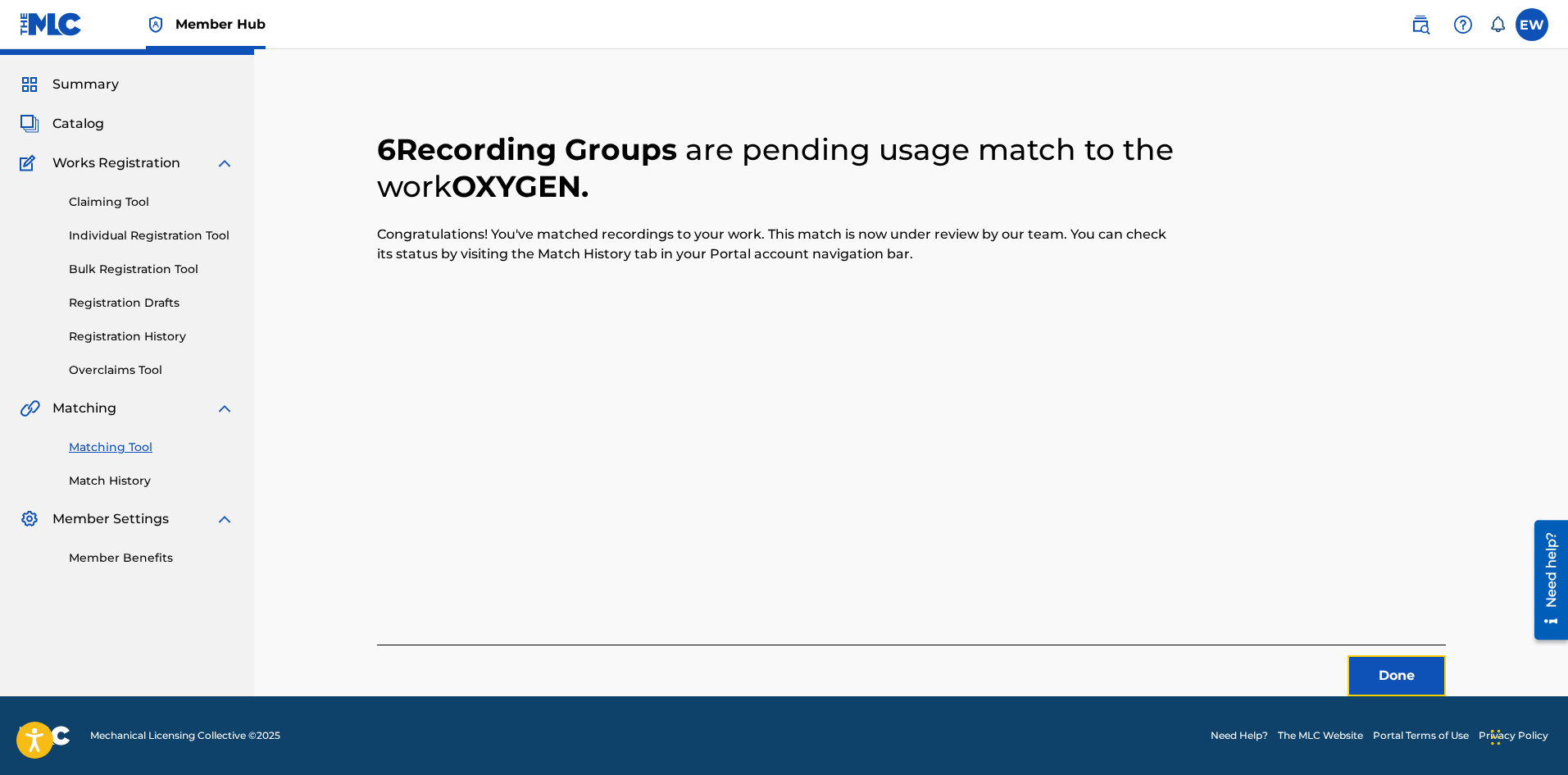
drag, startPoint x: 1383, startPoint y: 662, endPoint x: 1510, endPoint y: 680, distance: 128.3
click at [1388, 663] on button "Done" at bounding box center [1395, 675] width 98 height 41
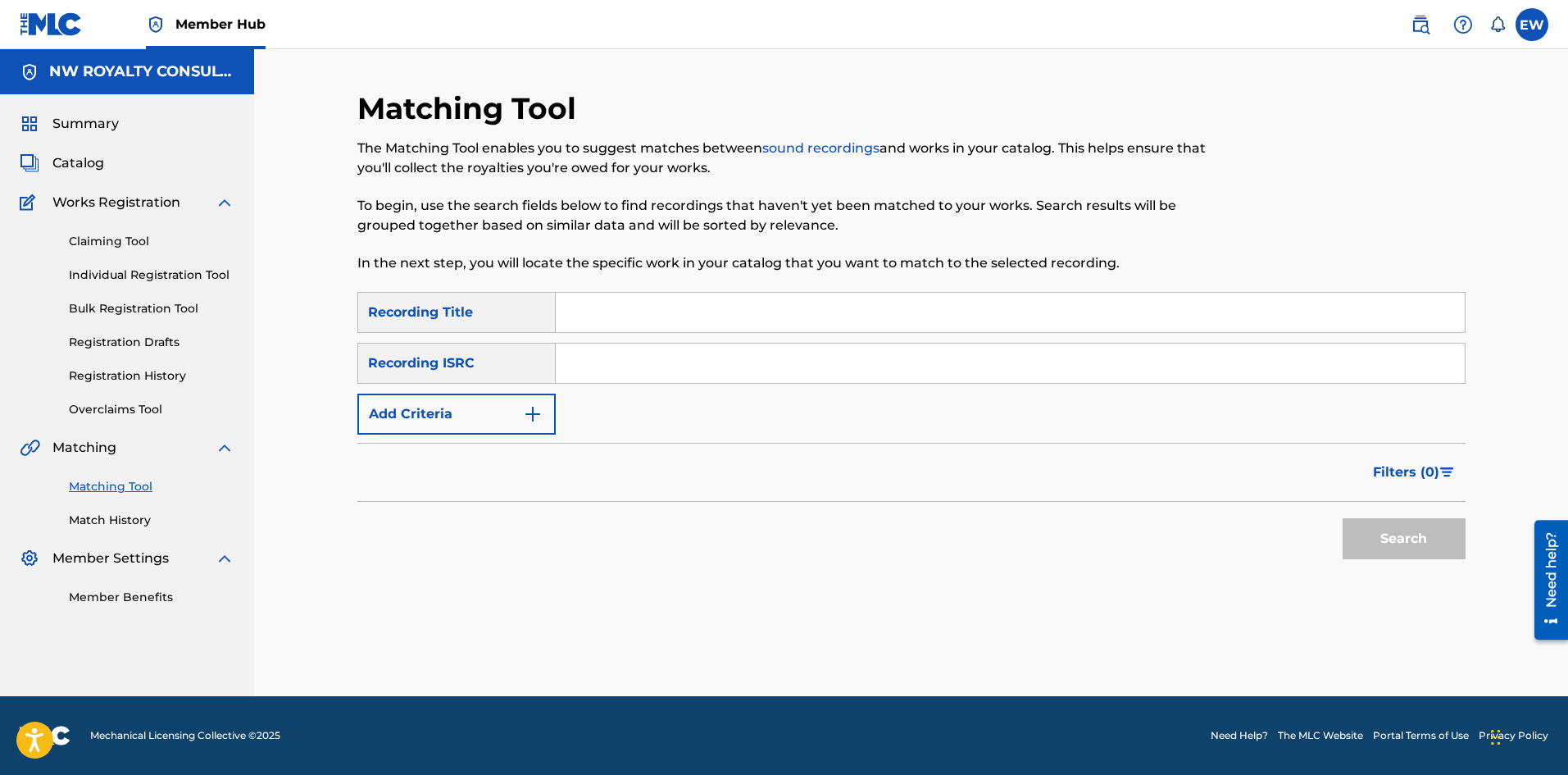
scroll to position [0, 0]
click at [496, 421] on button "Add Criteria" at bounding box center [456, 414] width 199 height 41
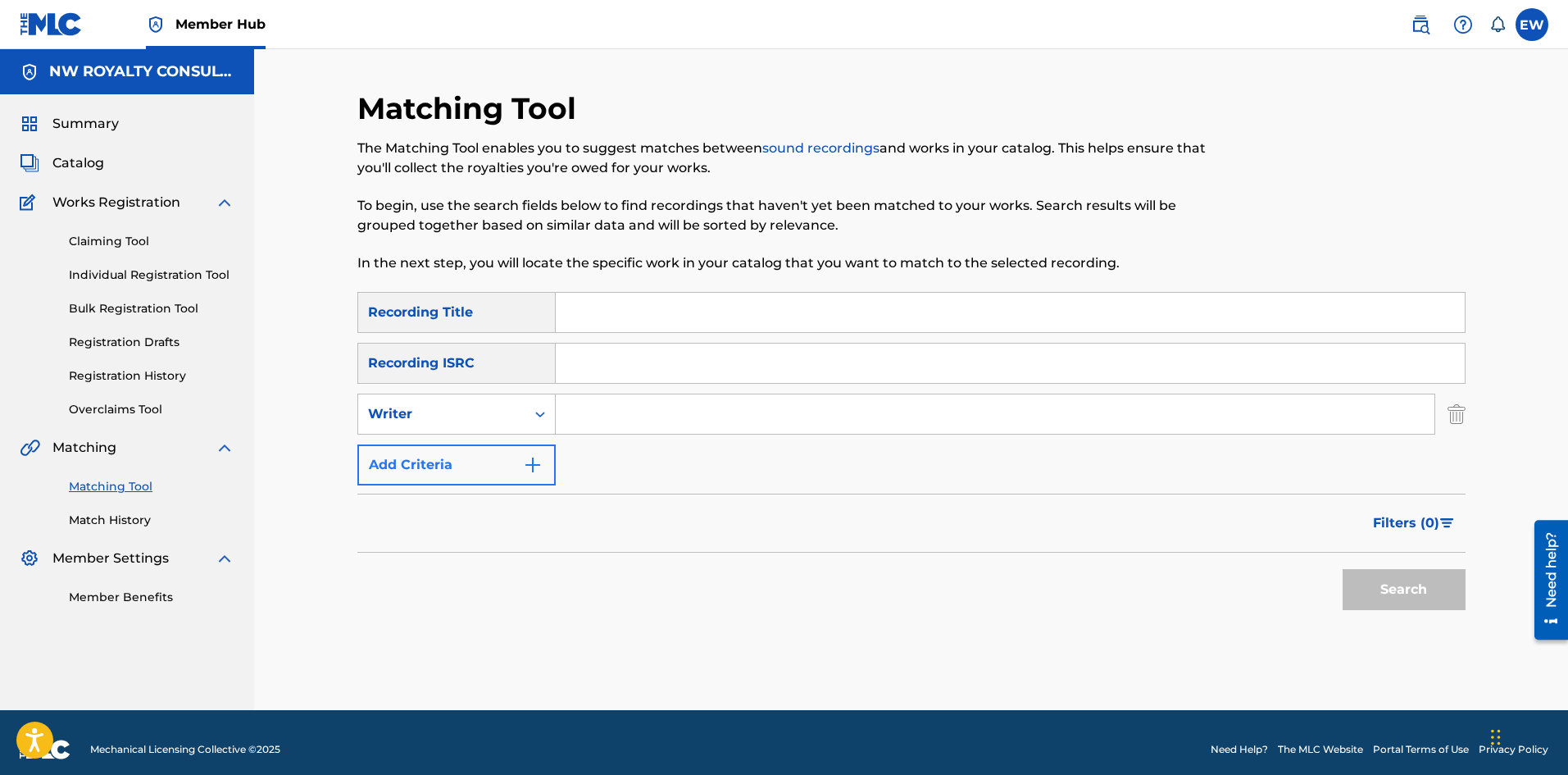
click at [496, 421] on div "Writer" at bounding box center [441, 414] width 147 height 19
click at [478, 436] on div "SearchWithCriteriaafd8ceb7-3774-406e-84ce-1ae342146623 Recording Title SearchWi…" at bounding box center [911, 388] width 1108 height 193
click at [497, 421] on div "Writer" at bounding box center [441, 414] width 147 height 19
click at [484, 455] on div "Recording Artist" at bounding box center [456, 455] width 197 height 41
click at [631, 418] on input "Search Form" at bounding box center [995, 413] width 879 height 40
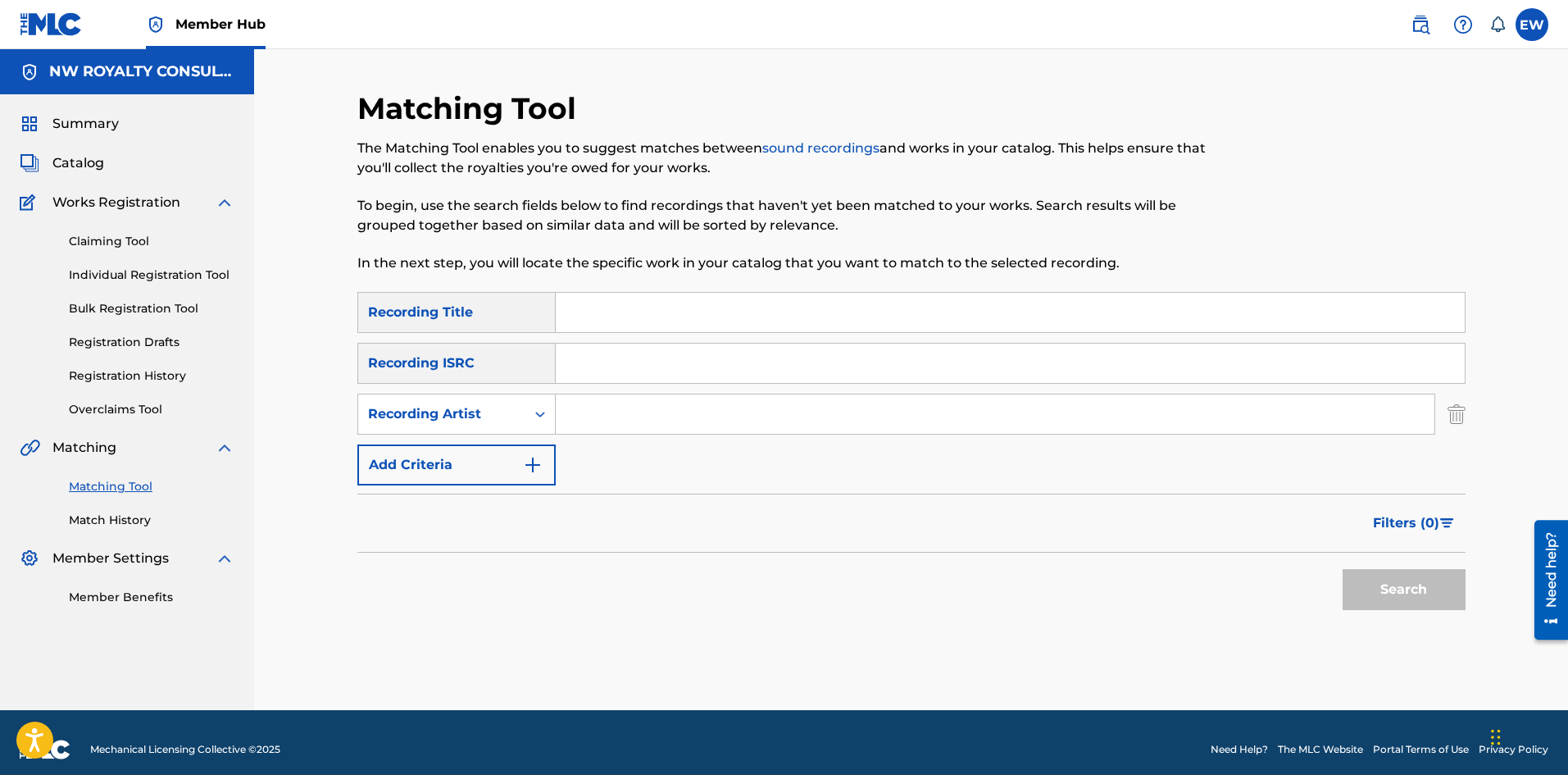
paste input "LENO BANTON"
type input "LENO BANTON"
click at [660, 317] on input "Search Form" at bounding box center [1009, 312] width 909 height 40
paste input "PACK"
type input "PACK"
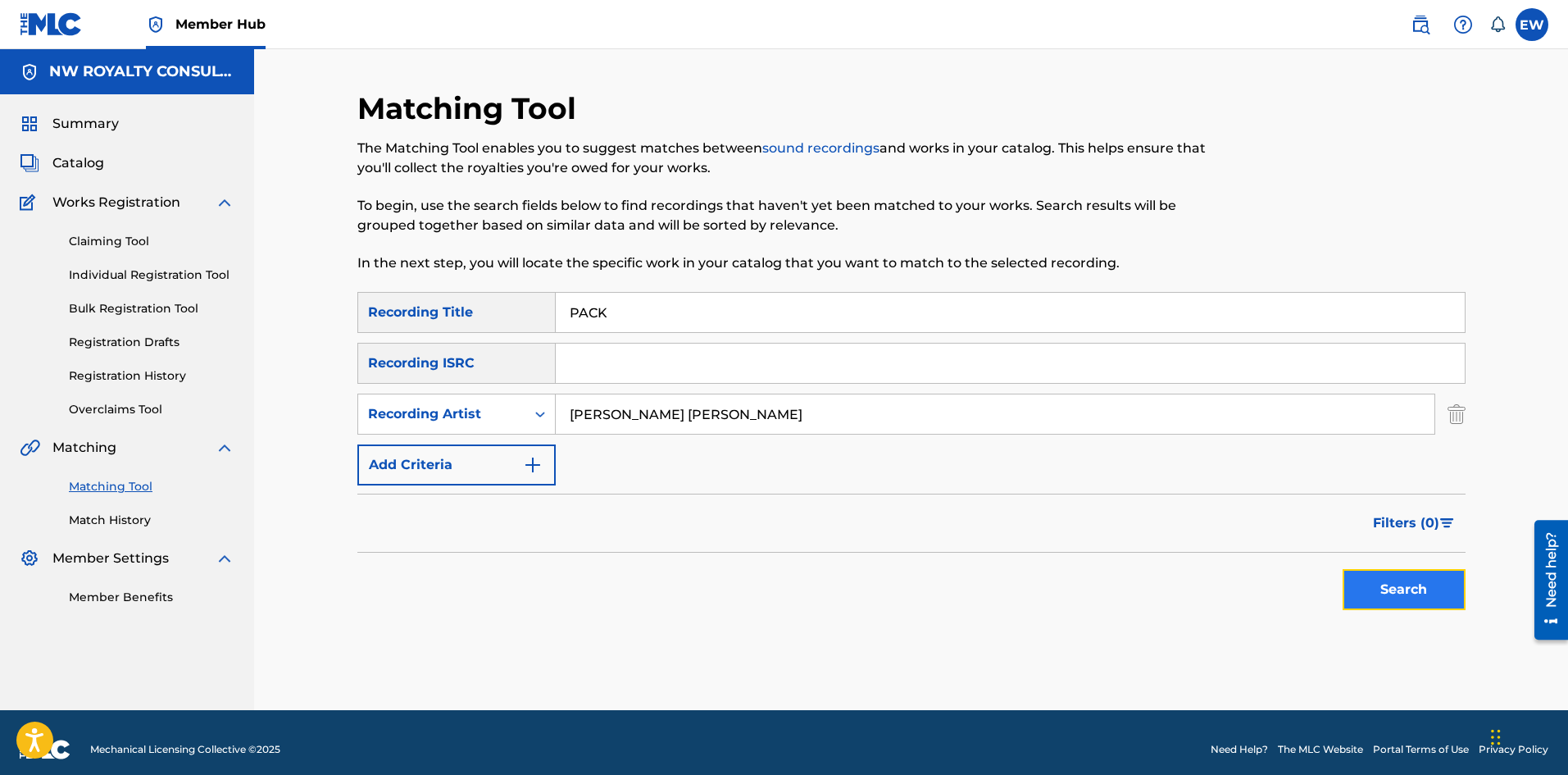
click at [1368, 588] on button "Search" at bounding box center [1403, 589] width 123 height 41
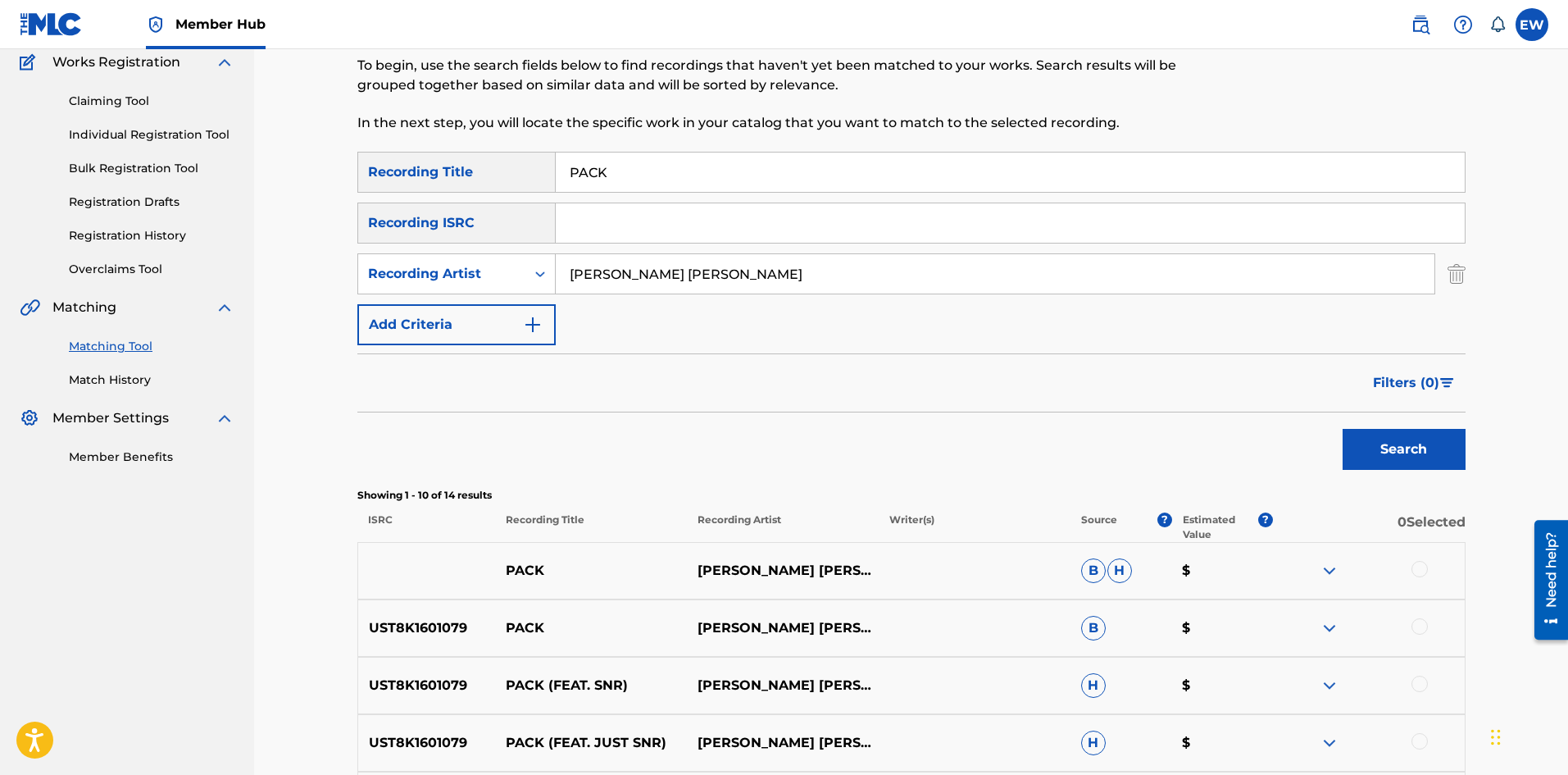
scroll to position [164, 0]
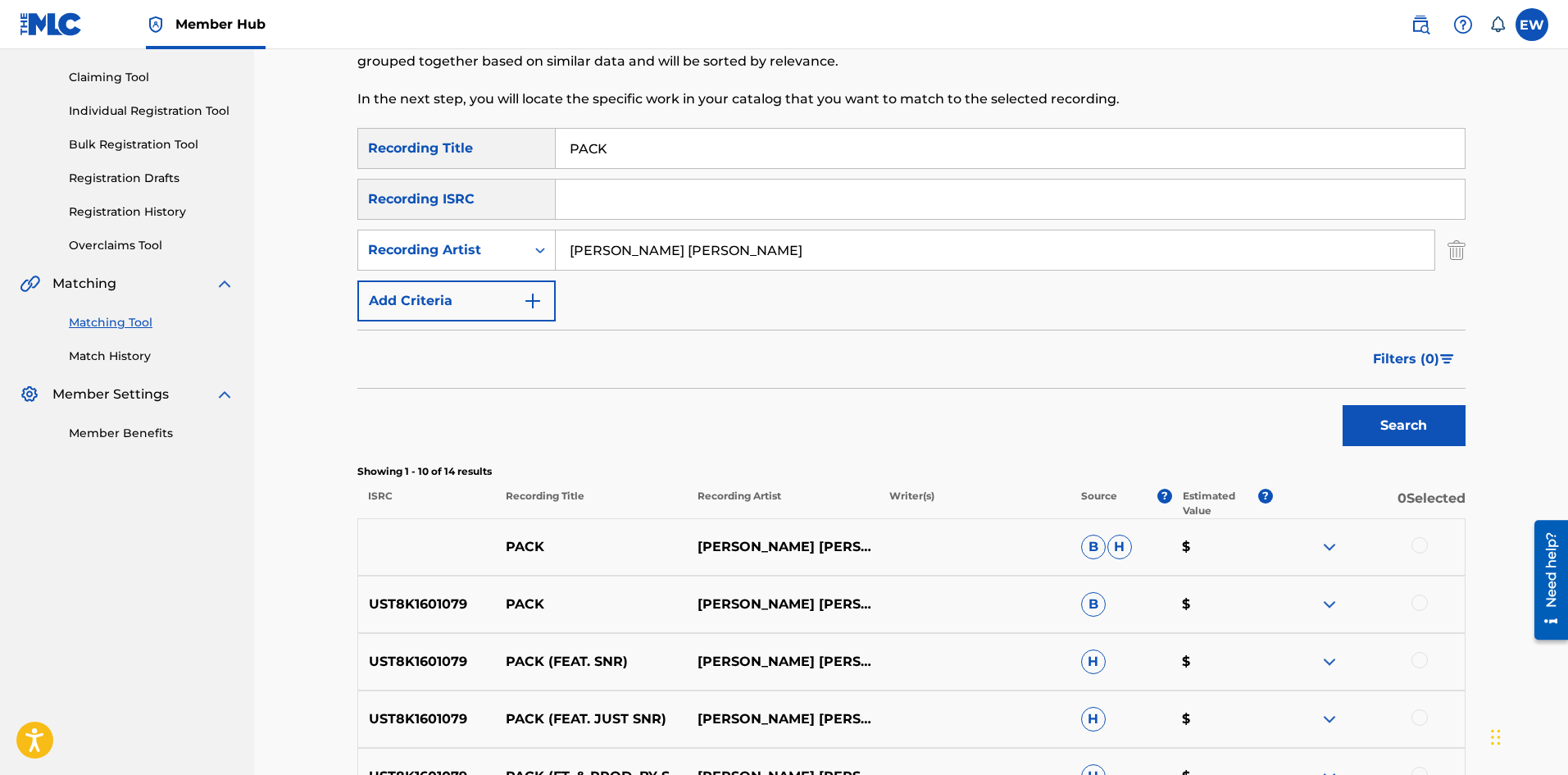
click at [1424, 548] on div at bounding box center [1419, 545] width 16 height 16
click at [1420, 602] on div at bounding box center [1419, 602] width 16 height 16
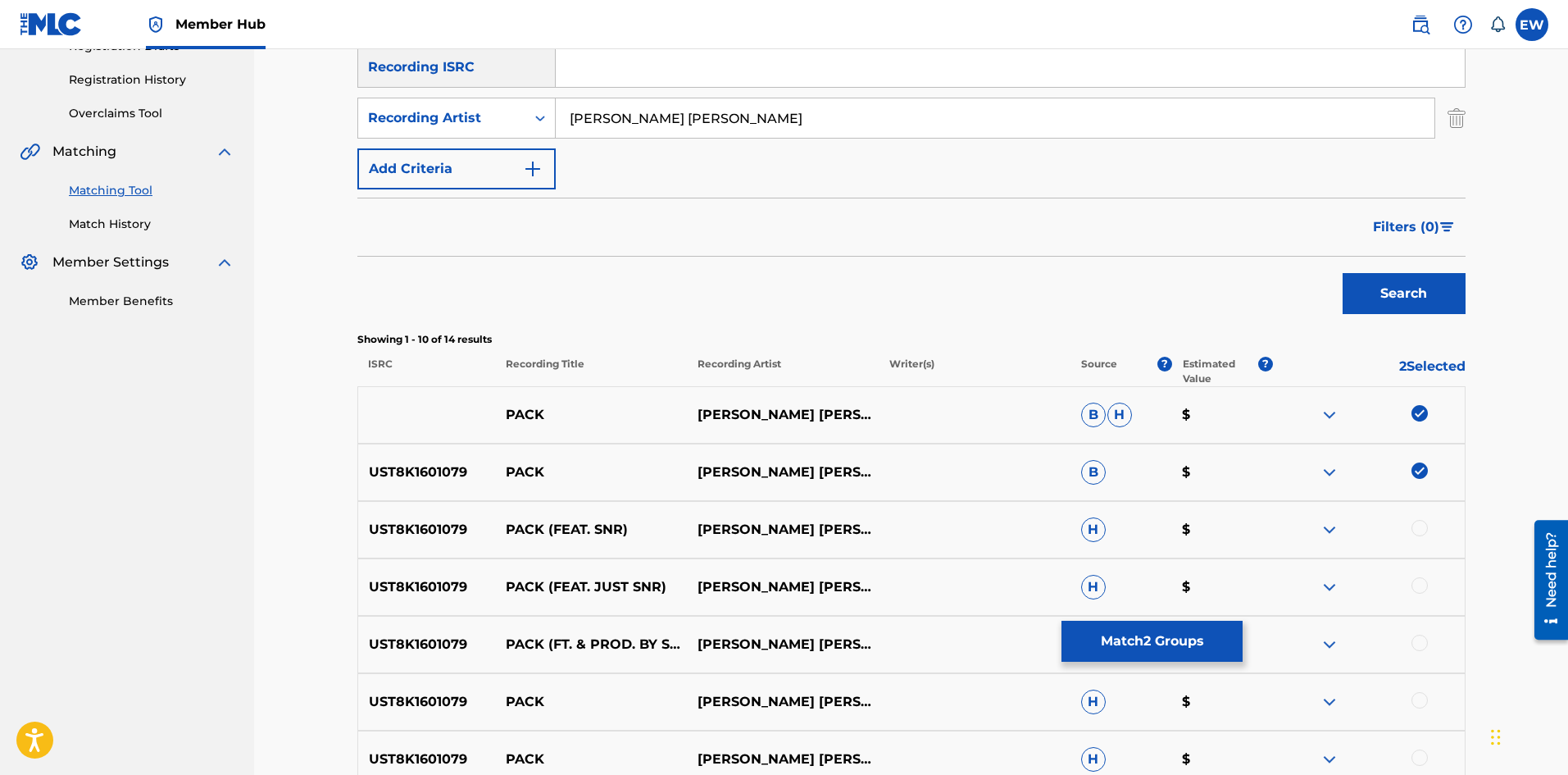
scroll to position [328, 0]
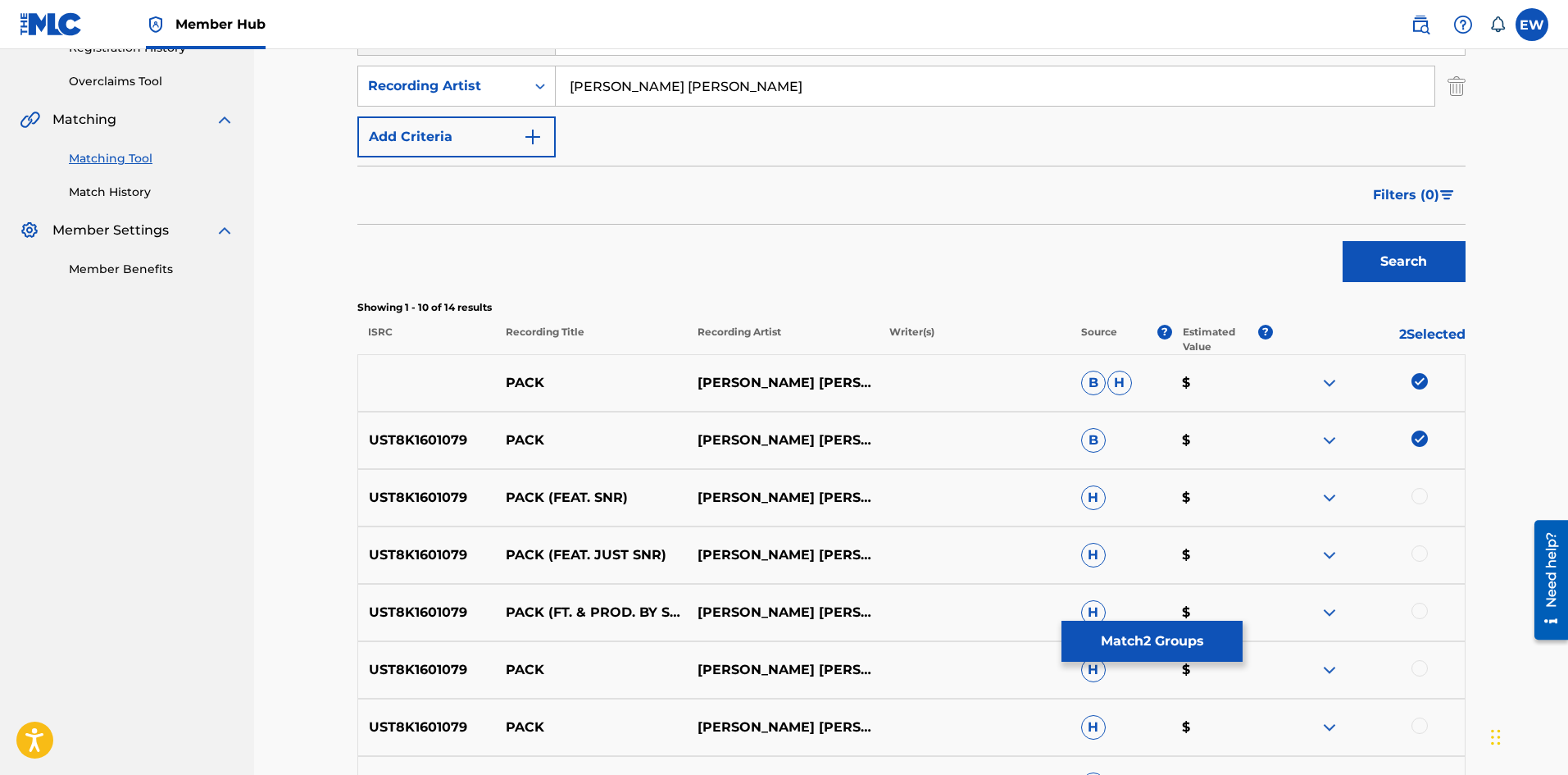
click at [1419, 490] on div at bounding box center [1419, 496] width 16 height 16
click at [1414, 559] on div at bounding box center [1419, 553] width 16 height 16
click at [1418, 606] on div at bounding box center [1419, 610] width 16 height 16
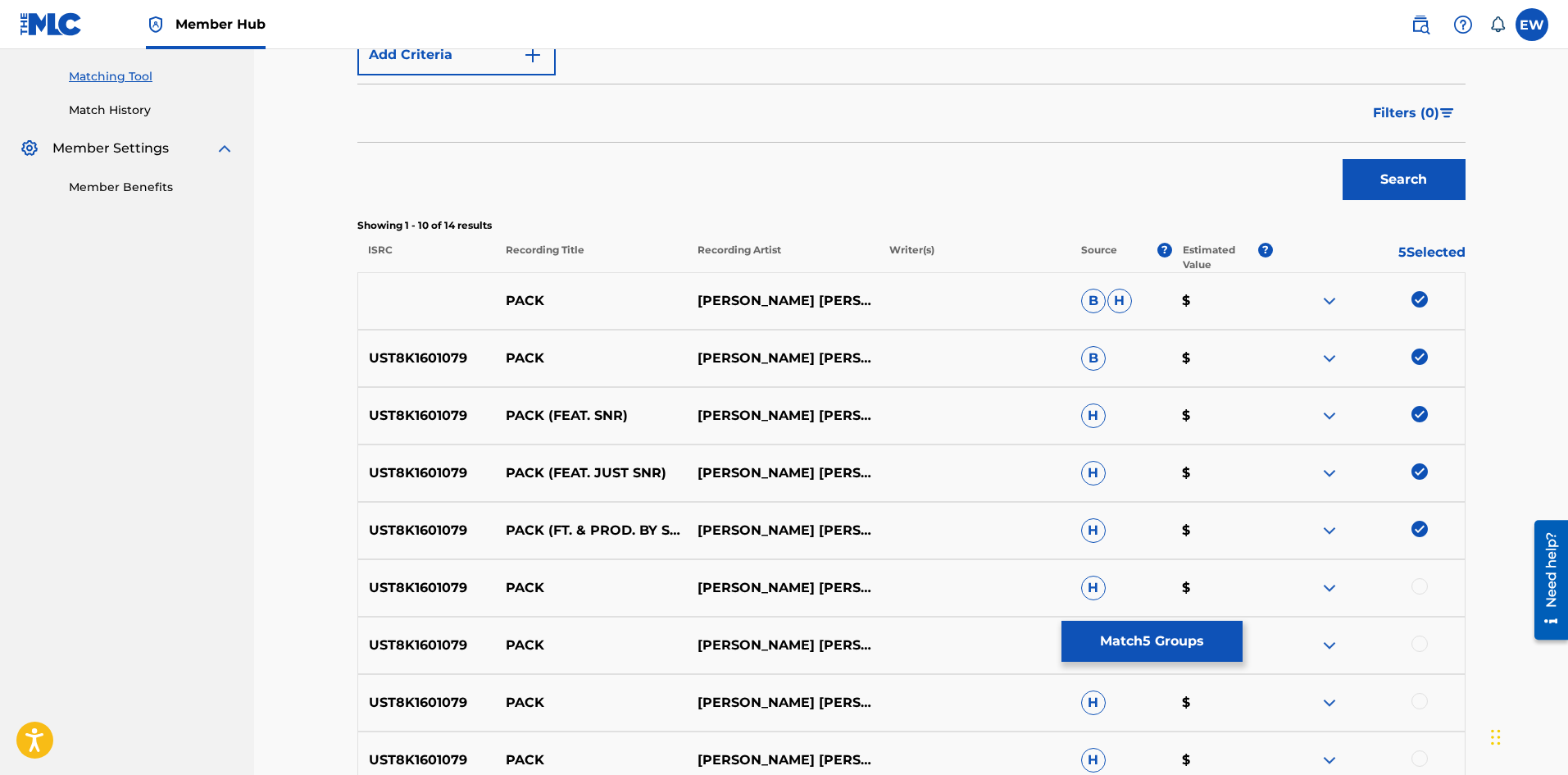
click at [1423, 583] on div at bounding box center [1419, 586] width 16 height 16
click at [1413, 643] on div at bounding box center [1419, 643] width 16 height 16
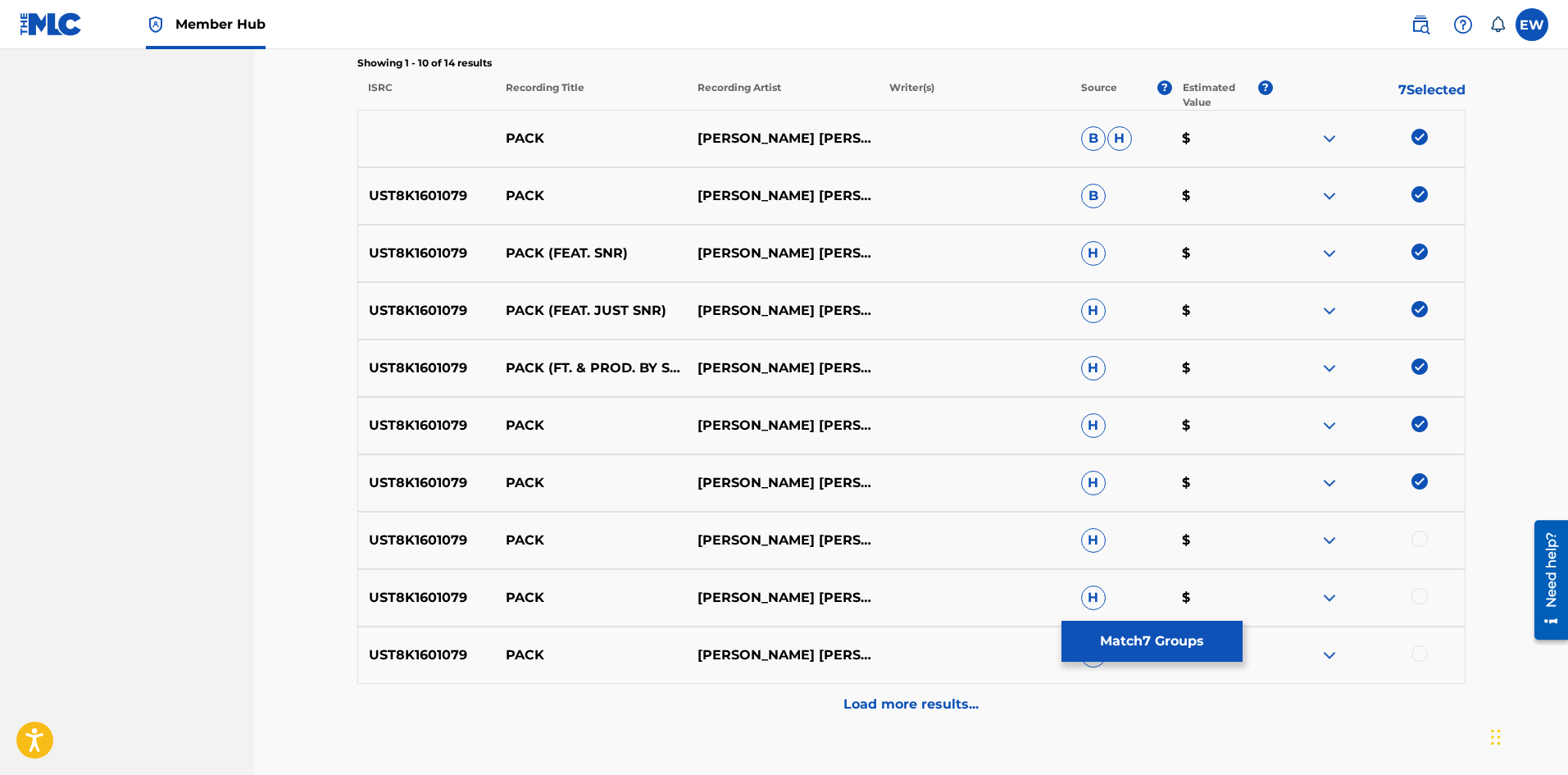
scroll to position [574, 0]
click at [1424, 541] on div at bounding box center [1419, 536] width 16 height 16
click at [1422, 598] on div at bounding box center [1419, 594] width 16 height 16
click at [1415, 647] on div at bounding box center [1419, 651] width 16 height 16
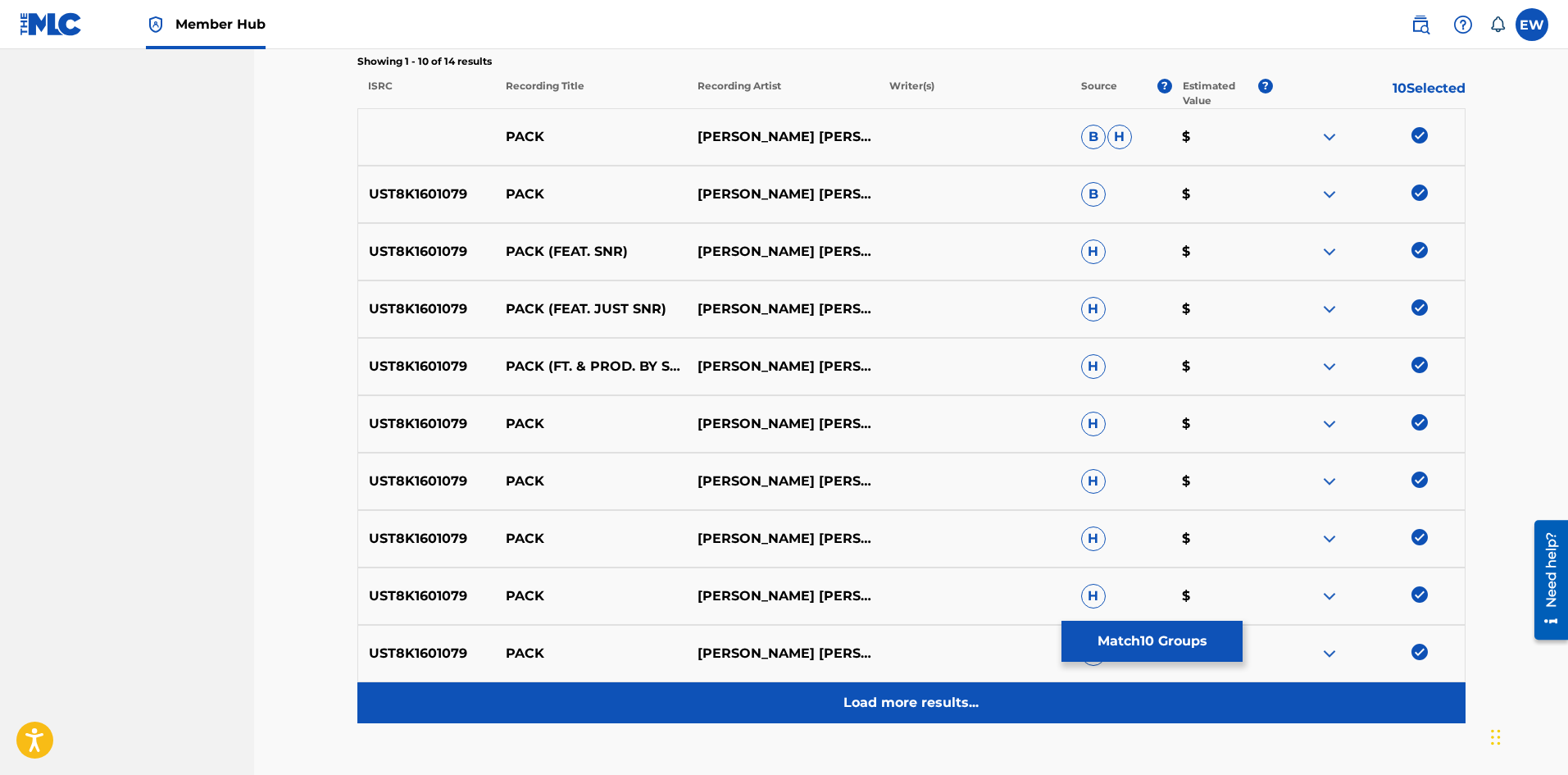
click at [971, 706] on p "Load more results..." at bounding box center [911, 702] width 135 height 19
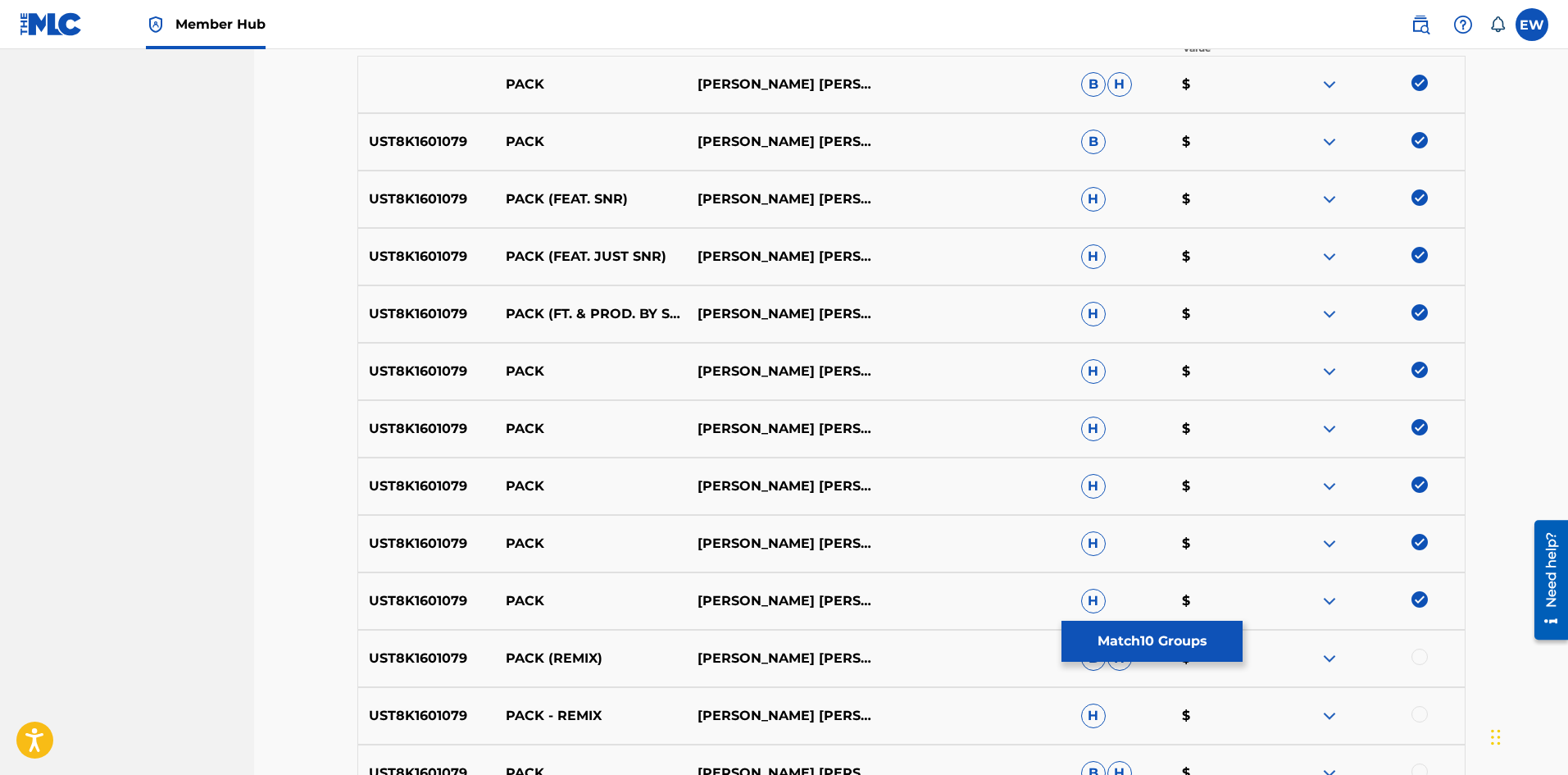
scroll to position [656, 0]
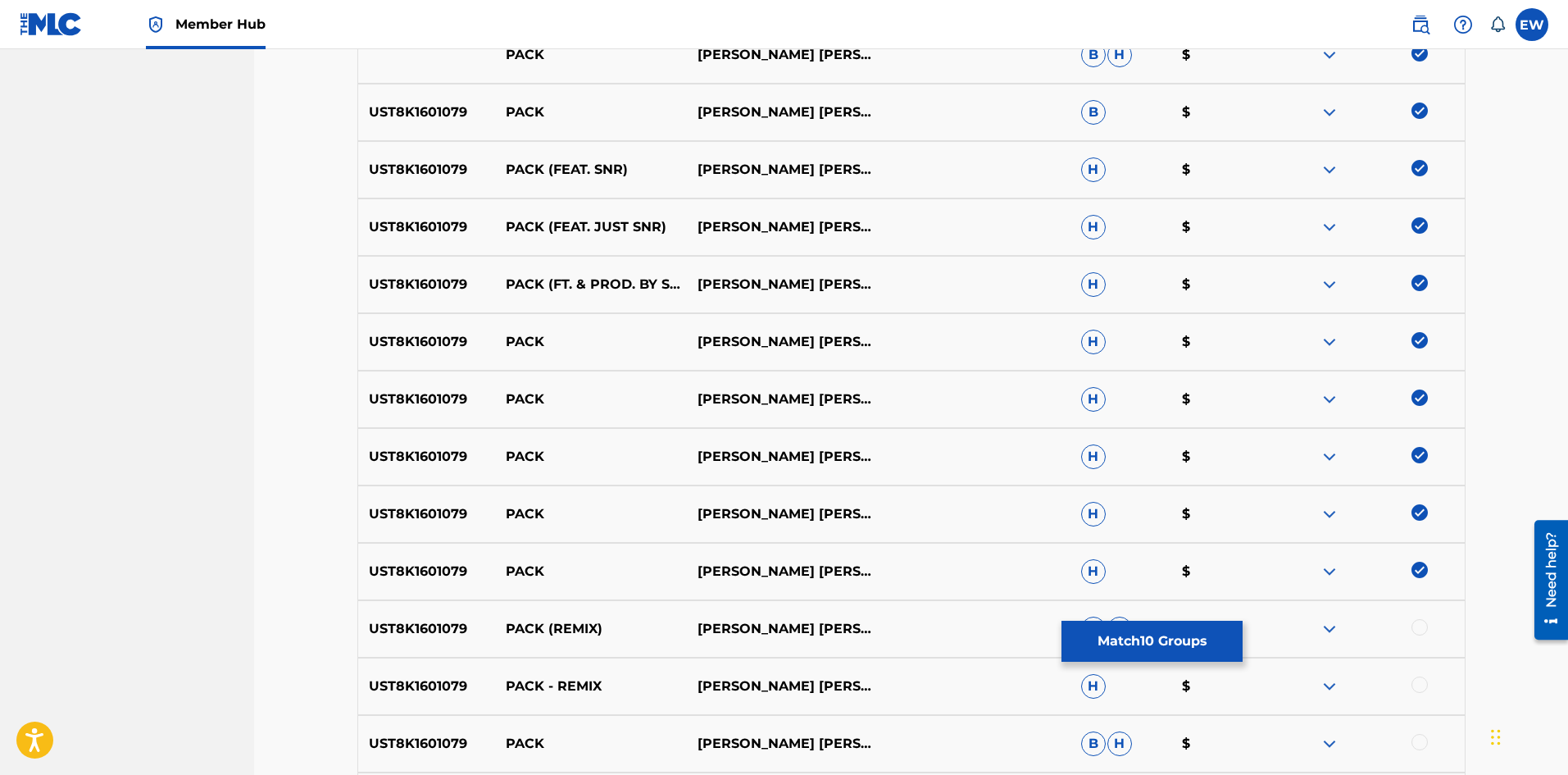
click at [1420, 629] on div at bounding box center [1419, 627] width 16 height 16
click at [1418, 685] on div at bounding box center [1419, 684] width 16 height 16
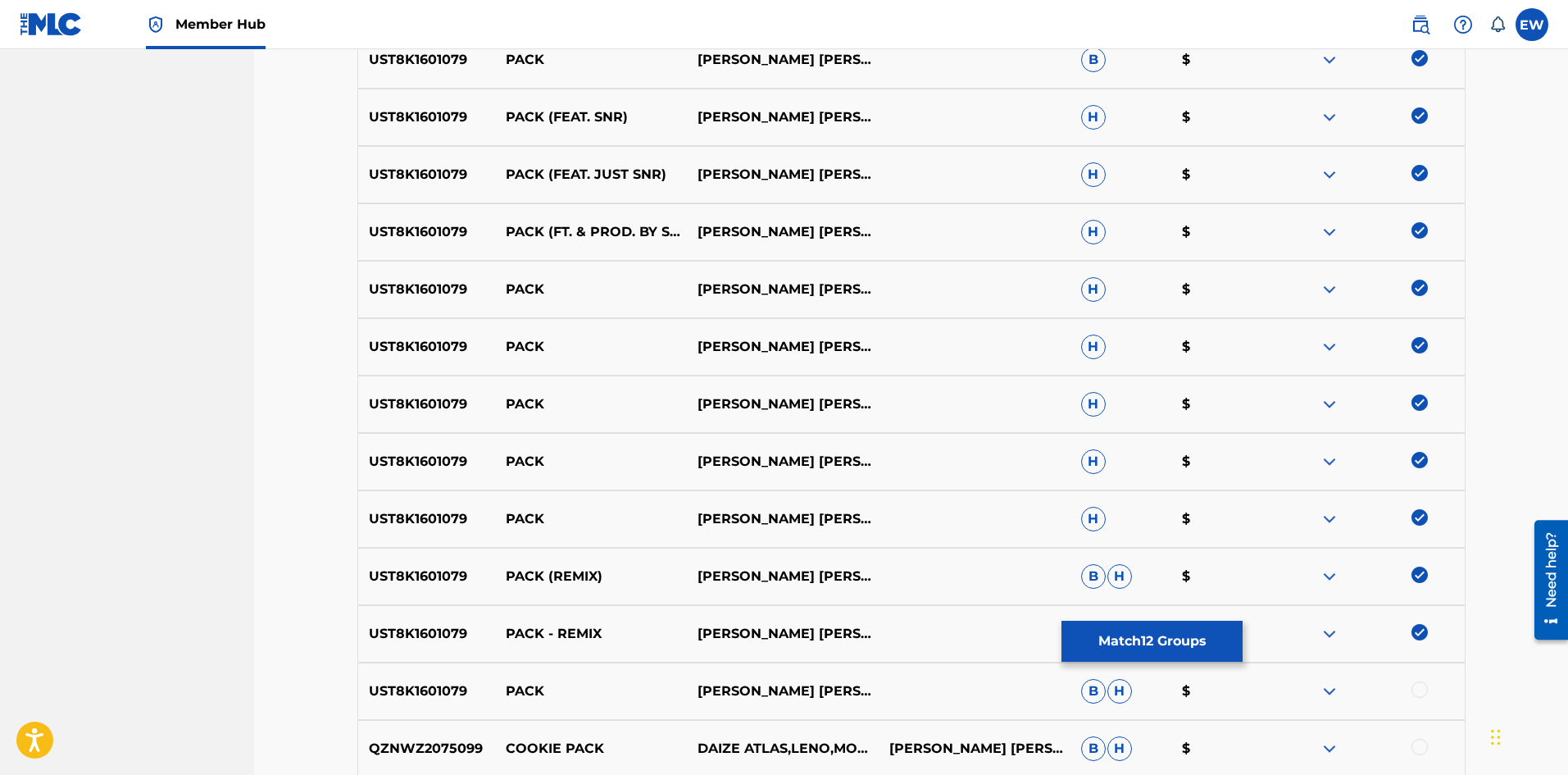
scroll to position [738, 0]
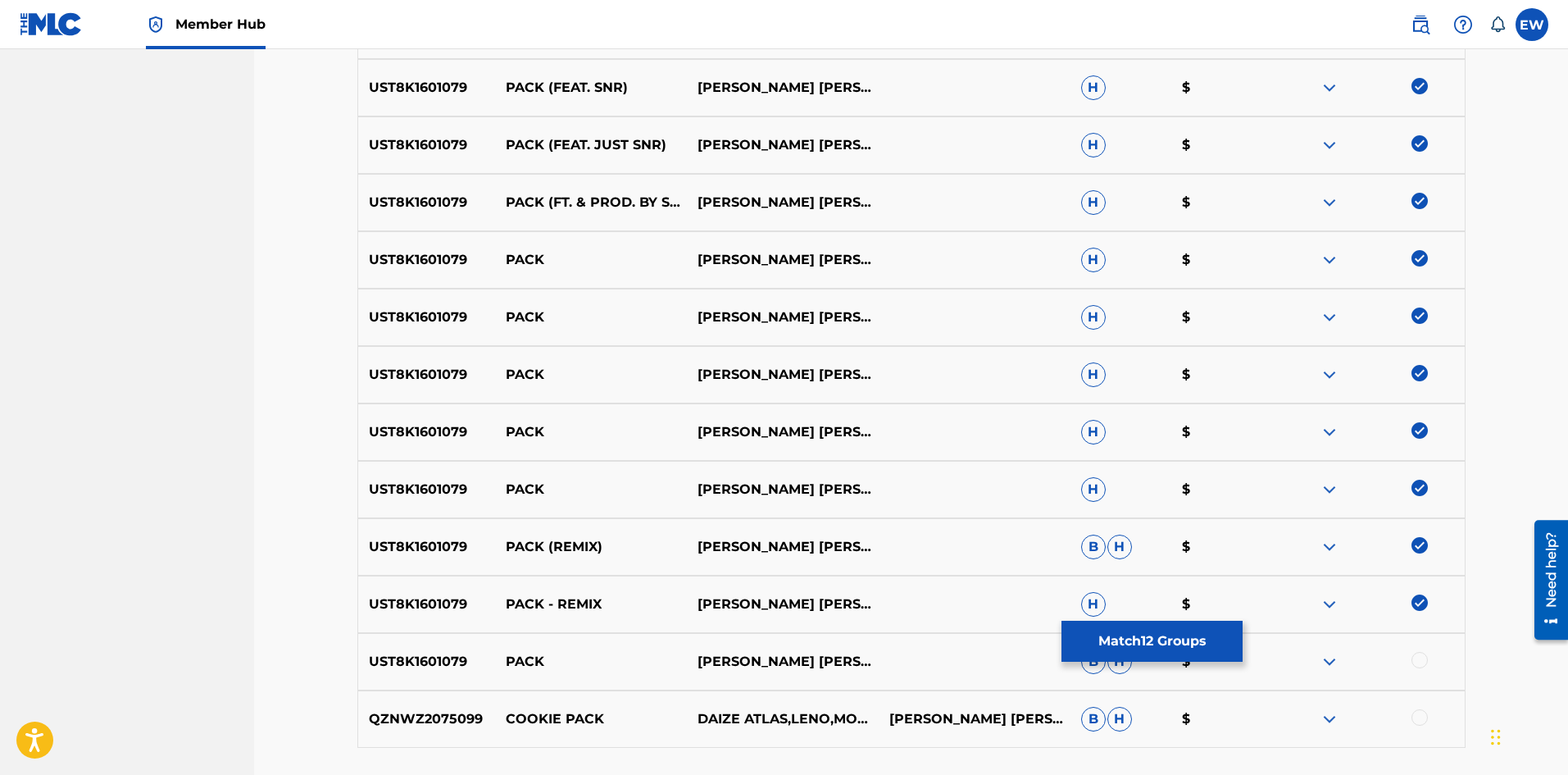
click at [1413, 657] on div at bounding box center [1419, 660] width 16 height 16
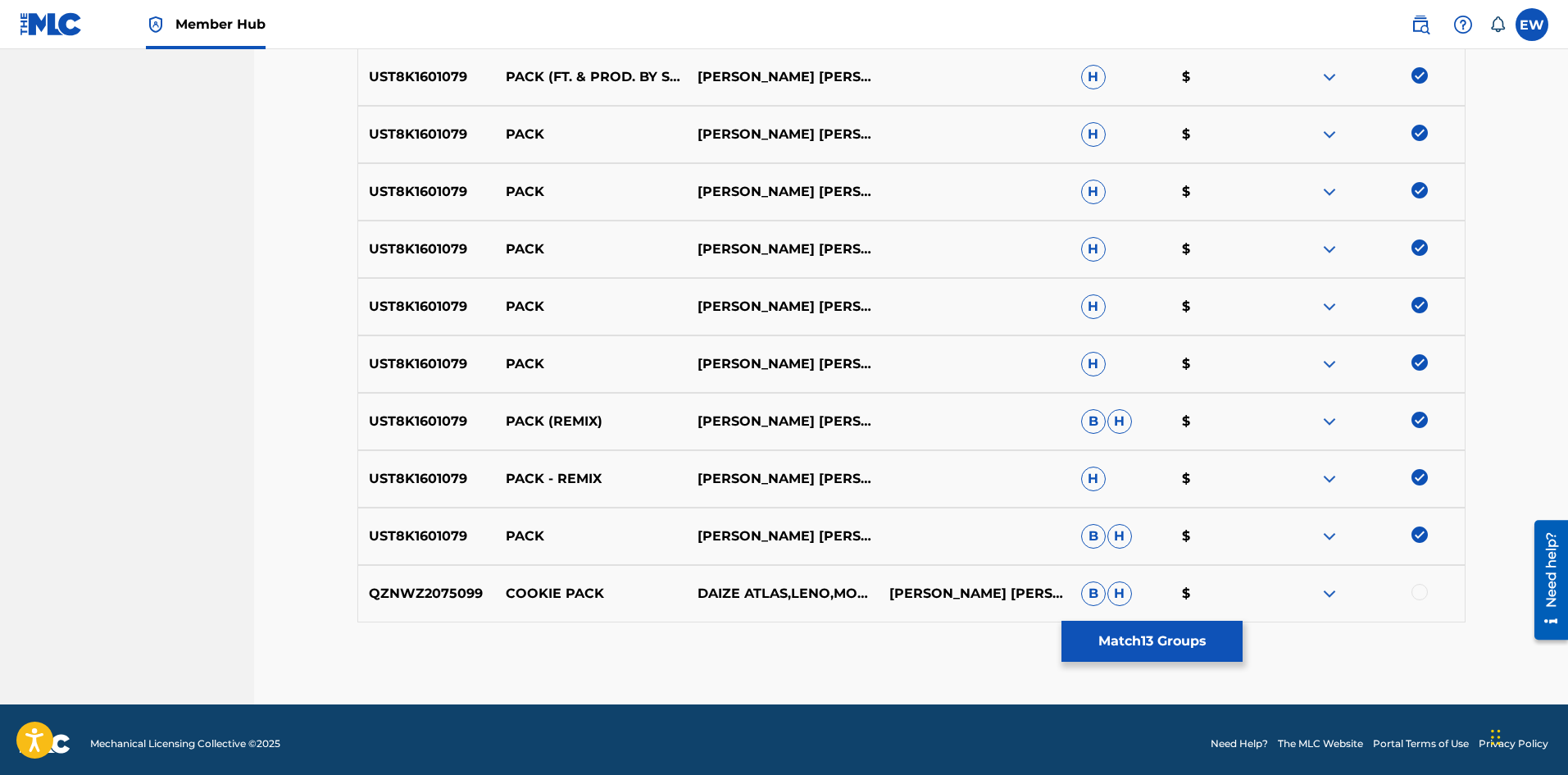
scroll to position [871, 0]
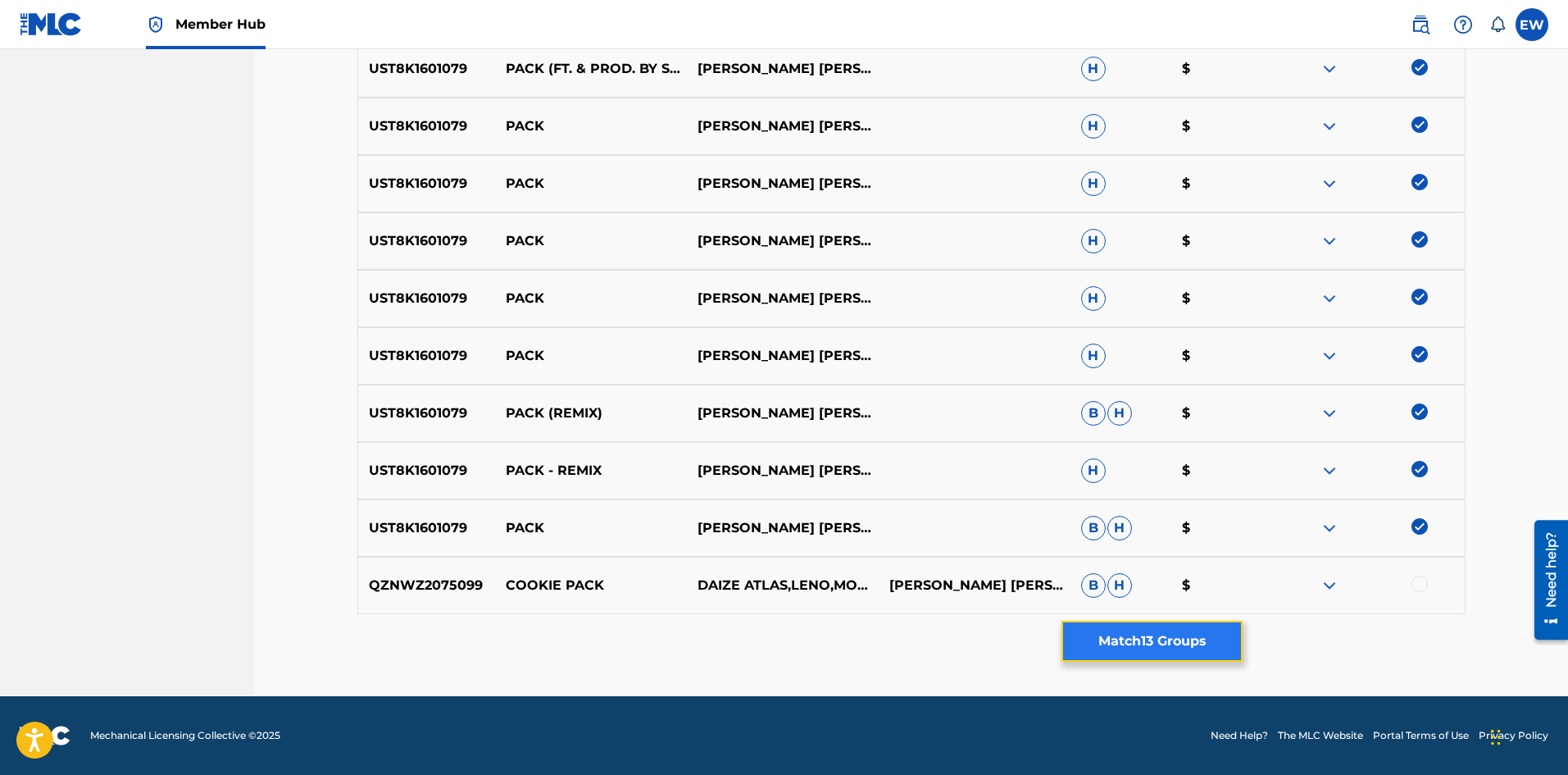
click at [1172, 642] on button "Match 13 Groups" at bounding box center [1151, 641] width 181 height 41
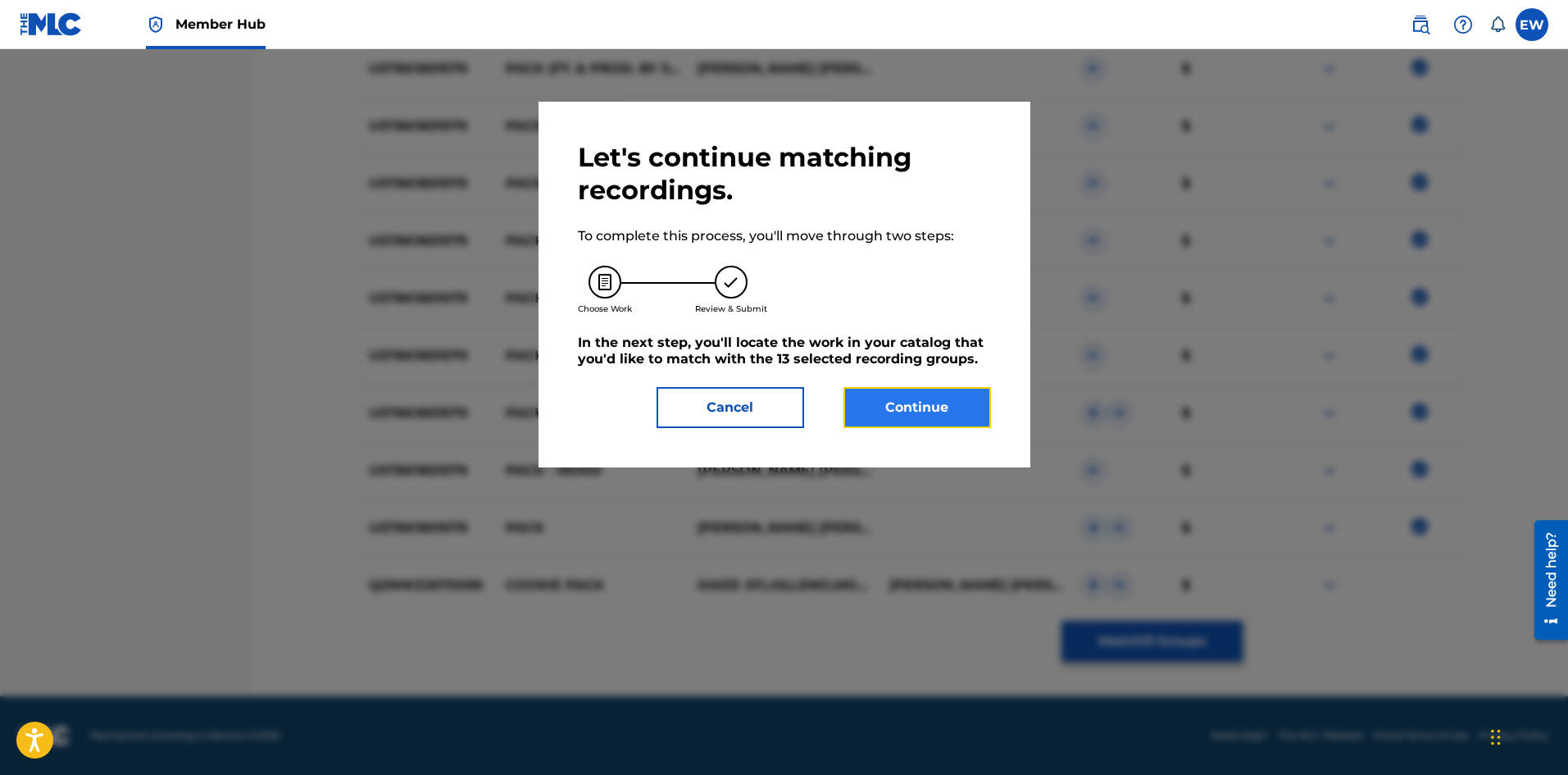
click at [921, 396] on button "Continue" at bounding box center [917, 407] width 147 height 41
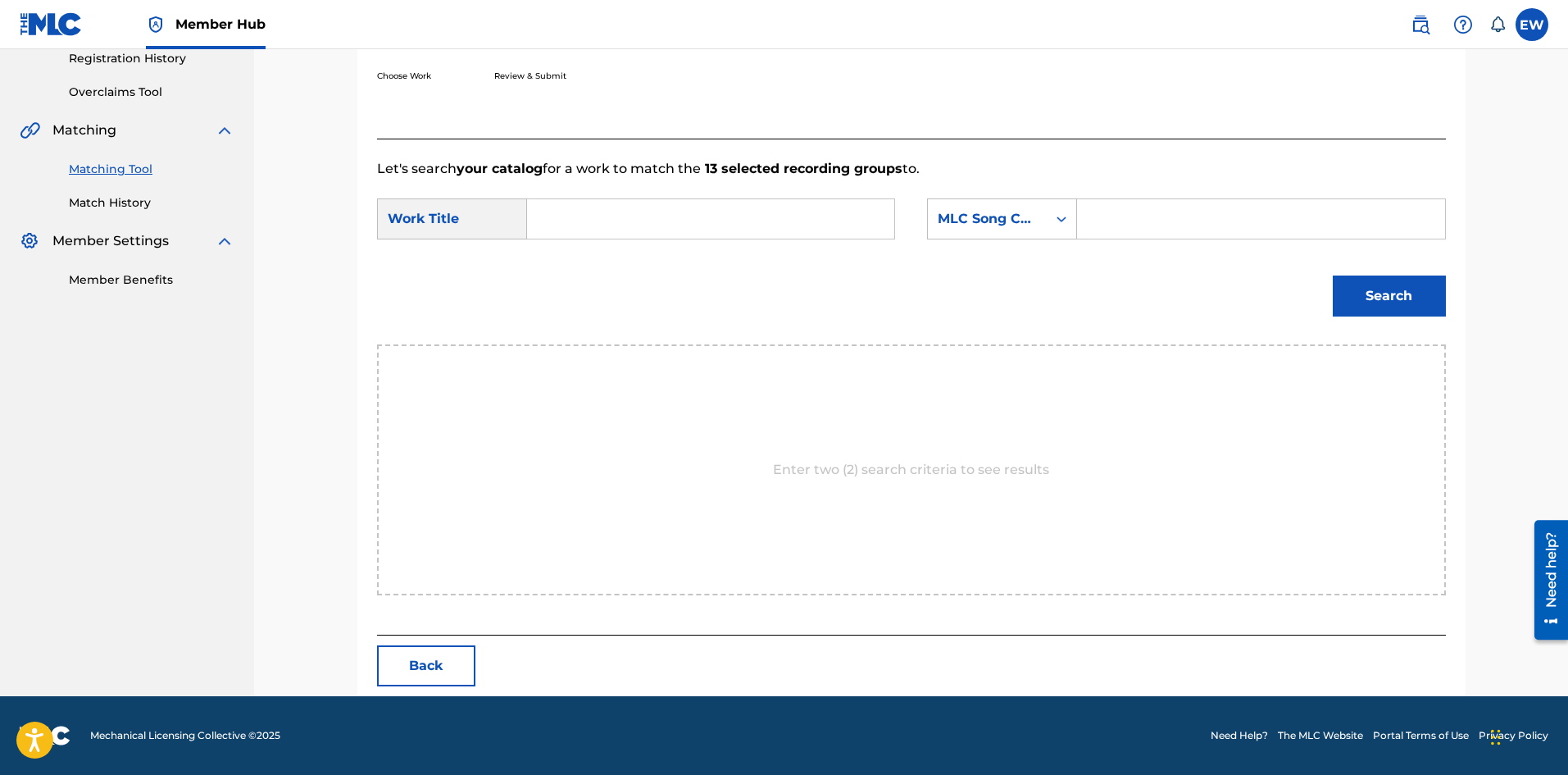
scroll to position [317, 0]
click at [592, 214] on input "Search Form" at bounding box center [711, 218] width 339 height 40
paste input "PACK"
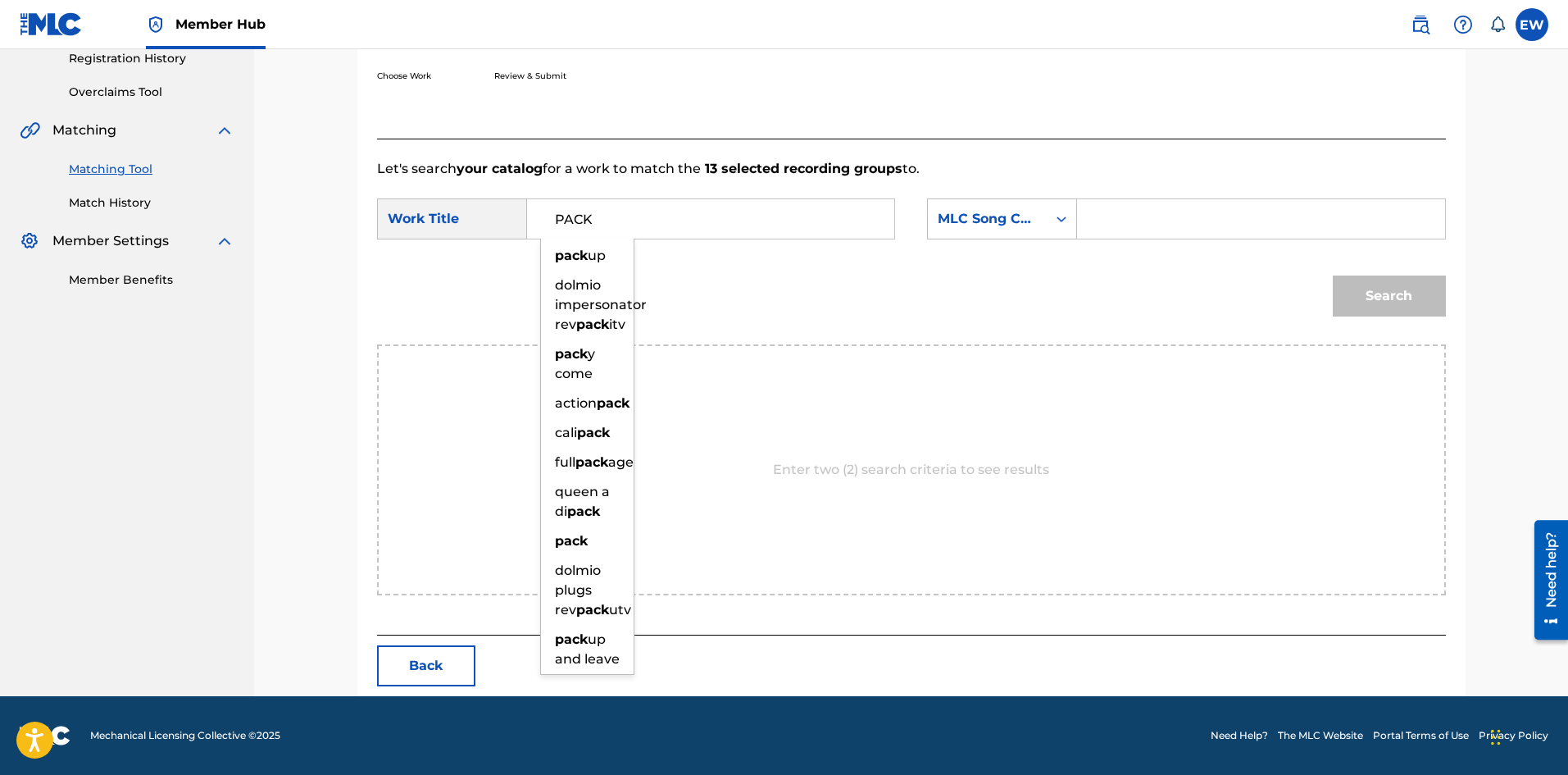
type input "PACK"
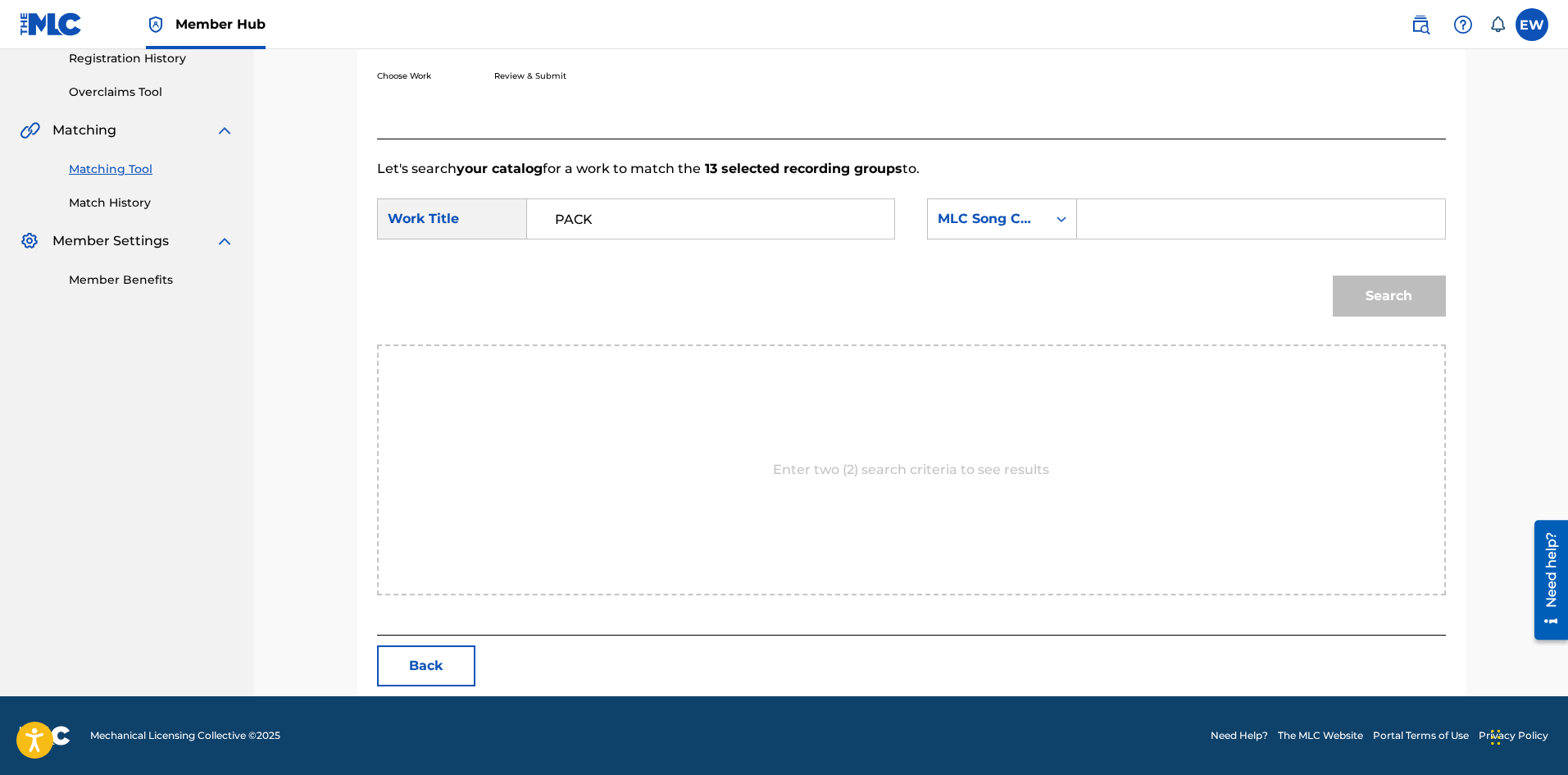
click at [1145, 227] on input "Search Form" at bounding box center [1261, 218] width 339 height 40
paste input "PA3SA9"
type input "PA3SA9"
click at [1400, 299] on button "Search" at bounding box center [1389, 296] width 113 height 41
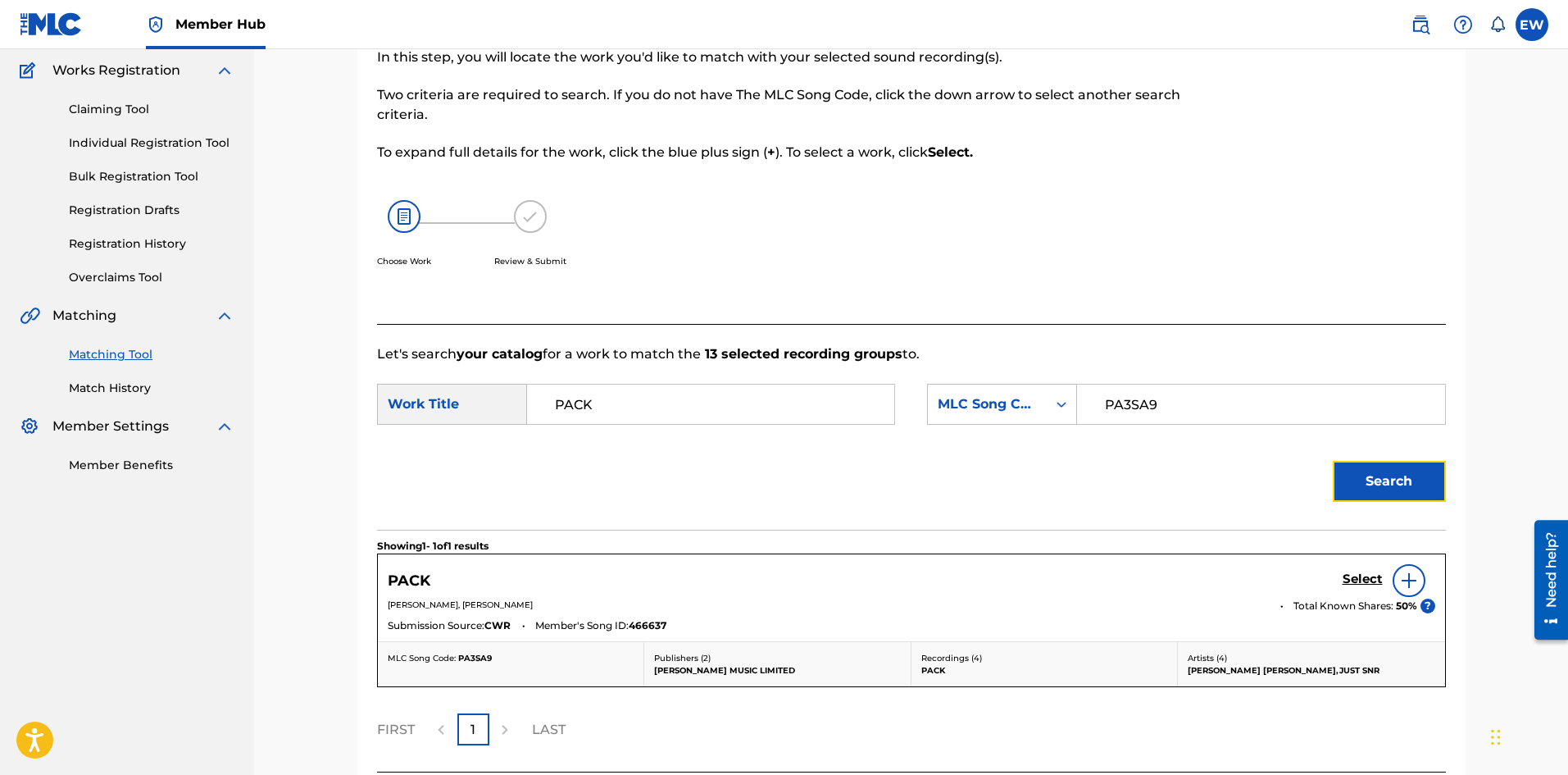
scroll to position [269, 0]
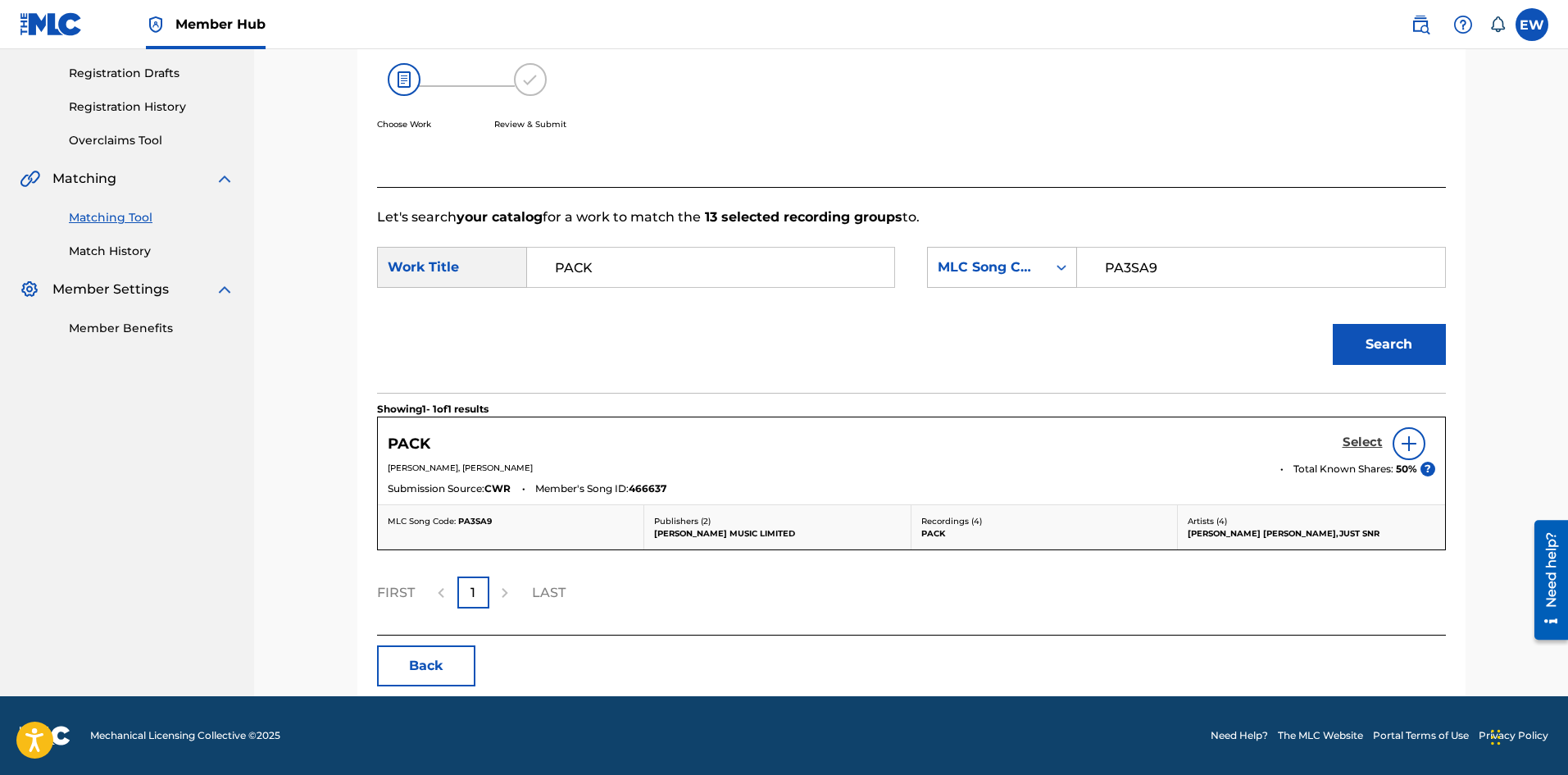
click at [1357, 442] on h5 "Select" at bounding box center [1361, 442] width 40 height 16
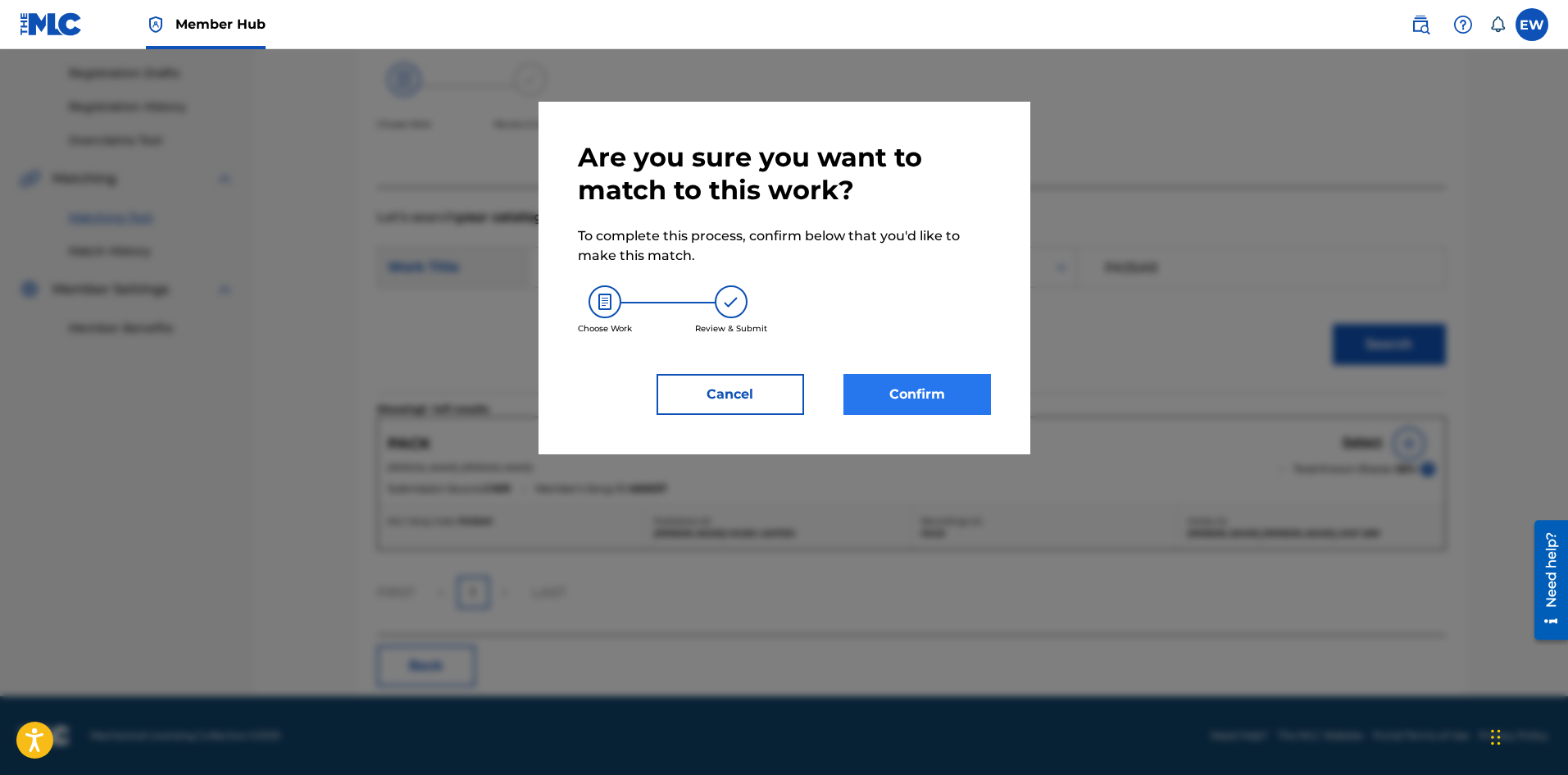
drag, startPoint x: 918, startPoint y: 414, endPoint x: 923, endPoint y: 401, distance: 13.9
click at [919, 413] on div "Are you sure you want to match to this work? To complete this process, confirm …" at bounding box center [784, 277] width 492 height 352
click at [917, 397] on button "Confirm" at bounding box center [917, 394] width 147 height 41
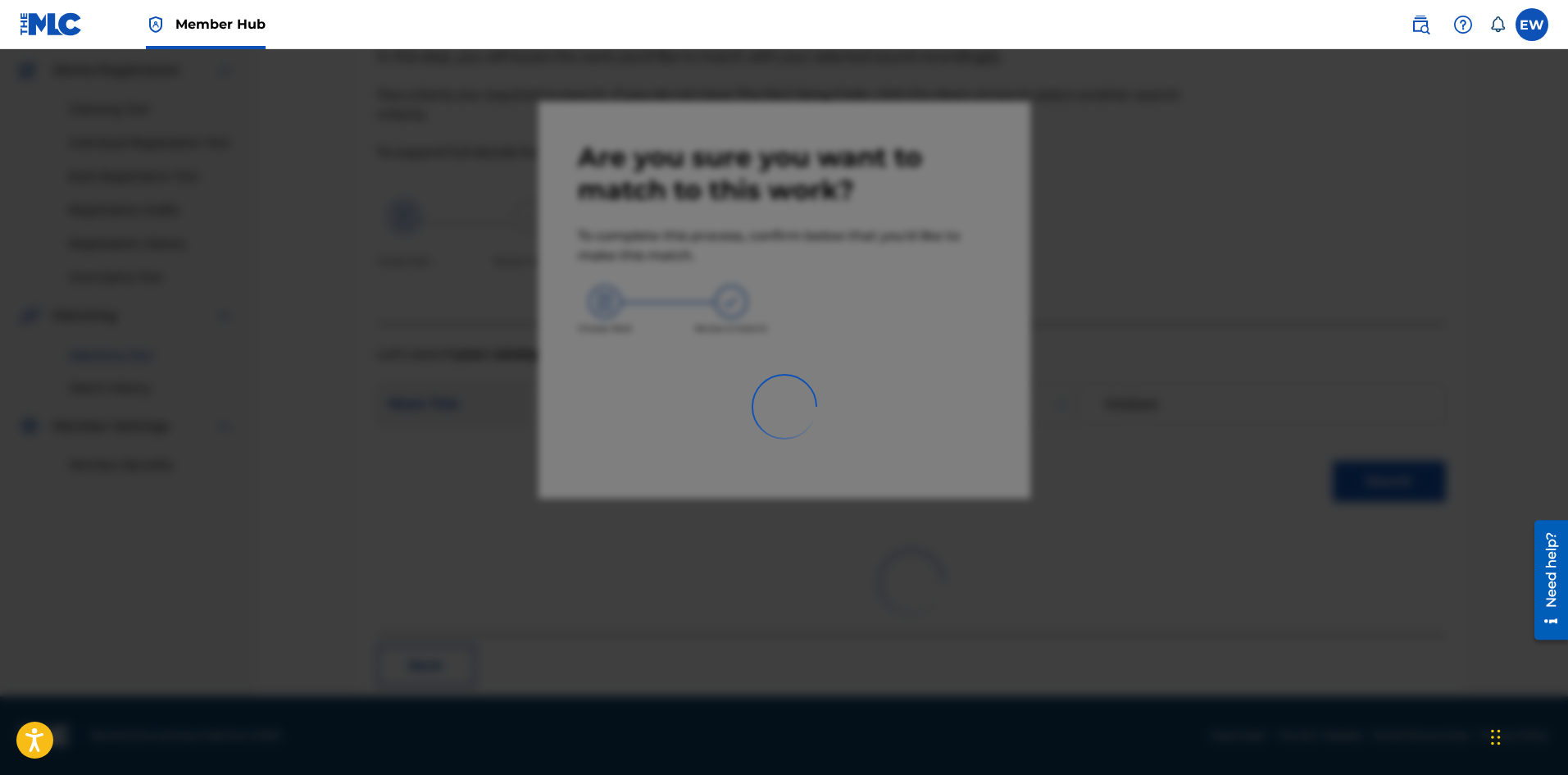
scroll to position [40, 0]
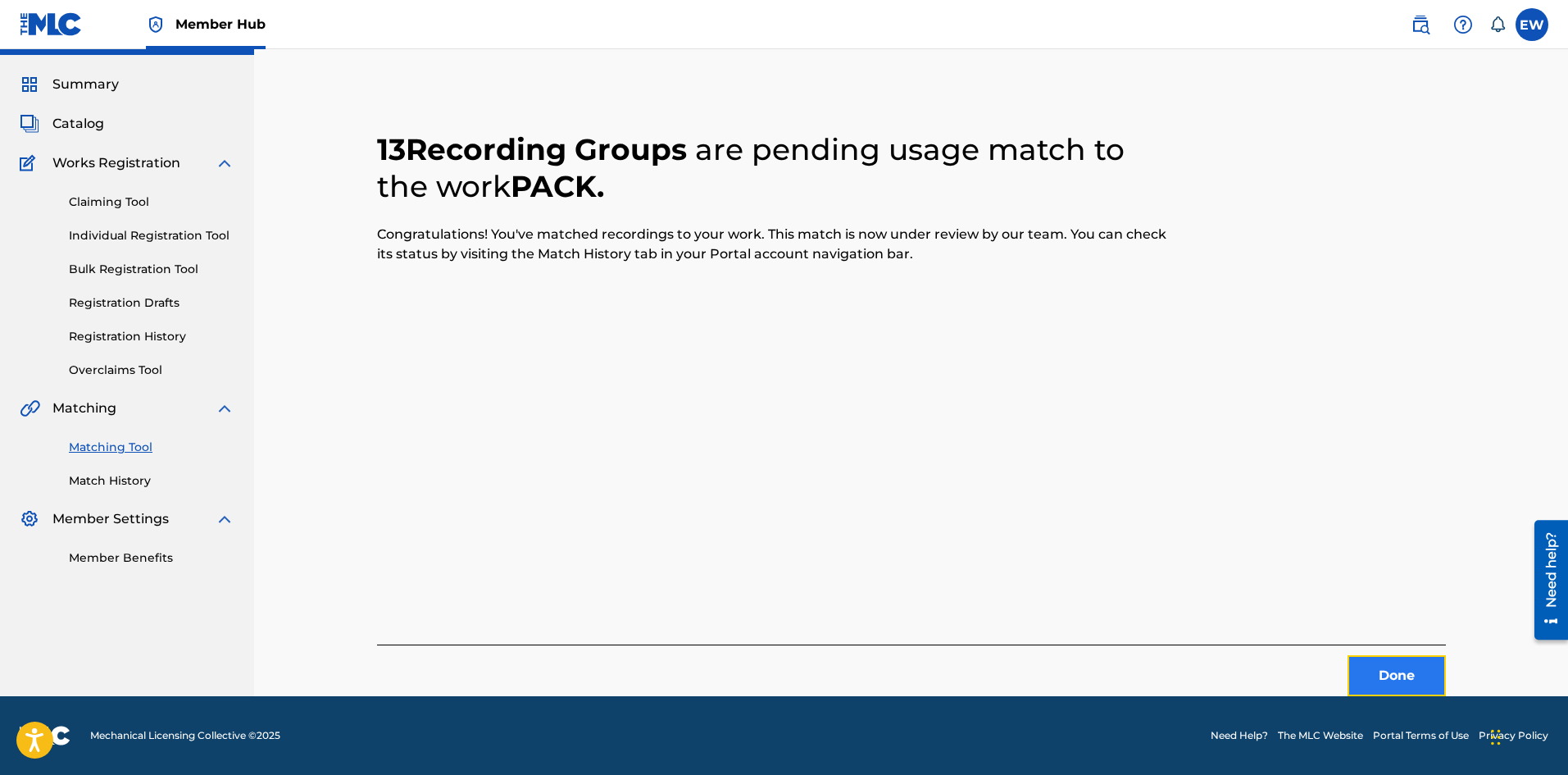
click at [1397, 665] on button "Done" at bounding box center [1395, 675] width 98 height 41
